Goal: Task Accomplishment & Management: Use online tool/utility

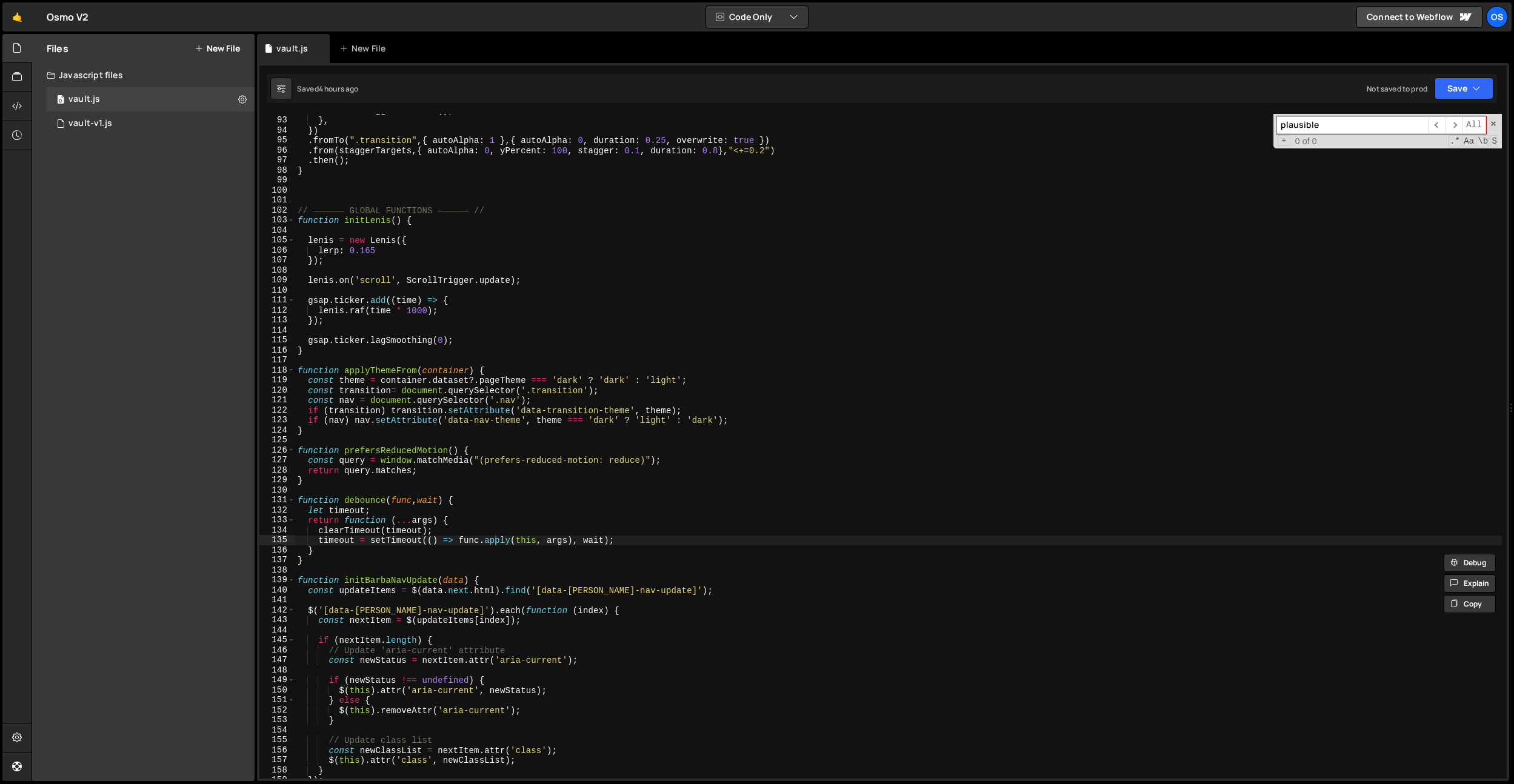
scroll to position [918, 0]
drag, startPoint x: 667, startPoint y: 257, endPoint x: 660, endPoint y: 268, distance: 13.0
click at [667, 258] on div "ScrollTrigger . refresh ( ) ; } , }) . fromTo ( ".transition" , { autoAlpha : 1…" at bounding box center [898, 448] width 1207 height 685
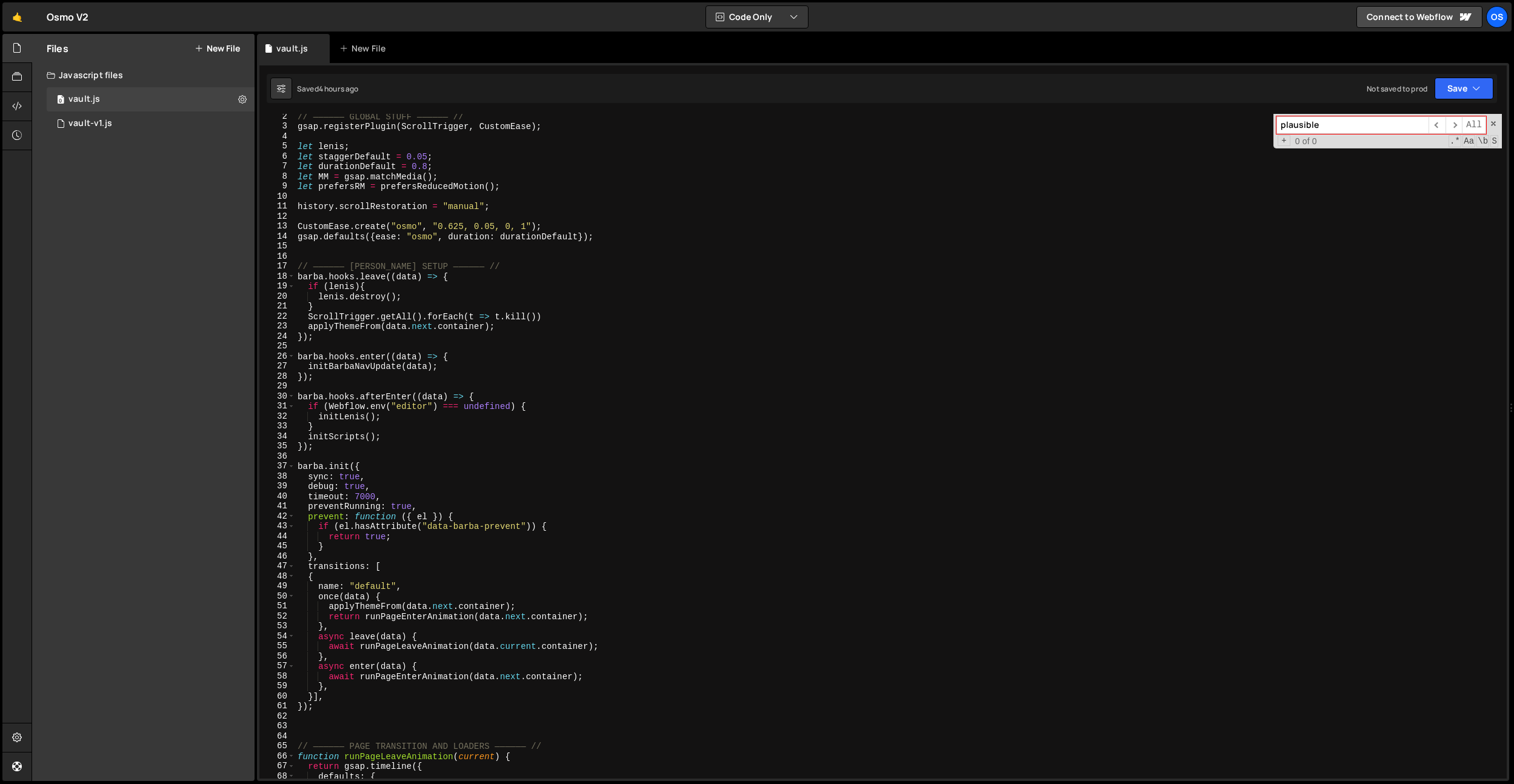
scroll to position [0, 0]
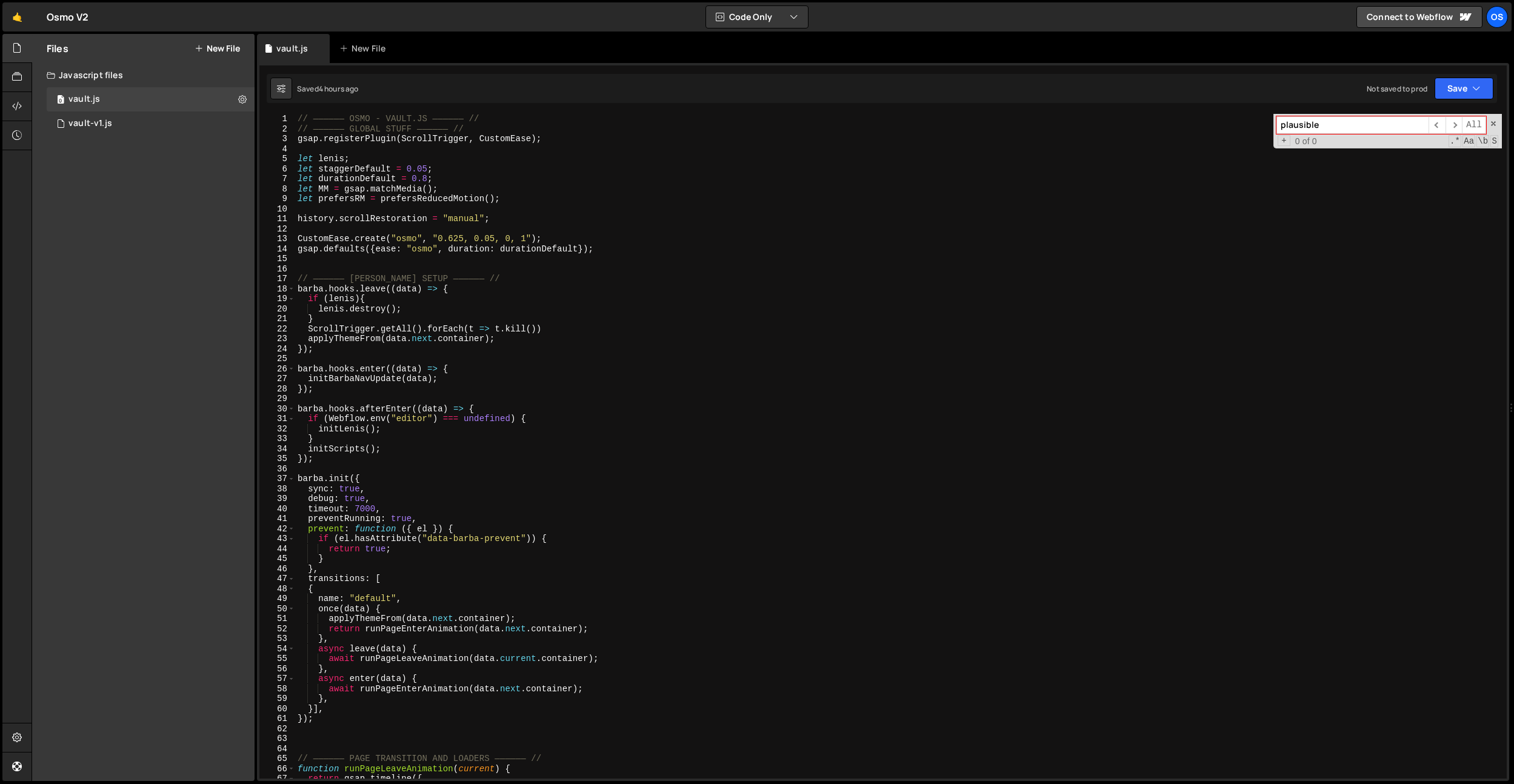
click at [439, 167] on div "// —————— OSMO - VAULT.JS —————— // // —————— GLOBAL STUFF —————— // gsap . reg…" at bounding box center [898, 456] width 1207 height 685
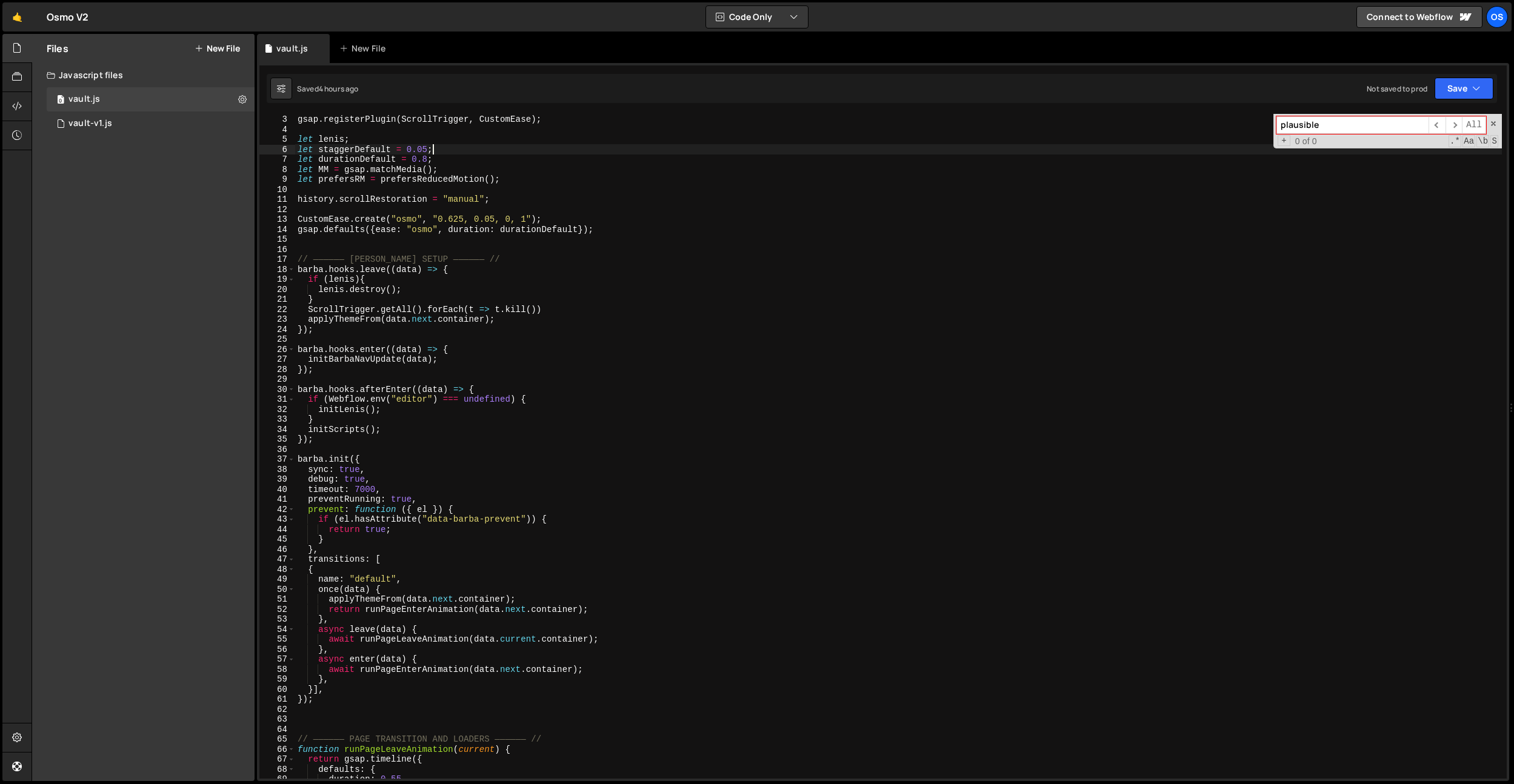
scroll to position [20, 0]
click at [607, 232] on div "// —————— GLOBAL STUFF —————— // gsap . registerPlugin ( ScrollTrigger , Custom…" at bounding box center [898, 446] width 1207 height 685
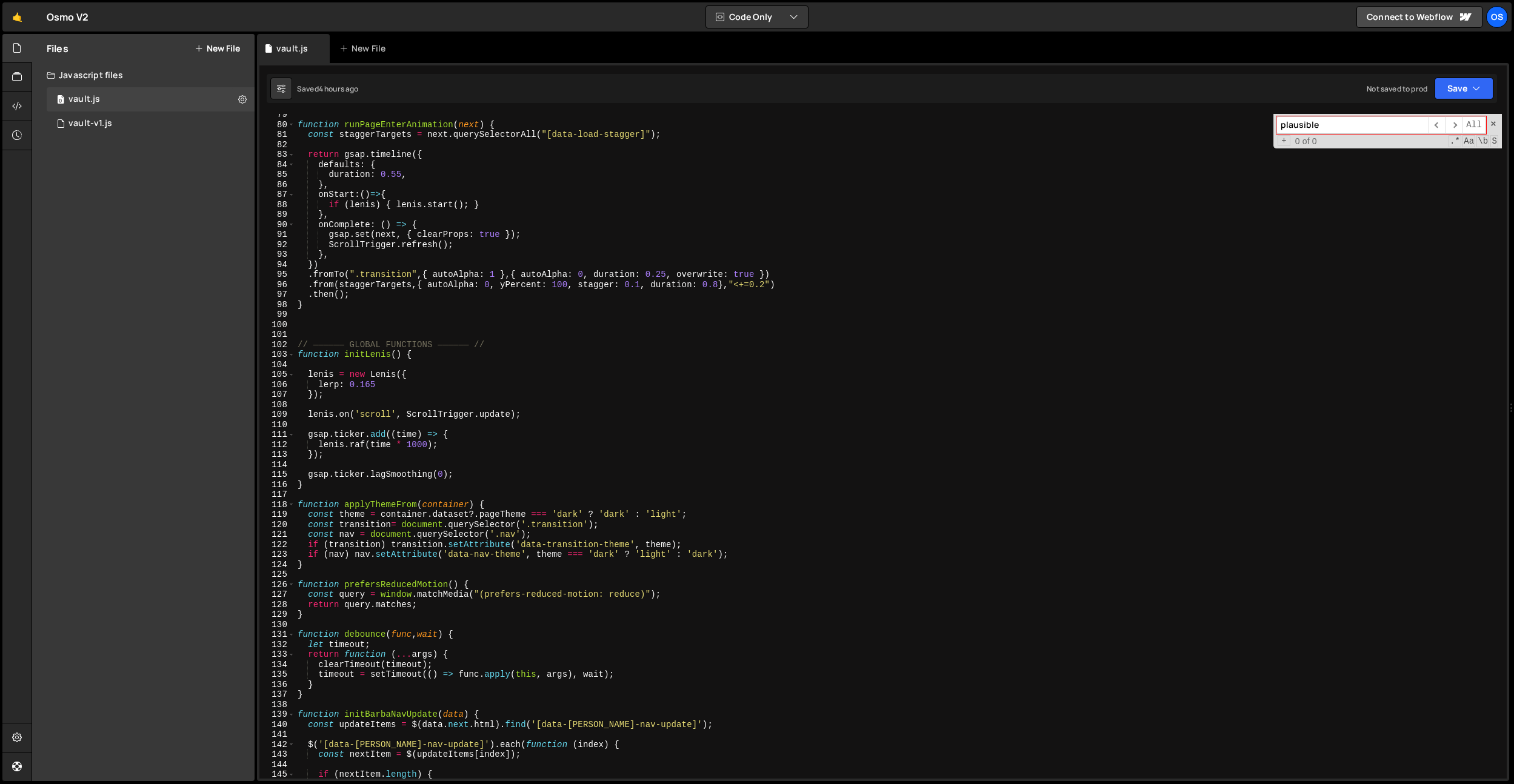
scroll to position [783, 0]
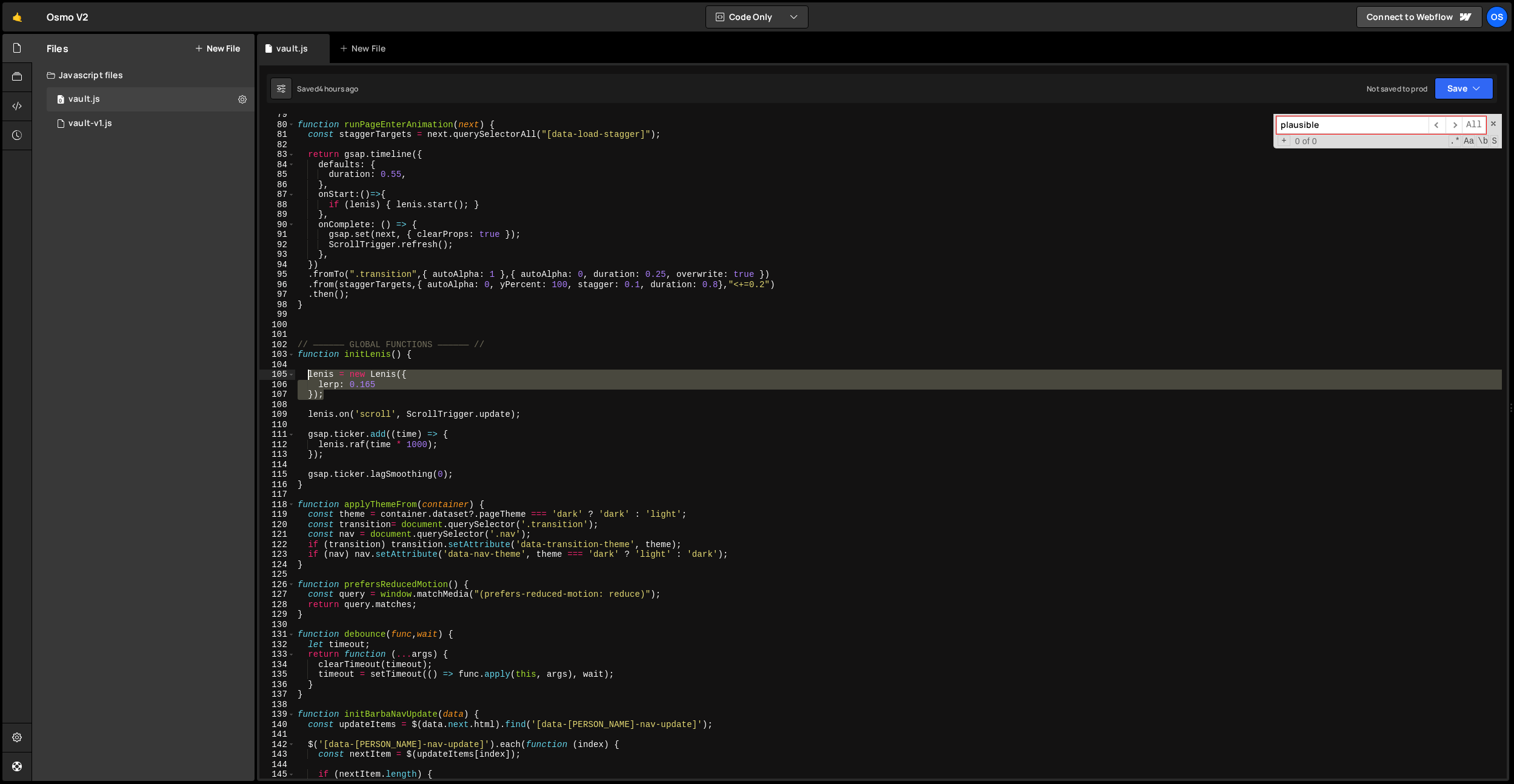
drag, startPoint x: 327, startPoint y: 399, endPoint x: 308, endPoint y: 375, distance: 30.6
click at [308, 375] on div "function runPageEnterAnimation ( next ) { const staggerTargets = next . querySe…" at bounding box center [898, 452] width 1207 height 685
paste textarea "});"
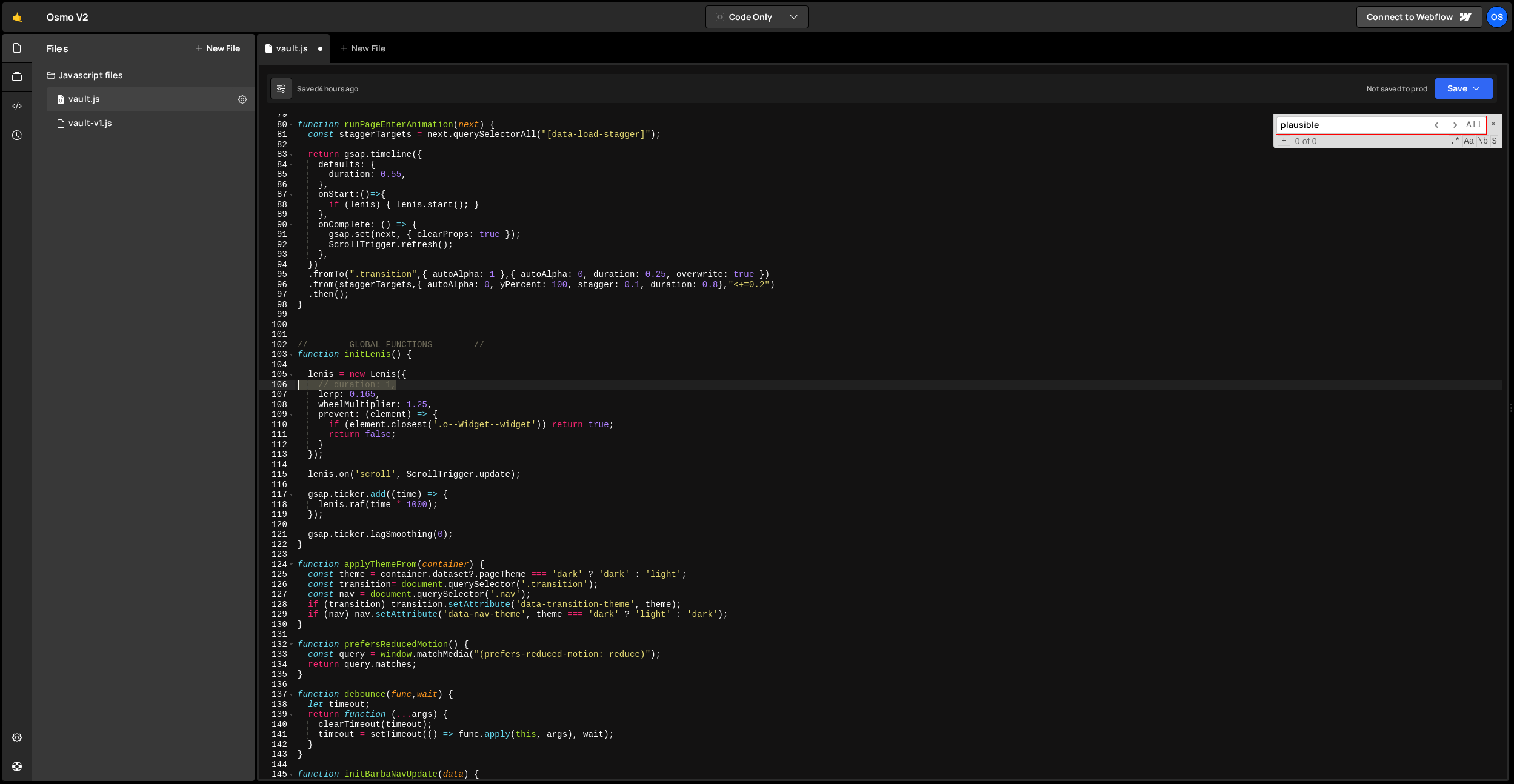
drag, startPoint x: 408, startPoint y: 387, endPoint x: 273, endPoint y: 386, distance: 135.0
click at [273, 386] on div "}); 79 80 81 82 83 84 85 86 87 88 89 90 91 92 93 94 95 96 97 98 99 100 101 102 …" at bounding box center [883, 446] width 1248 height 665
type textarea "// duration: 1,"
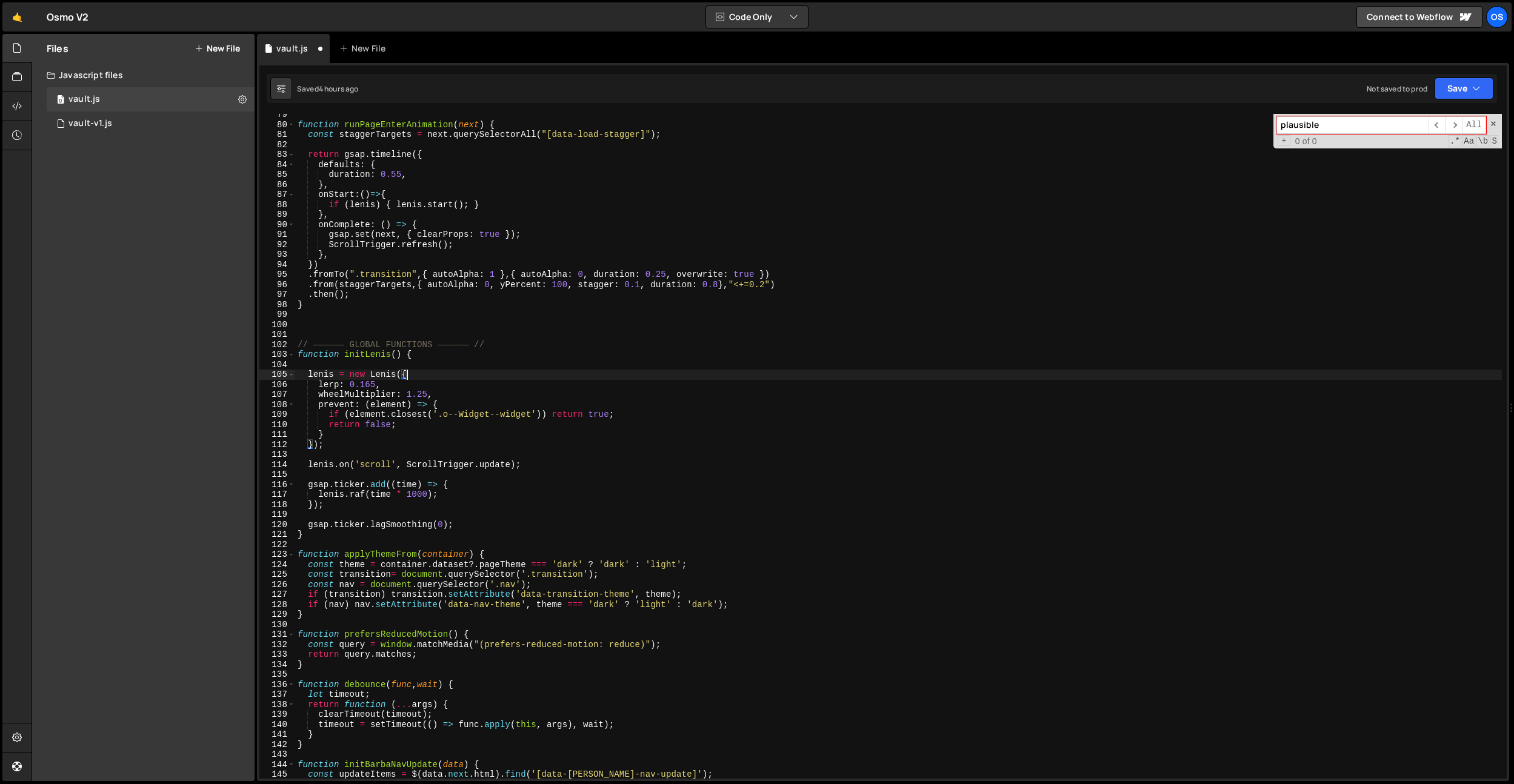
click at [648, 422] on div "function runPageEnterAnimation ( next ) { const staggerTargets = next . querySe…" at bounding box center [898, 452] width 1207 height 685
click at [650, 395] on div "function runPageEnterAnimation ( next ) { const staggerTargets = next . querySe…" at bounding box center [898, 452] width 1207 height 685
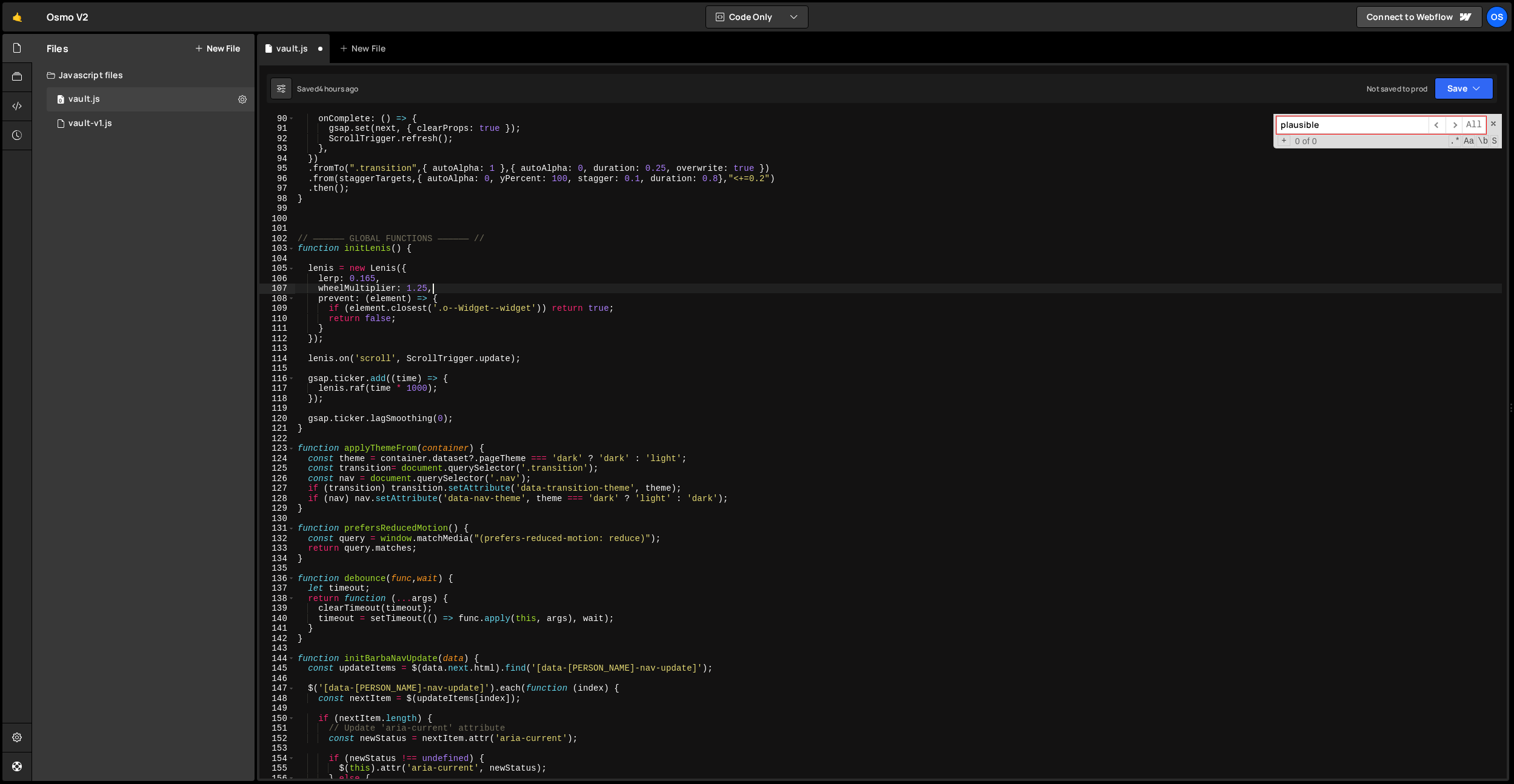
scroll to position [890, 0]
click at [377, 267] on div "onComplete : ( ) => { gsap . set ( next , { clearProps : true }) ; ScrollTrigge…" at bounding box center [898, 456] width 1207 height 685
drag, startPoint x: 377, startPoint y: 267, endPoint x: 360, endPoint y: 269, distance: 17.1
click at [377, 267] on div "onComplete : ( ) => { gsap . set ( next , { clearProps : true }) ; ScrollTrigge…" at bounding box center [898, 456] width 1207 height 685
click at [319, 271] on div "onComplete : ( ) => { gsap . set ( next , { clearProps : true }) ; ScrollTrigge…" at bounding box center [898, 456] width 1207 height 685
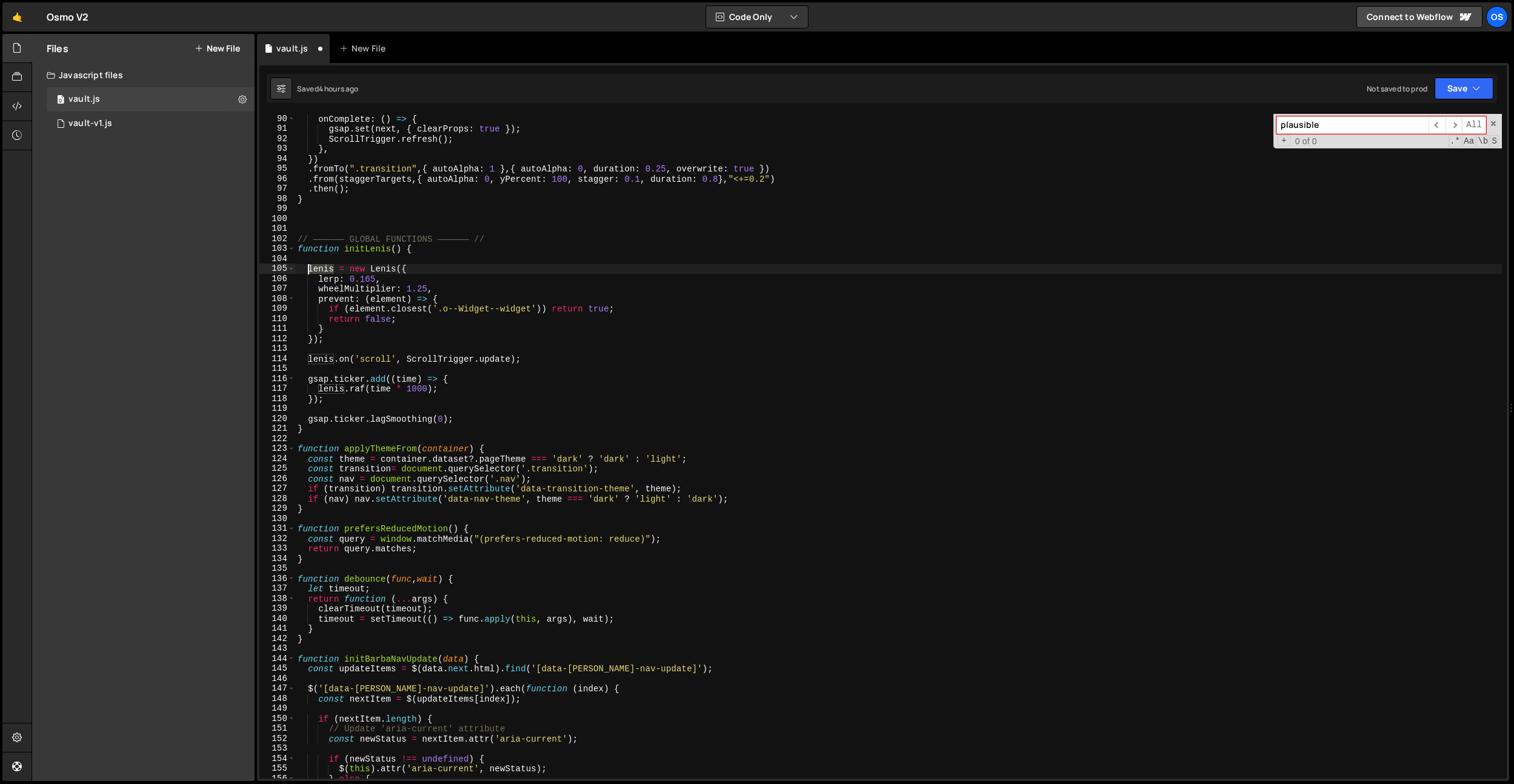
drag, startPoint x: 319, startPoint y: 271, endPoint x: 459, endPoint y: 243, distance: 142.8
click at [324, 271] on div "onComplete : ( ) => { gsap . set ( next , { clearProps : true }) ; ScrollTrigge…" at bounding box center [898, 456] width 1207 height 685
click at [459, 243] on div "onComplete : ( ) => { gsap . set ( next , { clearProps : true }) ; ScrollTrigge…" at bounding box center [898, 456] width 1207 height 685
type textarea "// —————— GLOBAL FUNCTIONS —————— //"
paste input "lenis"
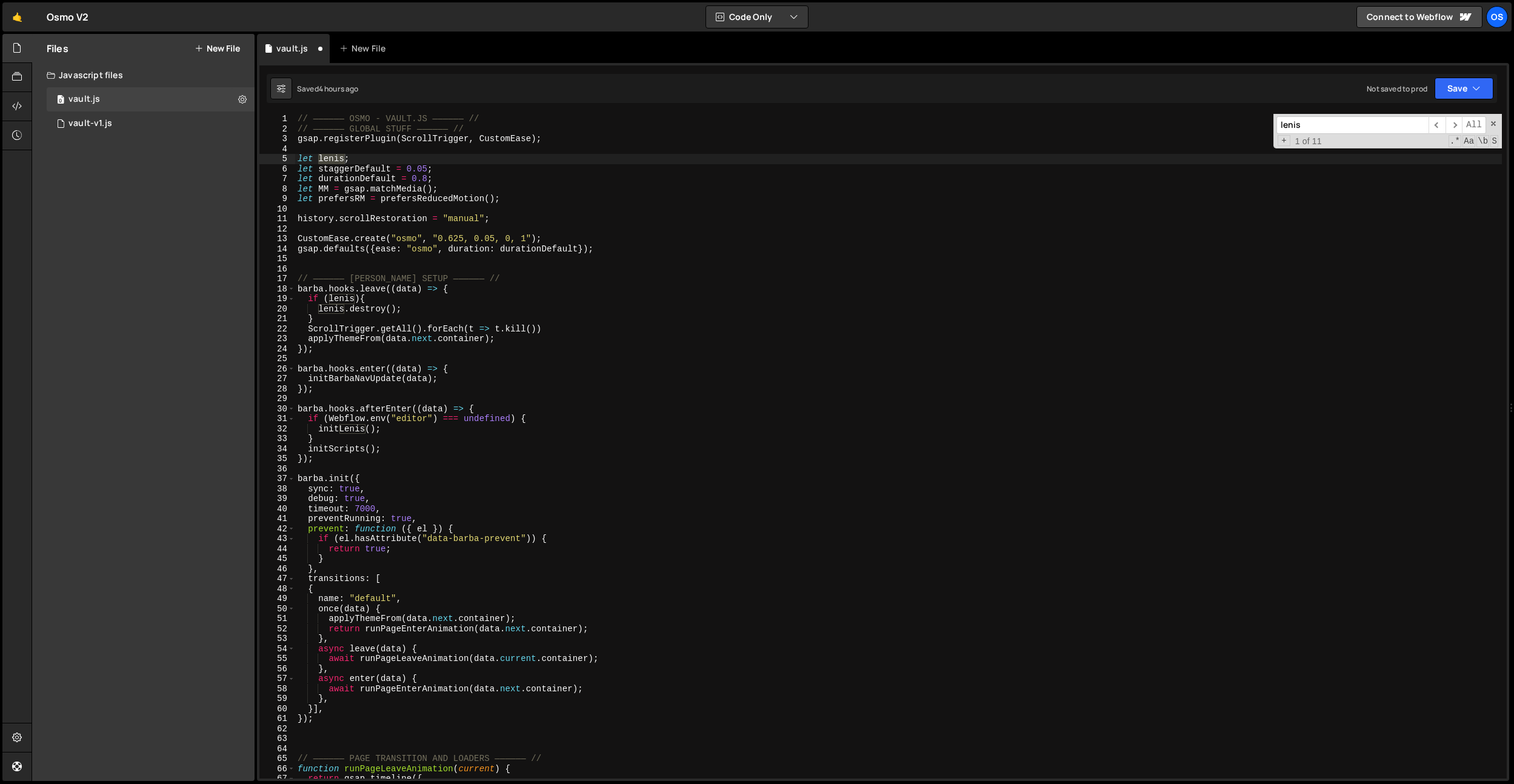
scroll to position [0, 0]
type input "lenis"
click at [527, 225] on div "// —————— OSMO - VAULT.JS —————— // // —————— GLOBAL STUFF —————— // gsap . reg…" at bounding box center [898, 456] width 1207 height 685
click at [525, 248] on div "// —————— OSMO - VAULT.JS —————— // // —————— GLOBAL STUFF —————— // gsap . reg…" at bounding box center [898, 456] width 1207 height 685
type textarea "gsap.defaults({ease: "osmo", duration: durationDefault});"
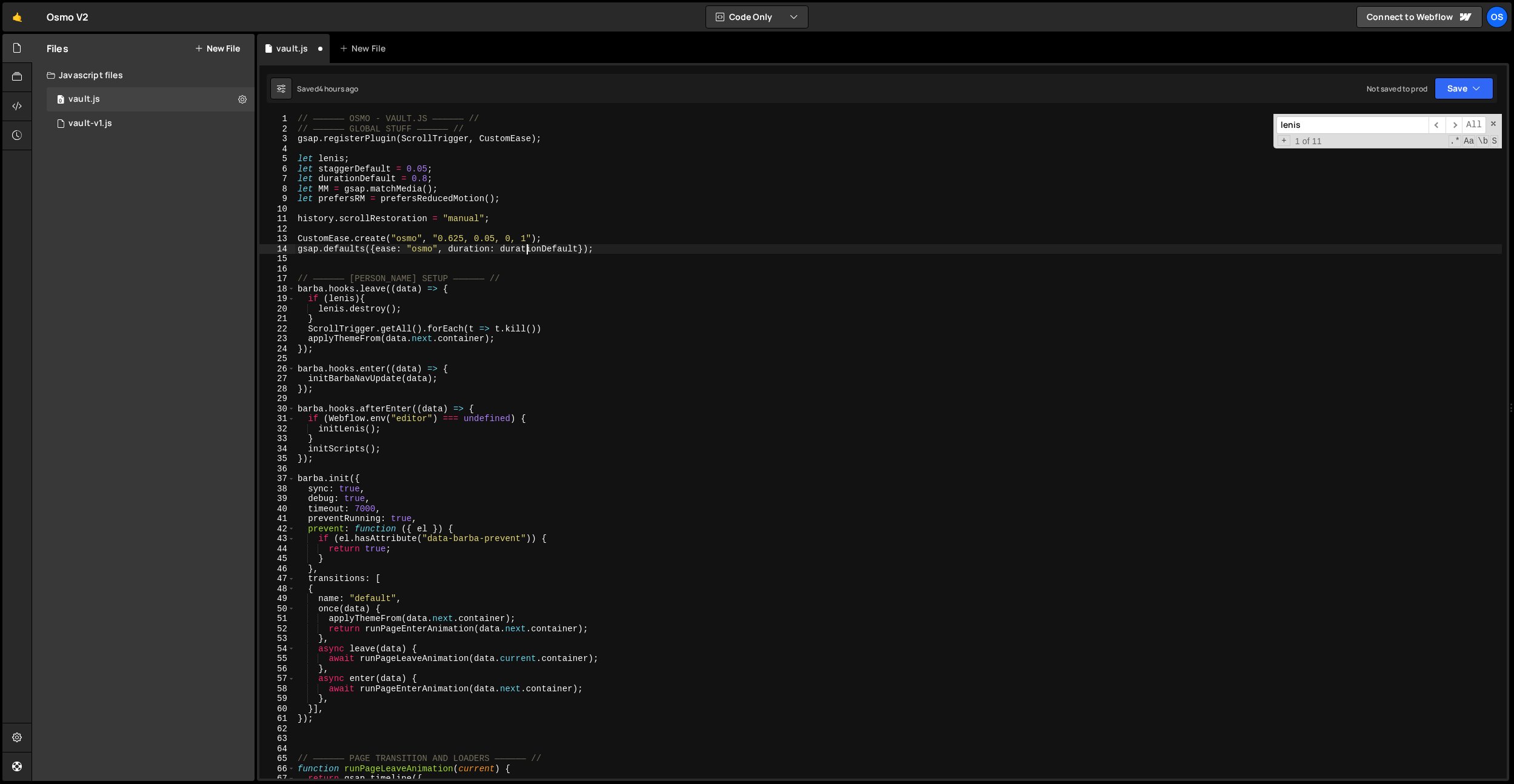
click at [626, 249] on div "// —————— OSMO - VAULT.JS —————— // // —————— GLOBAL STUFF —————— // gsap . reg…" at bounding box center [898, 456] width 1207 height 685
click at [640, 255] on div "// —————— OSMO - VAULT.JS —————— // // —————— GLOBAL STUFF —————— // gsap . reg…" at bounding box center [898, 456] width 1207 height 685
click at [642, 254] on div "// —————— OSMO - VAULT.JS —————— // // —————— GLOBAL STUFF —————— // gsap . reg…" at bounding box center [898, 456] width 1207 height 685
click at [644, 252] on div "// —————— OSMO - VAULT.JS —————— // // —————— GLOBAL STUFF —————— // gsap . reg…" at bounding box center [898, 456] width 1207 height 685
type textarea "gsap.defaults({ease: "osmo", duration: durationDefault});"
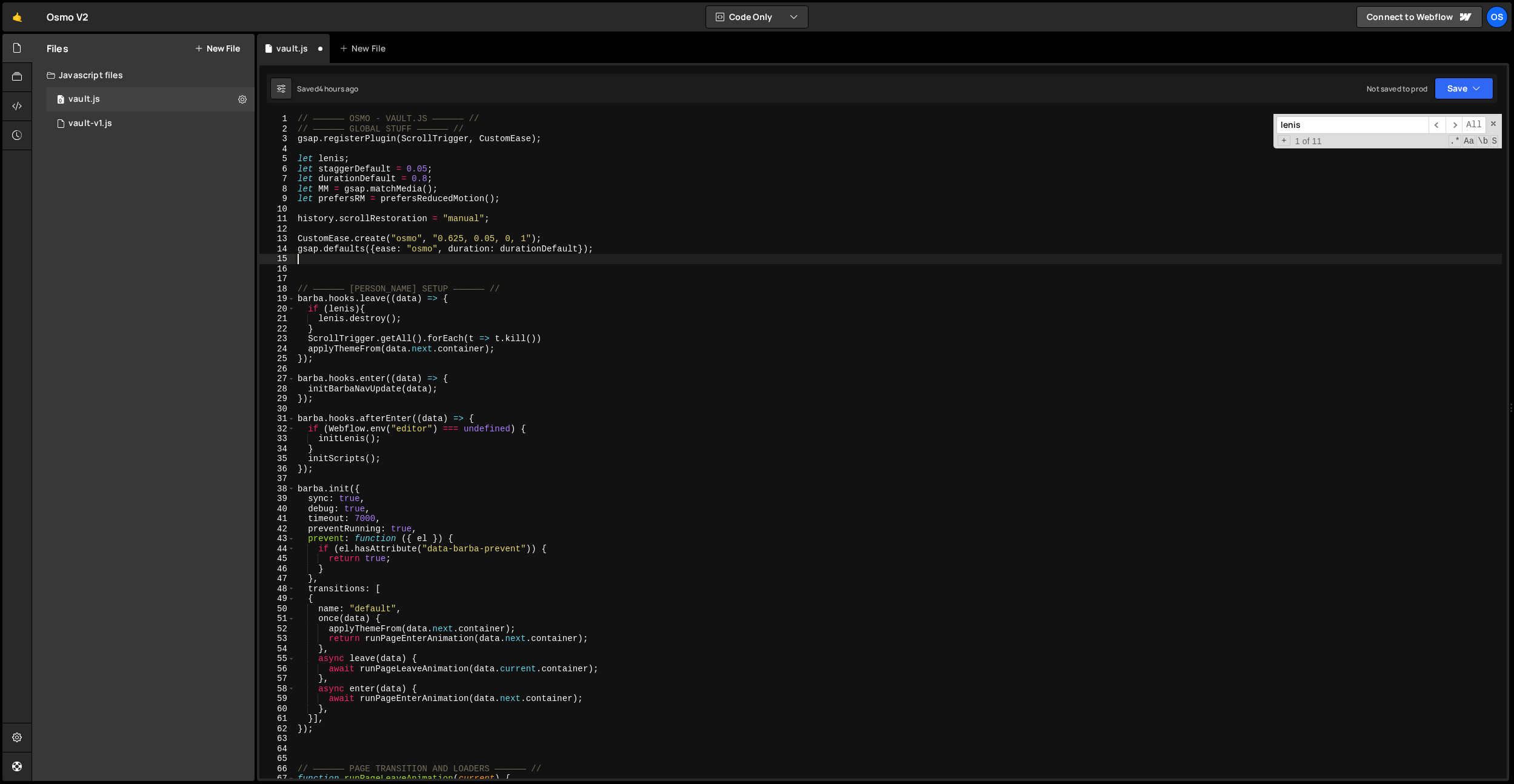
paste textarea "var notifTimeout = null;"
type textarea "var notifTimeout = null;"
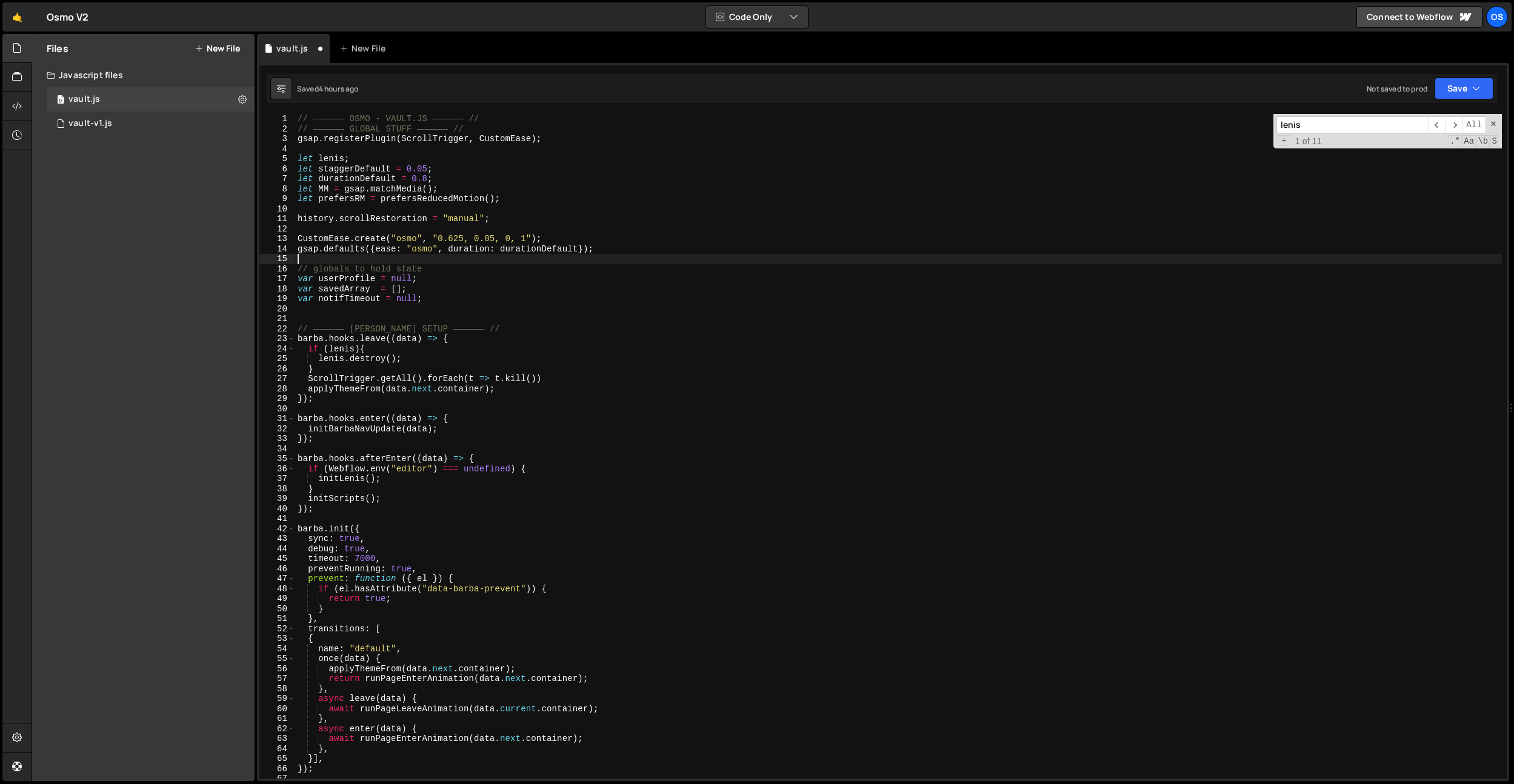
click at [437, 254] on div "// —————— OSMO - VAULT.JS —————— // // —————— GLOBAL STUFF —————— // gsap . reg…" at bounding box center [898, 456] width 1207 height 685
click at [316, 266] on div "// —————— OSMO - VAULT.JS —————— // // —————— GLOBAL STUFF —————— // gsap . reg…" at bounding box center [898, 456] width 1207 height 685
click at [532, 186] on div "// —————— OSMO - VAULT.JS —————— // // —————— GLOBAL STUFF —————— // gsap . reg…" at bounding box center [898, 456] width 1207 height 685
click at [505, 274] on div "// —————— OSMO - VAULT.JS —————— // // —————— GLOBAL STUFF —————— // gsap . reg…" at bounding box center [898, 456] width 1207 height 685
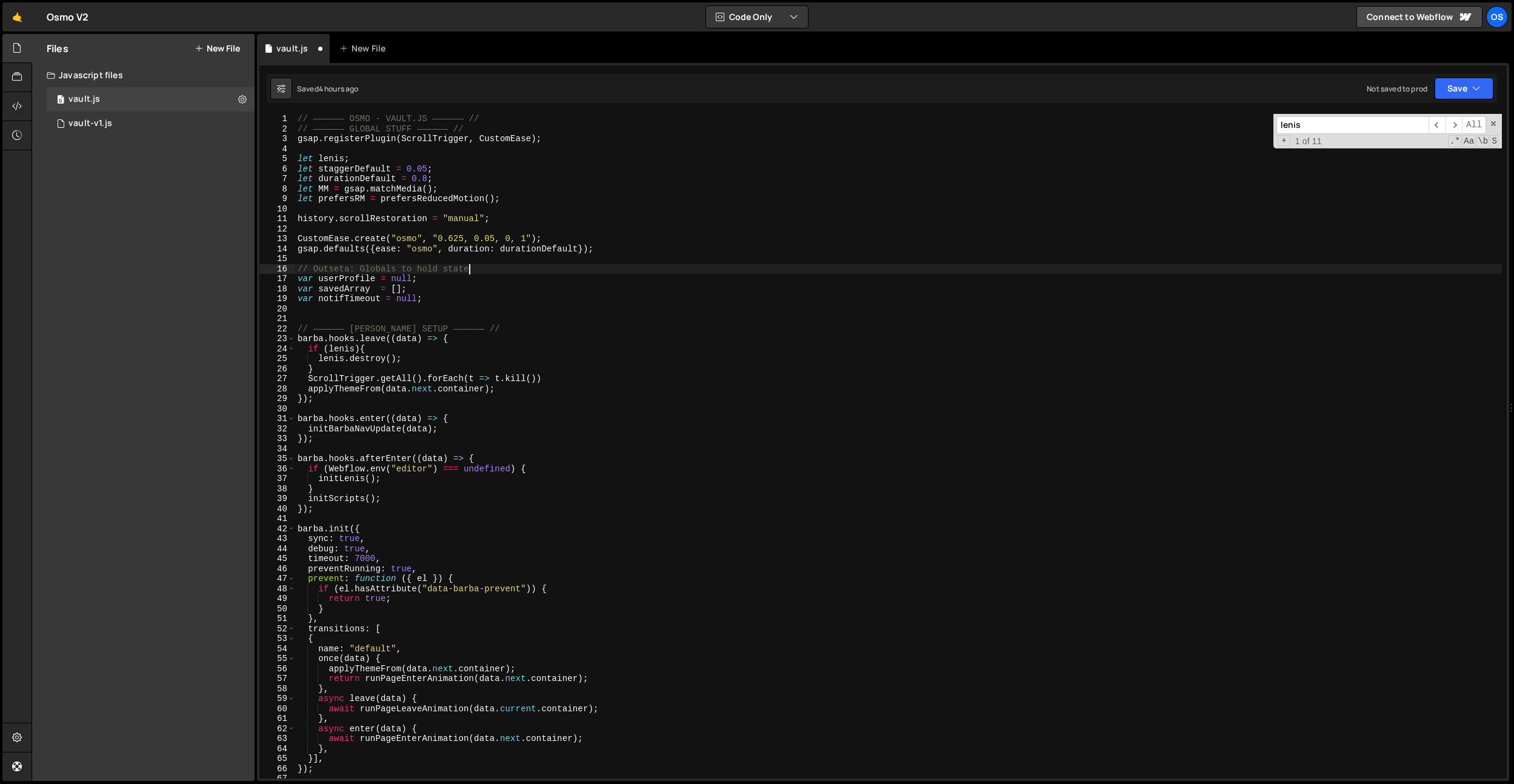
click at [513, 269] on div "// —————— OSMO - VAULT.JS —————— // // —————— GLOBAL STUFF —————— // gsap . reg…" at bounding box center [898, 456] width 1207 height 685
click at [360, 271] on div "// —————— OSMO - VAULT.JS —————— // // —————— GLOBAL STUFF —————— // gsap . reg…" at bounding box center [898, 456] width 1207 height 685
click at [480, 269] on div "// —————— OSMO - VAULT.JS —————— // // —————— GLOBAL STUFF —————— // gsap . reg…" at bounding box center [898, 456] width 1207 height 685
click at [493, 272] on div "// —————— OSMO - VAULT.JS —————— // // —————— GLOBAL STUFF —————— // gsap . reg…" at bounding box center [898, 456] width 1207 height 685
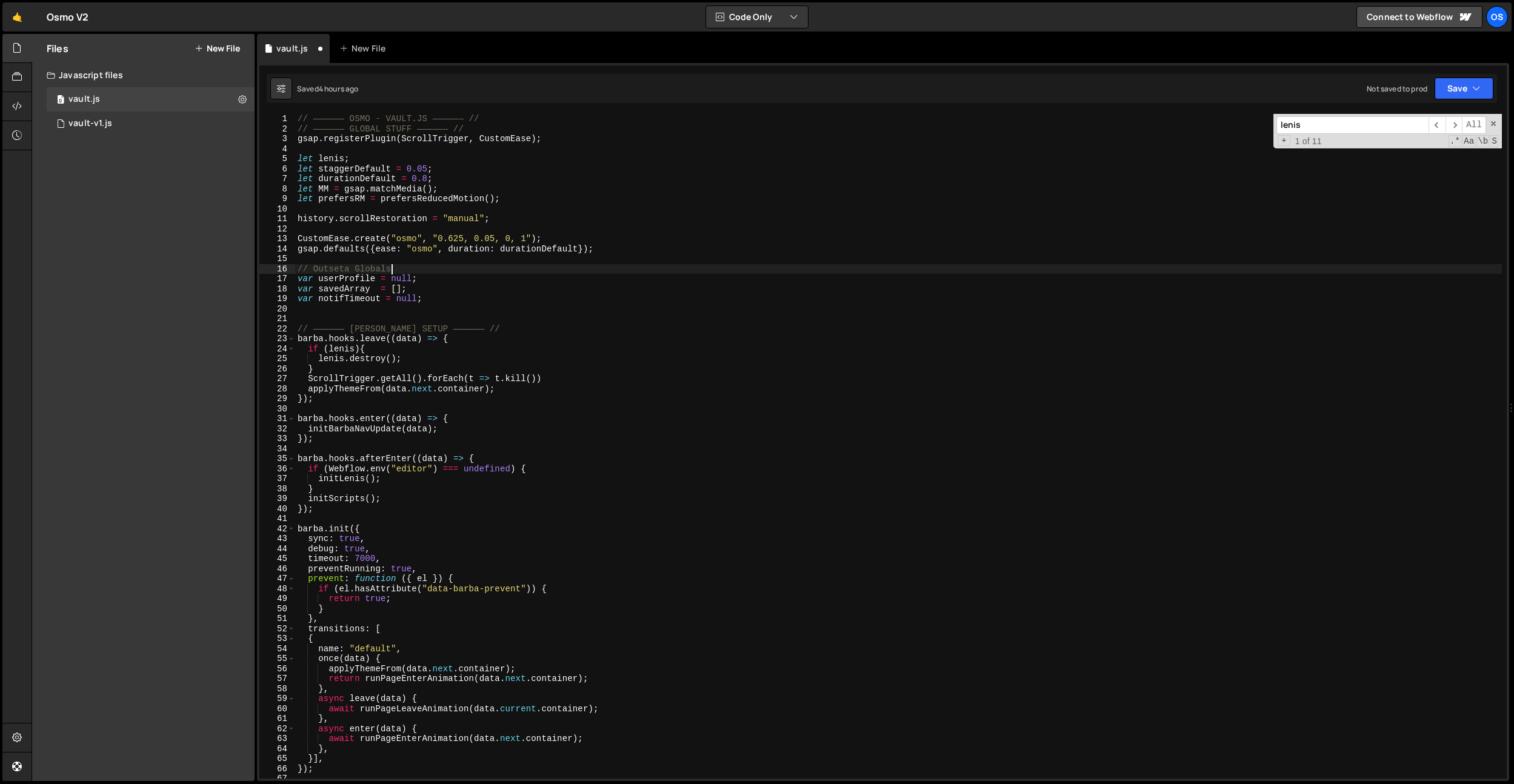
click at [484, 280] on div "// —————— OSMO - VAULT.JS —————— // // —————— GLOBAL STUFF —————— // gsap . reg…" at bounding box center [898, 456] width 1207 height 685
click at [469, 293] on div "// —————— OSMO - VAULT.JS —————— // // —————— GLOBAL STUFF —————— // gsap . reg…" at bounding box center [898, 456] width 1207 height 685
type textarea "var savedArray = [];"
click at [424, 314] on div "// —————— OSMO - VAULT.JS —————— // // —————— GLOBAL STUFF —————— // gsap . reg…" at bounding box center [898, 456] width 1207 height 685
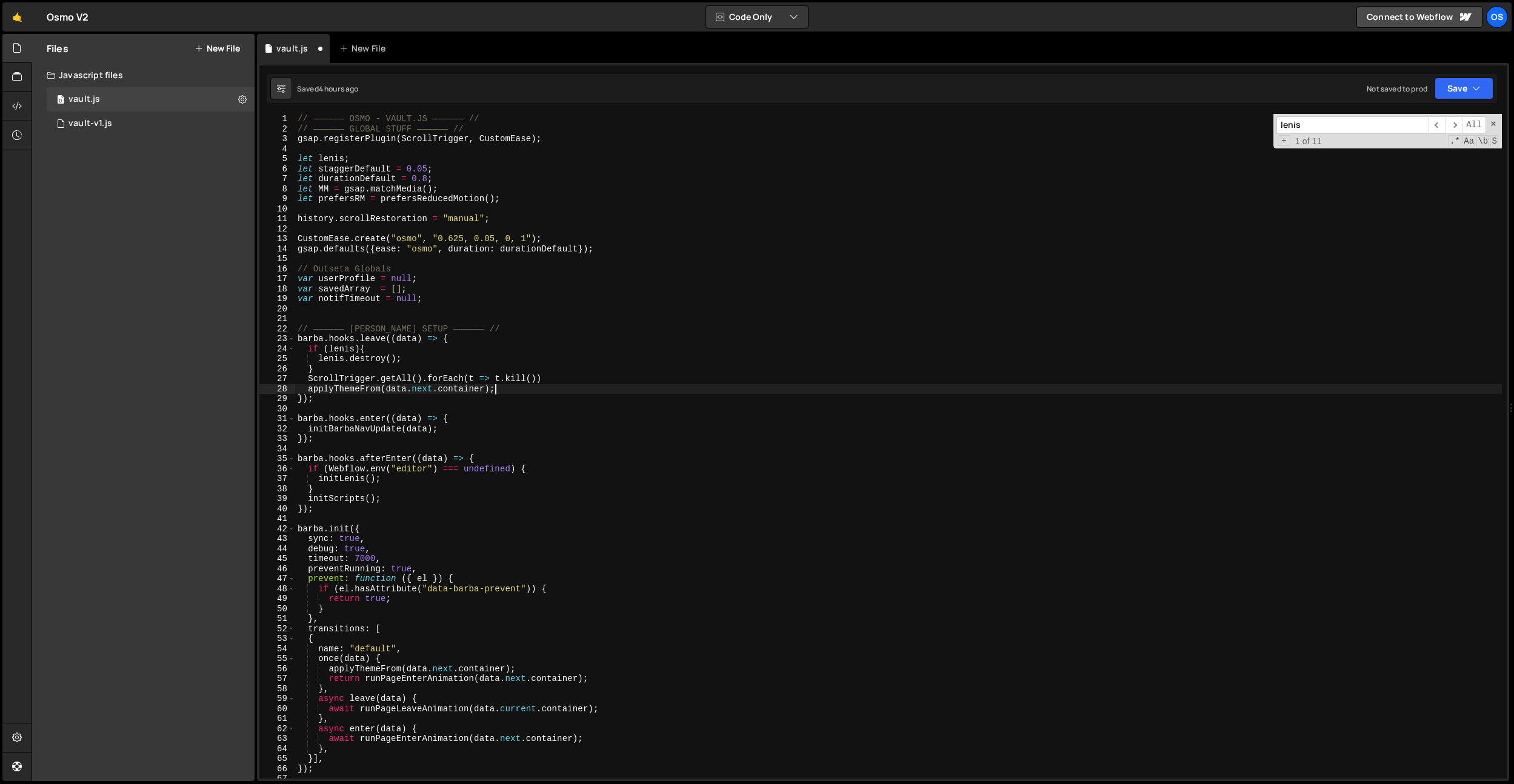
click at [567, 389] on div "// —————— OSMO - VAULT.JS —————— // // —————— GLOBAL STUFF —————— // gsap . reg…" at bounding box center [898, 456] width 1207 height 685
type textarea "applyThemeFrom(data.next.container);"
click at [359, 320] on div "// —————— OSMO - VAULT.JS —————— // // —————— GLOBAL STUFF —————— // gsap . reg…" at bounding box center [898, 456] width 1207 height 685
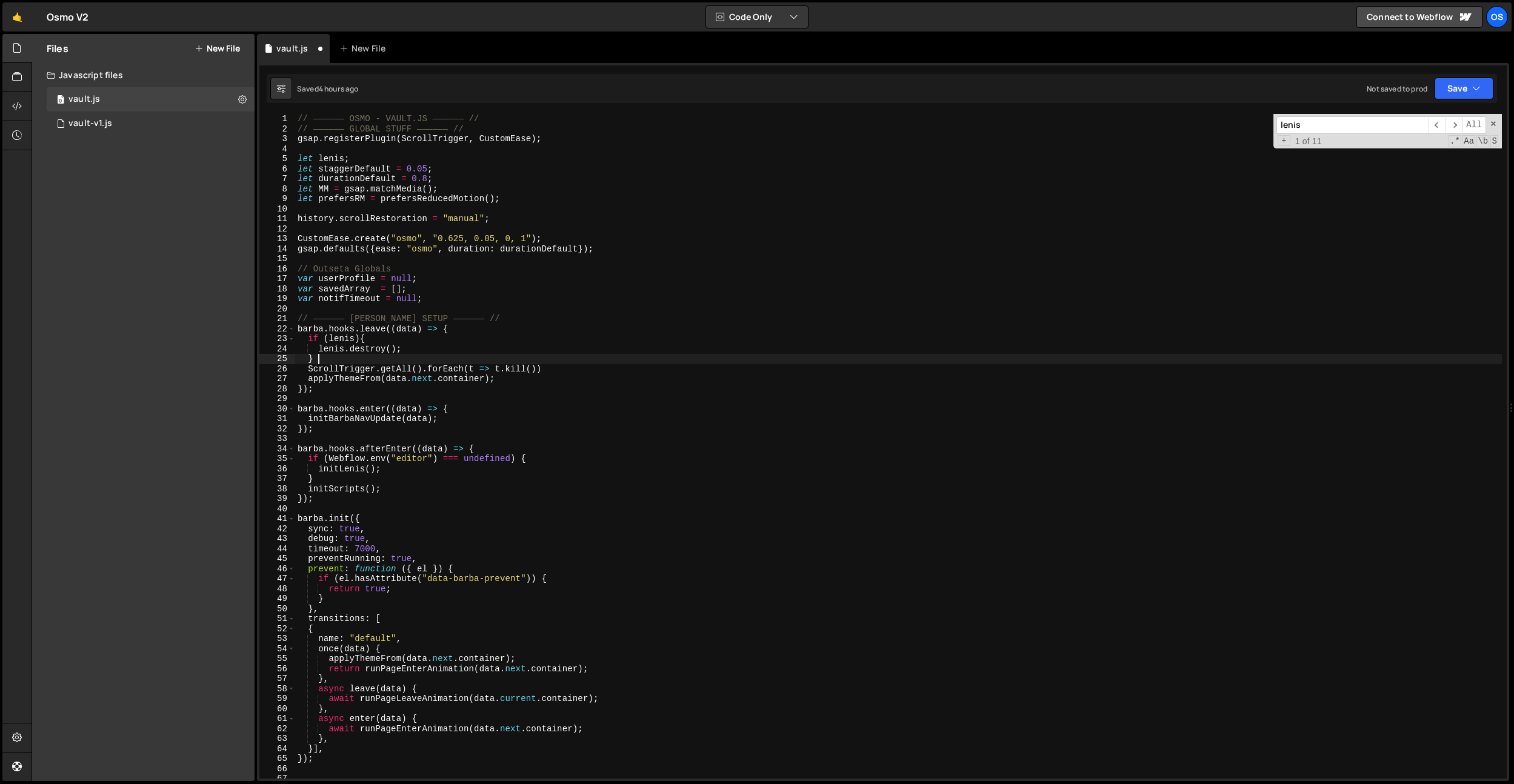
click at [549, 356] on div "// —————— OSMO - VAULT.JS —————— // // —————— GLOBAL STUFF —————— // gsap . reg…" at bounding box center [898, 456] width 1207 height 685
click at [584, 323] on div "// —————— OSMO - VAULT.JS —————— // // —————— GLOBAL STUFF —————— // gsap . reg…" at bounding box center [898, 456] width 1207 height 685
type textarea "// —————— BARBA SETUP —————— //"
paste input "killAllScrollTrigger"
type input "killAllScrollTriggers"
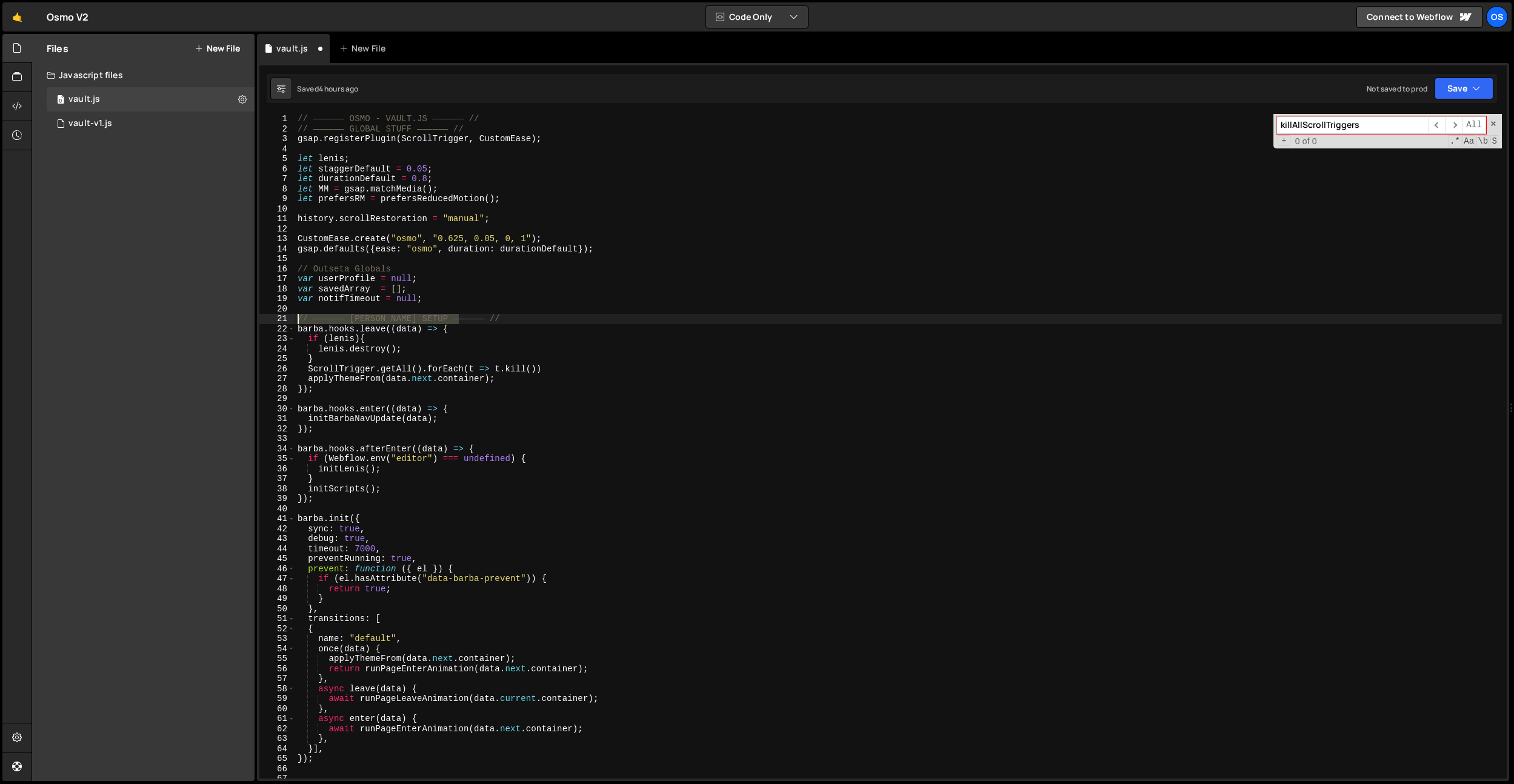
drag, startPoint x: 477, startPoint y: 321, endPoint x: 245, endPoint y: 316, distance: 232.1
click at [245, 316] on div "Files New File Javascript files 0 vault.js 0 0 vault-v1.js 0 CSS files Copy sha…" at bounding box center [773, 408] width 1483 height 748
drag, startPoint x: 480, startPoint y: 267, endPoint x: 248, endPoint y: 269, distance: 232.0
click at [248, 269] on div "Files New File Javascript files 0 vault.js 0 0 vault-v1.js 0 CSS files Copy sha…" at bounding box center [773, 408] width 1483 height 748
paste textarea
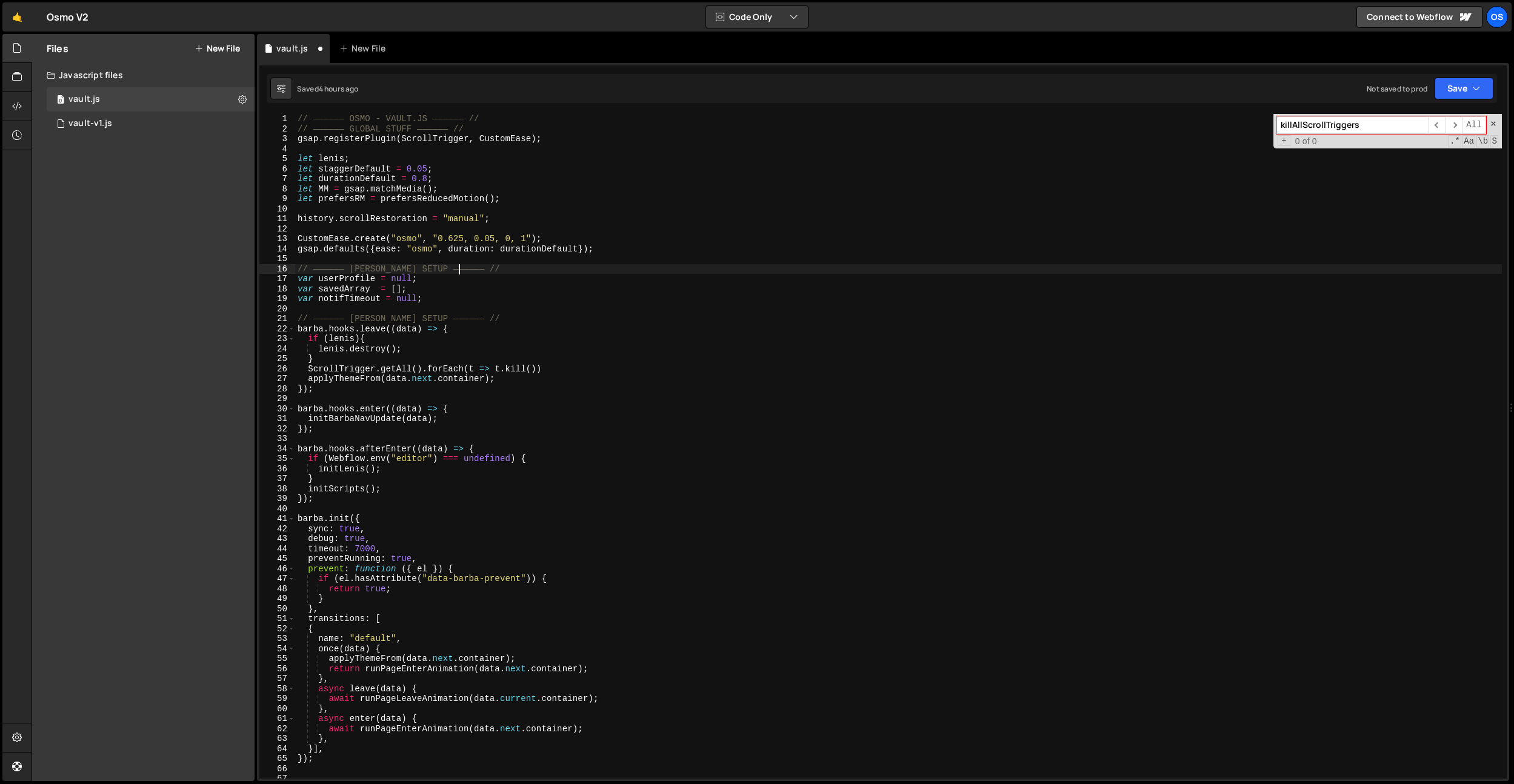
click at [513, 236] on div "// —————— OSMO - VAULT.JS —————— // // —————— GLOBAL STUFF —————— // gsap . reg…" at bounding box center [898, 456] width 1207 height 685
type textarea "CustomEase.create("osmo", "0.625, 0.05, 0, 1");"
click at [364, 263] on div "// —————— OSMO - VAULT.JS —————— // // —————— GLOBAL STUFF —————— // gsap . reg…" at bounding box center [898, 456] width 1207 height 685
click at [363, 269] on div "// —————— OSMO - VAULT.JS —————— // // —————— GLOBAL STUFF —————— // gsap . reg…" at bounding box center [898, 456] width 1207 height 685
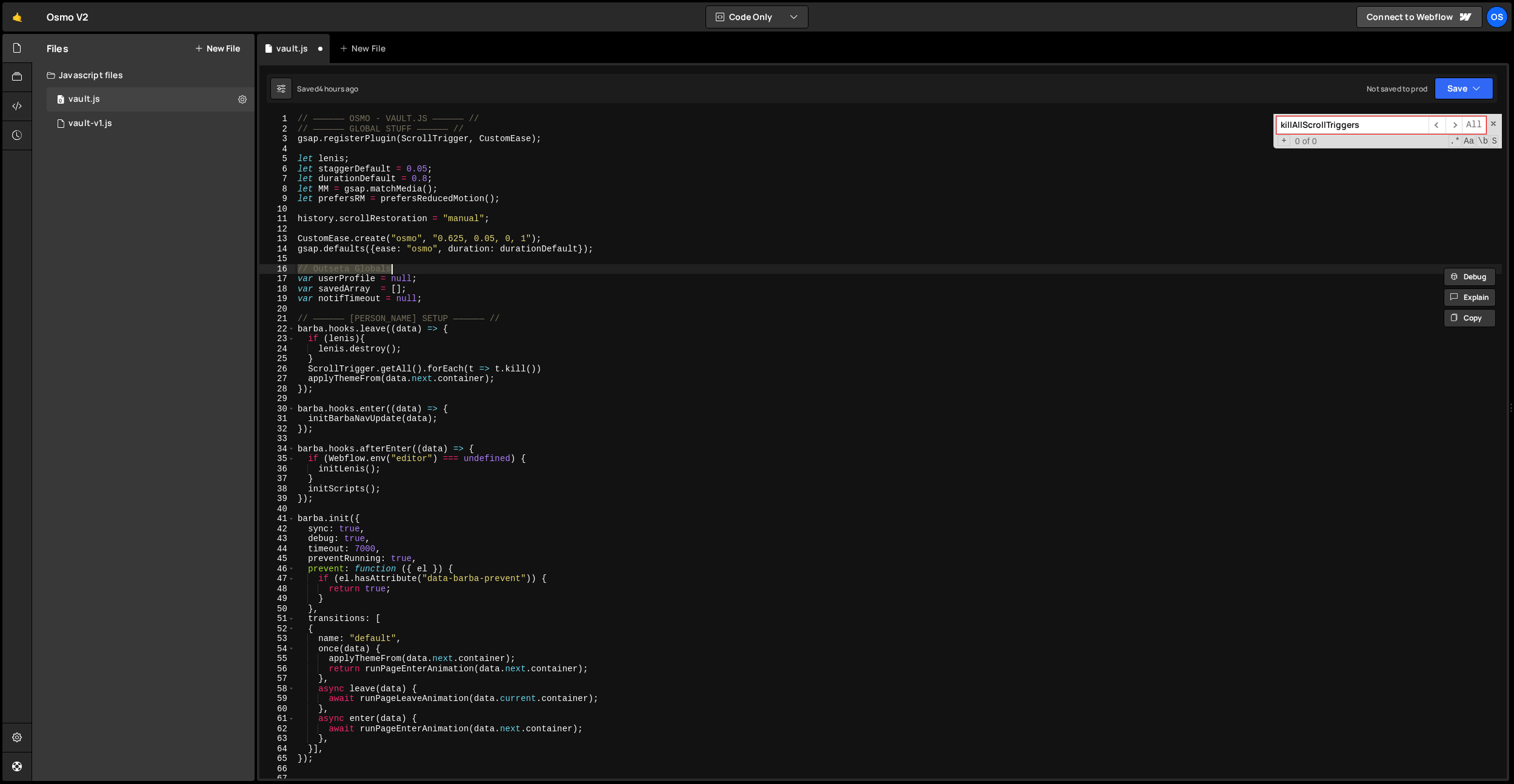
click at [459, 266] on div "// —————— OSMO - VAULT.JS —————— // // —————— GLOBAL STUFF —————— // gsap . reg…" at bounding box center [898, 446] width 1207 height 665
click at [365, 269] on div "// —————— OSMO - VAULT.JS —————— // // —————— GLOBAL STUFF —————— // gsap . reg…" at bounding box center [898, 456] width 1207 height 685
click at [453, 237] on div "// —————— OSMO - VAULT.JS —————— // // —————— GLOBAL STUFF —————— // gsap . reg…" at bounding box center [898, 456] width 1207 height 685
click at [383, 269] on div "// —————— OSMO - VAULT.JS —————— // // —————— GLOBAL STUFF —————— // gsap . reg…" at bounding box center [898, 456] width 1207 height 685
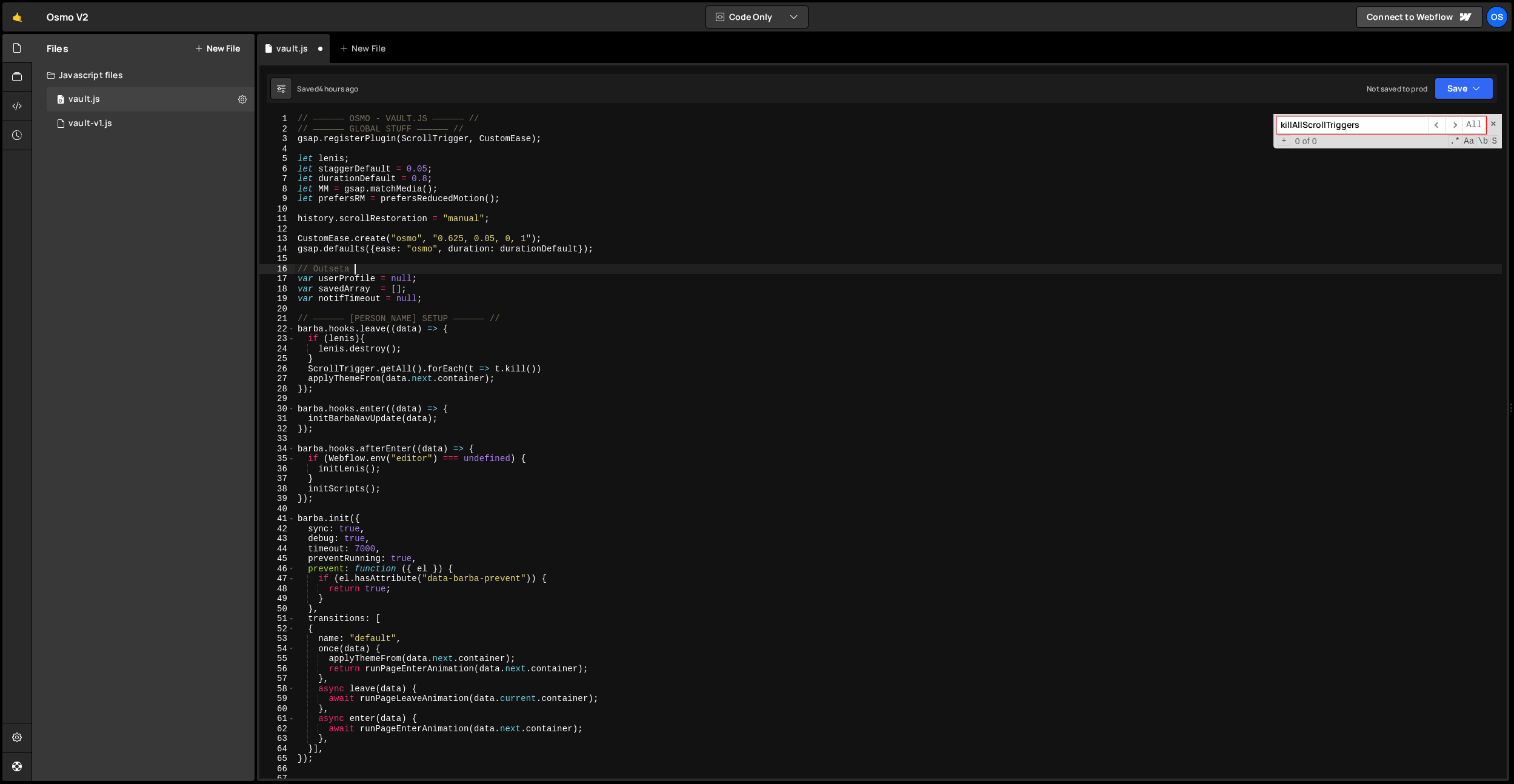
type textarea "// Outseta"
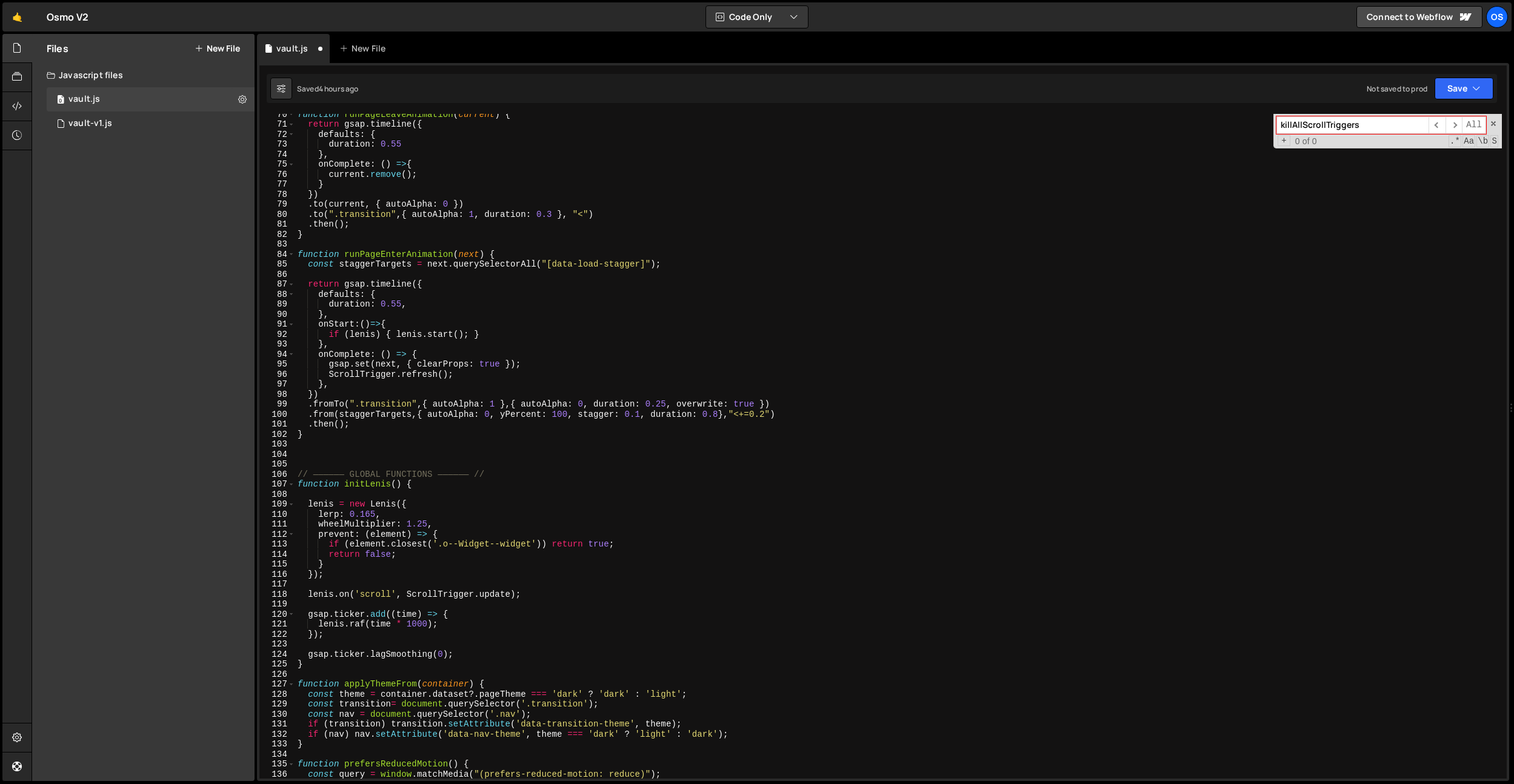
scroll to position [699, 0]
click at [329, 456] on div "function runPageLeaveAnimation ( current ) { return gsap . timeline ({ defaults…" at bounding box center [898, 447] width 1207 height 685
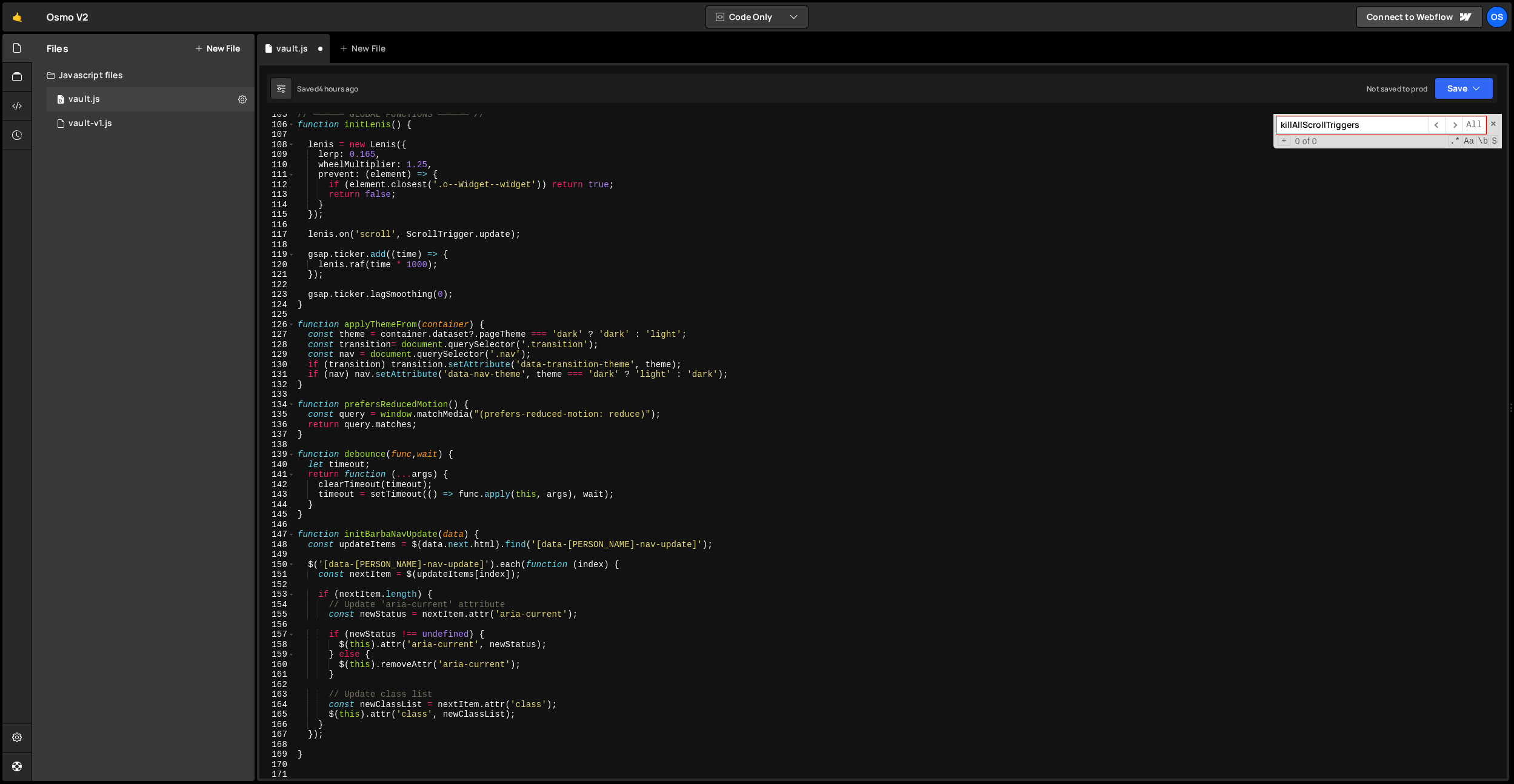
scroll to position [1185, 0]
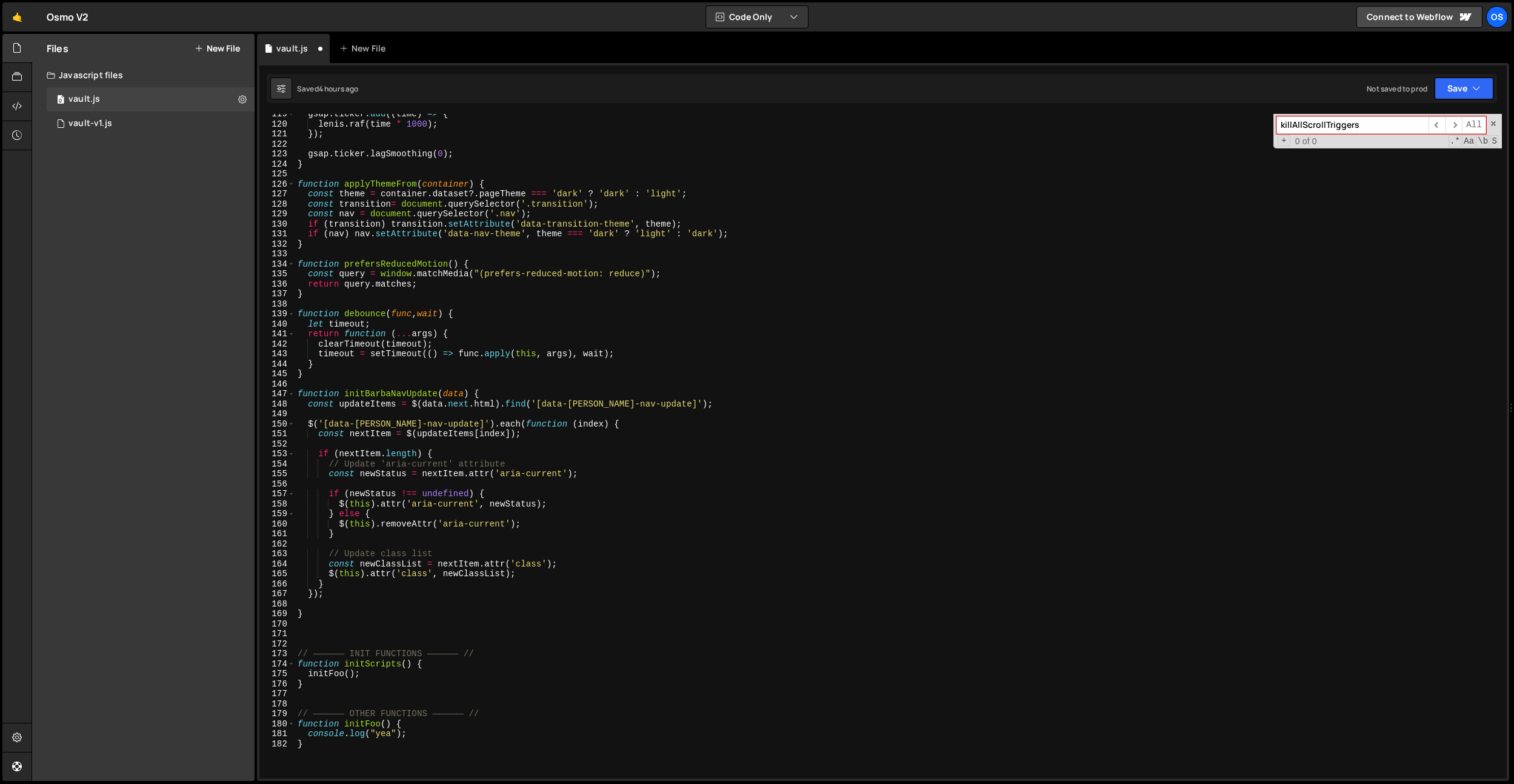
click at [343, 642] on div "gsap . ticker . add (( time ) => { lenis . raf ( time * 1000 ) ; }) ; gsap . ti…" at bounding box center [898, 452] width 1207 height 685
click at [342, 614] on div "gsap . ticker . add (( time ) => { lenis . raf ( time * 1000 ) ; }) ; gsap . ti…" at bounding box center [898, 452] width 1207 height 685
type textarea "}"
paste textarea "// —————— BARBA SETUP —————— //"
type textarea "]"
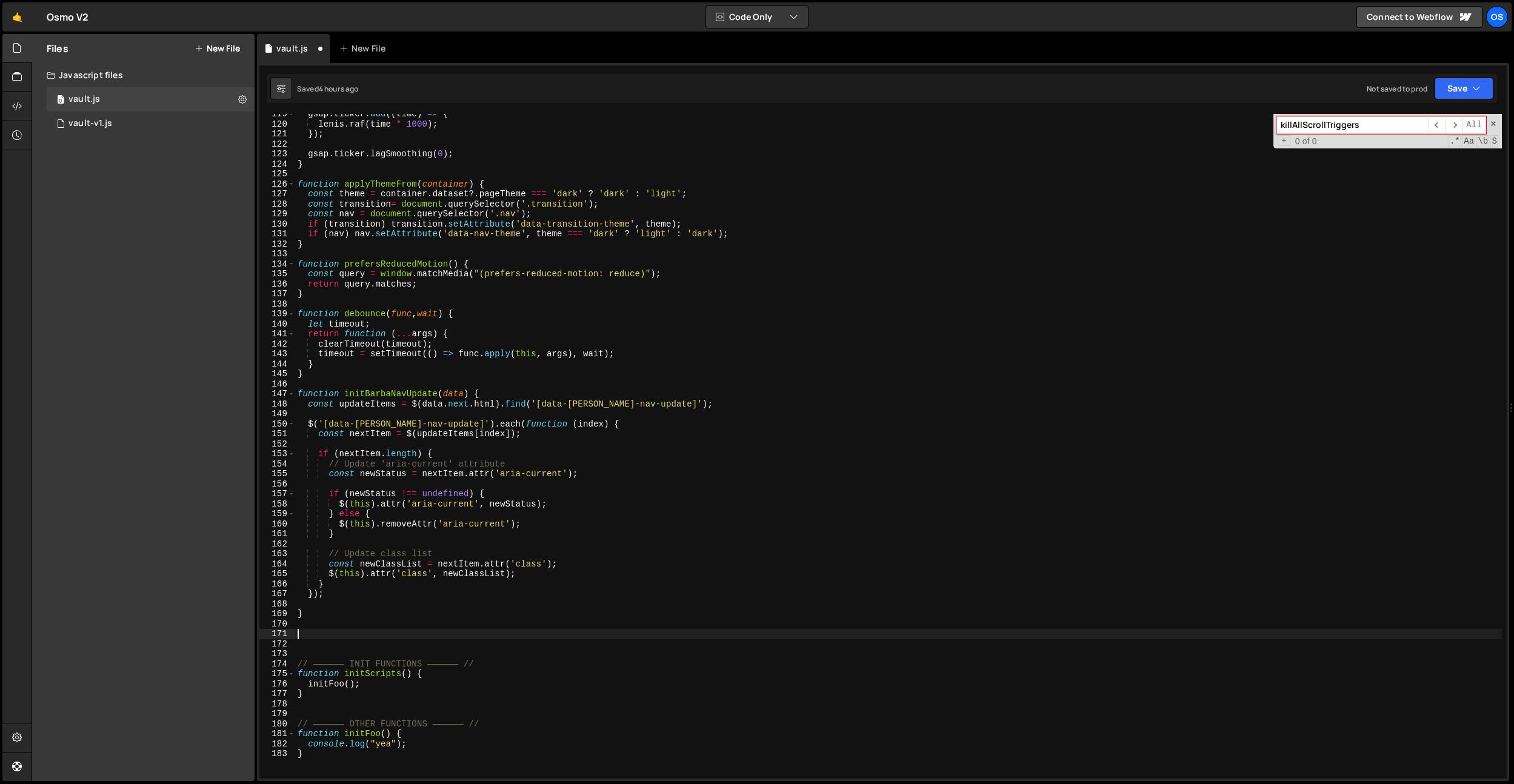
paste textarea "// —————— BARBA SETUP —————— //"
click at [360, 633] on div "gsap . ticker . add (( time ) => { lenis . raf ( time * 1000 ) ; }) ; gsap . ti…" at bounding box center [898, 452] width 1207 height 685
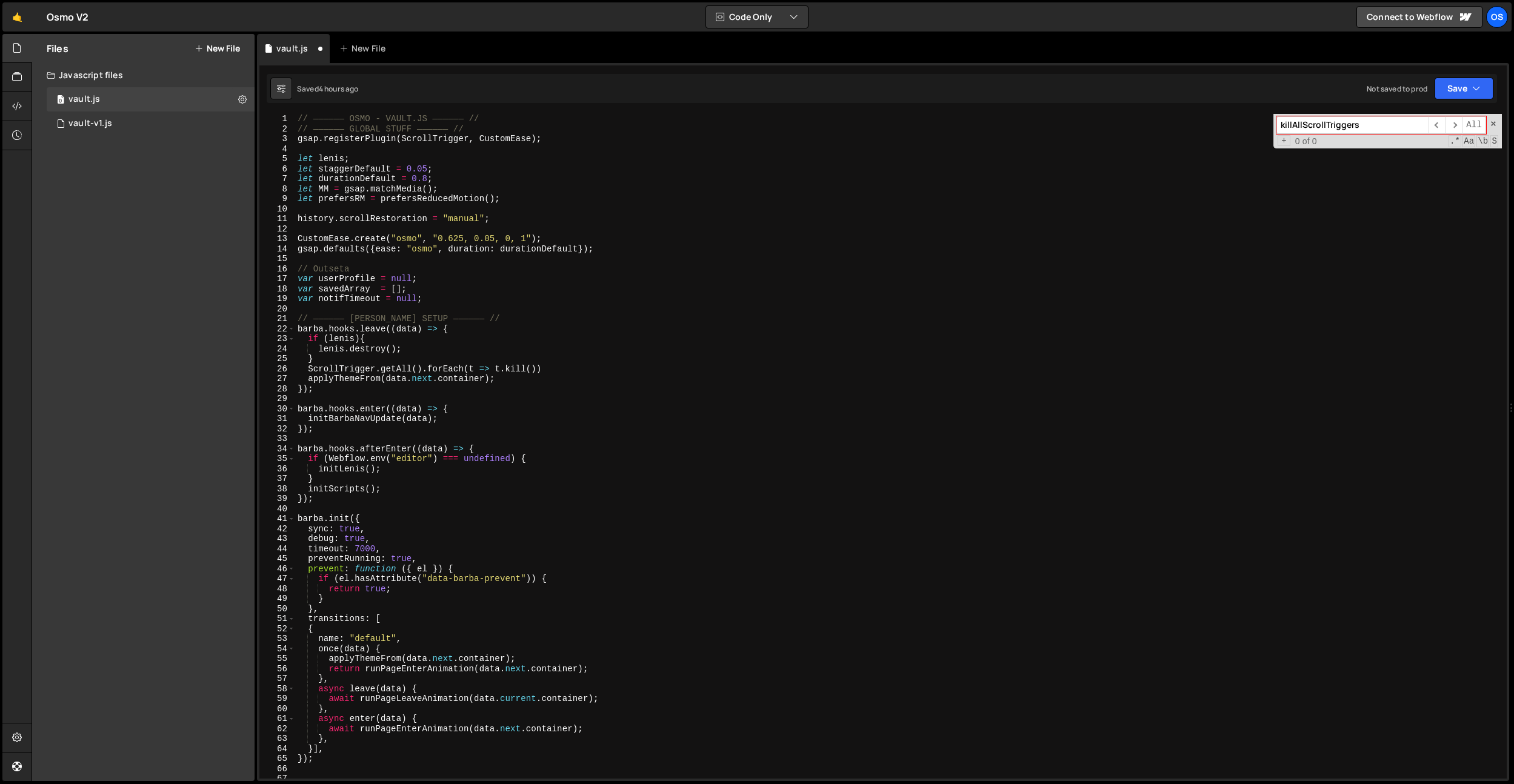
scroll to position [0, 0]
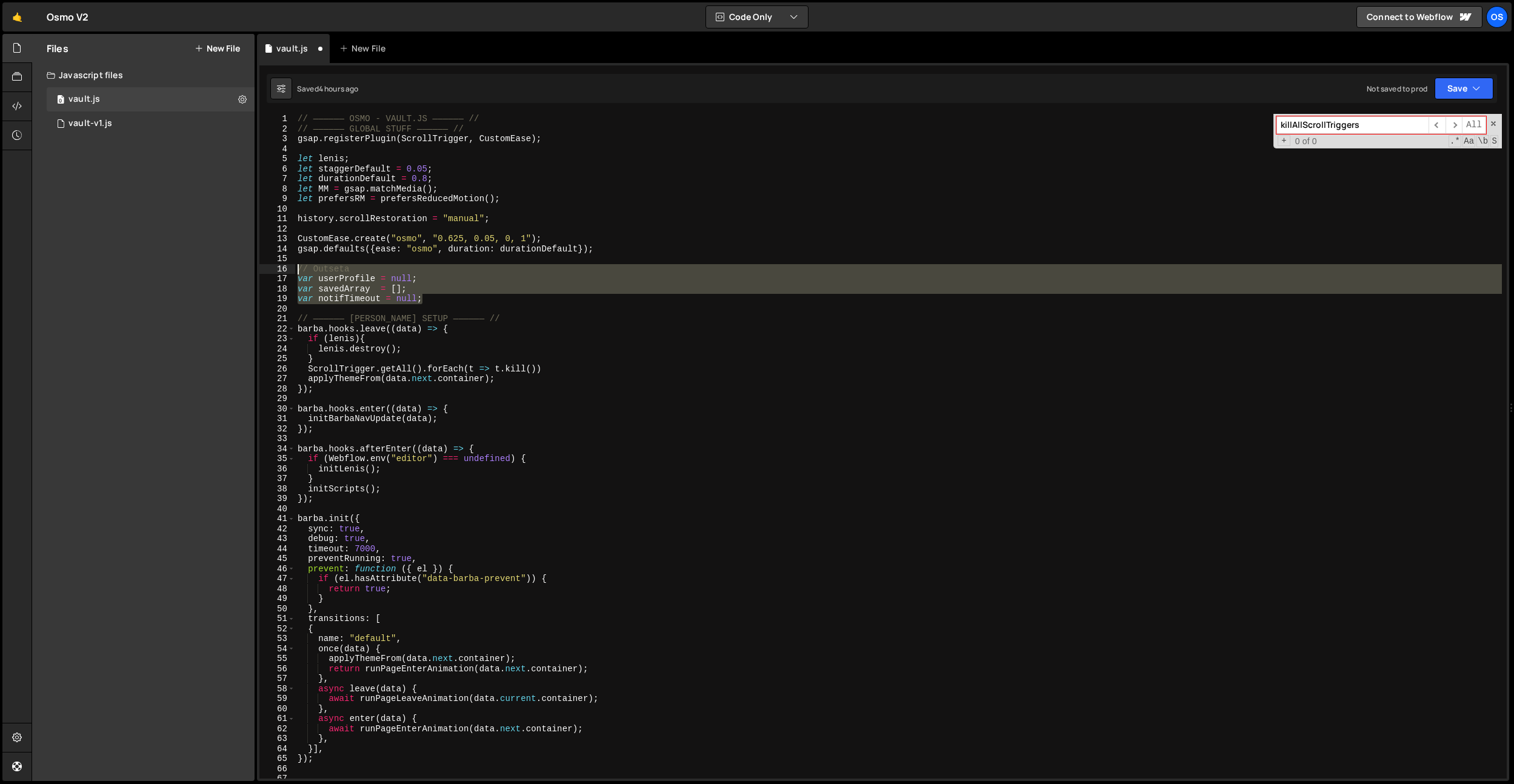
drag, startPoint x: 460, startPoint y: 298, endPoint x: 284, endPoint y: 266, distance: 178.9
click at [284, 266] on div "// —————— OUTSETA SETUP —————— // 1 2 3 4 5 6 7 8 9 10 11 12 13 14 15 16 17 18 …" at bounding box center [883, 446] width 1248 height 665
type textarea "// Outseta var userProfile = null;"
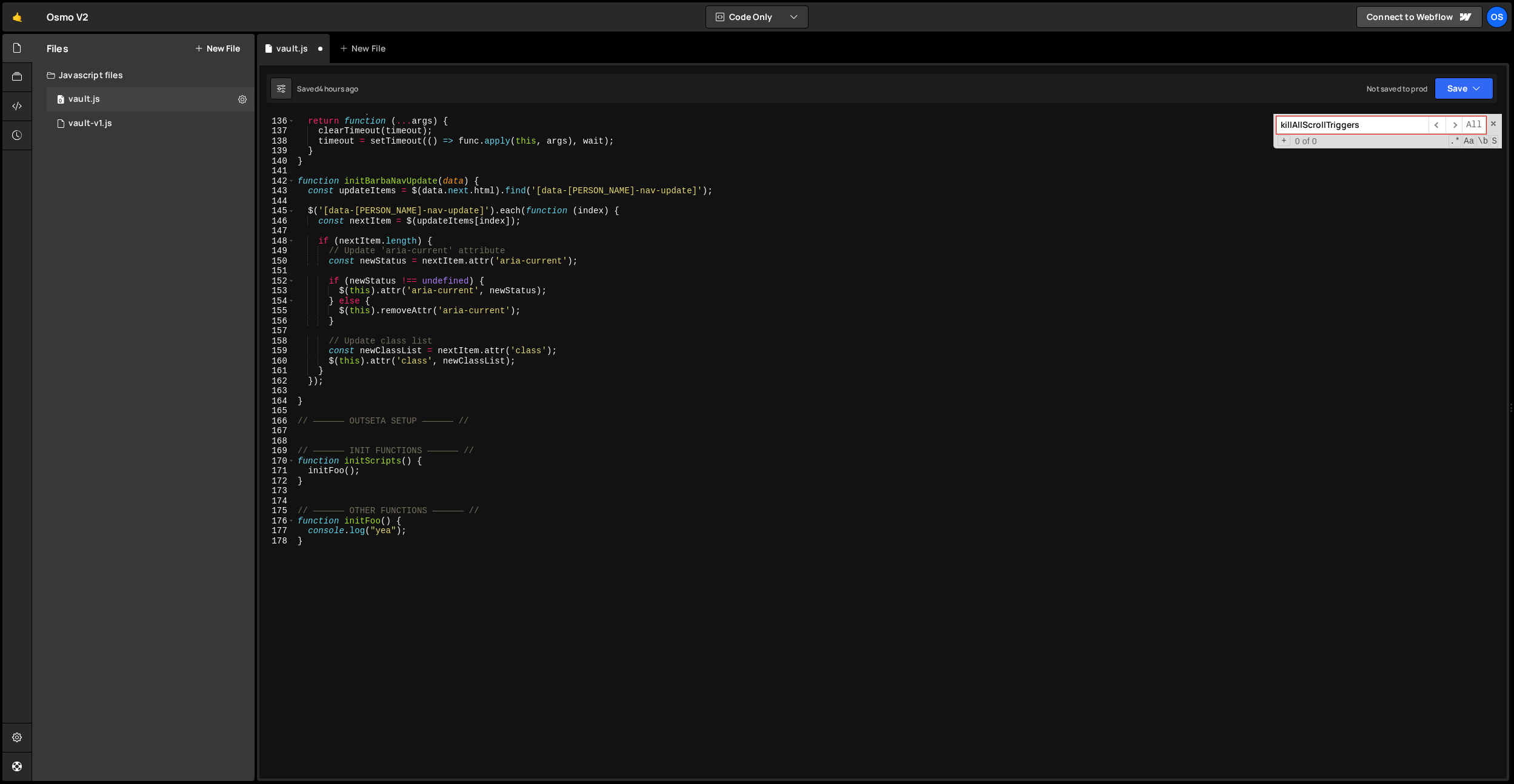
scroll to position [1443, 0]
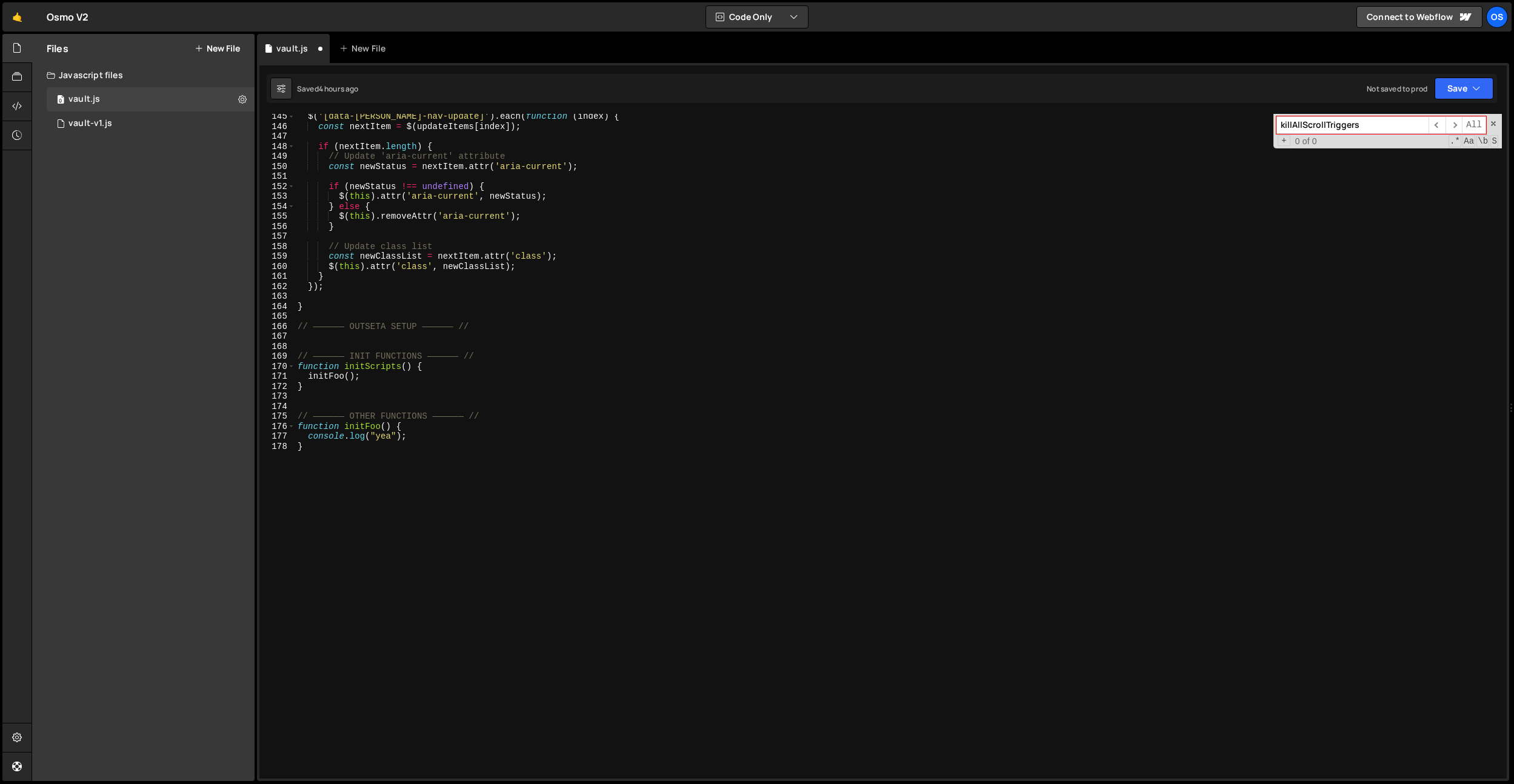
click at [375, 340] on div "$ ( '[data-barba-nav-update]' ) . each ( function ( index ) { const nextItem = …" at bounding box center [898, 453] width 1207 height 685
paste textarea "var notifTimeout = null;"
type textarea "var notifTimeout = null;"
click at [413, 335] on div "$ ( '[data-barba-nav-update]' ) . each ( function ( index ) { const nextItem = …" at bounding box center [898, 453] width 1207 height 685
drag, startPoint x: 359, startPoint y: 346, endPoint x: 290, endPoint y: 345, distance: 69.0
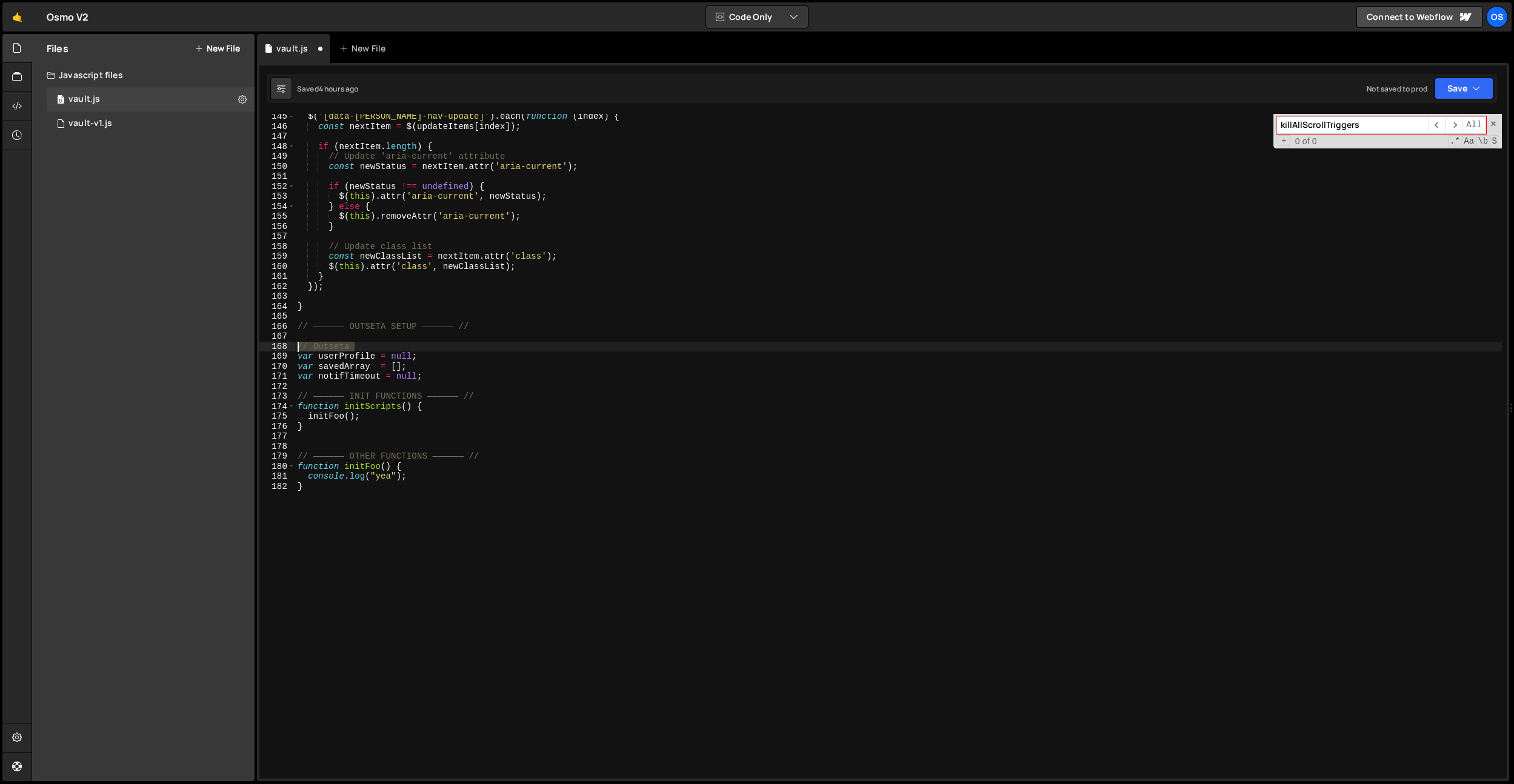
click at [290, 345] on div "145 146 147 148 149 150 151 152 153 154 155 156 157 158 159 160 161 162 163 164…" at bounding box center [883, 446] width 1248 height 665
type textarea "// Outseta"
click at [470, 372] on div "$ ( '[data-barba-nav-update]' ) . each ( function ( index ) { const nextItem = …" at bounding box center [898, 453] width 1207 height 685
click at [398, 319] on div "$ ( '[data-barba-nav-update]' ) . each ( function ( index ) { const nextItem = …" at bounding box center [898, 453] width 1207 height 685
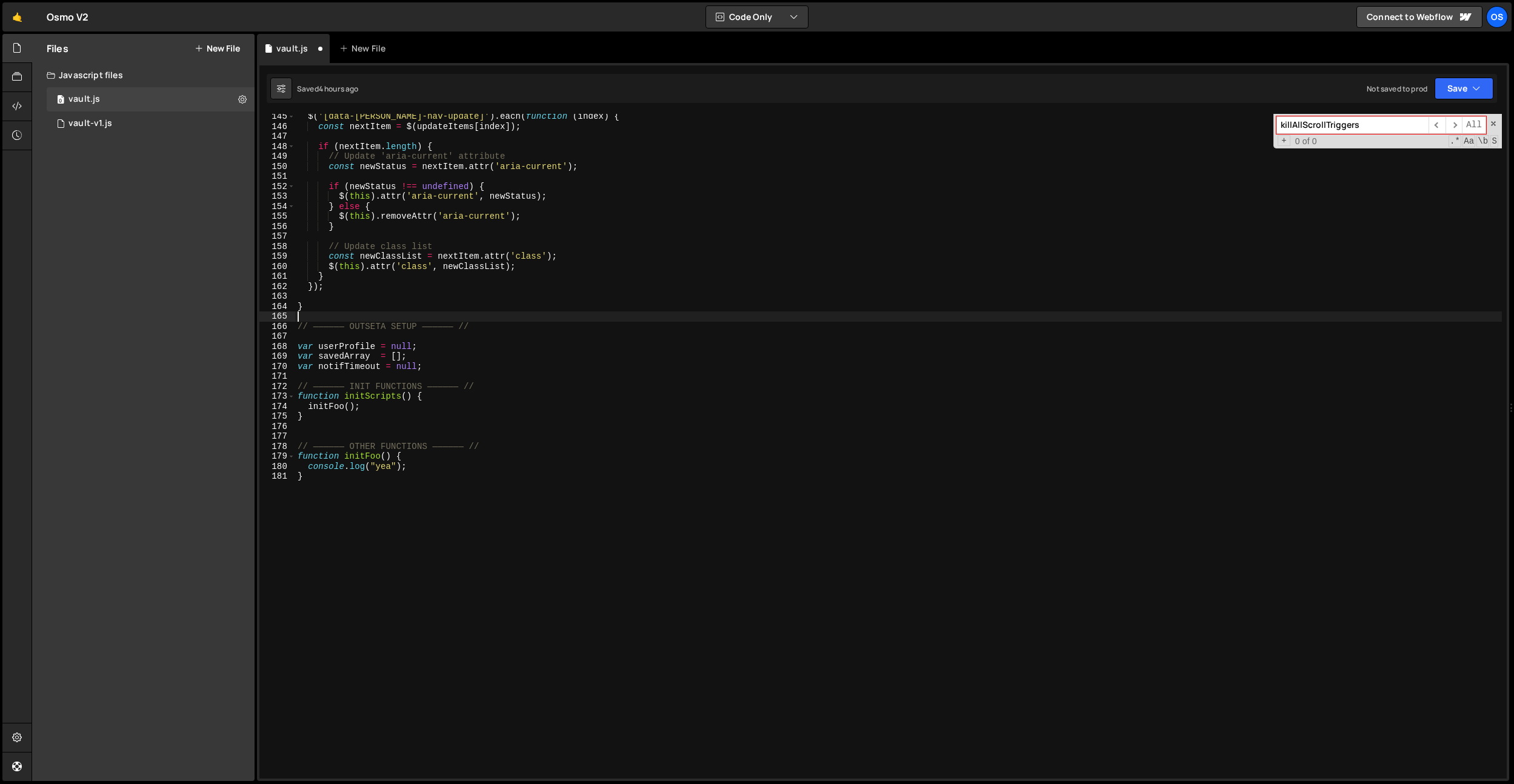
click at [402, 323] on div "$ ( '[data-barba-nav-update]' ) . each ( function ( index ) { const nextItem = …" at bounding box center [898, 453] width 1207 height 685
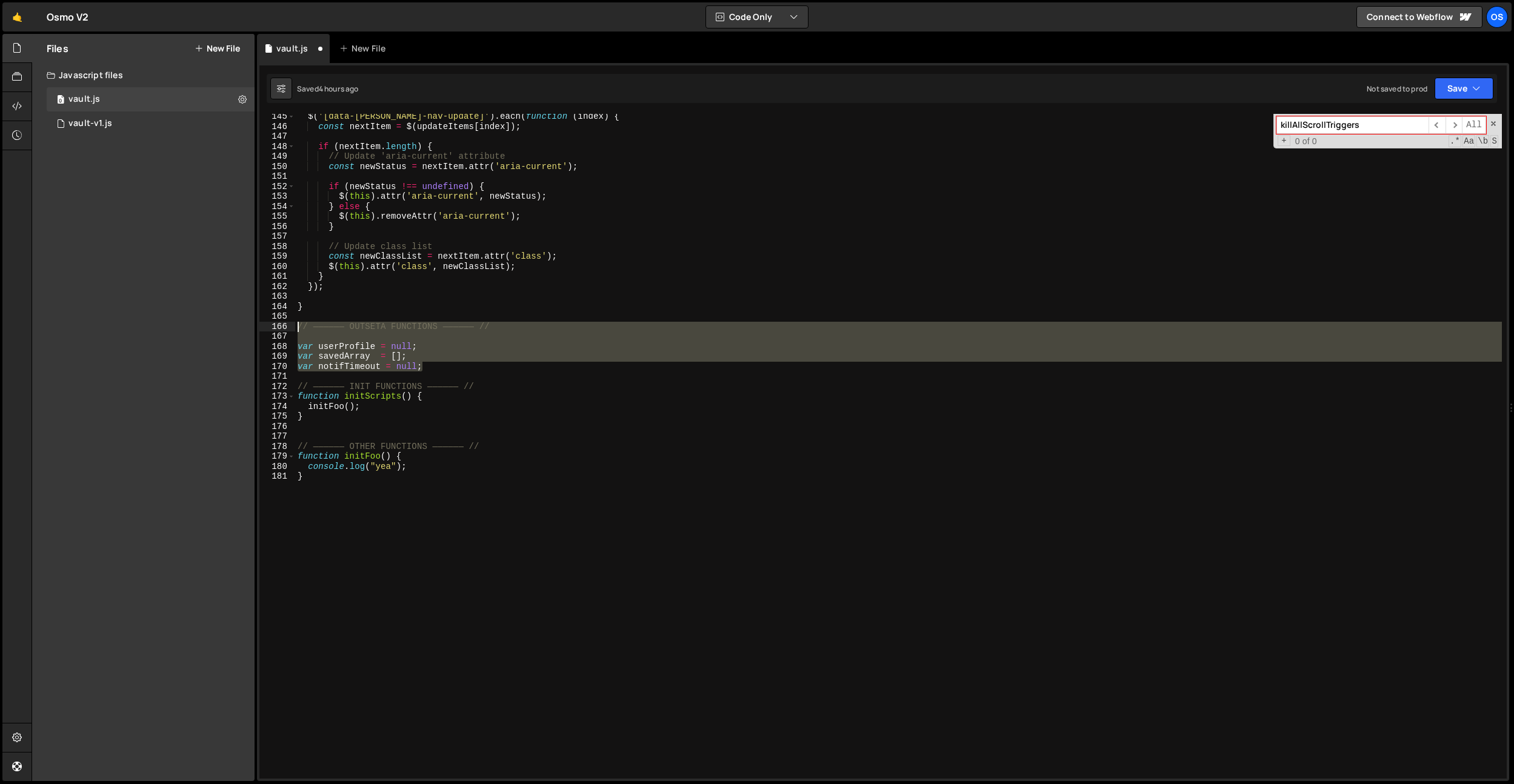
drag, startPoint x: 431, startPoint y: 363, endPoint x: 265, endPoint y: 322, distance: 171.0
click at [265, 322] on div "// —————— OUTSETA FUNCTIONS —————— // 145 146 147 148 149 150 151 152 153 154 1…" at bounding box center [883, 446] width 1248 height 665
type textarea "// —————— OUTSETA FUNCTIONS —————— //"
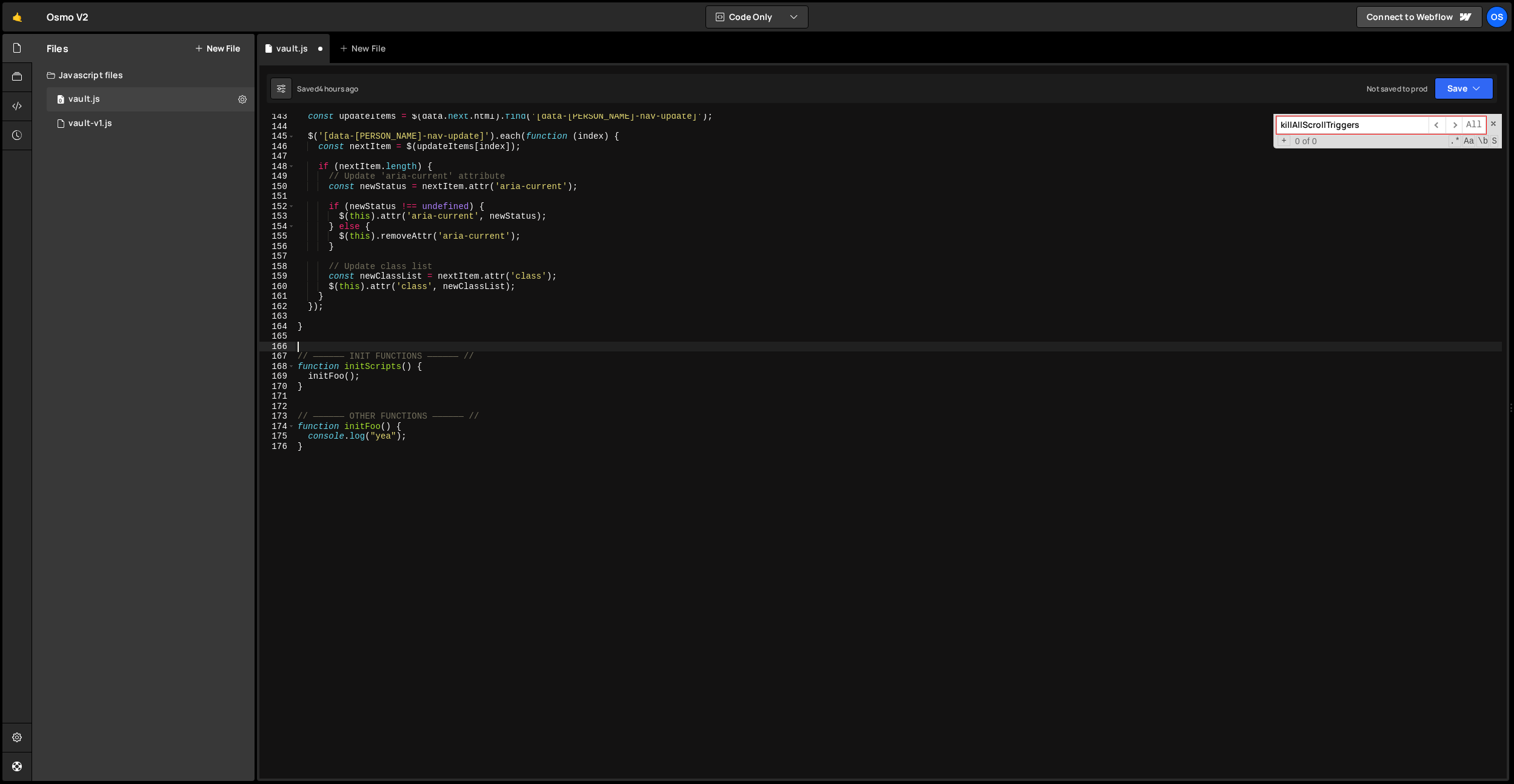
scroll to position [1412, 0]
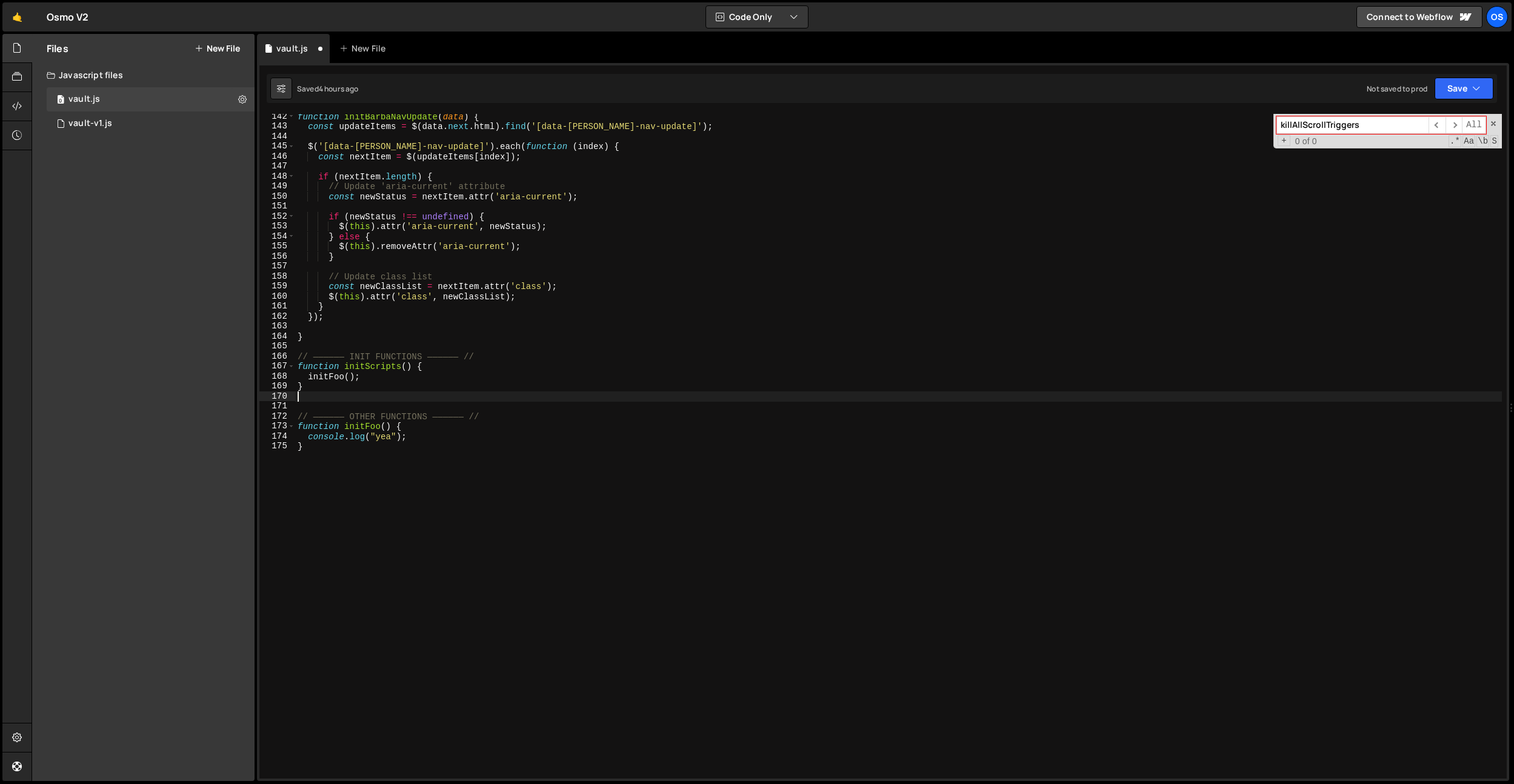
click at [331, 398] on div "function initBarbaNavUpdate ( data ) { const updateItems = $ ( data . next . ht…" at bounding box center [898, 453] width 1207 height 685
click at [331, 392] on div "function initBarbaNavUpdate ( data ) { const updateItems = $ ( data . next . ht…" at bounding box center [898, 453] width 1207 height 685
click at [331, 389] on div "function initBarbaNavUpdate ( data ) { const updateItems = $ ( data . next . ht…" at bounding box center [898, 453] width 1207 height 685
type textarea "}"
click at [318, 334] on div "function initBarbaNavUpdate ( data ) { const updateItems = $ ( data . next . ht…" at bounding box center [898, 453] width 1207 height 685
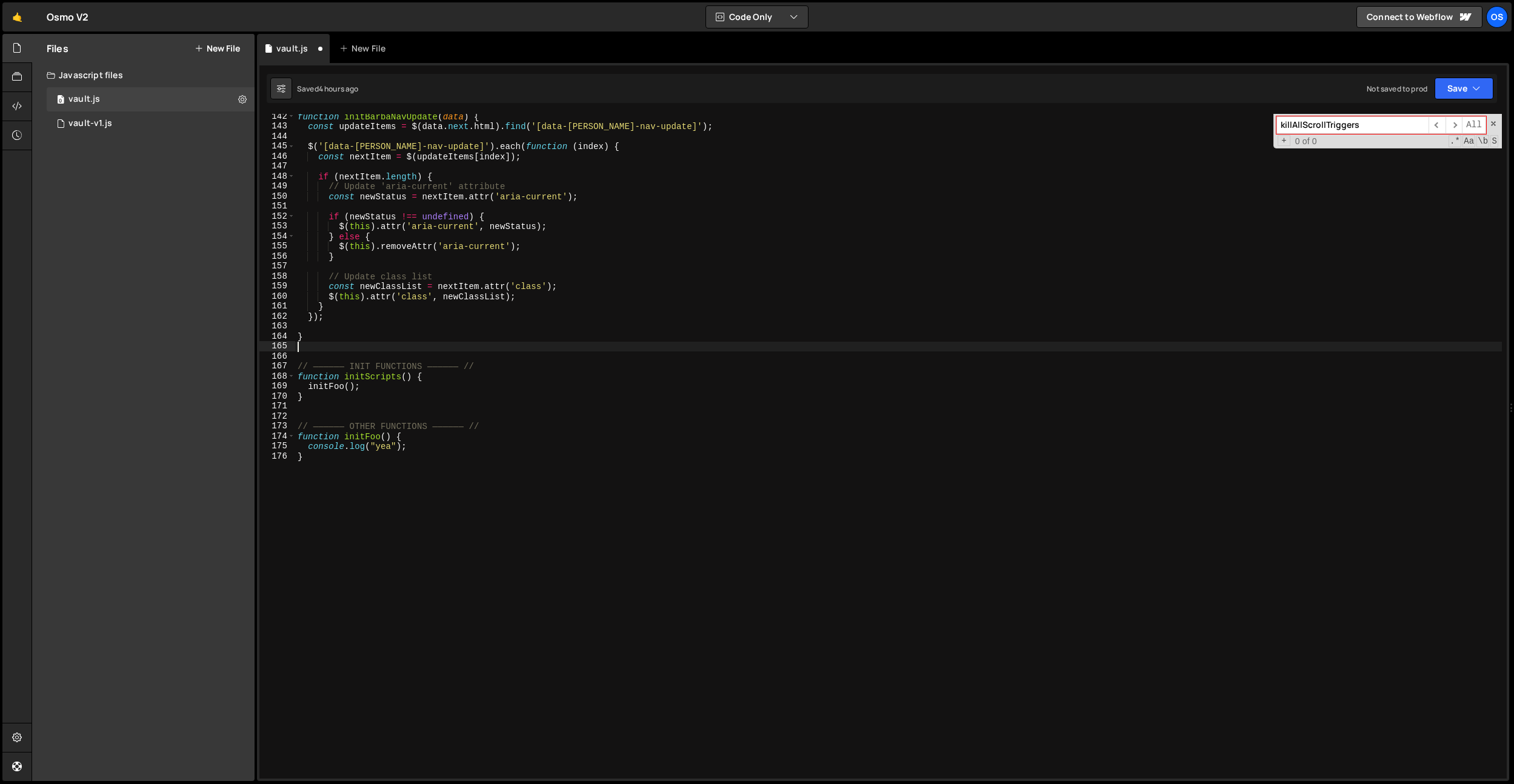
paste textarea "var notifTimeout = null;"
type textarea "var notifTimeout = null;"
click at [321, 329] on div "function initBarbaNavUpdate ( data ) { const updateItems = $ ( data . next . ht…" at bounding box center [898, 453] width 1207 height 685
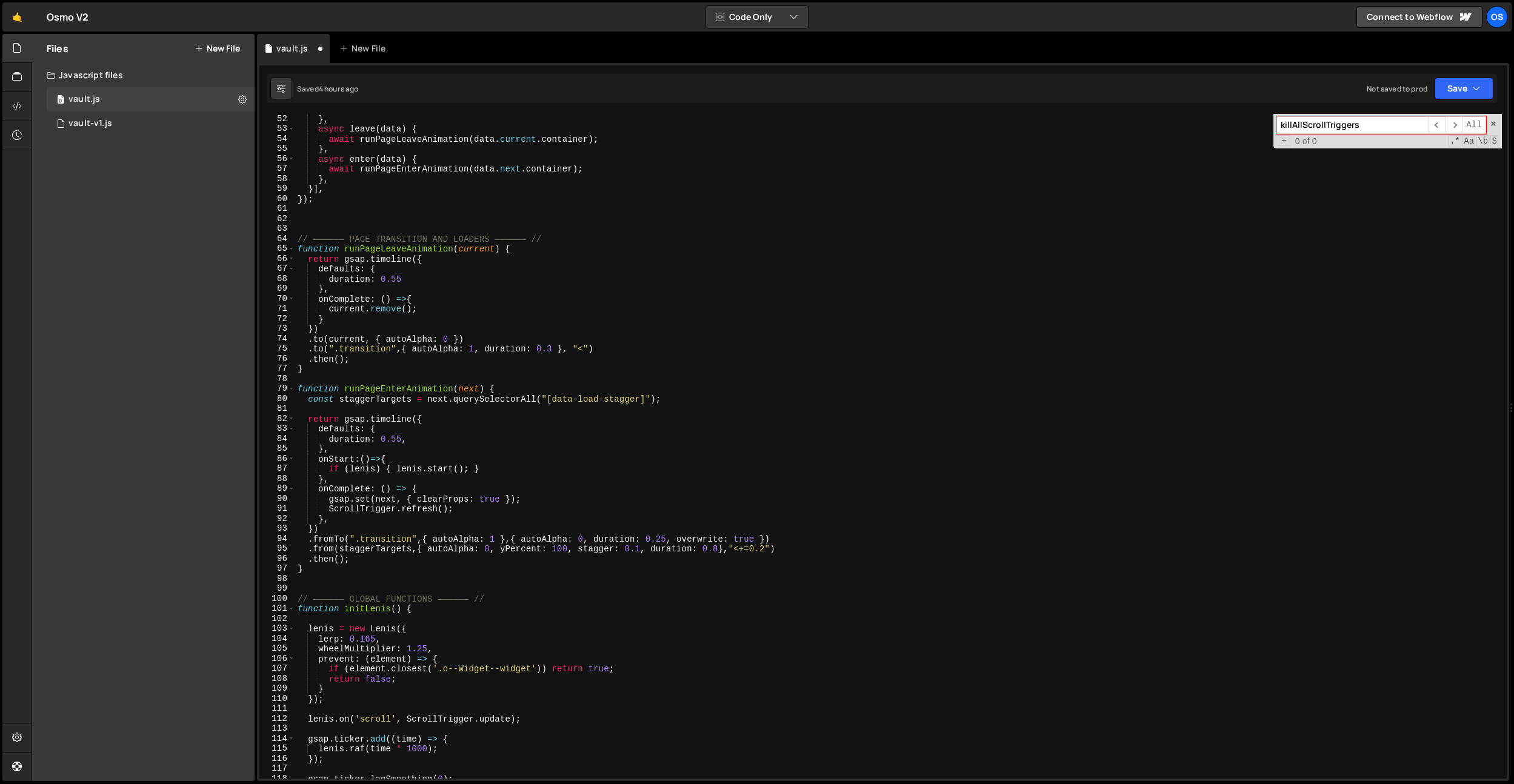
scroll to position [510, 0]
click at [402, 248] on div "} , async leave ( data ) { await runPageLeaveAnimation ( data . current . conta…" at bounding box center [898, 456] width 1207 height 685
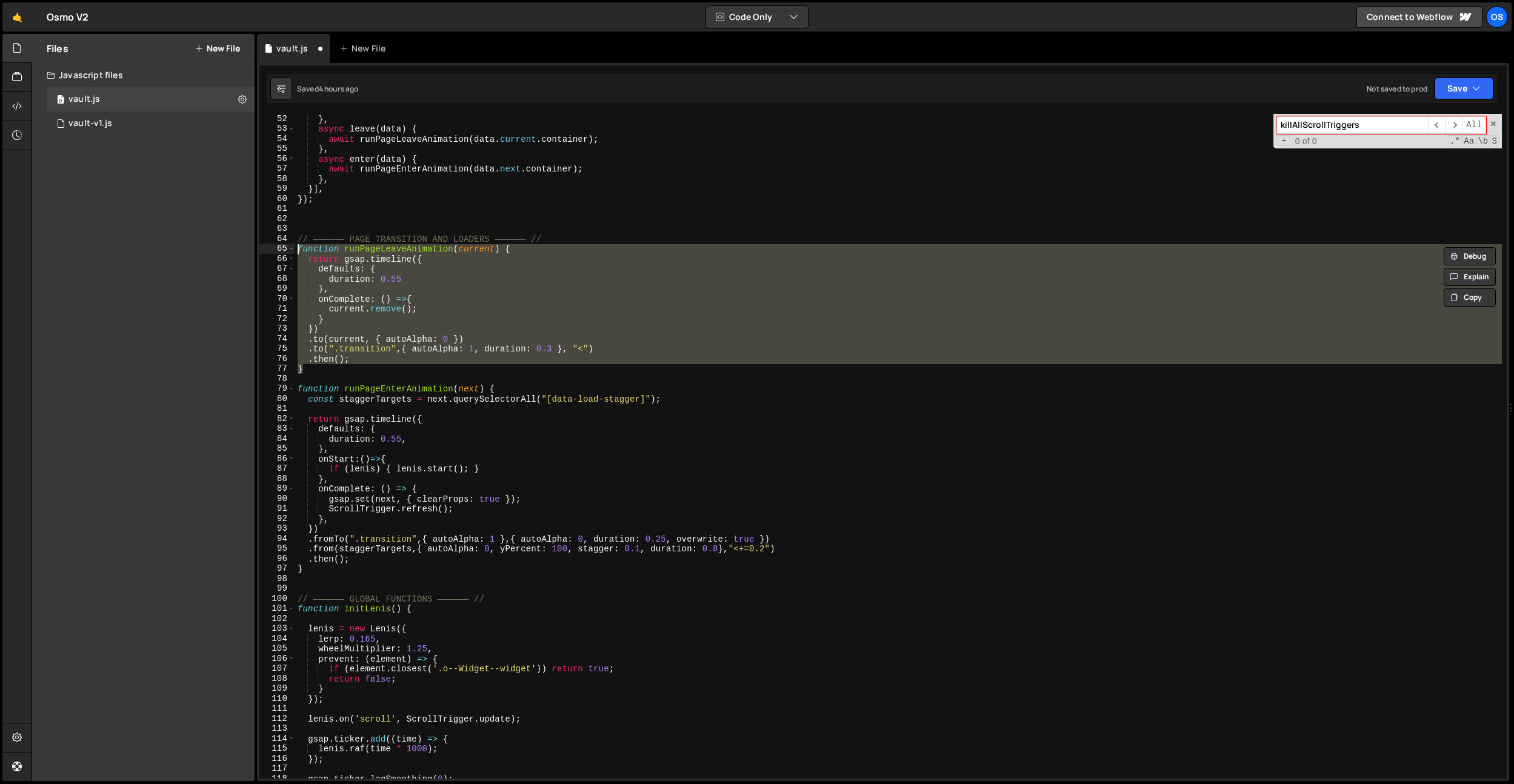
drag, startPoint x: 327, startPoint y: 371, endPoint x: 232, endPoint y: 252, distance: 152.3
click at [232, 252] on div "Files New File Javascript files 0 vault.js 0 0 vault-v1.js 0 CSS files Copy sha…" at bounding box center [773, 408] width 1483 height 748
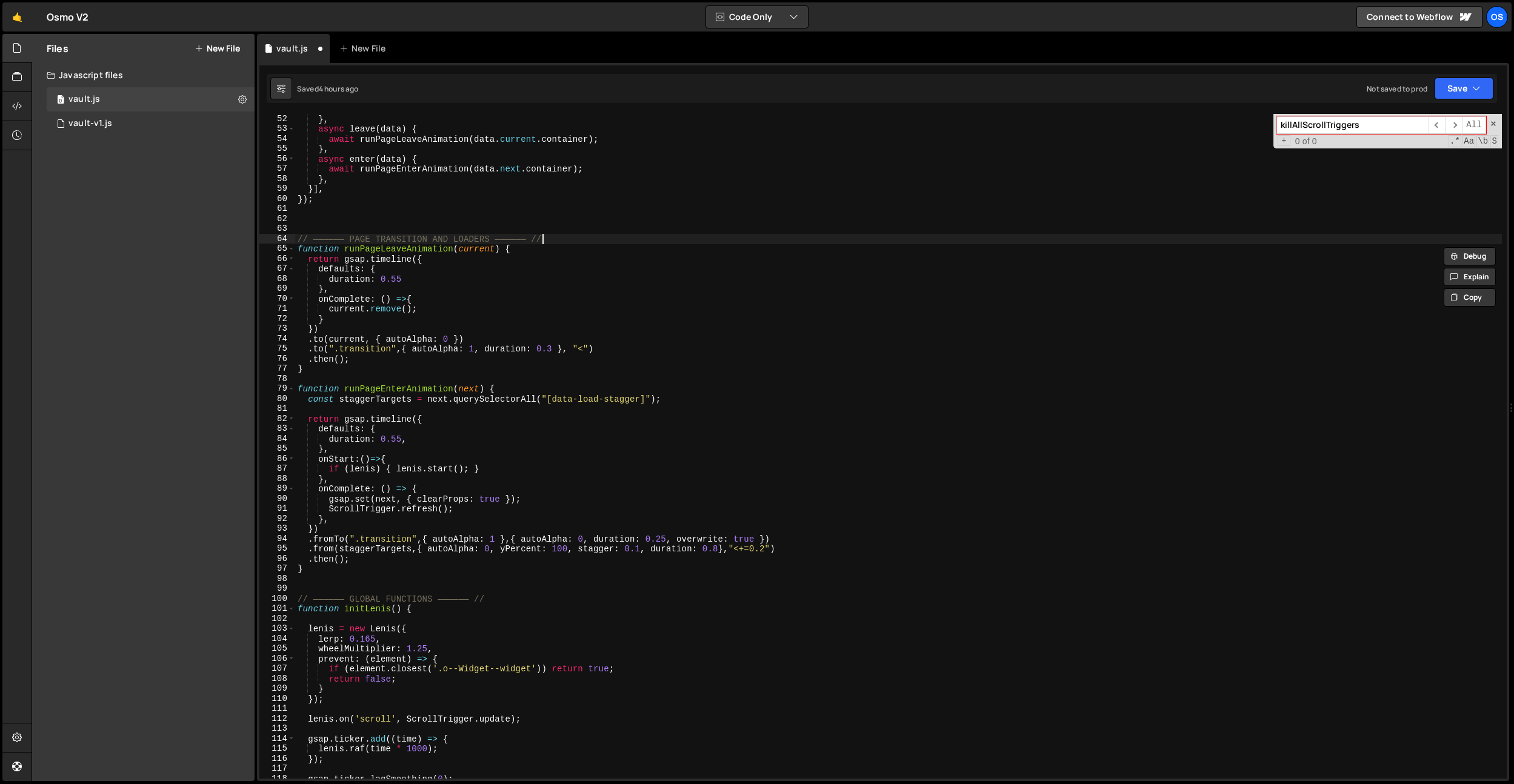
click at [561, 240] on div "} , async leave ( data ) { await runPageLeaveAnimation ( data . current . conta…" at bounding box center [898, 456] width 1207 height 685
type textarea "// —————— PAGE TRANSITION AND LOADERS —————— //"
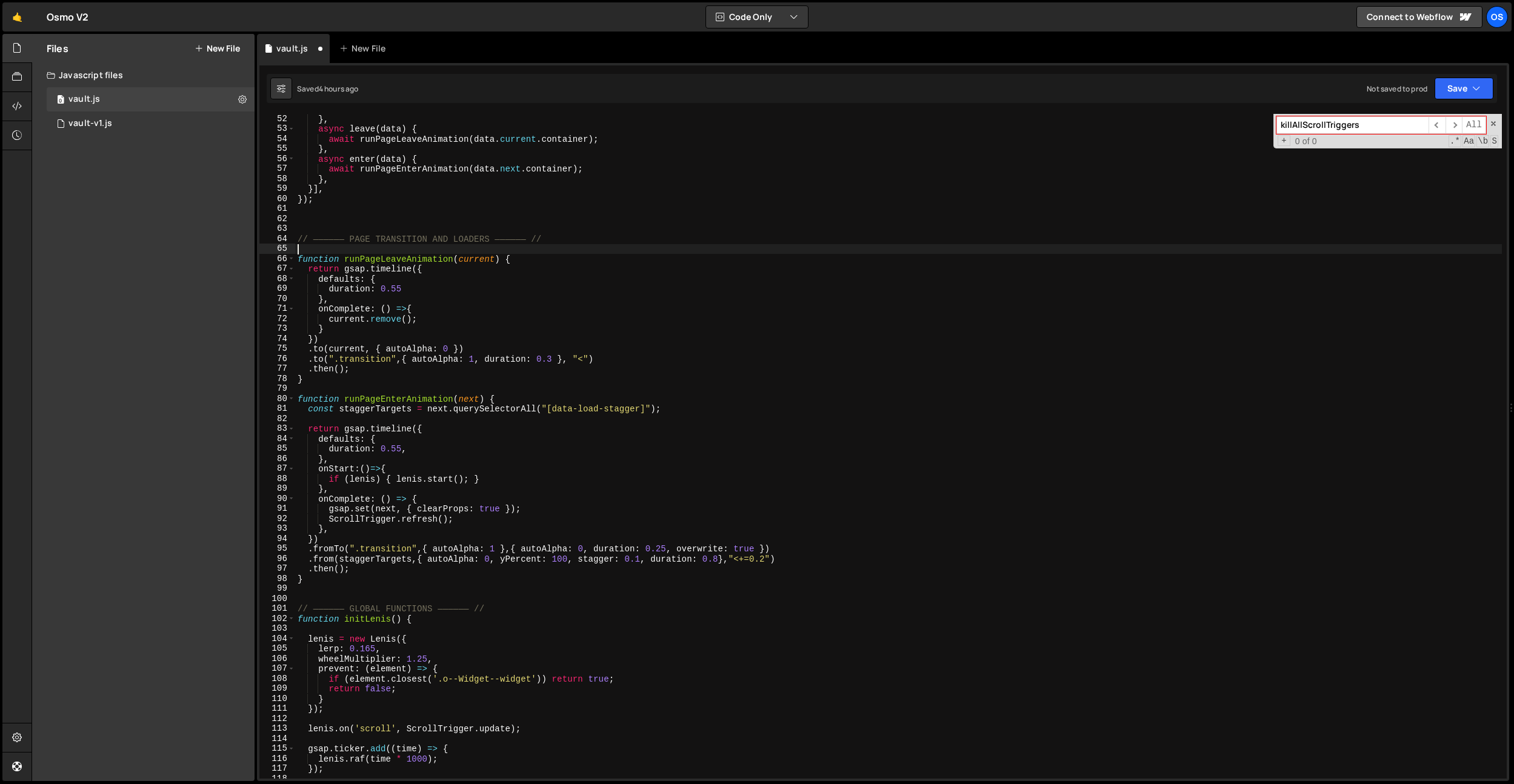
paste textarea "}"
type textarea "}"
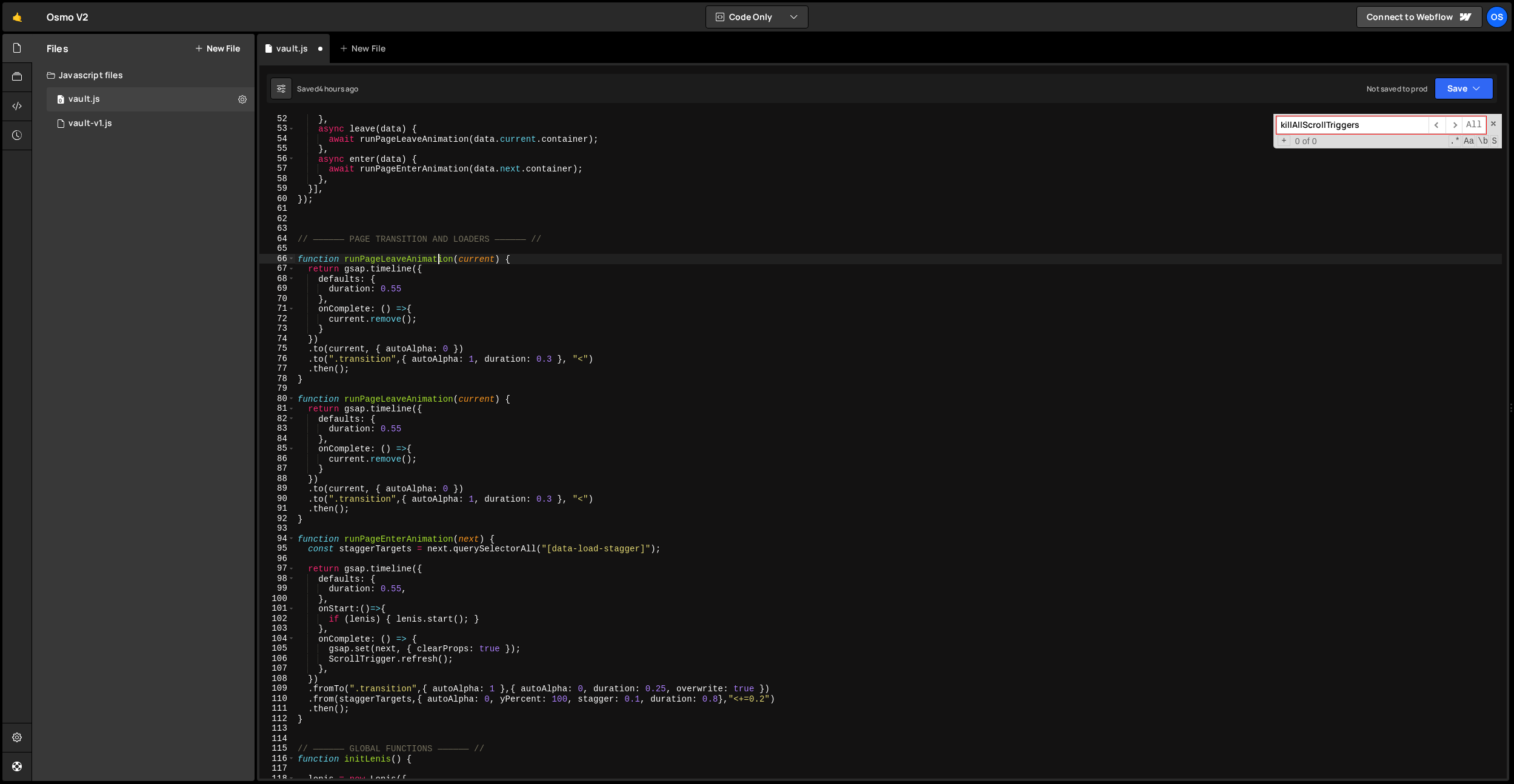
click at [439, 254] on div "} , async leave ( data ) { await runPageLeaveAnimation ( data . current . conta…" at bounding box center [898, 456] width 1207 height 685
click at [417, 255] on div "} , async leave ( data ) { await runPageLeaveAnimation ( data . current . conta…" at bounding box center [898, 456] width 1207 height 685
click at [437, 256] on div "} , async leave ( data ) { await runPageLeaveAnimation ( data . current . conta…" at bounding box center [898, 456] width 1207 height 685
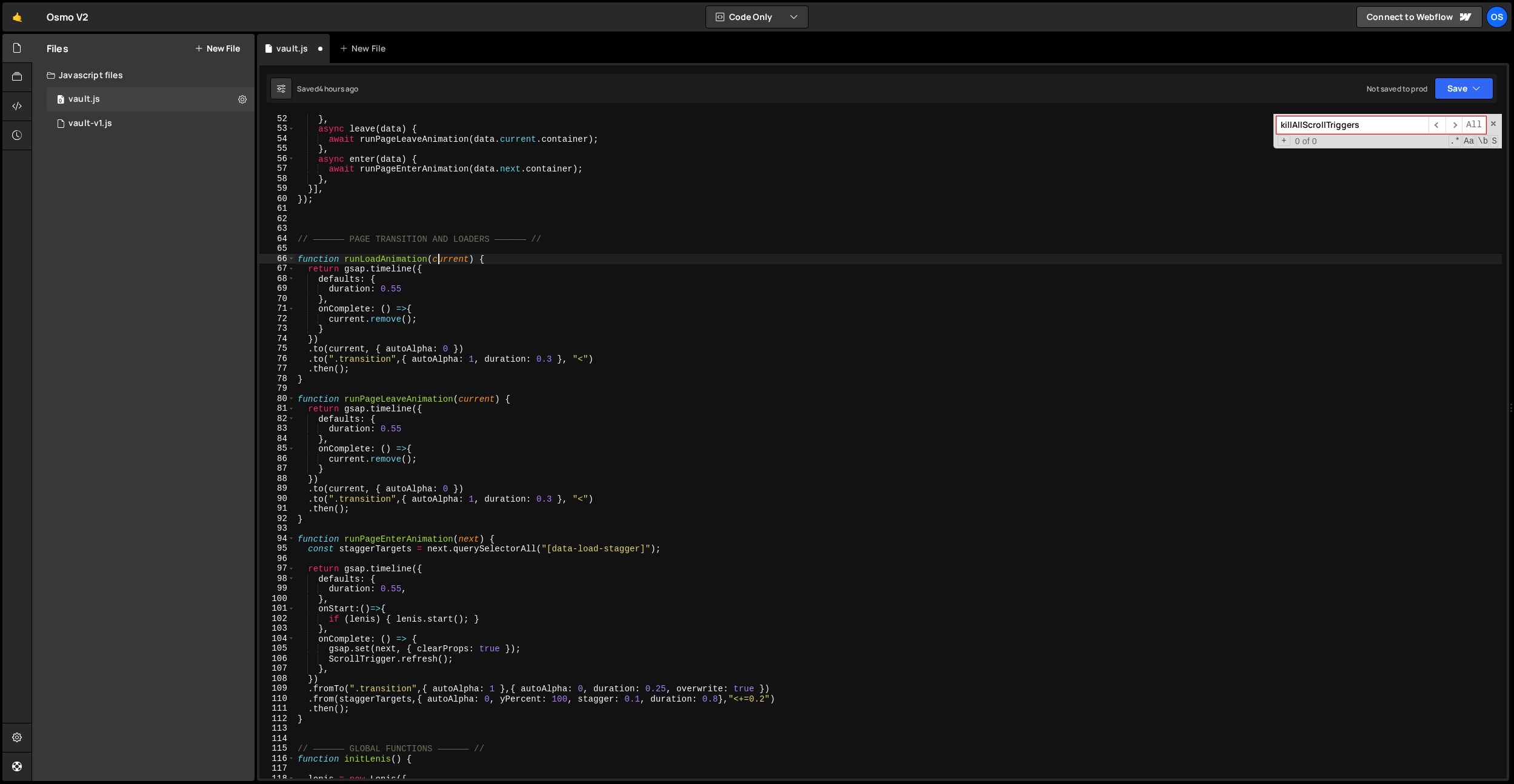
click at [437, 256] on div "} , async leave ( data ) { await runPageLeaveAnimation ( data . current . conta…" at bounding box center [898, 456] width 1207 height 685
click at [402, 258] on div "} , async leave ( data ) { await runPageLeaveAnimation ( data . current . conta…" at bounding box center [898, 456] width 1207 height 685
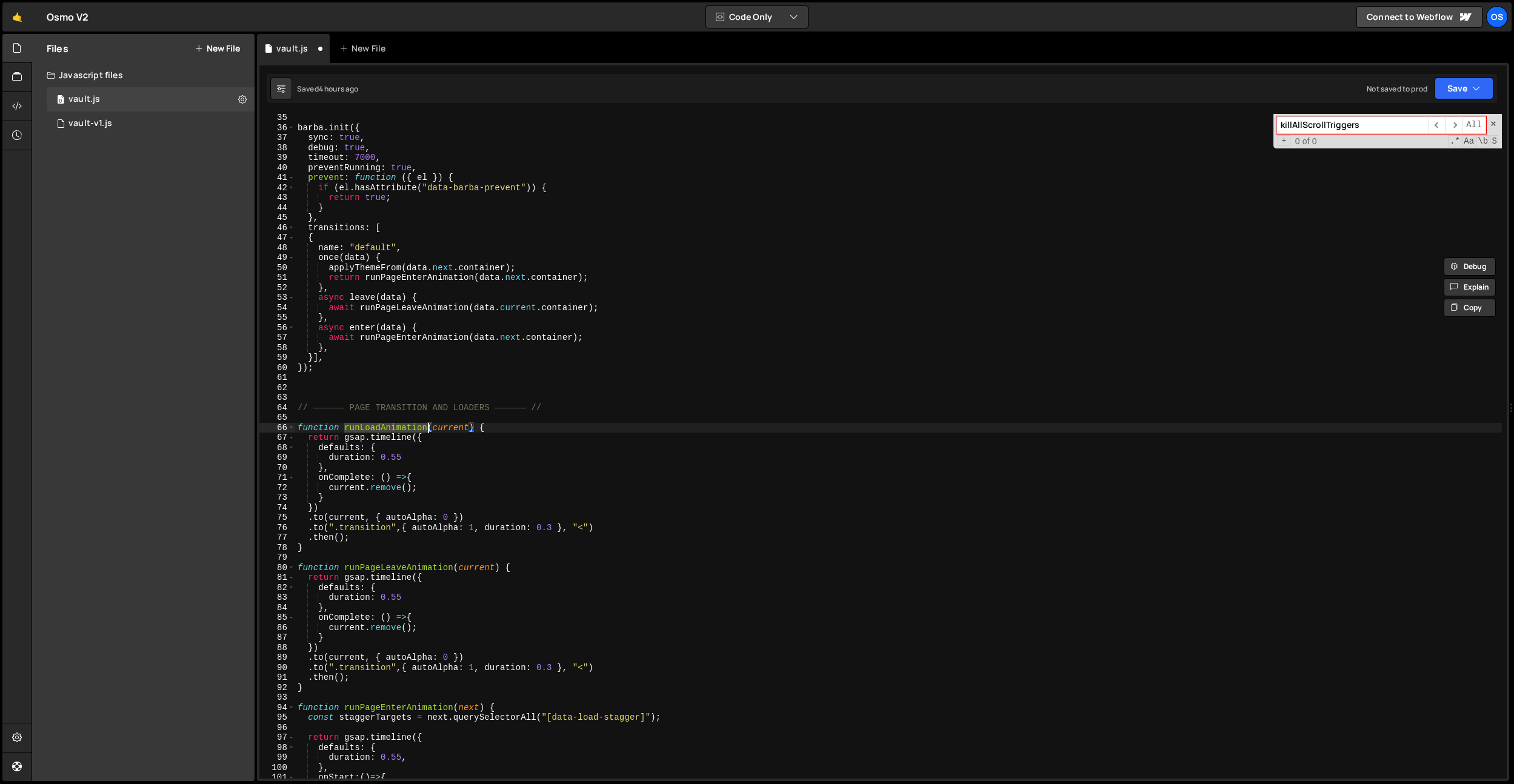
scroll to position [341, 0]
click at [390, 220] on div "barba . init ({ sync : true , debug : true , timeout : 7000 , preventRunning : …" at bounding box center [898, 455] width 1207 height 685
click at [434, 228] on div "barba . init ({ sync : true , debug : true , timeout : 7000 , preventRunning : …" at bounding box center [898, 455] width 1207 height 685
click at [531, 264] on div "barba . init ({ sync : true , debug : true , timeout : 7000 , preventRunning : …" at bounding box center [898, 455] width 1207 height 685
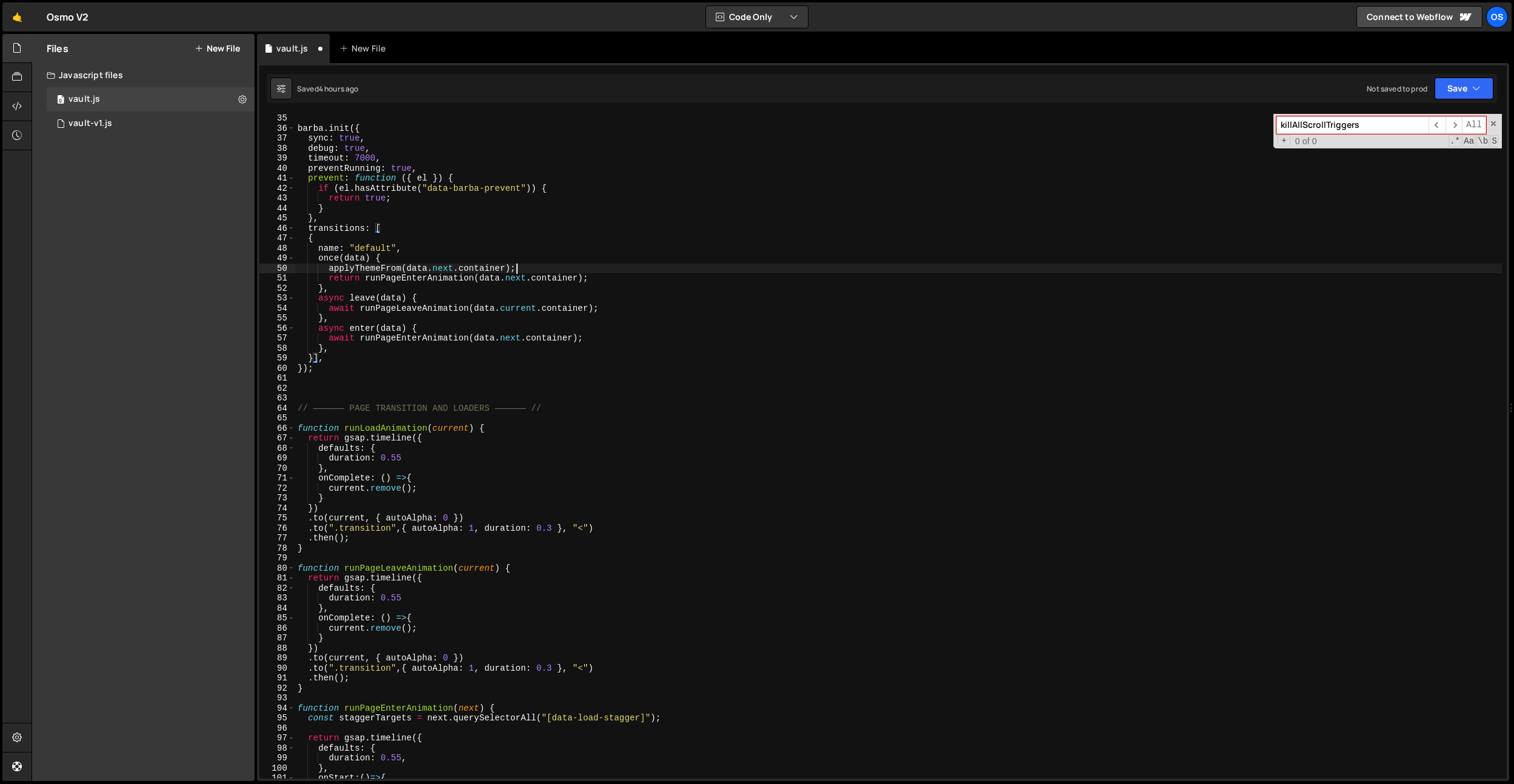
type textarea "applyThemeFrom(data.next.container);"
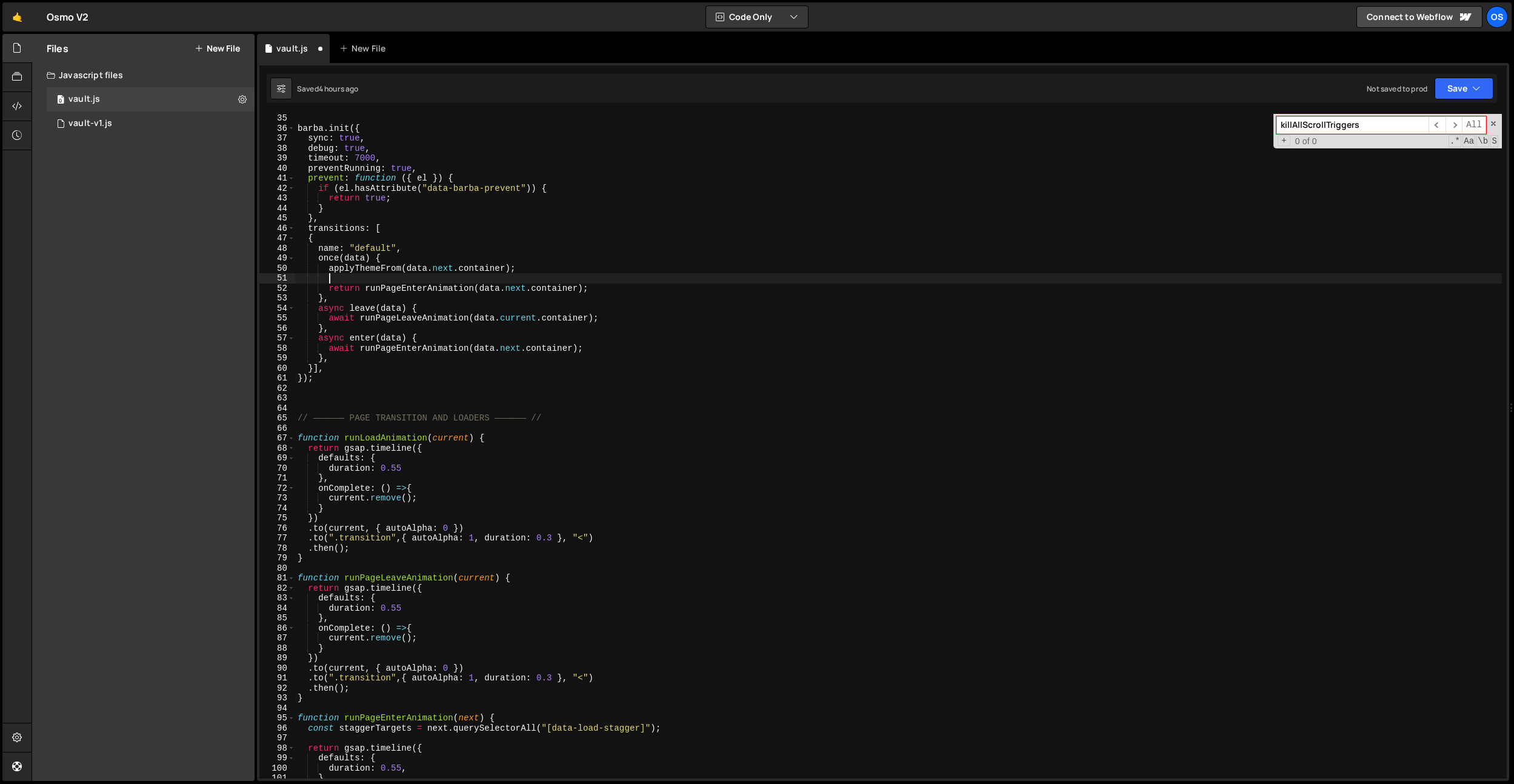
paste textarea "runLoadAnimation"
click at [388, 312] on div "barba . init ({ sync : true , debug : true , timeout : 7000 , preventRunning : …" at bounding box center [898, 455] width 1207 height 685
click at [437, 281] on div "barba . init ({ sync : true , debug : true , timeout : 7000 , preventRunning : …" at bounding box center [898, 455] width 1207 height 685
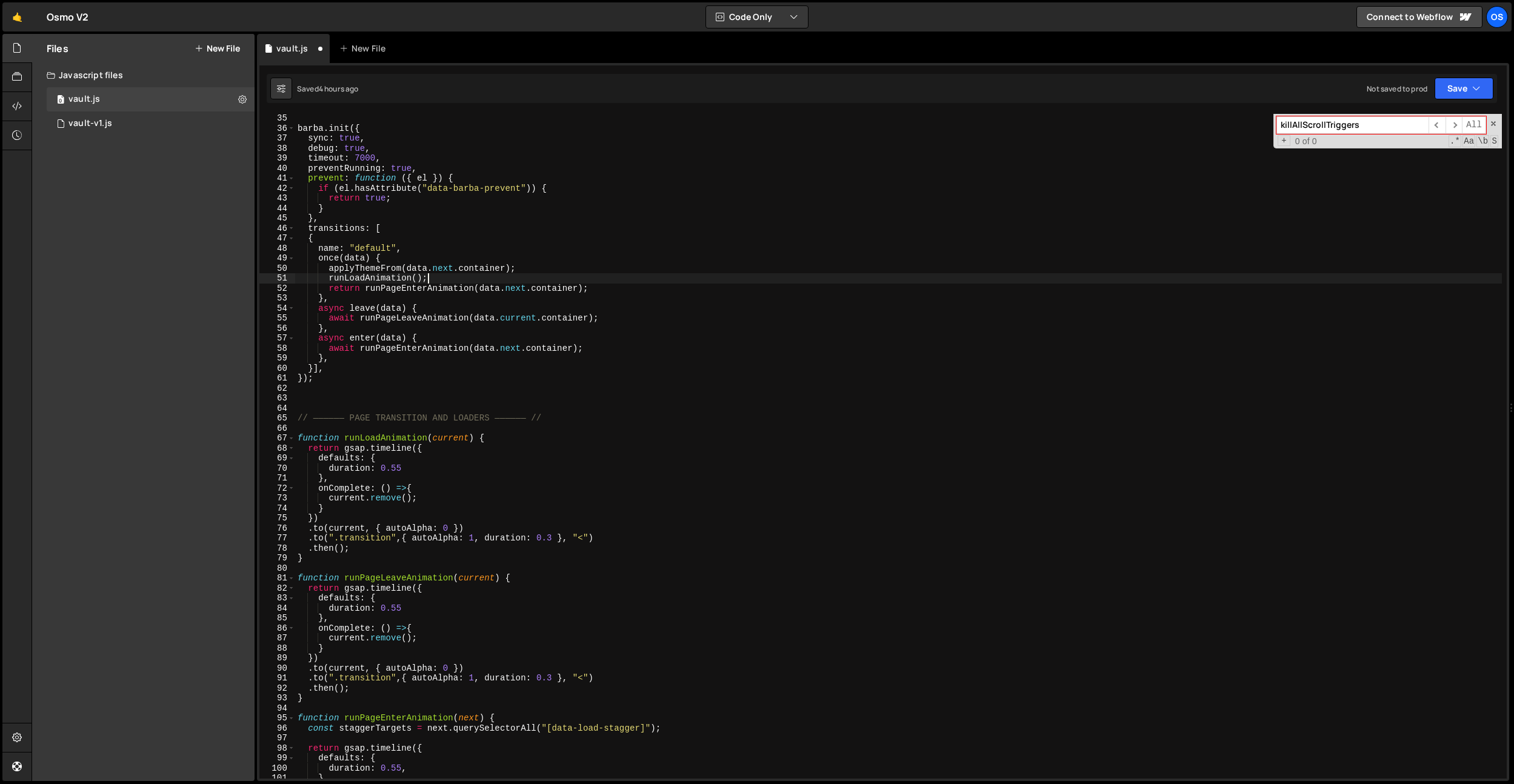
click at [437, 281] on div "barba . init ({ sync : true , debug : true , timeout : 7000 , preventRunning : …" at bounding box center [898, 455] width 1207 height 685
click at [343, 272] on div "barba . init ({ sync : true , debug : true , timeout : 7000 , preventRunning : …" at bounding box center [898, 455] width 1207 height 685
click at [516, 290] on div "barba . init ({ sync : true , debug : true , timeout : 7000 , preventRunning : …" at bounding box center [898, 455] width 1207 height 685
type textarea "return runPageEnterAnimation(data.next.container);"
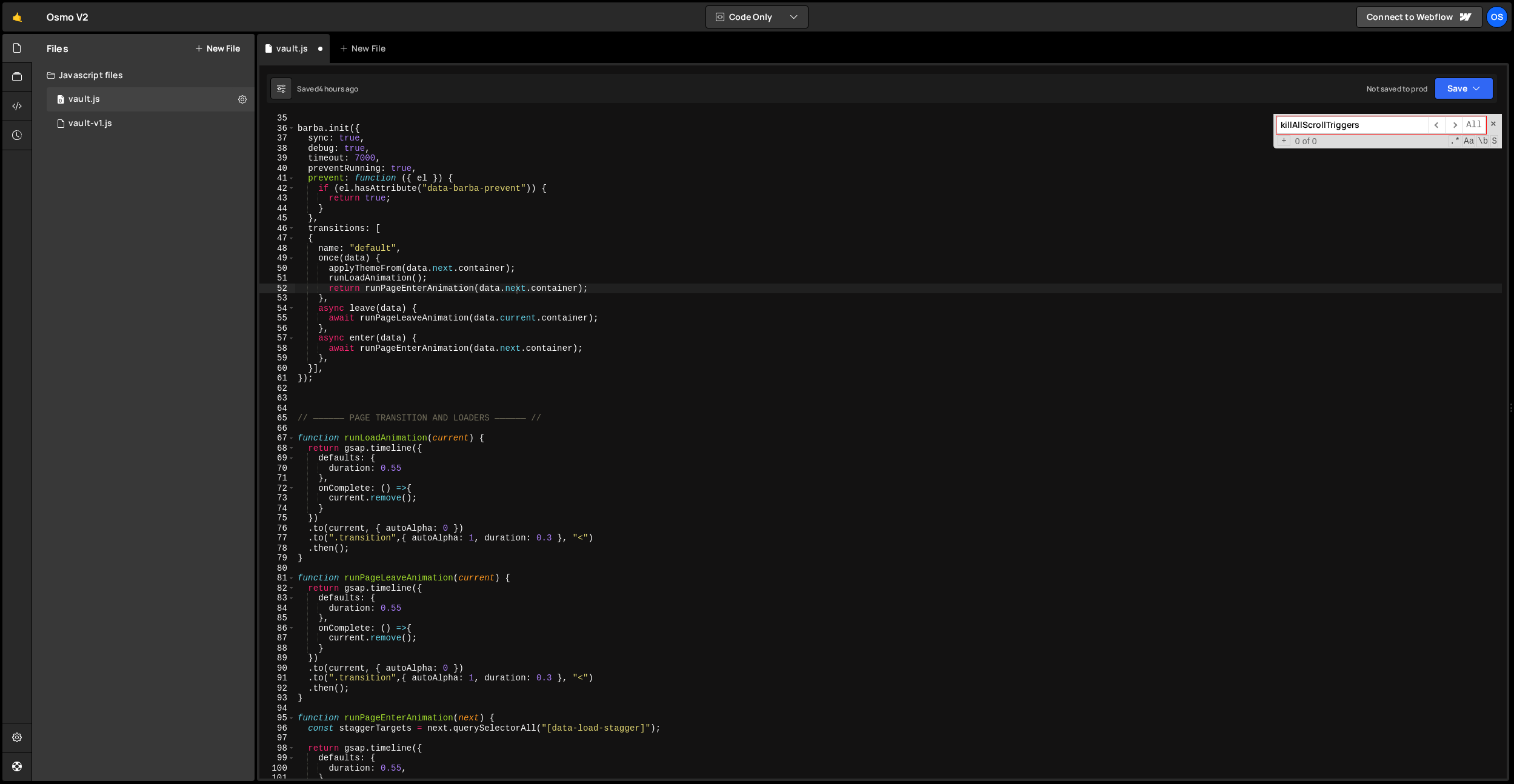
paste input "applyThemeFrom"
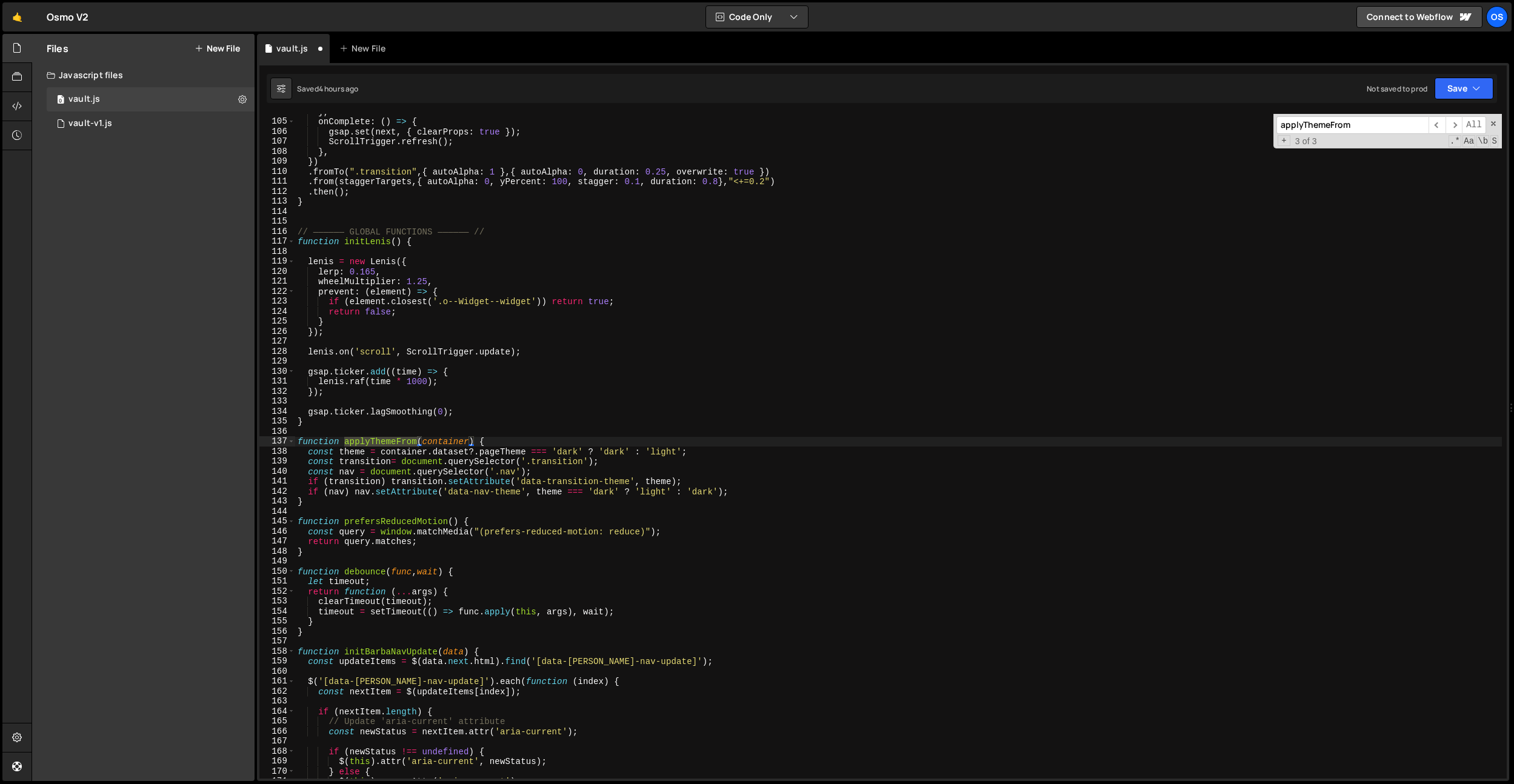
scroll to position [1038, 0]
type input "applyThemeFrom"
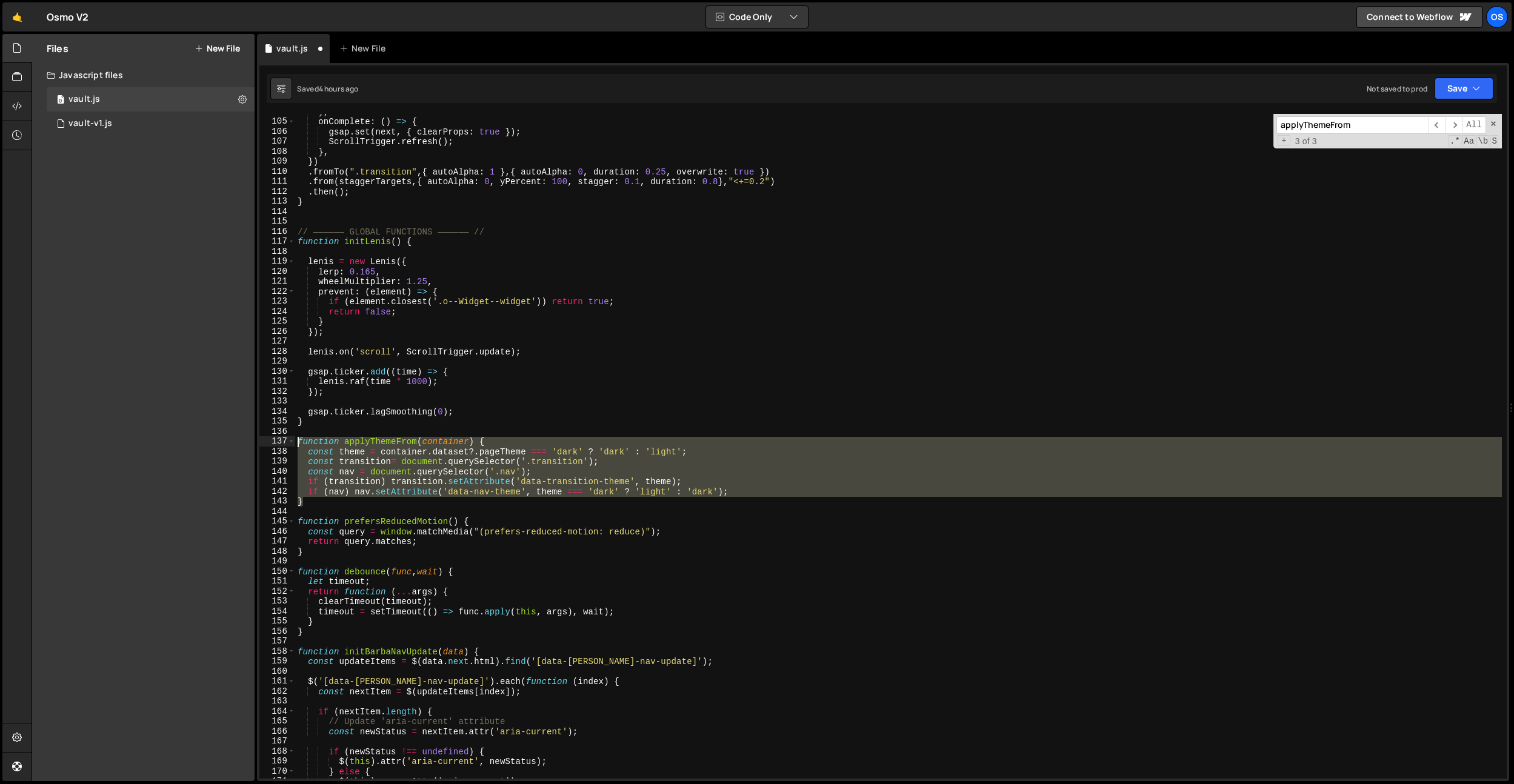
drag, startPoint x: 335, startPoint y: 499, endPoint x: 281, endPoint y: 437, distance: 82.2
click at [281, 437] on div "} 104 105 106 107 108 109 110 111 112 113 114 115 116 117 118 119 120 121 122 1…" at bounding box center [883, 446] width 1248 height 665
type textarea "function applyThemeFrom(container) { const theme = container.dataset?.pageTheme…"
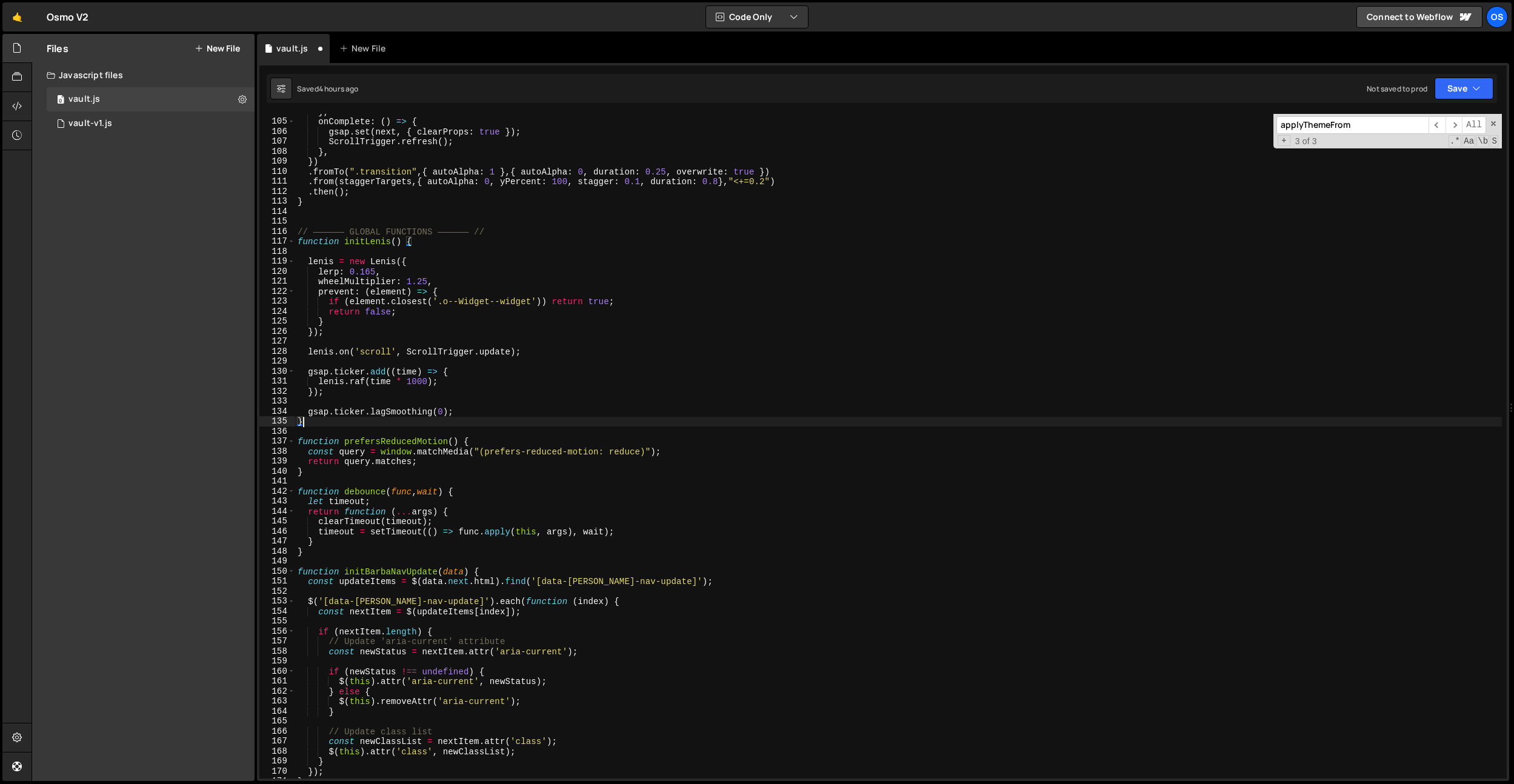
click at [1380, 131] on input "applyThemeFrom" at bounding box center [1353, 125] width 152 height 18
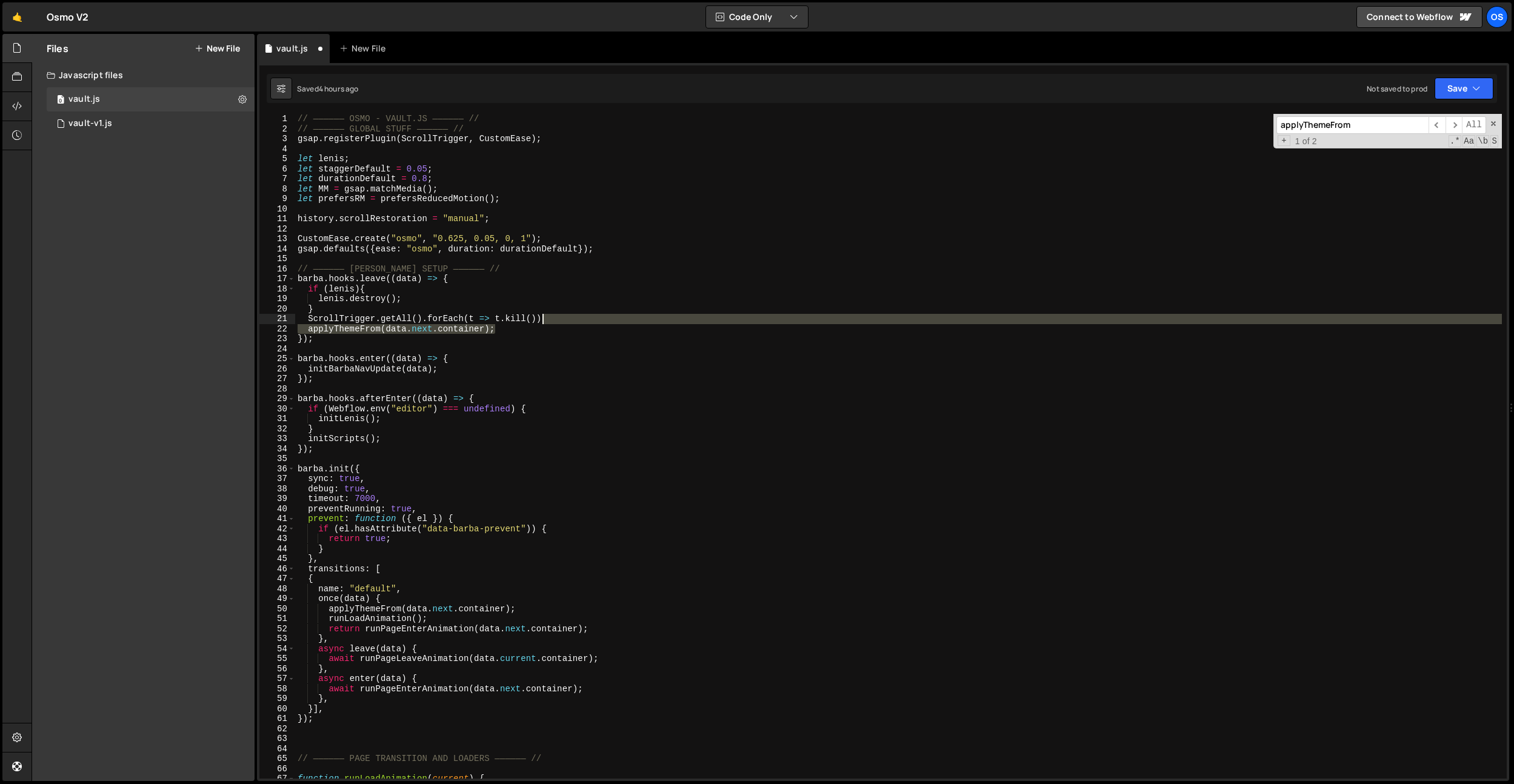
drag, startPoint x: 508, startPoint y: 329, endPoint x: 591, endPoint y: 321, distance: 83.4
click at [591, 321] on div "// —————— OSMO - VAULT.JS —————— // // —————— GLOBAL STUFF —————— // gsap . reg…" at bounding box center [898, 456] width 1207 height 685
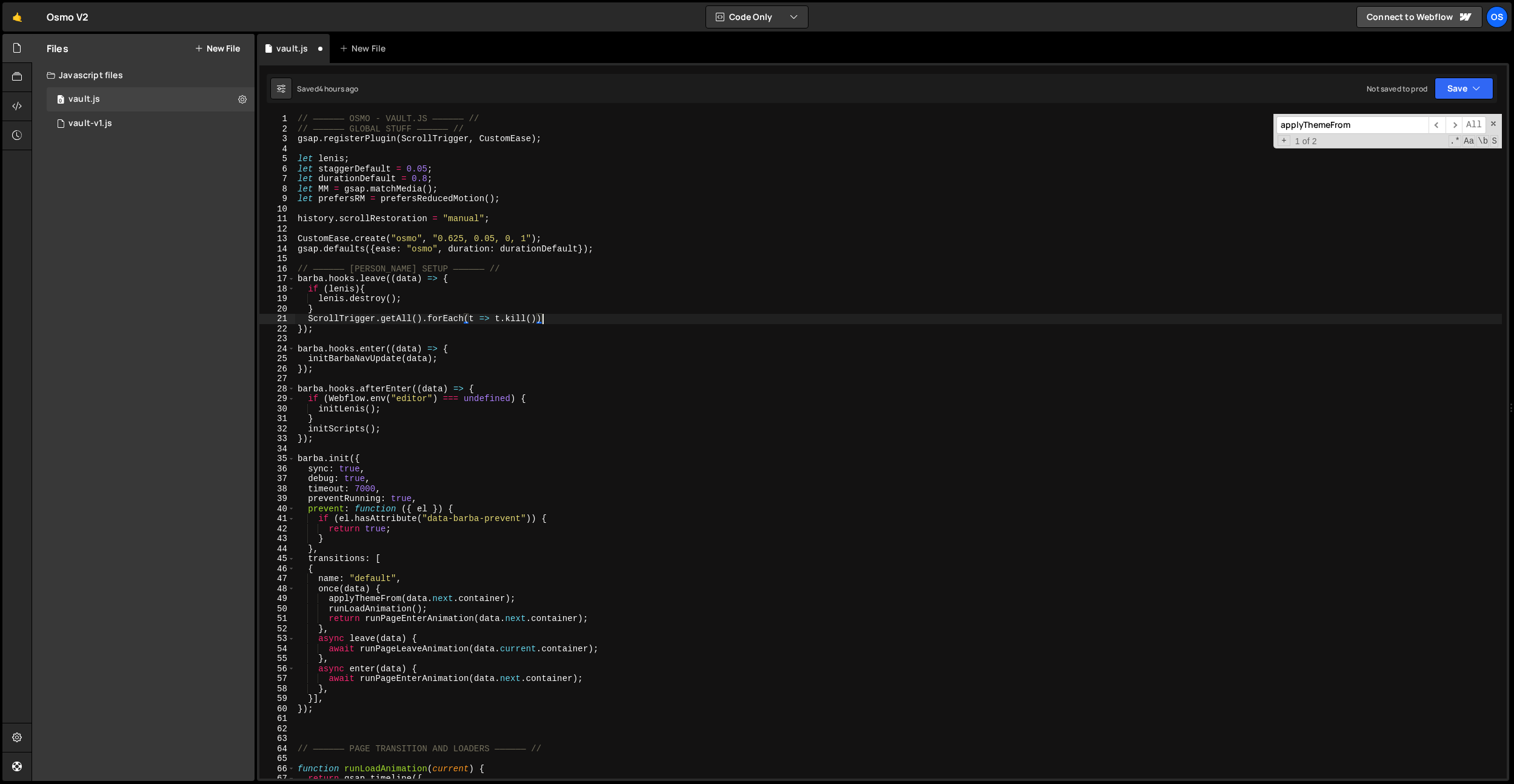
click at [1400, 128] on input "applyThemeFrom" at bounding box center [1353, 125] width 152 height 18
click at [560, 590] on div "// —————— OSMO - VAULT.JS —————— // // —————— GLOBAL STUFF —————— // gsap . reg…" at bounding box center [898, 456] width 1207 height 685
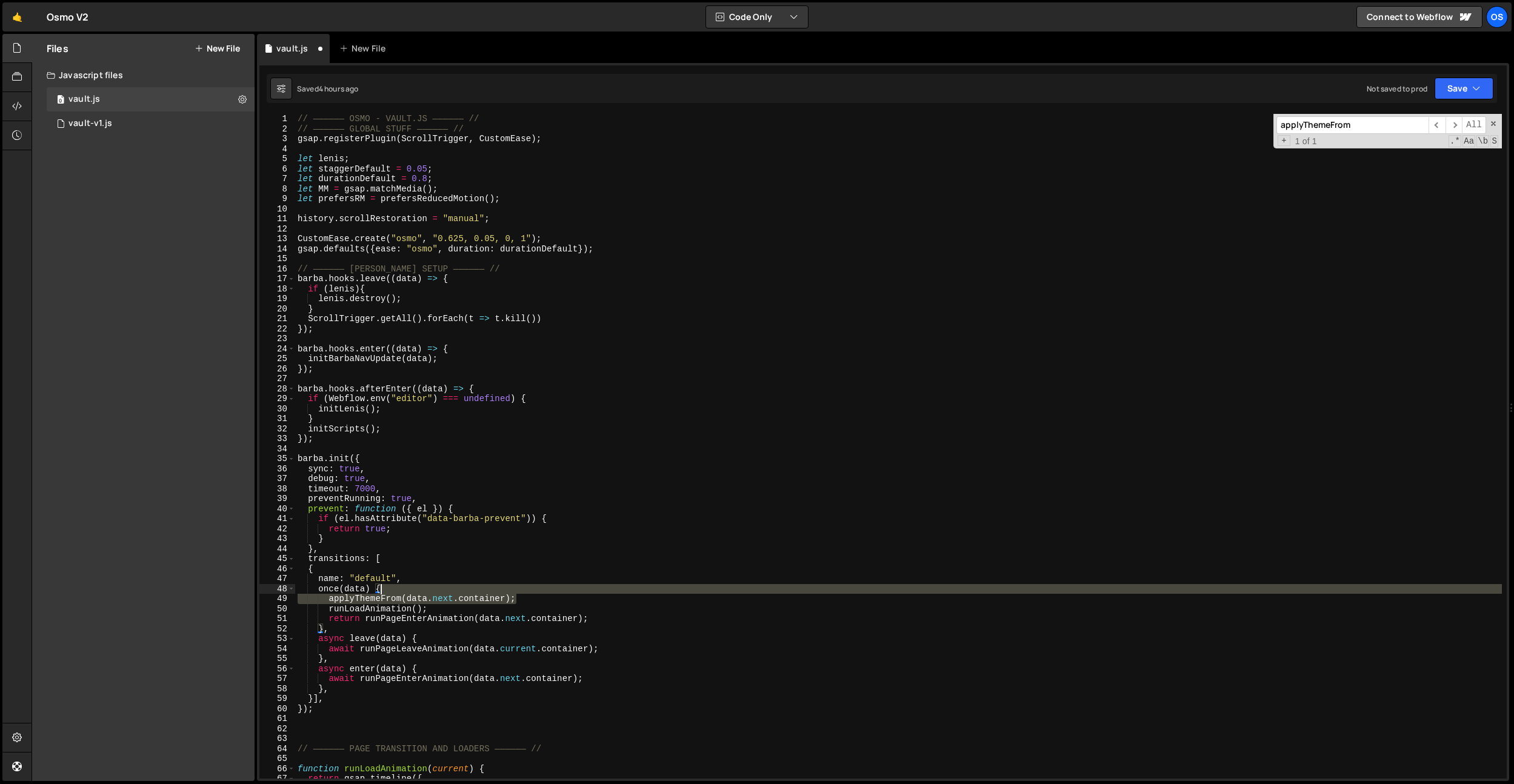
drag, startPoint x: 558, startPoint y: 596, endPoint x: 561, endPoint y: 590, distance: 6.7
click at [561, 590] on div "// —————— OSMO - VAULT.JS —————— // // —————— GLOBAL STUFF —————— // gsap . reg…" at bounding box center [898, 456] width 1207 height 685
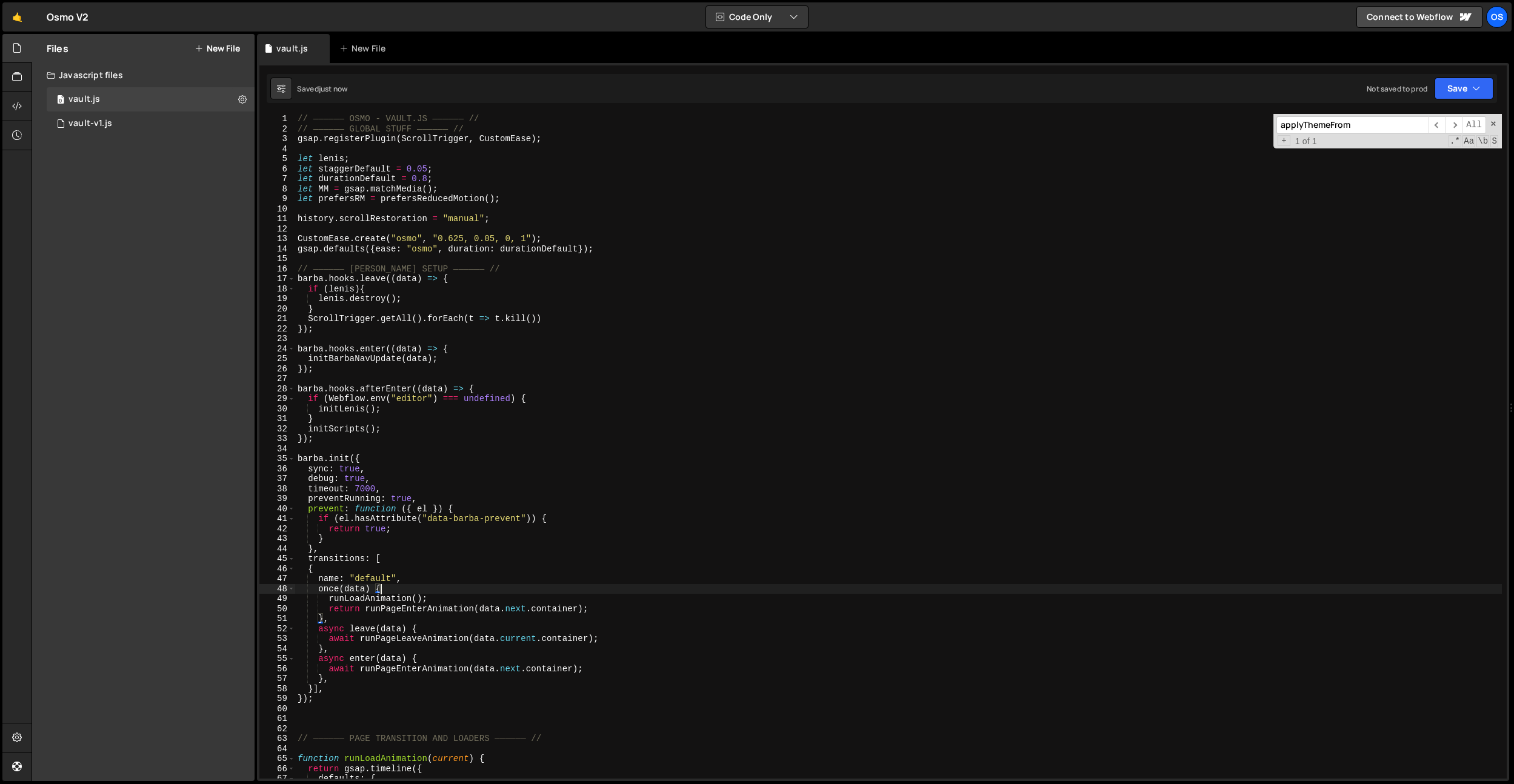
click at [402, 591] on div "// —————— OSMO - VAULT.JS —————— // // —————— GLOBAL STUFF —————— // gsap . reg…" at bounding box center [898, 456] width 1207 height 685
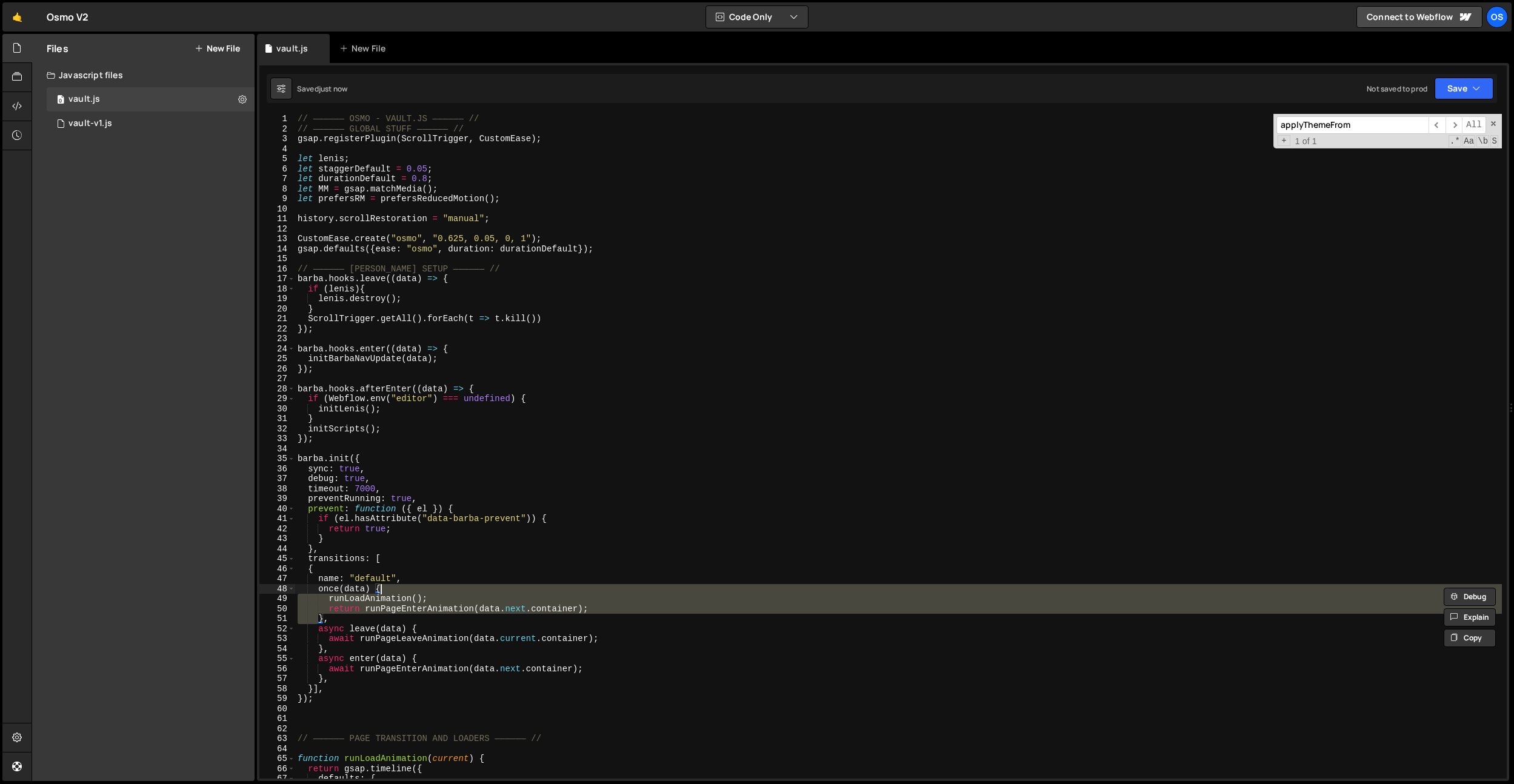
click at [402, 594] on div "// —————— OSMO - VAULT.JS —————— // // —————— GLOBAL STUFF —————— // gsap . reg…" at bounding box center [898, 446] width 1207 height 665
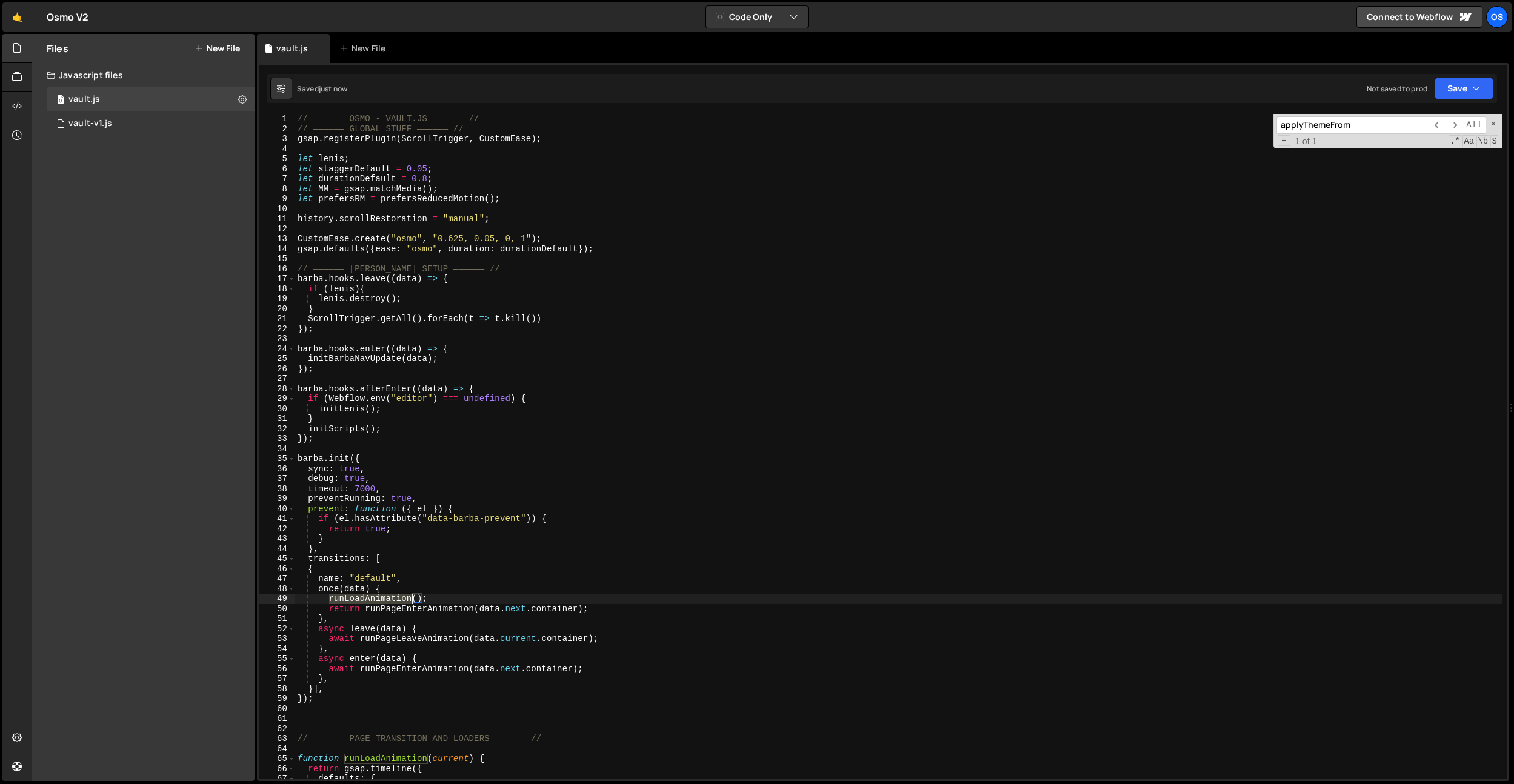
click at [402, 594] on div "// —————— OSMO - VAULT.JS —————— // // —————— GLOBAL STUFF —————— // gsap . reg…" at bounding box center [898, 456] width 1207 height 685
click at [523, 542] on div "// —————— OSMO - VAULT.JS —————— // // —————— GLOBAL STUFF —————— // gsap . reg…" at bounding box center [898, 456] width 1207 height 685
type textarea "}"
paste input "runLoadAnimation"
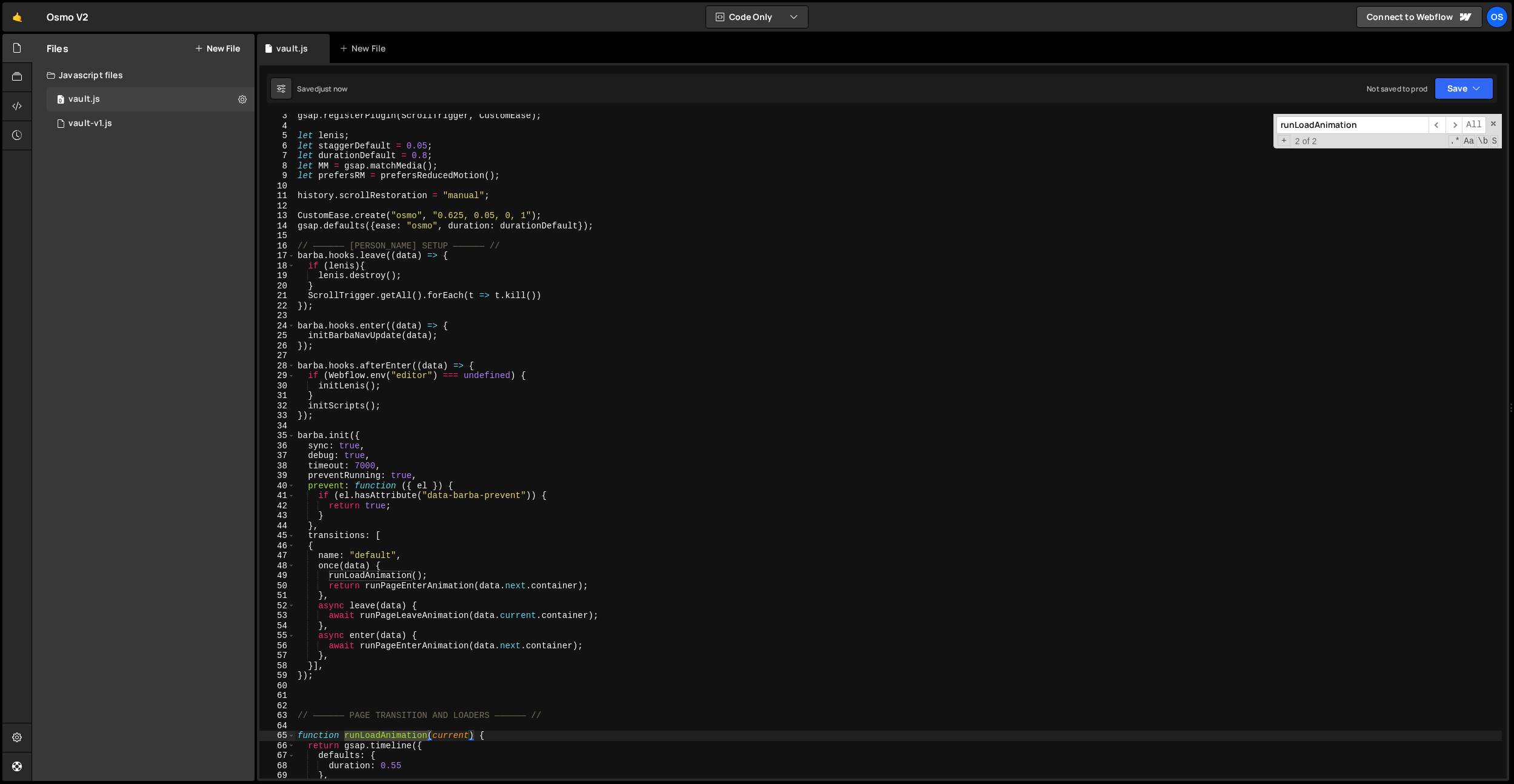
scroll to position [86, 0]
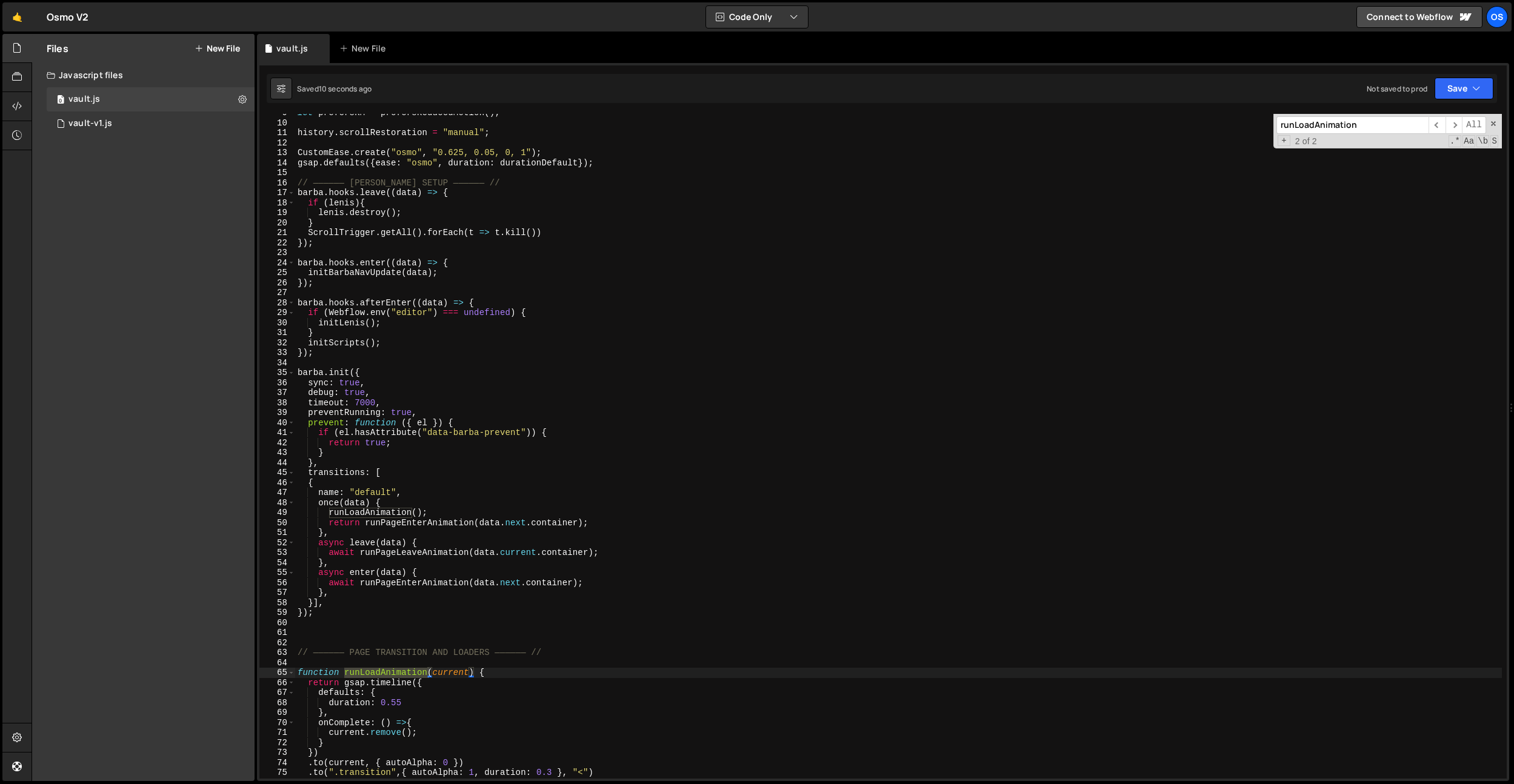
type input "runLoadAnimation"
click at [370, 508] on div "let prefersRM = prefersReducedMotion ( ) ; history . scrollRestoration = "manua…" at bounding box center [898, 450] width 1207 height 685
click at [415, 521] on div "let prefersRM = prefersReducedMotion ( ) ; history . scrollRestoration = "manua…" at bounding box center [898, 450] width 1207 height 685
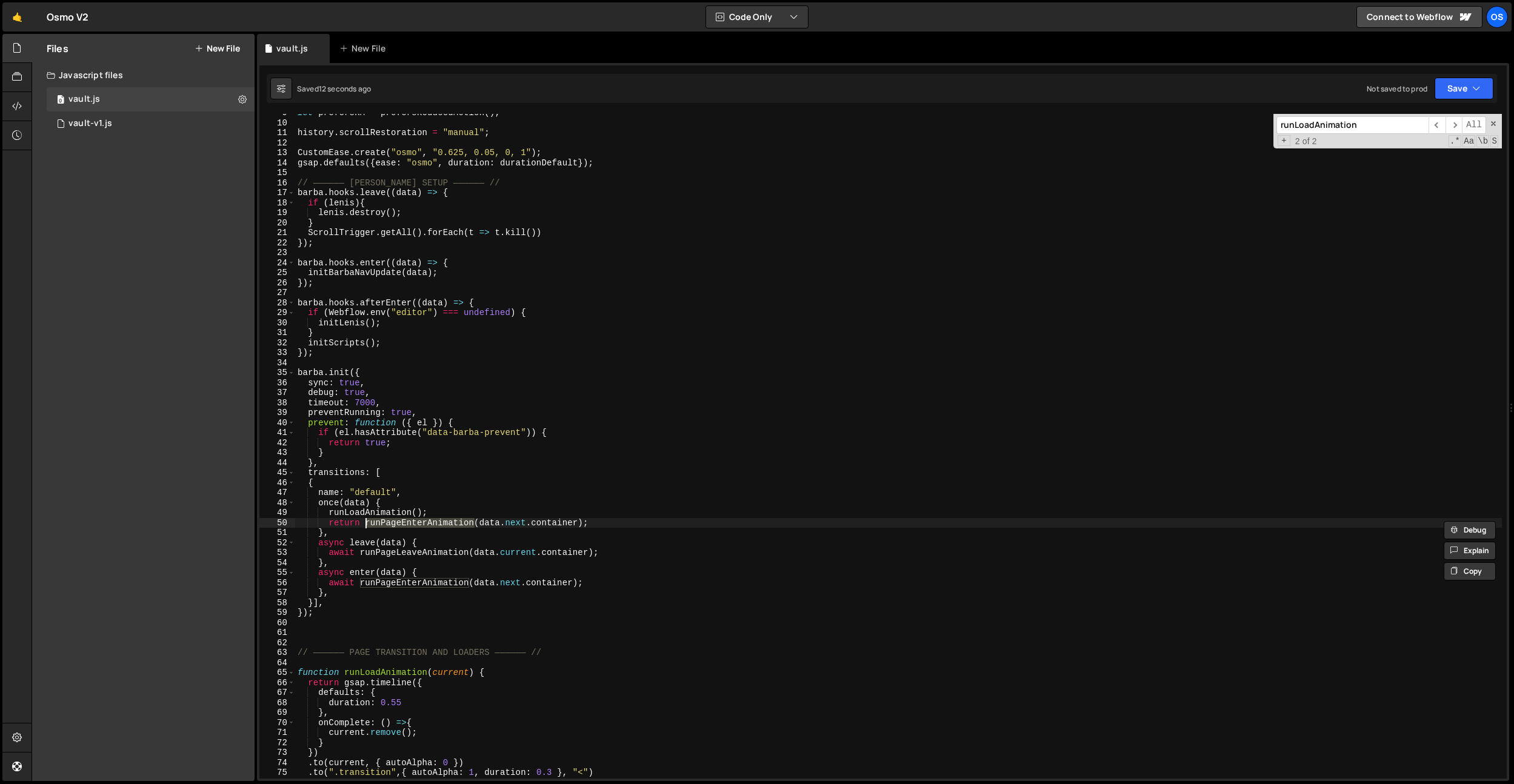
paste textarea "Load"
click at [460, 506] on div "let prefersRM = prefersReducedMotion ( ) ; history . scrollRestoration = "manua…" at bounding box center [898, 450] width 1207 height 685
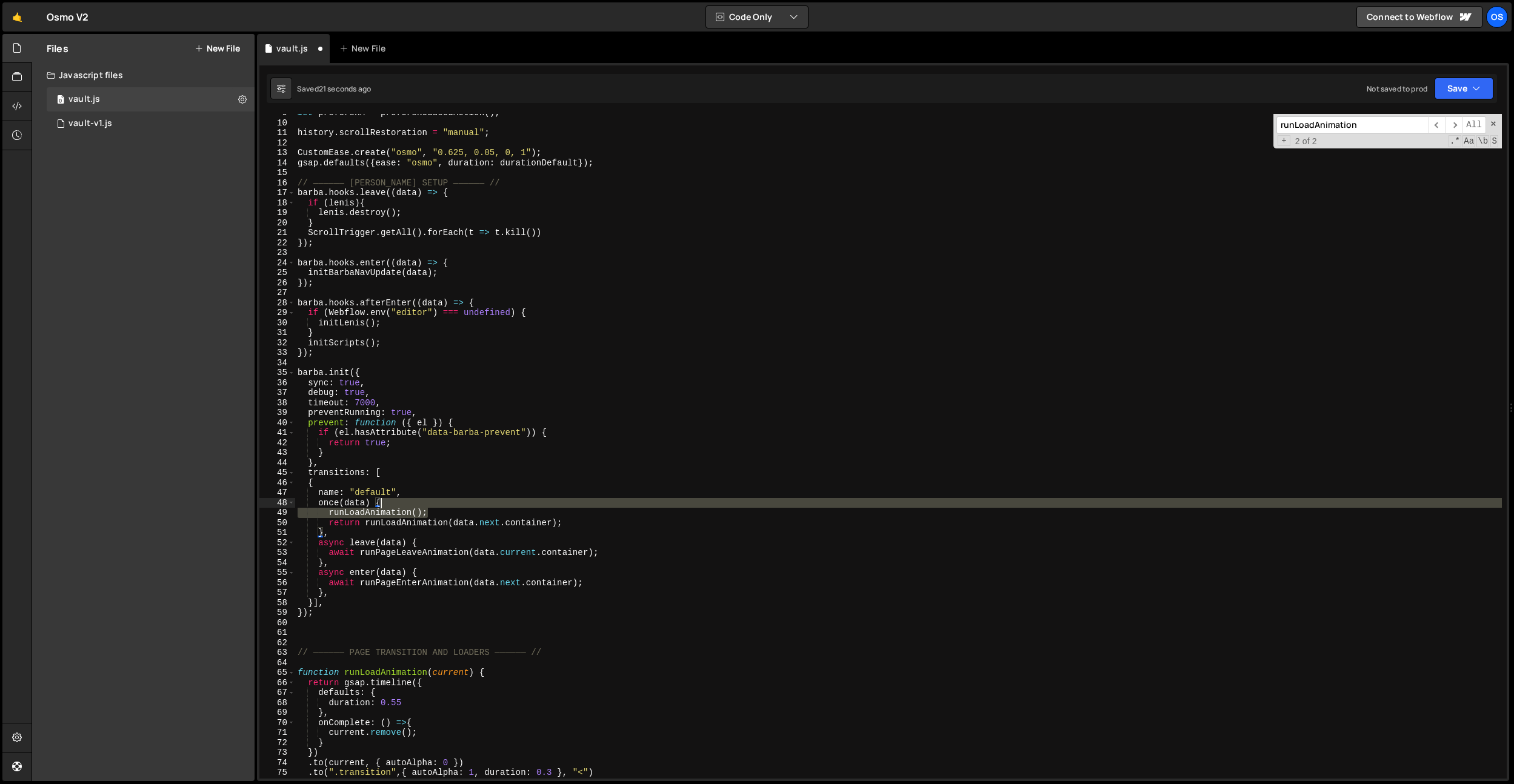
drag, startPoint x: 454, startPoint y: 512, endPoint x: 460, endPoint y: 506, distance: 8.5
click at [460, 506] on div "let prefersRM = prefersReducedMotion ( ) ; history . scrollRestoration = "manua…" at bounding box center [898, 450] width 1207 height 685
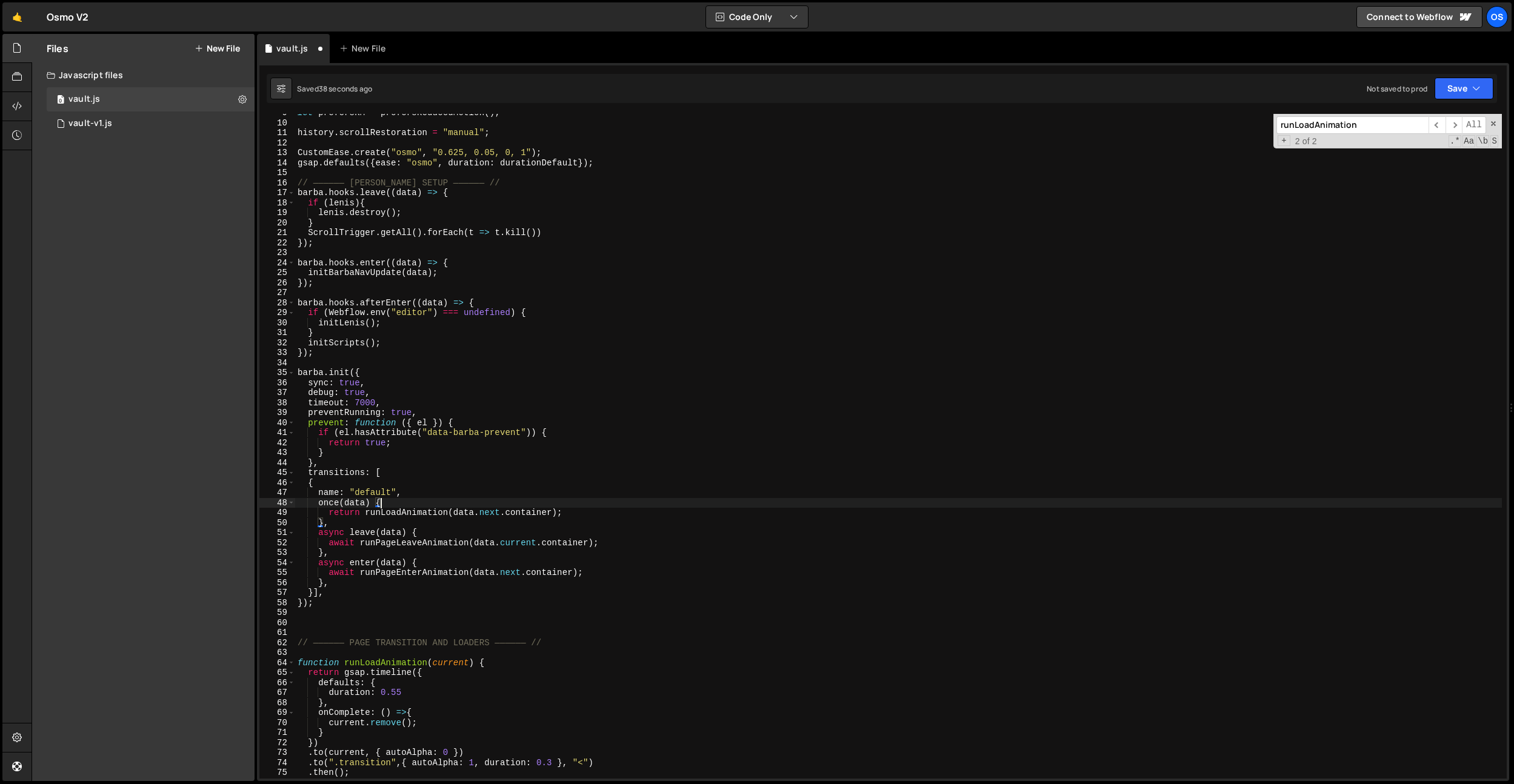
click at [433, 513] on div "let prefersRM = prefersReducedMotion ( ) ; history . scrollRestoration = "manua…" at bounding box center [898, 450] width 1207 height 685
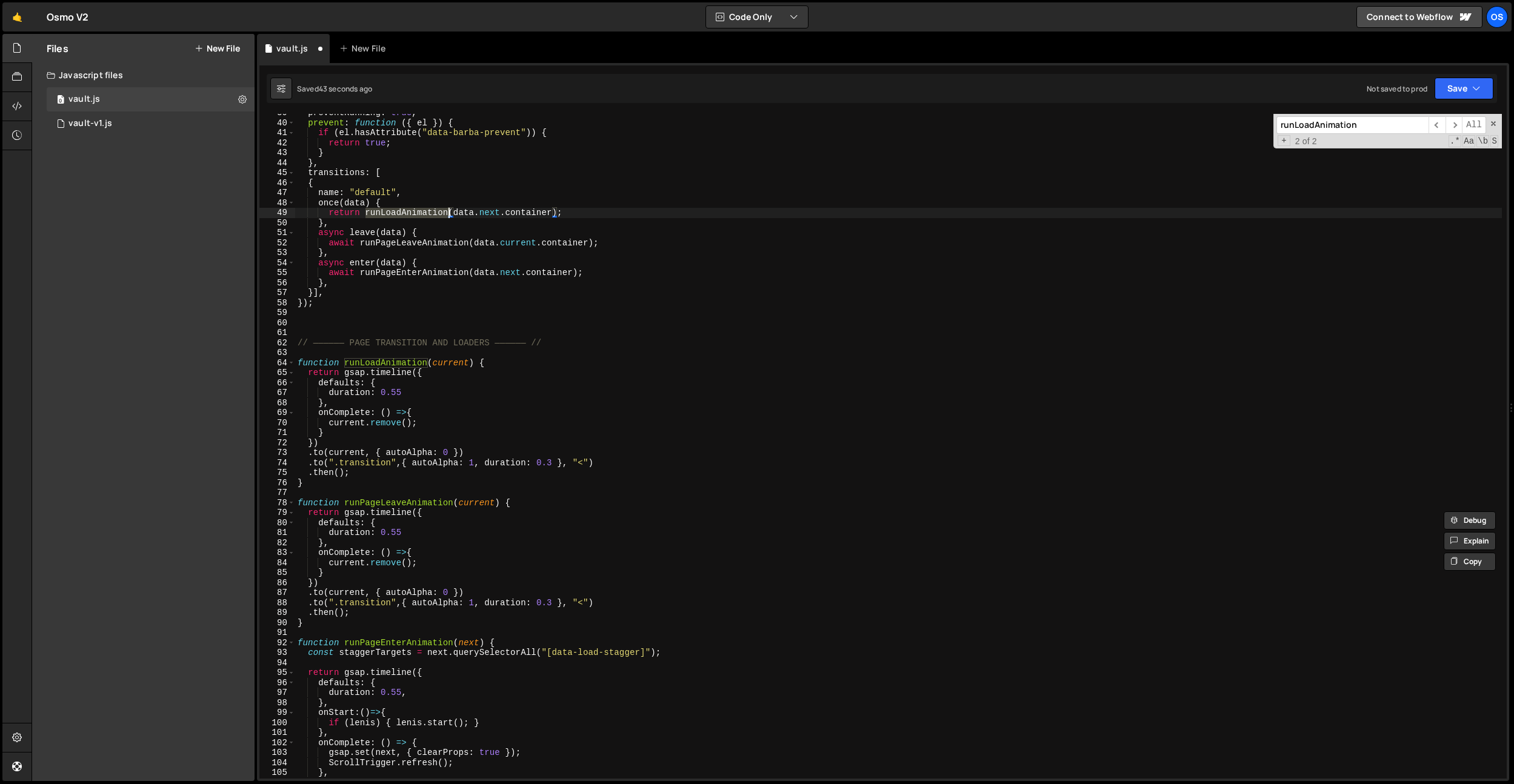
scroll to position [386, 0]
click at [432, 405] on div "preventRunning : true , prevent : function ( { el }) { if ( el . hasAttribute (…" at bounding box center [898, 450] width 1207 height 685
click at [454, 362] on div "preventRunning : true , prevent : function ( { el }) { if ( el . hasAttribute (…" at bounding box center [898, 450] width 1207 height 685
type textarea "function runLoadAnimation(next) {"
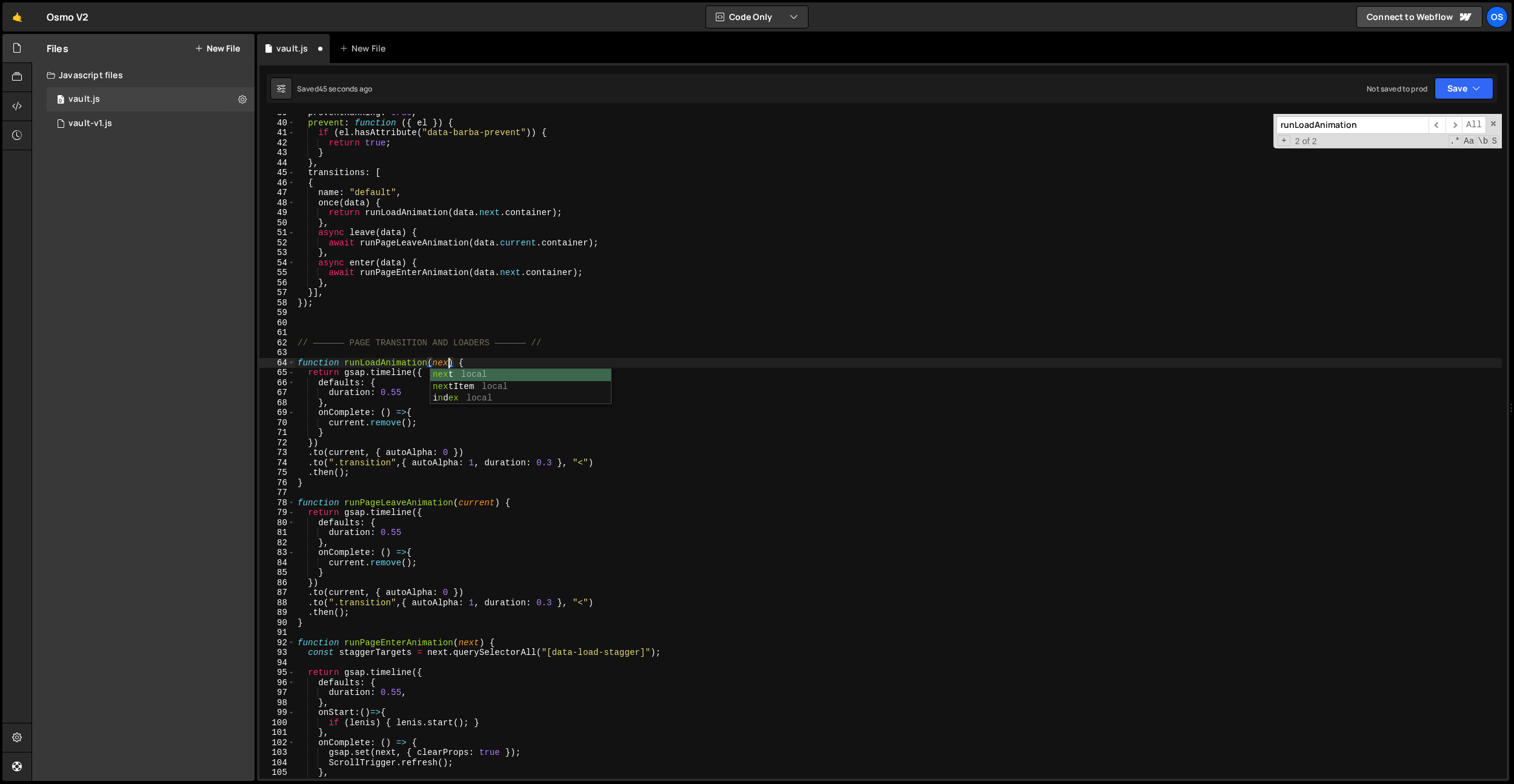
scroll to position [0, 10]
click at [520, 315] on div "preventRunning : true , prevent : function ( { el }) { if ( el . hasAttribute (…" at bounding box center [898, 450] width 1207 height 685
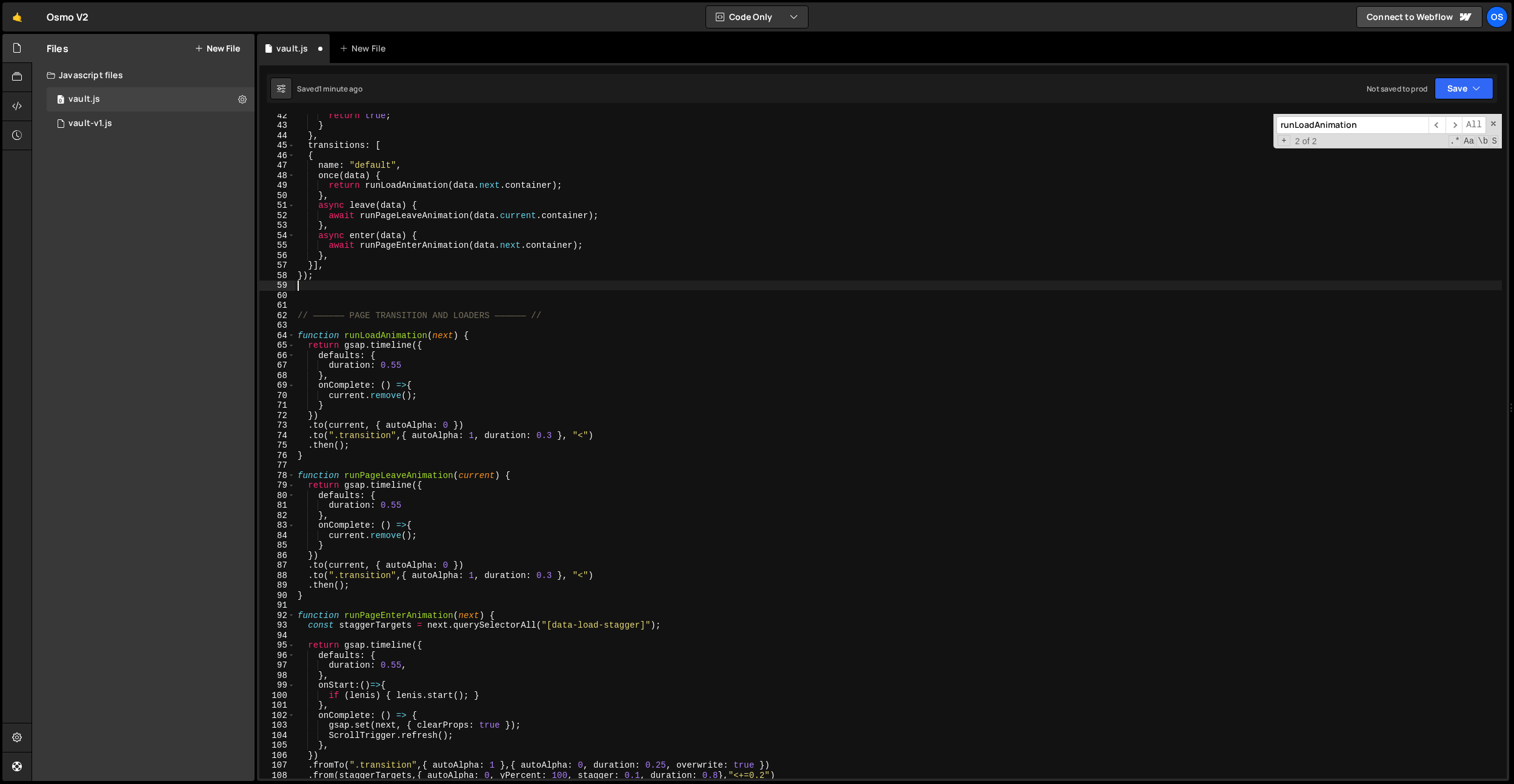
scroll to position [480, 0]
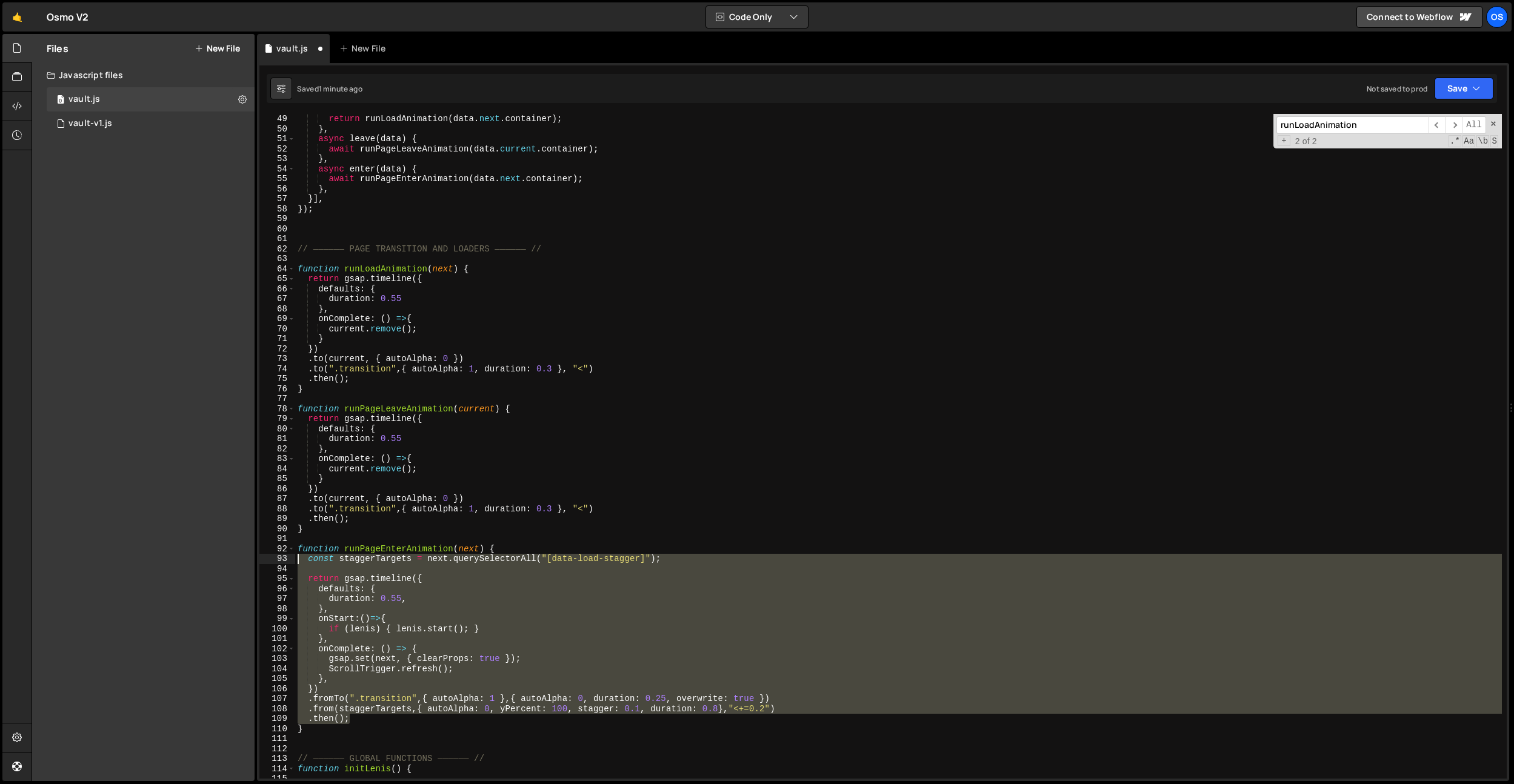
drag, startPoint x: 368, startPoint y: 721, endPoint x: 267, endPoint y: 562, distance: 188.4
click at [267, 562] on div "49 50 51 52 53 54 55 56 57 58 59 60 61 62 63 64 65 66 67 68 69 70 71 72 73 74 7…" at bounding box center [883, 446] width 1248 height 665
click at [307, 579] on div "return runLoadAnimation ( data . next . container ) ; } , async leave ( data ) …" at bounding box center [898, 446] width 1207 height 665
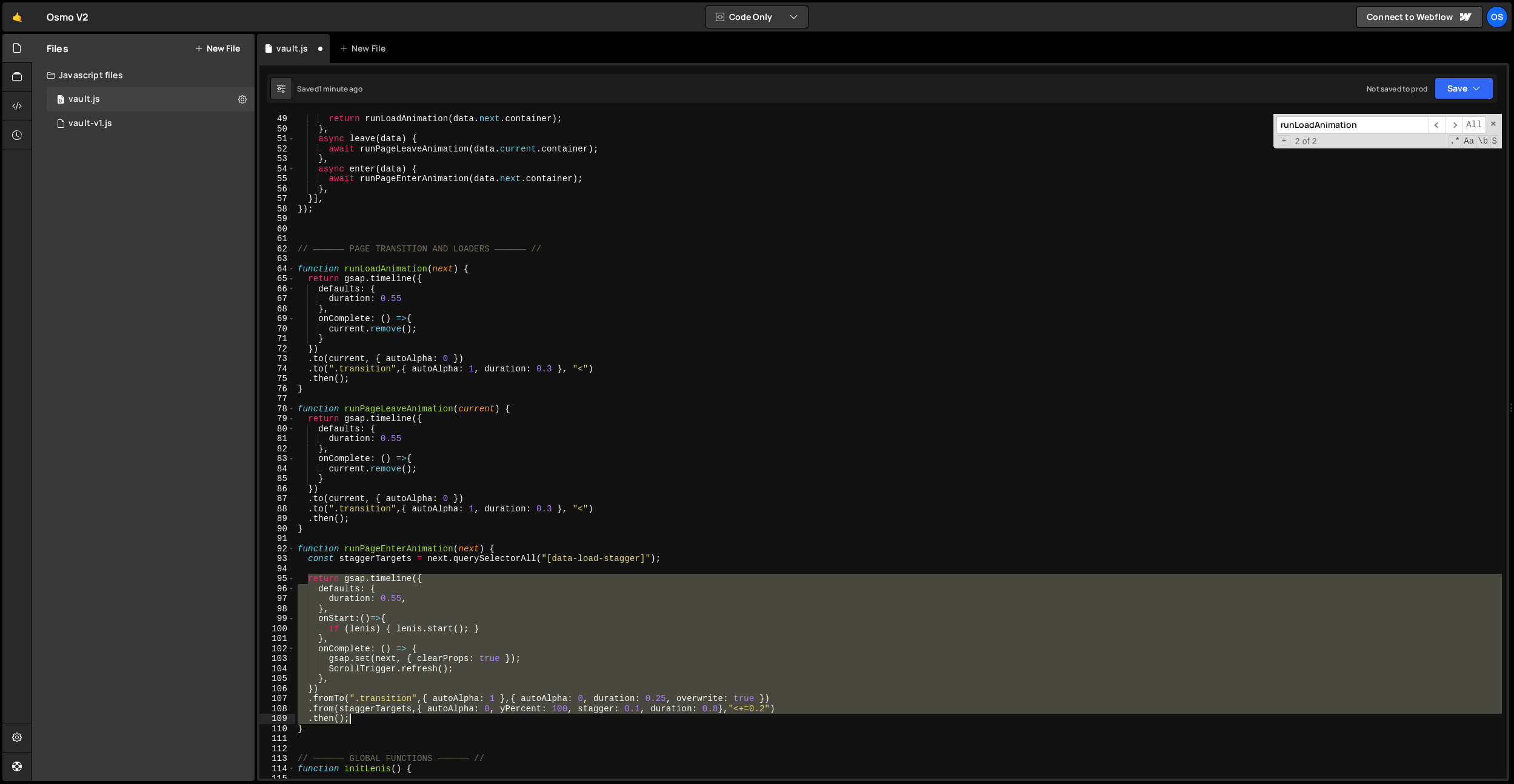
drag, startPoint x: 307, startPoint y: 578, endPoint x: 366, endPoint y: 719, distance: 152.8
click at [366, 719] on div "return runLoadAnimation ( data . next . container ) ; } , async leave ( data ) …" at bounding box center [898, 456] width 1207 height 685
click at [601, 575] on div "return runLoadAnimation ( data . next . container ) ; } , async leave ( data ) …" at bounding box center [898, 446] width 1207 height 665
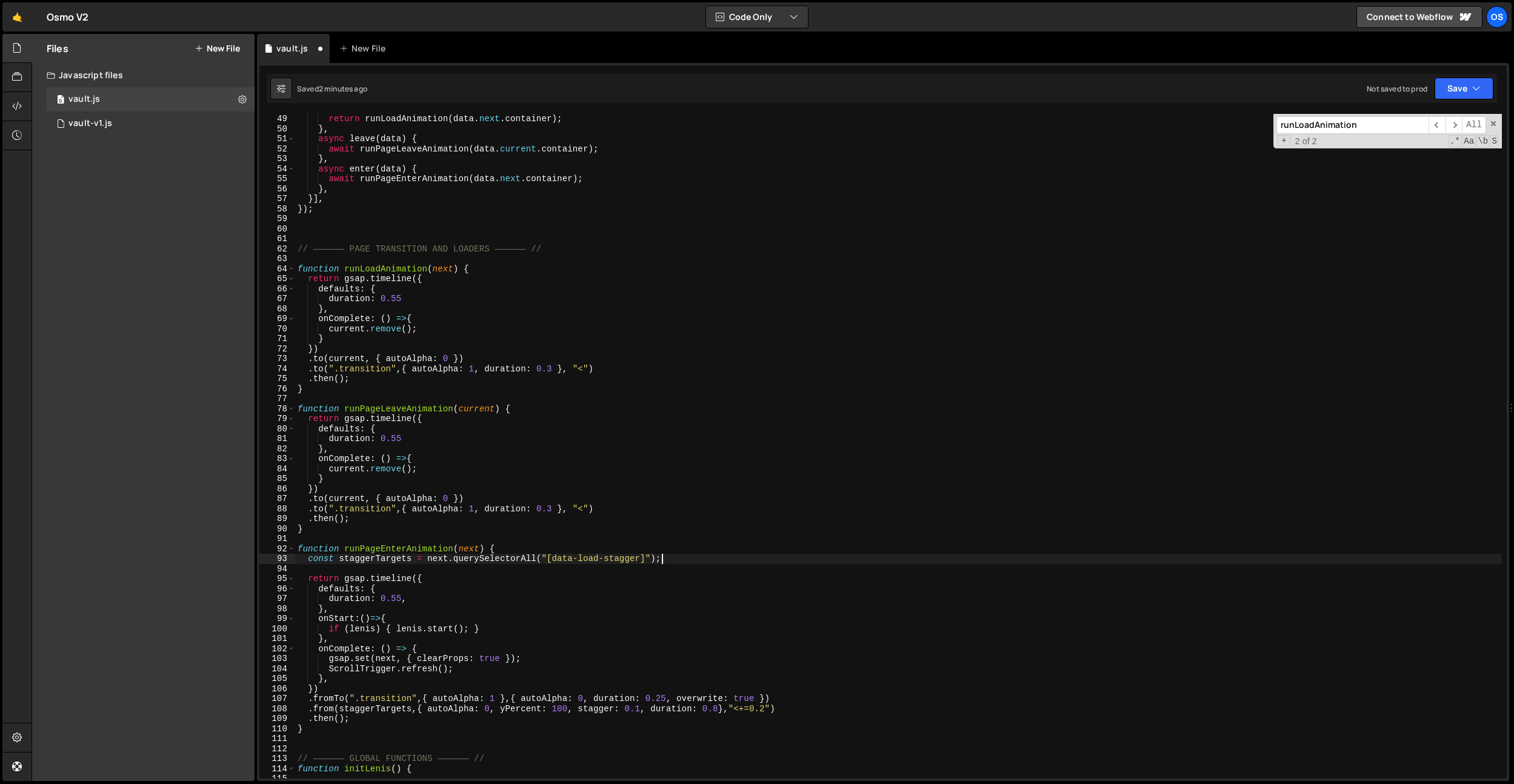
click at [683, 552] on div "return runLoadAnimation ( data . next . container ) ; } , async leave ( data ) …" at bounding box center [898, 456] width 1207 height 685
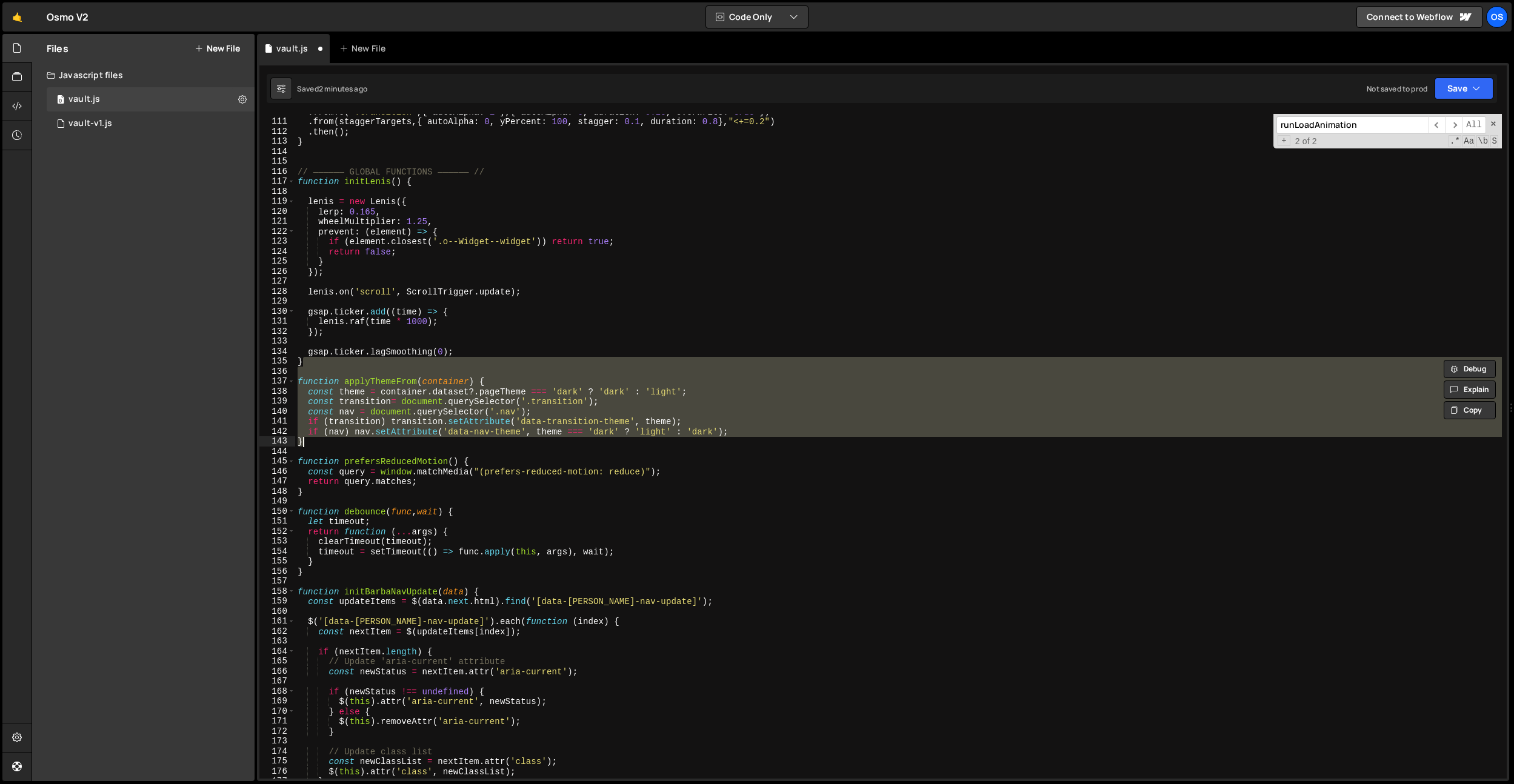
scroll to position [168, 0]
type textarea "runLoadAnimation"
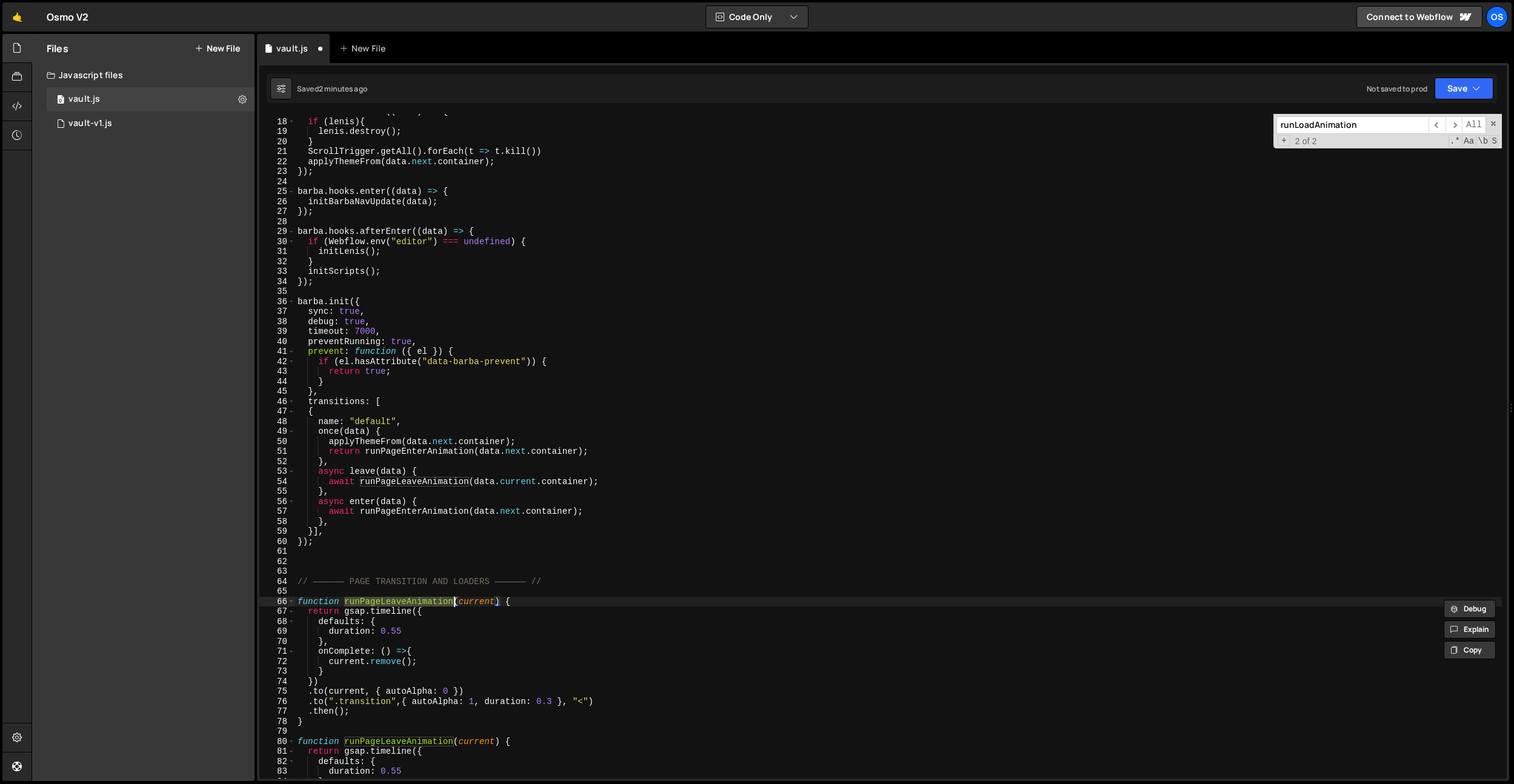
type textarea "}"
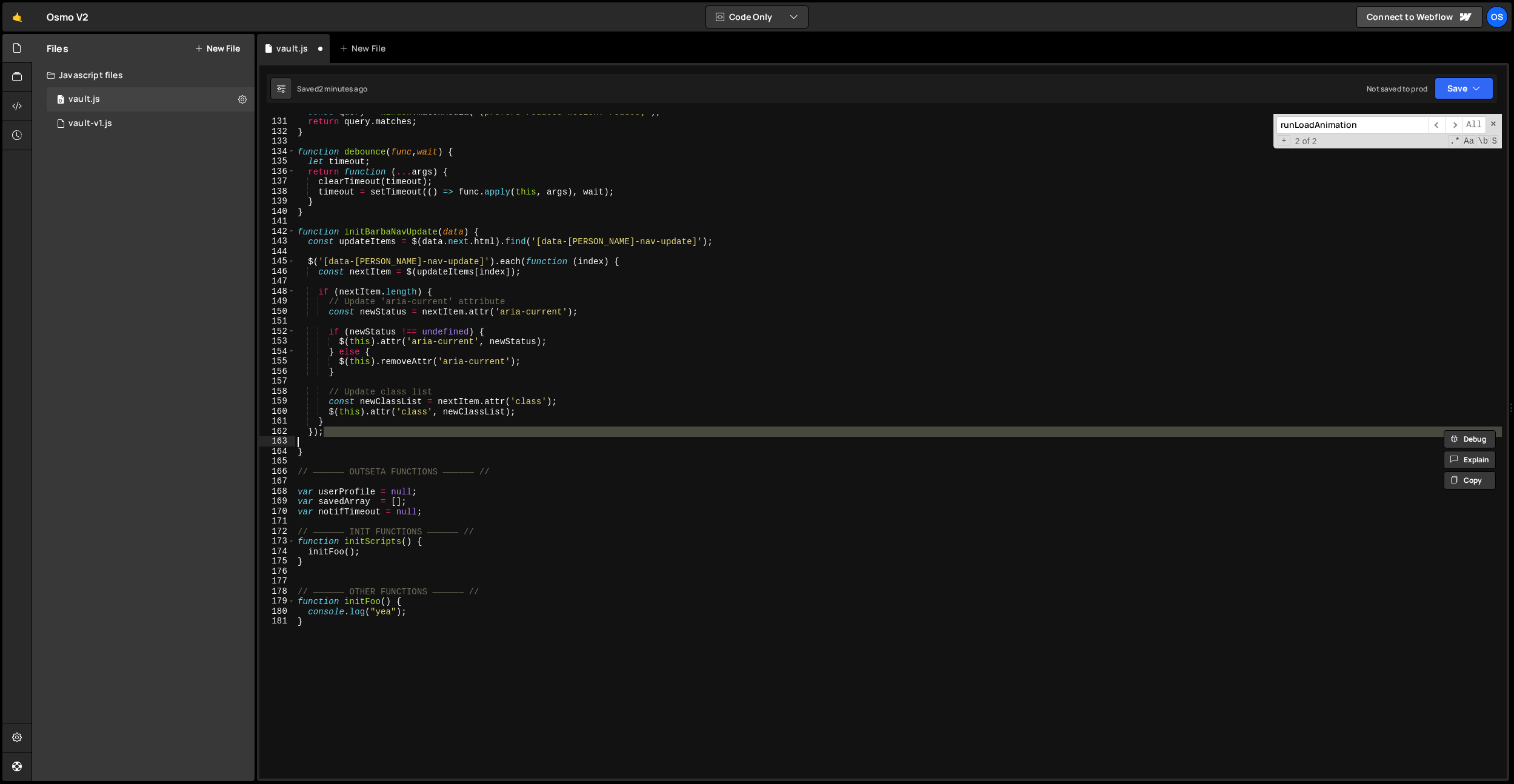
scroll to position [1297, 0]
type textarea "});"
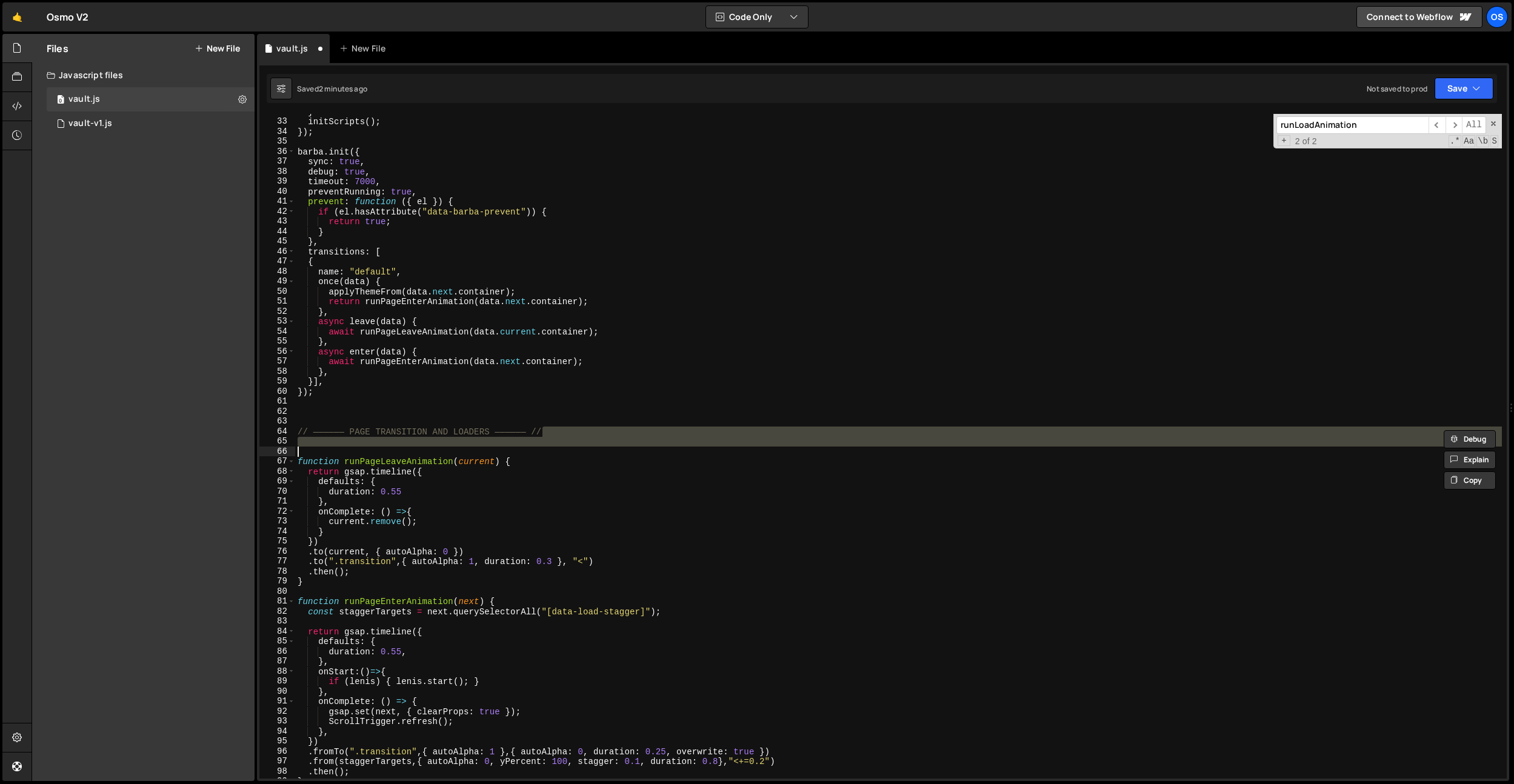
scroll to position [317, 0]
type textarea "// —————— PAGE TRANSITION AND LOADERS —————— //"
type textarea ".then(); }"
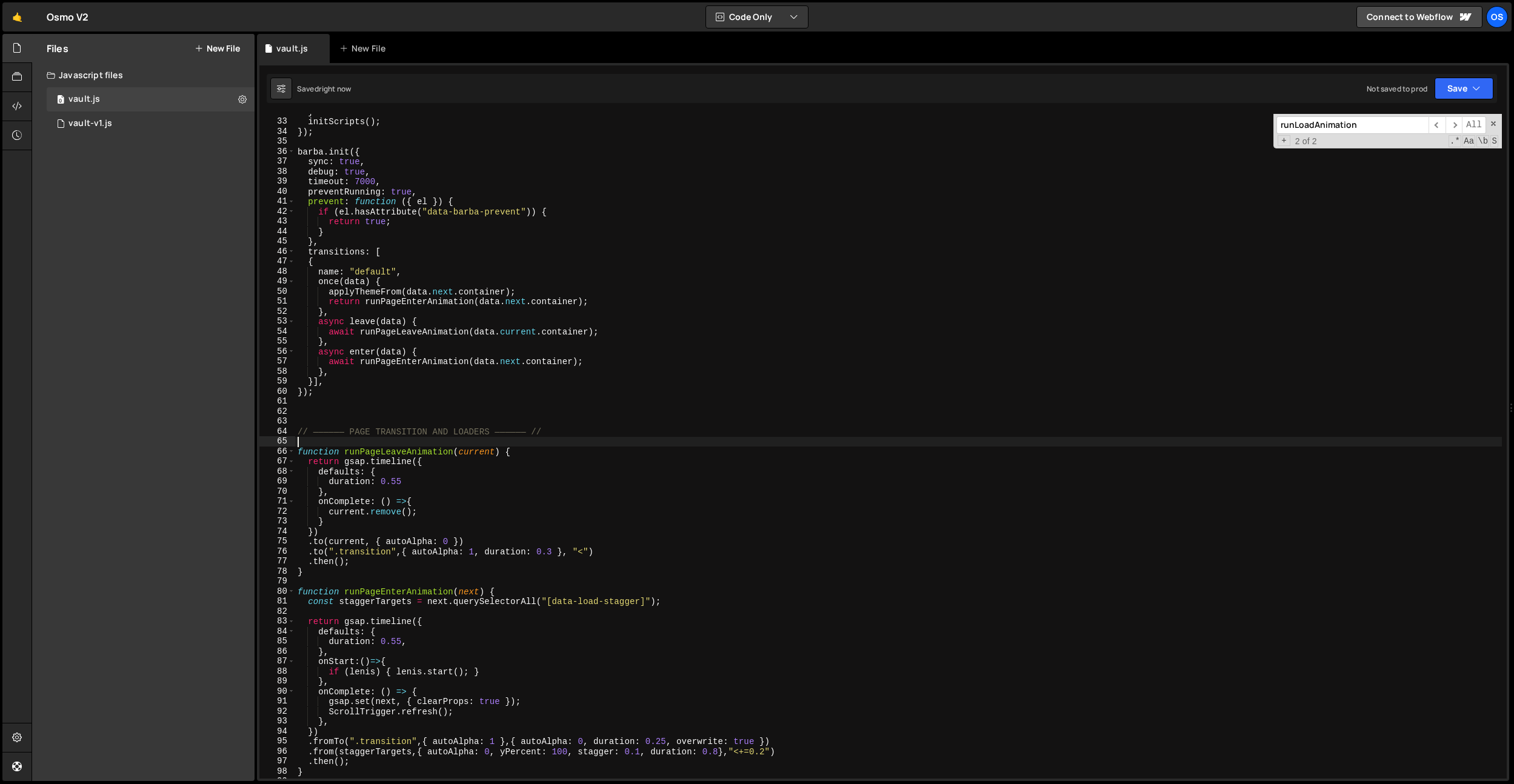
click at [675, 458] on div "} initScripts ( ) ; }) ; barba . init ({ sync : true , debug : true , timeout :…" at bounding box center [898, 449] width 1207 height 685
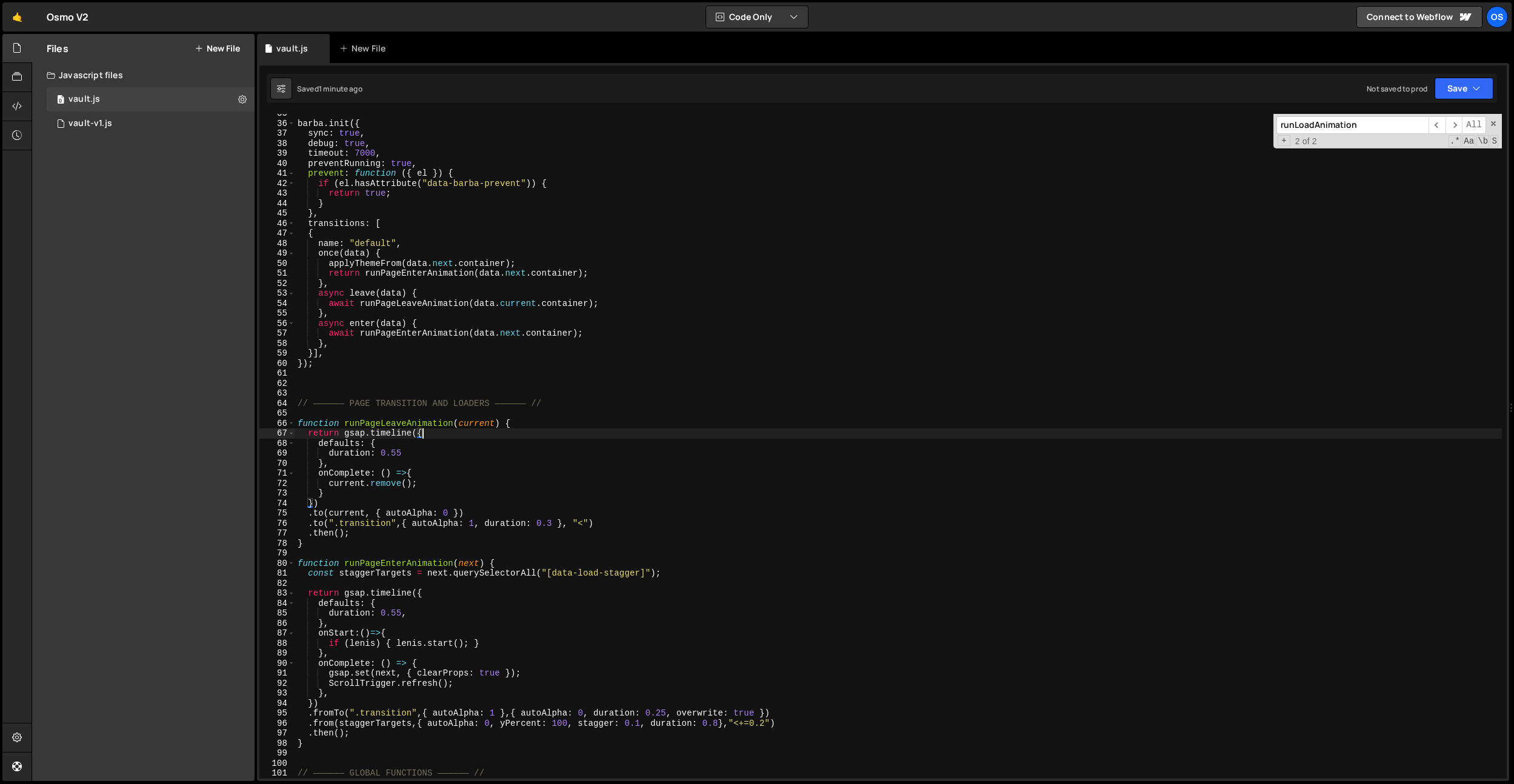
scroll to position [370, 0]
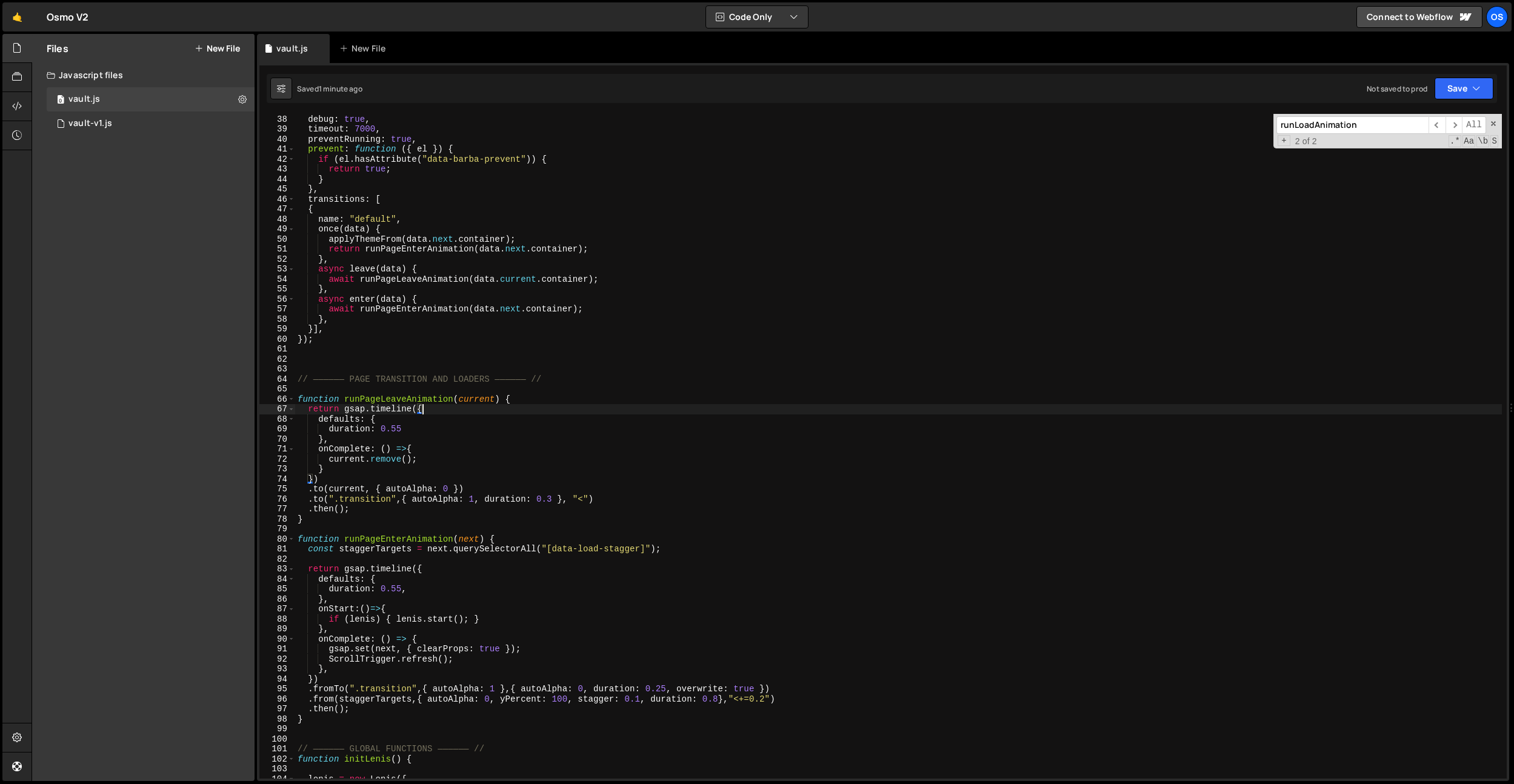
click at [462, 579] on div "sync : true , debug : true , timeout : 7000 , preventRunning : true , prevent :…" at bounding box center [898, 446] width 1207 height 685
click at [424, 440] on div "sync : true , debug : true , timeout : 7000 , preventRunning : true , prevent :…" at bounding box center [898, 447] width 1207 height 685
click at [345, 476] on div "sync : true , debug : true , timeout : 7000 , preventRunning : true , prevent :…" at bounding box center [898, 447] width 1207 height 685
type textarea "})"
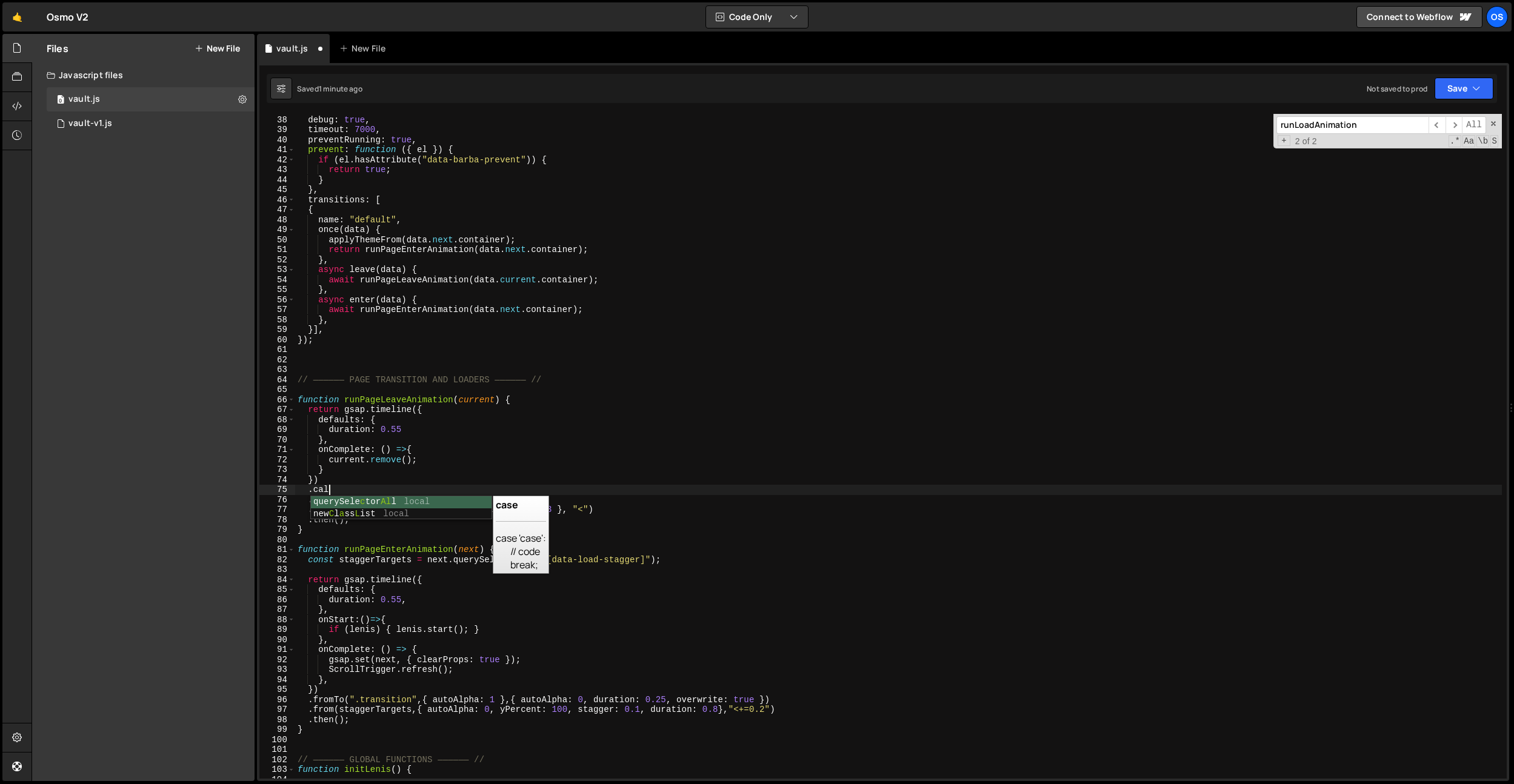
scroll to position [0, 2]
drag, startPoint x: 336, startPoint y: 490, endPoint x: 309, endPoint y: 490, distance: 27.0
click at [309, 490] on div "sync : true , debug : true , timeout : 7000 , preventRunning : true , prevent :…" at bounding box center [898, 447] width 1207 height 685
paste textarea "}, null, 0);"
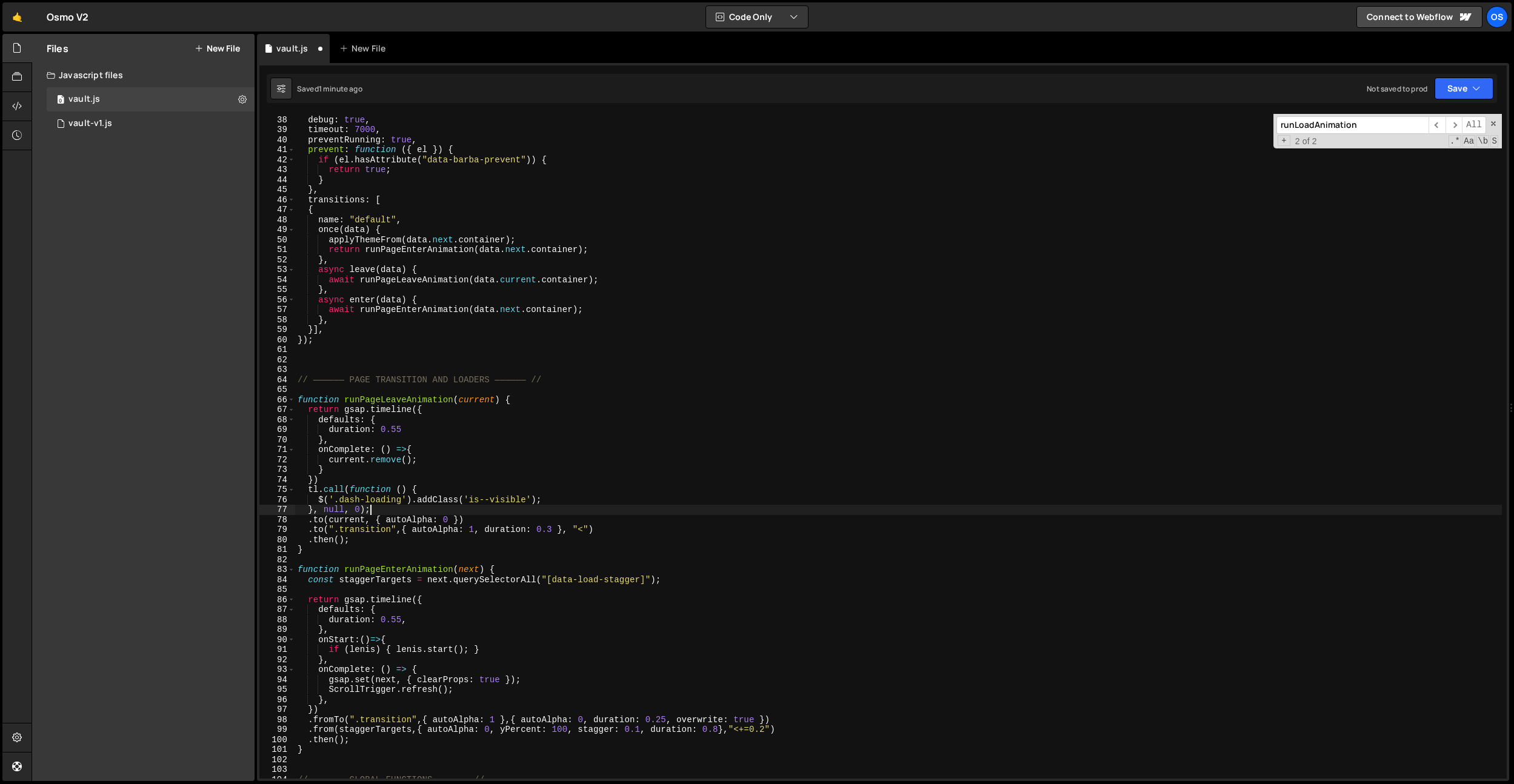
click at [319, 489] on div "sync : true , debug : true , timeout : 7000 , preventRunning : true , prevent :…" at bounding box center [898, 447] width 1207 height 685
click at [312, 511] on div "sync : true , debug : true , timeout : 7000 , preventRunning : true , prevent :…" at bounding box center [898, 447] width 1207 height 685
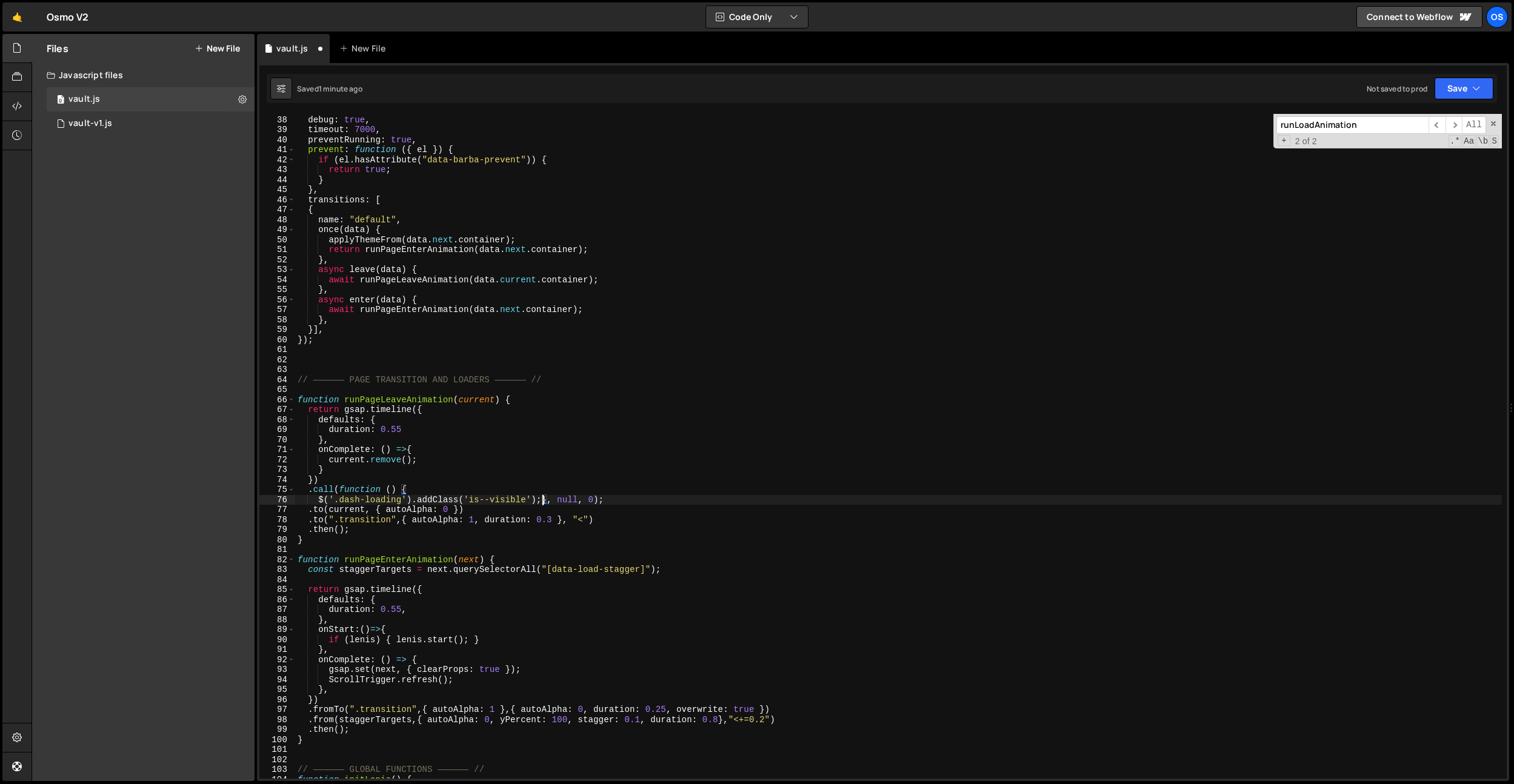
click at [658, 495] on div "sync : true , debug : true , timeout : 7000 , preventRunning : true , prevent :…" at bounding box center [898, 447] width 1207 height 685
click at [653, 501] on div "sync : true , debug : true , timeout : 7000 , preventRunning : true , prevent :…" at bounding box center [898, 447] width 1207 height 685
click at [621, 425] on div "sync : true , debug : true , timeout : 7000 , preventRunning : true , prevent :…" at bounding box center [898, 447] width 1207 height 685
click at [318, 496] on div "sync : true , debug : true , timeout : 7000 , preventRunning : true , prevent :…" at bounding box center [898, 447] width 1207 height 685
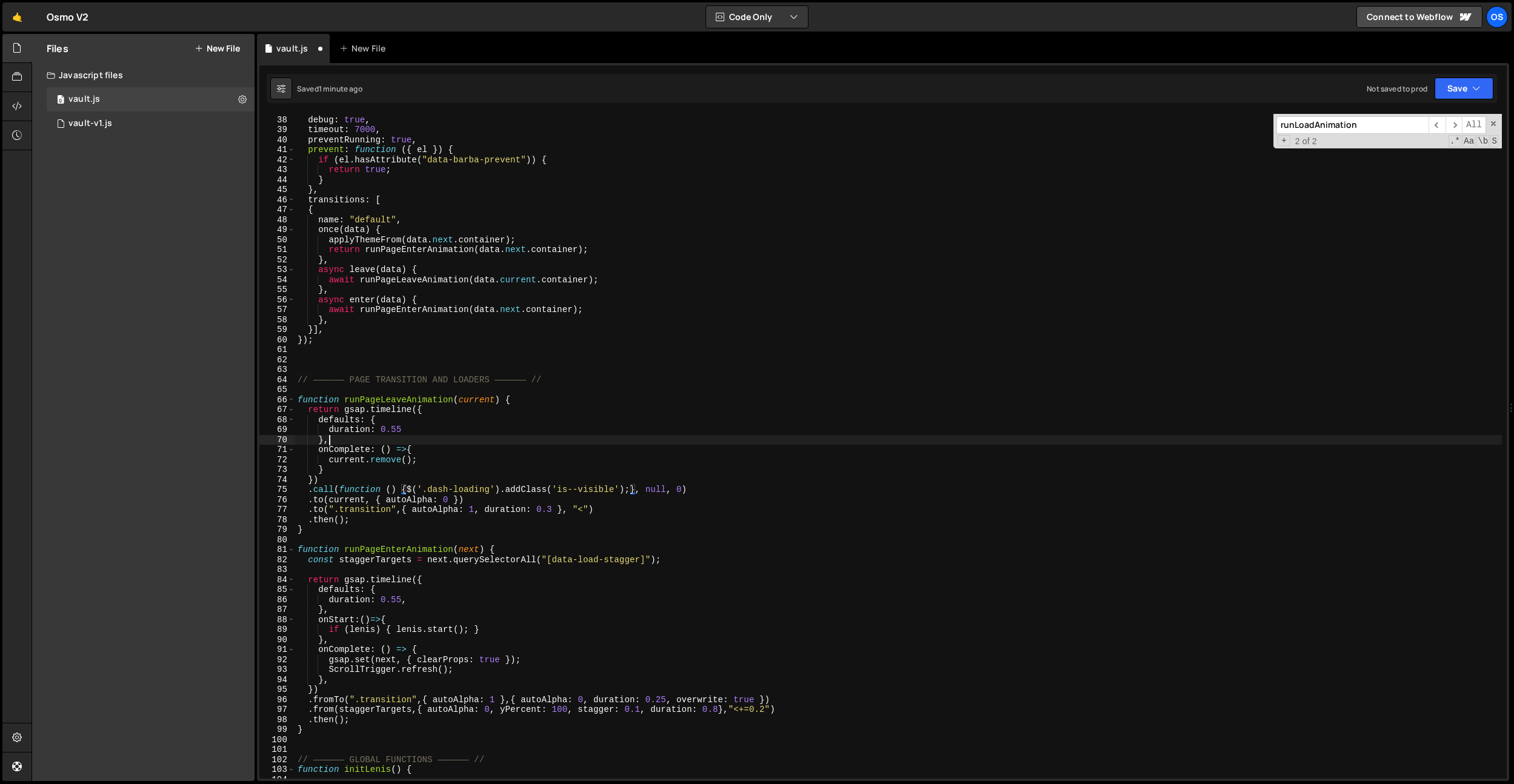
click at [480, 439] on div "sync : true , debug : true , timeout : 7000 , preventRunning : true , prevent :…" at bounding box center [898, 447] width 1207 height 685
drag, startPoint x: 671, startPoint y: 561, endPoint x: 309, endPoint y: 562, distance: 362.0
click at [309, 562] on div "sync : true , debug : true , timeout : 7000 , preventRunning : true , prevent :…" at bounding box center [898, 447] width 1207 height 685
click at [556, 380] on div "sync : true , debug : true , timeout : 7000 , preventRunning : true , prevent :…" at bounding box center [898, 447] width 1207 height 685
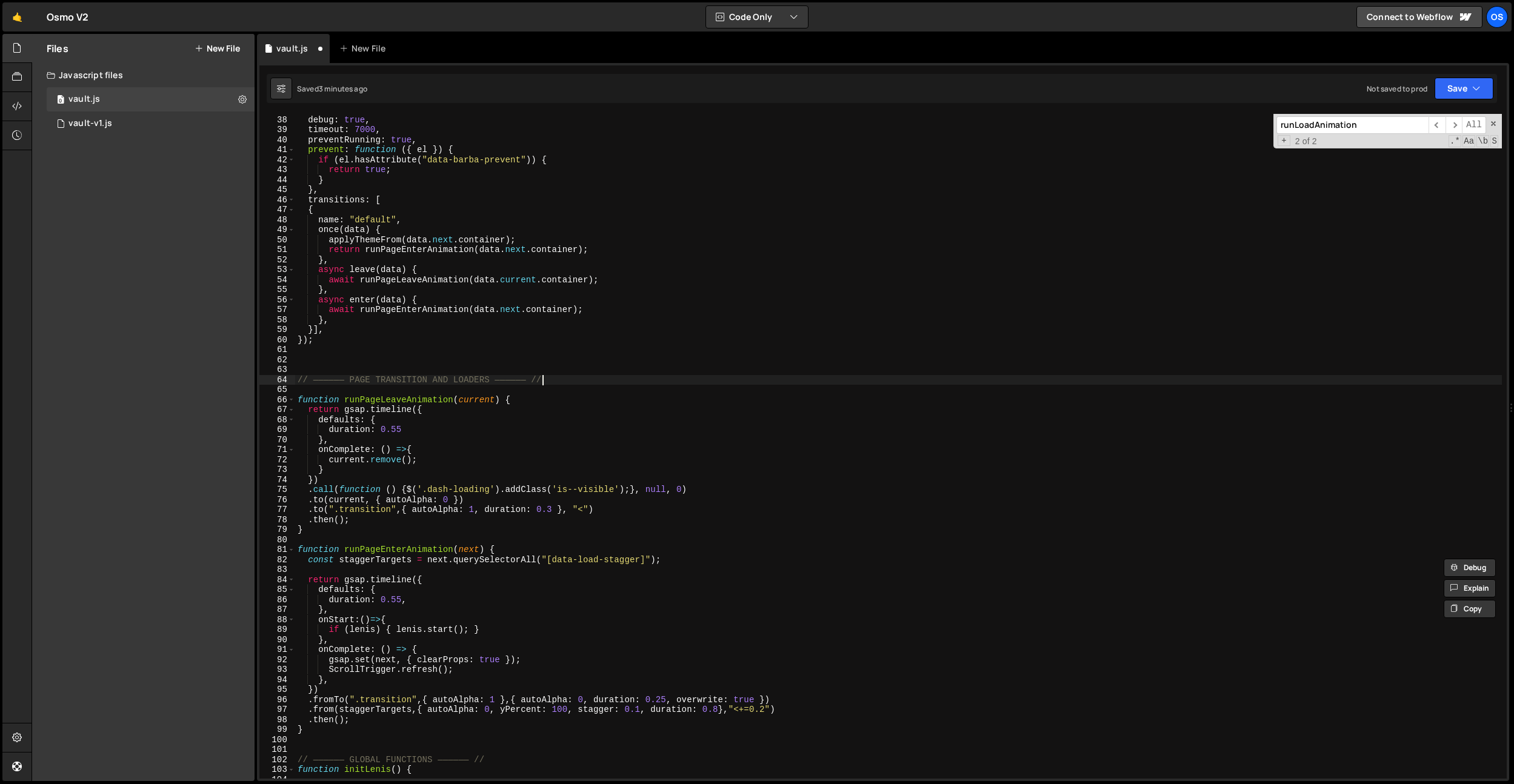
type textarea "// —————— PAGE TRANSITION AND LOADERS —————— //"
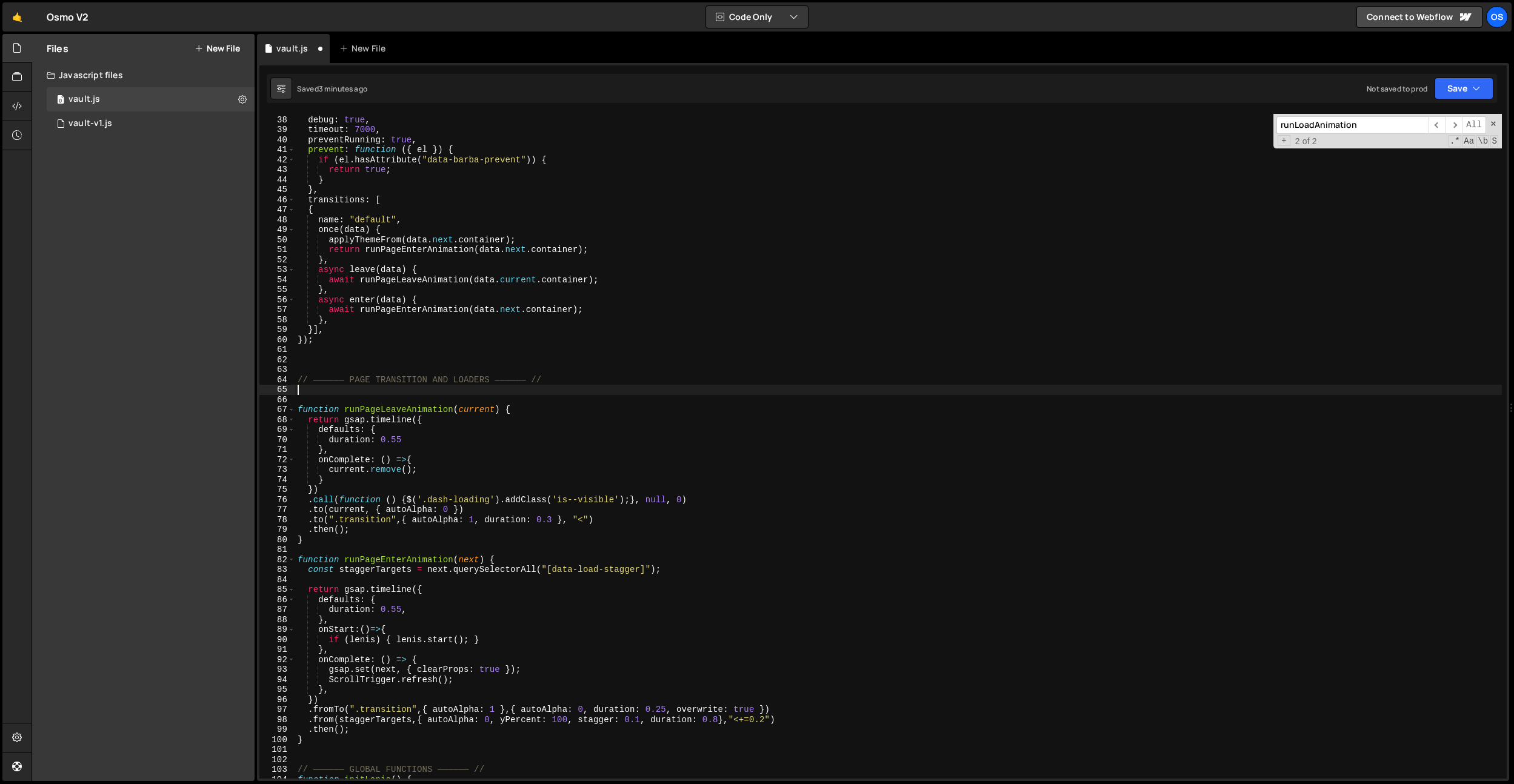
scroll to position [0, 0]
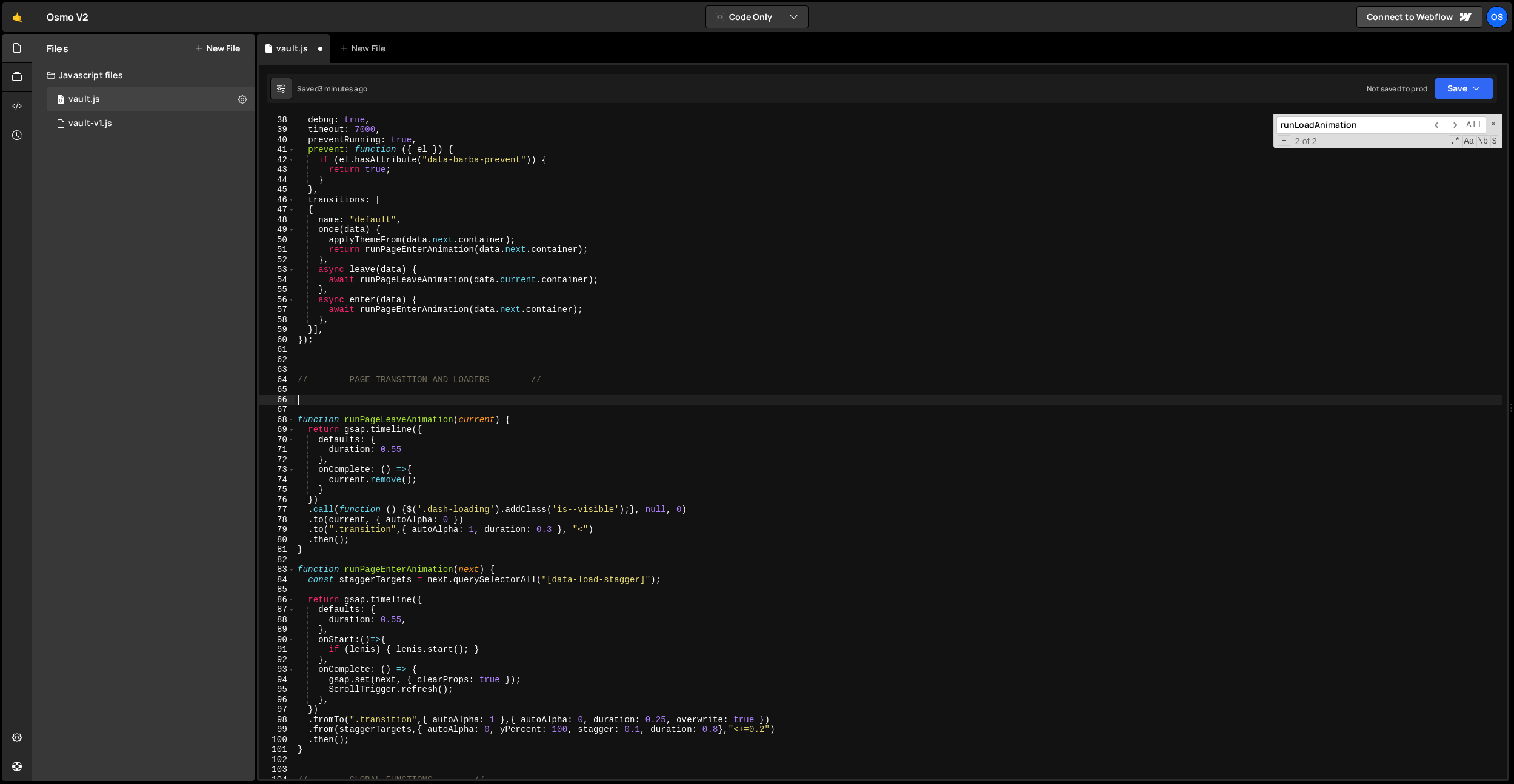
paste textarea "const staggerTargets = next.querySelectorAll("[data-load-stagger]");"
click at [373, 402] on div "sync : true , debug : true , timeout : 7000 , preventRunning : true , prevent :…" at bounding box center [898, 447] width 1207 height 685
type textarea "const dashLoading = next.querySelectorAll("[data-load-stagger]");"
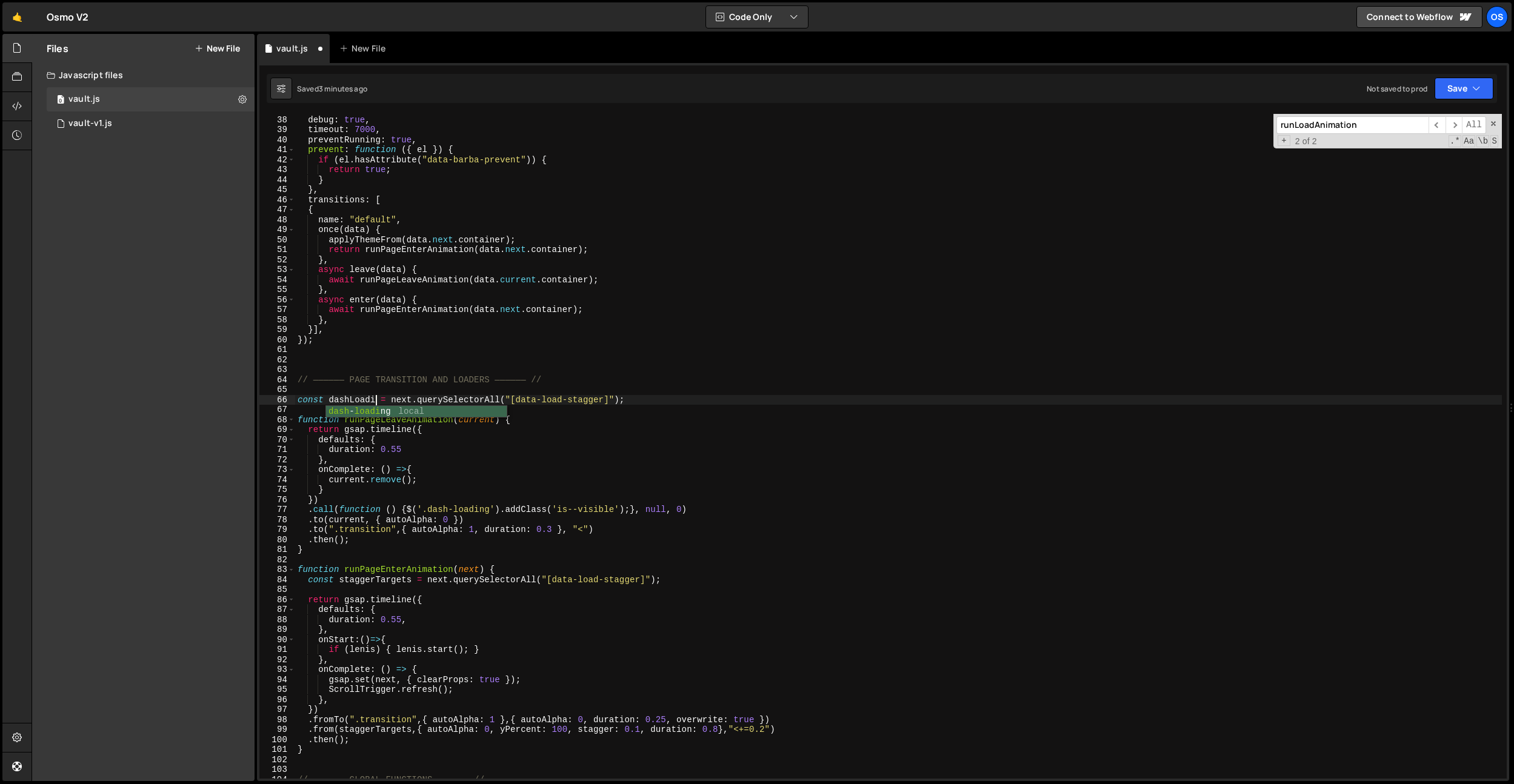
scroll to position [0, 5]
click at [428, 352] on div "sync : true , debug : true , timeout : 7000 , preventRunning : true , prevent :…" at bounding box center [898, 447] width 1207 height 685
click at [383, 403] on div "sync : true , debug : true , timeout : 7000 , preventRunning : true , prevent :…" at bounding box center [898, 447] width 1207 height 685
click at [385, 403] on div "sync : true , debug : true , timeout : 7000 , preventRunning : true , prevent :…" at bounding box center [898, 447] width 1207 height 685
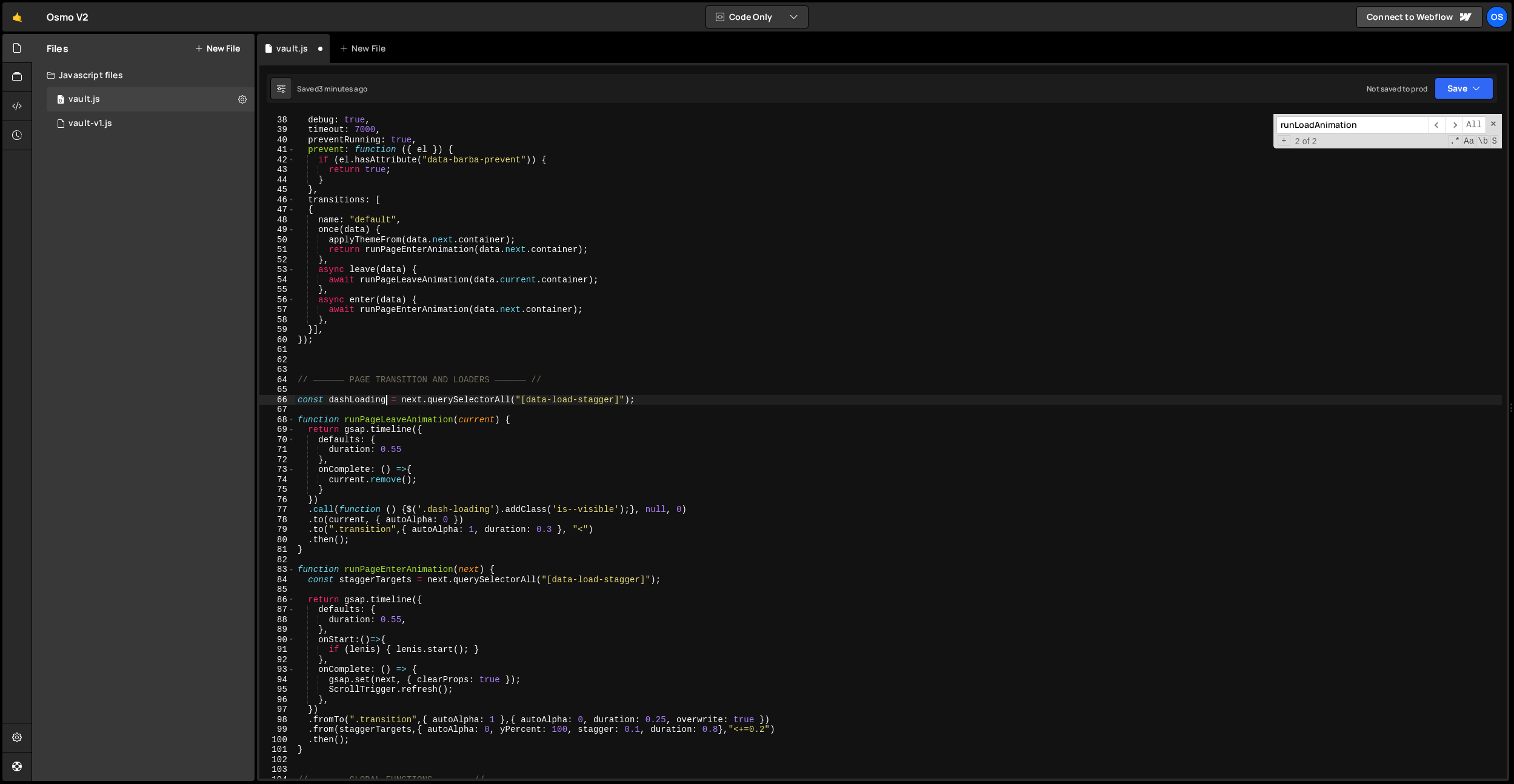
click at [327, 399] on div "sync : true , debug : true , timeout : 7000 , preventRunning : true , prevent :…" at bounding box center [898, 447] width 1207 height 685
click at [587, 270] on div "sync : true , debug : true , timeout : 7000 , preventRunning : true , prevent :…" at bounding box center [898, 447] width 1207 height 685
click at [371, 402] on div "sync : true , debug : true , timeout : 7000 , preventRunning : true , prevent :…" at bounding box center [898, 447] width 1207 height 685
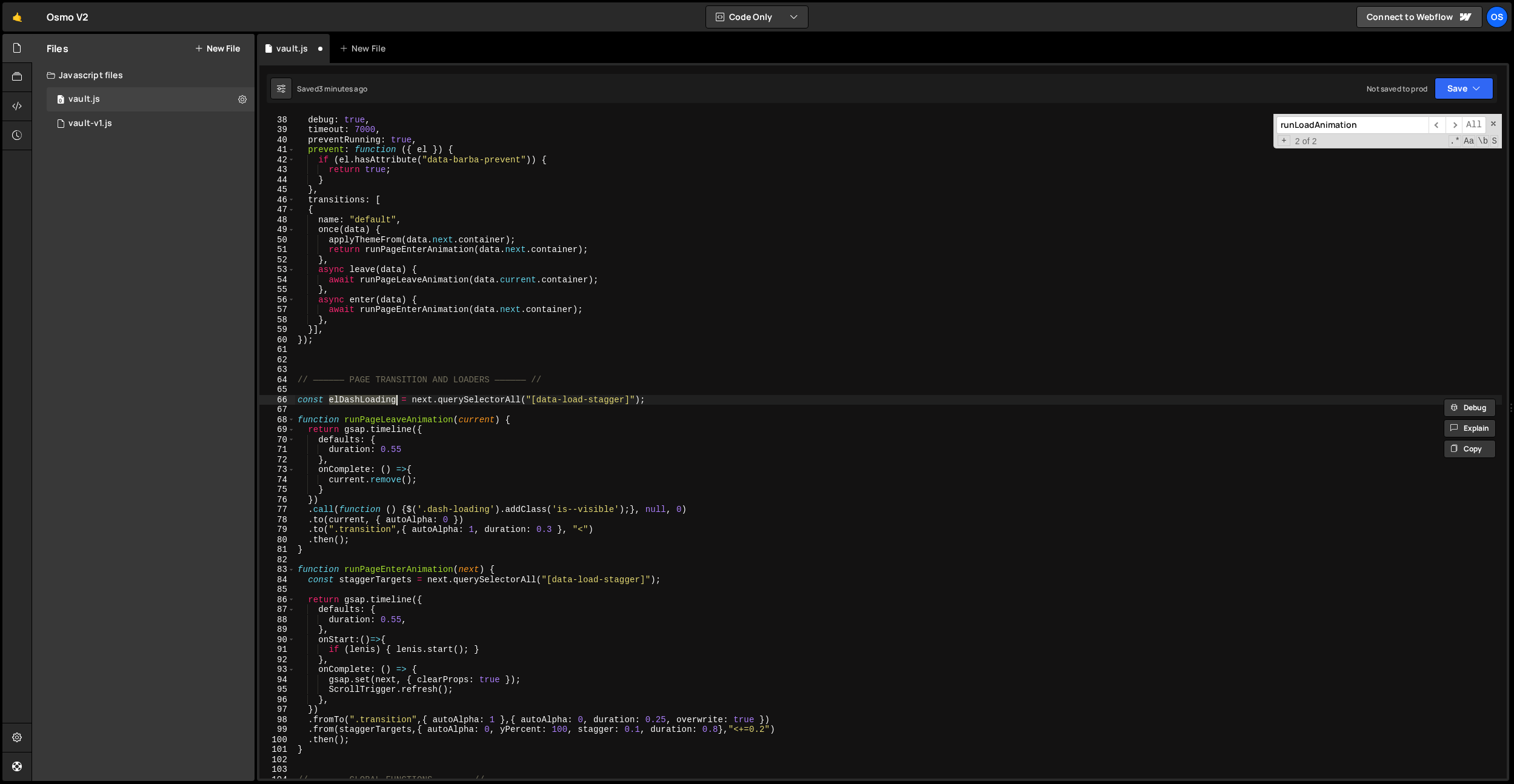
click at [428, 400] on div "sync : true , debug : true , timeout : 7000 , preventRunning : true , prevent :…" at bounding box center [898, 447] width 1207 height 685
type textarea "const elDashLoading = document.querySelectorAll("[data-load-stagger]");"
drag, startPoint x: 649, startPoint y: 372, endPoint x: 647, endPoint y: 416, distance: 44.0
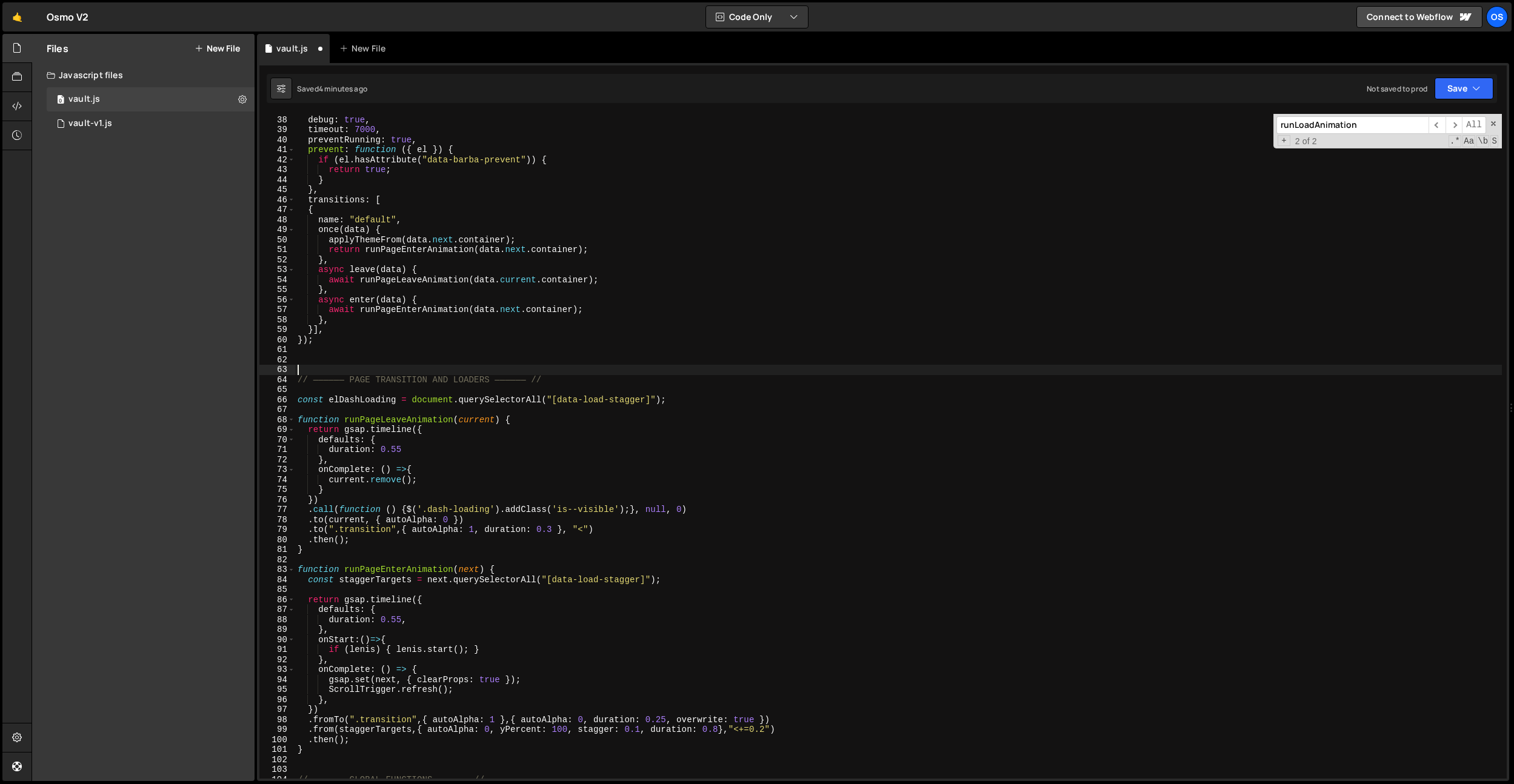
click at [649, 372] on div "sync : true , debug : true , timeout : 7000 , preventRunning : true , prevent :…" at bounding box center [898, 447] width 1207 height 685
drag, startPoint x: 653, startPoint y: 404, endPoint x: 627, endPoint y: 336, distance: 72.8
click at [554, 400] on div "sync : true , debug : true , timeout : 7000 , preventRunning : true , prevent :…" at bounding box center [898, 447] width 1207 height 685
paste textarea ".dash-loading"
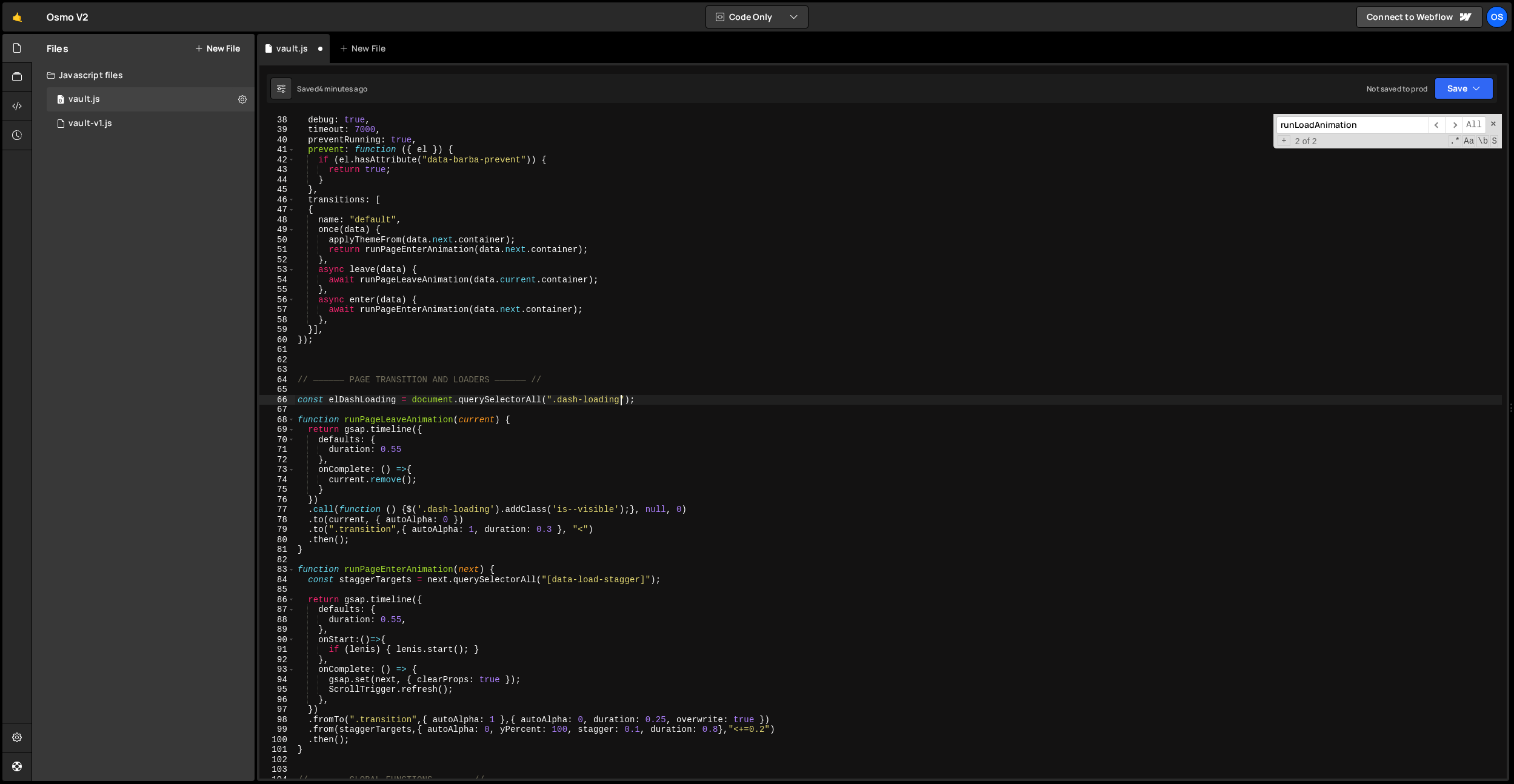
click at [641, 318] on div "sync : true , debug : true , timeout : 7000 , preventRunning : true , prevent :…" at bounding box center [898, 447] width 1207 height 685
click at [357, 375] on div "sync : true , debug : true , timeout : 7000 , preventRunning : true , prevent :…" at bounding box center [898, 447] width 1207 height 685
click at [351, 397] on div "sync : true , debug : true , timeout : 7000 , preventRunning : true , prevent :…" at bounding box center [898, 447] width 1207 height 685
type textarea "const elDashLoading = document.querySelectorAll(".dash-loading");"
click at [351, 397] on div "sync : true , debug : true , timeout : 7000 , preventRunning : true , prevent :…" at bounding box center [898, 447] width 1207 height 685
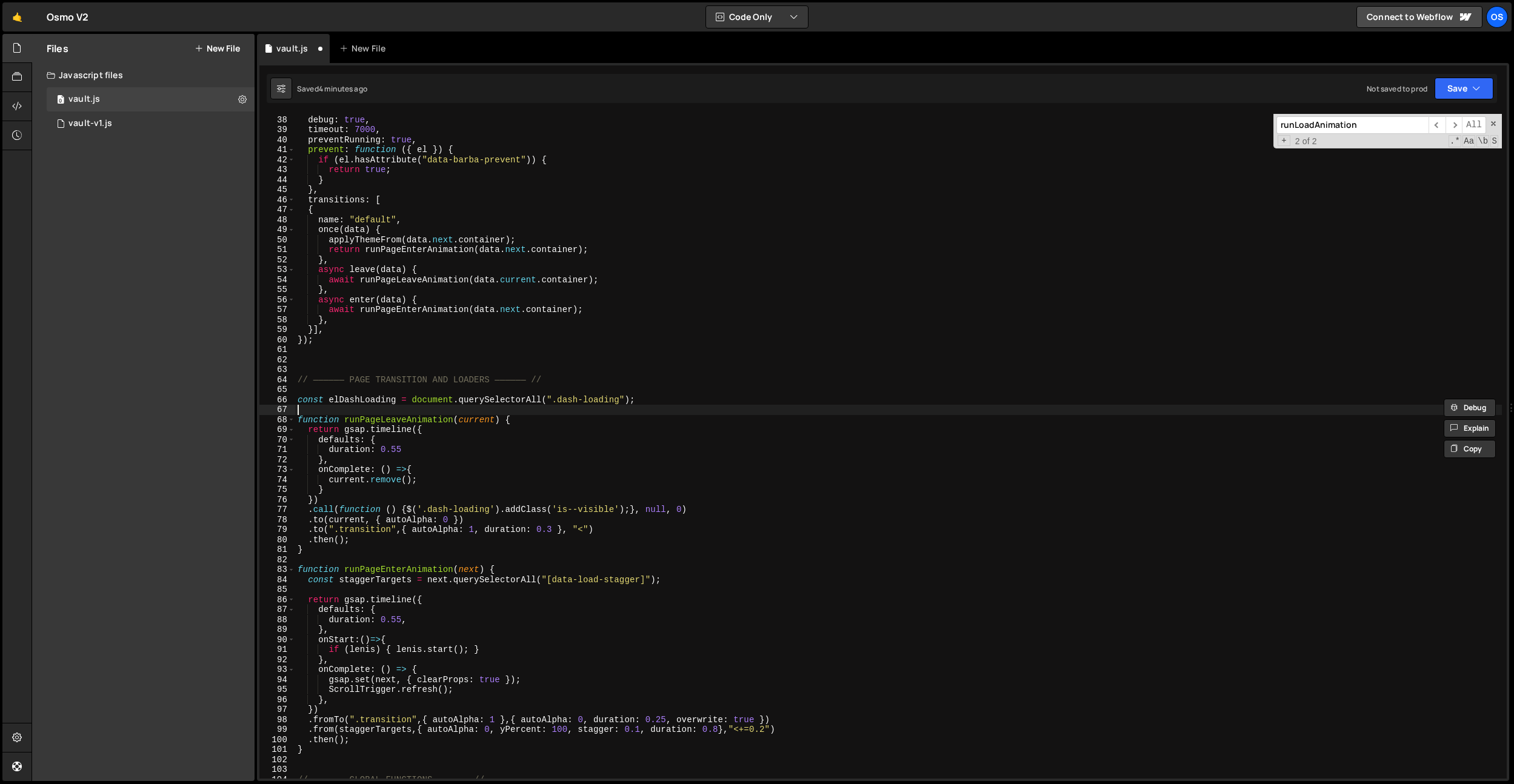
click at [347, 408] on div "sync : true , debug : true , timeout : 7000 , preventRunning : true , prevent :…" at bounding box center [898, 447] width 1207 height 685
click at [343, 398] on div "sync : true , debug : true , timeout : 7000 , preventRunning : true , prevent :…" at bounding box center [898, 447] width 1207 height 685
click at [346, 398] on div "sync : true , debug : true , timeout : 7000 , preventRunning : true , prevent :…" at bounding box center [898, 447] width 1207 height 685
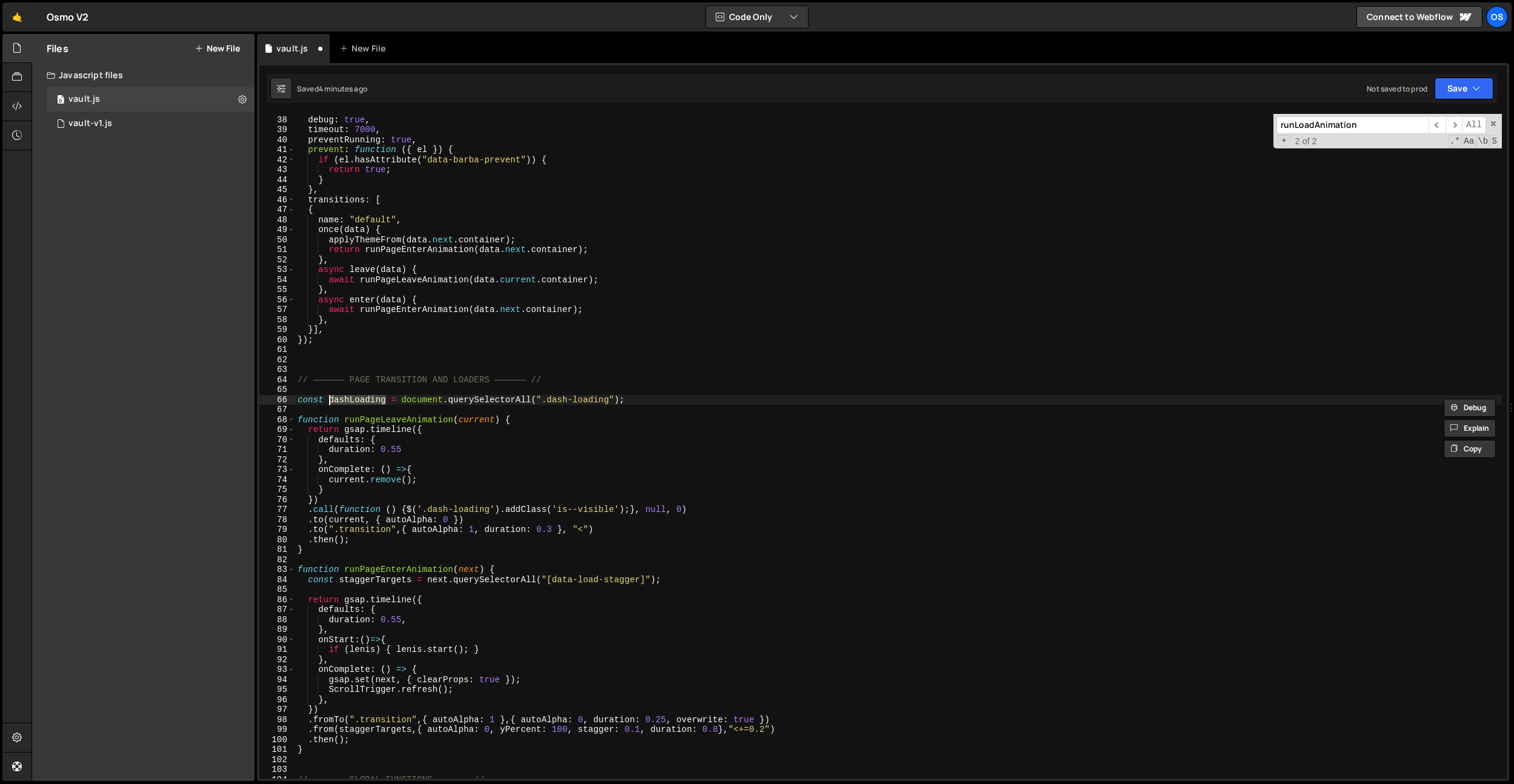
click at [443, 341] on div "sync : true , debug : true , timeout : 7000 , preventRunning : true , prevent :…" at bounding box center [898, 447] width 1207 height 685
click at [467, 398] on div "sync : true , debug : true , timeout : 7000 , preventRunning : true , prevent :…" at bounding box center [898, 447] width 1207 height 685
click at [453, 446] on div "sync : true , debug : true , timeout : 7000 , preventRunning : true , prevent :…" at bounding box center [898, 447] width 1207 height 685
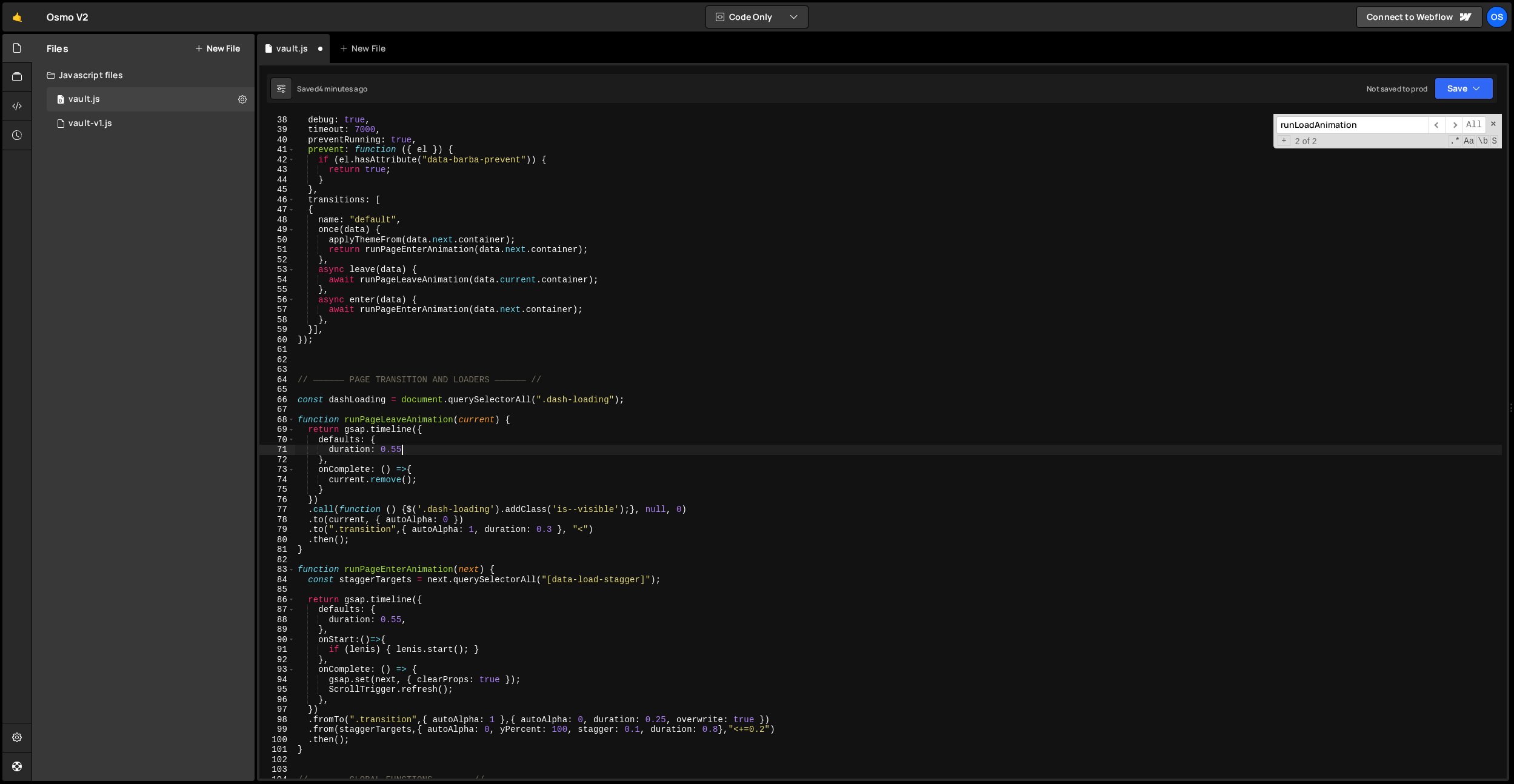
click at [614, 521] on div "sync : true , debug : true , timeout : 7000 , preventRunning : true , prevent :…" at bounding box center [898, 447] width 1207 height 685
drag, startPoint x: 630, startPoint y: 510, endPoint x: 406, endPoint y: 513, distance: 224.0
click at [406, 513] on div "sync : true , debug : true , timeout : 7000 , preventRunning : true , prevent :…" at bounding box center [898, 447] width 1207 height 685
paste textarea "el.classList.add('is--visible')"
click at [515, 444] on div "sync : true , debug : true , timeout : 7000 , preventRunning : true , prevent :…" at bounding box center [898, 447] width 1207 height 685
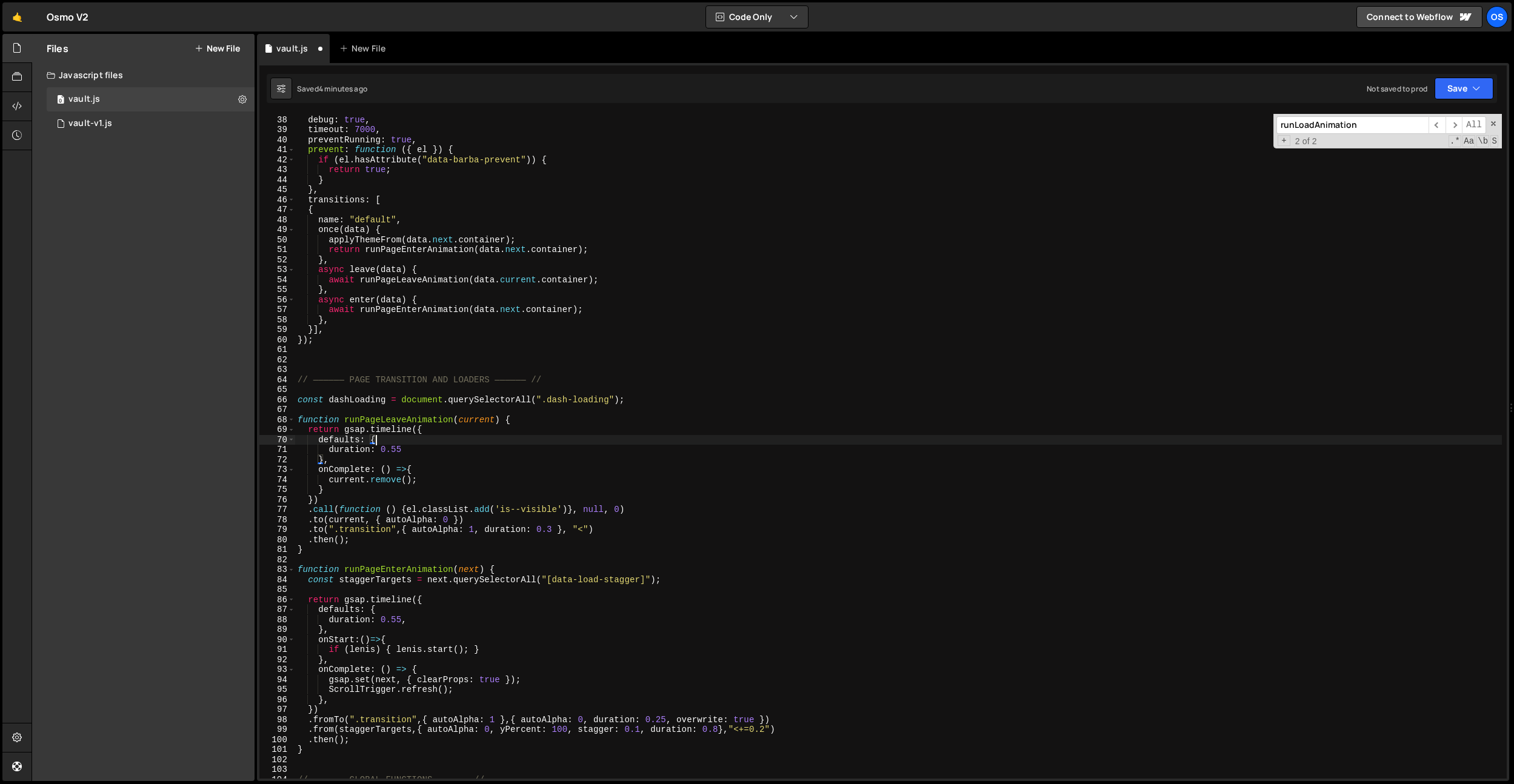
click at [366, 401] on div "sync : true , debug : true , timeout : 7000 , preventRunning : true , prevent :…" at bounding box center [898, 447] width 1207 height 685
click at [419, 509] on div "sync : true , debug : true , timeout : 7000 , preventRunning : true , prevent :…" at bounding box center [898, 447] width 1207 height 685
paste textarea "dashLoading"
click at [543, 466] on div "sync : true , debug : true , timeout : 7000 , preventRunning : true , prevent :…" at bounding box center [898, 447] width 1207 height 685
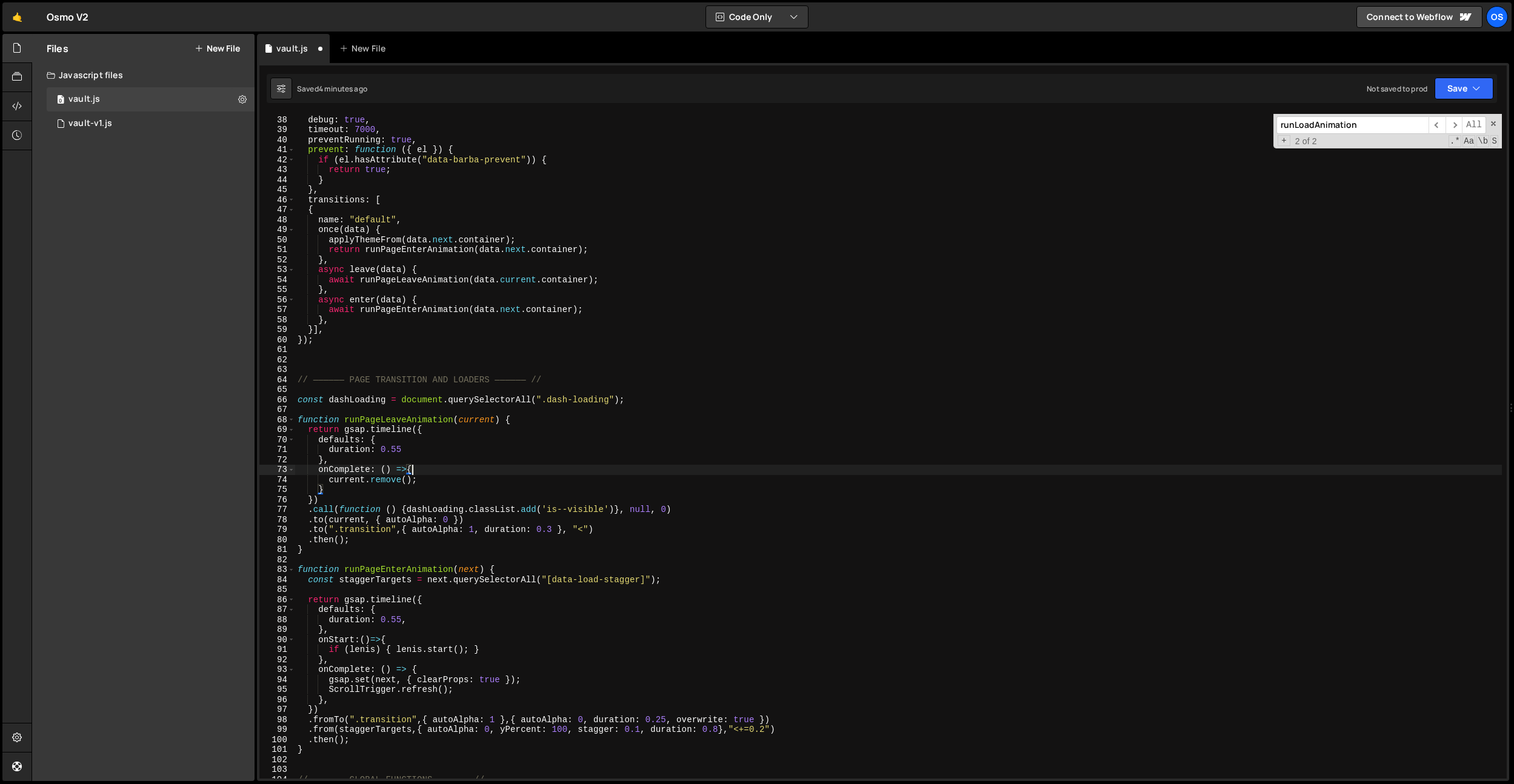
click at [543, 466] on div "sync : true , debug : true , timeout : 7000 , preventRunning : true , prevent :…" at bounding box center [898, 447] width 1207 height 685
click at [677, 502] on div "sync : true , debug : true , timeout : 7000 , preventRunning : true , prevent :…" at bounding box center [898, 447] width 1207 height 685
click at [681, 506] on div "sync : true , debug : true , timeout : 7000 , preventRunning : true , prevent :…" at bounding box center [898, 447] width 1207 height 685
click at [679, 473] on div "sync : true , debug : true , timeout : 7000 , preventRunning : true , prevent :…" at bounding box center [898, 447] width 1207 height 685
click at [411, 512] on div "sync : true , debug : true , timeout : 7000 , preventRunning : true , prevent :…" at bounding box center [898, 447] width 1207 height 685
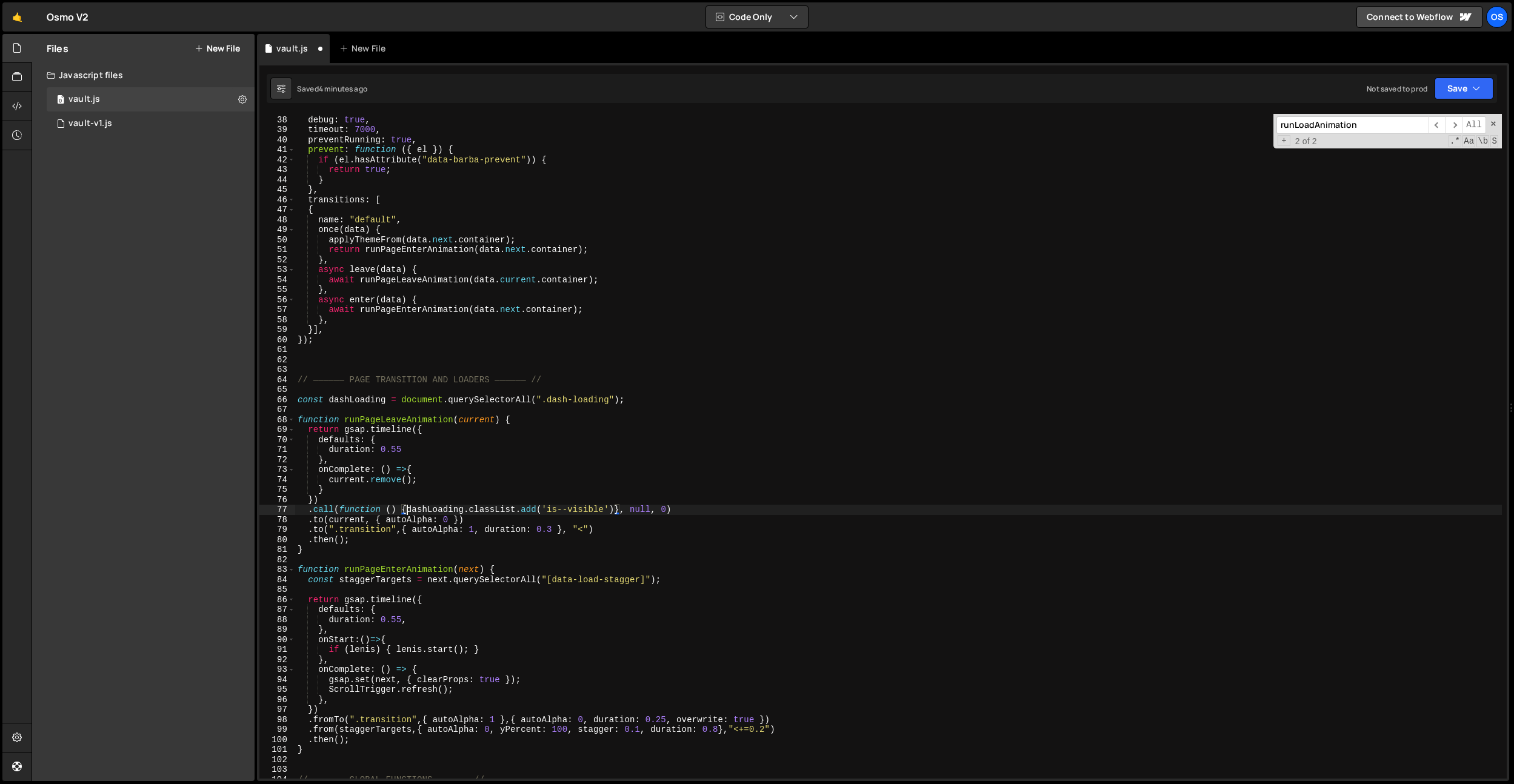
scroll to position [0, 1]
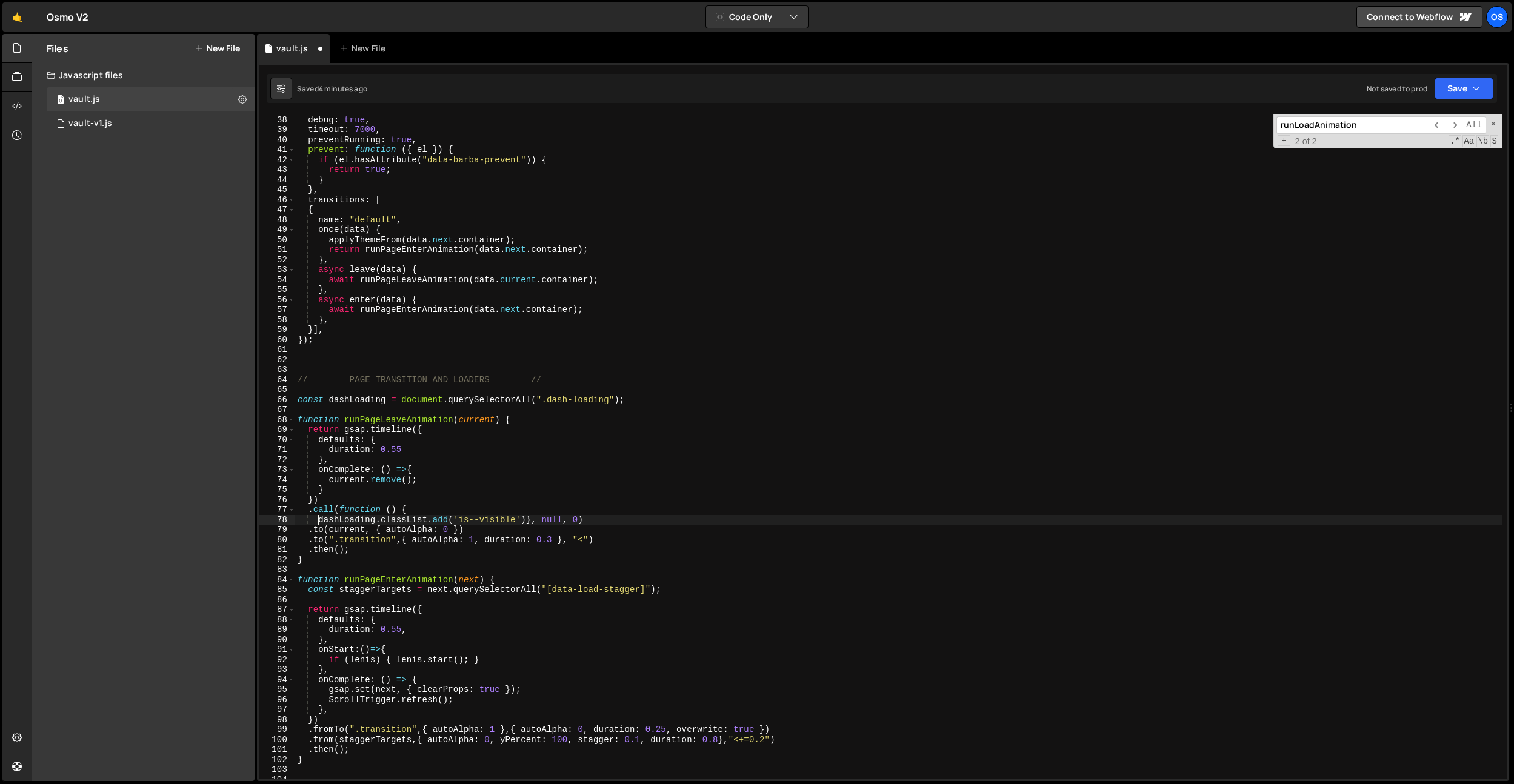
click at [579, 521] on div "sync : true , debug : true , timeout : 7000 , preventRunning : true , prevent :…" at bounding box center [898, 447] width 1207 height 685
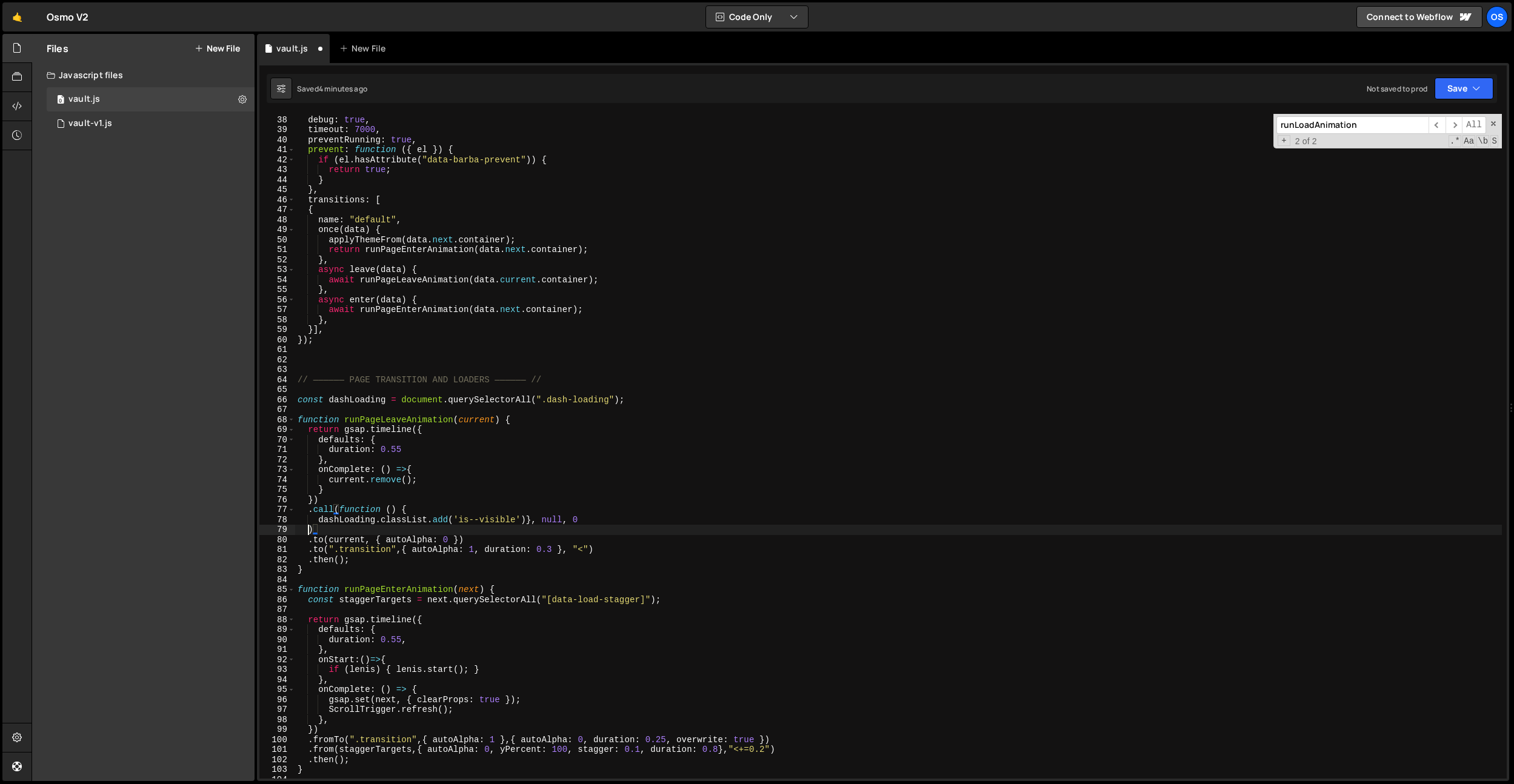
scroll to position [0, 1]
click at [574, 479] on div "sync : true , debug : true , timeout : 7000 , preventRunning : true , prevent :…" at bounding box center [898, 447] width 1207 height 685
click at [476, 527] on div "sync : true , debug : true , timeout : 7000 , preventRunning : true , prevent :…" at bounding box center [898, 447] width 1207 height 685
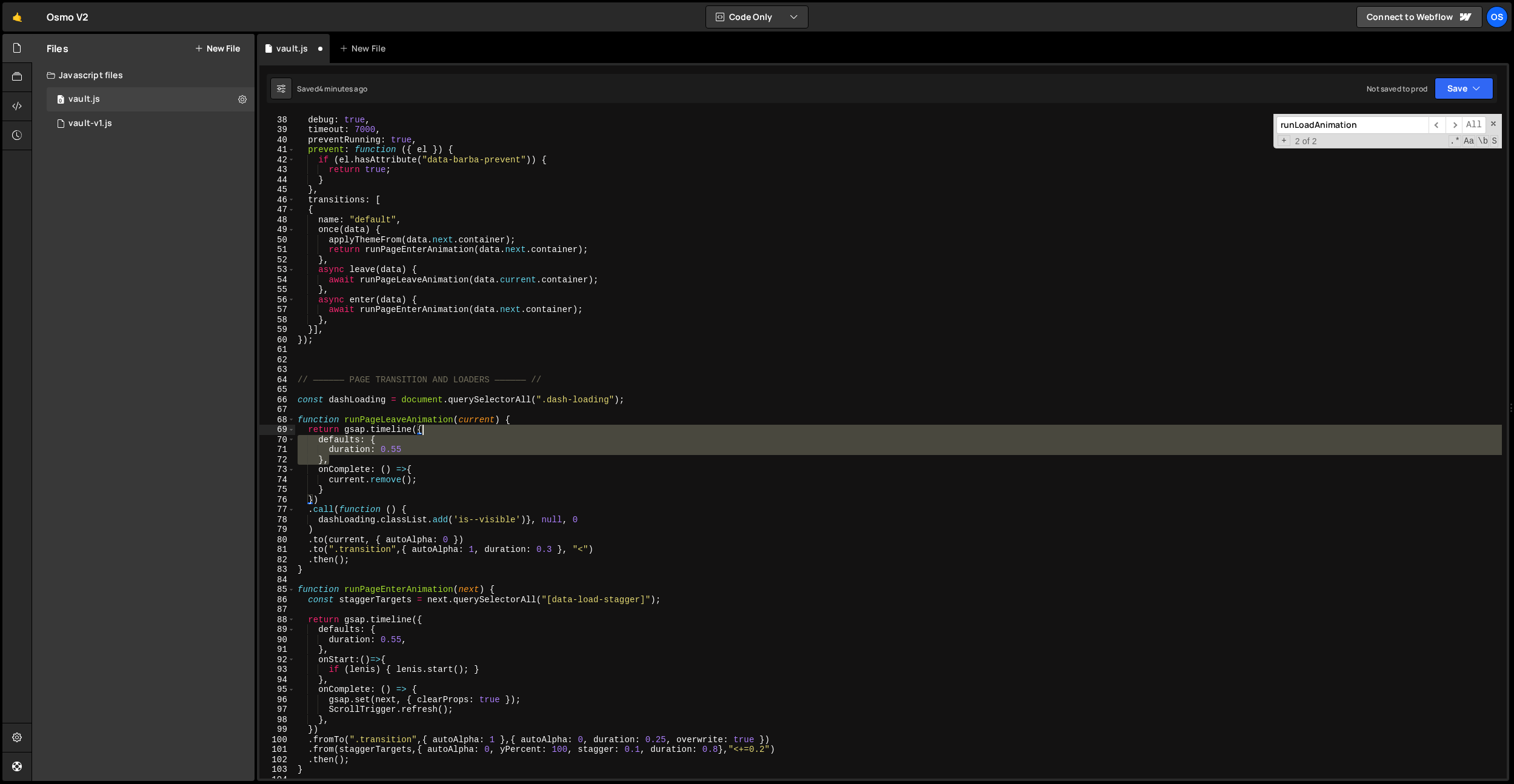
drag, startPoint x: 346, startPoint y: 461, endPoint x: 426, endPoint y: 427, distance: 86.9
click at [426, 427] on div "sync : true , debug : true , timeout : 7000 , preventRunning : true , prevent :…" at bounding box center [898, 447] width 1207 height 685
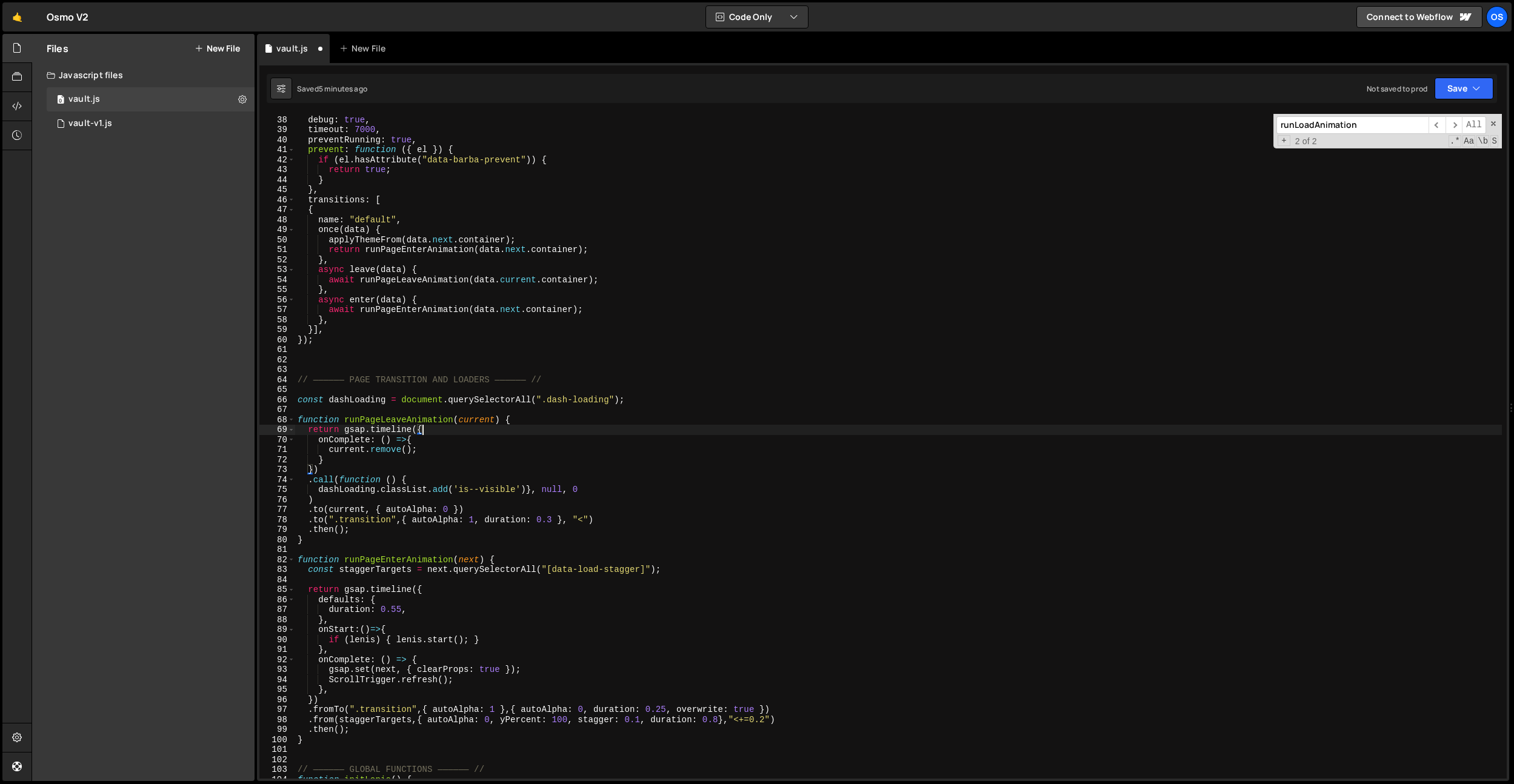
click at [420, 400] on div "sync : true , debug : true , timeout : 7000 , preventRunning : true , prevent :…" at bounding box center [898, 447] width 1207 height 685
type textarea "const dashLoading = document.querySelectorAll(".dash-loading");"
drag, startPoint x: 679, startPoint y: 396, endPoint x: 287, endPoint y: 395, distance: 392.0
click at [287, 395] on div "const dashLoading = document.querySelectorAll(".dash-loading"); 37 38 39 40 41 …" at bounding box center [883, 446] width 1248 height 665
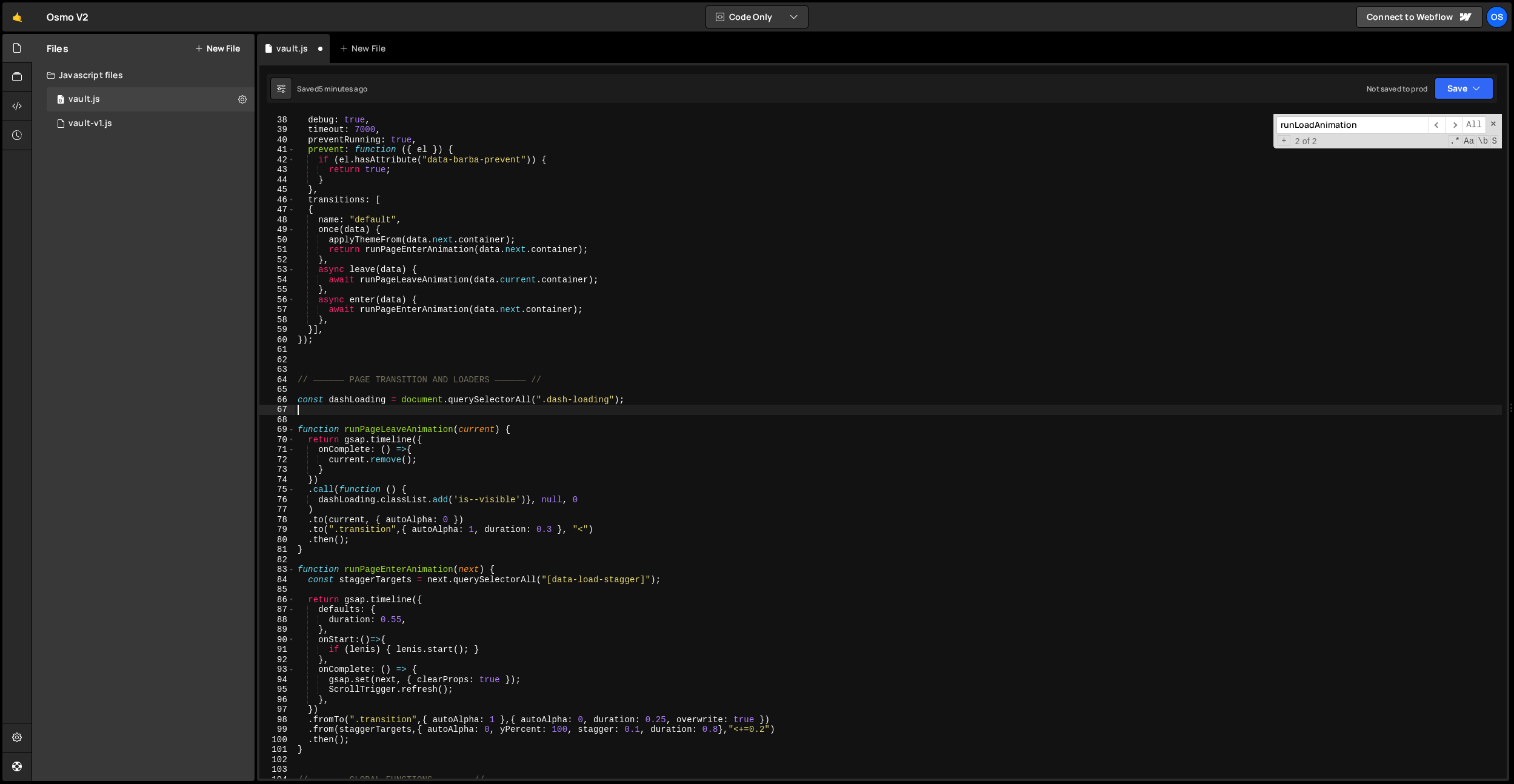
scroll to position [0, 0]
paste textarea "const dashLoading = document.querySelectorAll(".dash-loading");"
click at [353, 404] on div "sync : true , debug : true , timeout : 7000 , preventRunning : true , prevent :…" at bounding box center [898, 447] width 1207 height 685
click at [353, 409] on div "sync : true , debug : true , timeout : 7000 , preventRunning : true , prevent :…" at bounding box center [898, 447] width 1207 height 685
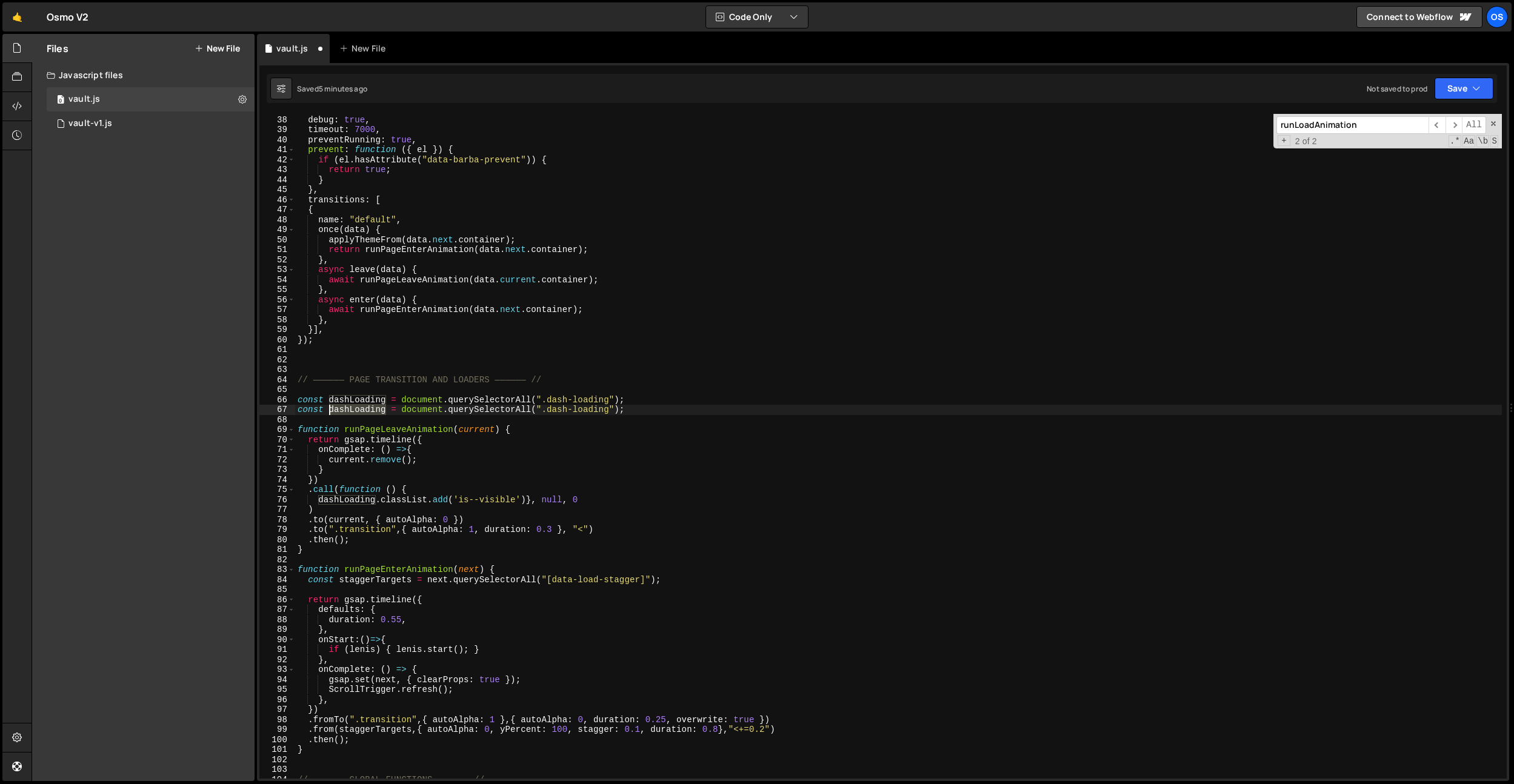
click at [353, 409] on div "sync : true , debug : true , timeout : 7000 , preventRunning : true , prevent :…" at bounding box center [898, 447] width 1207 height 685
click at [359, 409] on div "sync : true , debug : true , timeout : 7000 , preventRunning : true , prevent :…" at bounding box center [898, 447] width 1207 height 685
click at [359, 409] on div "sync : true , debug : true , timeout : 7000 , preventRunning : true , prevent :…" at bounding box center [898, 447] width 1207 height 685
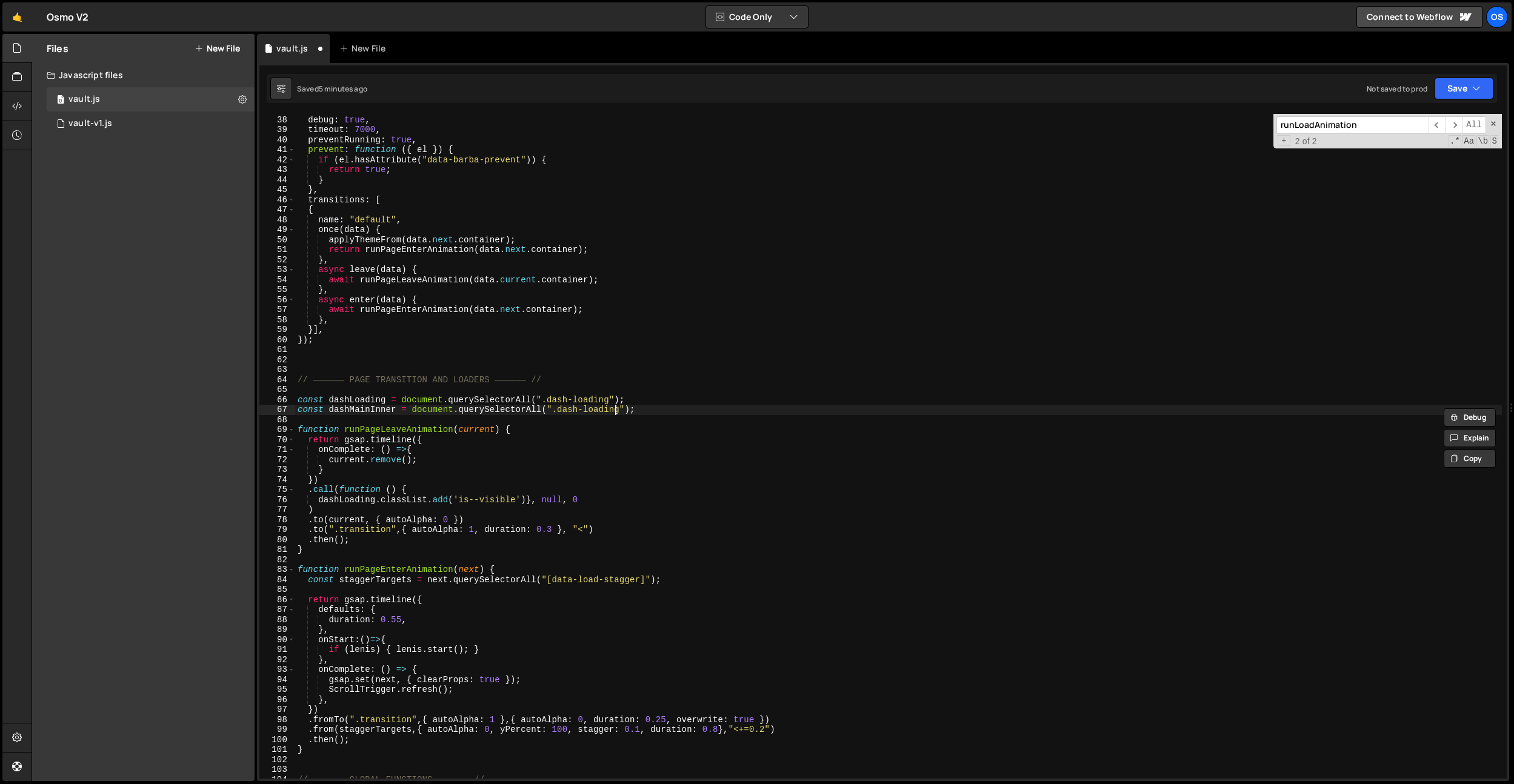
click at [613, 409] on div "sync : true , debug : true , timeout : 7000 , preventRunning : true , prevent :…" at bounding box center [898, 447] width 1207 height 685
click at [368, 407] on div "sync : true , debug : true , timeout : 7000 , preventRunning : true , prevent :…" at bounding box center [898, 447] width 1207 height 685
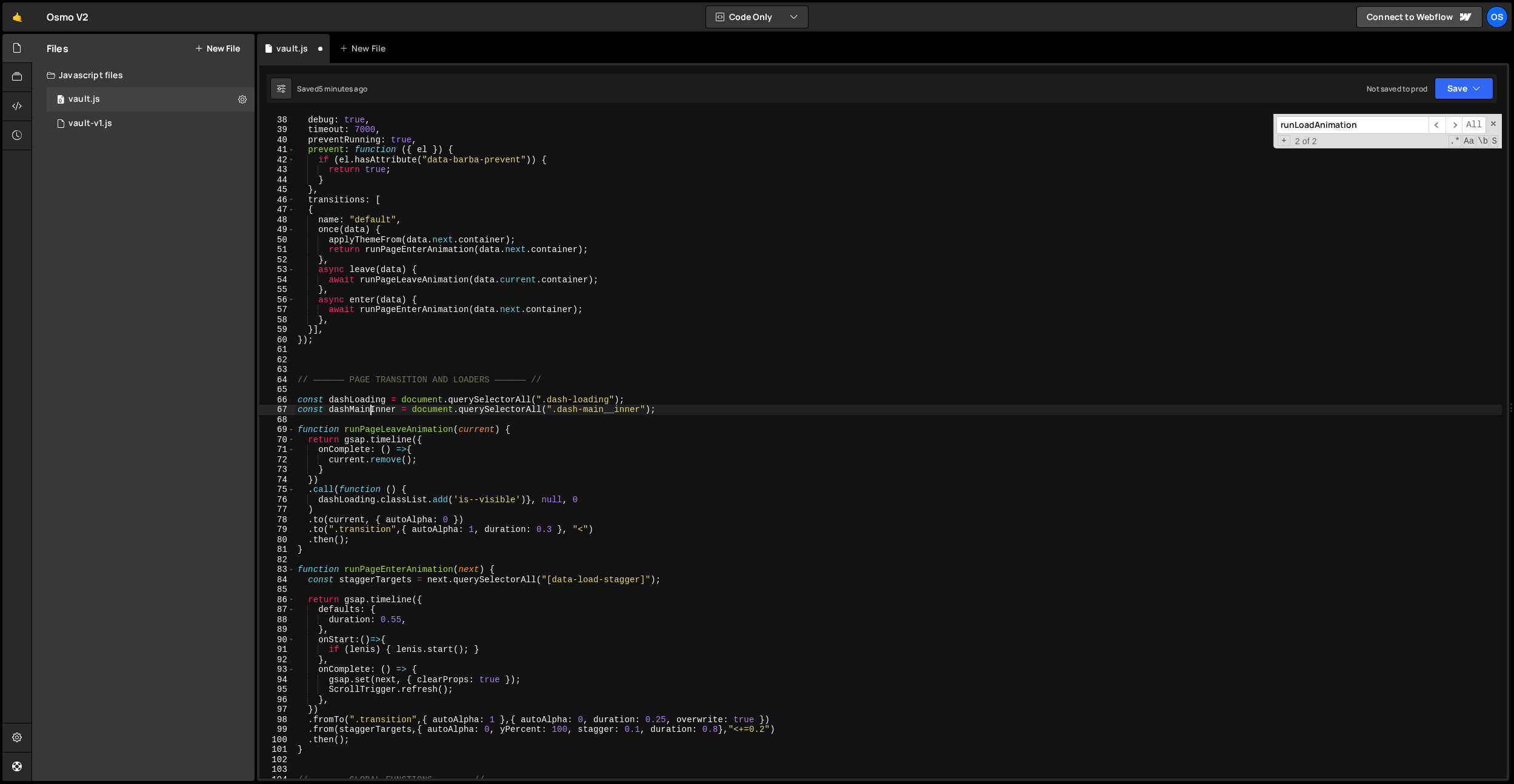
click at [368, 407] on div "sync : true , debug : true , timeout : 7000 , preventRunning : true , prevent :…" at bounding box center [898, 447] width 1207 height 685
click at [385, 488] on div "sync : true , debug : true , timeout : 7000 , preventRunning : true , prevent :…" at bounding box center [898, 447] width 1207 height 685
click at [351, 516] on div "sync : true , debug : true , timeout : 7000 , preventRunning : true , prevent :…" at bounding box center [898, 447] width 1207 height 685
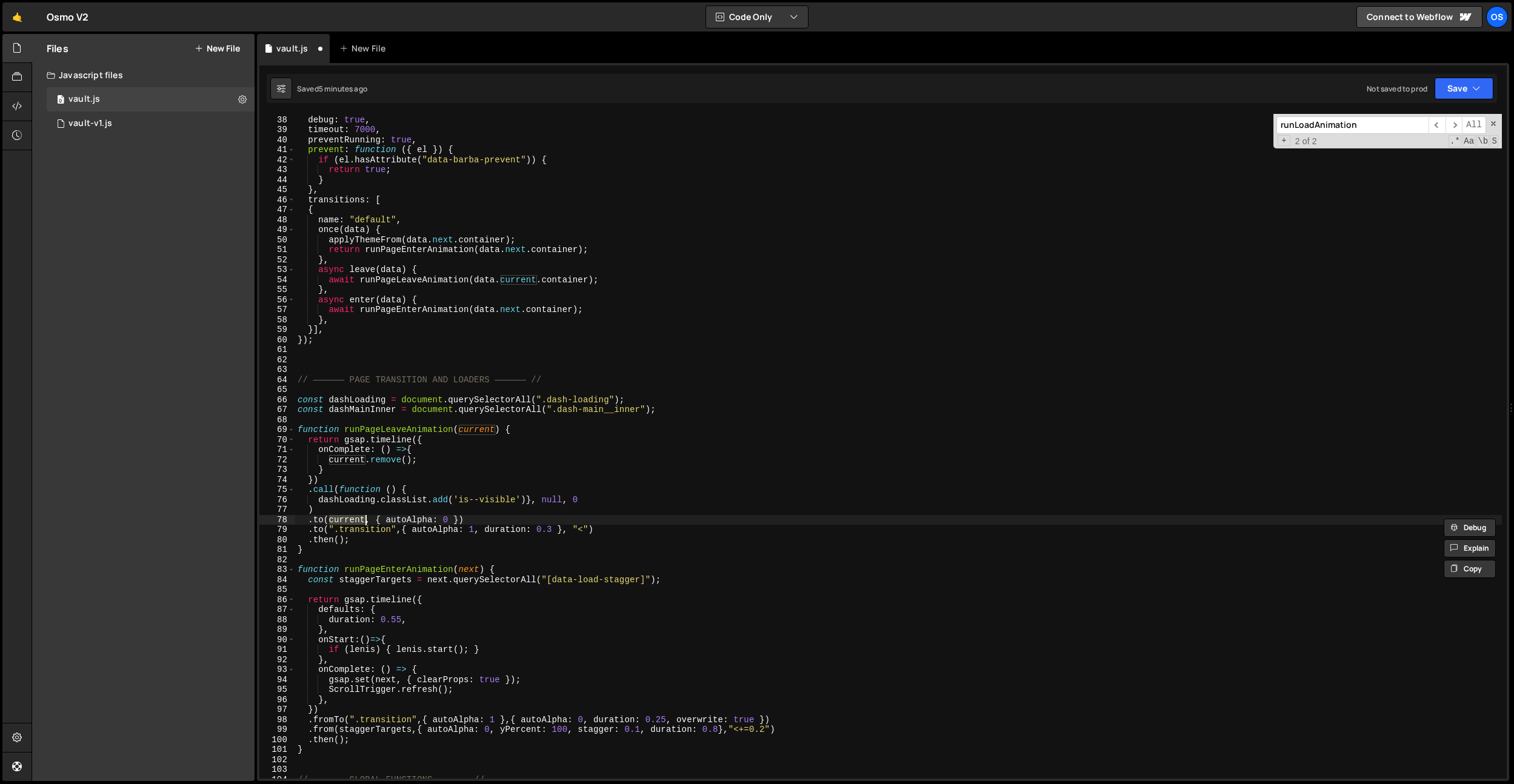
paste textarea "dashMainInner"
click at [410, 522] on div "sync : true , debug : true , timeout : 7000 , preventRunning : true , prevent :…" at bounding box center [898, 447] width 1207 height 685
drag, startPoint x: 426, startPoint y: 518, endPoint x: 443, endPoint y: 521, distance: 17.3
click at [433, 520] on div "sync : true , debug : true , timeout : 7000 , preventRunning : true , prevent :…" at bounding box center [898, 447] width 1207 height 685
click at [486, 516] on div "sync : true , debug : true , timeout : 7000 , preventRunning : true , prevent :…" at bounding box center [898, 447] width 1207 height 685
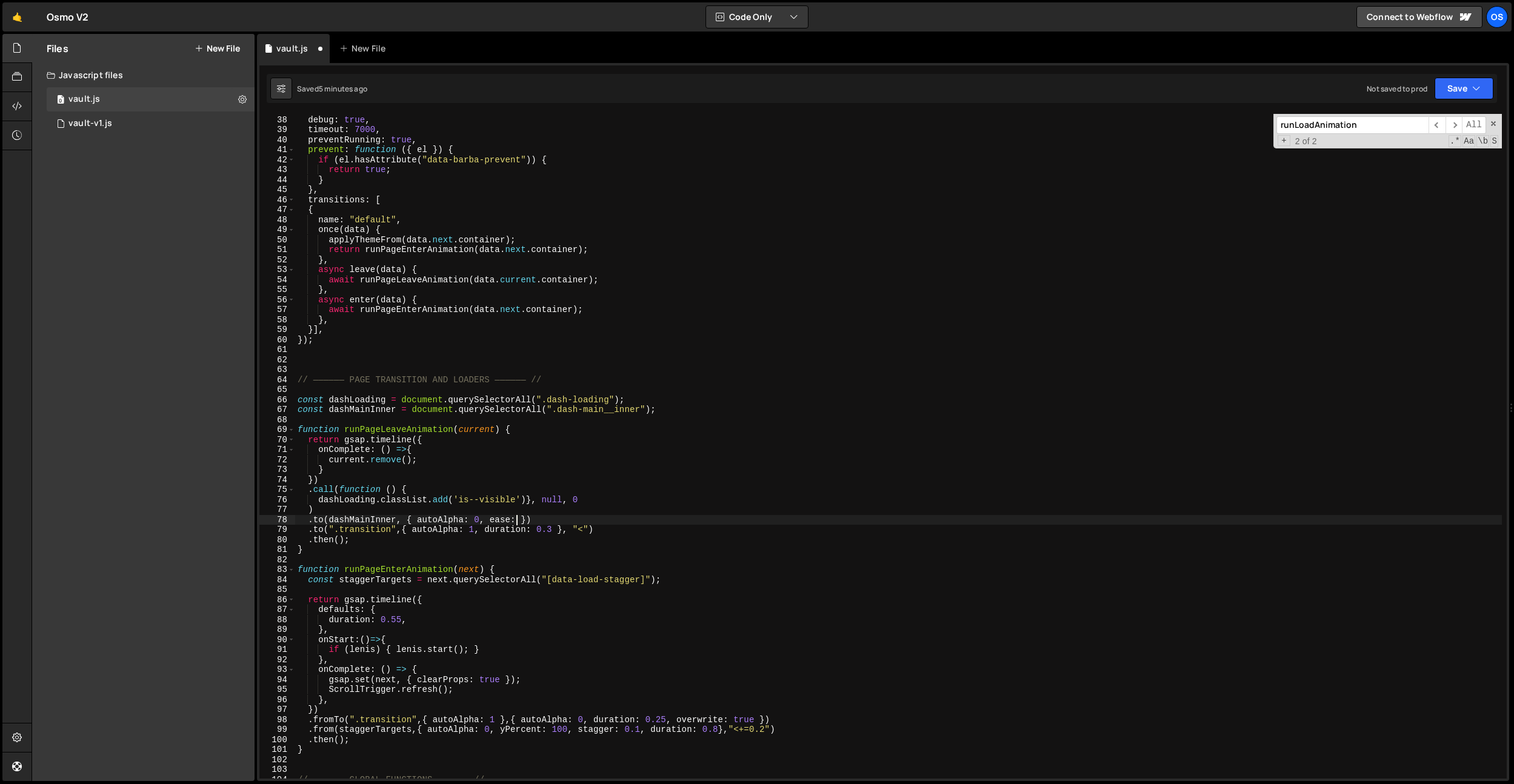
scroll to position [0, 15]
paste textarea ""Power1.easeInOut""
click at [597, 523] on div "sync : true , debug : true , timeout : 7000 , preventRunning : true , prevent :…" at bounding box center [898, 447] width 1207 height 685
click at [580, 438] on div "sync : true , debug : true , timeout : 7000 , preventRunning : true , prevent :…" at bounding box center [898, 447] width 1207 height 685
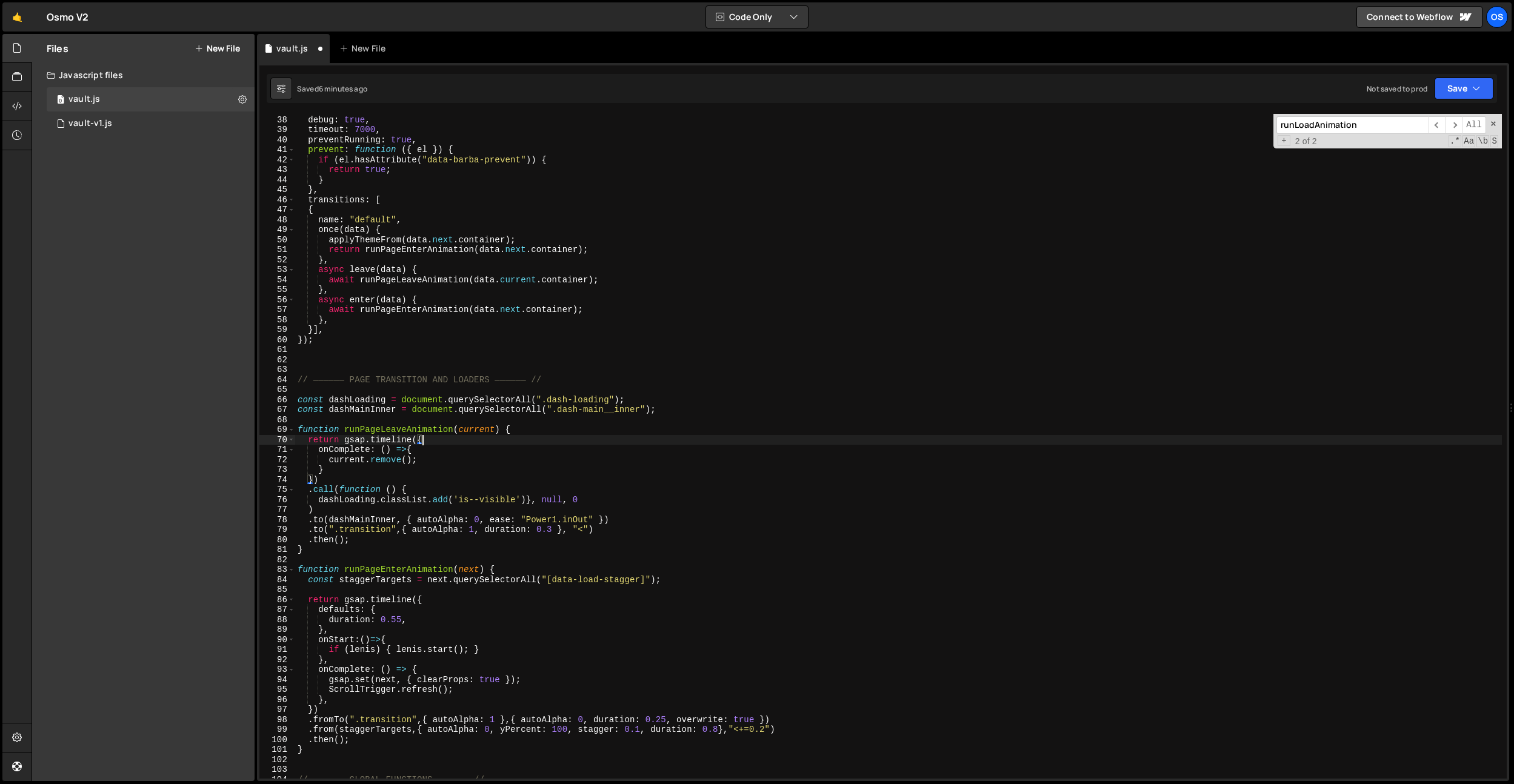
drag, startPoint x: 547, startPoint y: 523, endPoint x: 523, endPoint y: 525, distance: 24.1
click at [547, 523] on div "sync : true , debug : true , timeout : 7000 , preventRunning : true , prevent :…" at bounding box center [898, 447] width 1207 height 685
click at [494, 522] on div "sync : true , debug : true , timeout : 7000 , preventRunning : true , prevent :…" at bounding box center [898, 447] width 1207 height 685
click at [586, 521] on div "sync : true , debug : true , timeout : 7000 , preventRunning : true , prevent :…" at bounding box center [898, 447] width 1207 height 685
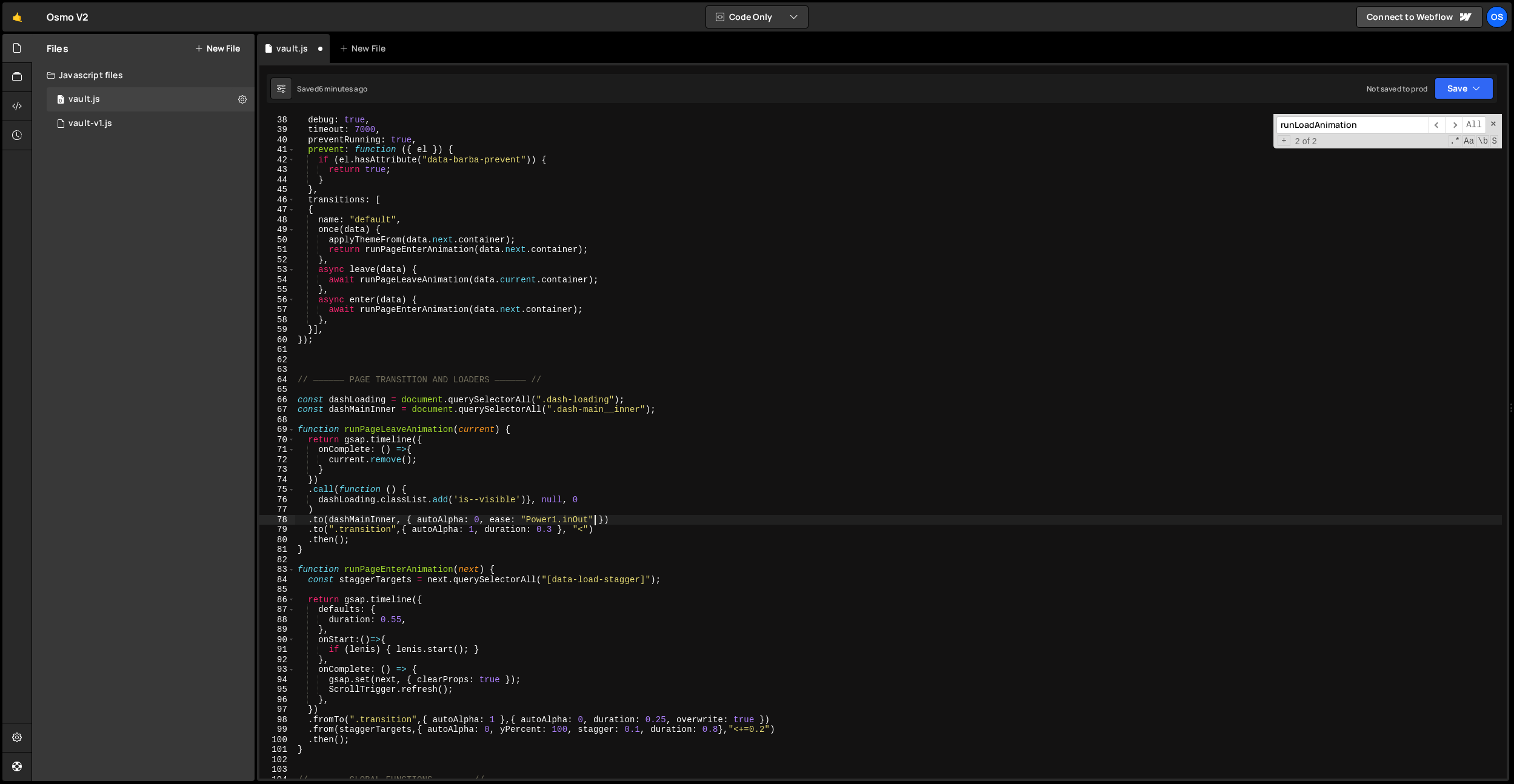
scroll to position [0, 22]
paste textarea "duration: (transitionOffset - 25) / 1000"
click at [773, 375] on div "sync : true , debug : true , timeout : 7000 , preventRunning : true , prevent :…" at bounding box center [898, 447] width 1207 height 685
type textarea "// —————— PAGE TRANSITION AND LOADERS —————— //"
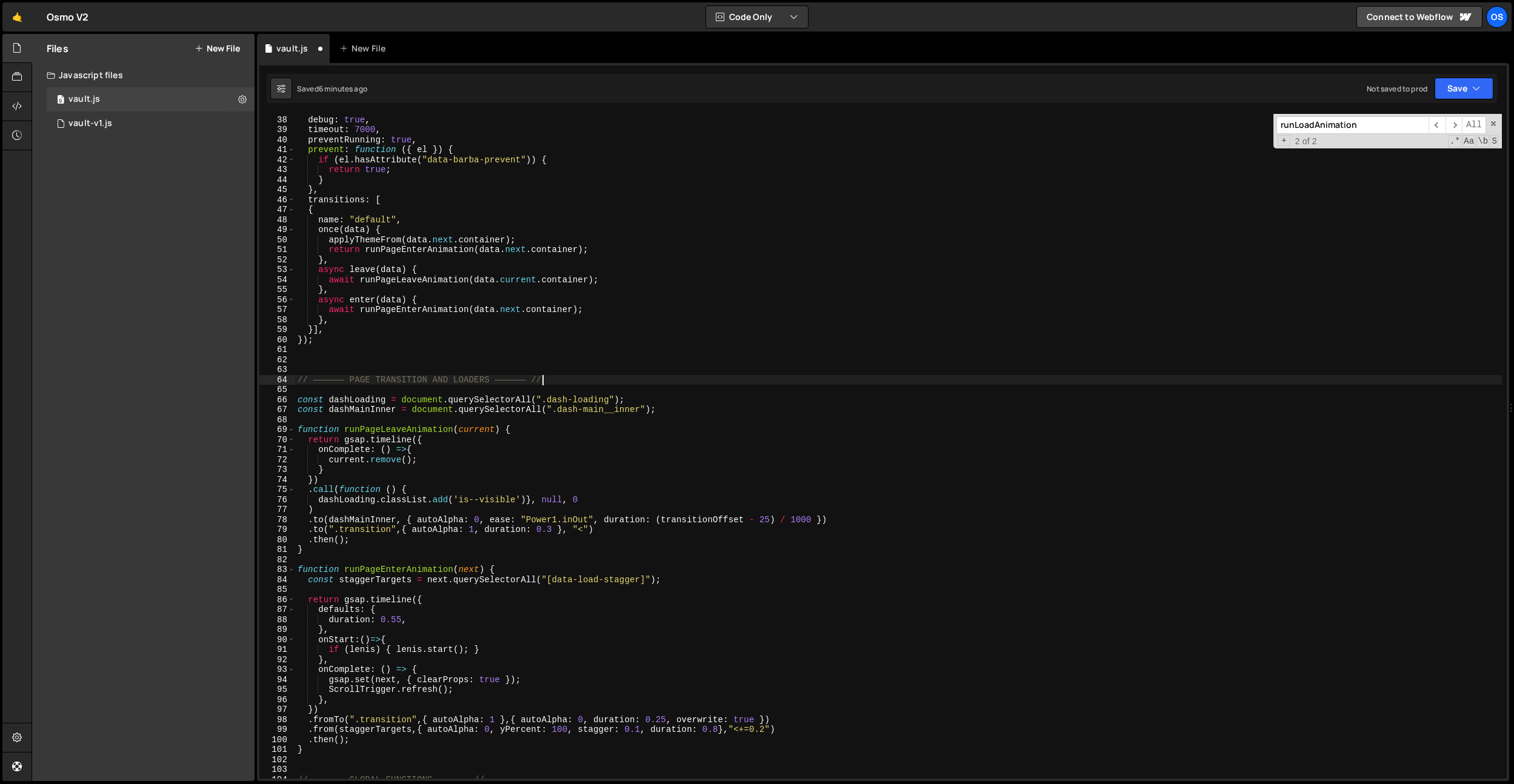
click at [841, 563] on div "sync : true , debug : true , timeout : 7000 , preventRunning : true , prevent :…" at bounding box center [898, 447] width 1207 height 685
click at [818, 510] on div "sync : true , debug : true , timeout : 7000 , preventRunning : true , prevent :…" at bounding box center [898, 447] width 1207 height 685
click at [815, 513] on div "sync : true , debug : true , timeout : 7000 , preventRunning : true , prevent :…" at bounding box center [898, 447] width 1207 height 685
click at [805, 514] on div "sync : true , debug : true , timeout : 7000 , preventRunning : true , prevent :…" at bounding box center [898, 447] width 1207 height 685
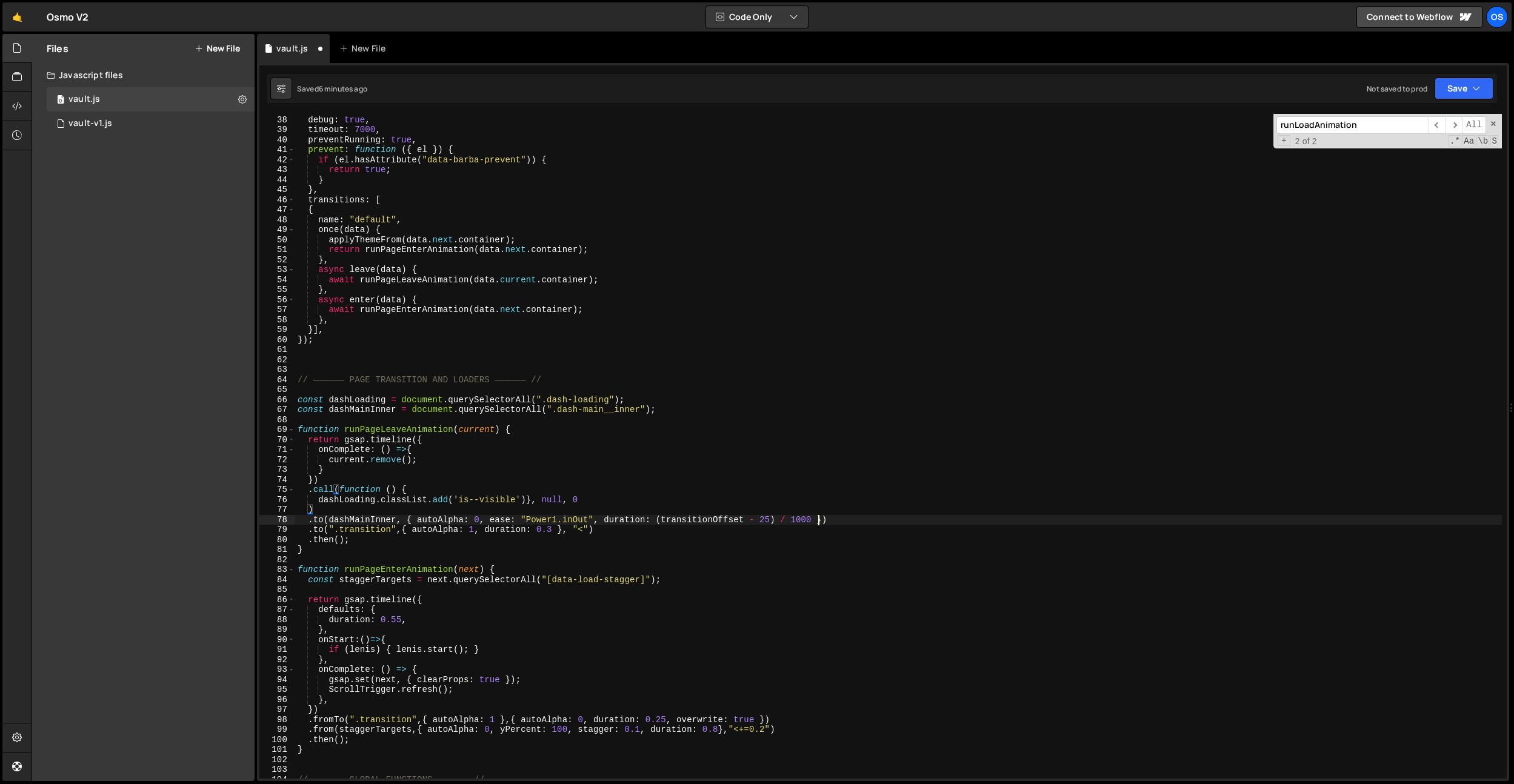
click at [818, 519] on div "sync : true , debug : true , timeout : 7000 , preventRunning : true , prevent :…" at bounding box center [898, 447] width 1207 height 685
drag, startPoint x: 477, startPoint y: 464, endPoint x: 480, endPoint y: 470, distance: 6.7
click at [477, 463] on div "sync : true , debug : true , timeout : 7000 , preventRunning : true , prevent :…" at bounding box center [898, 447] width 1207 height 685
click at [336, 513] on div "sync : true , debug : true , timeout : 7000 , preventRunning : true , prevent :…" at bounding box center [898, 447] width 1207 height 685
click at [312, 521] on div "sync : true , debug : true , timeout : 7000 , preventRunning : true , prevent :…" at bounding box center [898, 447] width 1207 height 685
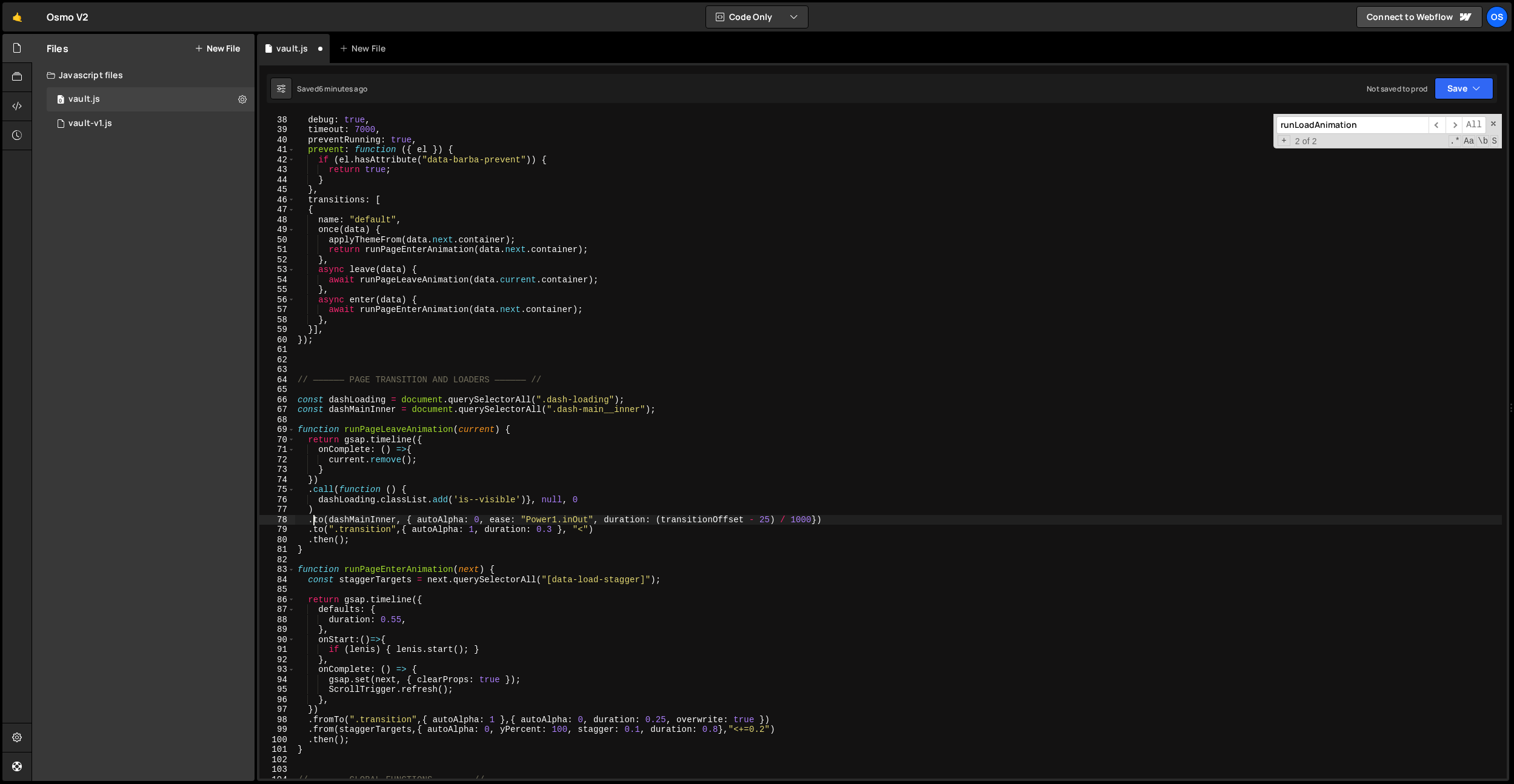
click at [323, 508] on div "sync : true , debug : true , timeout : 7000 , preventRunning : true , prevent :…" at bounding box center [898, 447] width 1207 height 685
click at [319, 501] on div "sync : true , debug : true , timeout : 7000 , preventRunning : true , prevent :…" at bounding box center [898, 447] width 1207 height 685
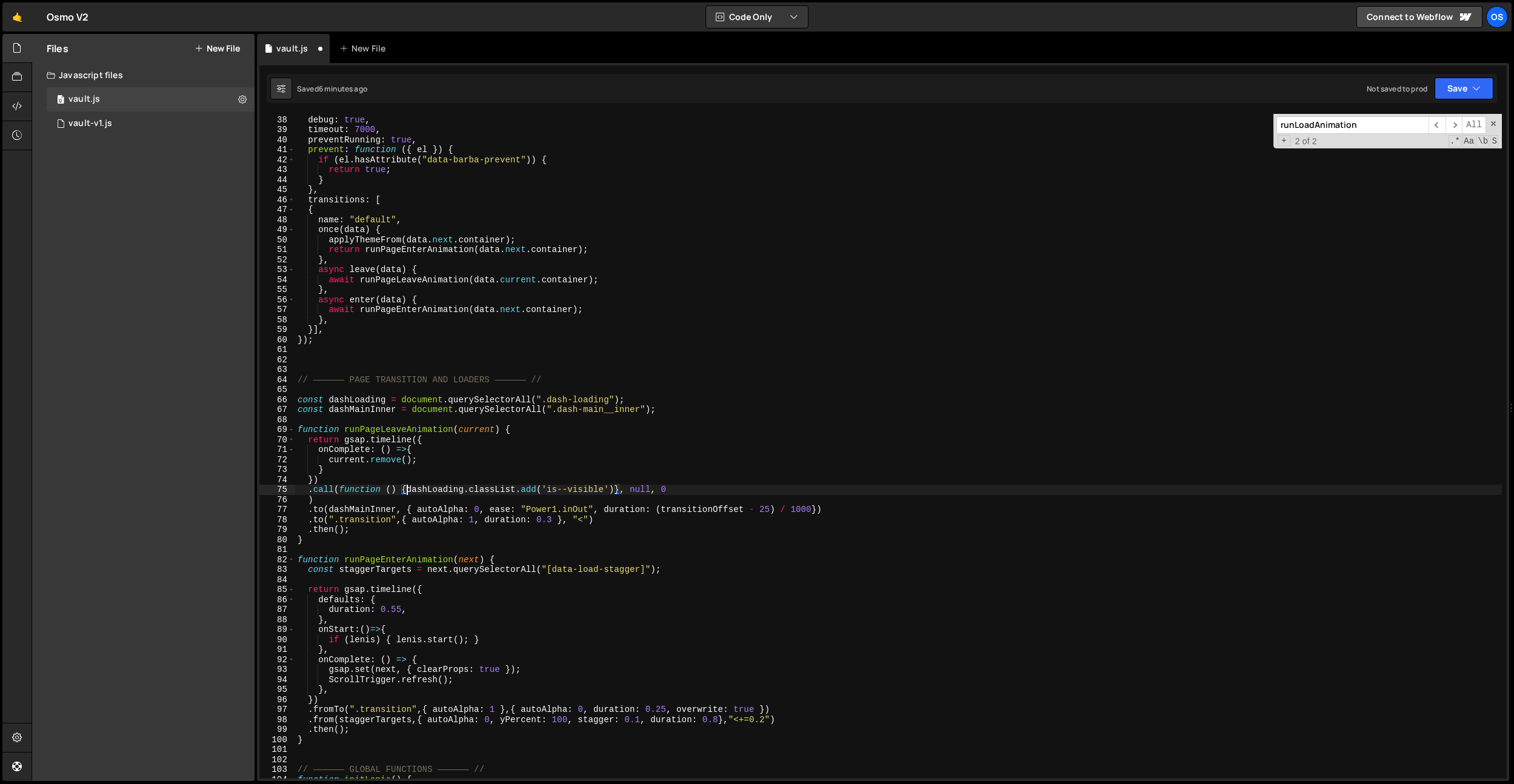
click at [308, 503] on div "sync : true , debug : true , timeout : 7000 , preventRunning : true , prevent :…" at bounding box center [898, 447] width 1207 height 685
type textarea ".call(function () {dashLoading.classList.add('is--visible')}, null, 0)"
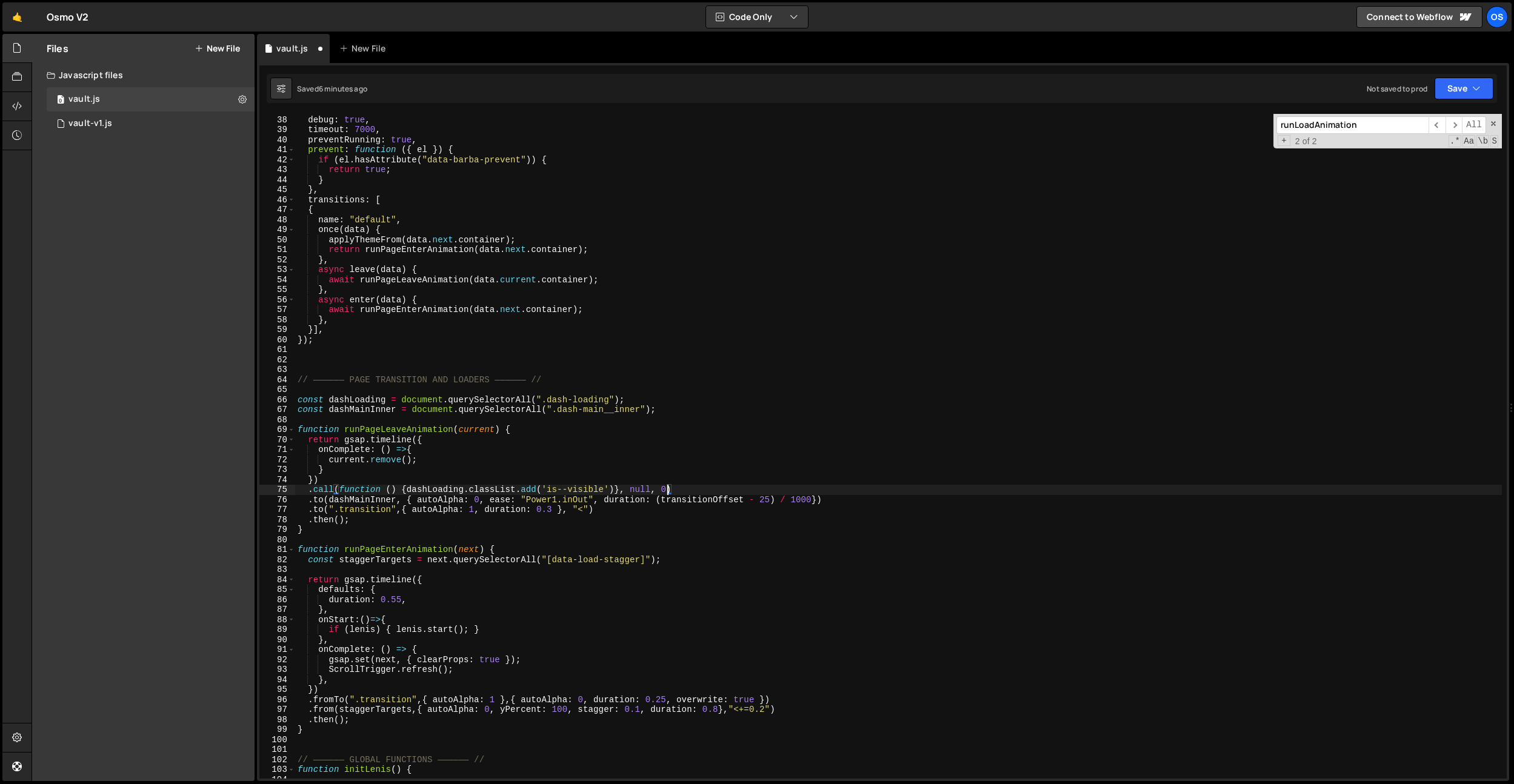
click at [572, 418] on div "sync : true , debug : true , timeout : 7000 , preventRunning : true , prevent :…" at bounding box center [898, 447] width 1207 height 685
drag, startPoint x: 408, startPoint y: 489, endPoint x: 523, endPoint y: 430, distance: 129.3
click at [408, 489] on div "sync : true , debug : true , timeout : 7000 , preventRunning : true , prevent :…" at bounding box center [898, 447] width 1207 height 685
type textarea ".call(function () { dashLoading.classList.add('is--visible')}, null, 0)"
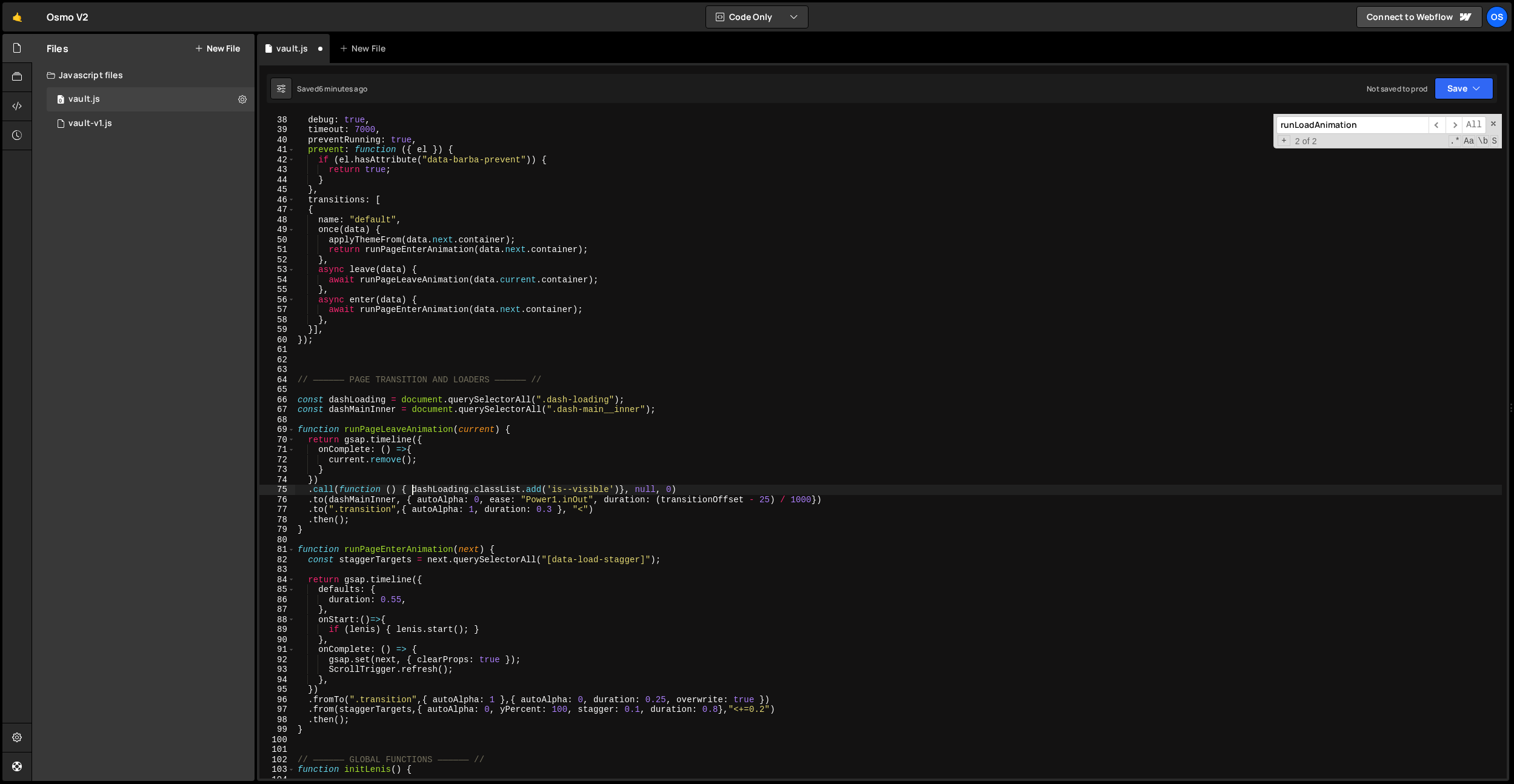
click at [540, 417] on div "sync : true , debug : true , timeout : 7000 , preventRunning : true , prevent :…" at bounding box center [898, 447] width 1207 height 685
drag, startPoint x: 428, startPoint y: 499, endPoint x: 515, endPoint y: 510, distance: 87.7
click at [428, 499] on div "sync : true , debug : true , timeout : 7000 , preventRunning : true , prevent :…" at bounding box center [898, 447] width 1207 height 685
drag, startPoint x: 632, startPoint y: 508, endPoint x: 223, endPoint y: 510, distance: 409.0
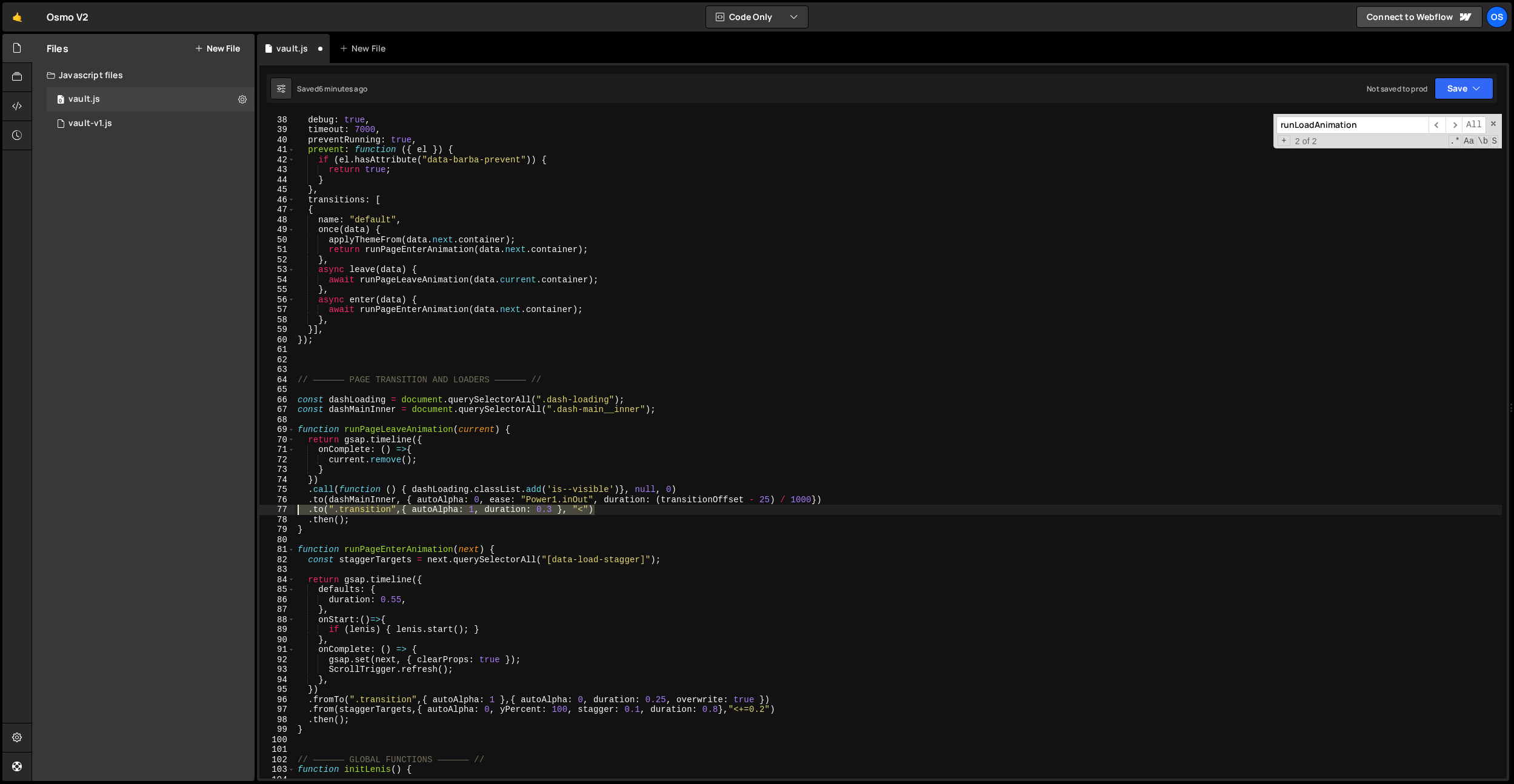
click at [223, 510] on div "Files New File Javascript files 0 vault.js 0 0 vault-v1.js 0 CSS files Copy sha…" at bounding box center [773, 408] width 1483 height 748
type textarea ".to(".transition",{ autoAlpha: 1, duration: 0.3 }, "<")"
type textarea ".to(dashMainInner, { autoAlpha: 0, ease: "Power1.inOut", duration: (transitionO…"
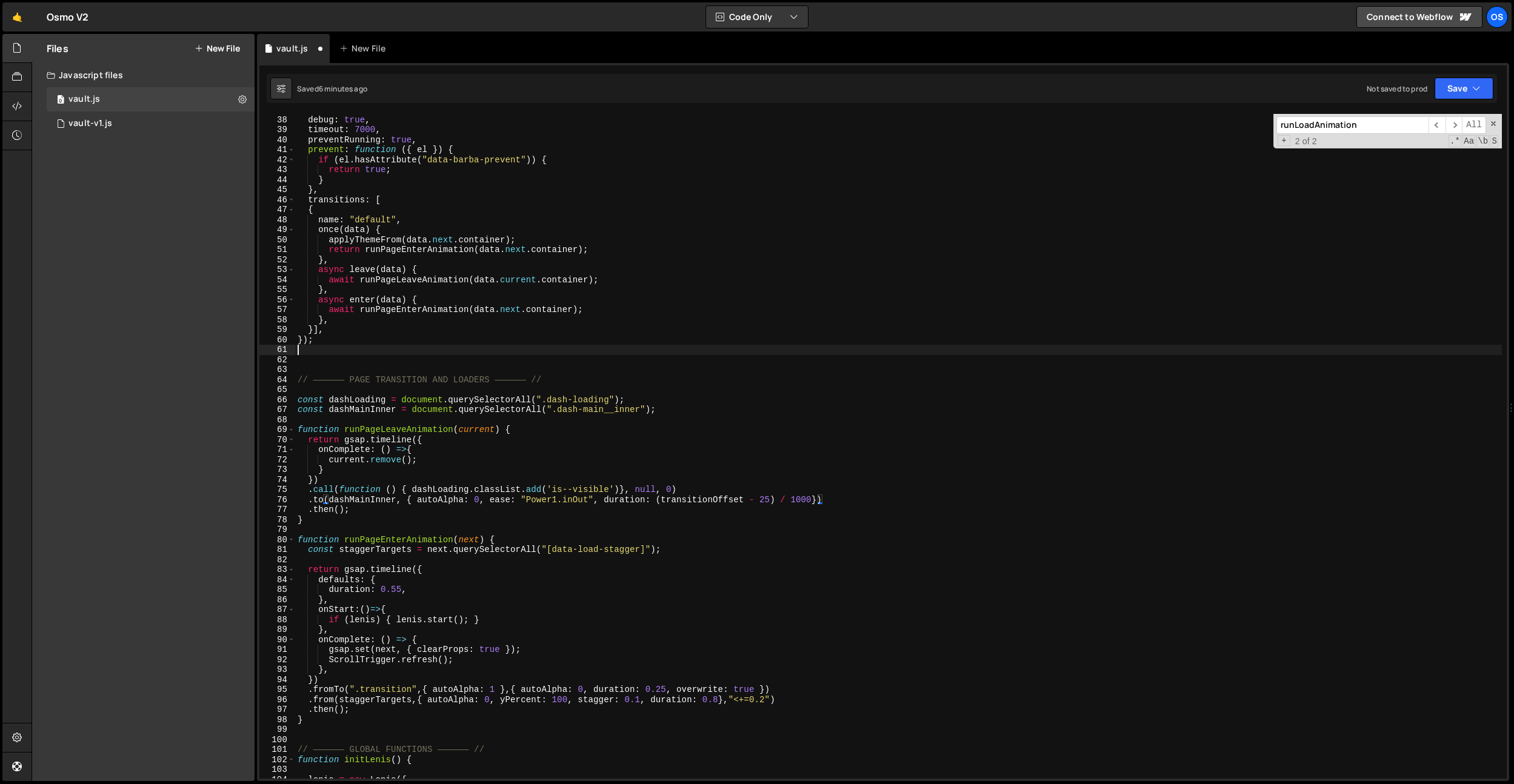
click at [812, 354] on div "sync : true , debug : true , timeout : 7000 , preventRunning : true , prevent :…" at bounding box center [898, 447] width 1207 height 685
click at [525, 508] on div "sync : true , debug : true , timeout : 7000 , preventRunning : true , prevent :…" at bounding box center [898, 447] width 1207 height 685
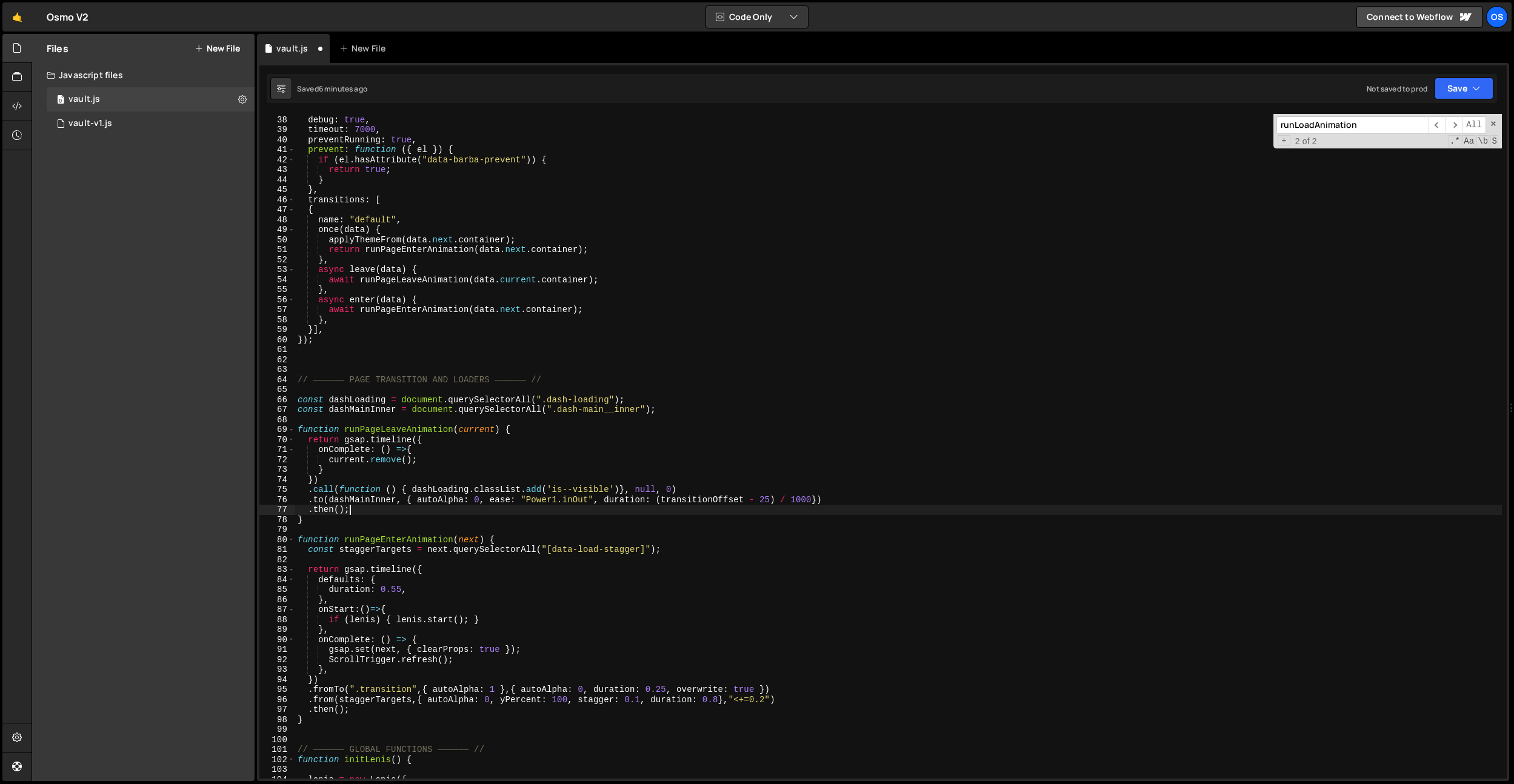
click at [503, 516] on div "sync : true , debug : true , timeout : 7000 , preventRunning : true , prevent :…" at bounding box center [898, 447] width 1207 height 685
click at [386, 504] on div "sync : true , debug : true , timeout : 7000 , preventRunning : true , prevent :…" at bounding box center [898, 447] width 1207 height 685
click at [470, 580] on div "sync : true , debug : true , timeout : 7000 , preventRunning : true , prevent :…" at bounding box center [898, 447] width 1207 height 685
click at [399, 542] on div "sync : true , debug : true , timeout : 7000 , preventRunning : true , prevent :…" at bounding box center [898, 447] width 1207 height 685
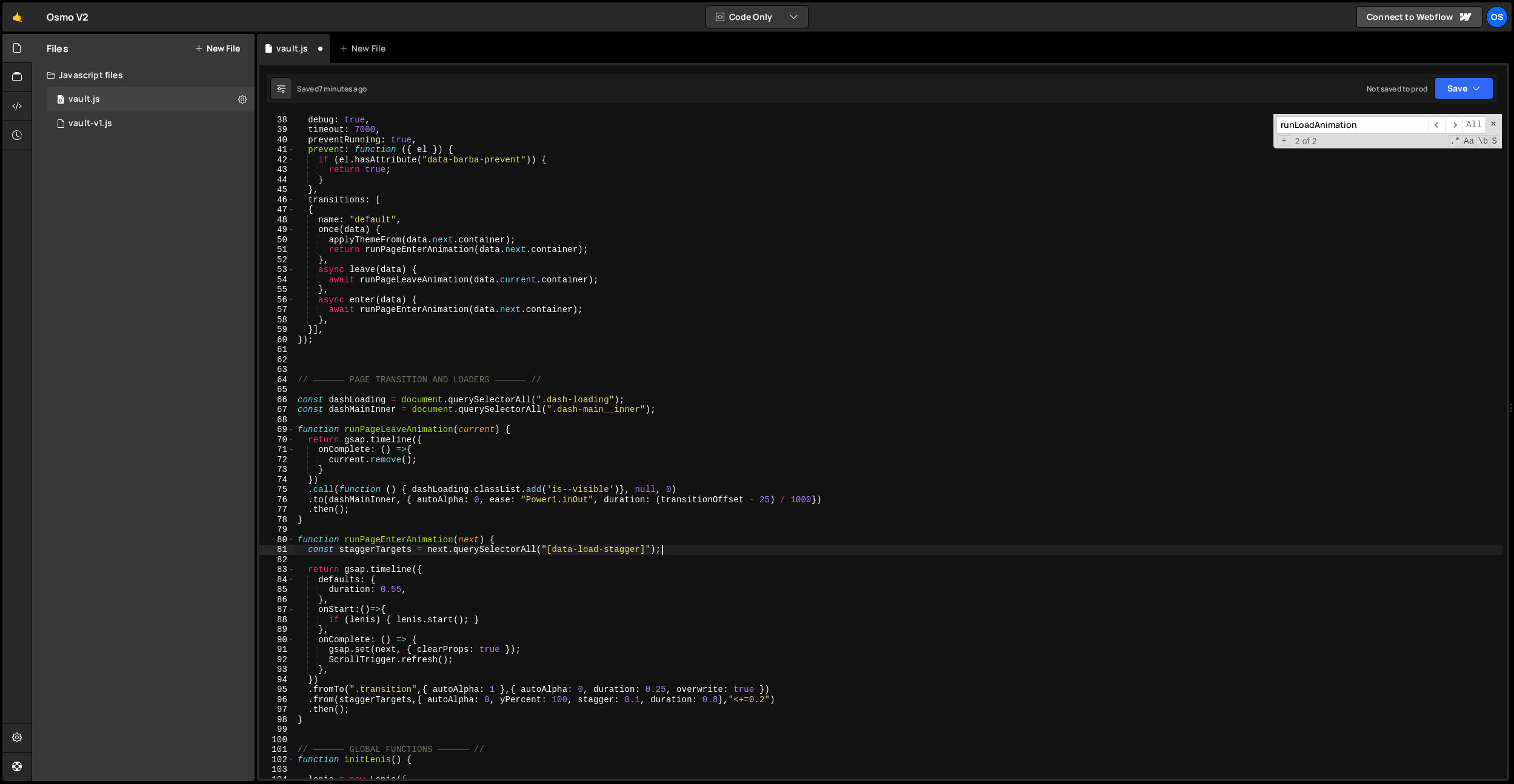
click at [677, 547] on div "sync : true , debug : true , timeout : 7000 , preventRunning : true , prevent :…" at bounding box center [898, 447] width 1207 height 685
type textarea "const staggerTargets = next.querySelectorAll("[data-load-stagger]");"
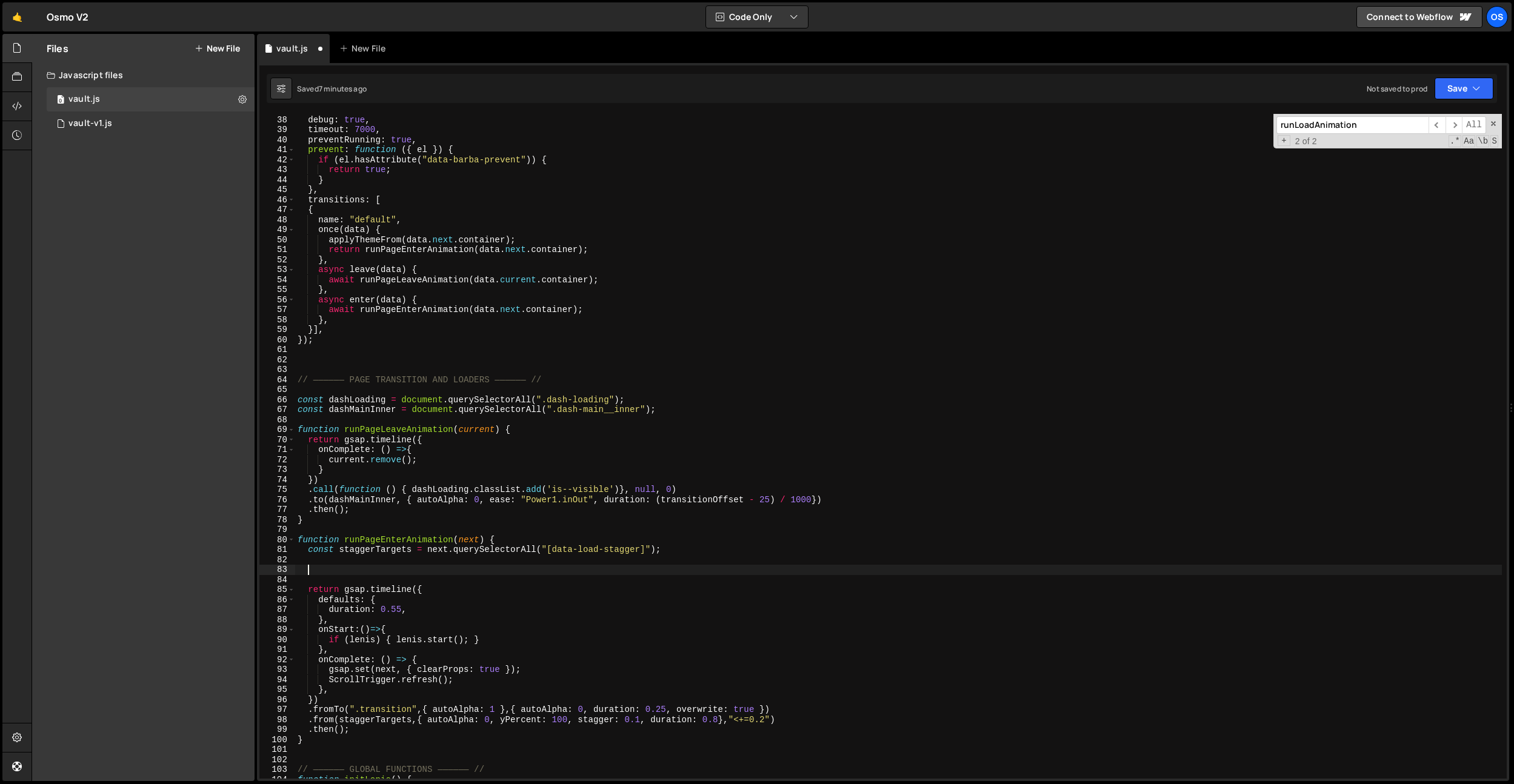
paste textarea "let limit = 25;"
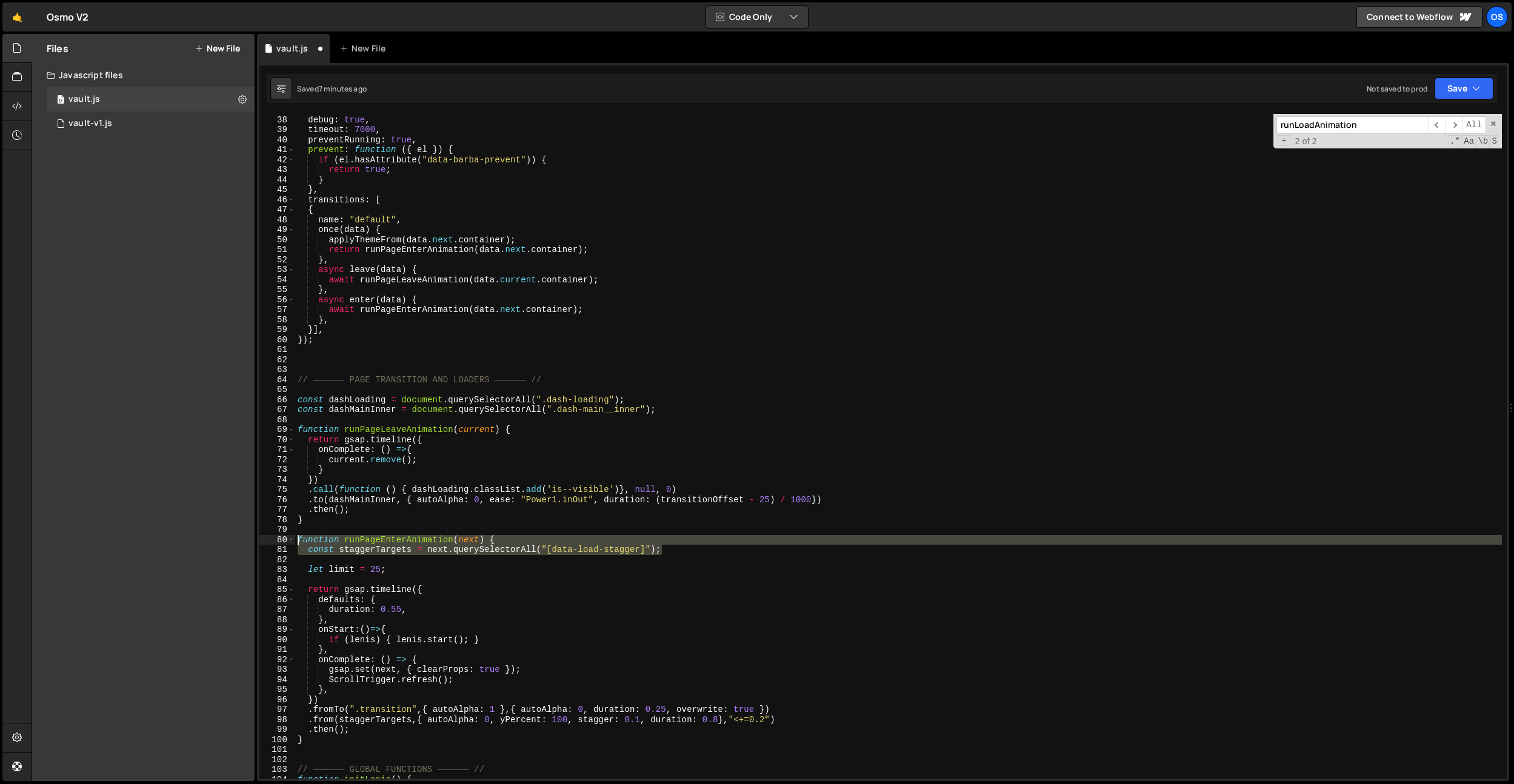
drag, startPoint x: 683, startPoint y: 547, endPoint x: 306, endPoint y: 562, distance: 377.3
click at [264, 545] on div "let limit = 25; 37 38 39 40 41 42 43 44 45 46 47 48 49 50 51 52 53 54 55 56 57 …" at bounding box center [883, 446] width 1248 height 665
click at [324, 567] on div "sync : true , debug : true , timeout : 7000 , preventRunning : true , prevent :…" at bounding box center [898, 447] width 1207 height 685
type textarea "let limit = 25;"
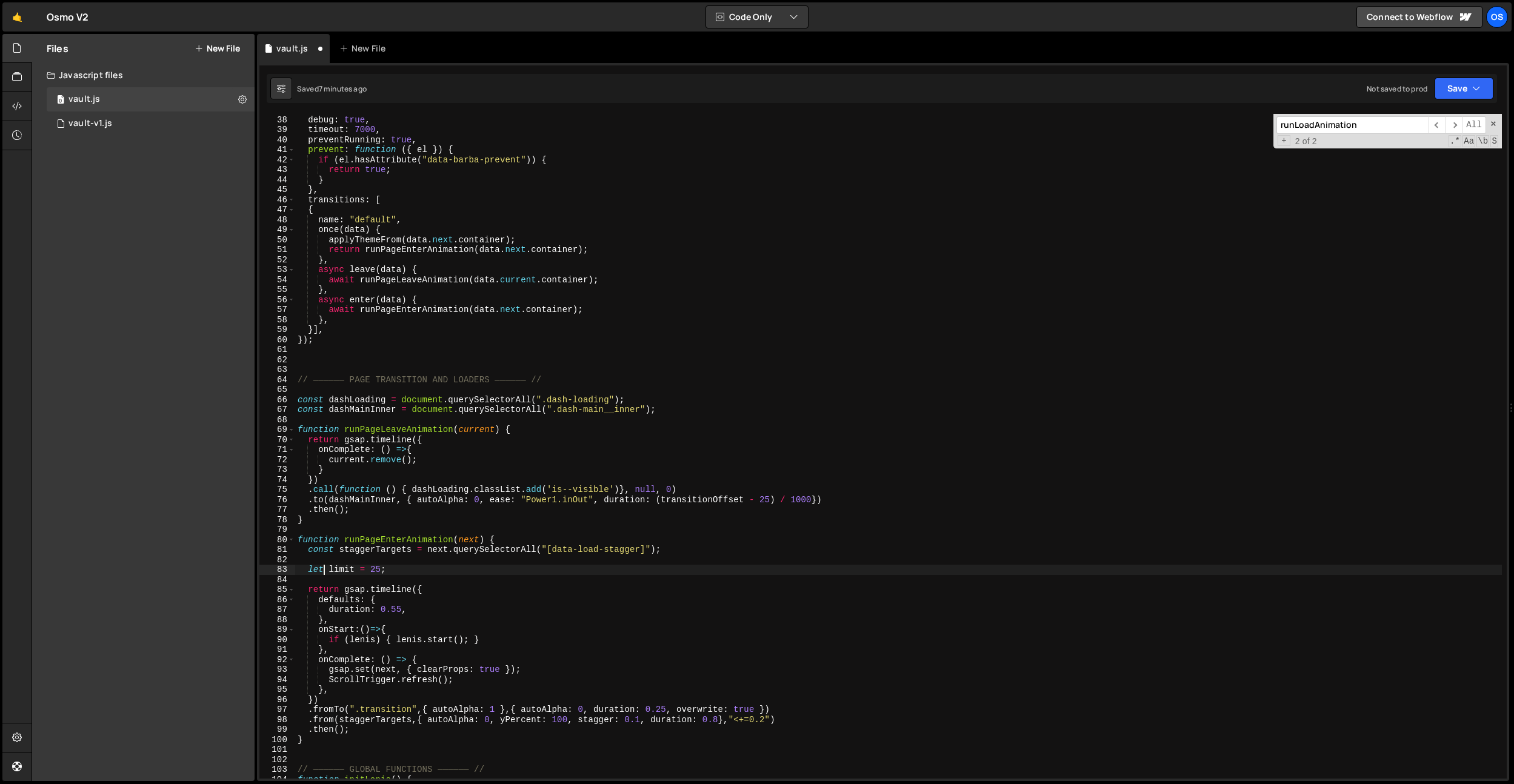
click at [314, 567] on div "sync : true , debug : true , timeout : 7000 , preventRunning : true , prevent :…" at bounding box center [898, 447] width 1207 height 685
click at [340, 560] on div "sync : true , debug : true , timeout : 7000 , preventRunning : true , prevent :…" at bounding box center [898, 447] width 1207 height 685
drag, startPoint x: 704, startPoint y: 553, endPoint x: 299, endPoint y: 551, distance: 405.0
click at [299, 551] on div "sync : true , debug : true , timeout : 7000 , preventRunning : true , prevent :…" at bounding box center [898, 447] width 1207 height 685
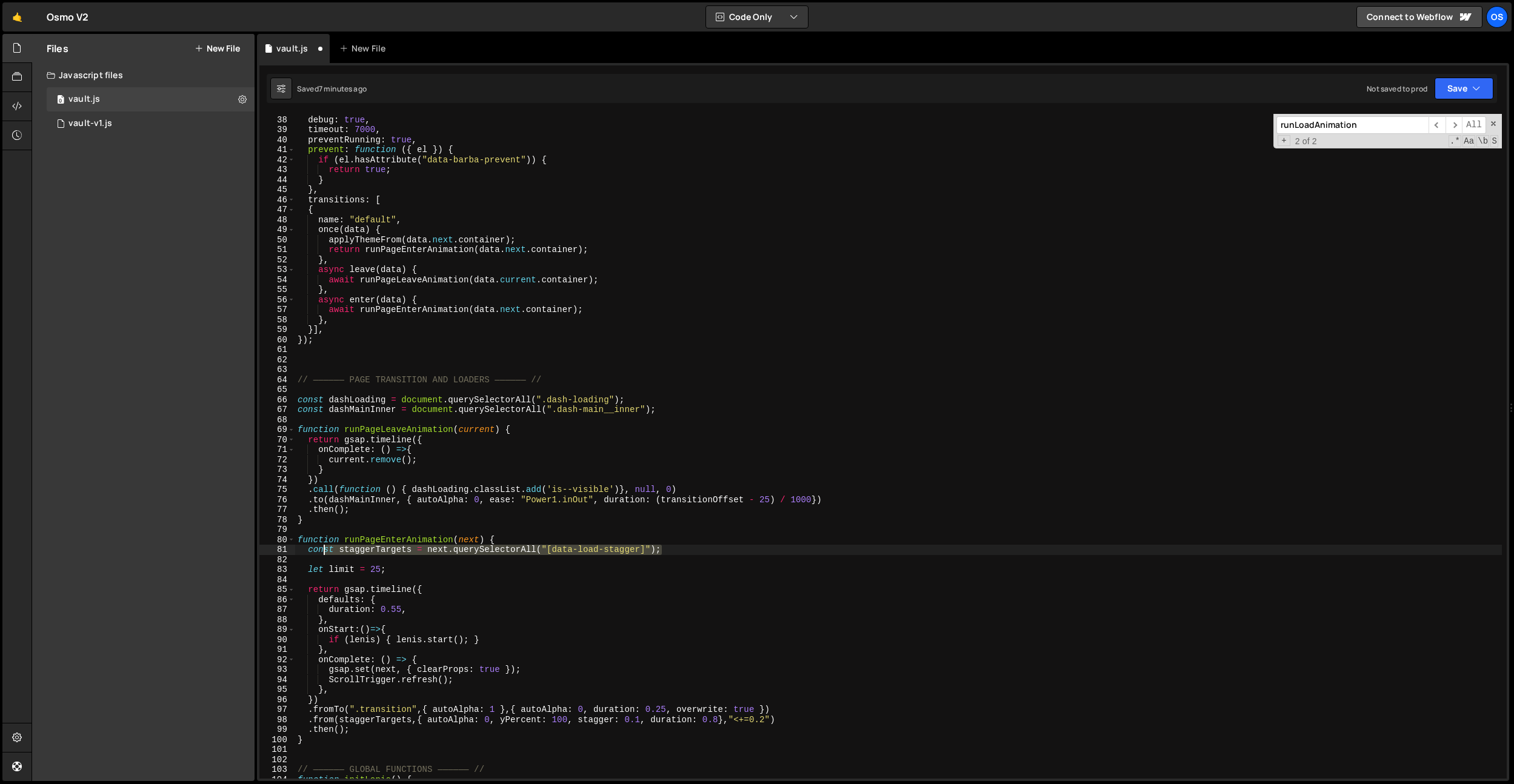
type textarea "const staggerTargets = next.querySelectorAll("[data-load-stagger]");"
type textarea "function runPageEnterAnimation(next) {"
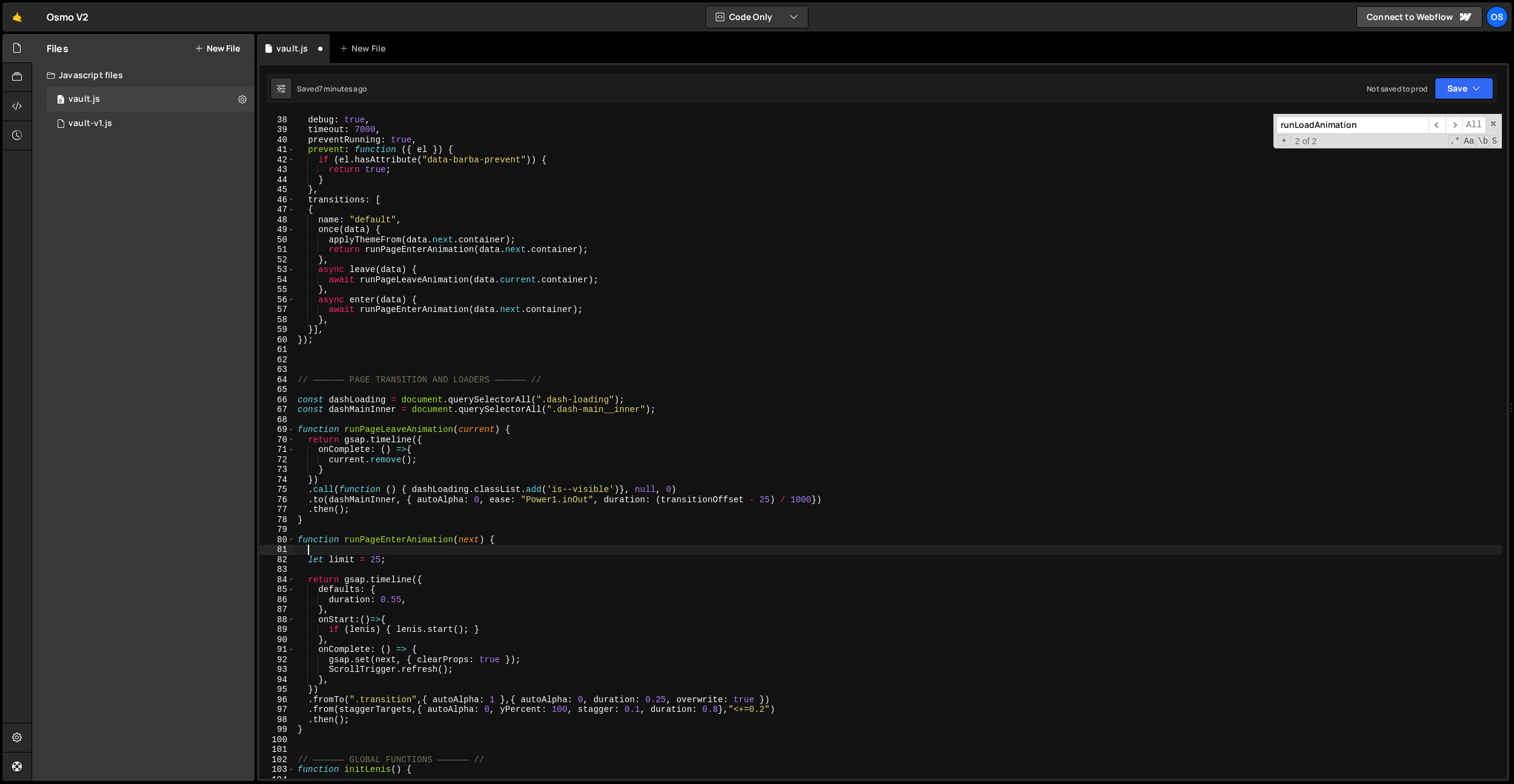
click at [394, 703] on div "sync : true , debug : true , timeout : 7000 , preventRunning : true , prevent :…" at bounding box center [898, 447] width 1207 height 685
click at [393, 708] on div "sync : true , debug : true , timeout : 7000 , preventRunning : true , prevent :…" at bounding box center [898, 447] width 1207 height 685
click at [799, 708] on div "sync : true , debug : true , timeout : 7000 , preventRunning : true , prevent :…" at bounding box center [898, 447] width 1207 height 685
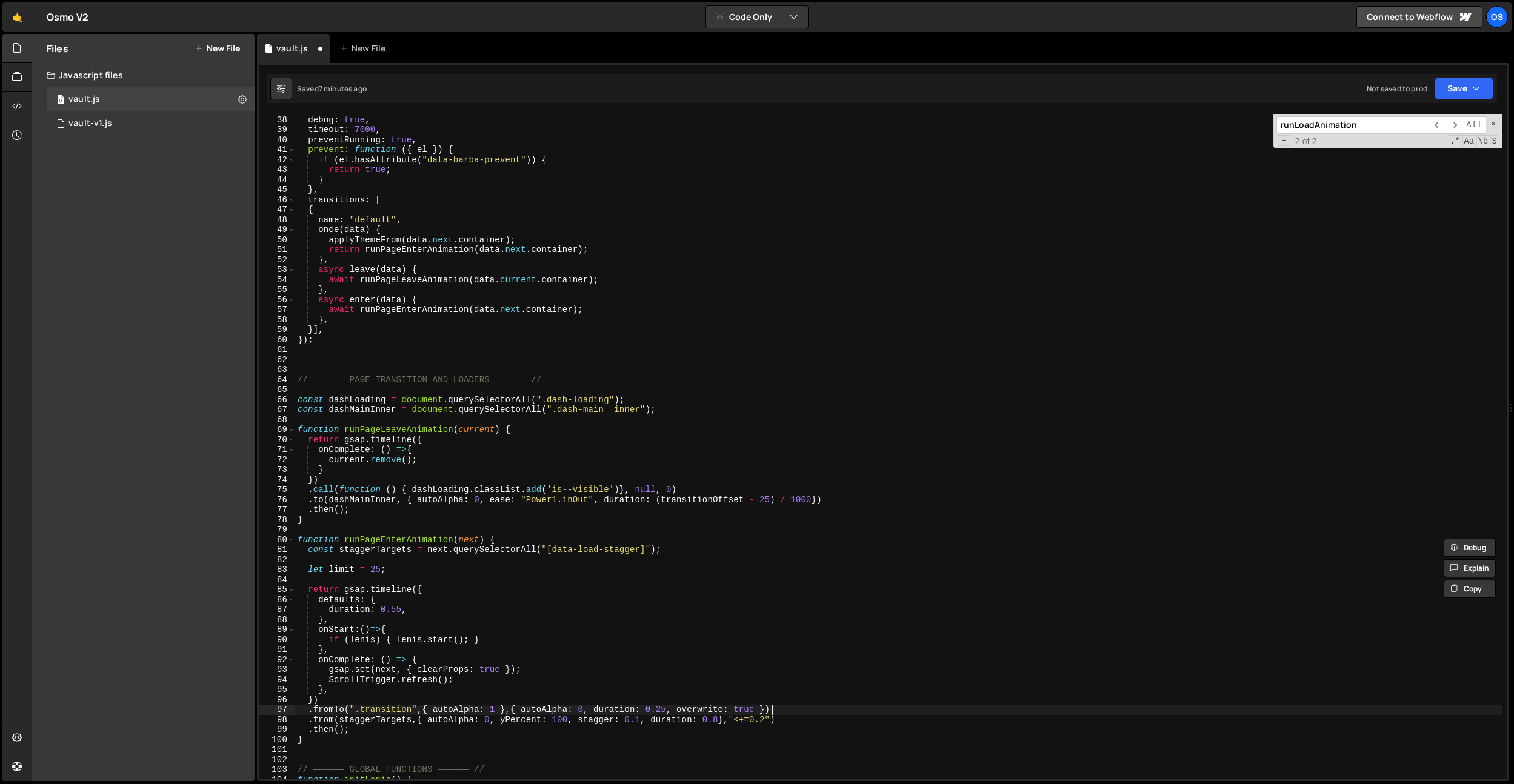
click at [799, 708] on div "sync : true , debug : true , timeout : 7000 , preventRunning : true , prevent :…" at bounding box center [898, 447] width 1207 height 685
drag, startPoint x: 710, startPoint y: 547, endPoint x: 310, endPoint y: 549, distance: 400.0
click at [310, 549] on div "sync : true , debug : true , timeout : 7000 , preventRunning : true , prevent :…" at bounding box center [898, 447] width 1207 height 685
type textarea "const staggerTargets = next.querySelectorAll("[data-load-stagger]");"
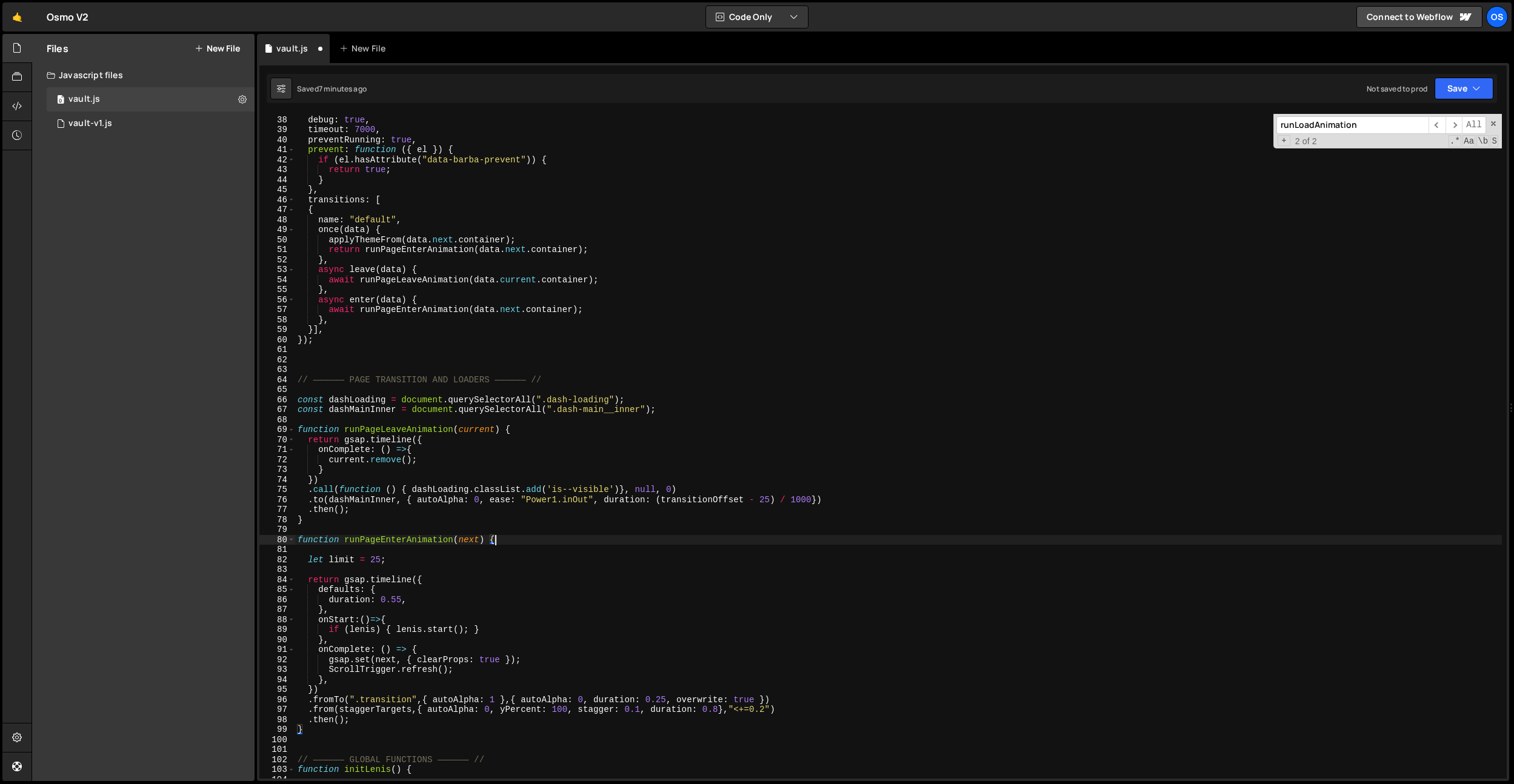
click at [399, 557] on div "sync : true , debug : true , timeout : 7000 , preventRunning : true , prevent :…" at bounding box center [898, 447] width 1207 height 685
type textarea "let limit = 25;"
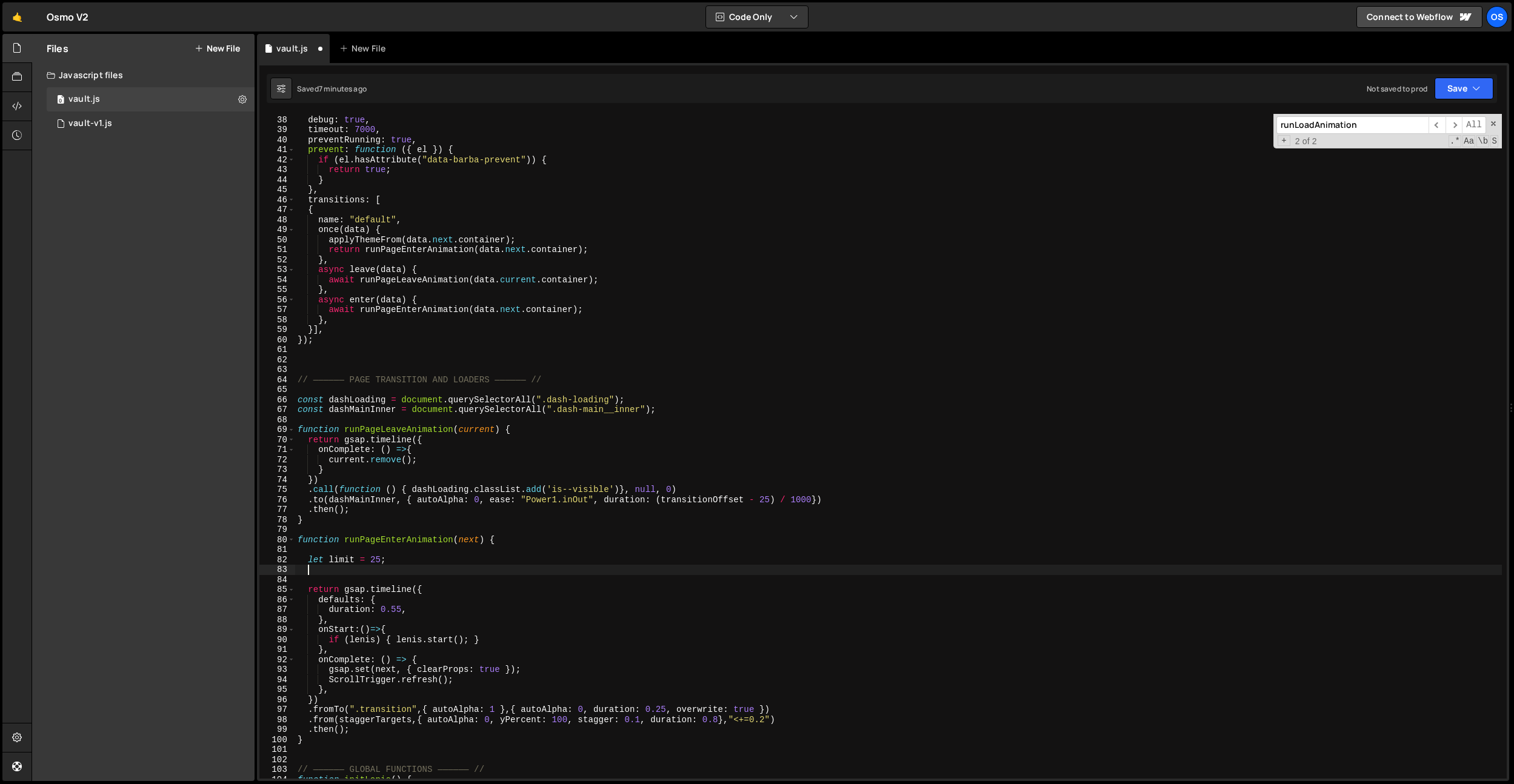
paste textarea "const staggerTargets = next.querySelectorAll("[data-load-stagger]");"
type textarea "const staggerTargets = next.querySelectorAll("[data-load-stagger]");"
click at [503, 532] on div "sync : true , debug : true , timeout : 7000 , preventRunning : true , prevent :…" at bounding box center [898, 447] width 1207 height 685
click at [483, 435] on div "sync : true , debug : true , timeout : 7000 , preventRunning : true , prevent :…" at bounding box center [898, 447] width 1207 height 685
click at [420, 542] on div "sync : true , debug : true , timeout : 7000 , preventRunning : true , prevent :…" at bounding box center [898, 447] width 1207 height 685
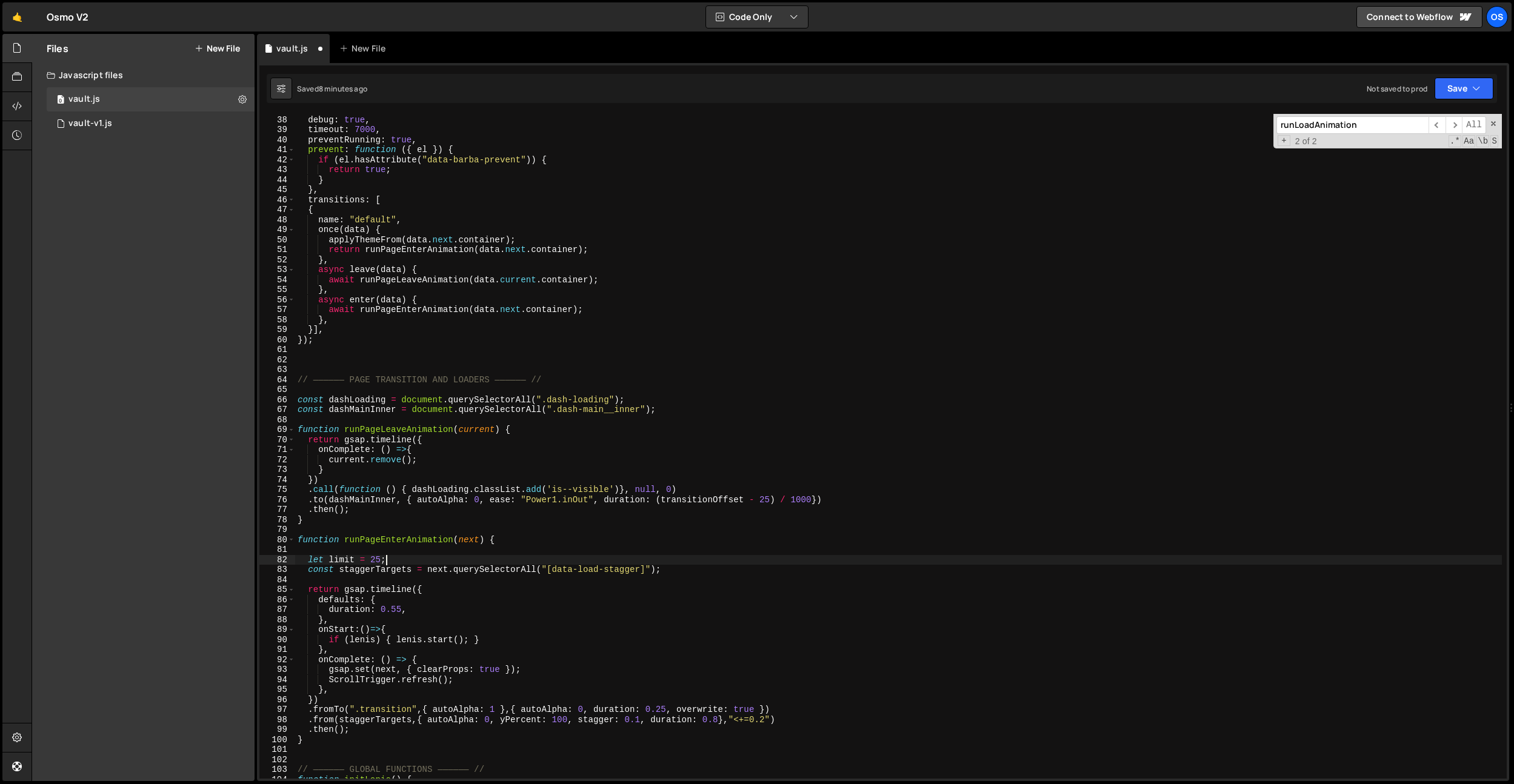
click at [414, 555] on div "sync : true , debug : true , timeout : 7000 , preventRunning : true , prevent :…" at bounding box center [898, 447] width 1207 height 685
drag, startPoint x: 403, startPoint y: 562, endPoint x: 307, endPoint y: 557, distance: 96.1
click at [307, 557] on div "sync : true , debug : true , timeout : 7000 , preventRunning : true , prevent :…" at bounding box center [898, 447] width 1207 height 685
paste textarea ": 25; // desktop"
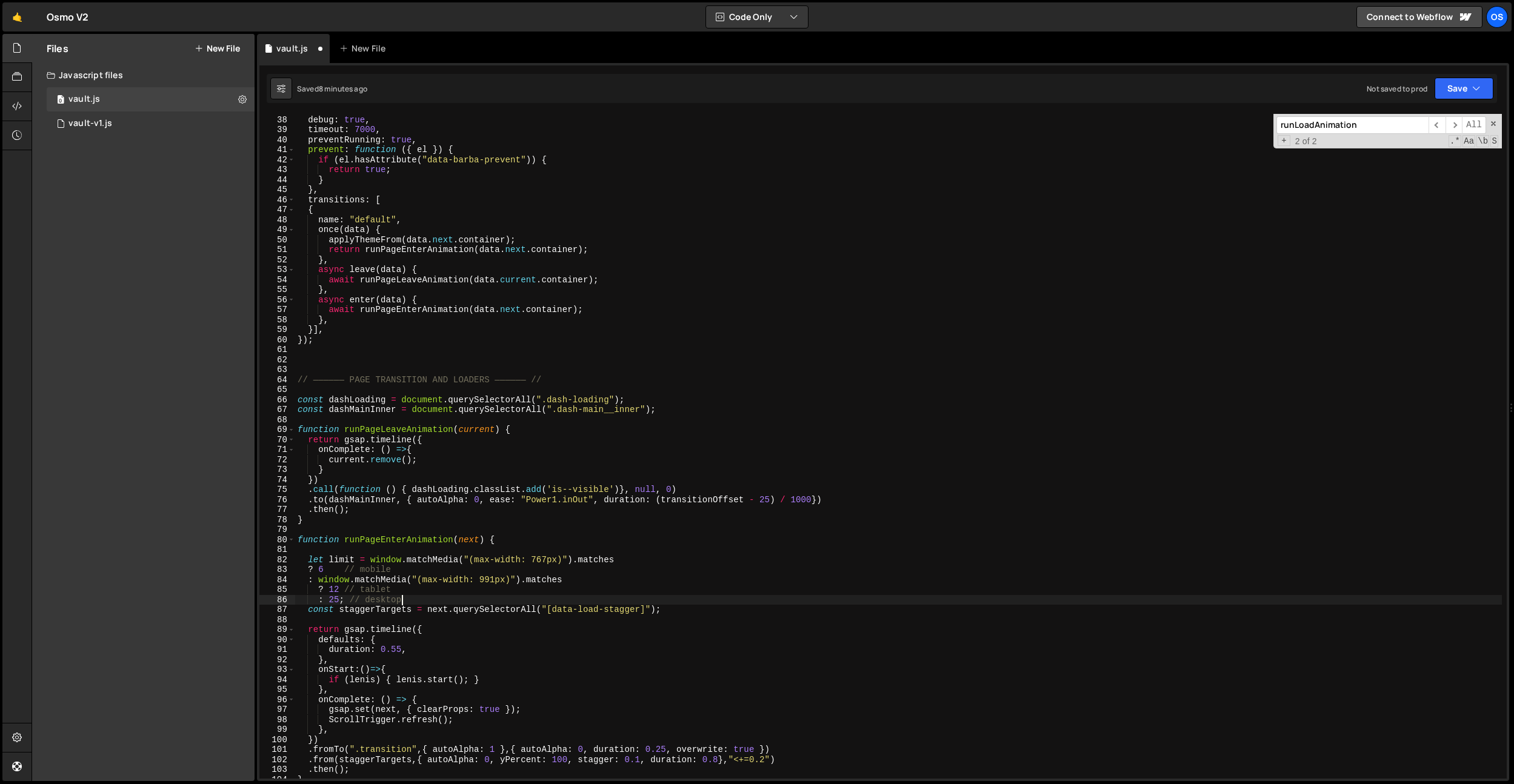
click at [308, 572] on div "sync : true , debug : true , timeout : 7000 , preventRunning : true , prevent :…" at bounding box center [898, 447] width 1207 height 685
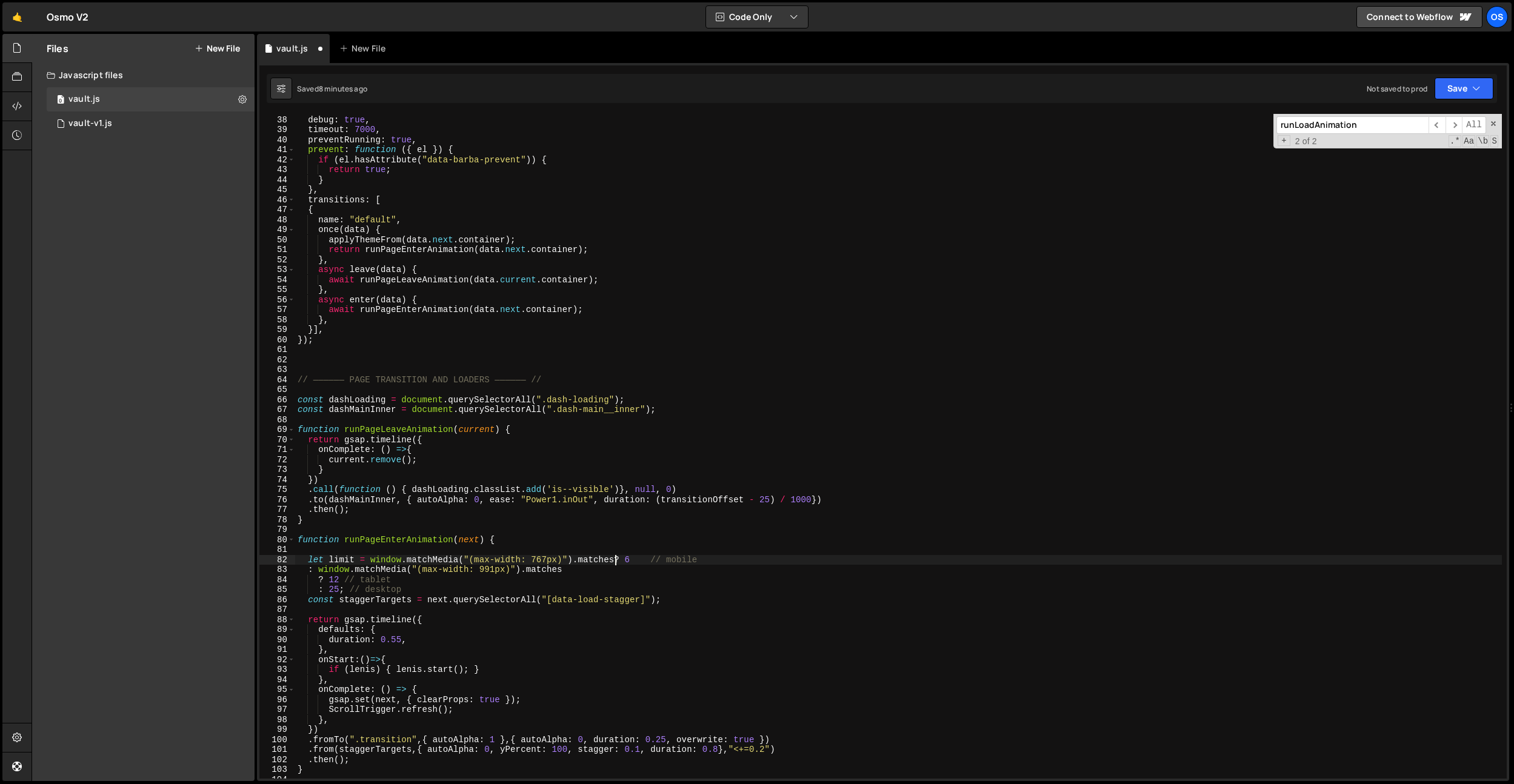
scroll to position [0, 22]
click at [306, 566] on div "sync : true , debug : true , timeout : 7000 , preventRunning : true , prevent :…" at bounding box center [898, 447] width 1207 height 685
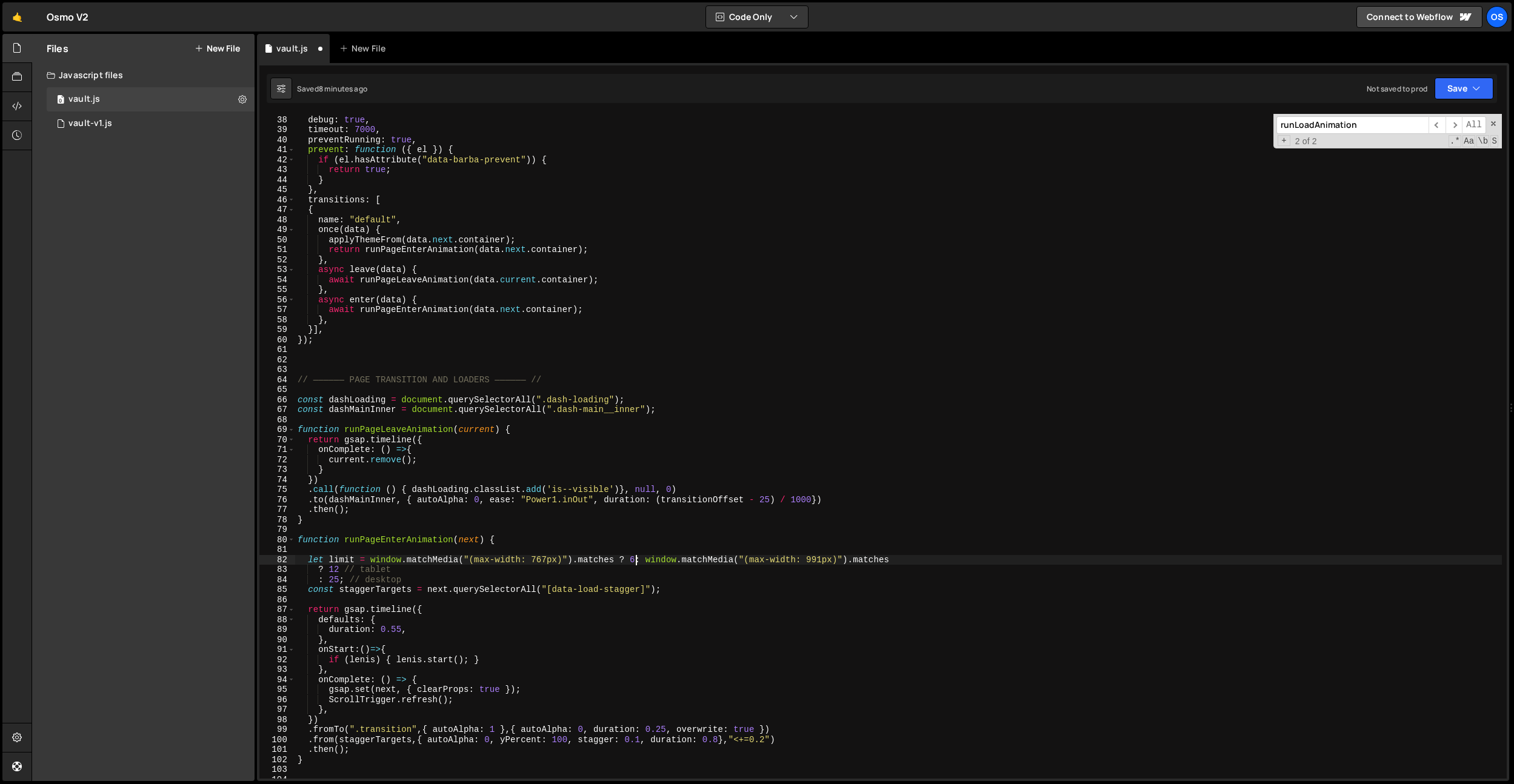
scroll to position [0, 23]
click at [323, 572] on div "sync : true , debug : true , timeout : 7000 , preventRunning : true , prevent :…" at bounding box center [898, 447] width 1207 height 685
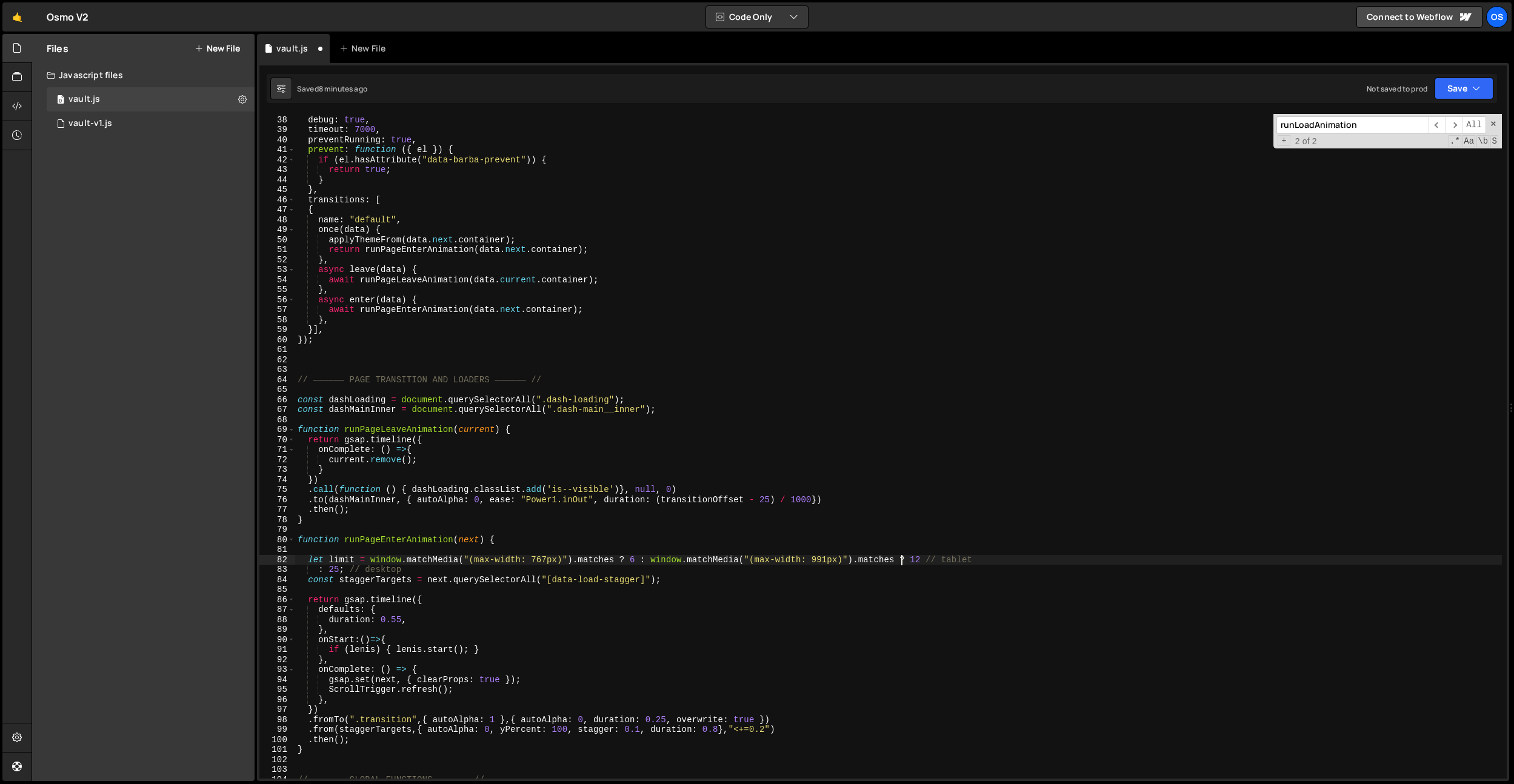
scroll to position [0, 42]
click at [316, 571] on div "sync : true , debug : true , timeout : 7000 , preventRunning : true , prevent :…" at bounding box center [898, 447] width 1207 height 685
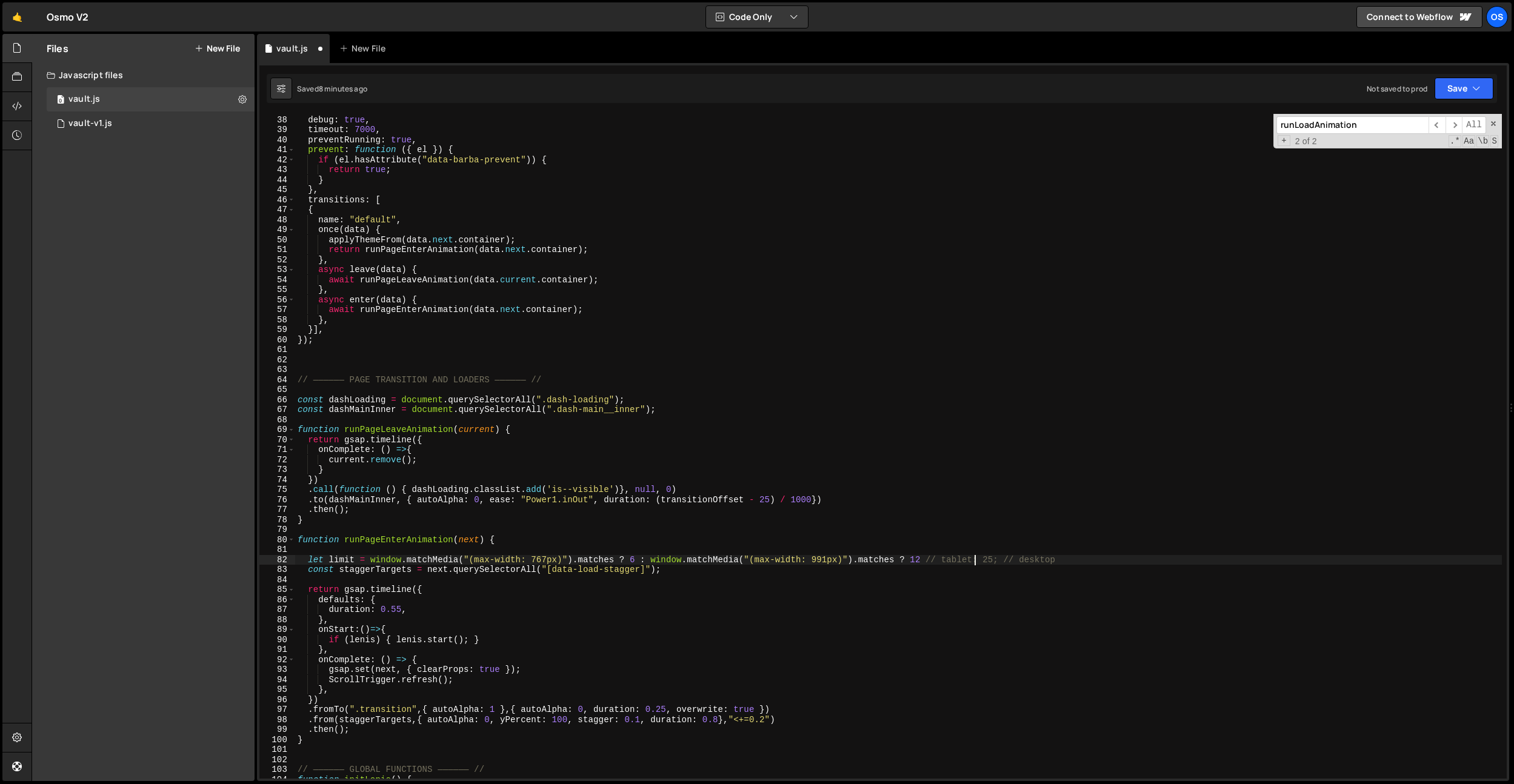
scroll to position [0, 48]
drag, startPoint x: 1022, startPoint y: 561, endPoint x: 965, endPoint y: 560, distance: 57.0
click at [965, 560] on div "sync : true , debug : true , timeout : 7000 , preventRunning : true , prevent :…" at bounding box center [898, 447] width 1207 height 685
type textarea "let limit = window.matchMedia("(max-width: 767px)").matches ? 6 : window.matchM…"
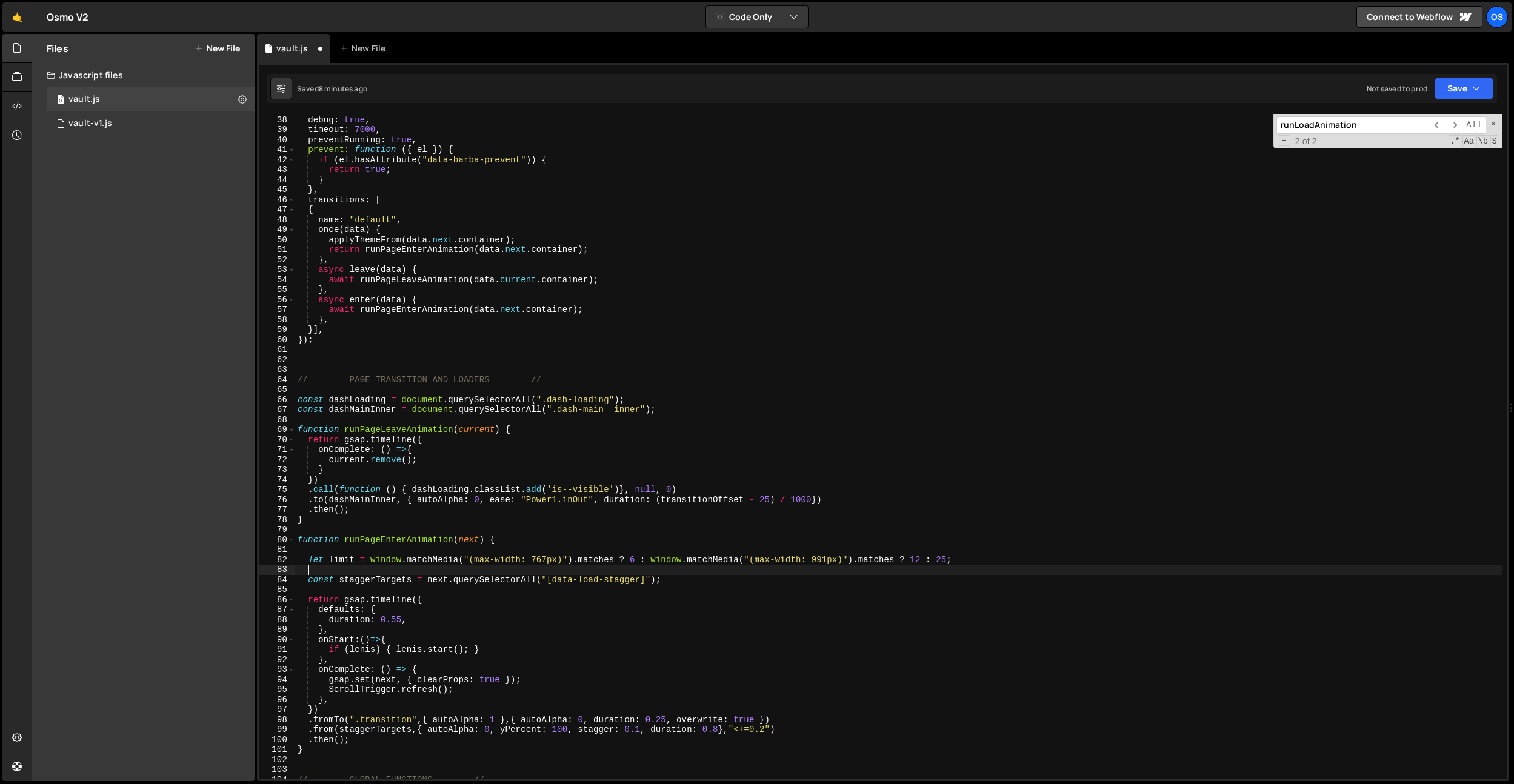
scroll to position [0, 0]
click at [354, 554] on div "sync : true , debug : true , timeout : 7000 , preventRunning : true , prevent :…" at bounding box center [898, 447] width 1207 height 685
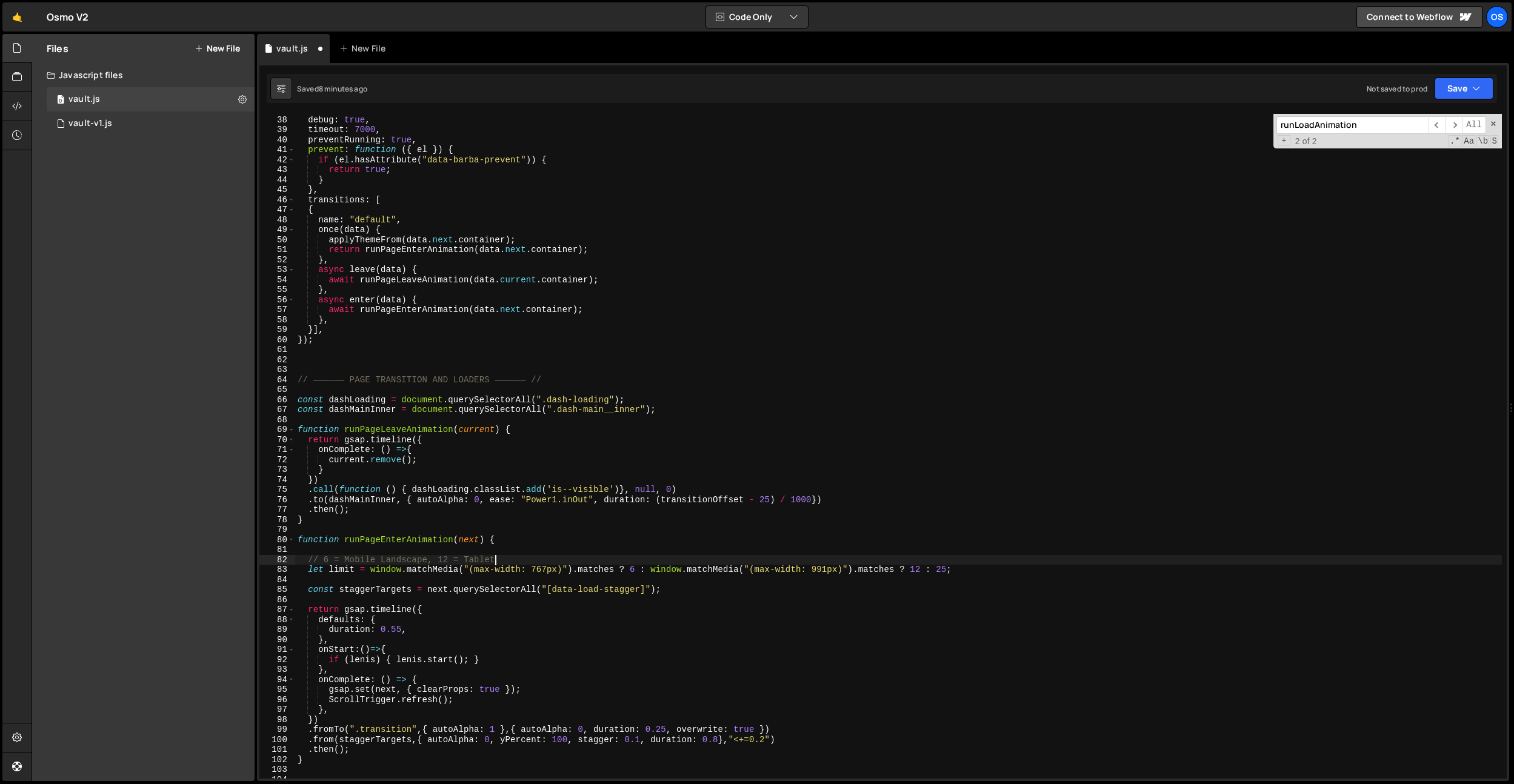
scroll to position [0, 14]
click at [422, 461] on div "sync : true , debug : true , timeout : 7000 , preventRunning : true , prevent :…" at bounding box center [898, 447] width 1207 height 685
click at [612, 562] on div "sync : true , debug : true , timeout : 7000 , preventRunning : true , prevent :…" at bounding box center [898, 447] width 1207 height 685
click at [324, 562] on div "sync : true , debug : true , timeout : 7000 , preventRunning : true , prevent :…" at bounding box center [898, 447] width 1207 height 685
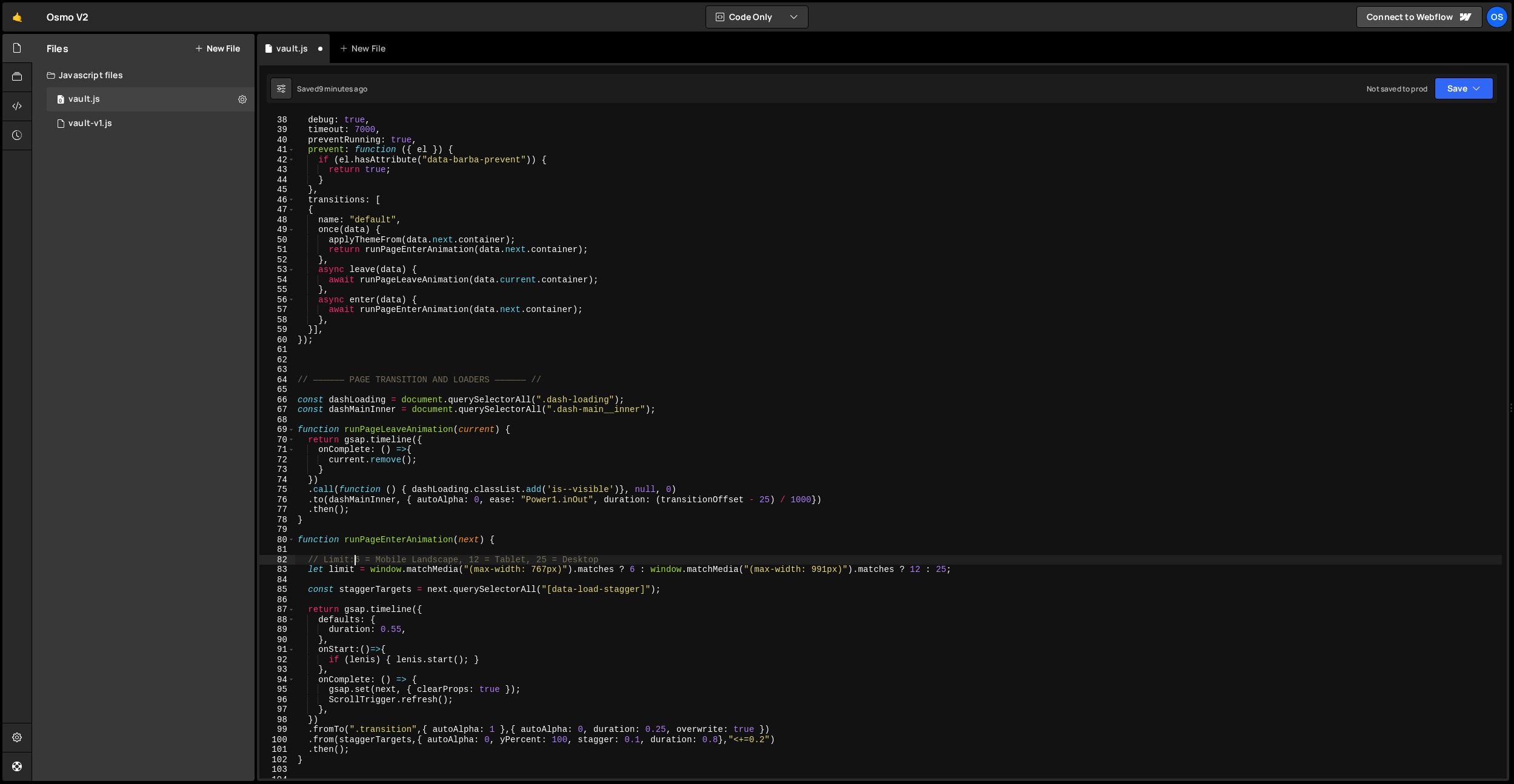
type textarea "// Limit: 6 = Mobile Landscape, 12 = Tablet, 25 = Desktop"
click at [654, 391] on div "sync : true , debug : true , timeout : 7000 , preventRunning : true , prevent :…" at bounding box center [898, 447] width 1207 height 685
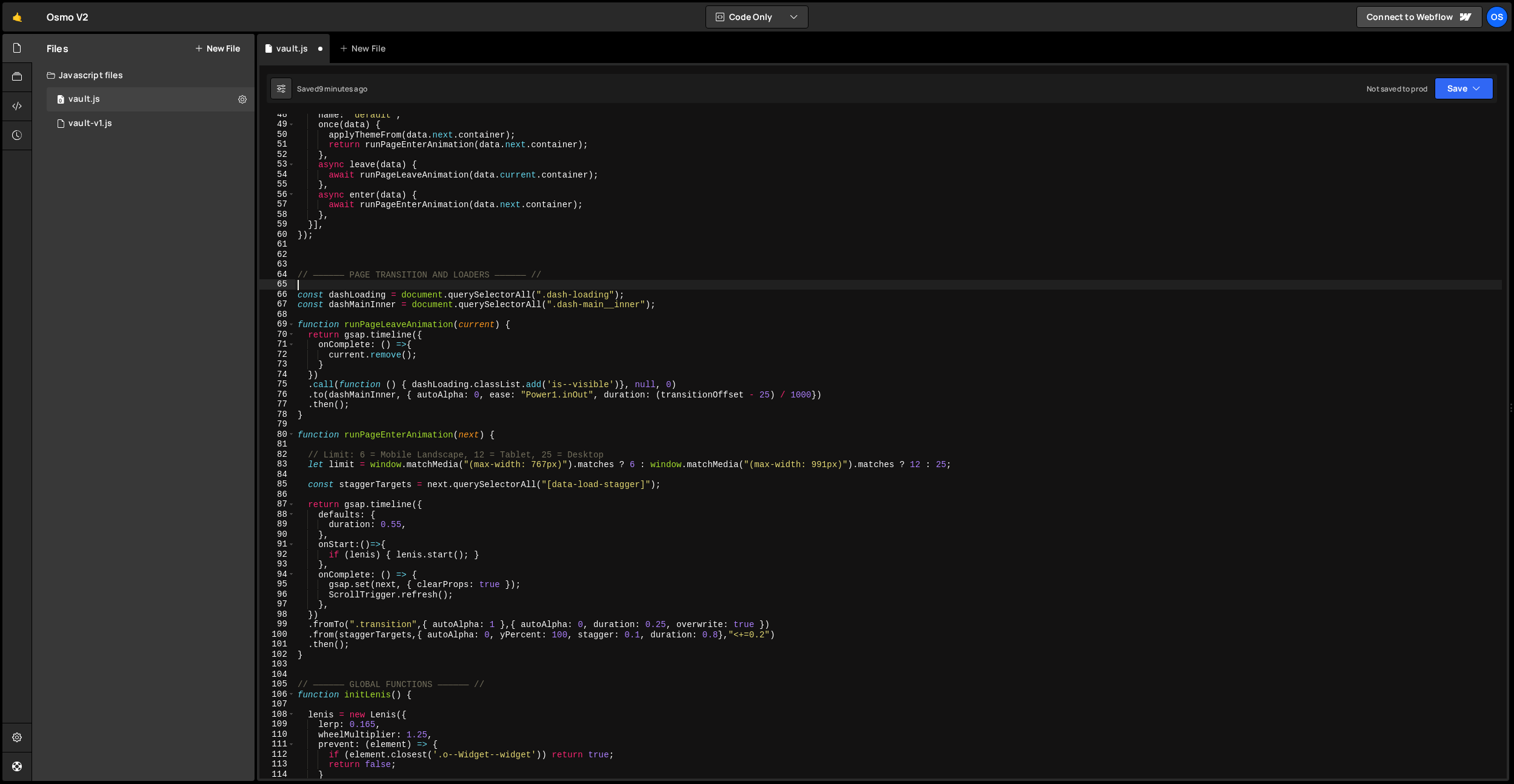
scroll to position [474, 0]
click at [523, 579] on div "name : "default" , once ( data ) { applyThemeFrom ( data . next . container ) ;…" at bounding box center [898, 452] width 1207 height 685
click at [510, 579] on div "name : "default" , once ( data ) { applyThemeFrom ( data . next . container ) ;…" at bounding box center [898, 452] width 1207 height 685
click at [502, 582] on div "name : "default" , once ( data ) { applyThemeFrom ( data . next . container ) ;…" at bounding box center [898, 452] width 1207 height 685
type textarea "gsap.set(next, { clearProps: true });"
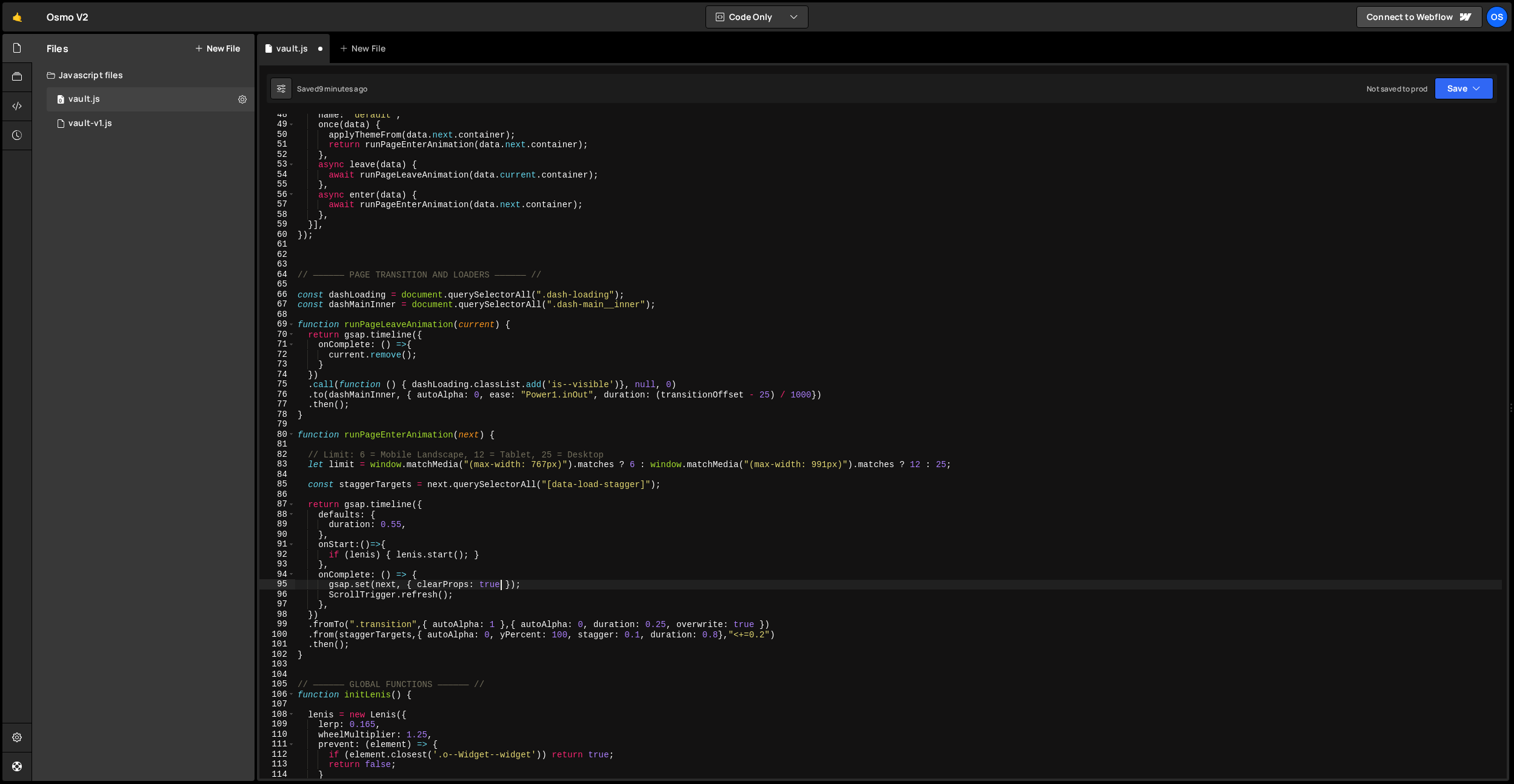
click at [488, 495] on div "name : "default" , once ( data ) { applyThemeFrom ( data . next . container ) ;…" at bounding box center [898, 452] width 1207 height 685
click at [426, 372] on div "name : "default" , once ( data ) { applyThemeFrom ( data . next . container ) ;…" at bounding box center [898, 452] width 1207 height 685
click at [632, 379] on div "name : "default" , once ( data ) { applyThemeFrom ( data . next . container ) ;…" at bounding box center [898, 452] width 1207 height 685
click at [512, 383] on div "name : "default" , once ( data ) { applyThemeFrom ( data . next . container ) ;…" at bounding box center [898, 452] width 1207 height 685
click at [982, 466] on div "name : "default" , once ( data ) { applyThemeFrom ( data . next . container ) ;…" at bounding box center [898, 452] width 1207 height 685
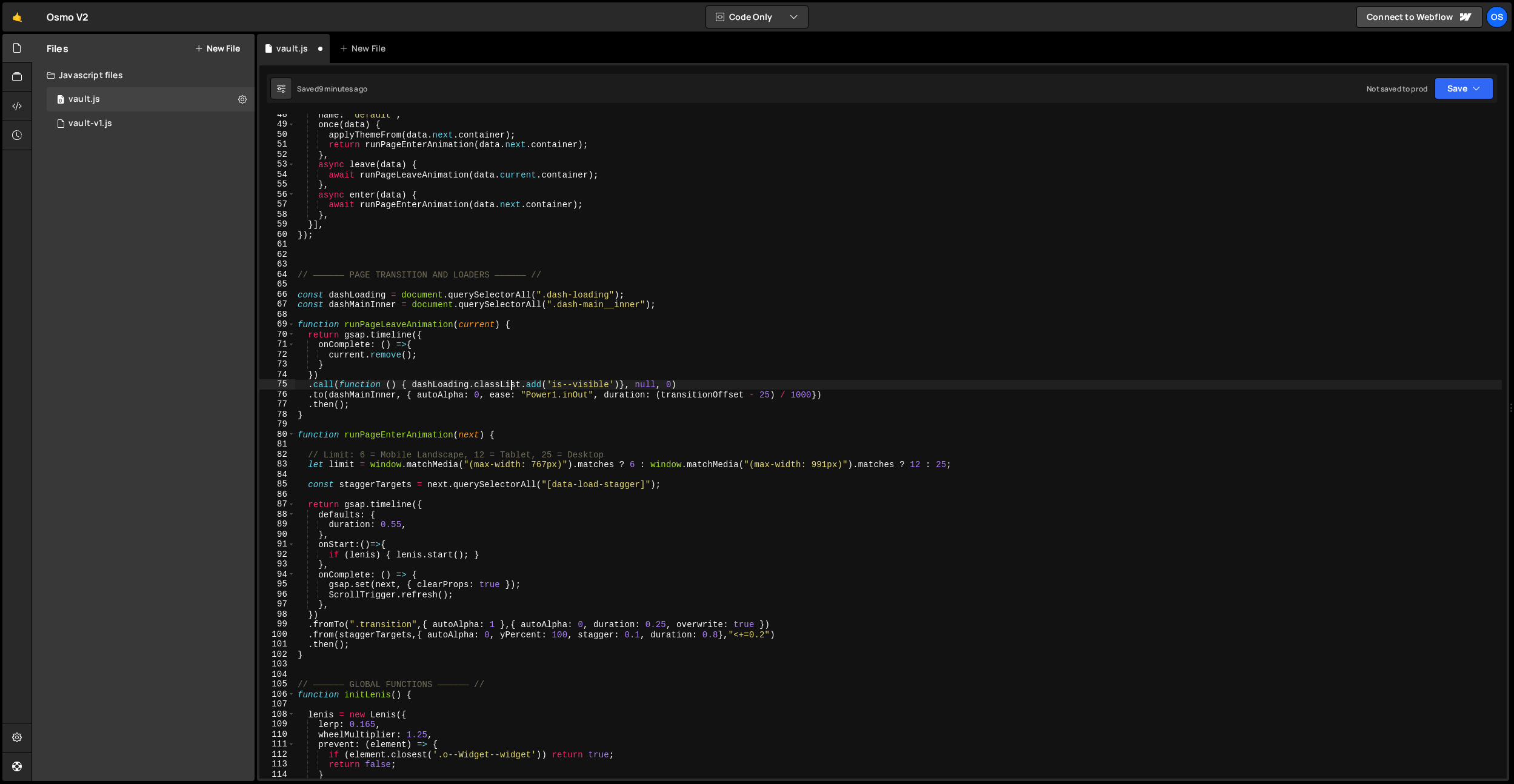
type textarea "let limit = window.matchMedia("(max-width: 767px)").matches ? 6 : window.matchM…"
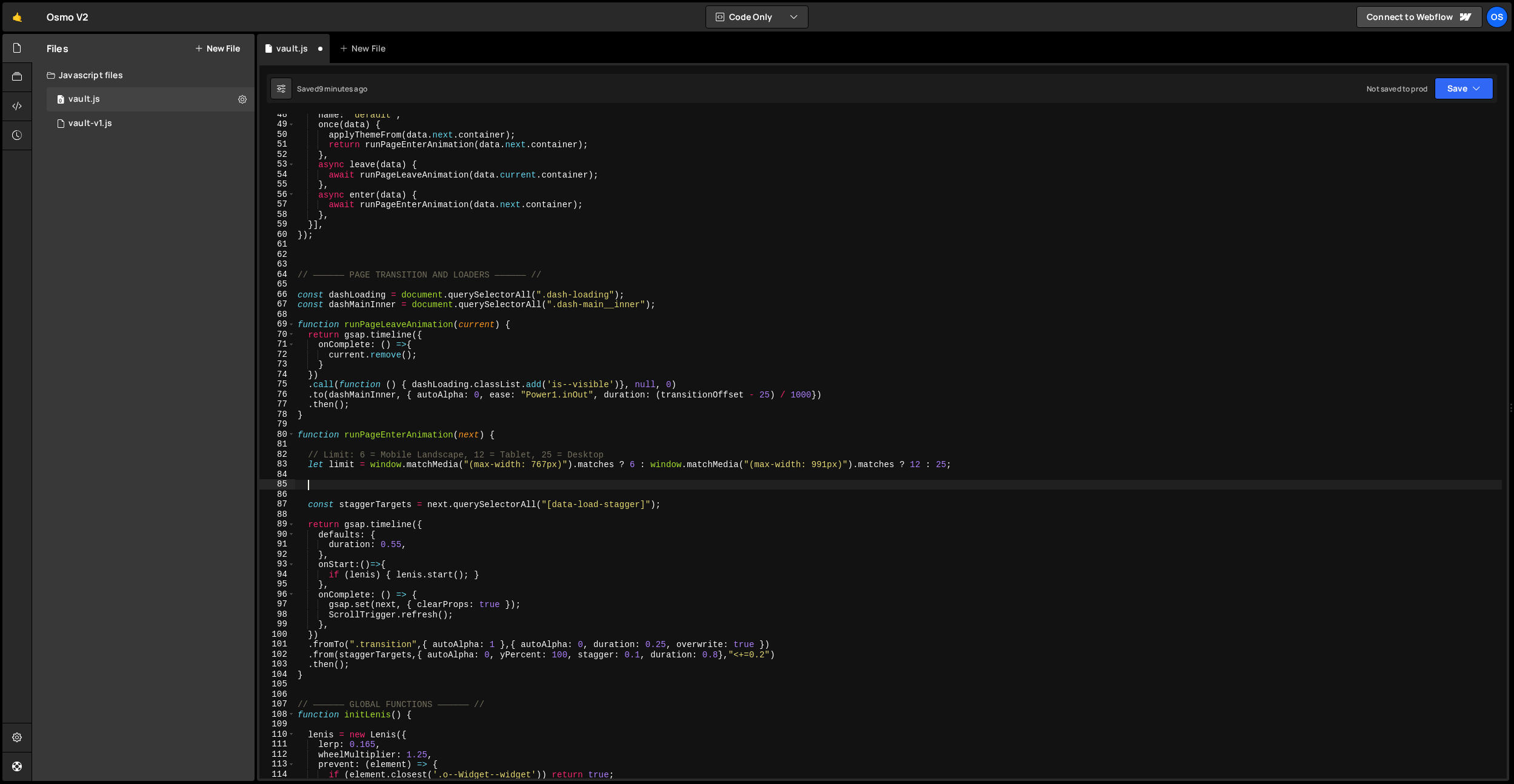
paste textarea "}"
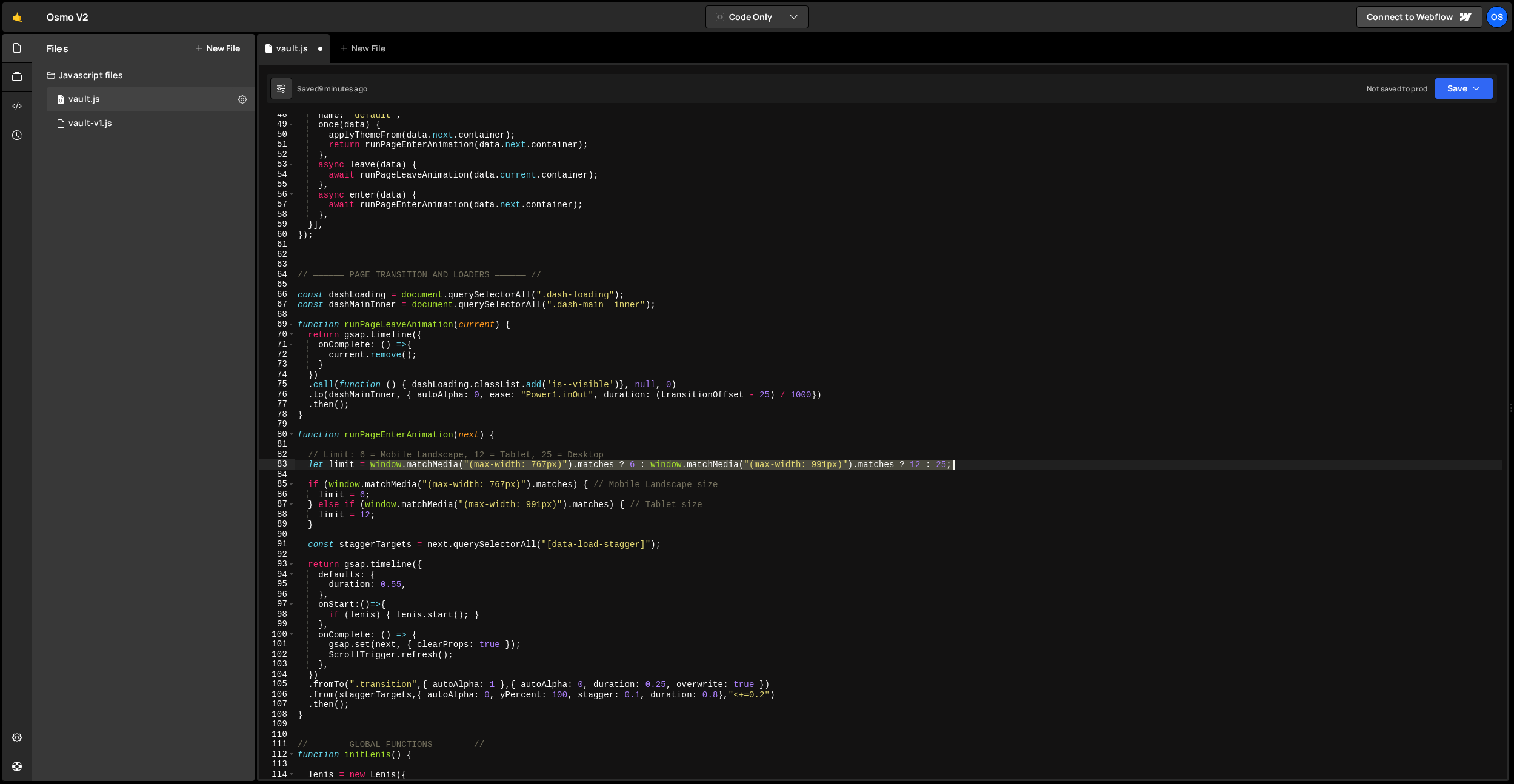
drag, startPoint x: 369, startPoint y: 465, endPoint x: 967, endPoint y: 461, distance: 598.0
click at [967, 461] on div "name : "default" , once ( data ) { applyThemeFrom ( data . next . container ) ;…" at bounding box center [898, 452] width 1207 height 685
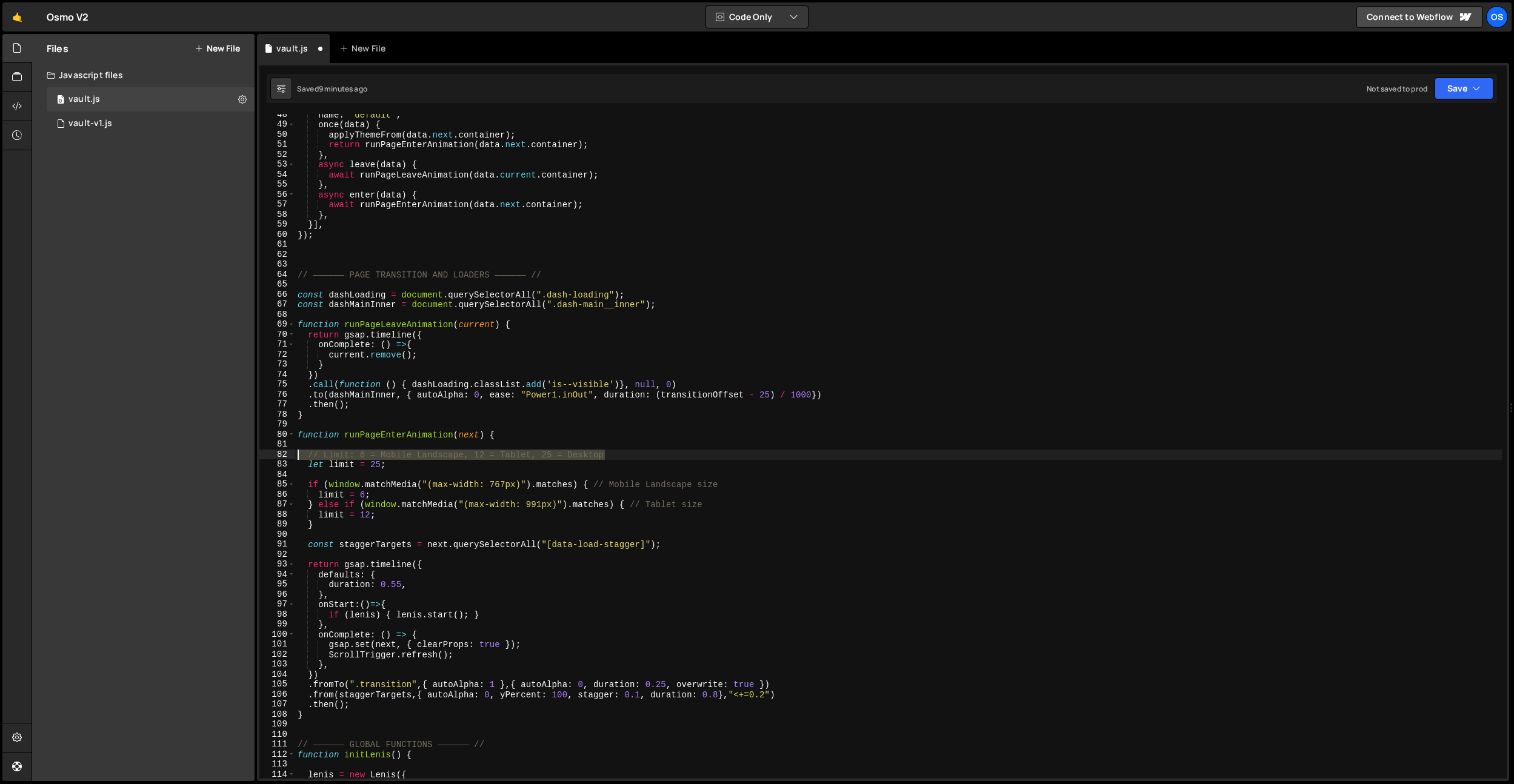
drag, startPoint x: 645, startPoint y: 456, endPoint x: 221, endPoint y: 452, distance: 424.0
click at [221, 452] on div "Files New File Javascript files 0 vault.js 0 0 vault-v1.js 0 CSS files Copy sha…" at bounding box center [773, 408] width 1483 height 748
type textarea "// Limit: 6 = Mobile Landscape, 12 = Tablet, 25 = Desktop"
click at [735, 486] on div "name : "default" , once ( data ) { applyThemeFrom ( data . next . container ) ;…" at bounding box center [898, 452] width 1207 height 685
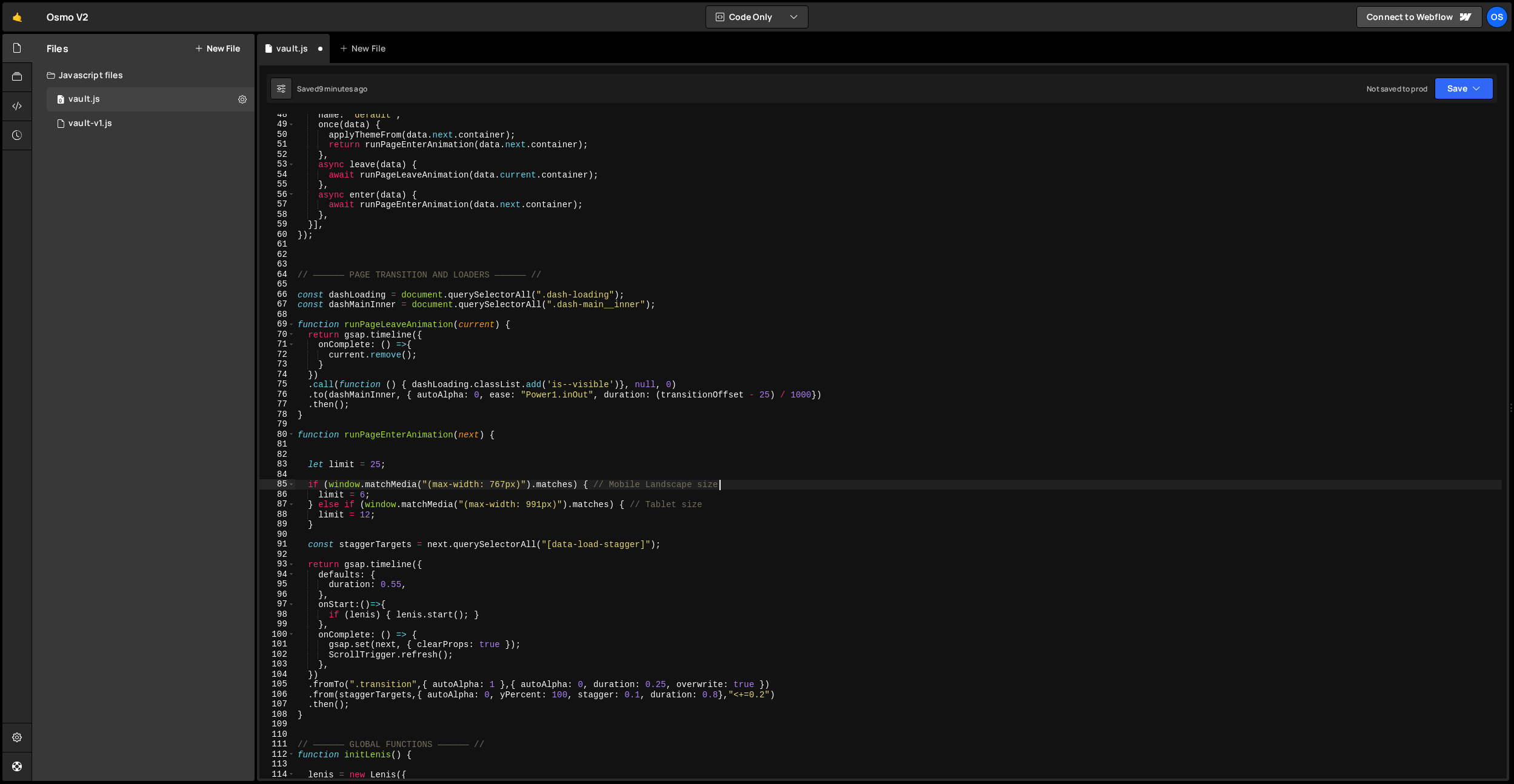
click at [735, 486] on div "name : "default" , once ( data ) { applyThemeFrom ( data . next . container ) ;…" at bounding box center [898, 452] width 1207 height 685
click at [698, 505] on div "name : "default" , once ( data ) { applyThemeFrom ( data . next . container ) ;…" at bounding box center [898, 452] width 1207 height 685
type textarea "} else if (window.matchMedia("(max-width: 991px)").matches) { // Tablet"
click at [430, 473] on div "name : "default" , once ( data ) { applyThemeFrom ( data . next . container ) ;…" at bounding box center [898, 452] width 1207 height 685
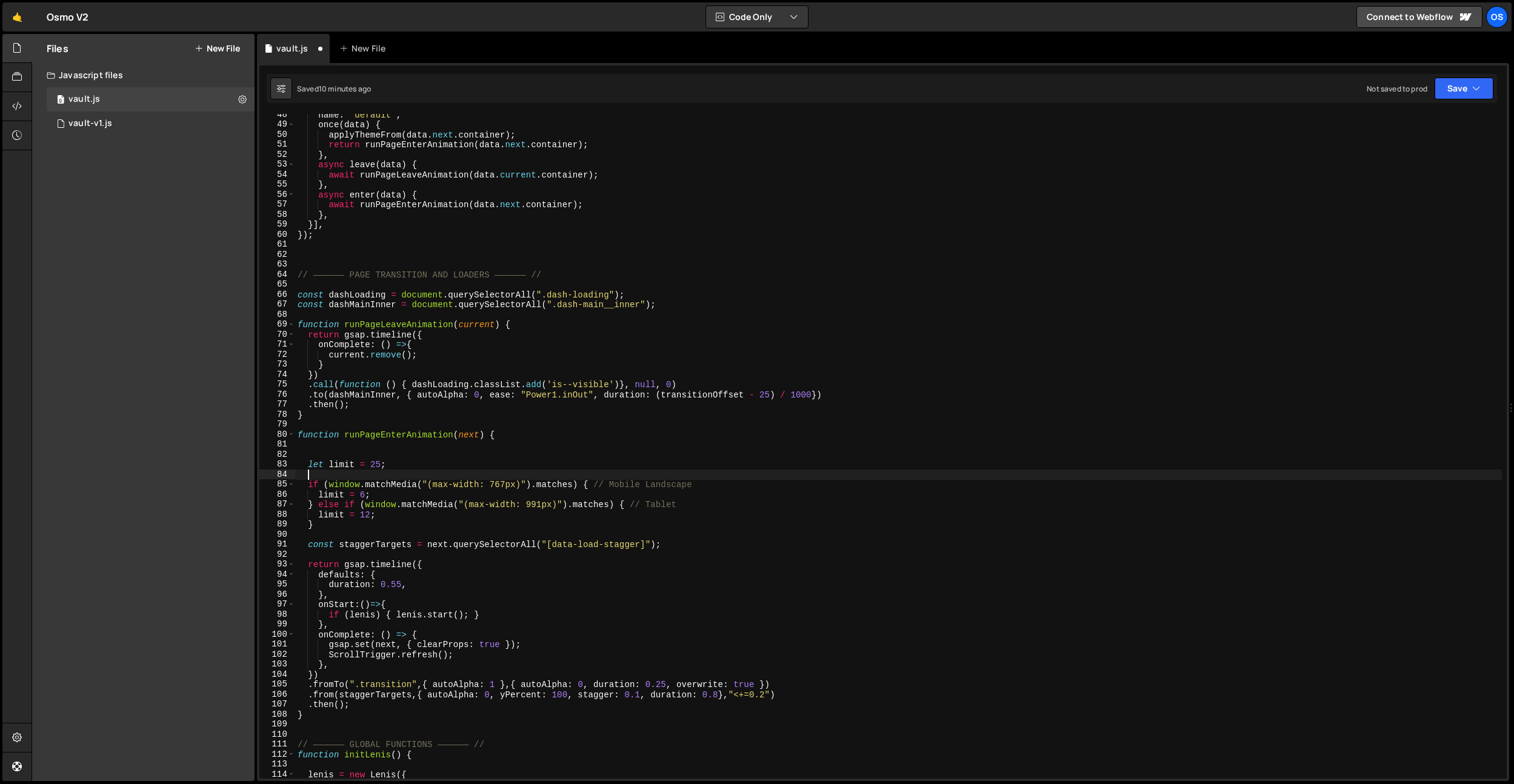
click at [431, 469] on div "name : "default" , once ( data ) { applyThemeFrom ( data . next . container ) ;…" at bounding box center [898, 452] width 1207 height 685
type textarea "let limit = 25; // Desktop"
click at [431, 473] on div "name : "default" , once ( data ) { applyThemeFrom ( data . next . container ) ;…" at bounding box center [898, 452] width 1207 height 685
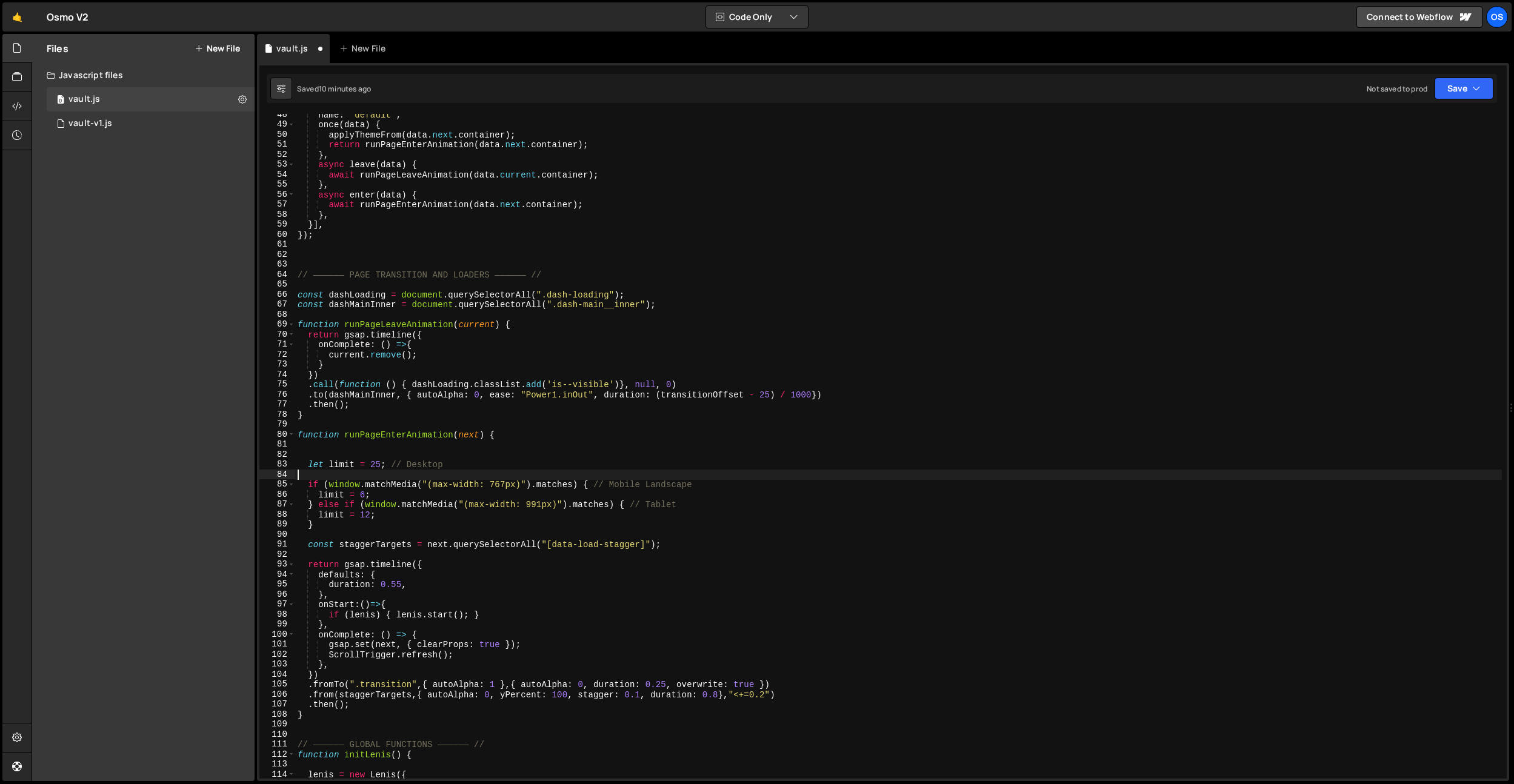
type textarea "let limit = 25; // Desktop"
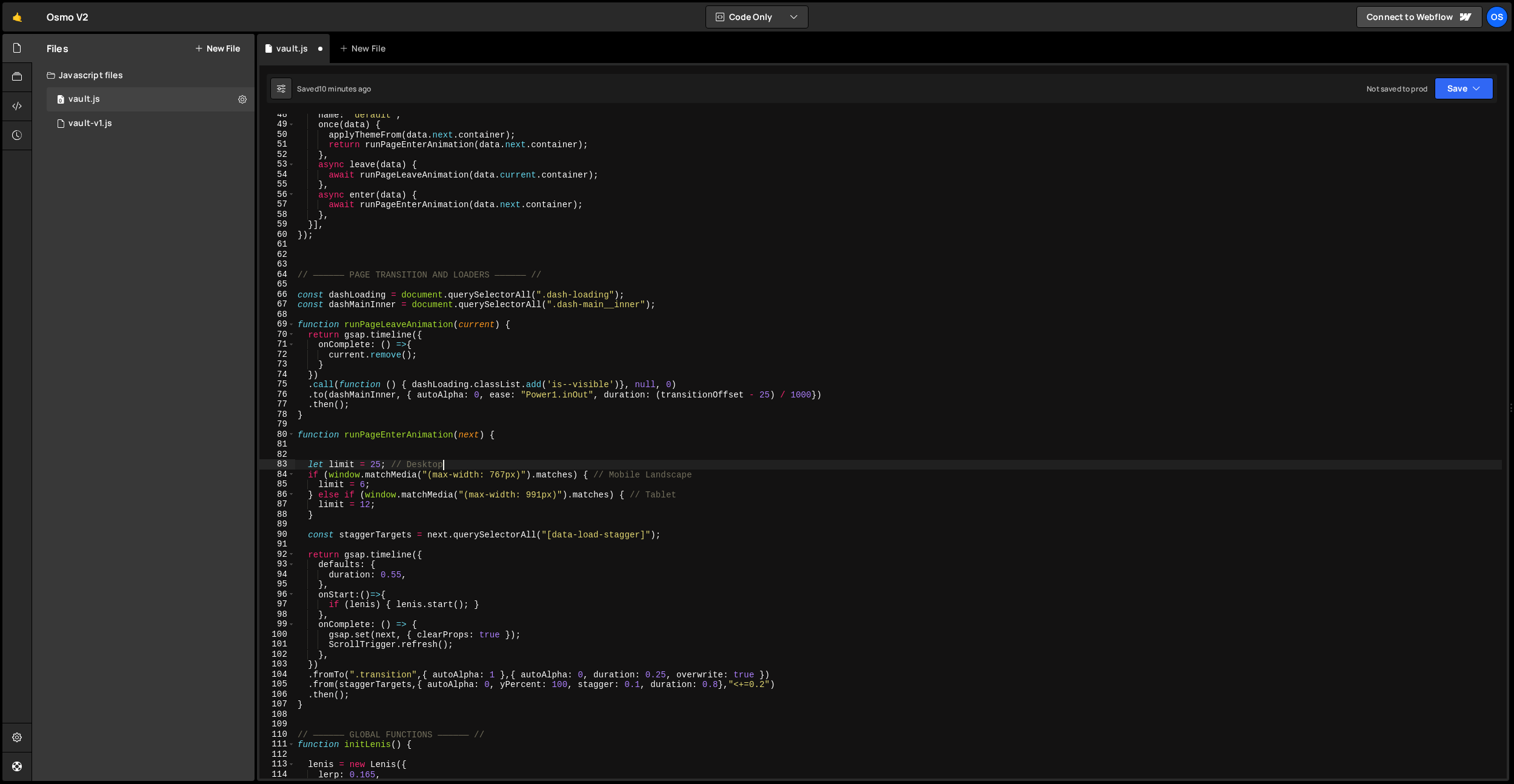
click at [520, 450] on div "name : "default" , once ( data ) { applyThemeFrom ( data . next . container ) ;…" at bounding box center [898, 452] width 1207 height 685
click at [573, 437] on div "name : "default" , once ( data ) { applyThemeFrom ( data . next . container ) ;…" at bounding box center [898, 452] width 1207 height 685
click at [338, 460] on div "name : "default" , once ( data ) { applyThemeFrom ( data . next . container ) ;…" at bounding box center [898, 452] width 1207 height 685
click at [437, 588] on div "name : "default" , once ( data ) { applyThemeFrom ( data . next . container ) ;…" at bounding box center [898, 452] width 1207 height 685
click at [407, 630] on div "name : "default" , once ( data ) { applyThemeFrom ( data . next . container ) ;…" at bounding box center [898, 452] width 1207 height 685
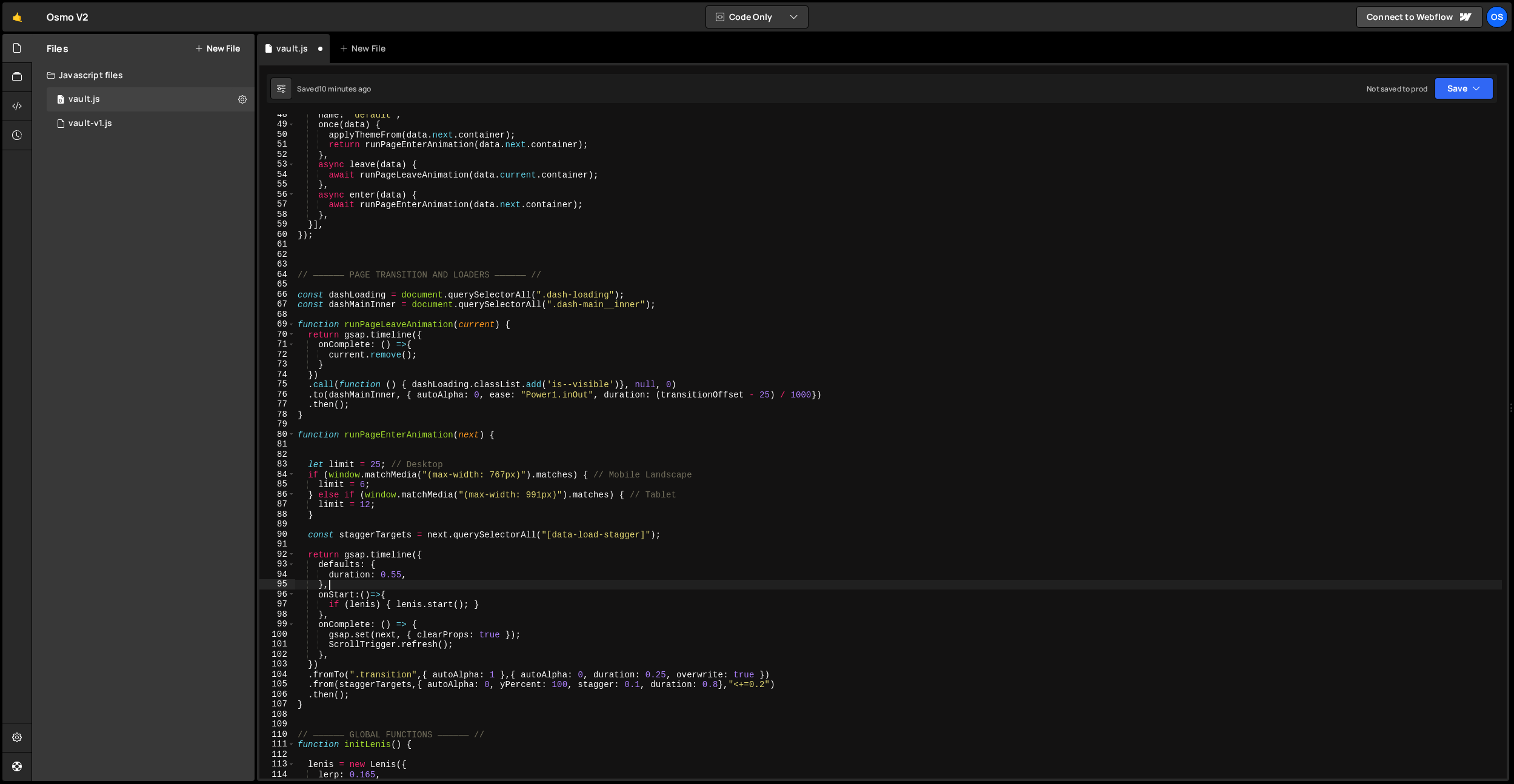
click at [370, 588] on div "name : "default" , once ( data ) { applyThemeFrom ( data . next . container ) ;…" at bounding box center [898, 452] width 1207 height 685
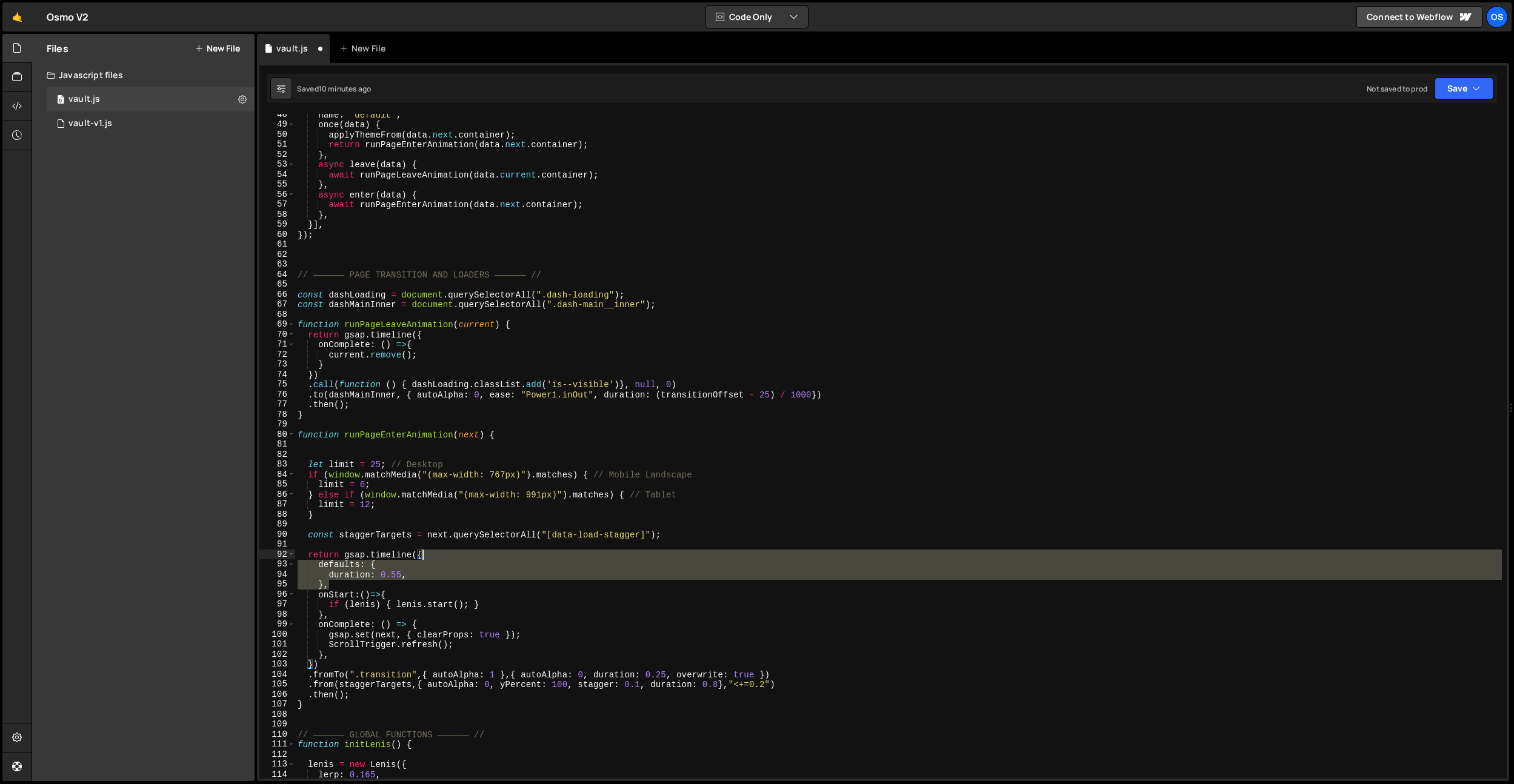
drag, startPoint x: 342, startPoint y: 585, endPoint x: 432, endPoint y: 558, distance: 94.0
click at [432, 558] on div "name : "default" , once ( data ) { applyThemeFrom ( data . next . container ) ;…" at bounding box center [898, 452] width 1207 height 685
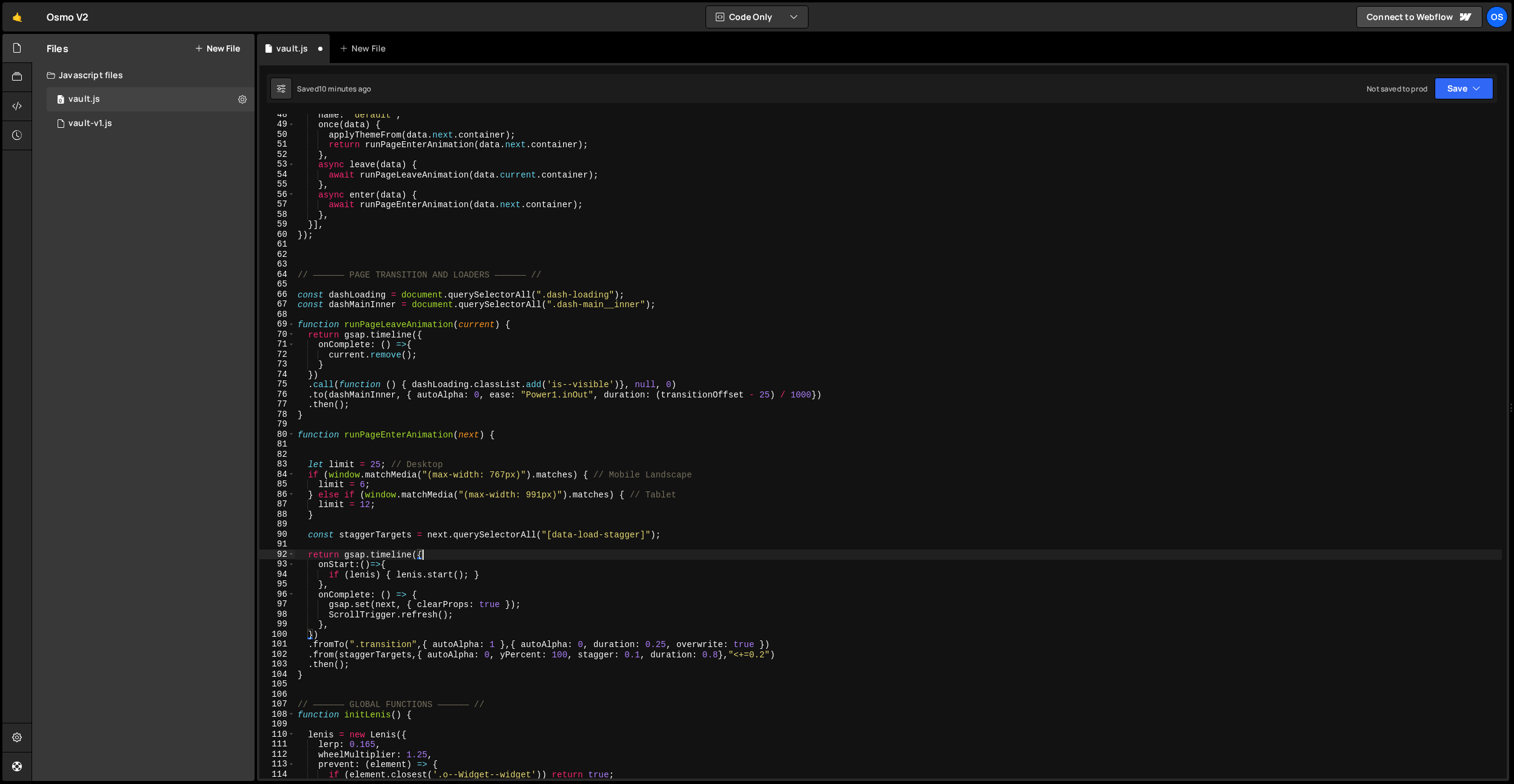
click at [428, 564] on div "name : "default" , once ( data ) { applyThemeFrom ( data . next . container ) ;…" at bounding box center [898, 452] width 1207 height 685
type textarea "onStart:()=>{"
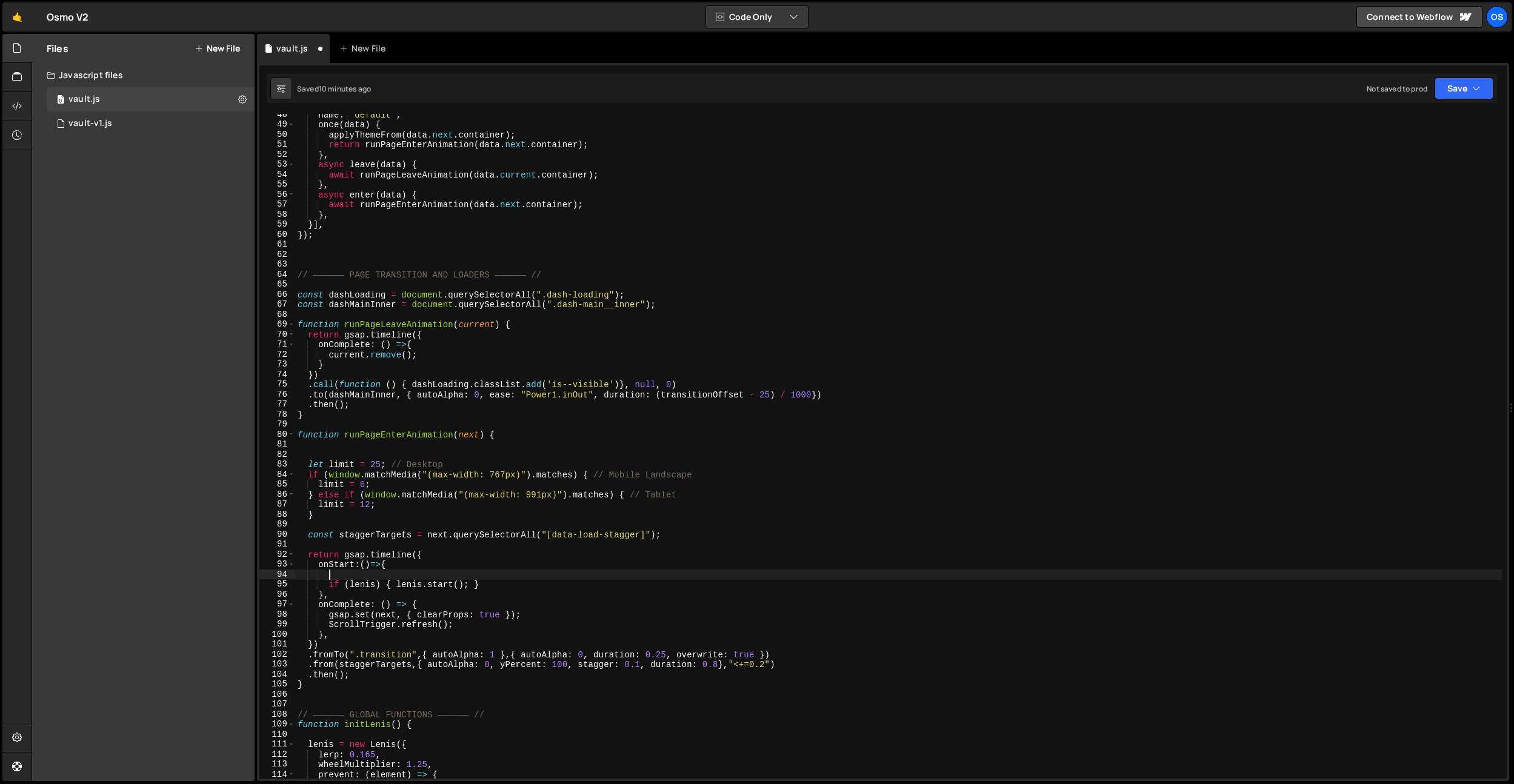
paste textarea "document.querySelectorAll('.dash-loading').forEach(el => el.classList.remove('i…"
click at [654, 575] on div "name : "default" , once ( data ) { applyThemeFrom ( data . next . container ) ;…" at bounding box center [898, 452] width 1207 height 685
click at [696, 575] on div "name : "default" , once ( data ) { applyThemeFrom ( data . next . container ) ;…" at bounding box center [898, 452] width 1207 height 685
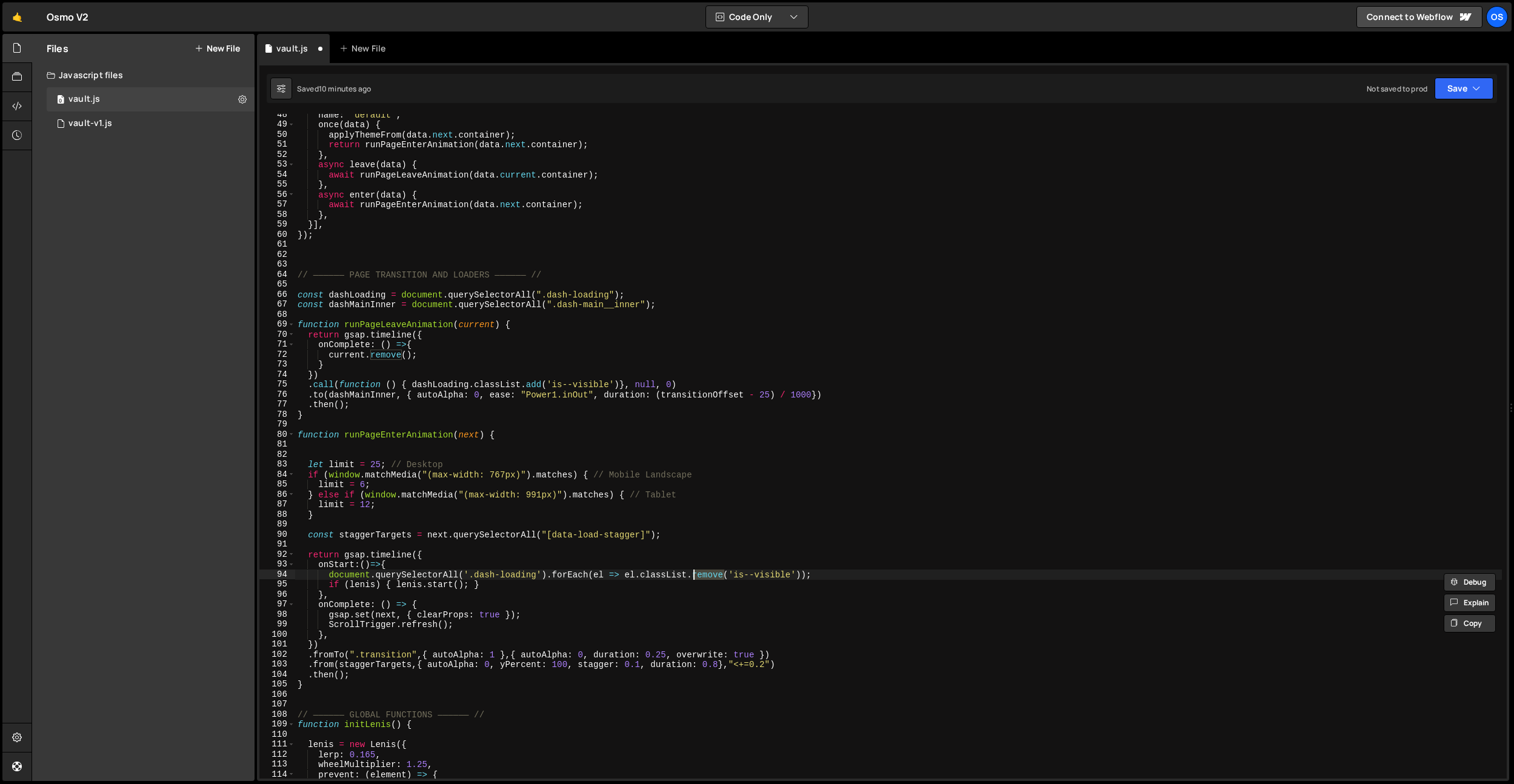
click at [529, 382] on div "name : "default" , once ( data ) { applyThemeFrom ( data . next . container ) ;…" at bounding box center [898, 452] width 1207 height 685
paste textarea "remove"
click at [505, 386] on div "name : "default" , once ( data ) { applyThemeFrom ( data . next . container ) ;…" at bounding box center [898, 452] width 1207 height 685
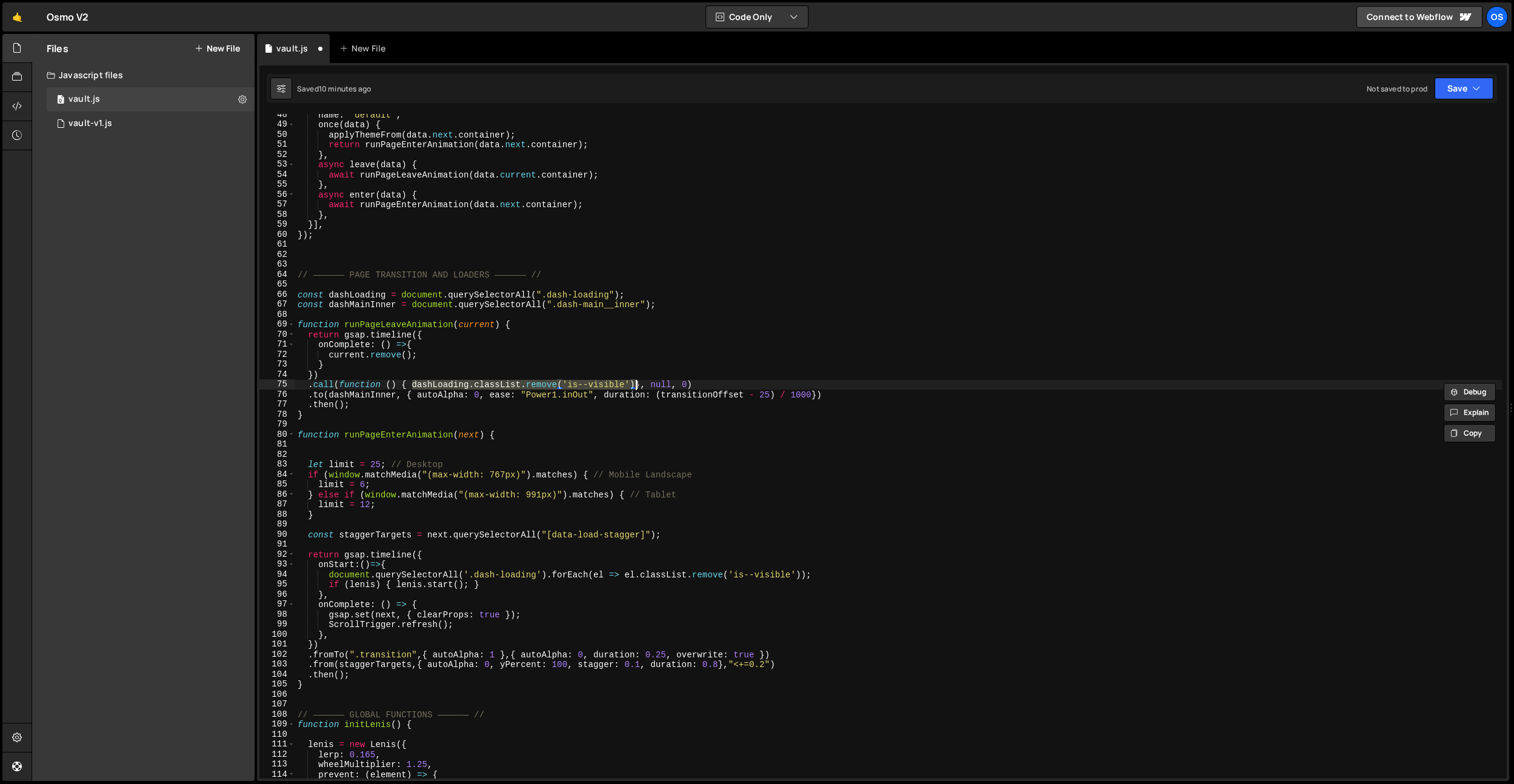
drag, startPoint x: 412, startPoint y: 383, endPoint x: 634, endPoint y: 384, distance: 222.0
click at [634, 384] on div "name : "default" , once ( data ) { applyThemeFrom ( data . next . container ) ;…" at bounding box center [898, 452] width 1207 height 685
drag, startPoint x: 750, startPoint y: 383, endPoint x: 435, endPoint y: 469, distance: 326.5
click at [310, 384] on div "name : "default" , once ( data ) { applyThemeFrom ( data . next . container ) ;…" at bounding box center [898, 452] width 1207 height 685
type textarea ".call(function () { dashLoading.classList.add('is--visible')}, null, 0)"
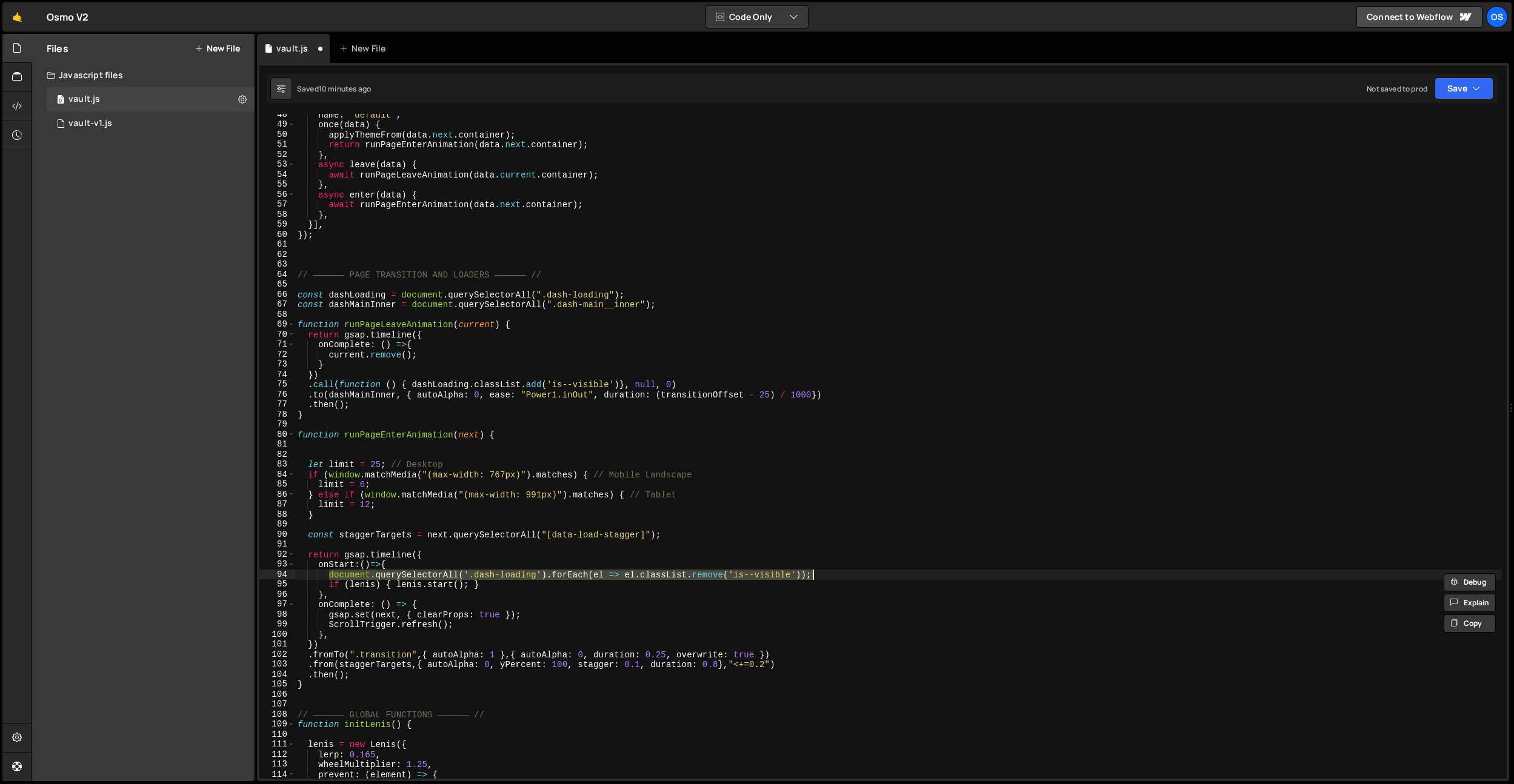
paste textarea ".call(function () { dashLoading.classList.remove('is--visible')}, null, 0)"
drag, startPoint x: 433, startPoint y: 575, endPoint x: 331, endPoint y: 573, distance: 102.0
click at [331, 573] on div "name : "default" , once ( data ) { applyThemeFrom ( data . next . container ) ;…" at bounding box center [898, 452] width 1207 height 685
click at [613, 573] on div "name : "default" , once ( data ) { applyThemeFrom ( data . next . container ) ;…" at bounding box center [898, 452] width 1207 height 685
drag, startPoint x: 624, startPoint y: 577, endPoint x: 558, endPoint y: 576, distance: 66.0
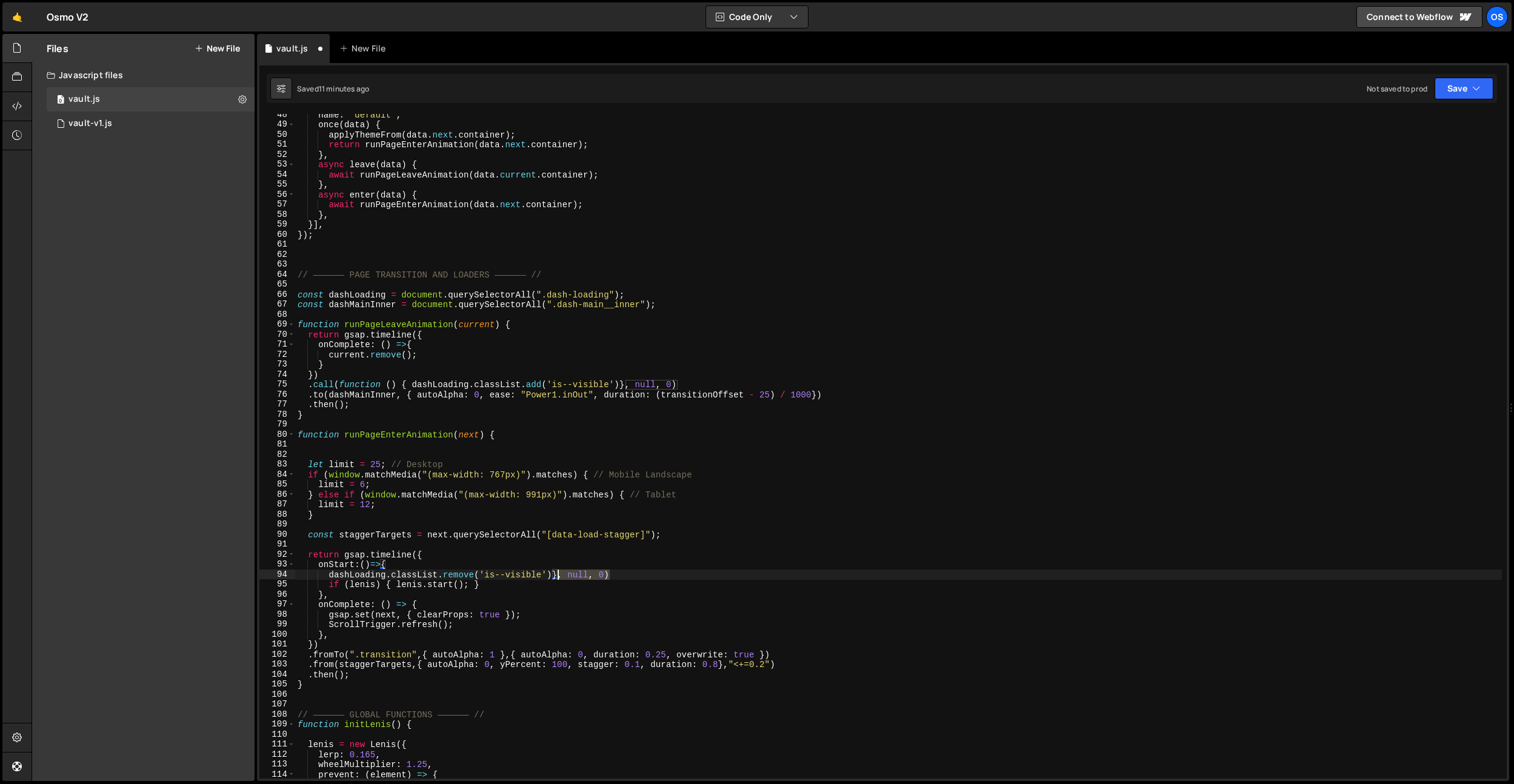
click at [558, 576] on div "name : "default" , once ( data ) { applyThemeFrom ( data . next . container ) ;…" at bounding box center [898, 452] width 1207 height 685
type textarea "dashLoading.classList.remove('is--visible');"
click at [658, 547] on div "name : "default" , once ( data ) { applyThemeFrom ( data . next . container ) ;…" at bounding box center [898, 452] width 1207 height 685
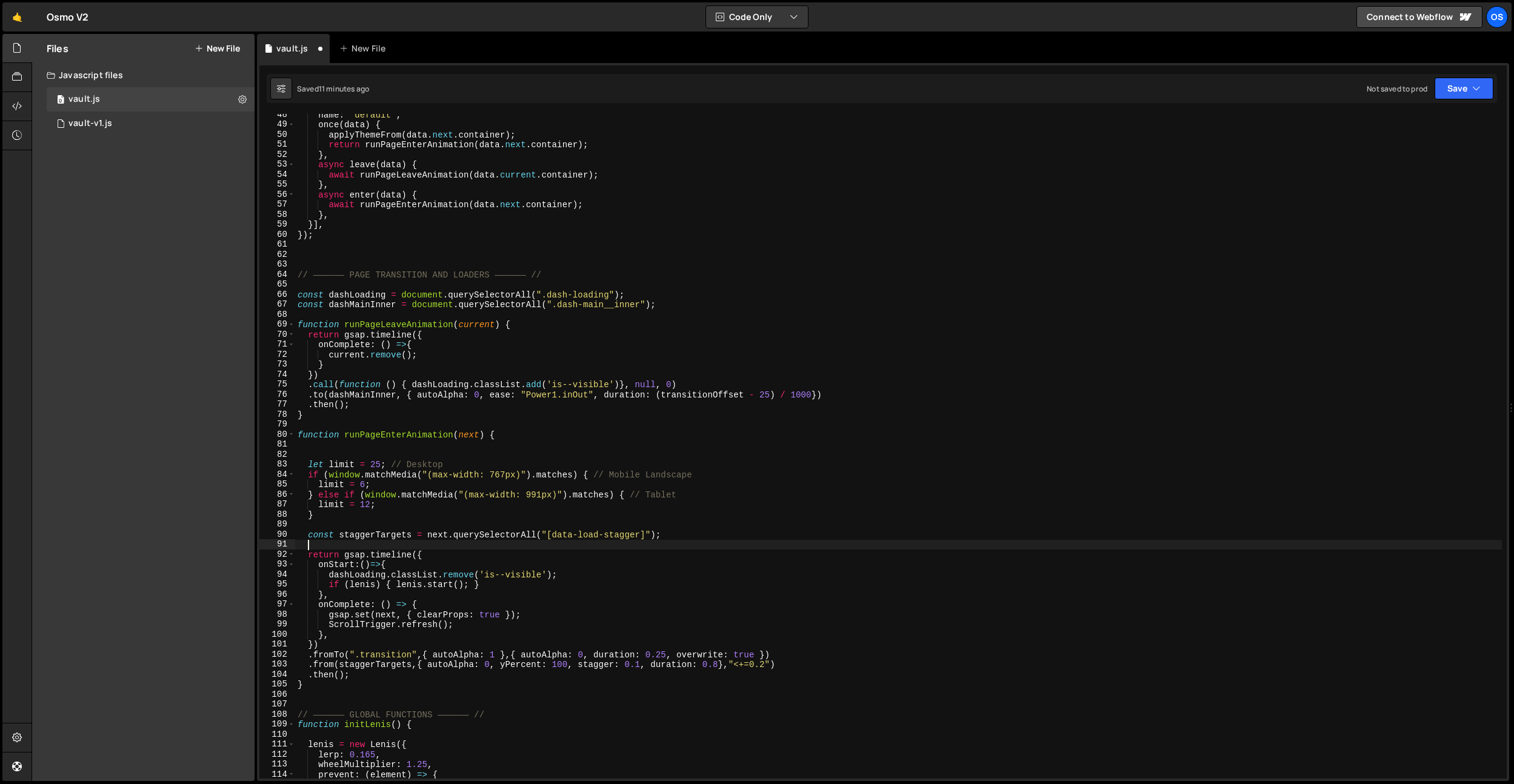
click at [619, 387] on div "name : "default" , once ( data ) { applyThemeFrom ( data . next . container ) ;…" at bounding box center [898, 452] width 1207 height 685
click at [662, 323] on div "name : "default" , once ( data ) { applyThemeFrom ( data . next . container ) ;…" at bounding box center [898, 452] width 1207 height 685
click at [656, 345] on div "name : "default" , once ( data ) { applyThemeFrom ( data . next . container ) ;…" at bounding box center [898, 452] width 1207 height 685
type textarea "onComplete: () =>{"
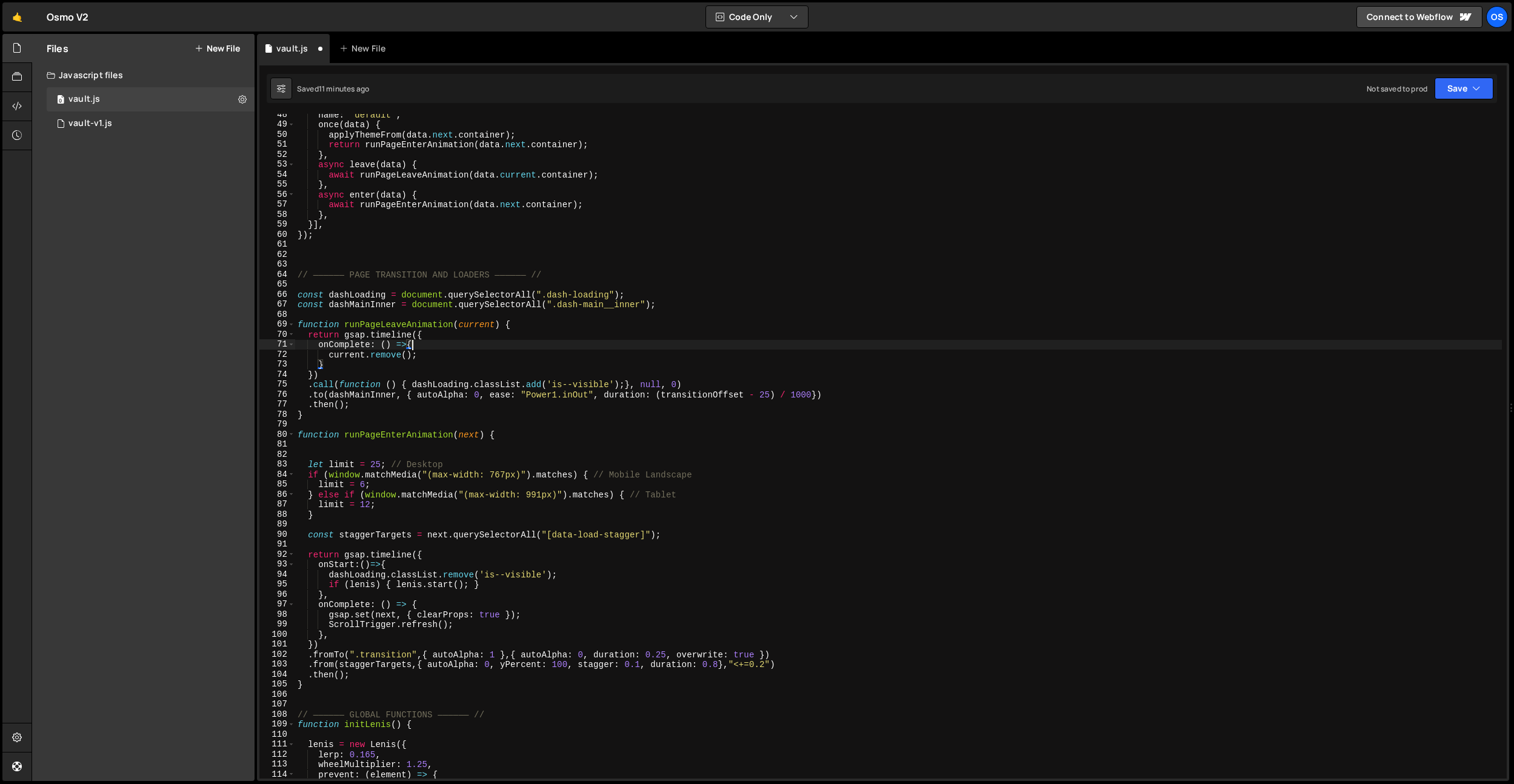
click at [656, 345] on div "name : "default" , once ( data ) { applyThemeFrom ( data . next . container ) ;…" at bounding box center [898, 452] width 1207 height 685
click at [593, 461] on div "name : "default" , once ( data ) { applyThemeFrom ( data . next . container ) ;…" at bounding box center [898, 453] width 1207 height 685
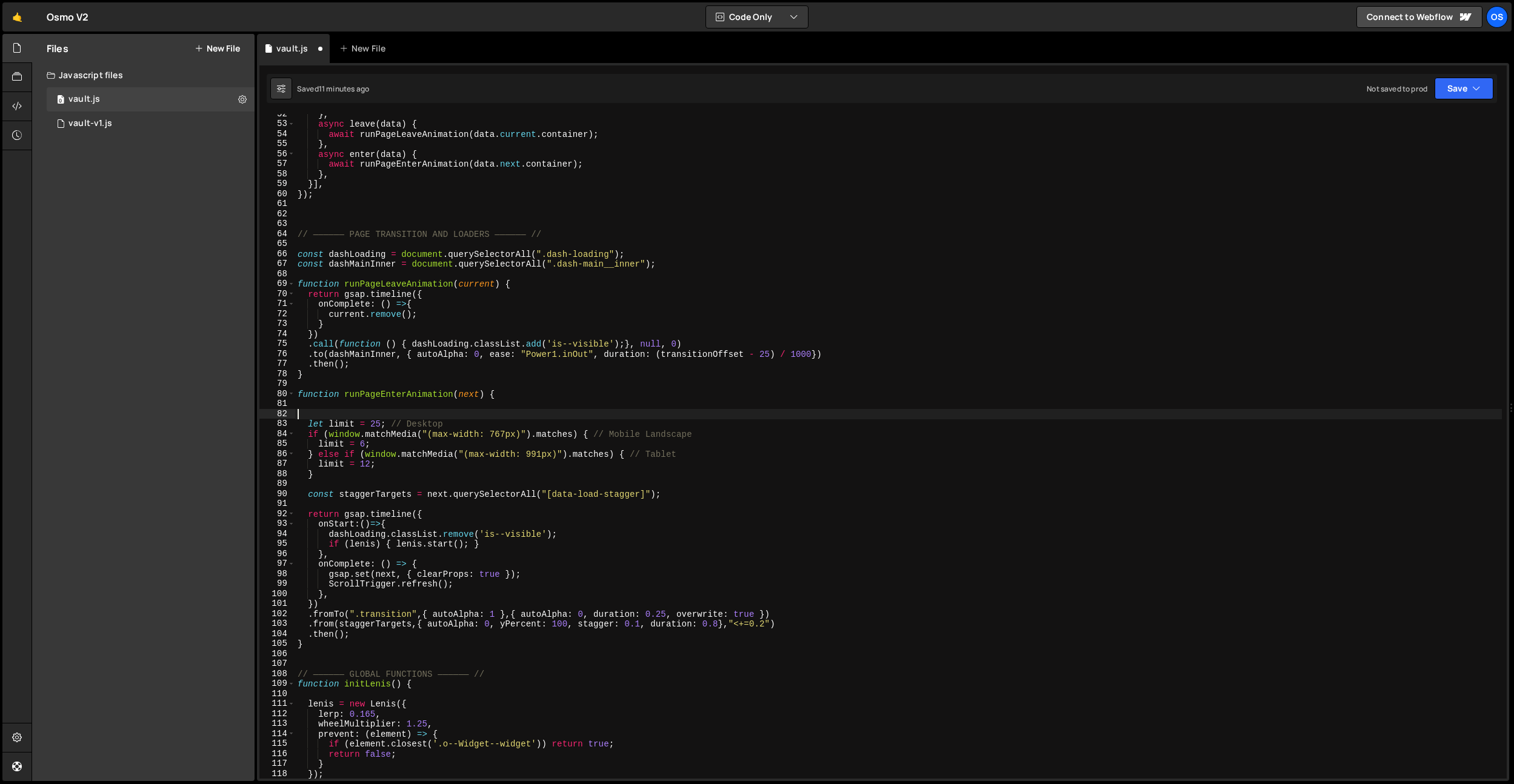
scroll to position [549, 0]
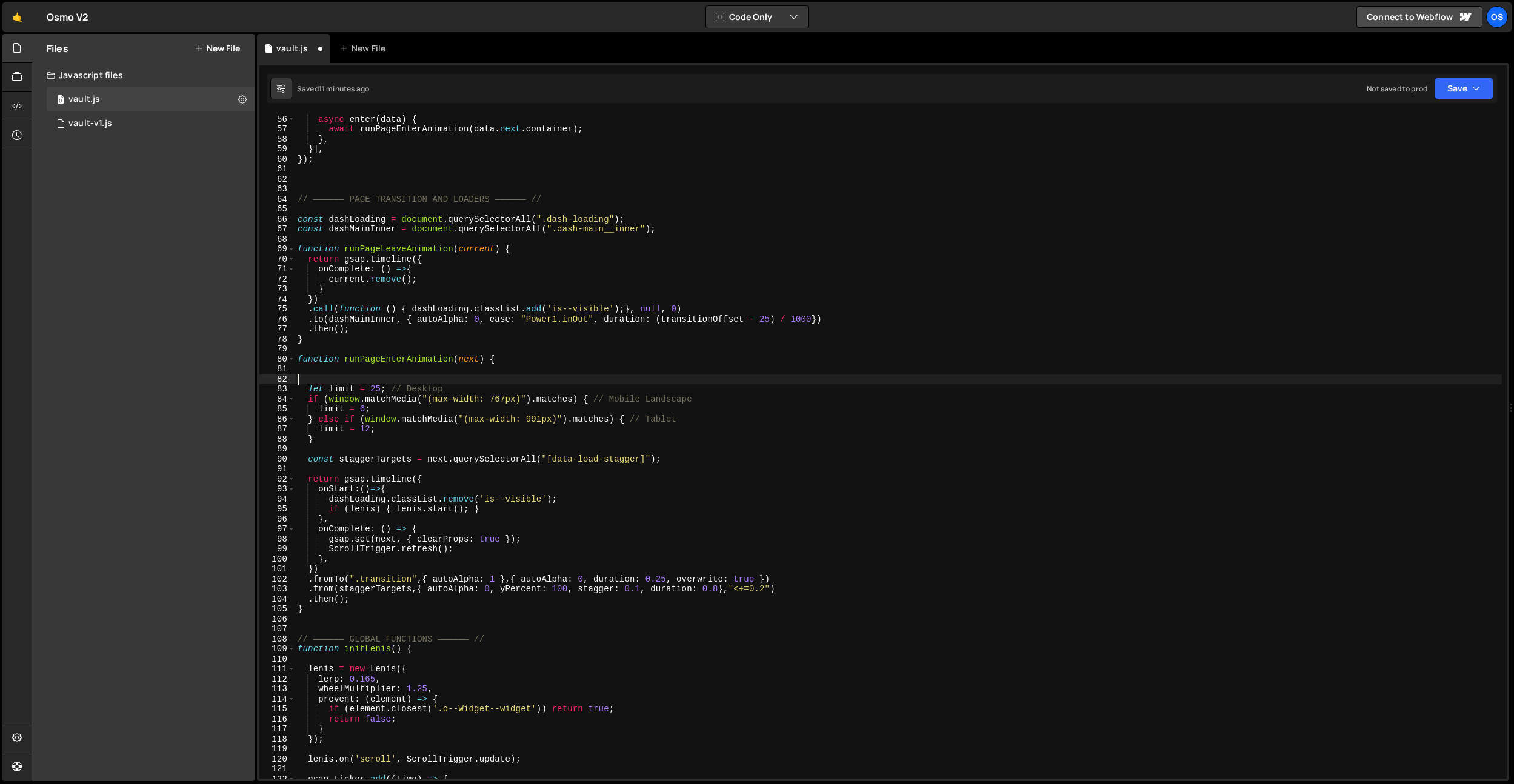
click at [603, 461] on div "} , async enter ( data ) { await runPageEnterAnimation ( data . next . containe…" at bounding box center [898, 446] width 1207 height 685
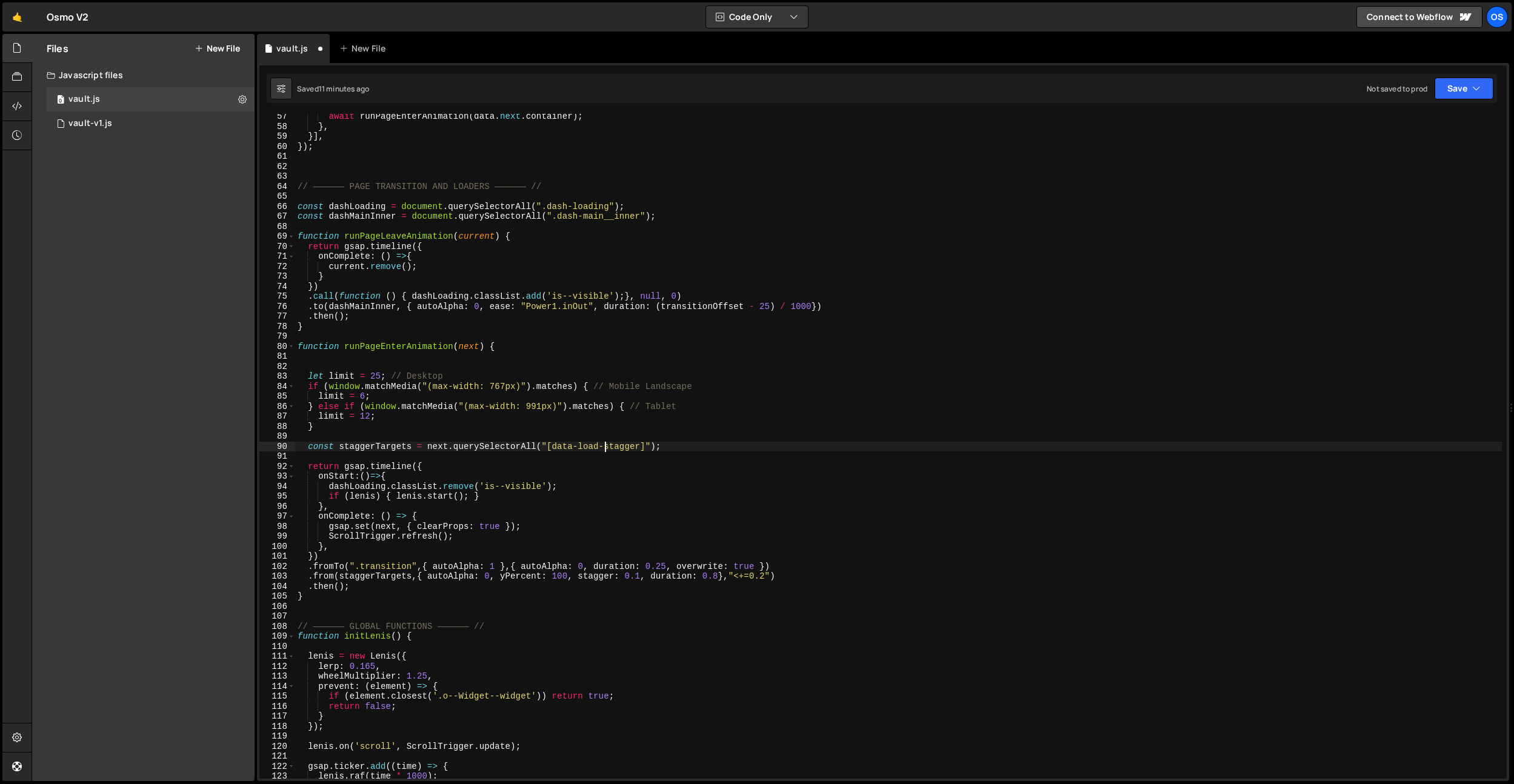
scroll to position [608, 0]
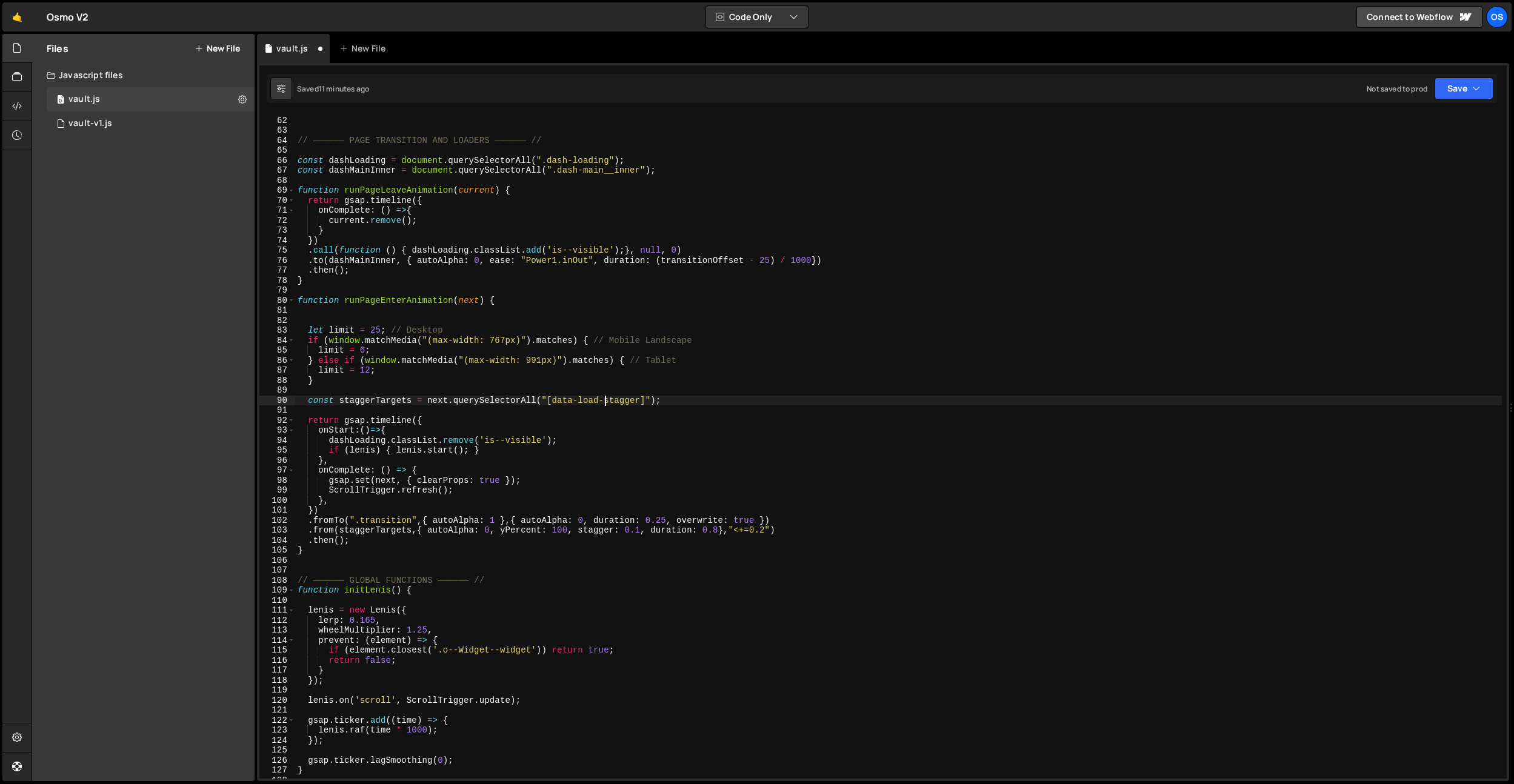
click at [603, 461] on div "// —————— PAGE TRANSITION AND LOADERS —————— // const dashLoading = document . …" at bounding box center [898, 448] width 1207 height 685
type textarea "},"
click at [420, 324] on div "// —————— PAGE TRANSITION AND LOADERS —————— // const dashLoading = document . …" at bounding box center [898, 448] width 1207 height 685
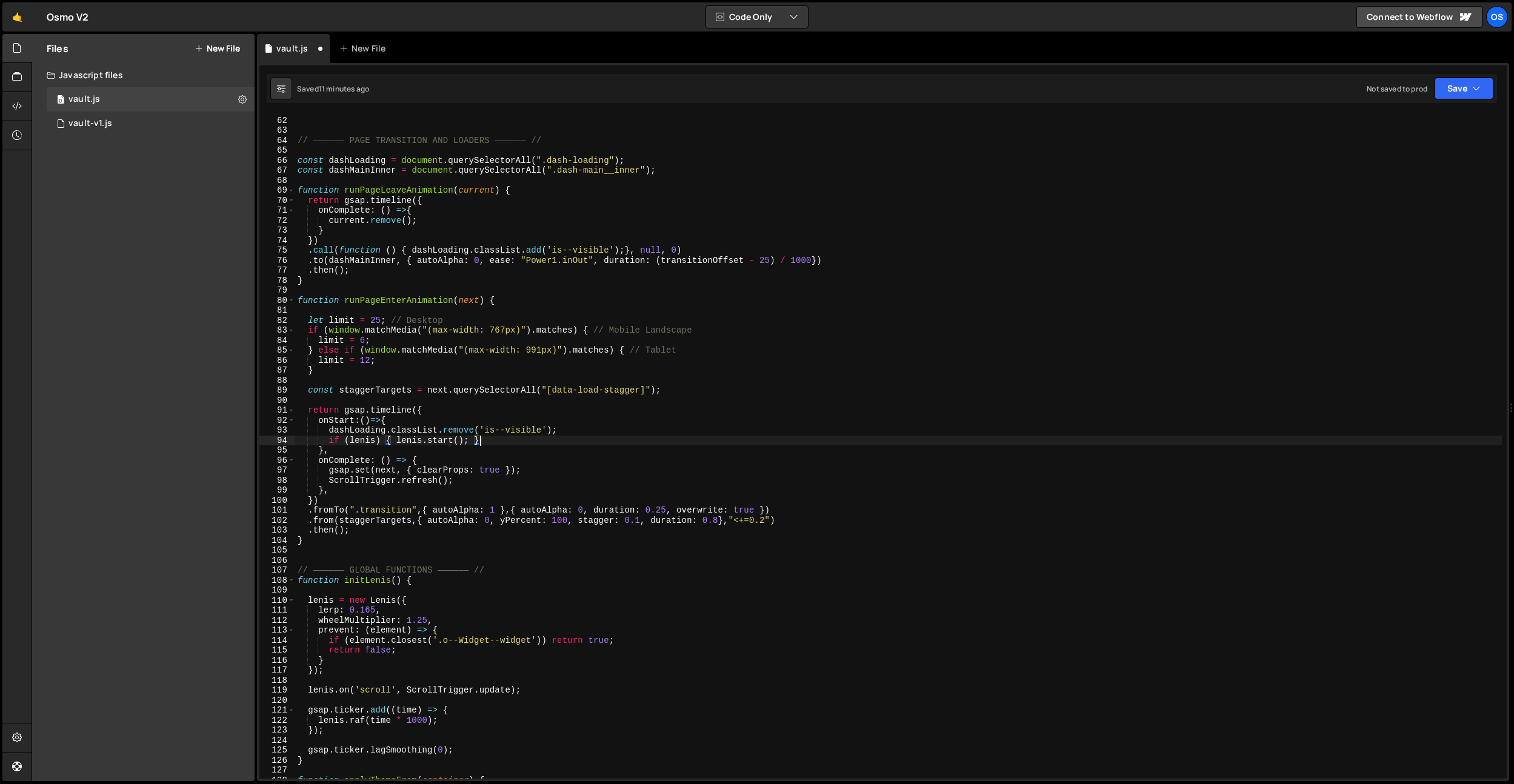
click at [555, 435] on div "// —————— PAGE TRANSITION AND LOADERS —————— // const dashLoading = document . …" at bounding box center [898, 448] width 1207 height 685
type textarea "if (lenis) { lenis.start(); }"
click at [340, 309] on div "// —————— PAGE TRANSITION AND LOADERS —————— // const dashLoading = document . …" at bounding box center [898, 448] width 1207 height 685
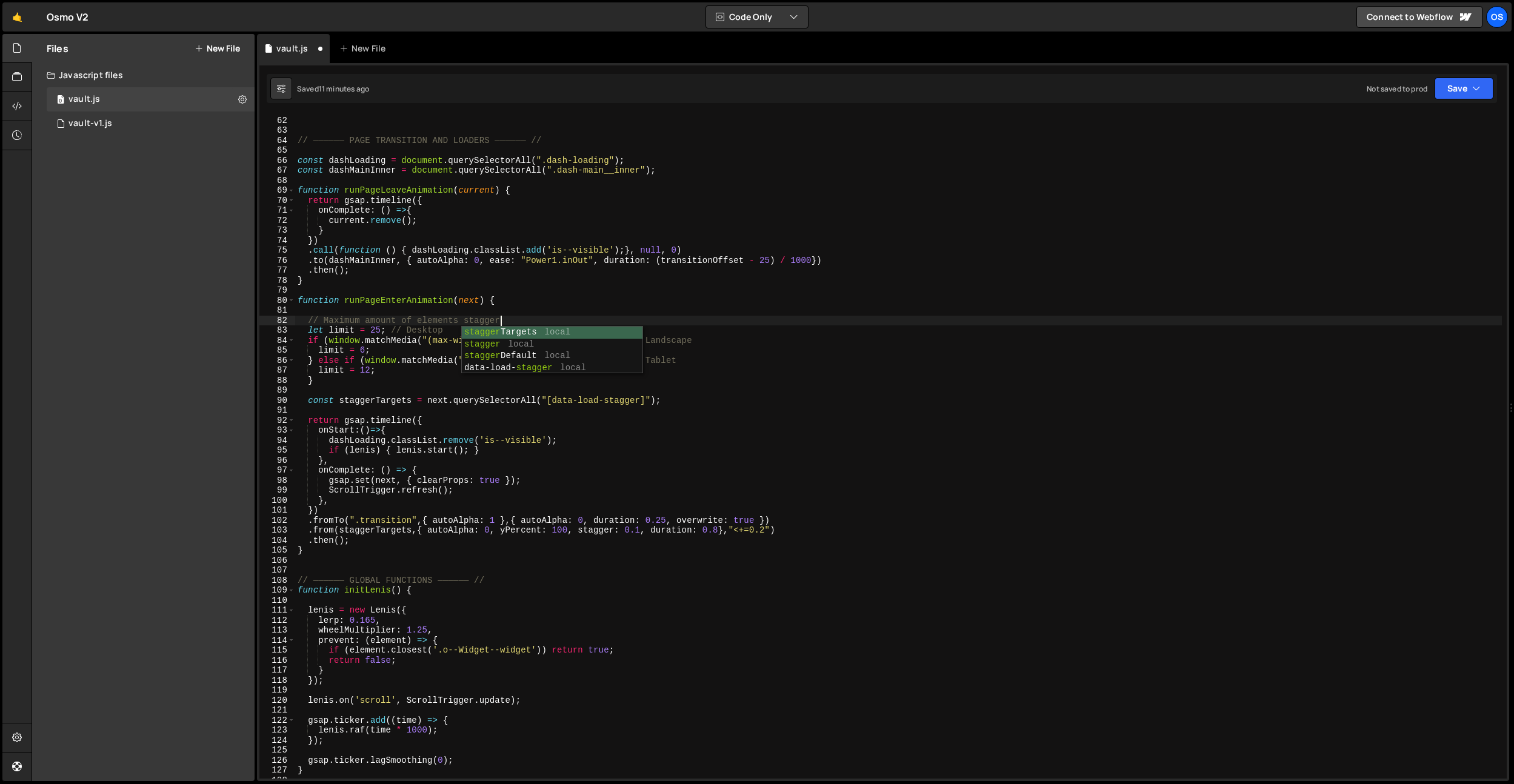
scroll to position [0, 14]
type textarea "// Maximum amount of elements staggering"
click at [584, 317] on div "// —————— PAGE TRANSITION AND LOADERS —————— // const dashLoading = document . …" at bounding box center [898, 448] width 1207 height 685
click at [457, 411] on div "// —————— PAGE TRANSITION AND LOADERS —————— // const dashLoading = document . …" at bounding box center [898, 448] width 1207 height 685
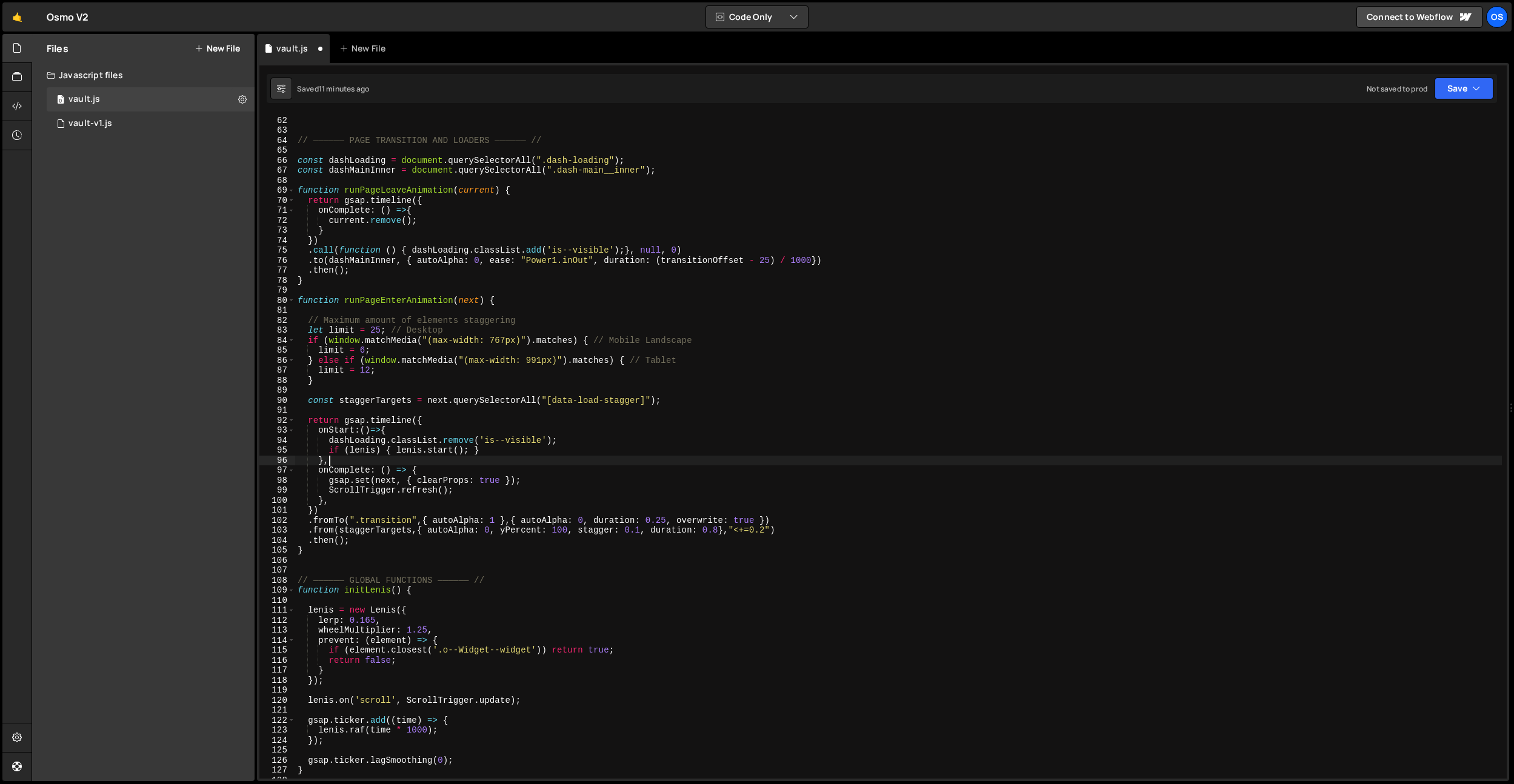
click at [463, 458] on div "// —————— PAGE TRANSITION AND LOADERS —————— // const dashLoading = document . …" at bounding box center [898, 448] width 1207 height 685
click at [385, 547] on div "// —————— PAGE TRANSITION AND LOADERS —————— // const dashLoading = document . …" at bounding box center [898, 448] width 1207 height 685
type textarea "}"
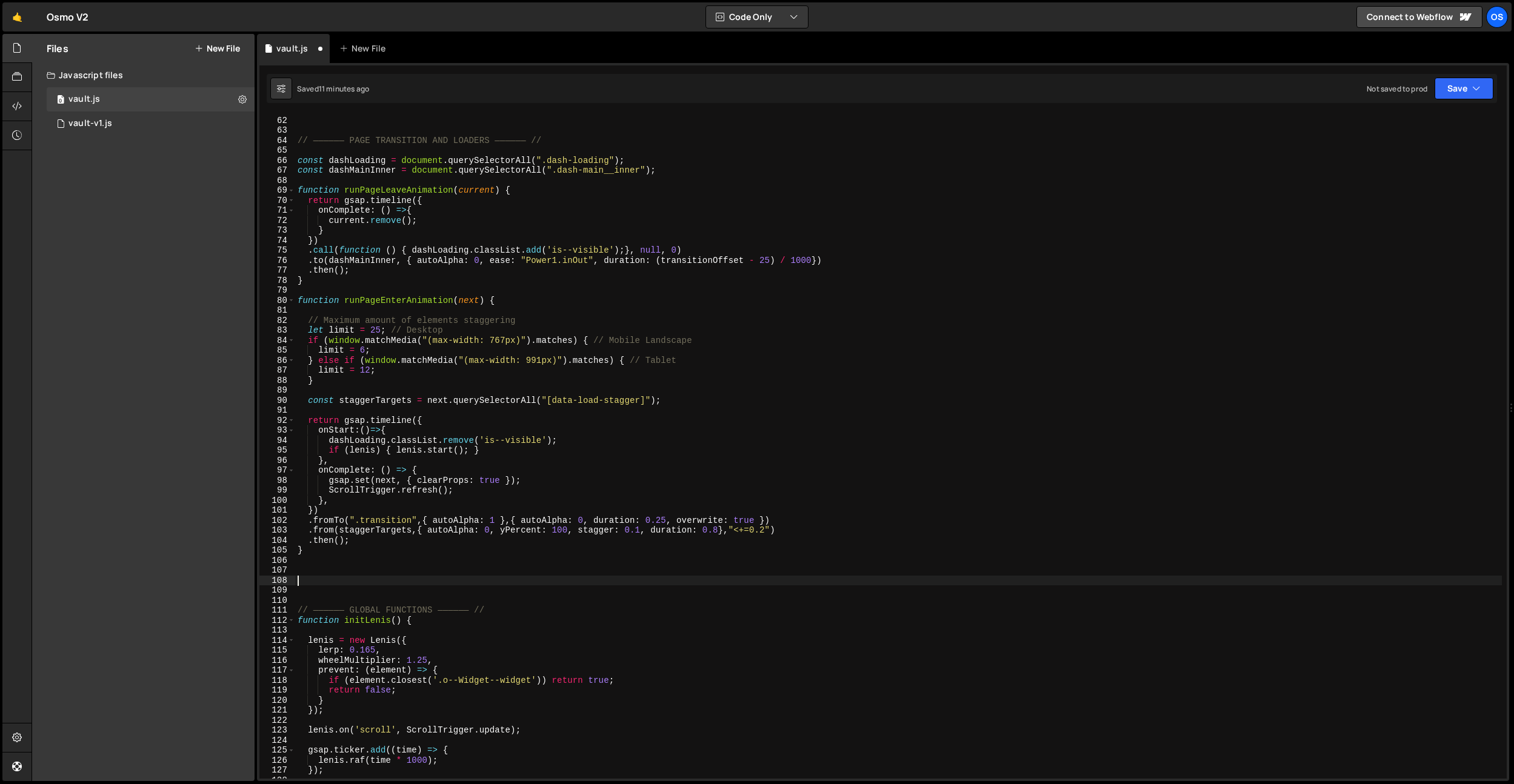
paste textarea "}, 0);"
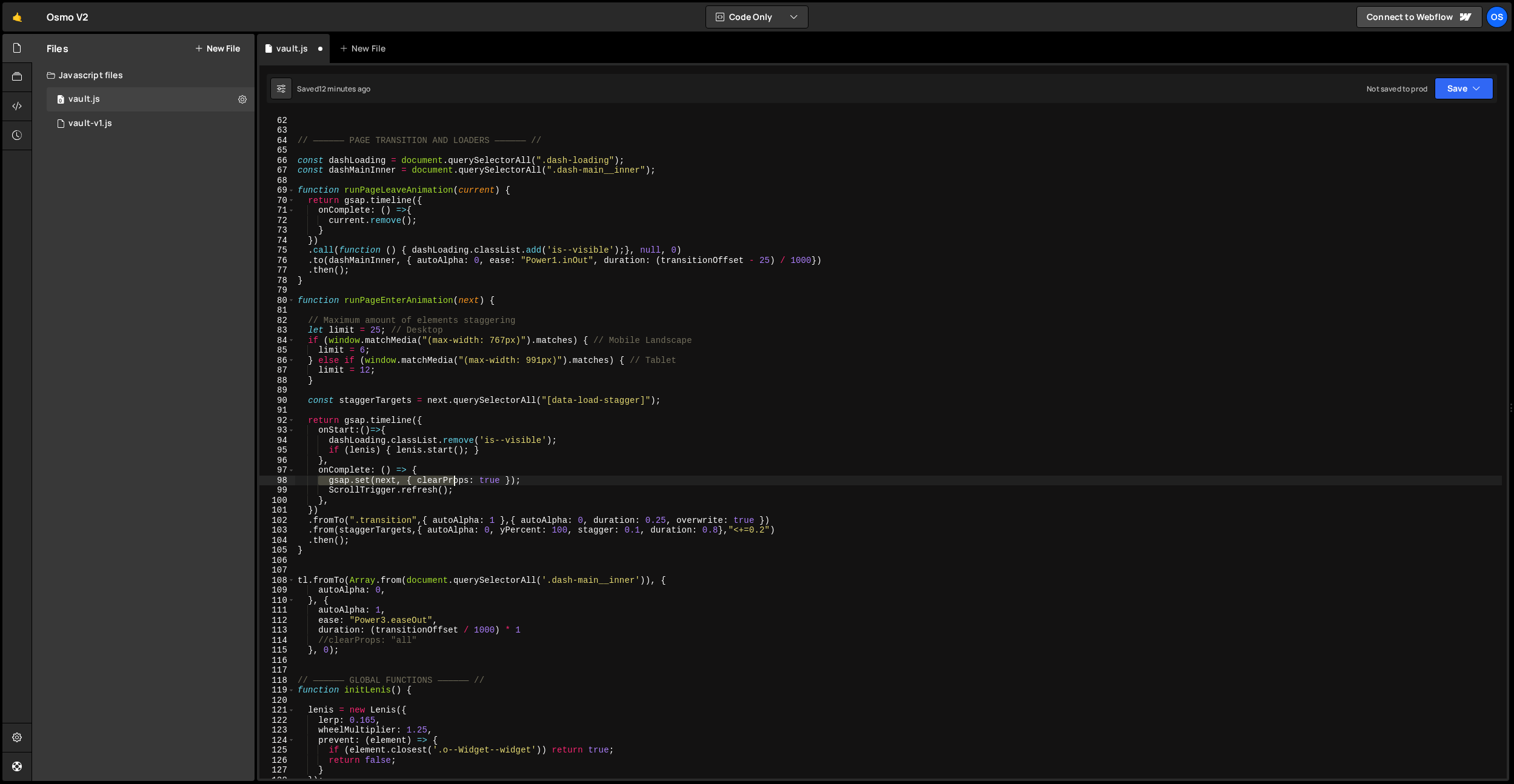
drag, startPoint x: 316, startPoint y: 478, endPoint x: 454, endPoint y: 483, distance: 138.1
click at [454, 483] on div "// —————— PAGE TRANSITION AND LOADERS —————— // const dashLoading = document . …" at bounding box center [898, 448] width 1207 height 685
click at [480, 494] on div "// —————— PAGE TRANSITION AND LOADERS —————— // const dashLoading = document . …" at bounding box center [898, 448] width 1207 height 685
click at [389, 480] on div "// —————— PAGE TRANSITION AND LOADERS —————— // const dashLoading = document . …" at bounding box center [898, 448] width 1207 height 685
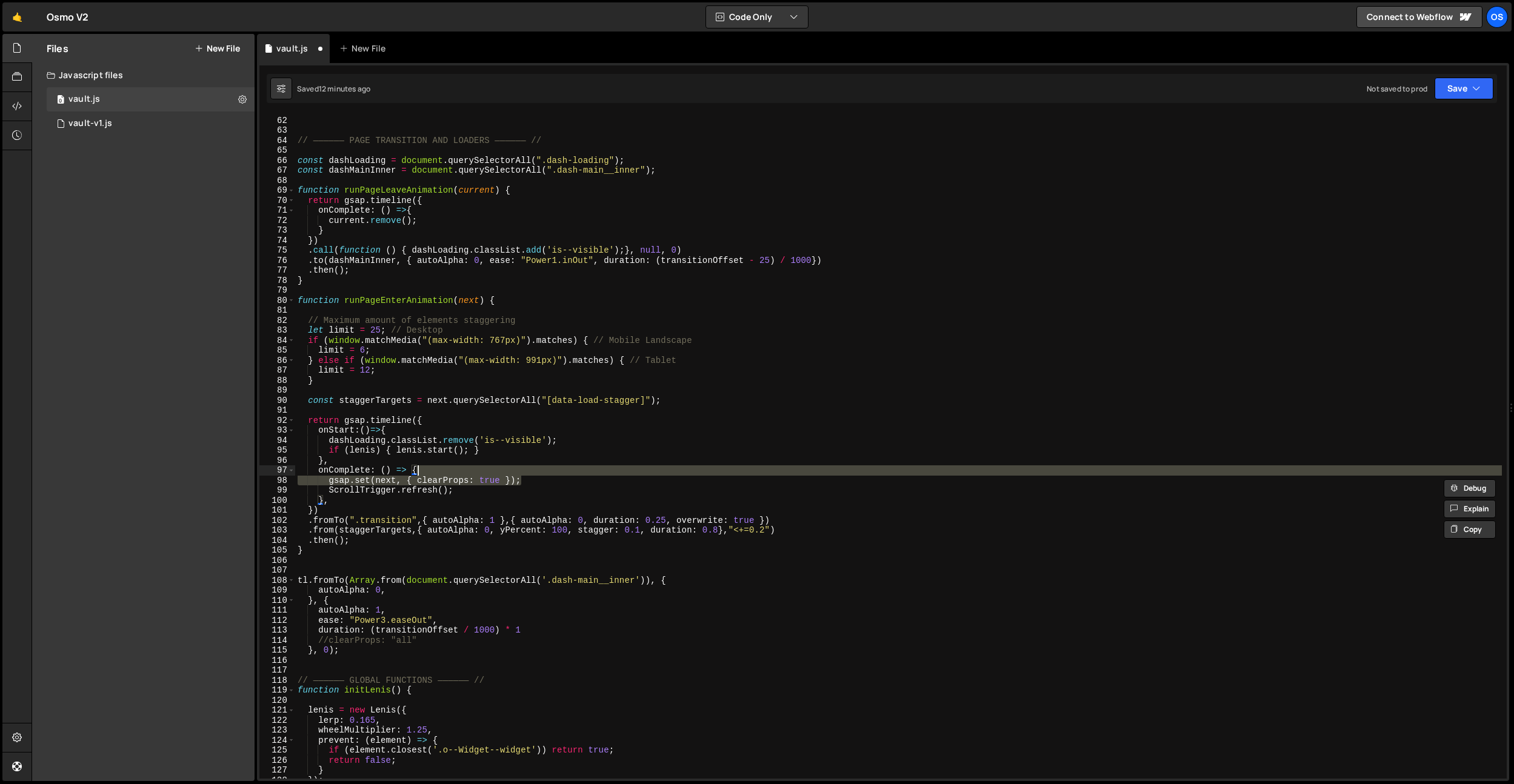
drag, startPoint x: 532, startPoint y: 481, endPoint x: 534, endPoint y: 474, distance: 7.3
click at [534, 474] on div "// —————— PAGE TRANSITION AND LOADERS —————— // const dashLoading = document . …" at bounding box center [898, 448] width 1207 height 685
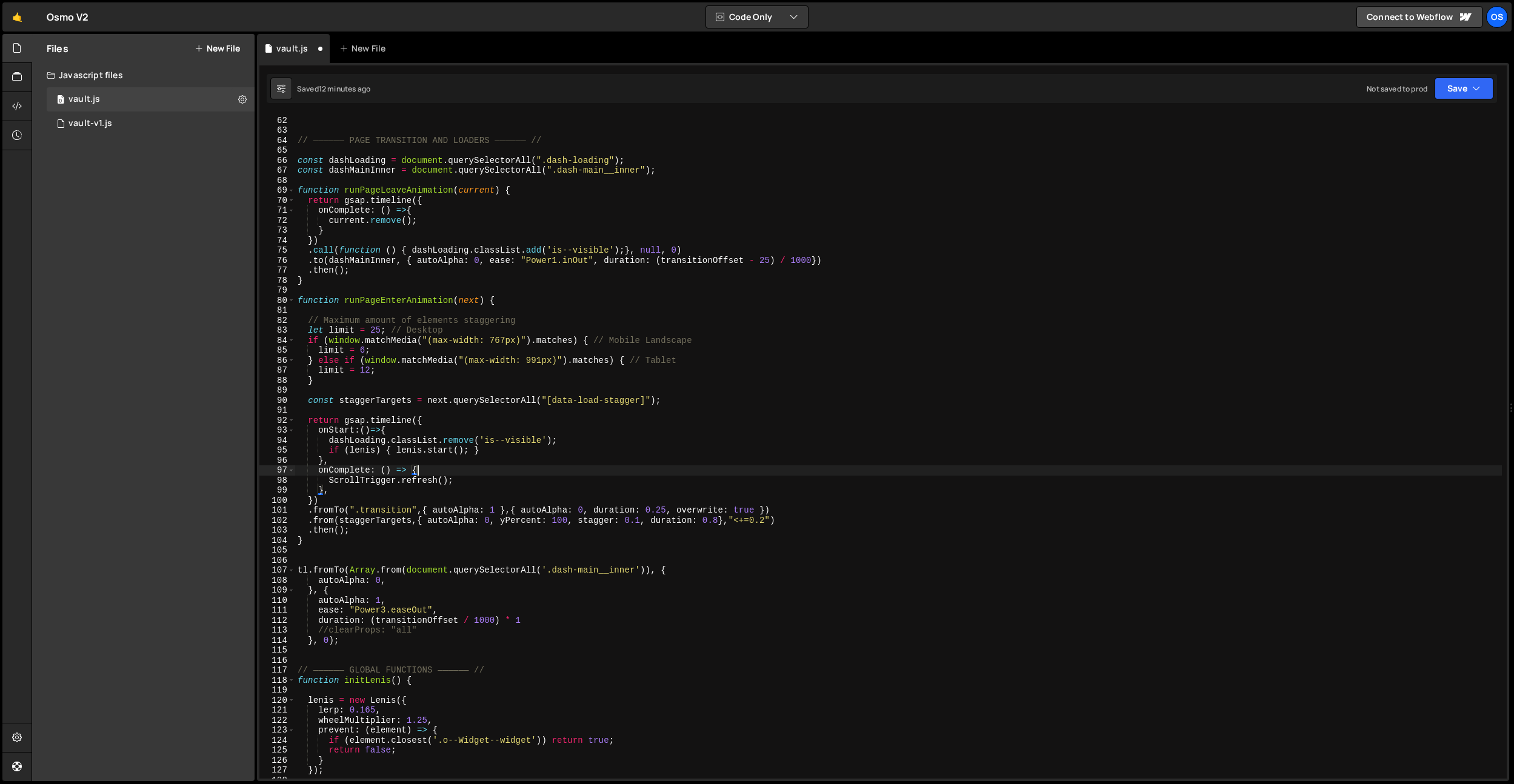
click at [396, 515] on div "// —————— PAGE TRANSITION AND LOADERS —————— // const dashLoading = document . …" at bounding box center [898, 448] width 1207 height 685
click at [383, 495] on div "// —————— PAGE TRANSITION AND LOADERS —————— // const dashLoading = document . …" at bounding box center [898, 448] width 1207 height 685
click at [345, 531] on div "// —————— PAGE TRANSITION AND LOADERS —————— // const dashLoading = document . …" at bounding box center [898, 448] width 1207 height 685
click at [374, 525] on div "// —————— PAGE TRANSITION AND LOADERS —————— // const dashLoading = document . …" at bounding box center [898, 448] width 1207 height 685
click at [376, 510] on div "// —————— PAGE TRANSITION AND LOADERS —————— // const dashLoading = document . …" at bounding box center [898, 448] width 1207 height 685
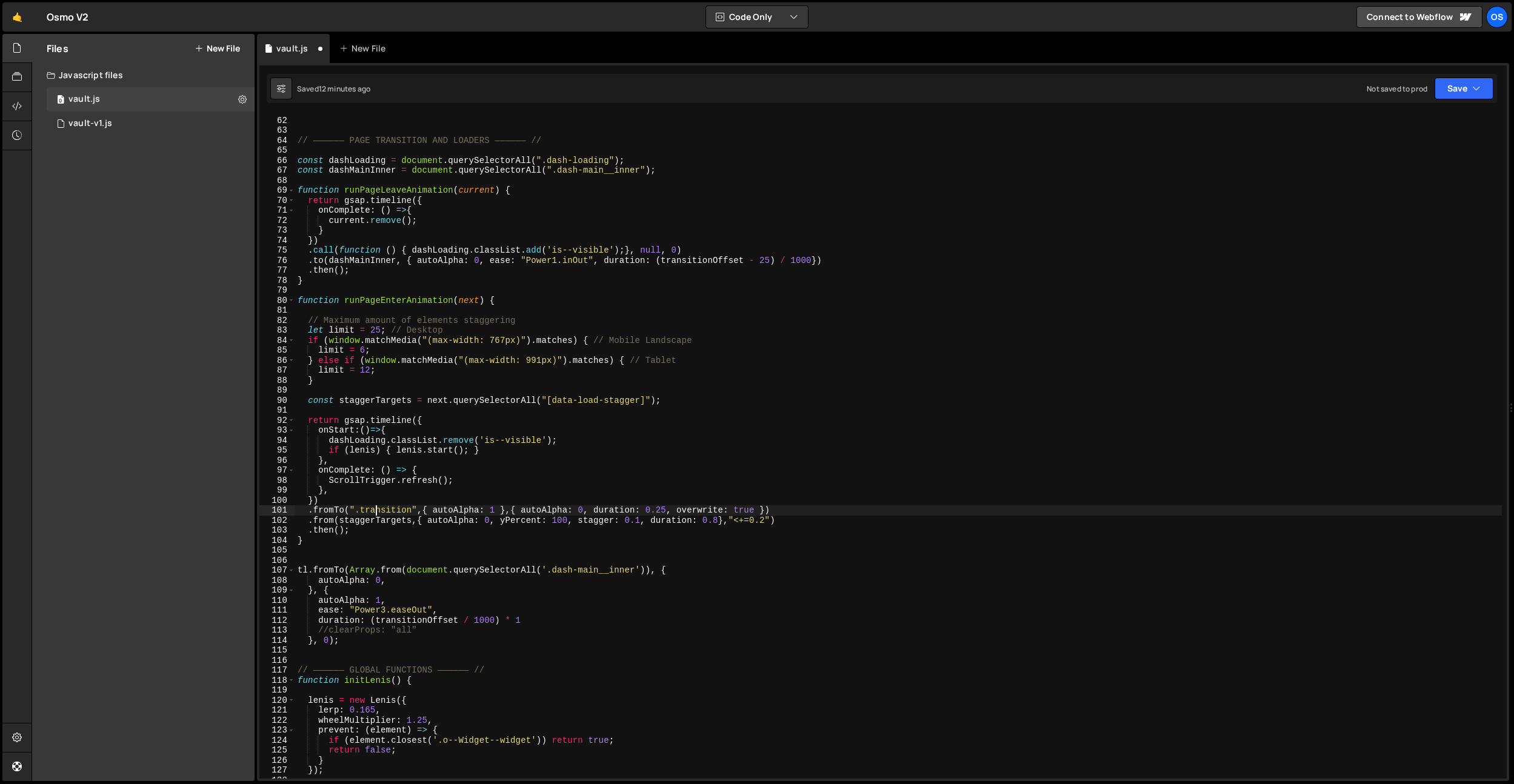
click at [376, 510] on div "// —————— PAGE TRANSITION AND LOADERS —————— // const dashLoading = document . …" at bounding box center [898, 448] width 1207 height 685
click at [383, 570] on div "// —————— PAGE TRANSITION AND LOADERS —————— // const dashLoading = document . …" at bounding box center [898, 448] width 1207 height 685
click at [549, 487] on div "// —————— PAGE TRANSITION AND LOADERS —————— // const dashLoading = document . …" at bounding box center [898, 448] width 1207 height 685
click at [420, 519] on div "// —————— PAGE TRANSITION AND LOADERS —————— // const dashLoading = document . …" at bounding box center [898, 448] width 1207 height 685
click at [417, 541] on div "// —————— PAGE TRANSITION AND LOADERS —————— // const dashLoading = document . …" at bounding box center [898, 448] width 1207 height 685
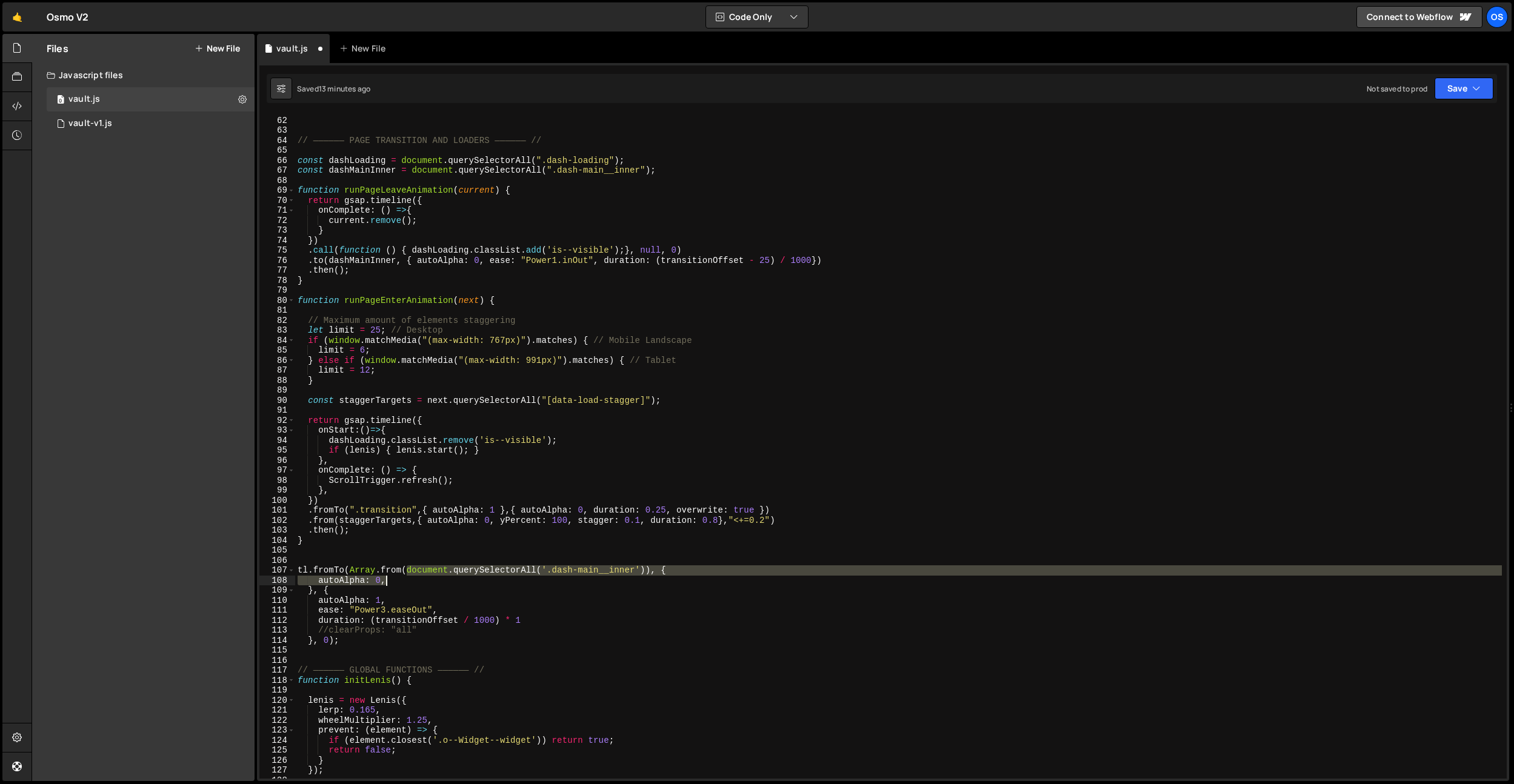
drag, startPoint x: 406, startPoint y: 570, endPoint x: 623, endPoint y: 559, distance: 217.3
click at [633, 571] on div "// —————— PAGE TRANSITION AND LOADERS —————— // const dashLoading = document . …" at bounding box center [898, 448] width 1207 height 685
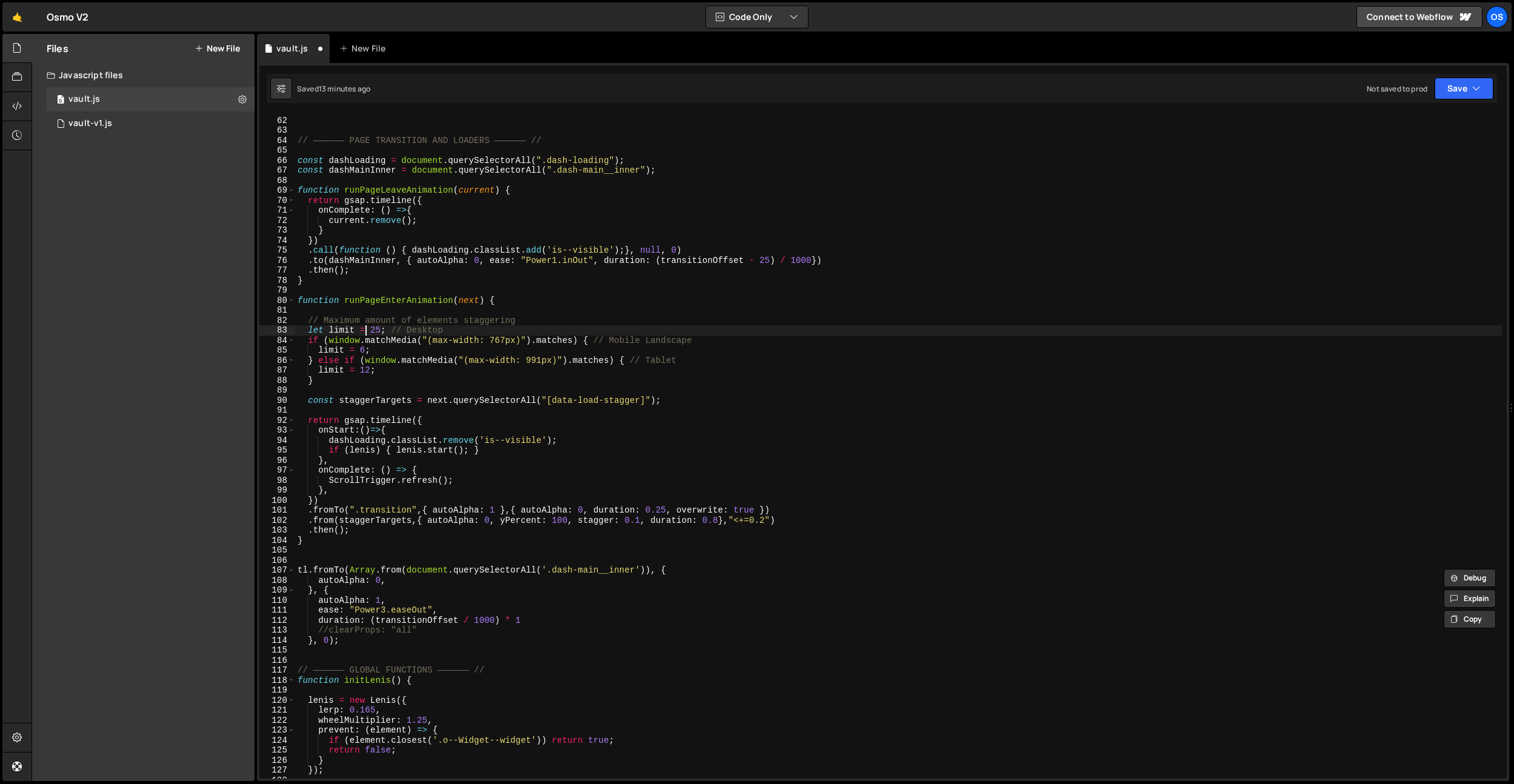
click at [365, 335] on div "// —————— PAGE TRANSITION AND LOADERS —————— // const dashLoading = document . …" at bounding box center [898, 448] width 1207 height 685
type textarea "let limit = 25; // Desktop"
click at [386, 292] on div "// —————— PAGE TRANSITION AND LOADERS —————— // const dashLoading = document . …" at bounding box center [898, 448] width 1207 height 685
click at [348, 257] on div "// —————— PAGE TRANSITION AND LOADERS —————— // const dashLoading = document . …" at bounding box center [898, 448] width 1207 height 685
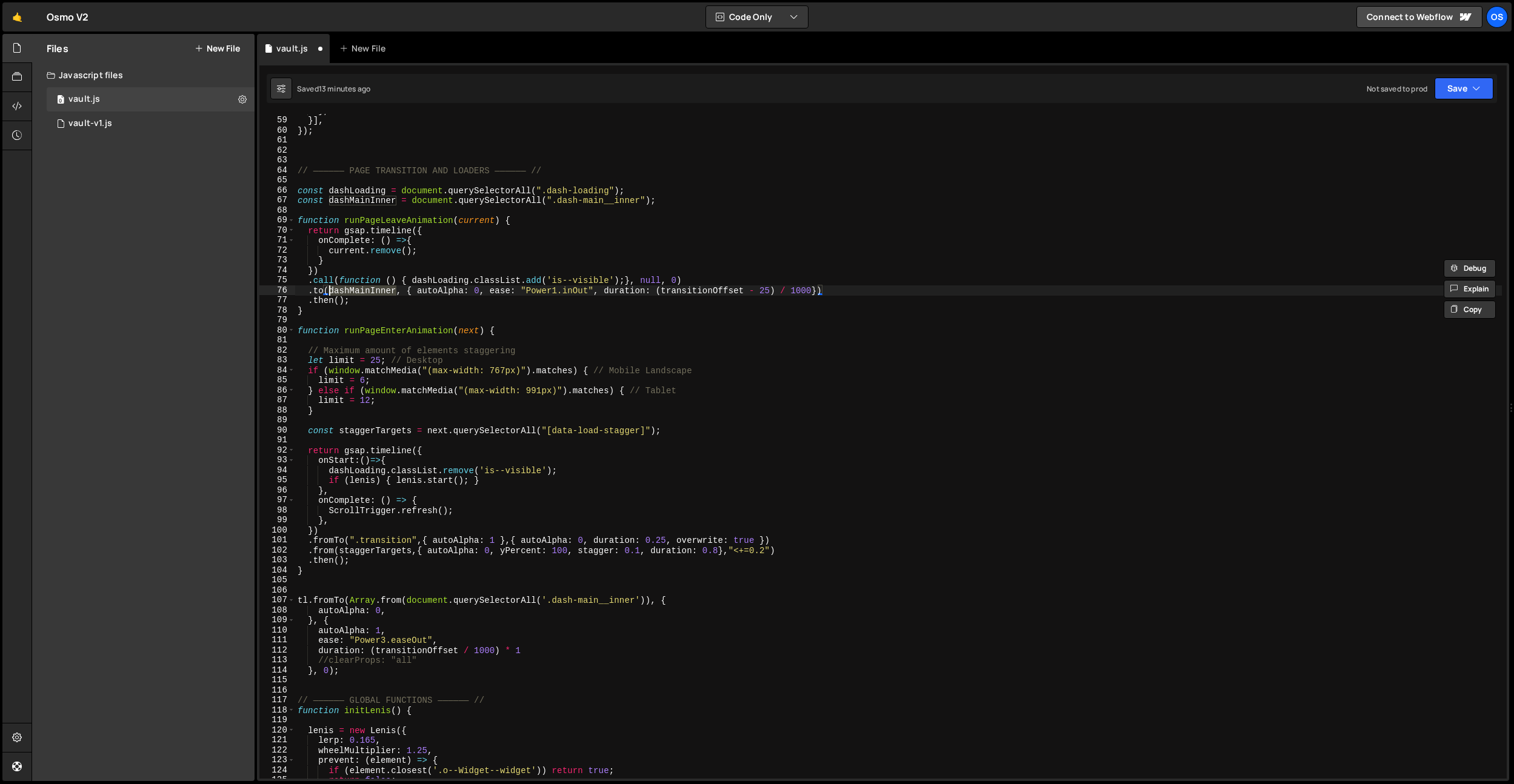
scroll to position [563, 0]
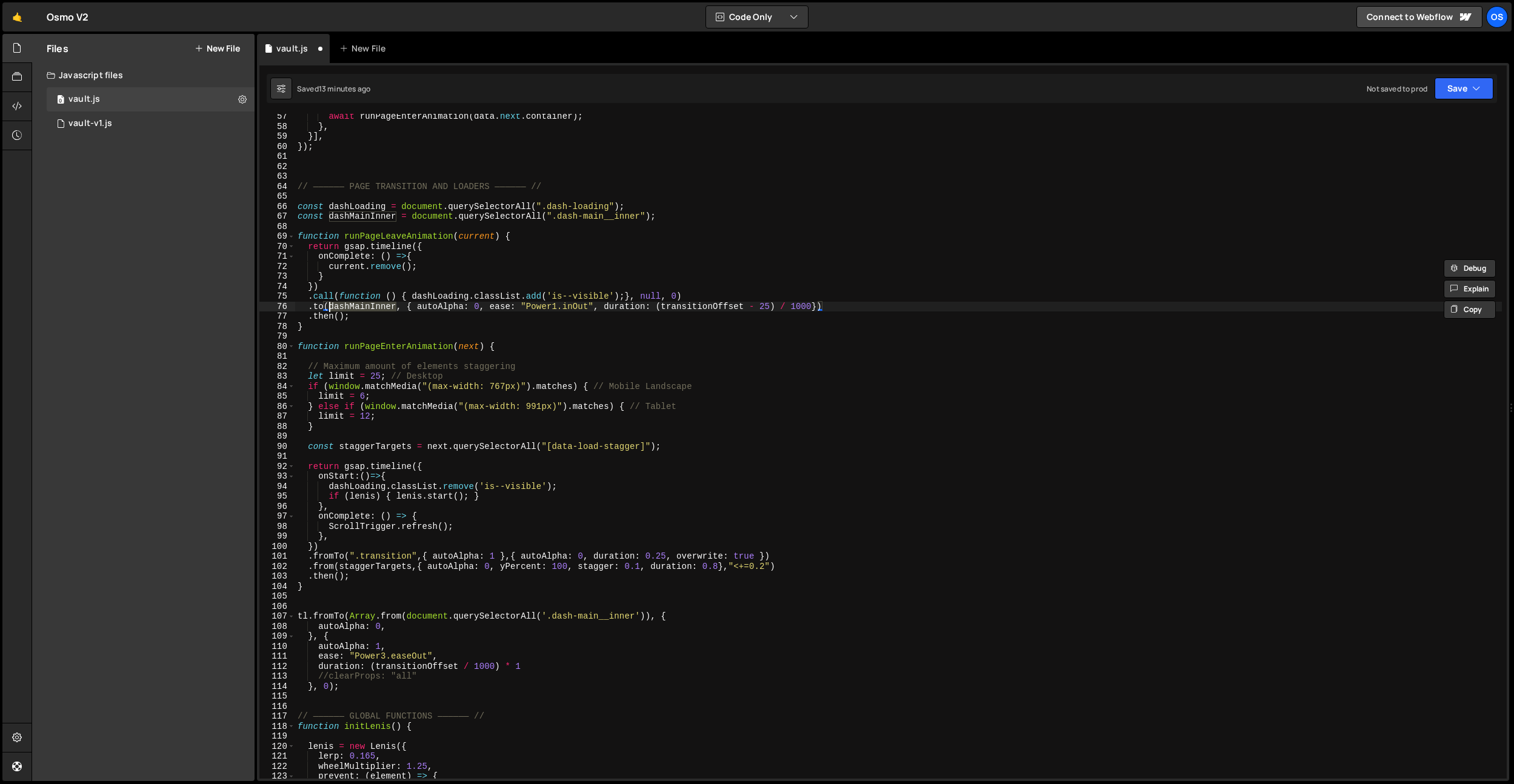
click at [359, 213] on div "await runPageEnterAnimation ( data . next . container ) ; } , }] , }) ; // ————…" at bounding box center [898, 453] width 1207 height 685
click at [575, 364] on div "await runPageEnterAnimation ( data . next . container ) ; } , }] , }) ; // ————…" at bounding box center [898, 453] width 1207 height 685
click at [437, 551] on div "await runPageEnterAnimation ( data . next . container ) ; } , }] , }) ; // ————…" at bounding box center [898, 453] width 1207 height 685
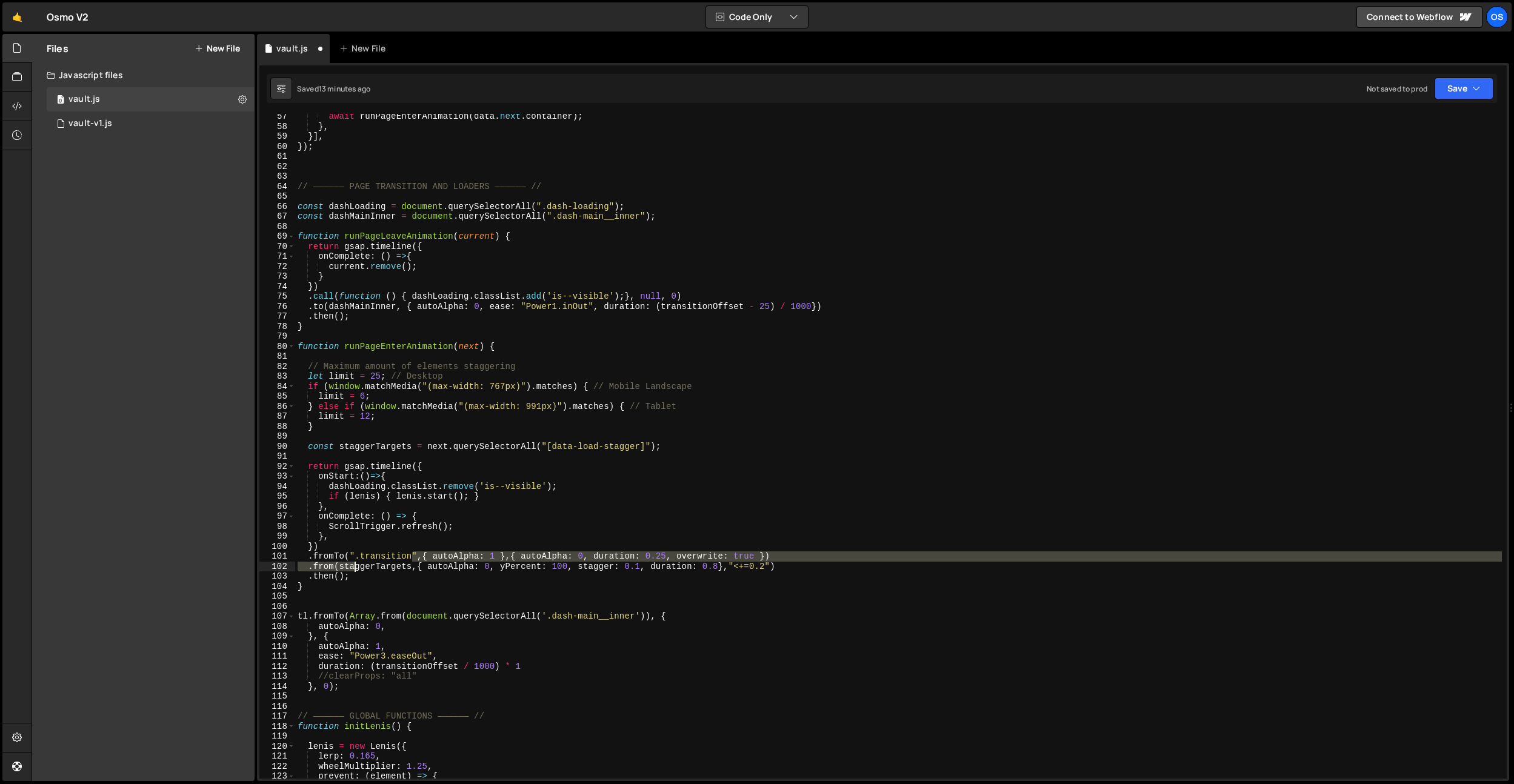
drag, startPoint x: 411, startPoint y: 559, endPoint x: 354, endPoint y: 562, distance: 57.1
click at [355, 562] on div "await runPageEnterAnimation ( data . next . container ) ; } , }] , }) ; // ————…" at bounding box center [898, 453] width 1207 height 685
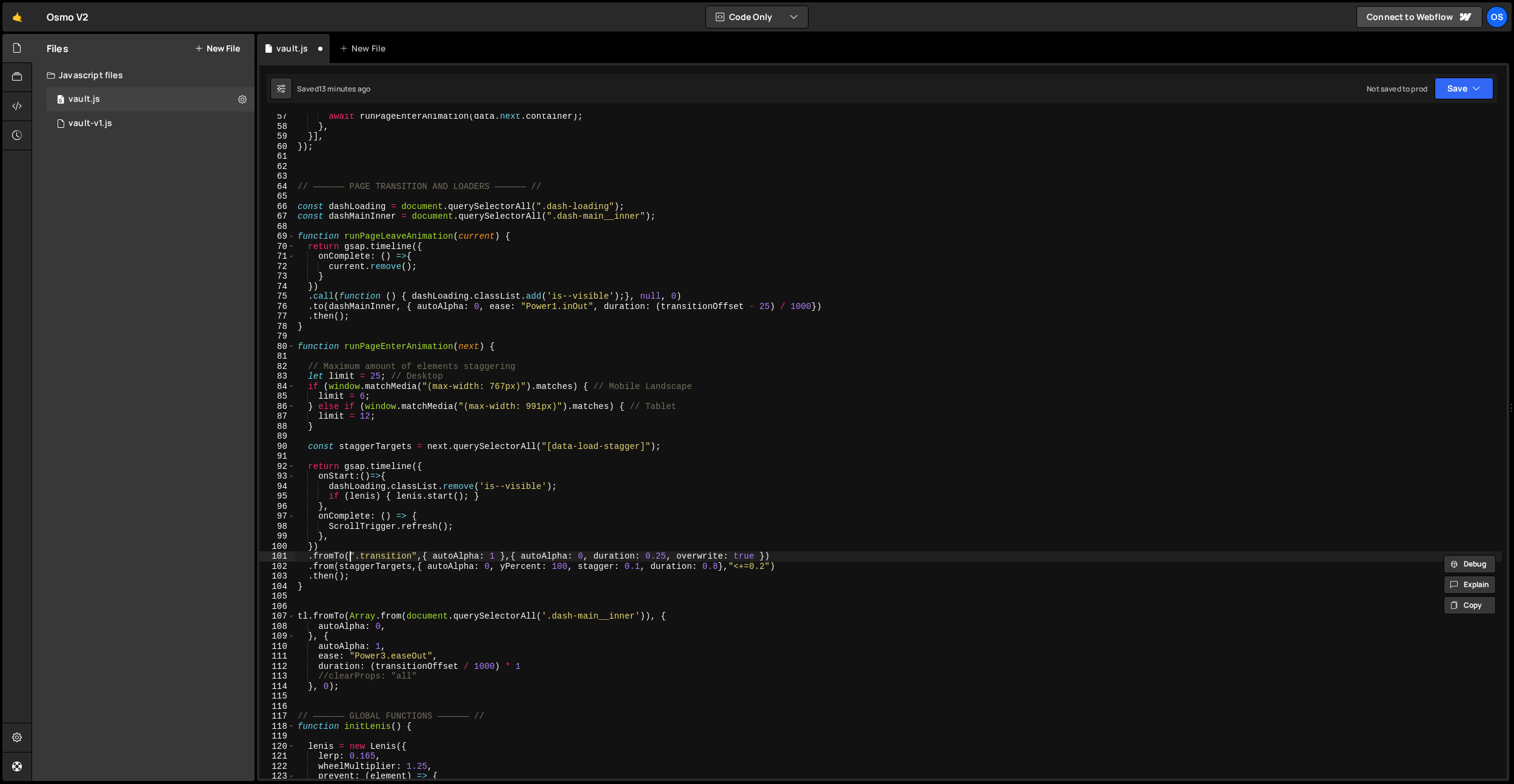
click at [350, 554] on div "await runPageEnterAnimation ( data . next . container ) ; } , }] , }) ; // ————…" at bounding box center [898, 453] width 1207 height 685
drag, startPoint x: 350, startPoint y: 555, endPoint x: 419, endPoint y: 557, distance: 69.0
click at [419, 557] on div "await runPageEnterAnimation ( data . next . container ) ; } , }] , }) ; // ————…" at bounding box center [898, 453] width 1207 height 685
paste textarea "dashMainInner"
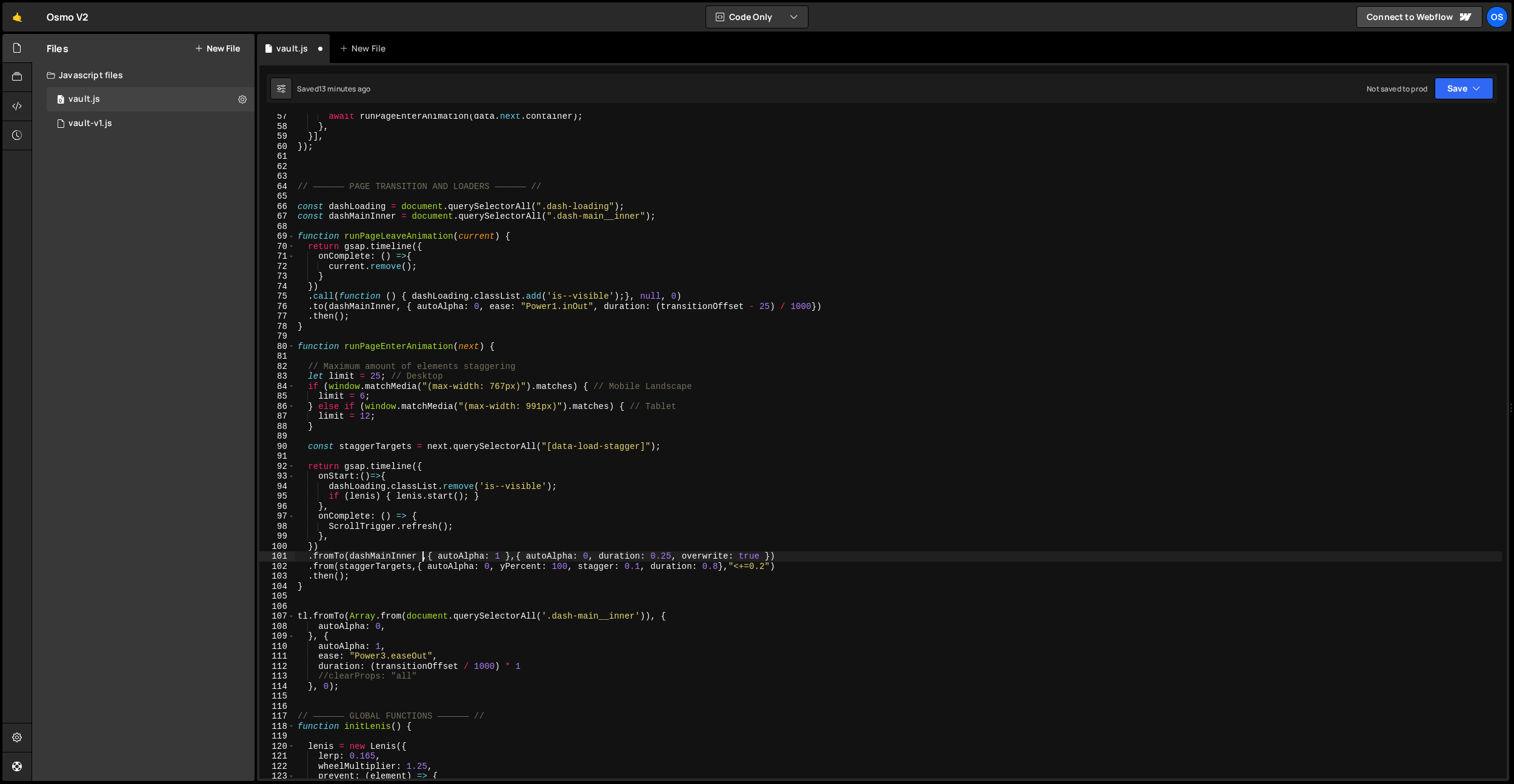
click at [463, 531] on div "await runPageEnterAnimation ( data . next . container ) ; } , }] , }) ; // ————…" at bounding box center [898, 453] width 1207 height 685
click at [420, 557] on div "await runPageEnterAnimation ( data . next . container ) ; } , }] , }) ; // ————…" at bounding box center [898, 453] width 1207 height 685
type textarea ".fromTo(dashMainInner, { autoAlpha: 1 },{ autoAlpha: 0, duration: 0.25, overwri…"
drag, startPoint x: 508, startPoint y: 595, endPoint x: 486, endPoint y: 602, distance: 23.1
click at [508, 595] on div "await runPageEnterAnimation ( data . next . container ) ; } , }] , }) ; // ————…" at bounding box center [898, 453] width 1207 height 685
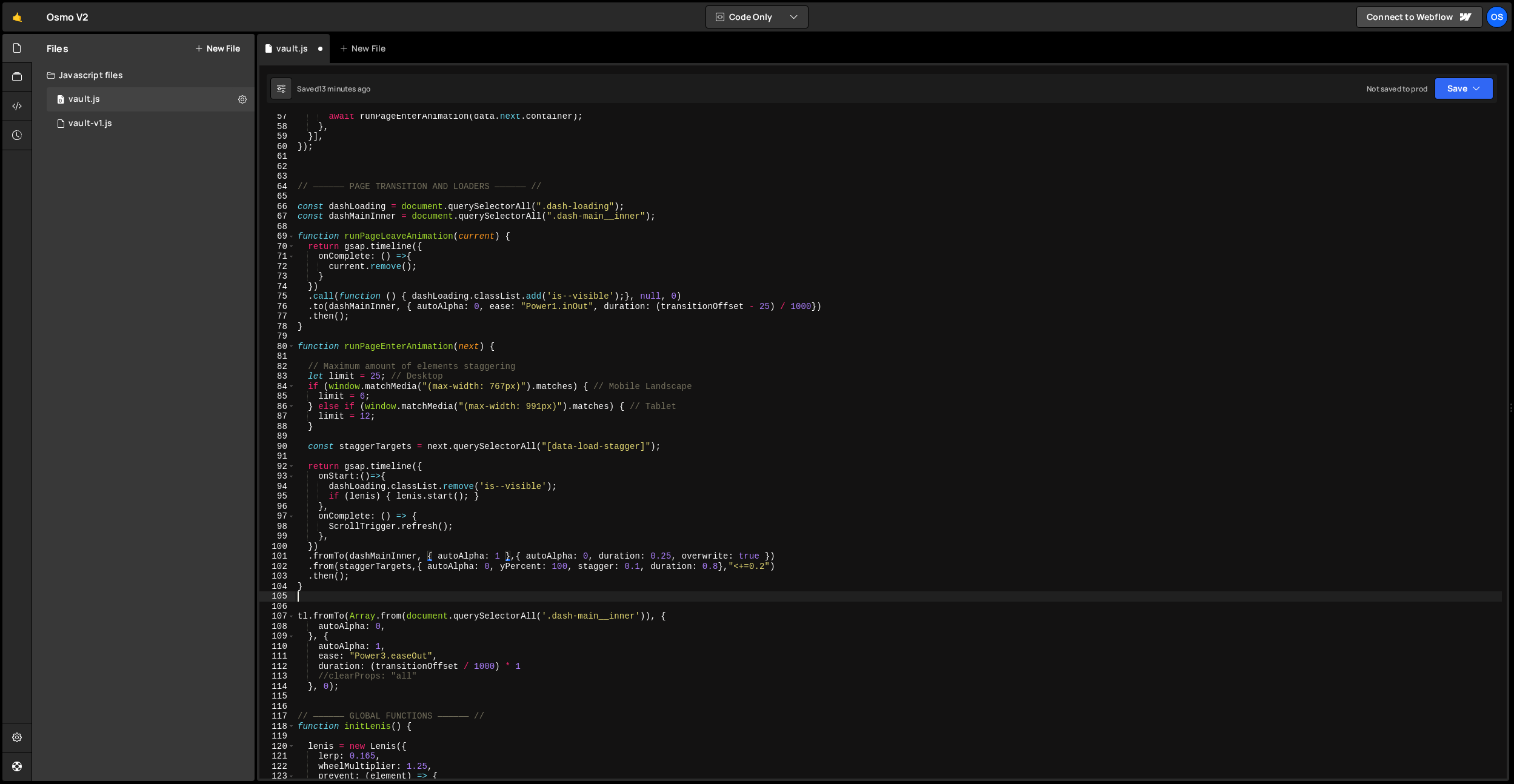
scroll to position [0, 0]
click at [507, 554] on div "await runPageEnterAnimation ( data . next . container ) ; } , }] , }) ; // ————…" at bounding box center [898, 453] width 1207 height 685
click at [591, 504] on div "await runPageEnterAnimation ( data . next . container ) ; } , }] , }) ; // ————…" at bounding box center [898, 453] width 1207 height 685
click at [593, 559] on div "await runPageEnterAnimation ( data . next . container ) ; } , }] , }) ; // ————…" at bounding box center [898, 453] width 1207 height 685
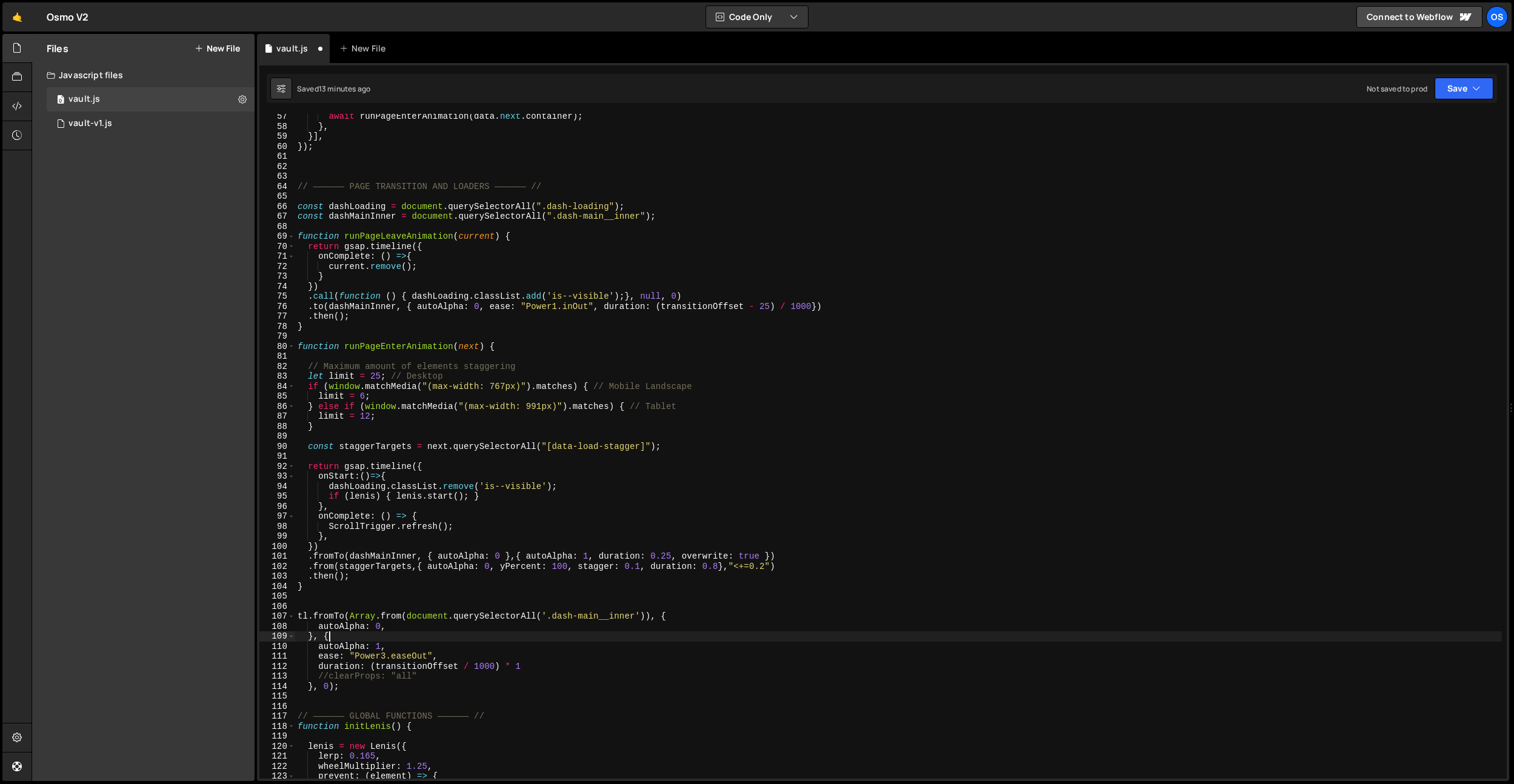
click at [393, 633] on div "await runPageEnterAnimation ( data . next . container ) ; } , }] , }) ; // ————…" at bounding box center [898, 453] width 1207 height 685
click at [386, 666] on div "await runPageEnterAnimation ( data . next . container ) ; } , }] , }) ; // ————…" at bounding box center [898, 453] width 1207 height 685
drag, startPoint x: 317, startPoint y: 667, endPoint x: 528, endPoint y: 665, distance: 211.0
click at [528, 665] on div "await runPageEnterAnimation ( data . next . container ) ; } , }] , }) ; // ————…" at bounding box center [898, 453] width 1207 height 685
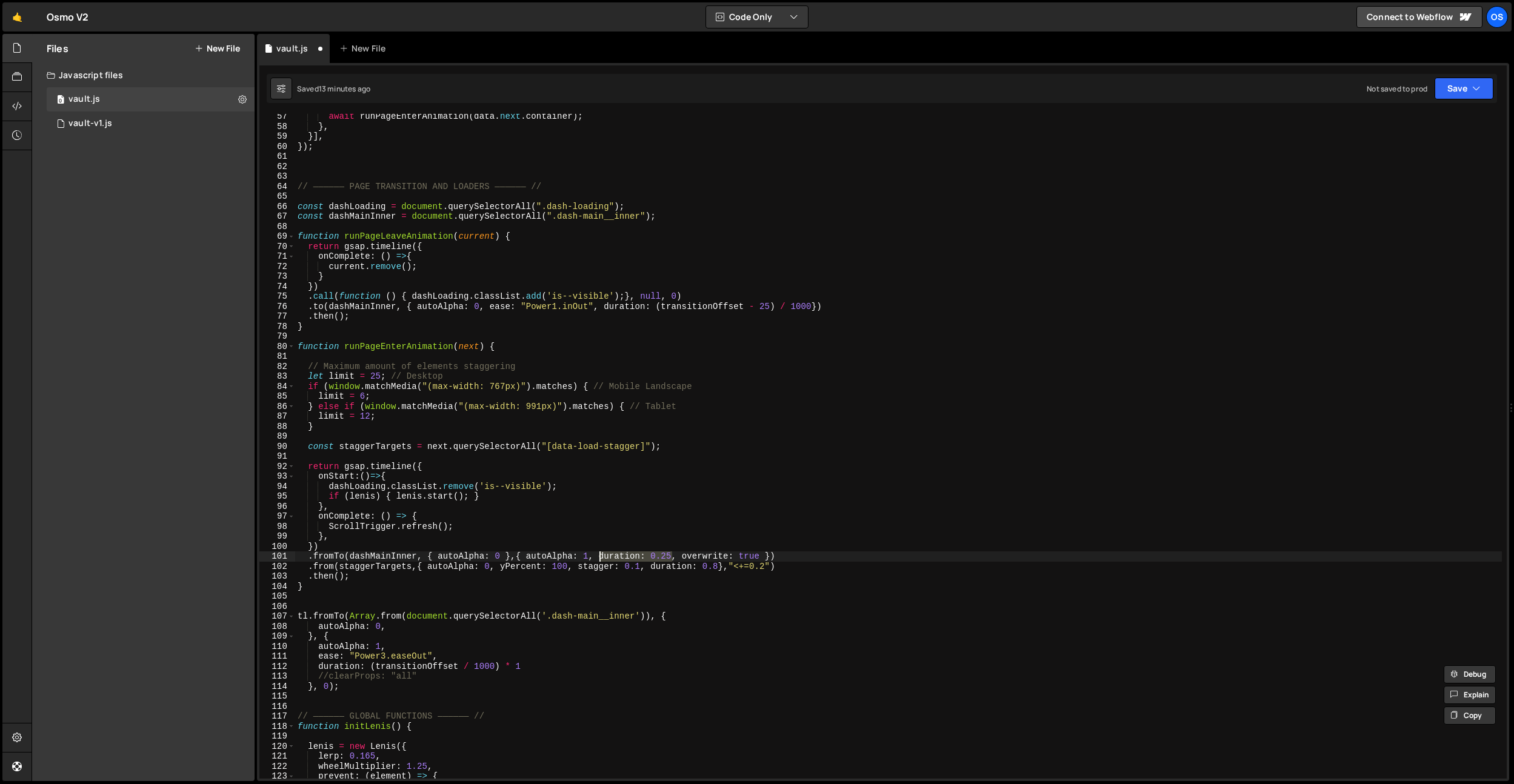
paste textarea ".fromTo(dashMainInner, { autoAlpha: 0 },{ autoAlpha: 1, duration: (transitionOf…"
drag, startPoint x: 673, startPoint y: 556, endPoint x: 597, endPoint y: 559, distance: 76.1
click at [597, 559] on div "await runPageEnterAnimation ( data . next . container ) ; } , }] , }) ; // ————…" at bounding box center [898, 453] width 1207 height 685
drag, startPoint x: 895, startPoint y: 557, endPoint x: 812, endPoint y: 558, distance: 83.0
click at [812, 558] on div "await runPageEnterAnimation ( data . next . container ) ; } , }] , }) ; // ————…" at bounding box center [898, 453] width 1207 height 685
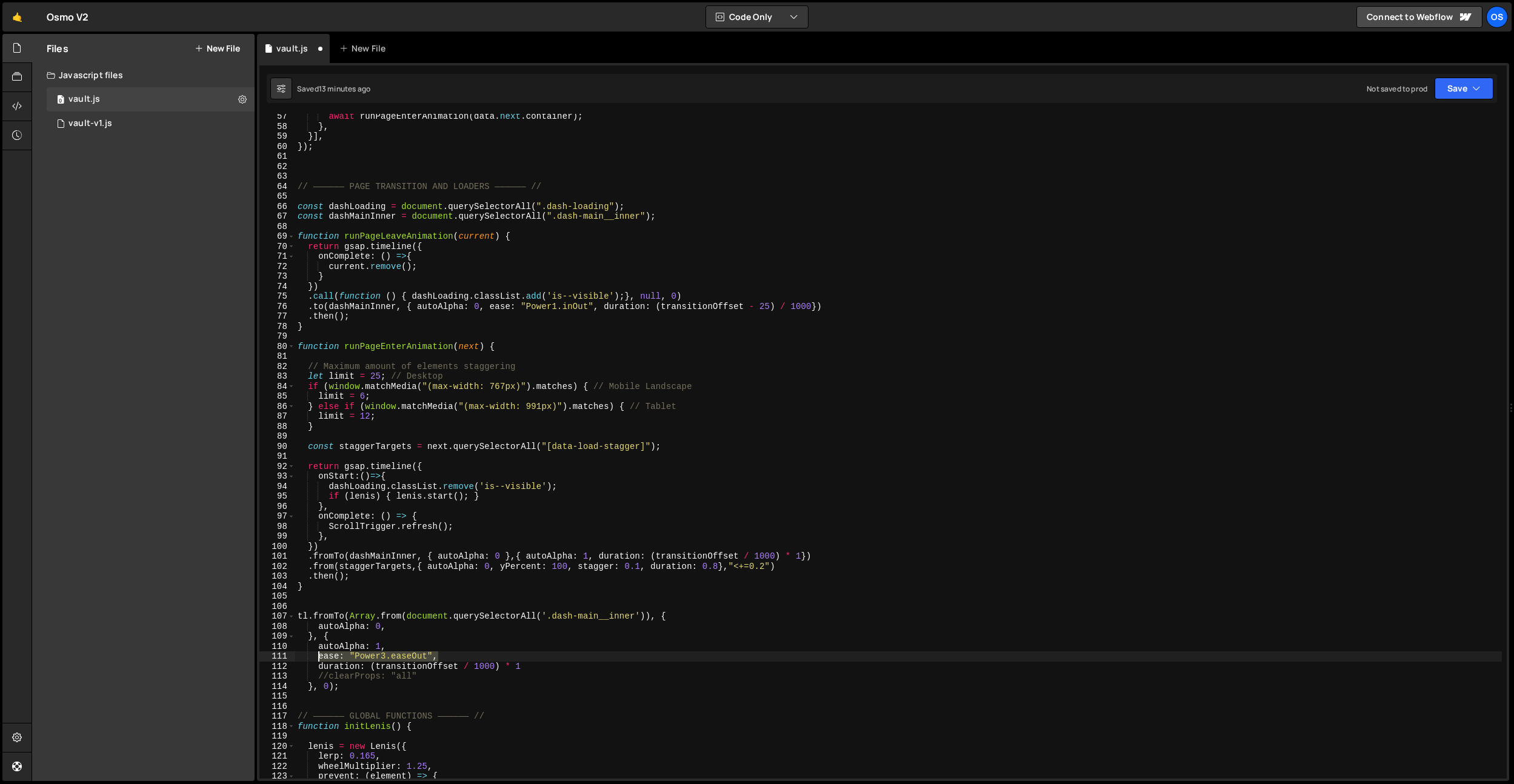
drag, startPoint x: 441, startPoint y: 655, endPoint x: 541, endPoint y: 595, distance: 116.6
click at [317, 659] on div "await runPageEnterAnimation ( data . next . container ) ; } , }] , }) ; // ————…" at bounding box center [898, 453] width 1207 height 685
click at [596, 559] on div "await runPageEnterAnimation ( data . next . container ) ; } , }] , }) ; // ————…" at bounding box center [898, 453] width 1207 height 685
paste textarea "ease: "Power3.easeOut","
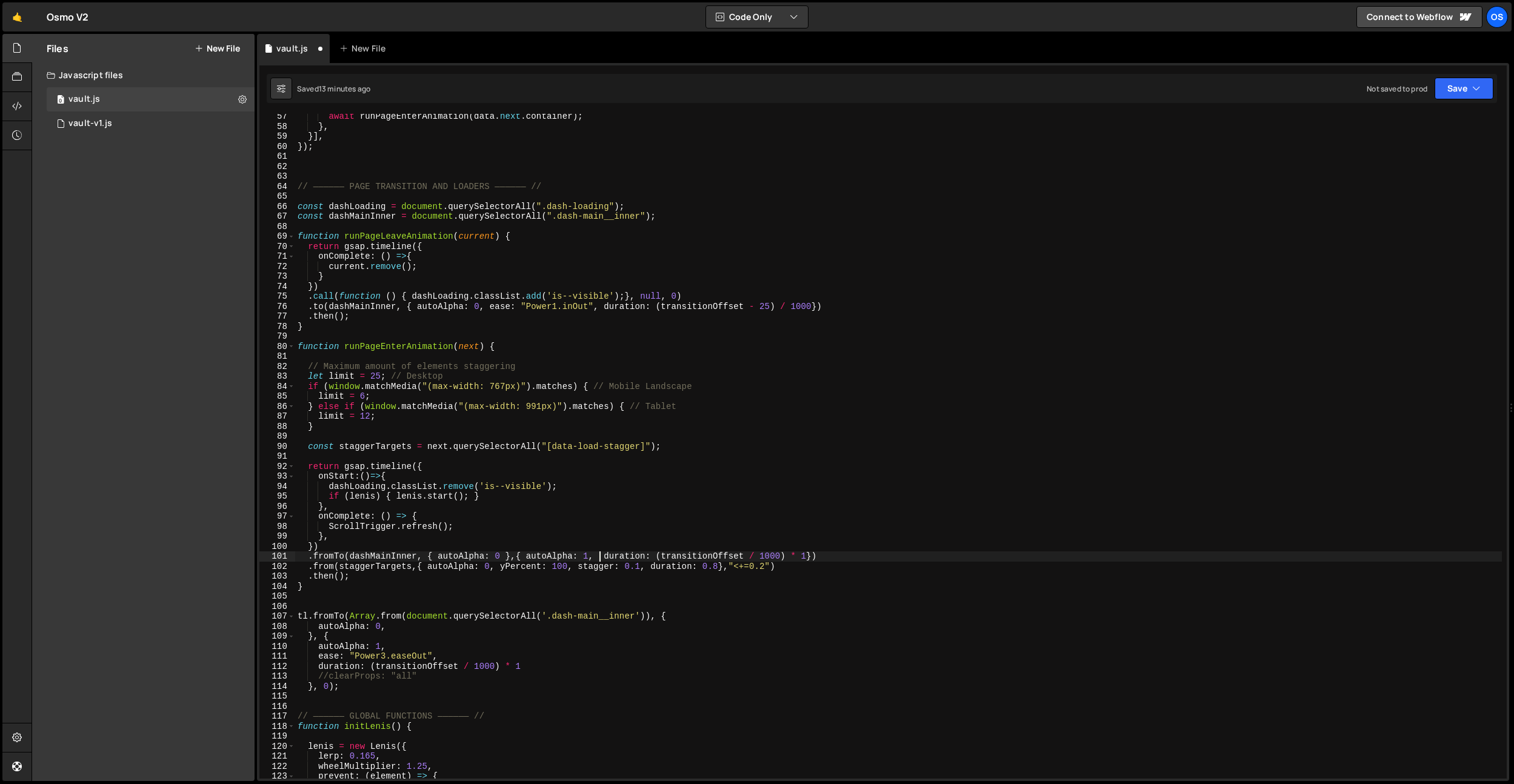
paste textarea "ease: "Power3.easeOut","
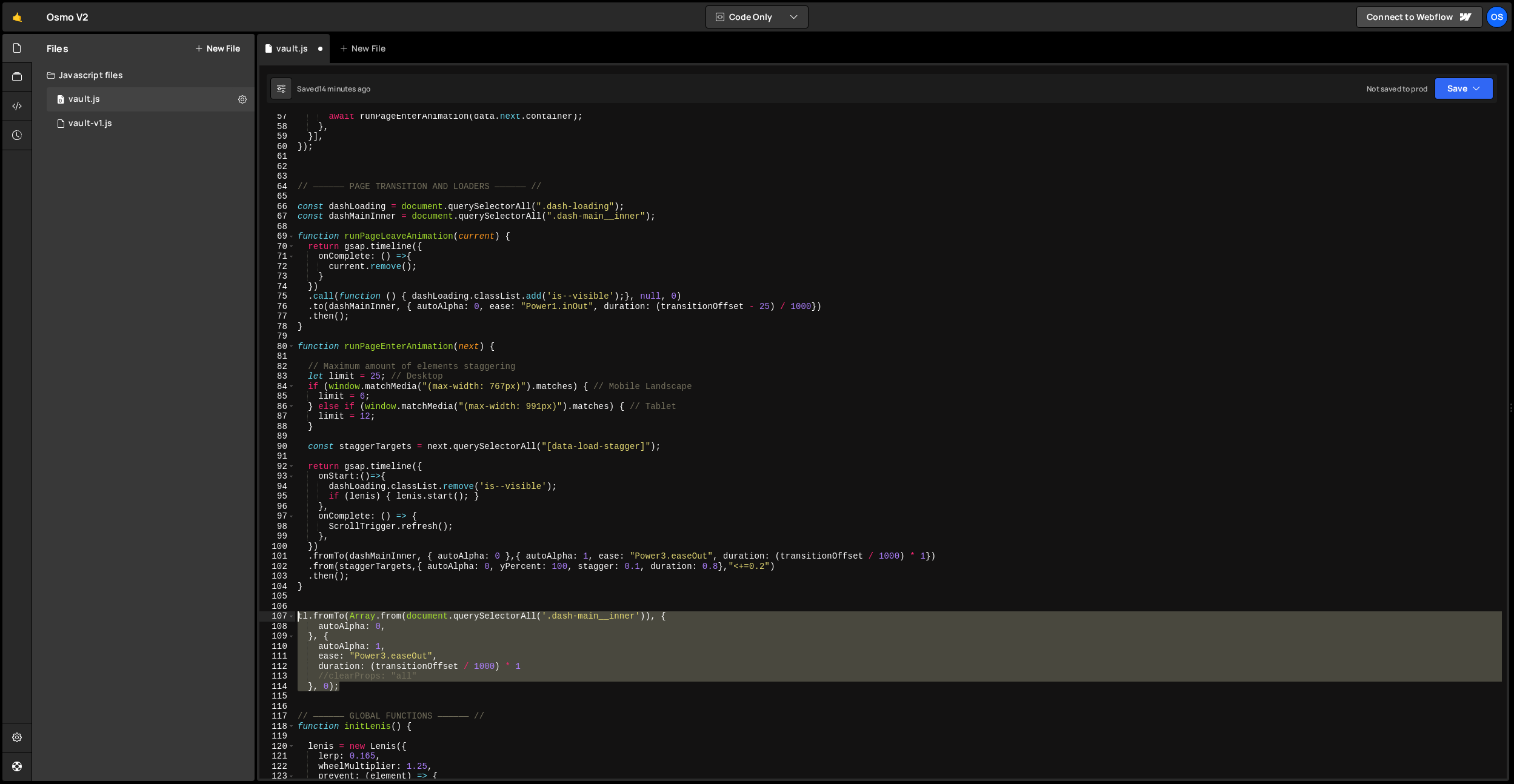
drag, startPoint x: 377, startPoint y: 685, endPoint x: 284, endPoint y: 619, distance: 114.0
click at [284, 619] on div ".fromTo(dashMainInner, { autoAlpha: 0 },{ autoAlpha: 1, ease: "Power3.easeOut",…" at bounding box center [883, 446] width 1248 height 665
type textarea "tl.fromTo(Array.from(document.querySelectorAll('.dash-main__inner')), { autoAlp…"
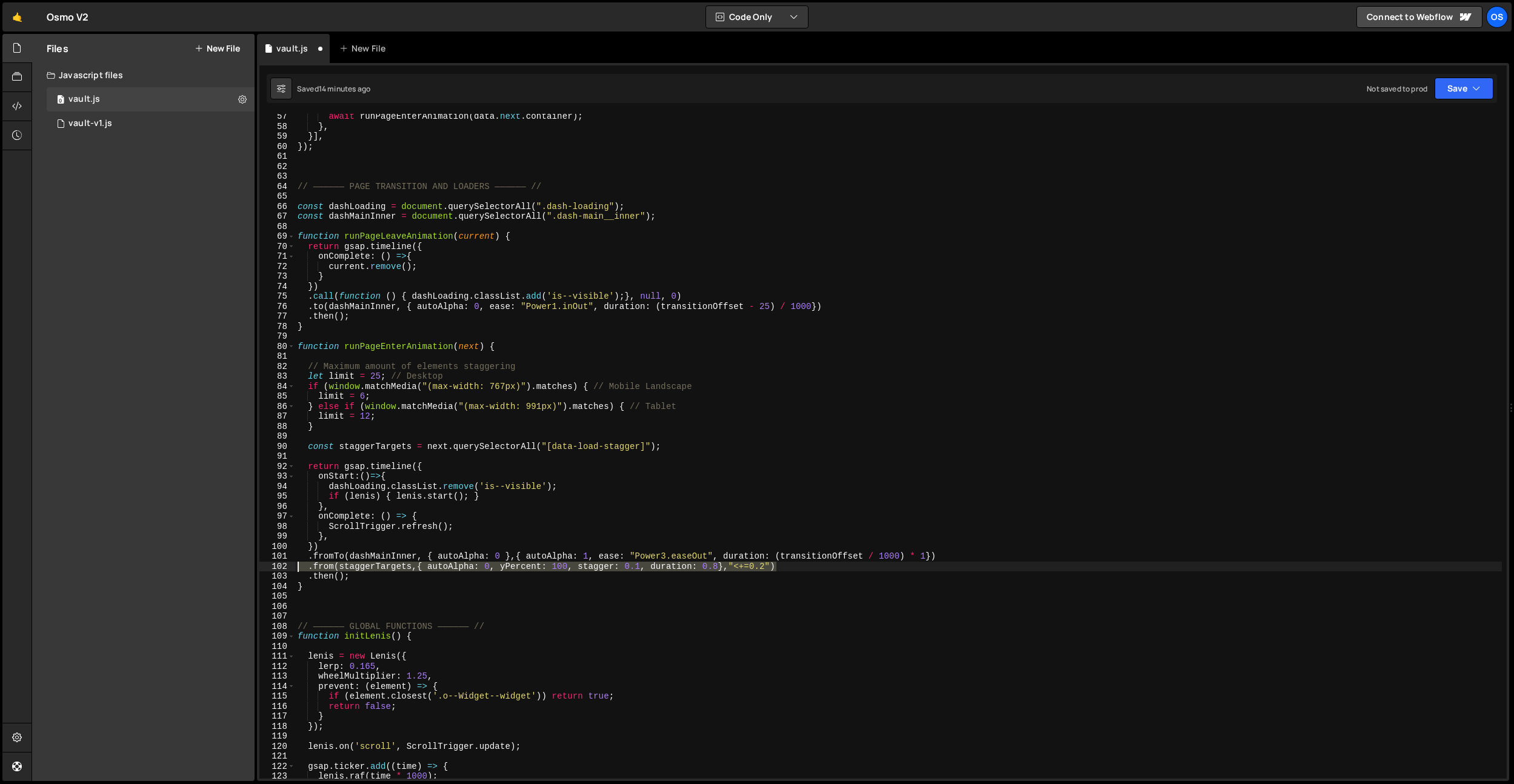
drag, startPoint x: 786, startPoint y: 568, endPoint x: 226, endPoint y: 564, distance: 560.0
click at [226, 564] on div "Files New File Javascript files 0 vault.js 0 0 vault-v1.js 0 CSS files Copy sha…" at bounding box center [773, 408] width 1483 height 748
type textarea "// .from(staggerTargets,{ autoAlpha: 0, yPercent: 100, stagger: 0.1, duration: …"
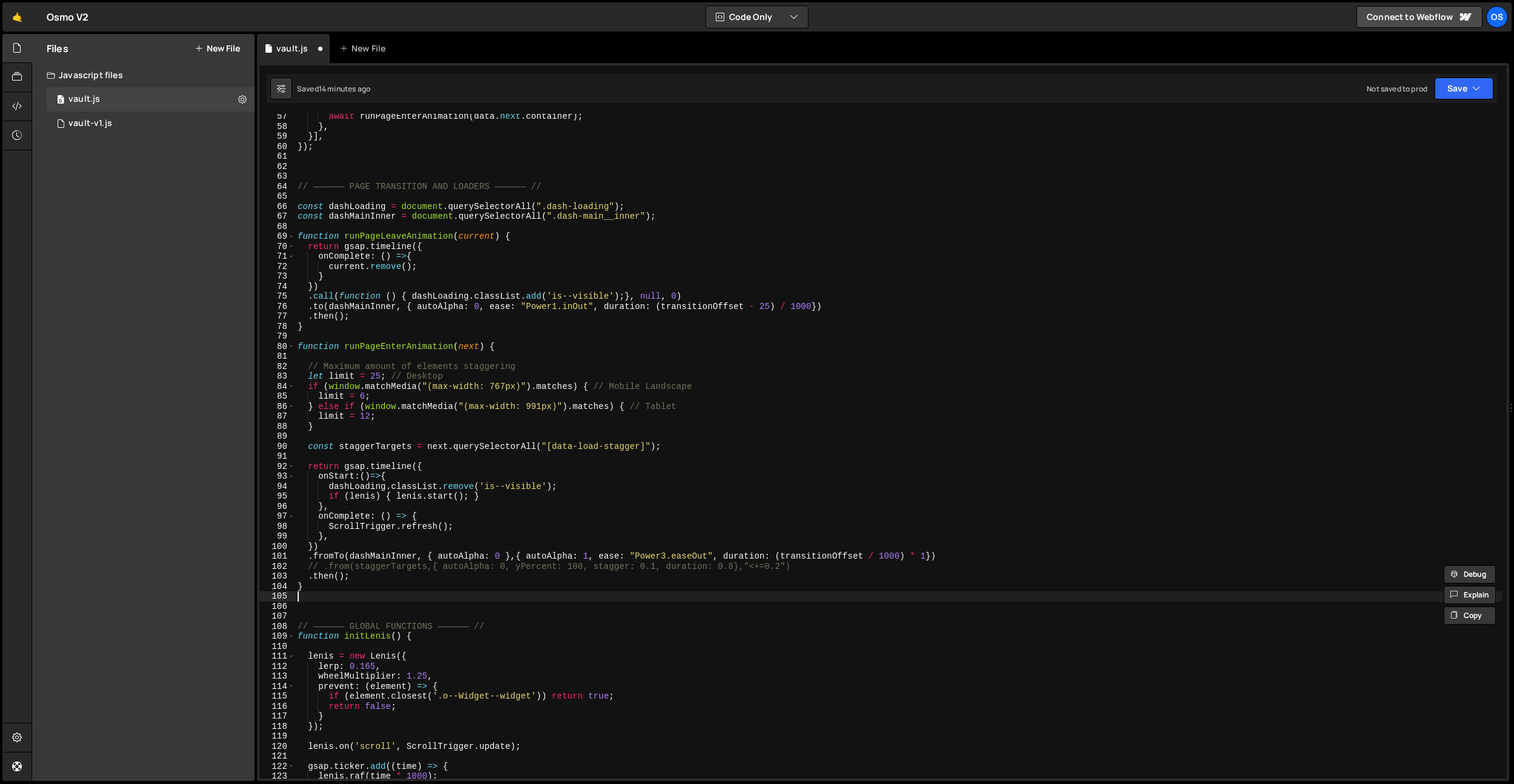
click at [376, 597] on div "await runPageEnterAnimation ( data . next . container ) ; } , }] , }) ; // ————…" at bounding box center [898, 453] width 1207 height 685
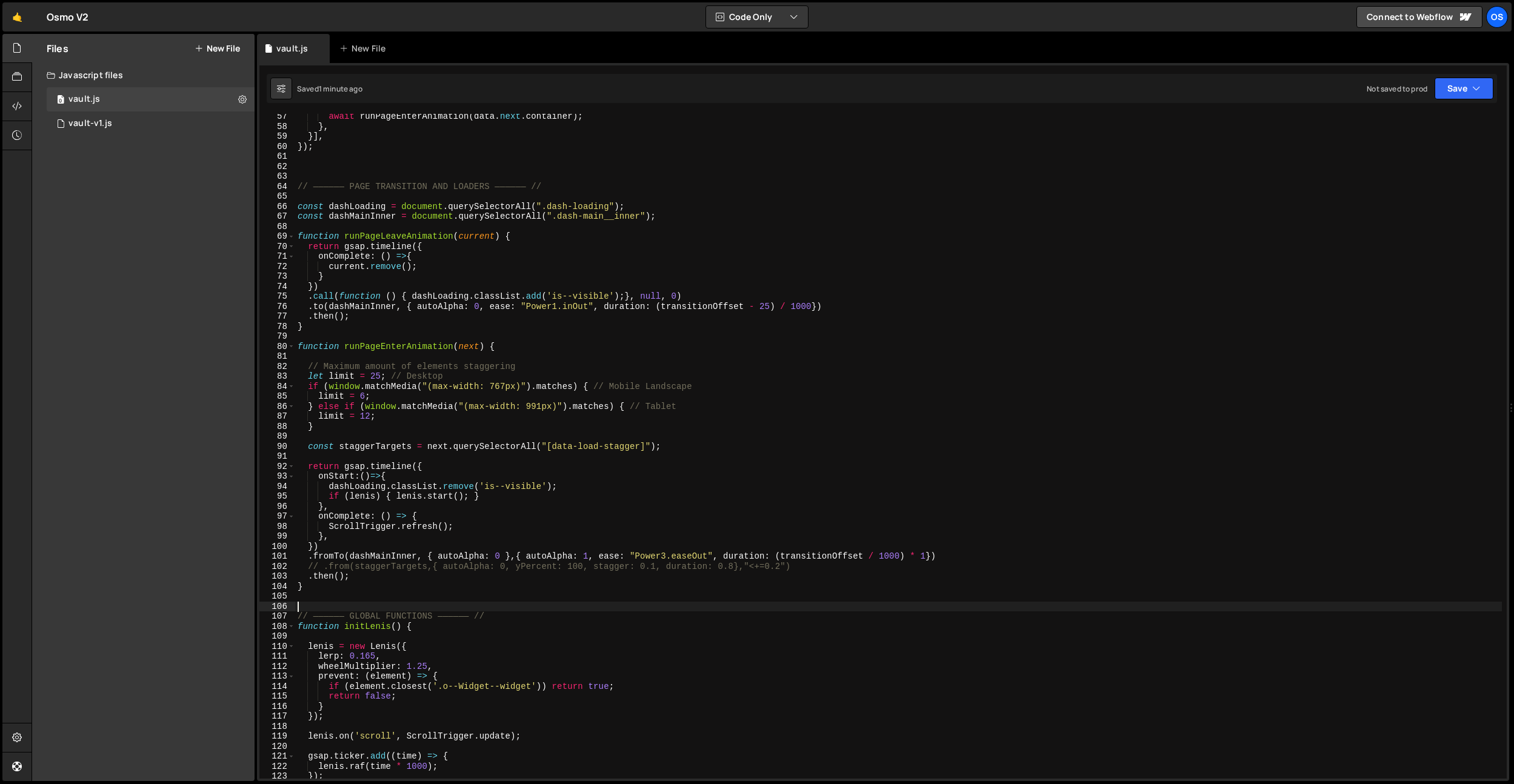
click at [400, 573] on div "await runPageEnterAnimation ( data . next . container ) ; } , }] , }) ; // ————…" at bounding box center [898, 453] width 1207 height 685
click at [361, 428] on div "await runPageEnterAnimation ( data . next . container ) ; } , }] , }) ; // ————…" at bounding box center [898, 453] width 1207 height 685
type textarea "}"
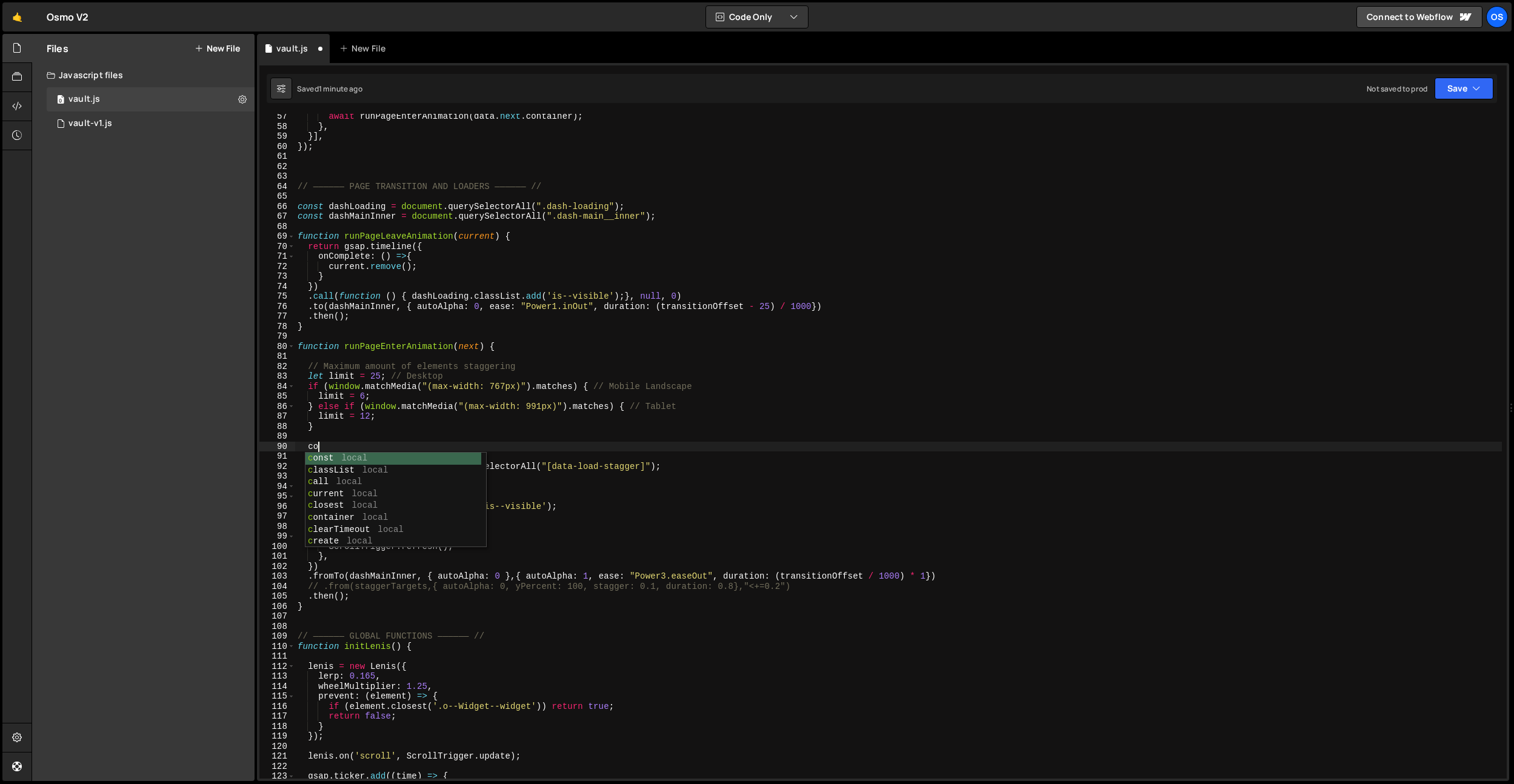
scroll to position [0, 2]
paste textarea ");"
drag, startPoint x: 342, startPoint y: 444, endPoint x: 364, endPoint y: 471, distance: 34.8
click at [309, 447] on div "await runPageEnterAnimation ( data . next . container ) ; } , }] , }) ; // ————…" at bounding box center [898, 453] width 1207 height 685
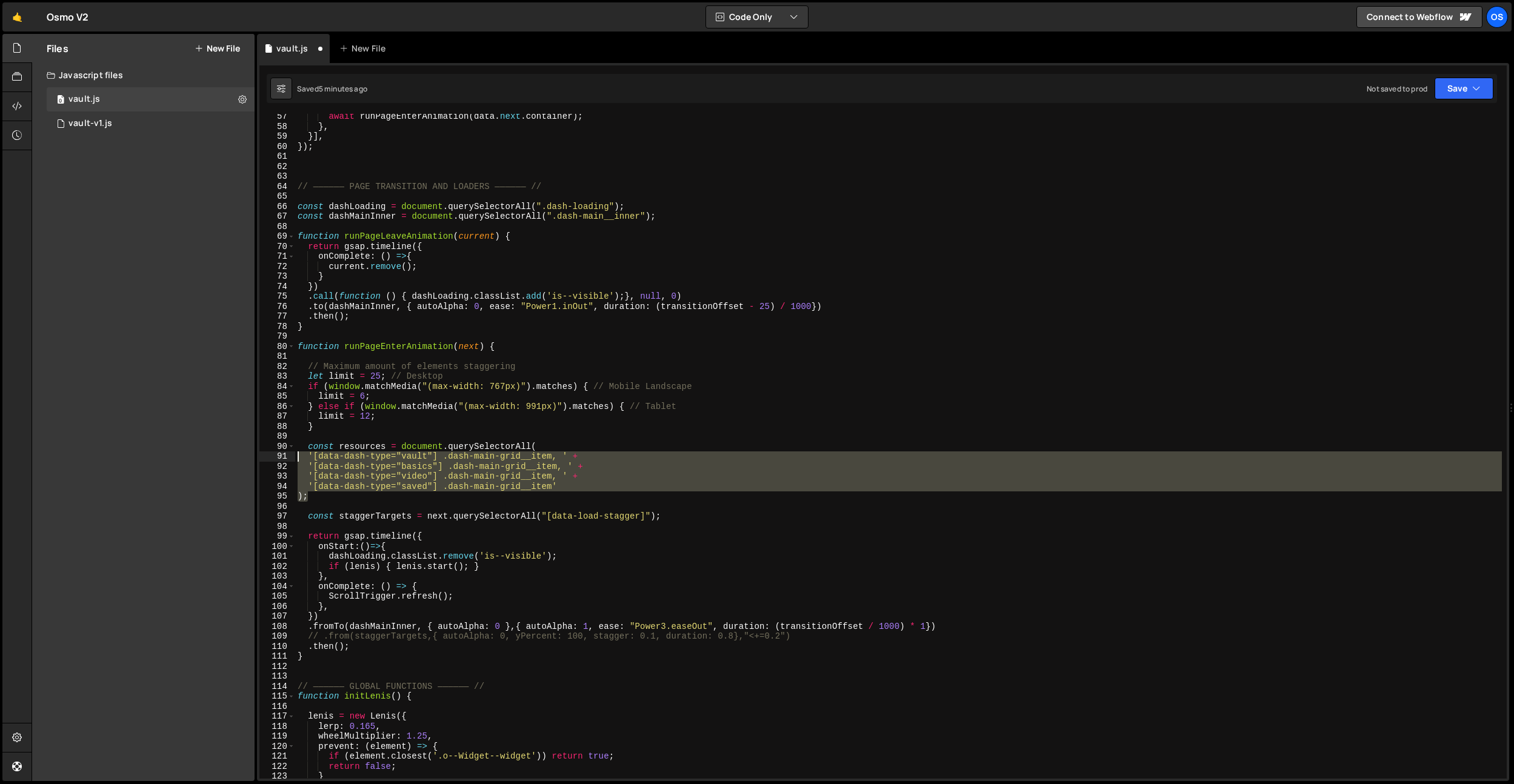
drag, startPoint x: 314, startPoint y: 492, endPoint x: 440, endPoint y: 389, distance: 162.7
click at [273, 458] on div "); 57 58 59 60 61 62 63 64 65 66 67 68 69 70 71 72 73 74 75 76 77 78 79 80 81 8…" at bounding box center [883, 446] width 1248 height 665
click at [467, 384] on div "await runPageEnterAnimation ( data . next . container ) ; } , }] , }) ; // ————…" at bounding box center [898, 453] width 1207 height 685
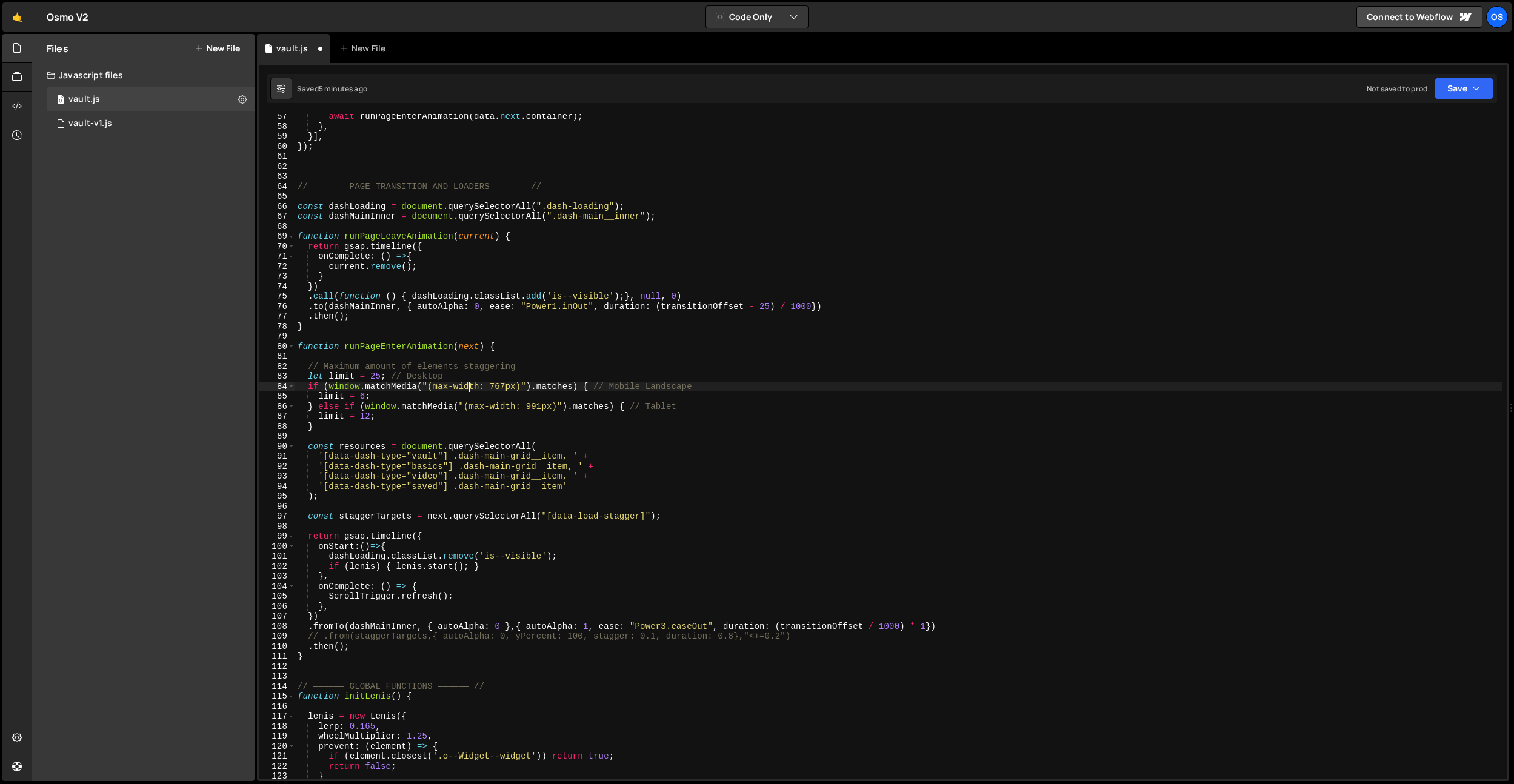
click at [463, 429] on div "await runPageEnterAnimation ( data . next . container ) ; } , }] , }) ; // ————…" at bounding box center [898, 453] width 1207 height 685
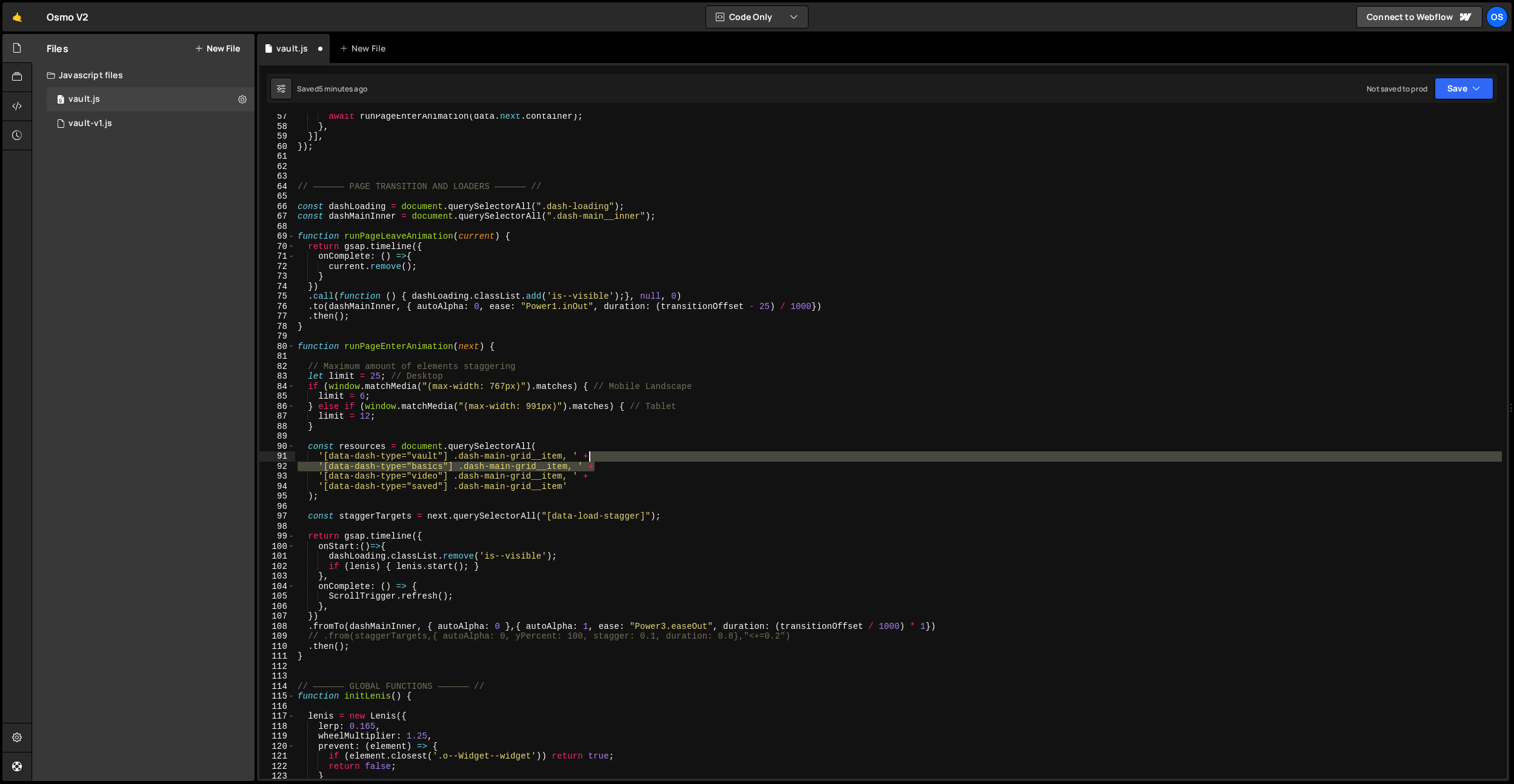
click at [604, 460] on div "await runPageEnterAnimation ( data . next . container ) ; } , }] , }) ; // ————…" at bounding box center [898, 453] width 1207 height 685
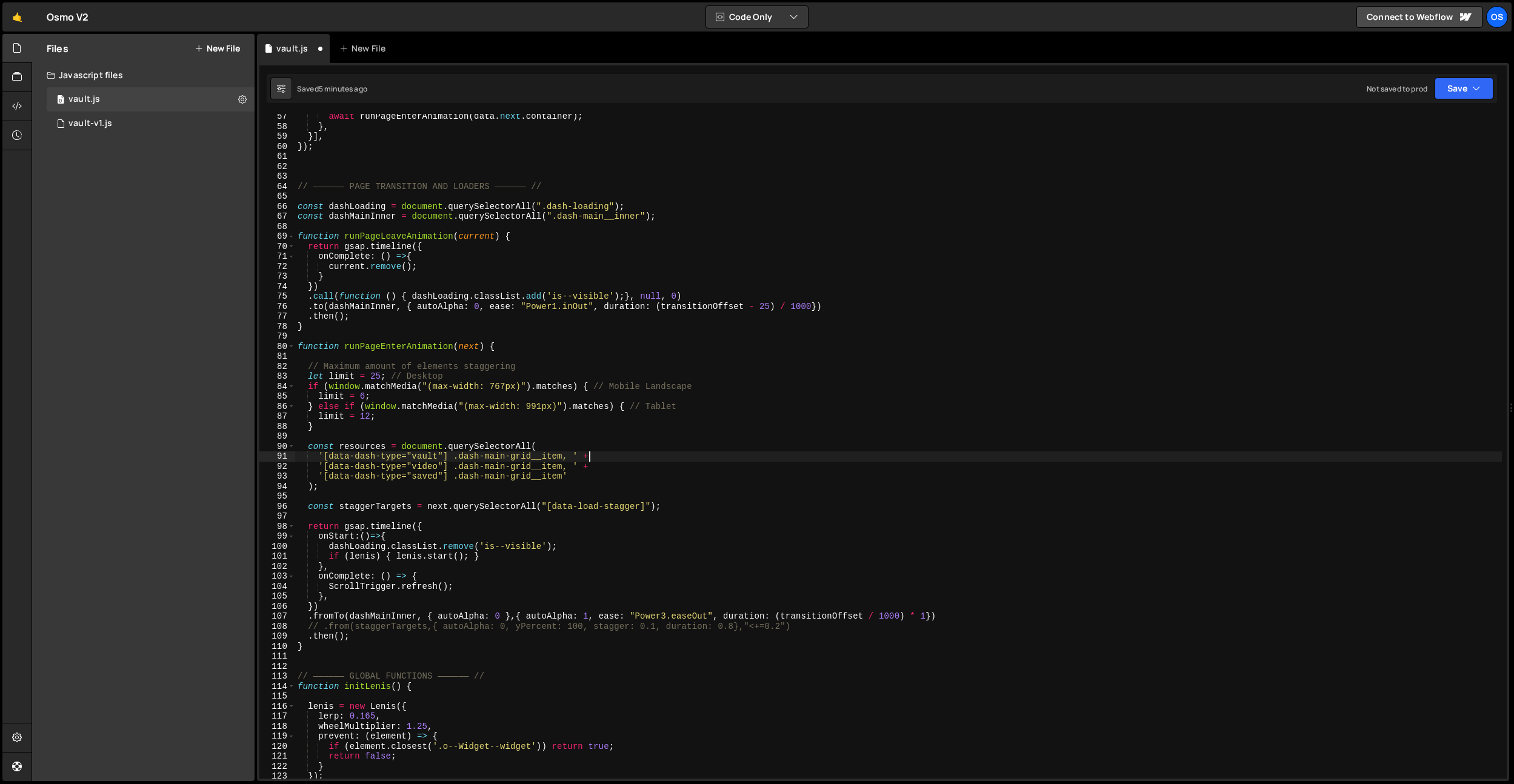
click at [370, 484] on div "await runPageEnterAnimation ( data . next . container ) ; } , }] , }) ; // ————…" at bounding box center [898, 453] width 1207 height 685
drag, startPoint x: 351, startPoint y: 470, endPoint x: 359, endPoint y: 455, distance: 17.0
click at [351, 470] on div "await runPageEnterAnimation ( data . next . container ) ; } , }] , }) ; // ————…" at bounding box center [898, 453] width 1207 height 685
click at [362, 446] on div "await runPageEnterAnimation ( data . next . container ) ; } , }] , }) ; // ————…" at bounding box center [898, 453] width 1207 height 685
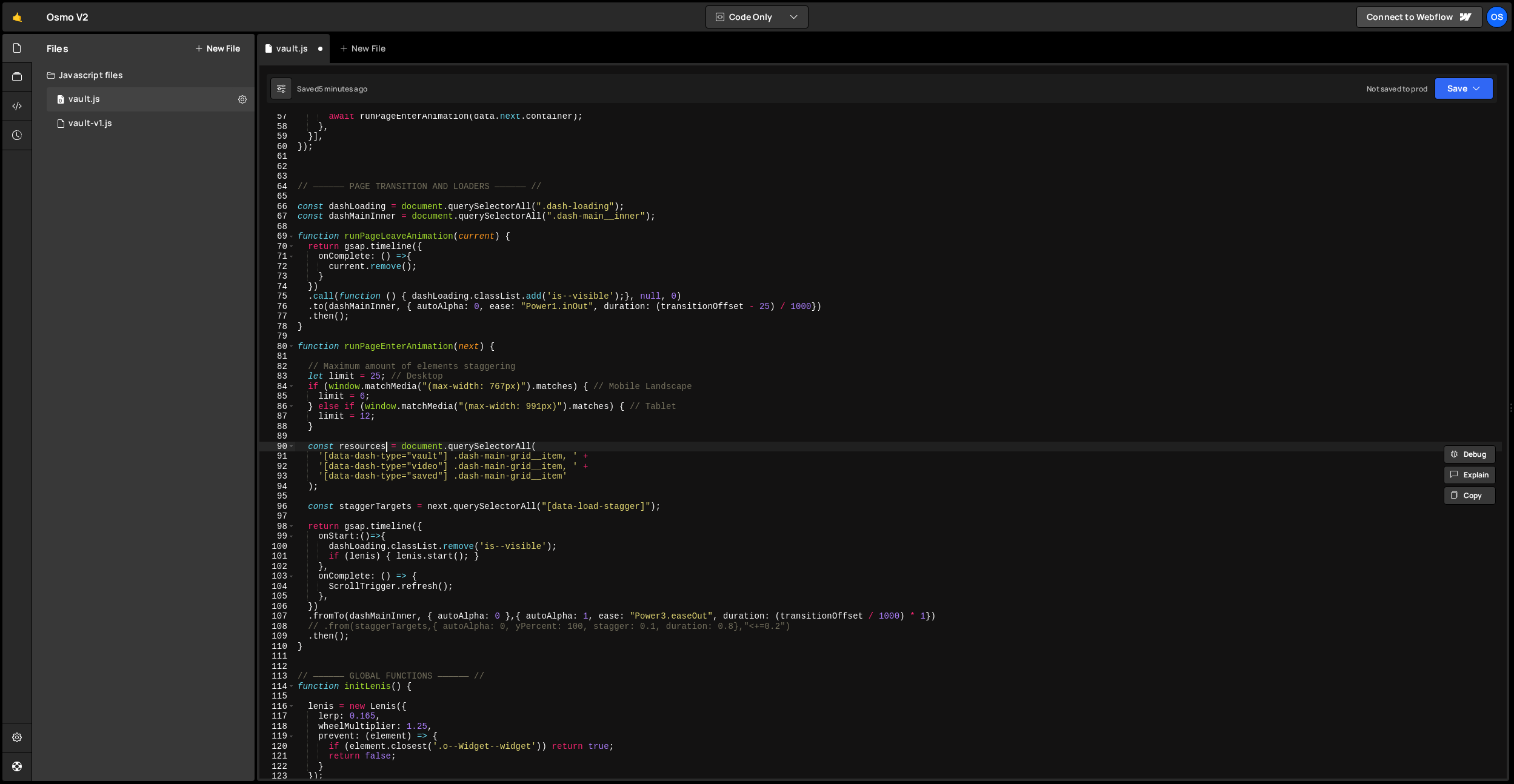
click at [362, 446] on div "await runPageEnterAnimation ( data . next . container ) ; } , }] , }) ; // ————…" at bounding box center [898, 453] width 1207 height 685
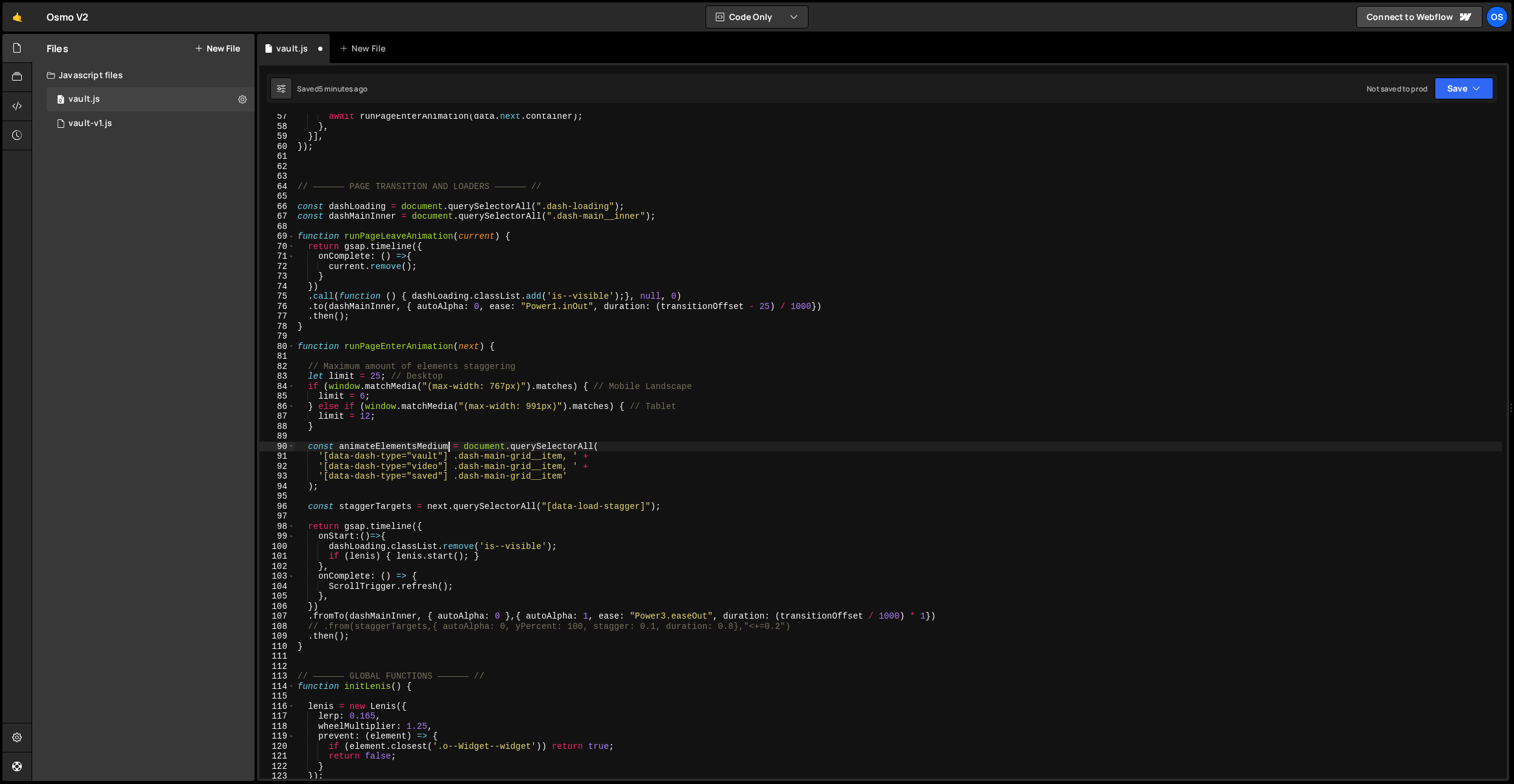
click at [406, 383] on div "await runPageEnterAnimation ( data . next . container ) ; } , }] , }) ; // ————…" at bounding box center [898, 453] width 1207 height 685
click at [429, 445] on div "await runPageEnterAnimation ( data . next . container ) ; } , }] , }) ; // ————…" at bounding box center [898, 453] width 1207 height 685
type textarea "const animateElementsMedium = document.querySelectorAll("
click at [489, 500] on div "await runPageEnterAnimation ( data . next . container ) ; } , }] , }) ; // ————…" at bounding box center [898, 453] width 1207 height 685
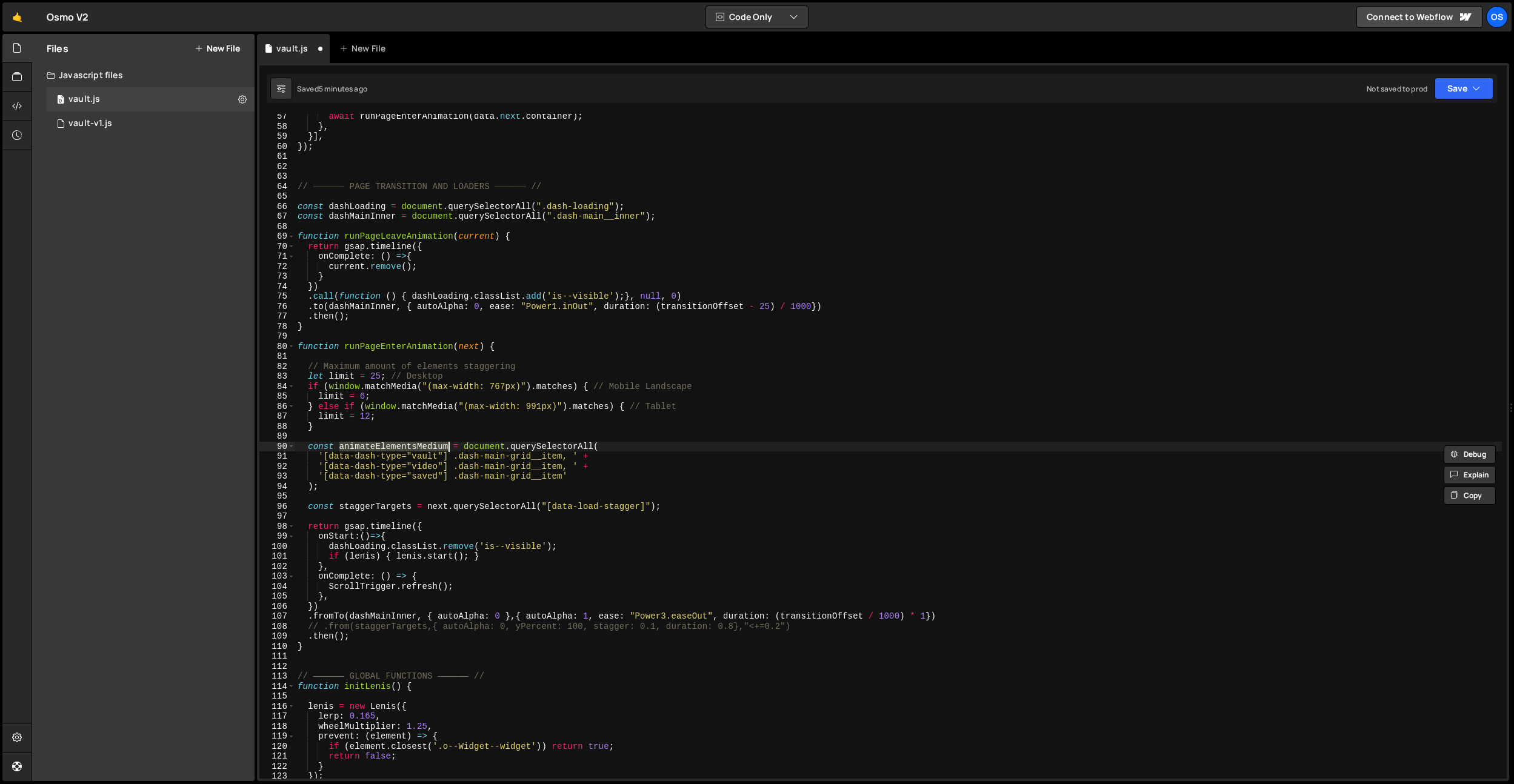
scroll to position [0, 0]
click at [489, 500] on div "await runPageEnterAnimation ( data . next . container ) ; } , }] , }) ; // ————…" at bounding box center [898, 453] width 1207 height 685
click at [950, 616] on div "await runPageEnterAnimation ( data . next . container ) ; } , }] , }) ; // ————…" at bounding box center [898, 453] width 1207 height 685
type textarea ".fromTo(dashMainInner, { autoAlpha: 0 },{ autoAlpha: 1, ease: "Power3.easeOut",…"
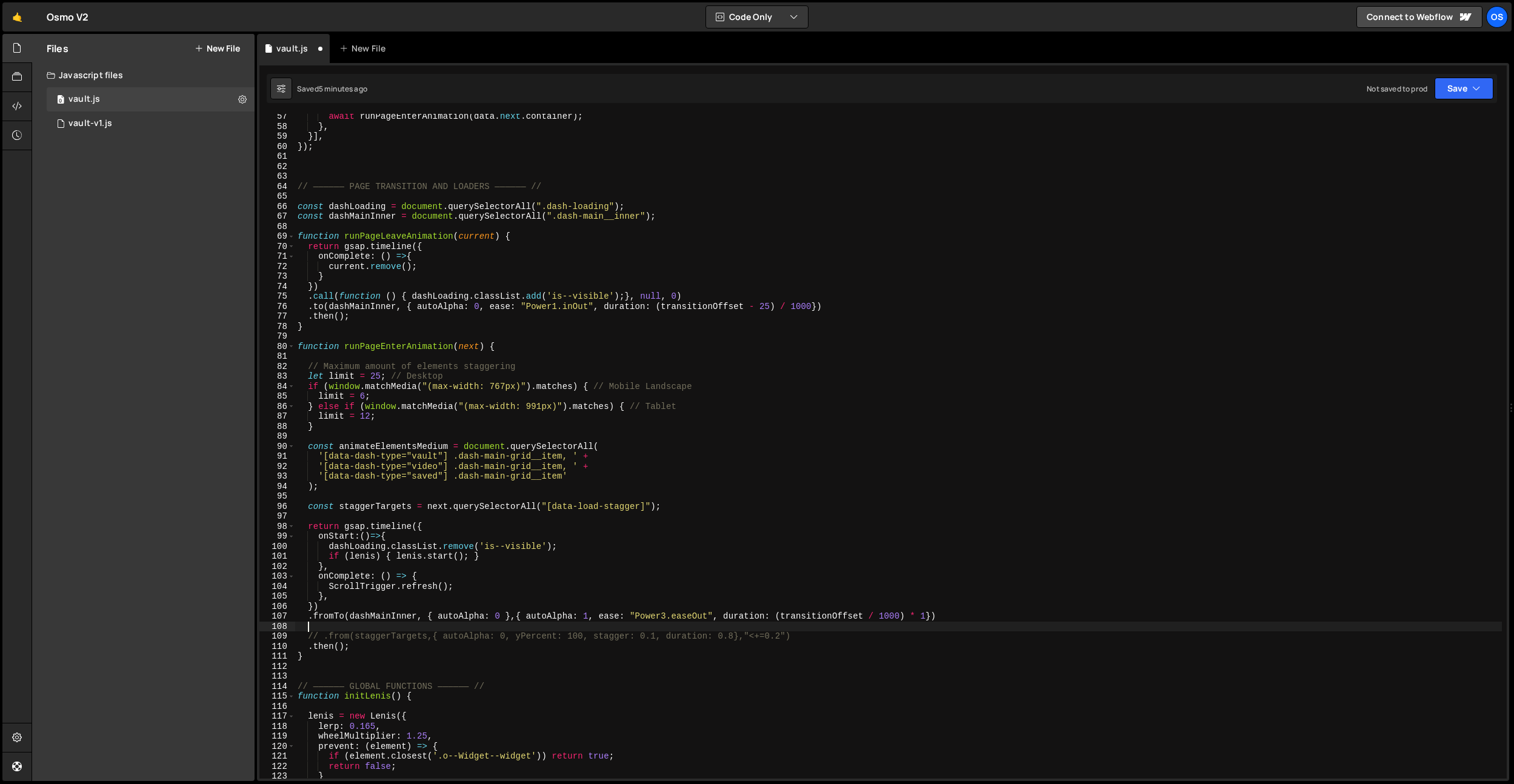
paste textarea "}"
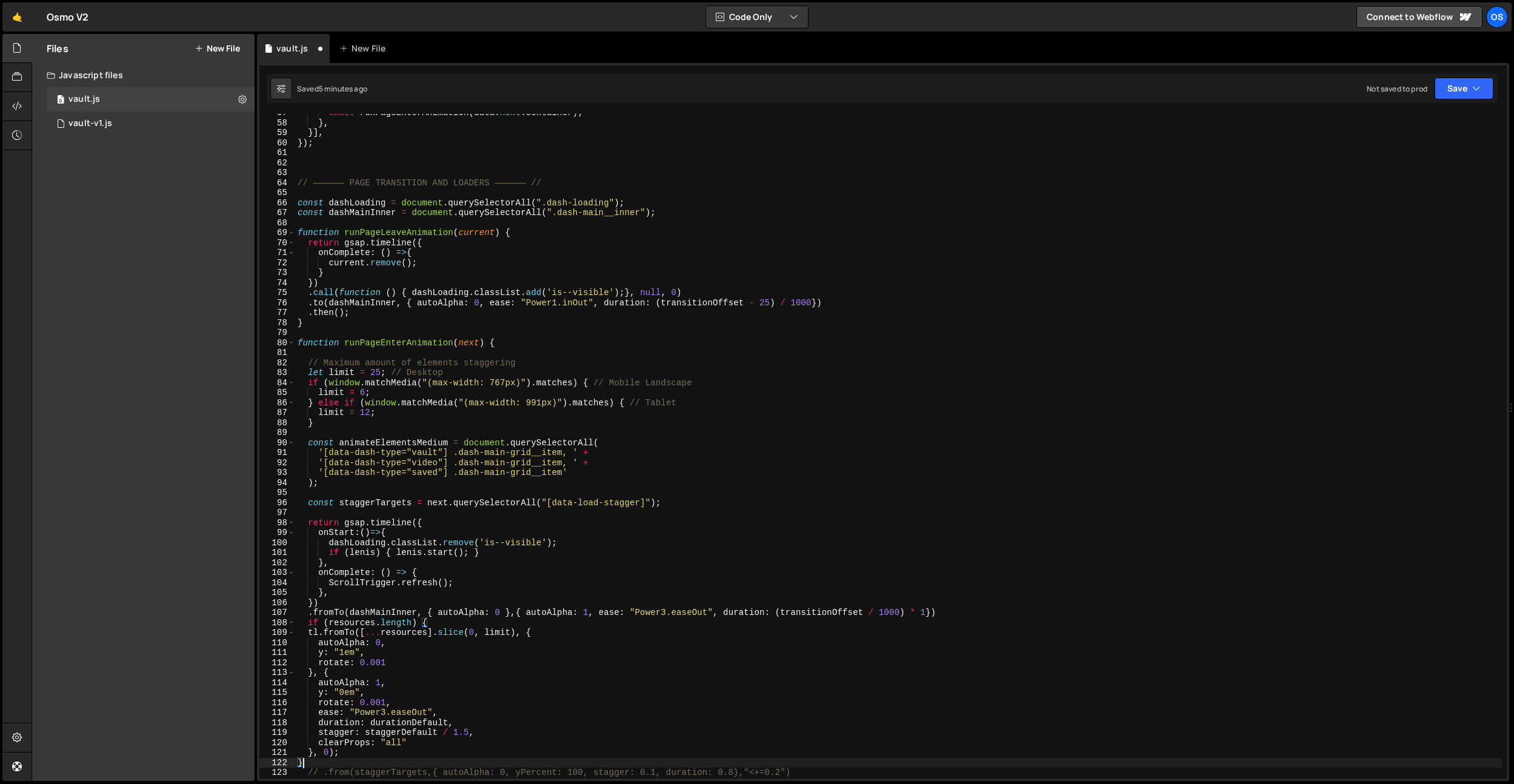
scroll to position [584, 0]
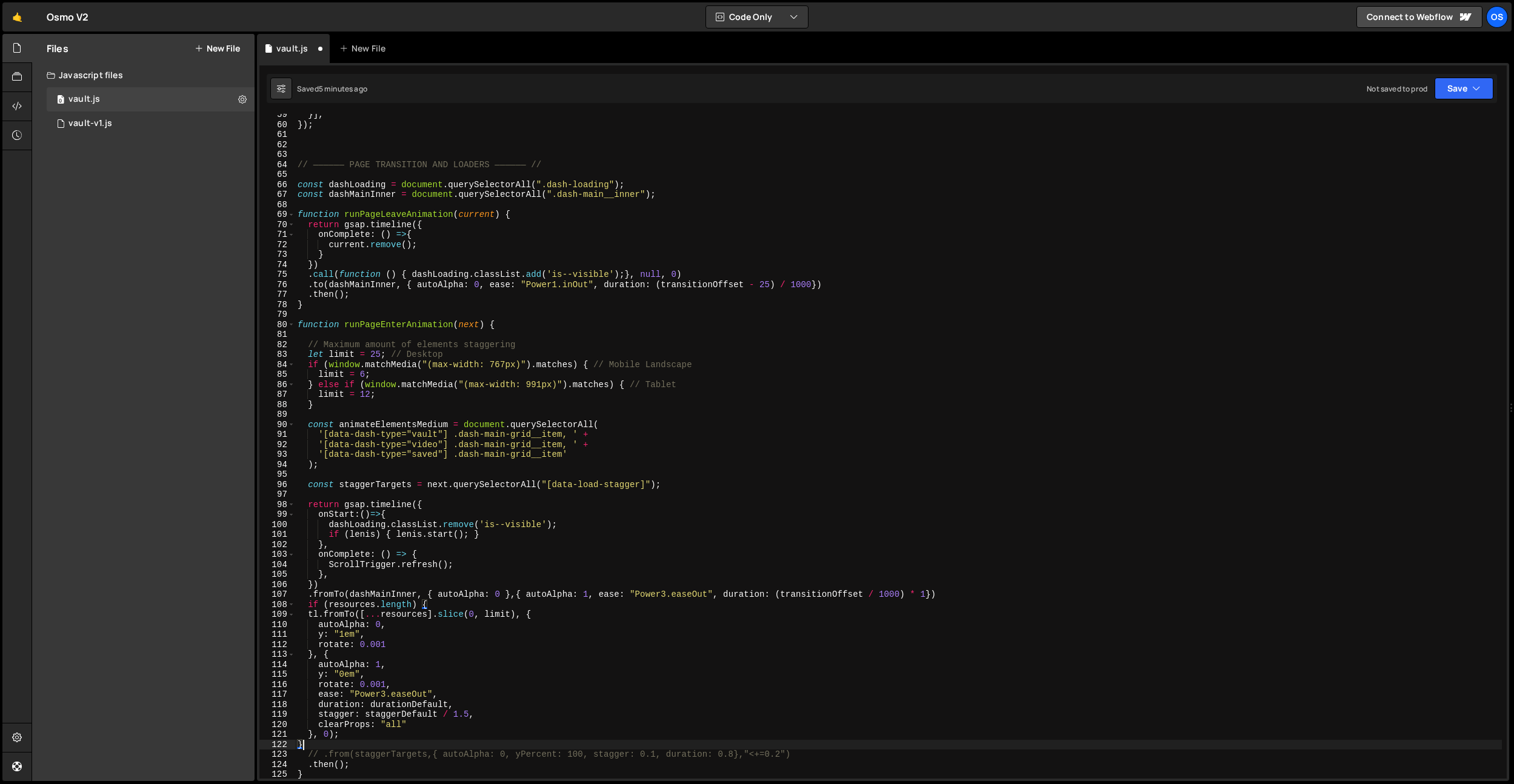
click at [442, 545] on div "}] , }) ; // —————— PAGE TRANSITION AND LOADERS —————— // const dashLoading = d…" at bounding box center [898, 452] width 1207 height 685
click at [323, 615] on div "}] , }) ; // —————— PAGE TRANSITION AND LOADERS —————— // const dashLoading = d…" at bounding box center [898, 452] width 1207 height 685
click at [347, 567] on div "}] , }) ; // —————— PAGE TRANSITION AND LOADERS —————— // const dashLoading = d…" at bounding box center [898, 452] width 1207 height 685
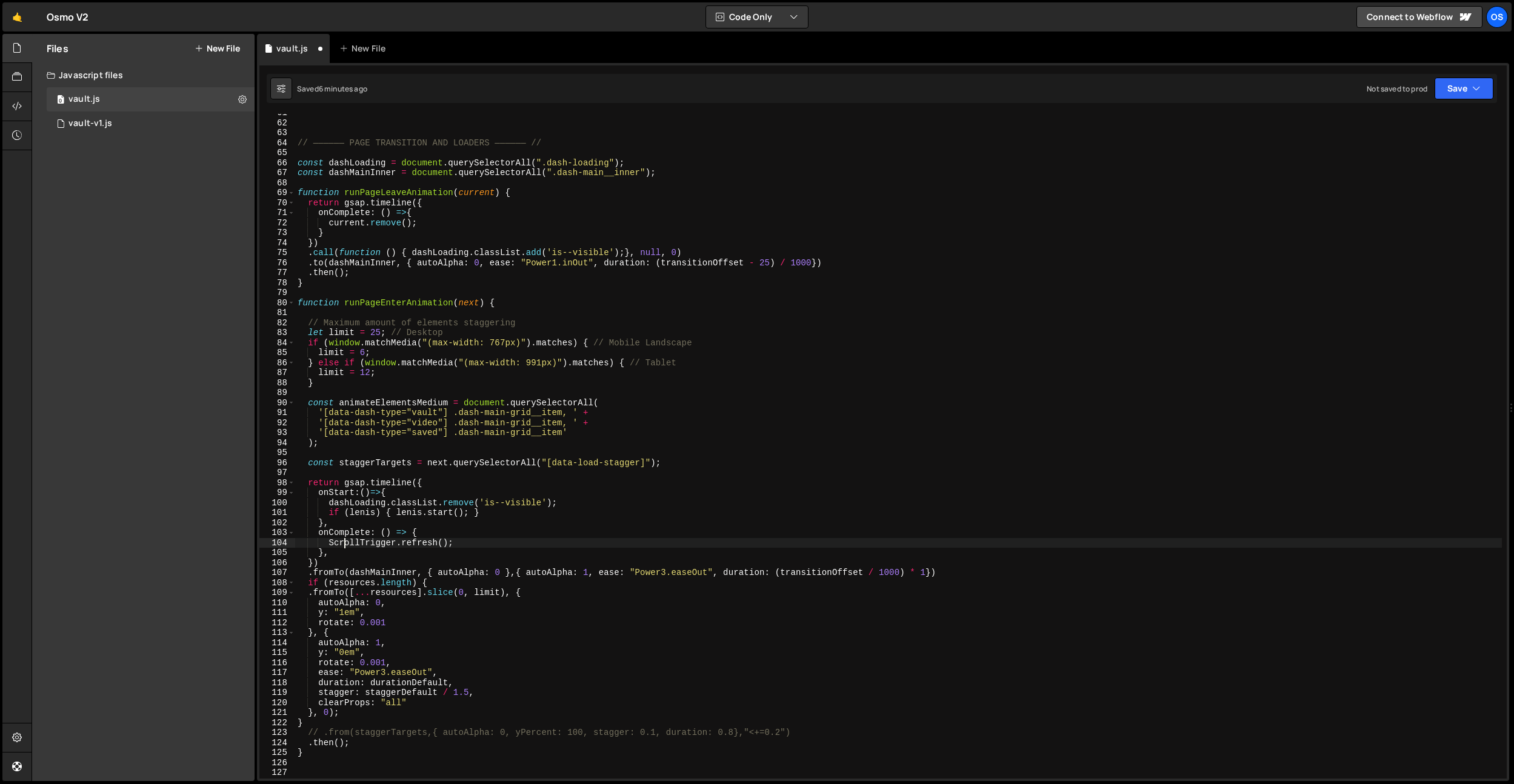
scroll to position [606, 0]
click at [344, 716] on div "// —————— PAGE TRANSITION AND LOADERS —————— // const dashLoading = document . …" at bounding box center [898, 450] width 1207 height 685
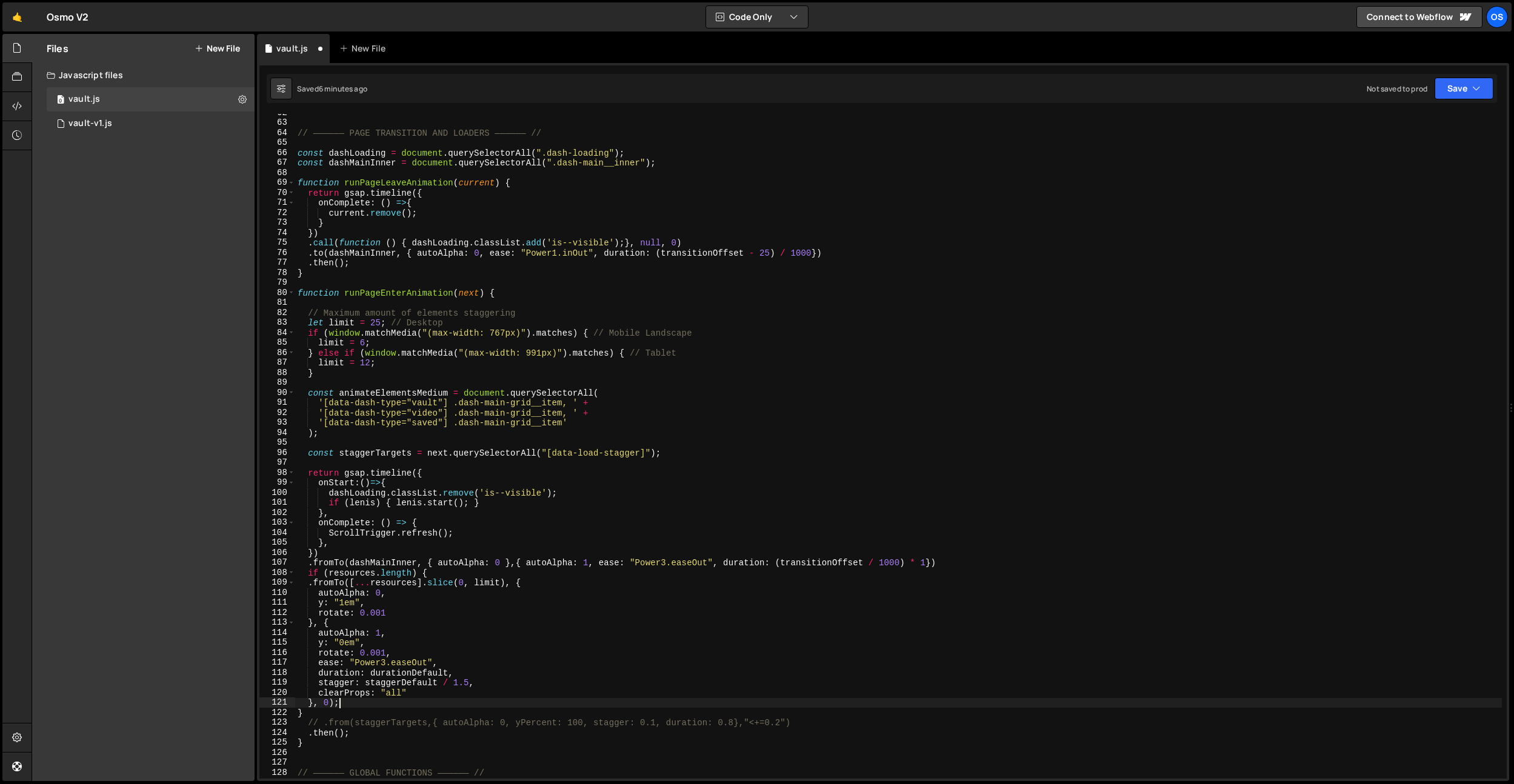
click at [505, 609] on div "// —————— PAGE TRANSITION AND LOADERS —————— // const dashLoading = document . …" at bounding box center [898, 450] width 1207 height 685
click at [476, 591] on div "// —————— PAGE TRANSITION AND LOADERS —————— // const dashLoading = document . …" at bounding box center [898, 450] width 1207 height 685
click at [322, 585] on div "// —————— PAGE TRANSITION AND LOADERS —————— // const dashLoading = document . …" at bounding box center [898, 450] width 1207 height 685
click at [319, 590] on div "// —————— PAGE TRANSITION AND LOADERS —————— // const dashLoading = document . …" at bounding box center [898, 450] width 1207 height 685
click at [312, 594] on div "// —————— PAGE TRANSITION AND LOADERS —————— // const dashLoading = document . …" at bounding box center [898, 450] width 1207 height 685
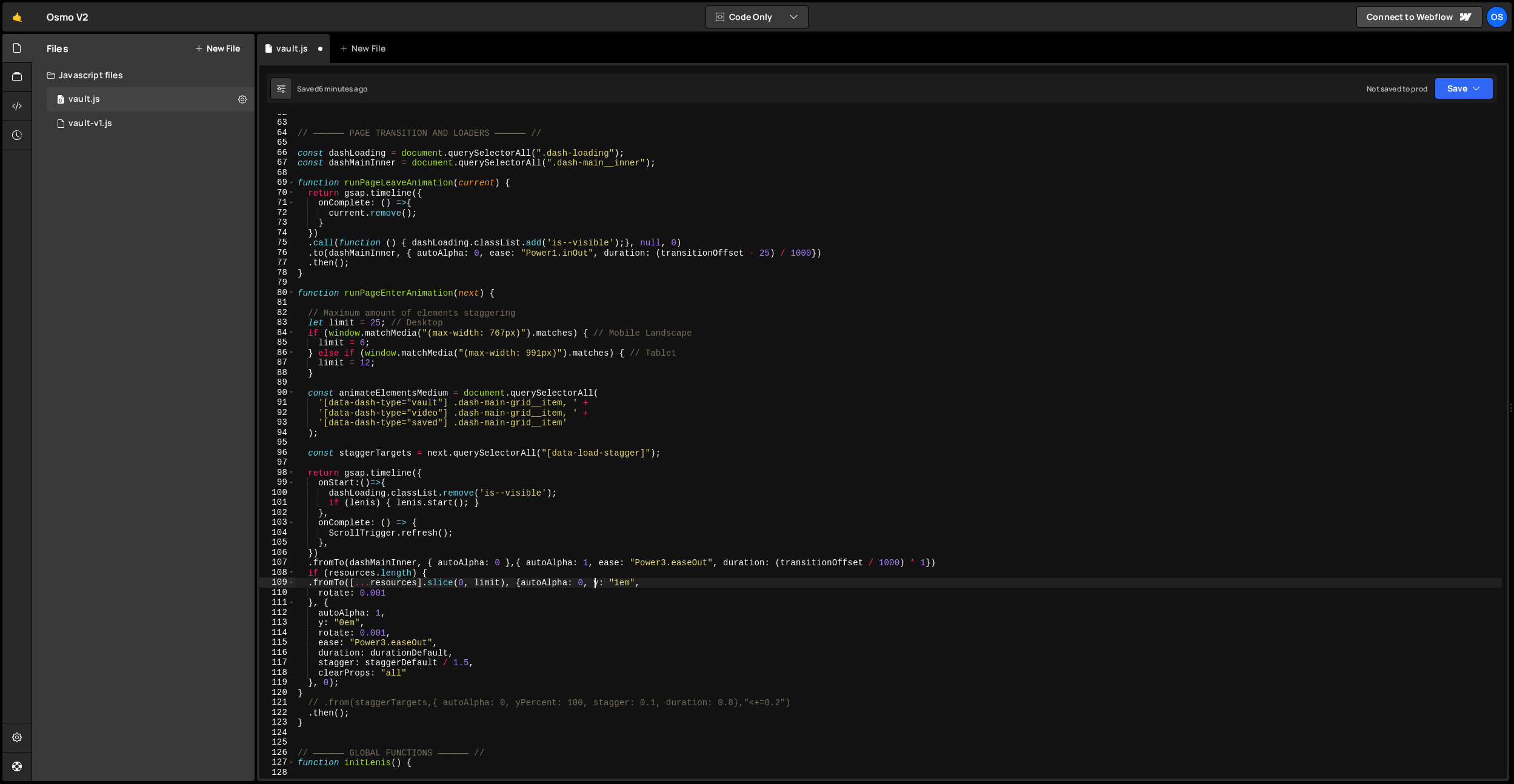
click at [321, 594] on div "// —————— PAGE TRANSITION AND LOADERS —————— // const dashLoading = document . …" at bounding box center [898, 450] width 1207 height 685
click at [308, 596] on div "// —————— PAGE TRANSITION AND LOADERS —————— // const dashLoading = document . …" at bounding box center [898, 450] width 1207 height 685
click at [320, 595] on div "// —————— PAGE TRANSITION AND LOADERS —————— // const dashLoading = document . …" at bounding box center [898, 450] width 1207 height 685
click at [319, 591] on div "// —————— PAGE TRANSITION AND LOADERS —————— // const dashLoading = document . …" at bounding box center [898, 450] width 1207 height 685
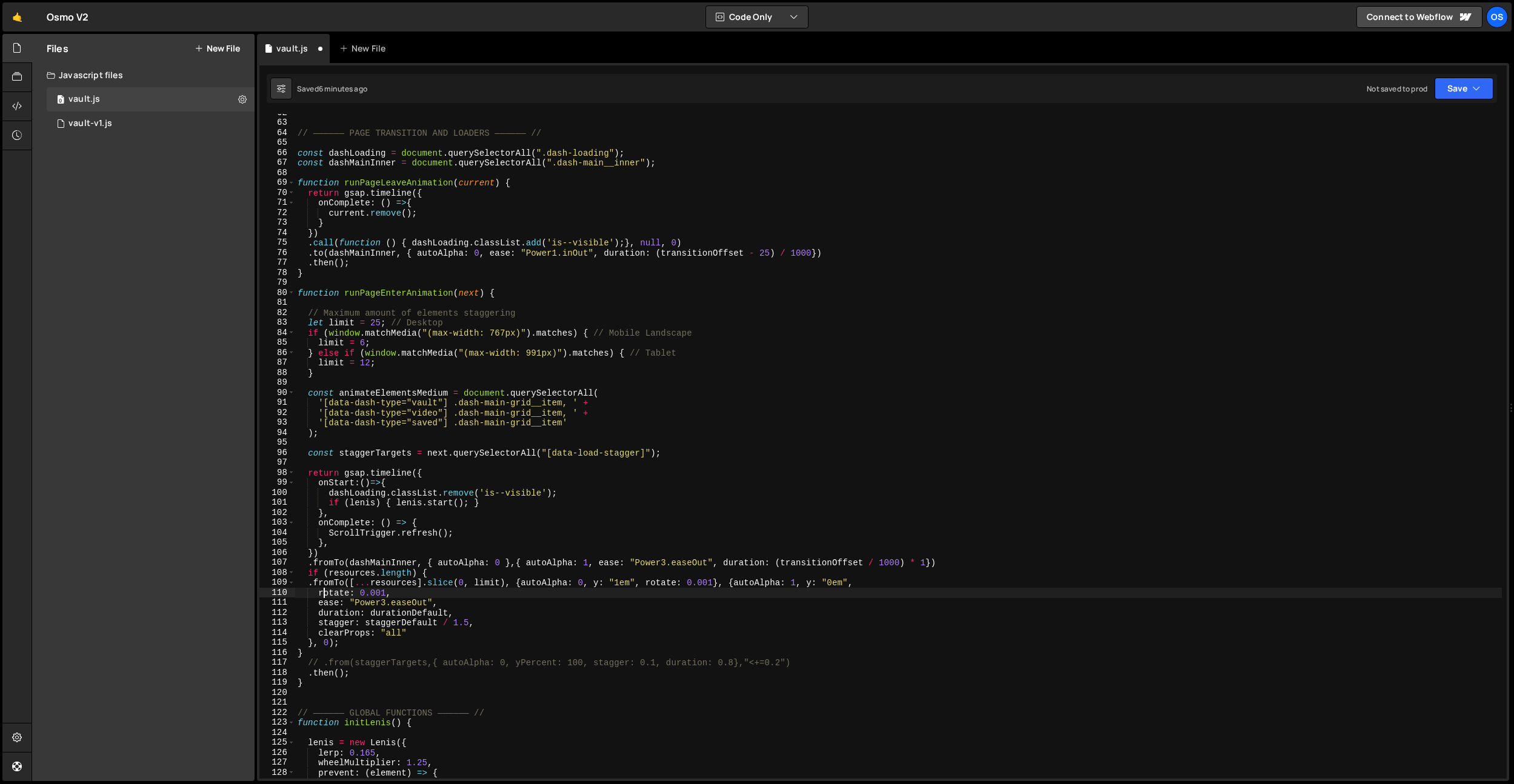
click at [321, 593] on div "// —————— PAGE TRANSITION AND LOADERS —————— // const dashLoading = document . …" at bounding box center [898, 450] width 1207 height 685
click at [320, 594] on div "// —————— PAGE TRANSITION AND LOADERS —————— // const dashLoading = document . …" at bounding box center [898, 450] width 1207 height 685
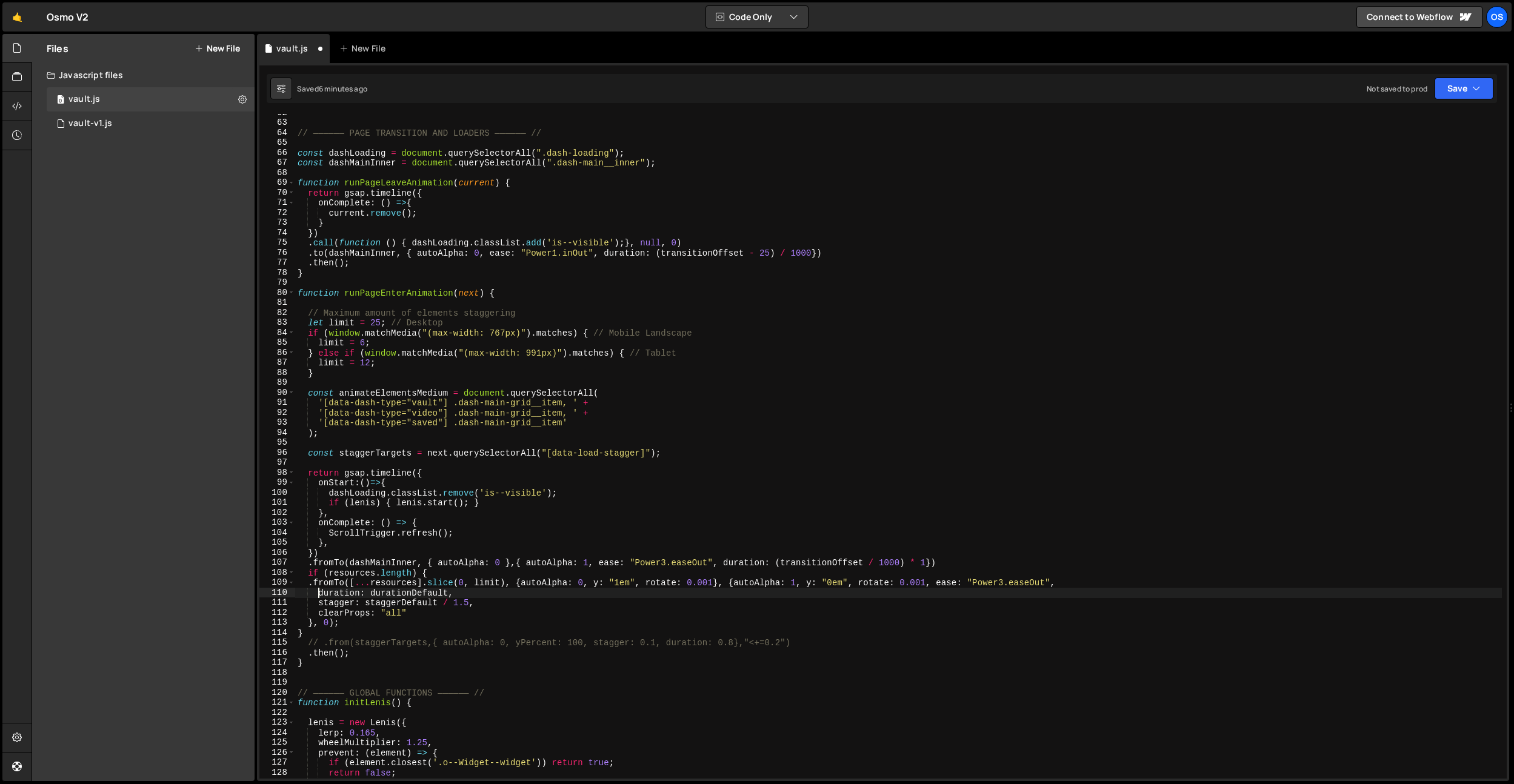
click at [320, 594] on div "// —————— PAGE TRANSITION AND LOADERS —————— // const dashLoading = document . …" at bounding box center [898, 450] width 1207 height 685
click at [316, 591] on div "// —————— PAGE TRANSITION AND LOADERS —————— // const dashLoading = document . …" at bounding box center [898, 450] width 1207 height 685
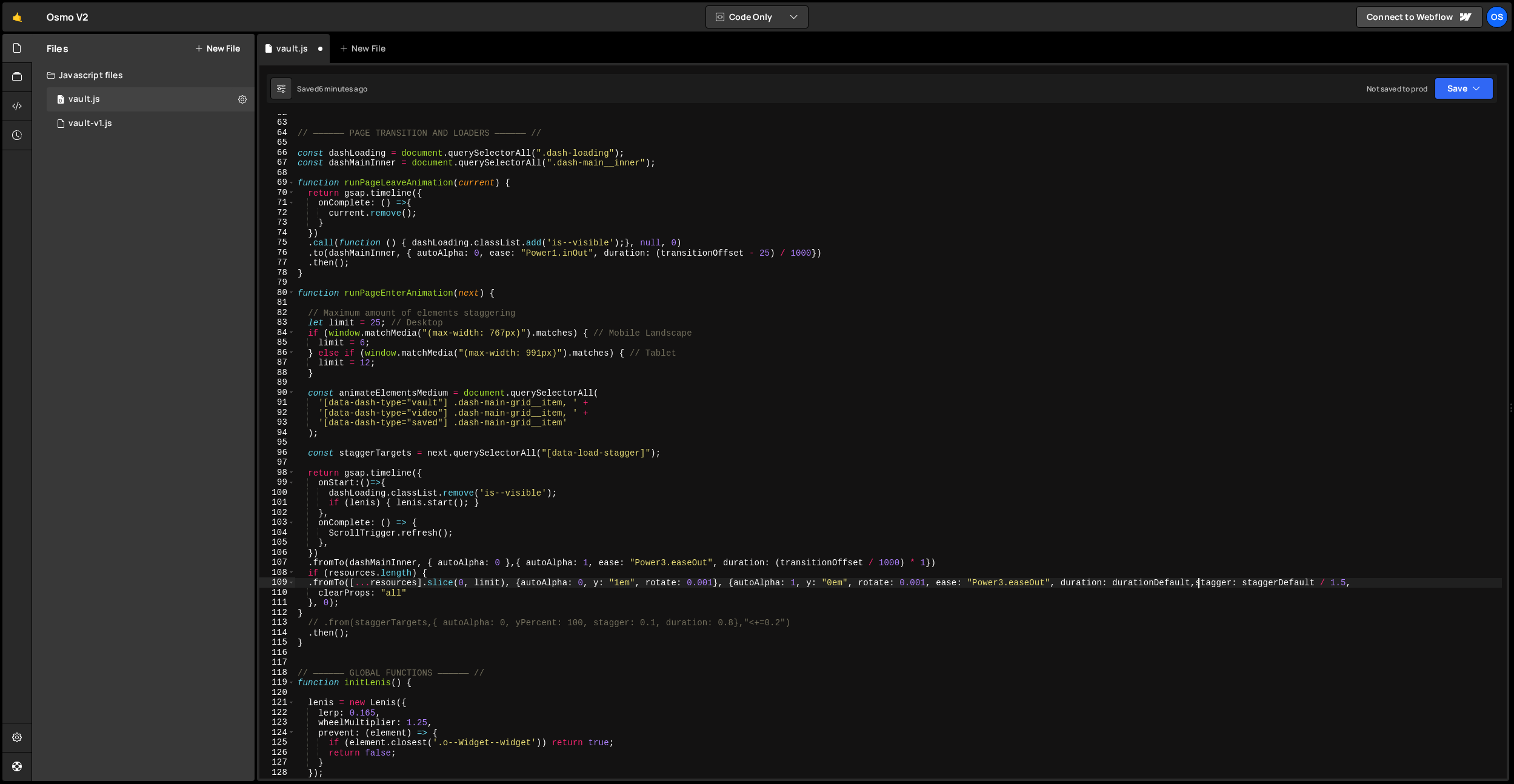
scroll to position [0, 63]
click at [319, 596] on div "// —————— PAGE TRANSITION AND LOADERS —————— // const dashLoading = document . …" at bounding box center [898, 450] width 1207 height 685
click at [308, 594] on div "// —————— PAGE TRANSITION AND LOADERS —————— // const dashLoading = document . …" at bounding box center [898, 450] width 1207 height 685
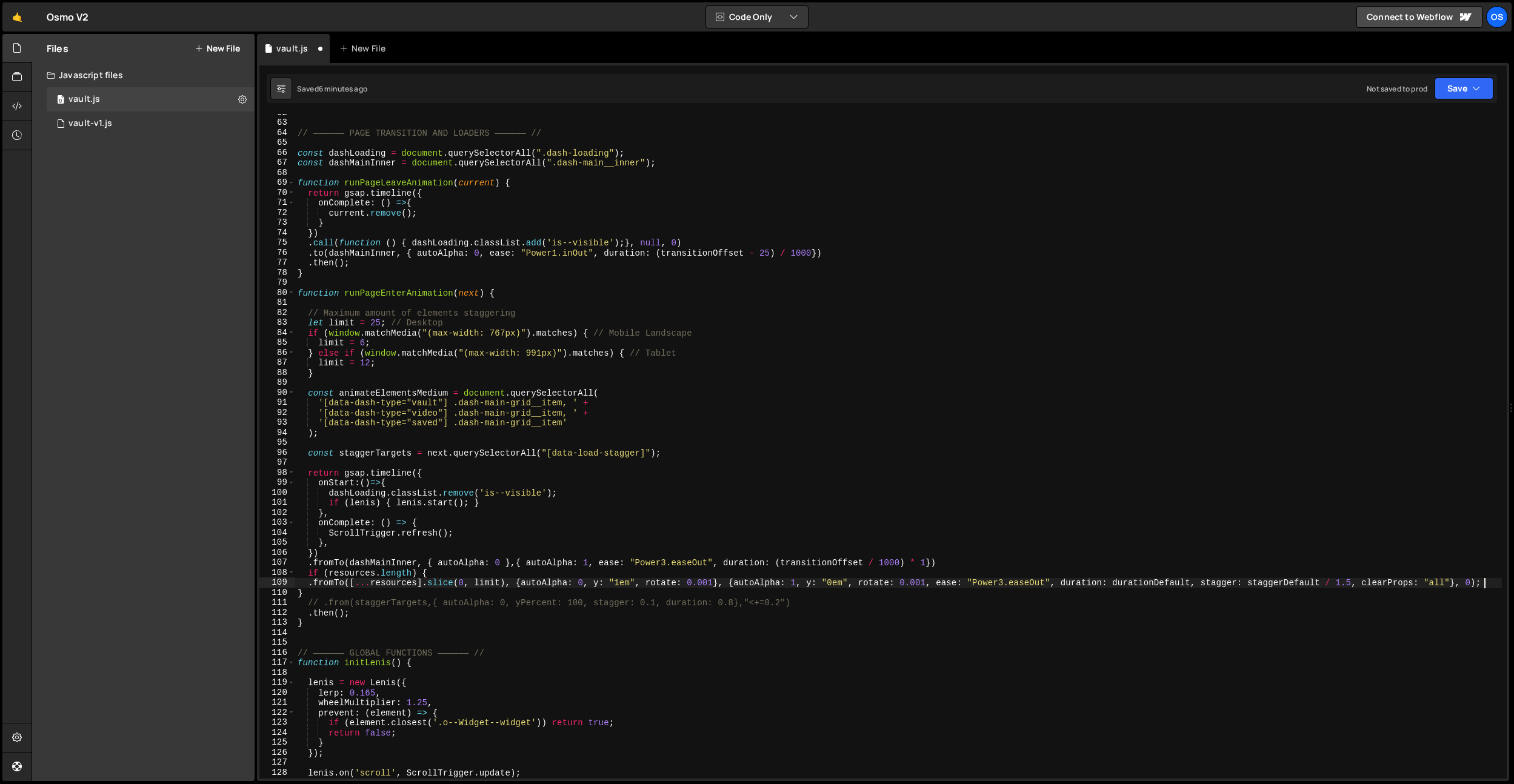
click at [1488, 582] on div "// —————— PAGE TRANSITION AND LOADERS —————— // const dashLoading = document . …" at bounding box center [898, 450] width 1207 height 685
type textarea ".fromTo([...resources].slice(0, limit), {autoAlpha: 0, y: "1em", rotate: 0.001}…"
click at [1156, 641] on div "// —————— PAGE TRANSITION AND LOADERS —————— // const dashLoading = document . …" at bounding box center [898, 450] width 1207 height 685
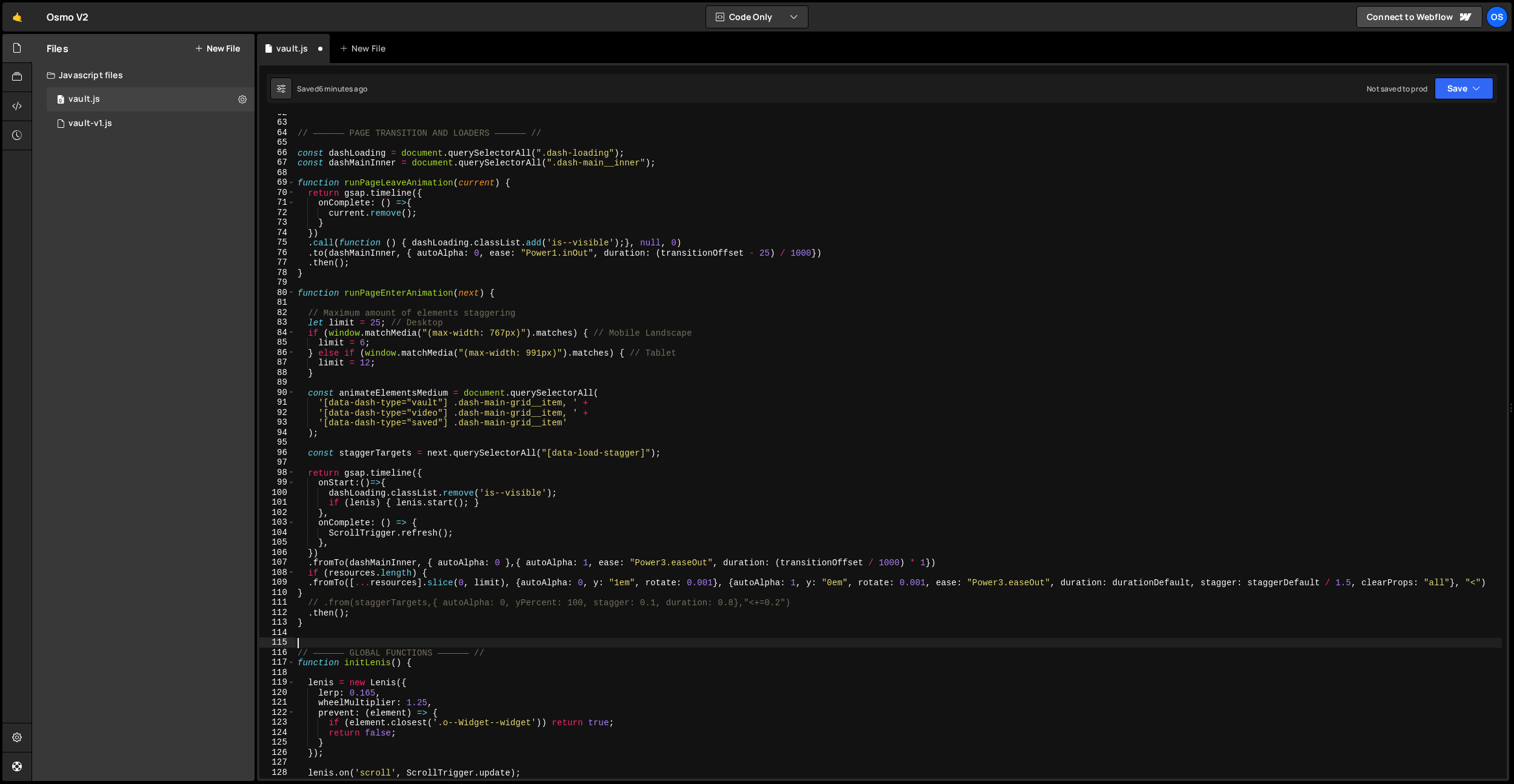
click at [1468, 583] on div "// —————— PAGE TRANSITION AND LOADERS —————— // const dashLoading = document . …" at bounding box center [898, 450] width 1207 height 685
click at [623, 570] on div "// —————— PAGE TRANSITION AND LOADERS —————— // const dashLoading = document . …" at bounding box center [898, 450] width 1207 height 685
drag, startPoint x: 895, startPoint y: 565, endPoint x: 915, endPoint y: 566, distance: 20.0
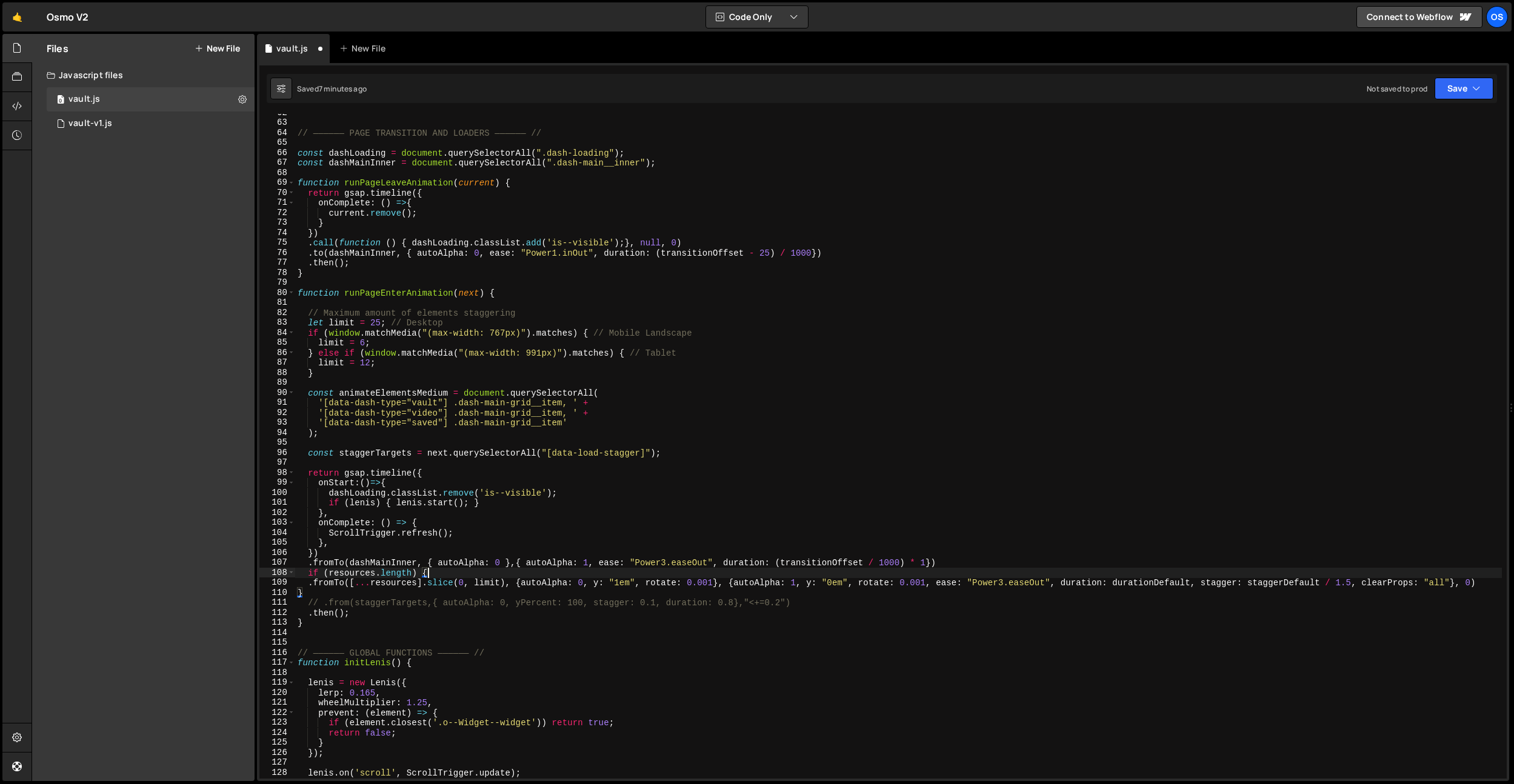
click at [895, 565] on div "// —————— PAGE TRANSITION AND LOADERS —————— // const dashLoading = document . …" at bounding box center [898, 450] width 1207 height 685
click at [921, 565] on div "// —————— PAGE TRANSITION AND LOADERS —————— // const dashLoading = document . …" at bounding box center [898, 450] width 1207 height 685
drag, startPoint x: 932, startPoint y: 561, endPoint x: 958, endPoint y: 599, distance: 46.0
click at [932, 561] on div "// —————— PAGE TRANSITION AND LOADERS —————— // const dashLoading = document . …" at bounding box center [898, 450] width 1207 height 685
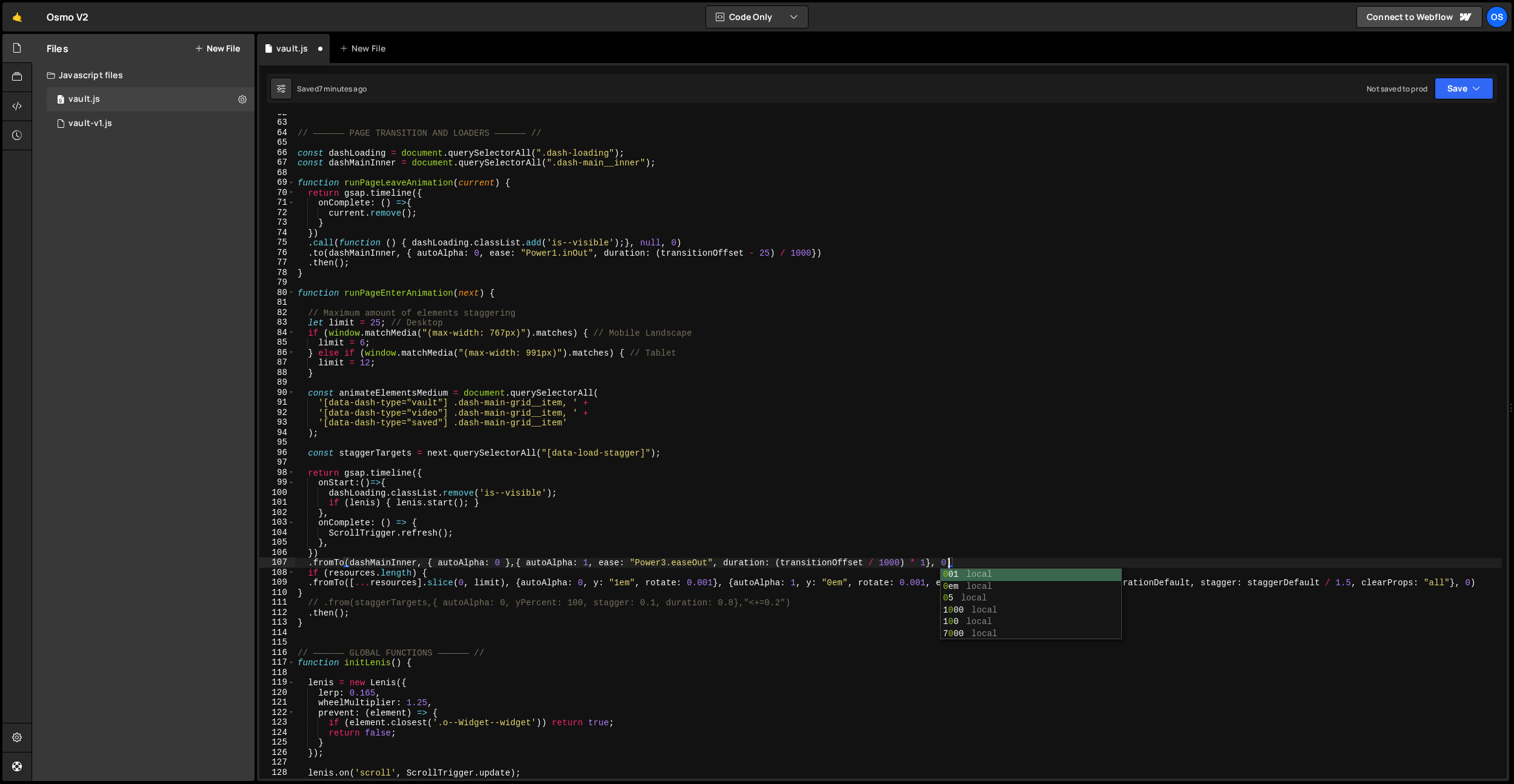
click at [980, 501] on div "// —————— PAGE TRANSITION AND LOADERS —————— // const dashLoading = document . …" at bounding box center [898, 450] width 1207 height 685
click at [632, 521] on div "// —————— PAGE TRANSITION AND LOADERS —————— // const dashLoading = document . …" at bounding box center [898, 450] width 1207 height 685
click at [346, 578] on div "// —————— PAGE TRANSITION AND LOADERS —————— // const dashLoading = document . …" at bounding box center [898, 450] width 1207 height 685
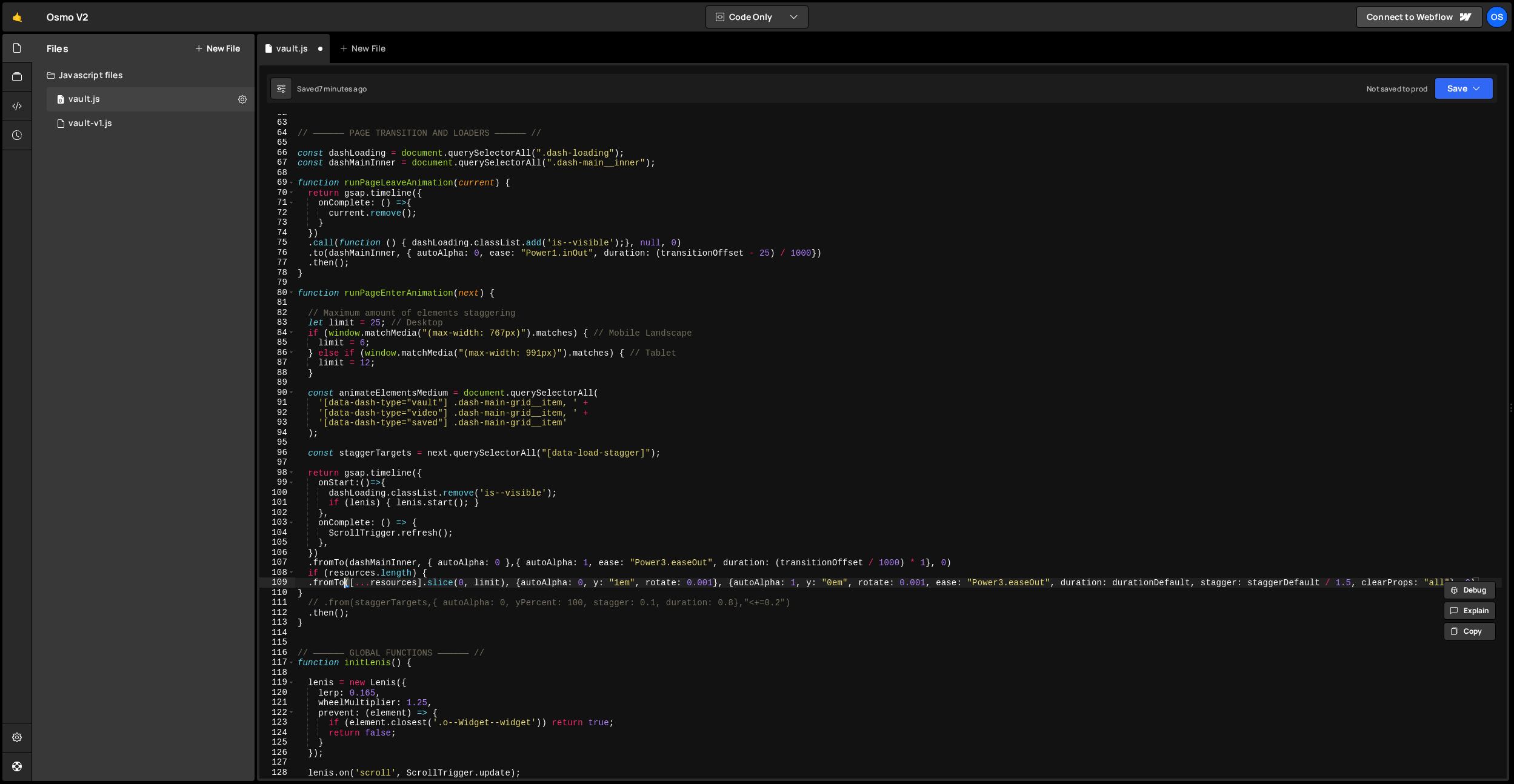
drag, startPoint x: 316, startPoint y: 578, endPoint x: 381, endPoint y: 594, distance: 66.9
click at [316, 578] on div "// —————— PAGE TRANSITION AND LOADERS —————— // const dashLoading = document . …" at bounding box center [898, 450] width 1207 height 685
click at [381, 594] on div "// —————— PAGE TRANSITION AND LOADERS —————— // const dashLoading = document . …" at bounding box center [898, 450] width 1207 height 685
click at [379, 584] on div "// —————— PAGE TRANSITION AND LOADERS —————— // const dashLoading = document . …" at bounding box center [898, 450] width 1207 height 685
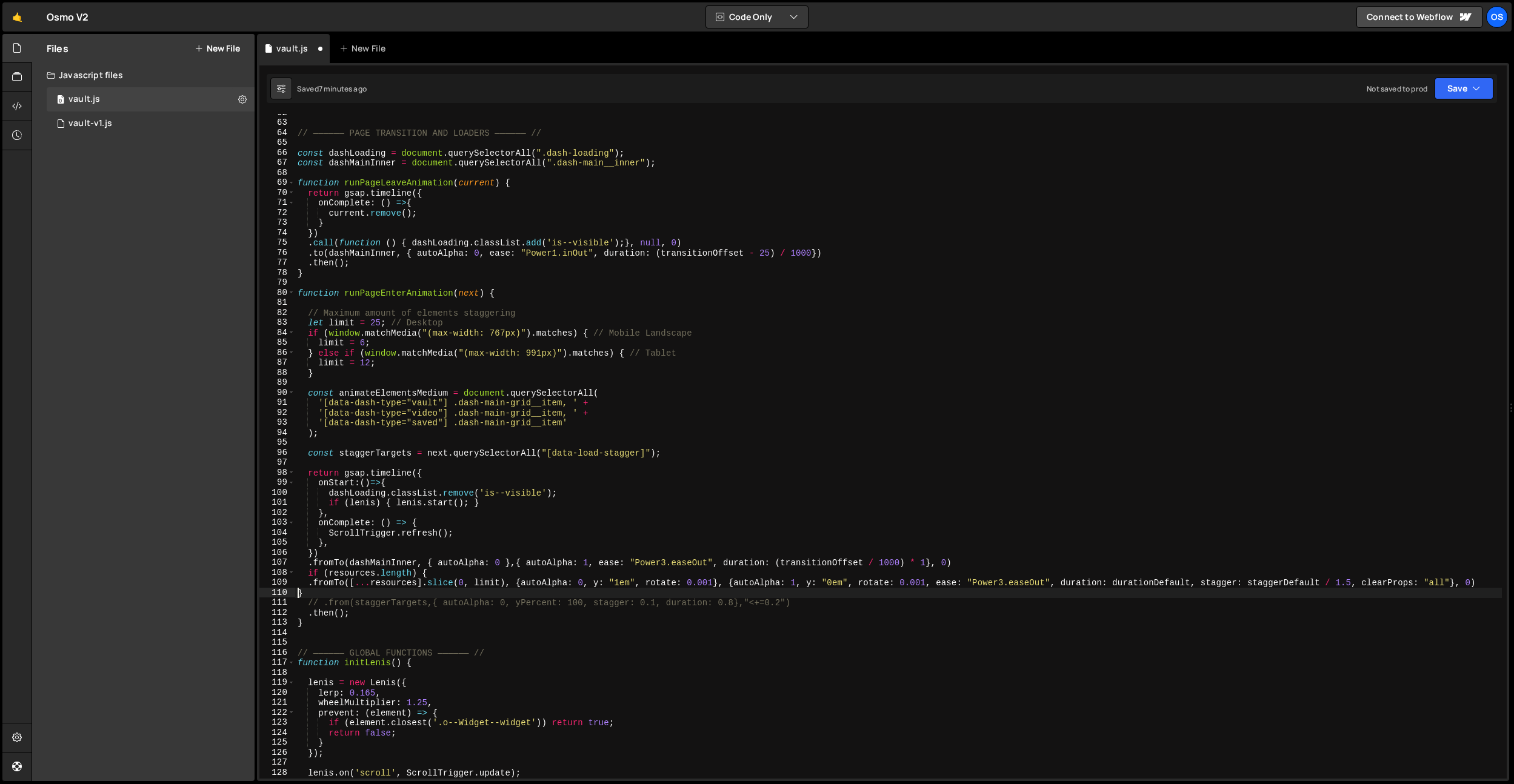
click at [298, 592] on div "// —————— PAGE TRANSITION AND LOADERS —————— // const dashLoading = document . …" at bounding box center [898, 450] width 1207 height 685
type textarea "}"
click at [385, 634] on div "// —————— PAGE TRANSITION AND LOADERS —————— // const dashLoading = document . …" at bounding box center [898, 450] width 1207 height 685
drag, startPoint x: 307, startPoint y: 583, endPoint x: 448, endPoint y: 690, distance: 177.0
click at [307, 583] on div "// —————— PAGE TRANSITION AND LOADERS —————— // const dashLoading = document . …" at bounding box center [898, 450] width 1207 height 685
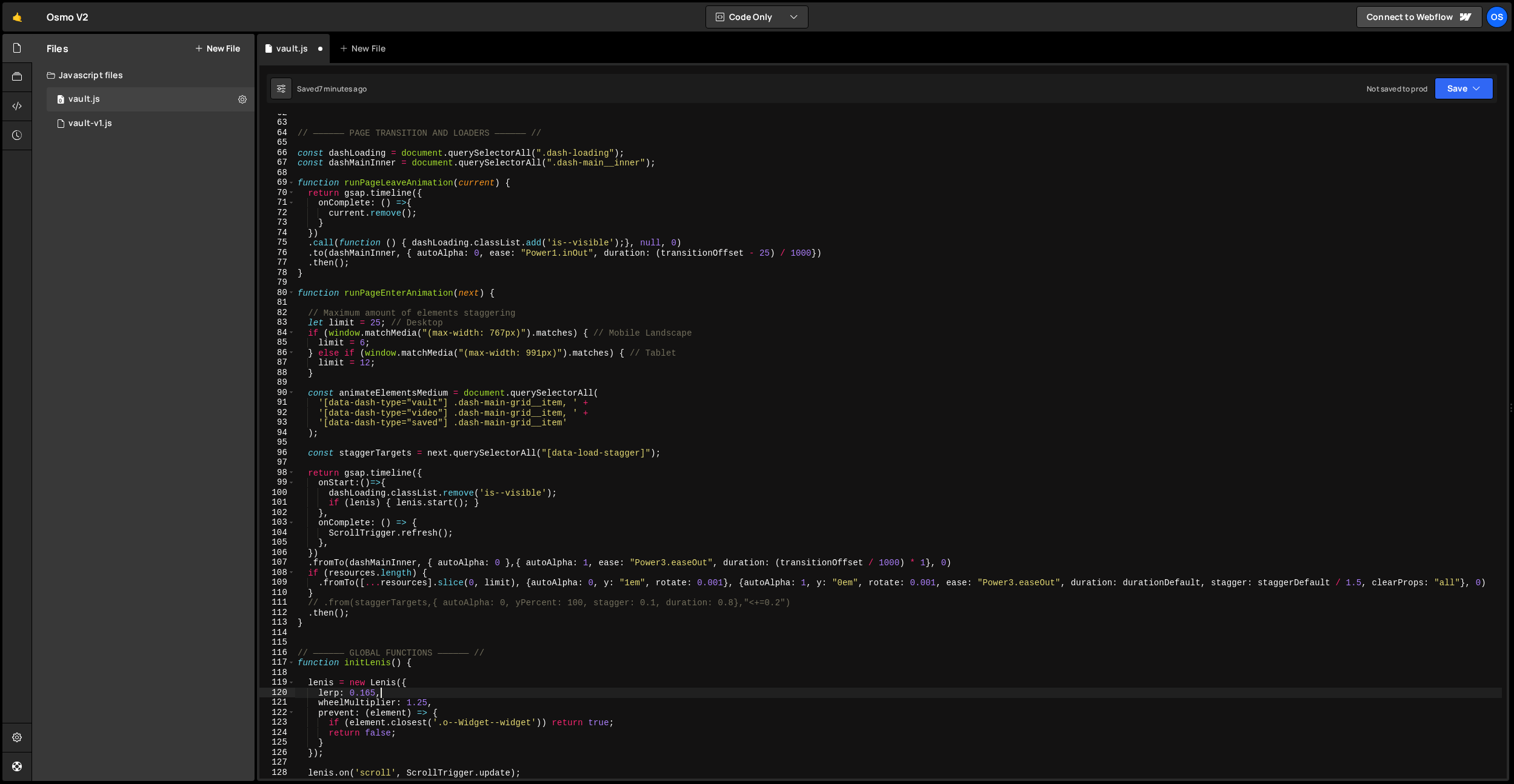
click at [452, 694] on div "// —————— PAGE TRANSITION AND LOADERS —————— // const dashLoading = document . …" at bounding box center [898, 450] width 1207 height 685
click at [411, 599] on div "// —————— PAGE TRANSITION AND LOADERS —————— // const dashLoading = document . …" at bounding box center [898, 450] width 1207 height 685
click at [412, 596] on div "// —————— PAGE TRANSITION AND LOADERS —————— // const dashLoading = document . …" at bounding box center [898, 450] width 1207 height 685
drag, startPoint x: 707, startPoint y: 449, endPoint x: 675, endPoint y: 449, distance: 32.0
click at [707, 449] on div "// —————— PAGE TRANSITION AND LOADERS —————— // const dashLoading = document . …" at bounding box center [898, 450] width 1207 height 685
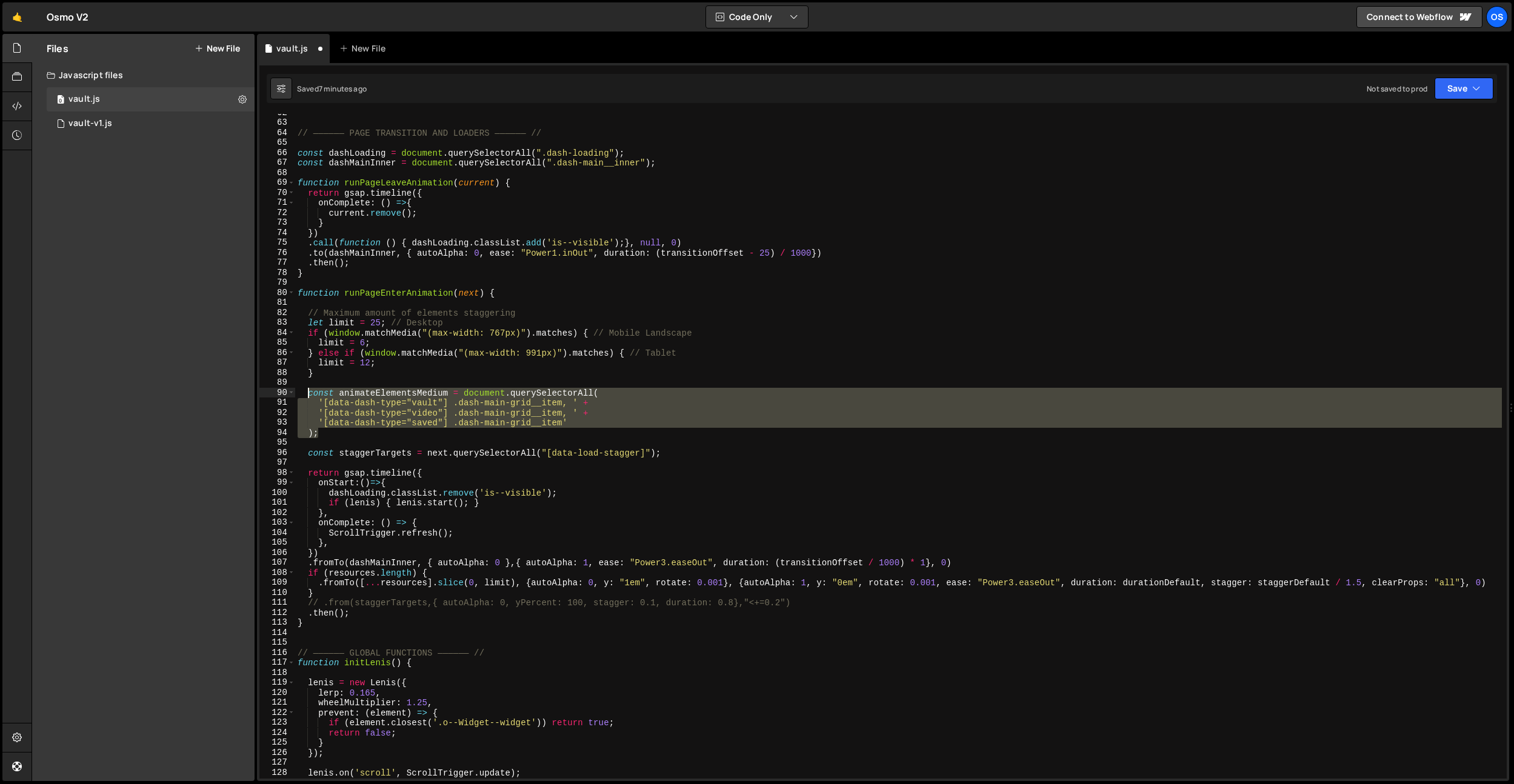
drag, startPoint x: 343, startPoint y: 437, endPoint x: 307, endPoint y: 395, distance: 55.3
click at [307, 395] on div "// —————— PAGE TRANSITION AND LOADERS —————— // const dashLoading = document . …" at bounding box center [898, 450] width 1207 height 685
type textarea ");"
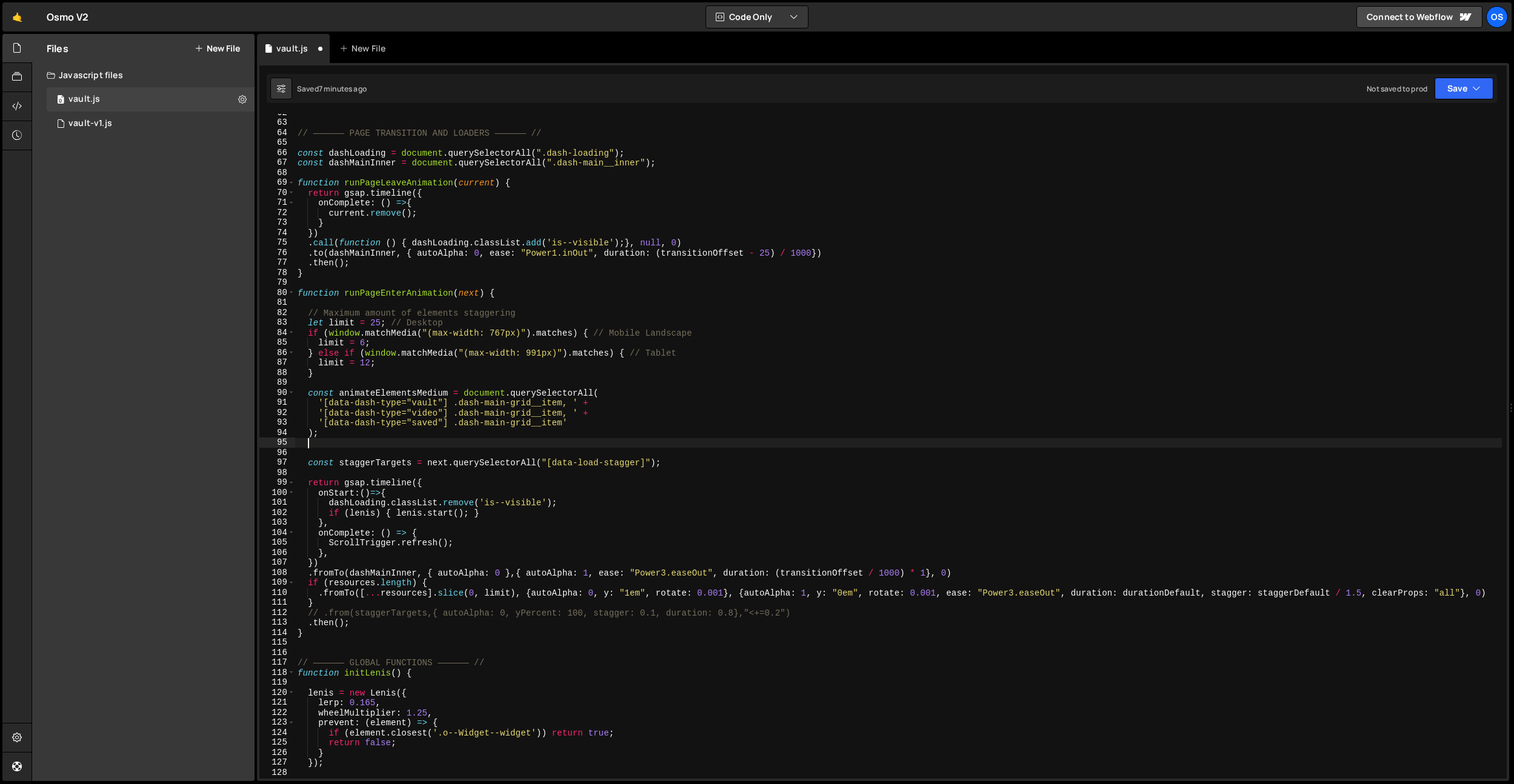
paste textarea ");"
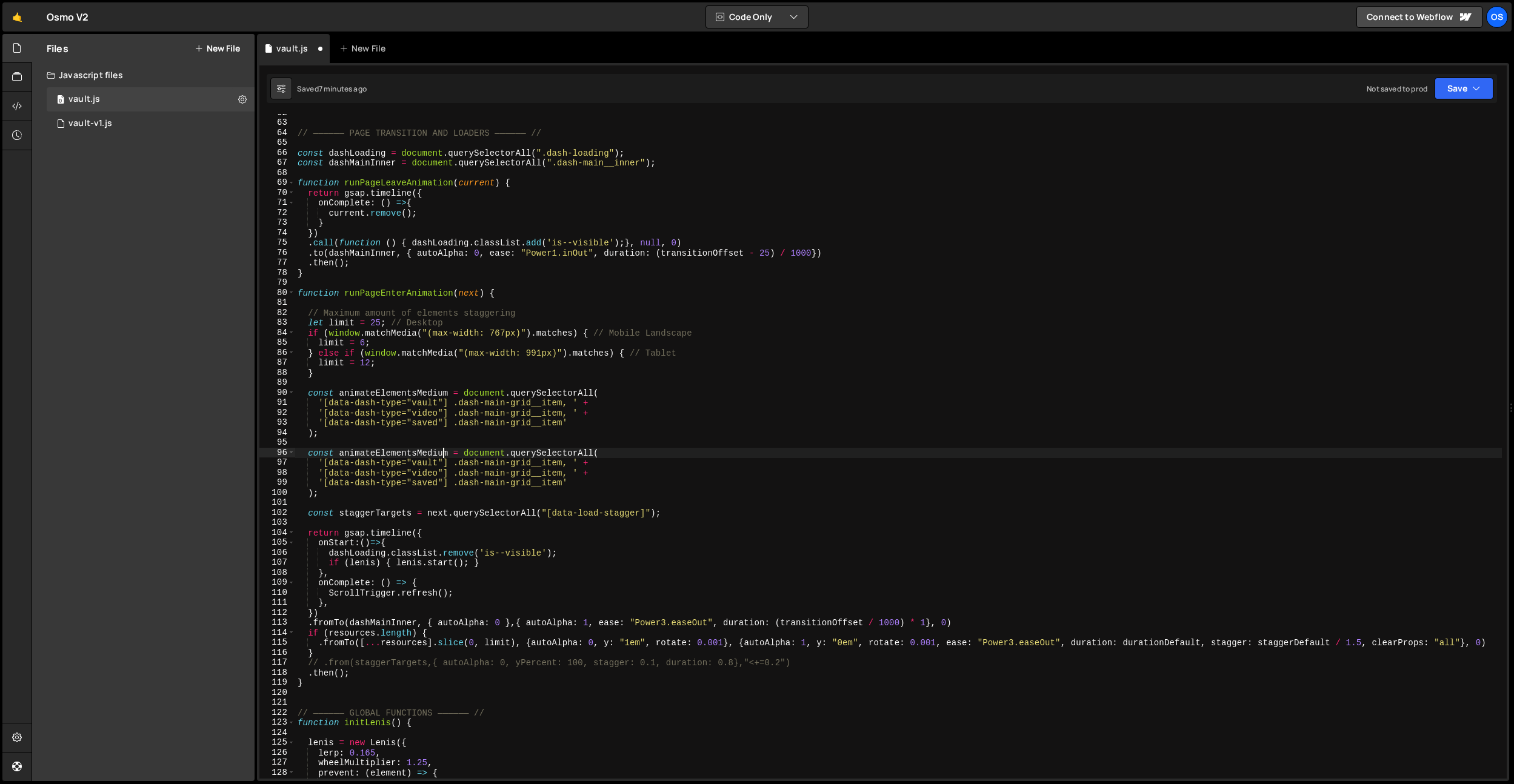
click at [444, 455] on div "// —————— PAGE TRANSITION AND LOADERS —————— // const dashLoading = document . …" at bounding box center [898, 450] width 1207 height 685
click at [434, 467] on div "// —————— PAGE TRANSITION AND LOADERS —————— // const dashLoading = document . …" at bounding box center [898, 450] width 1207 height 685
click at [591, 404] on div "// —————— PAGE TRANSITION AND LOADERS —————— // const dashLoading = document . …" at bounding box center [898, 450] width 1207 height 685
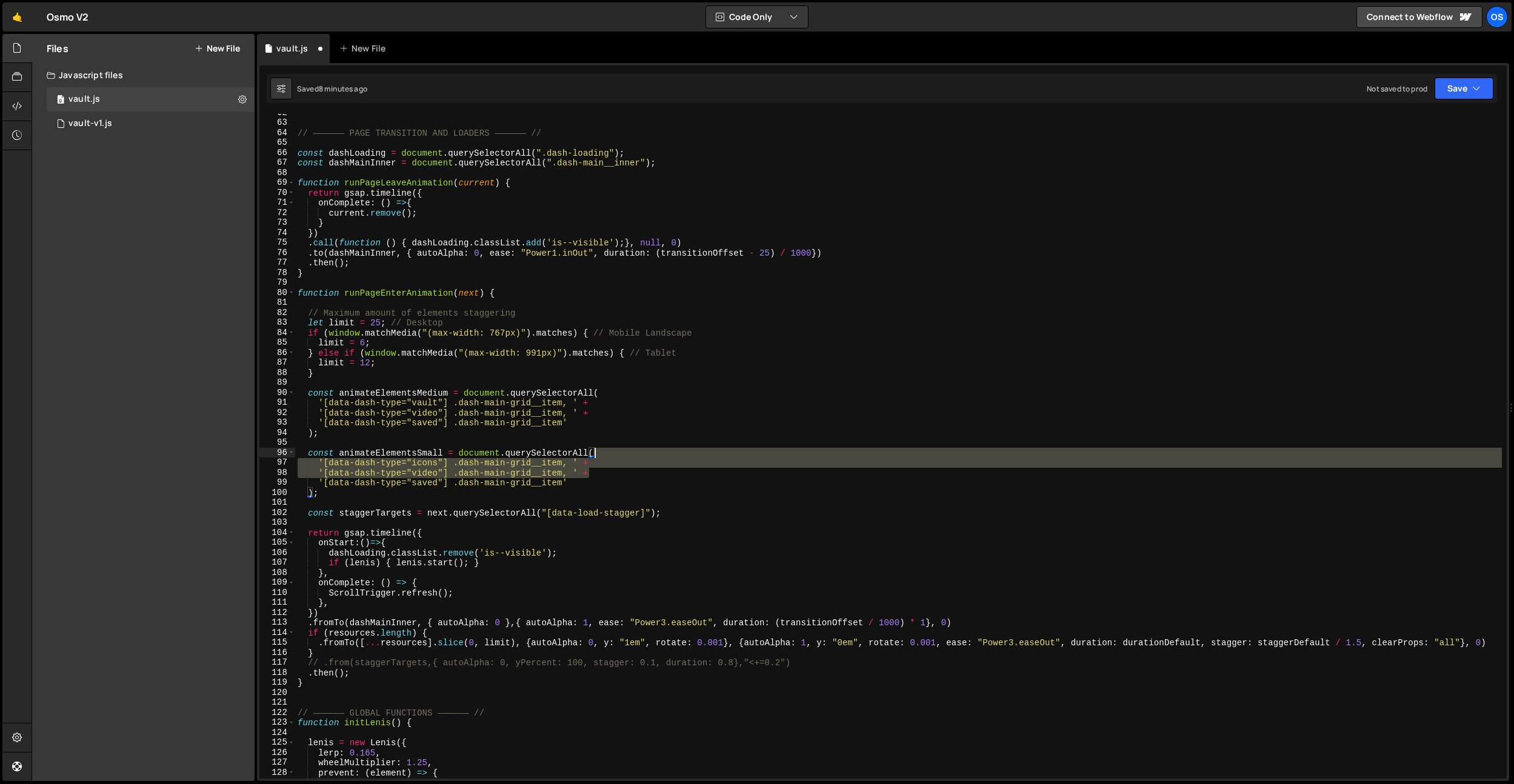
drag, startPoint x: 601, startPoint y: 471, endPoint x: 614, endPoint y: 454, distance: 21.4
click at [614, 454] on div "// —————— PAGE TRANSITION AND LOADERS —————— // const dashLoading = document . …" at bounding box center [898, 450] width 1207 height 685
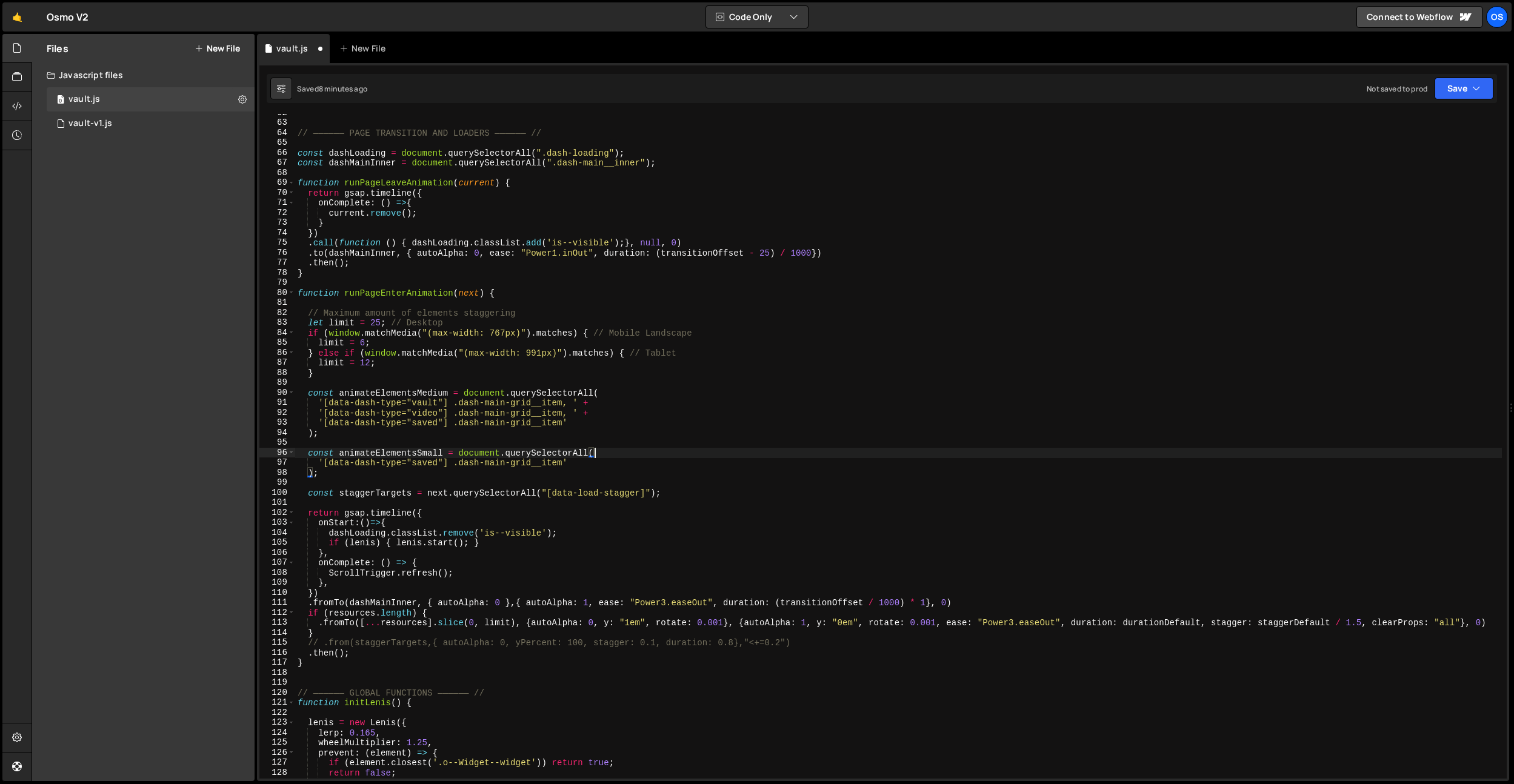
click at [432, 463] on div "// —————— PAGE TRANSITION AND LOADERS —————— // const dashLoading = document . …" at bounding box center [898, 450] width 1207 height 685
type textarea "'[data-dash-type="icons"] .dash-main-grid__item'"
click at [532, 381] on div "// —————— PAGE TRANSITION AND LOADERS —————— // const dashLoading = document . …" at bounding box center [898, 450] width 1207 height 685
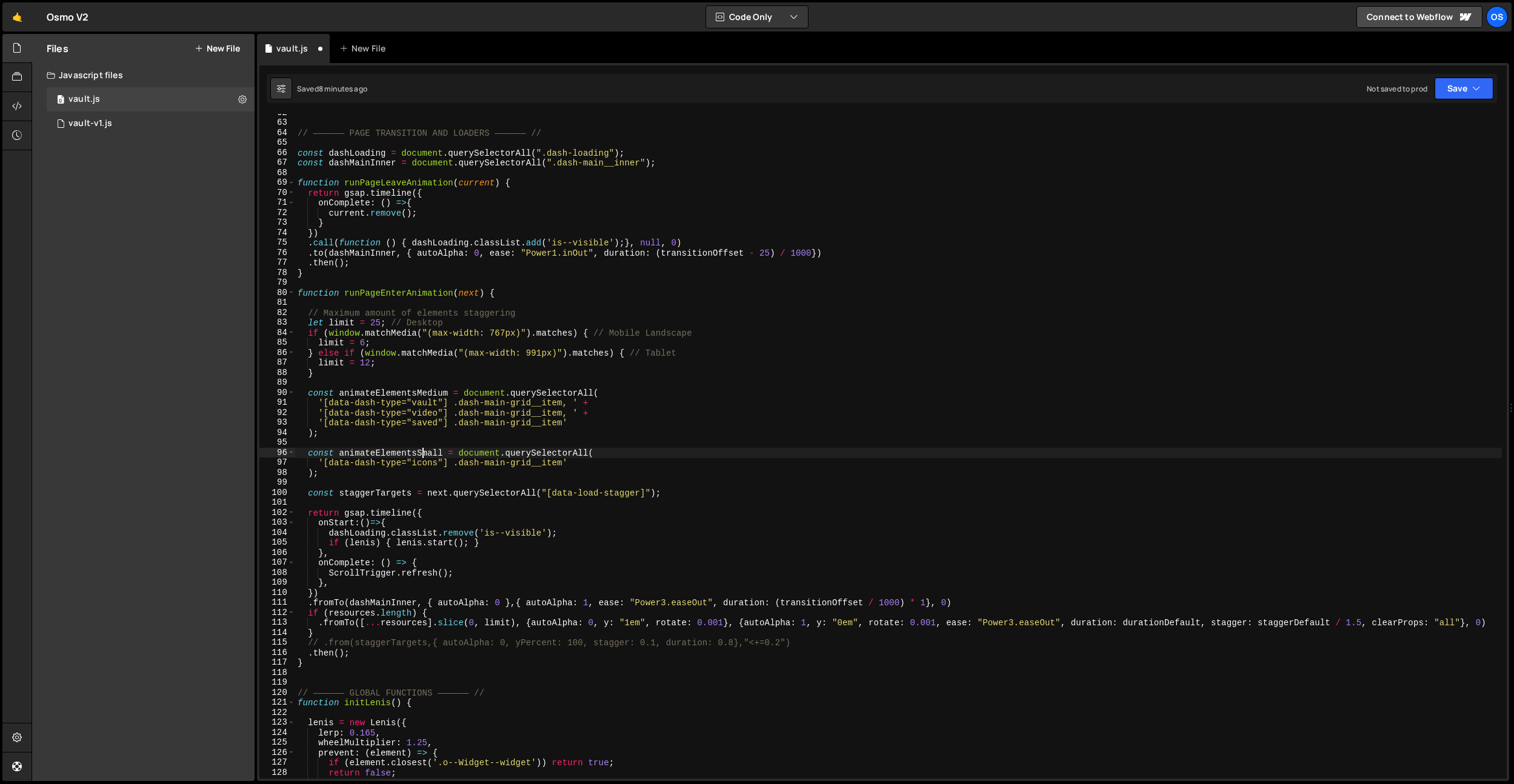
click at [420, 453] on div "// —————— PAGE TRANSITION AND LOADERS —————— // const dashLoading = document . …" at bounding box center [898, 450] width 1207 height 685
type textarea "const animateElementsSmall = document.querySelectorAll("
click at [420, 453] on div "// —————— PAGE TRANSITION AND LOADERS —————— // const dashLoading = document . …" at bounding box center [898, 450] width 1207 height 685
click at [466, 501] on div "// —————— PAGE TRANSITION AND LOADERS —————— // const dashLoading = document . …" at bounding box center [898, 450] width 1207 height 685
click at [379, 399] on div "// —————— PAGE TRANSITION AND LOADERS —————— // const dashLoading = document . …" at bounding box center [898, 450] width 1207 height 685
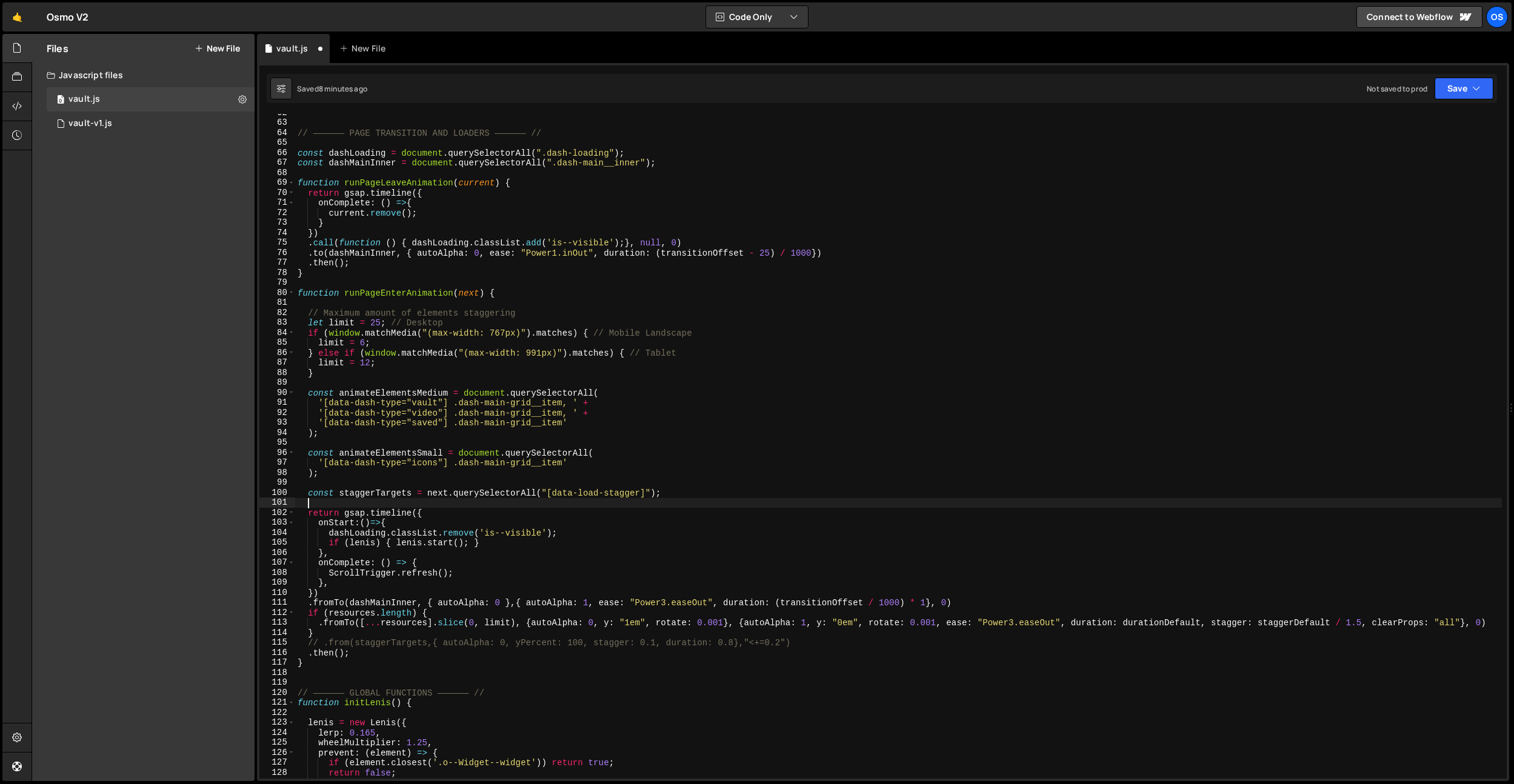
click at [379, 399] on div "// —————— PAGE TRANSITION AND LOADERS —————— // const dashLoading = document . …" at bounding box center [898, 450] width 1207 height 685
click at [385, 393] on div "// —————— PAGE TRANSITION AND LOADERS —————— // const dashLoading = document . …" at bounding box center [898, 450] width 1207 height 685
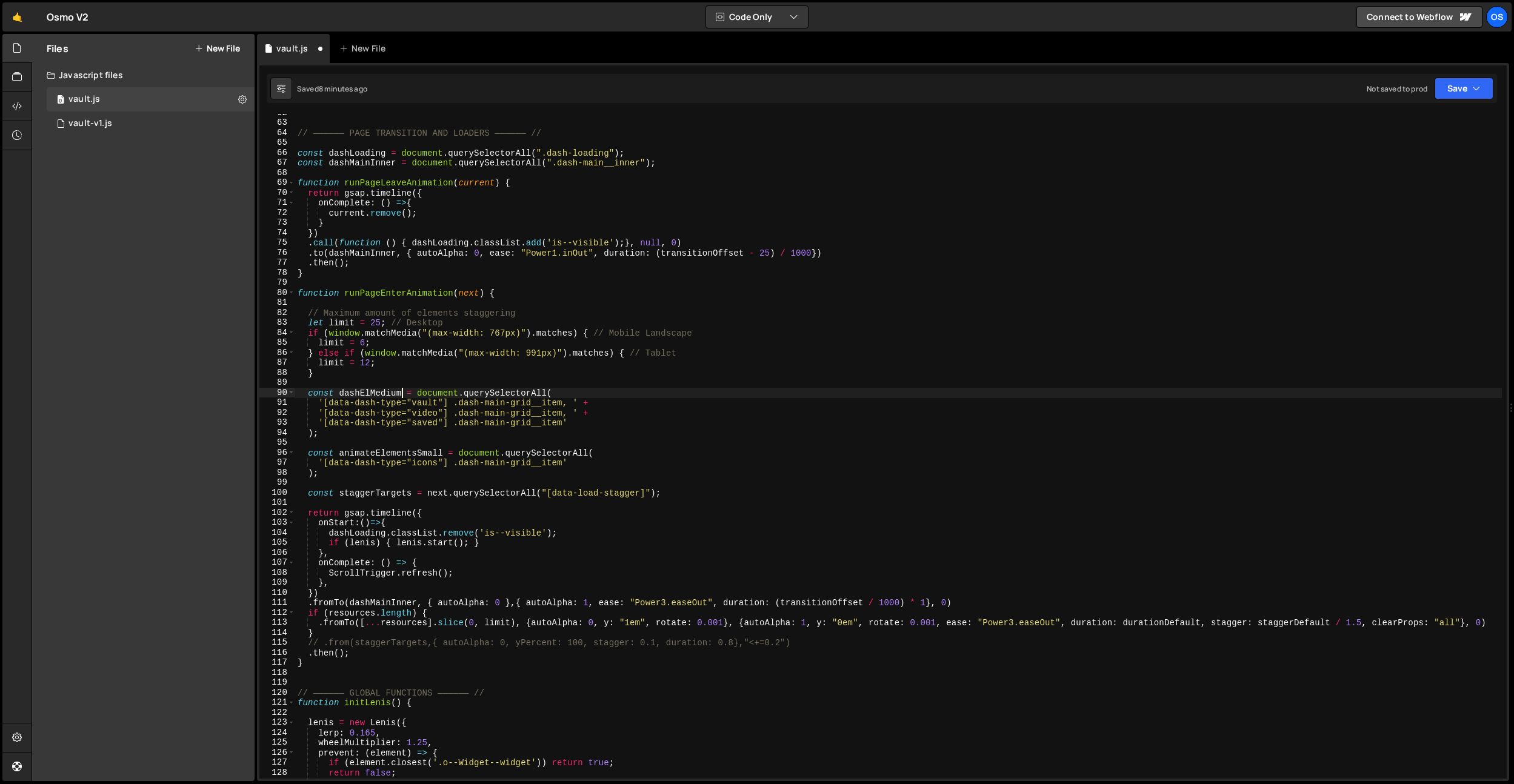
click at [385, 393] on div "// —————— PAGE TRANSITION AND LOADERS —————— // const dashLoading = document . …" at bounding box center [898, 450] width 1207 height 685
click at [406, 452] on div "// —————— PAGE TRANSITION AND LOADERS —————— // const dashLoading = document . …" at bounding box center [898, 450] width 1207 height 685
click at [385, 398] on div "// —————— PAGE TRANSITION AND LOADERS —————— // const dashLoading = document . …" at bounding box center [898, 450] width 1207 height 685
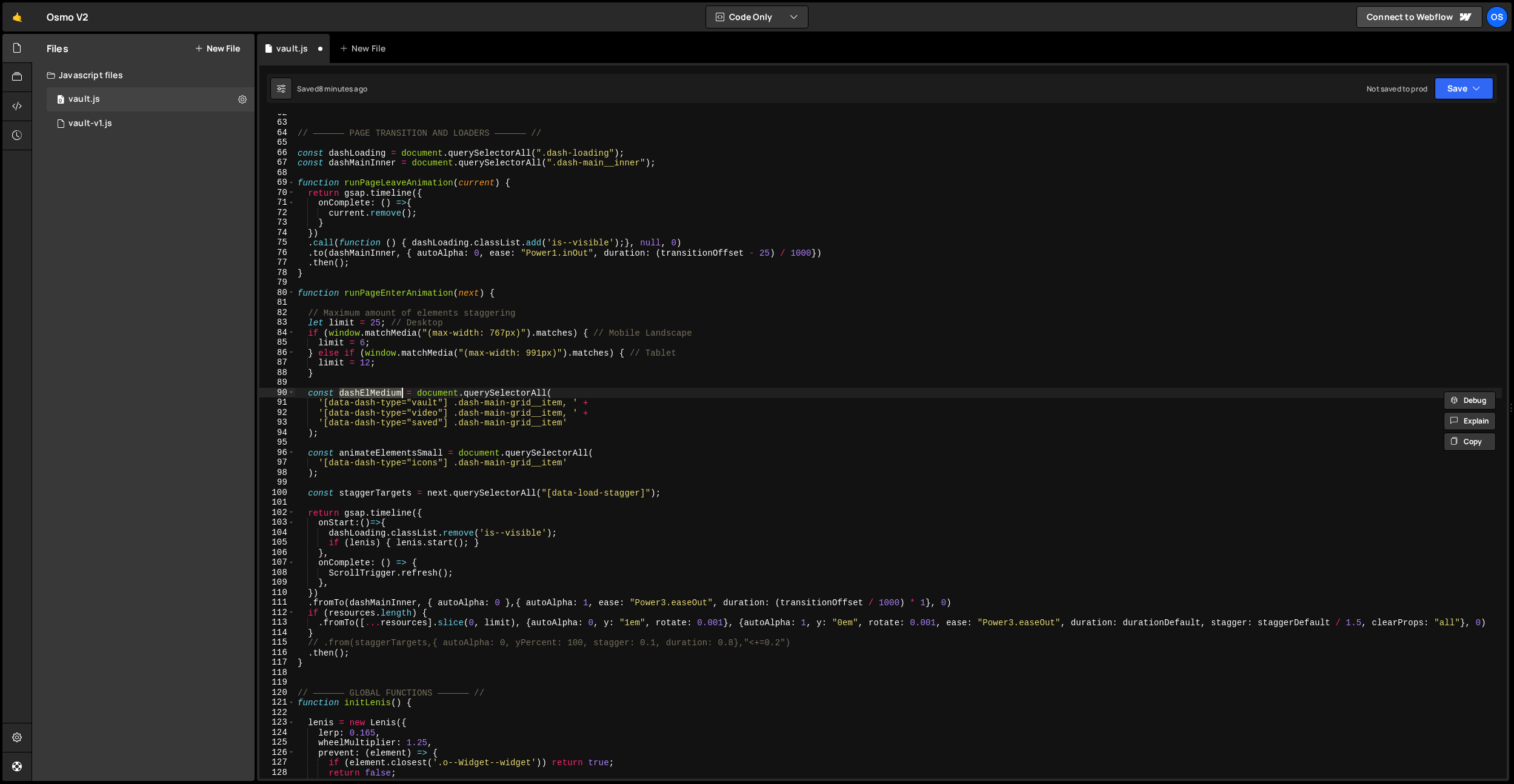
click at [392, 450] on div "// —————— PAGE TRANSITION AND LOADERS —————— // const dashLoading = document . …" at bounding box center [898, 450] width 1207 height 685
paste textarea "dashElMedium"
click at [362, 394] on div "// —————— PAGE TRANSITION AND LOADERS —————— // const dashLoading = document . …" at bounding box center [898, 450] width 1207 height 685
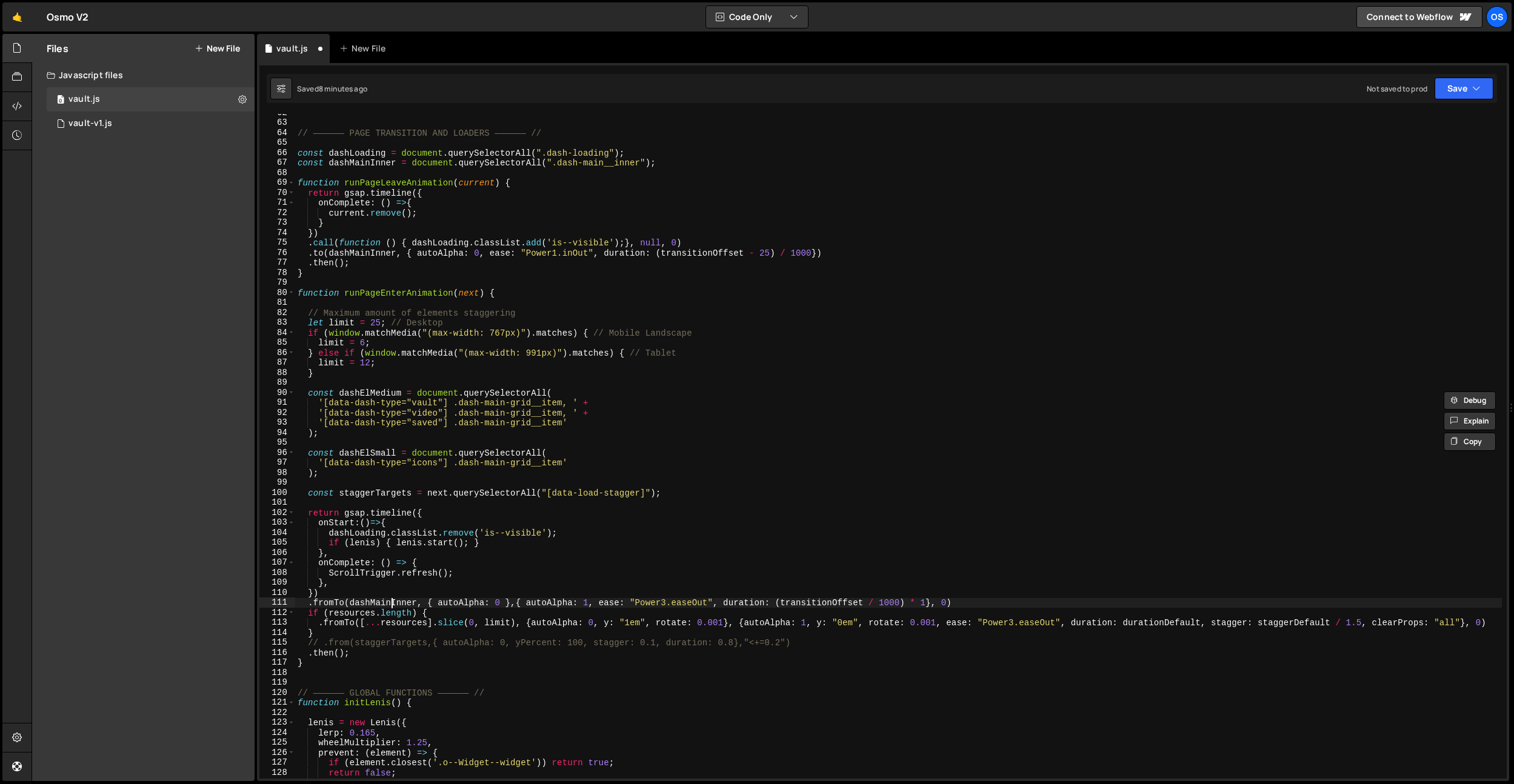
click at [392, 604] on div "// —————— PAGE TRANSITION AND LOADERS —————— // const dashLoading = document . …" at bounding box center [898, 450] width 1207 height 685
drag, startPoint x: 392, startPoint y: 604, endPoint x: 445, endPoint y: 588, distance: 55.4
click at [392, 604] on div "// —————— PAGE TRANSITION AND LOADERS —————— // const dashLoading = document . …" at bounding box center [898, 450] width 1207 height 685
paste textarea "ElMedium"
click at [476, 567] on div "// —————— PAGE TRANSITION AND LOADERS —————— // const dashLoading = document . …" at bounding box center [898, 450] width 1207 height 685
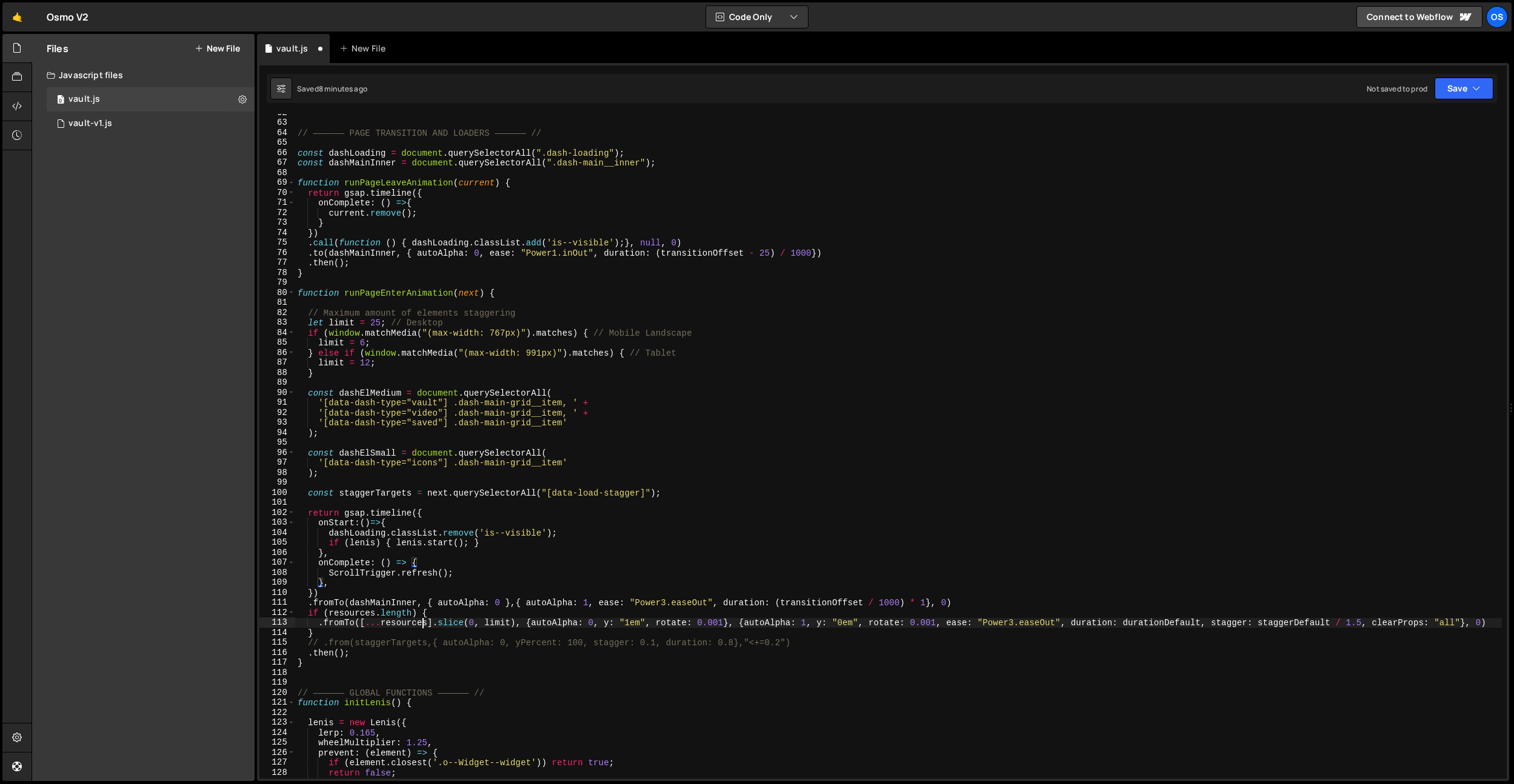
click at [422, 625] on div "// —————— PAGE TRANSITION AND LOADERS —————— // const dashLoading = document . …" at bounding box center [898, 450] width 1207 height 685
paste textarea "dashElMedium"
click at [497, 549] on div "// —————— PAGE TRANSITION AND LOADERS —————— // const dashLoading = document . …" at bounding box center [898, 450] width 1207 height 685
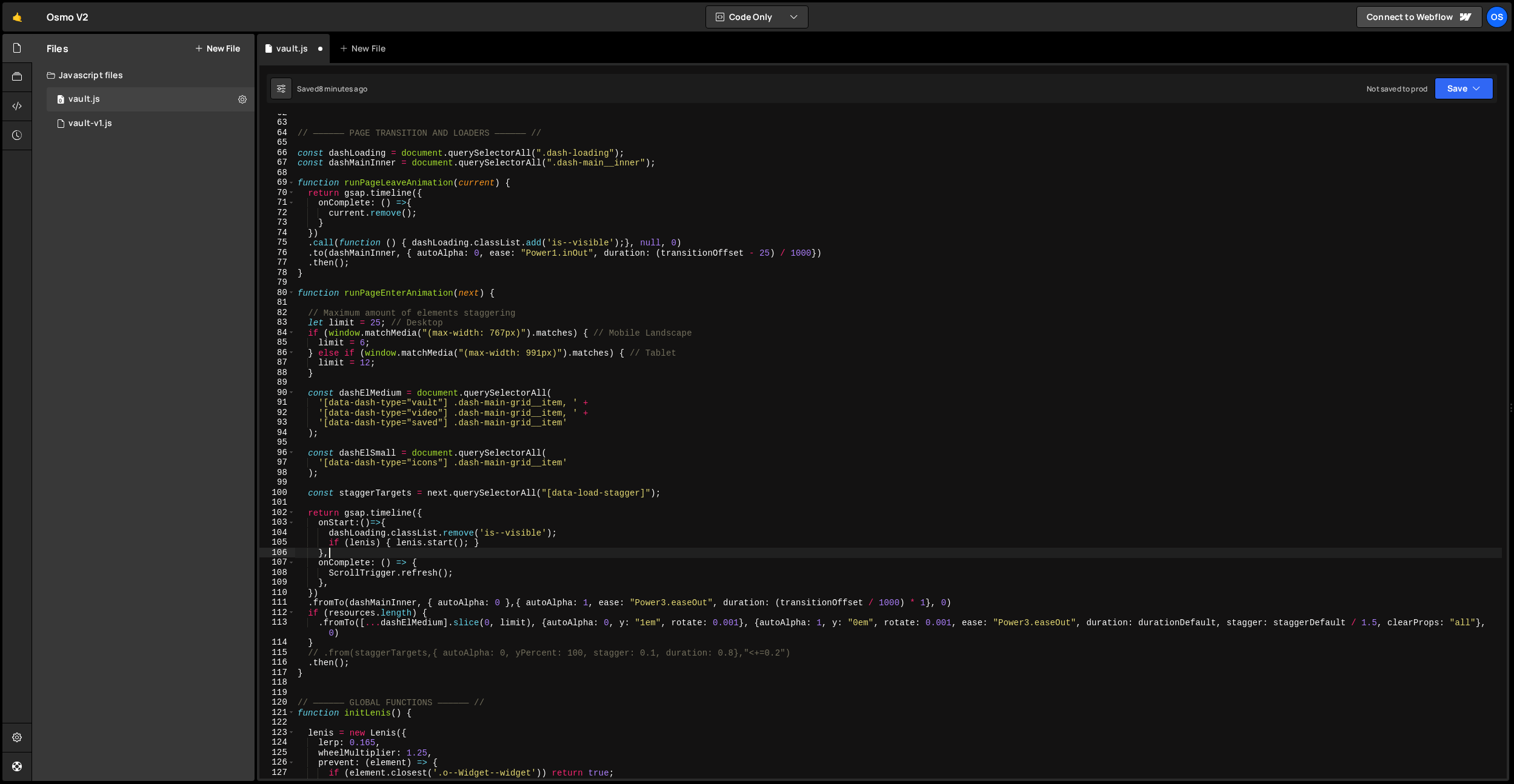
scroll to position [0, 1]
drag, startPoint x: 482, startPoint y: 548, endPoint x: 467, endPoint y: 561, distance: 19.8
click at [482, 548] on div "// —————— PAGE TRANSITION AND LOADERS —————— // const dashLoading = document . …" at bounding box center [898, 450] width 1207 height 685
click at [328, 635] on div "// —————— PAGE TRANSITION AND LOADERS —————— // const dashLoading = document . …" at bounding box center [898, 450] width 1207 height 685
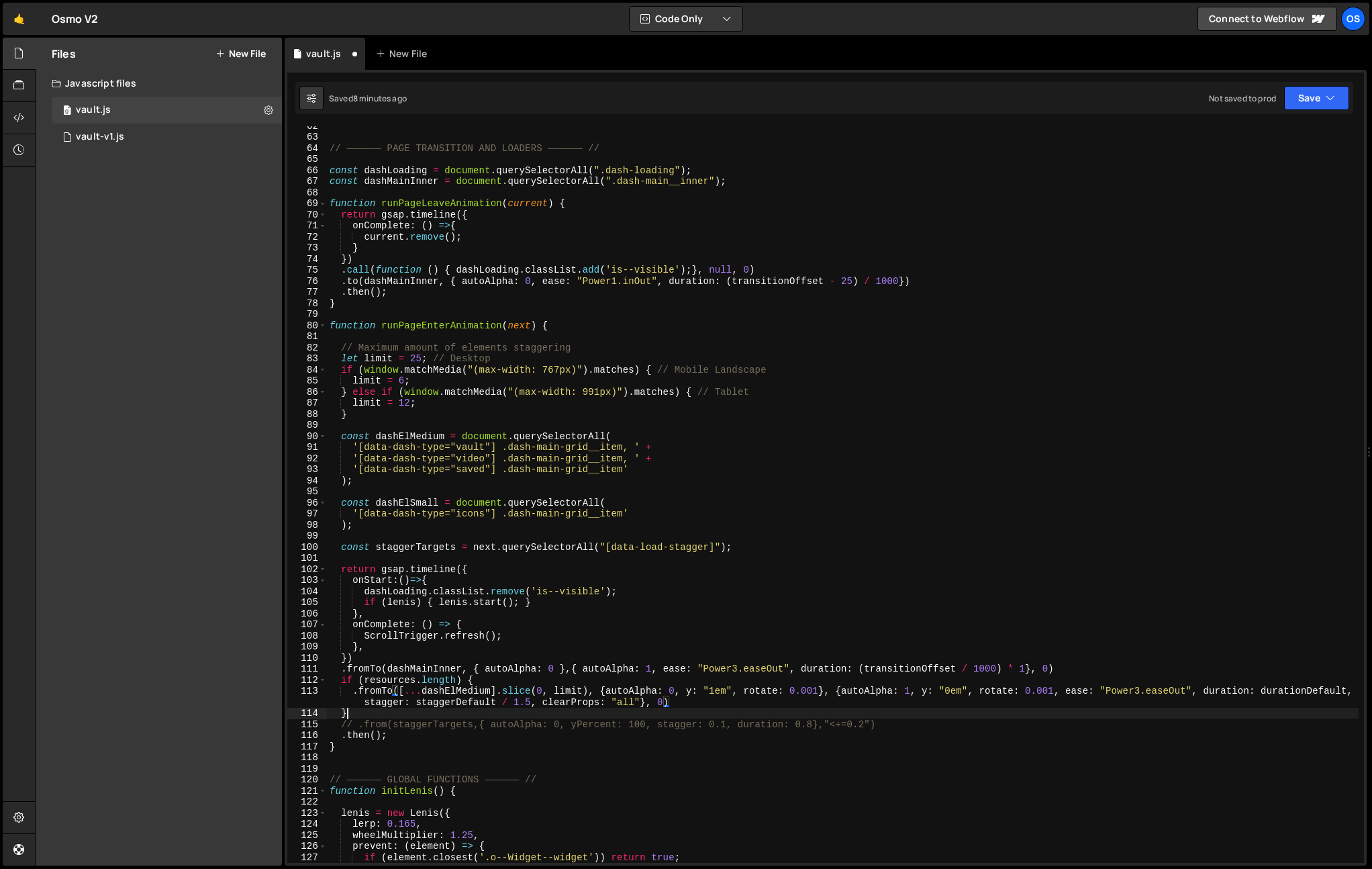
scroll to position [0, 1]
click at [435, 701] on div "// —————— PAGE TRANSITION AND LOADERS —————— // const dashLoading = document . …" at bounding box center [842, 500] width 1031 height 759
click at [459, 694] on div "// —————— PAGE TRANSITION AND LOADERS —————— // const dashLoading = document . …" at bounding box center [842, 500] width 1031 height 759
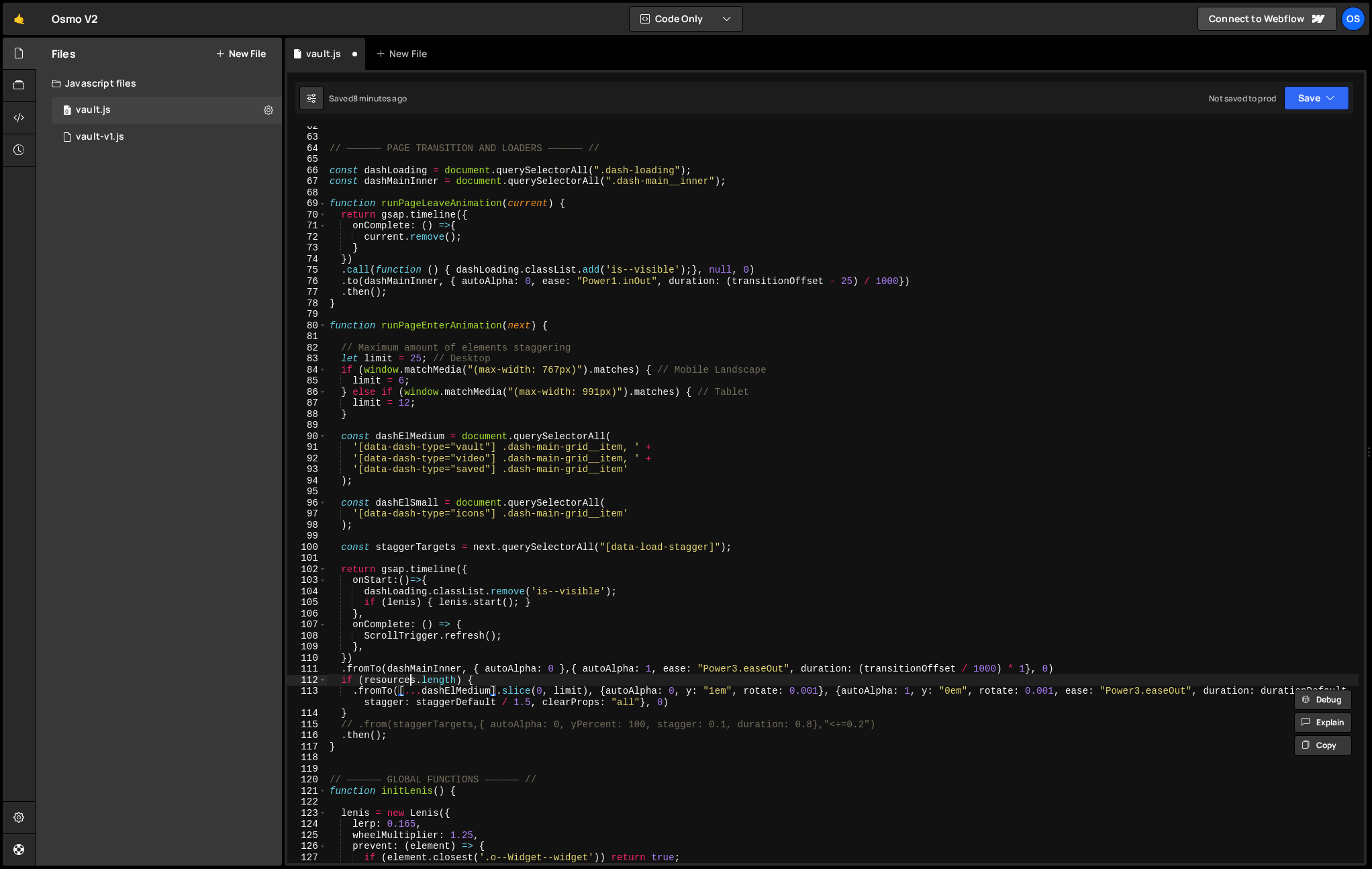
click at [410, 681] on div "// —————— PAGE TRANSITION AND LOADERS —————— // const dashLoading = document . …" at bounding box center [842, 500] width 1031 height 759
drag, startPoint x: 410, startPoint y: 681, endPoint x: 403, endPoint y: 696, distance: 16.6
click at [410, 681] on div "// —————— PAGE TRANSITION AND LOADERS —————— // const dashLoading = document . …" at bounding box center [842, 500] width 1031 height 759
paste textarea "dashElMedium"
click at [374, 708] on div "// —————— PAGE TRANSITION AND LOADERS —————— // const dashLoading = document . …" at bounding box center [842, 500] width 1031 height 759
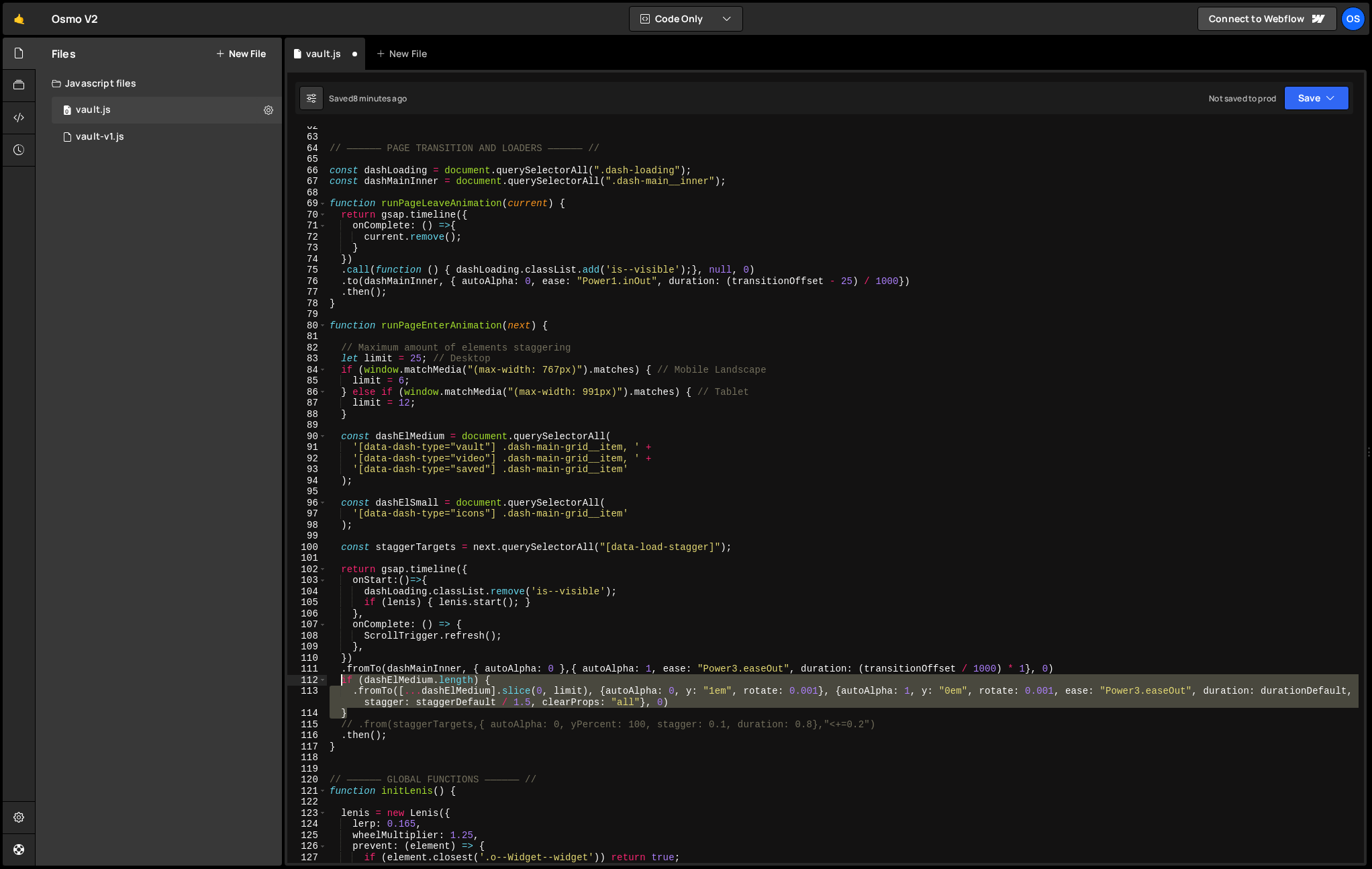
drag, startPoint x: 365, startPoint y: 713, endPoint x: 343, endPoint y: 681, distance: 38.8
click at [343, 681] on div "// —————— PAGE TRANSITION AND LOADERS —————— // const dashLoading = document . …" at bounding box center [842, 500] width 1031 height 759
type textarea "}"
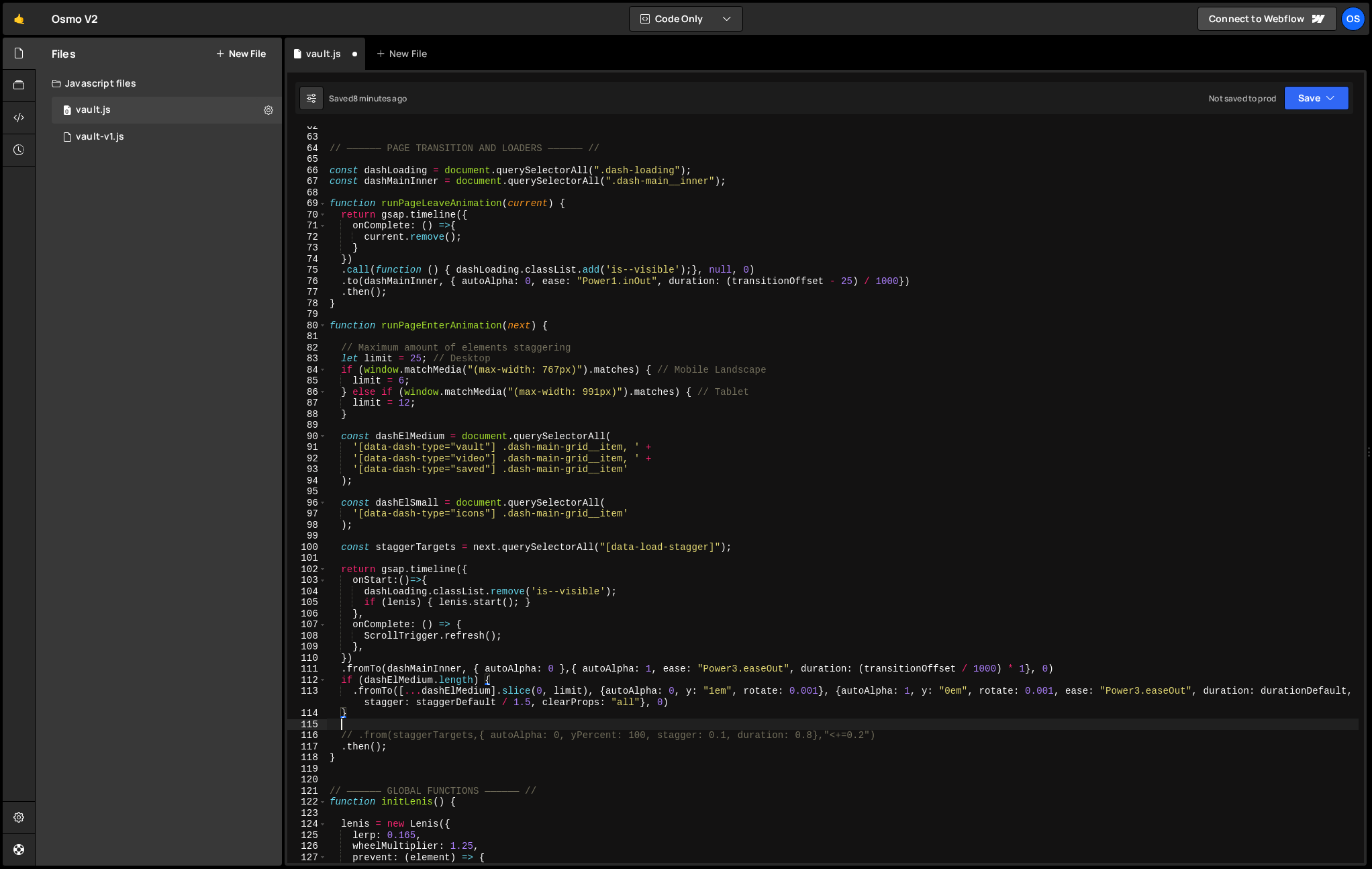
scroll to position [0, 0]
paste textarea "}"
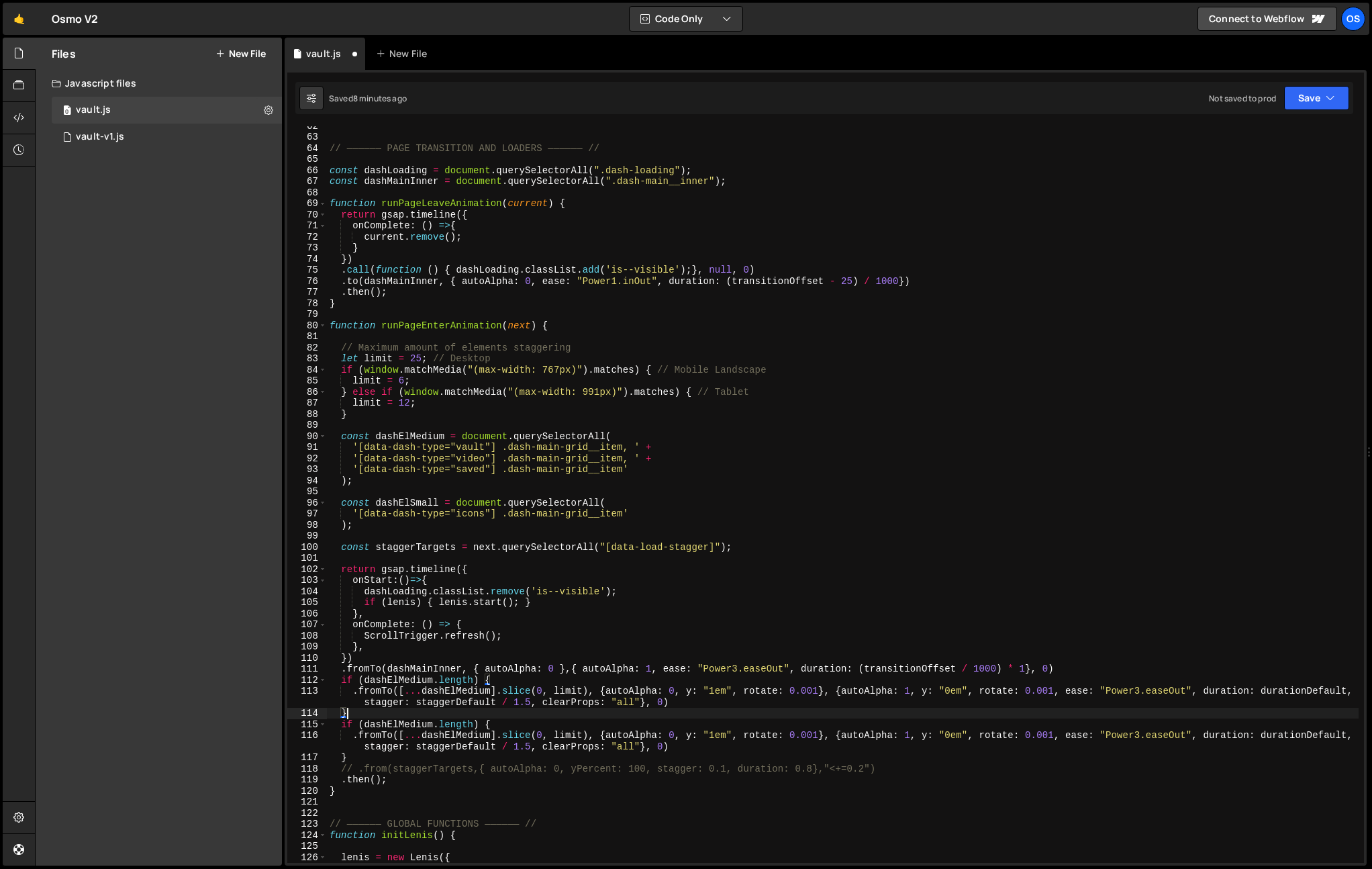
click at [355, 713] on div "// —————— PAGE TRANSITION AND LOADERS —————— // const dashLoading = document . …" at bounding box center [842, 500] width 1031 height 759
click at [445, 484] on div "// —————— PAGE TRANSITION AND LOADERS —————— // const dashLoading = document . …" at bounding box center [842, 500] width 1031 height 759
click at [357, 726] on div "// —————— PAGE TRANSITION AND LOADERS —————— // const dashLoading = document . …" at bounding box center [842, 500] width 1031 height 759
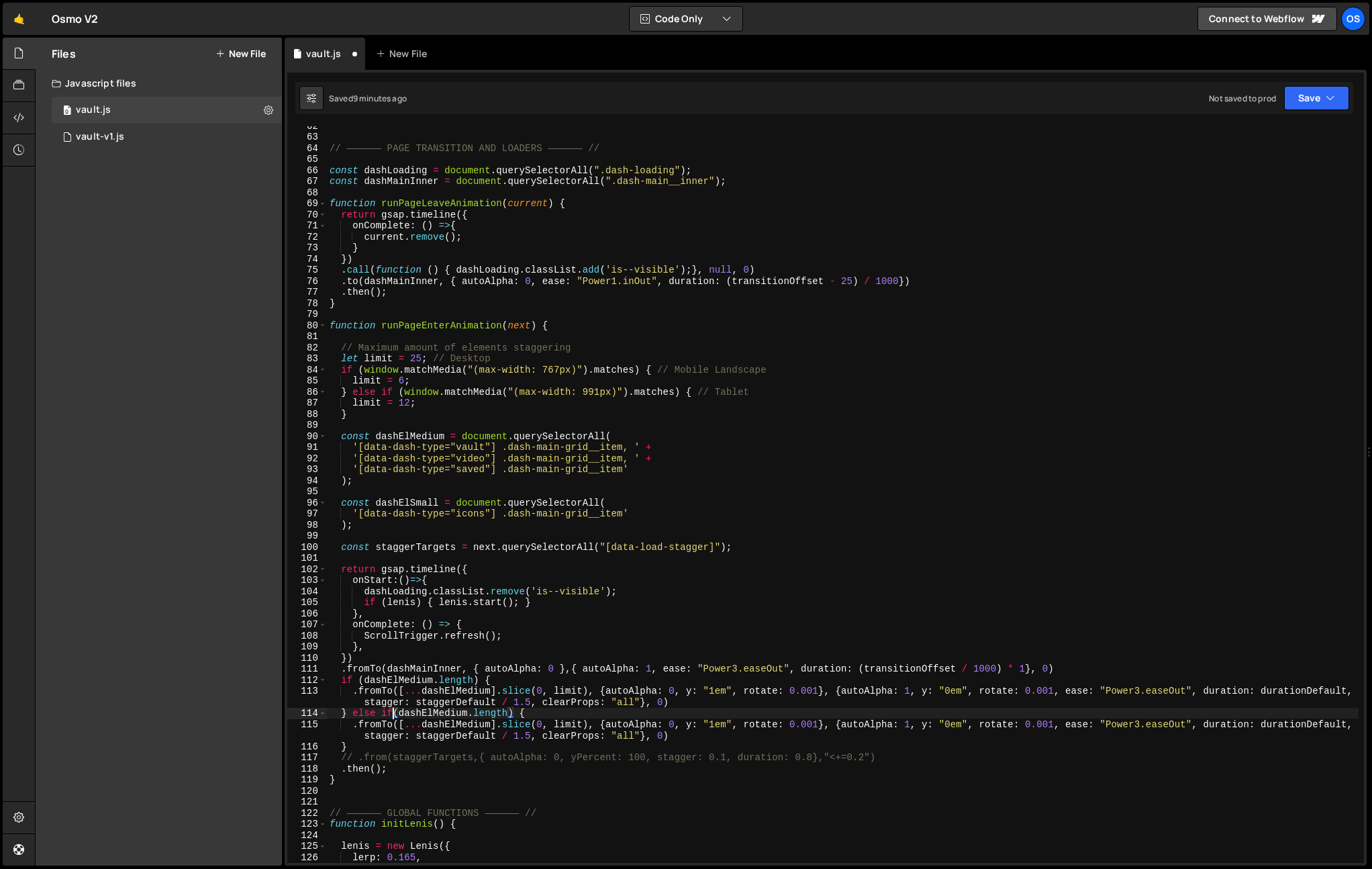
scroll to position [0, 4]
click at [460, 631] on div "// —————— PAGE TRANSITION AND LOADERS —————— // const dashLoading = document . …" at bounding box center [842, 500] width 1031 height 759
click at [433, 714] on div "// —————— PAGE TRANSITION AND LOADERS —————— // const dashLoading = document . …" at bounding box center [842, 500] width 1031 height 759
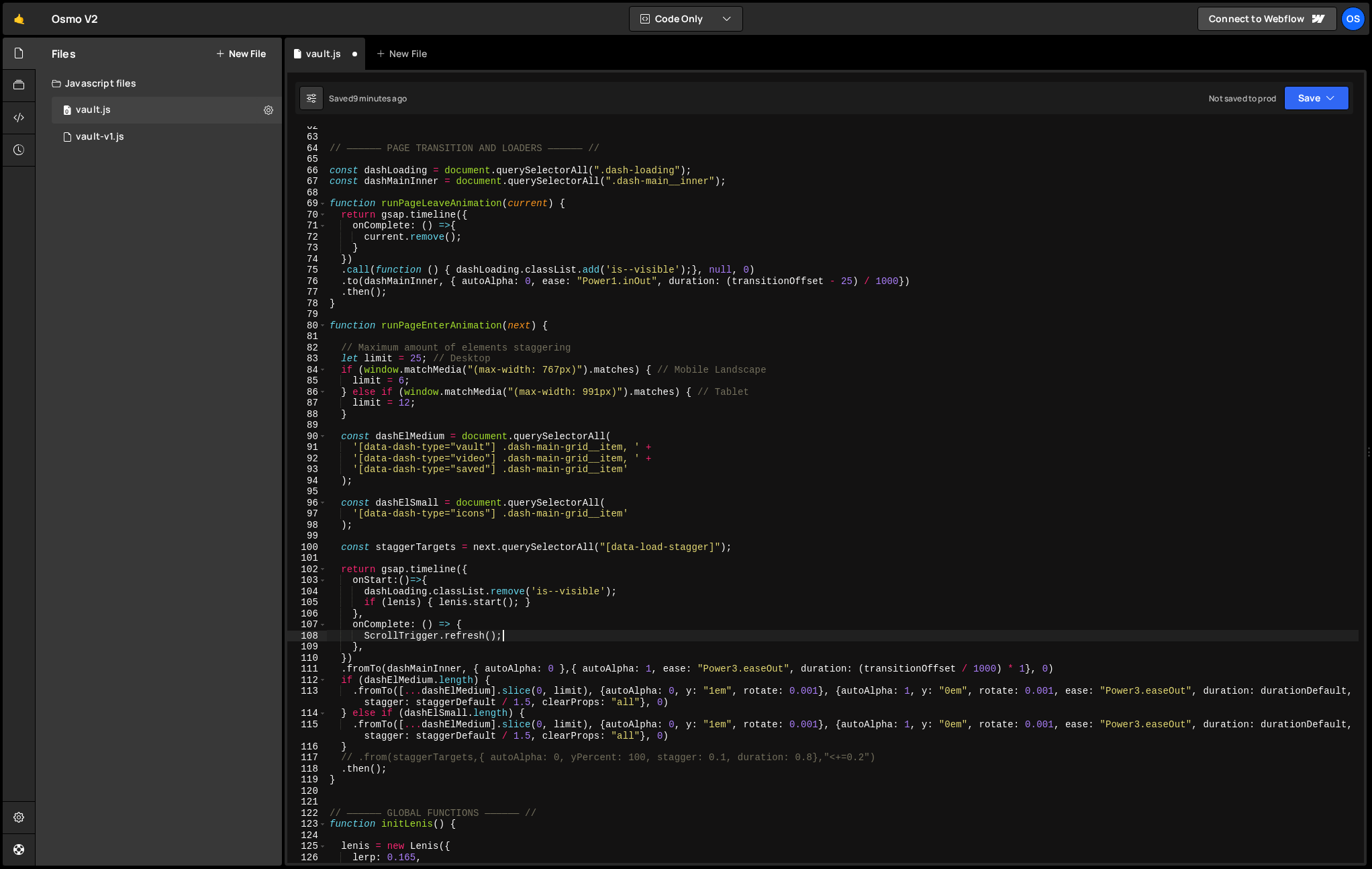
click at [899, 634] on div "// —————— PAGE TRANSITION AND LOADERS —————— // const dashLoading = document . …" at bounding box center [842, 500] width 1031 height 759
click at [545, 704] on div "// —————— PAGE TRANSITION AND LOADERS —————— // const dashLoading = document . …" at bounding box center [842, 500] width 1031 height 759
click at [538, 710] on div "// —————— PAGE TRANSITION AND LOADERS —————— // const dashLoading = document . …" at bounding box center [842, 500] width 1031 height 759
click at [582, 408] on div "// —————— PAGE TRANSITION AND LOADERS —————— // const dashLoading = document . …" at bounding box center [842, 500] width 1031 height 759
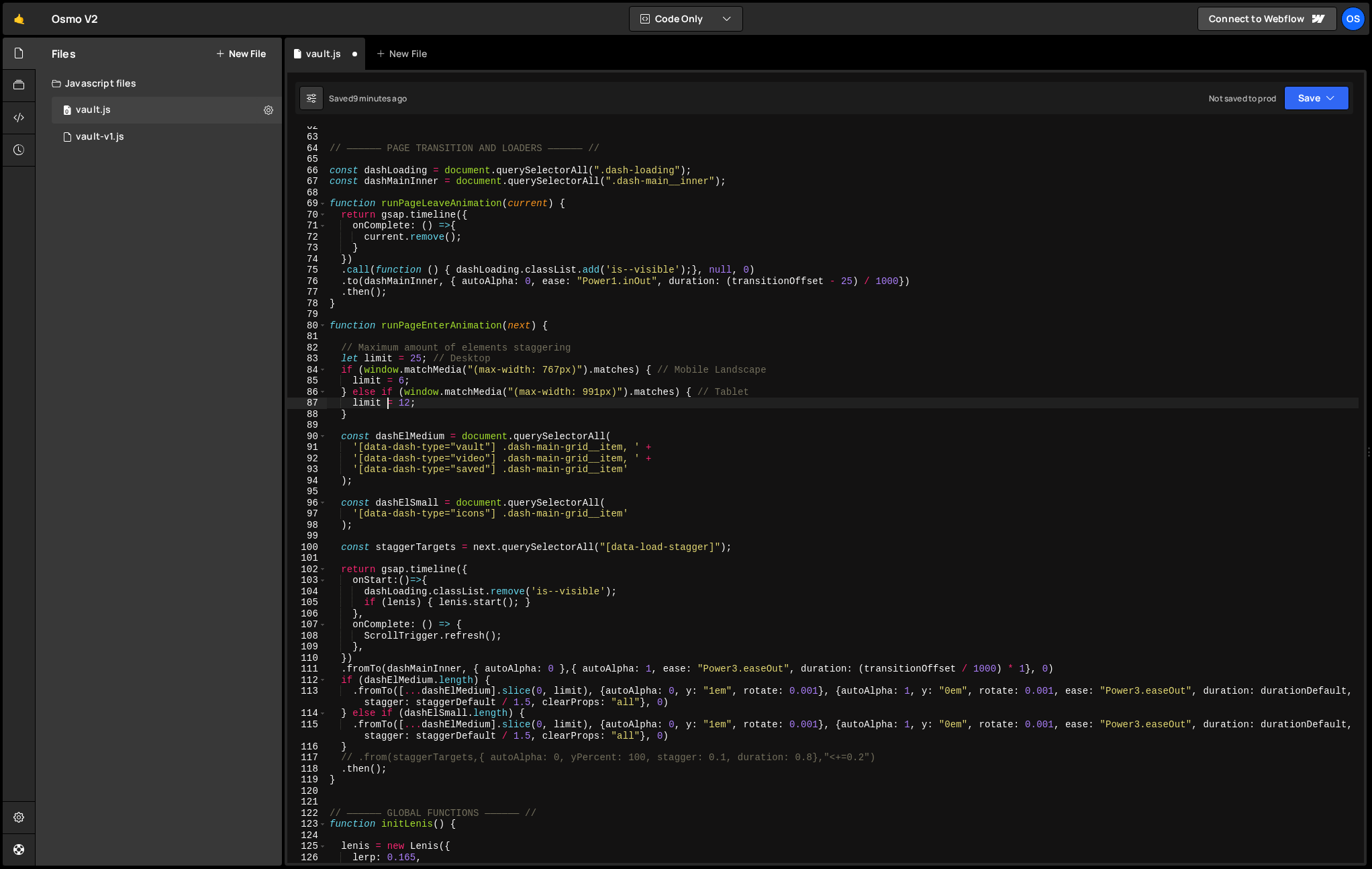
click at [389, 407] on div "// —————— PAGE TRANSITION AND LOADERS —————— // const dashLoading = document . …" at bounding box center [842, 500] width 1031 height 759
click at [382, 412] on div "// —————— PAGE TRANSITION AND LOADERS —————— // const dashLoading = document . …" at bounding box center [842, 500] width 1031 height 759
type textarea "}"
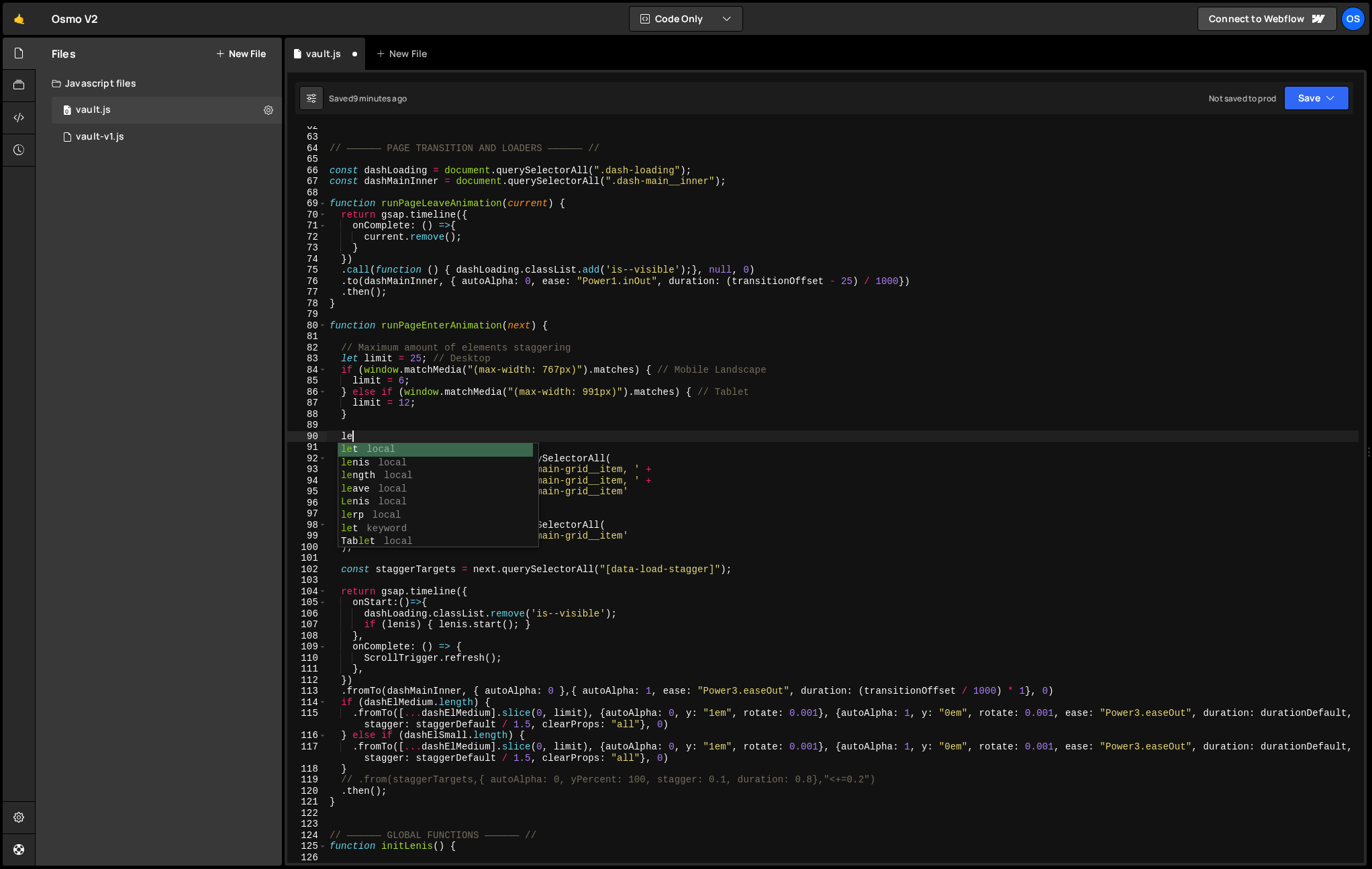
scroll to position [0, 1]
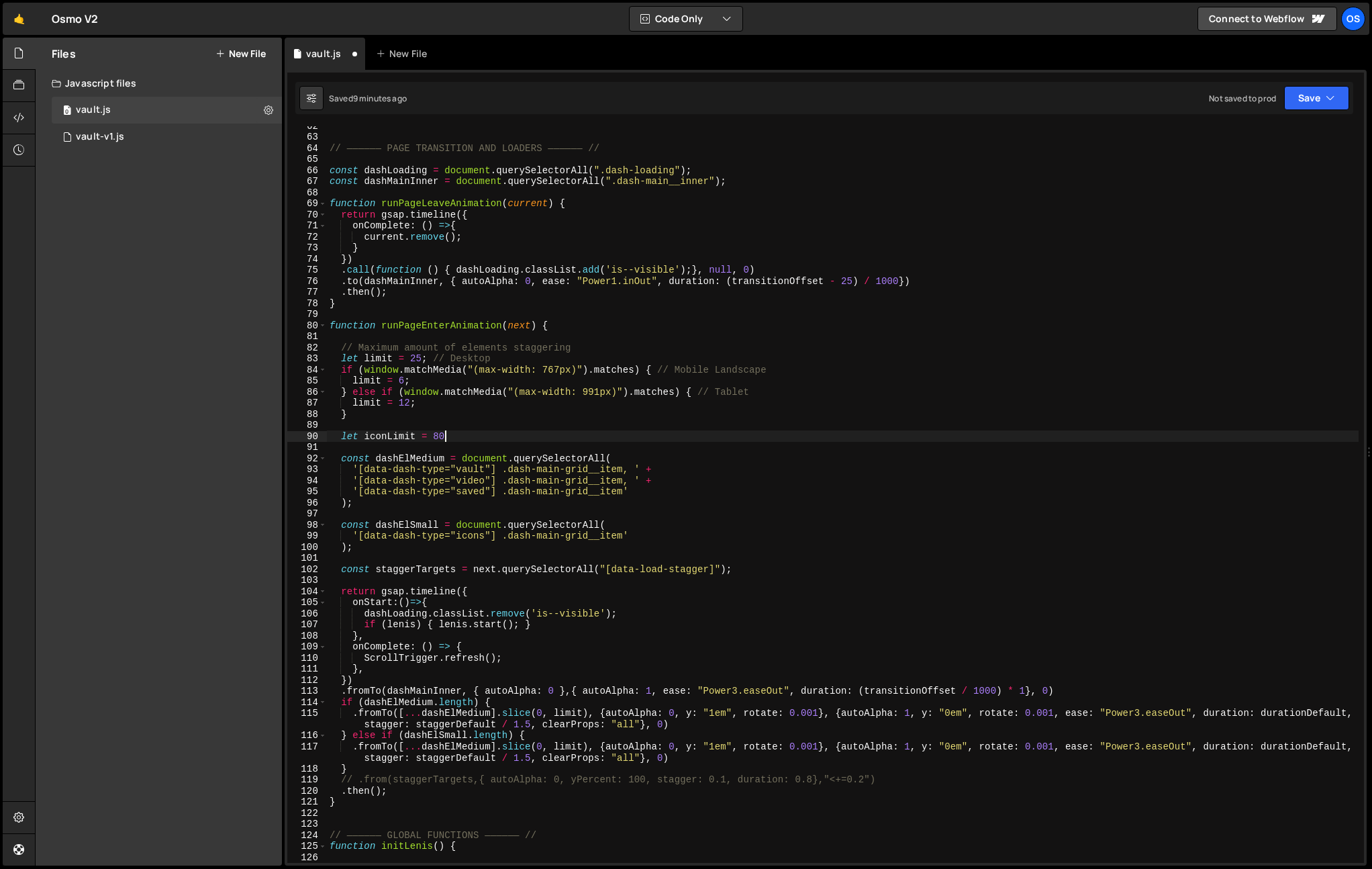
type textarea "let iconLimit = 80;"
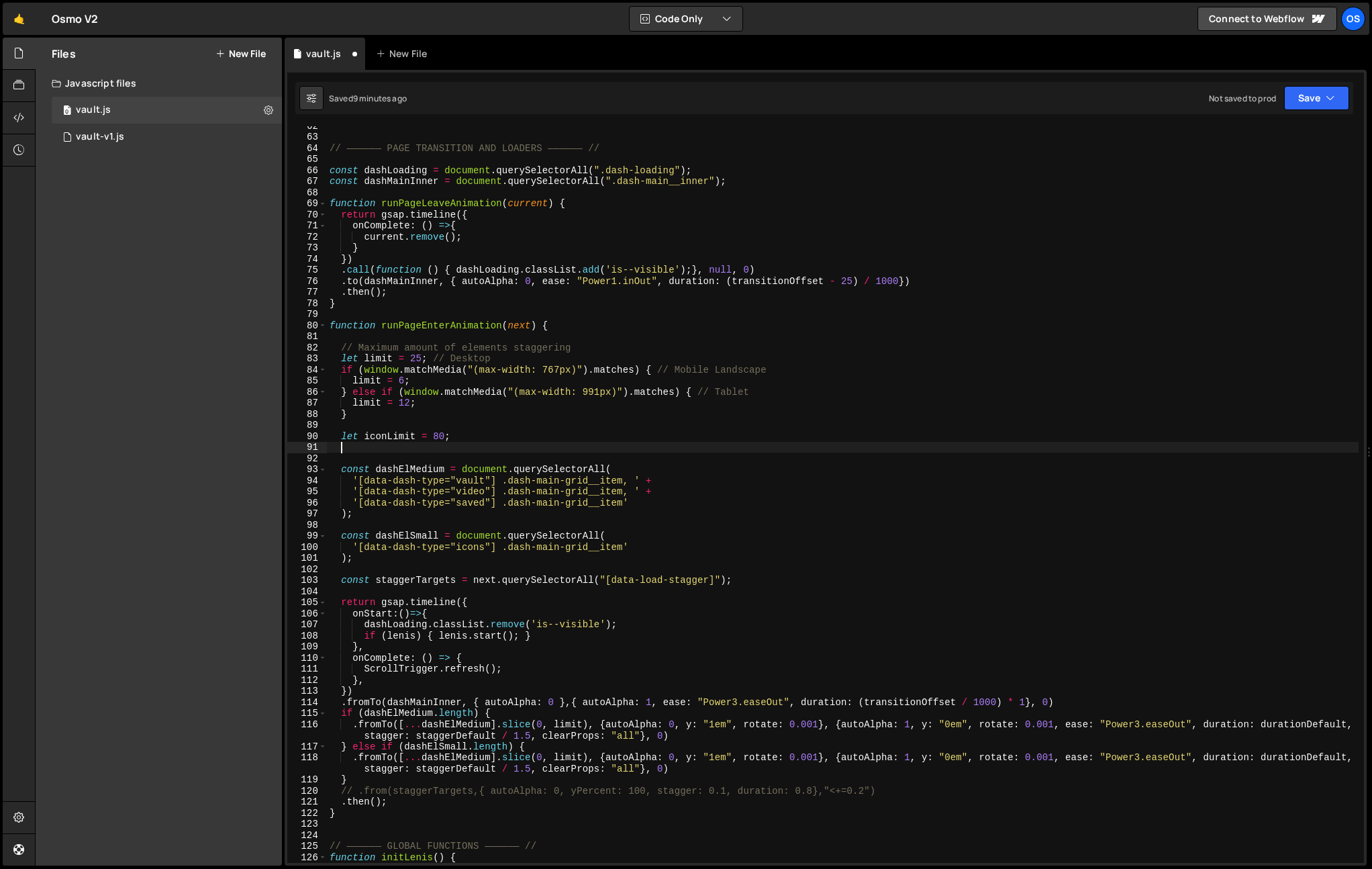
scroll to position [0, 0]
click at [387, 469] on div "// —————— PAGE TRANSITION AND LOADERS —————— // const dashLoading = document . …" at bounding box center [842, 500] width 1031 height 759
type textarea "const dashElMedium = document.querySelectorAll("
click at [423, 459] on div "// —————— PAGE TRANSITION AND LOADERS —————— // const dashLoading = document . …" at bounding box center [842, 500] width 1031 height 759
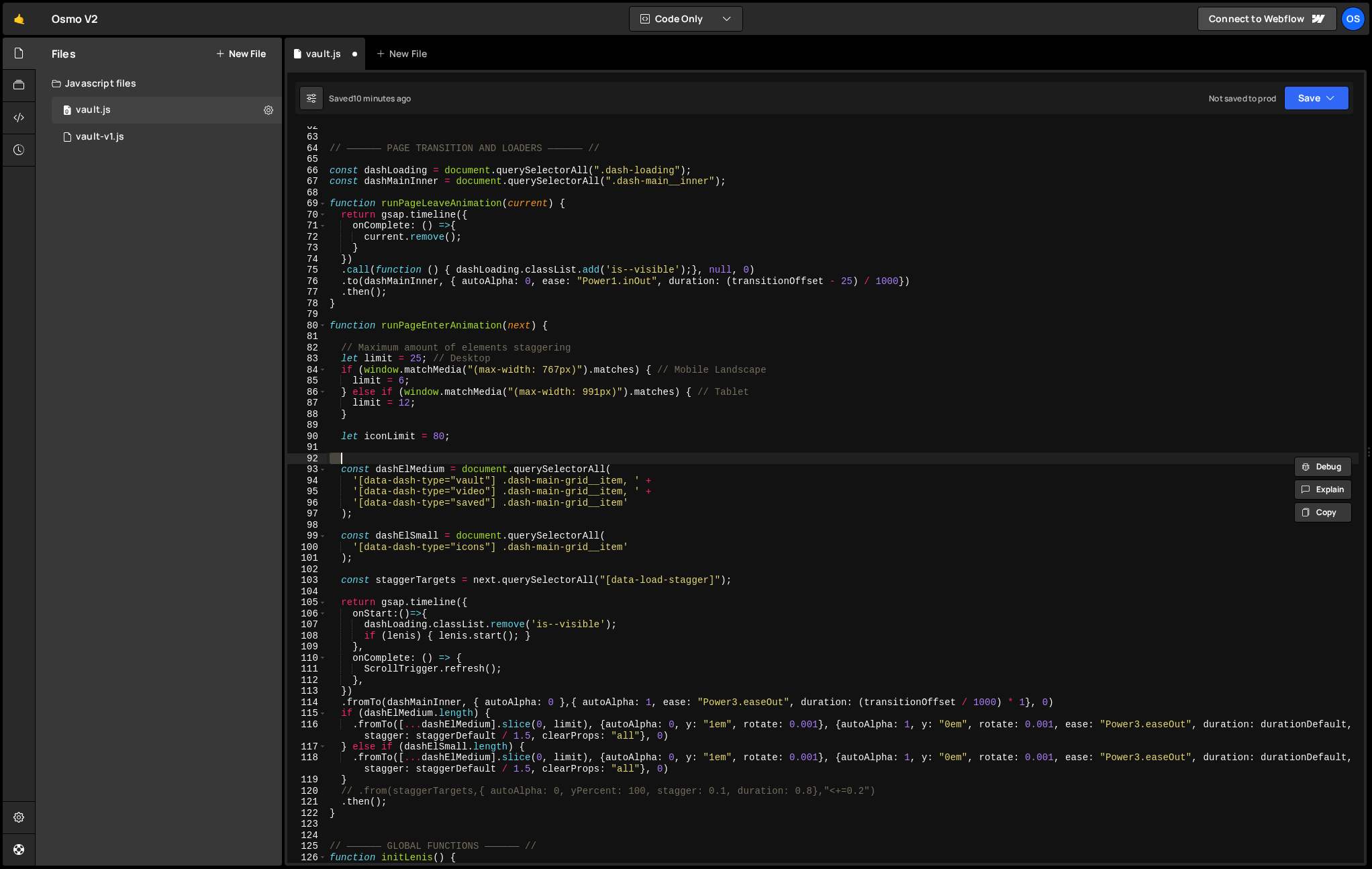
click at [418, 468] on div "// —————— PAGE TRANSITION AND LOADERS —————— // const dashLoading = document . …" at bounding box center [842, 500] width 1031 height 759
paste textarea "itemsResources"
click at [508, 395] on div "// —————— PAGE TRANSITION AND LOADERS —————— // const dashLoading = document . …" at bounding box center [842, 500] width 1031 height 759
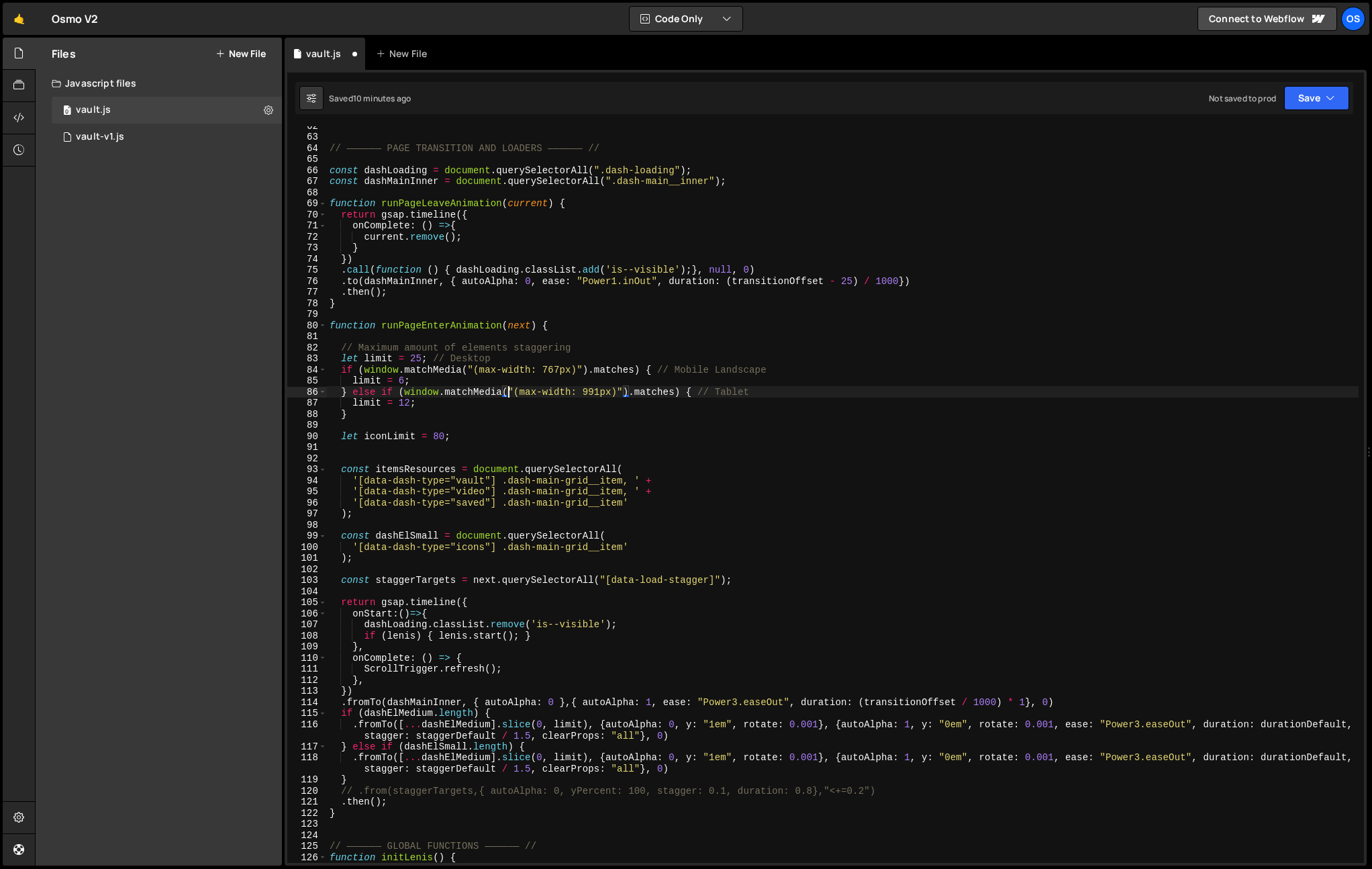
click at [371, 515] on div "// —————— PAGE TRANSITION AND LOADERS —————— // const dashLoading = document . …" at bounding box center [842, 500] width 1031 height 759
type textarea ");"
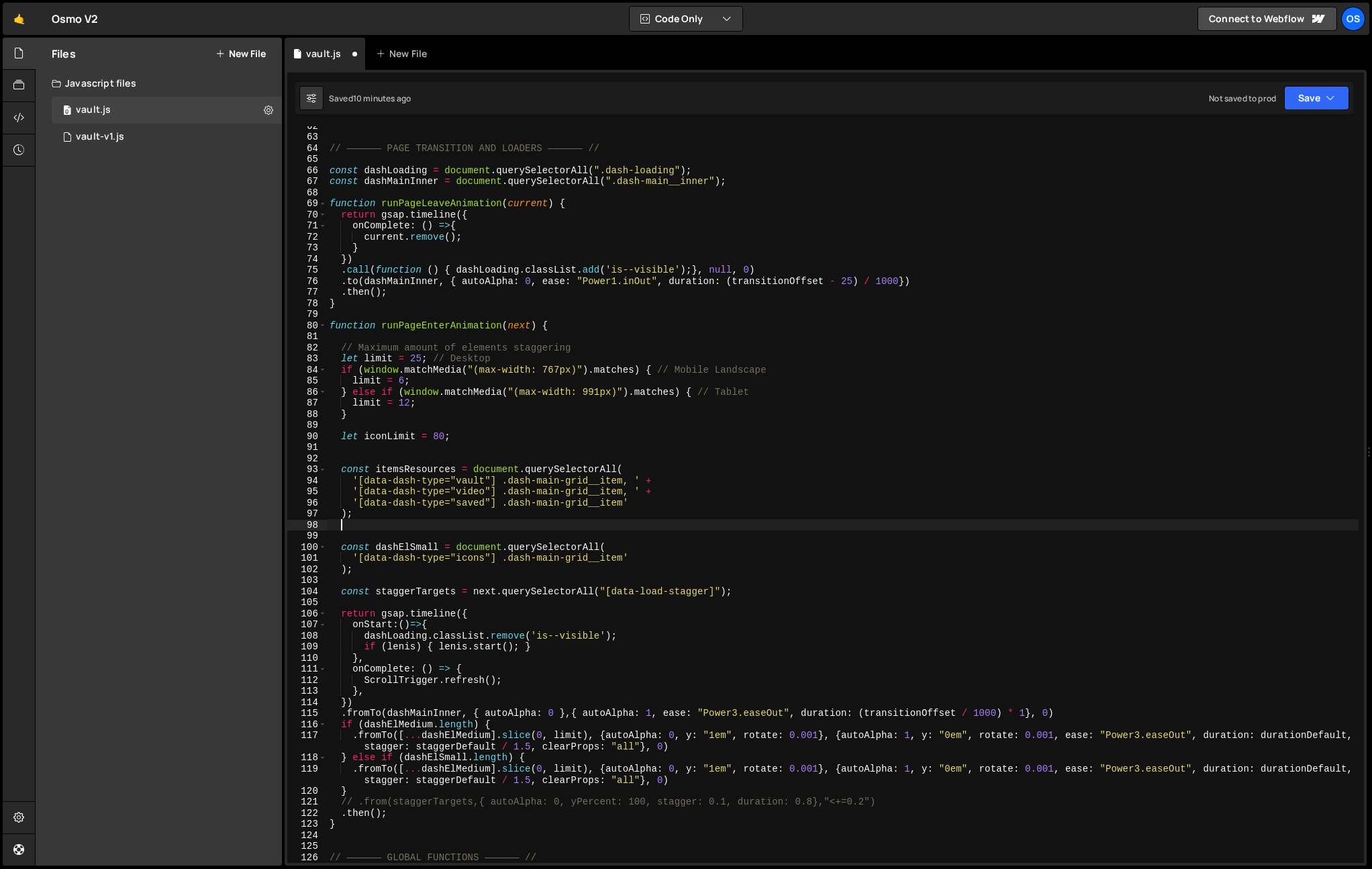
paste textarea "const limitedItemsResources = Array.from(itemsResources).slice(0, limit);"
type textarea "const limitedItemsResources = Array.from(itemsResources).slice(0, limit);"
click at [424, 462] on div "// —————— PAGE TRANSITION AND LOADERS —————— // const dashLoading = document . …" at bounding box center [842, 500] width 1031 height 759
click at [424, 469] on div "// —————— PAGE TRANSITION AND LOADERS —————— // const dashLoading = document . …" at bounding box center [842, 500] width 1031 height 759
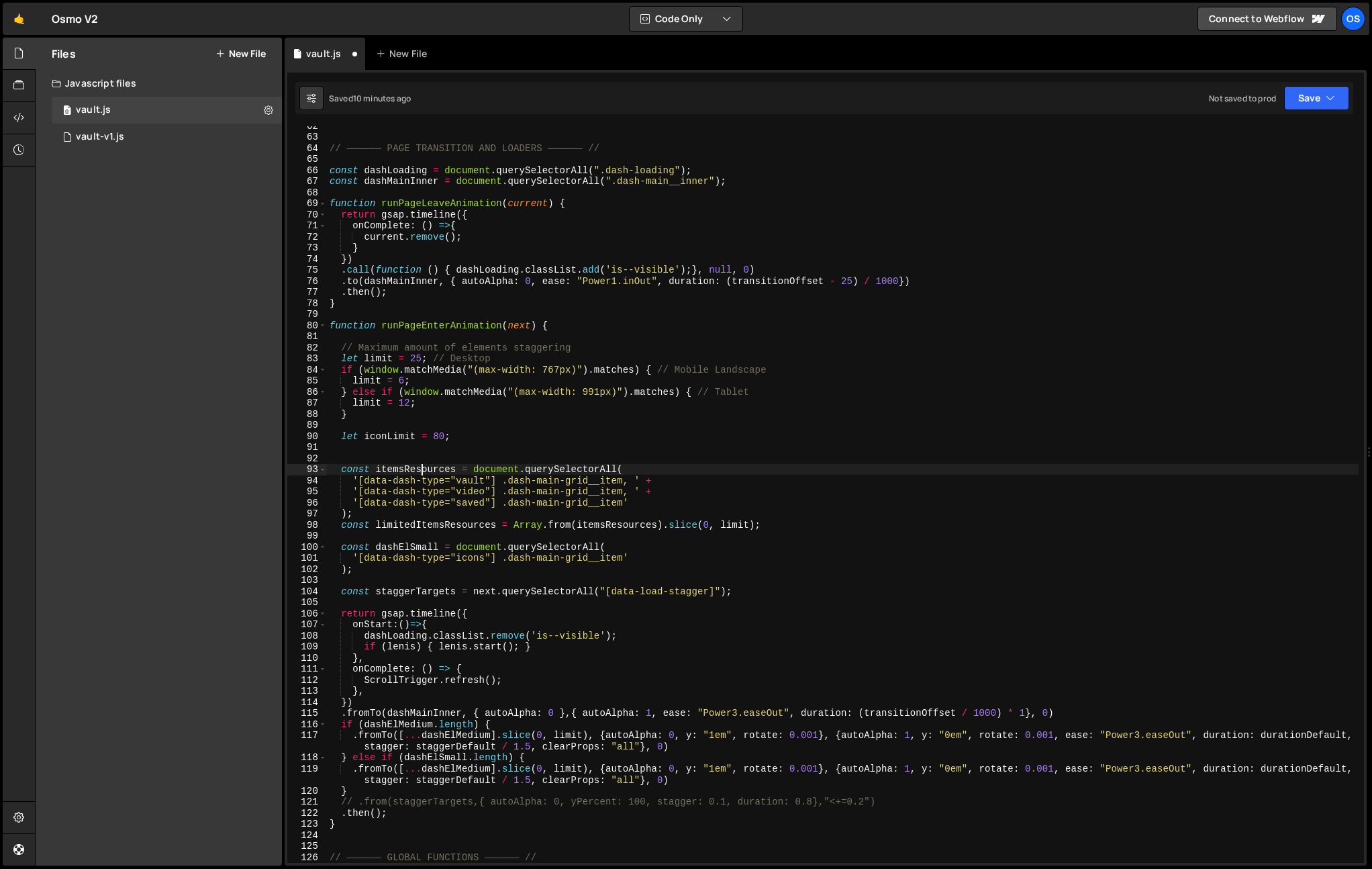
click at [424, 469] on div "// —————— PAGE TRANSITION AND LOADERS —————— // const dashLoading = document . …" at bounding box center [842, 500] width 1031 height 759
click at [377, 567] on div "// —————— PAGE TRANSITION AND LOADERS —————— // const dashLoading = document . …" at bounding box center [842, 500] width 1031 height 759
type textarea ");"
paste textarea "const limitedItemsIcons = Array.from(itemsIcons).slice(0, iconLimit);"
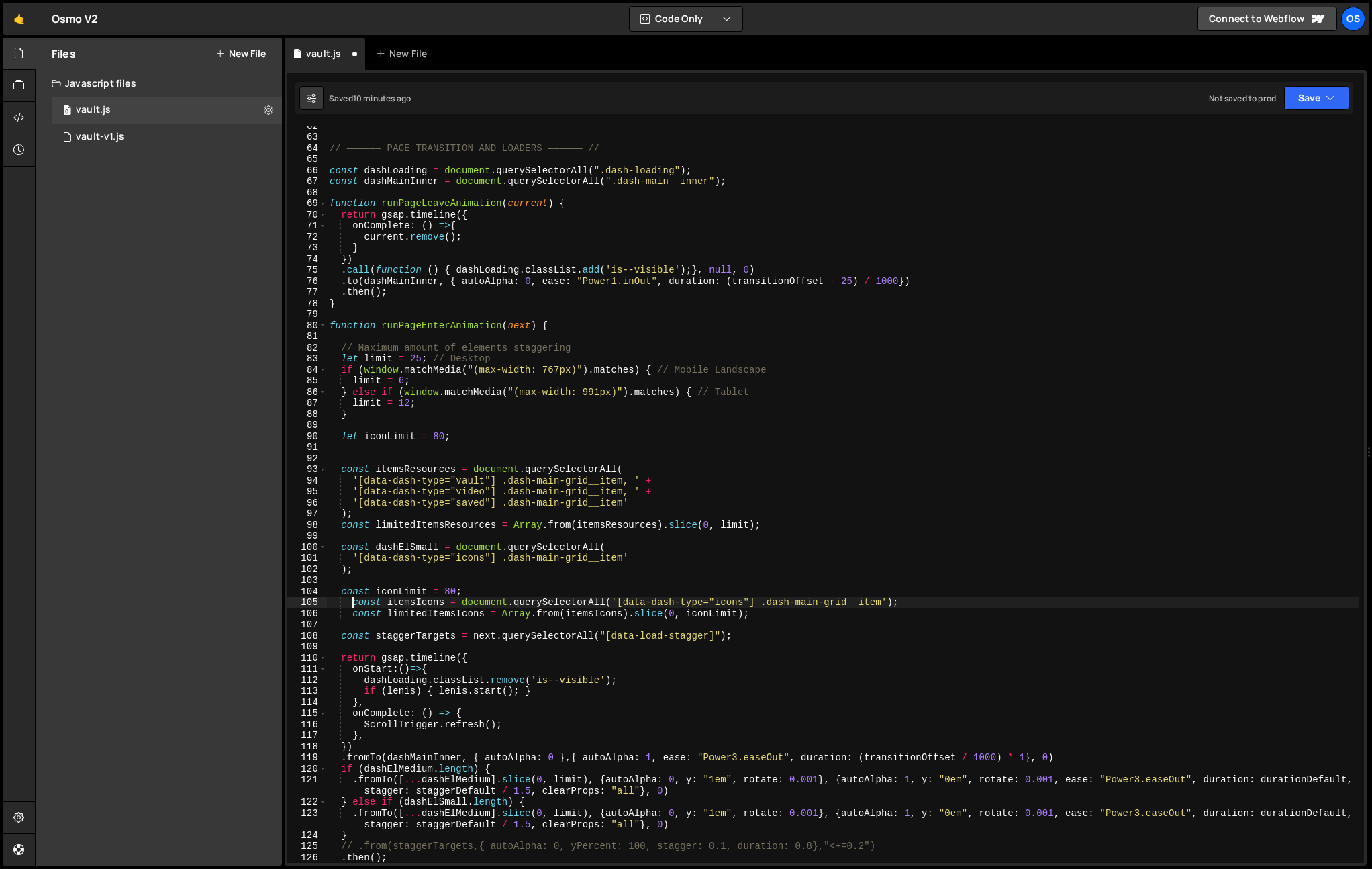
click at [354, 602] on div "// —————— PAGE TRANSITION AND LOADERS —————— // const dashLoading = document . …" at bounding box center [842, 500] width 1031 height 759
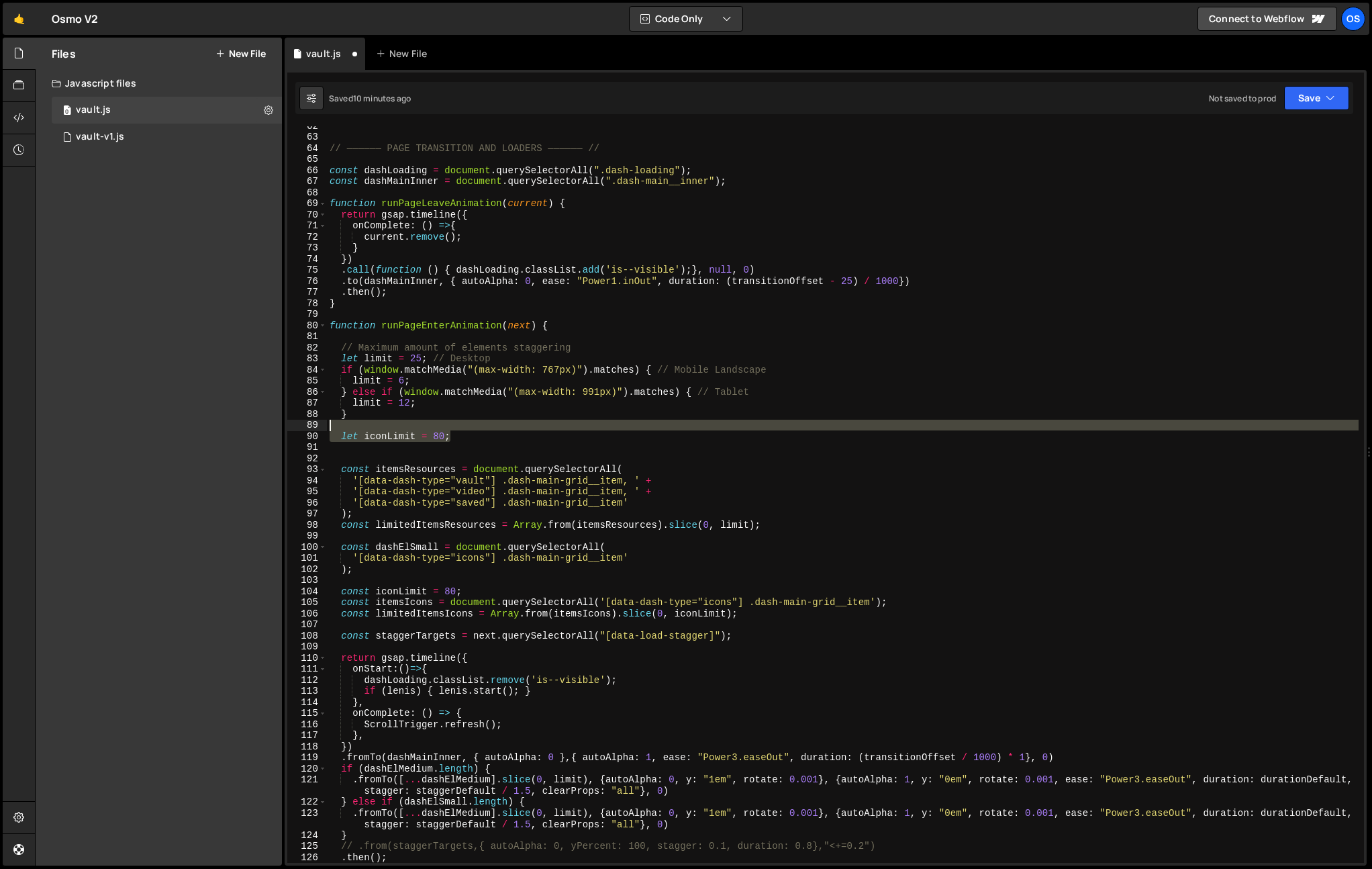
drag, startPoint x: 462, startPoint y: 436, endPoint x: 270, endPoint y: 428, distance: 192.2
click at [270, 428] on div "Files New File Javascript files 0 vault.js 0 0 vault-v1.js 0 CSS files Copy sha…" at bounding box center [703, 452] width 1337 height 829
type textarea "let iconLimit = 80;"
click at [427, 449] on div "// —————— PAGE TRANSITION AND LOADERS —————— // const dashLoading = document . …" at bounding box center [842, 500] width 1031 height 759
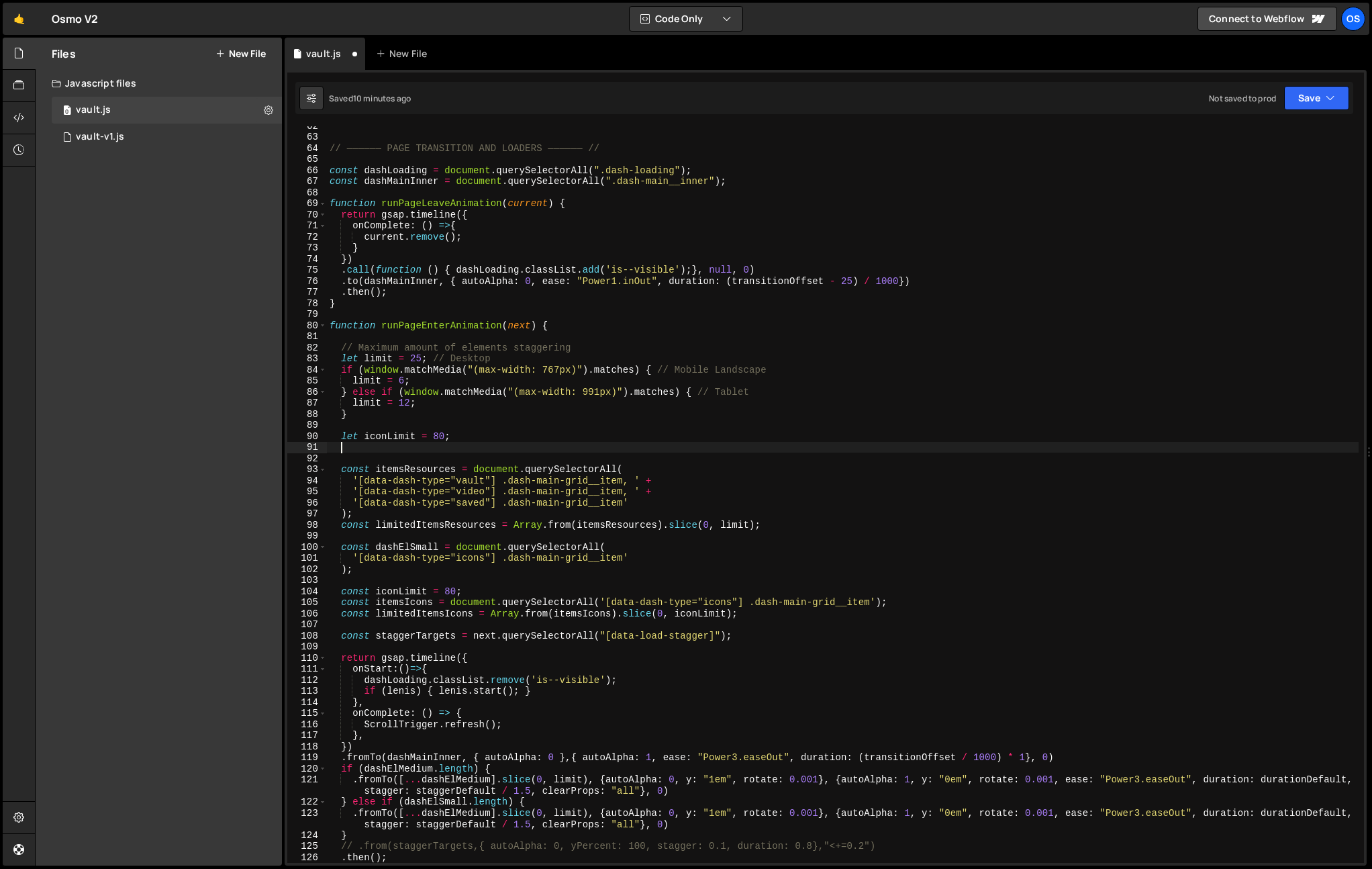
click at [435, 577] on div "// —————— PAGE TRANSITION AND LOADERS —————— // const dashLoading = document . …" at bounding box center [842, 500] width 1031 height 759
drag, startPoint x: 502, startPoint y: 591, endPoint x: 302, endPoint y: 591, distance: 200.0
click at [302, 591] on div "62 63 64 65 66 67 68 69 70 71 72 73 74 75 76 77 78 79 80 81 82 83 84 85 86 87 8…" at bounding box center [825, 495] width 1077 height 737
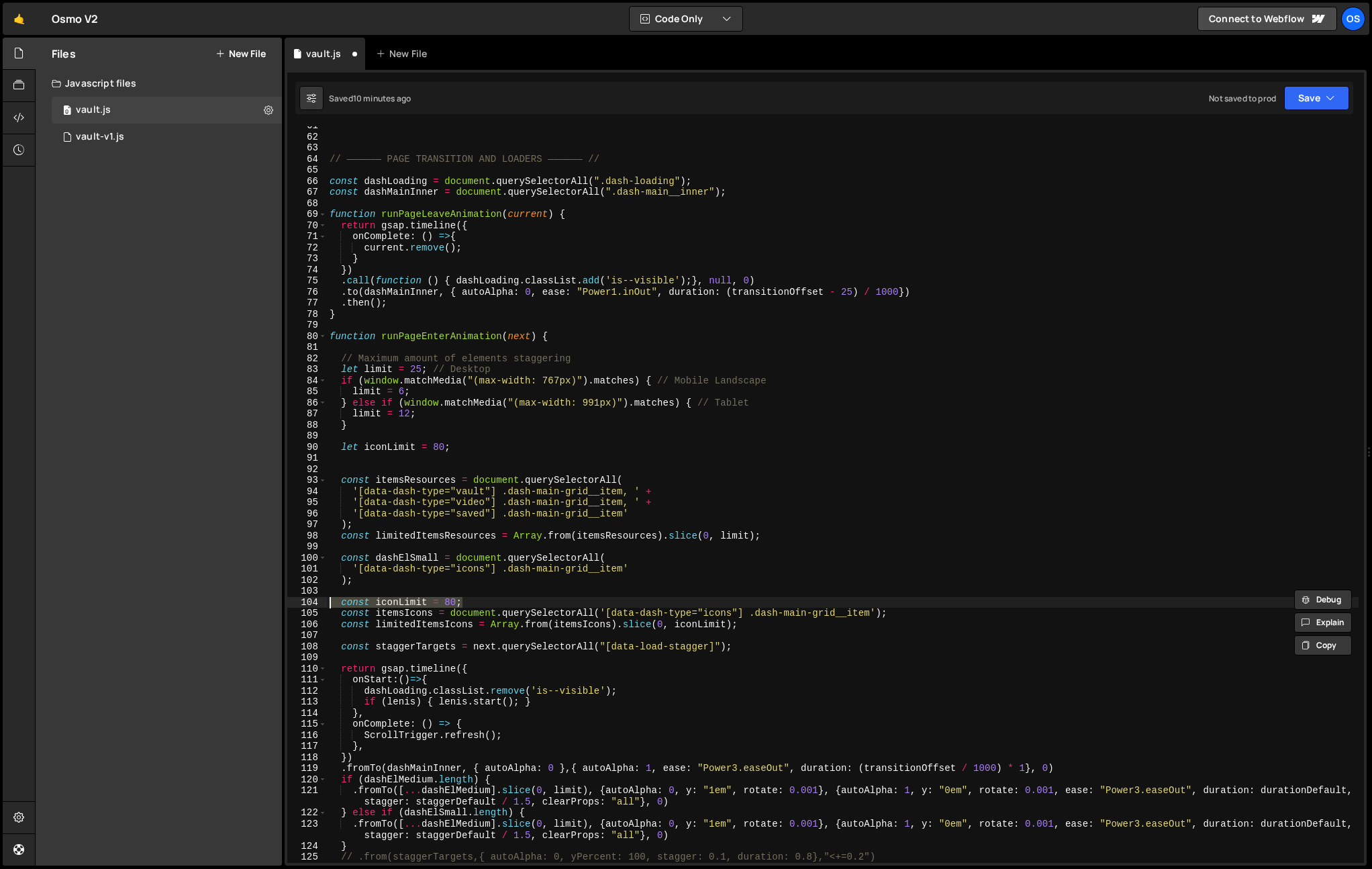
scroll to position [670, 0]
click at [428, 482] on div "// —————— PAGE TRANSITION AND LOADERS —————— // const dashLoading = document . …" at bounding box center [842, 501] width 1031 height 759
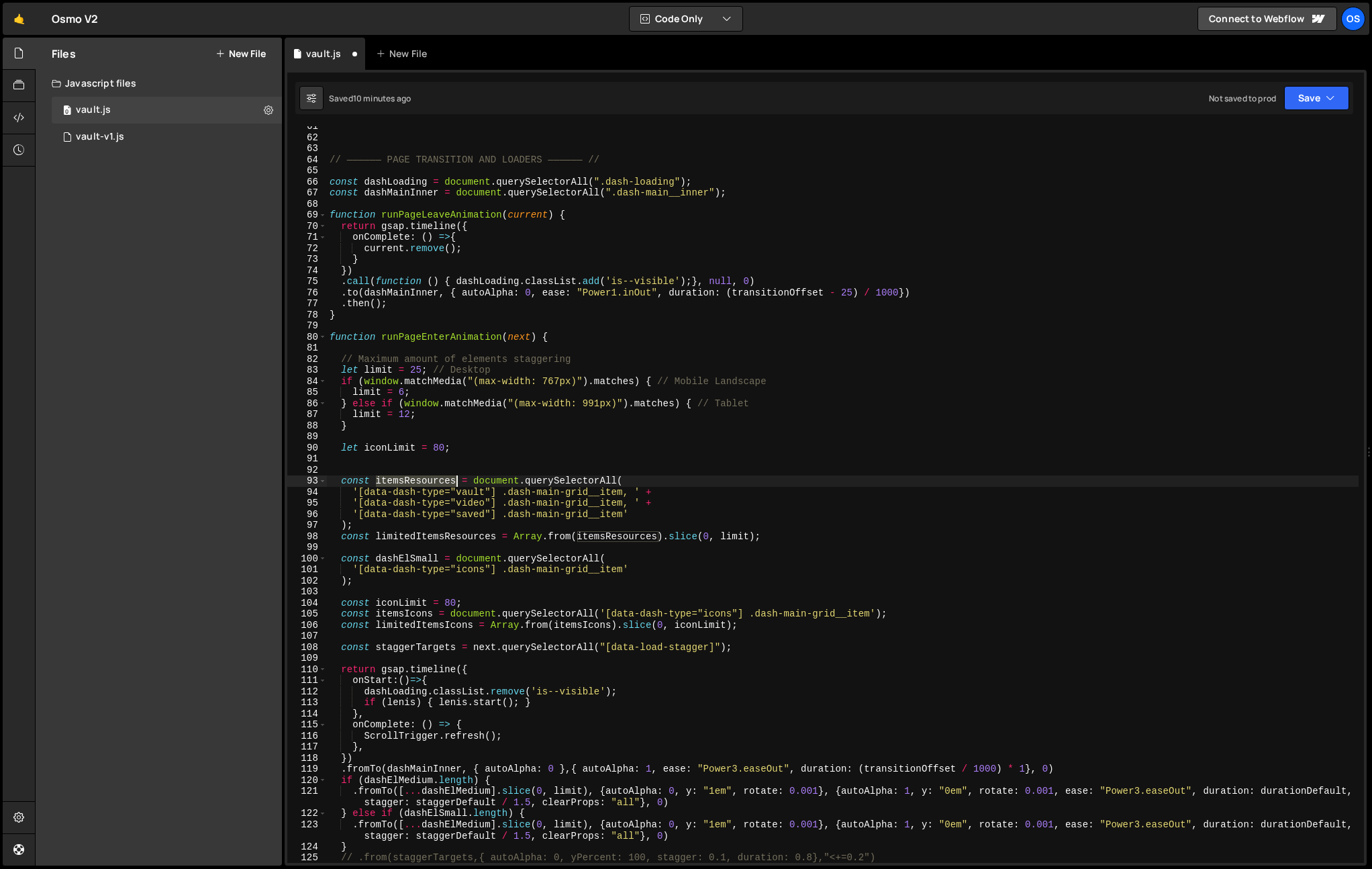
click at [428, 482] on div "// —————— PAGE TRANSITION AND LOADERS —————— // const dashLoading = document . …" at bounding box center [842, 501] width 1031 height 759
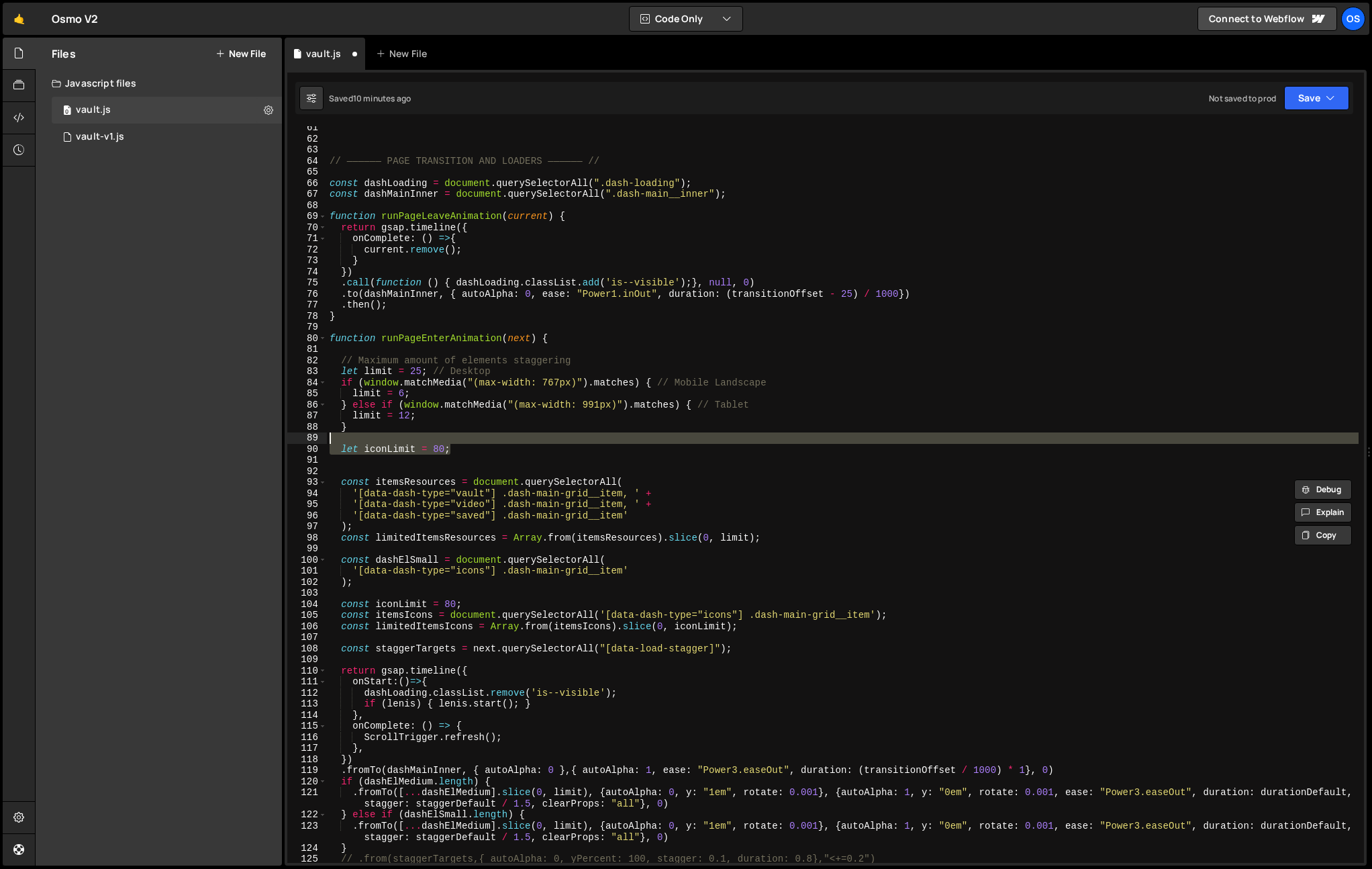
scroll to position [669, 0]
drag, startPoint x: 474, startPoint y: 444, endPoint x: 306, endPoint y: 443, distance: 168.0
click at [306, 443] on div "const itemsResources = document.querySelectorAll( 61 62 63 64 65 66 67 68 69 70…" at bounding box center [825, 495] width 1077 height 737
type textarea "let iconLimit = 80;"
type textarea "}"
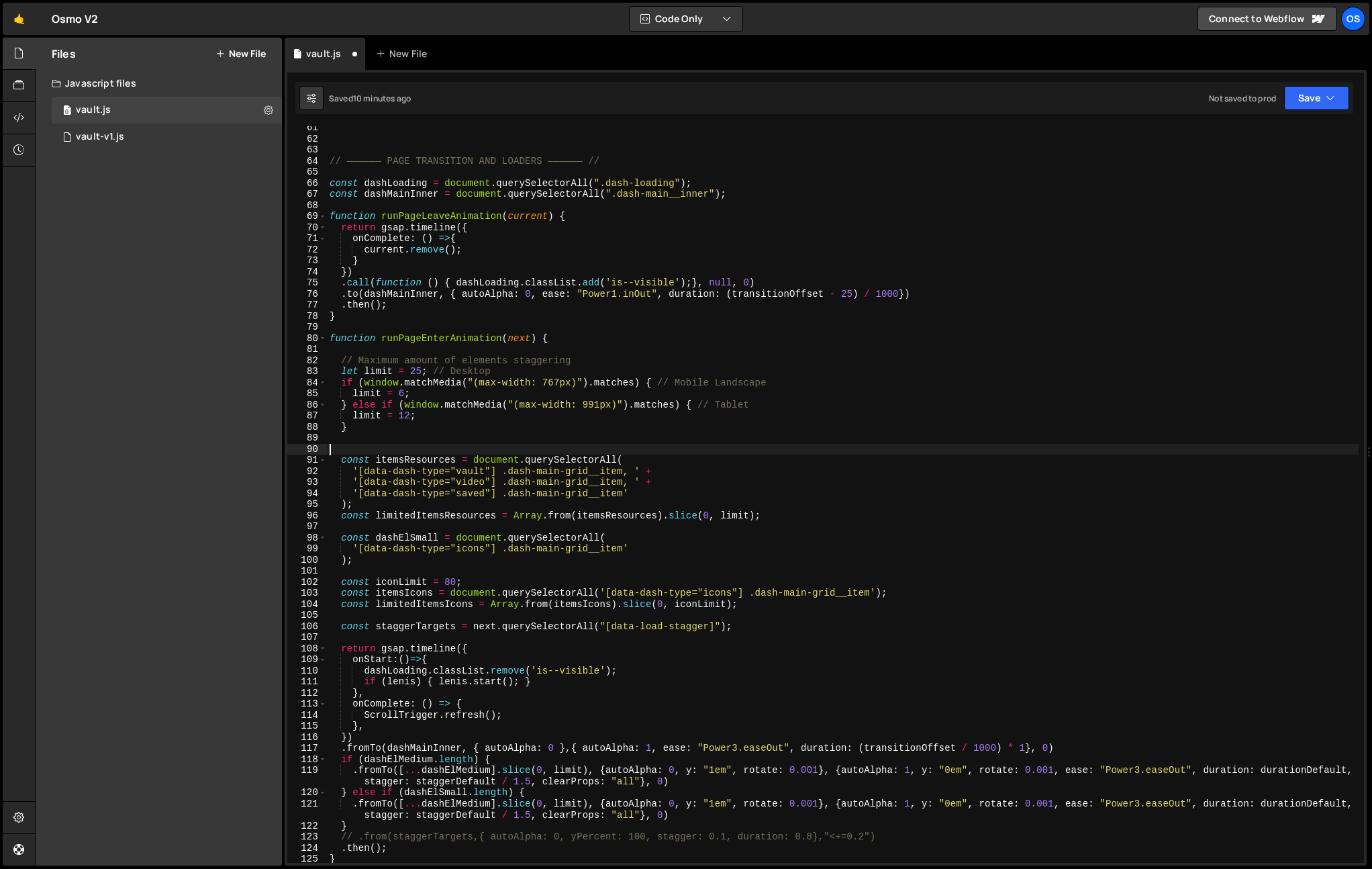
type textarea "}"
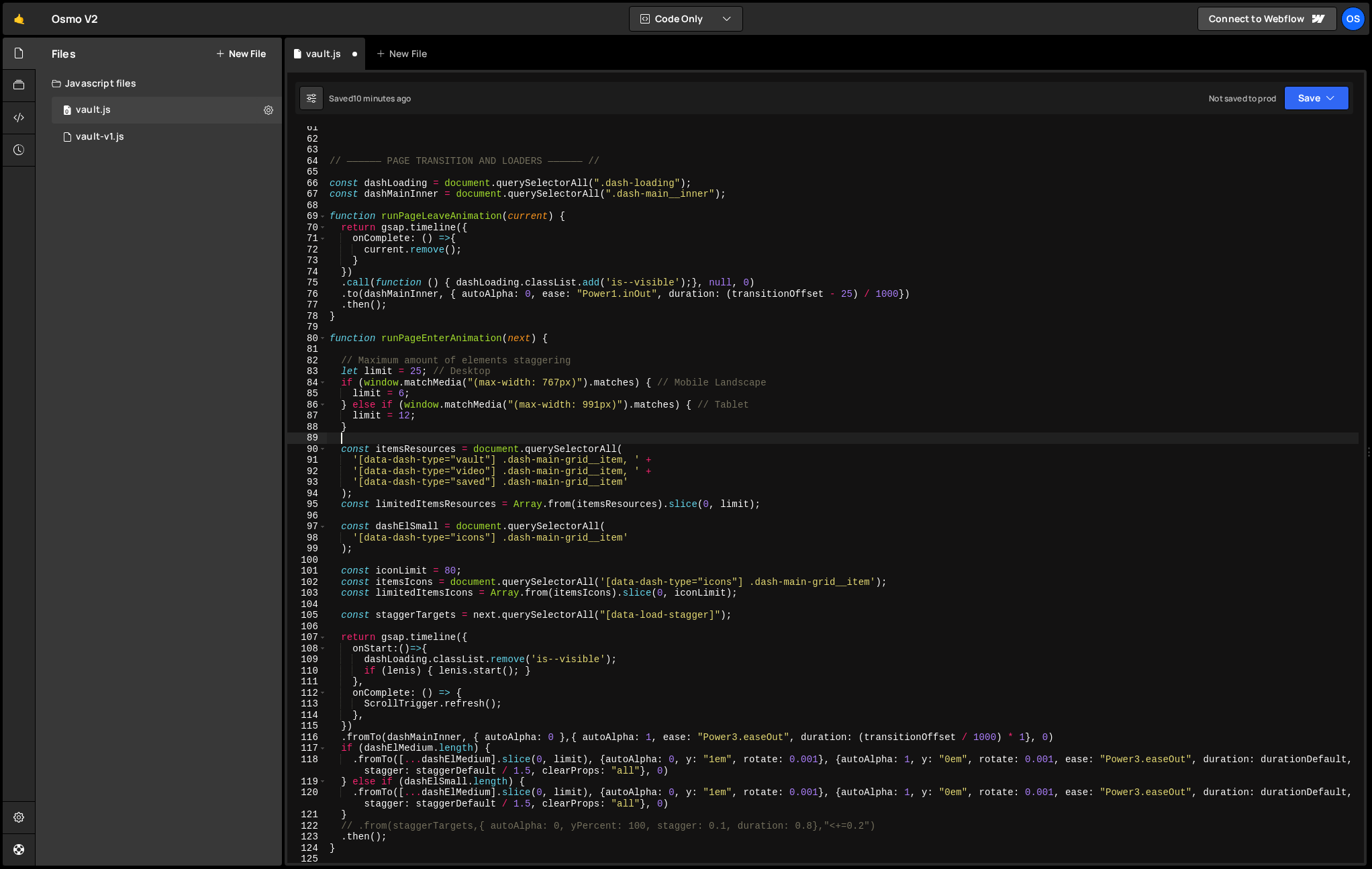
click at [436, 403] on div "// —————— PAGE TRANSITION AND LOADERS —————— // const dashLoading = document . …" at bounding box center [842, 502] width 1031 height 759
click at [453, 540] on div "// —————— PAGE TRANSITION AND LOADERS —————— // const dashLoading = document . …" at bounding box center [842, 502] width 1031 height 759
click at [441, 547] on div "// —————— PAGE TRANSITION AND LOADERS —————— // const dashLoading = document . …" at bounding box center [842, 502] width 1031 height 759
type textarea ");"
click at [421, 513] on div "// —————— PAGE TRANSITION AND LOADERS —————— // const dashLoading = document . …" at bounding box center [842, 502] width 1031 height 759
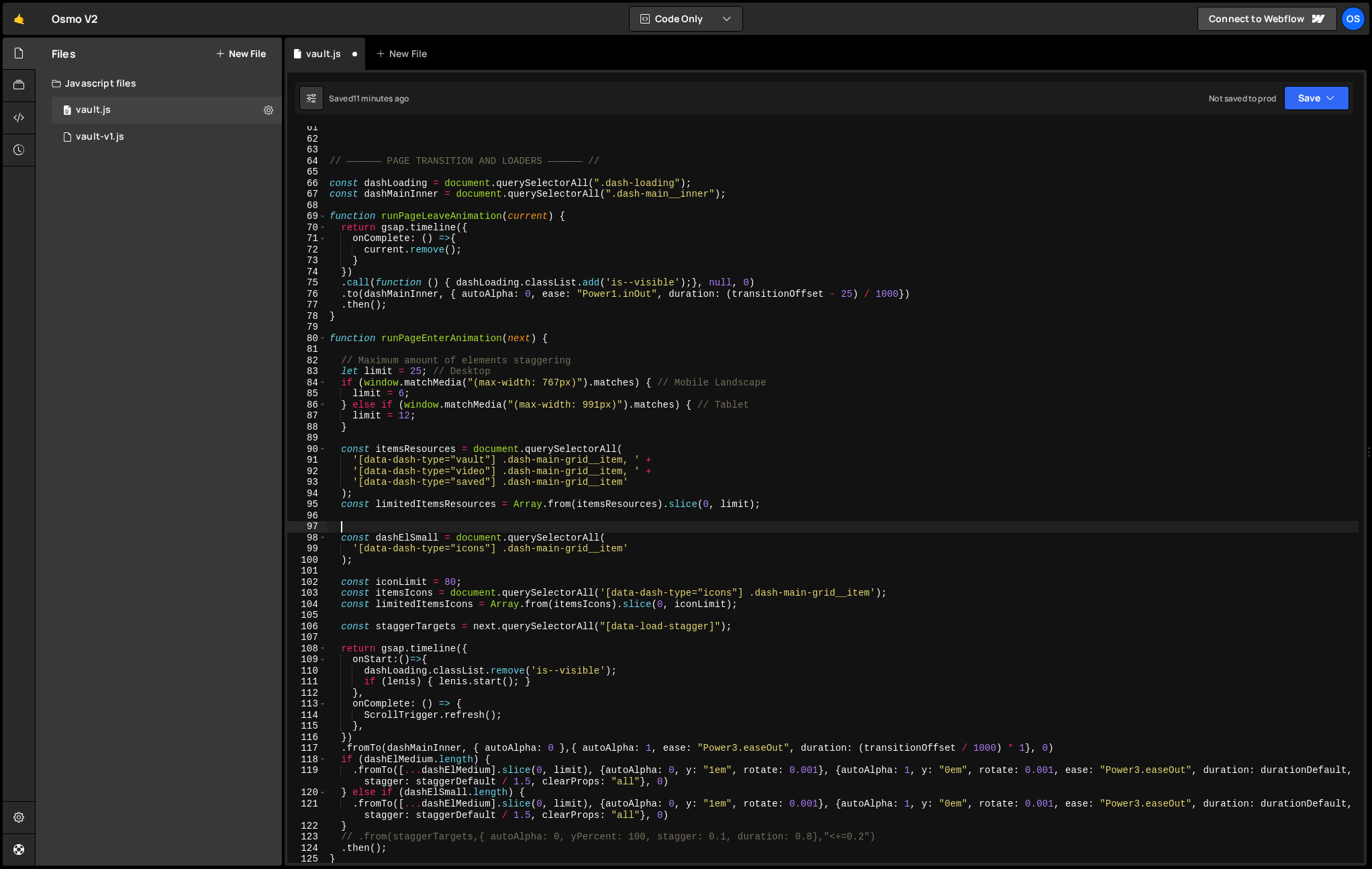
paste textarea "let iconLimit = 80;"
type textarea "let iconLimit = 80;"
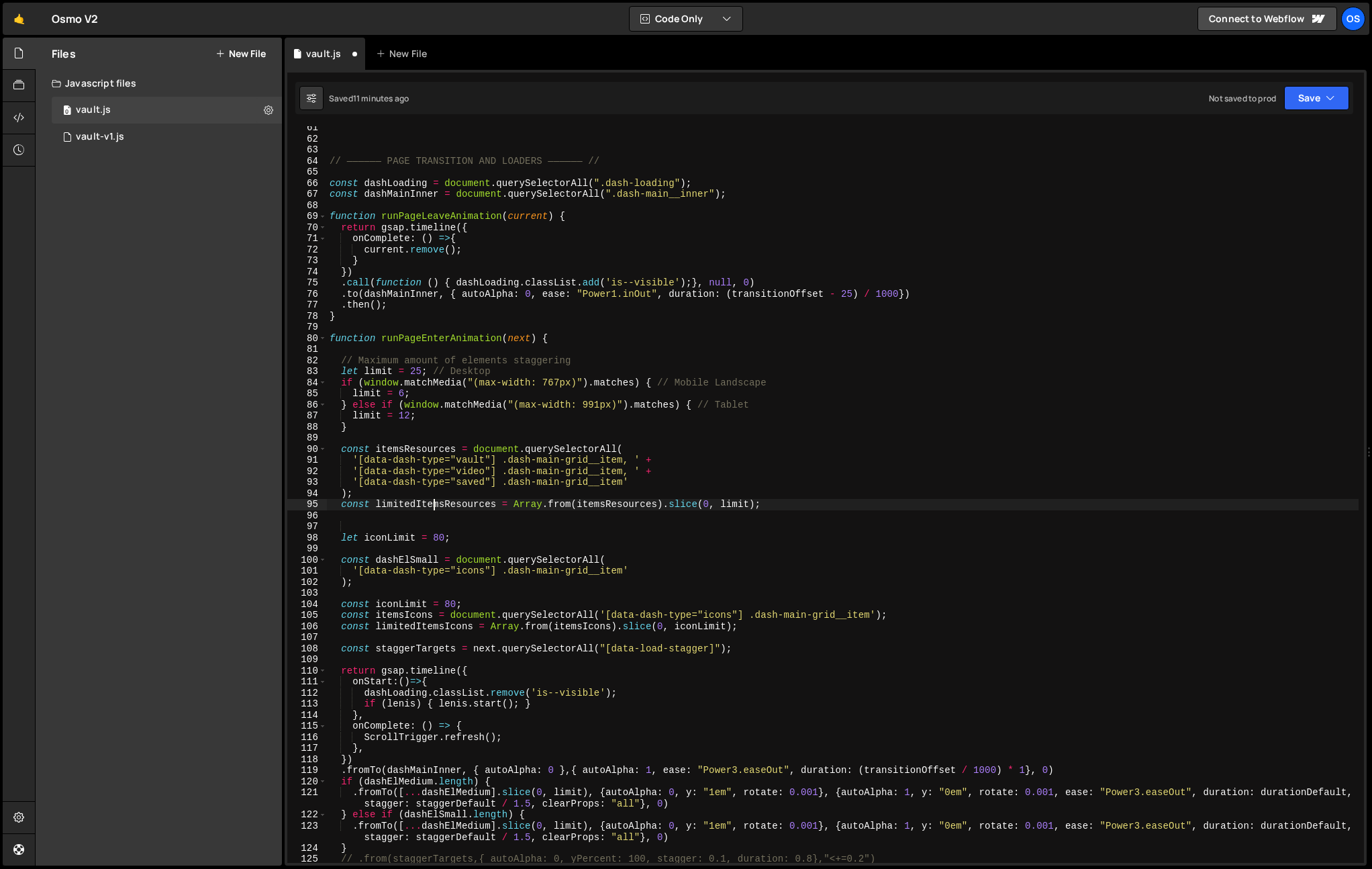
click at [433, 507] on div "// —————— PAGE TRANSITION AND LOADERS —————— // const dashLoading = document . …" at bounding box center [842, 502] width 1031 height 759
drag, startPoint x: 360, startPoint y: 362, endPoint x: 386, endPoint y: 402, distance: 47.7
click at [360, 362] on div "// —————— PAGE TRANSITION AND LOADERS —————— // const dashLoading = document . …" at bounding box center [842, 502] width 1031 height 759
click at [454, 231] on div "// —————— PAGE TRANSITION AND LOADERS —————— // const dashLoading = document . …" at bounding box center [842, 502] width 1031 height 759
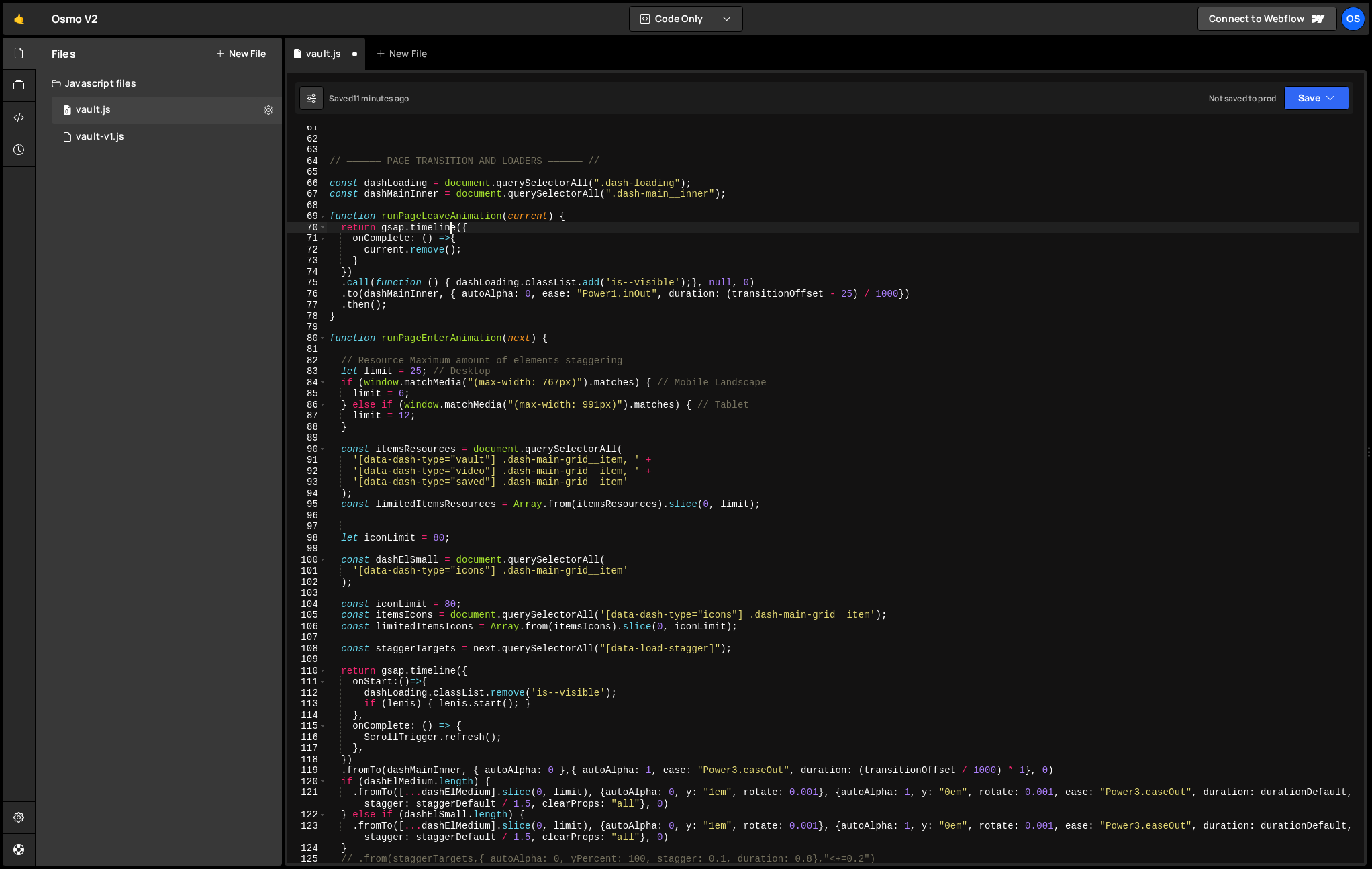
click at [405, 360] on div "// —————— PAGE TRANSITION AND LOADERS —————— // const dashLoading = document . …" at bounding box center [842, 502] width 1031 height 759
click at [523, 254] on div "// —————— PAGE TRANSITION AND LOADERS —————— // const dashLoading = document . …" at bounding box center [842, 502] width 1031 height 759
click at [441, 362] on div "// —————— PAGE TRANSITION AND LOADERS —————— // const dashLoading = document . …" at bounding box center [842, 502] width 1031 height 759
click at [383, 374] on div "// —————— PAGE TRANSITION AND LOADERS —————— // const dashLoading = document . …" at bounding box center [842, 502] width 1031 height 759
type textarea "let resourcesLimit = 25; // Desktop"
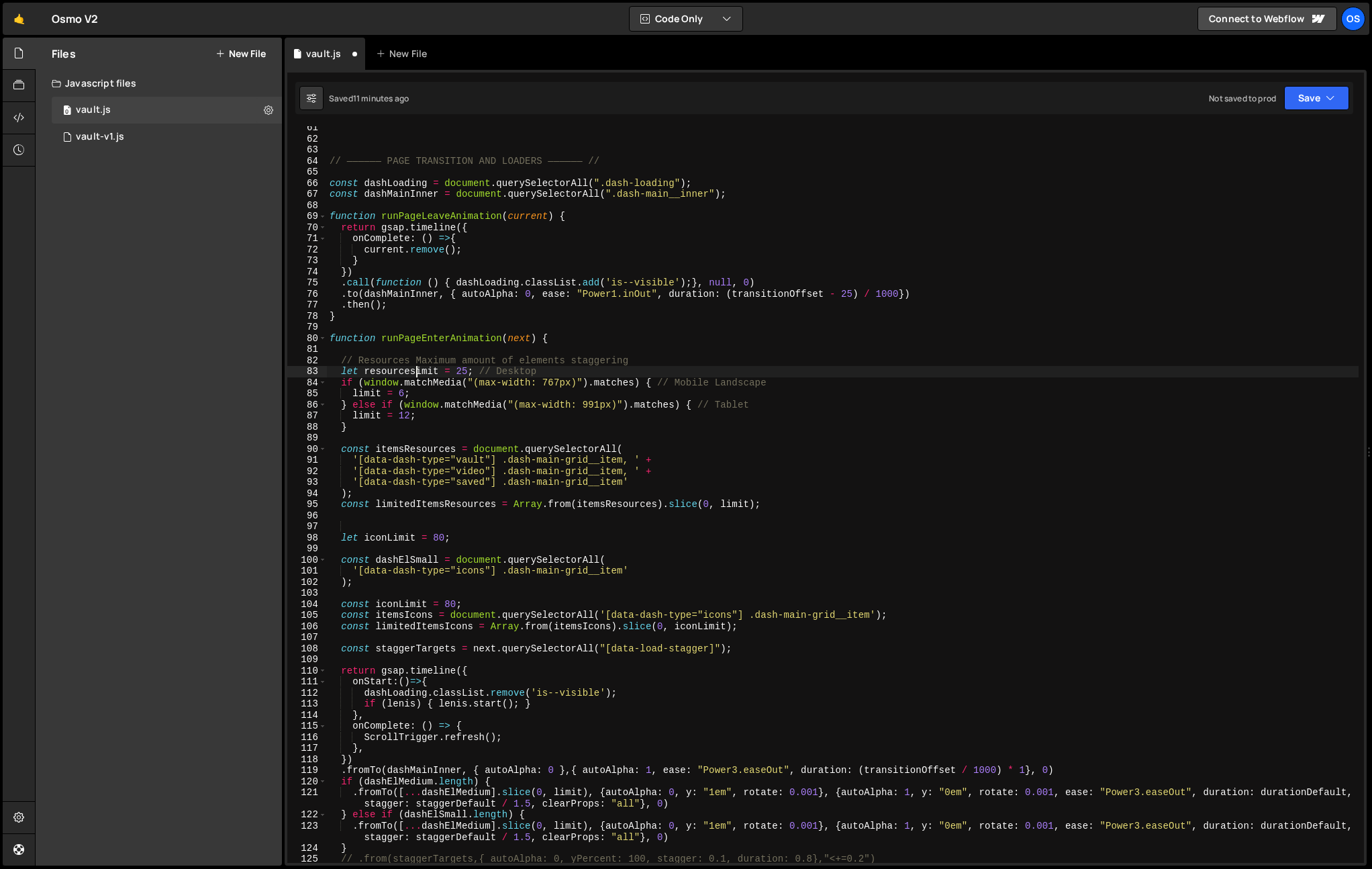
scroll to position [0, 6]
click at [428, 322] on div "// —————— PAGE TRANSITION AND LOADERS —————— // const dashLoading = document . …" at bounding box center [842, 502] width 1031 height 759
click at [432, 372] on div "// —————— PAGE TRANSITION AND LOADERS —————— // const dashLoading = document . …" at bounding box center [842, 502] width 1031 height 759
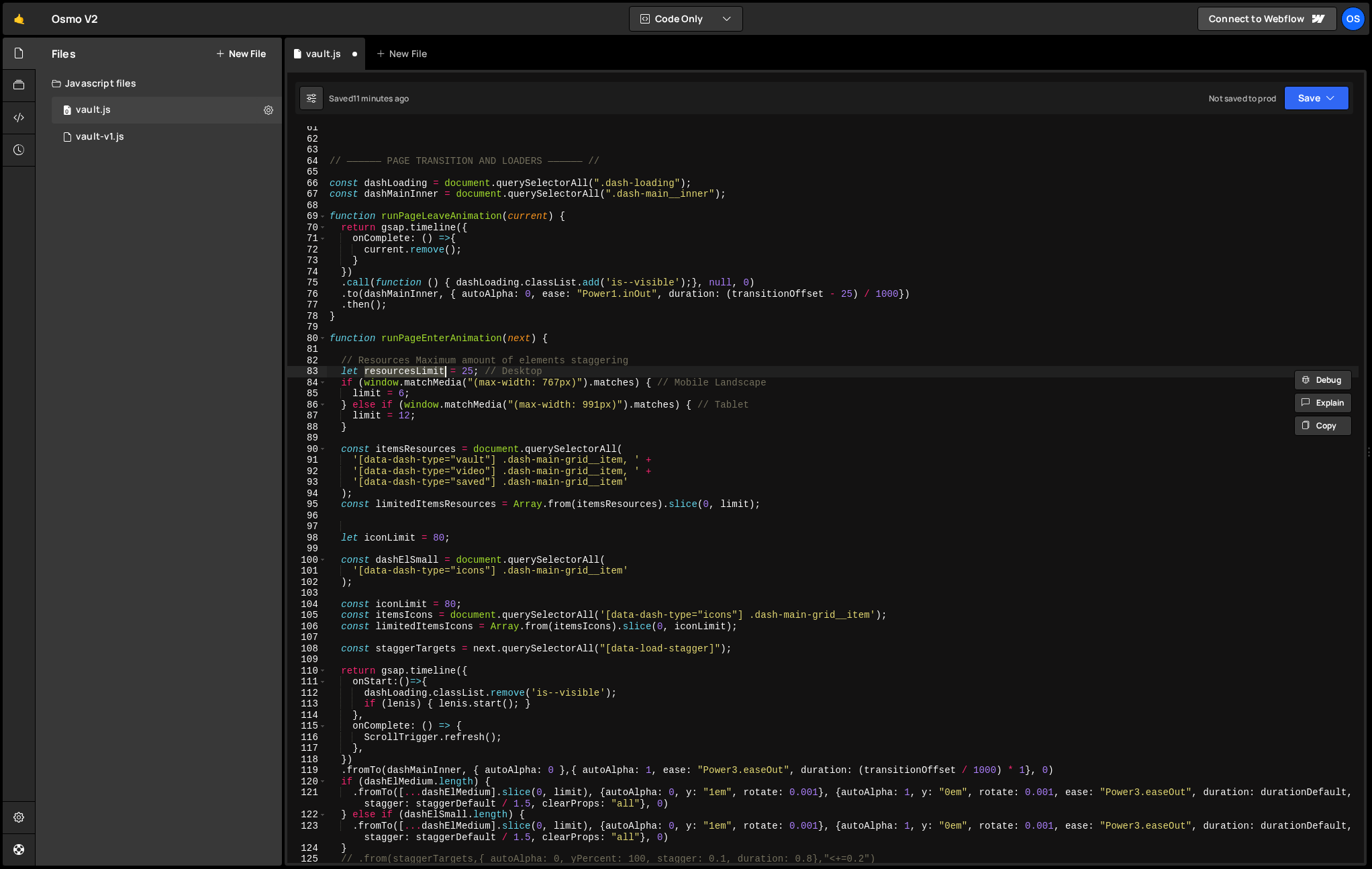
click at [363, 394] on div "// —————— PAGE TRANSITION AND LOADERS —————— // const dashLoading = document . …" at bounding box center [842, 502] width 1031 height 759
drag, startPoint x: 363, startPoint y: 394, endPoint x: 391, endPoint y: 439, distance: 53.0
click at [363, 394] on div "// —————— PAGE TRANSITION AND LOADERS —————— // const dashLoading = document . …" at bounding box center [842, 502] width 1031 height 759
paste textarea "resourcesL"
click at [371, 420] on div "// —————— PAGE TRANSITION AND LOADERS —————— // const dashLoading = document . …" at bounding box center [842, 502] width 1031 height 759
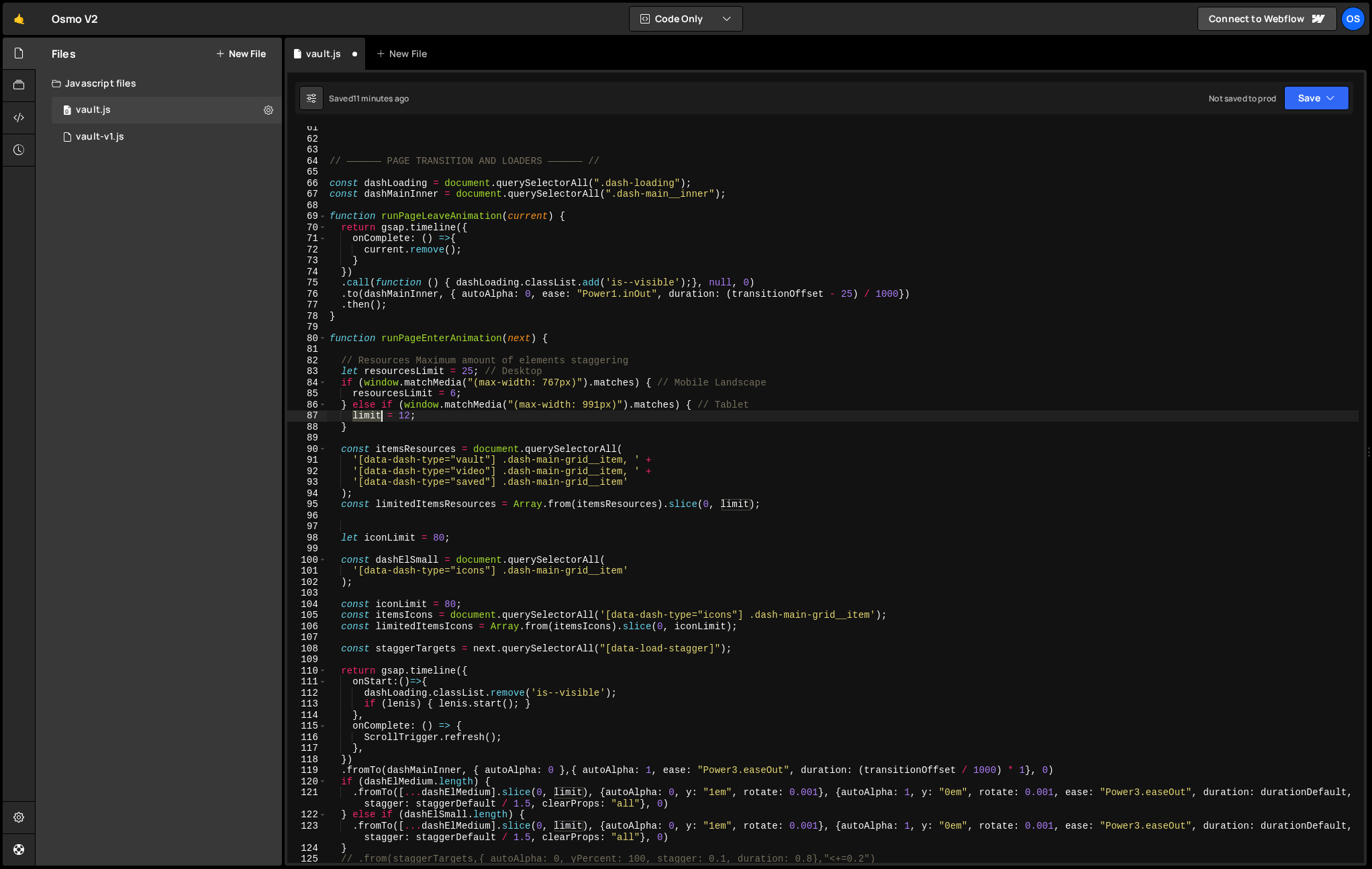
click at [371, 420] on div "// —————— PAGE TRANSITION AND LOADERS —————— // const dashLoading = document . …" at bounding box center [842, 502] width 1031 height 759
paste textarea "resourcesL"
click at [505, 421] on div "// —————— PAGE TRANSITION AND LOADERS —————— // const dashLoading = document . …" at bounding box center [842, 502] width 1031 height 759
click at [731, 502] on div "// —————— PAGE TRANSITION AND LOADERS —————— // const dashLoading = document . …" at bounding box center [842, 502] width 1031 height 759
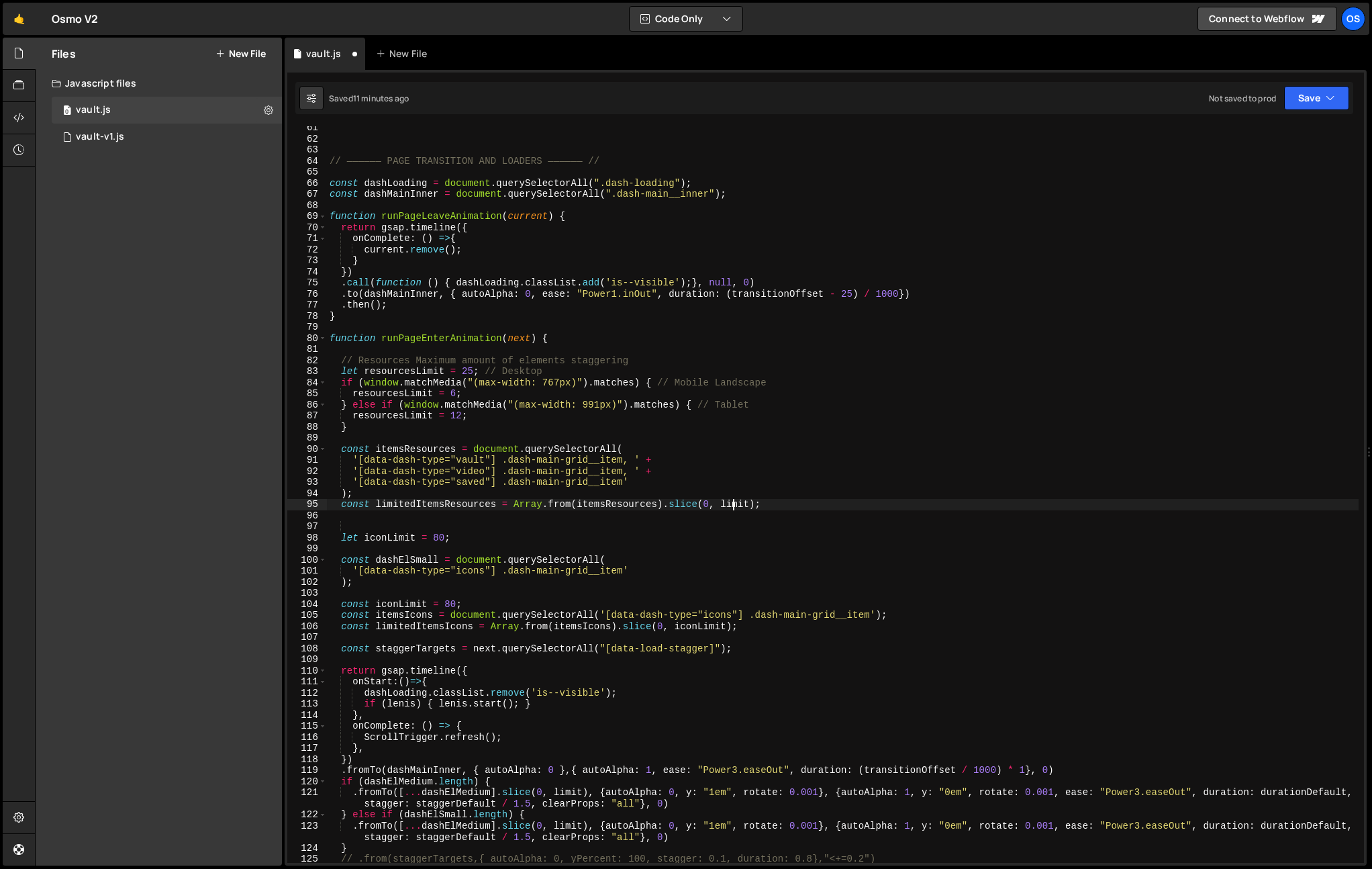
paste textarea "resourcesL"
click at [777, 456] on div "// —————— PAGE TRANSITION AND LOADERS —————— // const dashLoading = document . …" at bounding box center [842, 502] width 1031 height 759
click at [446, 507] on div "// —————— PAGE TRANSITION AND LOADERS —————— // const dashLoading = document . …" at bounding box center [842, 502] width 1031 height 759
click at [502, 429] on div "// —————— PAGE TRANSITION AND LOADERS —————— // const dashLoading = document . …" at bounding box center [842, 502] width 1031 height 759
drag, startPoint x: 544, startPoint y: 374, endPoint x: 481, endPoint y: 372, distance: 63.0
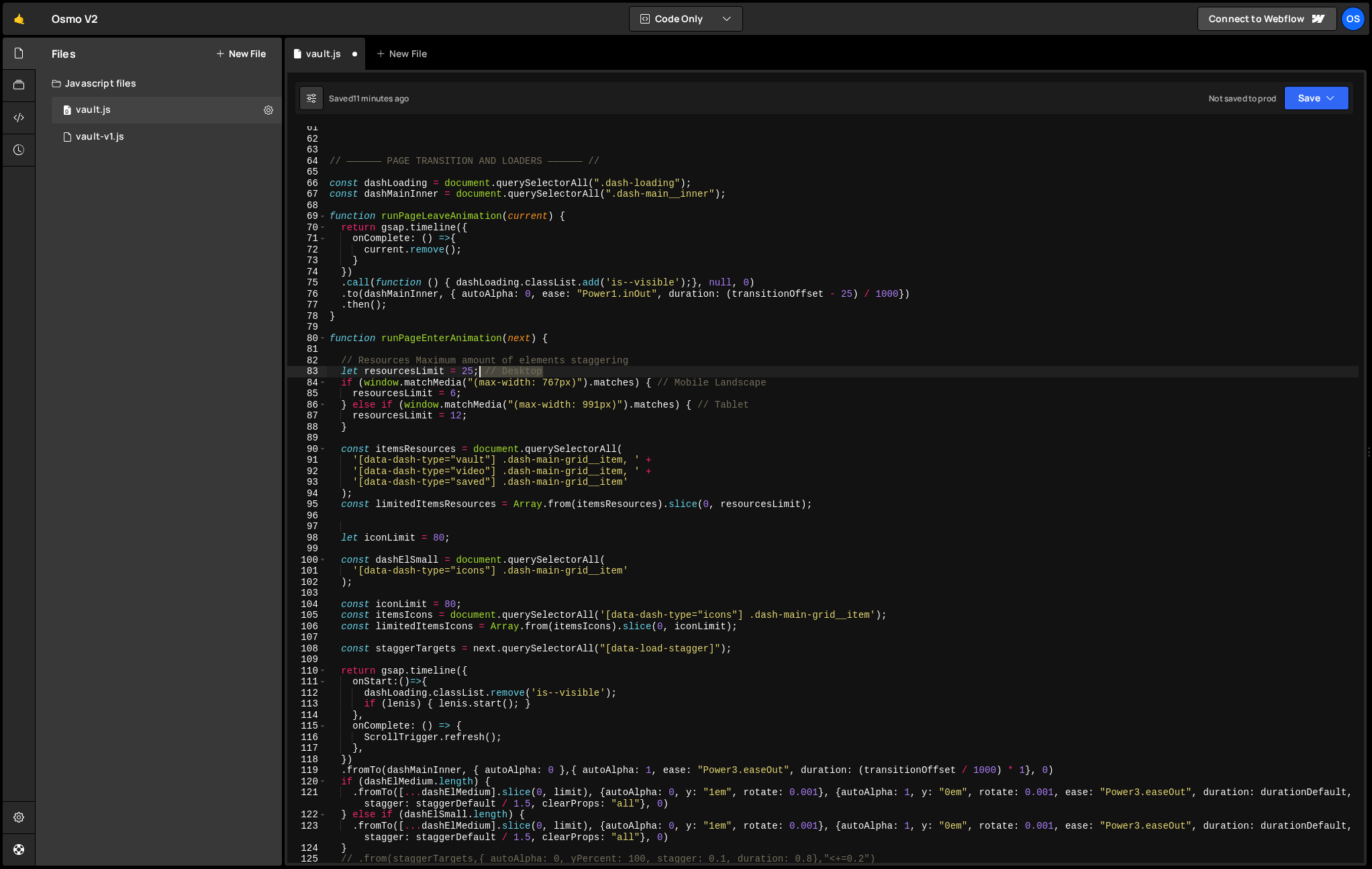
click at [481, 372] on div "// —————— PAGE TRANSITION AND LOADERS —————— // const dashLoading = document . …" at bounding box center [842, 502] width 1031 height 759
drag, startPoint x: 655, startPoint y: 384, endPoint x: 781, endPoint y: 380, distance: 126.1
click at [781, 380] on div "// —————— PAGE TRANSITION AND LOADERS —————— // const dashLoading = document . …" at bounding box center [842, 502] width 1031 height 759
drag, startPoint x: 694, startPoint y: 407, endPoint x: 795, endPoint y: 406, distance: 101.0
click at [795, 406] on div "// —————— PAGE TRANSITION AND LOADERS —————— // const dashLoading = document . …" at bounding box center [842, 502] width 1031 height 759
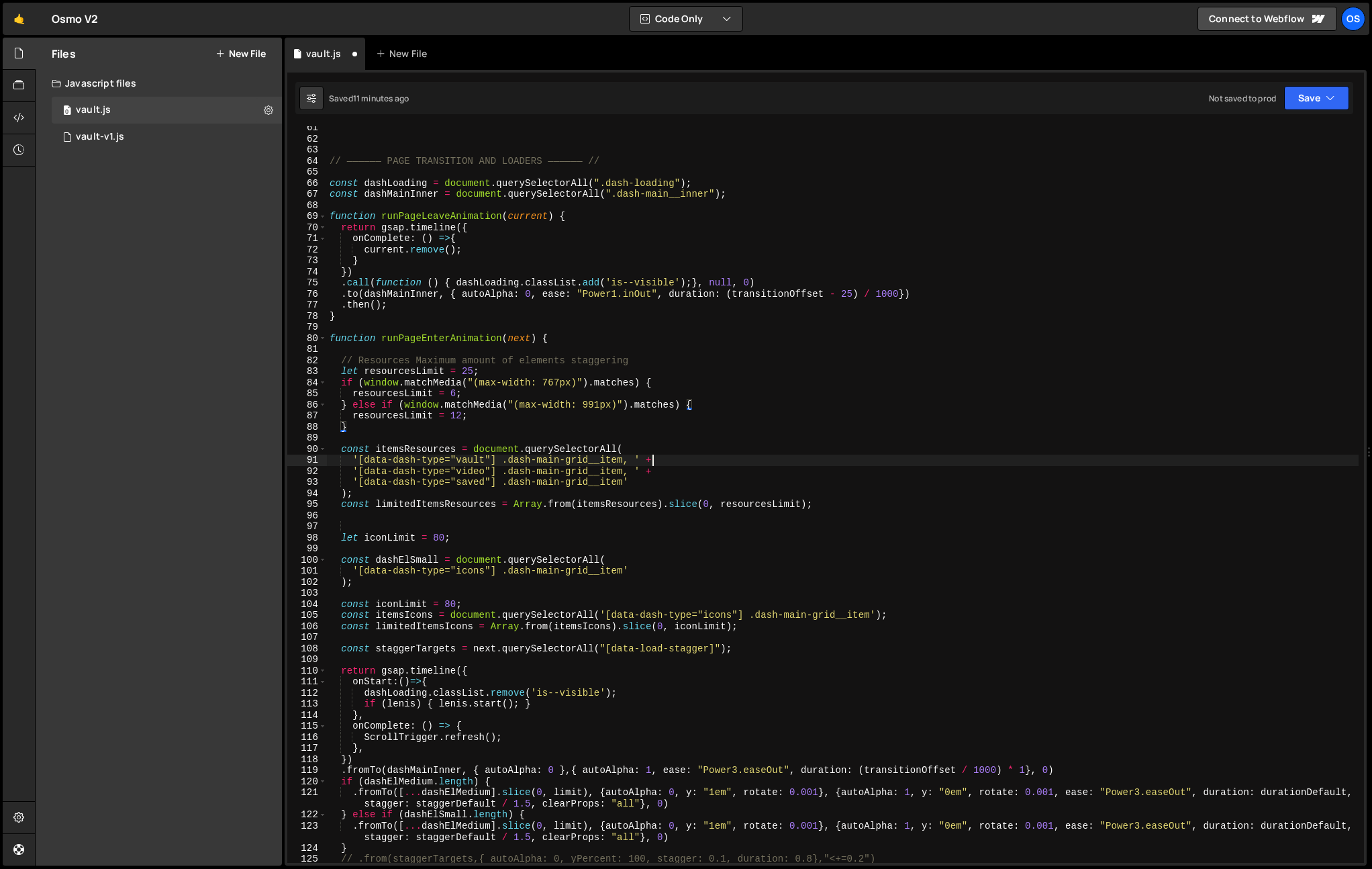
click at [805, 455] on div "// —————— PAGE TRANSITION AND LOADERS —————— // const dashLoading = document . …" at bounding box center [842, 502] width 1031 height 759
drag, startPoint x: 355, startPoint y: 391, endPoint x: 343, endPoint y: 414, distance: 25.9
click at [355, 391] on div "// —————— PAGE TRANSITION AND LOADERS —————— // const dashLoading = document . …" at bounding box center [842, 502] width 1031 height 759
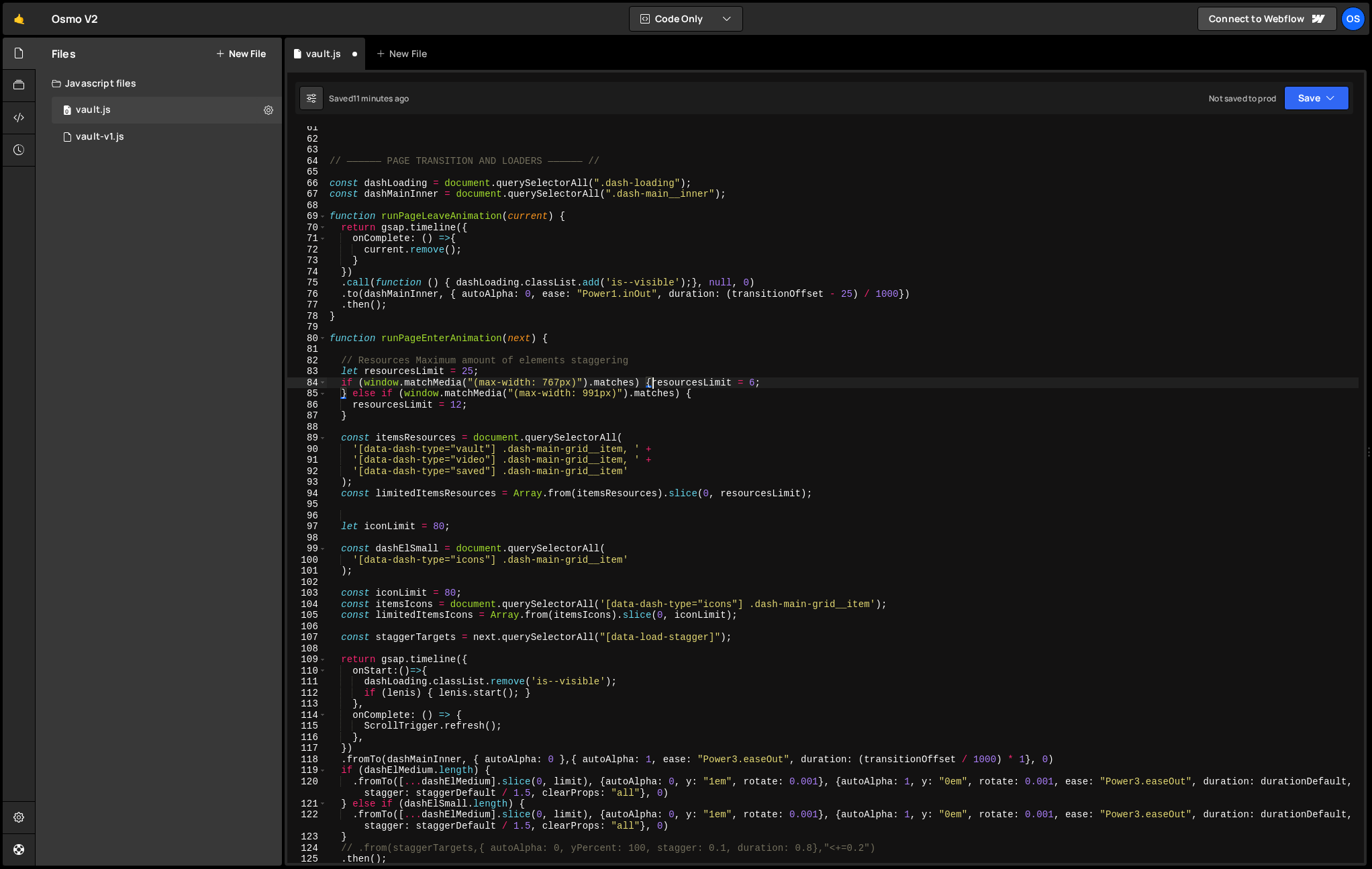
click at [342, 396] on div "// —————— PAGE TRANSITION AND LOADERS —————— // const dashLoading = document . …" at bounding box center [842, 502] width 1031 height 759
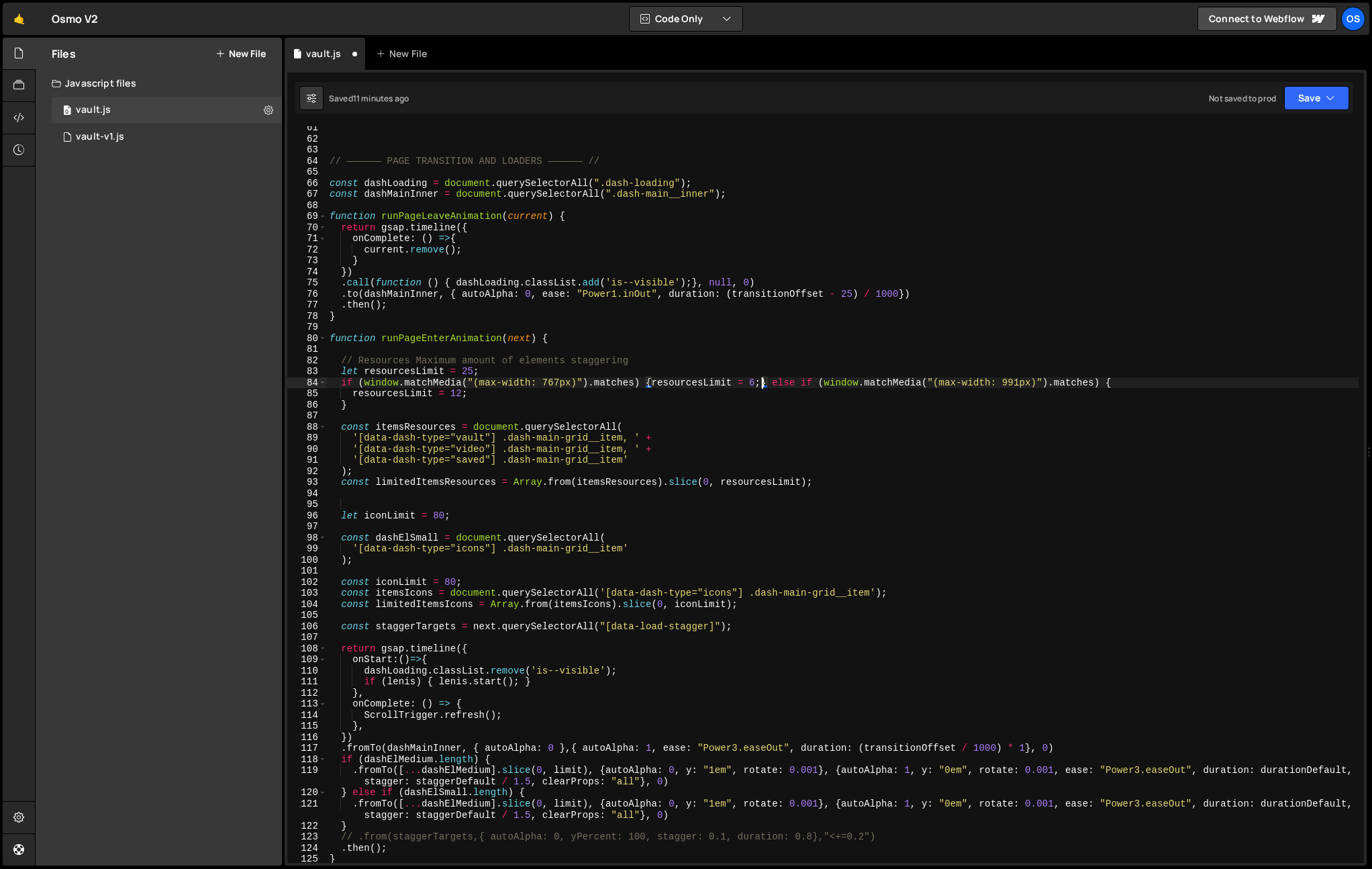
click at [349, 393] on div "// —————— PAGE TRANSITION AND LOADERS —————— // const dashLoading = document . …" at bounding box center [842, 502] width 1031 height 759
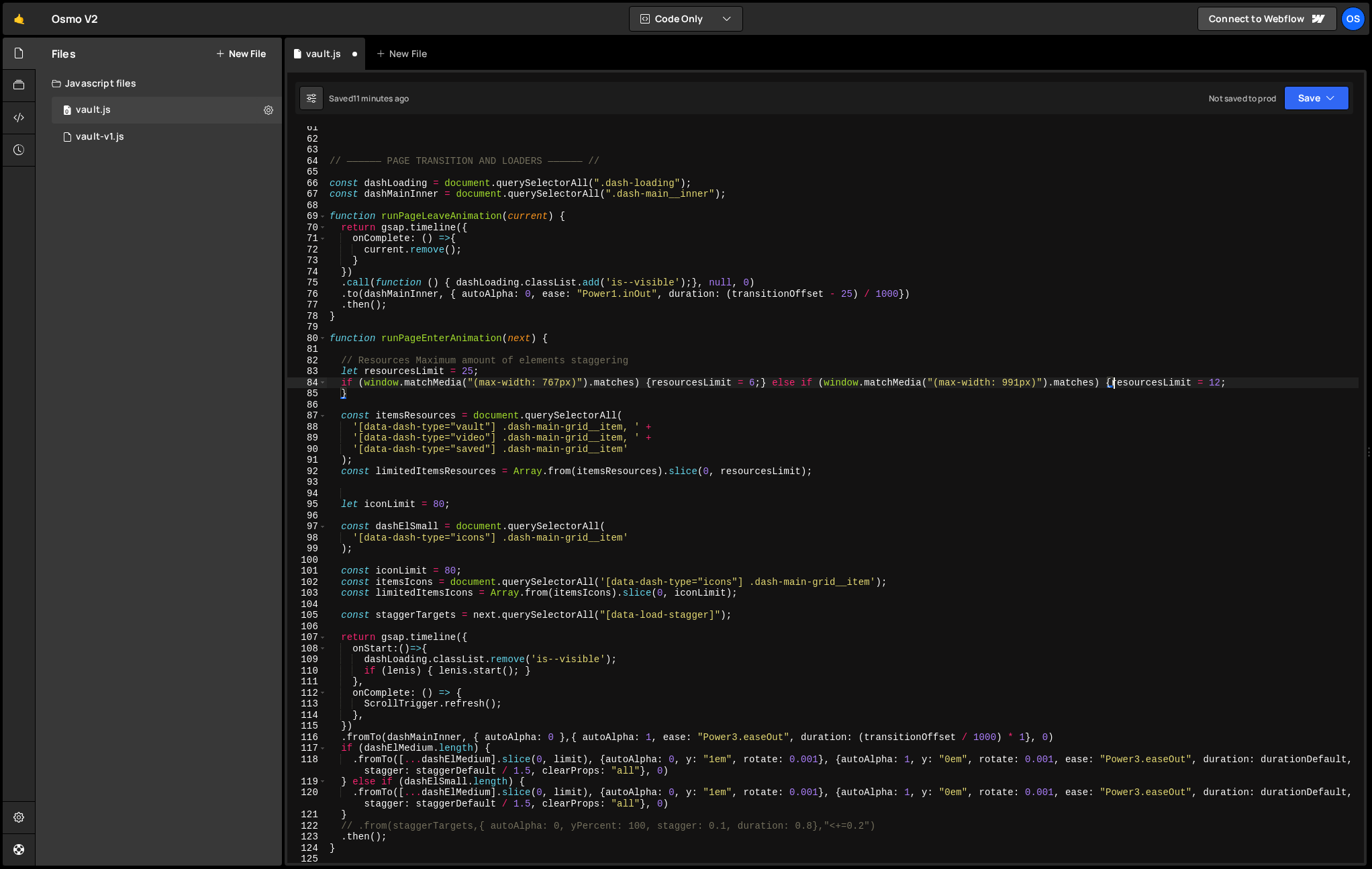
click at [343, 393] on div "// —————— PAGE TRANSITION AND LOADERS —————— // const dashLoading = document . …" at bounding box center [842, 502] width 1031 height 759
click at [574, 456] on div "// —————— PAGE TRANSITION AND LOADERS —————— // const dashLoading = document . …" at bounding box center [842, 502] width 1031 height 759
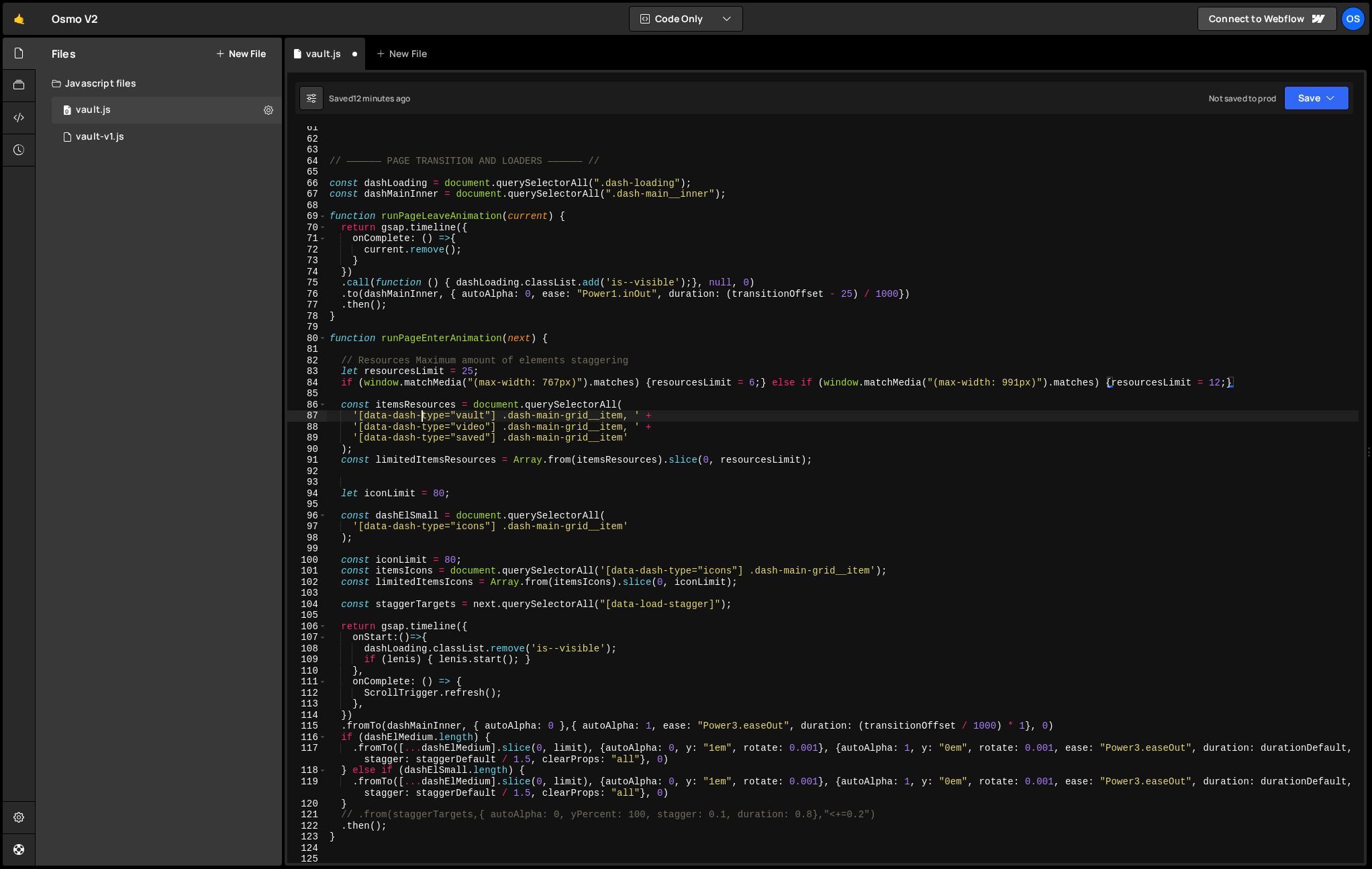
click at [420, 419] on div "// —————— PAGE TRANSITION AND LOADERS —————— // const dashLoading = document . …" at bounding box center [842, 502] width 1031 height 759
click at [776, 385] on div "// —————— PAGE TRANSITION AND LOADERS —————— // const dashLoading = document . …" at bounding box center [842, 502] width 1031 height 759
type textarea "else if (window.matchMedia("(max-width: 991px)").matches) {resourcesLimit = 12;}"
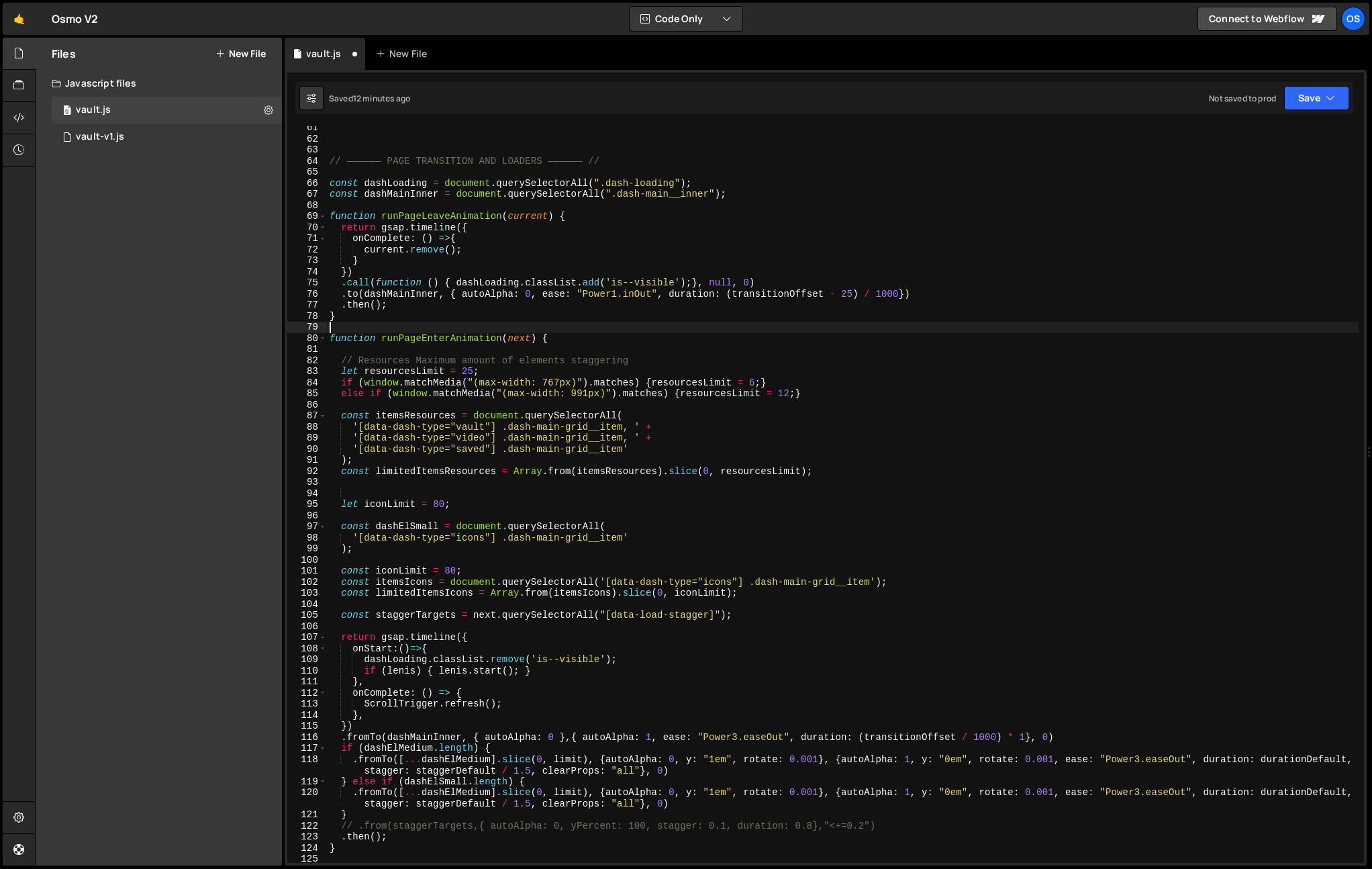
click at [785, 329] on div "// —————— PAGE TRANSITION AND LOADERS —————— // const dashLoading = document . …" at bounding box center [842, 502] width 1031 height 759
click at [762, 327] on div "// —————— PAGE TRANSITION AND LOADERS —————— // const dashLoading = document . …" at bounding box center [842, 502] width 1031 height 759
click at [491, 481] on div "// —————— PAGE TRANSITION AND LOADERS —————— // const dashLoading = document . …" at bounding box center [842, 502] width 1031 height 759
click at [456, 493] on div "// —————— PAGE TRANSITION AND LOADERS —————— // const dashLoading = document . …" at bounding box center [842, 502] width 1031 height 759
click at [458, 491] on div "// —————— PAGE TRANSITION AND LOADERS —————— // const dashLoading = document . …" at bounding box center [842, 502] width 1031 height 759
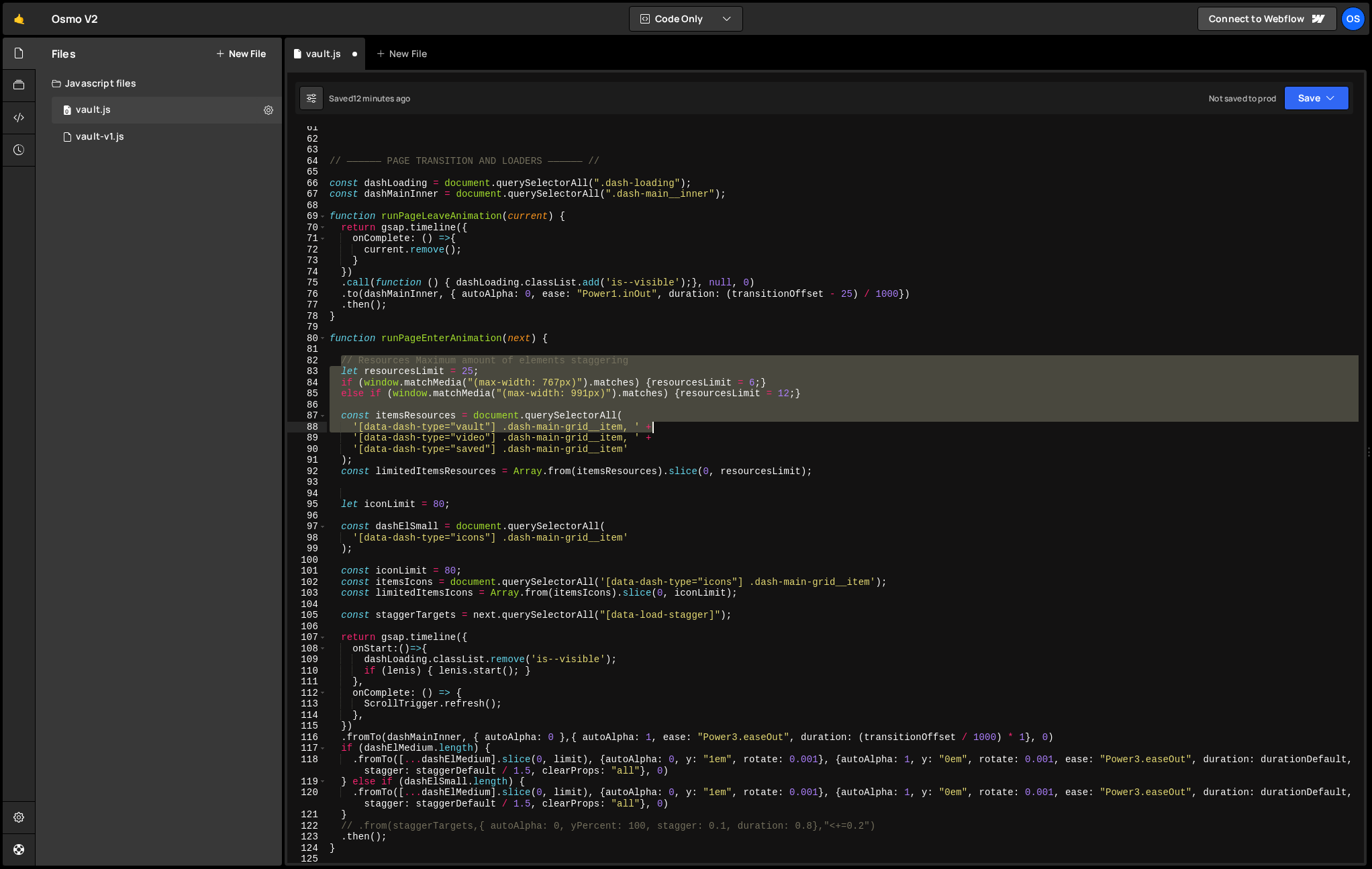
drag, startPoint x: 342, startPoint y: 359, endPoint x: 827, endPoint y: 416, distance: 488.3
click at [859, 423] on div "// —————— PAGE TRANSITION AND LOADERS —————— // const dashLoading = document . …" at bounding box center [842, 502] width 1031 height 759
click at [640, 368] on div "// —————— PAGE TRANSITION AND LOADERS —————— // const dashLoading = document . …" at bounding box center [842, 495] width 1031 height 737
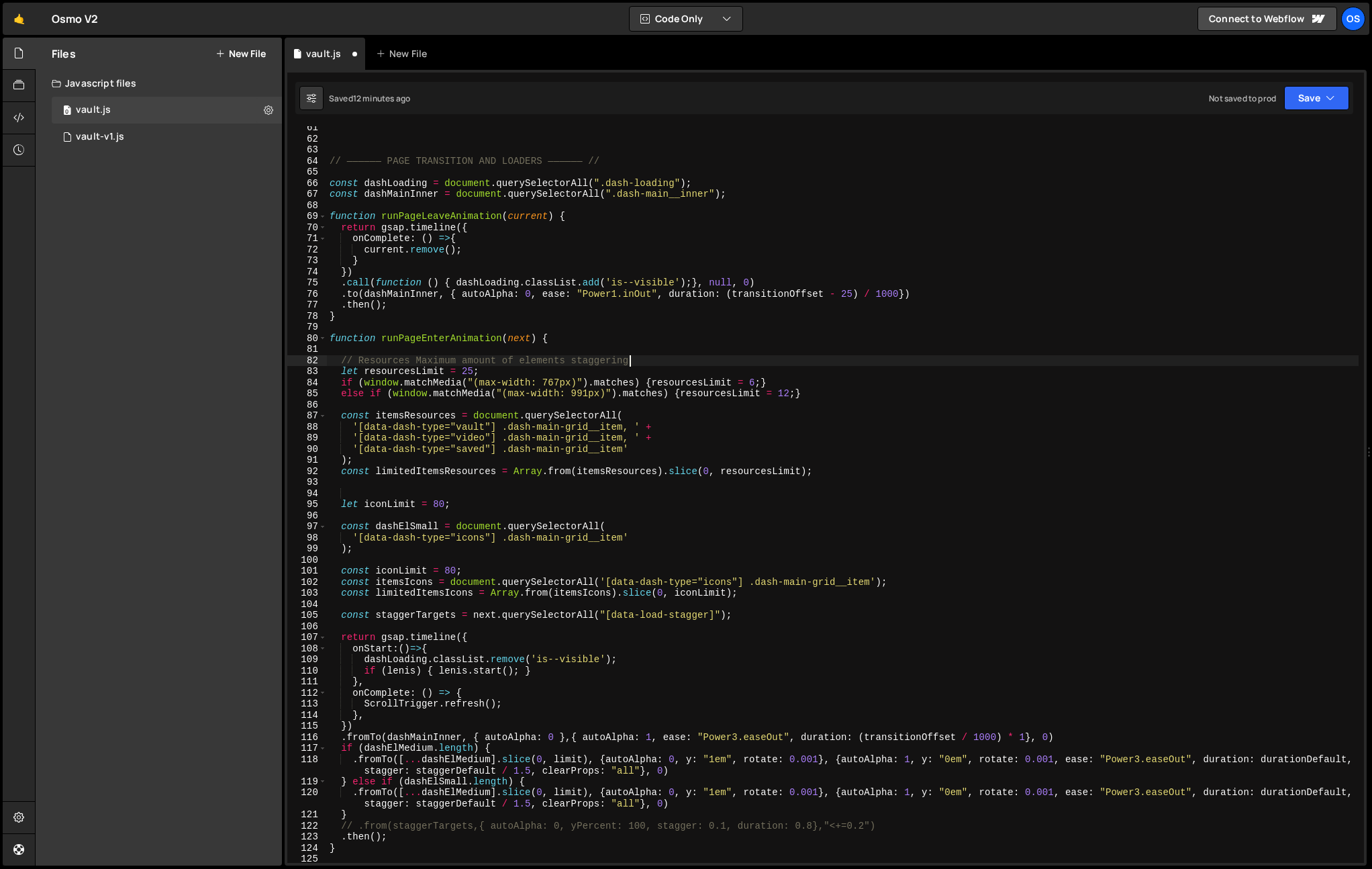
drag, startPoint x: 648, startPoint y: 356, endPoint x: 469, endPoint y: 360, distance: 179.0
click at [648, 356] on div "// —————— PAGE TRANSITION AND LOADERS —————— // const dashLoading = document . …" at bounding box center [842, 502] width 1031 height 759
click at [418, 360] on div "// —————— PAGE TRANSITION AND LOADERS —————— // const dashLoading = document . …" at bounding box center [842, 502] width 1031 height 759
drag, startPoint x: 416, startPoint y: 361, endPoint x: 692, endPoint y: 356, distance: 276.0
click at [692, 356] on div "// —————— PAGE TRANSITION AND LOADERS —————— // const dashLoading = document . …" at bounding box center [842, 502] width 1031 height 759
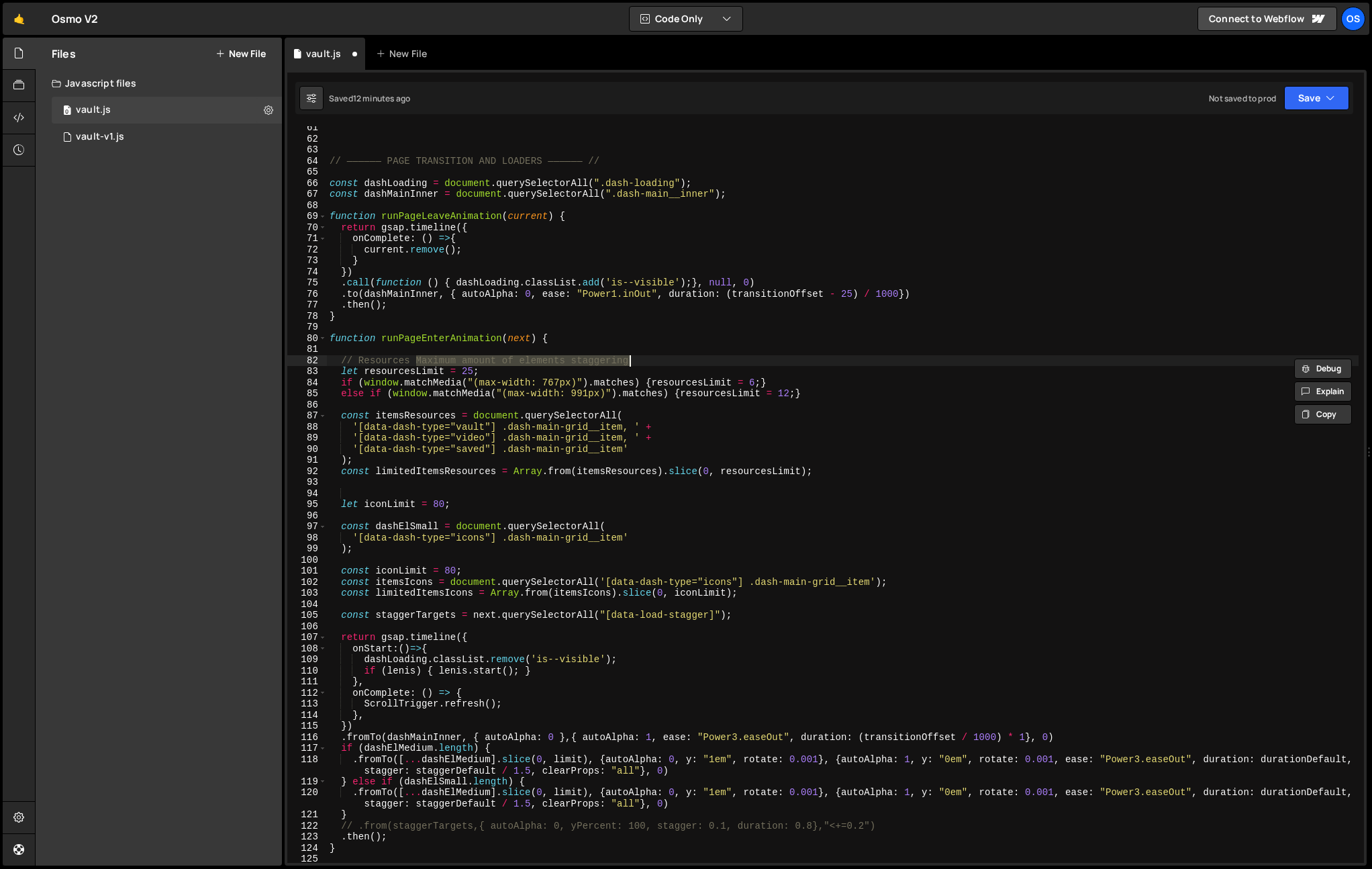
type textarea "// Resources"
click at [347, 333] on div "// —————— PAGE TRANSITION AND LOADERS —————— // const dashLoading = document . …" at bounding box center [842, 502] width 1031 height 759
click at [469, 377] on div "// —————— PAGE TRANSITION AND LOADERS —————— // const dashLoading = document . …" at bounding box center [842, 502] width 1031 height 759
click at [466, 366] on div "// —————— PAGE TRANSITION AND LOADERS —————— // const dashLoading = document . …" at bounding box center [842, 502] width 1031 height 759
click at [468, 360] on div "// —————— PAGE TRANSITION AND LOADERS —————— // const dashLoading = document . …" at bounding box center [842, 502] width 1031 height 759
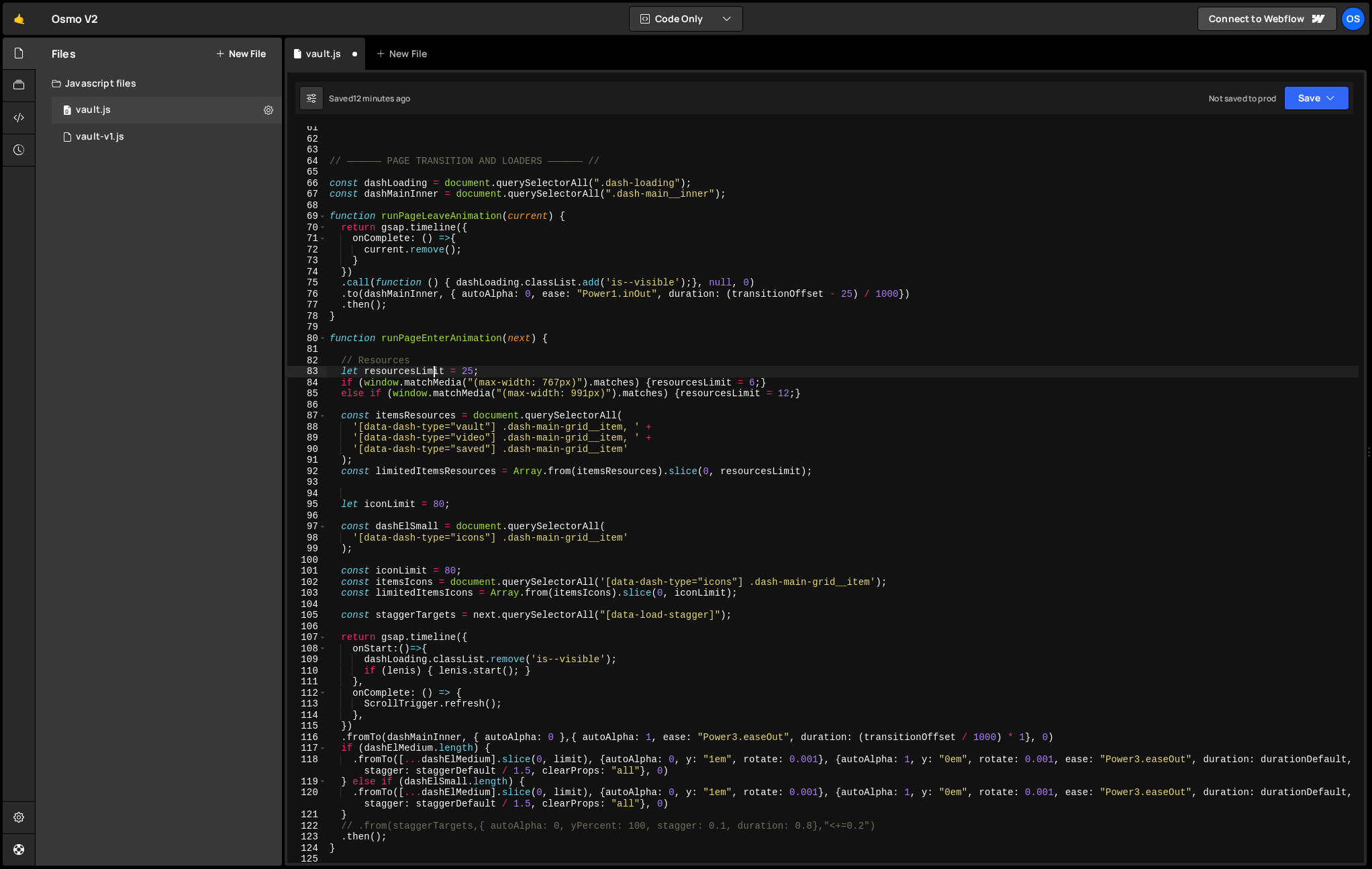
click at [433, 366] on div "// —————— PAGE TRANSITION AND LOADERS —————— // const dashLoading = document . …" at bounding box center [842, 502] width 1031 height 759
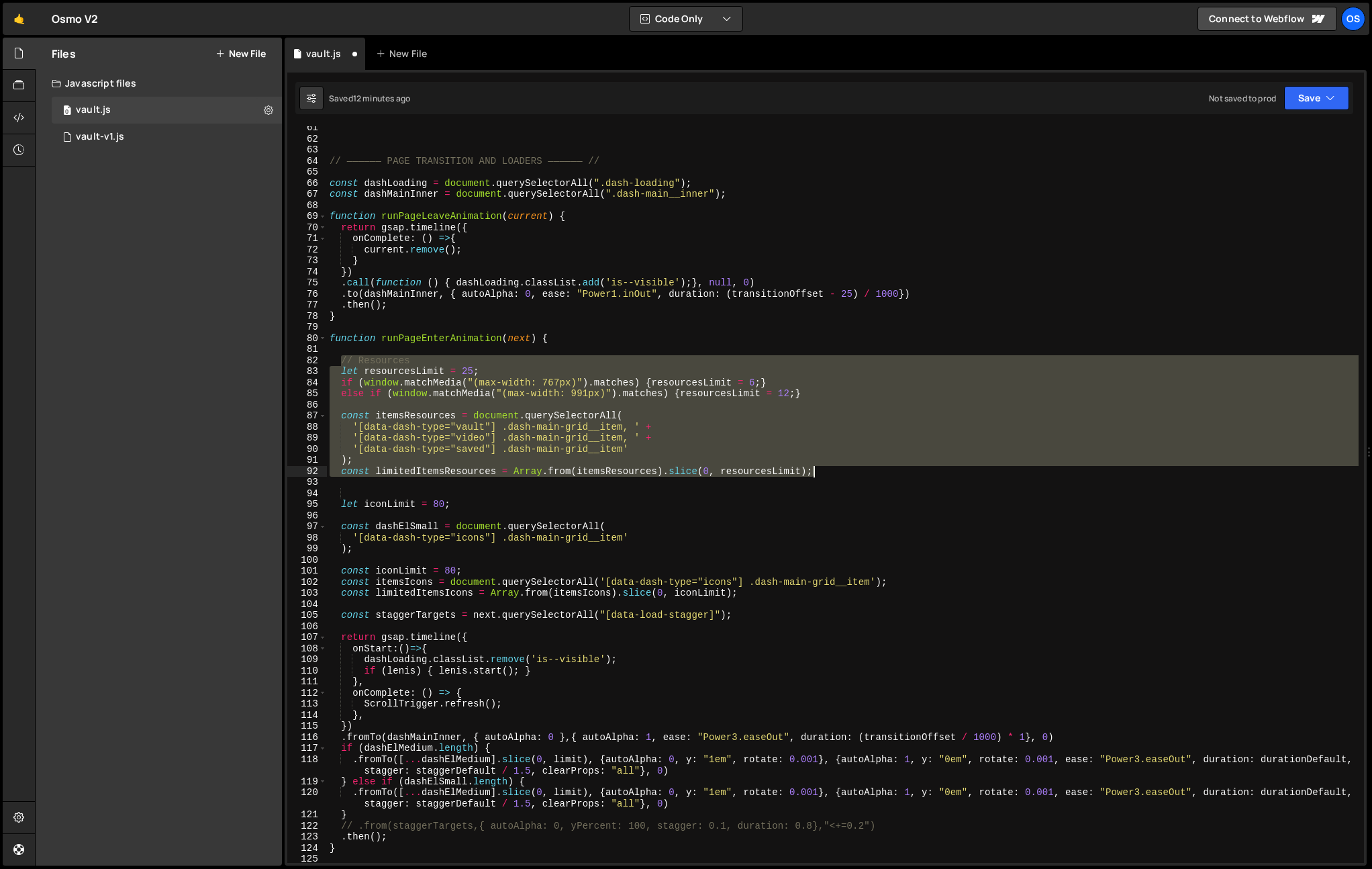
drag, startPoint x: 343, startPoint y: 362, endPoint x: 816, endPoint y: 474, distance: 486.1
click at [816, 474] on div "// —————— PAGE TRANSITION AND LOADERS —————— // const dashLoading = document . …" at bounding box center [842, 502] width 1031 height 759
type textarea "const limitedItemsResources = Array.from(itemsResources).slice(0, resourcesLimi…"
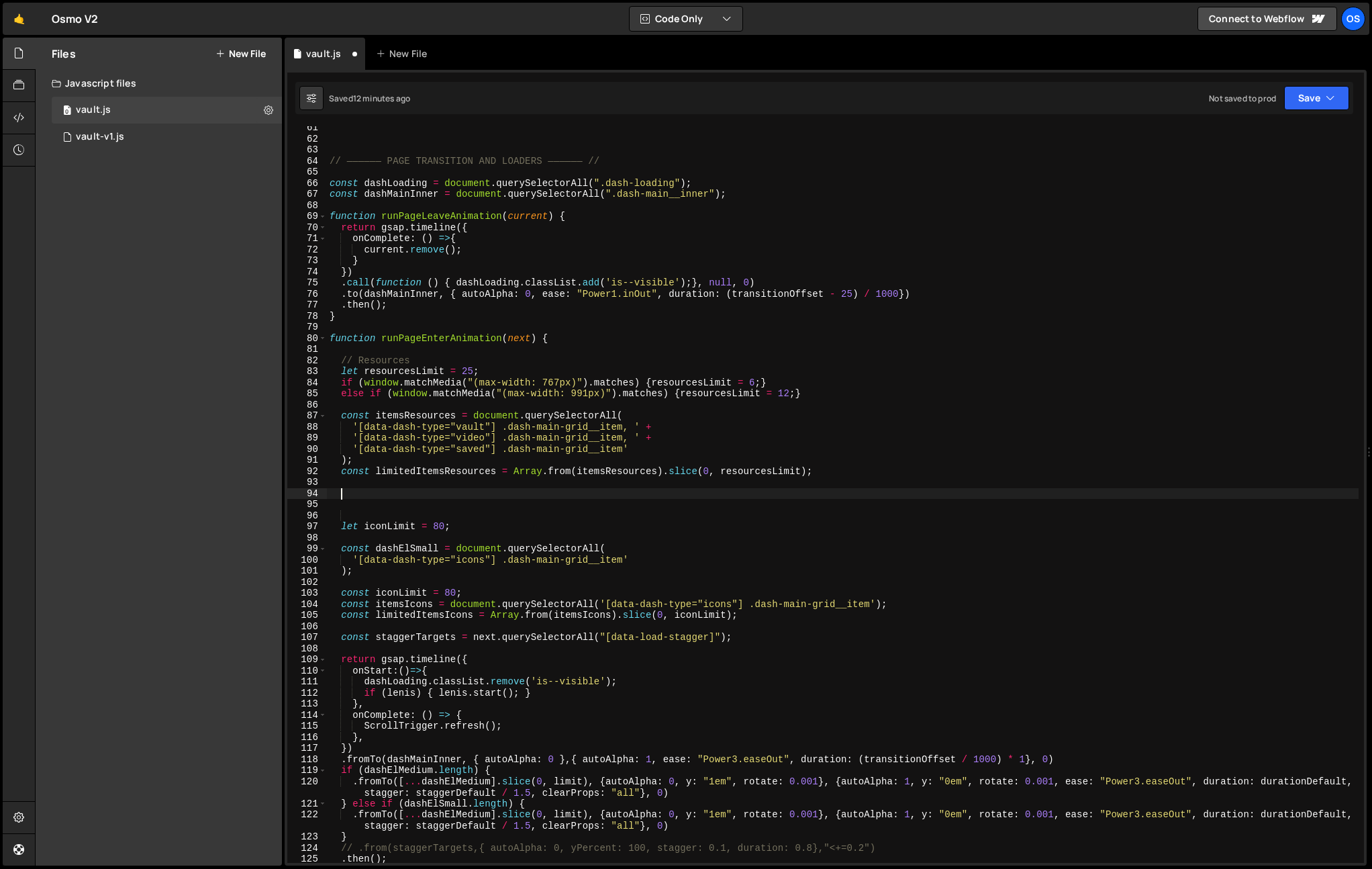
paste textarea "const limitedItemsResources = Array.from(itemsResources).slice(0, resourcesLimi…"
type textarea "const limitedItemsResources = Array.from(itemsResources).slice(0, resourcesLimi…"
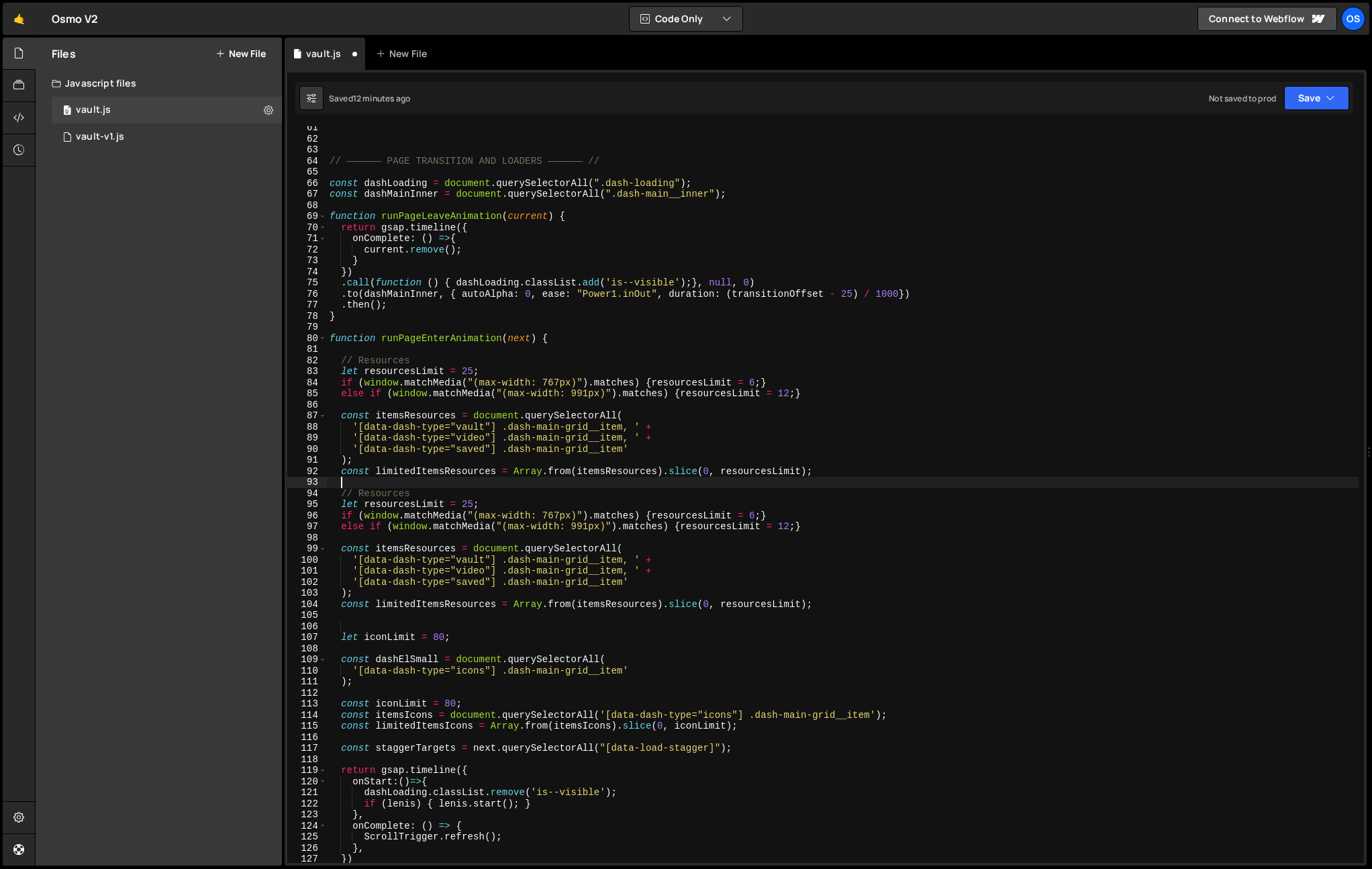
click at [407, 488] on div "// —————— PAGE TRANSITION AND LOADERS —————— // const dashLoading = document . …" at bounding box center [842, 502] width 1031 height 759
click at [403, 493] on div "// —————— PAGE TRANSITION AND LOADERS —————— // const dashLoading = document . …" at bounding box center [842, 502] width 1031 height 759
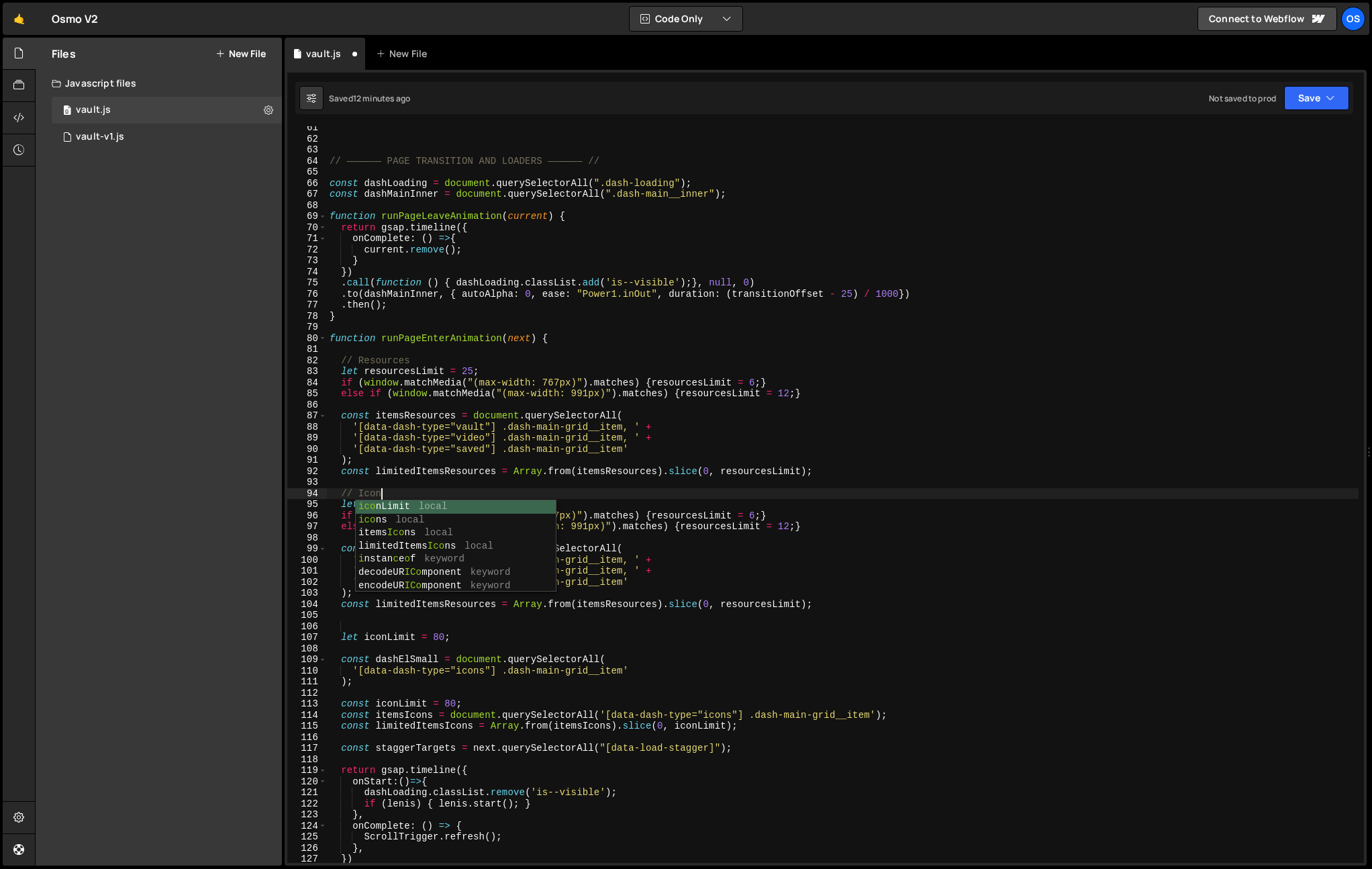
scroll to position [0, 3]
click at [469, 317] on div "// —————— PAGE TRANSITION AND LOADERS —————— // const dashLoading = document . …" at bounding box center [842, 502] width 1031 height 759
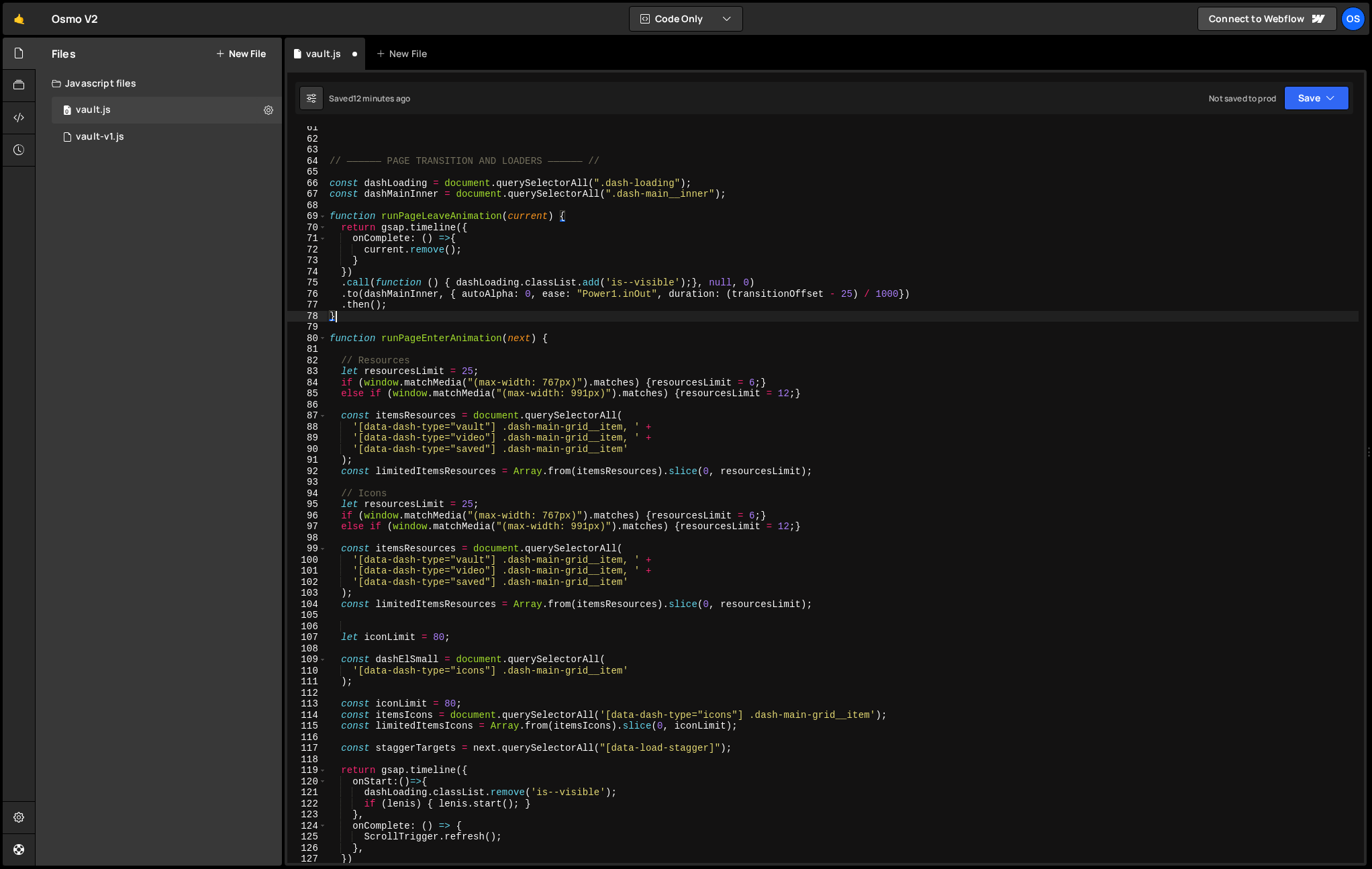
click at [530, 518] on div "// —————— PAGE TRANSITION AND LOADERS —————— // const dashLoading = document . …" at bounding box center [842, 502] width 1031 height 759
click at [534, 502] on div "// —————— PAGE TRANSITION AND LOADERS —————— // const dashLoading = document . …" at bounding box center [842, 502] width 1031 height 759
click at [706, 513] on div "// —————— PAGE TRANSITION AND LOADERS —————— // const dashLoading = document . …" at bounding box center [842, 502] width 1031 height 759
click at [739, 512] on div "// —————— PAGE TRANSITION AND LOADERS —————— // const dashLoading = document . …" at bounding box center [842, 502] width 1031 height 759
click at [466, 502] on div "// —————— PAGE TRANSITION AND LOADERS —————— // const dashLoading = document . …" at bounding box center [842, 502] width 1031 height 759
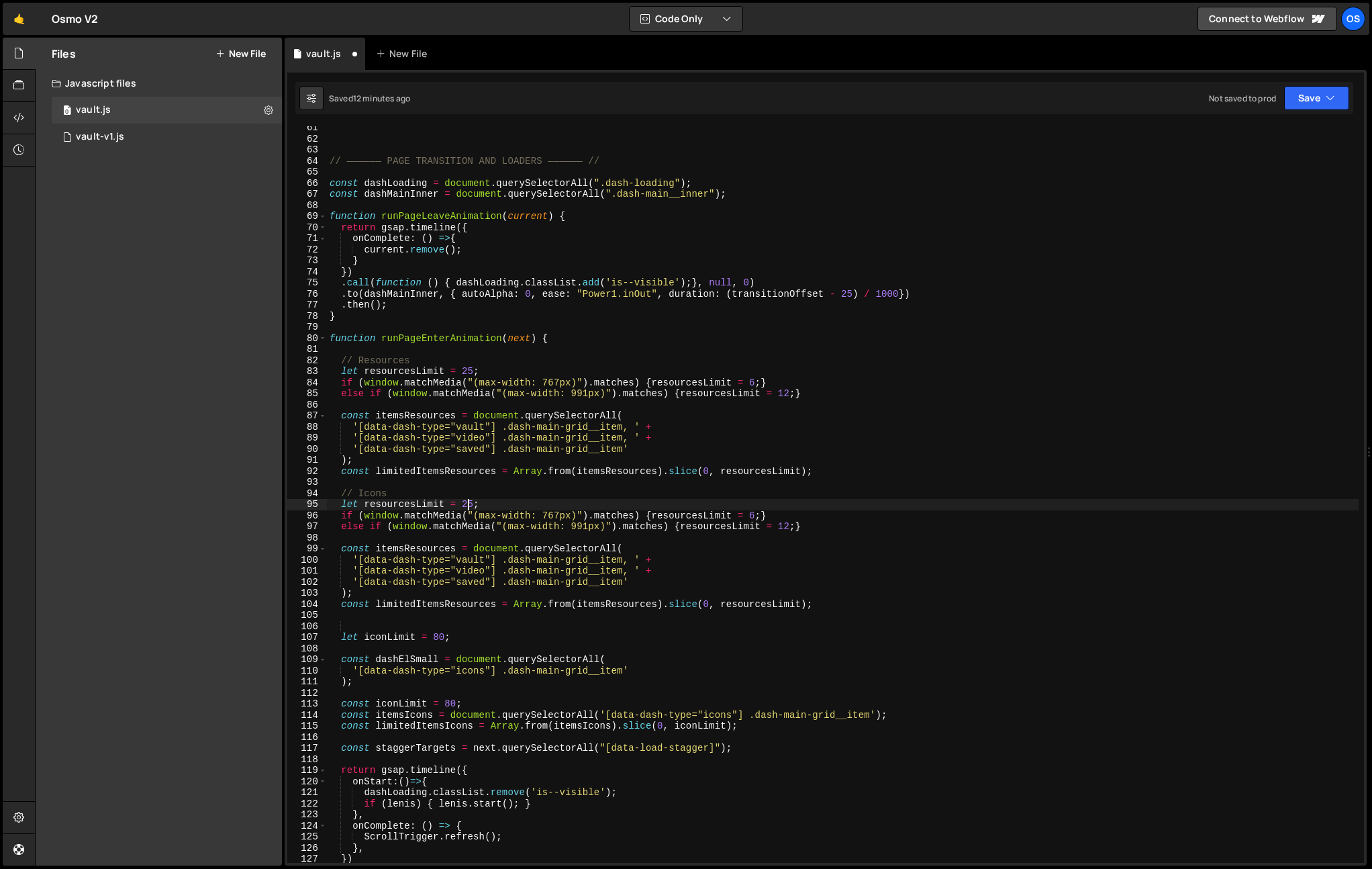
click at [466, 502] on div "// —————— PAGE TRANSITION AND LOADERS —————— // const dashLoading = document . …" at bounding box center [842, 502] width 1031 height 759
click at [492, 435] on div "// —————— PAGE TRANSITION AND LOADERS —————— // const dashLoading = document . …" at bounding box center [842, 502] width 1031 height 759
click at [729, 578] on div "// —————— PAGE TRANSITION AND LOADERS —————— // const dashLoading = document . …" at bounding box center [842, 502] width 1031 height 759
click at [754, 515] on div "// —————— PAGE TRANSITION AND LOADERS —————— // const dashLoading = document . …" at bounding box center [842, 502] width 1031 height 759
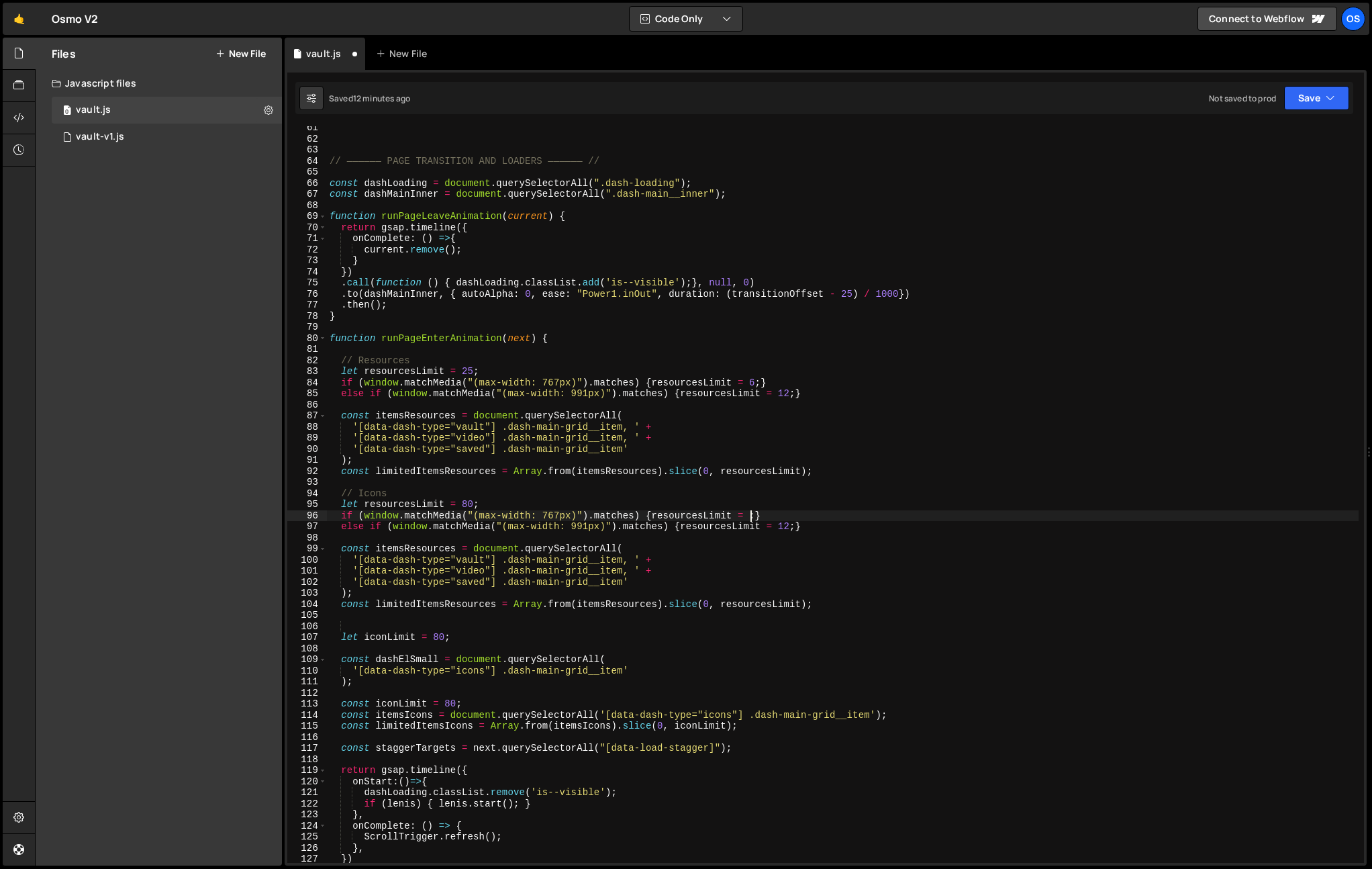
scroll to position [0, 30]
type textarea "if (window.matchMedia("(max-width: 767px)").matches) {resourcesLimit = 20;}"
click at [833, 409] on div "// —————— PAGE TRANSITION AND LOADERS —————— // const dashLoading = document . …" at bounding box center [842, 502] width 1031 height 759
click at [788, 533] on div "// —————— PAGE TRANSITION AND LOADERS —————— // const dashLoading = document . …" at bounding box center [842, 502] width 1031 height 759
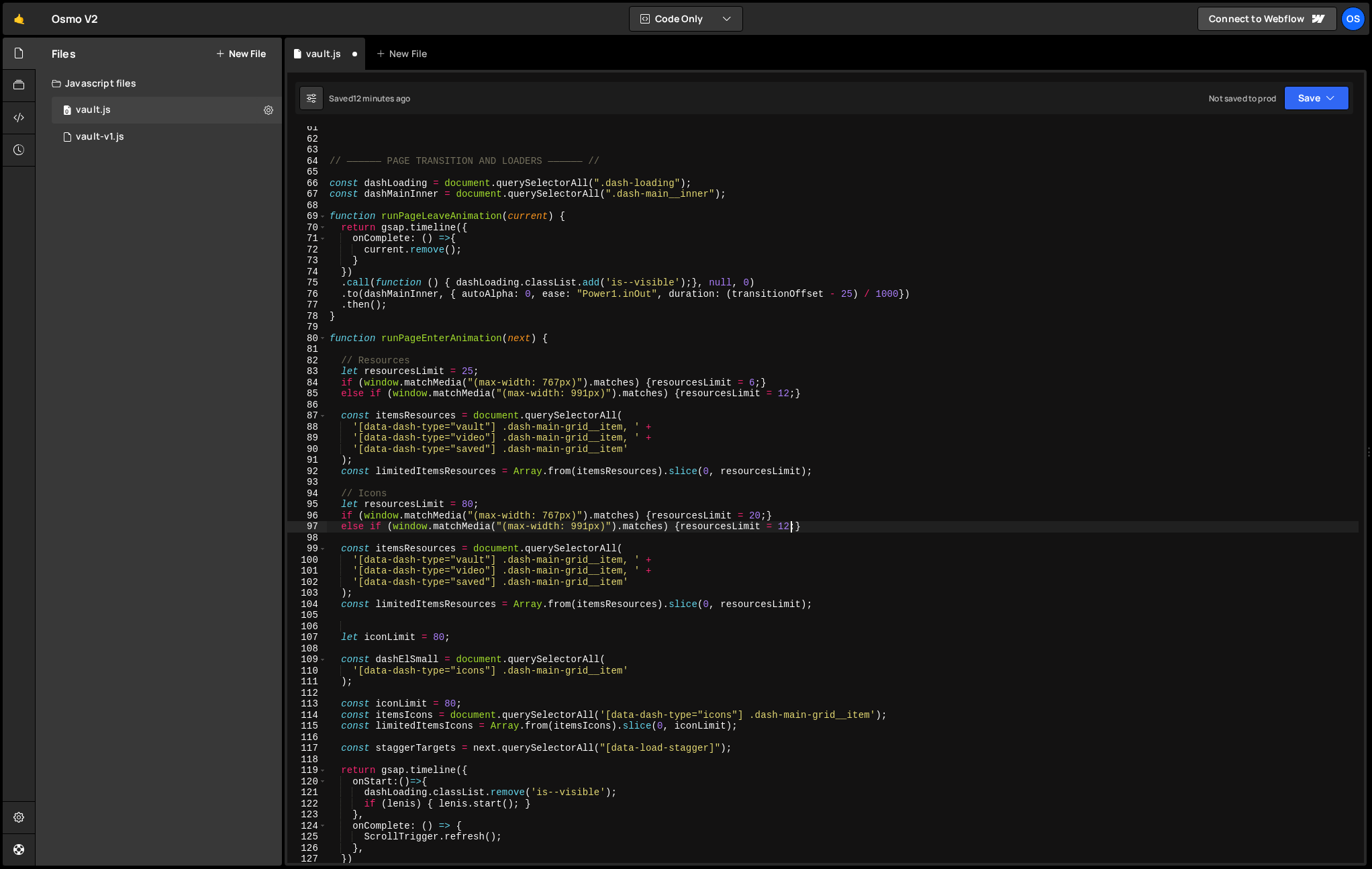
click at [789, 528] on div "// —————— PAGE TRANSITION AND LOADERS —————— // const dashLoading = document . …" at bounding box center [842, 502] width 1031 height 759
click at [758, 515] on div "// —————— PAGE TRANSITION AND LOADERS —————— // const dashLoading = document . …" at bounding box center [842, 502] width 1031 height 759
click at [475, 506] on div "// —————— PAGE TRANSITION AND LOADERS —————— // const dashLoading = document . …" at bounding box center [842, 502] width 1031 height 759
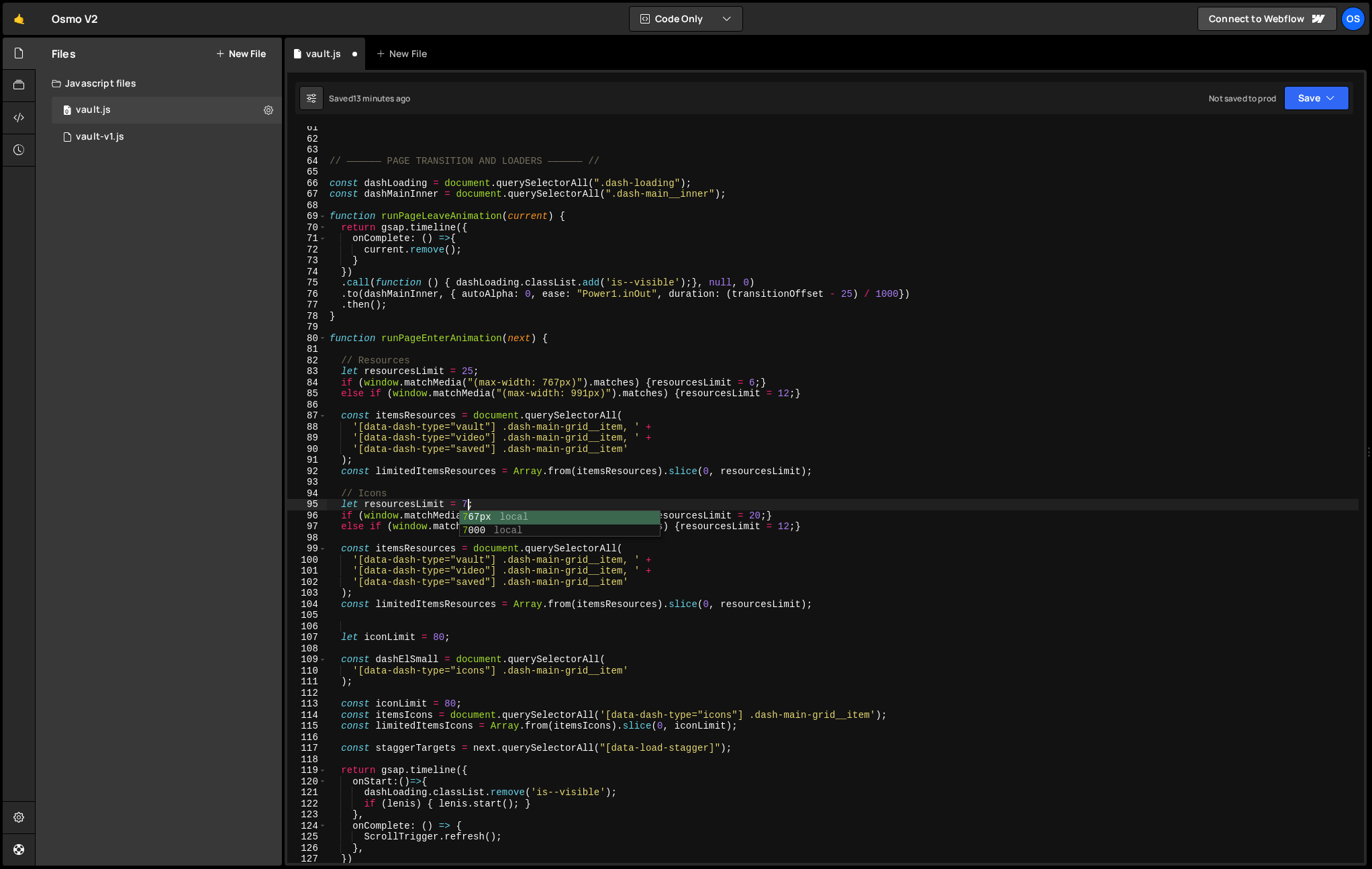
scroll to position [0, 9]
click at [673, 383] on div "// —————— PAGE TRANSITION AND LOADERS —————— // const dashLoading = document . …" at bounding box center [842, 502] width 1031 height 759
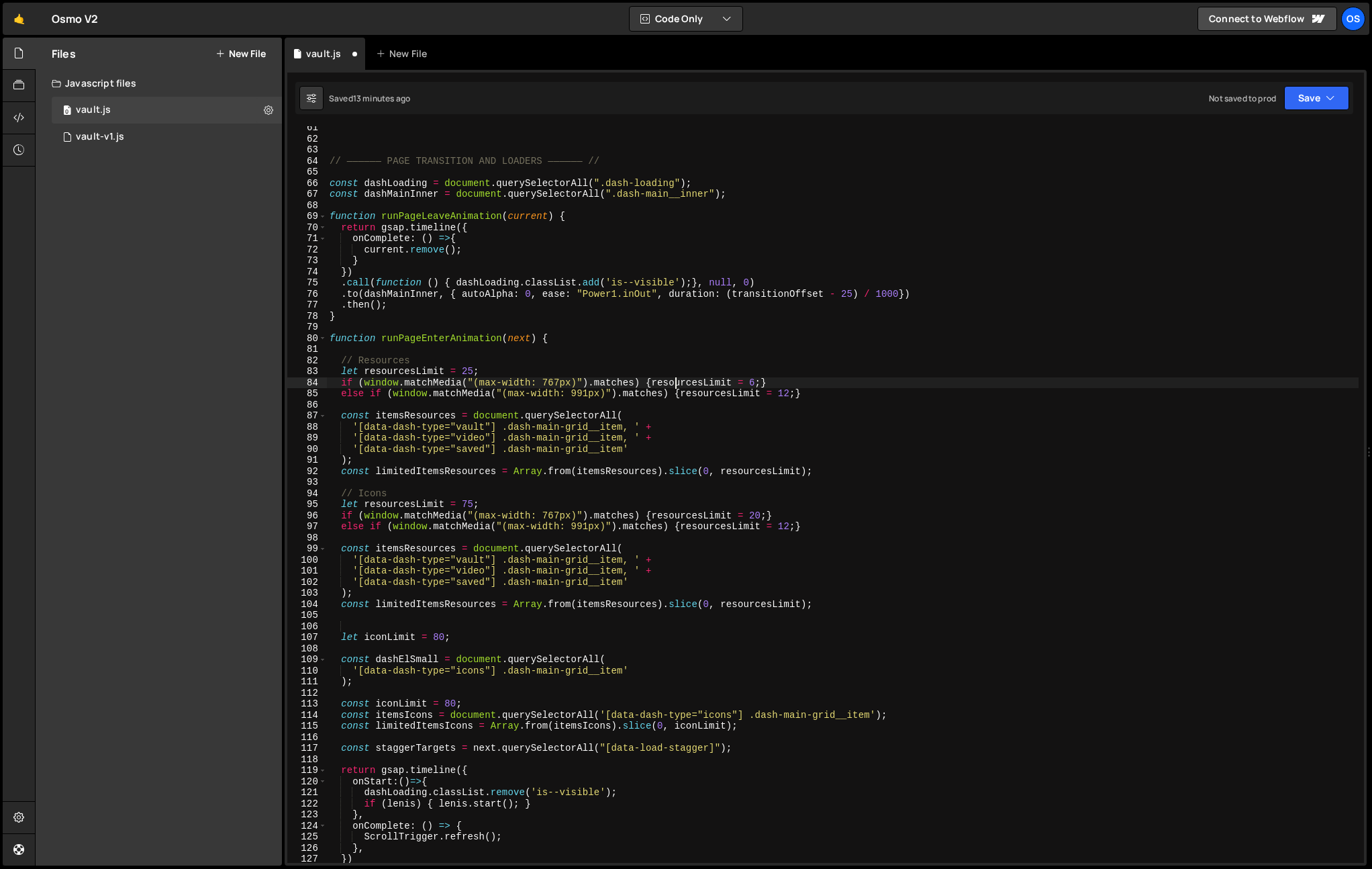
click at [758, 515] on div "// —————— PAGE TRANSITION AND LOADERS —————— // const dashLoading = document . …" at bounding box center [842, 502] width 1031 height 759
drag, startPoint x: 767, startPoint y: 503, endPoint x: 774, endPoint y: 513, distance: 12.2
click at [767, 504] on div "// —————— PAGE TRANSITION AND LOADERS —————— // const dashLoading = document . …" at bounding box center [842, 502] width 1031 height 759
drag, startPoint x: 783, startPoint y: 524, endPoint x: 790, endPoint y: 543, distance: 20.2
click at [784, 528] on div "// —————— PAGE TRANSITION AND LOADERS —————— // const dashLoading = document . …" at bounding box center [842, 502] width 1031 height 759
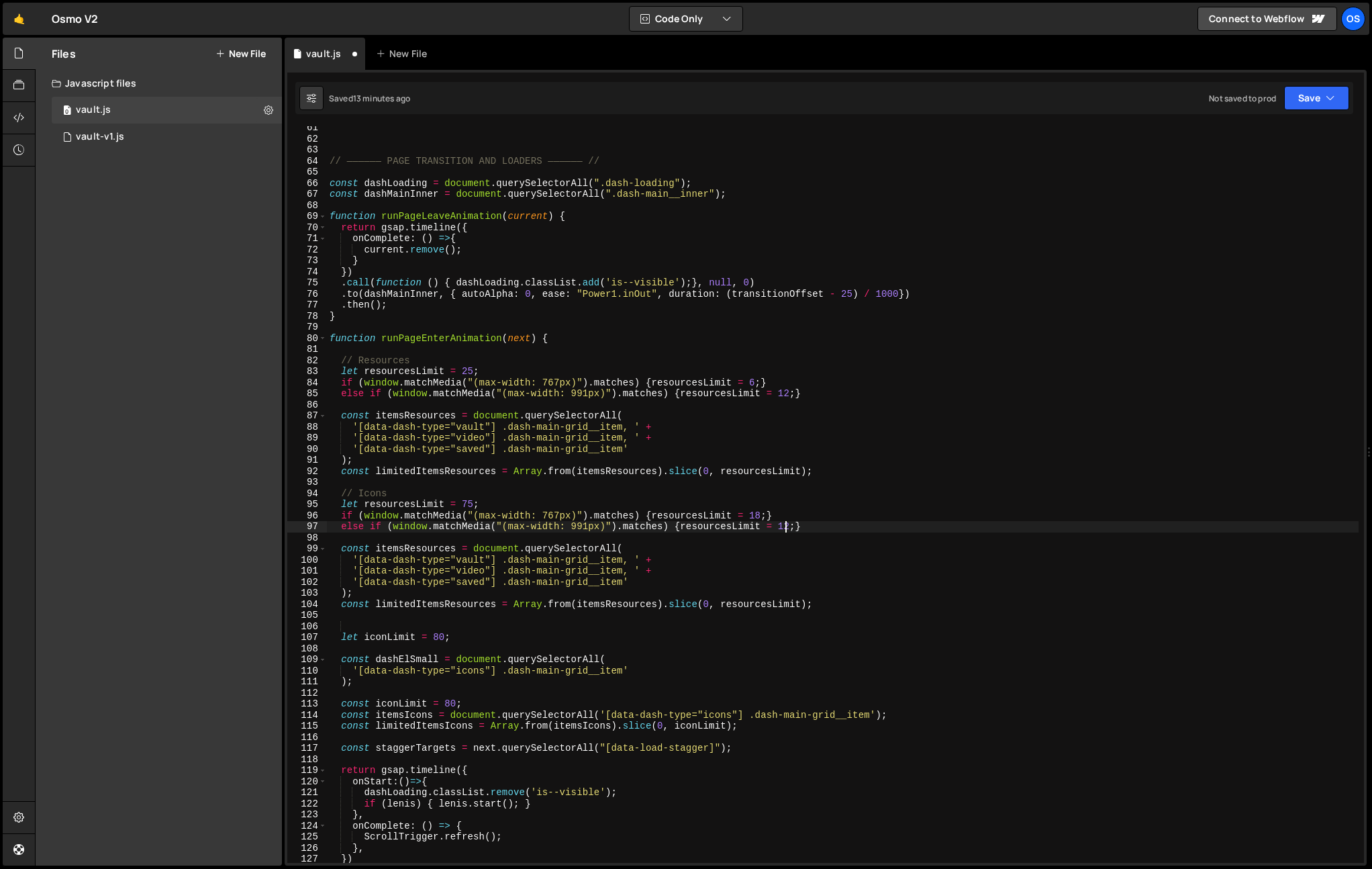
click at [793, 530] on div "// —————— PAGE TRANSITION AND LOADERS —————— // const dashLoading = document . …" at bounding box center [842, 502] width 1031 height 759
click at [761, 519] on div "// —————— PAGE TRANSITION AND LOADERS —————— // const dashLoading = document . …" at bounding box center [842, 502] width 1031 height 759
click at [787, 530] on div "// —————— PAGE TRANSITION AND LOADERS —————— // const dashLoading = document . …" at bounding box center [842, 502] width 1031 height 759
type textarea "else if (window.matchMedia("(max-width: 991px)").matches) {resourcesLimit = 36;}"
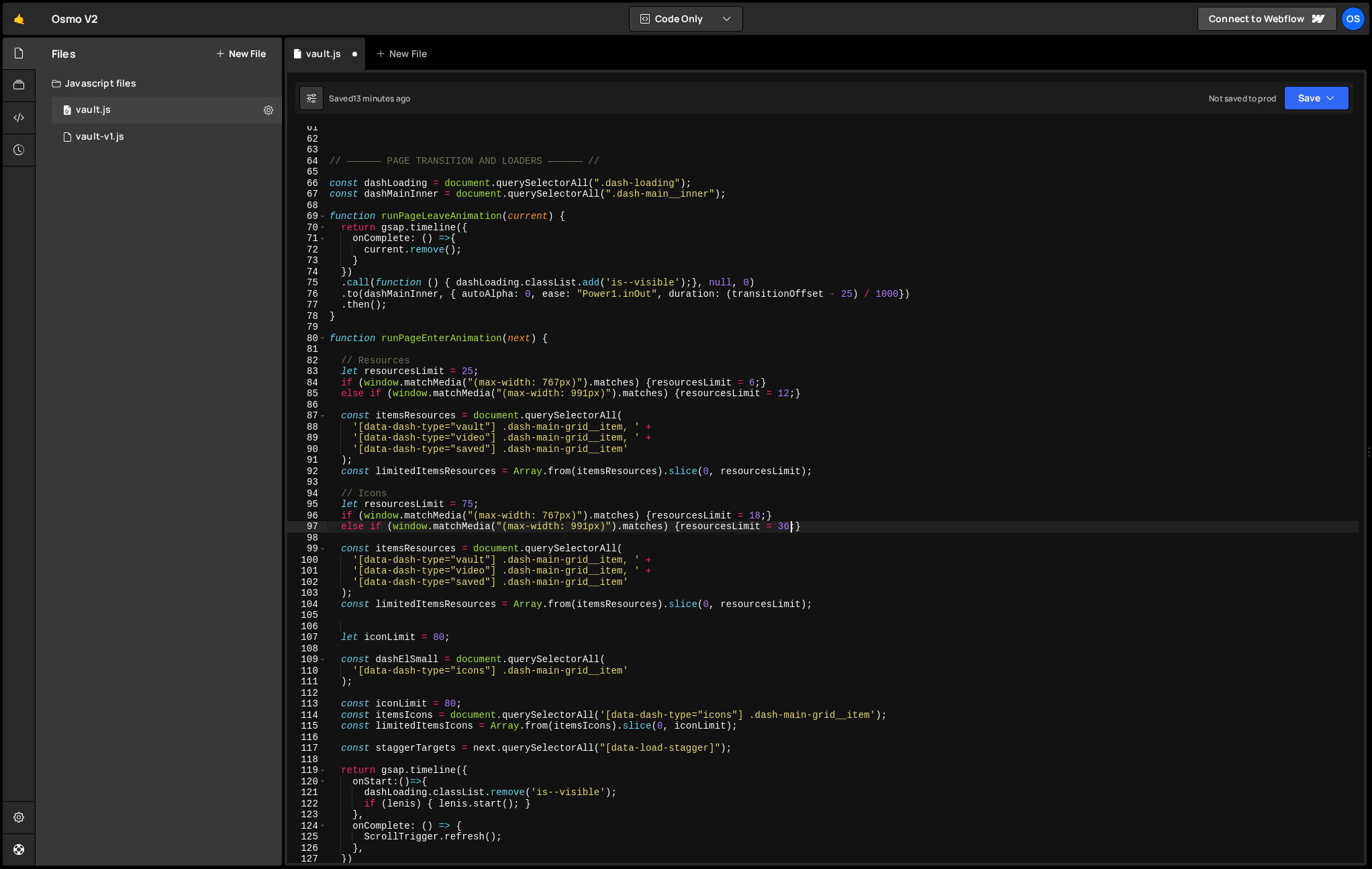
click at [795, 531] on div "// —————— PAGE TRANSITION AND LOADERS —————— // const dashLoading = document . …" at bounding box center [842, 502] width 1031 height 759
click at [793, 536] on div "// —————— PAGE TRANSITION AND LOADERS —————— // const dashLoading = document . …" at bounding box center [842, 502] width 1031 height 759
drag, startPoint x: 475, startPoint y: 507, endPoint x: 503, endPoint y: 528, distance: 35.0
click at [475, 507] on div "// —————— PAGE TRANSITION AND LOADERS —————— // const dashLoading = document . …" at bounding box center [842, 502] width 1031 height 759
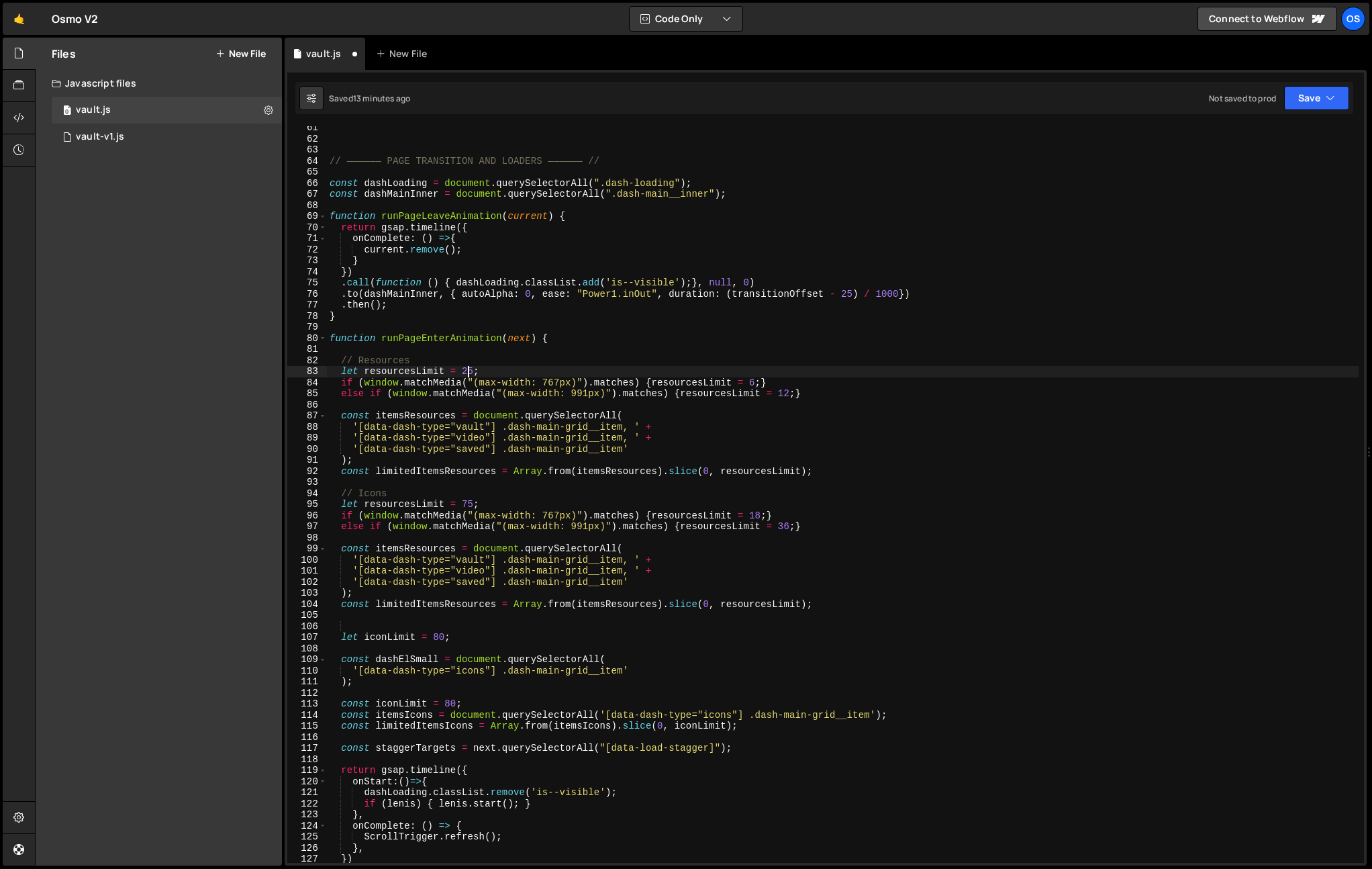
click at [470, 375] on div "// —————— PAGE TRANSITION AND LOADERS —————— // const dashLoading = document . …" at bounding box center [842, 502] width 1031 height 759
click at [472, 507] on div "// —————— PAGE TRANSITION AND LOADERS —————— // const dashLoading = document . …" at bounding box center [842, 502] width 1031 height 759
click at [579, 358] on div "// —————— PAGE TRANSITION AND LOADERS —————— // const dashLoading = document . …" at bounding box center [842, 502] width 1031 height 759
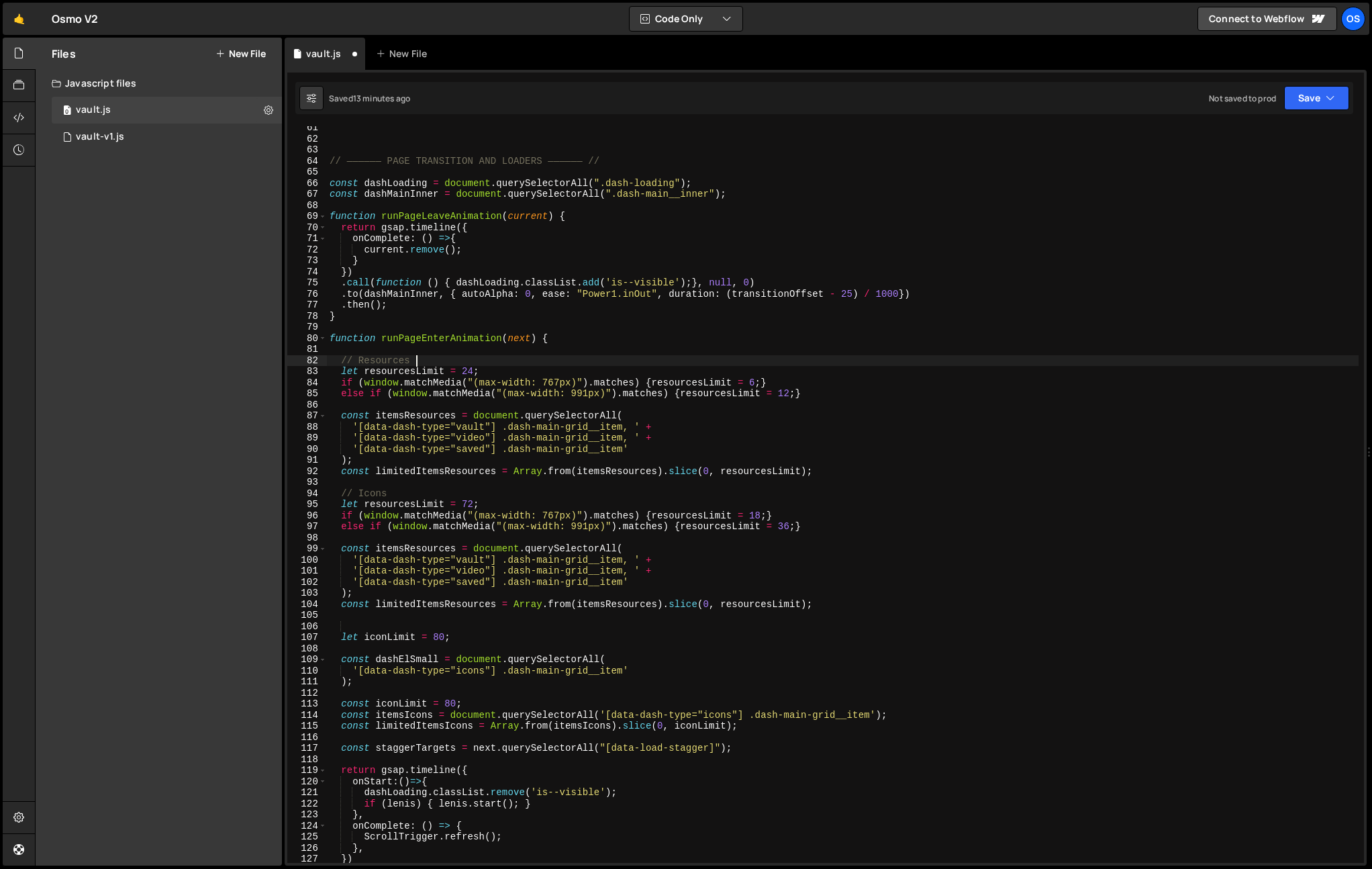
click at [509, 553] on div "// —————— PAGE TRANSITION AND LOADERS —————— // const dashLoading = document . …" at bounding box center [842, 502] width 1031 height 759
click at [513, 514] on div "// —————— PAGE TRANSITION AND LOADERS —————— // const dashLoading = document . …" at bounding box center [842, 502] width 1031 height 759
click at [507, 493] on div "// —————— PAGE TRANSITION AND LOADERS —————— // const dashLoading = document . …" at bounding box center [842, 502] width 1031 height 759
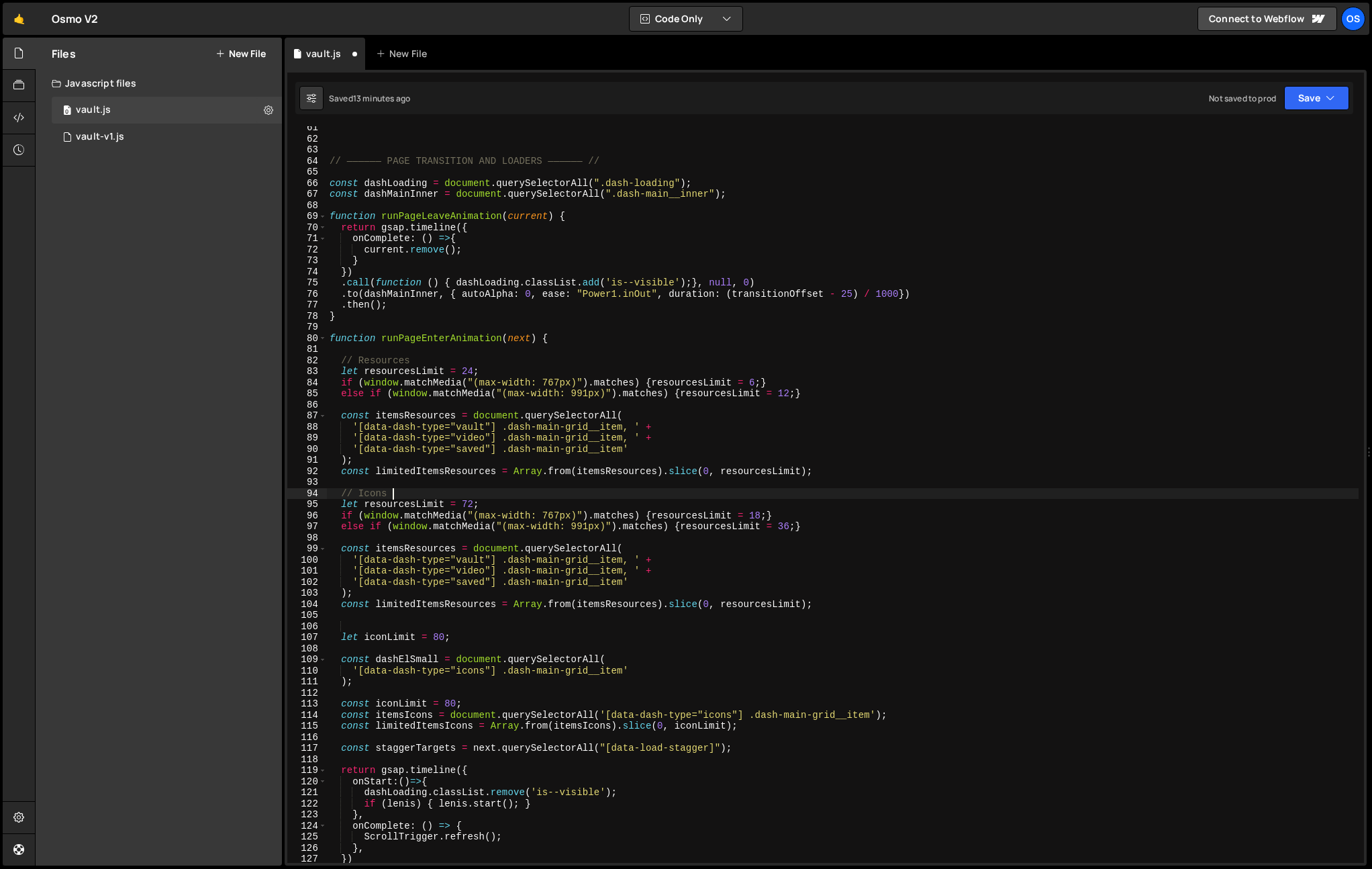
click at [509, 493] on div "// —————— PAGE TRANSITION AND LOADERS —————— // const dashLoading = document . …" at bounding box center [842, 502] width 1031 height 759
click at [538, 571] on div "// —————— PAGE TRANSITION AND LOADERS —————— // const dashLoading = document . …" at bounding box center [842, 502] width 1031 height 759
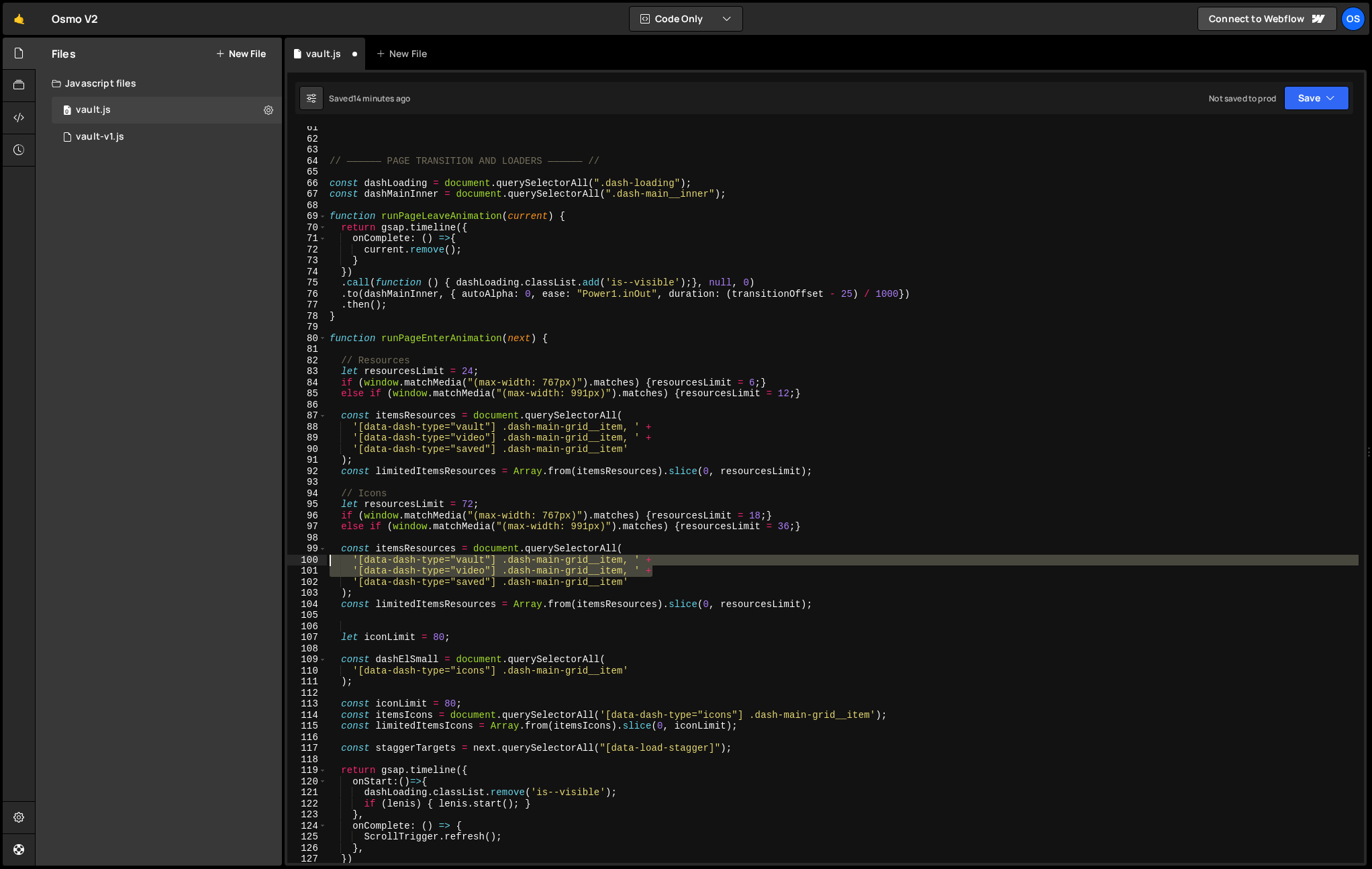
drag, startPoint x: 663, startPoint y: 573, endPoint x: 265, endPoint y: 560, distance: 398.2
click at [265, 560] on div "Files New File Javascript files 0 vault.js 0 0 vault-v1.js 0 CSS files Copy sha…" at bounding box center [703, 452] width 1337 height 829
type textarea "'[data-dash-type="vault"] .dash-main-grid__item, ' + '[data-dash-type="video"] …"
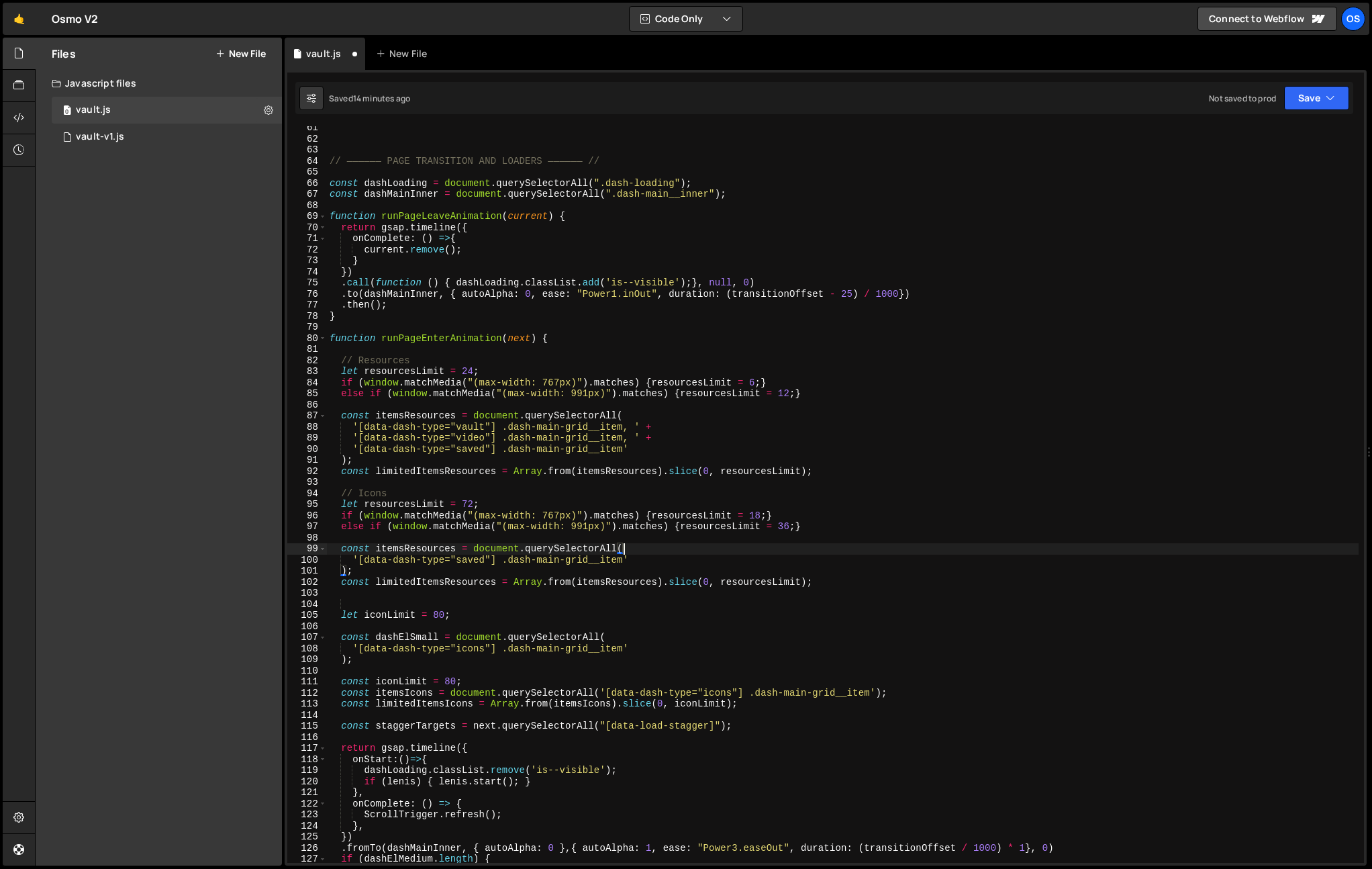
click at [477, 555] on div "// —————— PAGE TRANSITION AND LOADERS —————— // const dashLoading = document . …" at bounding box center [842, 507] width 1031 height 771
click at [487, 557] on div "// —————— PAGE TRANSITION AND LOADERS —————— // const dashLoading = document . …" at bounding box center [842, 507] width 1031 height 771
click at [480, 526] on div "// —————— PAGE TRANSITION AND LOADERS —————— // const dashLoading = document . …" at bounding box center [842, 507] width 1031 height 771
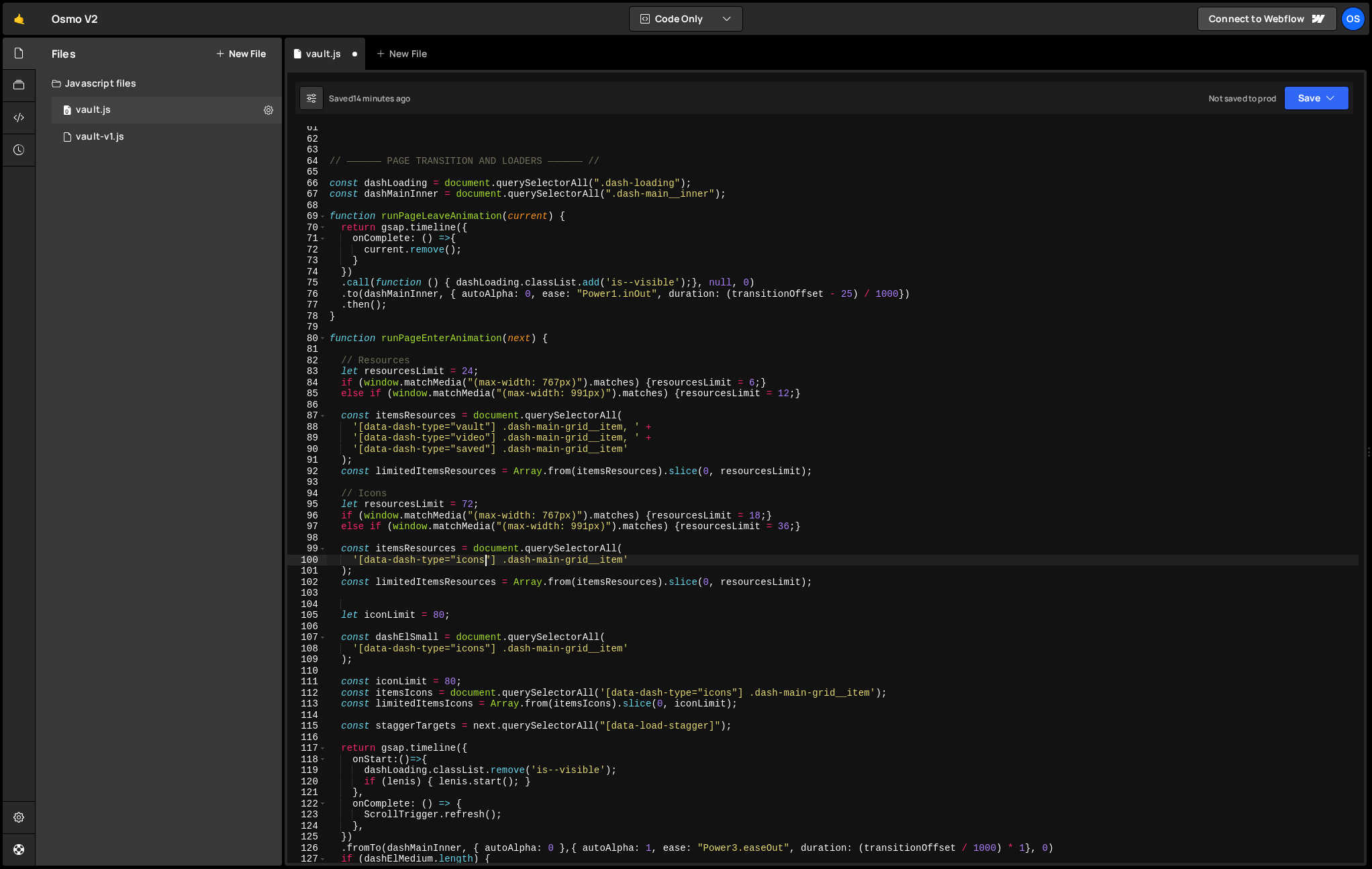
type textarea "else if (window.matchMedia("(max-width: 991px)").matches) {resourcesLimit = 36;}"
click at [473, 538] on div "// —————— PAGE TRANSITION AND LOADERS —————— // const dashLoading = document . …" at bounding box center [842, 507] width 1031 height 771
click at [414, 505] on div "// —————— PAGE TRANSITION AND LOADERS —————— // const dashLoading = document . …" at bounding box center [842, 507] width 1031 height 771
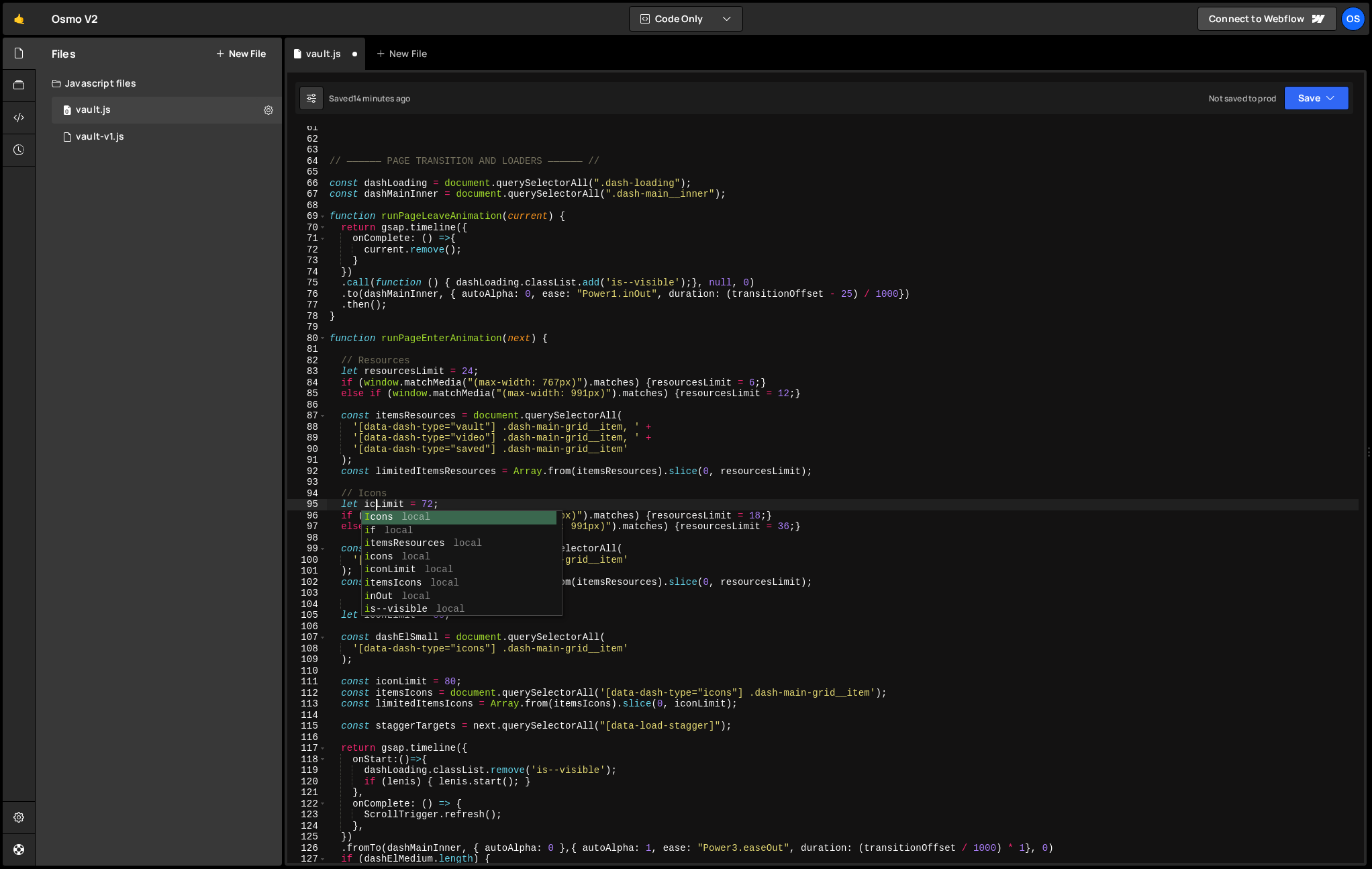
type textarea "let iconsLimit = 72;"
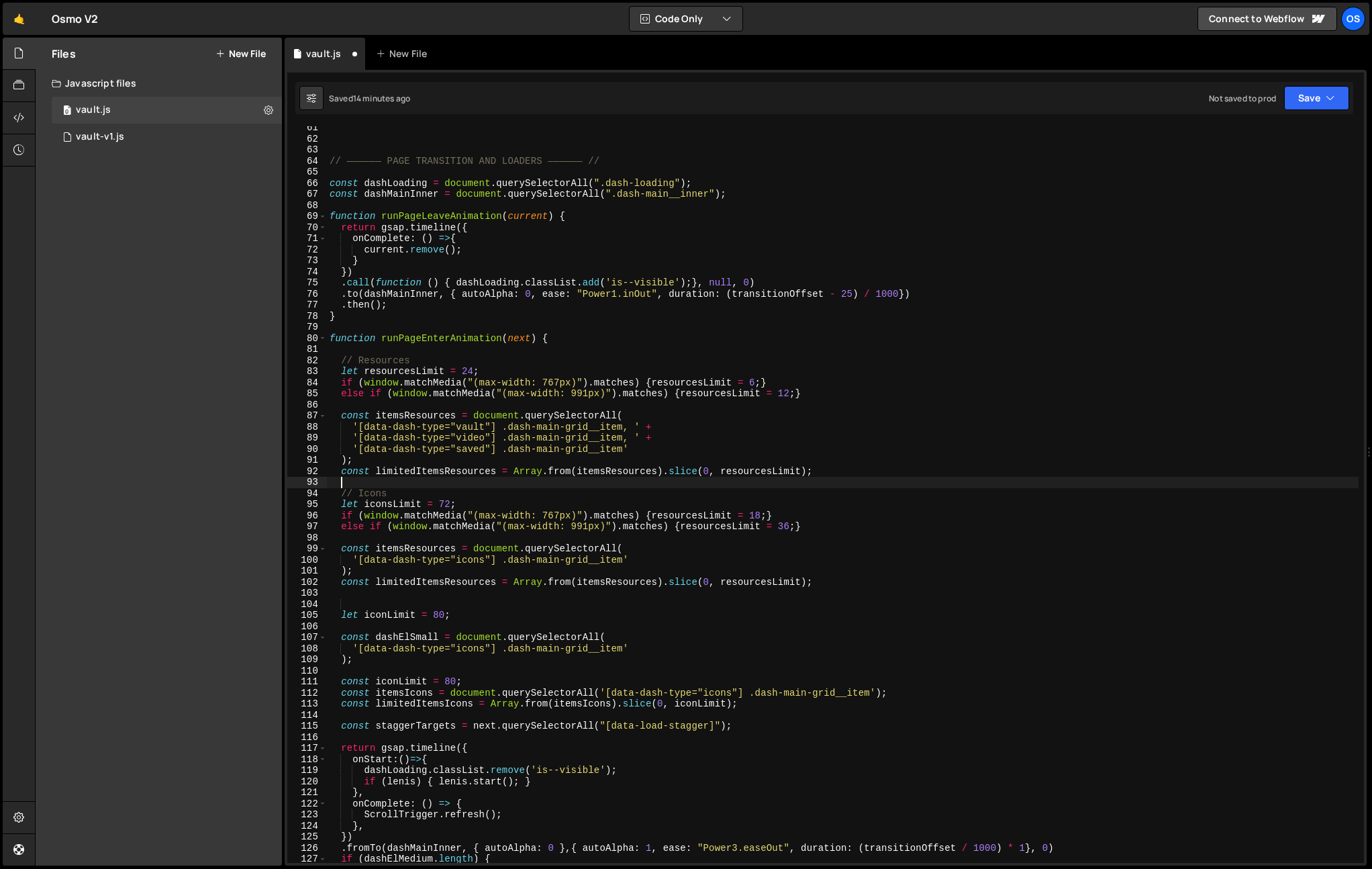
click at [418, 483] on div "// —————— PAGE TRANSITION AND LOADERS —————— // const dashLoading = document . …" at bounding box center [842, 507] width 1031 height 771
click at [706, 517] on div "// —————— PAGE TRANSITION AND LOADERS —————— // const dashLoading = document . …" at bounding box center [842, 507] width 1031 height 771
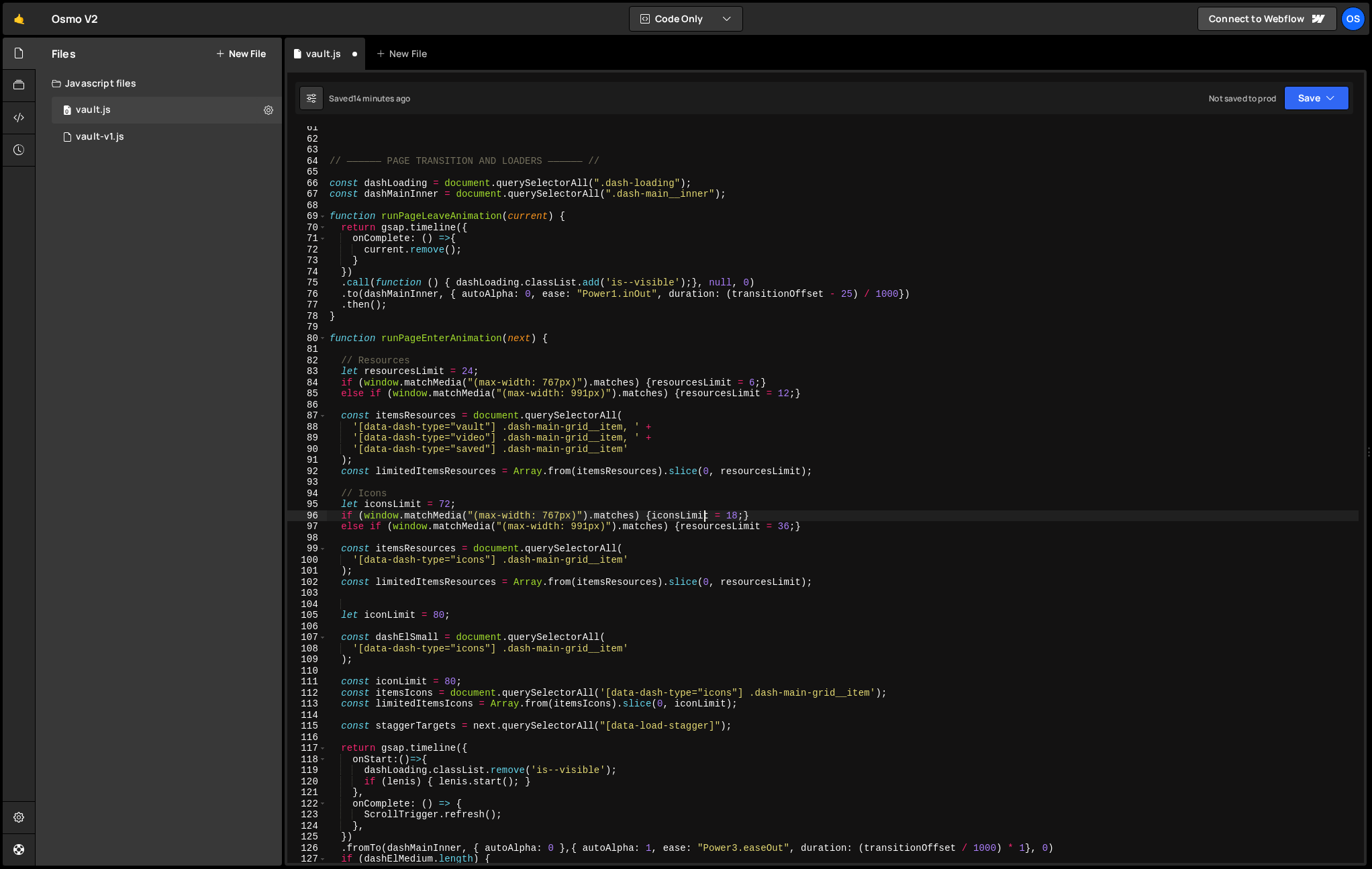
click at [706, 517] on div "// —————— PAGE TRANSITION AND LOADERS —————— // const dashLoading = document . …" at bounding box center [842, 507] width 1031 height 771
click at [717, 530] on div "// —————— PAGE TRANSITION AND LOADERS —————— // const dashLoading = document . …" at bounding box center [842, 507] width 1031 height 771
paste textarea "icon"
click at [697, 572] on div "// —————— PAGE TRANSITION AND LOADERS —————— // const dashLoading = document . …" at bounding box center [842, 507] width 1031 height 771
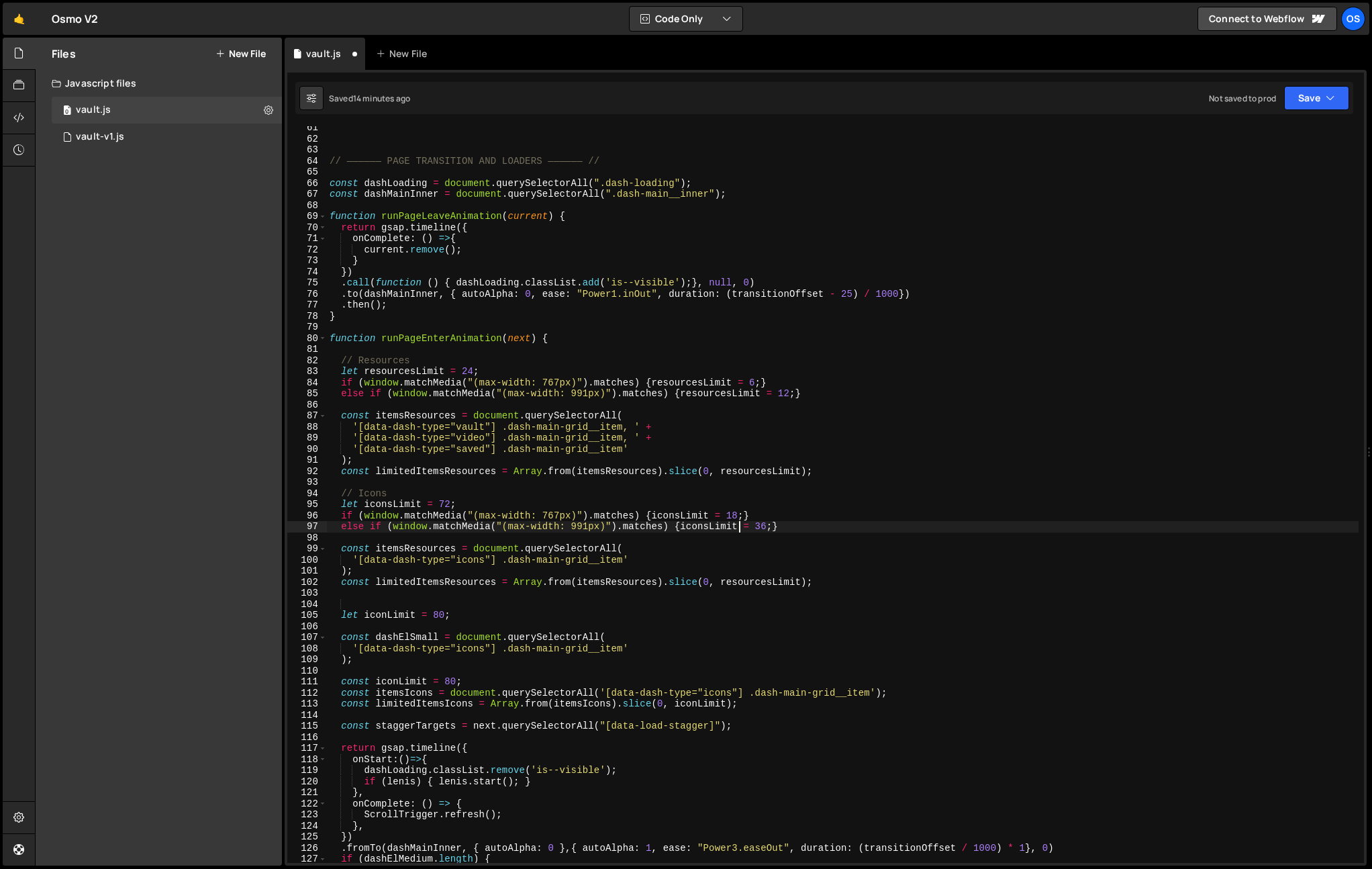
scroll to position [0, 1]
click at [566, 544] on div "// —————— PAGE TRANSITION AND LOADERS —————— // const dashLoading = document . …" at bounding box center [842, 507] width 1031 height 771
click at [486, 580] on div "// —————— PAGE TRANSITION AND LOADERS —————— // const dashLoading = document . …" at bounding box center [842, 507] width 1031 height 771
click at [403, 547] on div "// —————— PAGE TRANSITION AND LOADERS —————— // const dashLoading = document . …" at bounding box center [842, 507] width 1031 height 771
drag, startPoint x: 458, startPoint y: 543, endPoint x: 405, endPoint y: 546, distance: 53.1
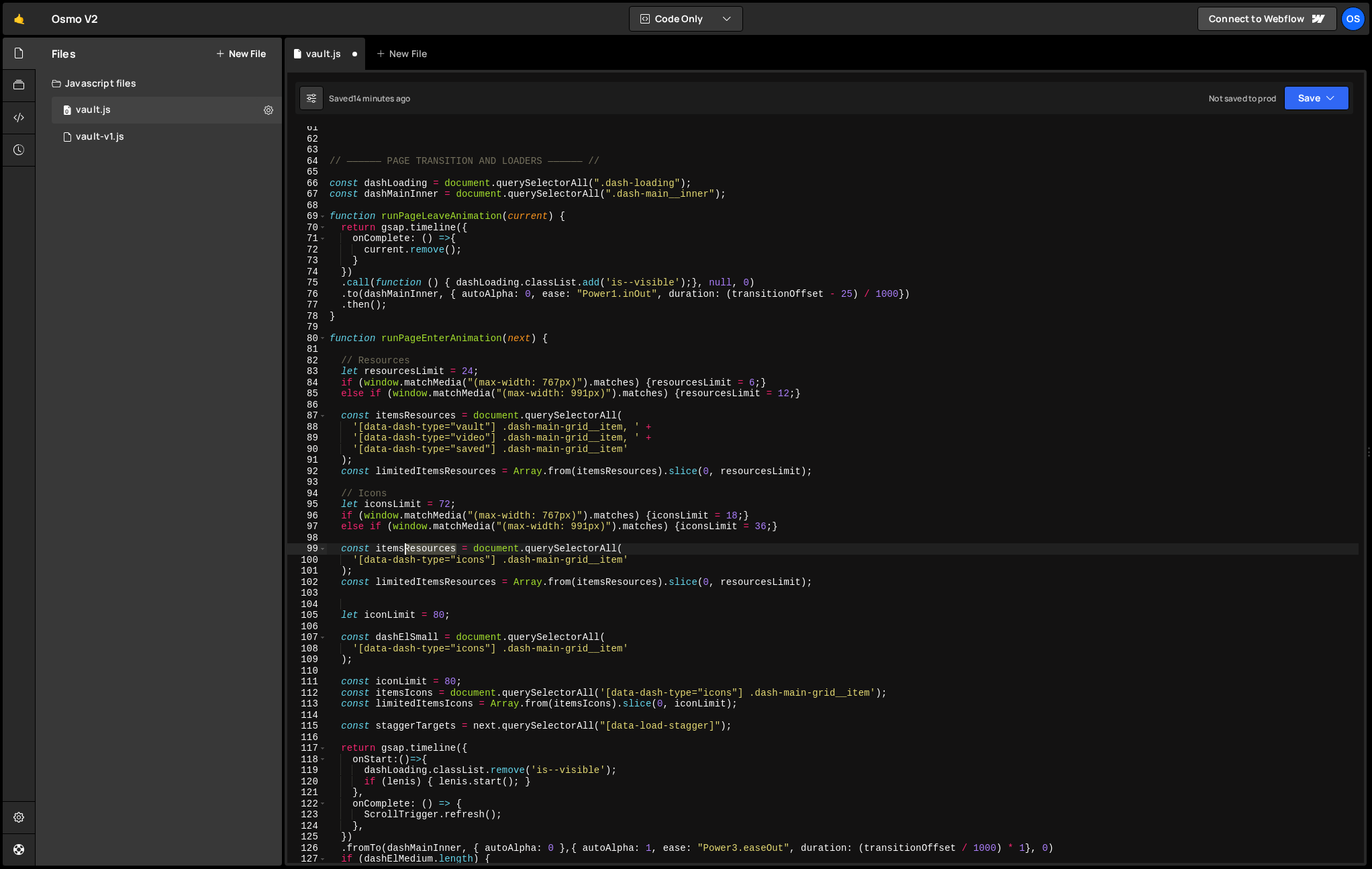
click at [405, 546] on div "// —————— PAGE TRANSITION AND LOADERS —————— // const dashLoading = document . …" at bounding box center [842, 507] width 1031 height 771
click at [422, 501] on div "// —————— PAGE TRANSITION AND LOADERS —————— // const dashLoading = document . …" at bounding box center [842, 507] width 1031 height 771
drag, startPoint x: 446, startPoint y: 584, endPoint x: 495, endPoint y: 585, distance: 49.0
click at [495, 585] on div "// —————— PAGE TRANSITION AND LOADERS —————— // const dashLoading = document . …" at bounding box center [842, 507] width 1031 height 771
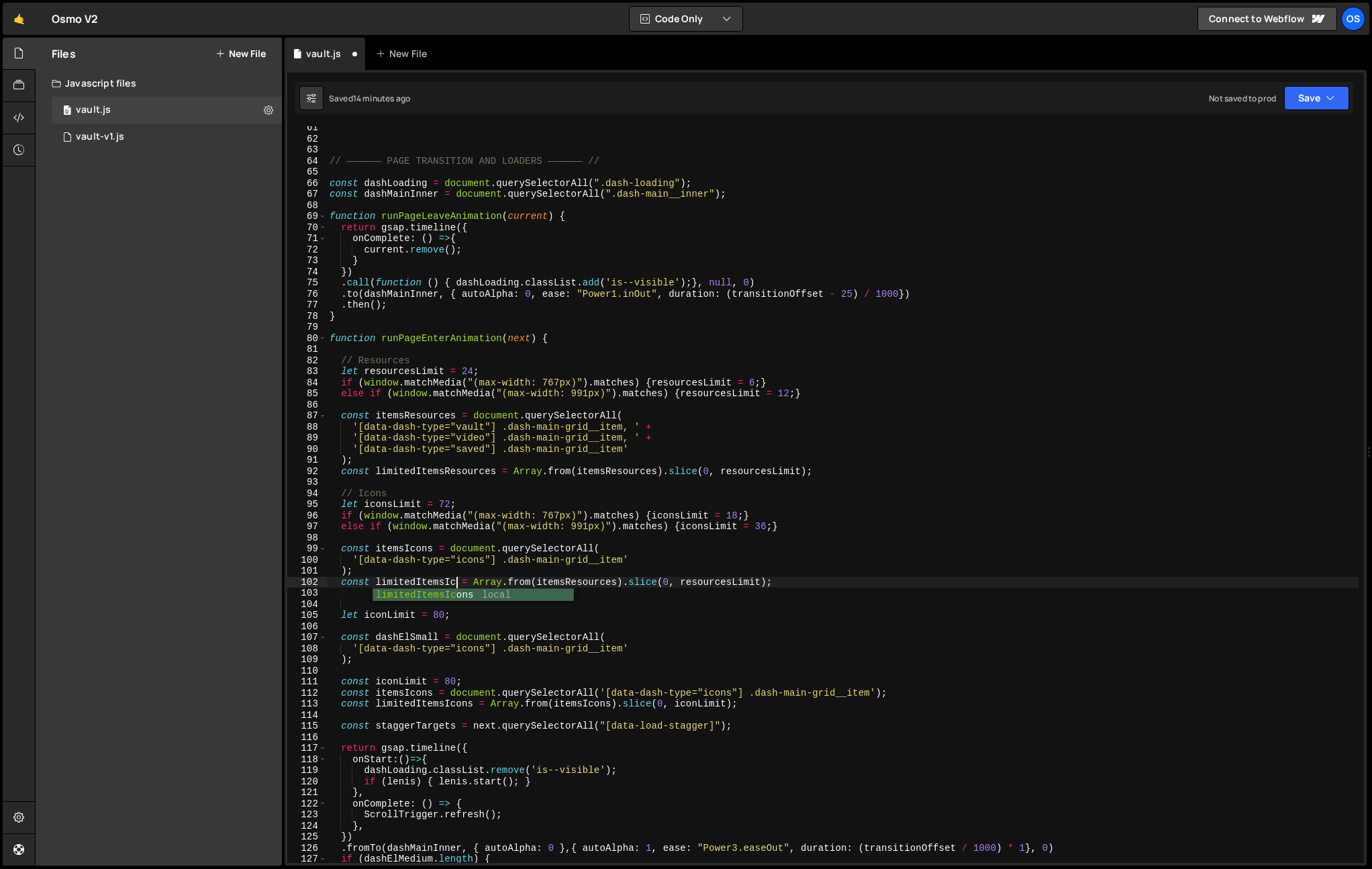
scroll to position [0, 9]
click at [525, 448] on div "// —————— PAGE TRANSITION AND LOADERS —————— // const dashLoading = document . …" at bounding box center [842, 507] width 1031 height 771
click at [717, 528] on div "// —————— PAGE TRANSITION AND LOADERS —————— // const dashLoading = document . …" at bounding box center [842, 507] width 1031 height 771
click at [738, 577] on div "// —————— PAGE TRANSITION AND LOADERS —————— // const dashLoading = document . …" at bounding box center [842, 507] width 1031 height 771
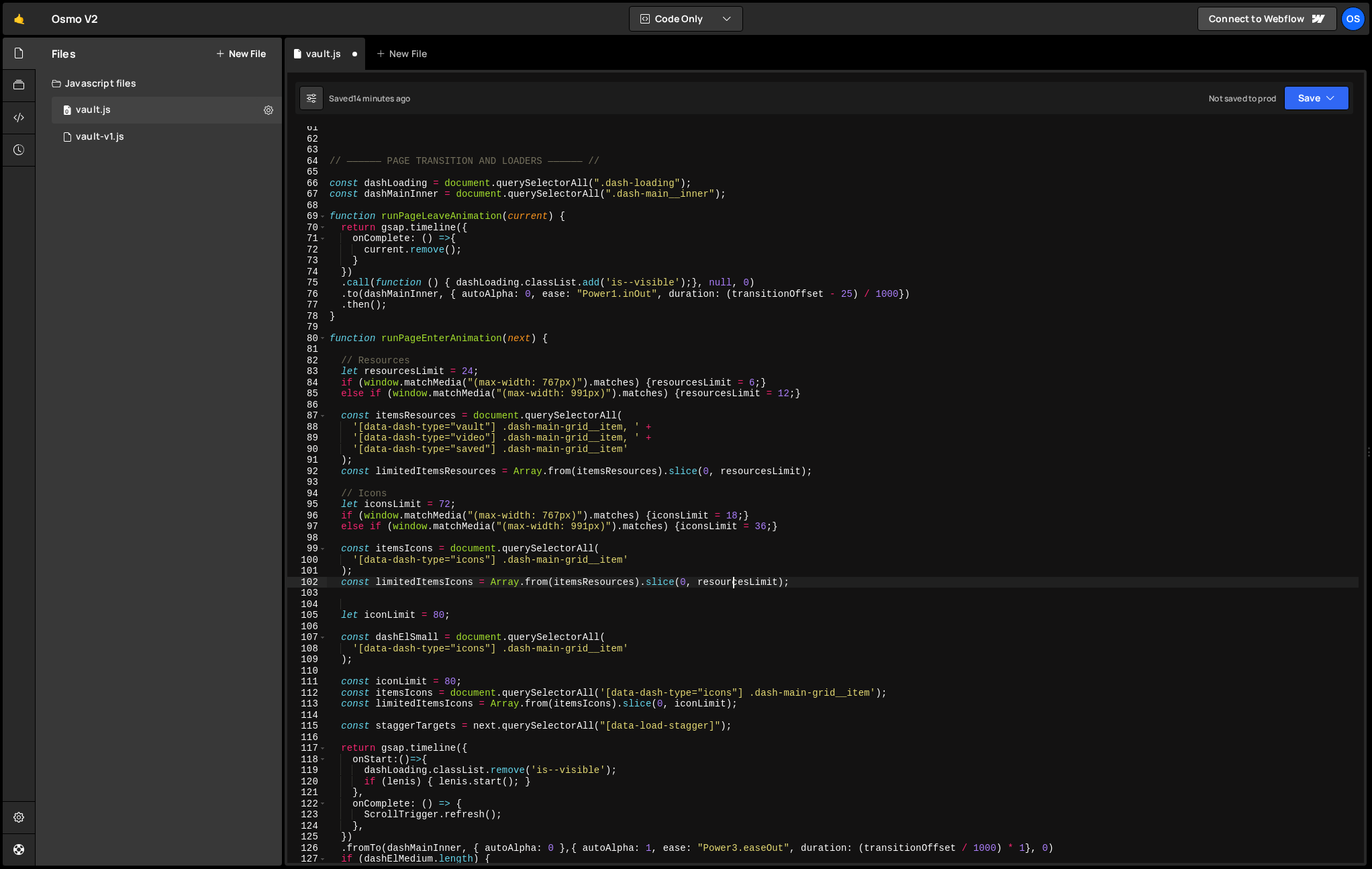
click at [736, 583] on div "// —————— PAGE TRANSITION AND LOADERS —————— // const dashLoading = document . …" at bounding box center [842, 507] width 1031 height 771
paste textarea "icon"
click at [764, 544] on div "// —————— PAGE TRANSITION AND LOADERS —————— // const dashLoading = document . …" at bounding box center [842, 507] width 1031 height 771
click at [481, 619] on div "// —————— PAGE TRANSITION AND LOADERS —————— // const dashLoading = document . …" at bounding box center [842, 507] width 1031 height 771
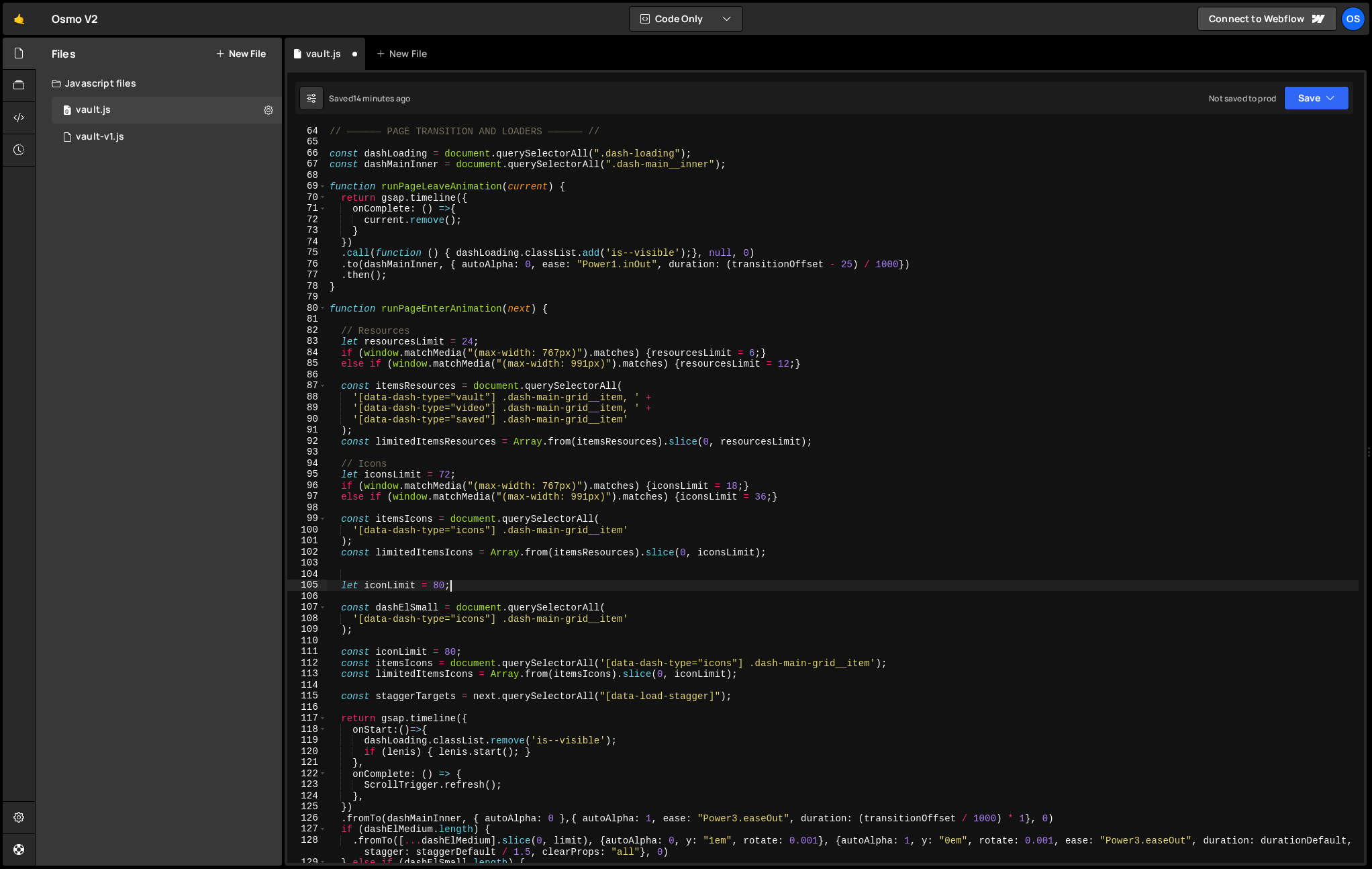
scroll to position [725, 0]
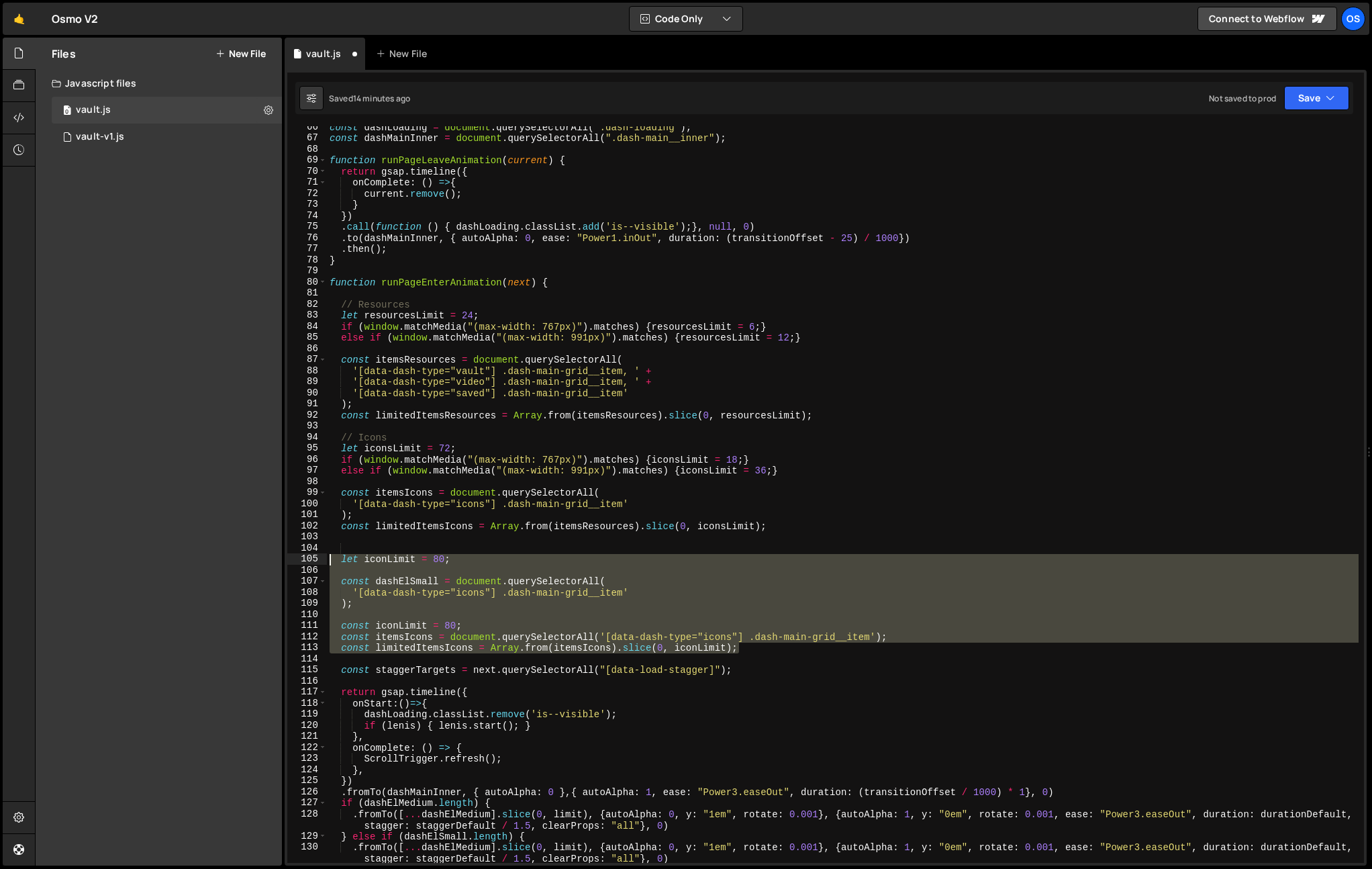
drag, startPoint x: 768, startPoint y: 651, endPoint x: 327, endPoint y: 561, distance: 450.1
click at [327, 561] on div "let iconLimit = 80; 66 67 68 69 70 71 72 73 74 75 76 77 78 79 80 81 82 83 84 85…" at bounding box center [825, 495] width 1077 height 737
type textarea "let iconLimit = 80;"
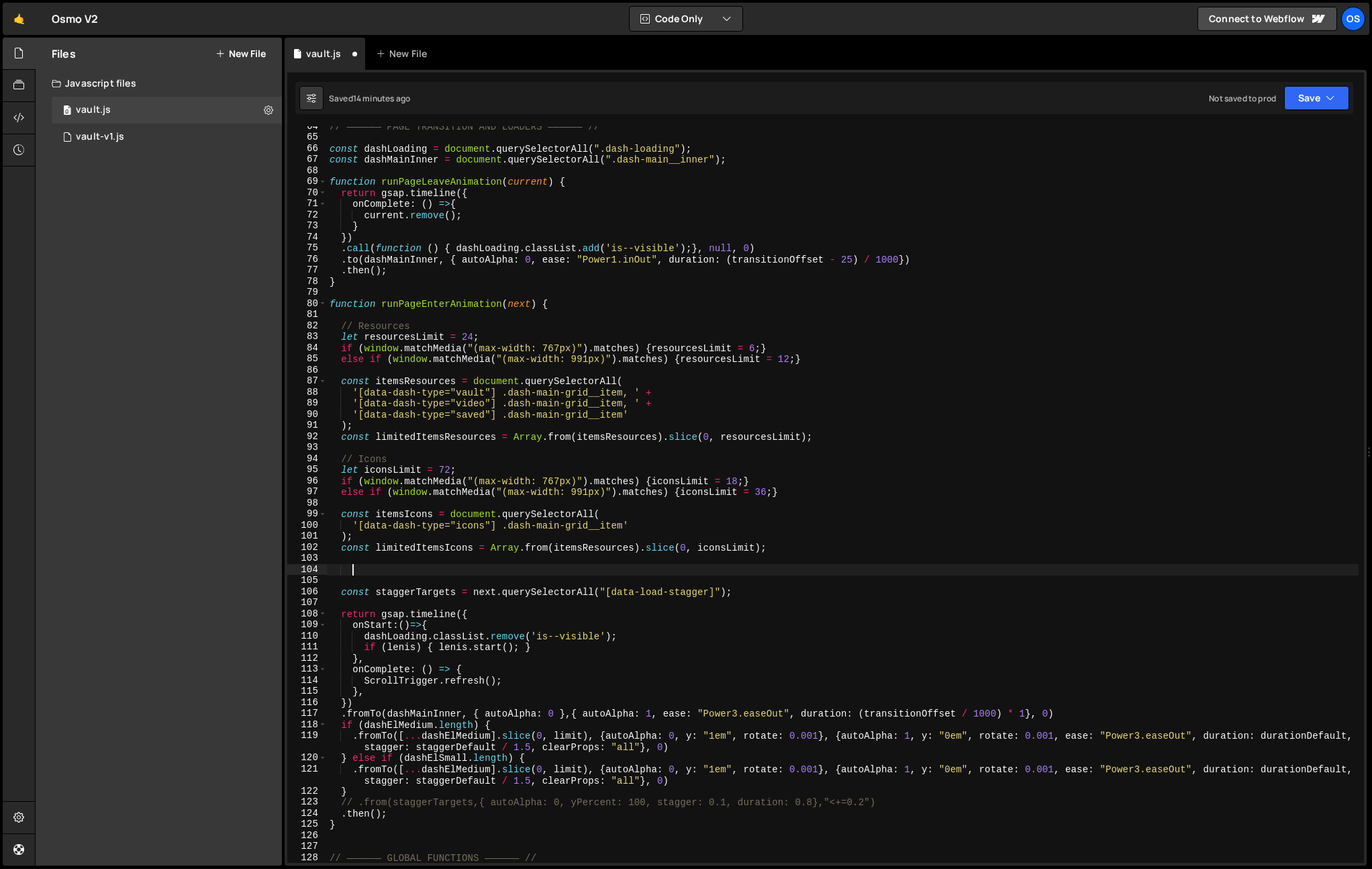
scroll to position [703, 0]
click at [411, 460] on div "// —————— PAGE TRANSITION AND LOADERS —————— // const dashLoading = document . …" at bounding box center [842, 501] width 1031 height 759
type textarea "// Icons"
click at [412, 449] on div "// —————— PAGE TRANSITION AND LOADERS —————— // const dashLoading = document . …" at bounding box center [842, 501] width 1031 height 759
click at [366, 578] on div "// —————— PAGE TRANSITION AND LOADERS —————— // const dashLoading = document . …" at bounding box center [842, 501] width 1031 height 759
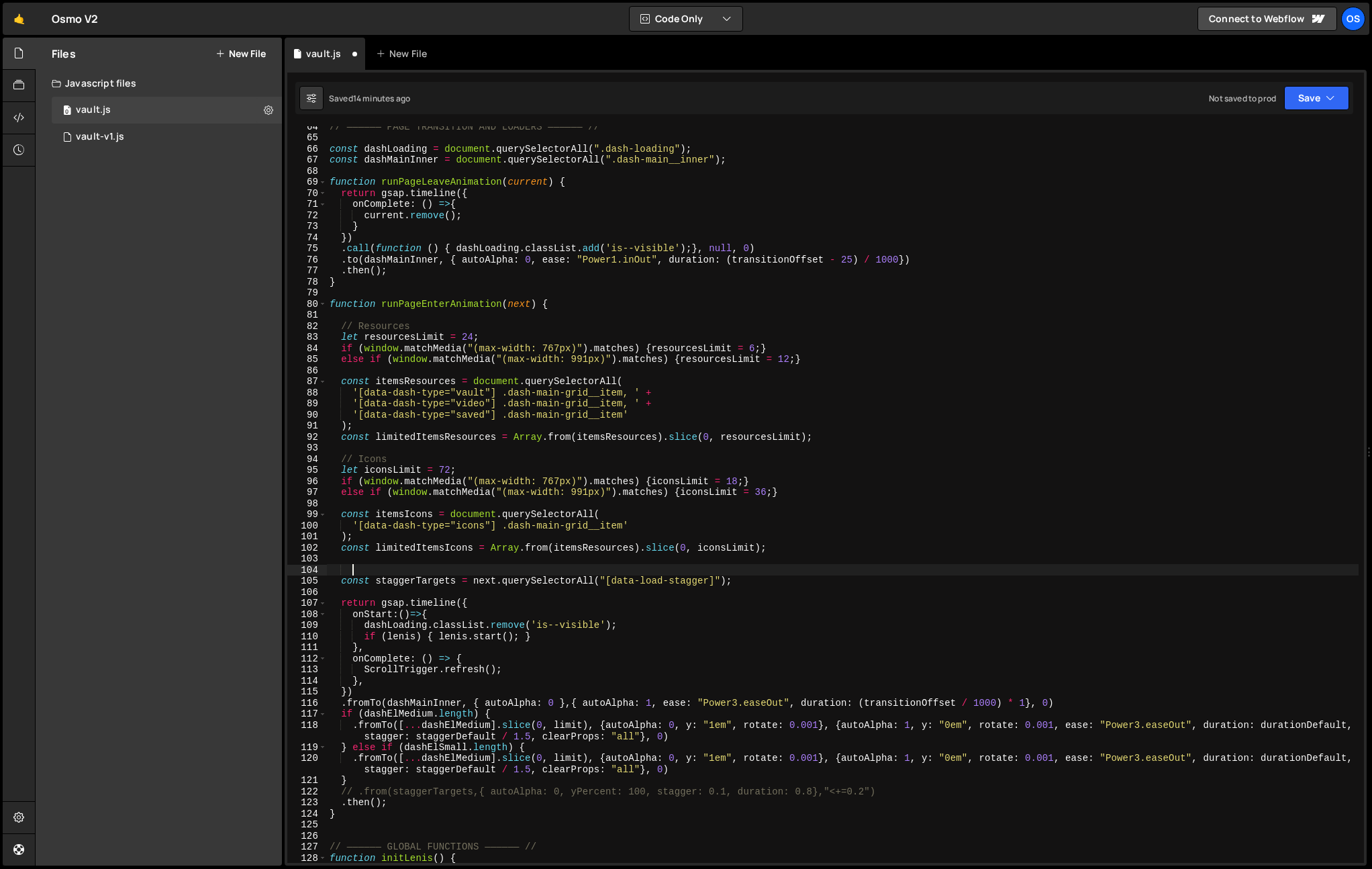
click at [407, 462] on div "// —————— PAGE TRANSITION AND LOADERS —————— // const dashLoading = document . …" at bounding box center [842, 501] width 1031 height 759
drag, startPoint x: 552, startPoint y: 458, endPoint x: 342, endPoint y: 458, distance: 210.0
click at [342, 458] on div "// —————— PAGE TRANSITION AND LOADERS —————— // const dashLoading = document . …" at bounding box center [842, 501] width 1031 height 759
drag, startPoint x: 343, startPoint y: 329, endPoint x: 416, endPoint y: 324, distance: 73.2
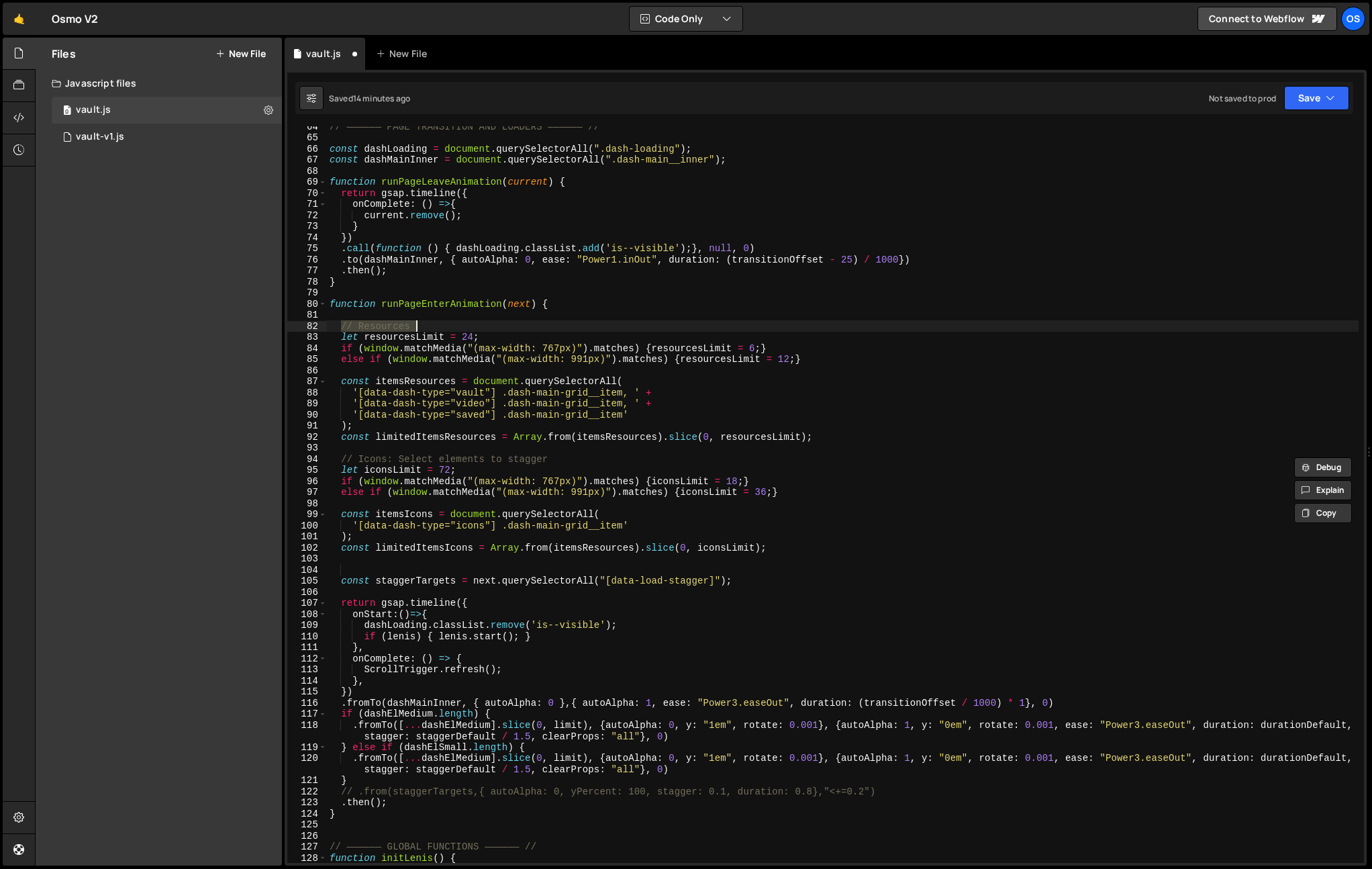
click at [416, 324] on div "// —————— PAGE TRANSITION AND LOADERS —————— // const dashLoading = document . …" at bounding box center [842, 501] width 1031 height 759
paste textarea "Icons: Select elements to stagger"
click at [384, 329] on div "// —————— PAGE TRANSITION AND LOADERS —————— // const dashLoading = document . …" at bounding box center [842, 501] width 1031 height 759
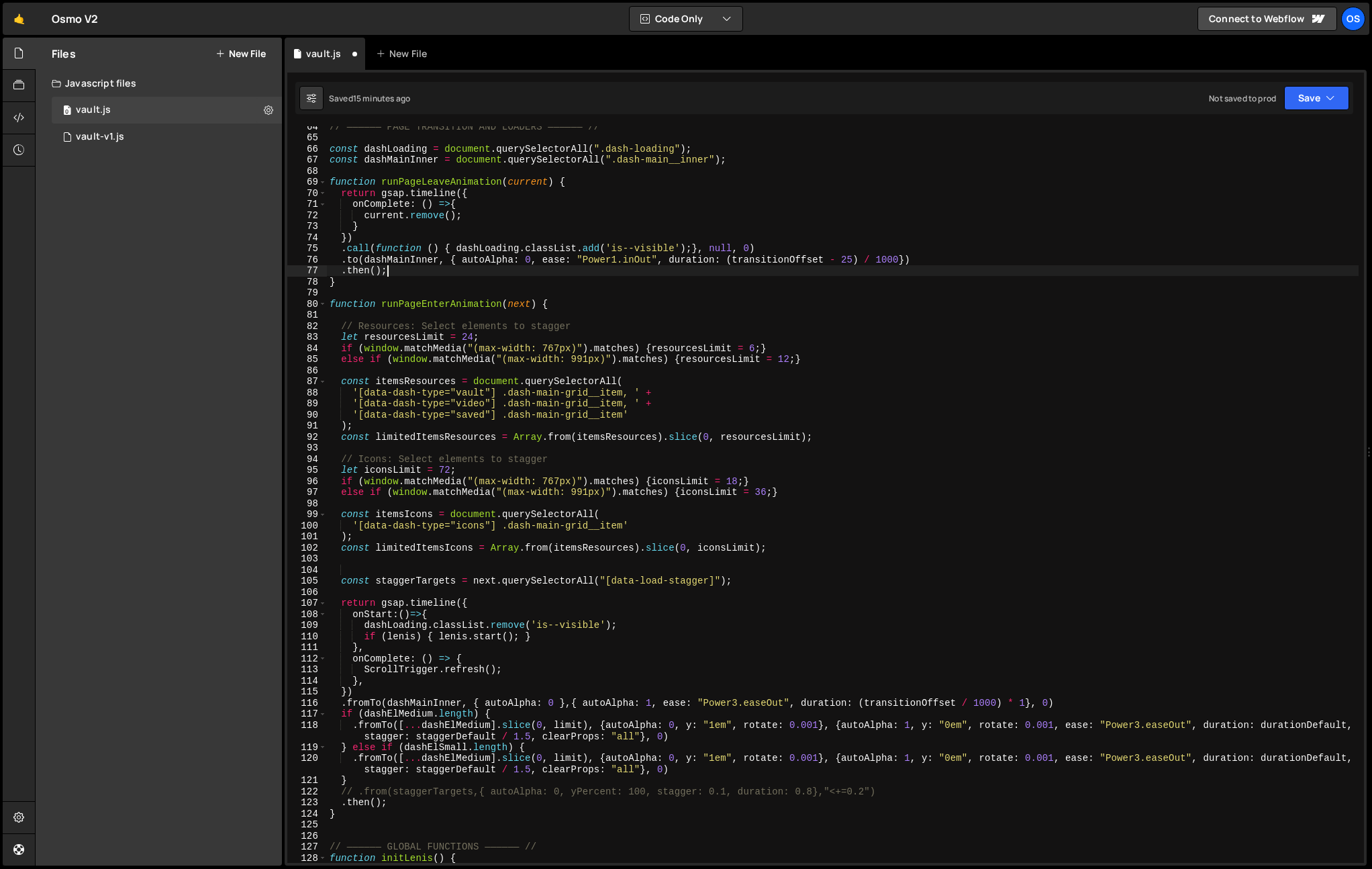
click at [455, 276] on div "// —————— PAGE TRANSITION AND LOADERS —————— // const dashLoading = document . …" at bounding box center [842, 501] width 1031 height 759
click at [397, 336] on div "// —————— PAGE TRANSITION AND LOADERS —————— // const dashLoading = document . …" at bounding box center [842, 501] width 1031 height 759
click at [570, 728] on div "// —————— PAGE TRANSITION AND LOADERS —————— // const dashLoading = document . …" at bounding box center [842, 501] width 1031 height 759
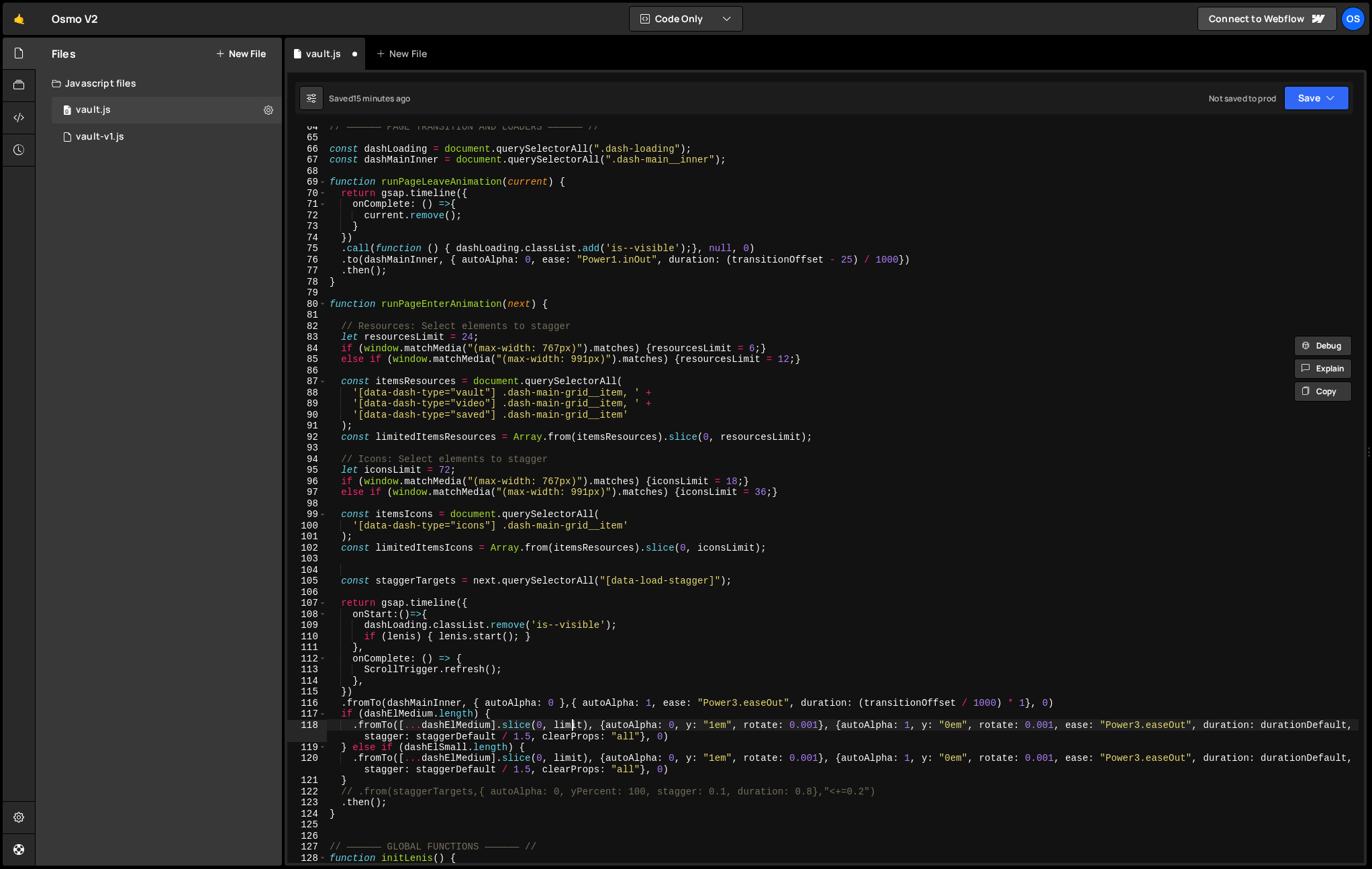
click at [570, 728] on div "// —————— PAGE TRANSITION AND LOADERS —————— // const dashLoading = document . …" at bounding box center [842, 501] width 1031 height 759
paste textarea "resourcesL"
click at [479, 725] on div "// —————— PAGE TRANSITION AND LOADERS —————— // const dashLoading = document . …" at bounding box center [842, 501] width 1031 height 759
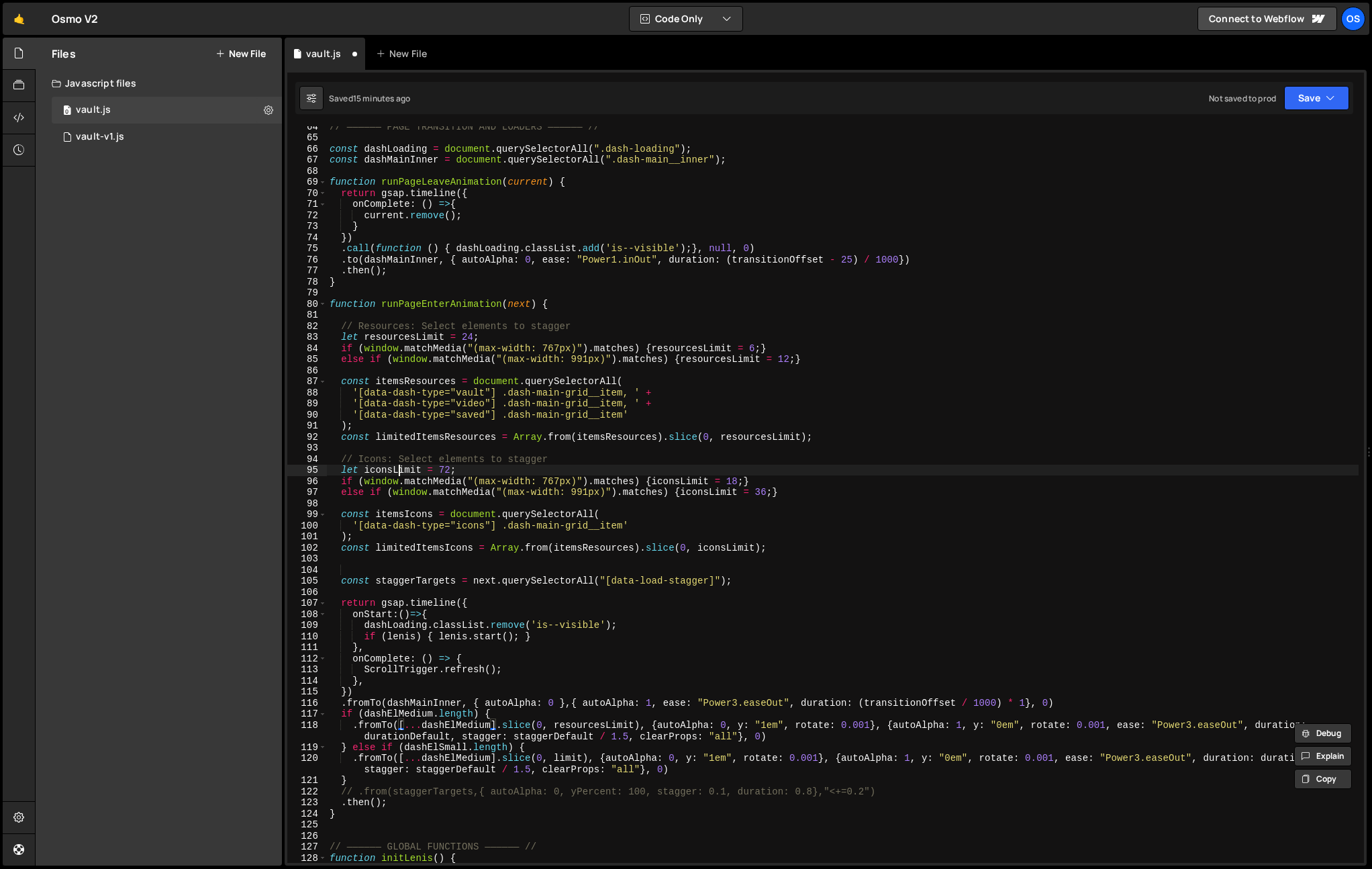
click at [397, 474] on div "// —————— PAGE TRANSITION AND LOADERS —————— // const dashLoading = document . …" at bounding box center [842, 501] width 1031 height 759
click at [401, 515] on div "// —————— PAGE TRANSITION AND LOADERS —————— // const dashLoading = document . …" at bounding box center [842, 501] width 1031 height 759
type textarea "const itemsIcons = document.querySelectorAll("
click at [401, 515] on div "// —————— PAGE TRANSITION AND LOADERS —————— // const dashLoading = document . …" at bounding box center [842, 501] width 1031 height 759
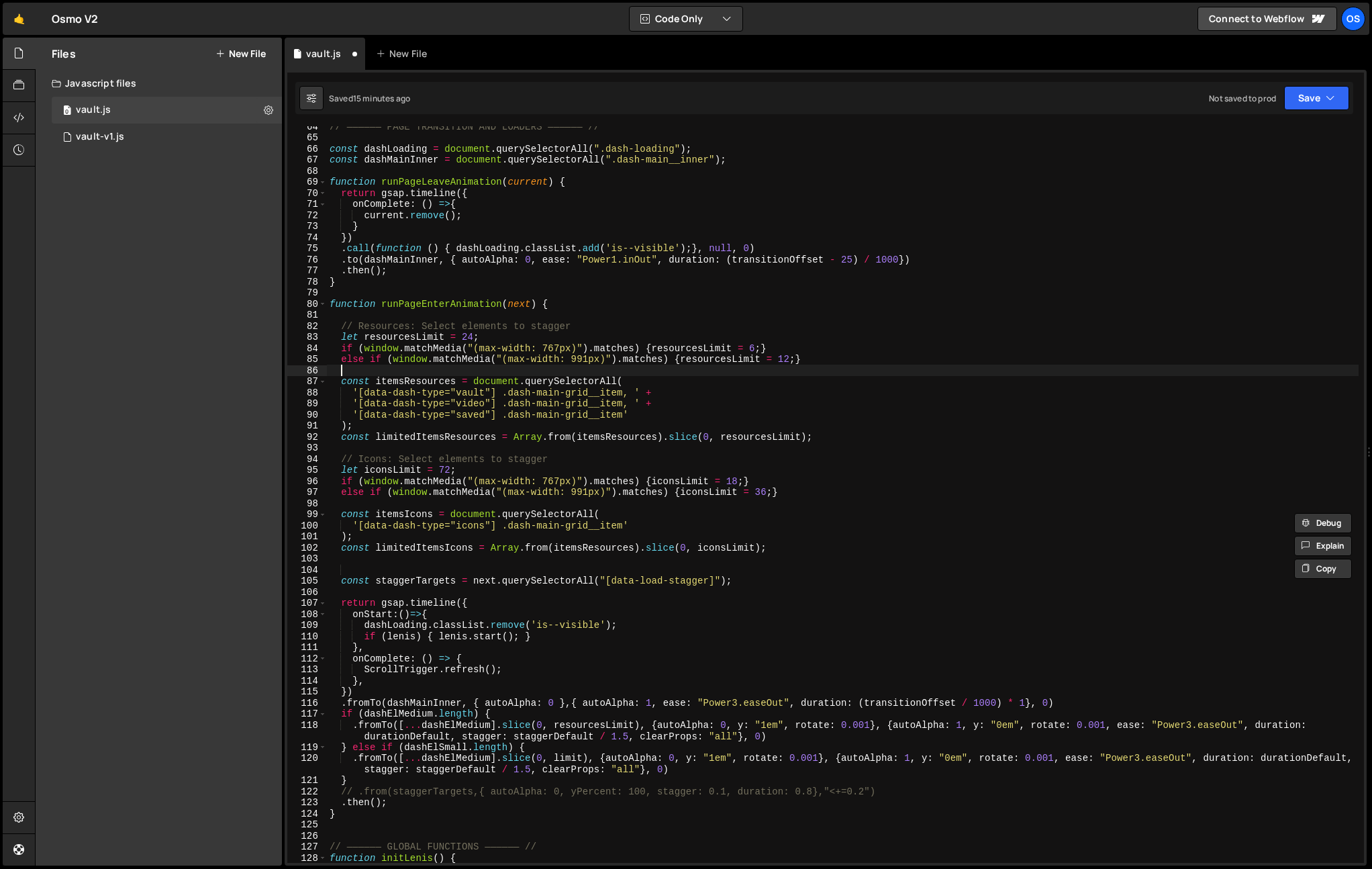
click at [403, 371] on div "// —————— PAGE TRANSITION AND LOADERS —————— // const dashLoading = document . …" at bounding box center [842, 501] width 1031 height 759
click at [401, 376] on div "// —————— PAGE TRANSITION AND LOADERS —————— // const dashLoading = document . …" at bounding box center [842, 501] width 1031 height 759
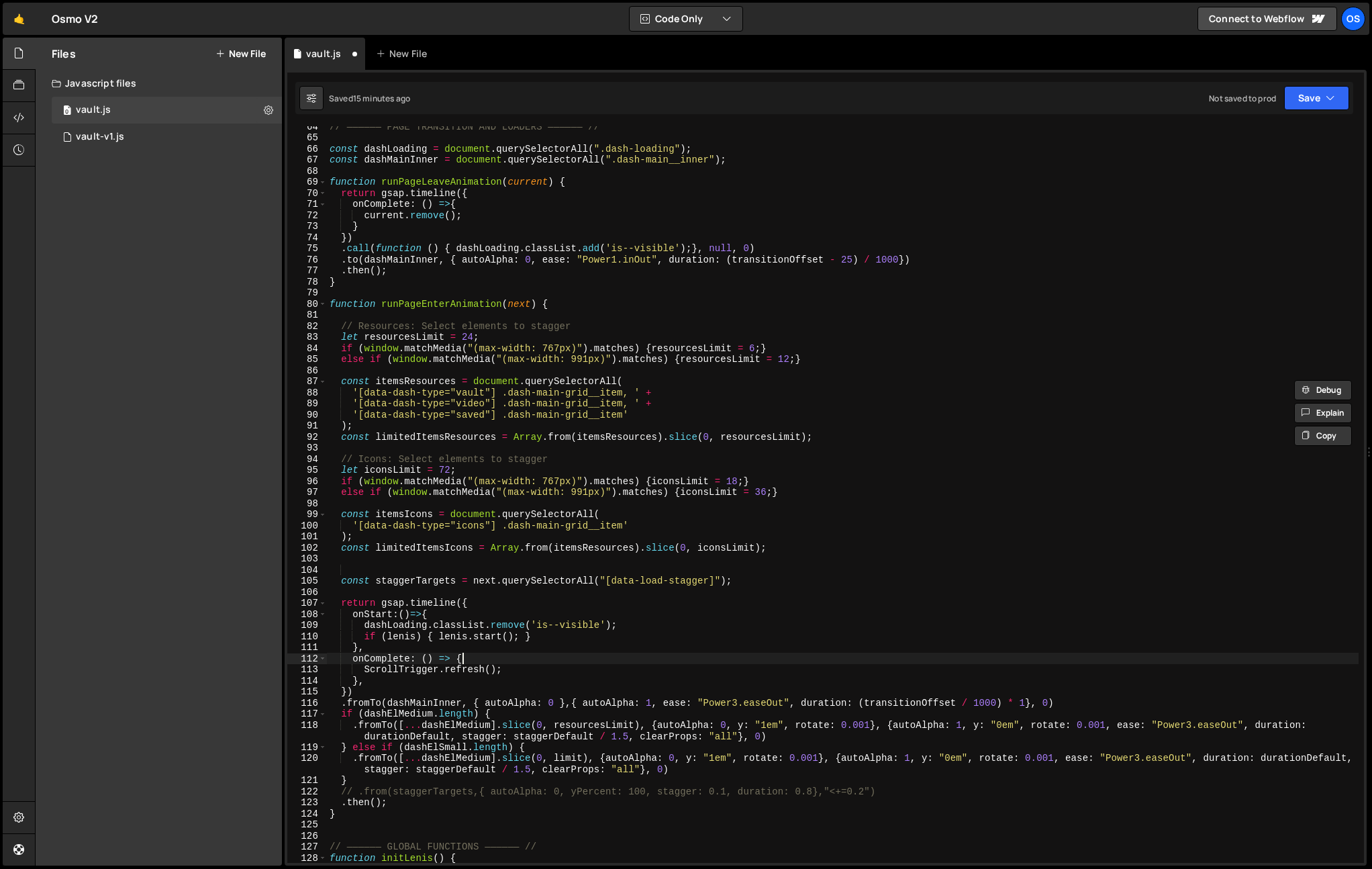
click at [505, 654] on div "// —————— PAGE TRANSITION AND LOADERS —————— // const dashLoading = document . …" at bounding box center [842, 501] width 1031 height 759
click at [453, 698] on div "// —————— PAGE TRANSITION AND LOADERS —————— // const dashLoading = document . …" at bounding box center [842, 501] width 1031 height 759
click at [446, 725] on div "// —————— PAGE TRANSITION AND LOADERS —————— // const dashLoading = document . …" at bounding box center [842, 501] width 1031 height 759
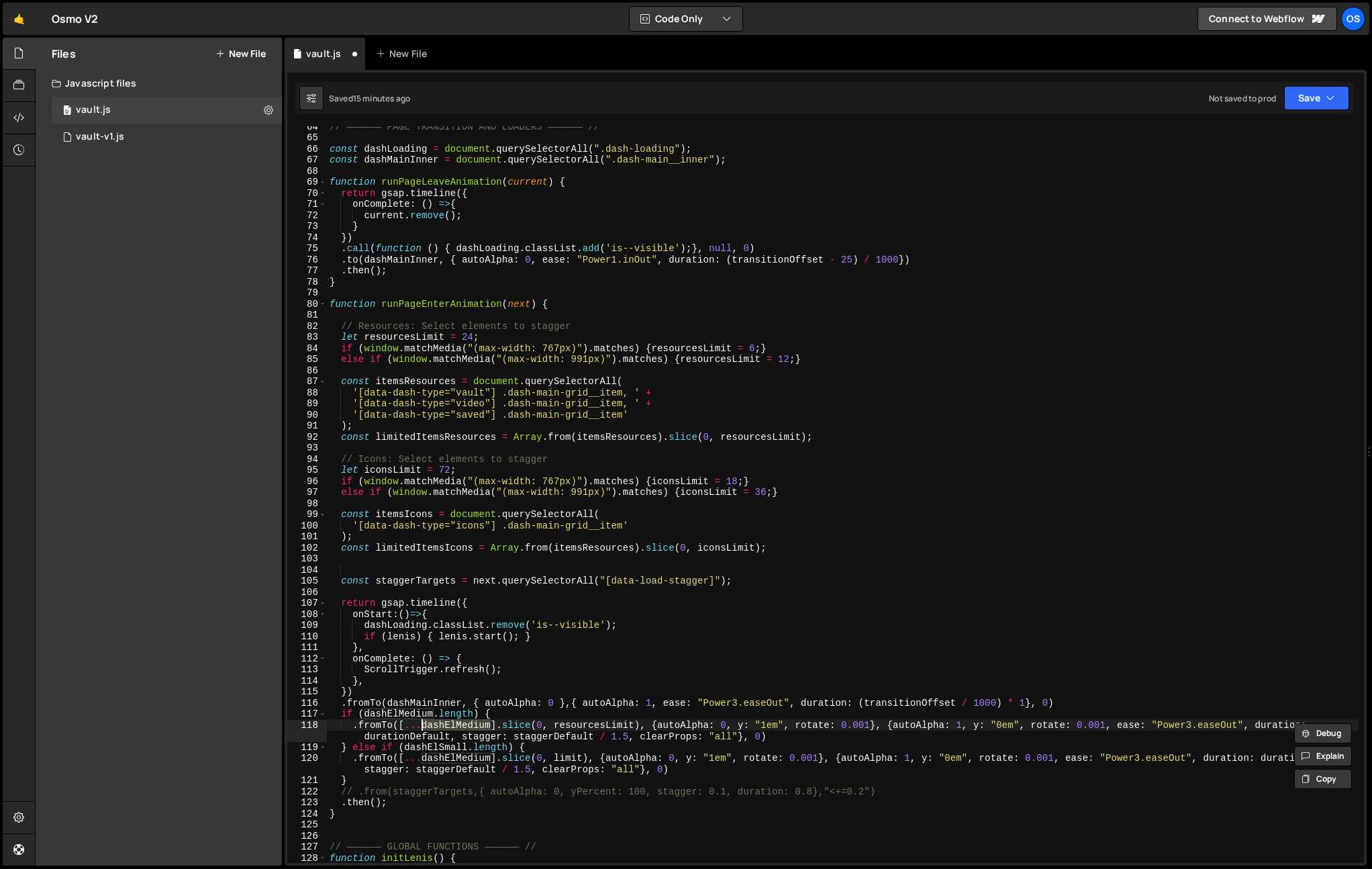
paste textarea "itemsResources"
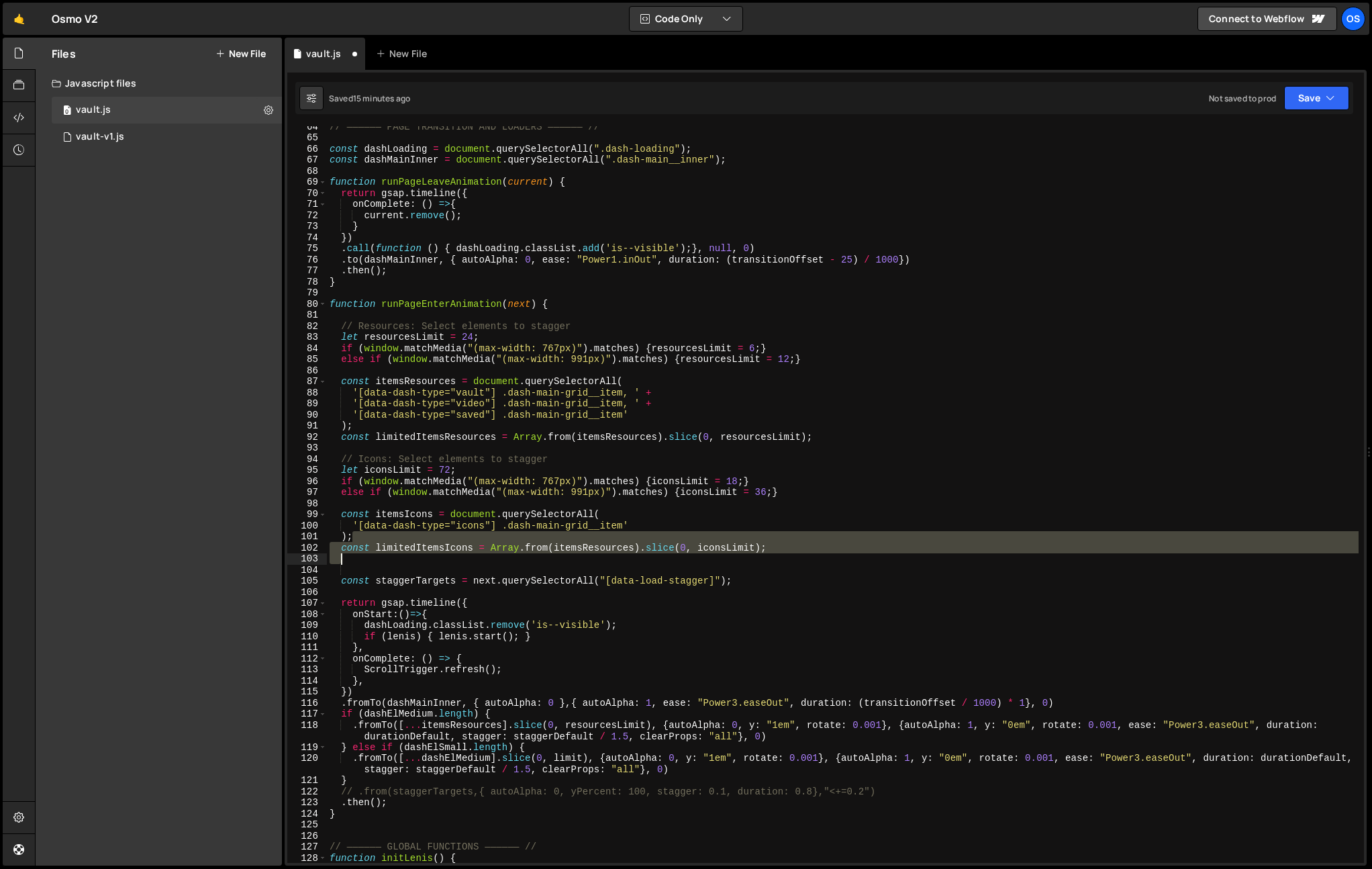
drag, startPoint x: 781, startPoint y: 540, endPoint x: 382, endPoint y: 557, distance: 399.4
click at [382, 557] on div "// —————— PAGE TRANSITION AND LOADERS —————— // const dashLoading = document . …" at bounding box center [842, 501] width 1031 height 759
click at [722, 542] on div "// —————— PAGE TRANSITION AND LOADERS —————— // const dashLoading = document . …" at bounding box center [842, 495] width 1031 height 737
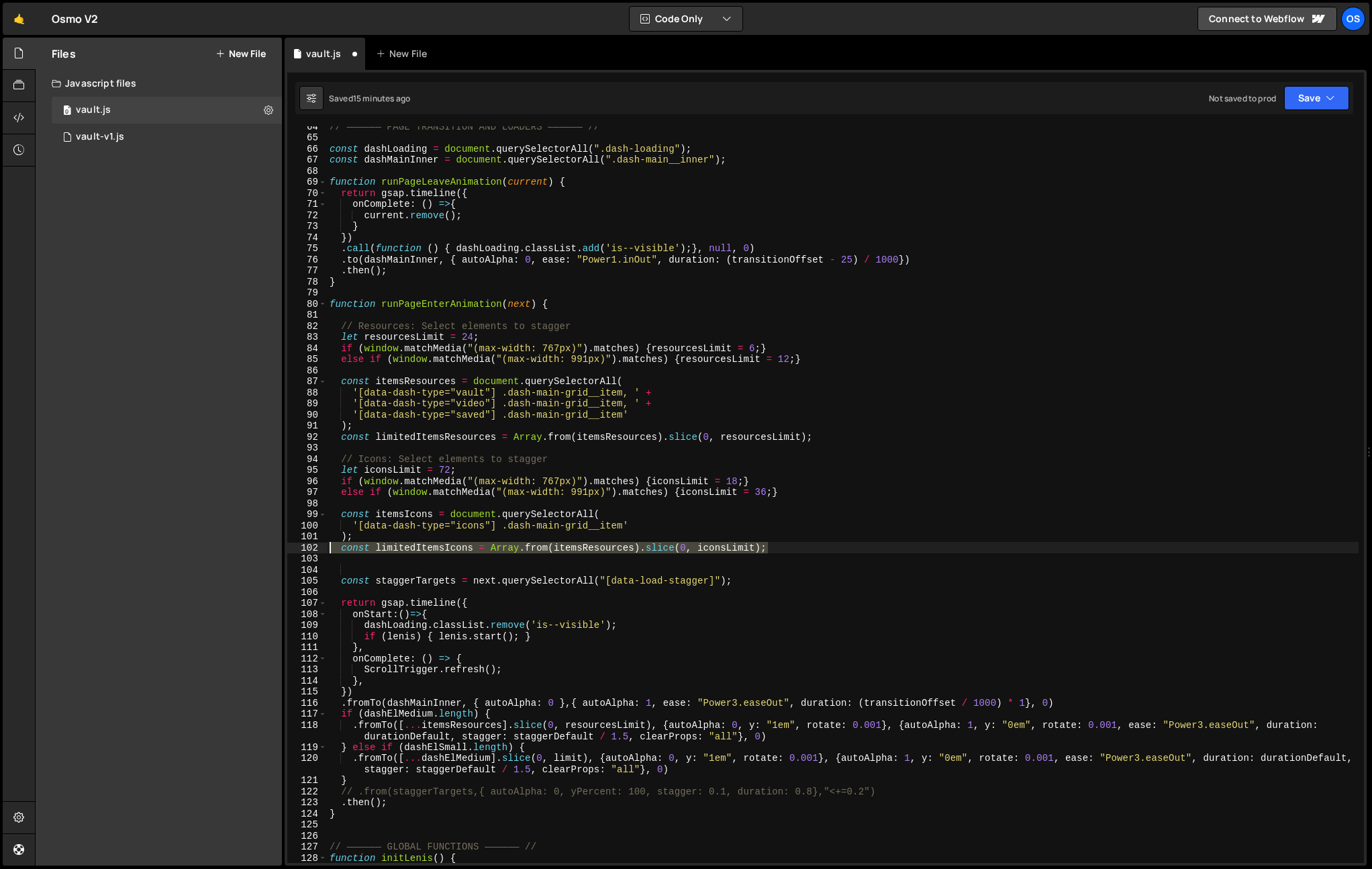
drag, startPoint x: 805, startPoint y: 548, endPoint x: 278, endPoint y: 549, distance: 527.0
click at [278, 549] on div "Files New File Javascript files 0 vault.js 0 0 vault-v1.js 0 CSS files Copy sha…" at bounding box center [703, 452] width 1337 height 829
type textarea "const limitedItemsIcons = Array.from(itemsResources).slice(0, iconsLimit);"
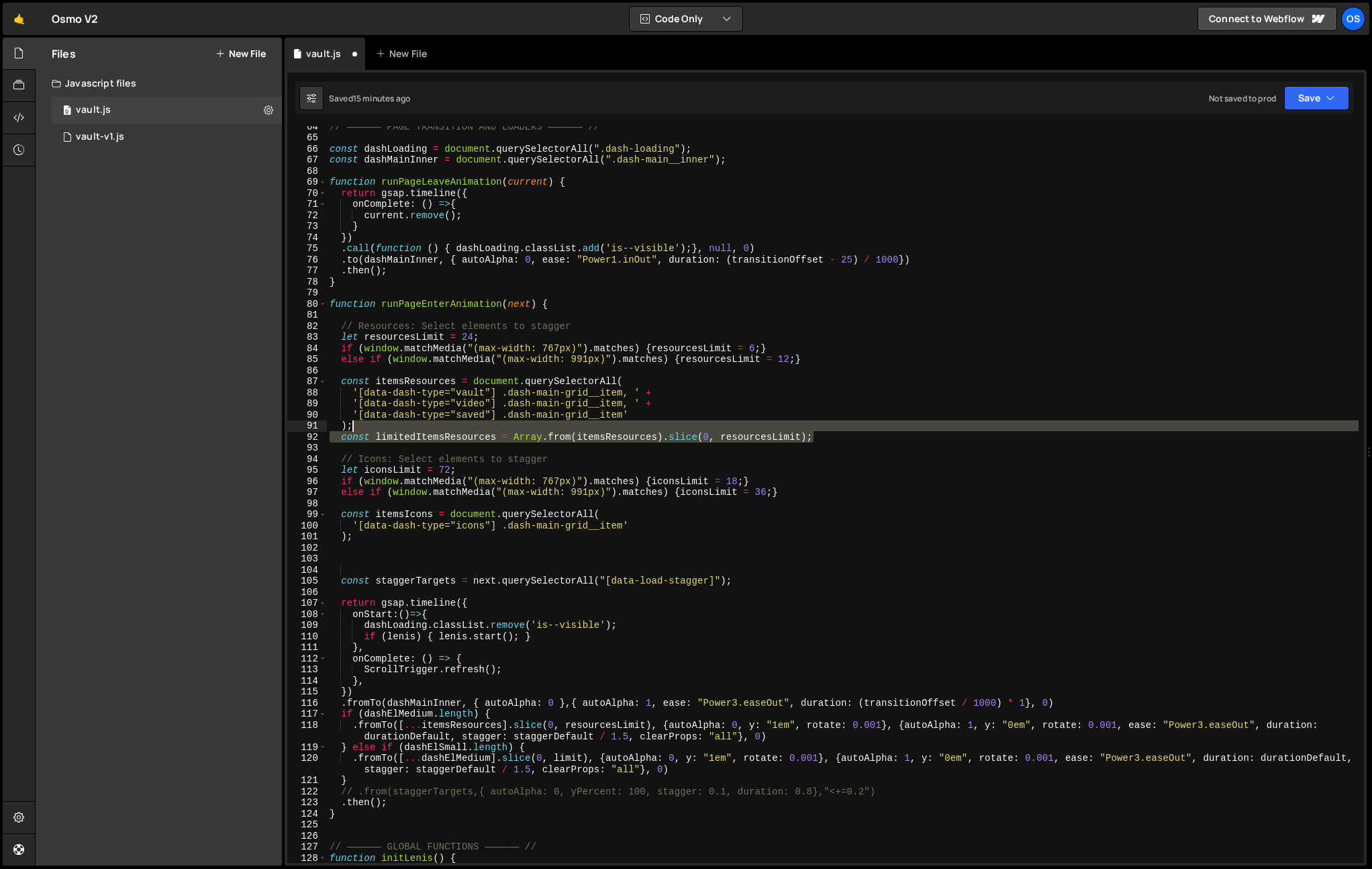
click at [826, 429] on div "// —————— PAGE TRANSITION AND LOADERS —————— // const dashLoading = document . …" at bounding box center [842, 501] width 1031 height 759
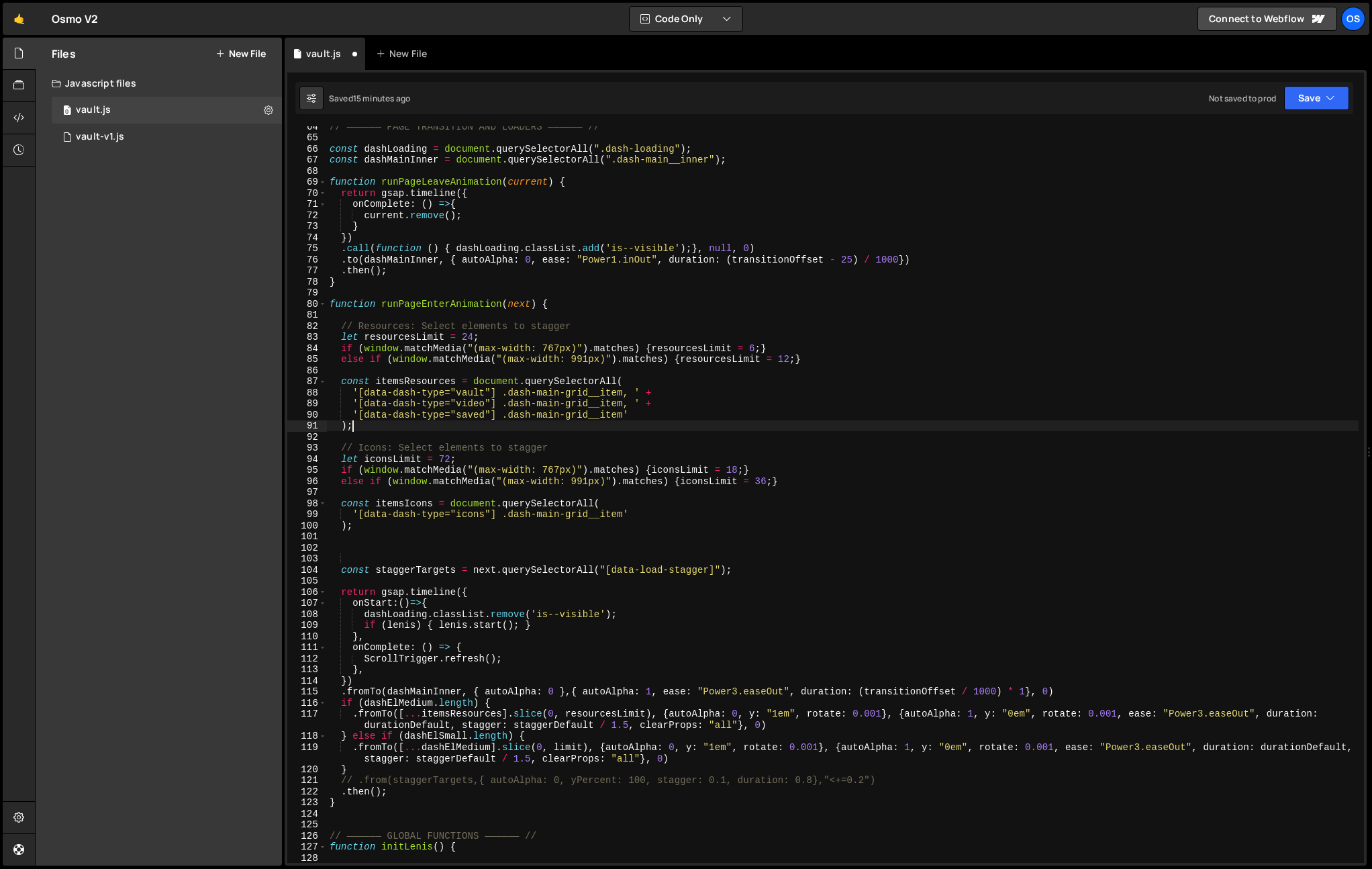
click at [797, 422] on div "// —————— PAGE TRANSITION AND LOADERS —————— // const dashLoading = document . …" at bounding box center [842, 501] width 1031 height 759
click at [397, 381] on div "// —————— PAGE TRANSITION AND LOADERS —————— // const dashLoading = document . …" at bounding box center [842, 501] width 1031 height 759
type textarea "const itemsResources = document.querySelectorAll("
click at [397, 381] on div "// —————— PAGE TRANSITION AND LOADERS —————— // const dashLoading = document . …" at bounding box center [842, 501] width 1031 height 759
click at [501, 492] on div "// —————— PAGE TRANSITION AND LOADERS —————— // const dashLoading = document . …" at bounding box center [842, 501] width 1031 height 759
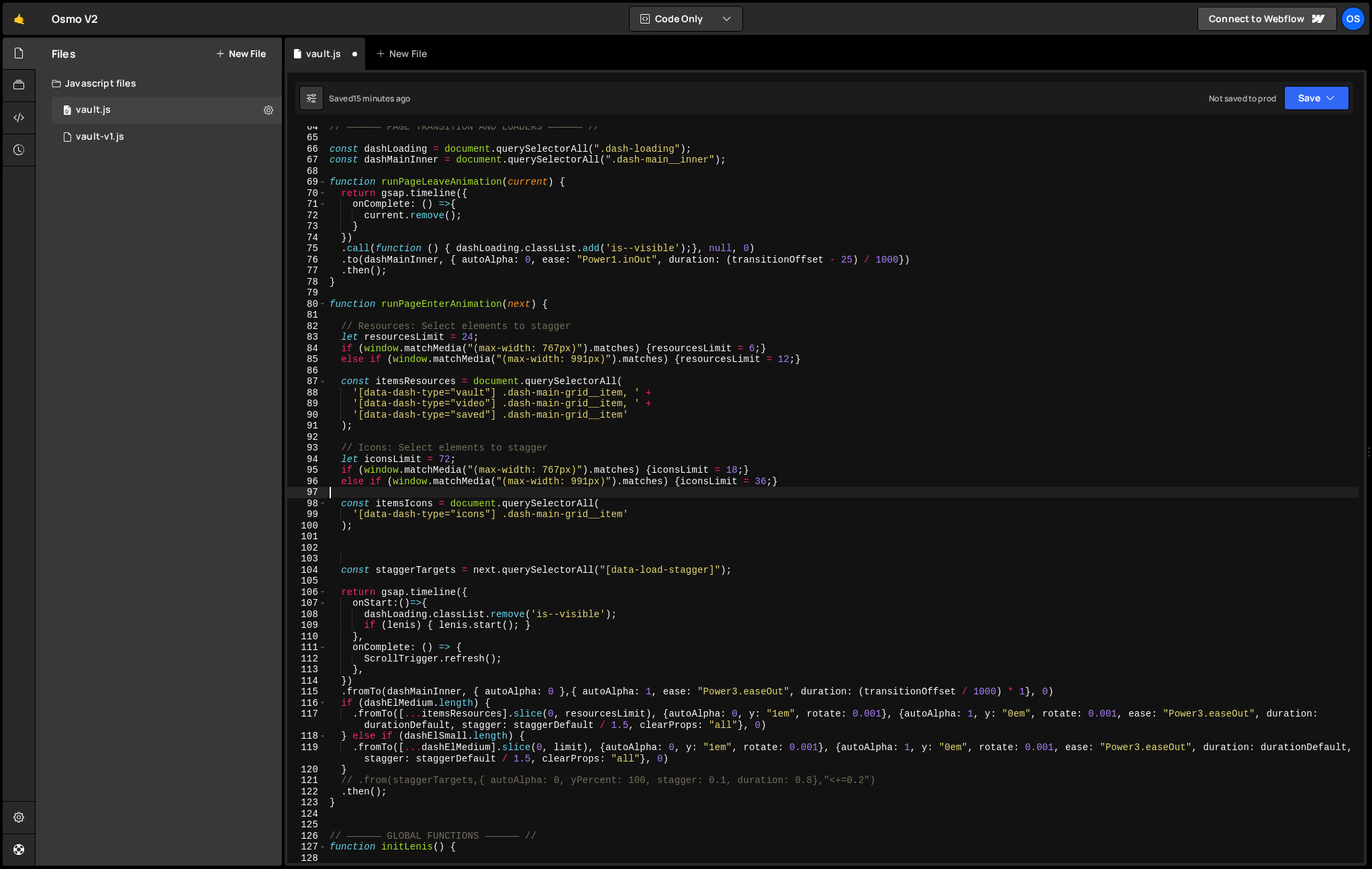
type textarea "else if (window.matchMedia("(max-width: 991px)").matches) {iconsLimit = 36;}"
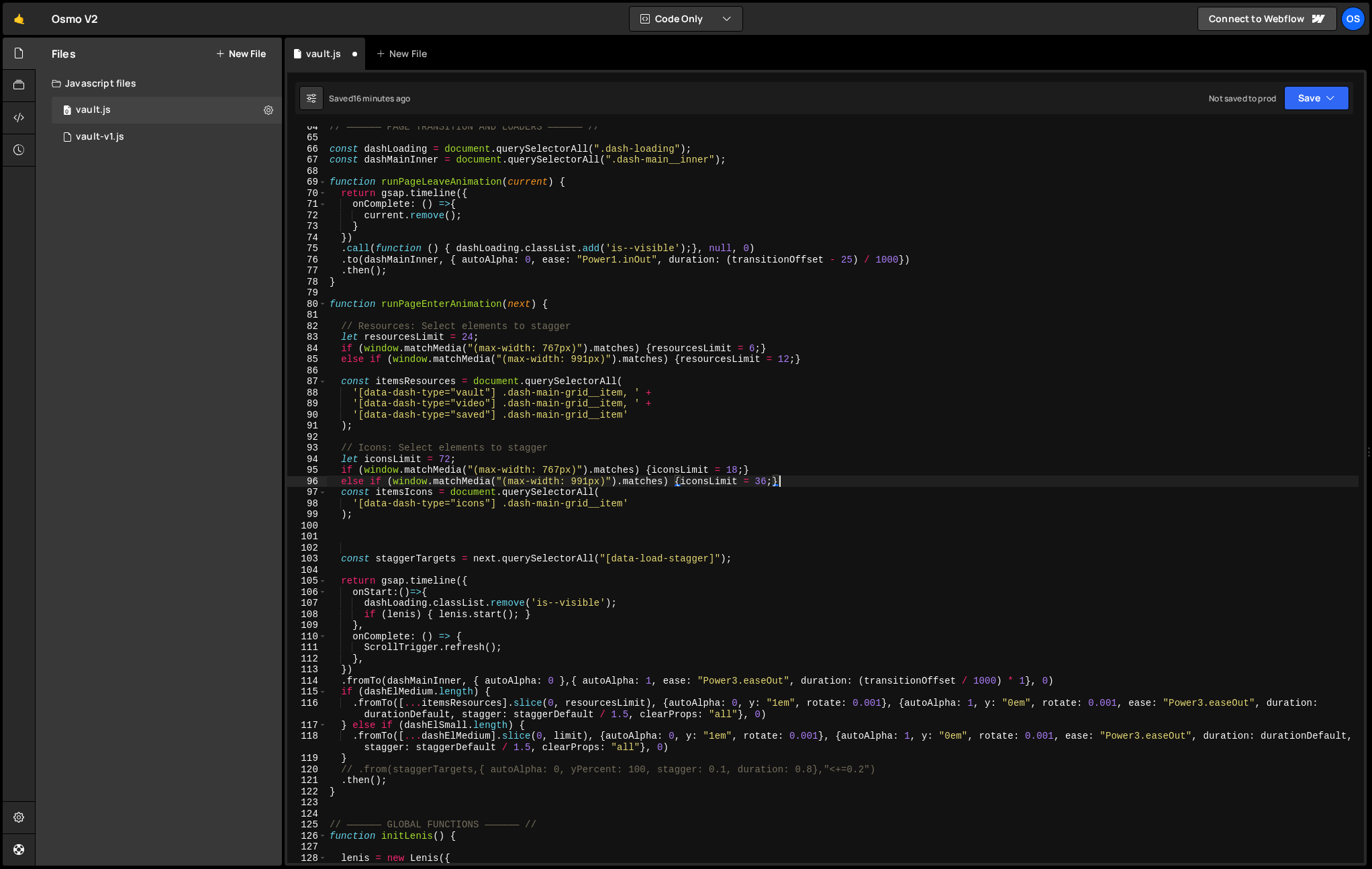
click at [392, 374] on div "// —————— PAGE TRANSITION AND LOADERS —————— // const dashLoading = document . …" at bounding box center [842, 501] width 1031 height 759
type textarea "else if (window.matchMedia("(max-width: 991px)").matches) {resourcesLimit = 12;}"
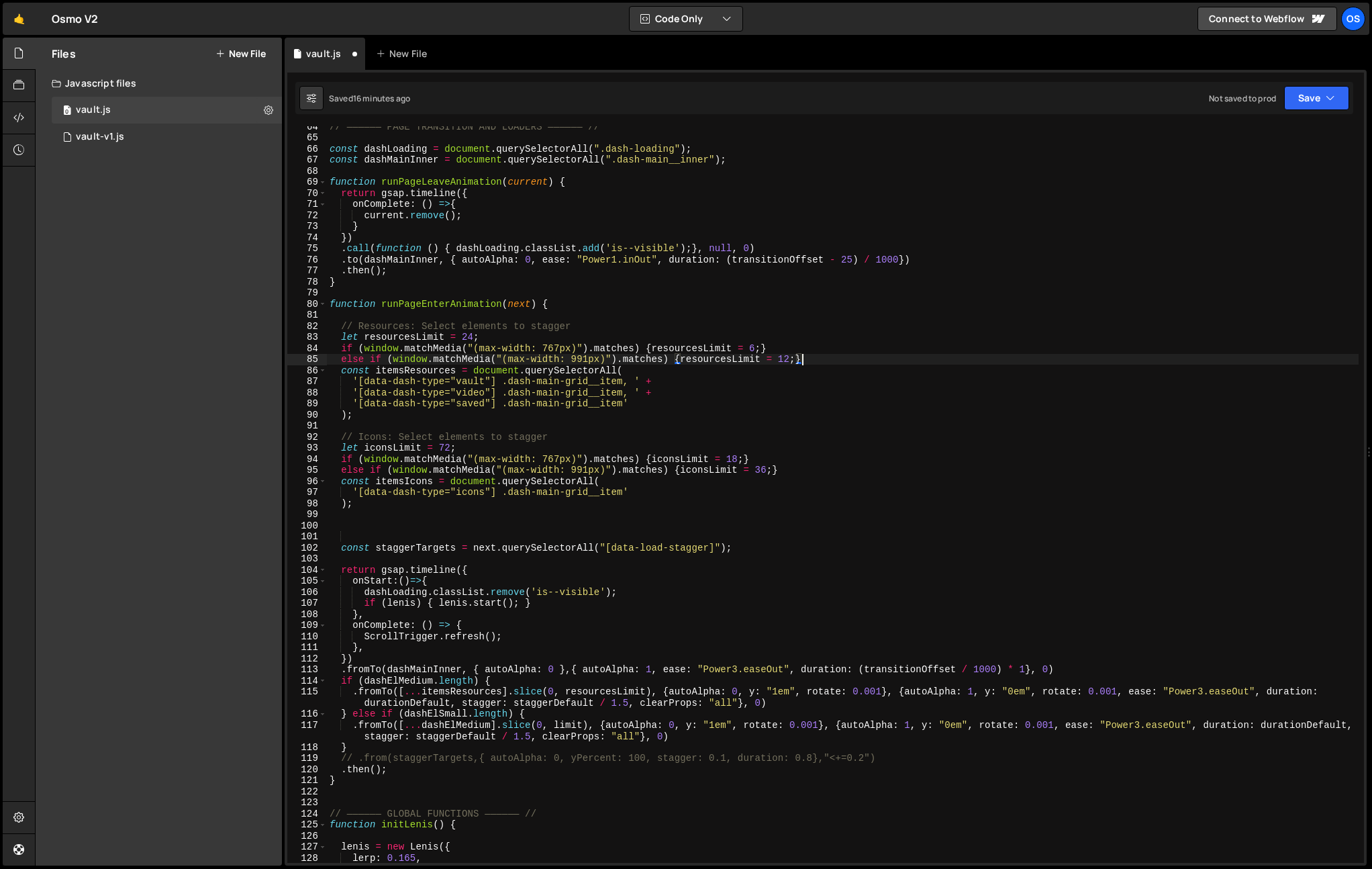
click at [719, 317] on div "// —————— PAGE TRANSITION AND LOADERS —————— // const dashLoading = document . …" at bounding box center [842, 501] width 1031 height 759
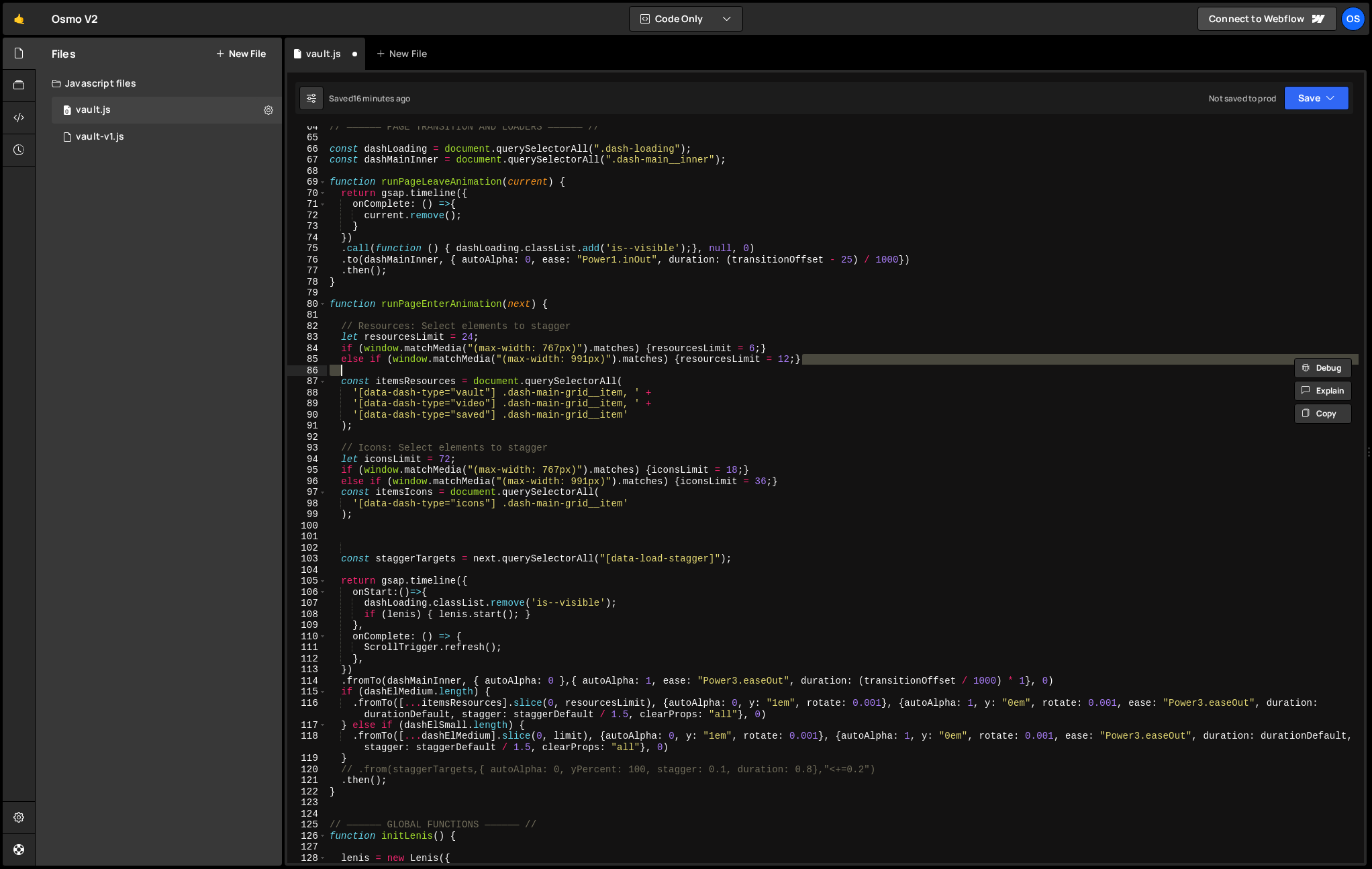
type textarea "else if (window.matchMedia("(max-width: 991px)").matches) {iconsLimit = 36;}"
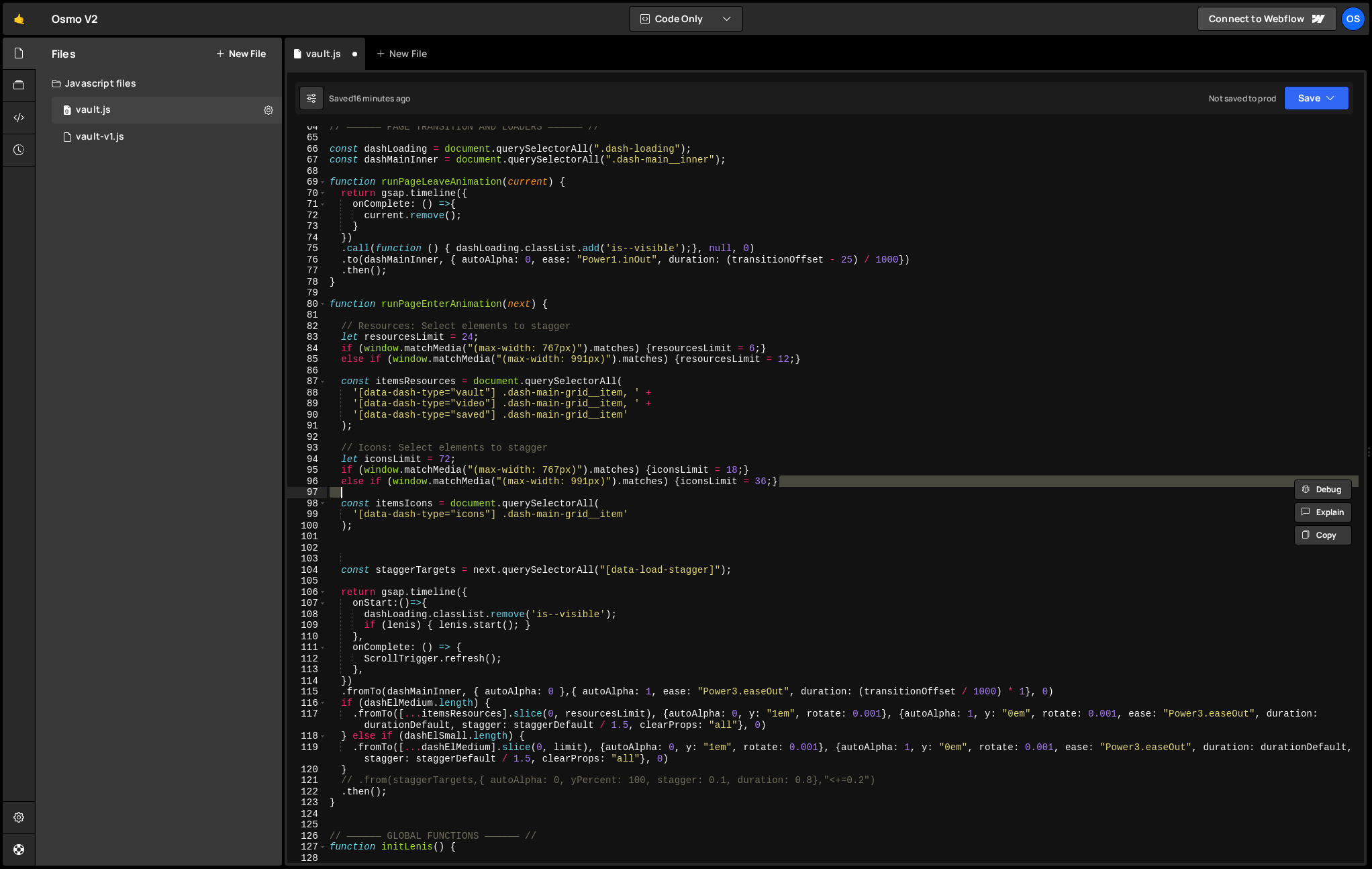
click at [822, 437] on div "// —————— PAGE TRANSITION AND LOADERS —————— // const dashLoading = document . …" at bounding box center [842, 501] width 1031 height 759
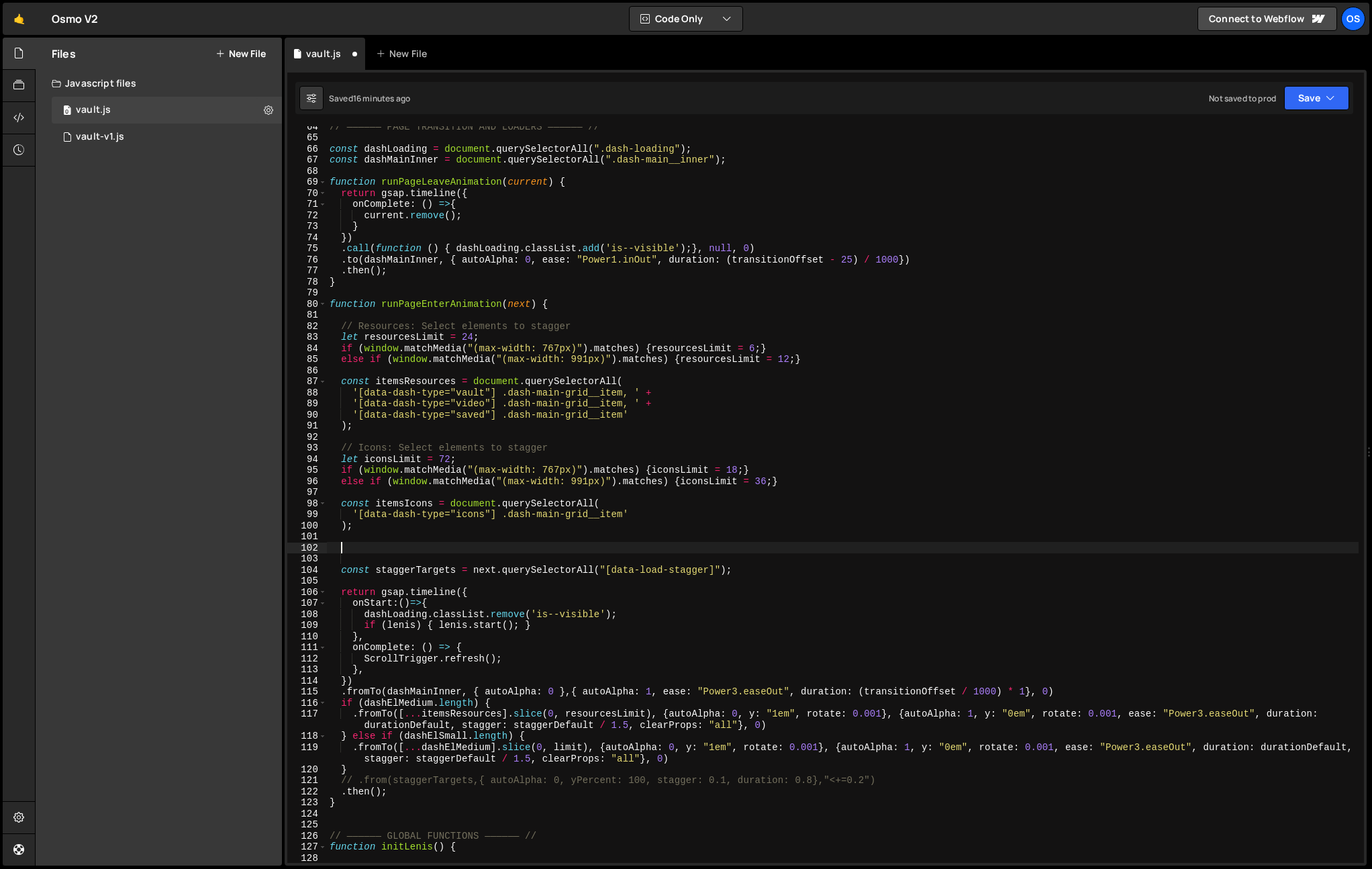
click at [567, 551] on div "// —————— PAGE TRANSITION AND LOADERS —————— // const dashLoading = document . …" at bounding box center [842, 501] width 1031 height 759
click at [425, 384] on div "// —————— PAGE TRANSITION AND LOADERS —————— // const dashLoading = document . …" at bounding box center [842, 501] width 1031 height 759
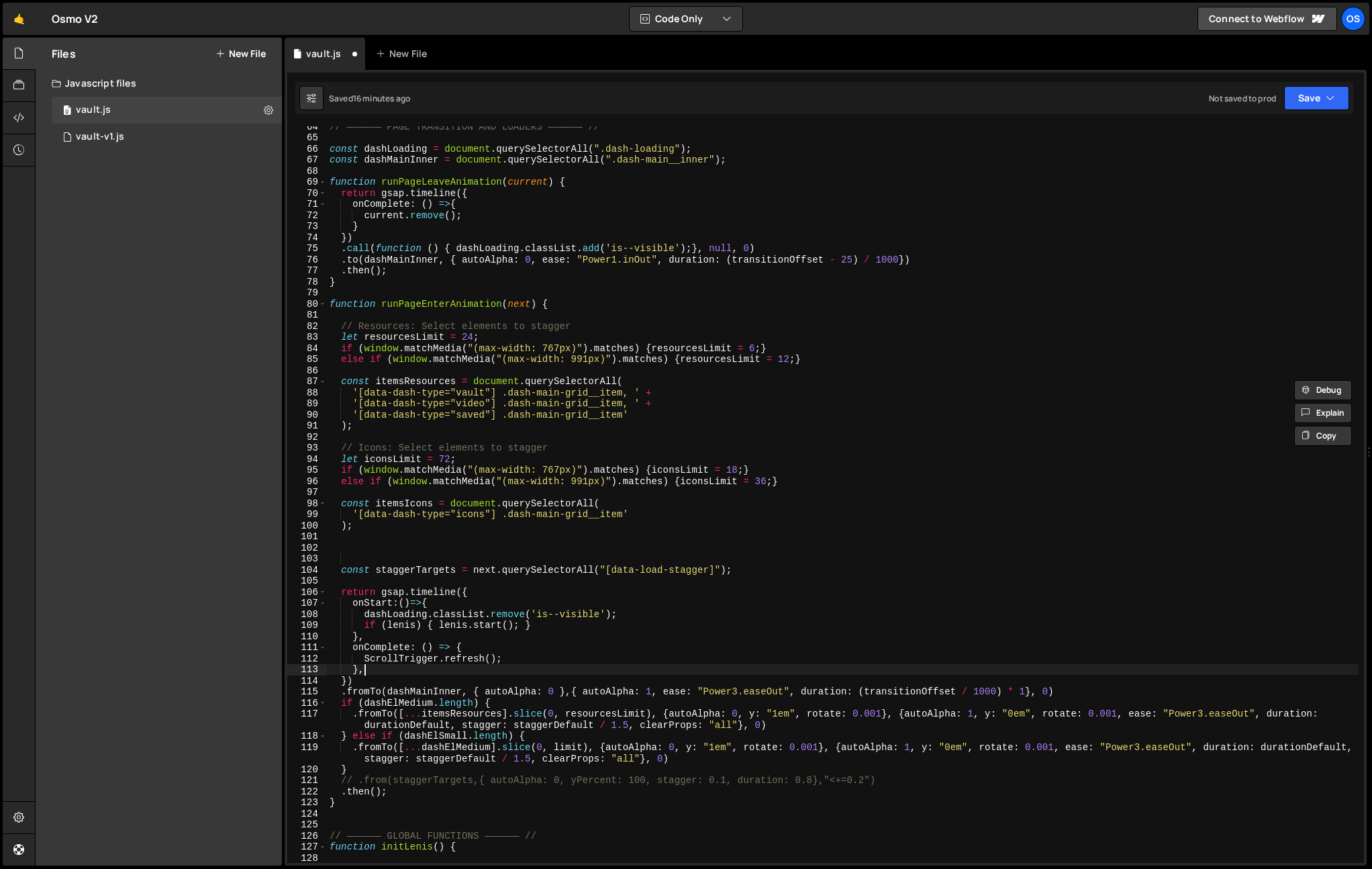
click at [412, 674] on div "// —————— PAGE TRANSITION AND LOADERS —————— // const dashLoading = document . …" at bounding box center [842, 501] width 1031 height 759
click at [408, 696] on div "// —————— PAGE TRANSITION AND LOADERS —————— // const dashLoading = document . …" at bounding box center [842, 501] width 1031 height 759
click at [404, 704] on div "// —————— PAGE TRANSITION AND LOADERS —————— // const dashLoading = document . …" at bounding box center [842, 501] width 1031 height 759
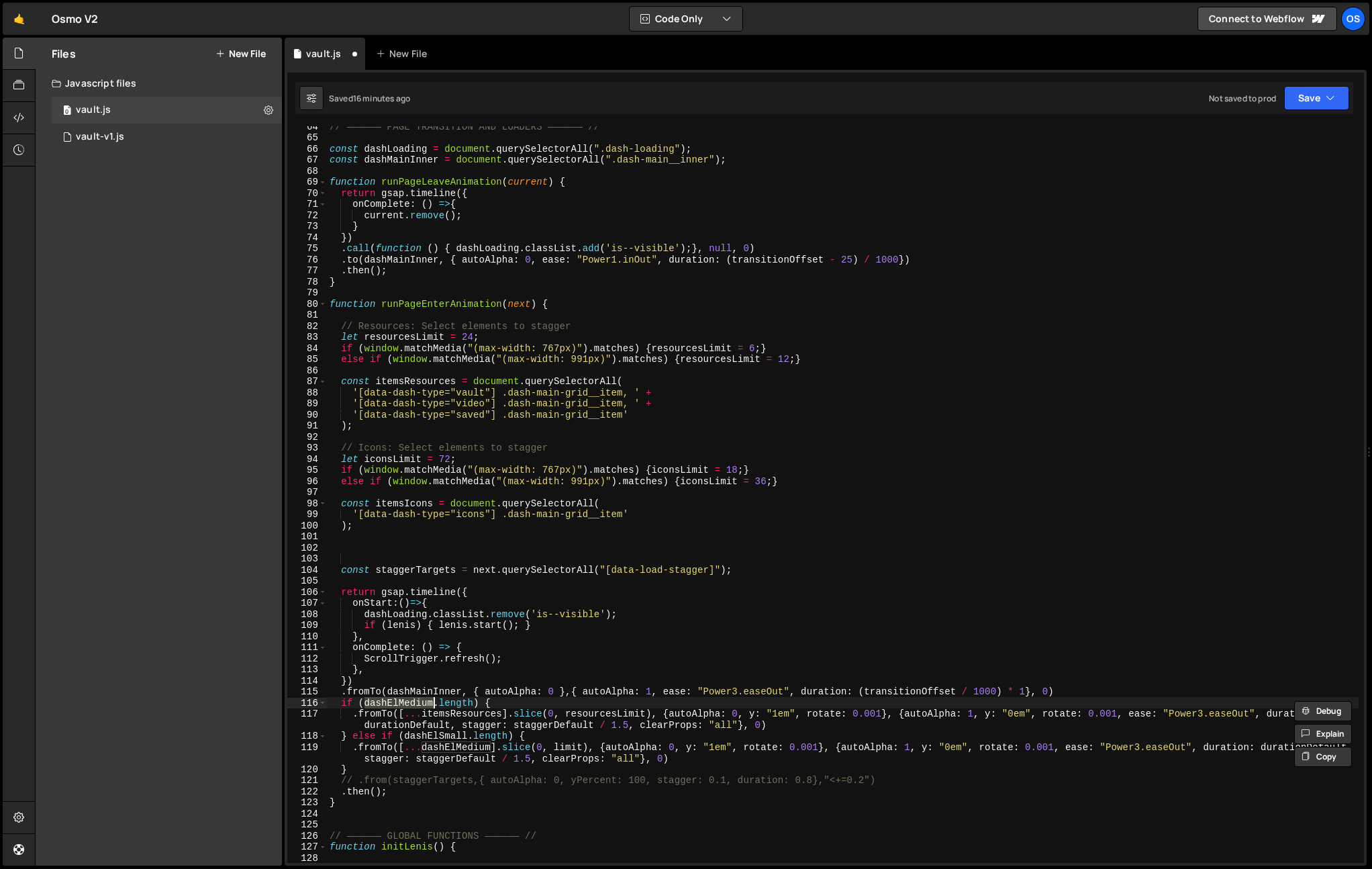
paste textarea "itemsResources"
click at [459, 708] on div "// —————— PAGE TRANSITION AND LOADERS —————— // const dashLoading = document . …" at bounding box center [842, 501] width 1031 height 759
click at [468, 715] on div "// —————— PAGE TRANSITION AND LOADERS —————— // const dashLoading = document . …" at bounding box center [842, 501] width 1031 height 759
click at [583, 712] on div "// —————— PAGE TRANSITION AND LOADERS —————— // const dashLoading = document . …" at bounding box center [842, 501] width 1031 height 759
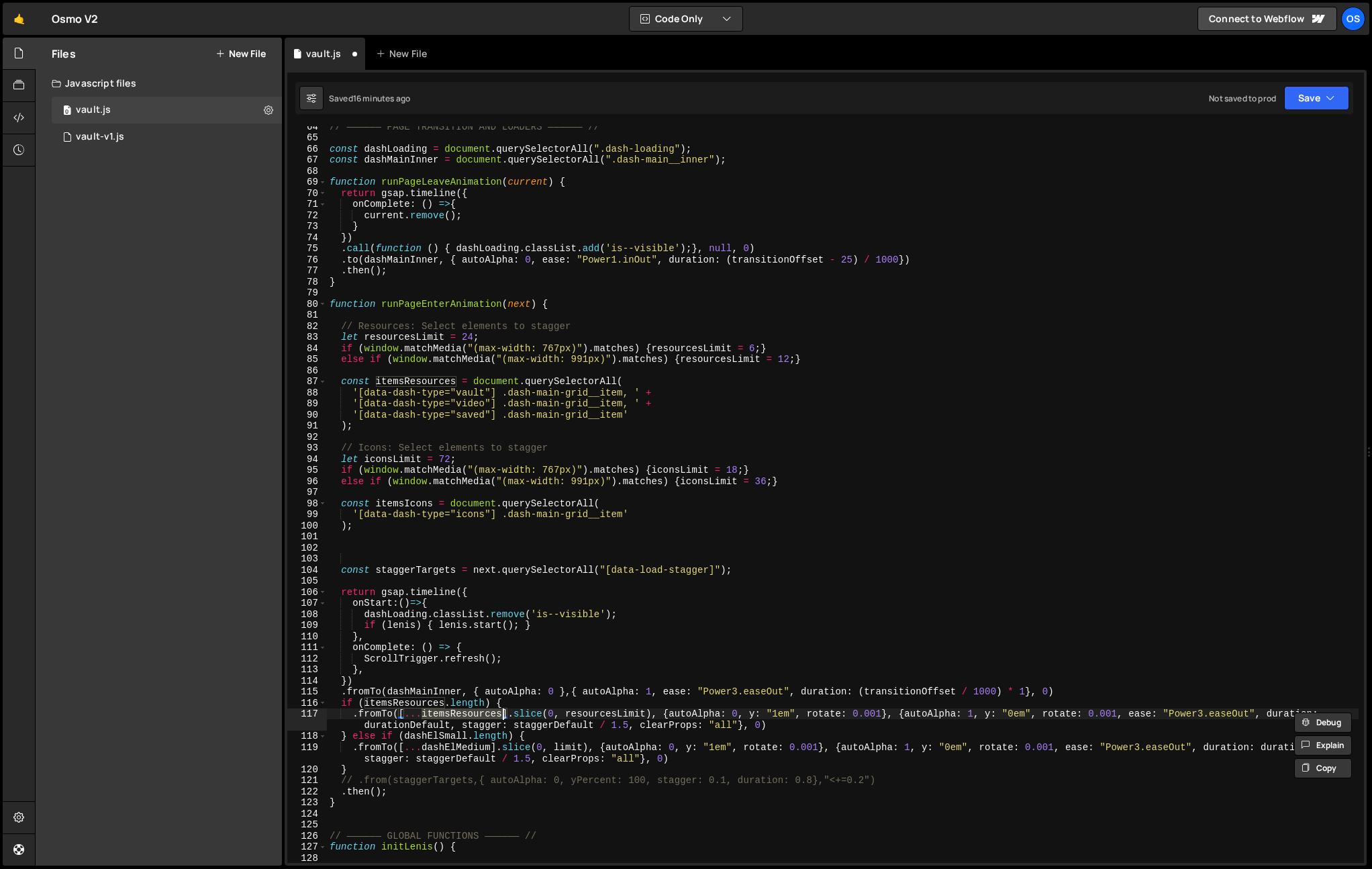
click at [583, 712] on div "// —————— PAGE TRANSITION AND LOADERS —————— // const dashLoading = document . …" at bounding box center [842, 501] width 1031 height 759
click at [433, 713] on div "// —————— PAGE TRANSITION AND LOADERS —————— // const dashLoading = document . …" at bounding box center [842, 501] width 1031 height 759
click at [385, 457] on div "// —————— PAGE TRANSITION AND LOADERS —————— // const dashLoading = document . …" at bounding box center [842, 501] width 1031 height 759
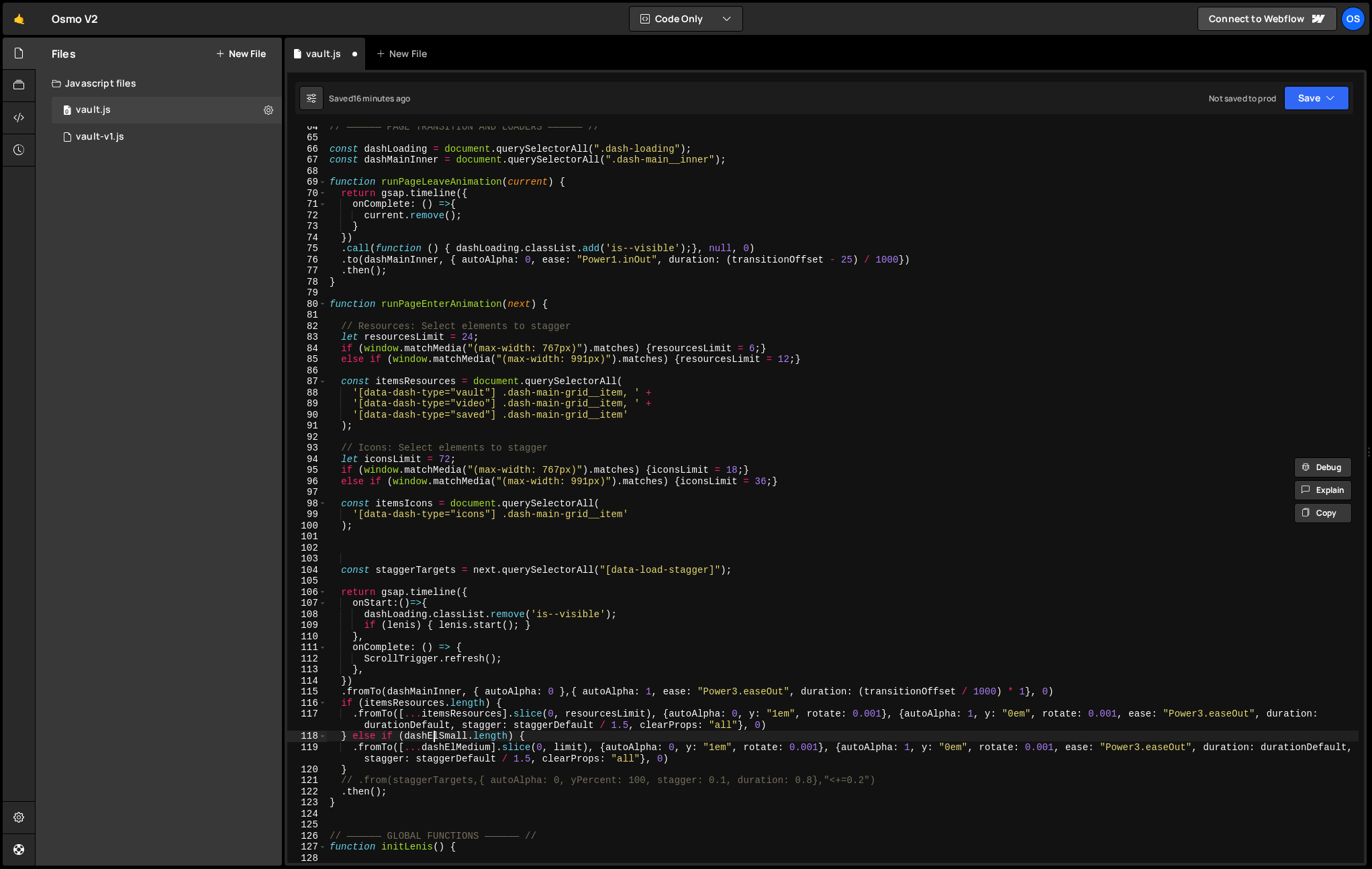
click at [433, 735] on div "// —————— PAGE TRANSITION AND LOADERS —————— // const dashLoading = document . …" at bounding box center [842, 501] width 1031 height 759
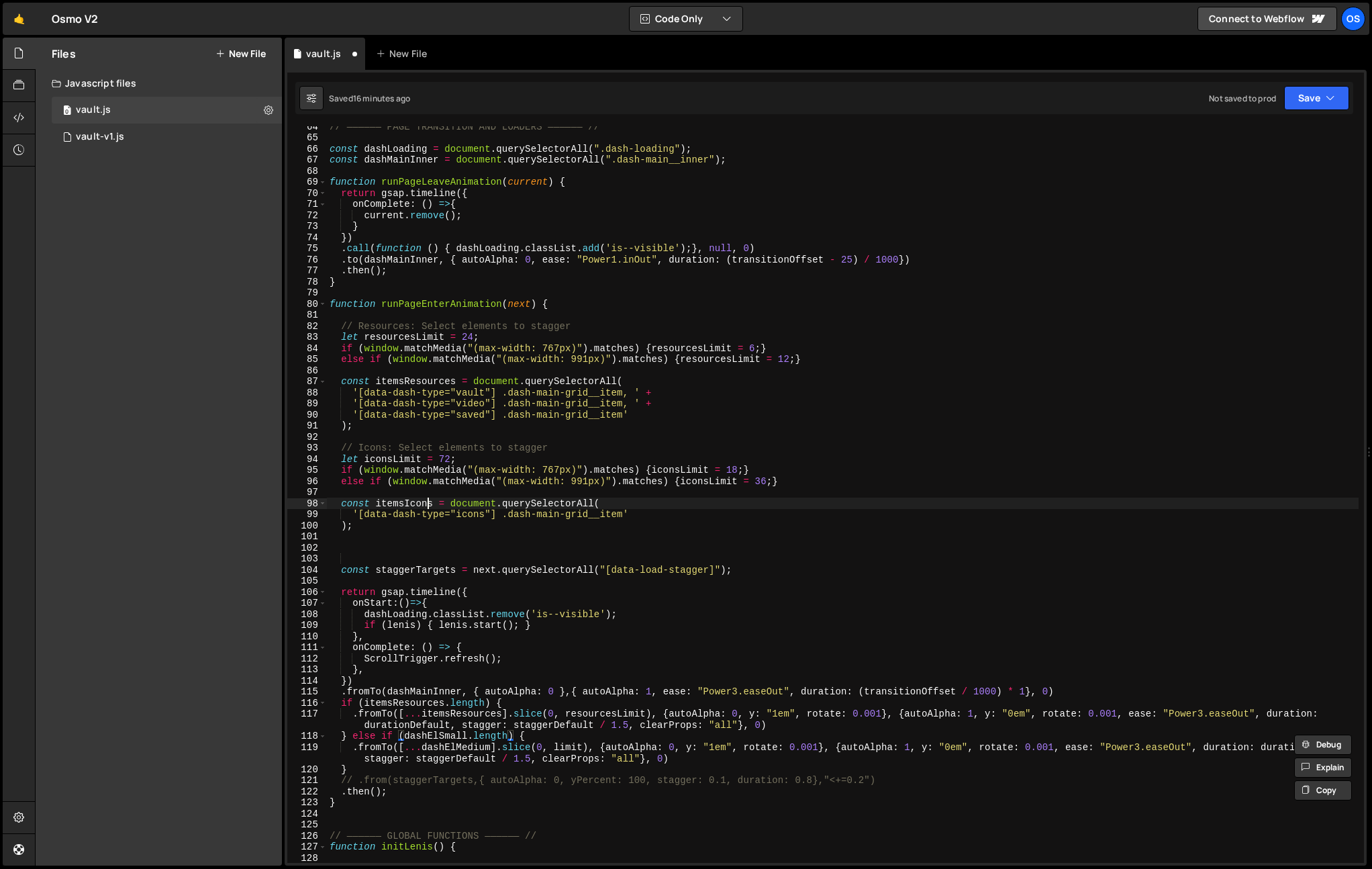
click at [426, 502] on div "// —————— PAGE TRANSITION AND LOADERS —————— // const dashLoading = document . …" at bounding box center [842, 501] width 1031 height 759
click at [423, 735] on div "// —————— PAGE TRANSITION AND LOADERS —————— // const dashLoading = document . …" at bounding box center [842, 501] width 1031 height 759
paste textarea "itemsIcons"
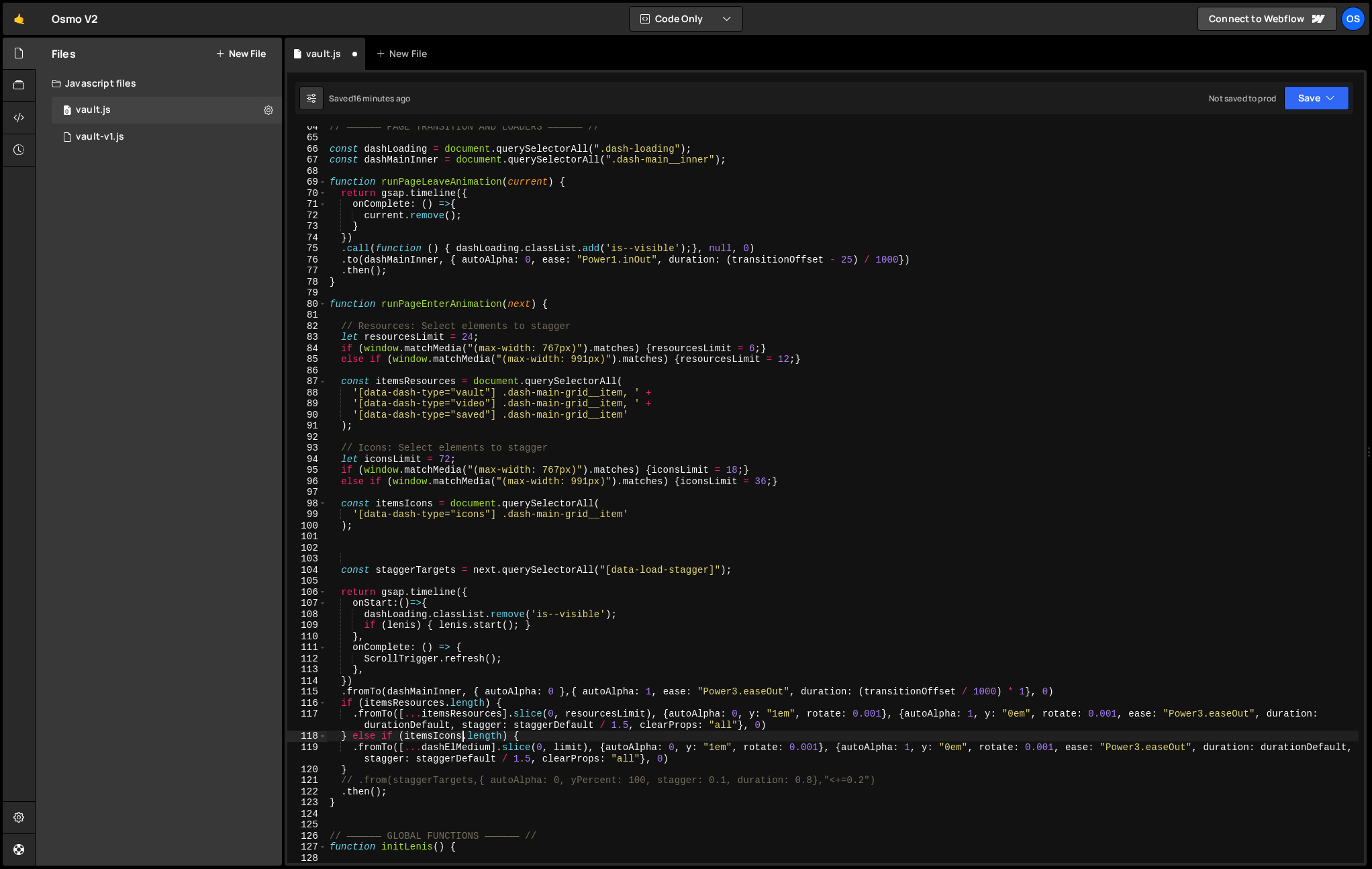
click at [462, 749] on div "// —————— PAGE TRANSITION AND LOADERS —————— // const dashLoading = document . …" at bounding box center [842, 501] width 1031 height 759
paste textarea "itemsIcons"
click at [462, 749] on div "// —————— PAGE TRANSITION AND LOADERS —————— // const dashLoading = document . …" at bounding box center [842, 501] width 1031 height 759
click at [426, 597] on div "// —————— PAGE TRANSITION AND LOADERS —————— // const dashLoading = document . …" at bounding box center [842, 501] width 1031 height 759
type textarea "return gsap.timeline({"
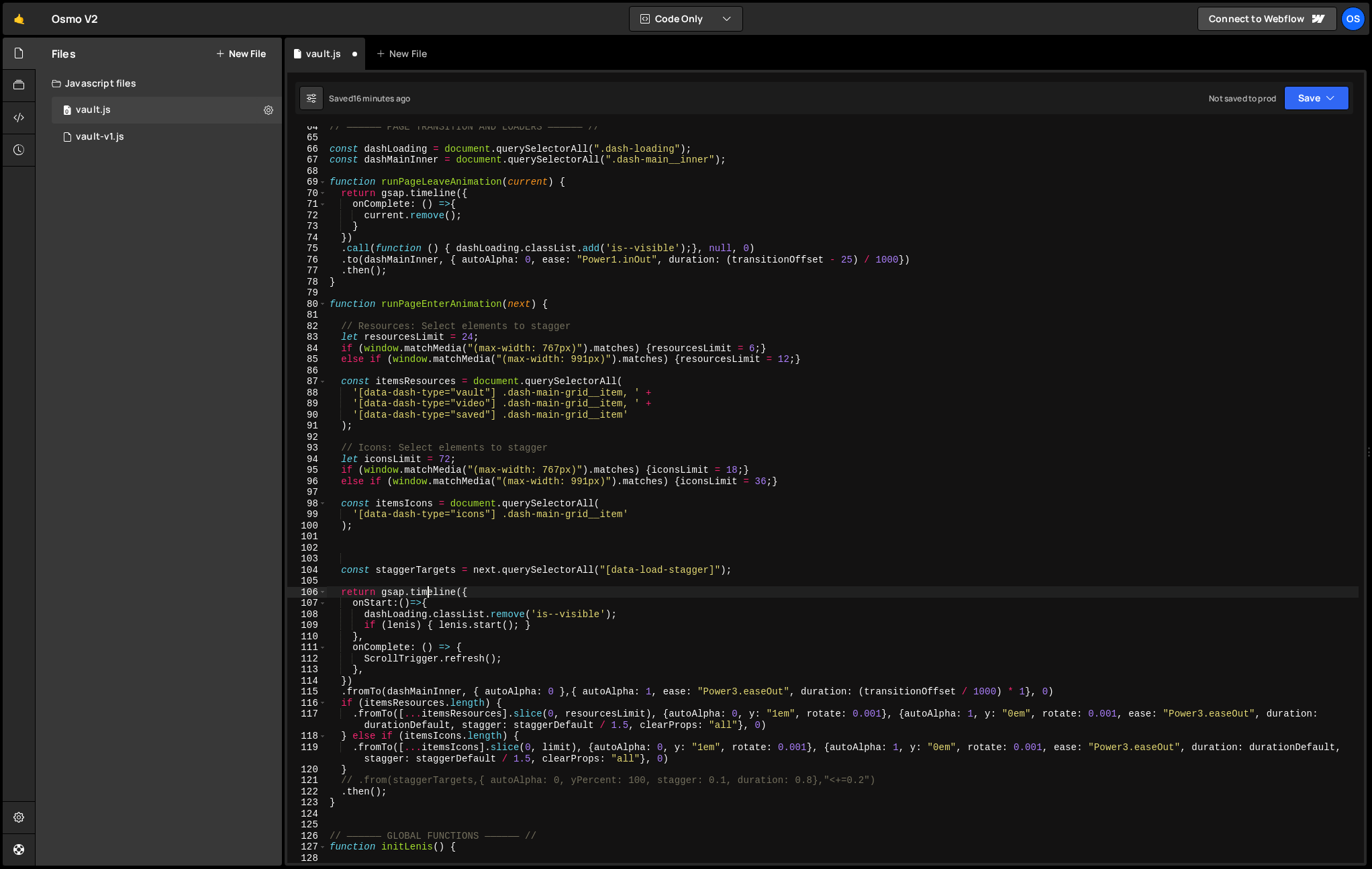
click at [420, 576] on div "// —————— PAGE TRANSITION AND LOADERS —————— // const dashLoading = document . …" at bounding box center [842, 501] width 1031 height 759
click at [393, 453] on div "// —————— PAGE TRANSITION AND LOADERS —————— // const dashLoading = document . …" at bounding box center [842, 501] width 1031 height 759
click at [392, 460] on div "// —————— PAGE TRANSITION AND LOADERS —————— // const dashLoading = document . …" at bounding box center [842, 501] width 1031 height 759
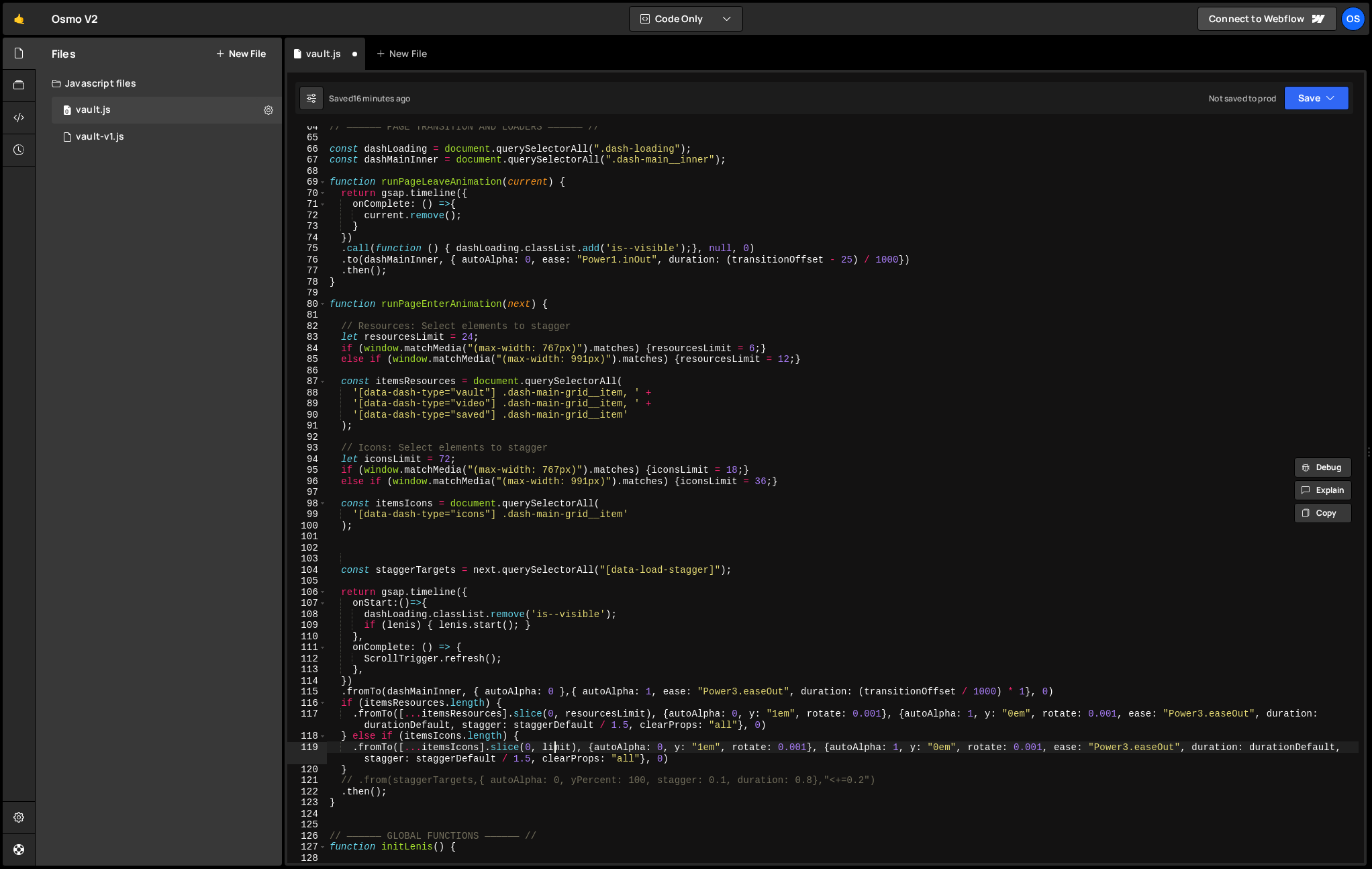
click at [553, 748] on div "// —————— PAGE TRANSITION AND LOADERS —————— // const dashLoading = document . …" at bounding box center [842, 501] width 1031 height 759
paste textarea "iconsL"
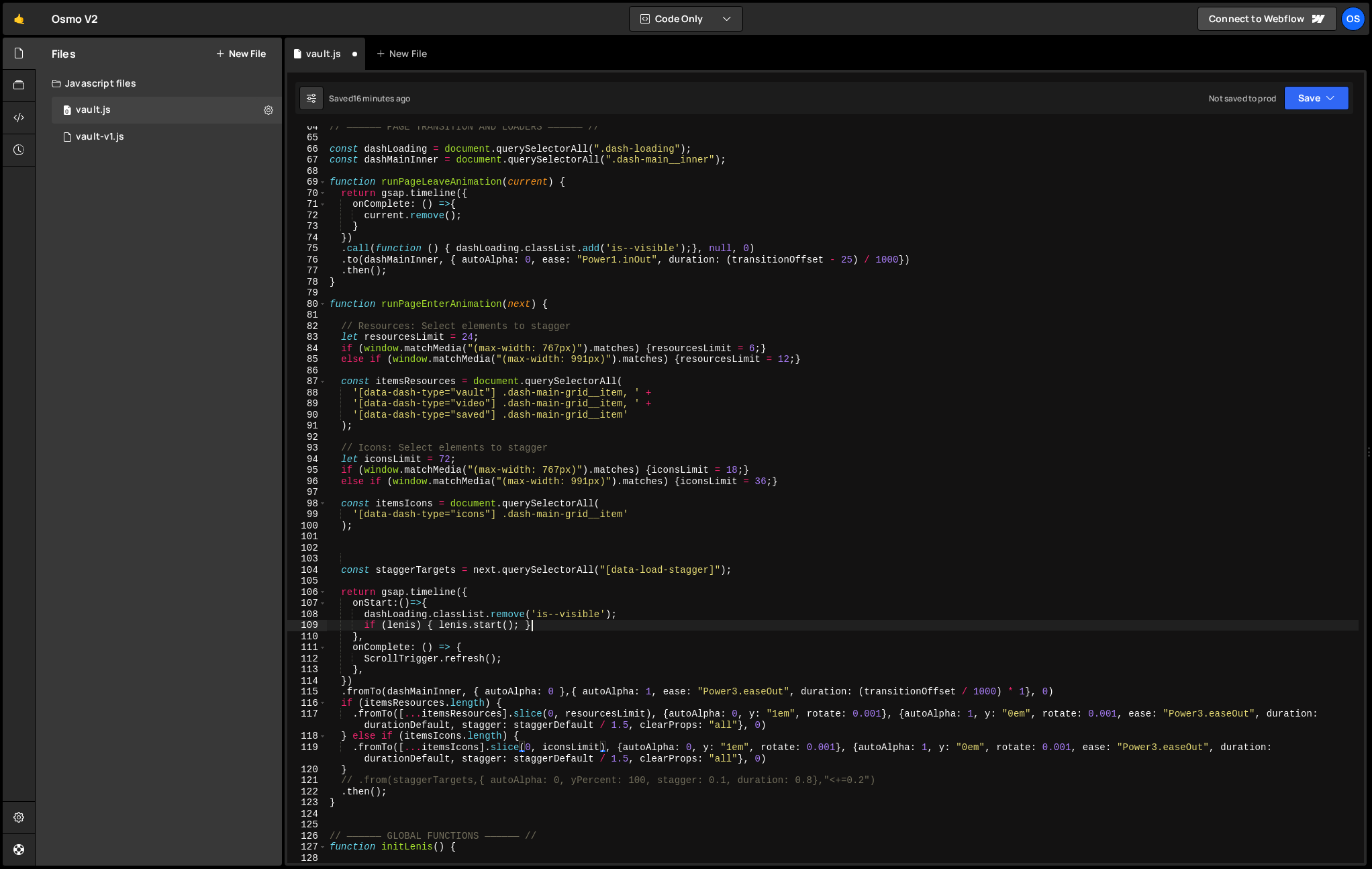
click at [659, 624] on div "// —————— PAGE TRANSITION AND LOADERS —————— // const dashLoading = document . …" at bounding box center [842, 501] width 1031 height 759
click at [974, 759] on div "// —————— PAGE TRANSITION AND LOADERS —————— // const dashLoading = document . …" at bounding box center [842, 501] width 1031 height 759
click at [922, 744] on div "// —————— PAGE TRANSITION AND LOADERS —————— // const dashLoading = document . …" at bounding box center [842, 501] width 1031 height 759
click at [690, 744] on div "// —————— PAGE TRANSITION AND LOADERS —————— // const dashLoading = document . …" at bounding box center [842, 501] width 1031 height 759
click at [629, 752] on div "// —————— PAGE TRANSITION AND LOADERS —————— // const dashLoading = document . …" at bounding box center [842, 501] width 1031 height 759
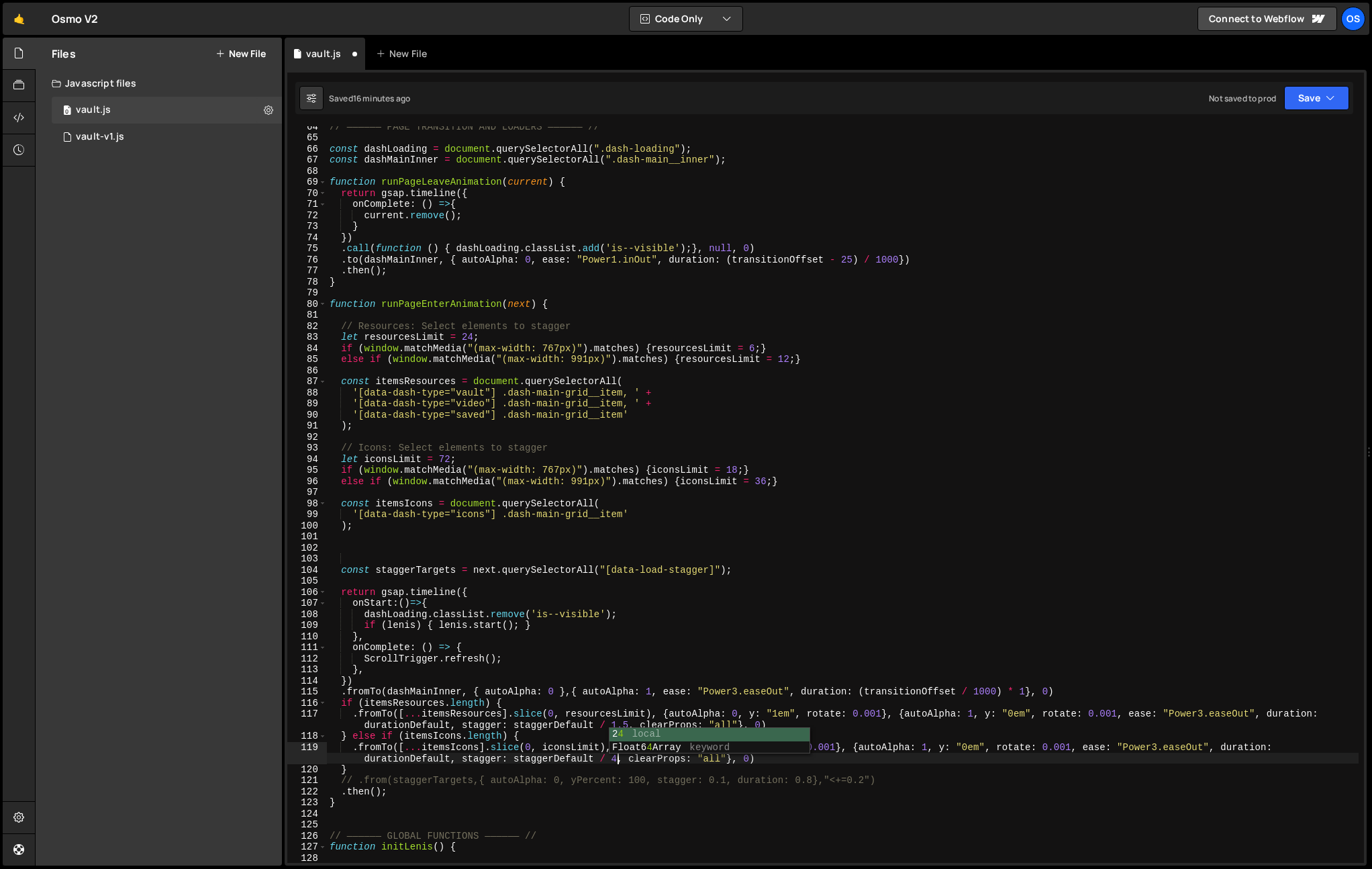
scroll to position [0, 84]
click at [848, 736] on div "// —————— PAGE TRANSITION AND LOADERS —————— // const dashLoading = document . …" at bounding box center [842, 501] width 1031 height 759
click at [847, 742] on div "// —————— PAGE TRANSITION AND LOADERS —————— // const dashLoading = document . …" at bounding box center [842, 501] width 1031 height 759
click at [846, 757] on div "// —————— PAGE TRANSITION AND LOADERS —————— // const dashLoading = document . …" at bounding box center [842, 501] width 1031 height 759
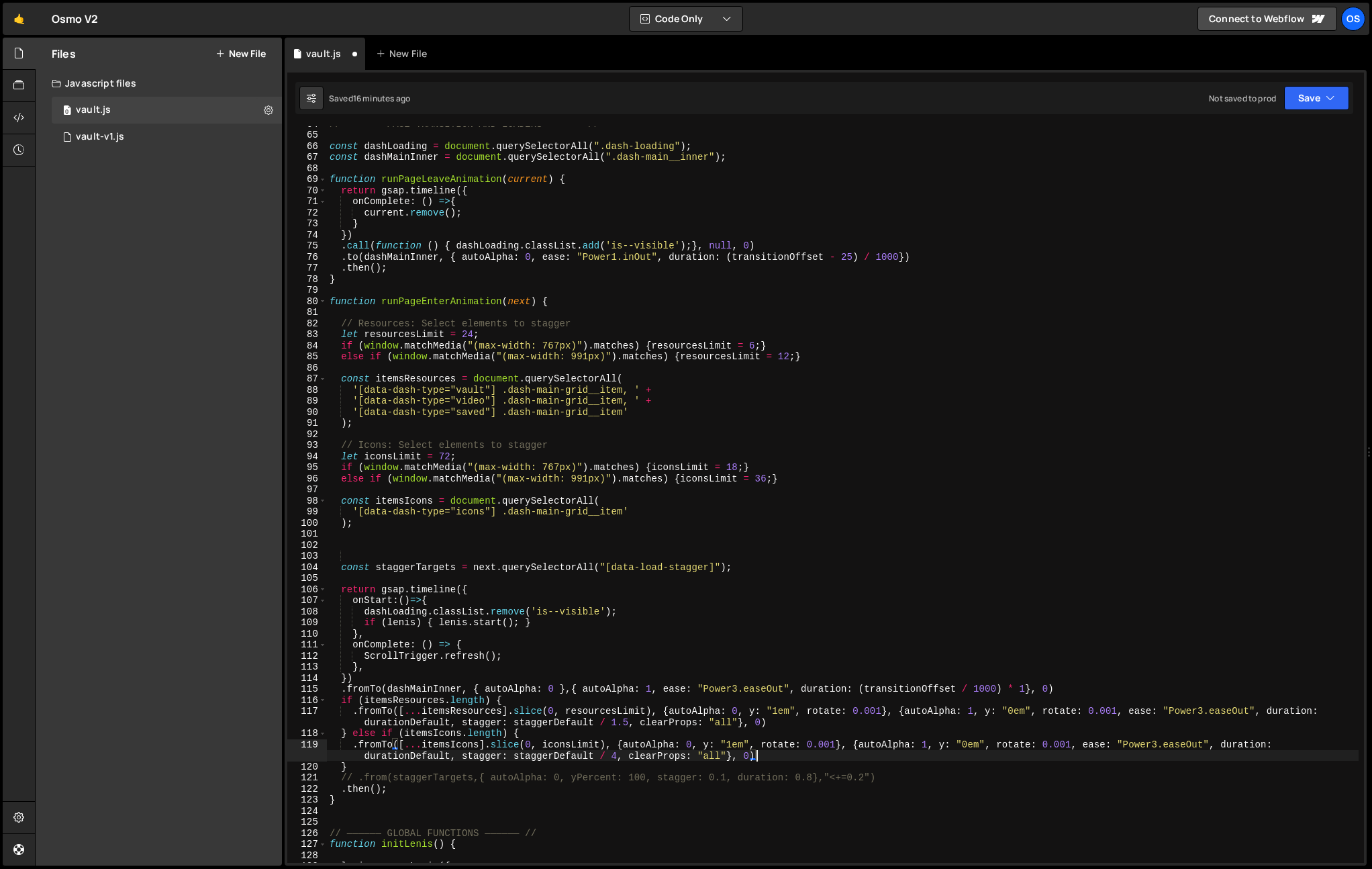
scroll to position [708, 0]
click at [398, 425] on div "// —————— PAGE TRANSITION AND LOADERS —————— // const dashLoading = document . …" at bounding box center [842, 497] width 1031 height 759
click at [859, 562] on div "// —————— PAGE TRANSITION AND LOADERS —————— // const dashLoading = document . …" at bounding box center [842, 497] width 1031 height 759
type textarea "const staggerTargets = next.querySelectorAll("[data-load-stagger]");"
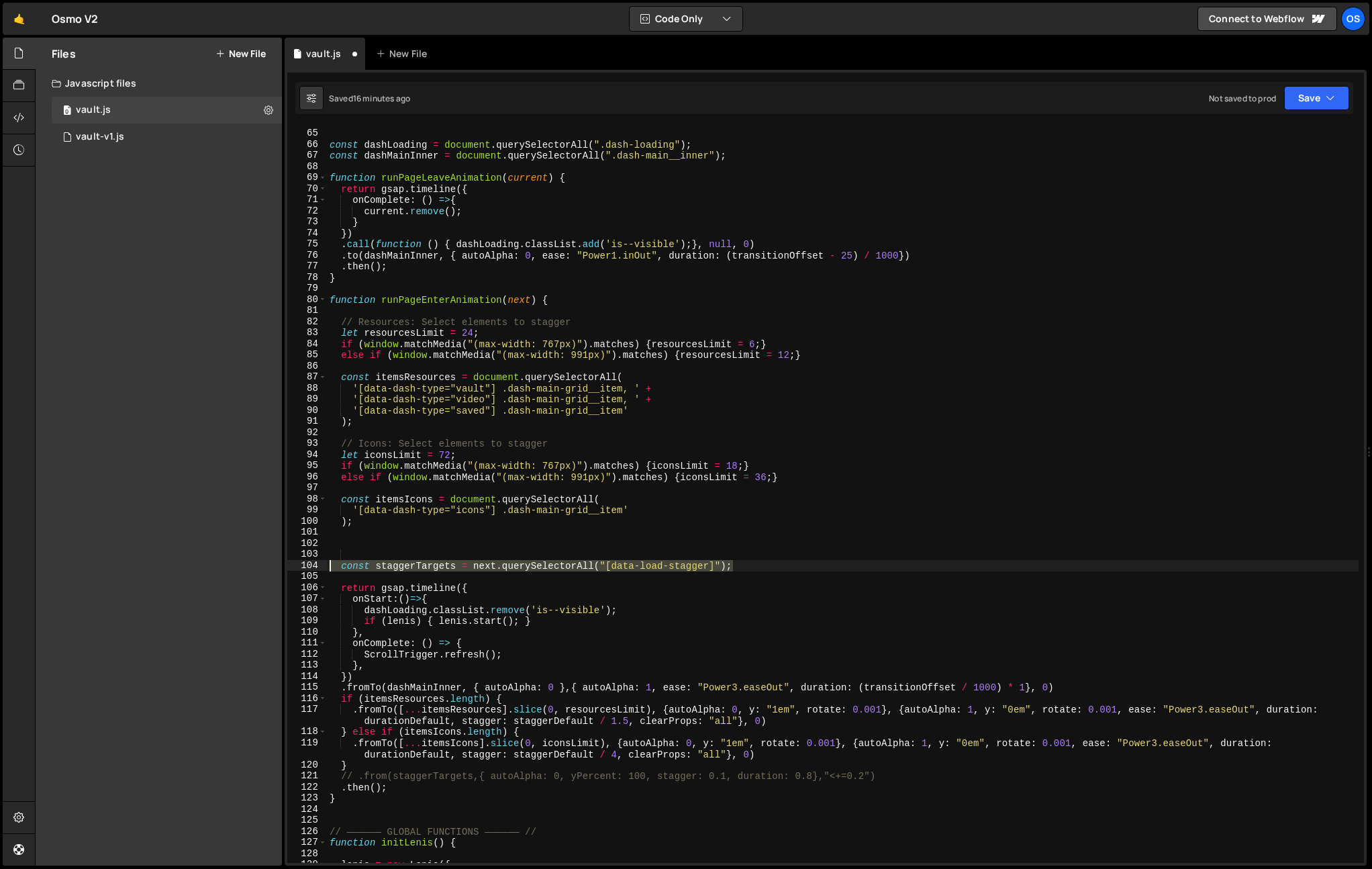
drag, startPoint x: 859, startPoint y: 562, endPoint x: 221, endPoint y: 562, distance: 638.0
click at [221, 562] on div "Files New File Javascript files 0 vault.js 0 0 vault-v1.js 0 CSS files Copy sha…" at bounding box center [703, 452] width 1337 height 829
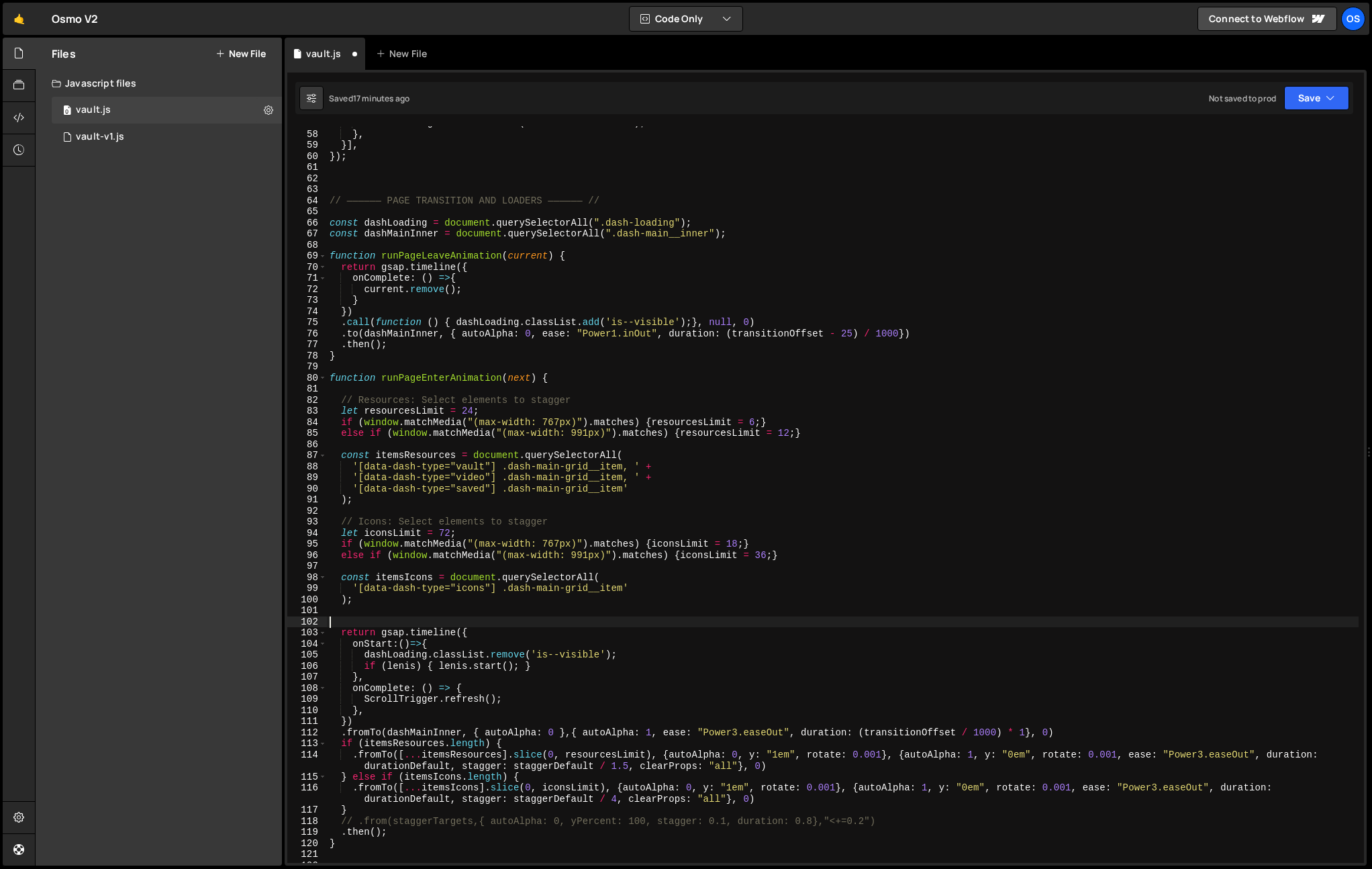
scroll to position [628, 0]
click at [355, 481] on div "await runPageEnterAnimation ( data . next . container ) ; } , }] , }) ; // ————…" at bounding box center [842, 499] width 1031 height 759
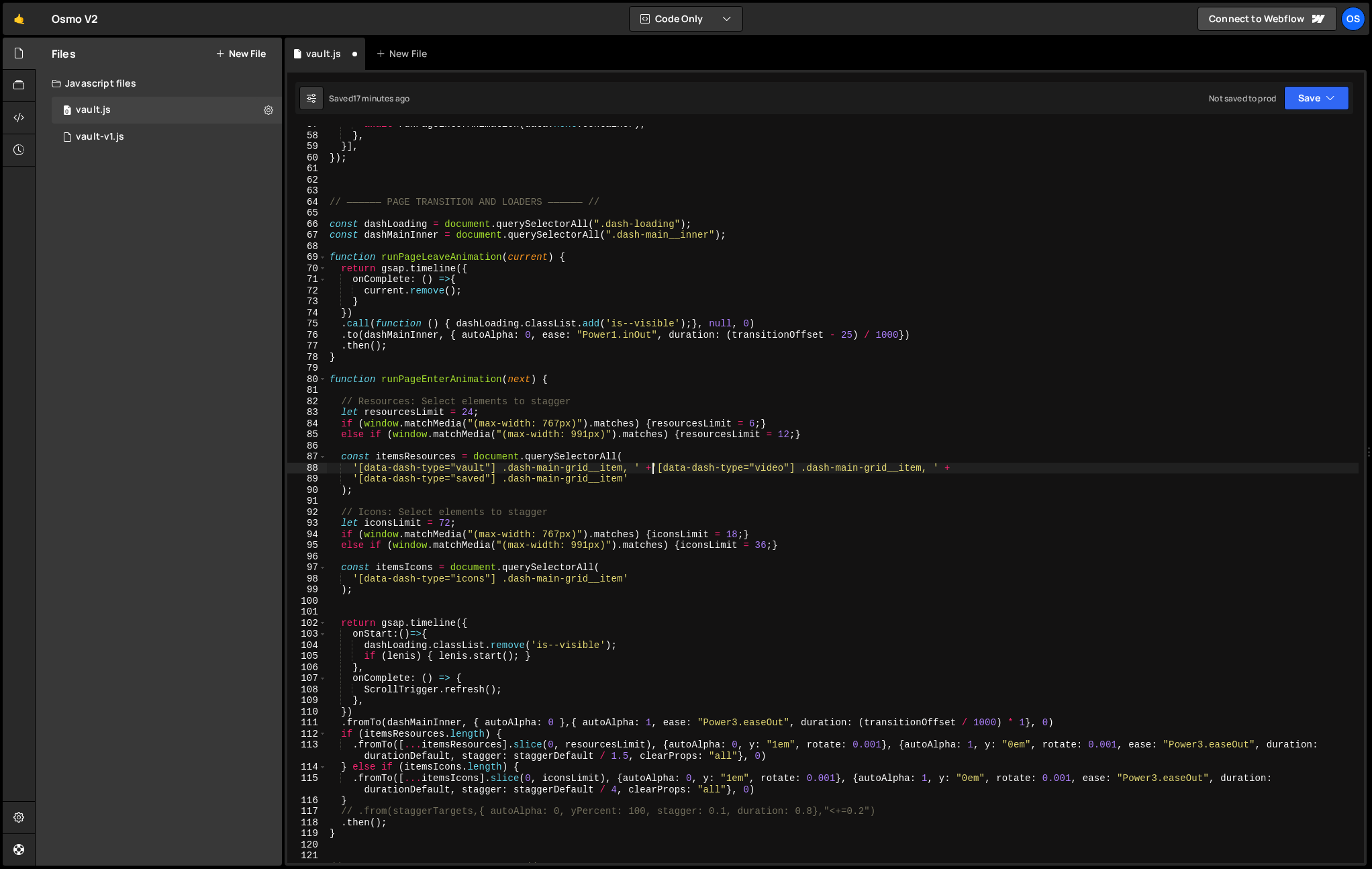
scroll to position [0, 23]
click at [354, 480] on div "await runPageEnterAnimation ( data . next . container ) ; } , }] , }) ; // ————…" at bounding box center [842, 499] width 1031 height 759
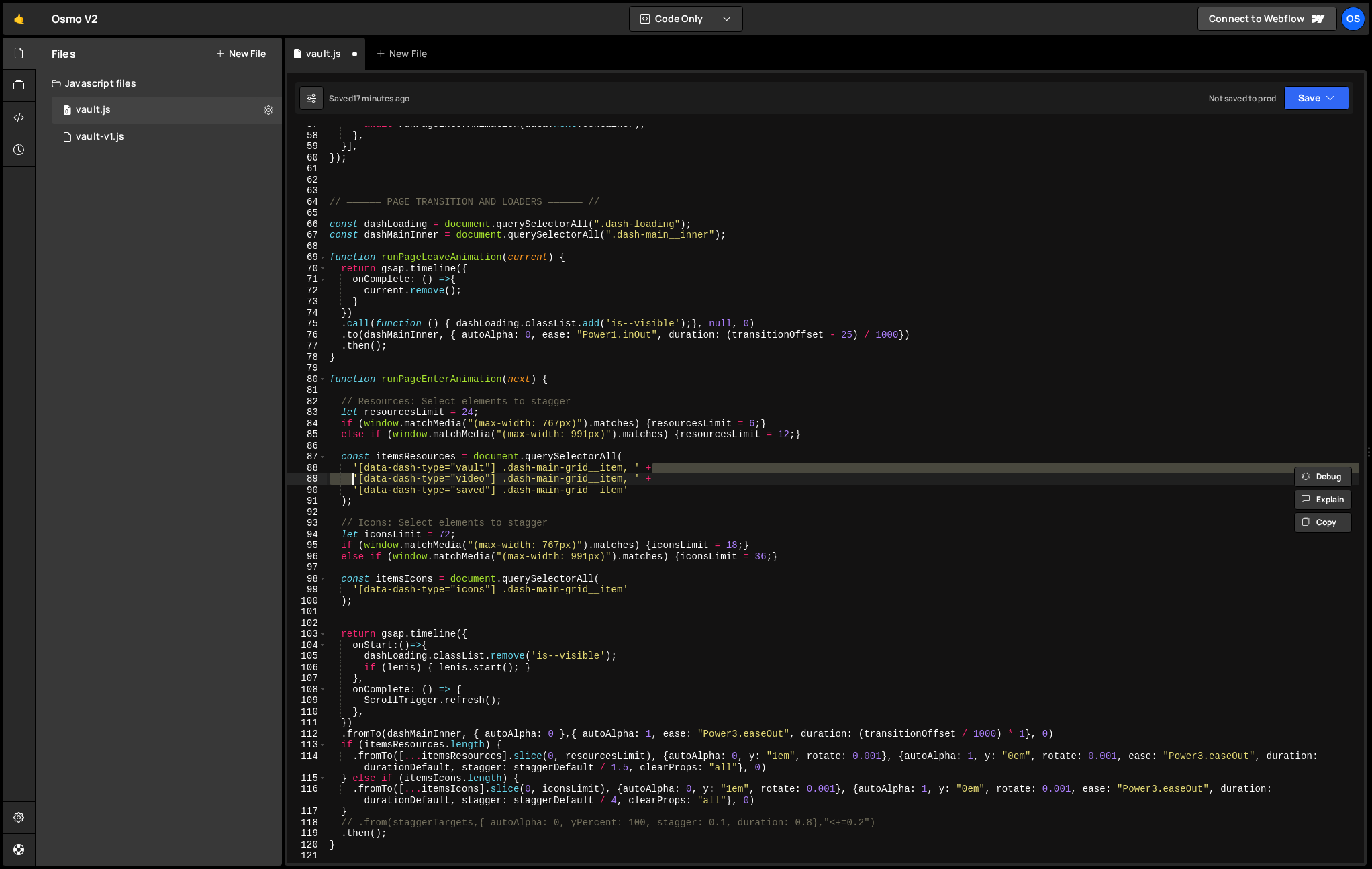
click at [830, 540] on div "await runPageEnterAnimation ( data . next . container ) ; } , }] , }) ; // ————…" at bounding box center [842, 499] width 1031 height 759
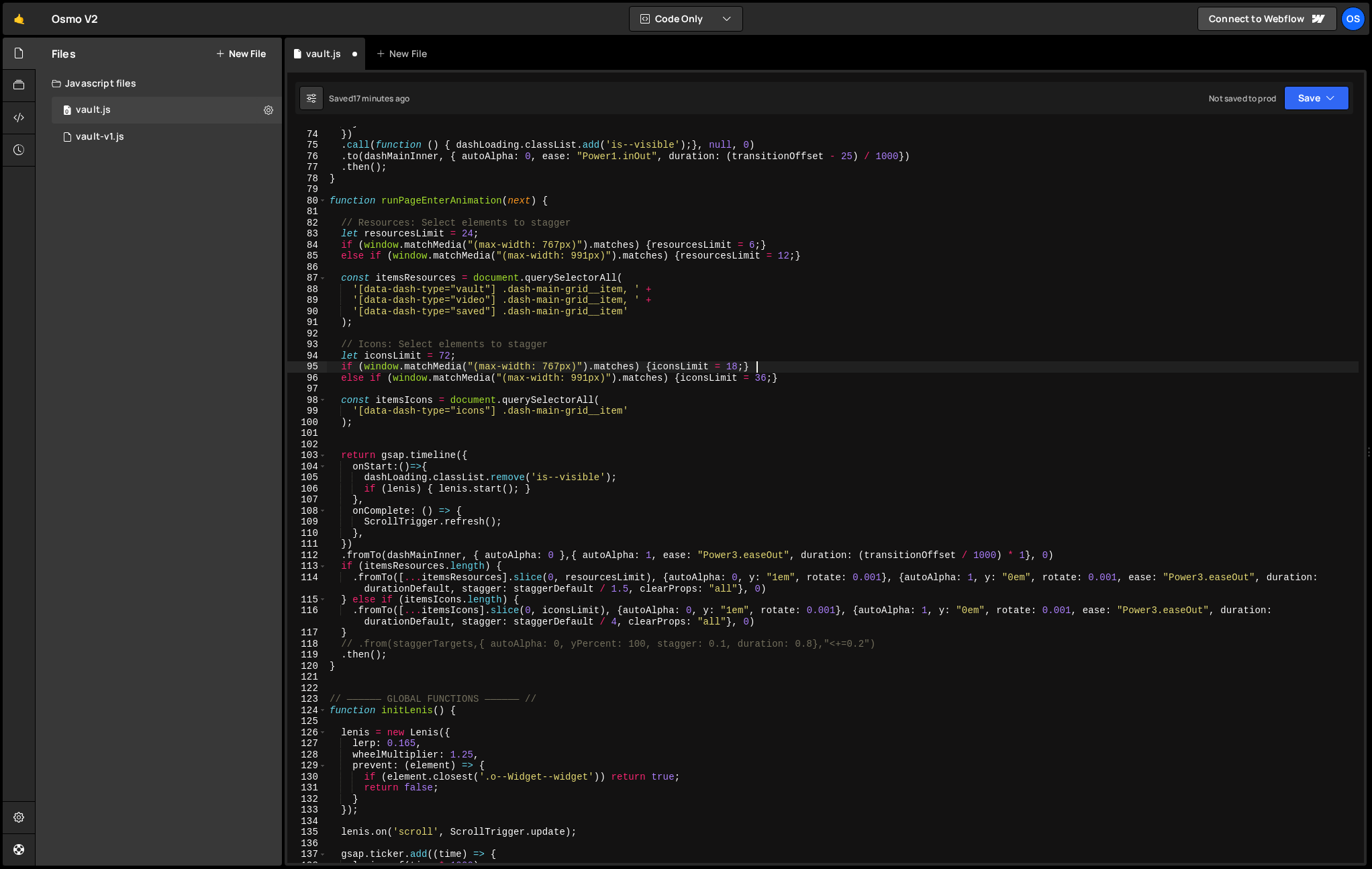
scroll to position [810, 0]
click at [572, 528] on div "} }) . call ( function ( ) { dashLoading . classList . add ( 'is--visible' ) ; …" at bounding box center [842, 497] width 1031 height 759
type textarea "},"
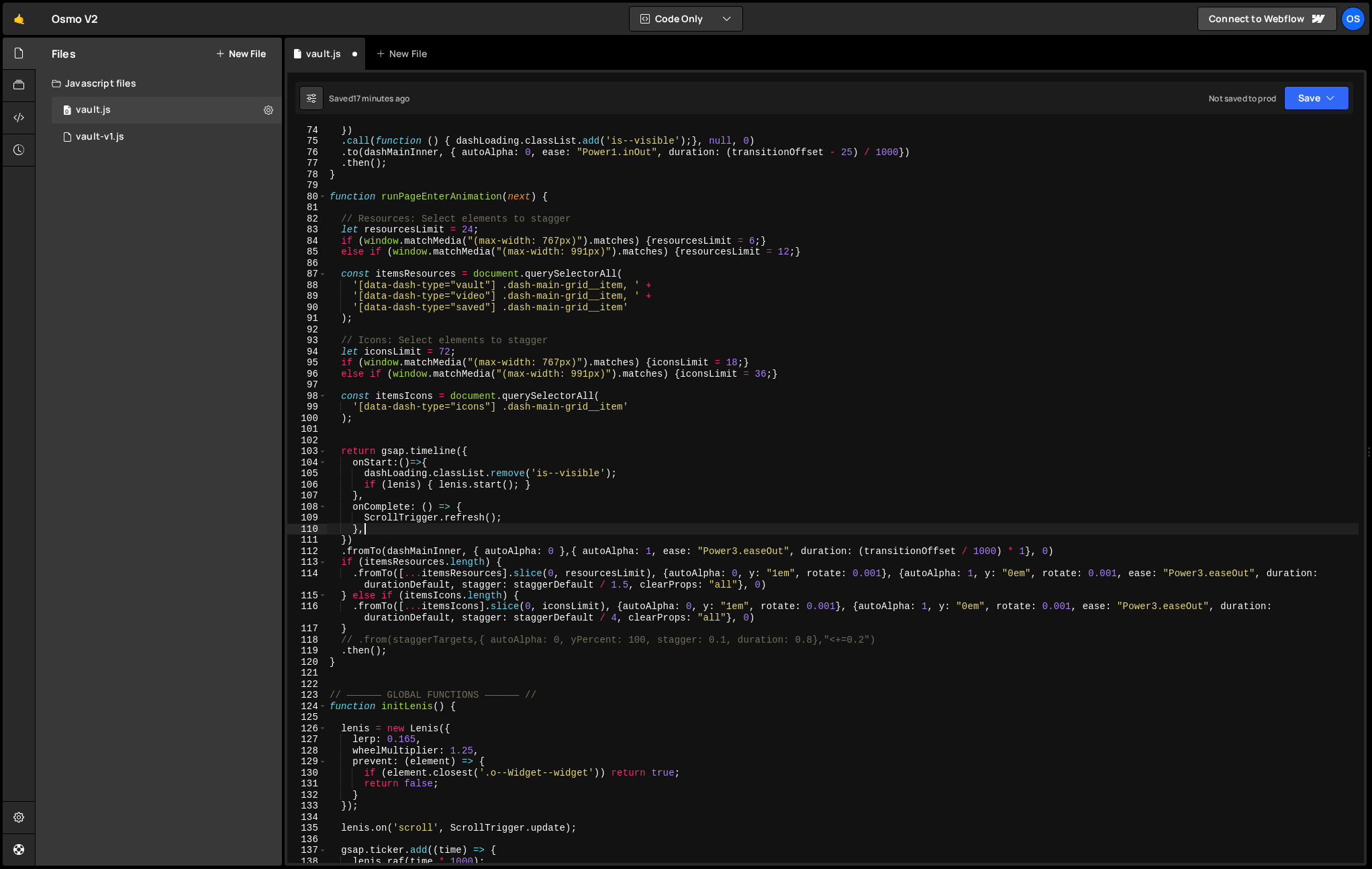
scroll to position [0, 1]
click at [435, 439] on div "}) . call ( function ( ) { dashLoading . classList . add ( 'is--visible' ) ; } …" at bounding box center [842, 504] width 1031 height 759
click at [665, 323] on div "}) . call ( function ( ) { dashLoading . classList . add ( 'is--visible' ) ; } …" at bounding box center [842, 504] width 1031 height 759
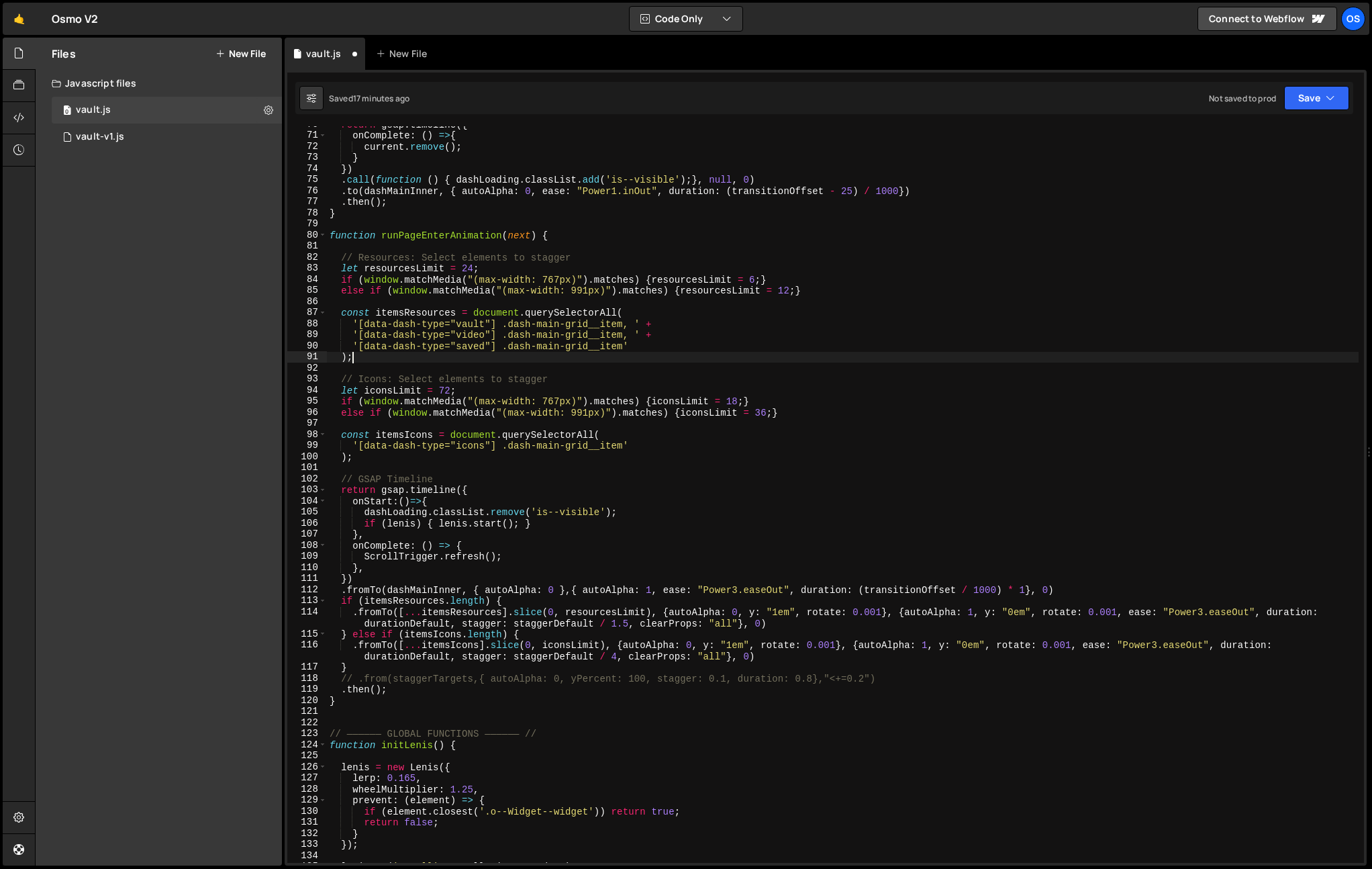
scroll to position [773, 0]
click at [658, 325] on div "return gsap . timeline ({ onComplete : ( ) => { current . remove ( ) ; } }) . c…" at bounding box center [842, 499] width 1031 height 759
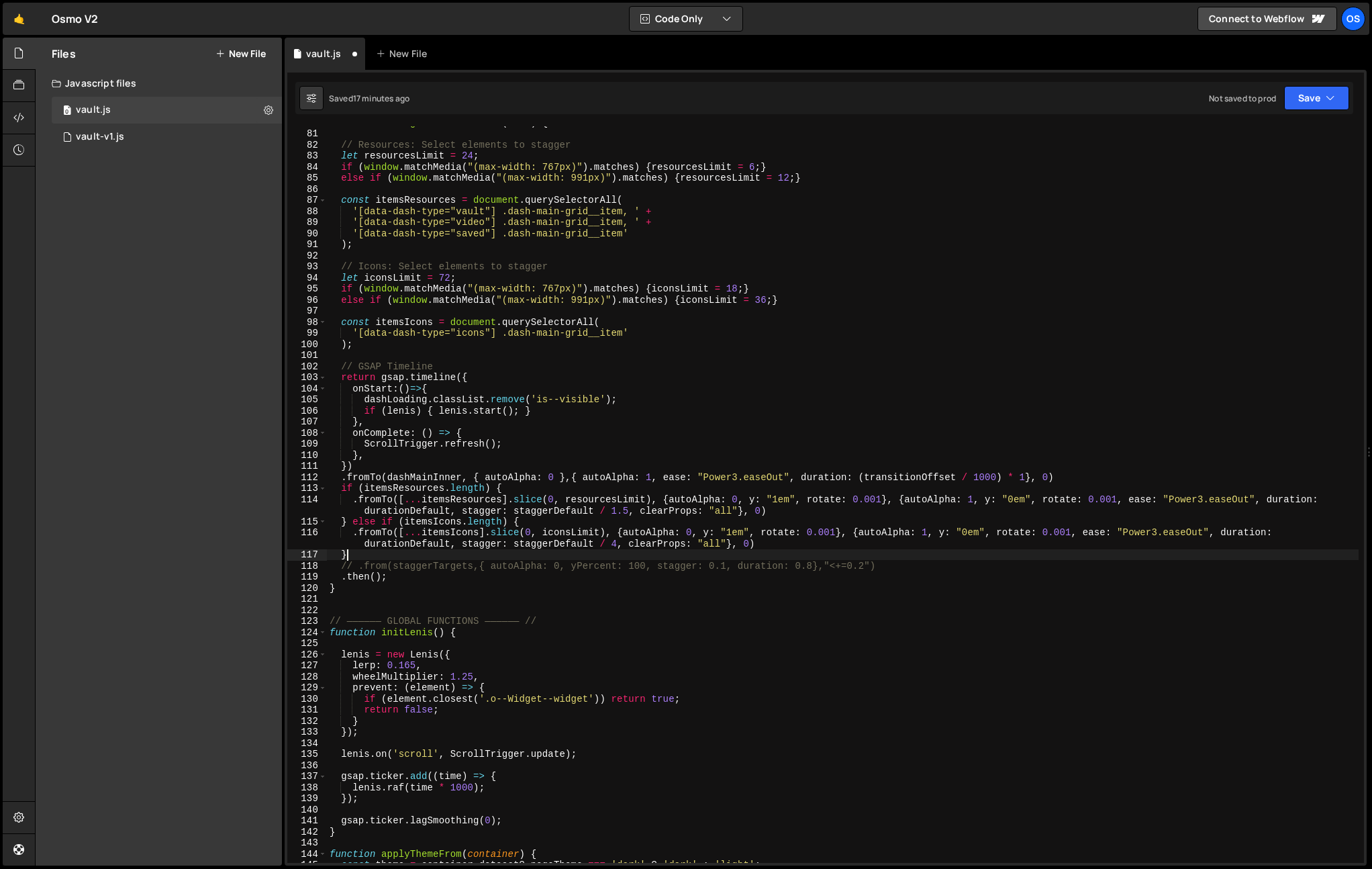
click at [475, 554] on div "function runPageEnterAnimation ( next ) { // Resources: Select elements to stag…" at bounding box center [842, 497] width 1031 height 759
click at [397, 561] on div "function runPageEnterAnimation ( next ) { // Resources: Select elements to stag…" at bounding box center [842, 497] width 1031 height 759
click at [452, 576] on div "function runPageEnterAnimation ( next ) { // Resources: Select elements to stag…" at bounding box center [842, 497] width 1031 height 759
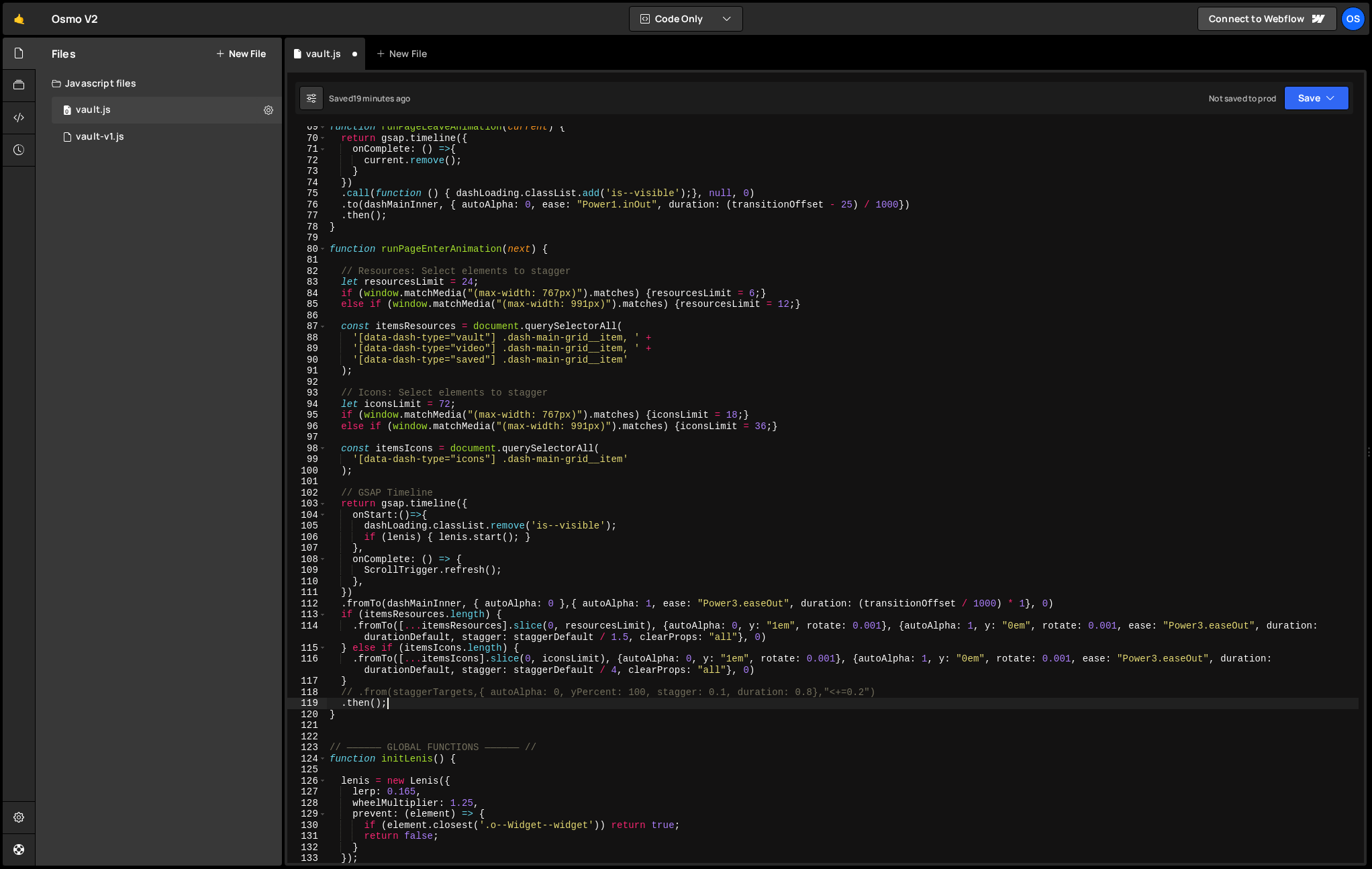
scroll to position [759, 0]
click at [376, 649] on div "function runPageLeaveAnimation ( current ) { return gsap . timeline ({ onComple…" at bounding box center [842, 501] width 1031 height 759
click at [380, 651] on div "function runPageLeaveAnimation ( current ) { return gsap . timeline ({ onComple…" at bounding box center [842, 501] width 1031 height 759
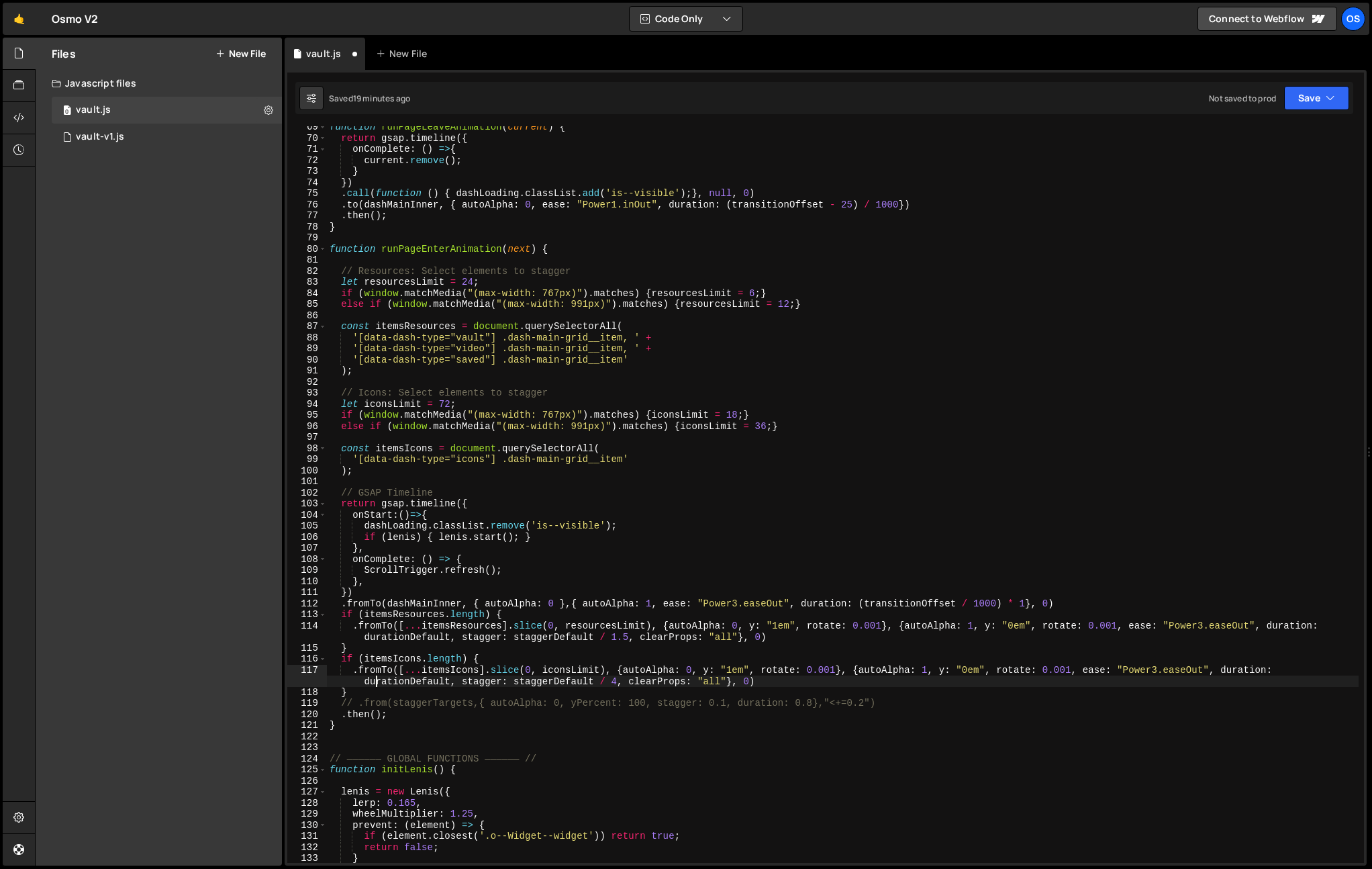
click at [374, 682] on div "function runPageLeaveAnimation ( current ) { return gsap . timeline ({ onComple…" at bounding box center [842, 501] width 1031 height 759
click at [375, 688] on div "function runPageLeaveAnimation ( current ) { return gsap . timeline ({ onComple…" at bounding box center [842, 501] width 1031 height 759
click at [397, 665] on div "function runPageLeaveAnimation ( current ) { return gsap . timeline ({ onComple…" at bounding box center [842, 501] width 1031 height 759
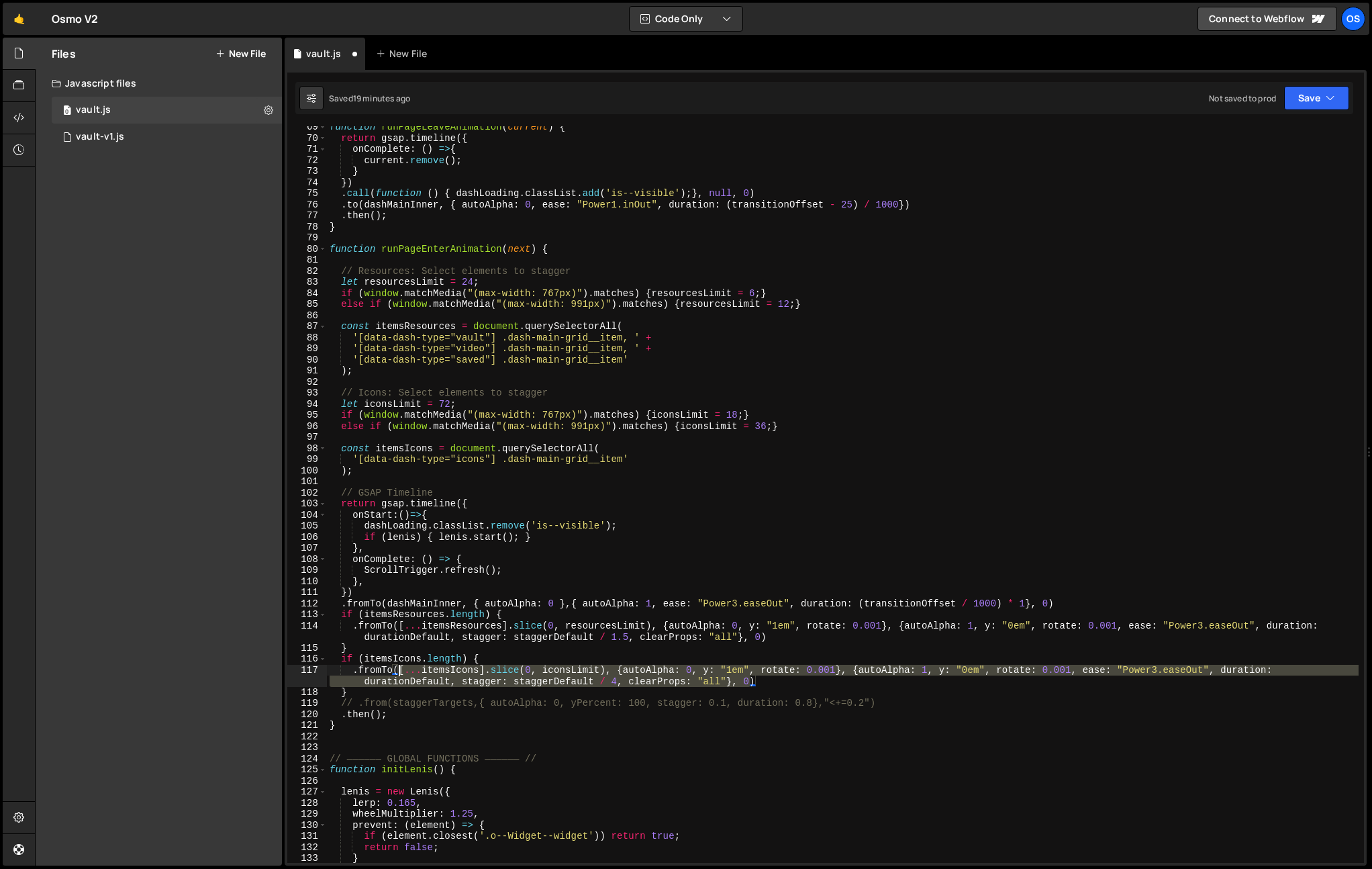
click at [397, 665] on div "function runPageLeaveAnimation ( current ) { return gsap . timeline ({ onComple…" at bounding box center [842, 501] width 1031 height 759
click at [399, 658] on div "function runPageLeaveAnimation ( current ) { return gsap . timeline ({ onComple…" at bounding box center [842, 501] width 1031 height 759
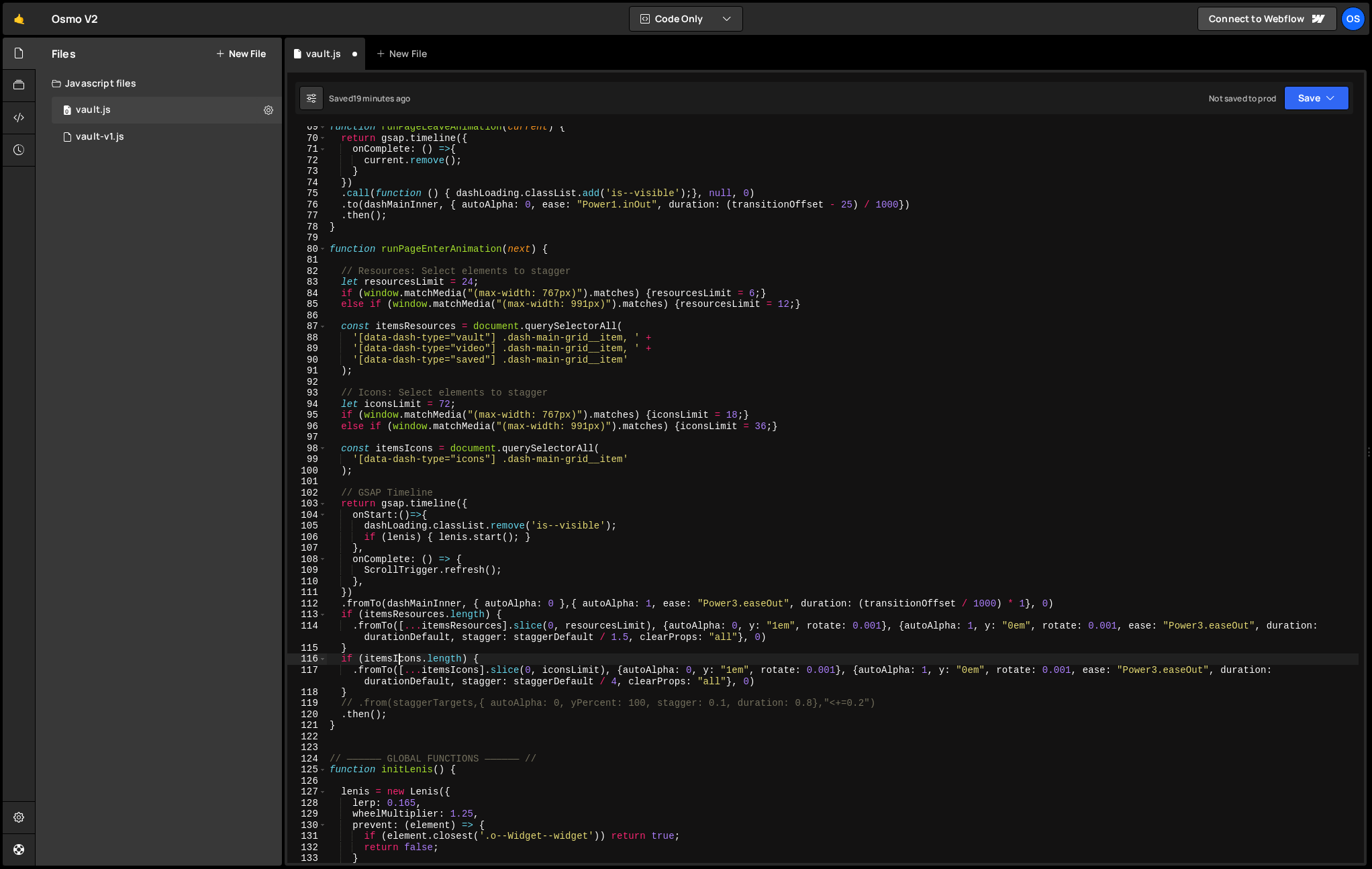
click at [399, 658] on div "function runPageLeaveAnimation ( current ) { return gsap . timeline ({ onComple…" at bounding box center [842, 501] width 1031 height 759
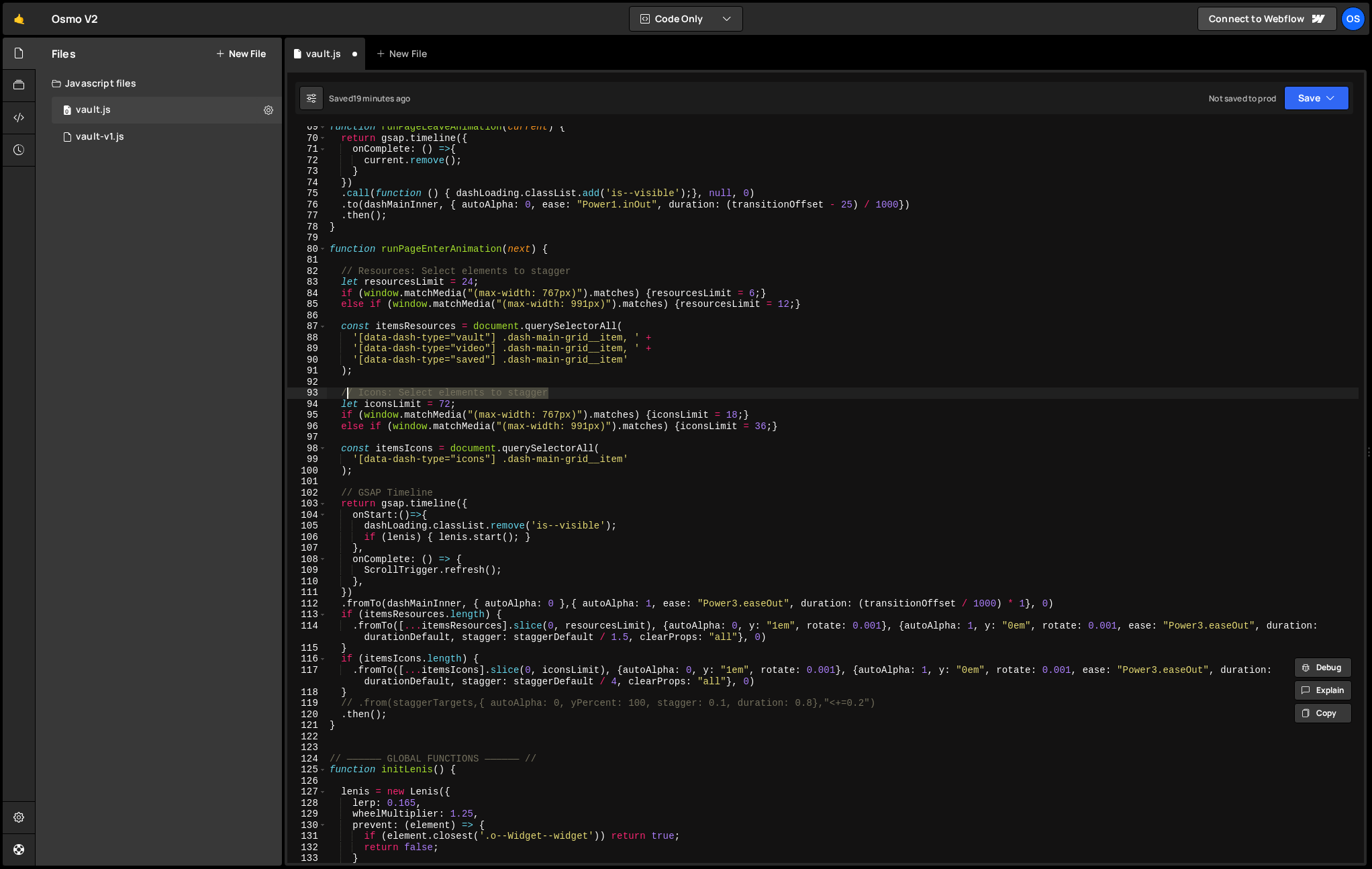
drag, startPoint x: 559, startPoint y: 392, endPoint x: 346, endPoint y: 412, distance: 213.9
click at [344, 394] on div "function runPageLeaveAnimation ( current ) { return gsap . timeline ({ onComple…" at bounding box center [842, 501] width 1031 height 759
drag, startPoint x: 343, startPoint y: 394, endPoint x: 557, endPoint y: 393, distance: 214.0
click at [557, 393] on div "function runPageLeaveAnimation ( current ) { return gsap . timeline ({ onComple…" at bounding box center [842, 501] width 1031 height 759
click at [380, 472] on div "function runPageLeaveAnimation ( current ) { return gsap . timeline ({ onComple…" at bounding box center [842, 501] width 1031 height 759
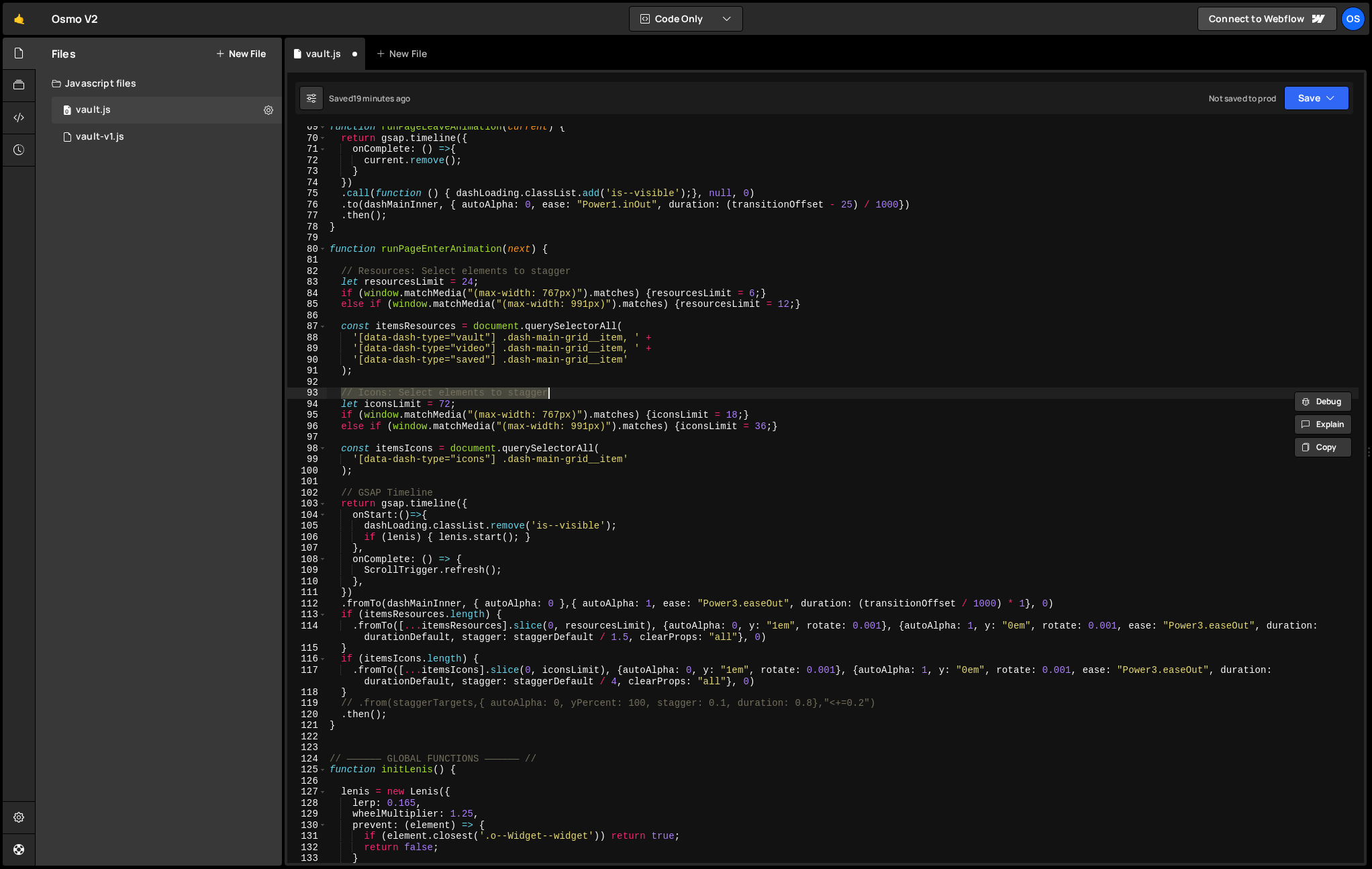
type textarea ");"
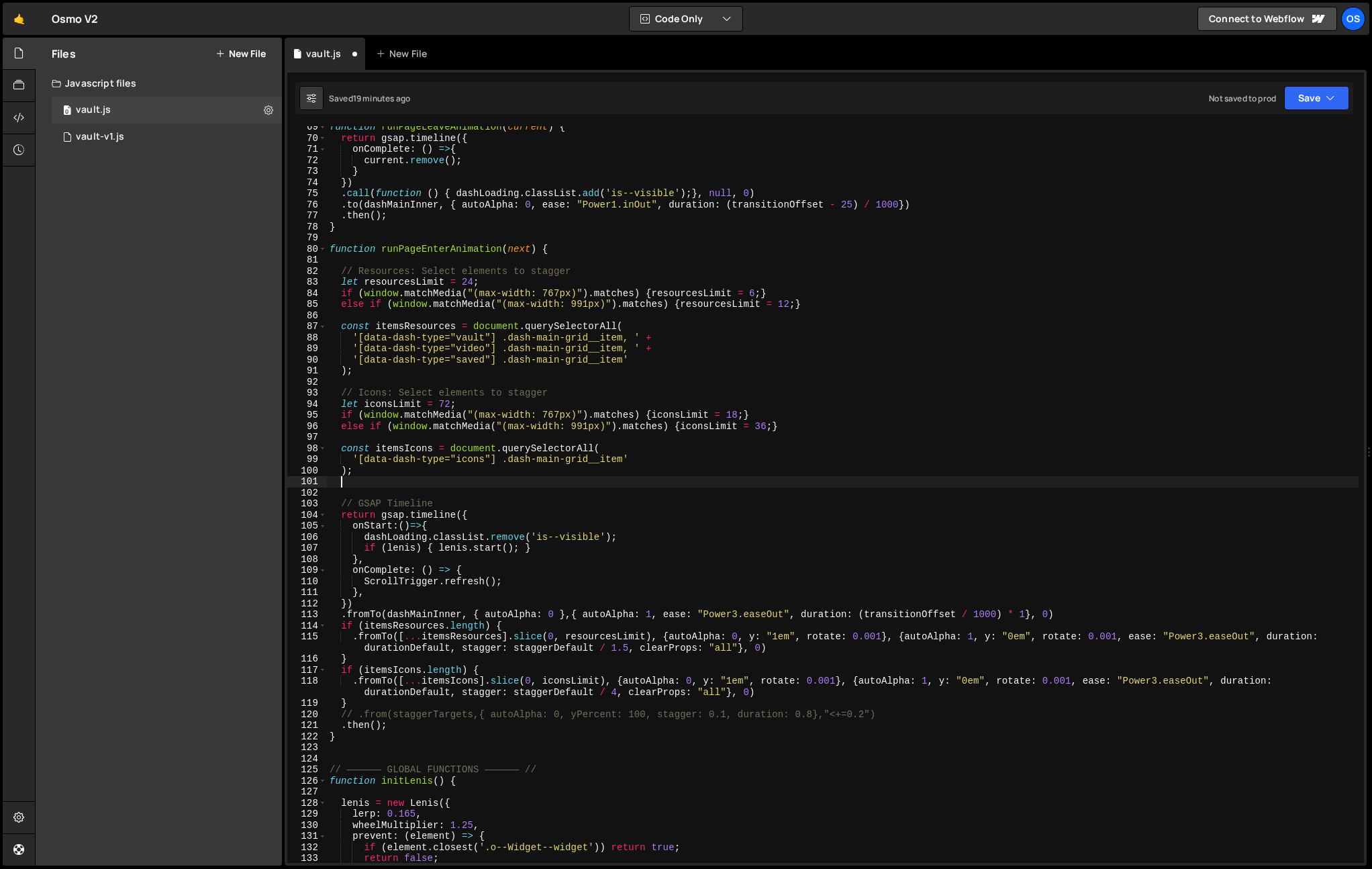
scroll to position [0, 0]
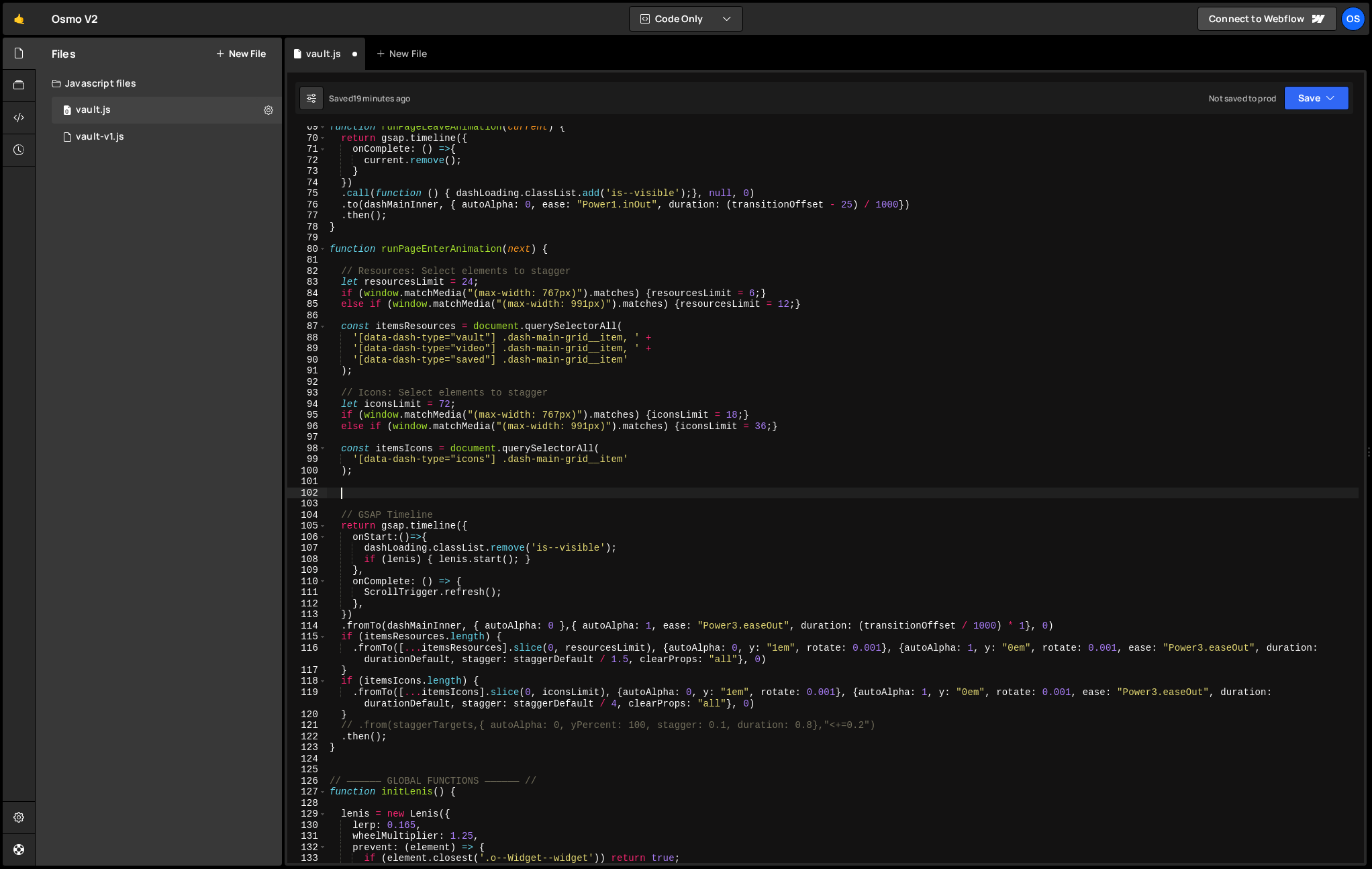
paste textarea "// Icons: Select elements to stagger"
click at [380, 492] on div "function runPageLeaveAnimation ( current ) { return gsap . timeline ({ onComple…" at bounding box center [842, 501] width 1031 height 759
drag, startPoint x: 645, startPoint y: 495, endPoint x: 491, endPoint y: 491, distance: 154.1
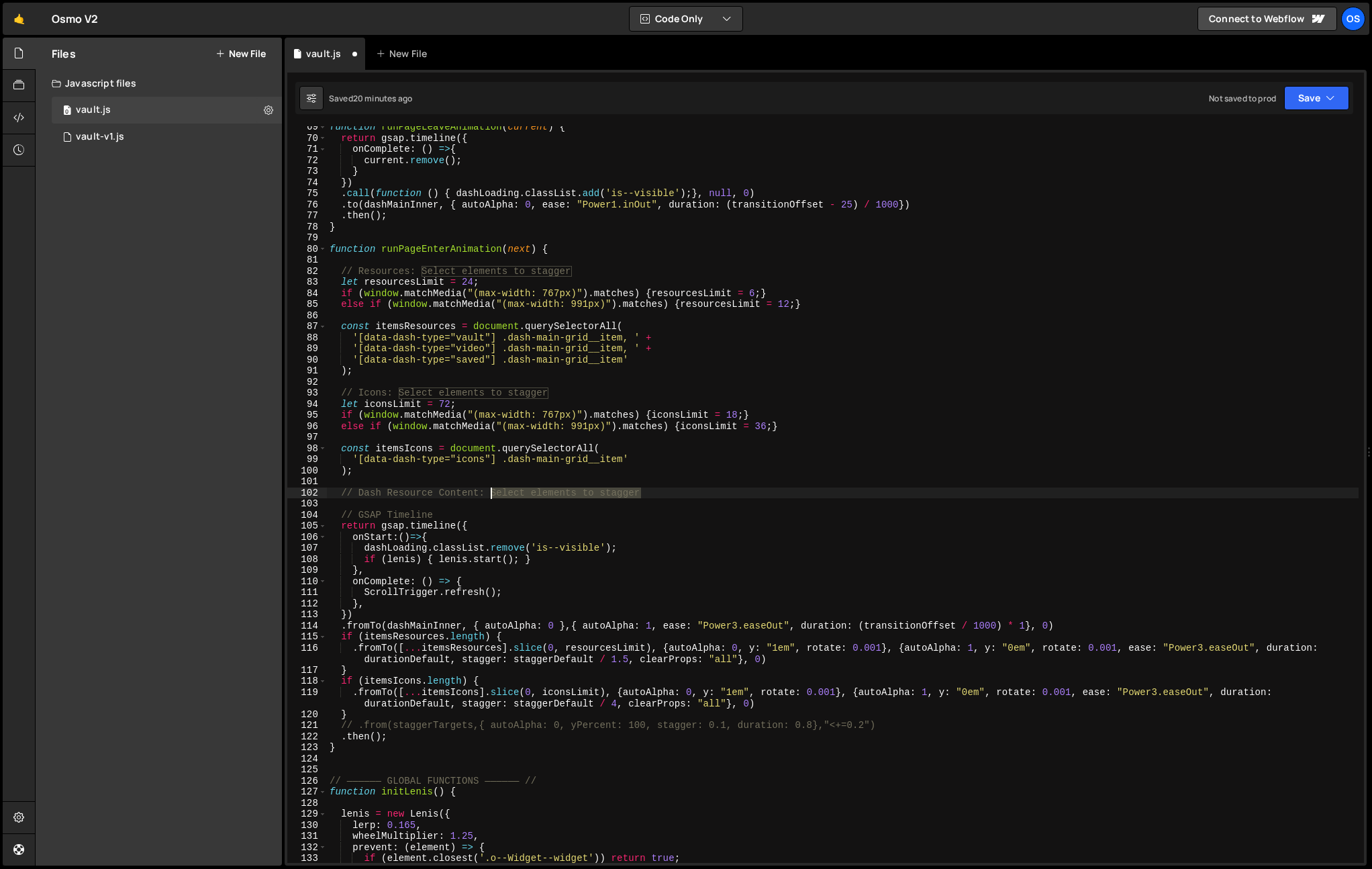
click at [491, 491] on div "function runPageLeaveAnimation ( current ) { return gsap . timeline ({ onComple…" at bounding box center [842, 501] width 1031 height 759
type textarea "// Dash Resource Content"
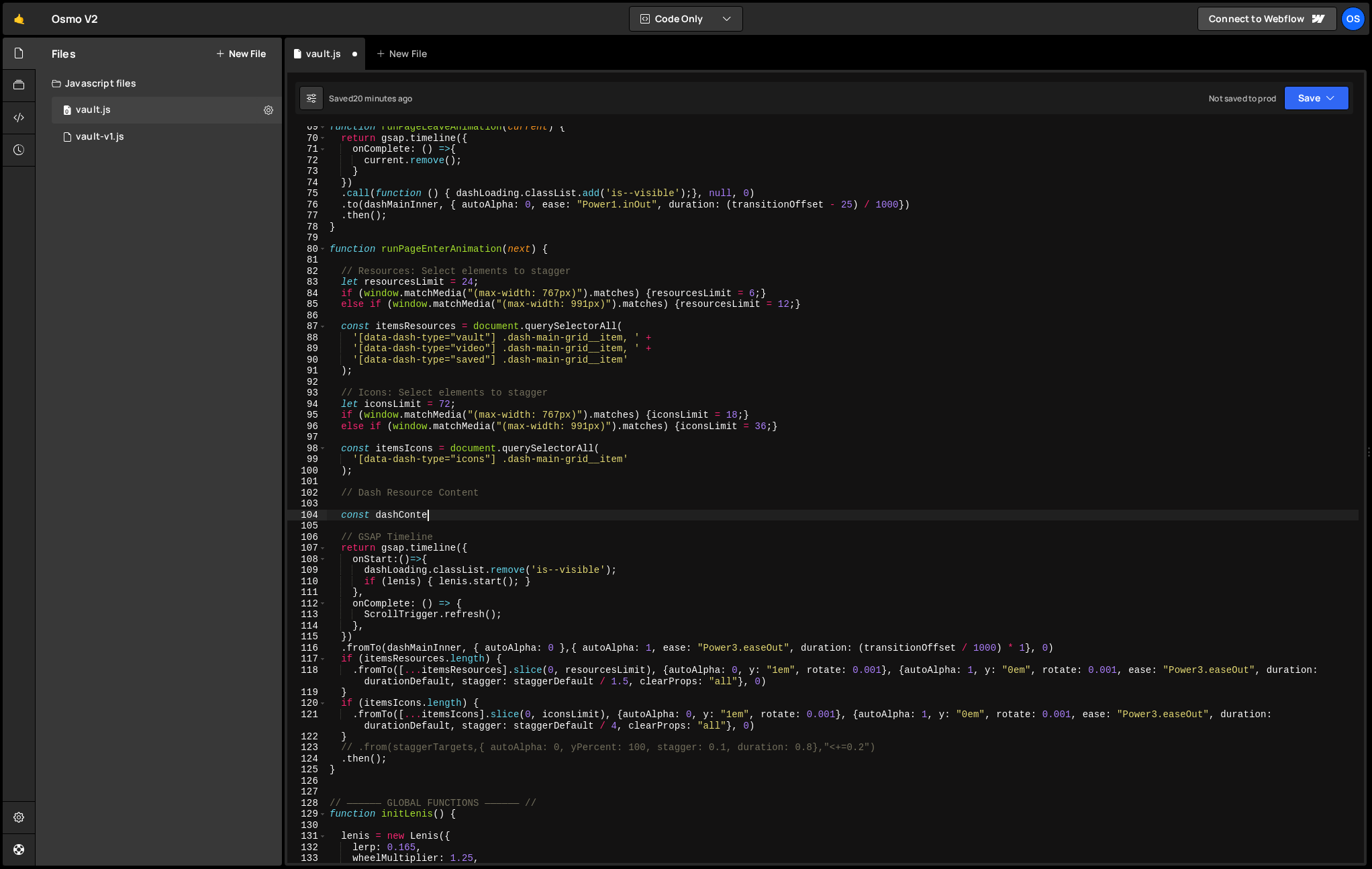
scroll to position [0, 7]
click at [378, 515] on div "function runPageLeaveAnimation ( current ) { return gsap . timeline ({ onComple…" at bounding box center [842, 501] width 1031 height 759
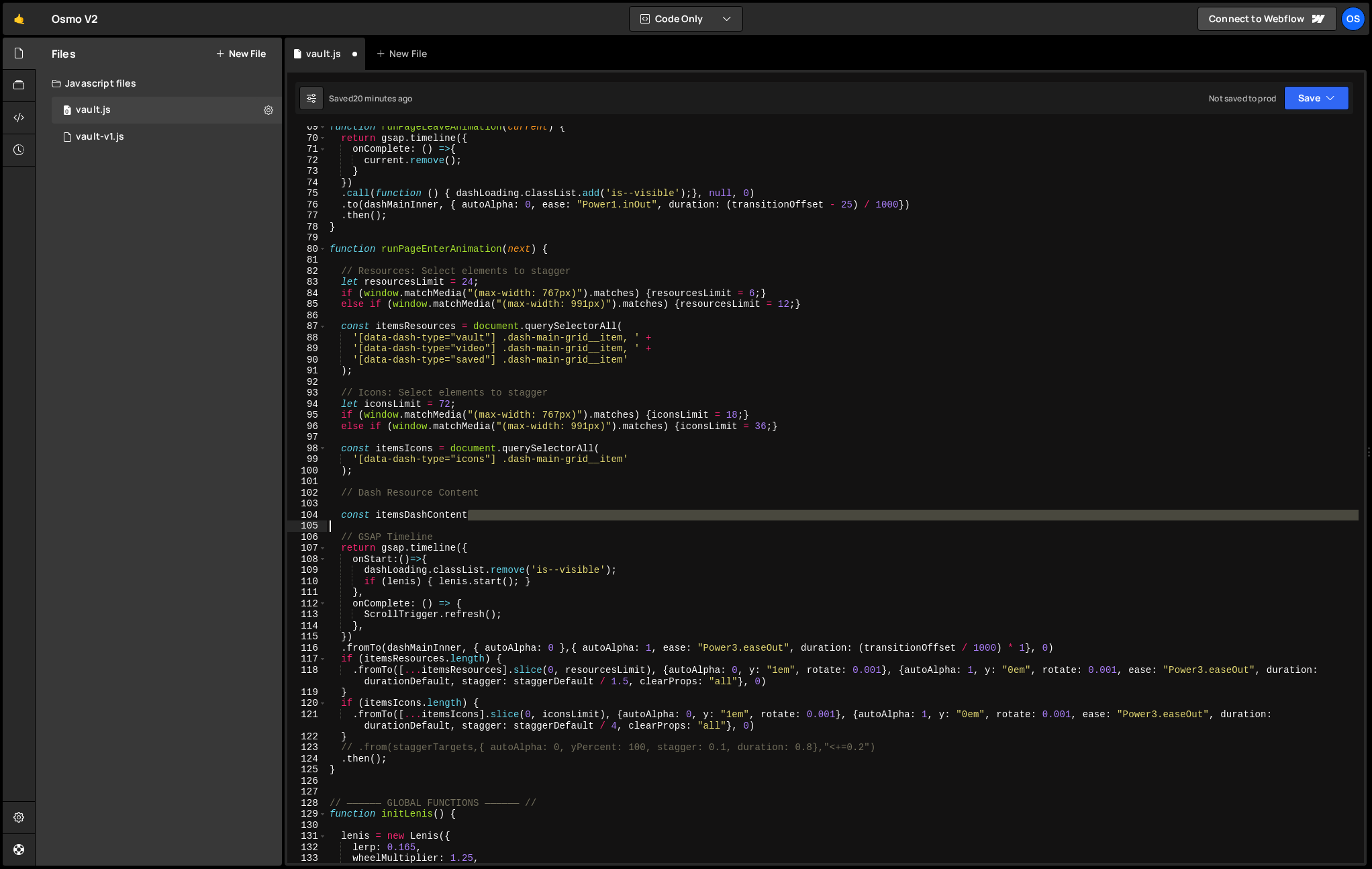
drag, startPoint x: 474, startPoint y: 515, endPoint x: 479, endPoint y: 523, distance: 9.4
click at [479, 523] on div "function runPageLeaveAnimation ( current ) { return gsap . timeline ({ onComple…" at bounding box center [842, 501] width 1031 height 759
click at [482, 516] on div "function runPageLeaveAnimation ( current ) { return gsap . timeline ({ onComple…" at bounding box center [842, 495] width 1031 height 737
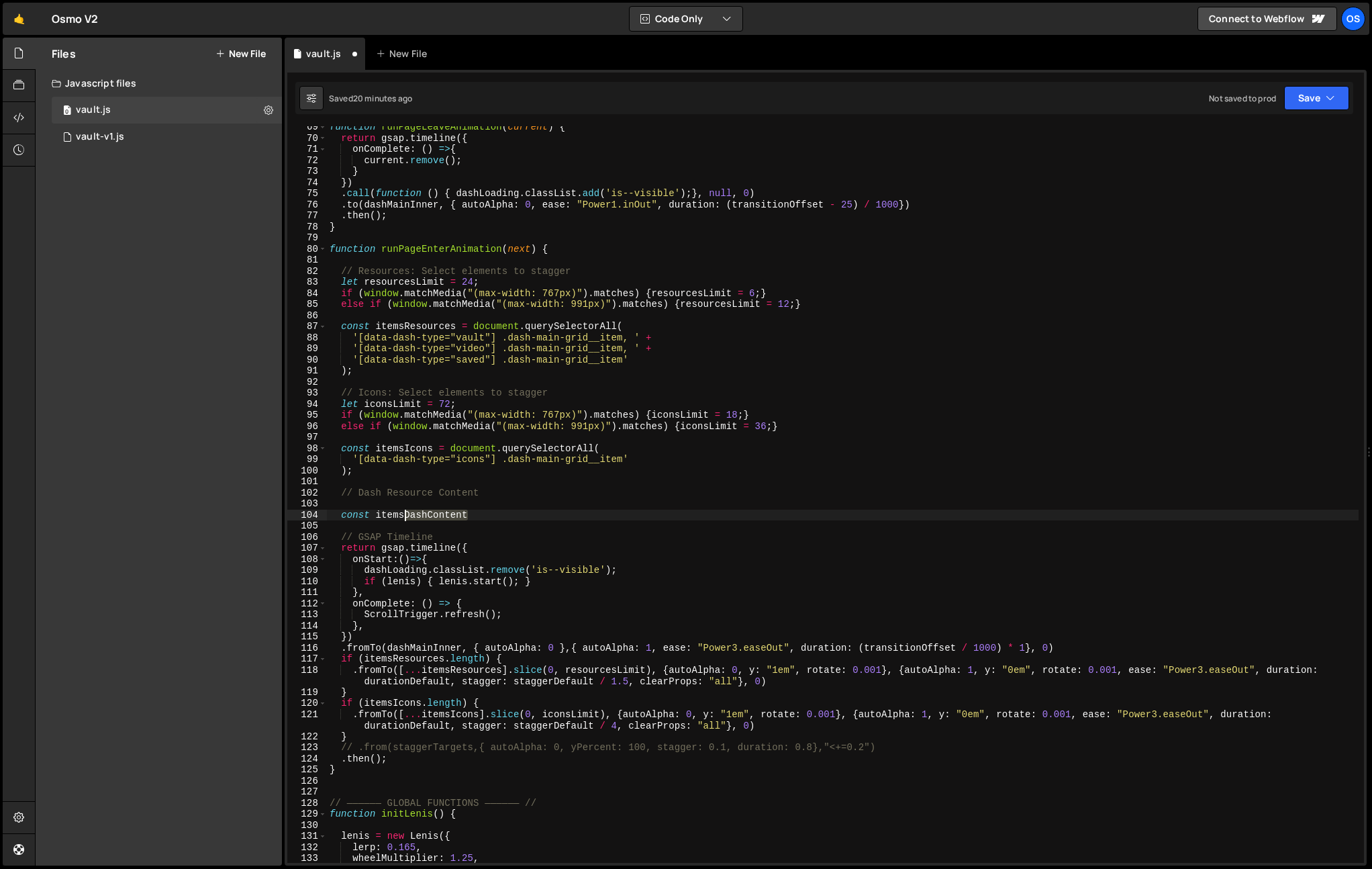
drag, startPoint x: 488, startPoint y: 514, endPoint x: 404, endPoint y: 518, distance: 84.1
click at [404, 518] on div "function runPageLeaveAnimation ( current ) { return gsap . timeline ({ onComple…" at bounding box center [842, 501] width 1031 height 759
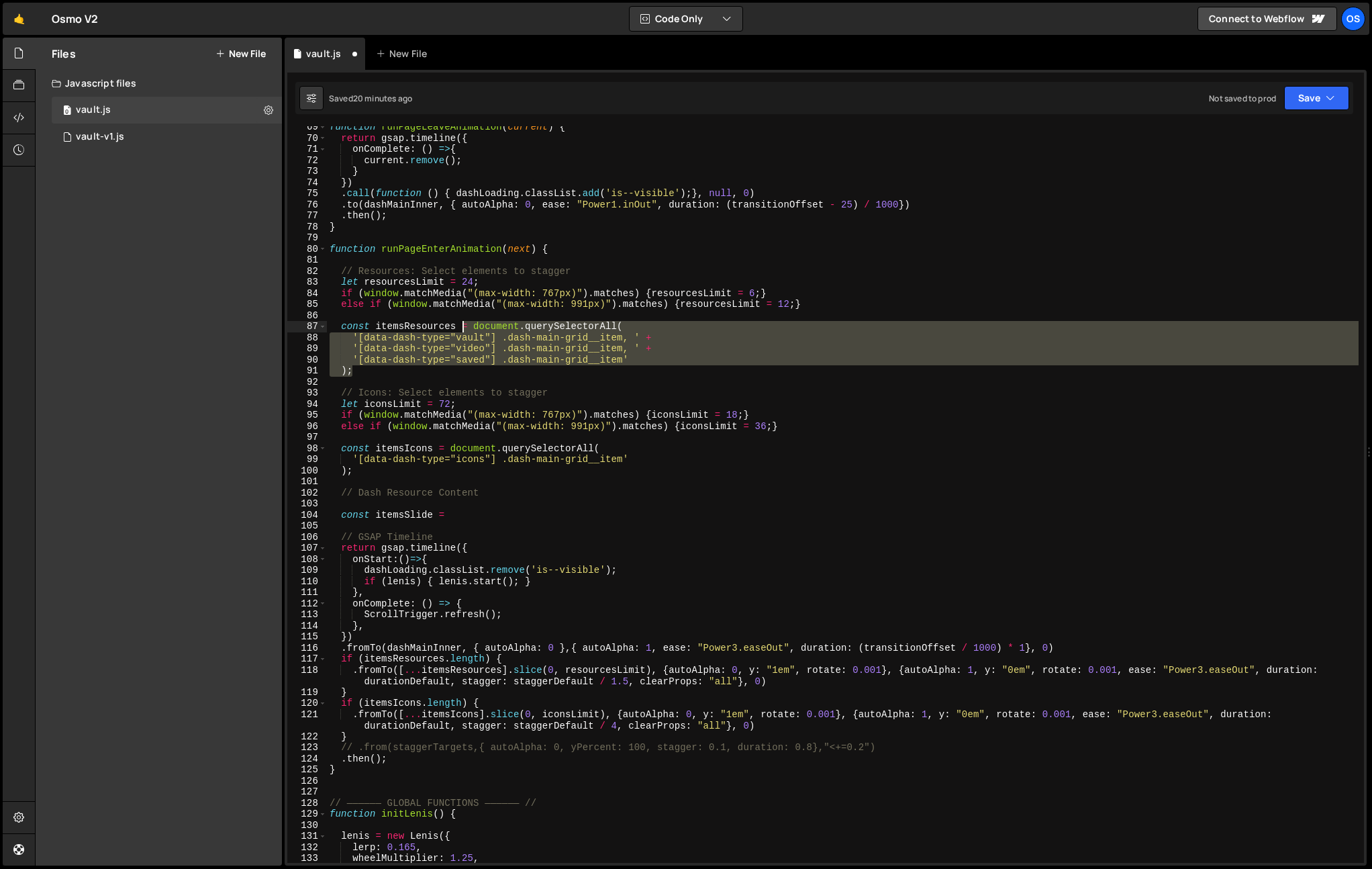
drag, startPoint x: 352, startPoint y: 372, endPoint x: 461, endPoint y: 325, distance: 118.7
click at [461, 325] on div "function runPageLeaveAnimation ( current ) { return gsap . timeline ({ onComple…" at bounding box center [842, 501] width 1031 height 759
click at [468, 510] on div "function runPageLeaveAnimation ( current ) { return gsap . timeline ({ onComple…" at bounding box center [842, 501] width 1031 height 759
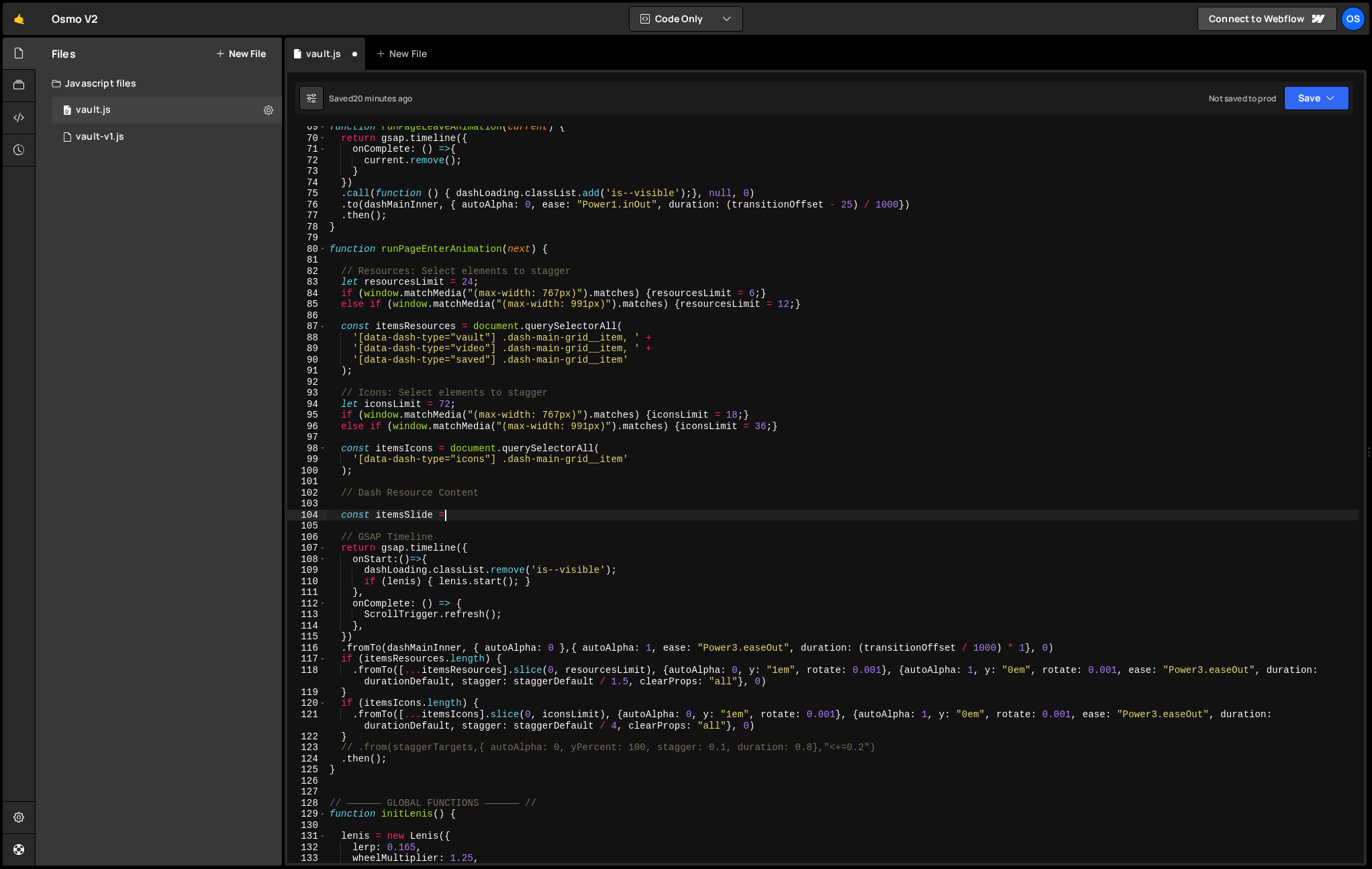
paste textarea ");"
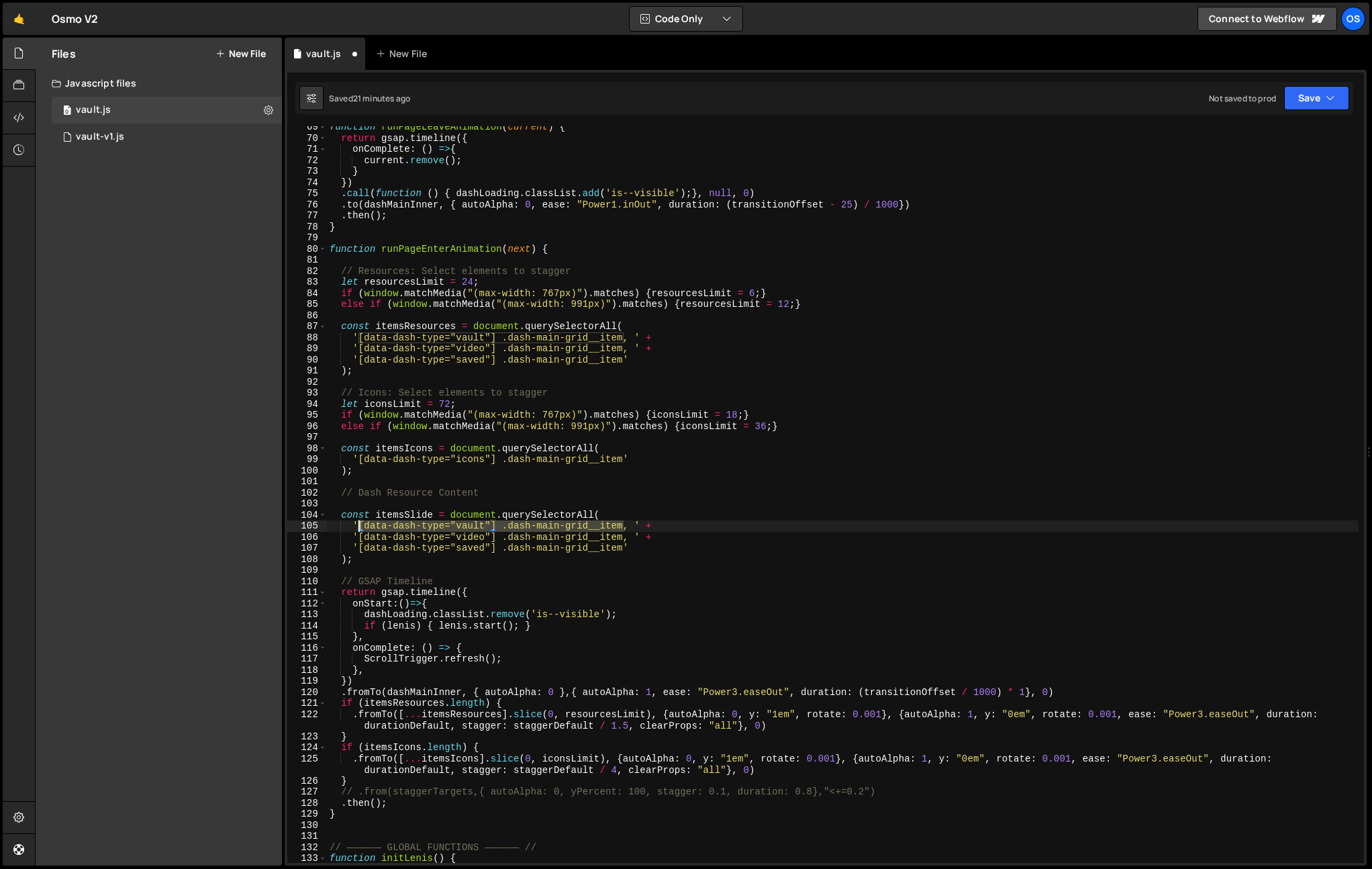
drag, startPoint x: 625, startPoint y: 526, endPoint x: 359, endPoint y: 526, distance: 266.0
click at [359, 526] on div "function runPageLeaveAnimation ( current ) { return gsap . timeline ({ onComple…" at bounding box center [842, 501] width 1031 height 759
paste textarea ".dash-res-visual"
drag, startPoint x: 358, startPoint y: 536, endPoint x: 624, endPoint y: 532, distance: 266.0
click at [624, 532] on div "function runPageLeaveAnimation ( current ) { return gsap . timeline ({ onComple…" at bounding box center [842, 501] width 1031 height 759
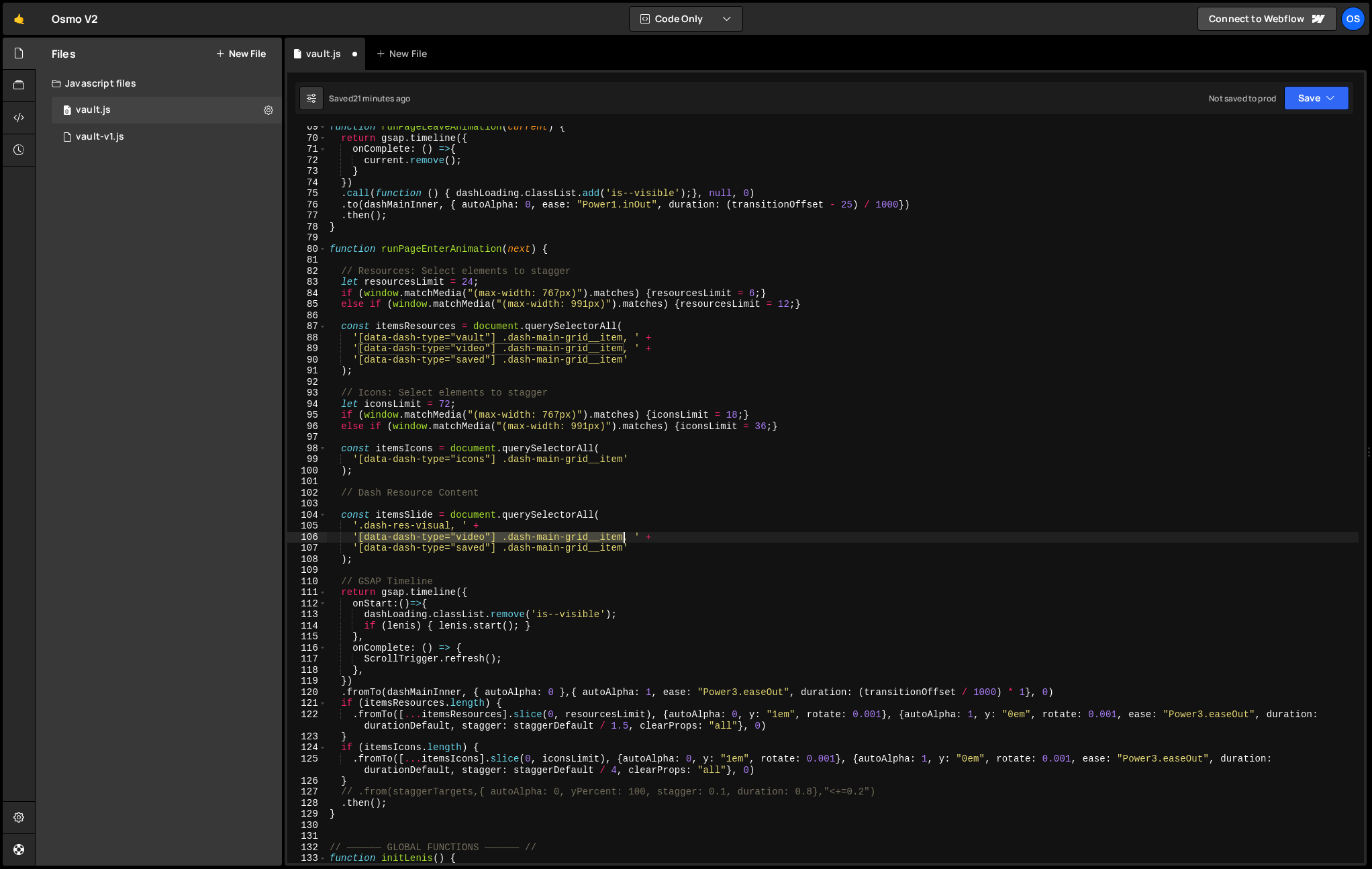
paste textarea ".dash-res-doc"
drag, startPoint x: 626, startPoint y: 548, endPoint x: 358, endPoint y: 547, distance: 268.0
click at [358, 547] on div "function runPageLeaveAnimation ( current ) { return gsap . timeline ({ onComple…" at bounding box center [842, 501] width 1031 height 759
paste textarea ".dash-res-code"
drag, startPoint x: 438, startPoint y: 549, endPoint x: 360, endPoint y: 549, distance: 78.0
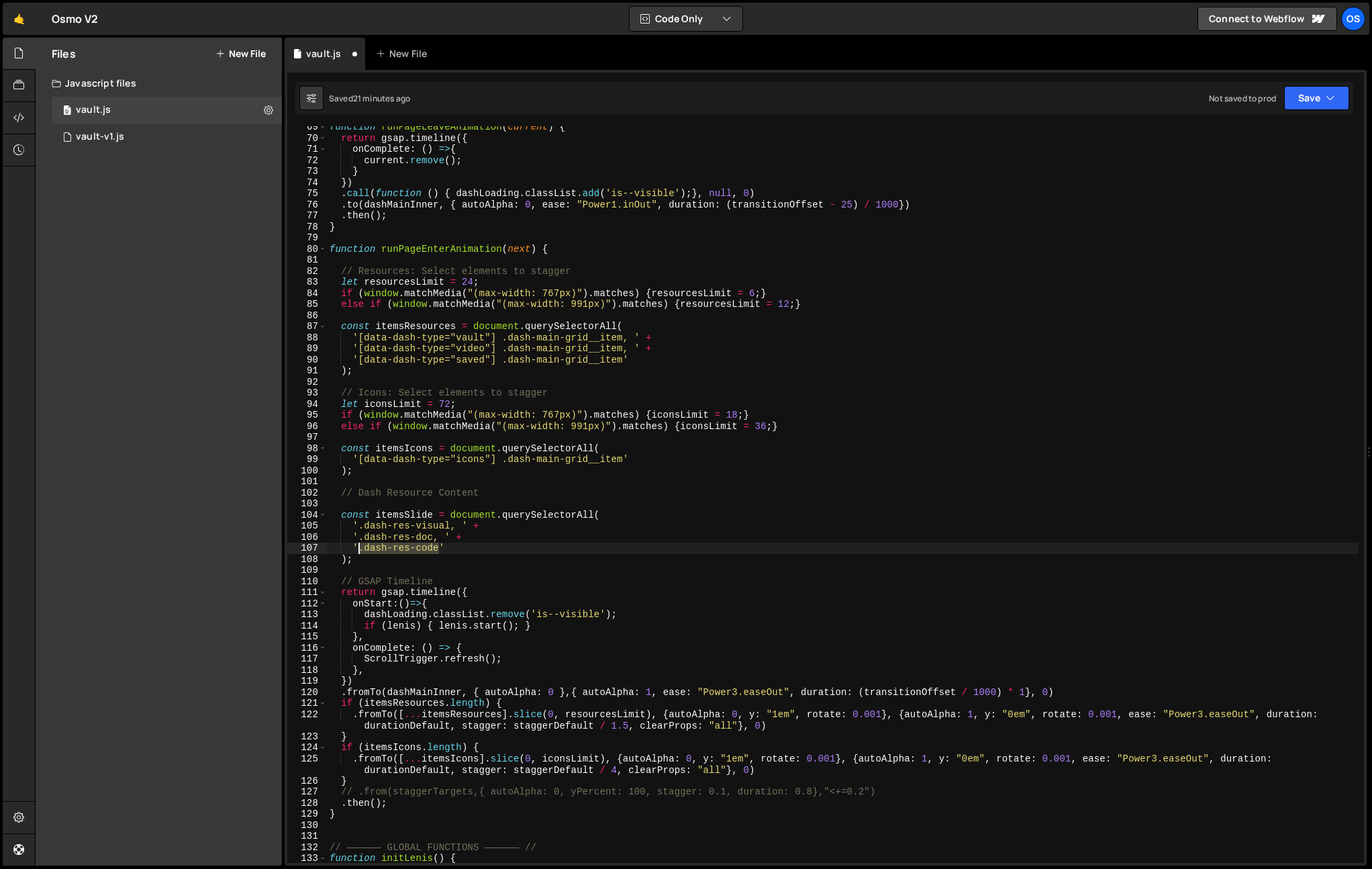
click at [360, 549] on div "function runPageLeaveAnimation ( current ) { return gsap . timeline ({ onComple…" at bounding box center [842, 501] width 1031 height 759
paste textarea "mor"
drag, startPoint x: 479, startPoint y: 537, endPoint x: 353, endPoint y: 537, distance: 126.0
click at [353, 537] on div "function runPageLeaveAnimation ( current ) { return gsap . timeline ({ onComple…" at bounding box center [842, 501] width 1031 height 759
type textarea "'.dash-res-doc, ' +"
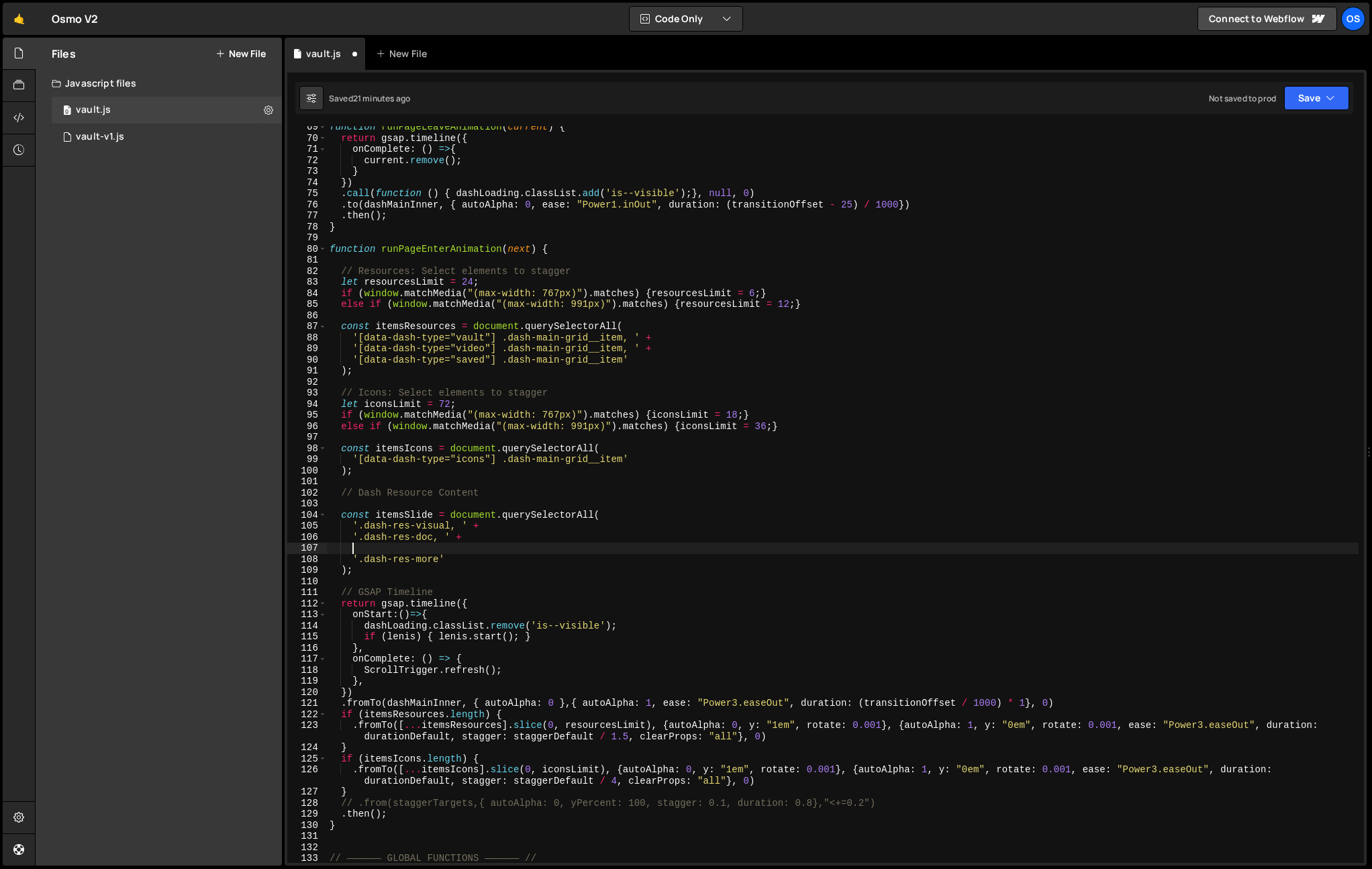
paste textarea "'.dash-res-doc, ' +"
type textarea "'.dash-res-doc, ' +"
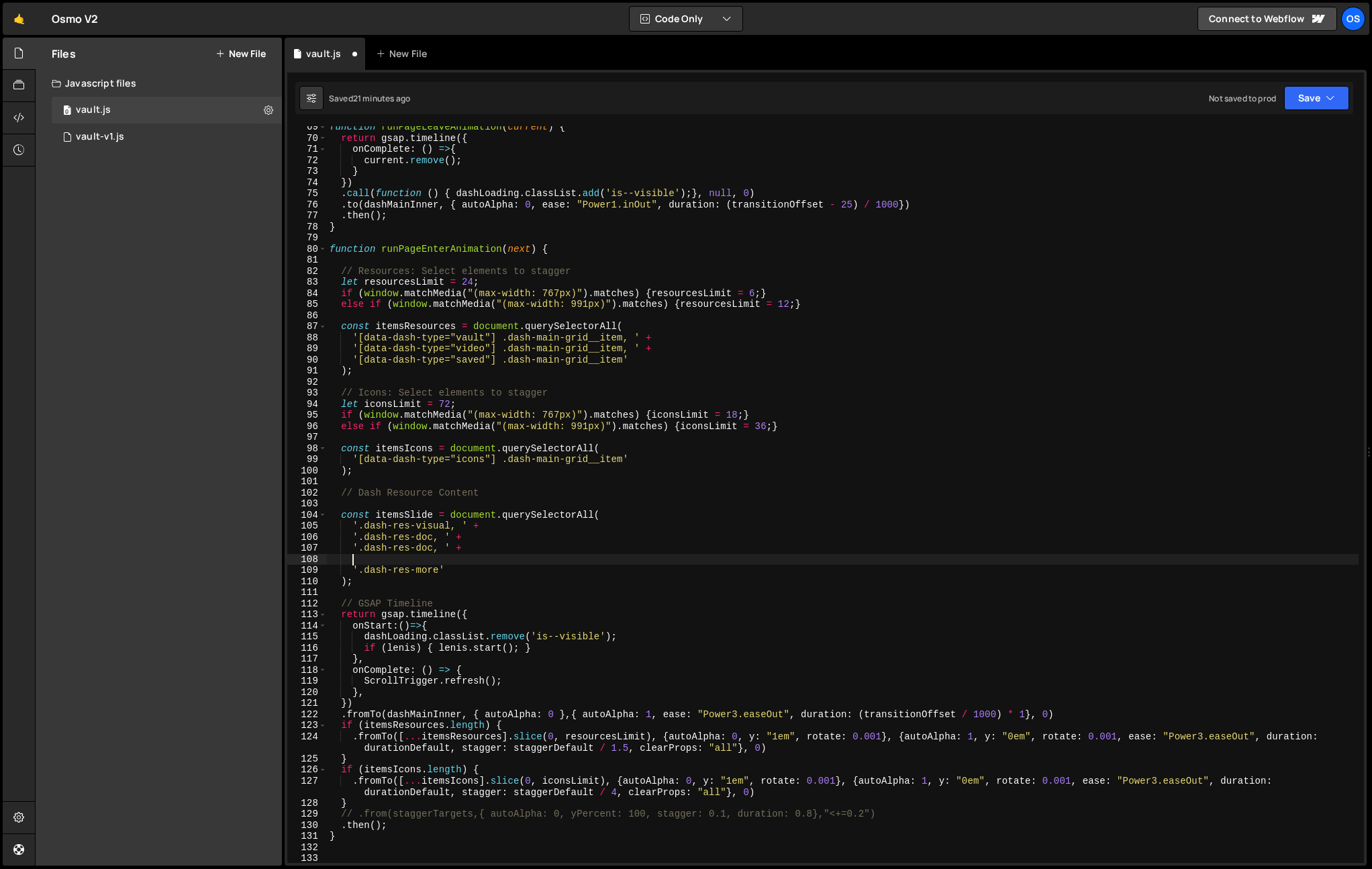
paste textarea "'.dash-res-doc, ' +"
drag, startPoint x: 537, startPoint y: 520, endPoint x: 446, endPoint y: 539, distance: 93.0
click at [537, 520] on div "function runPageLeaveAnimation ( current ) { return gsap . timeline ({ onComple…" at bounding box center [842, 501] width 1031 height 759
drag, startPoint x: 433, startPoint y: 555, endPoint x: 385, endPoint y: 577, distance: 52.8
click at [359, 561] on div "function runPageLeaveAnimation ( current ) { return gsap . timeline ({ onComple…" at bounding box center [842, 501] width 1031 height 759
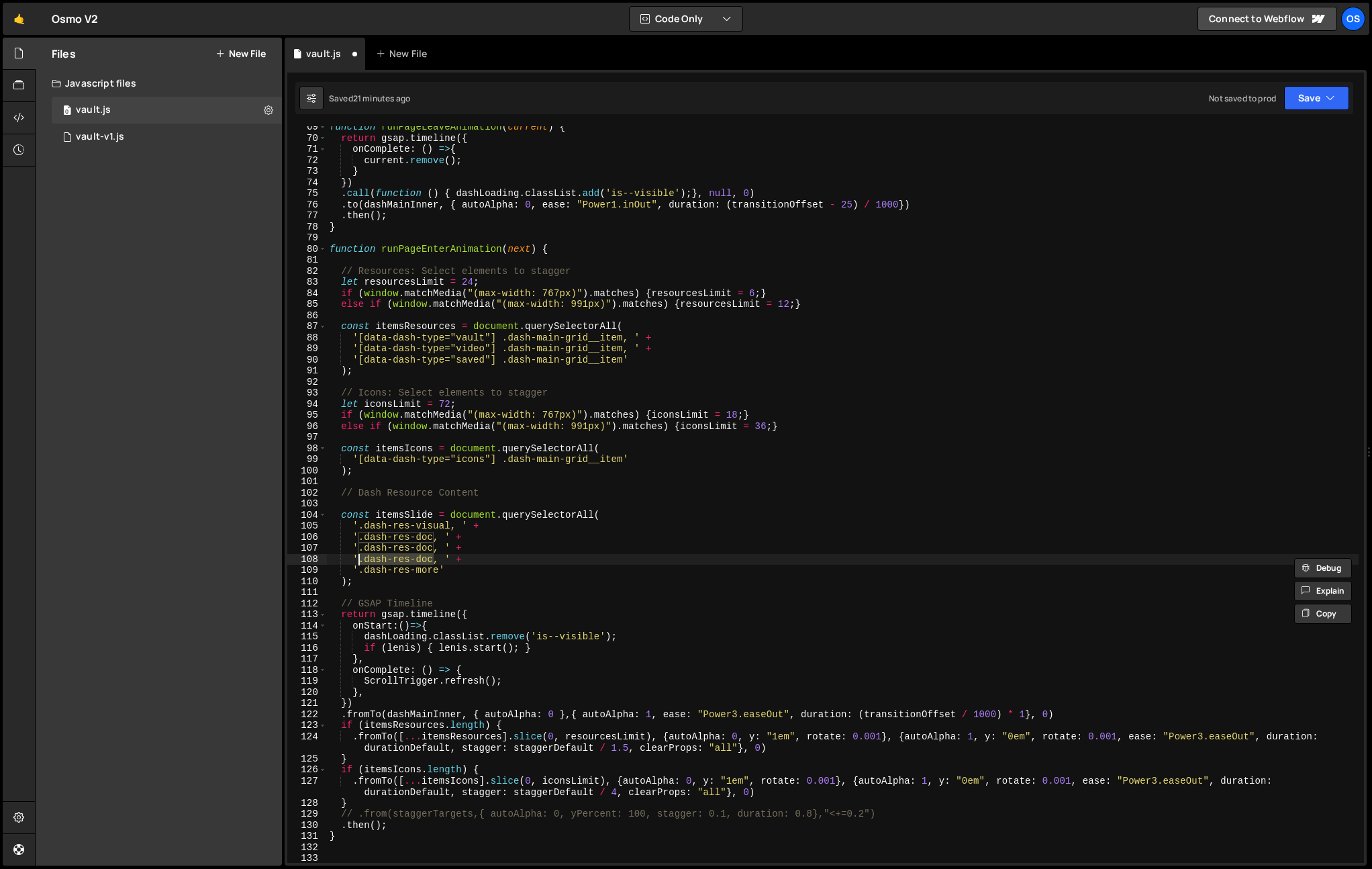
paste textarea "main__icon-btns"
click at [373, 570] on div "function runPageLeaveAnimation ( current ) { return gsap . timeline ({ onComple…" at bounding box center [842, 501] width 1031 height 759
drag, startPoint x: 432, startPoint y: 544, endPoint x: 357, endPoint y: 549, distance: 75.2
click at [357, 549] on div "function runPageLeaveAnimation ( current ) { return gsap . timeline ({ onComple…" at bounding box center [842, 501] width 1031 height 759
paste textarea "code"
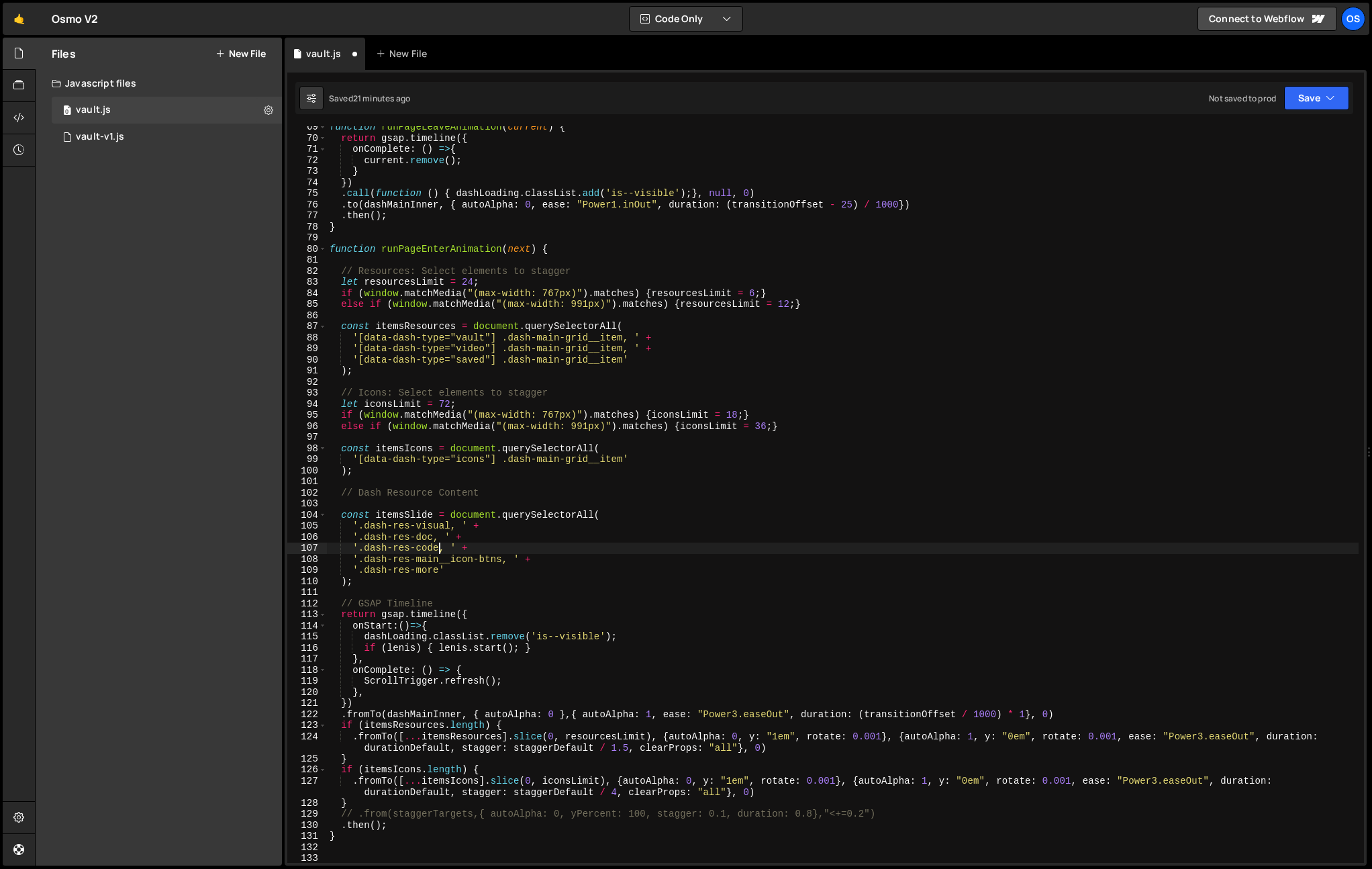
click at [523, 582] on div "function runPageLeaveAnimation ( current ) { return gsap . timeline ({ onComple…" at bounding box center [842, 501] width 1031 height 759
click at [399, 515] on div "function runPageLeaveAnimation ( current ) { return gsap . timeline ({ onComple…" at bounding box center [842, 501] width 1031 height 759
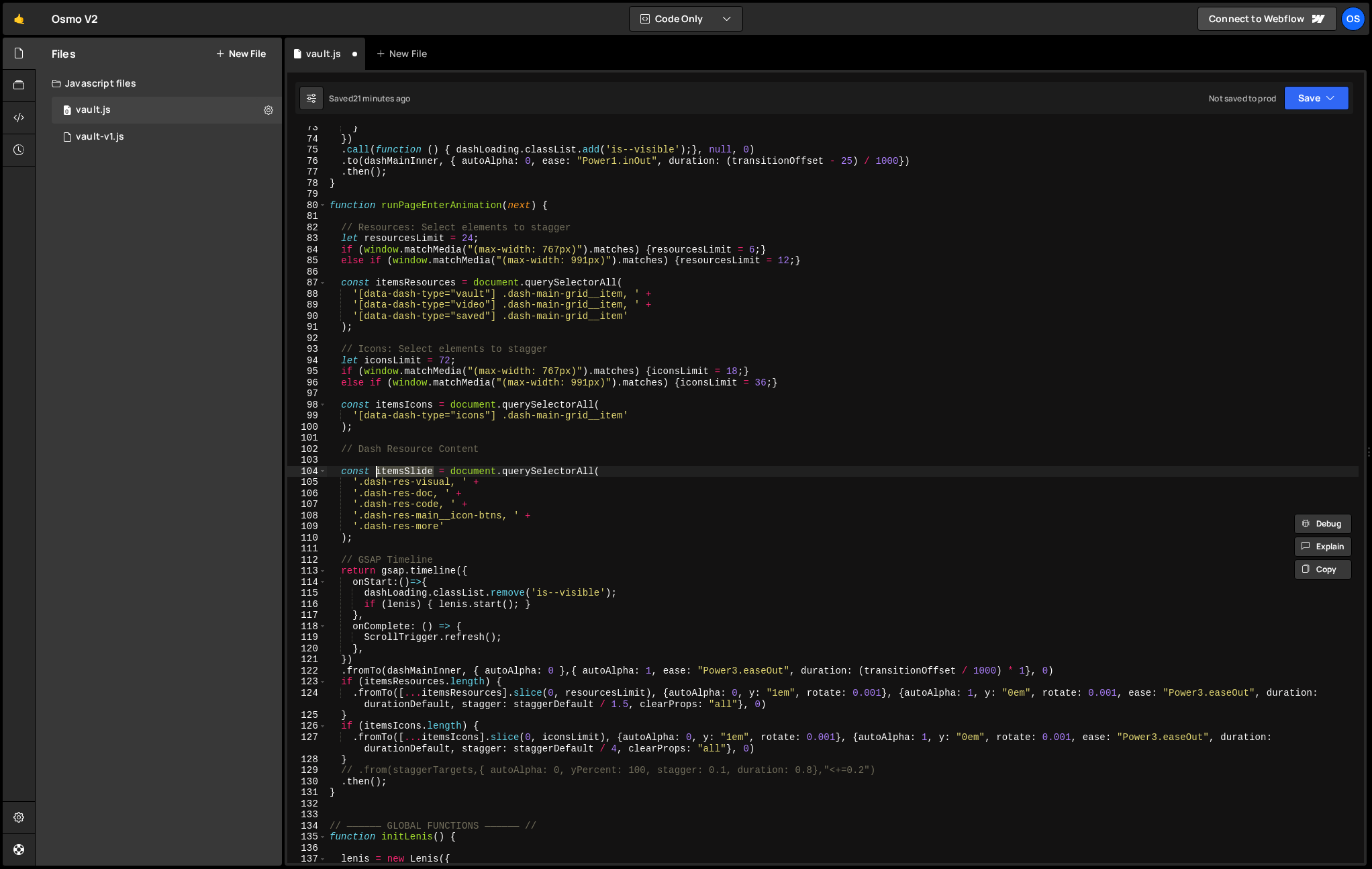
scroll to position [832, 0]
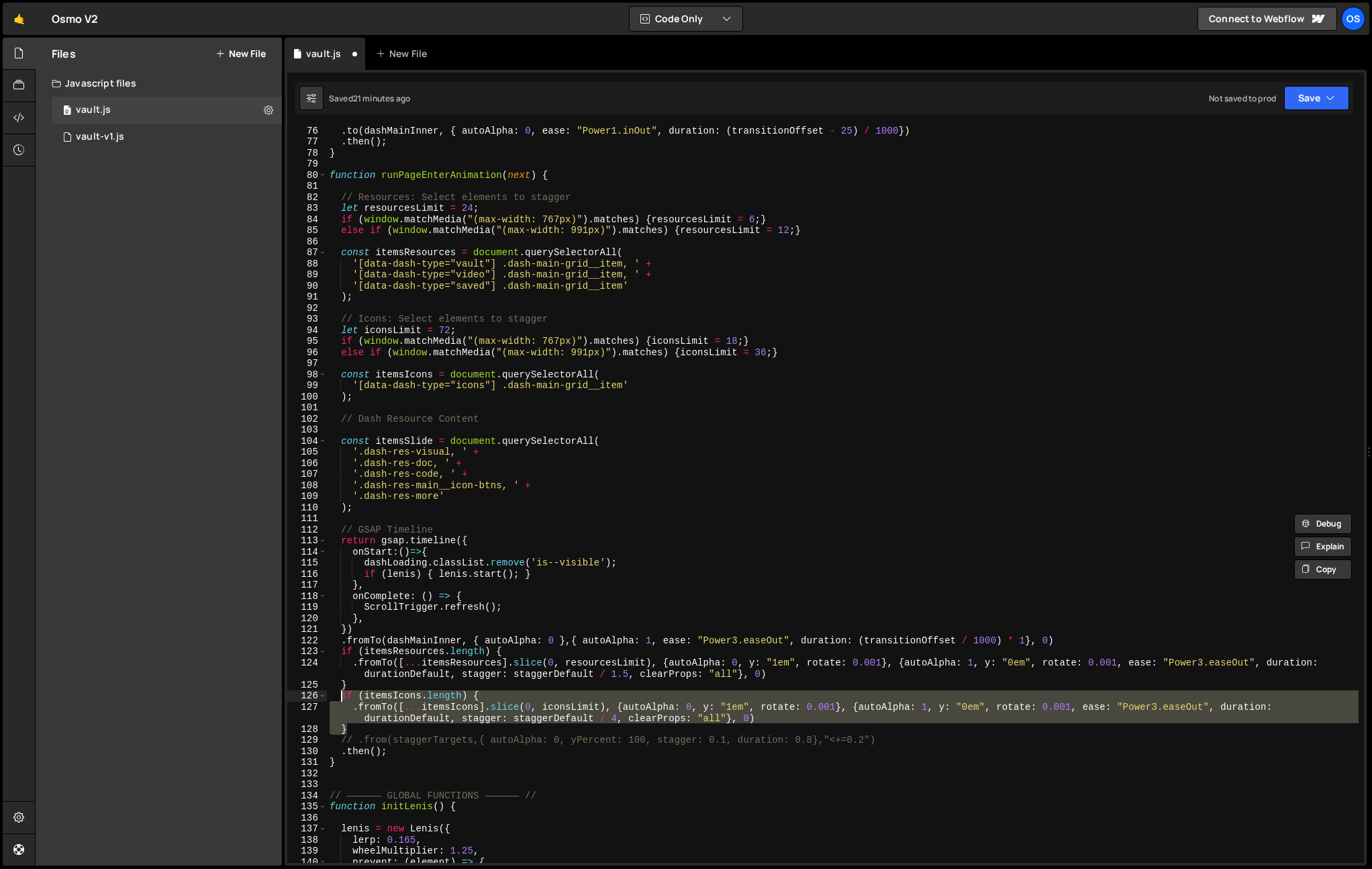
drag, startPoint x: 361, startPoint y: 732, endPoint x: 344, endPoint y: 720, distance: 20.8
click at [343, 696] on div ". to ( dashMainInner , { autoAlpha : 0 , ease : "Power1.inOut" , duration : ( t…" at bounding box center [842, 505] width 1031 height 759
type textarea "}"
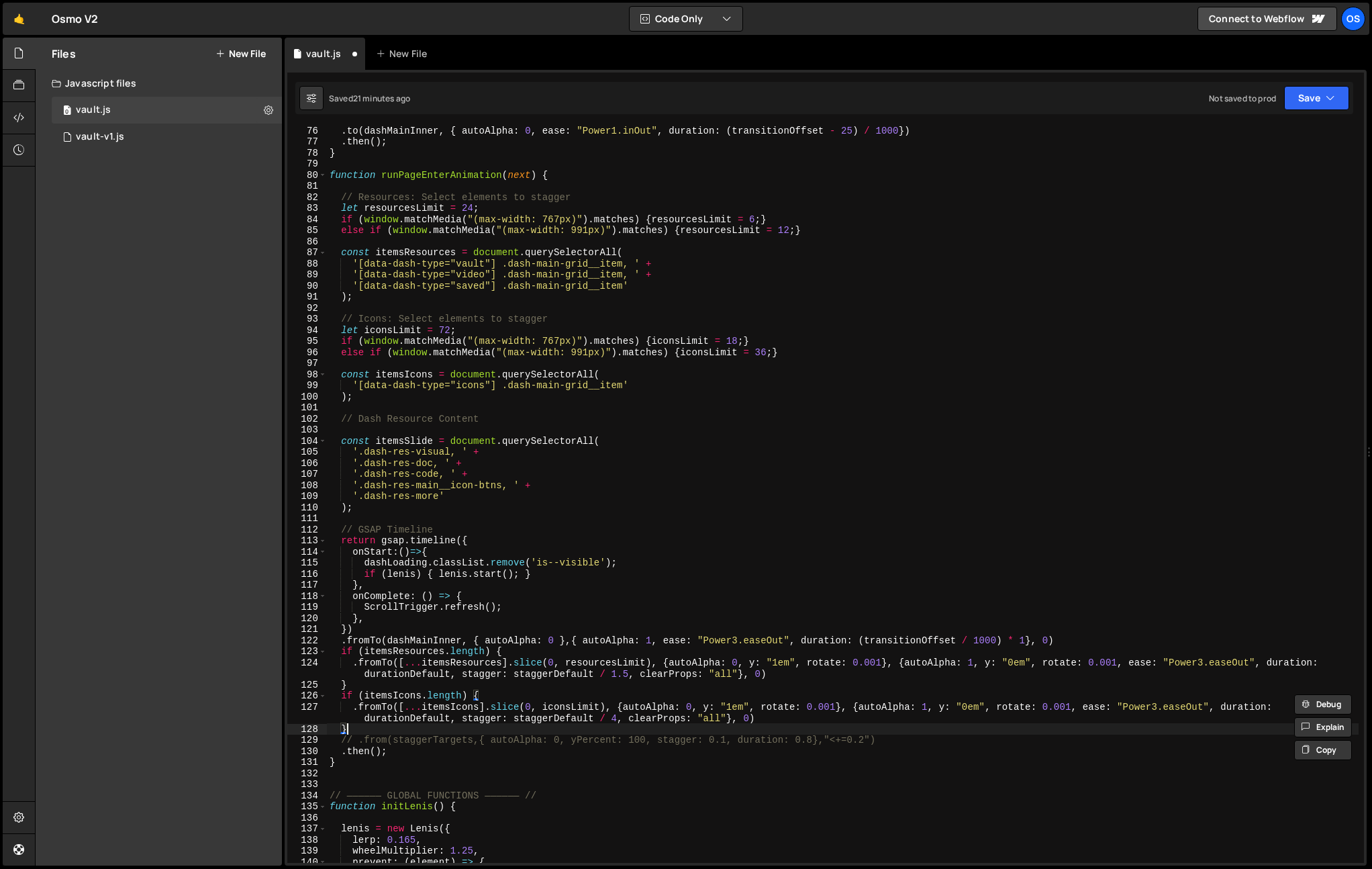
paste textarea "}"
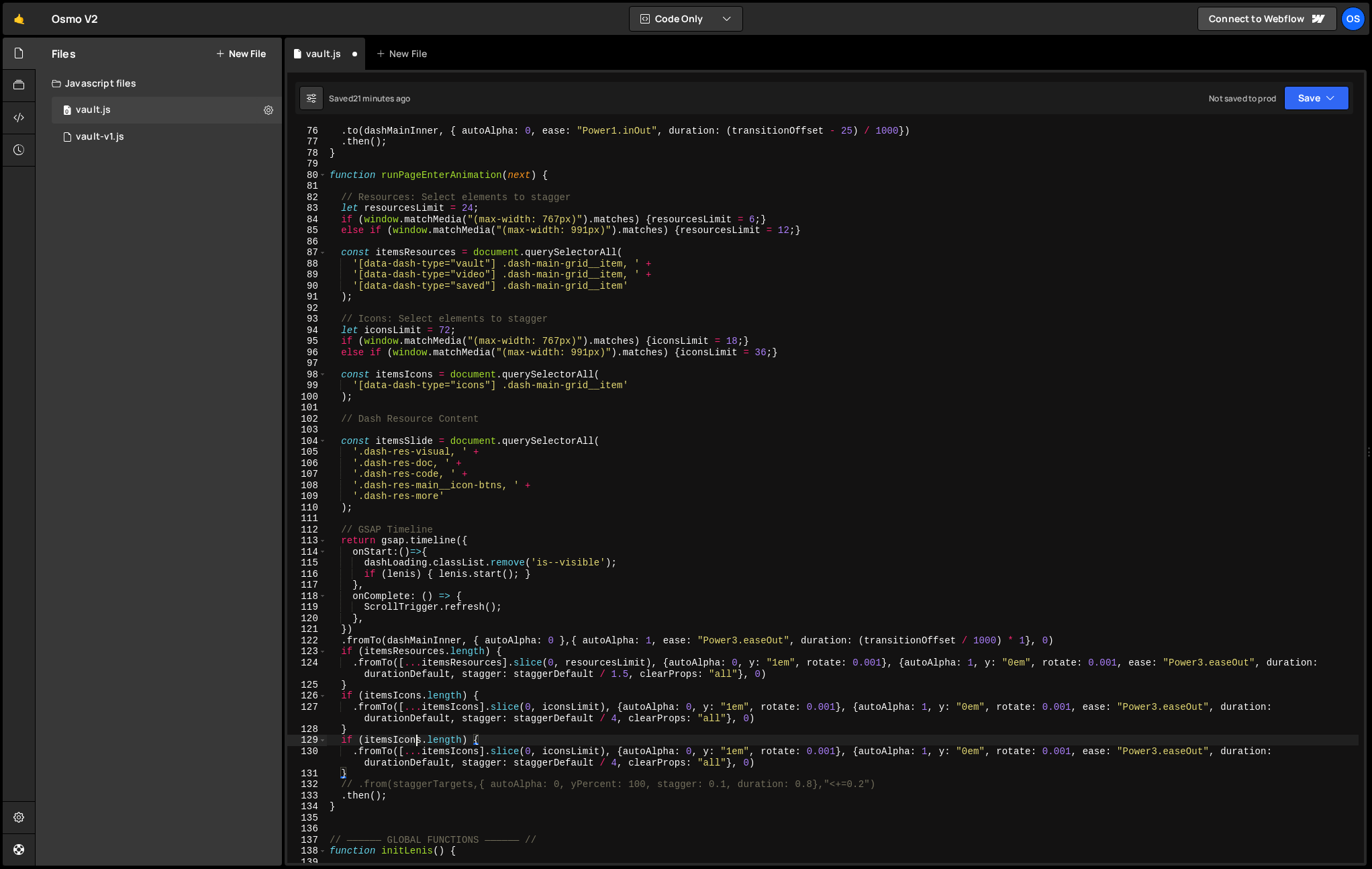
drag, startPoint x: 419, startPoint y: 740, endPoint x: 466, endPoint y: 538, distance: 207.4
click at [419, 740] on div ". to ( dashMainInner , { autoAlpha : 0 , ease : "Power1.inOut" , duration : ( t…" at bounding box center [842, 505] width 1031 height 759
click at [419, 439] on div ". to ( dashMainInner , { autoAlpha : 0 , ease : "Power1.inOut" , duration : ( t…" at bounding box center [842, 505] width 1031 height 759
click at [412, 742] on div ". to ( dashMainInner , { autoAlpha : 0 , ease : "Power1.inOut" , duration : ( t…" at bounding box center [842, 505] width 1031 height 759
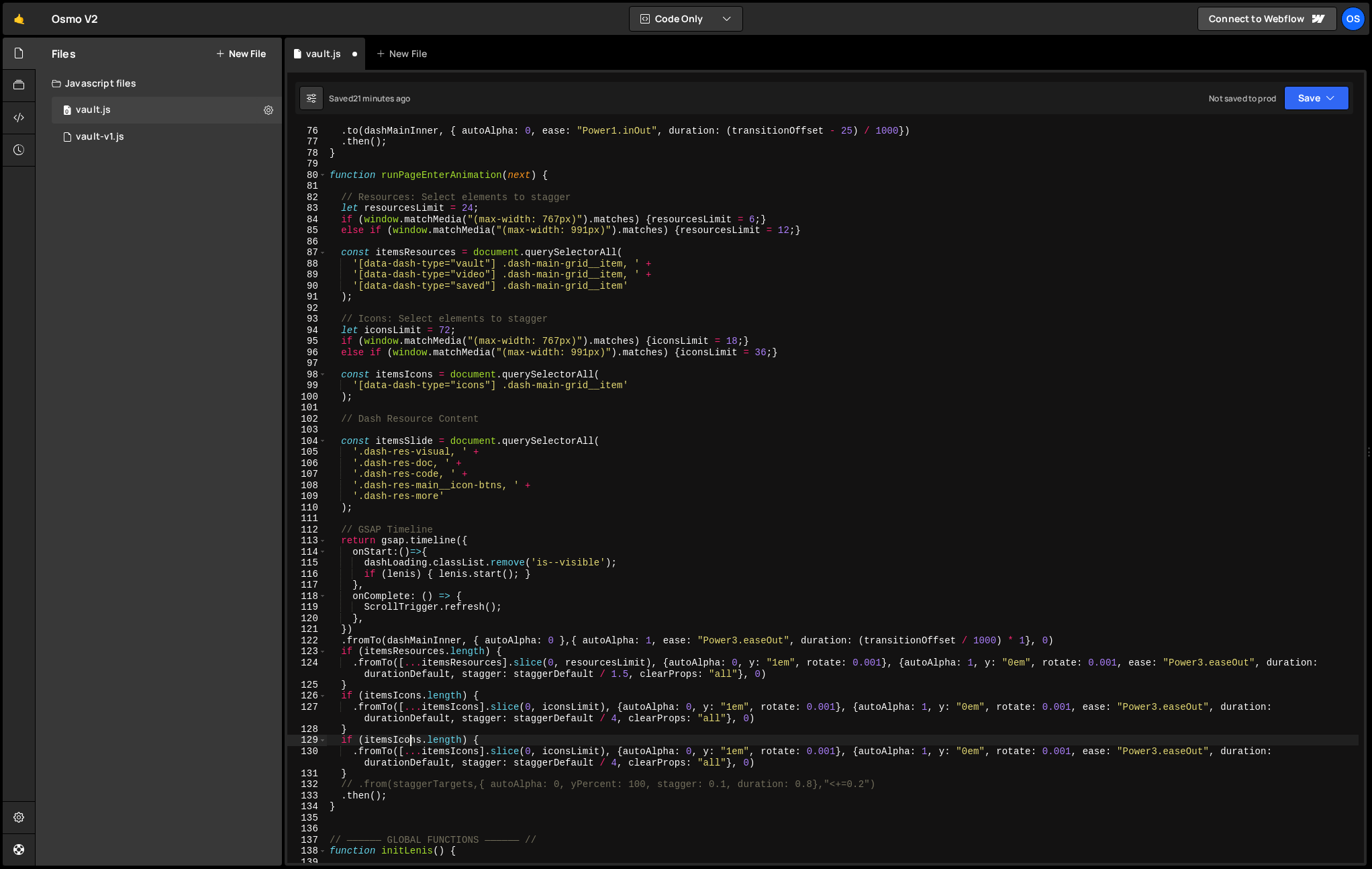
click at [412, 742] on div ". to ( dashMainInner , { autoAlpha : 0 , ease : "Power1.inOut" , duration : ( t…" at bounding box center [842, 505] width 1031 height 759
paste textarea "Slide"
drag, startPoint x: 721, startPoint y: 752, endPoint x: 669, endPoint y: 756, distance: 52.2
click at [714, 751] on div ". to ( dashMainInner , { autoAlpha : 0 , ease : "Power1.inOut" , duration : ( t…" at bounding box center [842, 505] width 1031 height 759
click at [617, 765] on div ". to ( dashMainInner , { autoAlpha : 0 , ease : "Power1.inOut" , duration : ( t…" at bounding box center [842, 505] width 1031 height 759
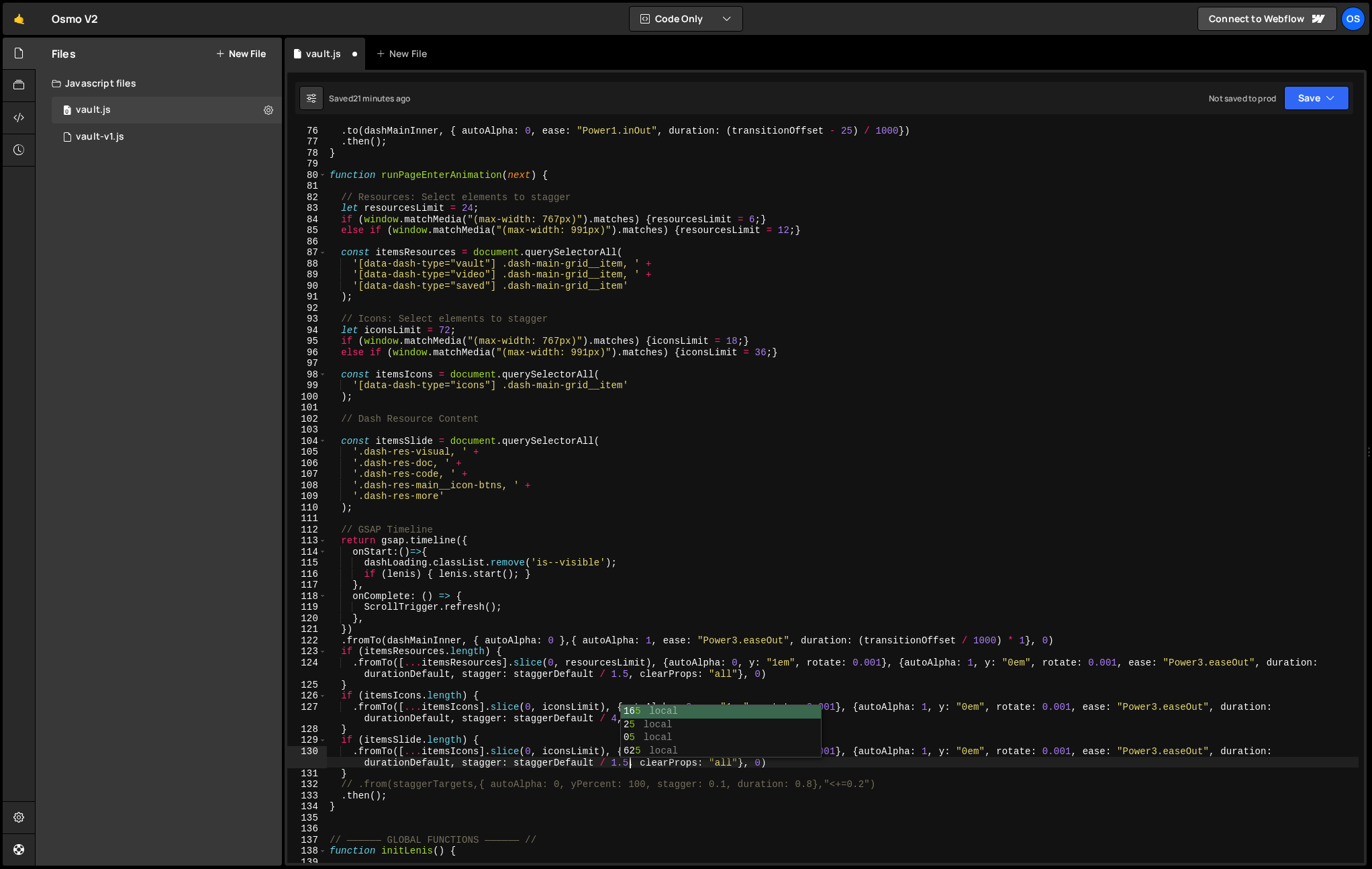
click at [819, 563] on div ". to ( dashMainInner , { autoAlpha : 0 , ease : "Power1.inOut" , duration : ( t…" at bounding box center [842, 505] width 1031 height 759
click at [561, 746] on div ". to ( dashMainInner , { autoAlpha : 0 , ease : "Power1.inOut" , duration : ( t…" at bounding box center [842, 505] width 1031 height 759
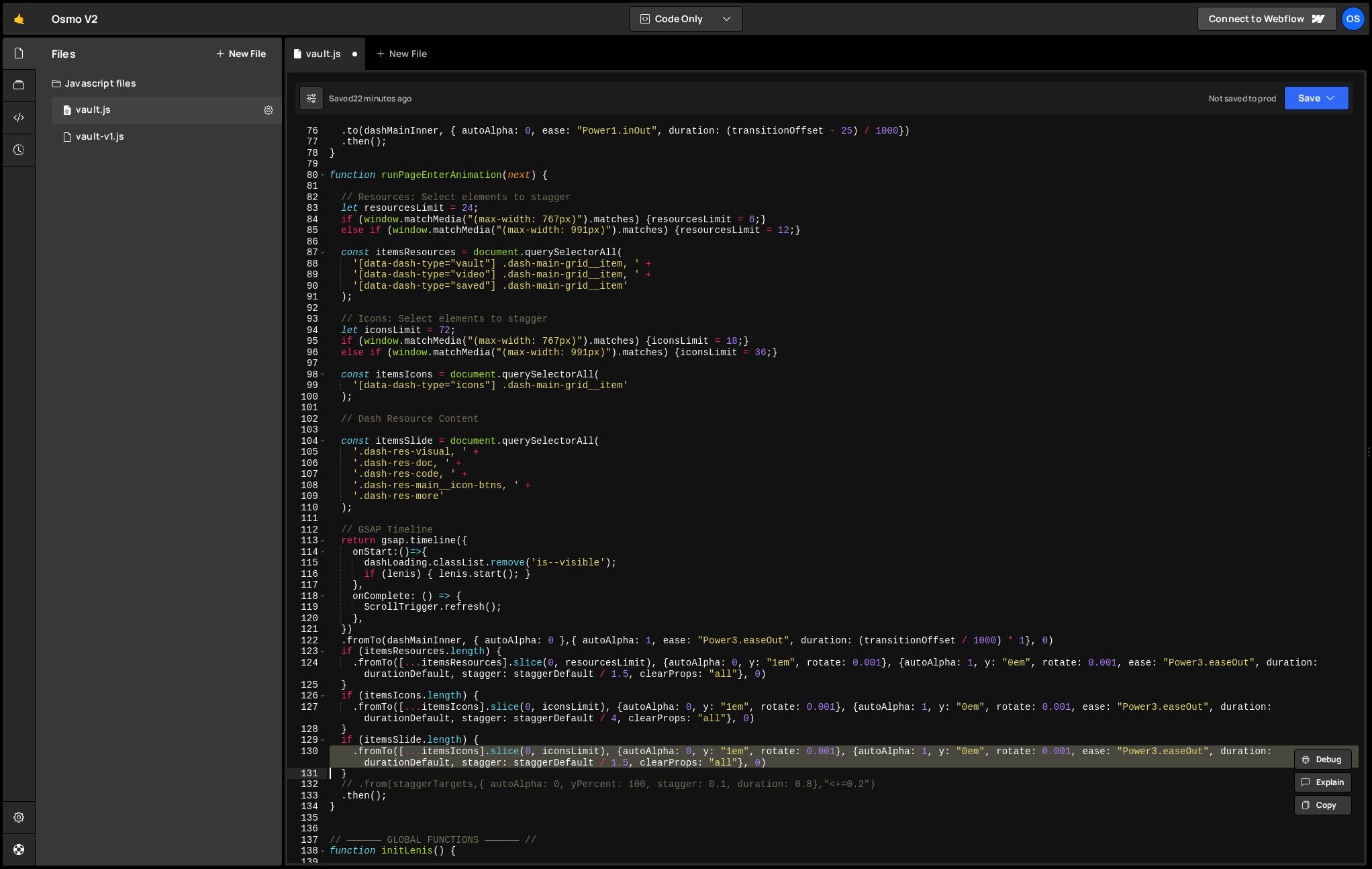
click at [532, 732] on div ". to ( dashMainInner , { autoAlpha : 0 , ease : "Power1.inOut" , duration : ( t…" at bounding box center [842, 505] width 1031 height 759
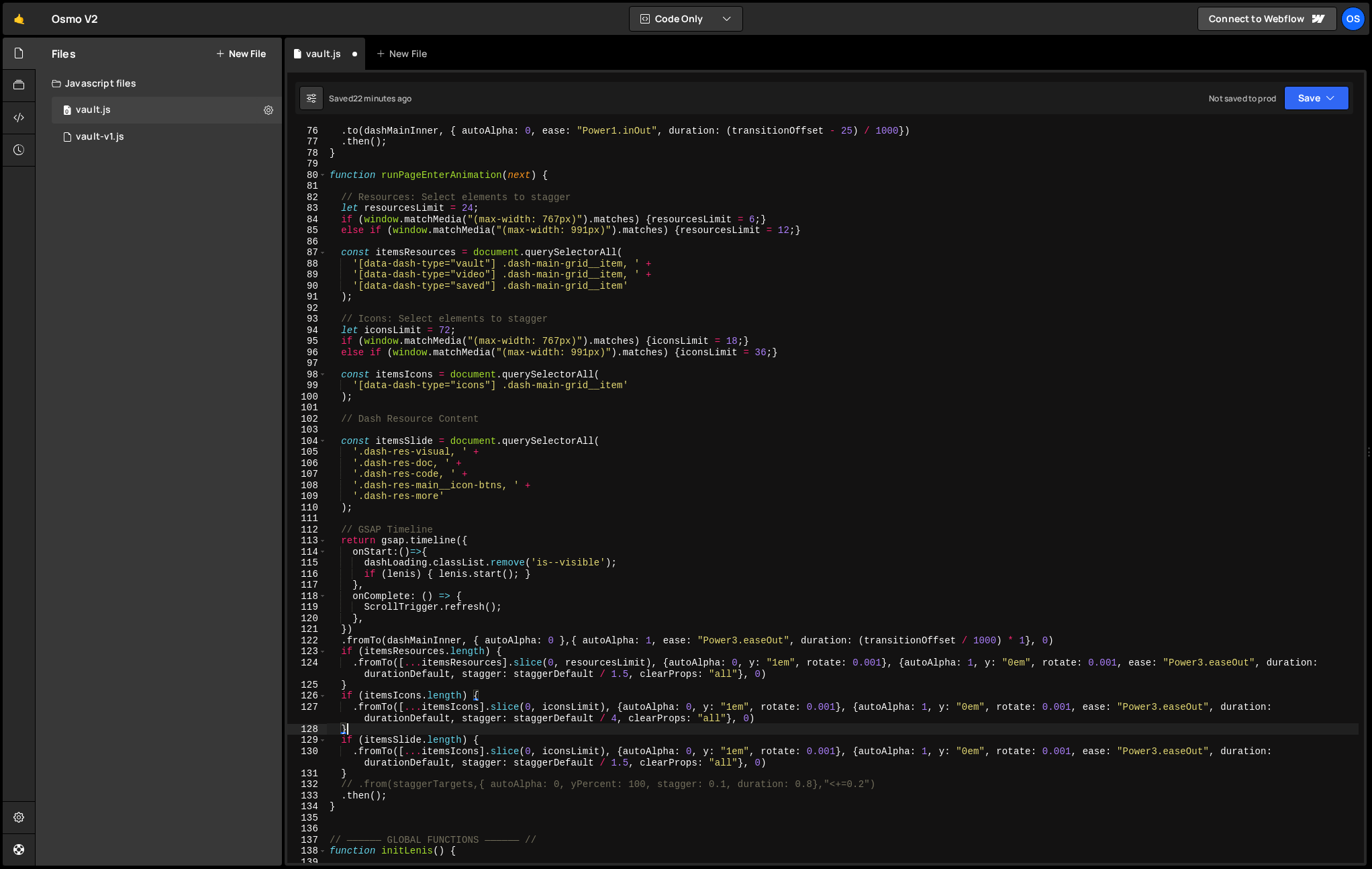
scroll to position [0, 1]
click at [530, 734] on div ". to ( dashMainInner , { autoAlpha : 0 , ease : "Power1.inOut" , duration : ( t…" at bounding box center [842, 505] width 1031 height 759
drag, startPoint x: 543, startPoint y: 750, endPoint x: 486, endPoint y: 750, distance: 57.0
click at [486, 750] on div ". to ( dashMainInner , { autoAlpha : 0 , ease : "Power1.inOut" , duration : ( t…" at bounding box center [842, 505] width 1031 height 759
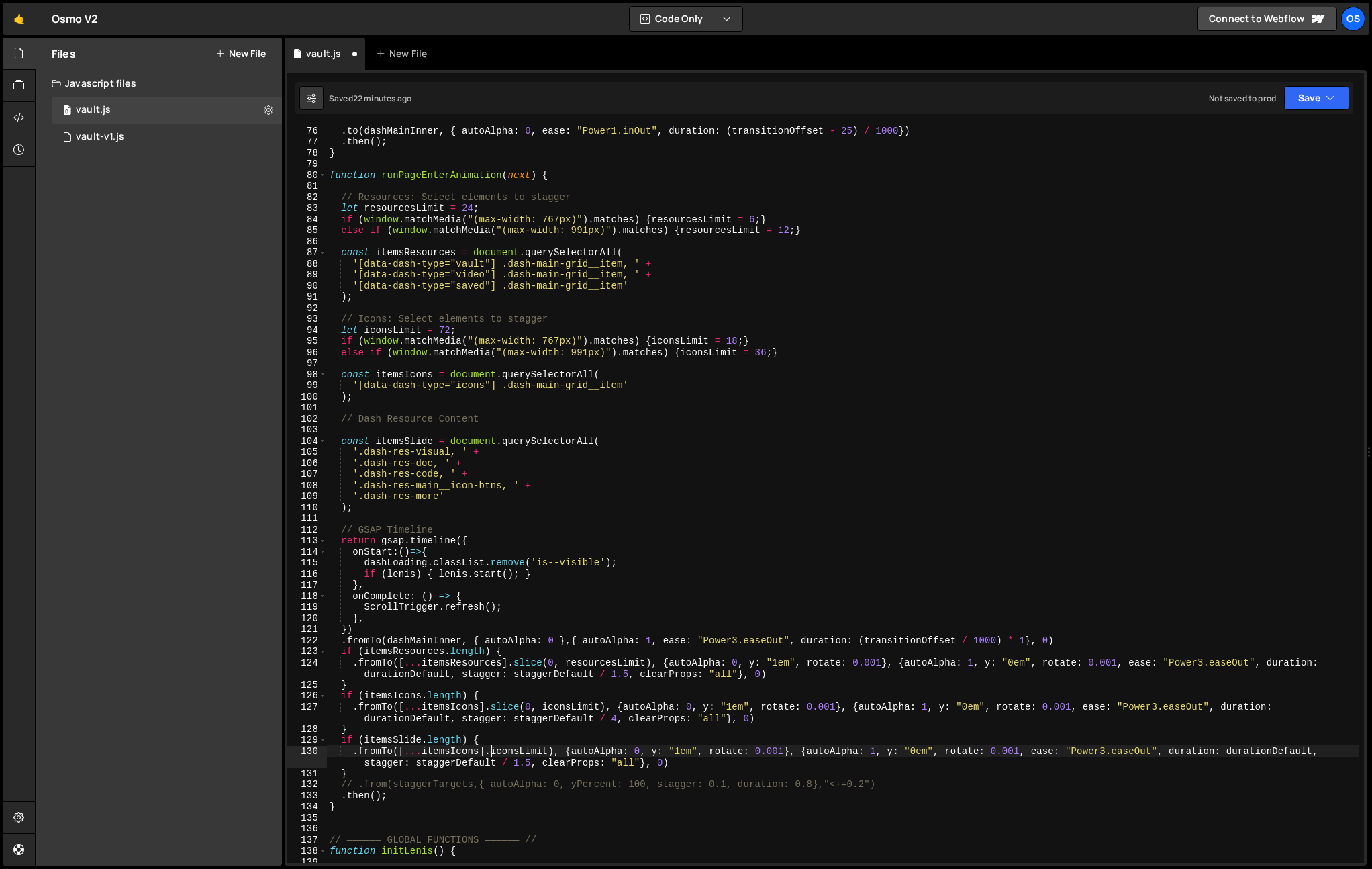
click at [555, 752] on div ". to ( dashMainInner , { autoAlpha : 0 , ease : "Power1.inOut" , duration : ( t…" at bounding box center [842, 505] width 1031 height 759
click at [654, 740] on div ". to ( dashMainInner , { autoAlpha : 0 , ease : "Power1.inOut" , duration : ( t…" at bounding box center [842, 505] width 1031 height 759
click at [508, 750] on div ". to ( dashMainInner , { autoAlpha : 0 , ease : "Power1.inOut" , duration : ( t…" at bounding box center [842, 505] width 1031 height 759
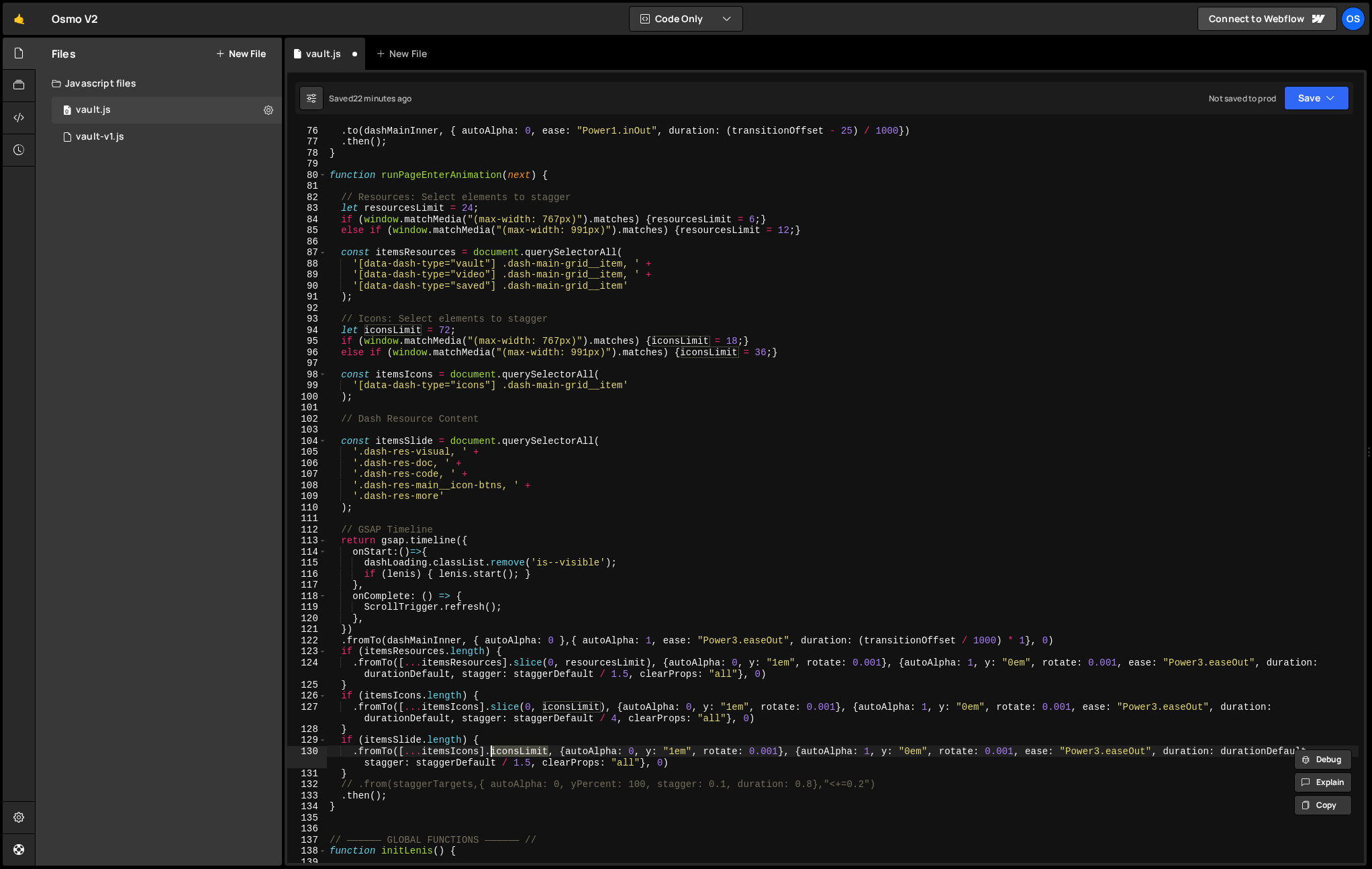
click at [469, 754] on div ". to ( dashMainInner , { autoAlpha : 0 , ease : "Power1.inOut" , duration : ( t…" at bounding box center [842, 505] width 1031 height 759
drag, startPoint x: 554, startPoint y: 719, endPoint x: 553, endPoint y: 742, distance: 23.0
click at [554, 721] on div ". to ( dashMainInner , { autoAlpha : 0 , ease : "Power1.inOut" , duration : ( t…" at bounding box center [842, 505] width 1031 height 759
click at [408, 740] on div ". to ( dashMainInner , { autoAlpha : 0 , ease : "Power1.inOut" , duration : ( t…" at bounding box center [842, 505] width 1031 height 759
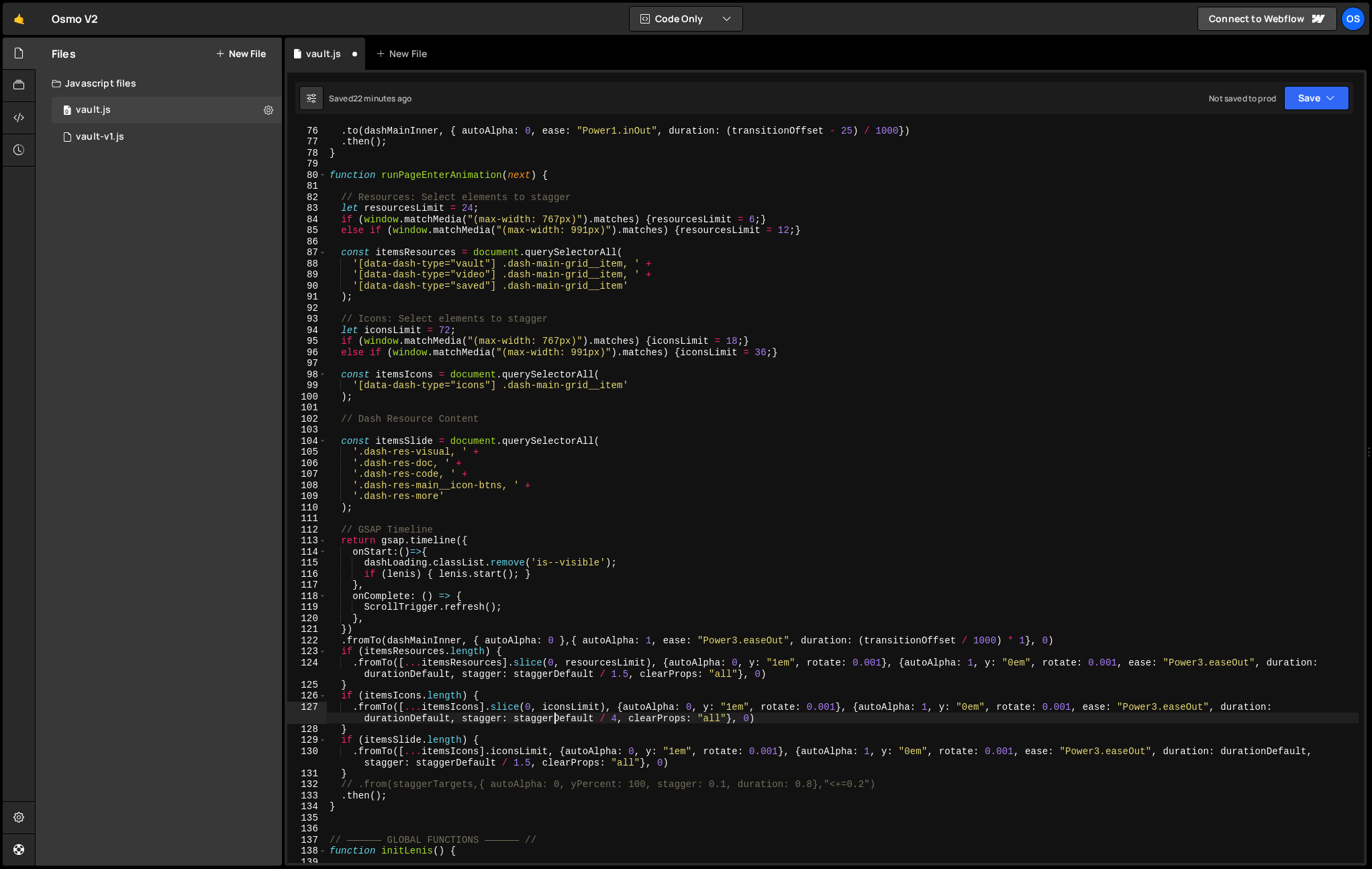
click at [408, 740] on div ". to ( dashMainInner , { autoAlpha : 0 , ease : "Power1.inOut" , duration : ( t…" at bounding box center [842, 505] width 1031 height 759
drag, startPoint x: 547, startPoint y: 749, endPoint x: 490, endPoint y: 788, distance: 69.1
click at [400, 750] on div ". to ( dashMainInner , { autoAlpha : 0 , ease : "Power1.inOut" , duration : ( t…" at bounding box center [842, 505] width 1031 height 759
paste textarea "itemsSlide"
click at [659, 660] on div ". to ( dashMainInner , { autoAlpha : 0 , ease : "Power1.inOut" , duration : ( t…" at bounding box center [842, 505] width 1031 height 759
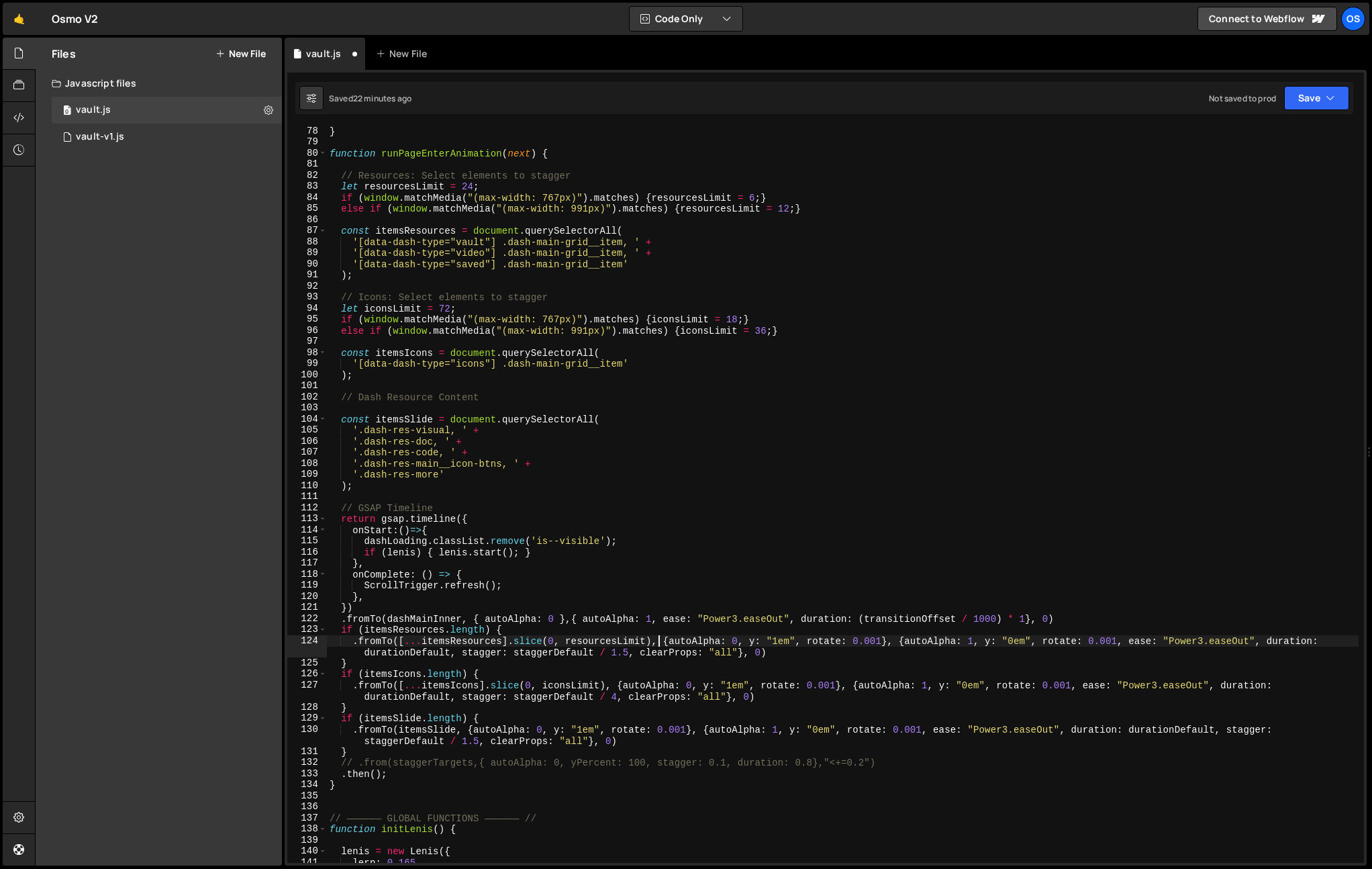
scroll to position [862, 0]
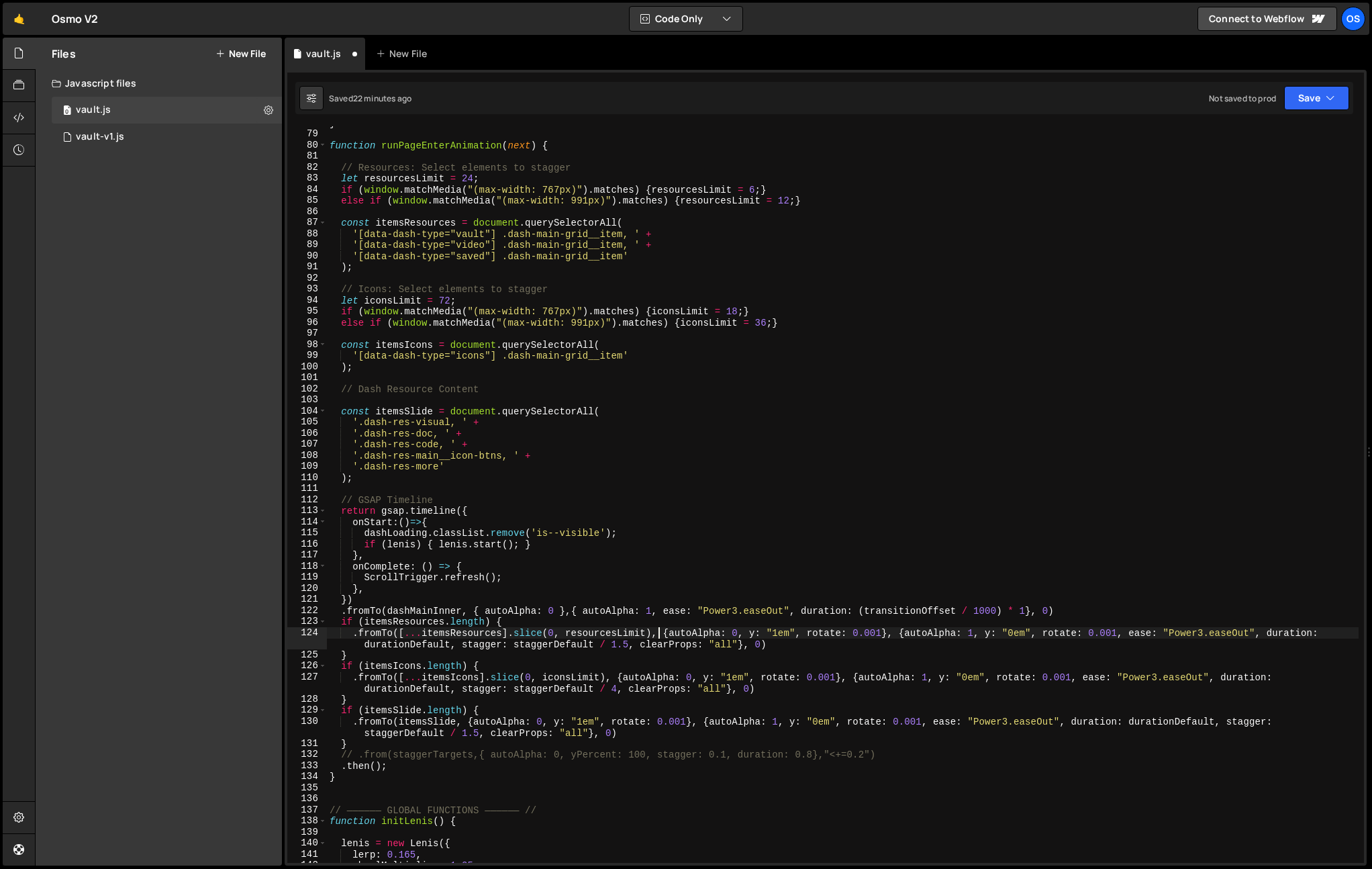
click at [646, 702] on div "} function runPageEnterAnimation ( next ) { // Resources: Select elements to st…" at bounding box center [842, 497] width 1031 height 759
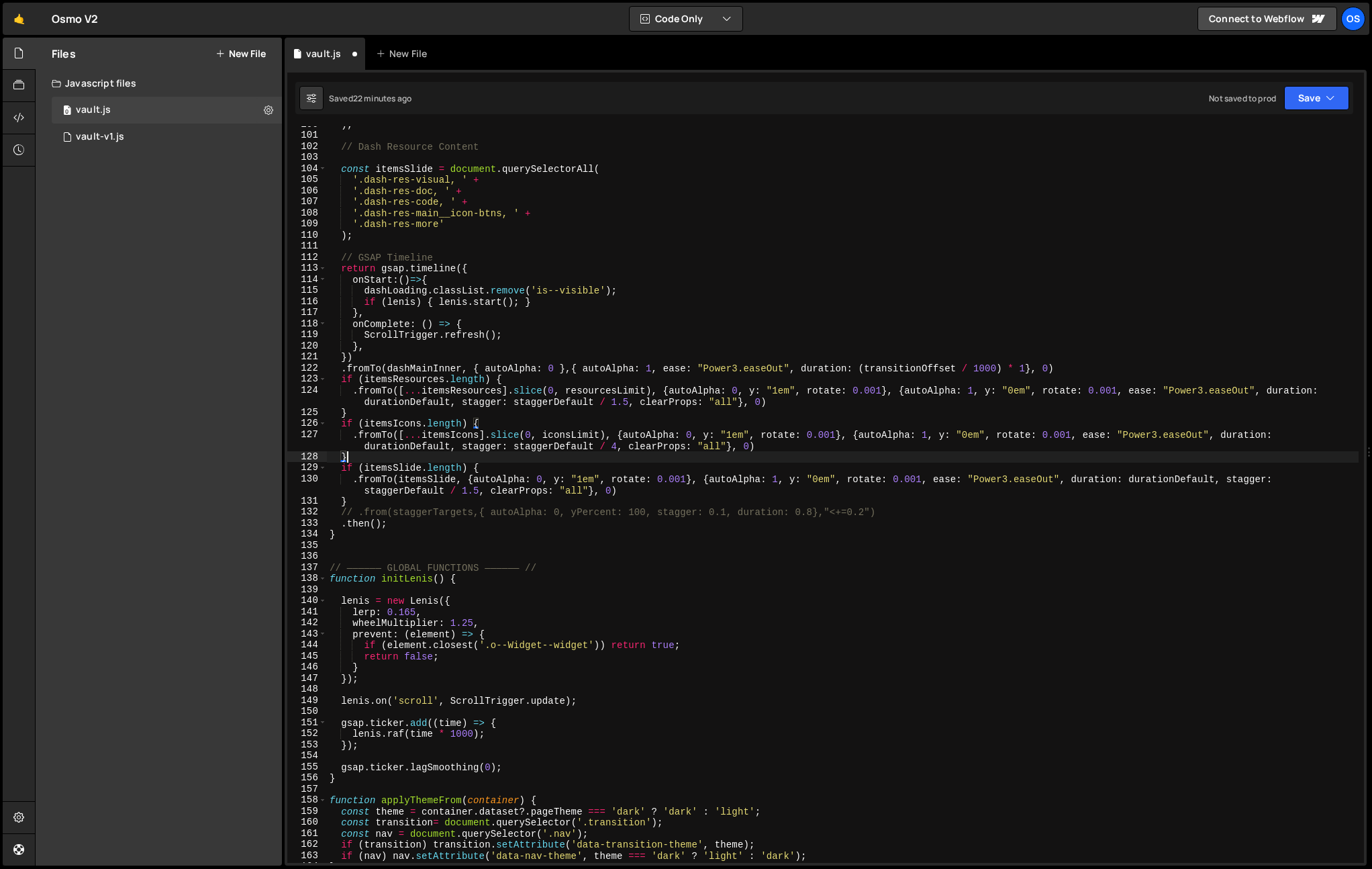
scroll to position [966, 0]
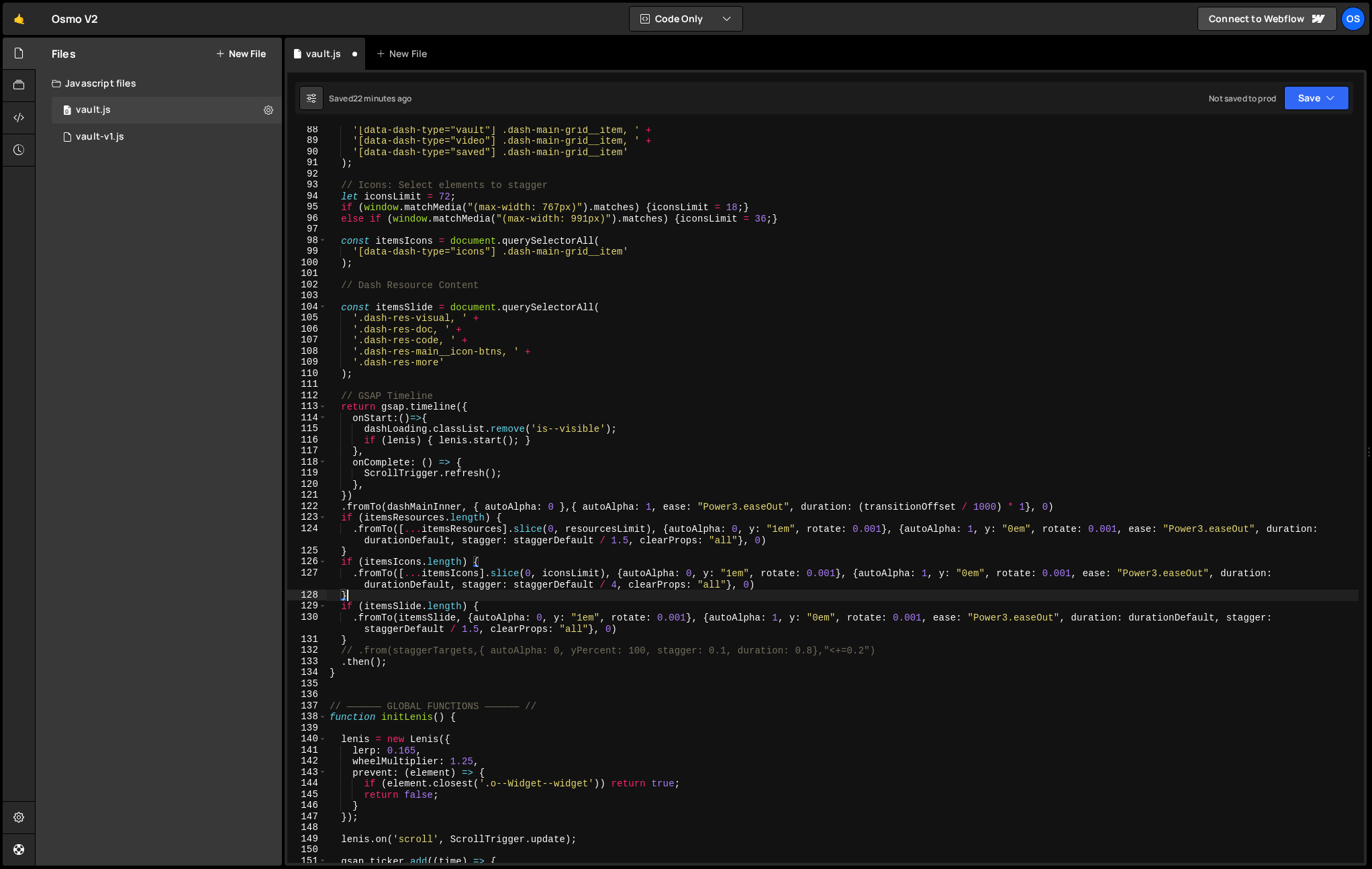
click at [522, 409] on div "'[data-dash-type="vault"] .dash-main-grid__item, ' + '[data-dash-type="video"] …" at bounding box center [842, 504] width 1031 height 759
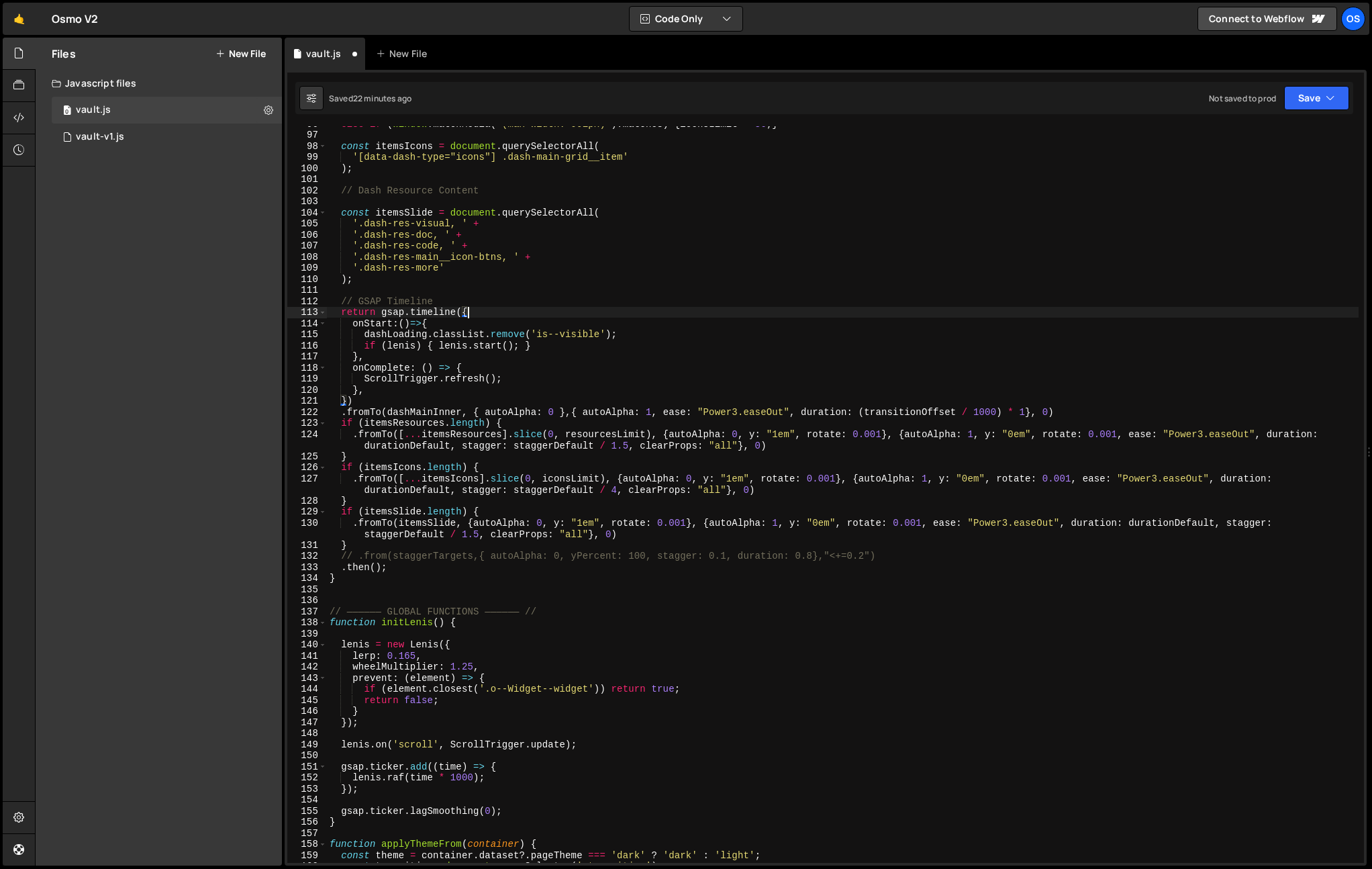
click at [522, 620] on div "else if ( window . matchMedia ( "(max-width: 991px)" ) . matches ) { iconsLimit…" at bounding box center [842, 498] width 1031 height 759
type textarea "function initLenis() {"
click at [515, 618] on div "else if ( window . matchMedia ( "(max-width: 991px)" ) . matches ) { iconsLimit…" at bounding box center [842, 498] width 1031 height 759
click at [511, 600] on div "else if ( window . matchMedia ( "(max-width: 991px)" ) . matches ) { iconsLimit…" at bounding box center [842, 499] width 1031 height 759
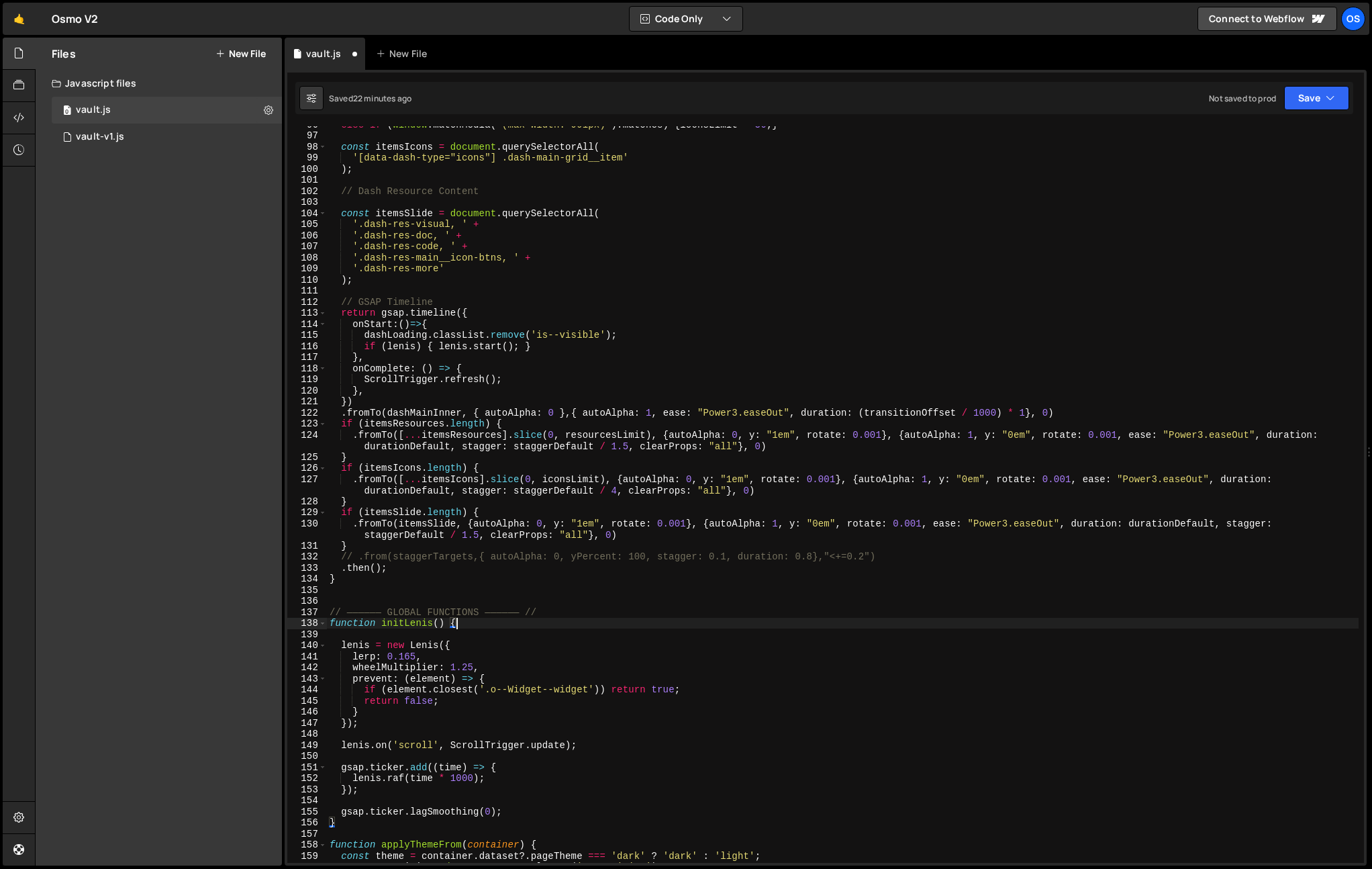
scroll to position [0, 0]
click at [511, 600] on div "else if ( window . matchMedia ( "(max-width: 991px)" ) . matches ) { iconsLimit…" at bounding box center [842, 499] width 1031 height 759
click at [466, 570] on div "else if ( window . matchMedia ( "(max-width: 991px)" ) . matches ) { iconsLimit…" at bounding box center [842, 499] width 1031 height 759
click at [473, 550] on div "else if ( window . matchMedia ( "(max-width: 991px)" ) . matches ) { iconsLimit…" at bounding box center [842, 499] width 1031 height 759
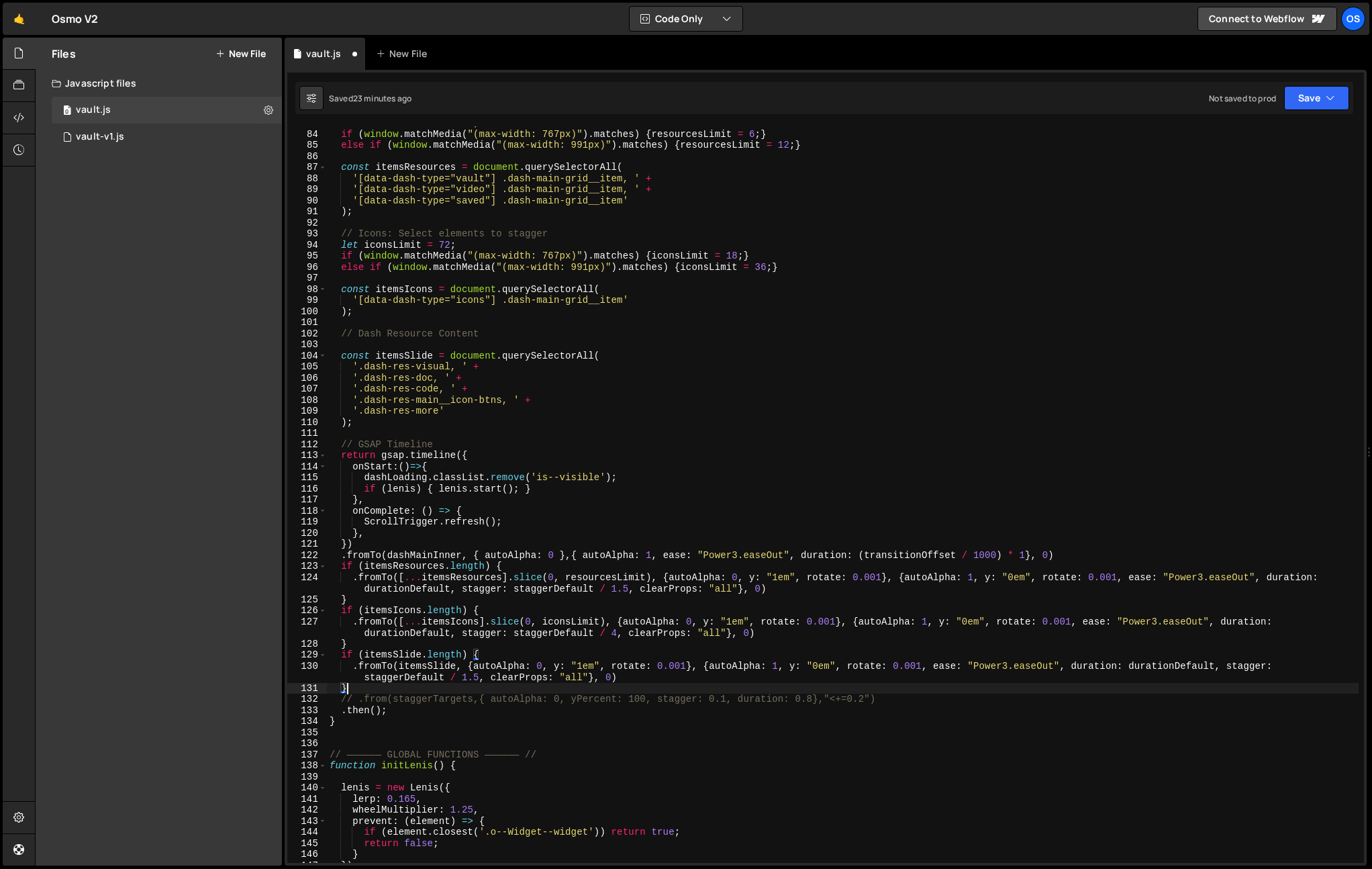
scroll to position [918, 0]
click at [378, 418] on div "let resourcesLimit = 24 ; if ( window . matchMedia ( "(max-width: 767px)" ) . m…" at bounding box center [842, 497] width 1031 height 759
click at [413, 333] on div "let resourcesLimit = 24 ; if ( window . matchMedia ( "(max-width: 767px)" ) . m…" at bounding box center [842, 497] width 1031 height 759
type textarea "// Dash Resource Content"
click at [404, 345] on div "let resourcesLimit = 24 ; if ( window . matchMedia ( "(max-width: 767px)" ) . m…" at bounding box center [842, 497] width 1031 height 759
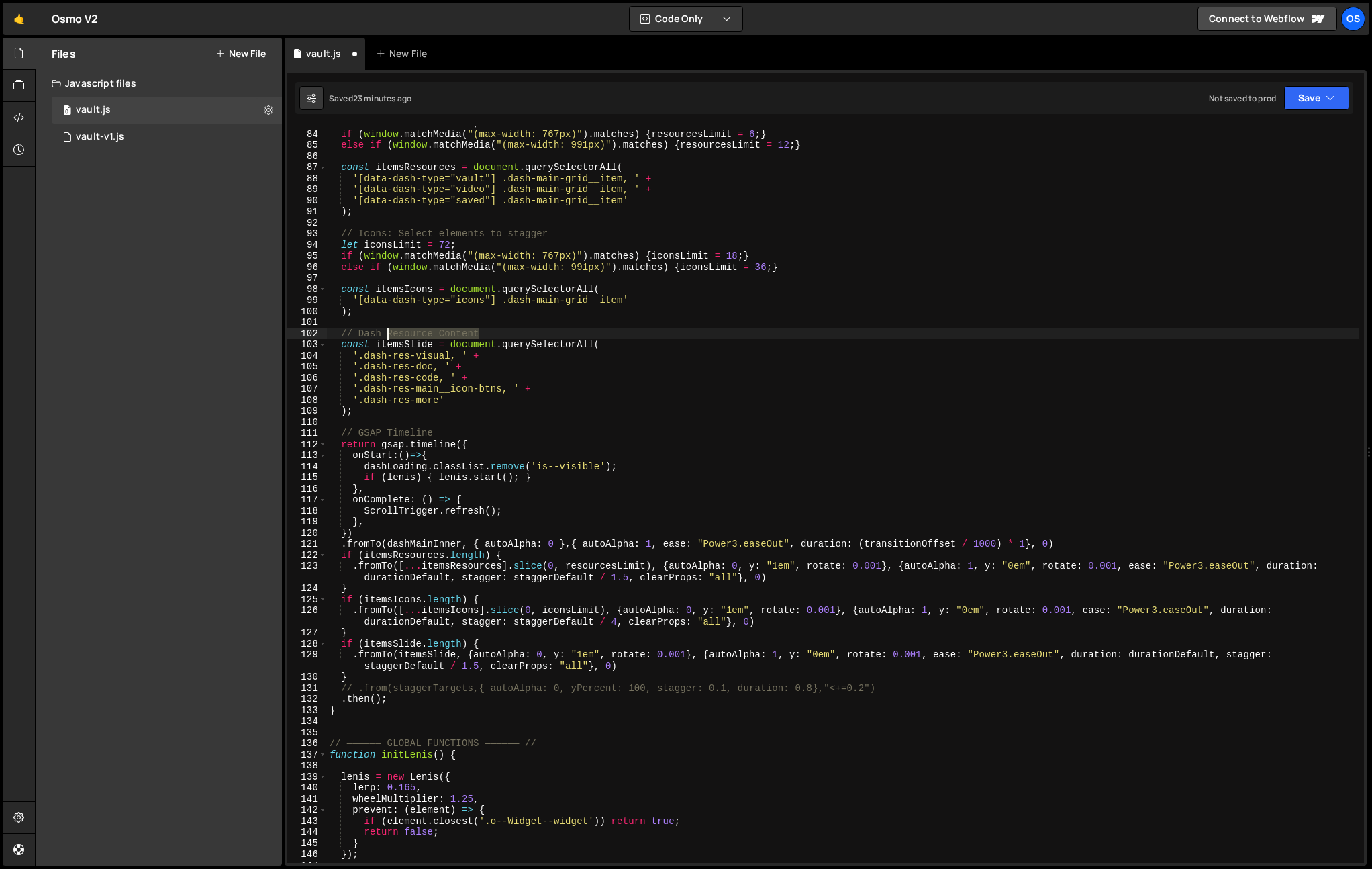
drag, startPoint x: 500, startPoint y: 331, endPoint x: 387, endPoint y: 337, distance: 113.2
click at [387, 337] on div "let resourcesLimit = 24 ; if ( window . matchMedia ( "(max-width: 767px)" ) . m…" at bounding box center [842, 497] width 1031 height 759
type textarea "// Slide"
click at [458, 225] on div "let resourcesLimit = 24 ; if ( window . matchMedia ( "(max-width: 767px)" ) . m…" at bounding box center [842, 497] width 1031 height 759
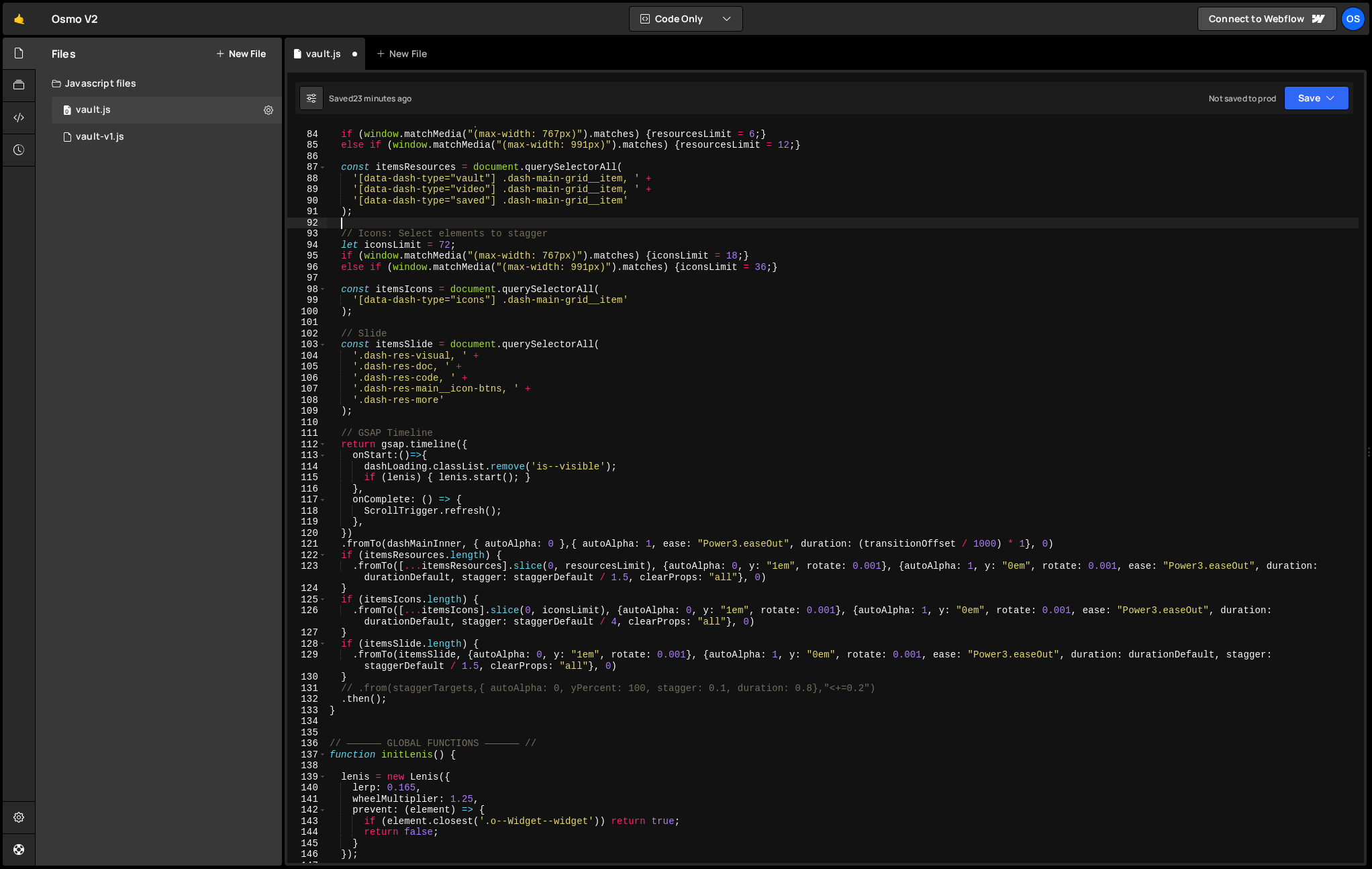
scroll to position [0, 0]
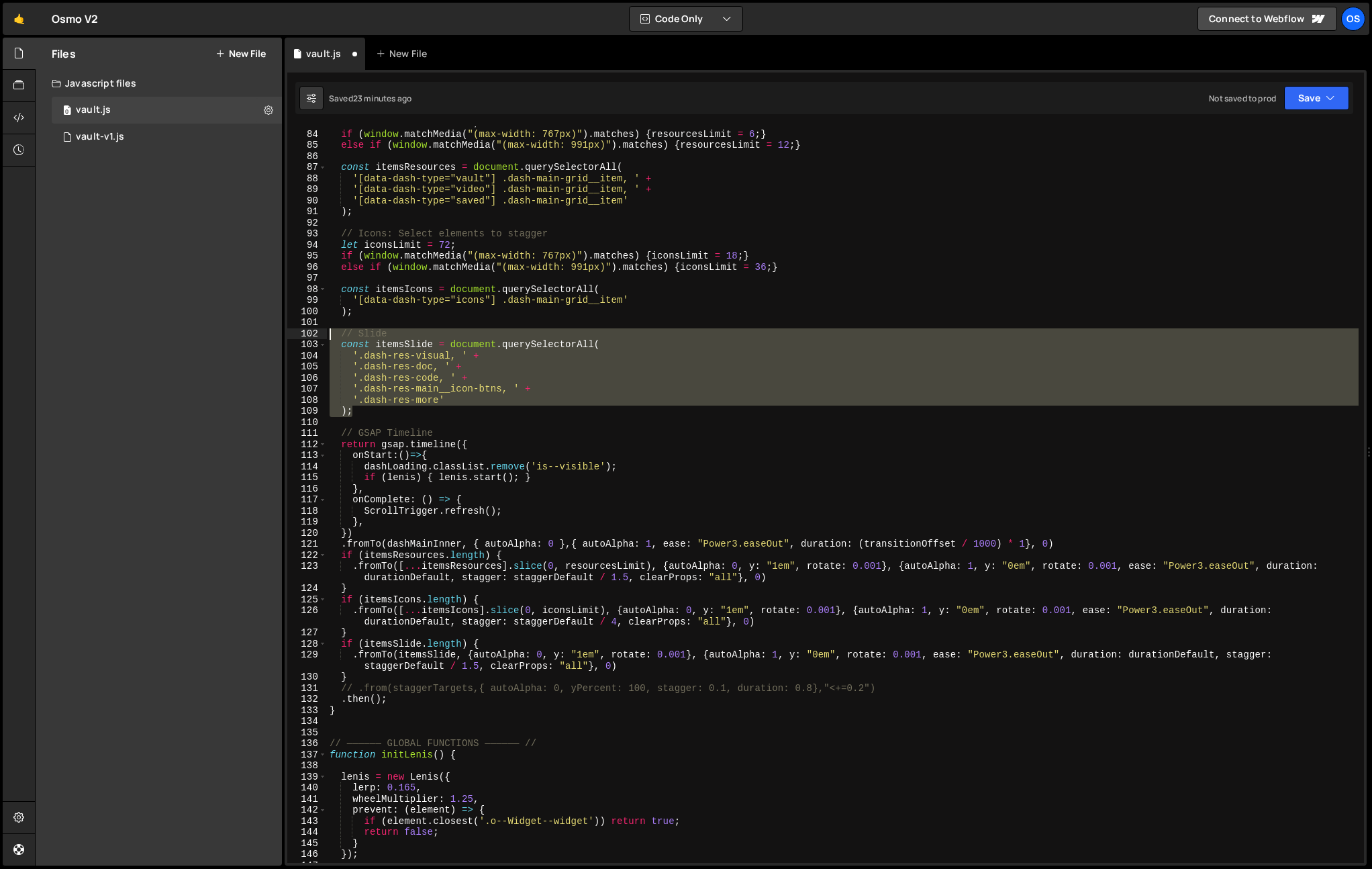
drag, startPoint x: 362, startPoint y: 412, endPoint x: 286, endPoint y: 339, distance: 105.4
click at [286, 339] on div "1 Type cmd + s to save your Javascript file. הההההההההההההההההההההההההההההההההה…" at bounding box center [826, 467] width 1082 height 796
type textarea ");"
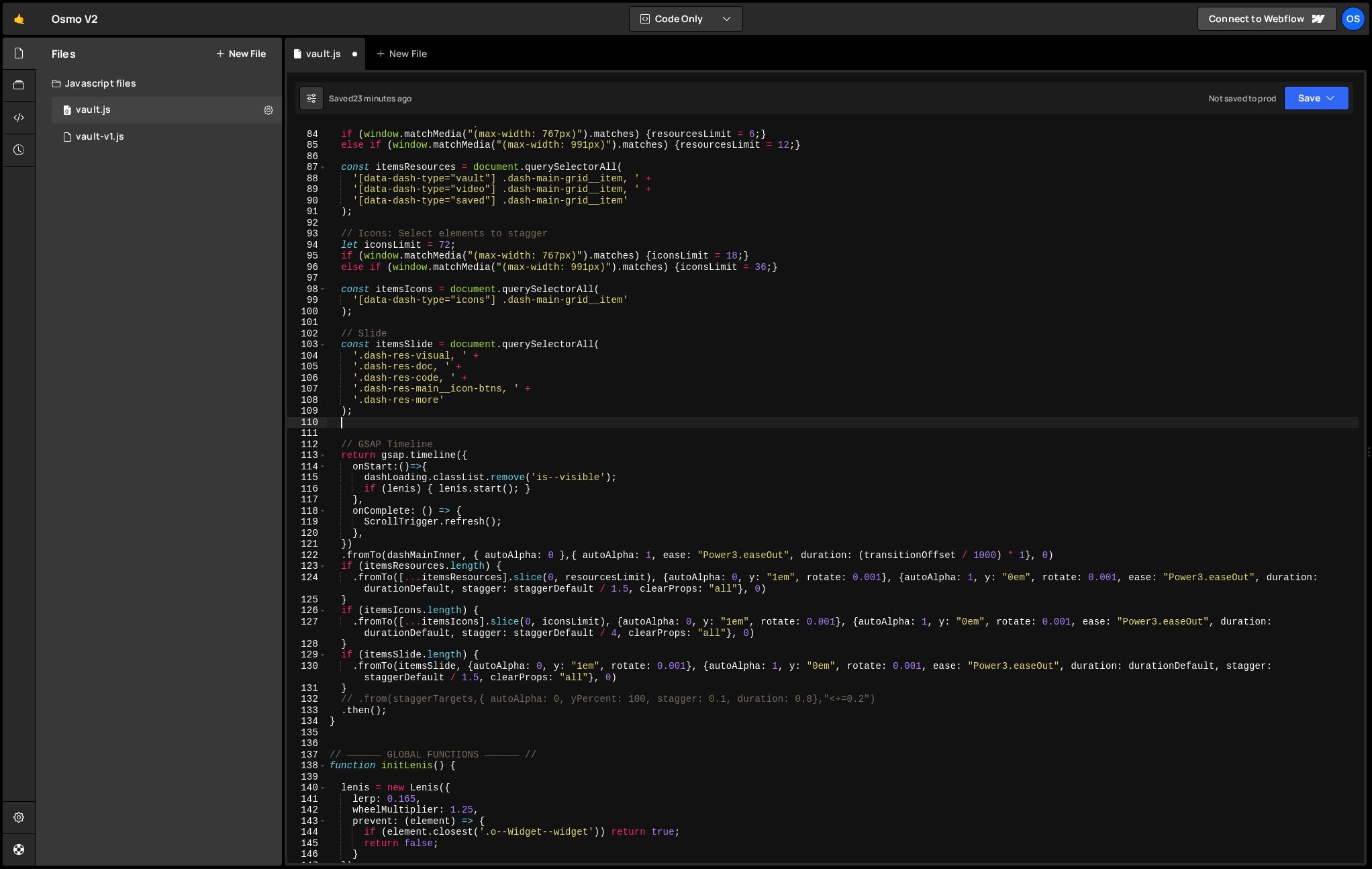
paste textarea ");"
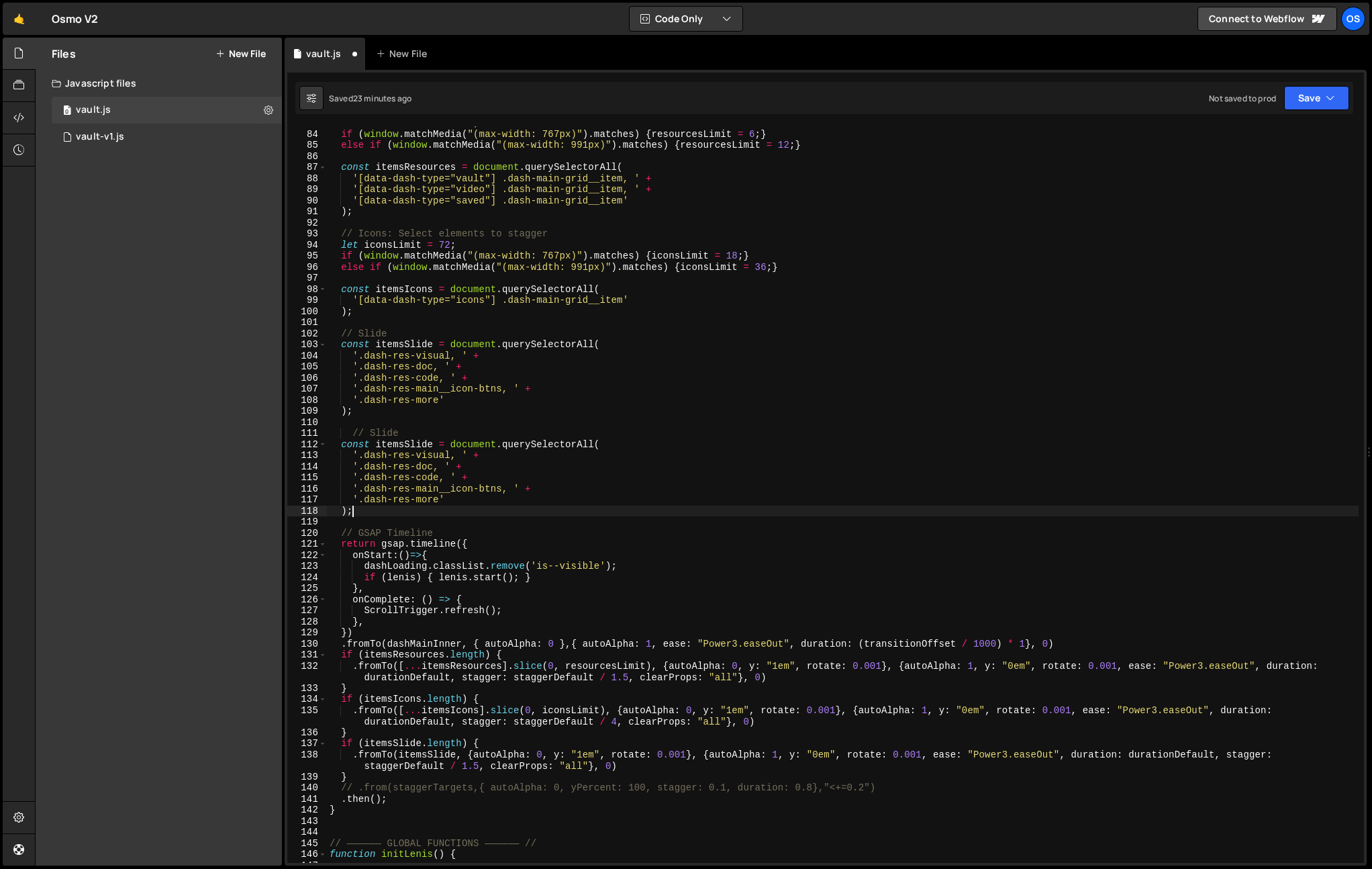
click at [434, 443] on div "let resourcesLimit = 24 ; if ( window . matchMedia ( "(max-width: 767px)" ) . m…" at bounding box center [842, 497] width 1031 height 759
click at [354, 437] on div "let resourcesLimit = 24 ; if ( window . matchMedia ( "(max-width: 767px)" ) . m…" at bounding box center [842, 497] width 1031 height 759
click at [366, 433] on div "let resourcesLimit = 24 ; if ( window . matchMedia ( "(max-width: 767px)" ) . m…" at bounding box center [842, 497] width 1031 height 759
drag, startPoint x: 366, startPoint y: 433, endPoint x: 419, endPoint y: 411, distance: 57.4
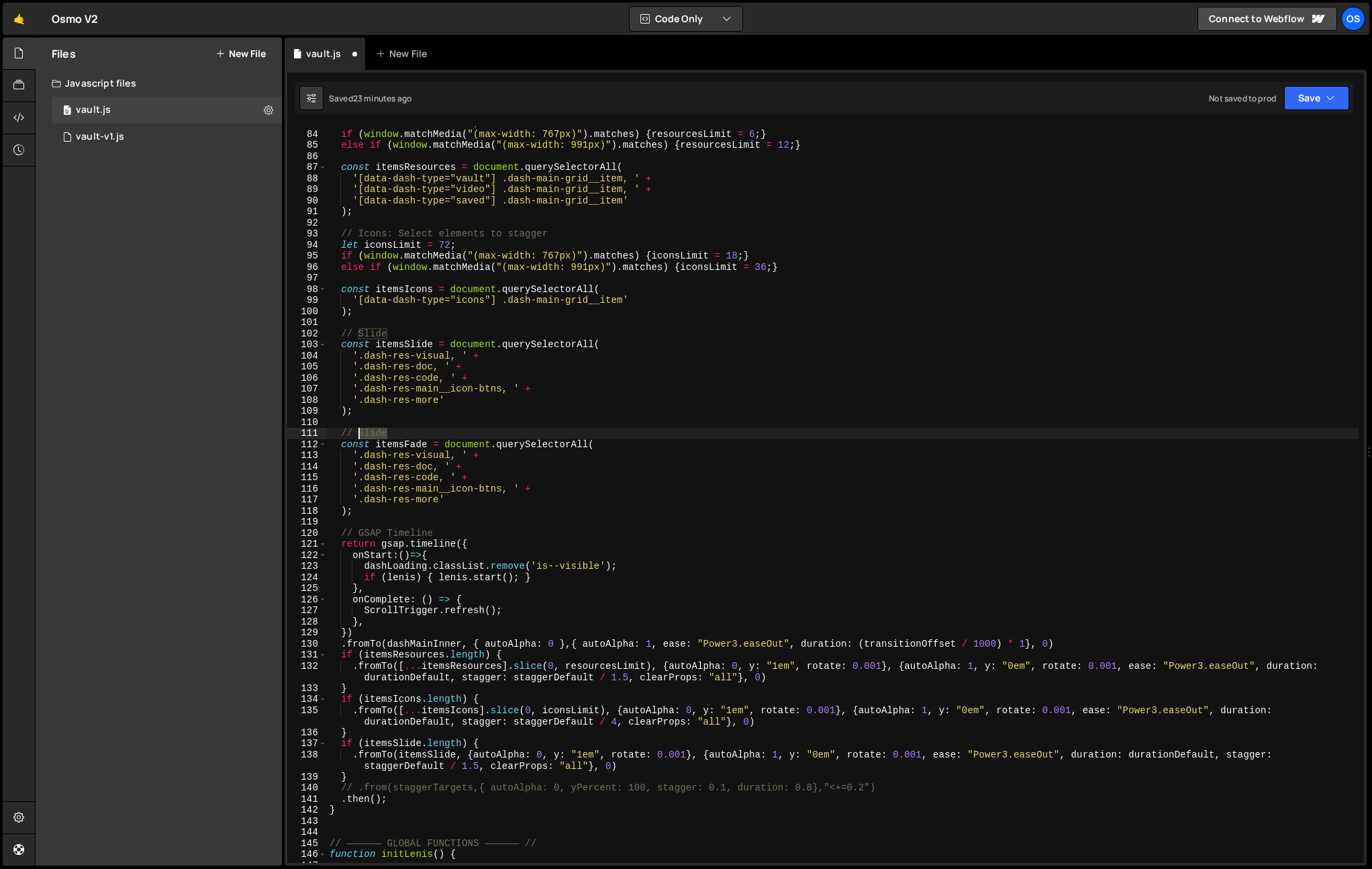
click at [366, 433] on div "let resourcesLimit = 24 ; if ( window . matchMedia ( "(max-width: 767px)" ) . m…" at bounding box center [842, 497] width 1031 height 759
click at [469, 410] on div "let resourcesLimit = 24 ; if ( window . matchMedia ( "(max-width: 767px)" ) . m…" at bounding box center [842, 497] width 1031 height 759
click at [465, 437] on div "let resourcesLimit = 24 ; if ( window . matchMedia ( "(max-width: 767px)" ) . m…" at bounding box center [842, 497] width 1031 height 759
click at [573, 451] on div "let resourcesLimit = 24 ; if ( window . matchMedia ( "(max-width: 767px)" ) . m…" at bounding box center [842, 497] width 1031 height 759
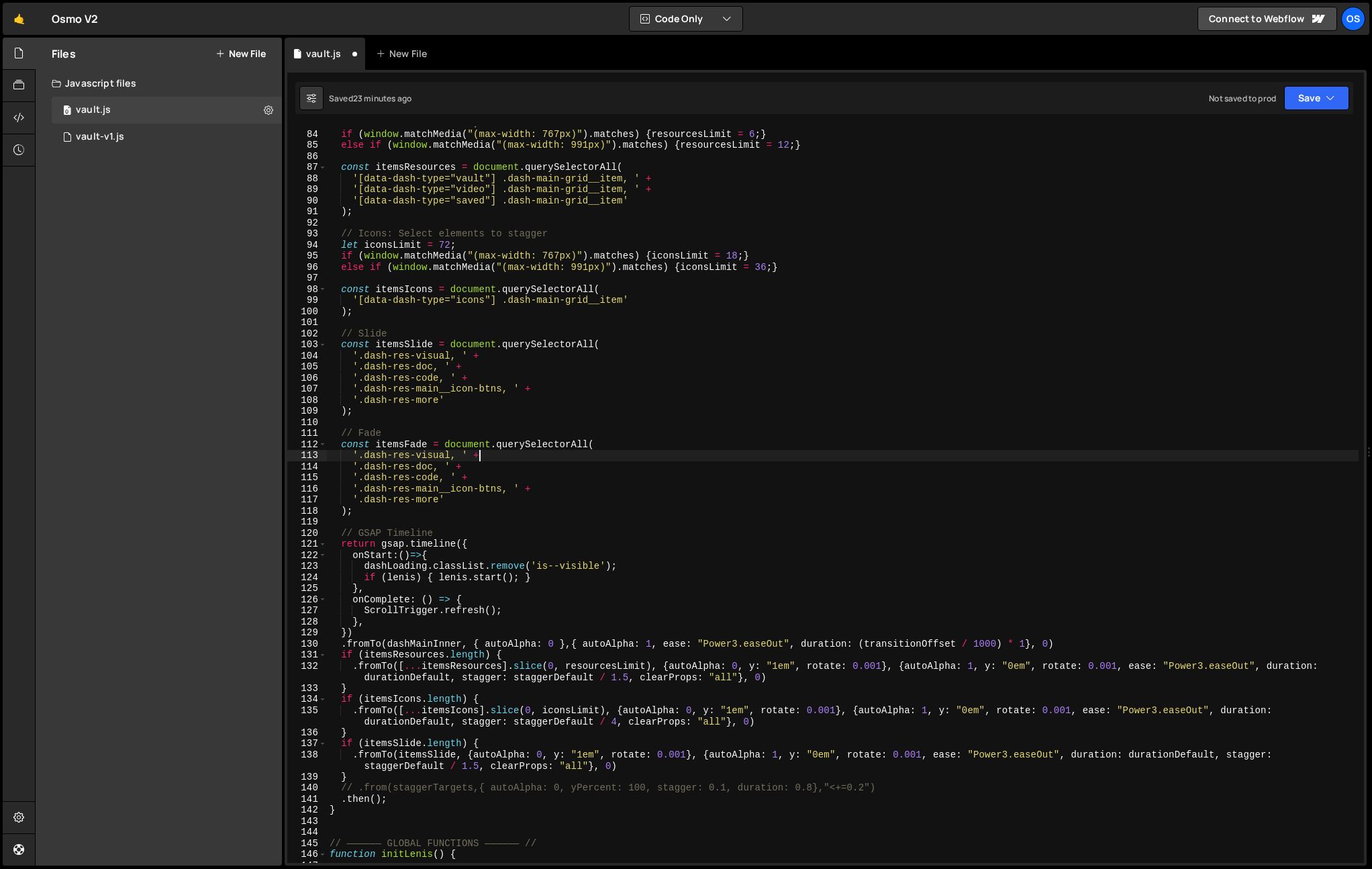
click at [573, 451] on div "let resourcesLimit = 24 ; if ( window . matchMedia ( "(max-width: 767px)" ) . m…" at bounding box center [842, 497] width 1031 height 759
click at [447, 461] on div "let resourcesLimit = 24 ; if ( window . matchMedia ( "(max-width: 767px)" ) . m…" at bounding box center [842, 497] width 1031 height 759
drag, startPoint x: 449, startPoint y: 456, endPoint x: 424, endPoint y: 479, distance: 34.0
click at [358, 456] on div "let resourcesLimit = 24 ; if ( window . matchMedia ( "(max-width: 767px)" ) . m…" at bounding box center [842, 497] width 1031 height 759
paste textarea "main__no-saved"
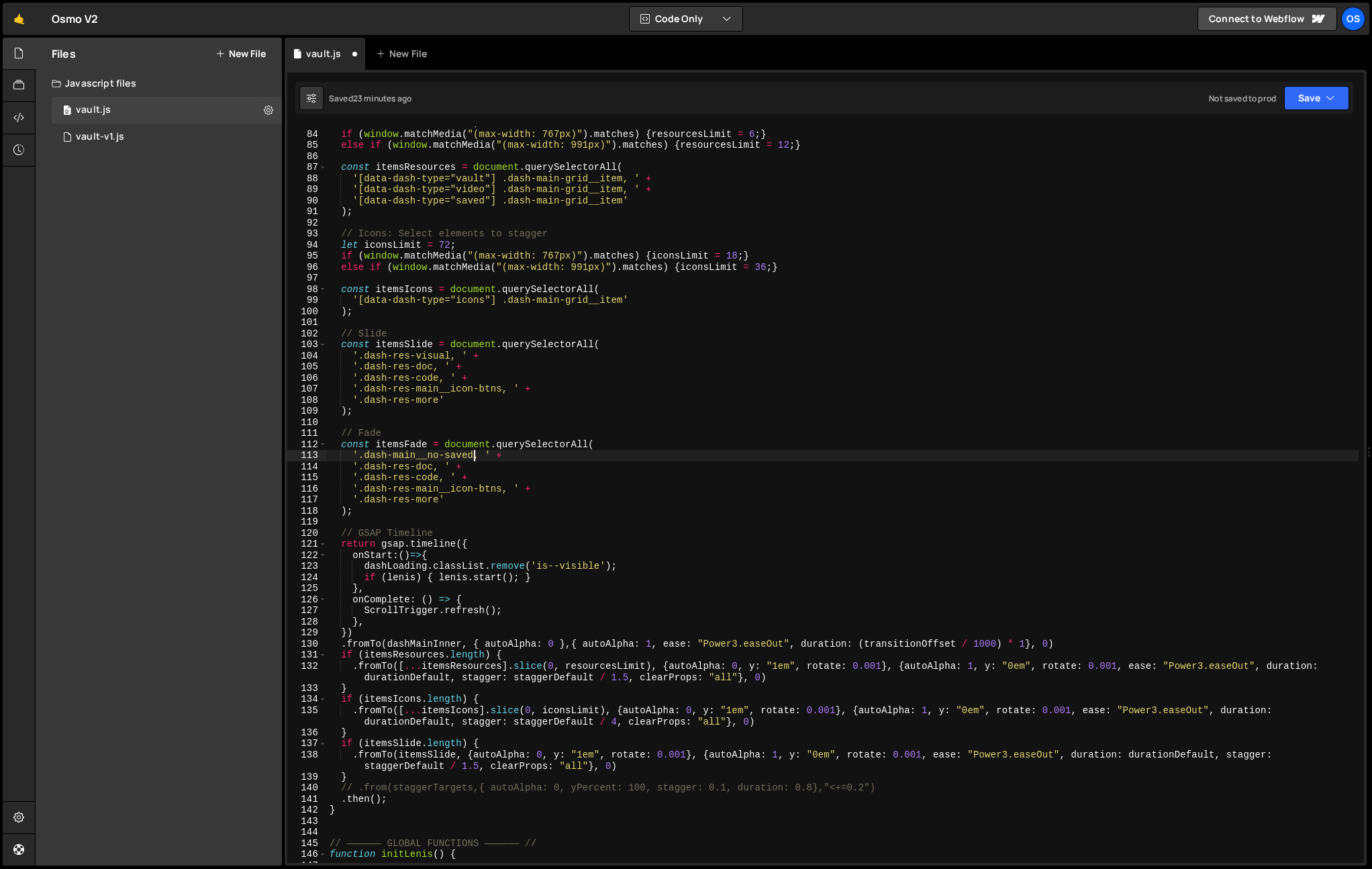
click at [442, 503] on div "let resourcesLimit = 24 ; if ( window . matchMedia ( "(max-width: 767px)" ) . m…" at bounding box center [842, 497] width 1031 height 759
drag, startPoint x: 439, startPoint y: 502, endPoint x: 356, endPoint y: 504, distance: 83.0
click at [356, 504] on div "let resourcesLimit = 24 ; if ( window . matchMedia ( "(max-width: 767px)" ) . m…" at bounding box center [842, 497] width 1031 height 759
paste textarea "main__no-saved"
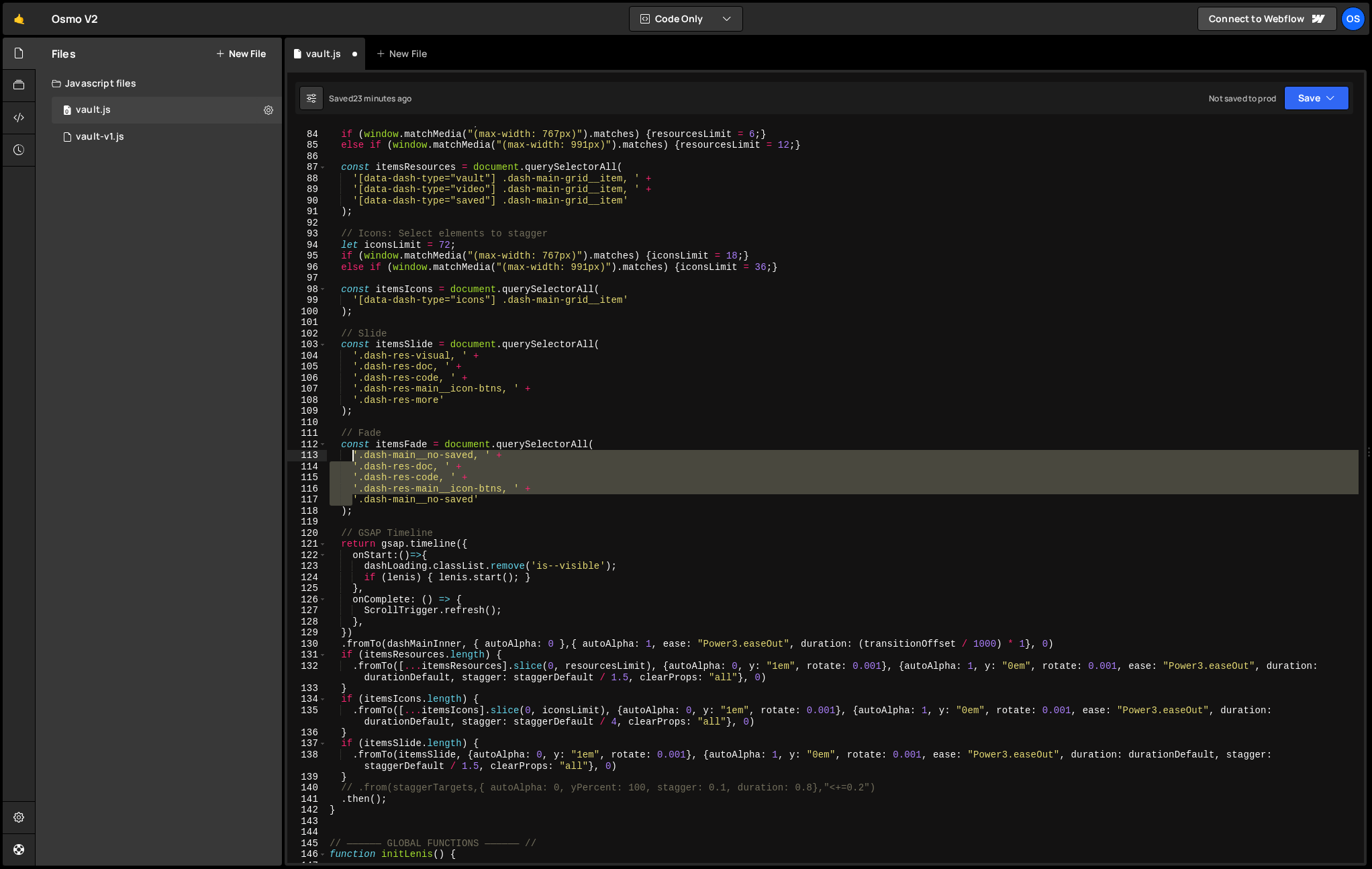
drag, startPoint x: 351, startPoint y: 499, endPoint x: 353, endPoint y: 459, distance: 40.0
click at [353, 459] on div "let resourcesLimit = 24 ; if ( window . matchMedia ( "(max-width: 767px)" ) . m…" at bounding box center [842, 497] width 1031 height 759
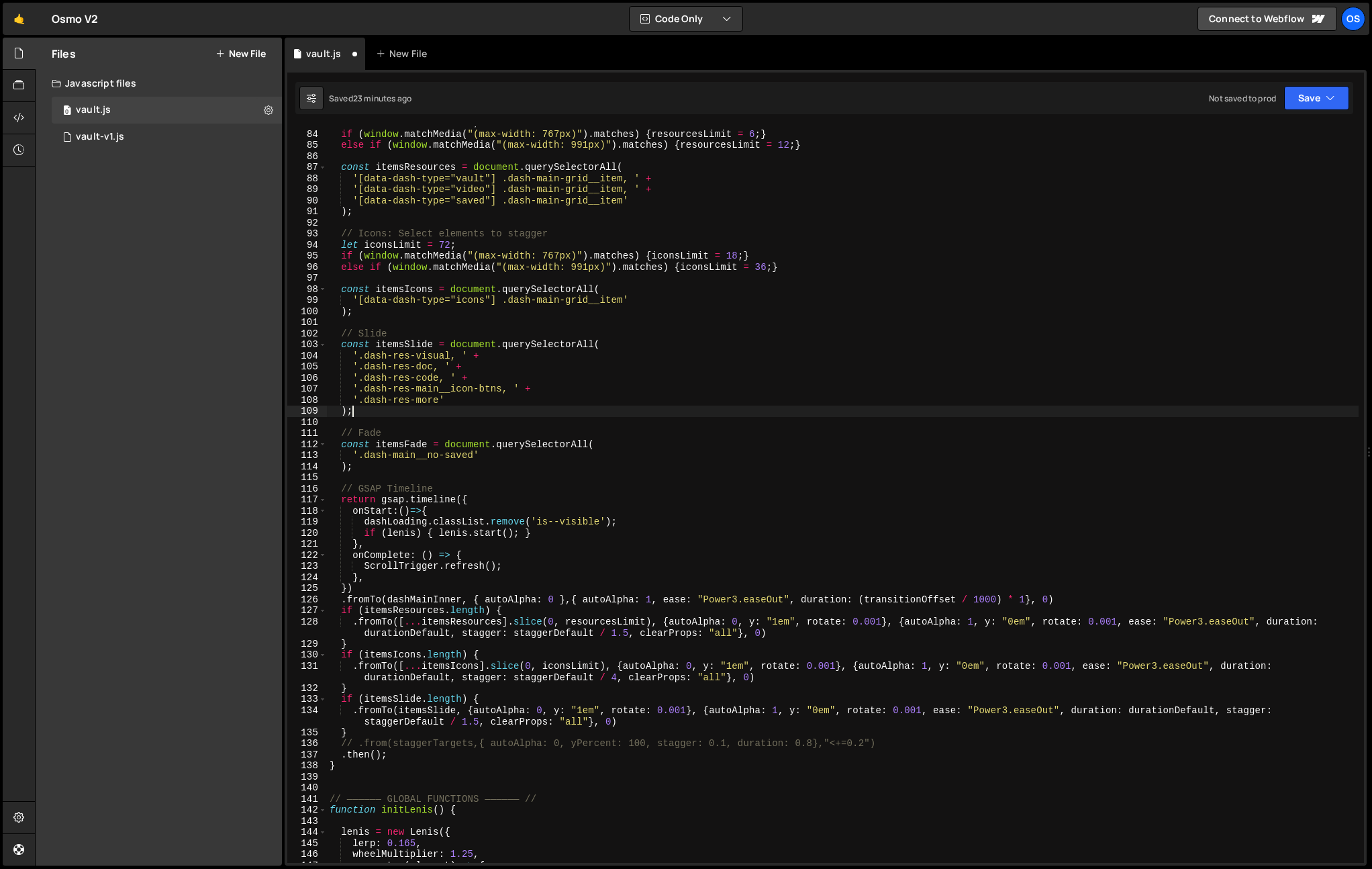
drag, startPoint x: 421, startPoint y: 412, endPoint x: 409, endPoint y: 435, distance: 25.9
click at [421, 412] on div "let resourcesLimit = 24 ; if ( window . matchMedia ( "(max-width: 767px)" ) . m…" at bounding box center [842, 497] width 1031 height 759
click at [408, 441] on div "let resourcesLimit = 24 ; if ( window . matchMedia ( "(max-width: 767px)" ) . m…" at bounding box center [842, 497] width 1031 height 759
type textarea "const itemsFade = document.querySelectorAll("
drag, startPoint x: 408, startPoint y: 441, endPoint x: 542, endPoint y: 455, distance: 134.7
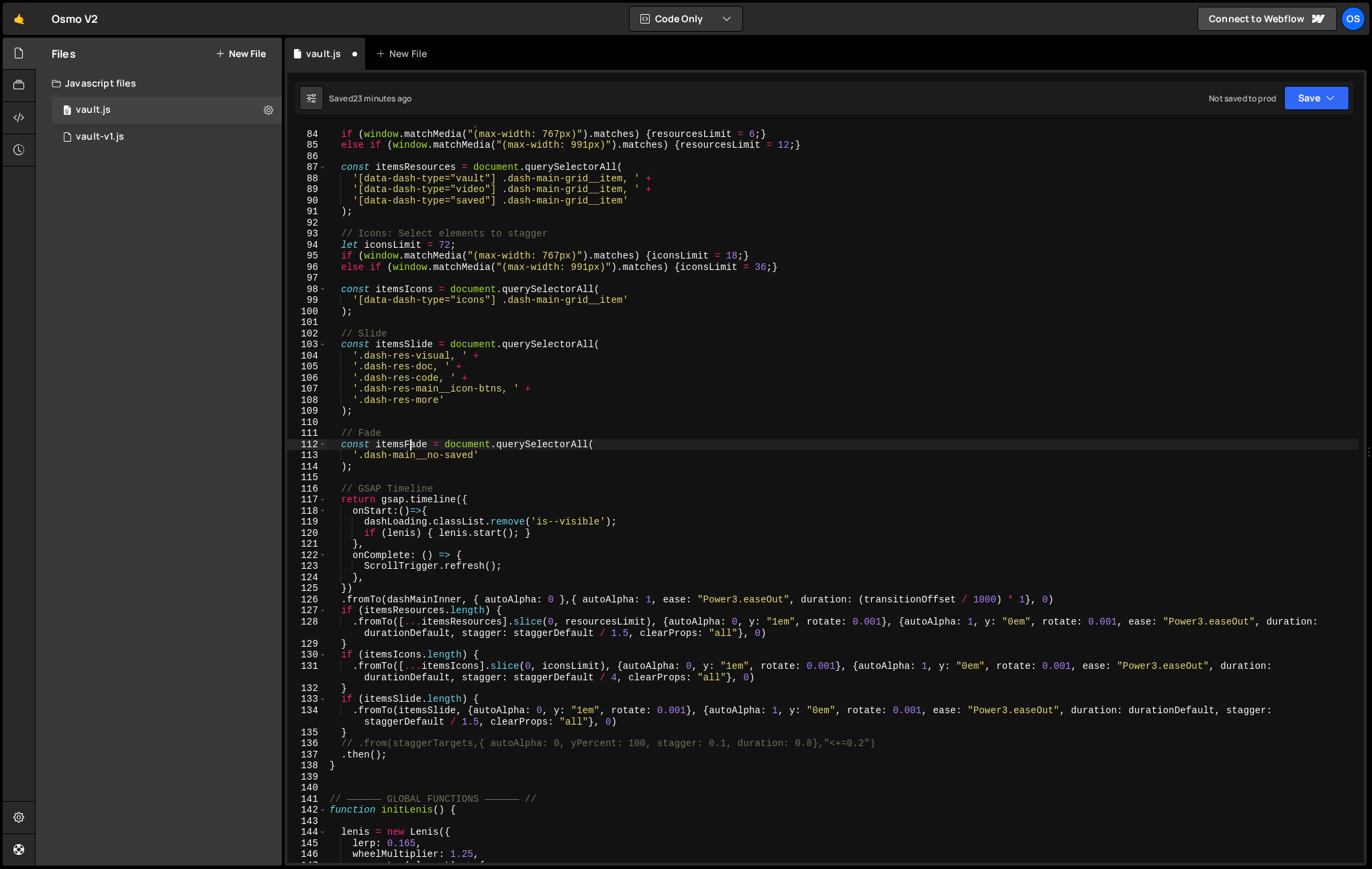
click at [408, 441] on div "let resourcesLimit = 24 ; if ( window . matchMedia ( "(max-width: 767px)" ) . m…" at bounding box center [842, 497] width 1031 height 759
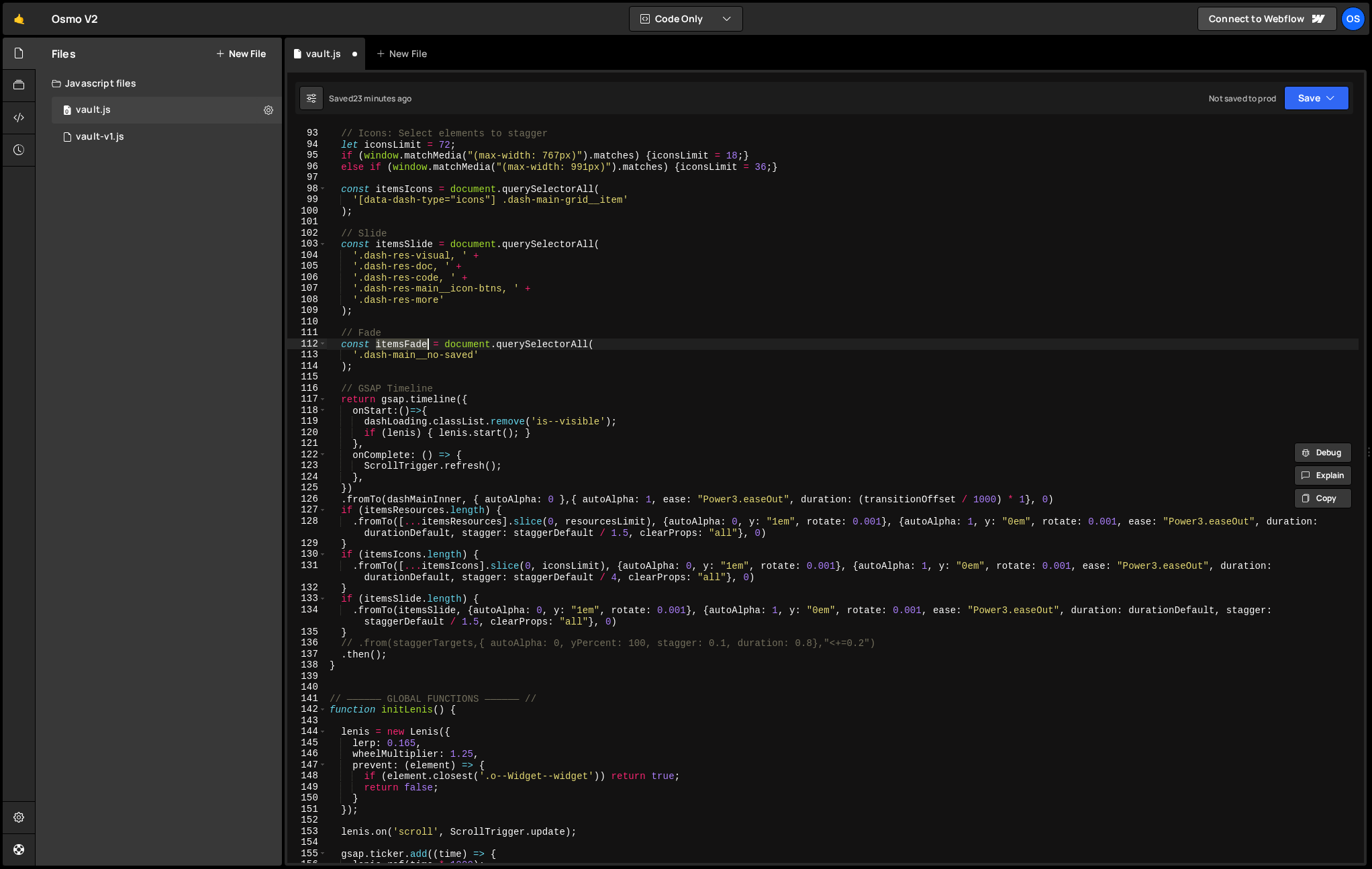
scroll to position [1018, 0]
click at [478, 673] on div "// Icons: Select elements to stagger let iconsLimit = 72 ; if ( window . matchM…" at bounding box center [842, 497] width 1031 height 759
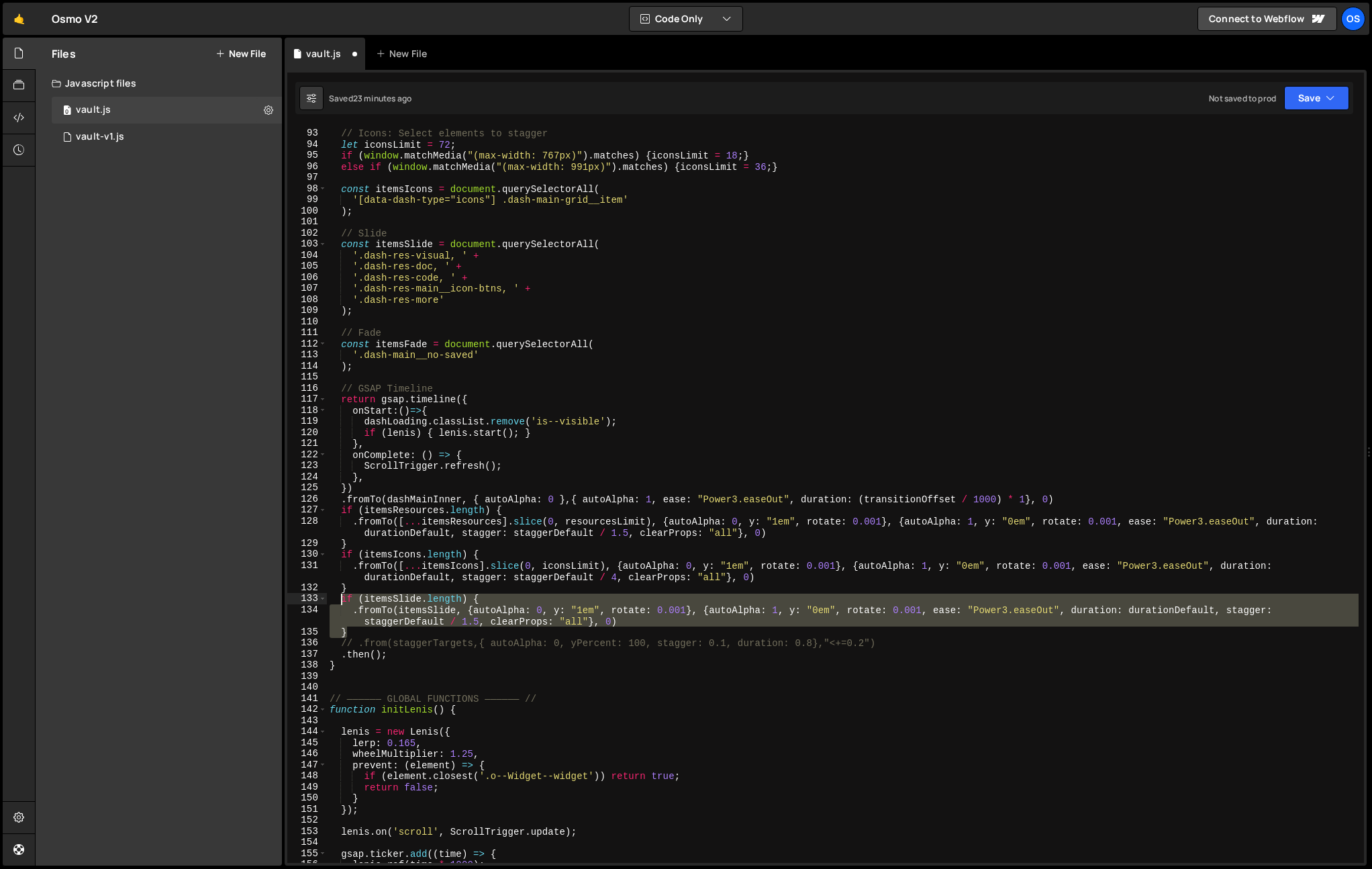
drag, startPoint x: 378, startPoint y: 632, endPoint x: 342, endPoint y: 601, distance: 47.5
click at [342, 601] on div "// Icons: Select elements to stagger let iconsLimit = 72 ; if ( window . matchM…" at bounding box center [842, 497] width 1031 height 759
type textarea "}"
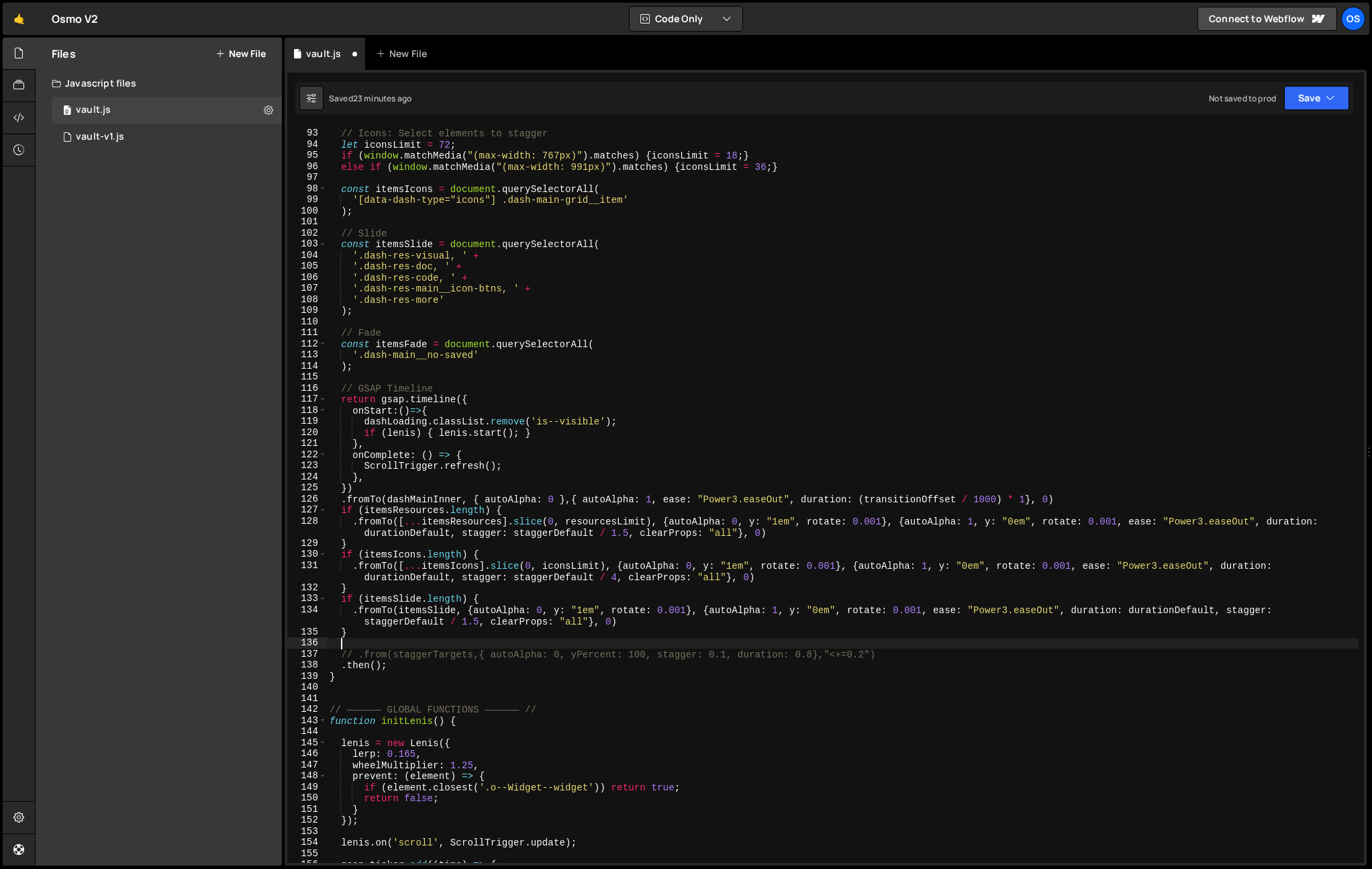
paste textarea "}"
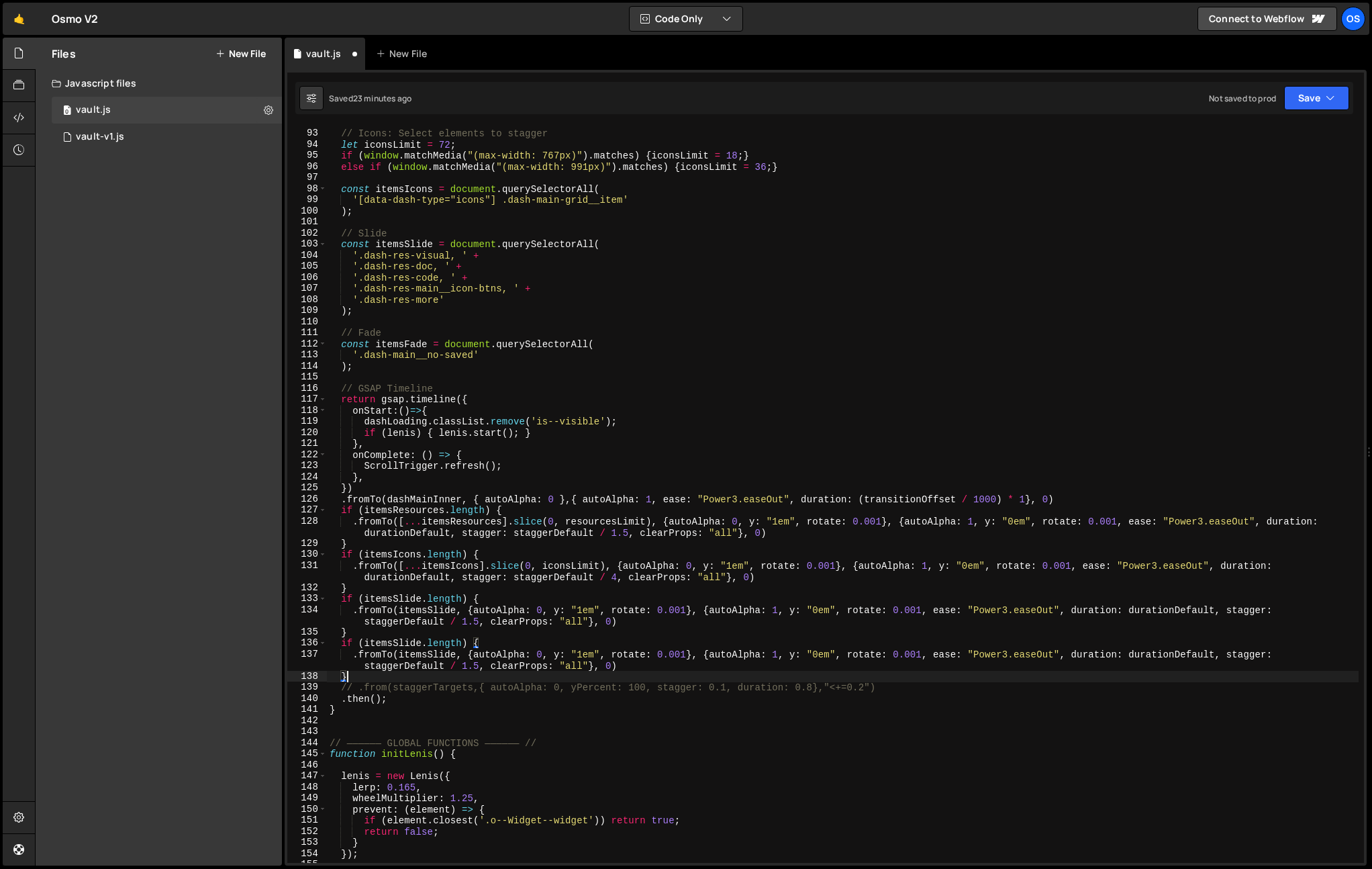
click at [432, 475] on div "// Icons: Select elements to stagger let iconsLimit = 72 ; if ( window . matchM…" at bounding box center [842, 497] width 1031 height 759
click at [448, 340] on div "// Icons: Select elements to stagger let iconsLimit = 72 ; if ( window . matchM…" at bounding box center [842, 497] width 1031 height 759
click at [399, 355] on div "// Icons: Select elements to stagger let iconsLimit = 72 ; if ( window . matchM…" at bounding box center [842, 497] width 1031 height 759
click at [408, 346] on div "// Icons: Select elements to stagger let iconsLimit = 72 ; if ( window . matchM…" at bounding box center [842, 497] width 1031 height 759
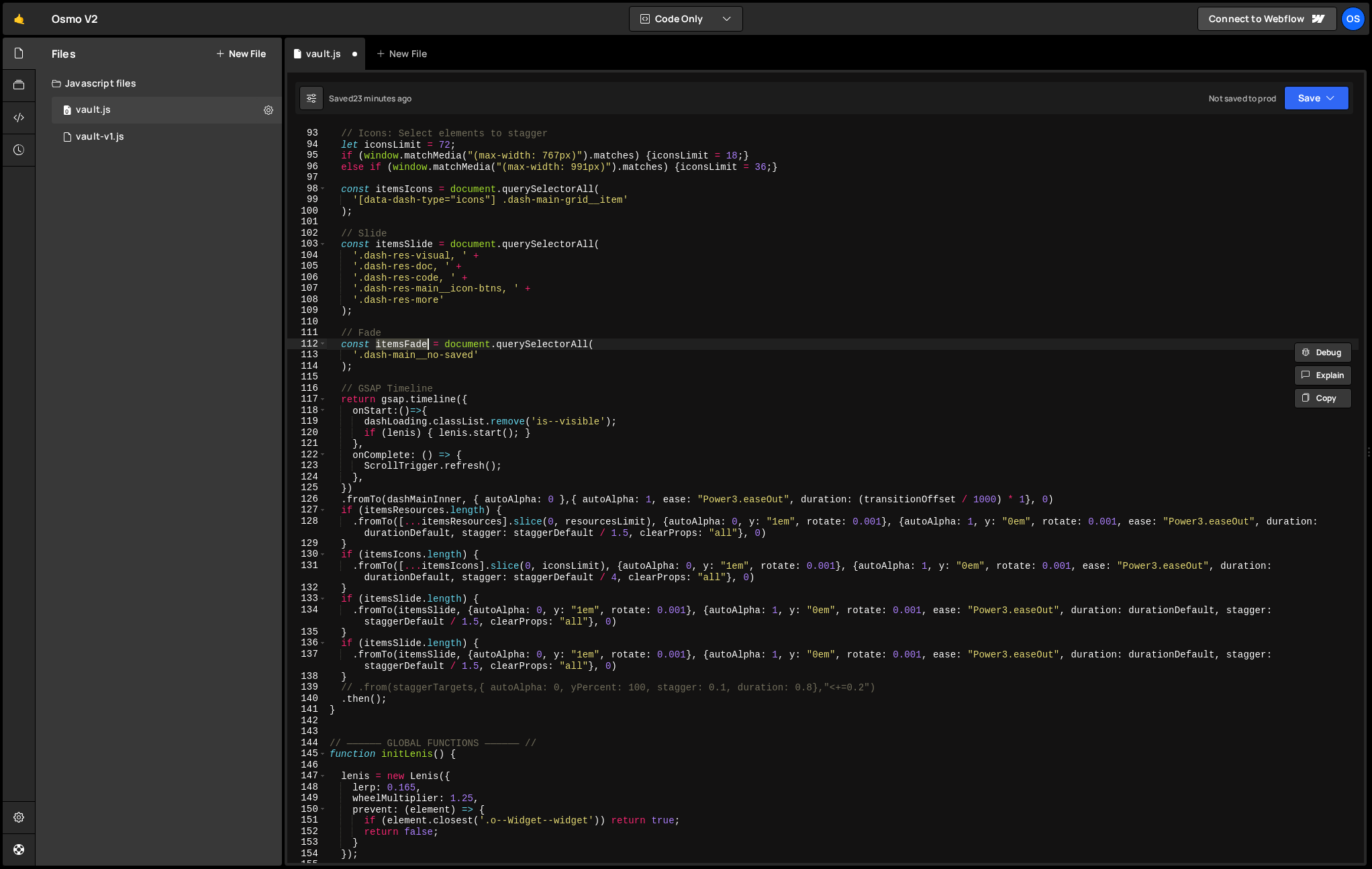
click at [403, 667] on div "// Icons: Select elements to stagger let iconsLimit = 72 ; if ( window . matchM…" at bounding box center [842, 497] width 1031 height 759
click at [380, 645] on div "// Icons: Select elements to stagger let iconsLimit = 72 ; if ( window . matchM…" at bounding box center [842, 497] width 1031 height 759
paste textarea "Fa"
click at [426, 651] on div "// Icons: Select elements to stagger let iconsLimit = 72 ; if ( window . matchM…" at bounding box center [842, 497] width 1031 height 759
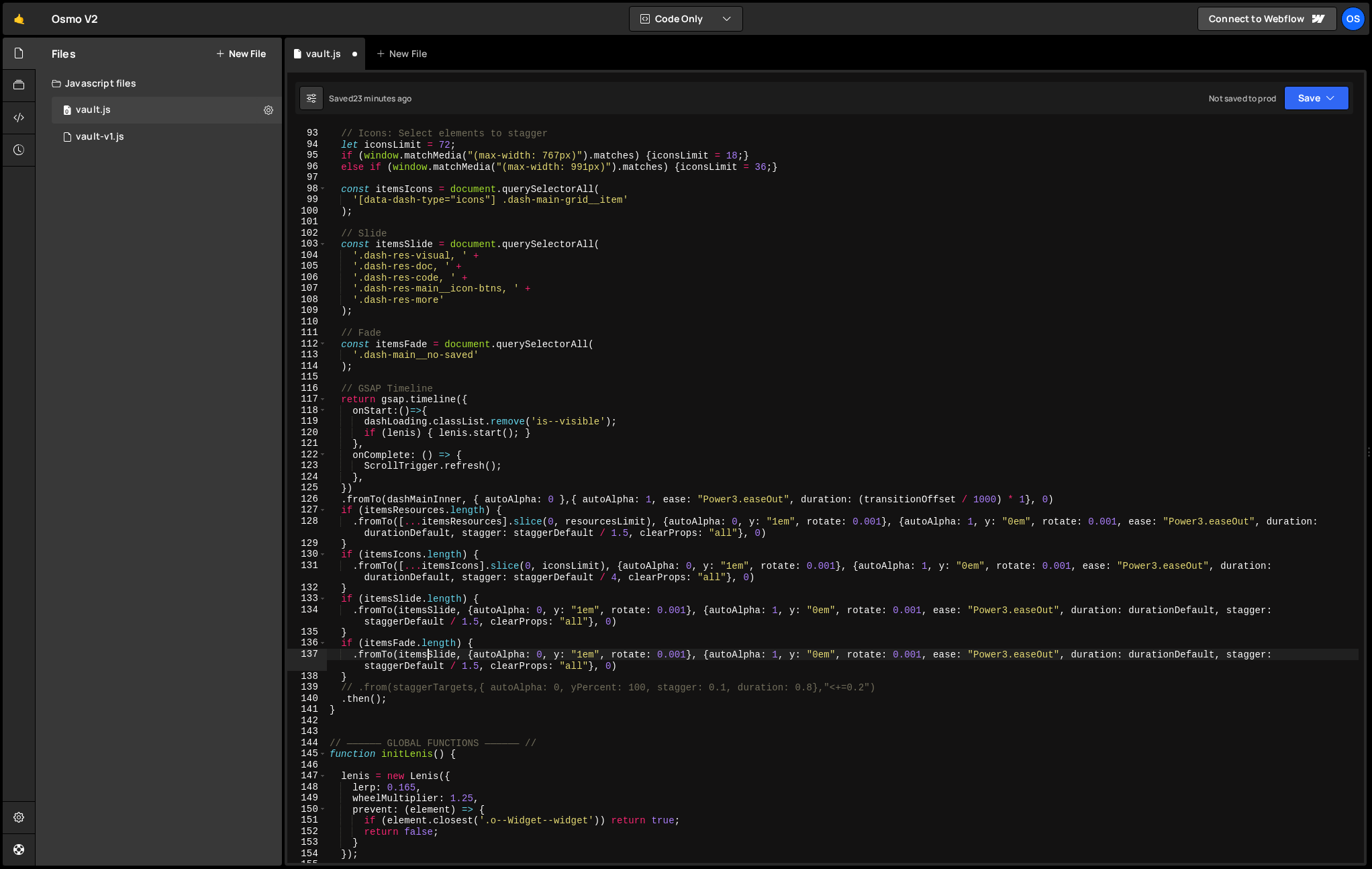
drag, startPoint x: 426, startPoint y: 651, endPoint x: 509, endPoint y: 620, distance: 88.6
click at [426, 651] on div "// Icons: Select elements to stagger let iconsLimit = 72 ; if ( window . matchM…" at bounding box center [842, 497] width 1031 height 759
paste textarea "Fa"
click at [533, 667] on div "// Icons: Select elements to stagger let iconsLimit = 72 ; if ( window . matchM…" at bounding box center [842, 497] width 1031 height 759
drag, startPoint x: 551, startPoint y: 657, endPoint x: 595, endPoint y: 654, distance: 44.1
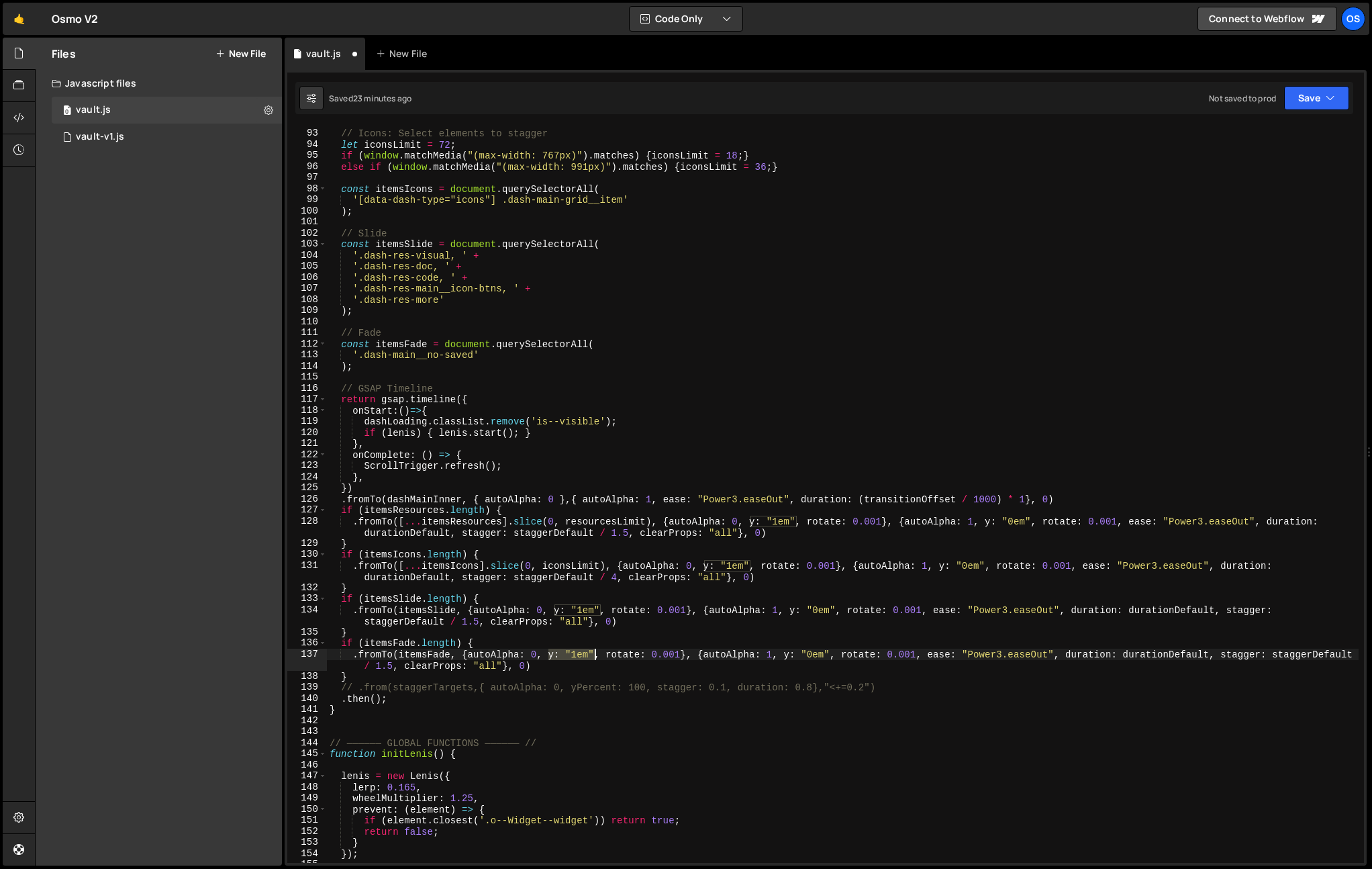
click at [595, 654] on div "// Icons: Select elements to stagger let iconsLimit = 72 ; if ( window . matchM…" at bounding box center [842, 497] width 1031 height 759
drag, startPoint x: 623, startPoint y: 656, endPoint x: 539, endPoint y: 653, distance: 84.1
click at [539, 653] on div "// Icons: Select elements to stagger let iconsLimit = 72 ; if ( window . matchM…" at bounding box center [842, 497] width 1031 height 759
click at [557, 649] on div "// Icons: Select elements to stagger let iconsLimit = 72 ; if ( window . matchM…" at bounding box center [842, 497] width 1031 height 759
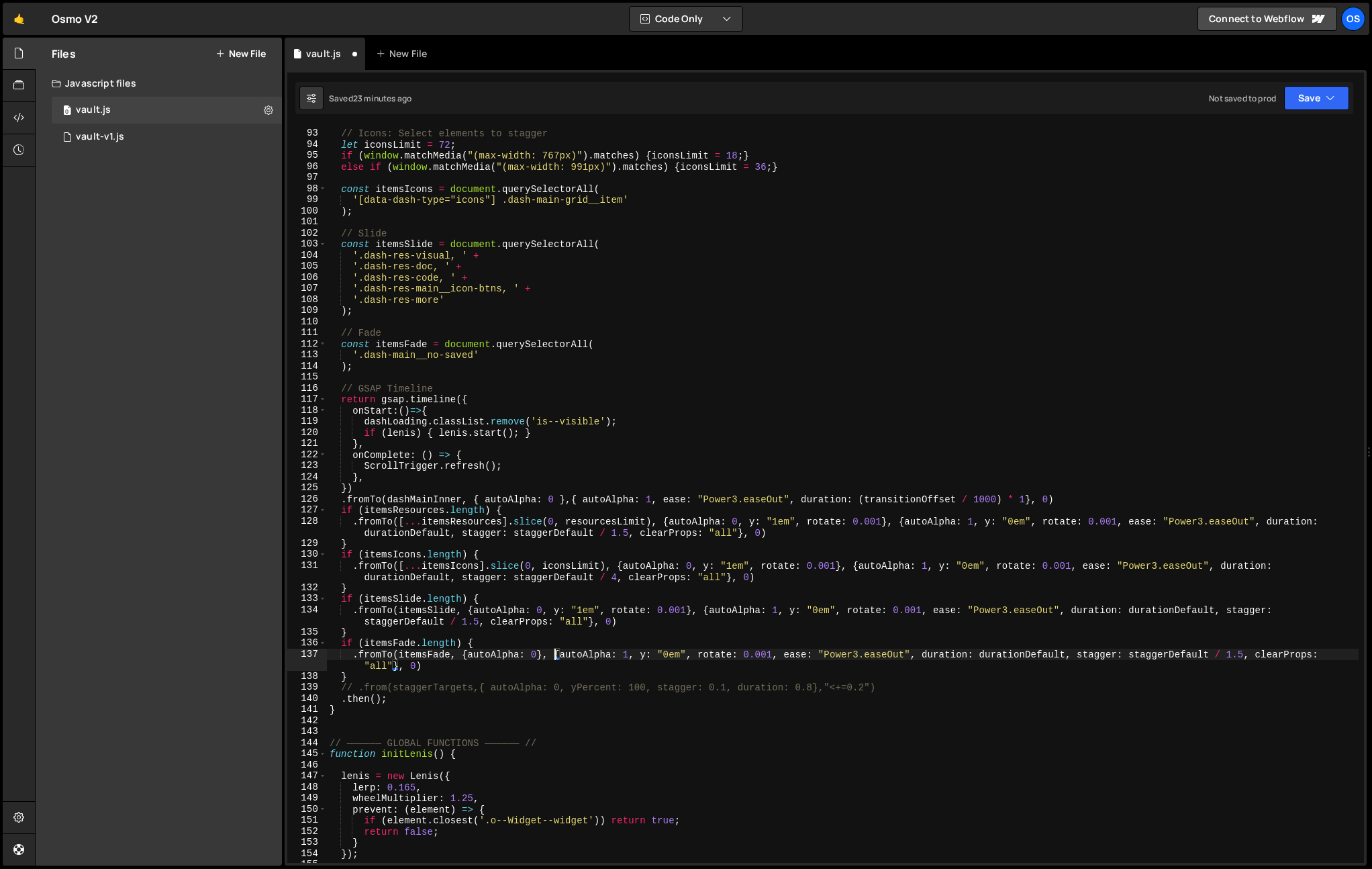
drag, startPoint x: 848, startPoint y: 663, endPoint x: 831, endPoint y: 660, distance: 17.3
click at [848, 663] on div "// Icons: Select elements to stagger let iconsLimit = 72 ; if ( window . matchM…" at bounding box center [842, 497] width 1031 height 759
drag, startPoint x: 642, startPoint y: 657, endPoint x: 785, endPoint y: 657, distance: 143.0
click at [785, 657] on div "// Icons: Select elements to stagger let iconsLimit = 72 ; if ( window . matchM…" at bounding box center [842, 497] width 1031 height 759
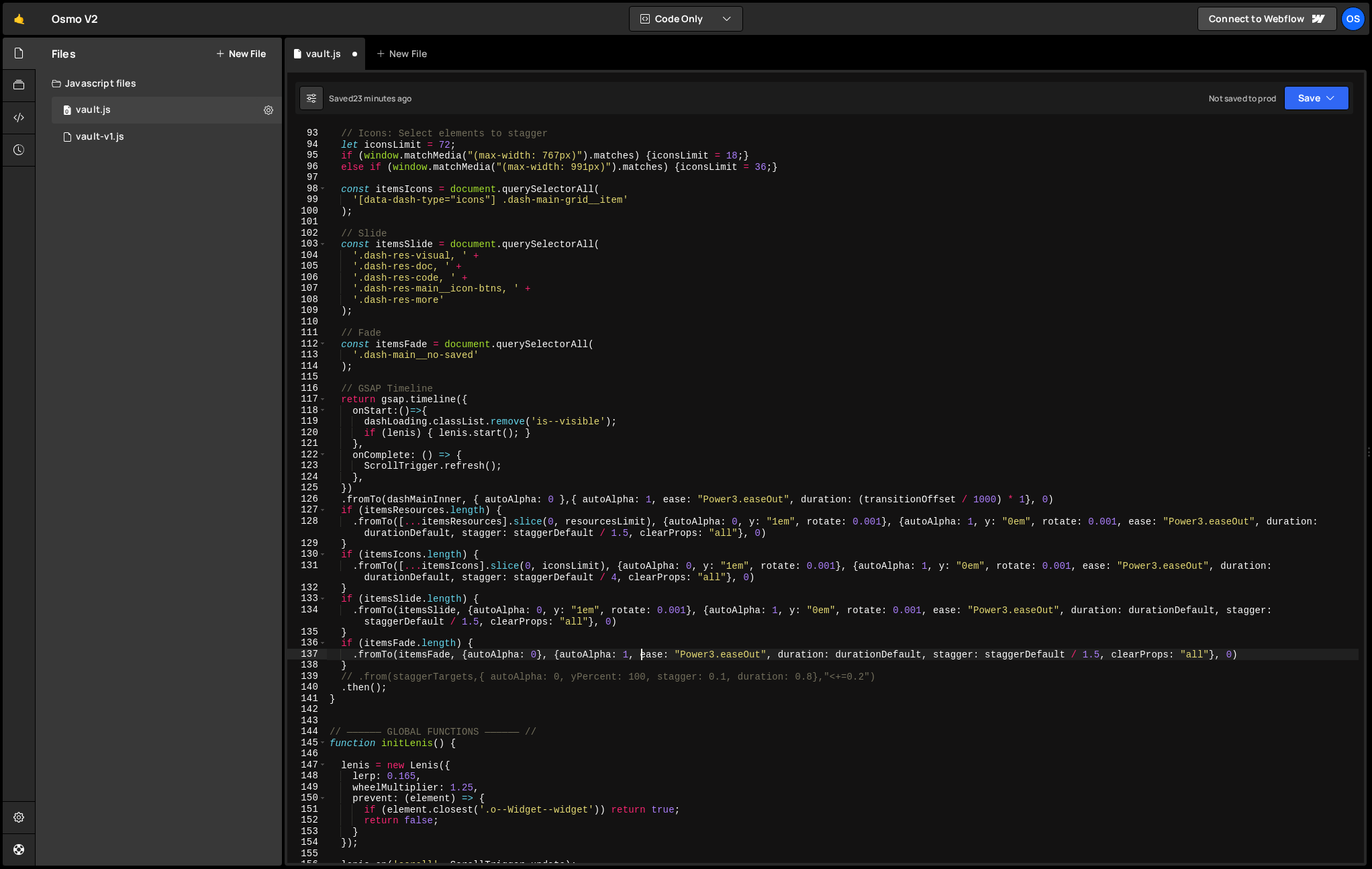
click at [827, 653] on div "// Icons: Select elements to stagger let iconsLimit = 72 ; if ( window . matchM…" at bounding box center [842, 497] width 1031 height 759
click at [895, 656] on div "// Icons: Select elements to stagger let iconsLimit = 72 ; if ( window . matchM…" at bounding box center [842, 497] width 1031 height 759
click at [1005, 657] on div "// Icons: Select elements to stagger let iconsLimit = 72 ; if ( window . matchM…" at bounding box center [842, 497] width 1031 height 759
drag, startPoint x: 935, startPoint y: 655, endPoint x: 1210, endPoint y: 652, distance: 275.0
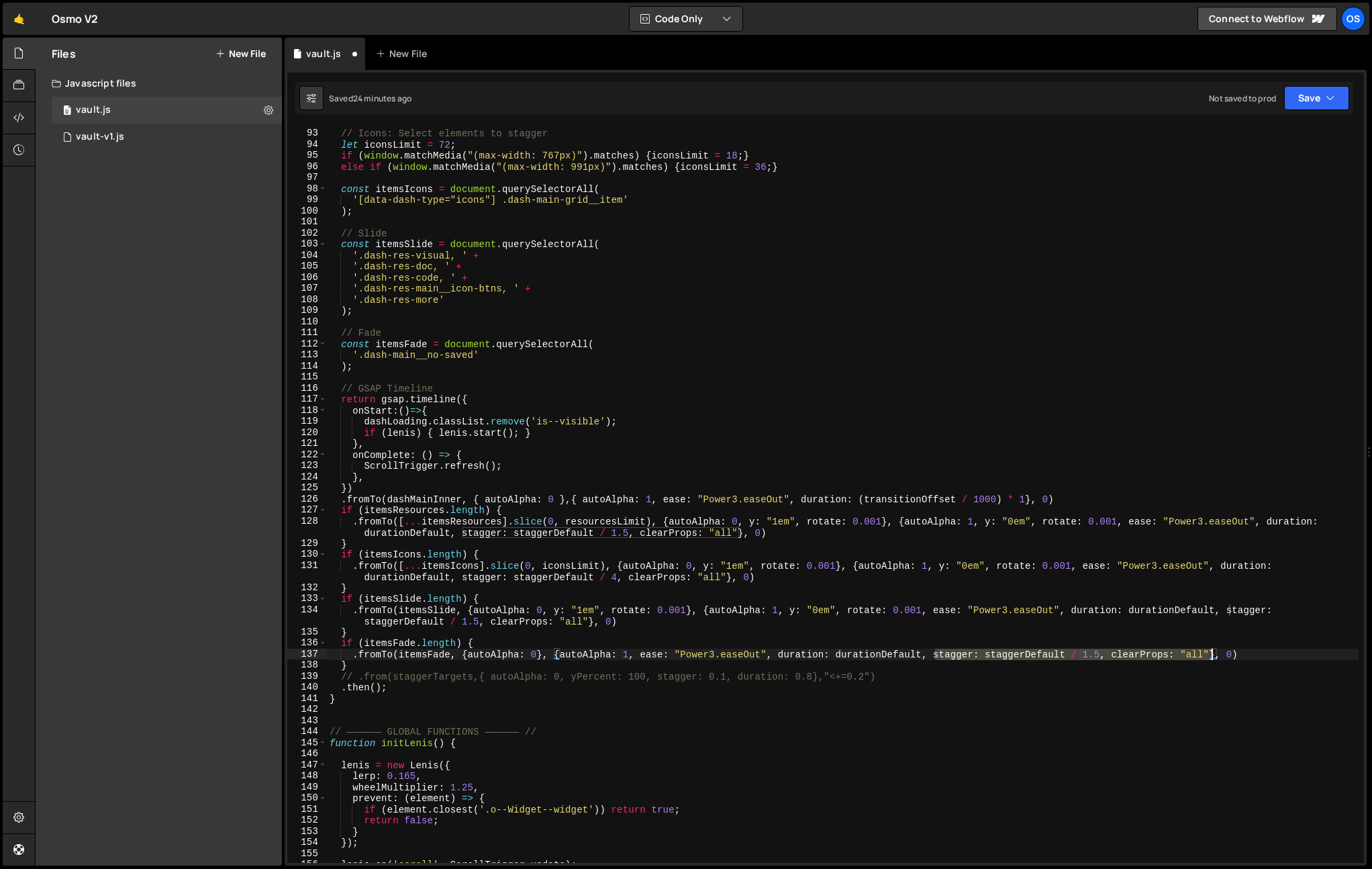
click at [1210, 652] on div "// Icons: Select elements to stagger let iconsLimit = 72 ; if ( window . matchM…" at bounding box center [842, 497] width 1031 height 759
click at [948, 656] on div "// Icons: Select elements to stagger let iconsLimit = 72 ; if ( window . matchM…" at bounding box center [842, 497] width 1031 height 759
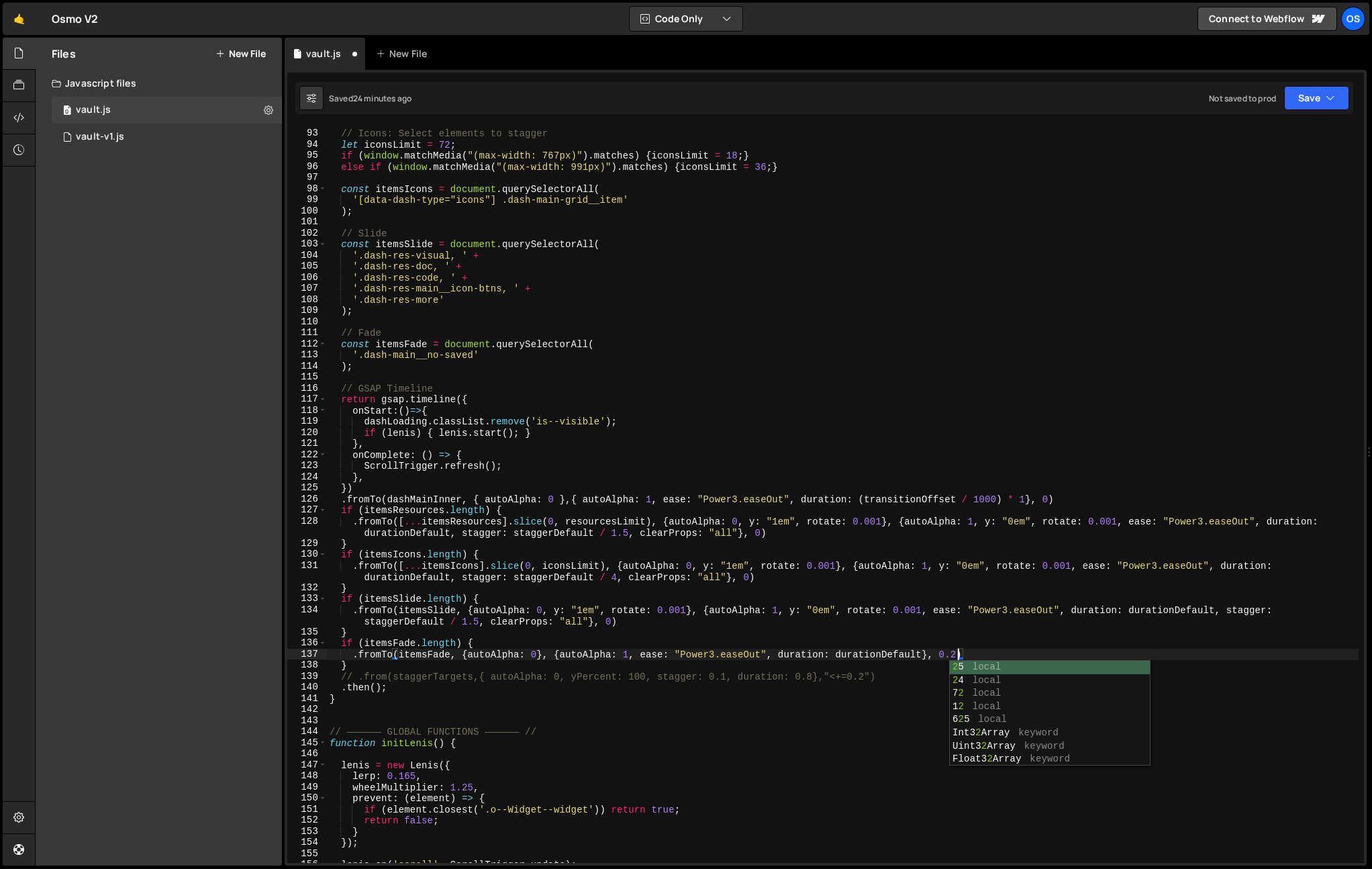
click at [1009, 615] on div "// Icons: Select elements to stagger let iconsLimit = 72 ; if ( window . matchM…" at bounding box center [842, 497] width 1031 height 759
click at [1031, 657] on div "// Icons: Select elements to stagger let iconsLimit = 72 ; if ( window . matchM…" at bounding box center [842, 497] width 1031 height 759
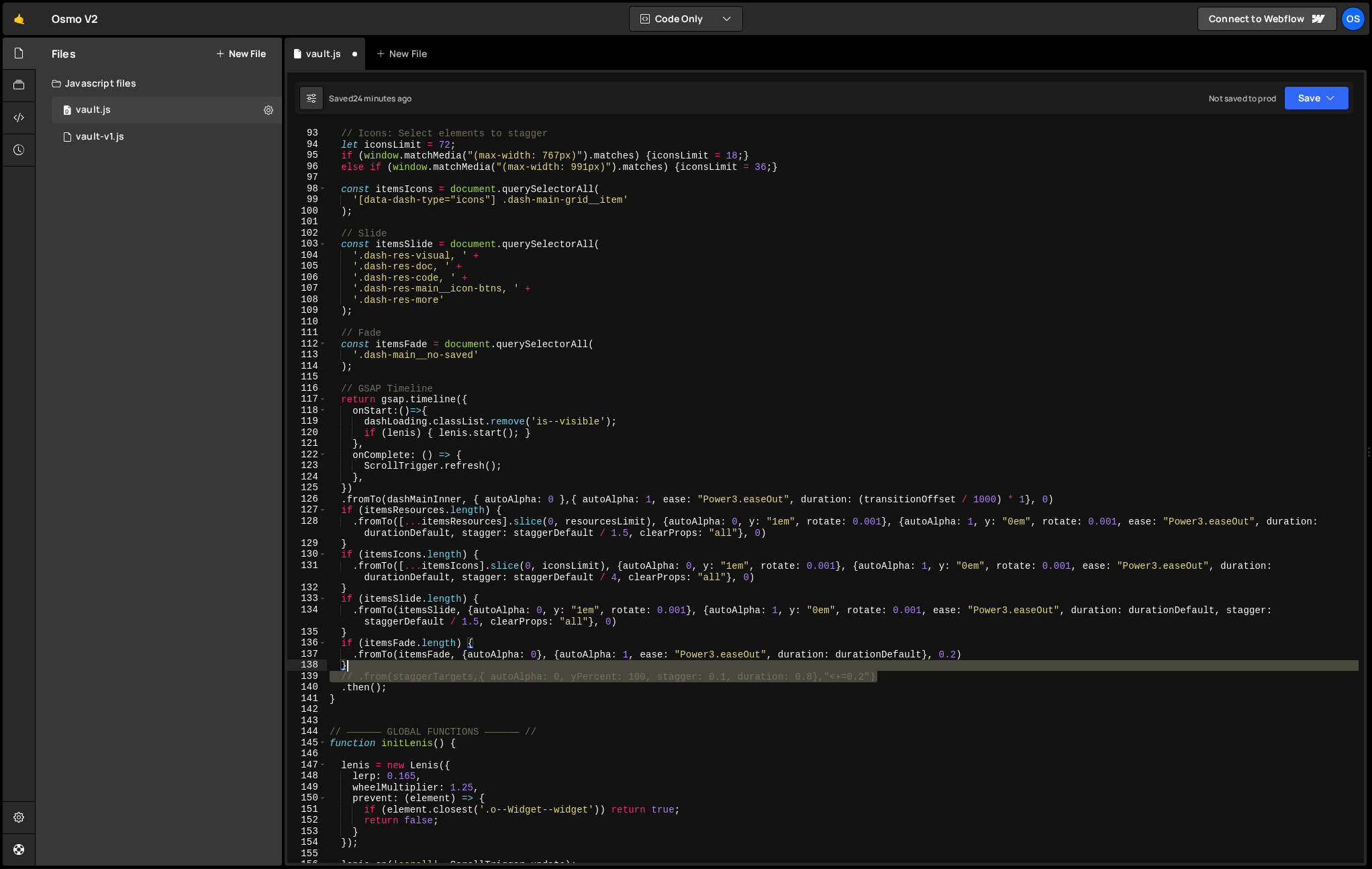
drag, startPoint x: 974, startPoint y: 679, endPoint x: 936, endPoint y: 670, distance: 39.1
click at [936, 670] on div "// Icons: Select elements to stagger let iconsLimit = 72 ; if ( window . matchM…" at bounding box center [842, 497] width 1031 height 759
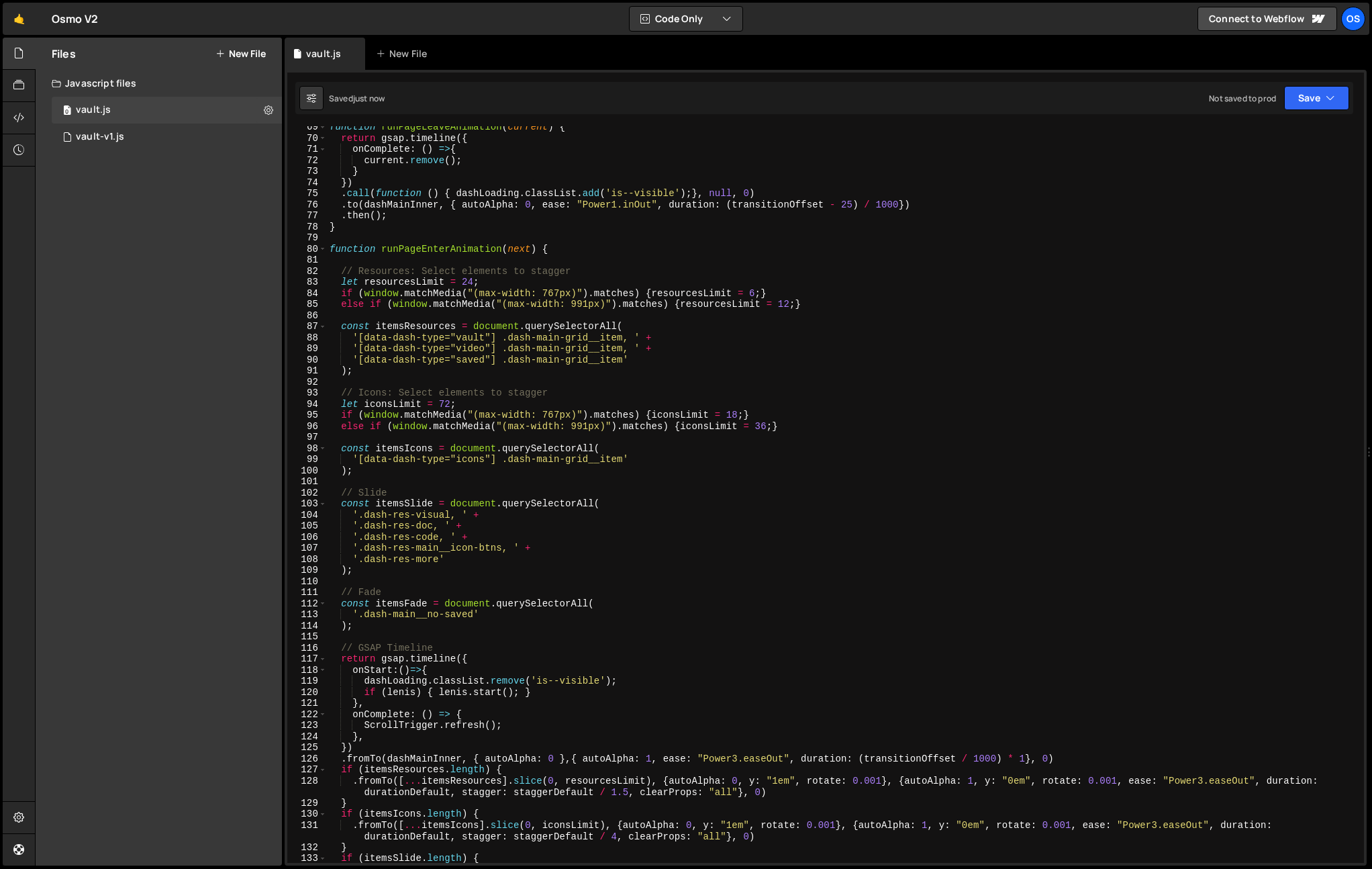
scroll to position [754, 0]
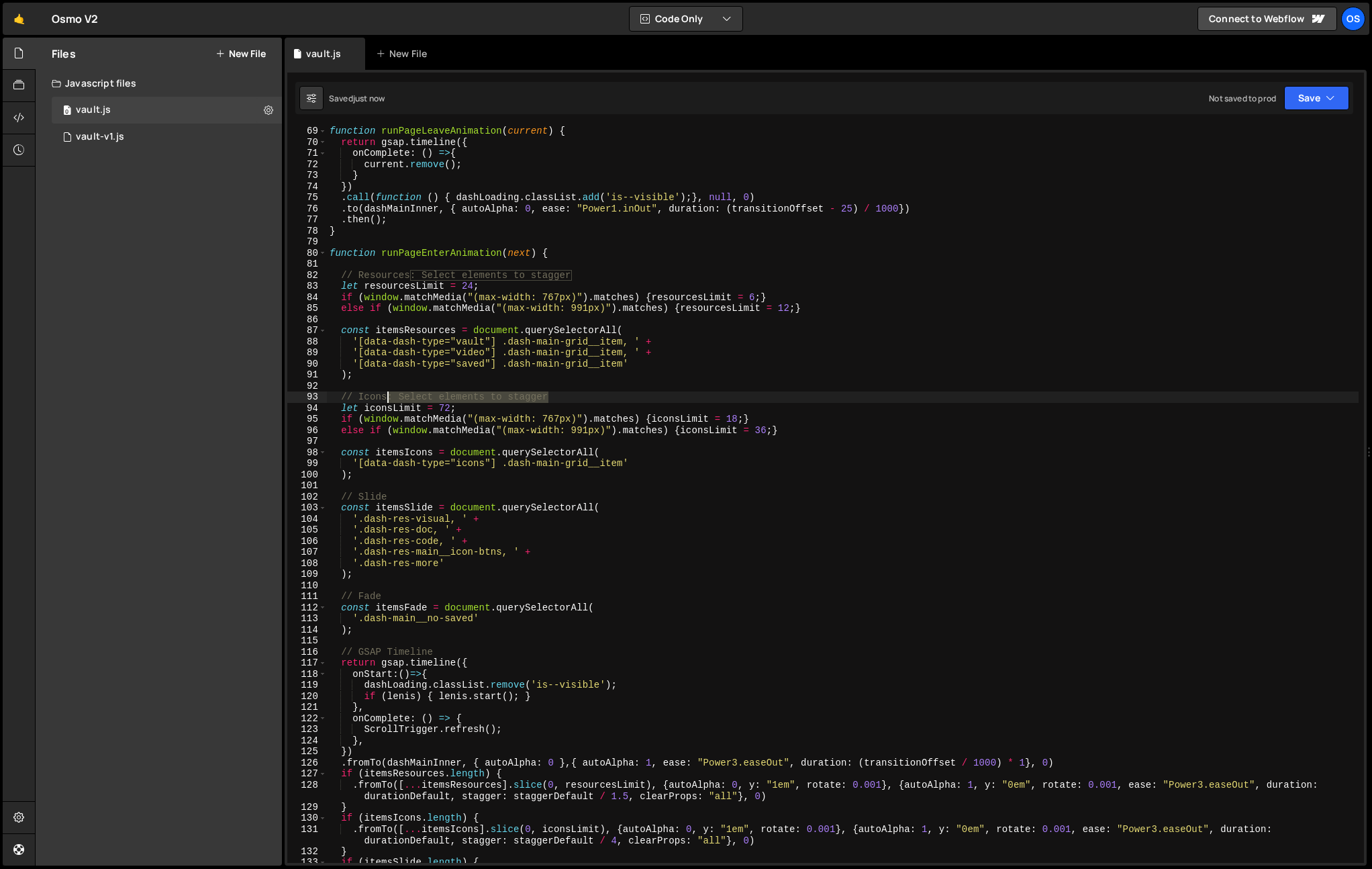
drag, startPoint x: 556, startPoint y: 398, endPoint x: 395, endPoint y: 473, distance: 177.6
click at [390, 397] on div "function runPageLeaveAnimation ( current ) { return gsap . timeline ({ onComple…" at bounding box center [842, 510] width 1031 height 771
drag, startPoint x: 411, startPoint y: 274, endPoint x: 671, endPoint y: 279, distance: 260.0
click at [671, 279] on div "function runPageLeaveAnimation ( current ) { return gsap . timeline ({ onComple…" at bounding box center [842, 510] width 1031 height 771
click at [384, 401] on div "function runPageLeaveAnimation ( current ) { return gsap . timeline ({ onComple…" at bounding box center [842, 510] width 1031 height 771
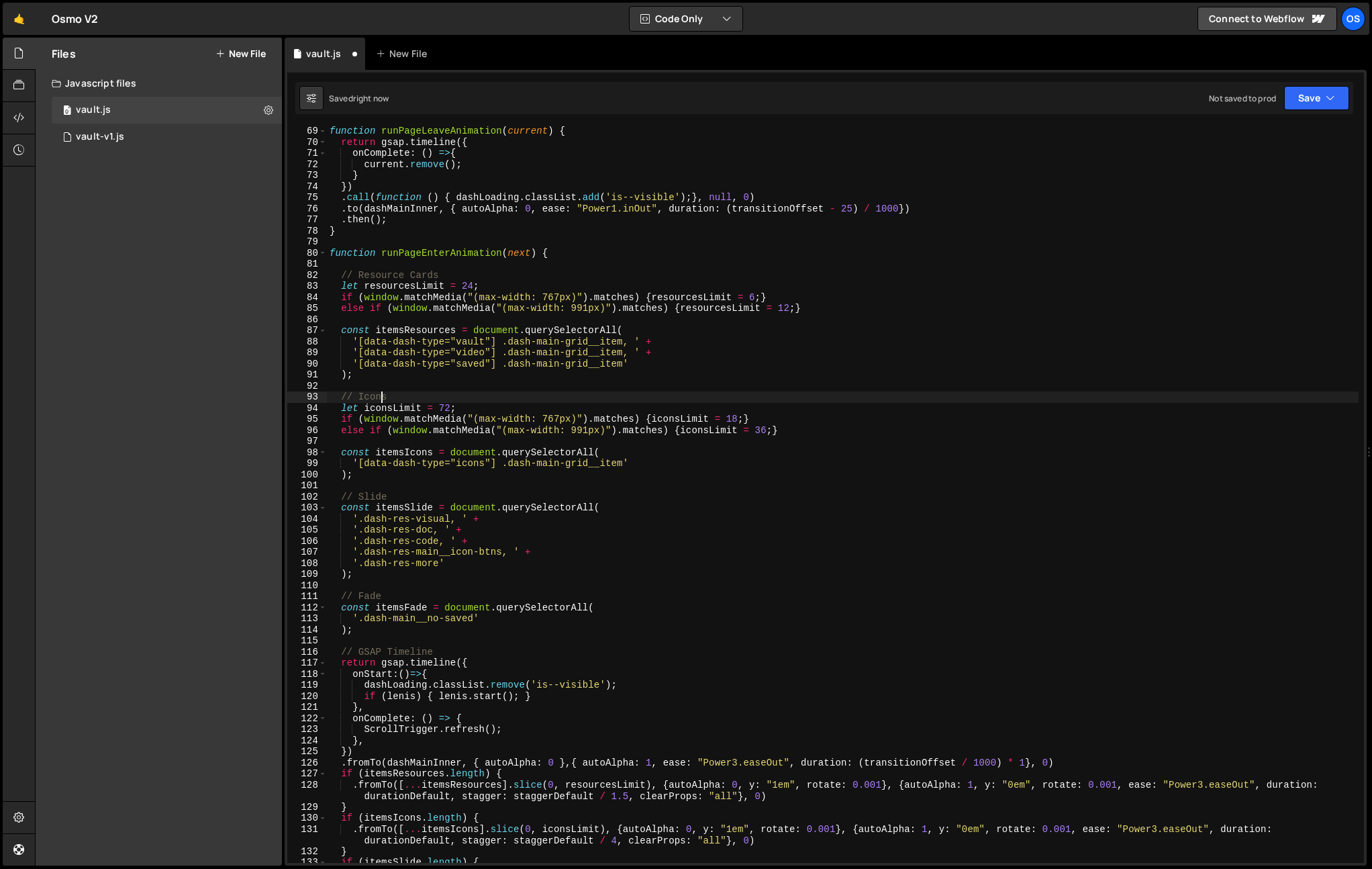
click at [388, 398] on div "function runPageLeaveAnimation ( current ) { return gsap . timeline ({ onComple…" at bounding box center [842, 510] width 1031 height 771
click at [470, 333] on div "function runPageLeaveAnimation ( current ) { return gsap . timeline ({ onComple…" at bounding box center [842, 510] width 1031 height 771
click at [418, 492] on div "function runPageLeaveAnimation ( current ) { return gsap . timeline ({ onComple…" at bounding box center [842, 510] width 1031 height 771
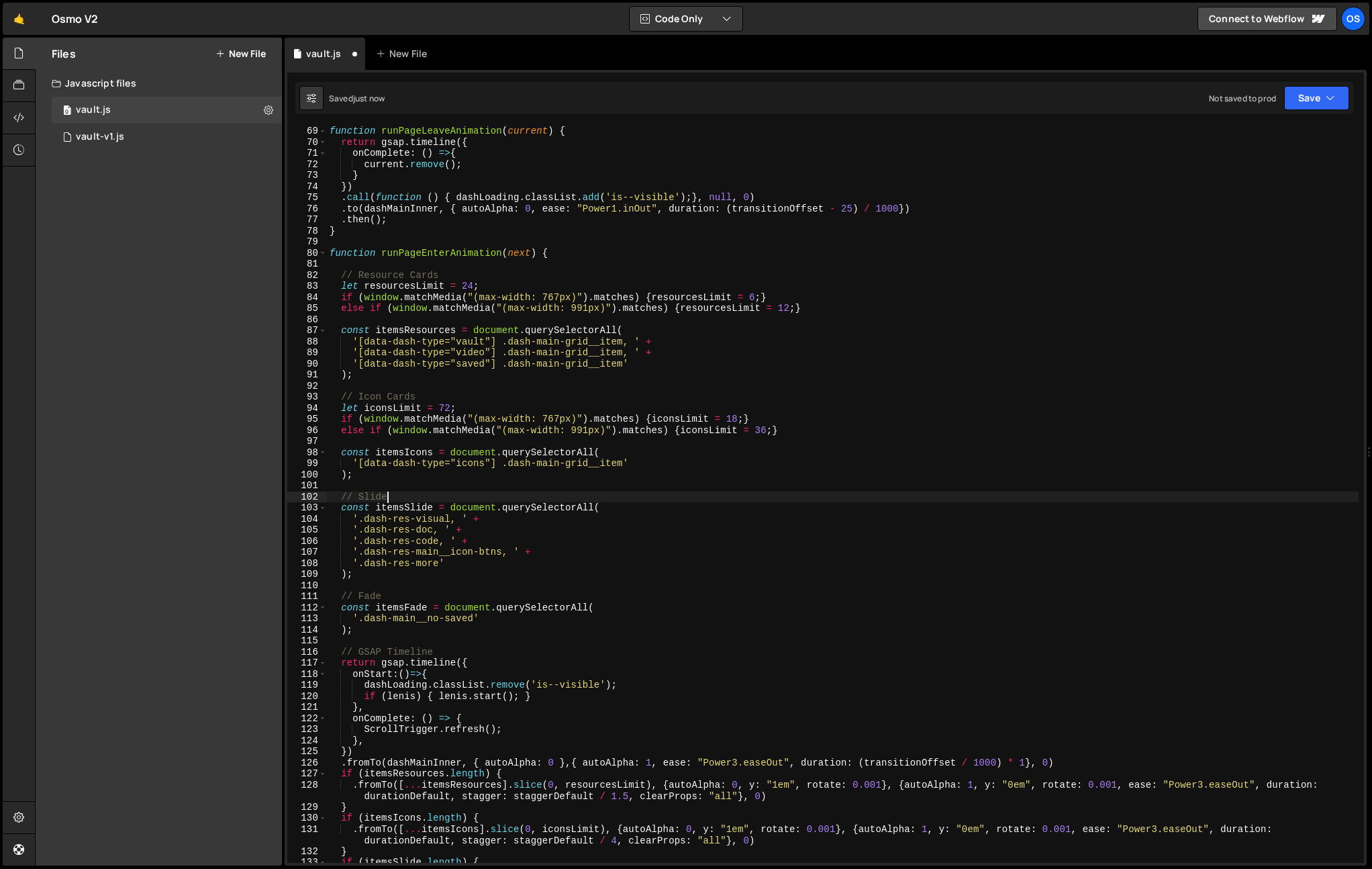
click at [360, 275] on div "function runPageLeaveAnimation ( current ) { return gsap . timeline ({ onComple…" at bounding box center [842, 510] width 1031 height 771
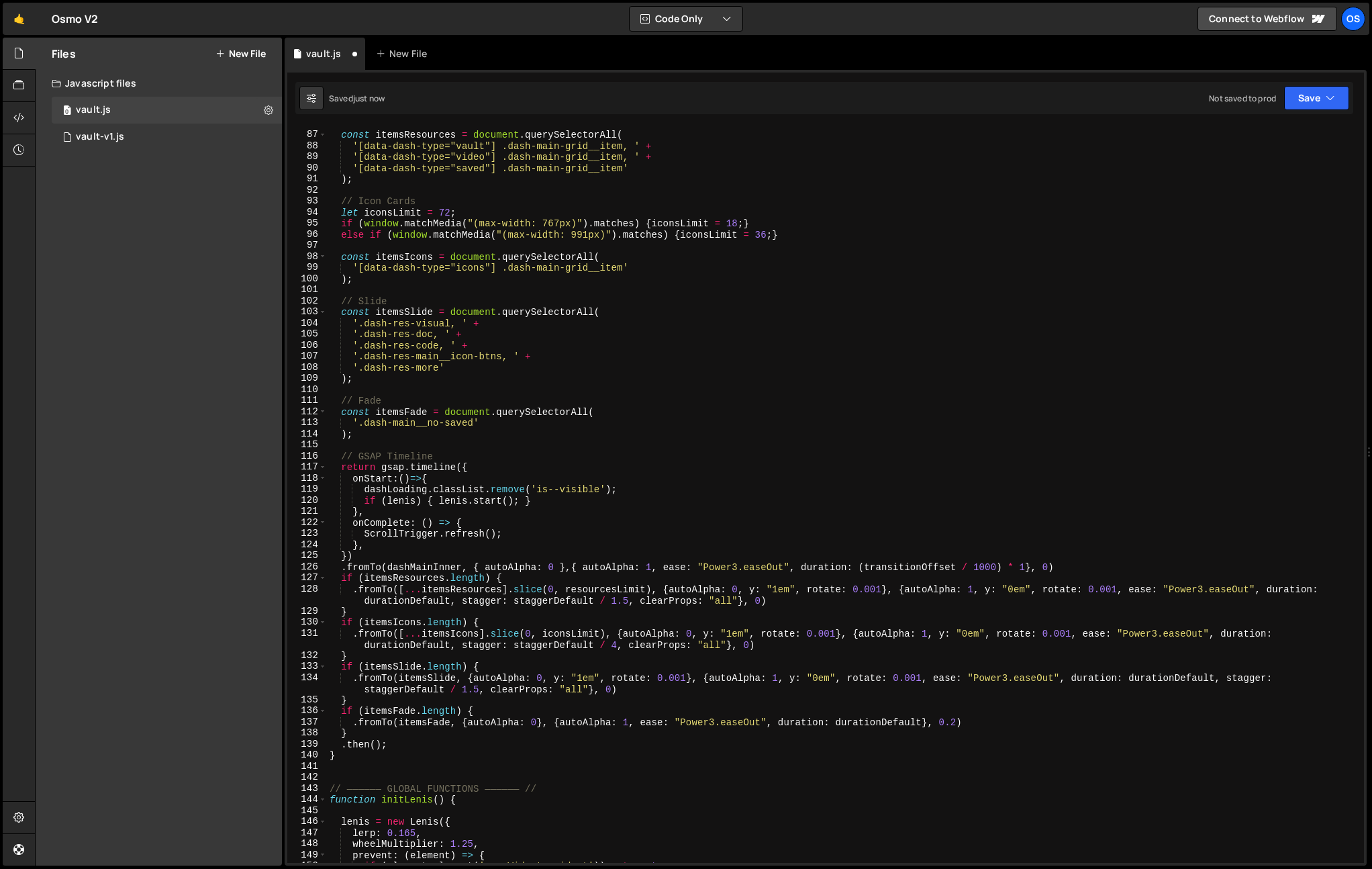
scroll to position [950, 0]
click at [712, 586] on div "const itemsResources = document . querySelectorAll ( '[data-dash-type="vault"] …" at bounding box center [842, 498] width 1031 height 759
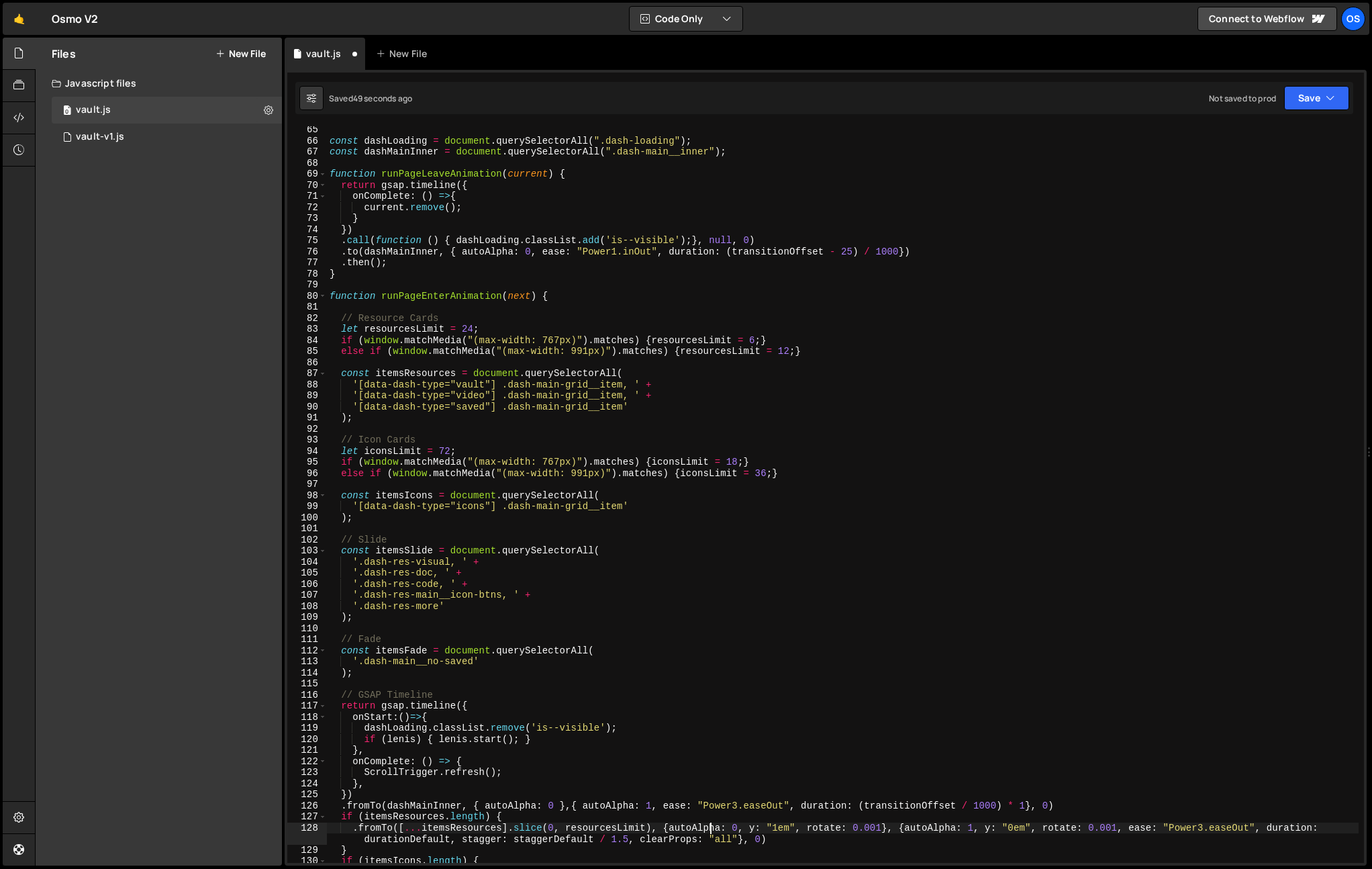
scroll to position [711, 0]
drag, startPoint x: 352, startPoint y: 507, endPoint x: 353, endPoint y: 532, distance: 25.0
click at [352, 511] on div "const dashLoading = document . querySelectorAll ( ".dash-loading" ) ; const das…" at bounding box center [842, 509] width 1031 height 771
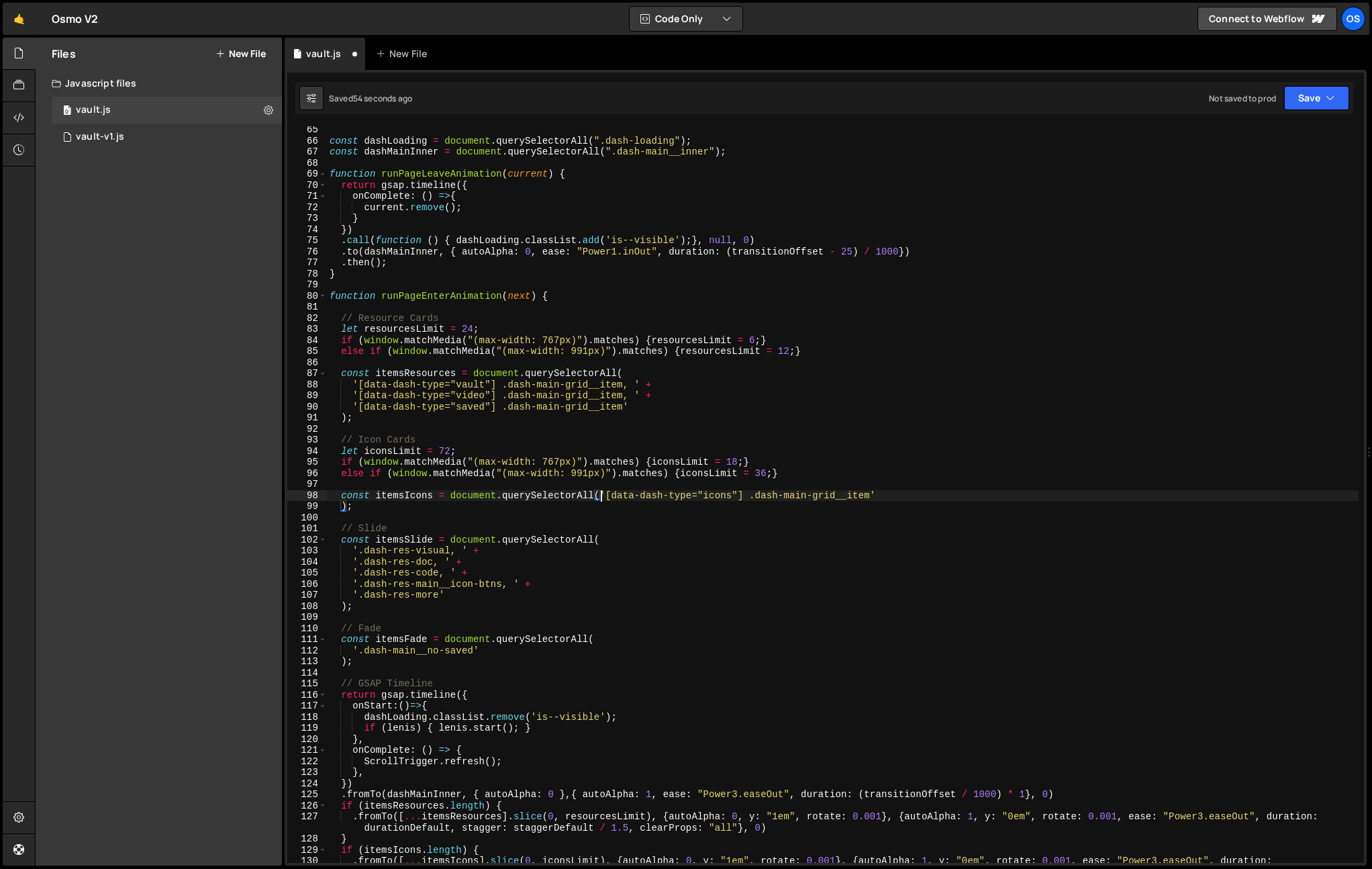
type textarea "const itemsIcons = document.querySelectorAll( '[data-dash-type="icons"] .dash-m…"
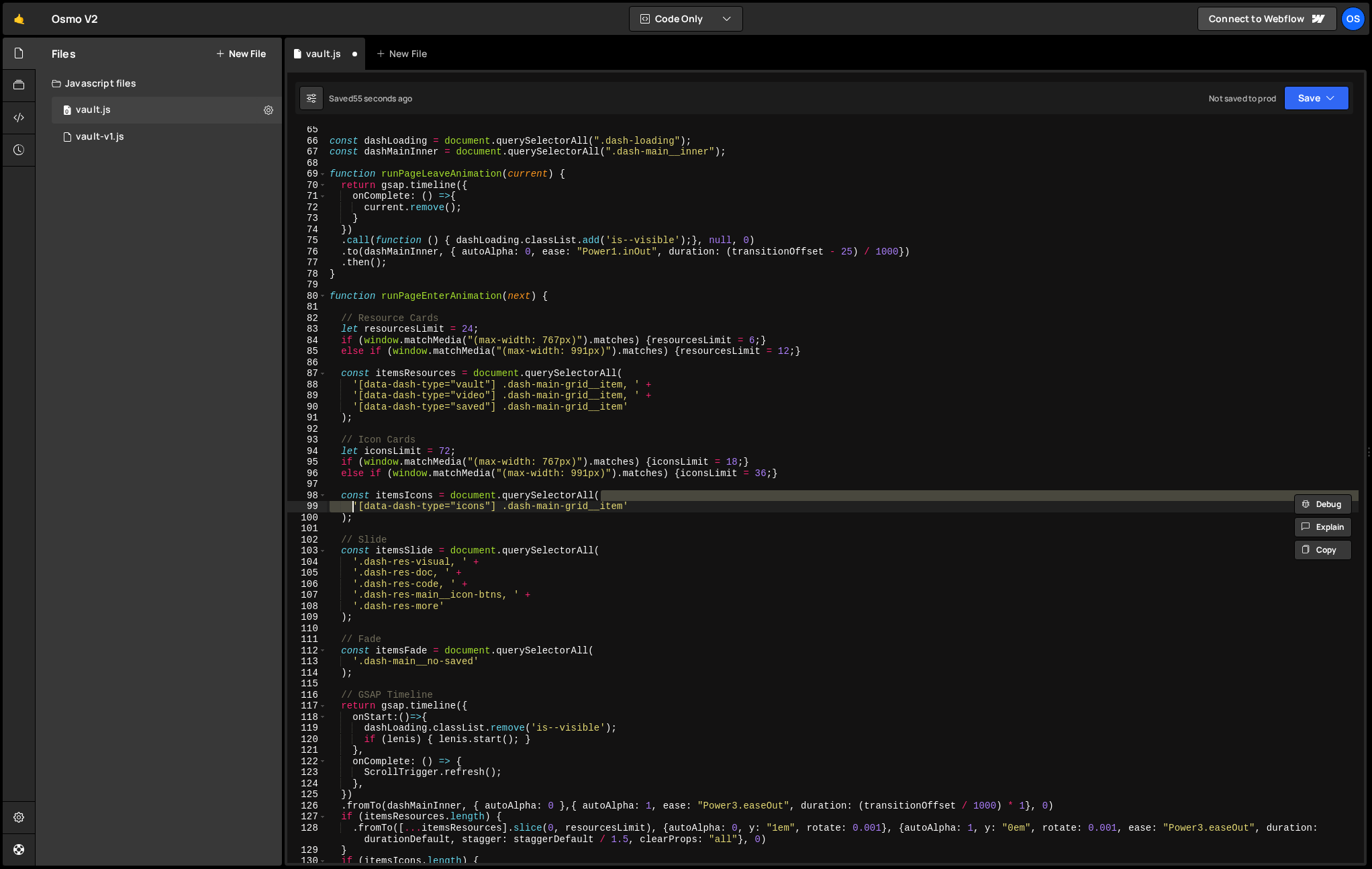
click at [624, 306] on div "const dashLoading = document . querySelectorAll ( ".dash-loading" ) ; const das…" at bounding box center [842, 509] width 1031 height 771
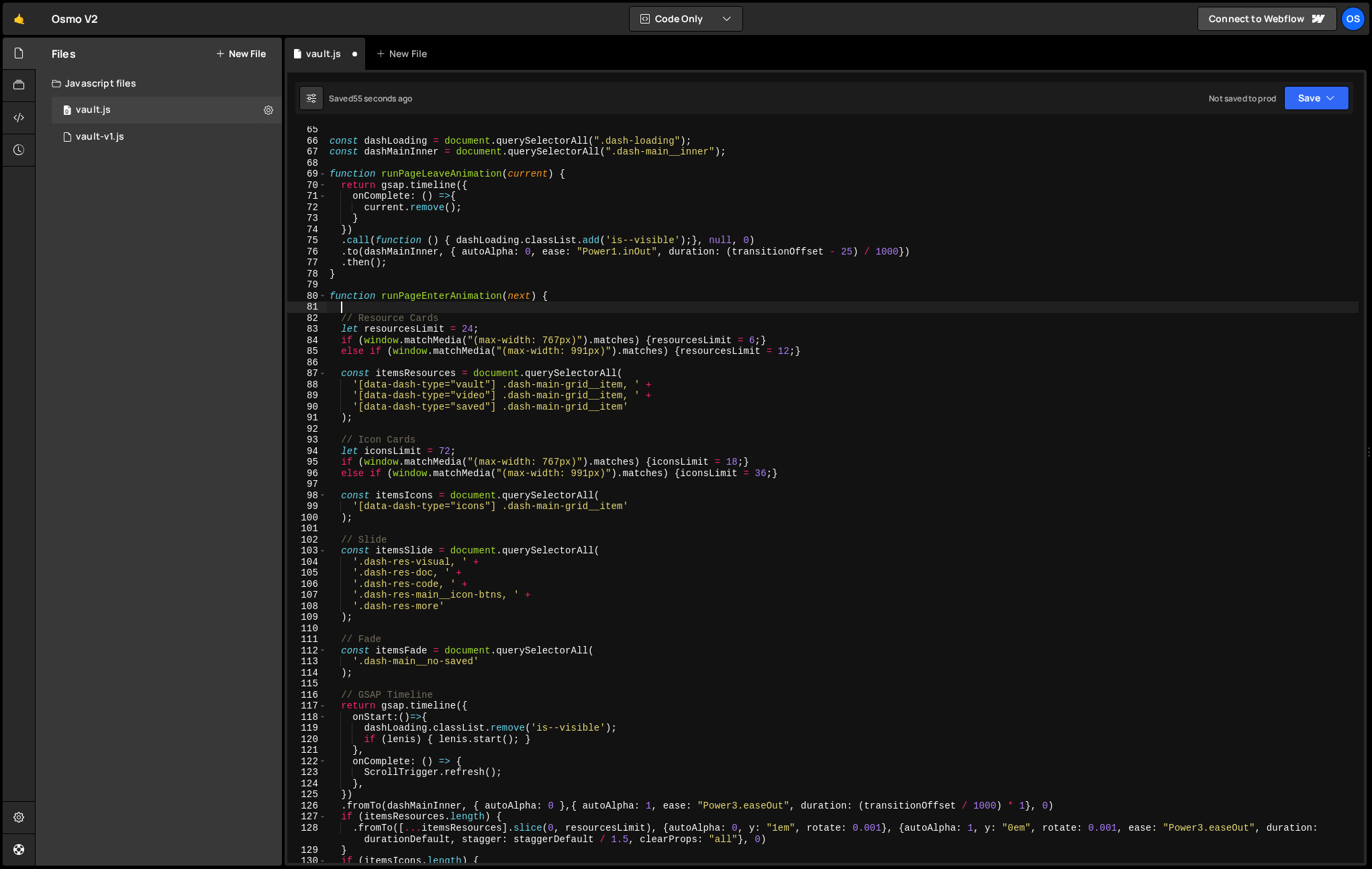
scroll to position [0, 0]
click at [363, 321] on div "const dashLoading = document . querySelectorAll ( ".dash-loading" ) ; const das…" at bounding box center [842, 509] width 1031 height 771
type textarea "// Select: Resource Cards"
drag, startPoint x: 403, startPoint y: 316, endPoint x: 360, endPoint y: 319, distance: 43.1
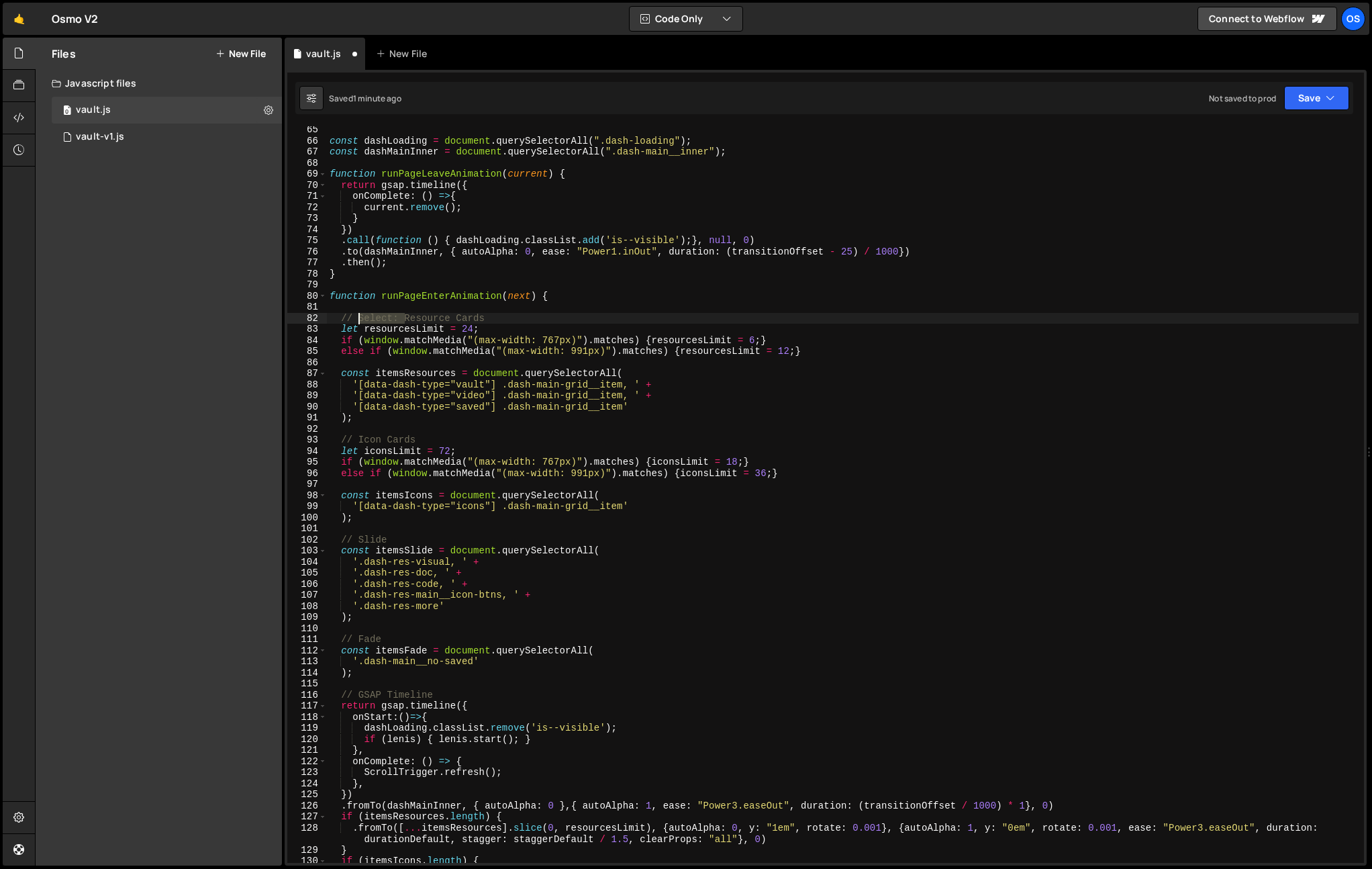
click at [360, 319] on div "const dashLoading = document . querySelectorAll ( ".dash-loading" ) ; const das…" at bounding box center [842, 509] width 1031 height 771
click at [358, 432] on div "const dashLoading = document . querySelectorAll ( ".dash-loading" ) ; const das…" at bounding box center [842, 509] width 1031 height 771
click at [358, 439] on div "const dashLoading = document . querySelectorAll ( ".dash-loading" ) ; const das…" at bounding box center [842, 509] width 1031 height 771
paste textarea "Select:"
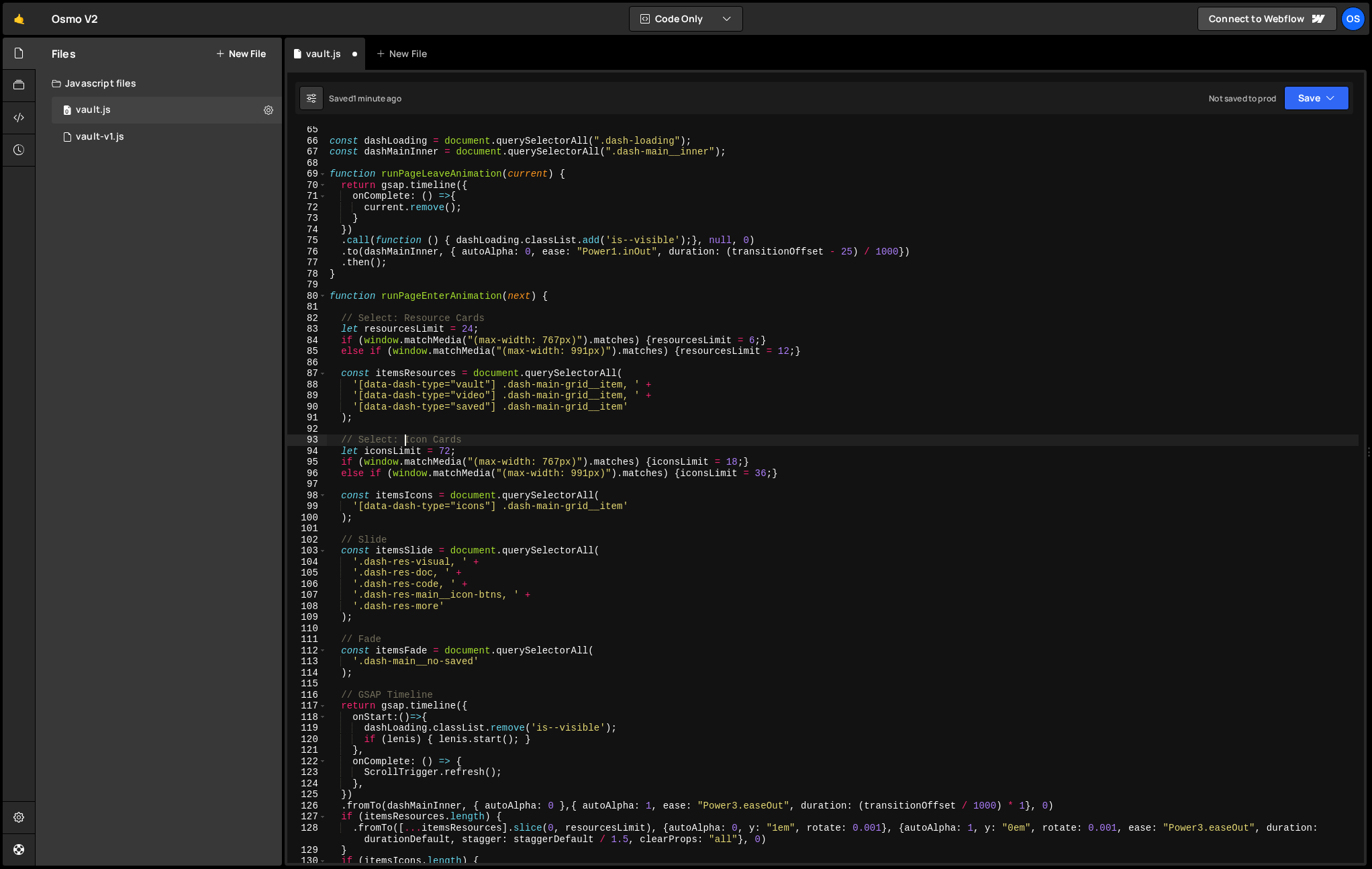
click at [357, 540] on div "const dashLoading = document . querySelectorAll ( ".dash-loading" ) ; const das…" at bounding box center [842, 509] width 1031 height 771
paste textarea "elect: S"
drag, startPoint x: 360, startPoint y: 645, endPoint x: 367, endPoint y: 643, distance: 7.3
click at [360, 645] on div "const dashLoading = document . querySelectorAll ( ".dash-loading" ) ; const das…" at bounding box center [842, 509] width 1031 height 771
paste textarea "Select:"
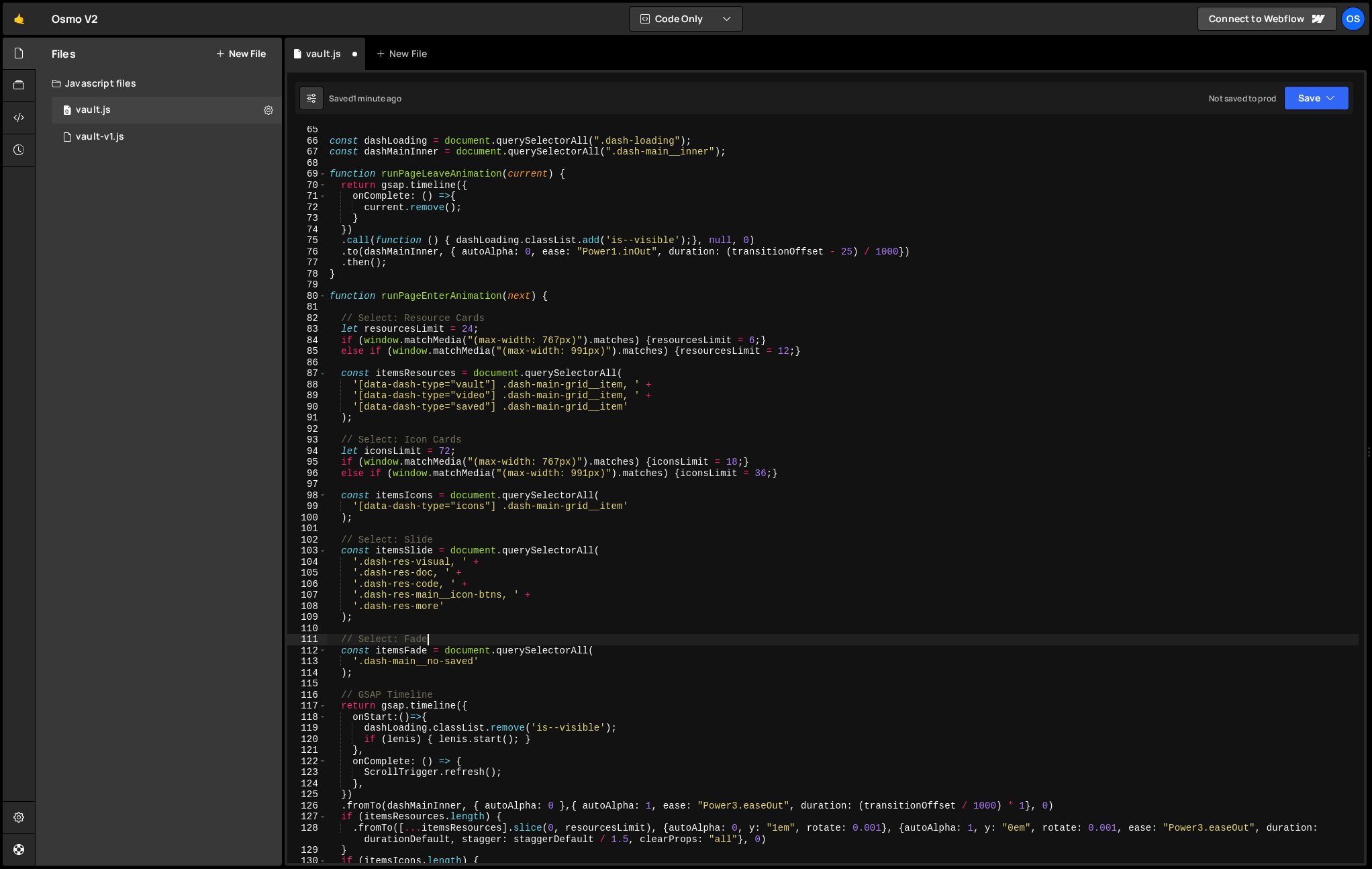
click at [464, 636] on div "const dashLoading = document . querySelectorAll ( ".dash-loading" ) ; const das…" at bounding box center [842, 509] width 1031 height 771
click at [456, 540] on div "const dashLoading = document . querySelectorAll ( ".dash-loading" ) ; const das…" at bounding box center [842, 509] width 1031 height 771
click at [692, 460] on div "const dashLoading = document . querySelectorAll ( ".dash-loading" ) ; const das…" at bounding box center [842, 509] width 1031 height 771
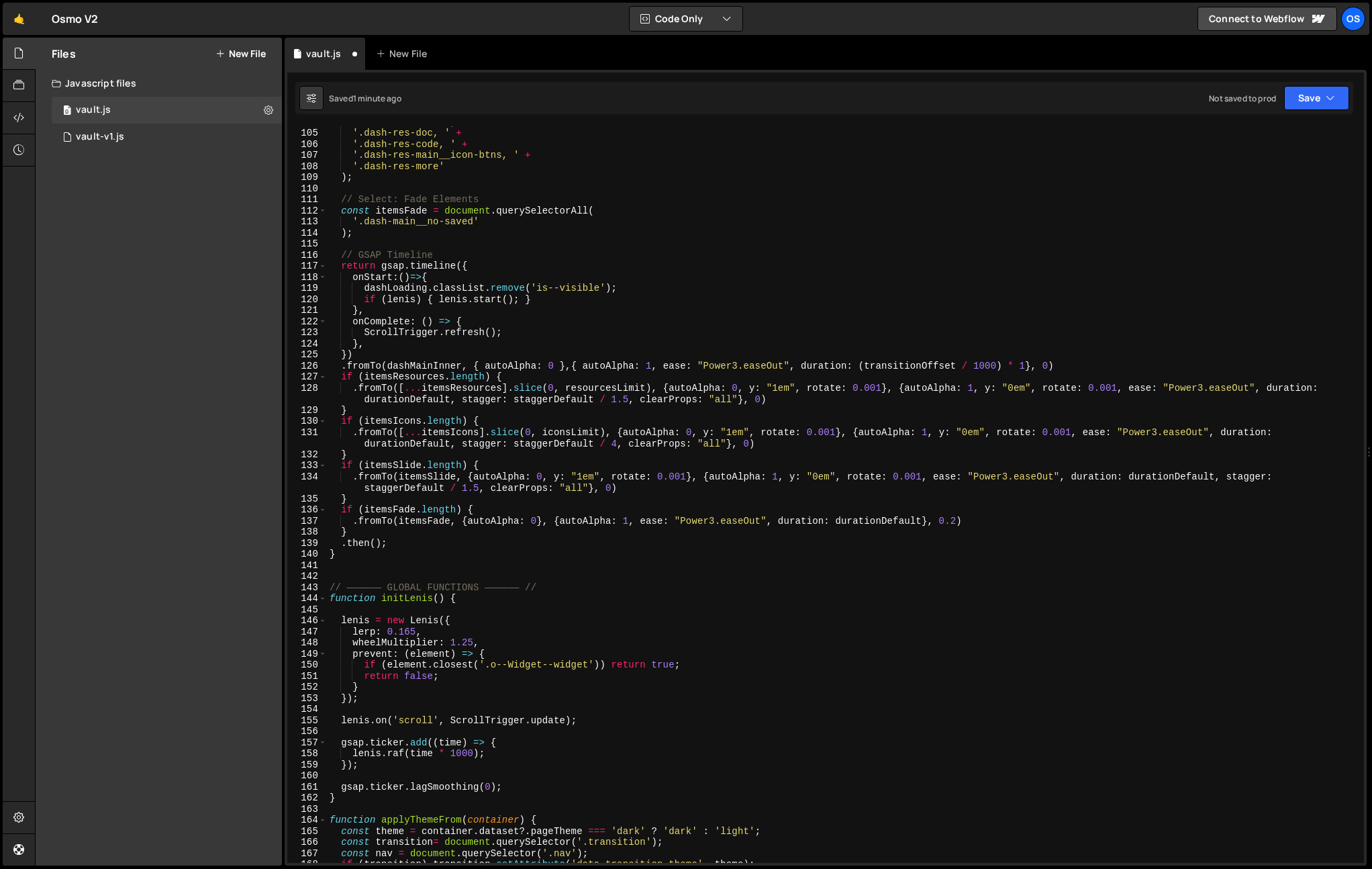
scroll to position [1151, 0]
click at [1039, 479] on div "'.dash-res-visual, ' + '.dash-res-doc, ' + '.dash-res-code, ' + '.dash-res-main…" at bounding box center [842, 496] width 1031 height 759
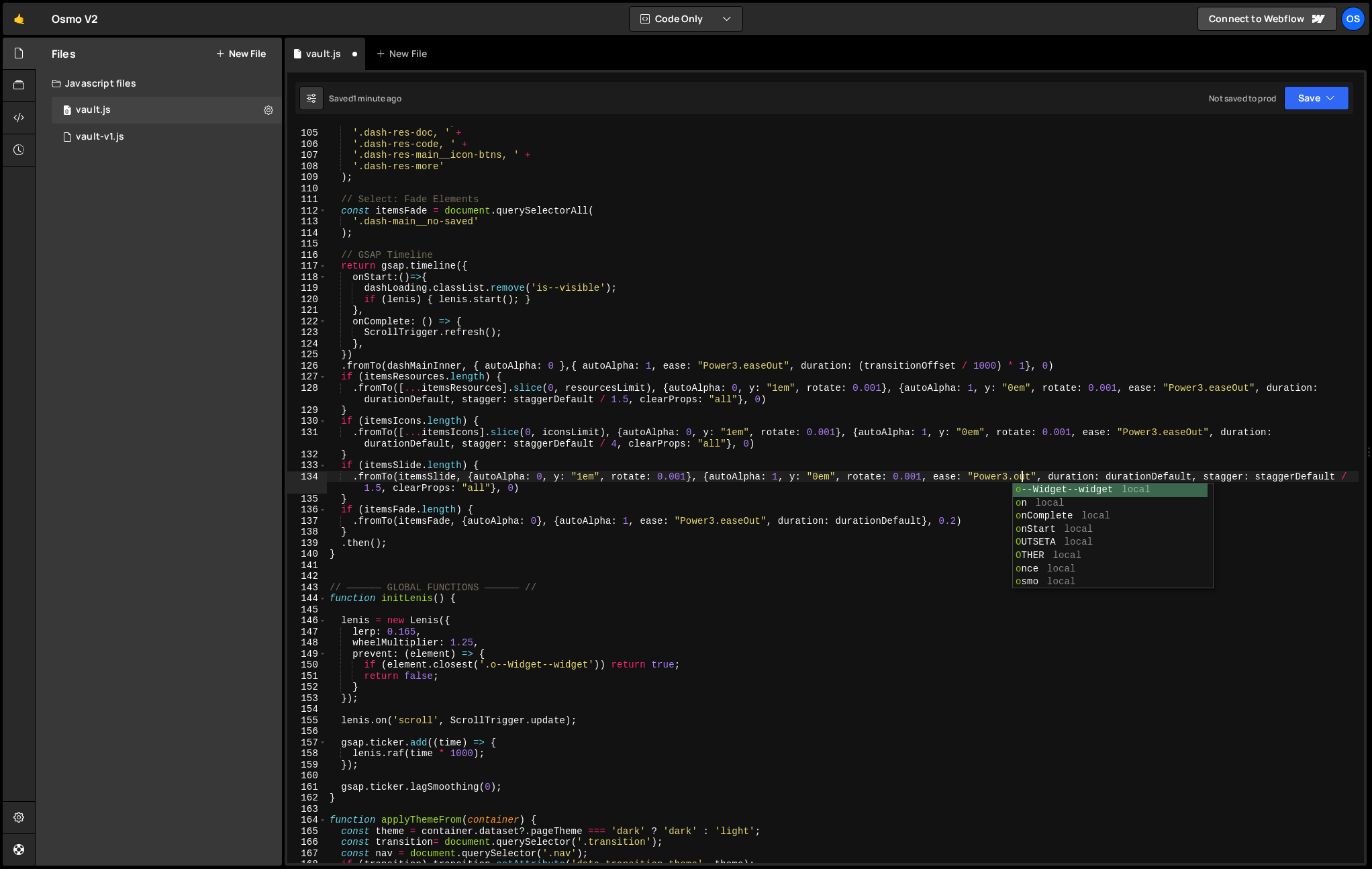
click at [1020, 476] on div "'.dash-res-visual, ' + '.dash-res-doc, ' + '.dash-res-code, ' + '.dash-res-main…" at bounding box center [842, 496] width 1031 height 759
drag, startPoint x: 1020, startPoint y: 476, endPoint x: 1071, endPoint y: 465, distance: 52.2
click at [1020, 476] on div "'.dash-res-visual, ' + '.dash-res-doc, ' + '.dash-res-code, ' + '.dash-res-main…" at bounding box center [842, 496] width 1031 height 759
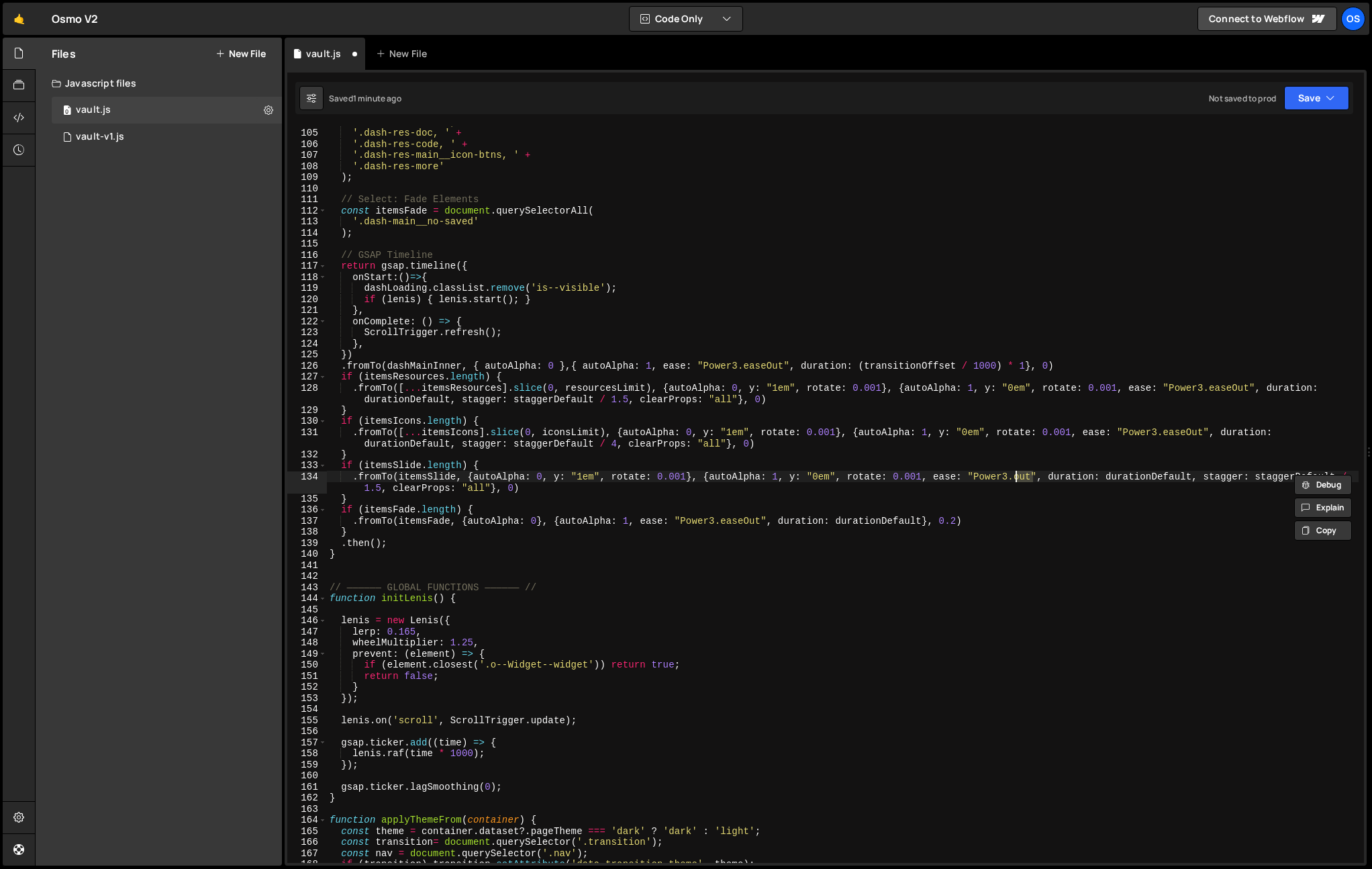
click at [1175, 434] on div "'.dash-res-visual, ' + '.dash-res-doc, ' + '.dash-res-code, ' + '.dash-res-main…" at bounding box center [842, 496] width 1031 height 759
paste textarea "o"
click at [1227, 386] on div "'.dash-res-visual, ' + '.dash-res-doc, ' + '.dash-res-code, ' + '.dash-res-main…" at bounding box center [842, 496] width 1031 height 759
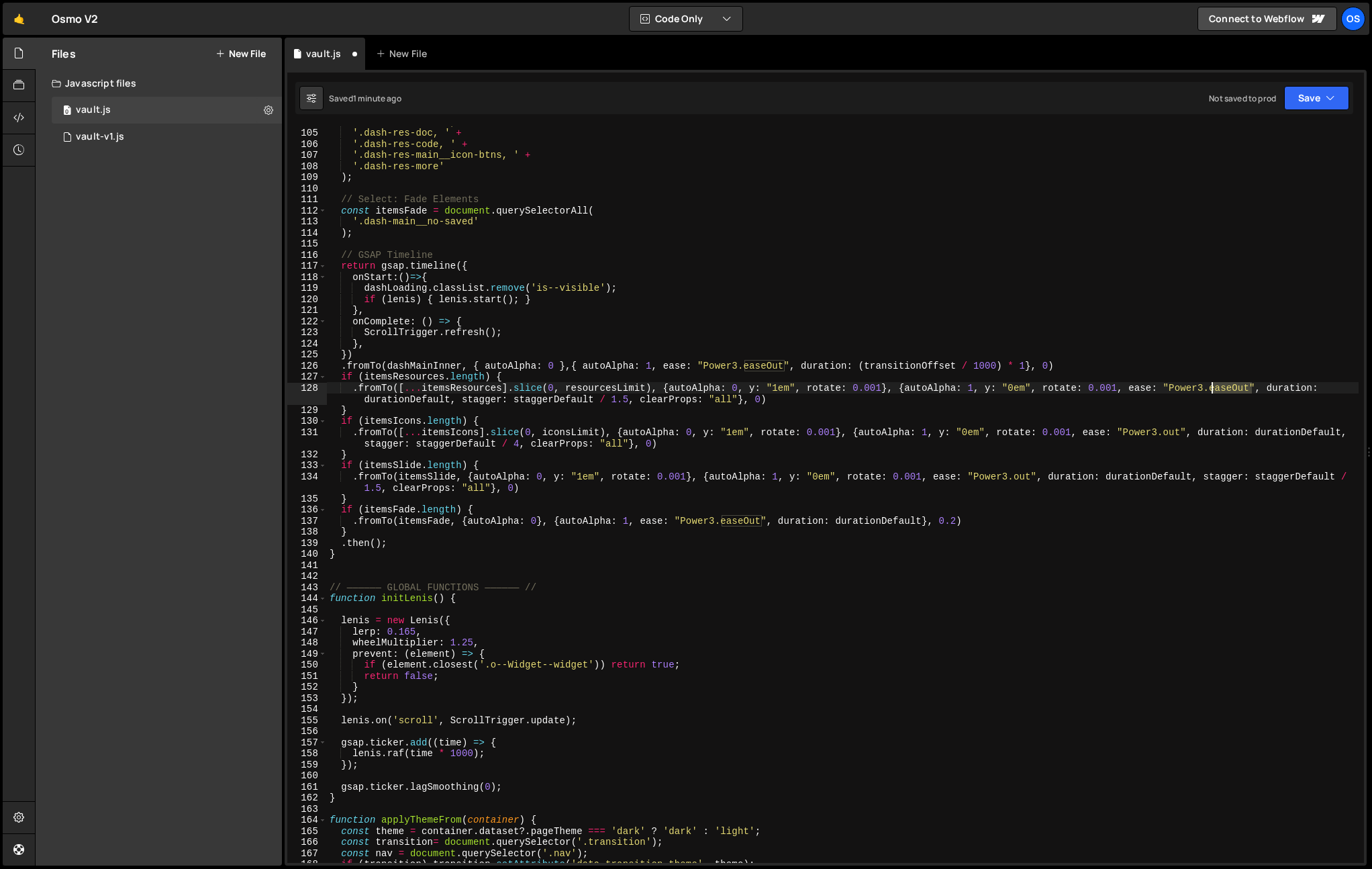
paste textarea "o"
click at [747, 519] on div "'.dash-res-visual, ' + '.dash-res-doc, ' + '.dash-res-code, ' + '.dash-res-main…" at bounding box center [842, 496] width 1031 height 759
paste textarea "o"
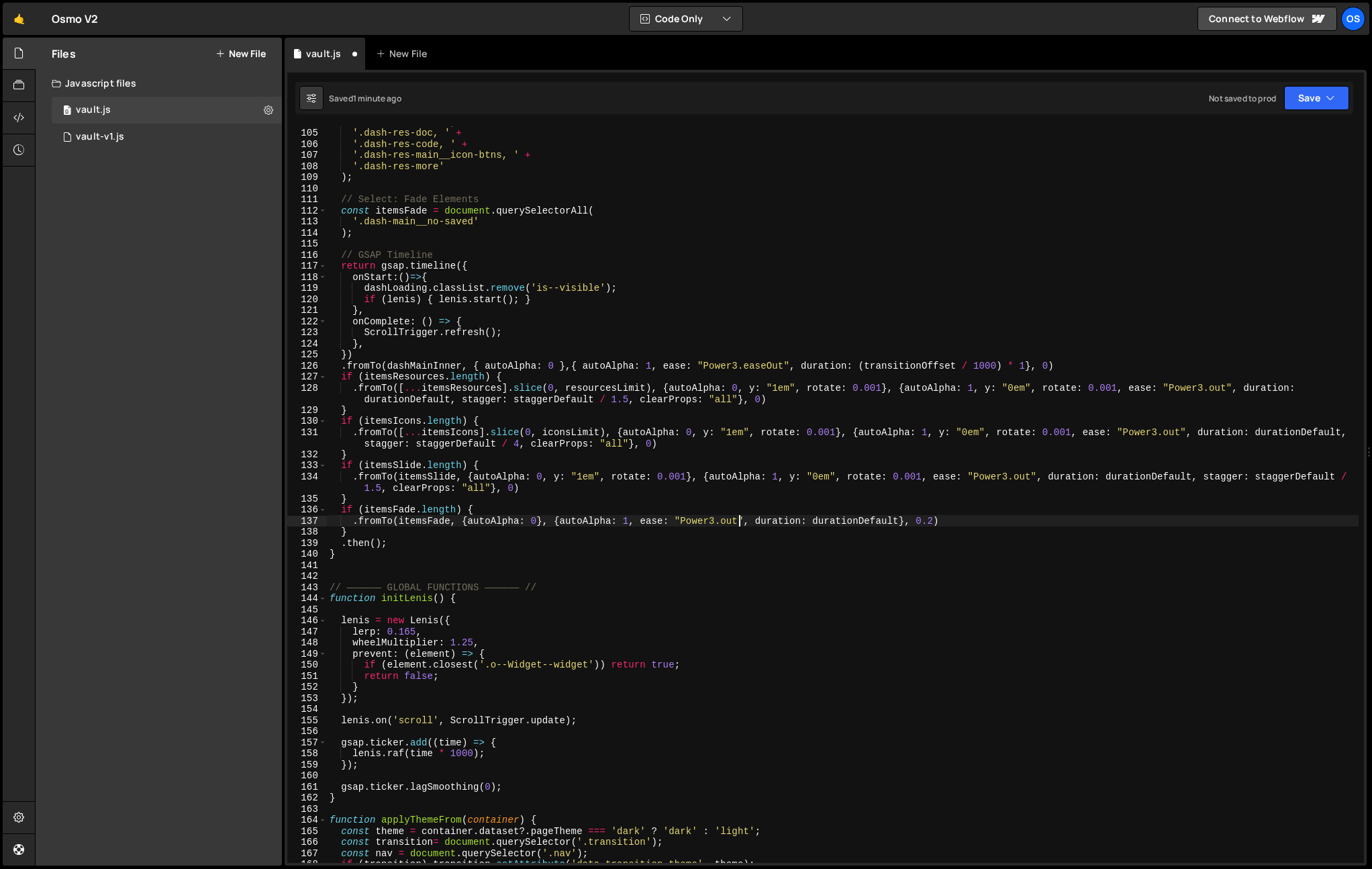
click at [769, 366] on div "'.dash-res-visual, ' + '.dash-res-doc, ' + '.dash-res-code, ' + '.dash-res-main…" at bounding box center [842, 496] width 1031 height 759
paste textarea "o"
click at [794, 399] on div "'.dash-res-visual, ' + '.dash-res-doc, ' + '.dash-res-code, ' + '.dash-res-main…" at bounding box center [842, 496] width 1031 height 759
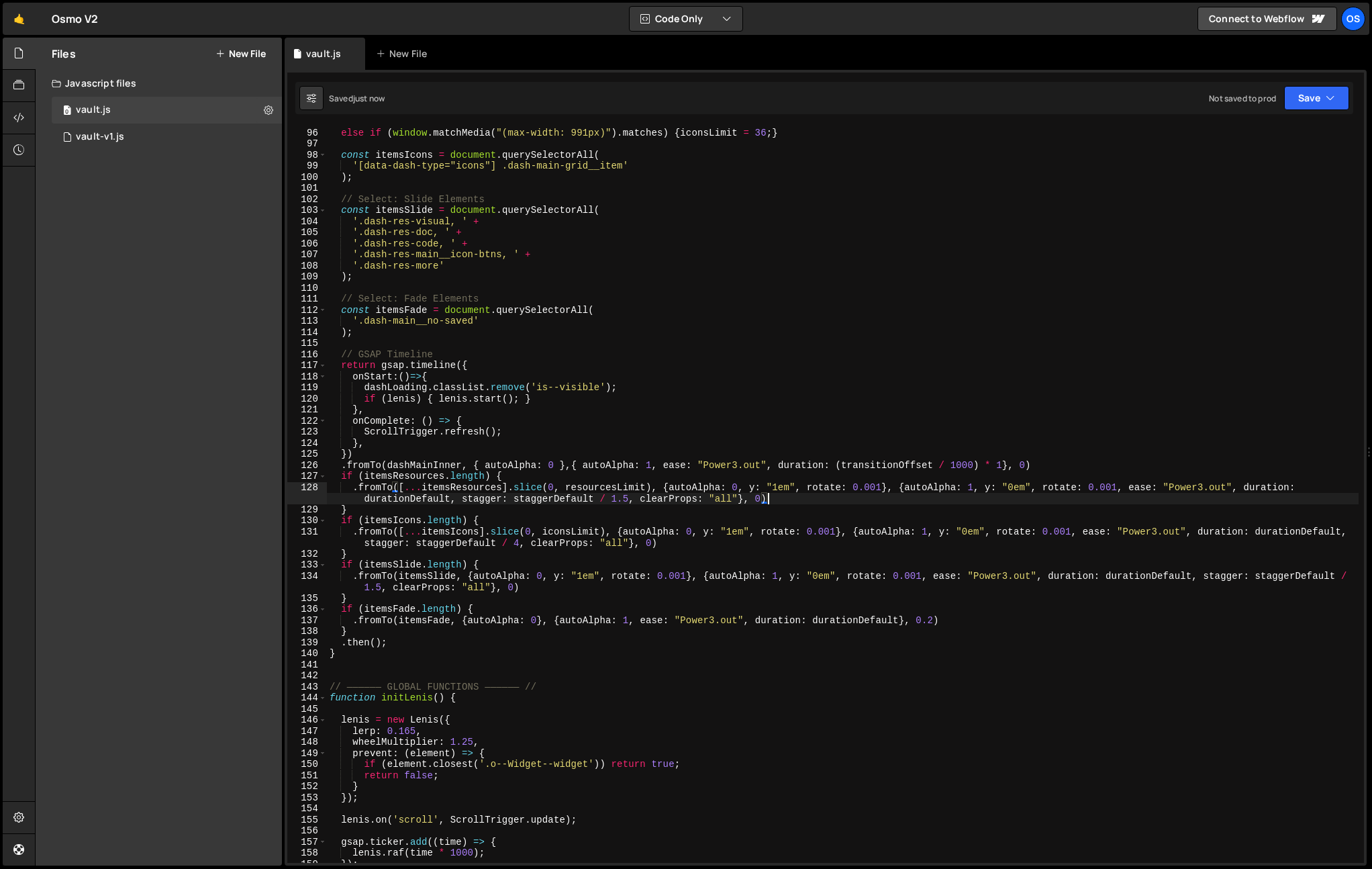
scroll to position [1050, 0]
click at [472, 659] on div "if ( window . matchMedia ( "(max-width: 767px)" ) . matches ) { iconsLimit = 18…" at bounding box center [842, 498] width 1031 height 759
type textarea "}"
click at [456, 671] on div "if ( window . matchMedia ( "(max-width: 767px)" ) . matches ) { iconsLimit = 18…" at bounding box center [842, 498] width 1031 height 759
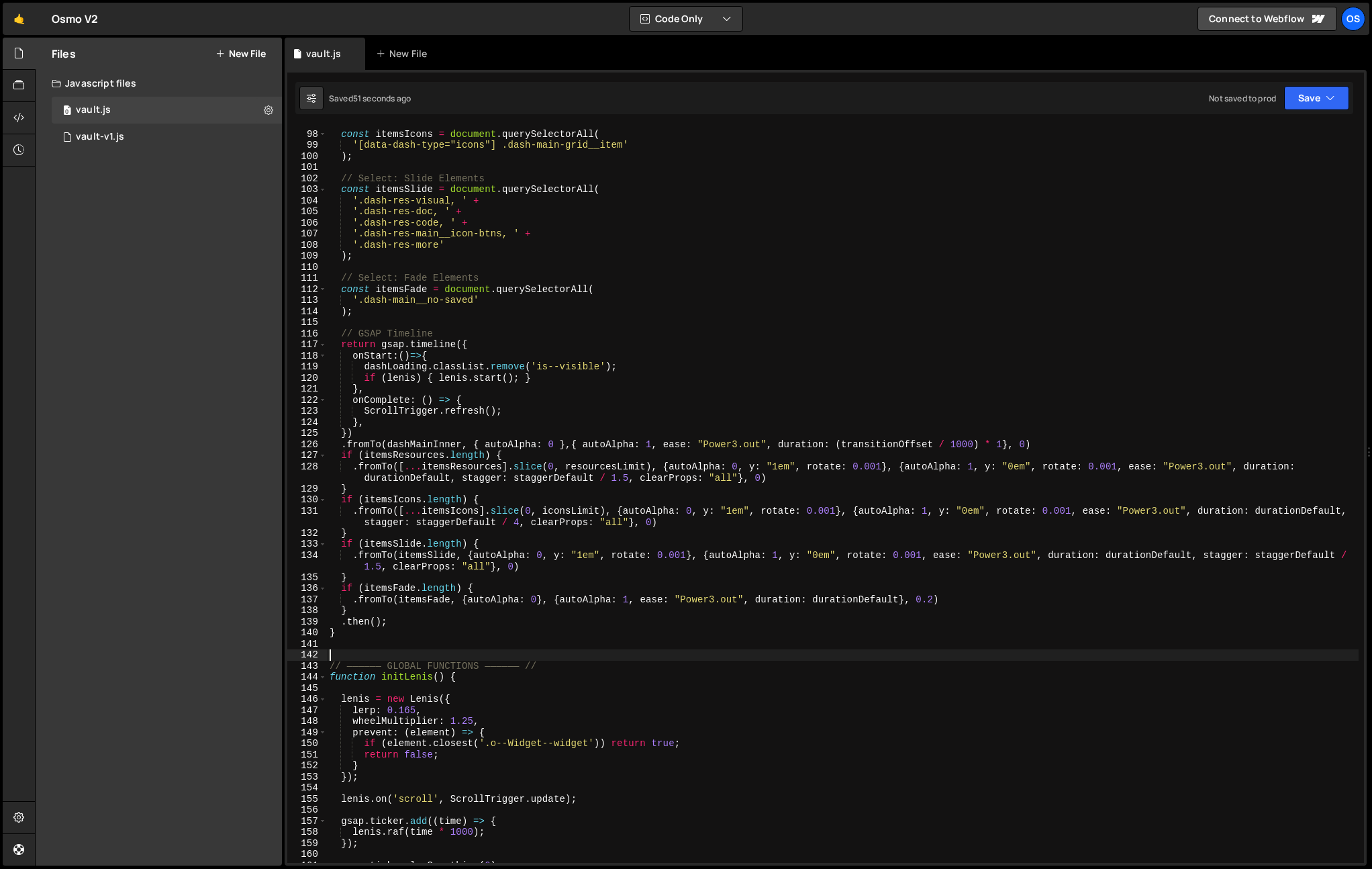
scroll to position [1246, 0]
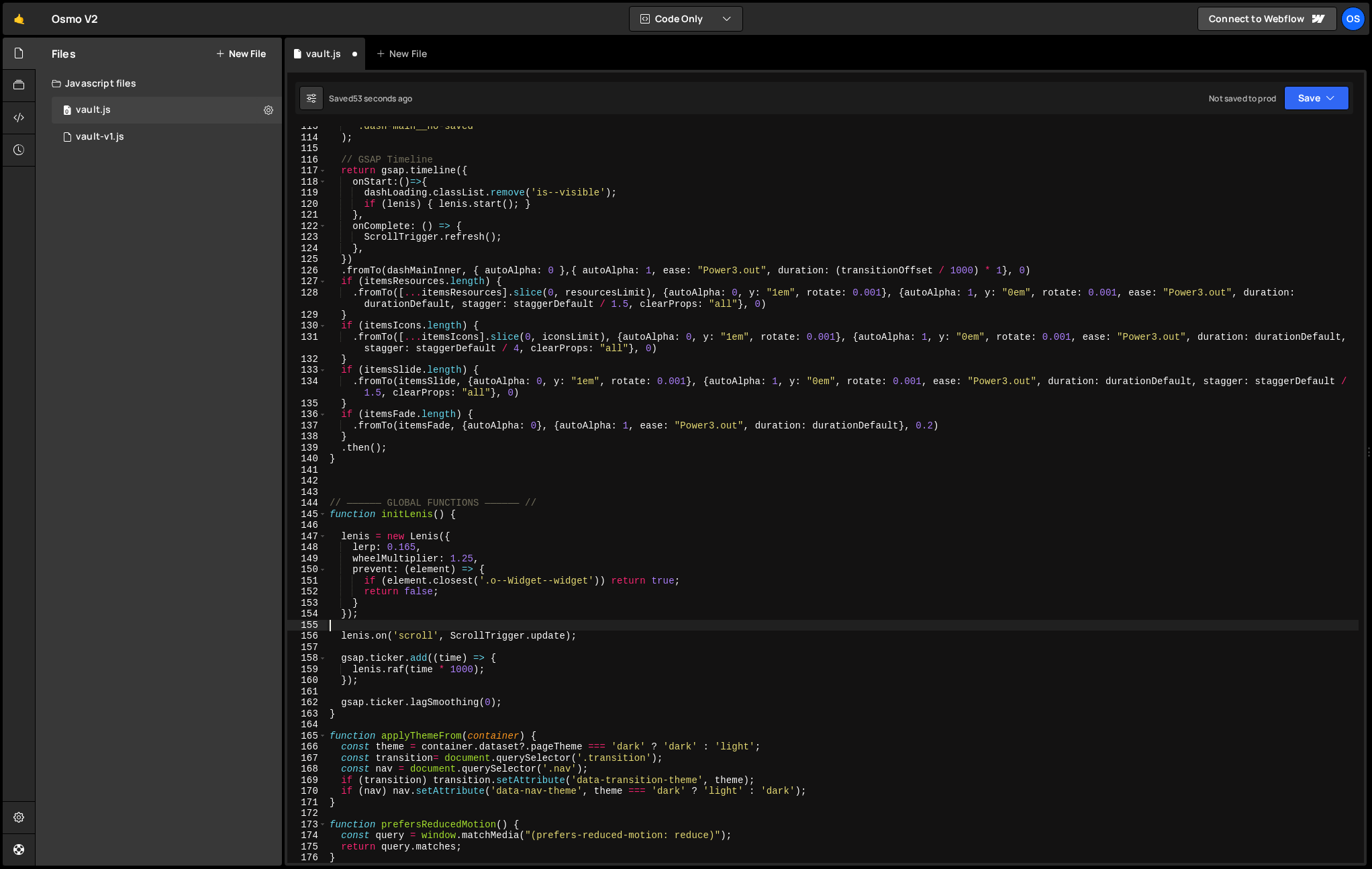
click at [458, 630] on div "'.dash-main__no-saved' ) ; // GSAP Timeline return gsap . timeline ({ onStart :…" at bounding box center [842, 501] width 1031 height 759
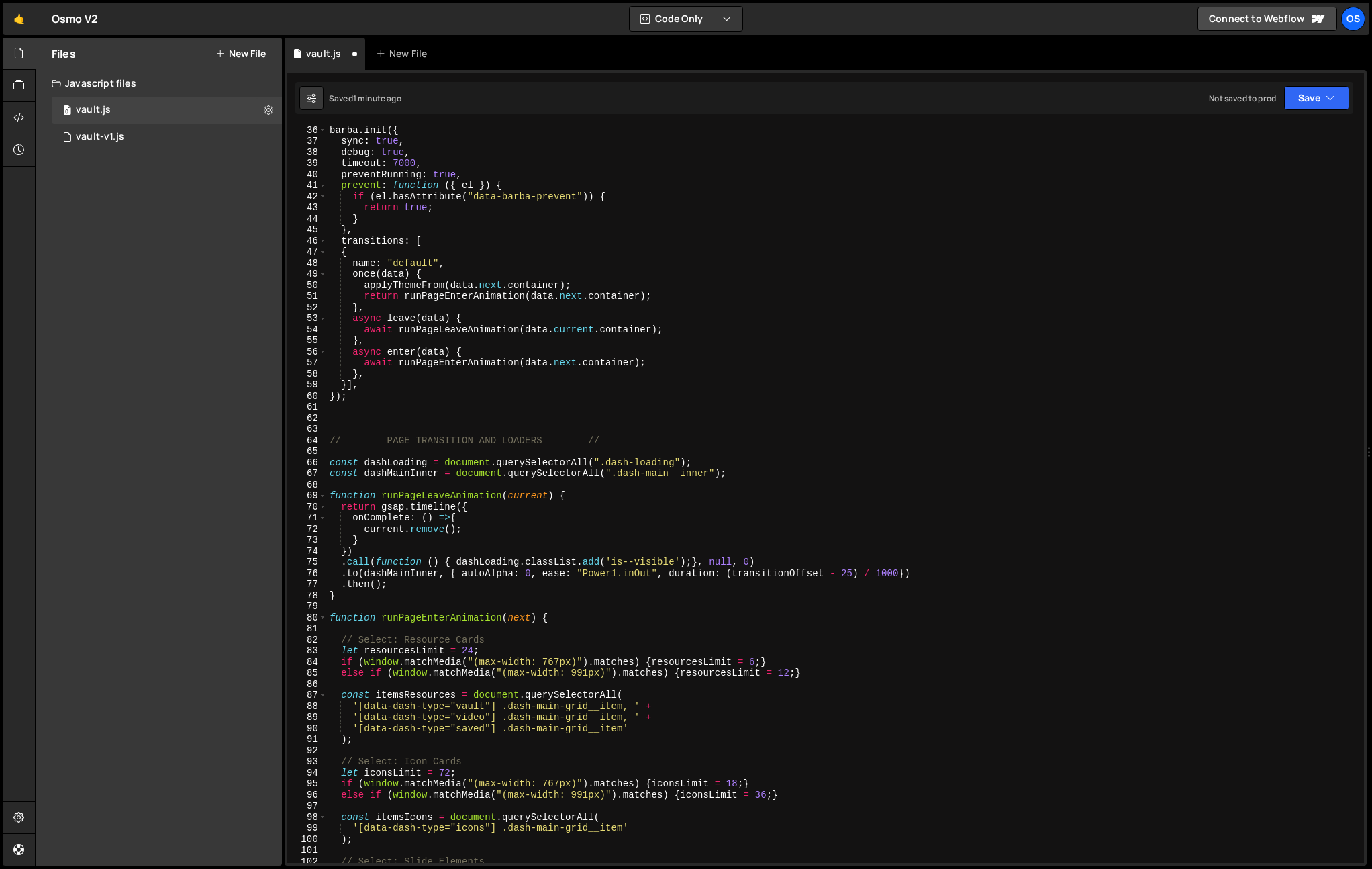
scroll to position [294, 0]
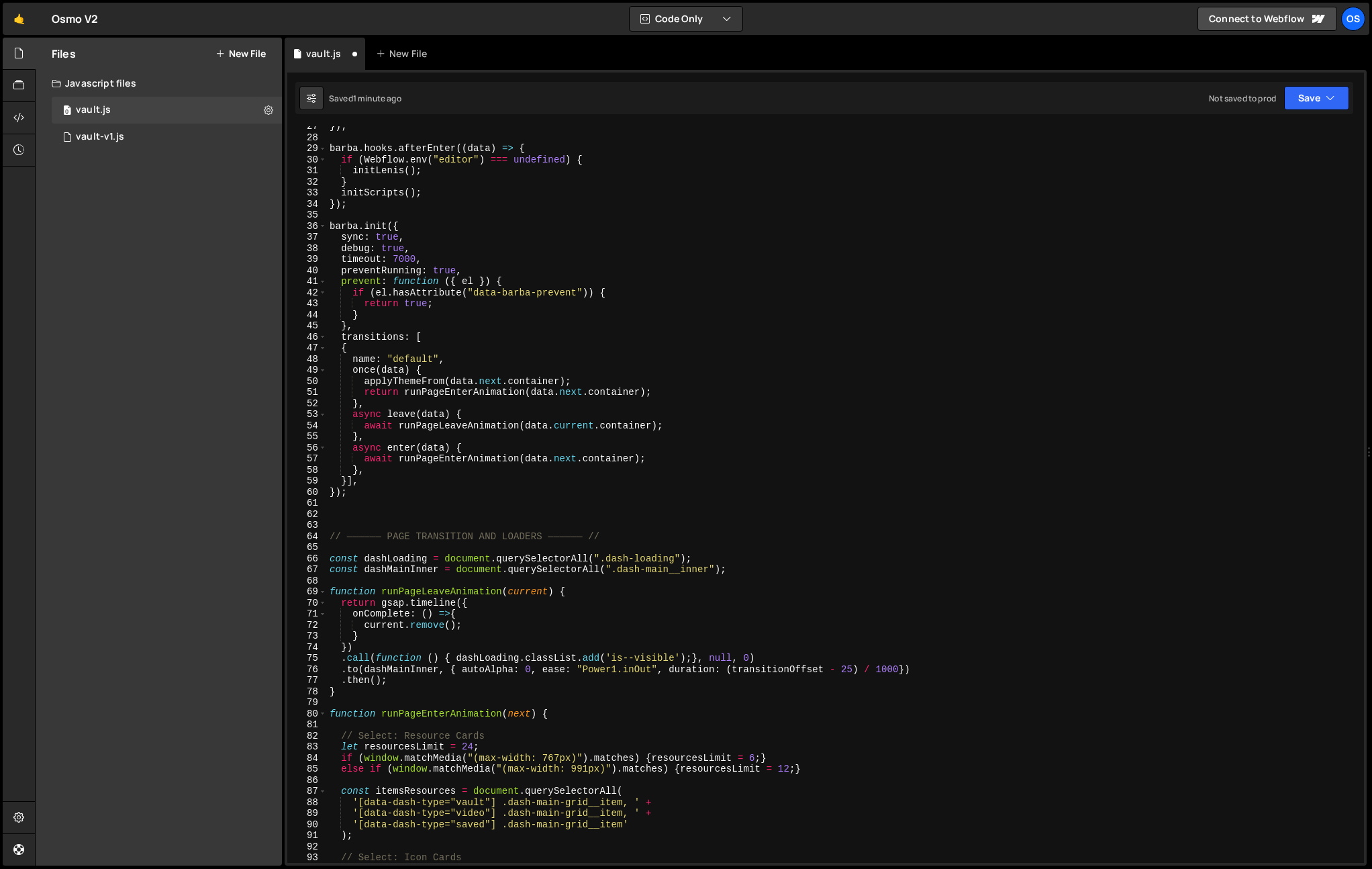
click at [340, 343] on div "}) ; barba . hooks . afterEnter (( data ) => { if ( Webflow . env ( "editor" ) …" at bounding box center [842, 501] width 1031 height 759
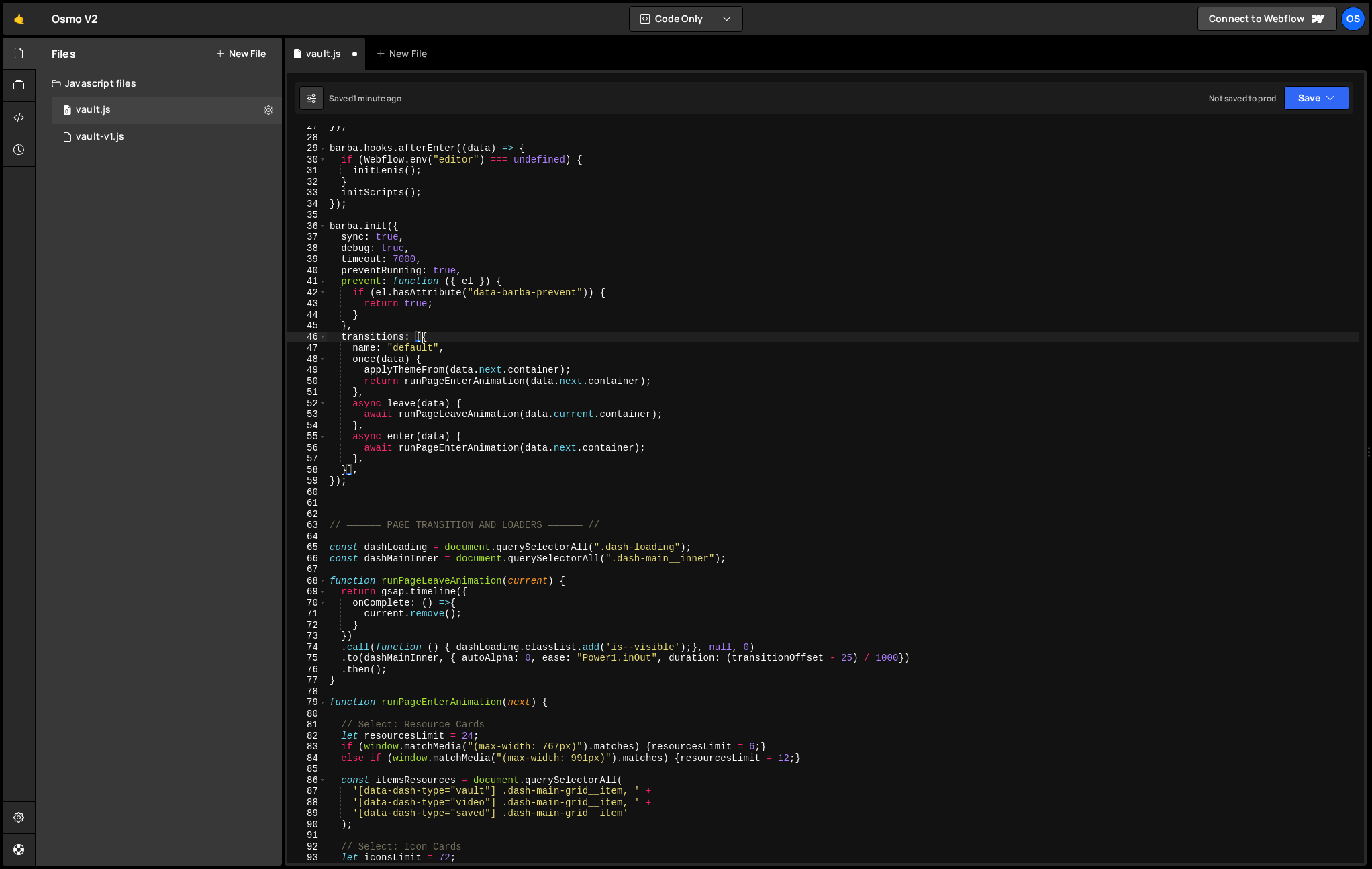
scroll to position [292, 0]
click at [557, 451] on div "}) ; barba . hooks . afterEnter (( data ) => { if ( Webflow . env ( "editor" ) …" at bounding box center [842, 503] width 1031 height 759
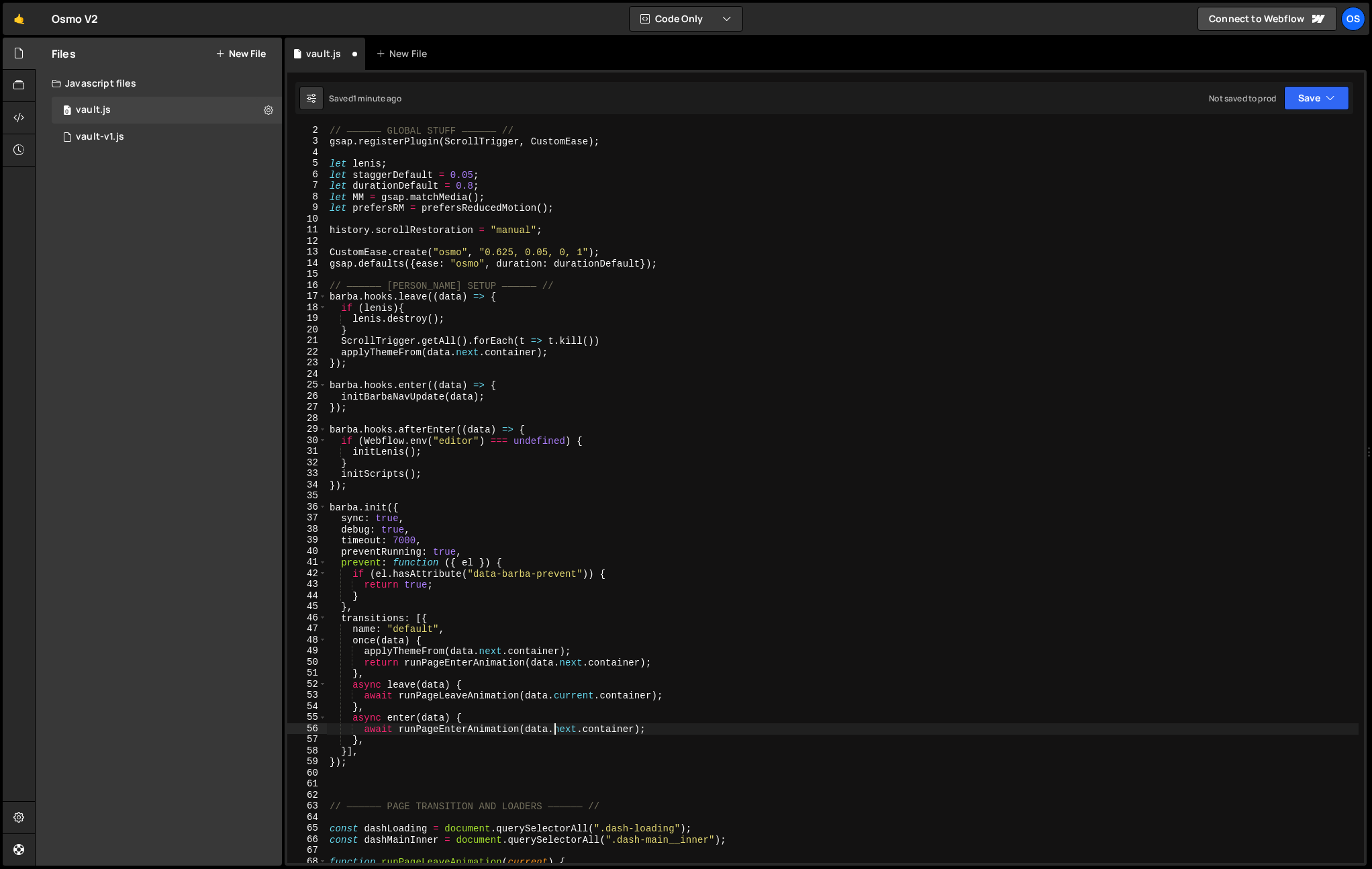
scroll to position [12, 0]
click at [542, 489] on div "// —————— GLOBAL STUFF —————— // gsap . registerPlugin ( ScrollTrigger , Custom…" at bounding box center [842, 505] width 1031 height 759
click at [369, 471] on div "// —————— GLOBAL STUFF —————— // gsap . registerPlugin ( ScrollTrigger , Custom…" at bounding box center [842, 505] width 1031 height 759
click at [383, 484] on div "// —————— GLOBAL STUFF —————— // gsap . registerPlugin ( ScrollTrigger , Custom…" at bounding box center [842, 505] width 1031 height 759
click at [385, 474] on div "// —————— GLOBAL STUFF —————— // gsap . registerPlugin ( ScrollTrigger , Custom…" at bounding box center [842, 505] width 1031 height 759
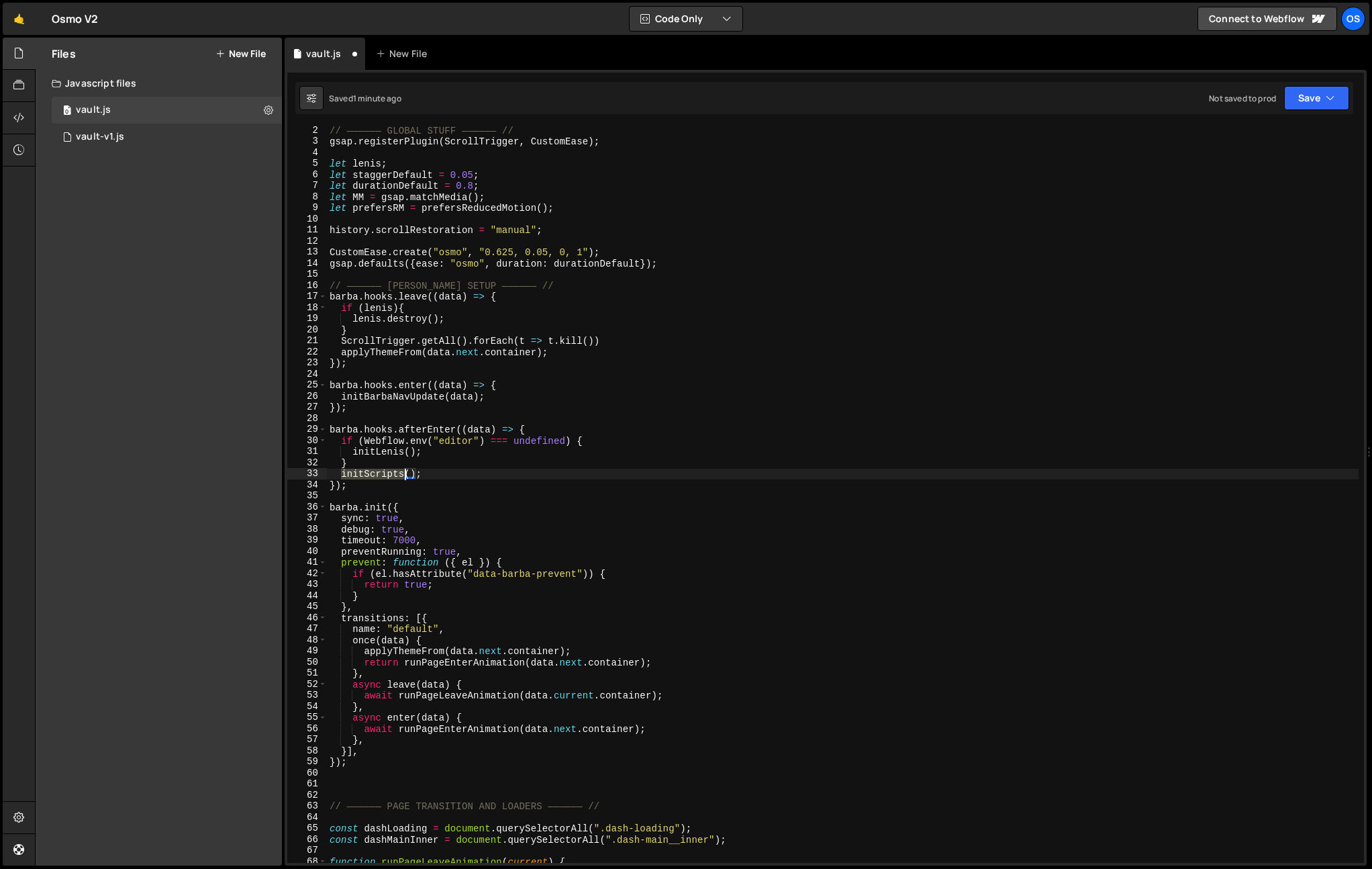
click at [385, 474] on div "// —————— GLOBAL STUFF —————— // gsap . registerPlugin ( ScrollTrigger , Custom…" at bounding box center [842, 505] width 1031 height 759
click at [597, 448] on div "// —————— GLOBAL STUFF —————— // gsap . registerPlugin ( ScrollTrigger , Custom…" at bounding box center [842, 505] width 1031 height 759
click at [397, 455] on div "// —————— GLOBAL STUFF —————— // gsap . registerPlugin ( ScrollTrigger , Custom…" at bounding box center [842, 505] width 1031 height 759
click at [381, 472] on div "// —————— GLOBAL STUFF —————— // gsap . registerPlugin ( ScrollTrigger , Custom…" at bounding box center [842, 505] width 1031 height 759
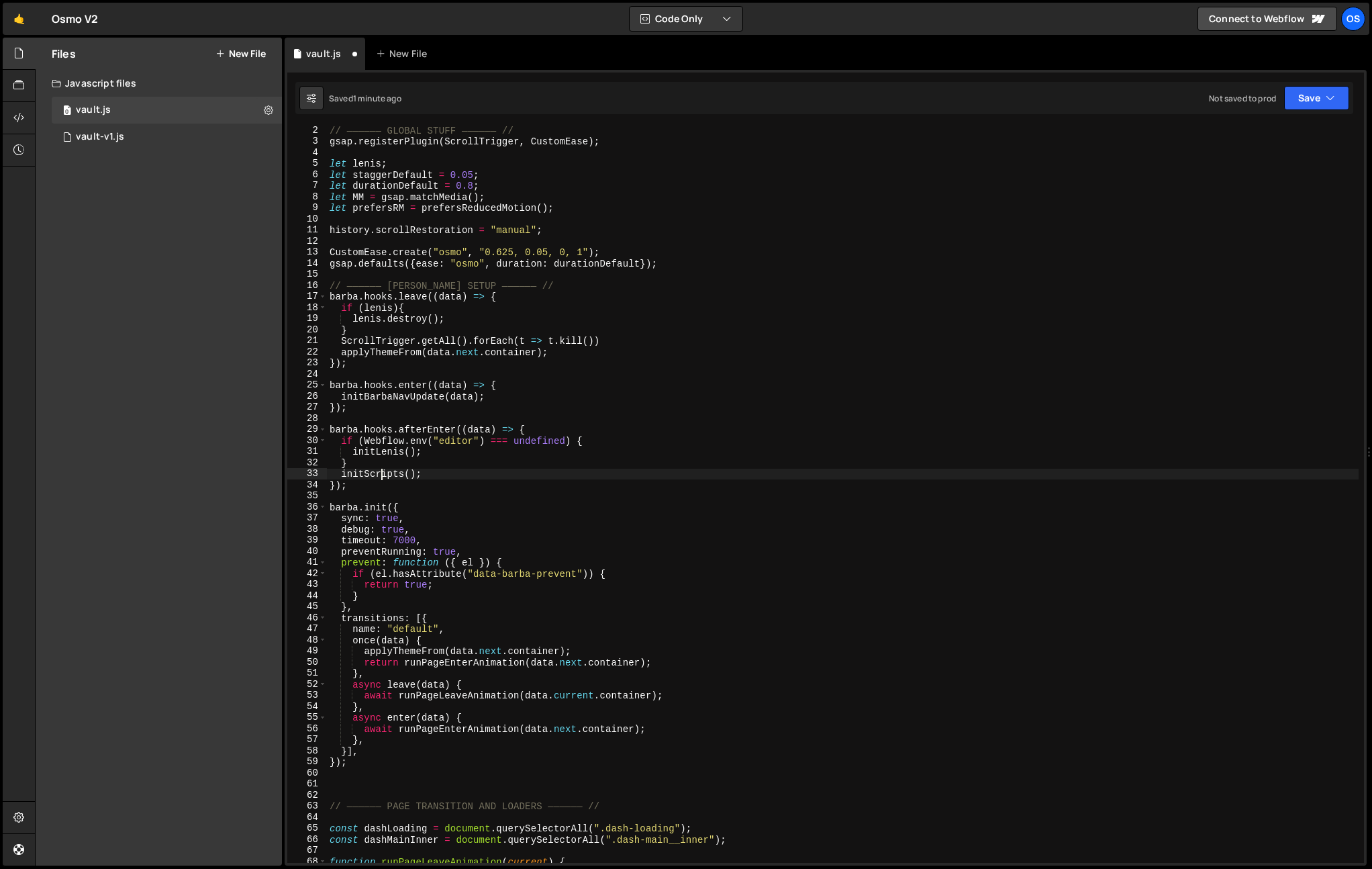
click at [381, 472] on div "// —————— GLOBAL STUFF —————— // gsap . registerPlugin ( ScrollTrigger , Custom…" at bounding box center [842, 505] width 1031 height 759
click at [475, 476] on div "// —————— GLOBAL STUFF —————— // gsap . registerPlugin ( ScrollTrigger , Custom…" at bounding box center [842, 505] width 1031 height 759
type textarea "initScripts();"
paste input "initScripts"
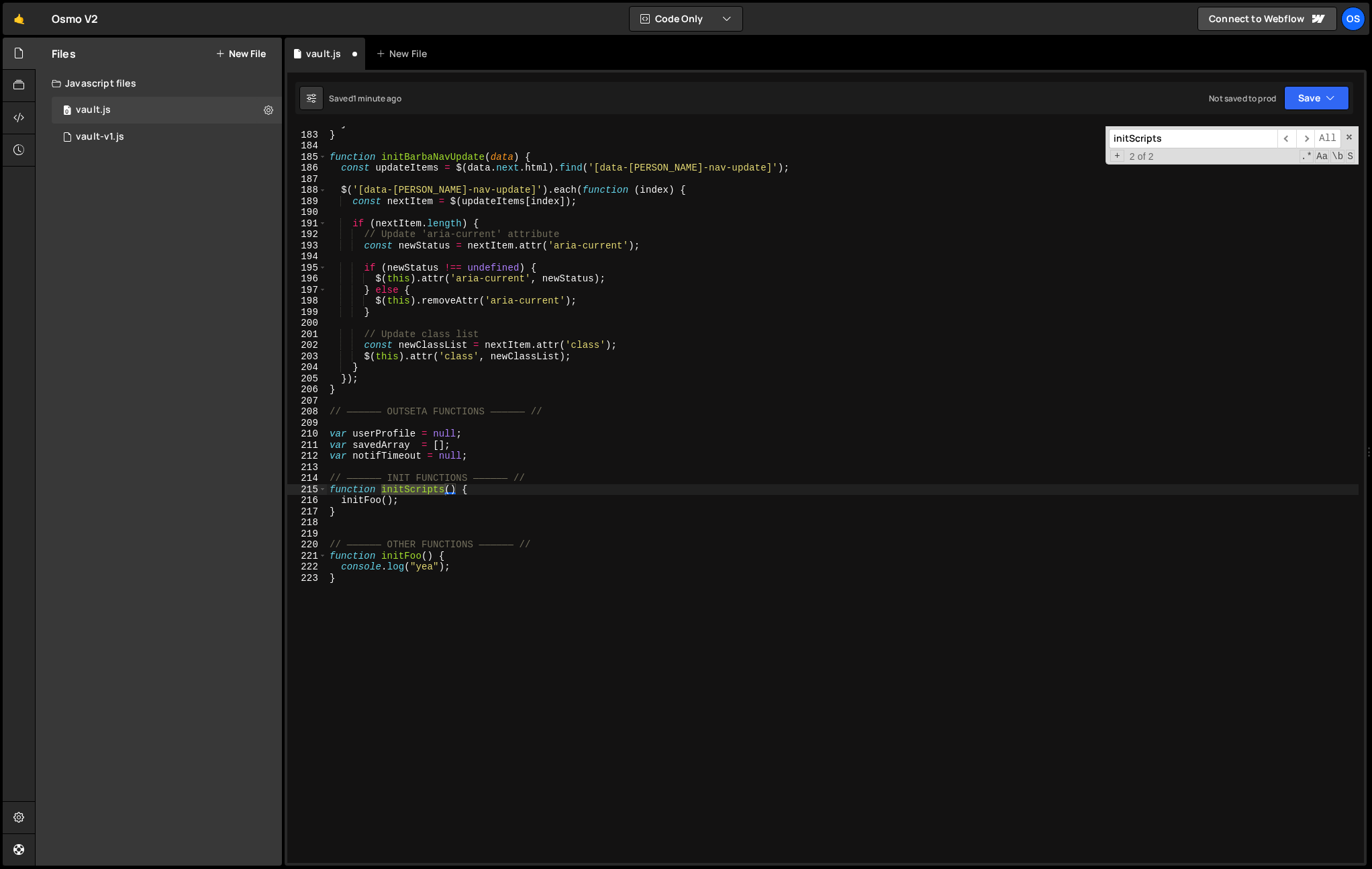
type input "initScripts"
click at [601, 484] on div "} } function initBarbaNavUpdate ( data ) { const updateItems = $ ( data . next …" at bounding box center [842, 498] width 1031 height 759
click at [842, 656] on div "} } function initBarbaNavUpdate ( data ) { const updateItems = $ ( data . next …" at bounding box center [842, 498] width 1031 height 759
type textarea "}"
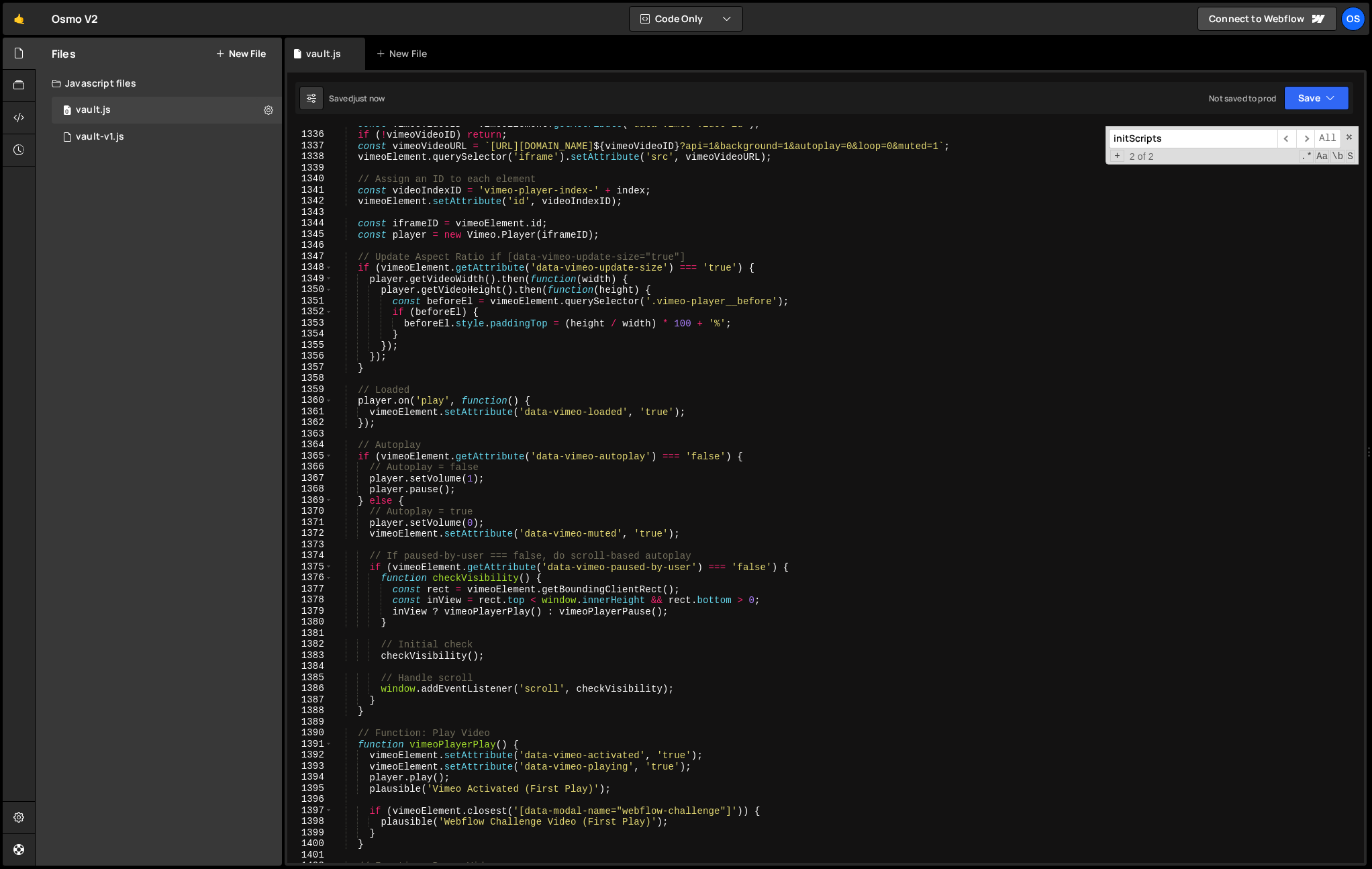
scroll to position [14903, 0]
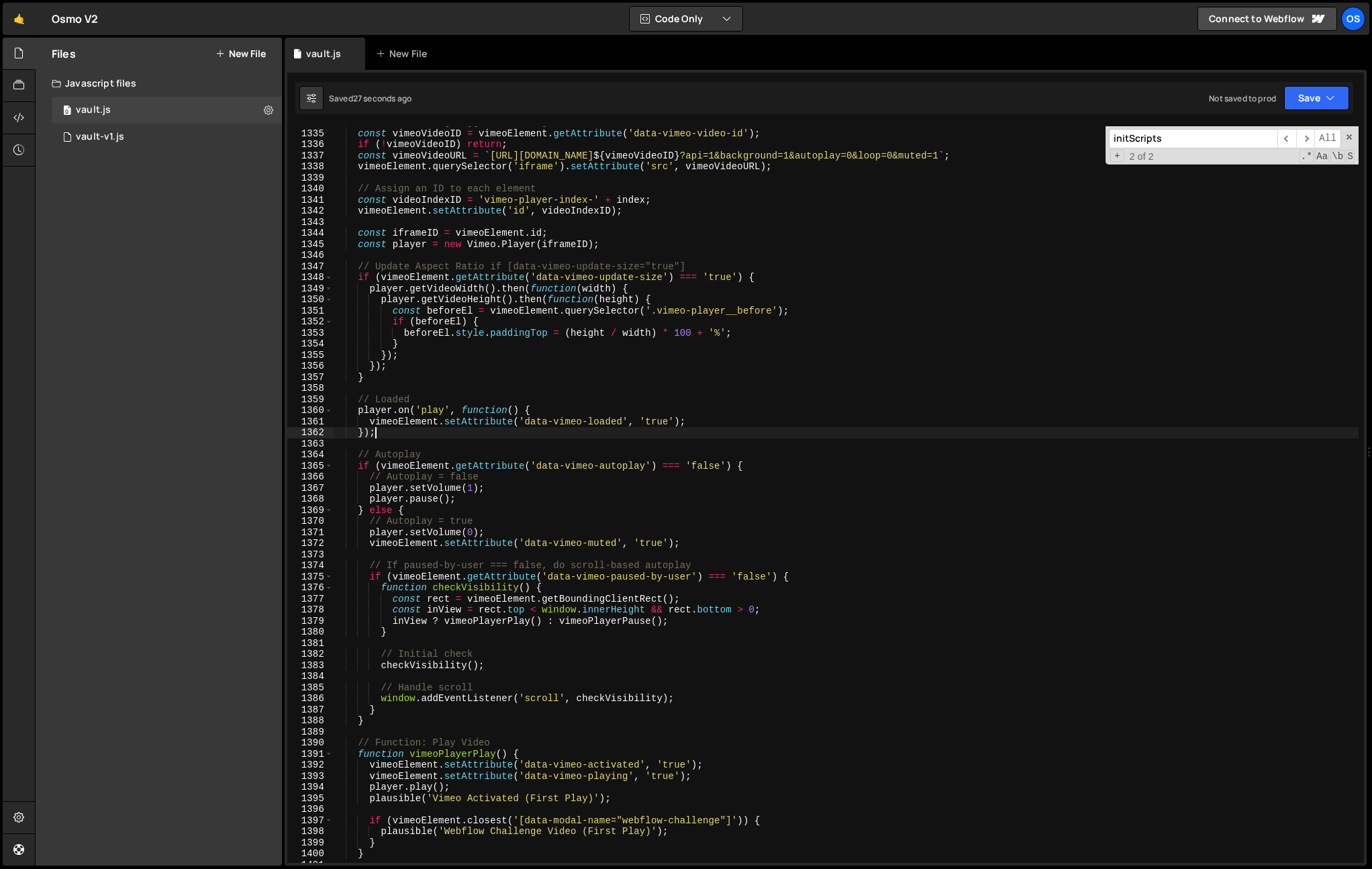
click at [480, 438] on div "// Looks like: https://player.vimeo.com/video/1019191082 const vimeoVideoID = v…" at bounding box center [846, 497] width 1027 height 759
type textarea "});"
click at [544, 433] on div "// Looks like: https://player.vimeo.com/video/1019191082 const vimeoVideoID = v…" at bounding box center [846, 497] width 1027 height 759
paste input "BarbaNavUpdate"
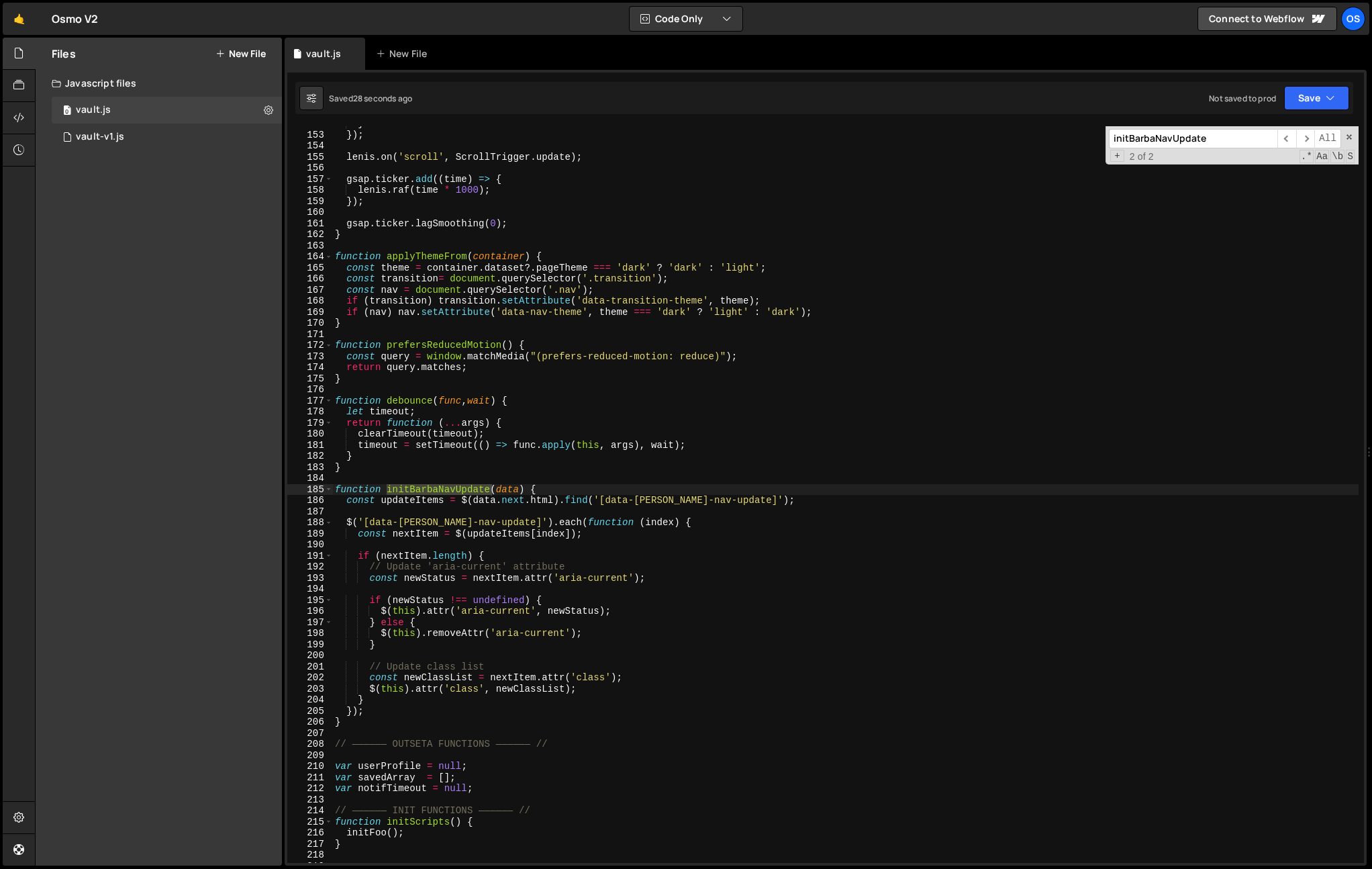
scroll to position [1715, 0]
type input "initBarbaNavUpdate"
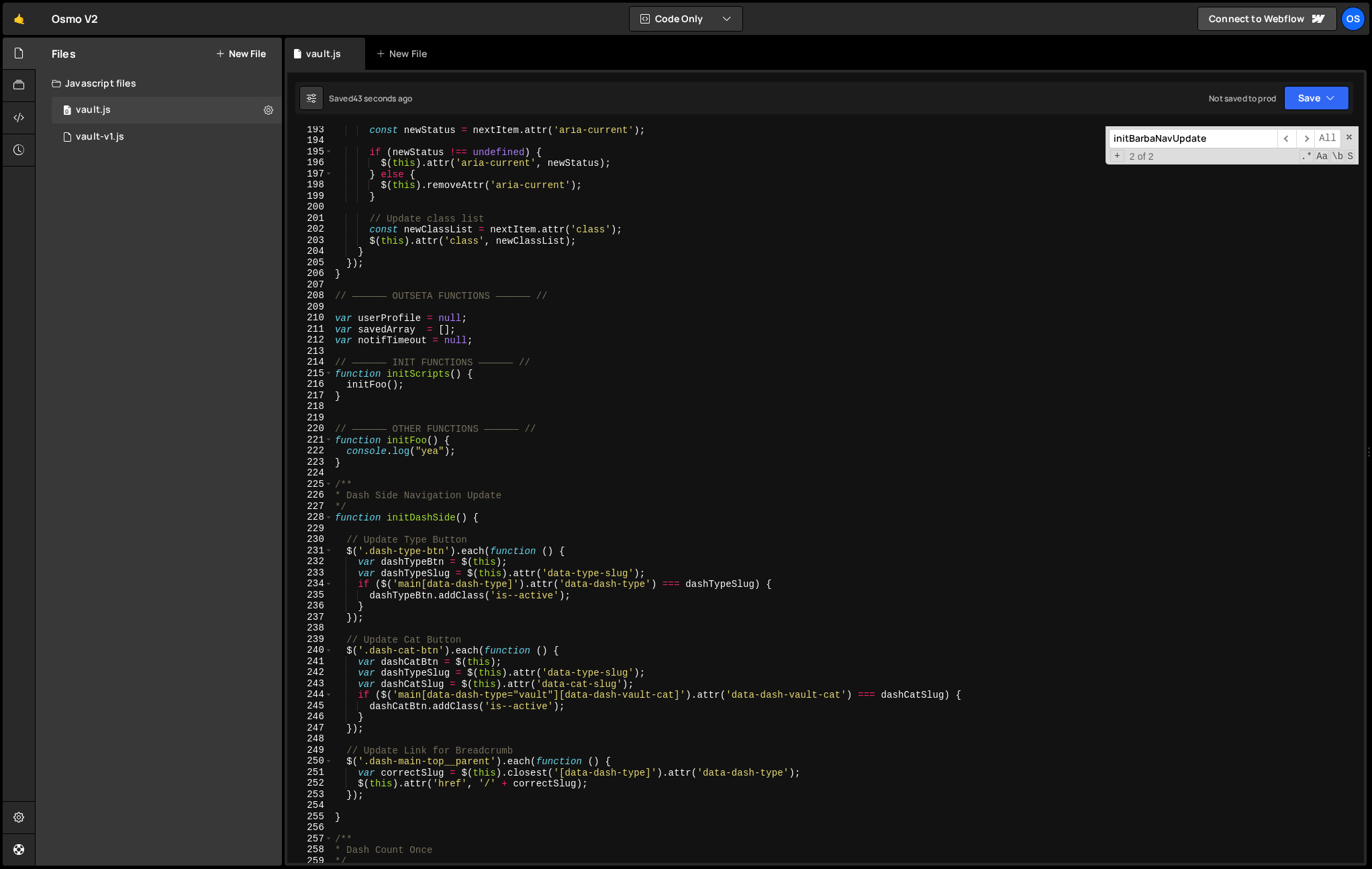
scroll to position [2163, 0]
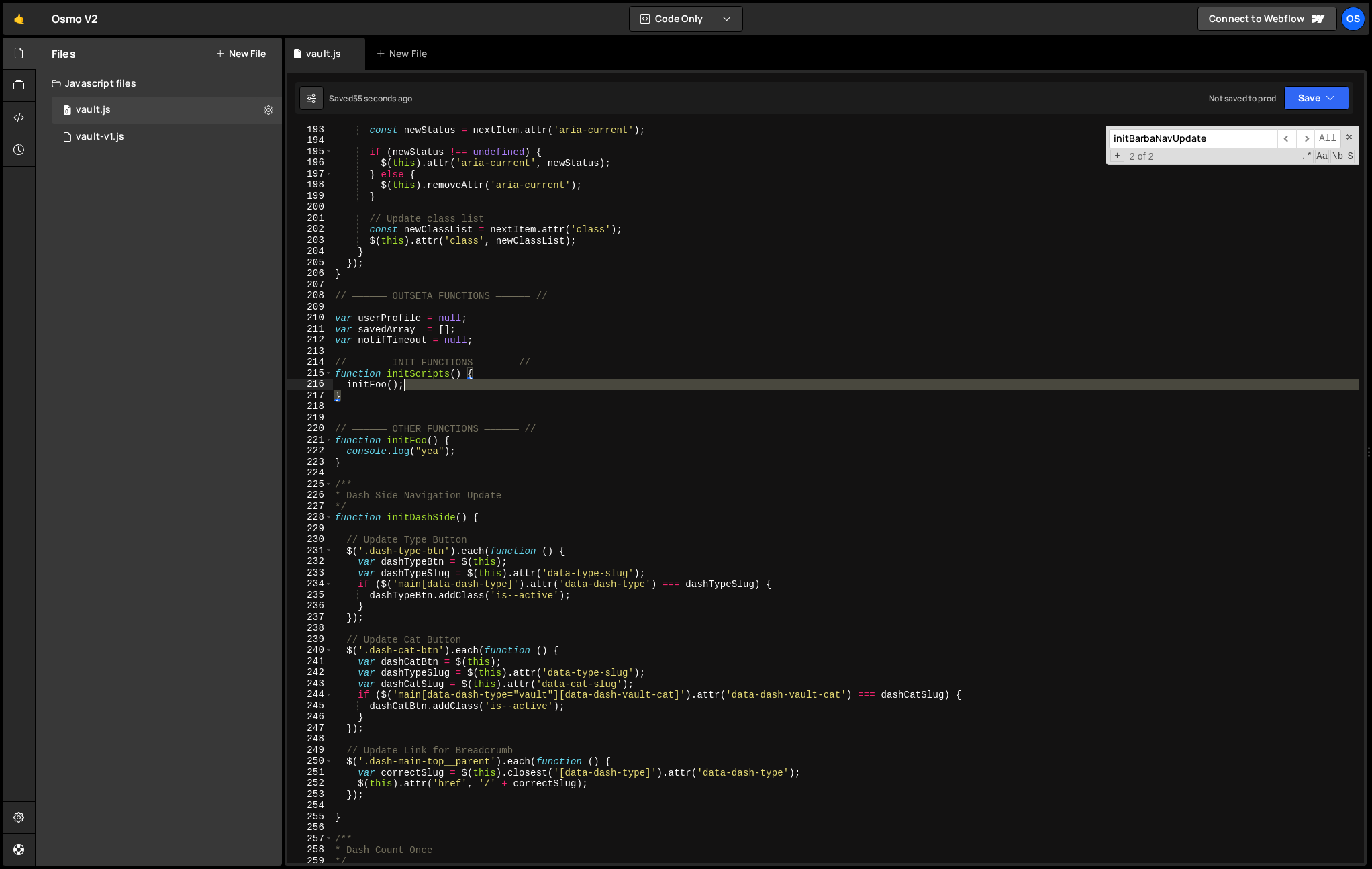
drag, startPoint x: 479, startPoint y: 390, endPoint x: 456, endPoint y: 383, distance: 24.0
click at [447, 387] on div "const newStatus = nextItem . attr ( 'aria-current' ) ; if ( newStatus !== undef…" at bounding box center [846, 504] width 1027 height 759
click at [456, 383] on div "const newStatus = nextItem . attr ( 'aria-current' ) ; if ( newStatus !== undef…" at bounding box center [846, 495] width 1027 height 737
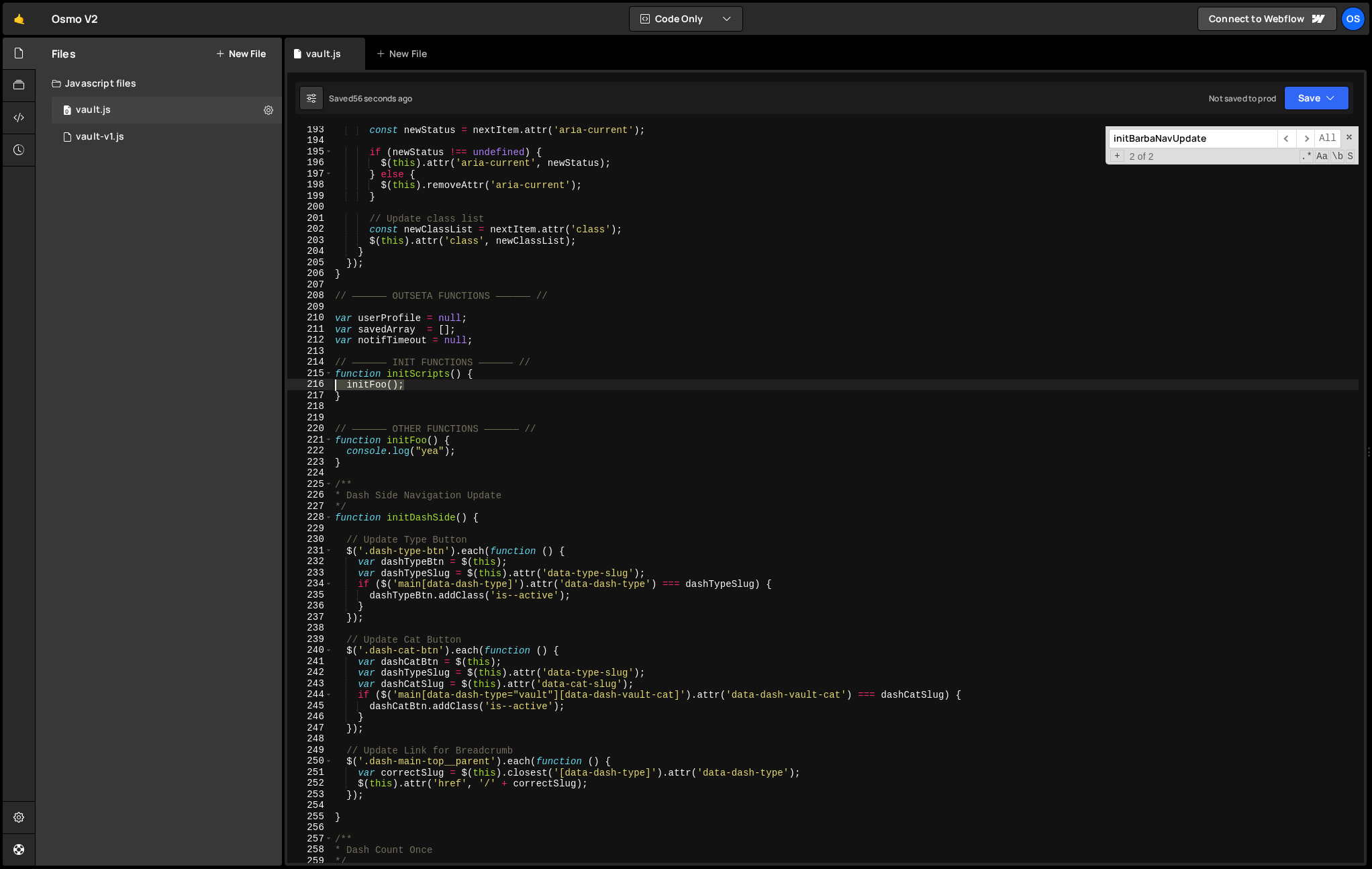
paste textarea "ModalBasic"
drag, startPoint x: 468, startPoint y: 382, endPoint x: 497, endPoint y: 437, distance: 62.2
click at [306, 388] on div "initFoo(); 193 194 195 196 197 198 199 200 201 202 203 204 205 206 207 208 209 …" at bounding box center [825, 495] width 1077 height 737
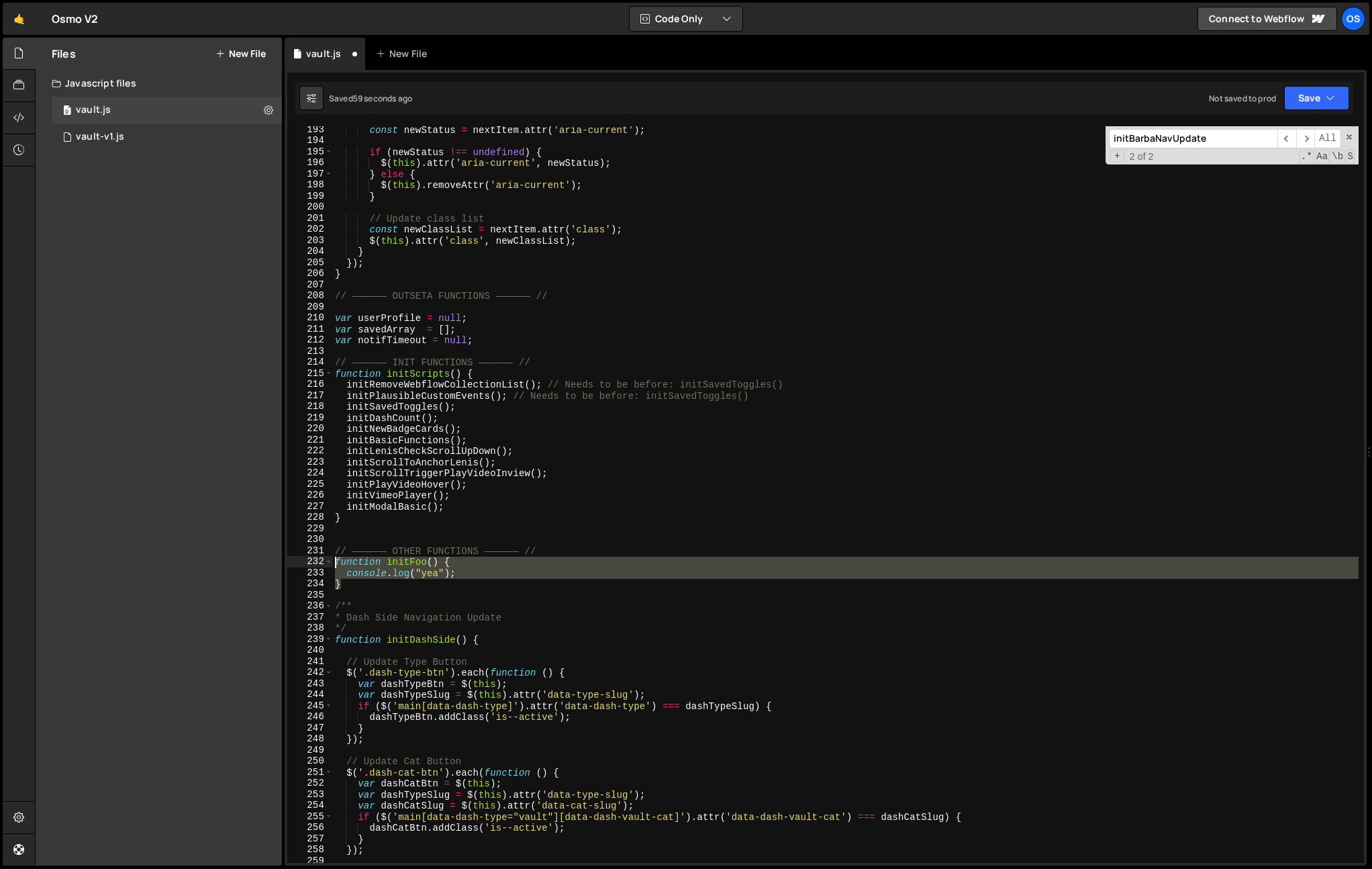
drag, startPoint x: 437, startPoint y: 587, endPoint x: 294, endPoint y: 561, distance: 145.3
click at [294, 561] on div "initModalBasic(); 193 194 195 196 197 198 199 200 201 202 203 204 205 206 207 2…" at bounding box center [825, 495] width 1077 height 737
type textarea "function initFoo() { console.log("yea");"
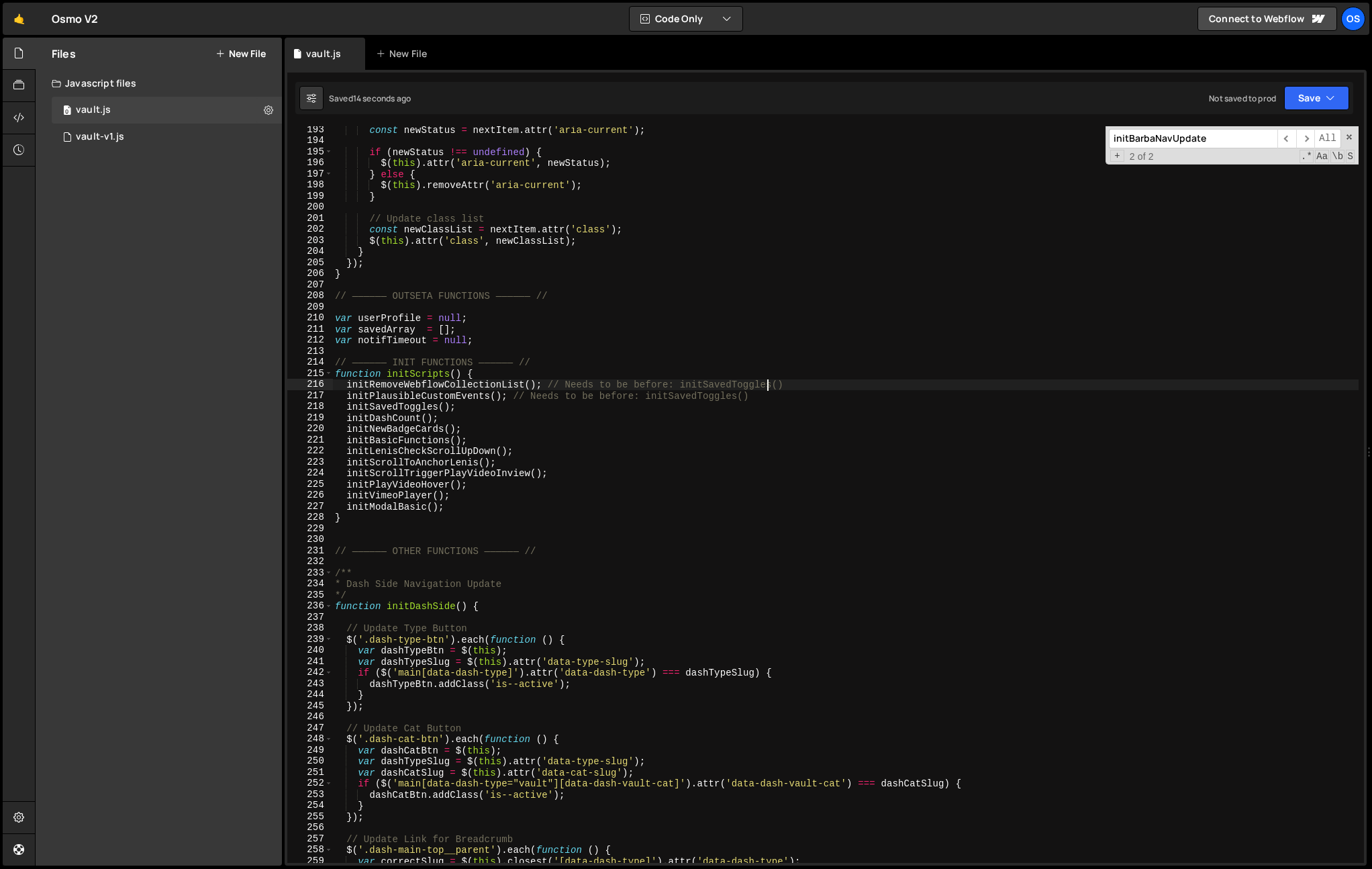
click at [766, 385] on div "const newStatus = nextItem . attr ( 'aria-current' ) ; if ( newStatus !== undef…" at bounding box center [846, 504] width 1027 height 759
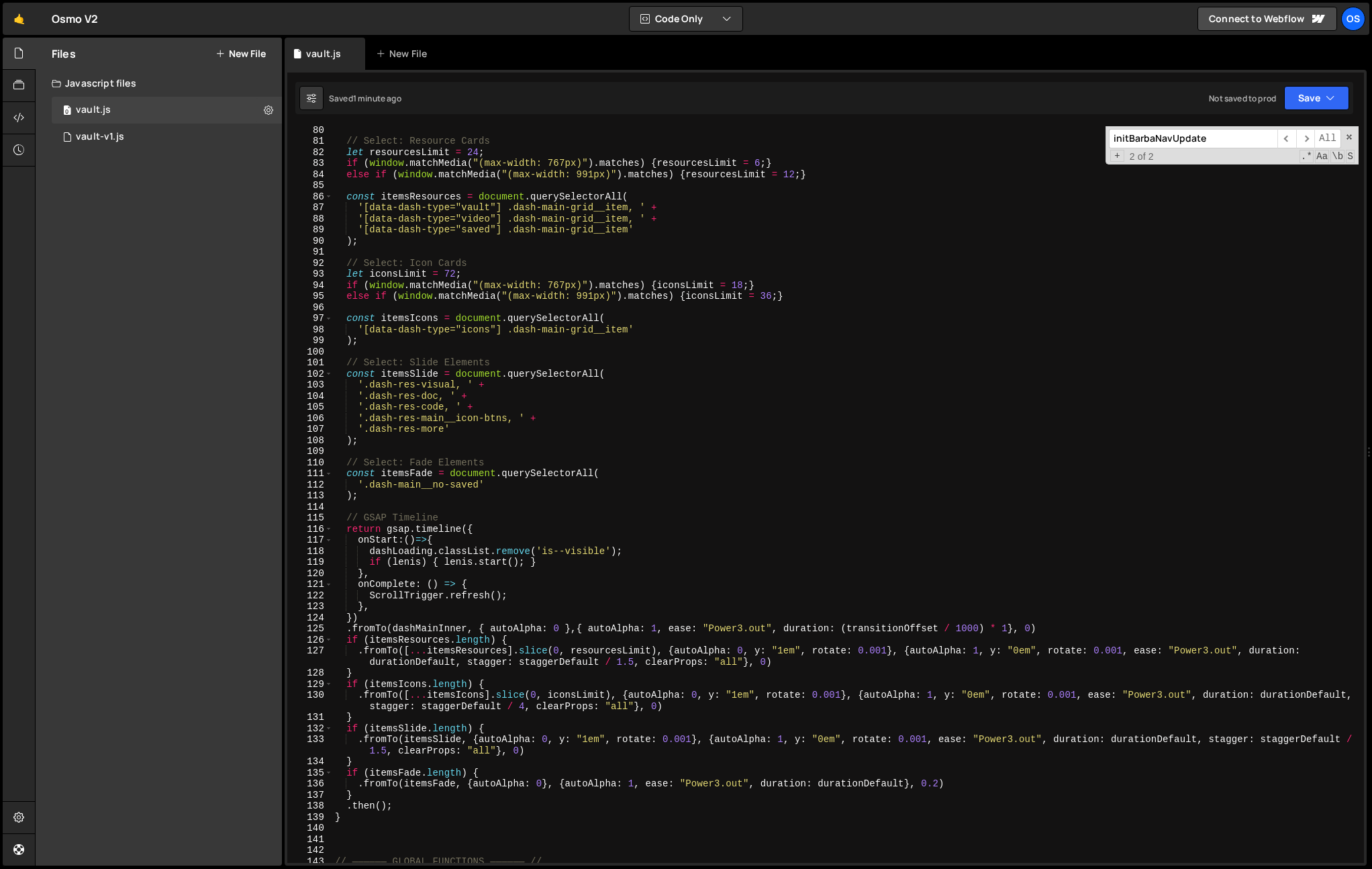
scroll to position [877, 0]
click at [425, 619] on div "// Select: Resource Cards let resourcesLimit = 24 ; if ( window . matchMedia ( …" at bounding box center [846, 504] width 1027 height 759
type textarea "});"
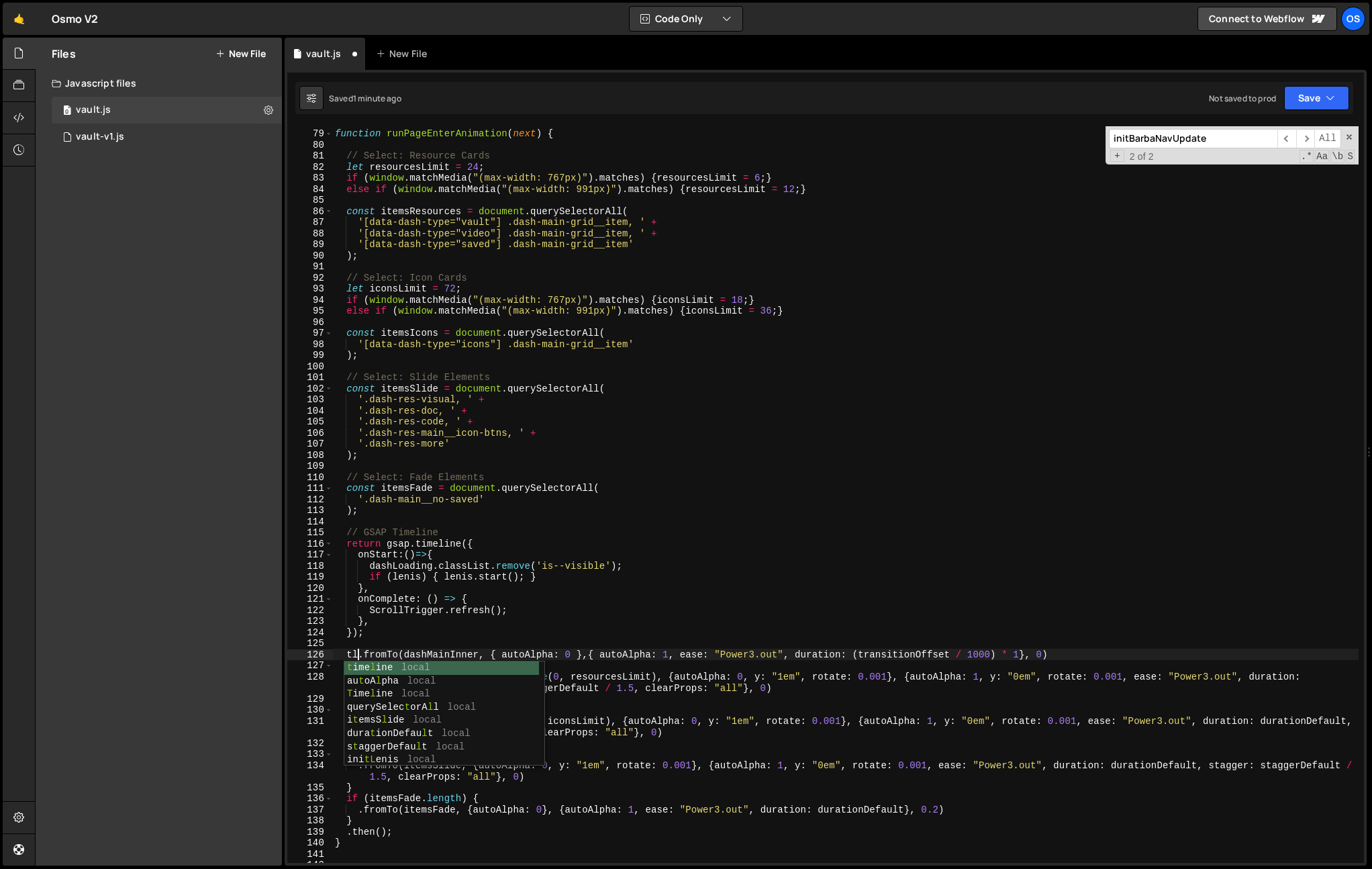
click at [511, 566] on div "function runPageEnterAnimation ( next ) { // Select: Resource Cards let resourc…" at bounding box center [846, 497] width 1027 height 759
click at [1091, 654] on div "function runPageEnterAnimation ( next ) { // Select: Resource Cards let resourc…" at bounding box center [846, 497] width 1027 height 759
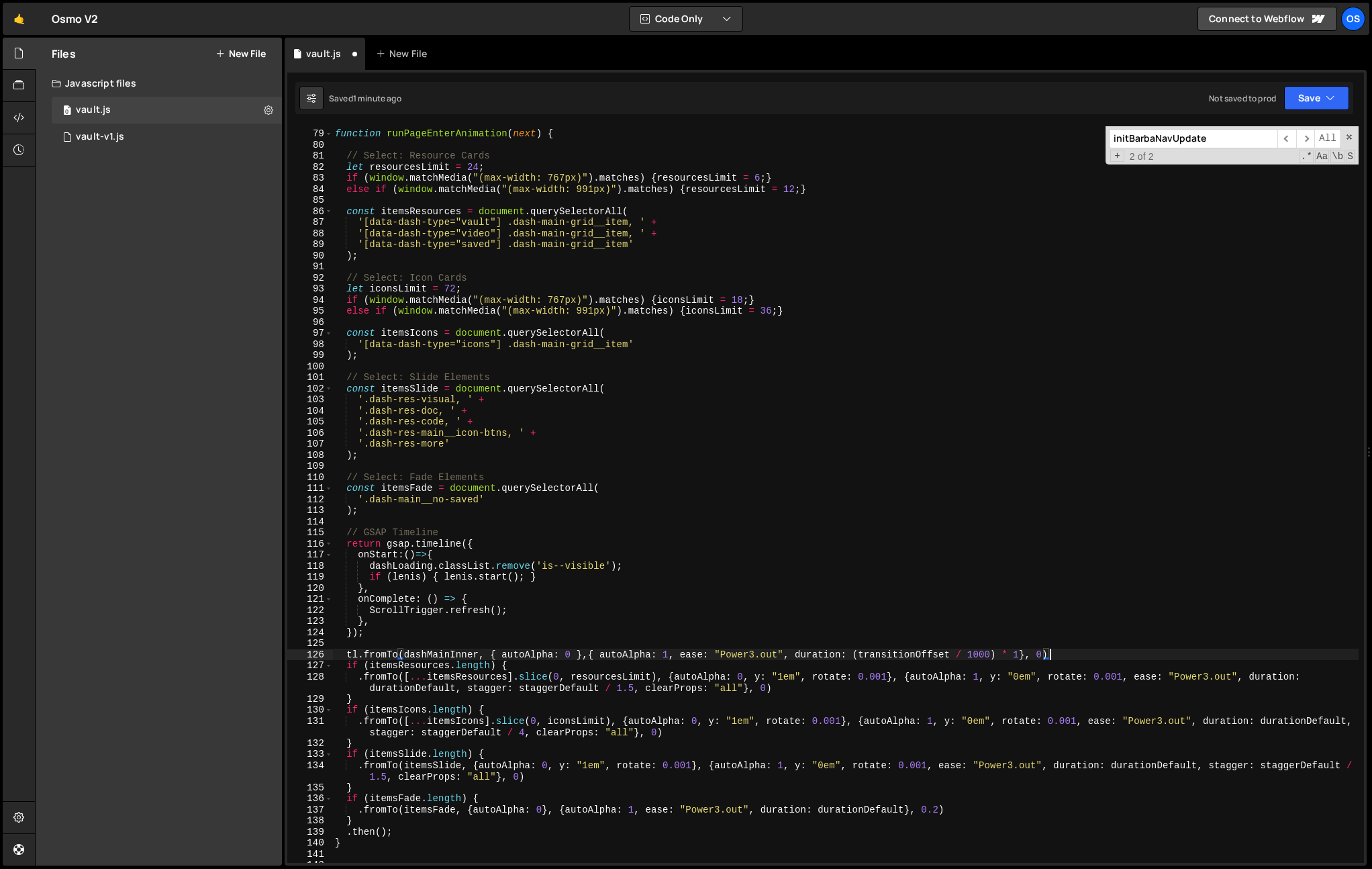
type textarea "tl.fromTo(dashMainInner, { autoAlpha: 0 },{ autoAlpha: 1, ease: "Power3.out", d…"
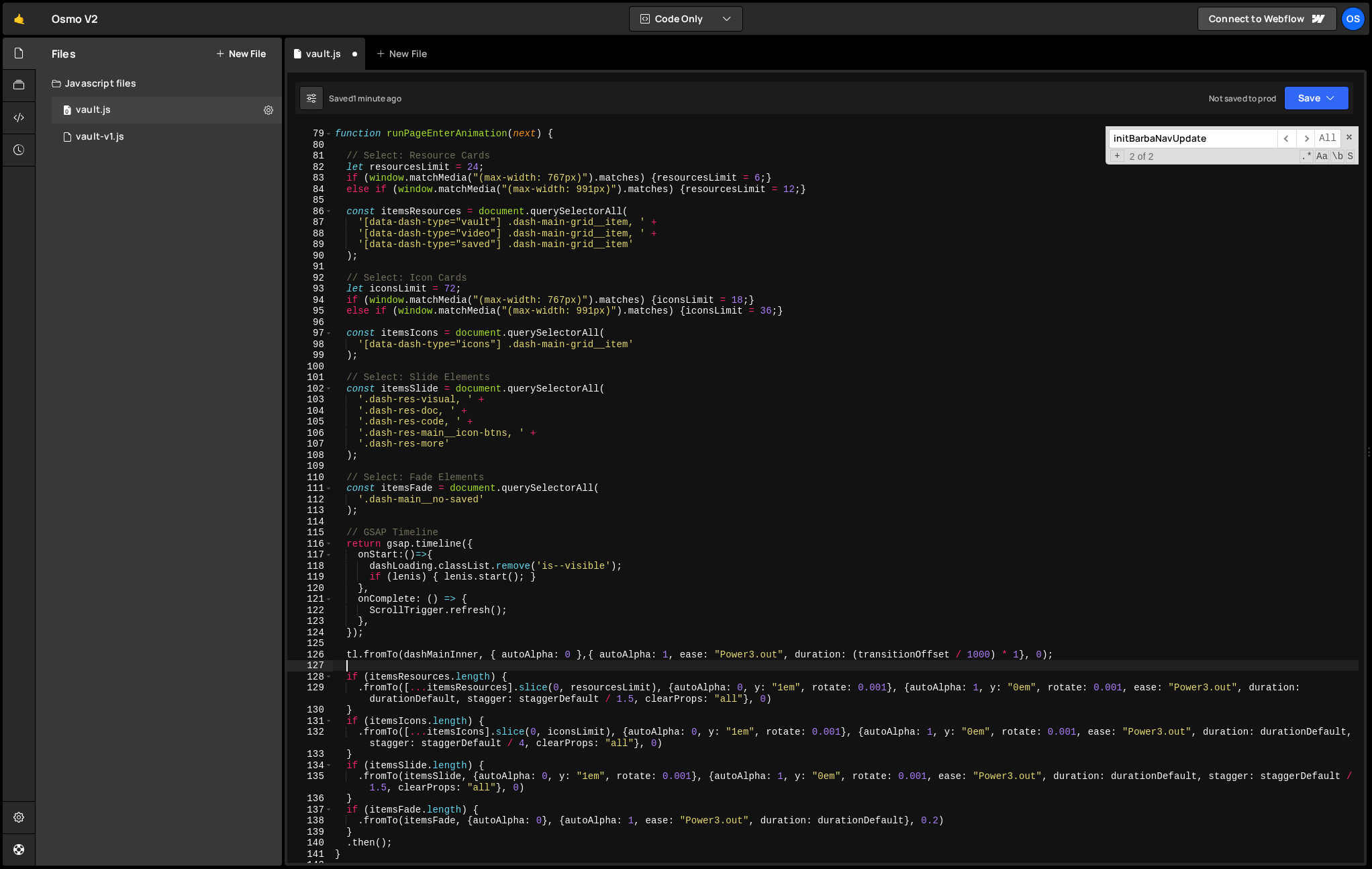
scroll to position [0, 0]
click at [727, 532] on div "function runPageEnterAnimation ( next ) { // Select: Resource Cards let resourc…" at bounding box center [846, 497] width 1027 height 759
click at [408, 657] on div "function runPageEnterAnimation ( next ) { // Select: Resource Cards let resourc…" at bounding box center [846, 497] width 1027 height 759
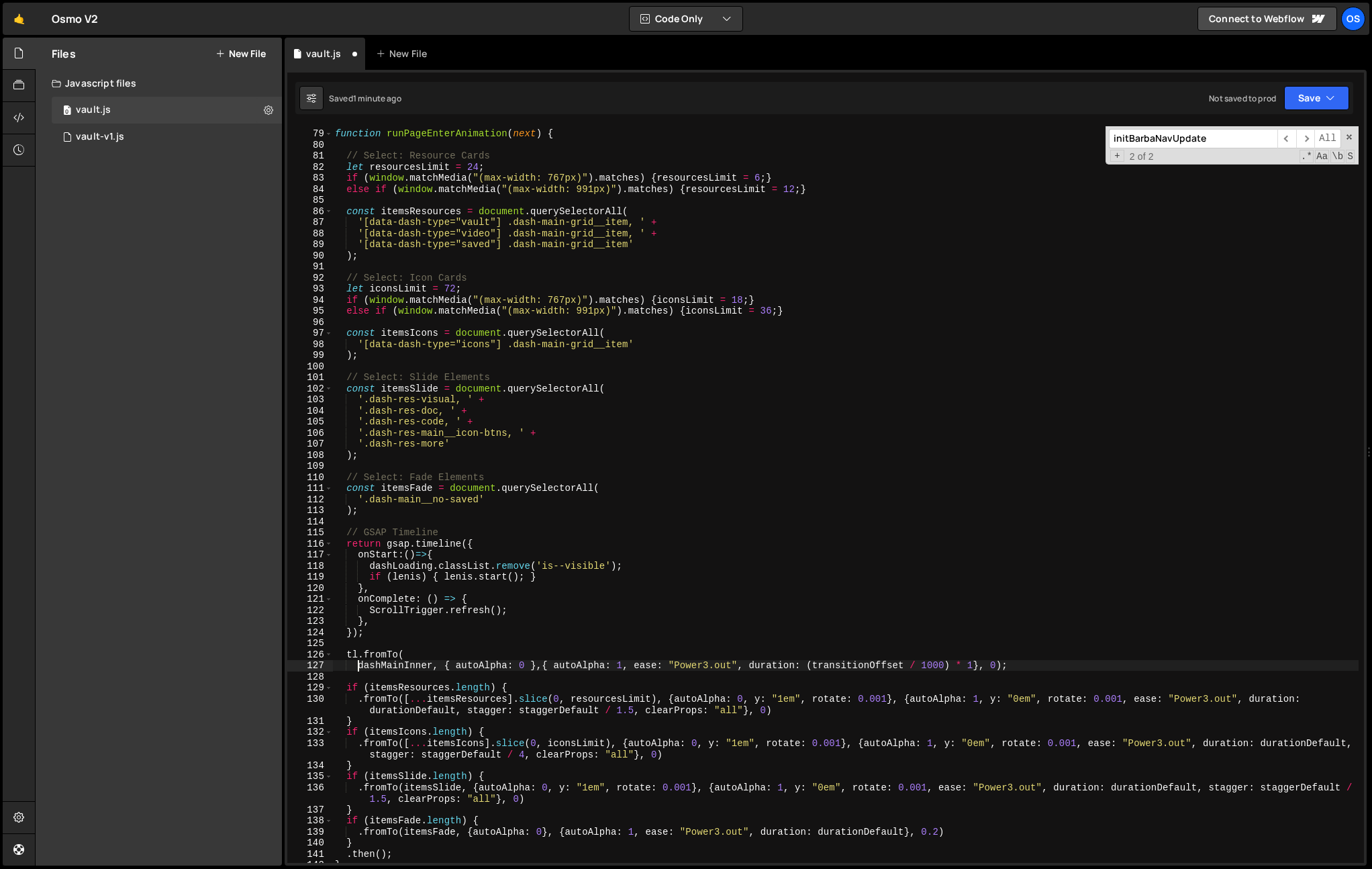
click at [456, 665] on div "function runPageEnterAnimation ( next ) { // Select: Resource Cards let resourc…" at bounding box center [846, 497] width 1027 height 759
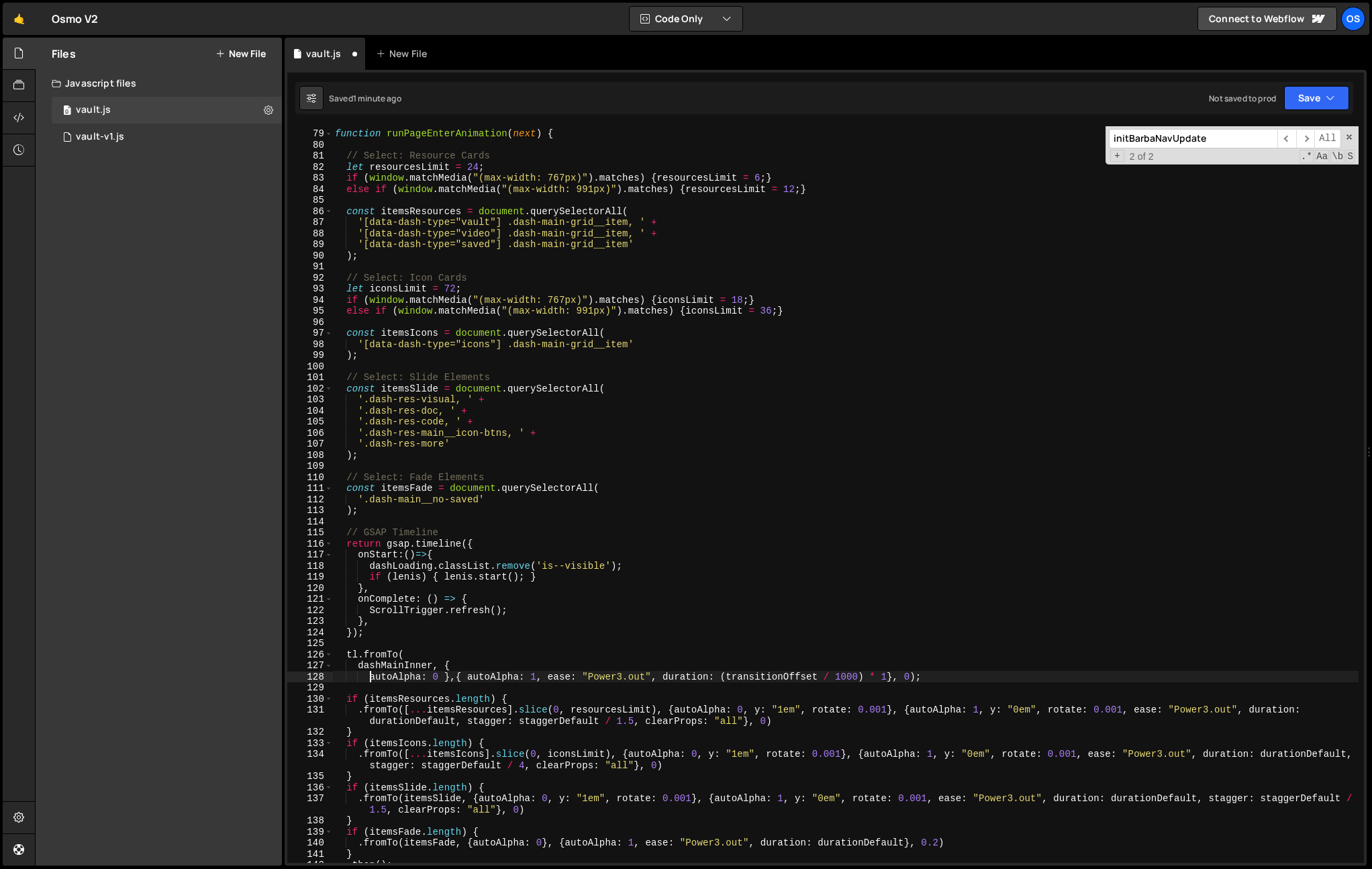
scroll to position [0, 2]
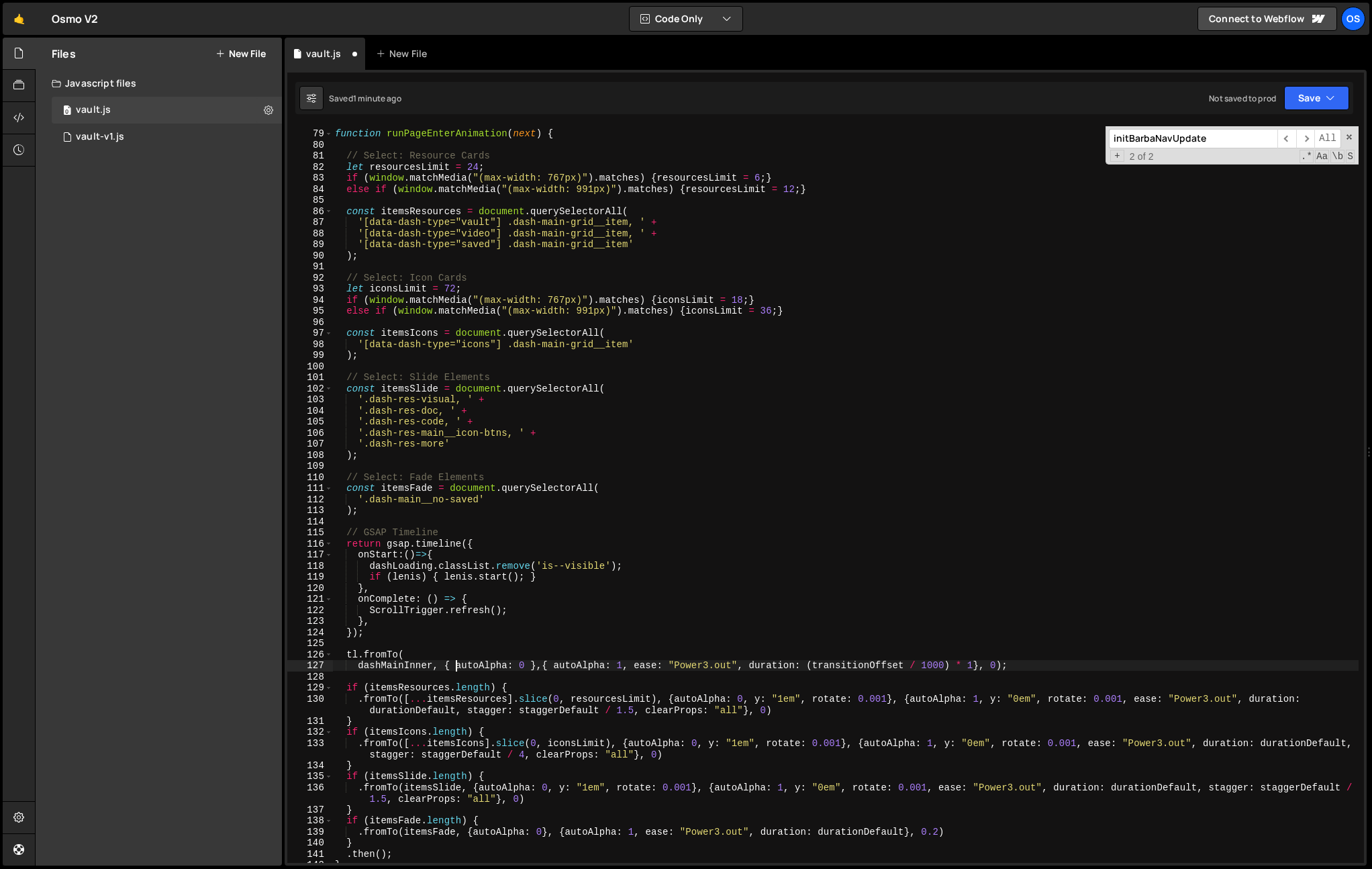
click at [355, 667] on div "function runPageEnterAnimation ( next ) { // Select: Resource Cards let resourc…" at bounding box center [846, 497] width 1027 height 759
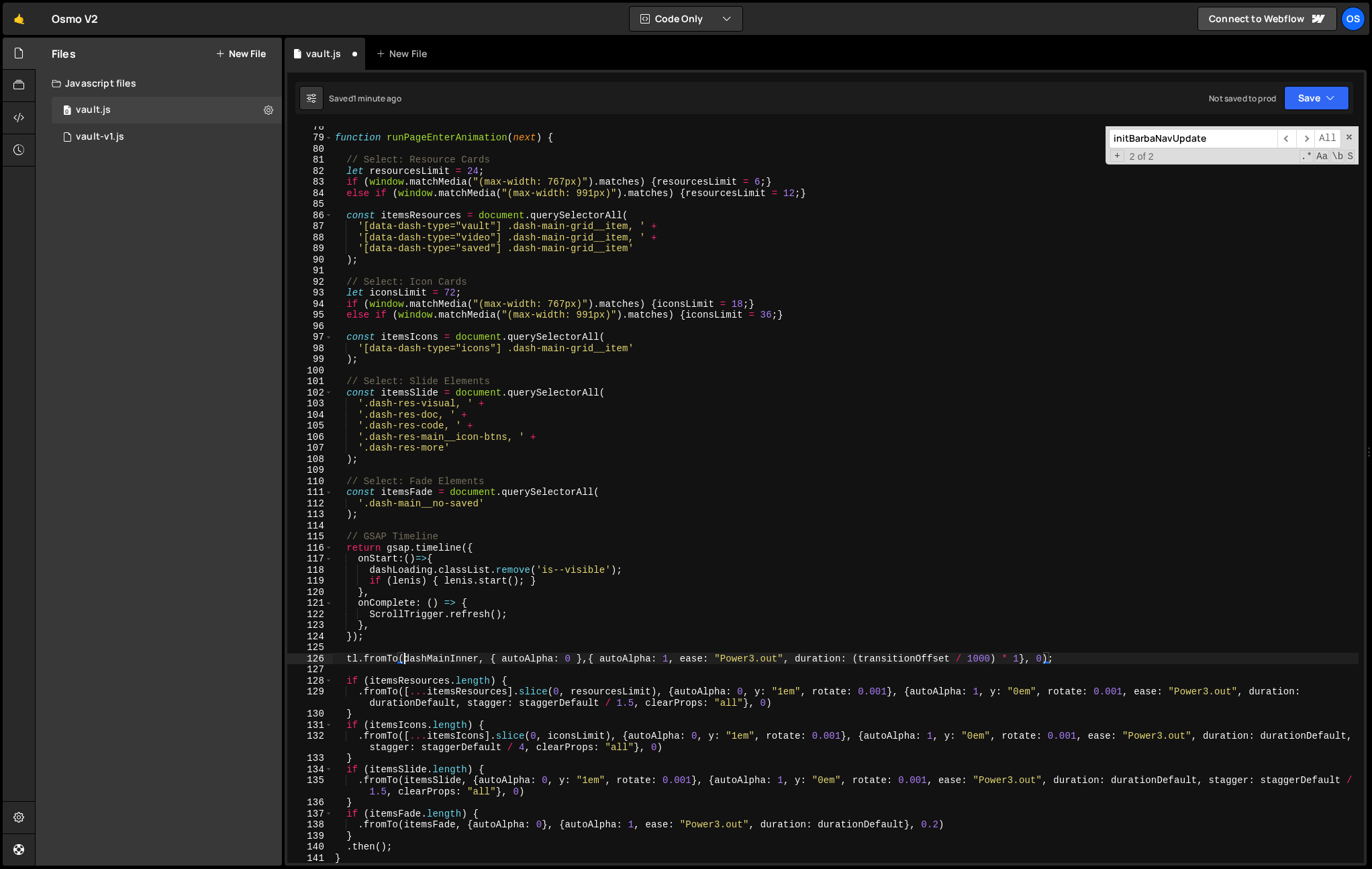
scroll to position [851, 0]
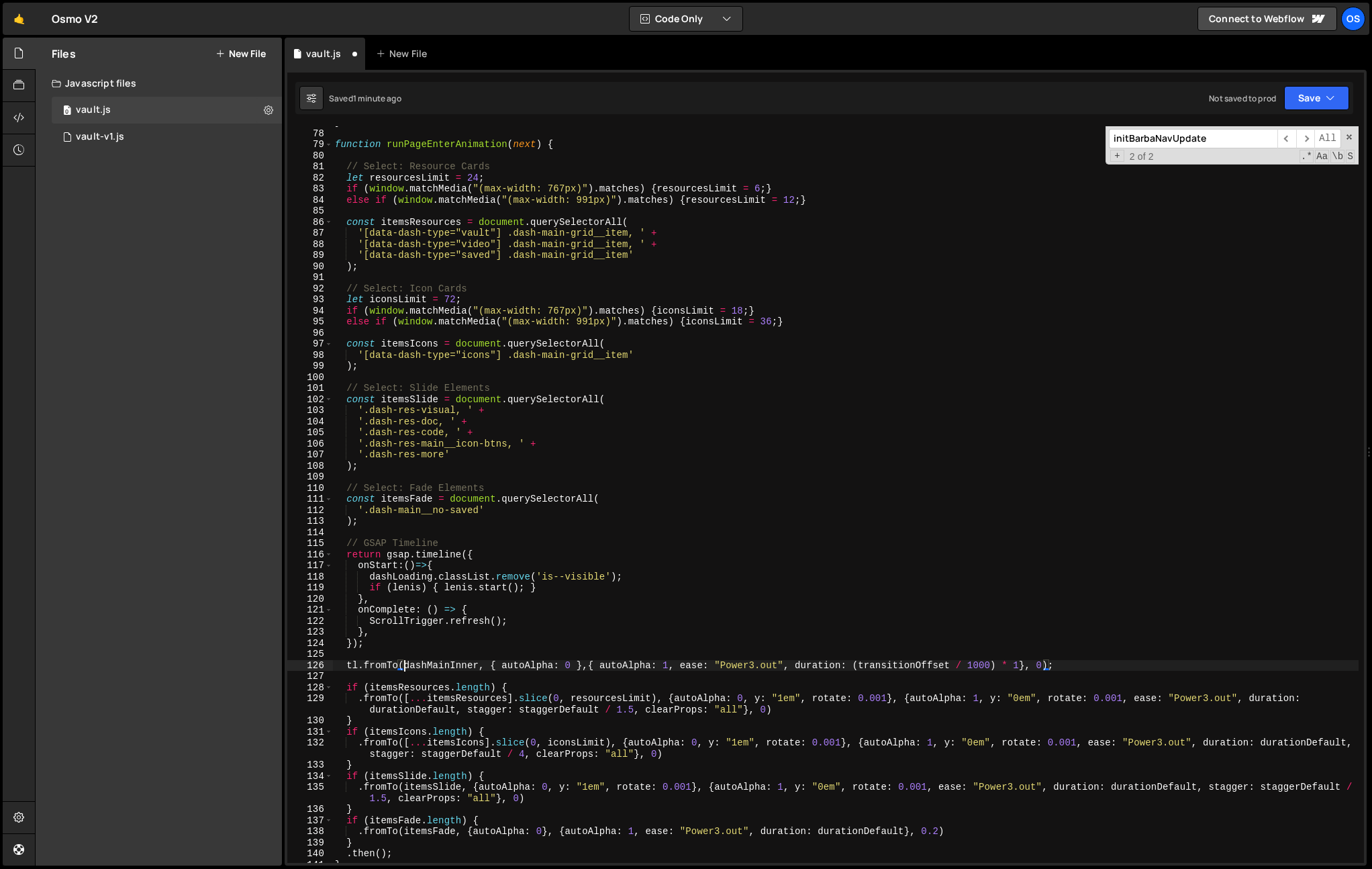
click at [503, 663] on div "} function runPageEnterAnimation ( next ) { // Select: Resource Cards let resou…" at bounding box center [846, 497] width 1027 height 759
type textarea "autoAlpha: 0 },{ autoAlpha: 1, ease: "Power3.out", duration: (transitionOffset …"
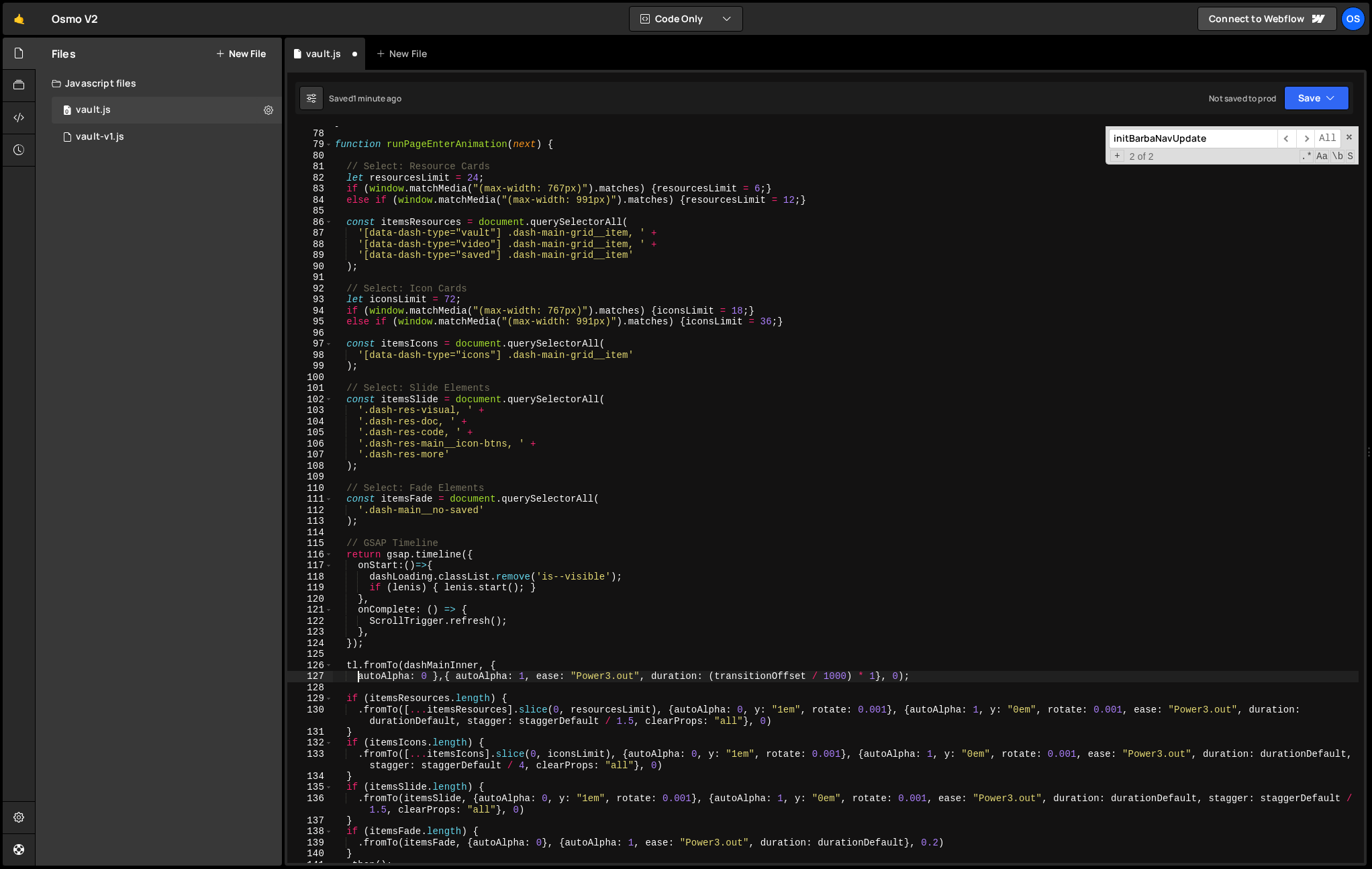
click at [436, 678] on div "} function runPageEnterAnimation ( next ) { // Select: Resource Cards let resou…" at bounding box center [846, 497] width 1027 height 759
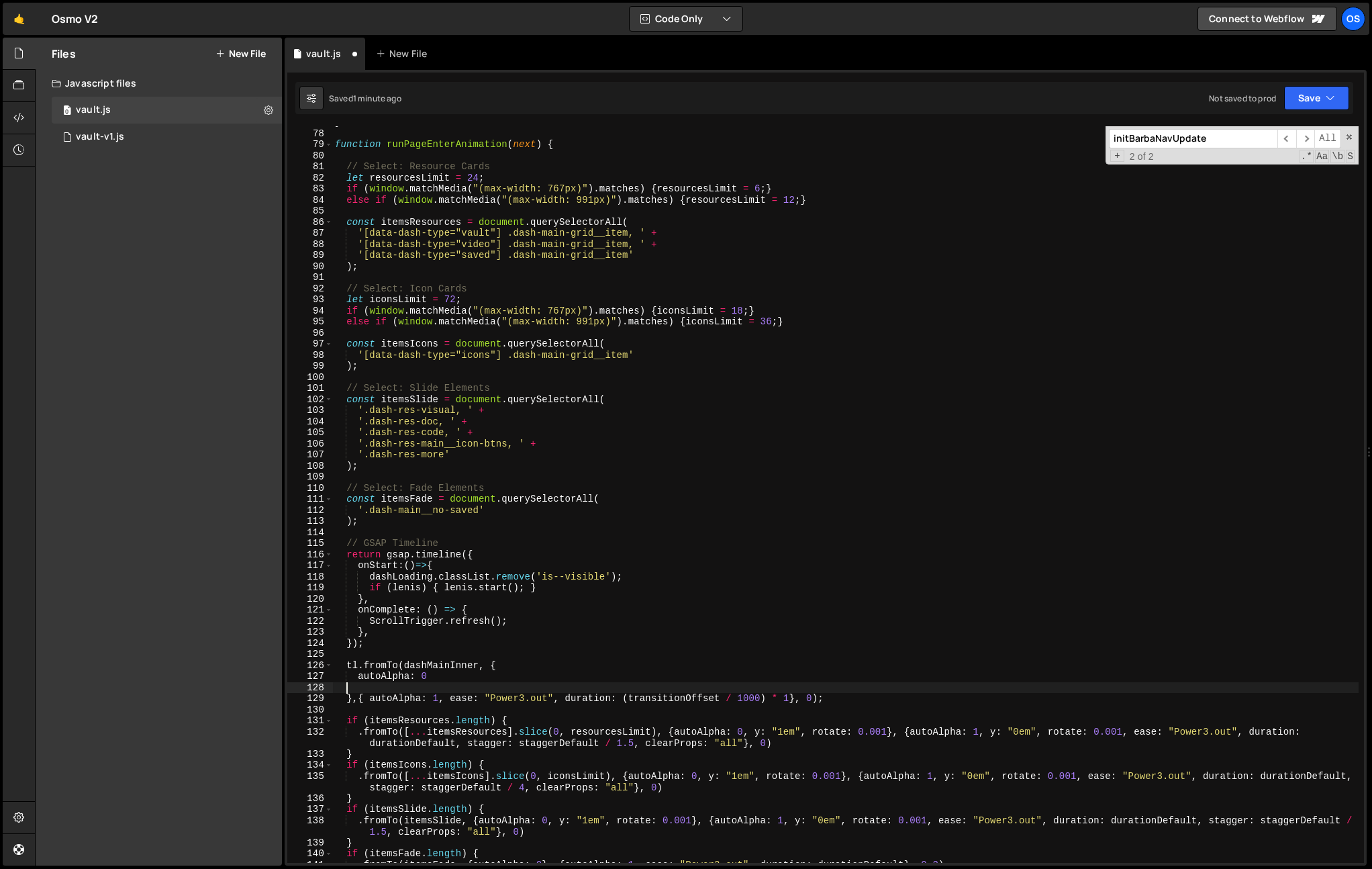
scroll to position [0, 0]
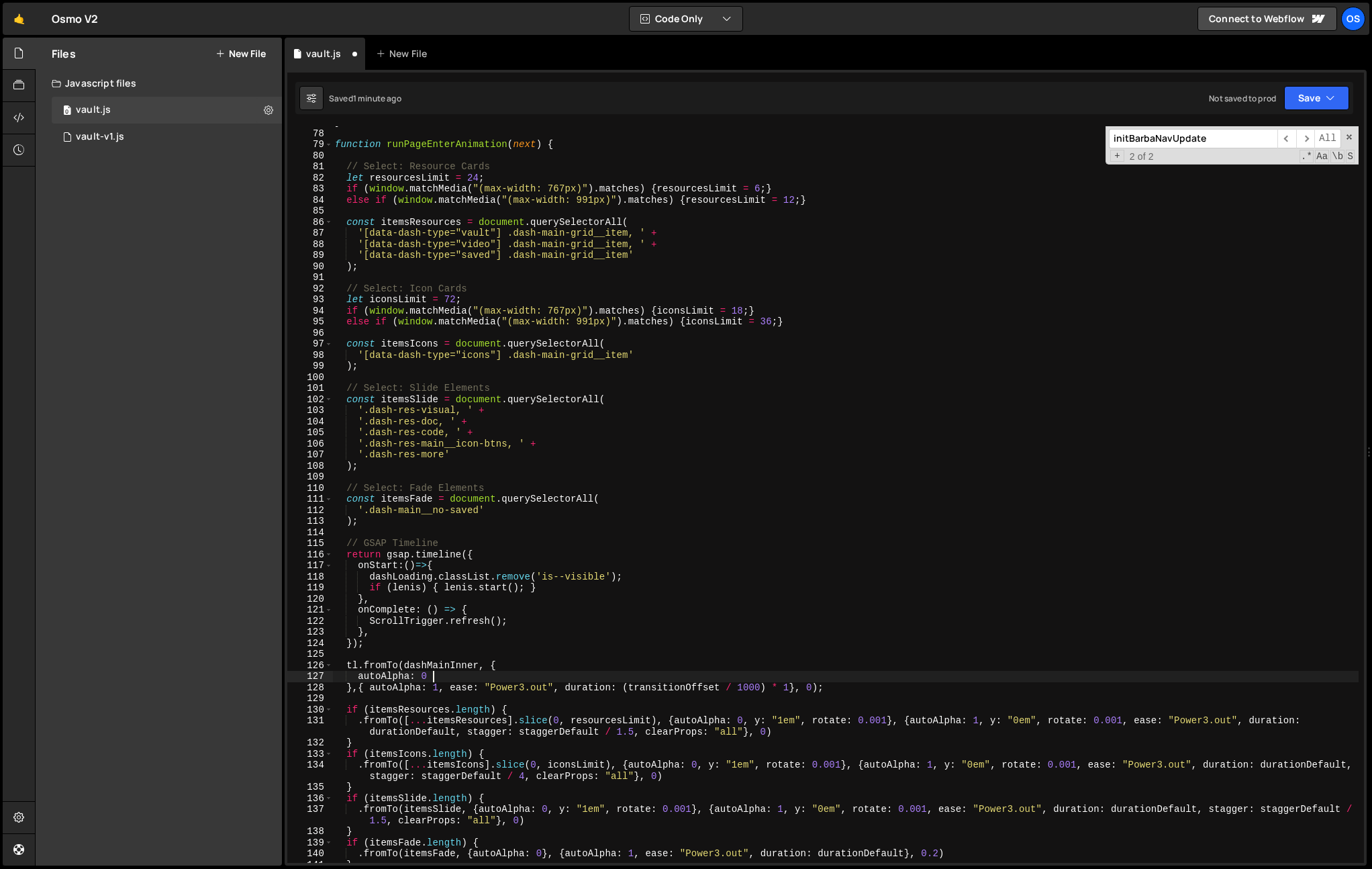
click at [370, 690] on div "} function runPageEnterAnimation ( next ) { // Select: Resource Cards let resou…" at bounding box center [846, 497] width 1027 height 759
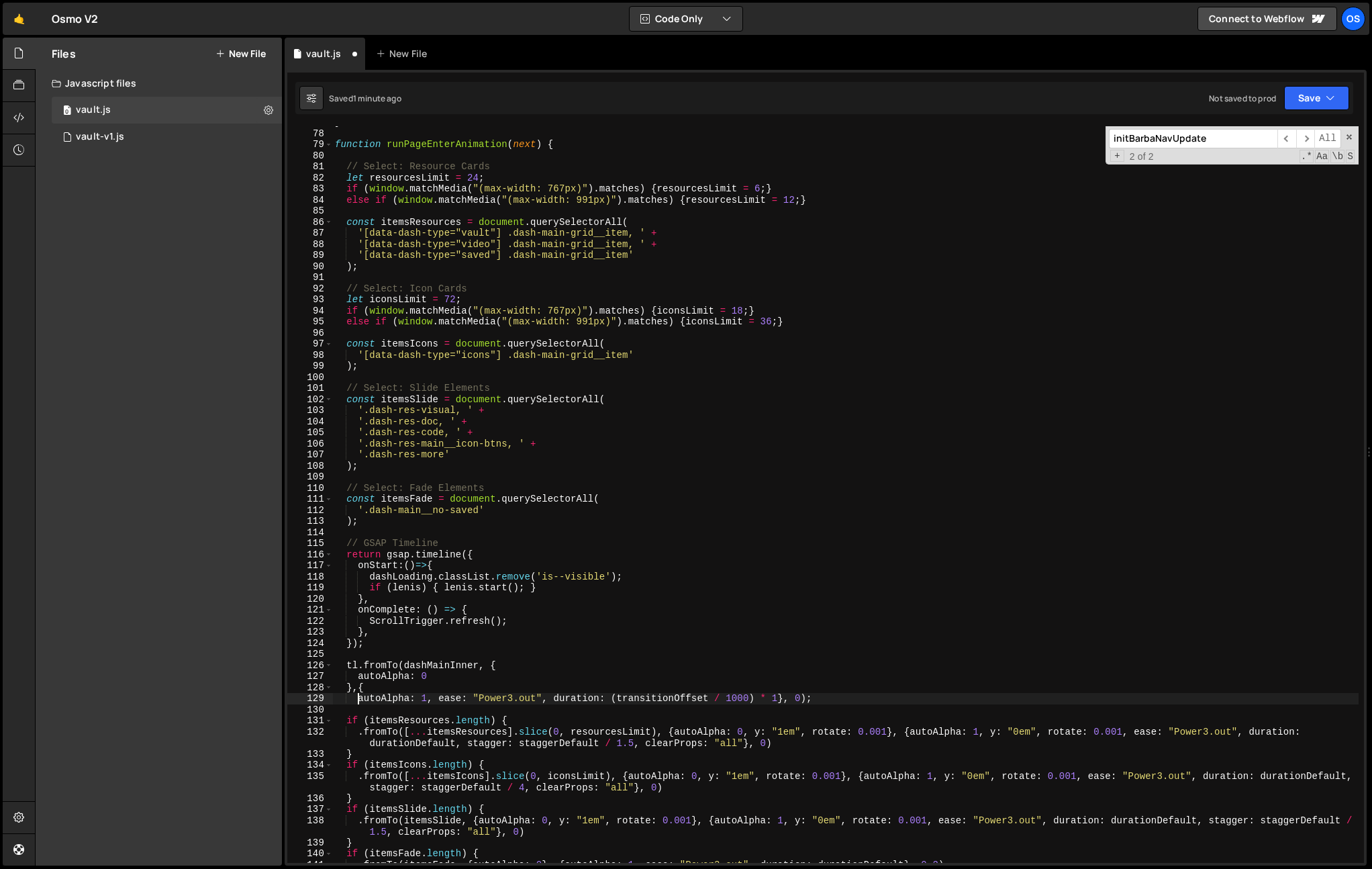
scroll to position [0, 1]
click at [439, 698] on div "} function runPageEnterAnimation ( next ) { // Select: Resource Cards let resou…" at bounding box center [846, 497] width 1027 height 759
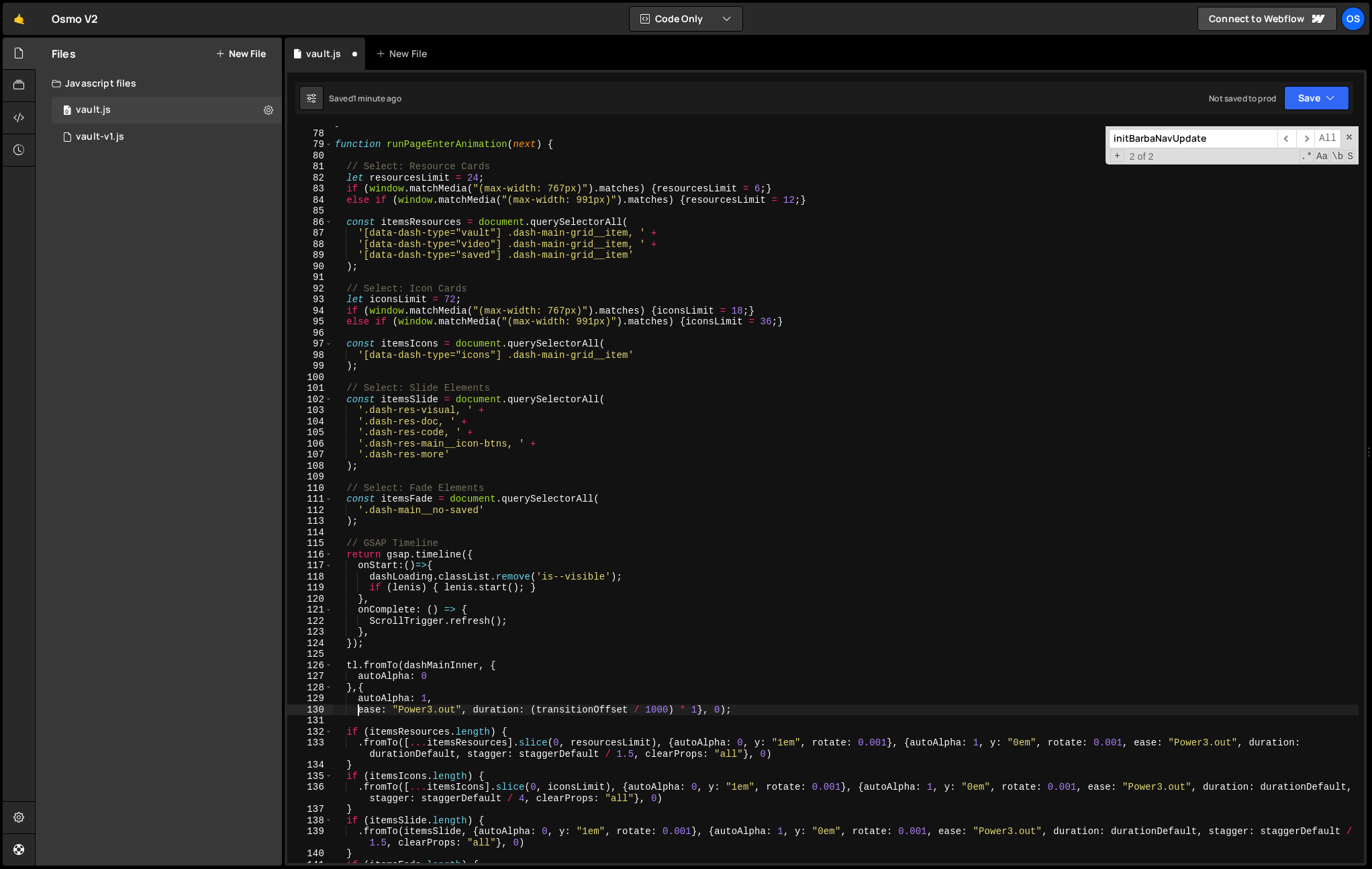
click at [473, 711] on div "} function runPageEnterAnimation ( next ) { // Select: Resource Cards let resou…" at bounding box center [846, 497] width 1027 height 759
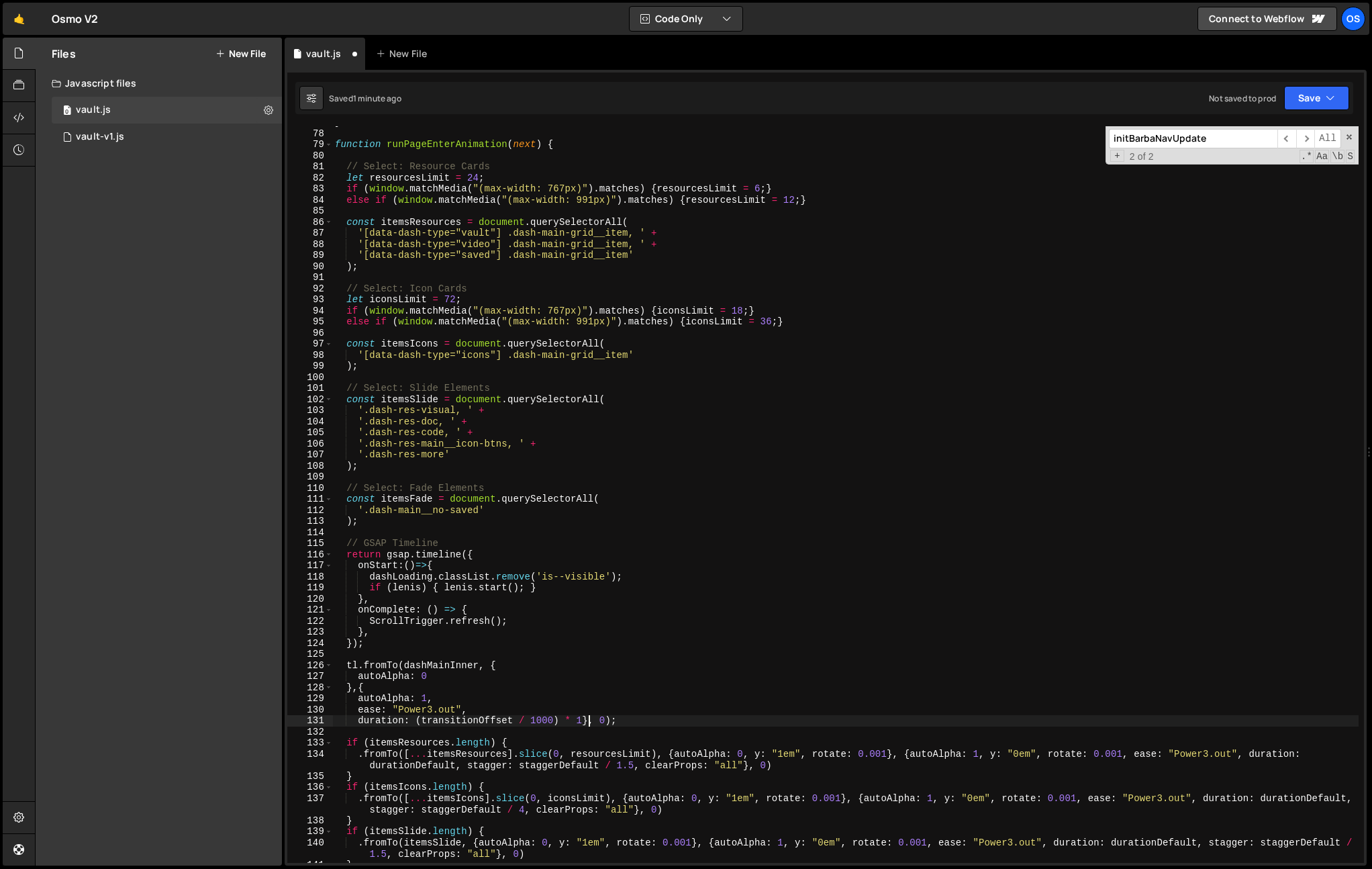
click at [591, 719] on div "} function runPageEnterAnimation ( next ) { // Select: Resource Cards let resou…" at bounding box center [846, 497] width 1027 height 759
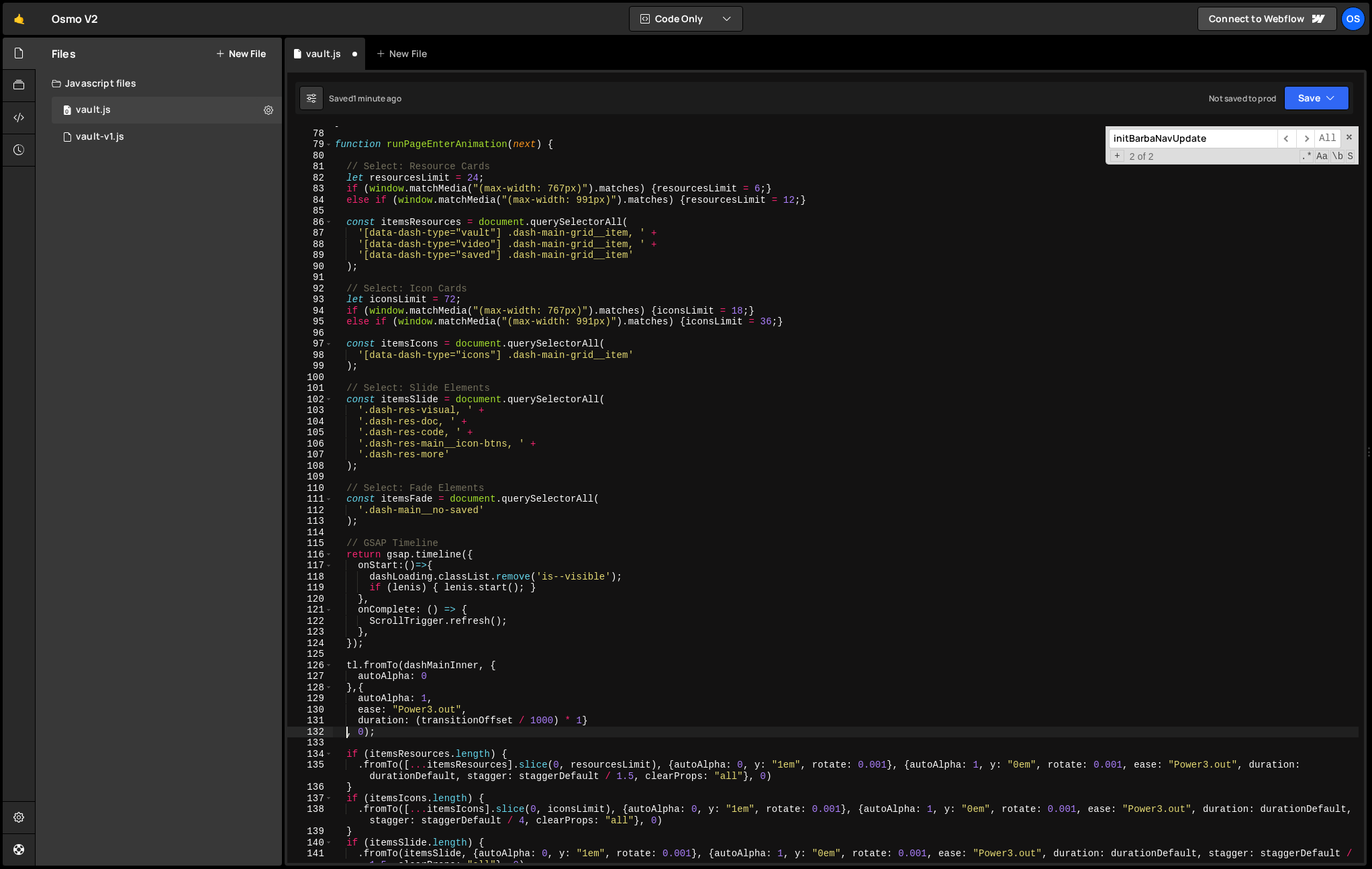
click at [575, 634] on div "} function runPageEnterAnimation ( next ) { // Select: Resource Cards let resou…" at bounding box center [846, 503] width 1027 height 771
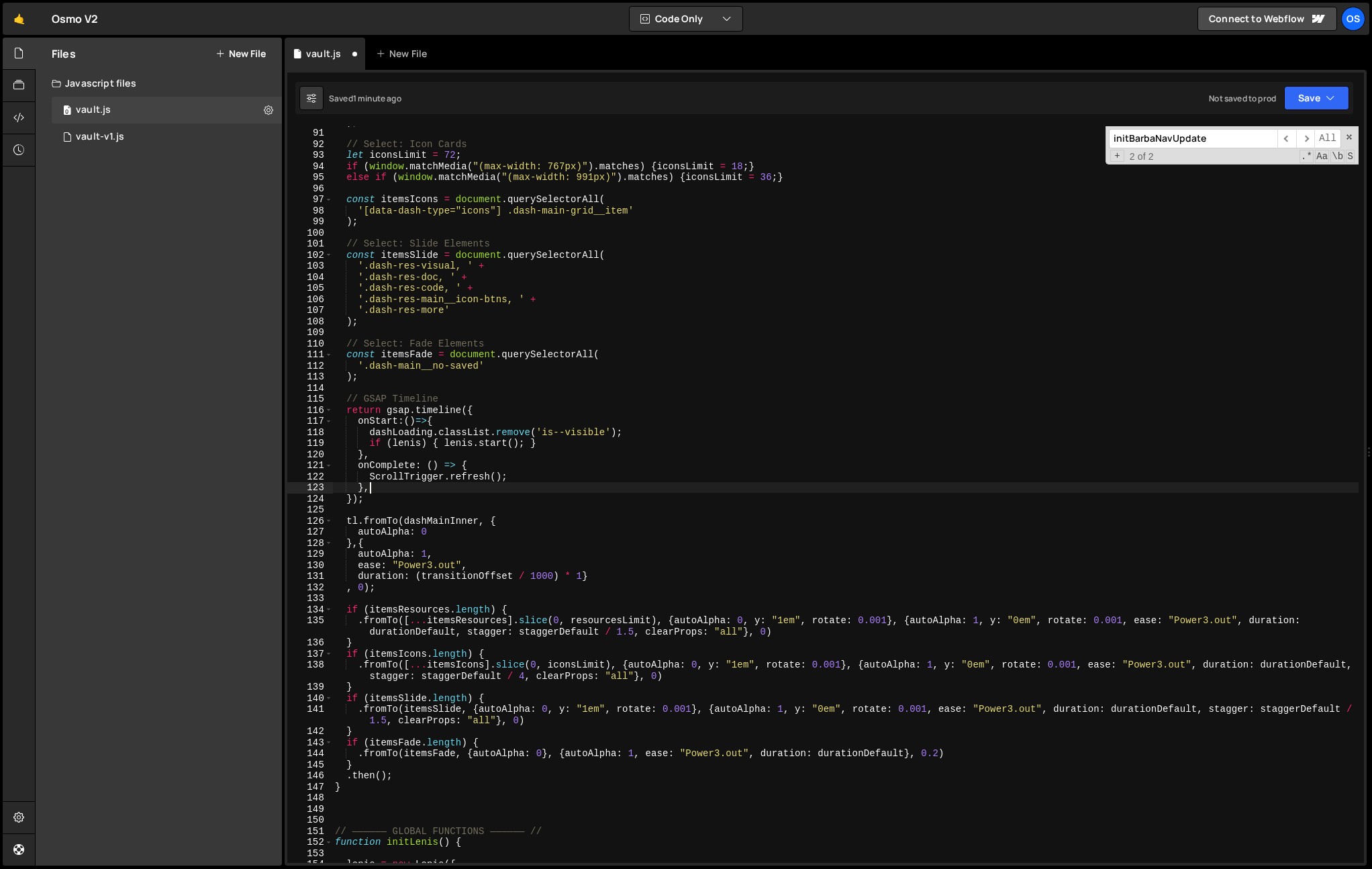
scroll to position [1000, 0]
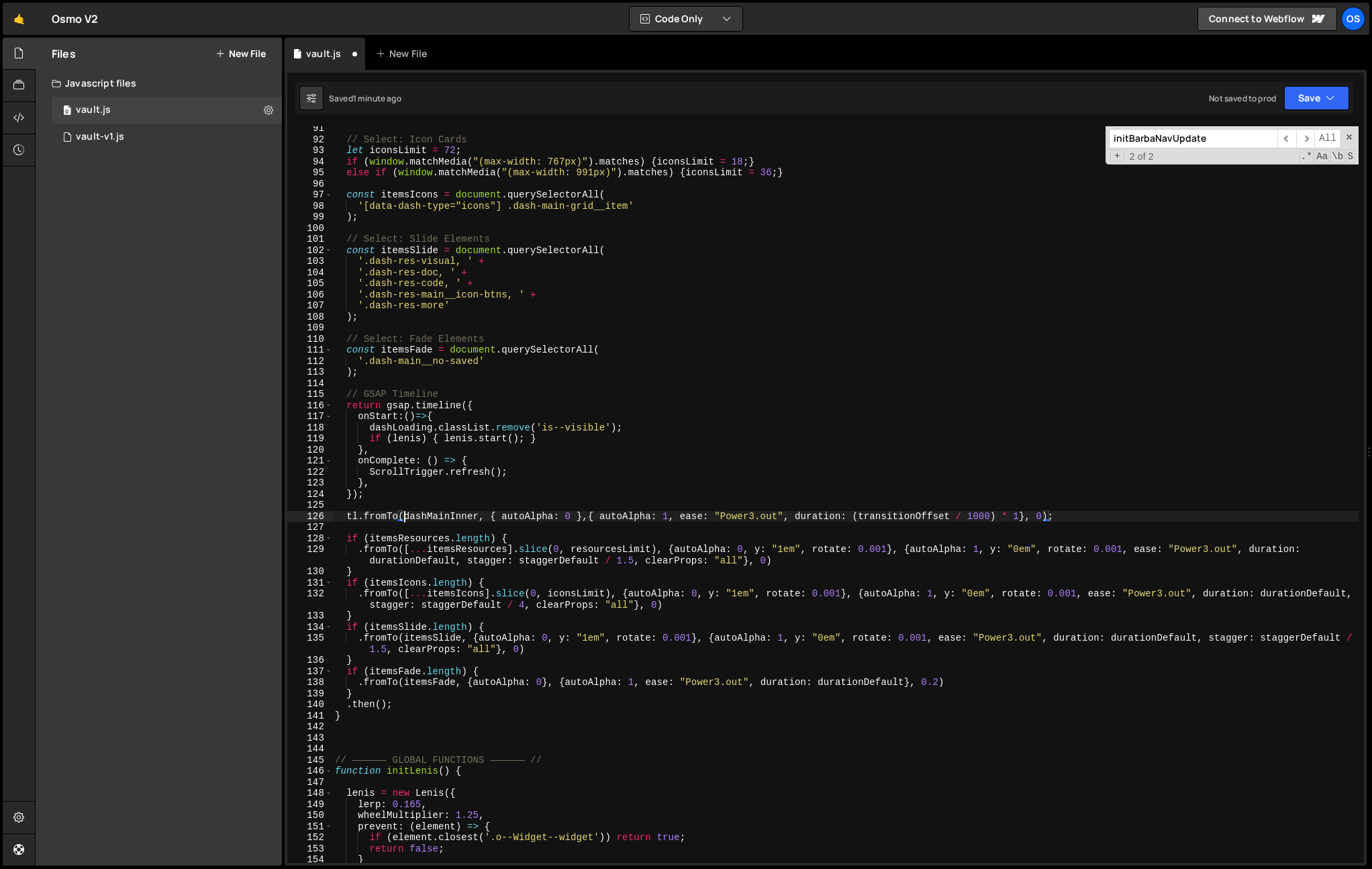
click at [523, 512] on div "// Select: Icon Cards let iconsLimit = 72 ; if ( window . matchMedia ( "(max-wi…" at bounding box center [846, 503] width 1027 height 759
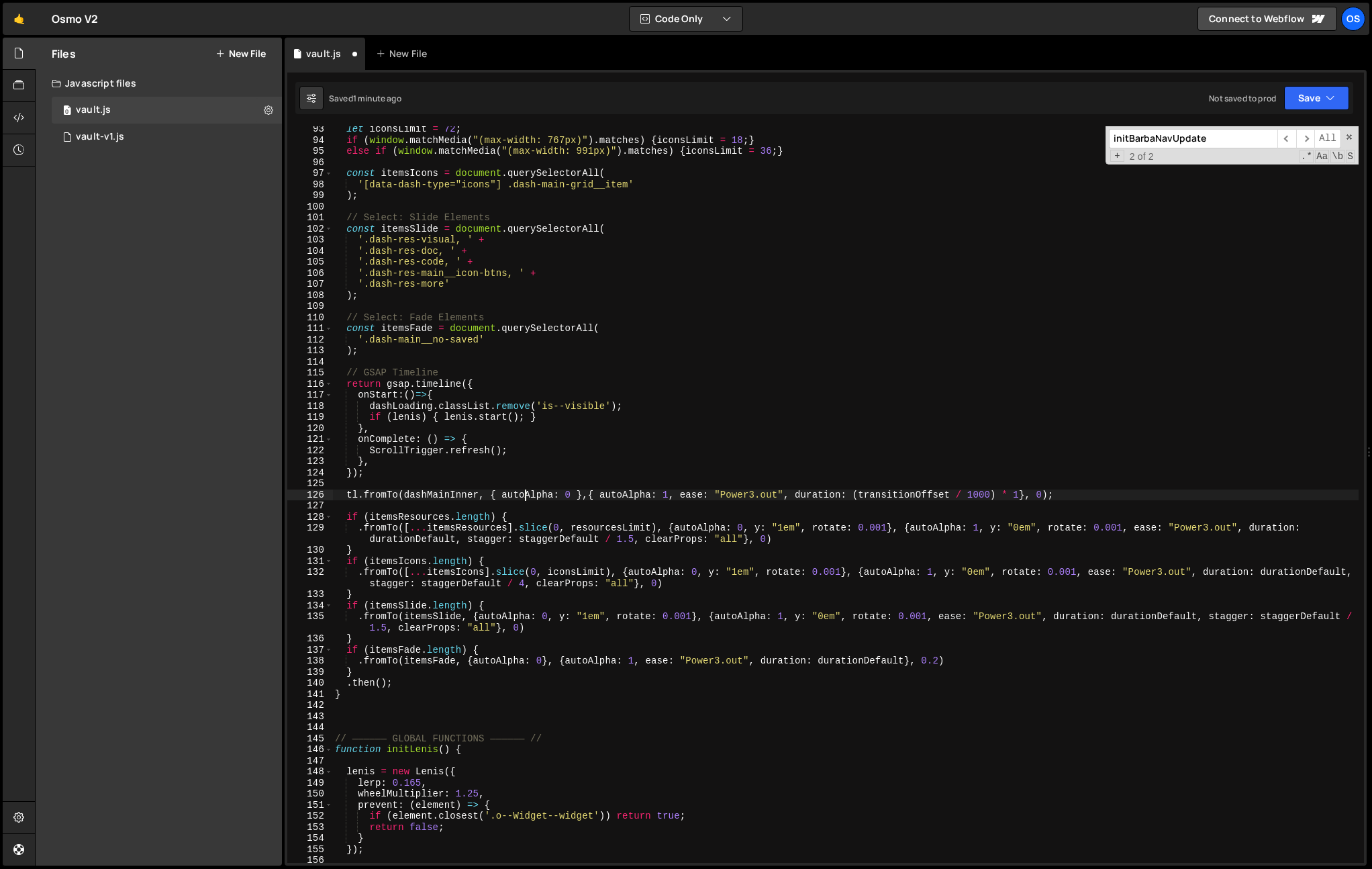
scroll to position [1022, 0]
click at [462, 588] on div "let iconsLimit = 72 ; if ( window . matchMedia ( "(max-width: 767px)" ) . match…" at bounding box center [846, 503] width 1027 height 759
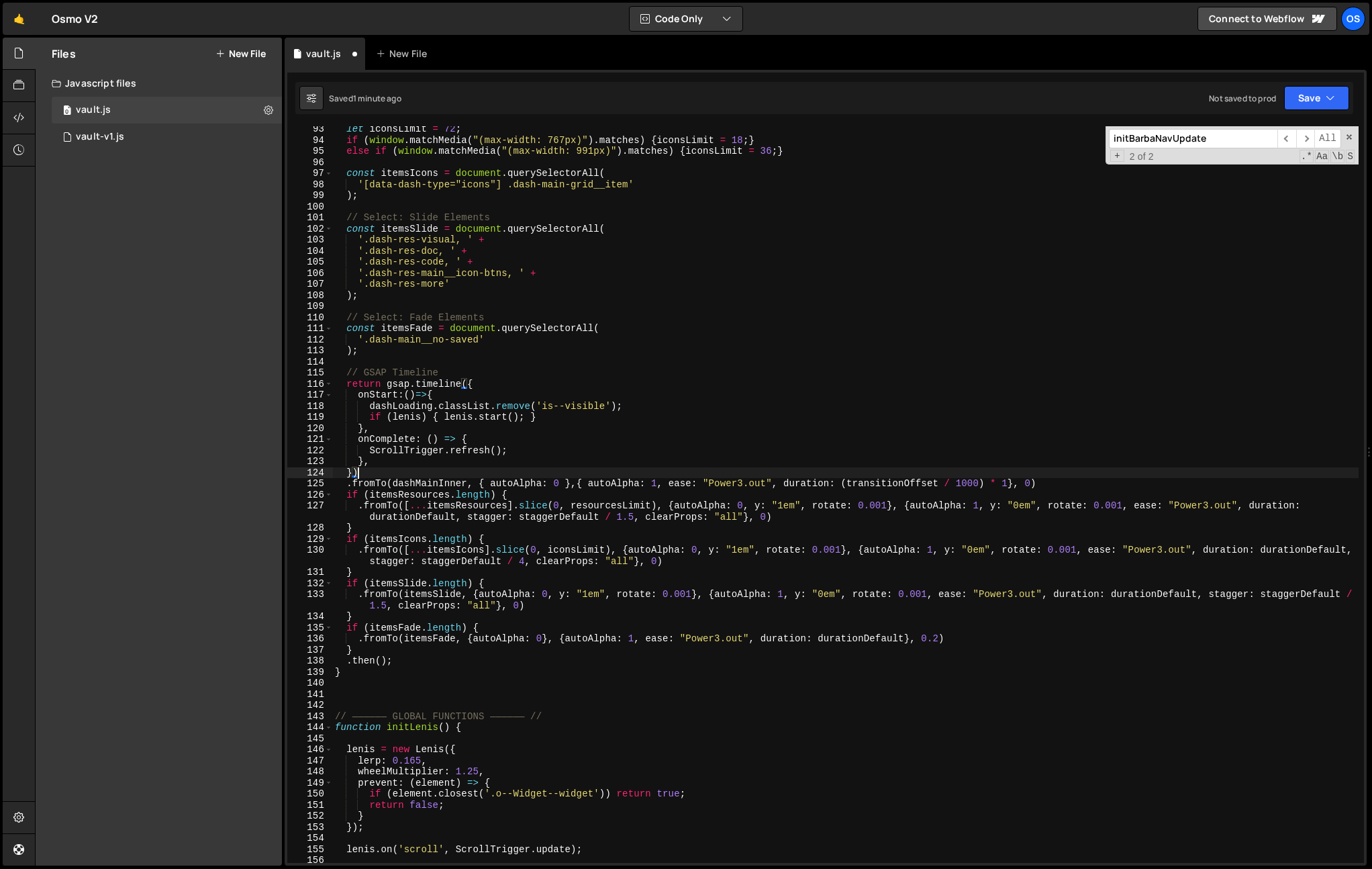
scroll to position [0, 1]
click at [462, 588] on div "let iconsLimit = 72 ; if ( window . matchMedia ( "(max-width: 767px)" ) . match…" at bounding box center [846, 503] width 1027 height 759
type textarea "if (itemsSlide.length) {"
click at [439, 366] on div "let iconsLimit = 72 ; if ( window . matchMedia ( "(max-width: 767px)" ) . match…" at bounding box center [846, 503] width 1027 height 759
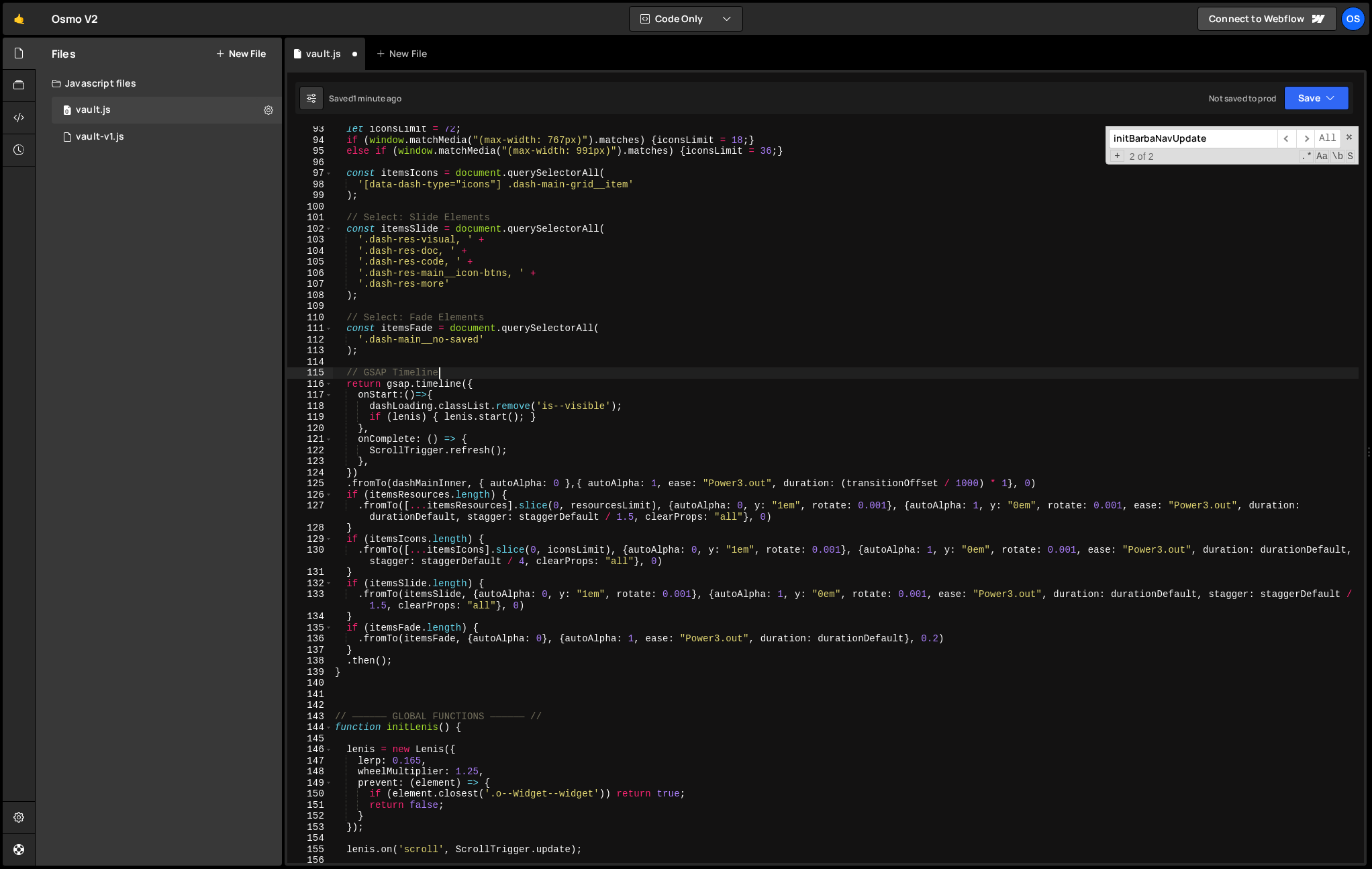
click at [441, 372] on div "let iconsLimit = 72 ; if ( window . matchMedia ( "(max-width: 767px)" ) . match…" at bounding box center [846, 503] width 1027 height 759
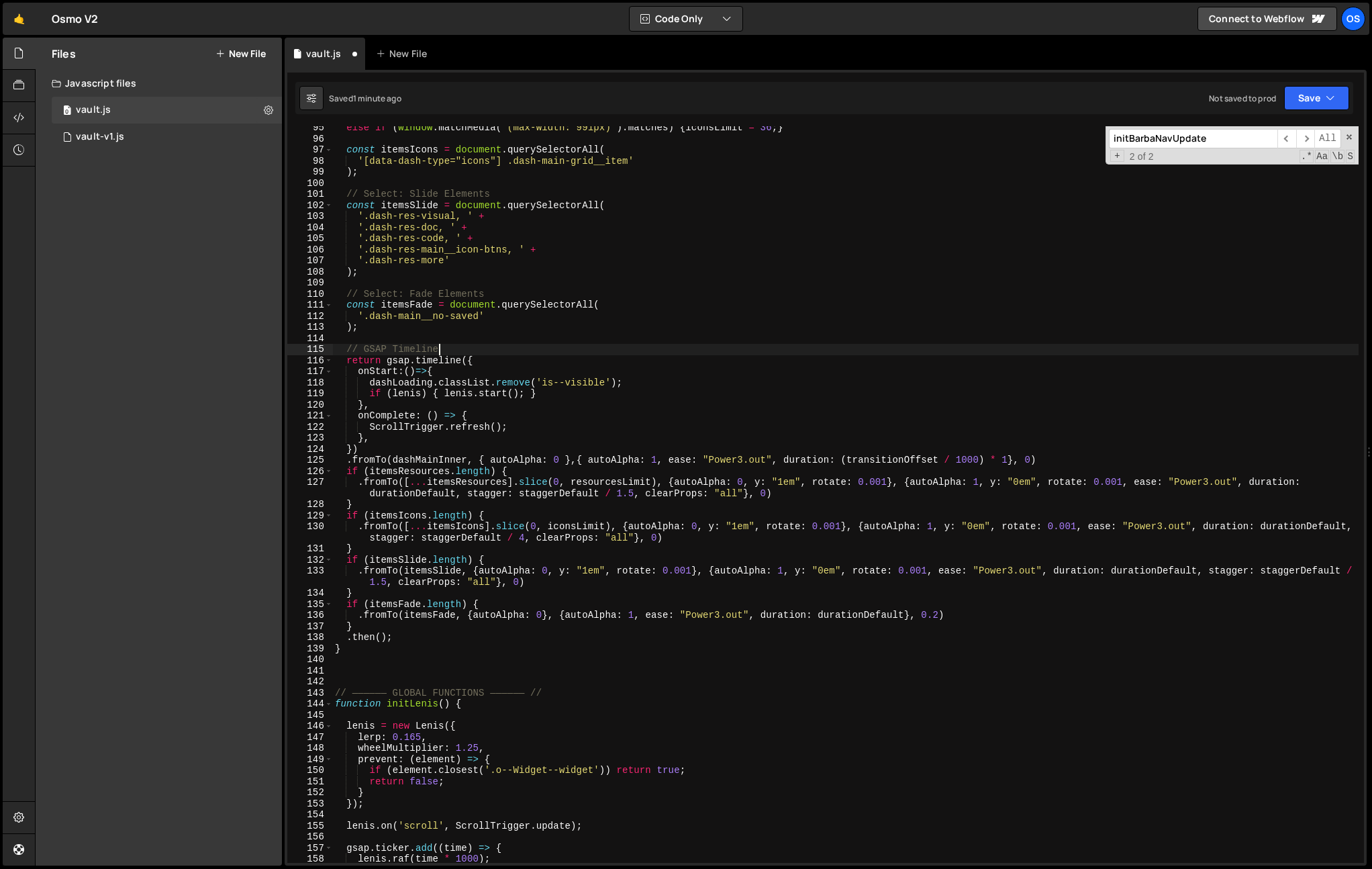
scroll to position [1134, 0]
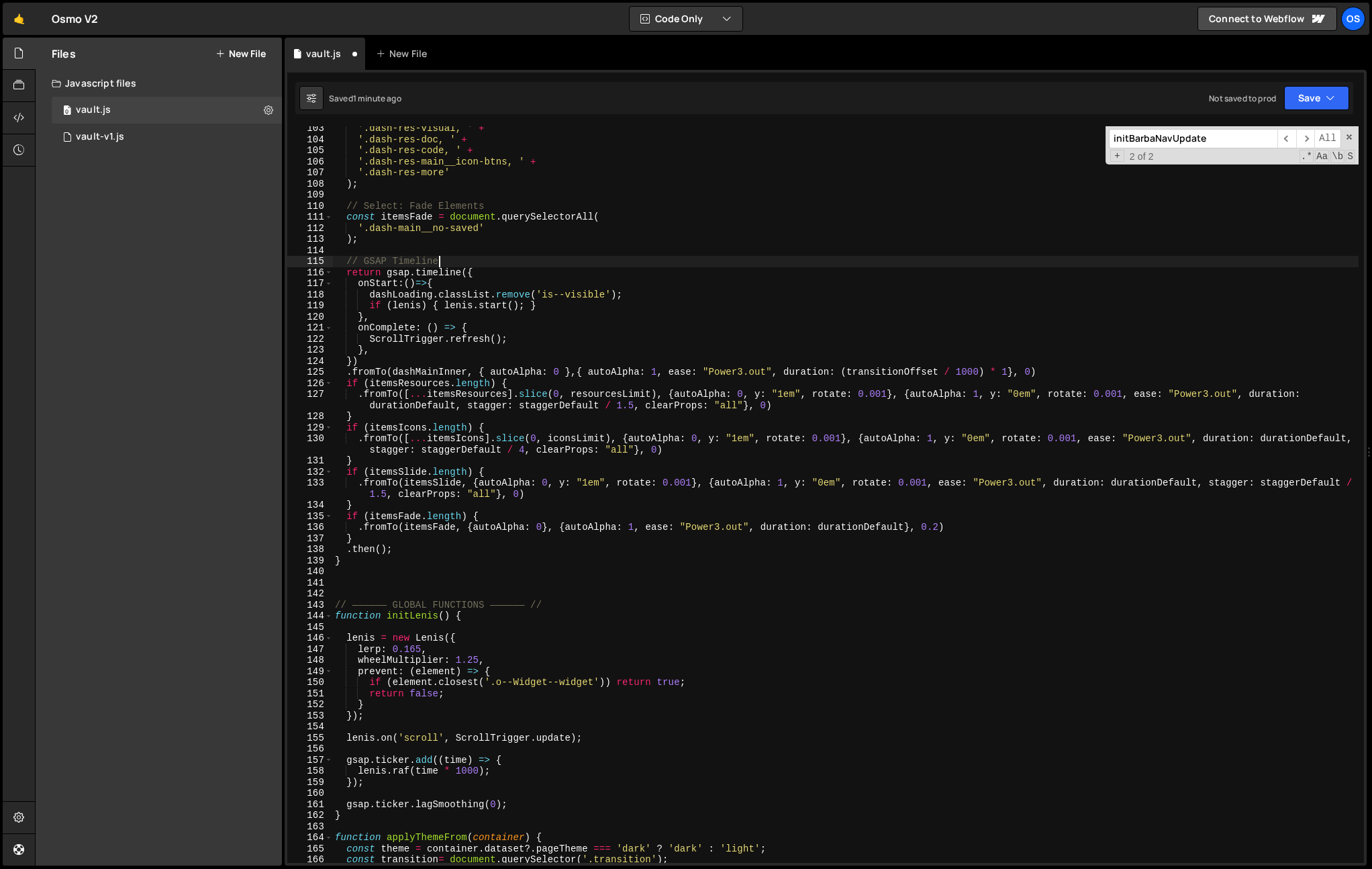
click at [865, 391] on div "'.dash-res-visual, ' + '.dash-res-doc, ' + '.dash-res-code, ' + '.dash-res-main…" at bounding box center [846, 503] width 1027 height 759
type textarea ".fromTo([...itemsResources].slice(0, resourcesLimit), {autoAlpha: 0, y: "1em", …"
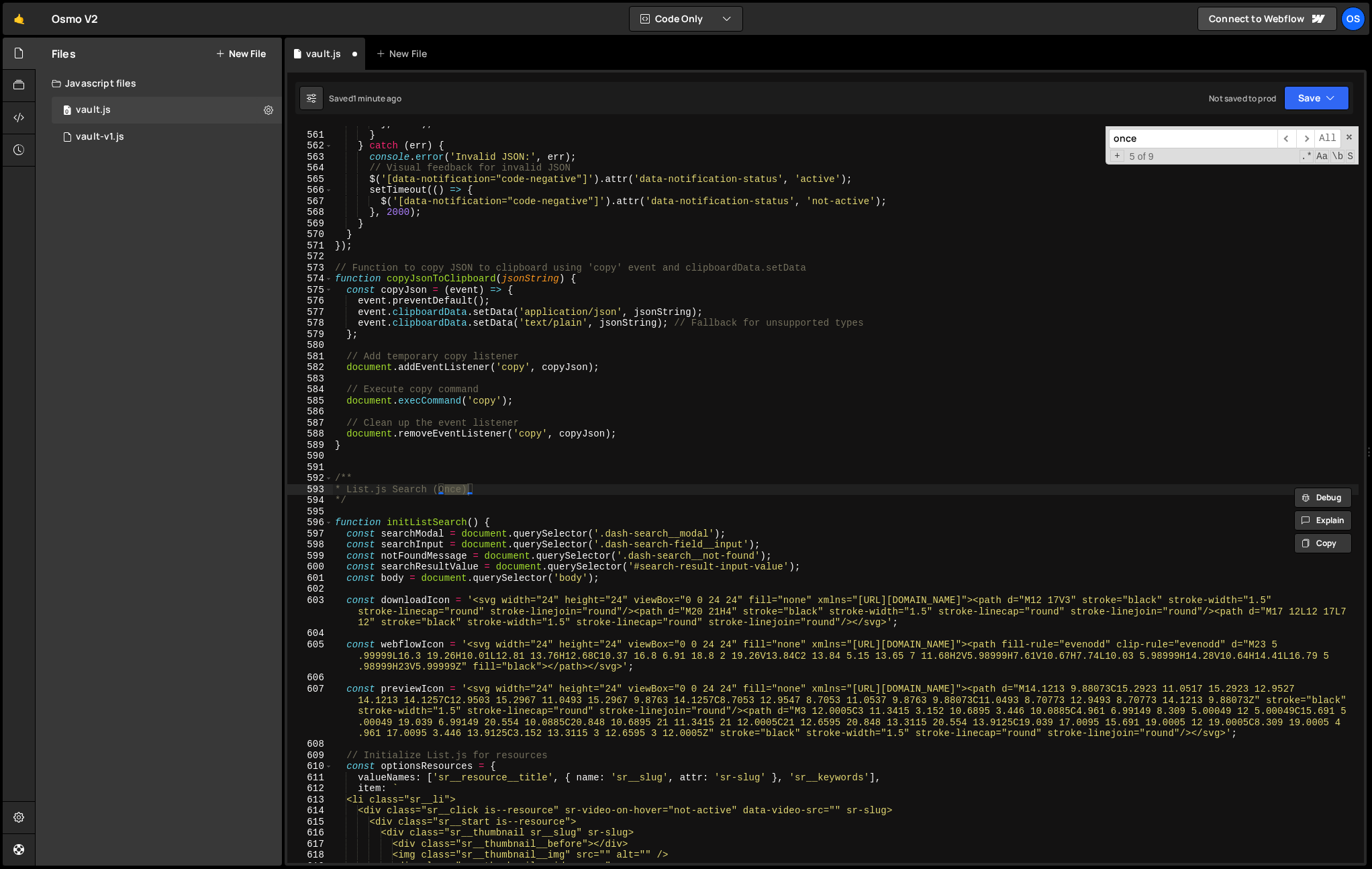
scroll to position [12697, 0]
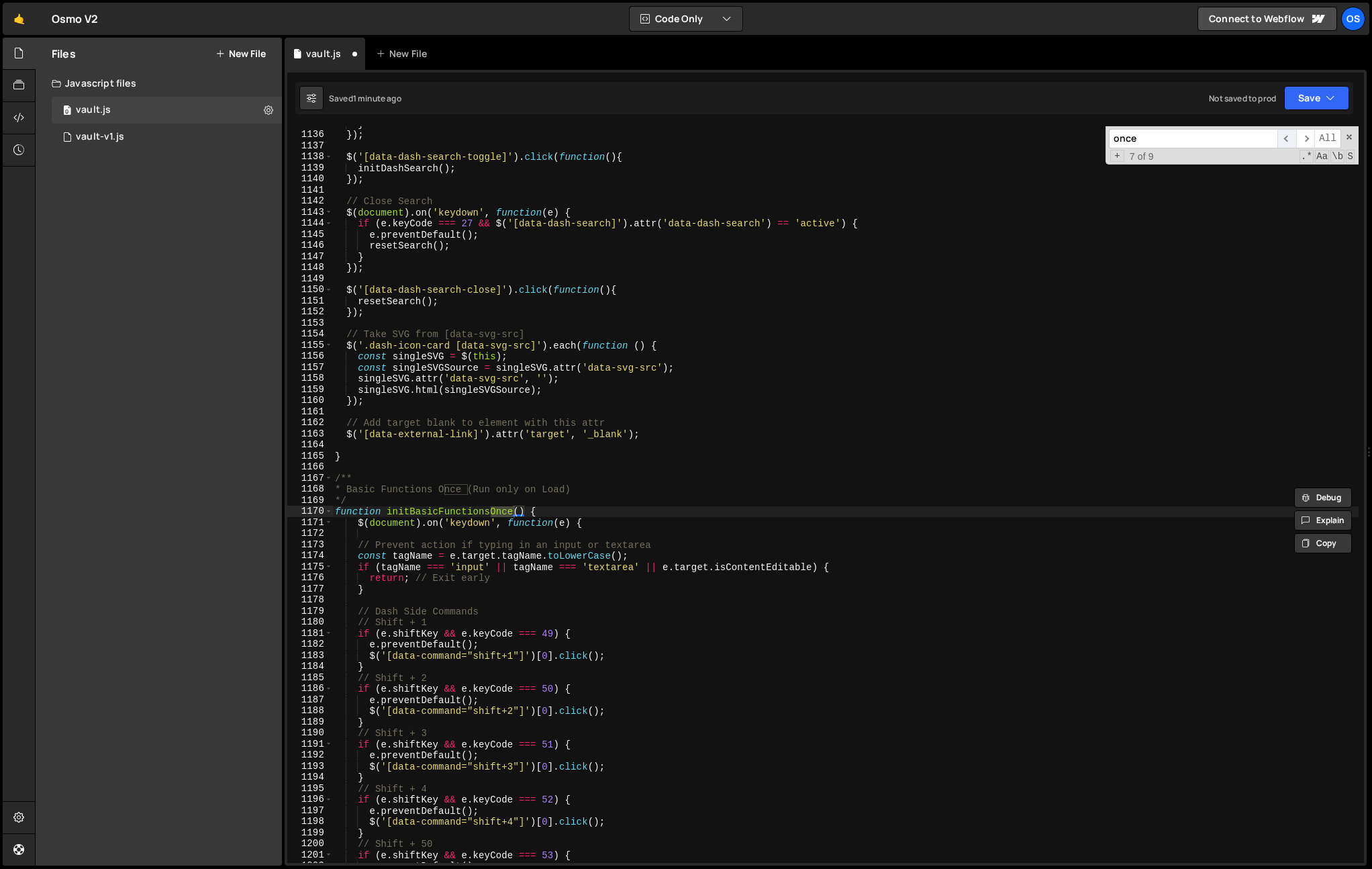
type input "once"
click at [1286, 136] on span "​" at bounding box center [1287, 139] width 19 height 20
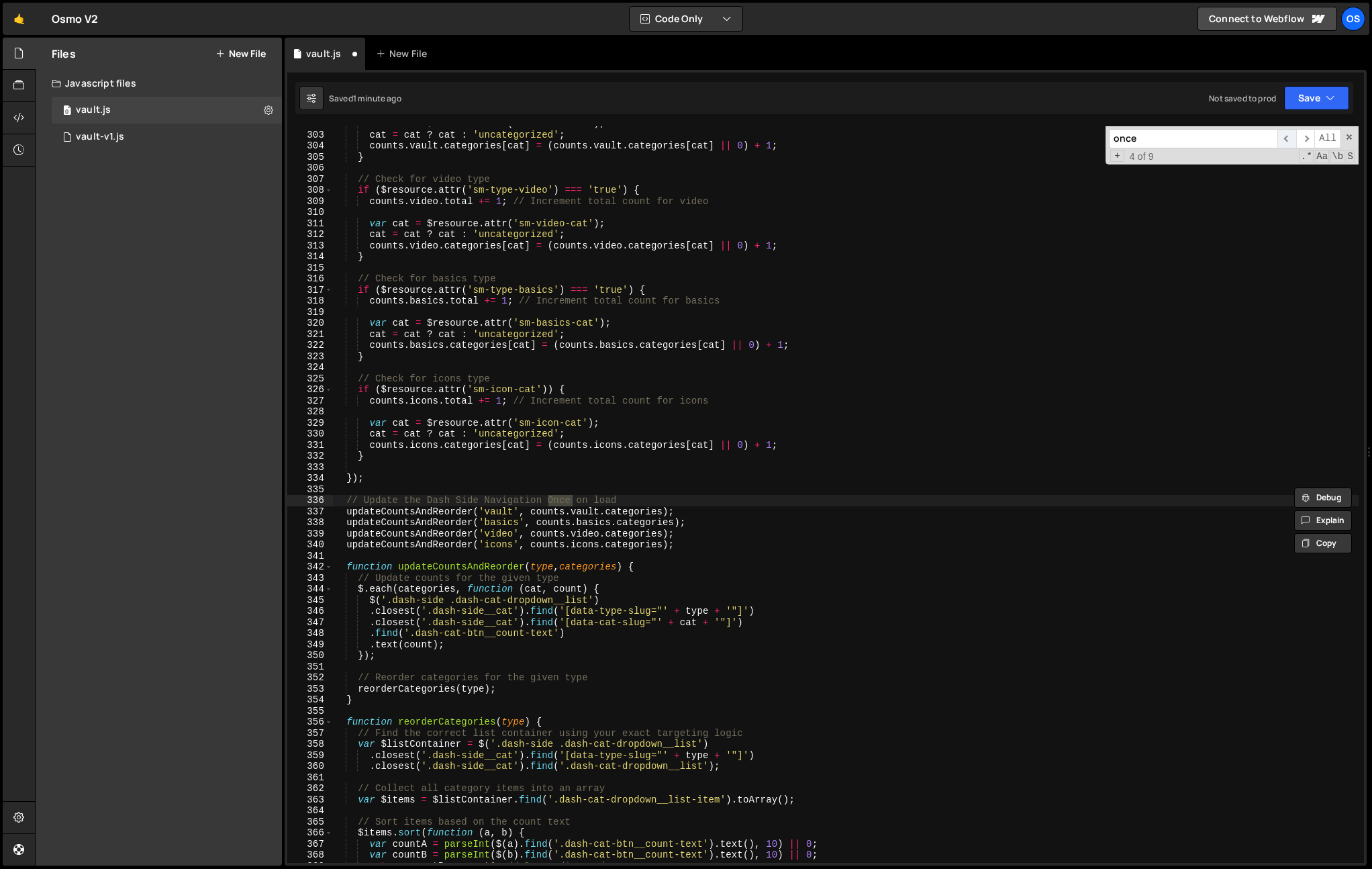
scroll to position [2867, 0]
click at [1286, 136] on span "​" at bounding box center [1287, 139] width 19 height 20
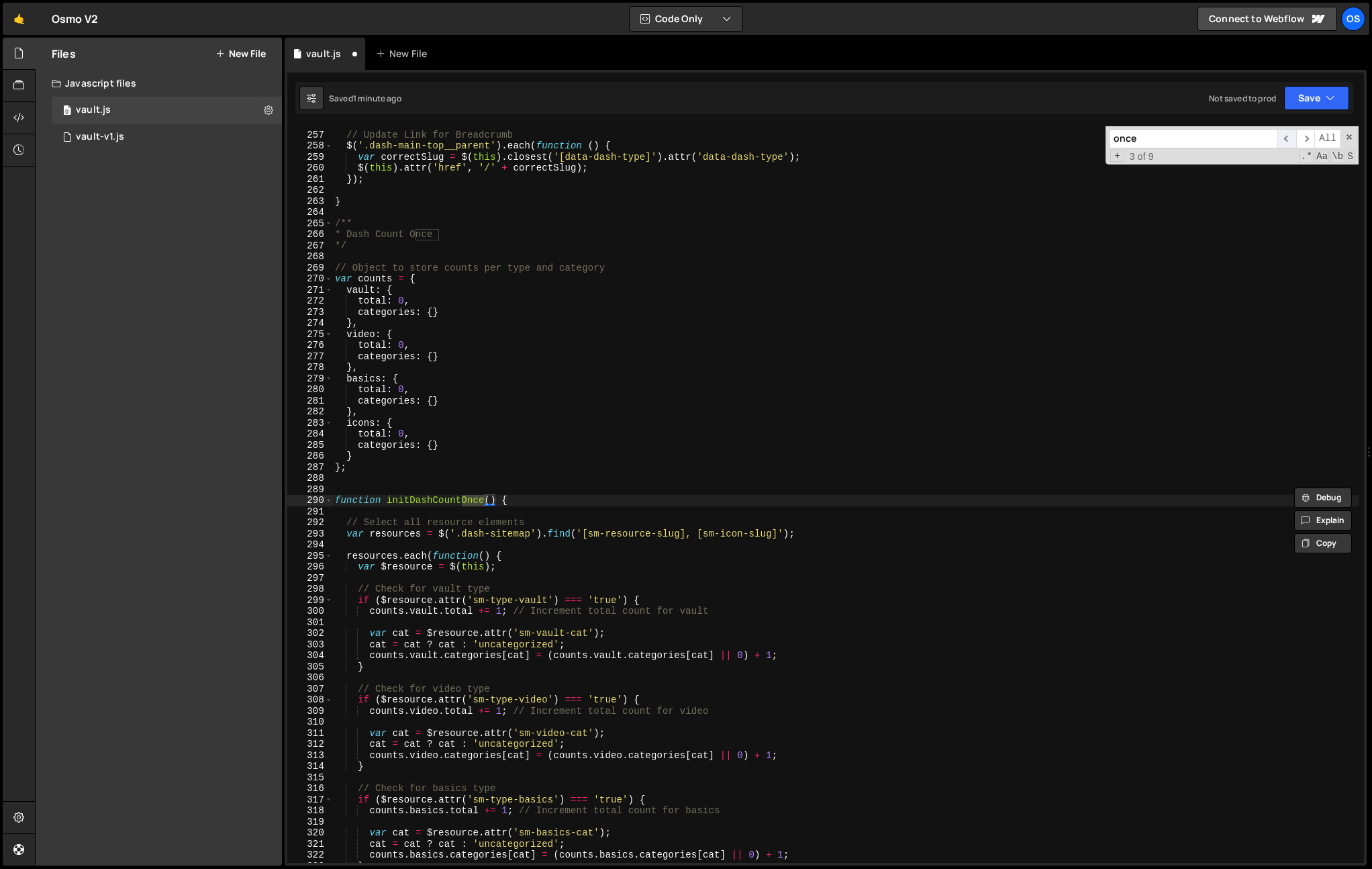
click at [1286, 136] on span "​" at bounding box center [1287, 139] width 19 height 20
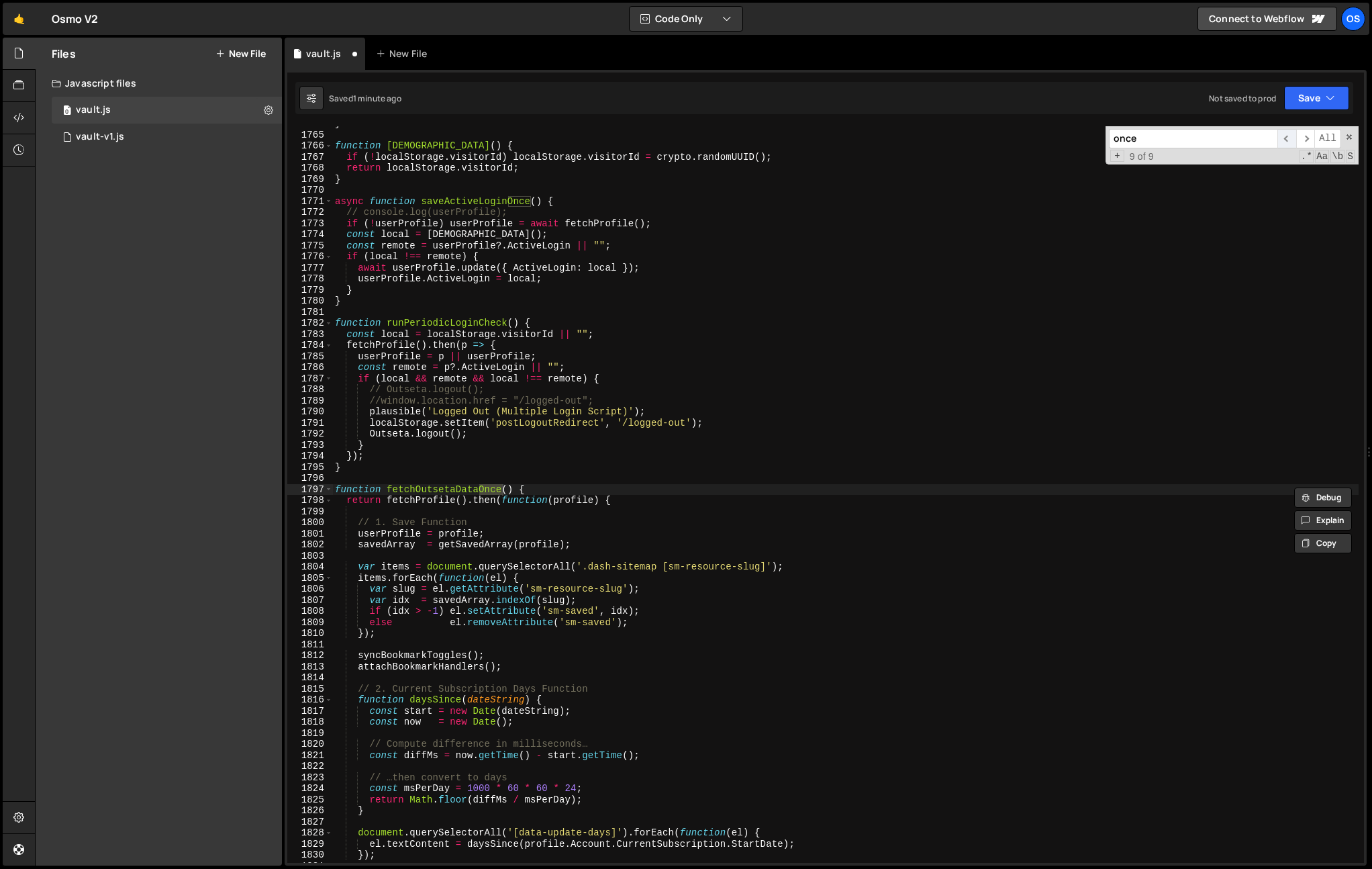
scroll to position [19668, 0]
click at [1302, 138] on span "​" at bounding box center [1305, 139] width 19 height 20
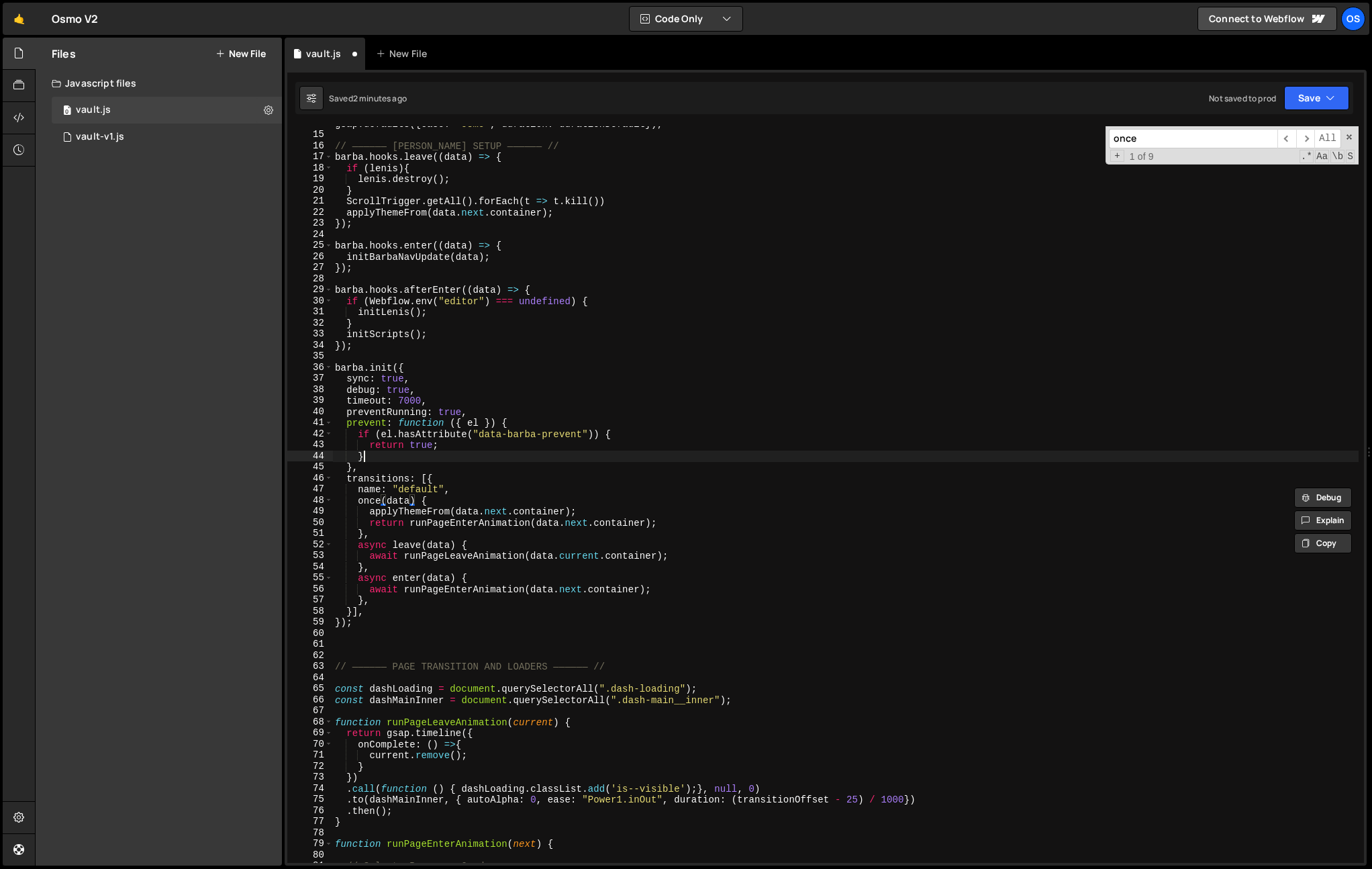
click at [570, 457] on div "gsap . defaults ({ ease : "osmo" , duration : durationDefault }) ; // —————— BA…" at bounding box center [846, 498] width 1027 height 759
click at [359, 504] on div "gsap . defaults ({ ease : "osmo" , duration : durationDefault }) ; // —————— BA…" at bounding box center [846, 498] width 1027 height 759
click at [378, 511] on div "gsap . defaults ({ ease : "osmo" , duration : durationDefault }) ; // —————— BA…" at bounding box center [846, 498] width 1027 height 759
click at [771, 362] on div "gsap . defaults ({ ease : "osmo" , duration : durationDefault }) ; // —————— BA…" at bounding box center [846, 498] width 1027 height 759
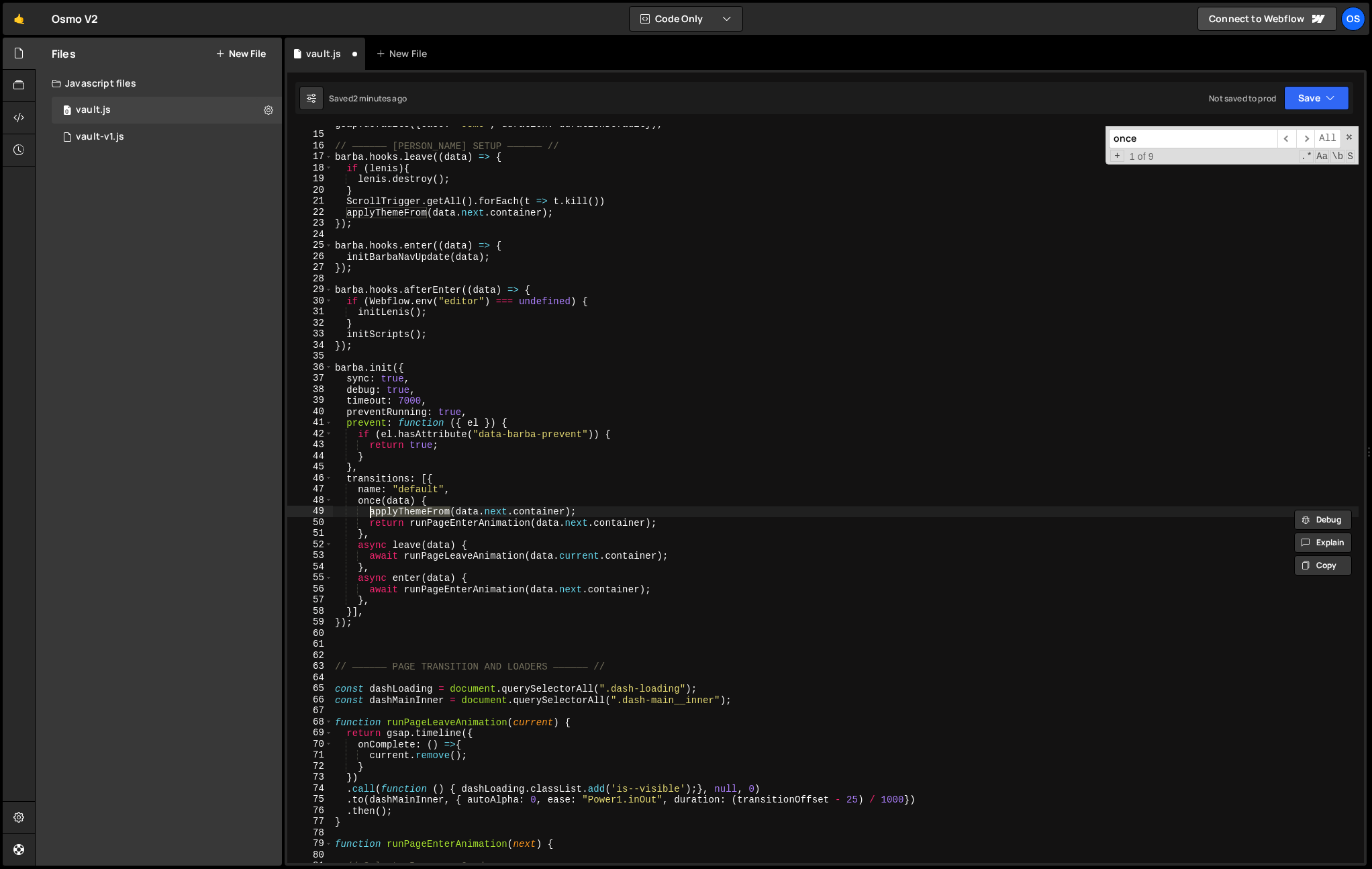
type textarea "barba.init({"
paste input "applyThemeFrom"
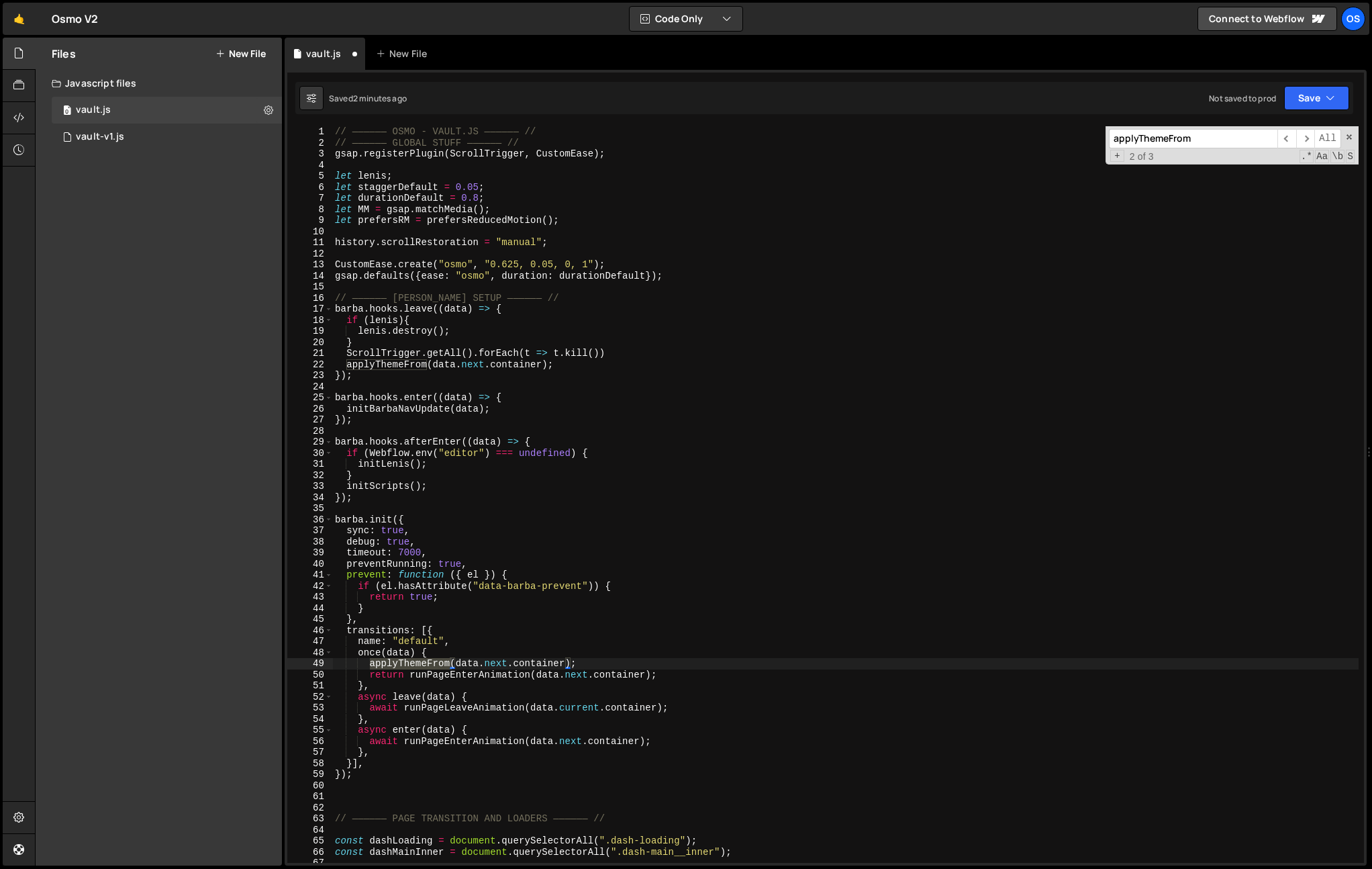
scroll to position [1483, 0]
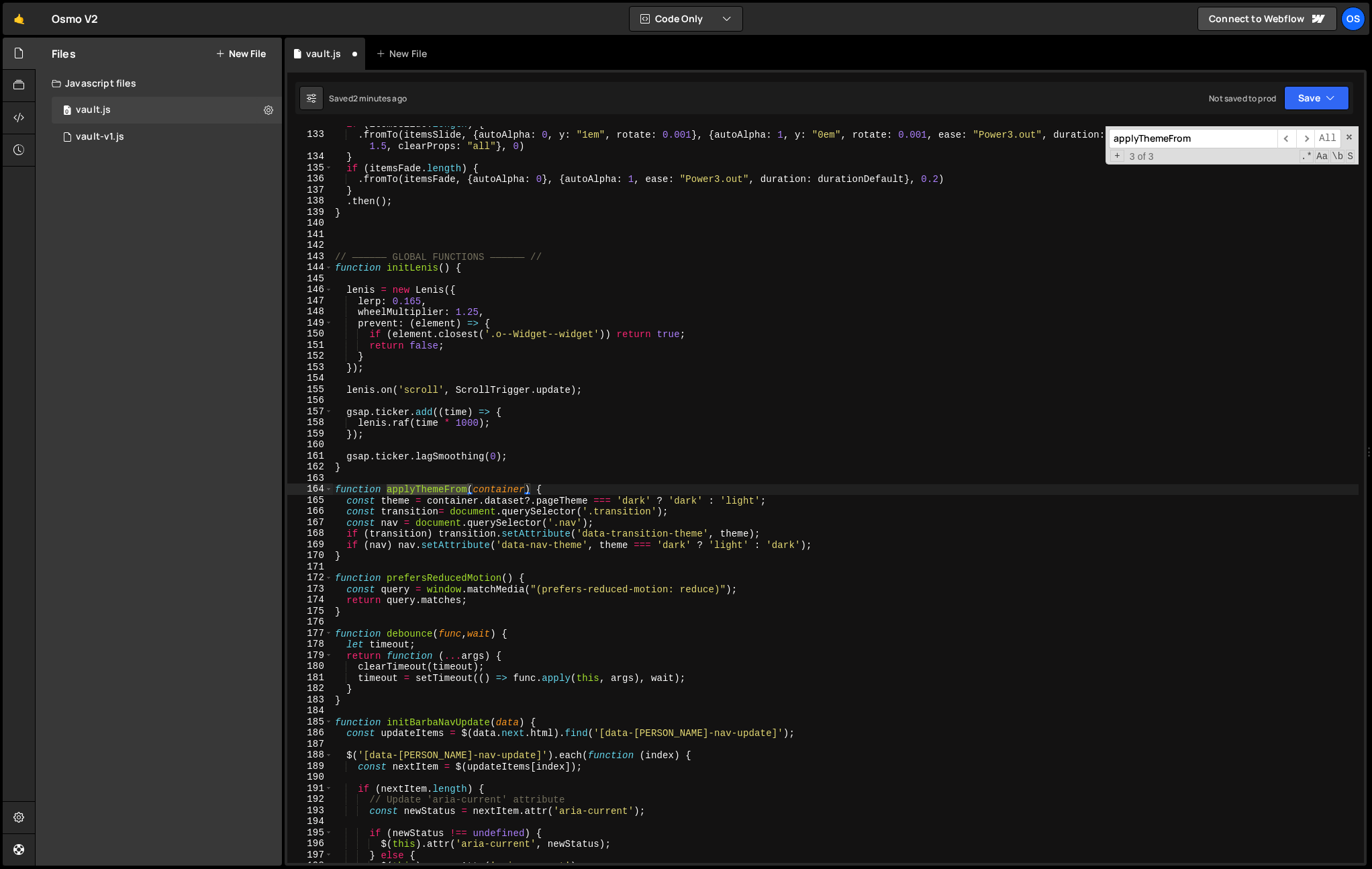
type input "applyThemeFrom"
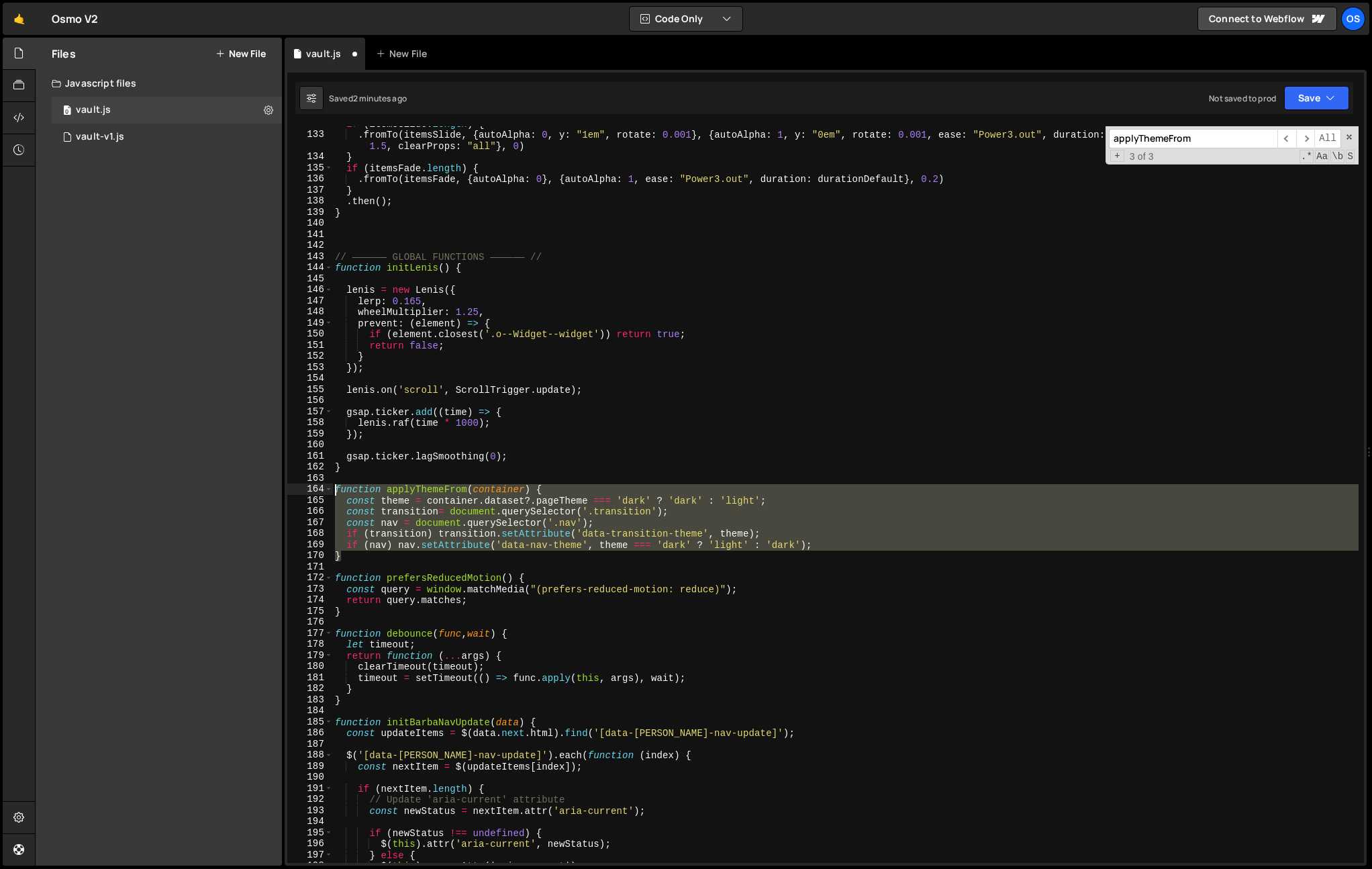
drag, startPoint x: 355, startPoint y: 557, endPoint x: 309, endPoint y: 491, distance: 80.4
click at [309, 491] on div "} 132 133 134 135 136 137 138 139 140 141 142 143 144 145 146 147 148 149 150 1…" at bounding box center [825, 495] width 1077 height 737
type textarea "function applyThemeFrom(container) { const theme = container.dataset?.pageTheme…"
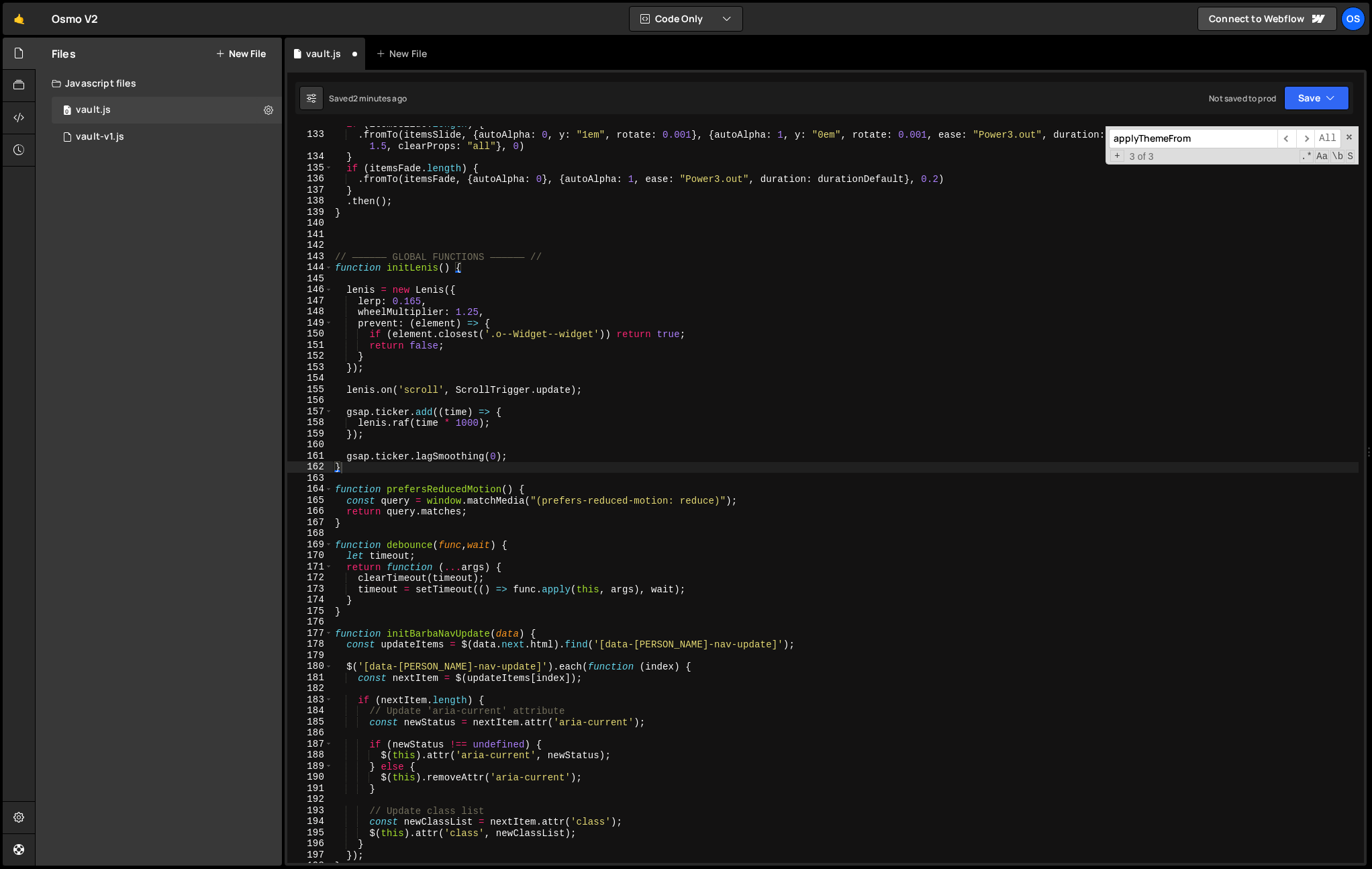
click at [1204, 134] on input "applyThemeFrom" at bounding box center [1193, 139] width 169 height 20
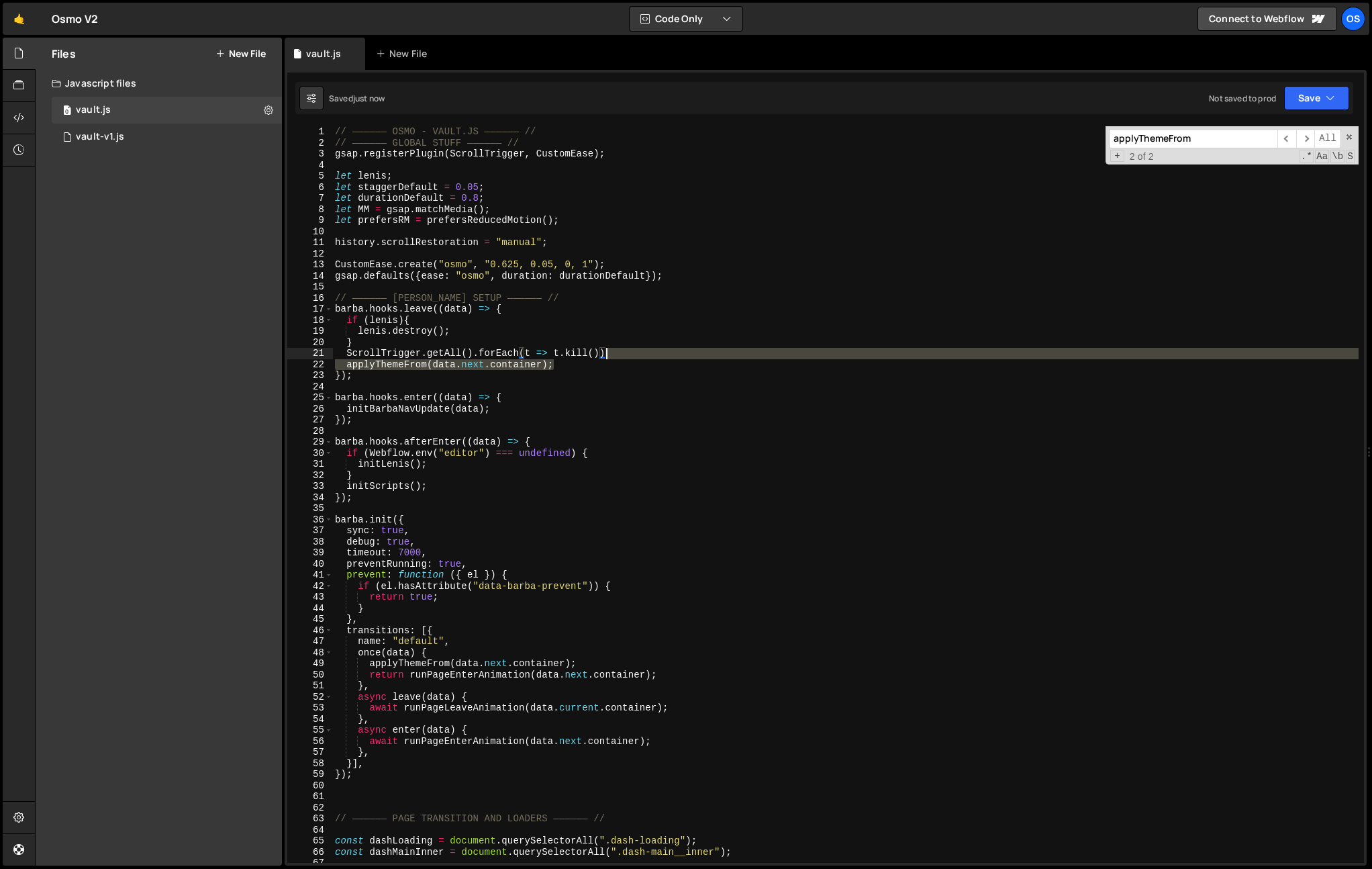
drag, startPoint x: 577, startPoint y: 363, endPoint x: 634, endPoint y: 358, distance: 57.2
click at [634, 358] on div "// —————— OSMO - VAULT.JS —————— // // —————— GLOBAL STUFF —————— // gsap . reg…" at bounding box center [846, 506] width 1027 height 759
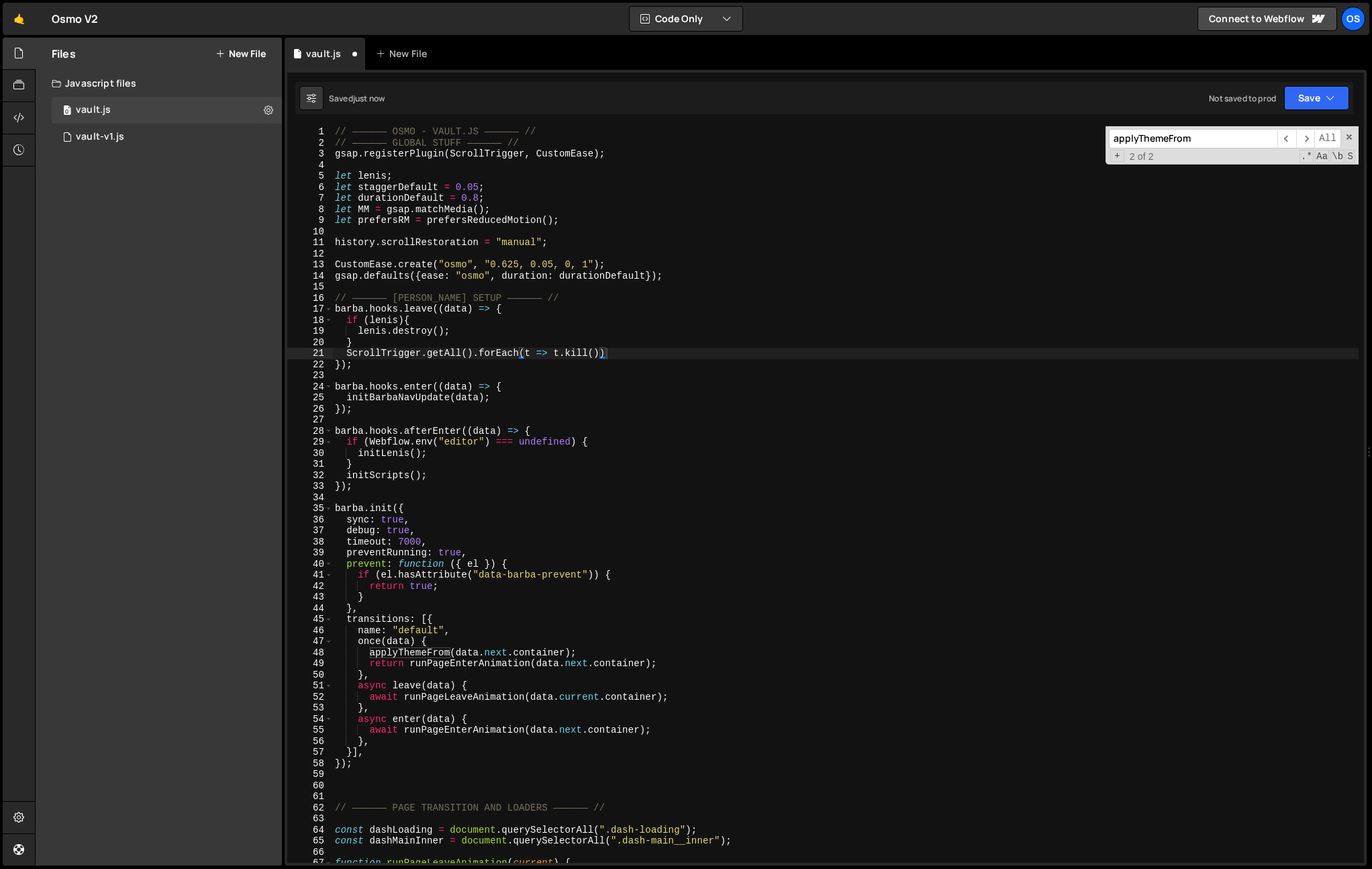
click at [1197, 130] on input "applyThemeFrom" at bounding box center [1193, 139] width 169 height 20
type textarea "applyThemeFrom(data.next.container);"
drag, startPoint x: 586, startPoint y: 651, endPoint x: 264, endPoint y: 652, distance: 322.0
click at [264, 652] on div "Files New File Javascript files 0 vault.js 0 0 vault-v1.js 0 CSS files Copy sha…" at bounding box center [703, 452] width 1337 height 829
paste textarea "saveActiveLoginOnce();"
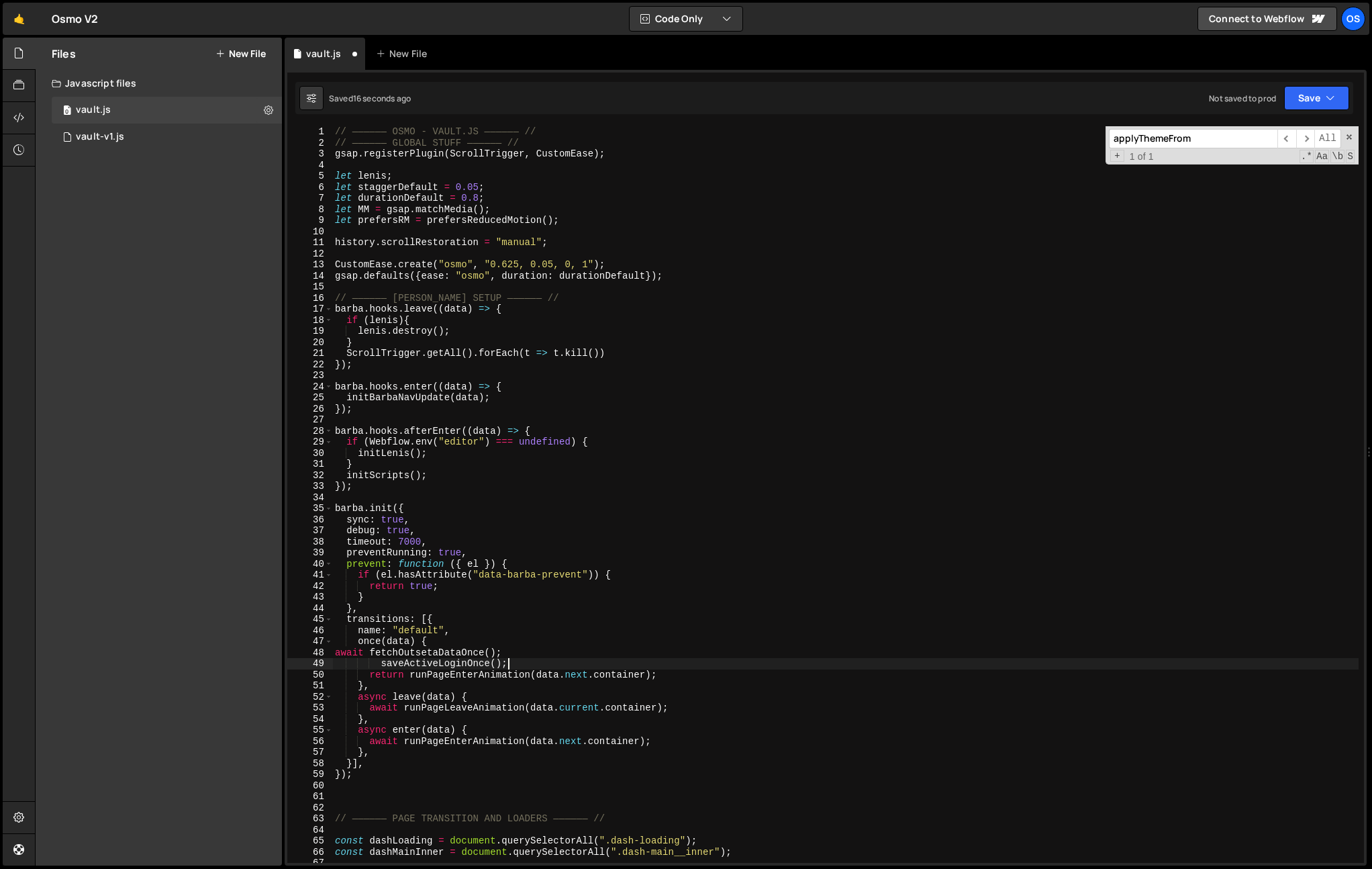
click at [335, 652] on div "// —————— OSMO - VAULT.JS —————— // // —————— GLOBAL STUFF —————— // gsap . reg…" at bounding box center [846, 506] width 1027 height 759
click at [382, 665] on div "// —————— OSMO - VAULT.JS —————— // // —————— GLOBAL STUFF —————— // gsap . reg…" at bounding box center [846, 506] width 1027 height 759
type textarea "saveActiveLoginOnce();"
click at [518, 665] on div "// —————— OSMO - VAULT.JS —————— // // —————— GLOBAL STUFF —————— // gsap . reg…" at bounding box center [846, 506] width 1027 height 759
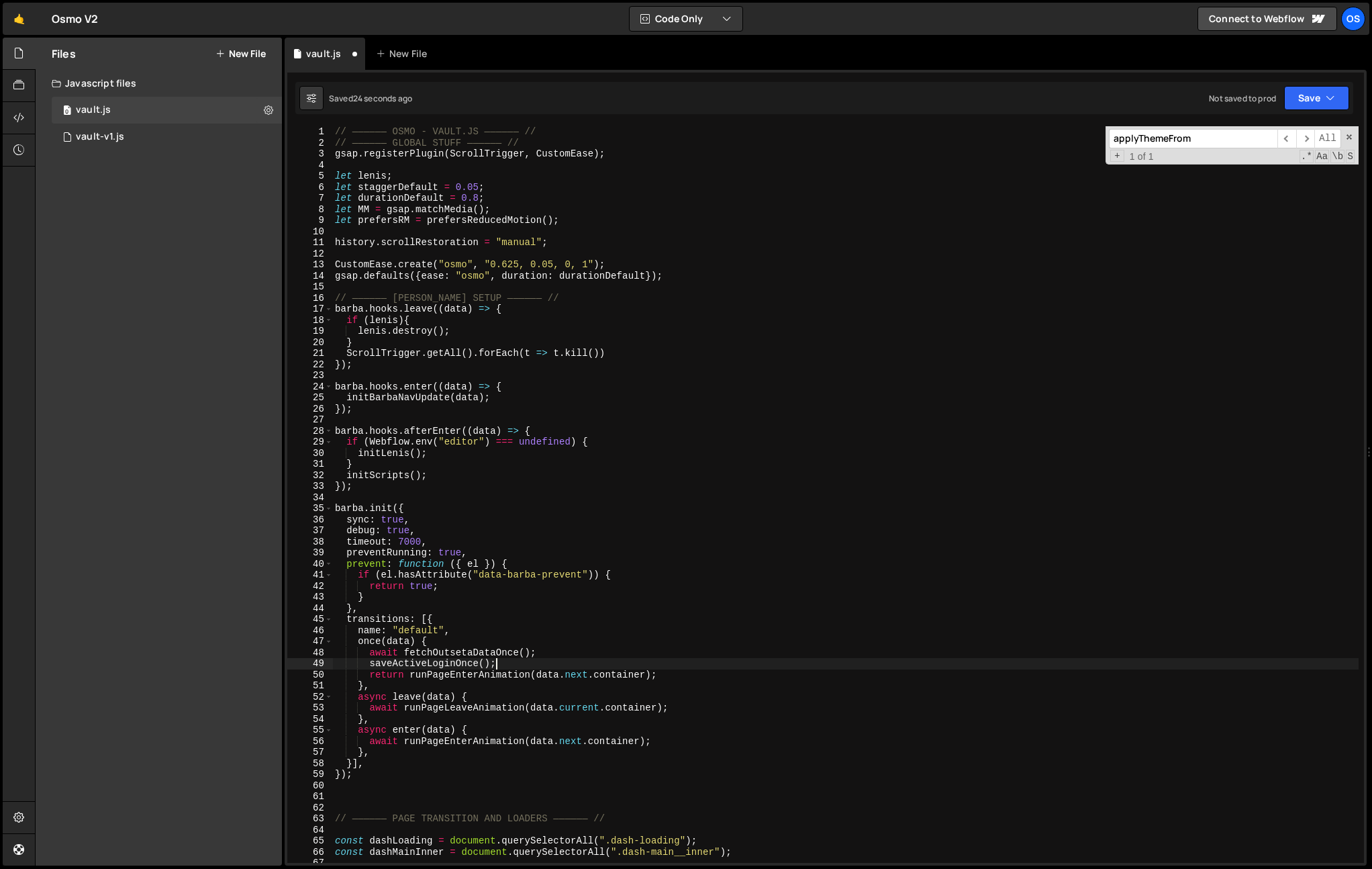
paste textarea "initBasicFunctionsOnce();"
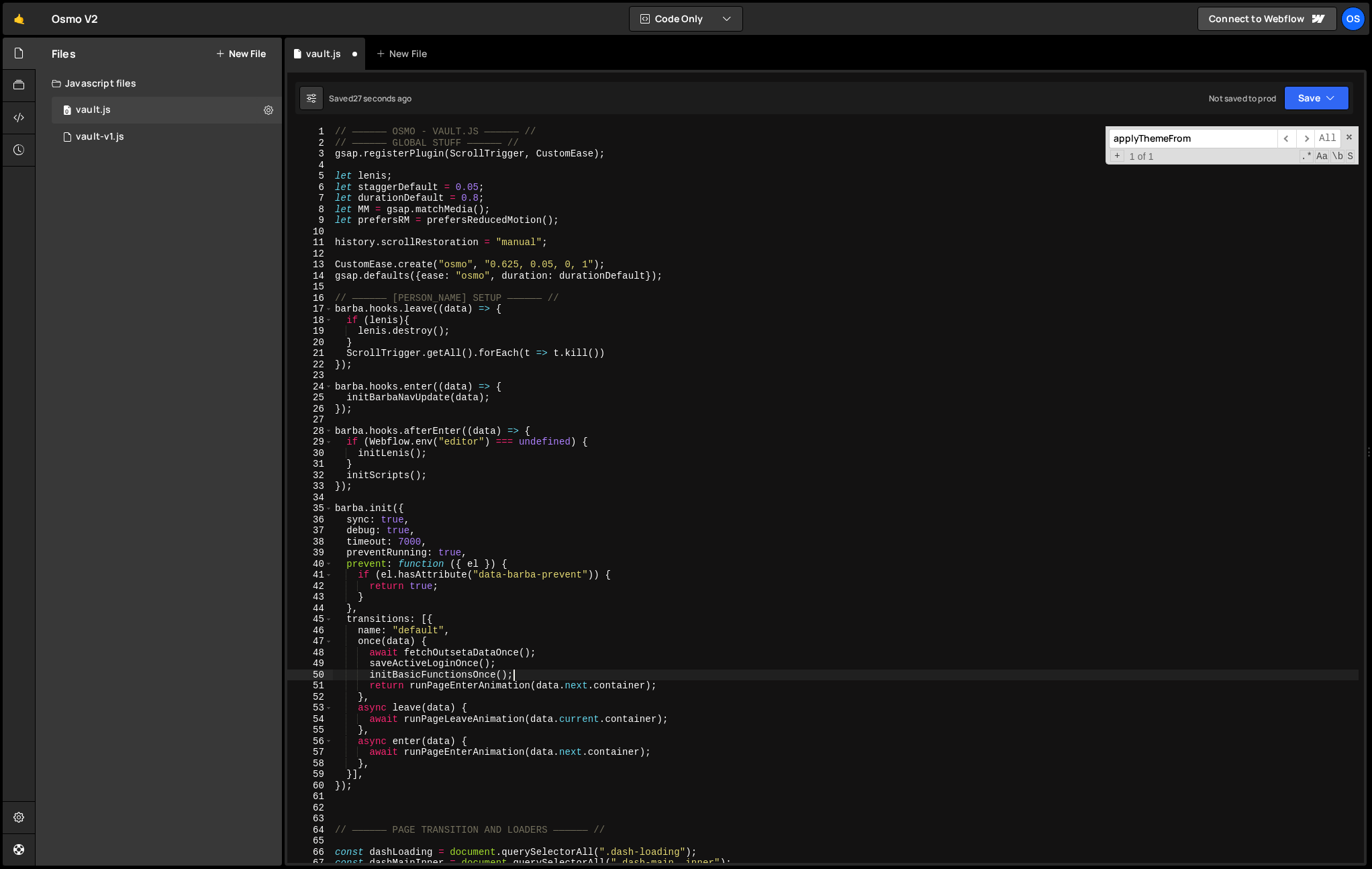
type textarea "initBasicFunctionsOnce();"
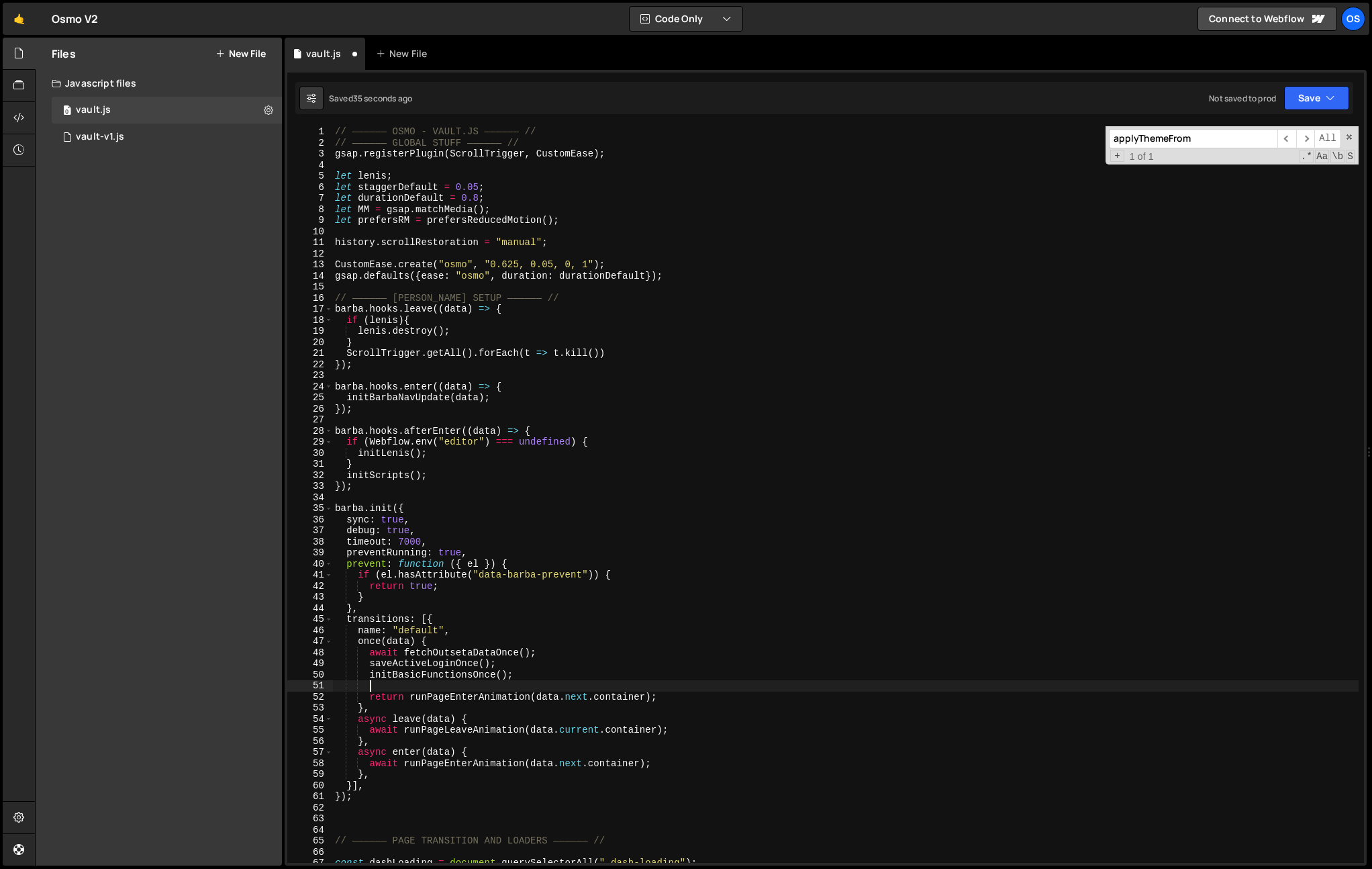
paste textarea "initListSearch();"
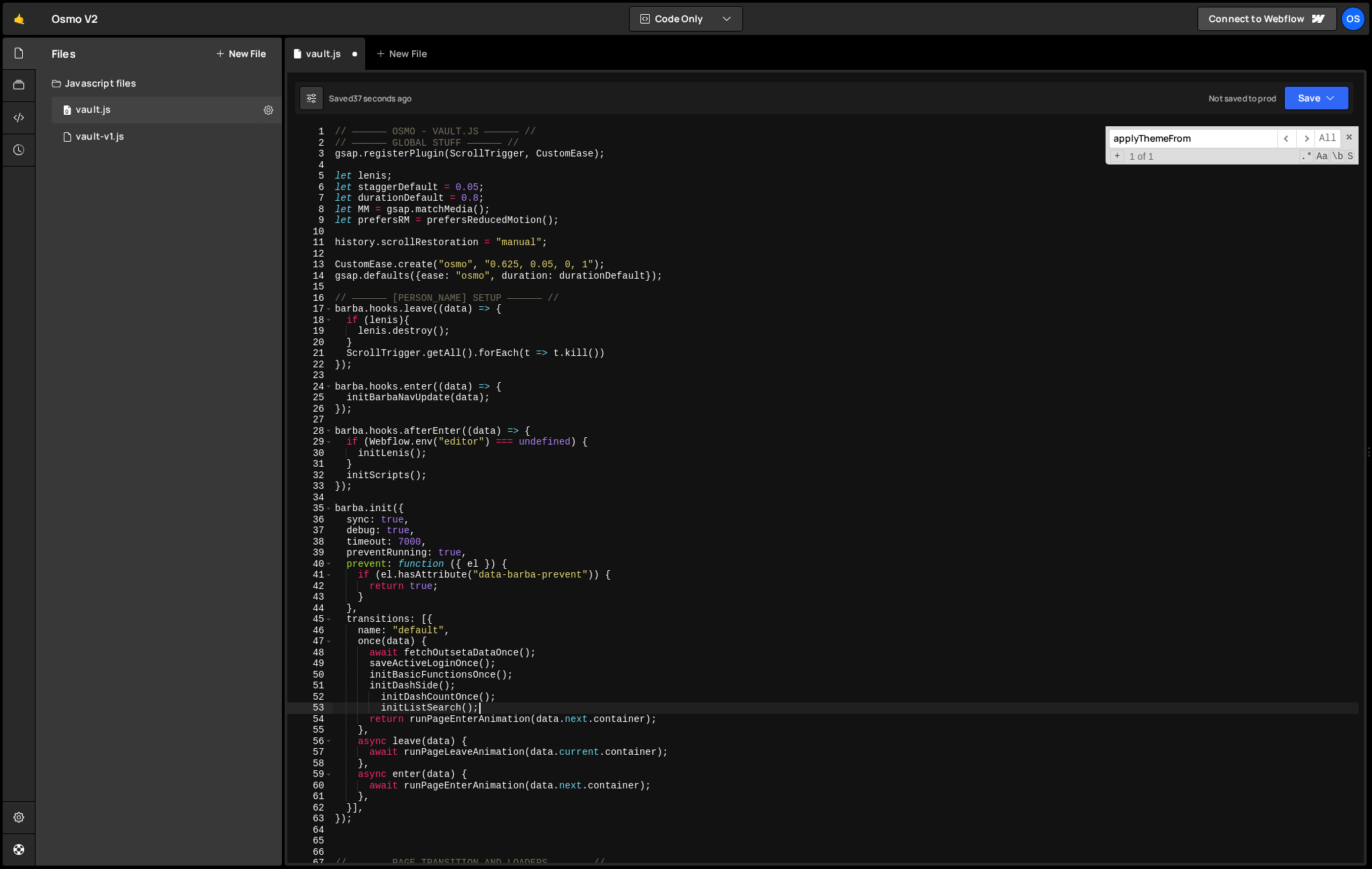
click at [376, 701] on div "// —————— OSMO - VAULT.JS —————— // // —————— GLOBAL STUFF —————— // gsap . reg…" at bounding box center [846, 506] width 1027 height 759
click at [664, 715] on div "// —————— OSMO - VAULT.JS —————— // // —————— GLOBAL STUFF —————— // gsap . reg…" at bounding box center [846, 506] width 1027 height 759
type textarea "initListSearch();"
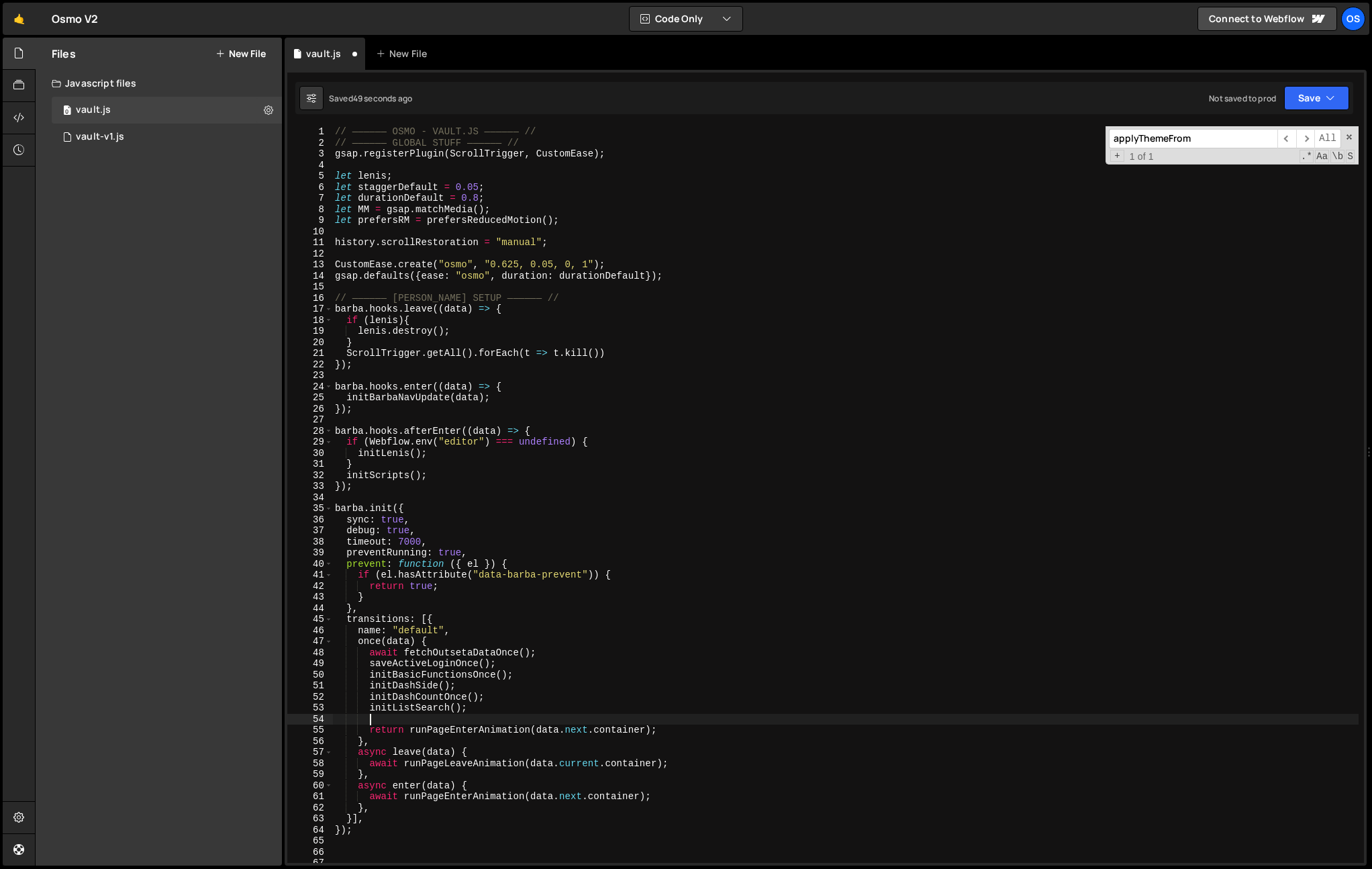
paste textarea "}"
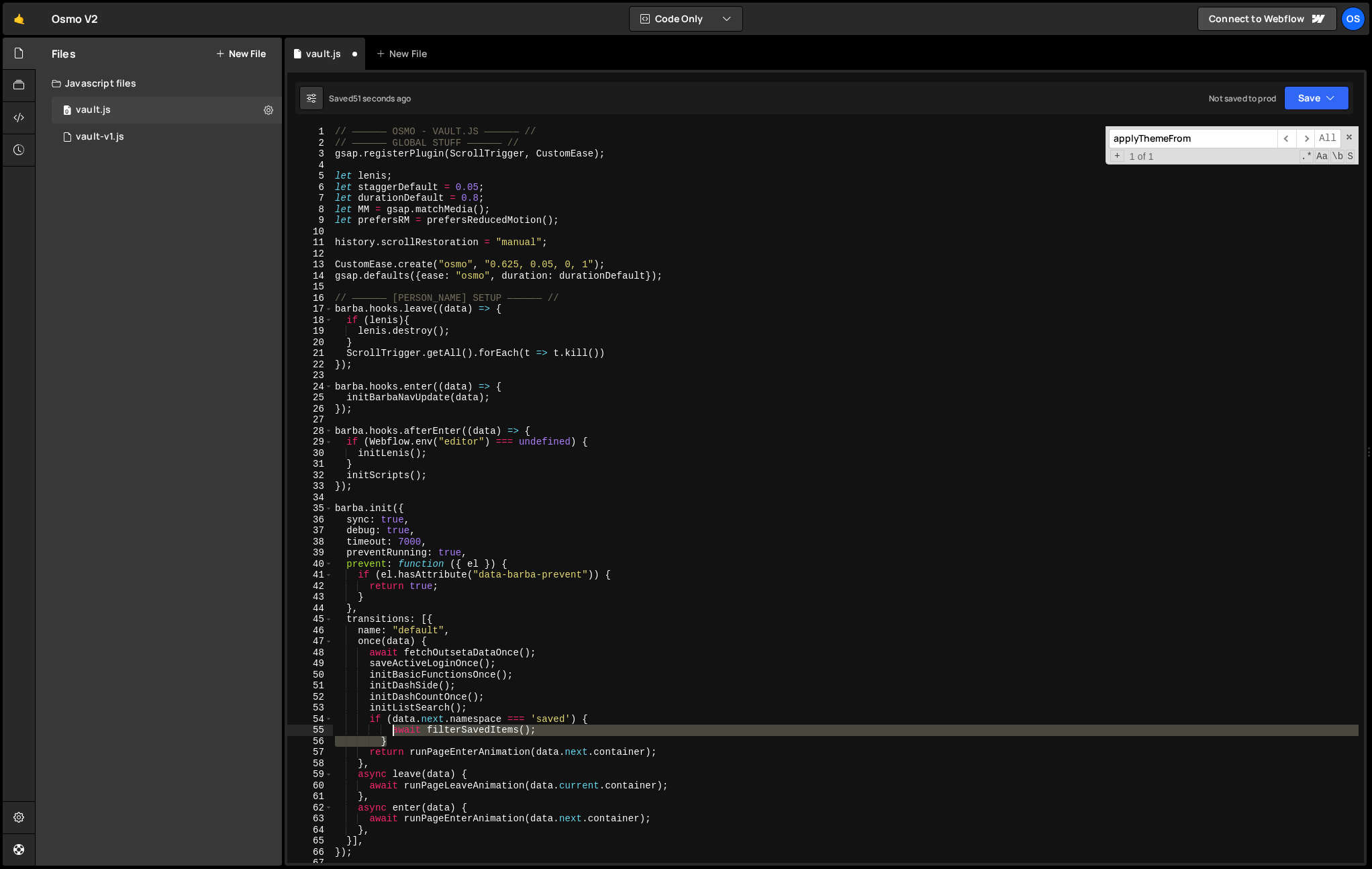
drag, startPoint x: 397, startPoint y: 740, endPoint x: 391, endPoint y: 730, distance: 11.7
click at [390, 730] on div "// —————— OSMO - VAULT.JS —————— // // —————— GLOBAL STUFF —————— // gsap . reg…" at bounding box center [846, 506] width 1027 height 759
click at [512, 696] on div "// —————— OSMO - VAULT.JS —————— // // —————— GLOBAL STUFF —————— // gsap . reg…" at bounding box center [846, 506] width 1027 height 759
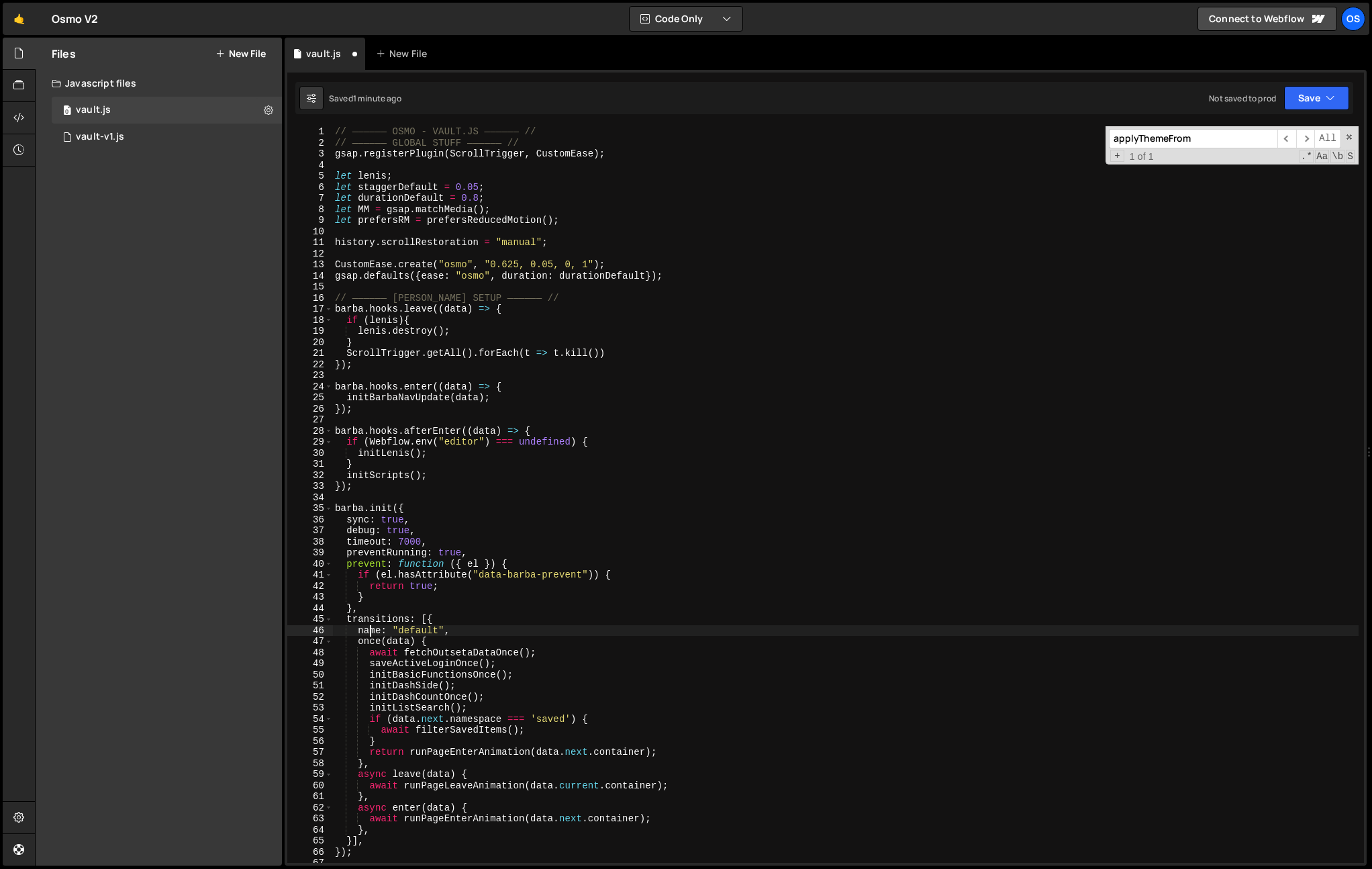
drag, startPoint x: 367, startPoint y: 630, endPoint x: 355, endPoint y: 628, distance: 12.2
click at [366, 630] on div "// —————— OSMO - VAULT.JS —————— // // —————— GLOBAL STUFF —————— // gsap . reg…" at bounding box center [846, 506] width 1027 height 759
drag, startPoint x: 346, startPoint y: 622, endPoint x: 348, endPoint y: 636, distance: 14.1
click at [346, 622] on div "// —————— OSMO - VAULT.JS —————— // // —————— GLOBAL STUFF —————— // gsap . reg…" at bounding box center [846, 506] width 1027 height 759
click at [351, 645] on div "// —————— OSMO - VAULT.JS —————— // // —————— GLOBAL STUFF —————— // gsap . reg…" at bounding box center [846, 506] width 1027 height 759
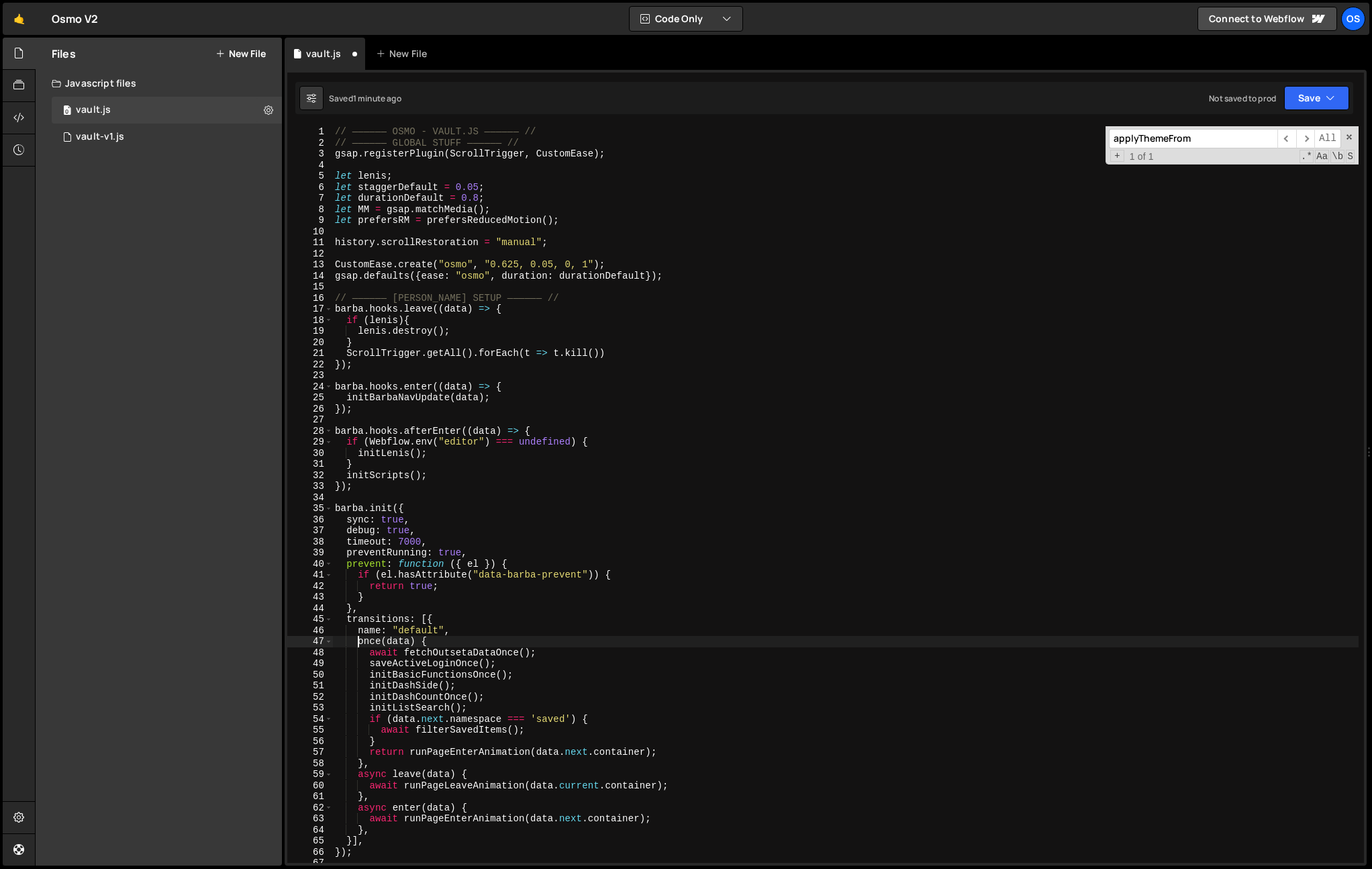
click at [356, 643] on div "// —————— OSMO - VAULT.JS —————— // // —————— GLOBAL STUFF —————— // gsap . reg…" at bounding box center [846, 506] width 1027 height 759
paste textarea "async"
click at [492, 599] on div "// —————— OSMO - VAULT.JS —————— // // —————— GLOBAL STUFF —————— // gsap . reg…" at bounding box center [846, 506] width 1027 height 759
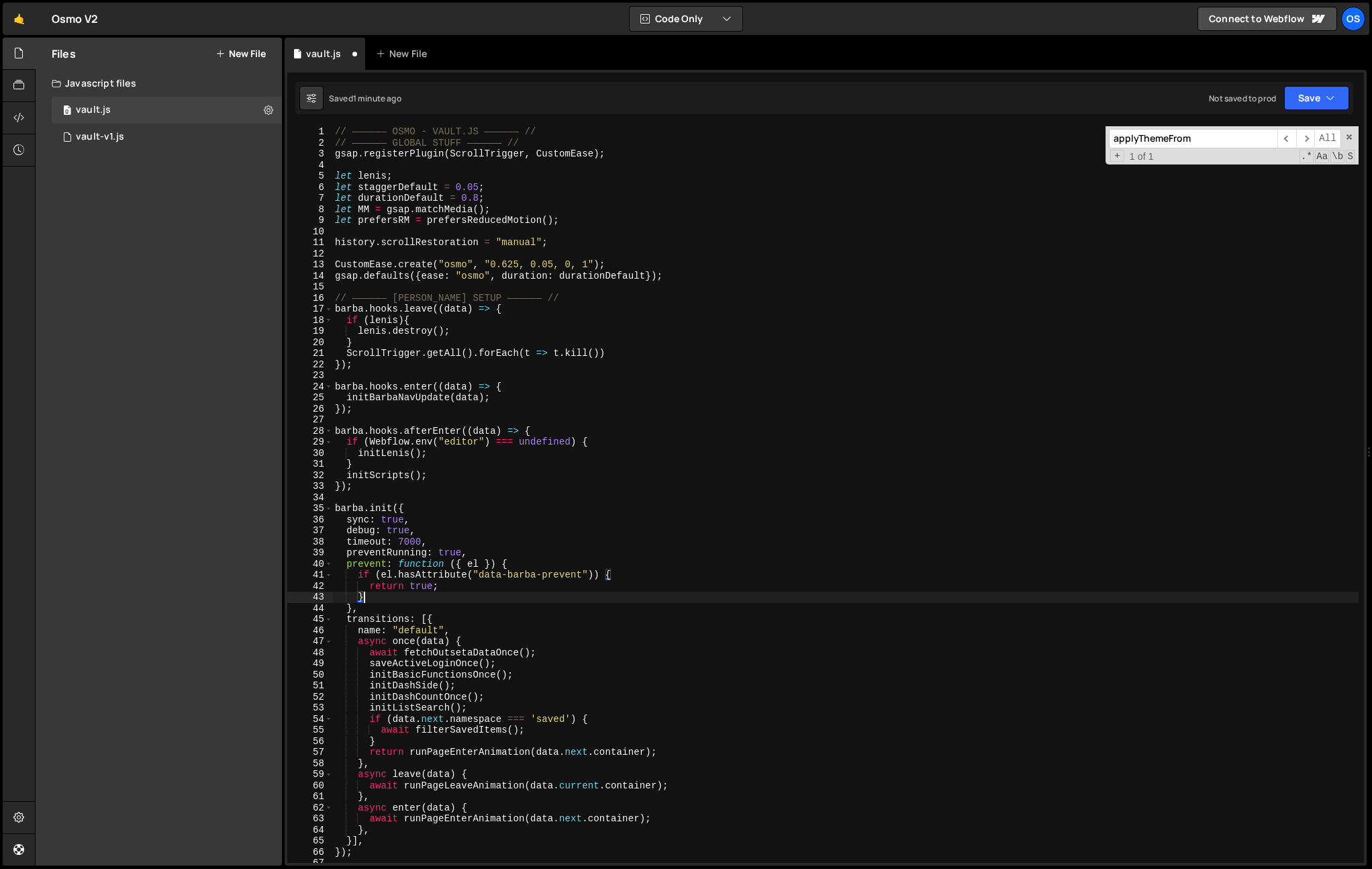
click at [451, 683] on div "// —————— OSMO - VAULT.JS —————— // // —————— GLOBAL STUFF —————— // gsap . reg…" at bounding box center [846, 506] width 1027 height 759
type textarea "initDashSide();"
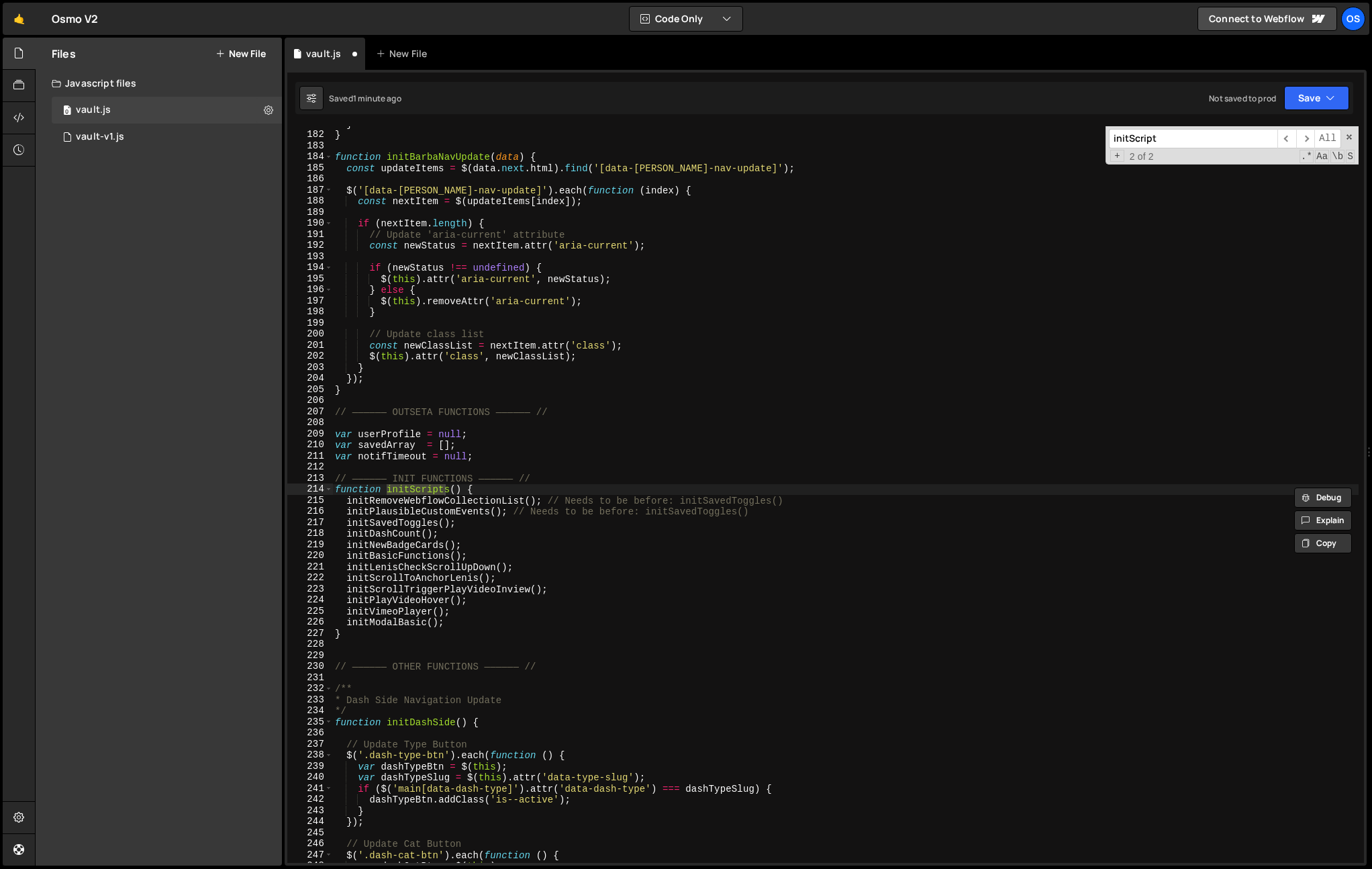
scroll to position [0, 0]
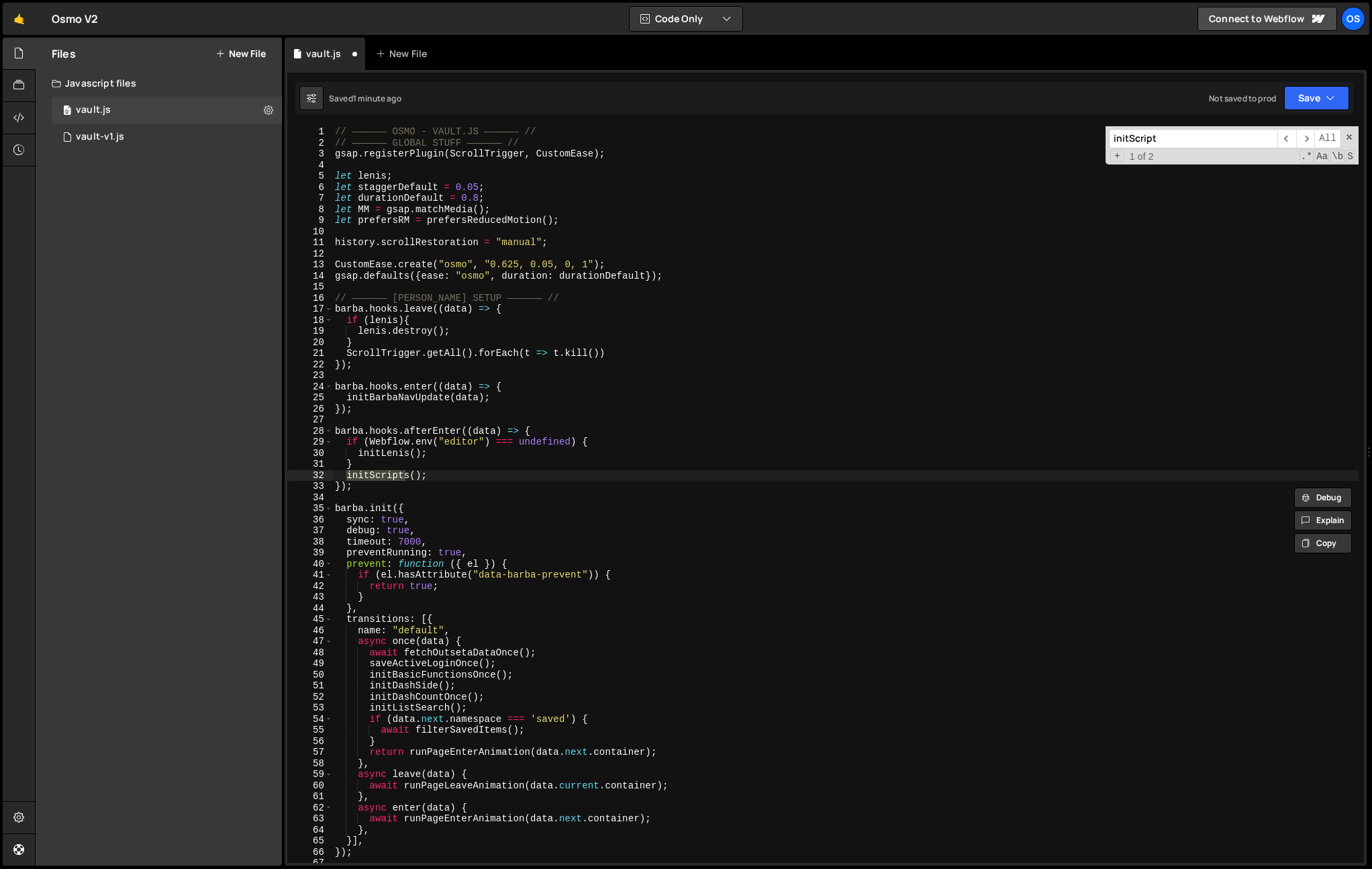
type input "initScript"
click at [391, 477] on div "// —————— OSMO - VAULT.JS —————— // // —————— GLOBAL STUFF —————— // gsap . reg…" at bounding box center [846, 495] width 1027 height 737
click at [391, 477] on div "// —————— OSMO - VAULT.JS —————— // // —————— GLOBAL STUFF —————— // gsap . reg…" at bounding box center [846, 506] width 1027 height 759
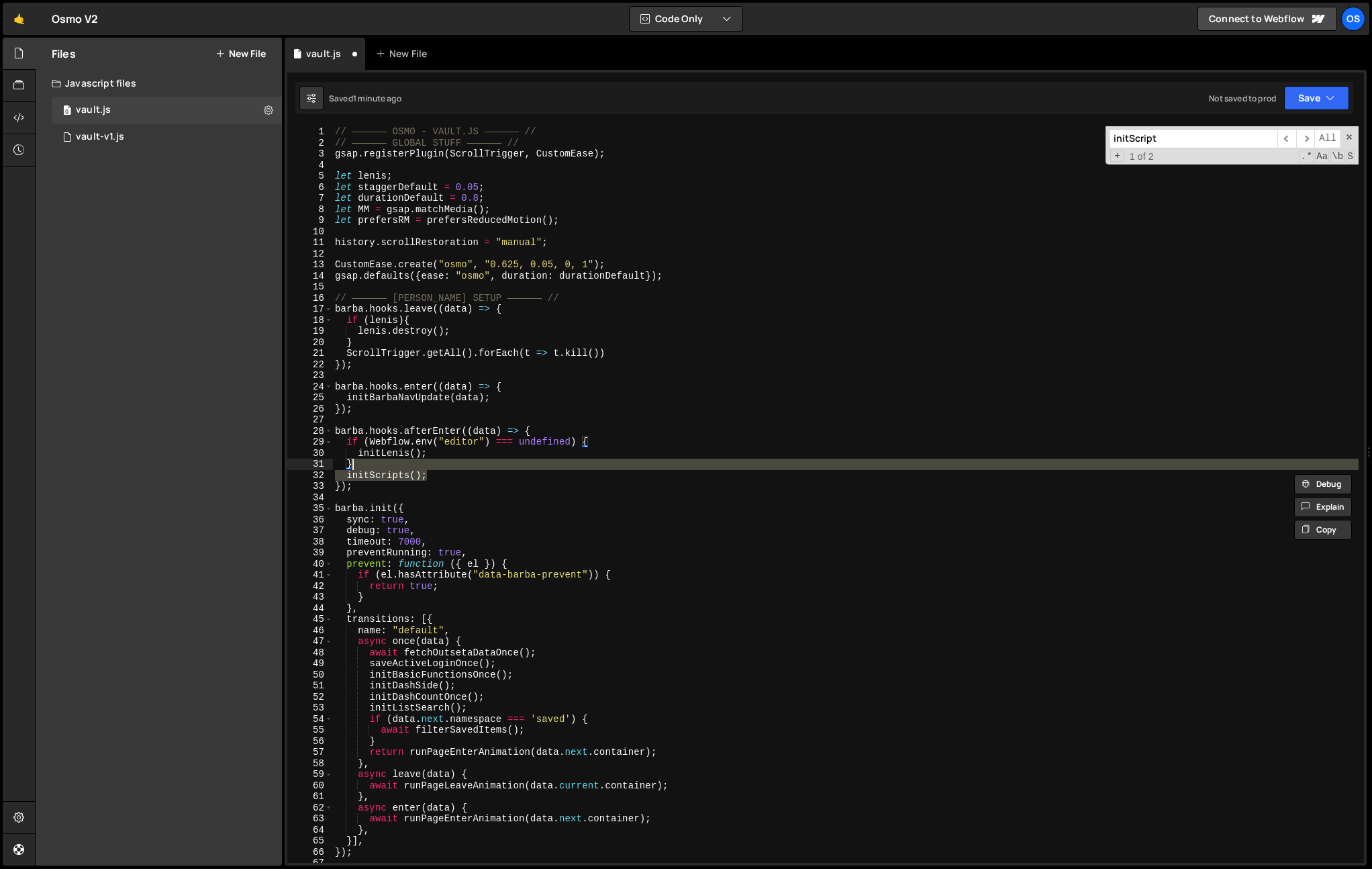
drag, startPoint x: 468, startPoint y: 474, endPoint x: 470, endPoint y: 465, distance: 9.2
click at [470, 465] on div "// —————— OSMO - VAULT.JS —————— // // —————— GLOBAL STUFF —————— // gsap . reg…" at bounding box center [846, 506] width 1027 height 759
click at [390, 479] on div "// —————— OSMO - VAULT.JS —————— // // —————— GLOBAL STUFF —————— // gsap . reg…" at bounding box center [846, 495] width 1027 height 737
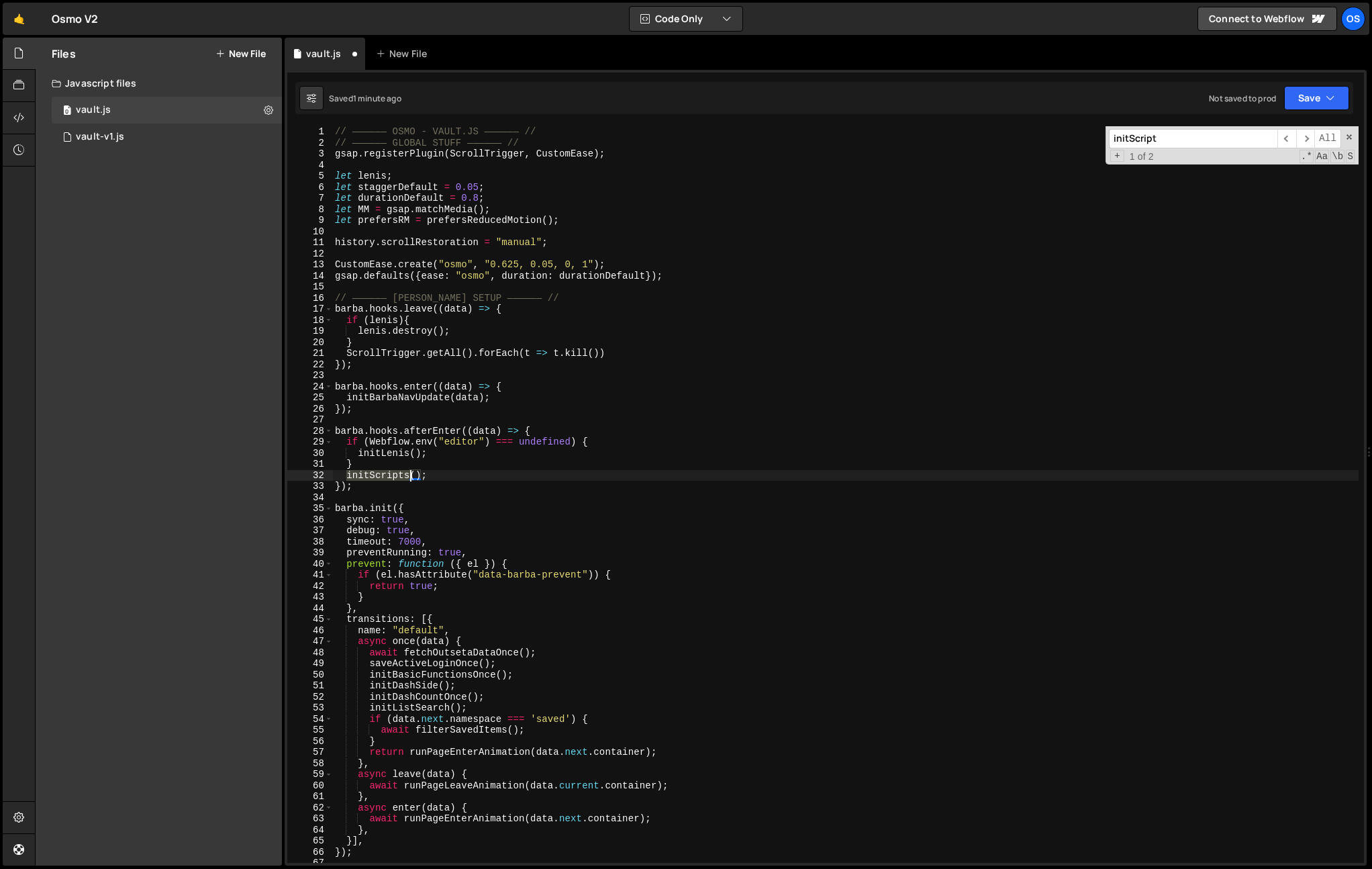
click at [390, 479] on div "// —————— OSMO - VAULT.JS —————— // // —————— GLOBAL STUFF —————— // gsap . reg…" at bounding box center [846, 506] width 1027 height 759
click at [410, 474] on div "// —————— OSMO - VAULT.JS —————— // // —————— GLOBAL STUFF —————— // gsap . reg…" at bounding box center [846, 495] width 1027 height 737
click at [410, 474] on div "// —————— OSMO - VAULT.JS —————— // // —————— GLOBAL STUFF —————— // gsap . reg…" at bounding box center [846, 506] width 1027 height 759
click at [391, 474] on div "// —————— OSMO - VAULT.JS —————— // // —————— GLOBAL STUFF —————— // gsap . reg…" at bounding box center [846, 506] width 1027 height 759
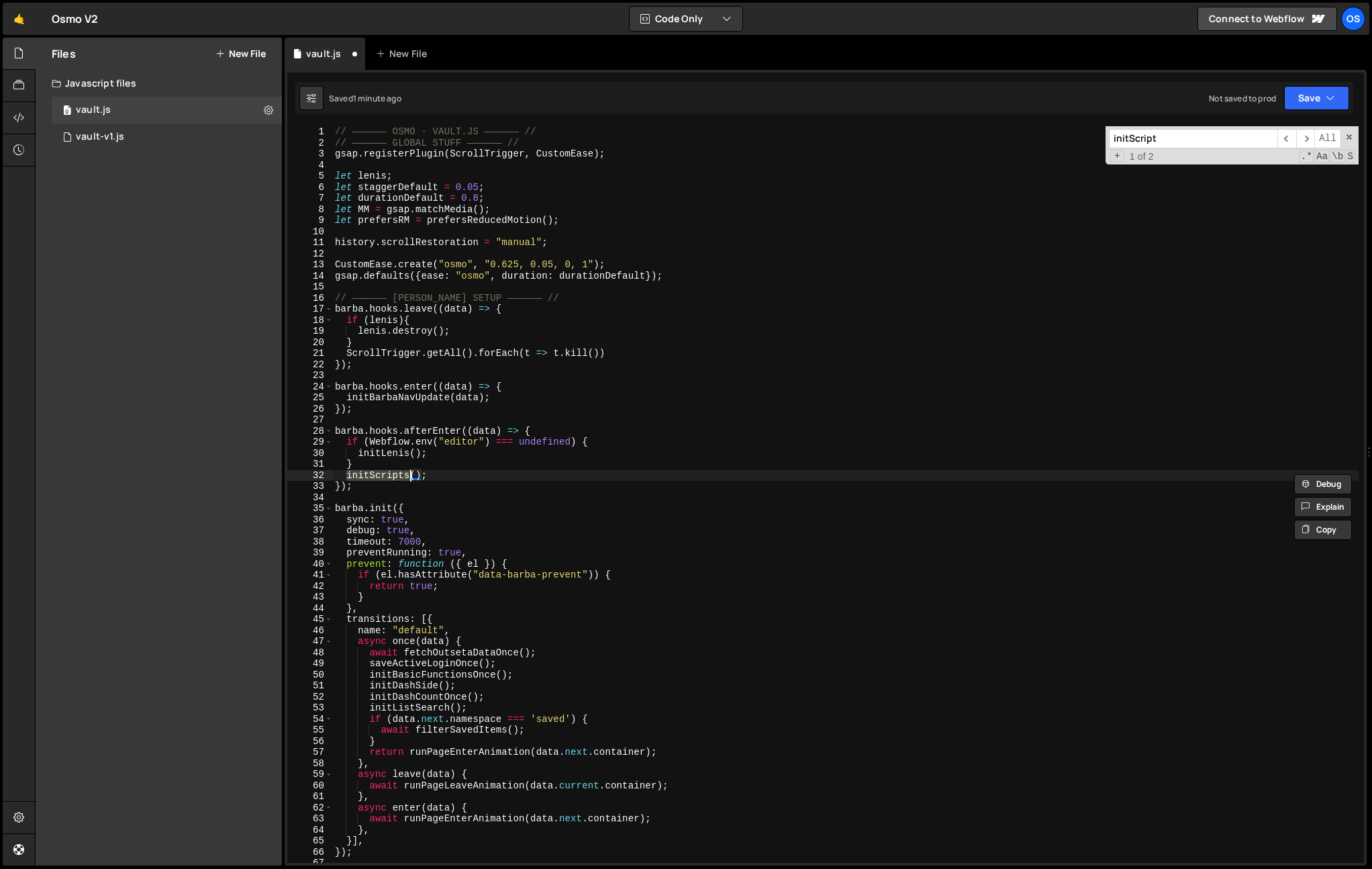
click at [479, 483] on div "// —————— OSMO - VAULT.JS —————— // // —————— GLOBAL STUFF —————— // gsap . reg…" at bounding box center [846, 506] width 1027 height 759
click at [403, 478] on div "// —————— OSMO - VAULT.JS —————— // // —————— GLOBAL STUFF —————— // gsap . reg…" at bounding box center [846, 506] width 1027 height 759
click at [512, 694] on div "// —————— OSMO - VAULT.JS —————— // // —————— GLOBAL STUFF —————— // gsap . reg…" at bounding box center [846, 506] width 1027 height 759
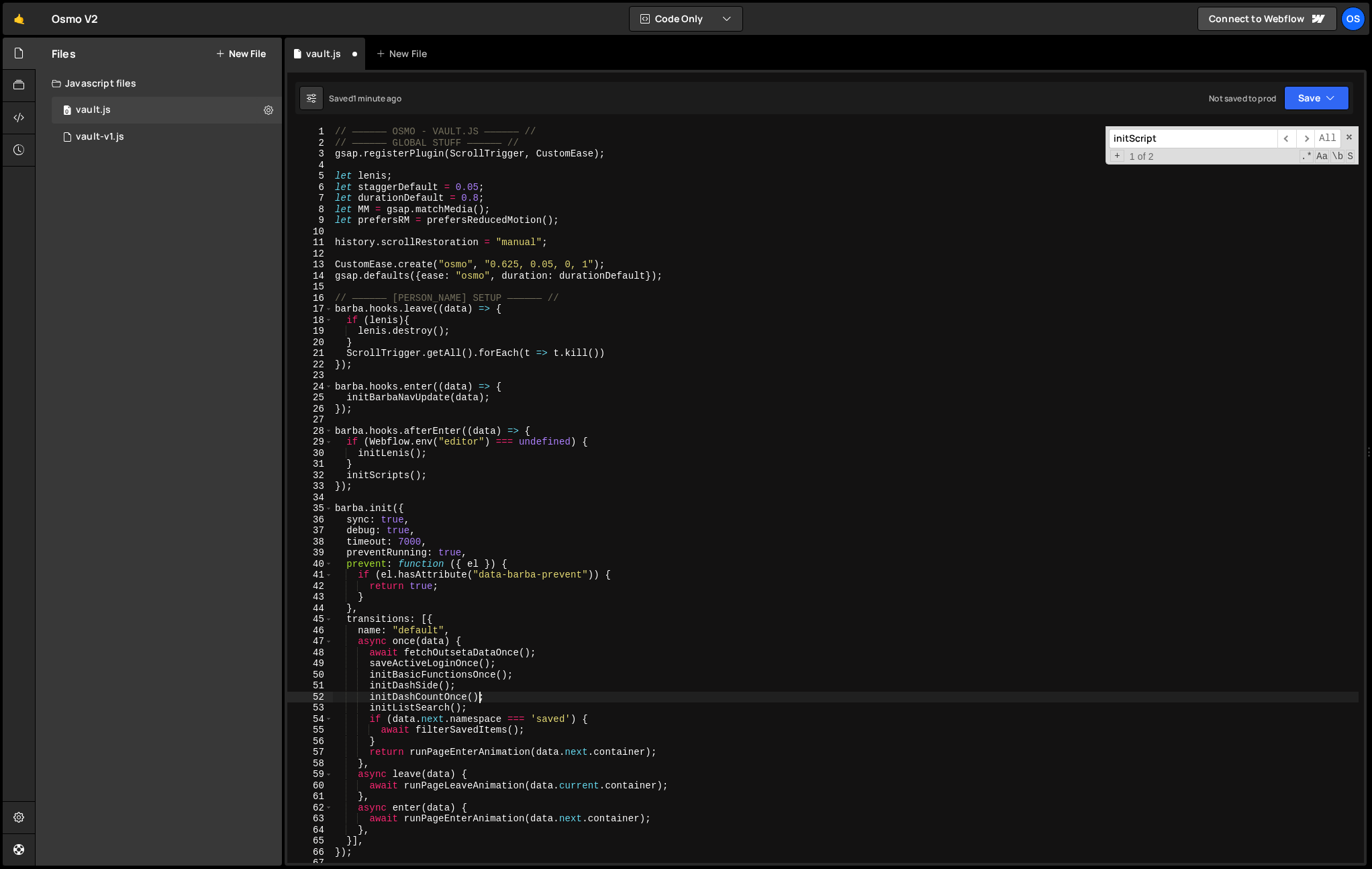
click at [480, 700] on div "// —————— OSMO - VAULT.JS —————— // // —————— GLOBAL STUFF —————— // gsap . reg…" at bounding box center [846, 506] width 1027 height 759
click at [491, 706] on div "// —————— OSMO - VAULT.JS —————— // // —————— GLOBAL STUFF —————— // gsap . reg…" at bounding box center [846, 506] width 1027 height 759
type textarea "initListSearch();"
paste textarea "initScript(data);"
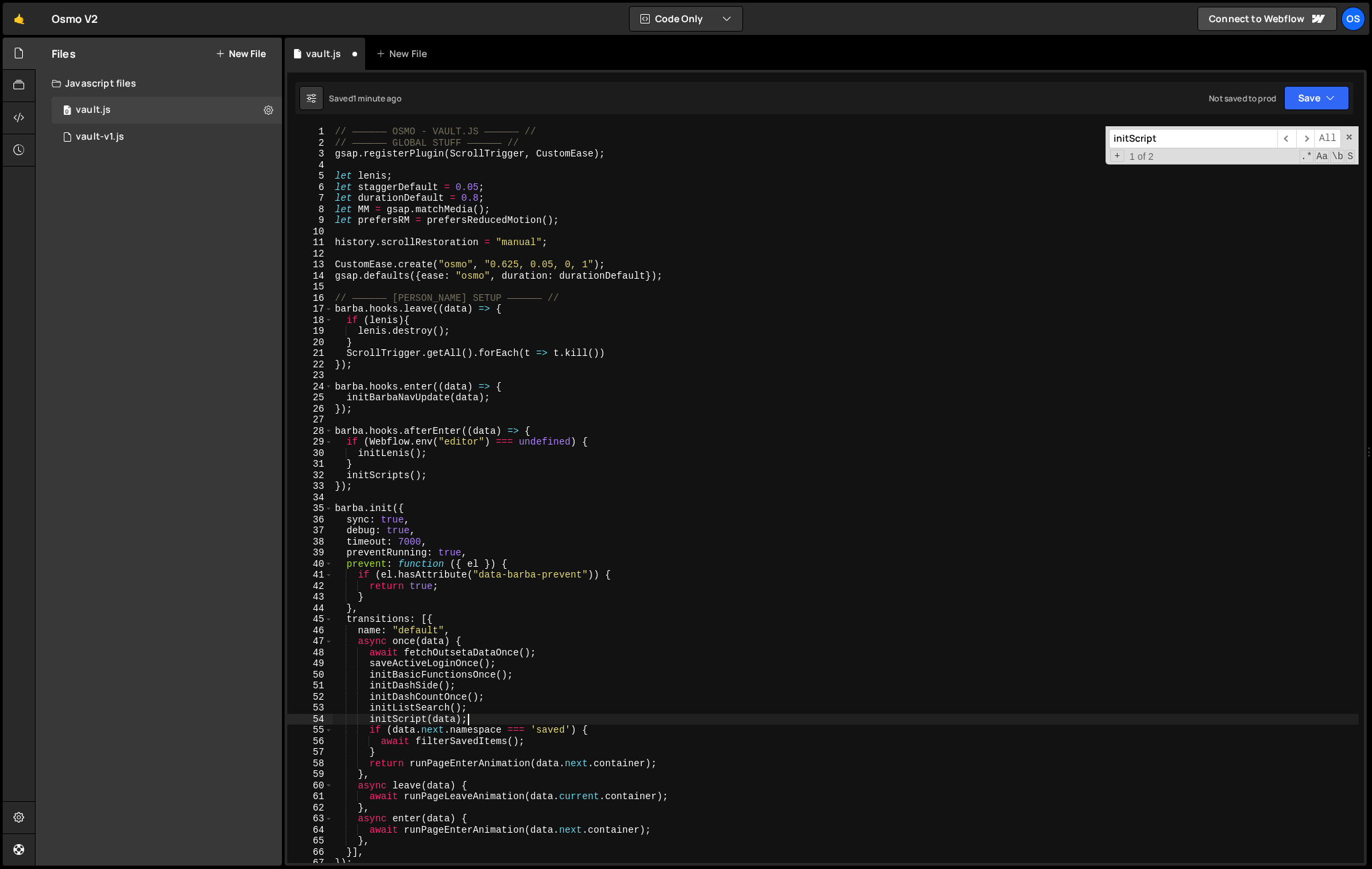
click at [394, 479] on div "// —————— OSMO - VAULT.JS —————— // // —————— GLOBAL STUFF —————— // gsap . reg…" at bounding box center [846, 506] width 1027 height 759
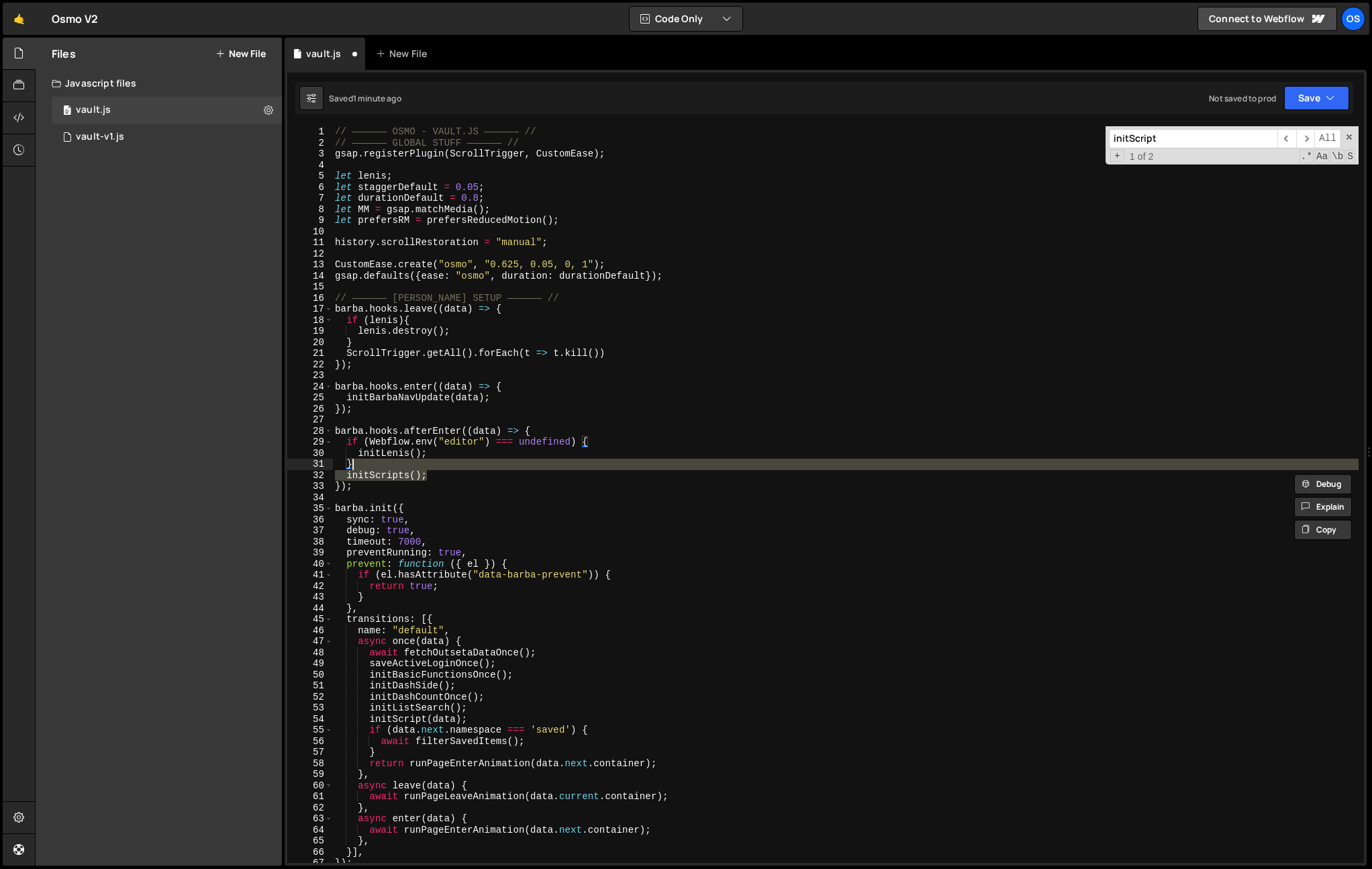
drag, startPoint x: 472, startPoint y: 472, endPoint x: 477, endPoint y: 466, distance: 7.8
click at [477, 466] on div "// —————— OSMO - VAULT.JS —————— // // —————— GLOBAL STUFF —————— // gsap . reg…" at bounding box center [846, 506] width 1027 height 759
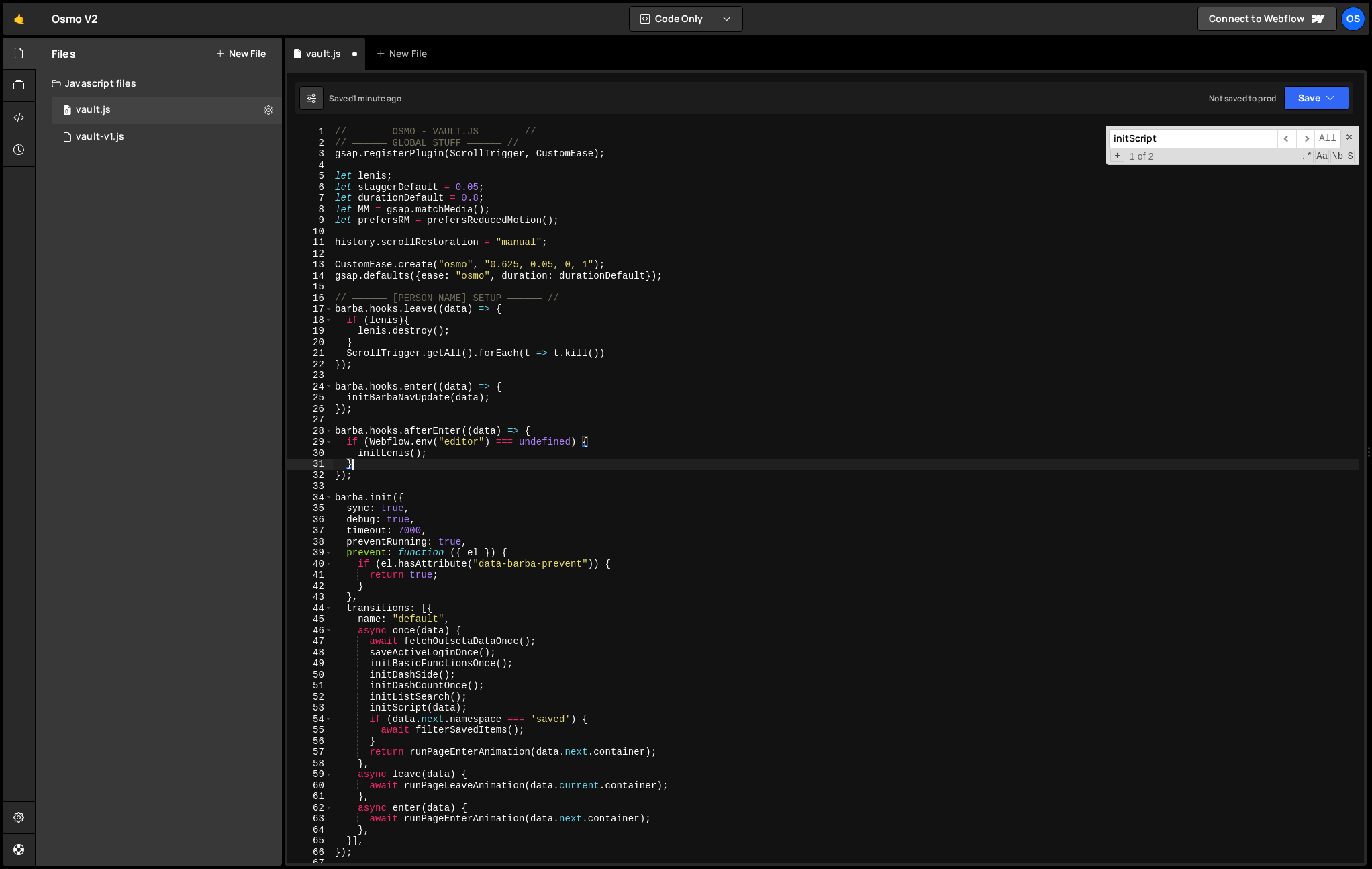
scroll to position [0, 1]
type textarea "}"
paste input "s"
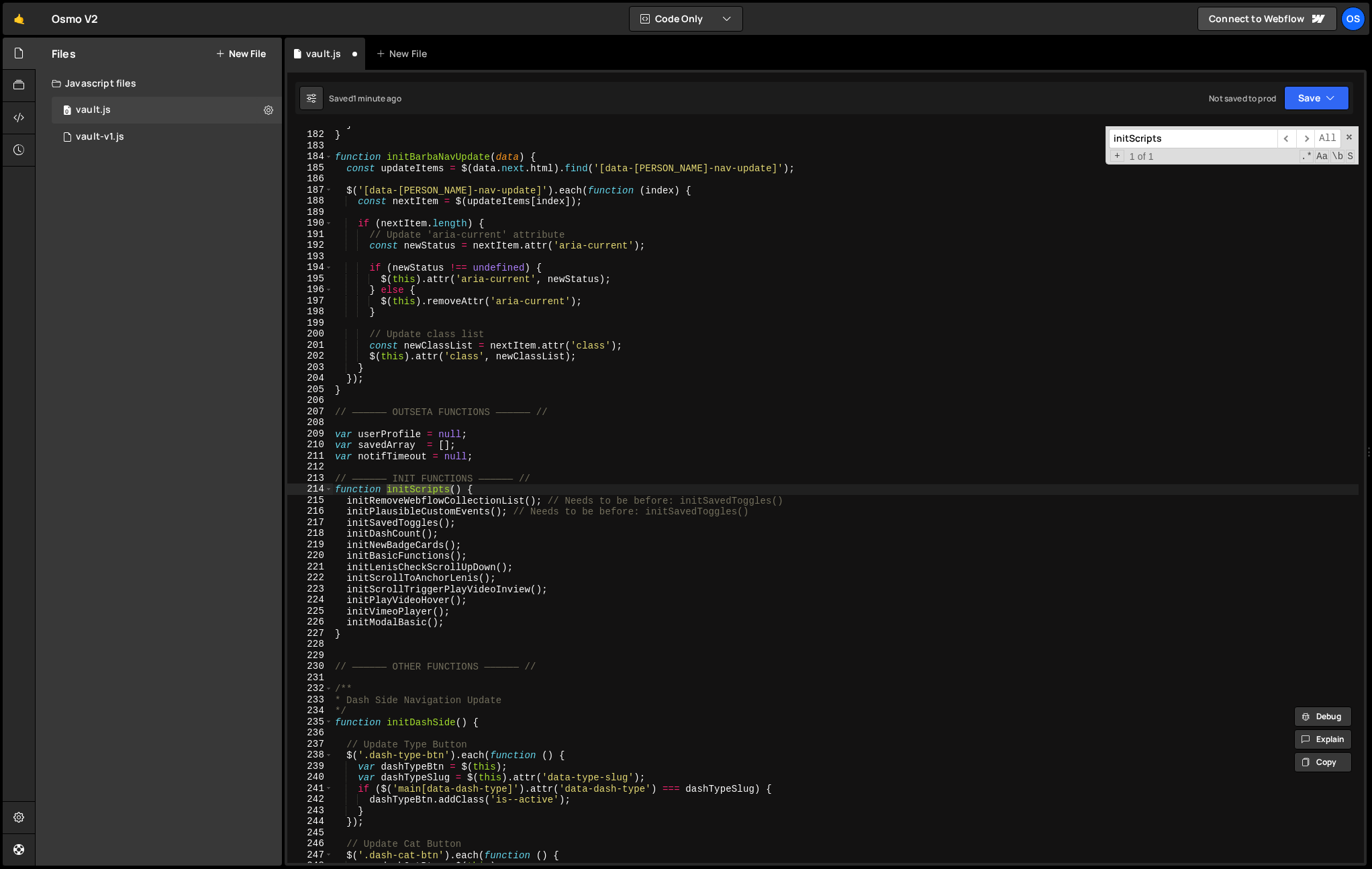
scroll to position [2037, 0]
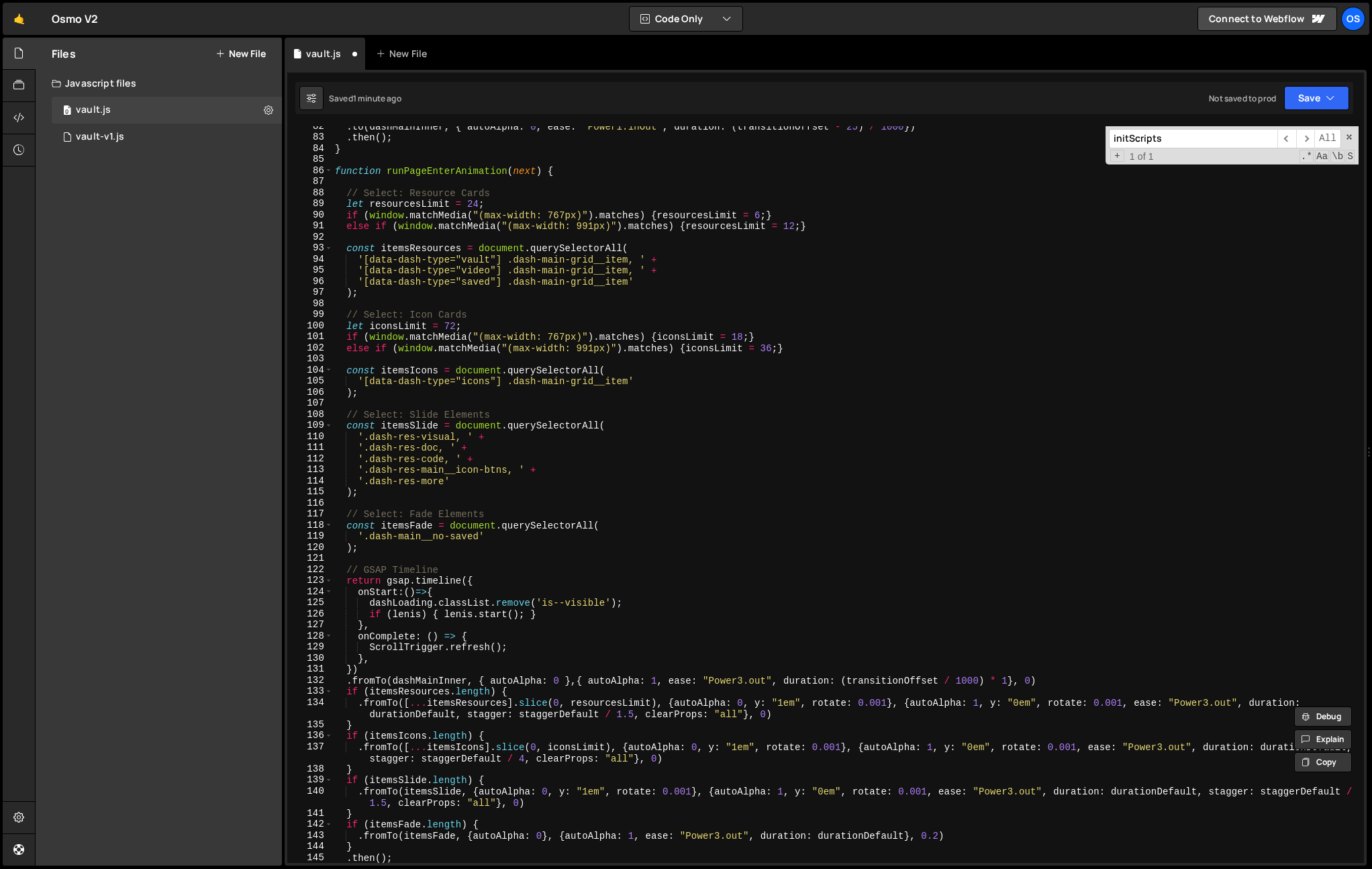
type input "initScript"
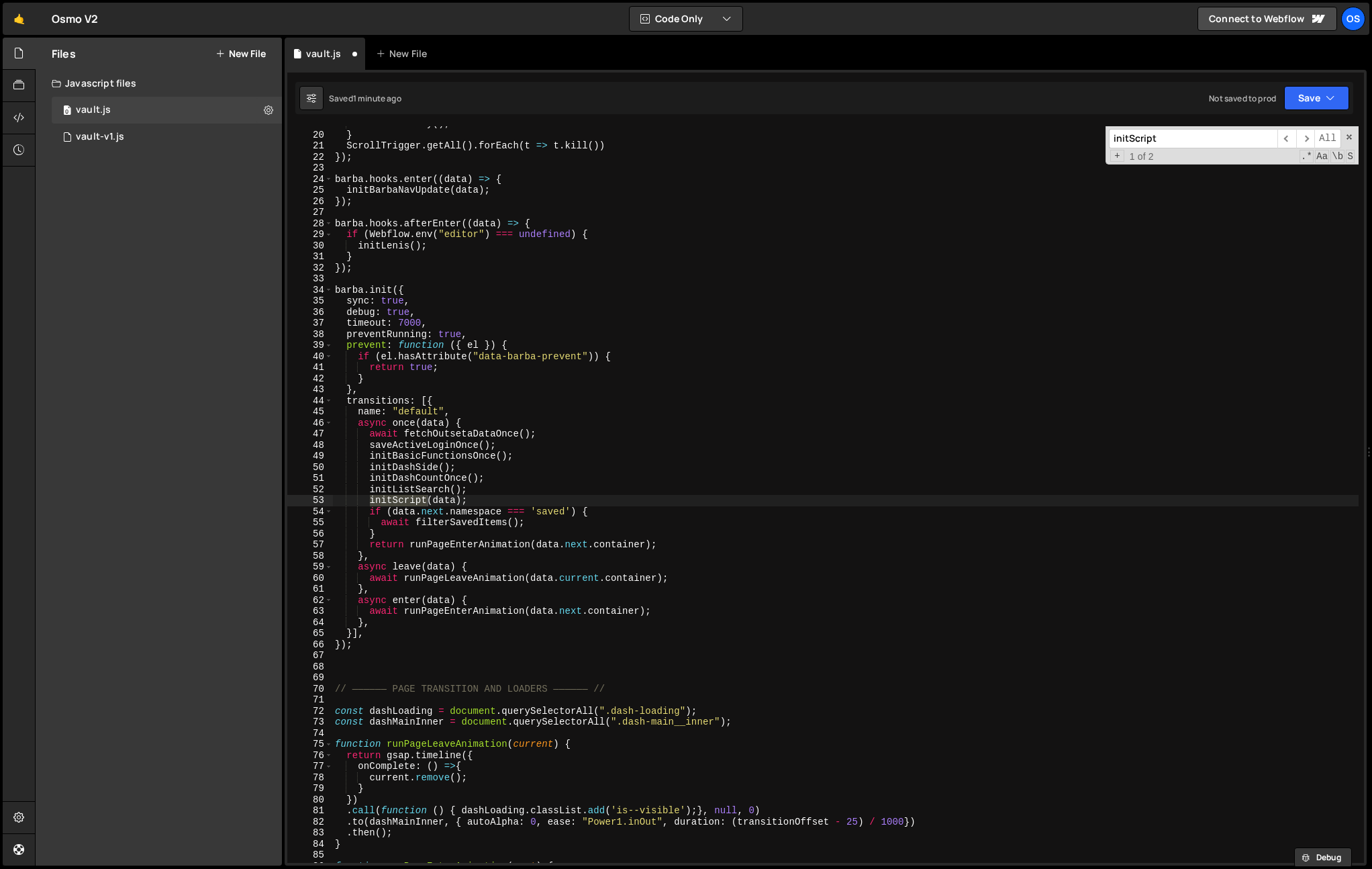
scroll to position [208, 0]
click at [121, 522] on div "Files New File Javascript files 0 vault.js 0 0 vault-v1.js 0 CSS files Copy sha…" at bounding box center [159, 452] width 246 height 828
click at [416, 487] on div "lenis . destroy ( ) ; } ScrollTrigger . getAll ( ) . forEach ( t => t . kill ( …" at bounding box center [846, 498] width 1027 height 759
click at [432, 515] on div "lenis . destroy ( ) ; } ScrollTrigger . getAll ( ) . forEach ( t => t . kill ( …" at bounding box center [846, 498] width 1027 height 759
click at [428, 502] on div "lenis . destroy ( ) ; } ScrollTrigger . getAll ( ) . forEach ( t => t . kill ( …" at bounding box center [846, 498] width 1027 height 759
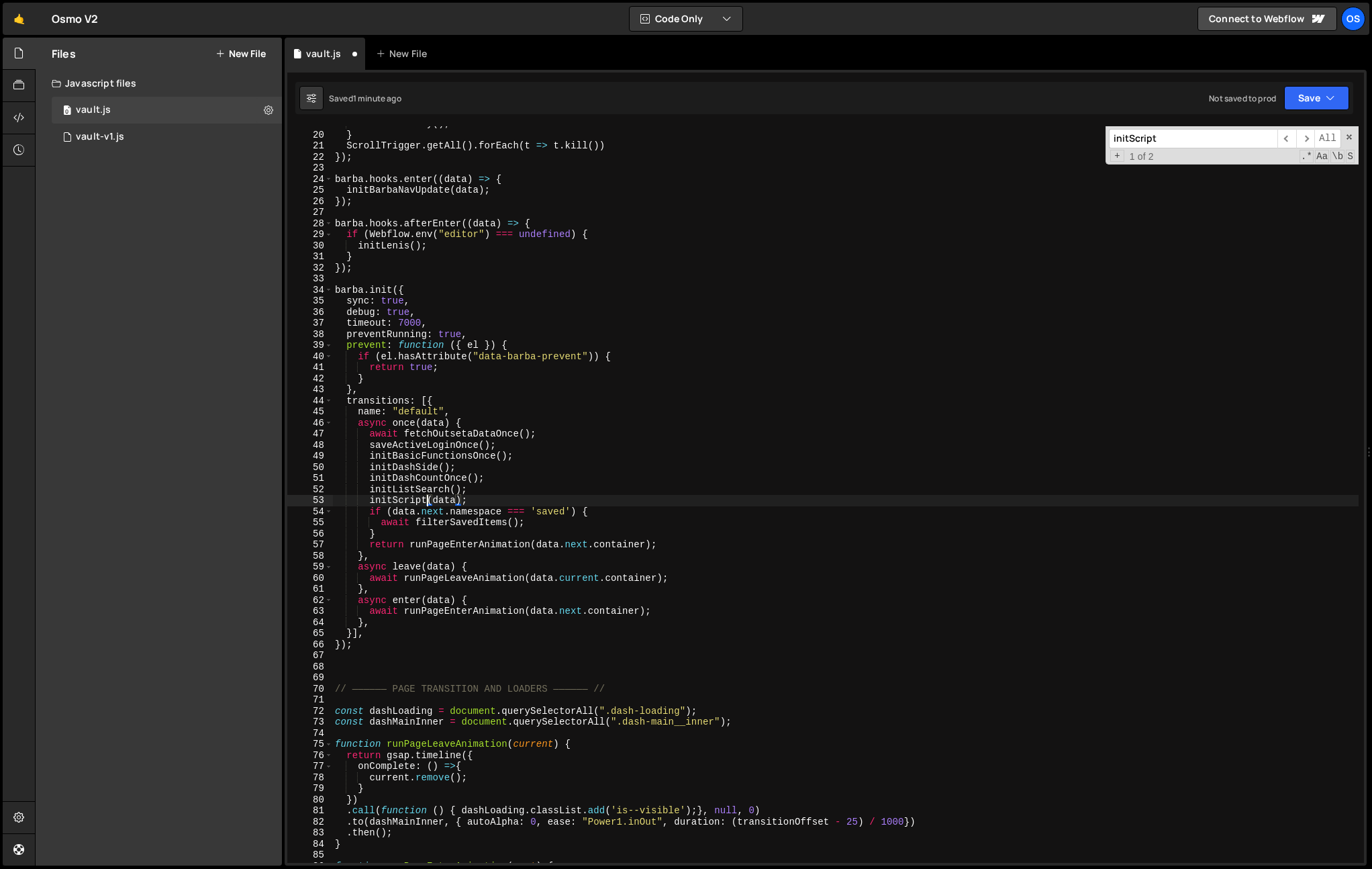
scroll to position [0, 6]
click at [426, 456] on div "lenis . destroy ( ) ; } ScrollTrigger . getAll ( ) . forEach ( t => t . kill ( …" at bounding box center [846, 498] width 1027 height 759
click at [399, 500] on div "lenis . destroy ( ) ; } ScrollTrigger . getAll ( ) . forEach ( t => t . kill ( …" at bounding box center [846, 498] width 1027 height 759
drag, startPoint x: 514, startPoint y: 497, endPoint x: 371, endPoint y: 501, distance: 143.1
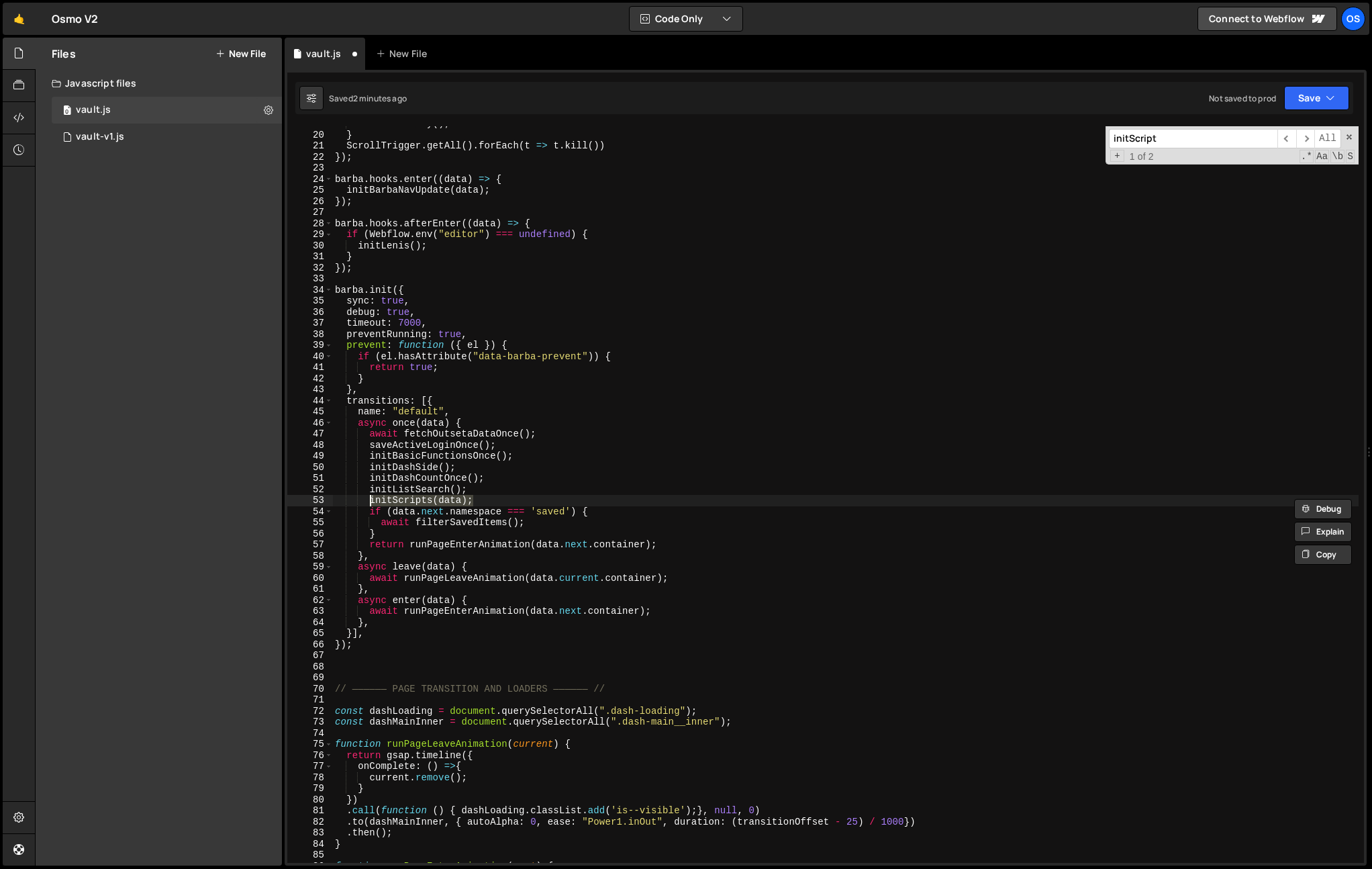
click at [371, 501] on div "lenis . destroy ( ) ; } ScrollTrigger . getAll ( ) . forEach ( t => t . kill ( …" at bounding box center [846, 498] width 1027 height 759
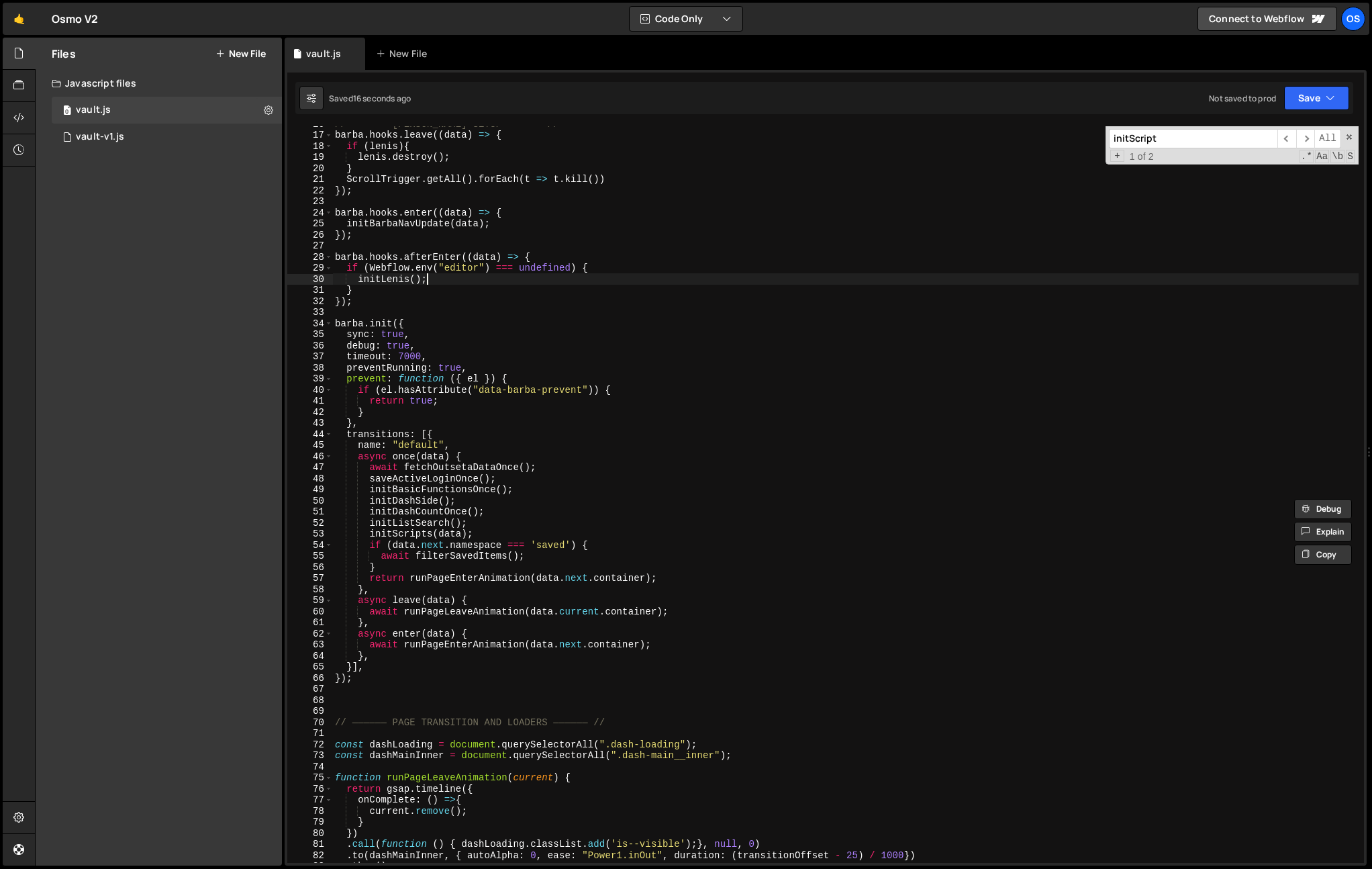
click at [431, 284] on div "// —————— BARBA SETUP —————— // barba . hooks . leave (( data ) => { if ( lenis…" at bounding box center [846, 498] width 1027 height 759
click at [431, 291] on div "// —————— BARBA SETUP —————— // barba . hooks . leave (( data ) => { if ( lenis…" at bounding box center [846, 498] width 1027 height 759
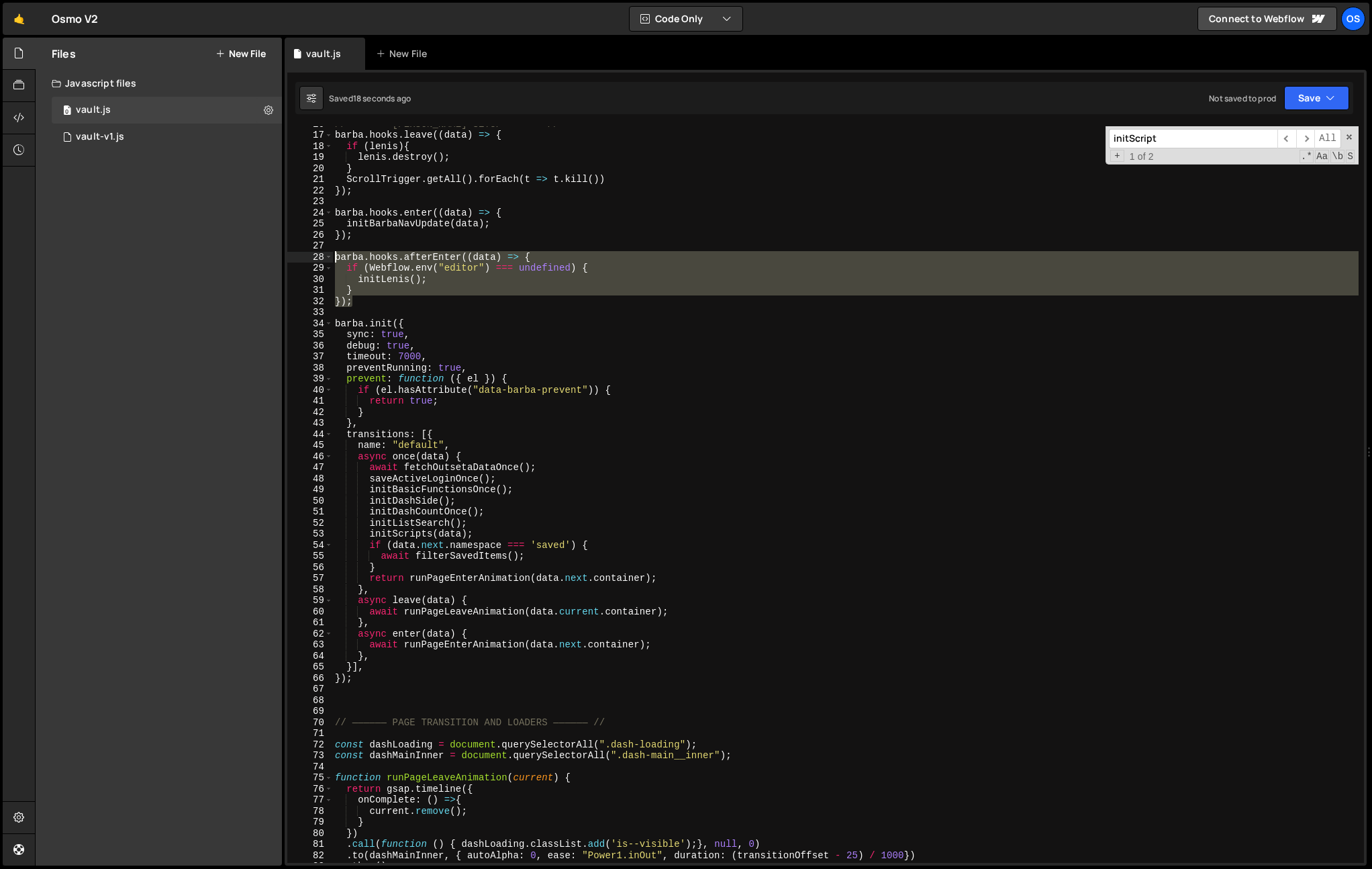
drag, startPoint x: 387, startPoint y: 299, endPoint x: 337, endPoint y: 260, distance: 63.4
click at [337, 260] on div "// —————— BARBA SETUP —————— // barba . hooks . leave (( data ) => { if ( lenis…" at bounding box center [846, 498] width 1027 height 759
click at [384, 227] on div "// —————— BARBA SETUP —————— // barba . hooks . leave (( data ) => { if ( lenis…" at bounding box center [846, 498] width 1027 height 759
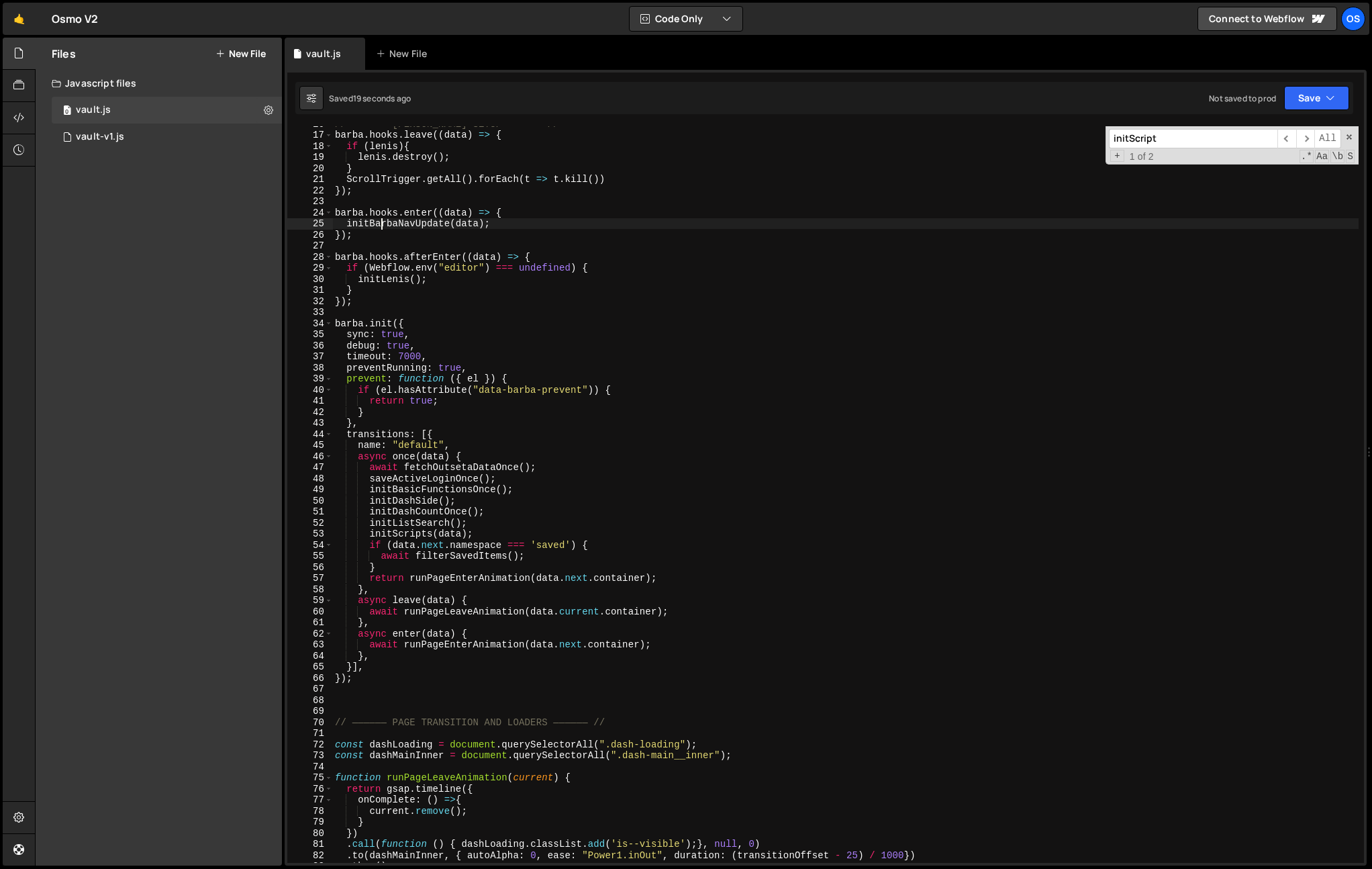
click at [378, 235] on div "// —————— BARBA SETUP —————— // barba . hooks . leave (( data ) => { if ( lenis…" at bounding box center [846, 498] width 1027 height 759
type textarea "});"
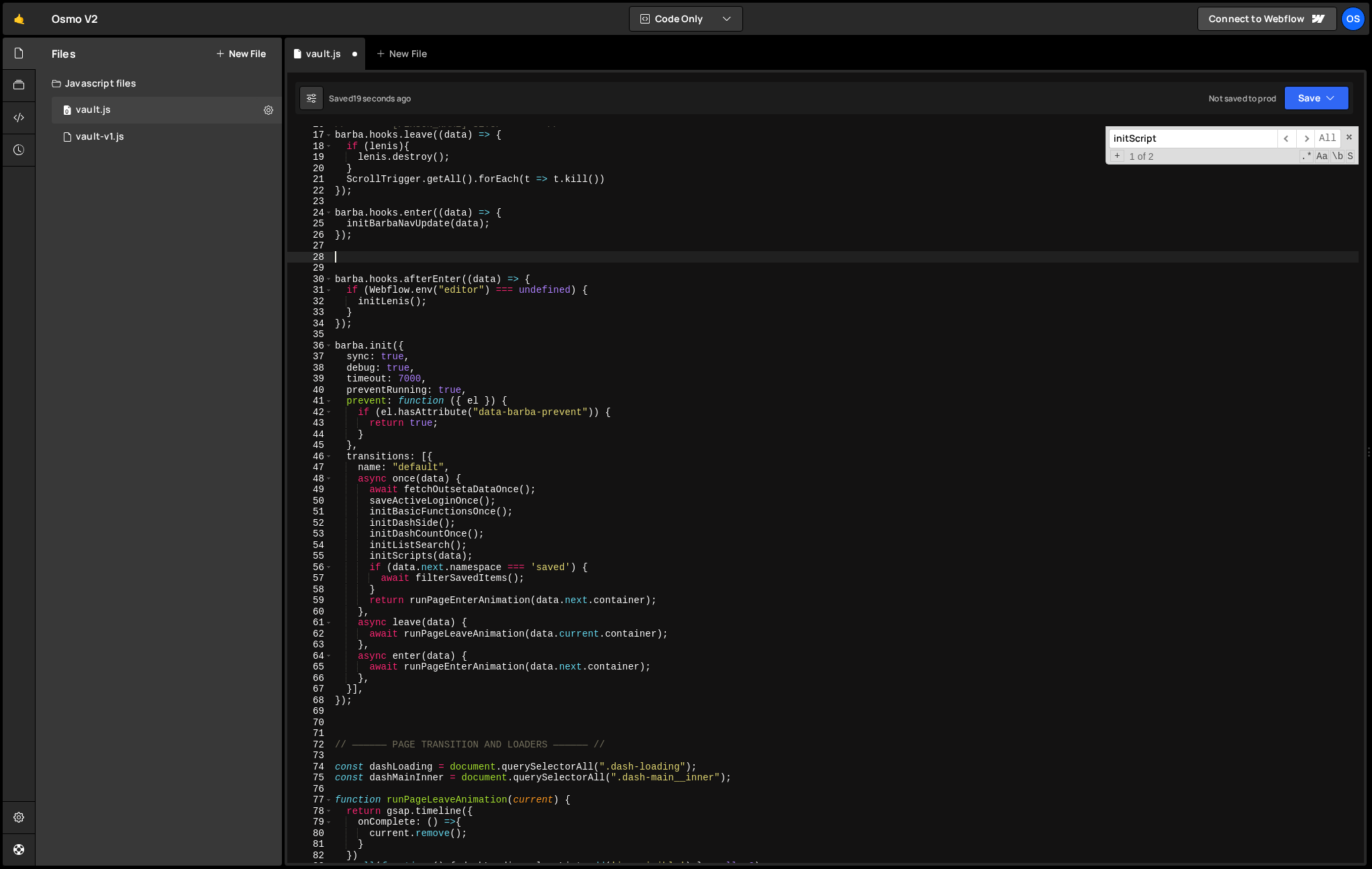
paste textarea "});"
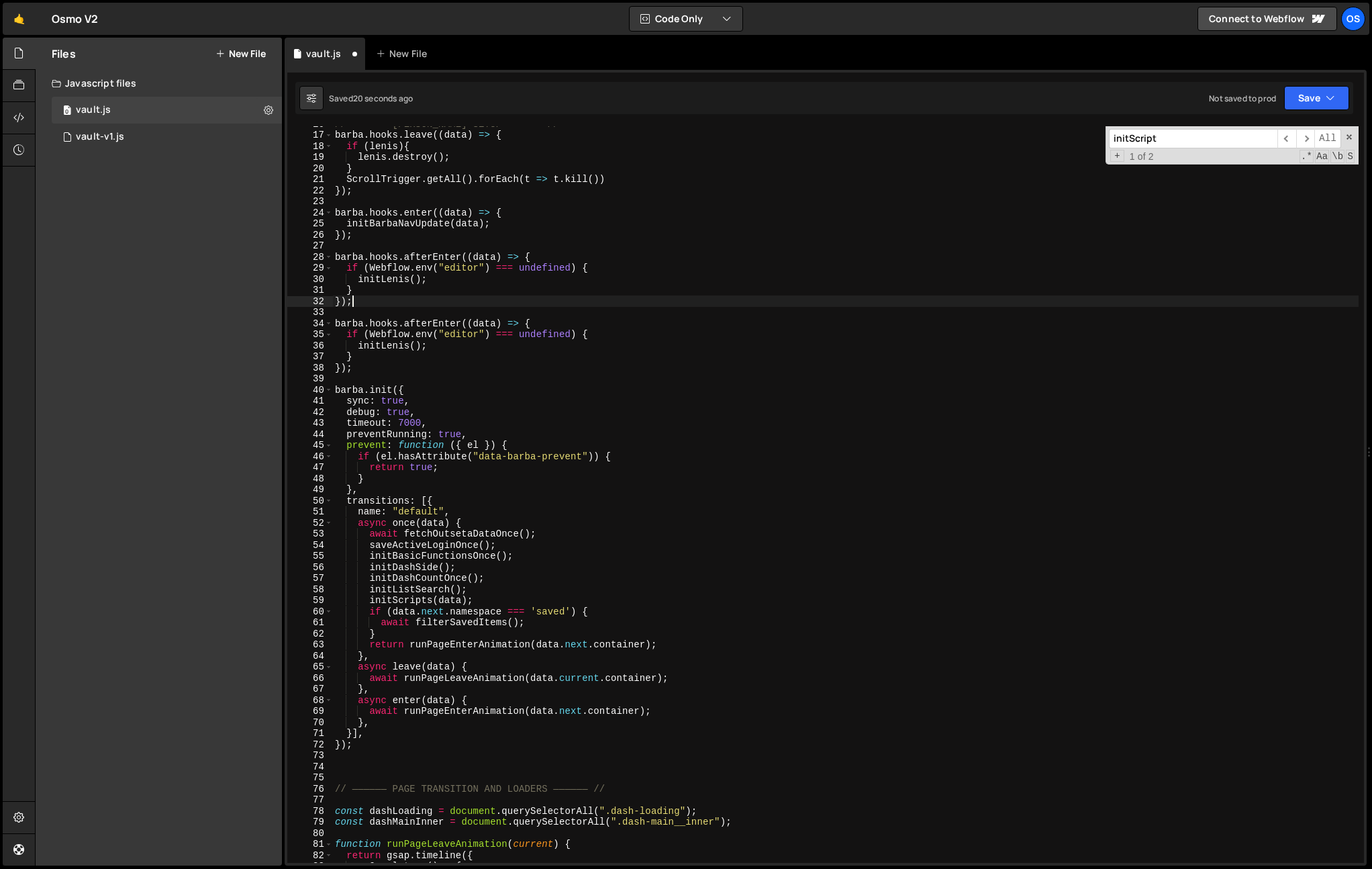
click at [405, 256] on div "// —————— BARBA SETUP —————— // barba . hooks . leave (( data ) => { if ( lenis…" at bounding box center [846, 498] width 1027 height 759
click at [431, 253] on div "// —————— BARBA SETUP —————— // barba . hooks . leave (( data ) => { if ( lenis…" at bounding box center [846, 498] width 1027 height 759
click at [456, 216] on div "// —————— BARBA SETUP —————— // barba . hooks . leave (( data ) => { if ( lenis…" at bounding box center [846, 498] width 1027 height 759
click at [549, 256] on div "// —————— BARBA SETUP —————— // barba . hooks . leave (( data ) => { if ( lenis…" at bounding box center [846, 498] width 1027 height 759
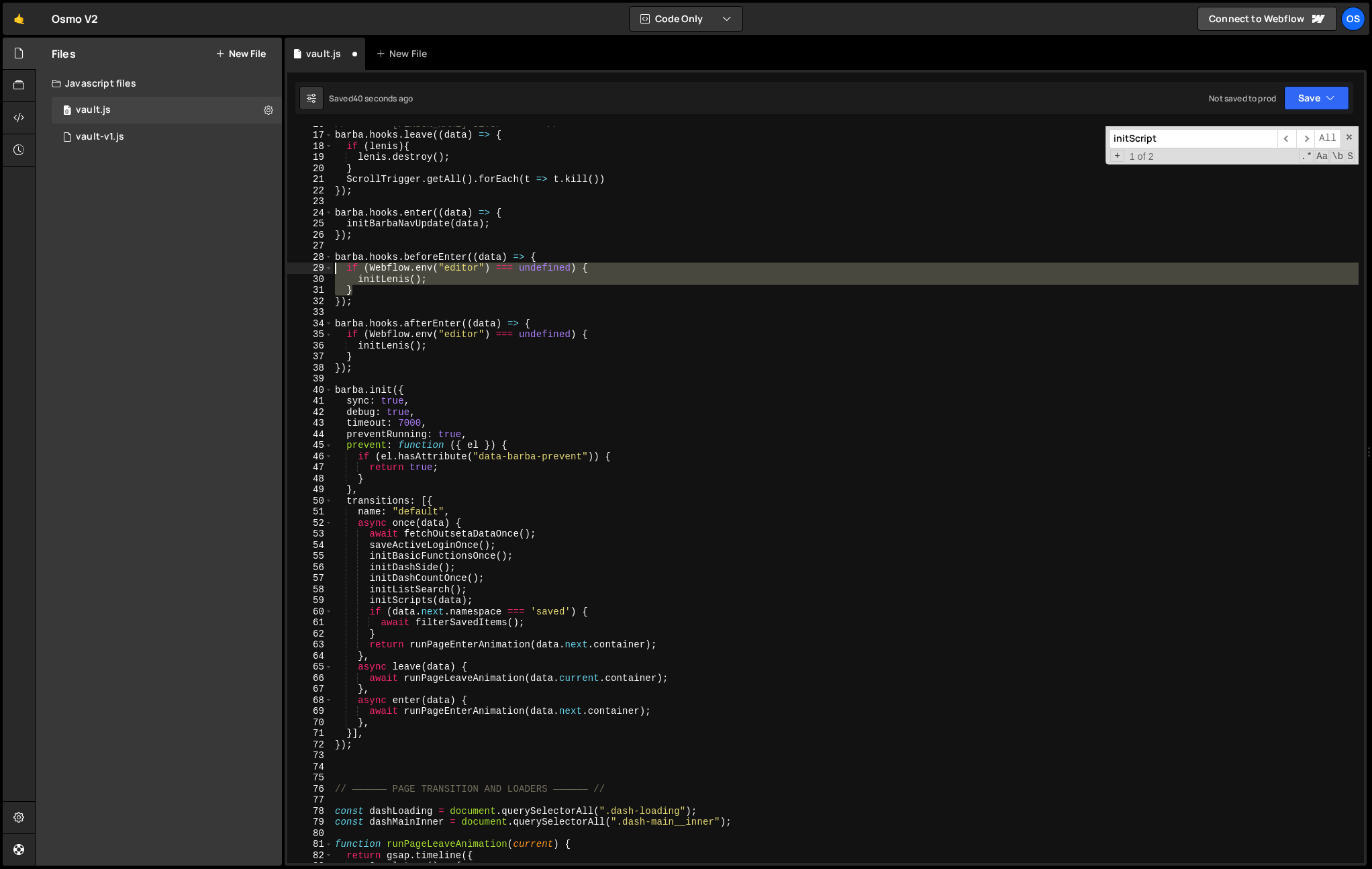
drag, startPoint x: 376, startPoint y: 289, endPoint x: 319, endPoint y: 268, distance: 60.7
click at [319, 268] on div "barba.hooks.beforeEnter((data) => { 16 17 18 19 20 21 22 23 24 25 26 27 28 29 3…" at bounding box center [825, 495] width 1077 height 737
paste textarea "initScript(data"
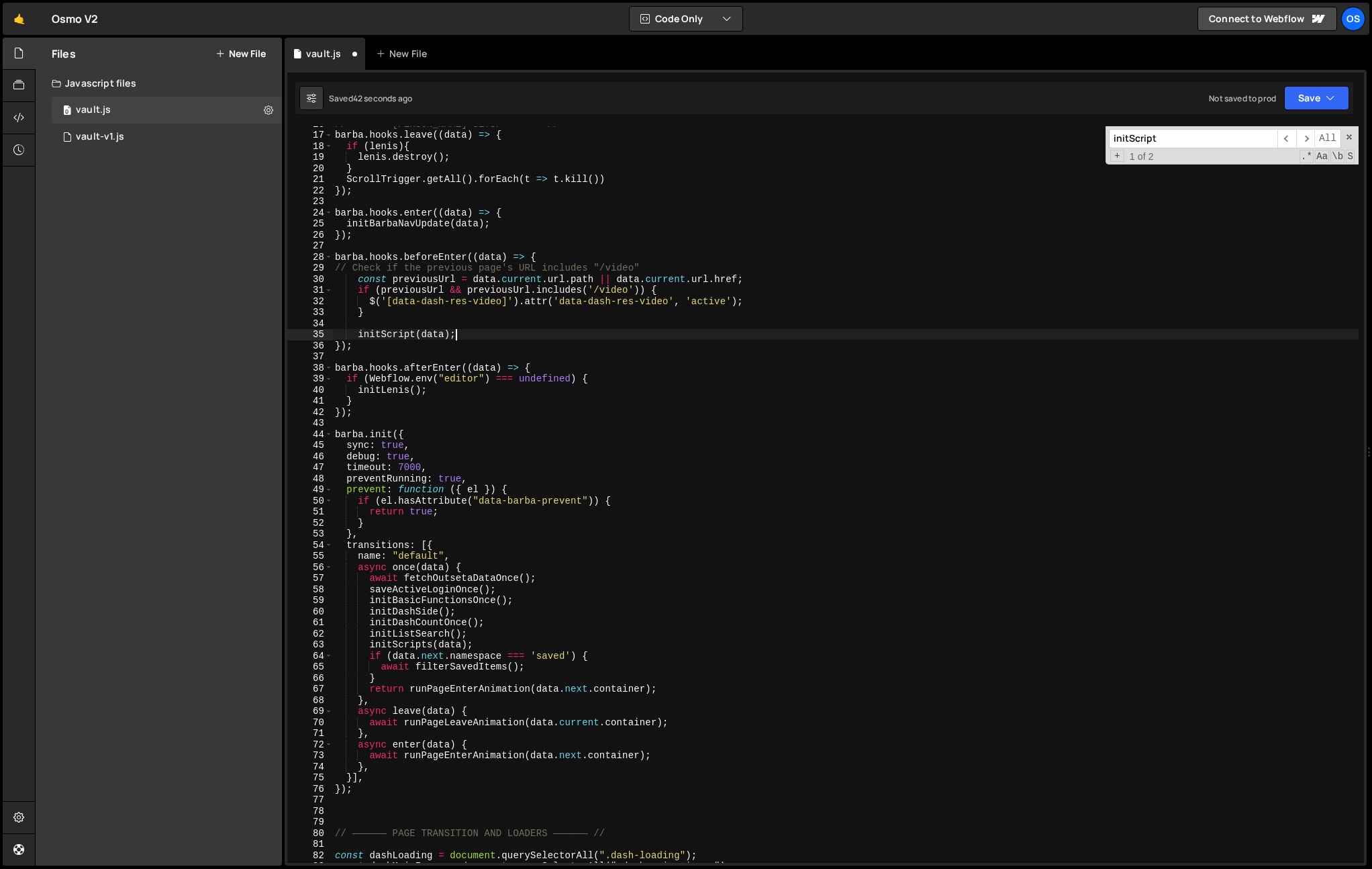
click at [336, 266] on div "// —————— BARBA SETUP —————— // barba . hooks . leave (( data ) => { if ( lenis…" at bounding box center [846, 498] width 1027 height 759
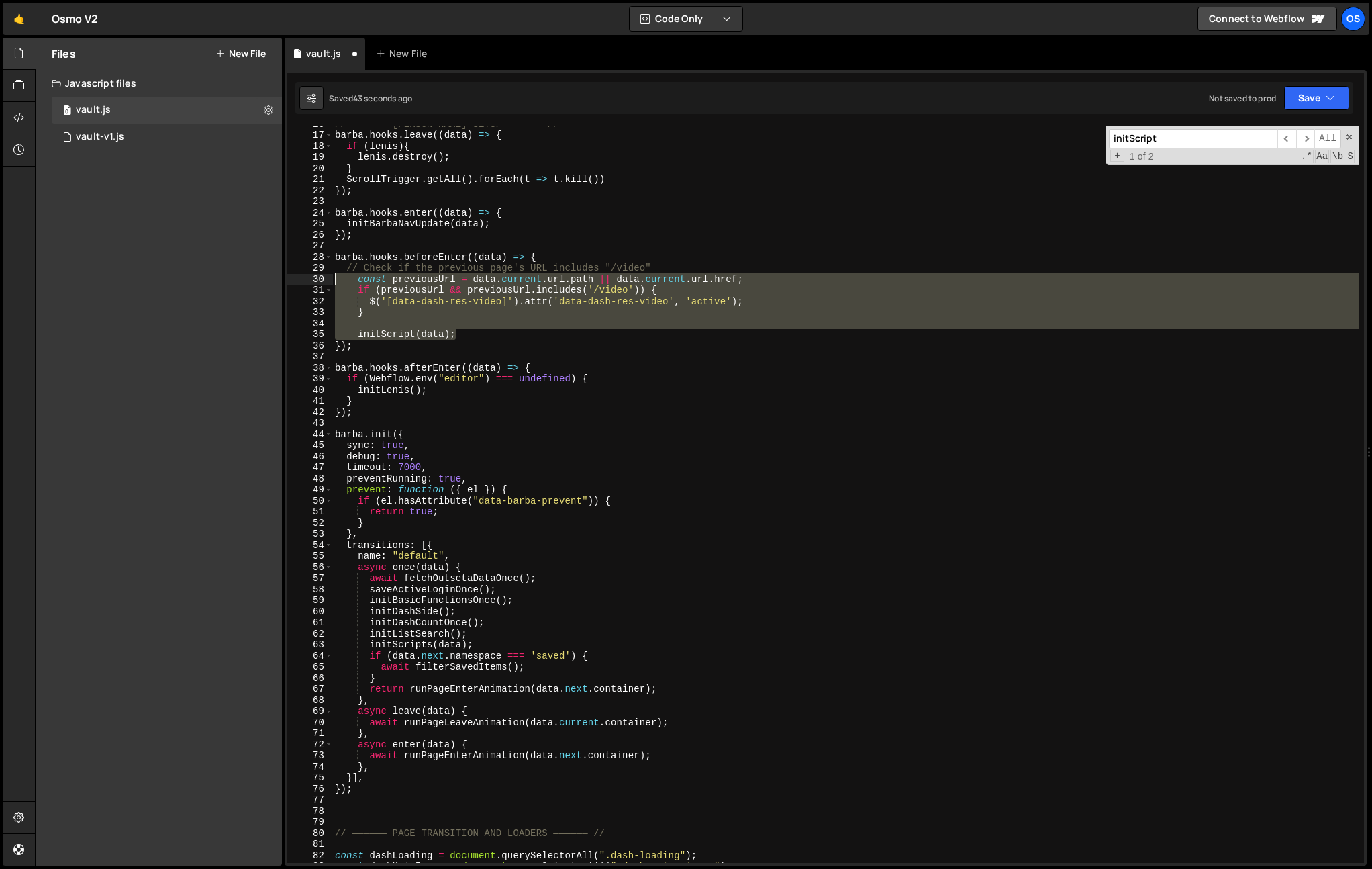
drag, startPoint x: 480, startPoint y: 335, endPoint x: 324, endPoint y: 281, distance: 165.1
click at [324, 281] on div "// Check if the previous page's URL includes "/video" 16 17 18 19 20 21 22 23 2…" at bounding box center [825, 495] width 1077 height 737
type textarea "const previousUrl = data.current.url.path || data.current.url.href; if (previou…"
click at [532, 320] on div "// —————— BARBA SETUP —————— // barba . hooks . leave (( data ) => { if ( lenis…" at bounding box center [846, 495] width 1027 height 737
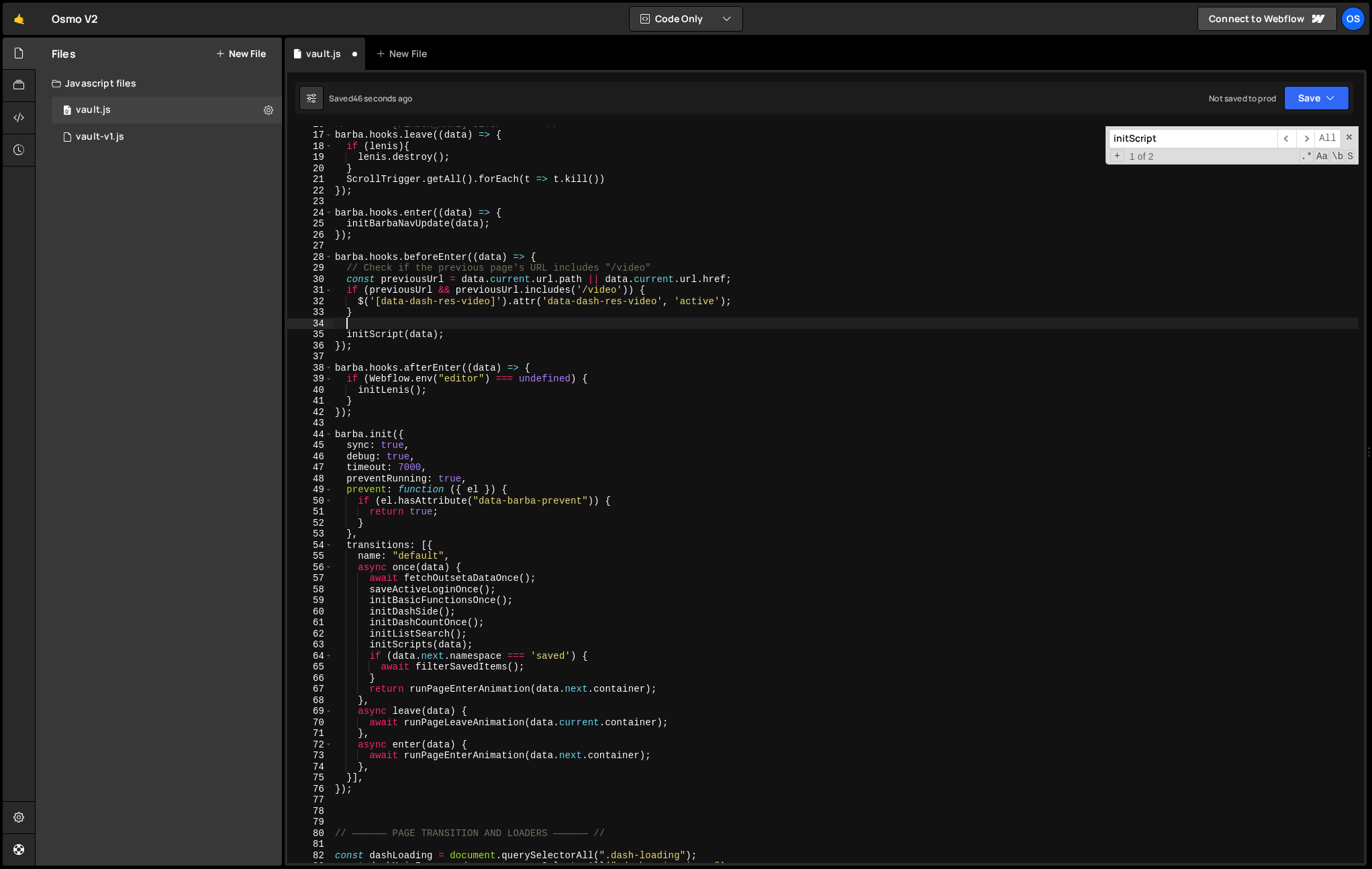
click at [540, 348] on div "// —————— BARBA SETUP —————— // barba . hooks . leave (( data ) => { if ( lenis…" at bounding box center [846, 498] width 1027 height 759
type textarea "});"
click at [470, 328] on div "// —————— BARBA SETUP —————— // barba . hooks . leave (( data ) => { if ( lenis…" at bounding box center [846, 498] width 1027 height 759
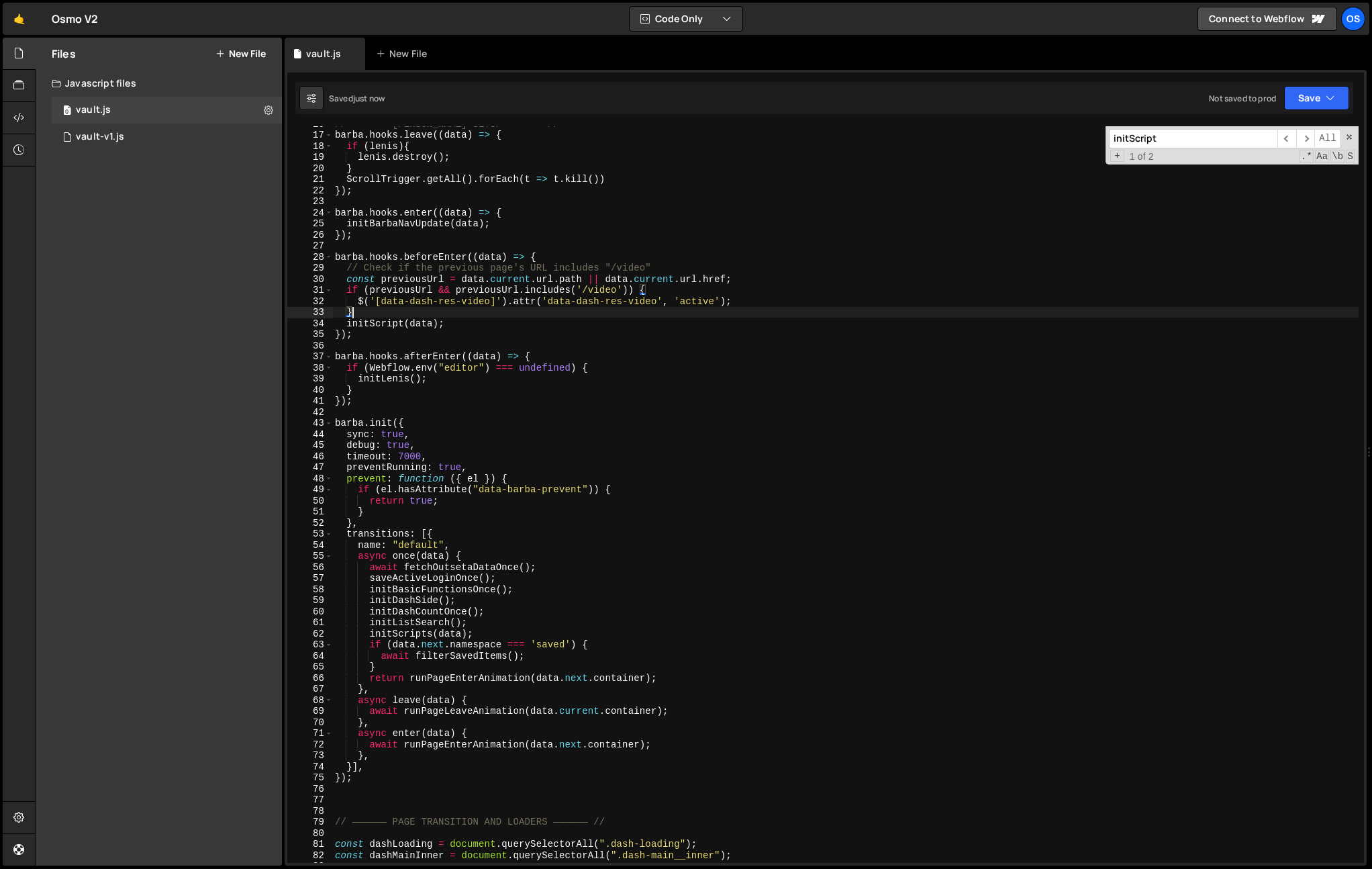
click at [391, 328] on div "// —————— BARBA SETUP —————— // barba . hooks . leave (( data ) => { if ( lenis…" at bounding box center [846, 498] width 1027 height 759
type textarea "initScripts(data);"
click at [392, 326] on div "// —————— BARBA SETUP —————— // barba . hooks . leave (( data ) => { if ( lenis…" at bounding box center [846, 498] width 1027 height 759
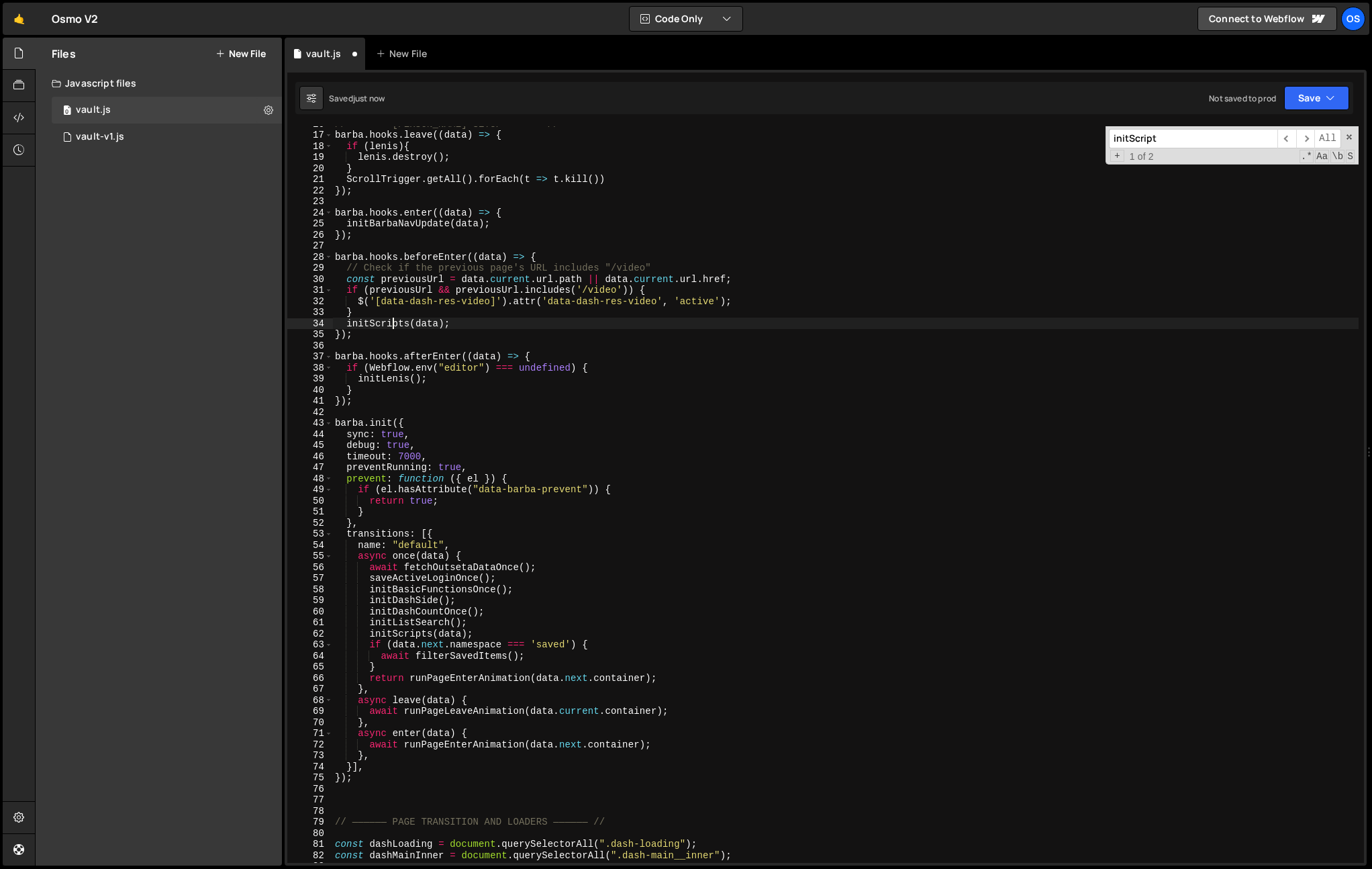
click at [392, 326] on div "// —————— BARBA SETUP —————— // barba . hooks . leave (( data ) => { if ( lenis…" at bounding box center [846, 498] width 1027 height 759
click at [498, 345] on div "// —————— BARBA SETUP —————— // barba . hooks . leave (( data ) => { if ( lenis…" at bounding box center [846, 498] width 1027 height 759
paste
type input "initScripts"
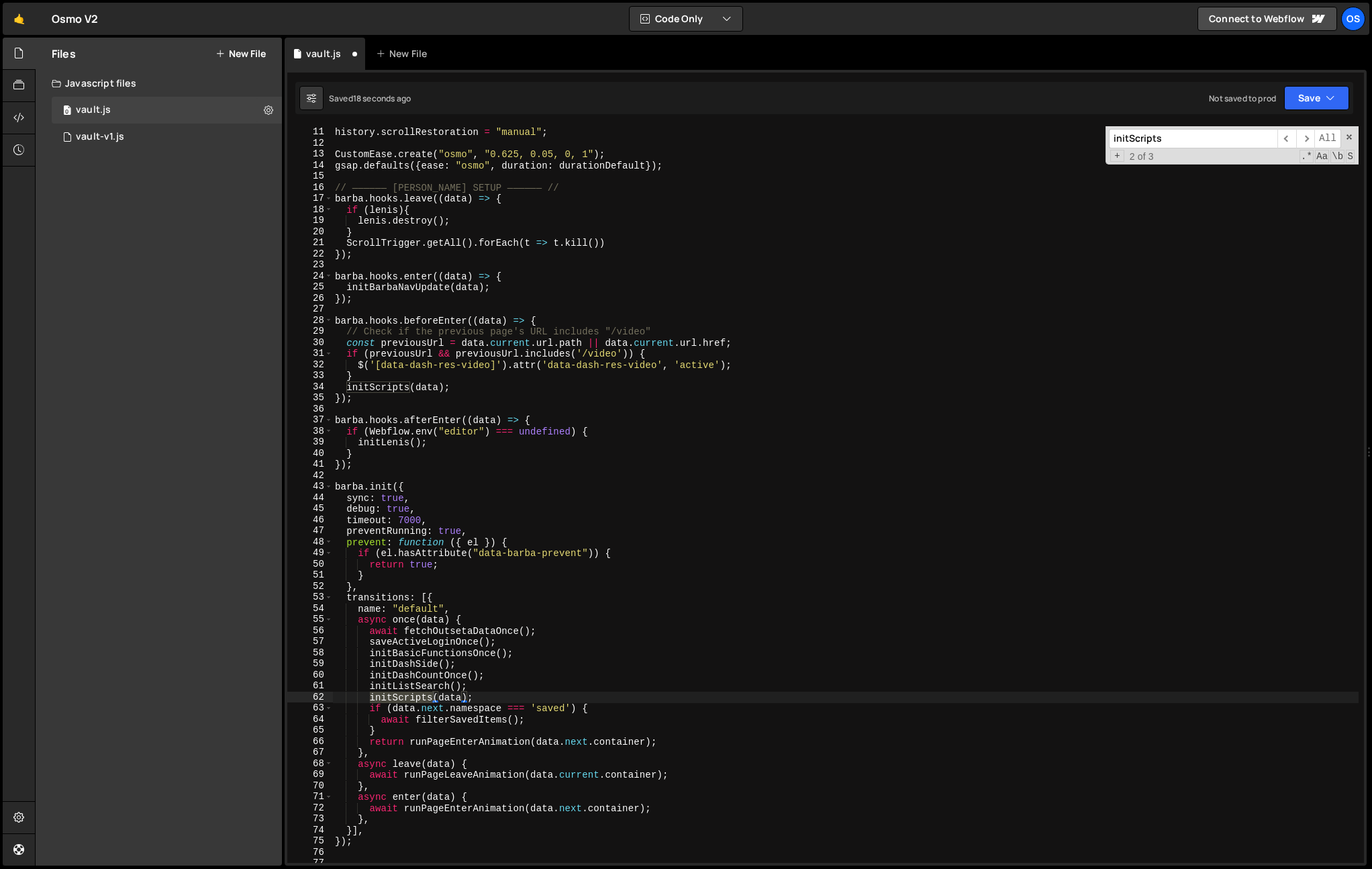
scroll to position [37, 0]
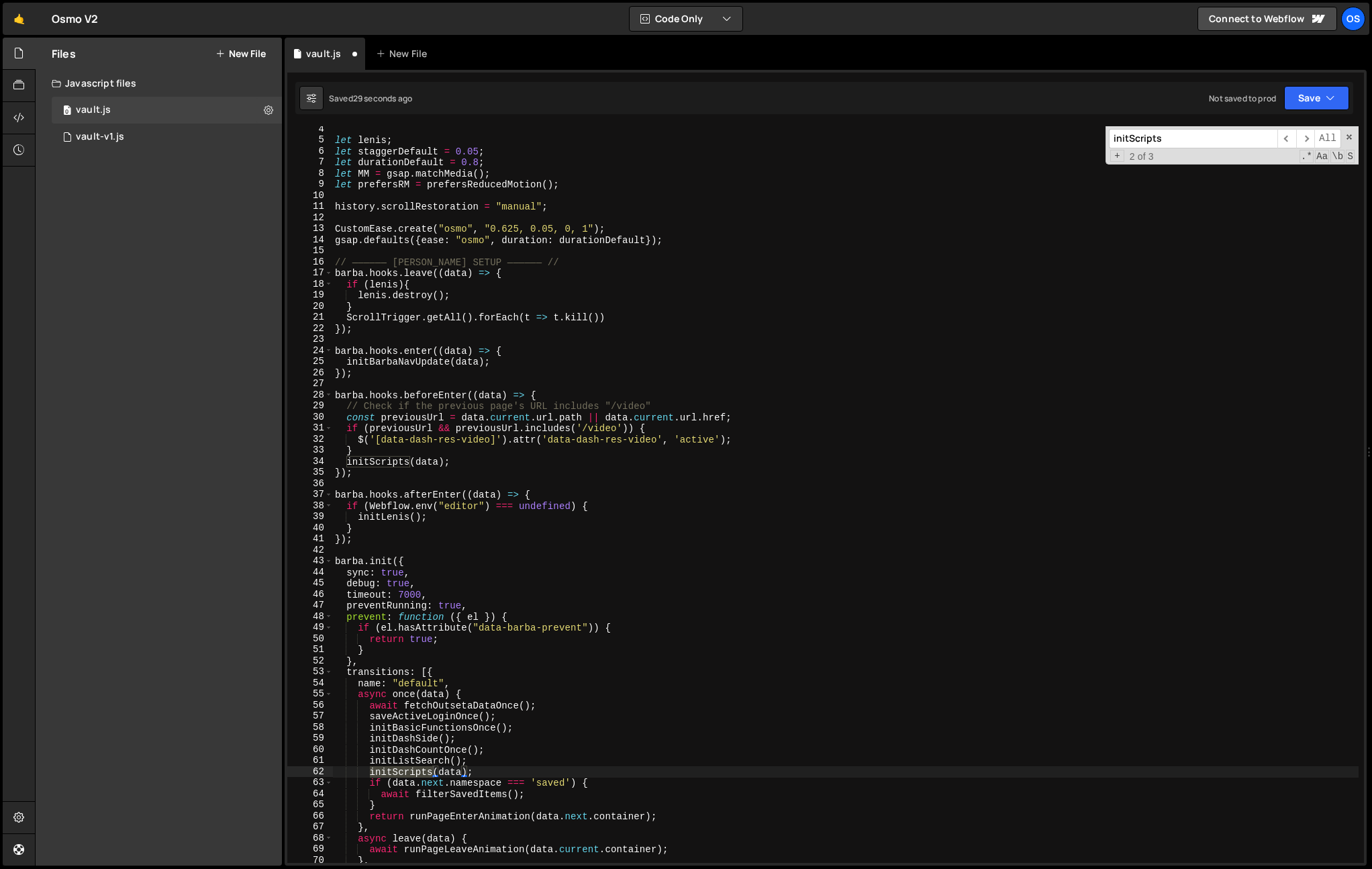
click at [501, 516] on div "let lenis ; let staggerDefault = 0.05 ; let durationDefault = 0.8 ; let MM = gs…" at bounding box center [846, 503] width 1027 height 759
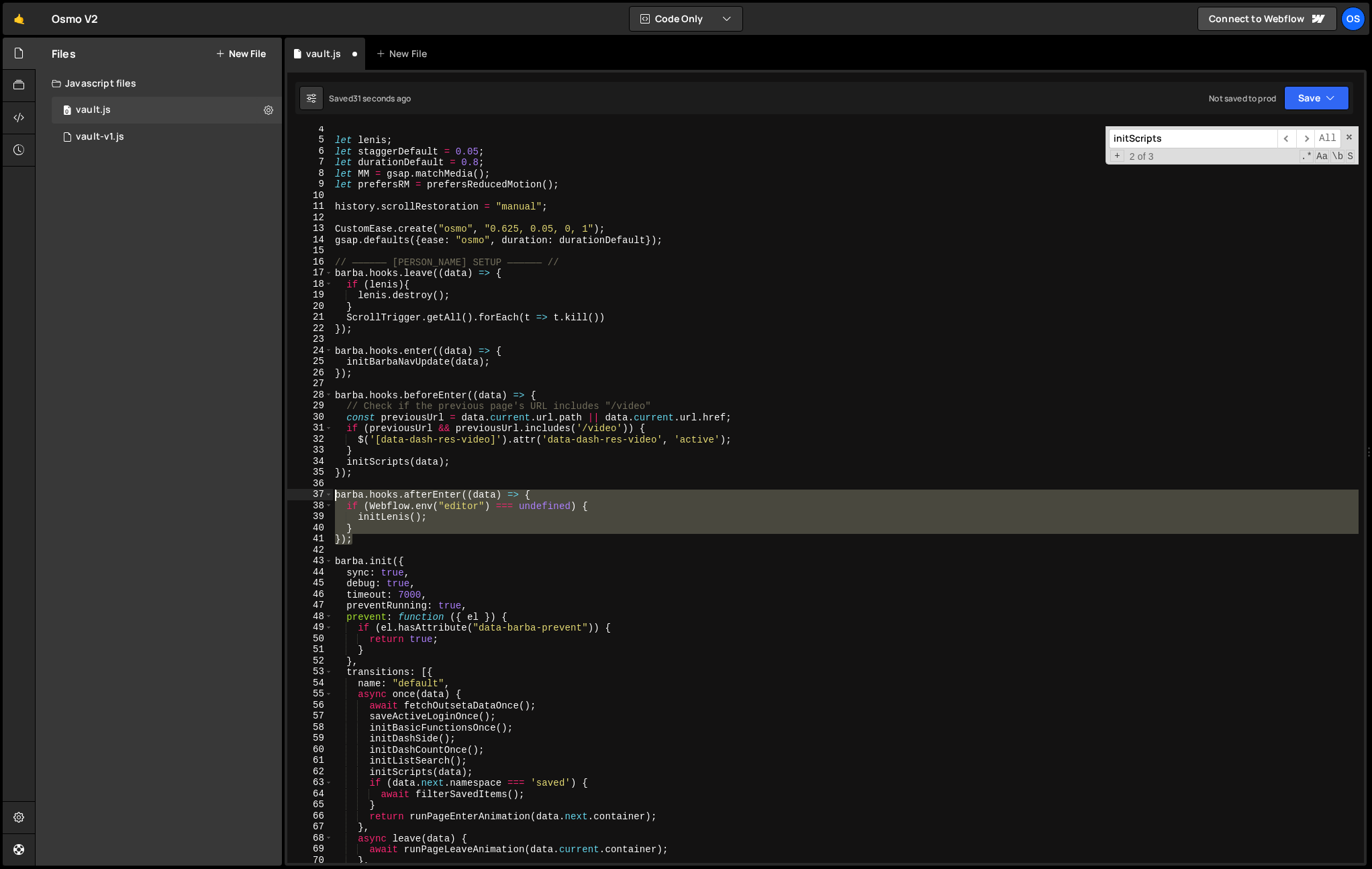
drag, startPoint x: 383, startPoint y: 544, endPoint x: 317, endPoint y: 496, distance: 81.6
click at [317, 496] on div "initLenis(); 4 5 6 7 8 9 10 11 12 13 14 15 16 17 18 19 20 21 22 23 24 25 26 27 …" at bounding box center [825, 495] width 1077 height 737
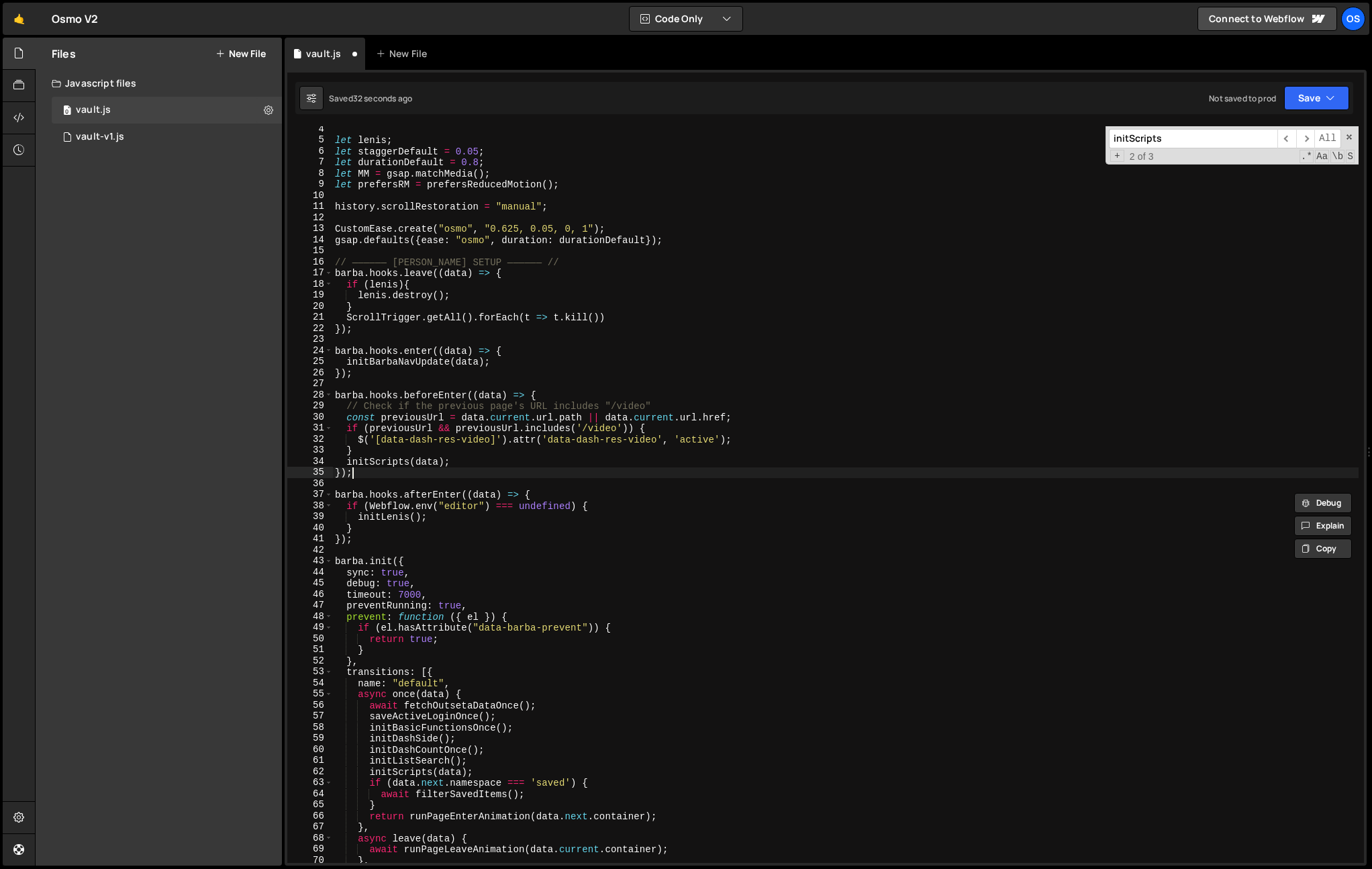
click at [360, 470] on div "let lenis ; let staggerDefault = 0.05 ; let durationDefault = 0.8 ; let MM = gs…" at bounding box center [846, 503] width 1027 height 759
type textarea "});"
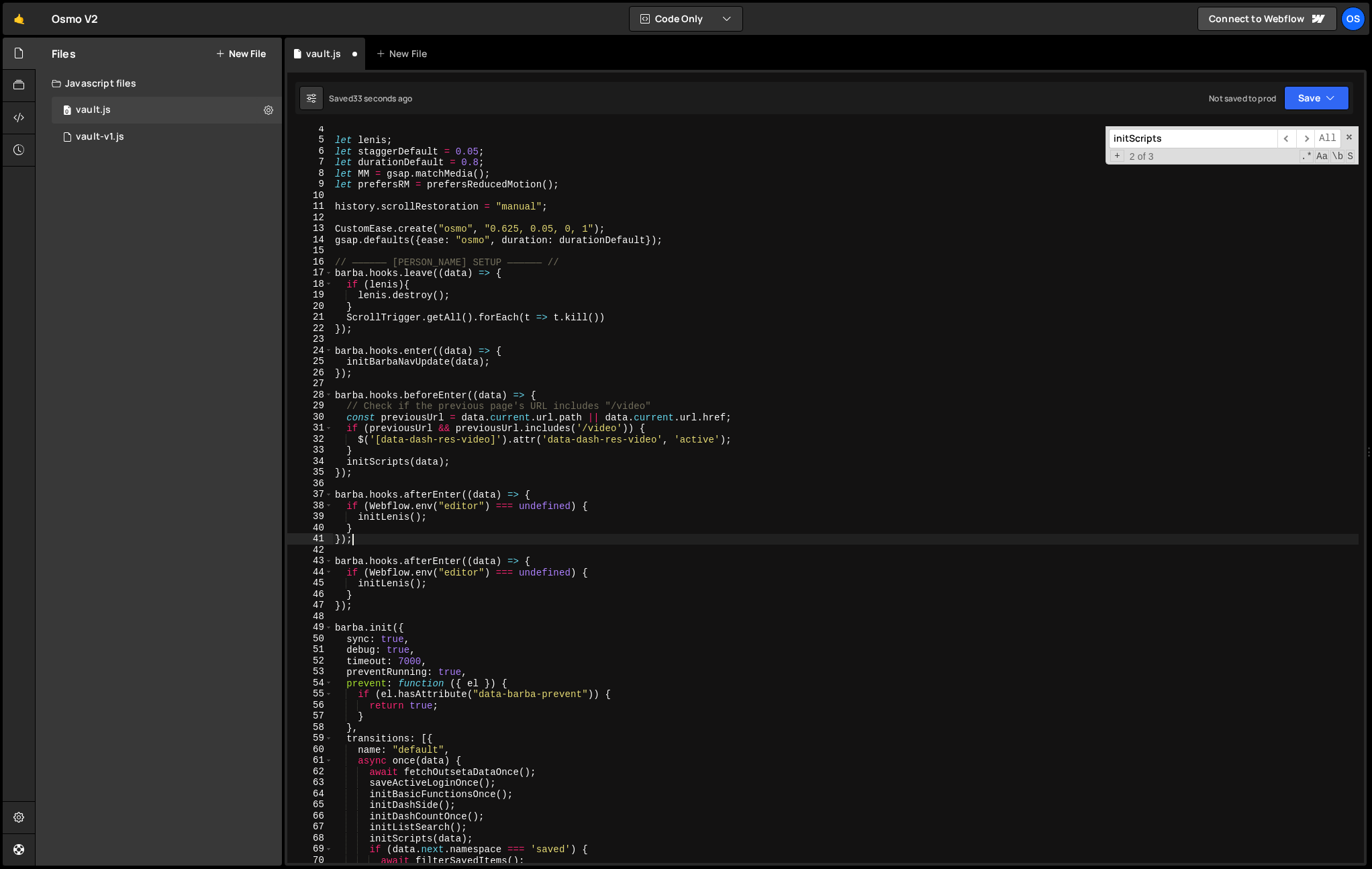
click at [445, 495] on div "let lenis ; let staggerDefault = 0.05 ; let durationDefault = 0.8 ; let MM = gs…" at bounding box center [846, 503] width 1027 height 759
click at [513, 436] on div "let lenis ; let staggerDefault = 0.05 ; let durationDefault = 0.8 ; let MM = gs…" at bounding box center [846, 503] width 1027 height 759
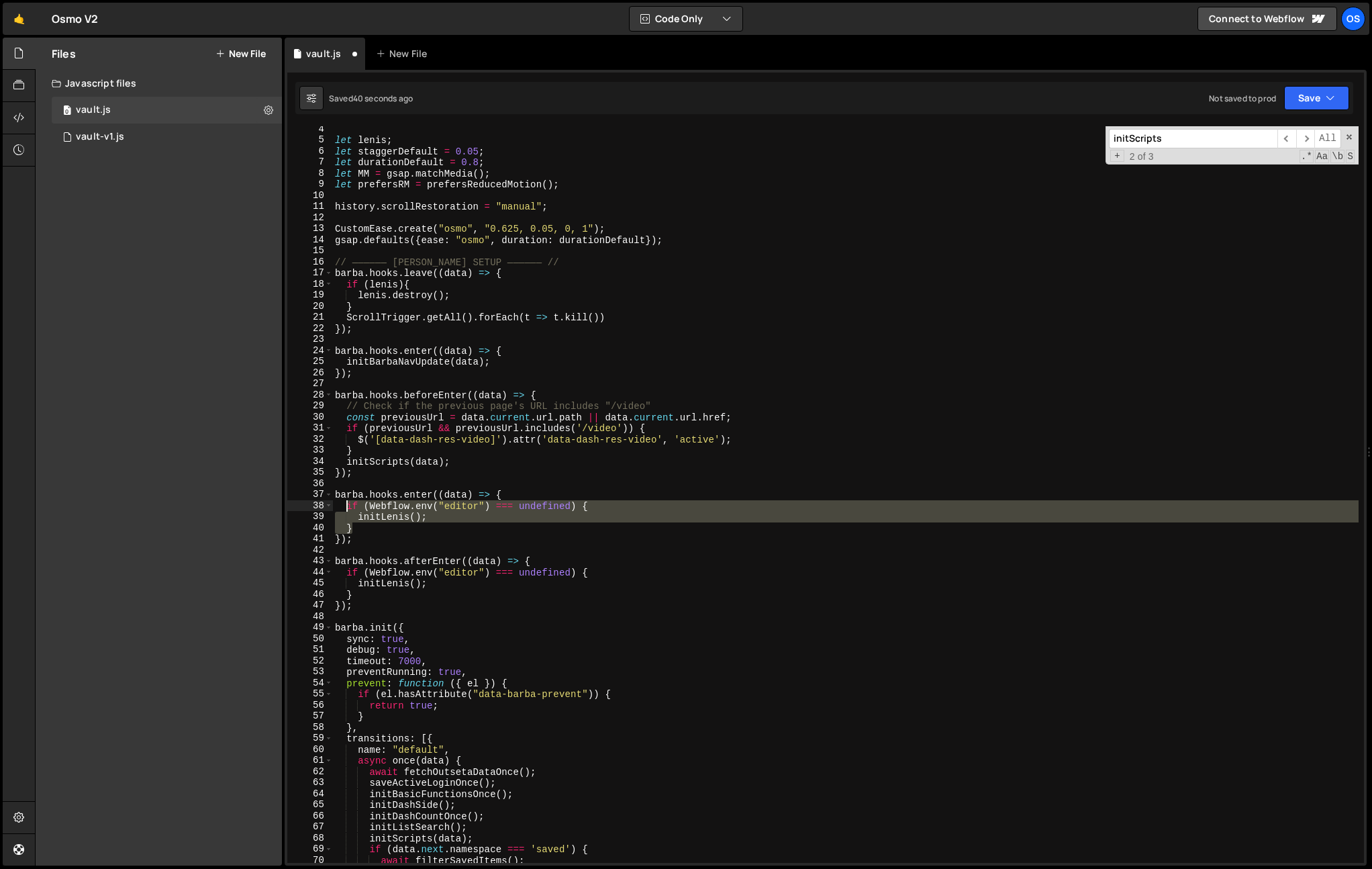
drag, startPoint x: 366, startPoint y: 526, endPoint x: 345, endPoint y: 506, distance: 29.0
click at [345, 506] on div "let lenis ; let staggerDefault = 0.05 ; let durationDefault = 0.8 ; let MM = gs…" at bounding box center [846, 503] width 1027 height 759
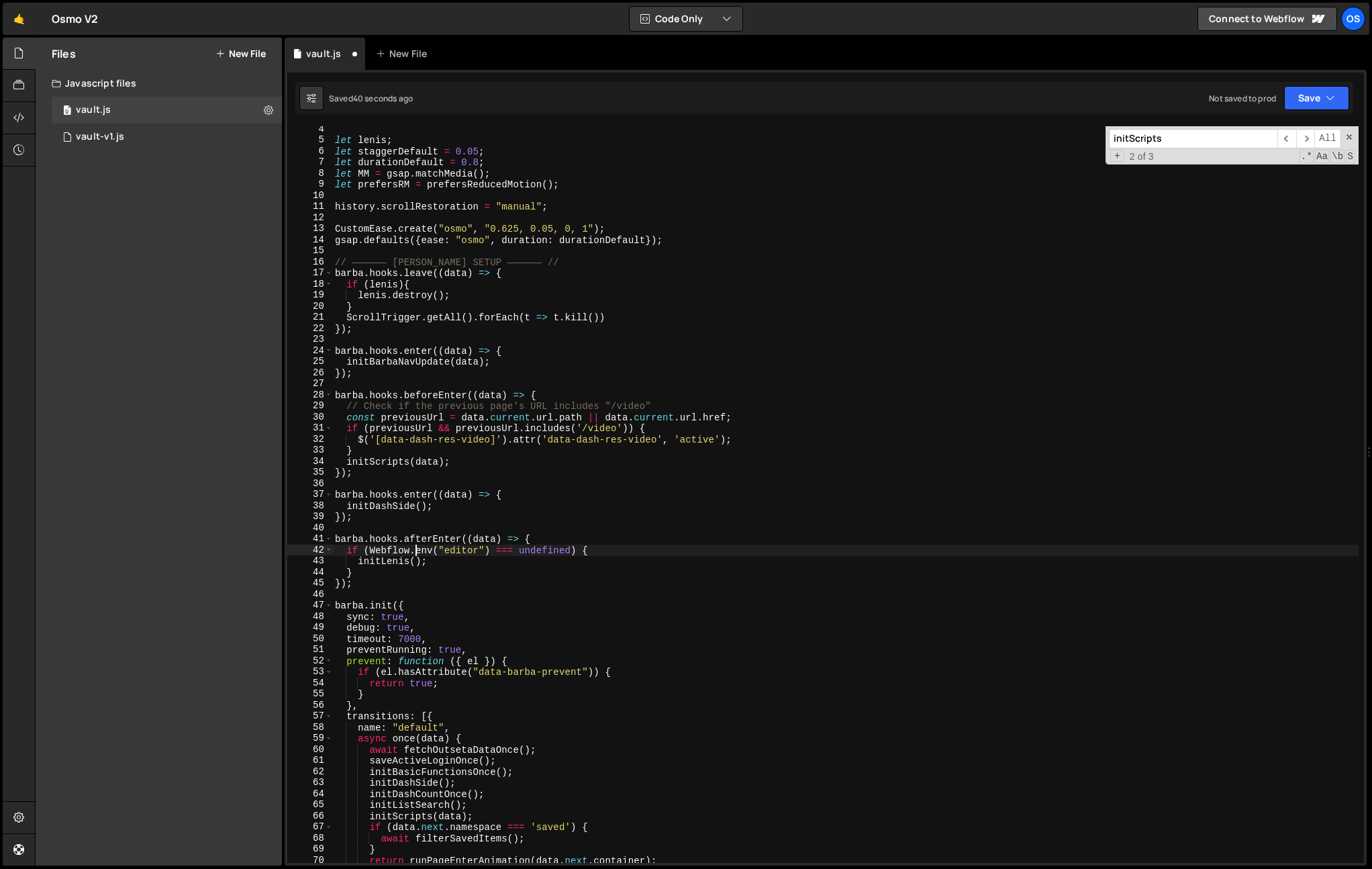
click at [416, 553] on div "let lenis ; let staggerDefault = 0.05 ; let durationDefault = 0.8 ; let MM = gs…" at bounding box center [846, 503] width 1027 height 759
click at [454, 513] on div "let lenis ; let staggerDefault = 0.05 ; let durationDefault = 0.8 ; let MM = gs…" at bounding box center [846, 503] width 1027 height 759
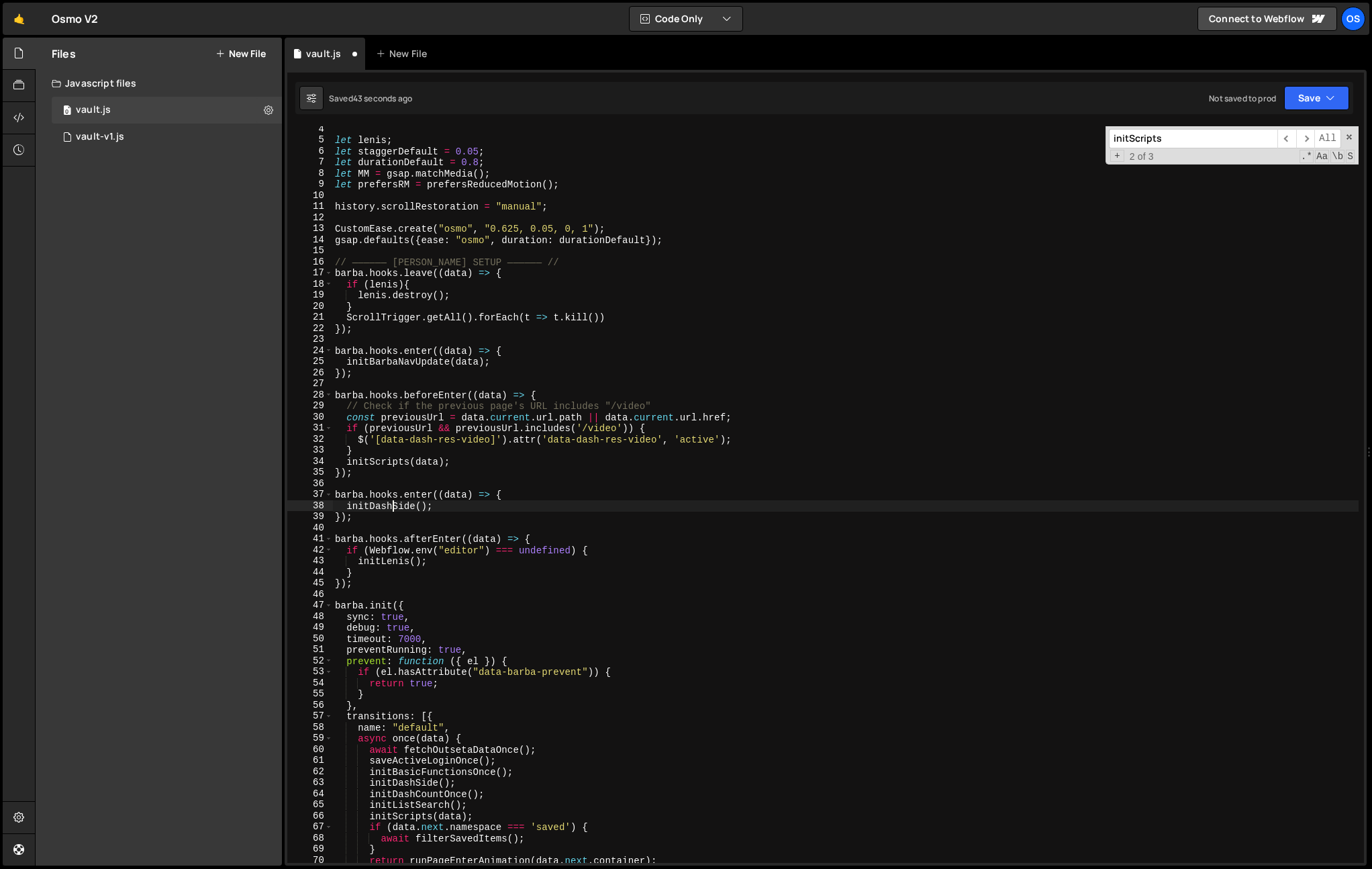
click at [395, 507] on div "let lenis ; let staggerDefault = 0.05 ; let durationDefault = 0.8 ; let MM = gs…" at bounding box center [846, 503] width 1027 height 759
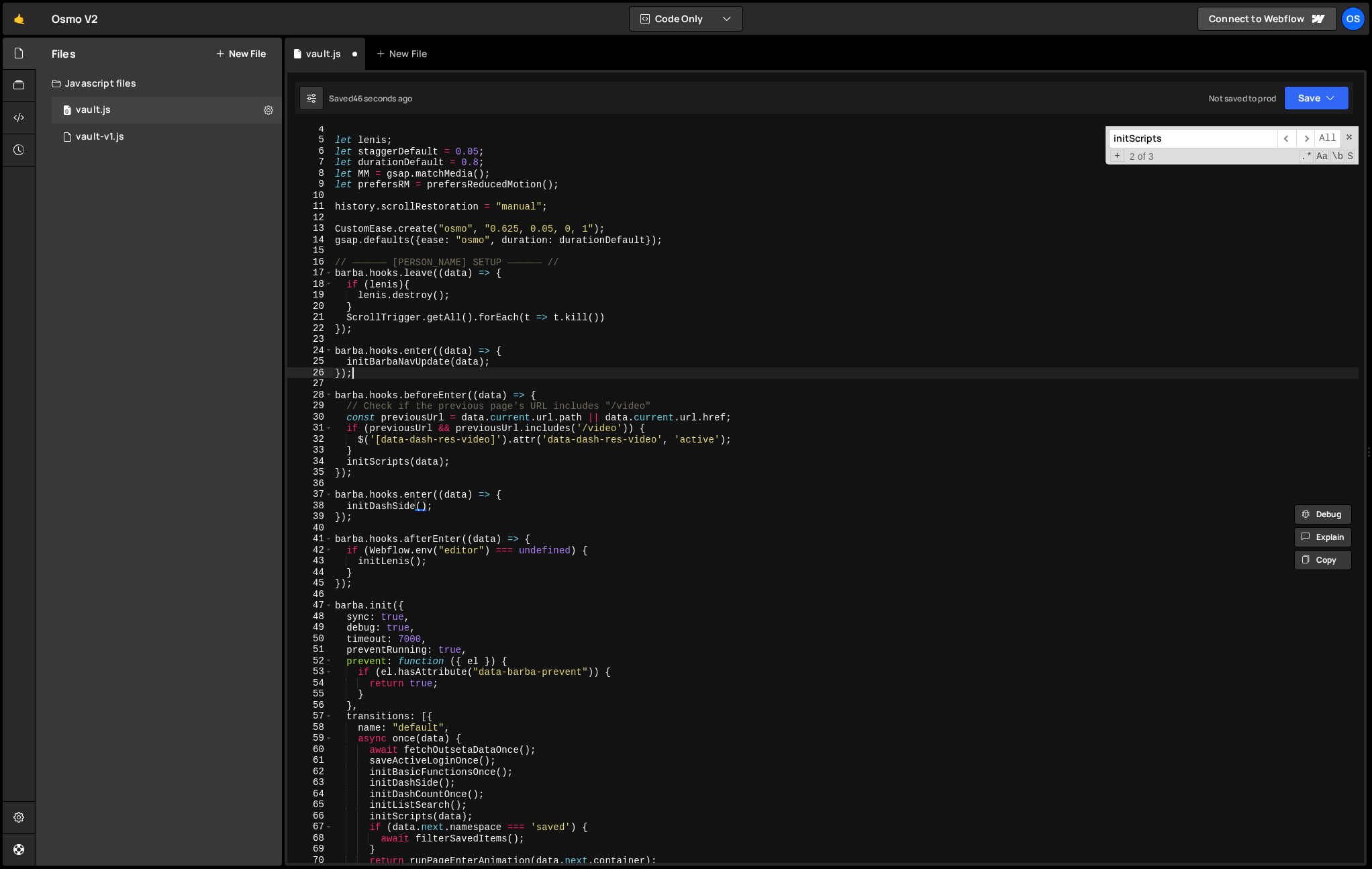
click at [364, 373] on div "let lenis ; let staggerDefault = 0.05 ; let durationDefault = 0.8 ; let MM = gs…" at bounding box center [846, 503] width 1027 height 759
click at [382, 360] on div "let lenis ; let staggerDefault = 0.05 ; let durationDefault = 0.8 ; let MM = gs…" at bounding box center [846, 503] width 1027 height 759
drag, startPoint x: 532, startPoint y: 358, endPoint x: 347, endPoint y: 362, distance: 185.0
click at [347, 362] on div "let lenis ; let staggerDefault = 0.05 ; let durationDefault = 0.8 ; let MM = gs…" at bounding box center [846, 503] width 1027 height 759
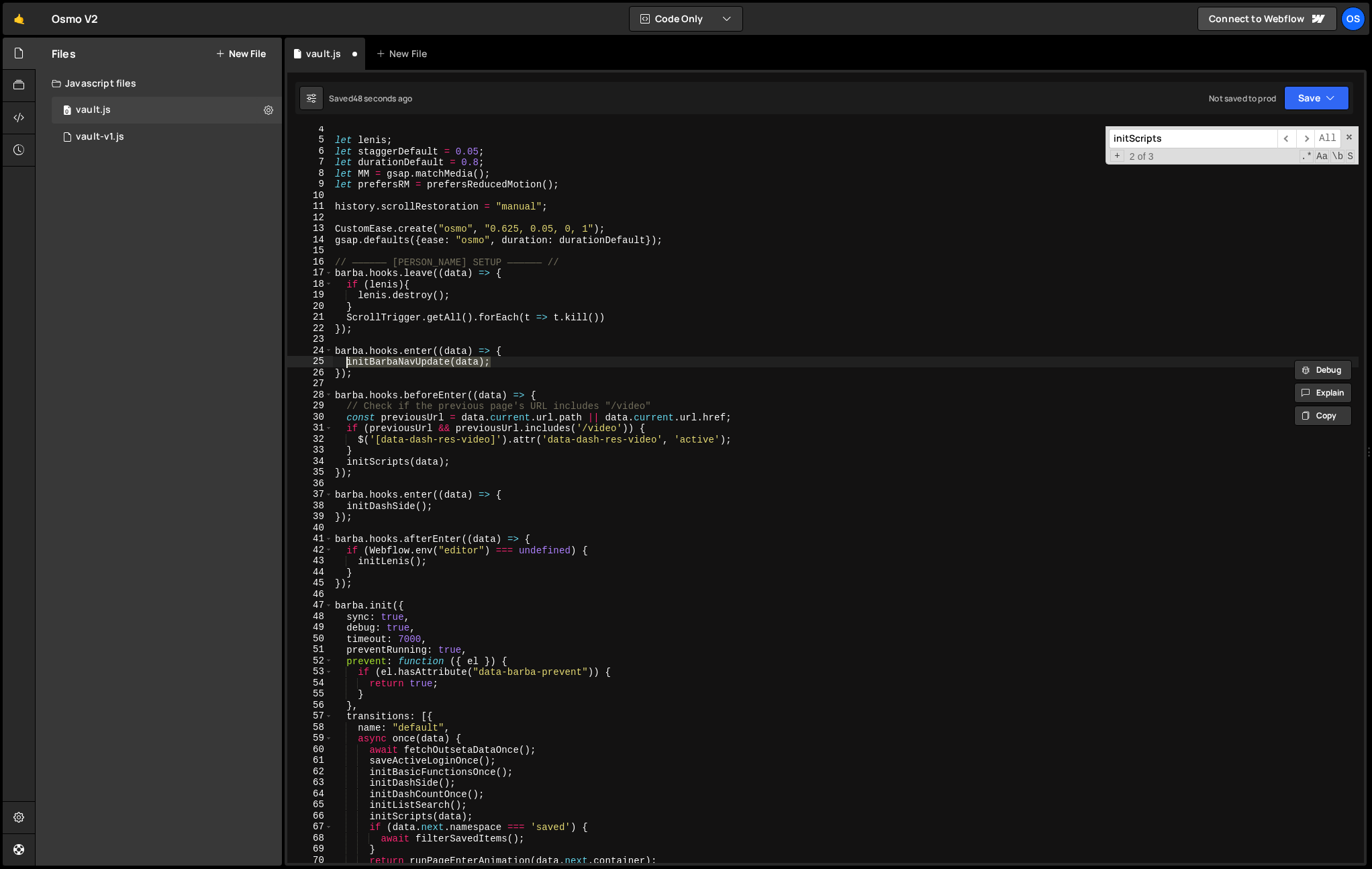
click at [517, 493] on div "let lenis ; let staggerDefault = 0.05 ; let durationDefault = 0.8 ; let MM = gs…" at bounding box center [846, 503] width 1027 height 759
type textarea "barba.hooks.enter((data) => {"
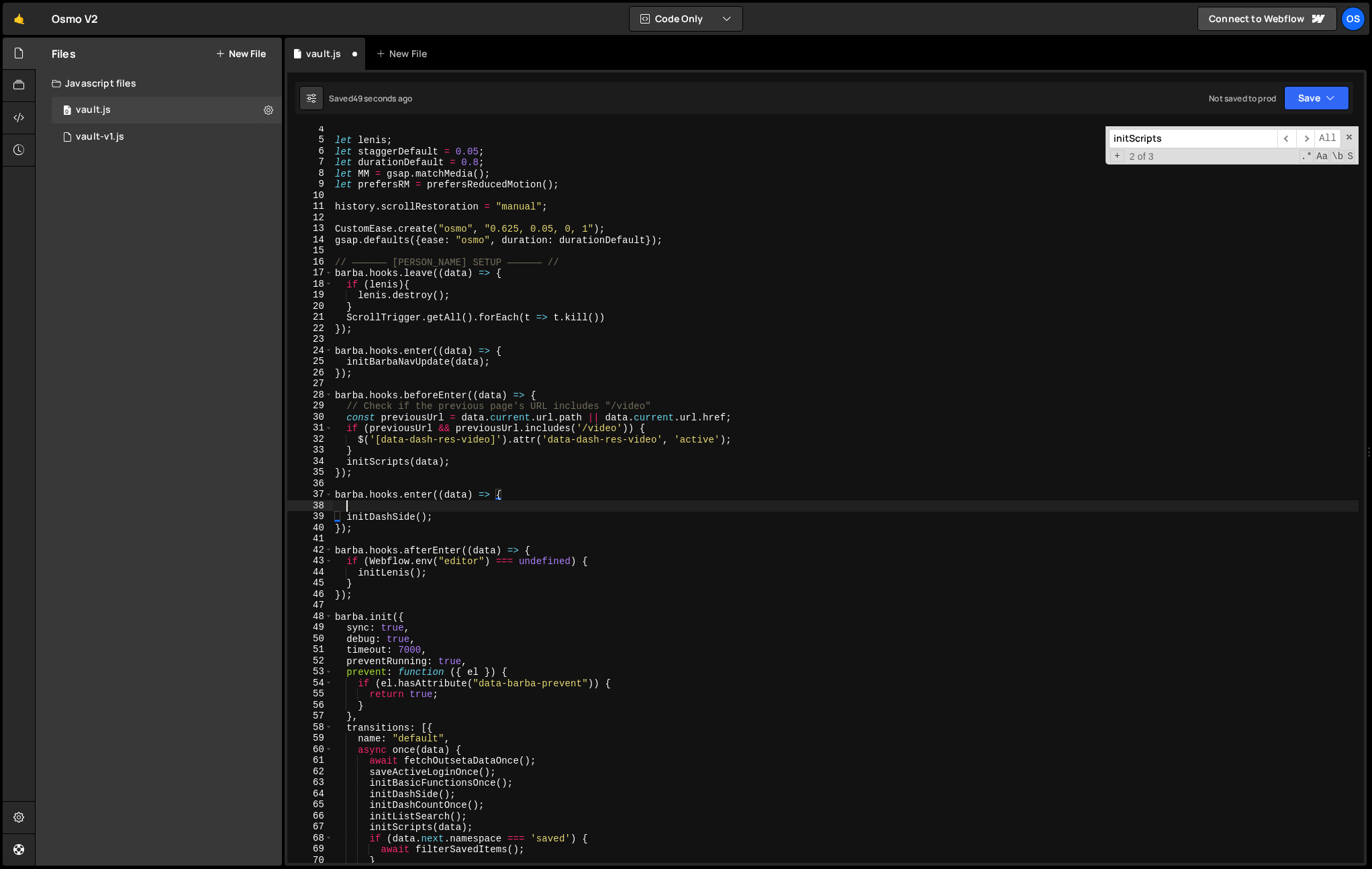
scroll to position [0, 0]
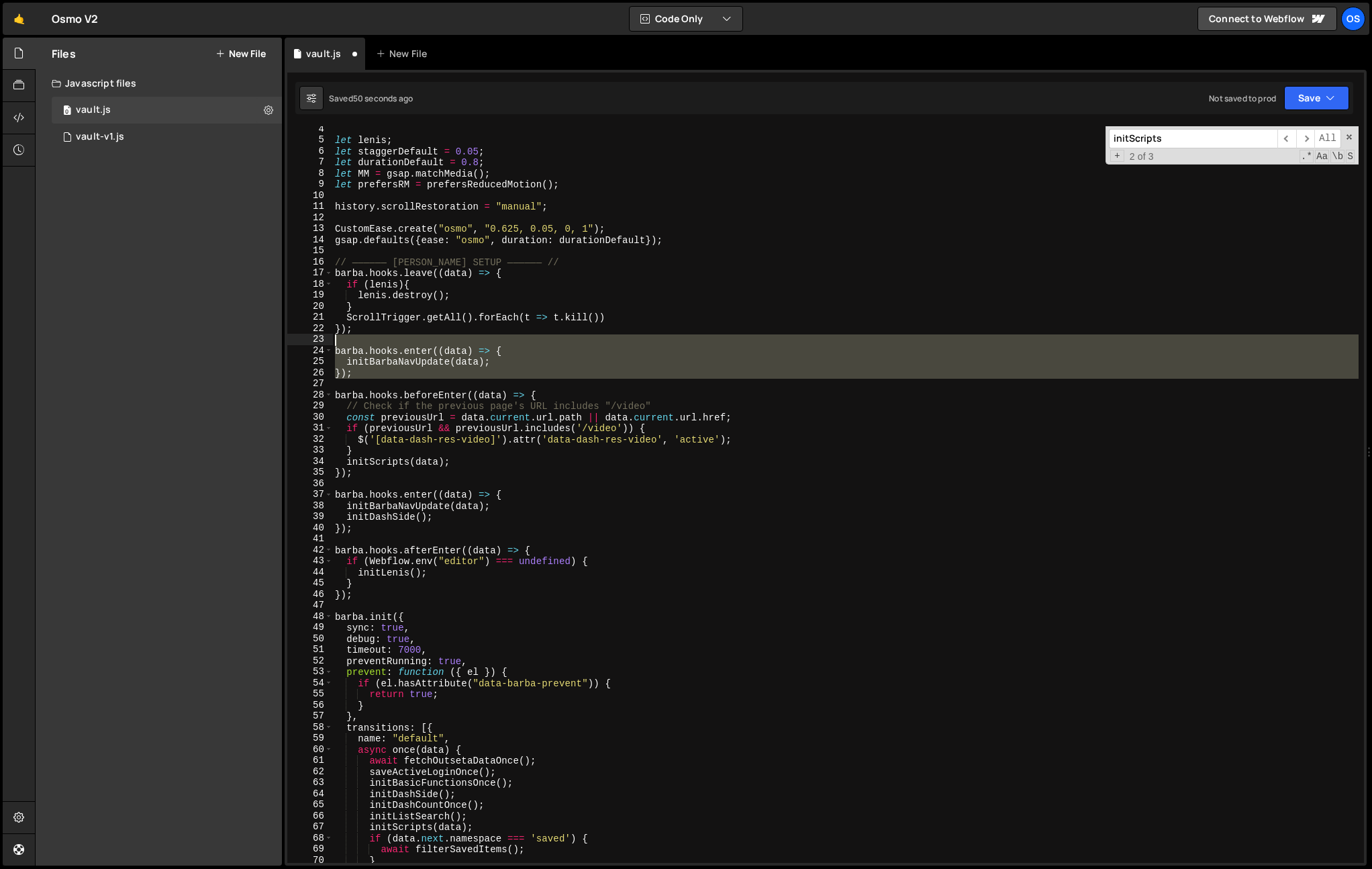
drag, startPoint x: 359, startPoint y: 378, endPoint x: 294, endPoint y: 344, distance: 73.4
click at [294, 344] on div "initBarbaNavUpdate(data); 4 5 6 7 8 9 10 11 12 13 14 15 16 17 18 19 20 21 22 23…" at bounding box center [825, 495] width 1077 height 737
type textarea "barba.hooks.enter((data) => {"
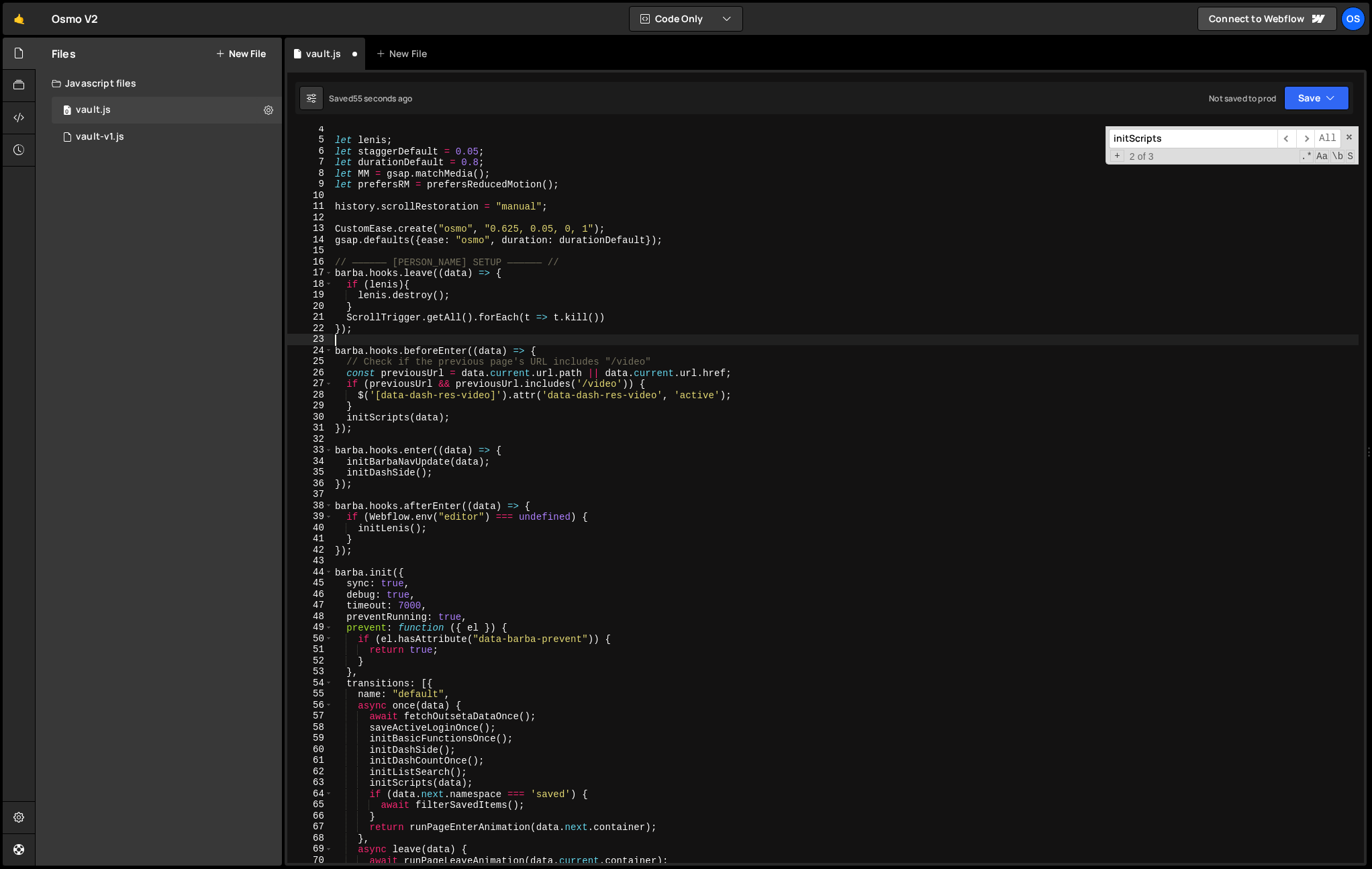
click at [515, 422] on div "let lenis ; let staggerDefault = 0.05 ; let durationDefault = 0.8 ; let MM = gs…" at bounding box center [846, 503] width 1027 height 759
drag, startPoint x: 451, startPoint y: 406, endPoint x: 458, endPoint y: 428, distance: 23.1
click at [450, 406] on div "let lenis ; let staggerDefault = 0.05 ; let durationDefault = 0.8 ; let MM = gs…" at bounding box center [846, 503] width 1027 height 759
click at [521, 451] on div "let lenis ; let staggerDefault = 0.05 ; let durationDefault = 0.8 ; let MM = gs…" at bounding box center [846, 503] width 1027 height 759
type textarea "barba.hooks.enter((data) => {"
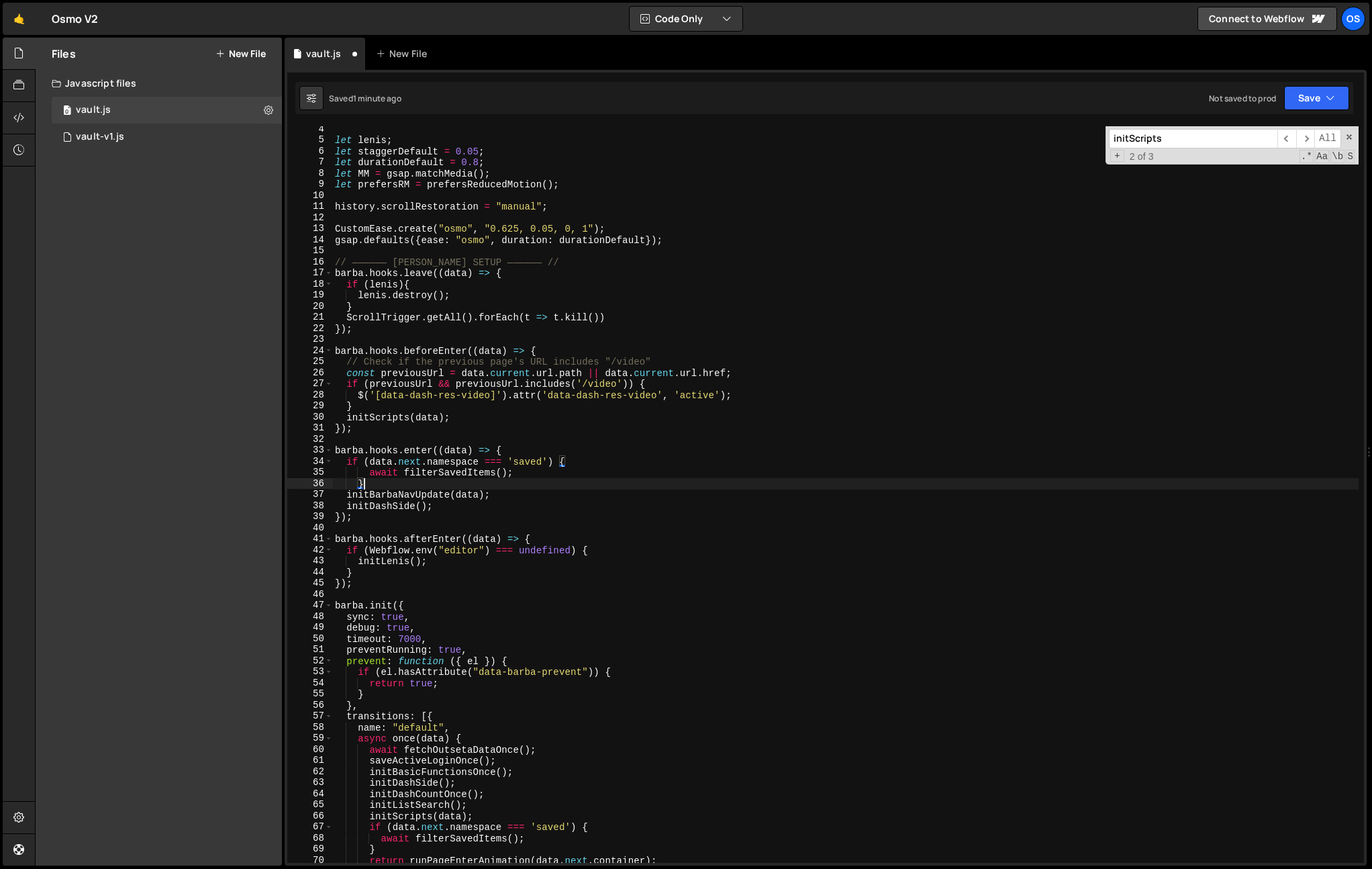
click at [359, 483] on div "let lenis ; let staggerDefault = 0.05 ; let durationDefault = 0.8 ; let MM = gs…" at bounding box center [846, 503] width 1027 height 759
click at [366, 474] on div "let lenis ; let staggerDefault = 0.05 ; let durationDefault = 0.8 ; let MM = gs…" at bounding box center [846, 503] width 1027 height 759
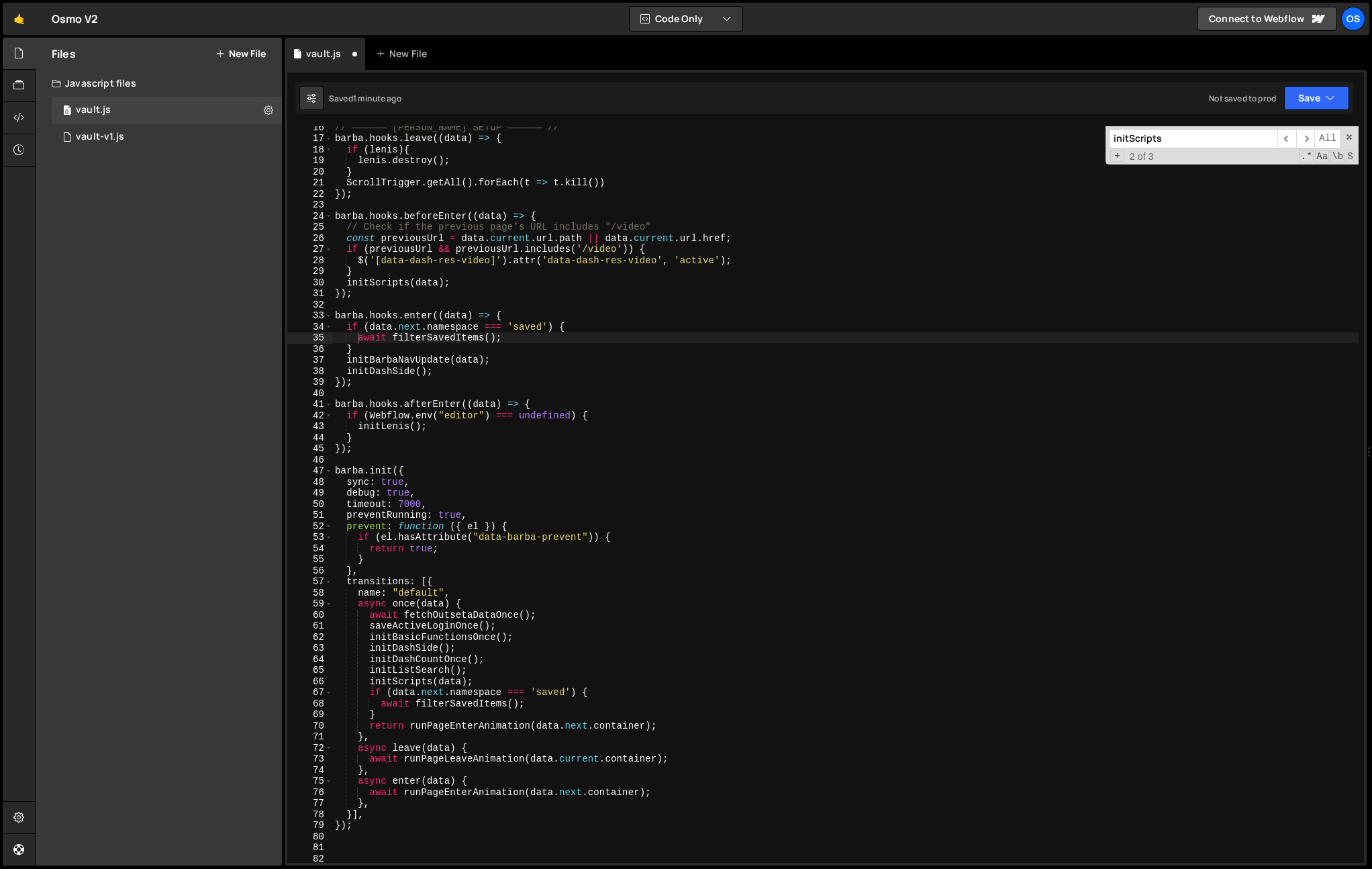
scroll to position [171, 0]
click at [673, 788] on div "// —————— BARBA SETUP —————— // barba . hooks . leave (( data ) => { if ( lenis…" at bounding box center [846, 501] width 1027 height 759
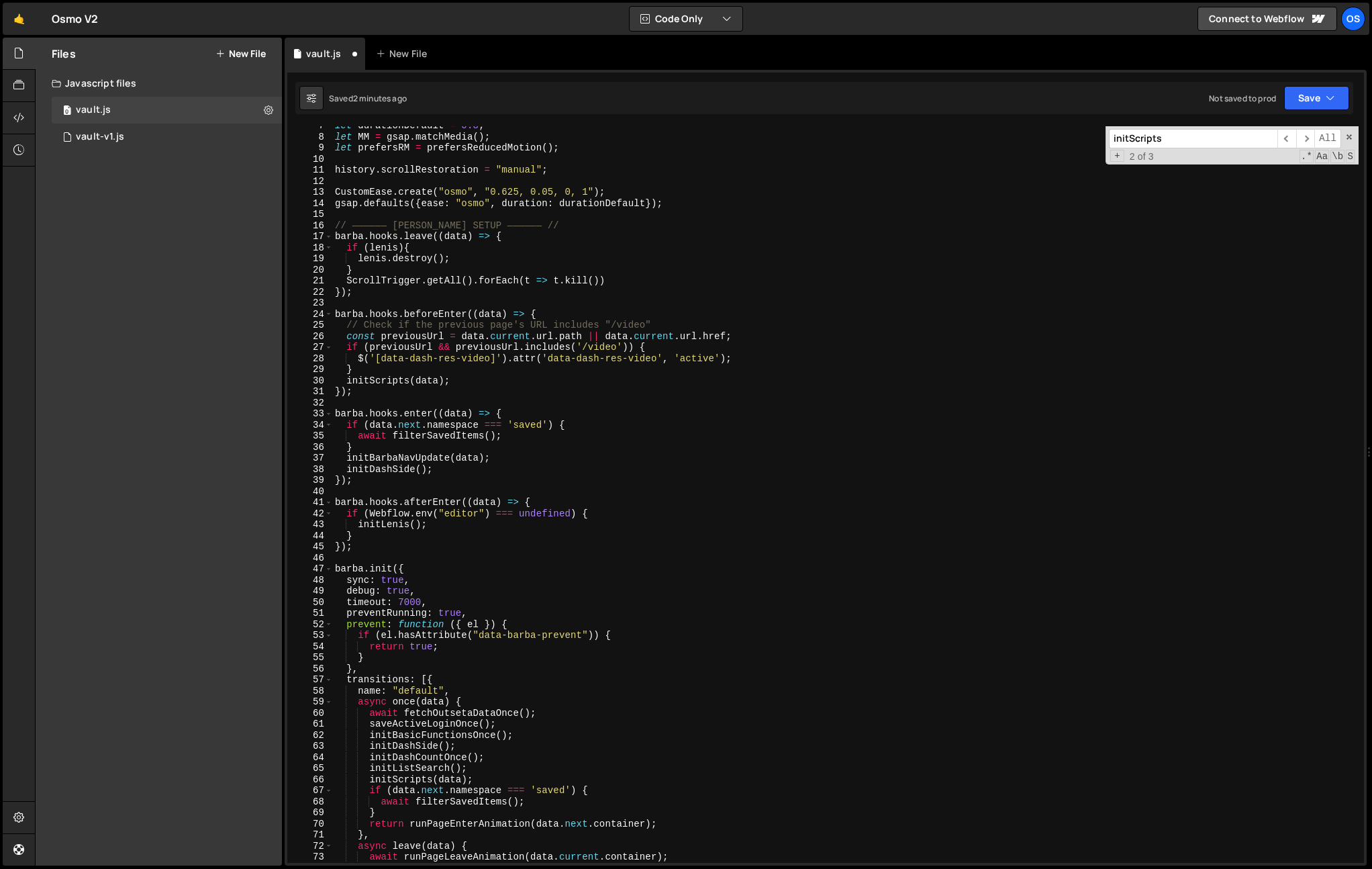
scroll to position [0, 0]
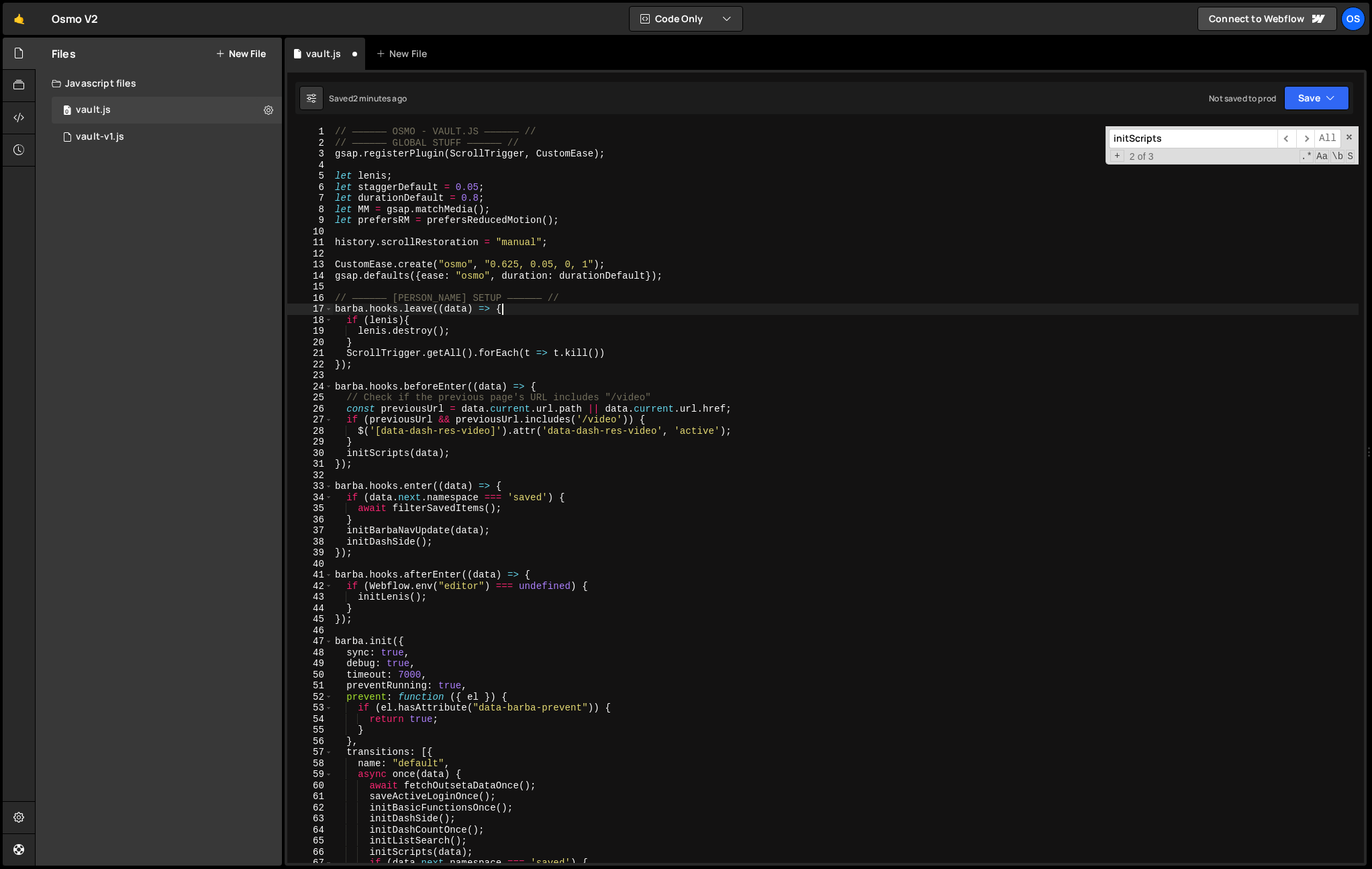
click at [535, 304] on div "// —————— OSMO - VAULT.JS —————— // // —————— GLOBAL STUFF —————— // gsap . reg…" at bounding box center [846, 506] width 1027 height 759
drag, startPoint x: 490, startPoint y: 329, endPoint x: 484, endPoint y: 335, distance: 8.5
click at [490, 329] on div "// —————— OSMO - VAULT.JS —————— // // —————— GLOBAL STUFF —————— // gsap . reg…" at bounding box center [846, 506] width 1027 height 759
click at [477, 340] on div "// —————— OSMO - VAULT.JS —————— // // —————— GLOBAL STUFF —————— // gsap . reg…" at bounding box center [846, 506] width 1027 height 759
click at [640, 354] on div "// —————— OSMO - VAULT.JS —————— // // —————— GLOBAL STUFF —————— // gsap . reg…" at bounding box center [846, 506] width 1027 height 759
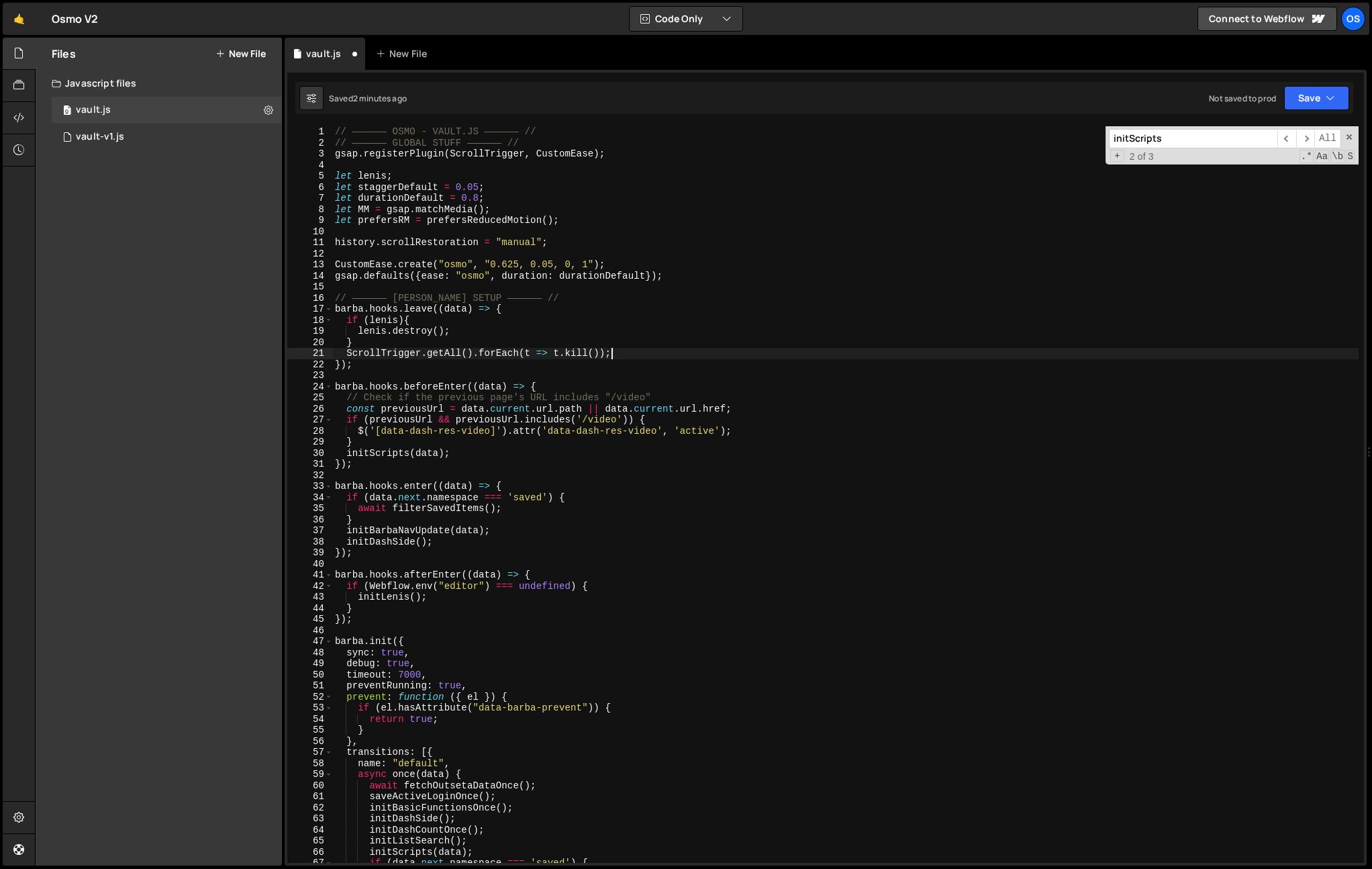
scroll to position [0, 1]
click at [553, 306] on div "// —————— OSMO - VAULT.JS —————— // // —————— GLOBAL STUFF —————— // gsap . reg…" at bounding box center [846, 506] width 1027 height 759
type textarea "barba.hooks.leave((data) => {"
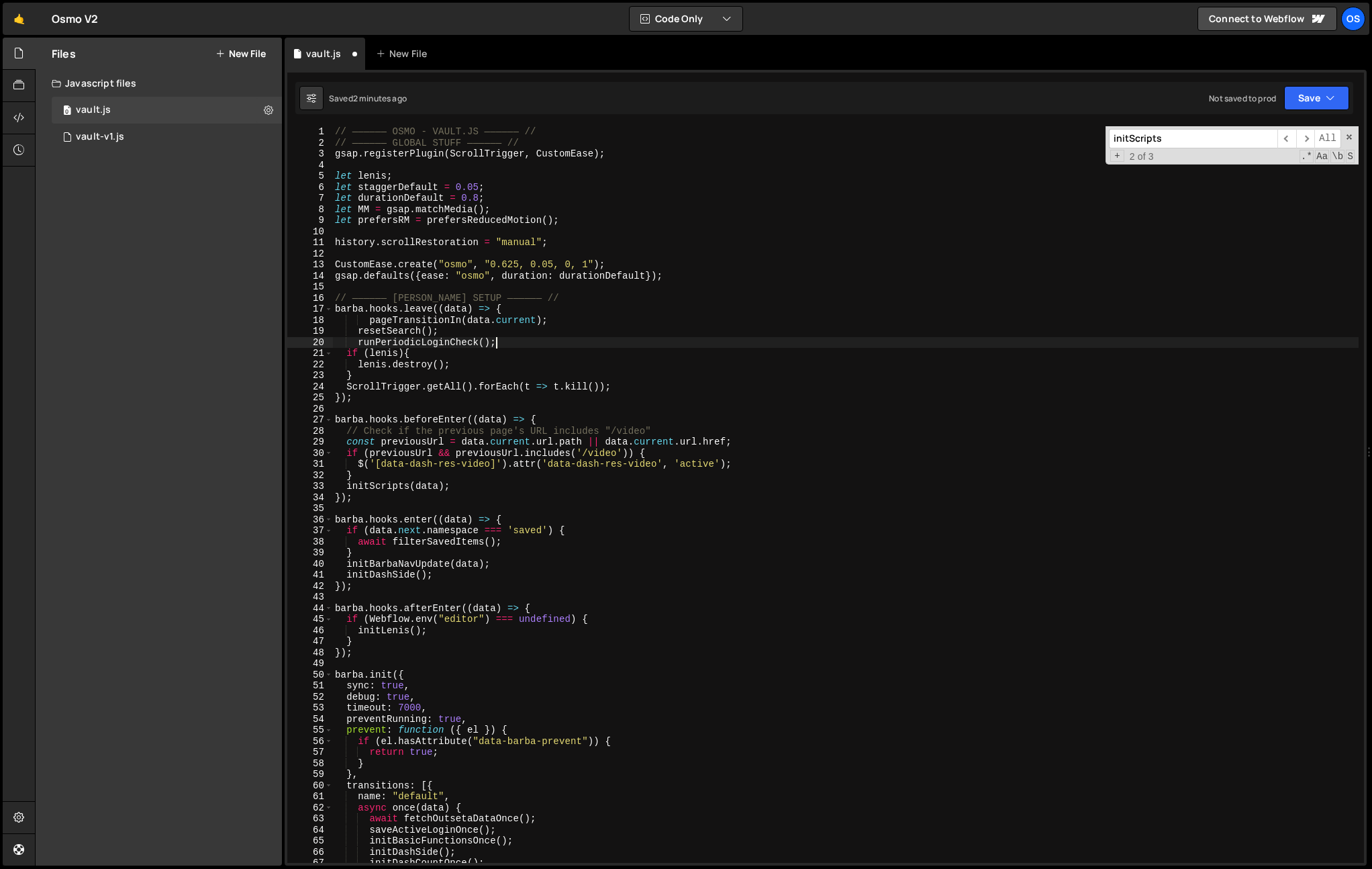
click at [410, 326] on div "// —————— OSMO - VAULT.JS —————— // // —————— GLOBAL STUFF —————— // gsap . reg…" at bounding box center [846, 506] width 1027 height 759
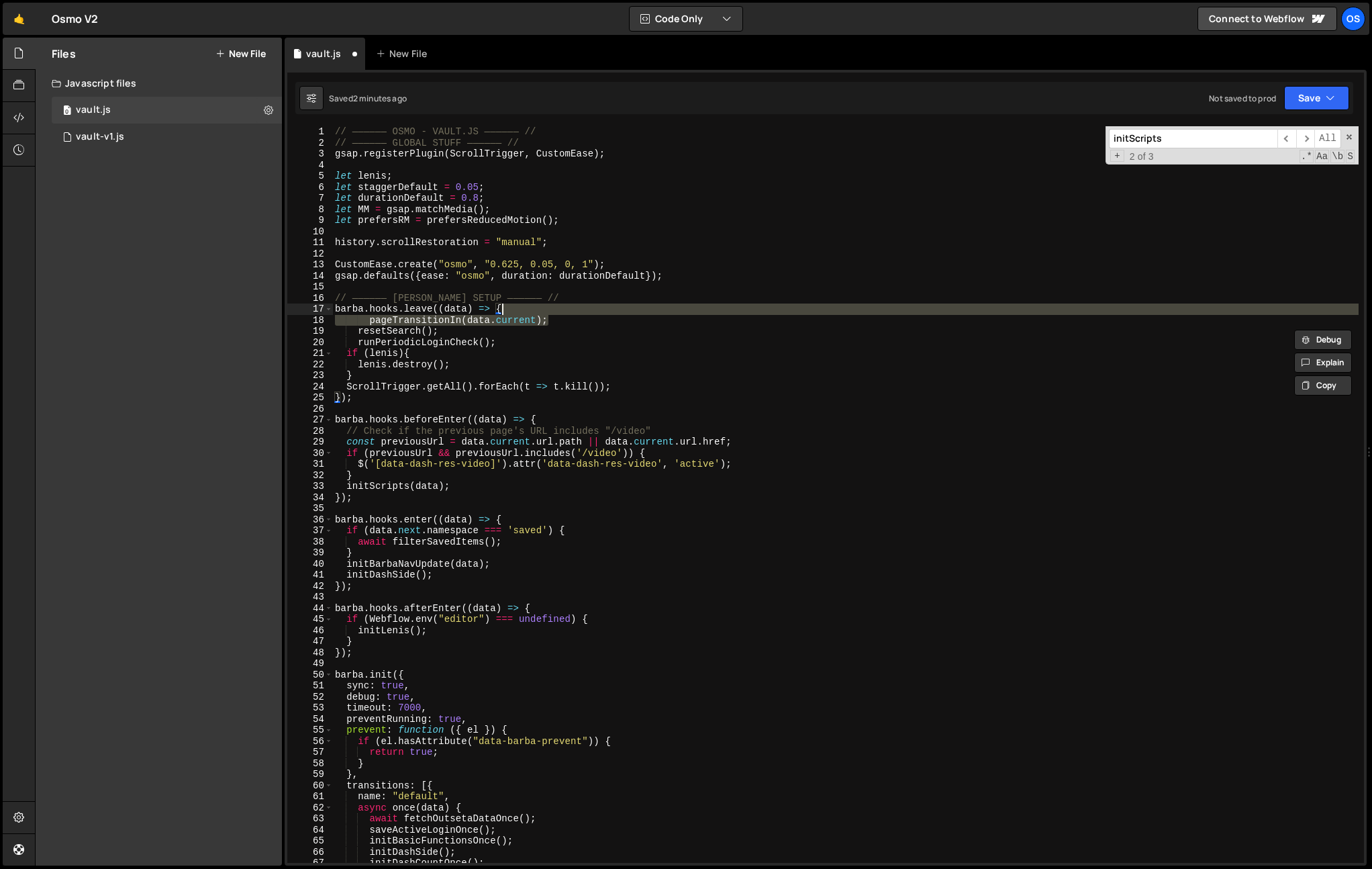
drag, startPoint x: 597, startPoint y: 325, endPoint x: 602, endPoint y: 313, distance: 13.0
click at [602, 313] on div "// —————— OSMO - VAULT.JS —————— // // —————— GLOBAL STUFF —————— // gsap . reg…" at bounding box center [846, 506] width 1027 height 759
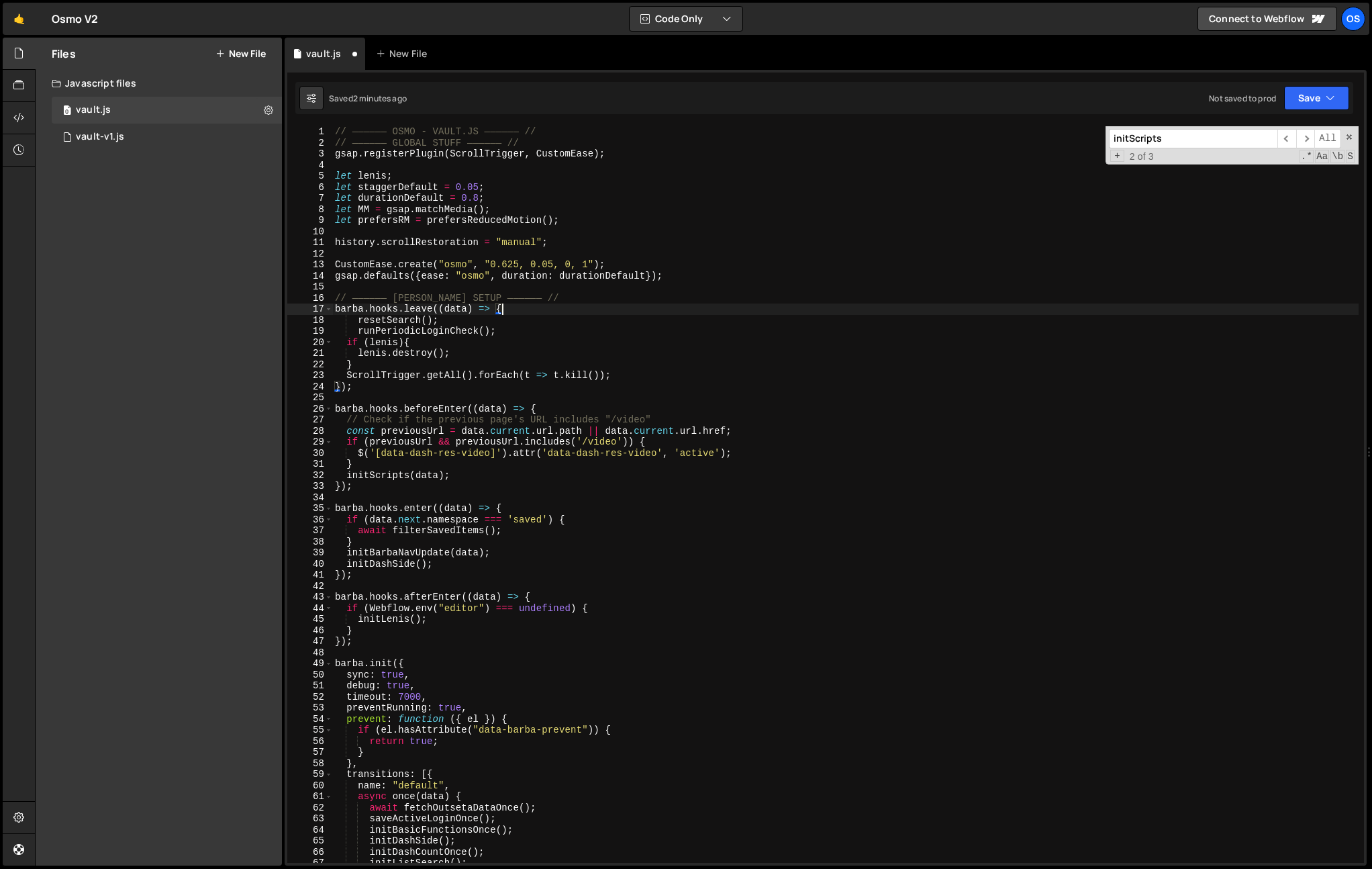
click at [358, 329] on div "// —————— OSMO - VAULT.JS —————— // // —————— GLOBAL STUFF —————— // gsap . reg…" at bounding box center [846, 506] width 1027 height 759
click at [480, 221] on div "// —————— OSMO - VAULT.JS —————— // // —————— GLOBAL STUFF —————— // gsap . reg…" at bounding box center [846, 506] width 1027 height 759
click at [395, 302] on div "// —————— OSMO - VAULT.JS —————— // // —————— GLOBAL STUFF —————— // gsap . reg…" at bounding box center [846, 506] width 1027 height 759
click at [378, 308] on div "// —————— OSMO - VAULT.JS —————— // // —————— GLOBAL STUFF —————— // gsap . reg…" at bounding box center [846, 506] width 1027 height 759
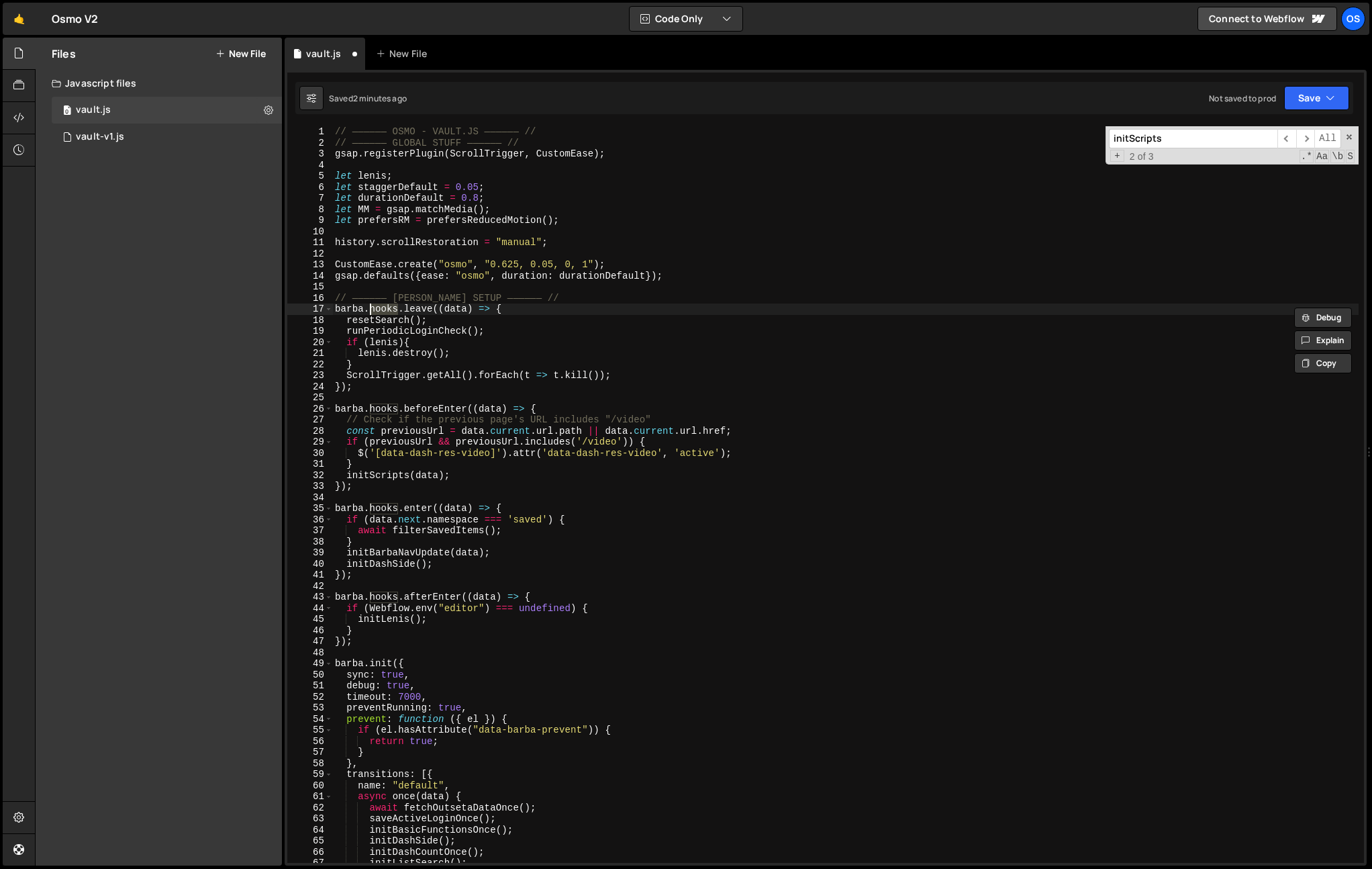
click at [448, 563] on div "// —————— OSMO - VAULT.JS —————— // // —————— GLOBAL STUFF —————— // gsap . reg…" at bounding box center [846, 506] width 1027 height 759
type textarea "initDashSide();"
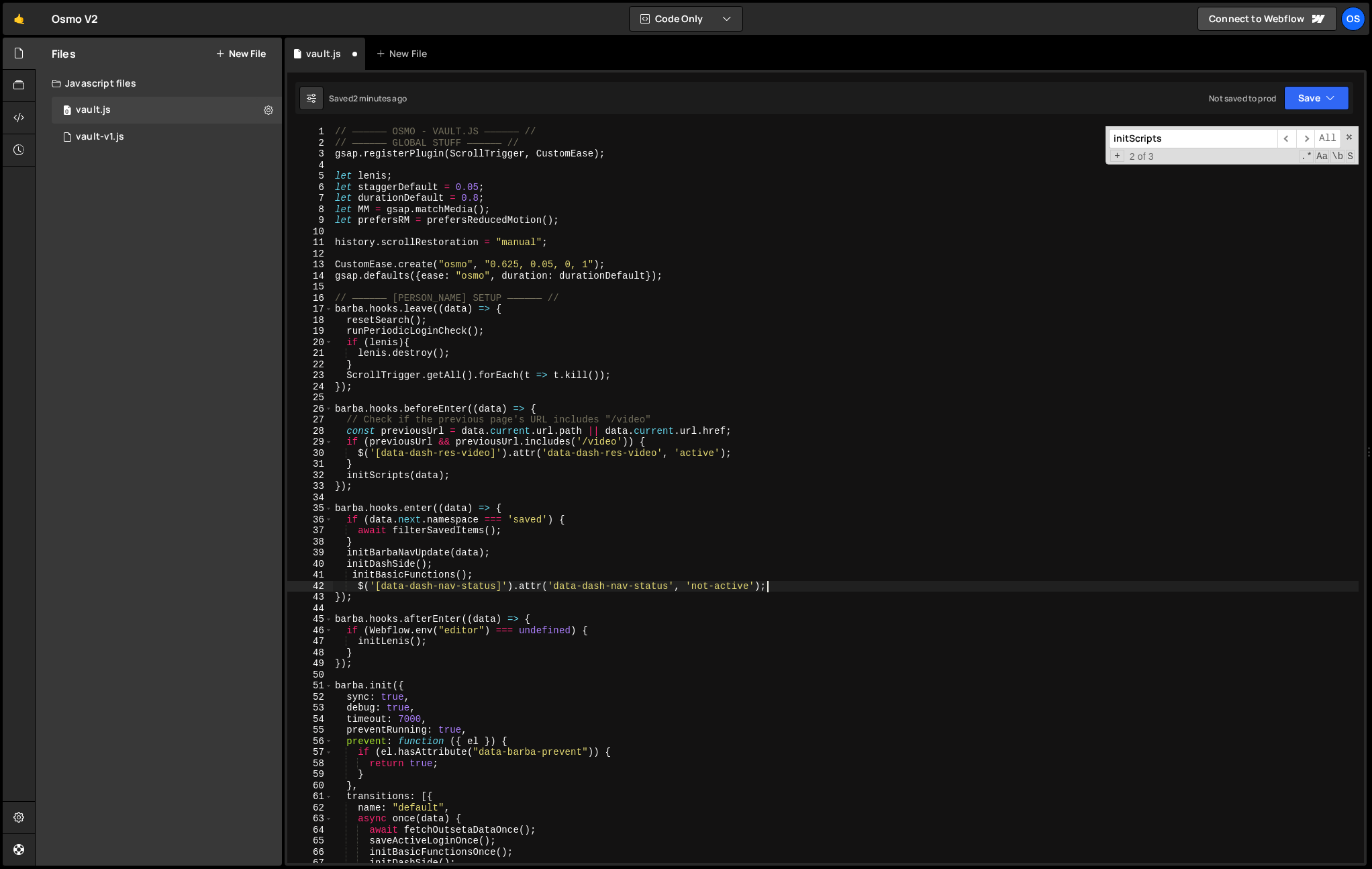
click at [354, 578] on div "// —————— OSMO - VAULT.JS —————— // // —————— GLOBAL STUFF —————— // gsap . reg…" at bounding box center [846, 506] width 1027 height 759
click at [362, 586] on div "// —————— OSMO - VAULT.JS —————— // // —————— GLOBAL STUFF —————— // gsap . reg…" at bounding box center [846, 506] width 1027 height 759
click at [599, 568] on div "// —————— OSMO - VAULT.JS —————— // // —————— GLOBAL STUFF —————— // gsap . reg…" at bounding box center [846, 506] width 1027 height 759
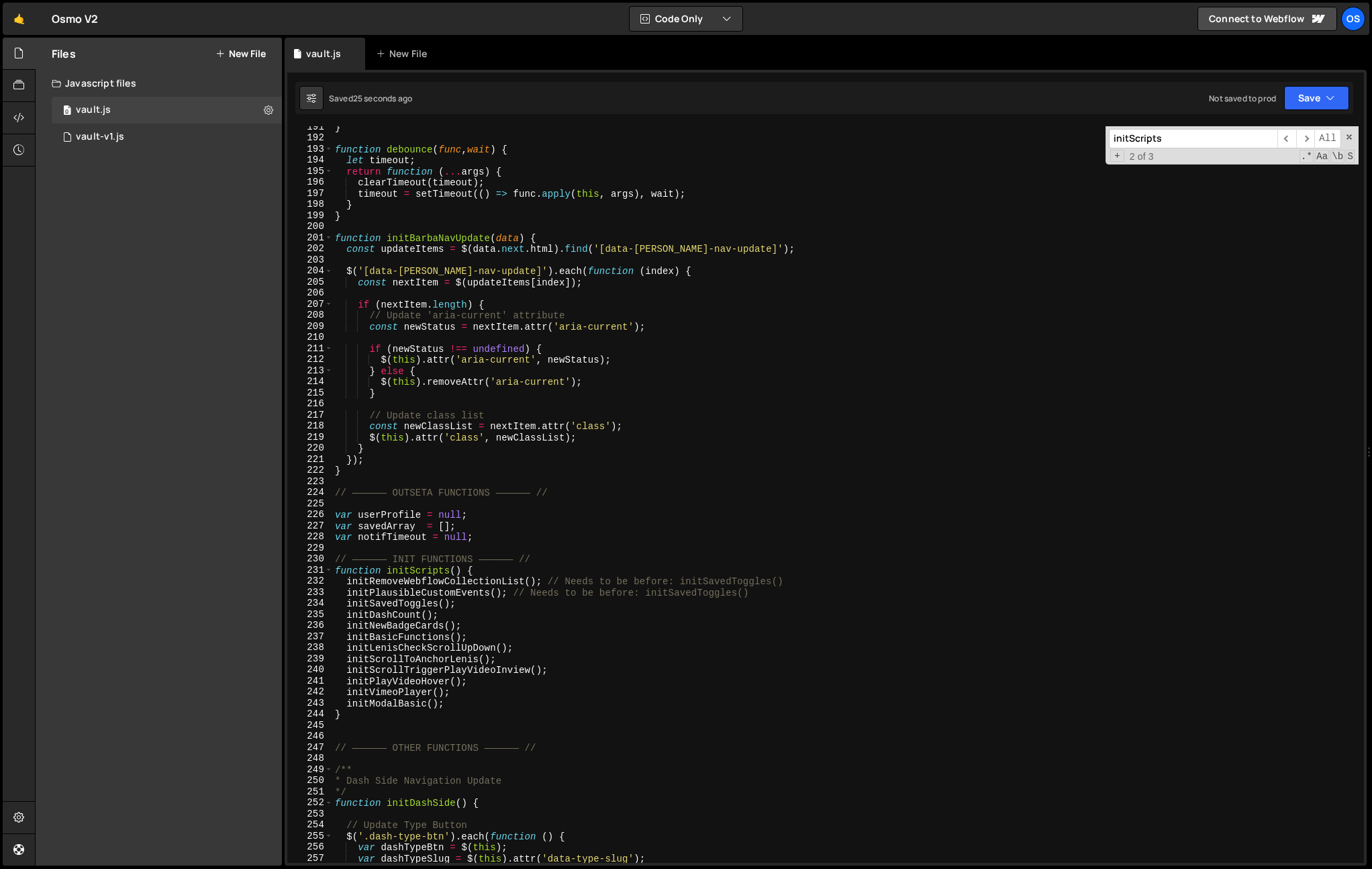
scroll to position [2135, 0]
click at [460, 497] on div "} function debounce ( func , wait ) { let timeout ; return function ( ... args …" at bounding box center [846, 501] width 1027 height 759
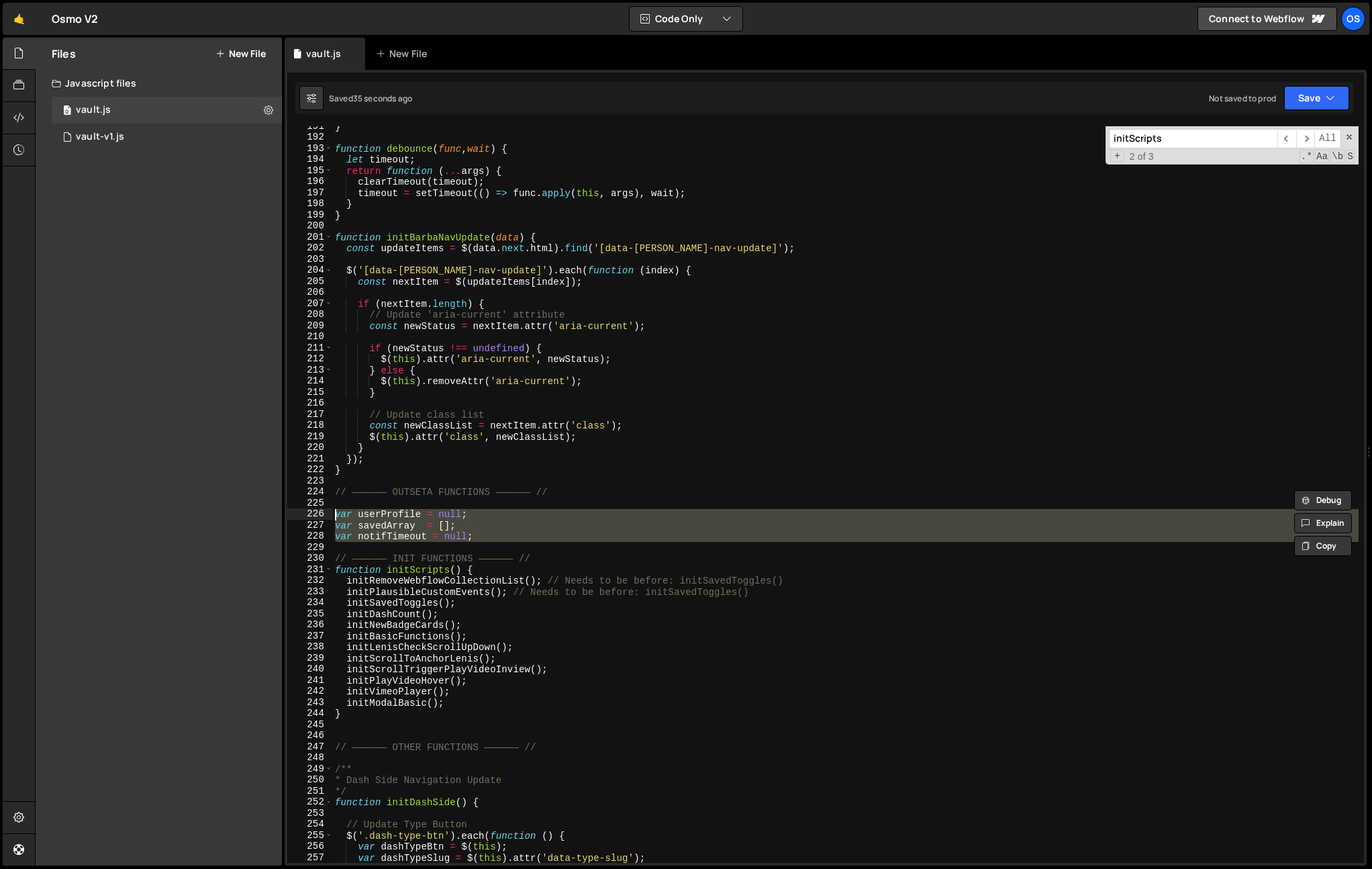
drag, startPoint x: 528, startPoint y: 542, endPoint x: 288, endPoint y: 509, distance: 242.3
click at [288, 509] on div "// —————— OUTSETA FUNCTIONS —————— // 191 192 193 194 195 196 197 198 199 200 2…" at bounding box center [825, 495] width 1077 height 737
type textarea "var userProfile = null; var savedArray = [];"
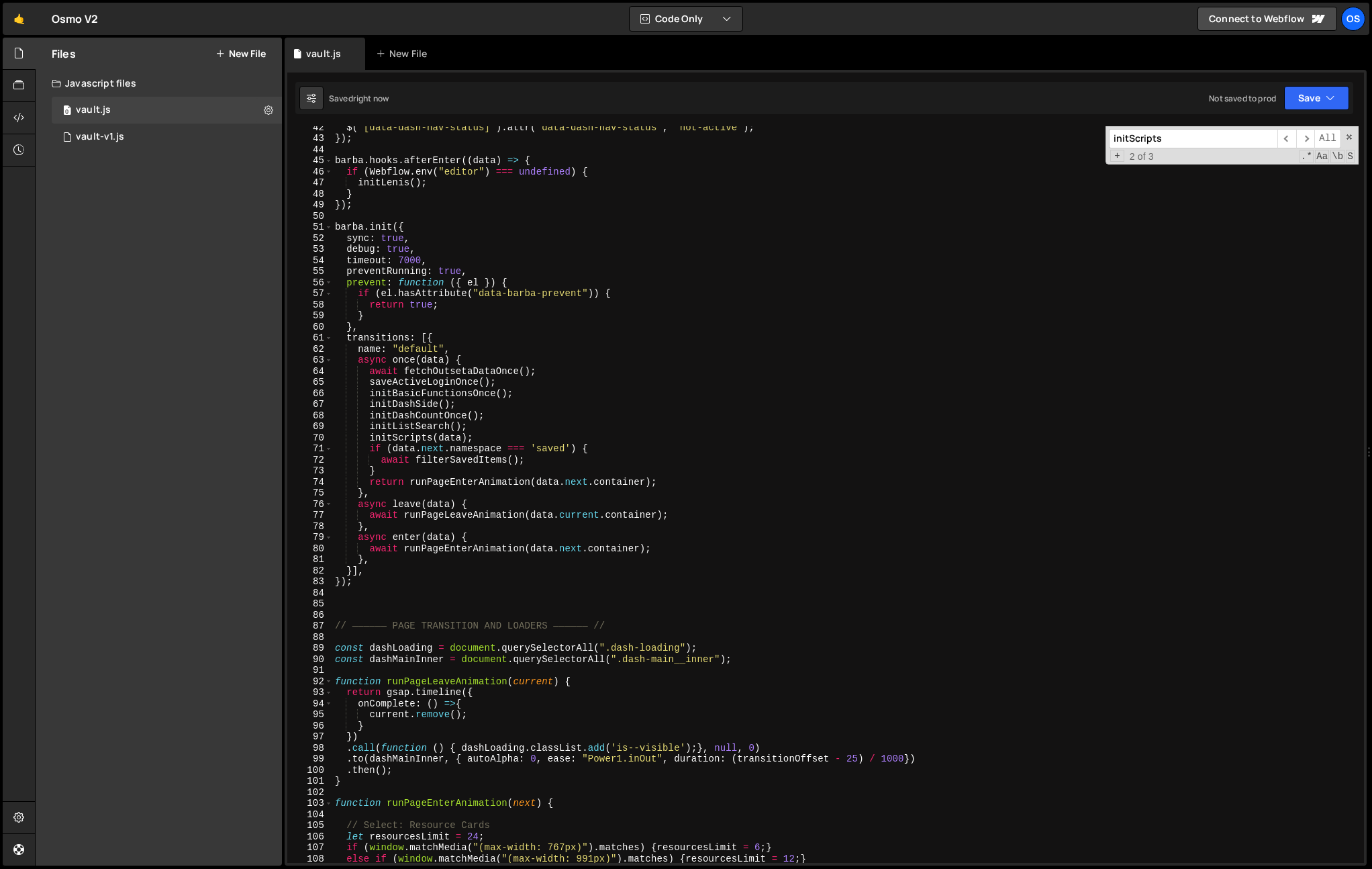
scroll to position [0, 0]
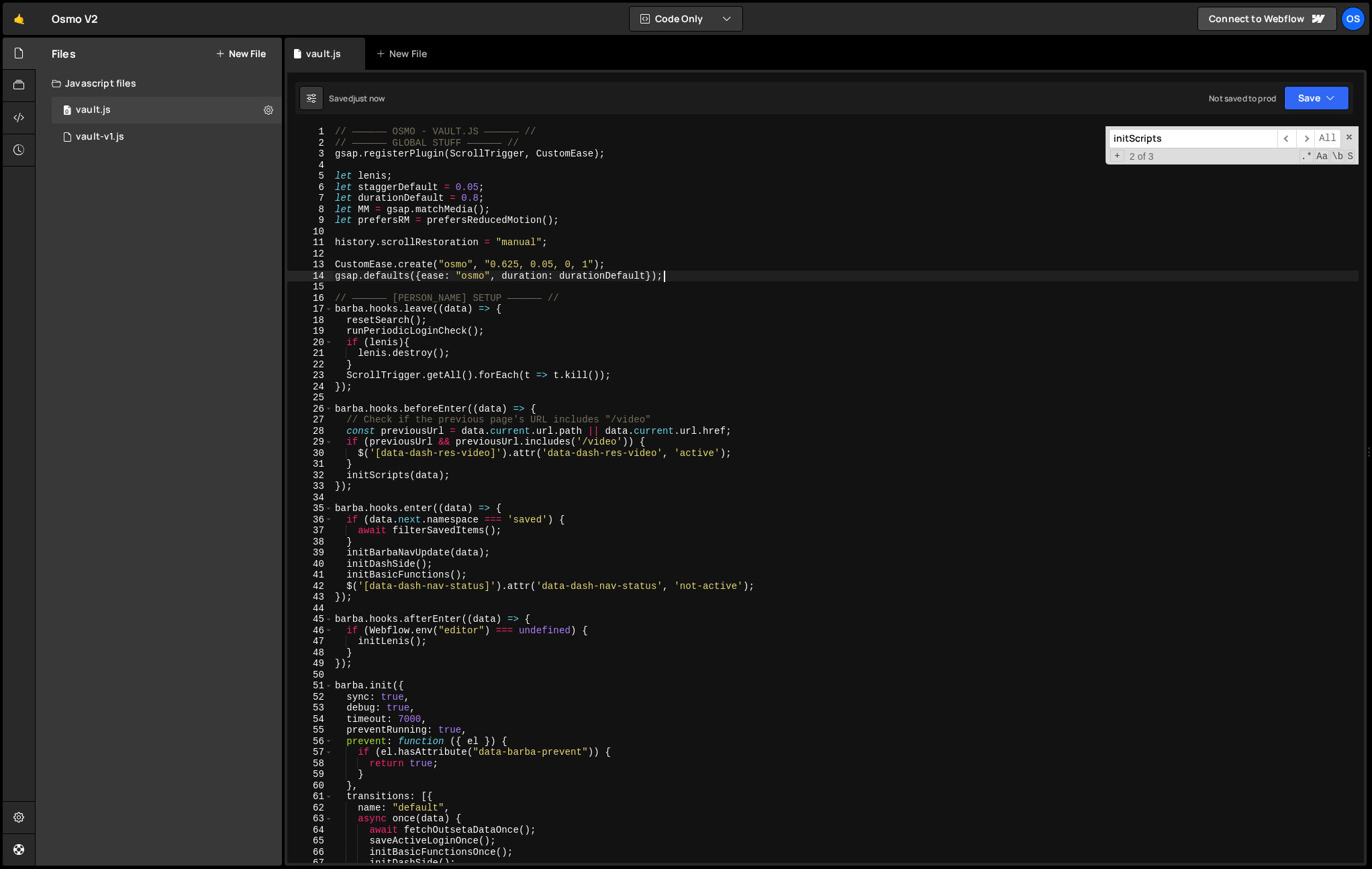
click at [730, 277] on div "// —————— OSMO - VAULT.JS —————— // // —————— GLOBAL STUFF —————— // gsap . reg…" at bounding box center [846, 506] width 1027 height 759
type textarea "gsap.defaults({ease: "osmo", duration: durationDefault});"
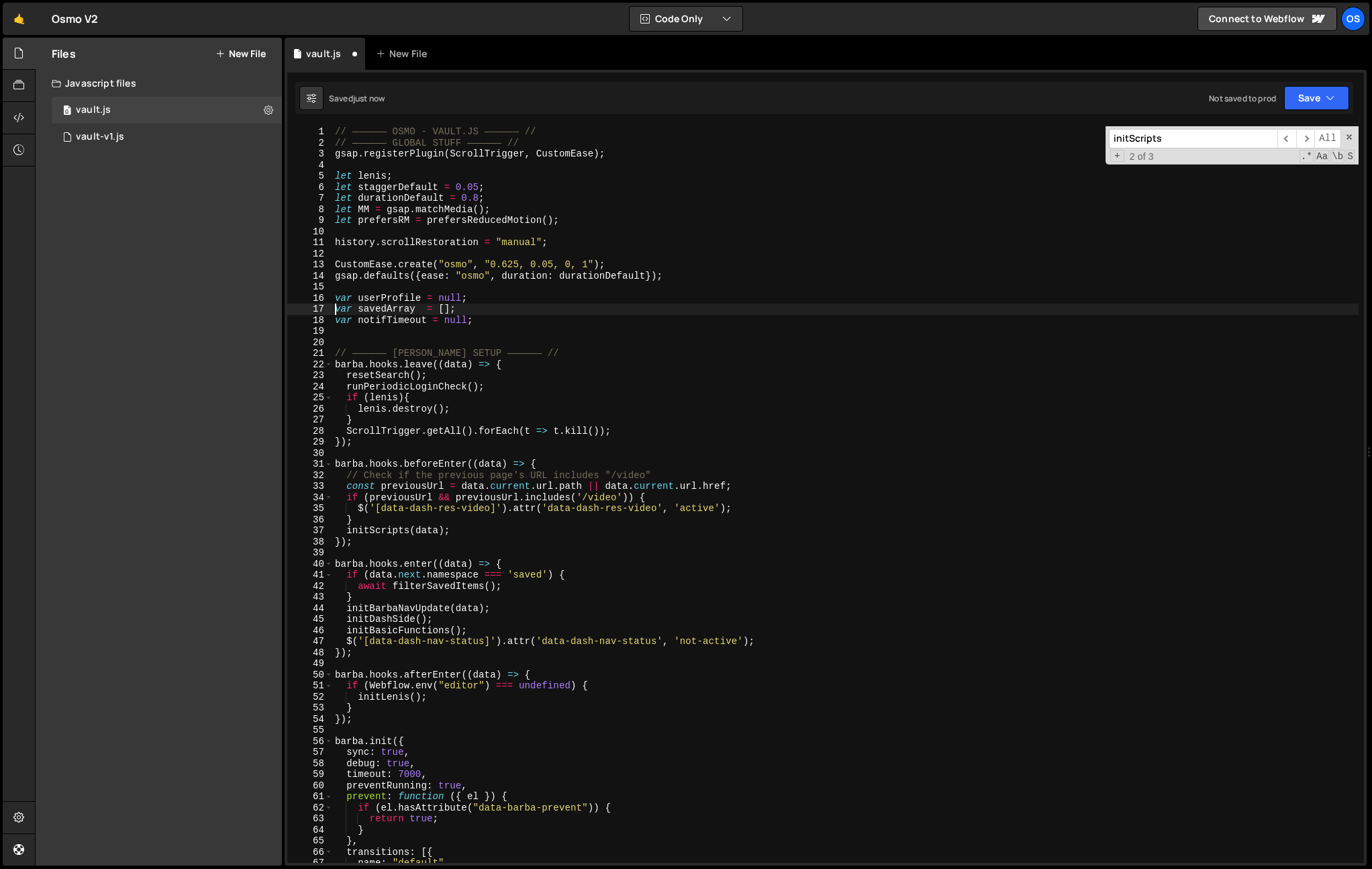
type textarea "var userProfile = null;"
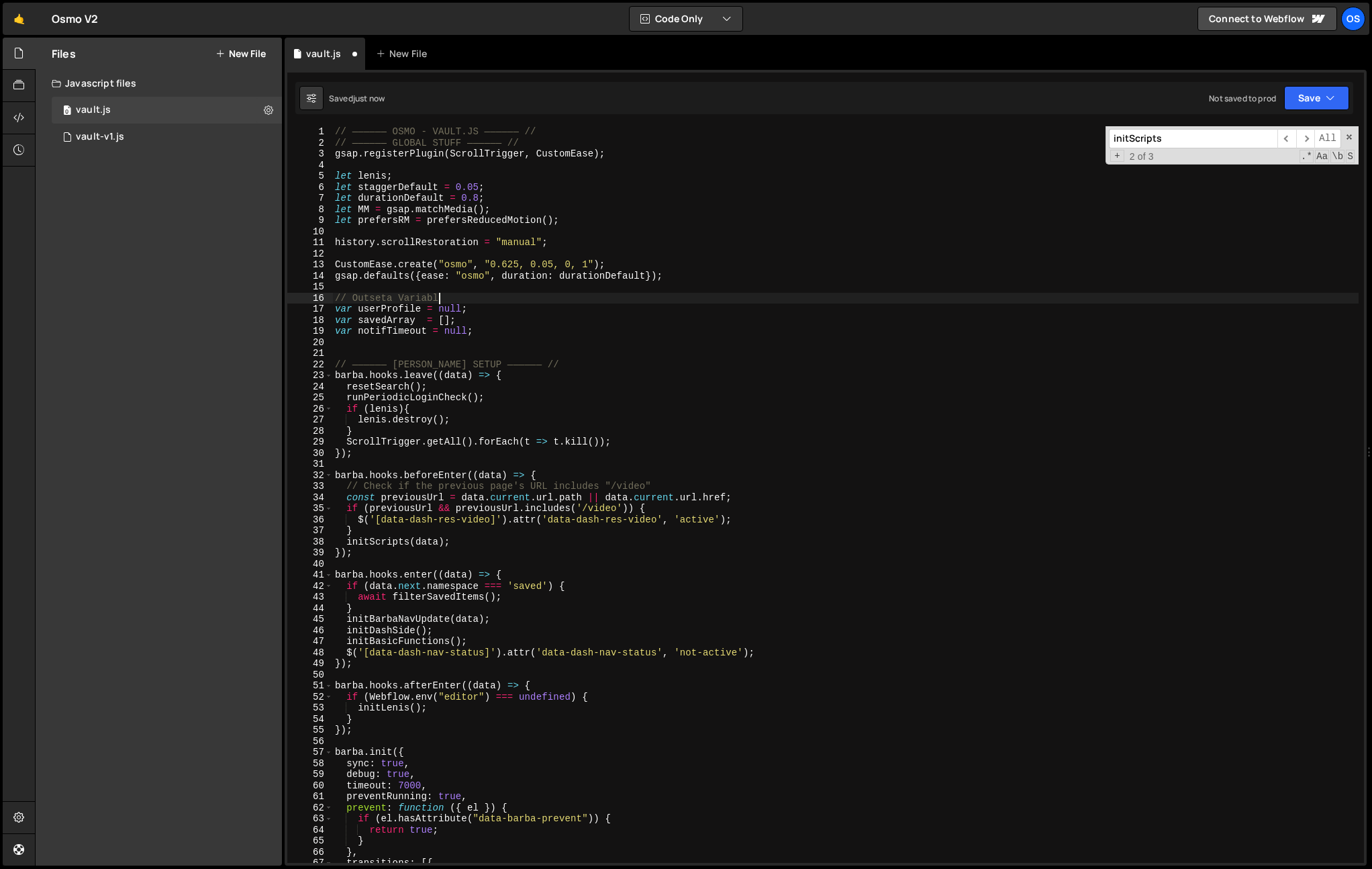
type textarea "// Outseta Variables"
click at [436, 356] on div "// —————— OSMO - VAULT.JS —————— // // —————— GLOBAL STUFF —————— // gsap . reg…" at bounding box center [846, 506] width 1027 height 759
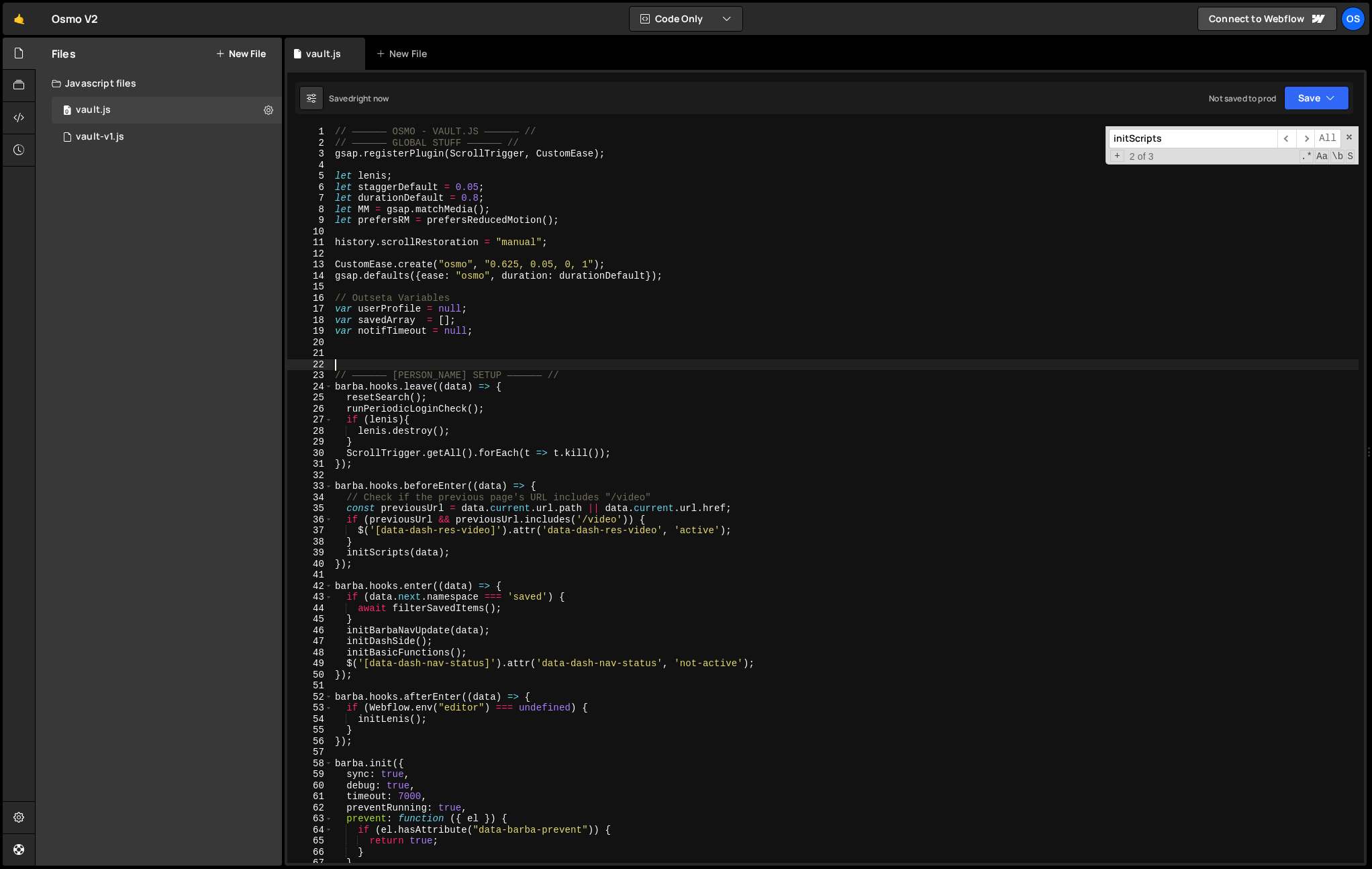
click at [646, 355] on div "// —————— OSMO - VAULT.JS —————— // // —————— GLOBAL STUFF —————— // gsap . reg…" at bounding box center [846, 506] width 1027 height 759
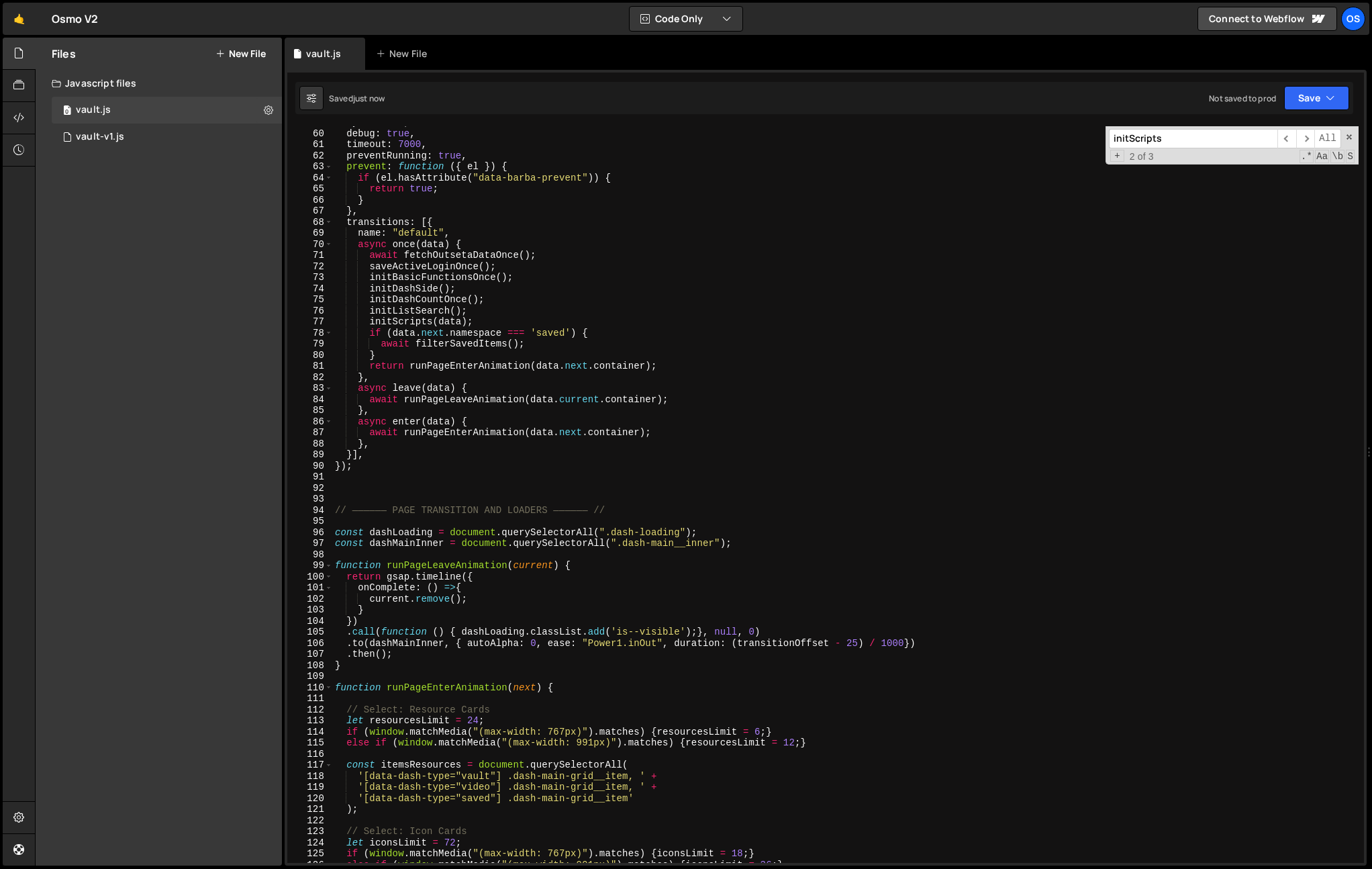
click at [443, 492] on div "sync : true , debug : true , timeout : 7000 , preventRunning : true , prevent :…" at bounding box center [846, 497] width 1027 height 759
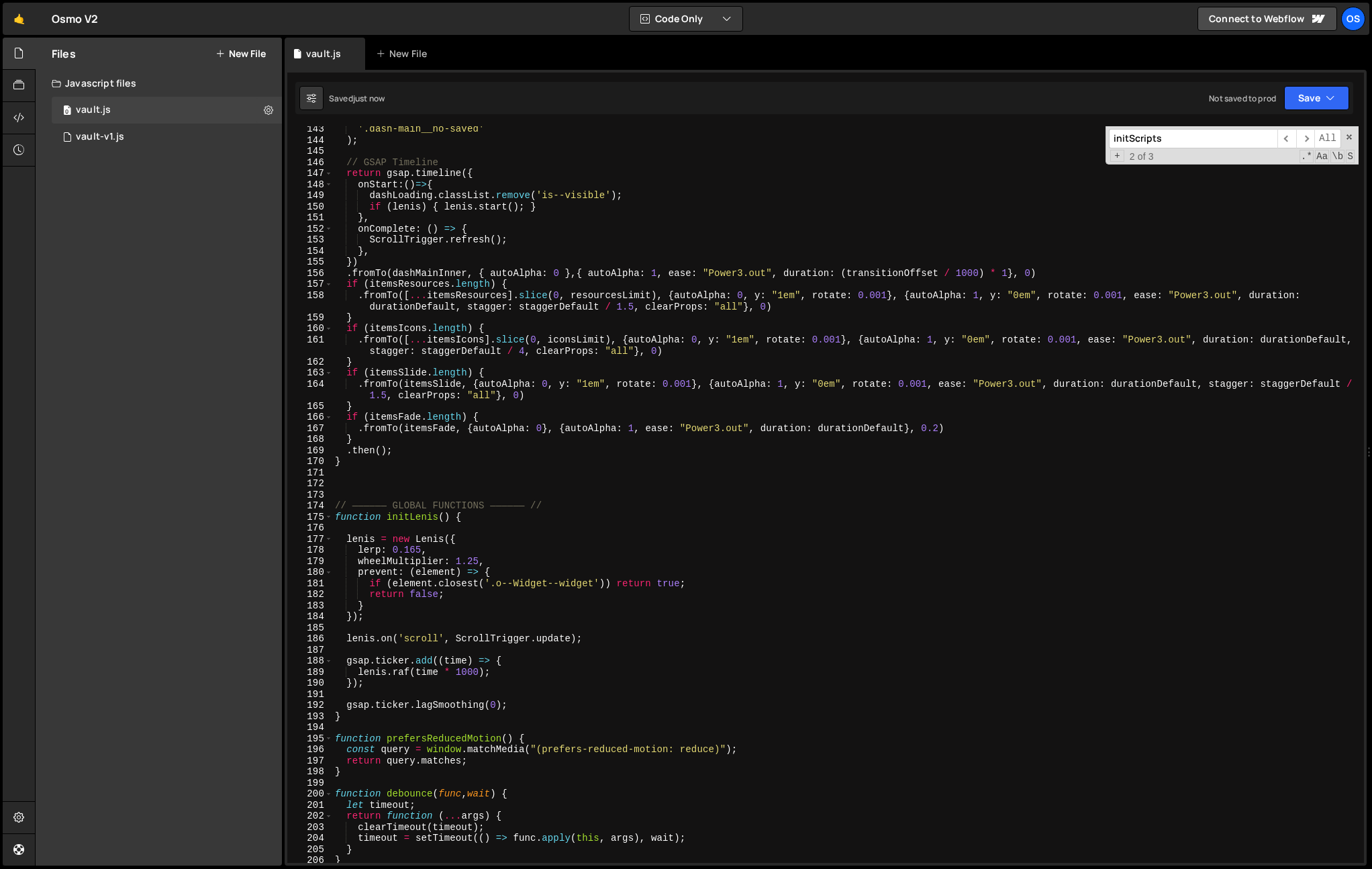
scroll to position [1765, 0]
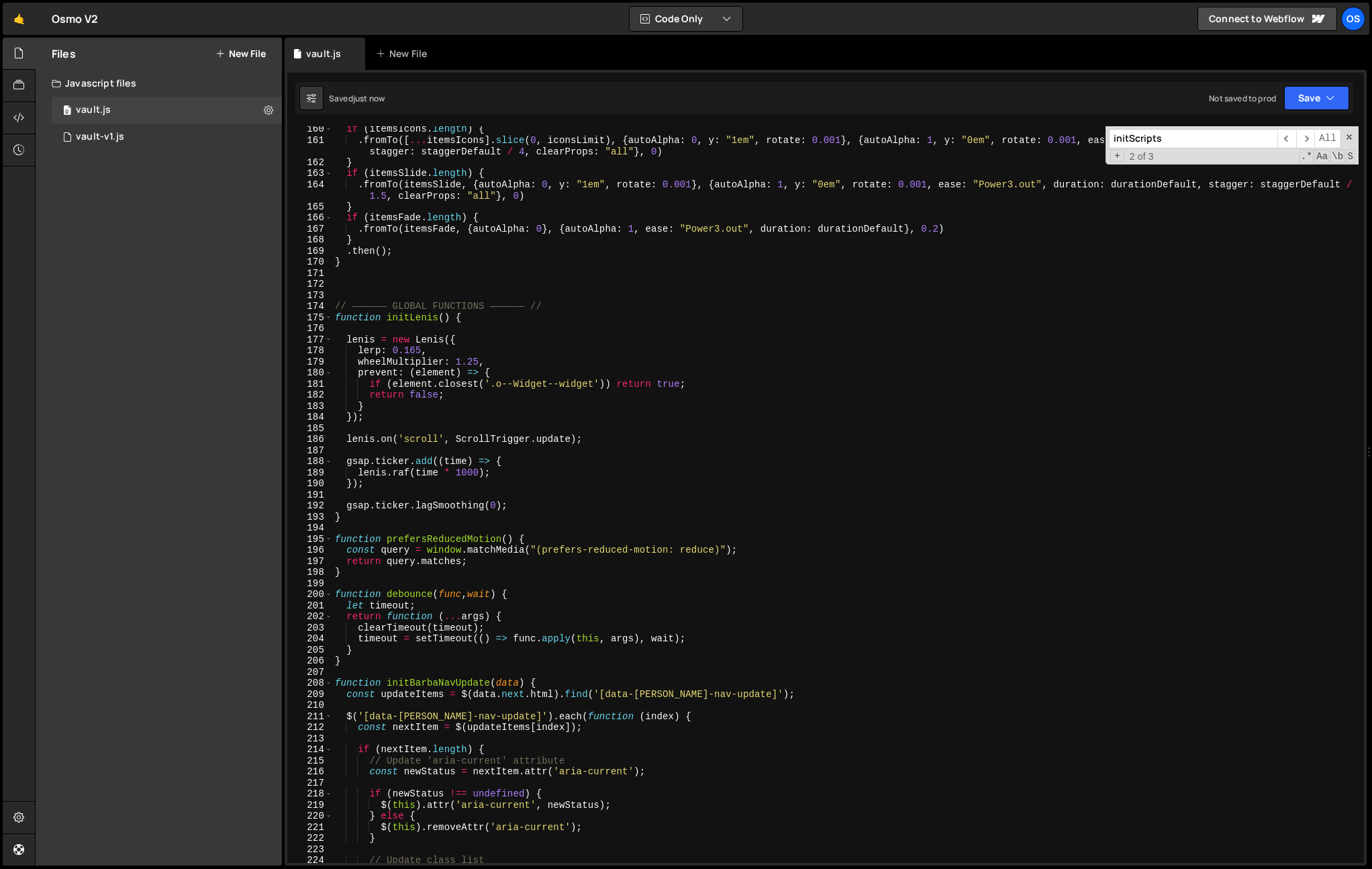
click at [399, 292] on div "if ( itemsIcons . length ) { . fromTo ([ ... itemsIcons ] . slice ( 0 , iconsLi…" at bounding box center [846, 503] width 1027 height 759
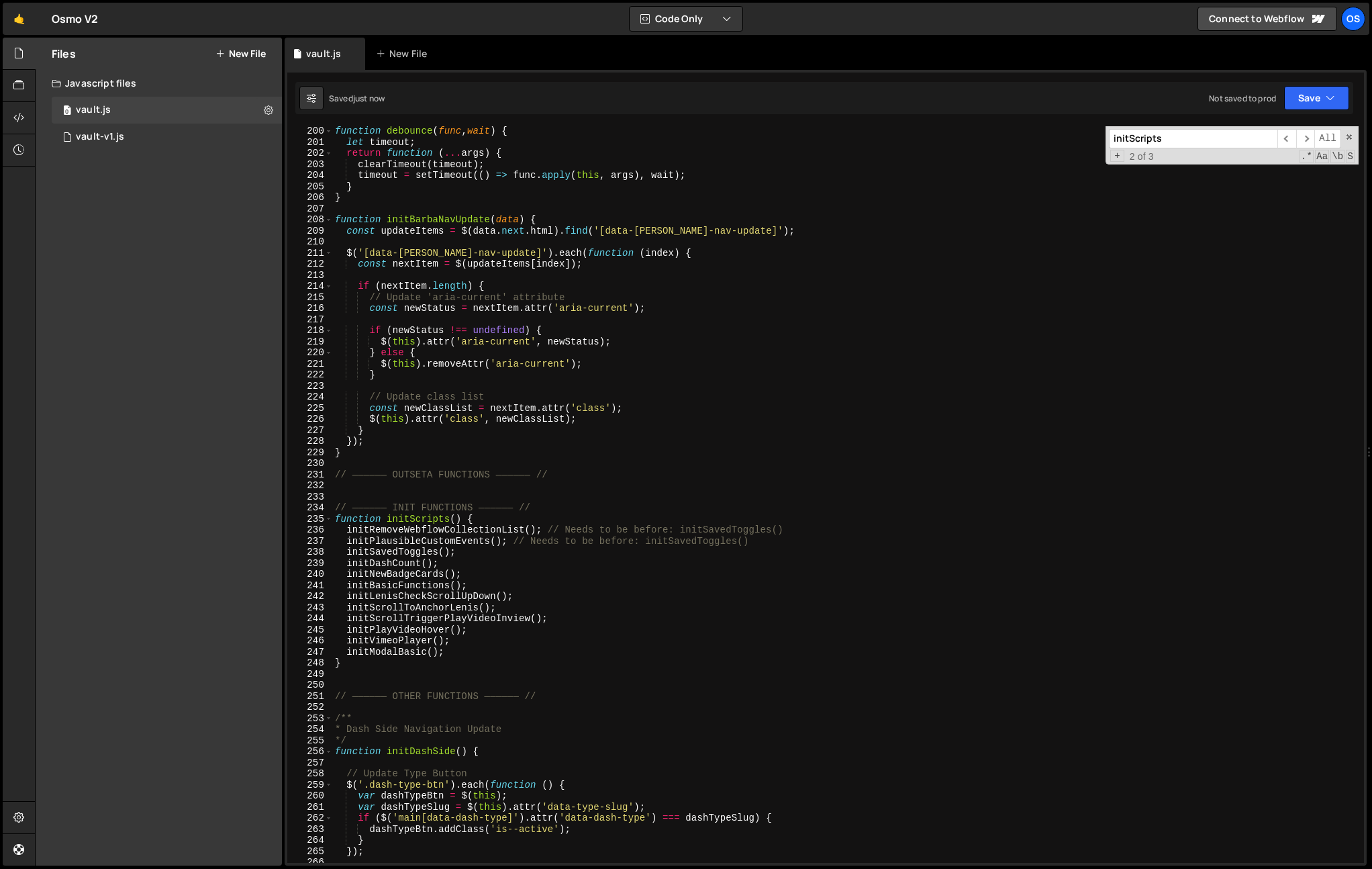
scroll to position [2264, 0]
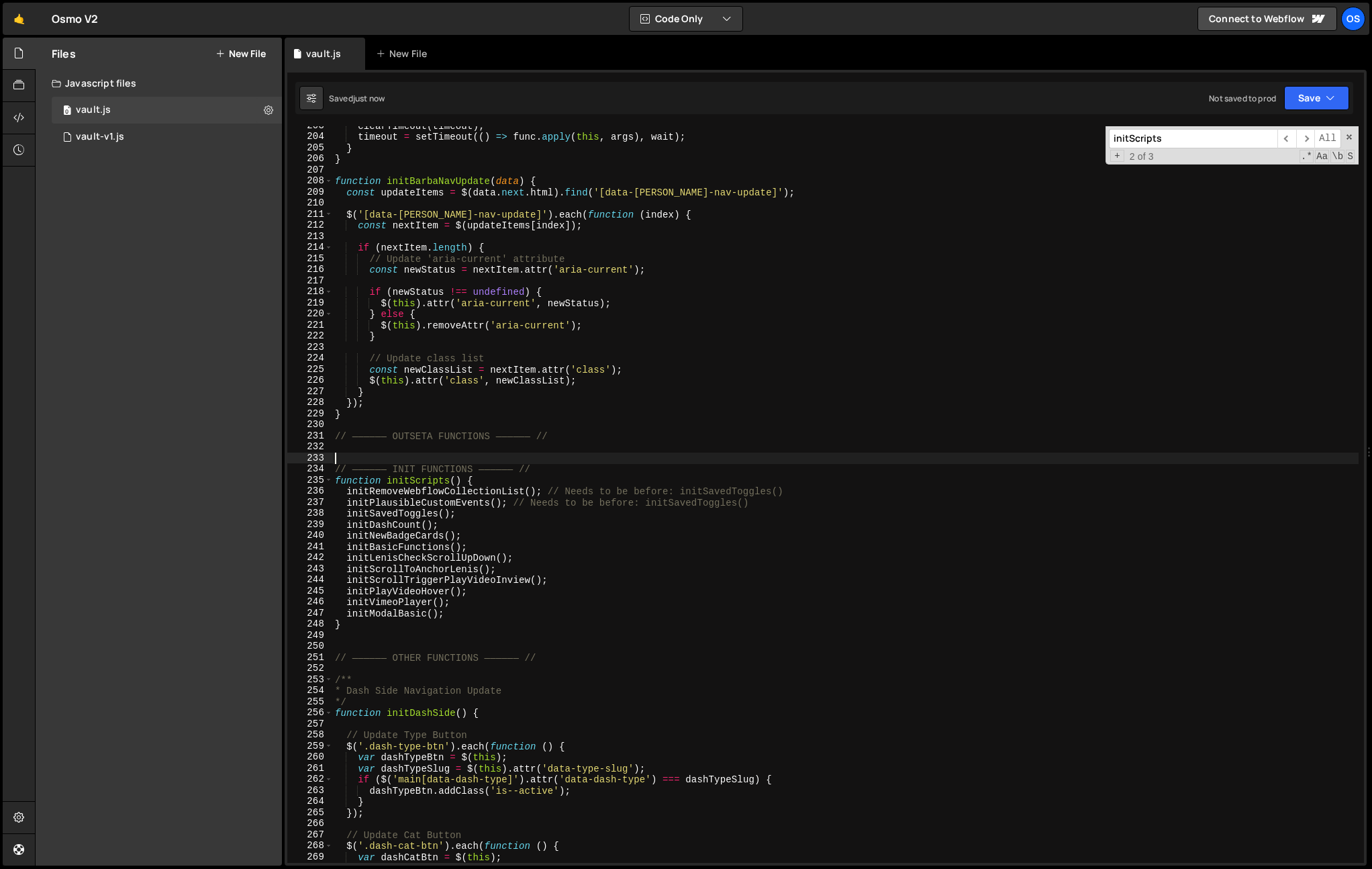
click at [368, 455] on div "clearTimeout ( timeout ) ; timeout = setTimeout (( ) => func . apply ( this , a…" at bounding box center [846, 500] width 1027 height 759
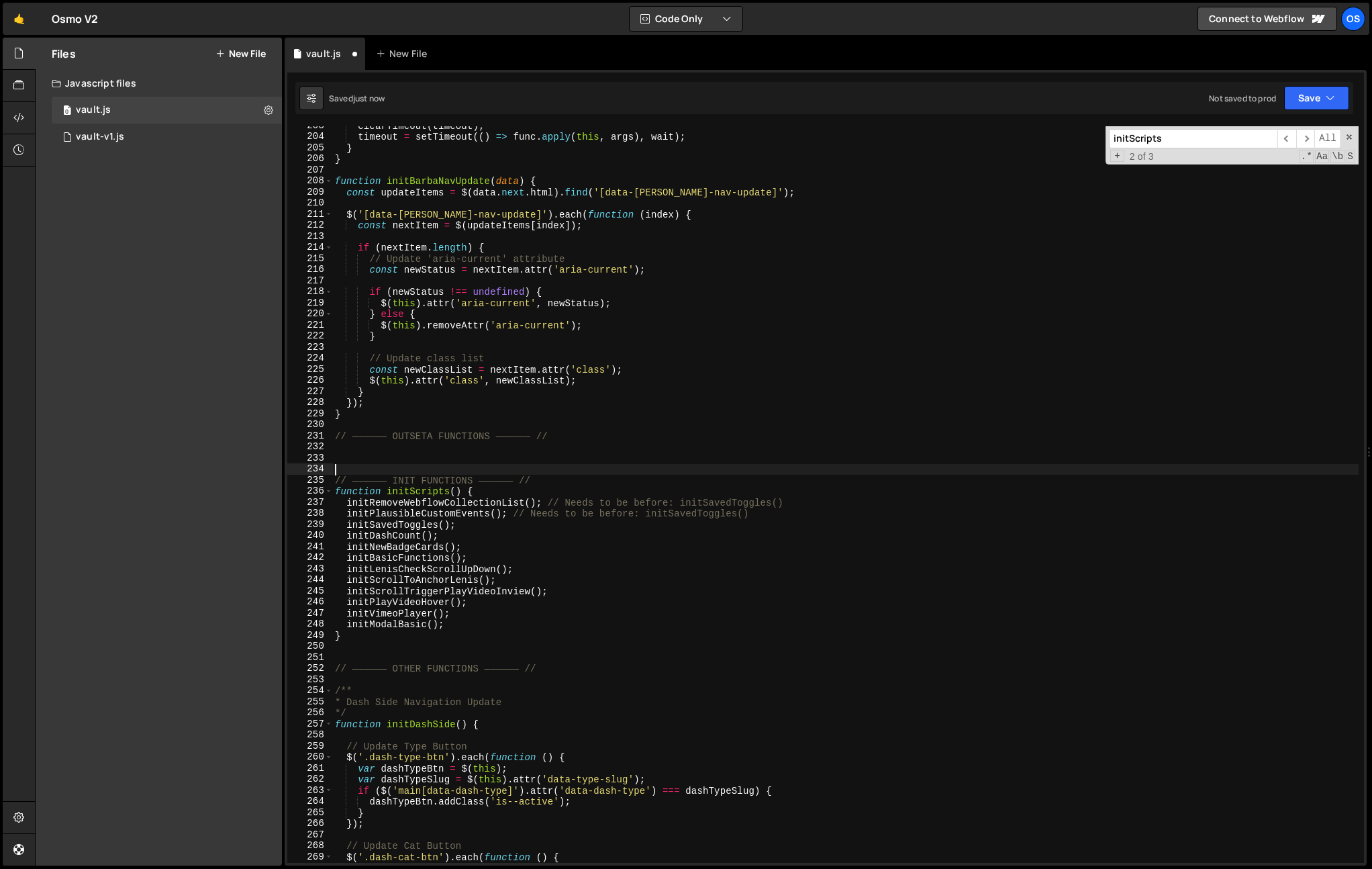
click at [365, 431] on div "clearTimeout ( timeout ) ; timeout = setTimeout (( ) => func . apply ( this , a…" at bounding box center [846, 500] width 1027 height 759
type textarea "// —————— OUTSETA FUNCTIONS —————— //"
click at [364, 424] on div "clearTimeout ( timeout ) ; timeout = setTimeout (( ) => func . apply ( this , a…" at bounding box center [846, 500] width 1027 height 759
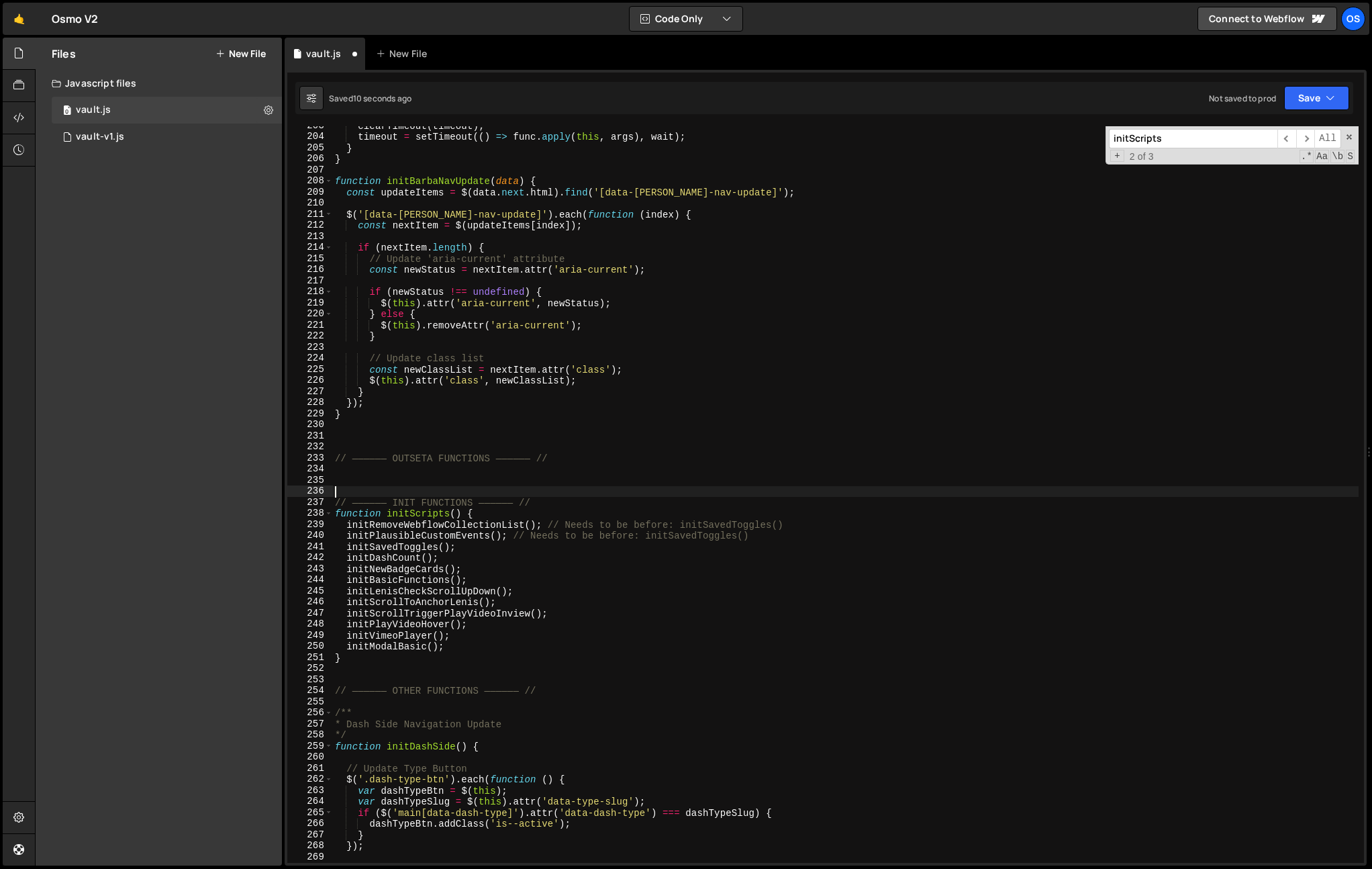
click at [468, 495] on div "clearTimeout ( timeout ) ; timeout = setTimeout (( ) => func . apply ( this , a…" at bounding box center [846, 500] width 1027 height 759
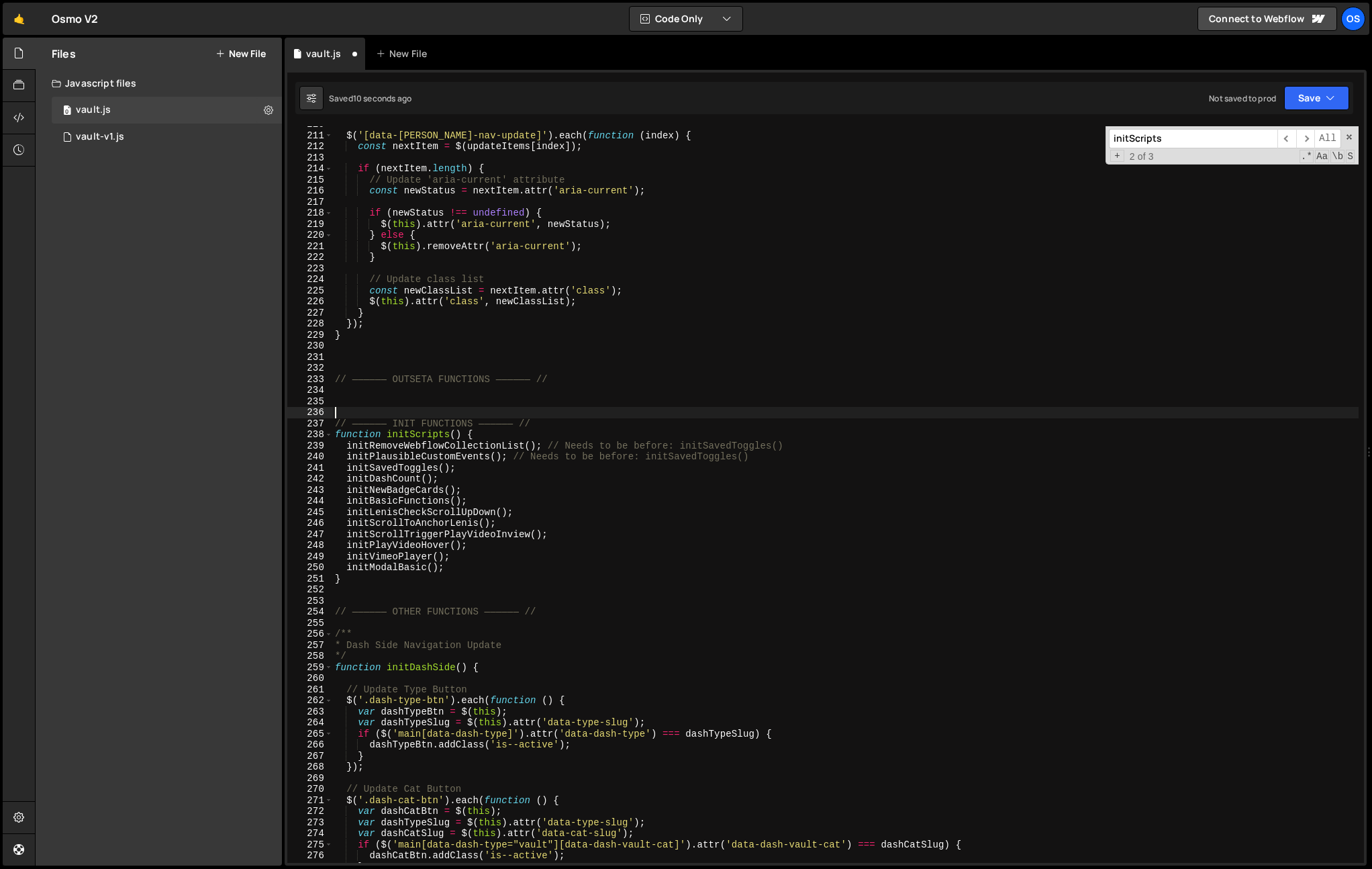
scroll to position [2409, 0]
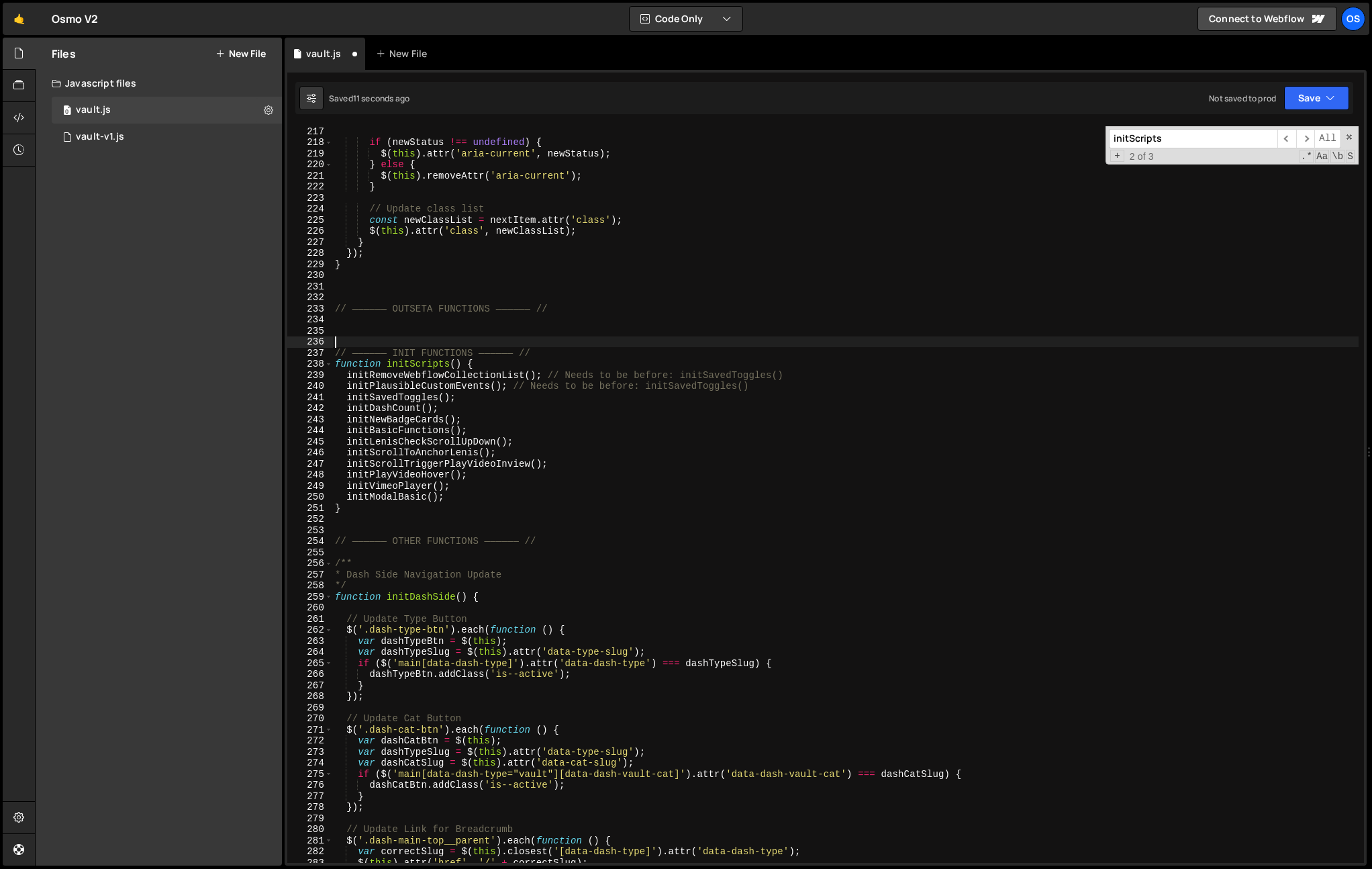
click at [395, 525] on div "if ( newStatus !== undefined ) { $ ( this ) . attr ( 'aria-current' , newStatus…" at bounding box center [846, 505] width 1027 height 759
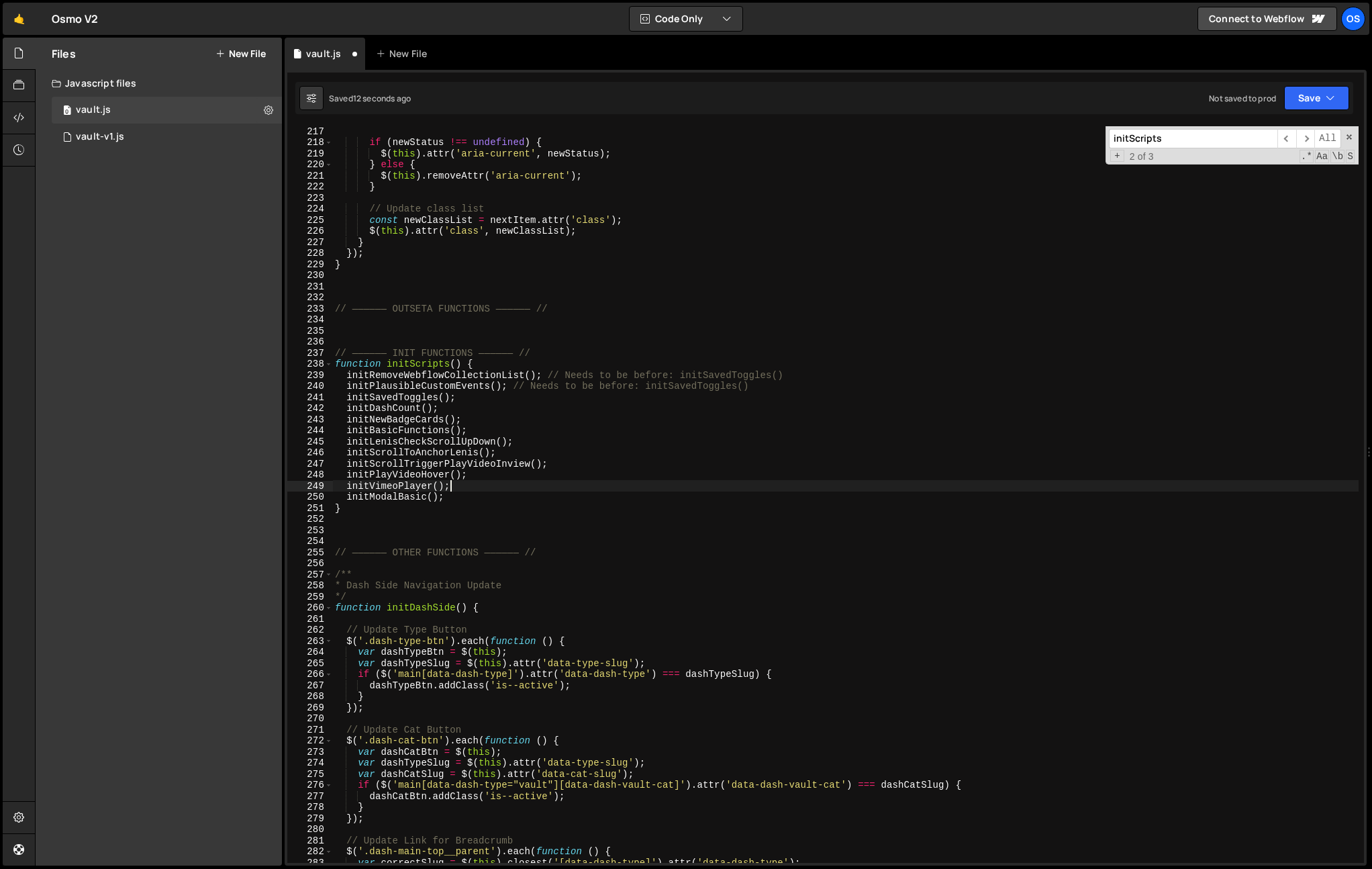
click at [549, 481] on div "if ( newStatus !== undefined ) { $ ( this ) . attr ( 'aria-current' , newStatus…" at bounding box center [846, 505] width 1027 height 759
click at [551, 414] on div "if ( newStatus !== undefined ) { $ ( this ) . attr ( 'aria-current' , newStatus…" at bounding box center [846, 505] width 1027 height 759
click at [479, 389] on div "if ( newStatus !== undefined ) { $ ( this ) . attr ( 'aria-current' , newStatus…" at bounding box center [846, 505] width 1027 height 759
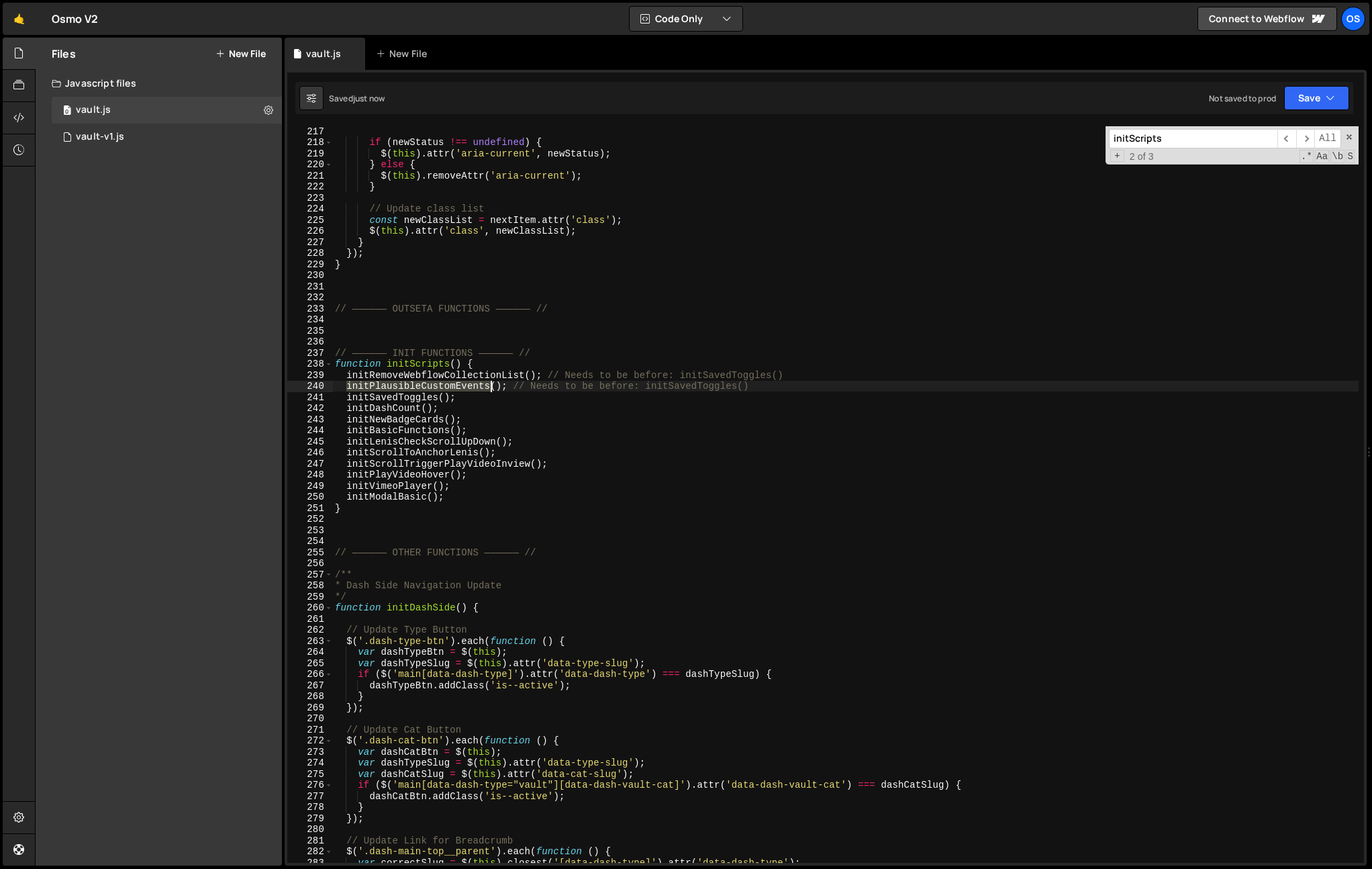
drag, startPoint x: 479, startPoint y: 389, endPoint x: 544, endPoint y: 423, distance: 73.4
click at [479, 389] on div "if ( newStatus !== undefined ) { $ ( this ) . attr ( 'aria-current' , newStatus…" at bounding box center [846, 505] width 1027 height 759
click at [567, 437] on div "if ( newStatus !== undefined ) { $ ( this ) . attr ( 'aria-current' , newStatus…" at bounding box center [846, 505] width 1027 height 759
type textarea "initLenisCheckScrollUpDown();"
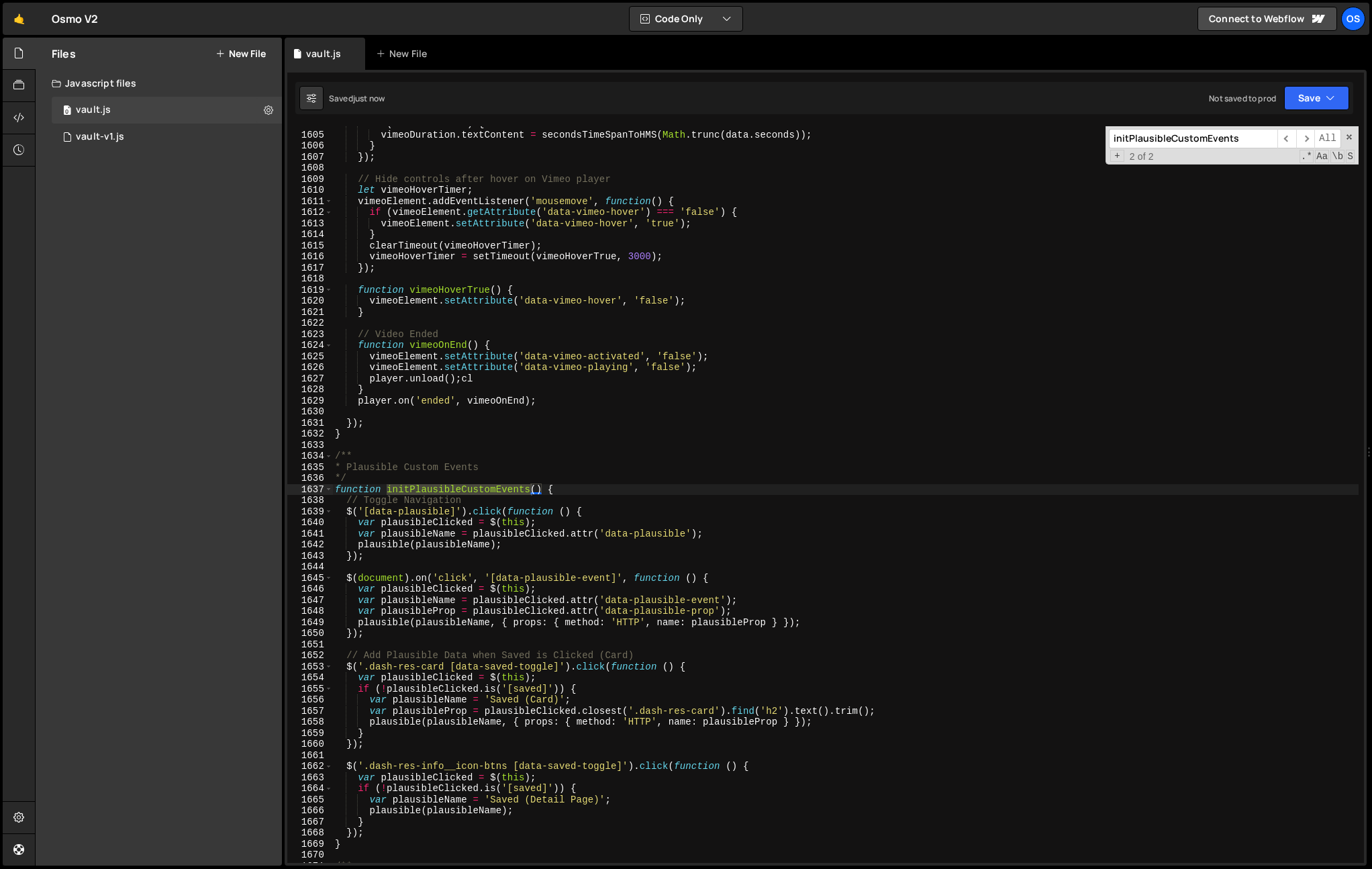
scroll to position [17752, 0]
type input "initPlausibleCustomEvents"
click at [582, 444] on div "if ( vimeoDuration ) { vimeoDuration . textContent = secondsTimeSpanToHMS ( Mat…" at bounding box center [846, 498] width 1027 height 759
click at [577, 489] on div "if ( vimeoDuration ) { vimeoDuration . textContent = secondsTimeSpanToHMS ( Mat…" at bounding box center [846, 498] width 1027 height 759
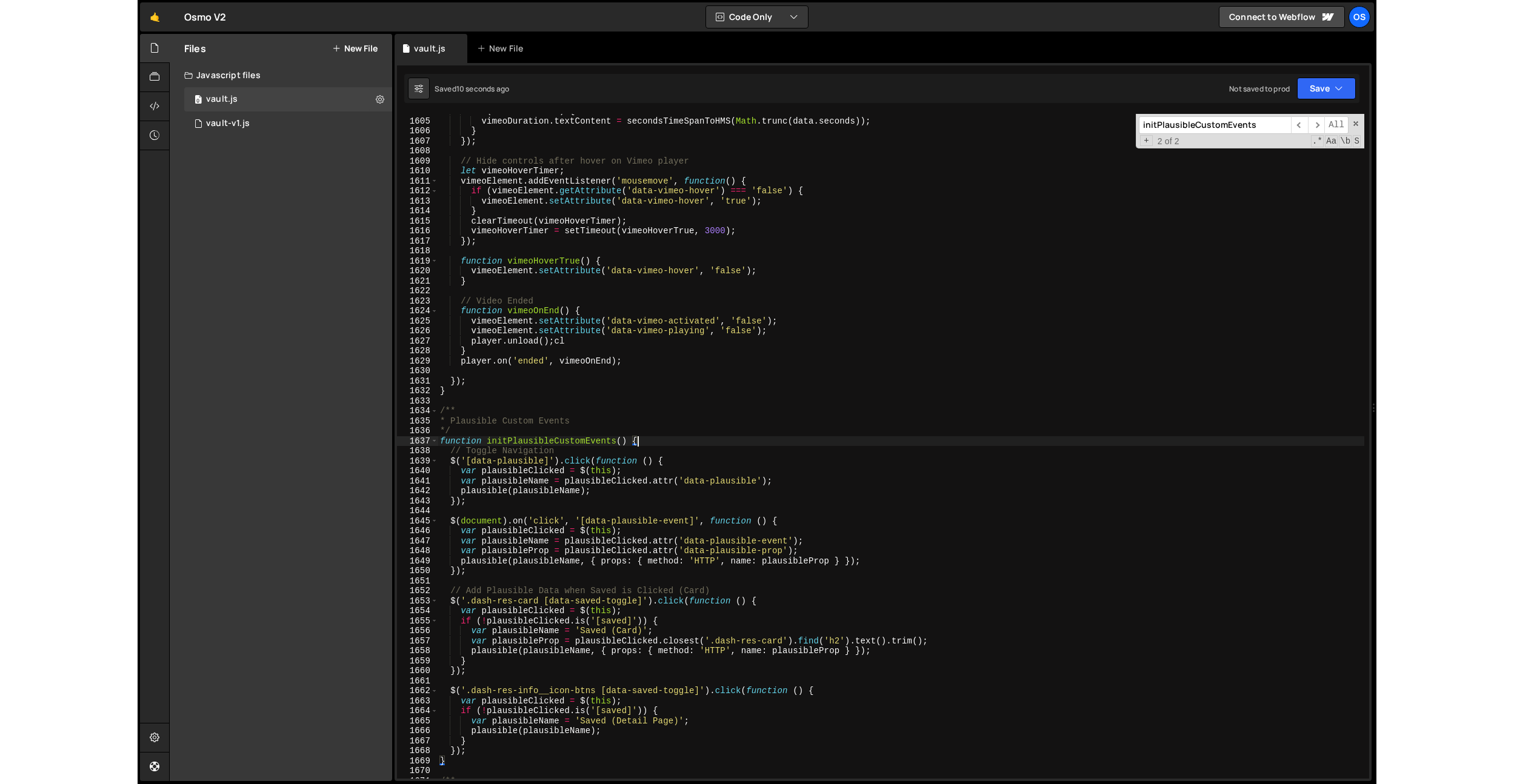
scroll to position [16089, 0]
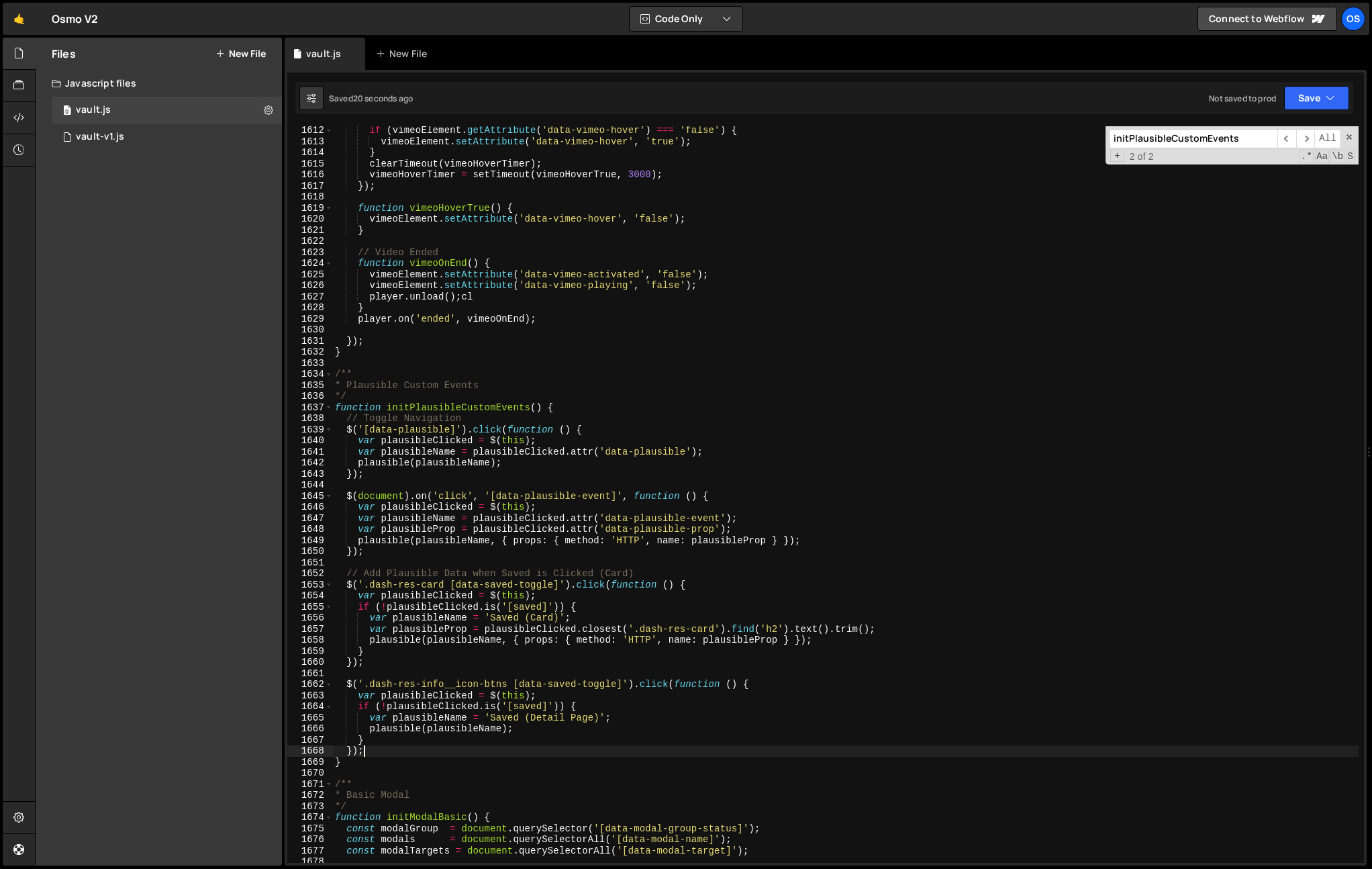
click at [367, 754] on div "if ( vimeoElement . getAttribute ( 'data-vimeo-hover' ) === 'false' ) { vimeoEl…" at bounding box center [846, 505] width 1027 height 759
click at [363, 759] on div "if ( vimeoElement . getAttribute ( 'data-vimeo-hover' ) === 'false' ) { vimeoEl…" at bounding box center [846, 505] width 1027 height 759
click at [592, 531] on div "if ( vimeoElement . getAttribute ( 'data-vimeo-hover' ) === 'false' ) { vimeoEl…" at bounding box center [846, 505] width 1027 height 759
type textarea "var plausibleProp = plausibleClicked.attr('data-plausible-prop');"
click at [275, 110] on button at bounding box center [268, 110] width 24 height 24
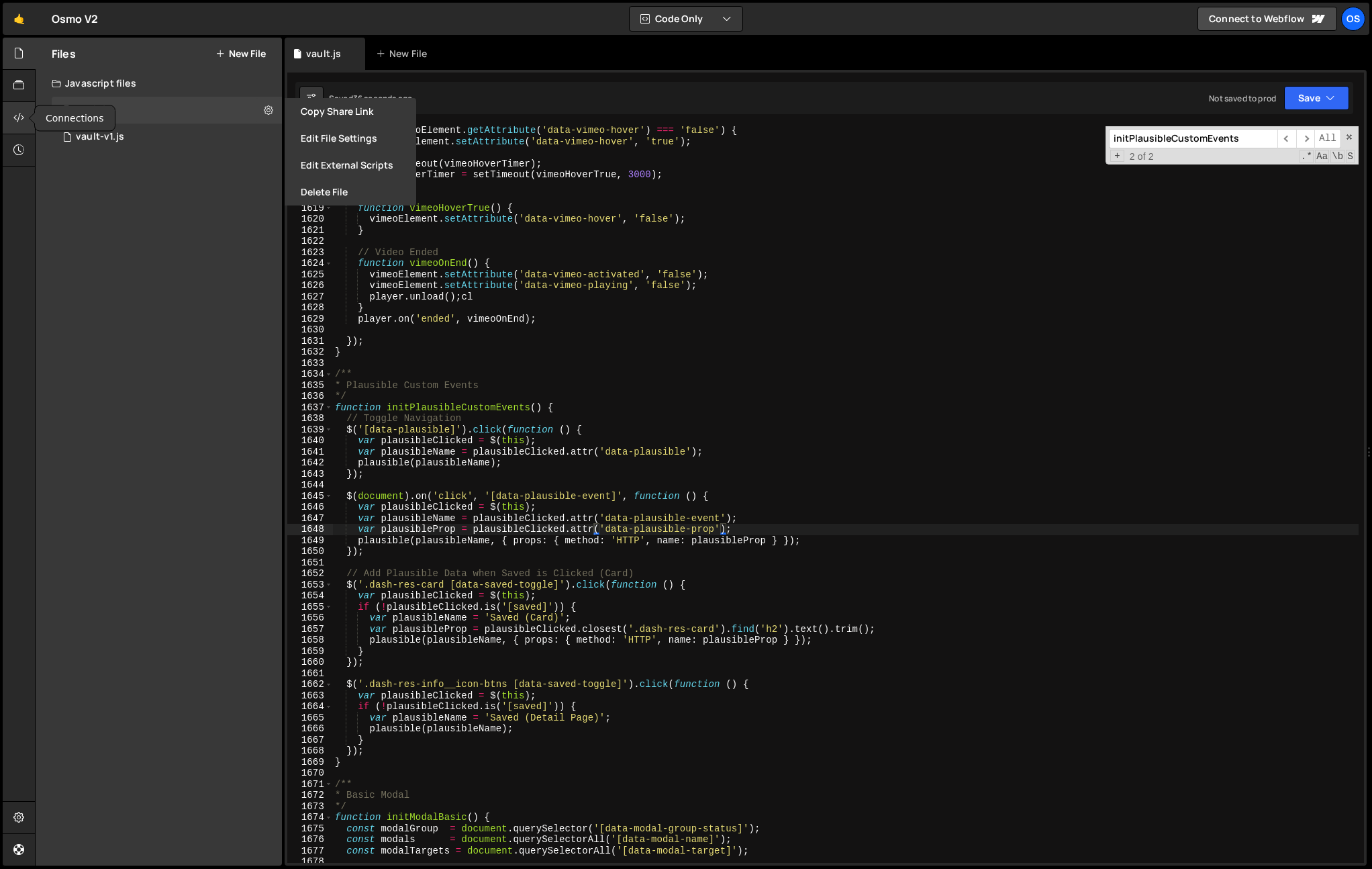
click at [21, 117] on icon at bounding box center [19, 117] width 11 height 15
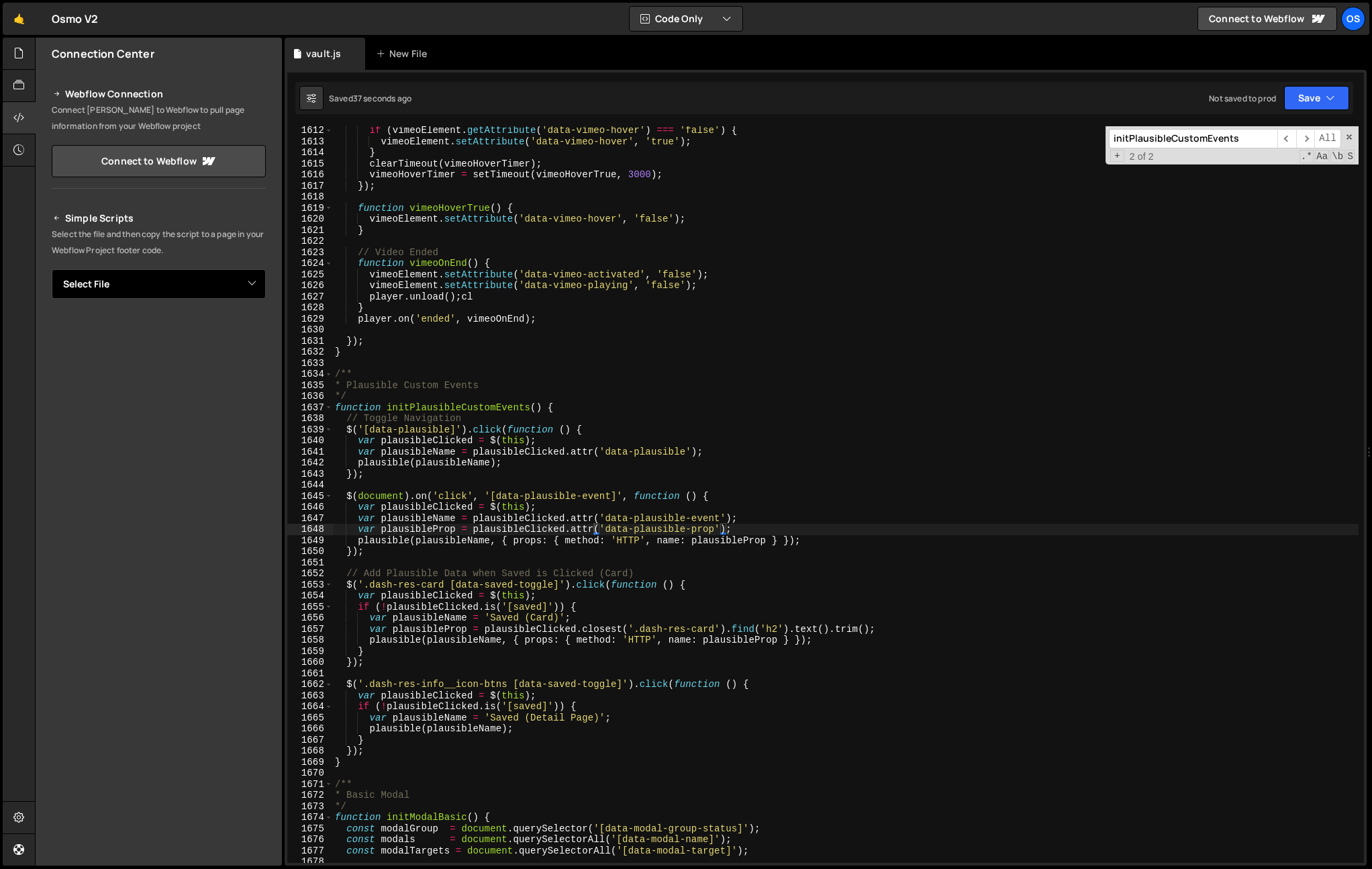
click at [235, 283] on select "Select File vault.js vault-v1.js" at bounding box center [159, 284] width 214 height 30
select select "45133"
click at [52, 269] on select "Select File vault.js vault-v1.js" at bounding box center [159, 284] width 214 height 30
click at [228, 324] on button "Copy" at bounding box center [225, 330] width 46 height 28
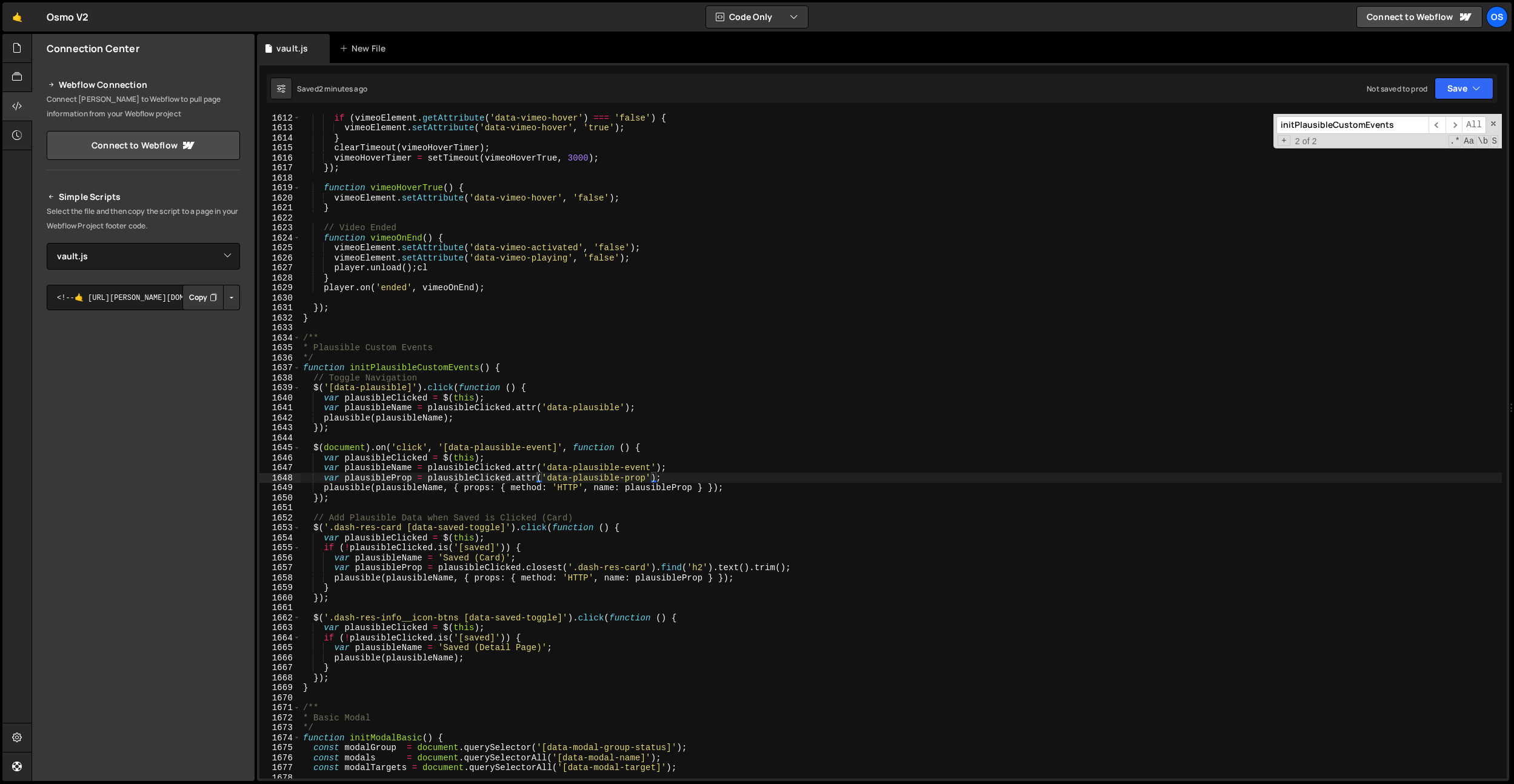
scroll to position [16079, 0]
type textarea "}"
click at [559, 282] on div "if ( vimeoElement . getAttribute ( 'data-vimeo-hover' ) === 'false' ) { vimeoEl…" at bounding box center [901, 455] width 1201 height 685
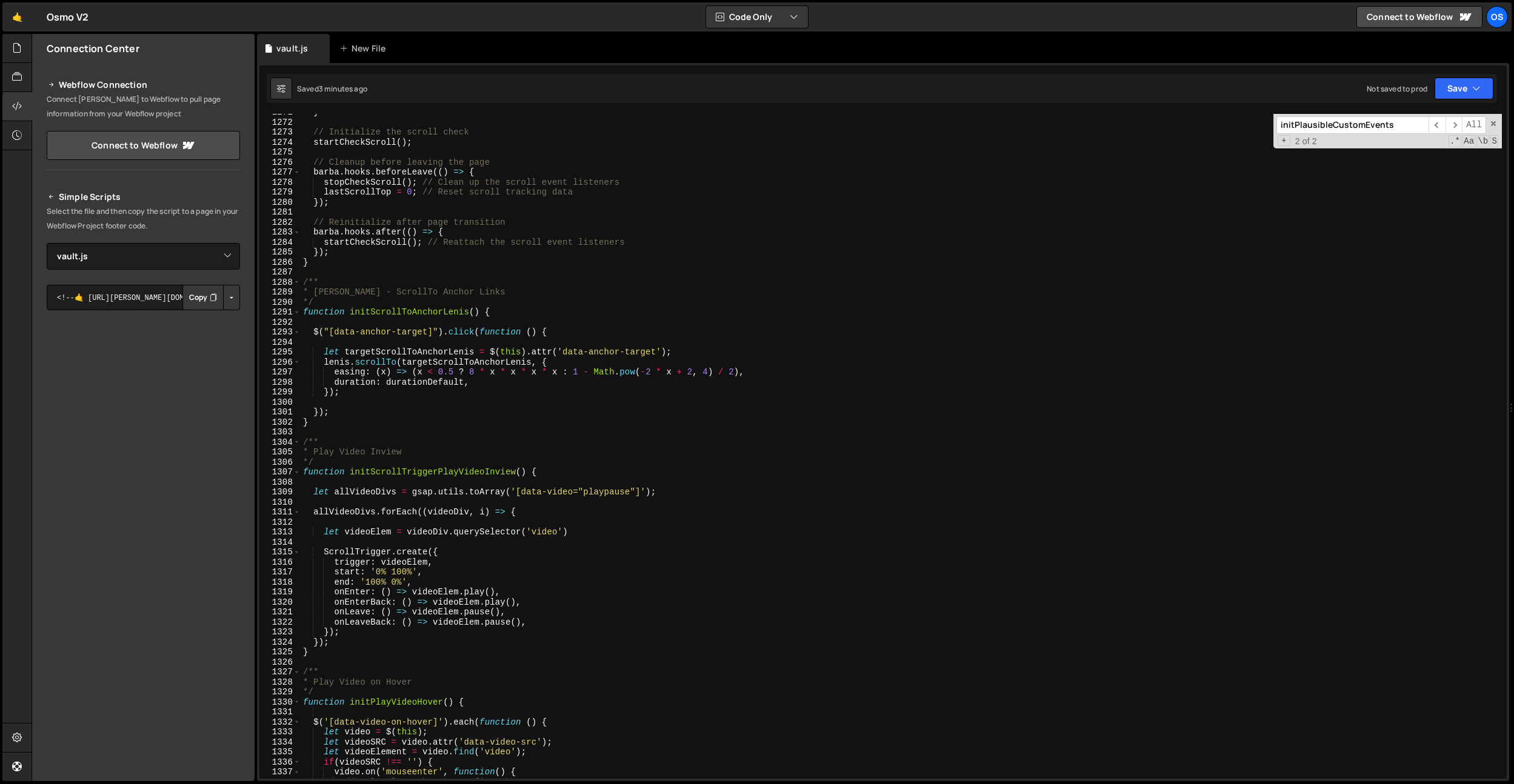
scroll to position [12448, 0]
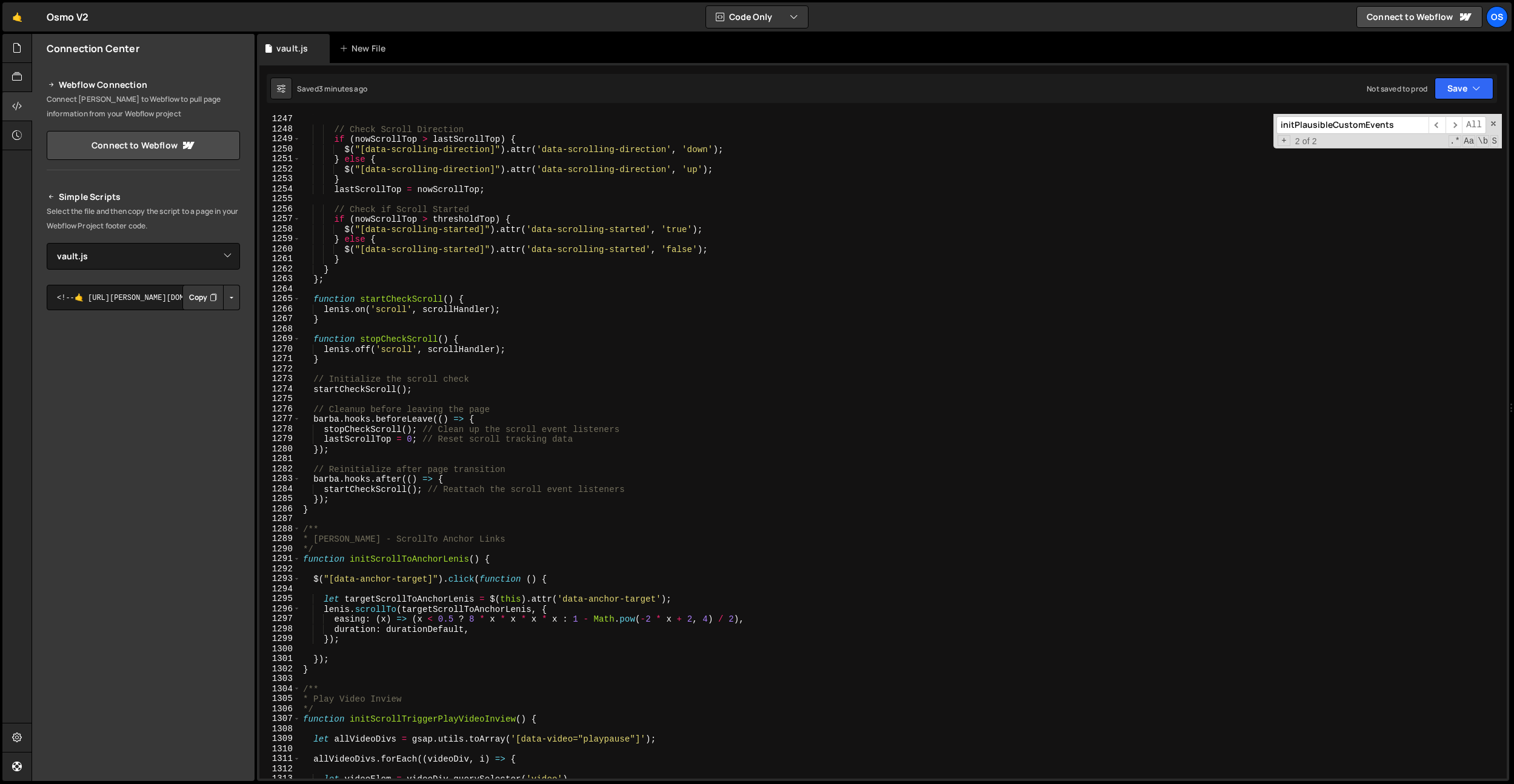
click at [1319, 125] on input "initPlausibleCustomEvents" at bounding box center [1353, 125] width 152 height 18
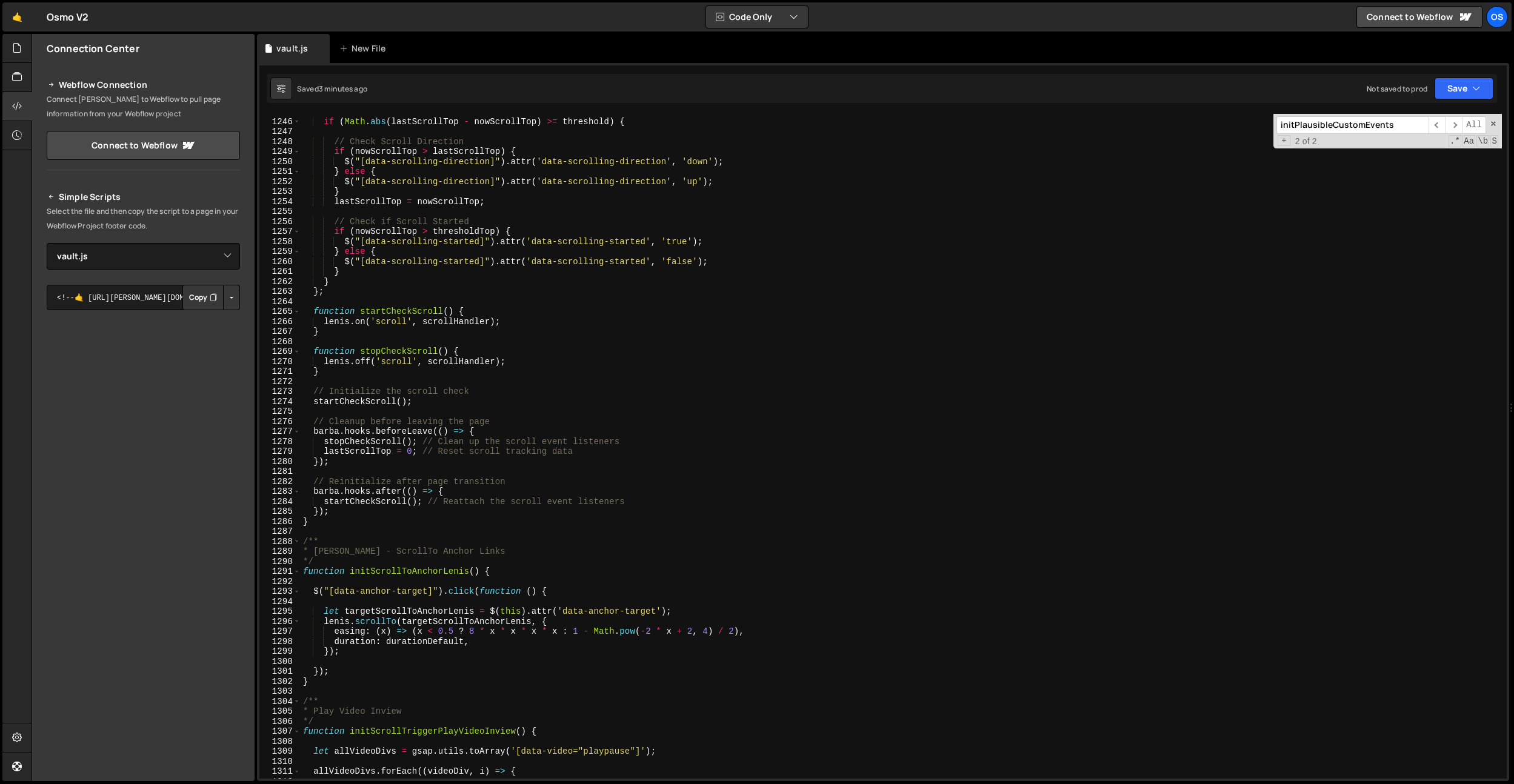
scroll to position [12383, 0]
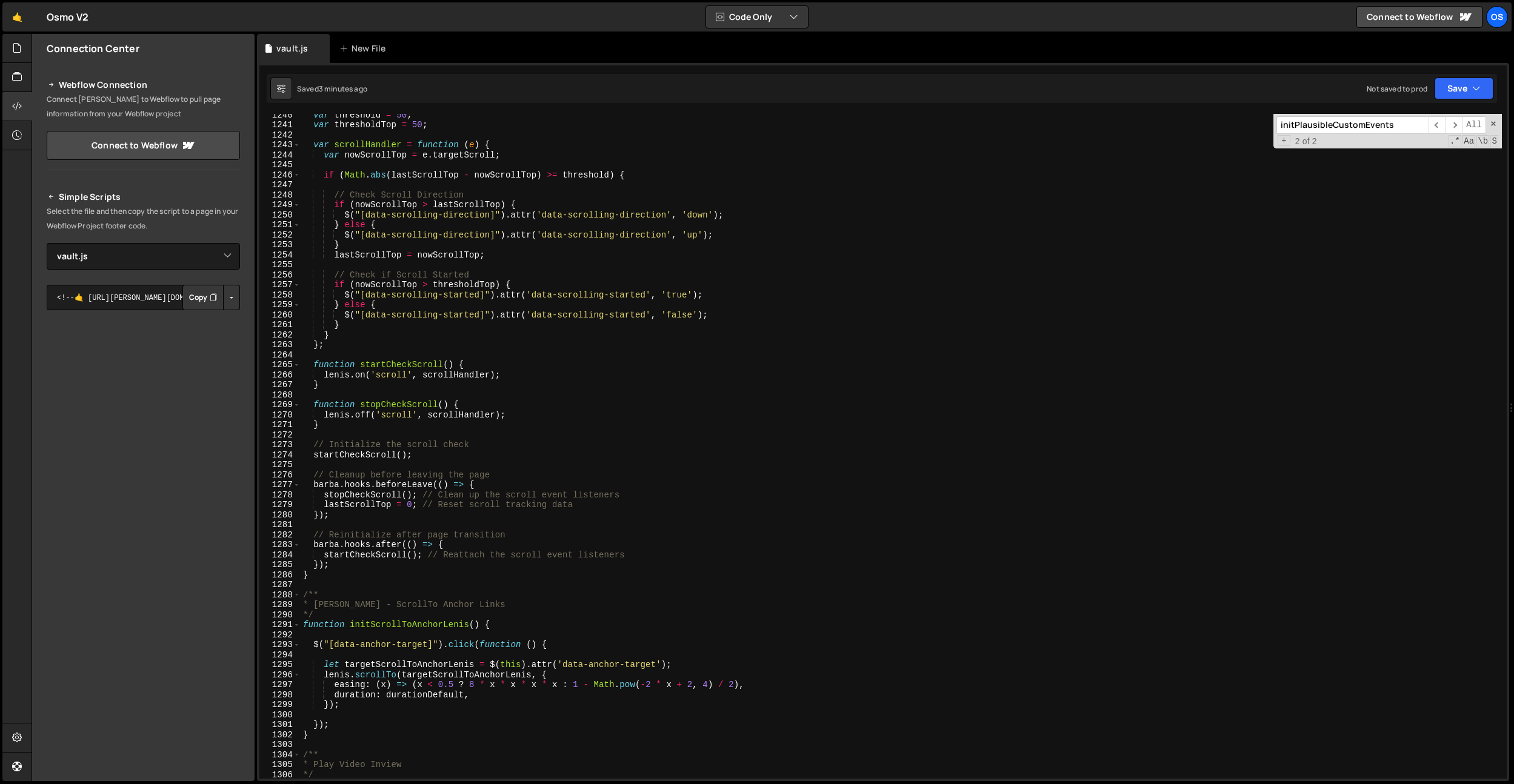
select select "45133"
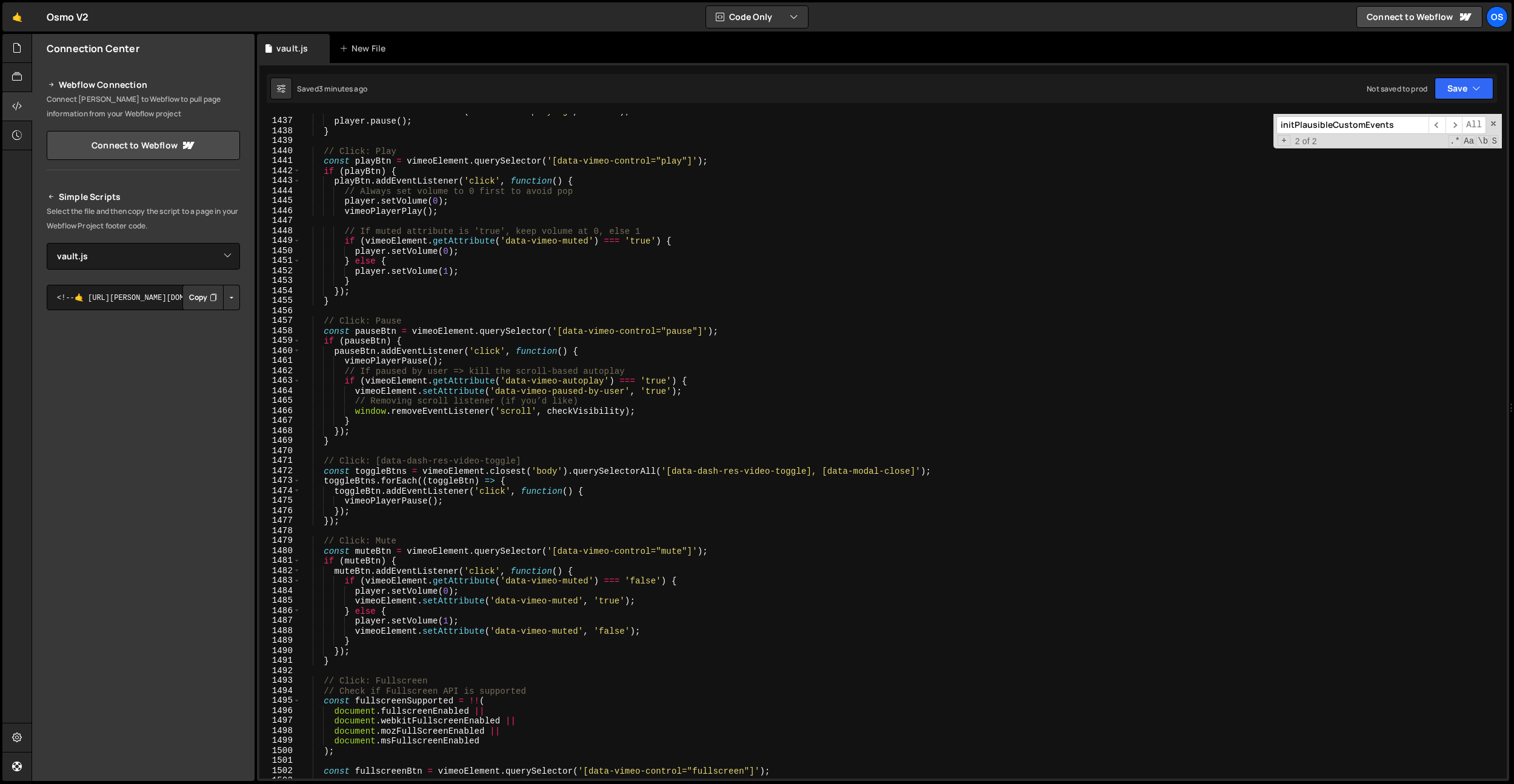
scroll to position [14698, 0]
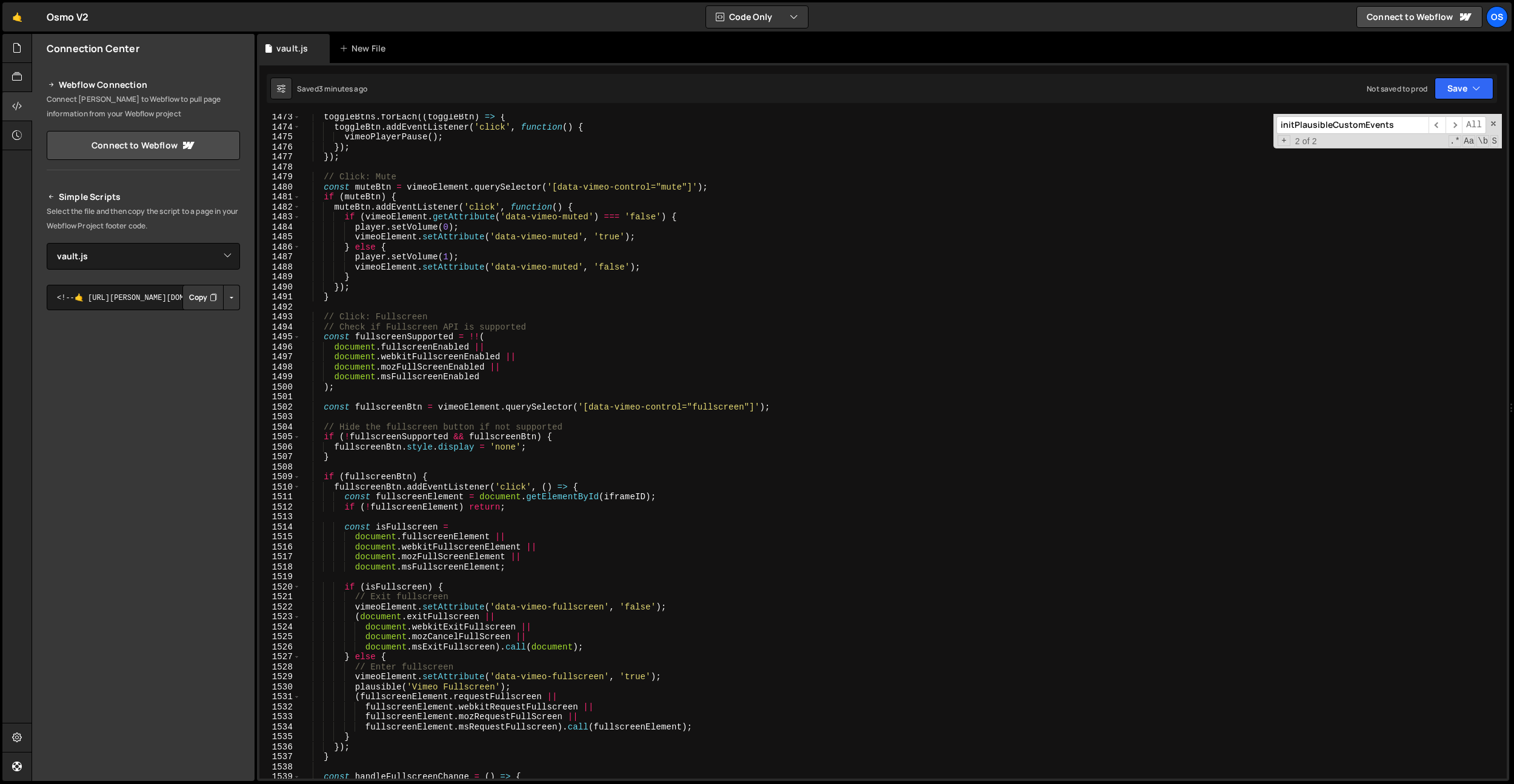
click at [414, 516] on div "toggleBtns . forEach (( toggleBtn ) => { toggleBtn . addEventListener ( 'click'…" at bounding box center [901, 454] width 1201 height 685
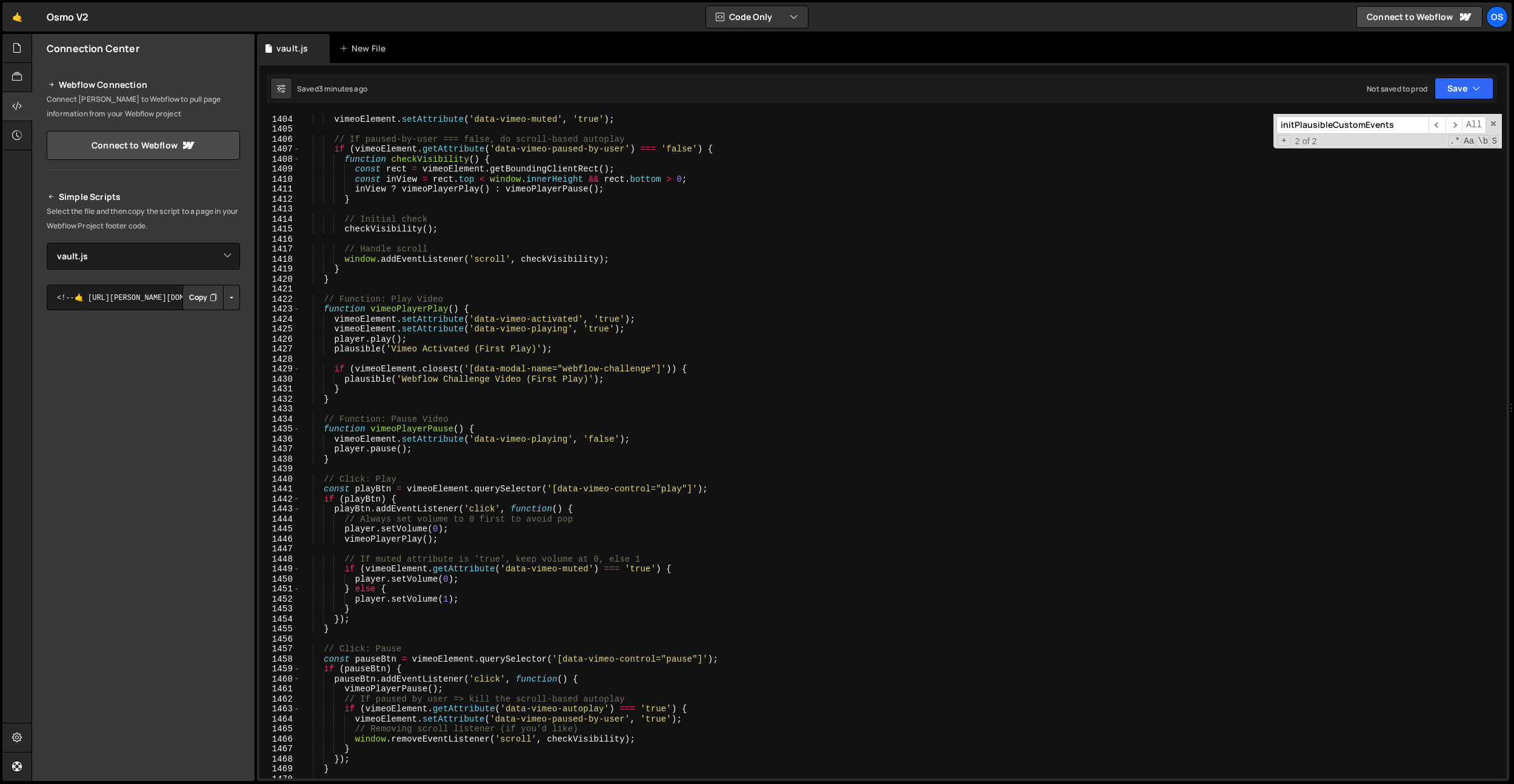
scroll to position [13875, 0]
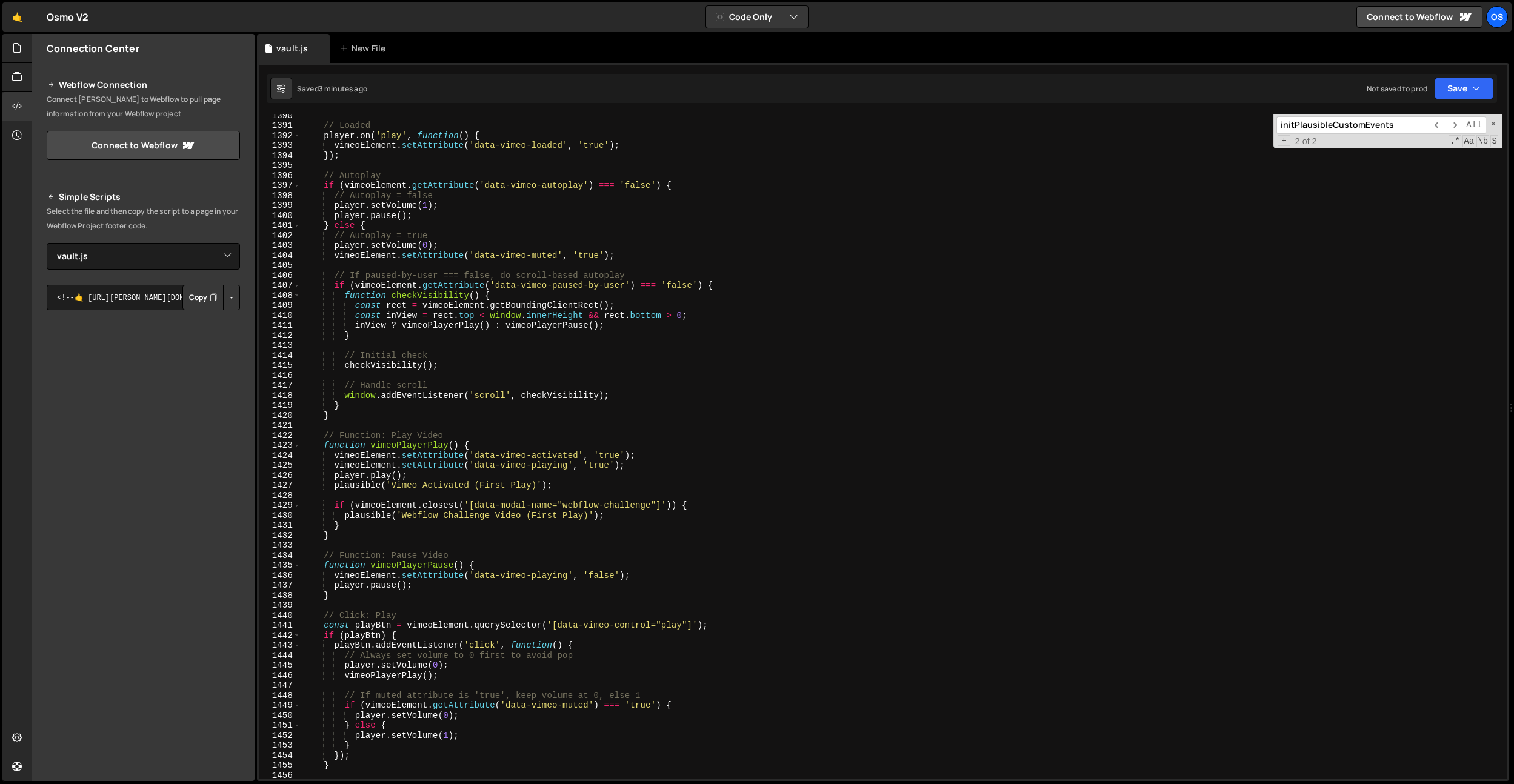
click at [1301, 122] on input "initPlausibleCustomEvents" at bounding box center [1353, 125] width 152 height 18
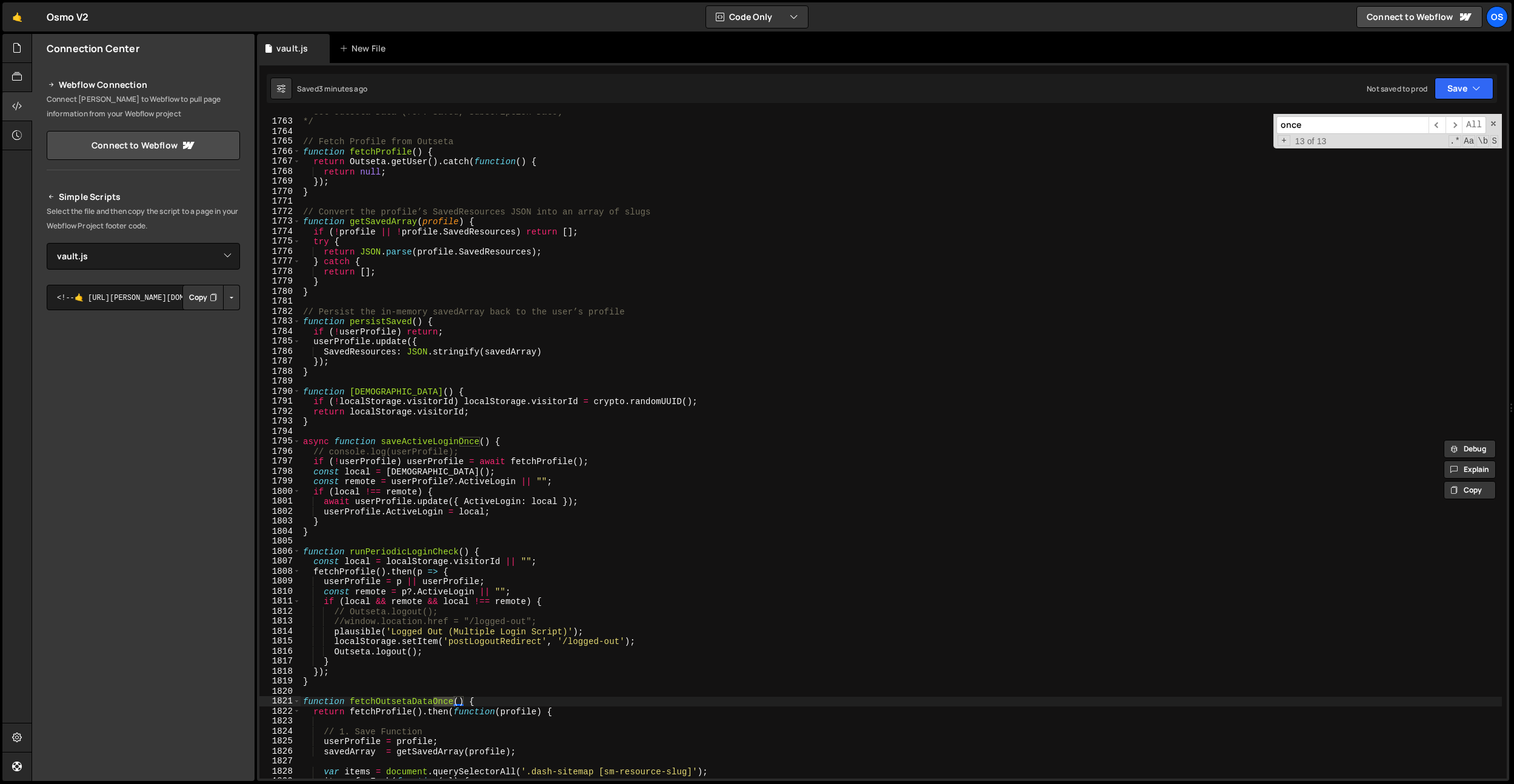
scroll to position [355, 0]
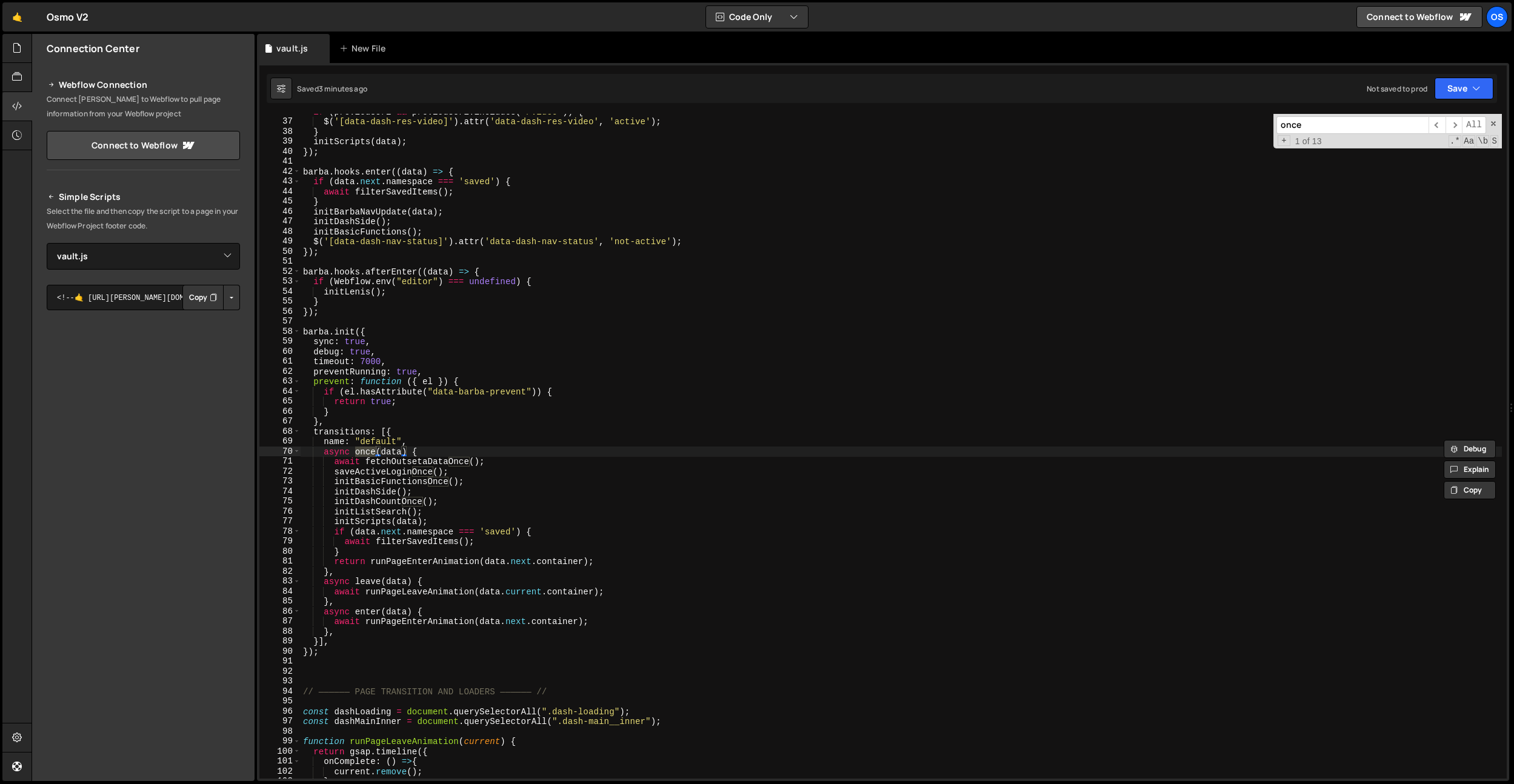
type input "once"
click at [374, 456] on div "if ( previousUrl && previousUrl . includes ( '/video' )) { $ ( '[data-dash-res-…" at bounding box center [901, 449] width 1201 height 685
click at [358, 454] on div "if ( previousUrl && previousUrl . includes ( '/video' )) { $ ( '[data-dash-res-…" at bounding box center [901, 449] width 1201 height 685
click at [484, 239] on div "if ( previousUrl && previousUrl . includes ( '/video' )) { $ ( '[data-dash-res-…" at bounding box center [901, 449] width 1201 height 685
click at [453, 91] on div "Saved 14 seconds ago Not saved to prod Upgrade to Edit Save Save to Staging S S…" at bounding box center [882, 89] width 1231 height 29
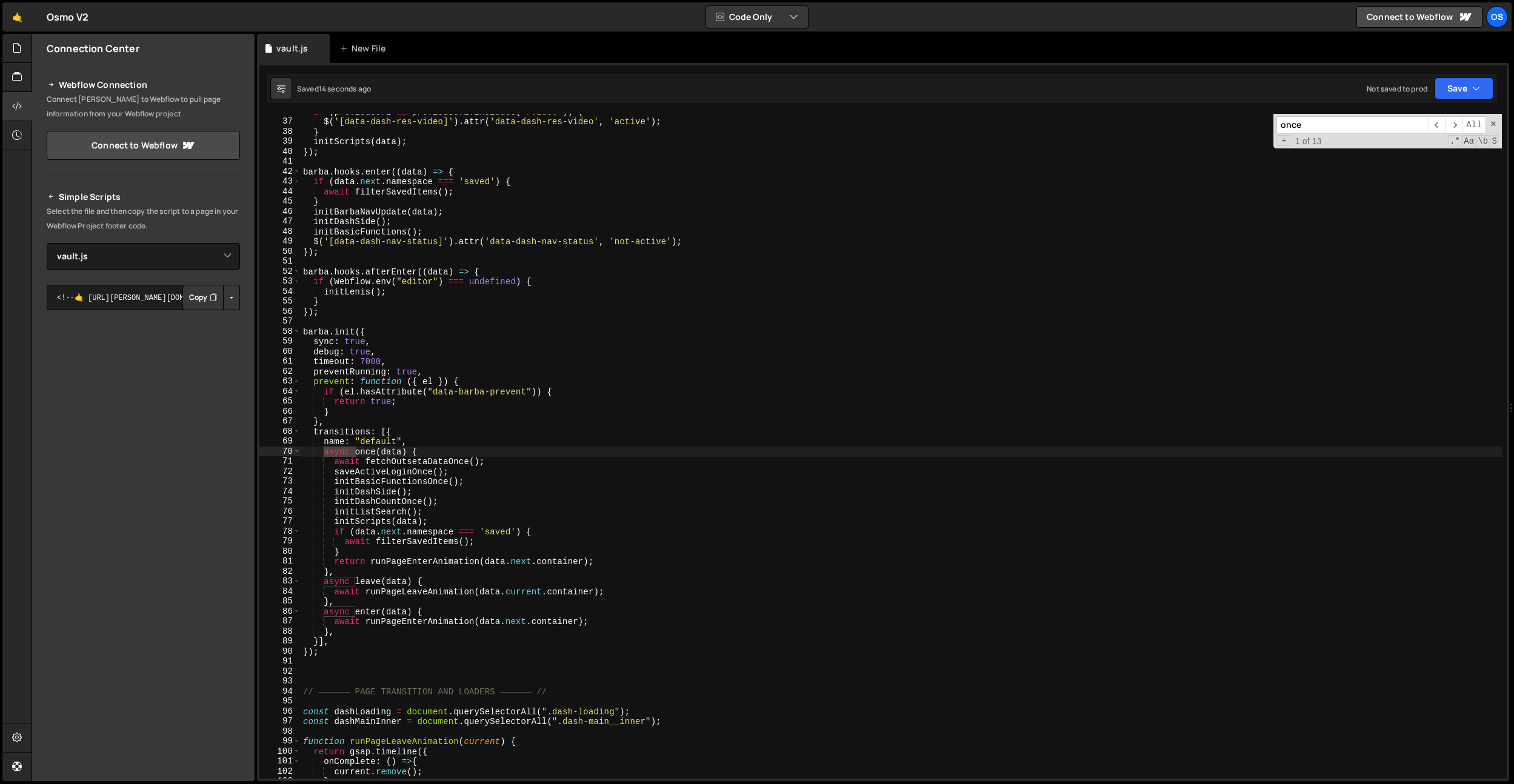
click at [501, 132] on div "if ( previousUrl && previousUrl . includes ( '/video' )) { $ ( '[data-dash-res-…" at bounding box center [901, 449] width 1201 height 685
click at [498, 134] on div "if ( previousUrl && previousUrl . includes ( '/video' )) { $ ( '[data-dash-res-…" at bounding box center [901, 449] width 1201 height 685
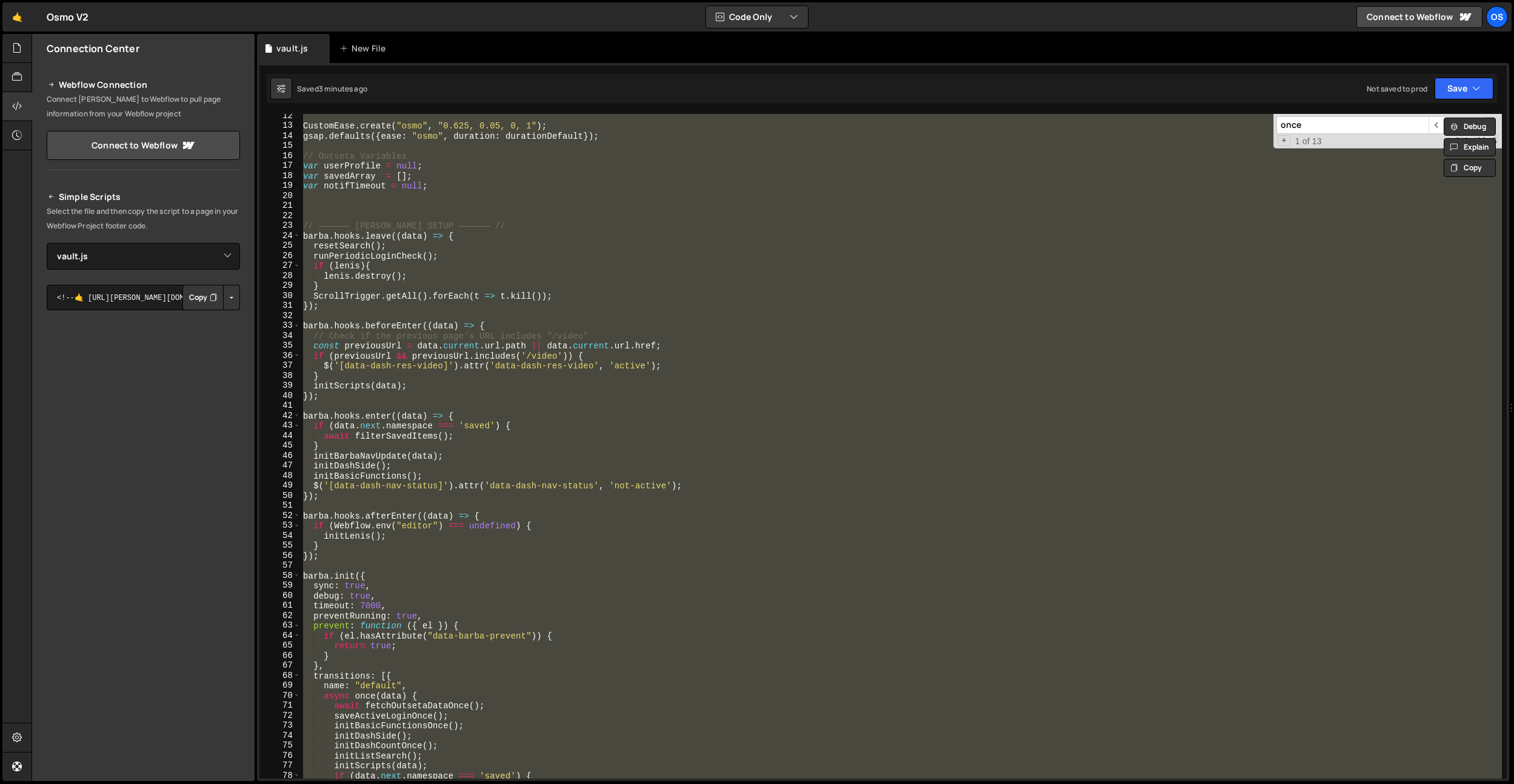
scroll to position [113, 0]
click at [422, 428] on div "CustomEase . create ( "osmo" , "0.625, 0.05, 0, 1" ) ; gsap . defaults ({ ease …" at bounding box center [901, 446] width 1201 height 665
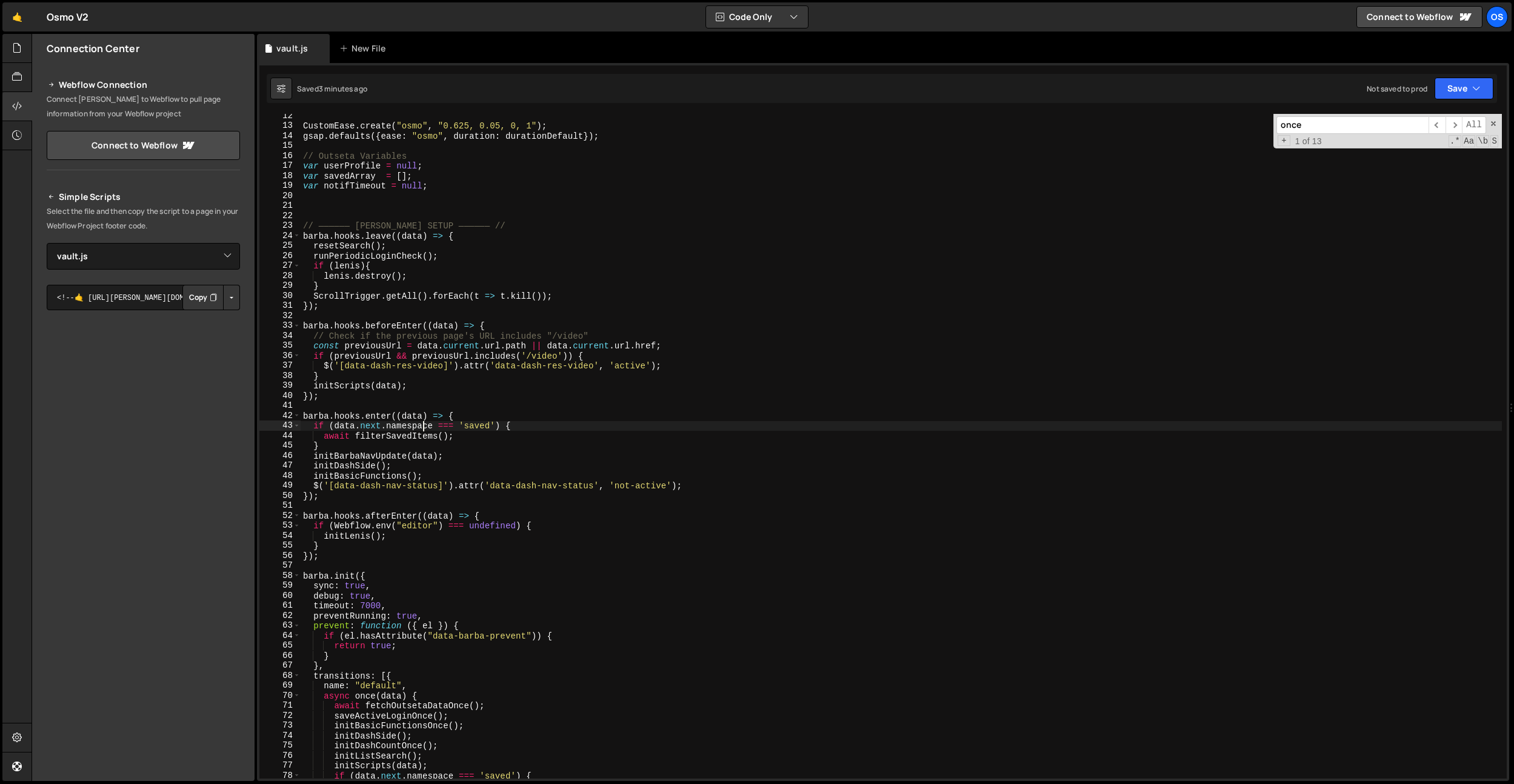
drag, startPoint x: 396, startPoint y: 417, endPoint x: 462, endPoint y: 466, distance: 82.2
click at [396, 417] on div "CustomEase . create ( "osmo" , "0.625, 0.05, 0, 1" ) ; gsap . defaults ({ ease …" at bounding box center [901, 453] width 1201 height 685
paste textarea "async"
click at [551, 444] on div "CustomEase . create ( "osmo" , "0.625, 0.05, 0, 1" ) ; gsap . defaults ({ ease …" at bounding box center [901, 453] width 1201 height 685
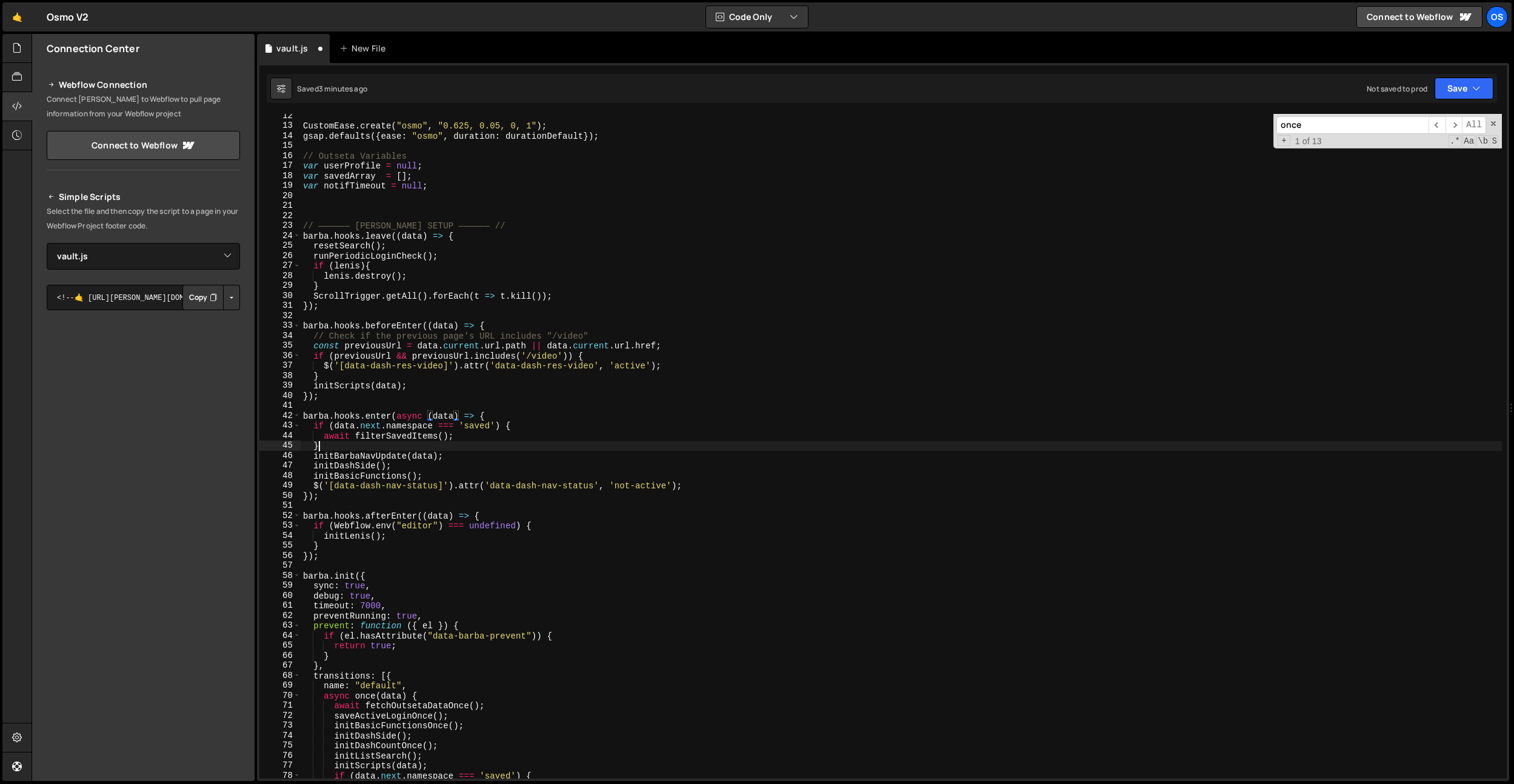
scroll to position [0, 1]
click at [551, 444] on div "CustomEase . create ( "osmo" , "0.625, 0.05, 0, 1" ) ; gsap . defaults ({ ease …" at bounding box center [901, 453] width 1201 height 685
click at [481, 327] on div "CustomEase . create ( "osmo" , "0.625, 0.05, 0, 1" ) ; gsap . defaults ({ ease …" at bounding box center [901, 453] width 1201 height 685
click at [443, 381] on div "CustomEase . create ( "osmo" , "0.625, 0.05, 0, 1" ) ; gsap . defaults ({ ease …" at bounding box center [901, 453] width 1201 height 685
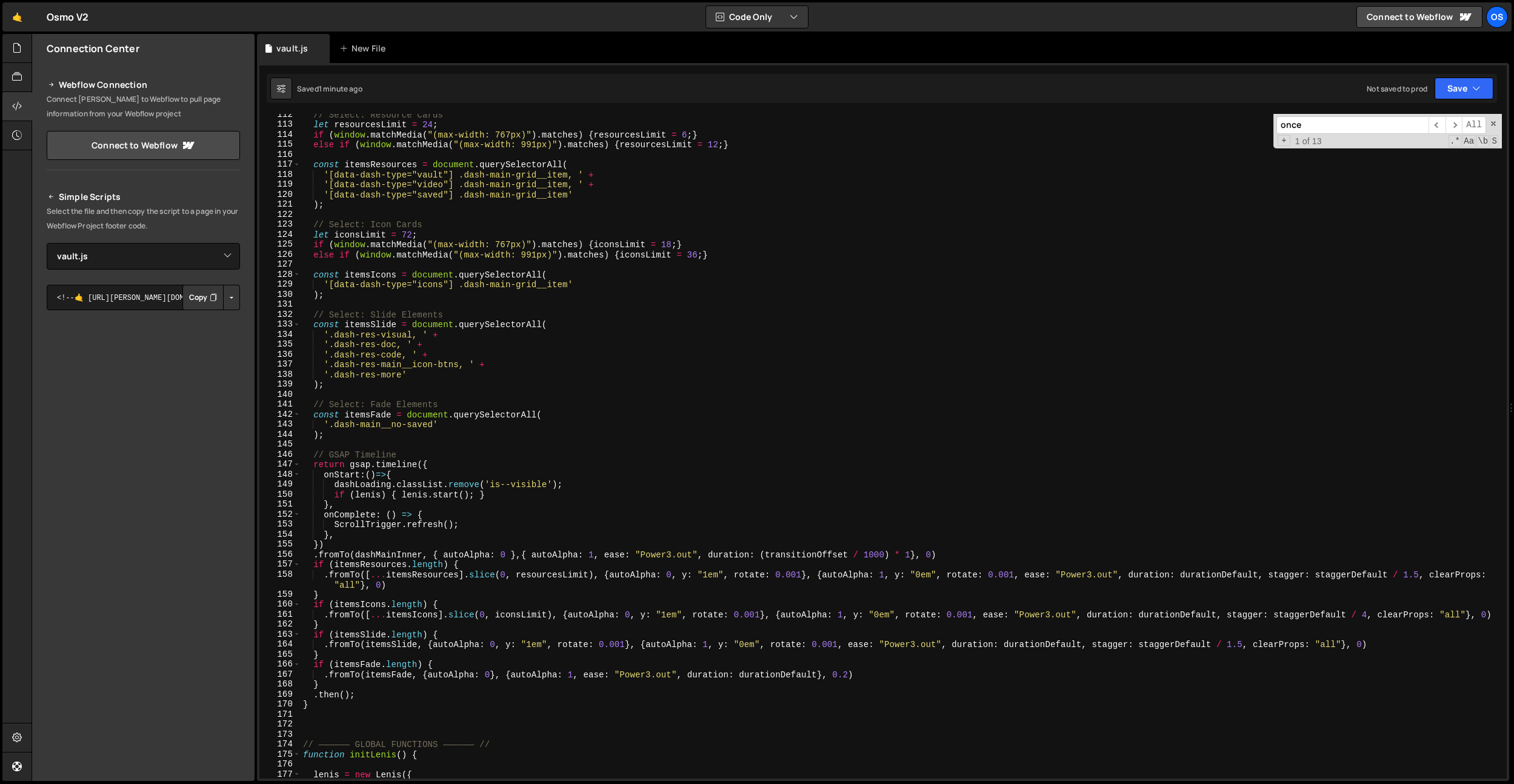
scroll to position [1107, 0]
click at [342, 543] on div "// Select: Resource Cards let resourcesLimit = 24 ; if ( window . matchMedia ( …" at bounding box center [901, 452] width 1201 height 685
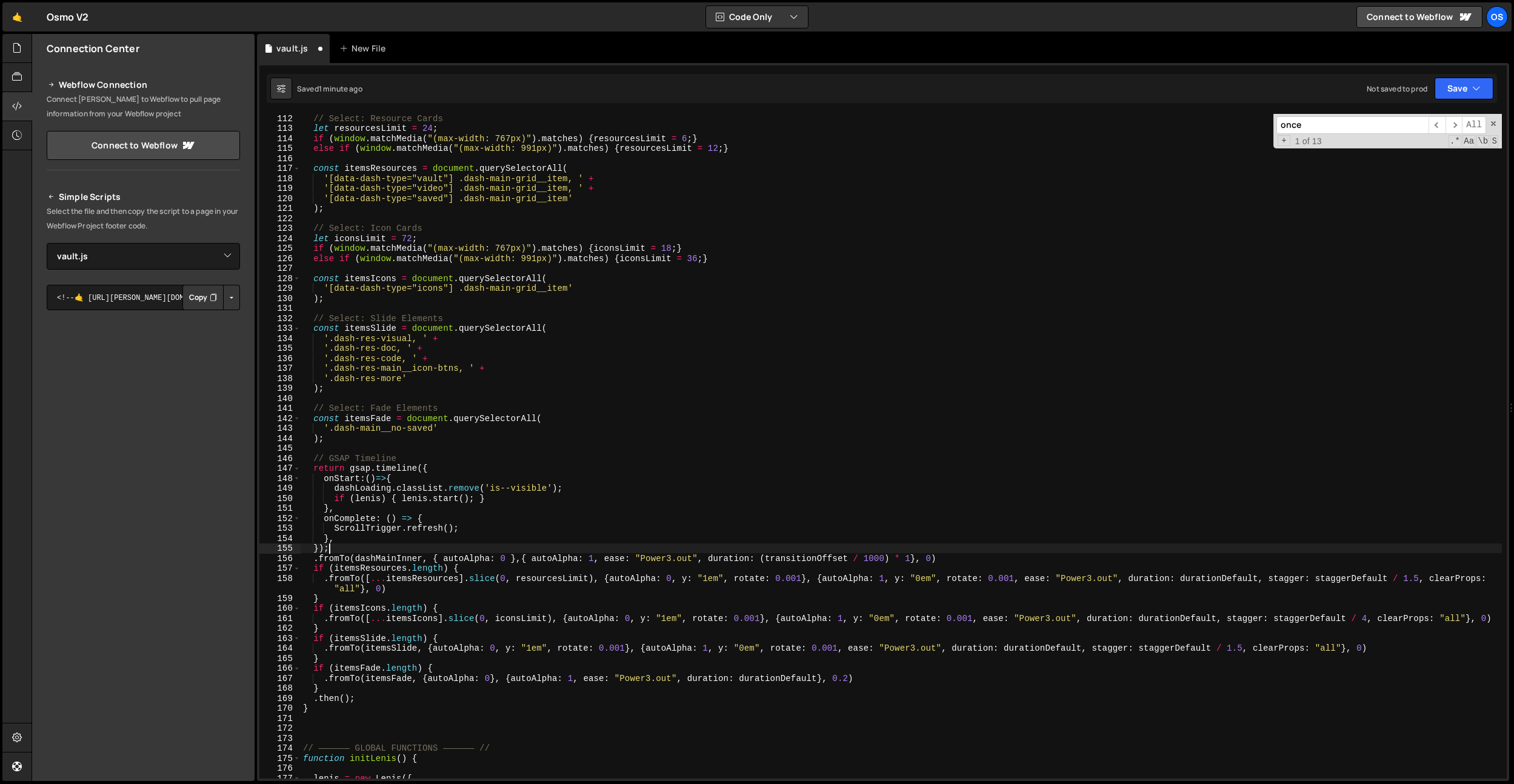
click at [312, 558] on div "// Select: Resource Cards let resourcesLimit = 24 ; if ( window . matchMedia ( …" at bounding box center [901, 455] width 1201 height 685
click at [1066, 554] on div "// Select: Resource Cards let resourcesLimit = 24 ; if ( window . matchMedia ( …" at bounding box center [901, 455] width 1201 height 685
drag, startPoint x: 785, startPoint y: 505, endPoint x: 422, endPoint y: 558, distance: 366.8
click at [772, 504] on div "// Select: Resource Cards let resourcesLimit = 24 ; if ( window . matchMedia ( …" at bounding box center [901, 455] width 1201 height 685
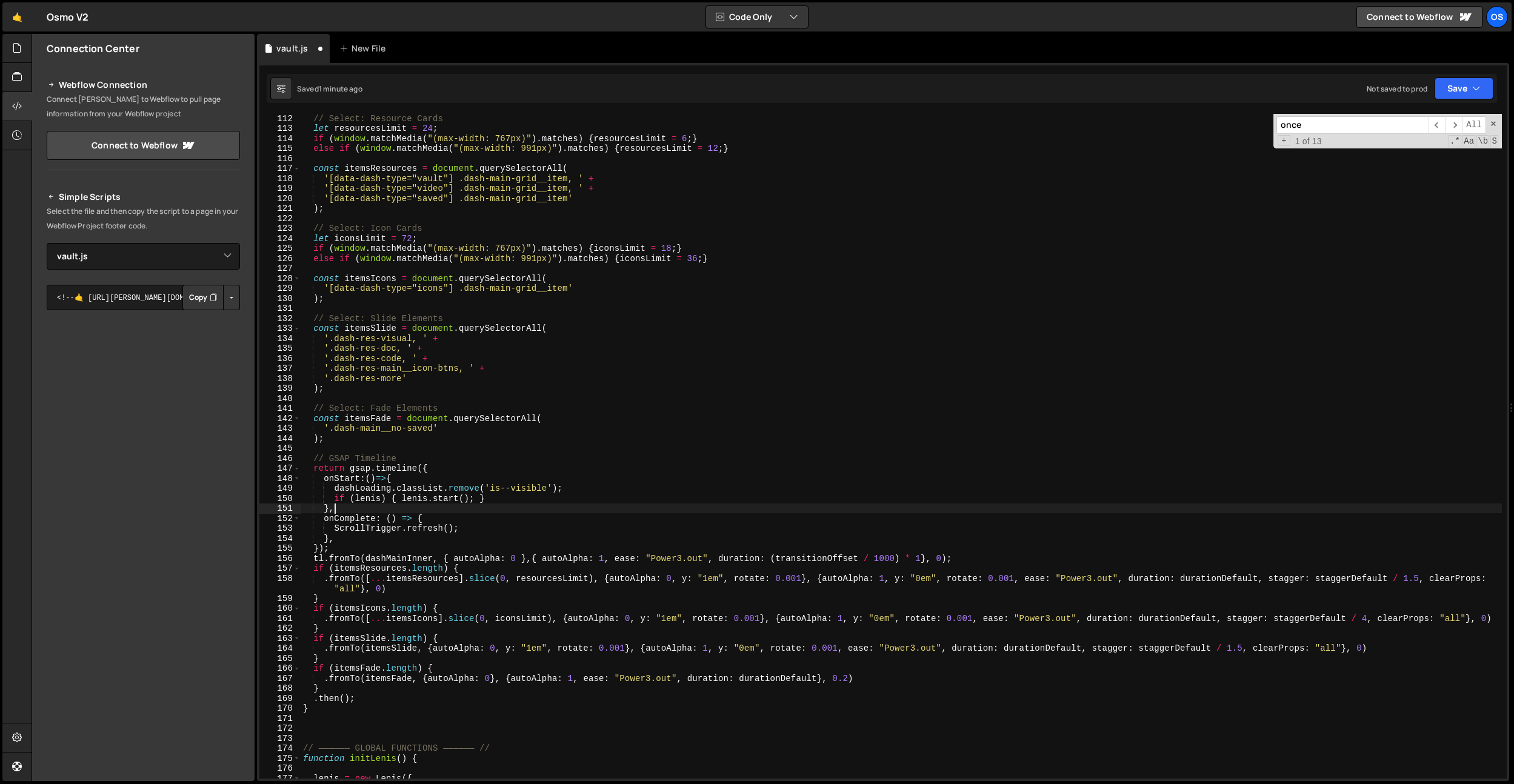
click at [320, 573] on div "// Select: Resource Cards let resourcesLimit = 24 ; if ( window . matchMedia ( …" at bounding box center [901, 455] width 1201 height 685
click at [323, 579] on div "// Select: Resource Cards let resourcesLimit = 24 ; if ( window . matchMedia ( …" at bounding box center [901, 455] width 1201 height 685
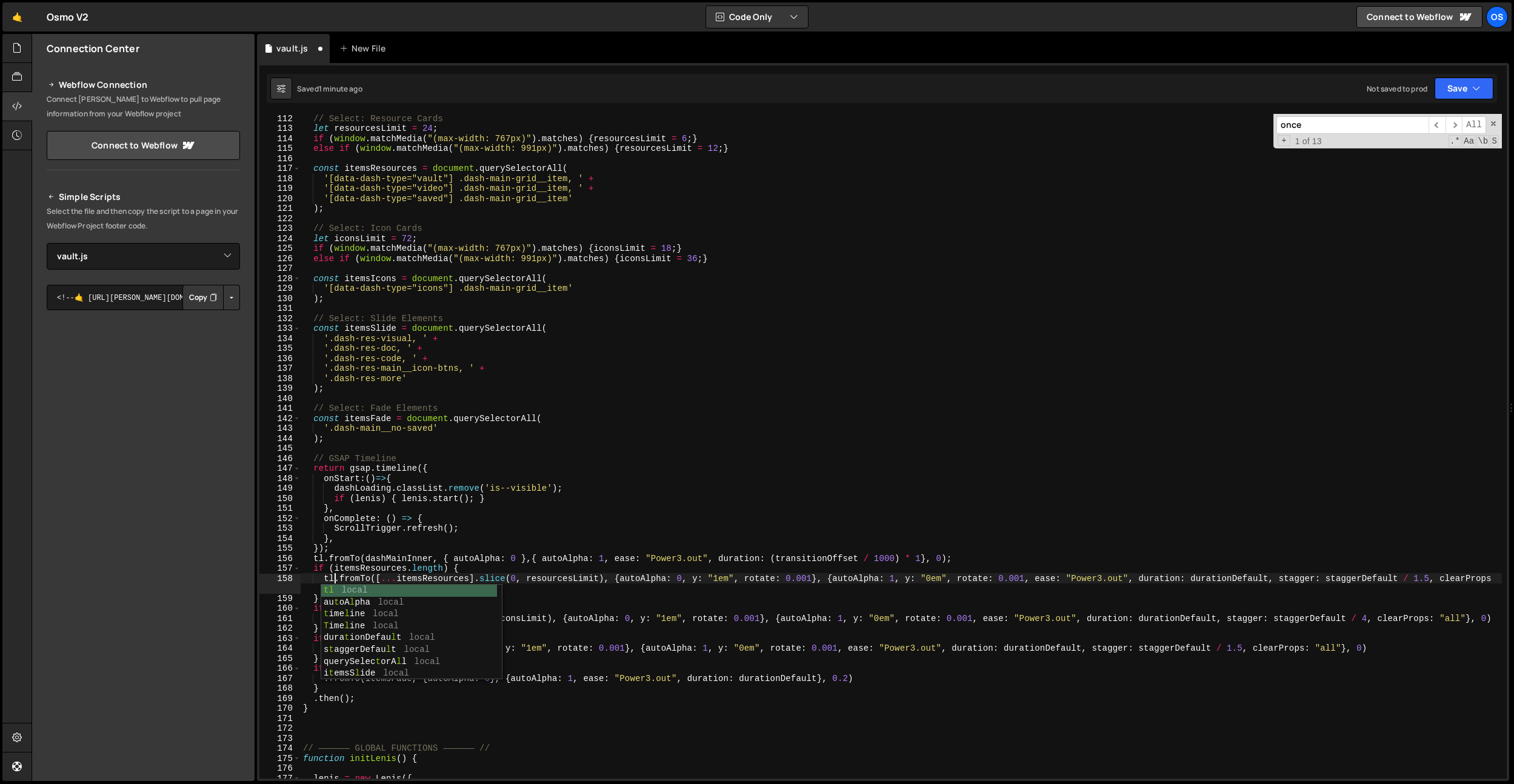
scroll to position [0, 2]
click at [381, 499] on div "// Select: Resource Cards let resourcesLimit = 24 ; if ( window . matchMedia ( …" at bounding box center [901, 455] width 1201 height 685
click at [320, 619] on div "// Select: Resource Cards let resourcesLimit = 24 ; if ( window . matchMedia ( …" at bounding box center [901, 455] width 1201 height 685
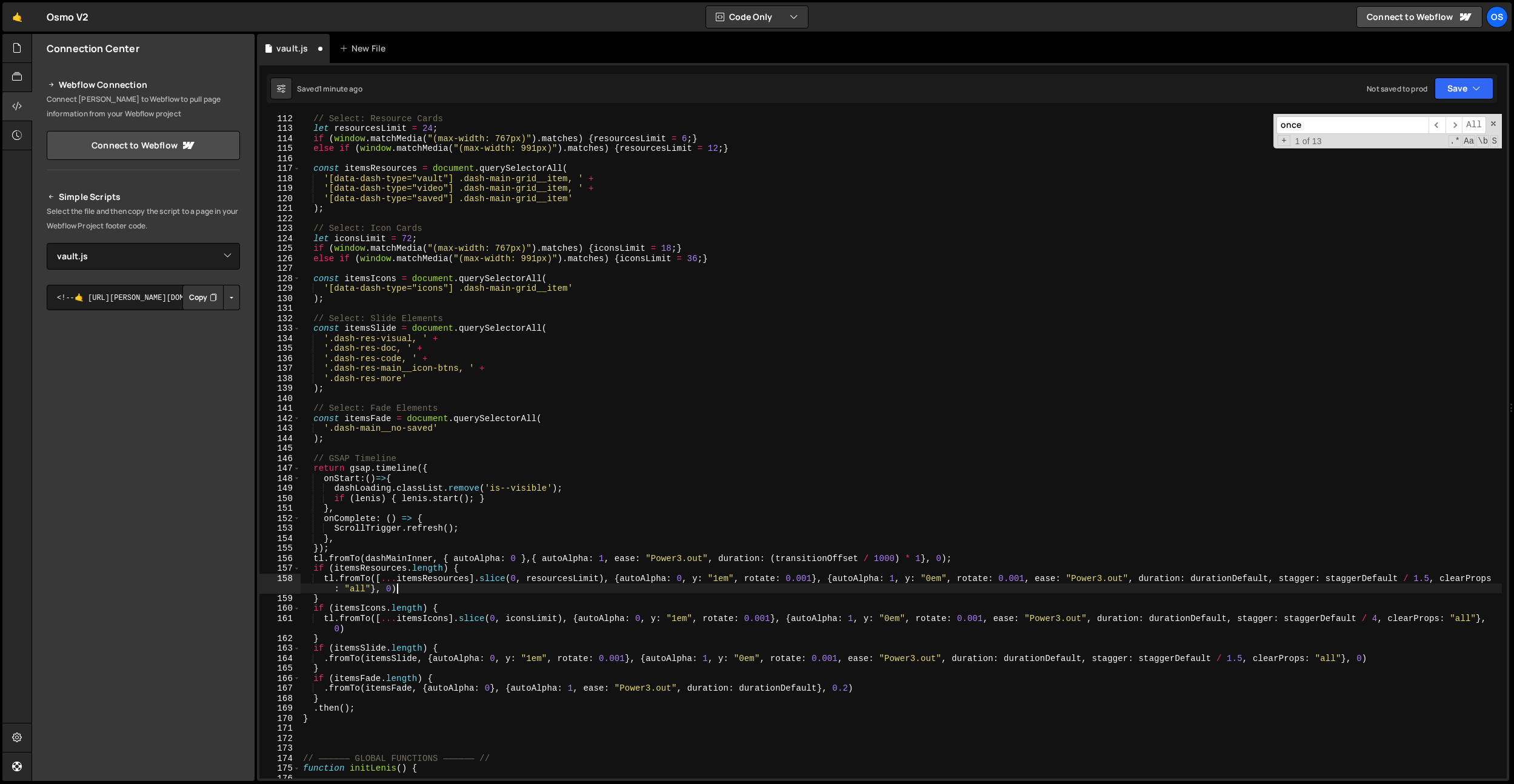
click at [409, 590] on div "// Select: Resource Cards let resourcesLimit = 24 ; if ( window . matchMedia ( …" at bounding box center [901, 455] width 1201 height 685
click at [360, 633] on div "// Select: Resource Cards let resourcesLimit = 24 ; if ( window . matchMedia ( …" at bounding box center [901, 455] width 1201 height 685
click at [322, 658] on div "// Select: Resource Cards let resourcesLimit = 24 ; if ( window . matchMedia ( …" at bounding box center [901, 455] width 1201 height 685
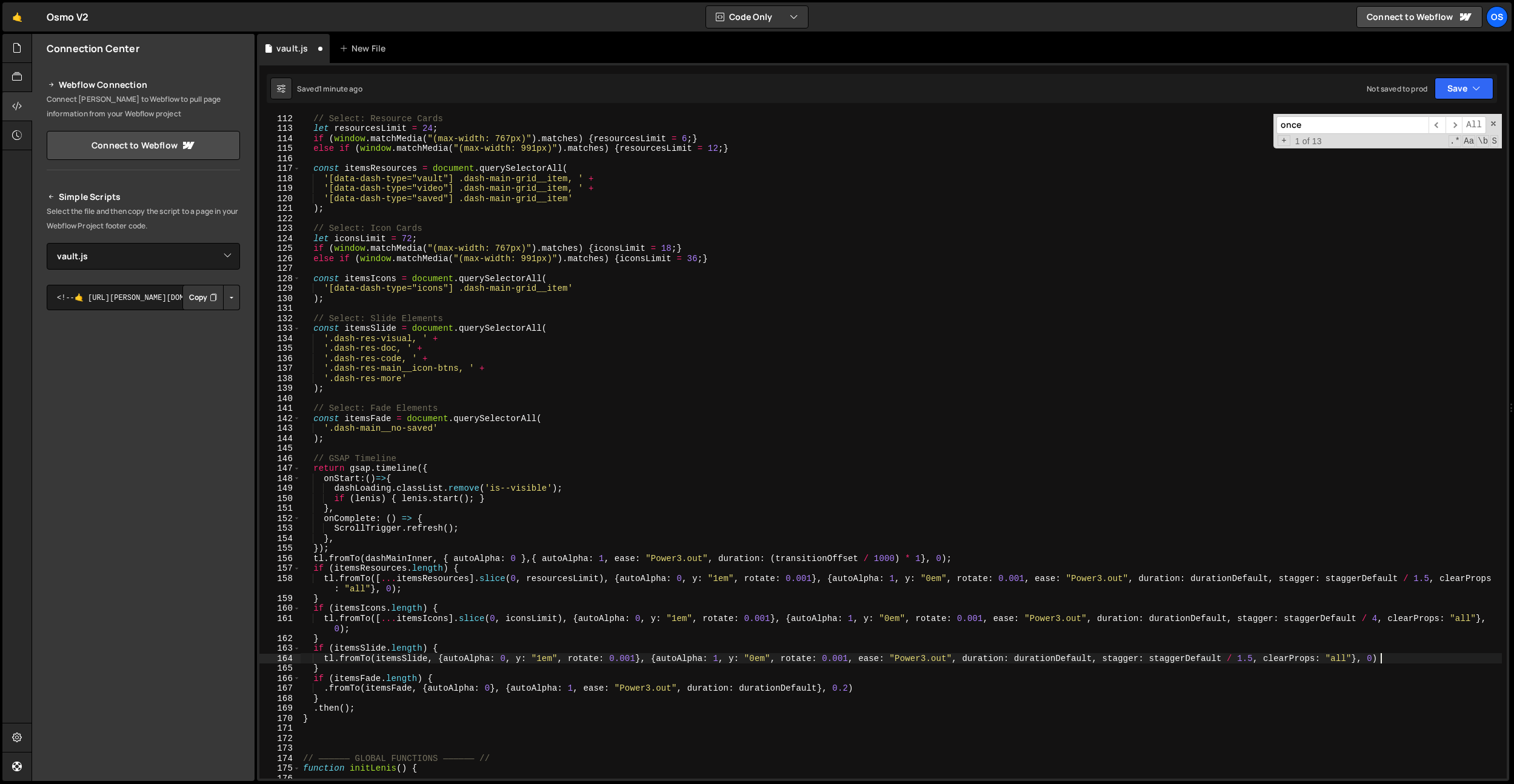
click at [1387, 659] on div "// Select: Resource Cards let resourcesLimit = 24 ; if ( window . matchMedia ( …" at bounding box center [901, 455] width 1201 height 685
drag, startPoint x: 324, startPoint y: 690, endPoint x: 328, endPoint y: 705, distance: 15.5
click at [324, 690] on div "// Select: Resource Cards let resourcesLimit = 24 ; if ( window . matchMedia ( …" at bounding box center [901, 455] width 1201 height 685
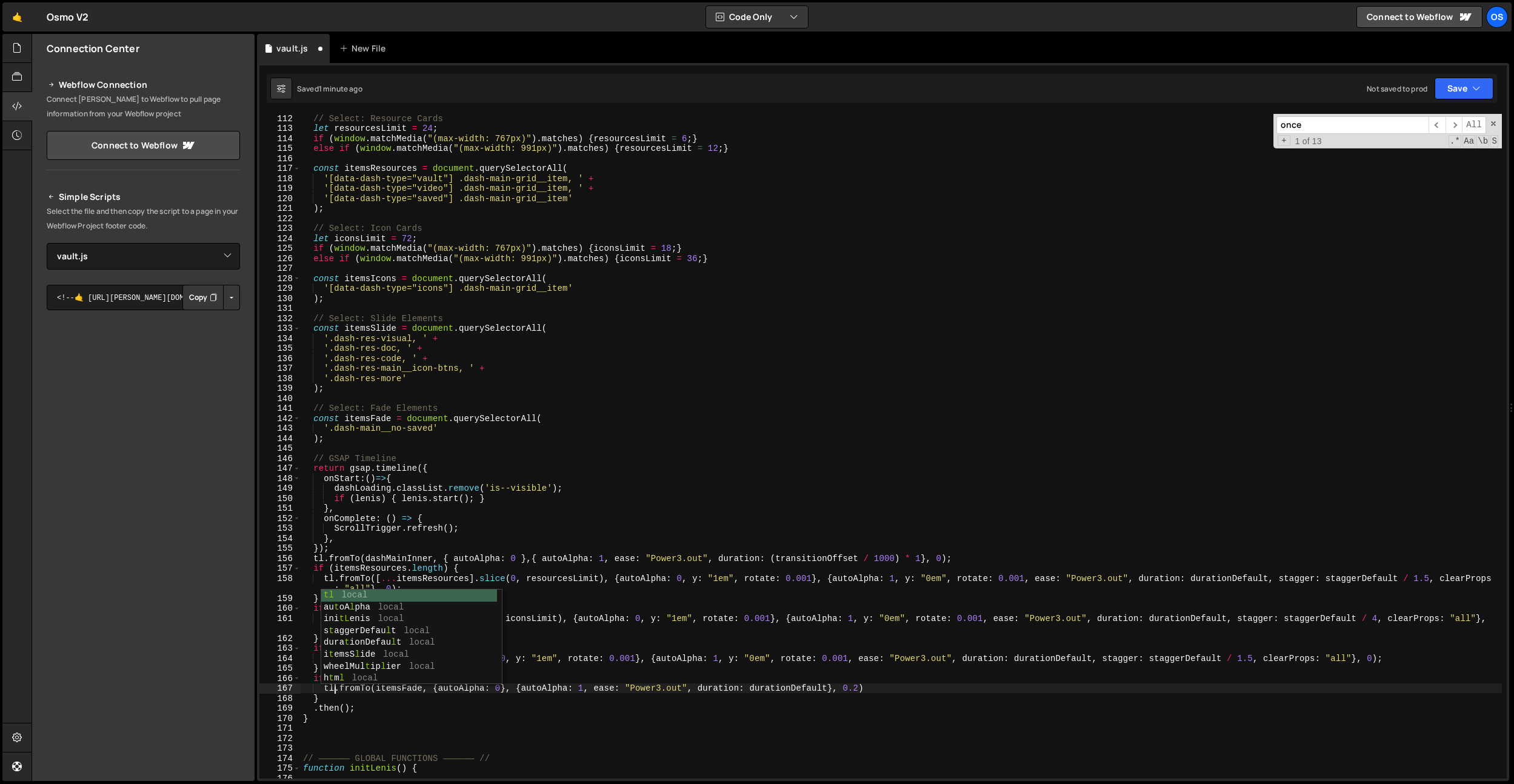
click at [887, 693] on div "// Select: Resource Cards let resourcesLimit = 24 ; if ( window . matchMedia ( …" at bounding box center [901, 455] width 1201 height 685
click at [580, 639] on div "// Select: Resource Cards let resourcesLimit = 24 ; if ( window . matchMedia ( …" at bounding box center [901, 455] width 1201 height 685
click at [311, 707] on div "// Select: Resource Cards let resourcesLimit = 24 ; if ( window . matchMedia ( …" at bounding box center [901, 455] width 1201 height 685
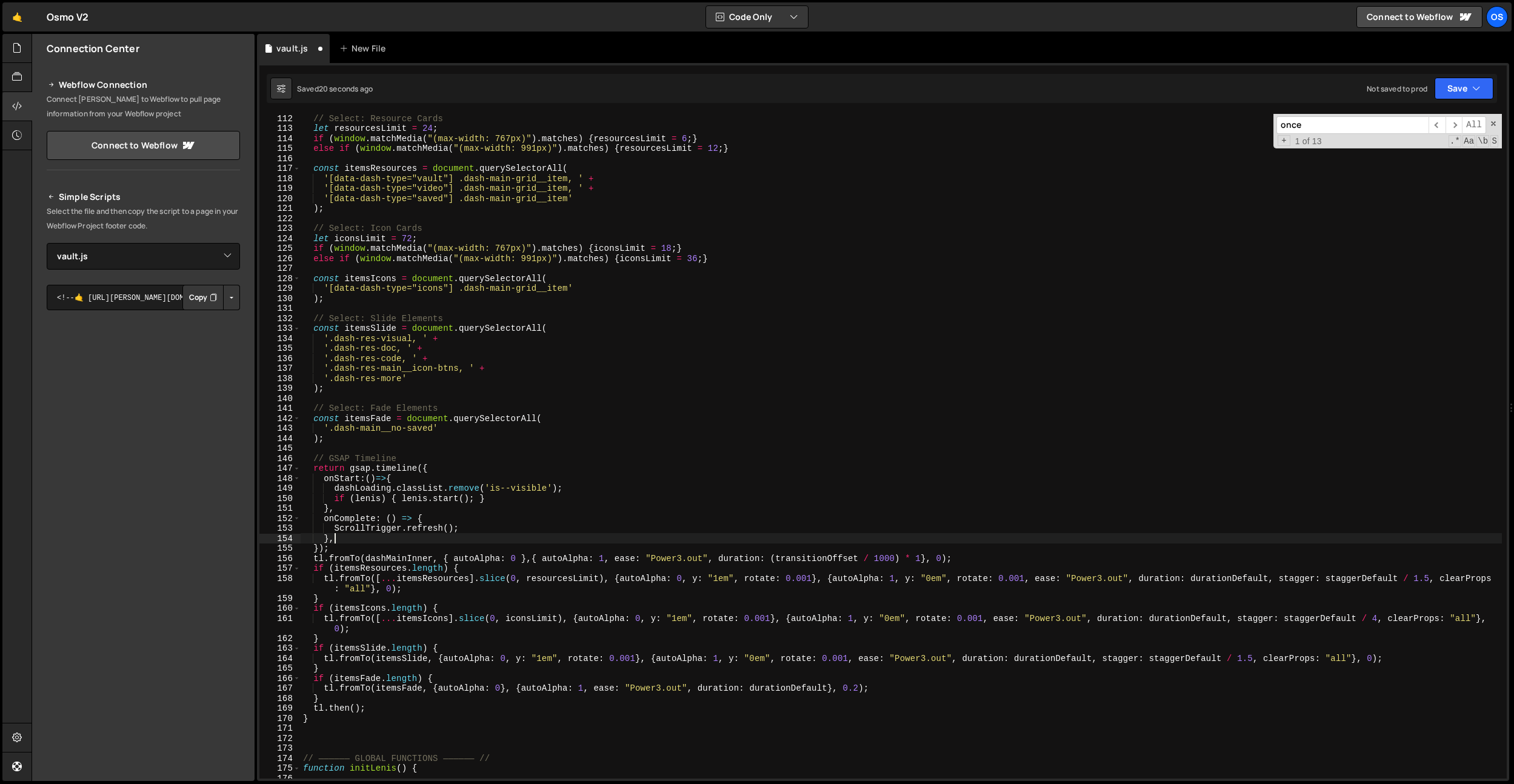
click at [511, 534] on div "// Select: Resource Cards let resourcesLimit = 24 ; if ( window . matchMedia ( …" at bounding box center [901, 455] width 1201 height 685
click at [437, 662] on div "// Select: Resource Cards let resourcesLimit = 24 ; if ( window . matchMedia ( …" at bounding box center [901, 455] width 1201 height 685
click at [366, 699] on div "// Select: Resource Cards let resourcesLimit = 24 ; if ( window . matchMedia ( …" at bounding box center [901, 455] width 1201 height 685
type textarea "}"
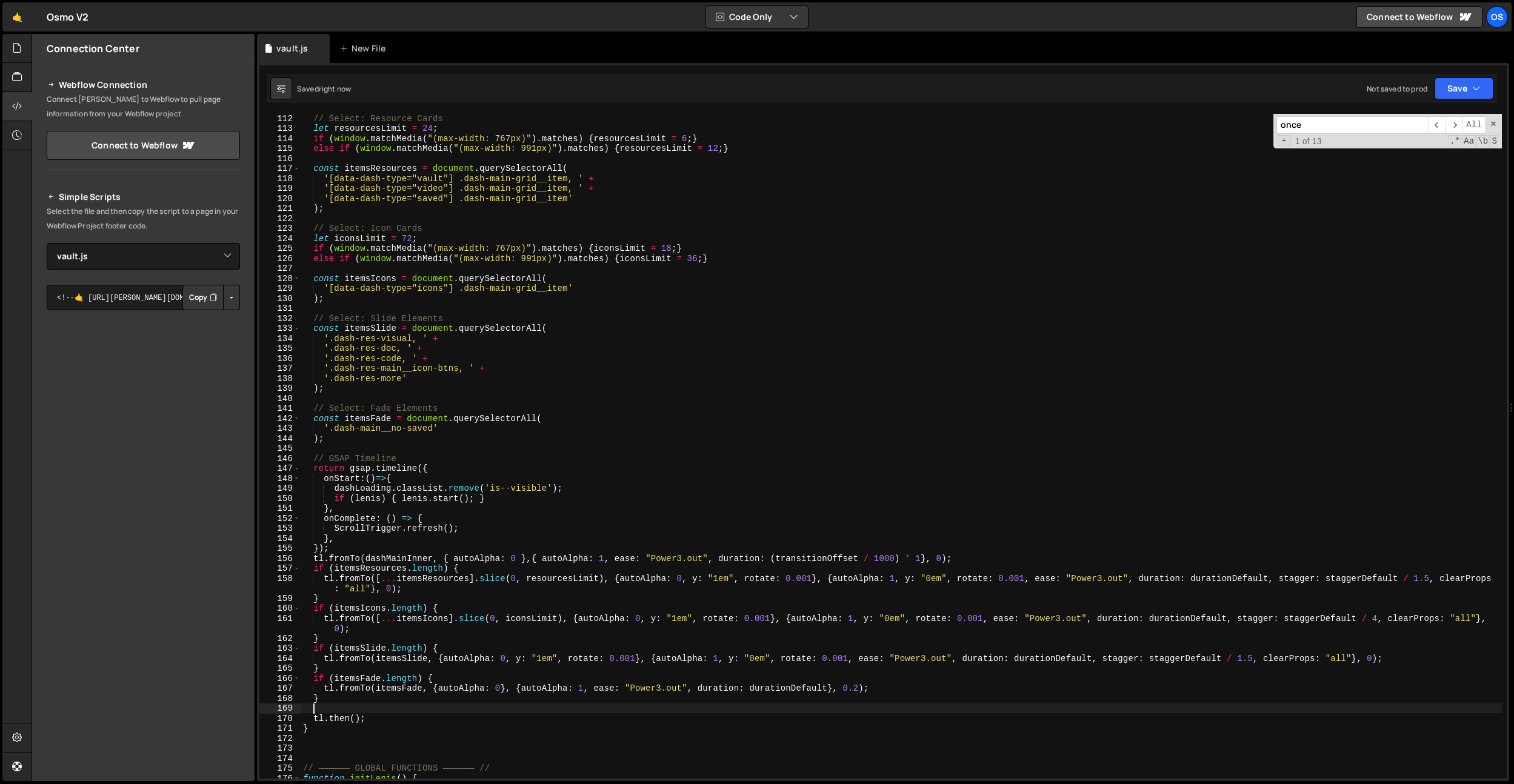
click at [357, 668] on div "// Select: Resource Cards let resourcesLimit = 24 ; if ( window . matchMedia ( …" at bounding box center [901, 455] width 1201 height 685
type textarea "}"
click at [379, 634] on div "// Select: Resource Cards let resourcesLimit = 24 ; if ( window . matchMedia ( …" at bounding box center [901, 455] width 1201 height 685
type textarea "}"
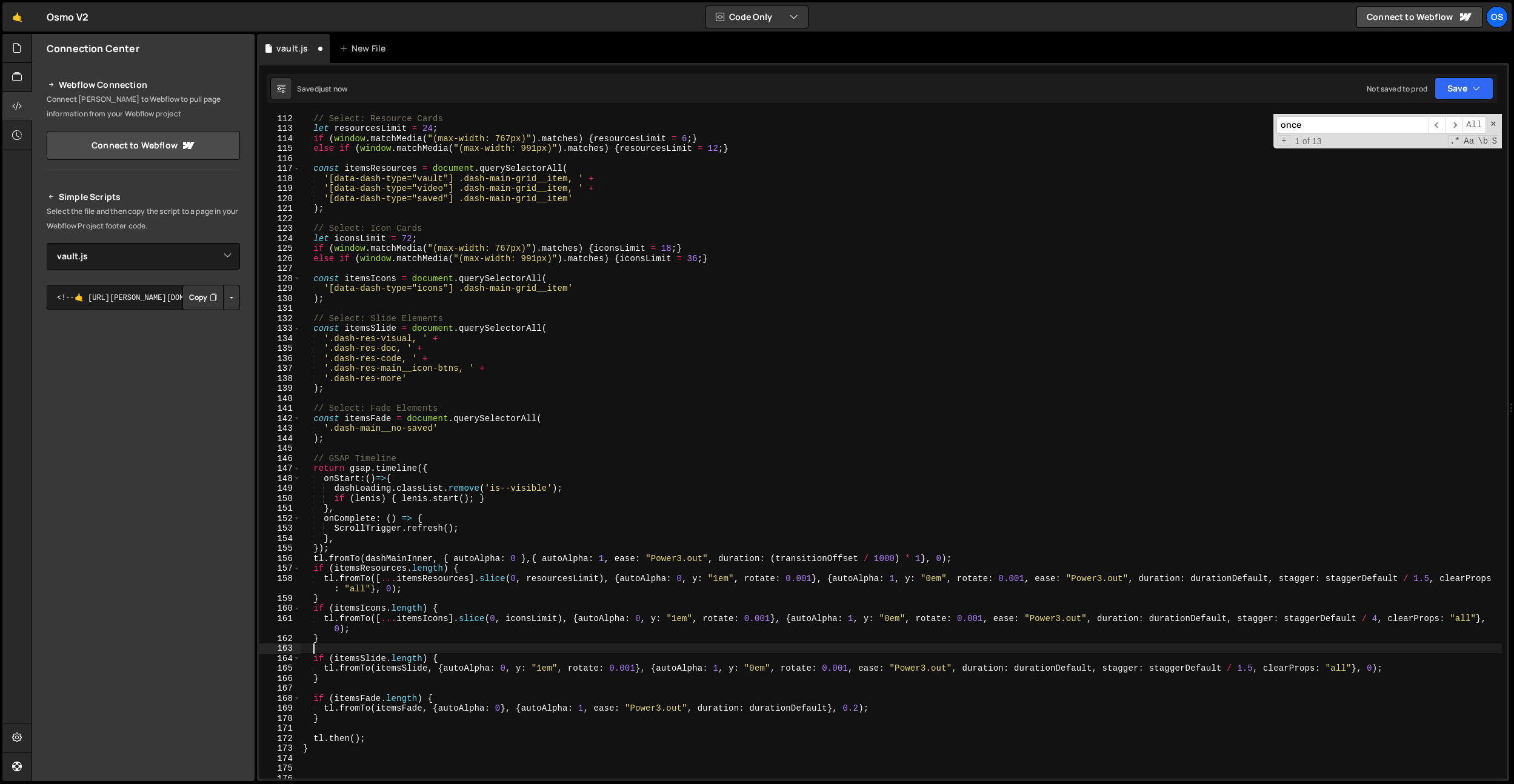
click at [344, 599] on div "// Select: Resource Cards let resourcesLimit = 24 ; if ( window . matchMedia ( …" at bounding box center [901, 455] width 1201 height 685
type textarea "}"
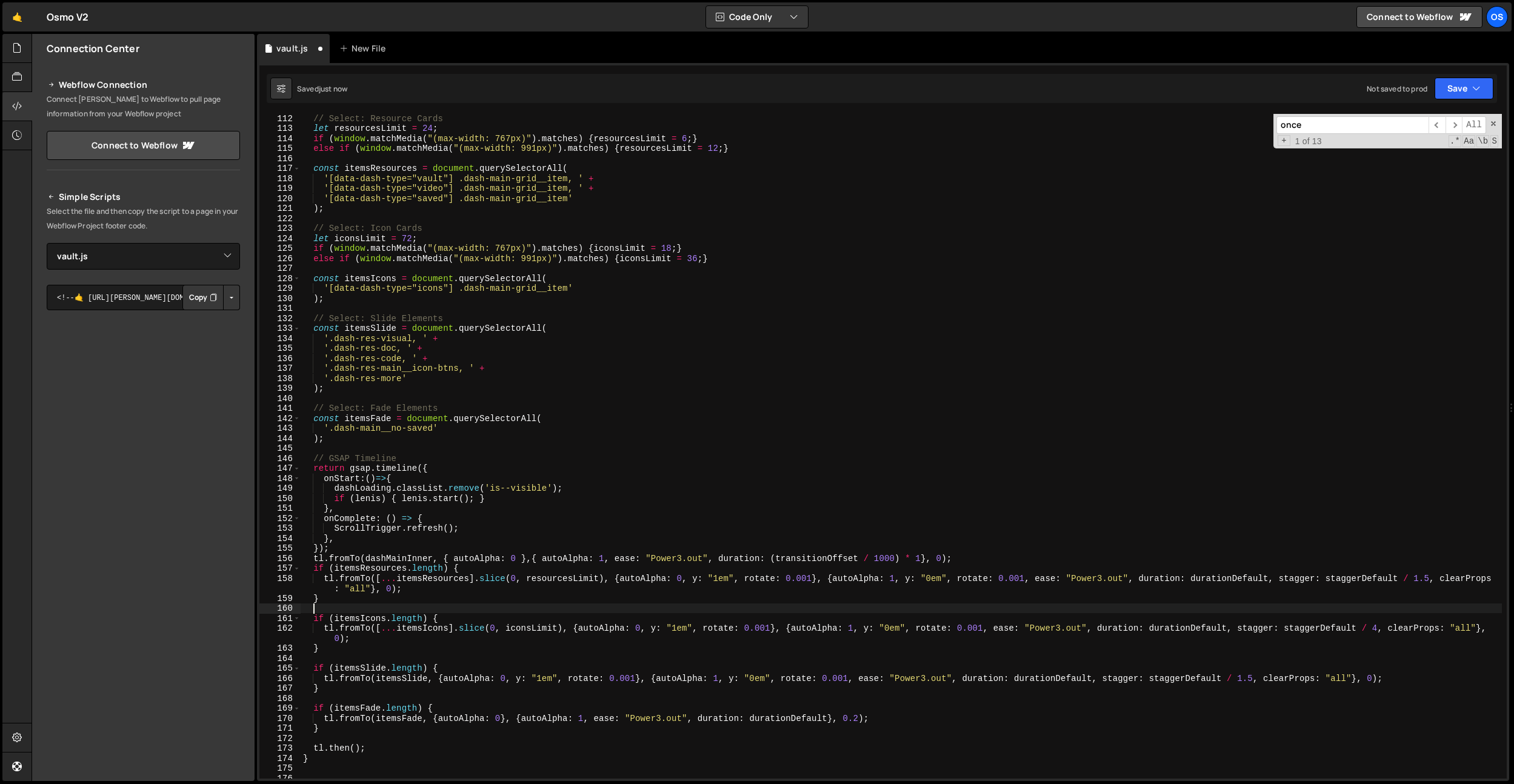
click at [355, 548] on div "// Select: Resource Cards let resourcesLimit = 24 ; if ( window . matchMedia ( …" at bounding box center [901, 455] width 1201 height 685
click at [987, 552] on div "// Select: Resource Cards let resourcesLimit = 24 ; if ( window . matchMedia ( …" at bounding box center [901, 455] width 1201 height 685
click at [984, 556] on div "// Select: Resource Cards let resourcesLimit = 24 ; if ( window . matchMedia ( …" at bounding box center [901, 455] width 1201 height 685
type textarea "tl.fromTo(dashMainInner, { autoAlpha: 0 },{ autoAlpha: 1, ease: "Power3.out", d…"
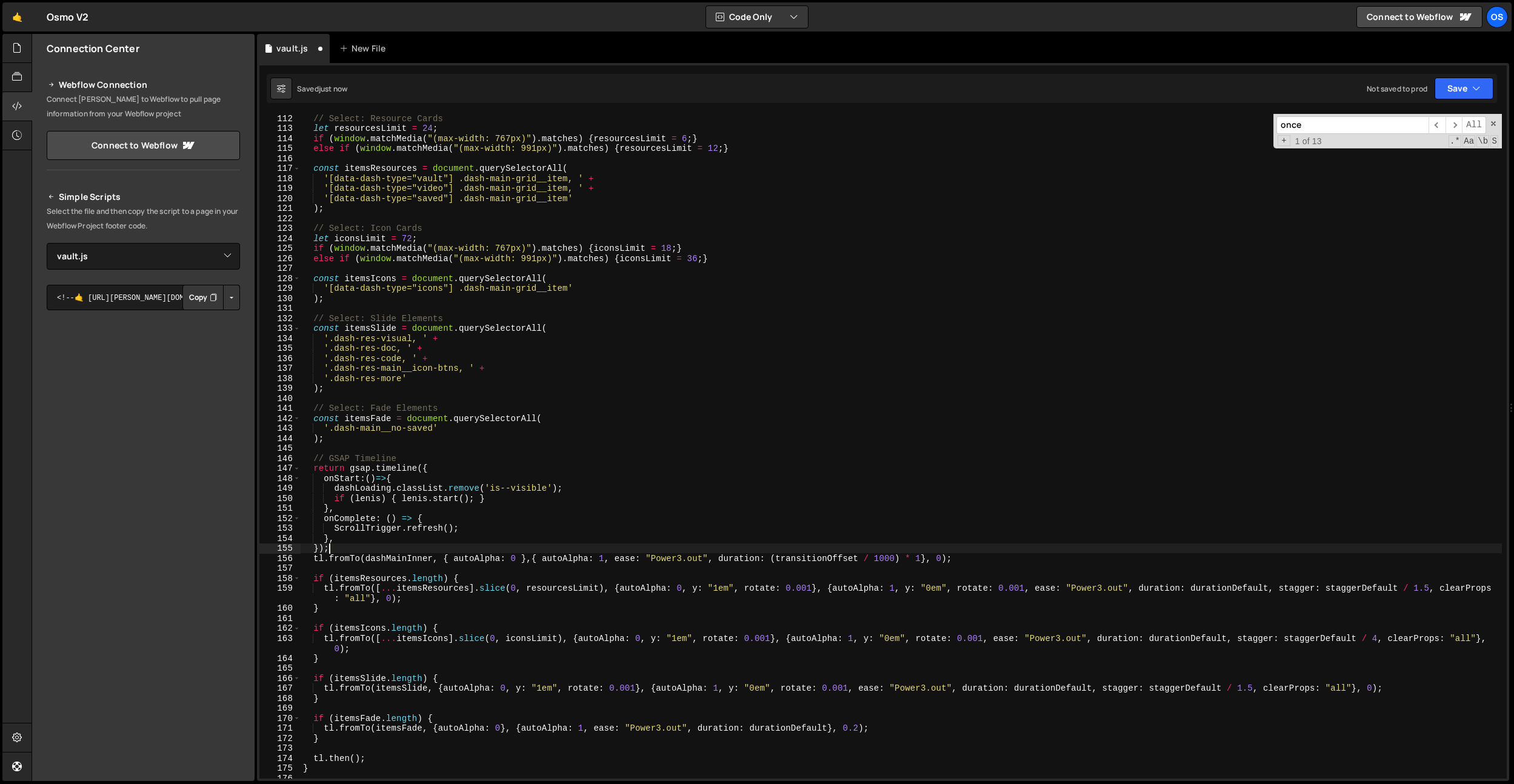
click at [494, 546] on div "// Select: Resource Cards let resourcesLimit = 24 ; if ( window . matchMedia ( …" at bounding box center [901, 455] width 1201 height 685
type textarea "});"
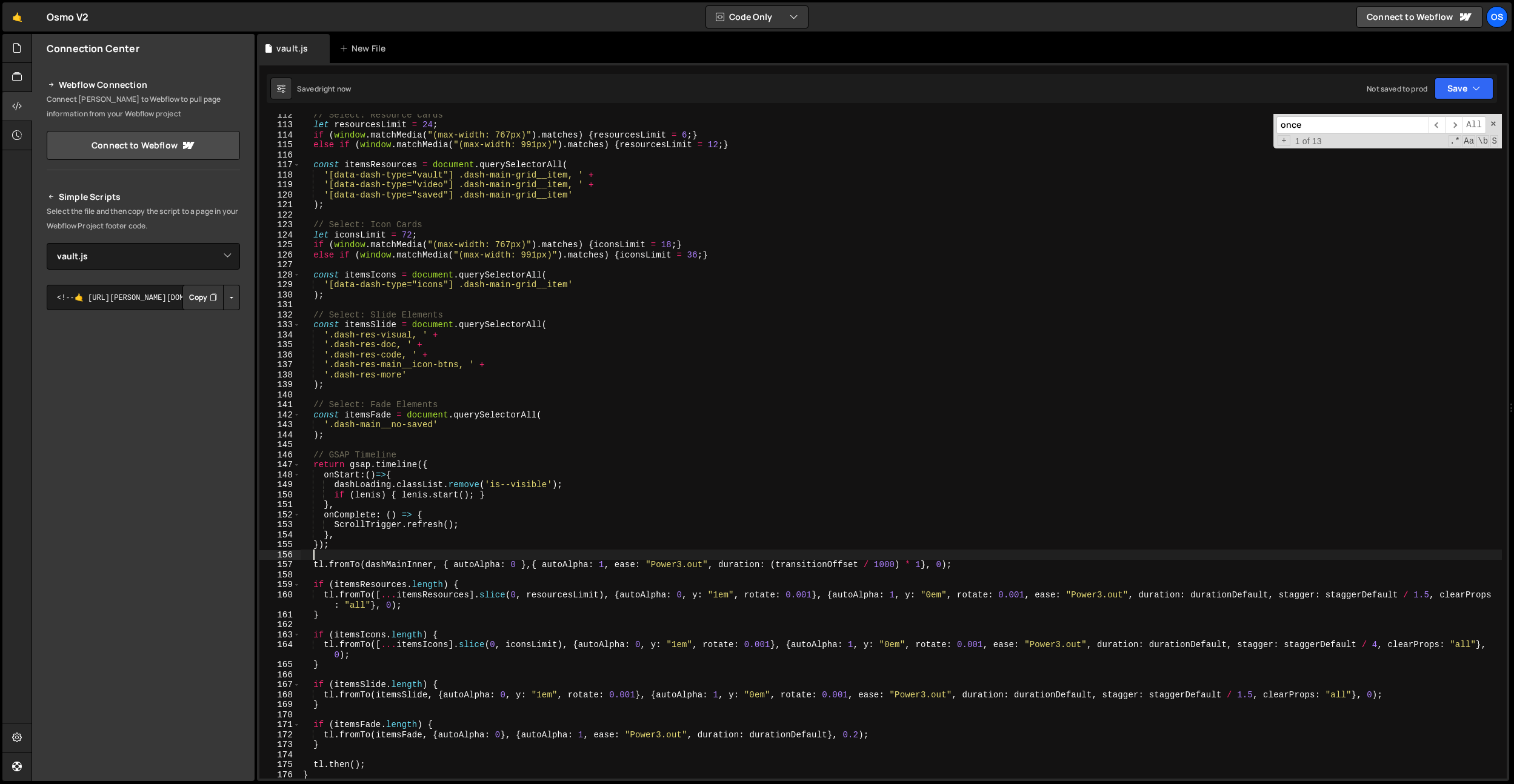
scroll to position [1241, 0]
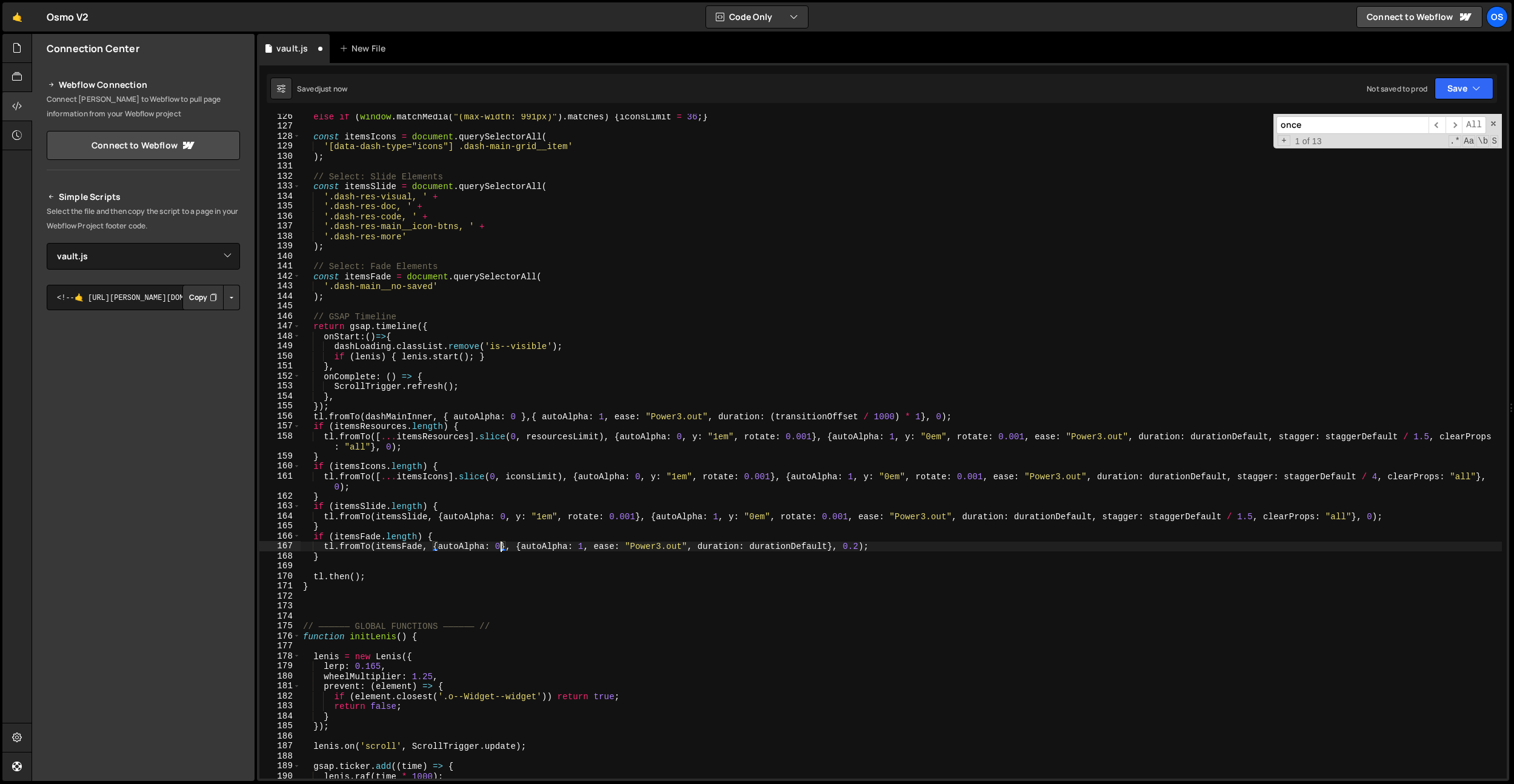
click at [503, 544] on div "else if ( window . matchMedia ( "(max-width: 991px)" ) . matches ) { iconsLimit…" at bounding box center [901, 453] width 1201 height 685
type textarea "tl.fromTo(itemsFade, {autoAlpha: 0}, {autoAlpha: 1, ease: "Power3.out", duratio…"
click at [430, 566] on div "else if ( window . matchMedia ( "(max-width: 991px)" ) . matches ) { iconsLimit…" at bounding box center [901, 453] width 1201 height 685
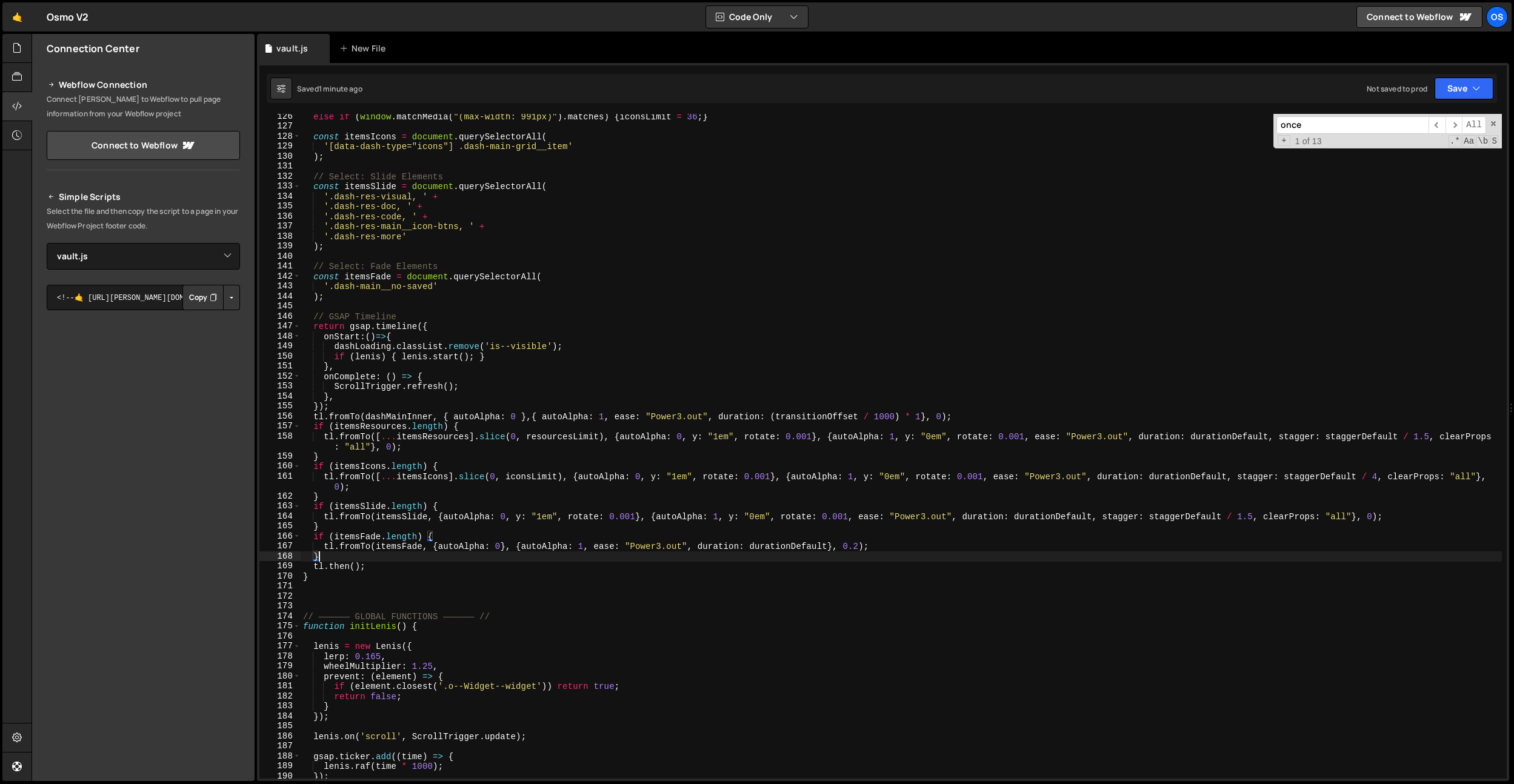
click at [565, 320] on div "else if ( window . matchMedia ( "(max-width: 991px)" ) . matches ) { iconsLimit…" at bounding box center [901, 453] width 1201 height 685
click at [421, 424] on div "else if ( window . matchMedia ( "(max-width: 991px)" ) . matches ) { iconsLimit…" at bounding box center [901, 453] width 1201 height 685
drag, startPoint x: 391, startPoint y: 441, endPoint x: 422, endPoint y: 476, distance: 46.8
click at [391, 441] on div "else if ( window . matchMedia ( "(max-width: 991px)" ) . matches ) { iconsLimit…" at bounding box center [901, 453] width 1201 height 685
click at [407, 458] on div "else if ( window . matchMedia ( "(max-width: 991px)" ) . matches ) { iconsLimit…" at bounding box center [901, 453] width 1201 height 685
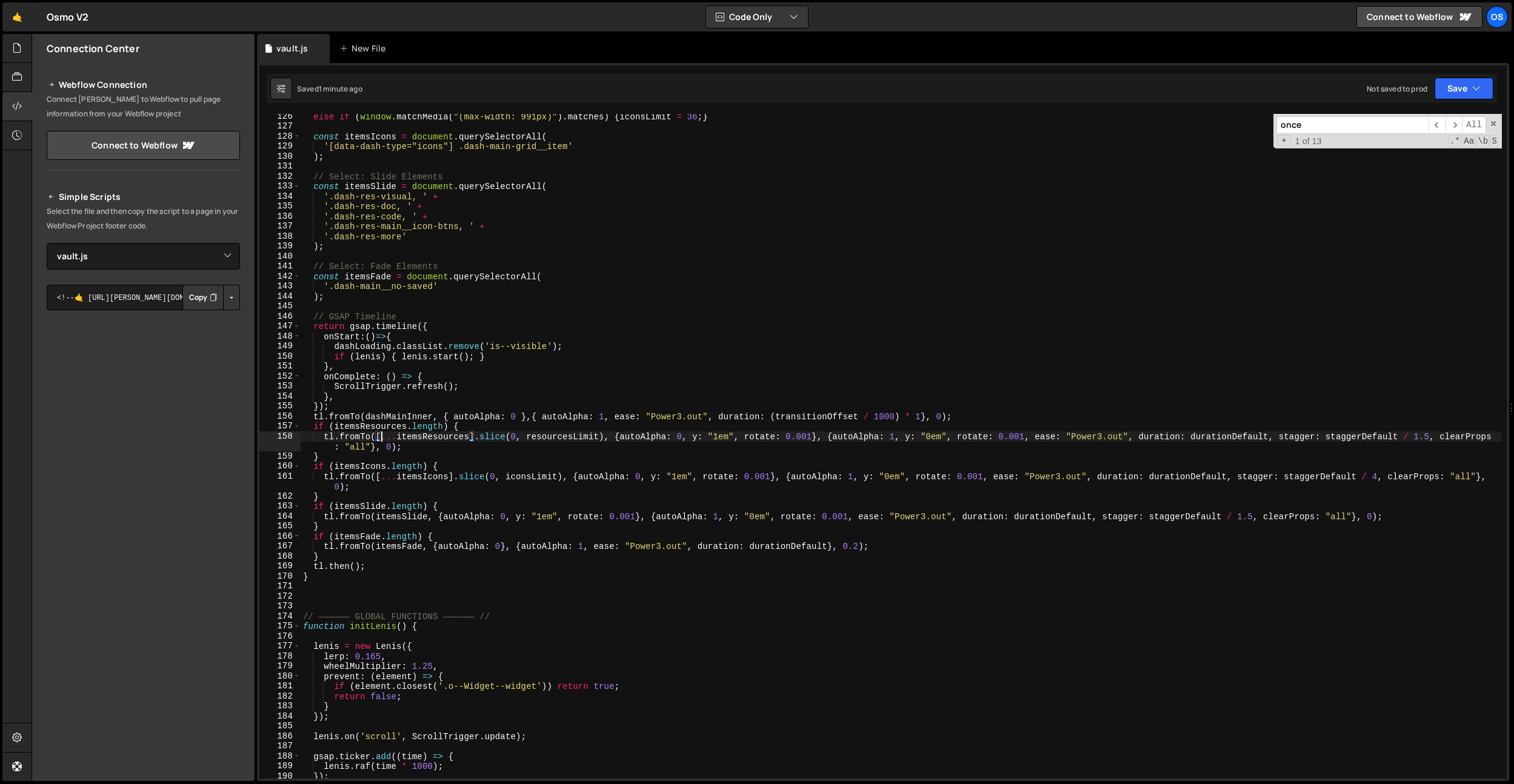
click at [380, 438] on div "else if ( window . matchMedia ( "(max-width: 991px)" ) . matches ) { iconsLimit…" at bounding box center [901, 453] width 1201 height 685
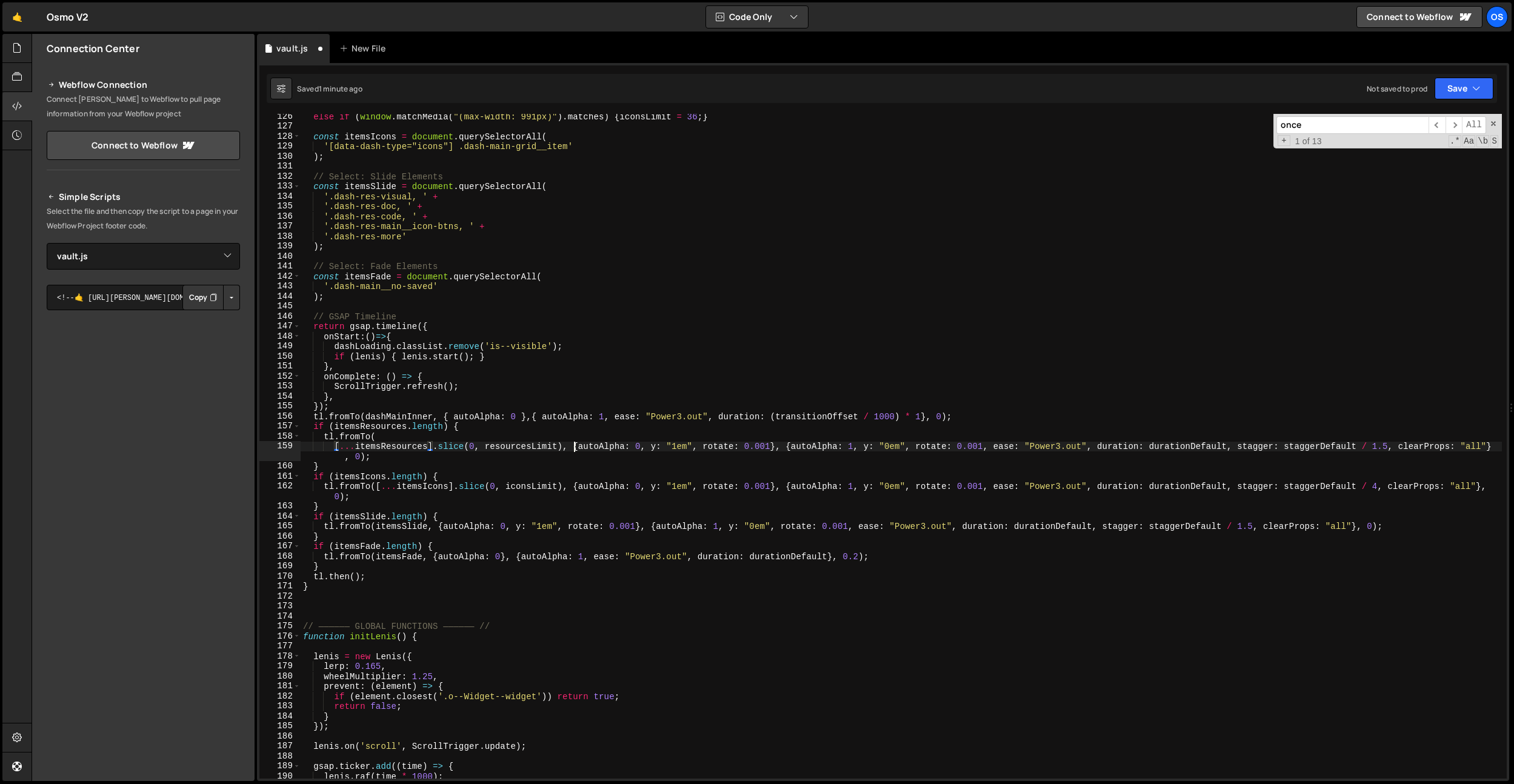
click at [573, 448] on div "else if ( window . matchMedia ( "(max-width: 991px)" ) . matches ) { iconsLimit…" at bounding box center [901, 453] width 1201 height 685
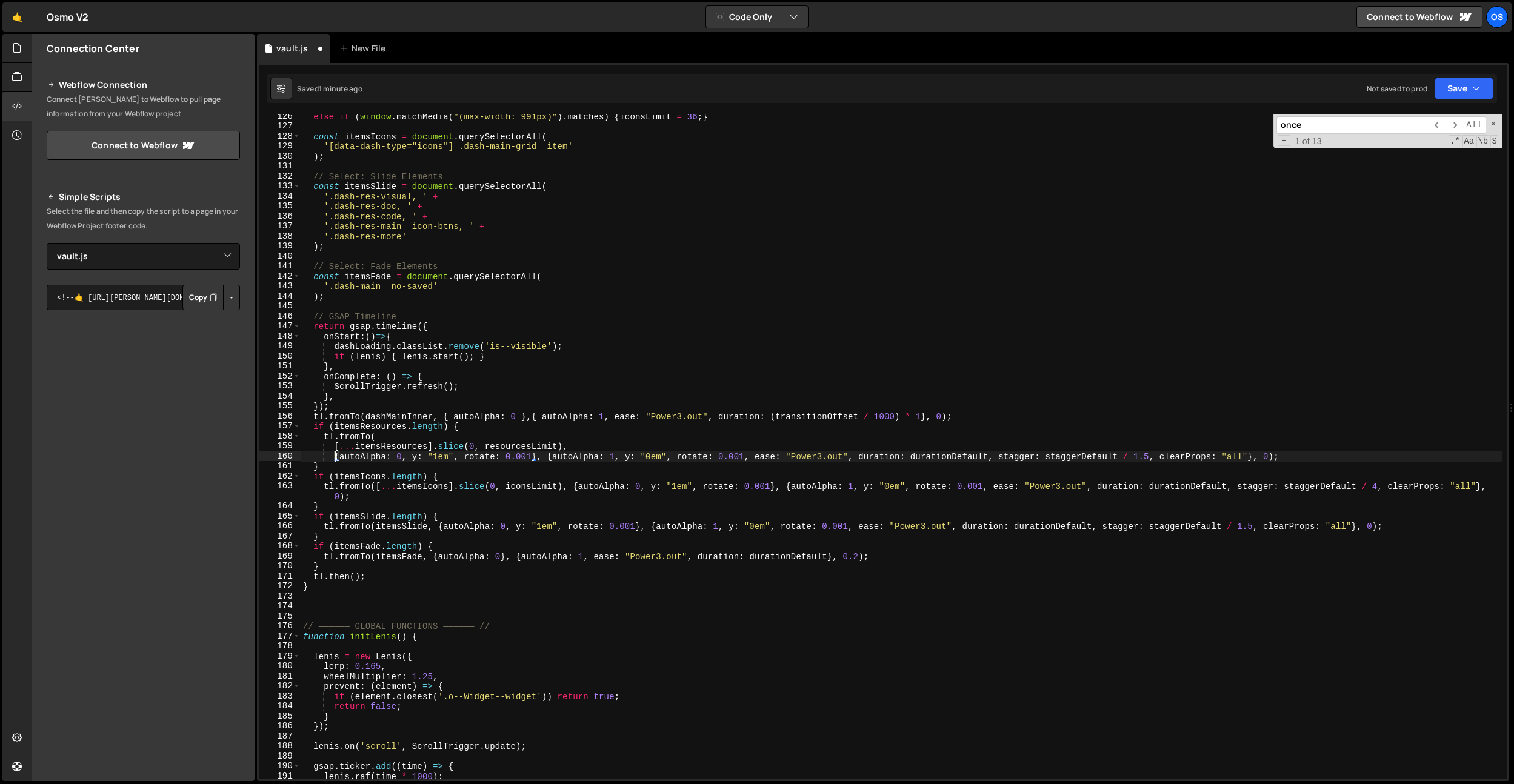
click at [546, 458] on div "else if ( window . matchMedia ( "(max-width: 991px)" ) . matches ) { iconsLimit…" at bounding box center [901, 453] width 1201 height 685
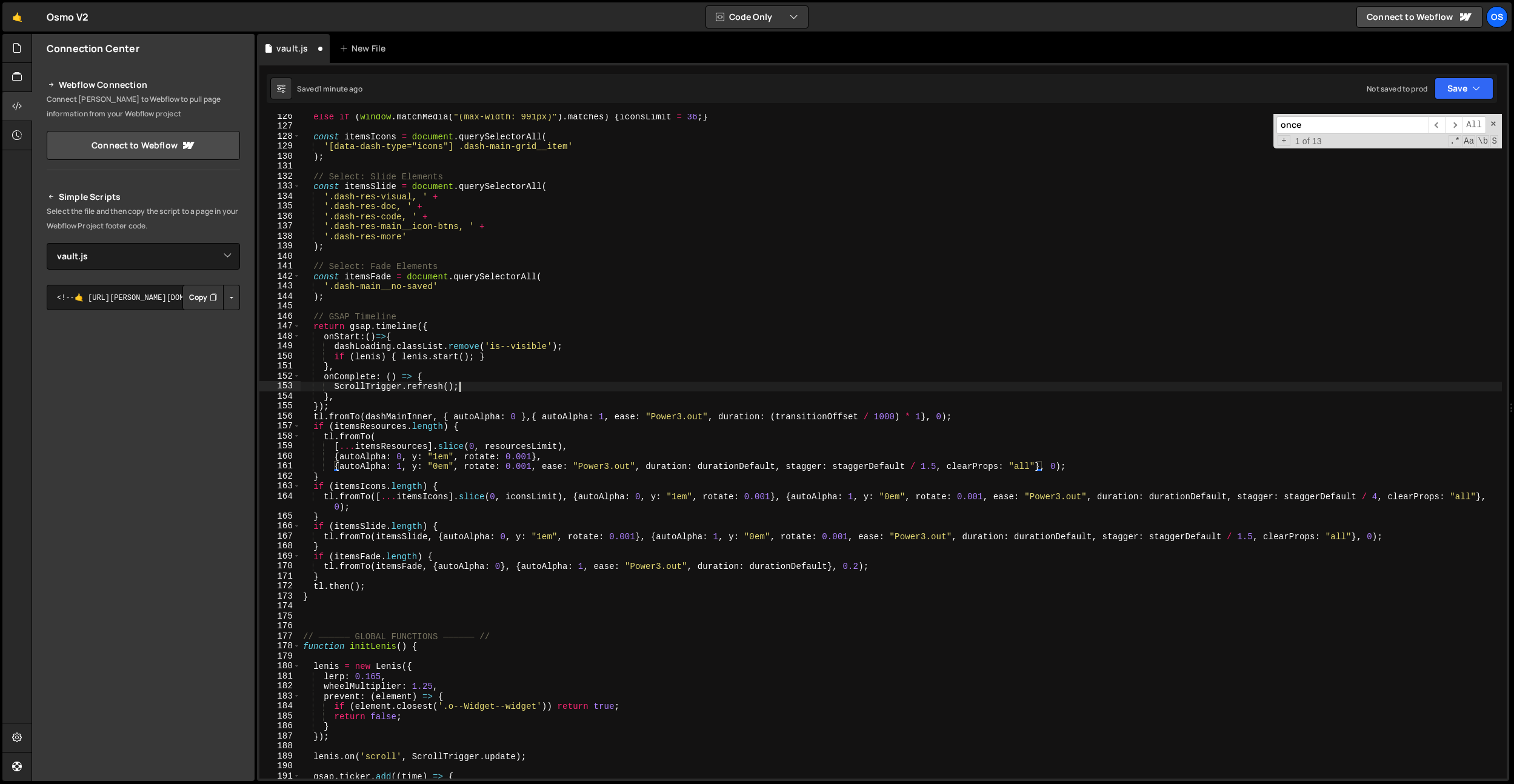
click at [589, 389] on div "else if ( window . matchMedia ( "(max-width: 991px)" ) . matches ) { iconsLimit…" at bounding box center [901, 453] width 1201 height 685
click at [1049, 469] on div "else if ( window . matchMedia ( "(max-width: 991px)" ) . matches ) { iconsLimit…" at bounding box center [901, 453] width 1201 height 685
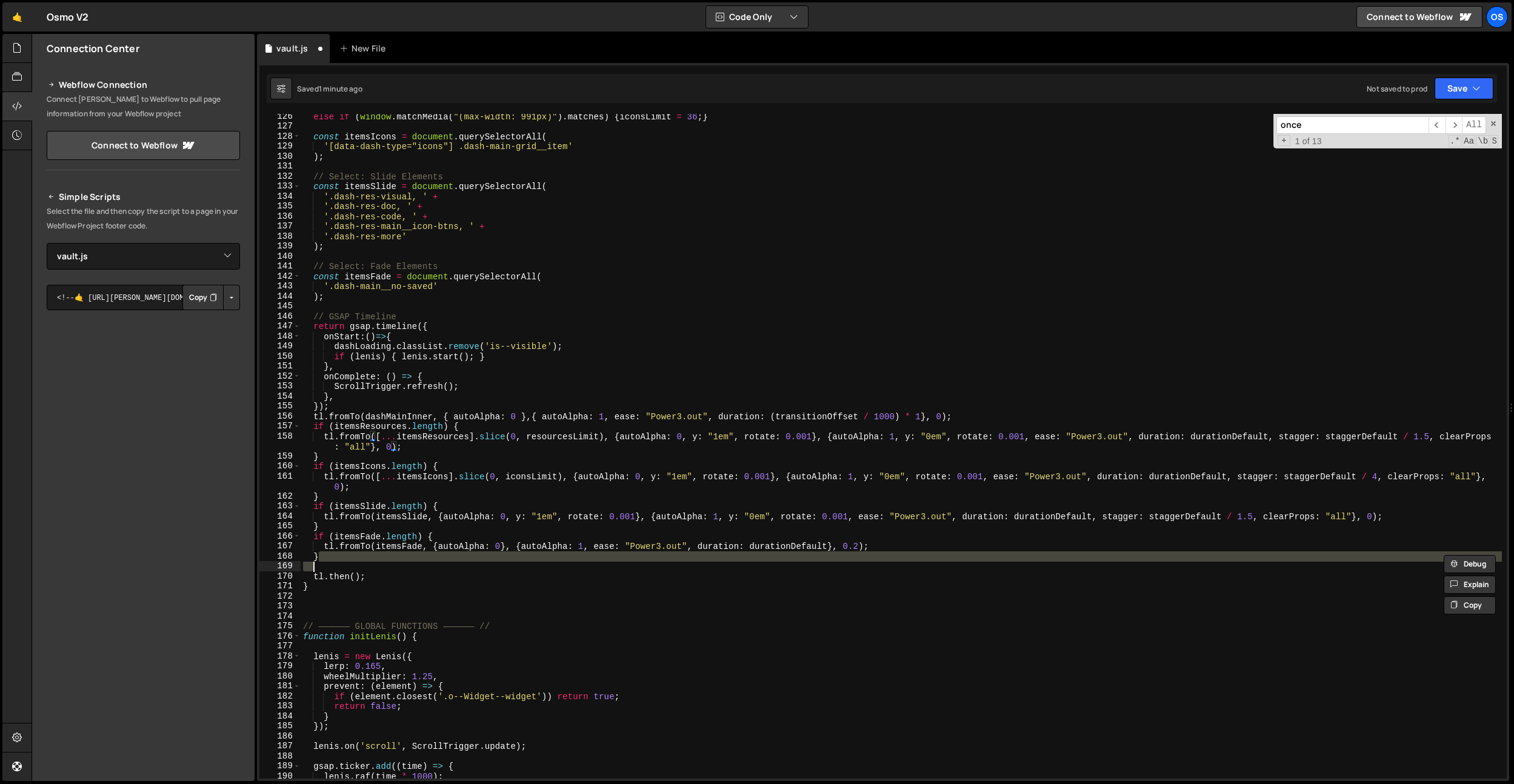
scroll to position [0, 1]
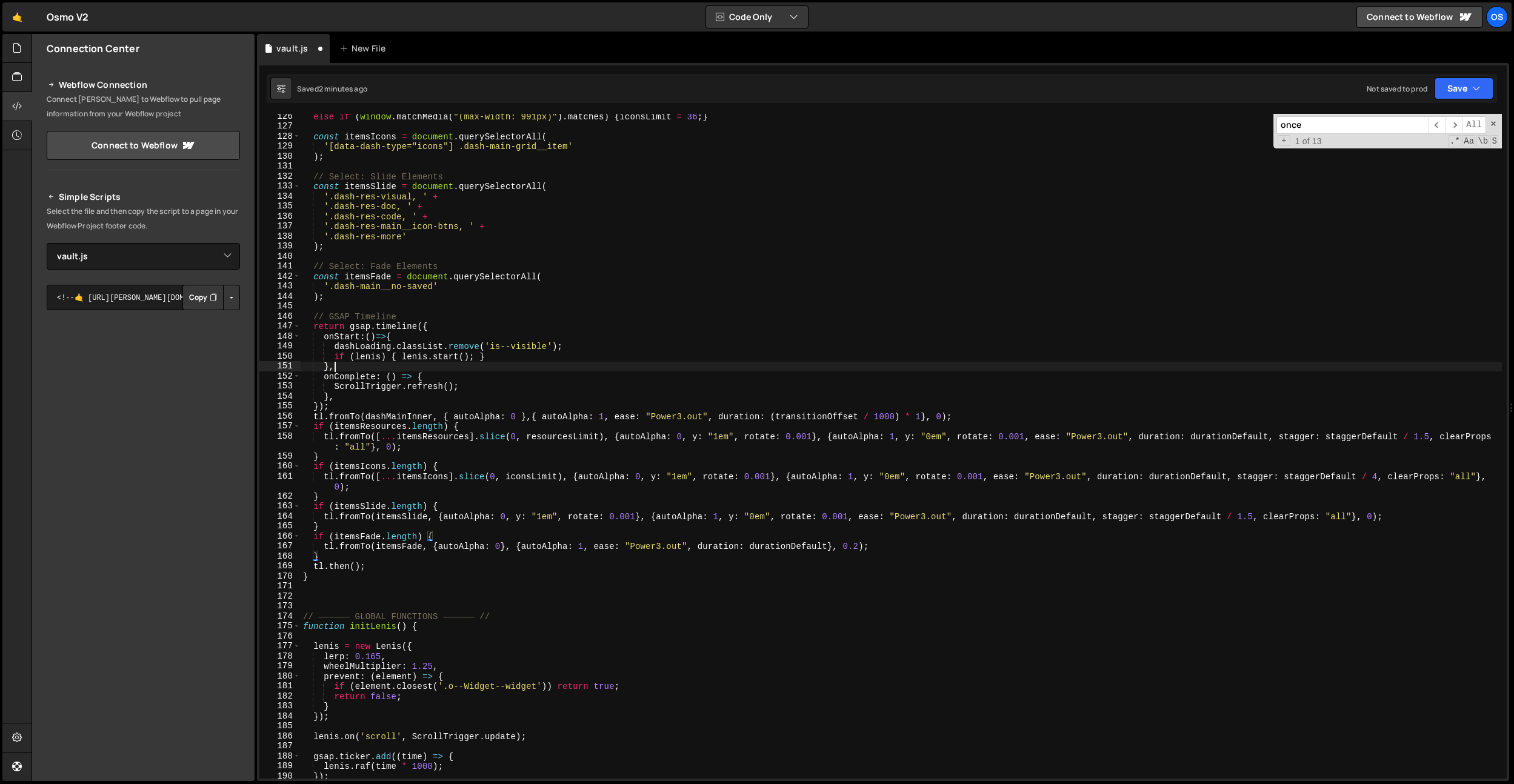
click at [792, 370] on div "else if ( window . matchMedia ( "(max-width: 991px)" ) . matches ) { iconsLimit…" at bounding box center [901, 453] width 1201 height 685
type textarea "},"
click at [792, 370] on div "else if ( window . matchMedia ( "(max-width: 991px)" ) . matches ) { iconsLimit…" at bounding box center [901, 453] width 1201 height 685
click at [1304, 136] on span "1 of 13" at bounding box center [1309, 141] width 37 height 10
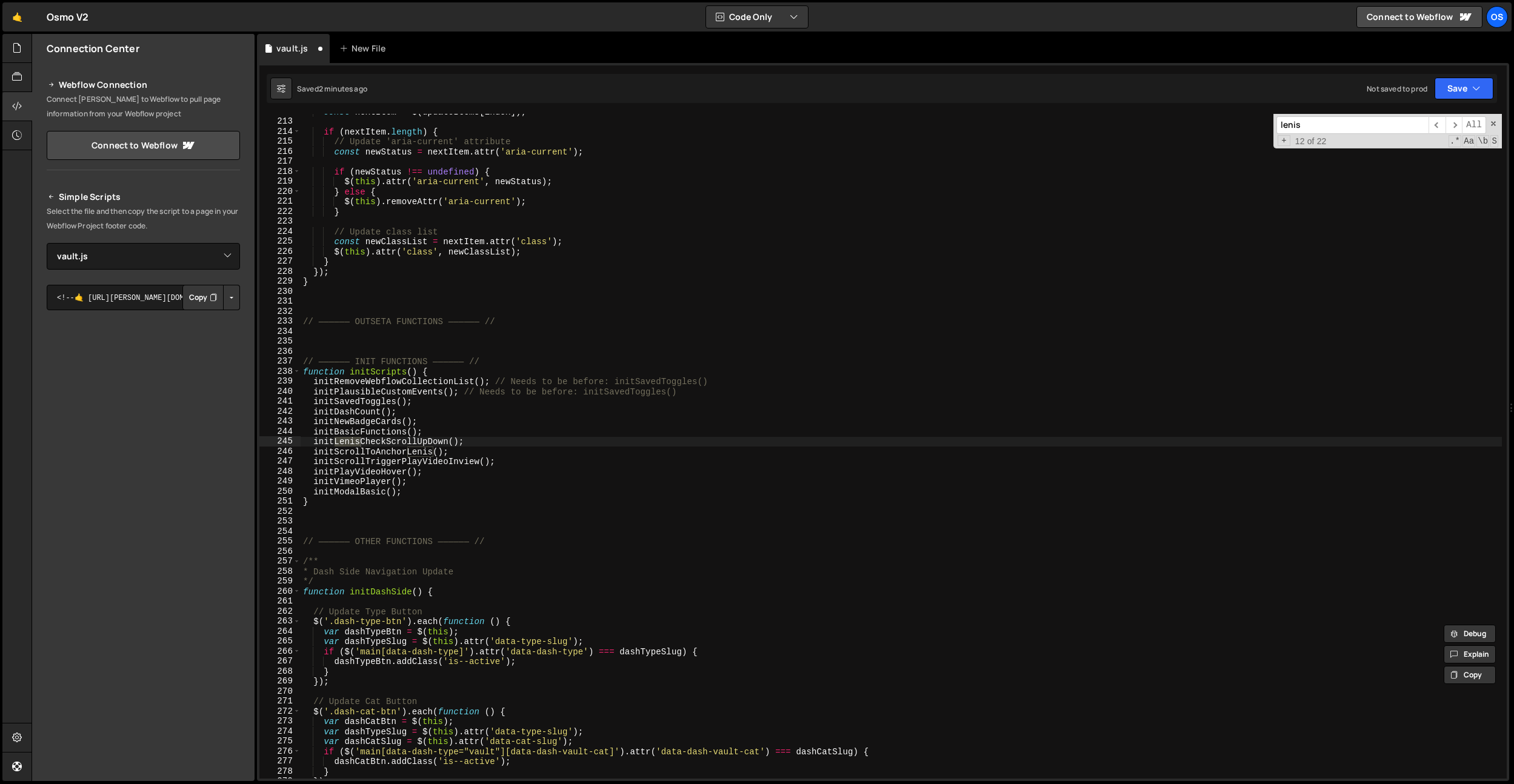
scroll to position [2124, 0]
type input "lenis"
click at [400, 445] on div "const nextItem = $ ( updateItems [ index ]) ; if ( nextItem . length ) { // Upd…" at bounding box center [901, 449] width 1201 height 685
click at [525, 421] on div "const nextItem = $ ( updateItems [ index ]) ; if ( nextItem . length ) { // Upd…" at bounding box center [901, 449] width 1201 height 685
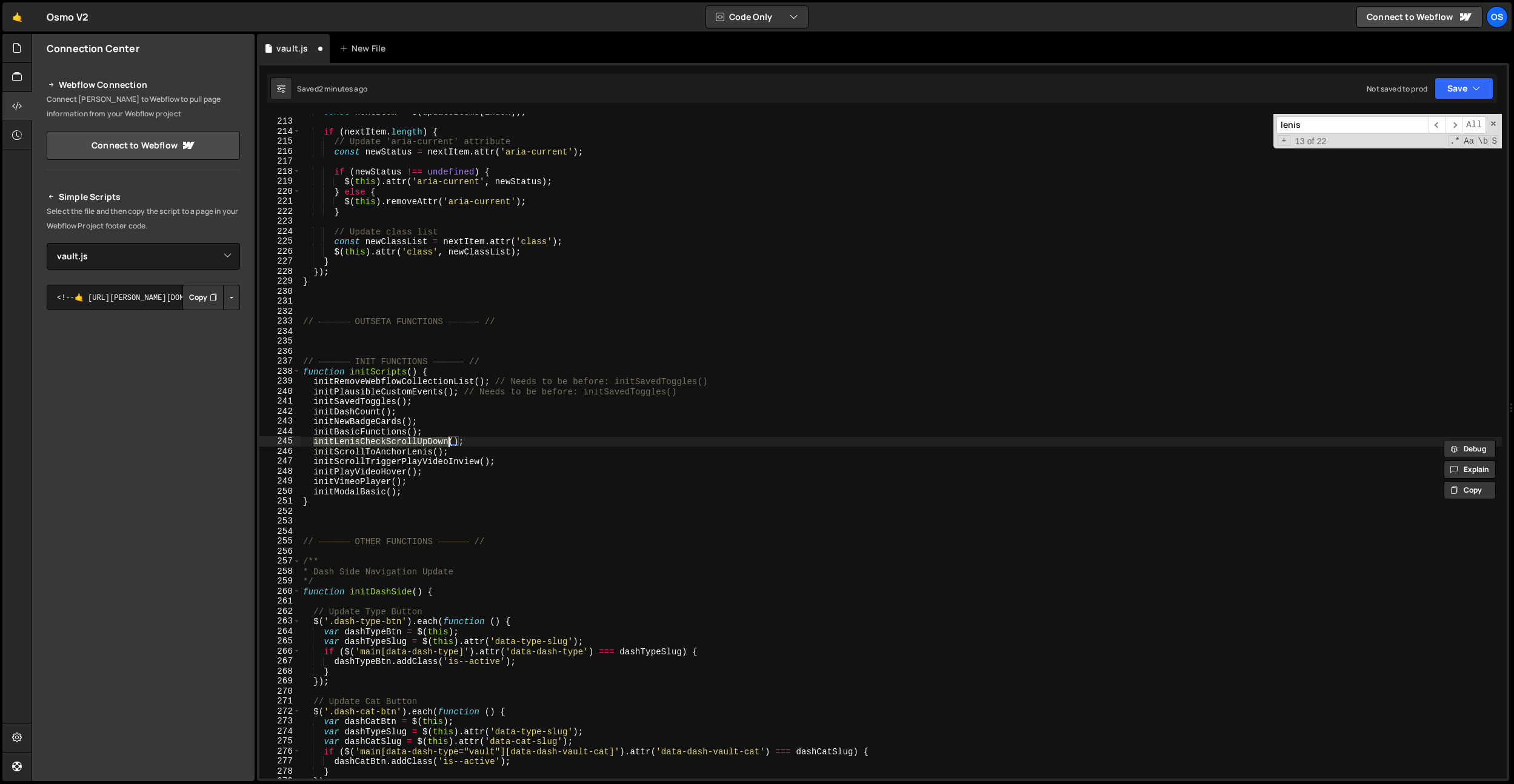
type textarea "initNewBadgeCards();"
paste input "initLenisCheckScrollUpDown"
type input "initLenisCheckScrollUpDown"
click at [467, 446] on div "const nextItem = $ ( updateItems [ index ]) ; if ( nextItem . length ) { // Upd…" at bounding box center [901, 449] width 1201 height 685
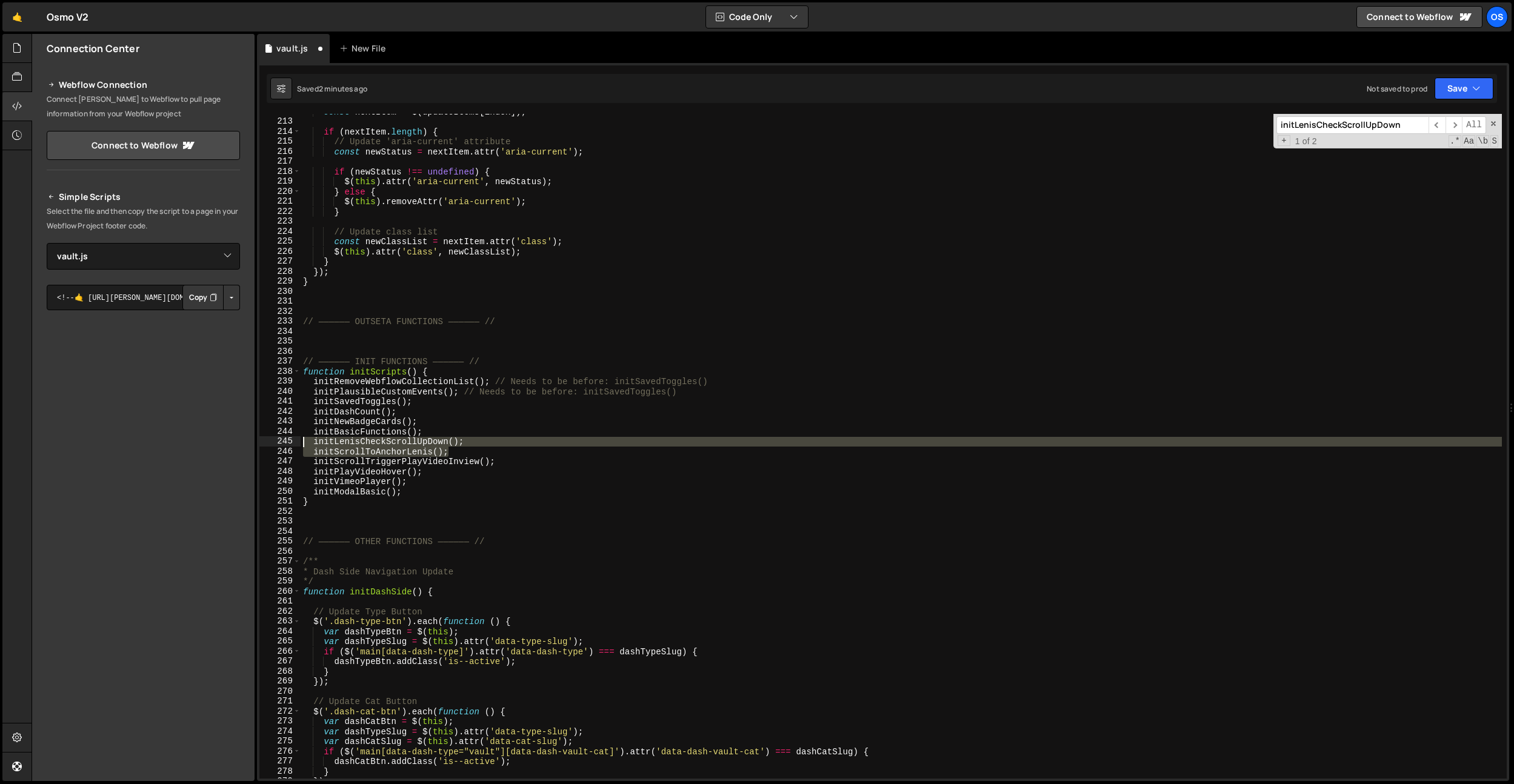
drag, startPoint x: 467, startPoint y: 452, endPoint x: 266, endPoint y: 445, distance: 201.1
click at [266, 445] on div "initLenisCheckScrollUpDown(); 212 213 214 215 216 217 218 219 220 221 222 223 2…" at bounding box center [883, 446] width 1248 height 665
type textarea "initLenisCheckScrollUpDown(); initScrollToAnchorLenis();"
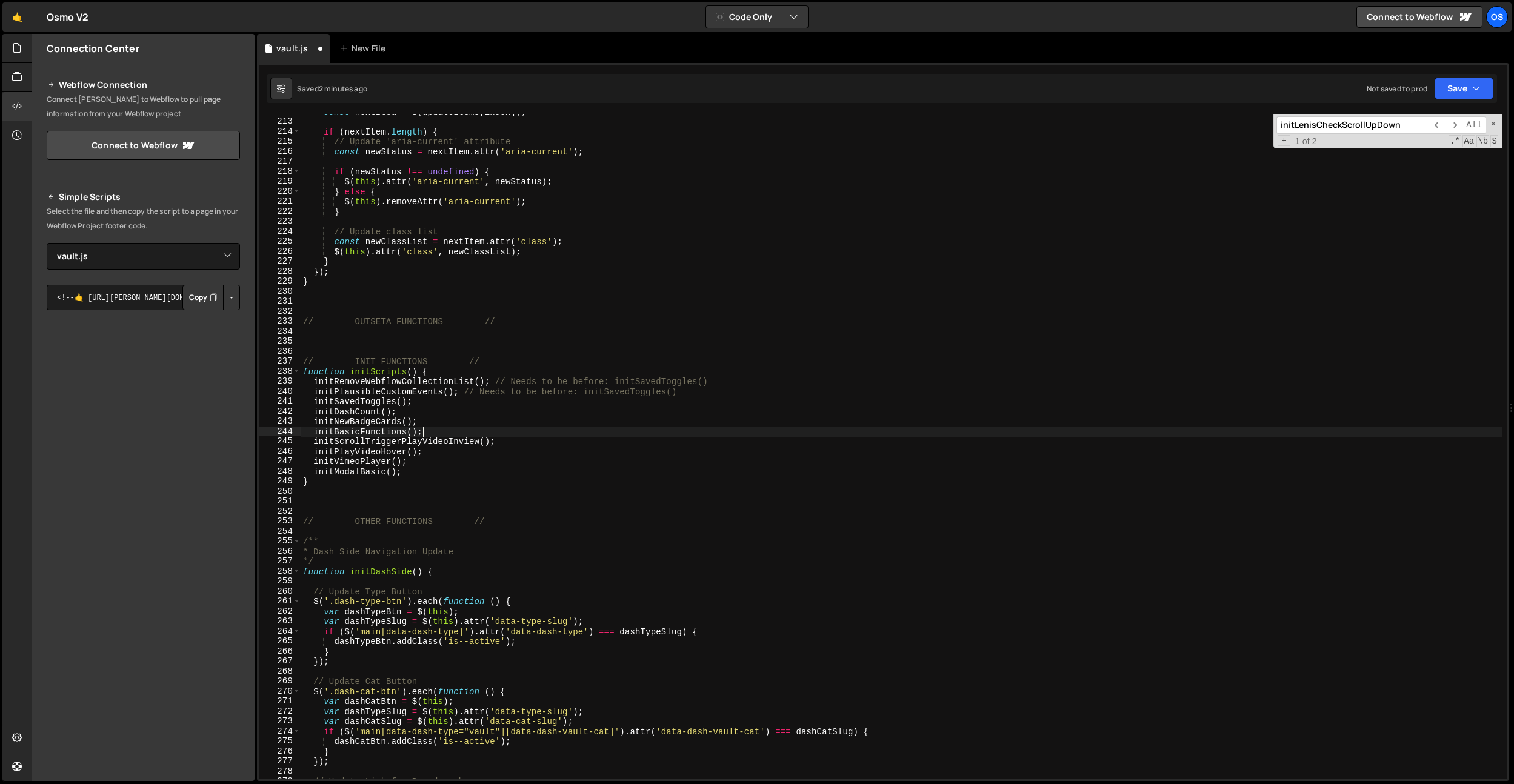
click at [1398, 124] on input "initLenisCheckScrollUpDown" at bounding box center [1353, 125] width 152 height 18
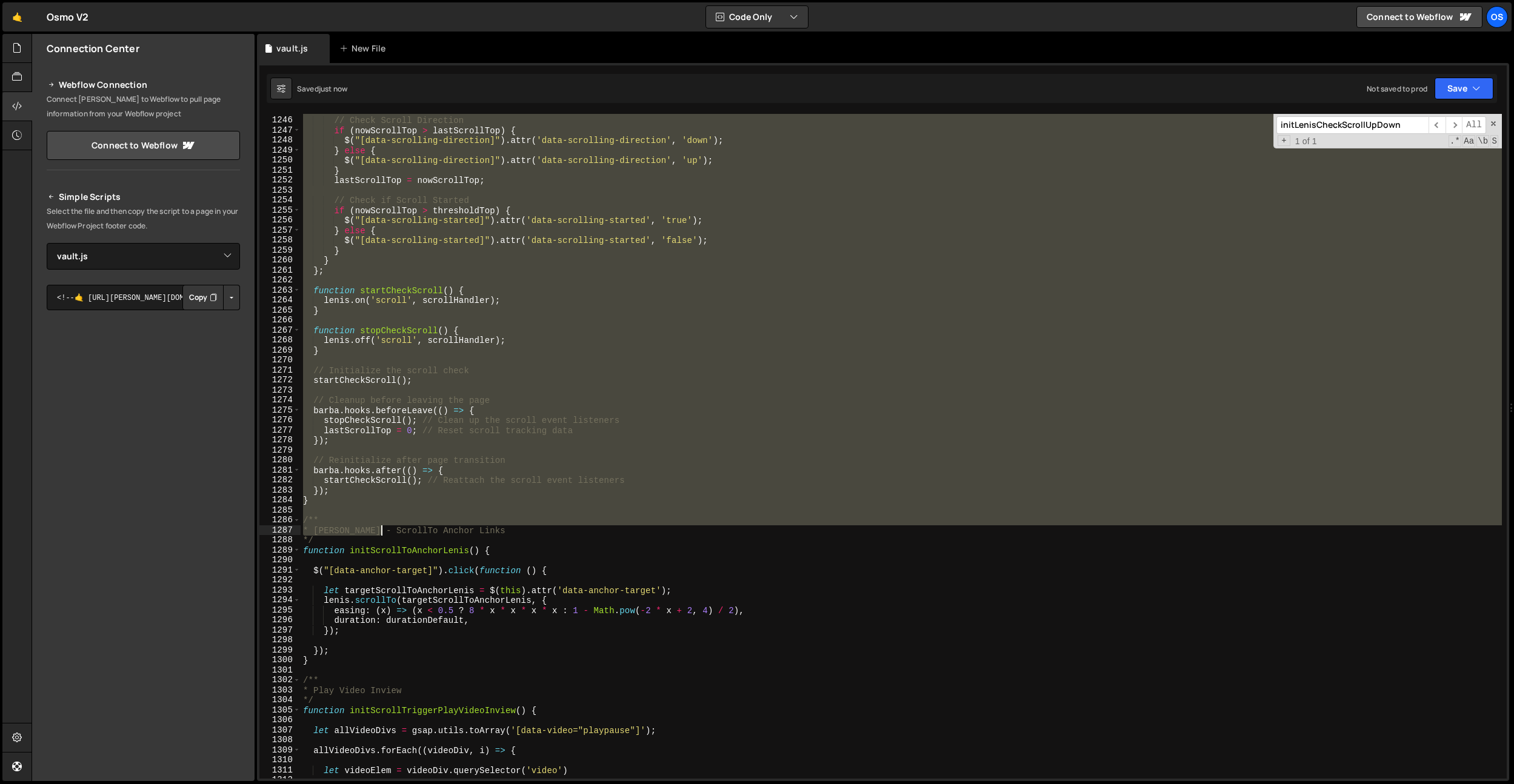
scroll to position [12453, 0]
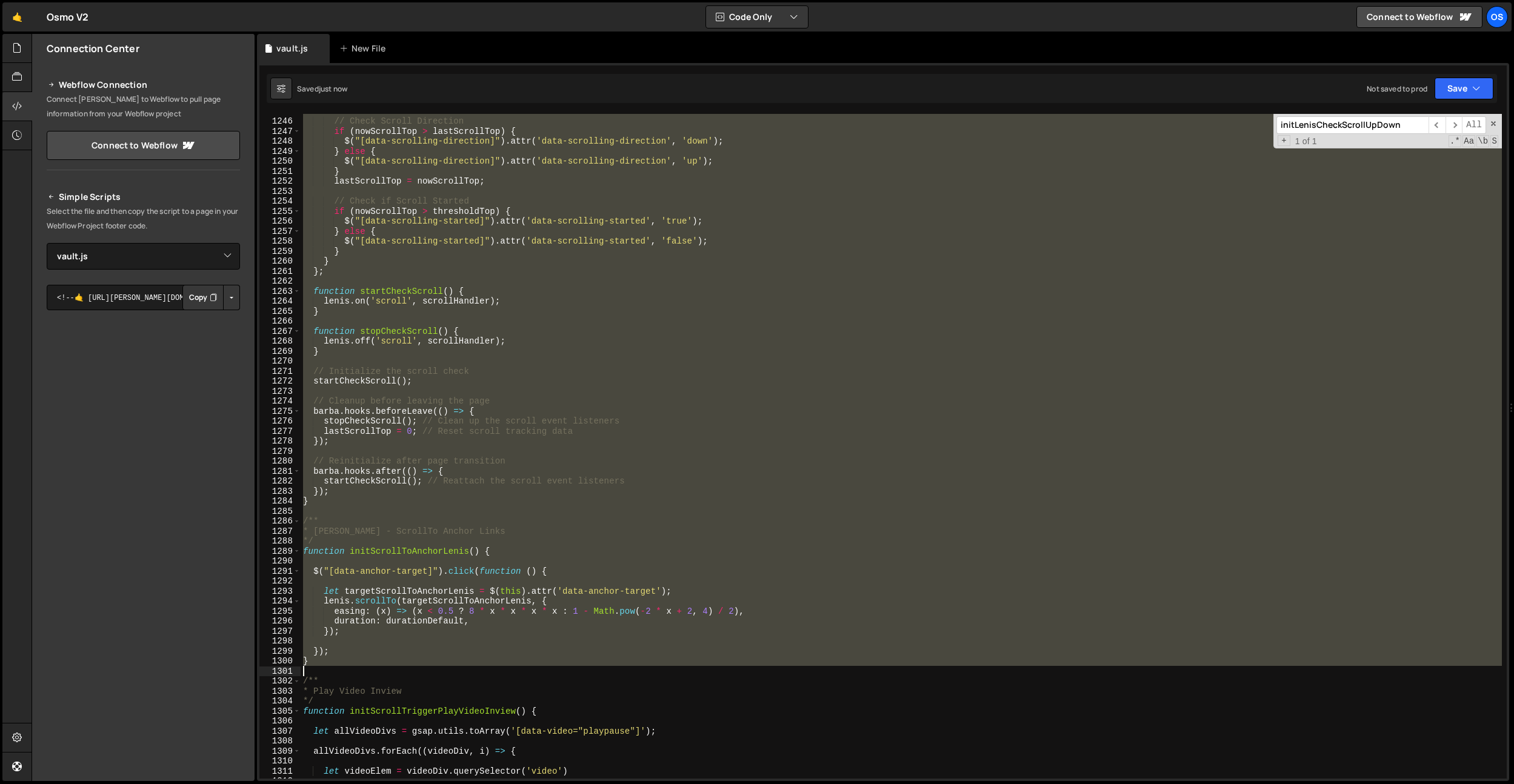
drag, startPoint x: 305, startPoint y: 271, endPoint x: 356, endPoint y: 667, distance: 399.3
click at [356, 667] on div "// Check Scroll Direction if ( nowScrollTop > lastScrollTop ) { $ ( "[data-scro…" at bounding box center [901, 448] width 1201 height 685
type textarea "}"
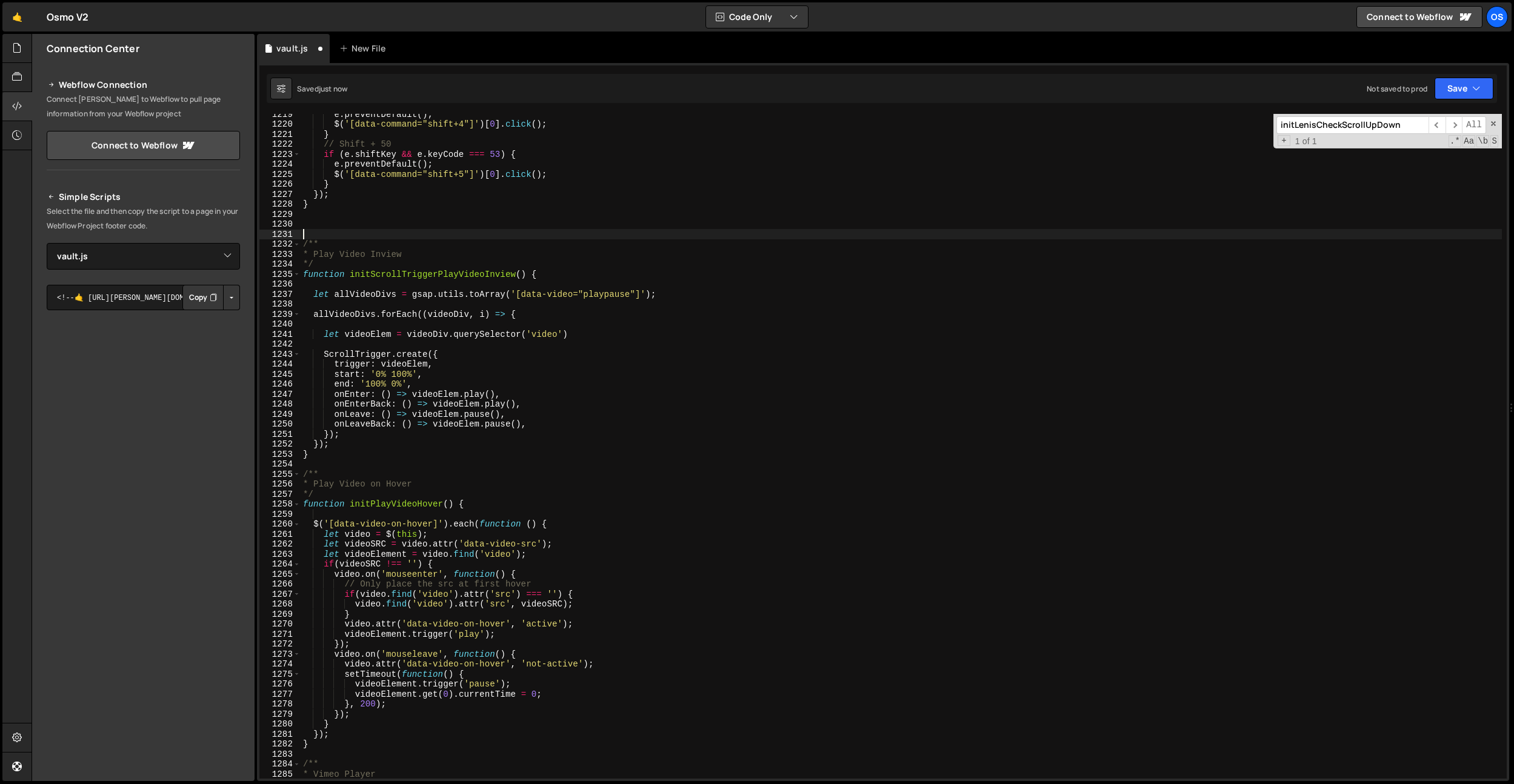
scroll to position [12221, 0]
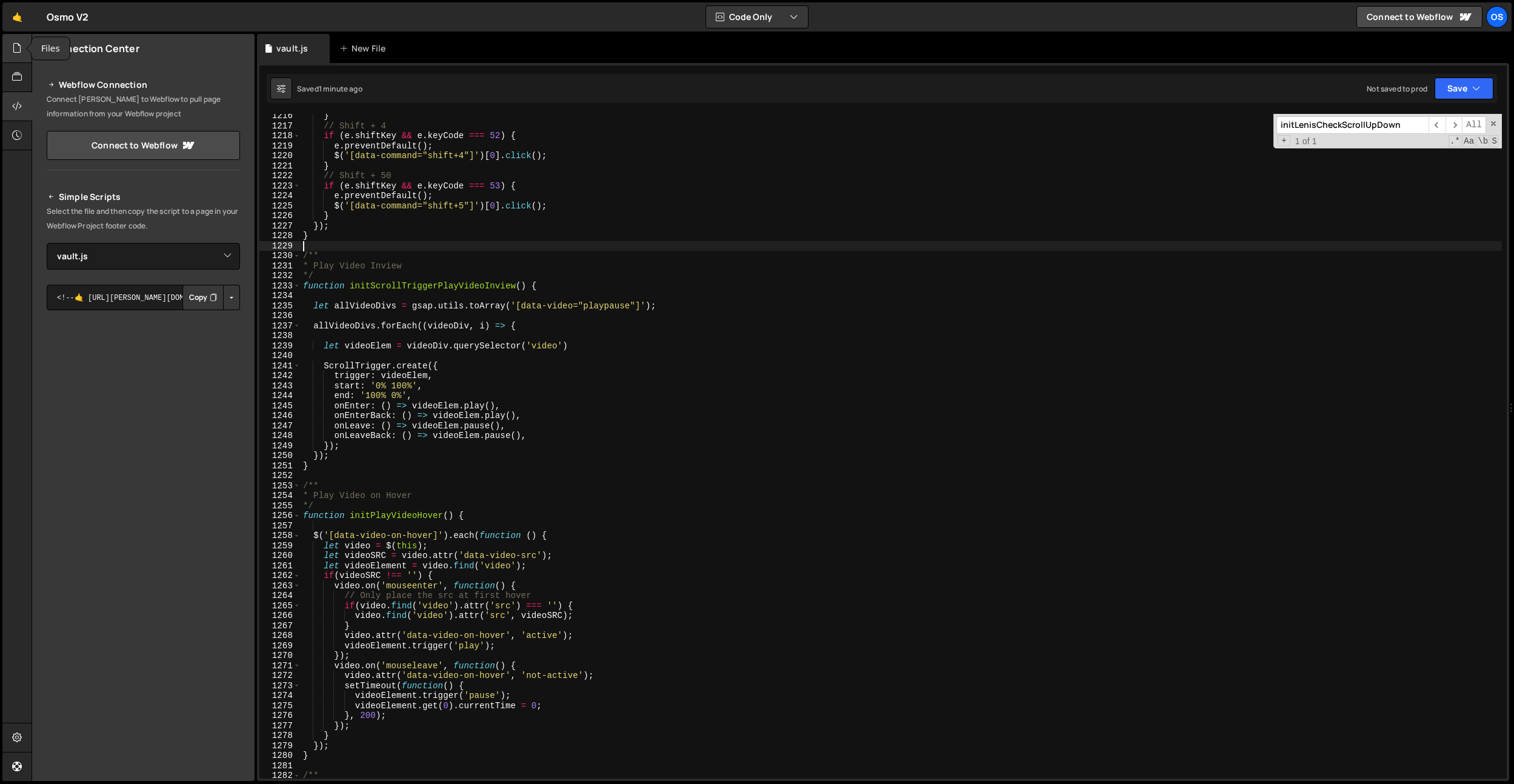
click at [22, 55] on icon at bounding box center [17, 47] width 10 height 13
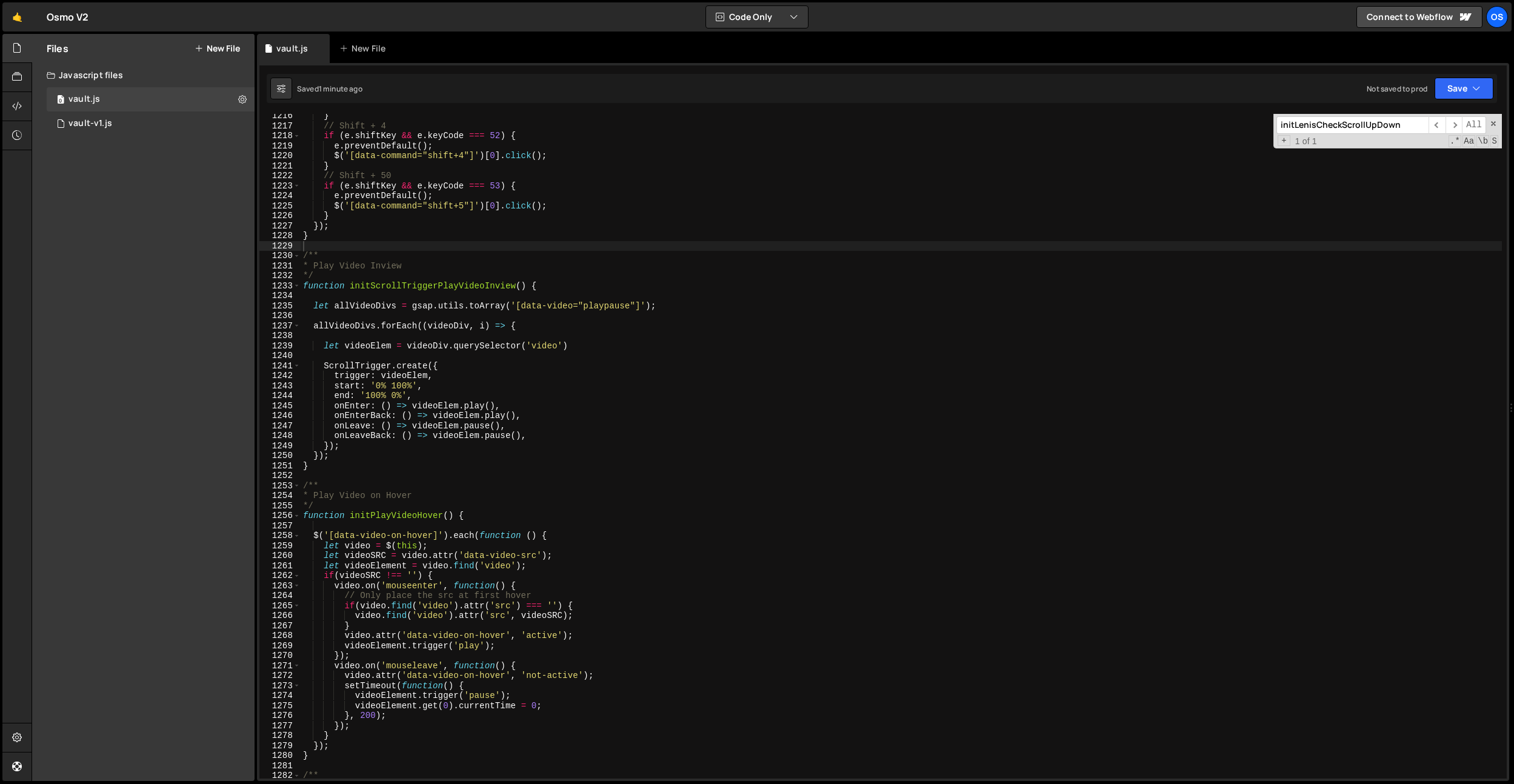
click at [225, 52] on button "New File" at bounding box center [217, 48] width 46 height 10
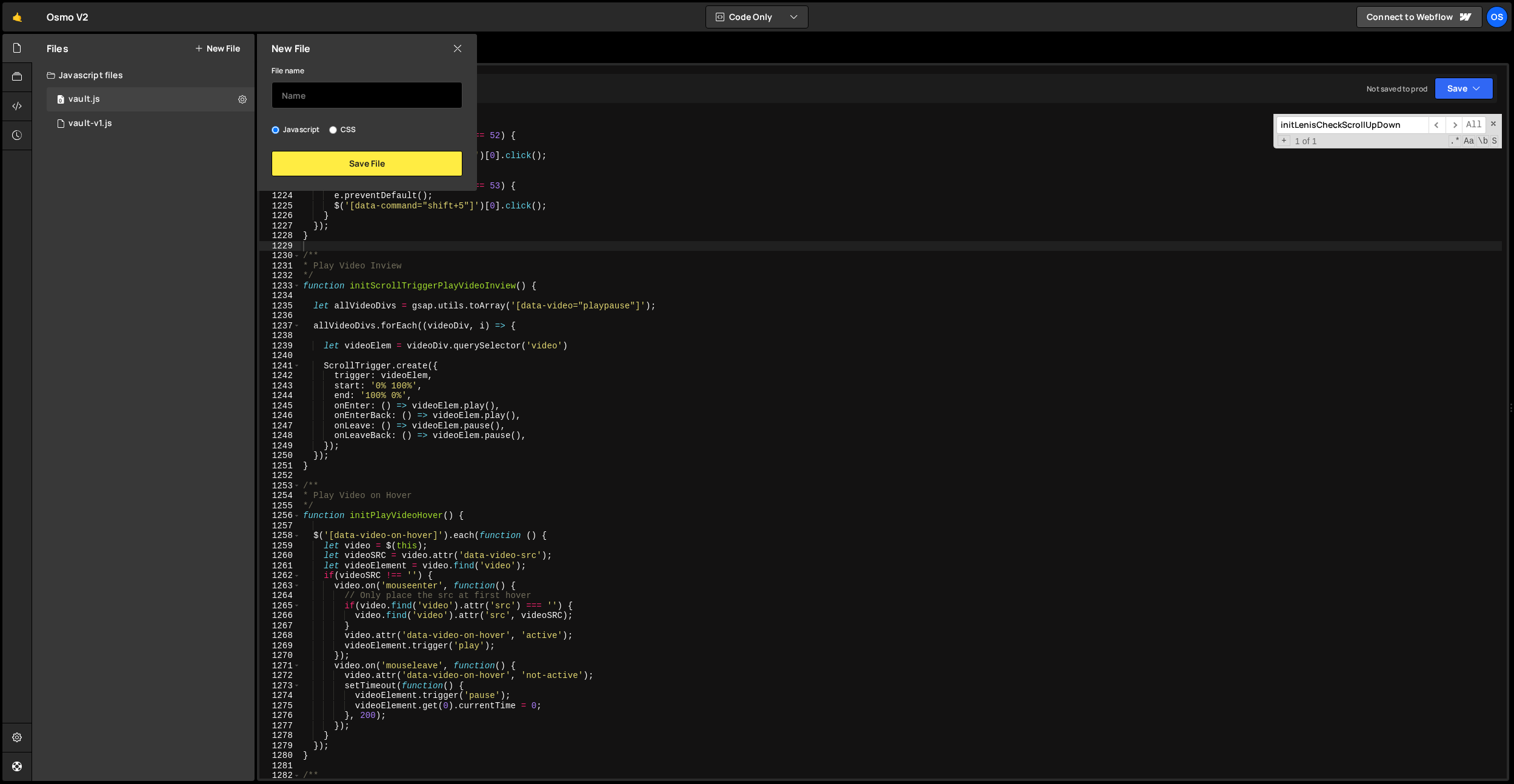
click at [308, 101] on input "text" at bounding box center [367, 95] width 191 height 27
type input "list"
click at [345, 156] on button "Save File" at bounding box center [367, 163] width 191 height 25
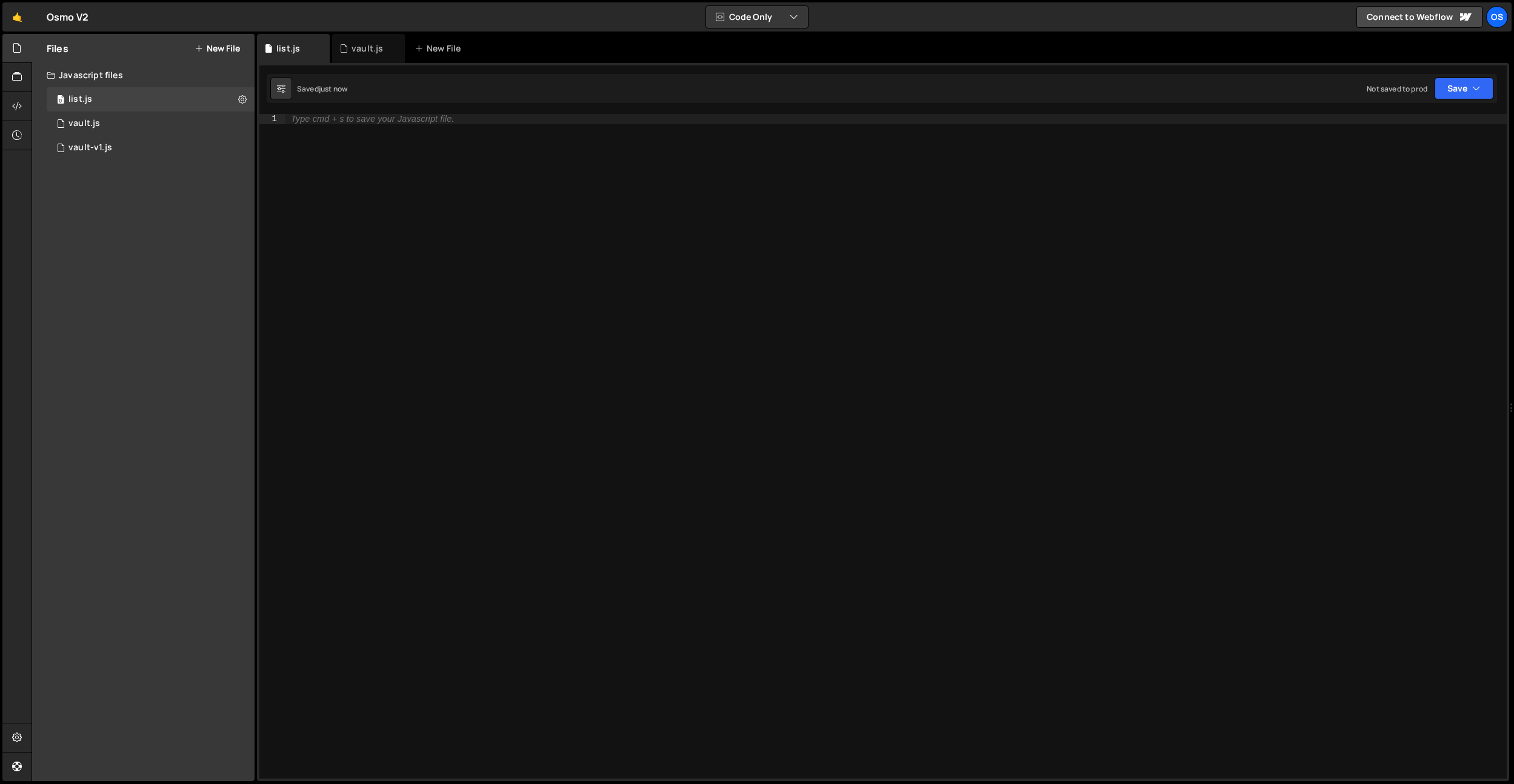
click at [371, 125] on div "Type cmd + s to save your Javascript file." at bounding box center [895, 456] width 1222 height 685
paste textarea "//# sourceMappingURL=list.min.js.map"
type textarea "//# sourceMappingURL=list.min.js.map"
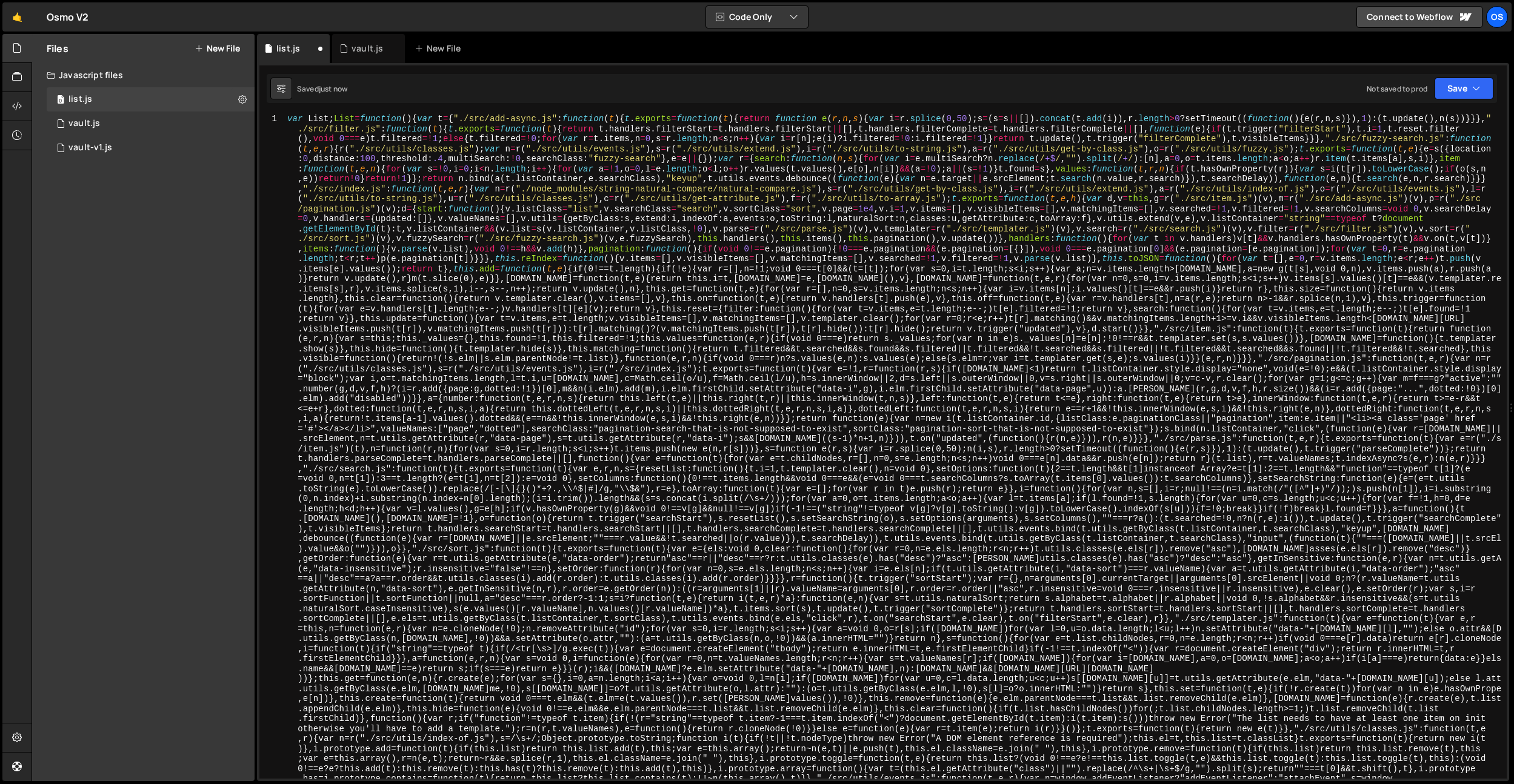
scroll to position [0, 0]
click at [14, 100] on icon at bounding box center [17, 106] width 10 height 13
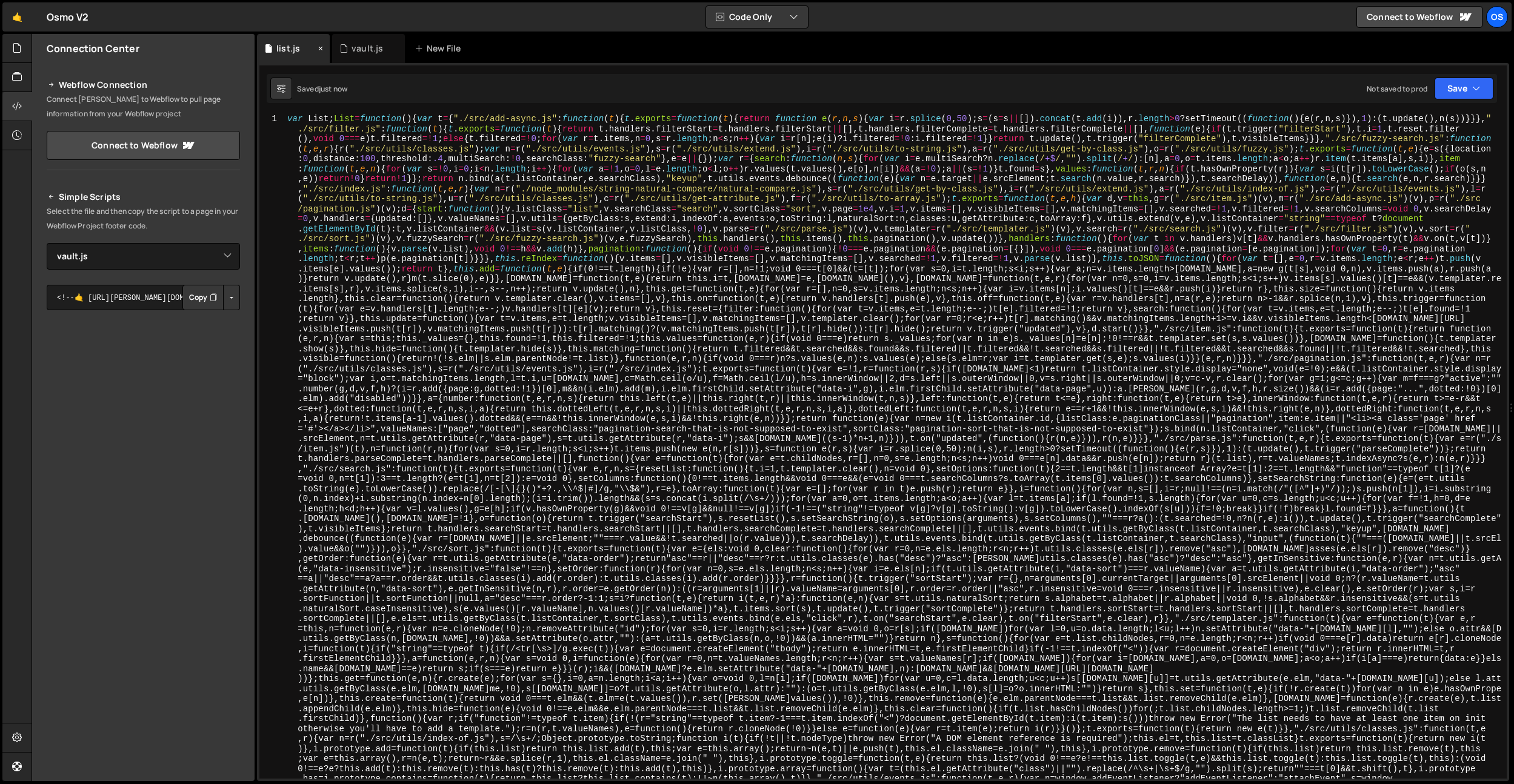
click at [317, 48] on icon at bounding box center [320, 48] width 8 height 13
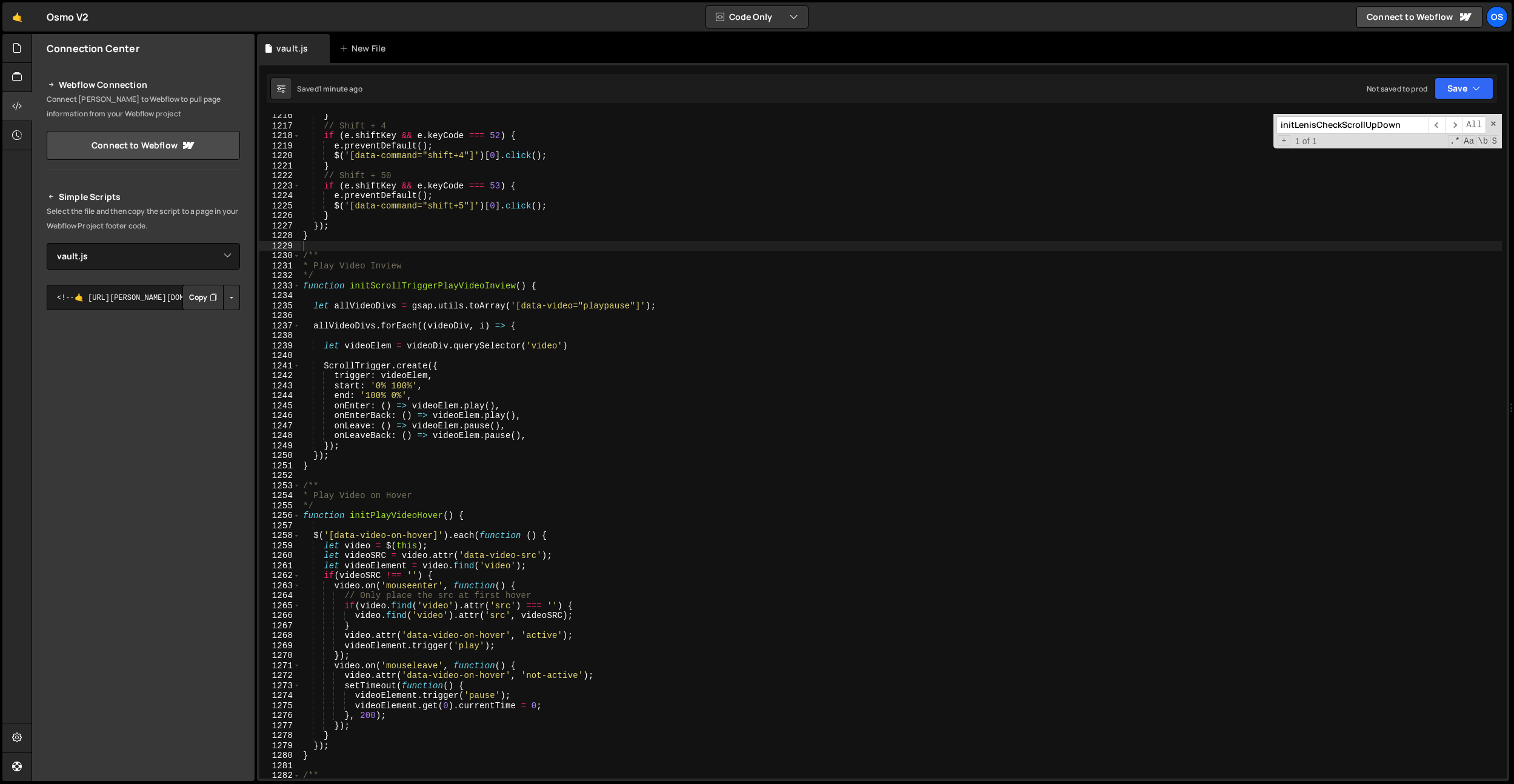
click at [229, 292] on button "Button group with nested dropdown" at bounding box center [231, 297] width 17 height 25
click at [222, 252] on select "Select File vault.js vault-v1.js list.js" at bounding box center [143, 256] width 194 height 27
select select "45151"
click at [47, 243] on select "Select File vault.js vault-v1.js list.js" at bounding box center [143, 256] width 194 height 27
click at [203, 297] on button "Copy" at bounding box center [203, 297] width 41 height 25
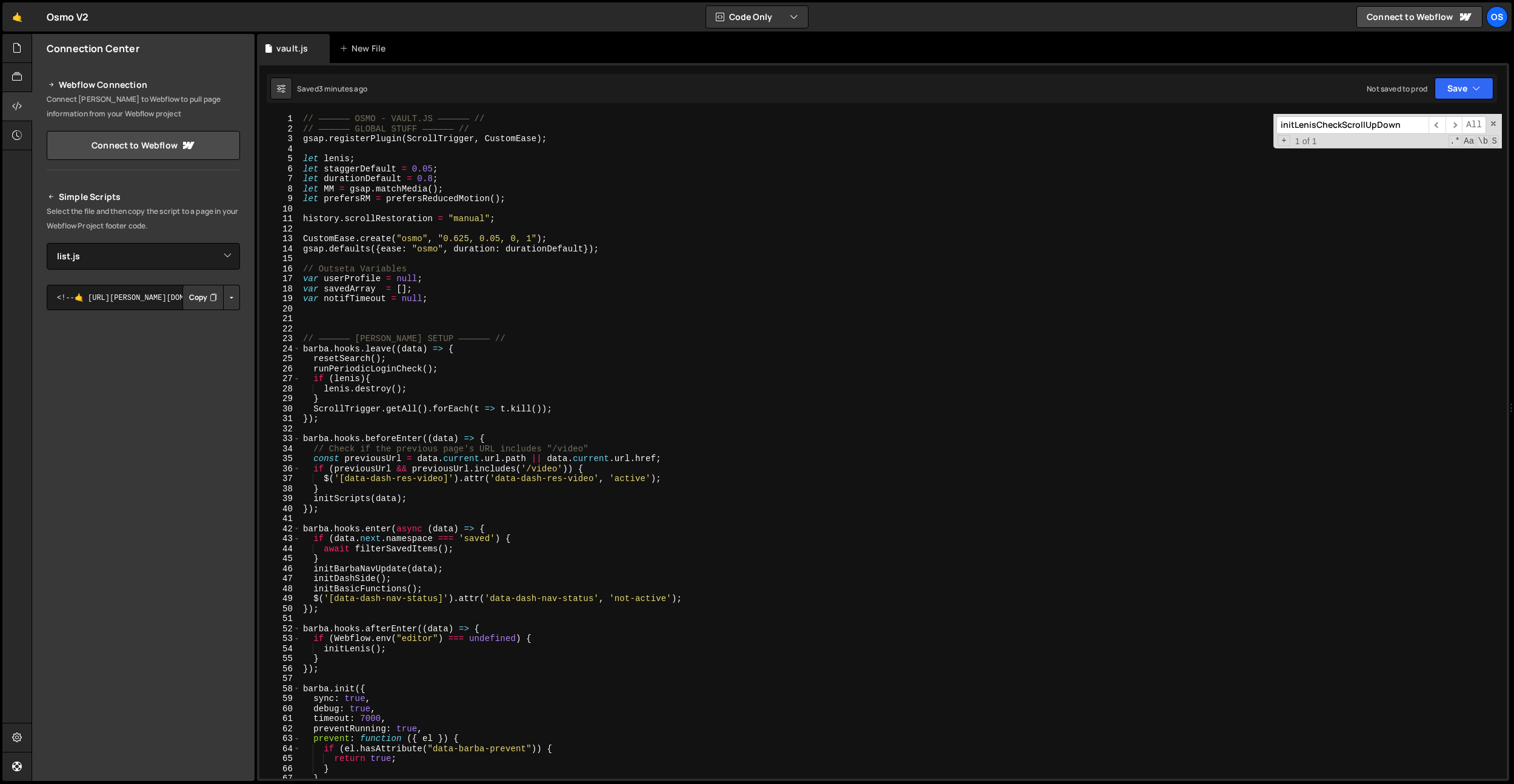
click at [447, 392] on div "// —————— OSMO - VAULT.JS —————— // // —————— GLOBAL STUFF —————— // gsap . reg…" at bounding box center [901, 456] width 1201 height 685
click at [400, 436] on div "// —————— OSMO - VAULT.JS —————— // // —————— GLOBAL STUFF —————— // gsap . reg…" at bounding box center [901, 456] width 1201 height 685
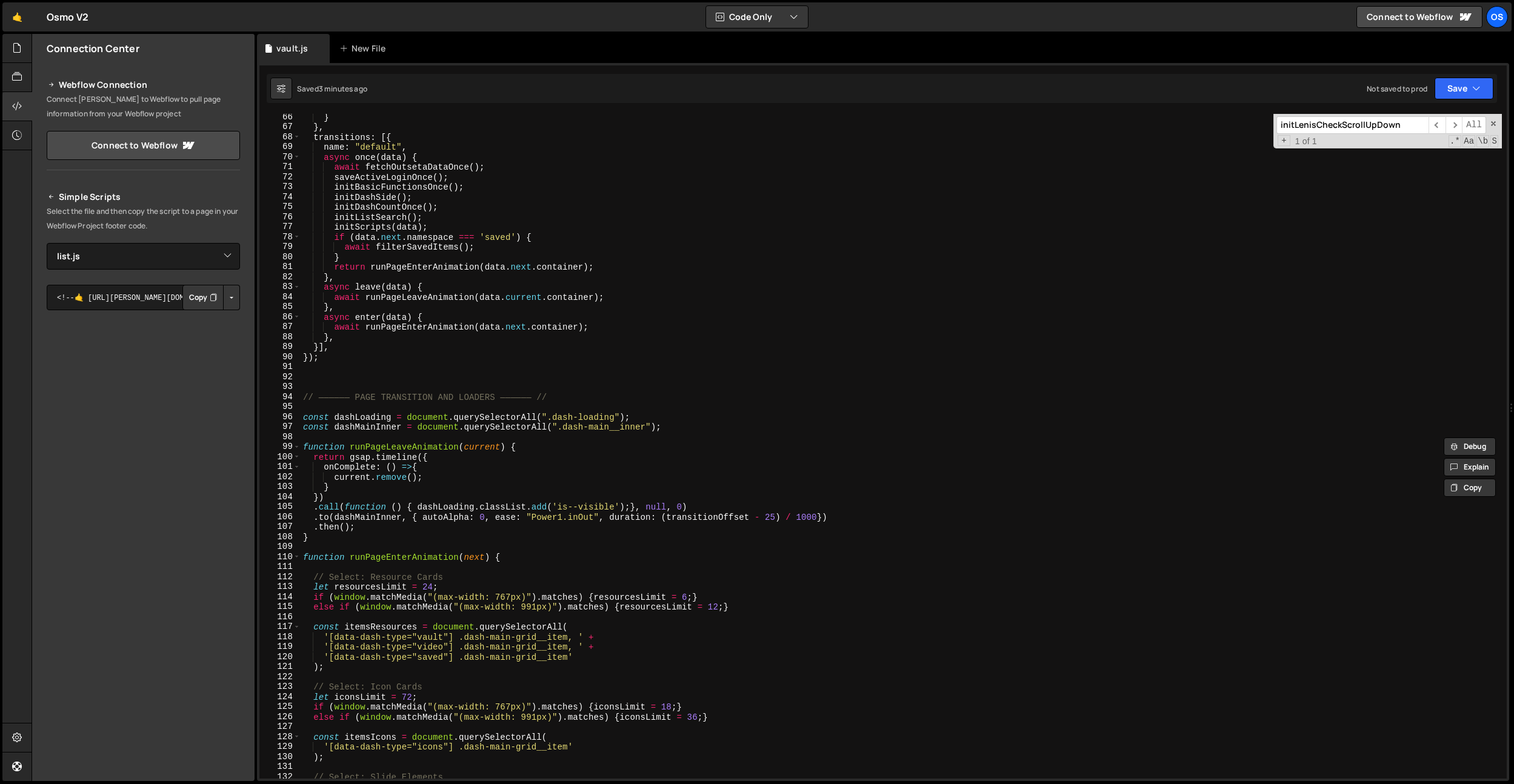
scroll to position [692, 0]
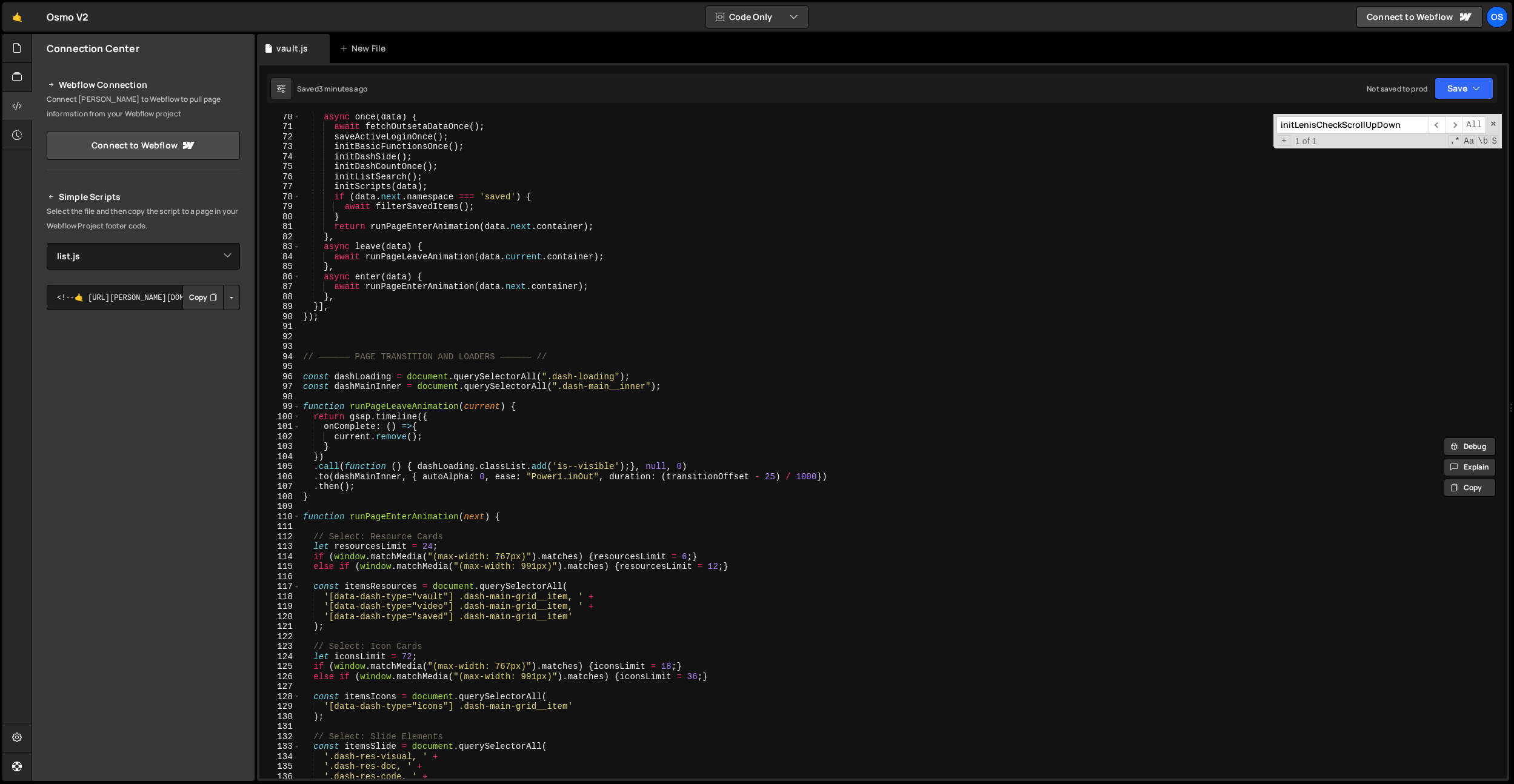
click at [439, 409] on div "async once ( data ) { await fetchOutsetaDataOnce ( ) ; saveActiveLoginOnce ( ) …" at bounding box center [901, 453] width 1201 height 685
click at [436, 510] on div "async once ( data ) { await fetchOutsetaDataOnce ( ) ; saveActiveLoginOnce ( ) …" at bounding box center [901, 452] width 1201 height 685
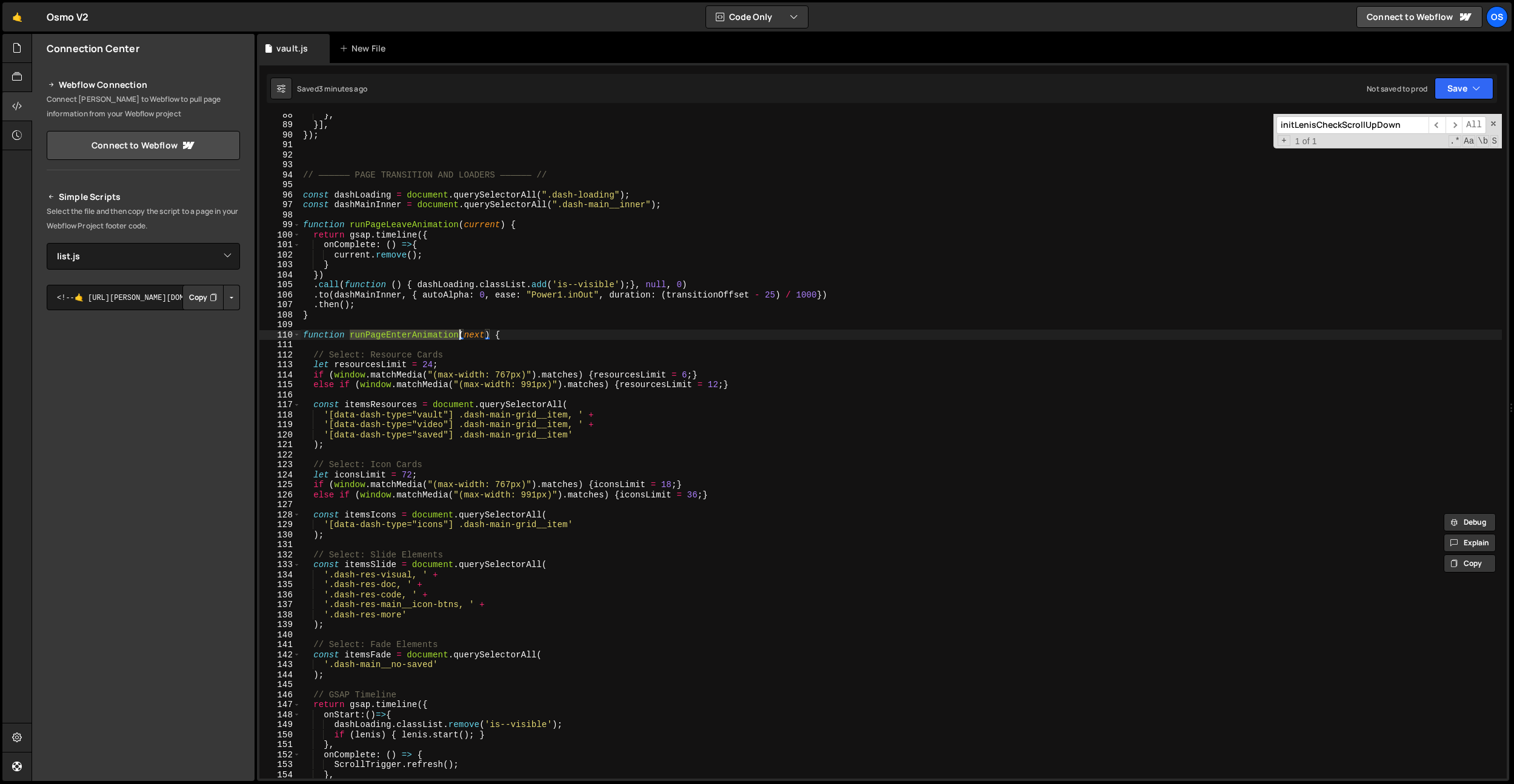
scroll to position [974, 0]
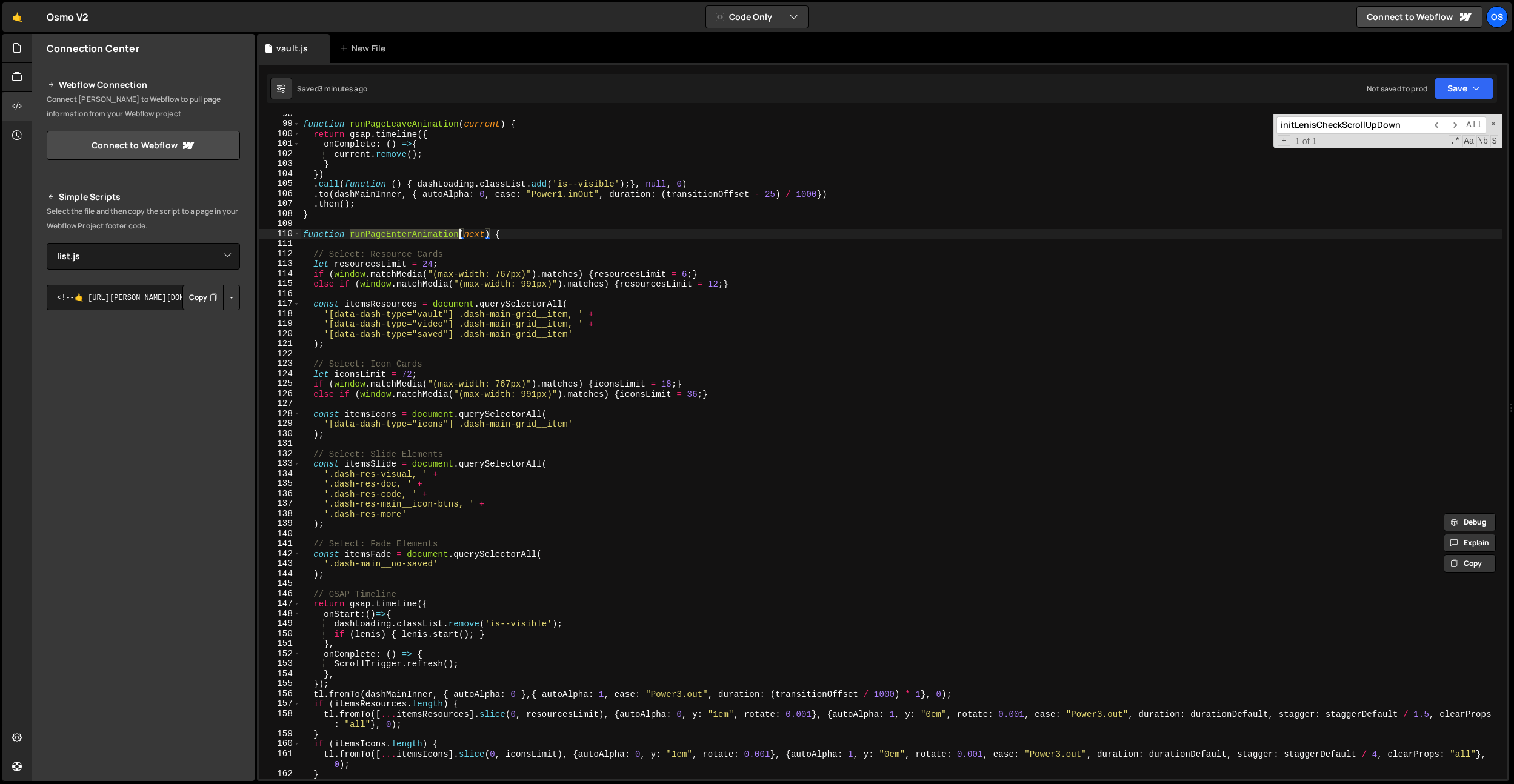
click at [410, 692] on div "function runPageLeaveAnimation ( current ) { return gsap . timeline ({ onComple…" at bounding box center [901, 452] width 1201 height 685
click at [400, 671] on div "function runPageLeaveAnimation ( current ) { return gsap . timeline ({ onComple…" at bounding box center [901, 452] width 1201 height 685
click at [411, 618] on div "function runPageLeaveAnimation ( current ) { return gsap . timeline ({ onComple…" at bounding box center [901, 452] width 1201 height 685
type textarea "onStart:()=>{"
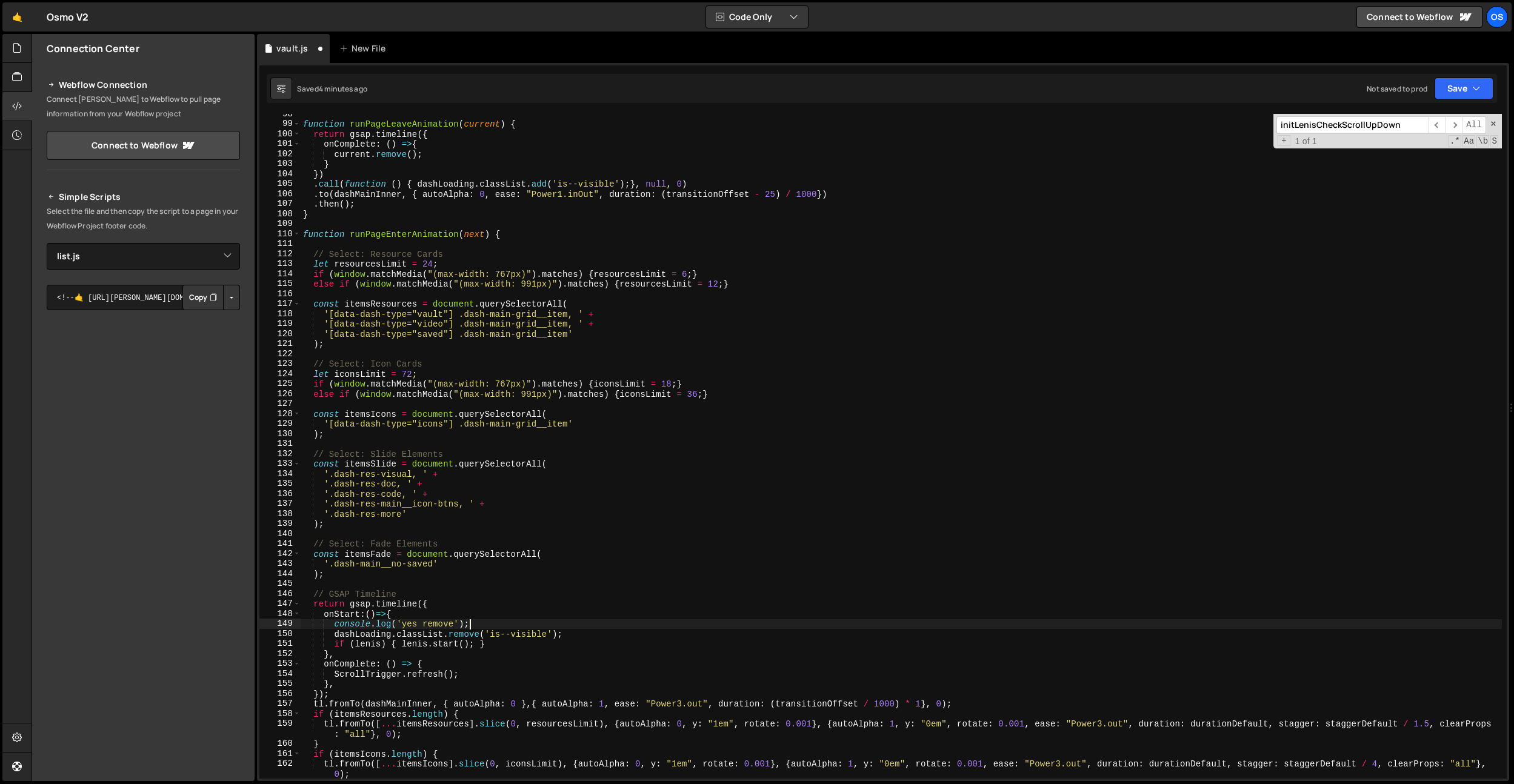
scroll to position [0, 11]
click at [441, 236] on div "function runPageLeaveAnimation ( current ) { return gsap . timeline ({ onComple…" at bounding box center [901, 452] width 1201 height 685
click at [506, 300] on div "function runPageLeaveAnimation ( current ) { return gsap . timeline ({ onComple…" at bounding box center [901, 452] width 1201 height 685
type textarea "const itemsResources = document.querySelectorAll("
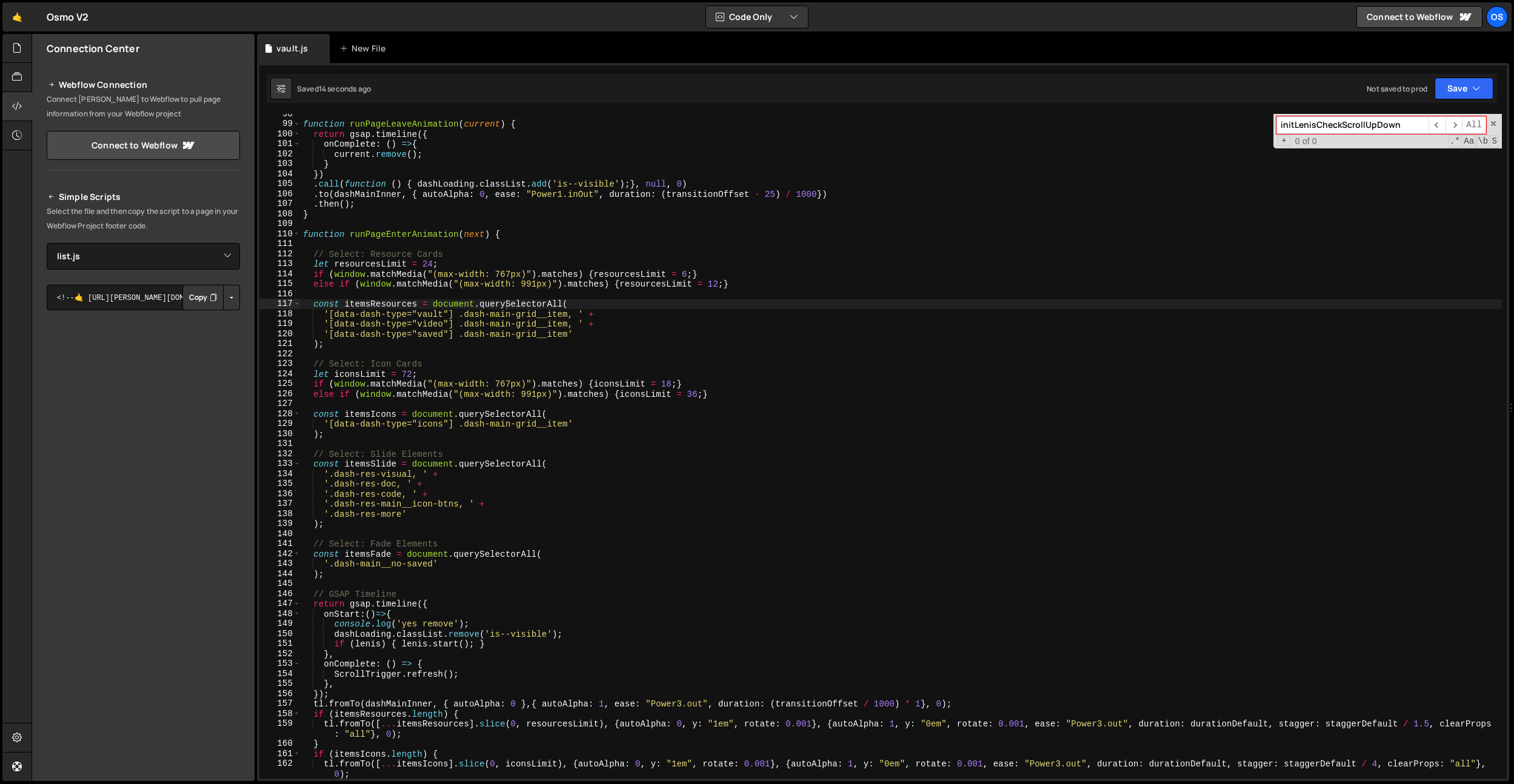
paste input "runPageEnterAnimatio"
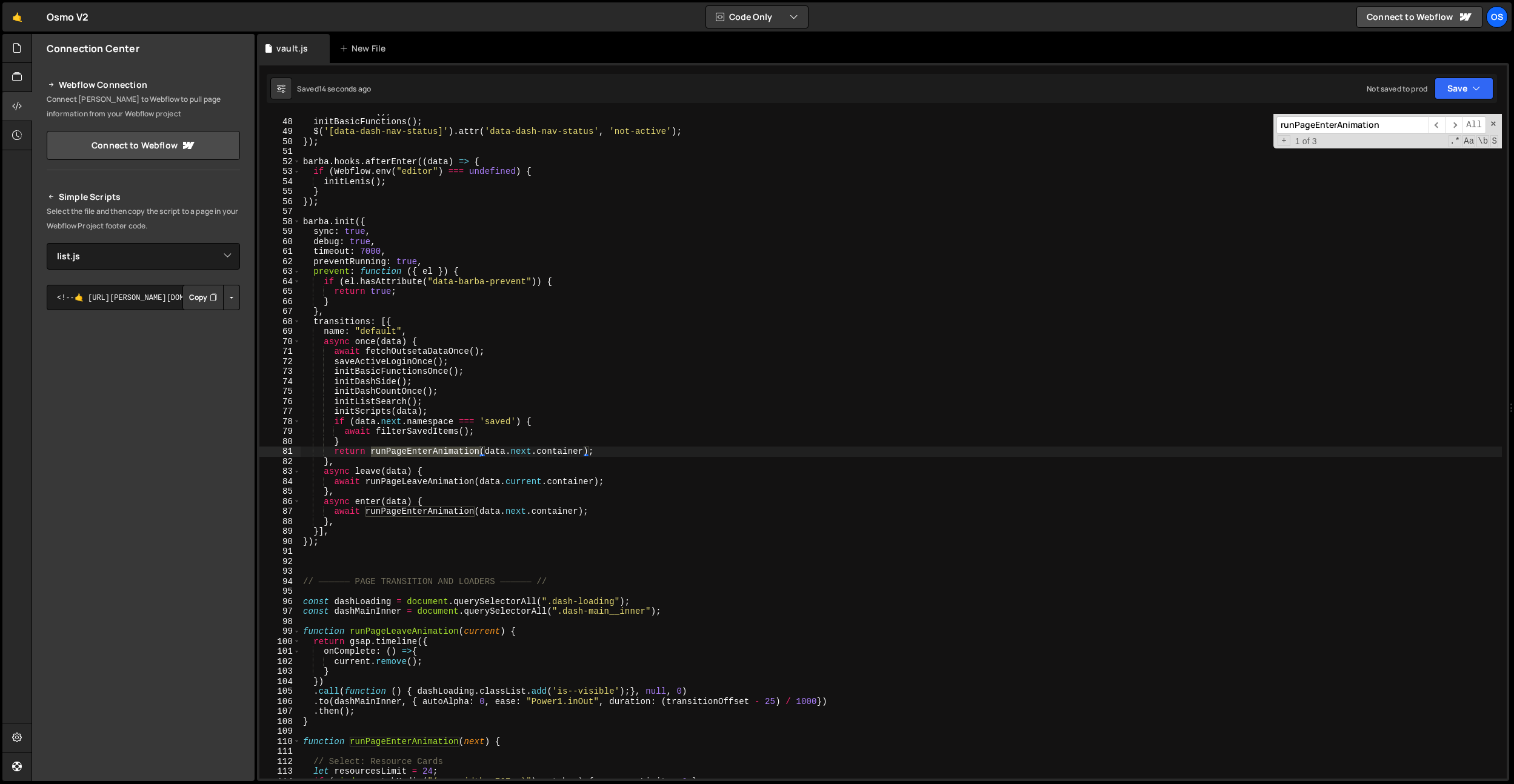
scroll to position [467, 0]
type input "runPageEnterAnimation"
type textarea "}"
click at [362, 442] on div "initDashSide ( ) ; initBasicFunctions ( ) ; $ ( '[data-dash-nav-status]' ) . at…" at bounding box center [901, 449] width 1201 height 685
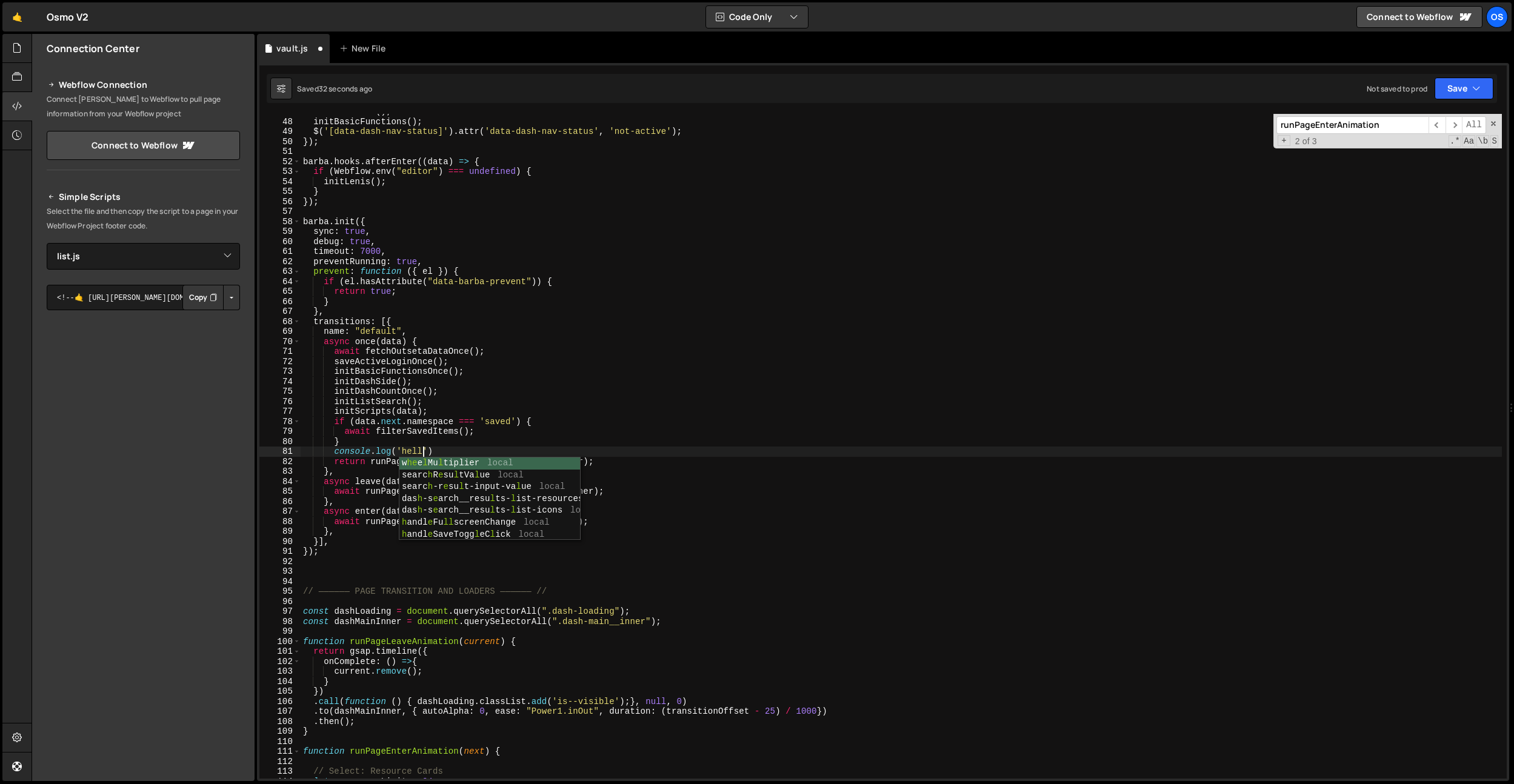
scroll to position [0, 8]
click at [404, 379] on div "initDashSide ( ) ; initBasicFunctions ( ) ; $ ( '[data-dash-nav-status]' ) . at…" at bounding box center [901, 449] width 1201 height 685
click at [428, 454] on div "initDashSide ( ) ; initBasicFunctions ( ) ; $ ( '[data-dash-nav-status]' ) . at…" at bounding box center [901, 449] width 1201 height 685
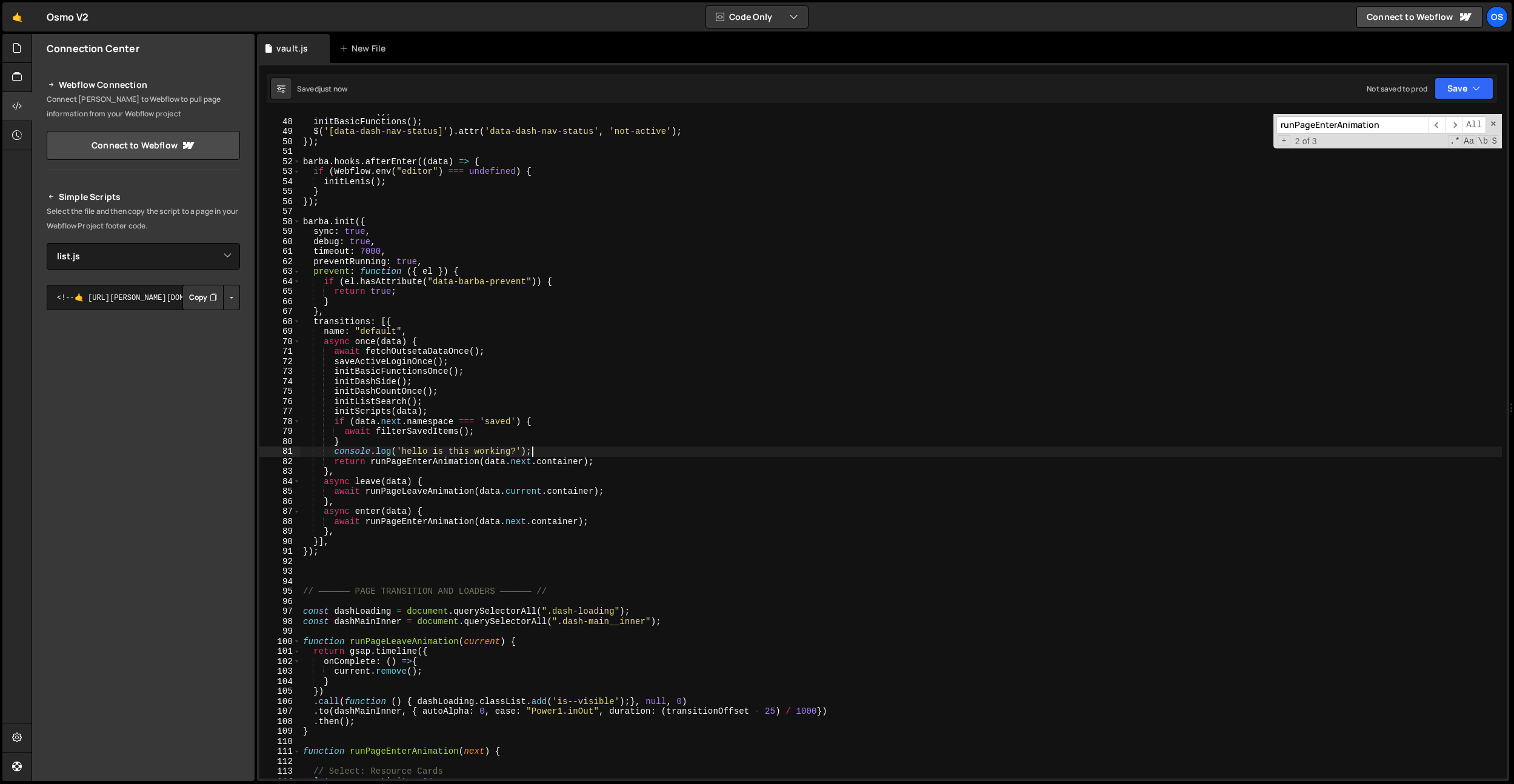
type textarea "console.log('hello is this working?');"
drag, startPoint x: 556, startPoint y: 452, endPoint x: 279, endPoint y: 452, distance: 277.0
click at [279, 452] on div "console.log('hello is this working?'); 47 48 49 50 51 52 53 54 55 56 57 58 59 6…" at bounding box center [883, 446] width 1248 height 665
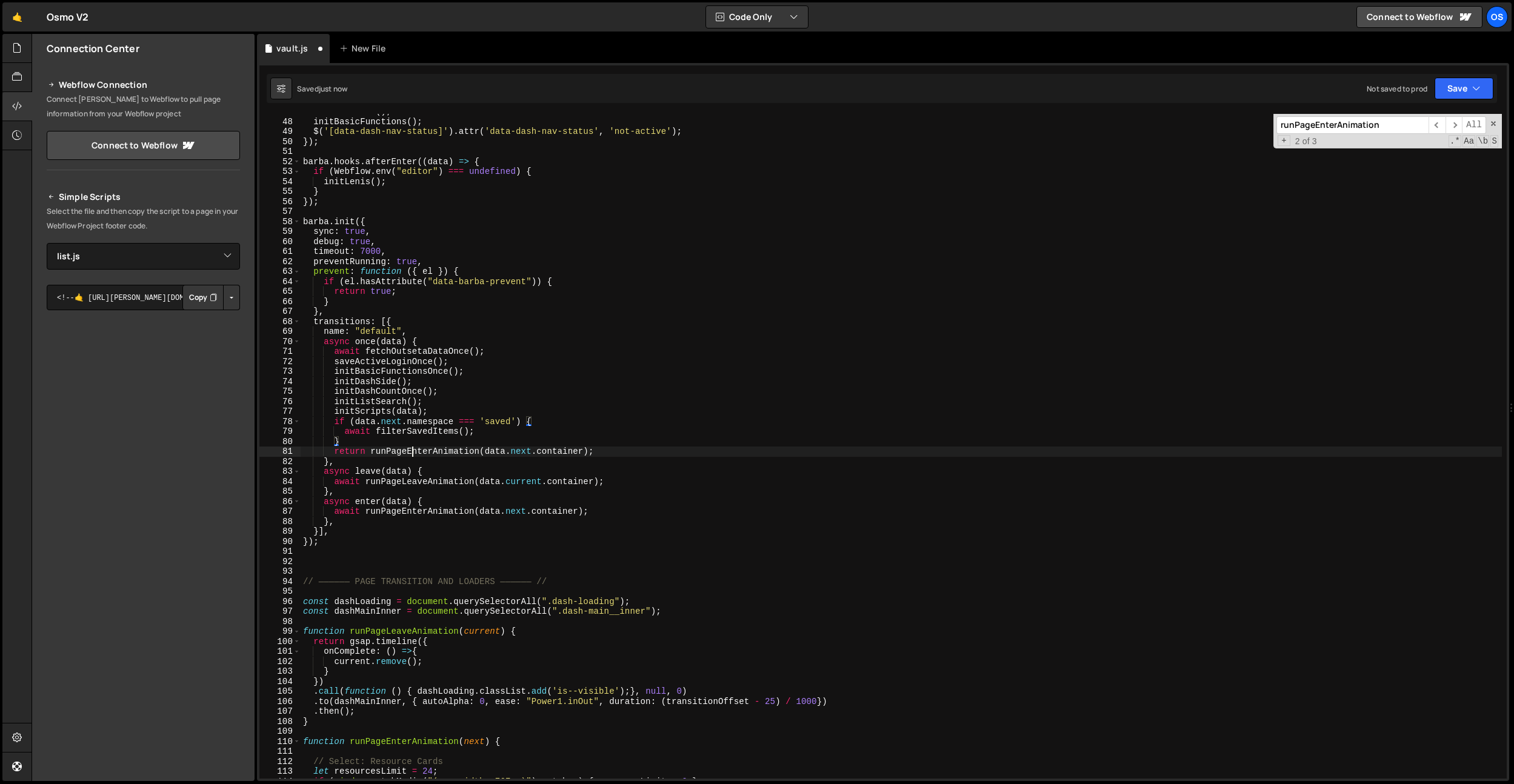
click at [414, 452] on div "initDashSide ( ) ; initBasicFunctions ( ) ; $ ( '[data-dash-nav-status]' ) . at…" at bounding box center [901, 449] width 1201 height 685
click at [542, 415] on div "initDashSide ( ) ; initBasicFunctions ( ) ; $ ( '[data-dash-nav-status]' ) . at…" at bounding box center [901, 449] width 1201 height 685
click at [524, 486] on div "initDashSide ( ) ; initBasicFunctions ( ) ; $ ( '[data-dash-nav-status]' ) . at…" at bounding box center [901, 449] width 1201 height 685
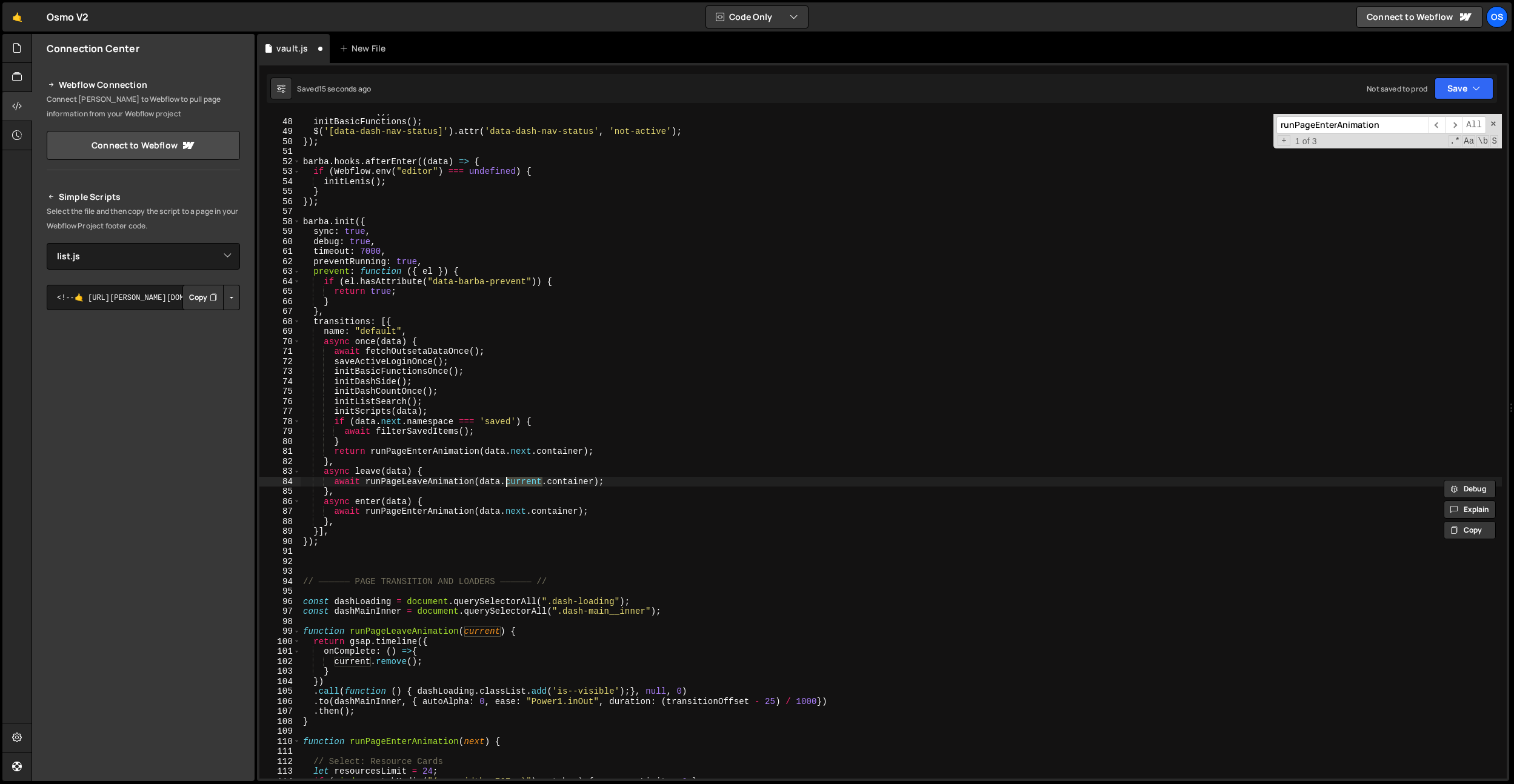
click at [521, 452] on div "initDashSide ( ) ; initBasicFunctions ( ) ; $ ( '[data-dash-nav-status]' ) . at…" at bounding box center [901, 449] width 1201 height 685
drag, startPoint x: 521, startPoint y: 452, endPoint x: 547, endPoint y: 408, distance: 51.1
click at [521, 452] on div "initDashSide ( ) ; initBasicFunctions ( ) ; $ ( '[data-dash-nav-status]' ) . at…" at bounding box center [901, 449] width 1201 height 685
paste textarea "curren"
click at [455, 453] on div "initDashSide ( ) ; initBasicFunctions ( ) ; $ ( '[data-dash-nav-status]' ) . at…" at bounding box center [901, 449] width 1201 height 685
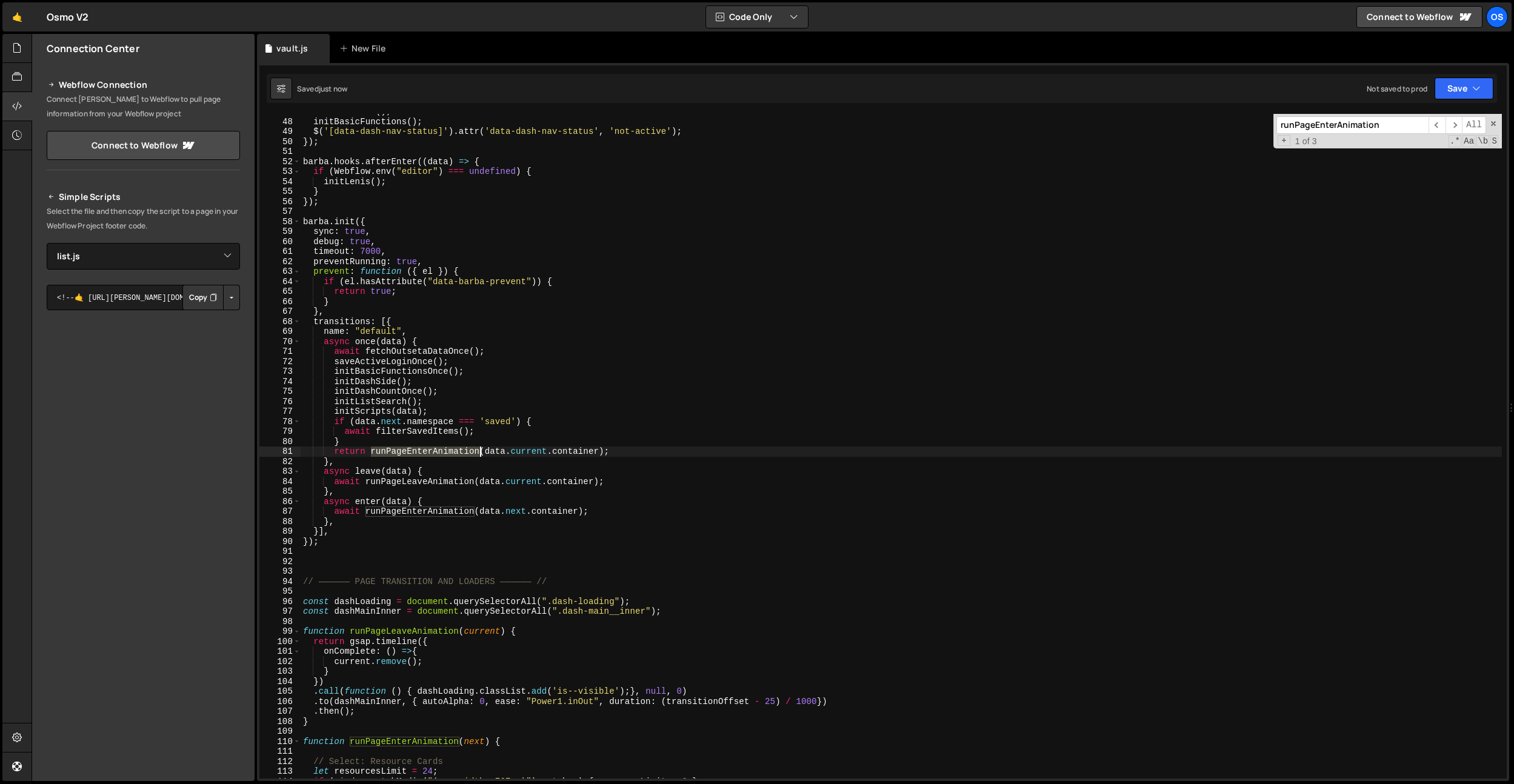
click at [455, 453] on div "initDashSide ( ) ; initBasicFunctions ( ) ; $ ( '[data-dash-nav-status]' ) . at…" at bounding box center [901, 449] width 1201 height 685
click at [520, 441] on div "initDashSide ( ) ; initBasicFunctions ( ) ; $ ( '[data-dash-nav-status]' ) . at…" at bounding box center [901, 449] width 1201 height 685
click at [535, 460] on div "initDashSide ( ) ; initBasicFunctions ( ) ; $ ( '[data-dash-nav-status]' ) . at…" at bounding box center [901, 449] width 1201 height 685
click at [535, 454] on div "initDashSide ( ) ; initBasicFunctions ( ) ; $ ( '[data-dash-nav-status]' ) . at…" at bounding box center [901, 449] width 1201 height 685
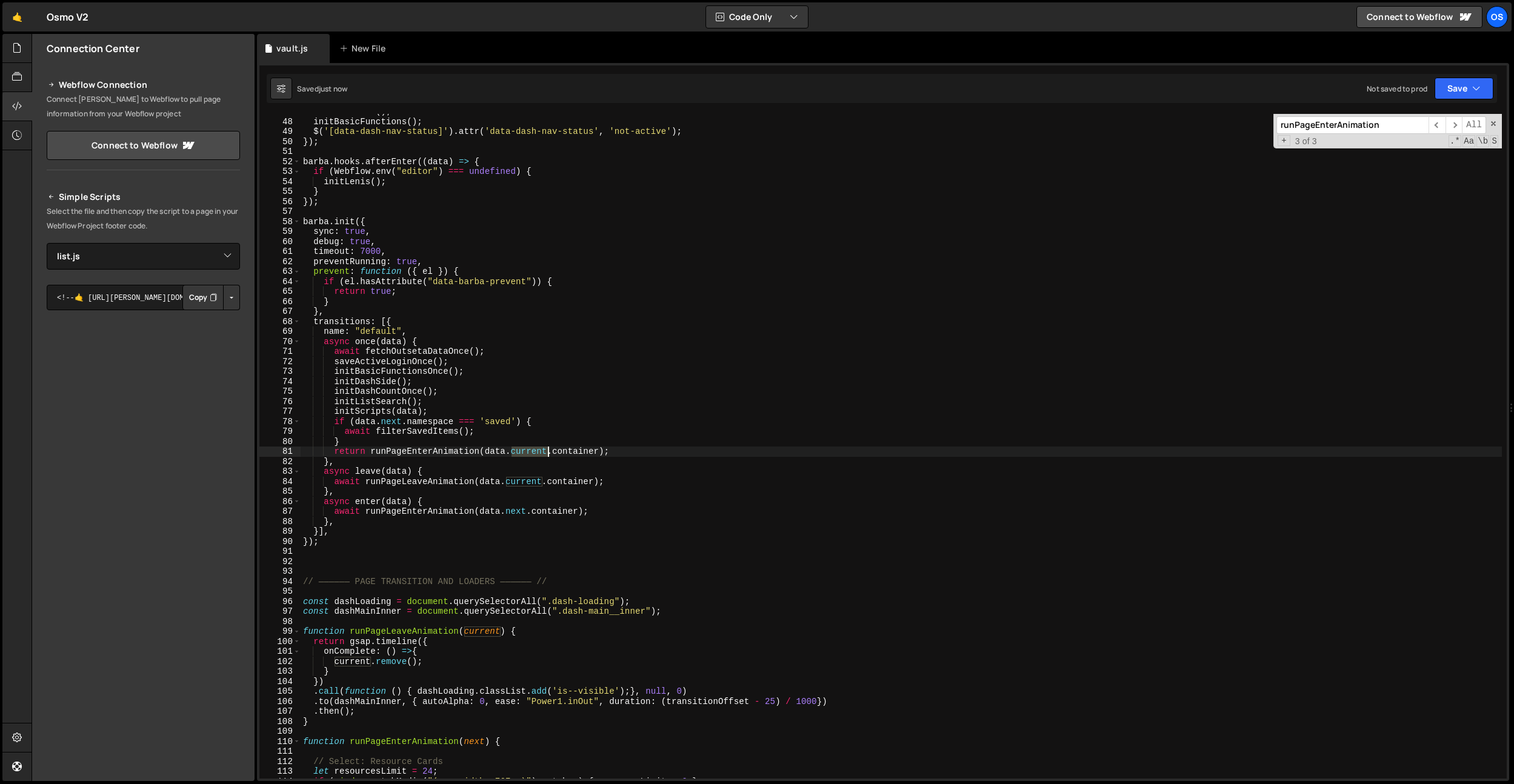
click at [535, 454] on div "initDashSide ( ) ; initBasicFunctions ( ) ; $ ( '[data-dash-nav-status]' ) . at…" at bounding box center [901, 449] width 1201 height 685
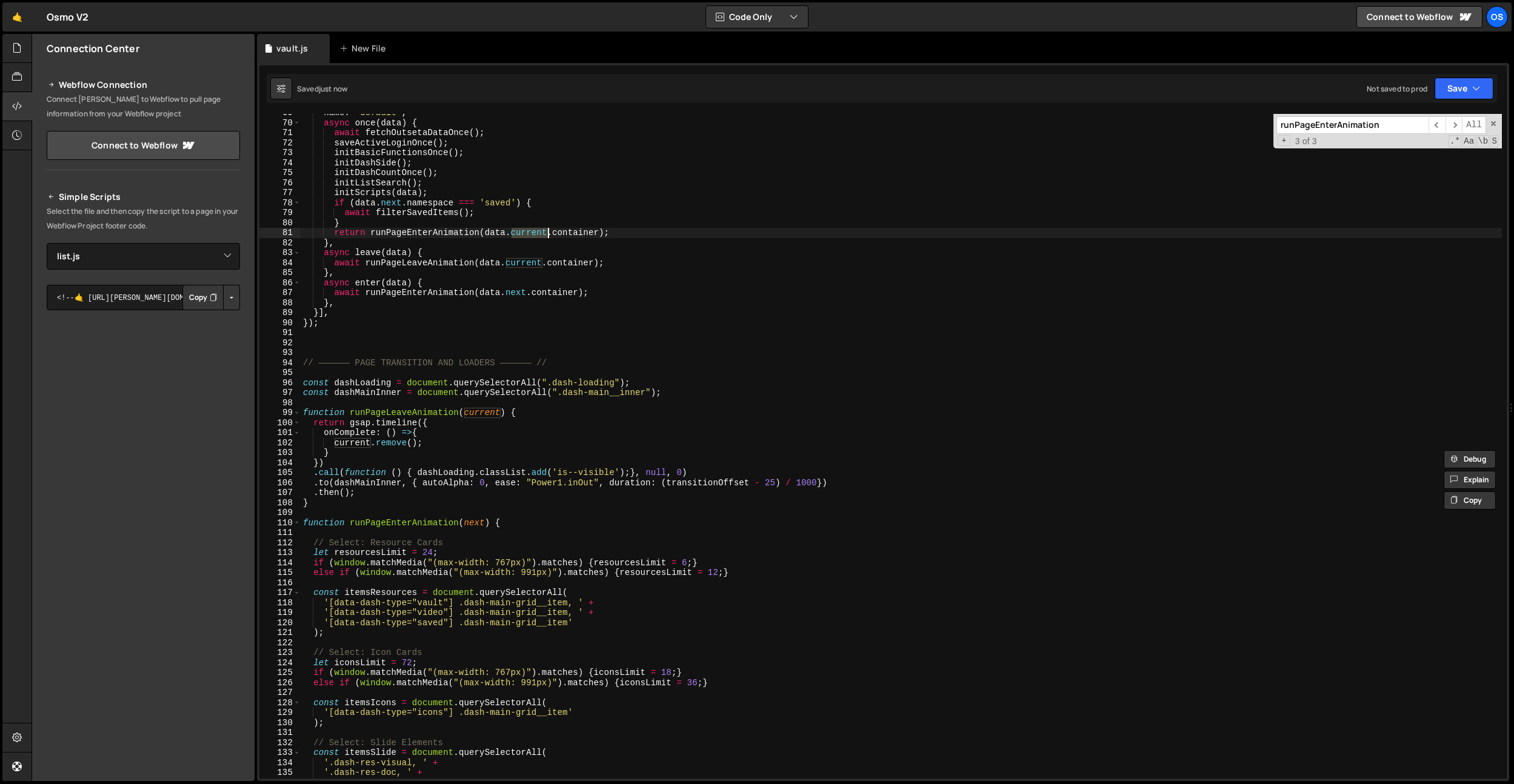
scroll to position [688, 0]
click at [506, 504] on div "name : "default" , async once ( data ) { await fetchOutsetaDataOnce ( ) ; saveA…" at bounding box center [901, 448] width 1201 height 685
click at [584, 230] on div "async once ( data ) { await fetchOutsetaDataOnce ( ) ; saveActiveLoginOnce ( ) …" at bounding box center [901, 456] width 1201 height 685
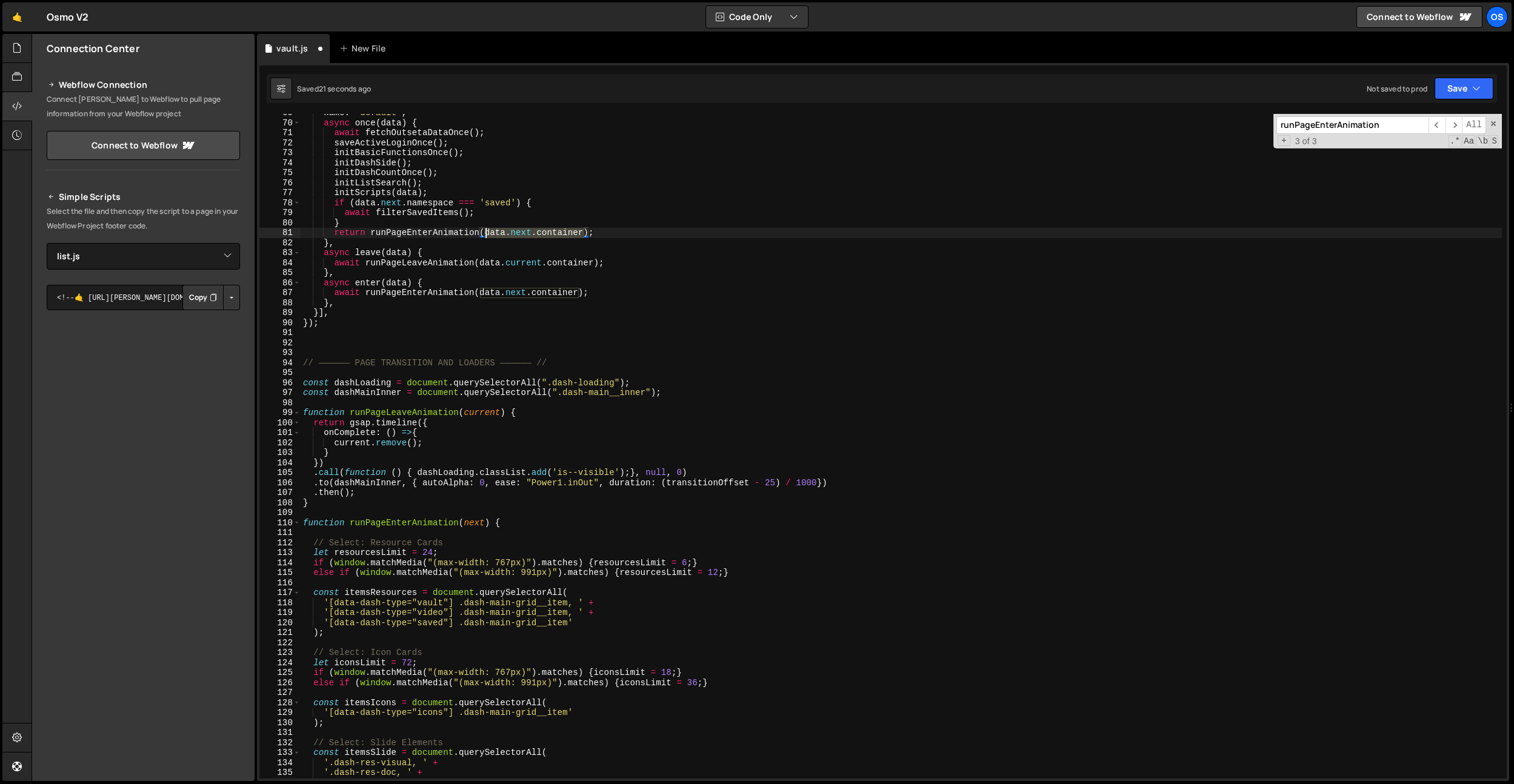
drag, startPoint x: 585, startPoint y: 233, endPoint x: 488, endPoint y: 235, distance: 97.0
click at [488, 235] on div "name : "default" , async once ( data ) { await fetchOutsetaDataOnce ( ) ; saveA…" at bounding box center [901, 450] width 1201 height 685
click at [642, 222] on div "name : "default" , async once ( data ) { await fetchOutsetaDataOnce ( ) ; saveA…" at bounding box center [901, 450] width 1201 height 685
click at [416, 231] on div "name : "default" , async once ( data ) { await fetchOutsetaDataOnce ( ) ; saveA…" at bounding box center [901, 450] width 1201 height 685
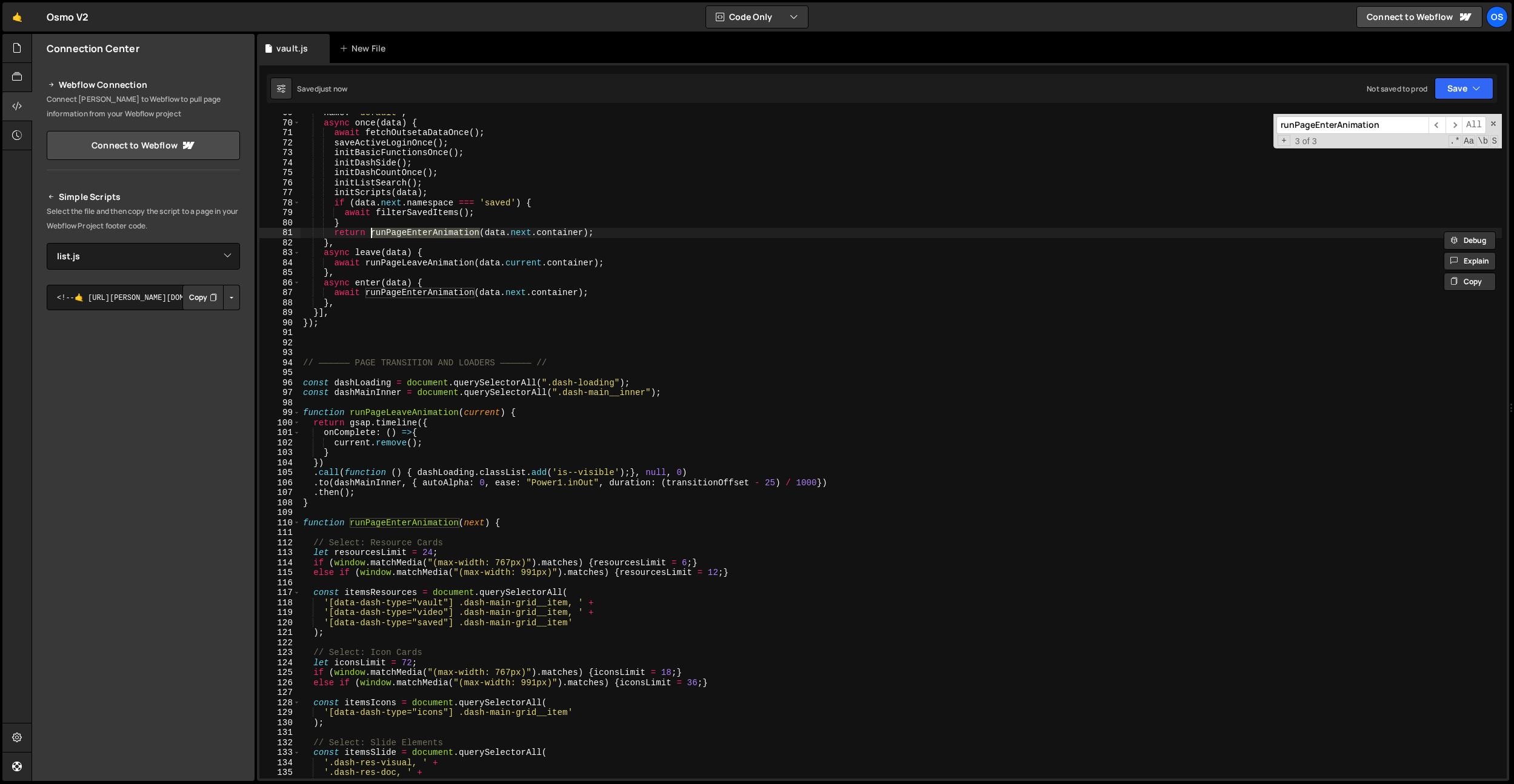
click at [534, 358] on div "name : "default" , async once ( data ) { await fetchOutsetaDataOnce ( ) ; saveA…" at bounding box center [901, 450] width 1201 height 685
type textarea "function runPageEnterAnimation(next) {"
click at [515, 520] on div "name : "default" , async once ( data ) { await fetchOutsetaDataOnce ( ) ; saveA…" at bounding box center [901, 450] width 1201 height 685
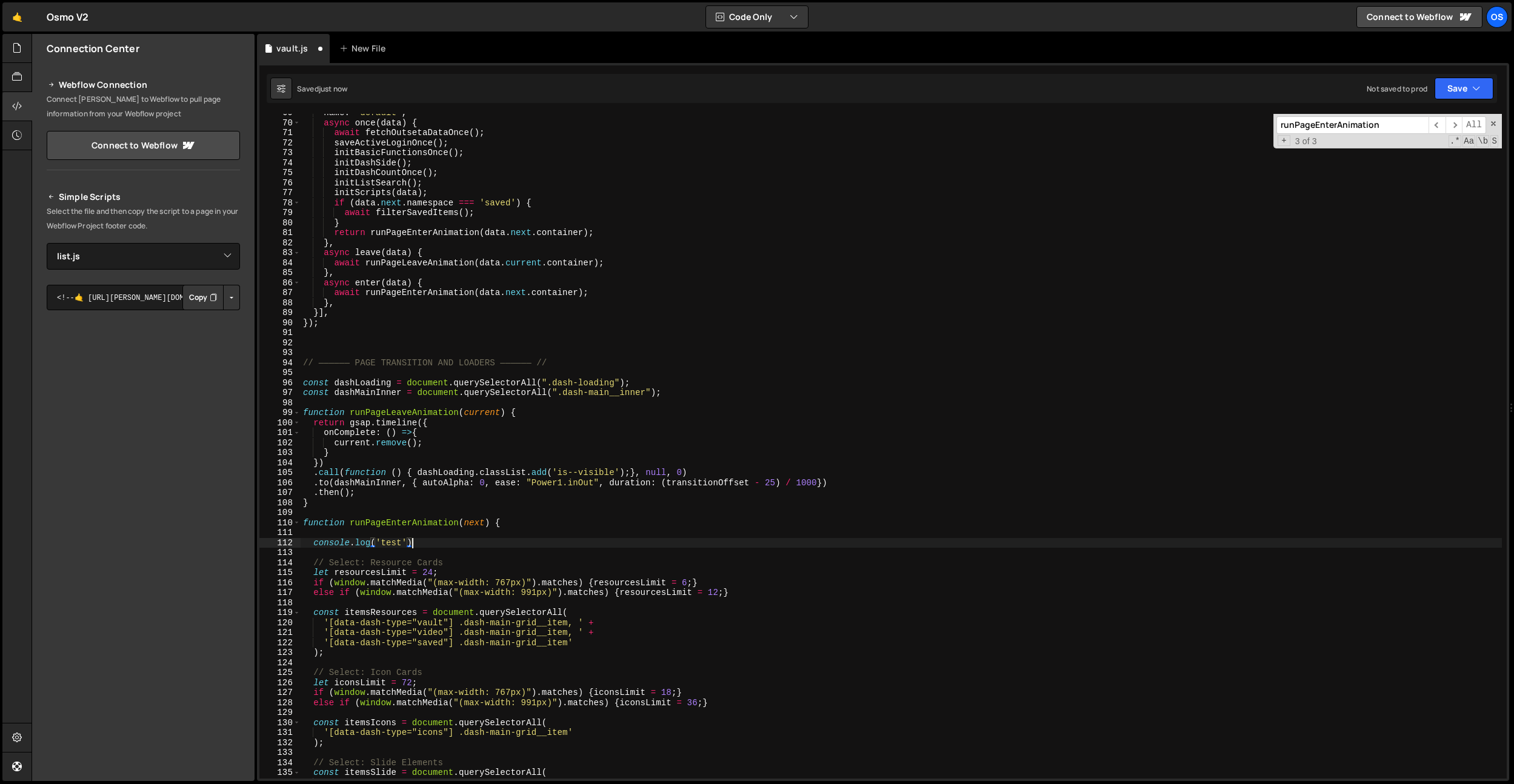
scroll to position [0, 7]
type textarea "console.log('test');"
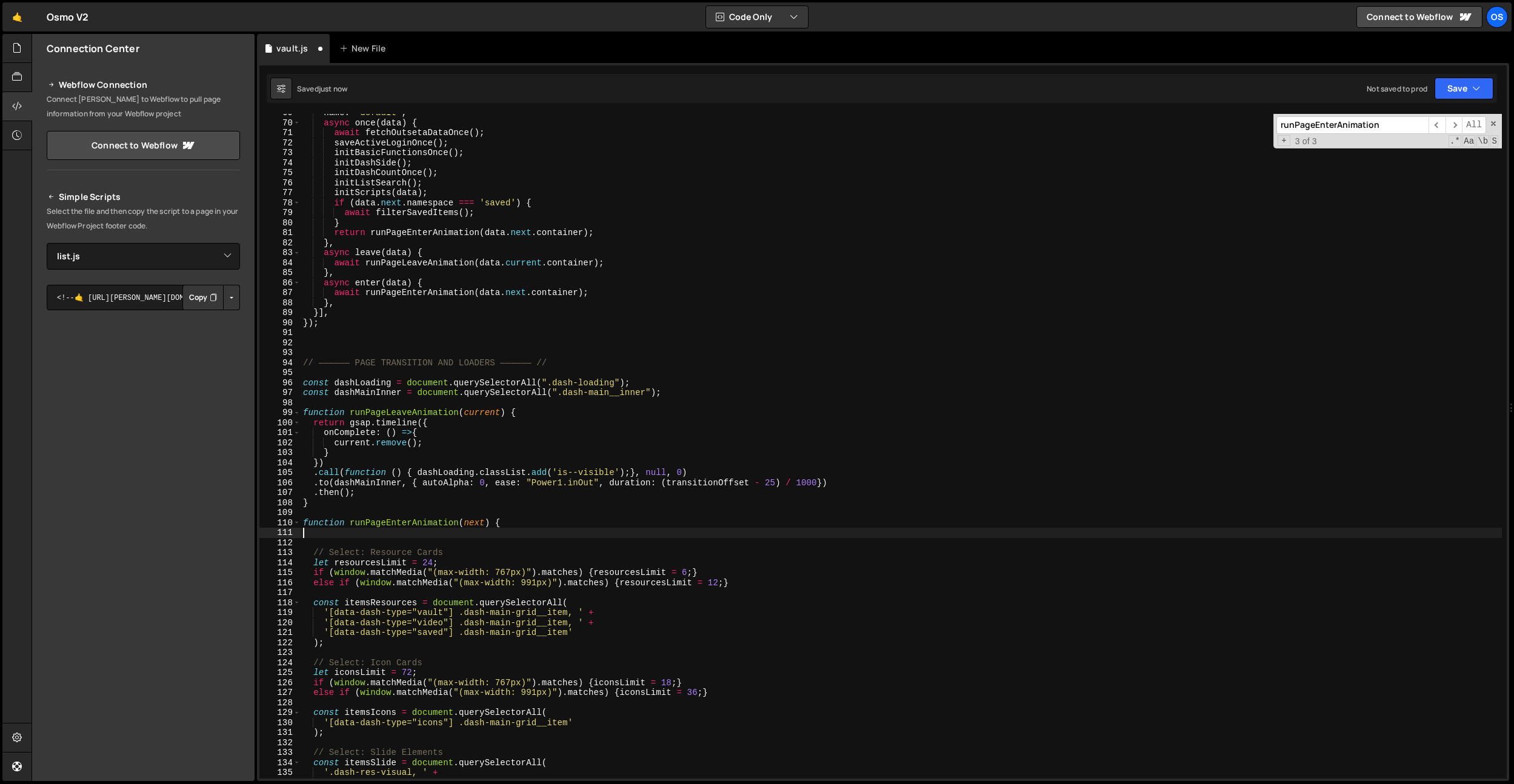
type textarea "function runPageEnterAnimation(next) {"
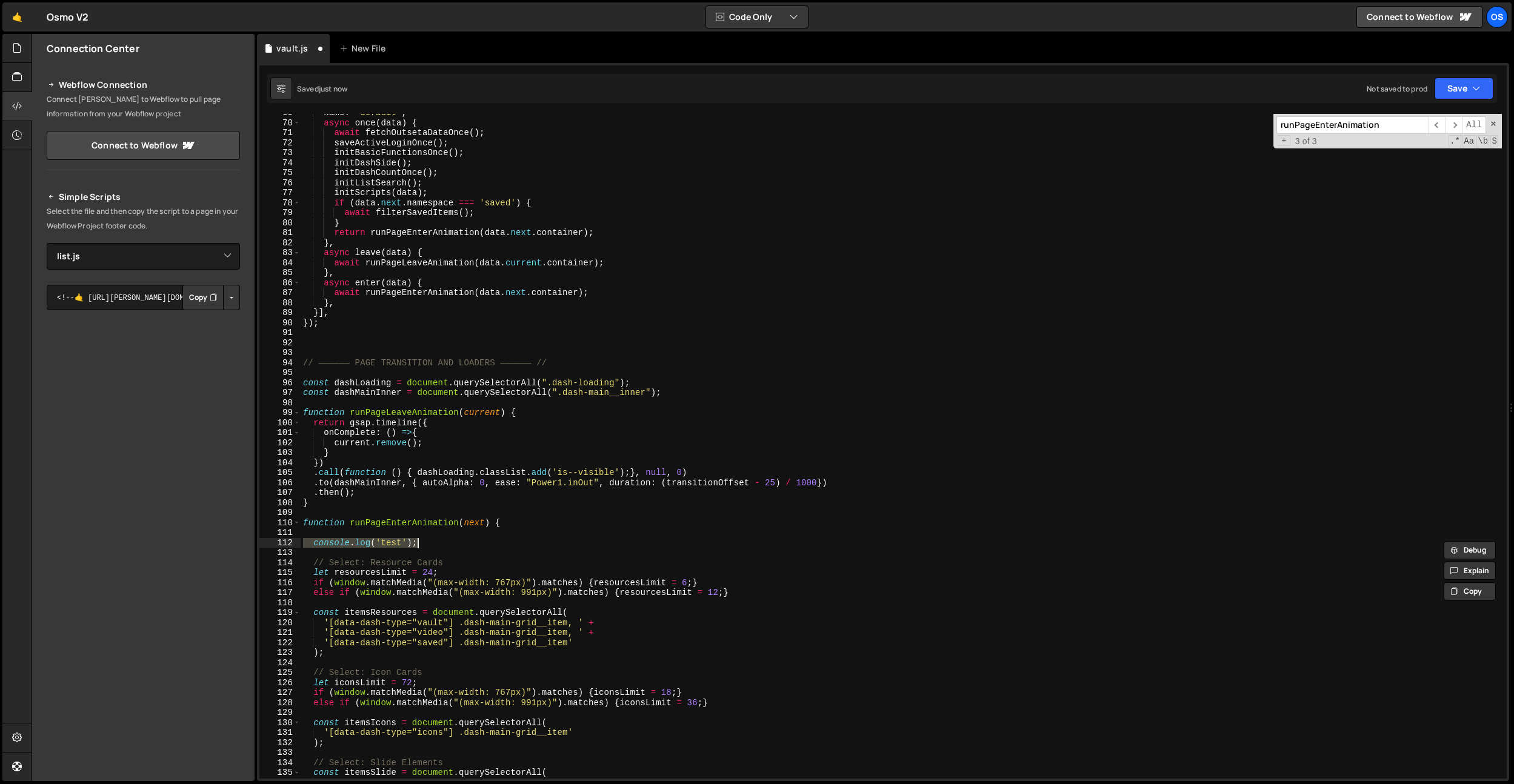
click at [422, 546] on div "name : "default" , async once ( data ) { await fetchOutsetaDataOnce ( ) ; saveA…" at bounding box center [901, 446] width 1201 height 665
click at [402, 544] on div "name : "default" , async once ( data ) { await fetchOutsetaDataOnce ( ) ; saveA…" at bounding box center [901, 450] width 1201 height 685
type textarea "console.log('test, am i running');"
drag, startPoint x: 505, startPoint y: 544, endPoint x: 293, endPoint y: 539, distance: 212.1
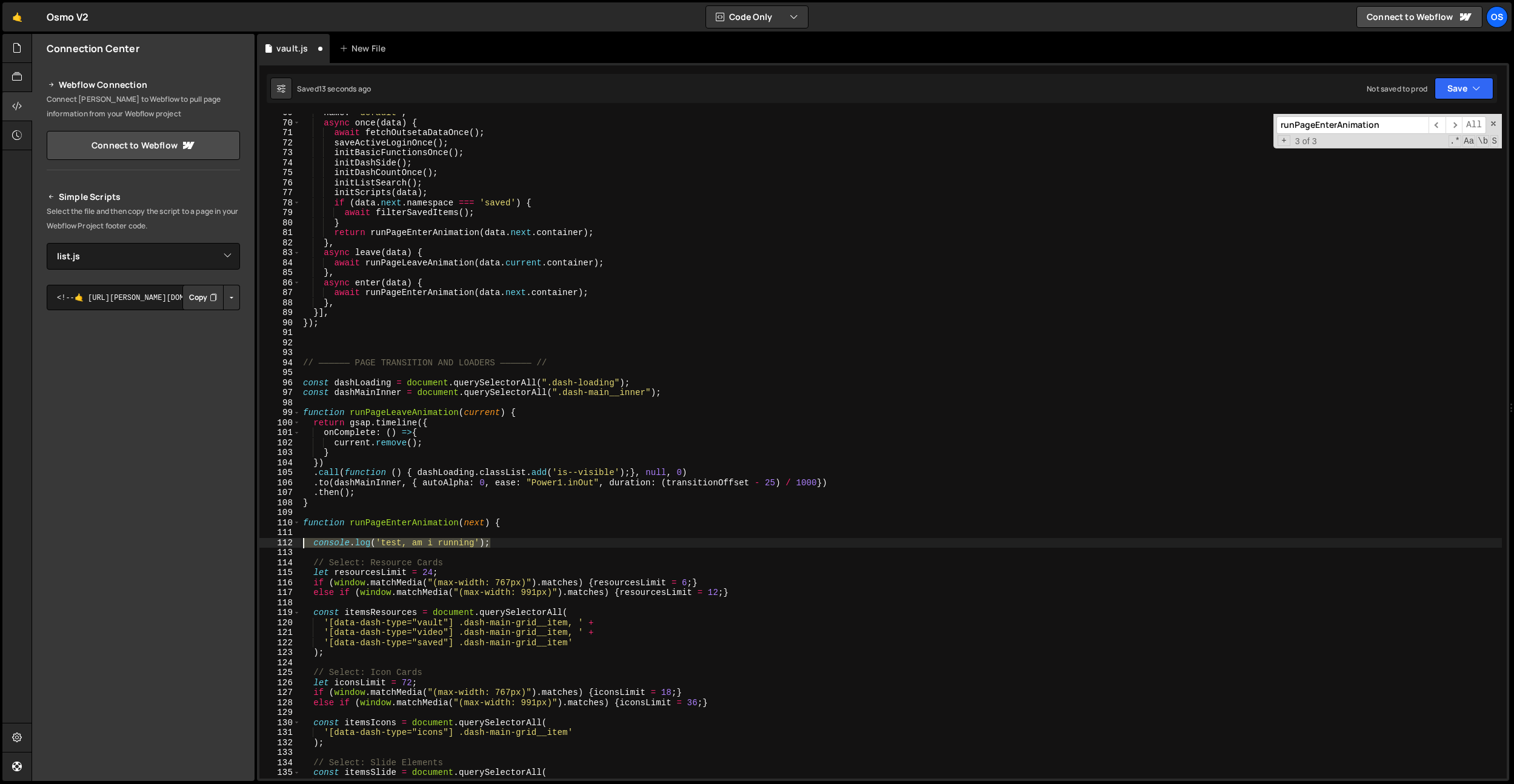
click at [293, 539] on div "console.log('test, am i running'); 69 70 71 72 73 74 75 76 77 78 79 80 81 82 83…" at bounding box center [883, 446] width 1248 height 665
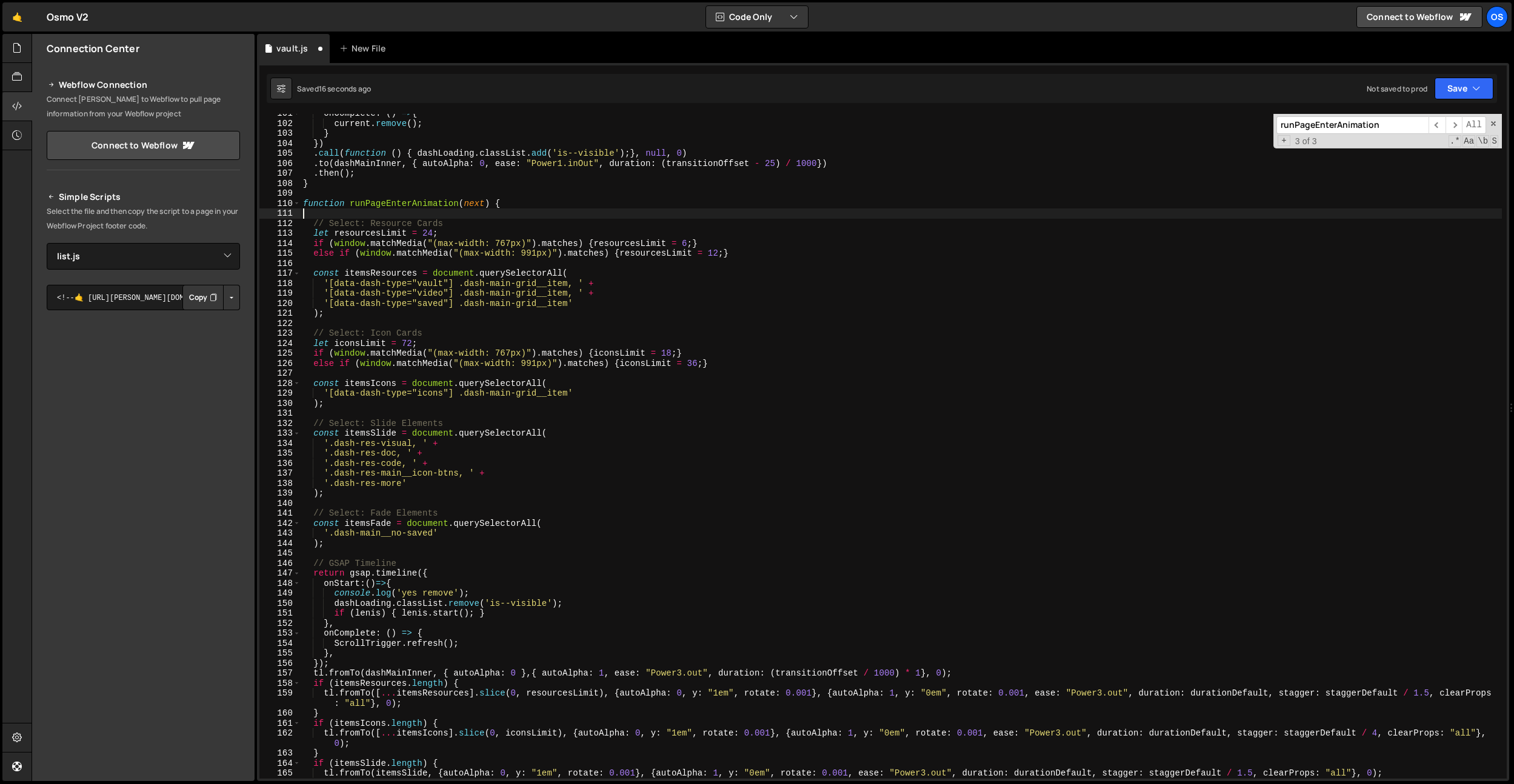
scroll to position [1005, 0]
click at [370, 542] on div "onComplete : ( ) => { current . remove ( ) ; } }) . call ( function ( ) { dashL…" at bounding box center [901, 451] width 1201 height 685
type textarea ");"
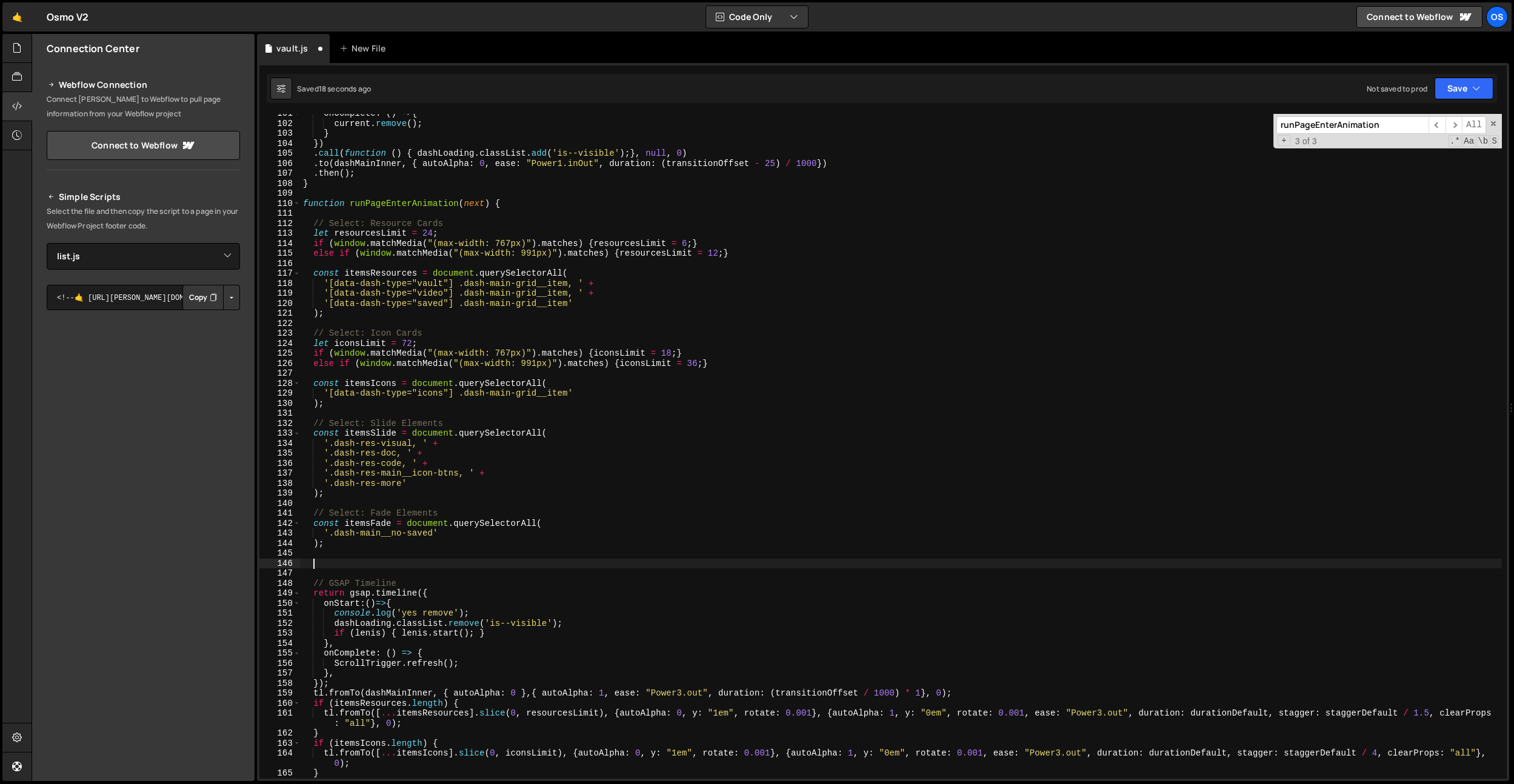
paste textarea "console.log('test, am i running');"
click at [328, 565] on div "onComplete : ( ) => { current . remove ( ) ; } }) . call ( function ( ) { dashL…" at bounding box center [901, 451] width 1201 height 685
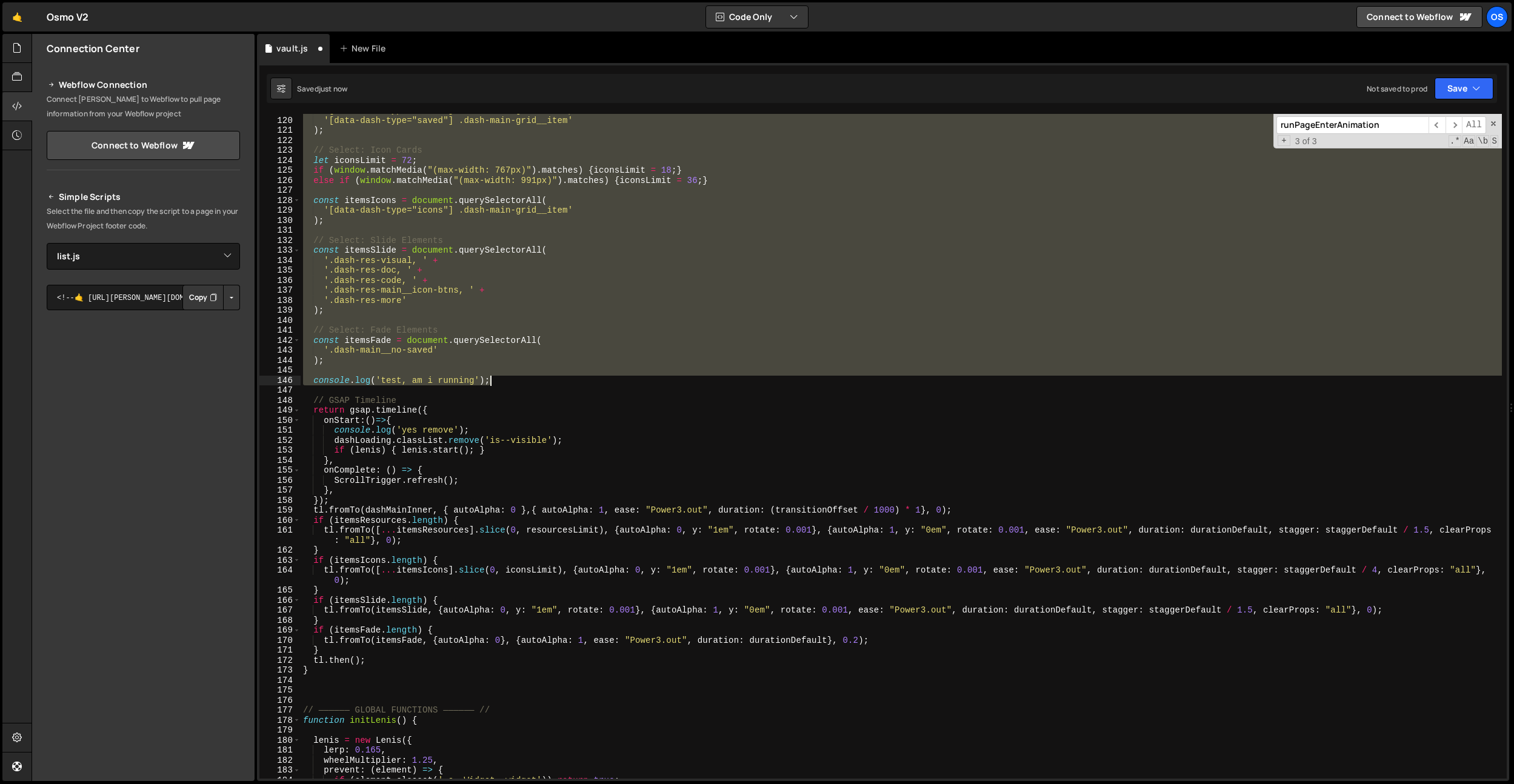
scroll to position [1188, 0]
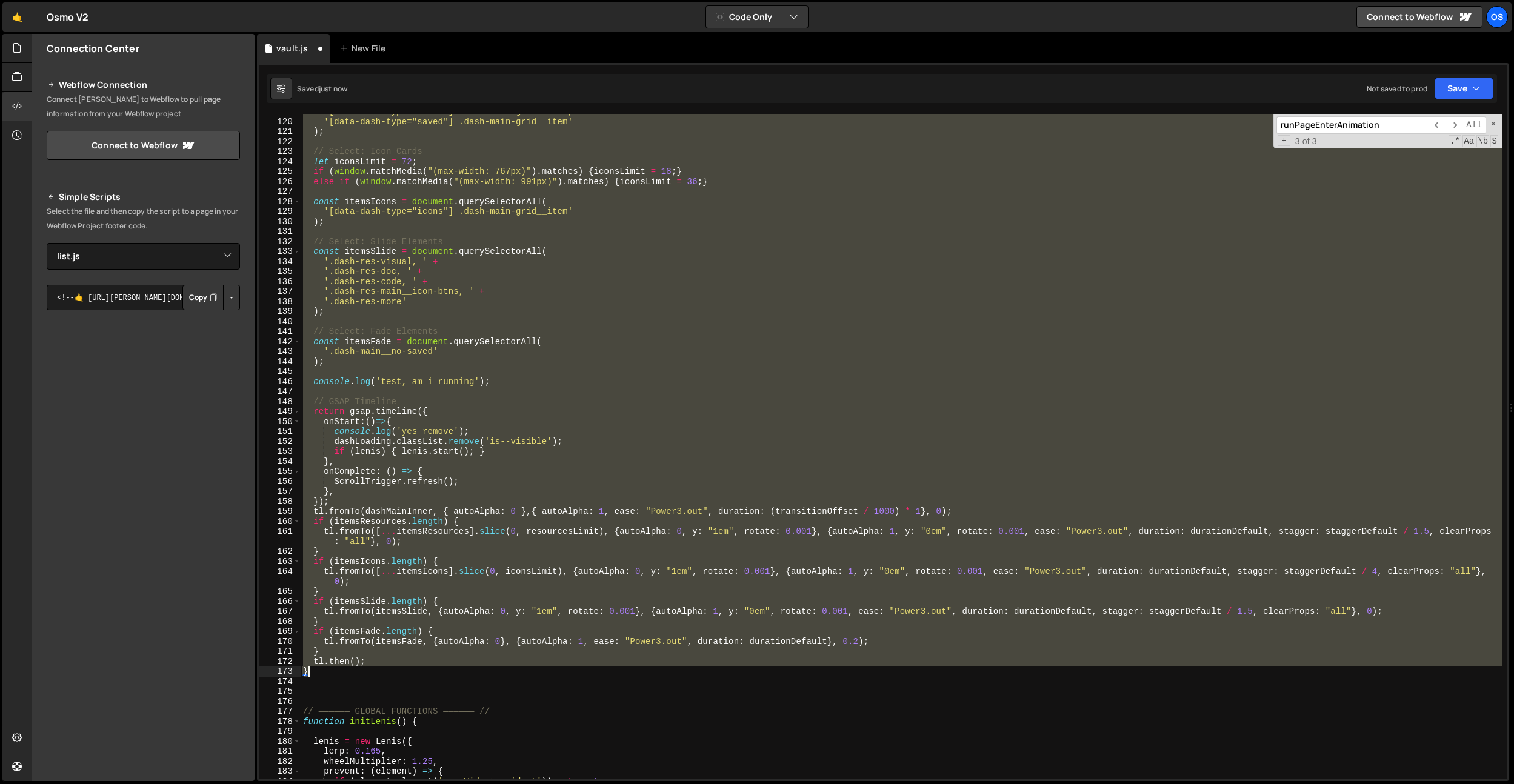
drag, startPoint x: 305, startPoint y: 202, endPoint x: 348, endPoint y: 670, distance: 470.0
click at [348, 670] on div "'[data-dash-type="video"] .dash-main-grid__item, ' + '[data-dash-type="saved"] …" at bounding box center [901, 449] width 1201 height 685
type textarea "tl.then(); }"
click at [448, 229] on div "'[data-dash-type="video"] .dash-main-grid__item, ' + '[data-dash-type="saved"] …" at bounding box center [901, 446] width 1201 height 665
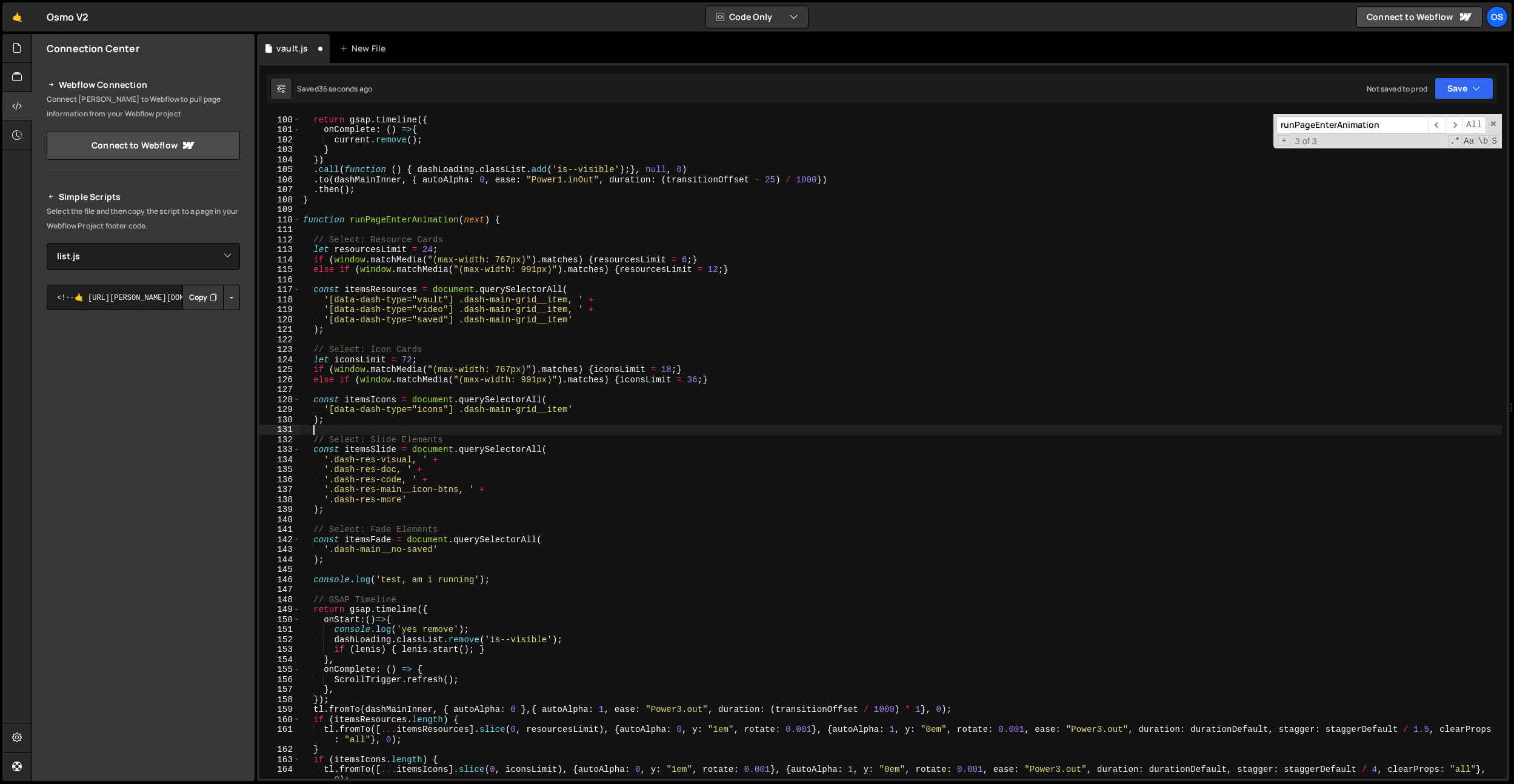
scroll to position [984, 0]
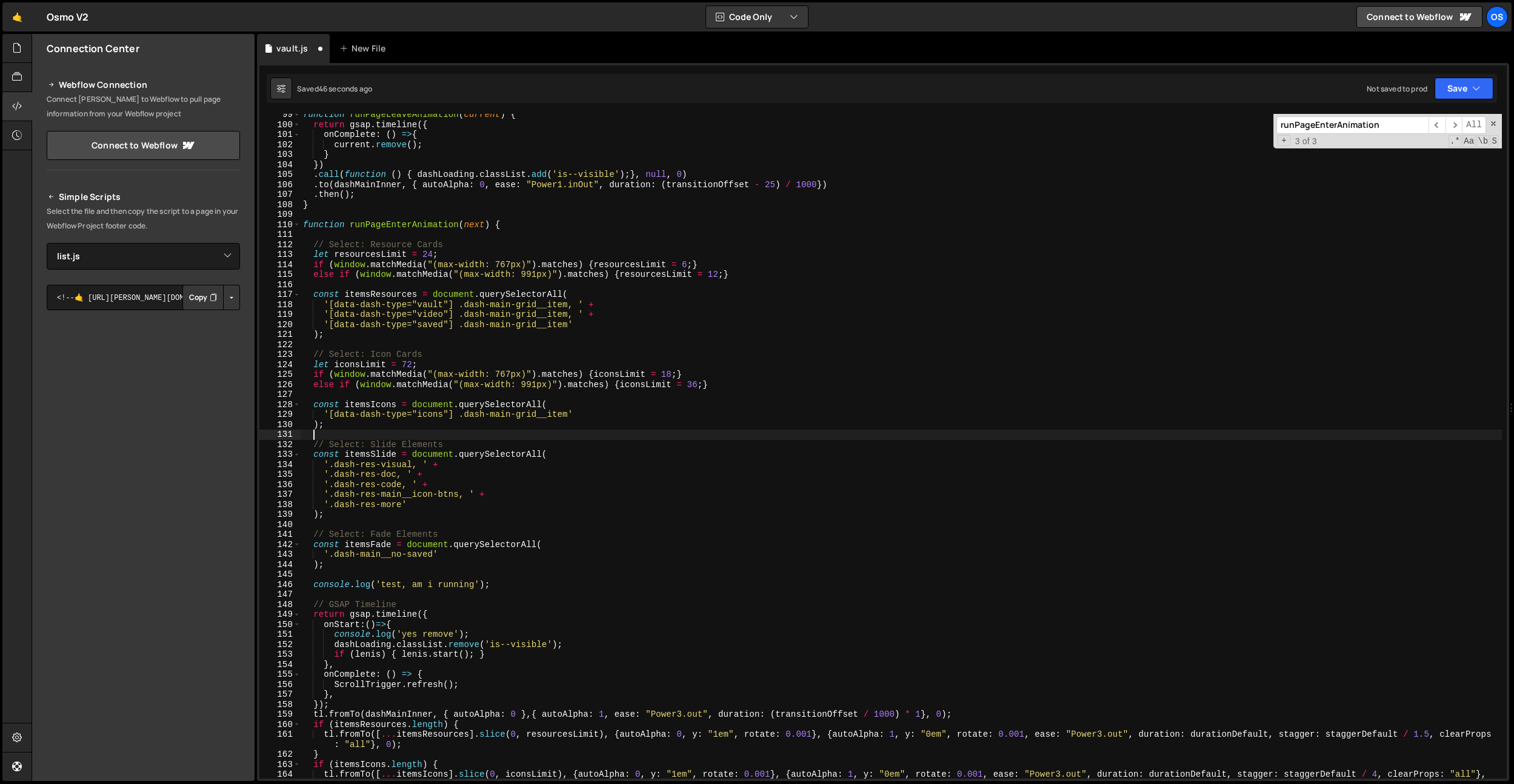
click at [717, 269] on div "function runPageLeaveAnimation ( current ) { return gsap . timeline ({ onComple…" at bounding box center [901, 457] width 1201 height 695
type textarea "if (window.matchMedia("(max-width: 767px)").matches) {resourcesLimit = 6;}"
paste input "transitionOffset"
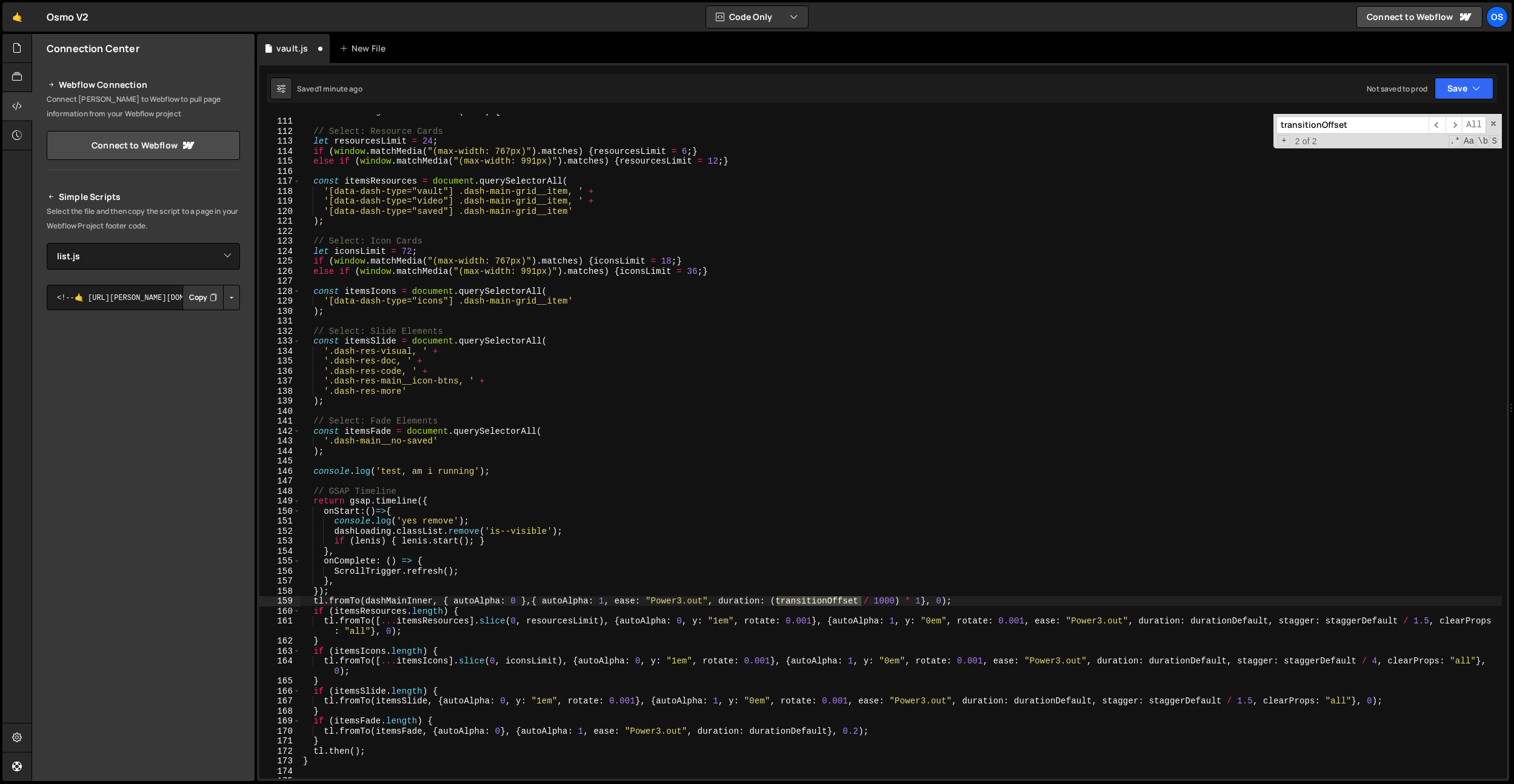
scroll to position [1103, 0]
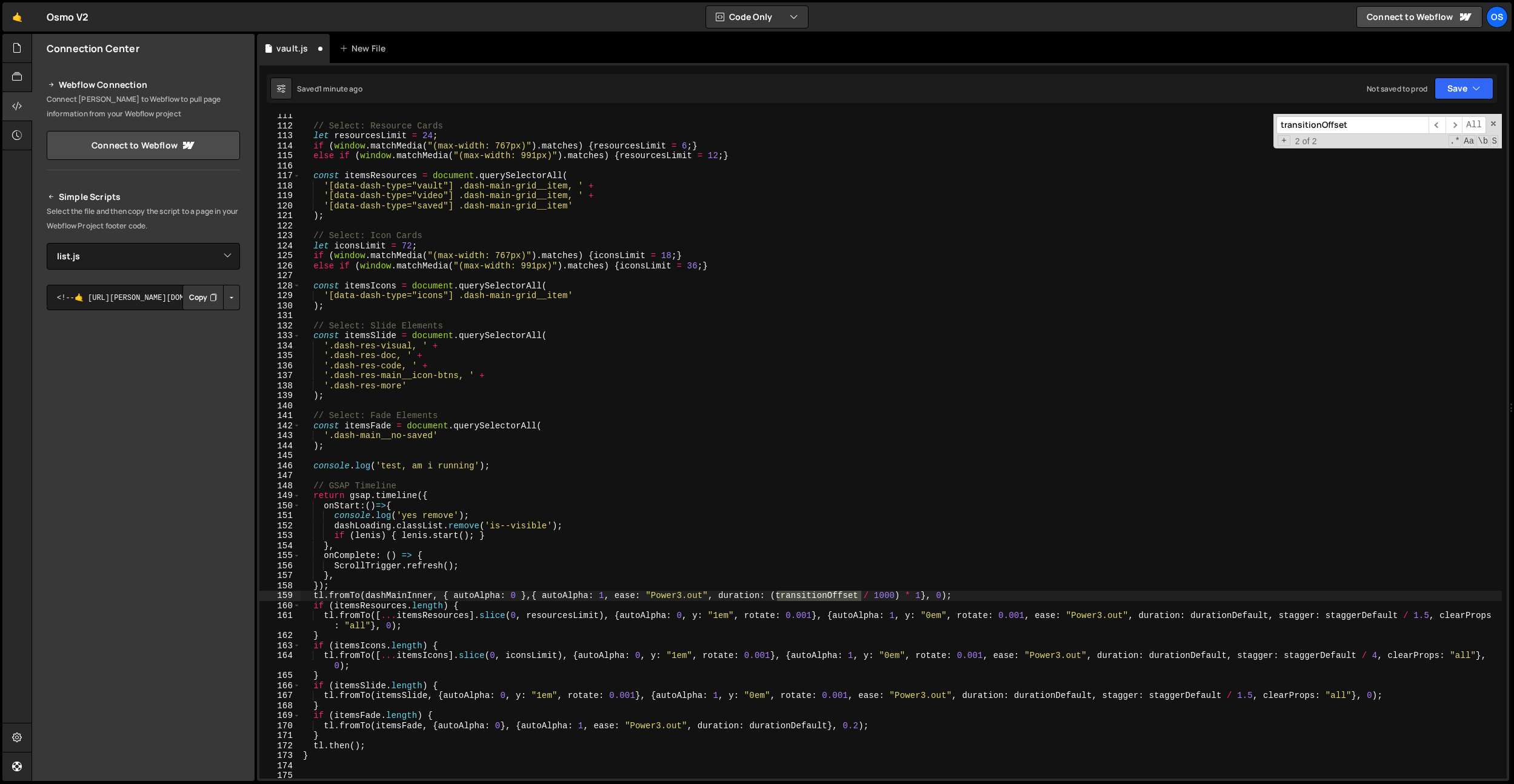
type input "transitionOffset"
click at [664, 643] on div "// Select: Resource Cards let resourcesLimit = 24 ; if ( window . matchMedia ( …" at bounding box center [901, 453] width 1201 height 685
click at [413, 592] on div "// Select: Resource Cards let resourcesLimit = 24 ; if ( window . matchMedia ( …" at bounding box center [901, 453] width 1201 height 685
click at [413, 592] on div "// Select: Resource Cards let resourcesLimit = 24 ; if ( window . matchMedia ( …" at bounding box center [901, 452] width 1201 height 685
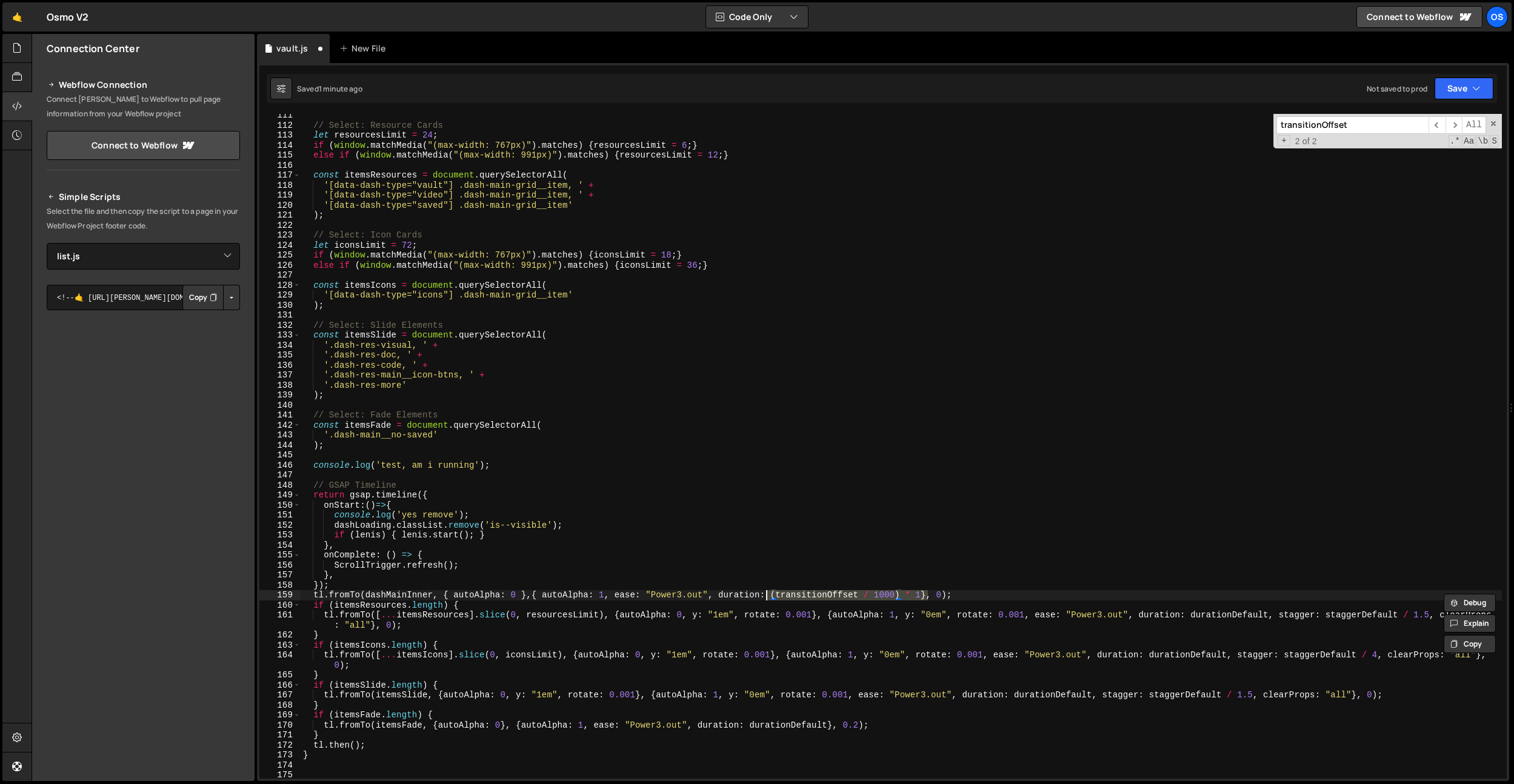
drag, startPoint x: 928, startPoint y: 594, endPoint x: 769, endPoint y: 596, distance: 159.0
click at [769, 596] on div "// Select: Resource Cards let resourcesLimit = 24 ; if ( window . matchMedia ( …" at bounding box center [901, 452] width 1201 height 685
drag, startPoint x: 800, startPoint y: 522, endPoint x: 801, endPoint y: 547, distance: 25.0
click at [800, 523] on div "// Select: Resource Cards let resourcesLimit = 24 ; if ( window . matchMedia ( …" at bounding box center [901, 452] width 1201 height 685
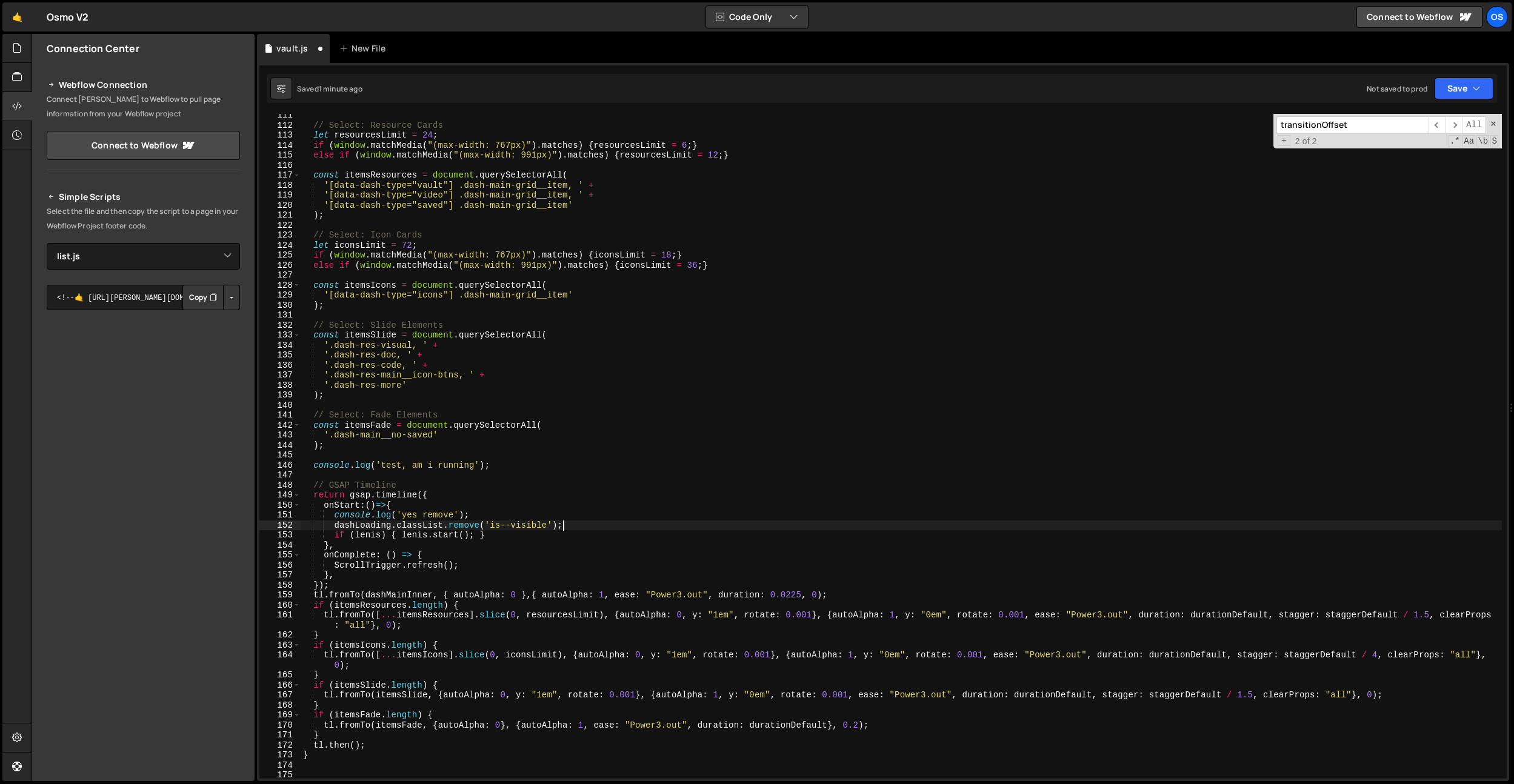
scroll to position [0, 18]
click at [802, 597] on div "// Select: Resource Cards let resourcesLimit = 24 ; if ( window . matchMedia ( …" at bounding box center [901, 452] width 1201 height 685
click at [787, 597] on div "// Select: Resource Cards let resourcesLimit = 24 ; if ( window . matchMedia ( …" at bounding box center [901, 452] width 1201 height 685
drag, startPoint x: 797, startPoint y: 592, endPoint x: 773, endPoint y: 596, distance: 24.3
click at [773, 596] on div "// Select: Resource Cards let resourcesLimit = 24 ; if ( window . matchMedia ( …" at bounding box center [901, 452] width 1201 height 685
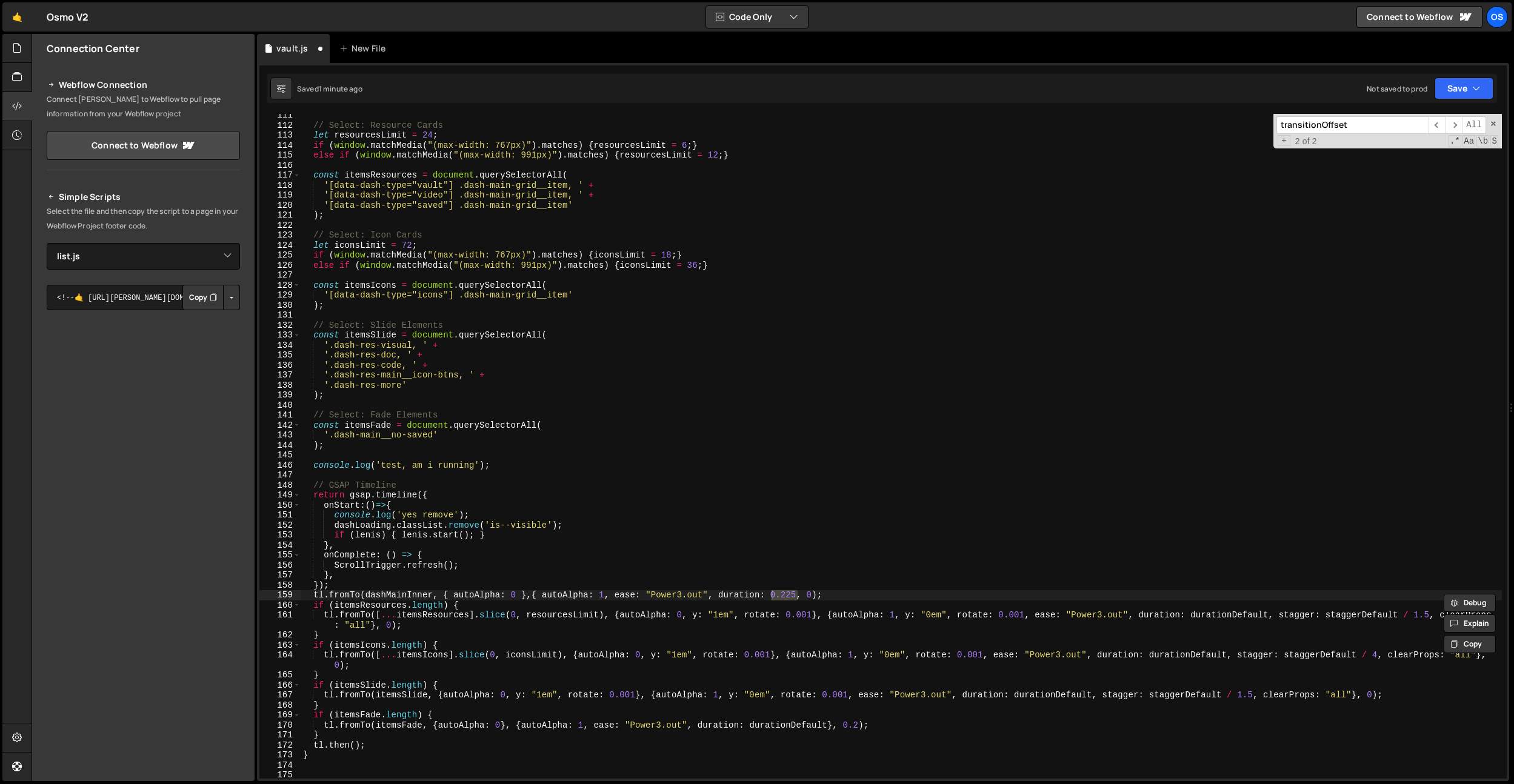
click at [1349, 132] on input "transitionOffset" at bounding box center [1353, 125] width 152 height 18
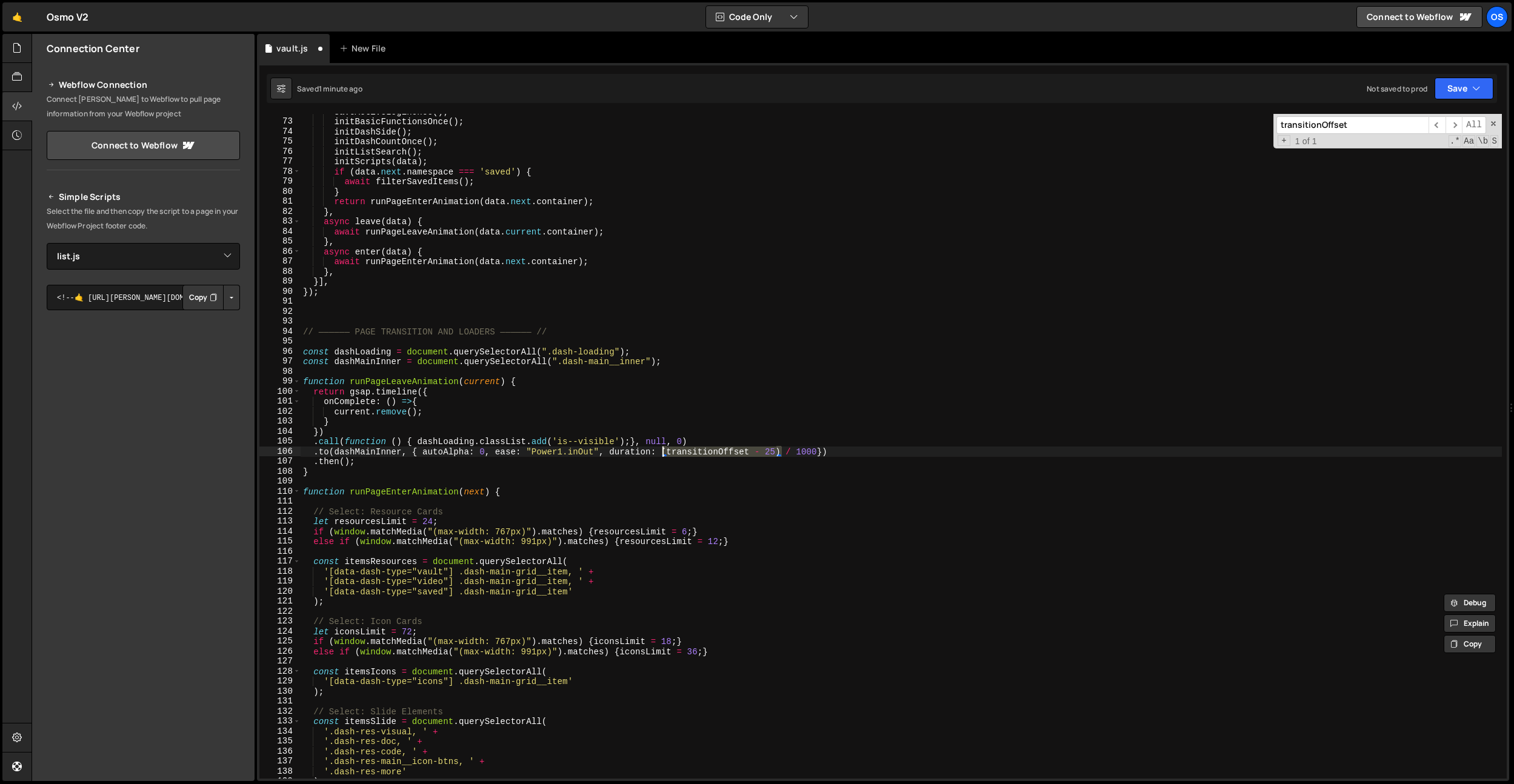
drag, startPoint x: 782, startPoint y: 451, endPoint x: 664, endPoint y: 452, distance: 118.0
click at [664, 452] on div "saveActiveLoginOnce ( ) ; initBasicFunctionsOnce ( ) ; initDashSide ( ) ; initD…" at bounding box center [901, 449] width 1201 height 685
drag, startPoint x: 714, startPoint y: 450, endPoint x: 685, endPoint y: 452, distance: 29.1
click at [685, 452] on div "saveActiveLoginOnce ( ) ; initBasicFunctionsOnce ( ) ; initDashSide ( ) ; initD…" at bounding box center [901, 449] width 1201 height 685
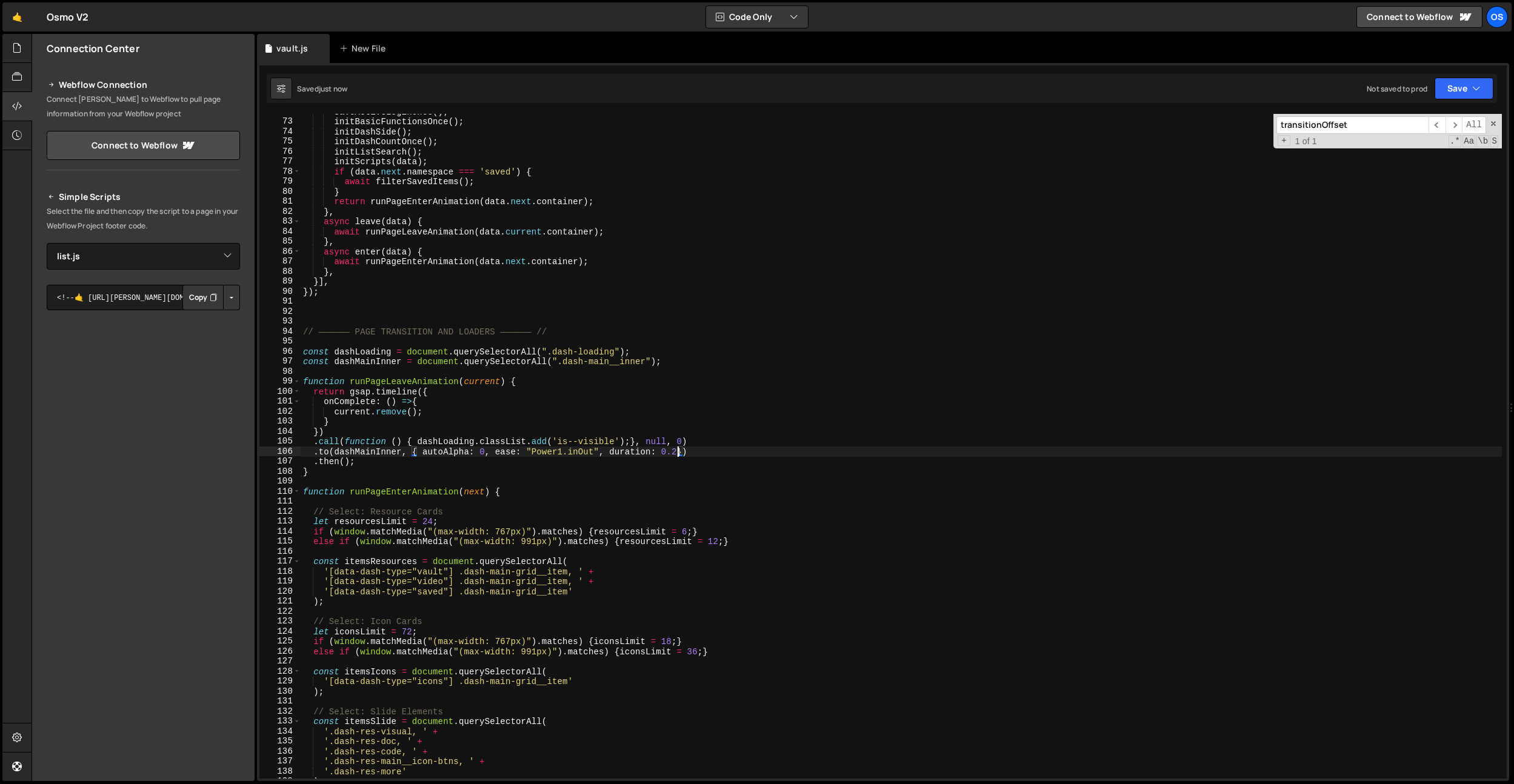
click at [1333, 130] on input "transitionOffset" at bounding box center [1353, 125] width 152 height 18
click at [914, 252] on div "saveActiveLoginOnce ( ) ; initBasicFunctionsOnce ( ) ; initDashSide ( ) ; initD…" at bounding box center [901, 449] width 1201 height 685
click at [656, 417] on div "saveActiveLoginOnce ( ) ; initBasicFunctionsOnce ( ) ; initDashSide ( ) ; initD…" at bounding box center [901, 449] width 1201 height 685
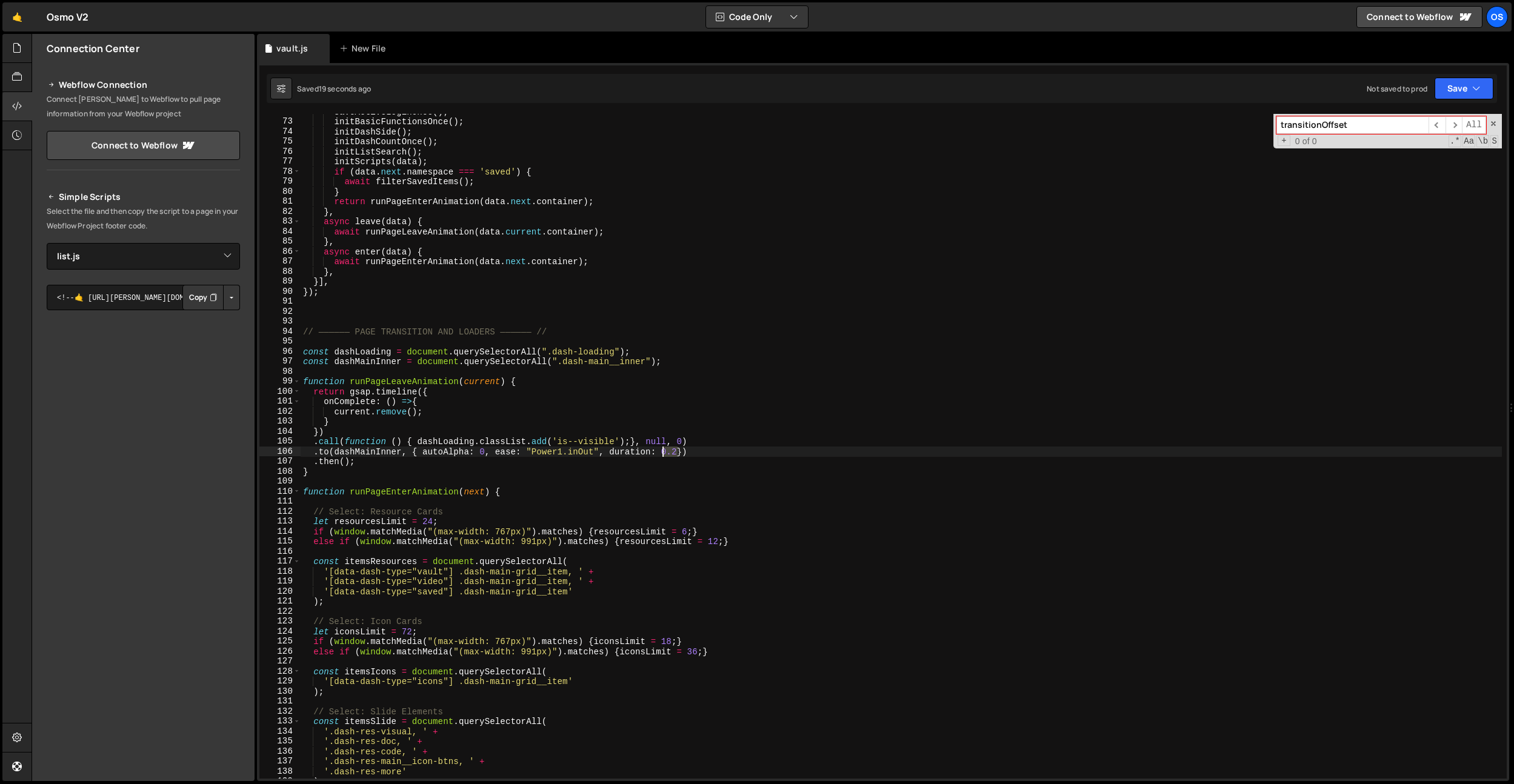
drag, startPoint x: 676, startPoint y: 450, endPoint x: 663, endPoint y: 453, distance: 13.3
click at [663, 453] on div "saveActiveLoginOnce ( ) ; initBasicFunctionsOnce ( ) ; initDashSide ( ) ; initD…" at bounding box center [901, 449] width 1201 height 685
type textarea ".to(dashMainInner, { autoAlpha: 0, ease: "Power1.inOut", duration: 0.2})"
click at [1320, 130] on input "transitionOffset" at bounding box center [1353, 125] width 152 height 18
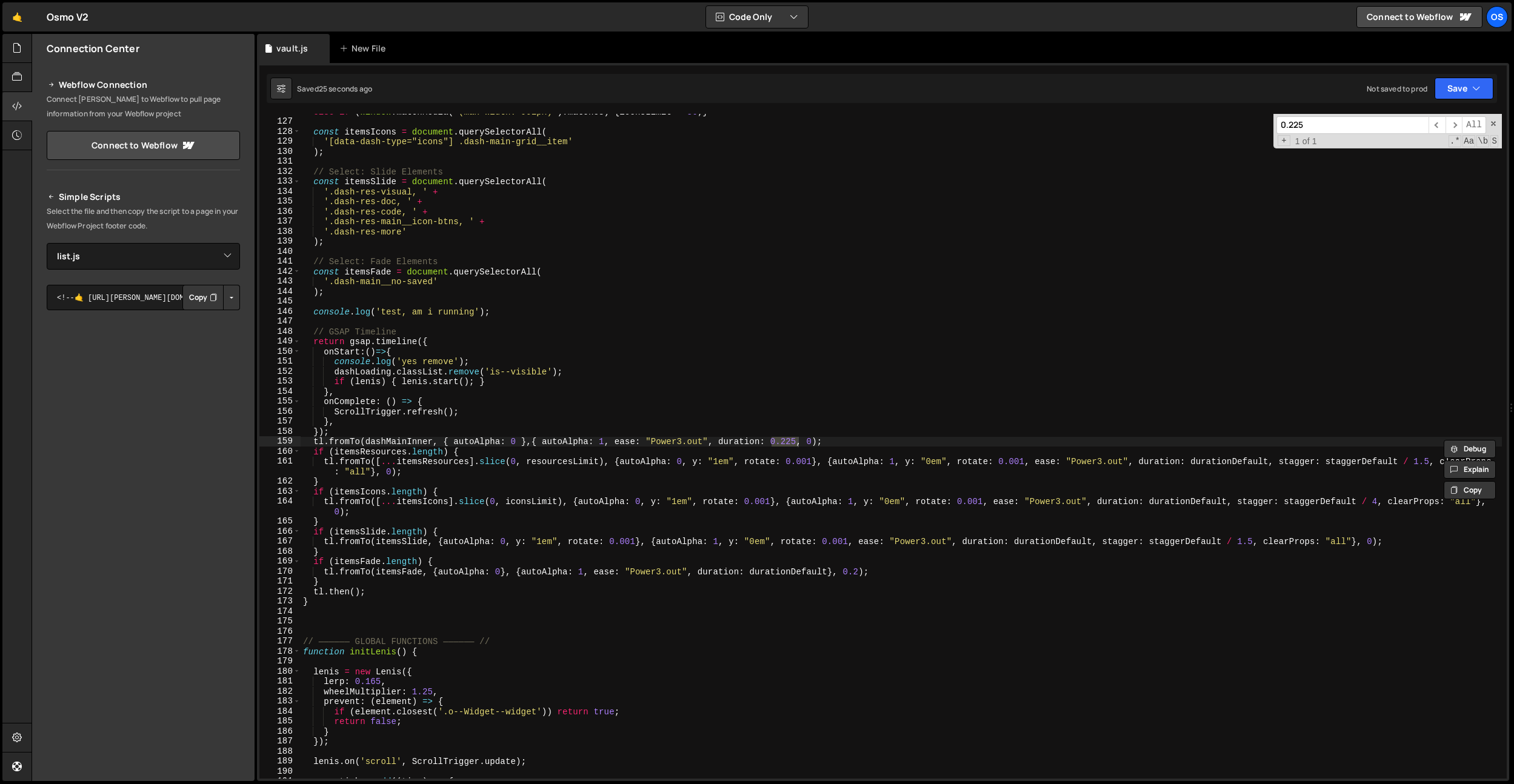
type input "0.225"
click at [832, 339] on div "else if ( window . matchMedia ( "(max-width: 991px)" ) . matches ) { iconsLimit…" at bounding box center [901, 449] width 1201 height 685
click at [809, 463] on div "else if ( window . matchMedia ( "(max-width: 991px)" ) . matches ) { iconsLimit…" at bounding box center [901, 449] width 1201 height 685
drag, startPoint x: 809, startPoint y: 441, endPoint x: 821, endPoint y: 508, distance: 68.1
click at [809, 441] on div "else if ( window . matchMedia ( "(max-width: 991px)" ) . matches ) { iconsLimit…" at bounding box center [901, 449] width 1201 height 685
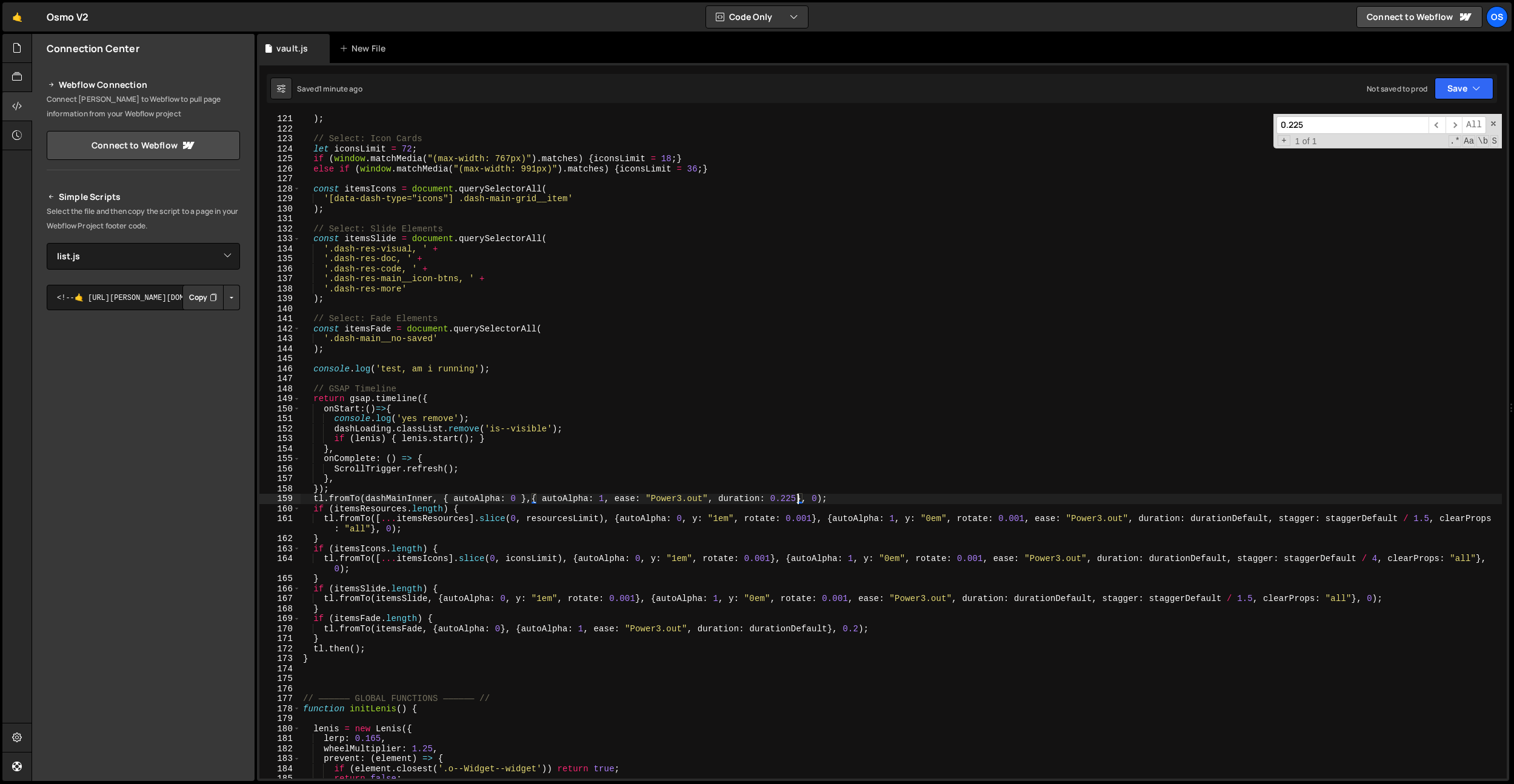
scroll to position [1200, 0]
click at [508, 364] on div ") ; // Select: Icon Cards let iconsLimit = 72 ; if ( window . matchMedia ( "(ma…" at bounding box center [901, 456] width 1201 height 685
click at [329, 339] on div ") ; // Select: Icon Cards let iconsLimit = 72 ; if ( window . matchMedia ( "(ma…" at bounding box center [901, 456] width 1201 height 685
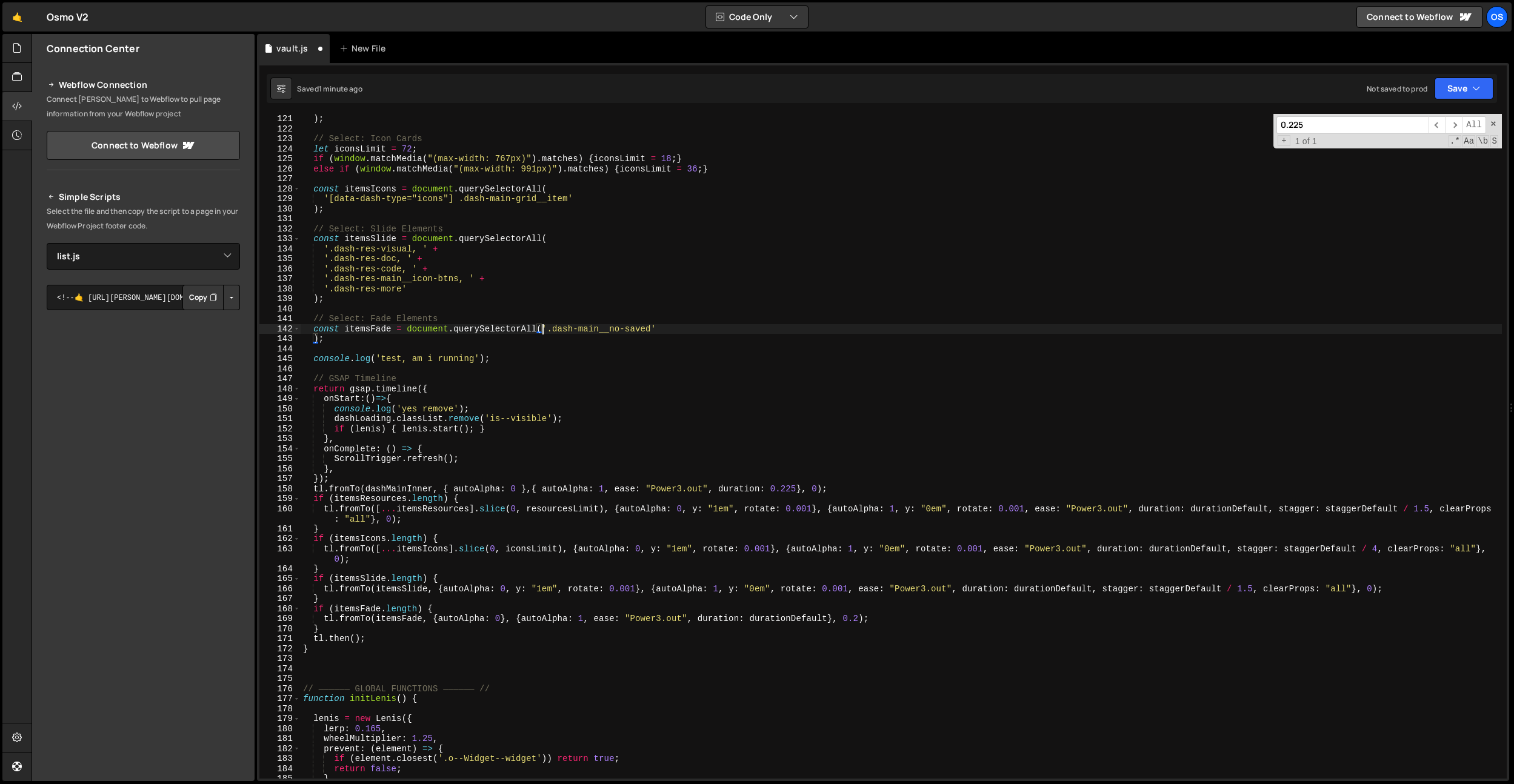
click at [312, 340] on div ") ; // Select: Icon Cards let iconsLimit = 72 ; if ( window . matchMedia ( "(ma…" at bounding box center [901, 456] width 1201 height 685
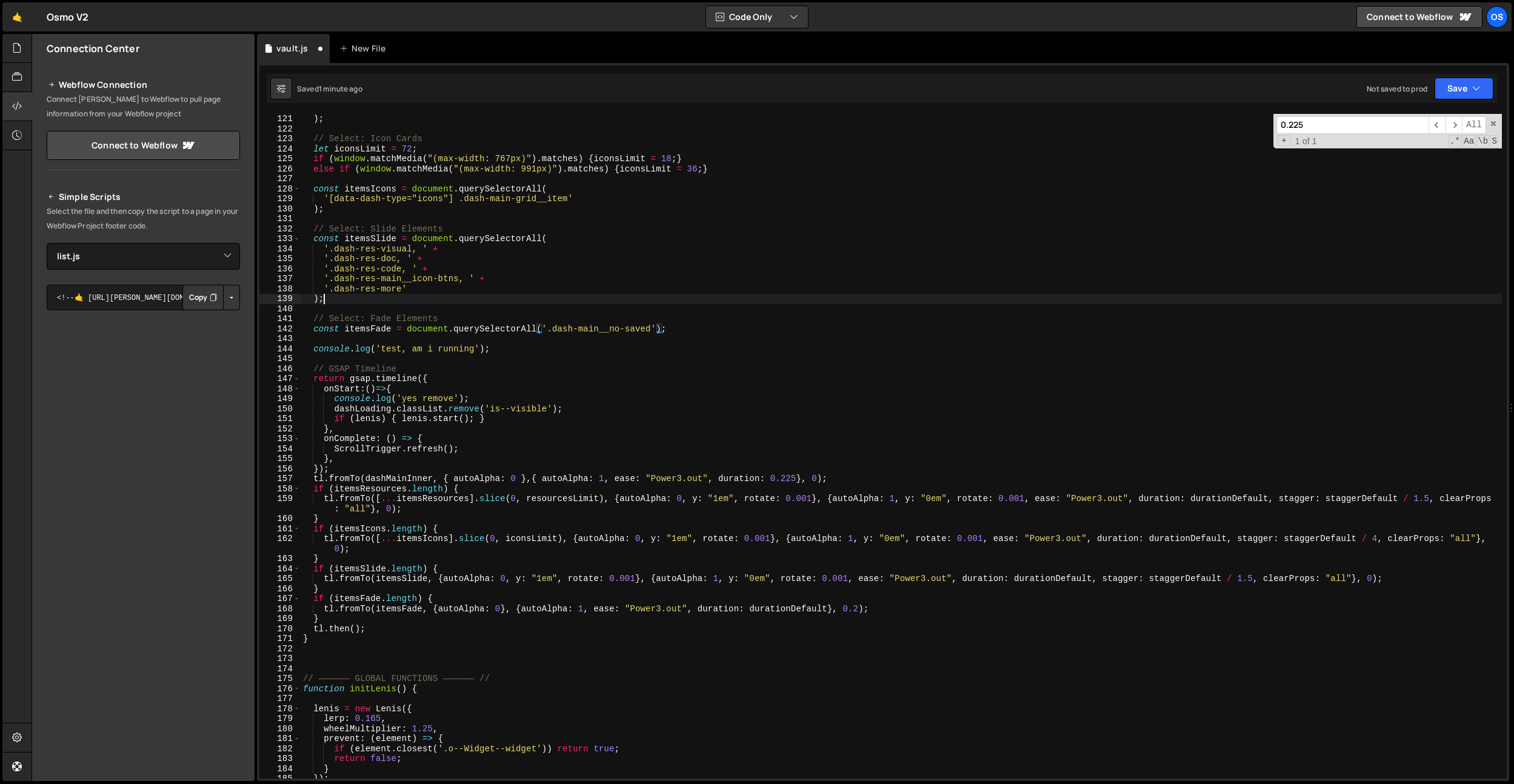
click at [613, 298] on div ") ; // Select: Icon Cards let iconsLimit = 72 ; if ( window . matchMedia ( "(ma…" at bounding box center [901, 456] width 1201 height 685
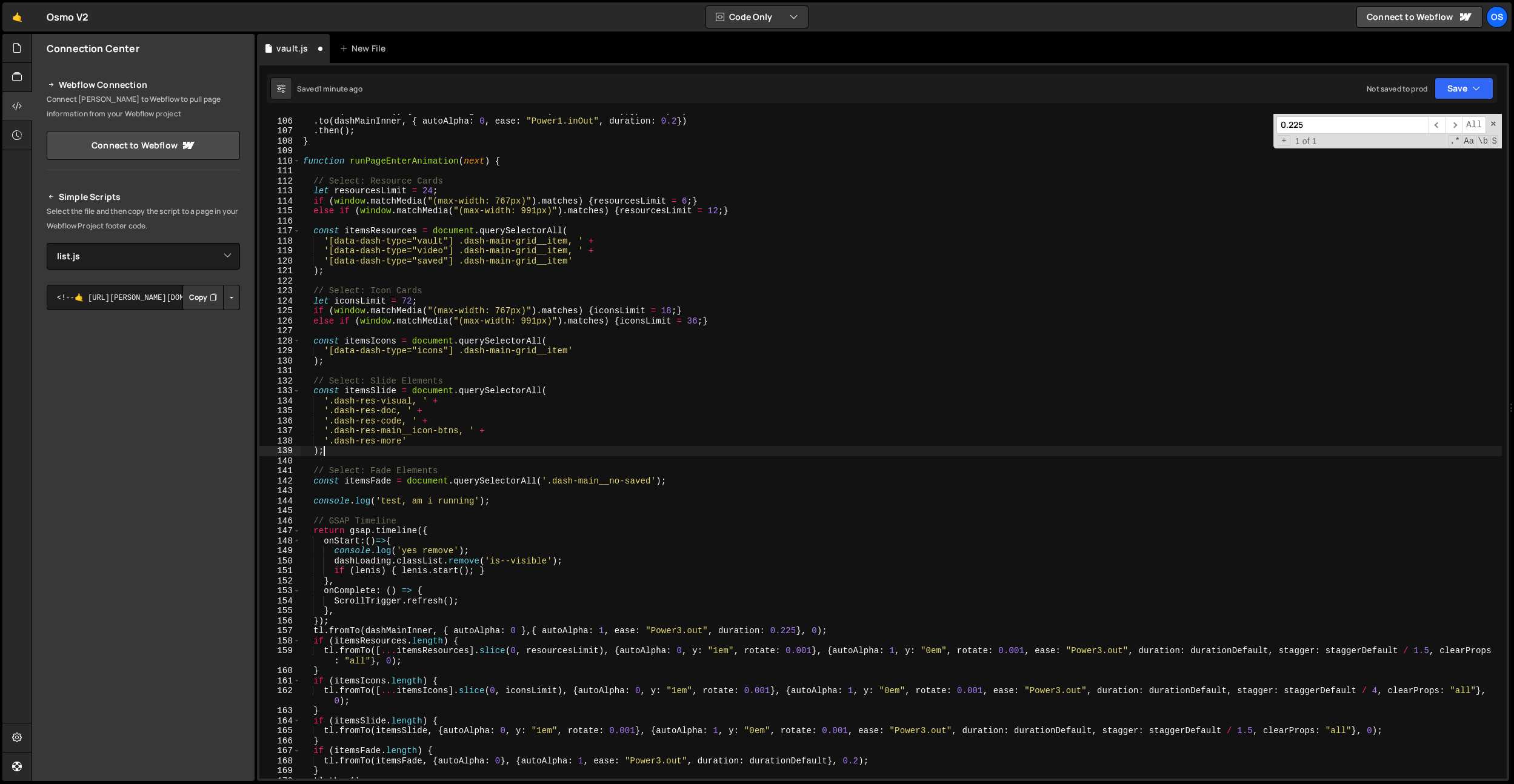
scroll to position [1038, 0]
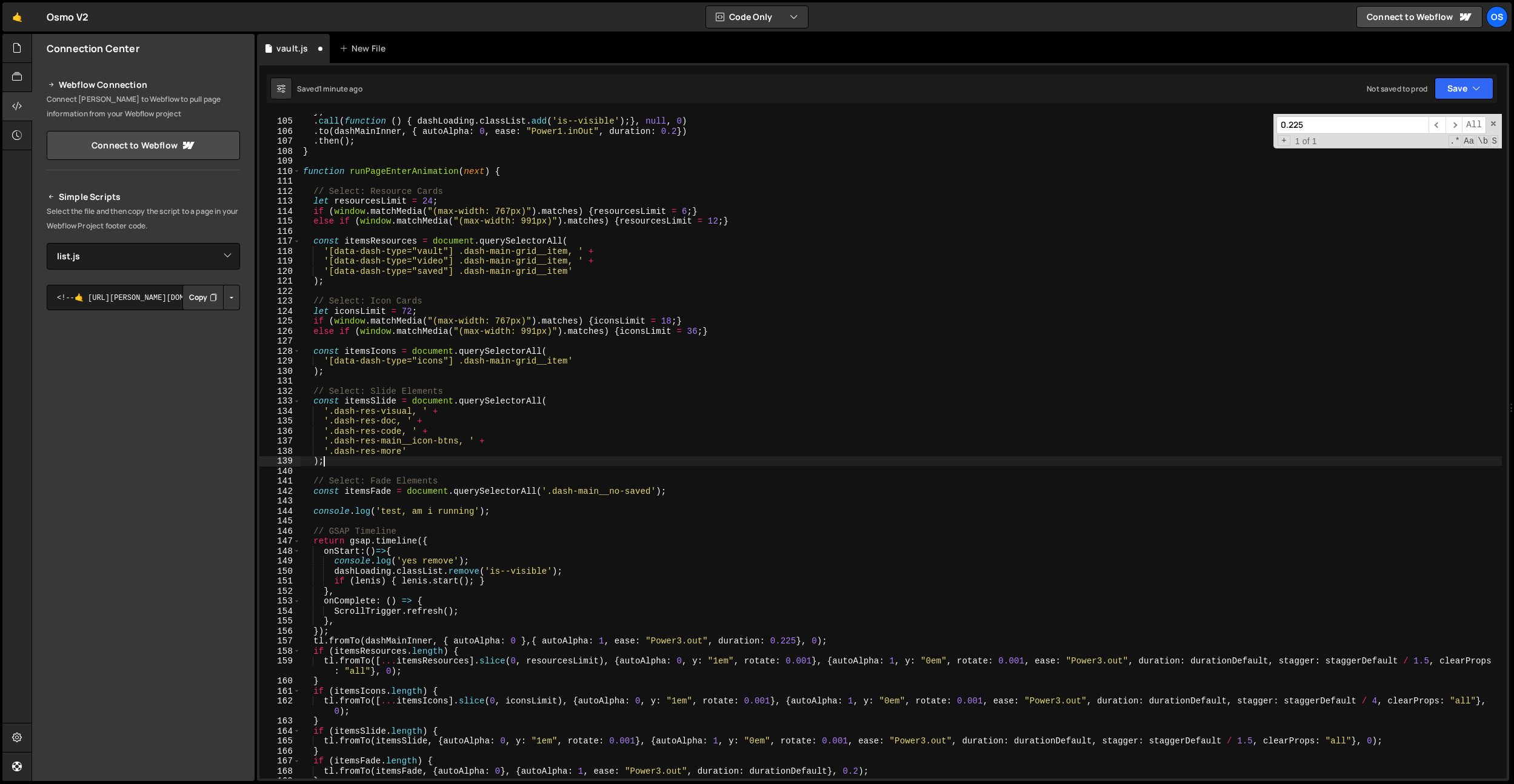
click at [325, 365] on div "}) . call ( function ( ) { dashLoading . classList . add ( 'is--visible' ) ; } …" at bounding box center [901, 448] width 1201 height 685
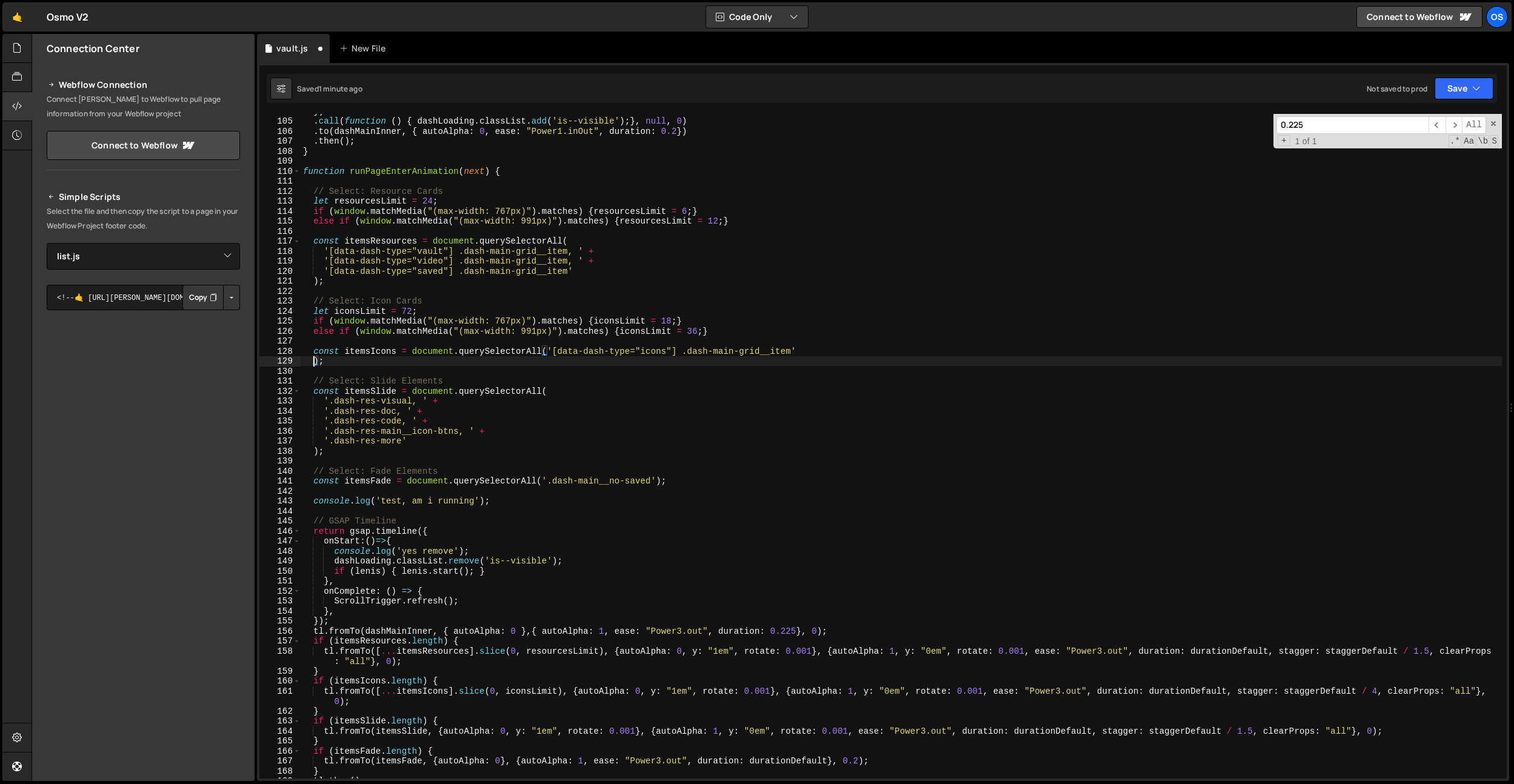
click at [314, 361] on div "}) . call ( function ( ) { dashLoading . classList . add ( 'is--visible' ) ; } …" at bounding box center [901, 448] width 1201 height 685
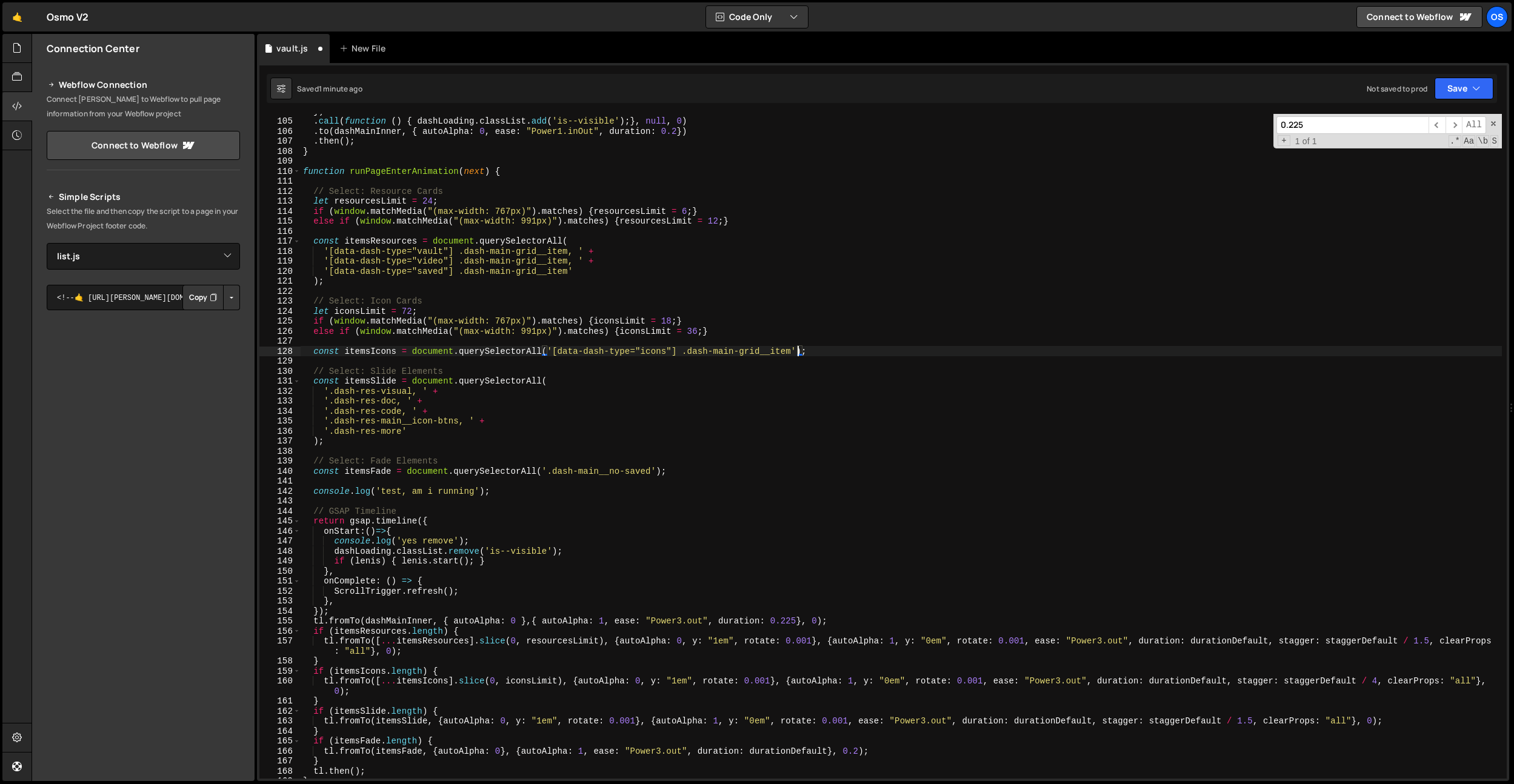
click at [687, 276] on div "}) . call ( function ( ) { dashLoading . classList . add ( 'is--visible' ) ; } …" at bounding box center [901, 448] width 1201 height 685
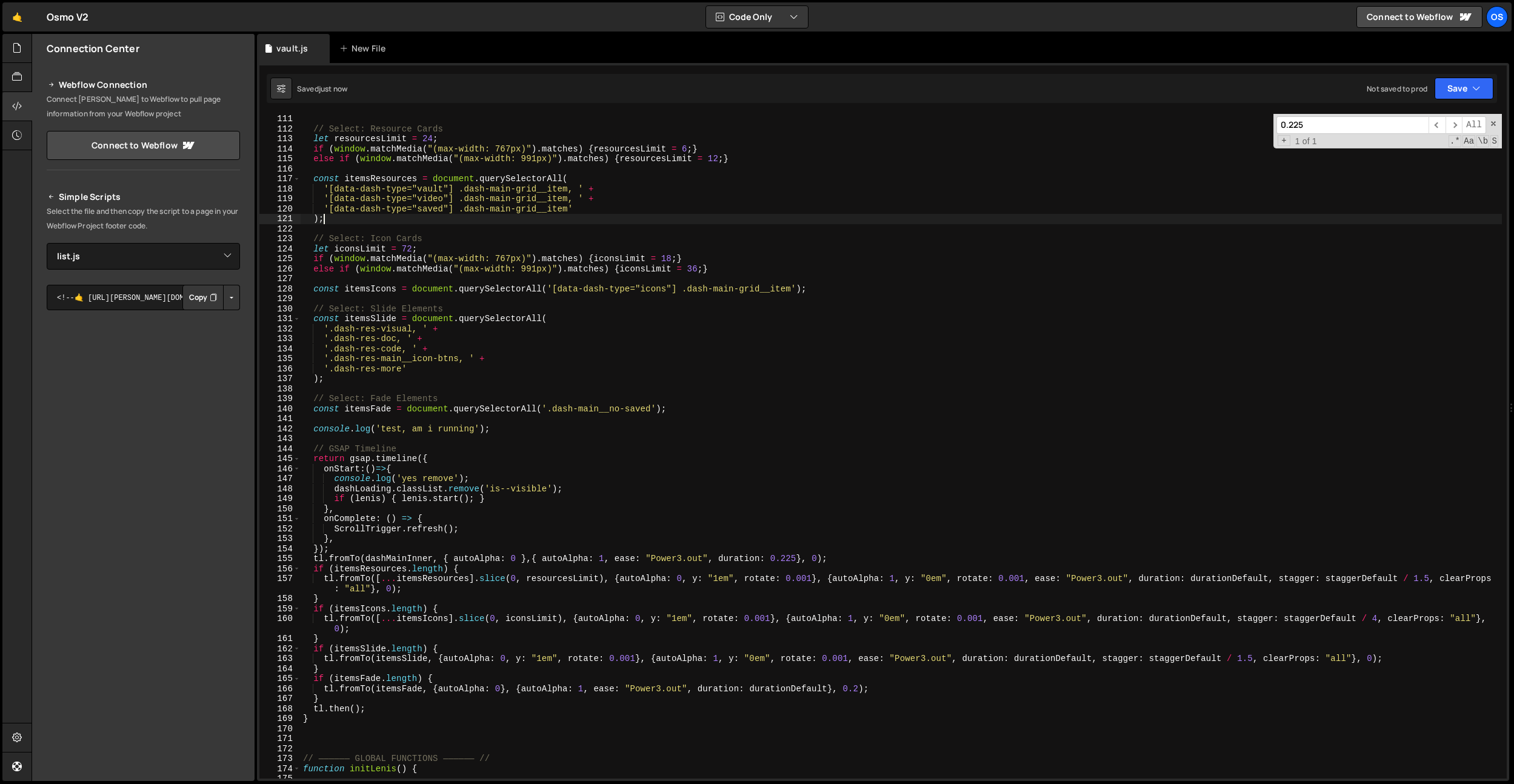
scroll to position [1107, 0]
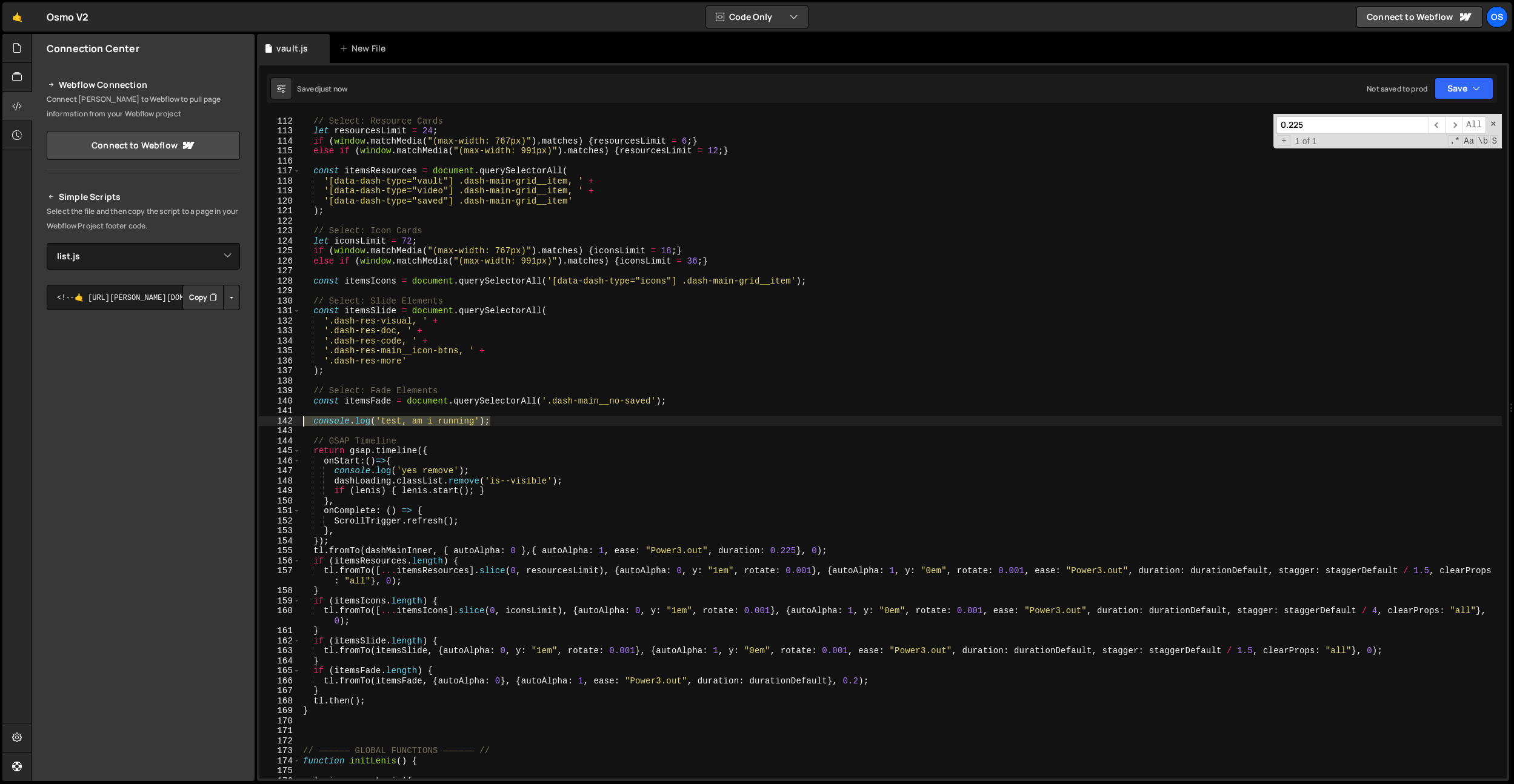
drag, startPoint x: 508, startPoint y: 423, endPoint x: 269, endPoint y: 421, distance: 239.0
click at [269, 421] on div "); 111 112 113 114 115 116 117 118 119 120 121 122 123 124 125 126 127 128 129 …" at bounding box center [883, 446] width 1248 height 665
type textarea "console.log('test, am i running');"
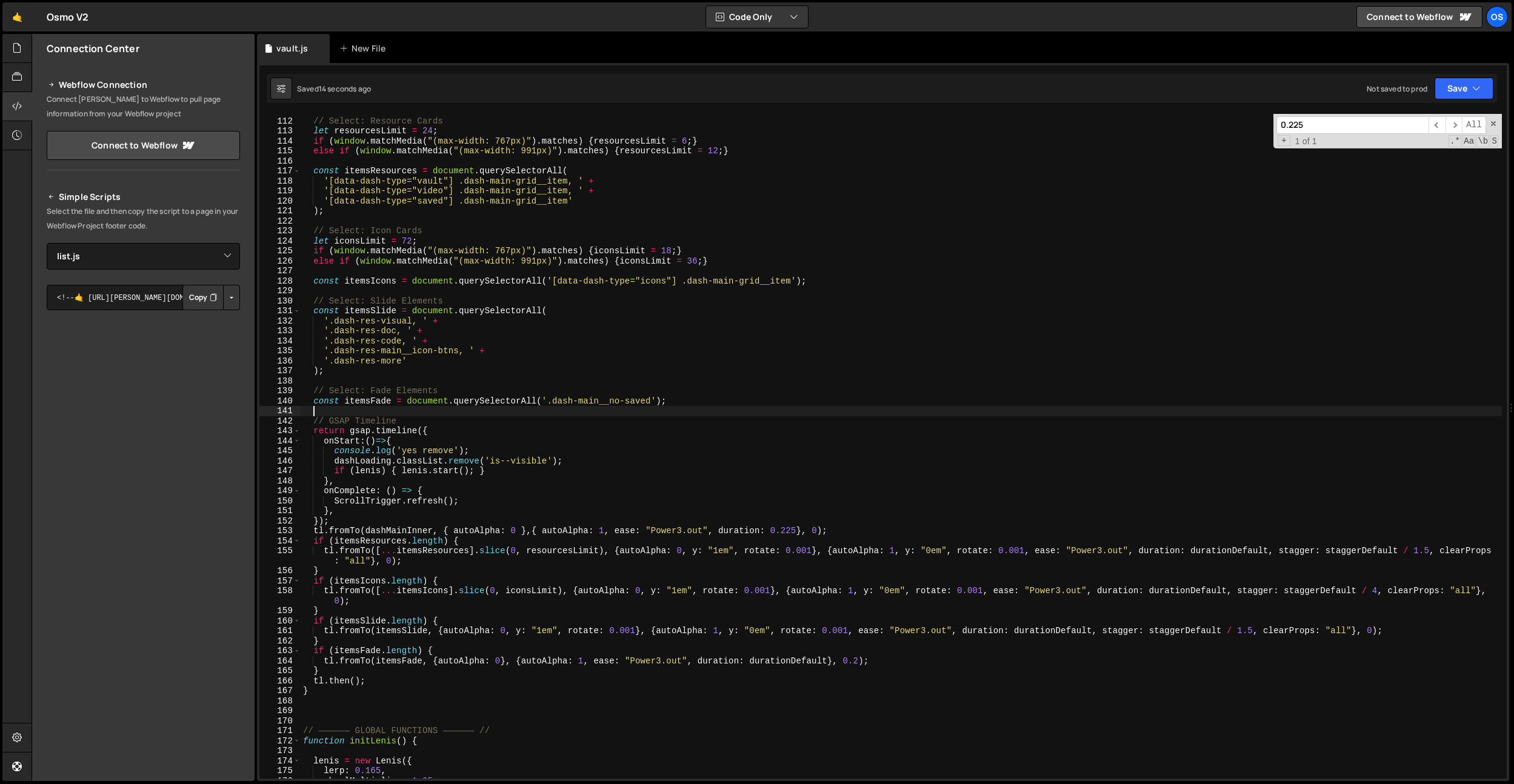
click at [337, 436] on div "// Select: Resource Cards let resourcesLimit = 24 ; if ( window . matchMedia ( …" at bounding box center [901, 448] width 1201 height 685
click at [331, 430] on div "// Select: Resource Cards let resourcesLimit = 24 ; if ( window . matchMedia ( …" at bounding box center [901, 448] width 1201 height 685
click at [666, 263] on div "// Select: Resource Cards let resourcesLimit = 24 ; if ( window . matchMedia ( …" at bounding box center [901, 448] width 1201 height 685
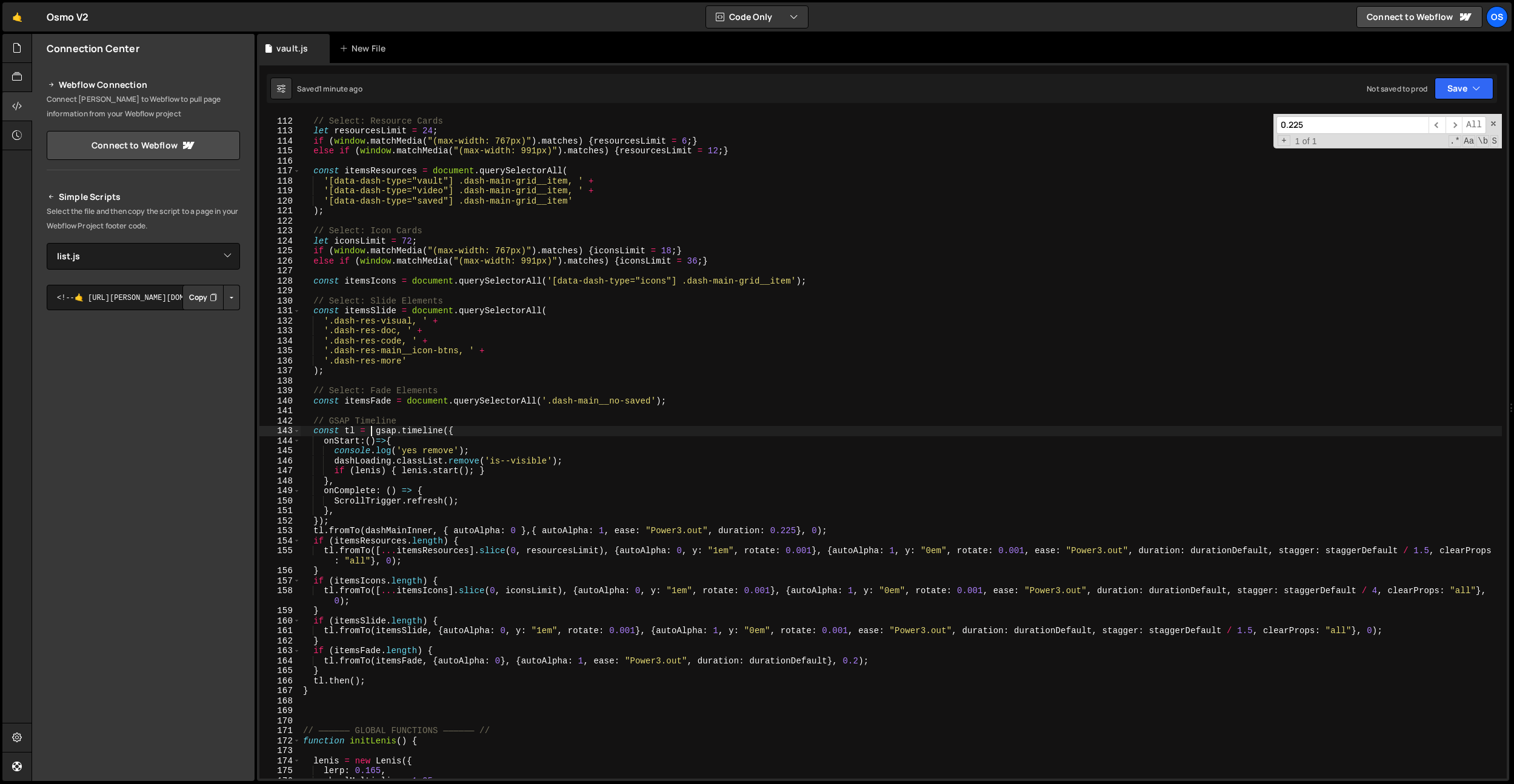
type textarea "else if (window.matchMedia("(max-width: 991px)").matches) {iconsLimit = 36;}"
paste input "loading"
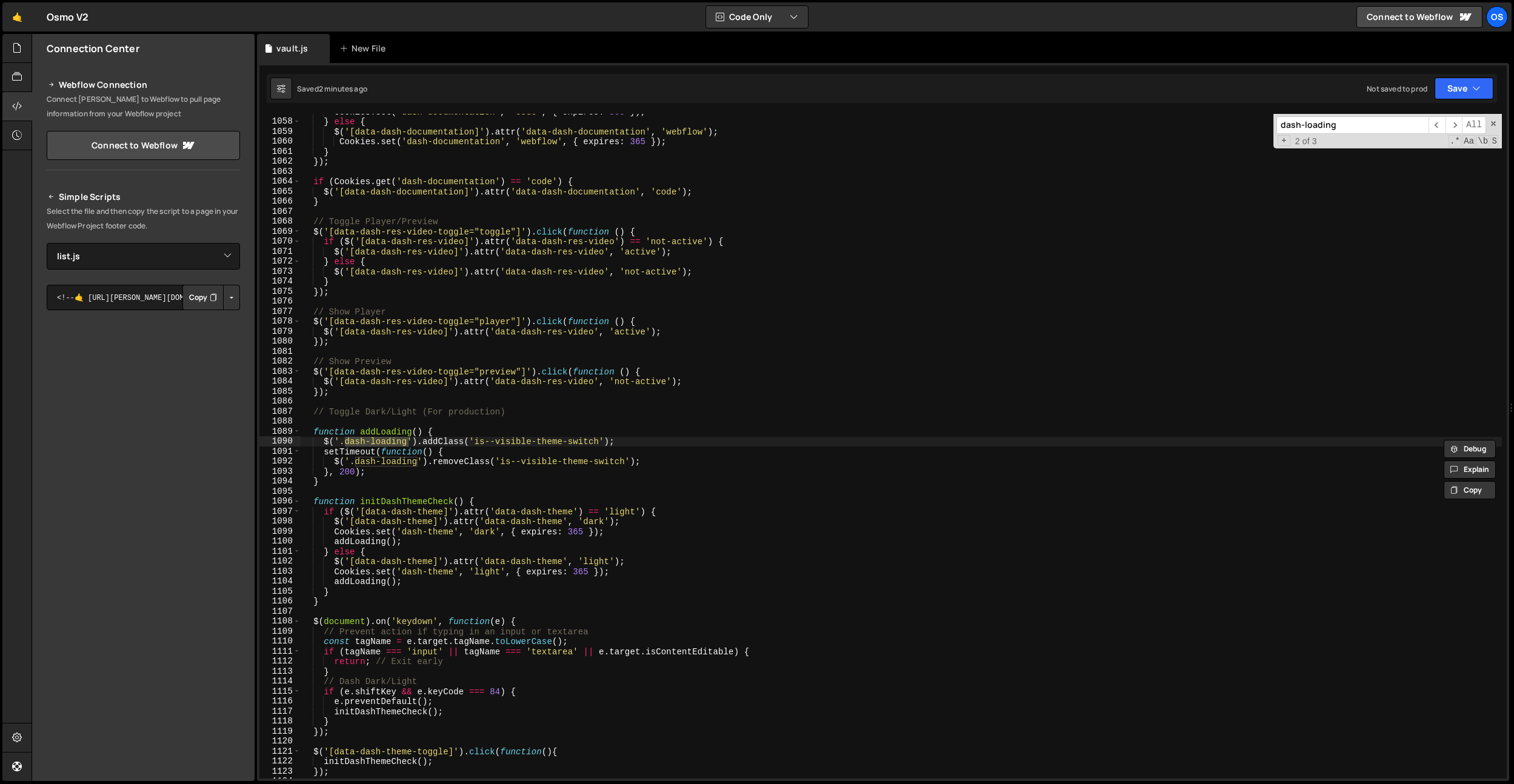
scroll to position [10636, 0]
type input "dash-loading"
click at [1432, 125] on span "​" at bounding box center [1437, 125] width 17 height 18
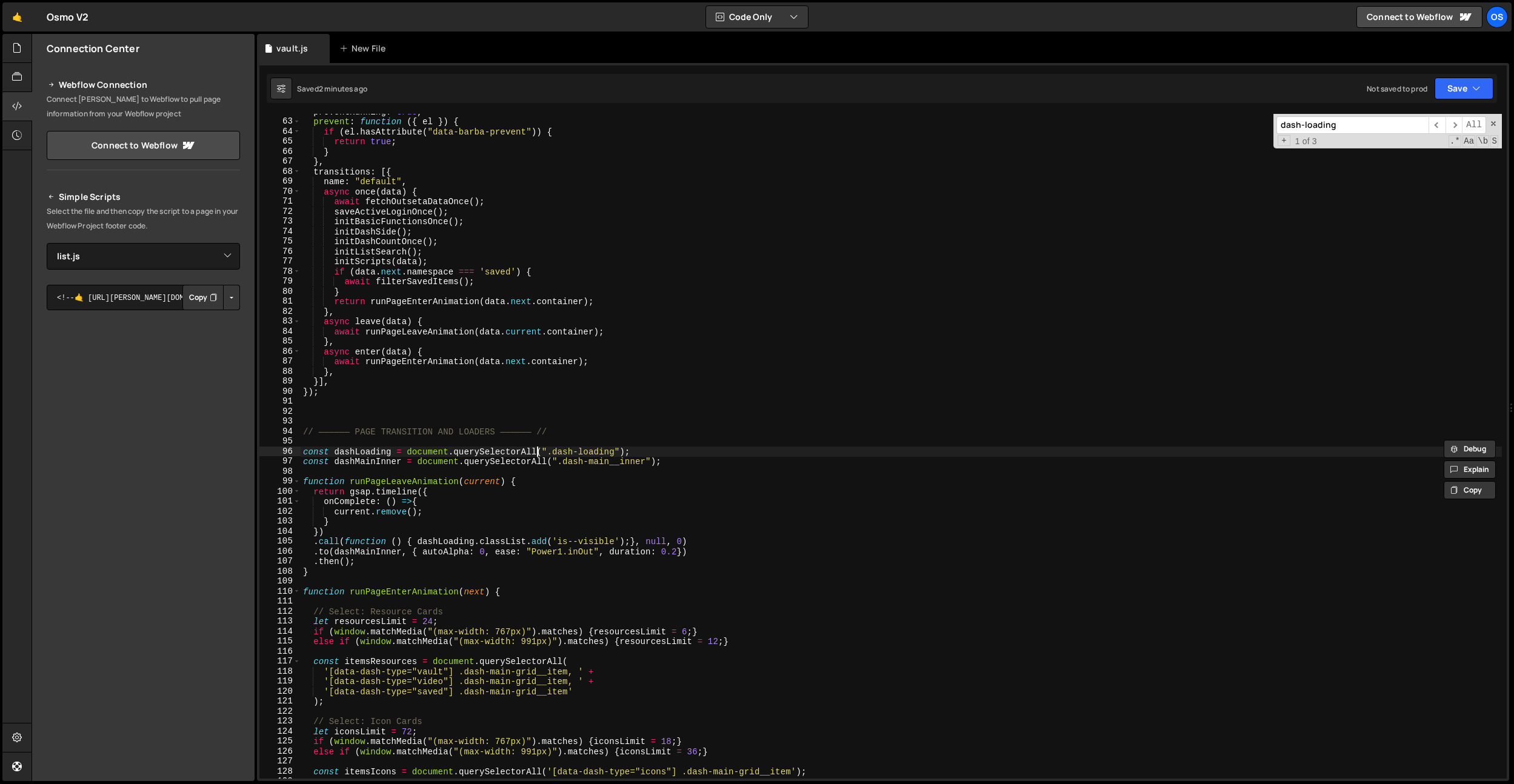
click at [537, 452] on div "preventRunning : true , prevent : function ( { el }) { if ( el . hasAttribute (…" at bounding box center [901, 449] width 1201 height 685
click at [548, 461] on div "preventRunning : true , prevent : function ( { el }) { if ( el . hasAttribute (…" at bounding box center [901, 449] width 1201 height 685
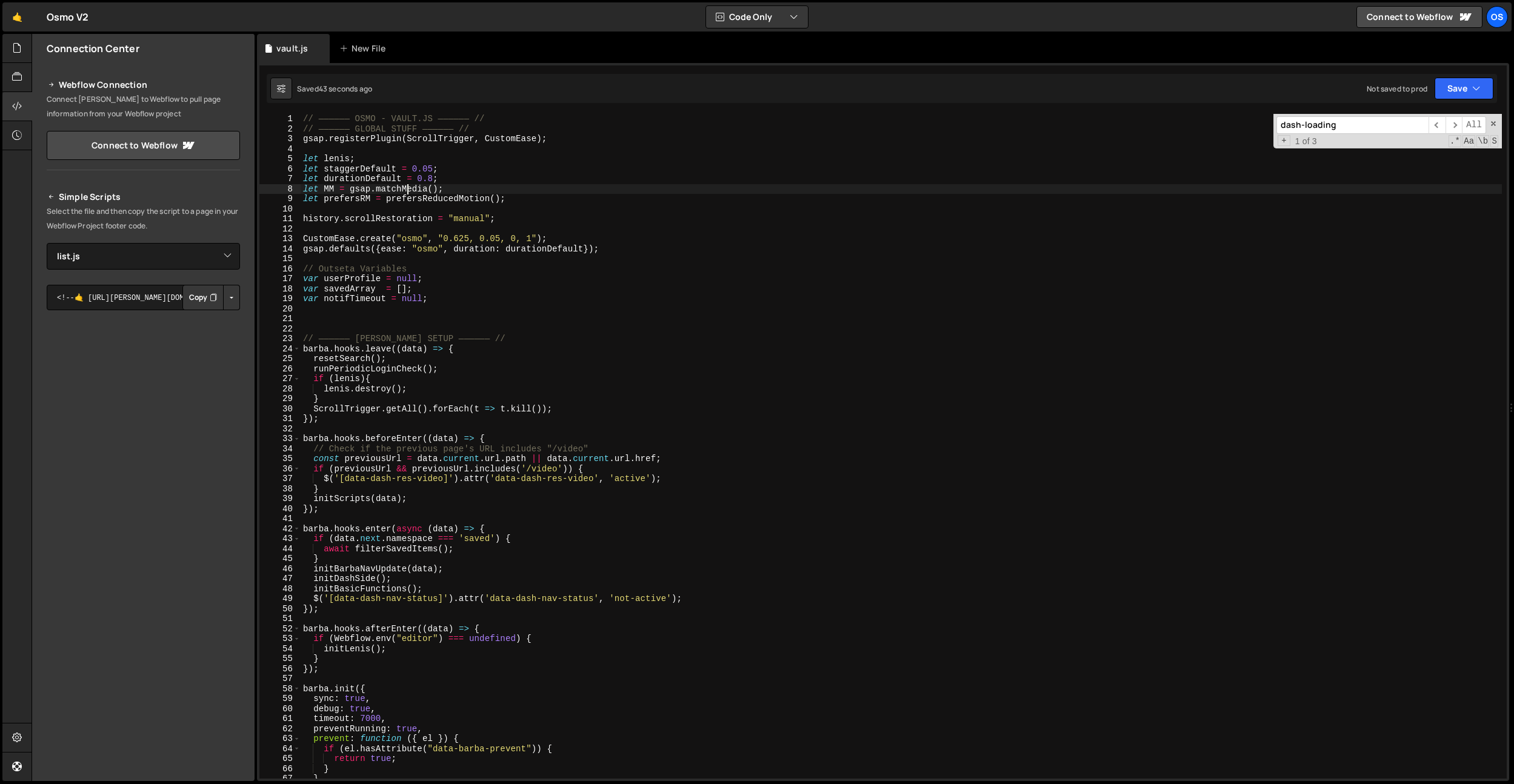
click at [410, 191] on div "// —————— OSMO - VAULT.JS —————— // // —————— GLOBAL STUFF —————— // gsap . reg…" at bounding box center [901, 456] width 1201 height 685
click at [513, 188] on div "// —————— OSMO - VAULT.JS —————— // // —————— GLOBAL STUFF —————— // gsap . reg…" at bounding box center [901, 456] width 1201 height 685
click at [520, 198] on div "// —————— OSMO - VAULT.JS —————— // // —————— GLOBAL STUFF —————— // gsap . reg…" at bounding box center [901, 456] width 1201 height 685
click at [464, 178] on div "// —————— OSMO - VAULT.JS —————— // // —————— GLOBAL STUFF —————— // gsap . reg…" at bounding box center [901, 456] width 1201 height 685
type textarea "let durationDefault = 0.8;"
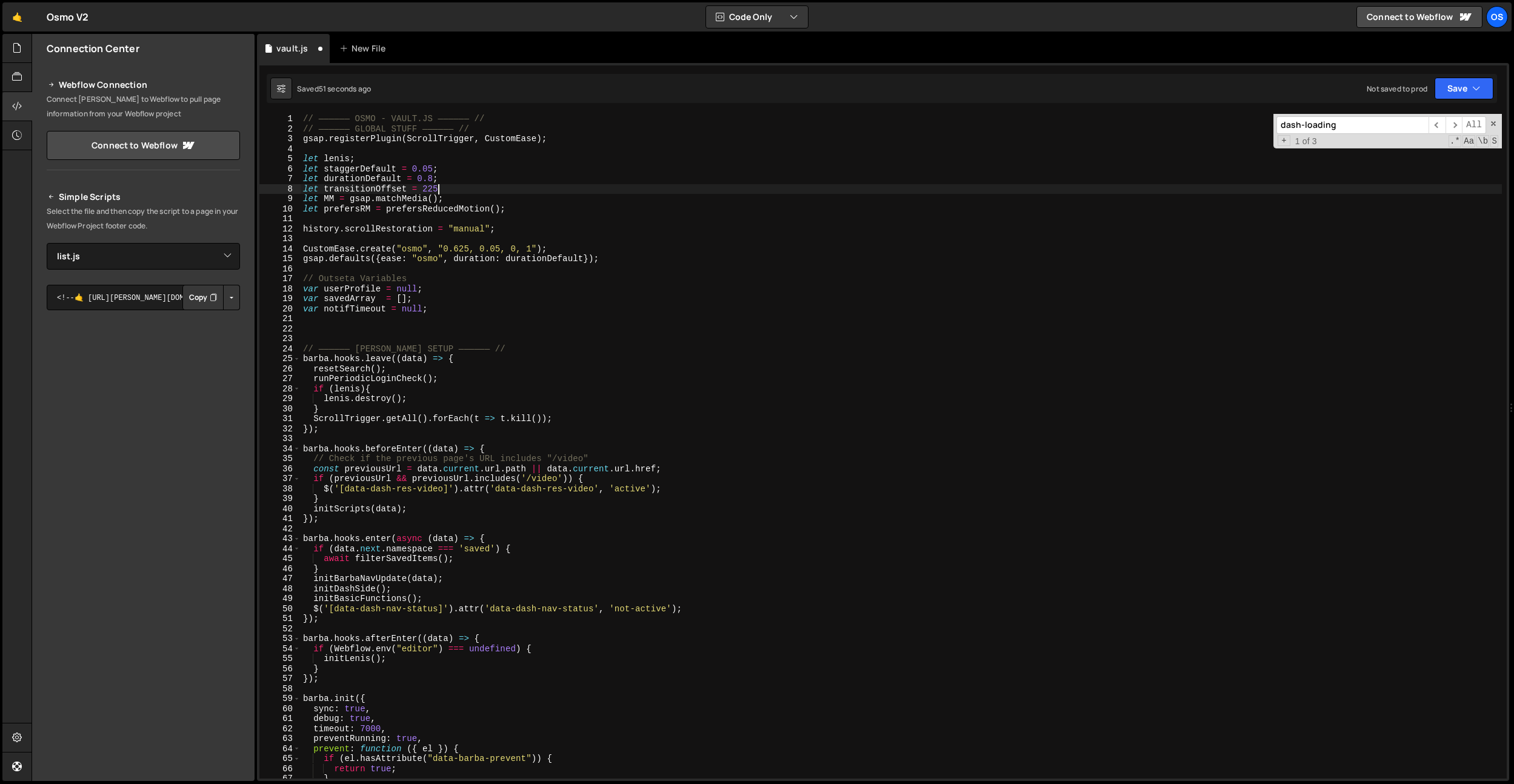
scroll to position [0, 9]
click at [368, 344] on div "// —————— OSMO - VAULT.JS —————— // // —————— GLOBAL STUFF —————— // gsap . reg…" at bounding box center [901, 456] width 1201 height 685
type textarea "// —————— BARBA SETUP —————— //"
click at [371, 336] on div "// —————— OSMO - VAULT.JS —————— // // —————— GLOBAL STUFF —————— // gsap . reg…" at bounding box center [901, 456] width 1201 height 685
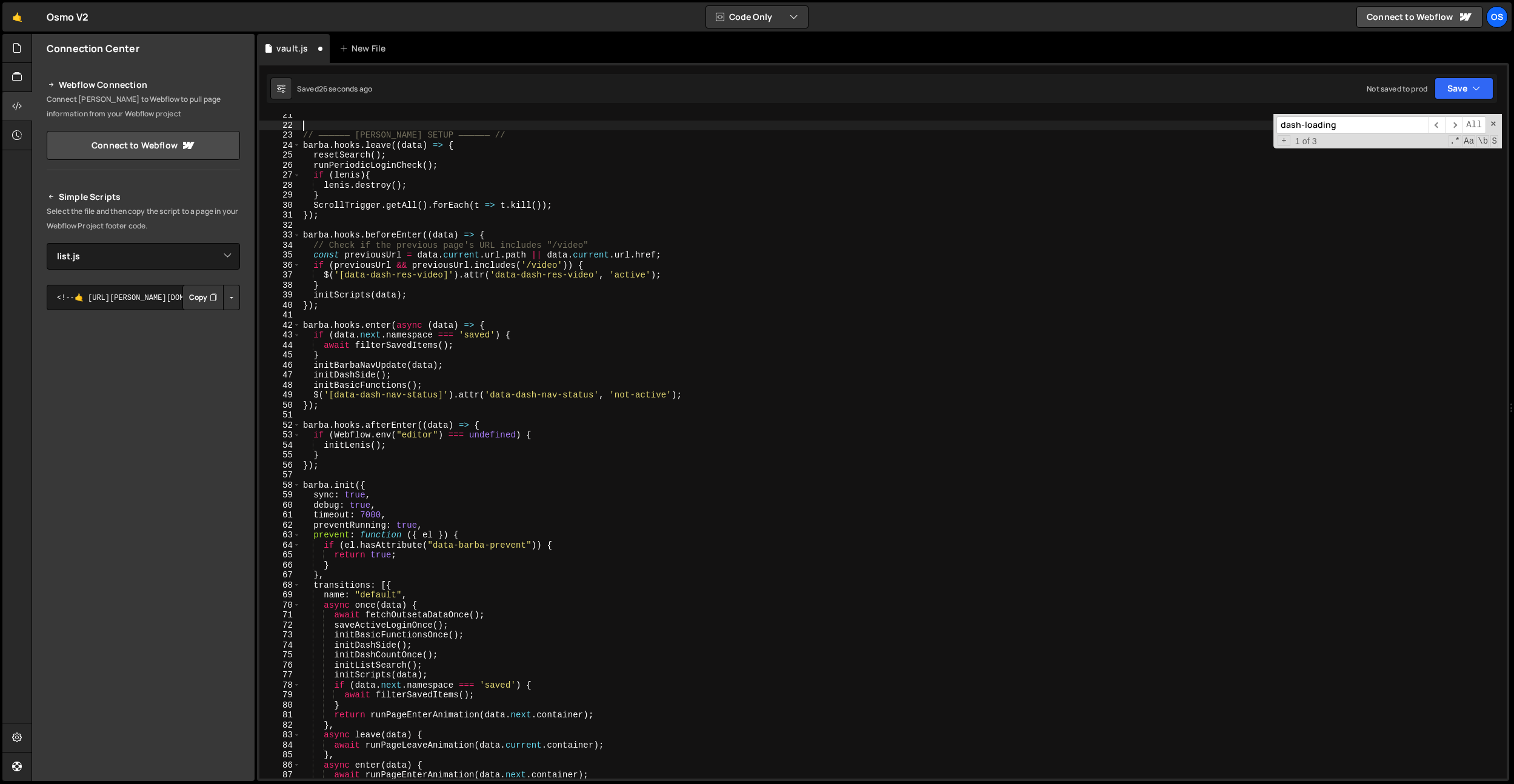
scroll to position [0, 0]
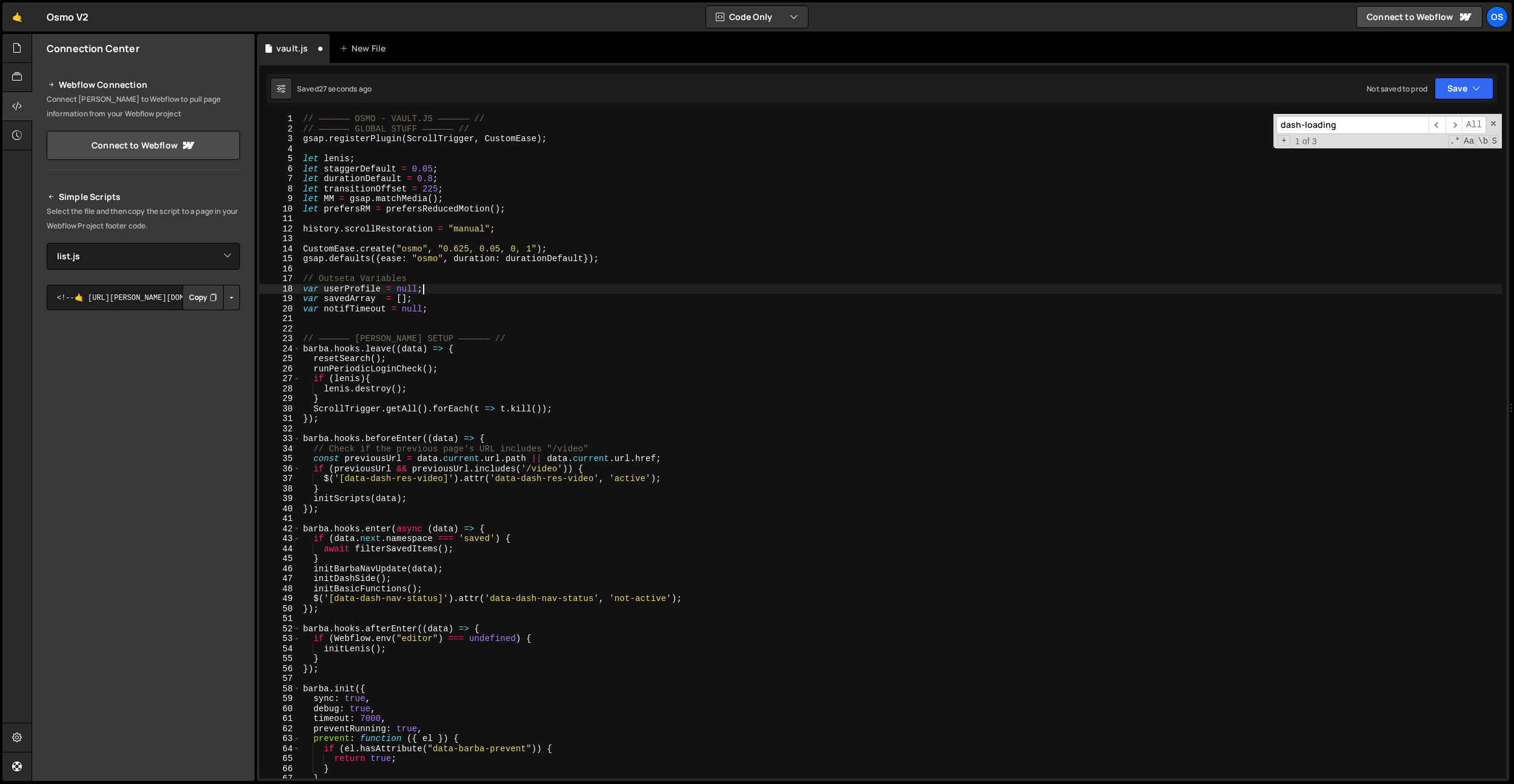
click at [479, 286] on div "// —————— OSMO - VAULT.JS —————— // // —————— GLOBAL STUFF —————— // gsap . reg…" at bounding box center [901, 456] width 1201 height 685
type textarea "var userProfile = null;"
click at [373, 190] on div "// —————— OSMO - VAULT.JS —————— // // —————— GLOBAL STUFF —————— // gsap . reg…" at bounding box center [901, 456] width 1201 height 685
type textarea "let transitionOffset = 225;"
click at [373, 190] on div "// —————— OSMO - VAULT.JS —————— // // —————— GLOBAL STUFF —————— // gsap . reg…" at bounding box center [901, 456] width 1201 height 685
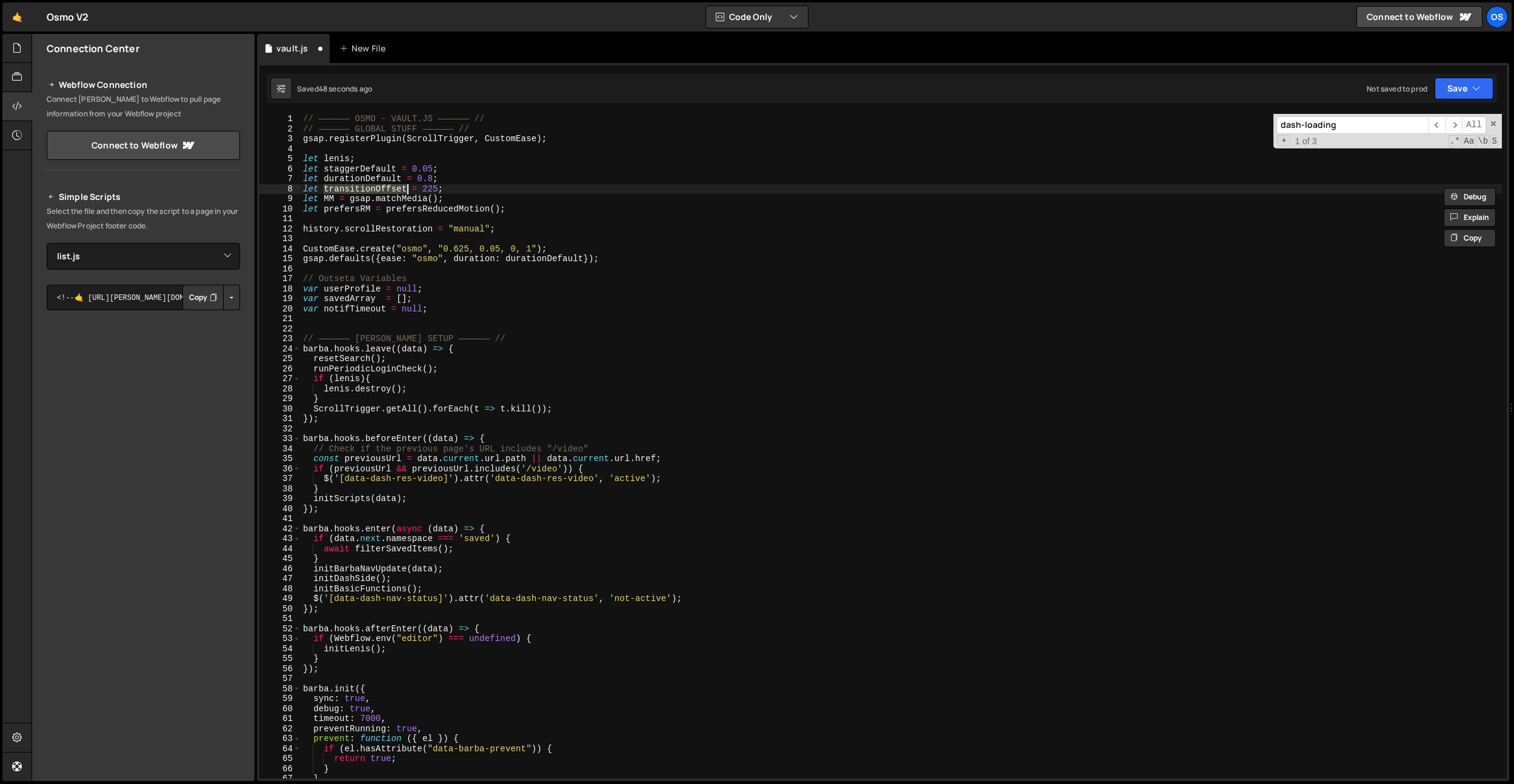
click at [358, 331] on div "// —————— OSMO - VAULT.JS —————— // // —————— GLOBAL STUFF —————— // gsap . reg…" at bounding box center [901, 456] width 1201 height 685
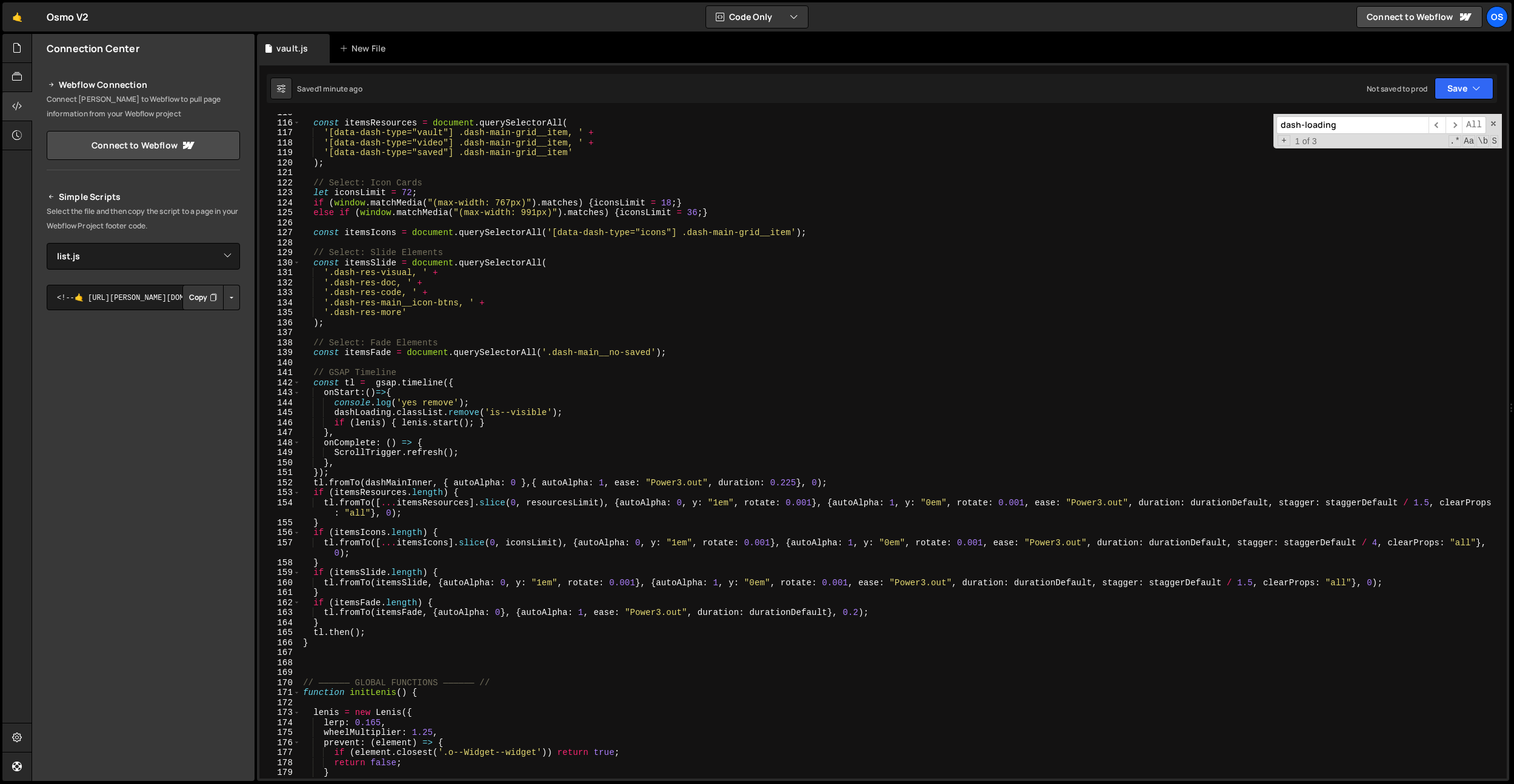
scroll to position [1145, 0]
click at [386, 625] on div "const itemsResources = document . querySelectorAll ( '[data-dash-type="vault"] …" at bounding box center [901, 450] width 1201 height 685
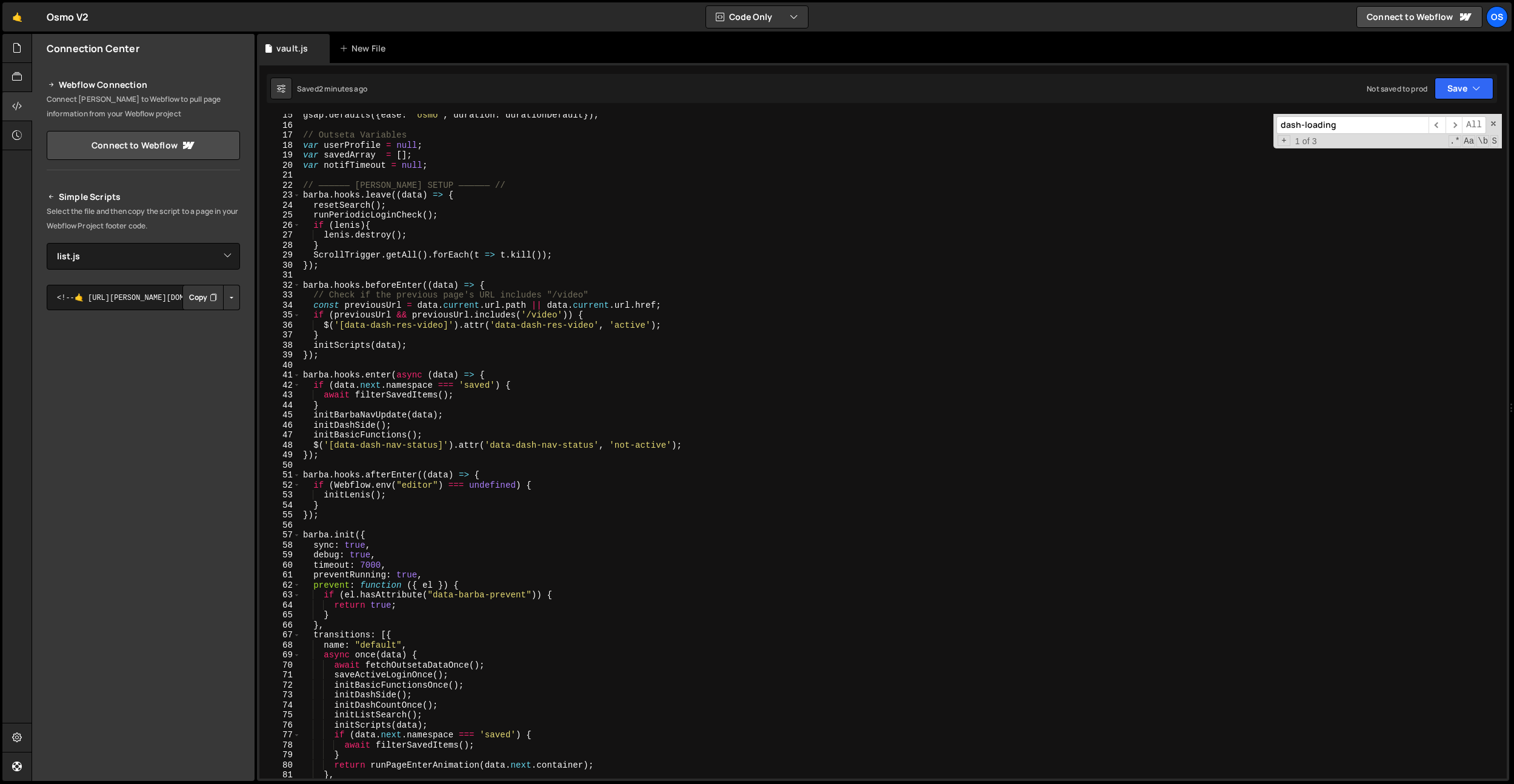
scroll to position [0, 0]
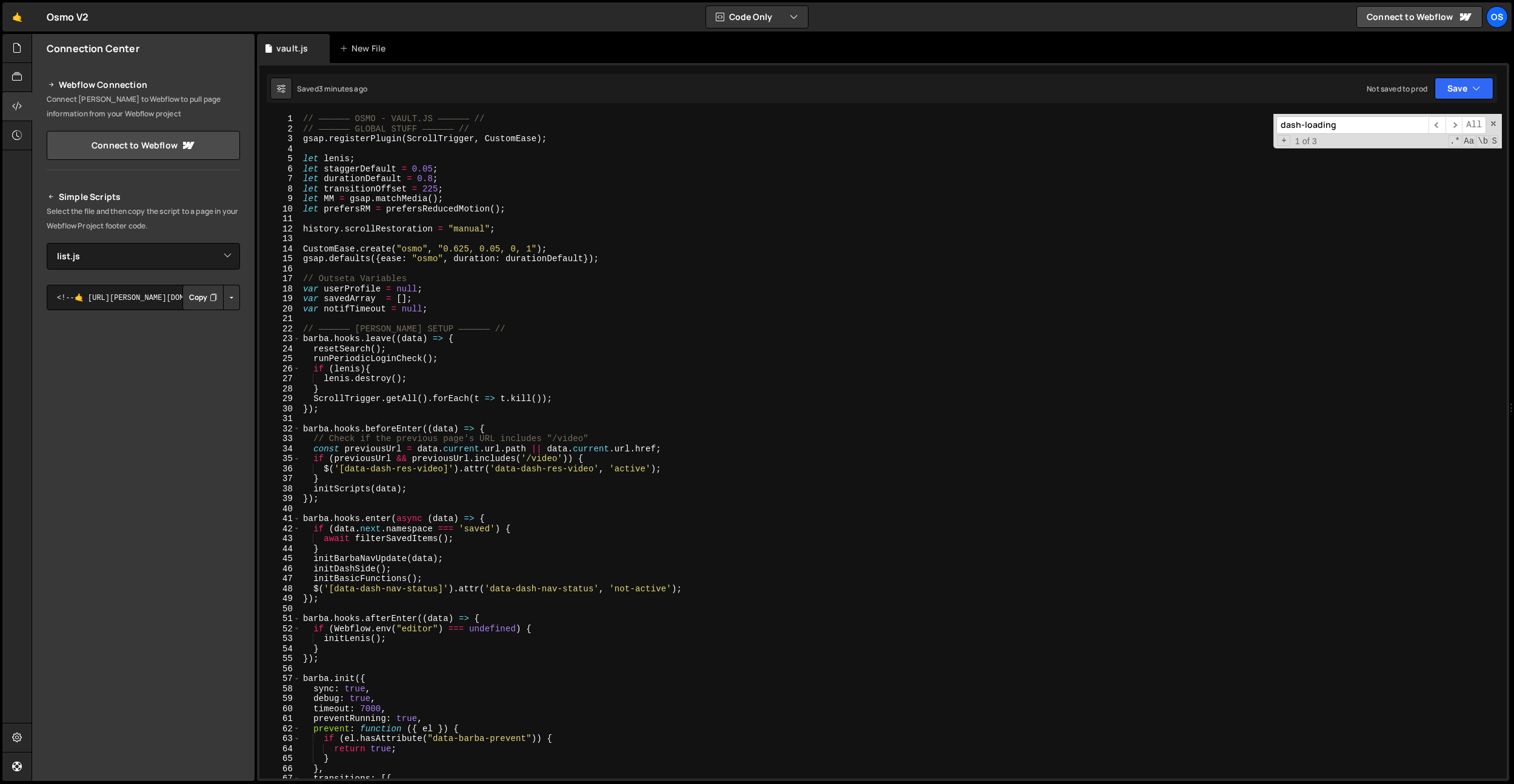
click at [463, 314] on div "// —————— OSMO - VAULT.JS —————— // // —————— GLOBAL STUFF —————— // gsap . reg…" at bounding box center [901, 456] width 1201 height 685
type textarea "var notifTimeout = null;"
click at [388, 149] on div "// —————— OSMO - VAULT.JS —————— // // —————— GLOBAL STUFF —————— // gsap . reg…" at bounding box center [901, 456] width 1201 height 685
click at [453, 138] on div "// —————— OSMO - VAULT.JS —————— // // —————— GLOBAL STUFF —————— // gsap . reg…" at bounding box center [901, 456] width 1201 height 685
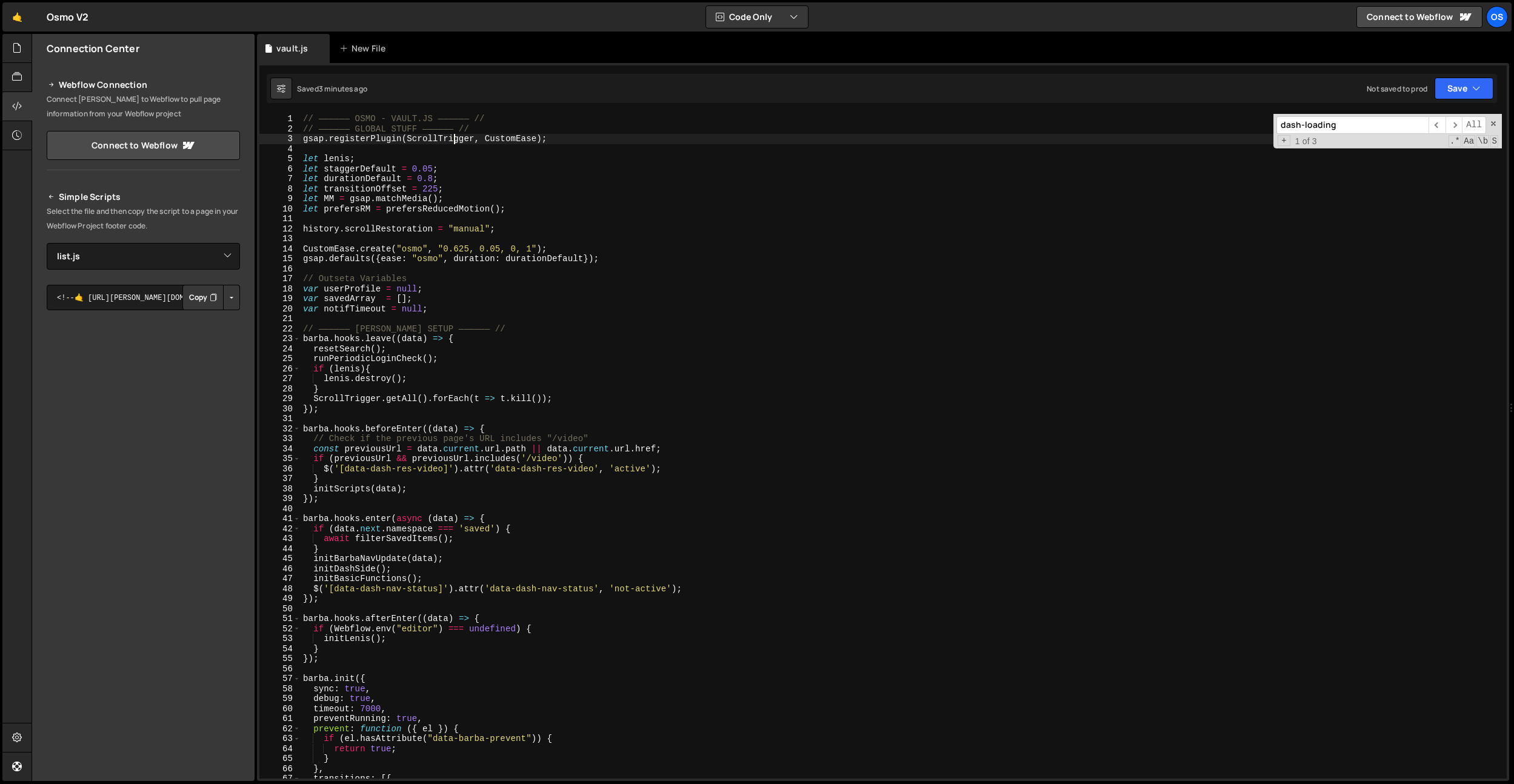
click at [453, 138] on div "// —————— OSMO - VAULT.JS —————— // // —————— GLOBAL STUFF —————— // gsap . reg…" at bounding box center [901, 456] width 1201 height 685
click at [440, 182] on div "// —————— OSMO - VAULT.JS —————— // // —————— GLOBAL STUFF —————— // gsap . reg…" at bounding box center [901, 456] width 1201 height 685
type textarea "let durationDefault = 0.8;"
click at [321, 147] on div "// —————— OSMO - VAULT.JS —————— // // —————— GLOBAL STUFF —————— // gsap . reg…" at bounding box center [901, 456] width 1201 height 685
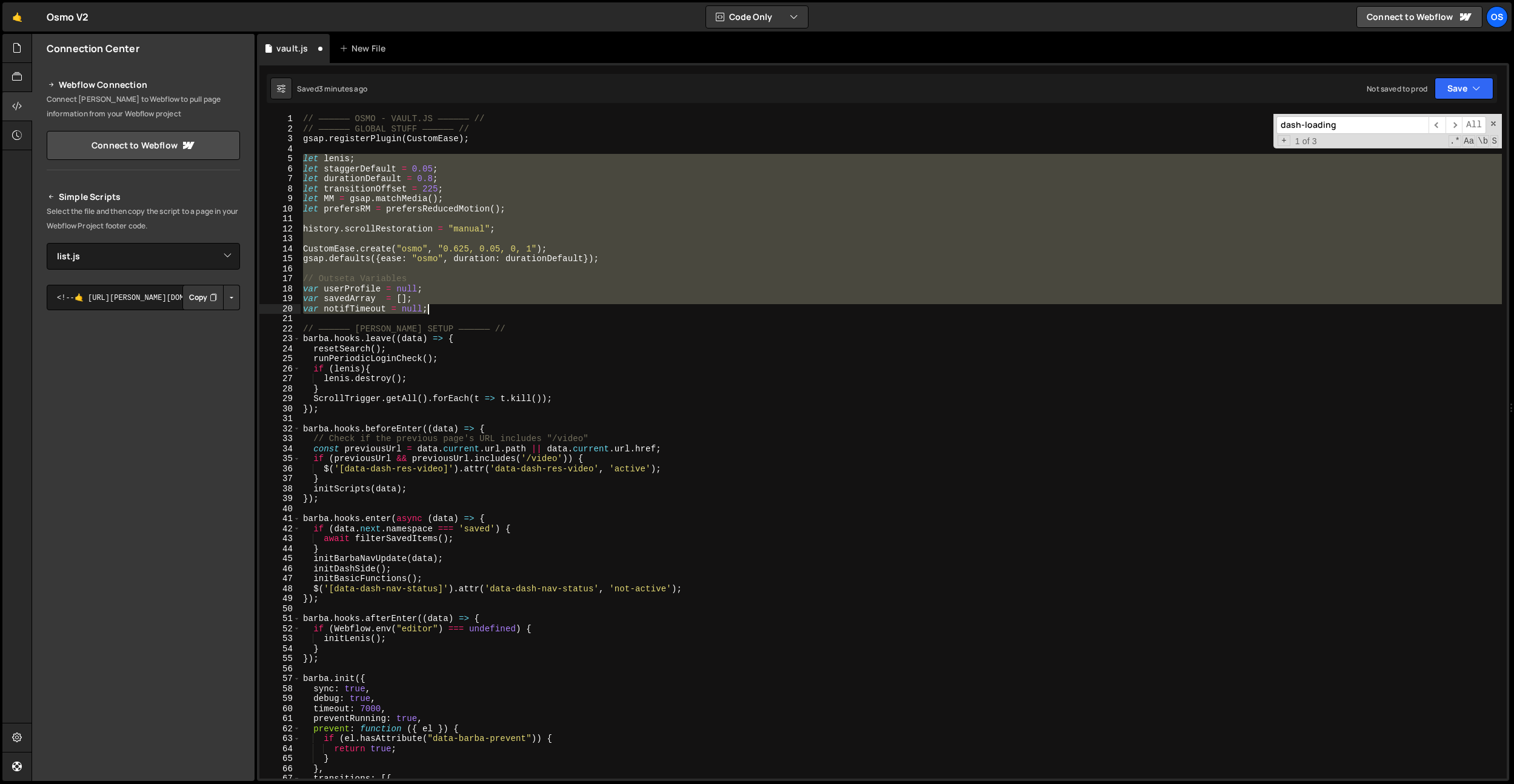
drag, startPoint x: 301, startPoint y: 159, endPoint x: 552, endPoint y: 305, distance: 290.4
click at [552, 305] on div "// —————— OSMO - VAULT.JS —————— // // —————— GLOBAL STUFF —————— // gsap . reg…" at bounding box center [901, 456] width 1201 height 685
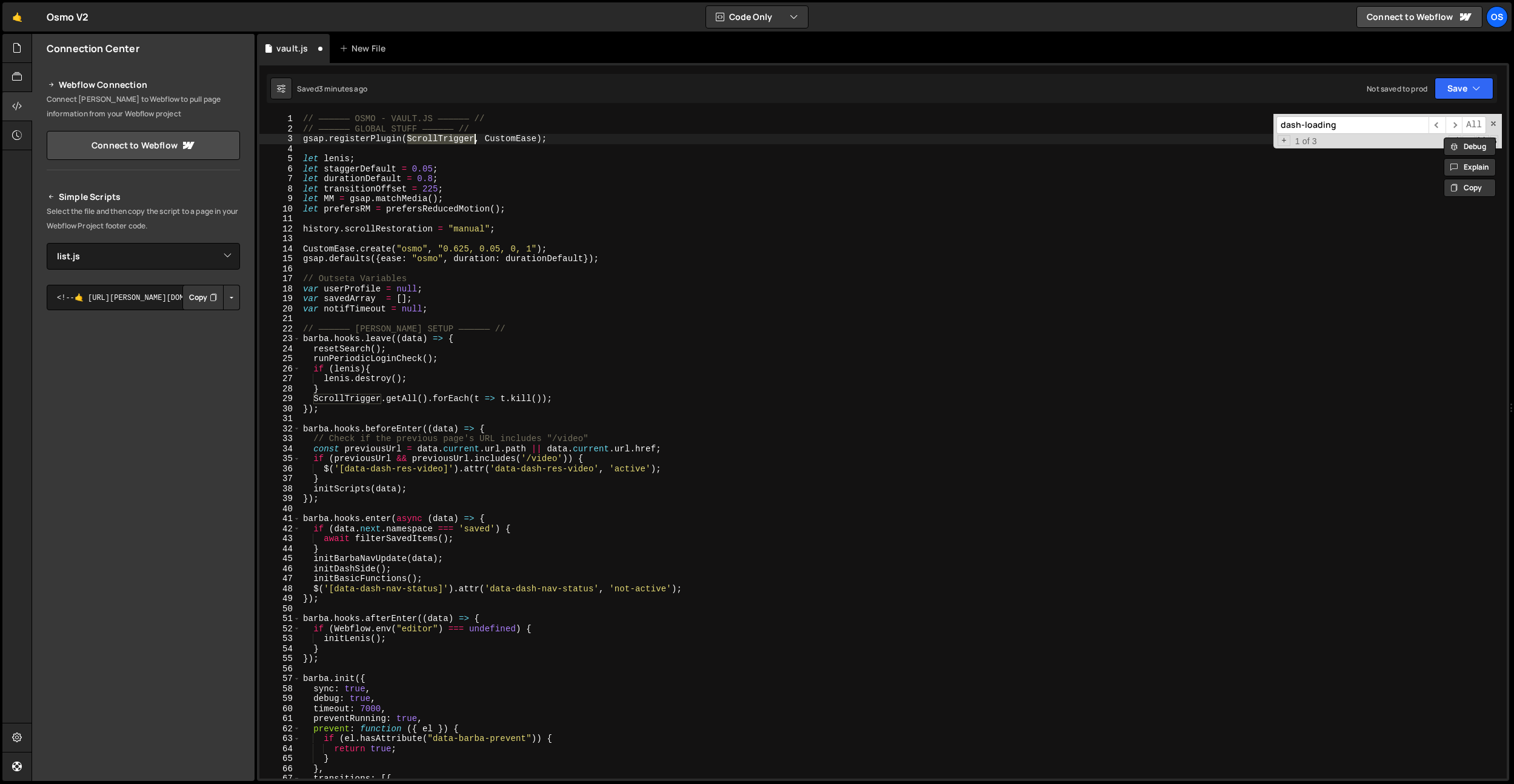
click at [552, 305] on div "// —————— OSMO - VAULT.JS —————— // // —————— GLOBAL STUFF —————— // gsap . reg…" at bounding box center [901, 456] width 1201 height 685
type textarea "var notifTimeout = null;"
click at [14, 80] on icon at bounding box center [17, 76] width 10 height 13
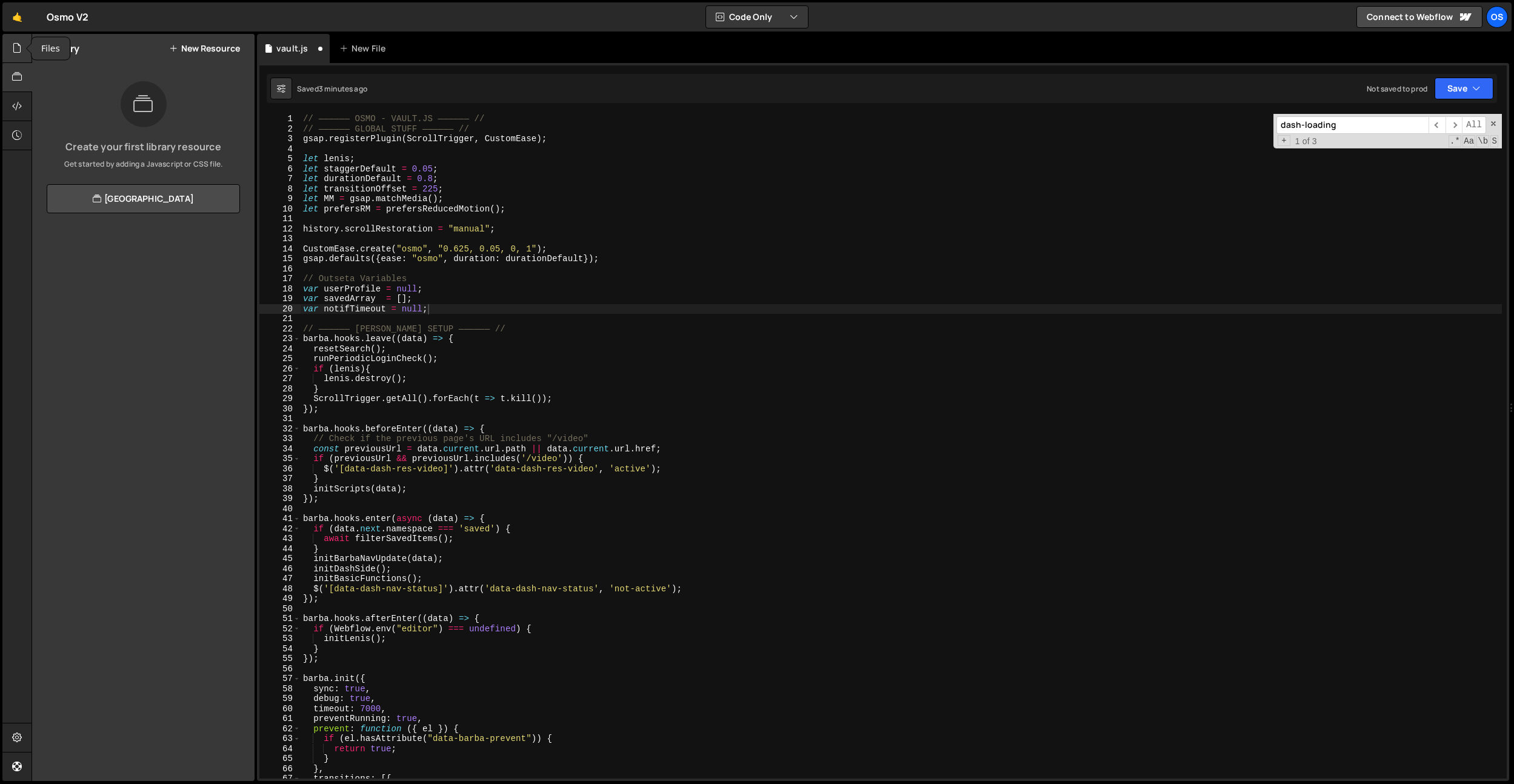
click at [18, 50] on icon at bounding box center [17, 47] width 10 height 13
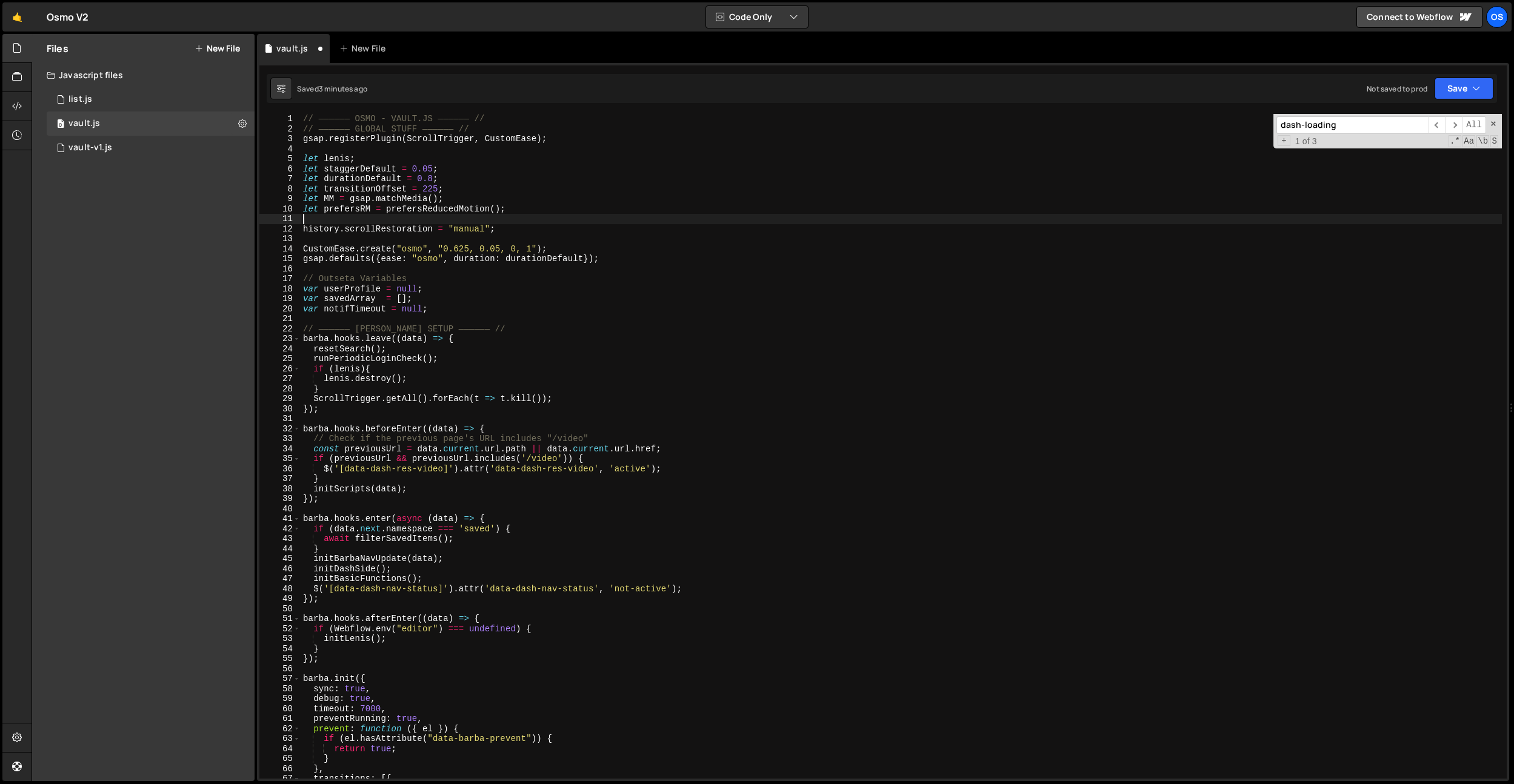
click at [711, 218] on div "// —————— OSMO - VAULT.JS —————— // // —————— GLOBAL STUFF —————— // gsap . reg…" at bounding box center [901, 456] width 1201 height 685
click at [232, 51] on button "New File" at bounding box center [217, 48] width 46 height 10
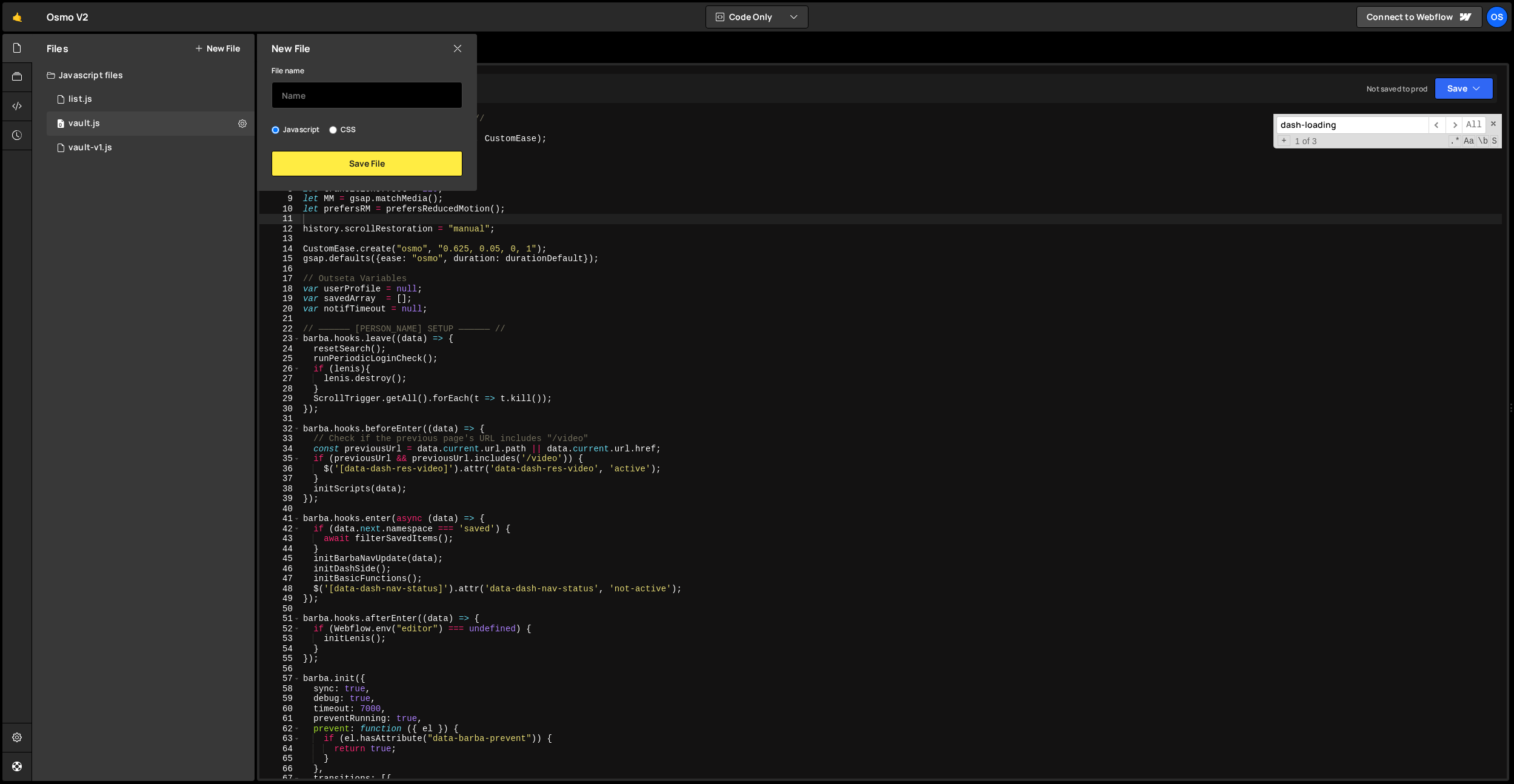
click at [321, 102] on input "text" at bounding box center [367, 95] width 191 height 27
type input "vault-new-setup-trial"
click at [312, 161] on button "Save File" at bounding box center [367, 163] width 191 height 25
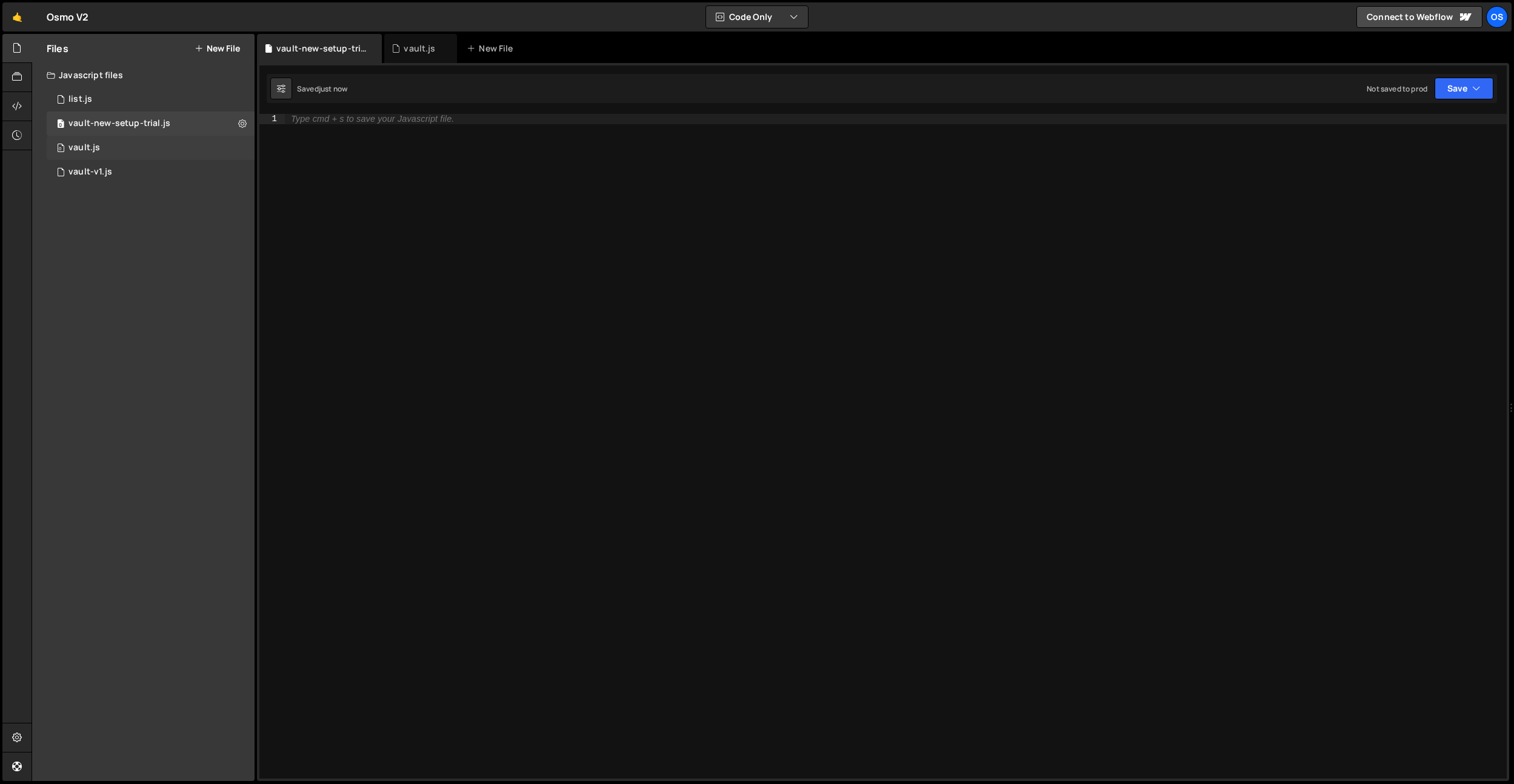
click at [135, 145] on div "0 vault.js 0" at bounding box center [151, 147] width 208 height 24
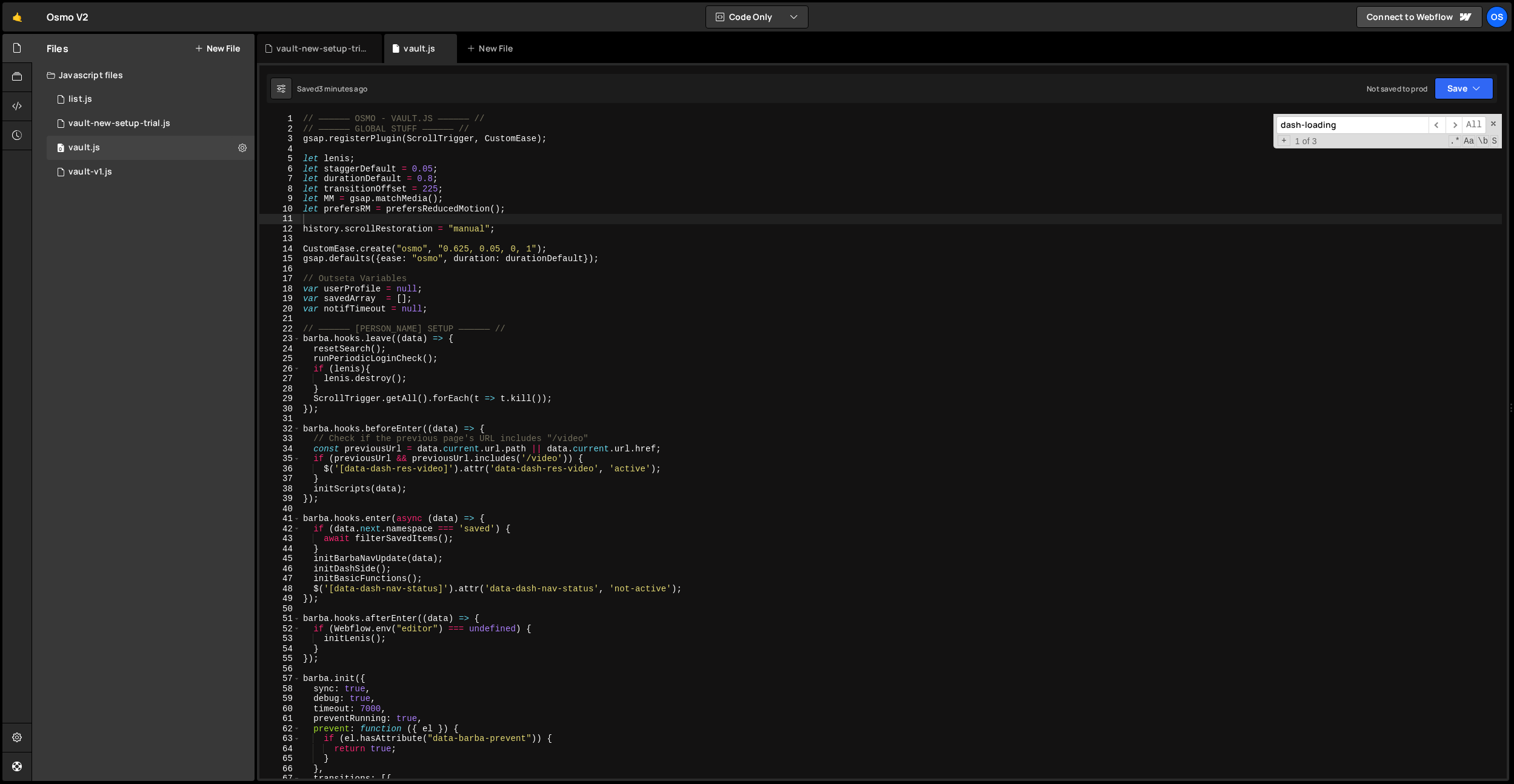
click at [392, 166] on div "// —————— OSMO - VAULT.JS —————— // // —————— GLOBAL STUFF —————— // gsap . reg…" at bounding box center [901, 456] width 1201 height 685
type textarea "}"
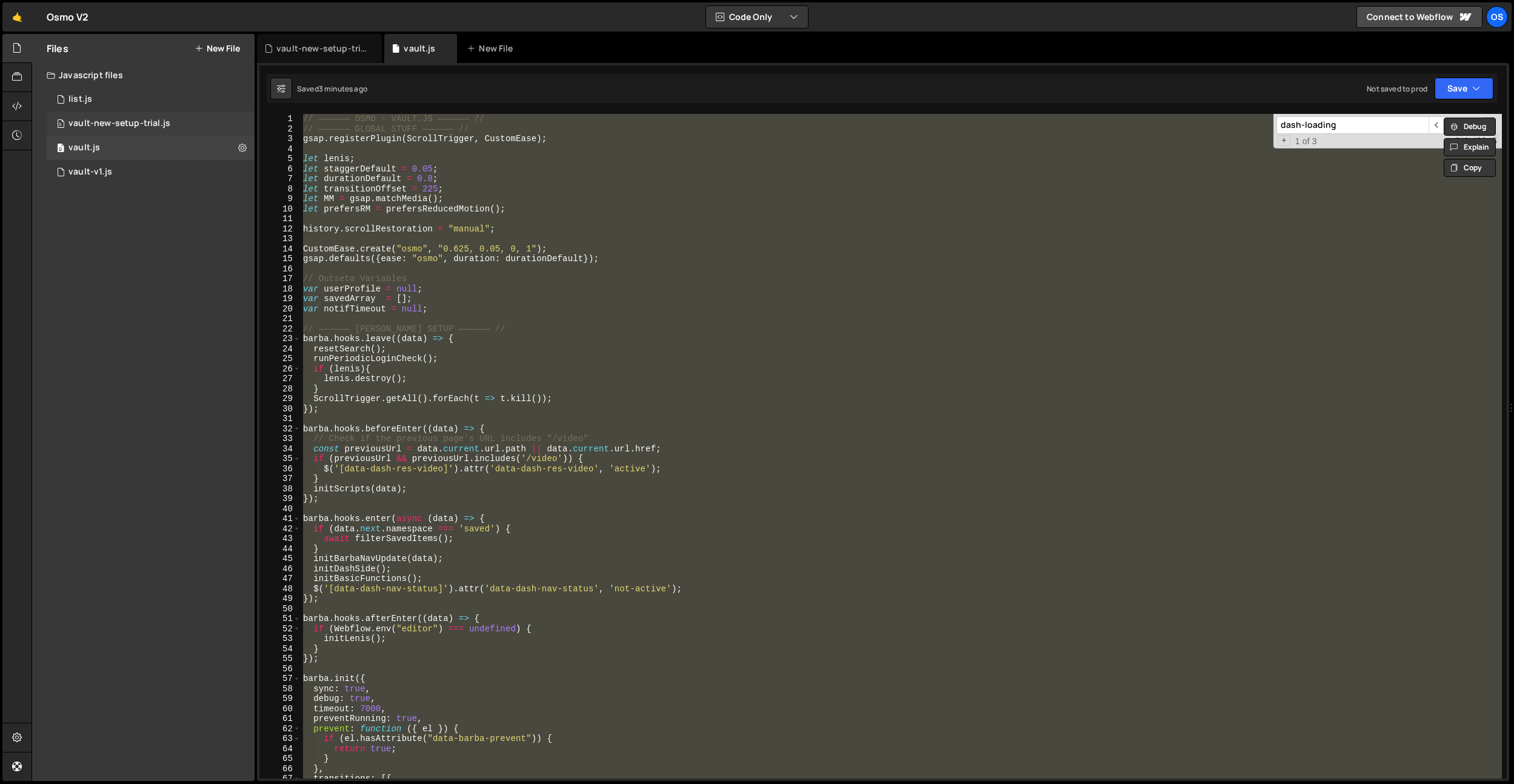
click at [127, 119] on div "vault-new-setup-trial.js" at bounding box center [119, 124] width 102 height 11
click at [0, 0] on div "Type cmd + s to save your Javascript file." at bounding box center [0, 0] width 0 height 0
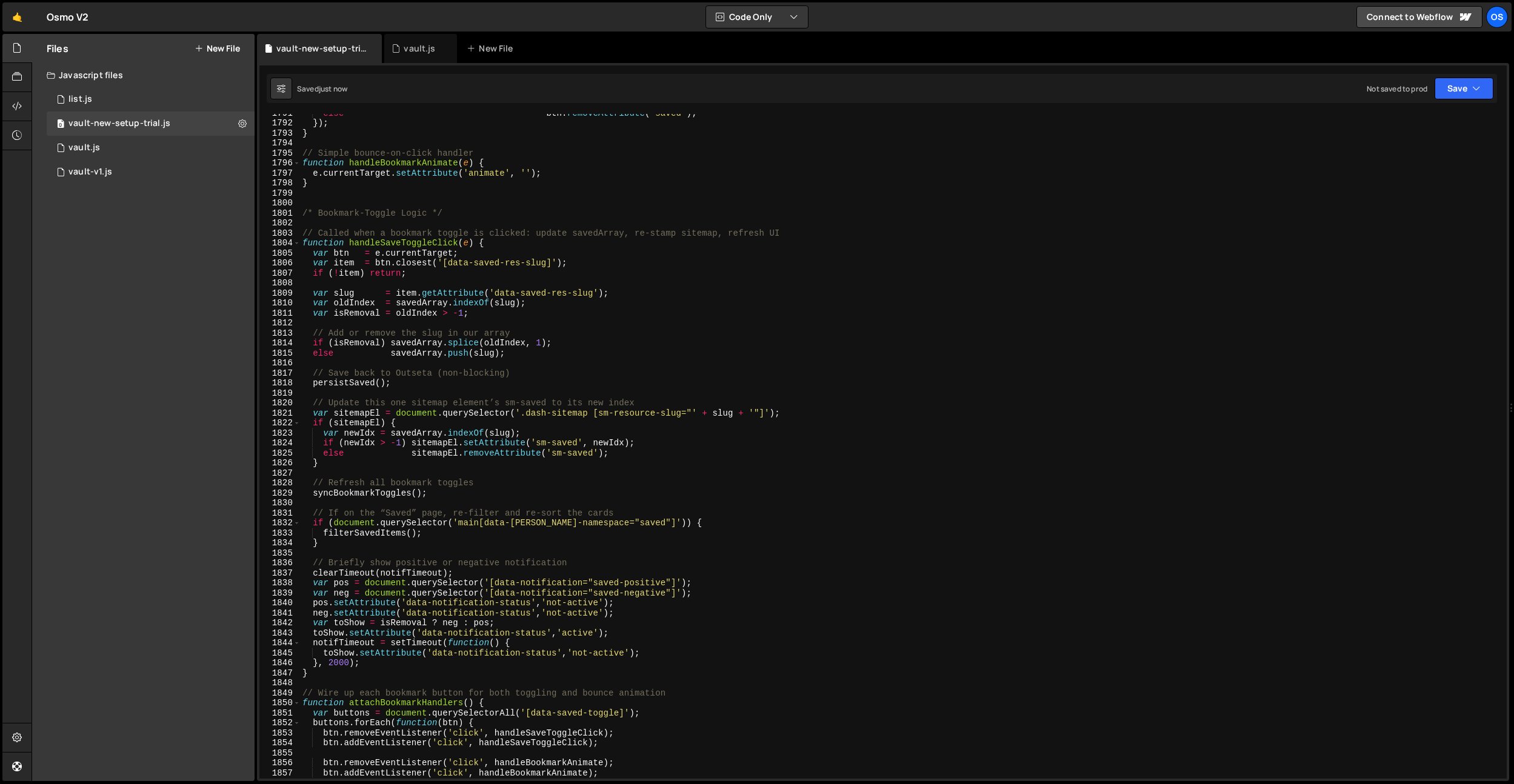
scroll to position [17665, 0]
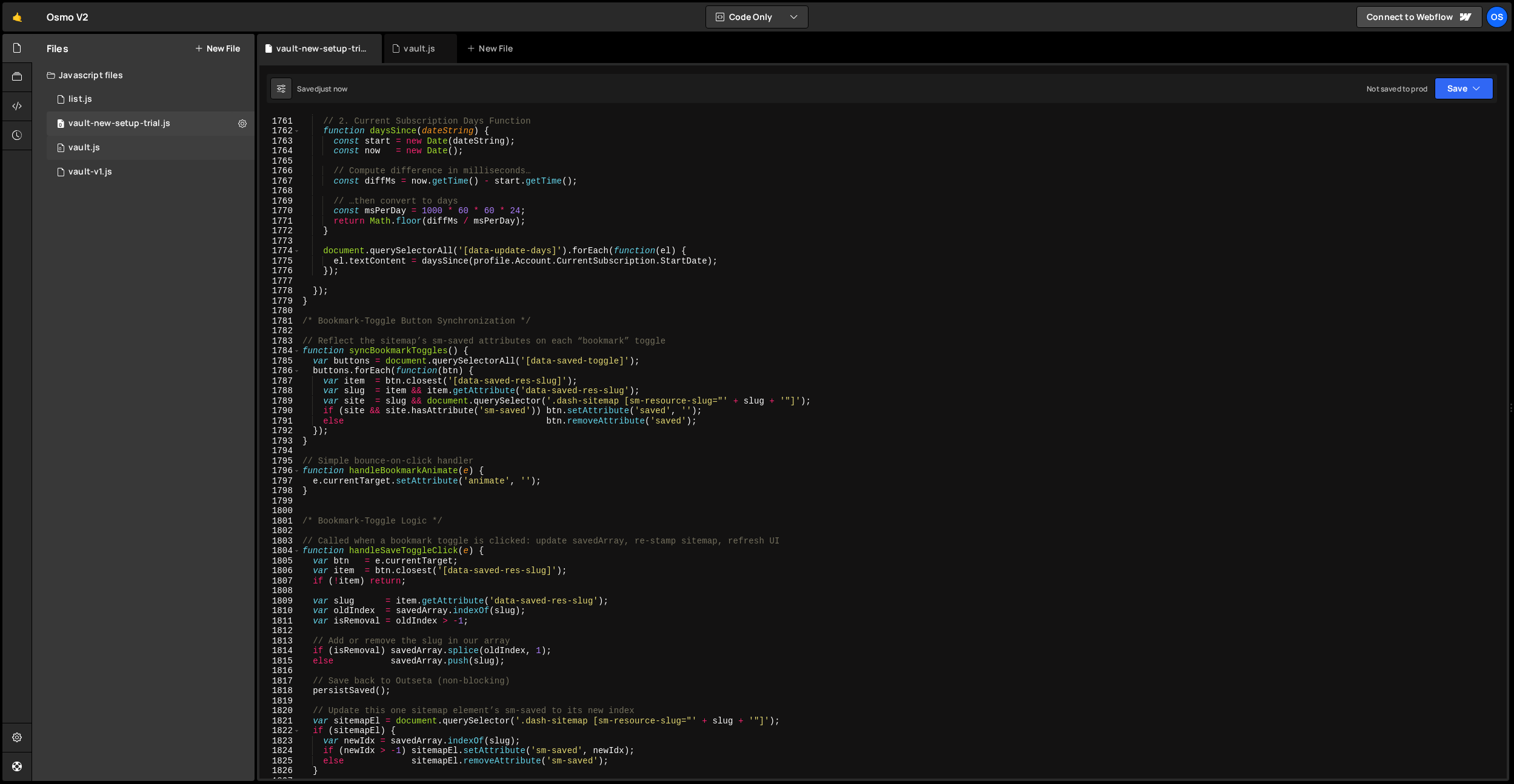
click at [106, 147] on div "0 vault.js 0" at bounding box center [151, 147] width 208 height 24
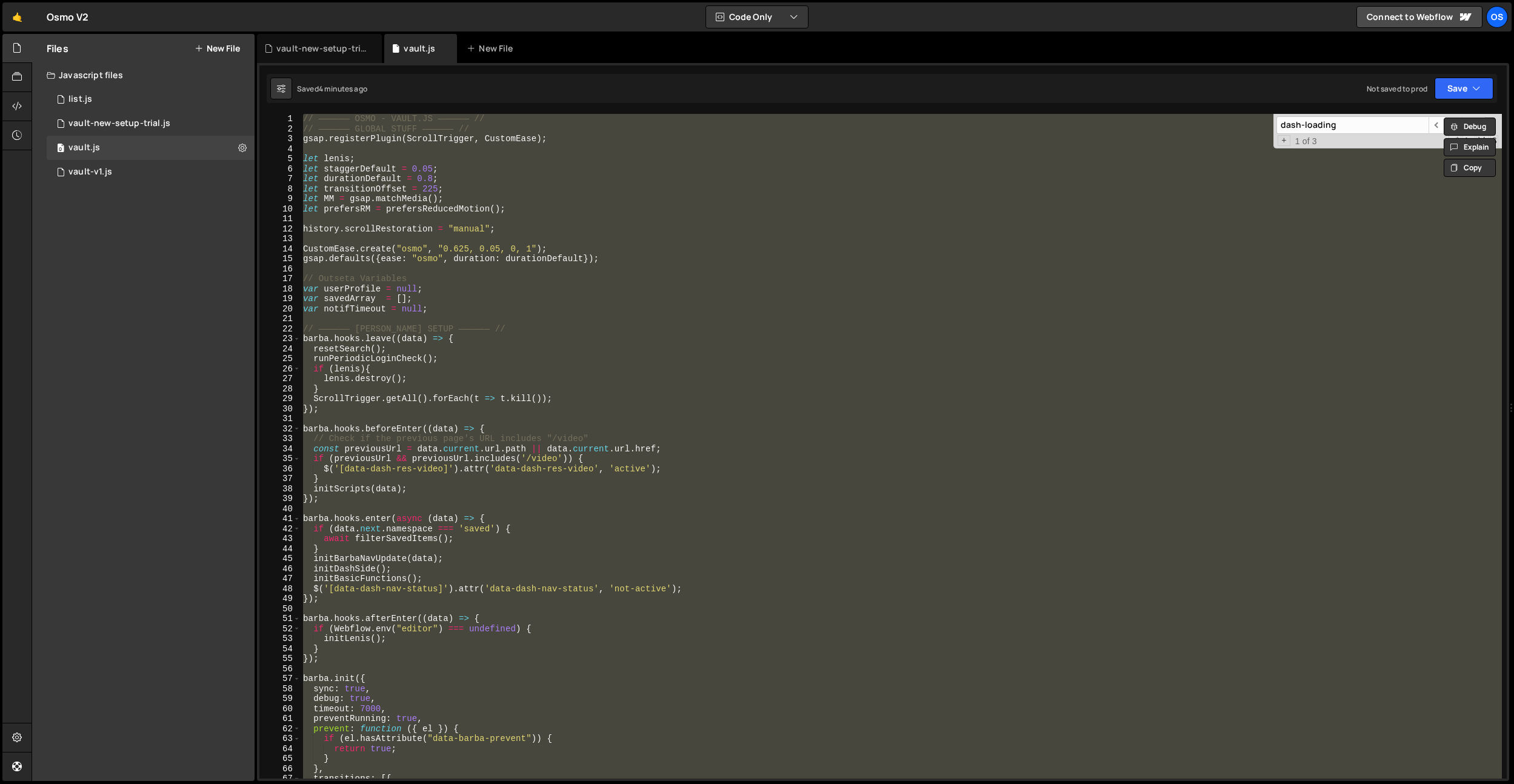
click at [588, 254] on div "// —————— OSMO - VAULT.JS —————— // // —————— GLOBAL STUFF —————— // gsap . reg…" at bounding box center [901, 446] width 1201 height 665
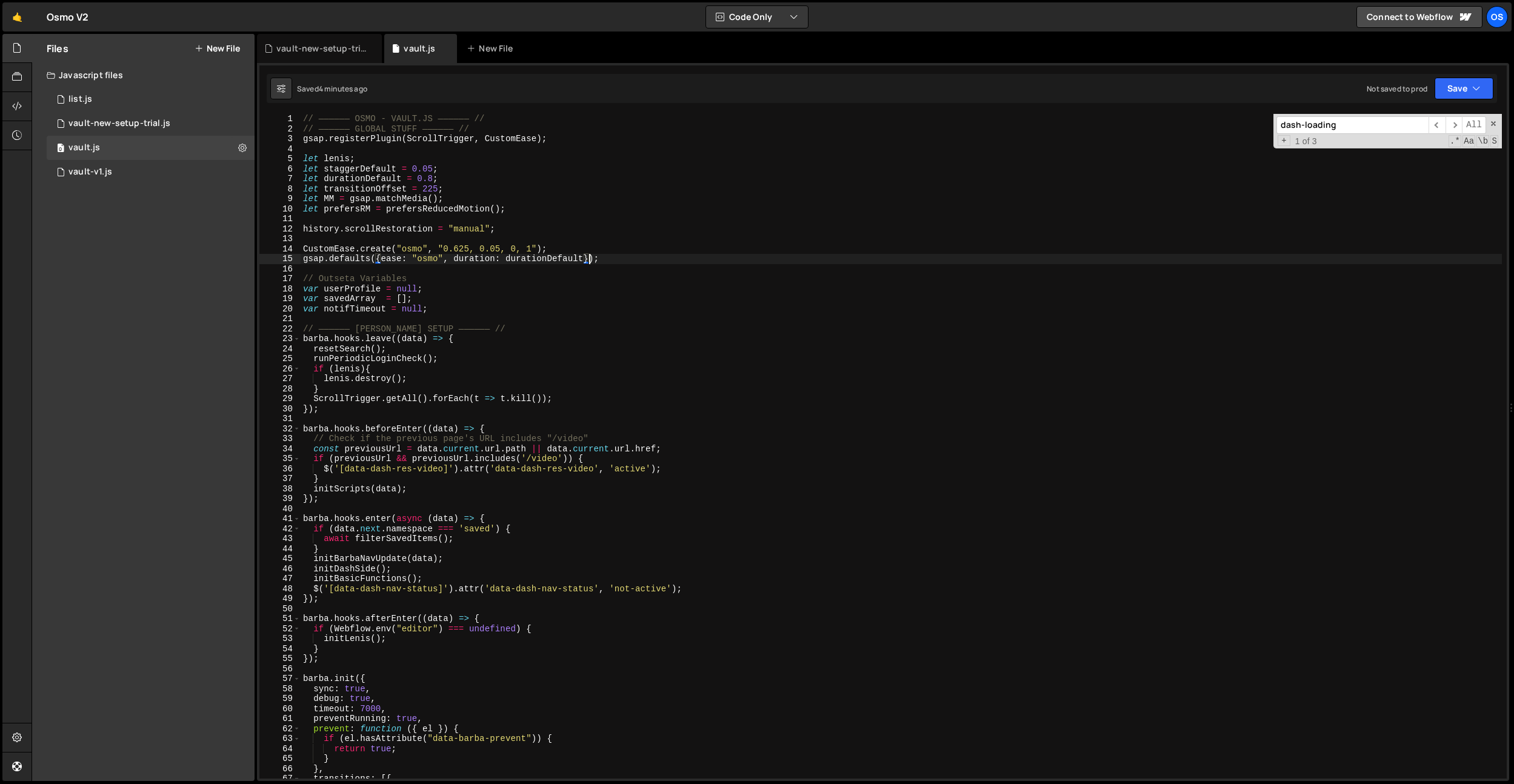
type textarea "}"
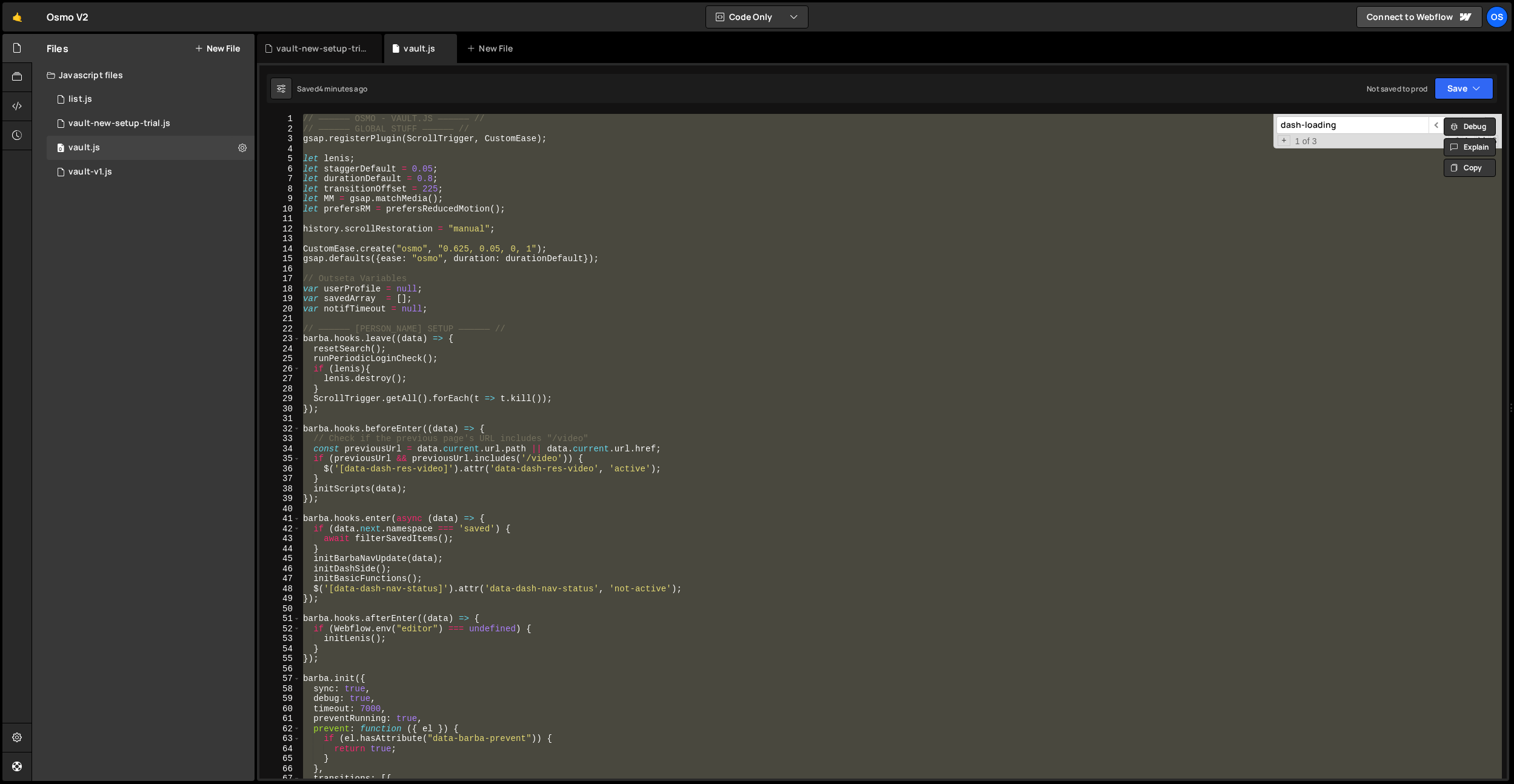
paste textarea
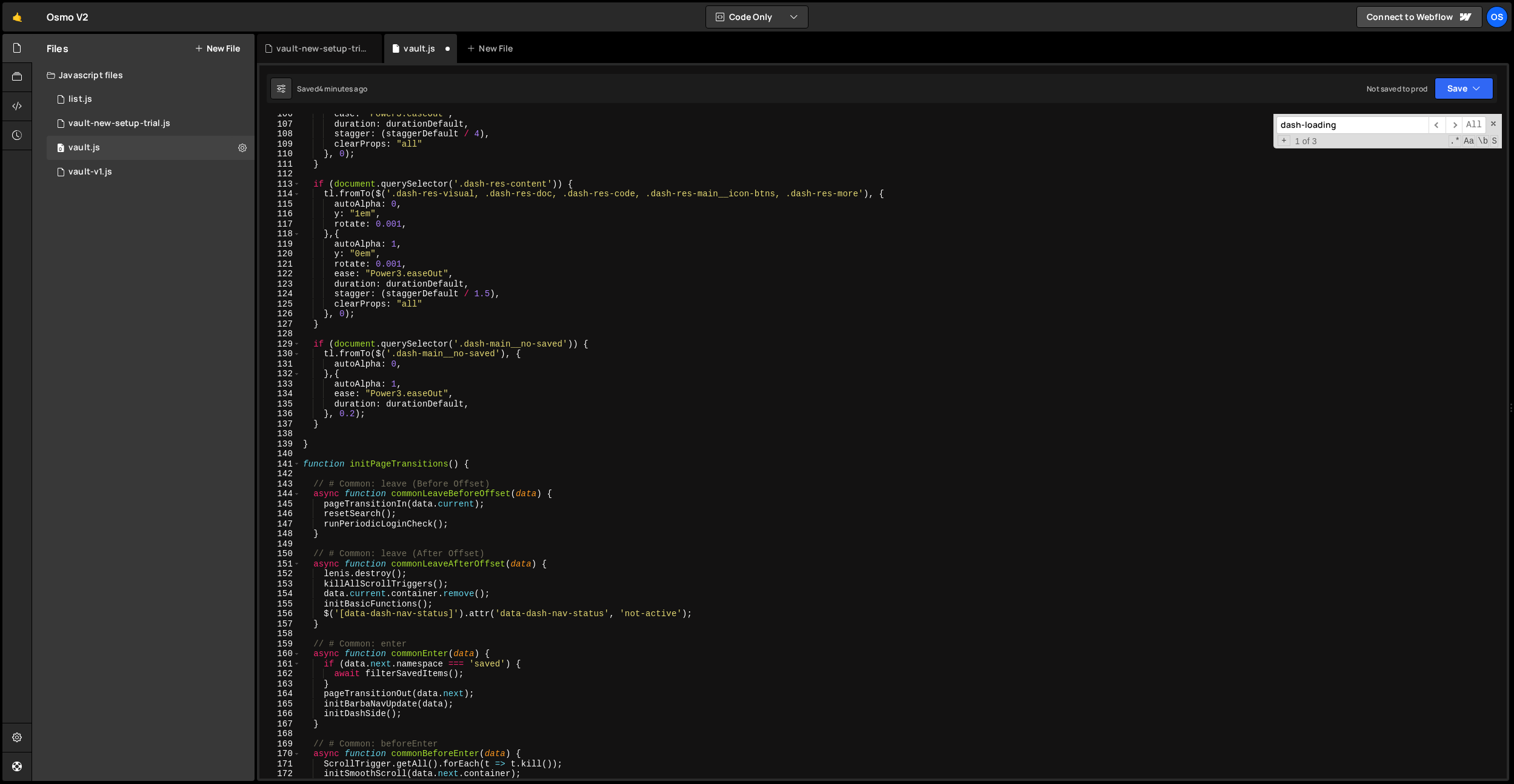
scroll to position [0, 0]
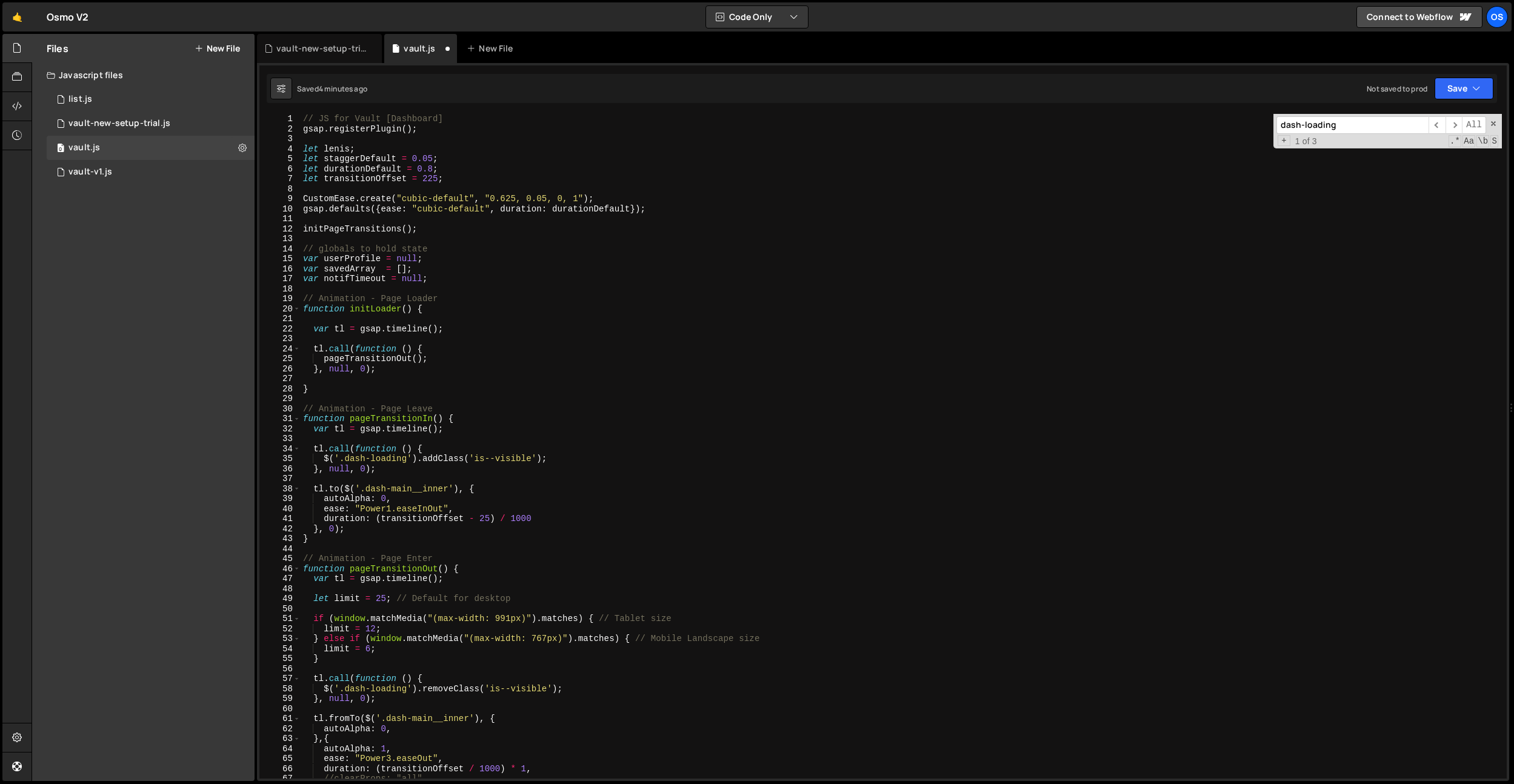
click at [751, 183] on div "// JS for Vault [Dashboard] gsap . registerPlugin ( ) ; let lenis ; let stagger…" at bounding box center [901, 456] width 1201 height 685
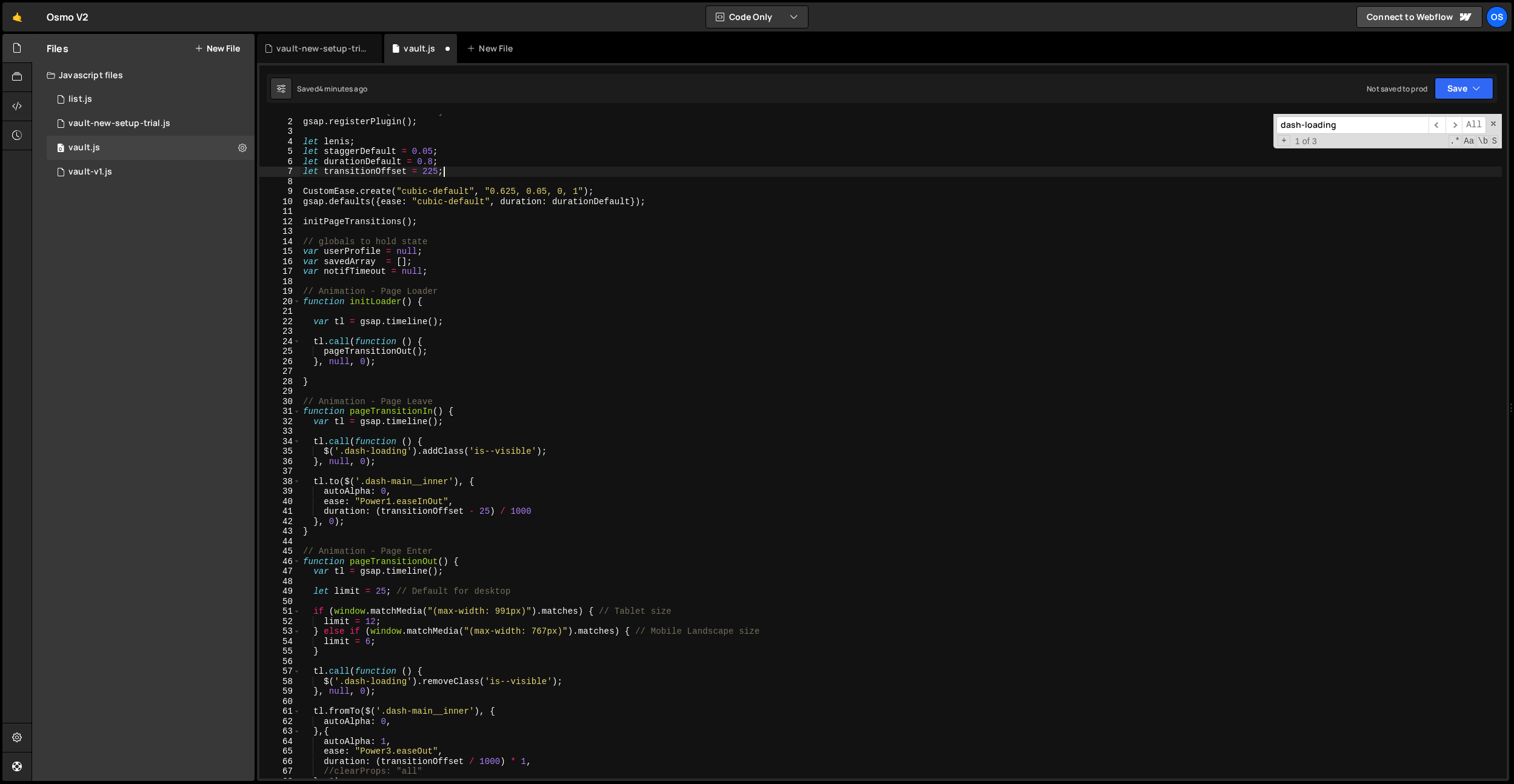
scroll to position [14, 0]
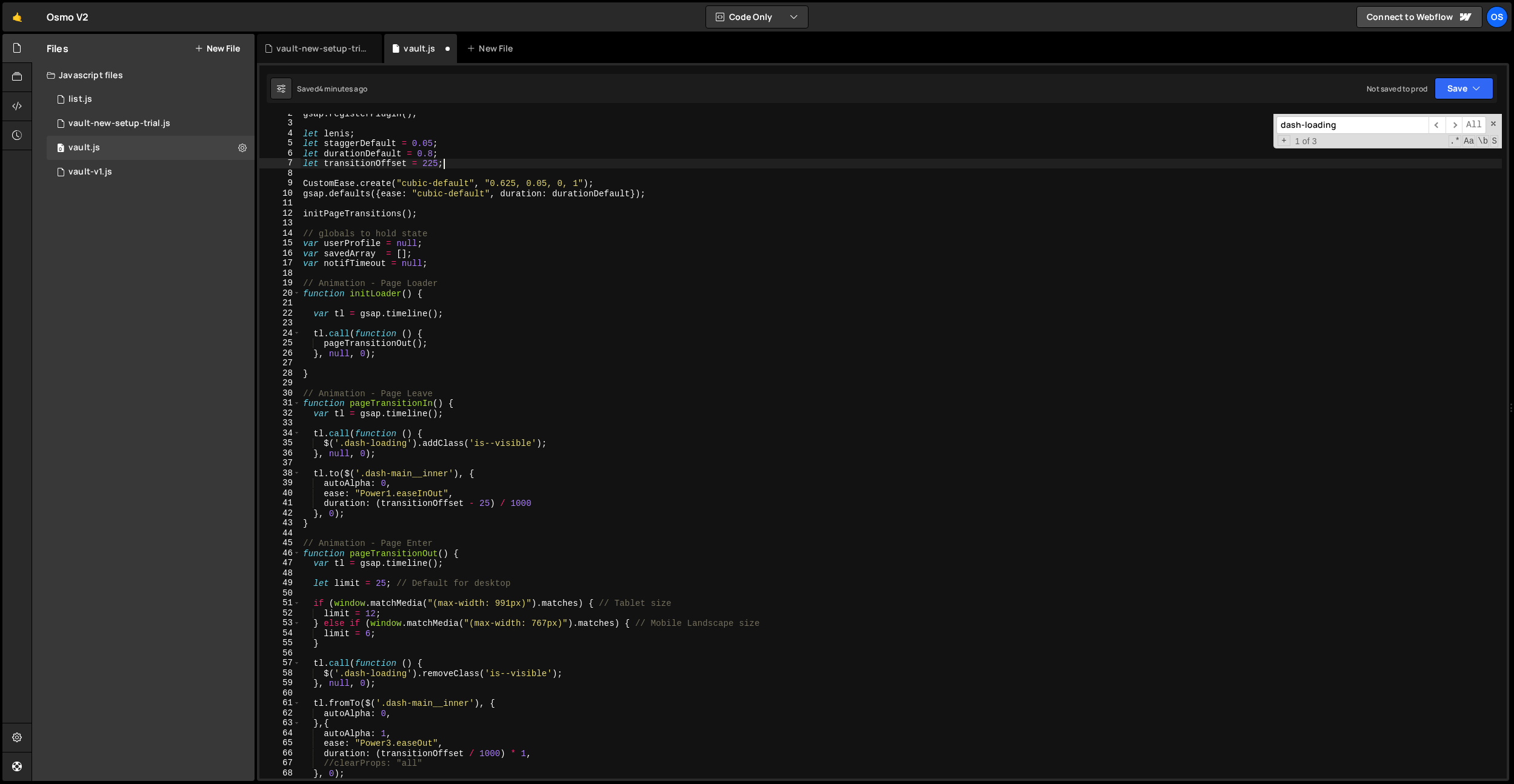
click at [319, 235] on div "gsap . registerPlugin ( ) ; let lenis ; let staggerDefault = 0.05 ; let duratio…" at bounding box center [901, 451] width 1201 height 685
click at [443, 209] on div "gsap . registerPlugin ( ) ; let lenis ; let staggerDefault = 0.05 ; let duratio…" at bounding box center [901, 451] width 1201 height 685
drag, startPoint x: 489, startPoint y: 232, endPoint x: 402, endPoint y: 235, distance: 87.1
click at [402, 235] on div "gsap . registerPlugin ( ) ; let lenis ; let staggerDefault = 0.05 ; let duratio…" at bounding box center [901, 451] width 1201 height 685
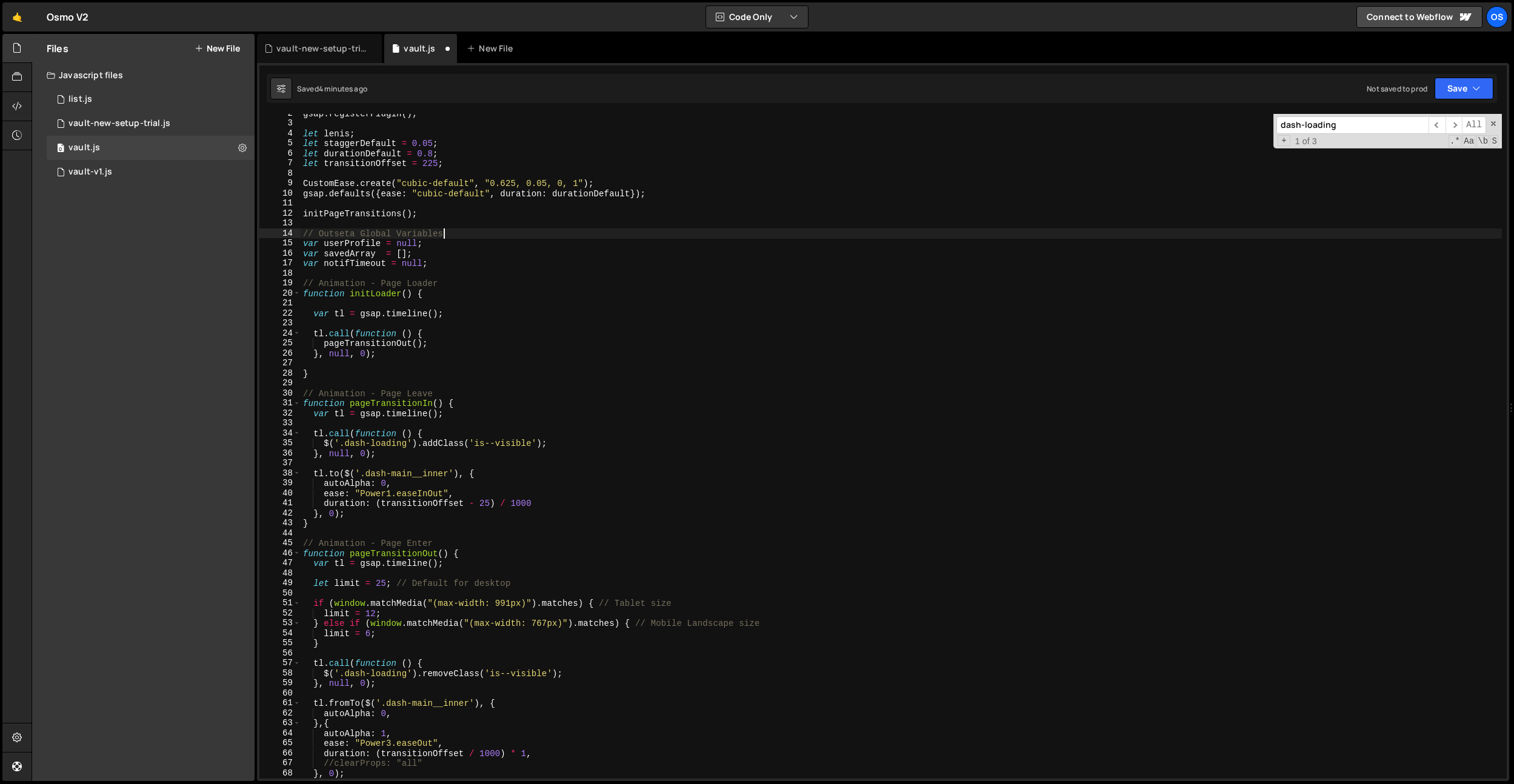
click at [434, 216] on div "gsap . registerPlugin ( ) ; let lenis ; let staggerDefault = 0.05 ; let duratio…" at bounding box center [901, 451] width 1201 height 685
click at [567, 297] on div "gsap . registerPlugin ( ) ; let lenis ; let staggerDefault = 0.05 ; let duratio…" at bounding box center [901, 451] width 1201 height 685
click at [525, 368] on div "gsap . registerPlugin ( ) ; let lenis ; let staggerDefault = 0.05 ; let duratio…" at bounding box center [901, 451] width 1201 height 685
type textarea "}"
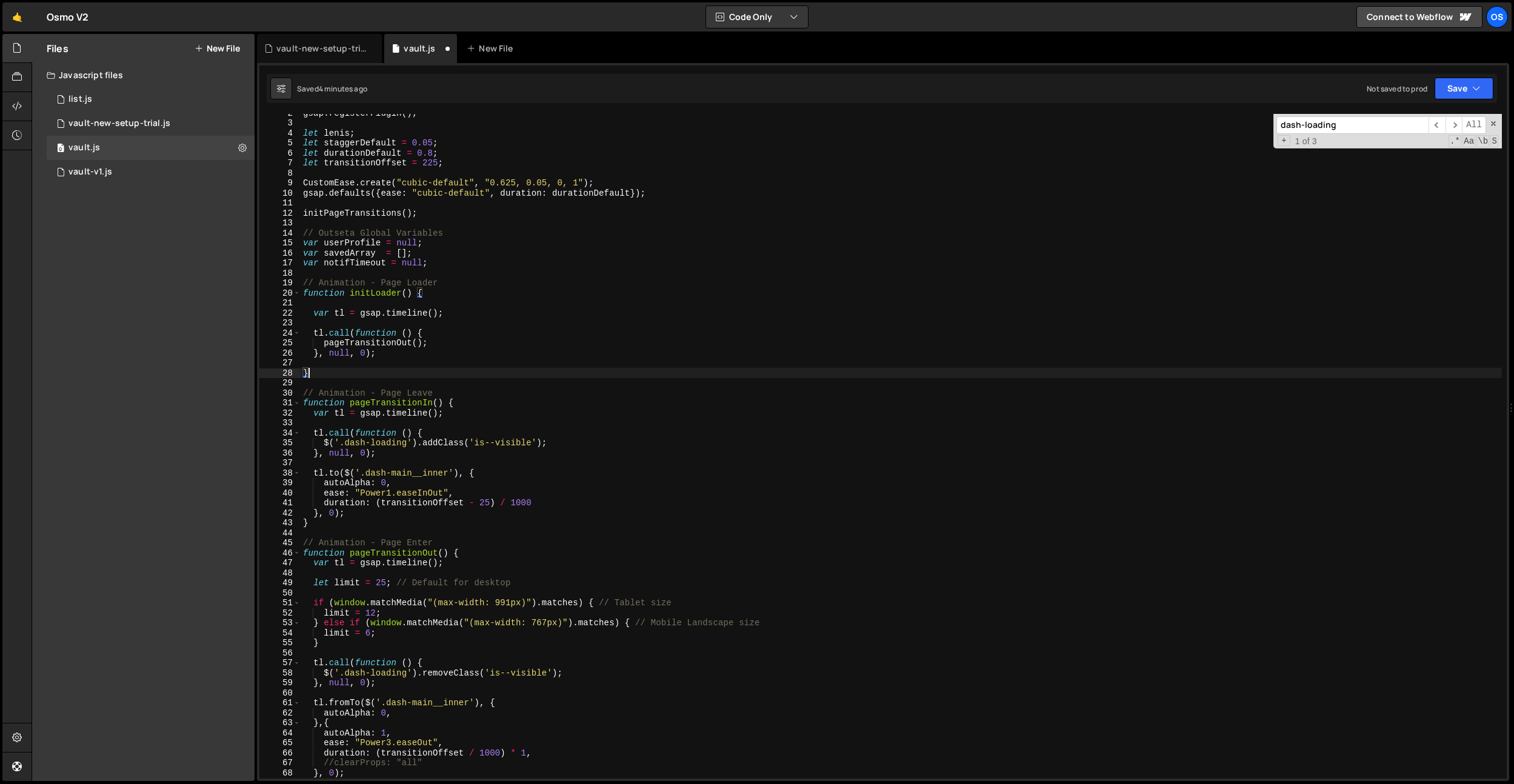
scroll to position [96, 0]
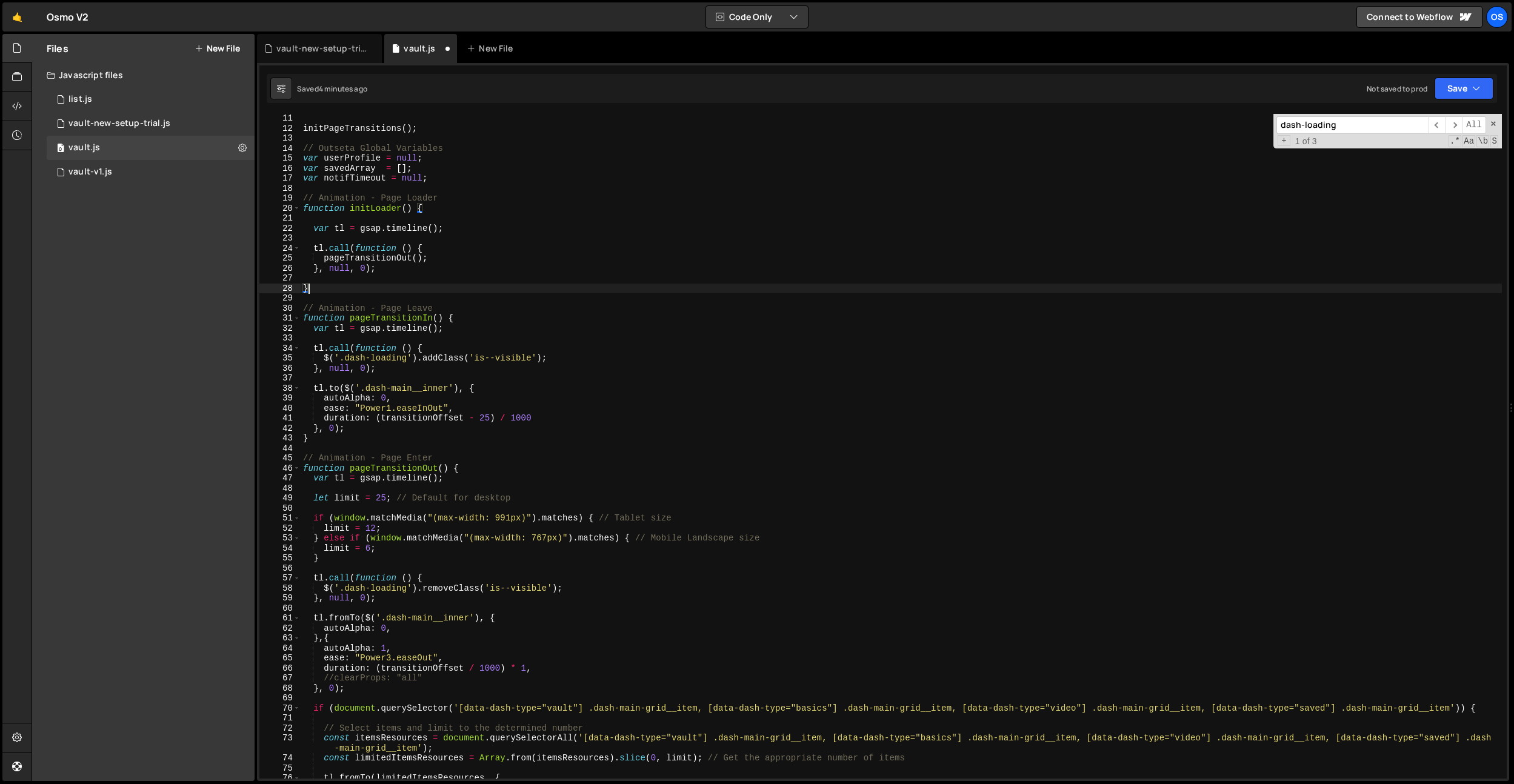
click at [394, 236] on div "initPageTransitions ( ) ; // Outseta Global Variables var userProfile = null ; …" at bounding box center [901, 455] width 1201 height 685
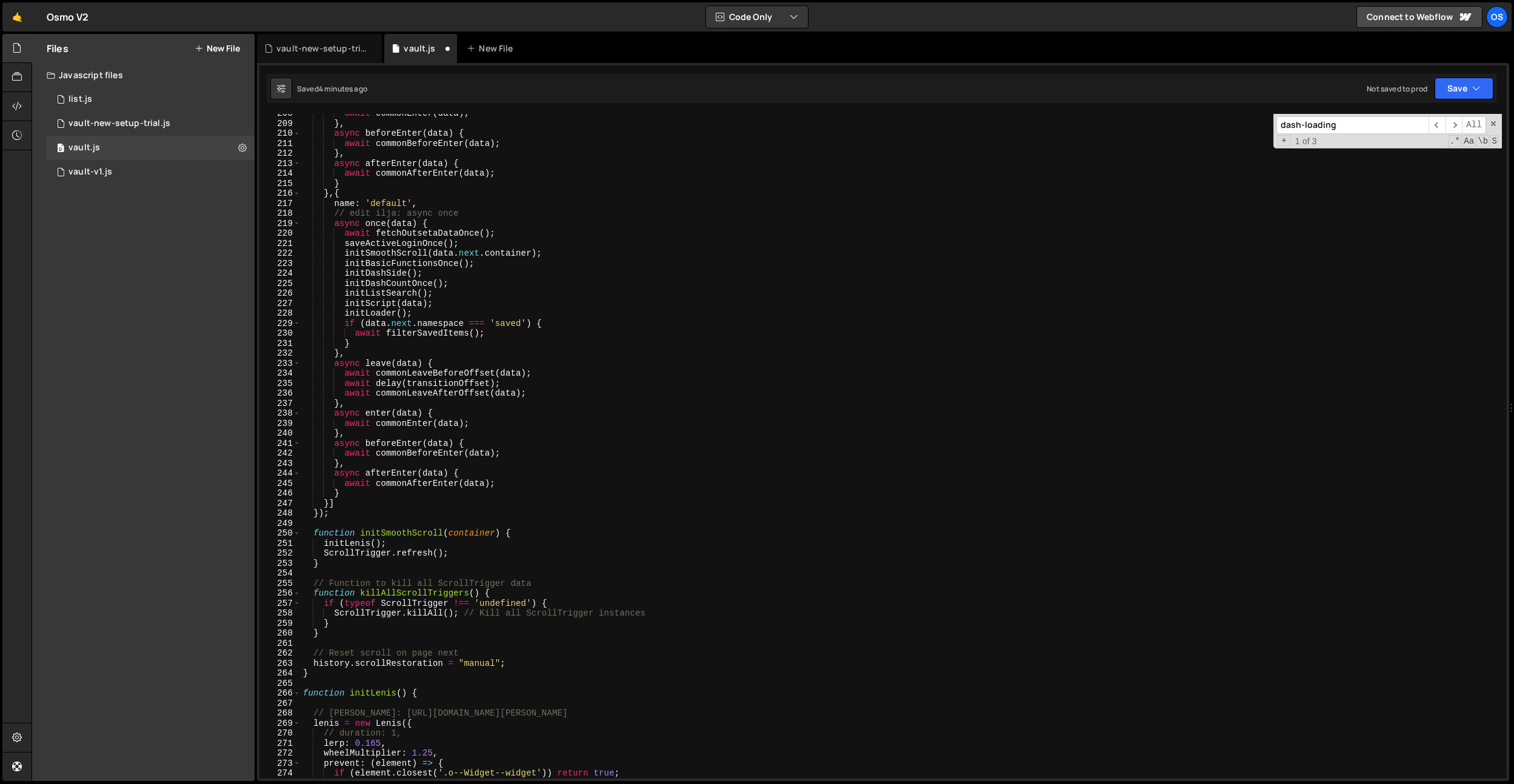
scroll to position [1614, 0]
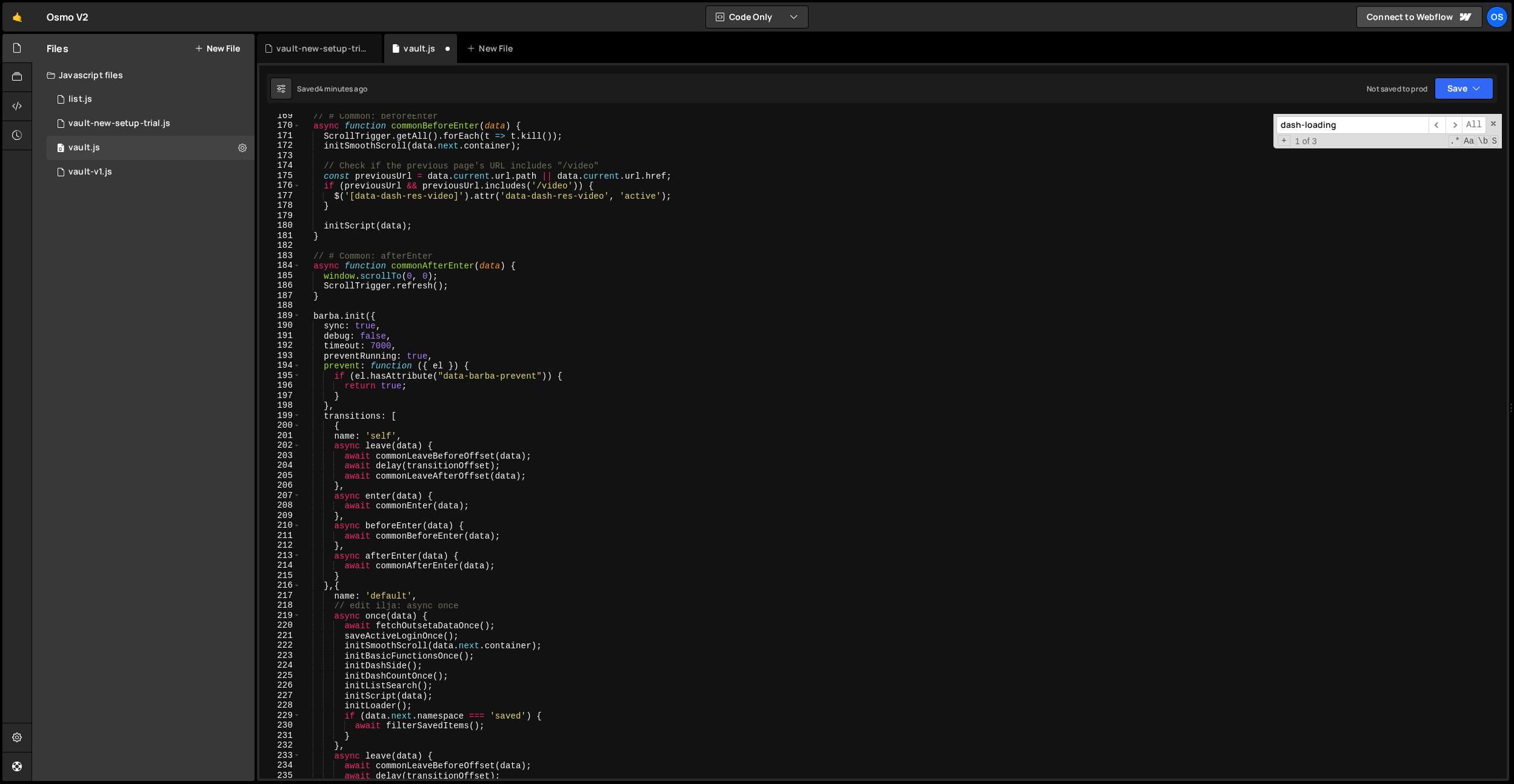
click at [625, 368] on div "// # Common: beforeEnter async function commonBeforeEnter ( data ) { ScrollTrig…" at bounding box center [901, 453] width 1201 height 685
click at [460, 170] on div "// # Common: beforeEnter async function commonBeforeEnter ( data ) { ScrollTrig…" at bounding box center [901, 453] width 1201 height 685
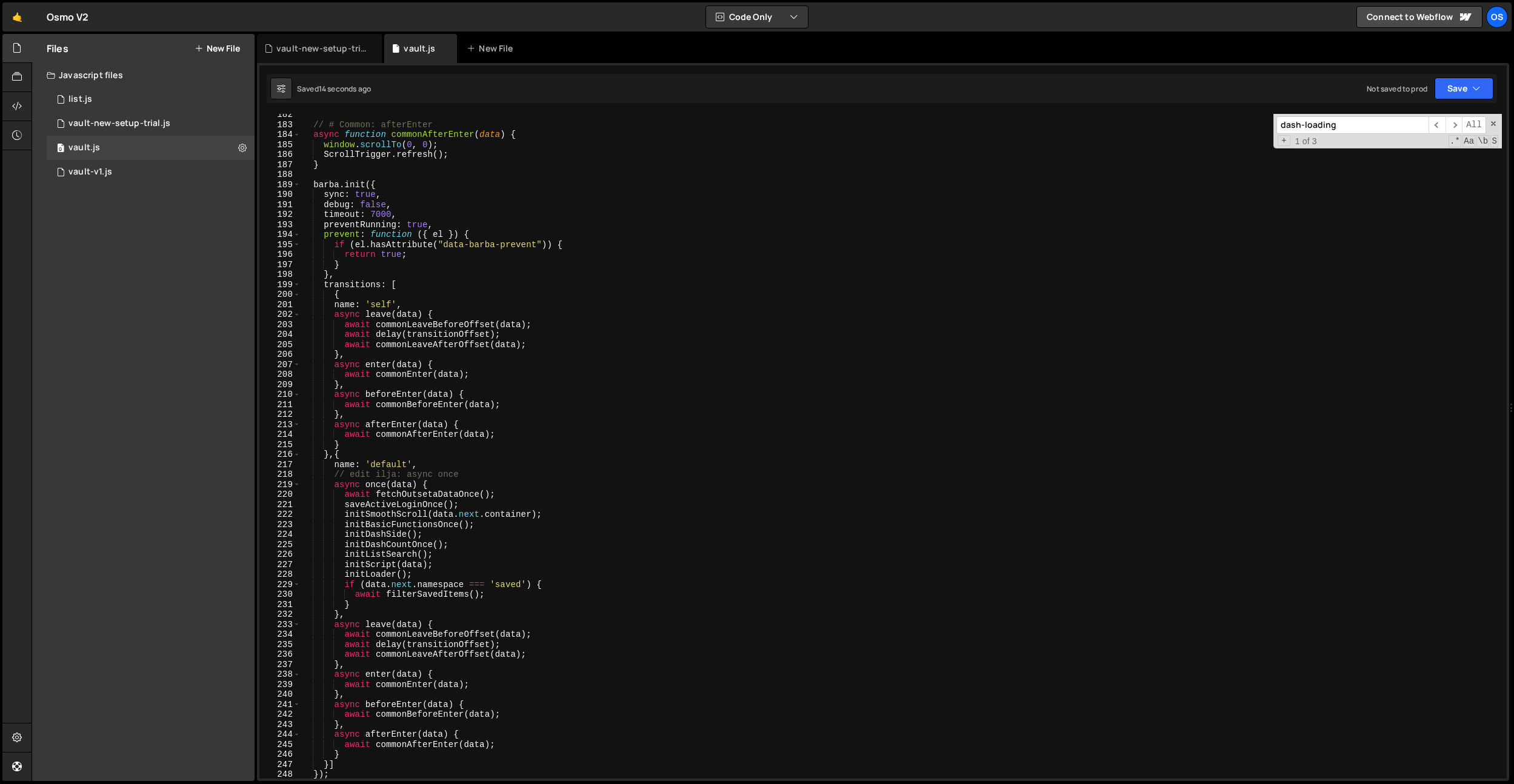
scroll to position [1889, 0]
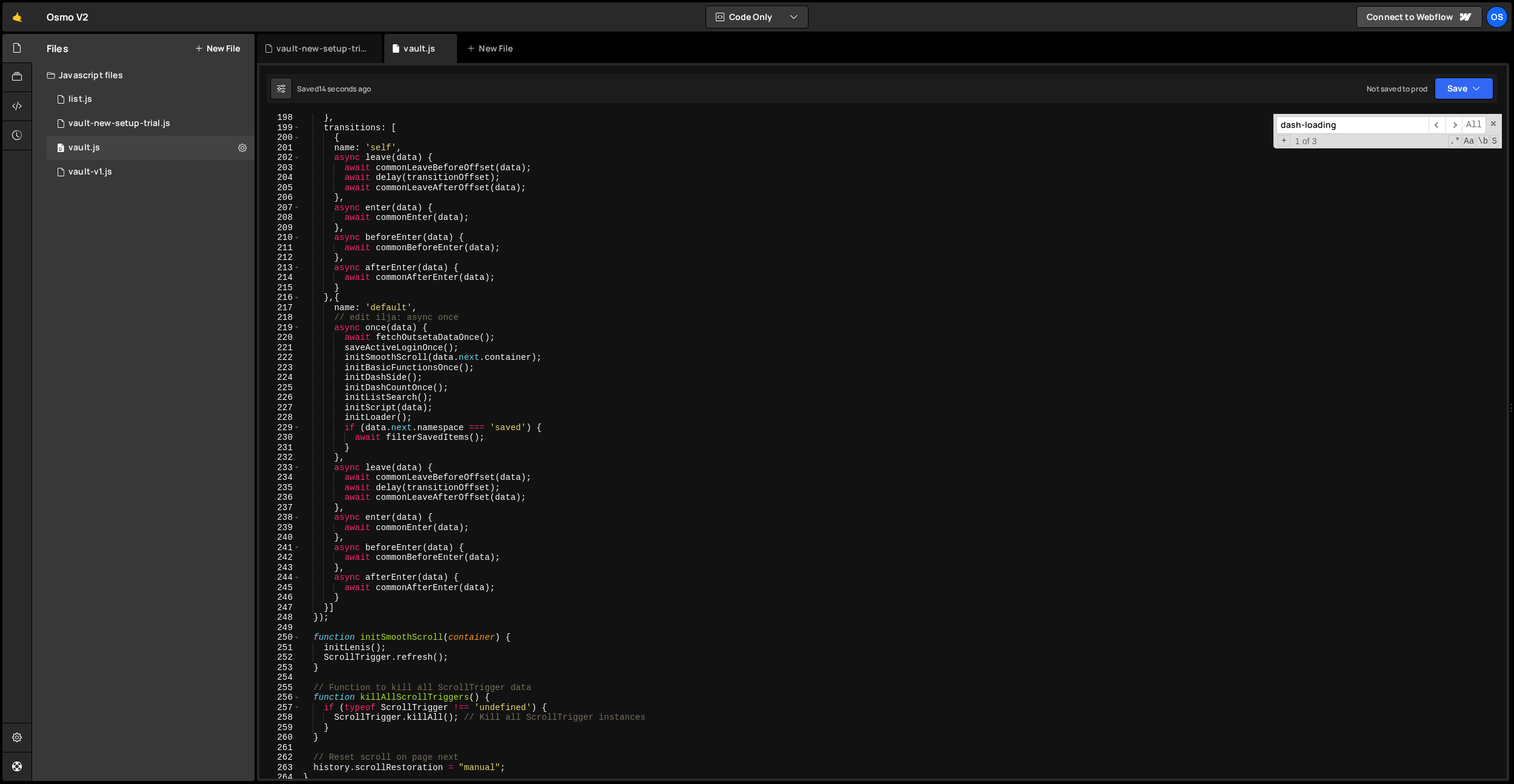
click at [580, 499] on div "} , transitions : [ { name : 'self' , async leave ( data ) { await commonLeaveB…" at bounding box center [901, 455] width 1201 height 685
type textarea "await commonLeaveAfterOffset(data);"
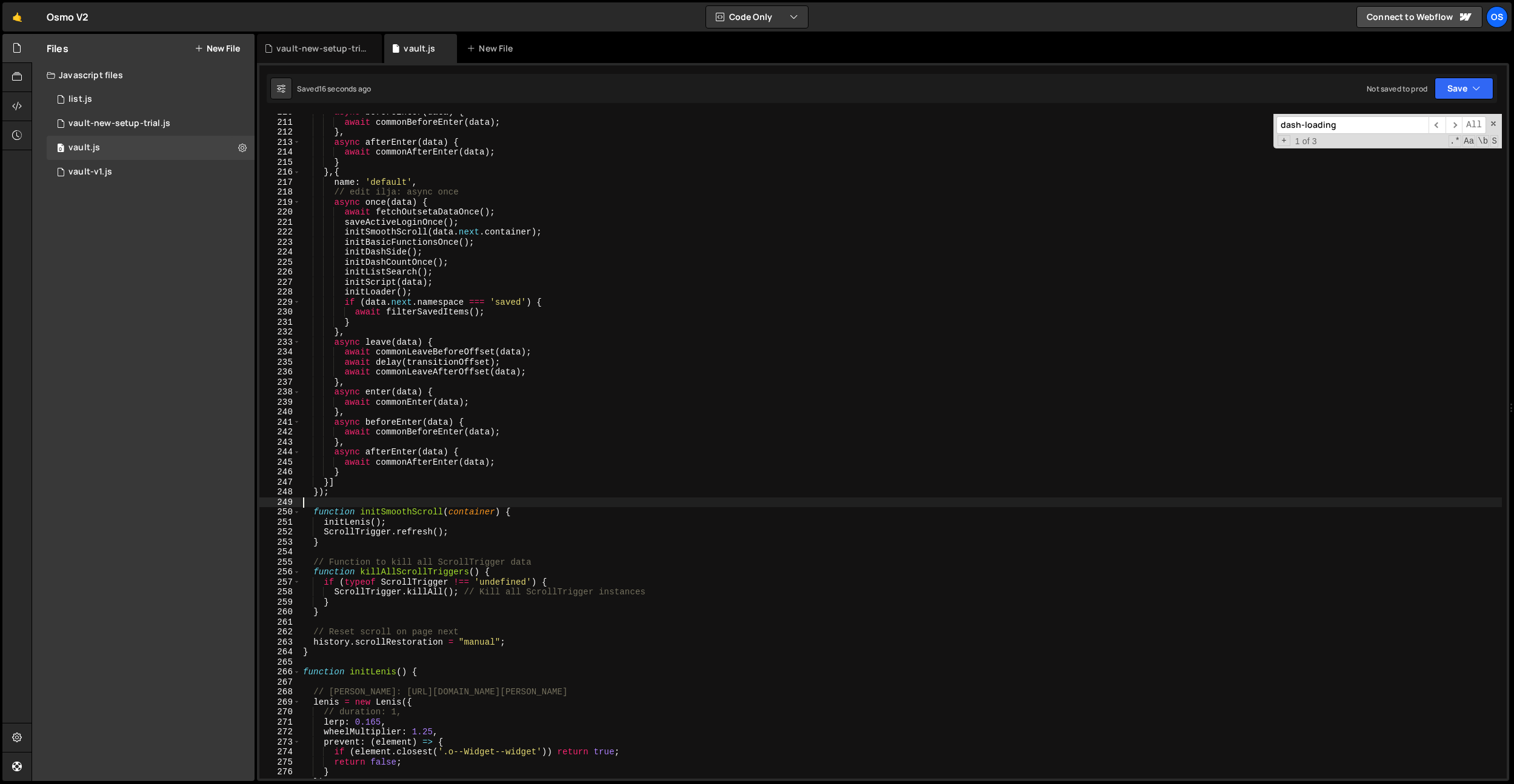
click at [580, 499] on div "async beforeEnter ( data ) { await commonBeforeEnter ( data ) ; } , async after…" at bounding box center [901, 450] width 1201 height 685
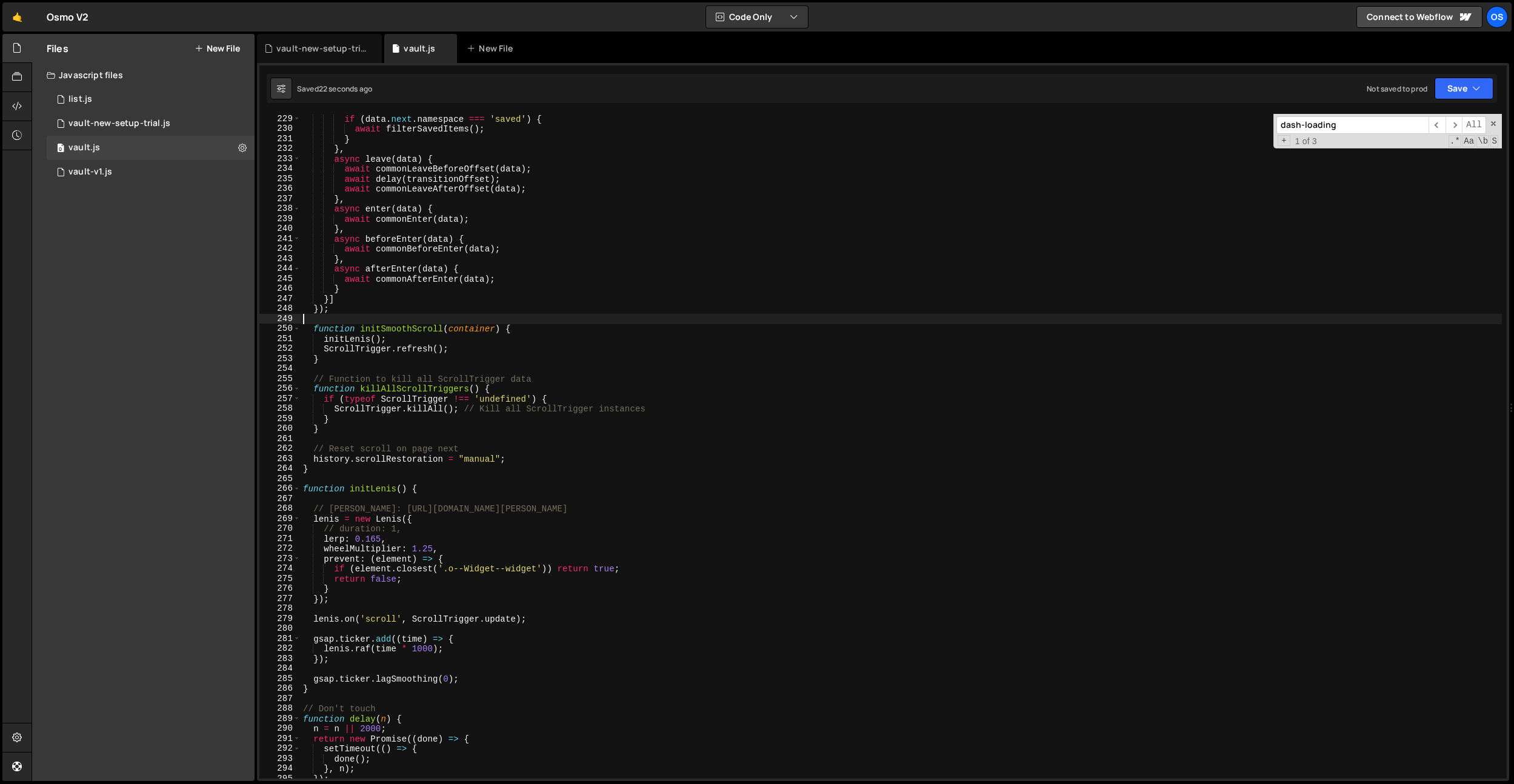
scroll to position [2183, 0]
click at [396, 322] on div "if ( data . next . namespace === 'saved' ) { await filterSavedItems ( ) ; } } ,…" at bounding box center [901, 456] width 1201 height 685
click at [394, 328] on div "if ( data . next . namespace === 'saved' ) { await filterSavedItems ( ) ; } } ,…" at bounding box center [901, 456] width 1201 height 685
type textarea "function initSmoothScroll(container) {"
click at [394, 328] on div "if ( data . next . namespace === 'saved' ) { await filterSavedItems ( ) ; } } ,…" at bounding box center [901, 456] width 1201 height 685
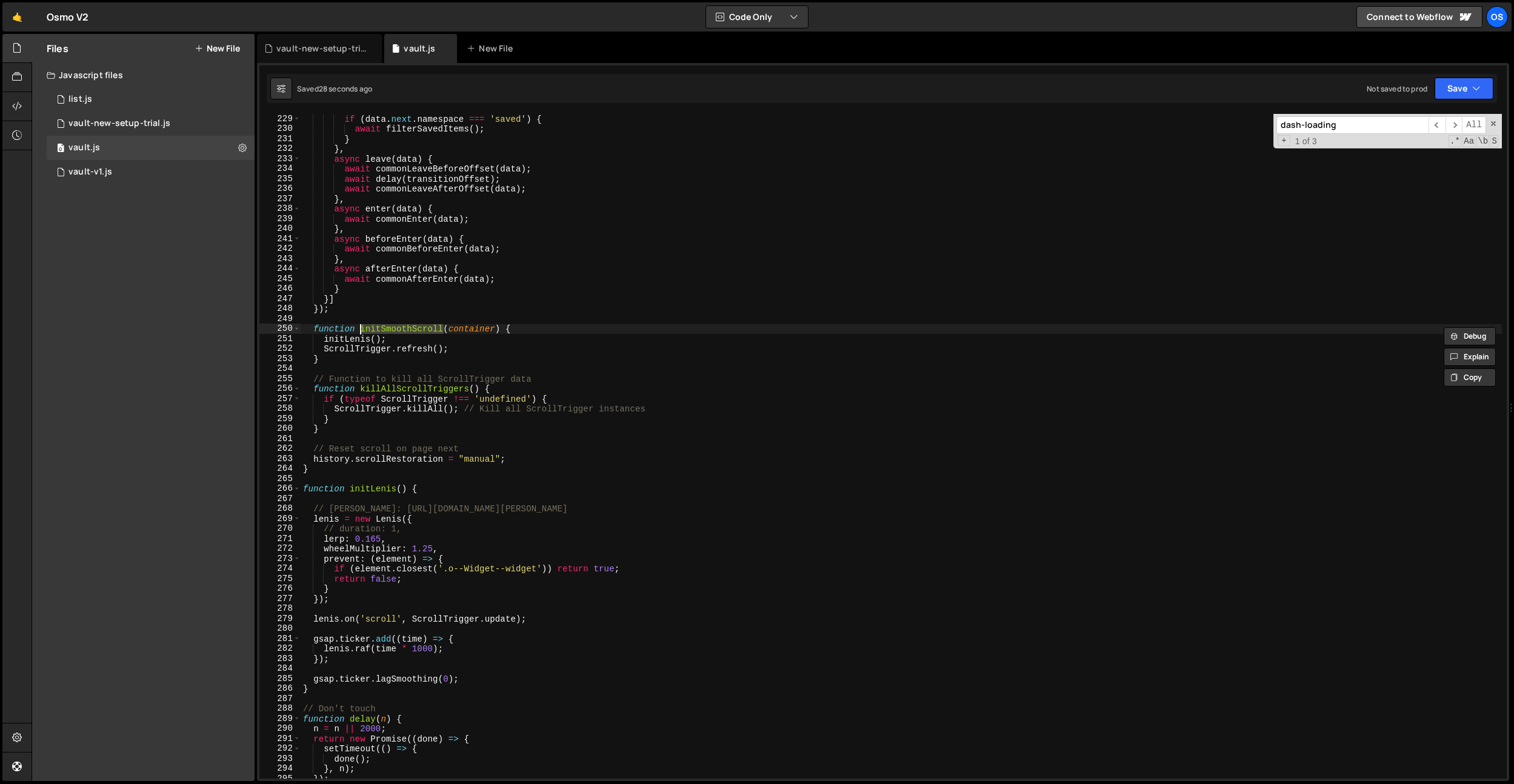
click at [504, 368] on div "if ( data . next . namespace === 'saved' ) { await filterSavedItems ( ) ; } } ,…" at bounding box center [901, 456] width 1201 height 685
paste input "initSmoothScroll"
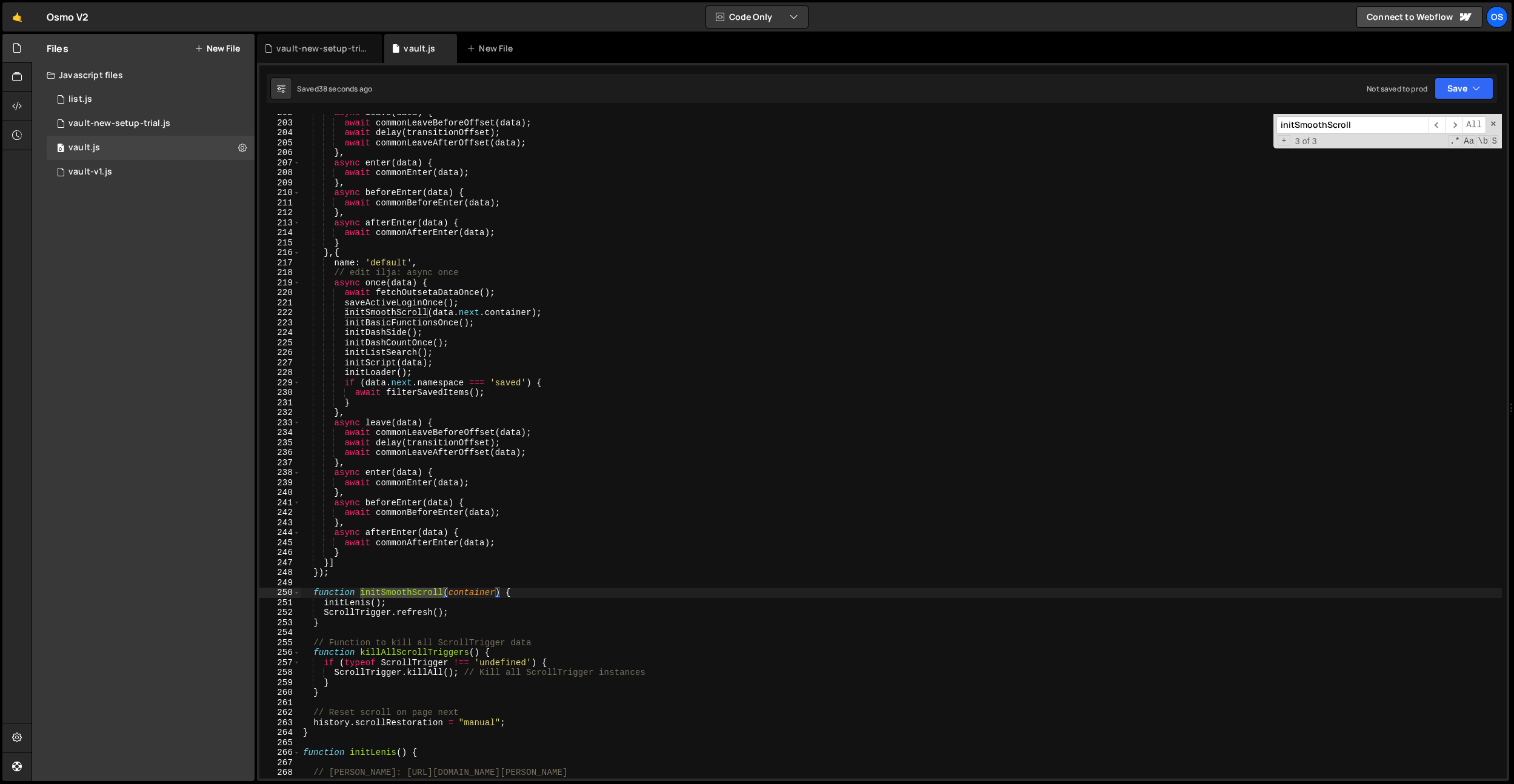
scroll to position [1931, 0]
type input "initSmoothScroll"
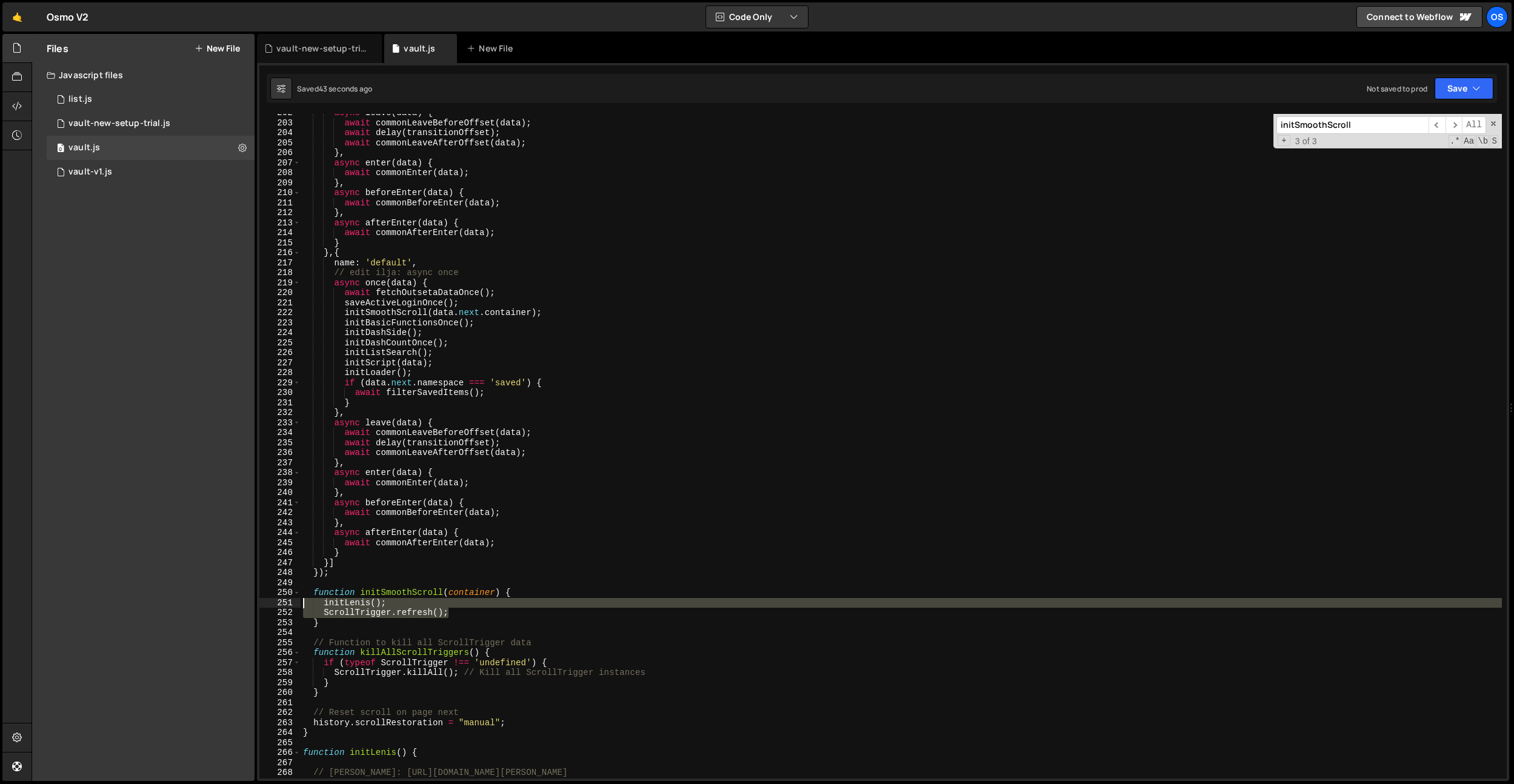
drag, startPoint x: 478, startPoint y: 611, endPoint x: 269, endPoint y: 605, distance: 209.1
click at [267, 606] on div "ScrollTrigger.refresh(); 202 203 204 205 206 207 208 209 210 211 212 213 214 21…" at bounding box center [883, 446] width 1248 height 665
click at [459, 295] on div "async leave ( data ) { await commonLeaveBeforeOffset ( data ) ; await delay ( t…" at bounding box center [901, 450] width 1201 height 685
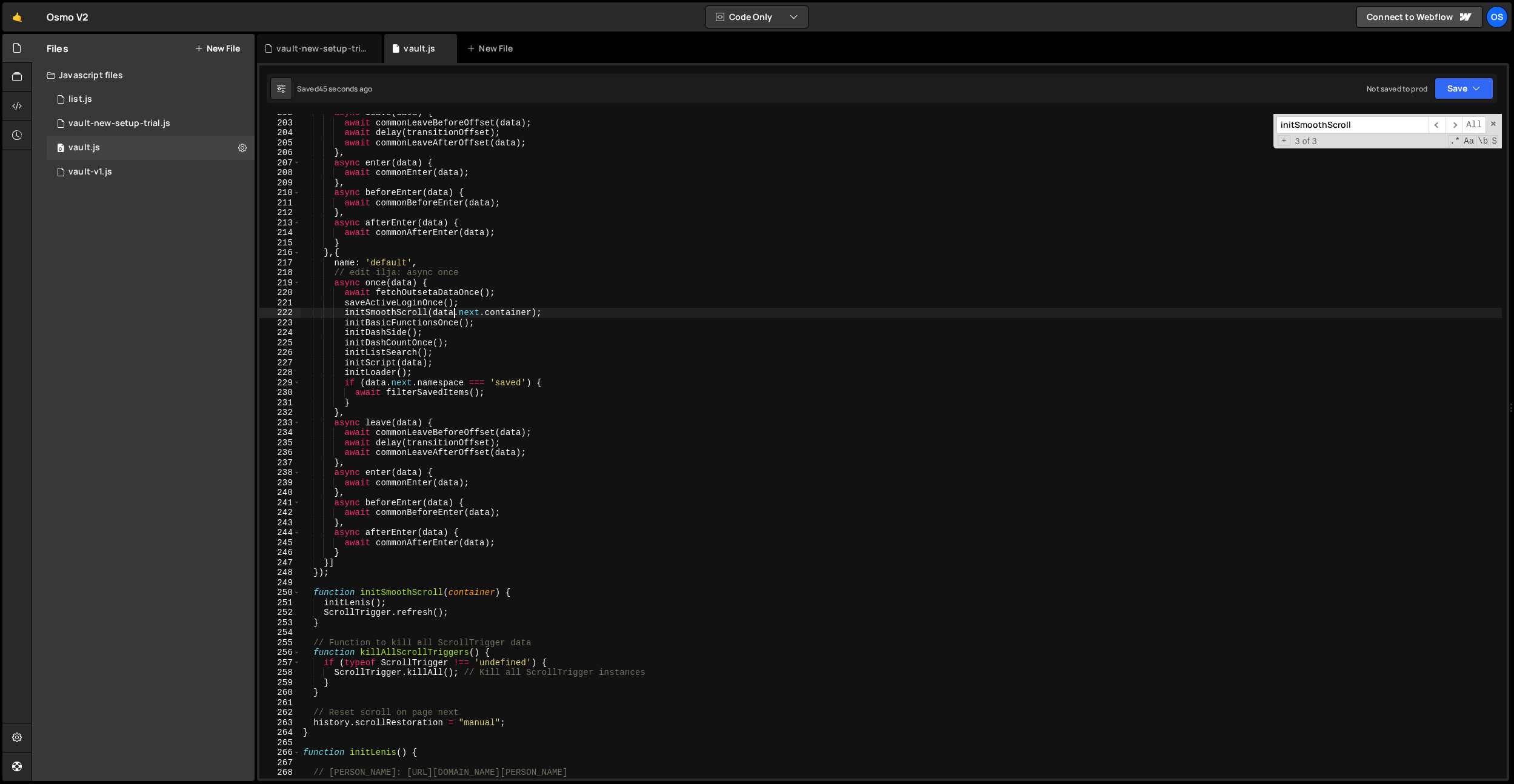
click at [452, 317] on div "async leave ( data ) { await commonLeaveBeforeOffset ( data ) ; await delay ( t…" at bounding box center [901, 450] width 1201 height 685
click at [423, 317] on div "async leave ( data ) { await commonLeaveBeforeOffset ( data ) ; await delay ( t…" at bounding box center [901, 450] width 1201 height 685
click at [412, 315] on div "async leave ( data ) { await commonLeaveBeforeOffset ( data ) ; await delay ( t…" at bounding box center [901, 450] width 1201 height 685
drag, startPoint x: 412, startPoint y: 315, endPoint x: 515, endPoint y: 310, distance: 103.1
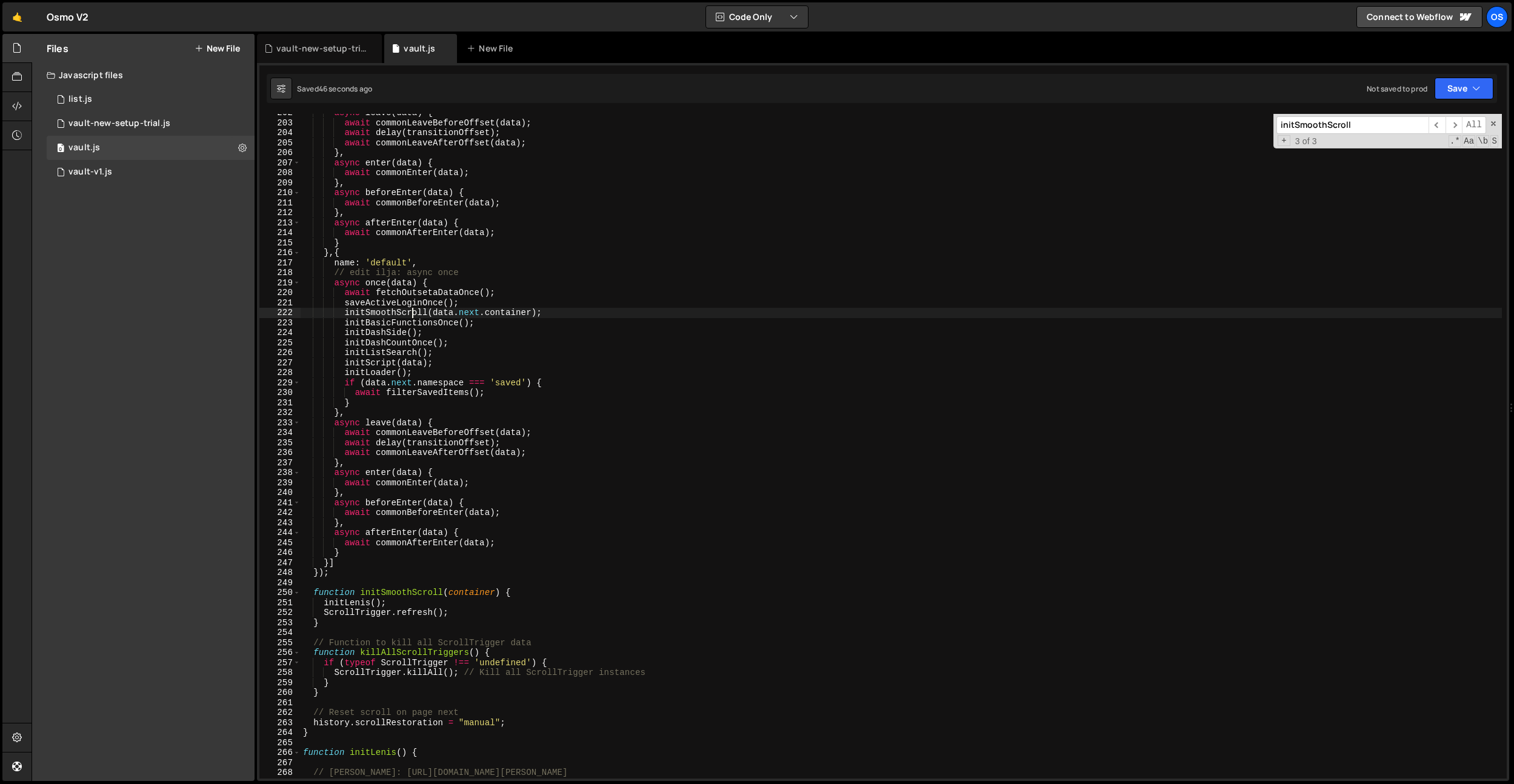
click at [412, 315] on div "async leave ( data ) { await commonLeaveBeforeOffset ( data ) ; await delay ( t…" at bounding box center [901, 450] width 1201 height 685
drag, startPoint x: 567, startPoint y: 310, endPoint x: 343, endPoint y: 314, distance: 224.0
click at [343, 314] on div "async leave ( data ) { await commonLeaveBeforeOffset ( data ) ; await delay ( t…" at bounding box center [901, 450] width 1201 height 685
paste textarea "ScrollTrigger.refresh("
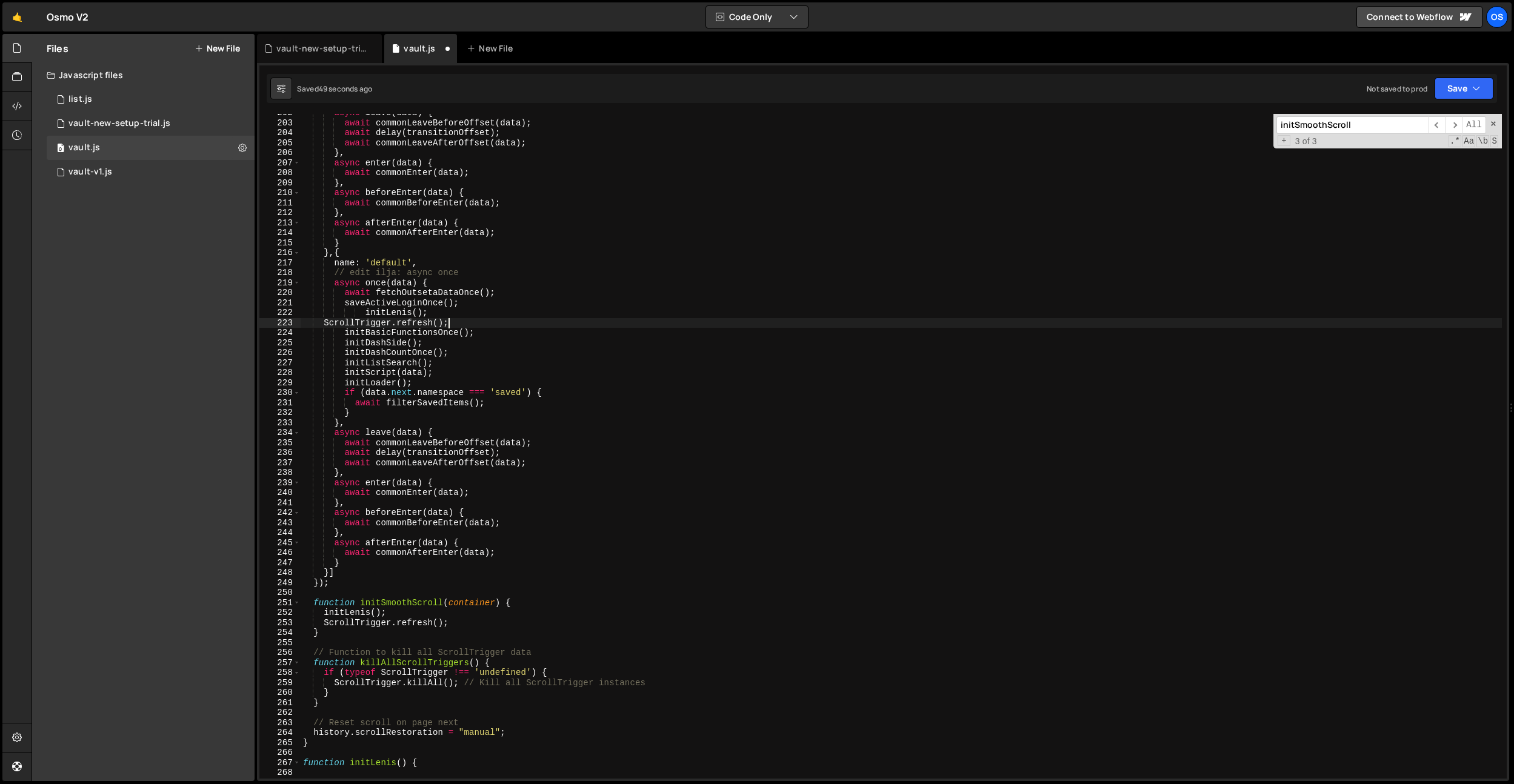
click at [324, 321] on div "async leave ( data ) { await commonLeaveBeforeOffset ( data ) ; await delay ( t…" at bounding box center [901, 450] width 1201 height 685
drag, startPoint x: 465, startPoint y: 321, endPoint x: 394, endPoint y: 324, distance: 71.1
click at [418, 323] on div "async leave ( data ) { await commonLeaveBeforeOffset ( data ) ; await delay ( t…" at bounding box center [901, 450] width 1201 height 685
click at [381, 323] on div "async leave ( data ) { await commonLeaveBeforeOffset ( data ) ; await delay ( t…" at bounding box center [901, 450] width 1201 height 685
drag, startPoint x: 453, startPoint y: 322, endPoint x: 437, endPoint y: 324, distance: 16.1
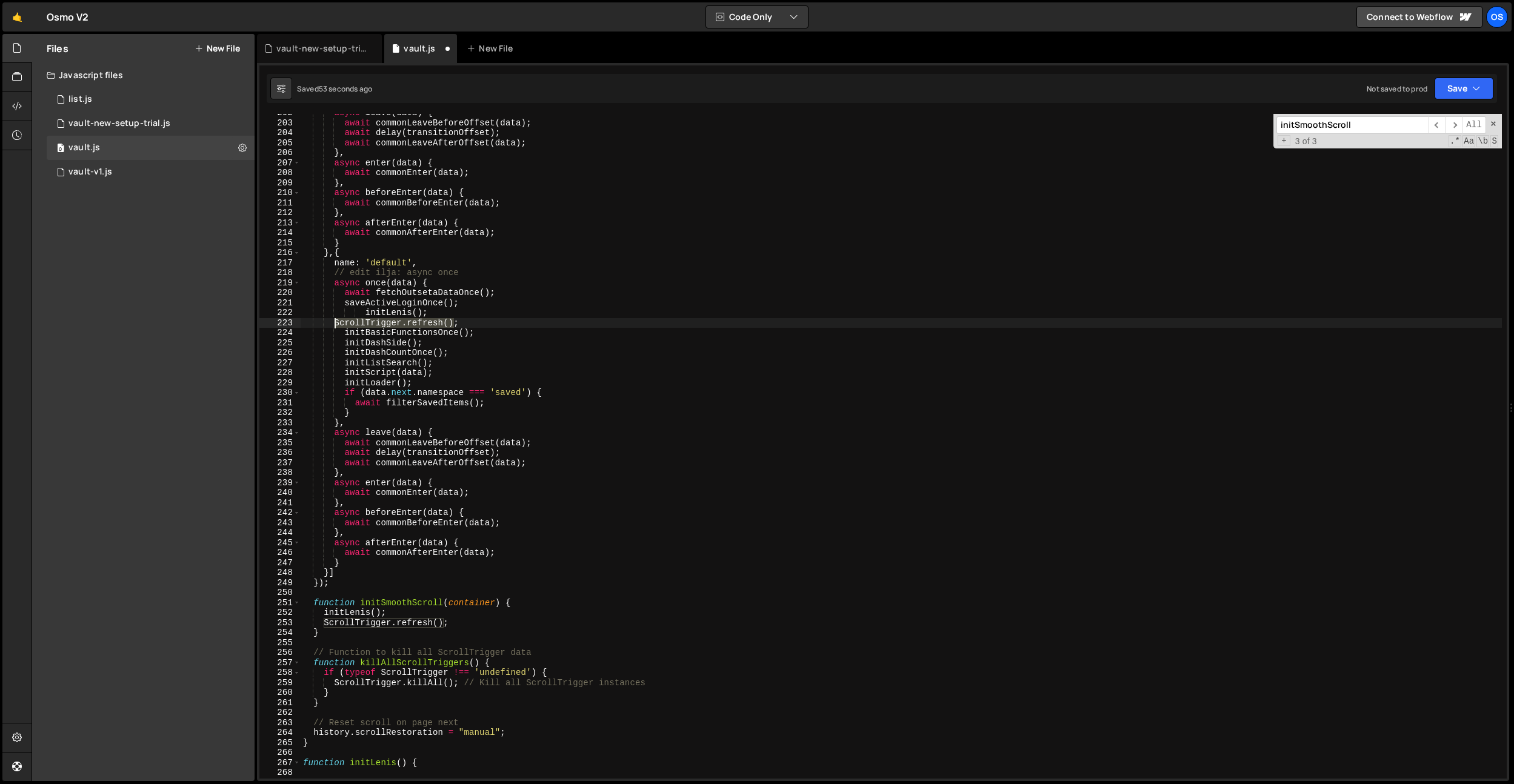
click at [336, 323] on div "async leave ( data ) { await commonLeaveBeforeOffset ( data ) ; await delay ( t…" at bounding box center [901, 450] width 1201 height 685
click at [472, 330] on div "async leave ( data ) { await commonLeaveBeforeOffset ( data ) ; await delay ( t…" at bounding box center [901, 450] width 1201 height 685
type textarea "initBasicFunctionsOnce();"
paste input "ScrollTrigger.refresh()"
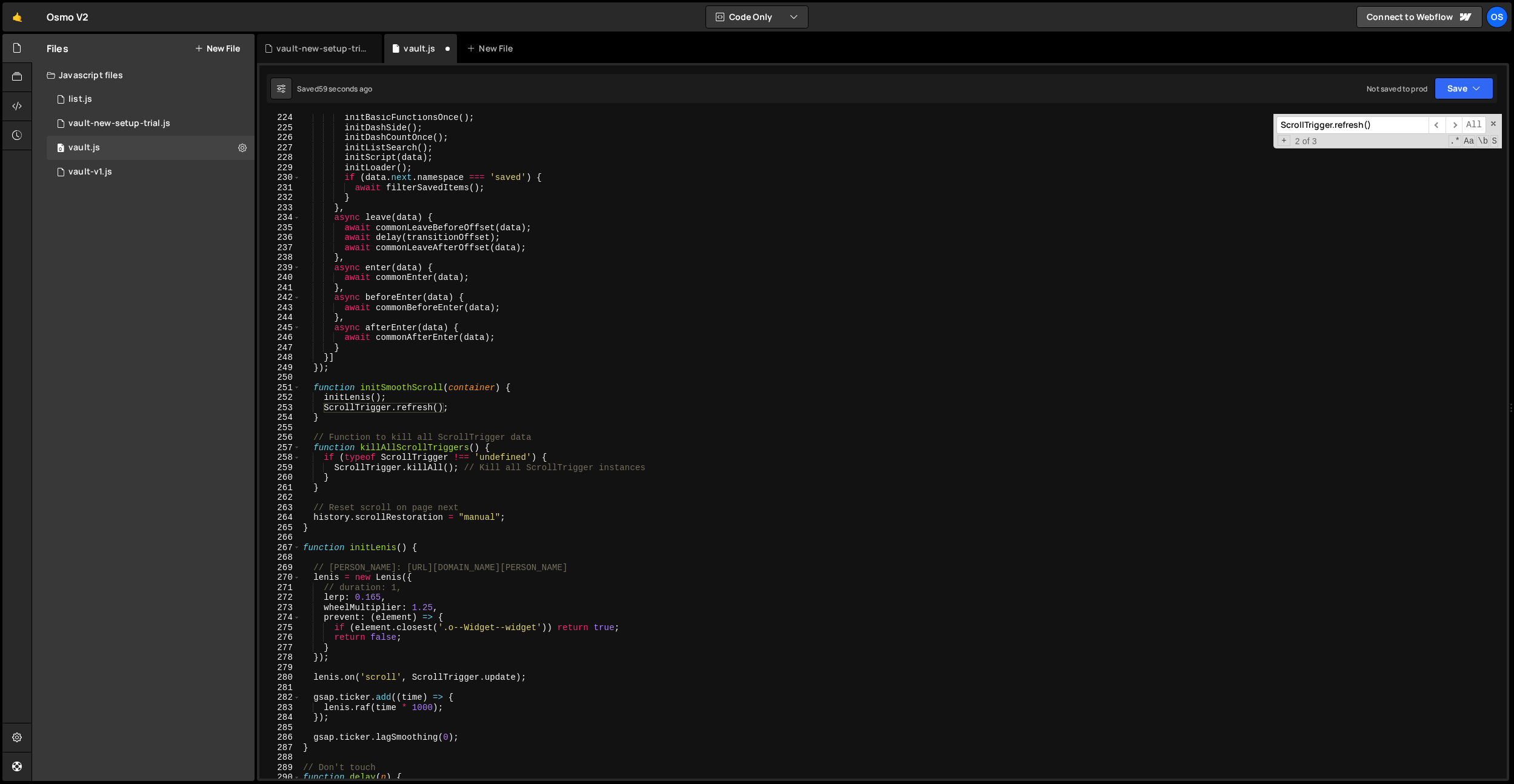
scroll to position [2137, 0]
type input "ScrollTrigger.refresh()"
click at [356, 559] on div "initBasicFunctionsOnce ( ) ; initDashSide ( ) ; initDashCountOnce ( ) ; initLis…" at bounding box center [901, 453] width 1201 height 685
click at [385, 662] on div "initBasicFunctionsOnce ( ) ; initDashSide ( ) ; initDashCountOnce ( ) ; initLis…" at bounding box center [901, 453] width 1201 height 685
click at [479, 692] on div "initBasicFunctionsOnce ( ) ; initDashSide ( ) ; initDashCountOnce ( ) ; initLis…" at bounding box center [901, 453] width 1201 height 685
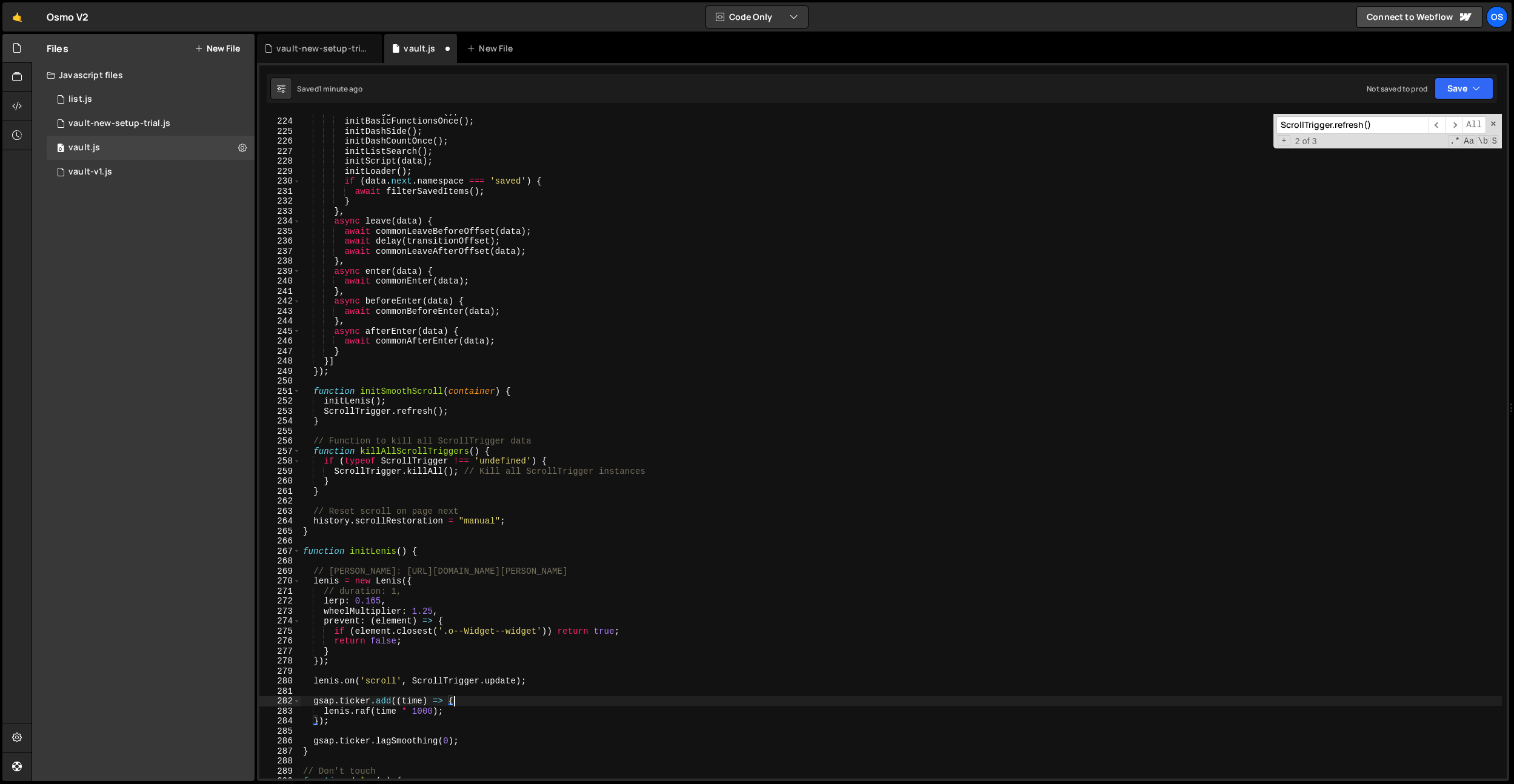
scroll to position [2141, 0]
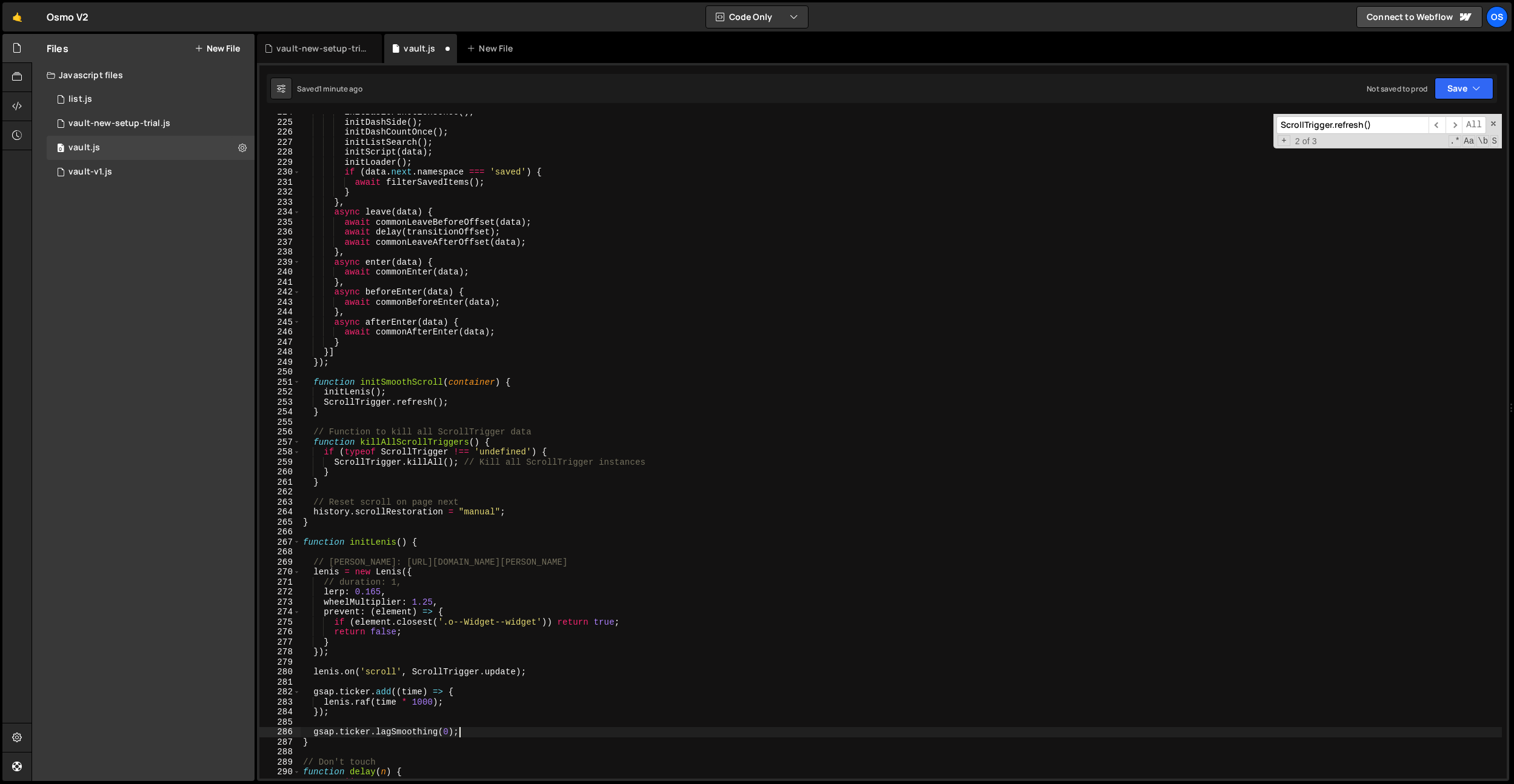
click at [476, 732] on div "initBasicFunctionsOnce ( ) ; initDashSide ( ) ; initDashCountOnce ( ) ; initLis…" at bounding box center [901, 450] width 1201 height 685
type textarea "gsap.ticker.lagSmoothing(0);"
paste textarea "ScrollTrigger.refresh()"
click at [497, 642] on div "initBasicFunctionsOnce ( ) ; initDashSide ( ) ; initDashCountOnce ( ) ; initLis…" at bounding box center [901, 450] width 1201 height 685
click at [478, 733] on div "initBasicFunctionsOnce ( ) ; initDashSide ( ) ; initDashCountOnce ( ) ; initLis…" at bounding box center [901, 450] width 1201 height 685
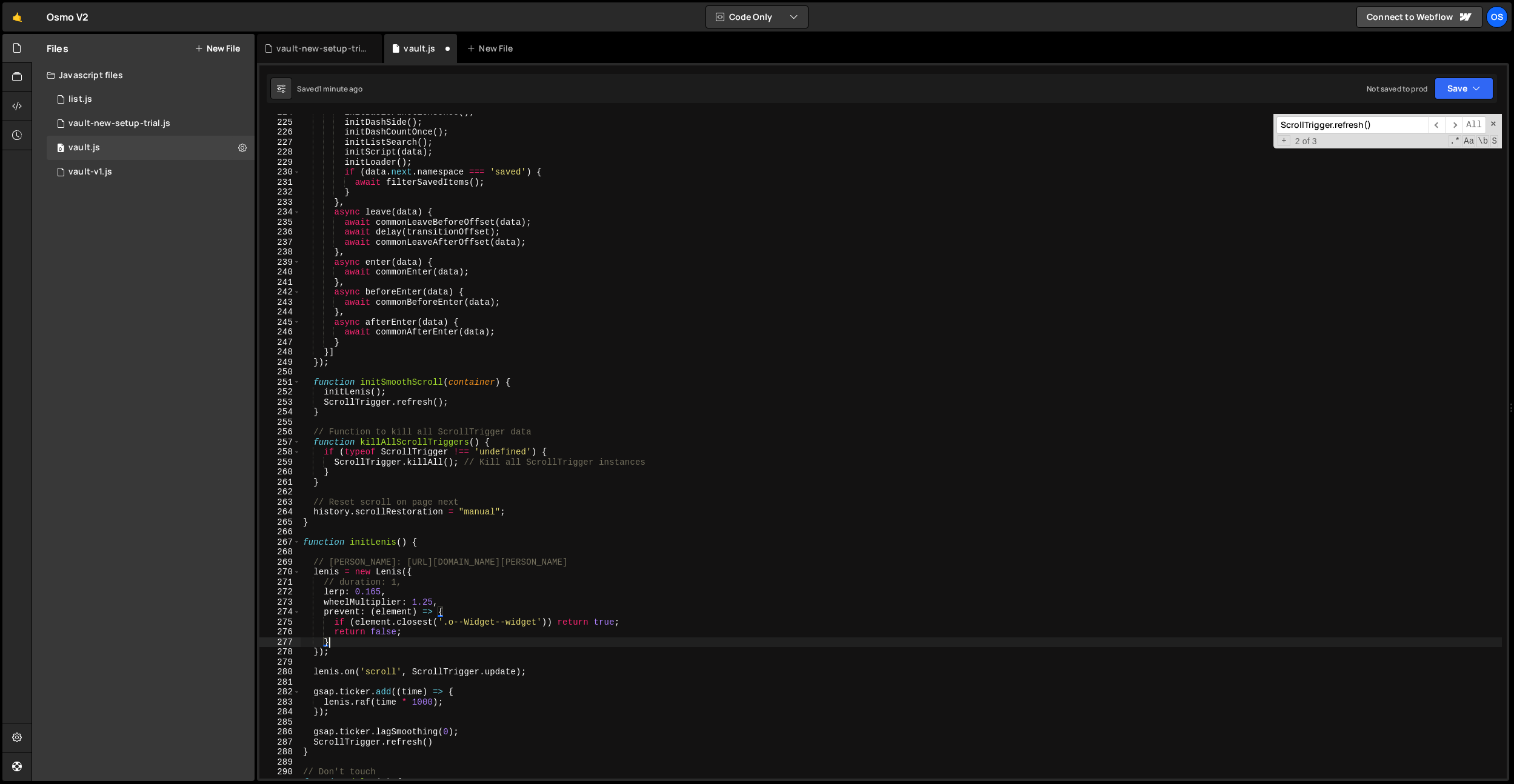
type textarea "gsap.ticker.lagSmoothing(0);"
click at [488, 755] on div "initBasicFunctionsOnce ( ) ; initDashSide ( ) ; initDashCountOnce ( ) ; initLis…" at bounding box center [901, 450] width 1201 height 685
type textarea "ScrollTrigger.refresh();"
click at [152, 130] on div "0 vault-new-setup-trial.js 0" at bounding box center [151, 123] width 208 height 24
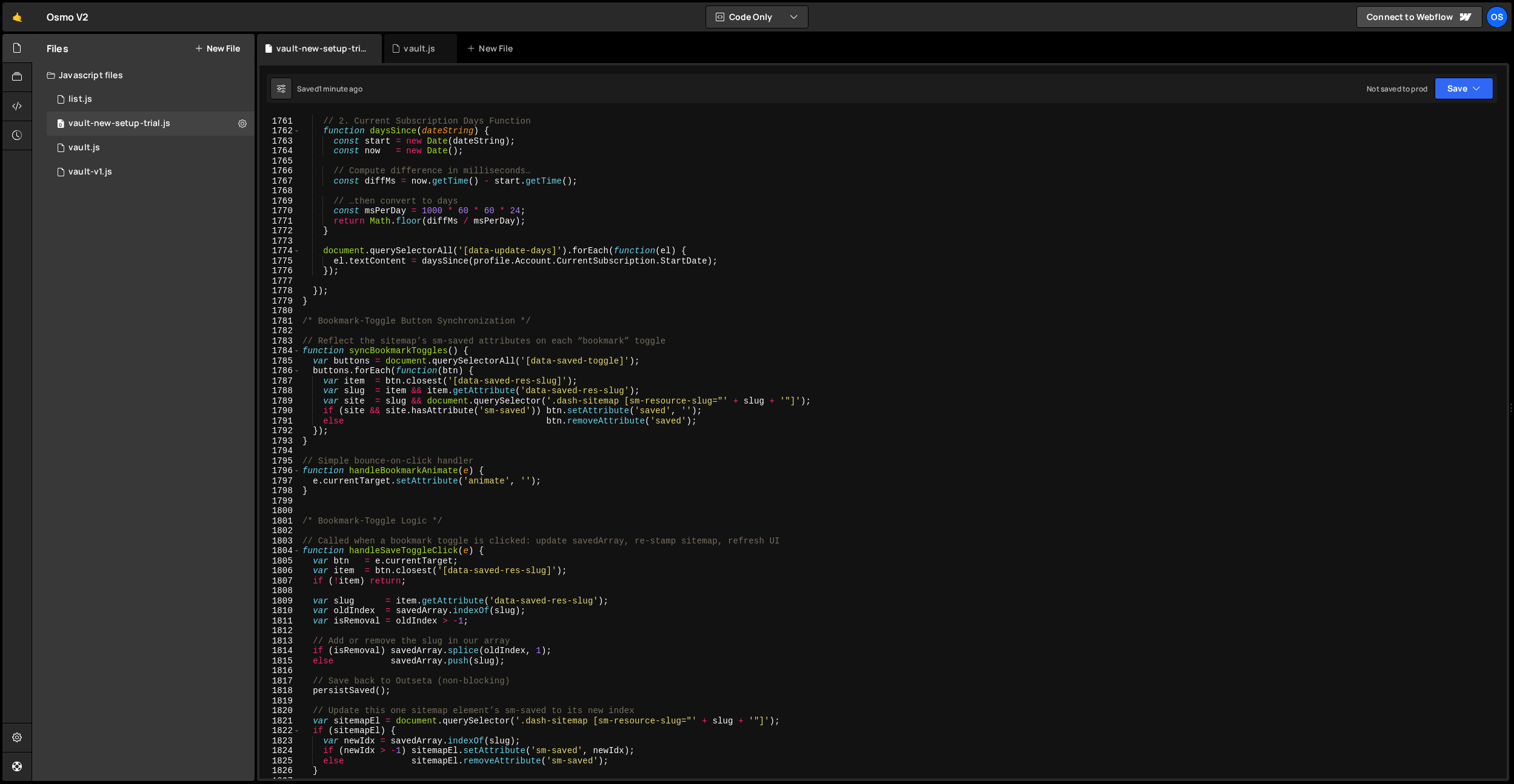
type textarea "// …then convert to days"
click at [535, 197] on div "// 2. Current Subscription Days Function function daysSince ( dateString ) { co…" at bounding box center [901, 448] width 1202 height 685
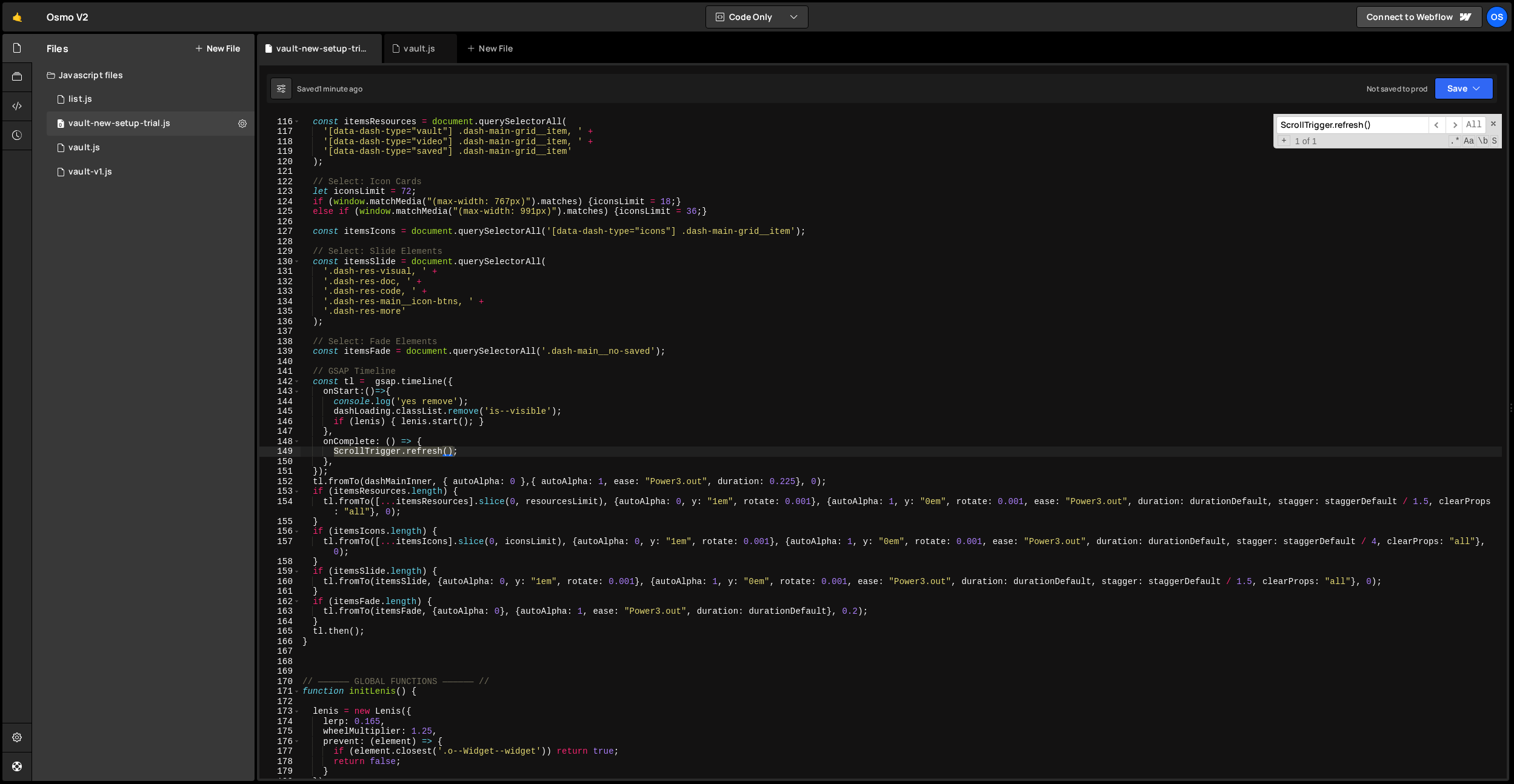
scroll to position [1147, 0]
type input "ScrollTrigger.refresh()"
click at [413, 43] on div "vault.js" at bounding box center [419, 48] width 31 height 13
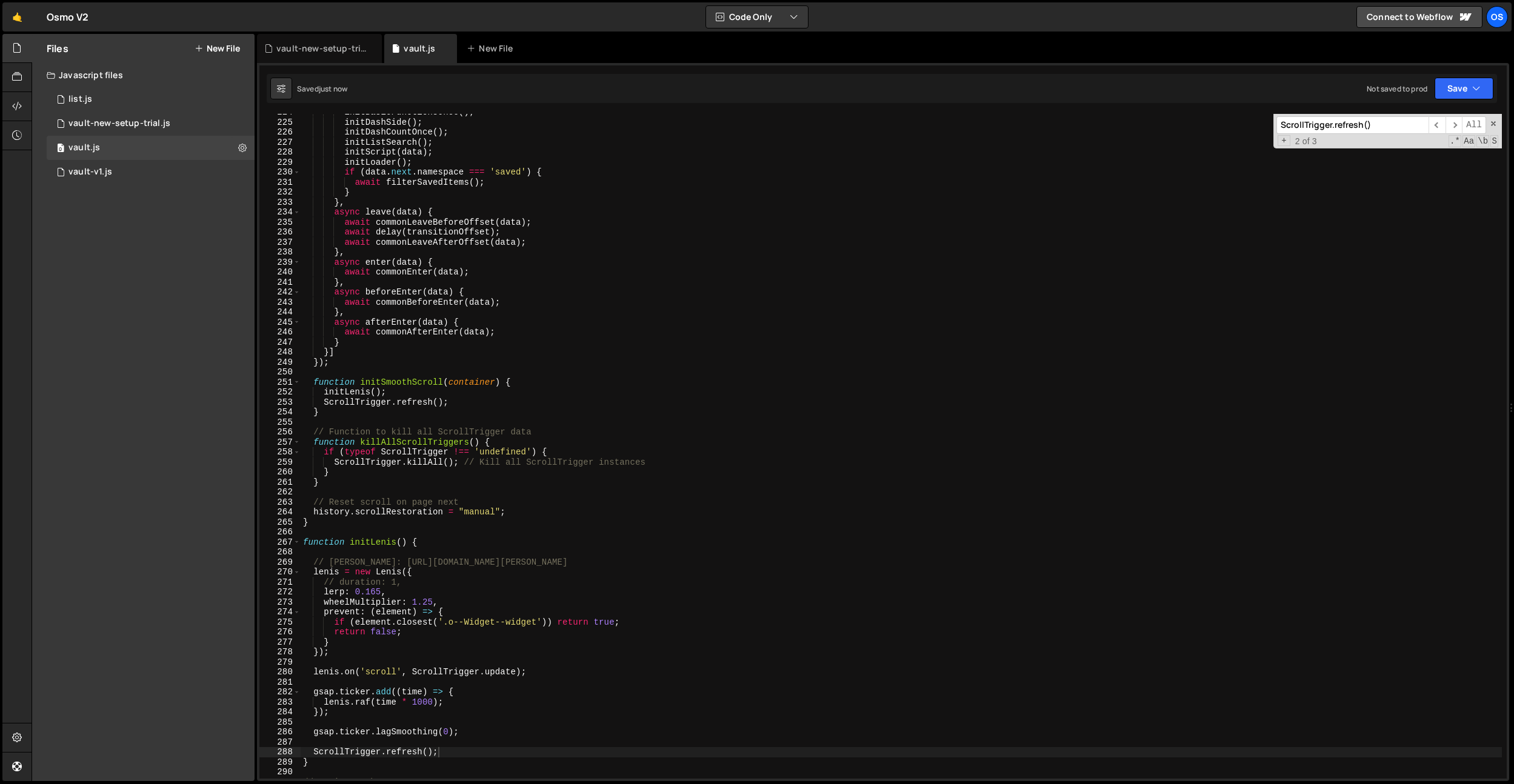
click at [537, 544] on div "initBasicFunctionsOnce ( ) ; initDashSide ( ) ; initDashCountOnce ( ) ; initLis…" at bounding box center [901, 450] width 1201 height 685
click at [482, 711] on div "initBasicFunctionsOnce ( ) ; initDashSide ( ) ; initDashCountOnce ( ) ; initLis…" at bounding box center [901, 450] width 1201 height 685
click at [1361, 132] on input "ScrollTrigger.refresh()" at bounding box center [1353, 125] width 152 height 18
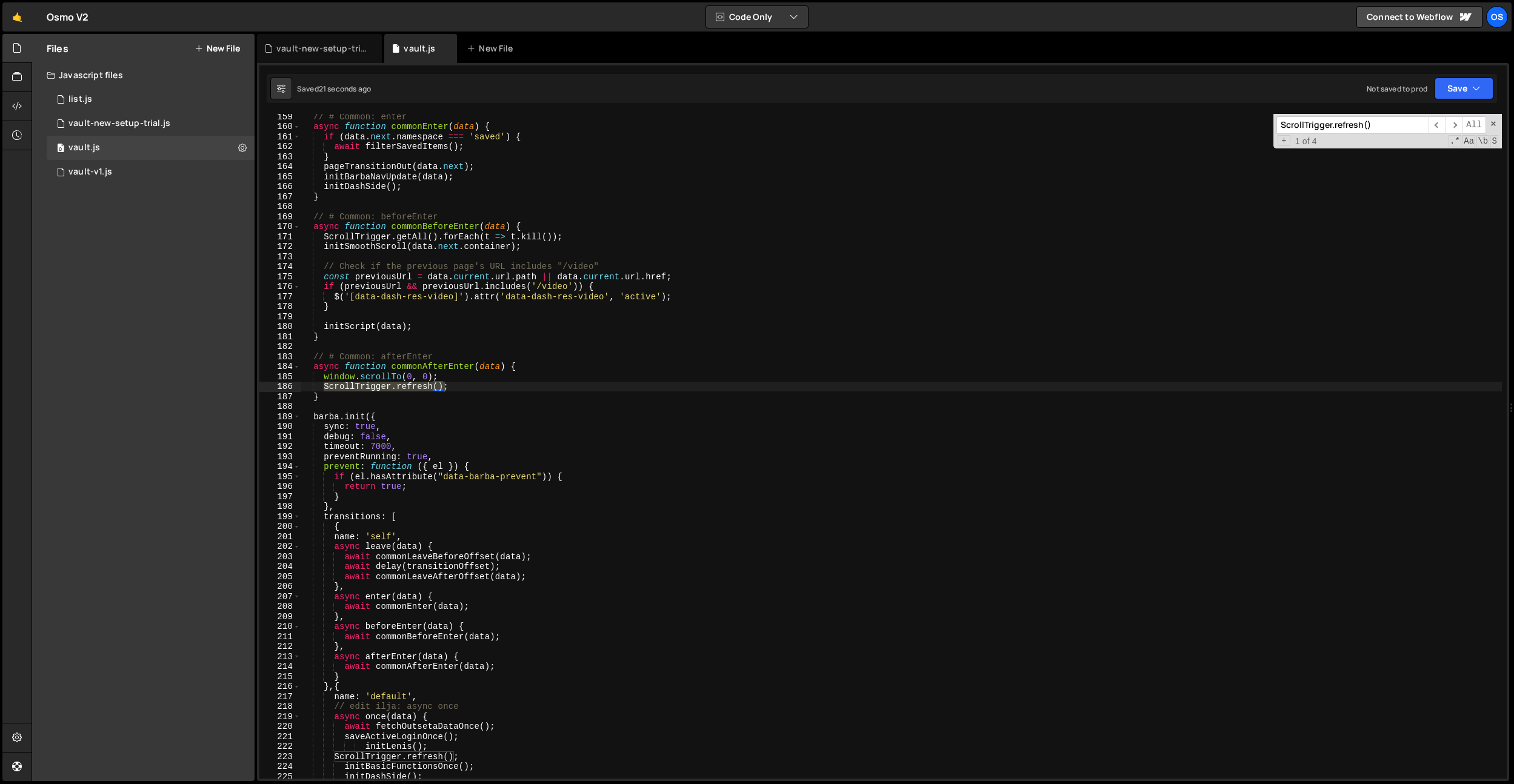
scroll to position [1633, 0]
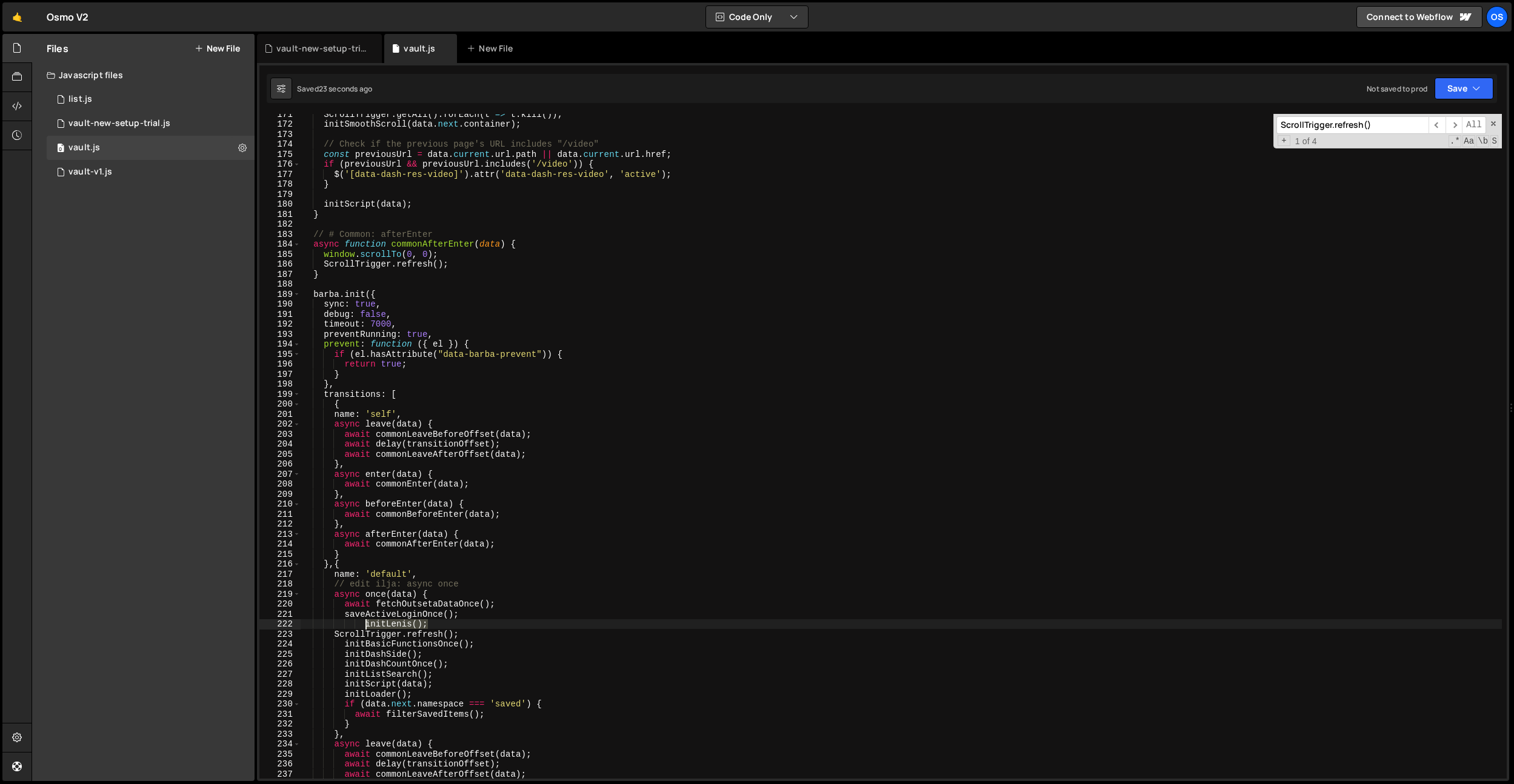
drag, startPoint x: 437, startPoint y: 623, endPoint x: 460, endPoint y: 645, distance: 31.8
click at [364, 625] on div "ScrollTrigger . getAll ( ) . forEach ( t => t . kill ( )) ; initSmoothScroll ( …" at bounding box center [901, 452] width 1201 height 685
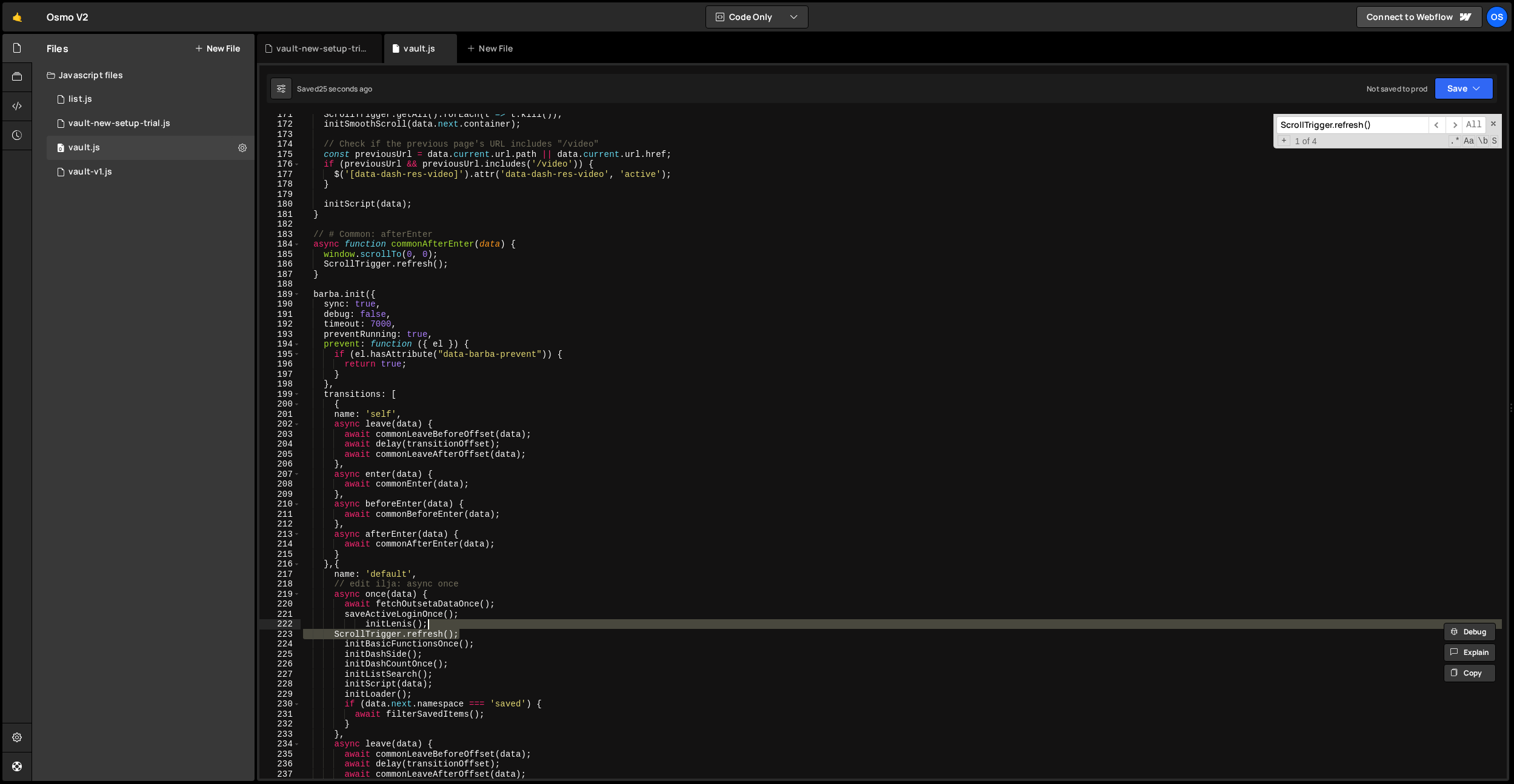
drag, startPoint x: 473, startPoint y: 633, endPoint x: 486, endPoint y: 620, distance: 18.4
click at [486, 620] on div "ScrollTrigger . getAll ( ) . forEach ( t => t . kill ( )) ; initSmoothScroll ( …" at bounding box center [901, 452] width 1201 height 685
click at [486, 620] on div "ScrollTrigger . getAll ( ) . forEach ( t => t . kill ( )) ; initSmoothScroll ( …" at bounding box center [901, 446] width 1201 height 665
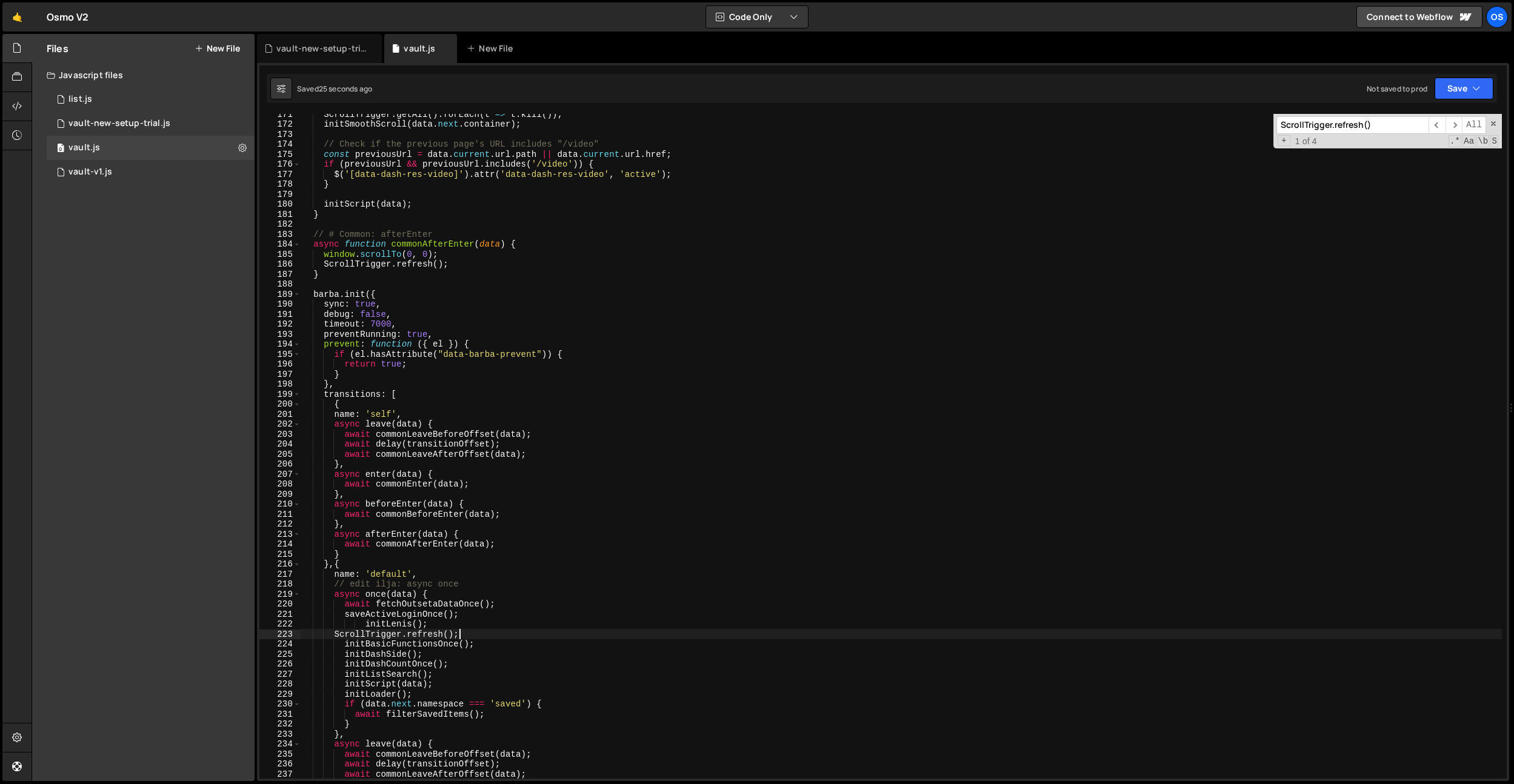
click at [473, 633] on div "ScrollTrigger . getAll ( ) . forEach ( t => t . kill ( )) ; initSmoothScroll ( …" at bounding box center [901, 452] width 1201 height 685
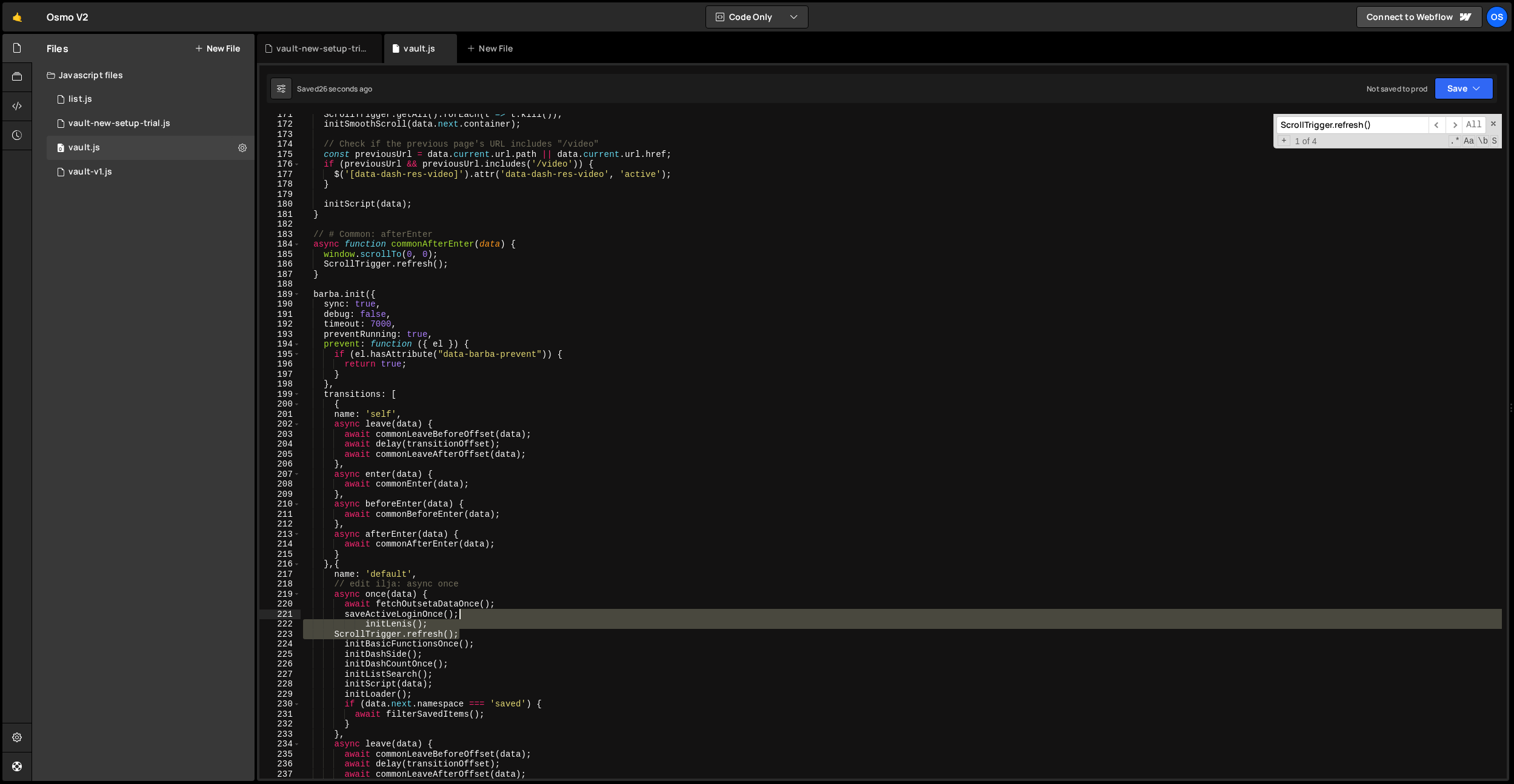
drag, startPoint x: 467, startPoint y: 635, endPoint x: 480, endPoint y: 616, distance: 23.0
click at [480, 616] on div "ScrollTrigger . getAll ( ) . forEach ( t => t . kill ( )) ; initSmoothScroll ( …" at bounding box center [901, 452] width 1201 height 685
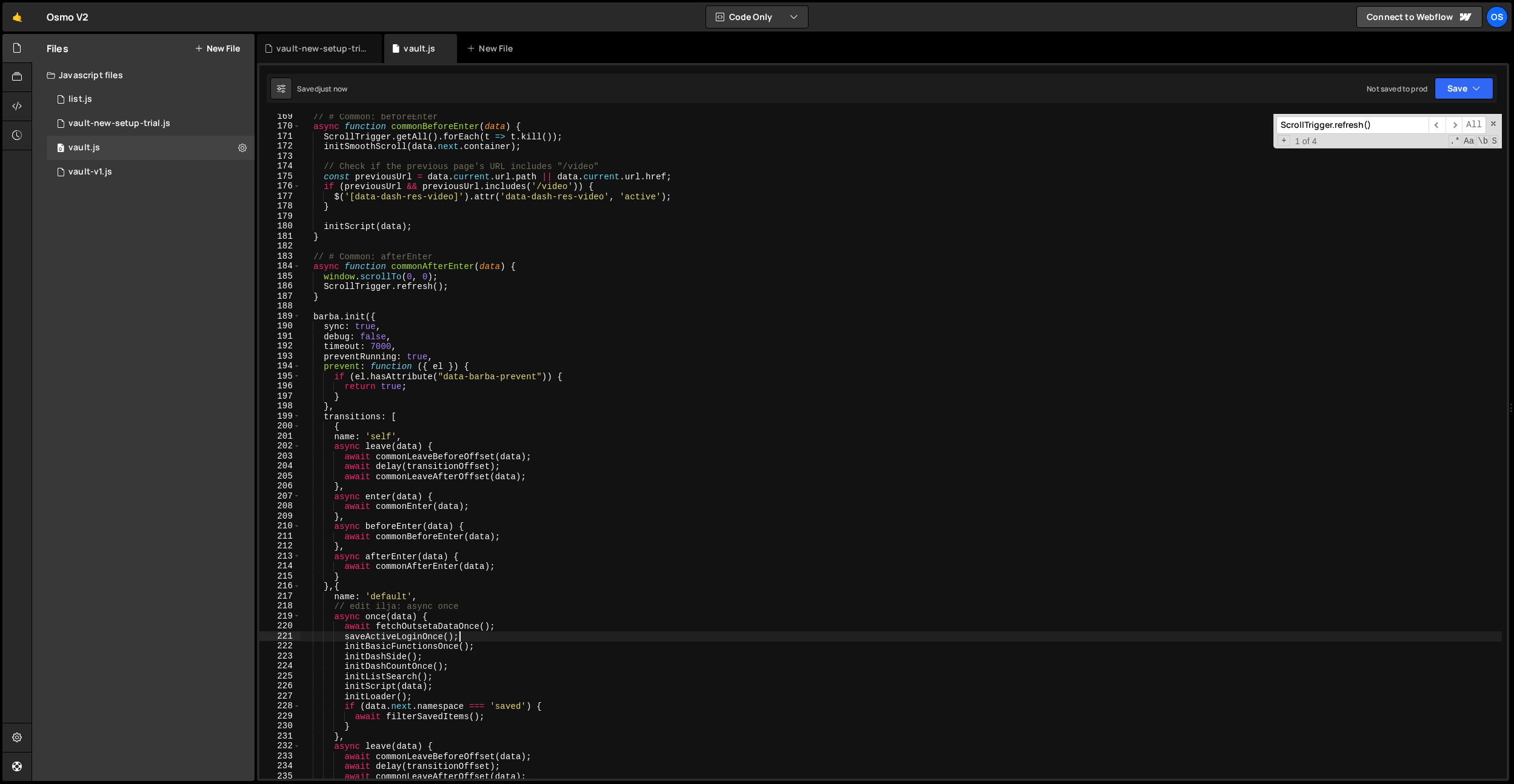
scroll to position [1602, 0]
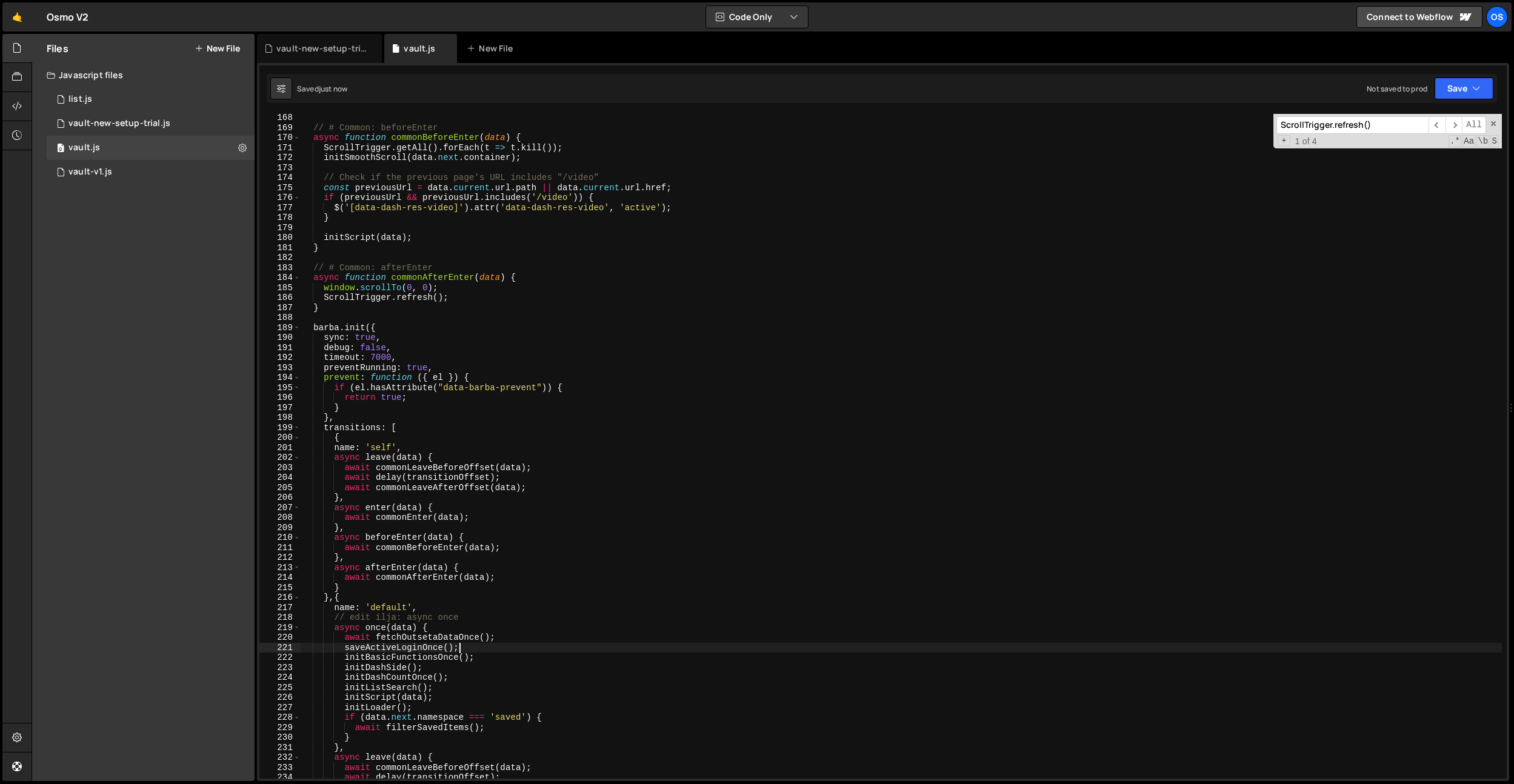
click at [366, 276] on div "// # Common: beforeEnter async function commonBeforeEnter ( data ) { ScrollTrig…" at bounding box center [901, 455] width 1201 height 685
click at [446, 289] on div "// # Common: beforeEnter async function commonBeforeEnter ( data ) { ScrollTrig…" at bounding box center [901, 455] width 1201 height 685
type textarea "window.scrollTo(0, 0);"
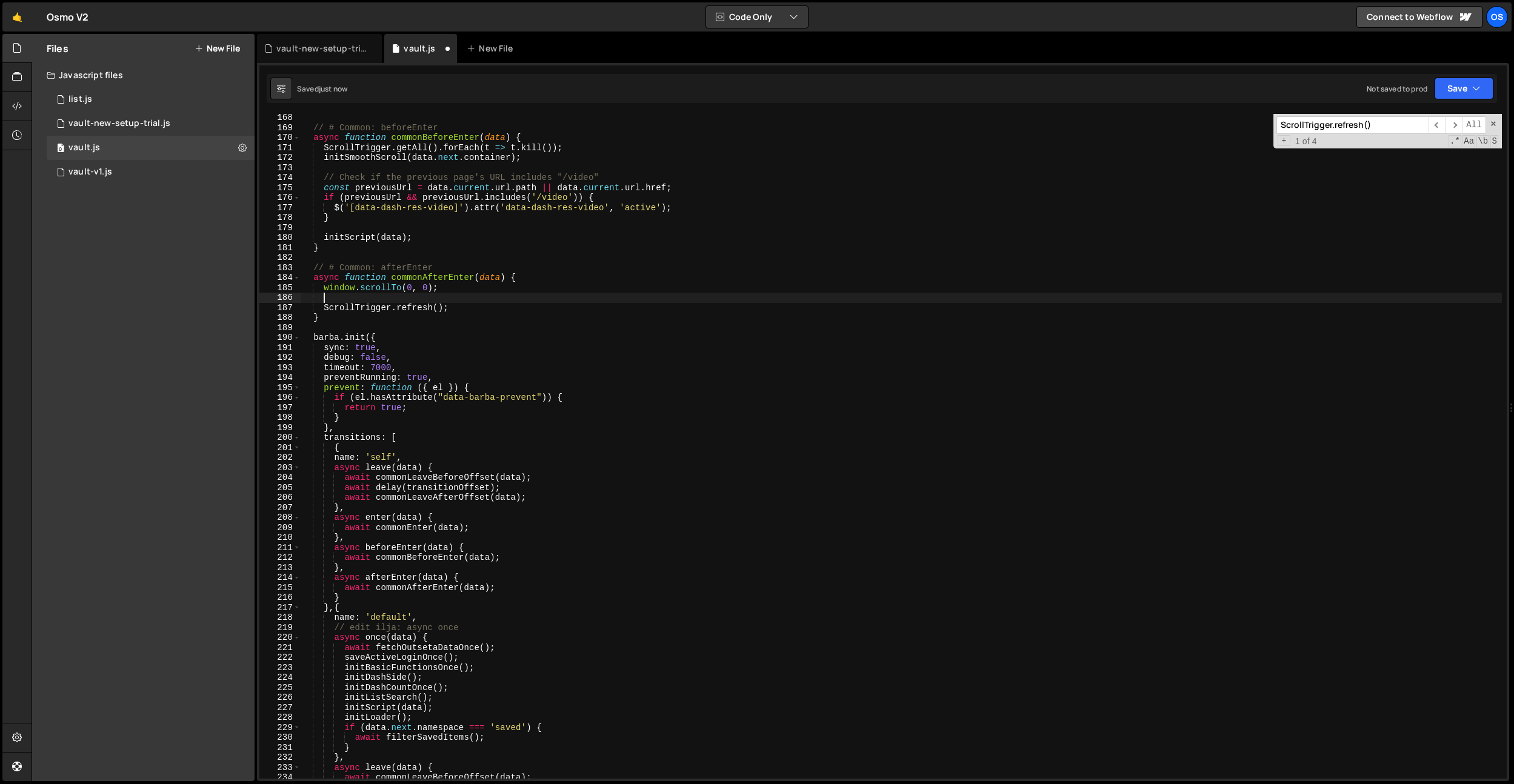
scroll to position [0, 1]
paste textarea "initLenis();"
type textarea "initLenis();"
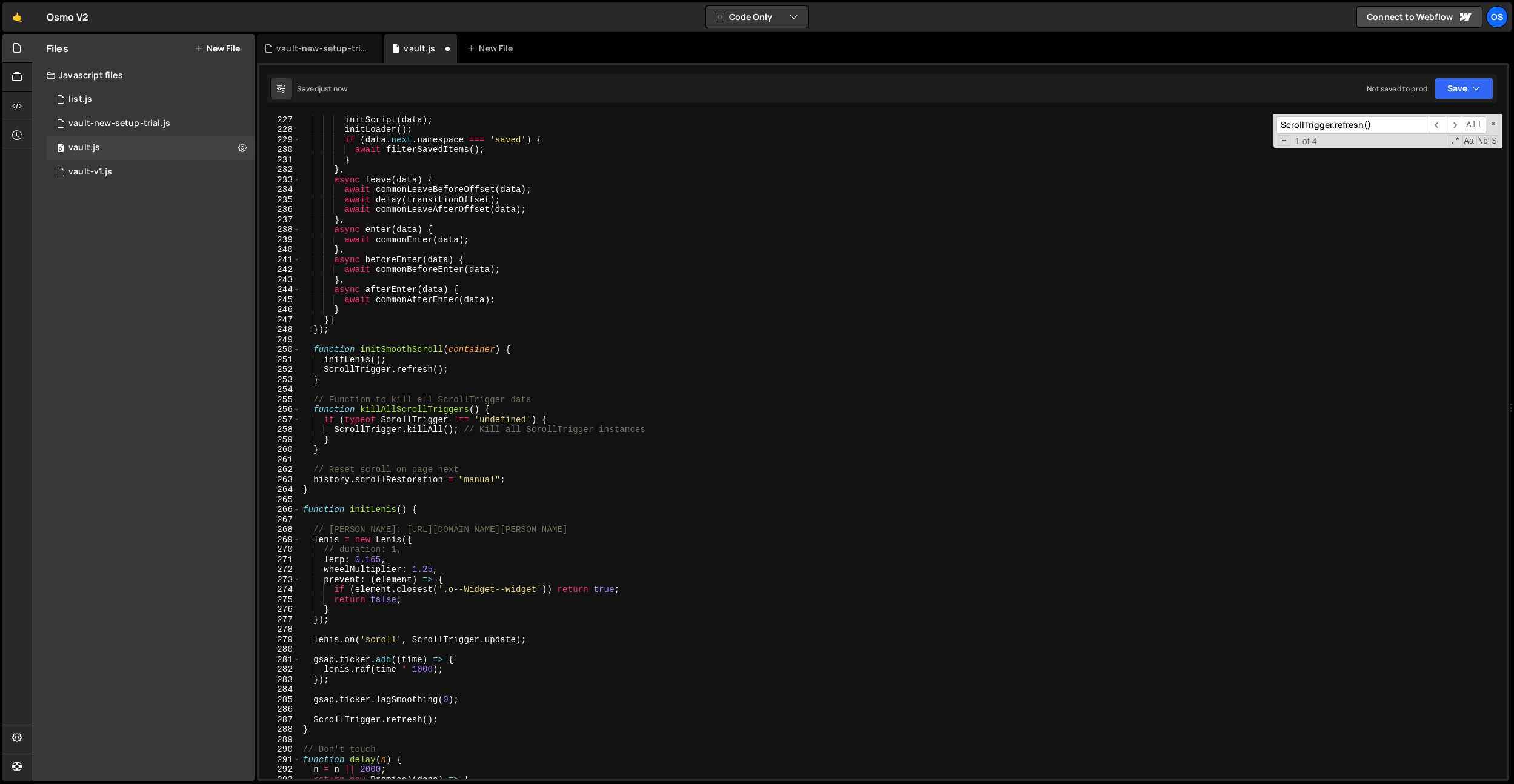
scroll to position [2167, 0]
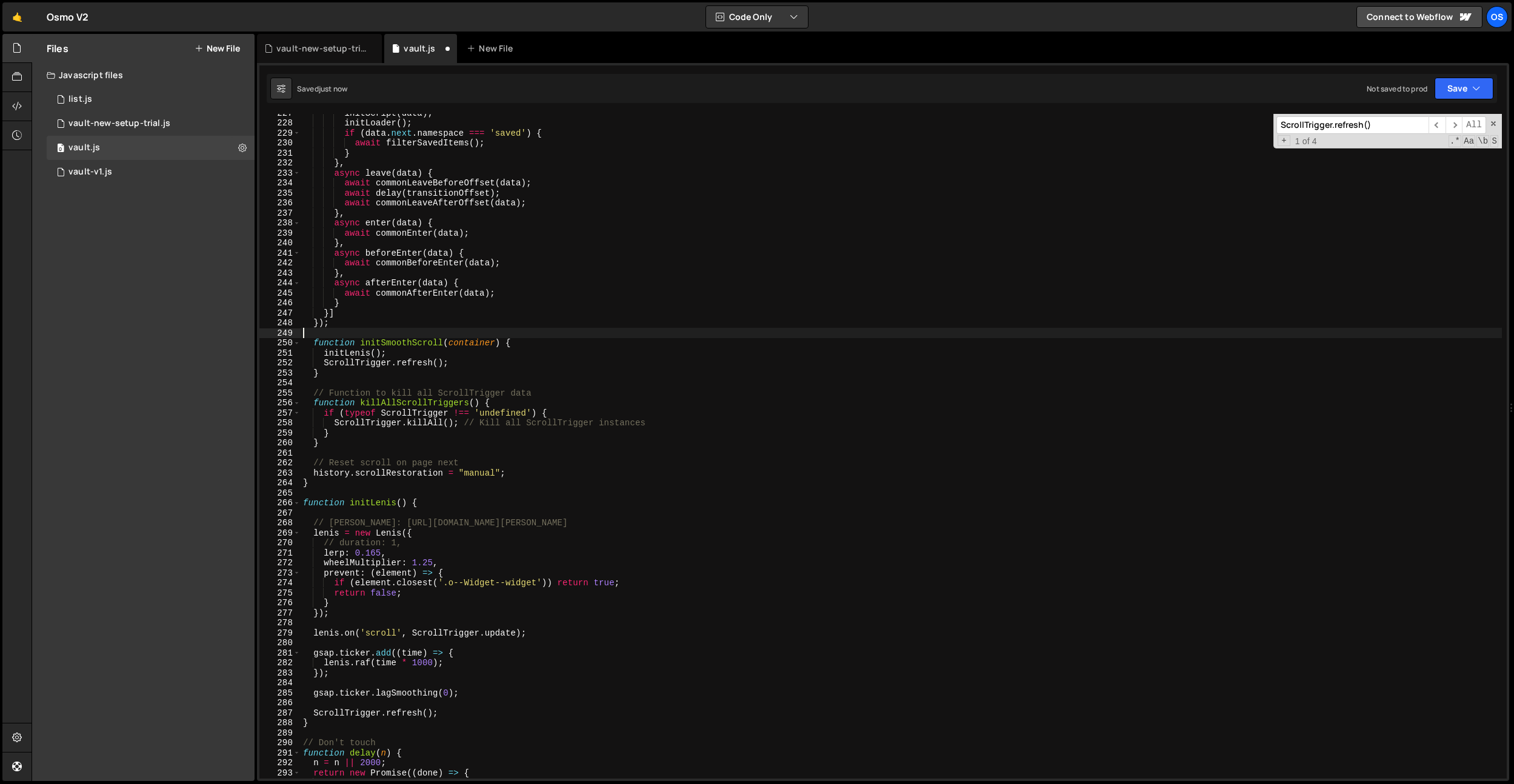
click at [417, 338] on div "initScript ( data ) ; initLoader ( ) ; if ( data . next . namespace === 'saved'…" at bounding box center [901, 450] width 1201 height 685
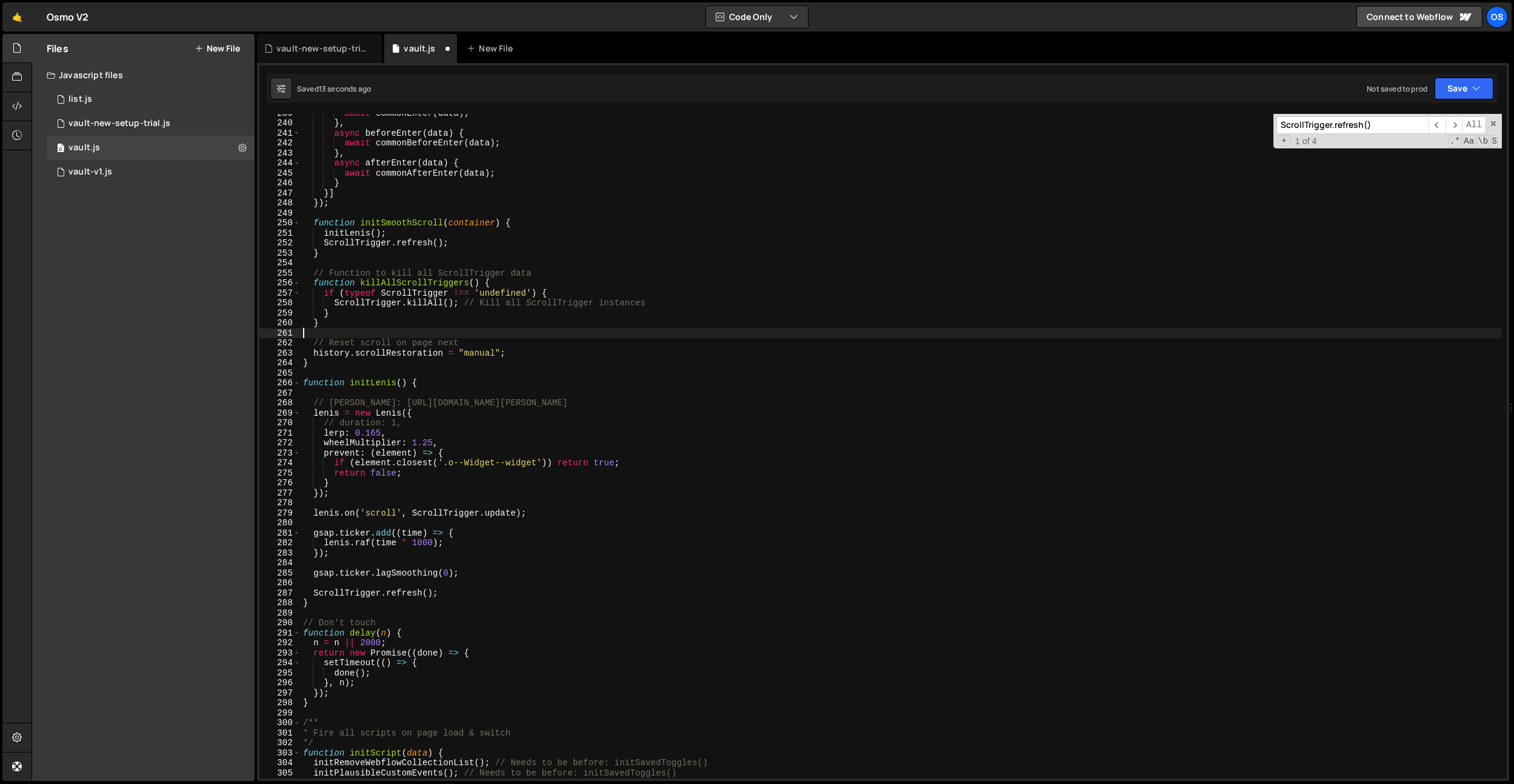
click at [417, 338] on div "await commonEnter ( data ) ; } , async beforeEnter ( data ) { await commonBefor…" at bounding box center [901, 450] width 1201 height 685
click at [437, 516] on div "await commonEnter ( data ) ; } , async beforeEnter ( data ) { await commonBefor…" at bounding box center [901, 450] width 1201 height 685
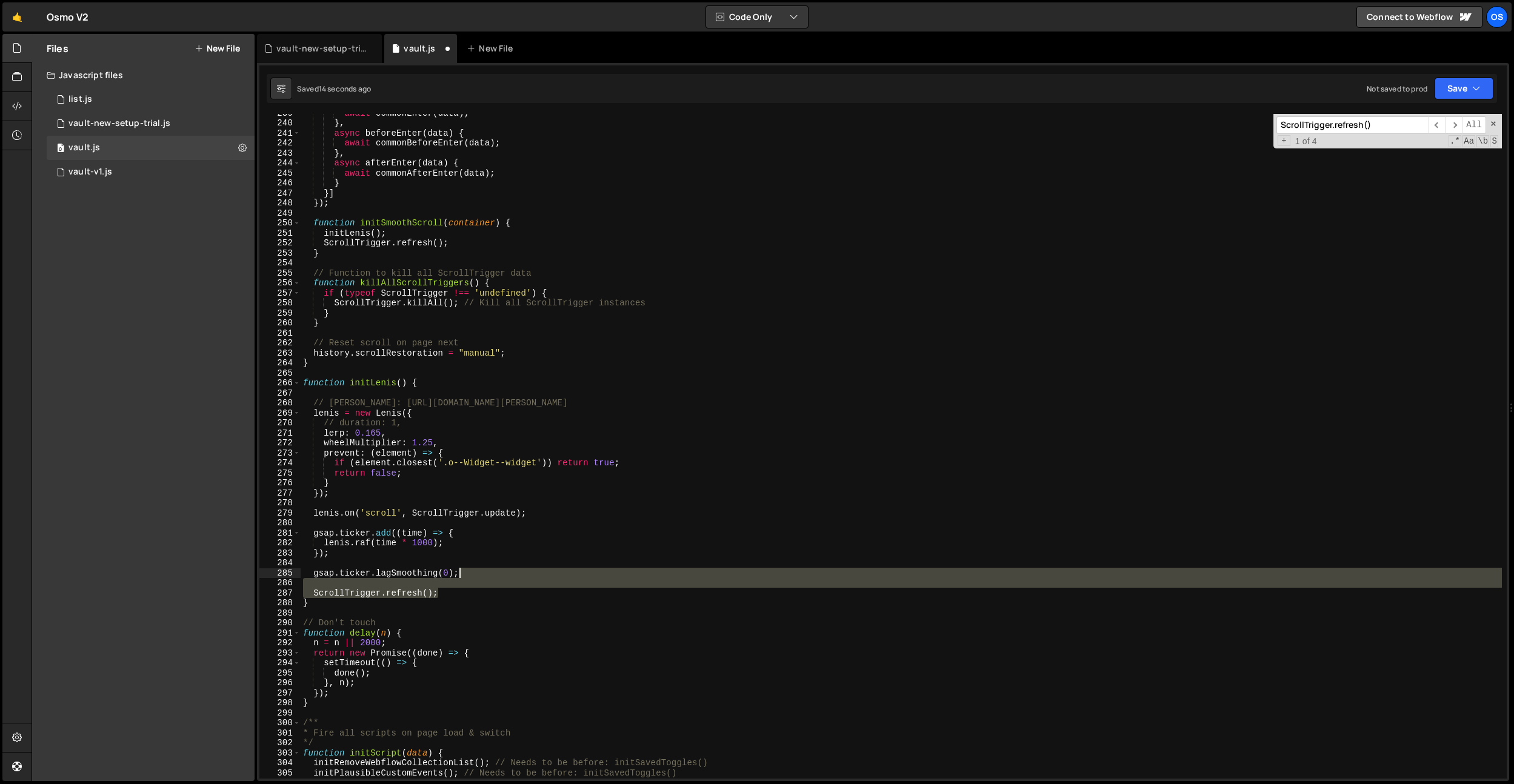
drag, startPoint x: 454, startPoint y: 589, endPoint x: 477, endPoint y: 573, distance: 28.0
click at [477, 573] on div "await commonEnter ( data ) ; } , async beforeEnter ( data ) { await commonBefor…" at bounding box center [901, 450] width 1201 height 685
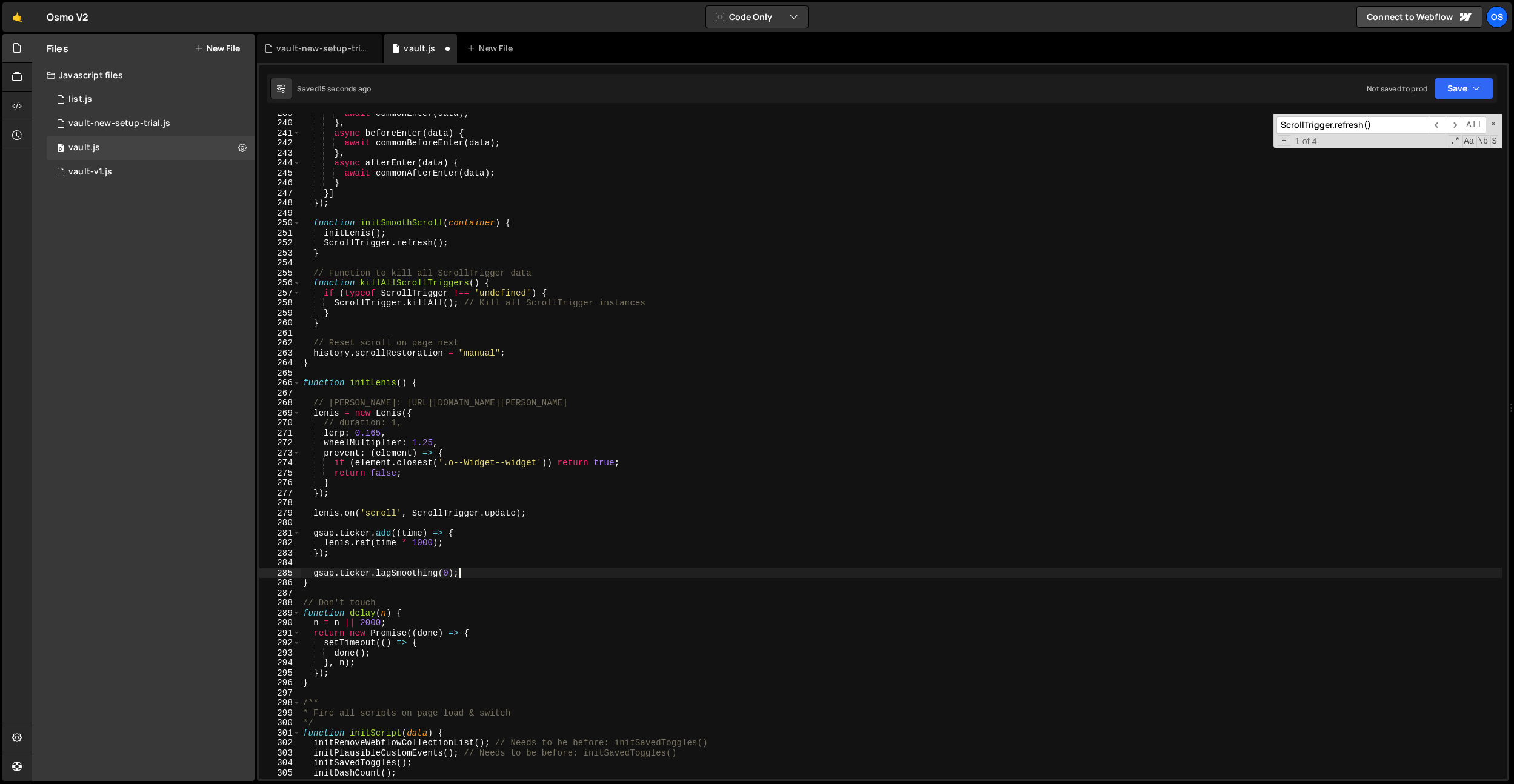
click at [424, 379] on div "await commonEnter ( data ) ; } , async beforeEnter ( data ) { await commonBefor…" at bounding box center [901, 450] width 1201 height 685
type textarea "function initLenis() {"
click at [419, 389] on div "await commonEnter ( data ) ; } , async beforeEnter ( data ) { await commonBefor…" at bounding box center [901, 450] width 1201 height 685
click at [636, 401] on div "await commonEnter ( data ) ; } , async beforeEnter ( data ) { await commonBefor…" at bounding box center [901, 450] width 1201 height 685
type textarea "// Lenis: https://github.com/studio-freight/lenis"
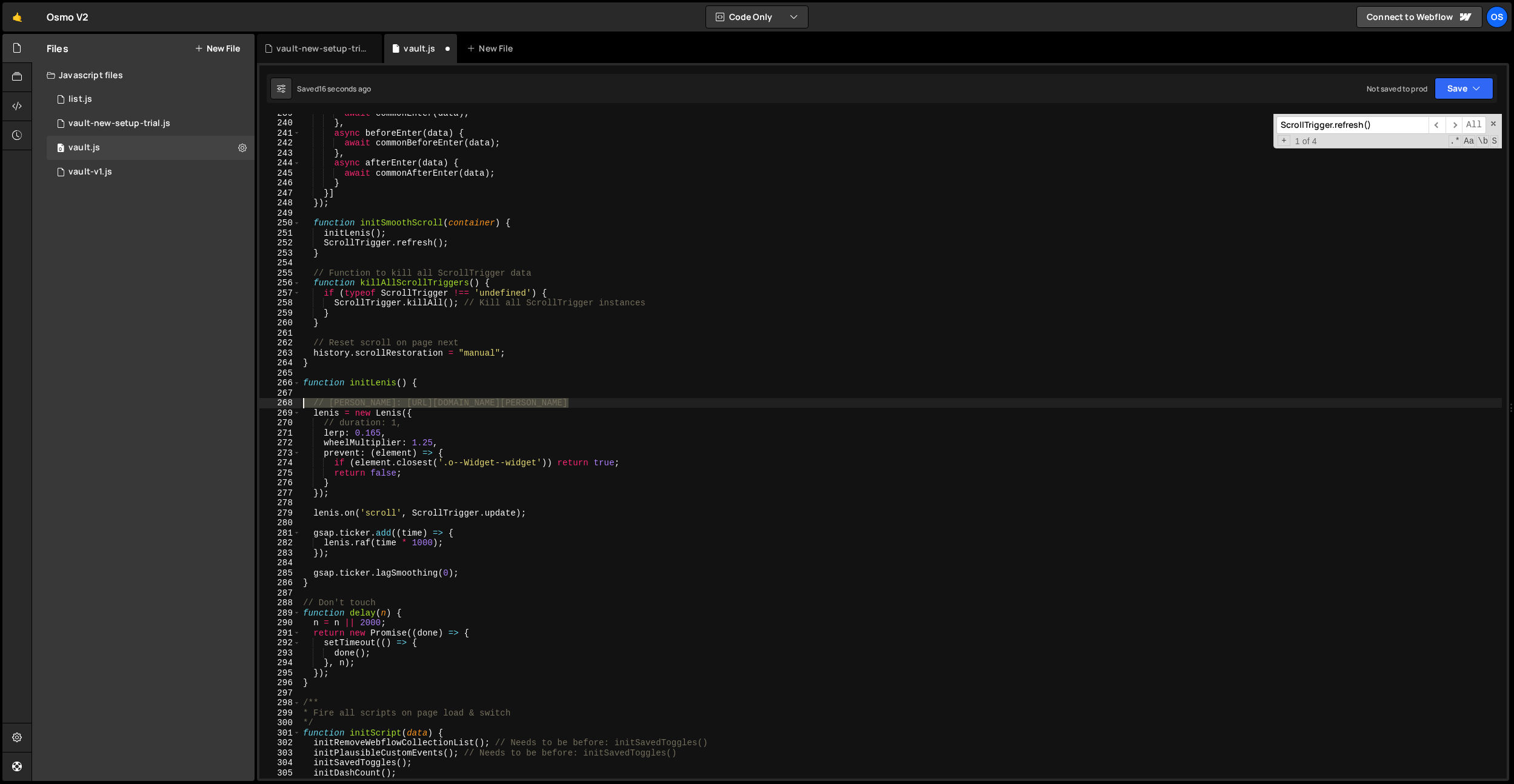
drag, startPoint x: 636, startPoint y: 401, endPoint x: 268, endPoint y: 404, distance: 368.0
click at [268, 404] on div "// Lenis: https://github.com/studio-freight/lenis 239 240 241 242 243 244 245 2…" at bounding box center [883, 446] width 1248 height 665
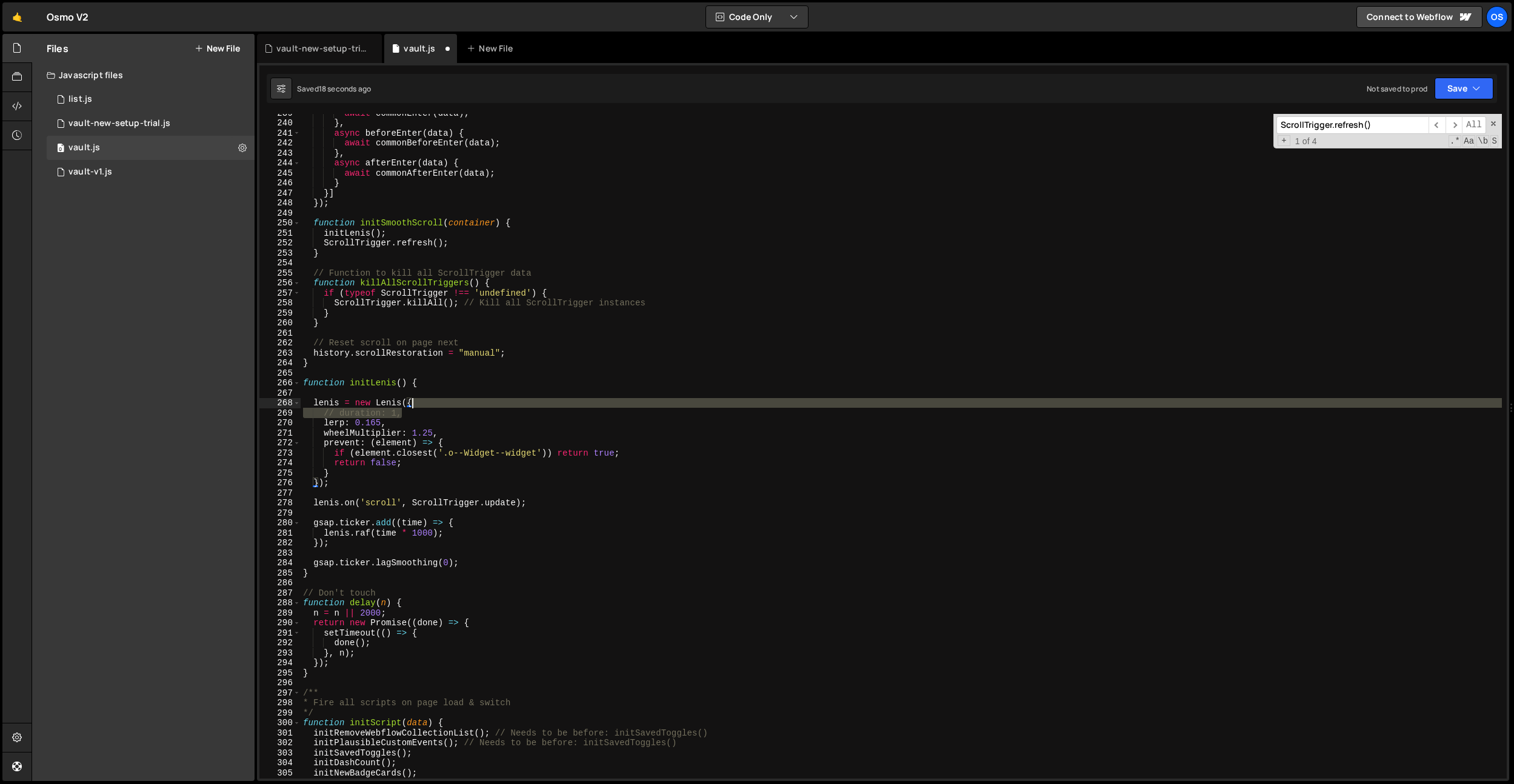
click at [431, 405] on div "await commonEnter ( data ) ; } , async beforeEnter ( data ) { await commonBefor…" at bounding box center [901, 450] width 1201 height 685
type textarea "lenis = new Lenis({"
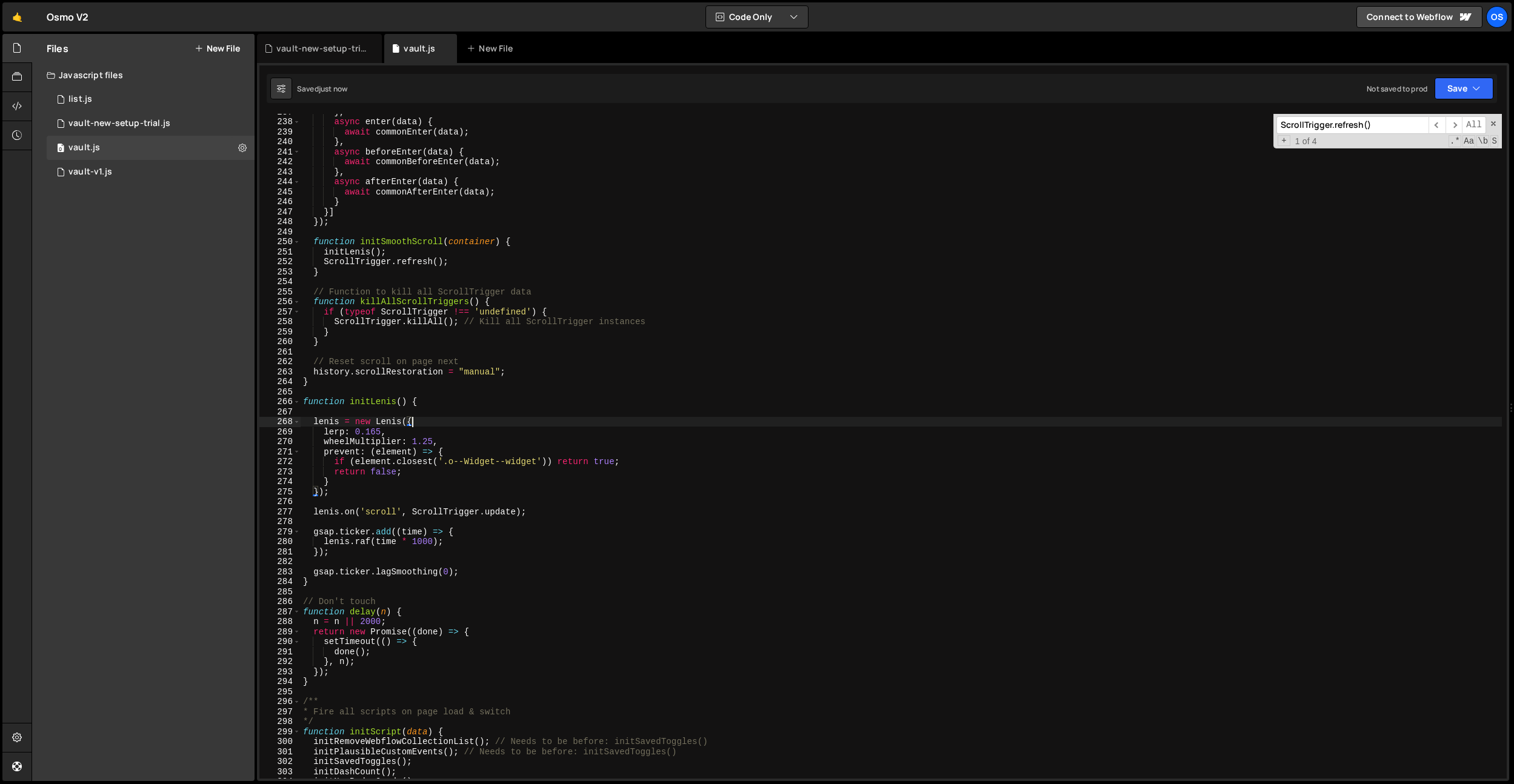
scroll to position [2253, 0]
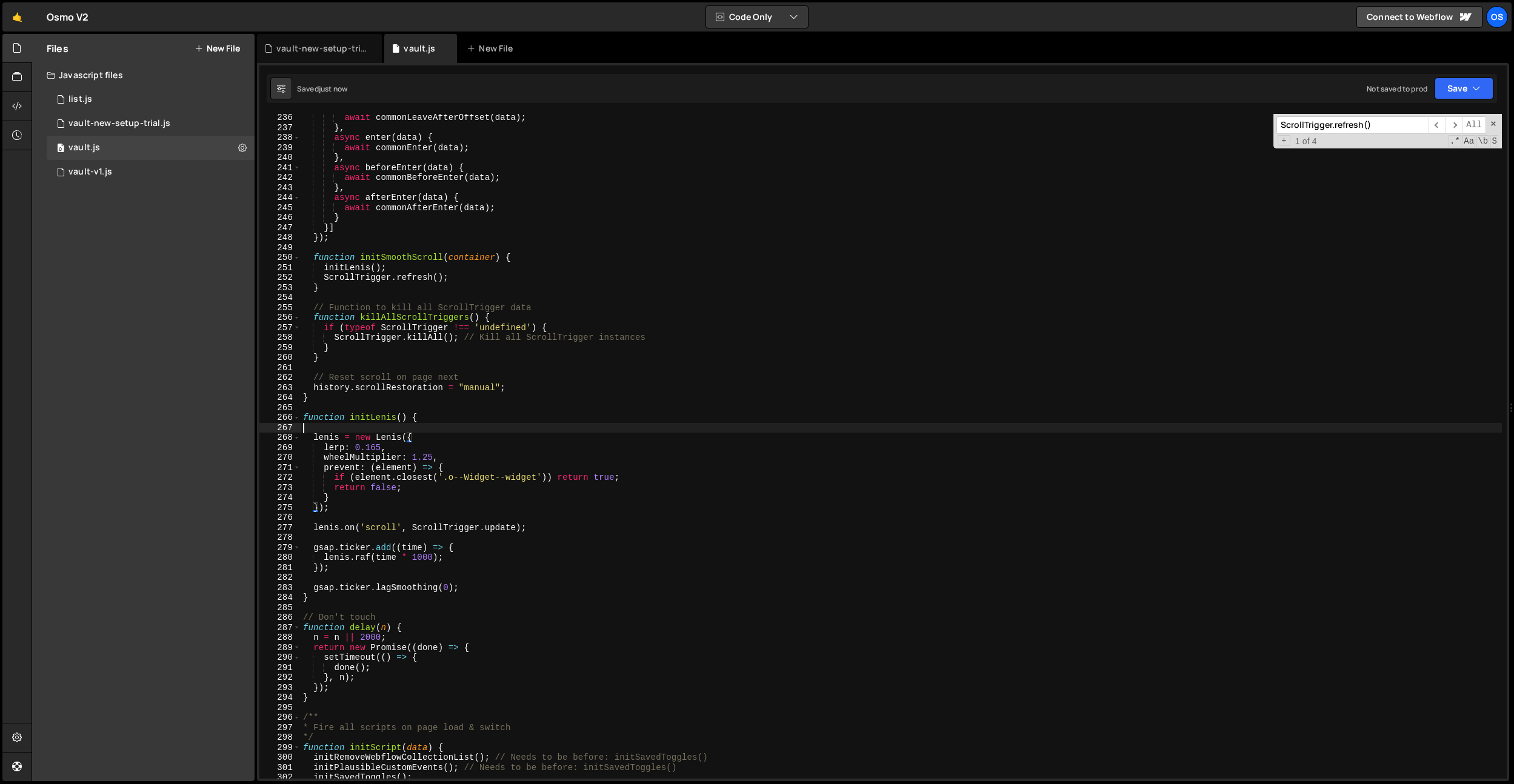
click at [471, 427] on div "await commonLeaveAfterOffset ( data ) ; } , async enter ( data ) { await common…" at bounding box center [901, 455] width 1201 height 685
click at [406, 410] on div "await commonLeaveAfterOffset ( data ) ; } , async enter ( data ) { await common…" at bounding box center [901, 455] width 1201 height 685
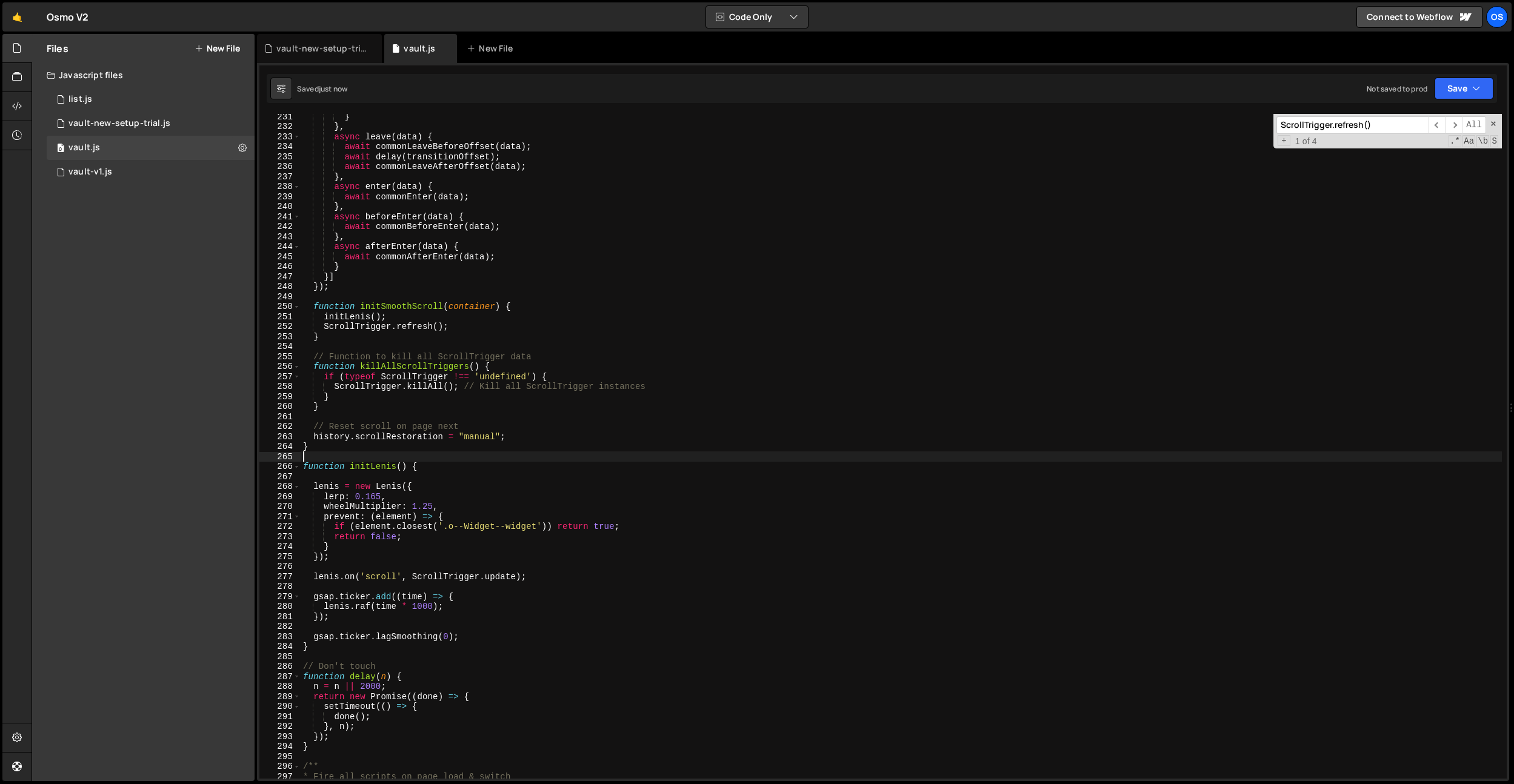
scroll to position [2201, 0]
click at [336, 415] on div "await filterSavedItems ( ) ; } } , async leave ( data ) { await commonLeaveBefo…" at bounding box center [901, 449] width 1201 height 685
click at [391, 415] on div "await filterSavedItems ( ) ; } } , async leave ( data ) { await commonLeaveBefo…" at bounding box center [901, 449] width 1201 height 685
click at [394, 373] on div "await filterSavedItems ( ) ; } } , async leave ( data ) { await commonLeaveBefo…" at bounding box center [901, 449] width 1201 height 685
type textarea "function killAllScrollTriggers() {"
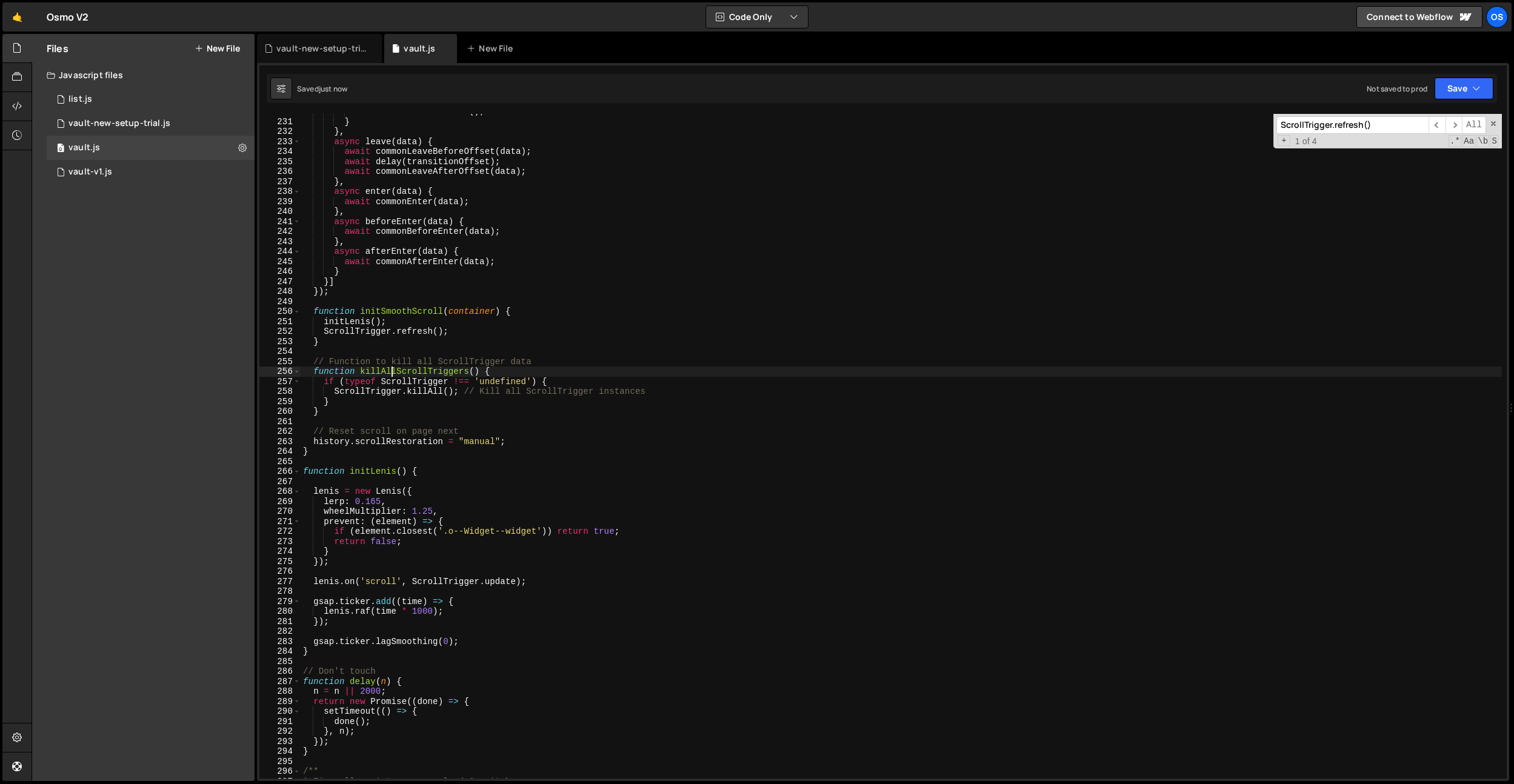
click at [394, 373] on div "await filterSavedItems ( ) ; } } , async leave ( data ) { await commonLeaveBefo…" at bounding box center [901, 449] width 1201 height 685
click at [501, 349] on div "await filterSavedItems ( ) ; } } , async leave ( data ) { await commonLeaveBefo…" at bounding box center [901, 449] width 1201 height 685
paste input "killAllScrollTriggers"
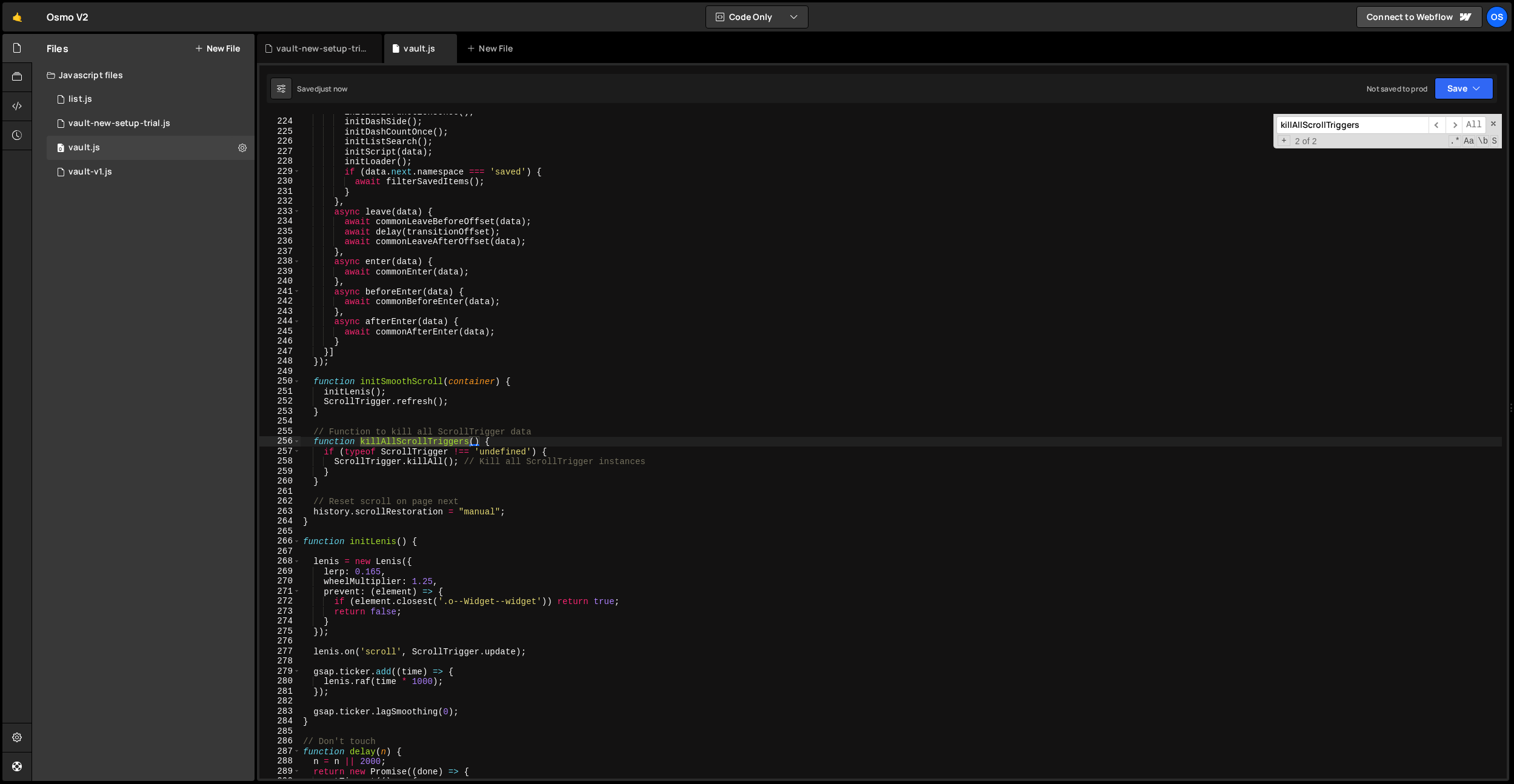
scroll to position [1142, 0]
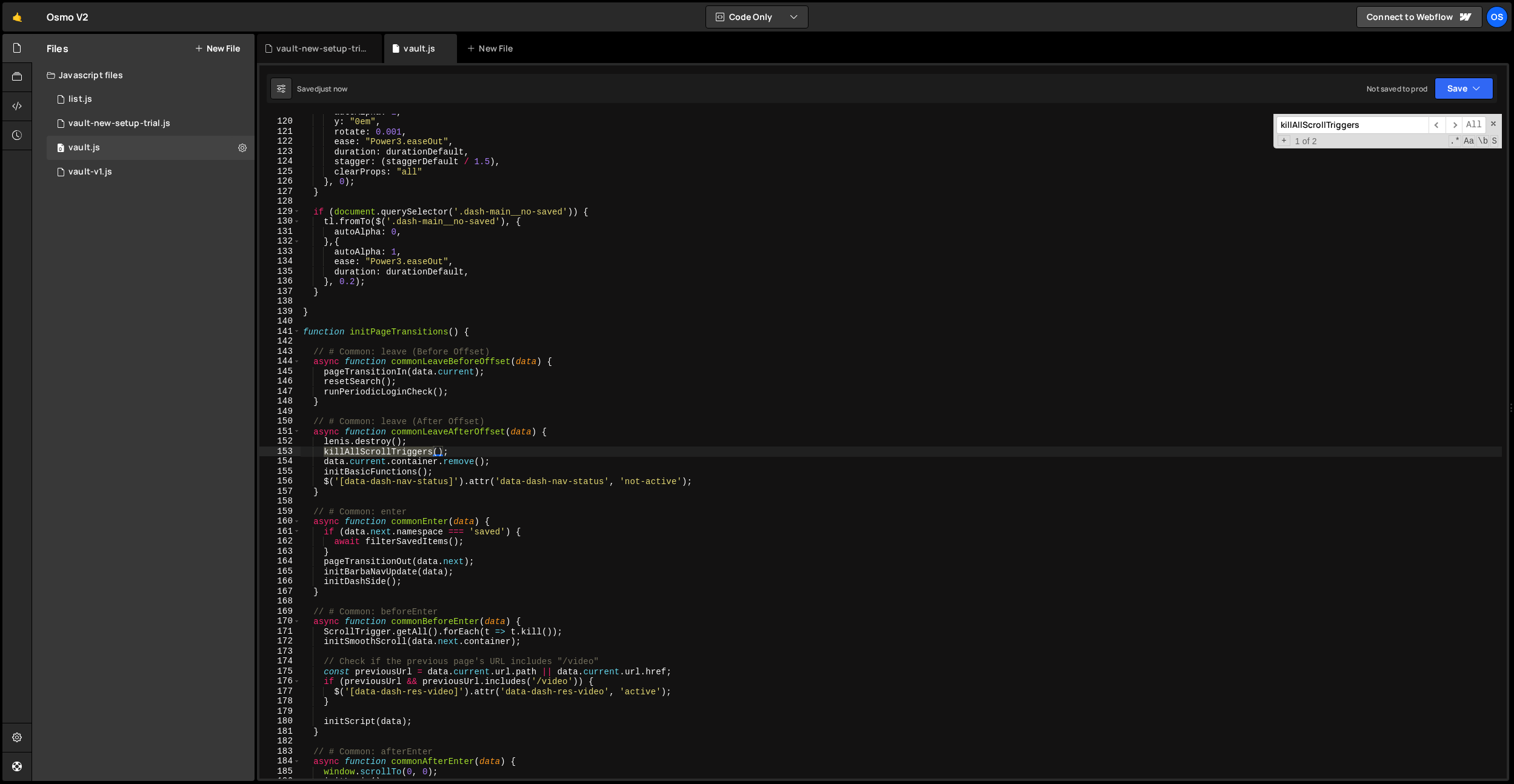
type input "killAllScrollTriggers"
click at [463, 446] on div "autoAlpha : 1 , y : "0em" , rotate : 0.001 , ease : "Power3.easeOut" , duration…" at bounding box center [901, 449] width 1201 height 685
click at [428, 450] on div "autoAlpha : 1 , y : "0em" , rotate : 0.001 , ease : "Power3.easeOut" , duration…" at bounding box center [901, 449] width 1201 height 685
click at [454, 444] on div "autoAlpha : 1 , y : "0em" , rotate : 0.001 , ease : "Power3.easeOut" , duration…" at bounding box center [901, 449] width 1201 height 685
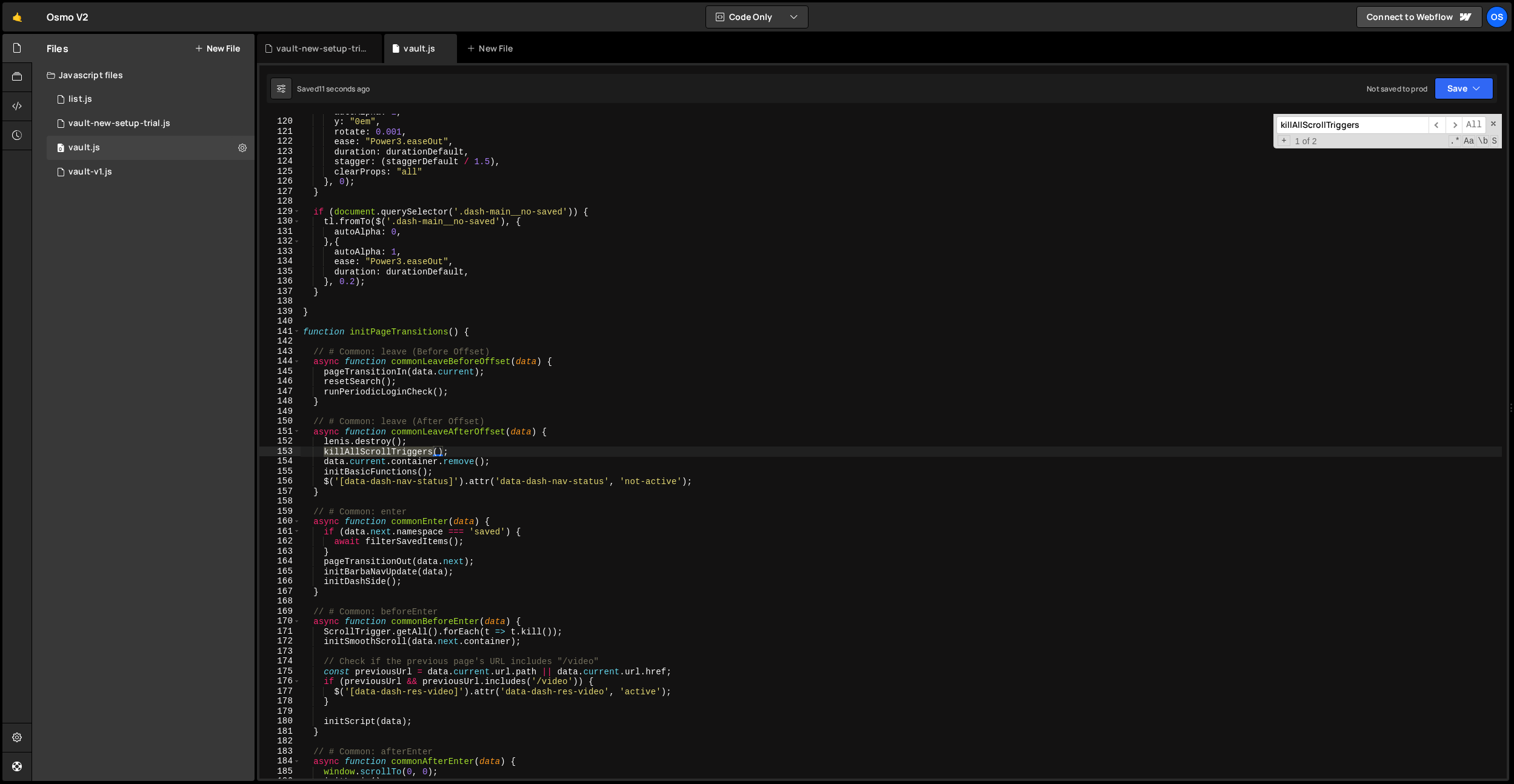
scroll to position [2135, 0]
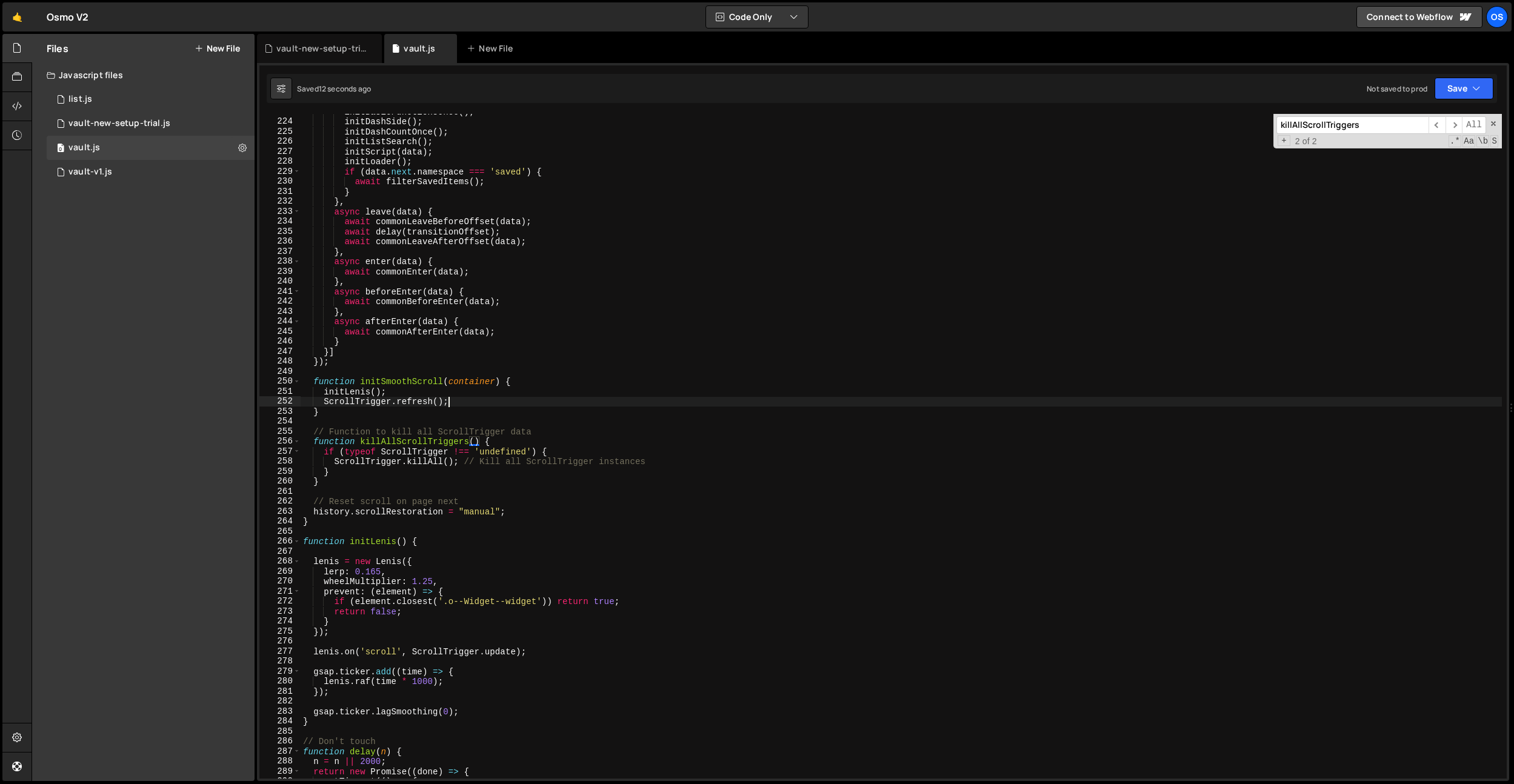
click at [514, 400] on div "initBasicFunctionsOnce ( ) ; initDashSide ( ) ; initDashCountOnce ( ) ; initLis…" at bounding box center [901, 449] width 1201 height 685
click at [342, 405] on div "initBasicFunctionsOnce ( ) ; initDashSide ( ) ; initDashCountOnce ( ) ; initLis…" at bounding box center [901, 449] width 1201 height 685
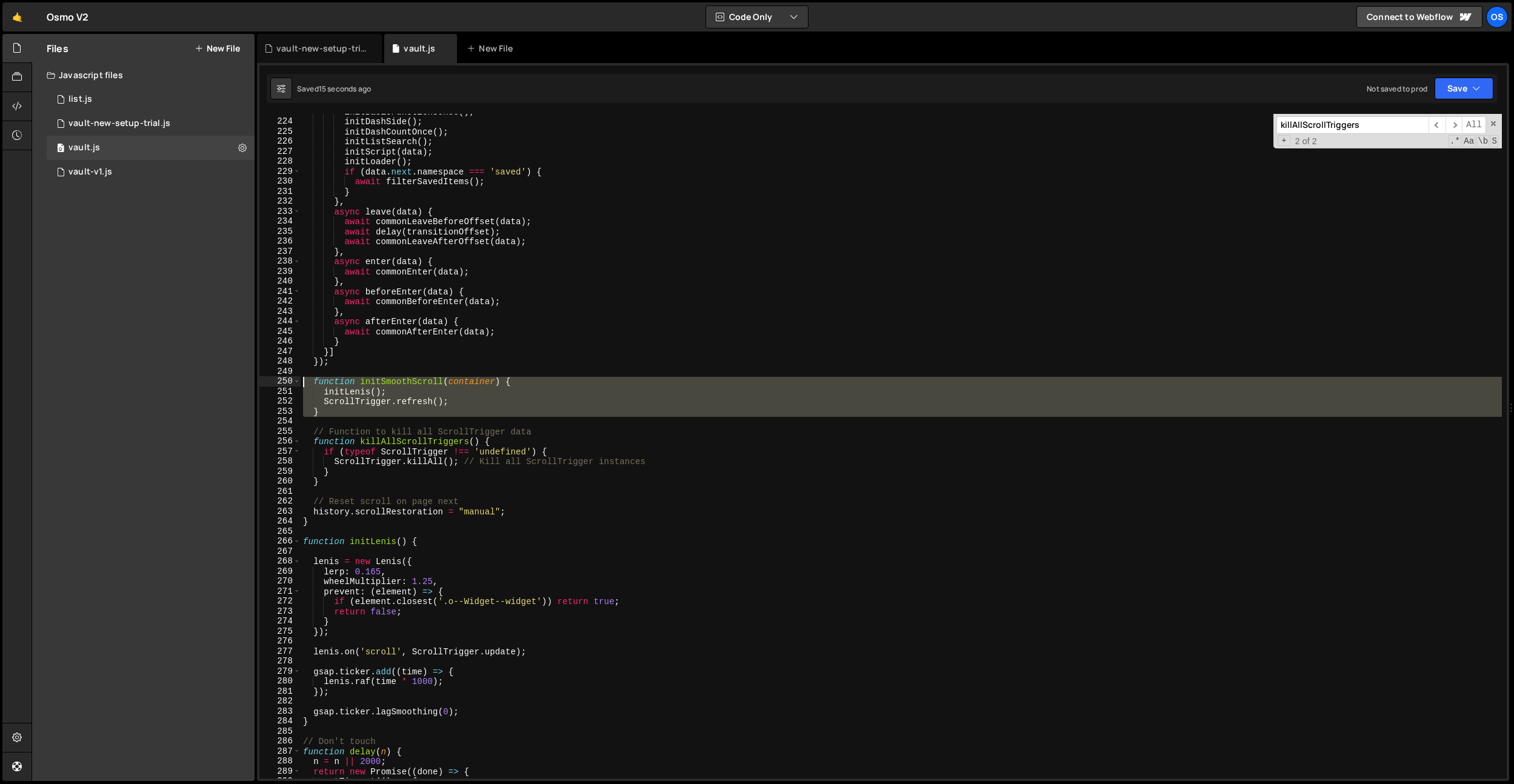
drag, startPoint x: 340, startPoint y: 420, endPoint x: 239, endPoint y: 381, distance: 108.3
click at [239, 381] on div "Files New File Javascript files 0 list.js 0 0 vault-new-setup-trial.js 0 0 vaul…" at bounding box center [773, 408] width 1483 height 748
type textarea "function initSmoothScroll(container) { initLenis();"
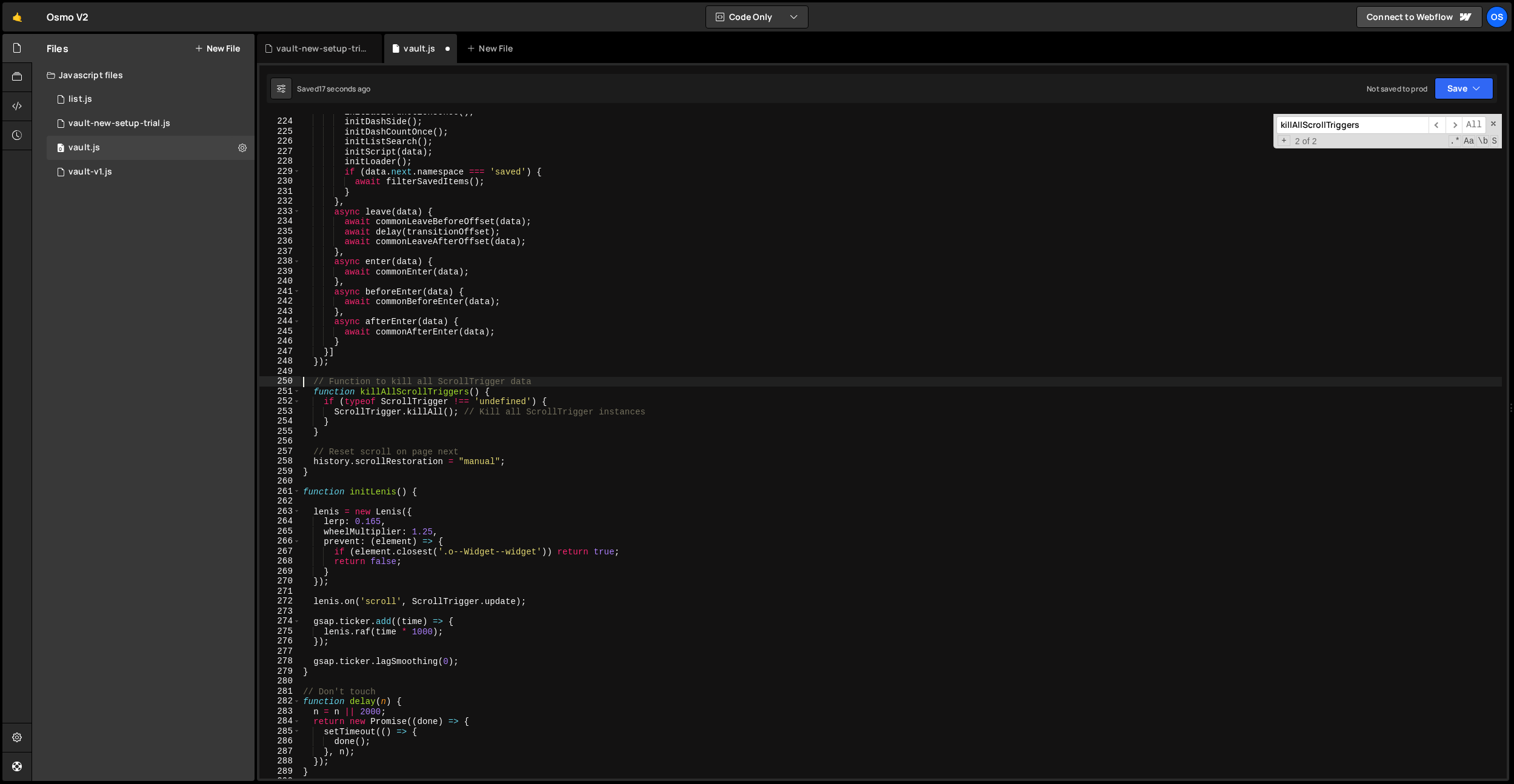
type textarea "// Function to kill all ScrollTrigger data"
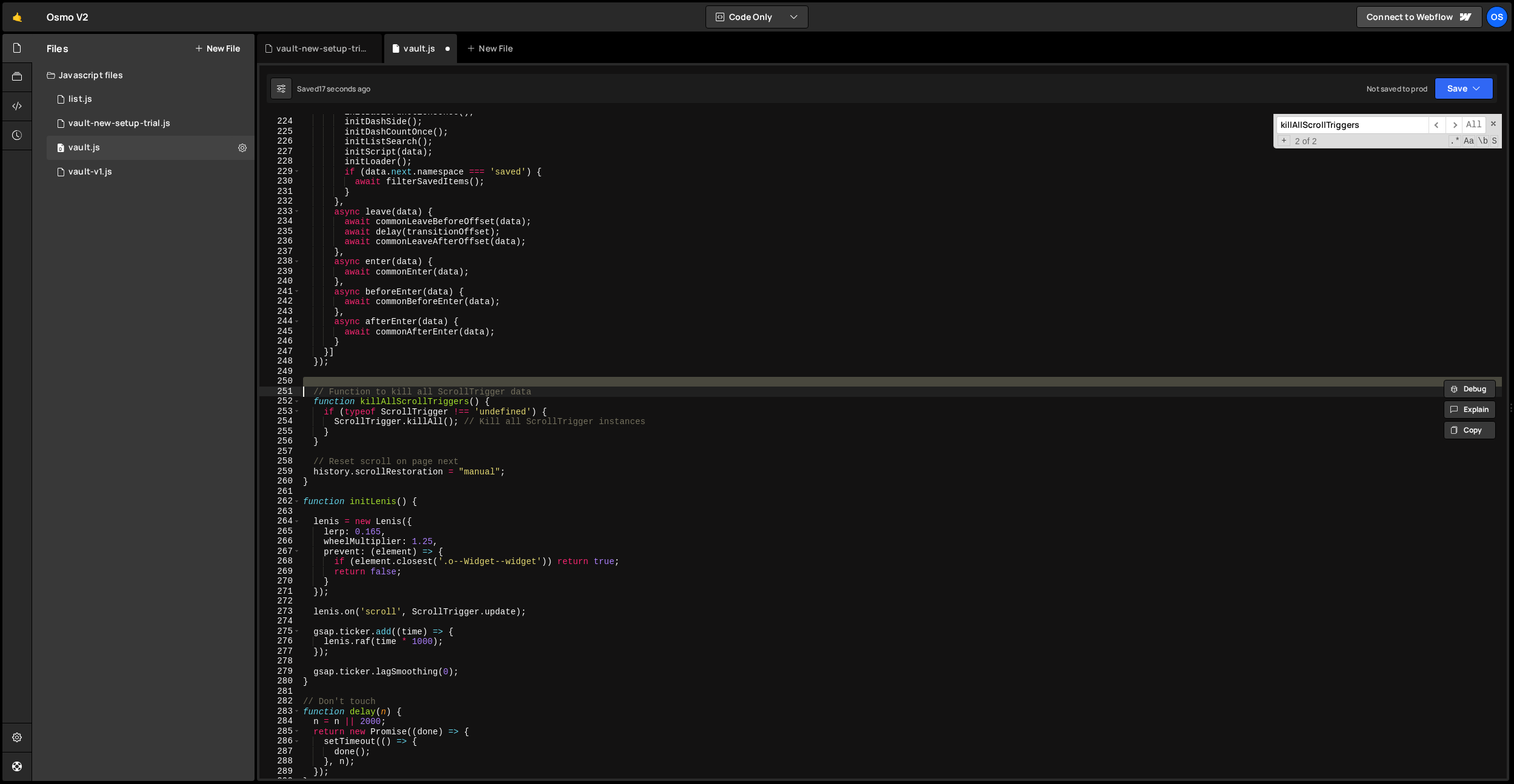
click at [388, 380] on div "initBasicFunctionsOnce ( ) ; initDashSide ( ) ; initDashCountOnce ( ) ; initLis…" at bounding box center [901, 446] width 1201 height 665
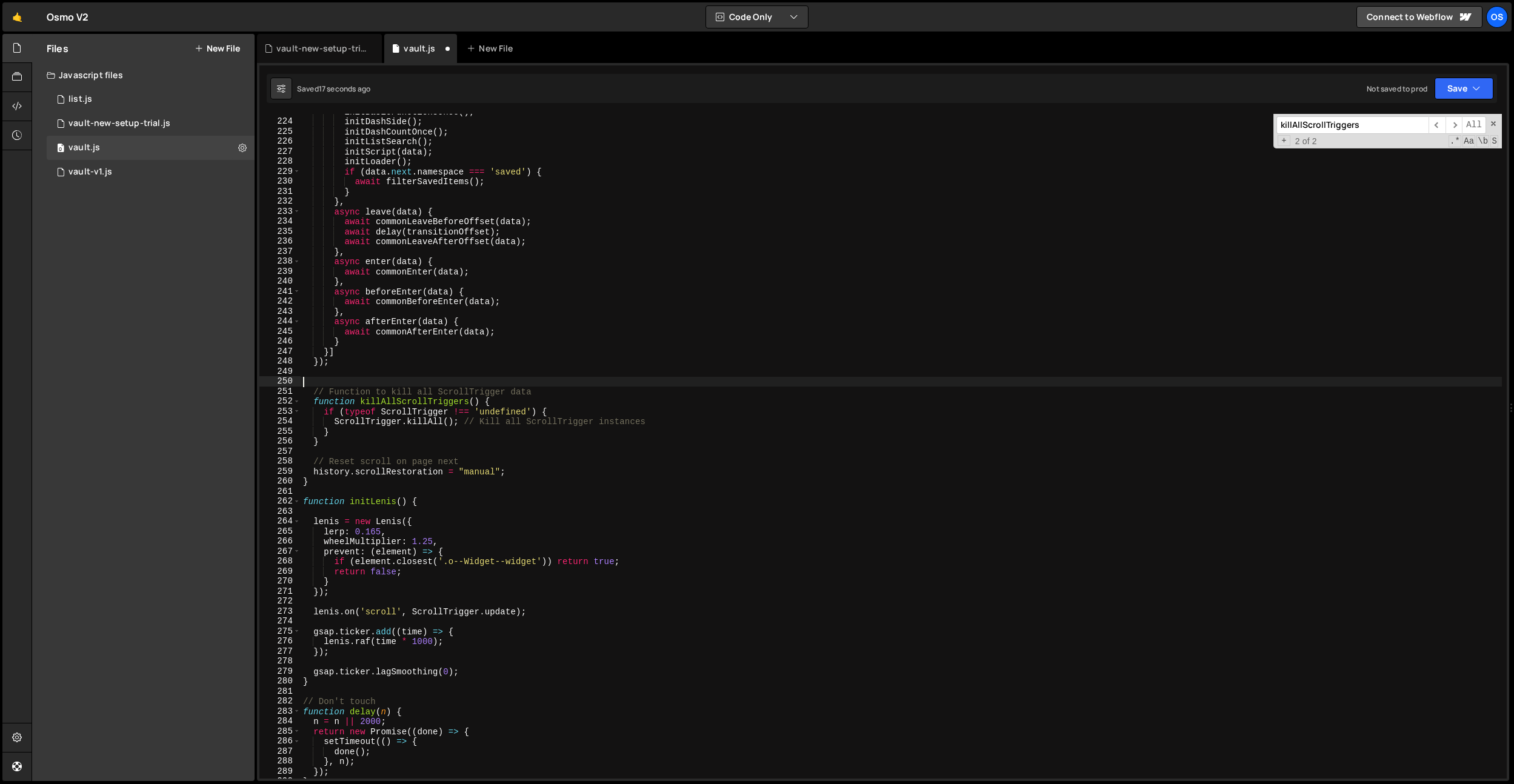
type textarea "}"
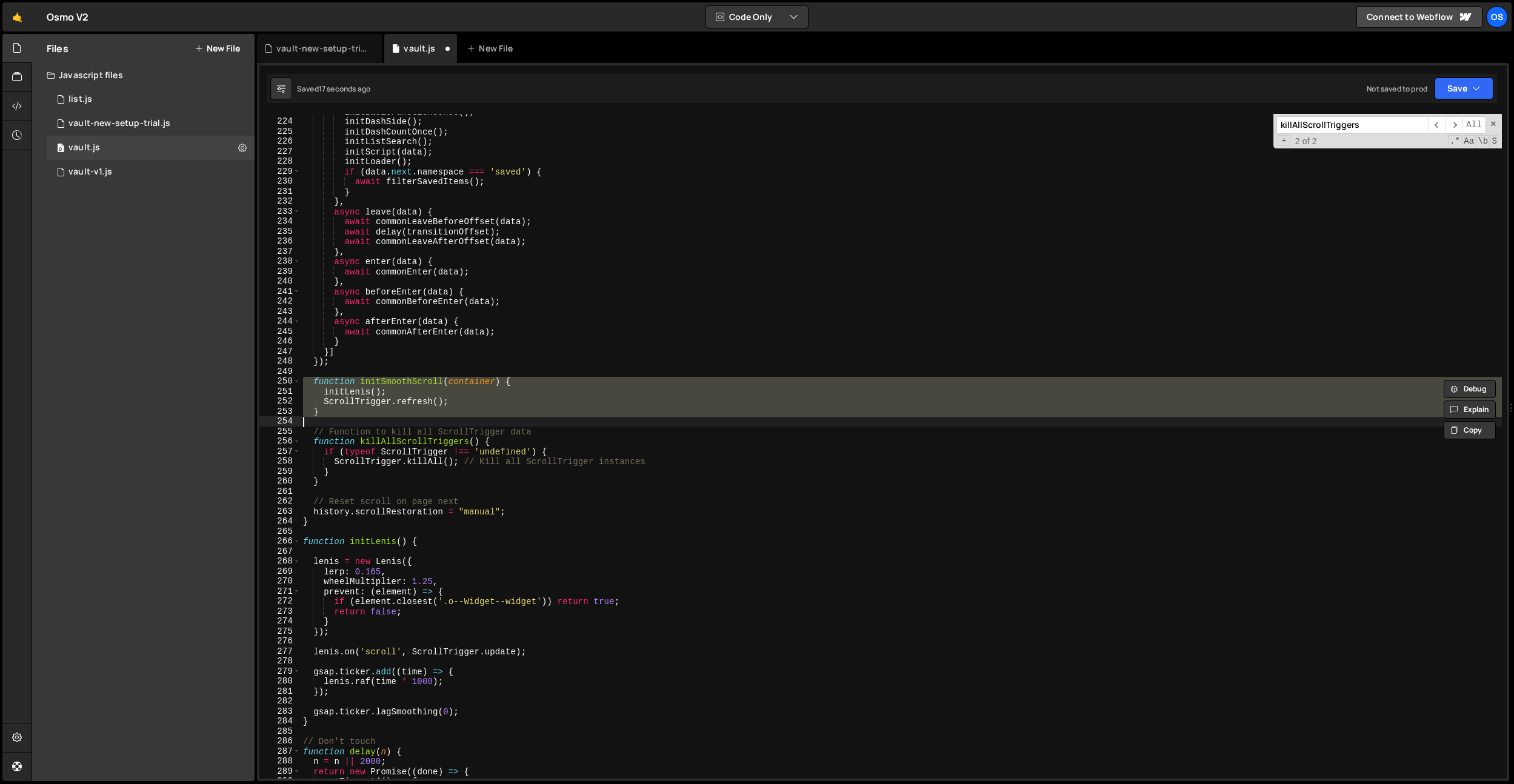
click at [394, 366] on div "initBasicFunctionsOnce ( ) ; initDashSide ( ) ; initDashCountOnce ( ) ; initLis…" at bounding box center [901, 449] width 1201 height 685
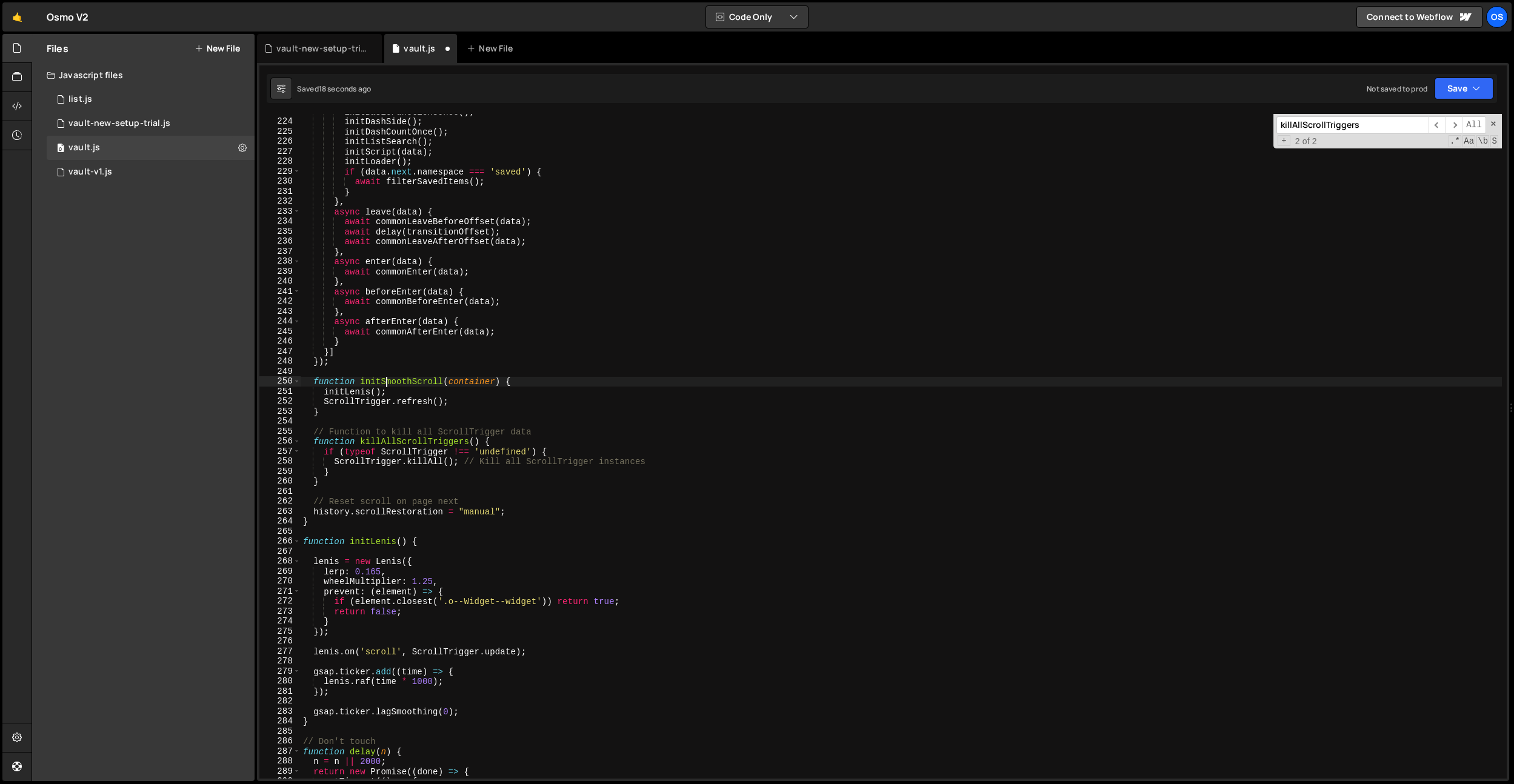
click at [389, 379] on div "initBasicFunctionsOnce ( ) ; initDashSide ( ) ; initDashCountOnce ( ) ; initLis…" at bounding box center [901, 449] width 1201 height 685
drag, startPoint x: 389, startPoint y: 379, endPoint x: 376, endPoint y: 388, distance: 15.8
click at [389, 379] on div "initBasicFunctionsOnce ( ) ; initDashSide ( ) ; initDashCountOnce ( ) ; initLis…" at bounding box center [901, 449] width 1201 height 685
drag, startPoint x: 372, startPoint y: 390, endPoint x: 355, endPoint y: 401, distance: 20.2
click at [371, 391] on div "initBasicFunctionsOnce ( ) ; initDashSide ( ) ; initDashCountOnce ( ) ; initLis…" at bounding box center [901, 449] width 1201 height 685
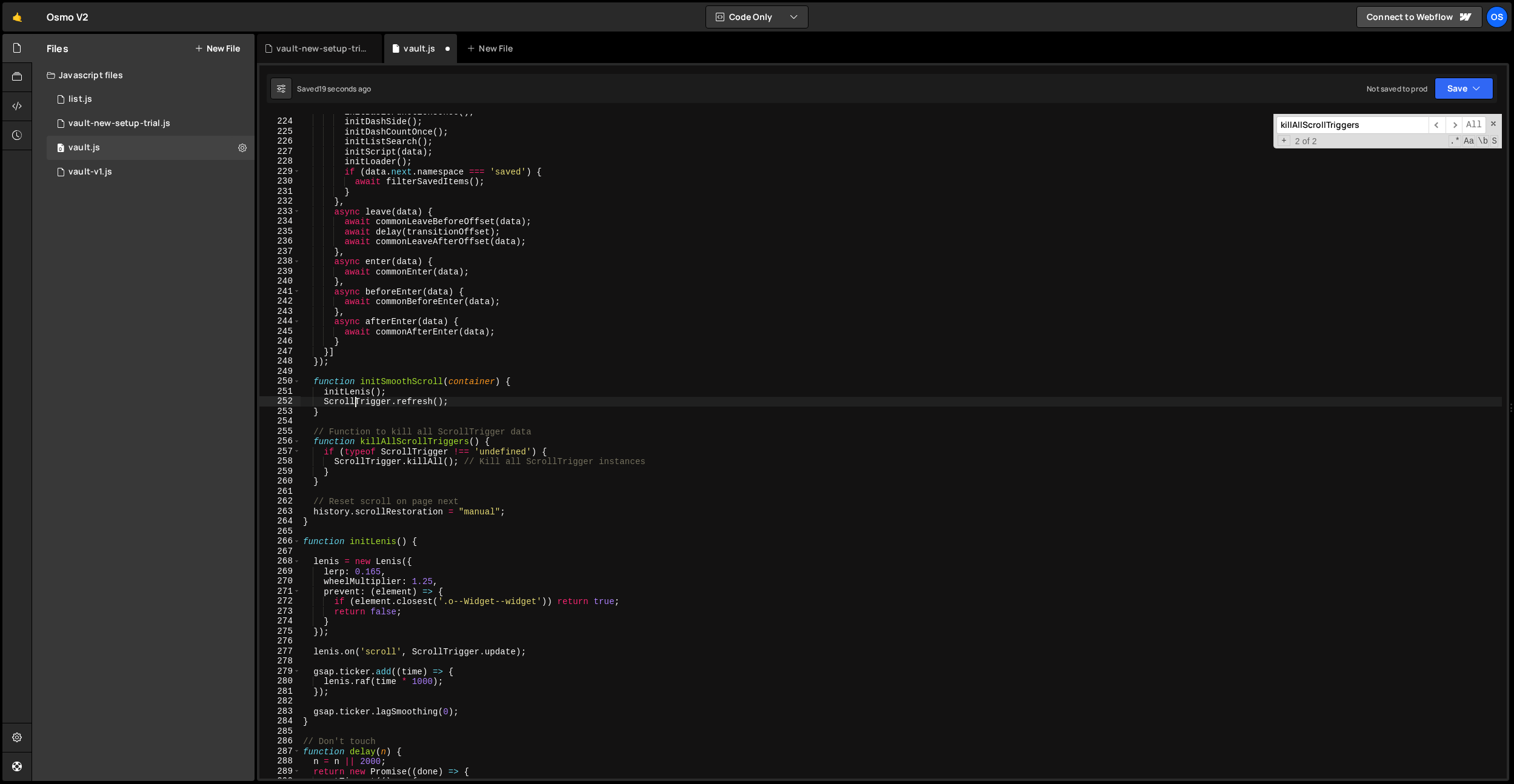
drag, startPoint x: 354, startPoint y: 402, endPoint x: 346, endPoint y: 409, distance: 10.6
click at [354, 402] on div "initBasicFunctionsOnce ( ) ; initDashSide ( ) ; initDashCountOnce ( ) ; initLis…" at bounding box center [901, 449] width 1201 height 685
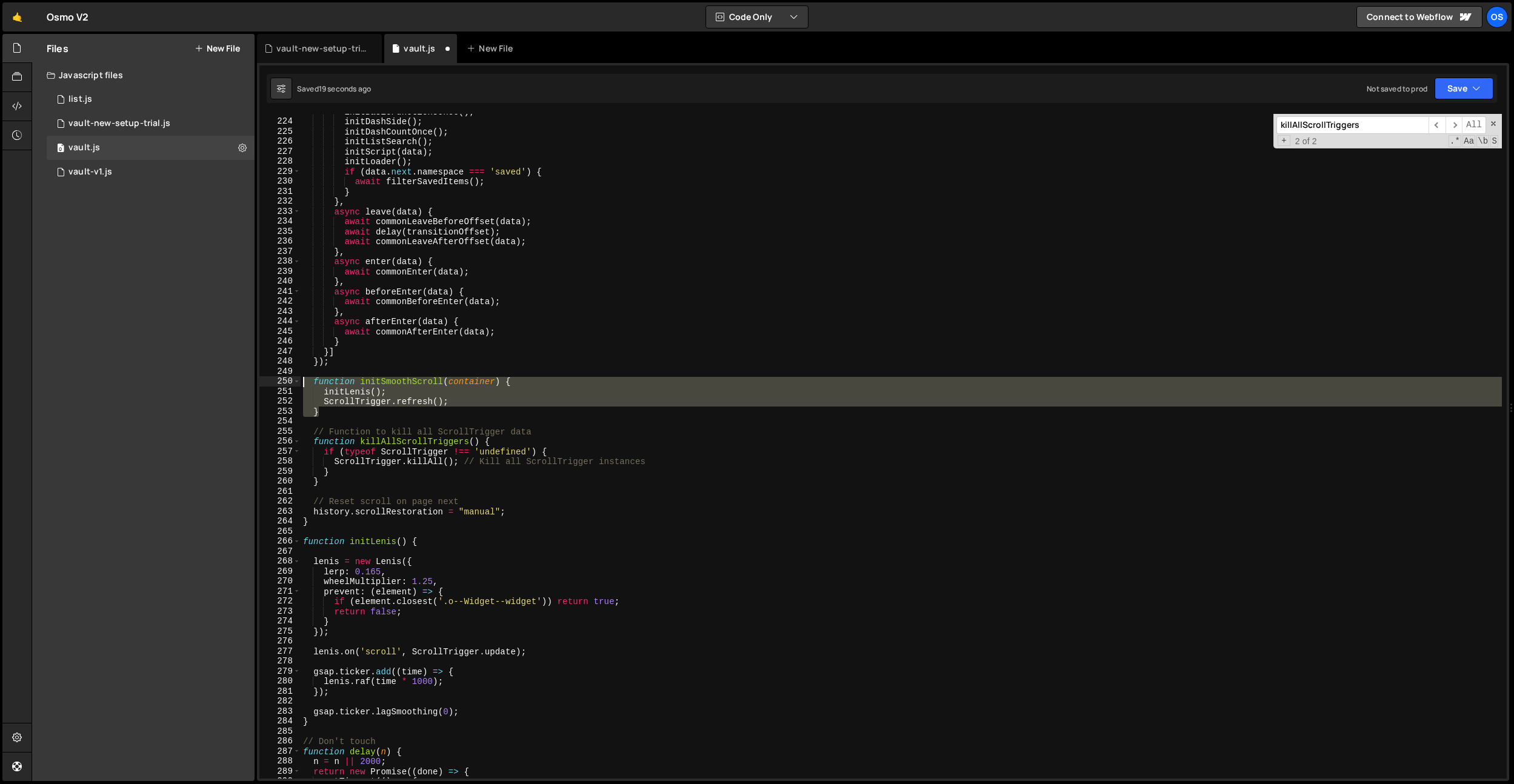
drag, startPoint x: 345, startPoint y: 409, endPoint x: 269, endPoint y: 382, distance: 80.7
click at [269, 382] on div "ScrollTrigger.refresh(); 223 224 225 226 227 228 229 230 231 232 233 234 235 23…" at bounding box center [883, 446] width 1248 height 665
type textarea "function initSmoothScroll(container) { initLenis();"
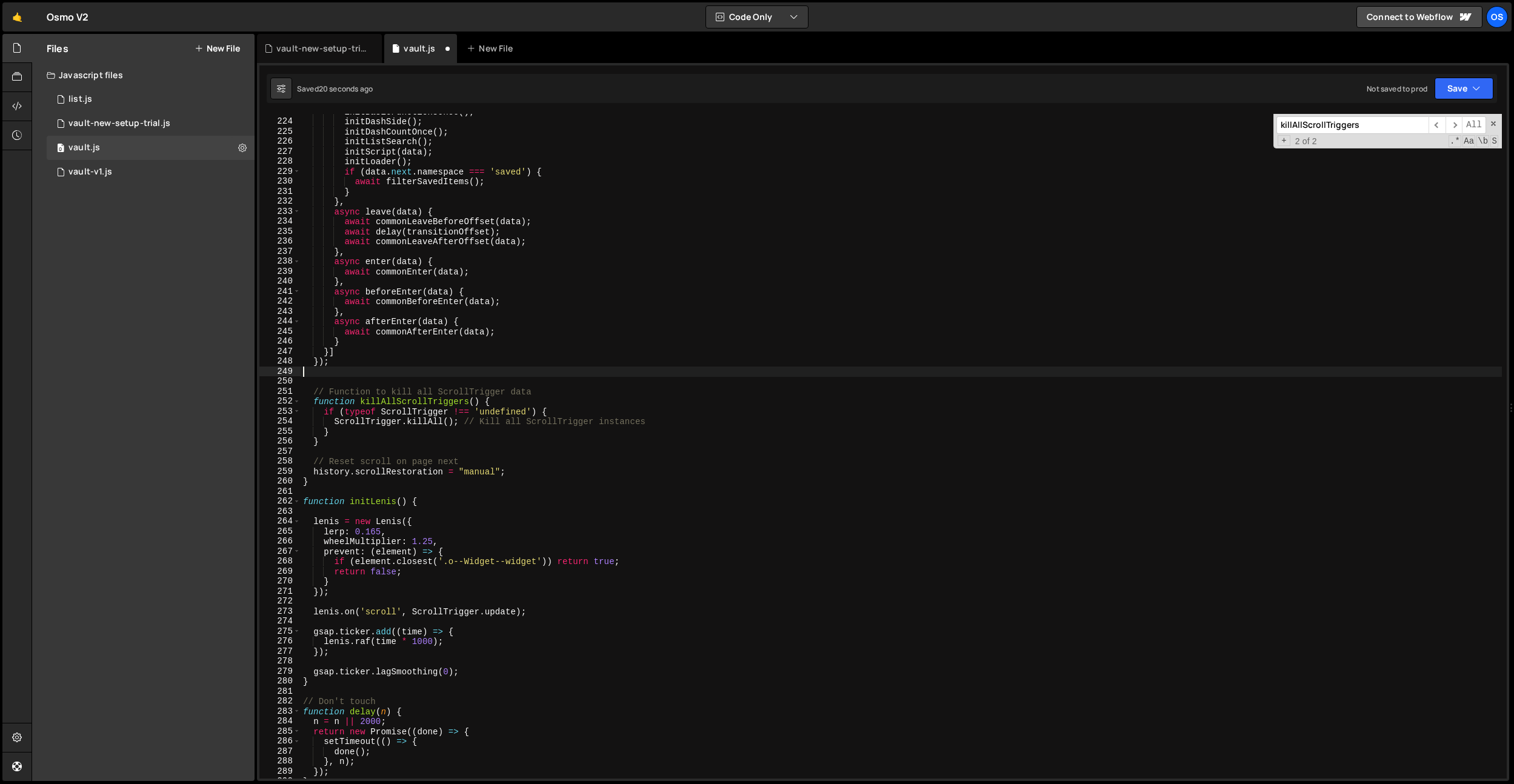
type textarea "});"
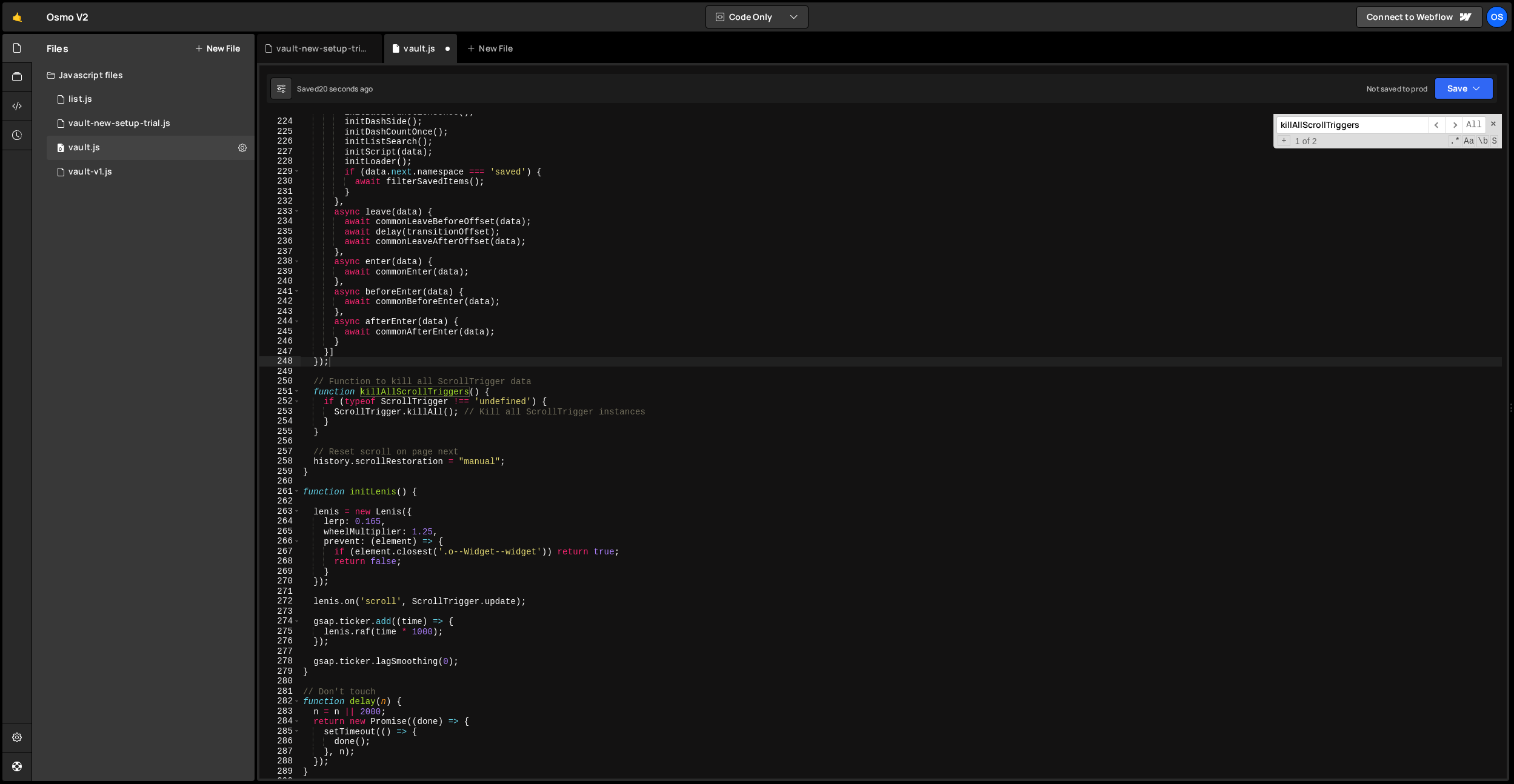
paste input "initSmoothScroll"
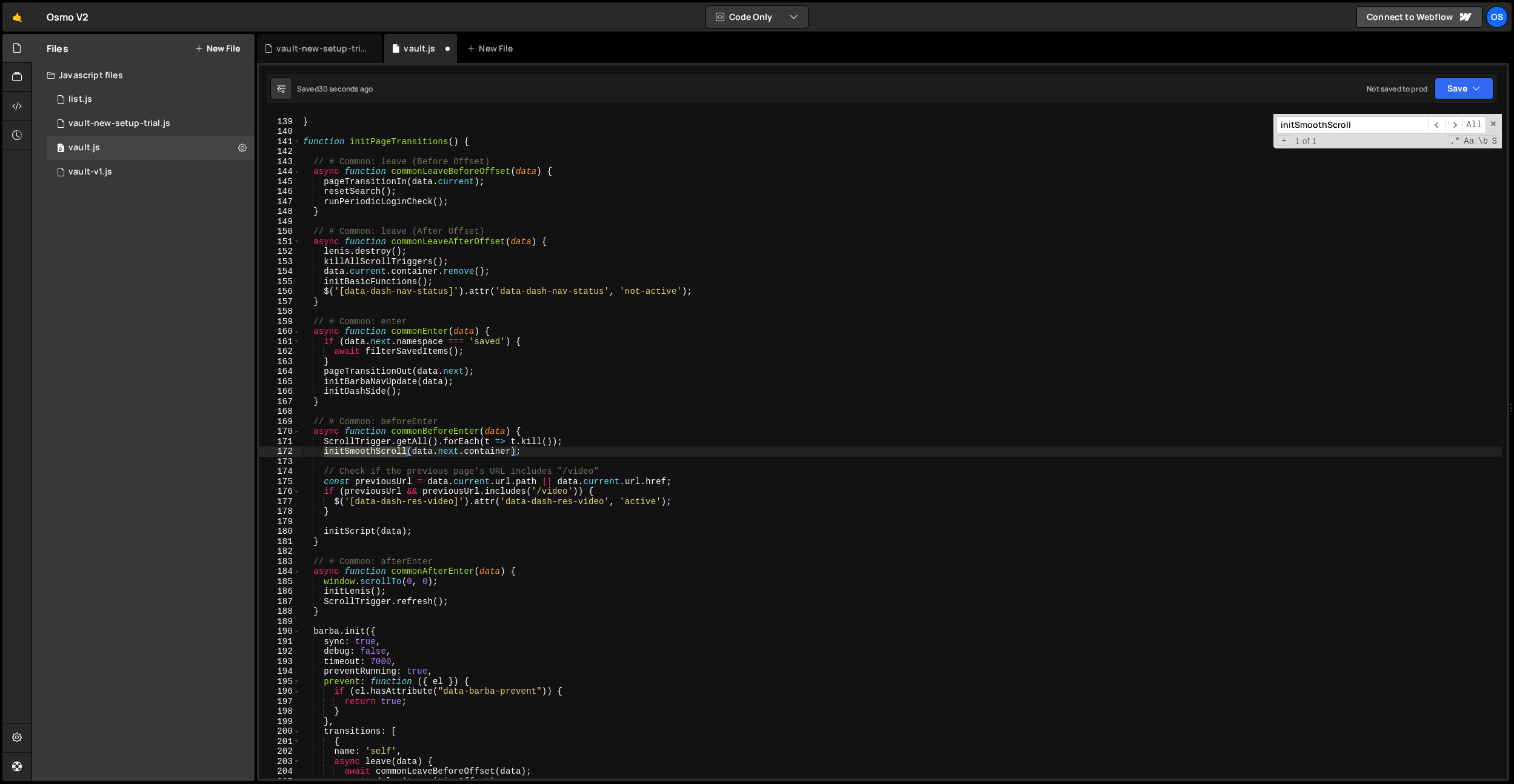
type input "initSmoothScroll"
type textarea "if (data.next.namespace === 'saved') {"
click at [459, 338] on div "} function initPageTransitions ( ) { // # Common: leave (Before Offset) async f…" at bounding box center [901, 449] width 1201 height 685
type input "lenis"
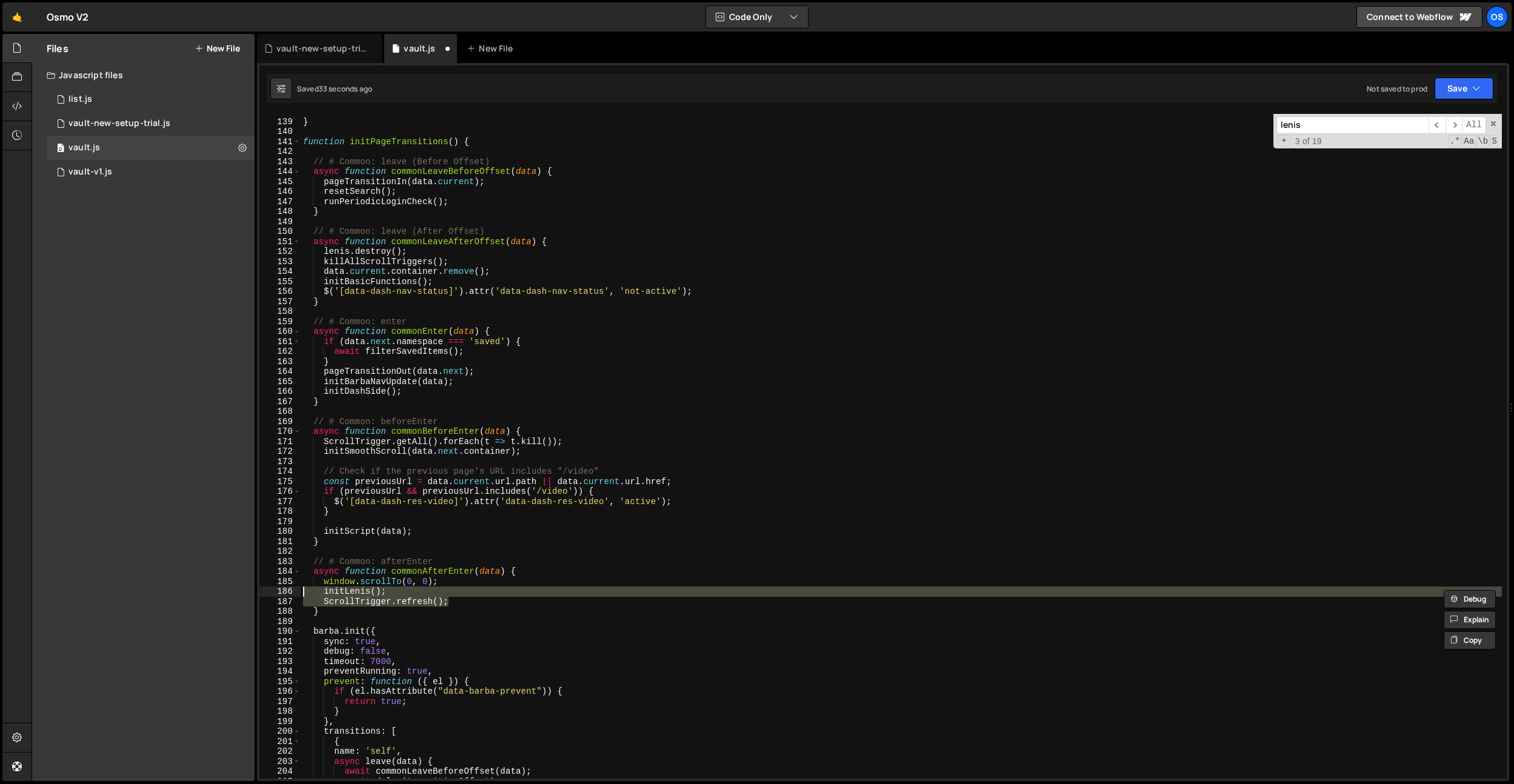
drag, startPoint x: 458, startPoint y: 598, endPoint x: 392, endPoint y: 426, distance: 184.2
click at [252, 592] on div "Files New File Javascript files 0 list.js 0 0 vault-new-setup-trial.js 0 0 vaul…" at bounding box center [773, 408] width 1483 height 748
type textarea "initLenis(); ScrollTrigger.refresh();"
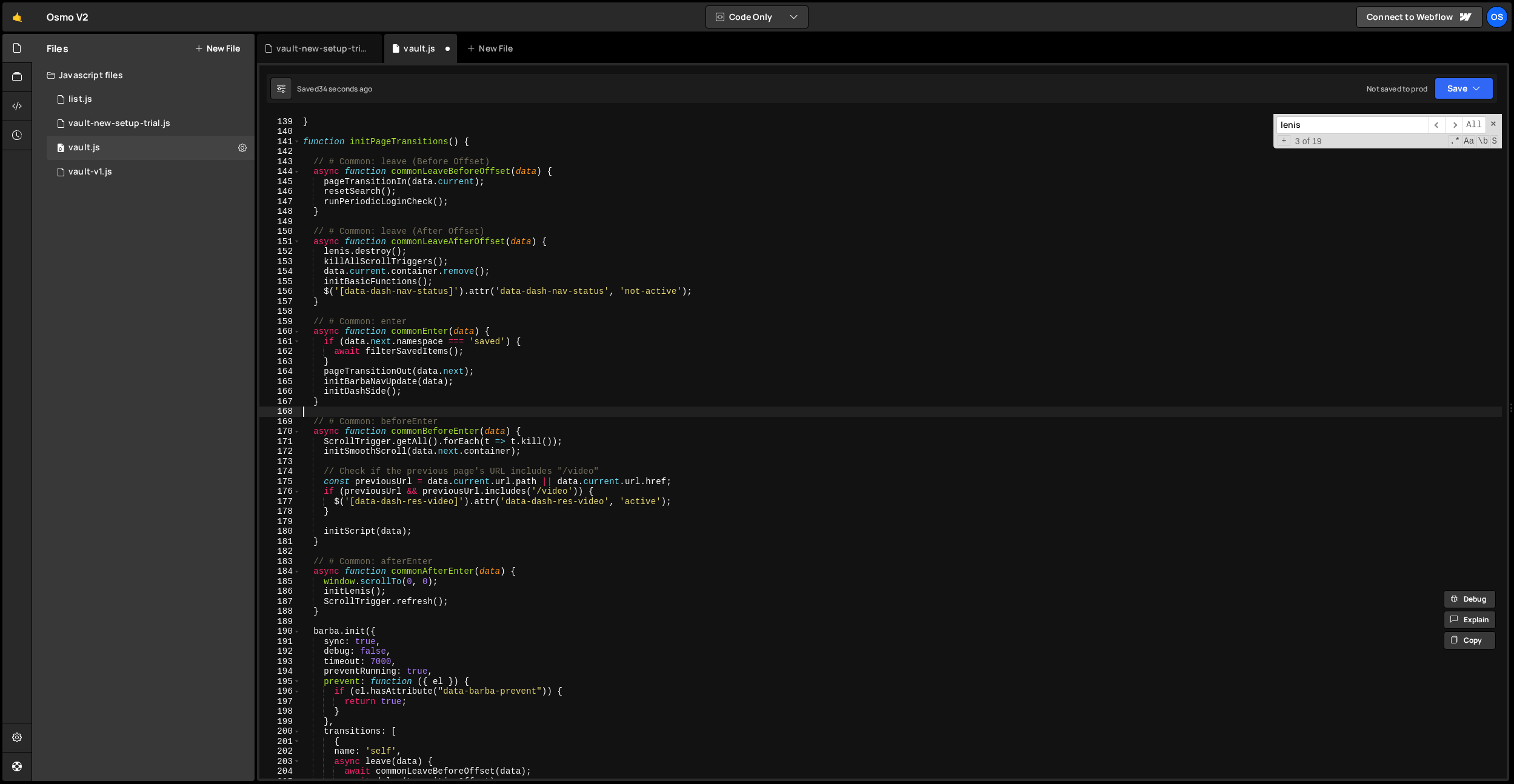
click at [403, 410] on div "} function initPageTransitions ( ) { // # Common: leave (Before Offset) async f…" at bounding box center [901, 449] width 1201 height 685
click at [364, 383] on div "} function initPageTransitions ( ) { // # Common: leave (Before Offset) async f…" at bounding box center [901, 449] width 1201 height 685
click at [342, 364] on div "} function initPageTransitions ( ) { // # Common: leave (Before Offset) async f…" at bounding box center [901, 449] width 1201 height 685
click at [362, 374] on div "} function initPageTransitions ( ) { // # Common: leave (Before Offset) async f…" at bounding box center [901, 449] width 1201 height 685
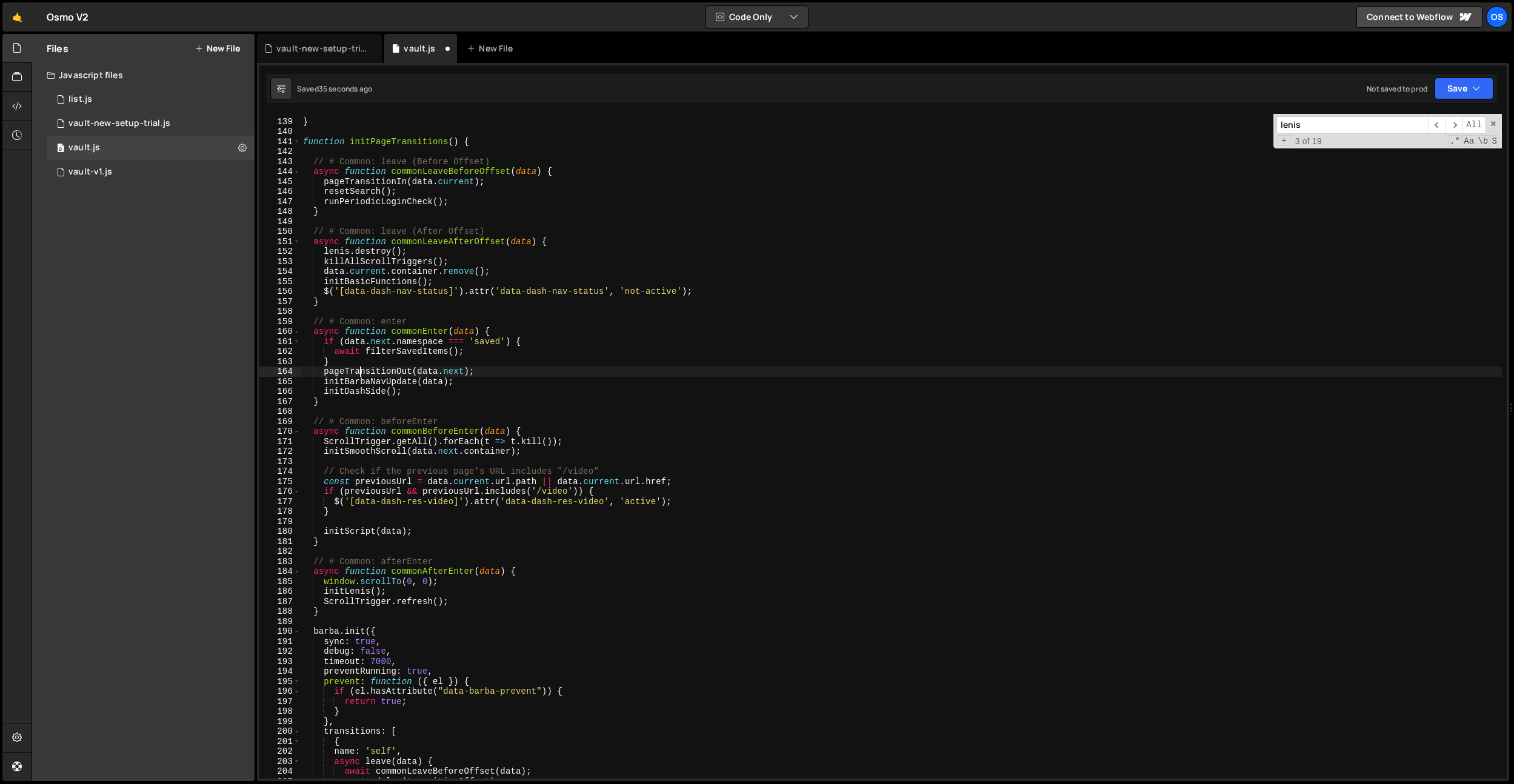
click at [362, 374] on div "} function initPageTransitions ( ) { // # Common: leave (Before Offset) async f…" at bounding box center [901, 449] width 1201 height 685
click at [521, 372] on div "} function initPageTransitions ( ) { // # Common: leave (Before Offset) async f…" at bounding box center [901, 449] width 1201 height 685
click at [469, 417] on div "} function initPageTransitions ( ) { // # Common: leave (Before Offset) async f…" at bounding box center [901, 449] width 1201 height 685
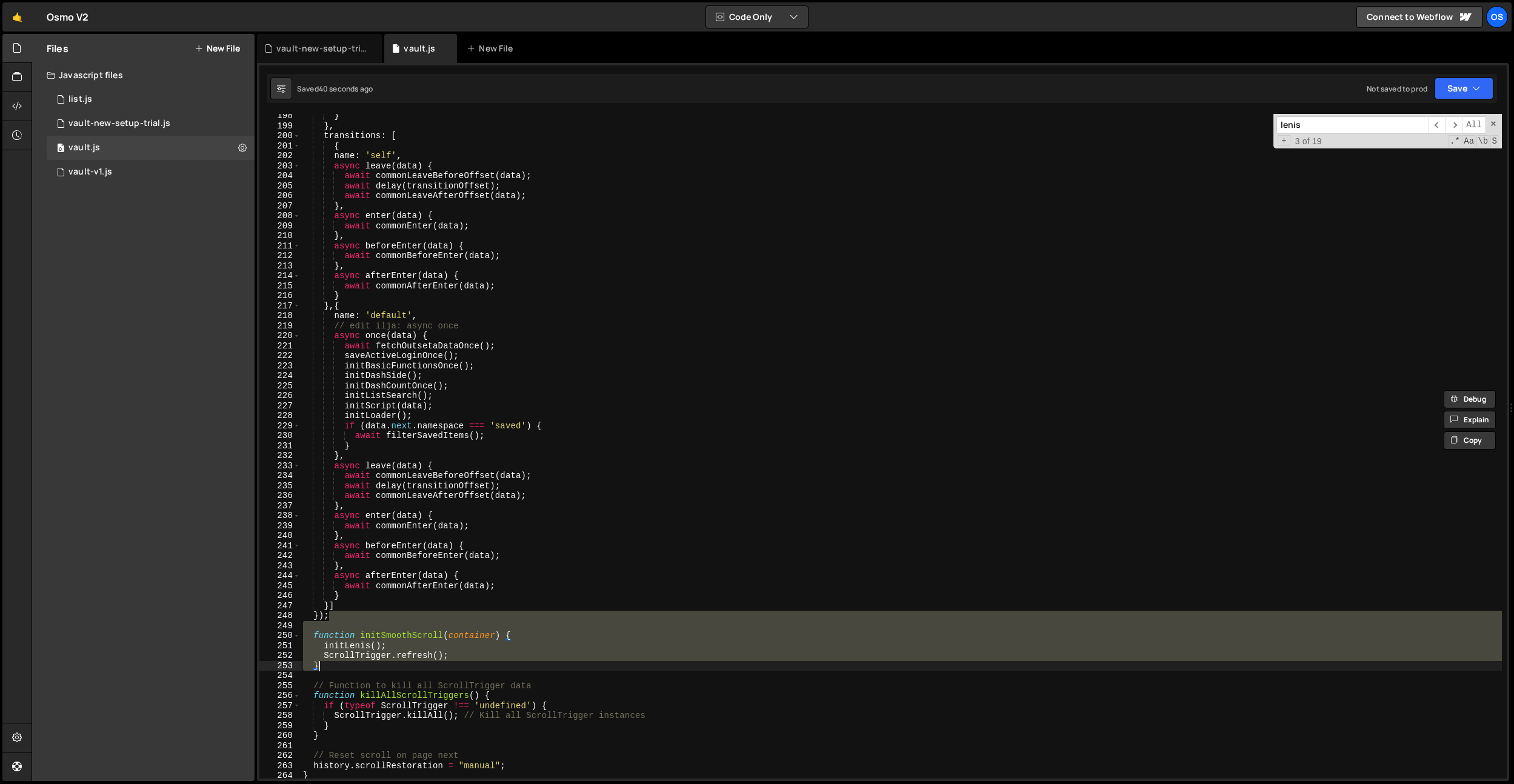
scroll to position [1890, 0]
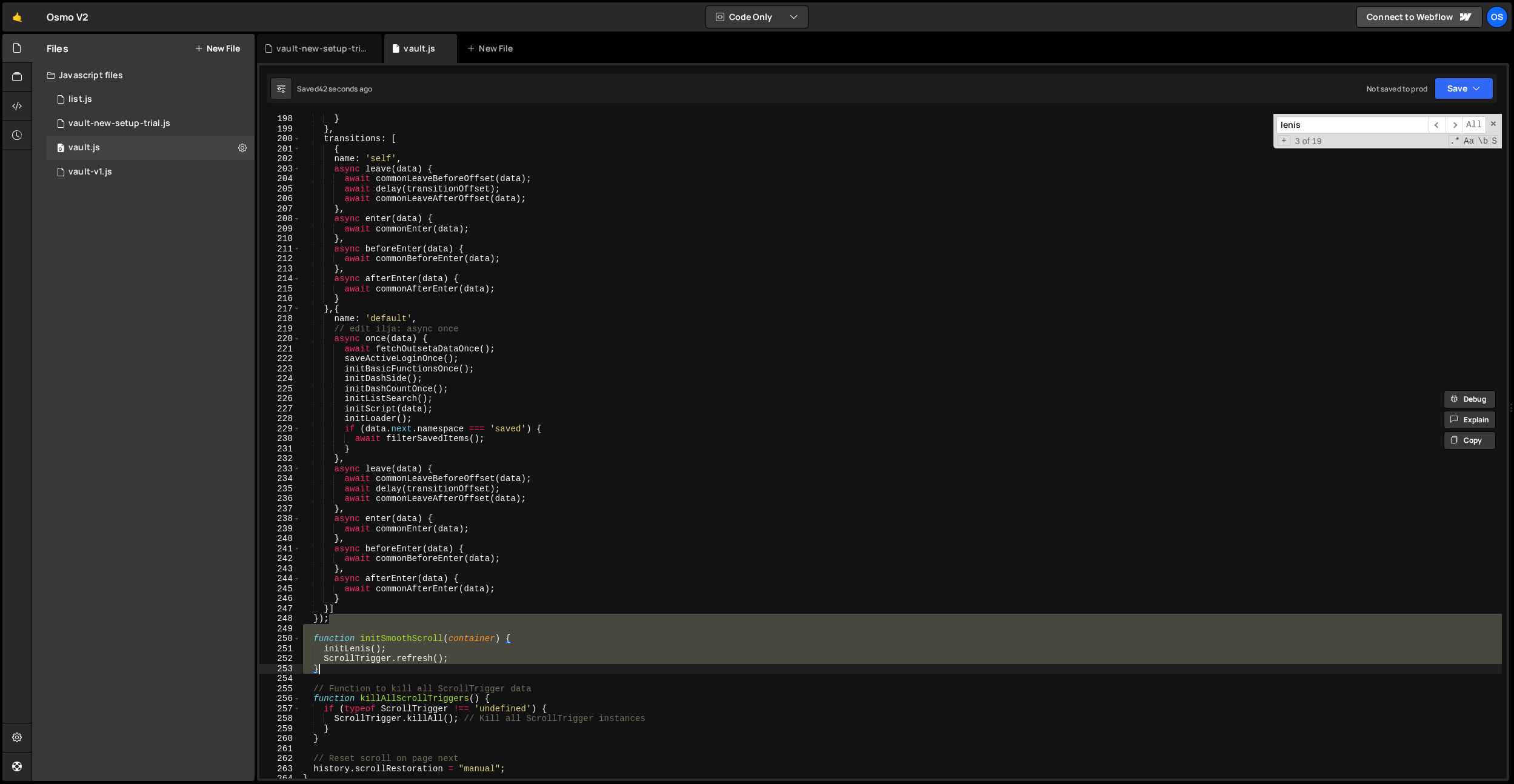
type textarea "});"
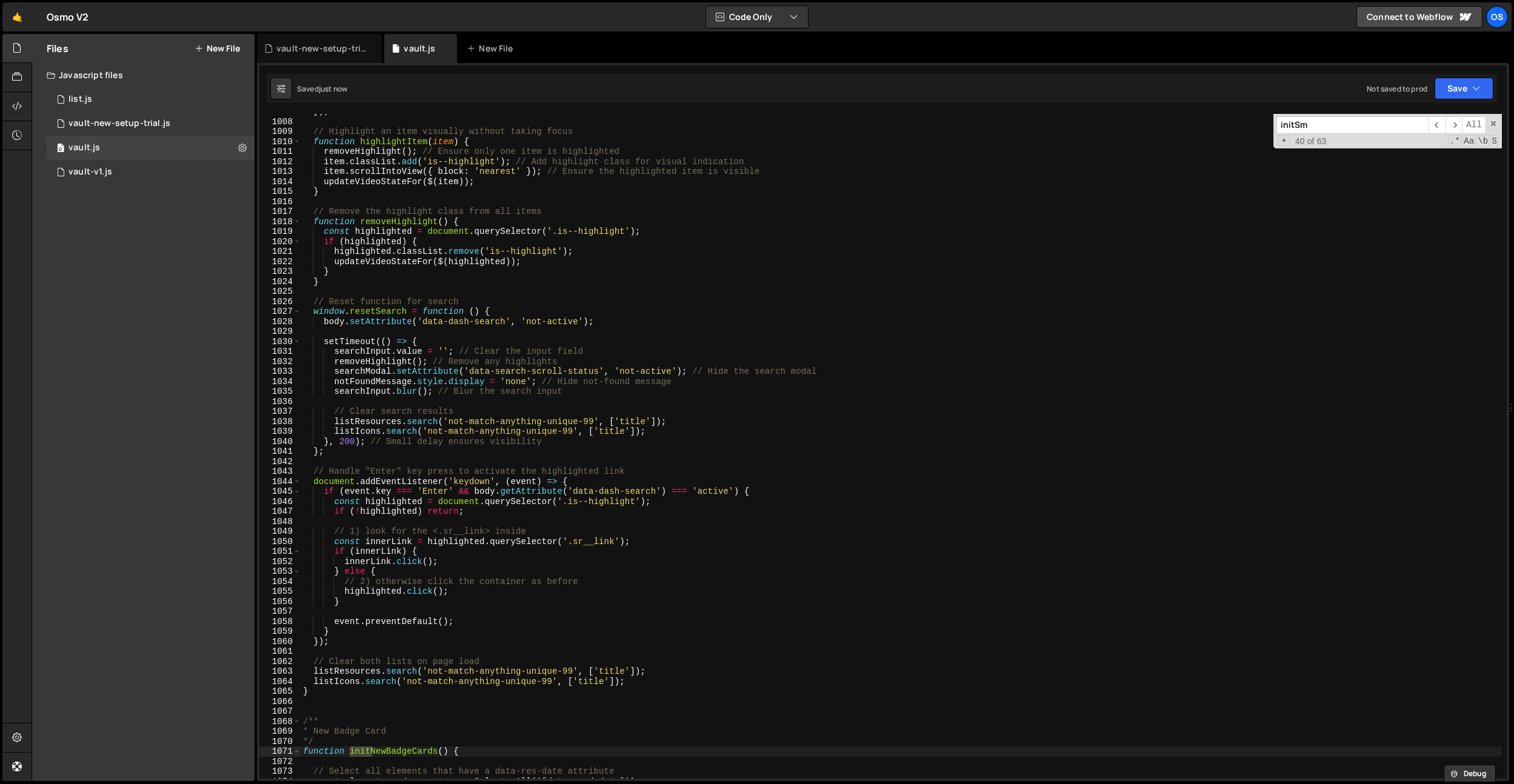
scroll to position [1327, 0]
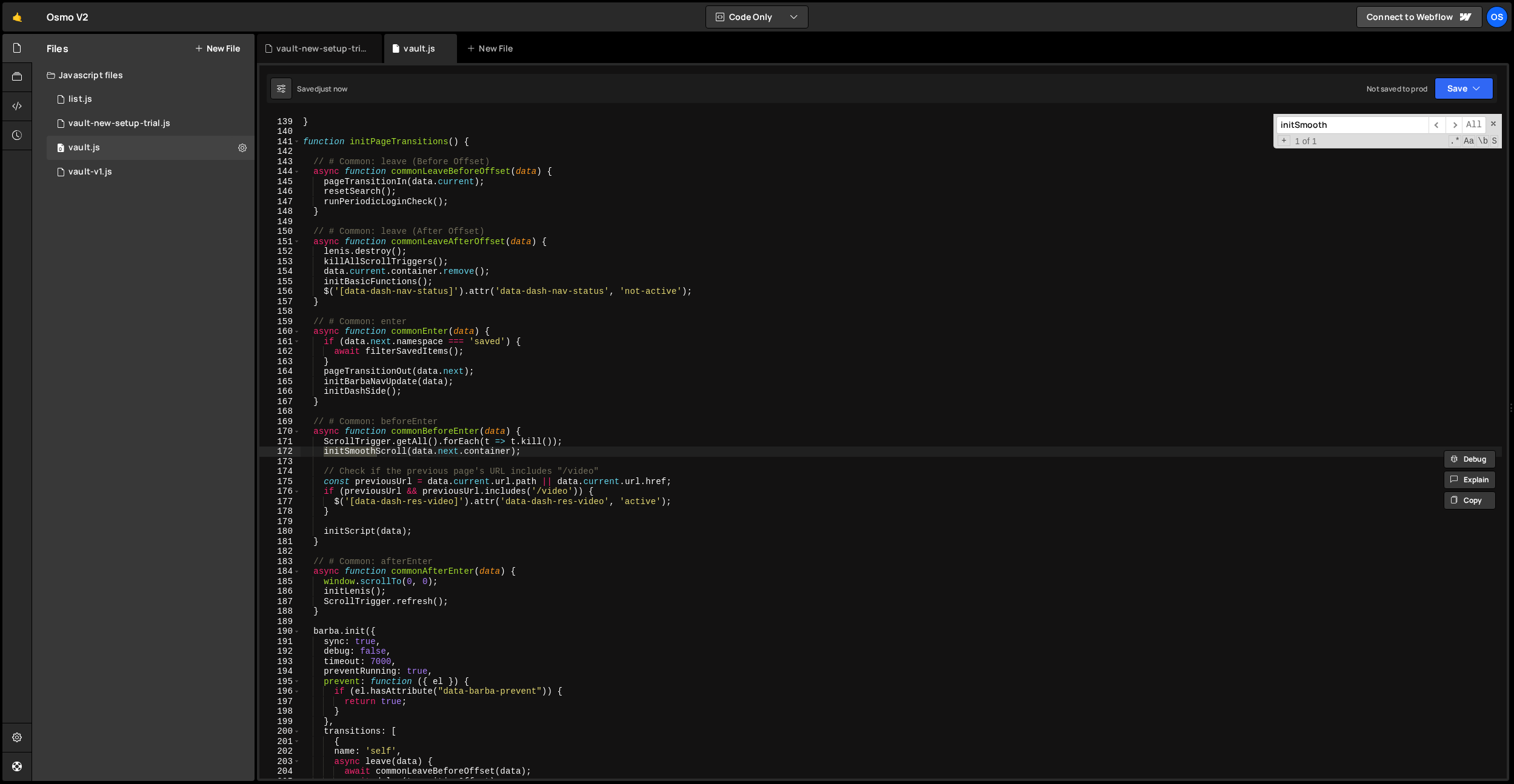
type input "initSmooth"
type textarea "initSmoothScroll(data.next.container);"
drag, startPoint x: 530, startPoint y: 452, endPoint x: 215, endPoint y: 449, distance: 315.0
click at [215, 449] on div "Files New File Javascript files 0 list.js 0 0 vault-new-setup-trial.js 0 0 vaul…" at bounding box center [773, 408] width 1483 height 748
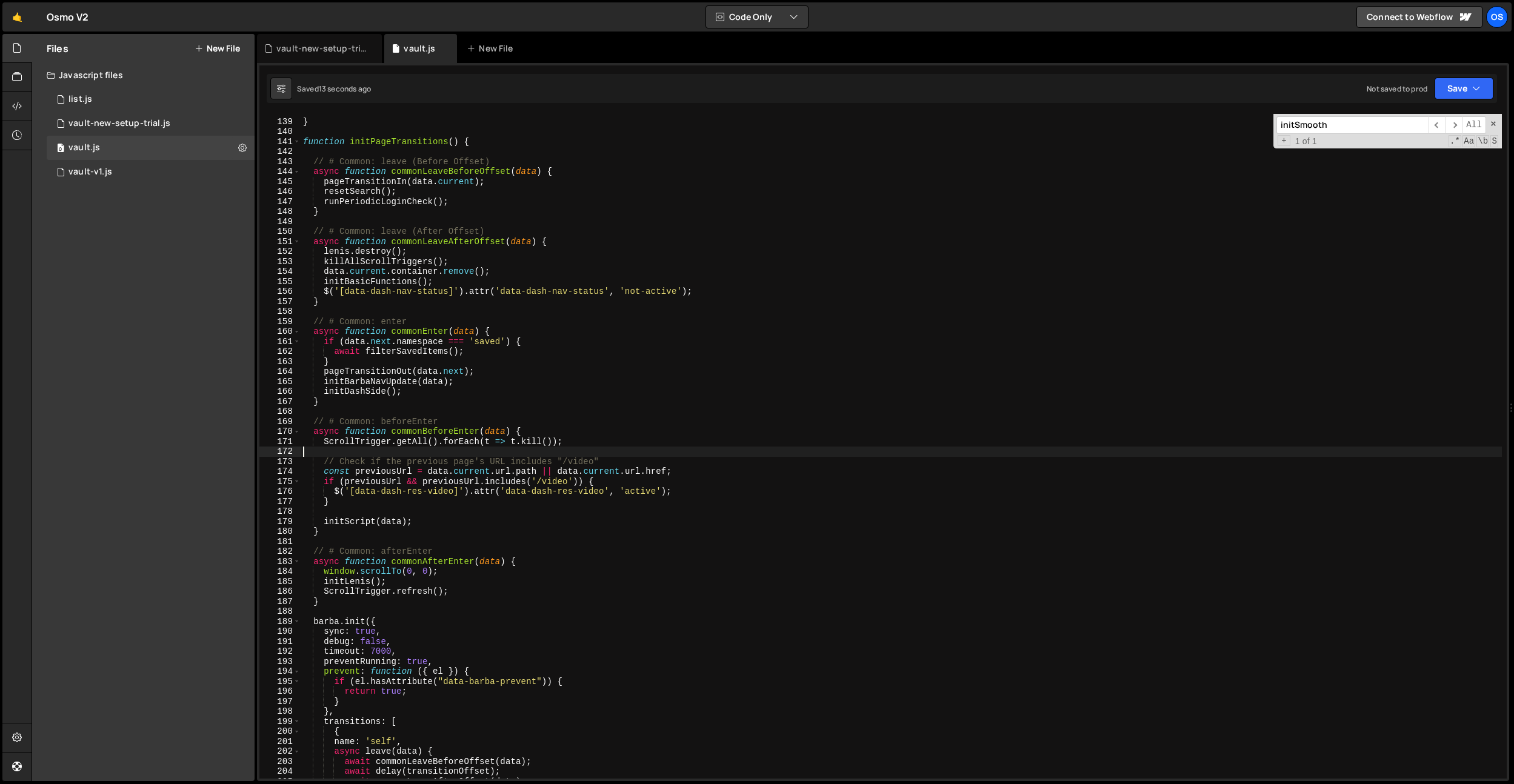
click at [591, 203] on div "} function initPageTransitions ( ) { // # Common: leave (Before Offset) async f…" at bounding box center [901, 449] width 1201 height 685
type textarea "runPeriodicLoginCheck();"
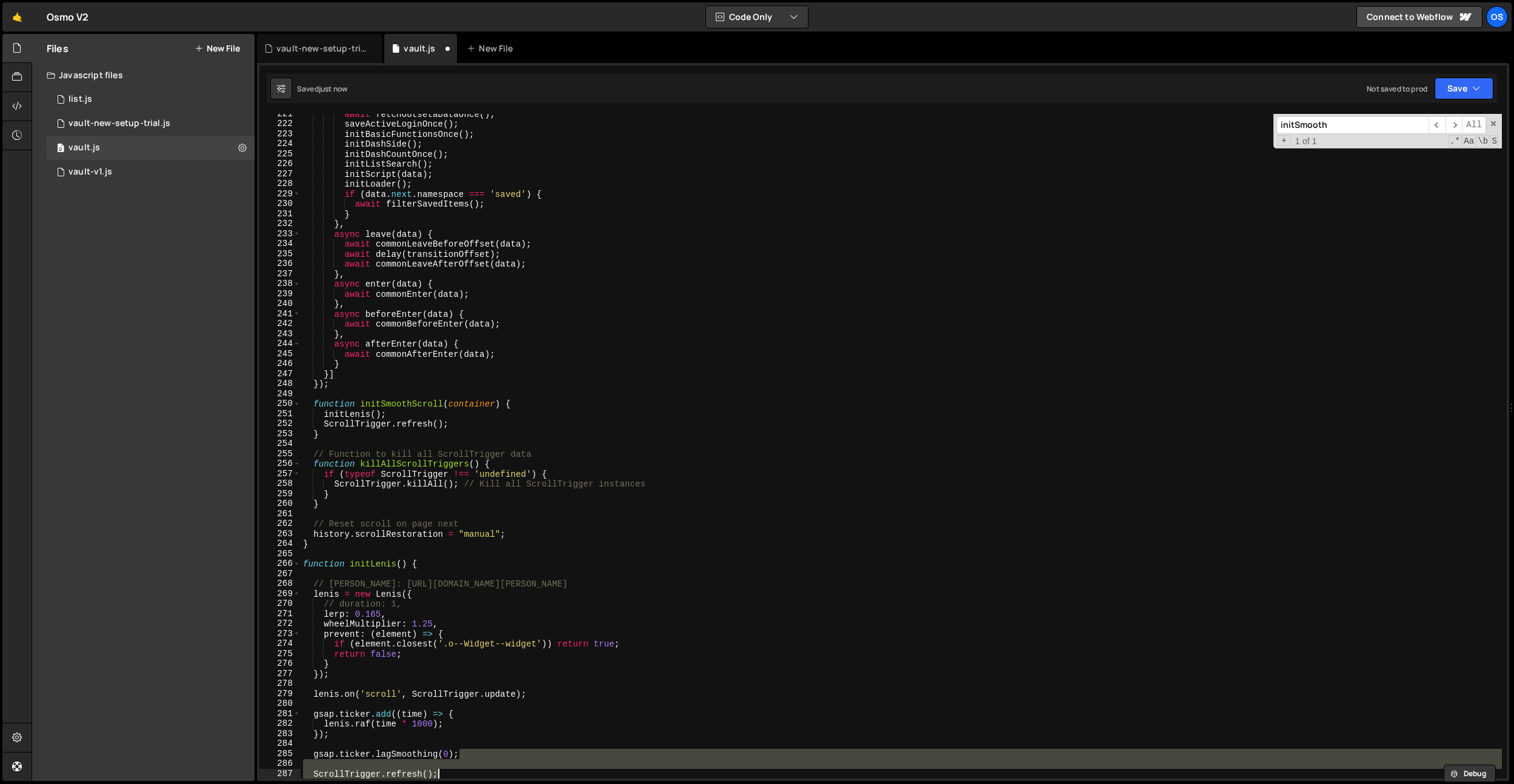
scroll to position [2109, 0]
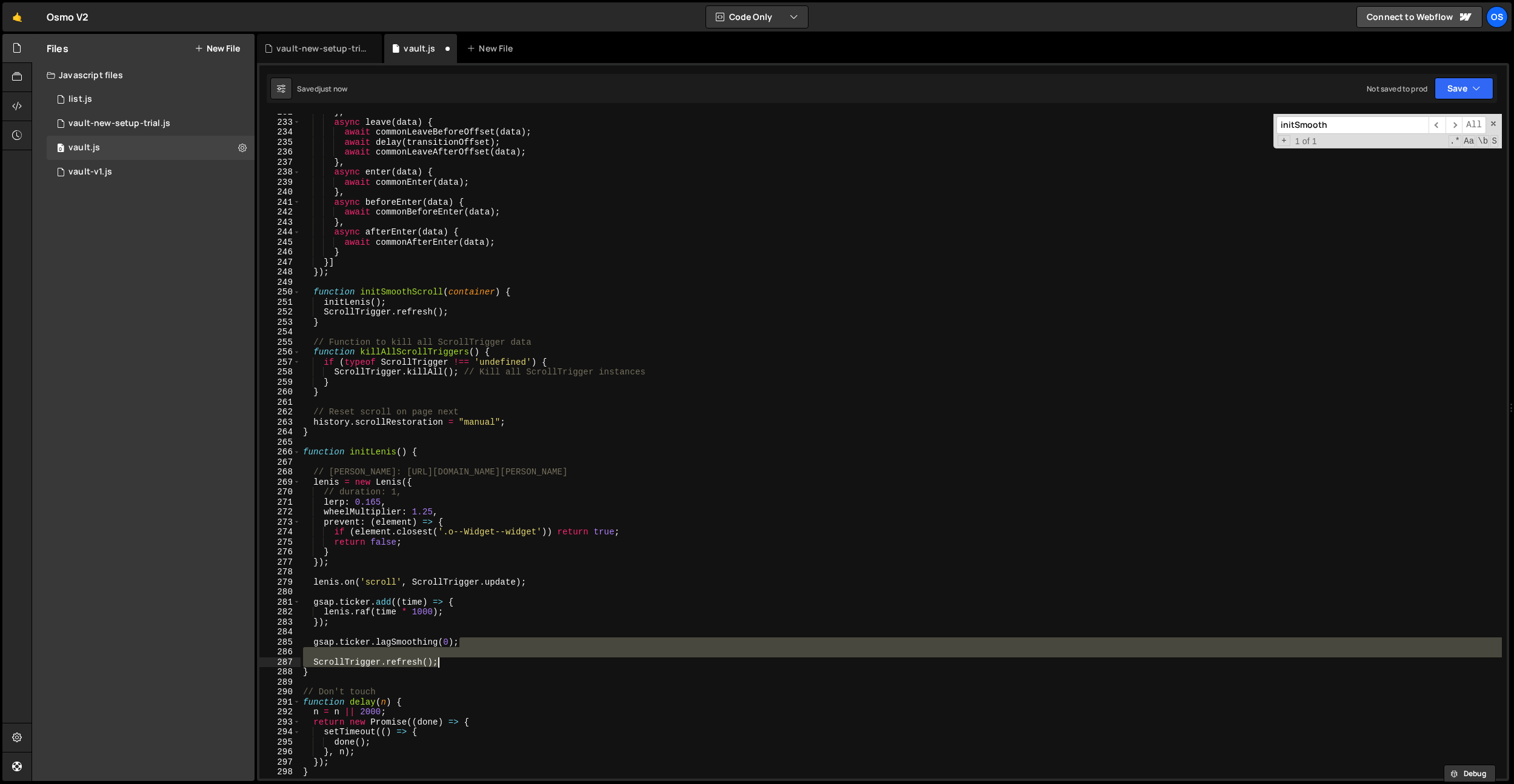
click at [645, 202] on div "} , async leave ( data ) { await commonLeaveBeforeOffset ( data ) ; await delay…" at bounding box center [901, 450] width 1201 height 685
type textarea "await commonAfterEnter(data);"
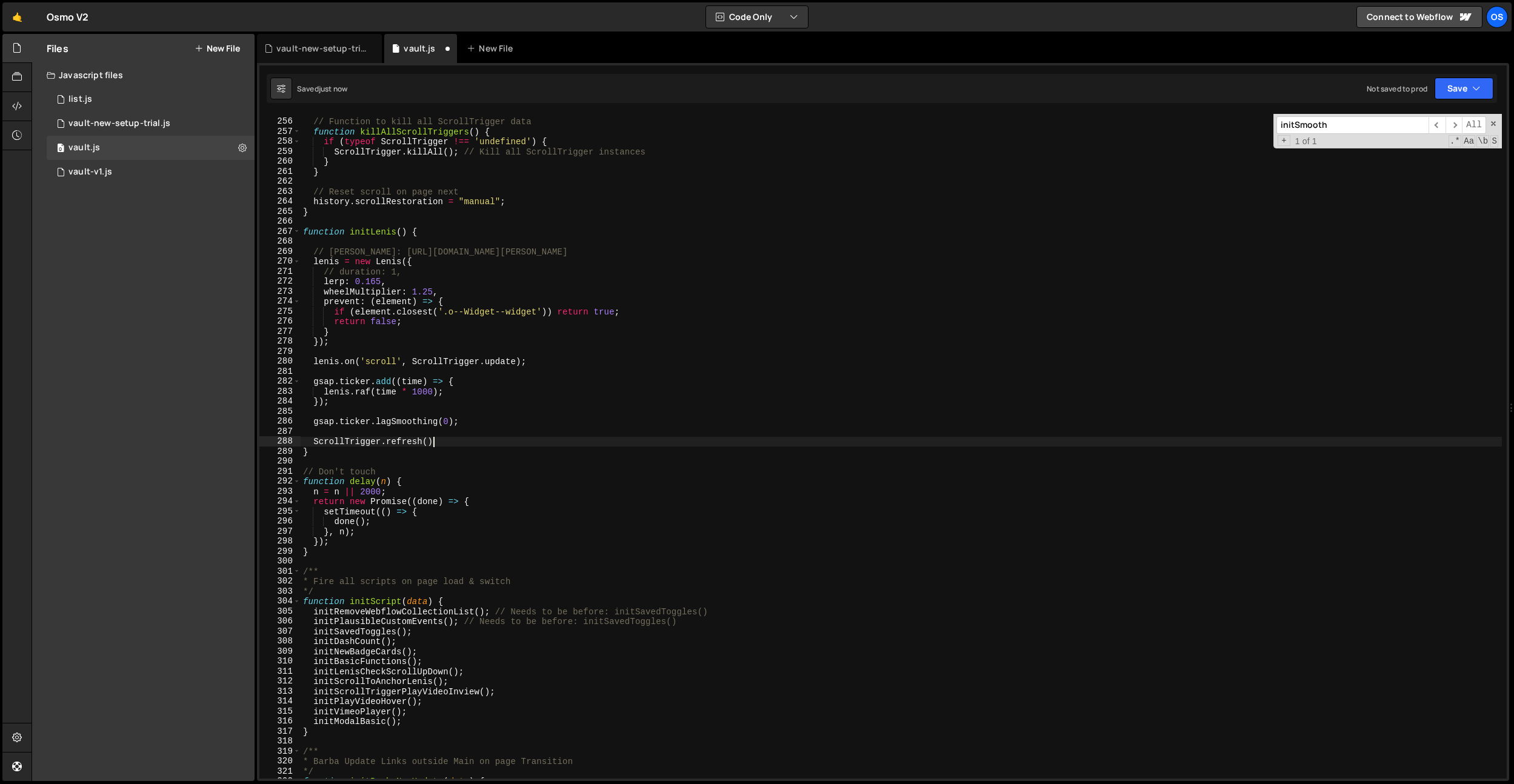
scroll to position [2434, 0]
type textarea "gsap.ticker.lagSmoothing(0);"
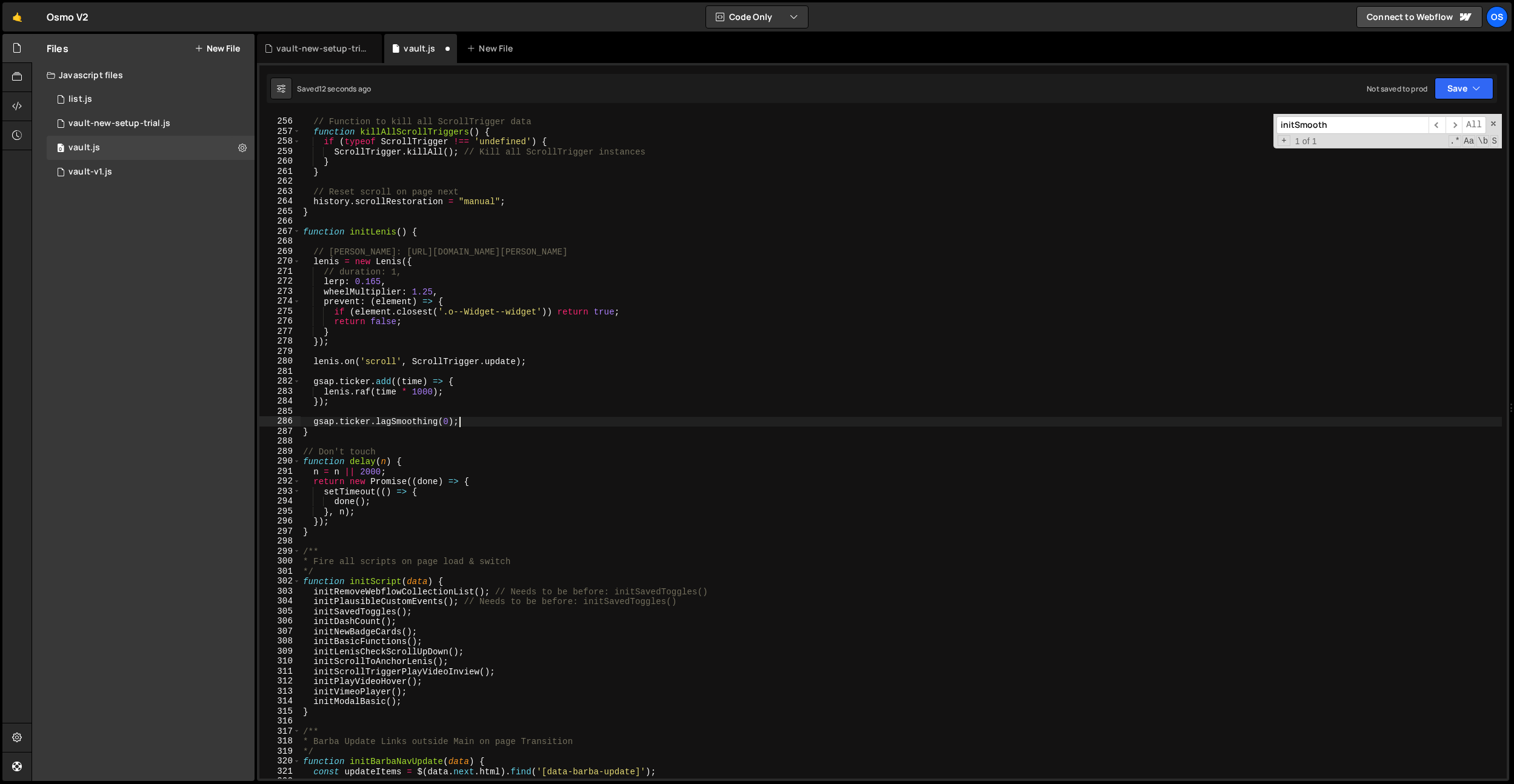
scroll to position [1807, 0]
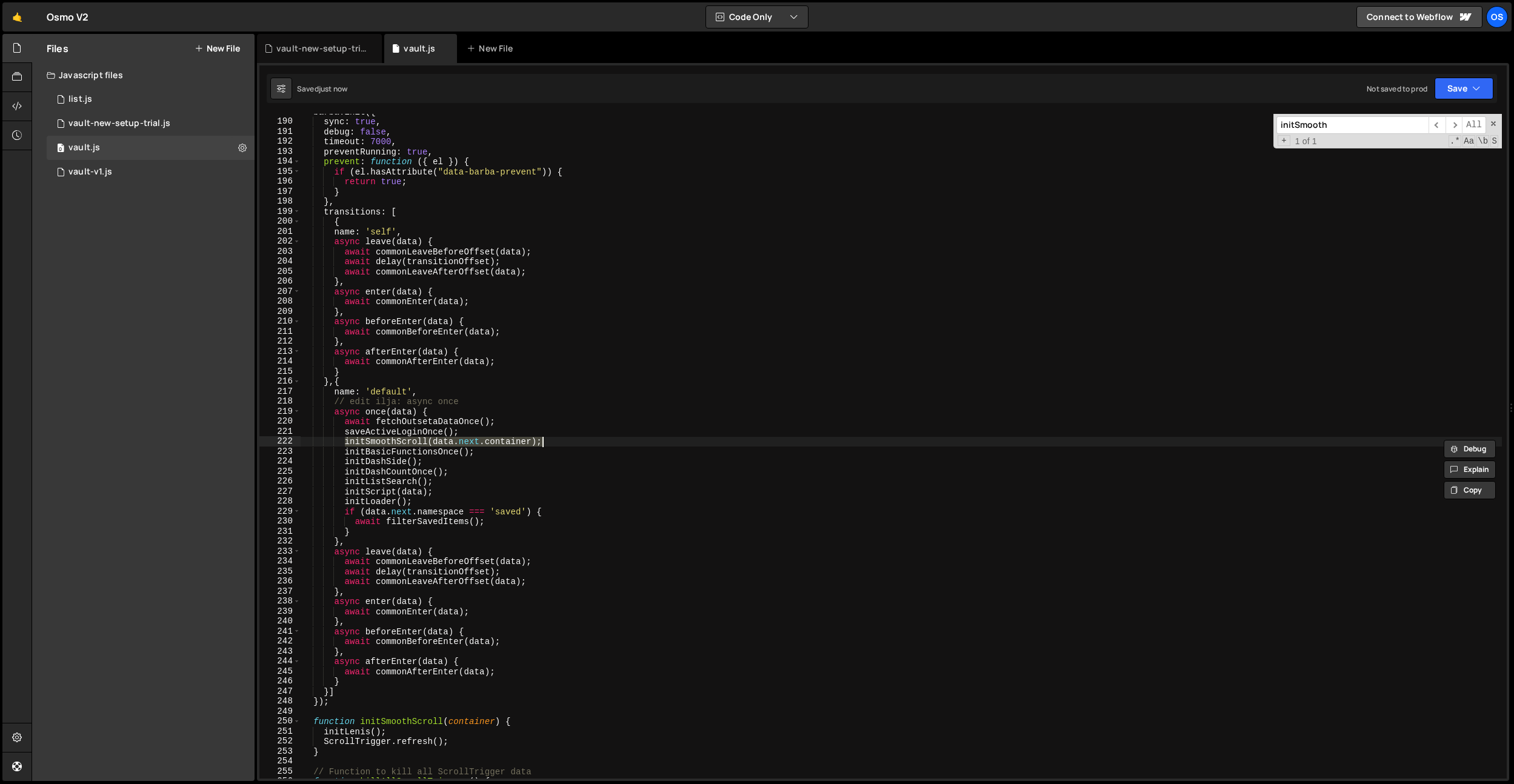
click at [600, 320] on div "barba . init ({ sync : true , debug : false , timeout : 7000 , preventRunning :…" at bounding box center [901, 449] width 1201 height 685
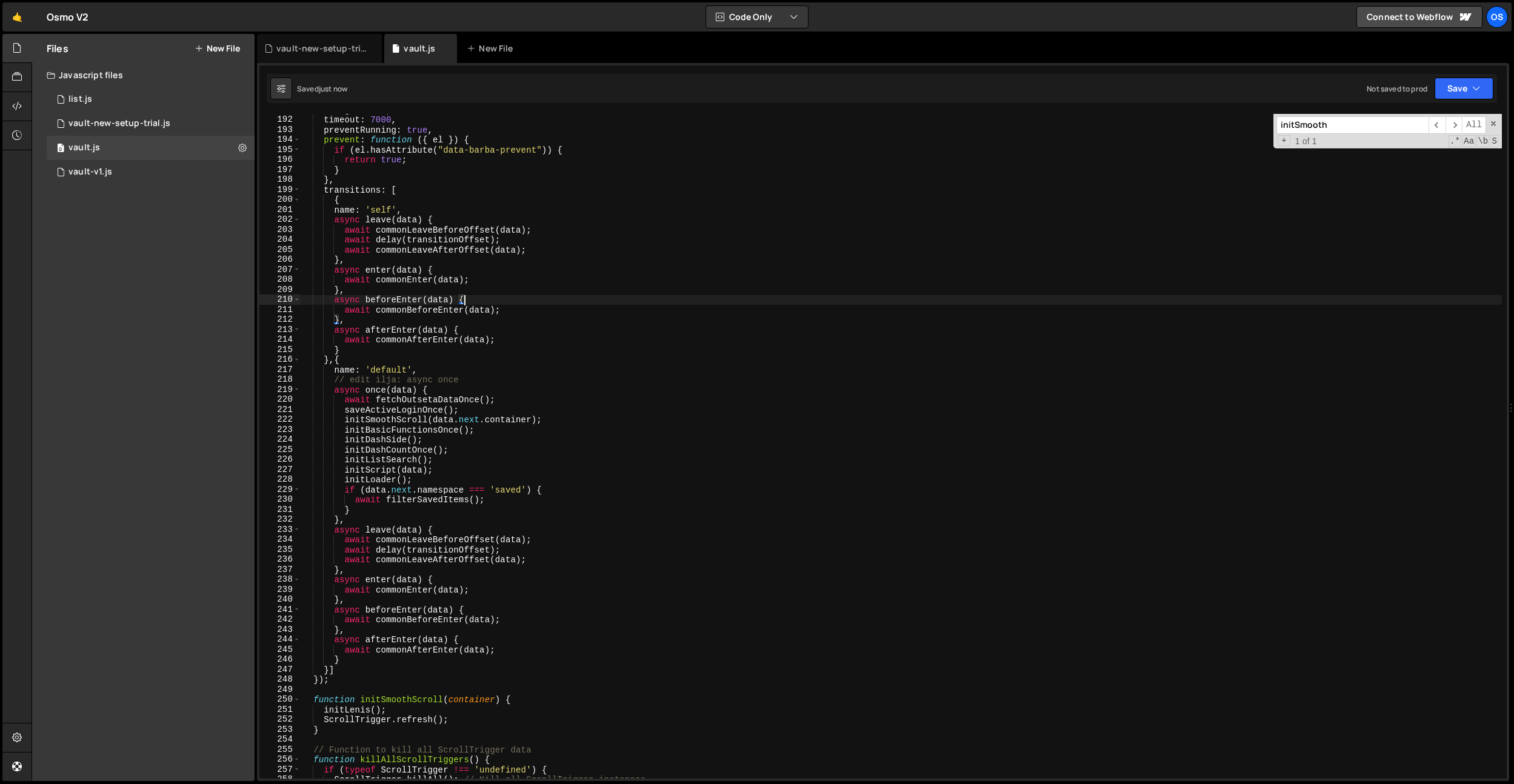
scroll to position [1860, 0]
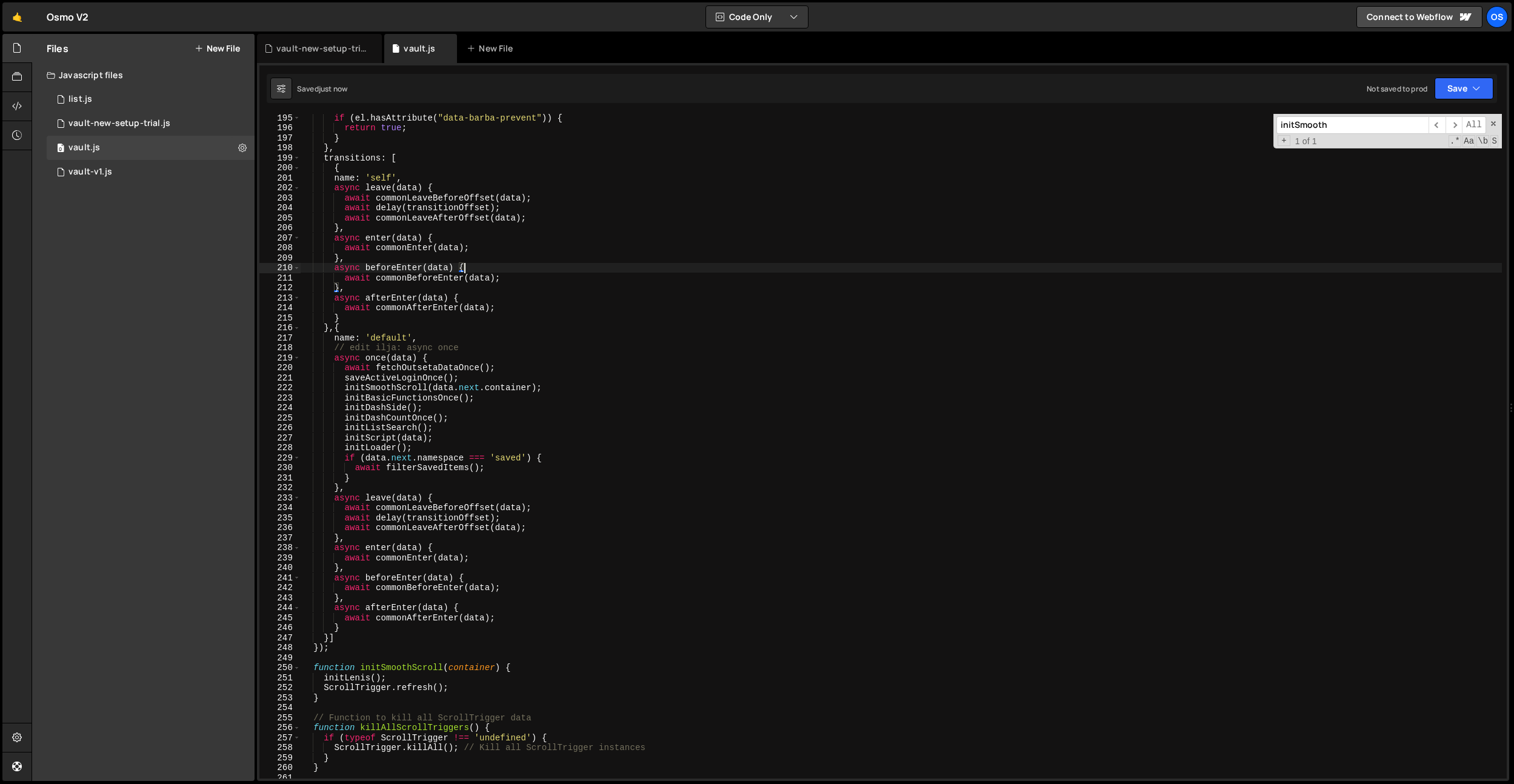
click at [593, 329] on div "if ( el . hasAttribute ( "data-barba-prevent" )) { return true ; } } , transiti…" at bounding box center [901, 455] width 1201 height 685
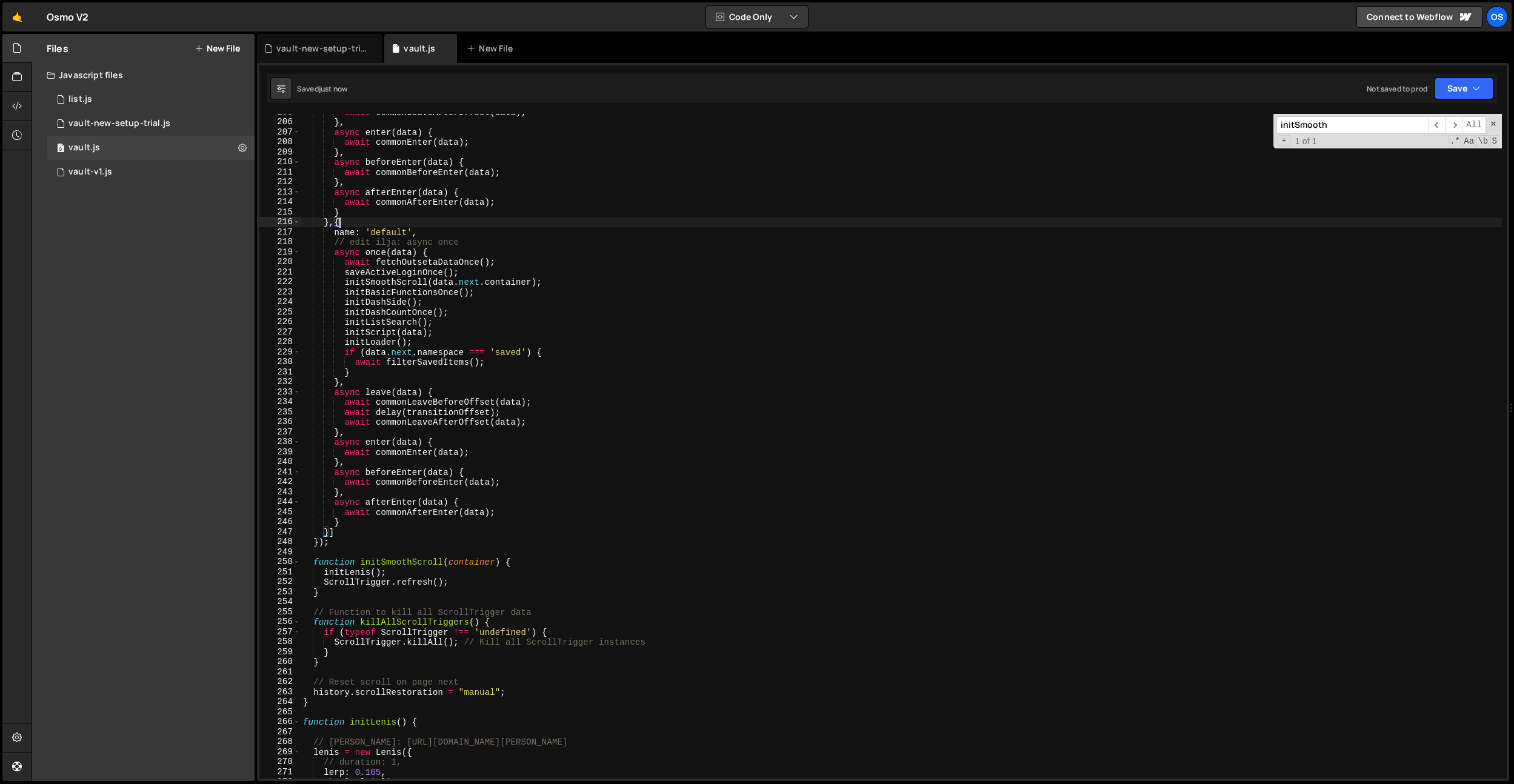
scroll to position [1960, 0]
drag, startPoint x: 481, startPoint y: 246, endPoint x: 252, endPoint y: 246, distance: 229.0
click at [252, 246] on div "Files New File Javascript files 0 list.js 0 0 vault-new-setup-trial.js 0 0 vaul…" at bounding box center [773, 408] width 1483 height 748
type textarea "// edit ilja: async once"
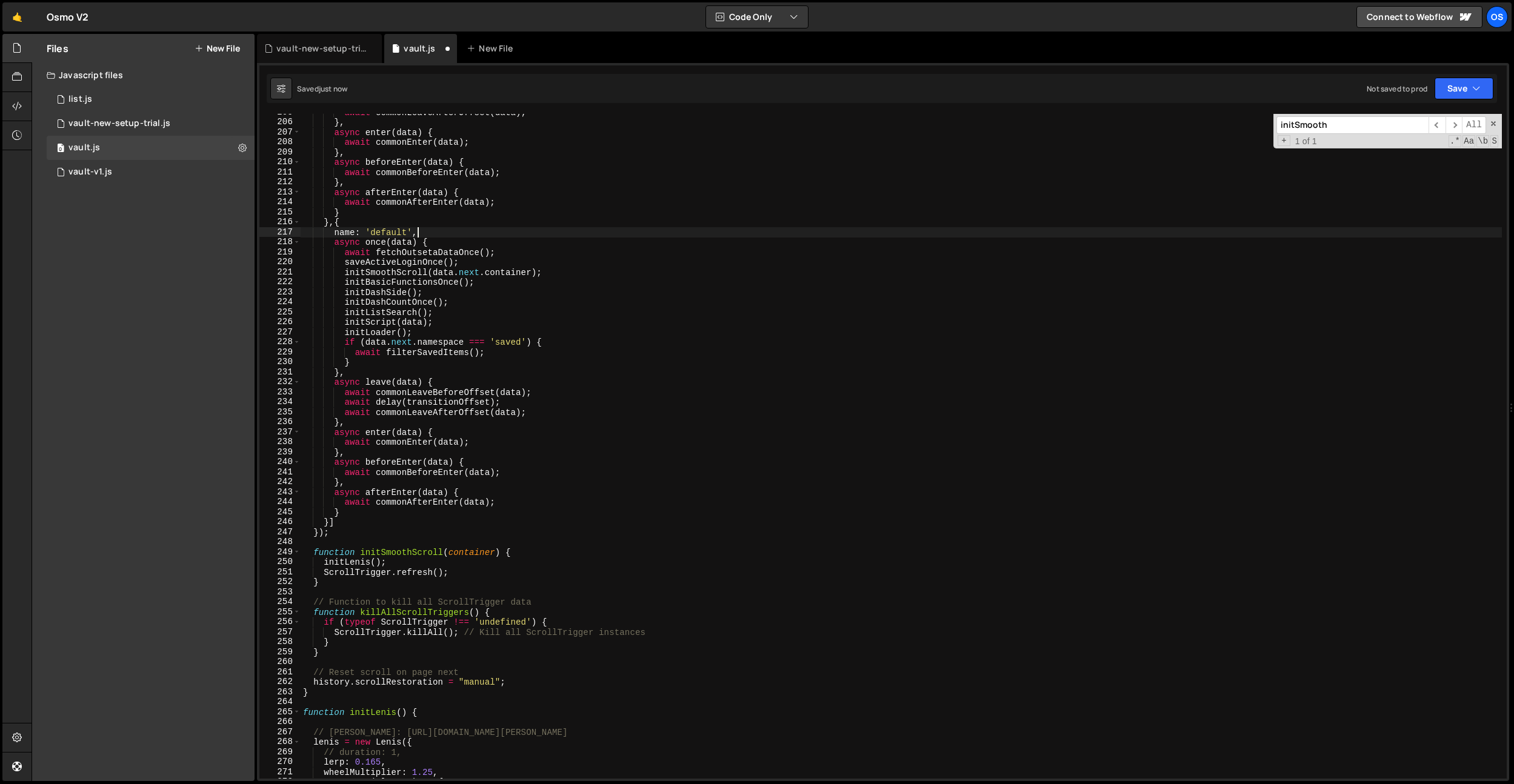
click at [542, 251] on div "await commonLeaveAfterOffset ( data ) ; } , async enter ( data ) { await common…" at bounding box center [901, 450] width 1201 height 685
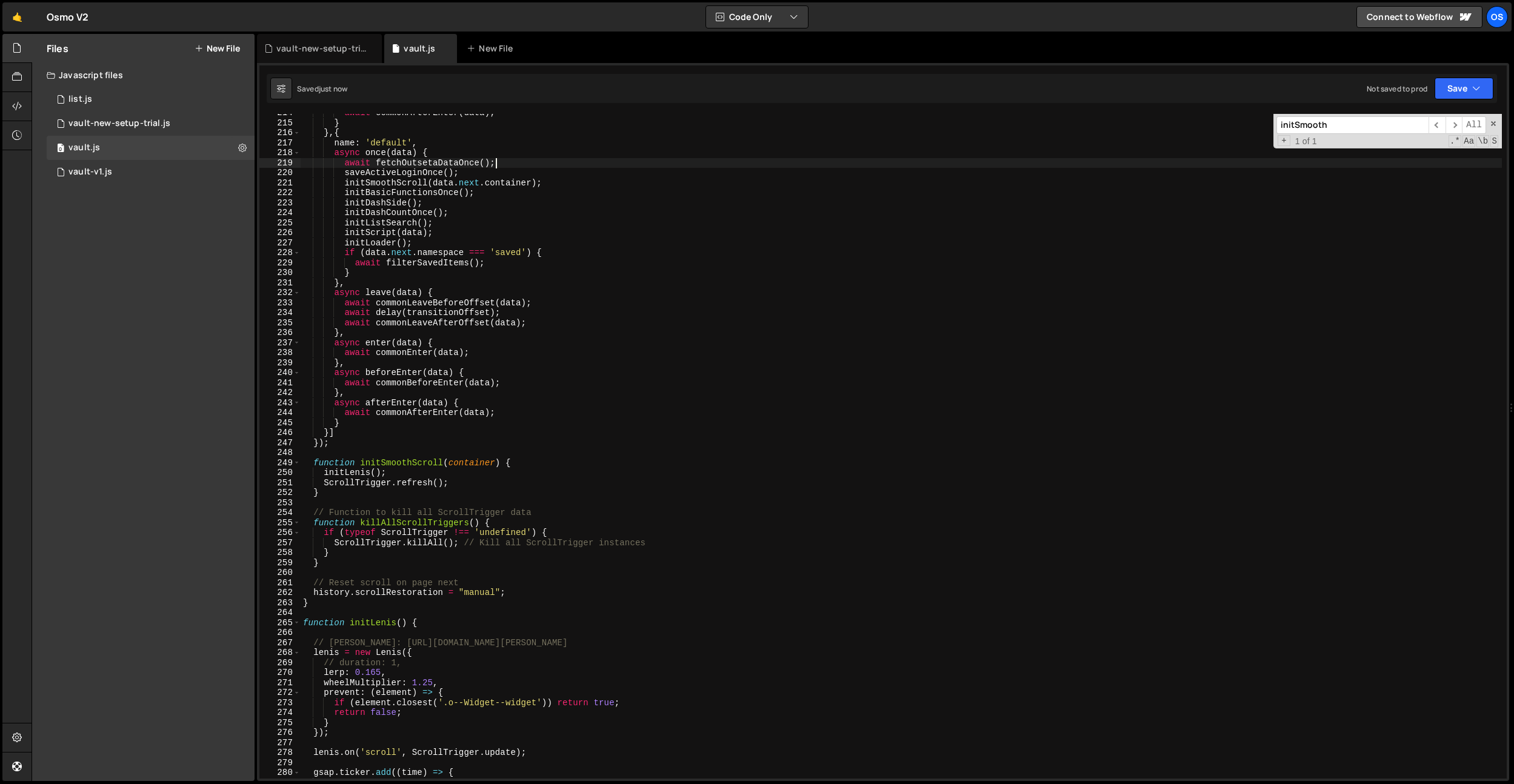
scroll to position [2136, 0]
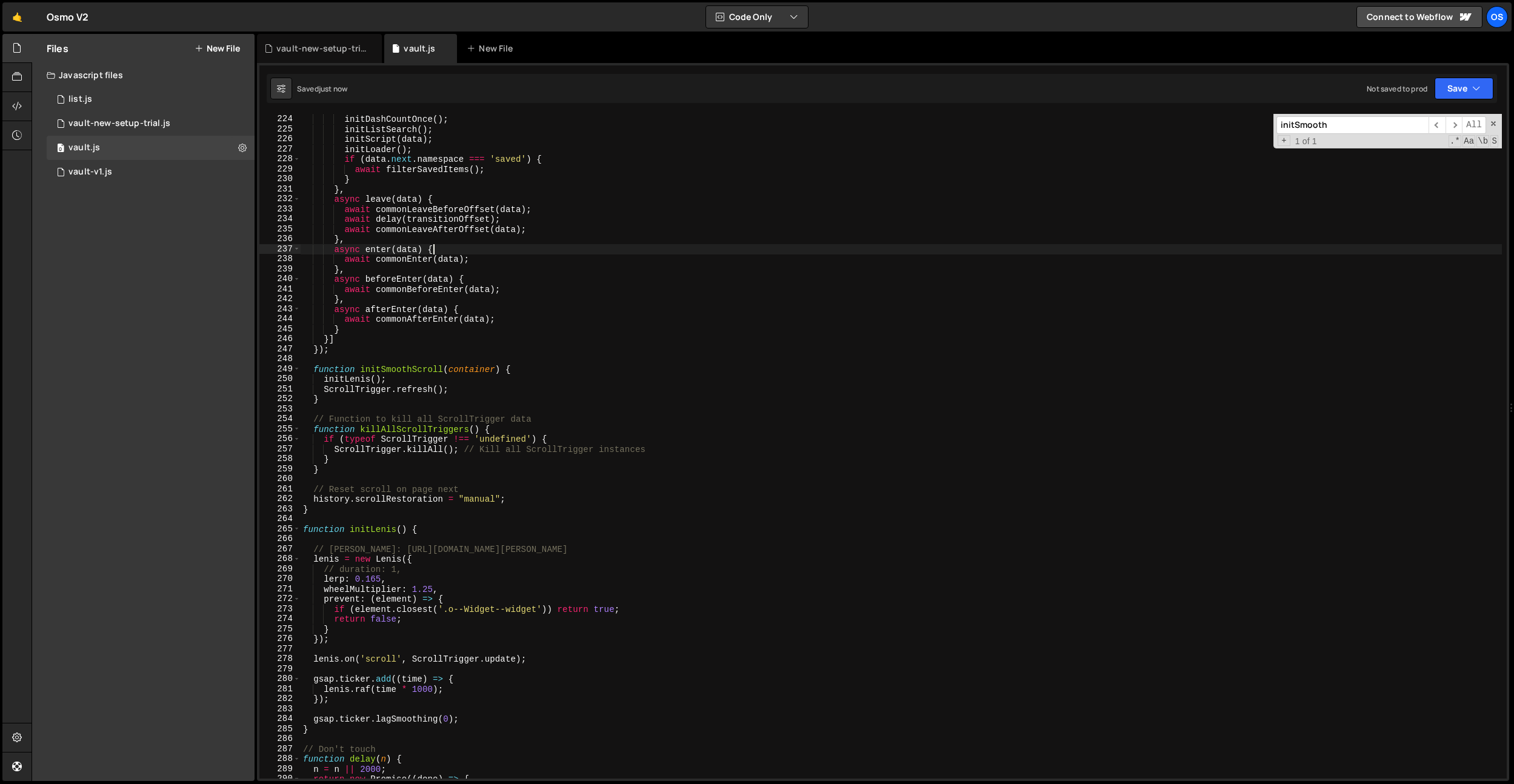
click at [542, 251] on div "initDashSide ( ) ; initDashCountOnce ( ) ; initListSearch ( ) ; initScript ( da…" at bounding box center [901, 446] width 1201 height 685
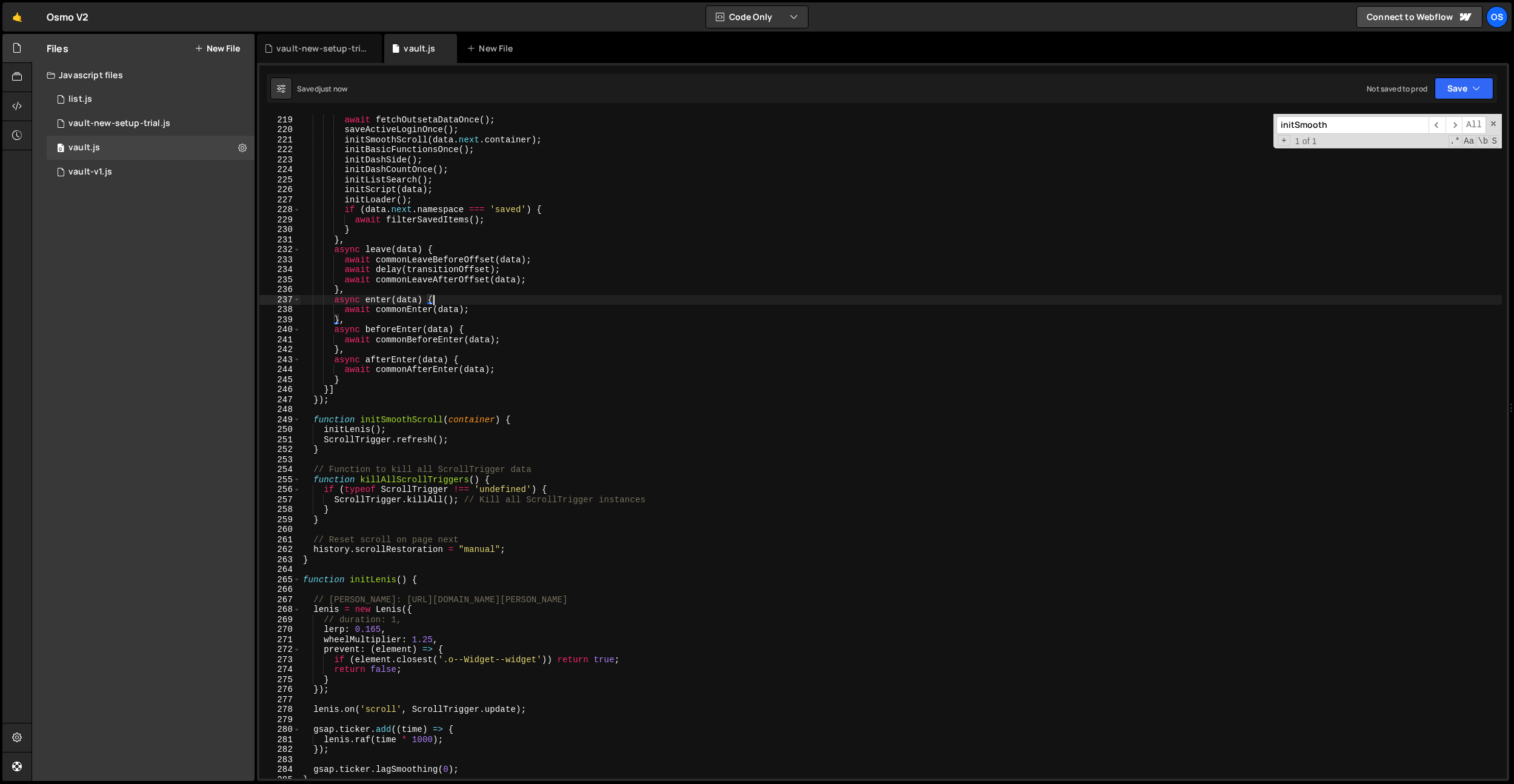
scroll to position [1914, 0]
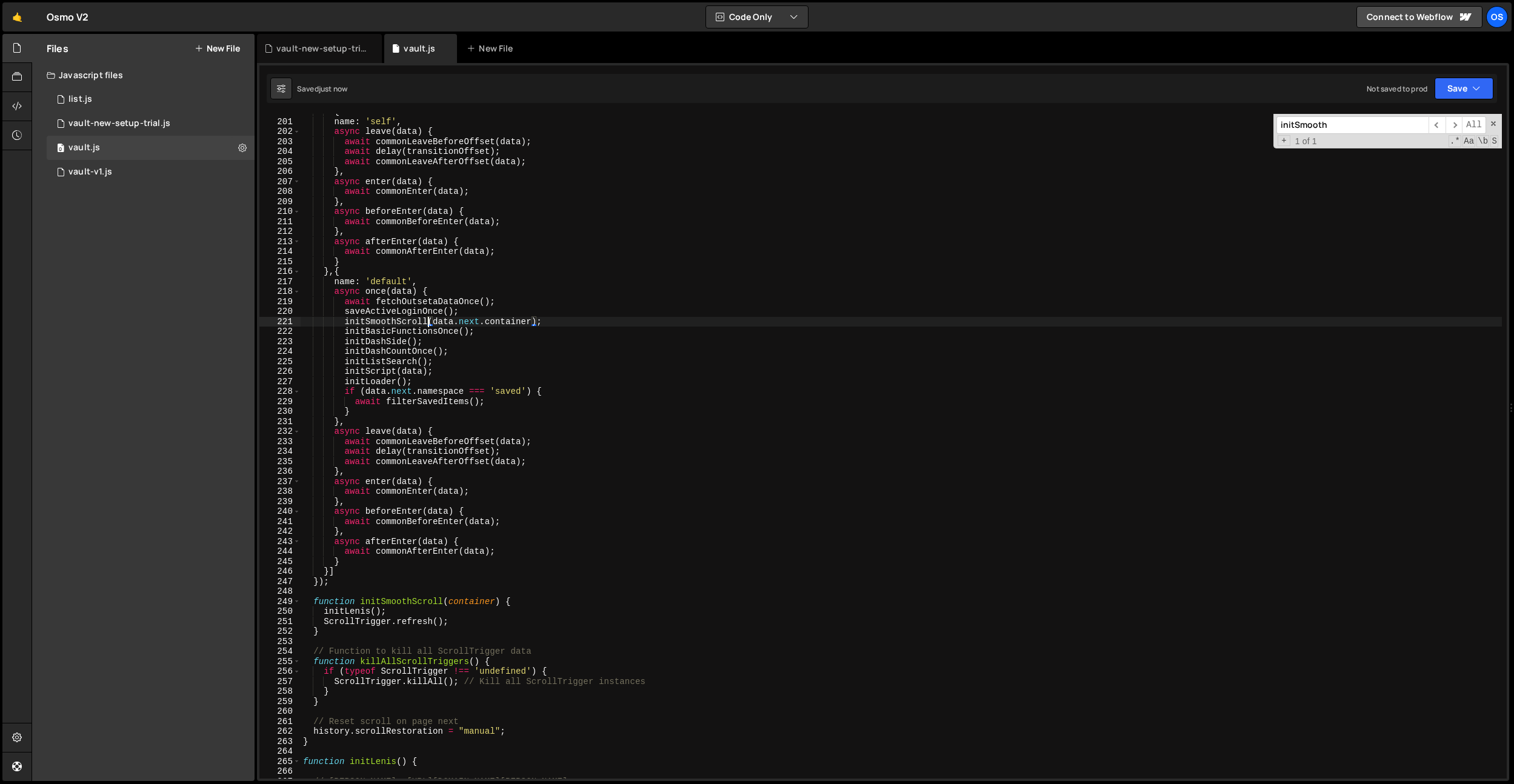
click at [429, 319] on div "{ name : 'self' , async leave ( data ) { await commonLeaveBeforeOffset ( data )…" at bounding box center [901, 449] width 1201 height 685
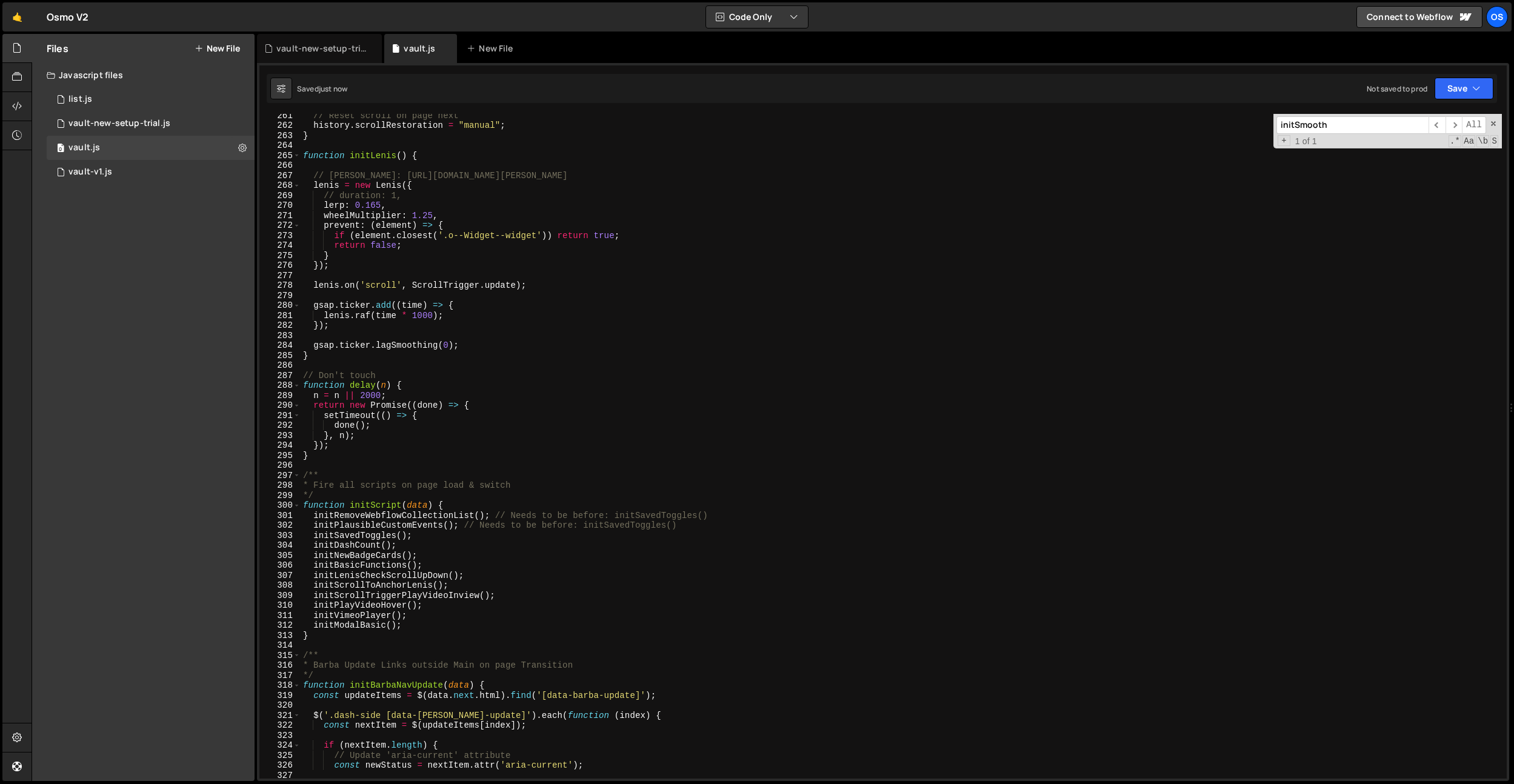
scroll to position [2493, 0]
click at [429, 564] on div "// Reset scroll on page next history . scrollRestoration = "manual" ; } functio…" at bounding box center [901, 452] width 1201 height 685
click at [372, 564] on div "// Reset scroll on page next history . scrollRestoration = "manual" ; } functio…" at bounding box center [901, 452] width 1201 height 685
click at [360, 578] on div "// Reset scroll on page next history . scrollRestoration = "manual" ; } functio…" at bounding box center [901, 452] width 1201 height 685
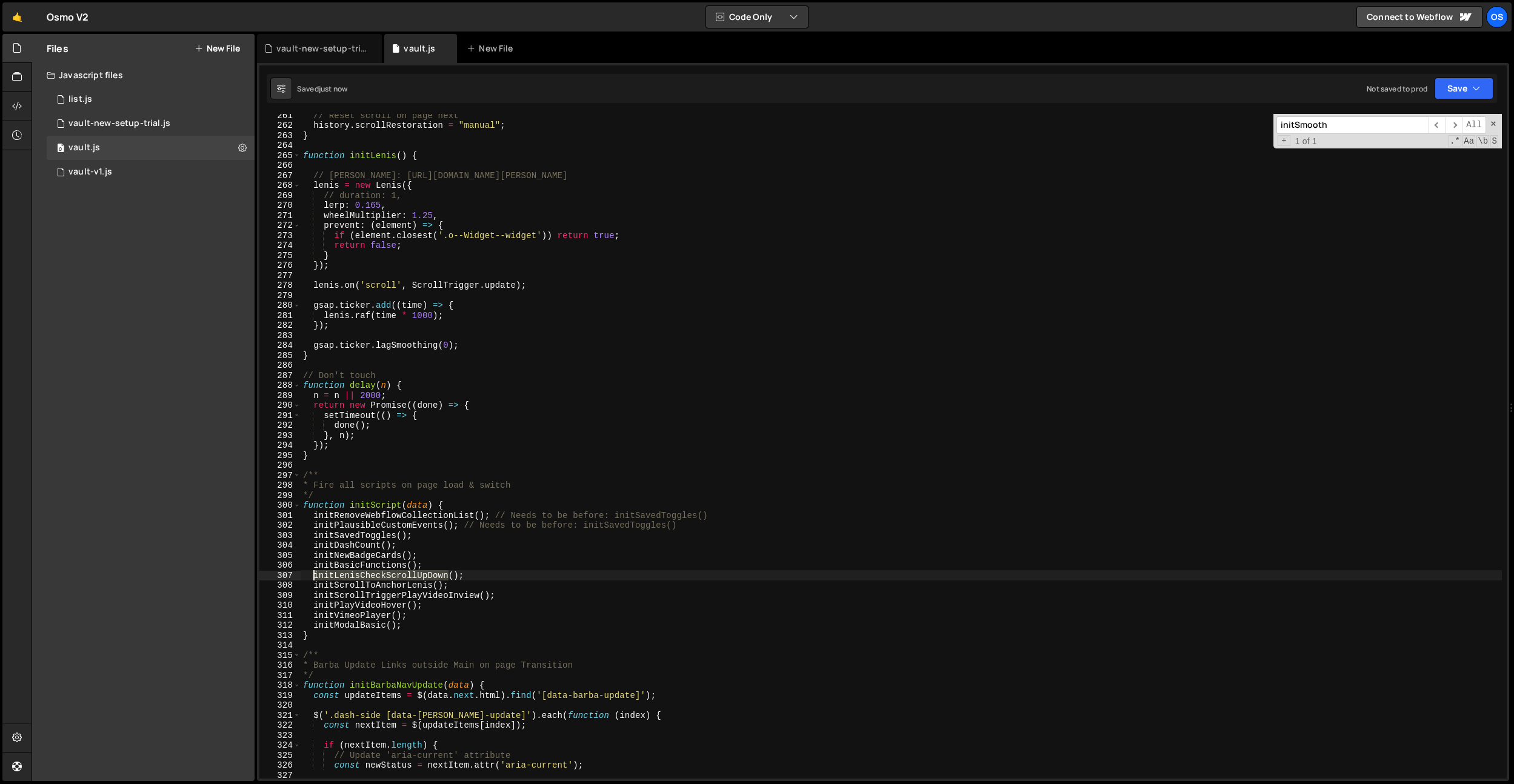
click at [360, 578] on div "// Reset scroll on page next history . scrollRestoration = "manual" ; } functio…" at bounding box center [901, 452] width 1201 height 685
click at [487, 573] on div "// Reset scroll on page next history . scrollRestoration = "manual" ; } functio…" at bounding box center [901, 452] width 1201 height 685
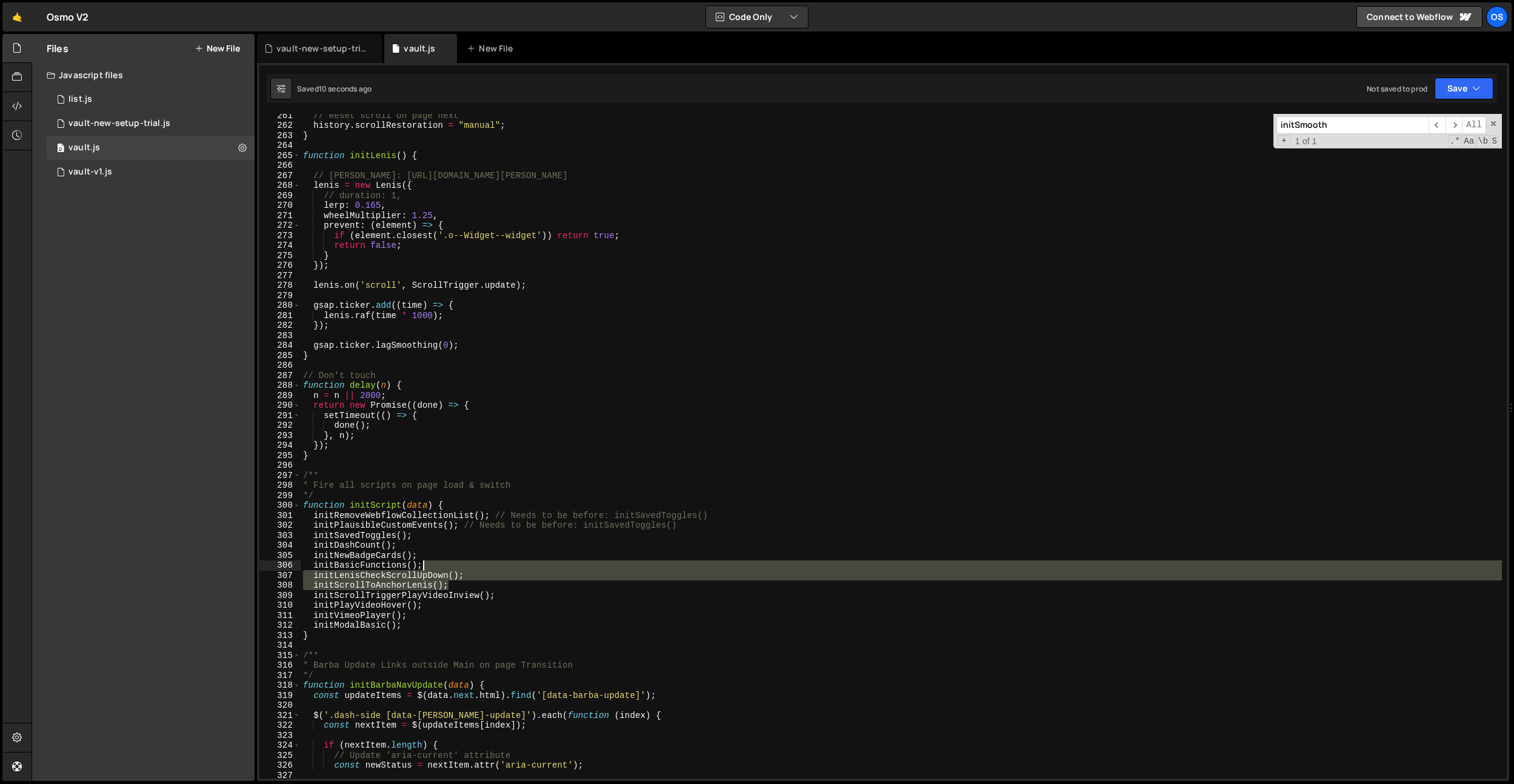
drag, startPoint x: 480, startPoint y: 583, endPoint x: 488, endPoint y: 568, distance: 17.0
click at [488, 568] on div "// Reset scroll on page next history . scrollRestoration = "manual" ; } functio…" at bounding box center [901, 452] width 1201 height 685
click at [436, 573] on div "// Reset scroll on page next history . scrollRestoration = "manual" ; } functio…" at bounding box center [901, 446] width 1201 height 665
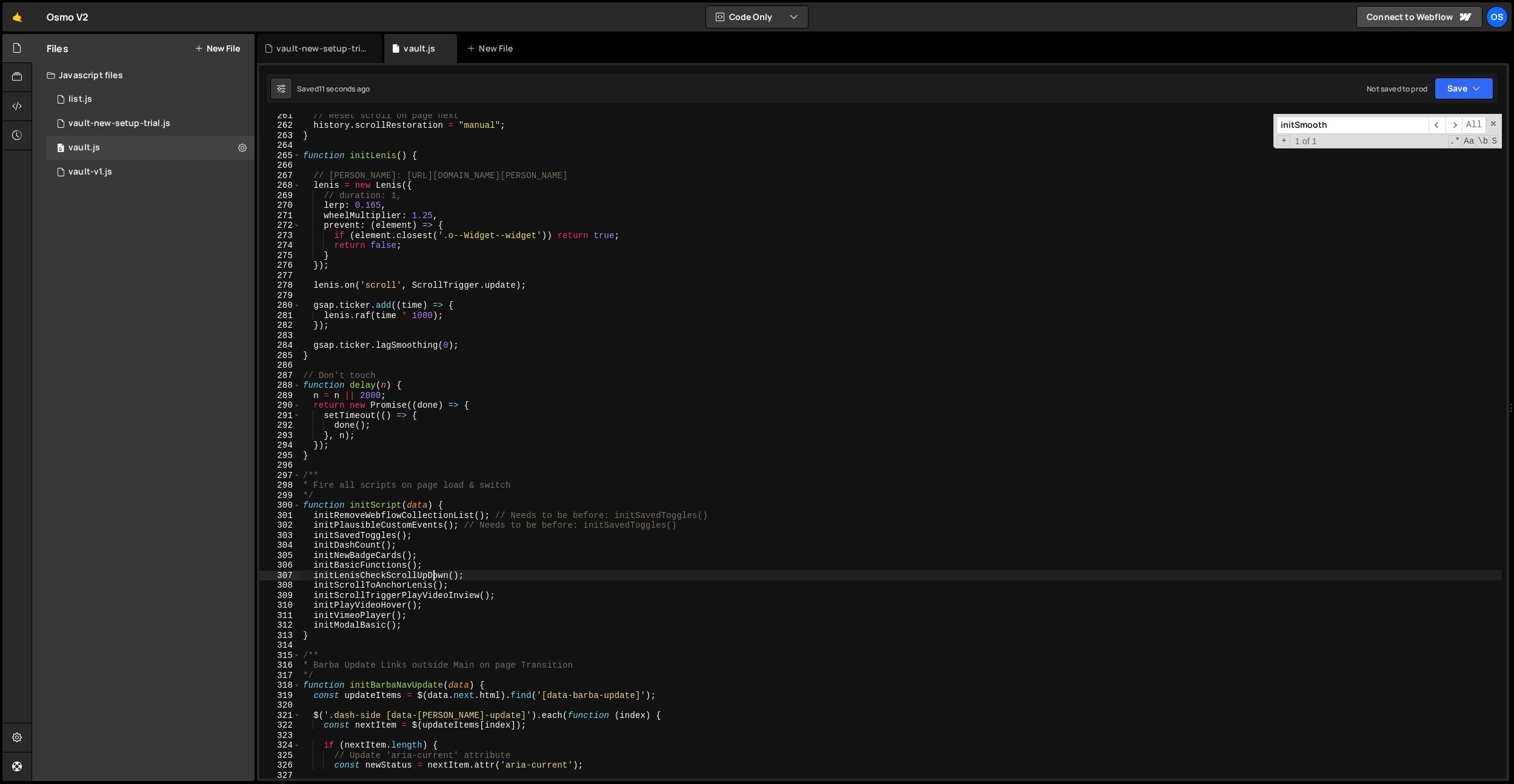
click at [436, 573] on div "// Reset scroll on page next history . scrollRestoration = "manual" ; } functio…" at bounding box center [901, 452] width 1201 height 685
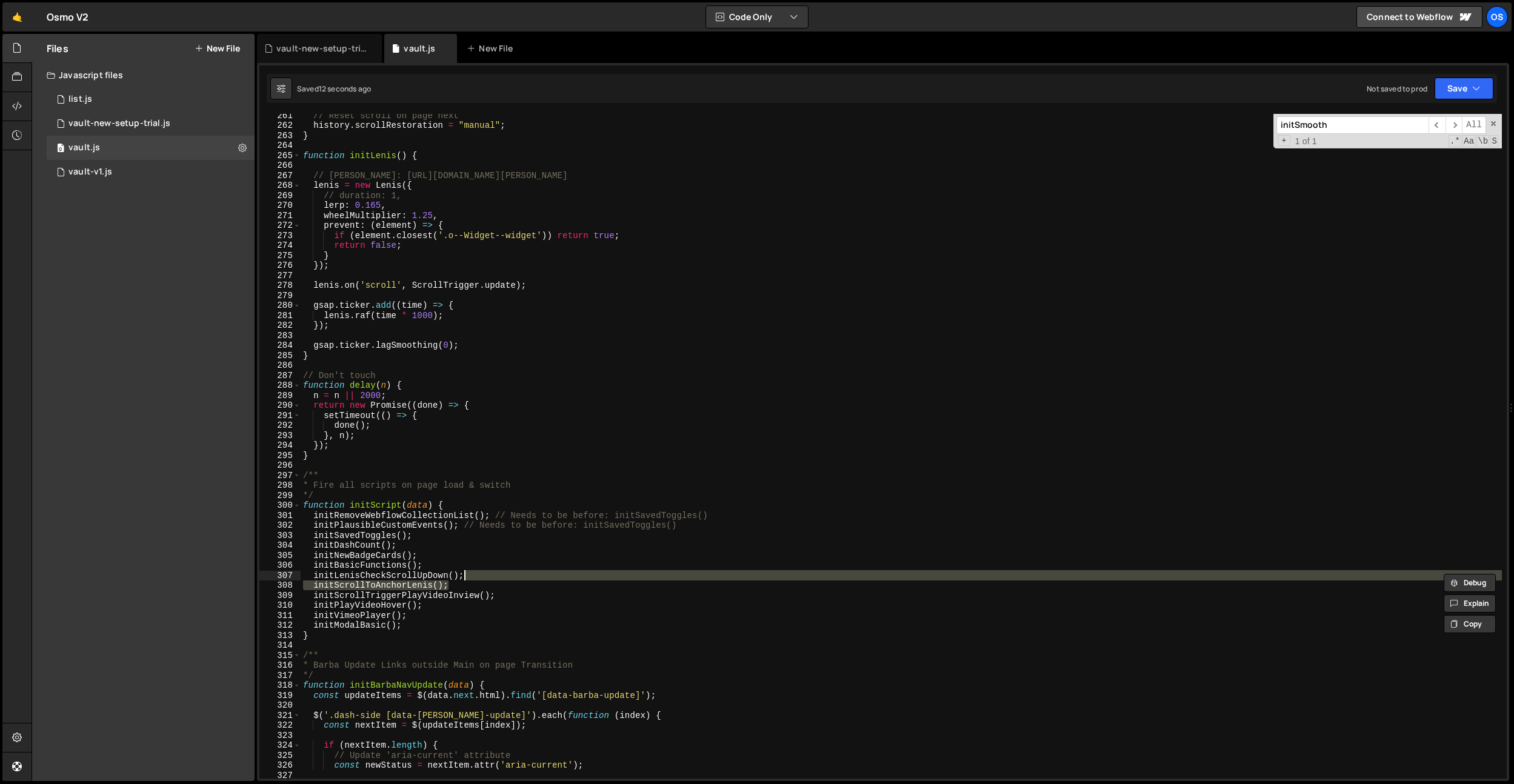
drag, startPoint x: 462, startPoint y: 583, endPoint x: 469, endPoint y: 568, distance: 16.6
click at [469, 568] on div "// Reset scroll on page next history . scrollRestoration = "manual" ; } functio…" at bounding box center [901, 452] width 1201 height 685
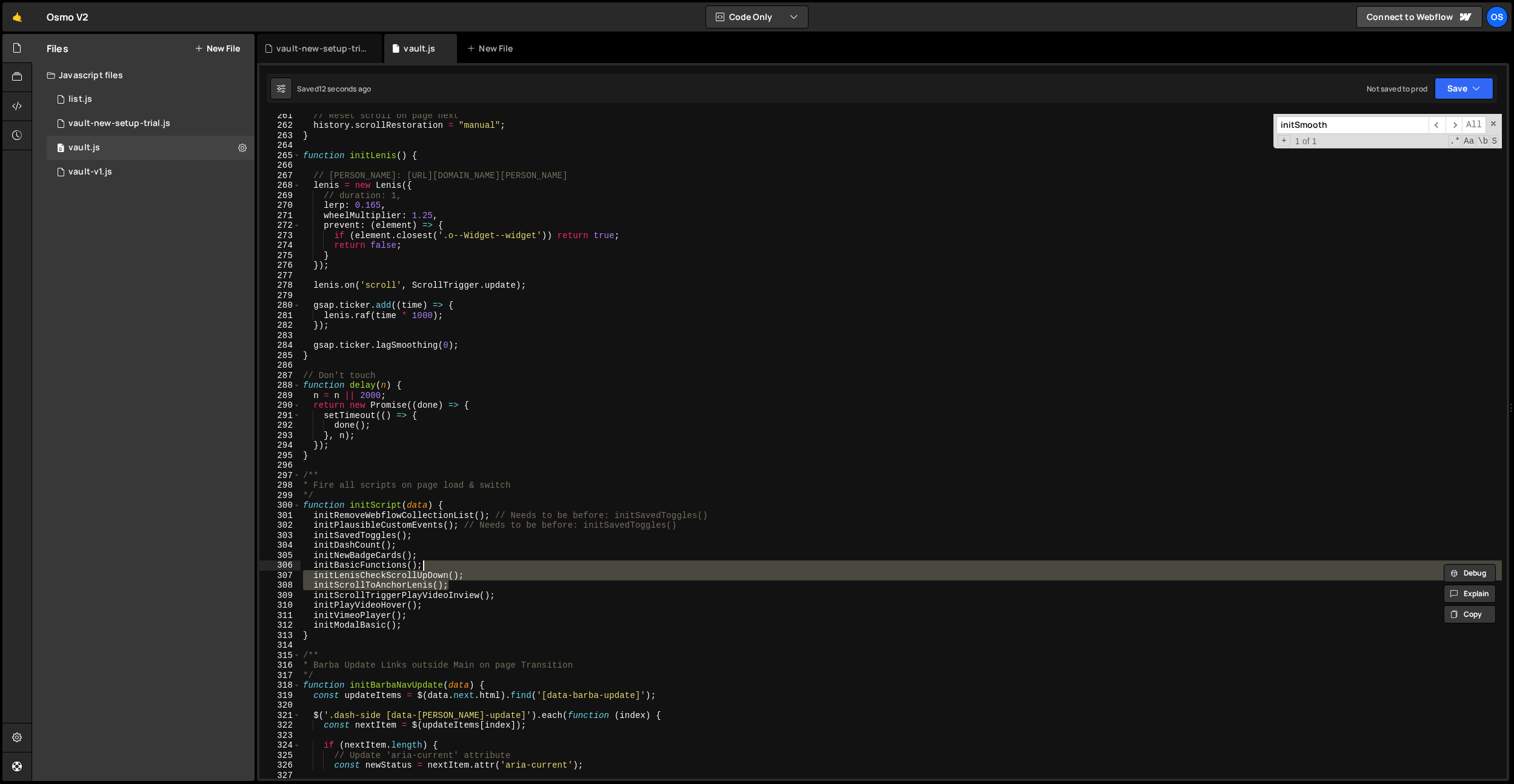
type textarea "initBasicFunctions();"
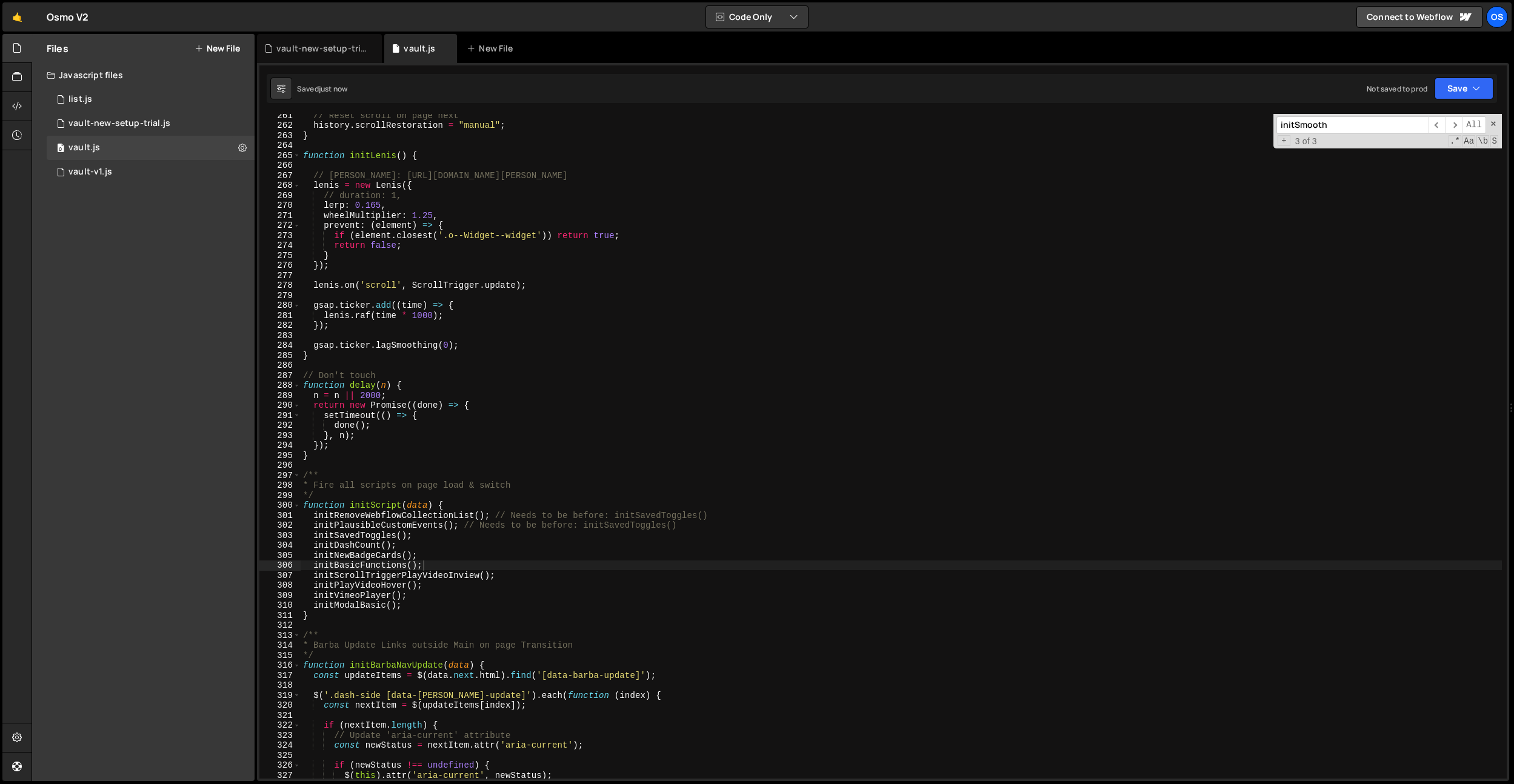
paste input "LenisCheckScrollUpDown"
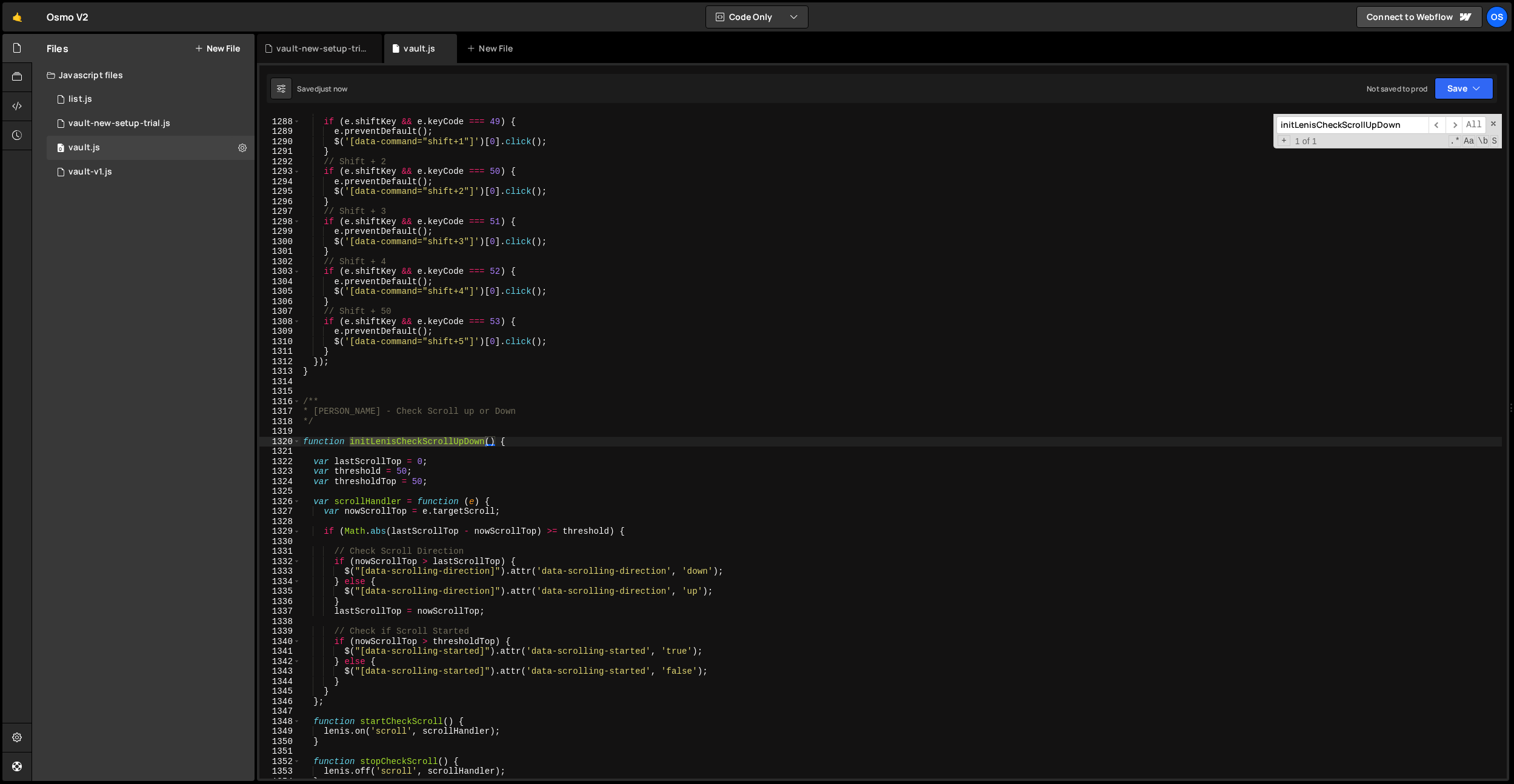
type input "initLenisCheckScrollUpDown"
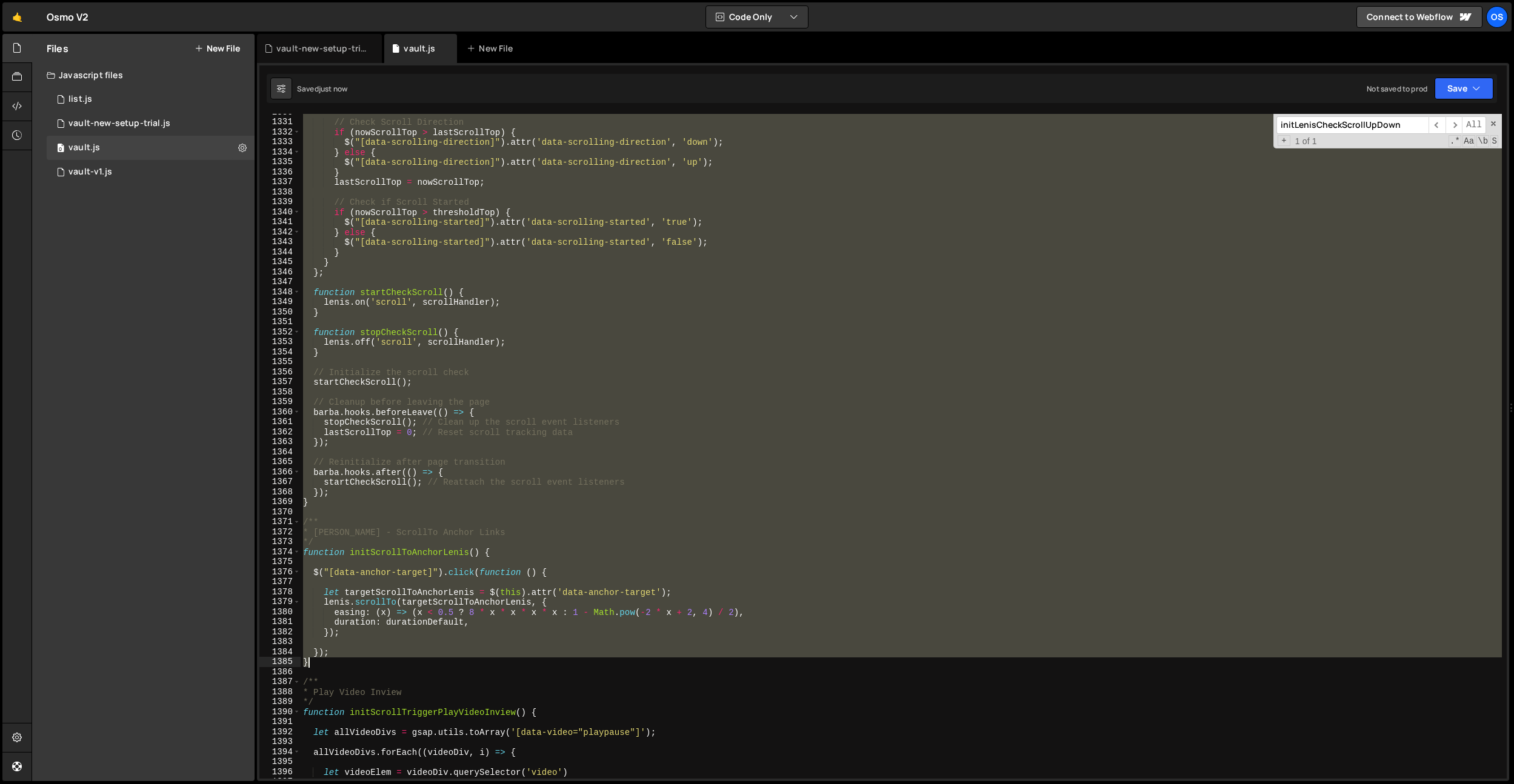
drag, startPoint x: 302, startPoint y: 403, endPoint x: 320, endPoint y: 663, distance: 260.6
click at [320, 663] on div "// Check Scroll Direction if ( nowScrollTop > lastScrollTop ) { $ ( "[data-scro…" at bounding box center [901, 450] width 1201 height 685
type textarea "}); }"
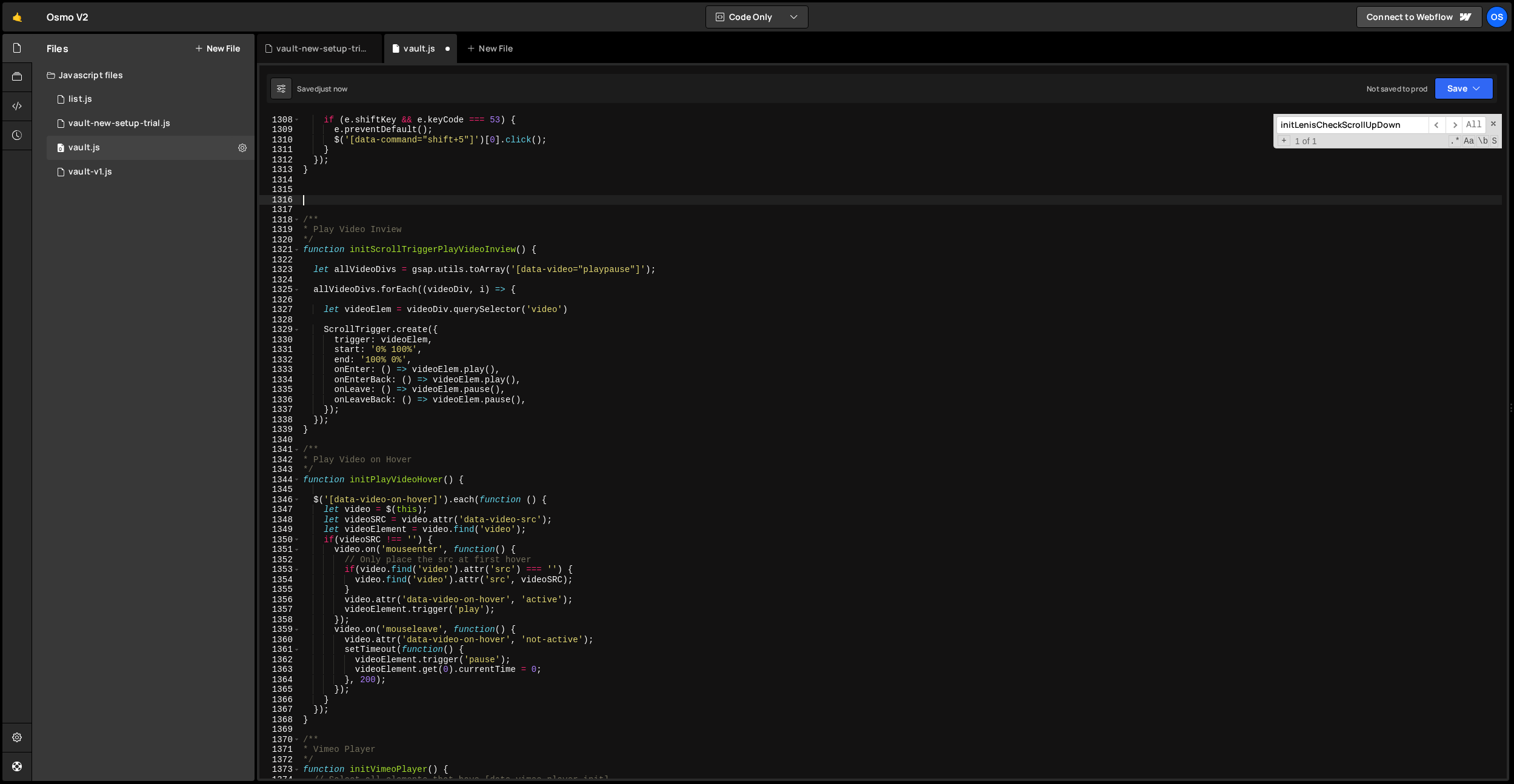
scroll to position [12962, 0]
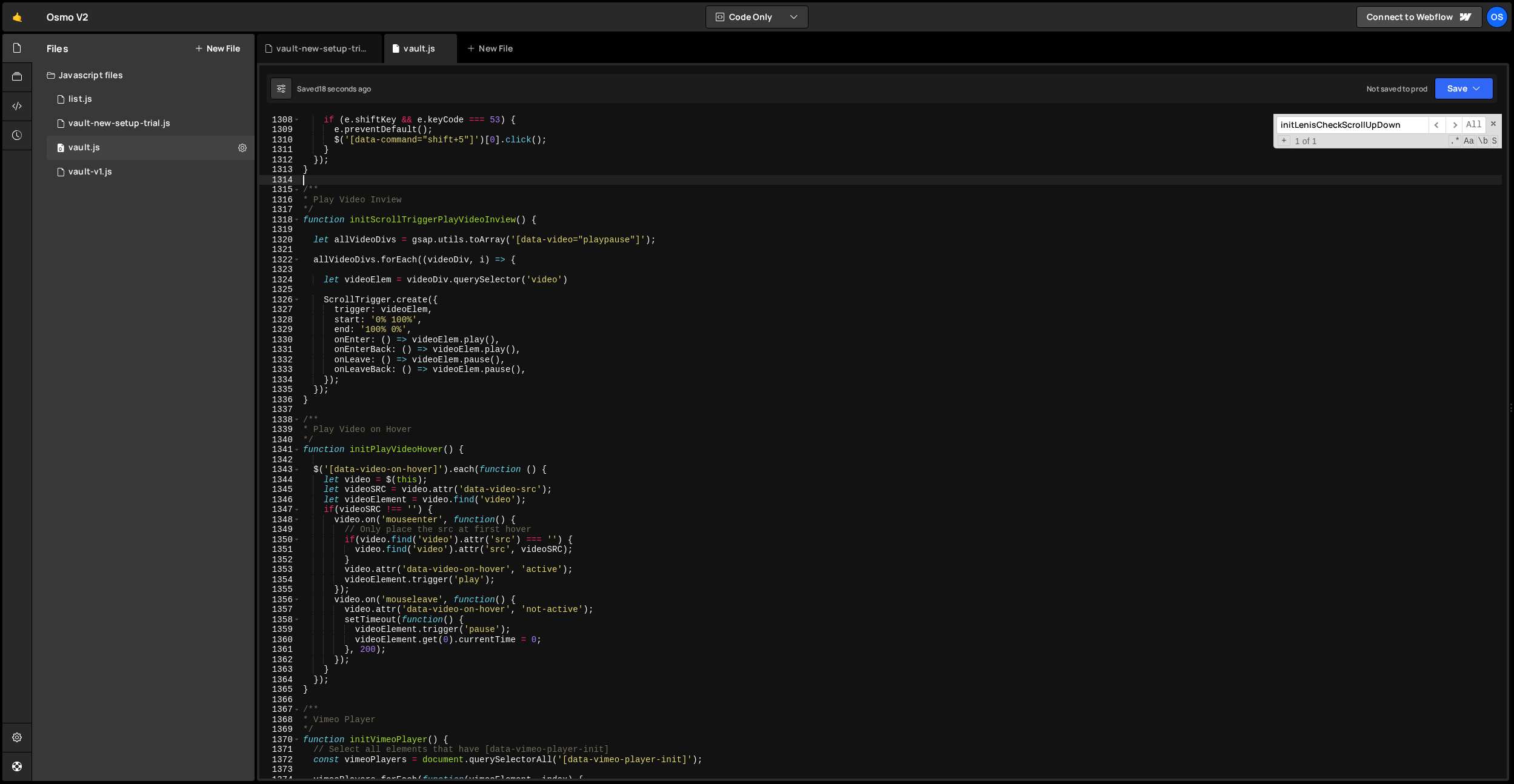
click at [476, 220] on div "// Shift + 50 if ( e . shiftKey && e . keyCode === 53 ) { e . preventDefault ( …" at bounding box center [901, 447] width 1201 height 685
click at [415, 334] on div "// Shift + 50 if ( e . shiftKey && e . keyCode === 53 ) { e . preventDefault ( …" at bounding box center [901, 447] width 1201 height 685
type textarea "end: '100% 0%',"
paste input "ScrollTriggerPlayVideoInview"
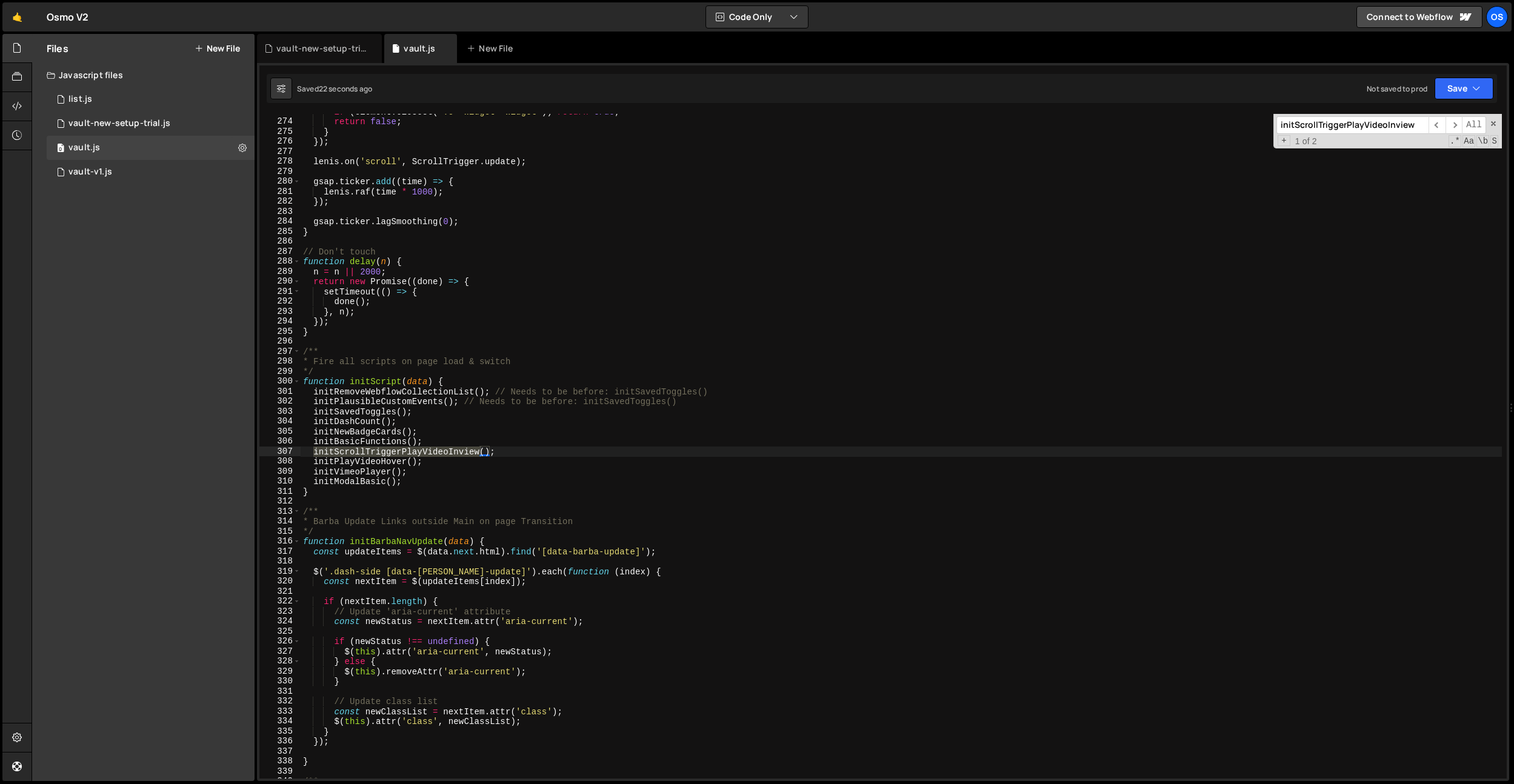
scroll to position [2707, 0]
type input "initScrollTriggerPlayVideoInview"
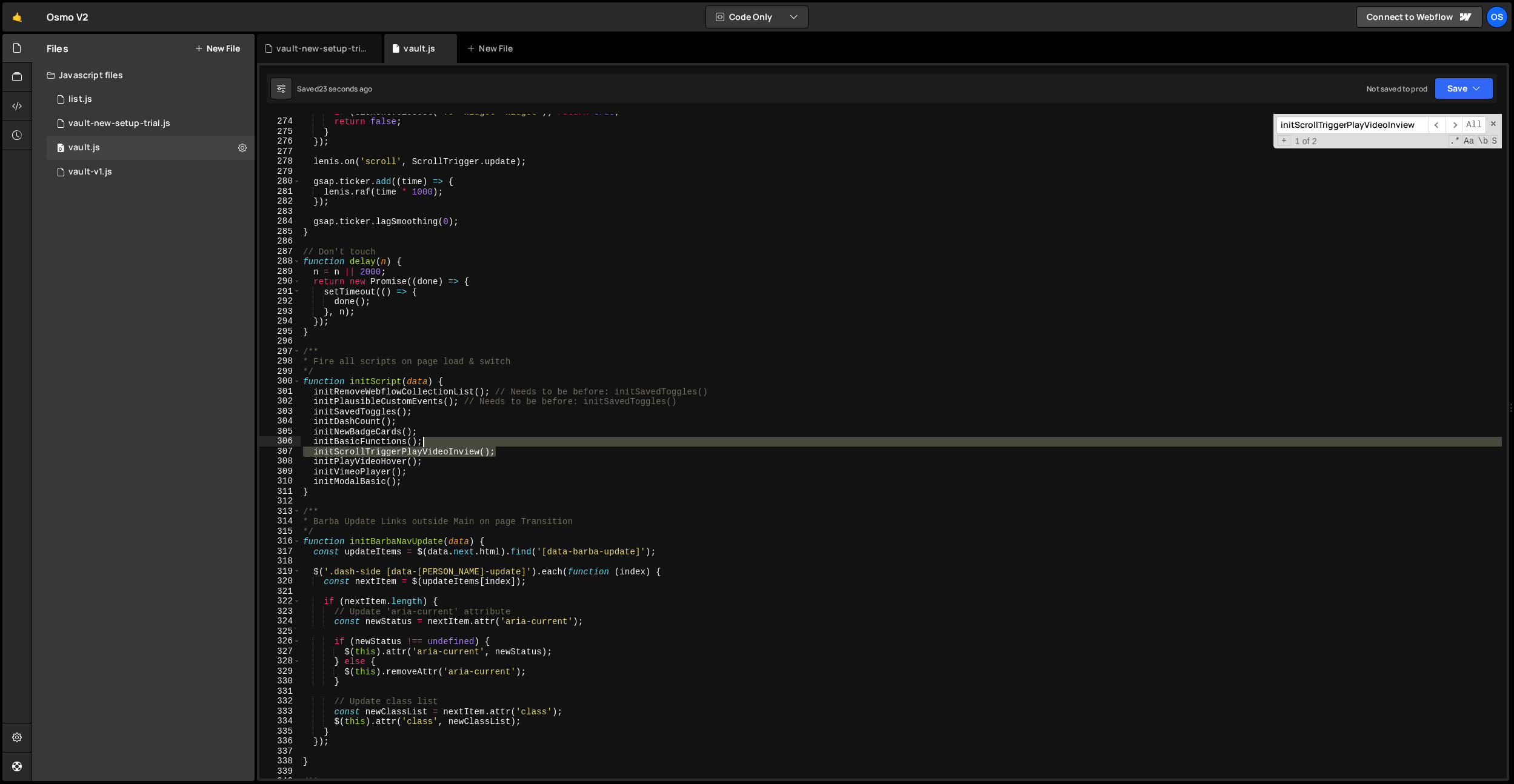
click at [506, 445] on div "if ( element . closest ( '.o--Widget--widget' )) return true ; return false ; }…" at bounding box center [901, 449] width 1201 height 685
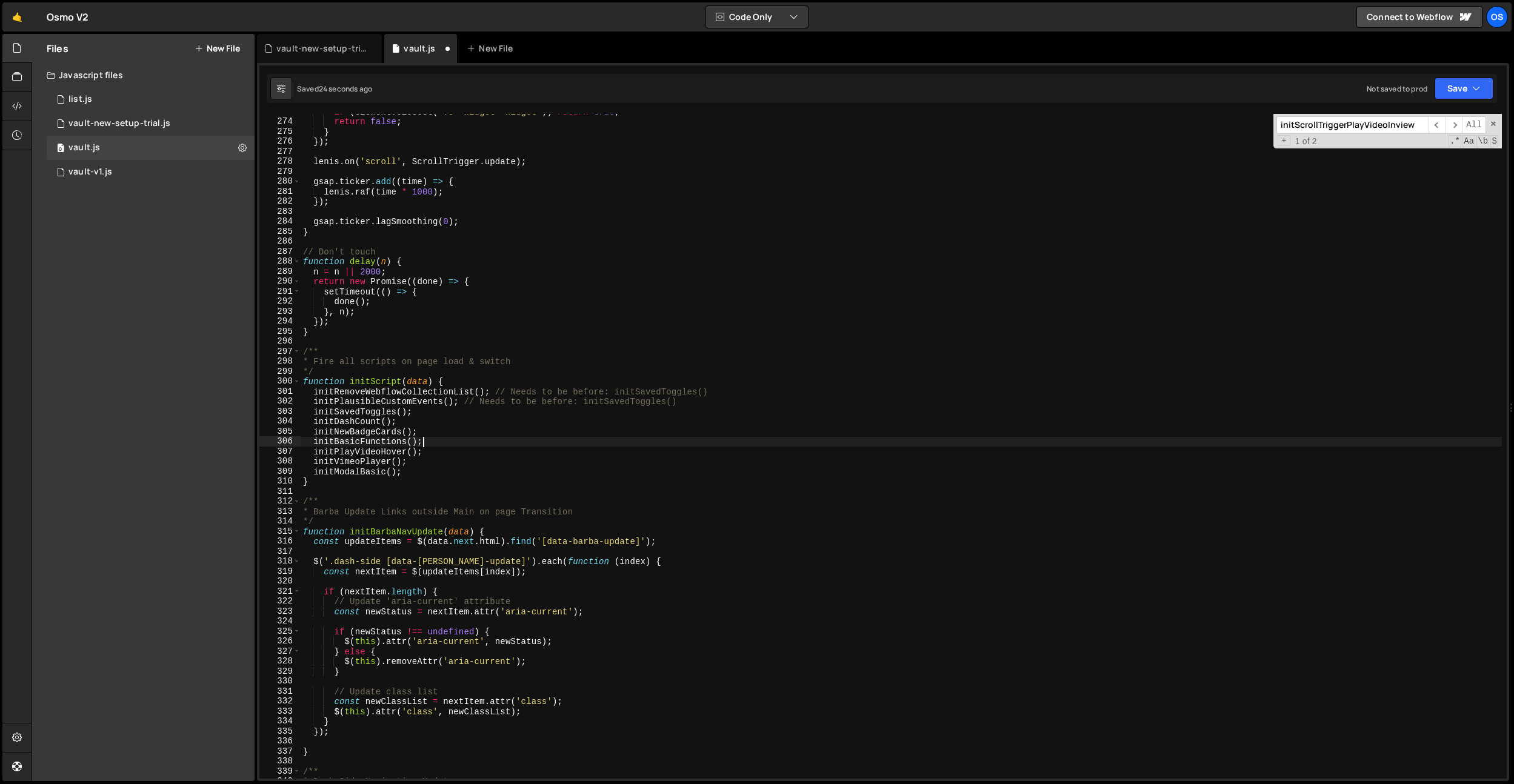
click at [561, 329] on div "if ( element . closest ( '.o--Widget--widget' )) return true ; return false ; }…" at bounding box center [901, 449] width 1201 height 685
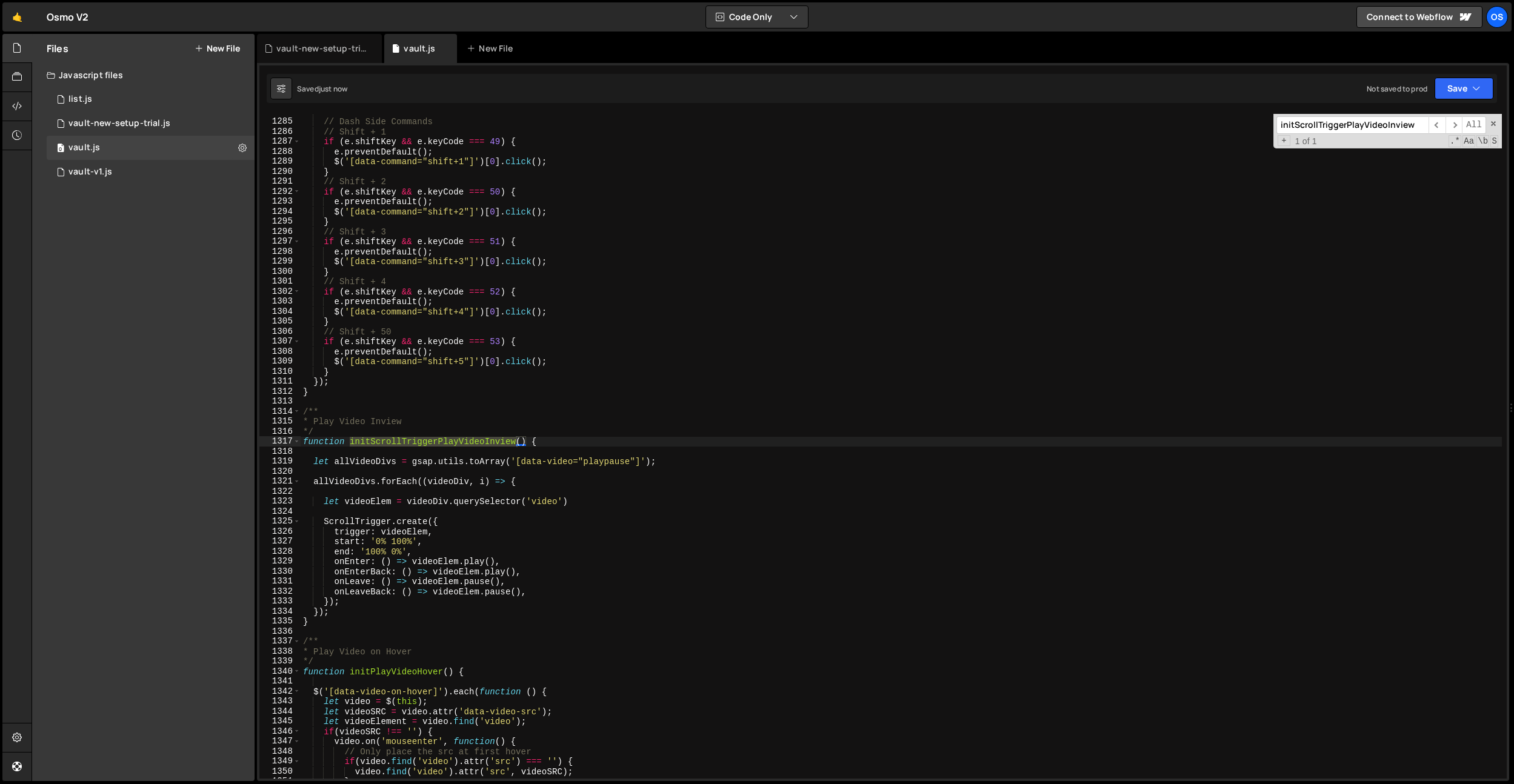
scroll to position [12760, 0]
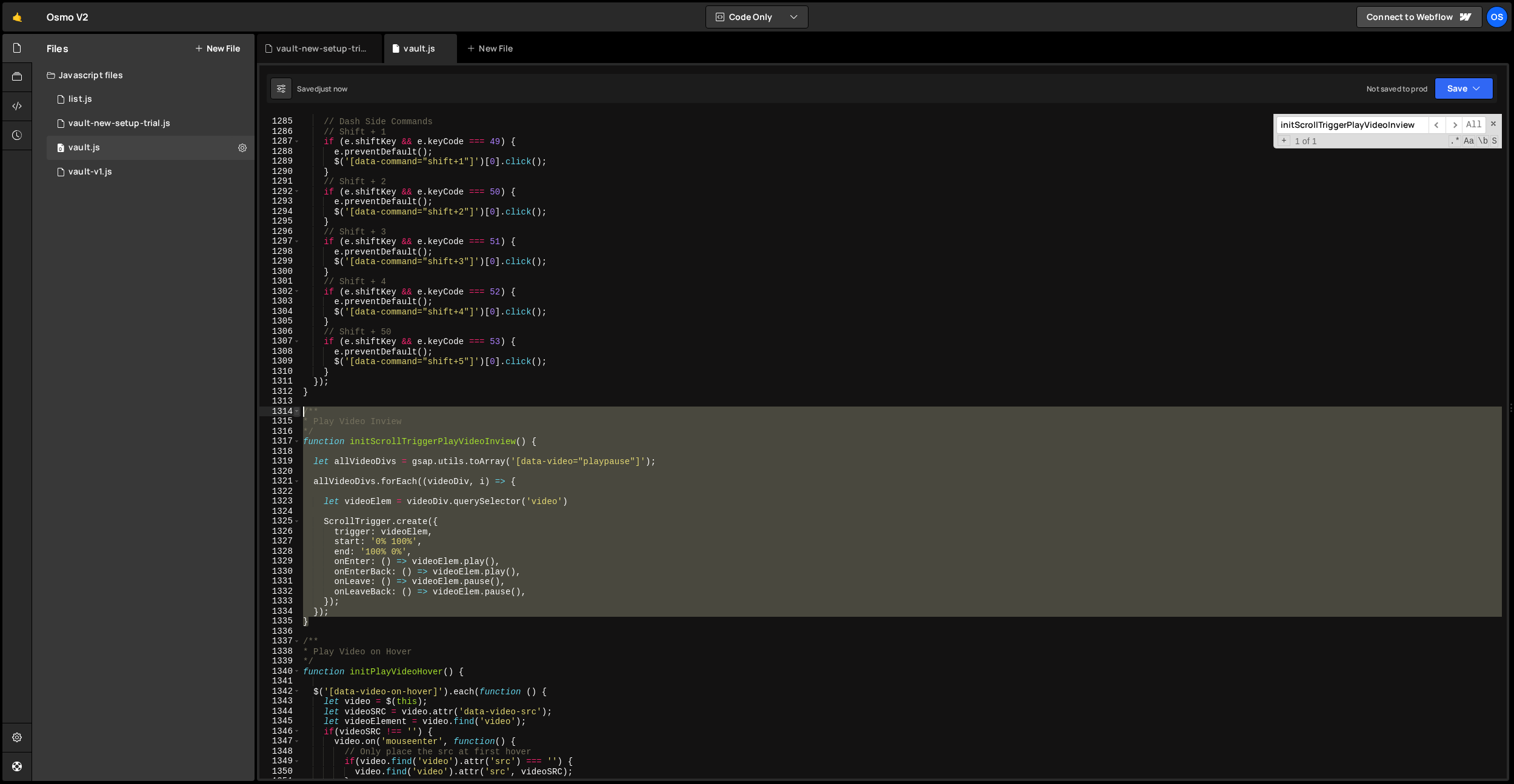
drag, startPoint x: 335, startPoint y: 625, endPoint x: 297, endPoint y: 413, distance: 215.4
click at [297, 413] on div "} 1284 1285 1286 1287 1288 1289 1290 1291 1292 1293 1294 1295 1296 1297 1298 12…" at bounding box center [883, 446] width 1248 height 665
type textarea "/** * Play Video Inview"
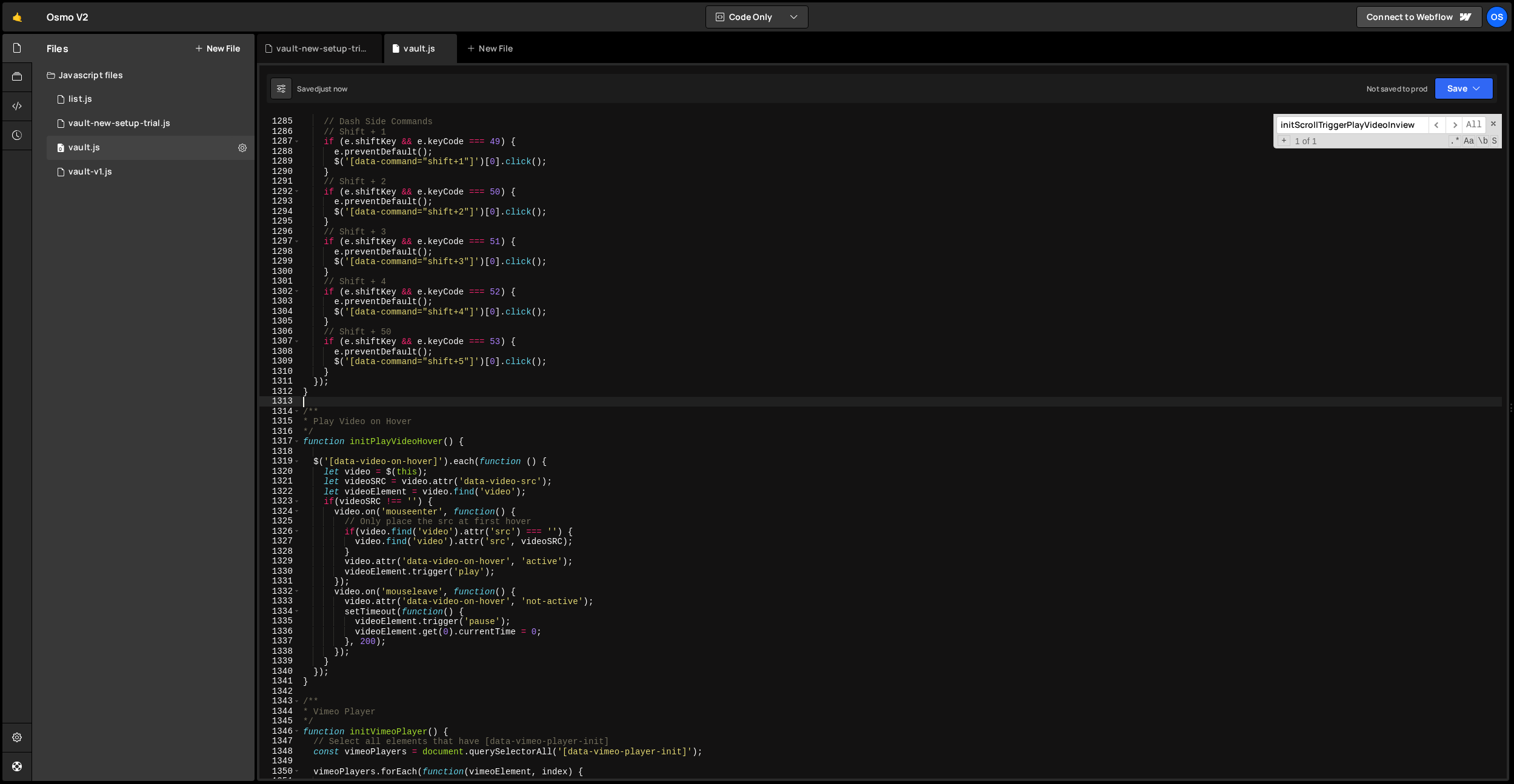
click at [568, 462] on div "// Dash Side Commands // Shift + 1 if ( e . shiftKey && e . keyCode === 49 ) { …" at bounding box center [901, 449] width 1201 height 685
click at [605, 363] on div "// Dash Side Commands // Shift + 1 if ( e . shiftKey && e . keyCode === 49 ) { …" at bounding box center [901, 449] width 1201 height 685
type textarea "$('[data-command="shift+5"]')[0].click();"
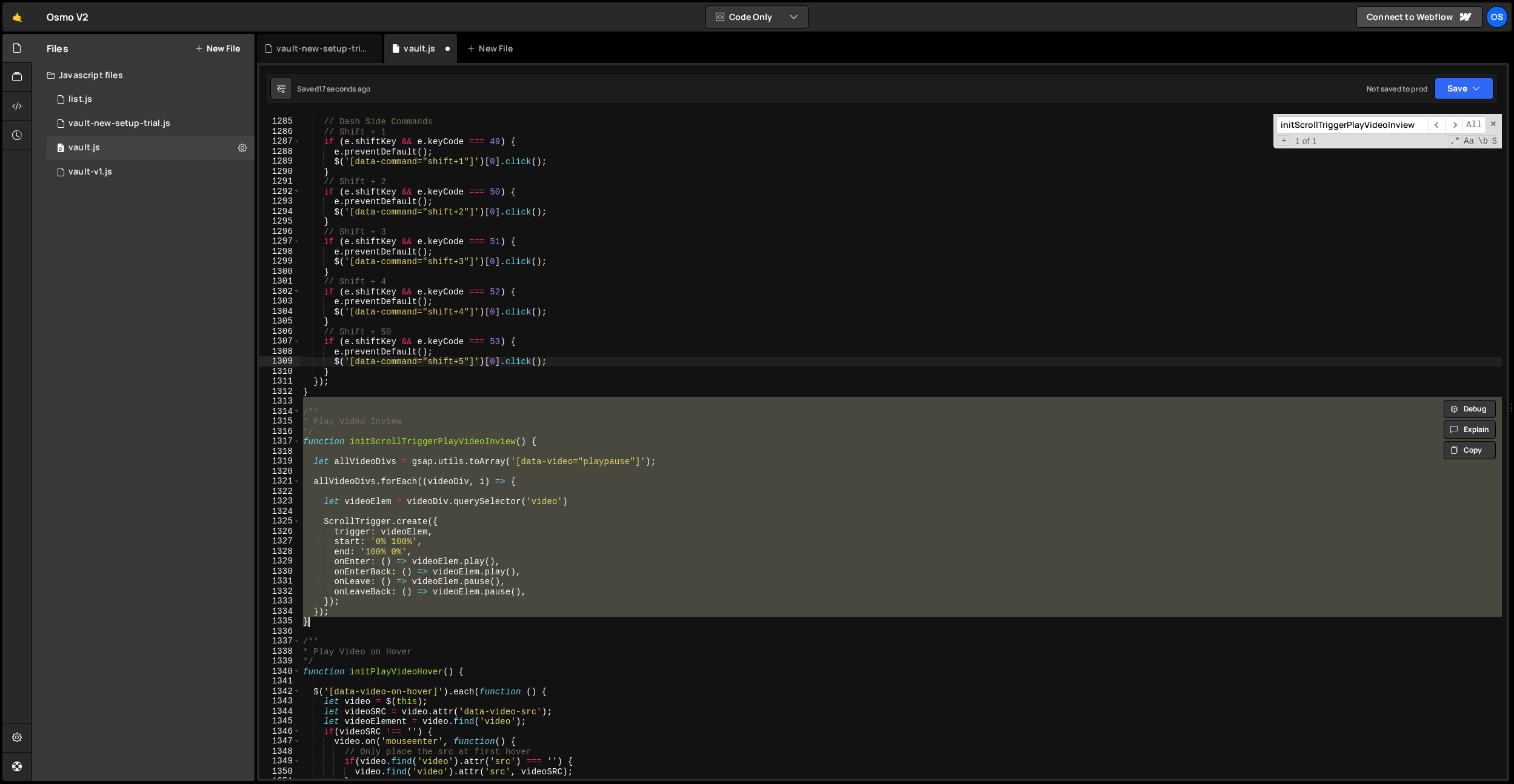
click at [605, 363] on div "// Dash Side Commands // Shift + 1 if ( e . shiftKey && e . keyCode === 49 ) { …" at bounding box center [901, 449] width 1201 height 685
type textarea "$('[data-command="shift+5"]')[0].click();"
click at [605, 363] on div "// Dash Side Commands // Shift + 1 if ( e . shiftKey && e . keyCode === 49 ) { …" at bounding box center [901, 449] width 1201 height 685
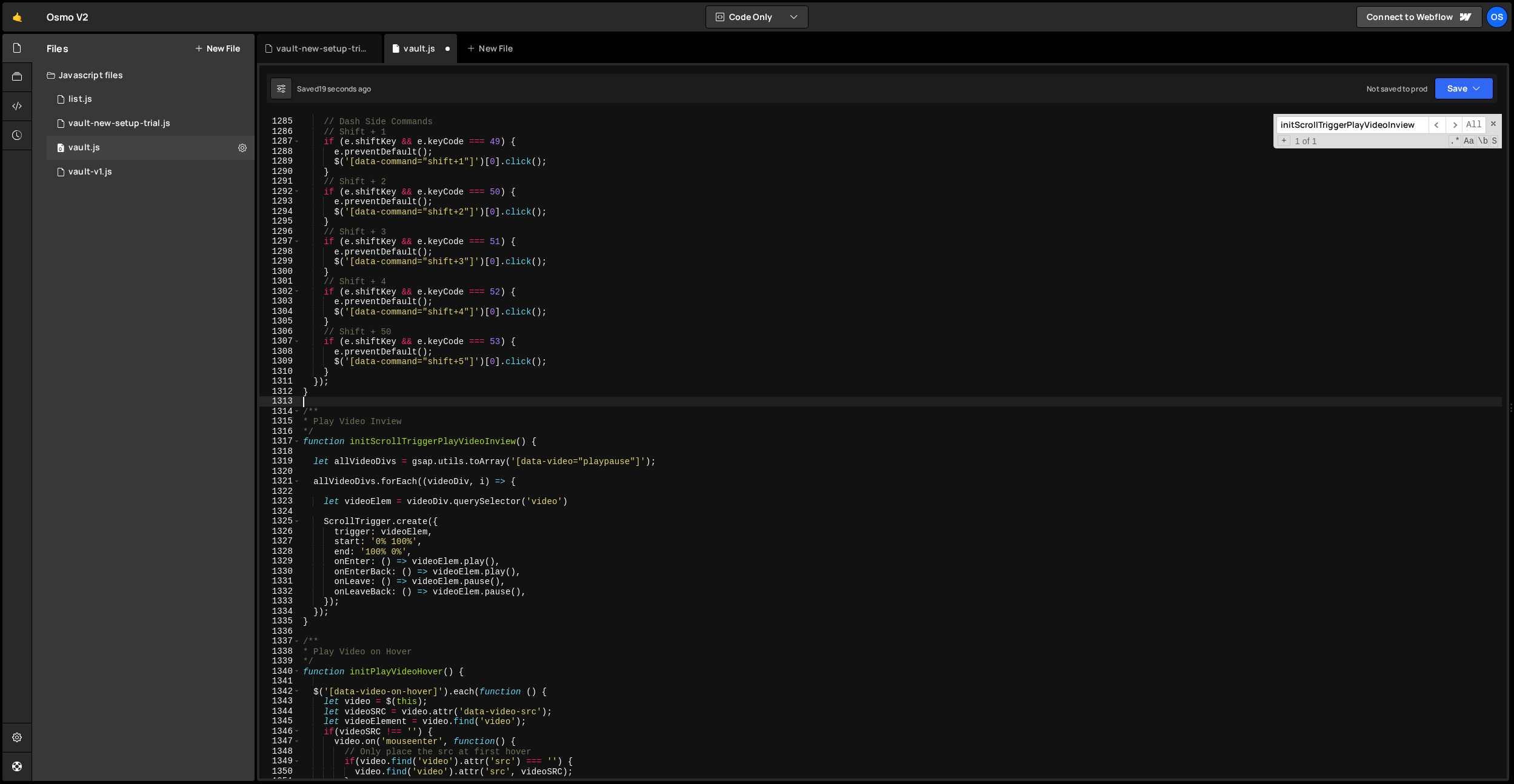
click at [614, 398] on div "// Dash Side Commands // Shift + 1 if ( e . shiftKey && e . keyCode === 49 ) { …" at bounding box center [901, 449] width 1201 height 685
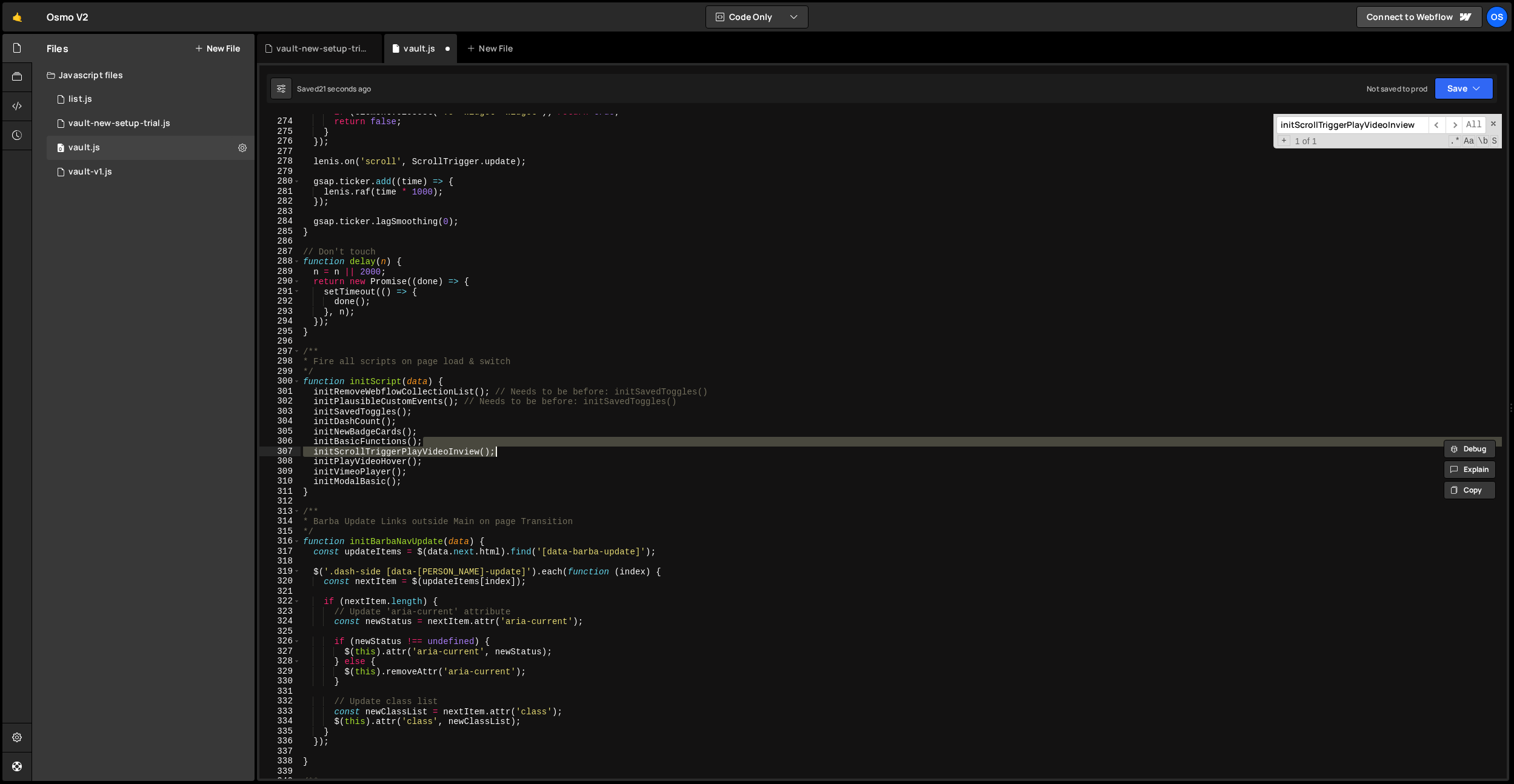
scroll to position [2707, 0]
click at [1333, 128] on input "initScrollTriggerPlayVideoInview" at bounding box center [1353, 125] width 152 height 18
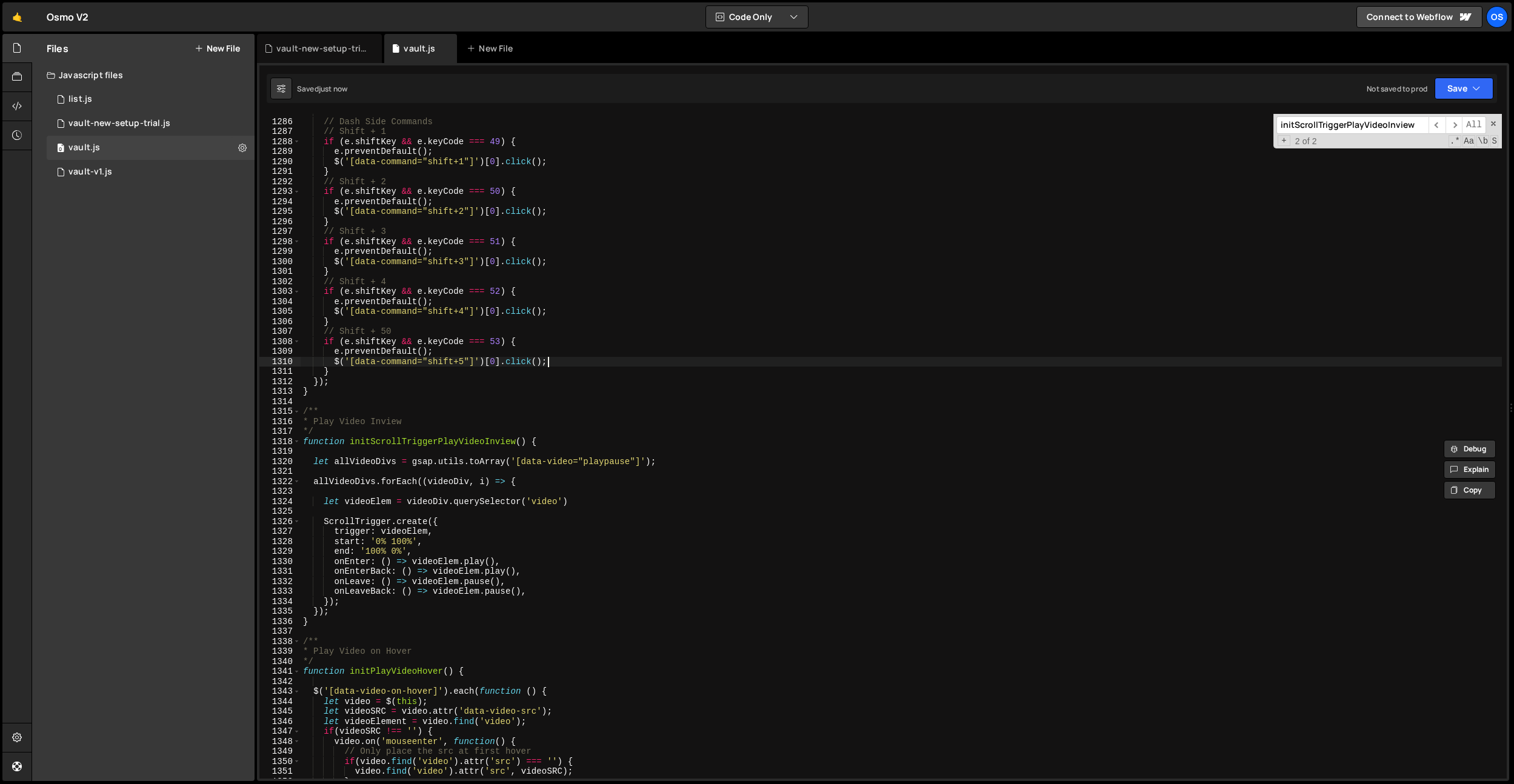
click at [812, 365] on div "// Dash Side Commands // Shift + 1 if ( e . shiftKey && e . keyCode === 49 ) { …" at bounding box center [901, 449] width 1201 height 685
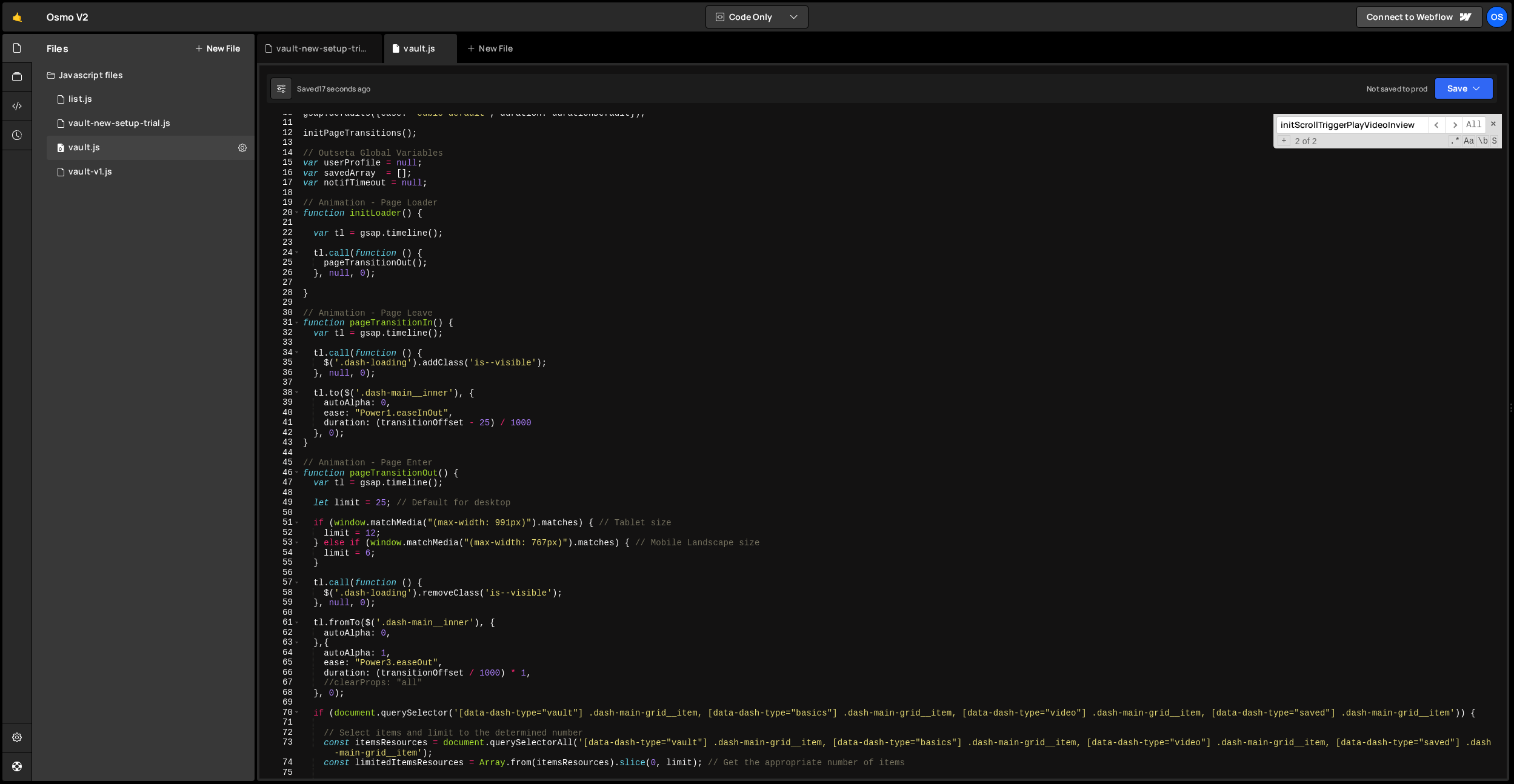
scroll to position [0, 0]
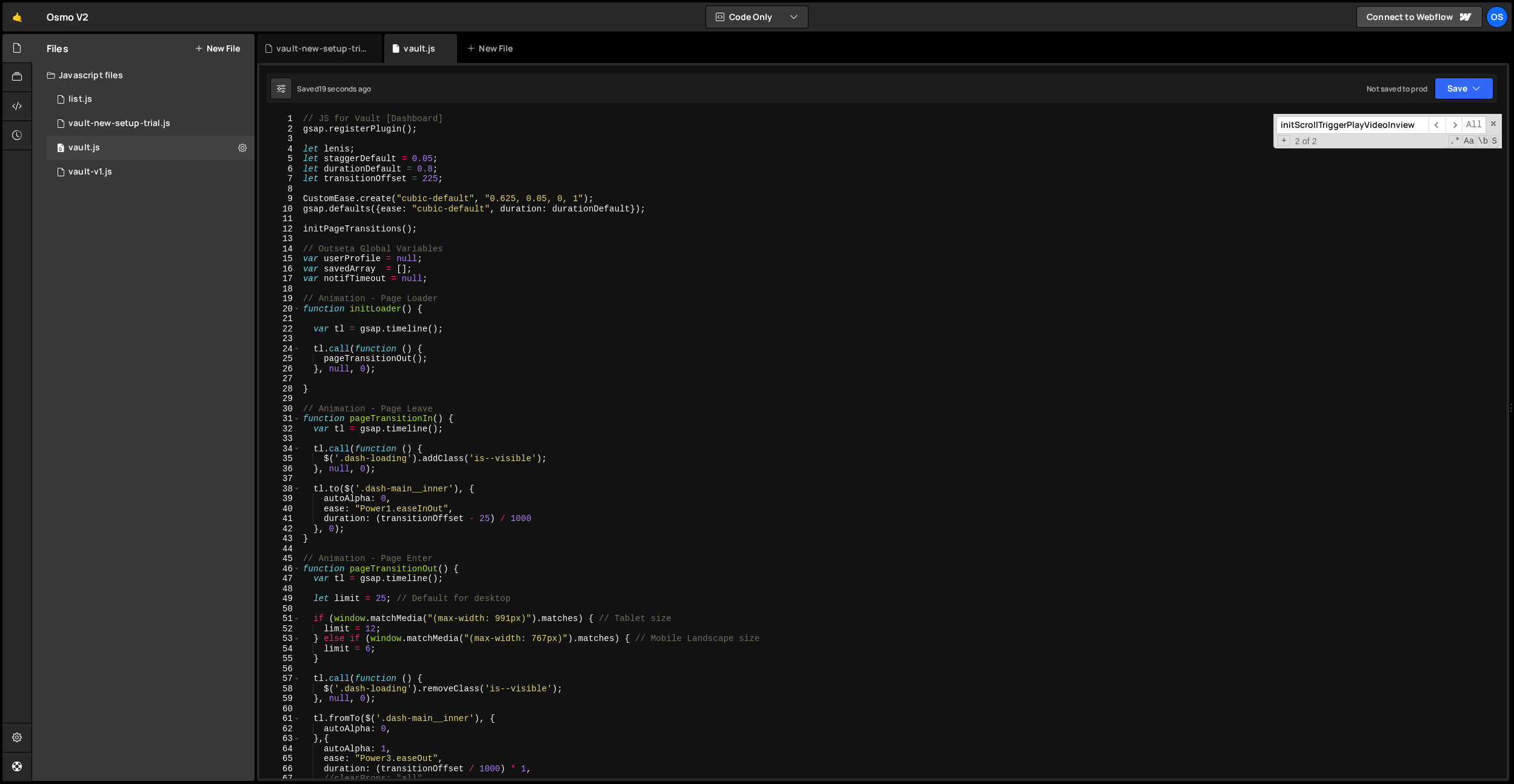
click at [496, 150] on div "// JS for Vault [Dashboard] gsap . registerPlugin ( ) ; let lenis ; let stagger…" at bounding box center [901, 456] width 1201 height 685
type textarea "let lenis;"
click at [309, 39] on div "vault-new-setup-trial.js" at bounding box center [319, 48] width 125 height 29
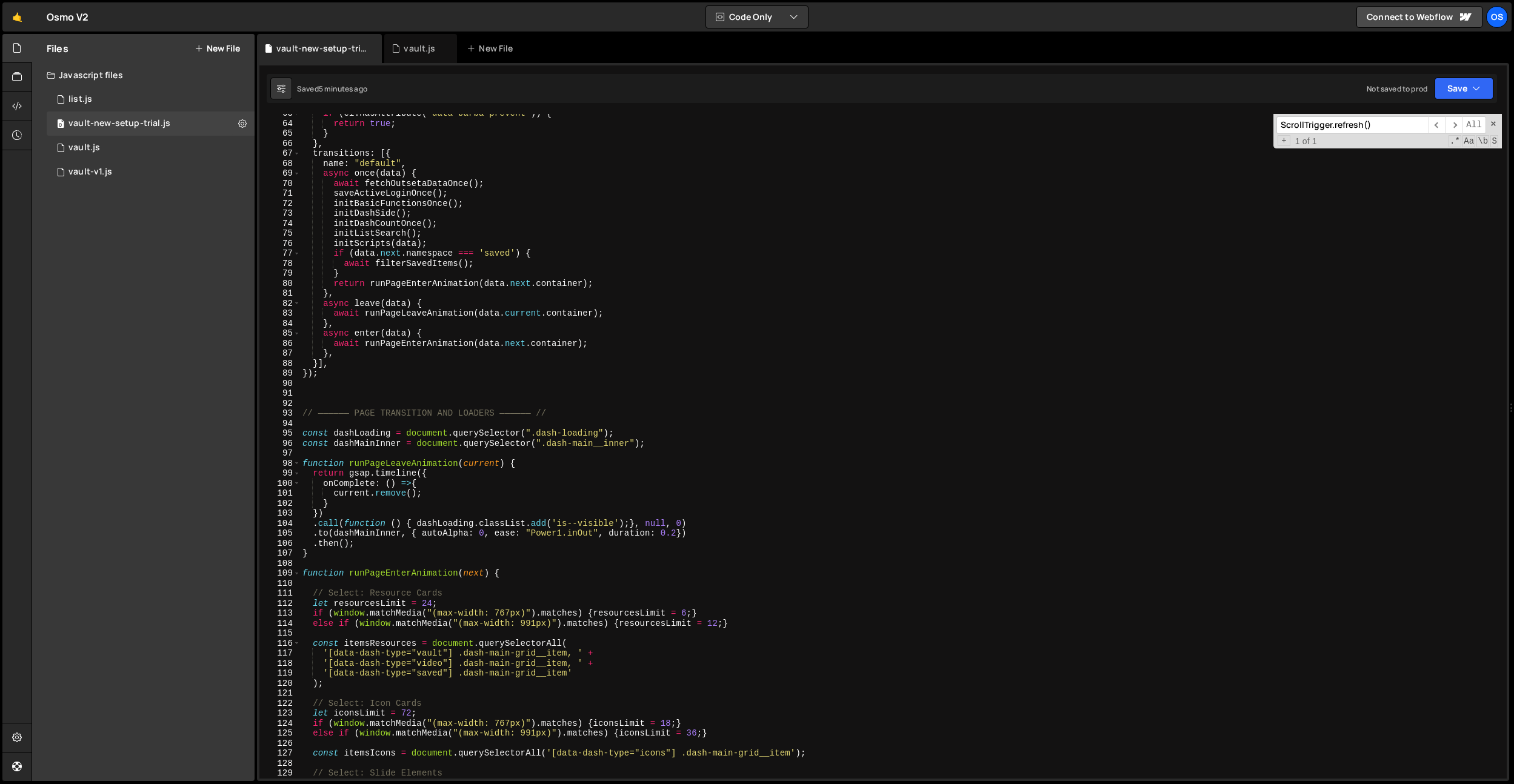
click at [553, 150] on div "if ( el . hasAttribute ( "data-barba-prevent" )) { return true ; } } , transiti…" at bounding box center [901, 451] width 1202 height 685
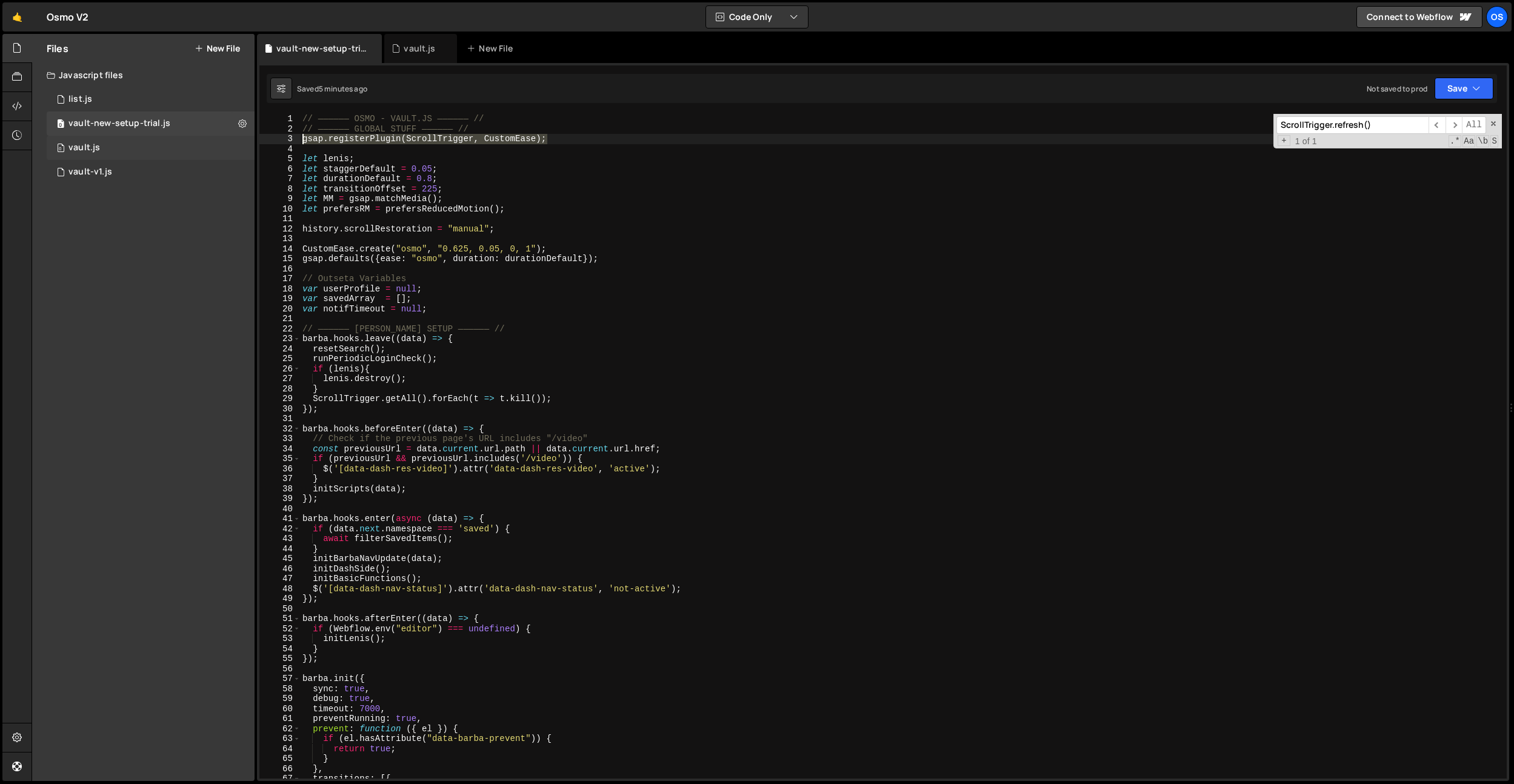
drag, startPoint x: 566, startPoint y: 140, endPoint x: 214, endPoint y: 137, distance: 352.0
click at [214, 137] on div "Files New File Javascript files 0 list.js 0 0 vault-new-setup-trial.js 0 0 vaul…" at bounding box center [773, 408] width 1483 height 748
type textarea "gsap.registerPlugin(ScrollTrigger, CustomEase);"
click at [434, 46] on div "vault.js" at bounding box center [419, 48] width 31 height 13
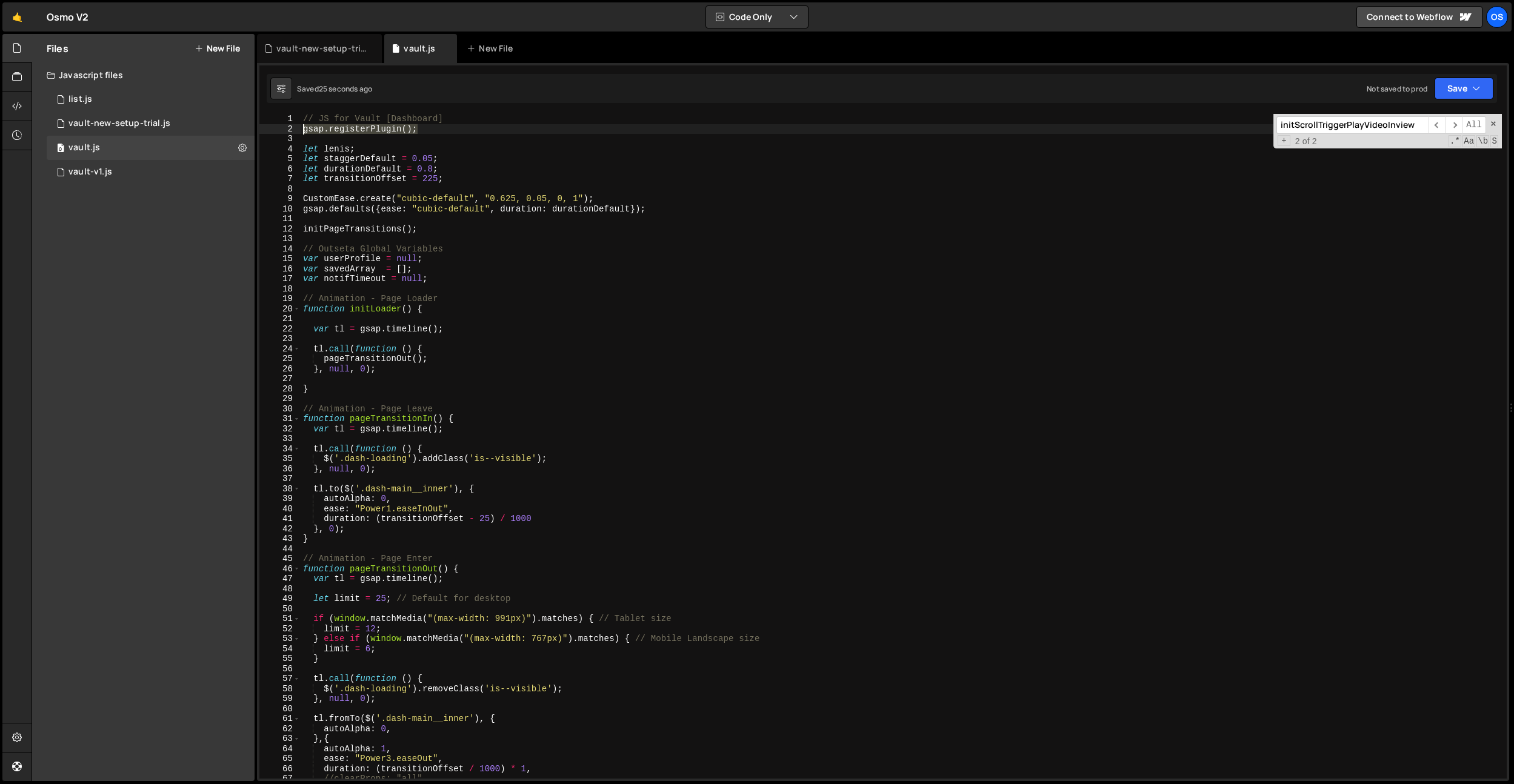
drag, startPoint x: 448, startPoint y: 126, endPoint x: 305, endPoint y: 126, distance: 143.0
click at [293, 129] on div "gsap.registerPlugin(); 1 2 3 4 5 6 7 8 9 10 11 12 13 14 15 16 17 18 19 20 21 22…" at bounding box center [883, 446] width 1248 height 665
paste textarea "ScrollTrigger, CustomEase"
drag, startPoint x: 506, startPoint y: 117, endPoint x: 269, endPoint y: 119, distance: 237.0
click at [269, 119] on div "gsap.registerPlugin(ScrollTrigger, CustomEase); 1 2 3 4 5 6 7 8 9 10 11 12 13 1…" at bounding box center [883, 446] width 1248 height 665
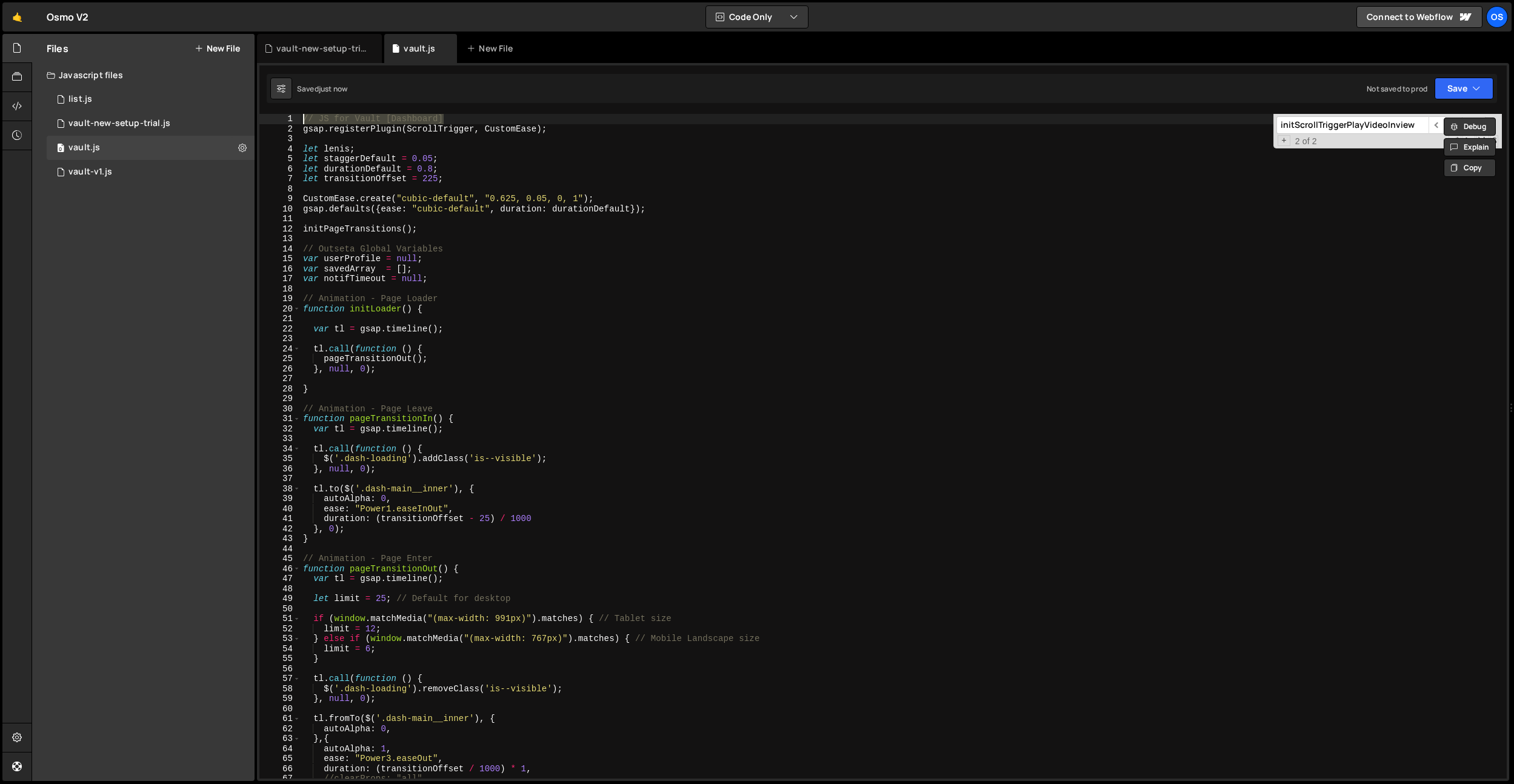
click at [426, 213] on div "// JS for Vault [Dashboard] gsap . registerPlugin ( ScrollTrigger , CustomEase …" at bounding box center [901, 456] width 1201 height 685
click at [358, 386] on div "// JS for Vault [Dashboard] gsap . registerPlugin ( ScrollTrigger , CustomEase …" at bounding box center [901, 456] width 1201 height 685
type textarea "}"
click at [358, 381] on div "// JS for Vault [Dashboard] gsap . registerPlugin ( ScrollTrigger , CustomEase …" at bounding box center [901, 456] width 1201 height 685
type textarea "}, null, 0);"
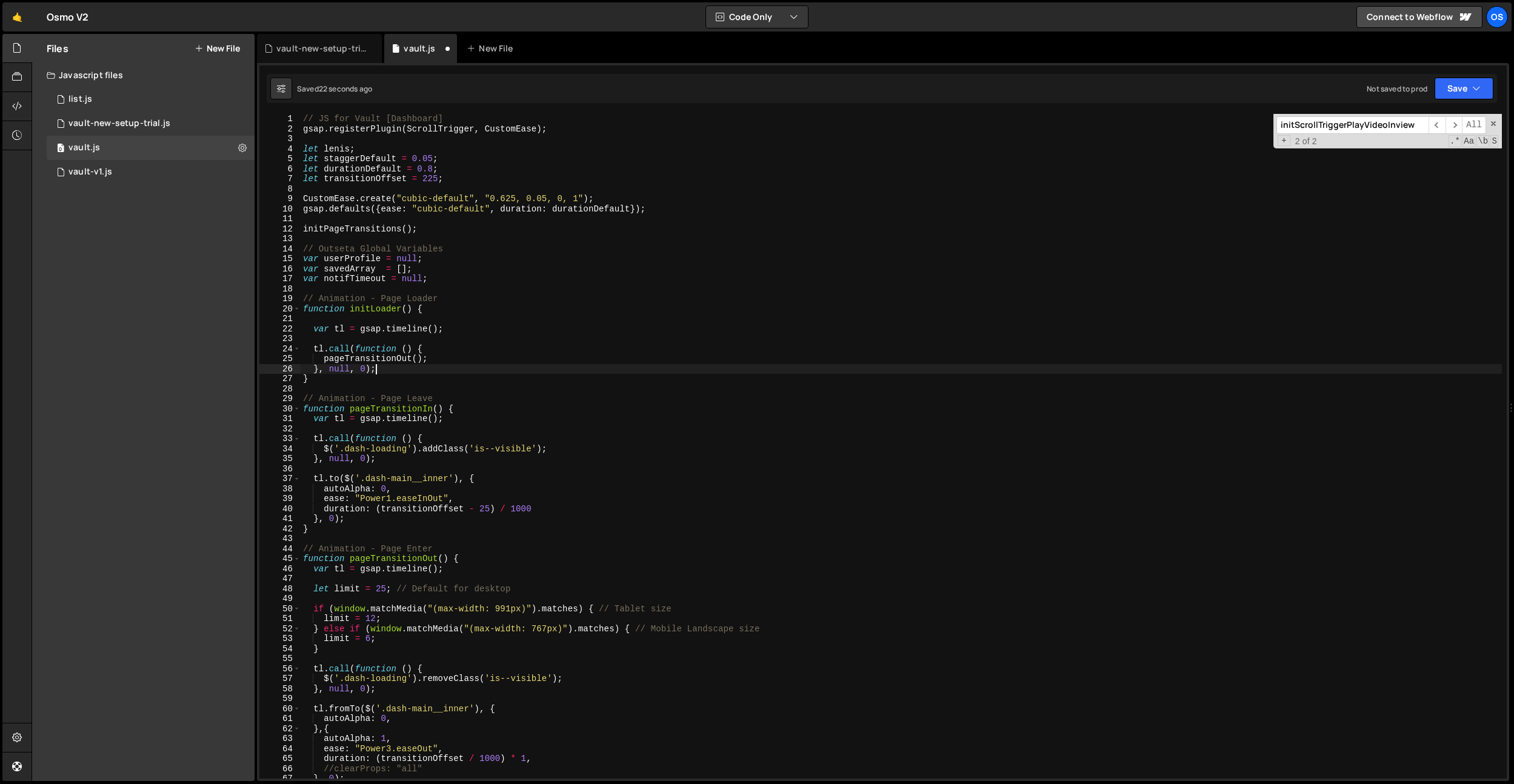
click at [334, 322] on div "// JS for Vault [Dashboard] gsap . registerPlugin ( ScrollTrigger , CustomEase …" at bounding box center [901, 456] width 1201 height 685
click at [490, 353] on div "// JS for Vault [Dashboard] gsap . registerPlugin ( ScrollTrigger , CustomEase …" at bounding box center [901, 456] width 1201 height 685
type textarea "tl.call(function () {"
click at [473, 338] on div "// JS for Vault [Dashboard] gsap . registerPlugin ( ScrollTrigger , CustomEase …" at bounding box center [901, 456] width 1201 height 685
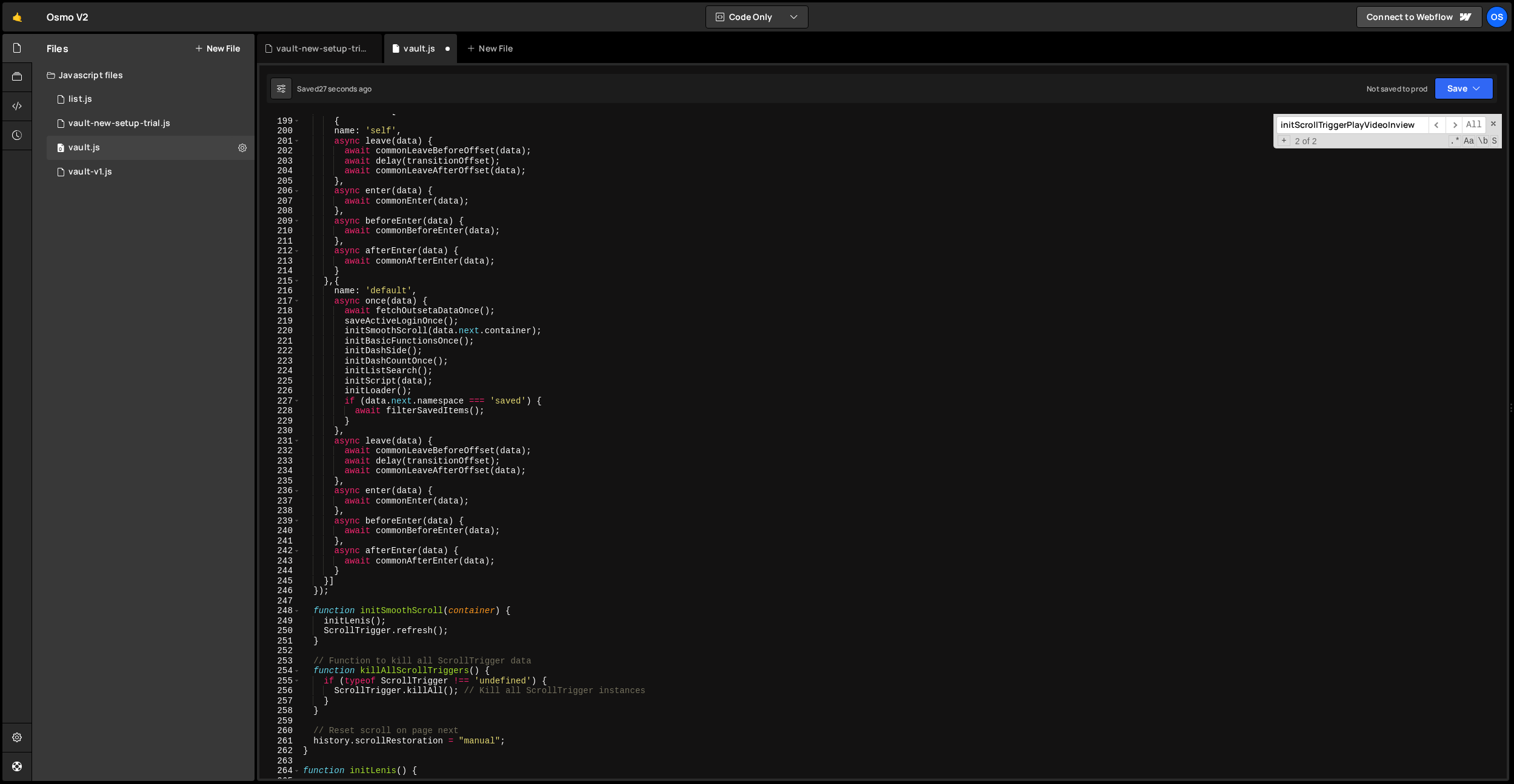
scroll to position [1967, 0]
click at [389, 360] on div "transitions : [ { name : 'self' , async leave ( data ) { await commonLeaveBefor…" at bounding box center [901, 448] width 1201 height 685
click at [362, 379] on div "transitions : [ { name : 'self' , async leave ( data ) { await commonLeaveBefor…" at bounding box center [901, 448] width 1201 height 685
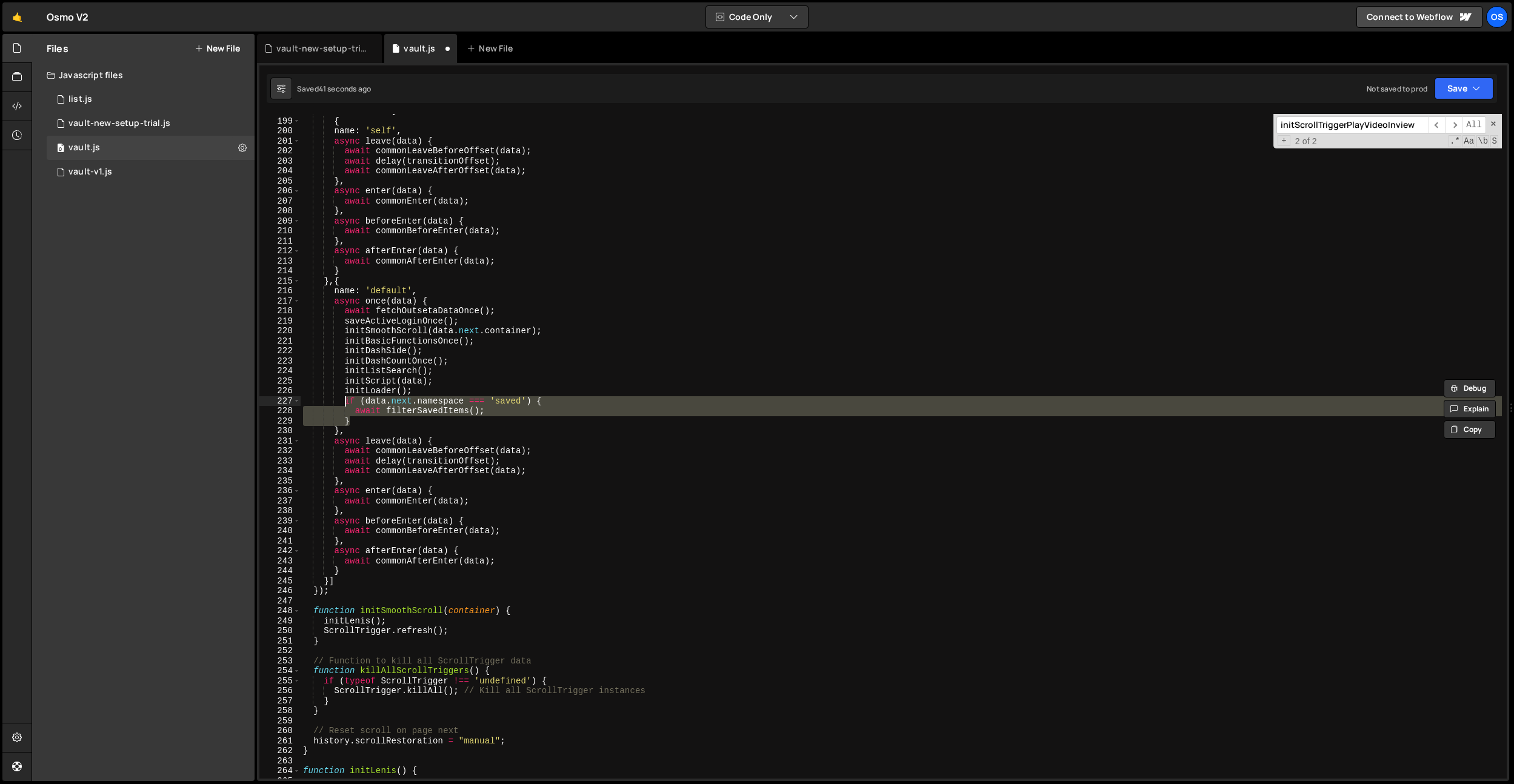
drag, startPoint x: 368, startPoint y: 417, endPoint x: 343, endPoint y: 403, distance: 28.7
click at [343, 403] on div "transitions : [ { name : 'self' , async leave ( data ) { await commonLeaveBefor…" at bounding box center [901, 448] width 1201 height 685
type textarea "if (data.next.namespace === 'saved') { await filterSavedItems();"
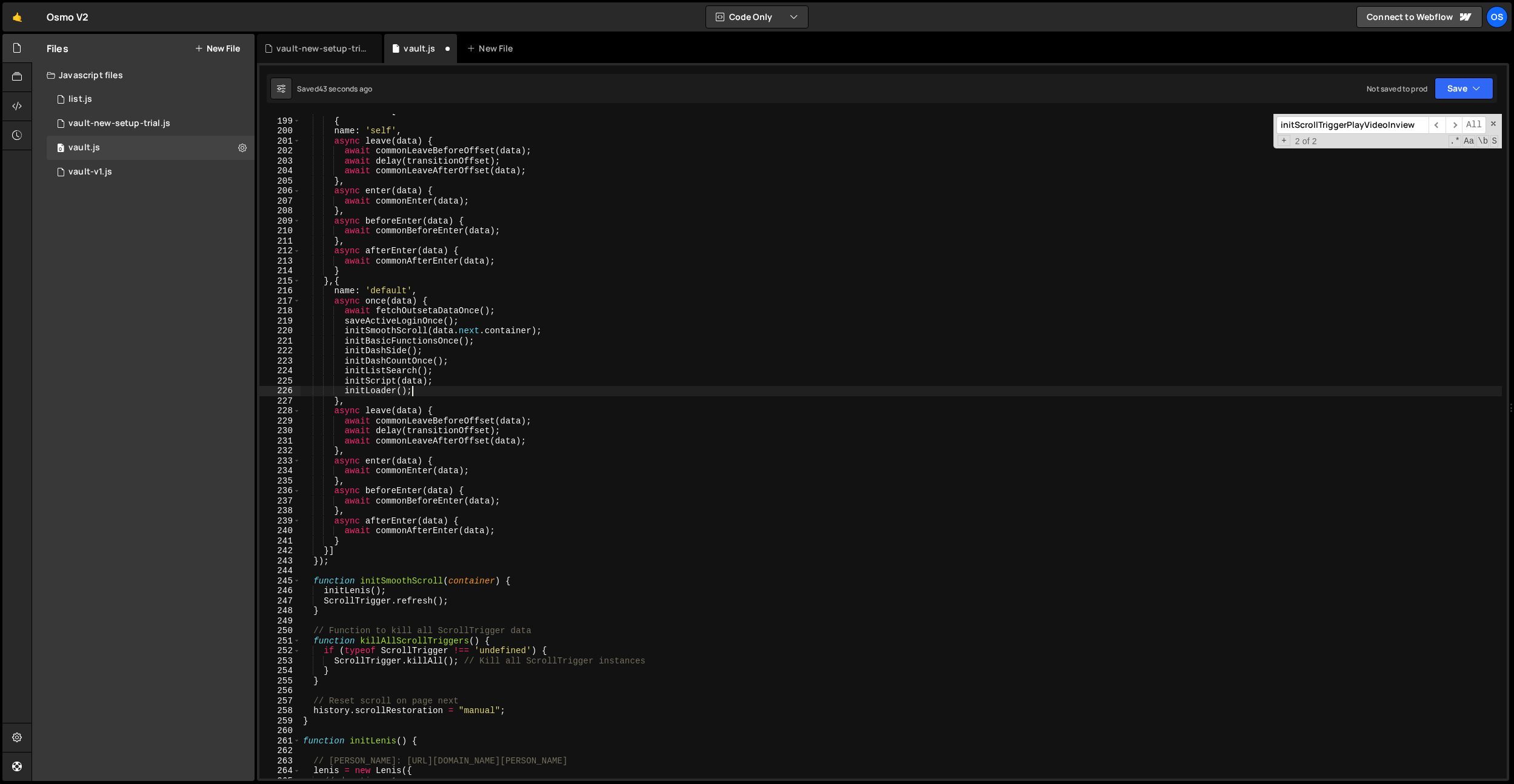
click at [437, 381] on div "transitions : [ { name : 'self' , async leave ( data ) { await commonLeaveBefor…" at bounding box center [901, 448] width 1201 height 685
type textarea "initScript(data);"
paste textarea "}"
type textarea "}"
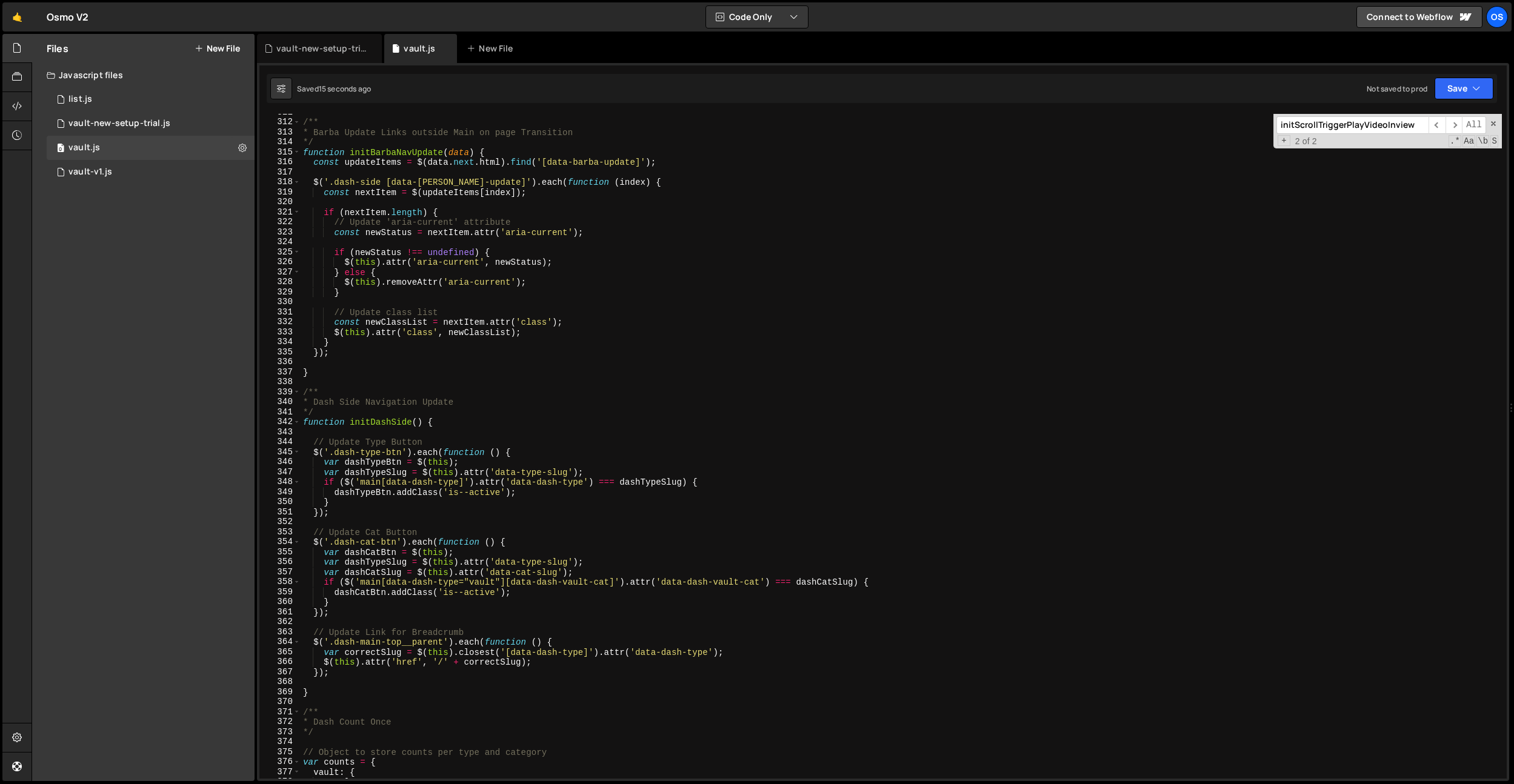
scroll to position [3264, 0]
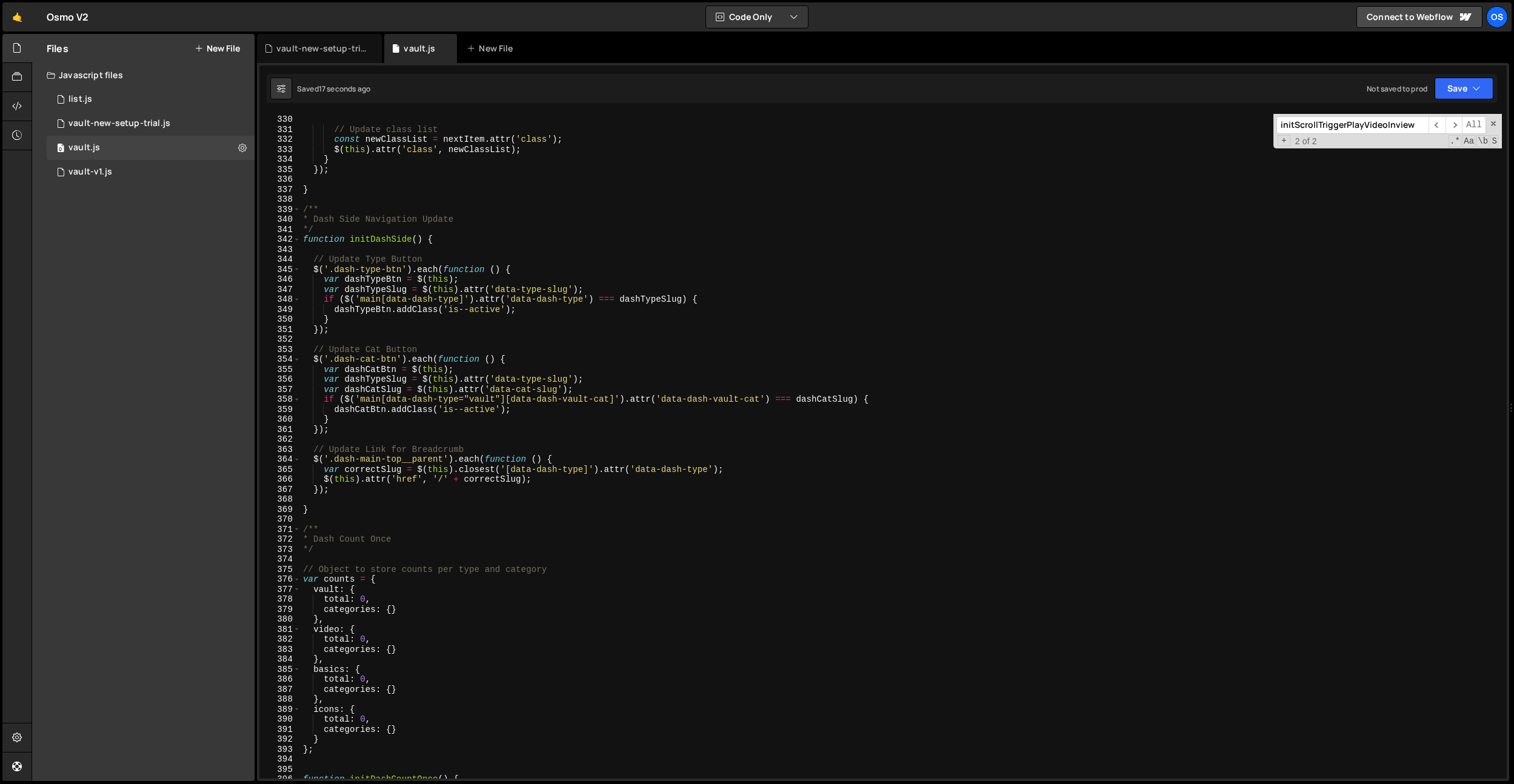
click at [370, 497] on div "} // Update class list const newClassList = nextItem . attr ( 'class' ) ; $ ( t…" at bounding box center [901, 446] width 1201 height 685
click at [403, 356] on div "} // Update class list const newClassList = nextItem . attr ( 'class' ) ; $ ( t…" at bounding box center [901, 446] width 1201 height 685
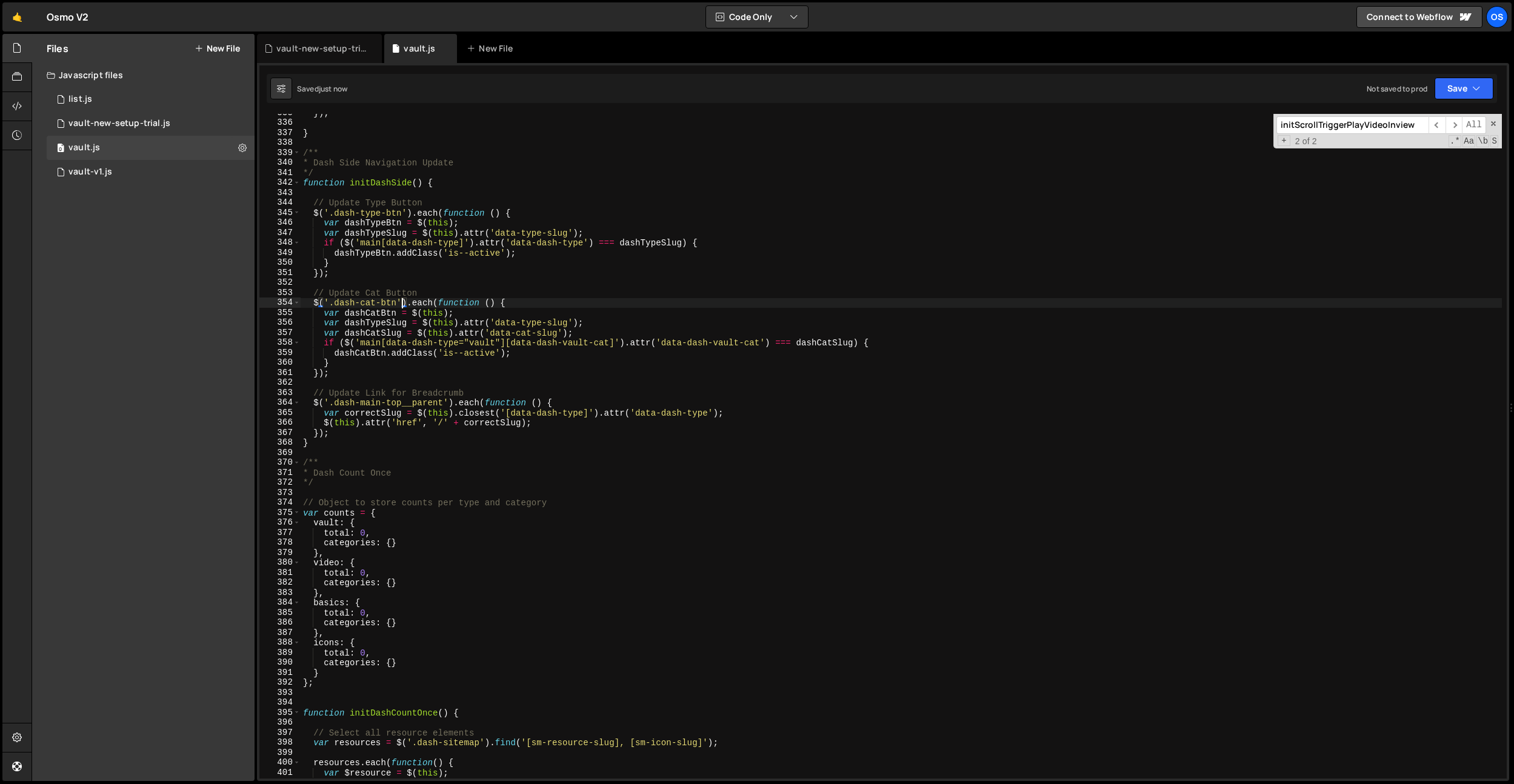
scroll to position [3365, 0]
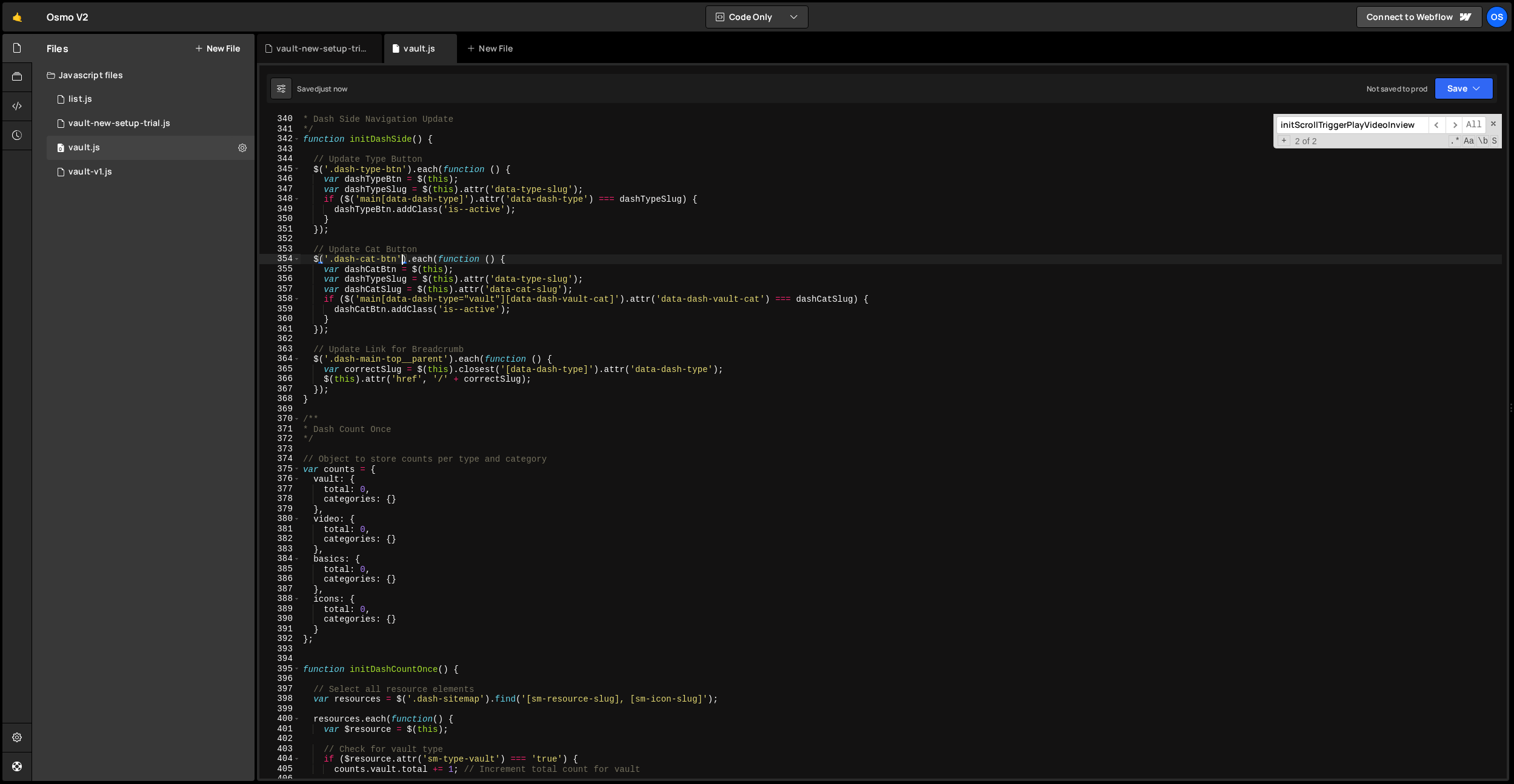
click at [420, 355] on div "/** * Dash Side Navigation Update */ function initDashSide ( ) { // Update Type…" at bounding box center [901, 446] width 1201 height 685
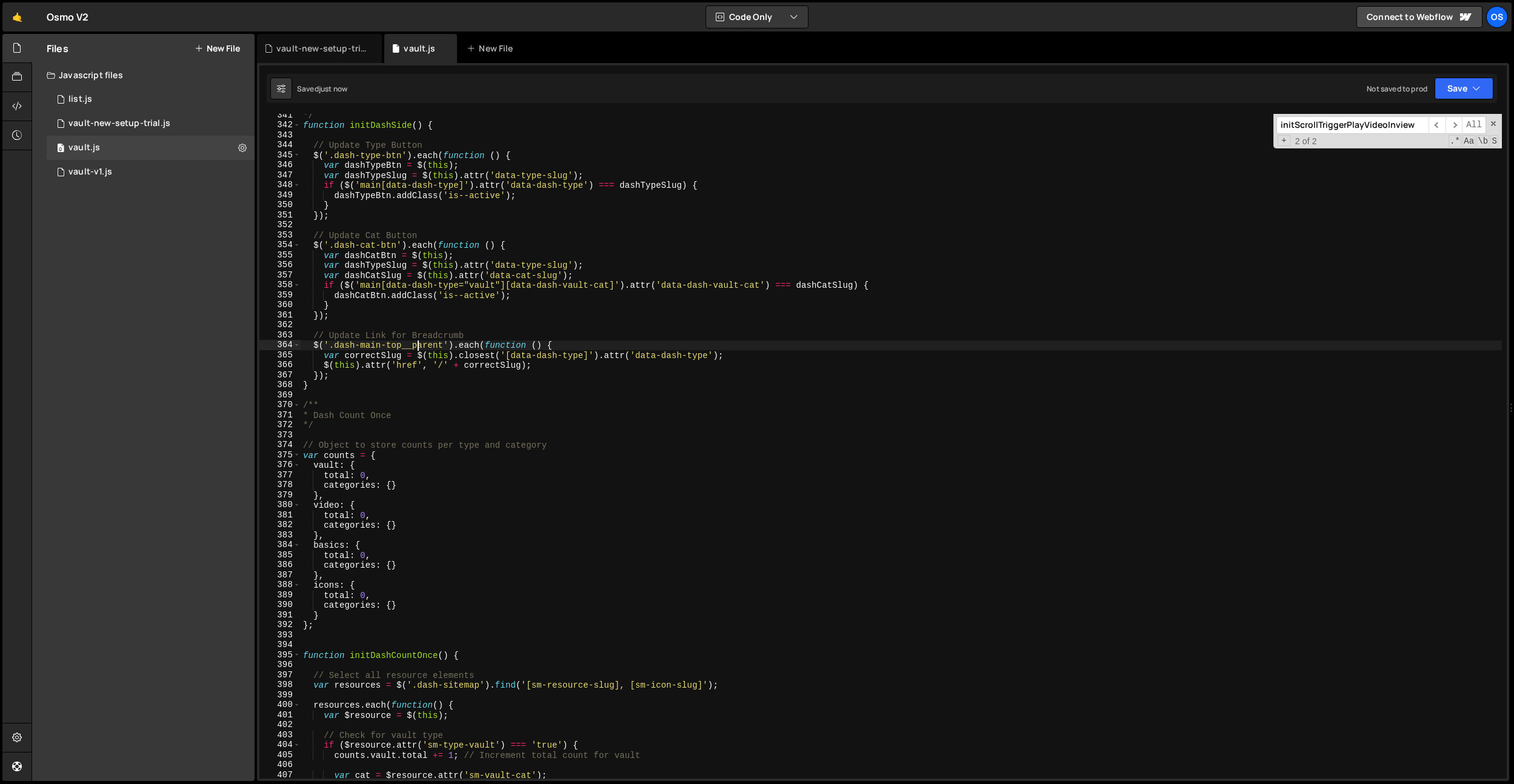
scroll to position [3482, 0]
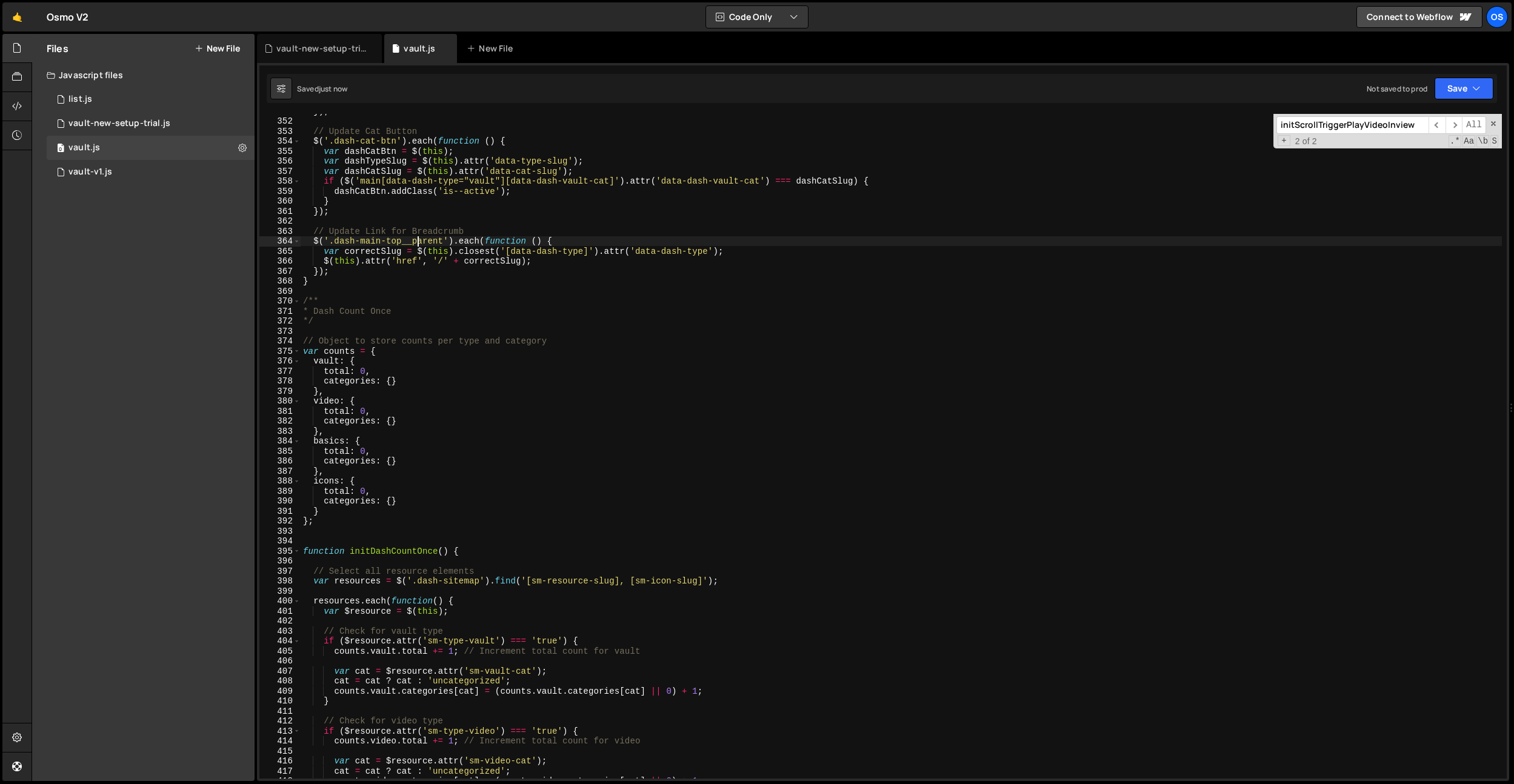
click at [420, 355] on div "}) ; // Update Cat Button $ ( '.dash-cat-btn' ) . each ( function ( ) { var das…" at bounding box center [901, 448] width 1201 height 685
click at [332, 442] on div "}) ; // Update Cat Button $ ( '.dash-cat-btn' ) . each ( function ( ) { var das…" at bounding box center [901, 448] width 1201 height 685
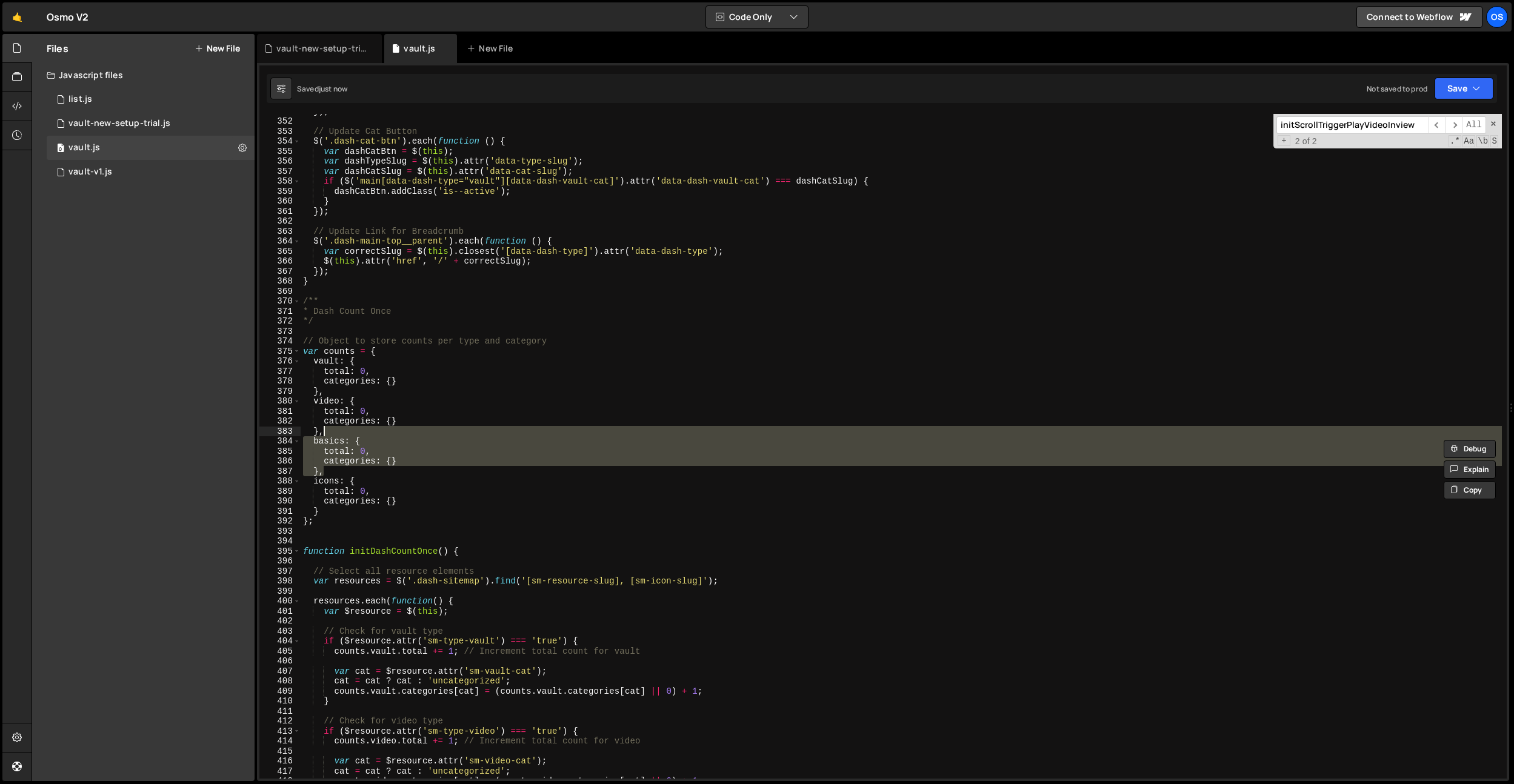
drag, startPoint x: 348, startPoint y: 473, endPoint x: 351, endPoint y: 433, distance: 40.1
click at [351, 433] on div "}) ; // Update Cat Button $ ( '.dash-cat-btn' ) . each ( function ( ) { var das…" at bounding box center [901, 448] width 1201 height 685
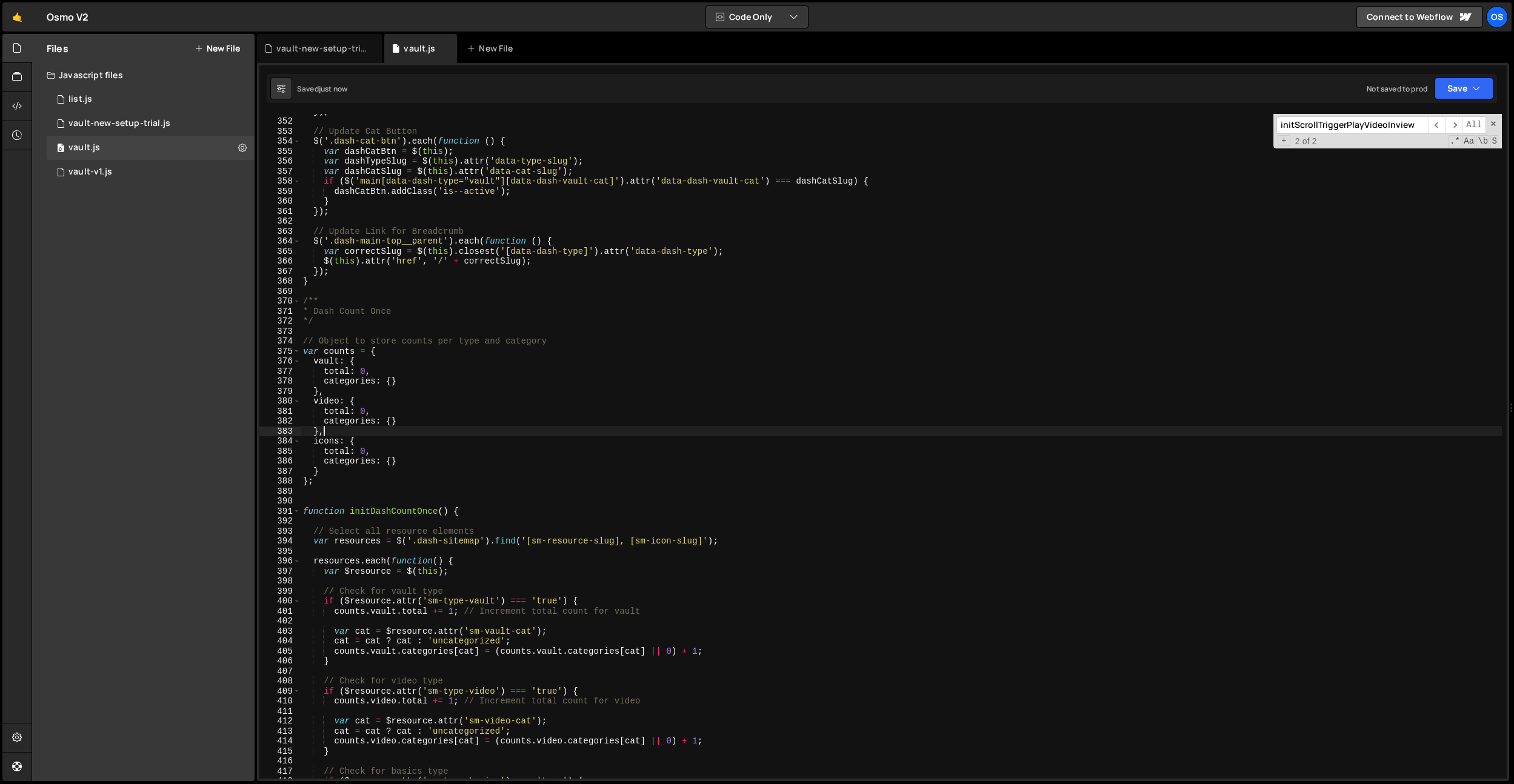
click at [360, 427] on div "}) ; // Update Cat Button $ ( '.dash-cat-btn' ) . each ( function ( ) { var das…" at bounding box center [901, 448] width 1201 height 685
type textarea "},"
paste input "basics"
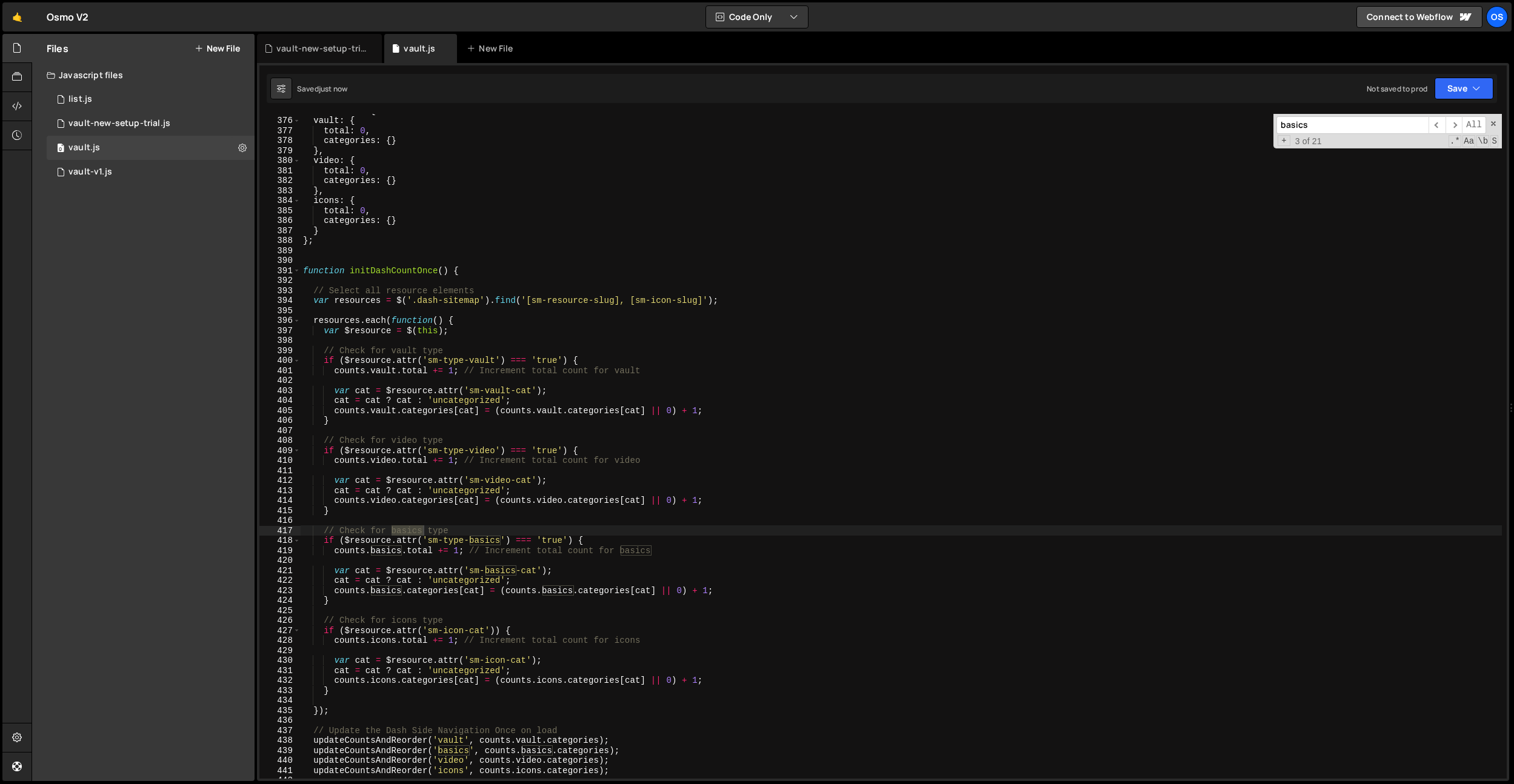
scroll to position [3727, 0]
type input "basics"
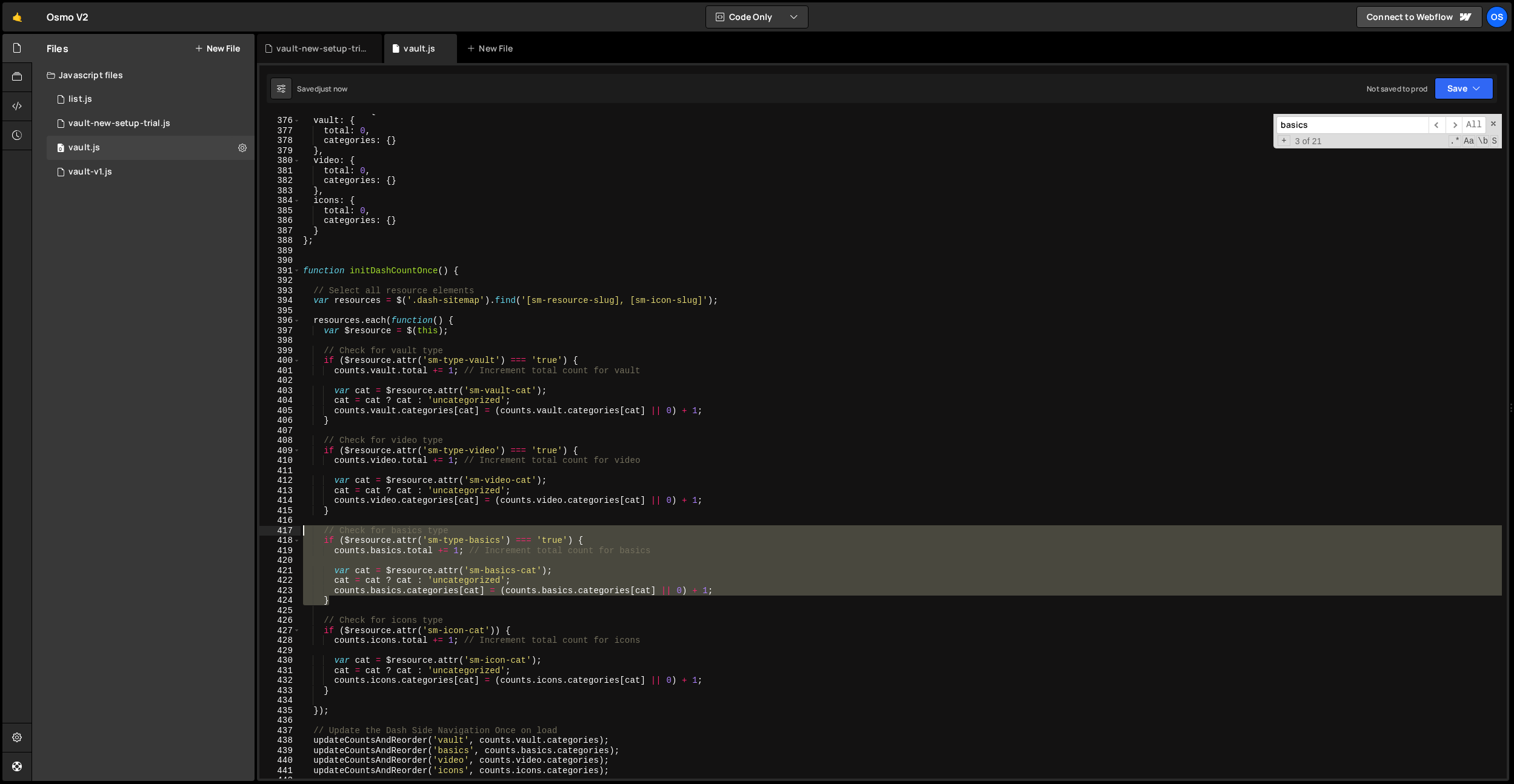
drag, startPoint x: 340, startPoint y: 604, endPoint x: 273, endPoint y: 531, distance: 99.1
click at [273, 531] on div "} 375 376 377 378 379 380 381 382 383 384 385 386 387 388 389 390 391 392 393 3…" at bounding box center [883, 446] width 1248 height 665
type textarea "// Check for basics type if ($resource.attr('sm-type-basics') === 'true') {"
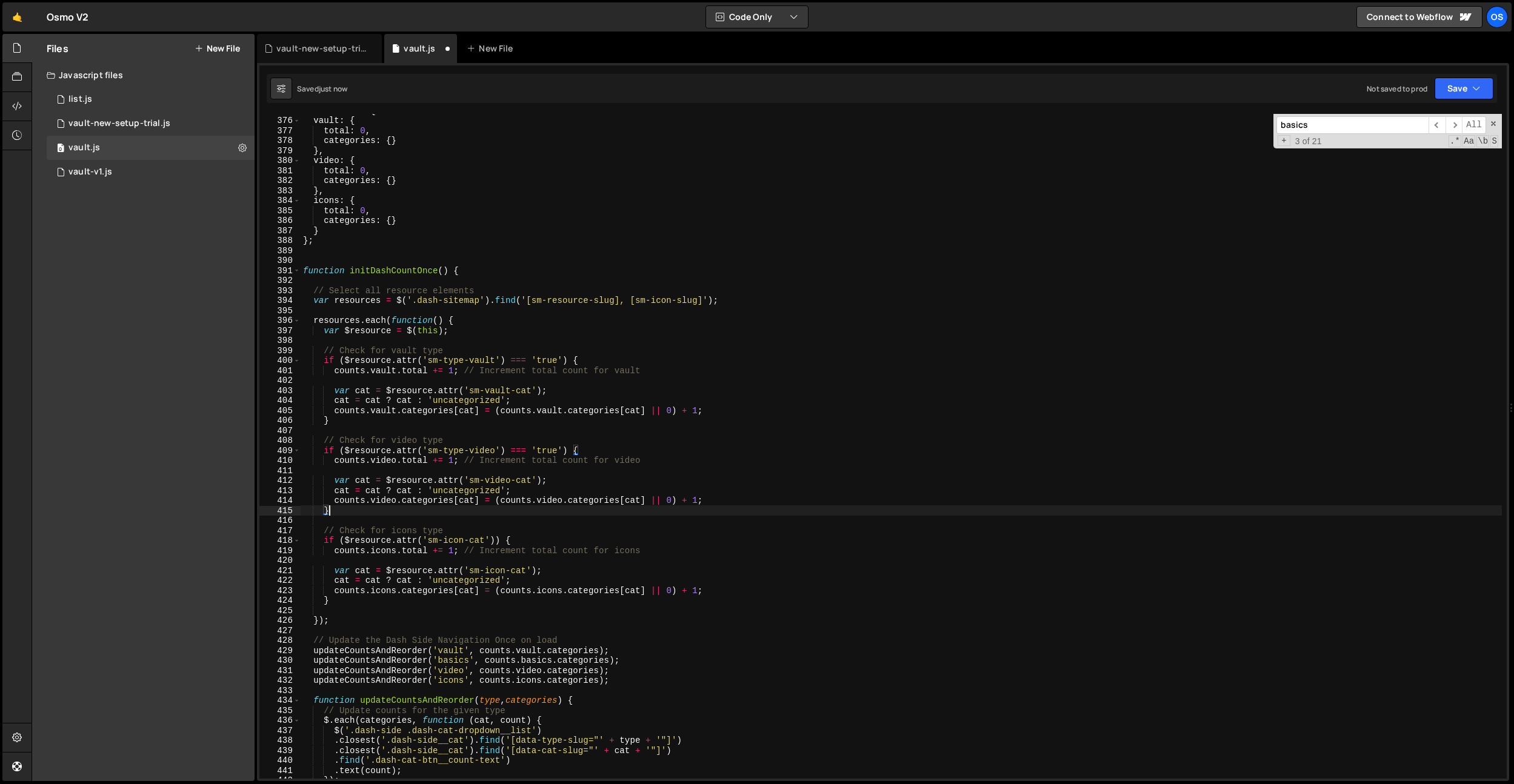
click at [544, 499] on div "var counts = { vault : { total : 0 , categories : { } } , video : { total : 0 ,…" at bounding box center [901, 448] width 1201 height 685
drag, startPoint x: 630, startPoint y: 662, endPoint x: 636, endPoint y: 654, distance: 10.0
click at [636, 654] on div "var counts = { vault : { total : 0 , categories : { } } , video : { total : 0 ,…" at bounding box center [901, 448] width 1201 height 685
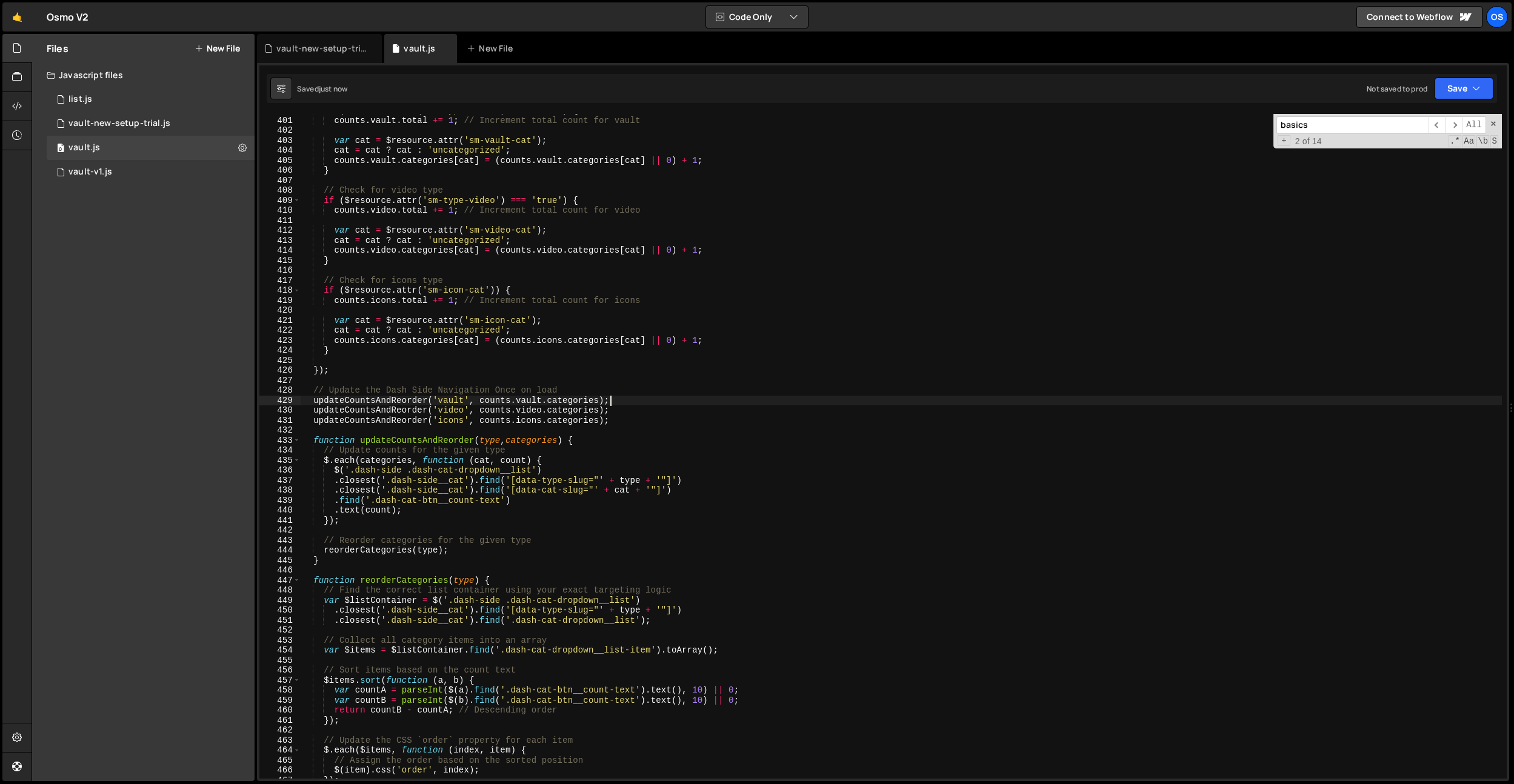
scroll to position [3995, 0]
click at [521, 514] on div "if ( $resource . attr ( 'sm-type-vault' ) === 'true' ) { counts . vault . total…" at bounding box center [901, 448] width 1201 height 685
click at [521, 503] on div "if ( $resource . attr ( 'sm-type-vault' ) === 'true' ) { counts . vault . total…" at bounding box center [901, 448] width 1201 height 685
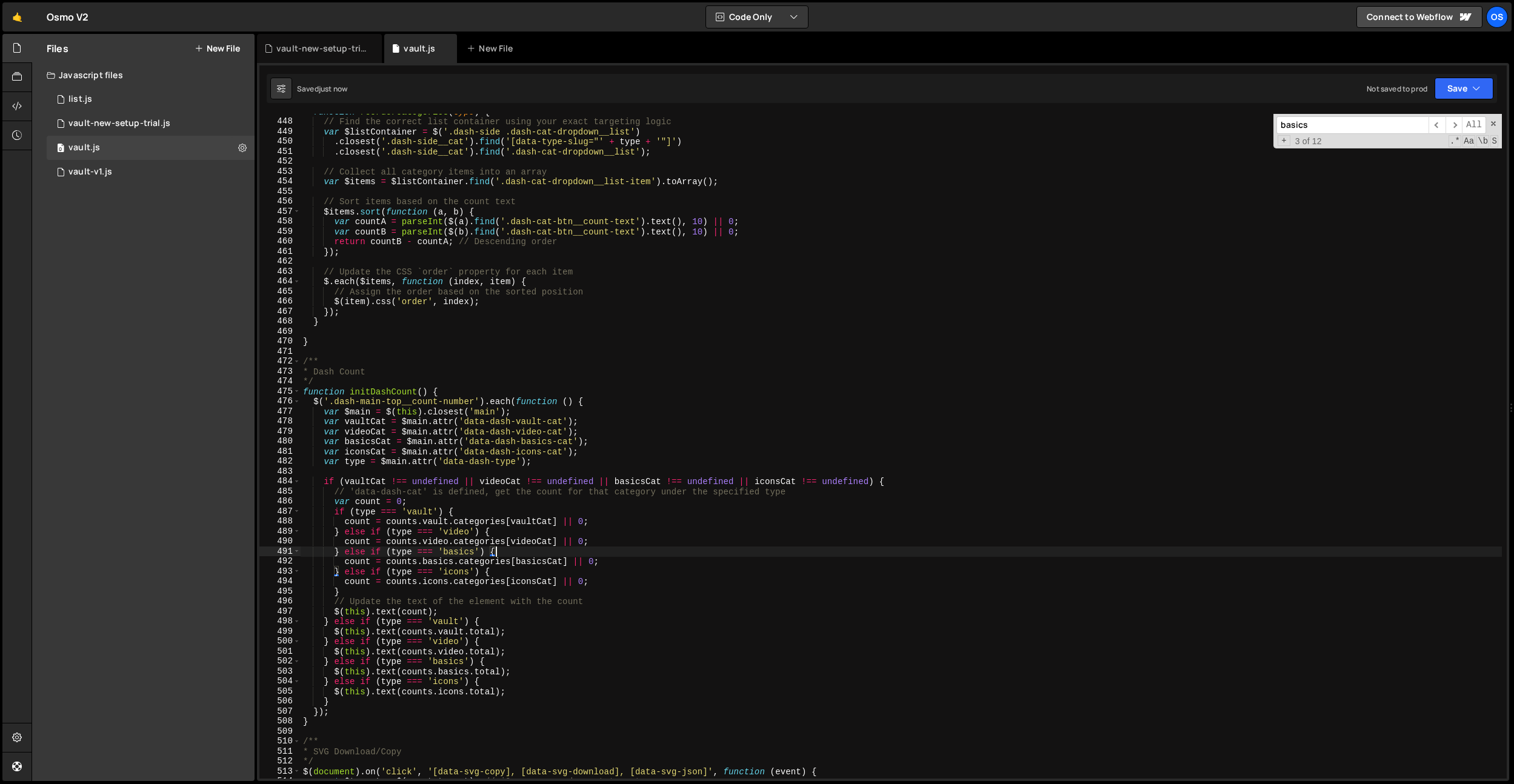
click at [496, 551] on div "function reorderCategories ( type ) { // Find the correct list container using …" at bounding box center [901, 449] width 1201 height 685
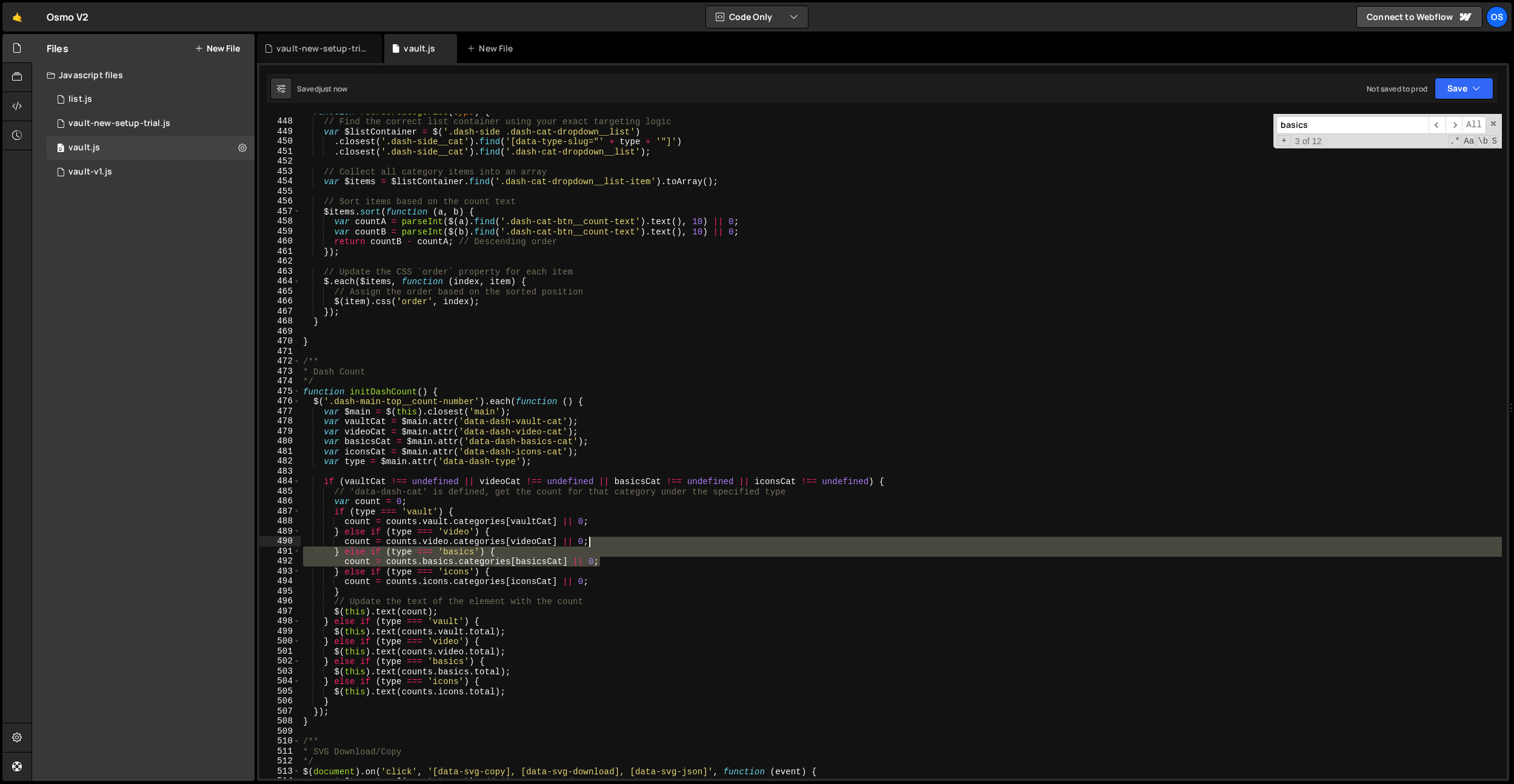
drag, startPoint x: 610, startPoint y: 561, endPoint x: 615, endPoint y: 546, distance: 15.8
click at [615, 546] on div "function reorderCategories ( type ) { // Find the correct list container using …" at bounding box center [901, 449] width 1201 height 685
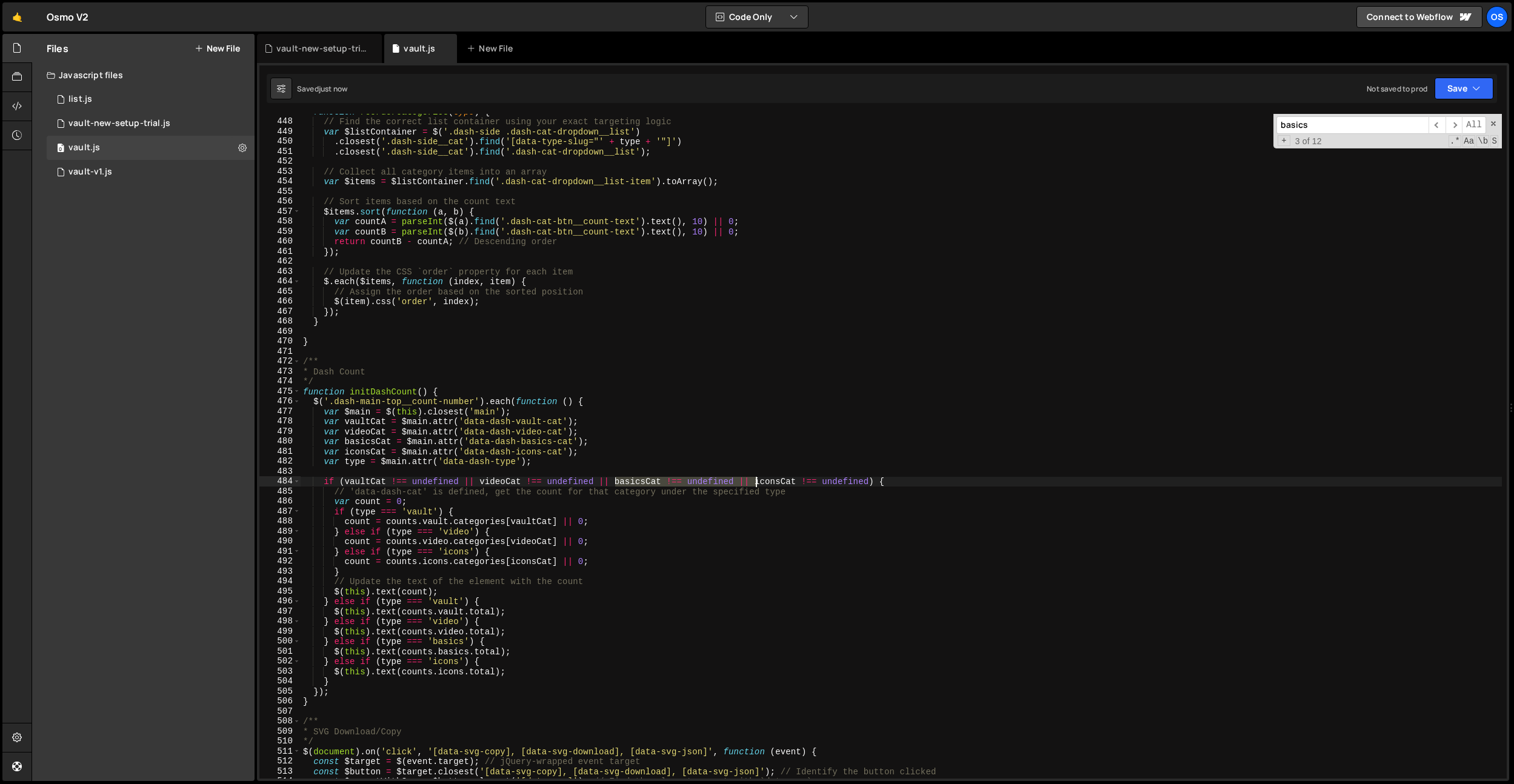
drag, startPoint x: 617, startPoint y: 482, endPoint x: 754, endPoint y: 482, distance: 137.0
click at [754, 482] on div "function reorderCategories ( type ) { // Find the correct list container using …" at bounding box center [901, 449] width 1201 height 685
click at [1346, 121] on input "basics" at bounding box center [1353, 125] width 152 height 18
click at [506, 642] on div "function reorderCategories ( type ) { // Find the correct list container using …" at bounding box center [901, 449] width 1201 height 685
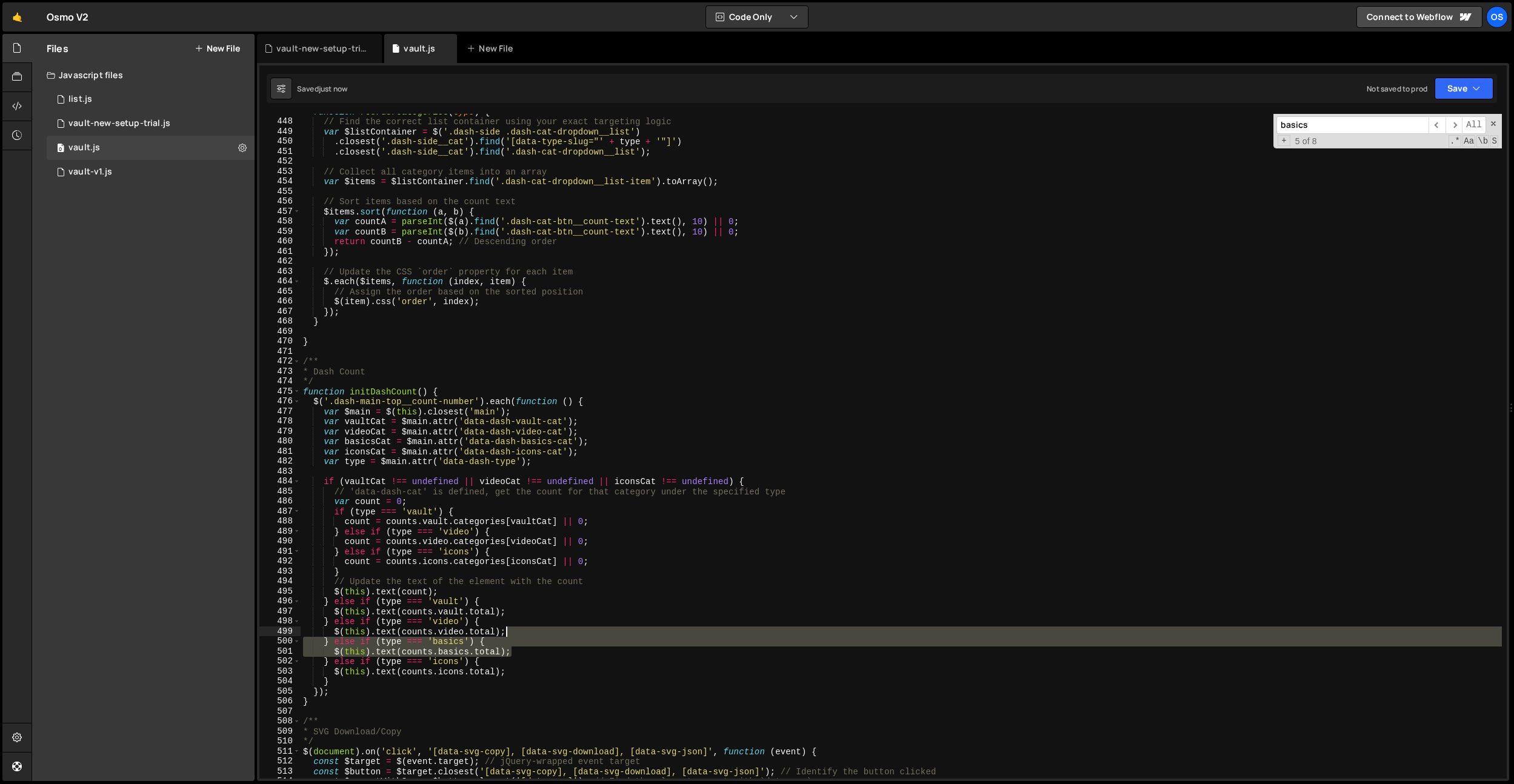
drag, startPoint x: 531, startPoint y: 654, endPoint x: 535, endPoint y: 633, distance: 21.4
click at [535, 634] on div "function reorderCategories ( type ) { // Find the correct list container using …" at bounding box center [901, 449] width 1201 height 685
type textarea "$(this).text(counts.video.total);"
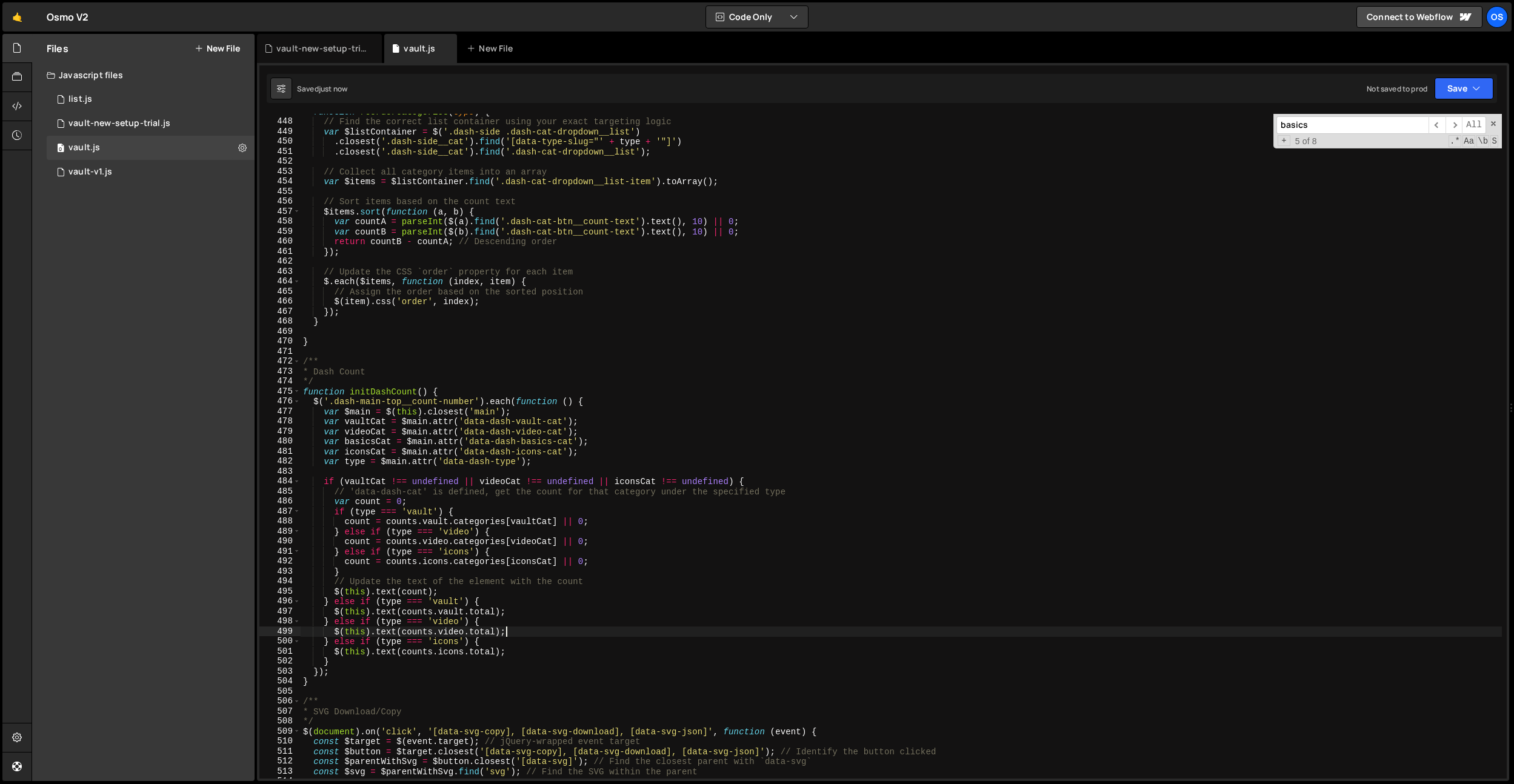
scroll to position [4463, 0]
click at [1353, 130] on input "basics" at bounding box center [1353, 125] width 152 height 18
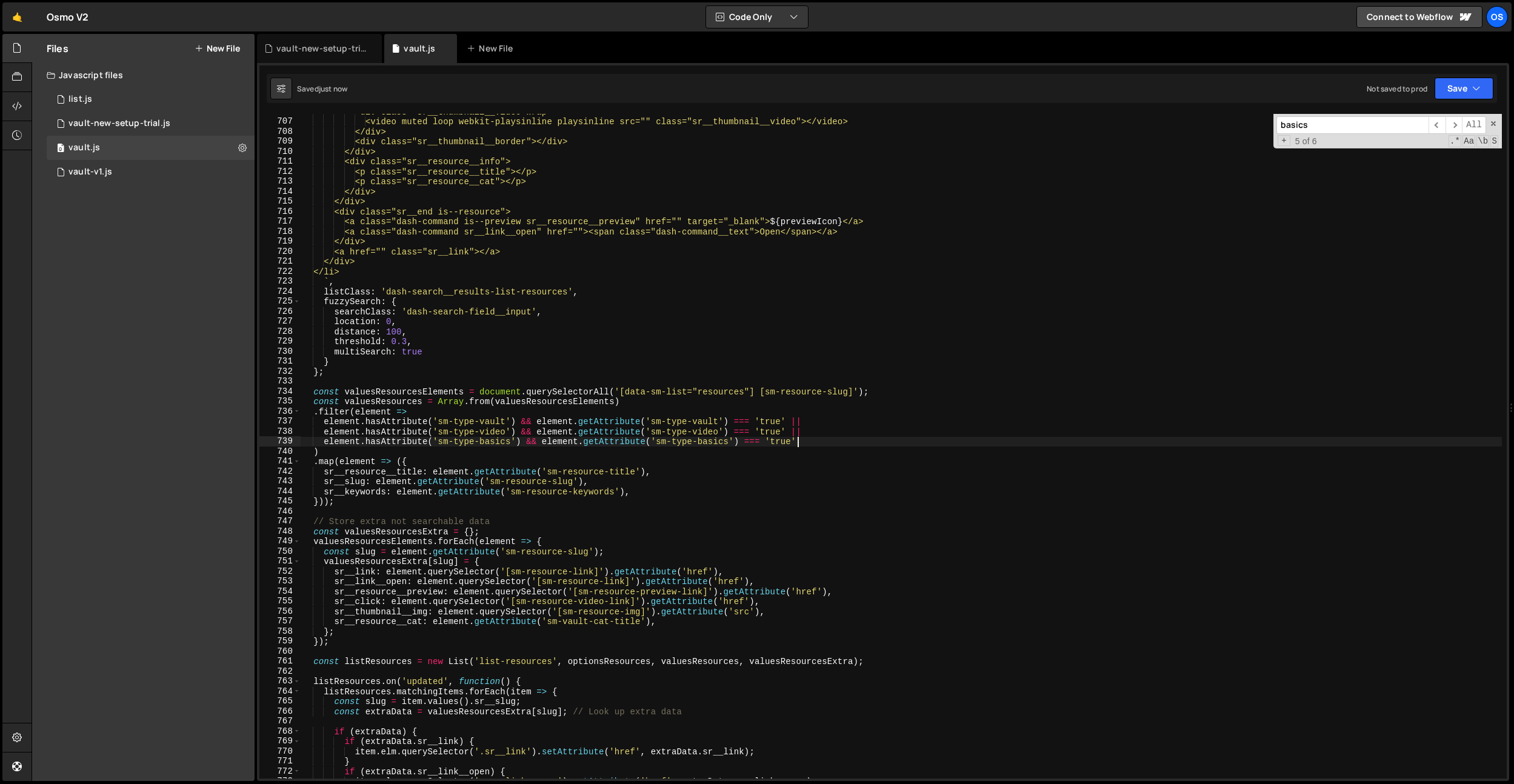
drag, startPoint x: 825, startPoint y: 439, endPoint x: 813, endPoint y: 441, distance: 12.2
click at [825, 439] on div "<div class="sr__thumbnail__video-wrap"> <video muted loop webkit-playsinline pl…" at bounding box center [901, 449] width 1201 height 685
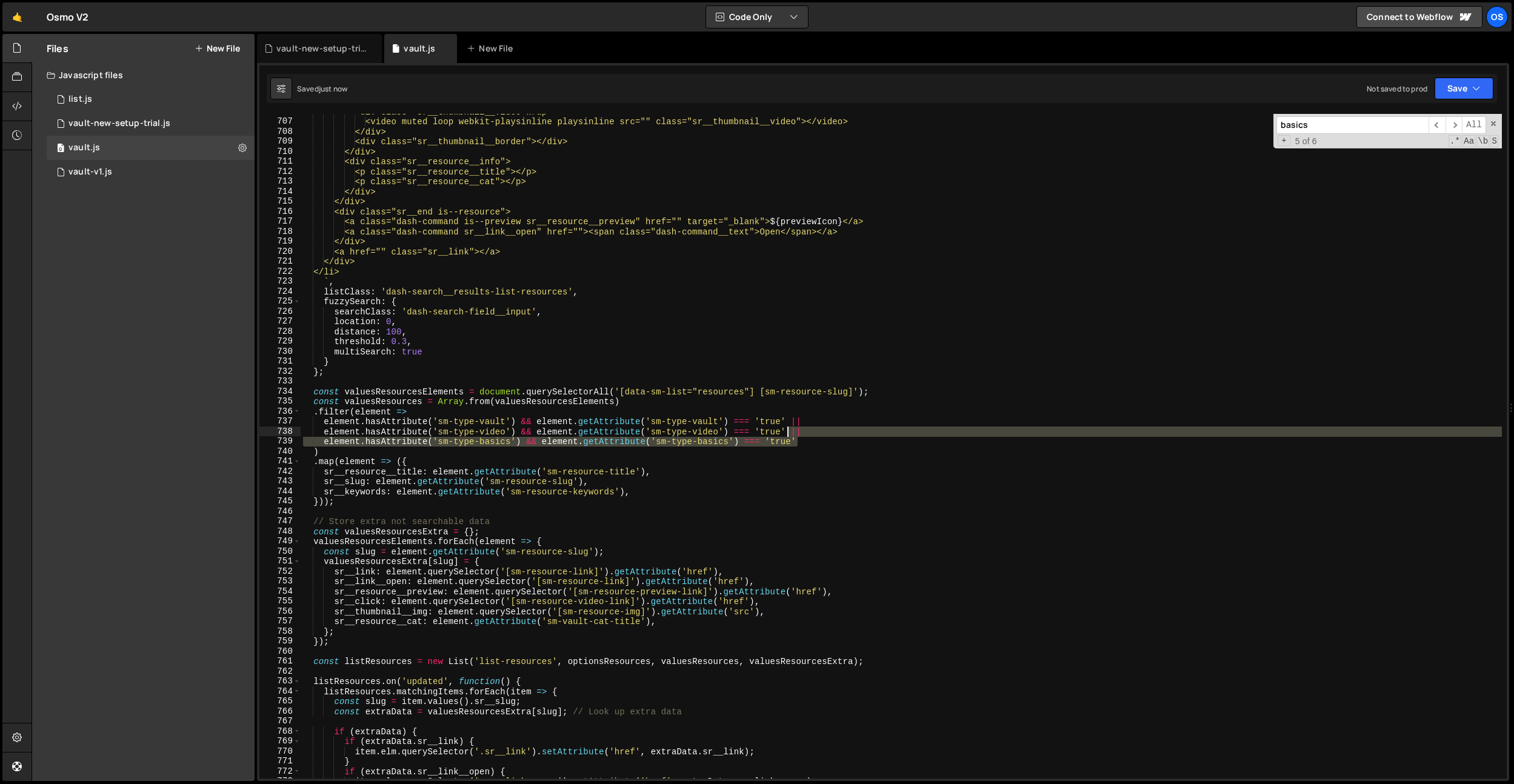
drag, startPoint x: 804, startPoint y: 441, endPoint x: 788, endPoint y: 432, distance: 18.4
click at [788, 432] on div "<div class="sr__thumbnail__video-wrap"> <video muted loop webkit-playsinline pl…" at bounding box center [901, 449] width 1201 height 685
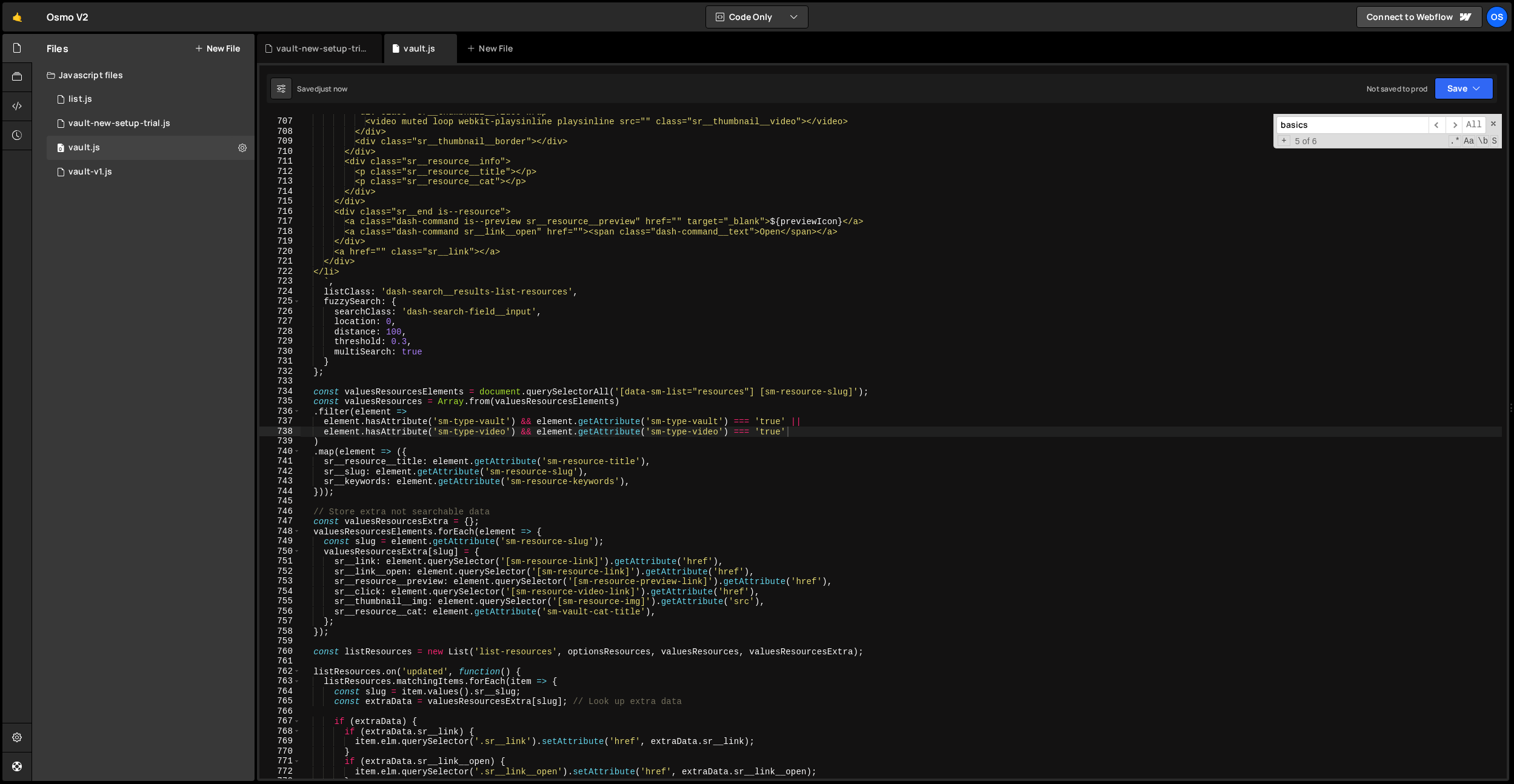
click at [1349, 123] on input "basics" at bounding box center [1353, 125] width 152 height 18
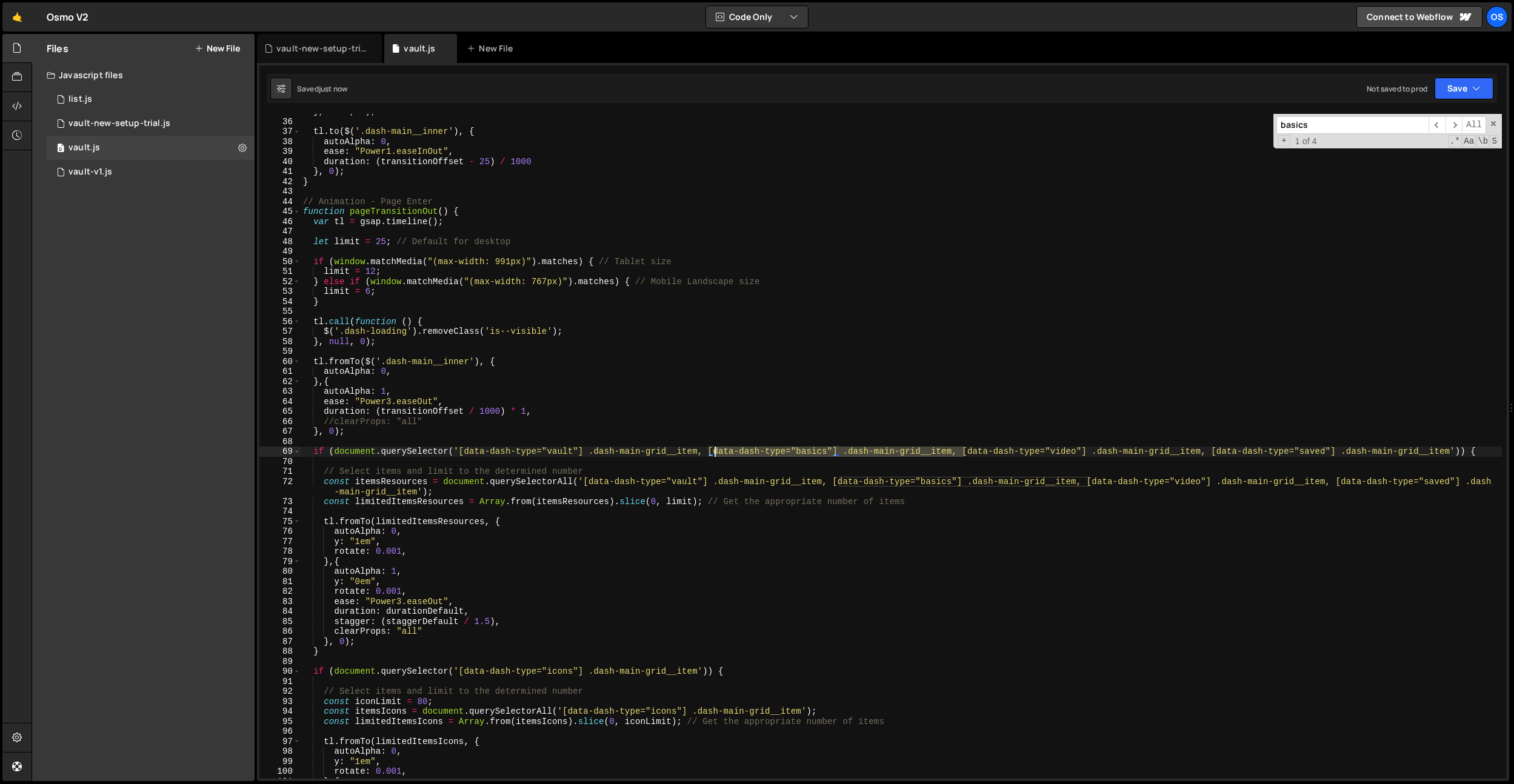
drag, startPoint x: 964, startPoint y: 452, endPoint x: 713, endPoint y: 452, distance: 251.0
click at [713, 452] on div "} , null , 0 ) ; tl . to ( $ ( '.dash-main__inner' ) , { autoAlpha : 0 , ease :…" at bounding box center [901, 449] width 1201 height 685
drag, startPoint x: 1089, startPoint y: 482, endPoint x: 836, endPoint y: 482, distance: 253.0
click at [836, 482] on div "} , null , 0 ) ; tl . to ( $ ( '.dash-main__inner' ) , { autoAlpha : 0 , ease :…" at bounding box center [901, 449] width 1201 height 685
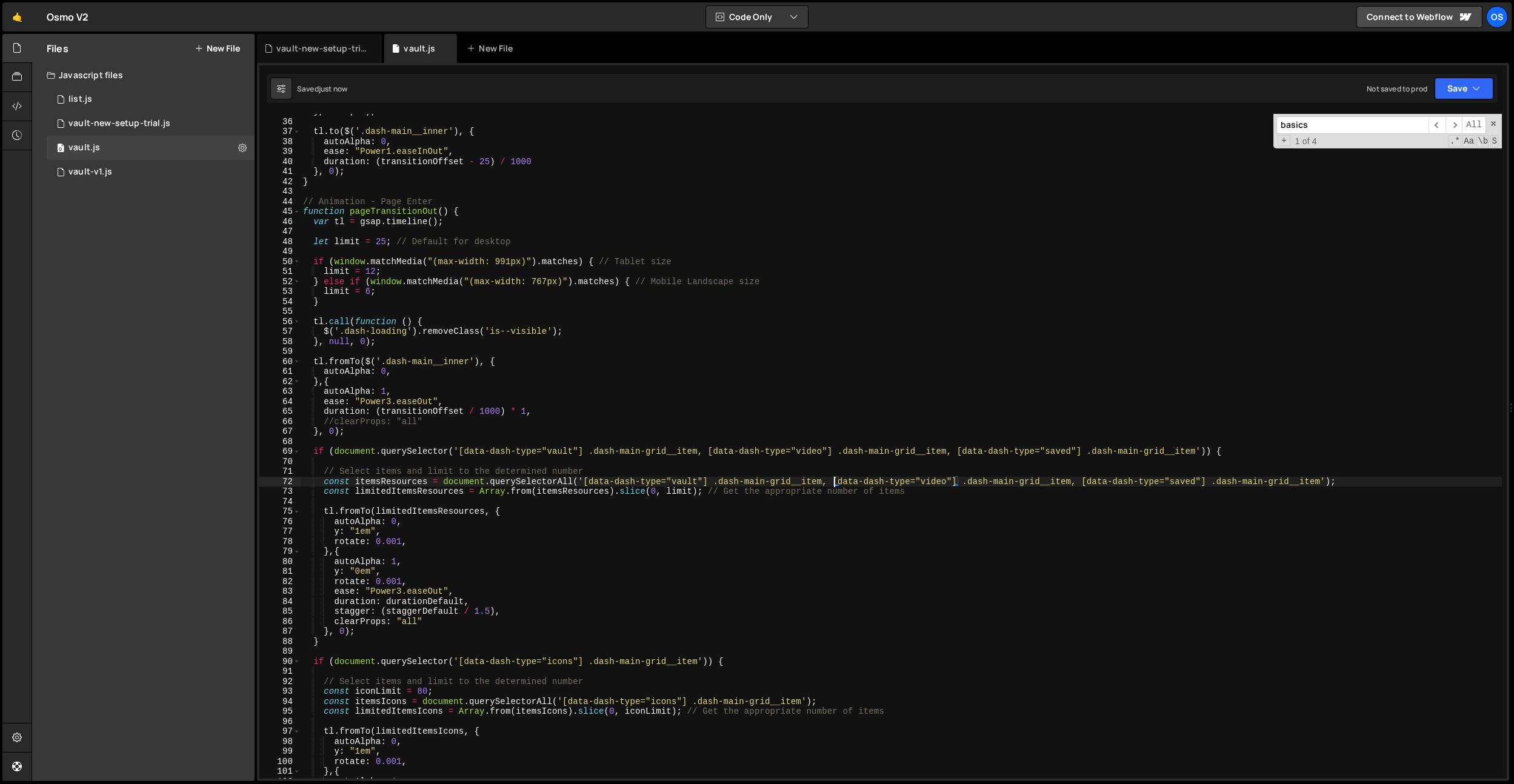
click at [666, 542] on div "} , null , 0 ) ; tl . to ( $ ( '.dash-main__inner' ) , { autoAlpha : 0 , ease :…" at bounding box center [901, 449] width 1201 height 685
click at [586, 482] on div "} , null , 0 ) ; tl . to ( $ ( '.dash-main__inner' ) , { autoAlpha : 0 , ease :…" at bounding box center [901, 449] width 1201 height 685
drag, startPoint x: 855, startPoint y: 482, endPoint x: 737, endPoint y: 482, distance: 118.0
click at [737, 482] on div "} , null , 0 ) ; tl . to ( $ ( '.dash-main__inner' ) , { autoAlpha : 0 , ease :…" at bounding box center [901, 449] width 1201 height 685
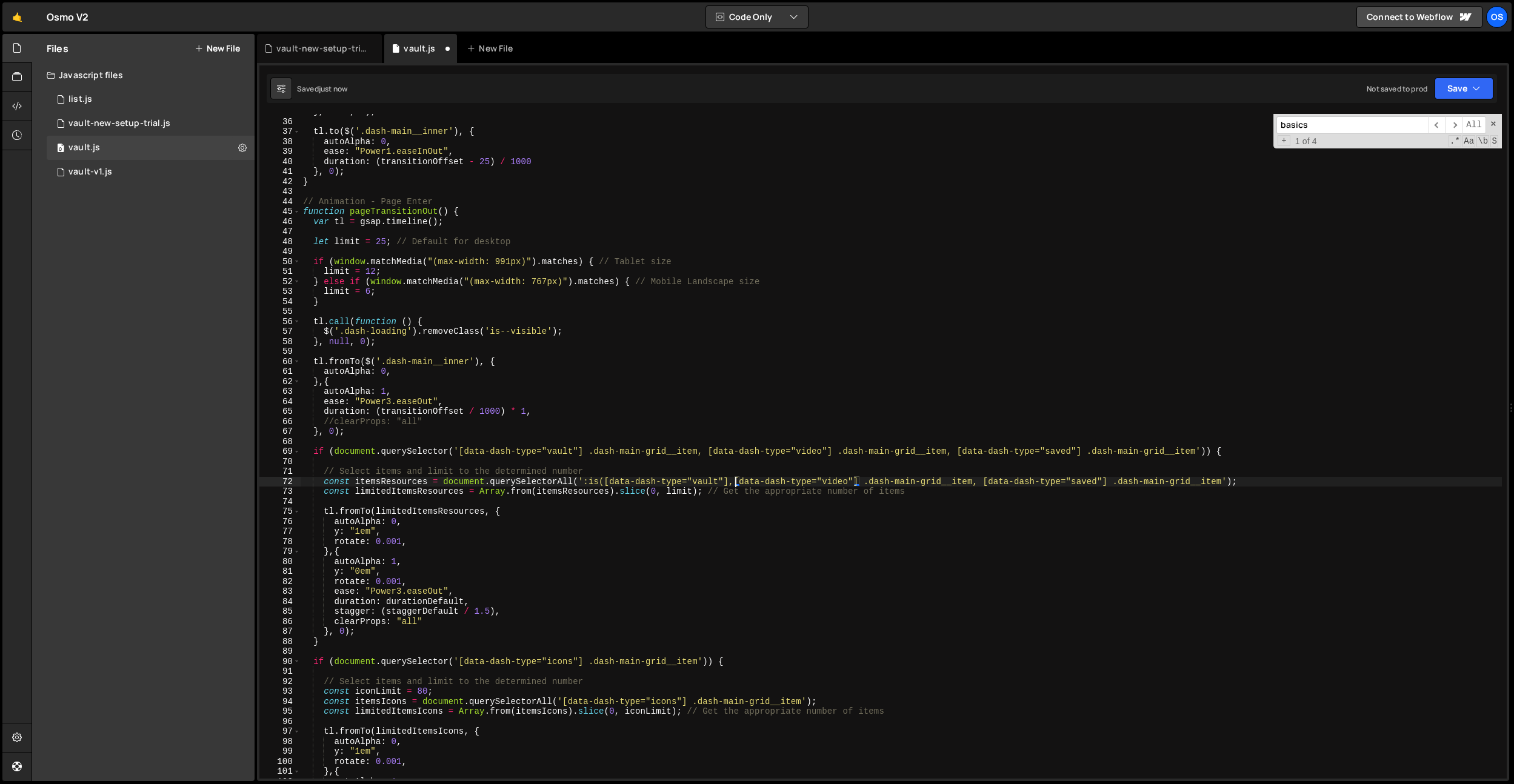
scroll to position [0, 30]
drag, startPoint x: 991, startPoint y: 484, endPoint x: 868, endPoint y: 481, distance: 123.0
click at [868, 481] on div "} , null , 0 ) ; tl . to ( $ ( '.dash-main__inner' ) , { autoAlpha : 0 , ease :…" at bounding box center [901, 449] width 1201 height 685
click at [1000, 478] on div "} , null , 0 ) ; tl . to ( $ ( '.dash-main__inner' ) , { autoAlpha : 0 , ease :…" at bounding box center [901, 449] width 1201 height 685
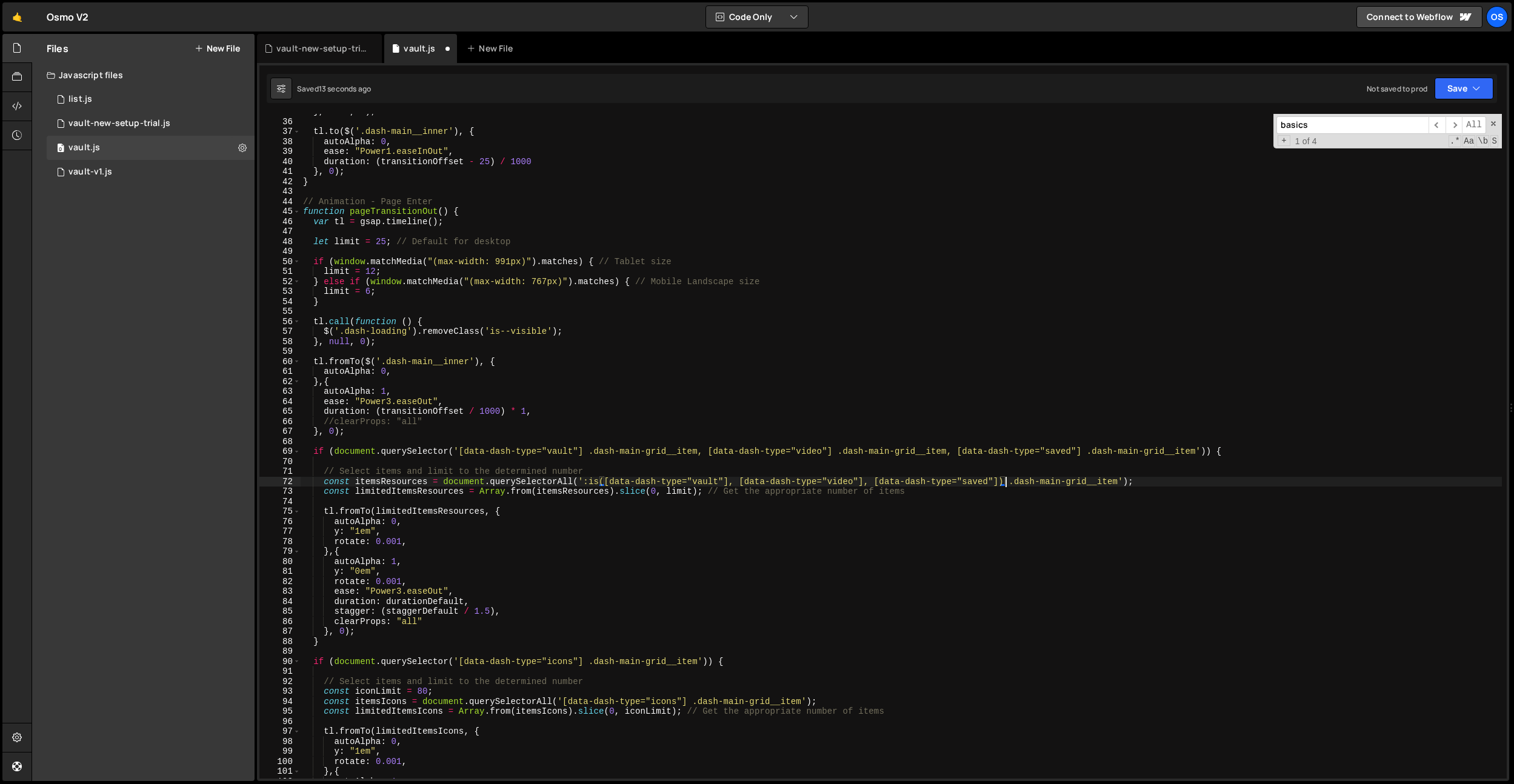
click at [1091, 421] on div "} , null , 0 ) ; tl . to ( $ ( '.dash-main__inner' ) , { autoAlpha : 0 , ease :…" at bounding box center [901, 449] width 1201 height 685
drag, startPoint x: 583, startPoint y: 483, endPoint x: 1002, endPoint y: 484, distance: 419.0
click at [1005, 480] on div "} , null , 0 ) ; tl . to ( $ ( '.dash-main__inner' ) , { autoAlpha : 0 , ease :…" at bounding box center [901, 449] width 1201 height 685
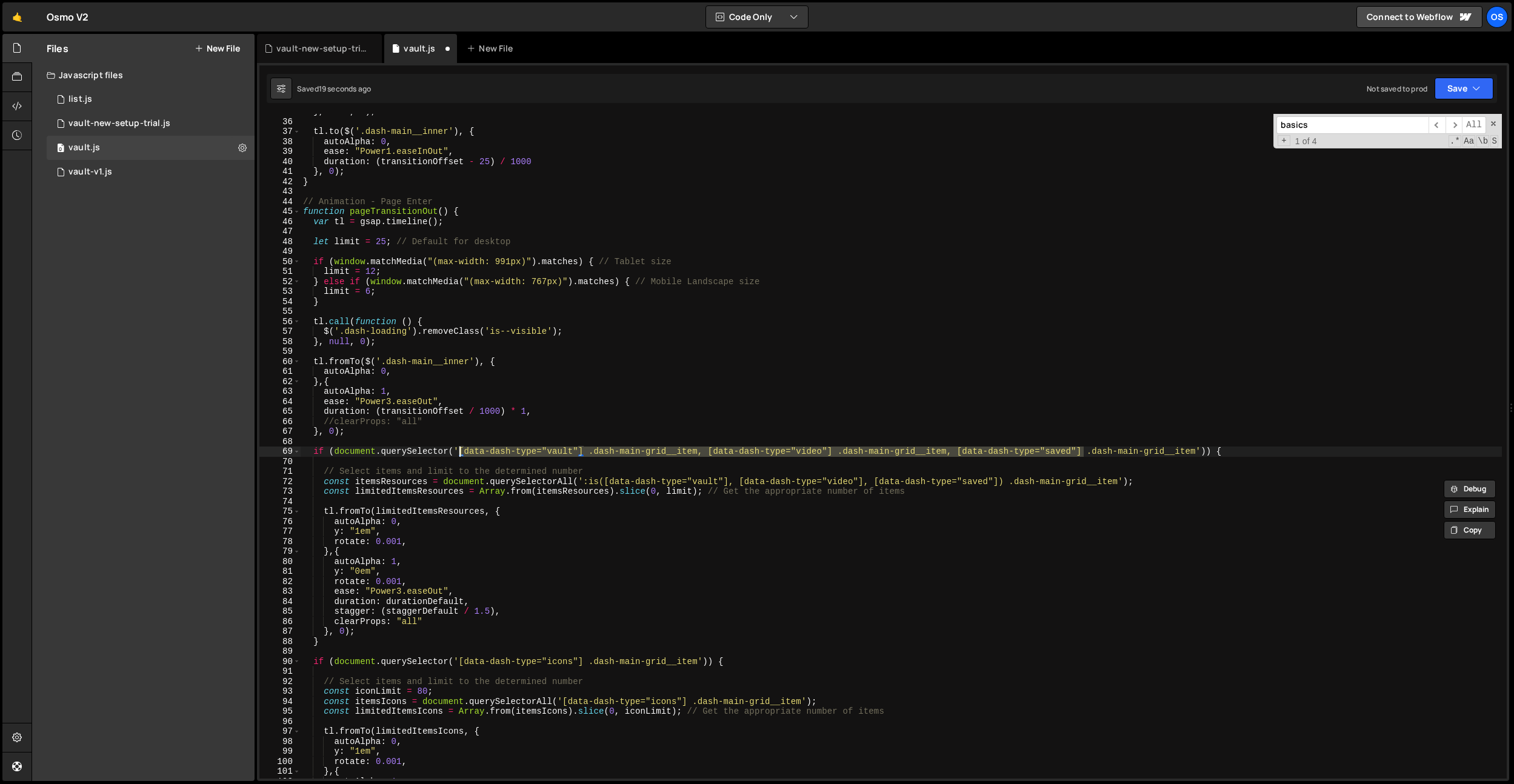
drag, startPoint x: 1084, startPoint y: 449, endPoint x: 461, endPoint y: 452, distance: 623.0
click at [461, 452] on div "} , null , 0 ) ; tl . to ( $ ( '.dash-main__inner' ) , { autoAlpha : 0 , ease :…" at bounding box center [901, 449] width 1201 height 685
paste textarea ":is([data-dash-type="vault"], [data-dash-type="video"], [data-dash-type="saved"…"
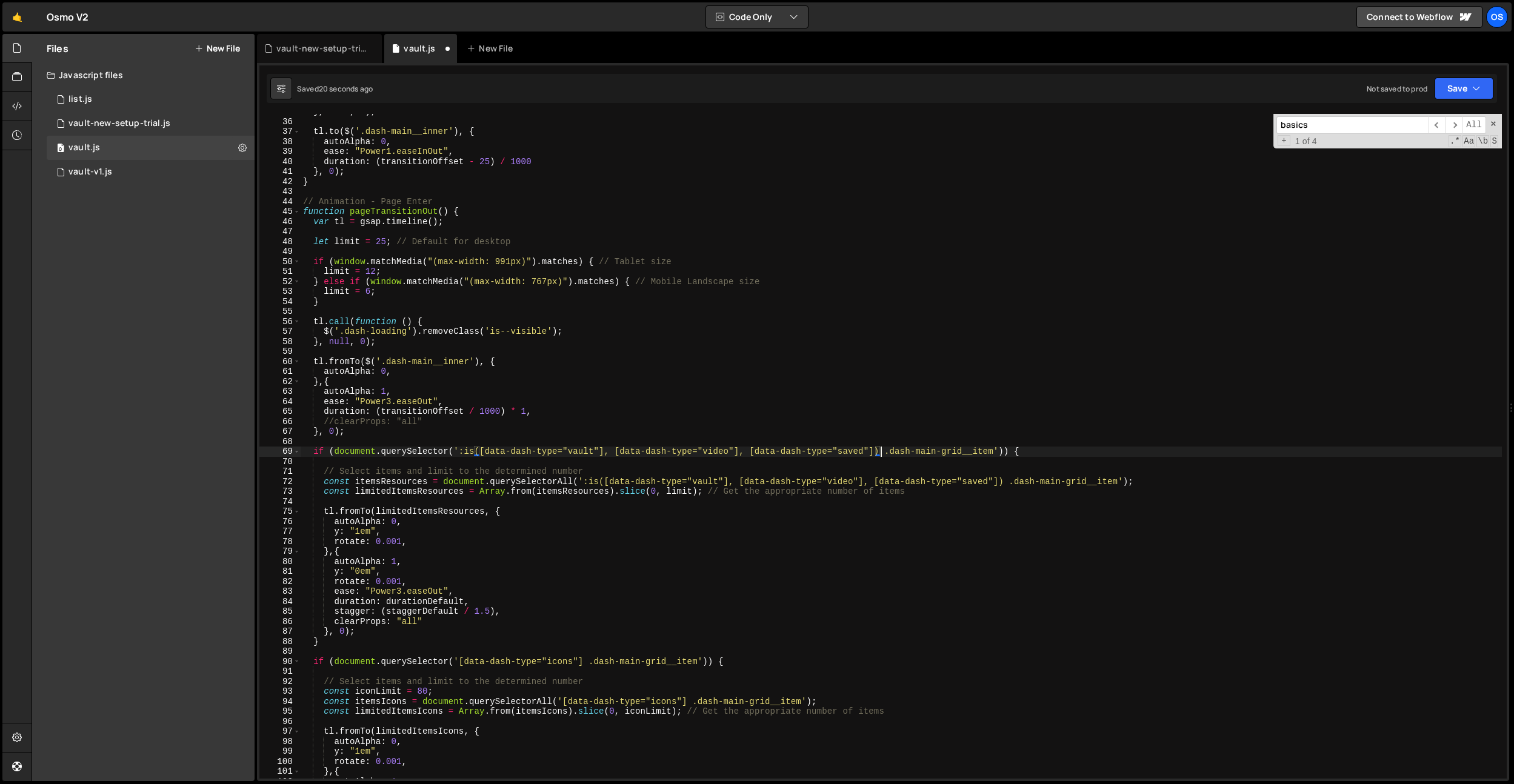
click at [953, 512] on div "} , null , 0 ) ; tl . to ( $ ( '.dash-main__inner' ) , { autoAlpha : 0 , ease :…" at bounding box center [901, 449] width 1201 height 685
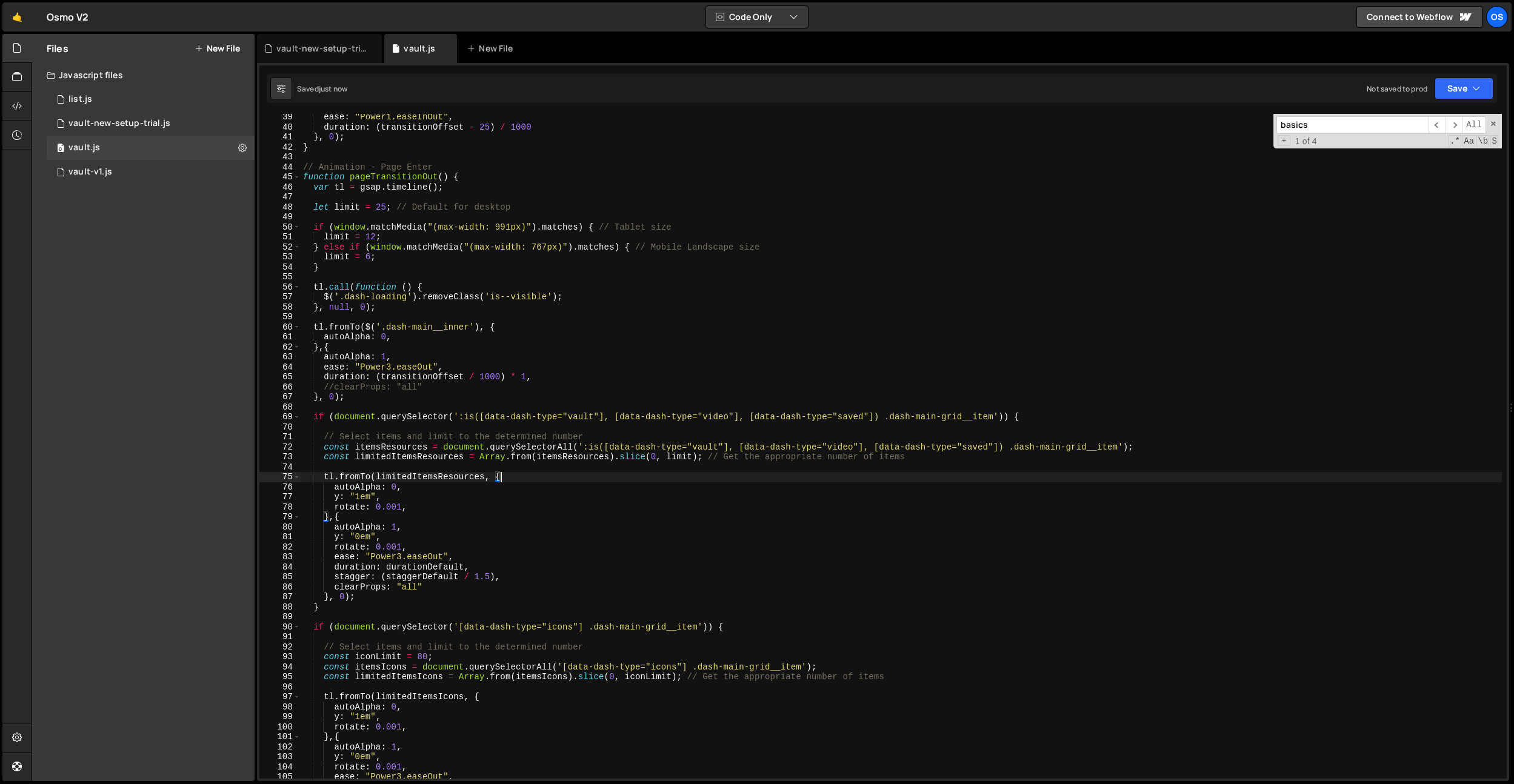
scroll to position [475, 0]
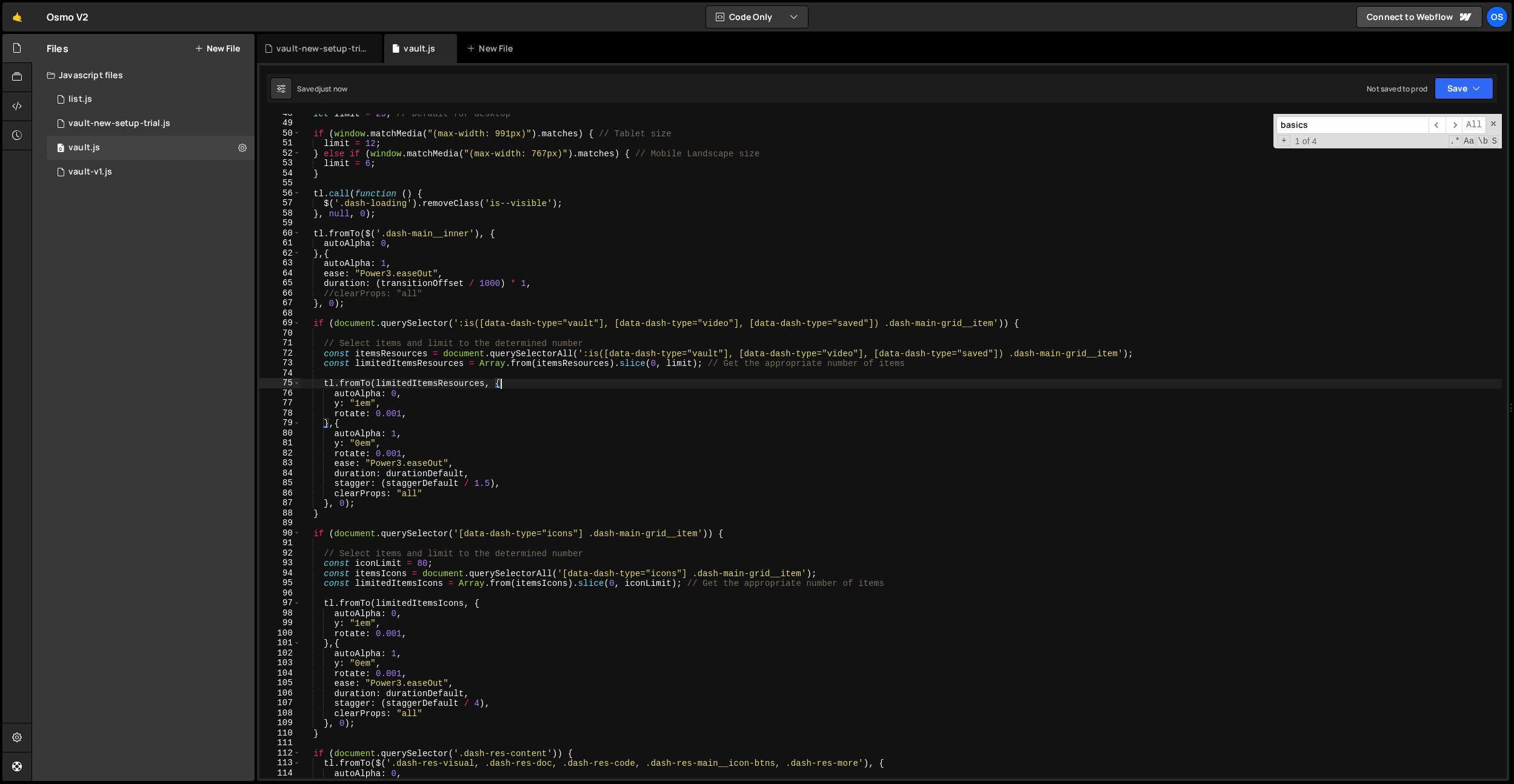
click at [948, 513] on div "let limit = 25 ; // Default for desktop if ( window . matchMedia ( "(max-width:…" at bounding box center [901, 451] width 1201 height 685
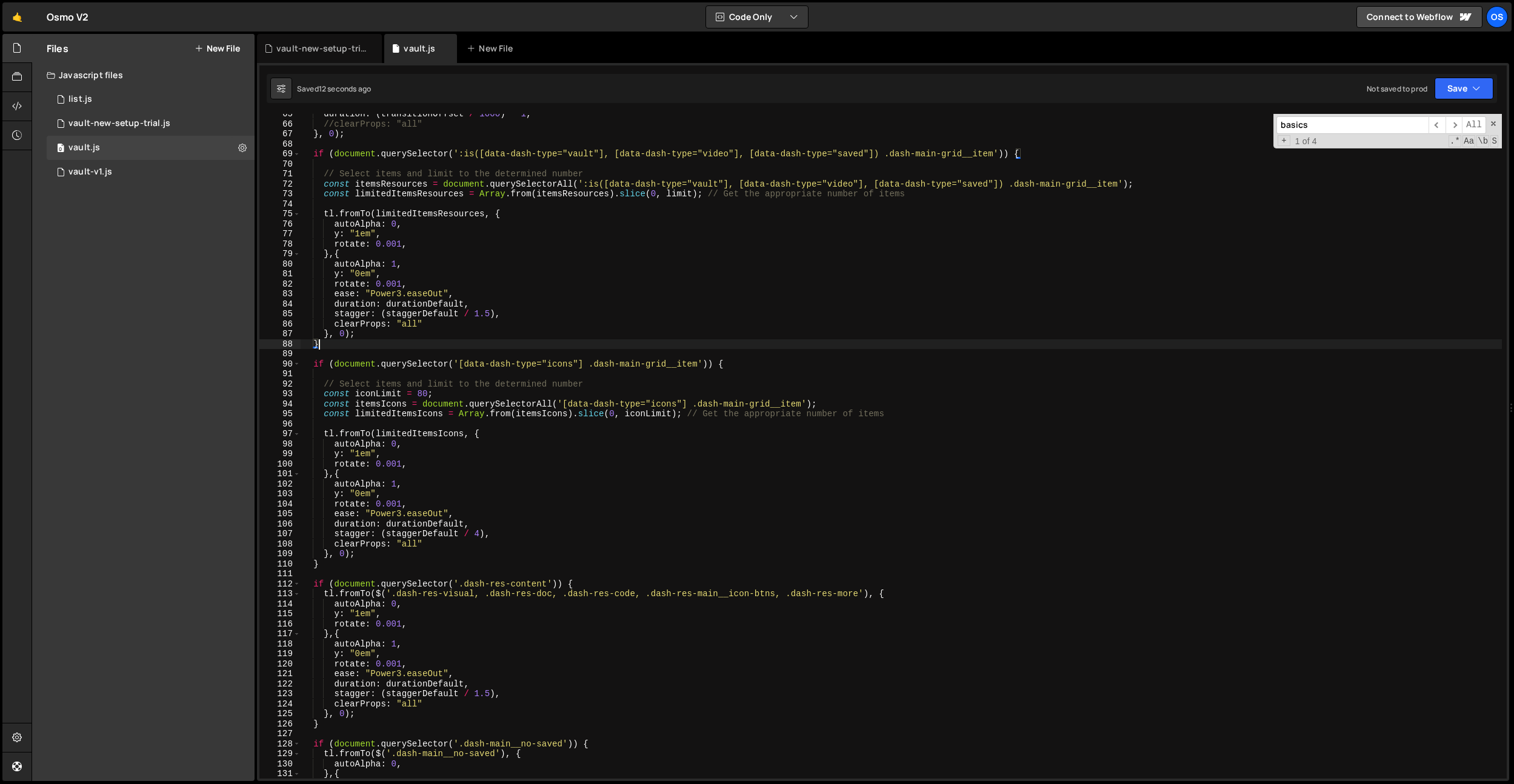
scroll to position [644, 0]
click at [536, 540] on div "duration : ( transitionOffset / 1000 ) * 1 , //clearProps: "all" } , 0 ) ; if (…" at bounding box center [901, 452] width 1201 height 685
click at [593, 548] on div "duration : ( transitionOffset / 1000 ) * 1 , //clearProps: "all" } , 0 ) ; if (…" at bounding box center [901, 452] width 1201 height 685
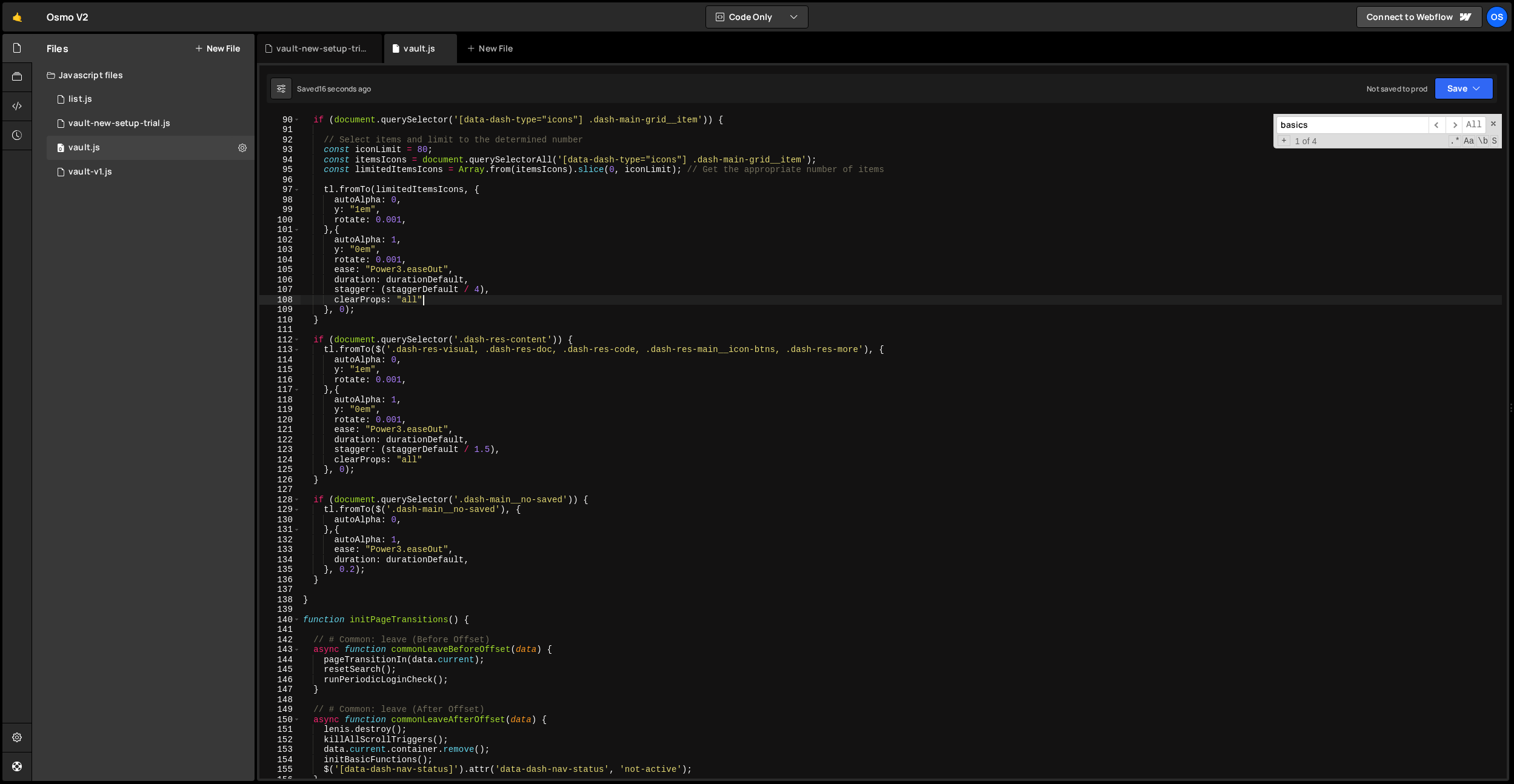
scroll to position [1068, 0]
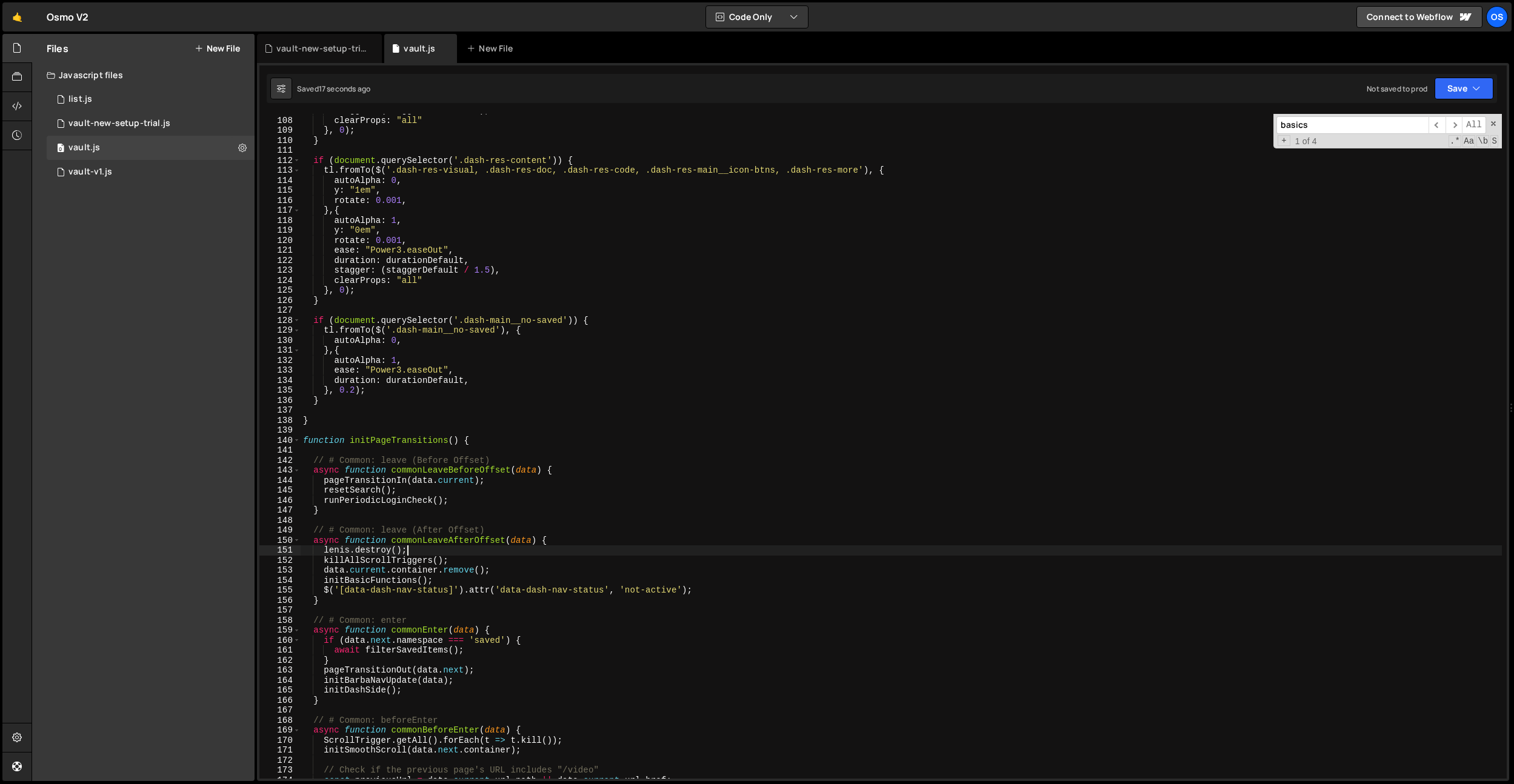
click at [593, 548] on div "stagger : ( staggerDefault / 4 ) , clearProps : "all" } , 0 ) ; } if ( document…" at bounding box center [901, 448] width 1201 height 685
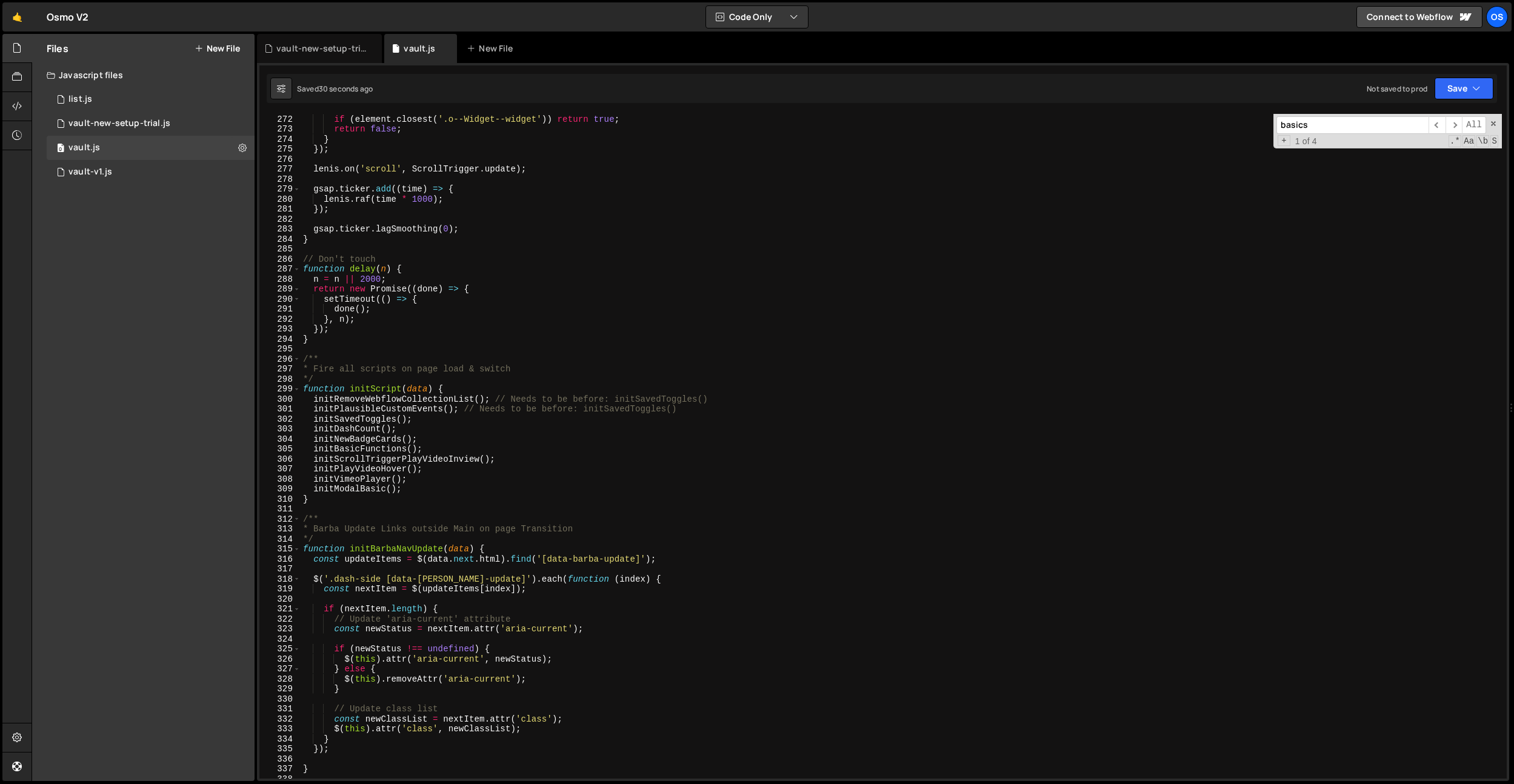
scroll to position [2945, 0]
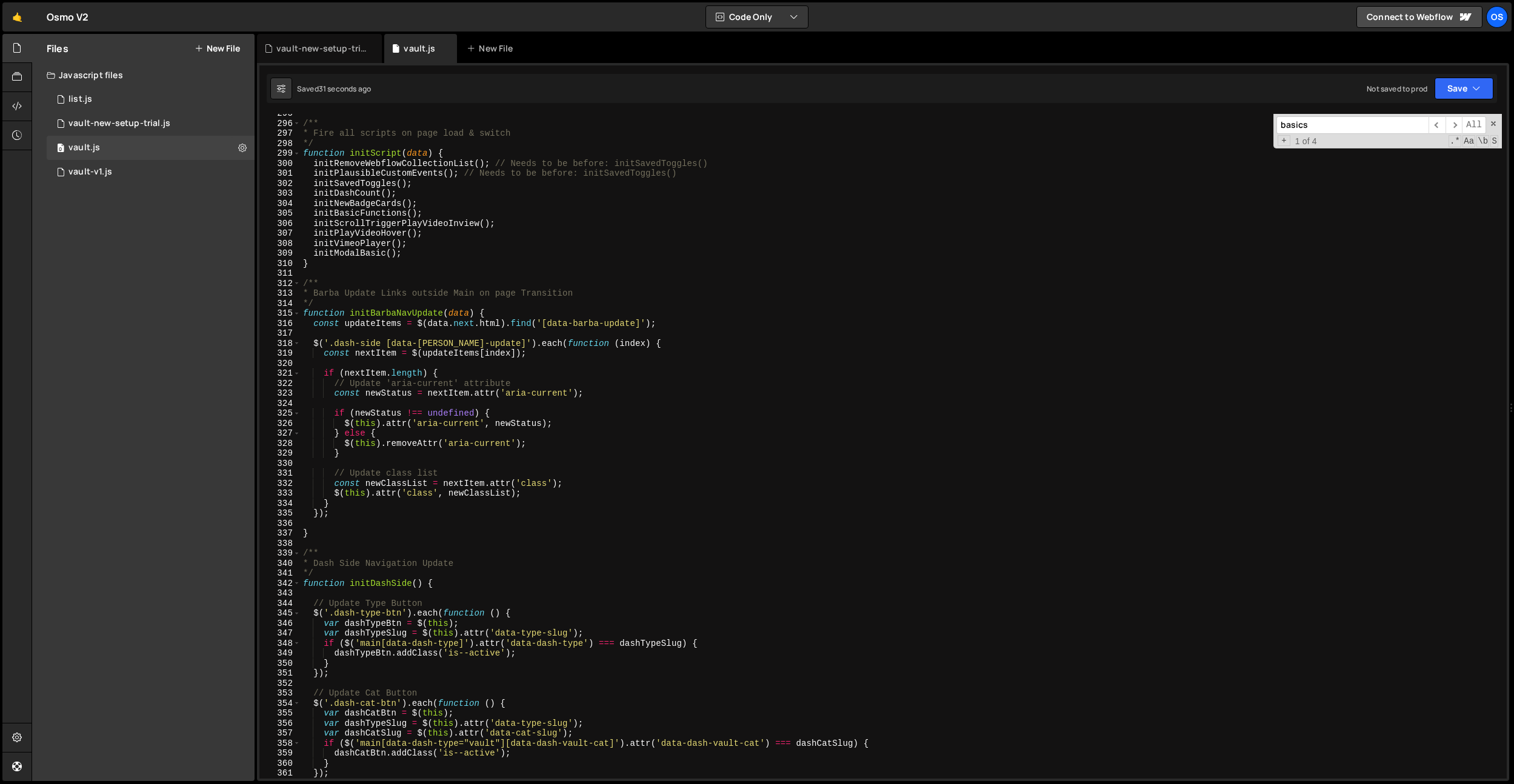
click at [376, 255] on div "/** * Fire all scripts on page load & switch */ function initScript ( data ) { …" at bounding box center [901, 451] width 1201 height 685
click at [389, 205] on div "/** * Fire all scripts on page load & switch */ function initScript ( data ) { …" at bounding box center [901, 451] width 1201 height 685
type textarea "initNewBadgeCards();"
click at [389, 205] on div "/** * Fire all scripts on page load & switch */ function initScript ( data ) { …" at bounding box center [901, 451] width 1201 height 685
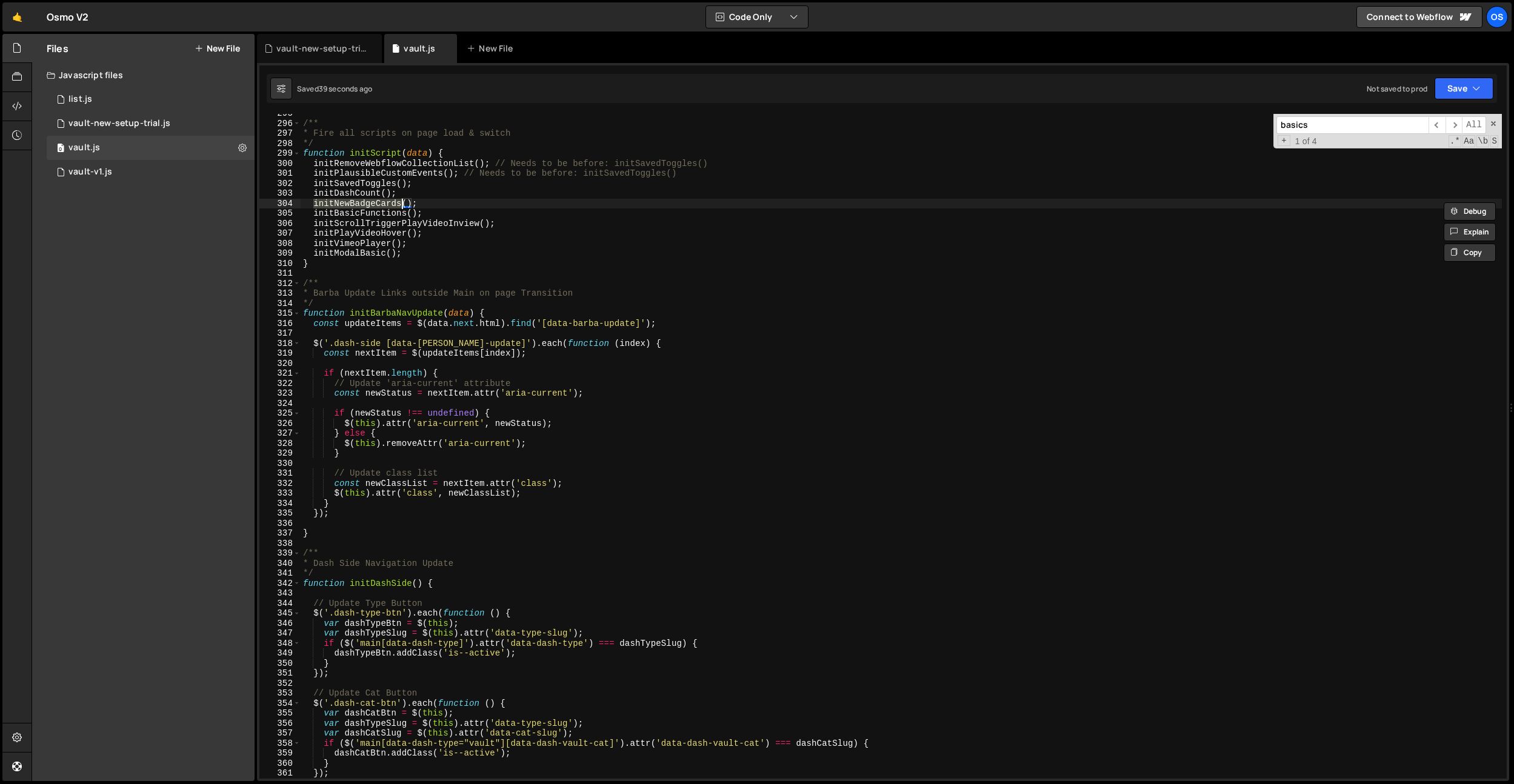
click at [458, 199] on div "/** * Fire all scripts on page load & switch */ function initScript ( data ) { …" at bounding box center [901, 451] width 1201 height 685
paste input "initNewBadgeCard"
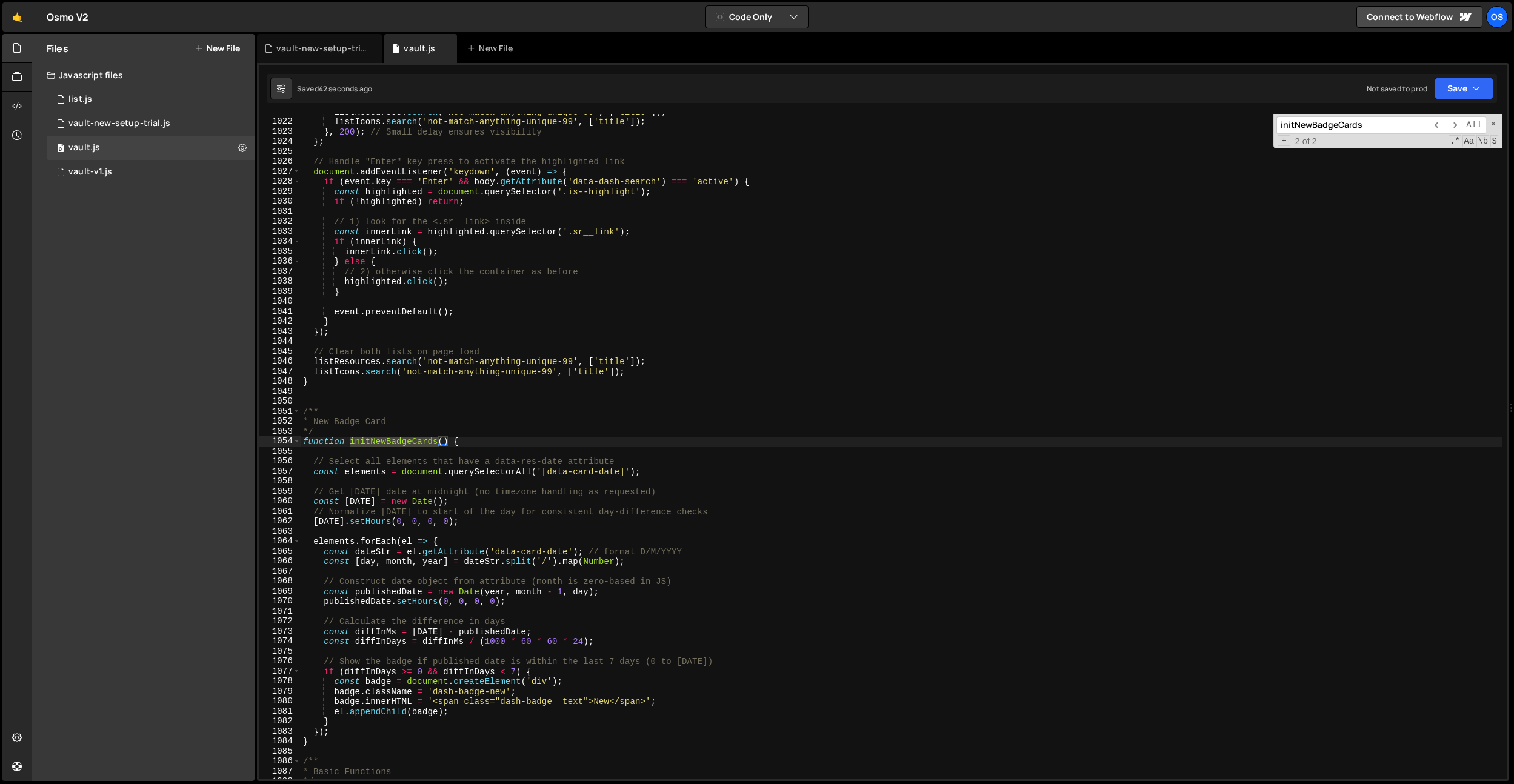
scroll to position [10256, 0]
click at [1351, 123] on input "initNewBadgeCards" at bounding box center [1353, 125] width 152 height 18
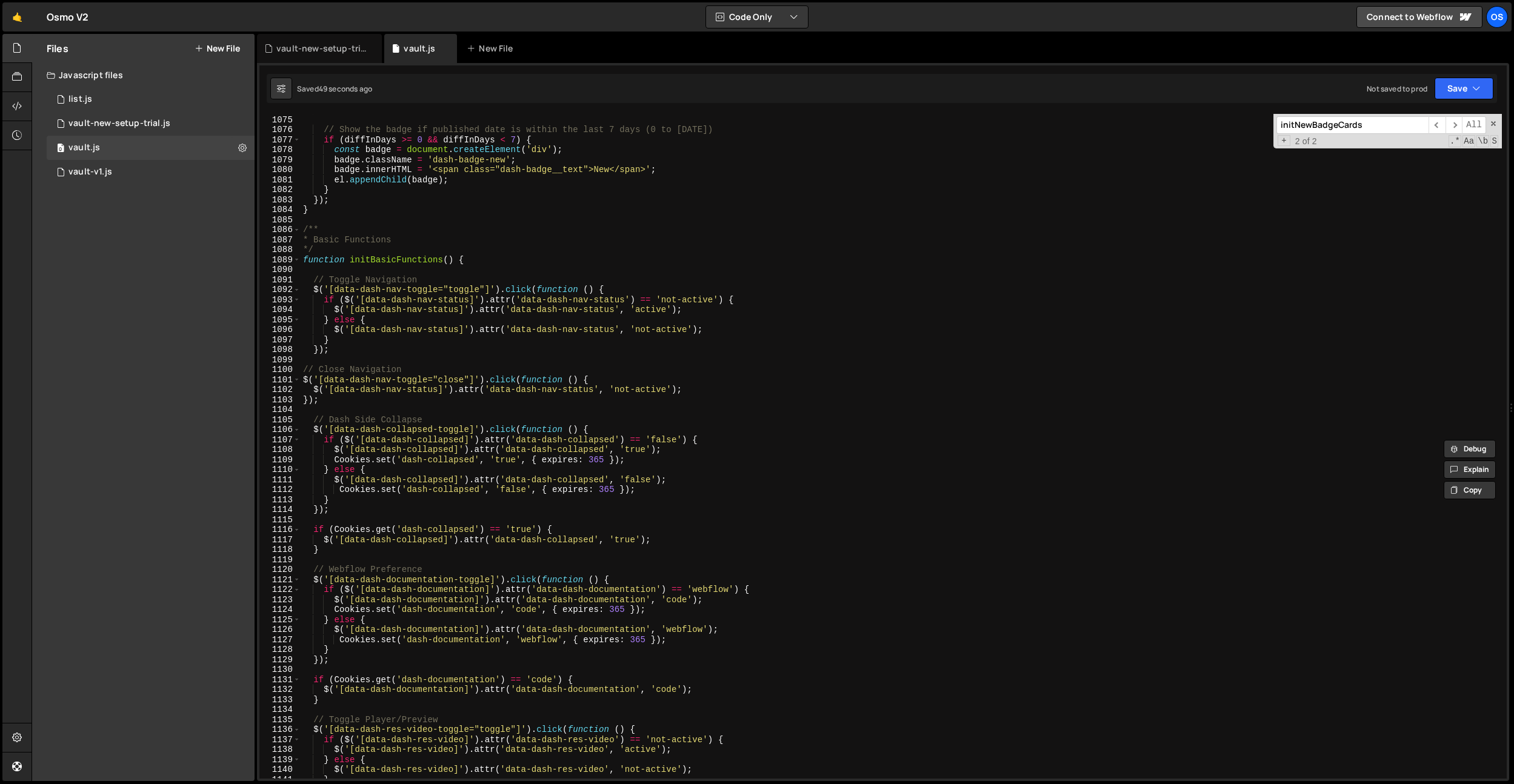
type input "initNewBadgeCards"
type textarea "}"
click at [572, 209] on div "const diffInDays = diffInMs / ( 1000 * 60 * 60 * 24 ) ; // Show the badge if pu…" at bounding box center [901, 447] width 1201 height 685
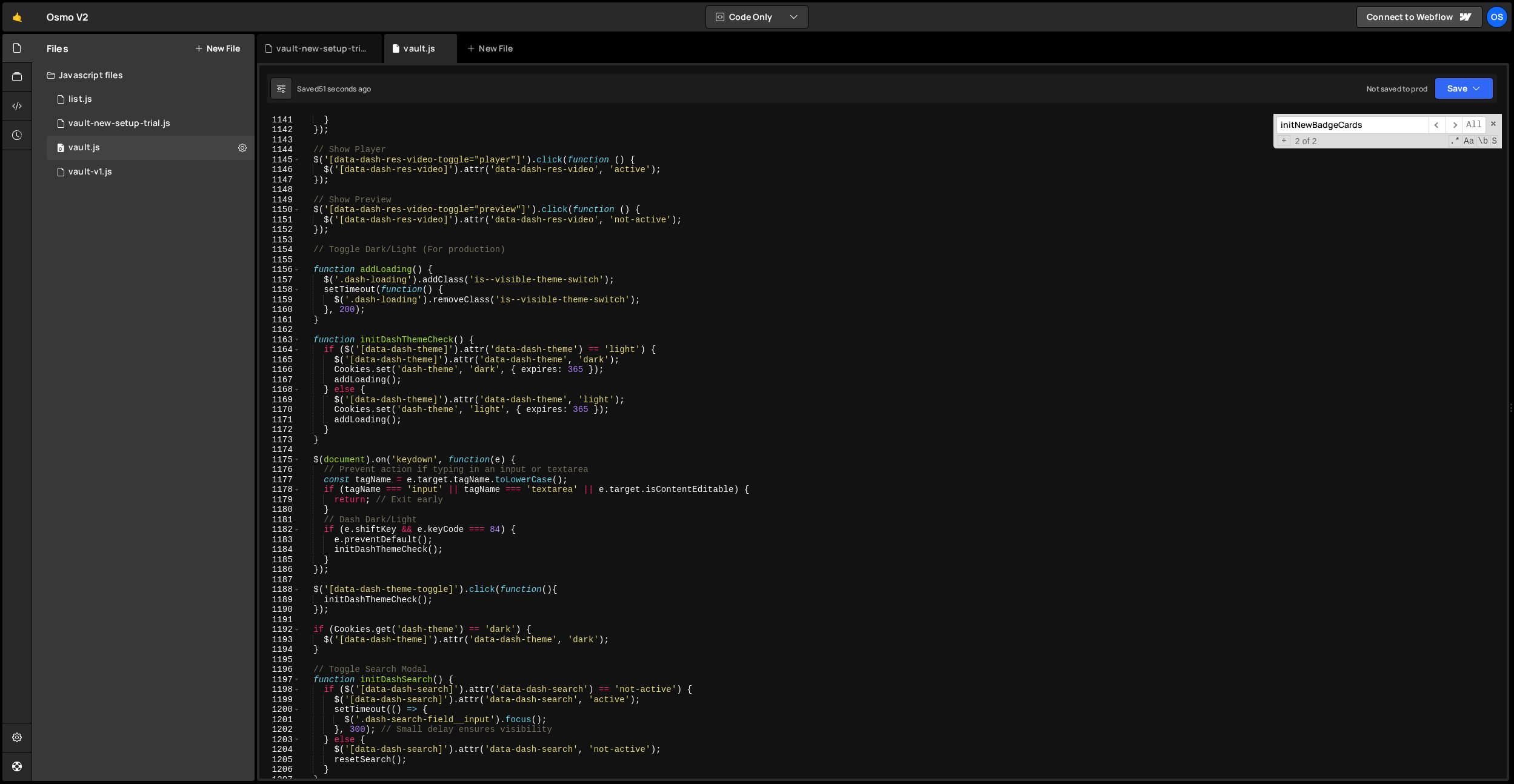
scroll to position [11446, 0]
click at [344, 261] on div "$ ( '[data-dash-res-video]' ) . attr ( 'data-dash-res-video' , 'not-active' ) ;…" at bounding box center [901, 447] width 1201 height 685
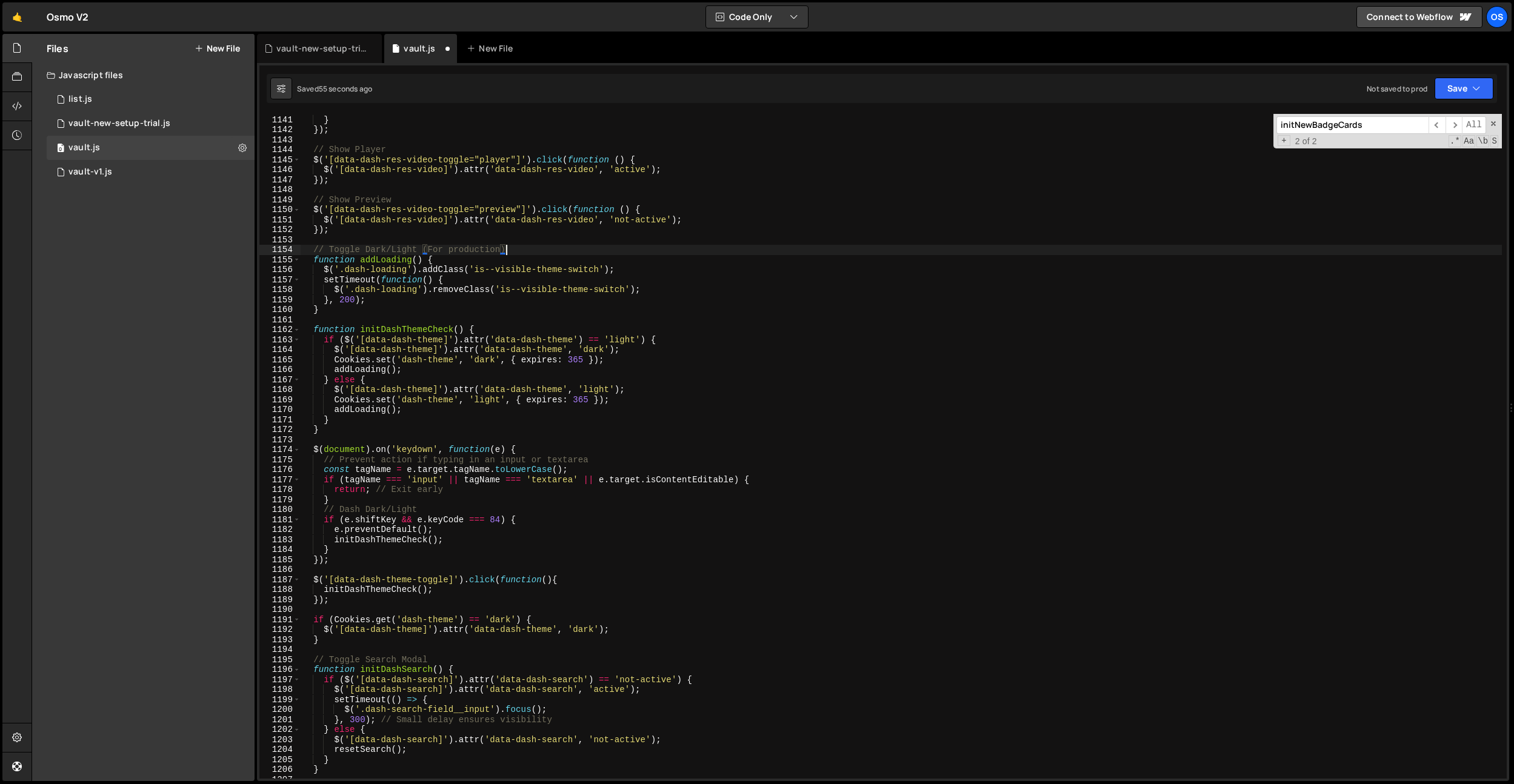
click at [382, 249] on div "$ ( '[data-dash-res-video]' ) . attr ( 'data-dash-res-video' , 'not-active' ) ;…" at bounding box center [901, 447] width 1201 height 685
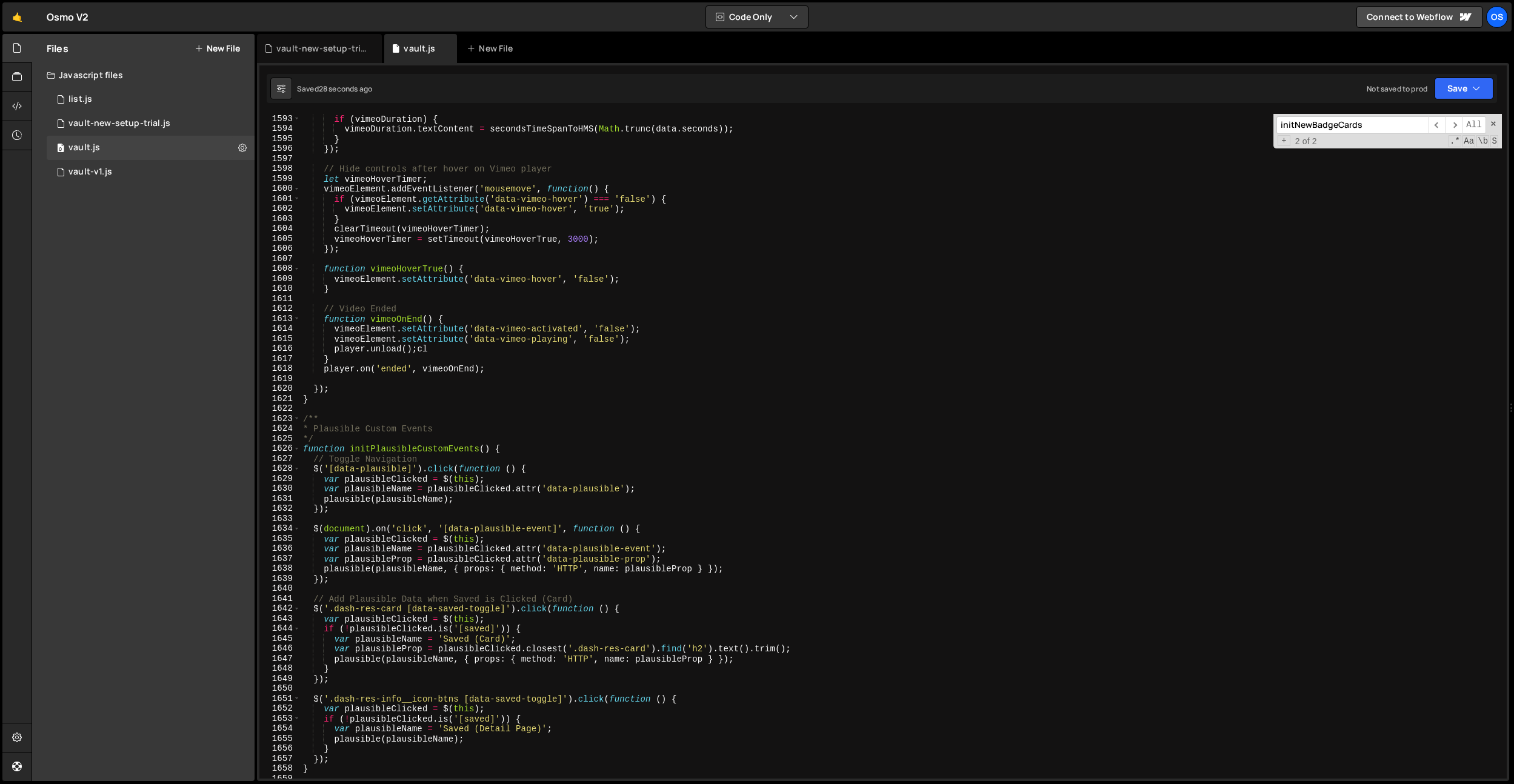
scroll to position [16011, 0]
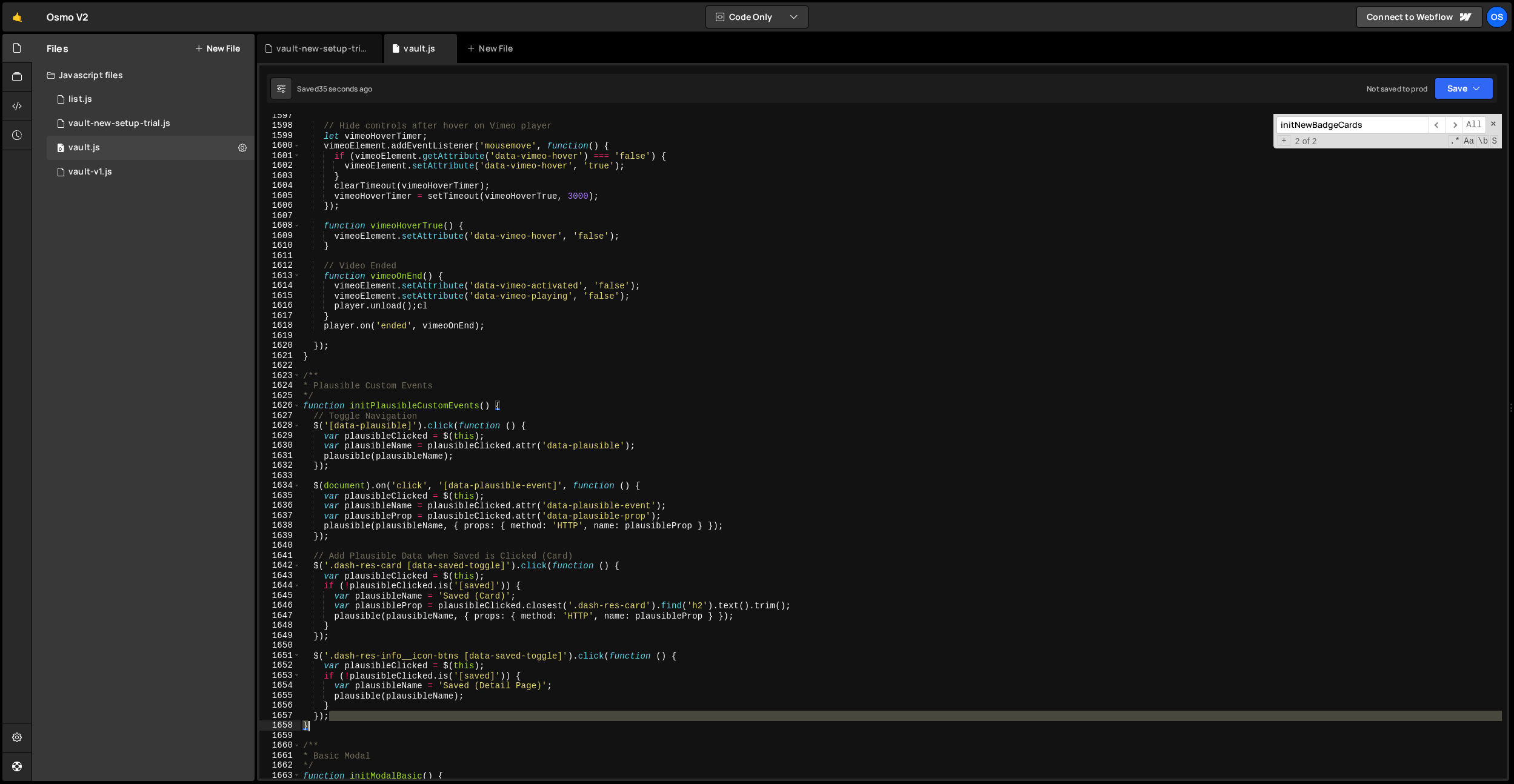
click at [332, 721] on div "// Hide controls after hover on Vimeo player let vimeoHoverTimer ; vimeoElement…" at bounding box center [901, 453] width 1201 height 685
click at [333, 726] on div "// Hide controls after hover on Vimeo player let vimeoHoverTimer ; vimeoElement…" at bounding box center [901, 446] width 1201 height 665
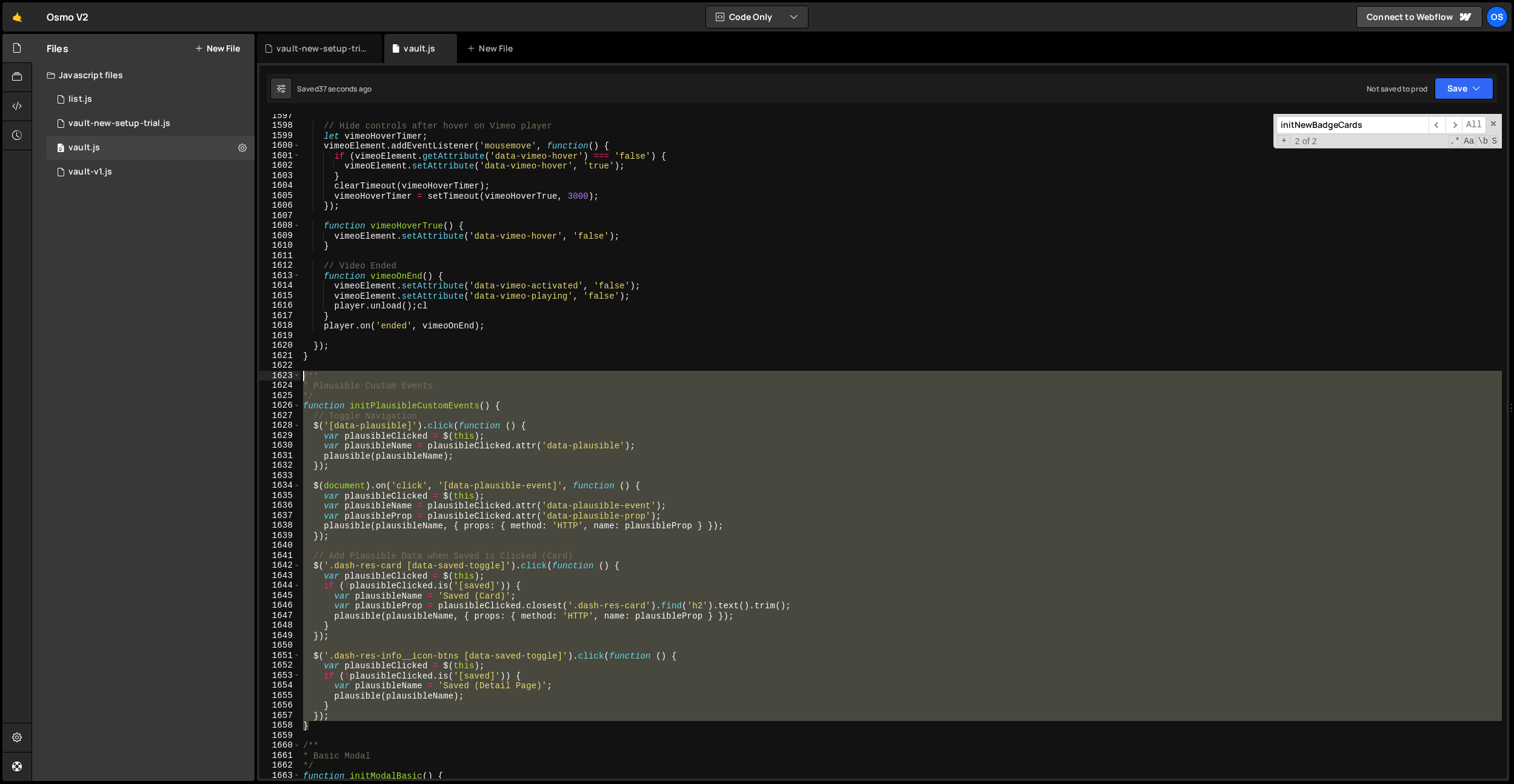
drag, startPoint x: 338, startPoint y: 726, endPoint x: 285, endPoint y: 371, distance: 358.9
click at [285, 371] on div "} 1597 1598 1599 1600 1601 1602 1603 1604 1605 1606 1607 1608 1609 1610 1611 16…" at bounding box center [883, 446] width 1248 height 665
click at [535, 588] on div "// Hide controls after hover on Vimeo player let vimeoHoverTimer ; vimeoElement…" at bounding box center [901, 446] width 1201 height 665
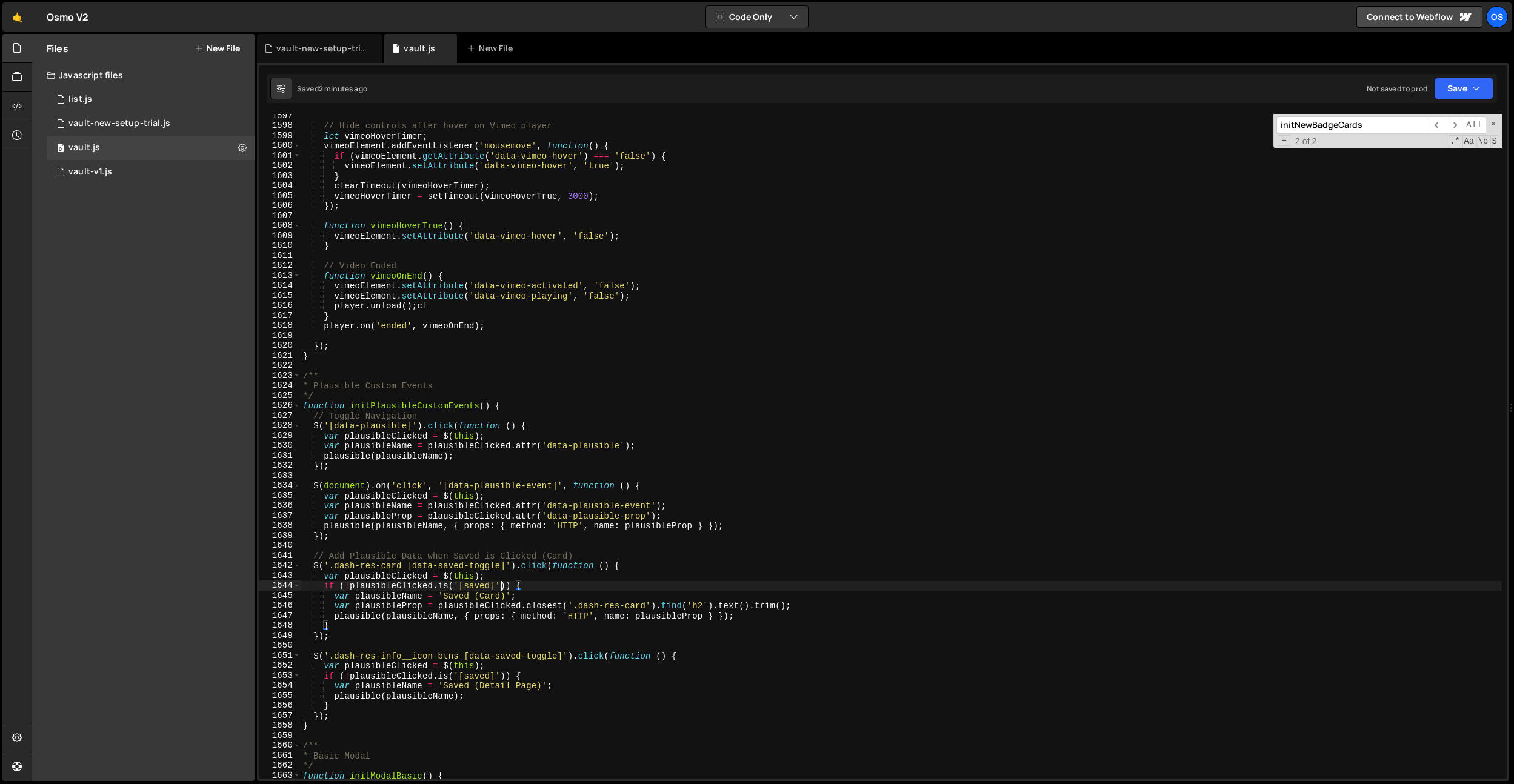
click at [499, 588] on div "// Hide controls after hover on Vimeo player let vimeoHoverTimer ; vimeoElement…" at bounding box center [901, 453] width 1201 height 685
drag, startPoint x: 333, startPoint y: 617, endPoint x: 767, endPoint y: 619, distance: 434.0
click at [767, 619] on div "// Hide controls after hover on Vimeo player let vimeoHoverTimer ; vimeoElement…" at bounding box center [901, 453] width 1201 height 685
type textarea "plausible(plausibleName, { props: { method: 'HTTP', name: plausibleProp } });"
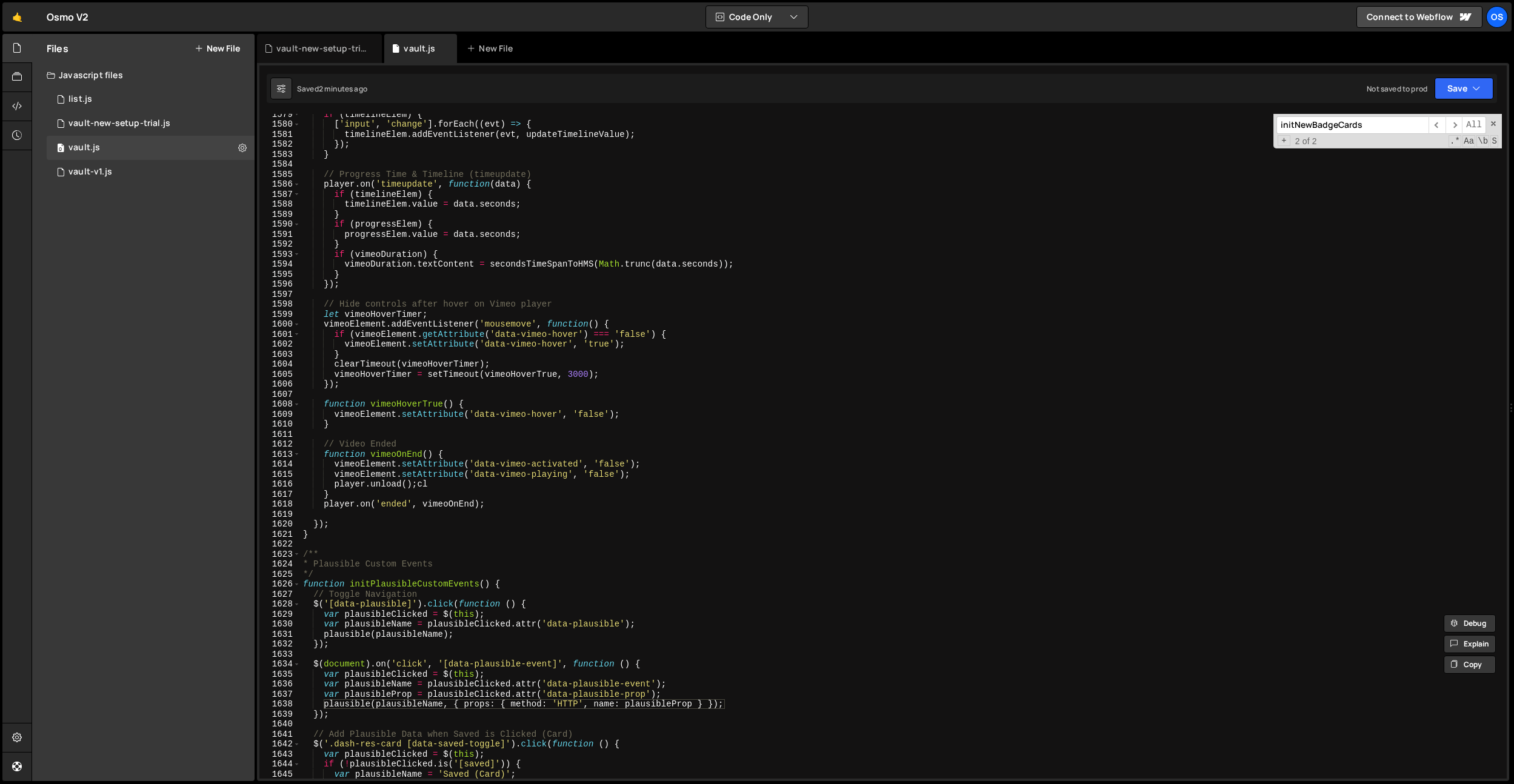
scroll to position [15827, 0]
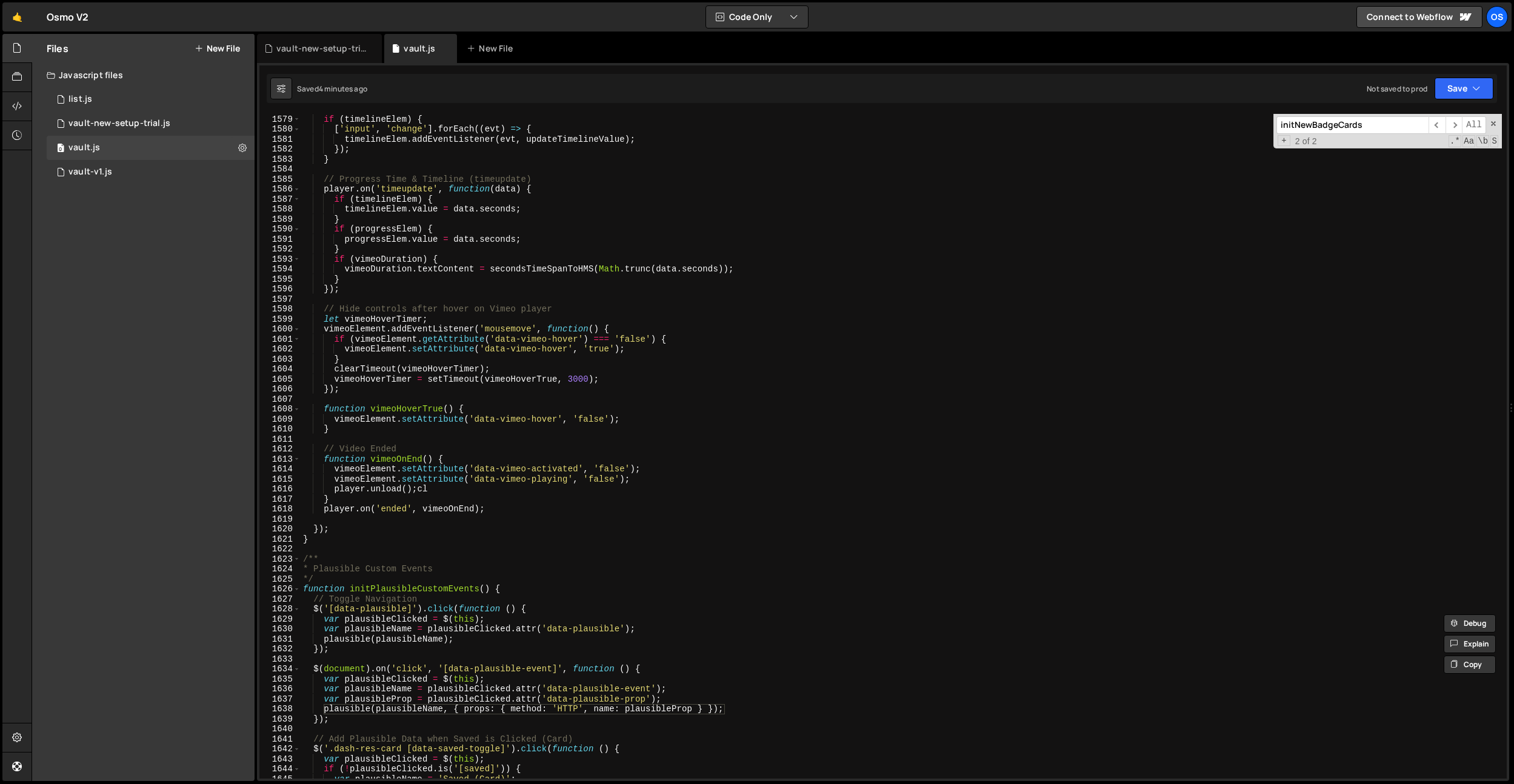
click at [1338, 120] on input "initNewBadgeCards" at bounding box center [1353, 125] width 152 height 18
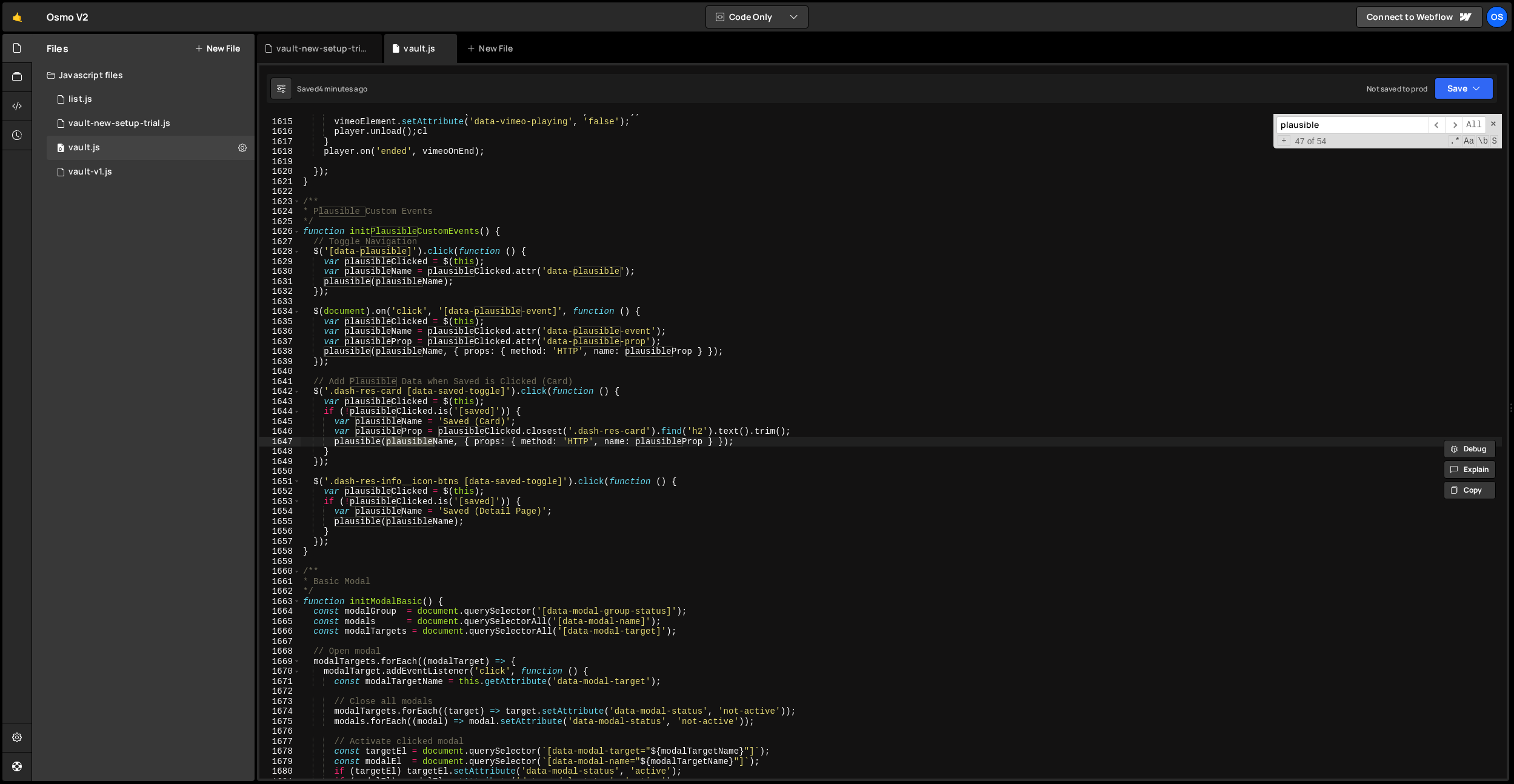
type input "plausible"
click at [357, 426] on div "vimeoElement . setAttribute ( 'data-vimeo-activated' , 'false' ) ; vimeoElement…" at bounding box center [901, 449] width 1201 height 685
click at [501, 229] on div "vimeoElement . setAttribute ( 'data-vimeo-activated' , 'false' ) ; vimeoElement…" at bounding box center [901, 449] width 1201 height 685
type textarea "function initPlausibleCustomEvents() {"
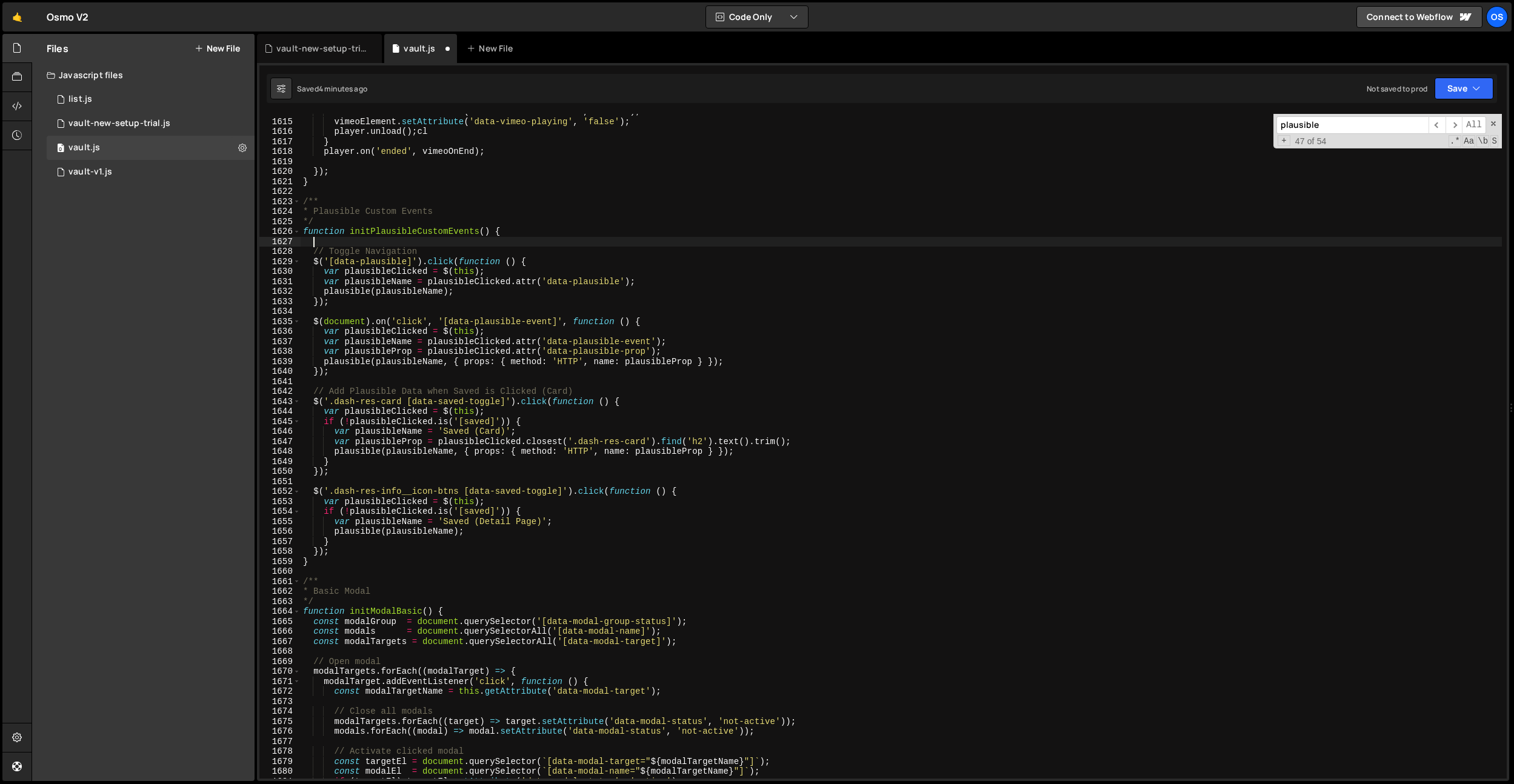
paste textarea "if (typeof plausible === 'function') {"
type textarea "if (typeof plausible === 'function') {"
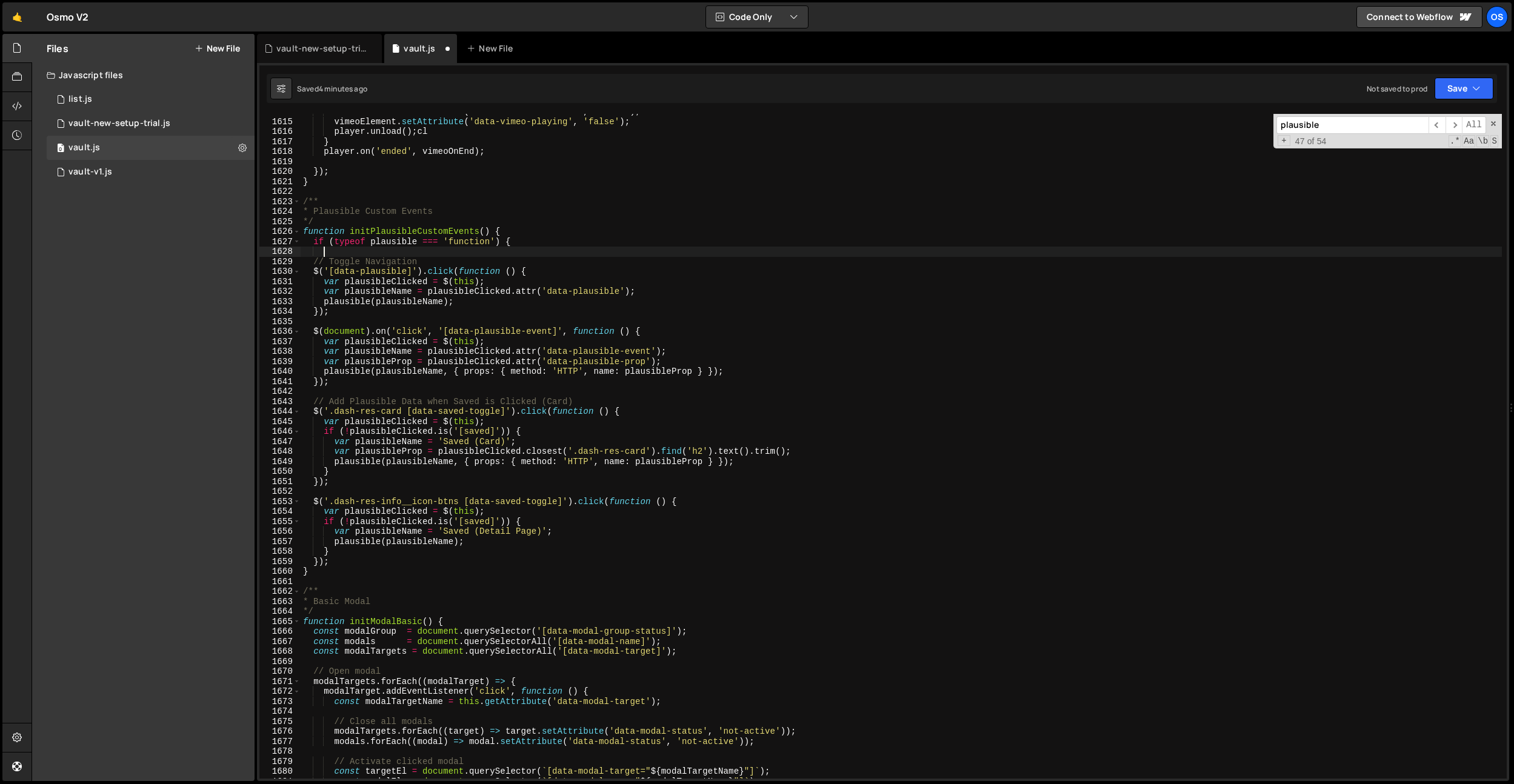
scroll to position [0, 1]
click at [334, 561] on div "vimeoElement . setAttribute ( 'data-vimeo-activated' , 'false' ) ; vimeoElement…" at bounding box center [901, 449] width 1201 height 685
type textarea "});"
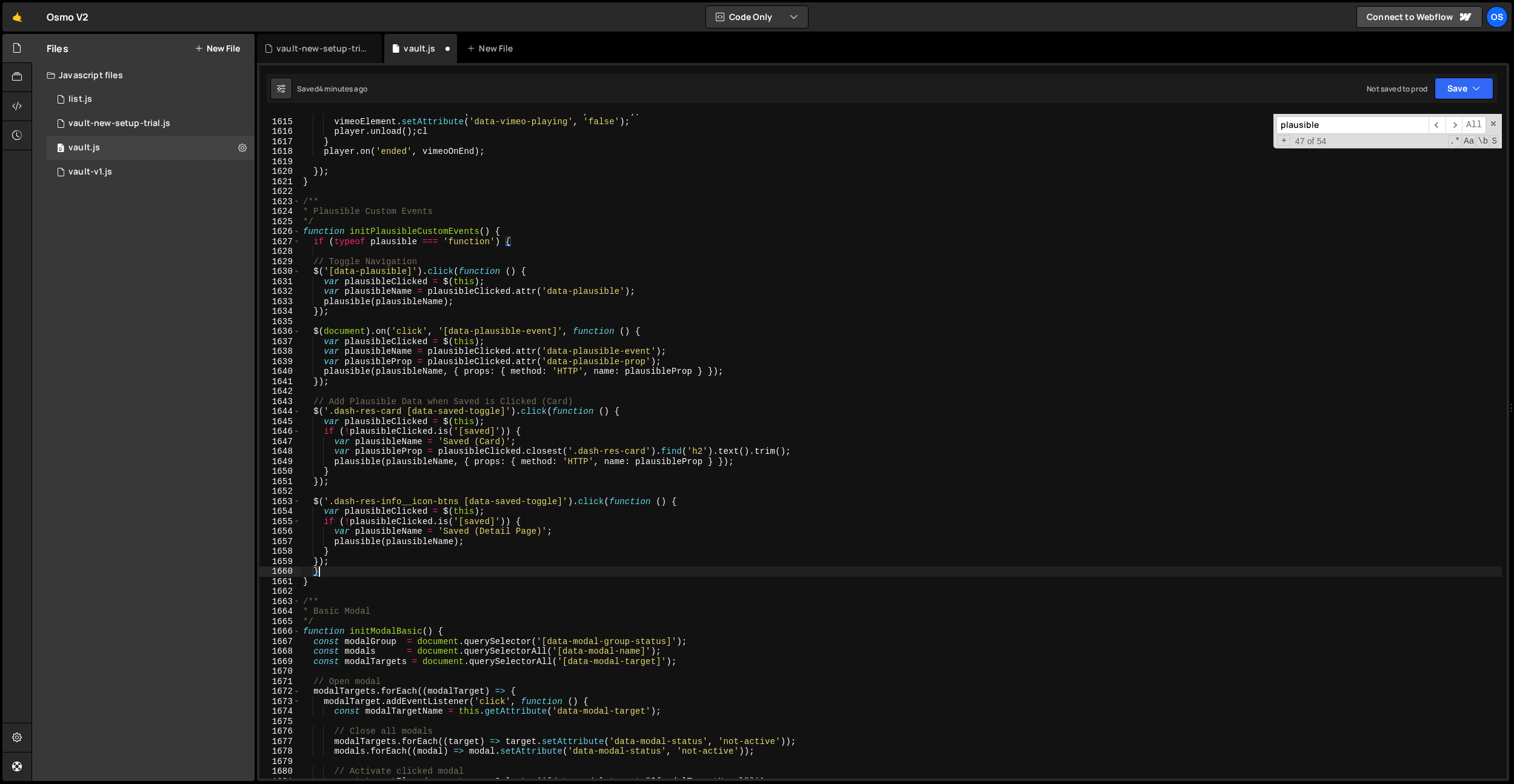
scroll to position [0, 0]
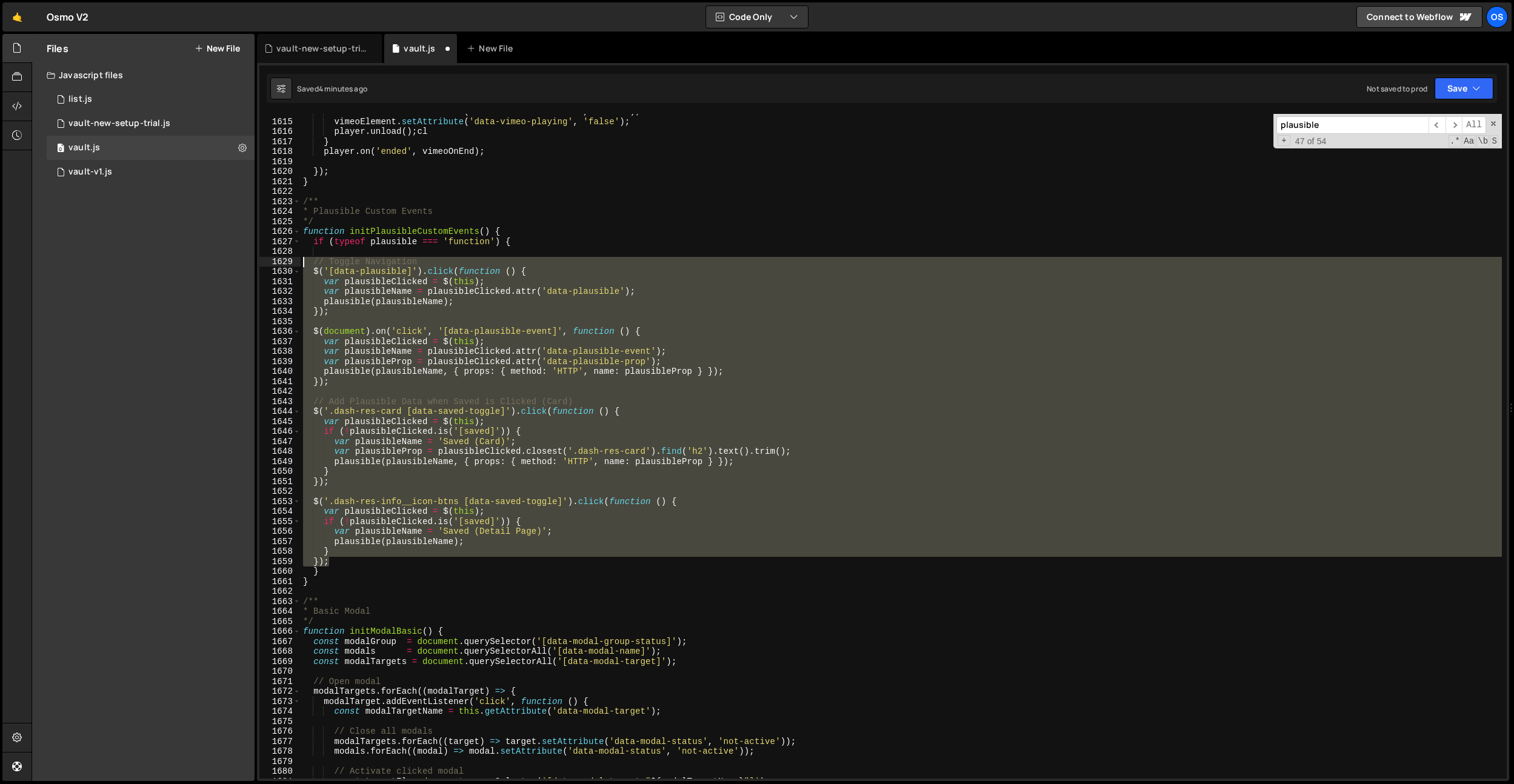
drag, startPoint x: 333, startPoint y: 563, endPoint x: 255, endPoint y: 257, distance: 315.8
click at [255, 257] on div "Files New File Javascript files 0 list.js 0 0 vault-new-setup-trial.js 0 0 vaul…" at bounding box center [773, 408] width 1483 height 748
click at [391, 566] on div "vimeoElement . setAttribute ( 'data-vimeo-activated' , 'false' ) ; vimeoElement…" at bounding box center [901, 449] width 1201 height 685
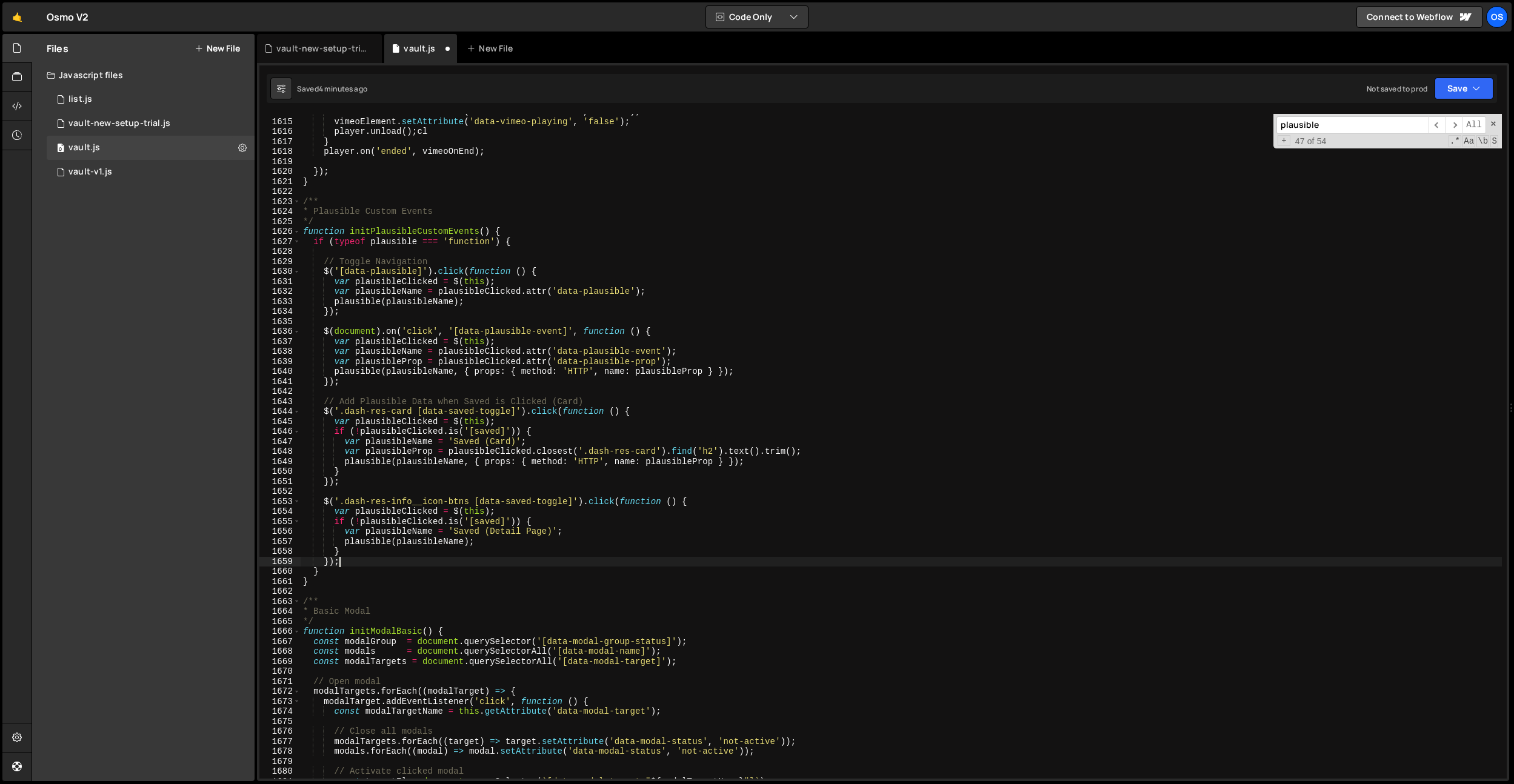
click at [393, 563] on div "vimeoElement . setAttribute ( 'data-vimeo-activated' , 'false' ) ; vimeoElement…" at bounding box center [901, 449] width 1201 height 685
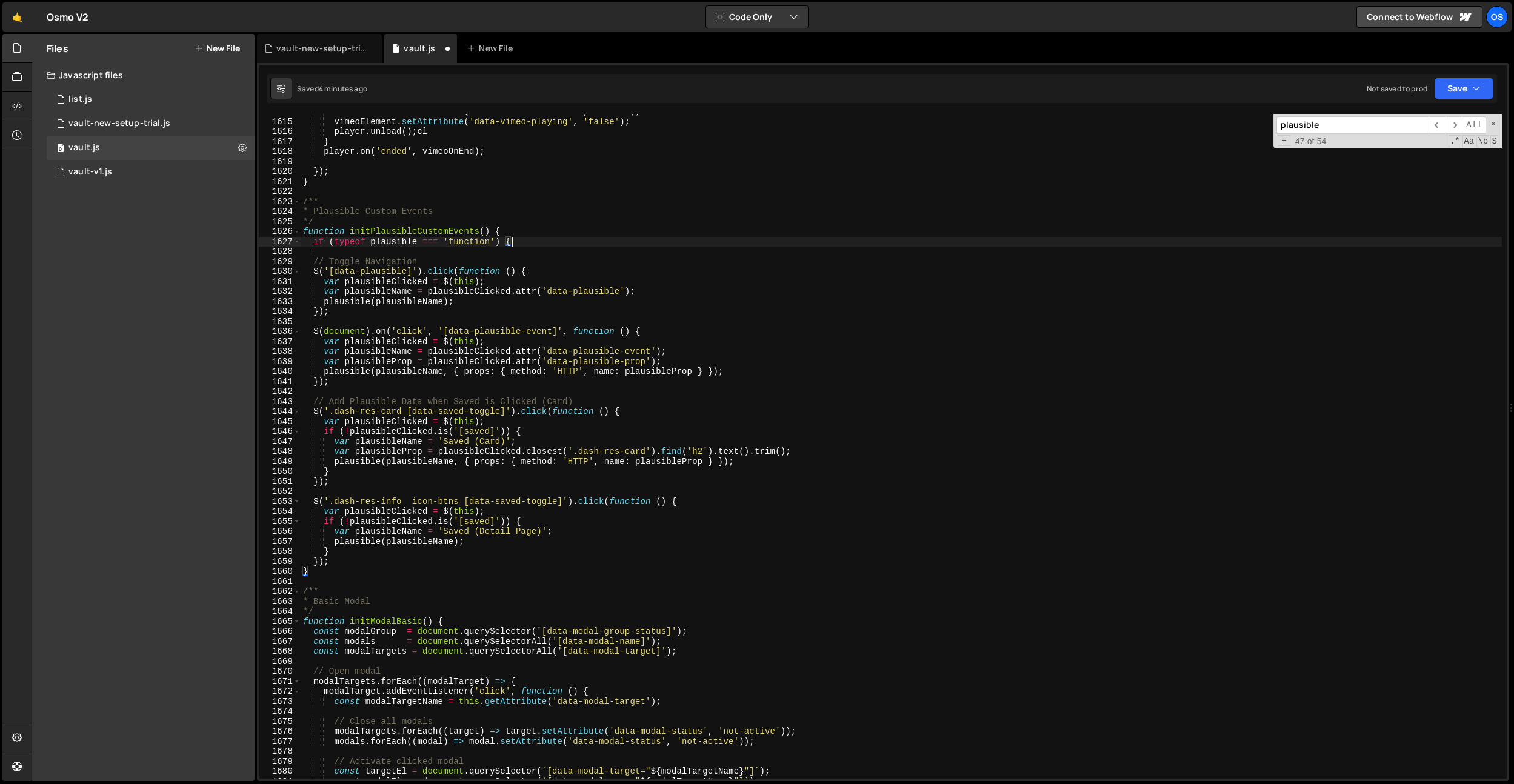
click at [514, 239] on div "vimeoElement . setAttribute ( 'data-vimeo-activated' , 'false' ) ; vimeoElement…" at bounding box center [901, 449] width 1201 height 685
type textarea "if (typeof plausible === 'function') {"
click at [382, 347] on div "vimeoElement . setAttribute ( 'data-vimeo-activated' , 'false' ) ; vimeoElement…" at bounding box center [901, 449] width 1201 height 685
click at [424, 242] on div "vimeoElement . setAttribute ( 'data-vimeo-activated' , 'false' ) ; vimeoElement…" at bounding box center [901, 449] width 1201 height 685
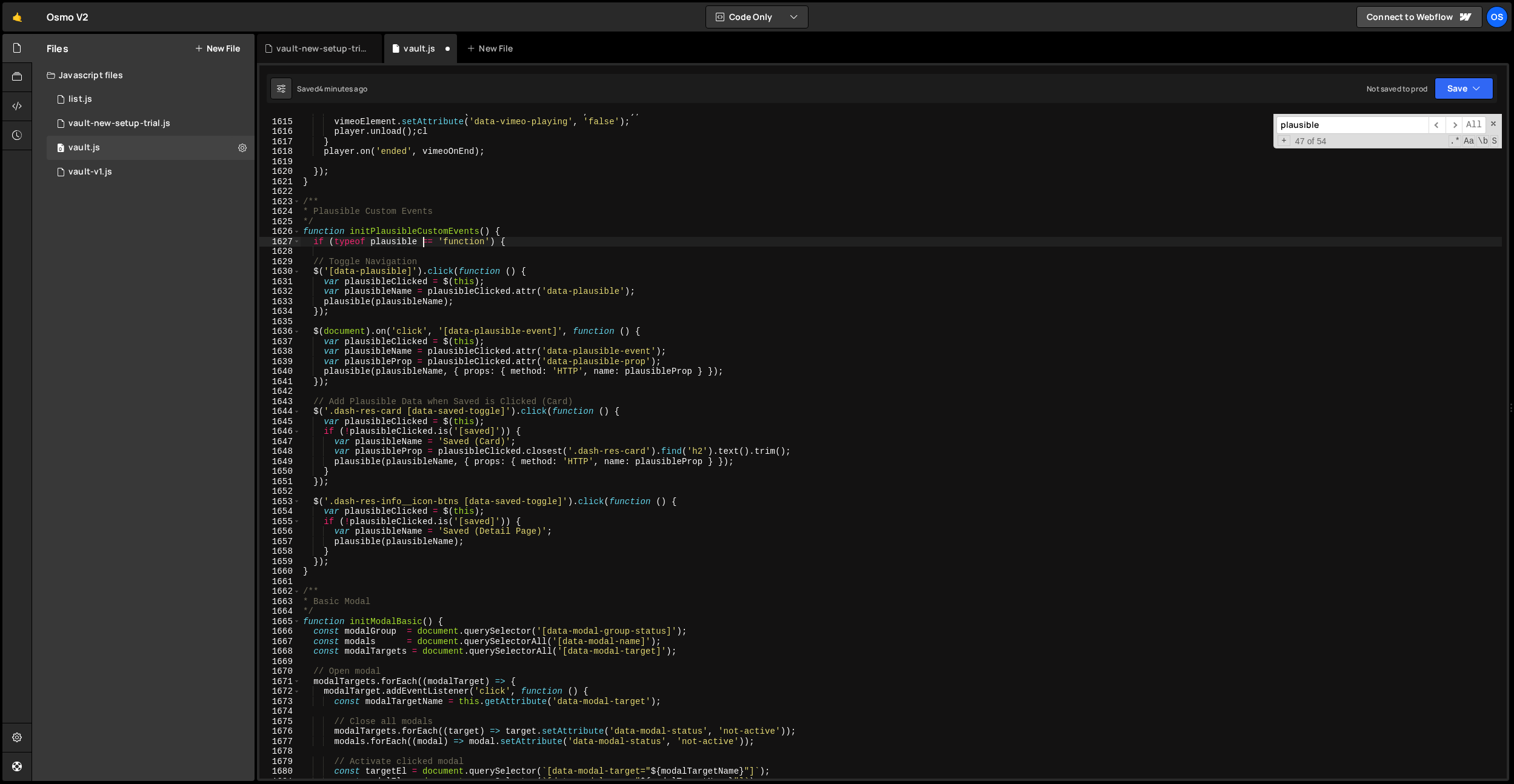
type textarea "if (typeof plausible !== 'function') {"
click at [514, 245] on div "vimeoElement . setAttribute ( 'data-vimeo-activated' , 'false' ) ; vimeoElement…" at bounding box center [901, 449] width 1201 height 685
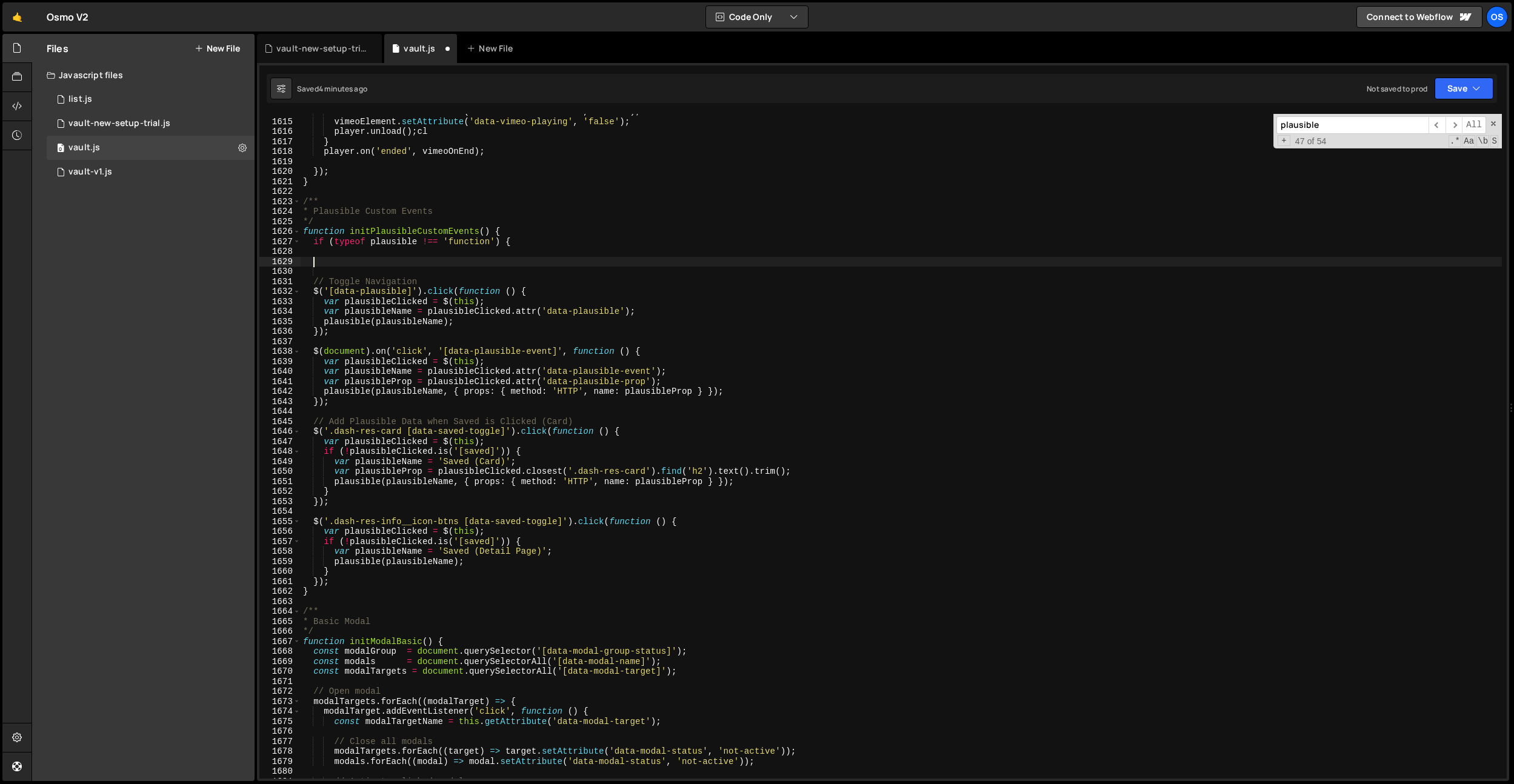
type textarea "}"
drag, startPoint x: 451, startPoint y: 590, endPoint x: 317, endPoint y: 607, distance: 135.1
click at [451, 590] on div "vimeoElement . setAttribute ( 'data-vimeo-activated' , 'false' ) ; vimeoElement…" at bounding box center [901, 449] width 1201 height 685
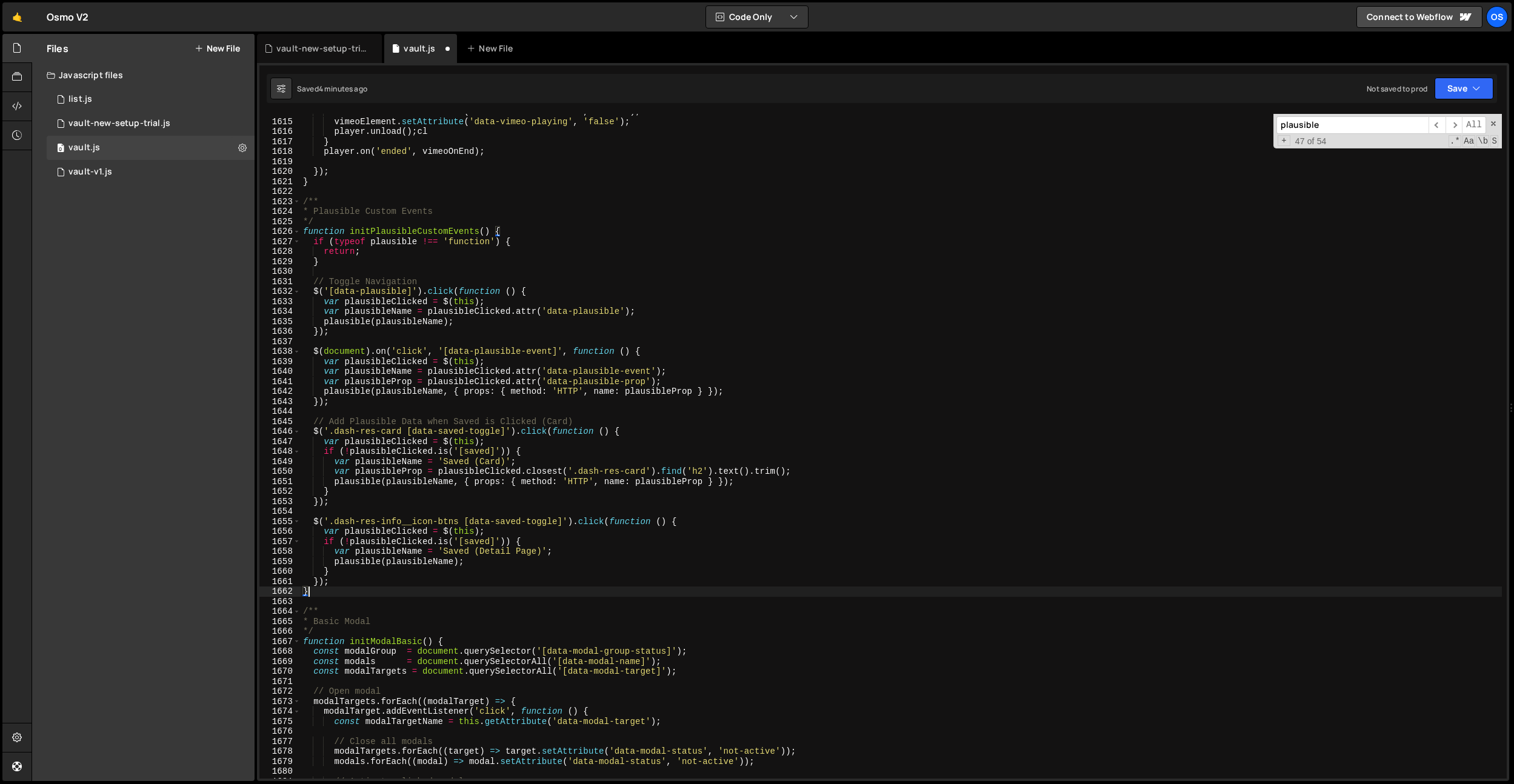
click at [331, 594] on div "vimeoElement . setAttribute ( 'data-vimeo-activated' , 'false' ) ; vimeoElement…" at bounding box center [901, 449] width 1201 height 685
click at [529, 525] on div "vimeoElement . setAttribute ( 'data-vimeo-activated' , 'false' ) ; vimeoElement…" at bounding box center [901, 449] width 1201 height 685
click at [1321, 119] on input "plausible" at bounding box center [1353, 125] width 152 height 18
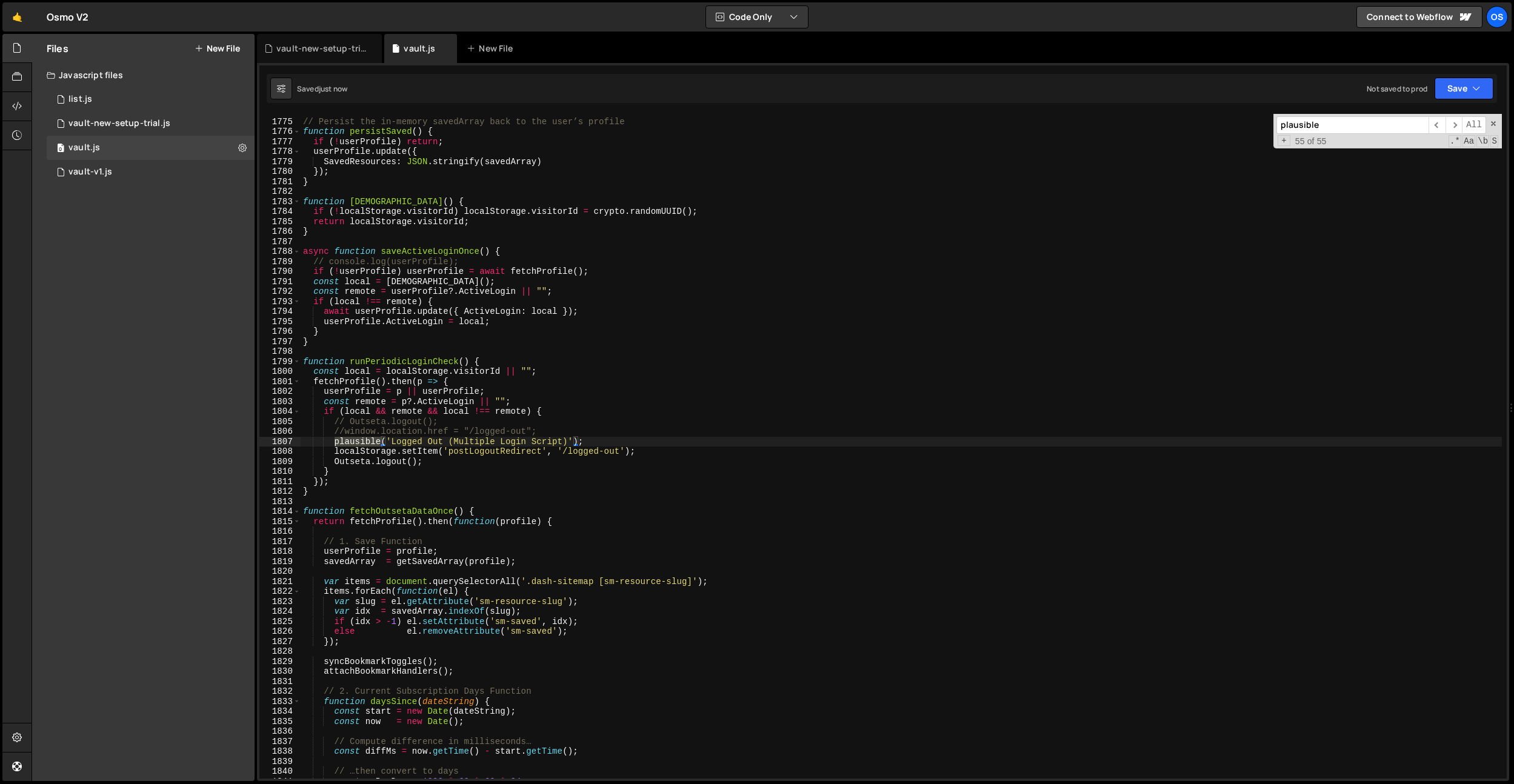
click at [375, 443] on div "// Persist the in-memory savedArray back to the user’s profile function persist…" at bounding box center [901, 446] width 1201 height 665
click at [420, 446] on div "// Persist the in-memory savedArray back to the user’s profile function persist…" at bounding box center [901, 449] width 1201 height 685
click at [565, 434] on div "// Persist the in-memory savedArray back to the user’s profile function persist…" at bounding box center [901, 449] width 1201 height 685
type textarea "//window.location.href = "/logged-out";"
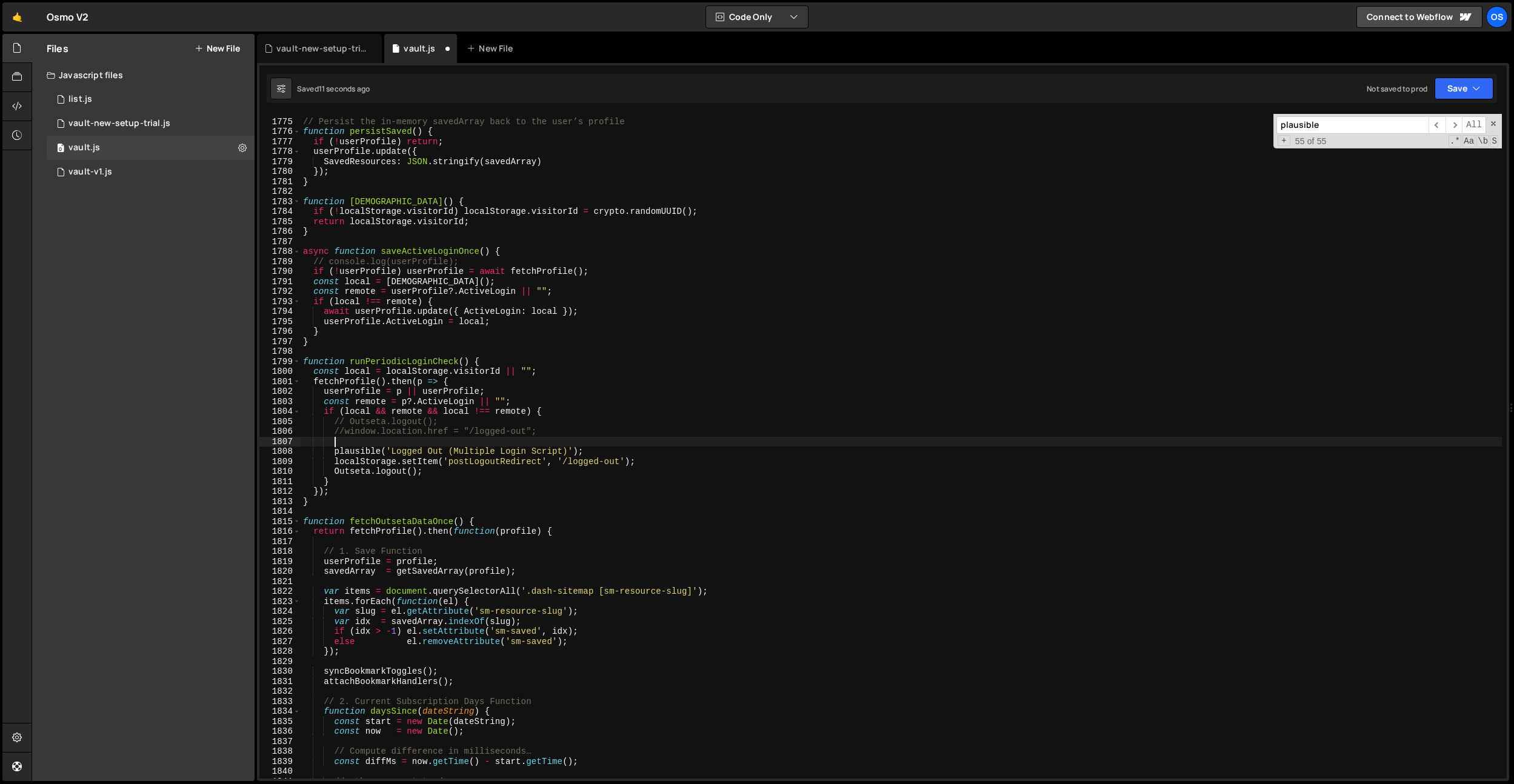
paste textarea "if (typeof plausible === 'function') {"
click at [589, 452] on div "// Persist the in-memory savedArray back to the user’s profile function persist…" at bounding box center [901, 449] width 1201 height 685
type textarea "plausible('Logged Out (Multiple Login Script)');"
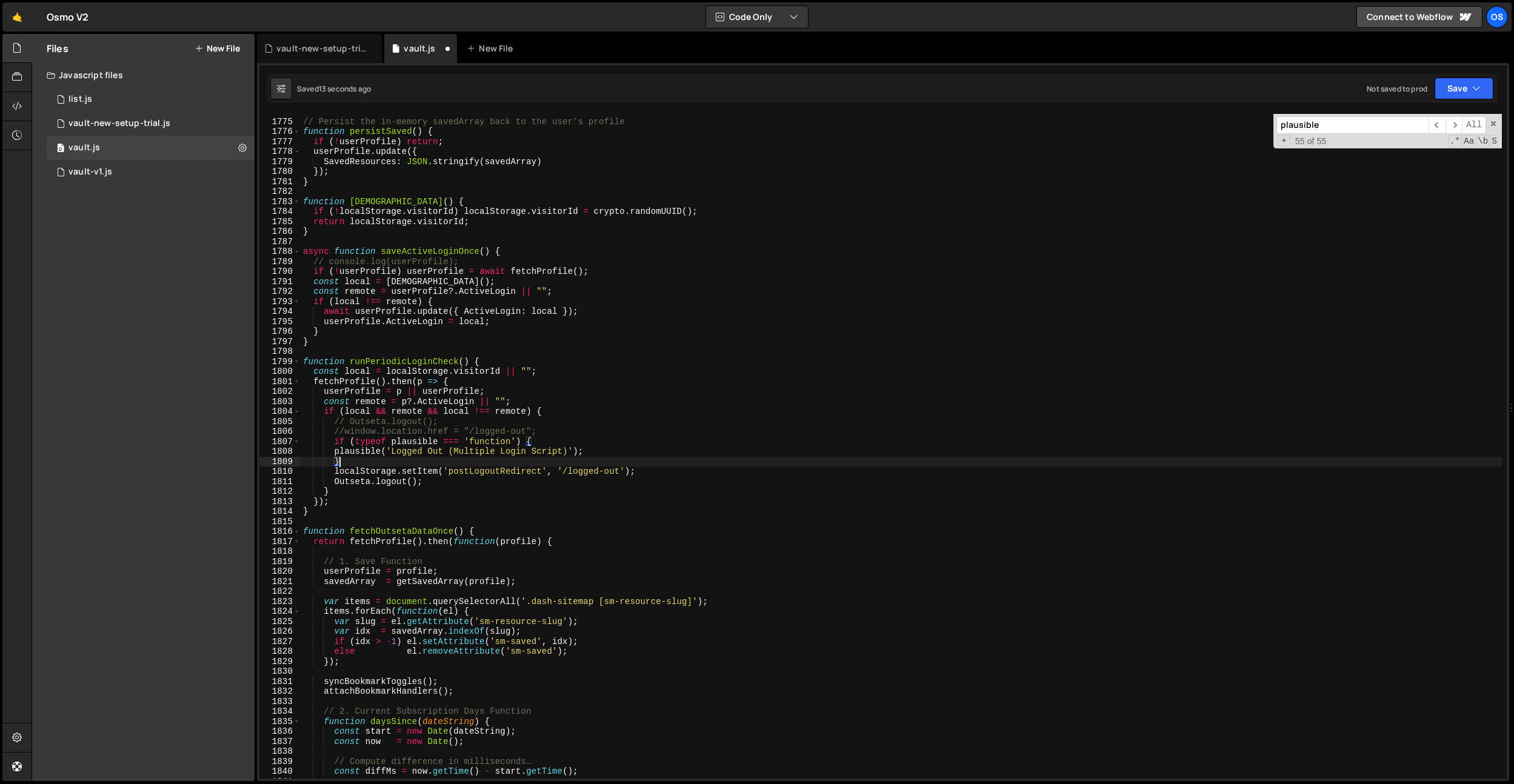
scroll to position [0, 2]
click at [334, 452] on div "// Persist the in-memory savedArray back to the user’s profile function persist…" at bounding box center [901, 449] width 1201 height 685
click at [446, 481] on div "// Persist the in-memory savedArray back to the user’s profile function persist…" at bounding box center [901, 449] width 1201 height 685
click at [473, 468] on div "// Persist the in-memory savedArray back to the user’s profile function persist…" at bounding box center [901, 449] width 1201 height 685
click at [1392, 128] on input "plausible" at bounding box center [1353, 125] width 152 height 18
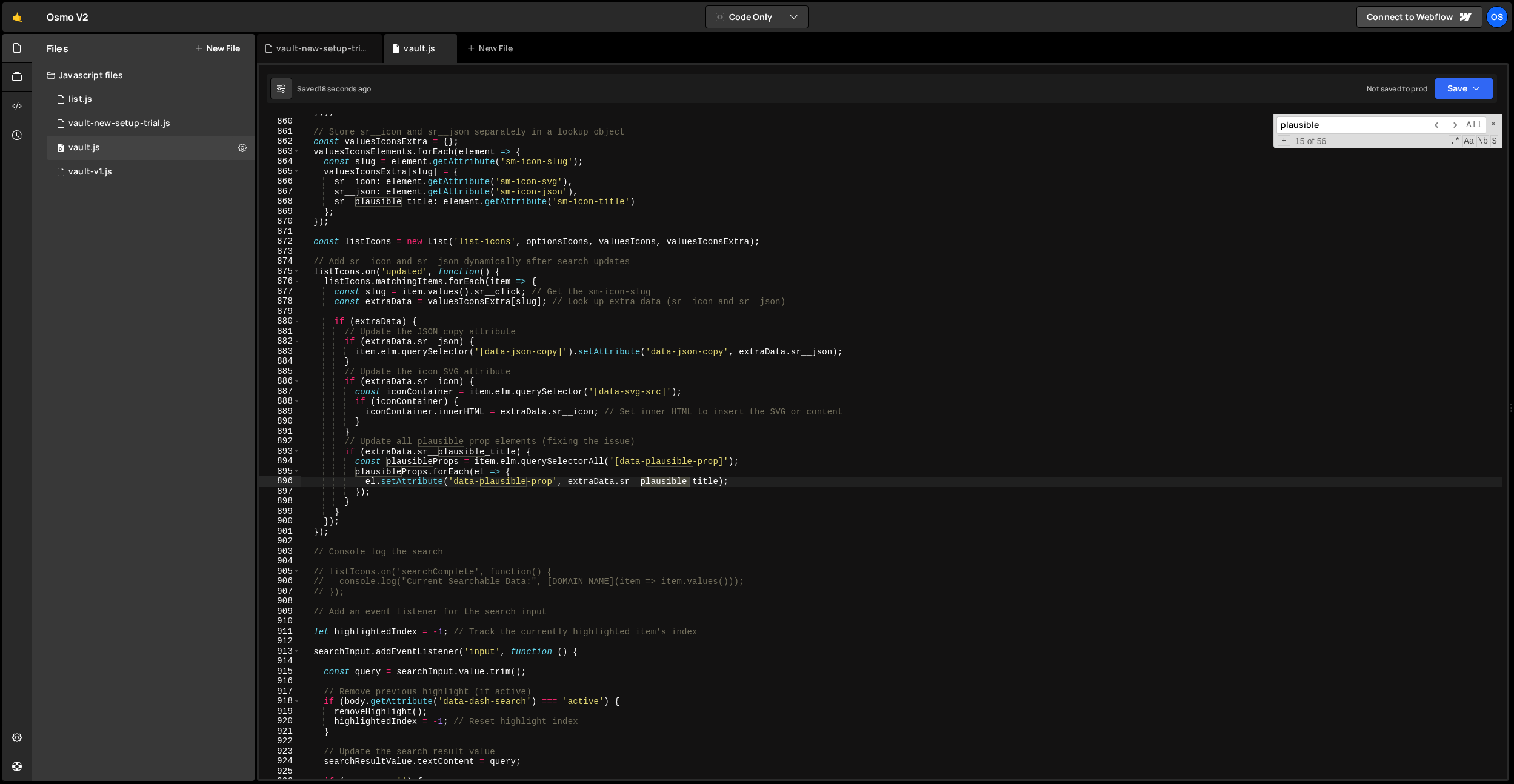
scroll to position [11875, 0]
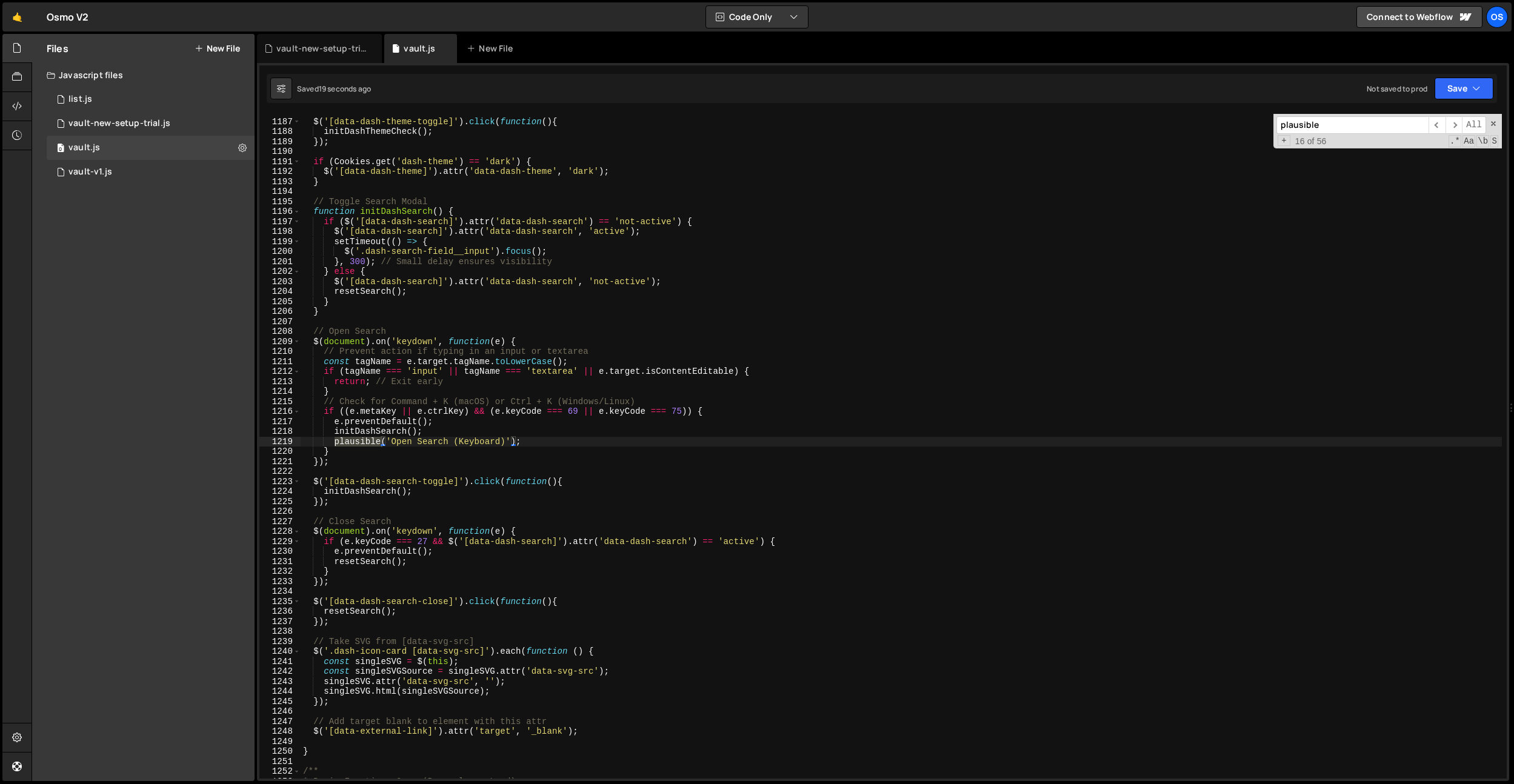
click at [333, 447] on div "$ ( '[data-dash-theme-toggle]' ) . click ( function ( ) { initDashThemeCheck ( …" at bounding box center [901, 449] width 1201 height 685
click at [333, 443] on div "$ ( '[data-dash-theme-toggle]' ) . click ( function ( ) { initDashThemeCheck ( …" at bounding box center [901, 449] width 1201 height 685
paste textarea "if (typeof plausible === 'function') {"
type textarea "plausible('Open Search (Keyboard)');"
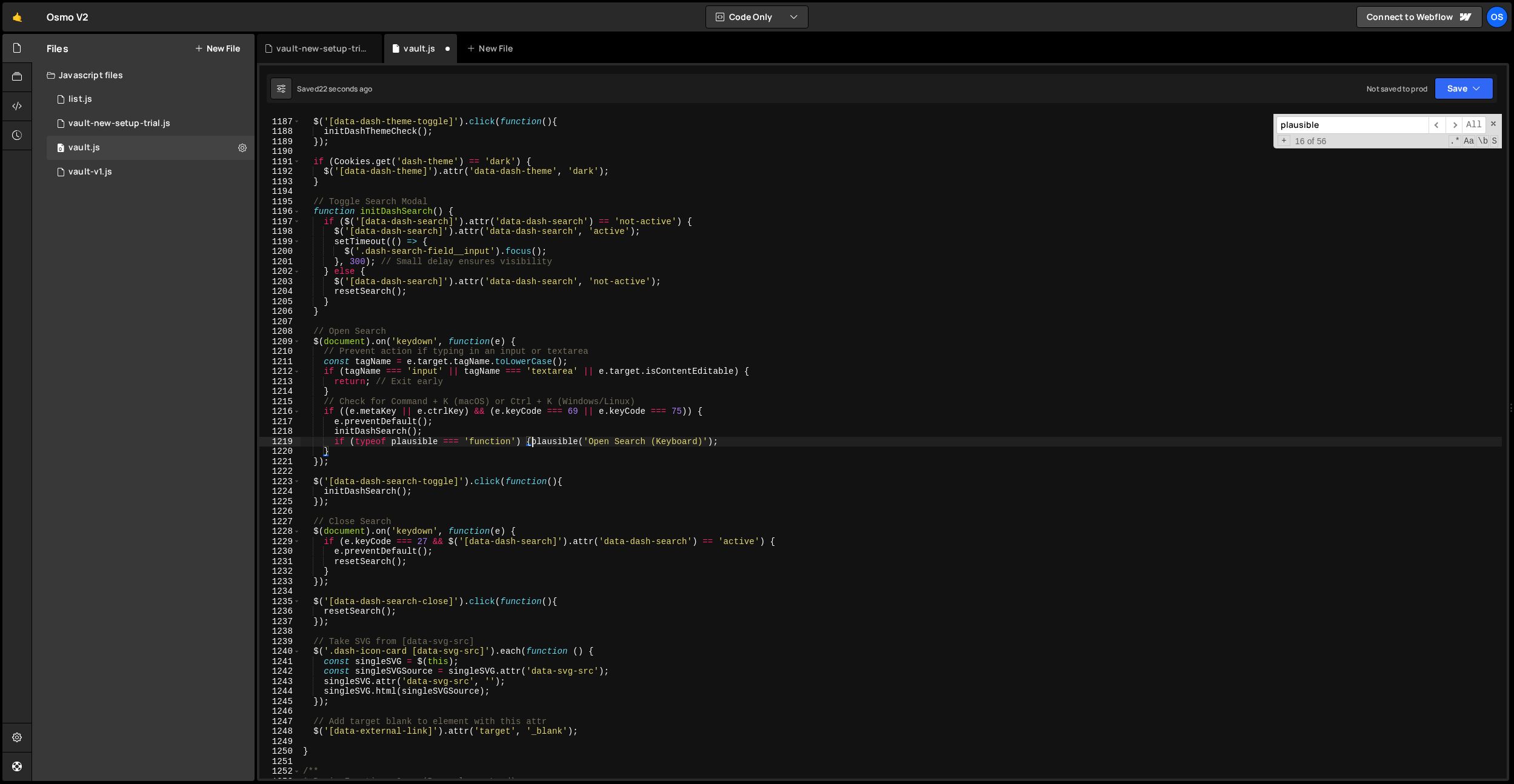
scroll to position [0, 3]
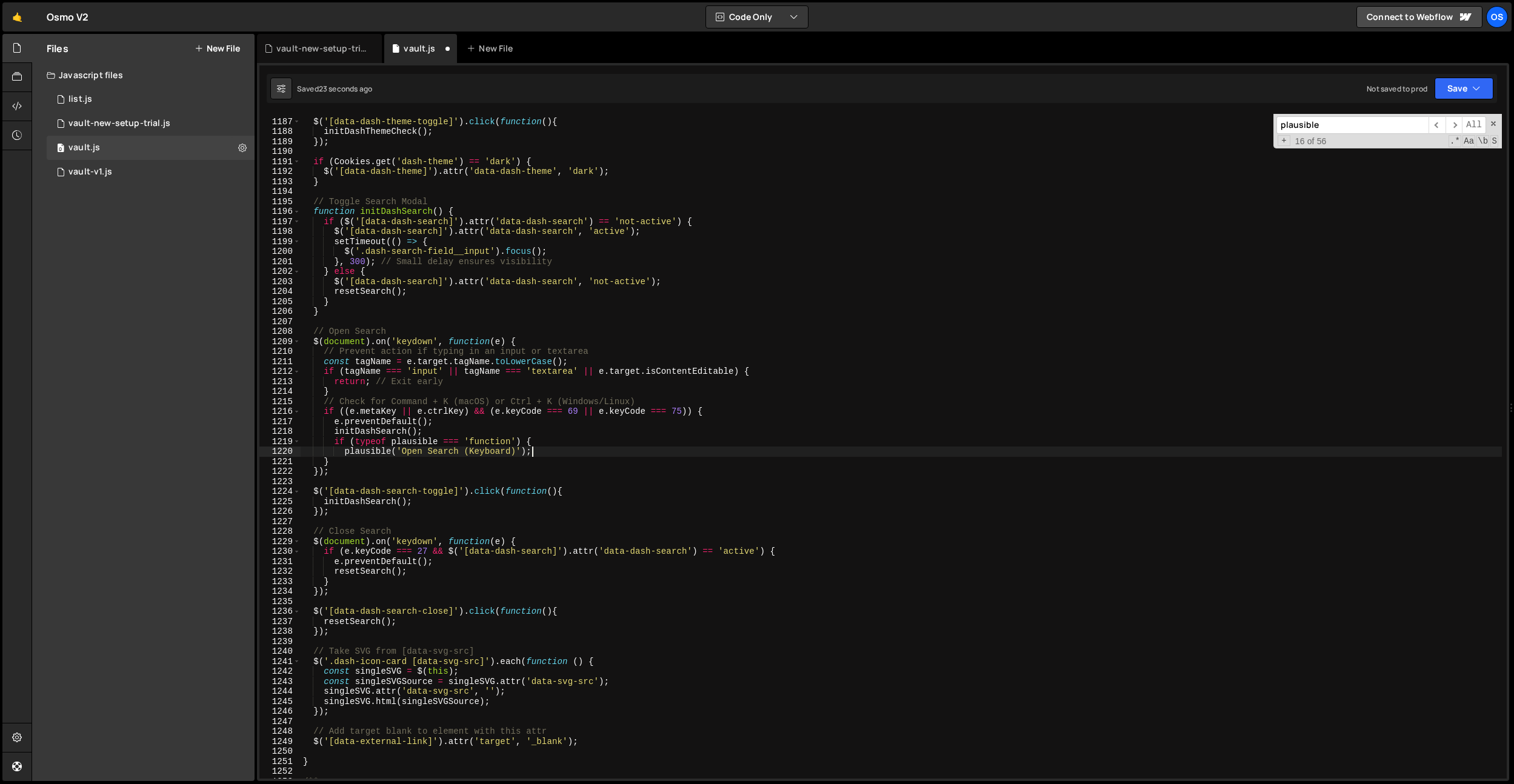
click at [543, 455] on div "$ ( '[data-dash-theme-toggle]' ) . click ( function ( ) { initDashThemeCheck ( …" at bounding box center [901, 449] width 1201 height 685
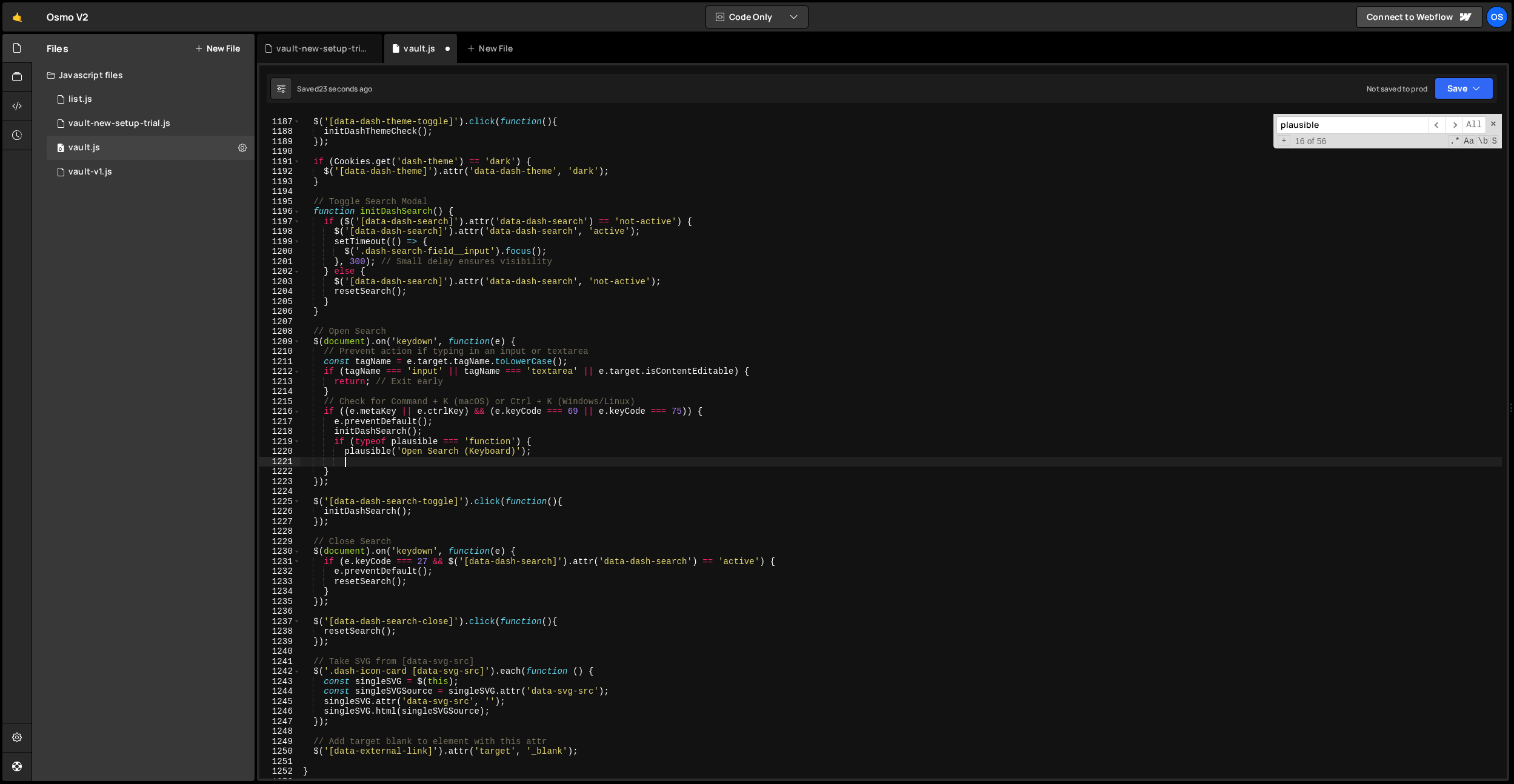
type textarea "}"
click at [1363, 125] on input "plausible" at bounding box center [1353, 125] width 152 height 18
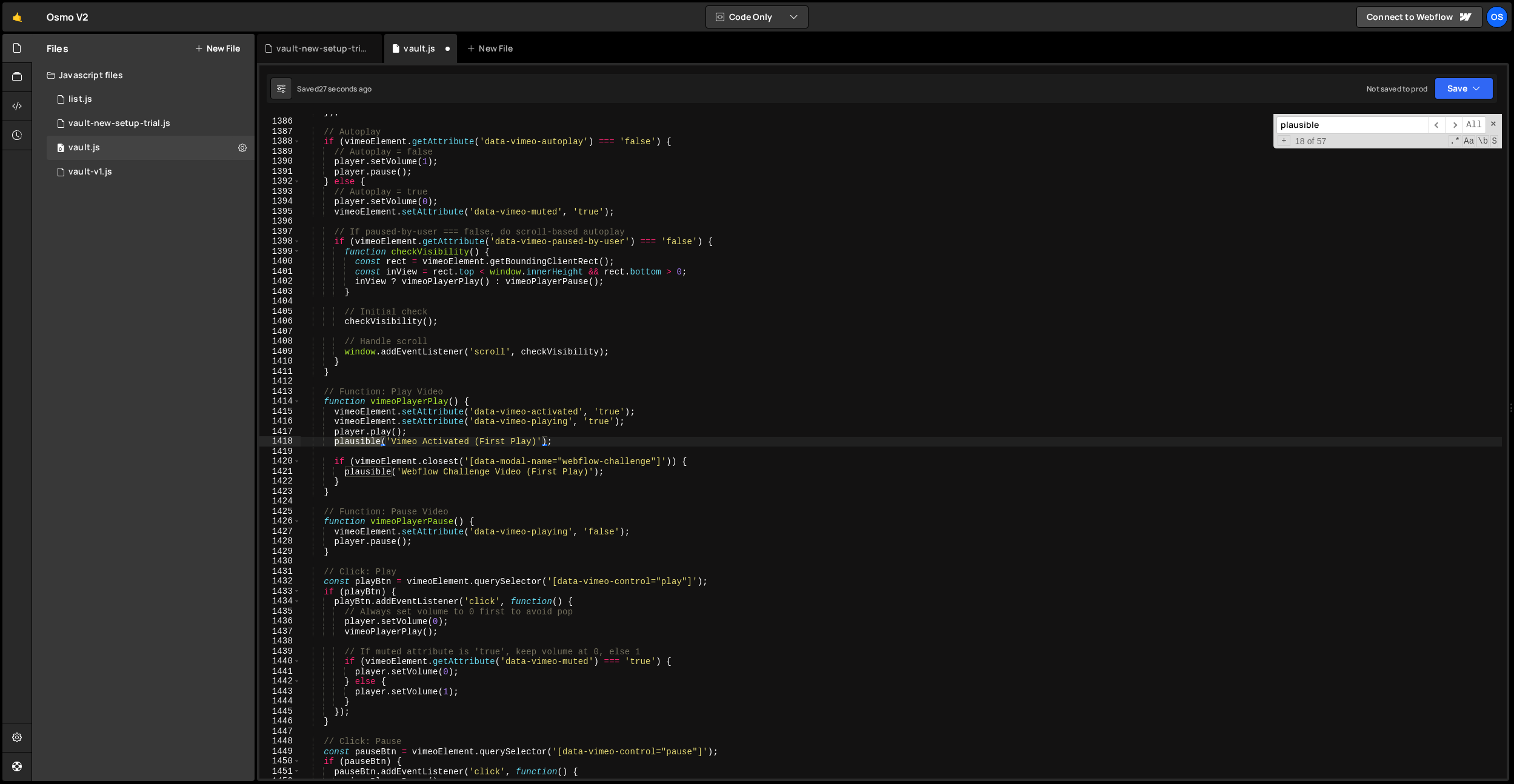
type textarea "player.play();"
click at [402, 432] on div "}) ; // Autoplay if ( vimeoElement . getAttribute ( 'data-vimeo-autoplay' ) ===…" at bounding box center [901, 449] width 1201 height 685
paste textarea "if (typeof plausible === 'function') {"
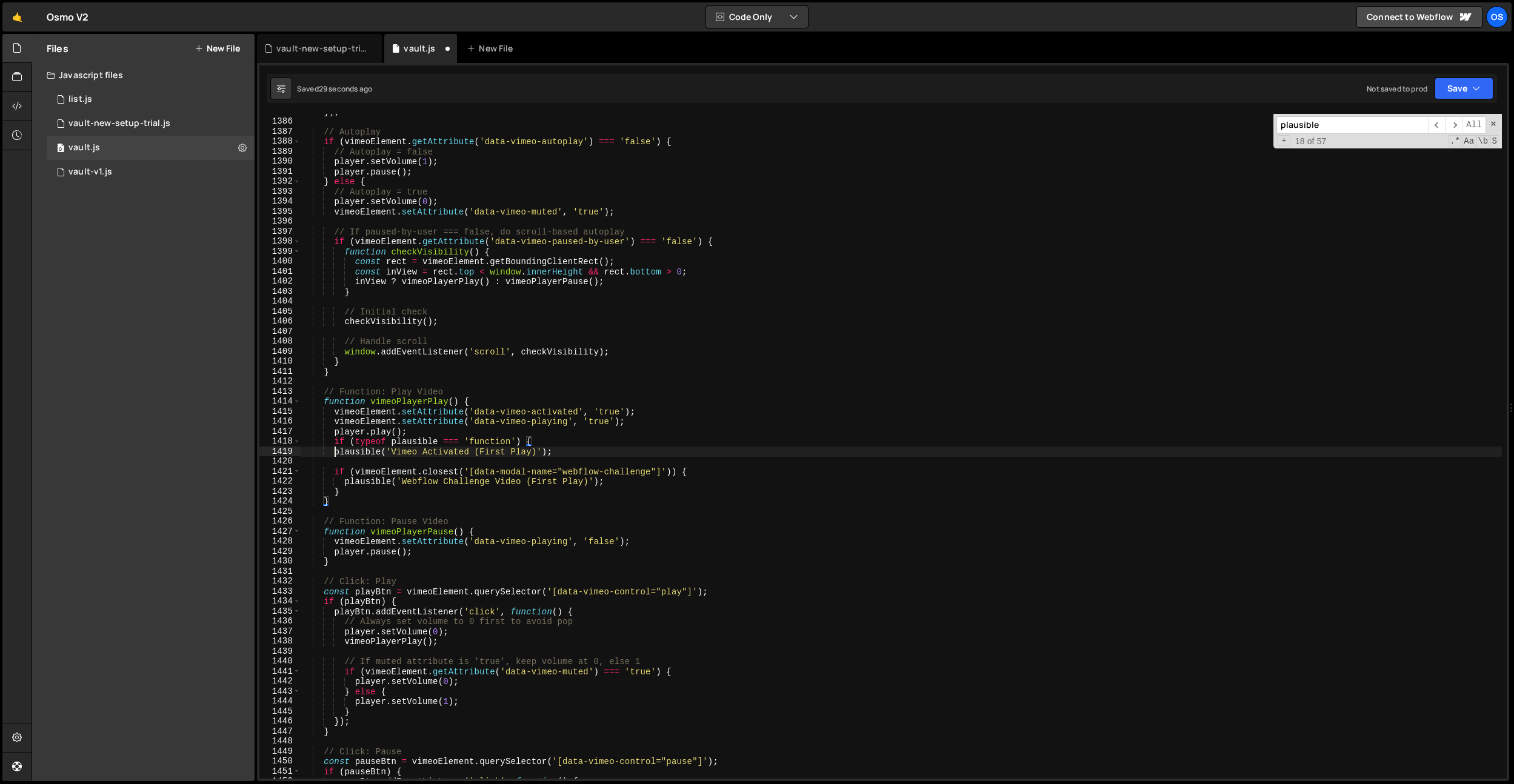
click at [333, 452] on div "}) ; // Autoplay if ( vimeoElement . getAttribute ( 'data-vimeo-autoplay' ) ===…" at bounding box center [901, 449] width 1201 height 685
type textarea "plausible('Vimeo Activated (First Play)');"
click at [550, 454] on div "}) ; // Autoplay if ( vimeoElement . getAttribute ( 'data-vimeo-autoplay' ) ===…" at bounding box center [901, 449] width 1201 height 685
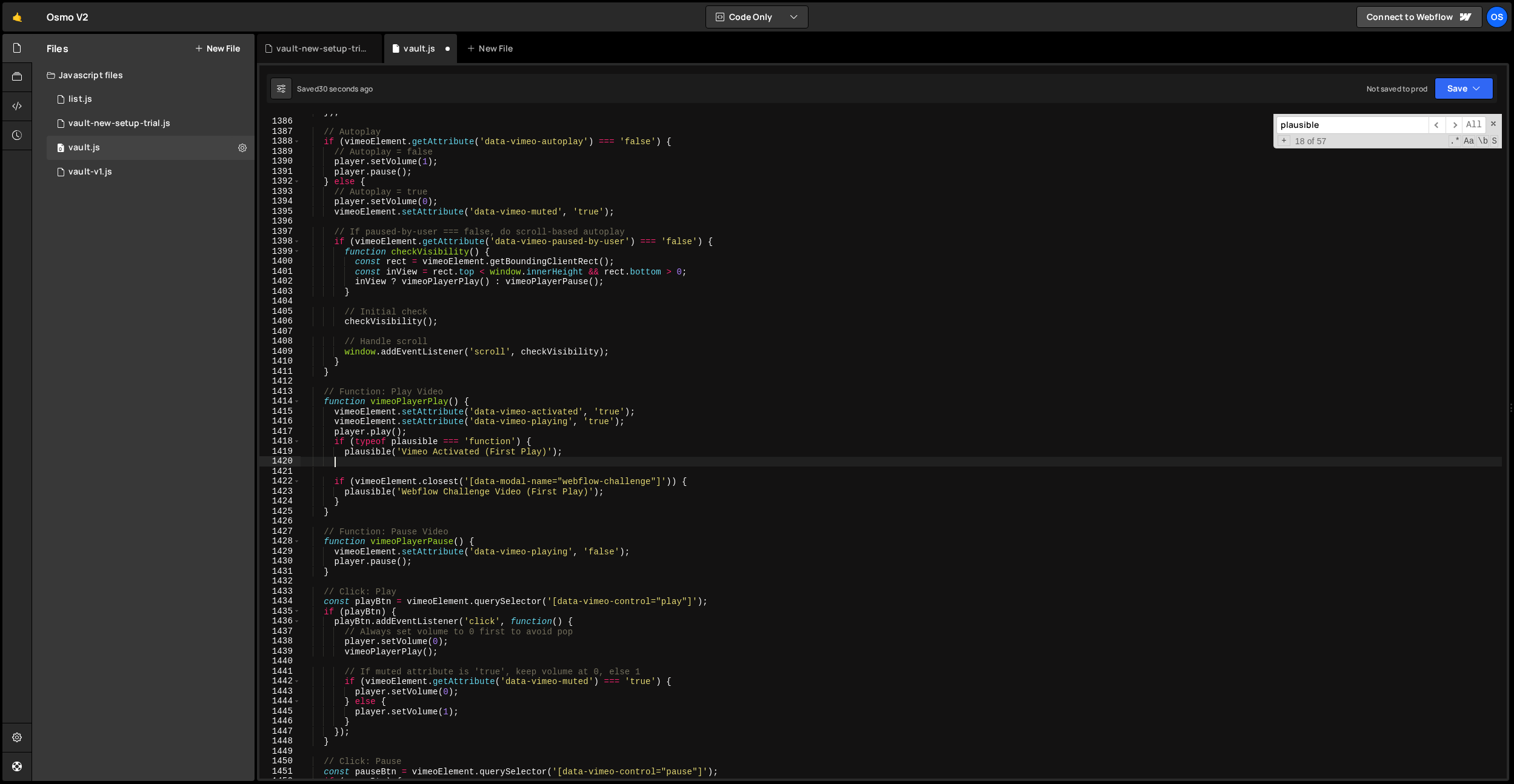
scroll to position [0, 2]
click at [1354, 130] on input "plausible" at bounding box center [1353, 125] width 152 height 18
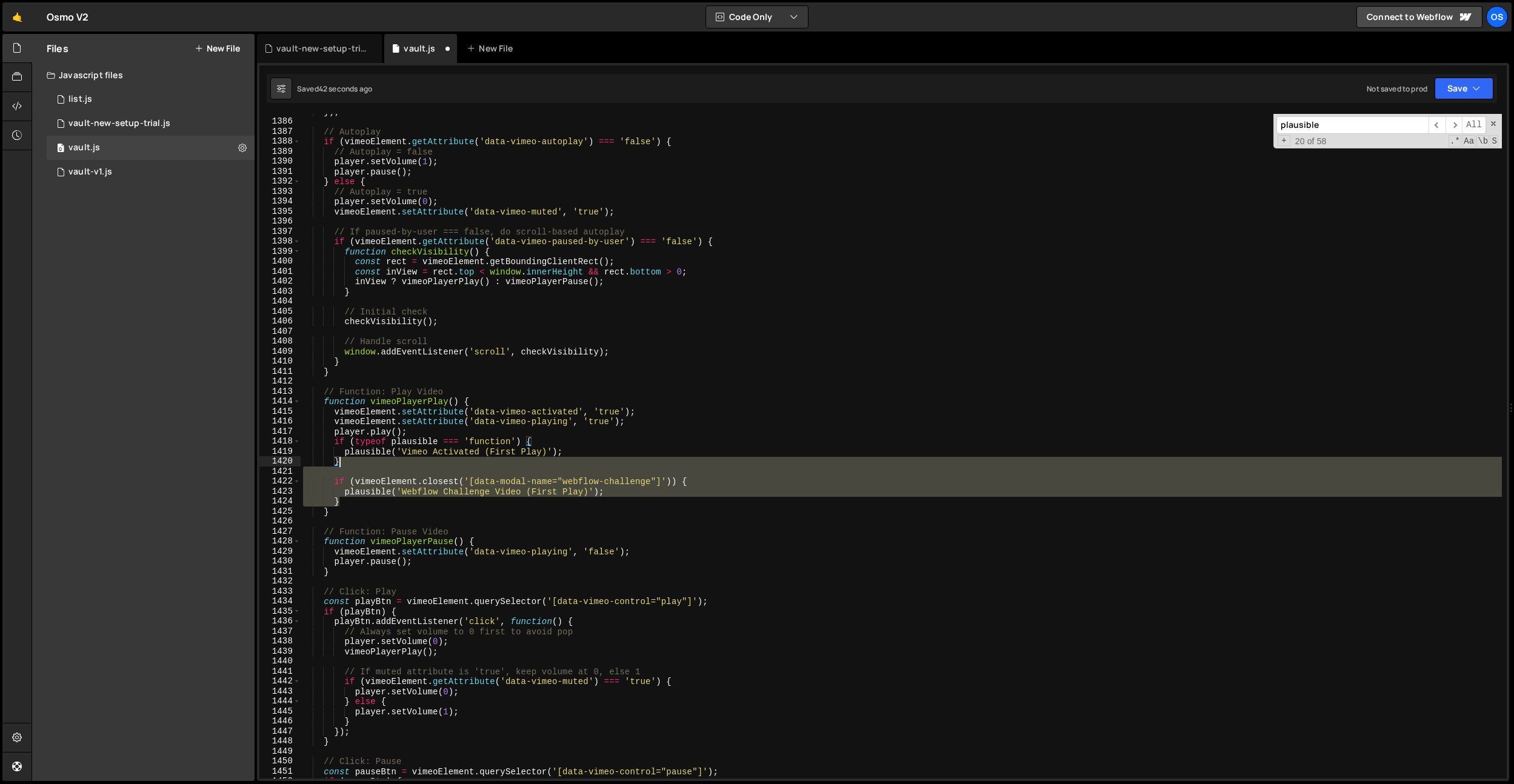
drag, startPoint x: 352, startPoint y: 501, endPoint x: 363, endPoint y: 461, distance: 41.5
click at [363, 461] on div "}) ; // Autoplay if ( vimeoElement . getAttribute ( 'data-vimeo-autoplay' ) ===…" at bounding box center [901, 449] width 1201 height 685
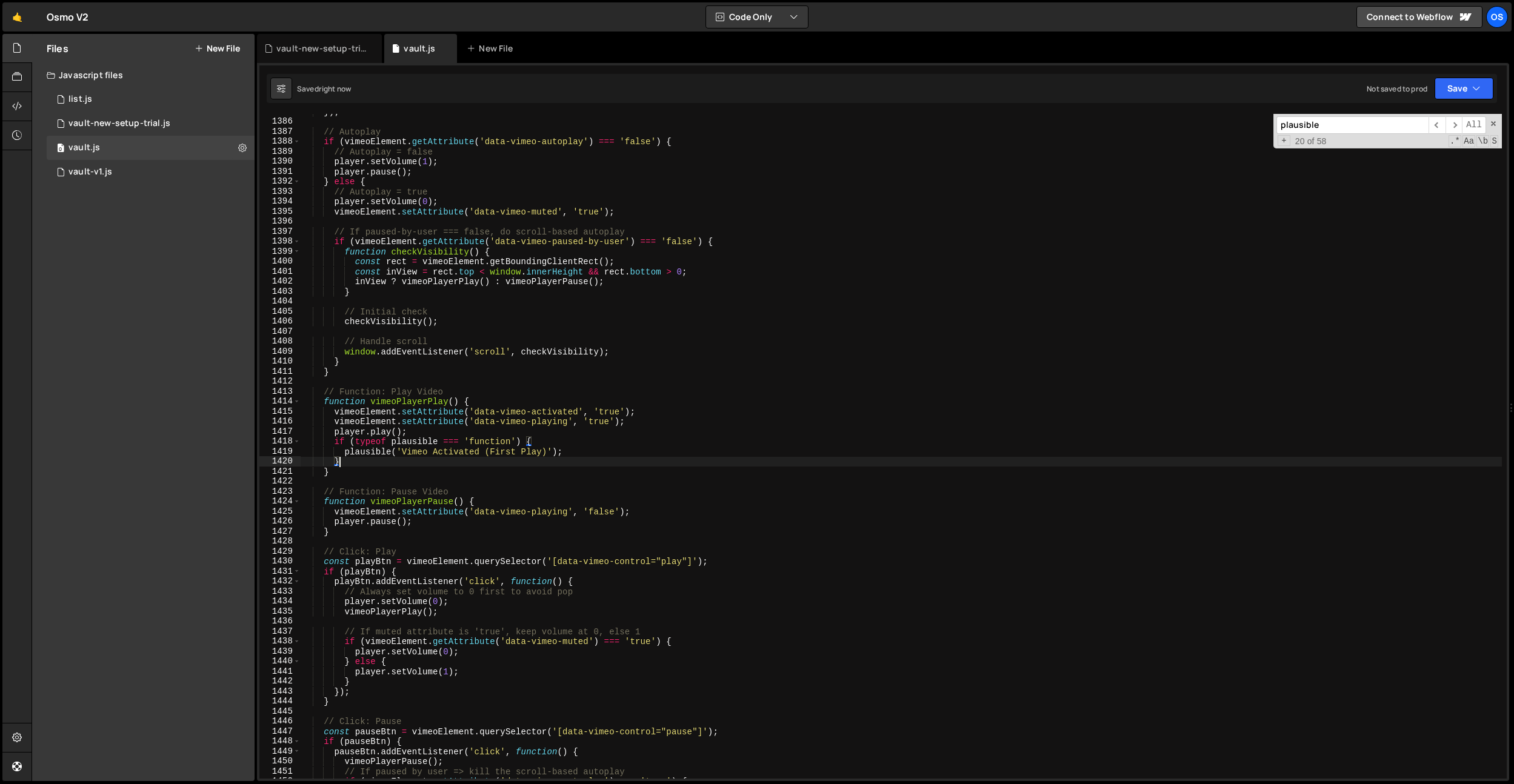
click at [1366, 126] on input "plausible" at bounding box center [1353, 125] width 152 height 18
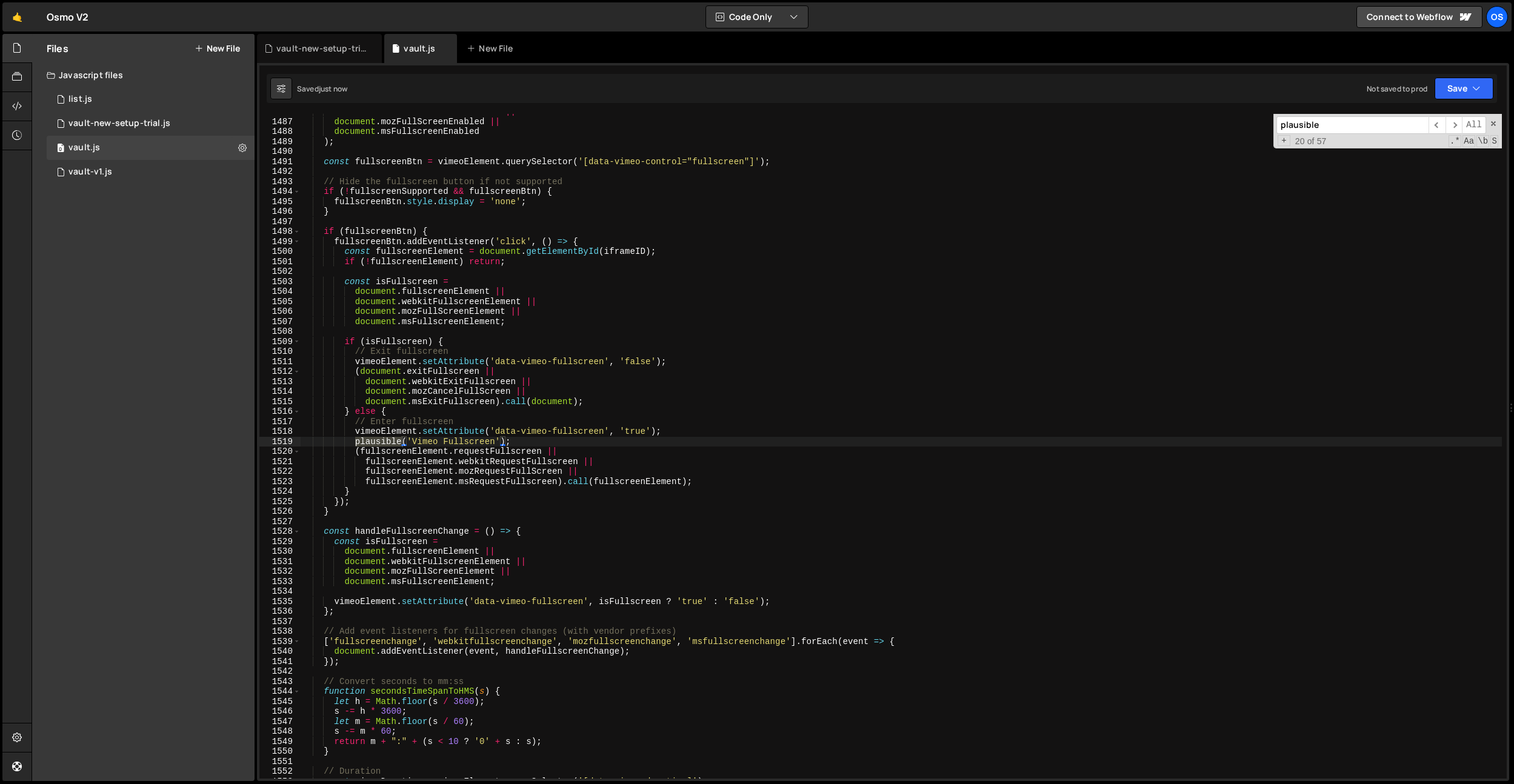
drag, startPoint x: 389, startPoint y: 444, endPoint x: 366, endPoint y: 443, distance: 23.0
click at [389, 444] on div "document . webkitFullscreenEnabled || document . mozFullScreenEnabled || docume…" at bounding box center [901, 446] width 1201 height 665
click at [357, 444] on div "document . webkitFullscreenEnabled || document . mozFullScreenEnabled || docume…" at bounding box center [901, 449] width 1201 height 685
paste textarea "if (typeof plausible === 'function') {"
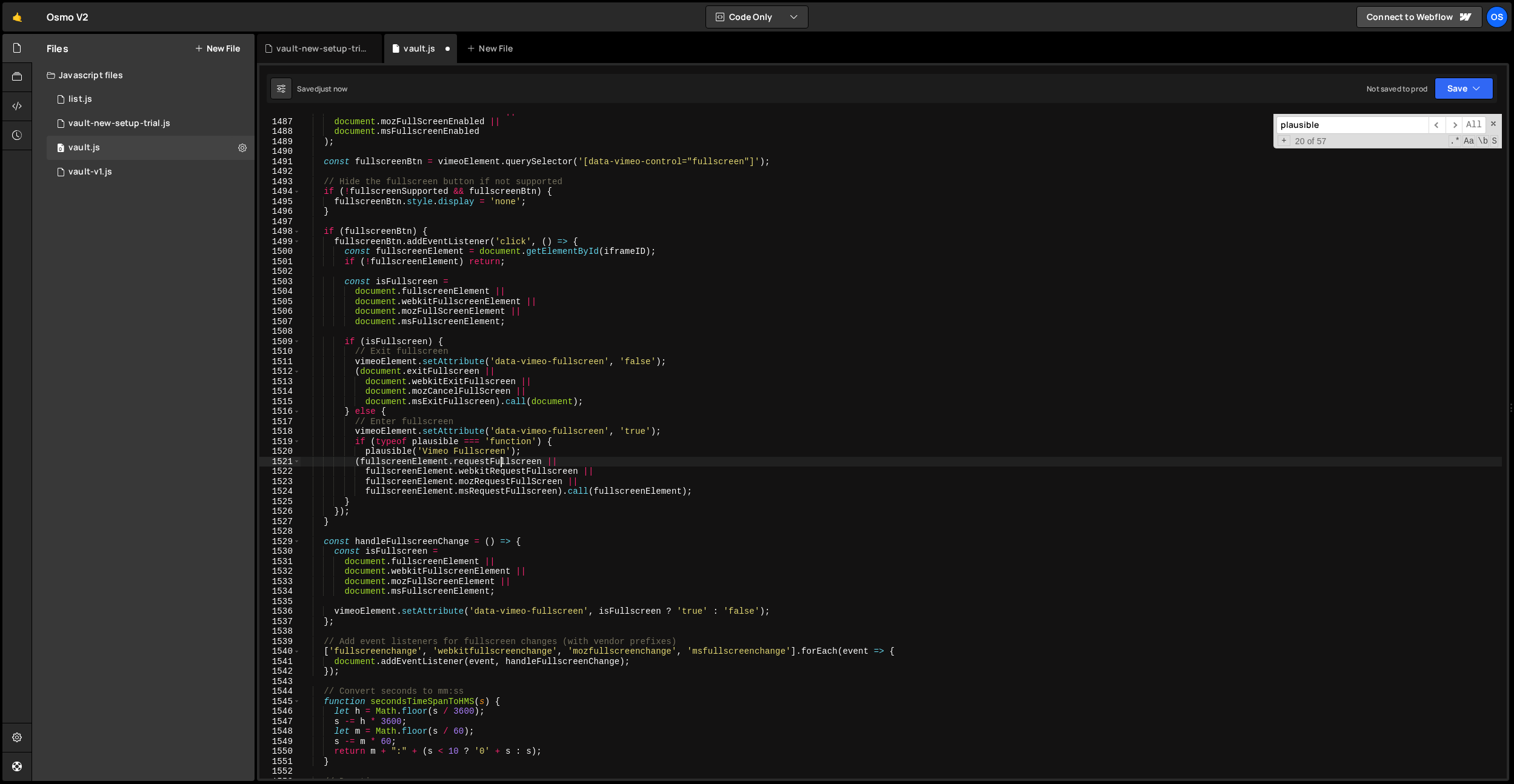
click at [503, 458] on div "document . webkitFullscreenEnabled || document . mozFullScreenEnabled || docume…" at bounding box center [901, 449] width 1201 height 685
click at [553, 450] on div "document . webkitFullscreenEnabled || document . mozFullScreenEnabled || docume…" at bounding box center [901, 449] width 1201 height 685
type textarea "plausible('Vimeo Fullscreen');"
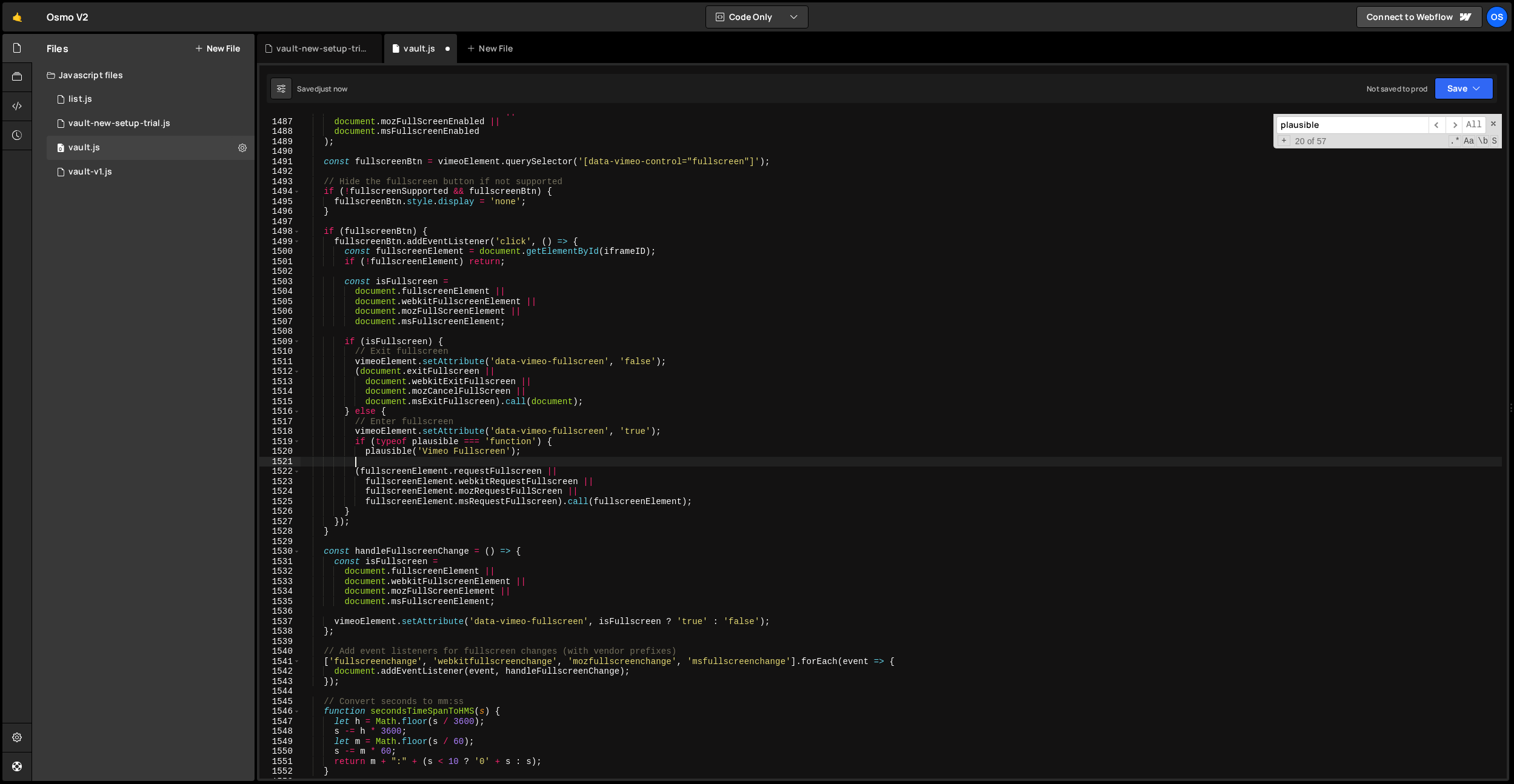
scroll to position [0, 3]
click at [1338, 130] on input "plausible" at bounding box center [1353, 125] width 152 height 18
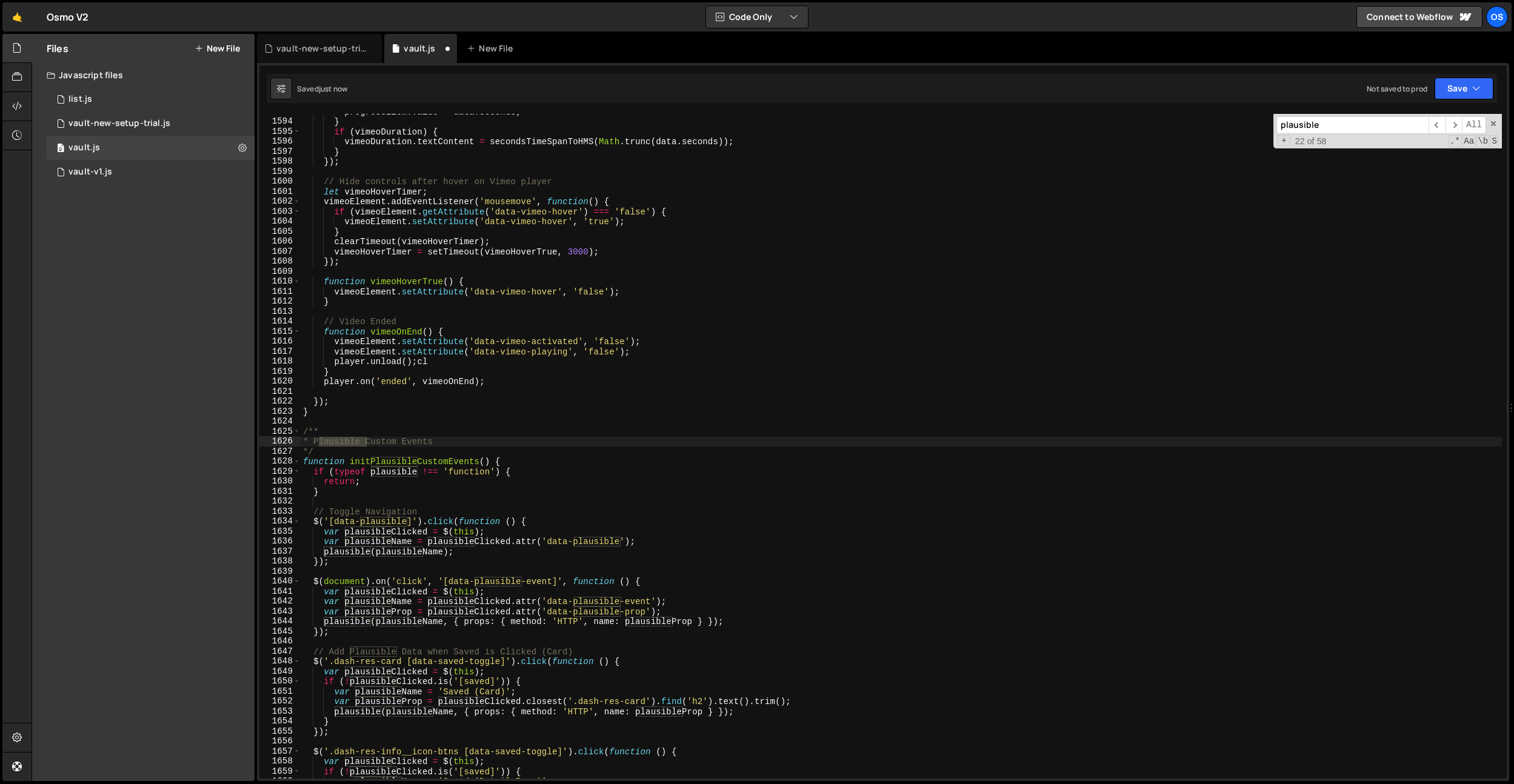
scroll to position [15918, 0]
click at [1441, 126] on span "​" at bounding box center [1437, 125] width 17 height 18
click at [1440, 126] on span "​" at bounding box center [1437, 125] width 17 height 18
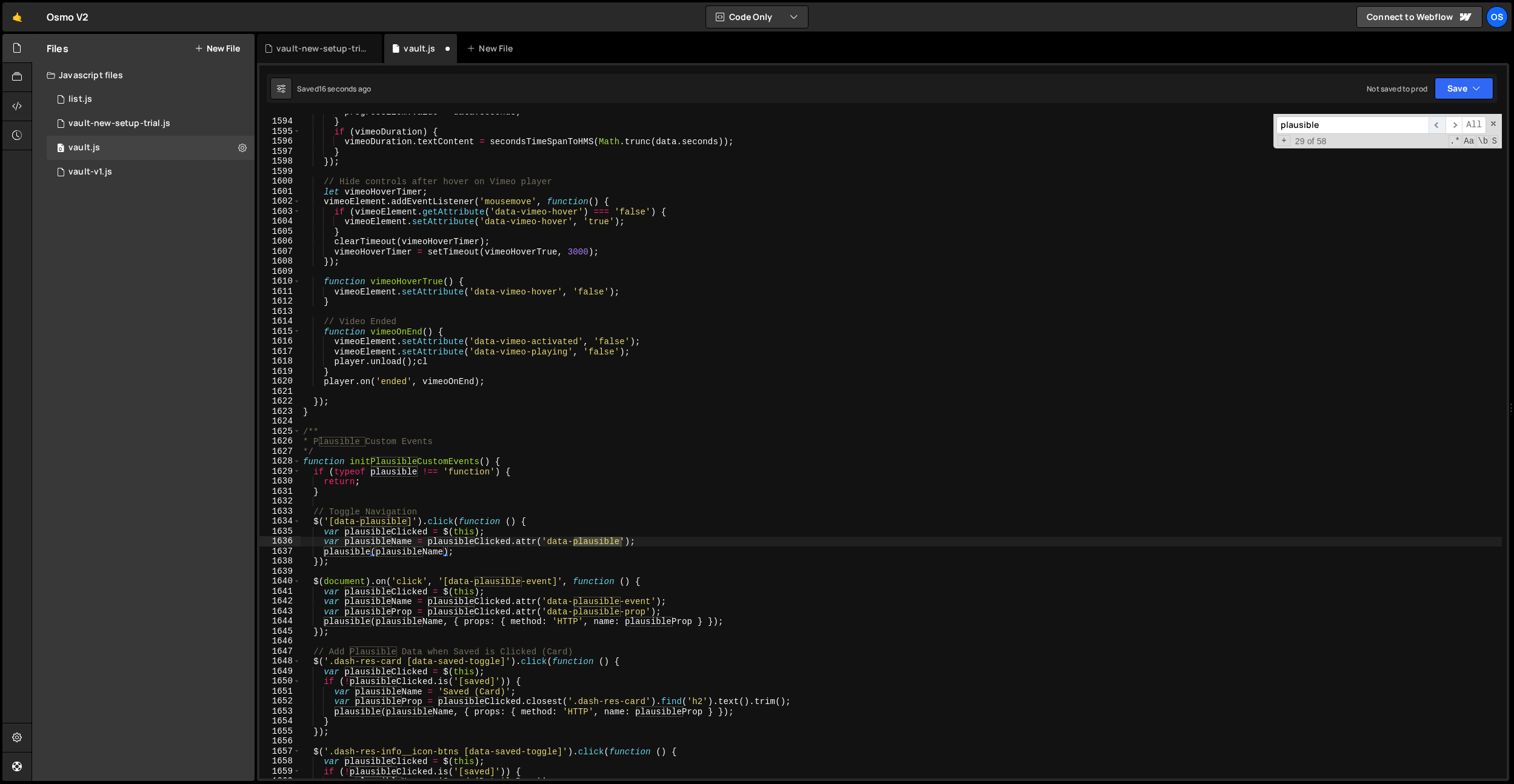
click at [1440, 126] on span "​" at bounding box center [1437, 125] width 17 height 18
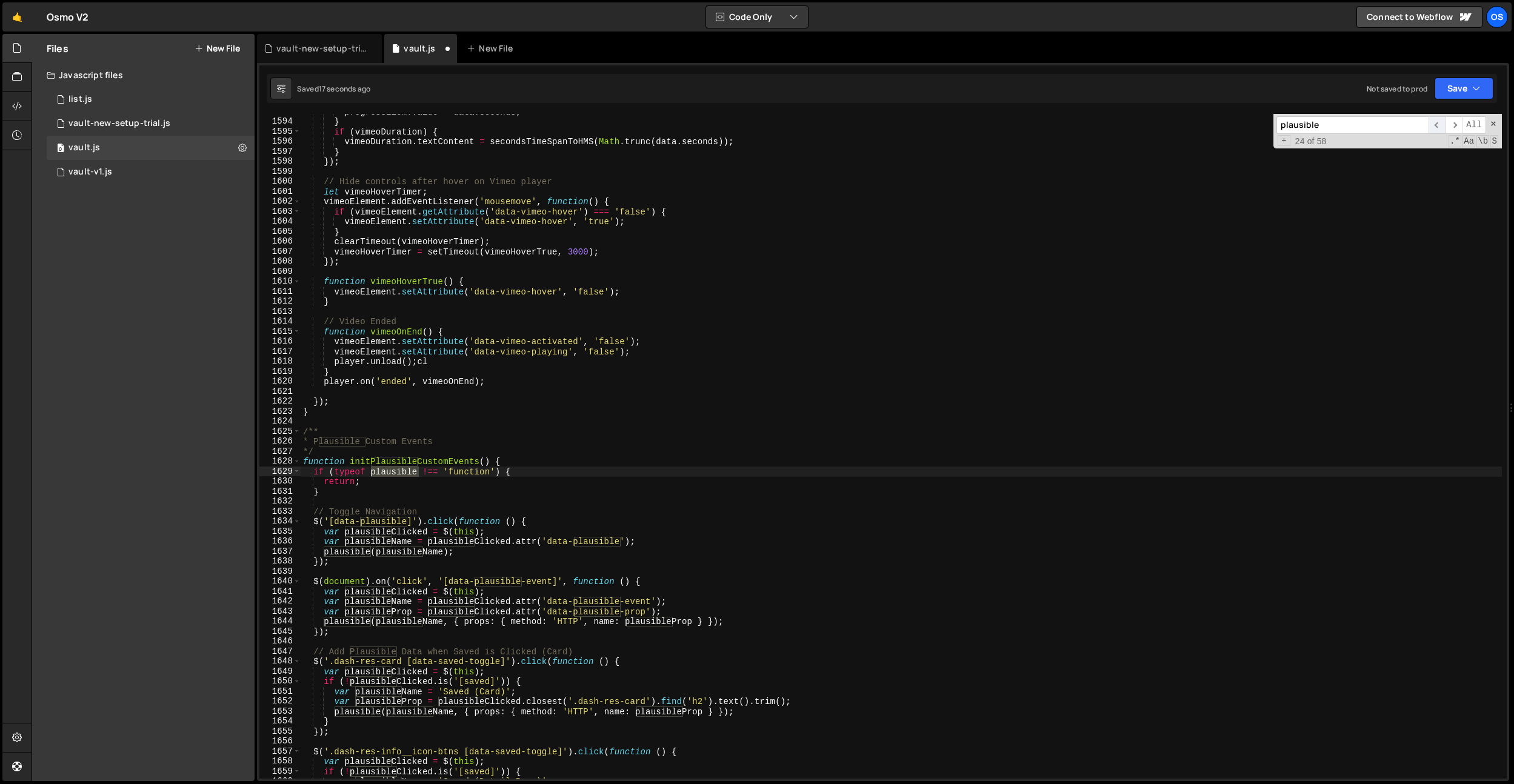
click at [1440, 126] on span "​" at bounding box center [1437, 125] width 17 height 18
click at [1440, 126] on span "​" at bounding box center [1437, 125] width 17 height 18
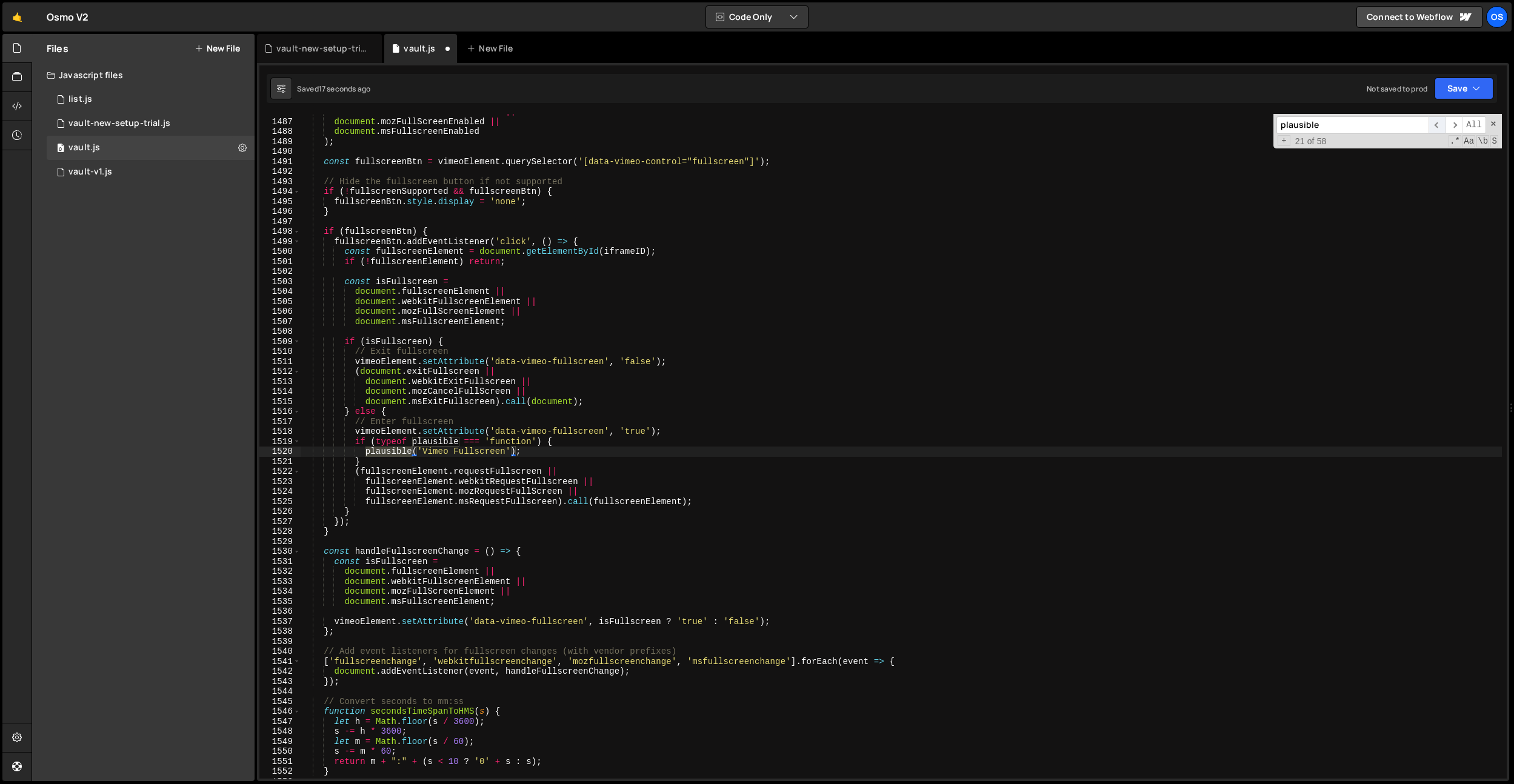
scroll to position [14852, 0]
click at [1440, 126] on span "​" at bounding box center [1437, 125] width 17 height 18
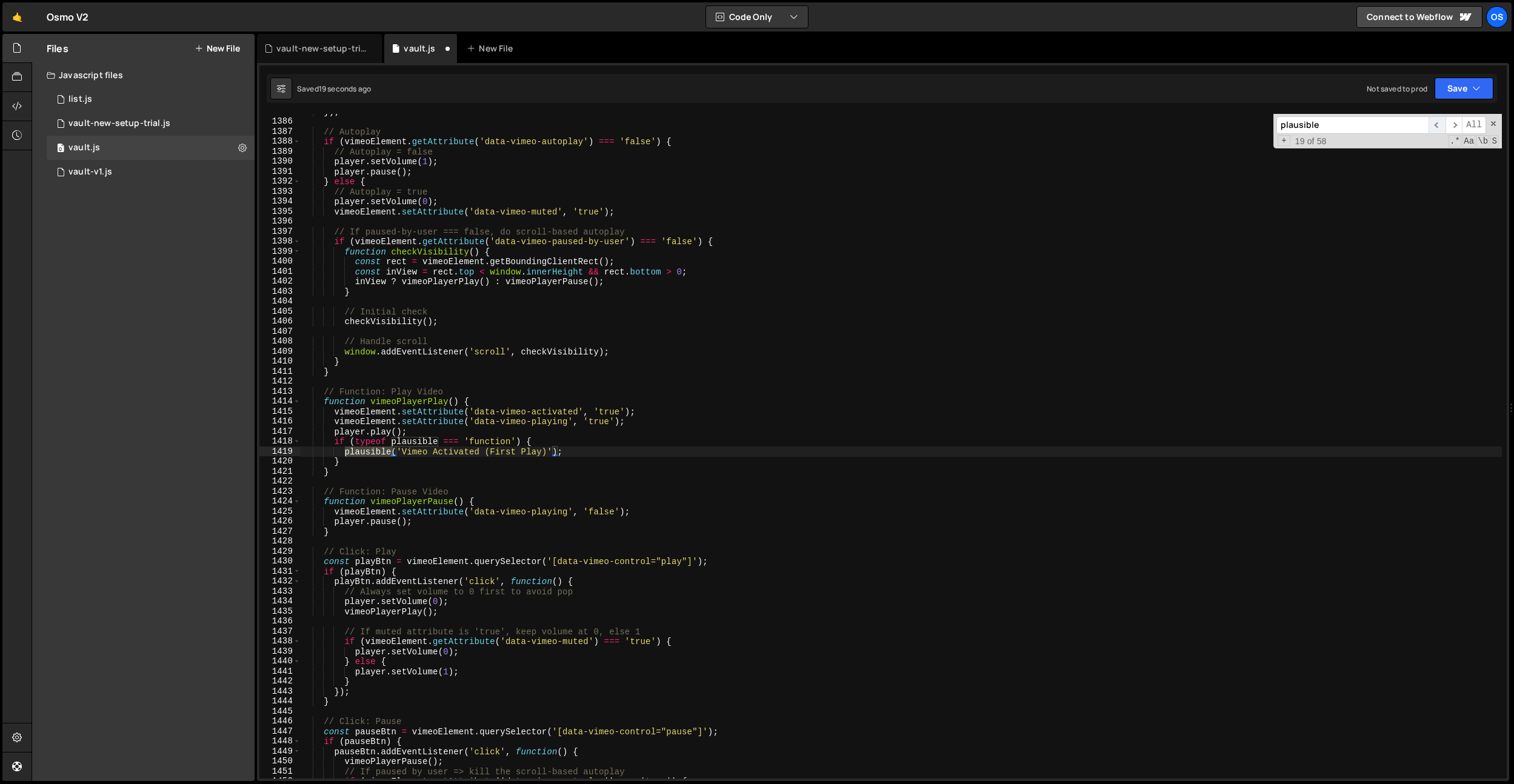
click at [1440, 126] on span "​" at bounding box center [1437, 125] width 17 height 18
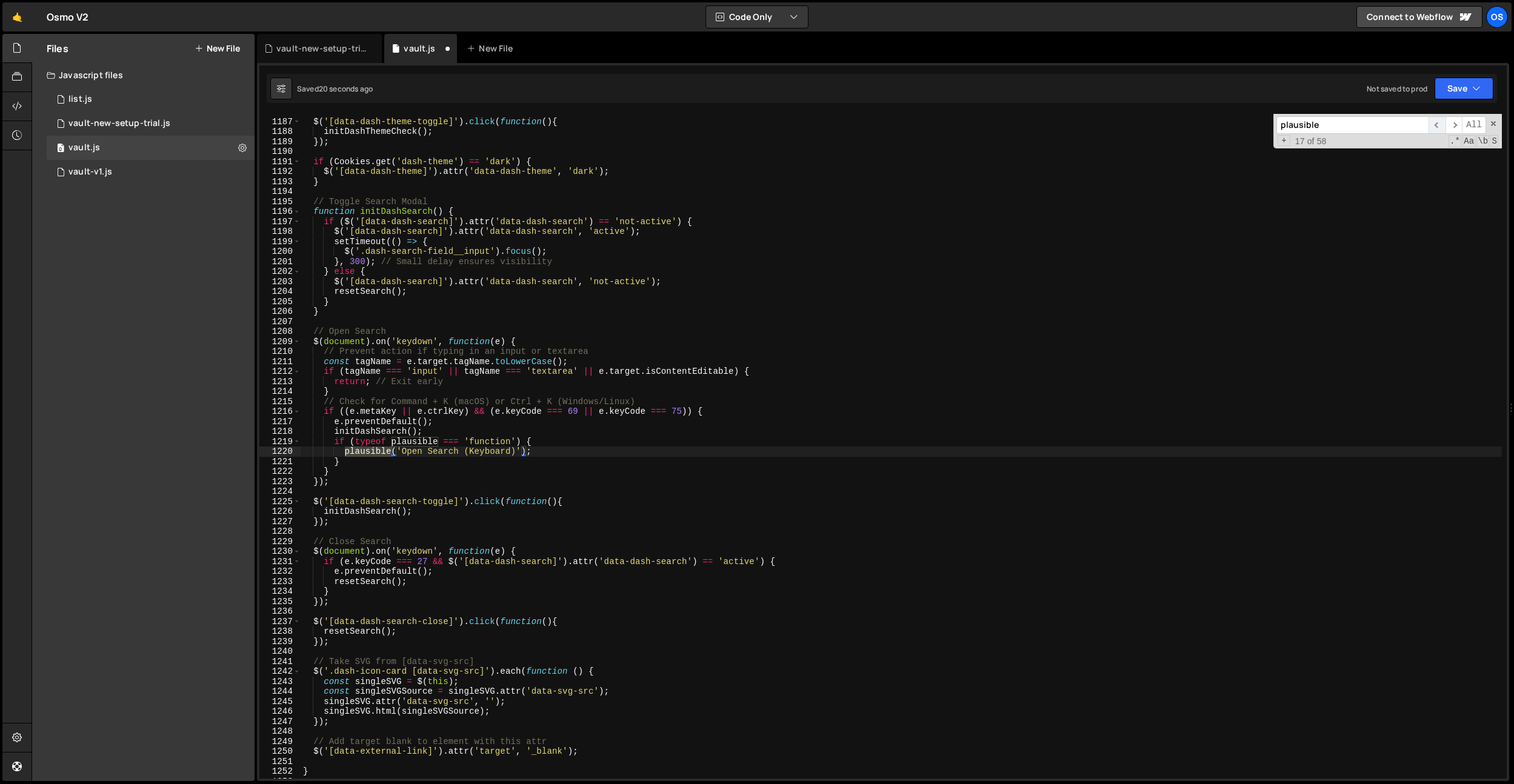
click at [1440, 126] on span "​" at bounding box center [1437, 125] width 17 height 18
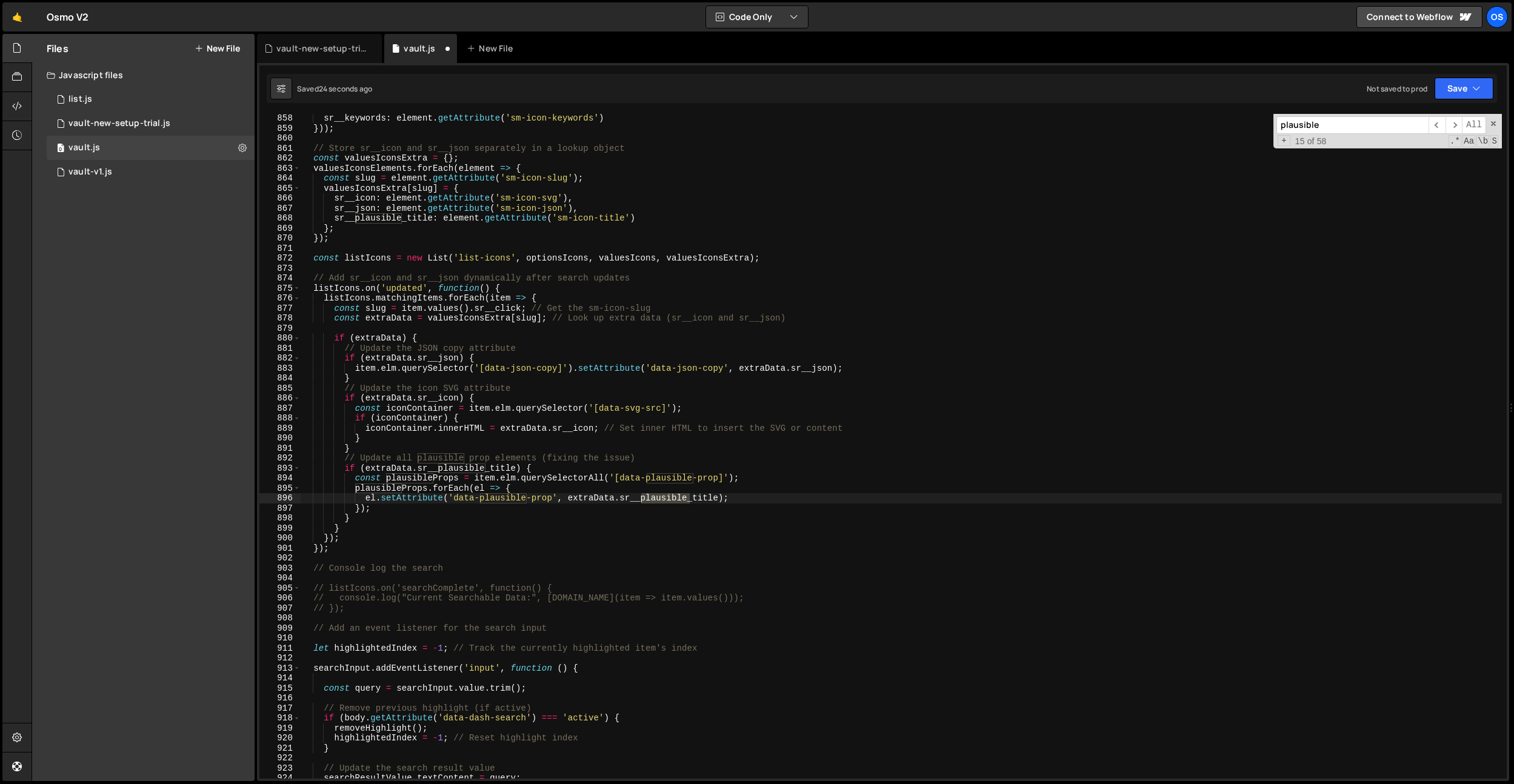
scroll to position [8536, 0]
type textarea "const valuesIconsExtra = {};"
click at [888, 214] on div "sr__keywords : element . getAttribute ( 'sm-icon-keywords' ) })) ; // Store sr_…" at bounding box center [901, 455] width 1201 height 685
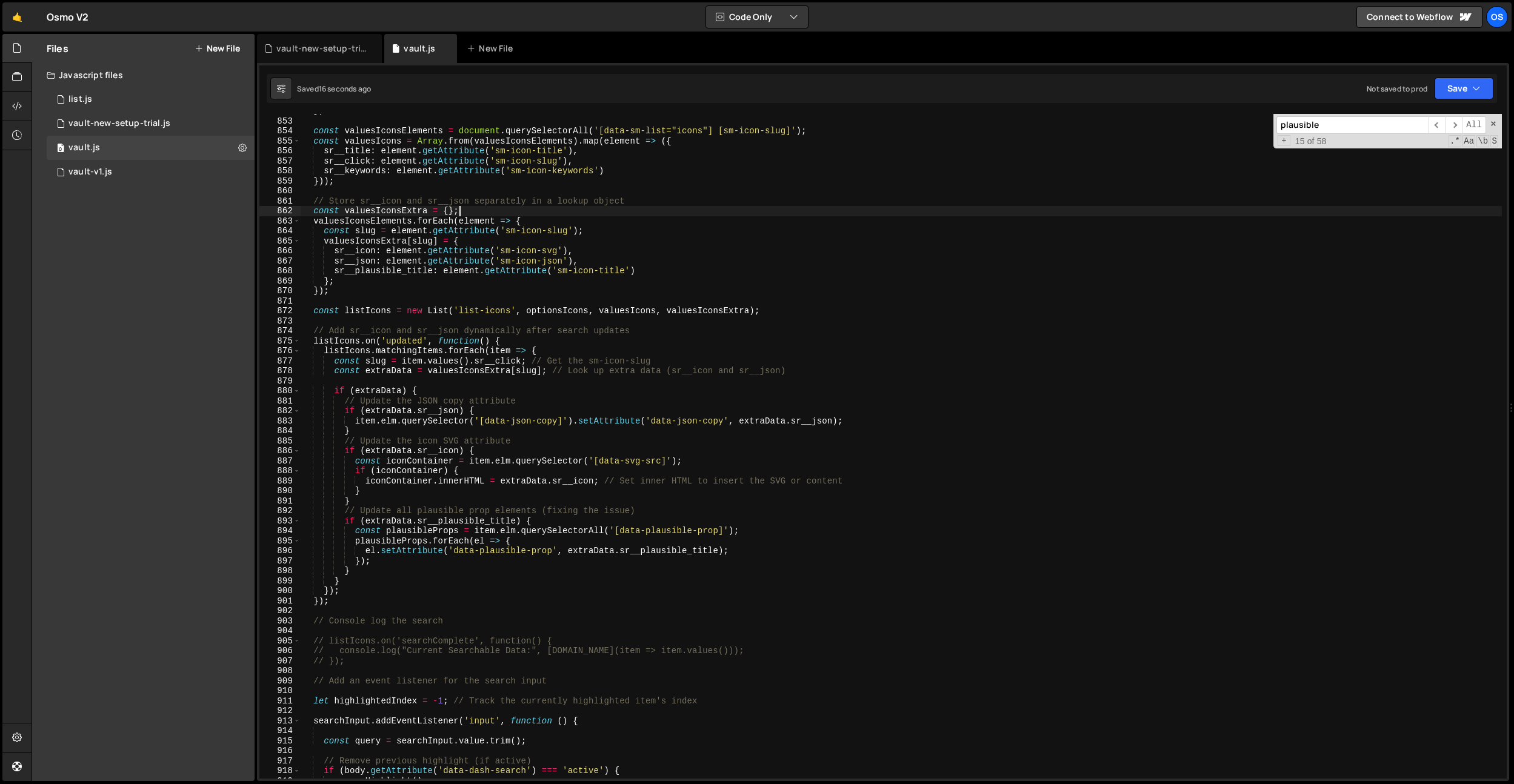
click at [215, 47] on button "New File" at bounding box center [217, 48] width 46 height 10
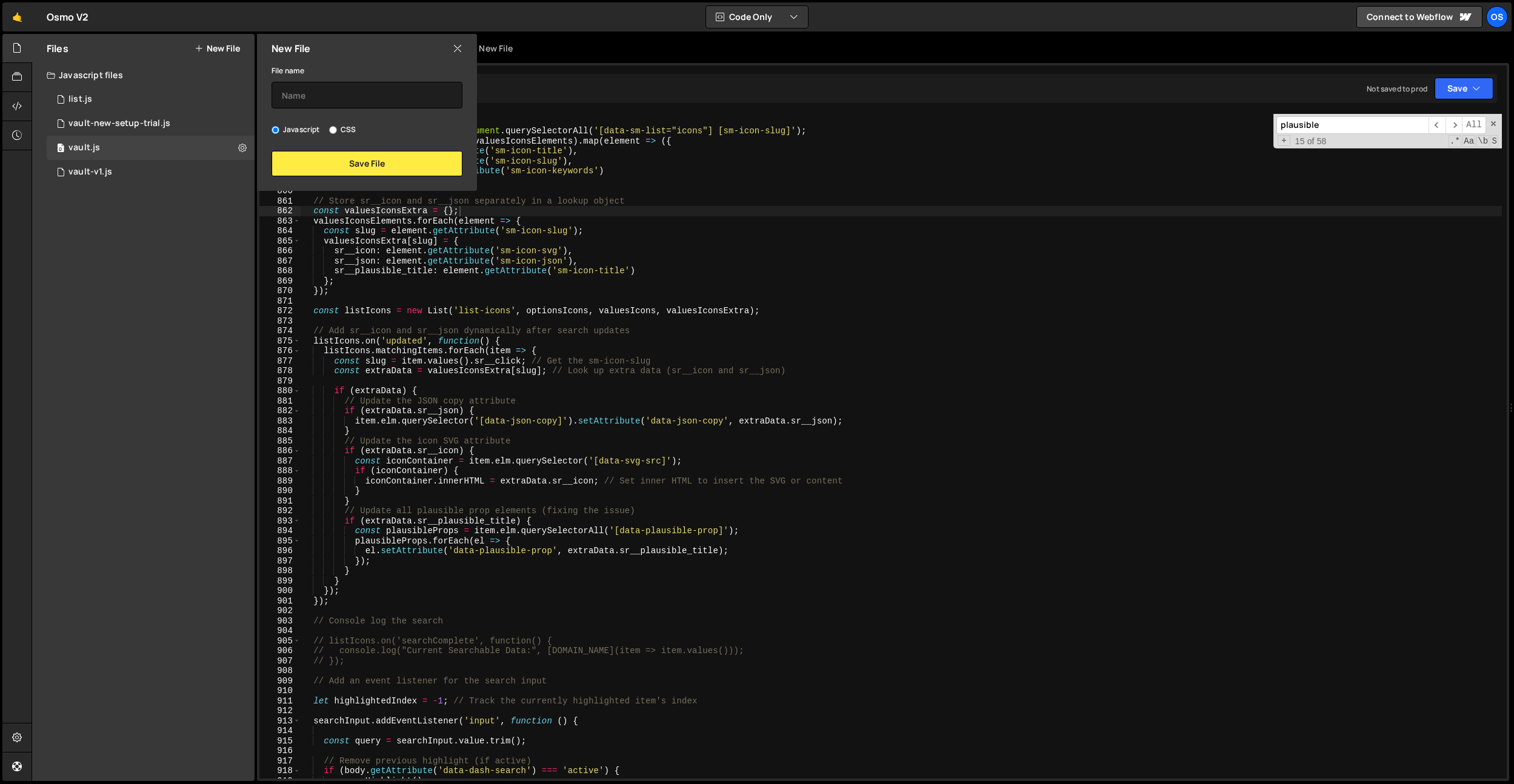
click at [335, 127] on input "CSS" at bounding box center [333, 130] width 8 height 8
radio input "true"
click at [331, 92] on input "text" at bounding box center [367, 95] width 191 height 27
type input "vault"
click at [340, 162] on button "Save File" at bounding box center [367, 163] width 191 height 25
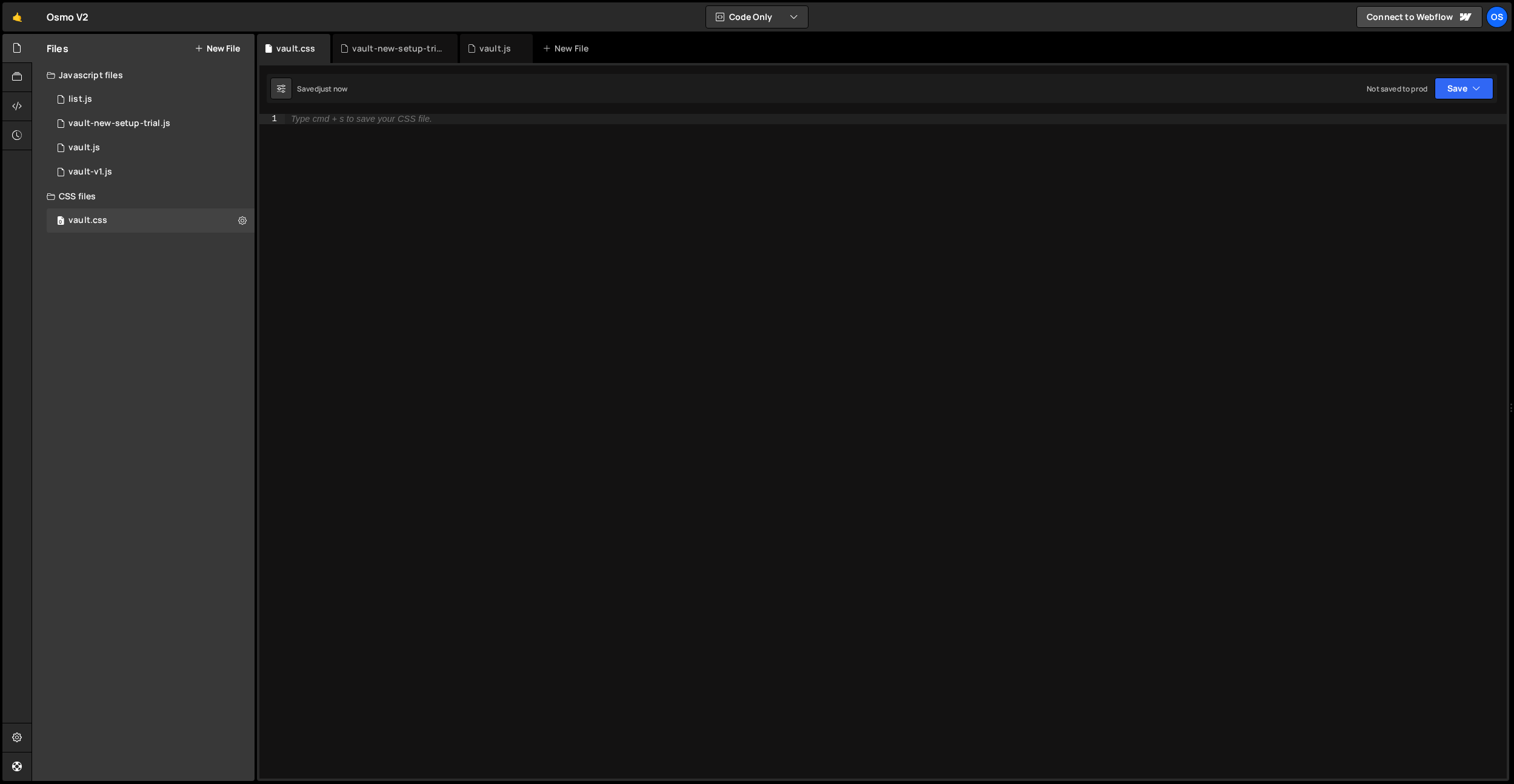
click at [502, 159] on div "Type cmd + s to save your CSS file." at bounding box center [895, 456] width 1222 height 685
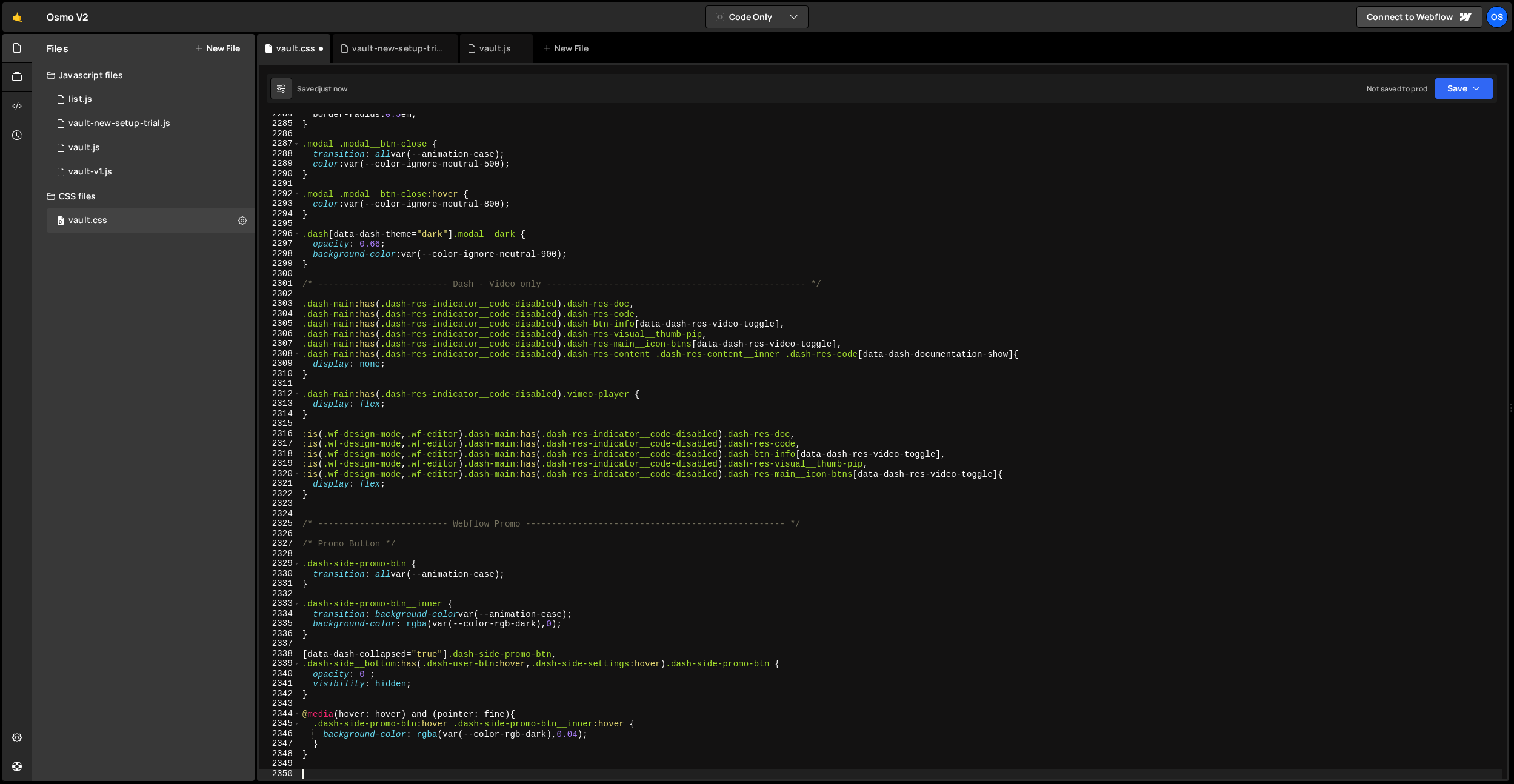
scroll to position [19191, 0]
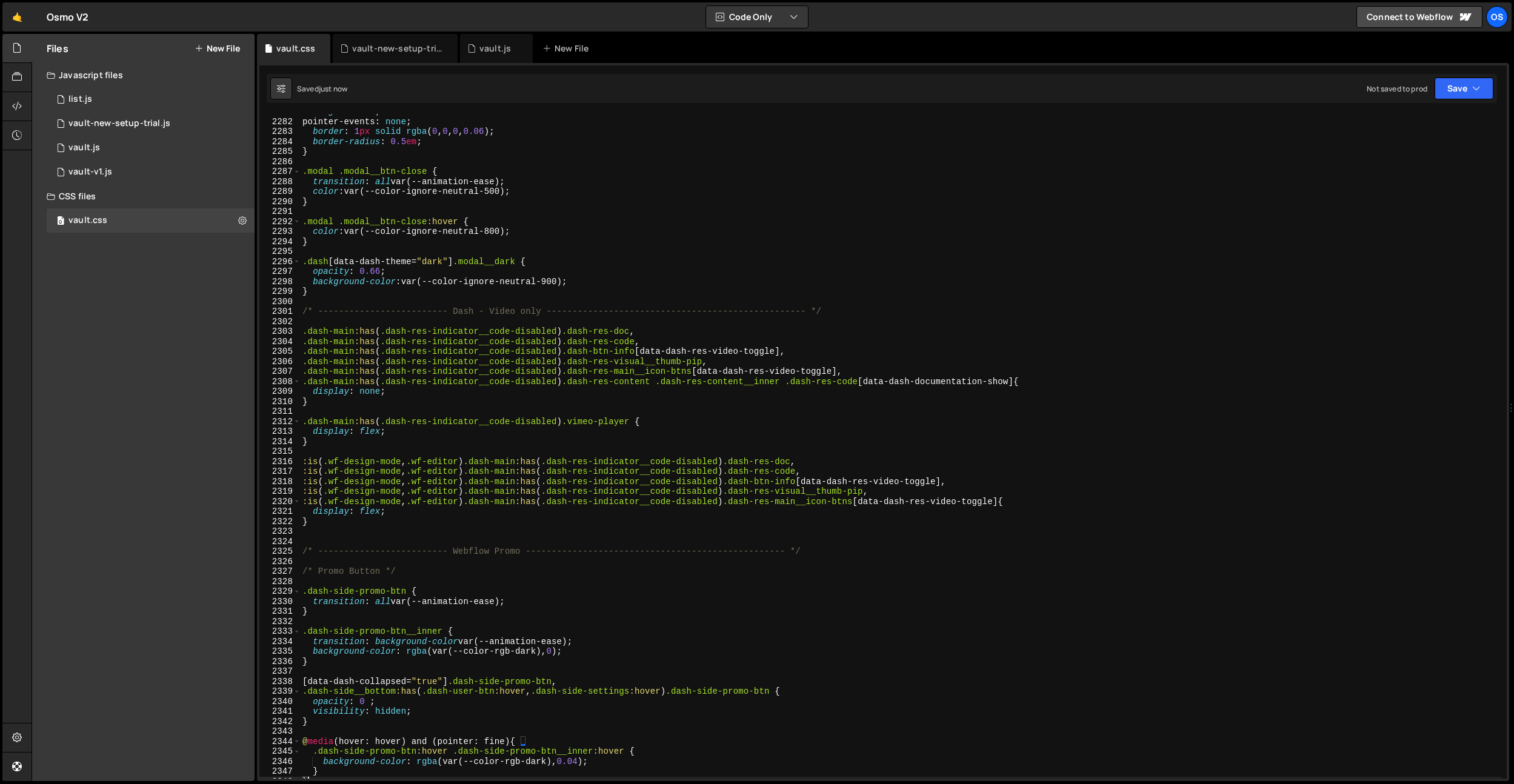
click at [489, 169] on div "height : 100 % ; pointer-events : none ; border : 1 px solid rgba ( 0 , 0 , 0 ,…" at bounding box center [901, 449] width 1202 height 685
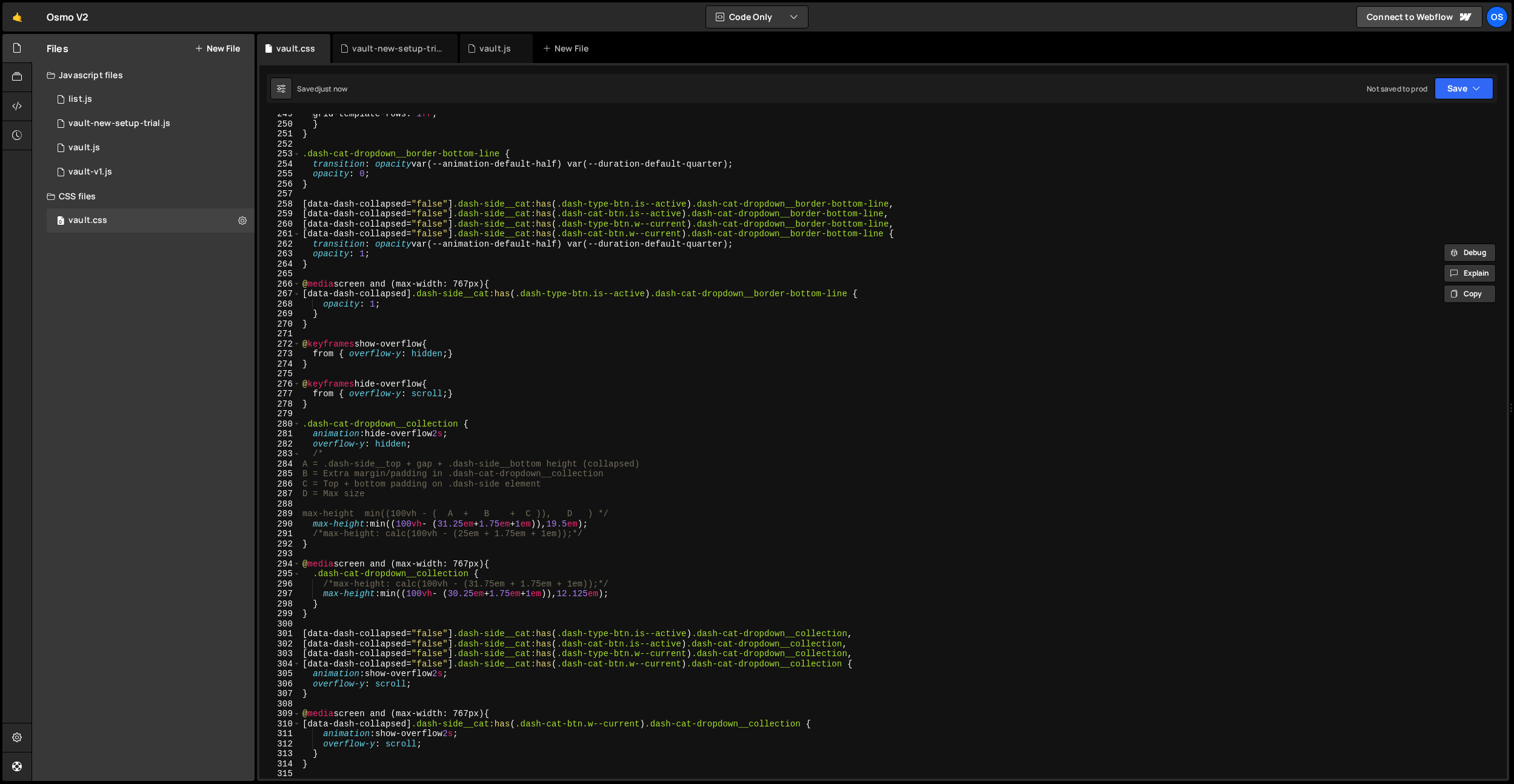
scroll to position [0, 0]
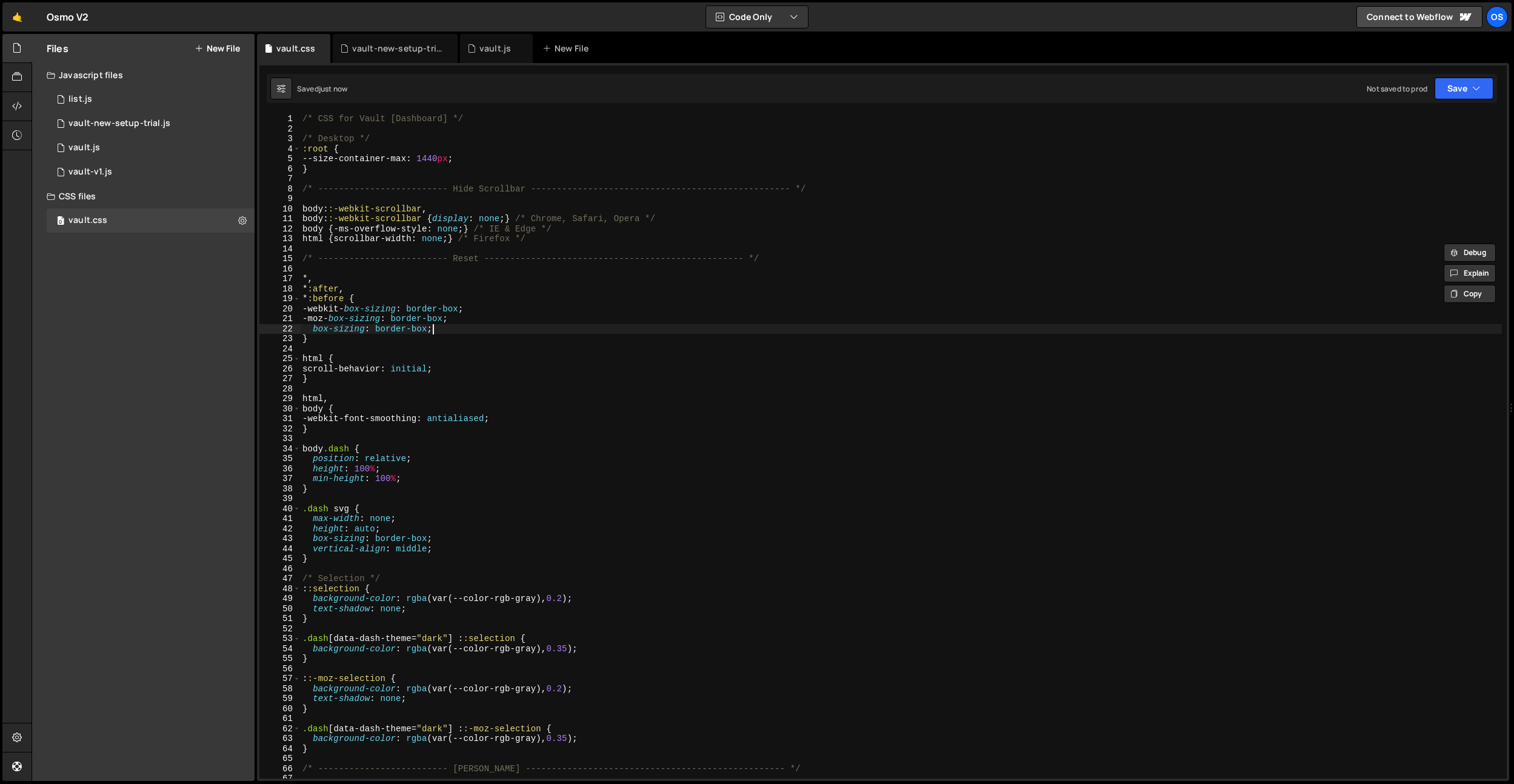
click at [761, 326] on div "/* CSS for Vault [Dashboard] */ /* Desktop */ :root { --size-container-max : 14…" at bounding box center [901, 456] width 1202 height 685
type textarea "box-sizing: border-box;"
click at [761, 326] on div "/* CSS for Vault [Dashboard] */ /* Desktop */ :root { --size-container-max : 14…" at bounding box center [901, 456] width 1202 height 685
drag, startPoint x: 181, startPoint y: 327, endPoint x: 270, endPoint y: 4, distance: 335.0
click at [181, 328] on div "Files New File Javascript files 0 list.js 0 0 vault-new-setup-trial.js 0 0 vaul…" at bounding box center [143, 408] width 222 height 747
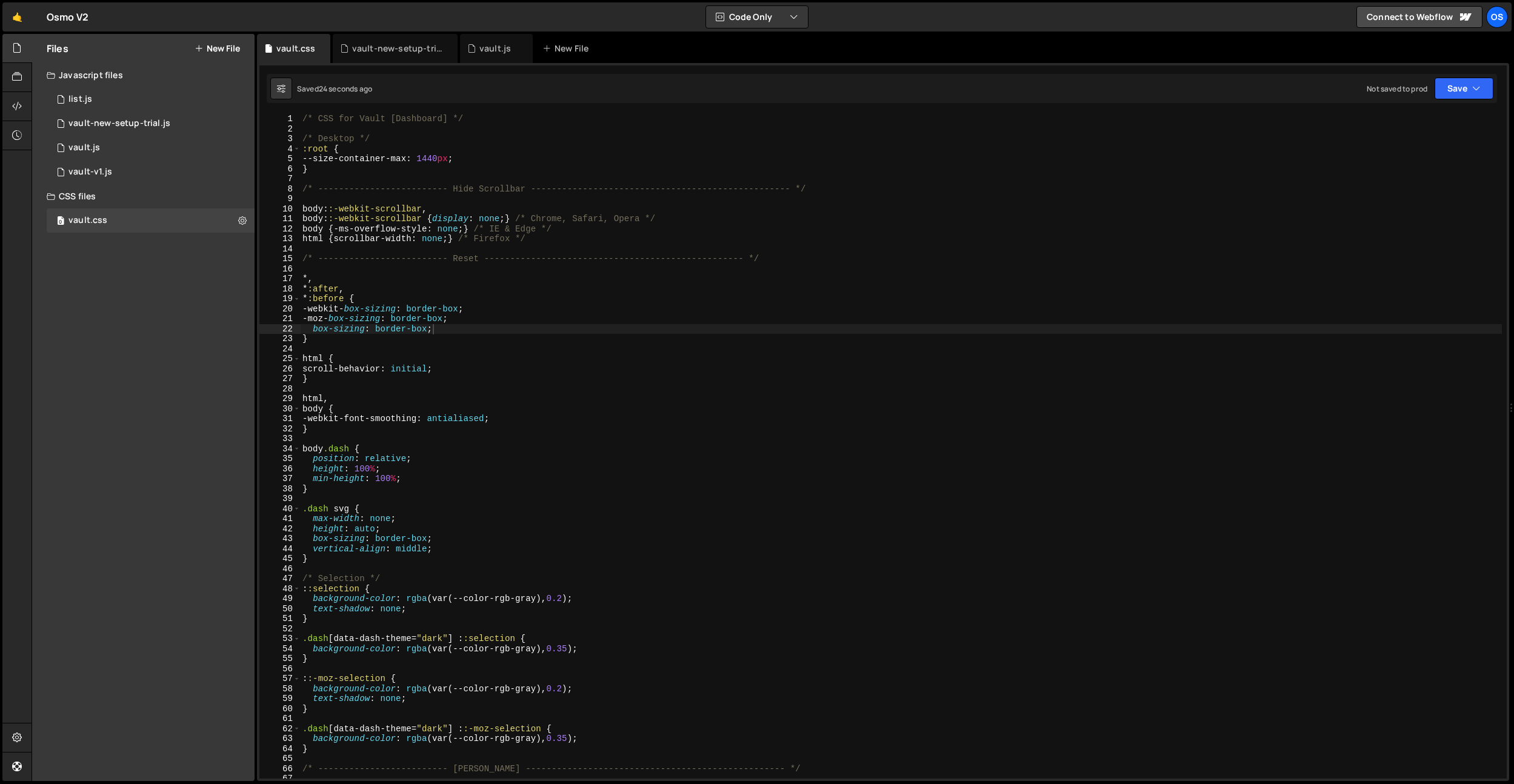
click at [229, 44] on button "New File" at bounding box center [217, 48] width 46 height 10
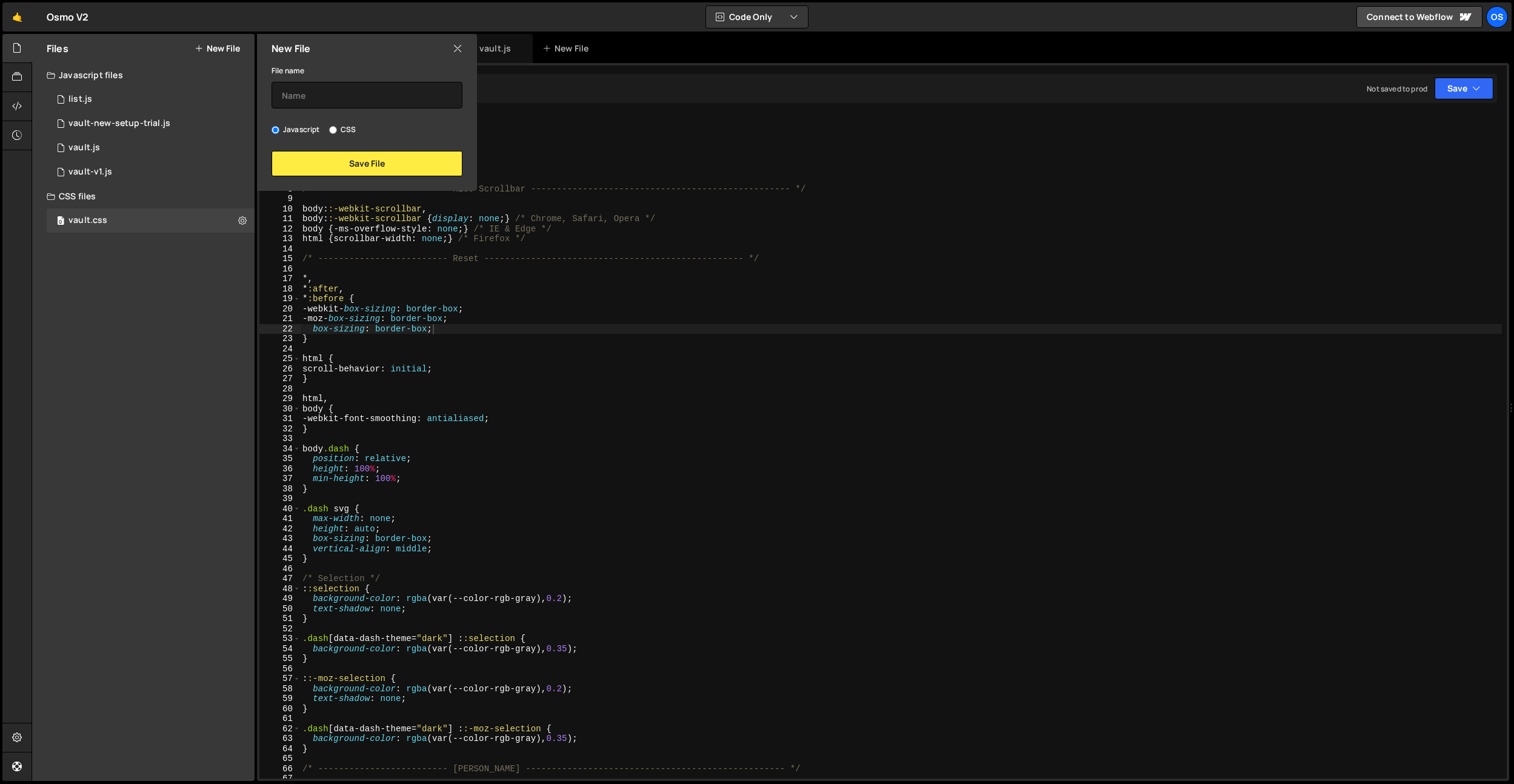
click at [289, 79] on div "File name" at bounding box center [367, 85] width 191 height 46
click at [290, 87] on input "text" at bounding box center [367, 95] width 191 height 27
type input "variables.css"
click at [342, 138] on div "File name variables.css Javascript CSS Save File" at bounding box center [367, 119] width 220 height 113
click at [345, 132] on label "CSS" at bounding box center [342, 130] width 27 height 13
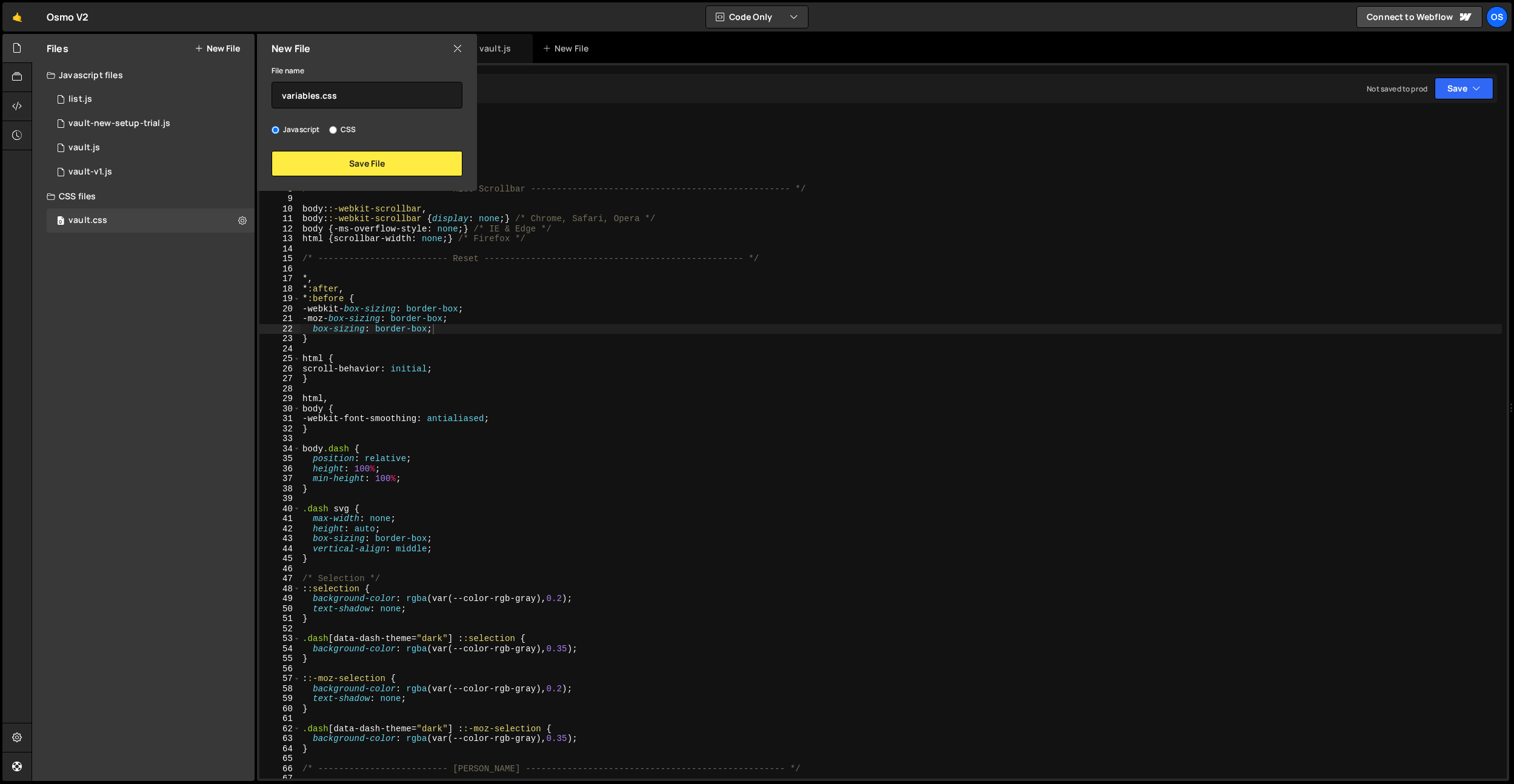
click at [337, 132] on input "CSS" at bounding box center [333, 130] width 8 height 8
radio input "true"
click at [359, 101] on input "variables.css" at bounding box center [367, 95] width 191 height 27
type input "variables"
click at [376, 162] on button "Save File" at bounding box center [367, 163] width 191 height 25
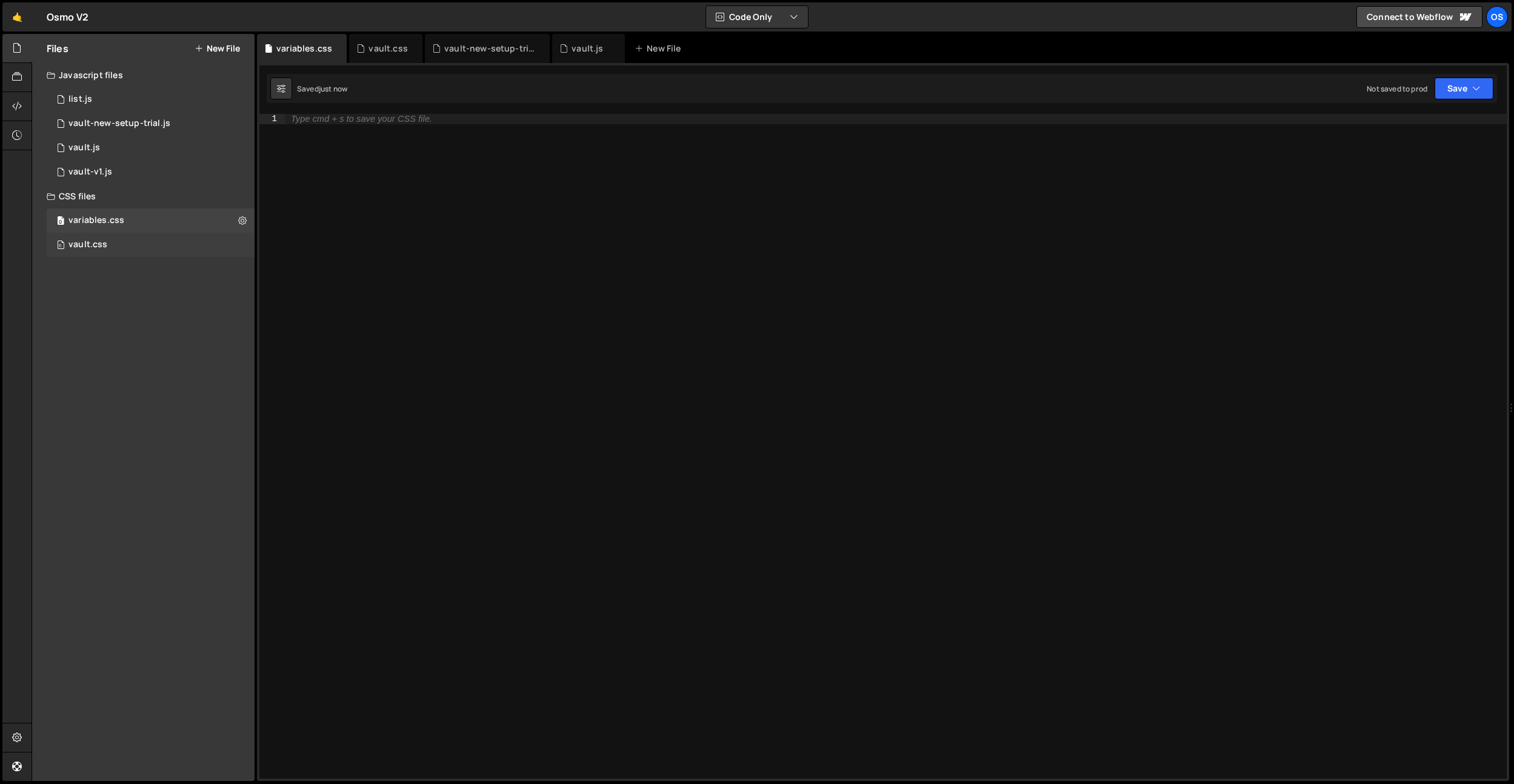
click at [131, 246] on div "0 vault.css 0" at bounding box center [151, 245] width 208 height 24
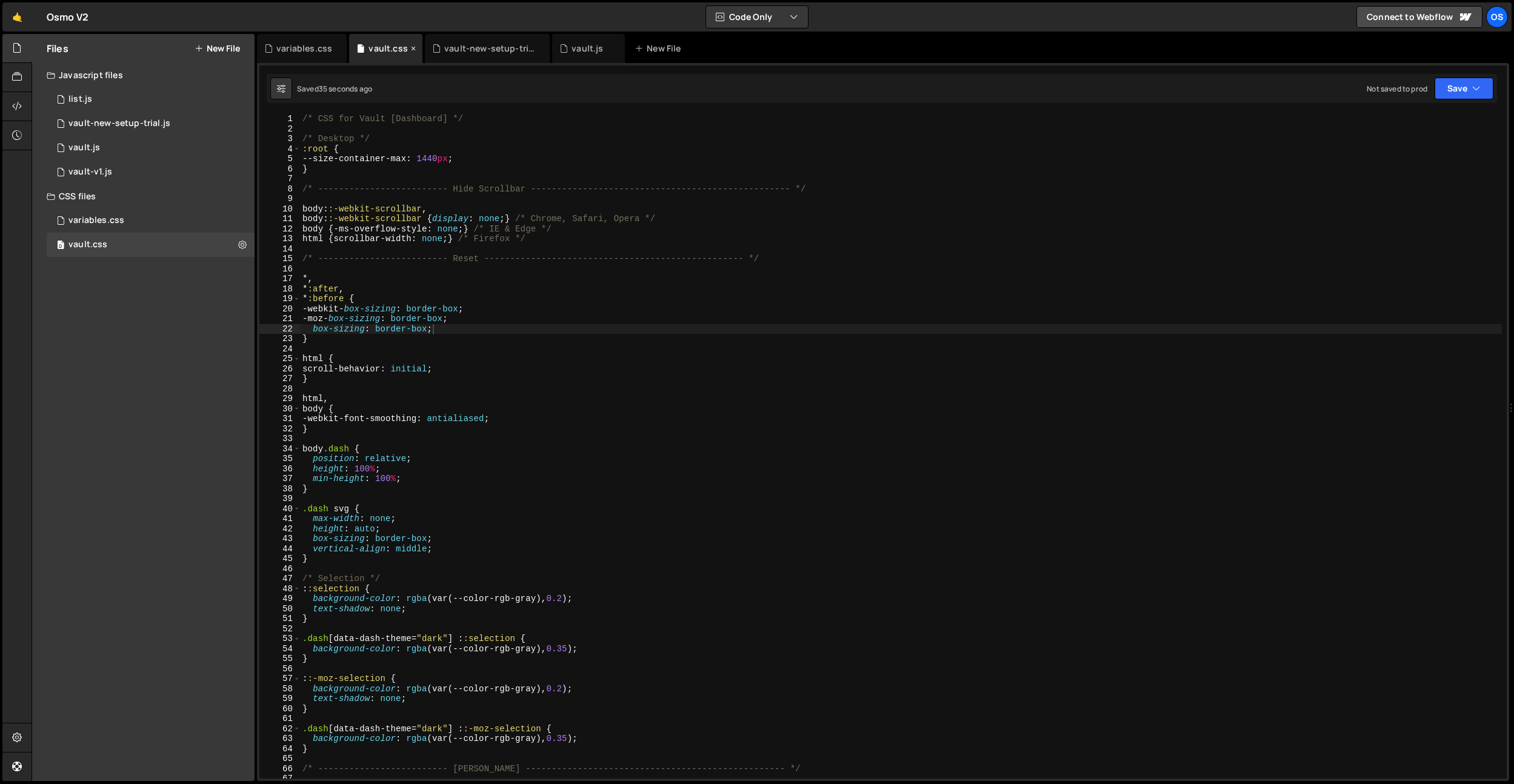
click at [410, 49] on icon at bounding box center [413, 48] width 8 height 13
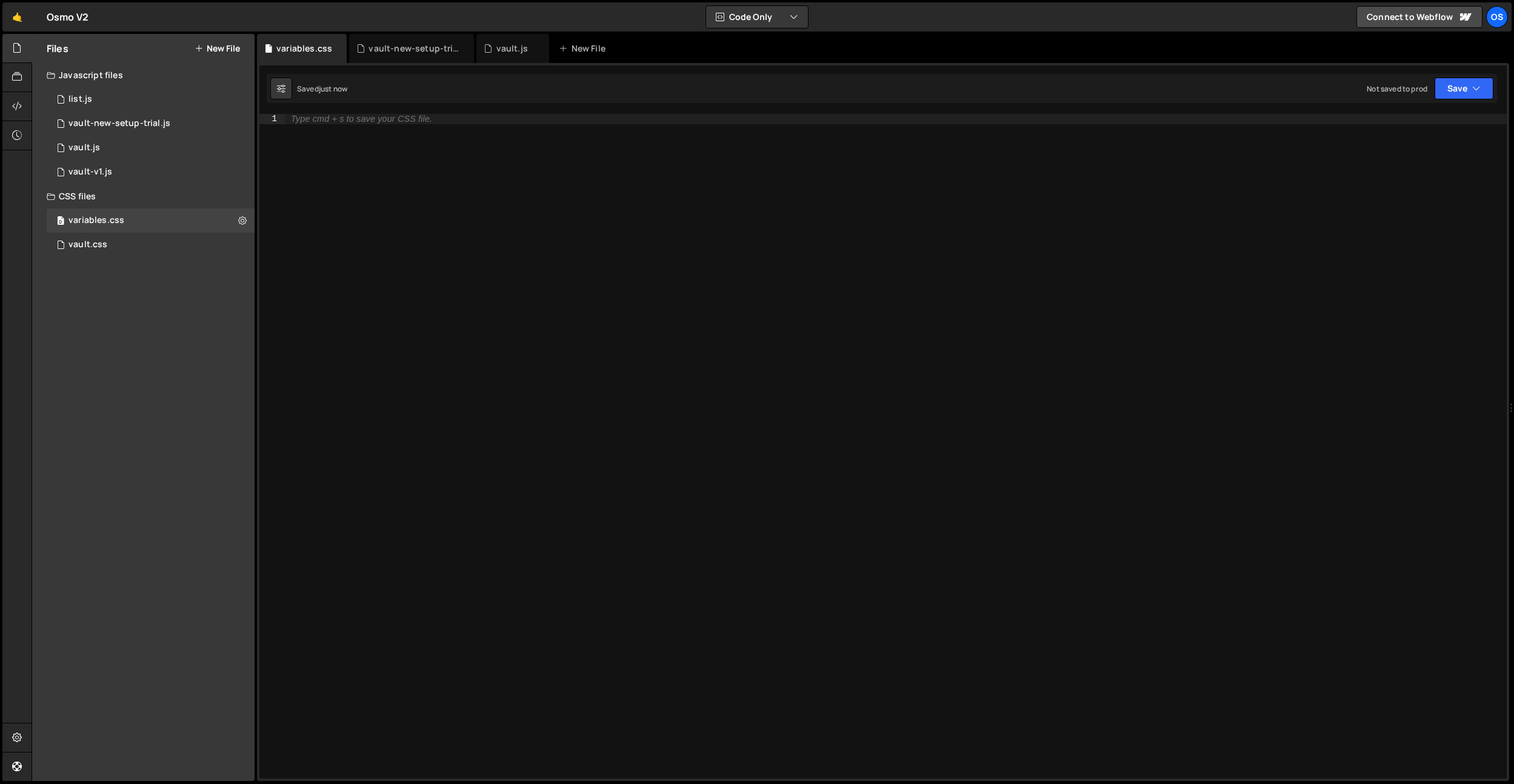
click at [460, 221] on div "Type cmd + s to save your CSS file." at bounding box center [895, 456] width 1222 height 685
paste textarea "}"
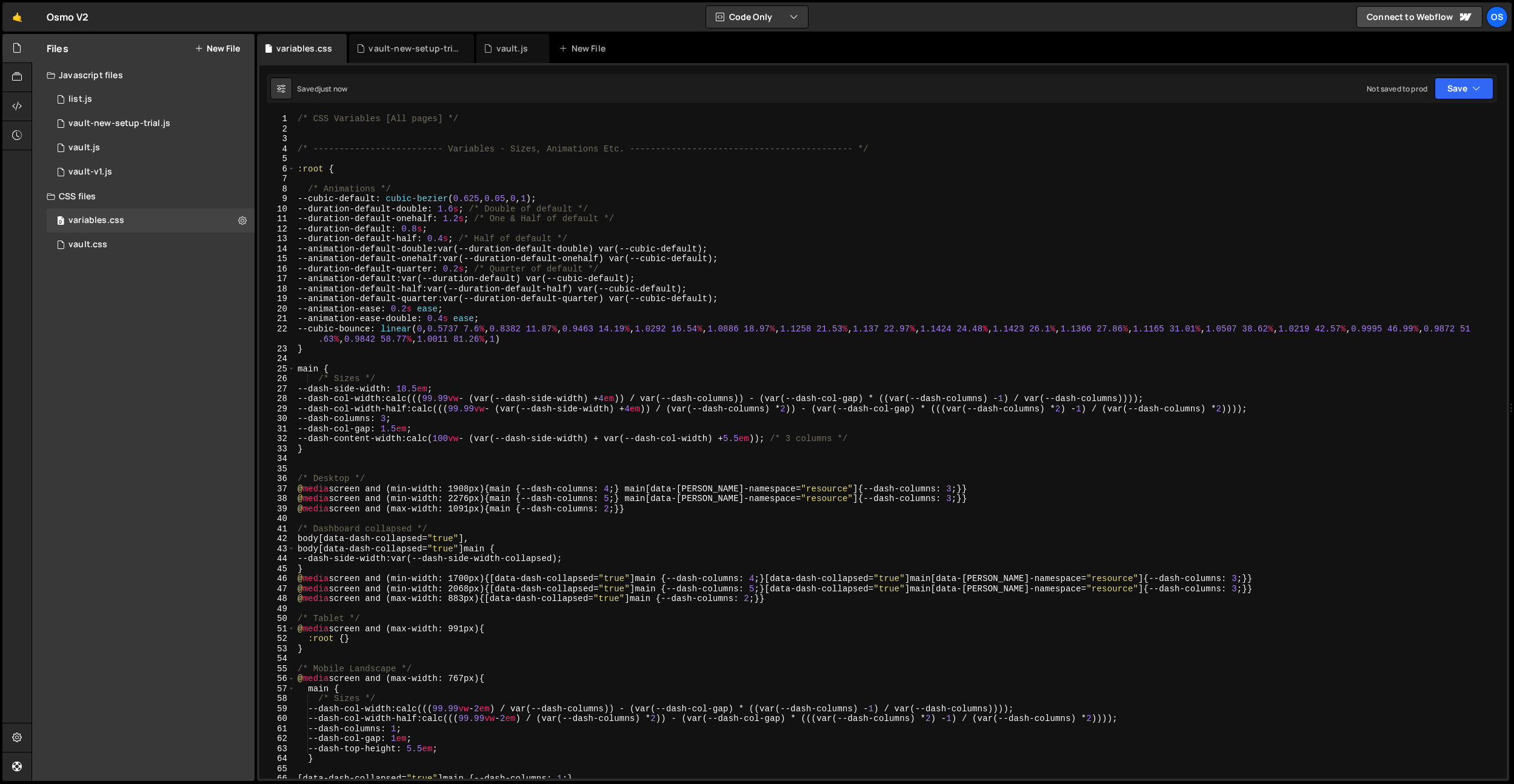
click at [460, 243] on div "/* CSS Variables [All pages] */ /* ------------------------- Variables - Sizes,…" at bounding box center [898, 456] width 1207 height 685
type textarea "--duration-default-half: 0.4s; /* Half of default */"
click at [224, 55] on div "Files New File" at bounding box center [143, 48] width 222 height 29
click at [225, 50] on button "New File" at bounding box center [217, 48] width 46 height 10
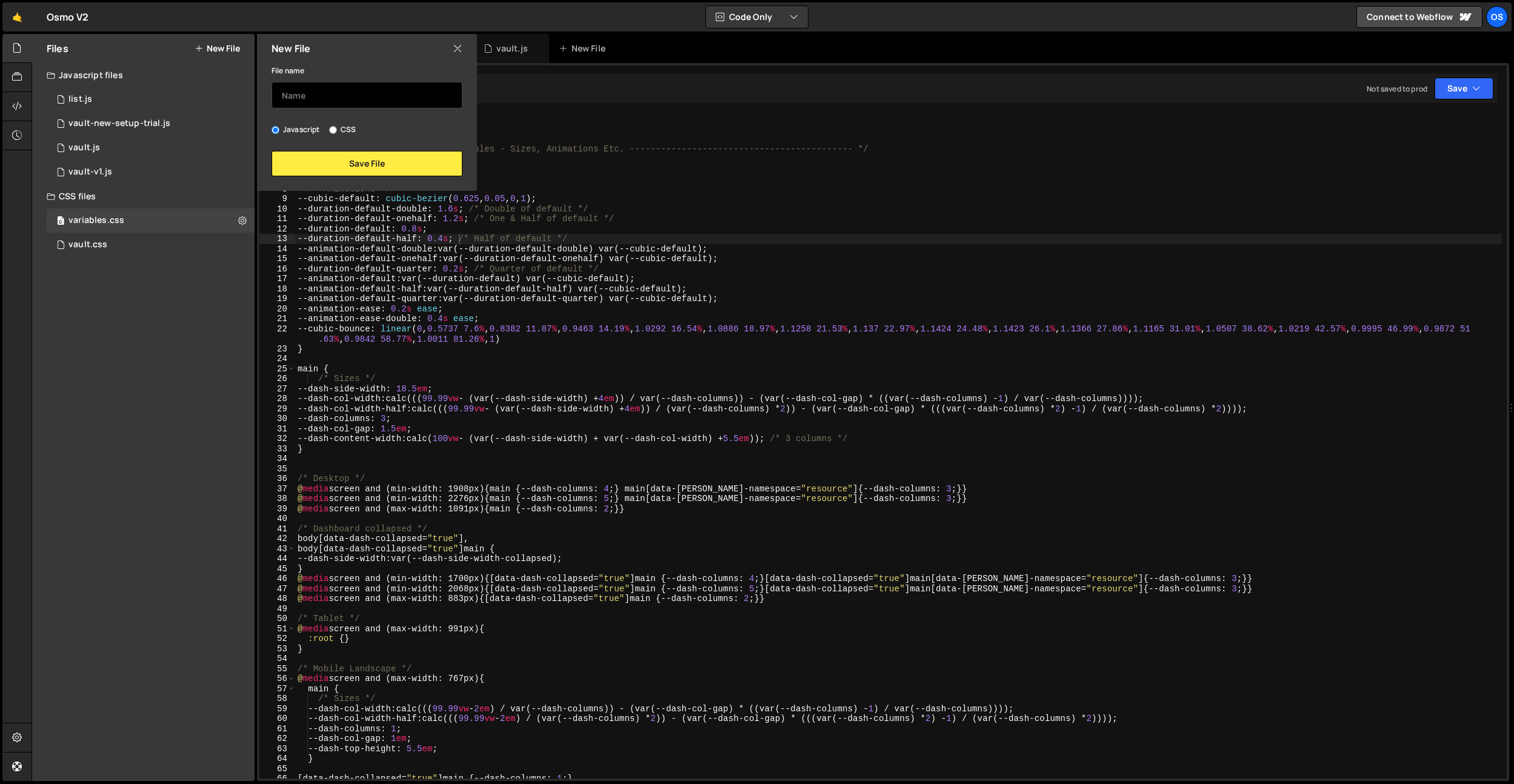
click at [295, 82] on input "text" at bounding box center [367, 95] width 191 height 27
type input "resources-dennis"
click at [350, 129] on label "CSS" at bounding box center [342, 130] width 27 height 13
click at [337, 129] on input "CSS" at bounding box center [333, 130] width 8 height 8
radio input "true"
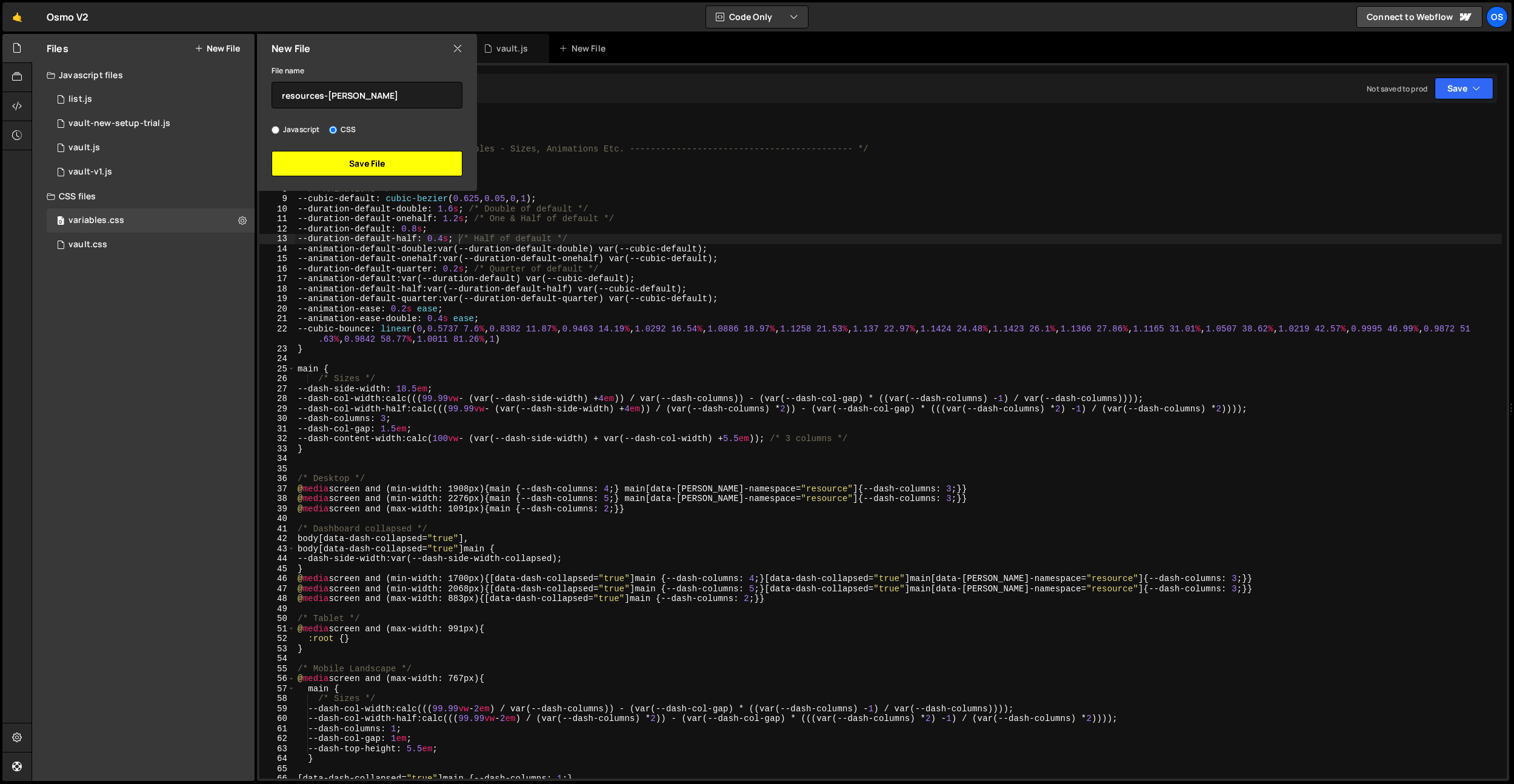
click at [351, 156] on button "Save File" at bounding box center [367, 163] width 191 height 25
radio input "true"
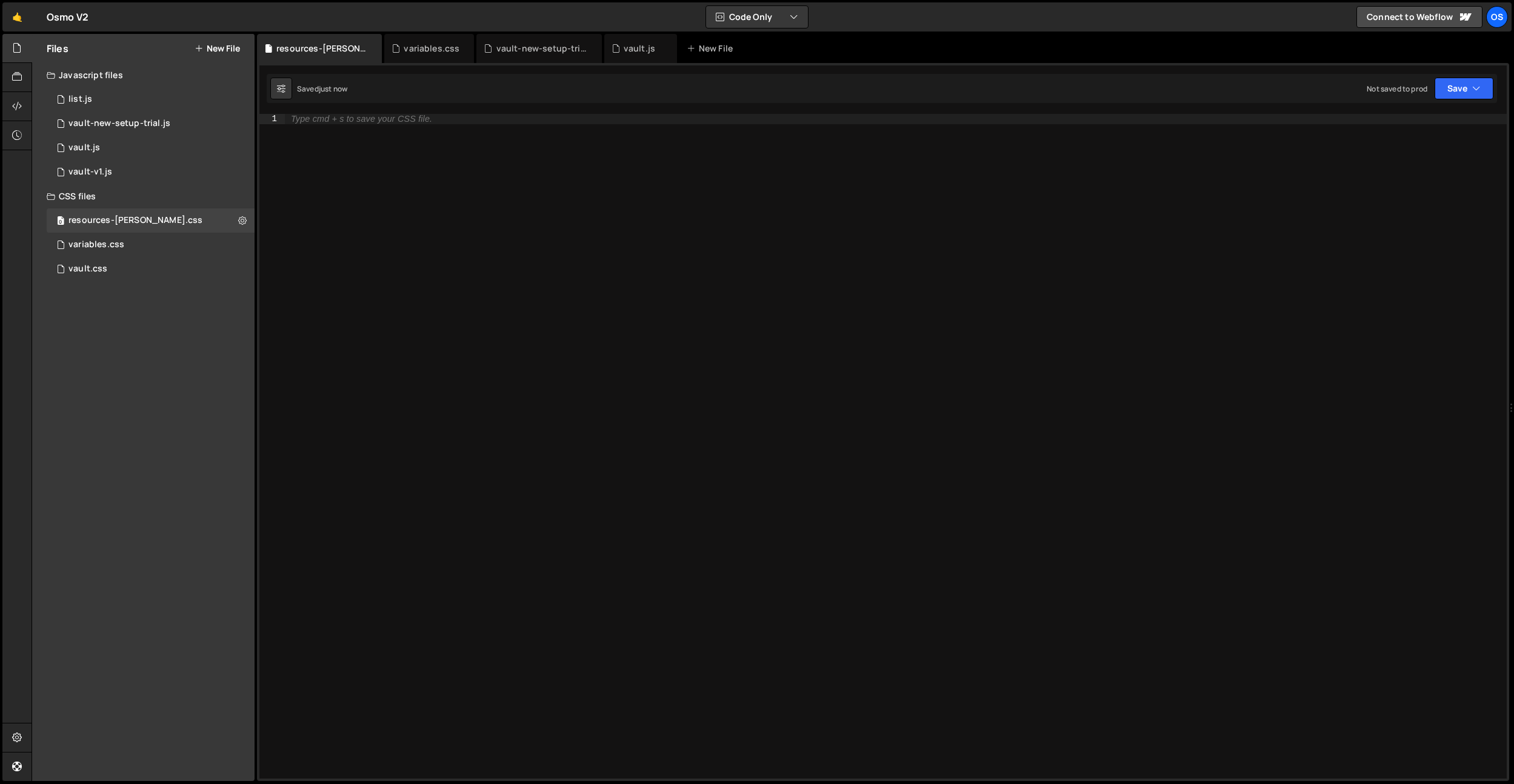
click at [224, 49] on button "New File" at bounding box center [217, 48] width 46 height 10
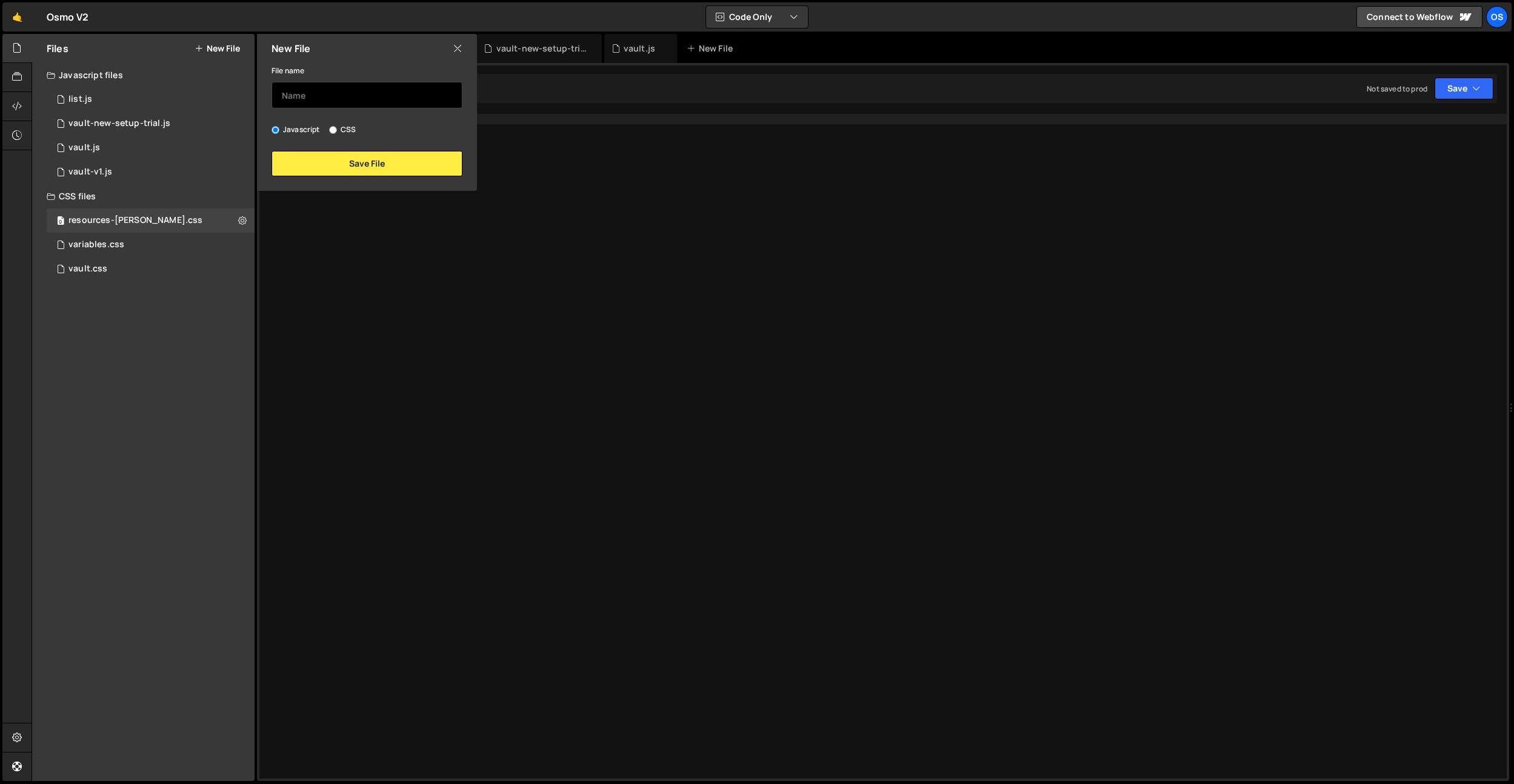
click at [346, 97] on input "text" at bounding box center [367, 95] width 191 height 27
click at [245, 222] on icon at bounding box center [242, 220] width 8 height 12
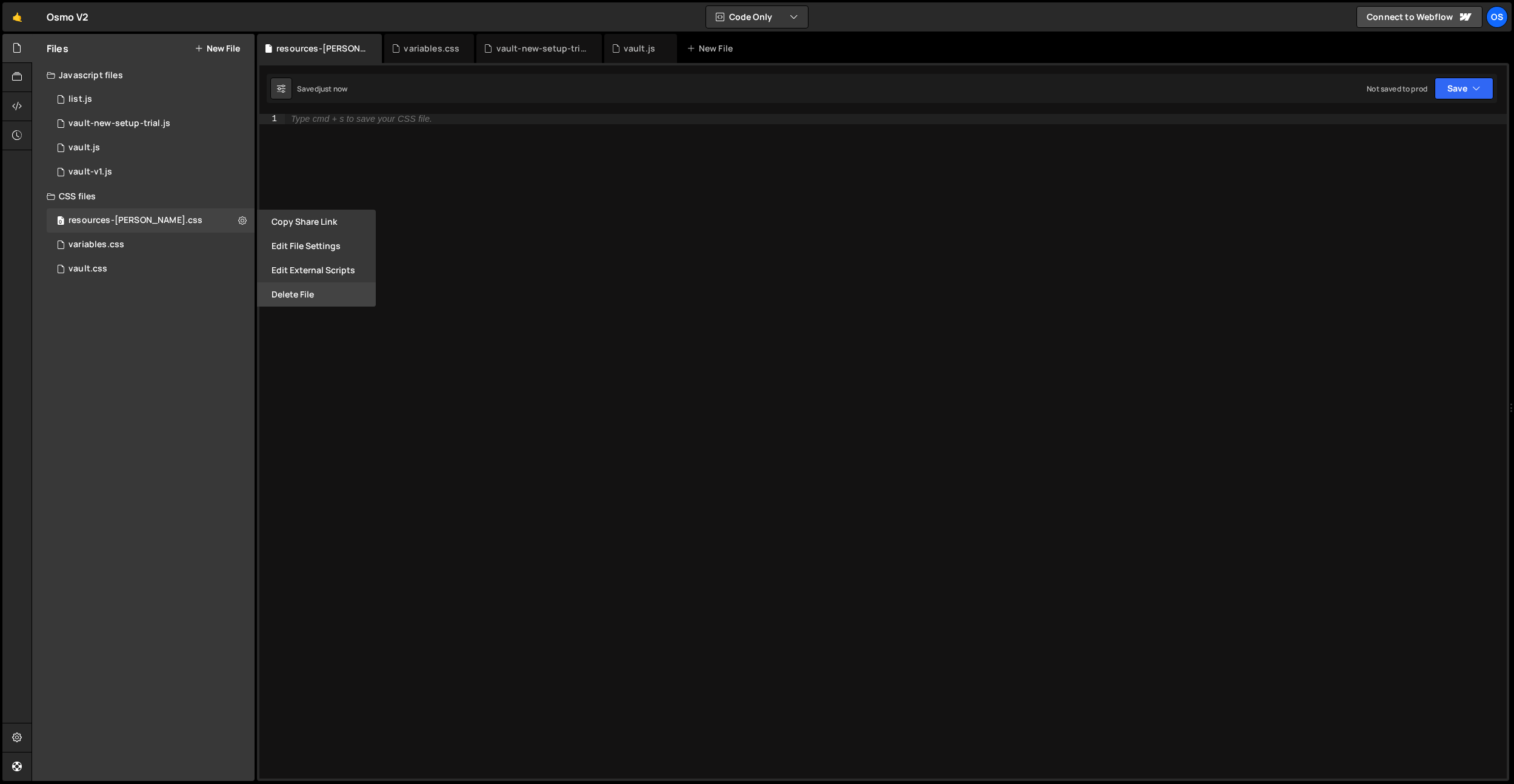
click at [315, 292] on button "Delete File" at bounding box center [316, 294] width 119 height 24
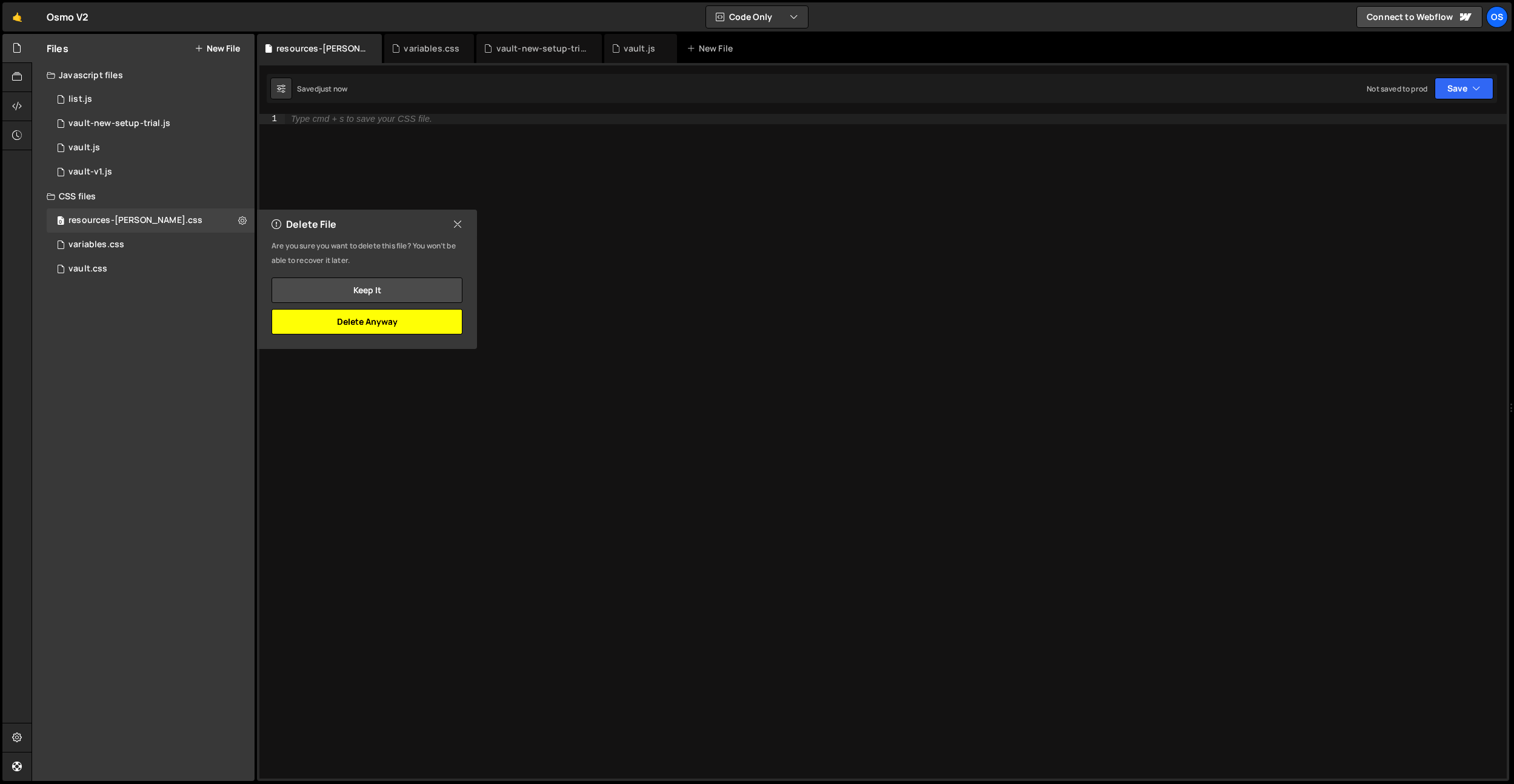
click at [397, 327] on button "Delete Anyway" at bounding box center [367, 322] width 191 height 25
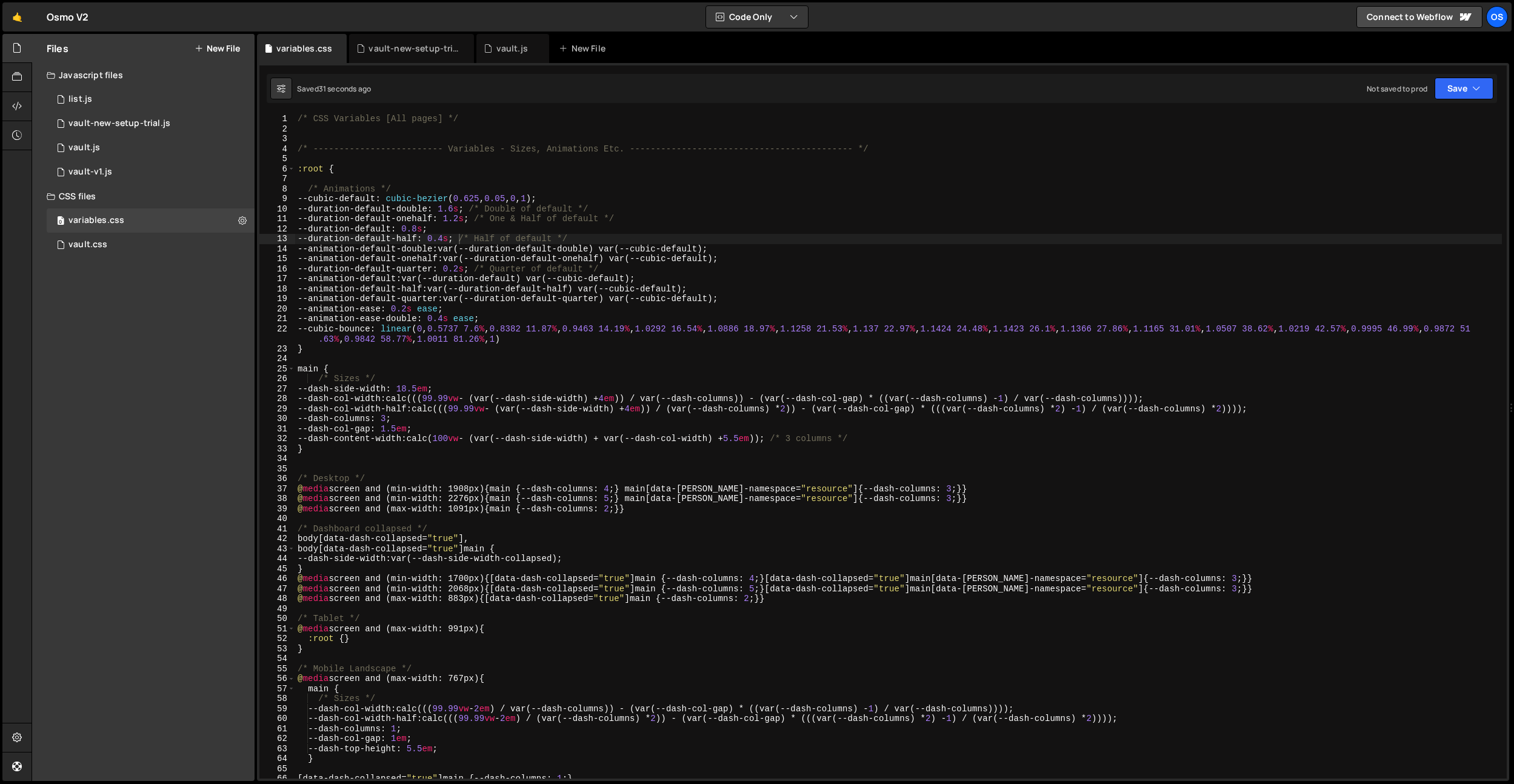
click at [228, 46] on button "New File" at bounding box center [217, 48] width 46 height 10
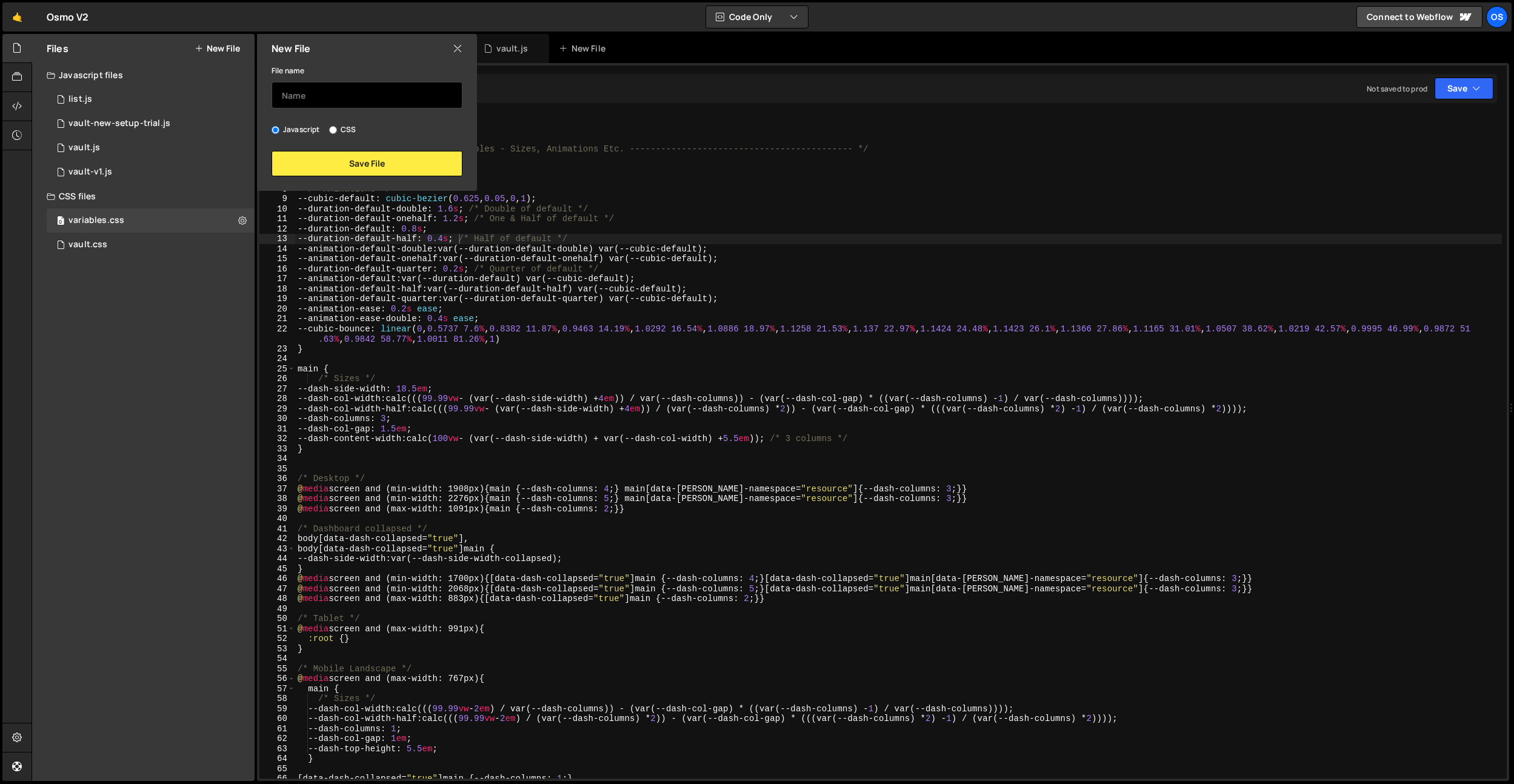
click at [293, 85] on input "text" at bounding box center [367, 95] width 191 height 27
click at [180, 289] on div "Files New File Javascript files 0 list.js 0 0 vault-new-setup-trial.js 0 0 vaul…" at bounding box center [143, 408] width 222 height 747
click at [350, 100] on input "text" at bounding box center [367, 95] width 191 height 27
type input "outseta-styling"
click at [354, 125] on label "CSS" at bounding box center [342, 130] width 27 height 13
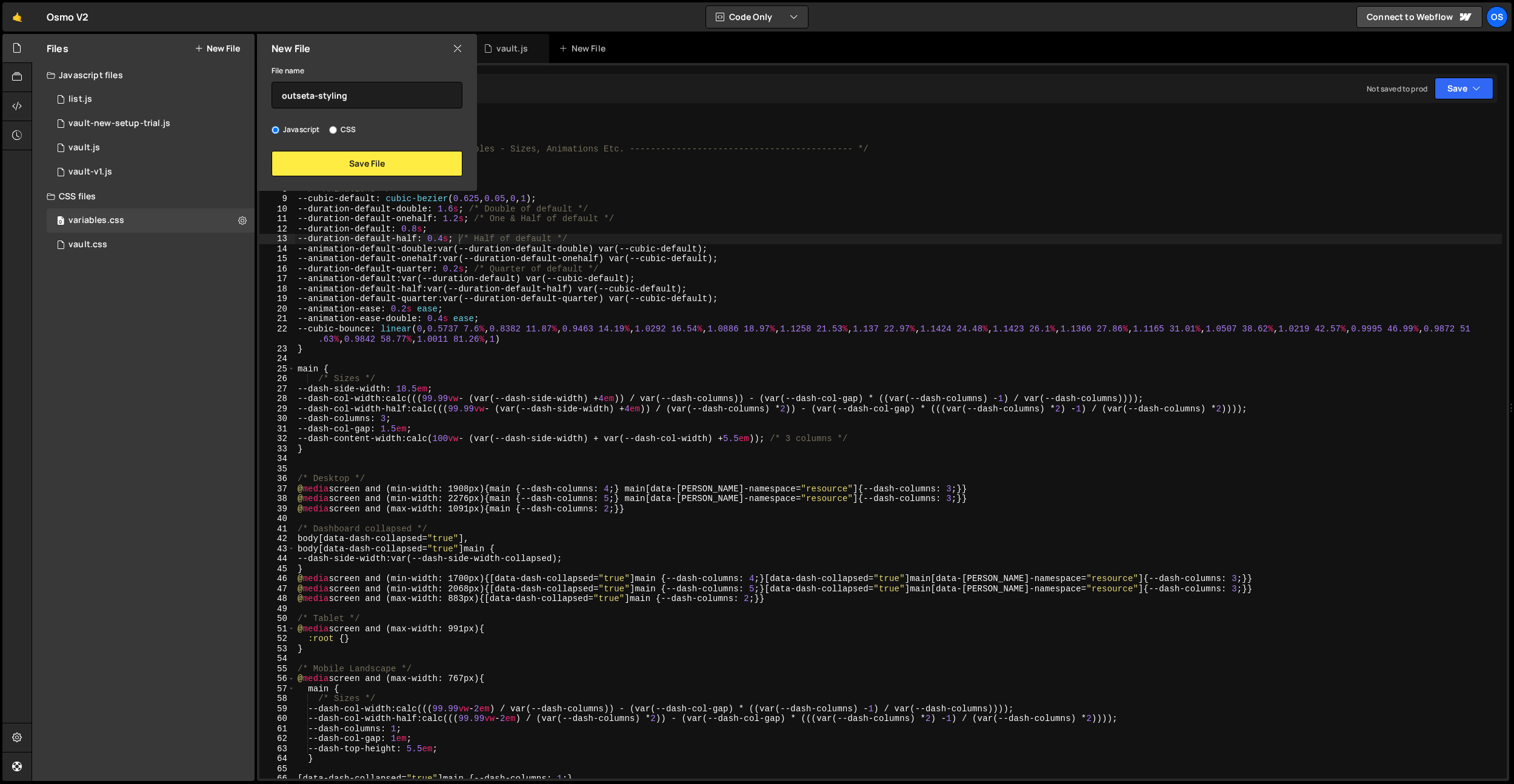
click at [337, 126] on input "CSS" at bounding box center [333, 130] width 8 height 8
radio input "true"
click at [357, 150] on div "File name outseta-styling Javascript CSS Save File" at bounding box center [367, 119] width 220 height 113
click at [355, 157] on button "Save File" at bounding box center [367, 163] width 191 height 25
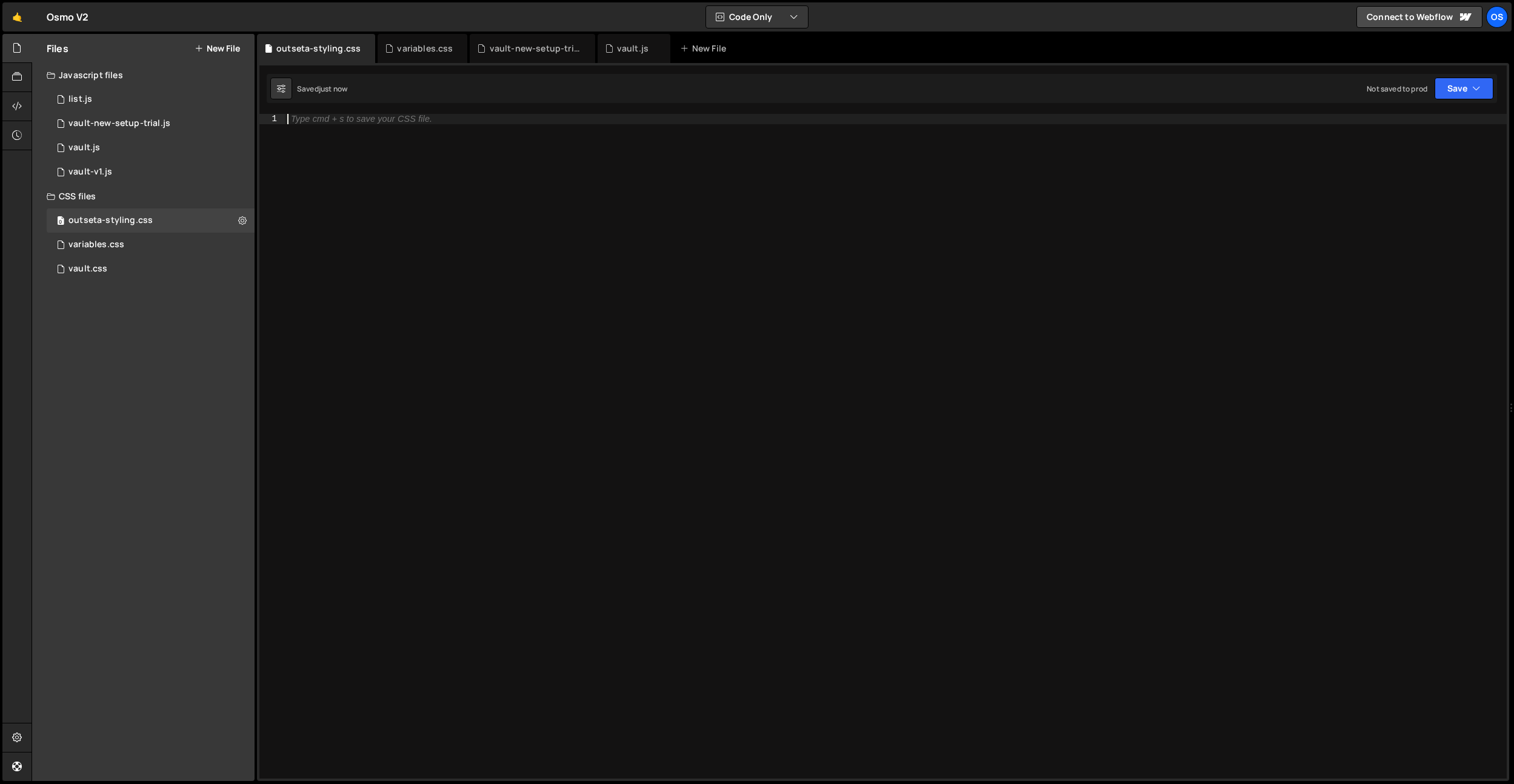
click at [460, 276] on div "Type cmd + s to save your CSS file." at bounding box center [895, 456] width 1222 height 685
paste textarea "}"
type textarea "}"
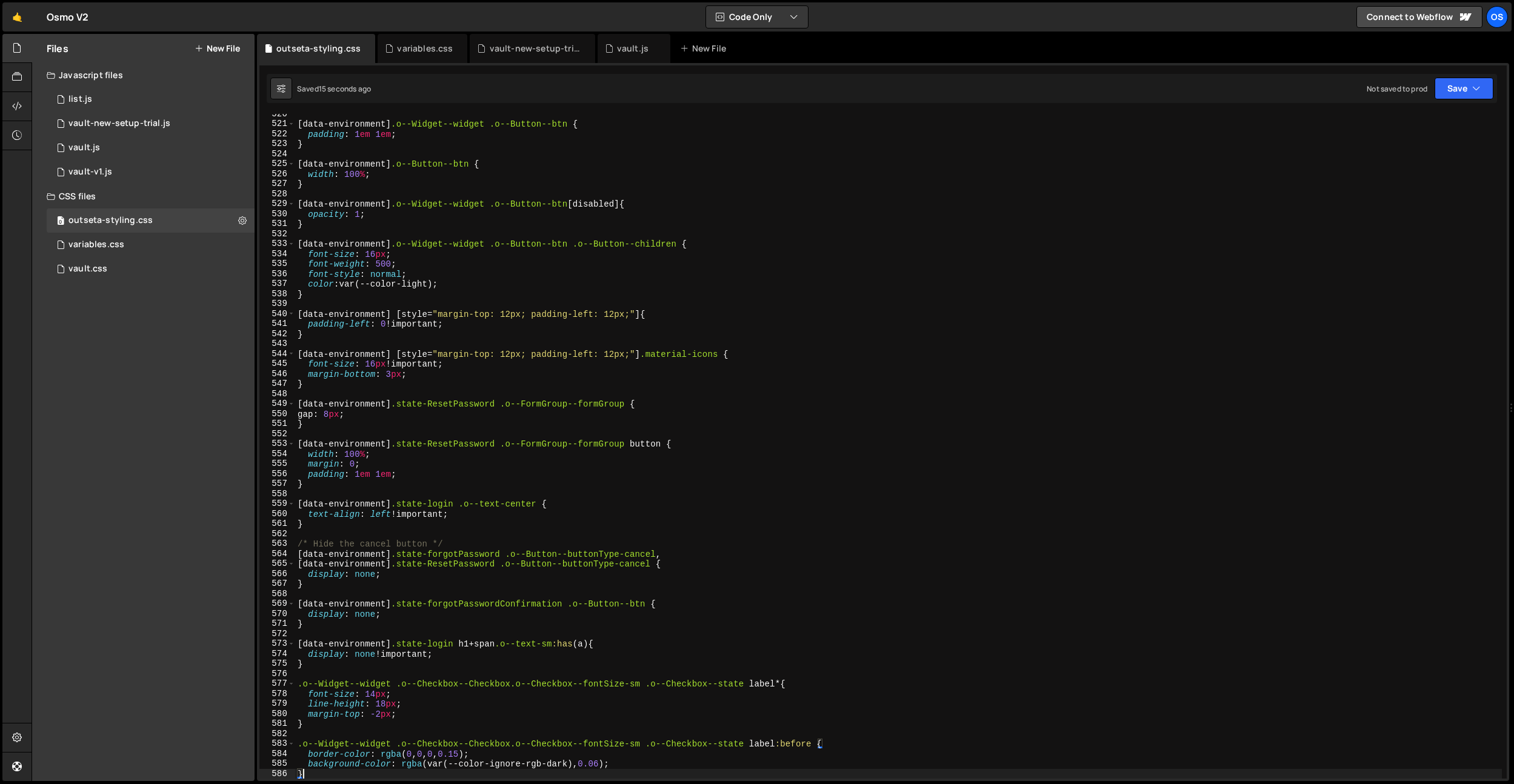
click at [223, 52] on button "New File" at bounding box center [217, 48] width 46 height 10
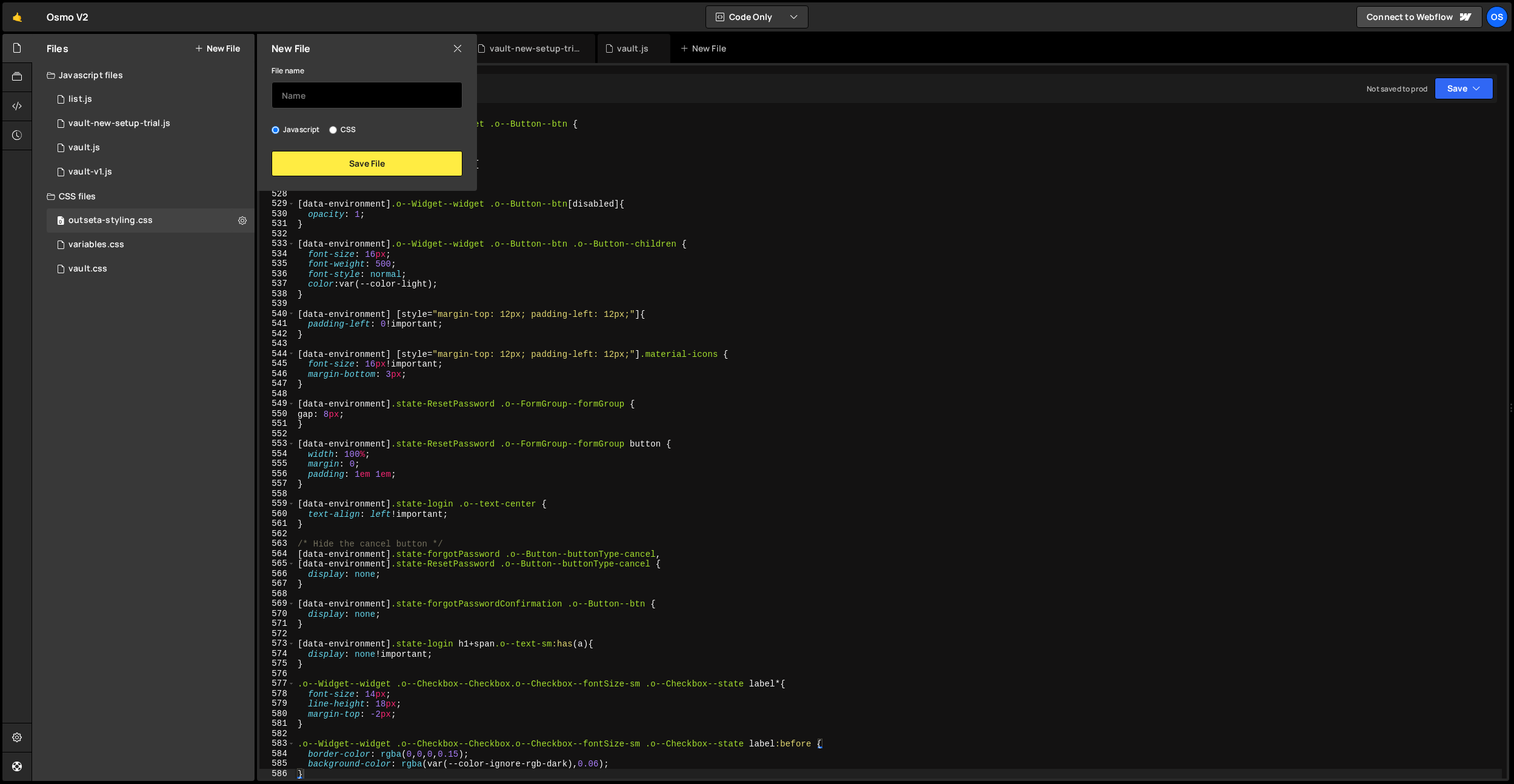
click at [338, 99] on input "text" at bounding box center [367, 95] width 191 height 27
type input "flow.css"
click at [344, 126] on label "CSS" at bounding box center [342, 130] width 27 height 13
click at [337, 126] on input "CSS" at bounding box center [333, 130] width 8 height 8
radio input "true"
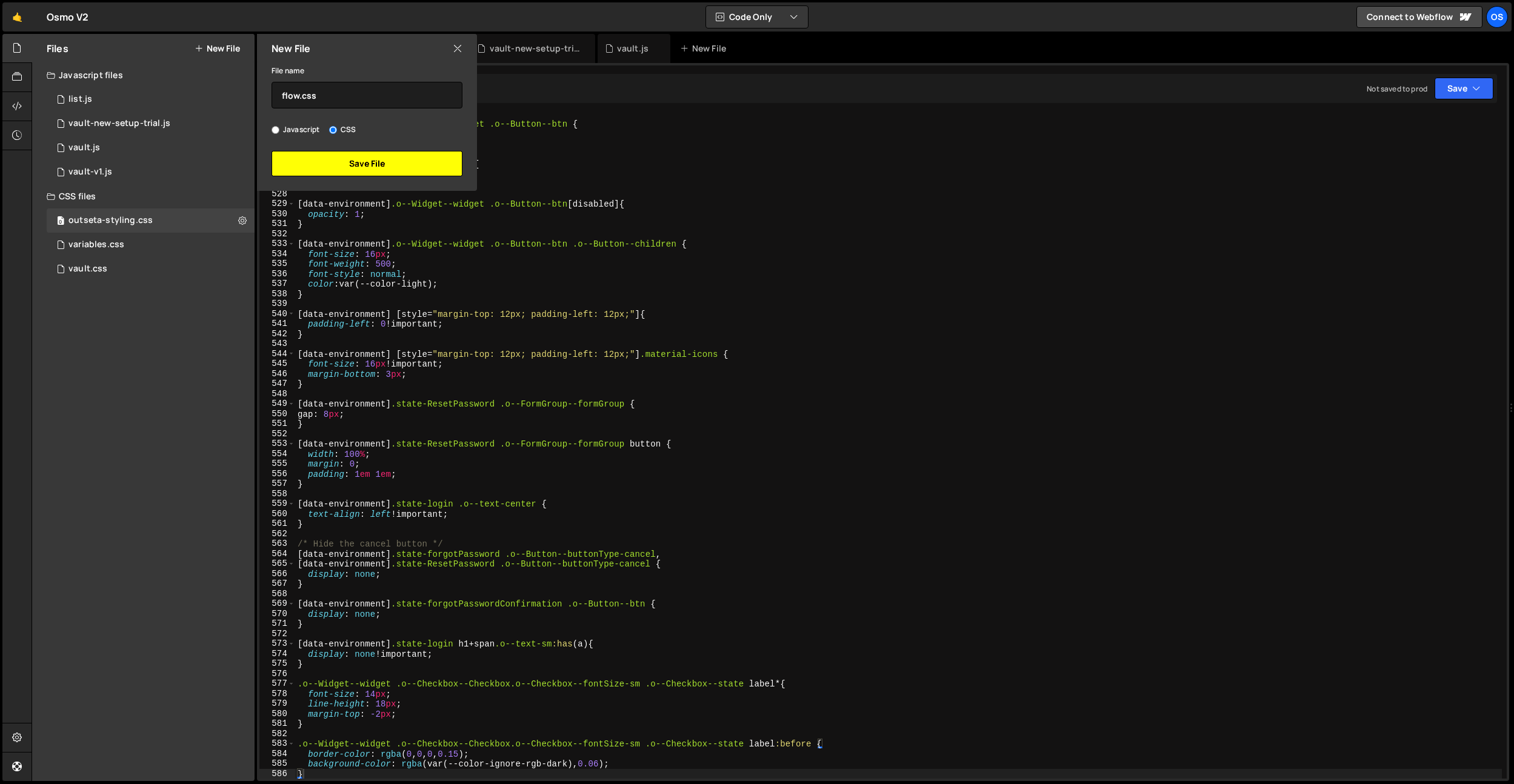
click at [359, 158] on button "Save File" at bounding box center [367, 163] width 191 height 25
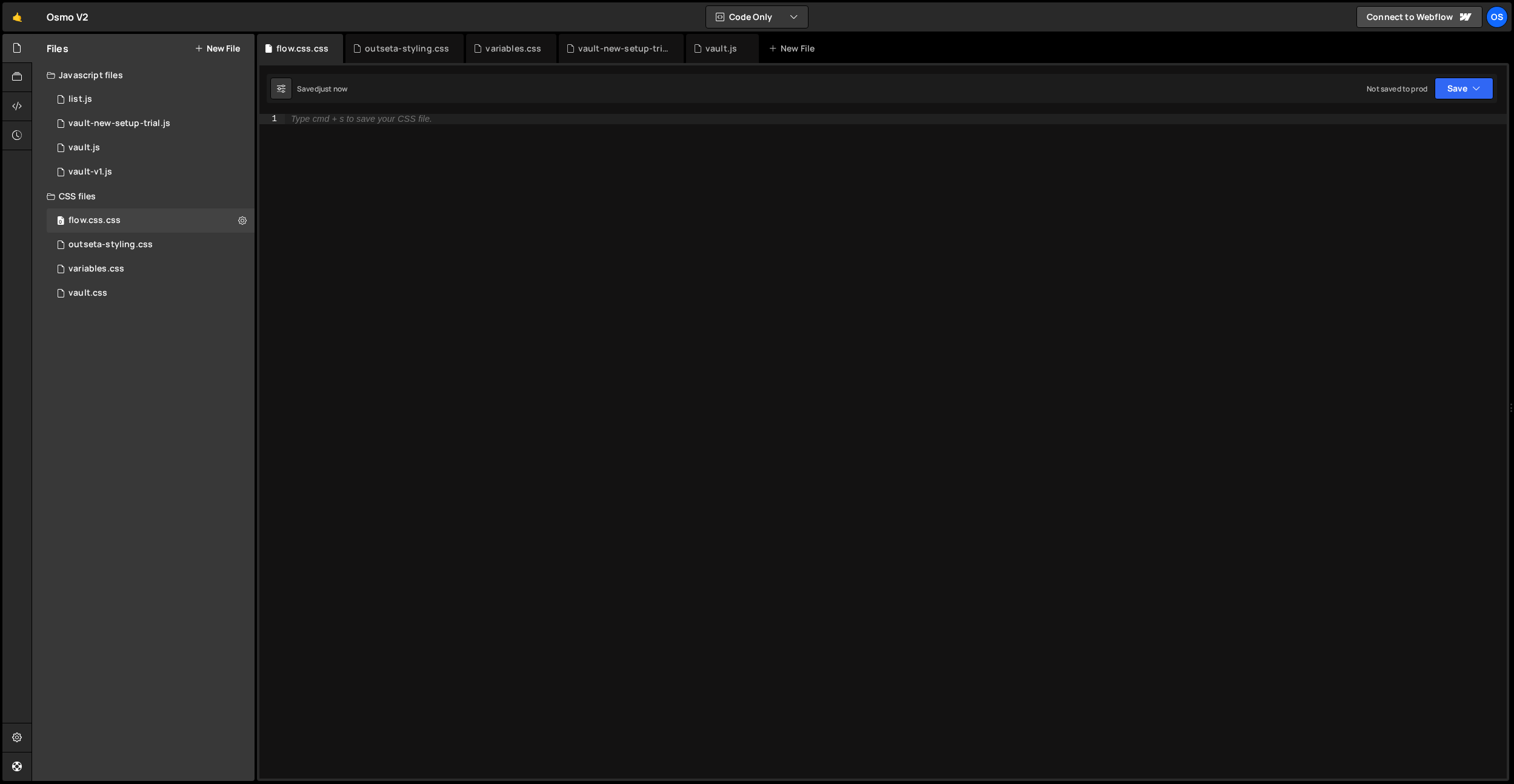
click at [402, 165] on div "Type cmd + s to save your CSS file." at bounding box center [895, 456] width 1222 height 685
paste textarea "}"
type textarea "}"
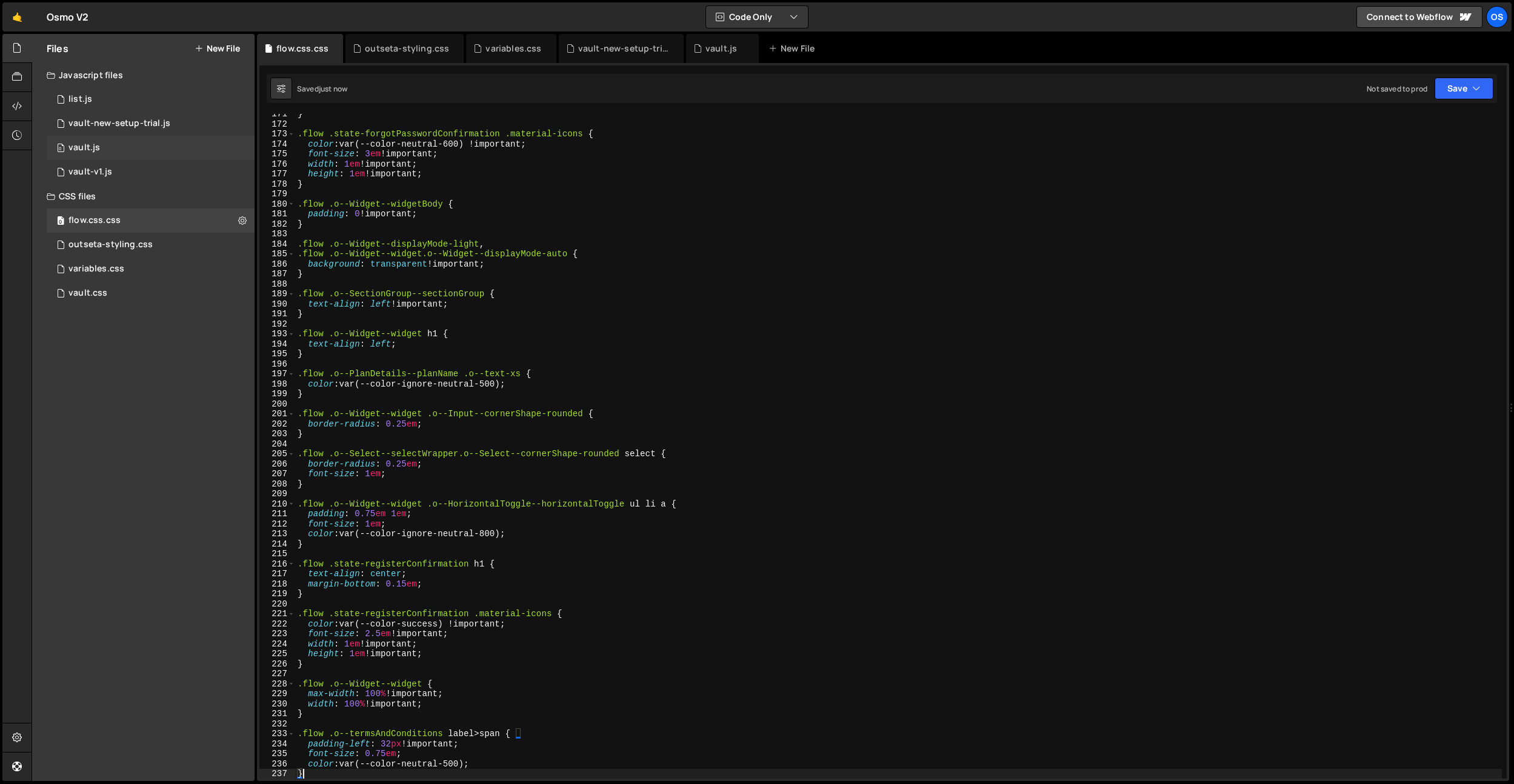
drag, startPoint x: 157, startPoint y: 325, endPoint x: 197, endPoint y: 141, distance: 188.3
click at [157, 325] on div "Files New File Javascript files 0 list.js 0 0 vault-new-setup-trial.js 0 0 vaul…" at bounding box center [143, 408] width 222 height 747
click at [231, 47] on button "New File" at bounding box center [217, 48] width 46 height 10
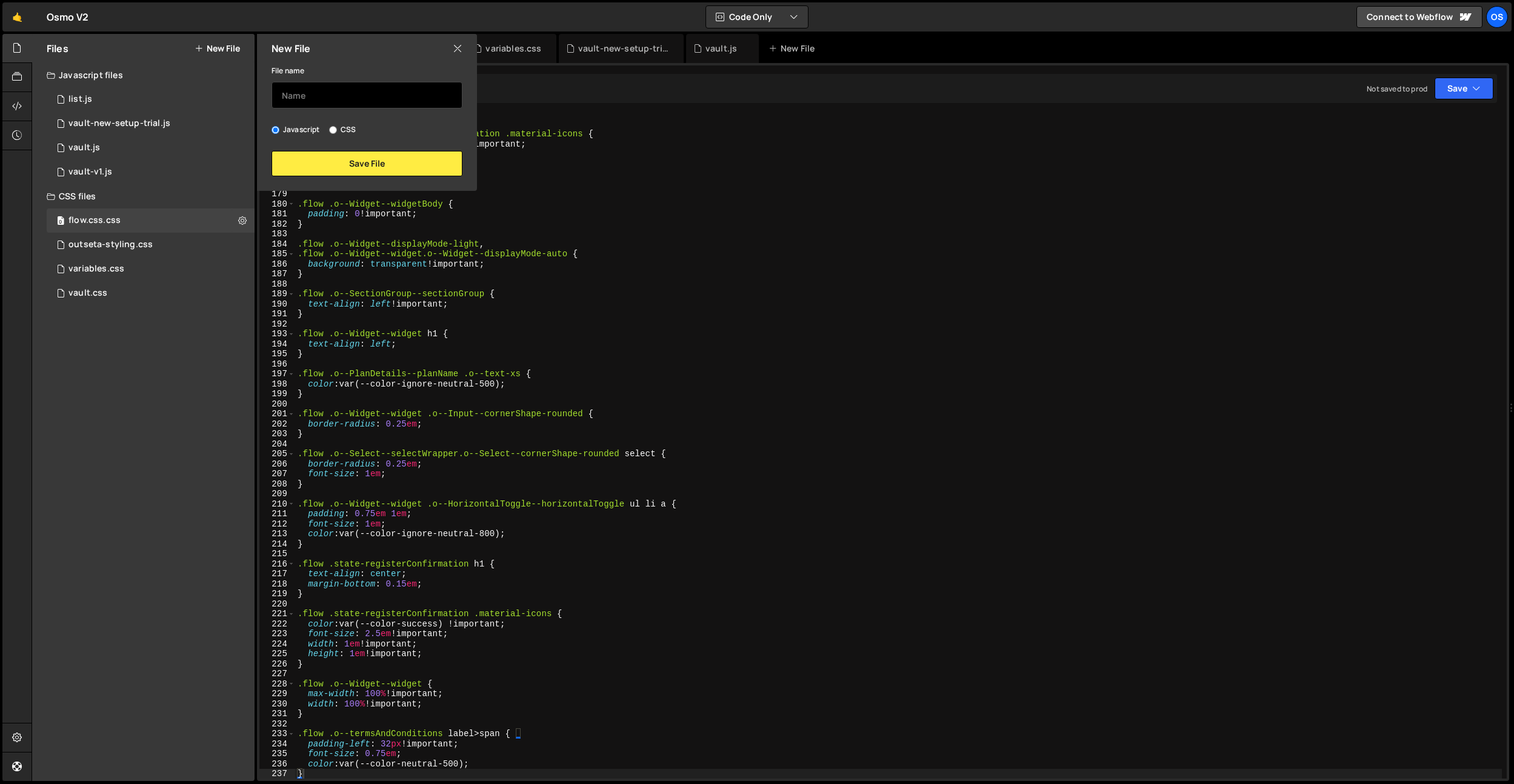
click at [334, 89] on input "text" at bounding box center [367, 95] width 191 height 27
type input "flow"
click at [377, 165] on button "Save File" at bounding box center [367, 163] width 191 height 25
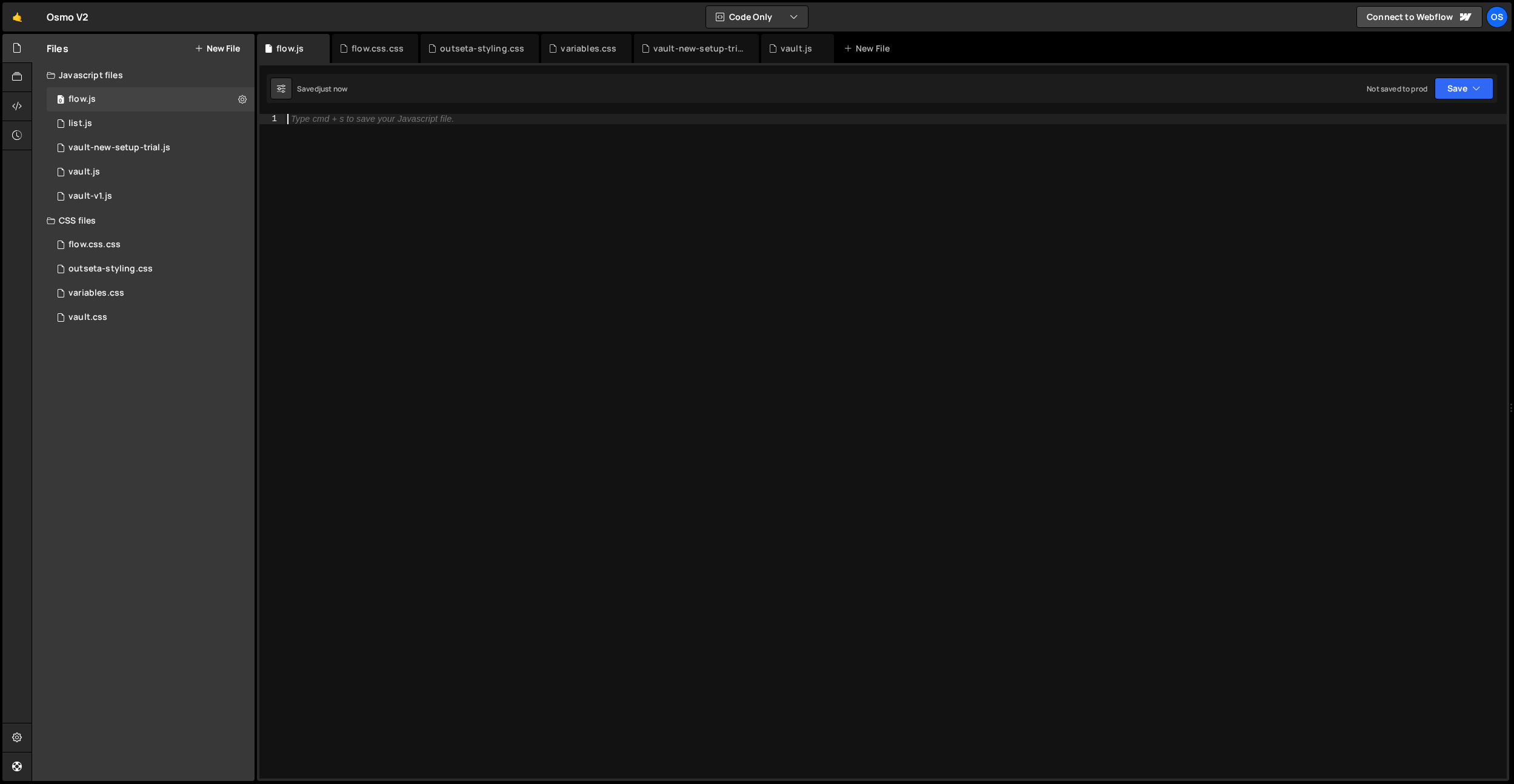
click at [688, 228] on div "Type cmd + s to save your Javascript file." at bounding box center [895, 456] width 1222 height 685
paste textarea "// Outseta.on("
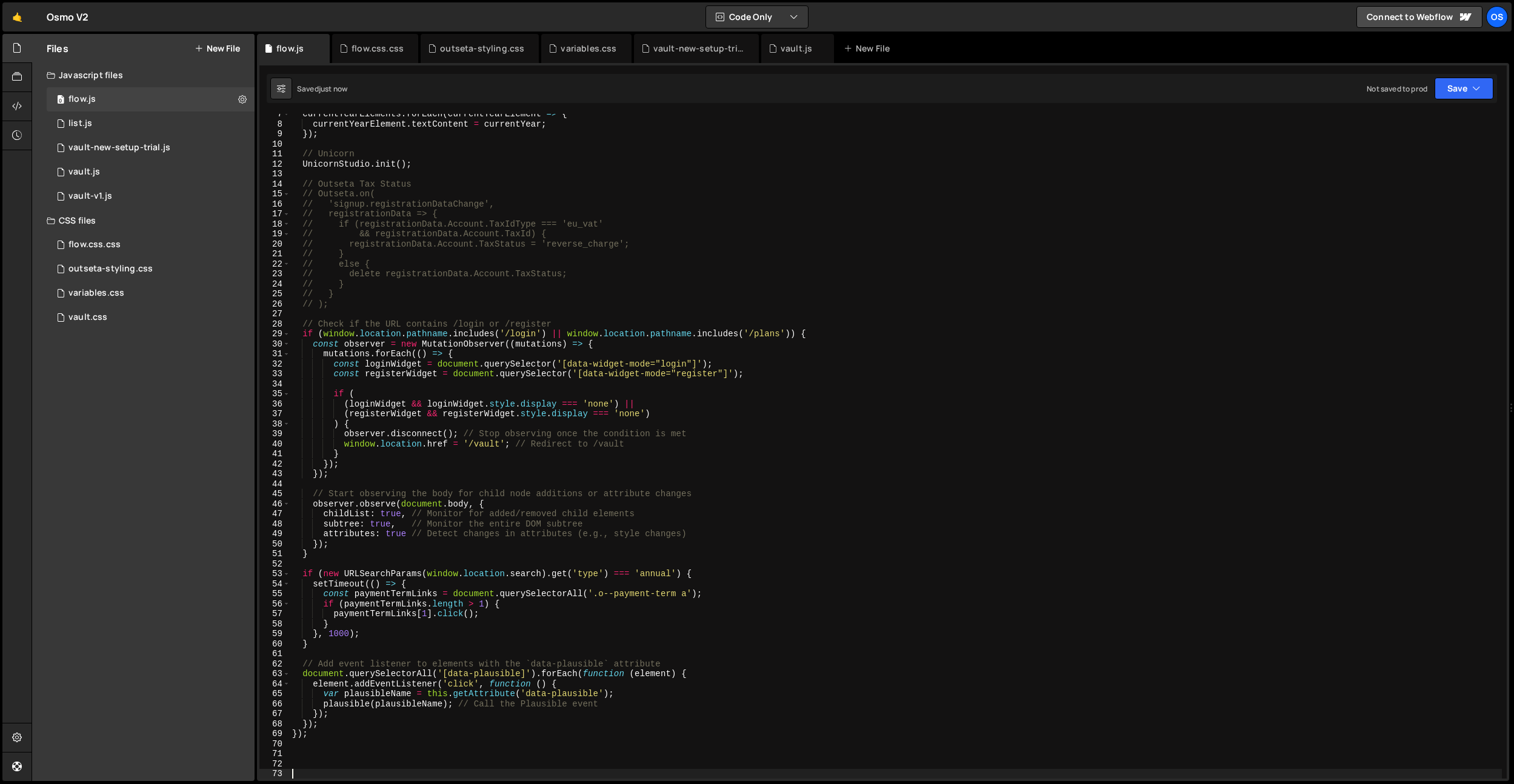
scroll to position [0, 0]
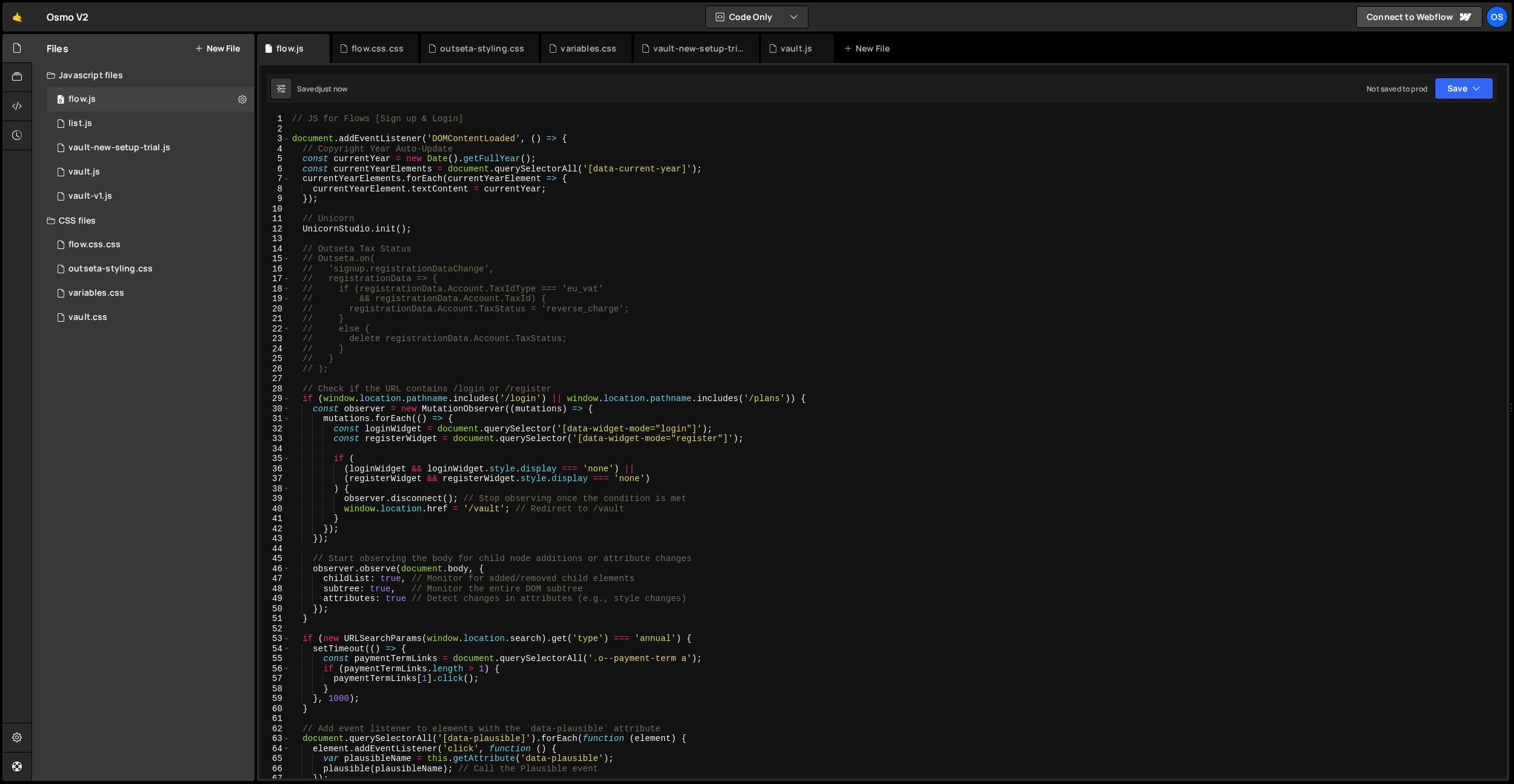
click at [584, 263] on div "// JS for Flows [Sign up & Login] document . addEventListener ( 'DOMContentLoad…" at bounding box center [895, 456] width 1213 height 685
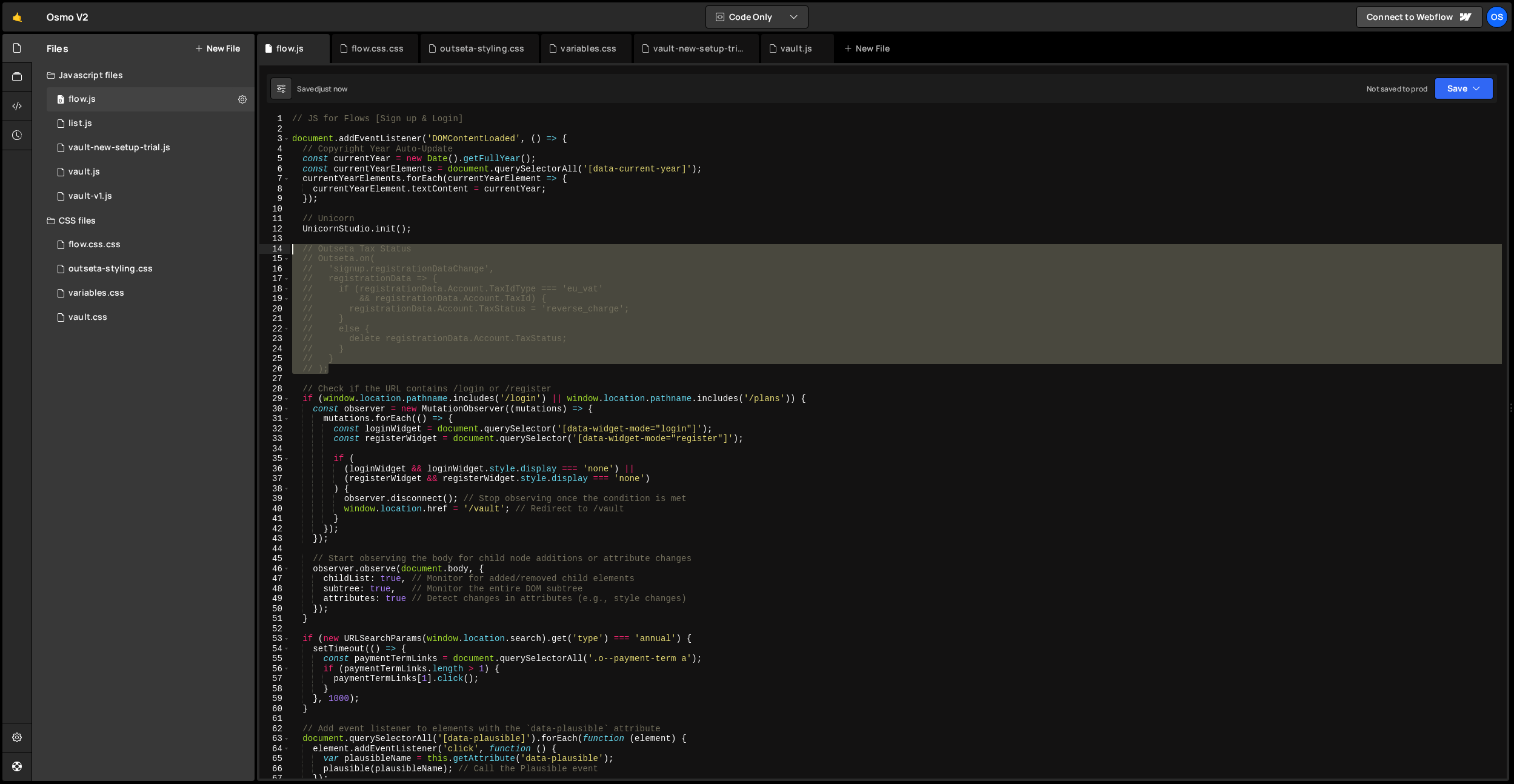
drag, startPoint x: 338, startPoint y: 371, endPoint x: 274, endPoint y: 248, distance: 138.7
click at [274, 248] on div "// Outseta.on( 1 2 3 4 5 6 7 8 9 10 11 12 13 14 15 16 17 18 19 20 21 22 23 24 2…" at bounding box center [883, 446] width 1248 height 665
type textarea "// Outseta Tax Status // Outseta.on("
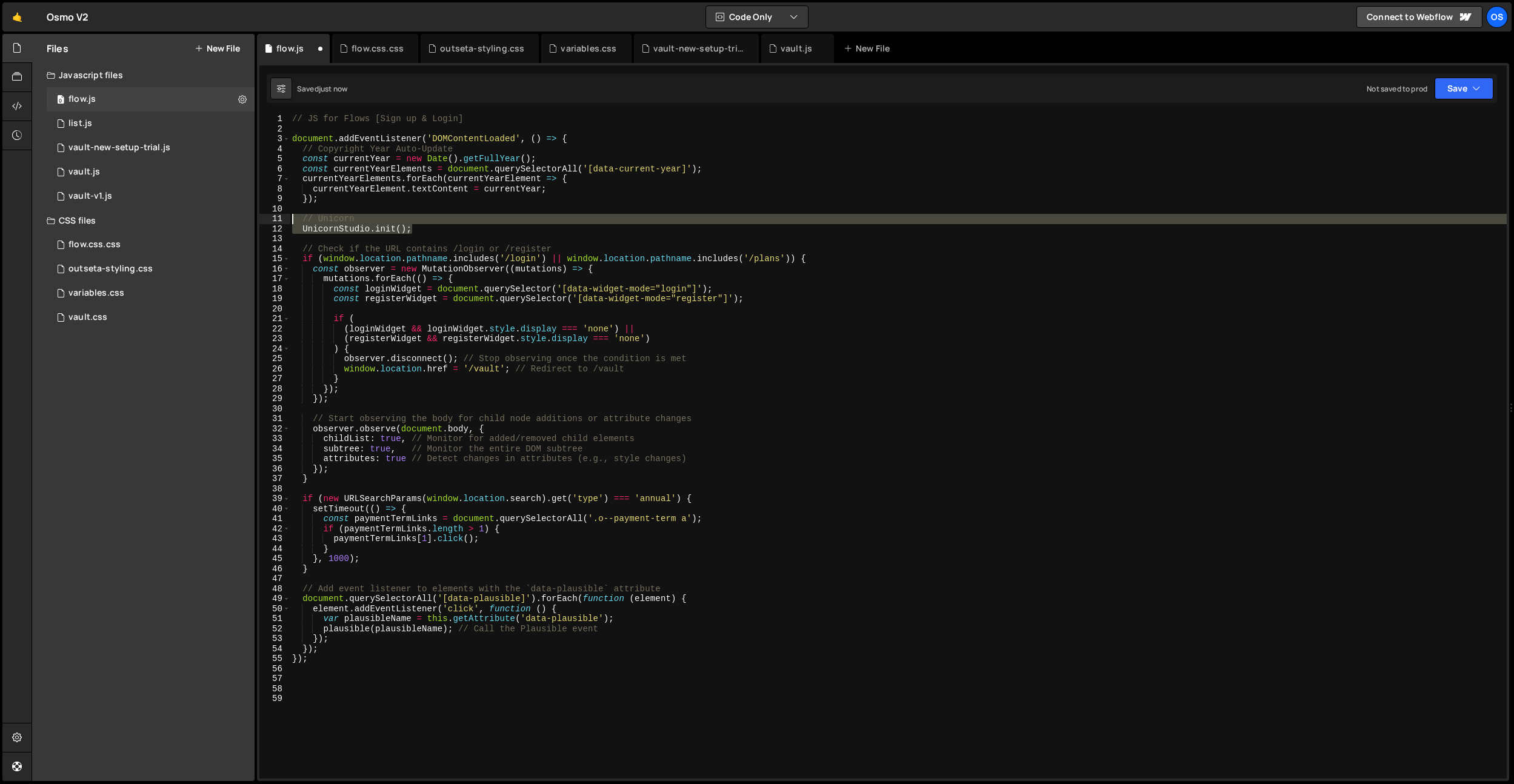
drag, startPoint x: 433, startPoint y: 231, endPoint x: 219, endPoint y: 214, distance: 214.7
click at [219, 214] on div "Files New File Javascript files 0 flow.js 0 0 list.js 0 0 vault-new-setup-trial…" at bounding box center [773, 408] width 1483 height 748
click at [290, 214] on div "11" at bounding box center [274, 219] width 30 height 10
click at [363, 216] on div "// JS for Flows [Sign up & Login] document . addEventListener ( 'DOMContentLoad…" at bounding box center [898, 446] width 1217 height 665
drag, startPoint x: 492, startPoint y: 229, endPoint x: 259, endPoint y: 220, distance: 233.2
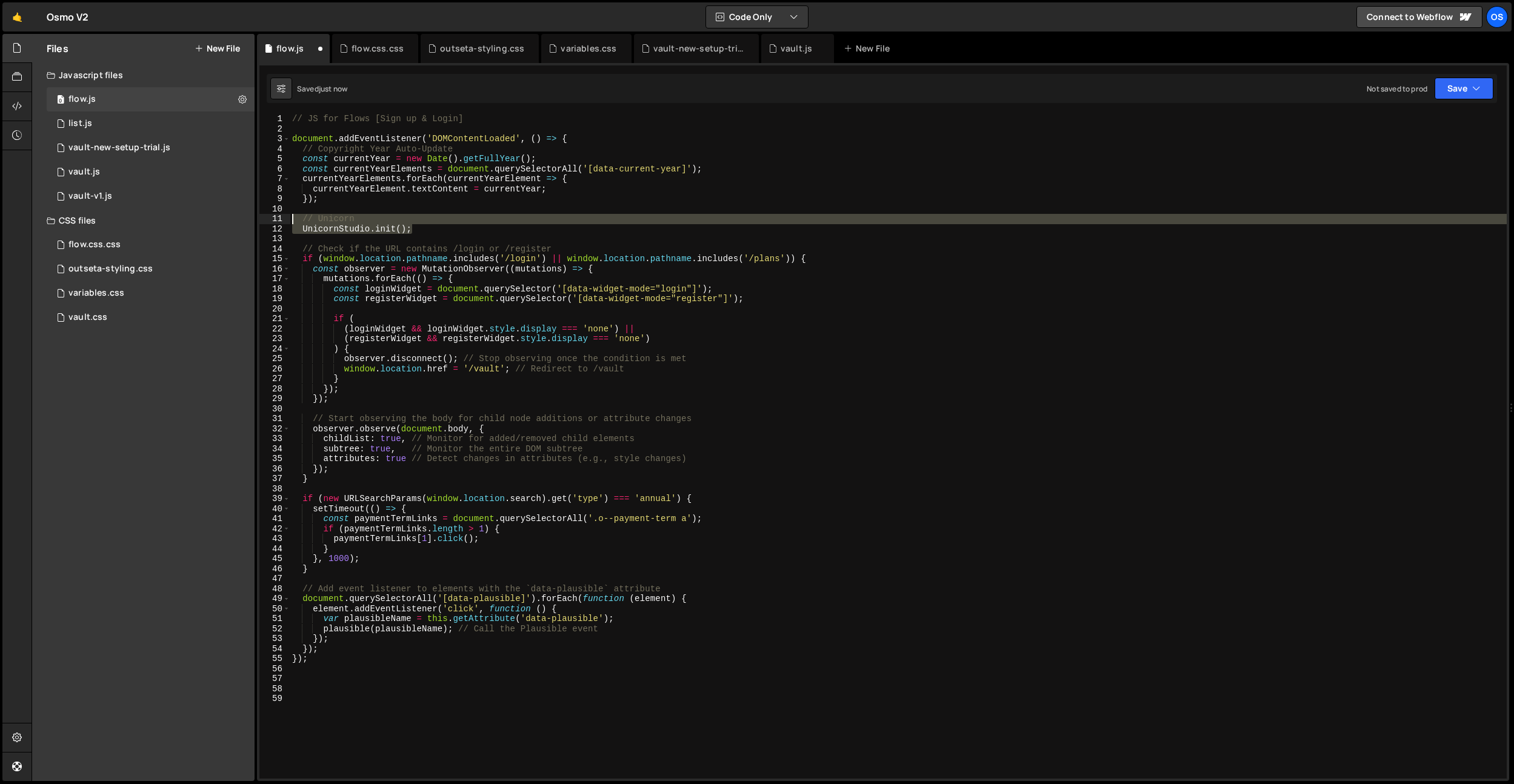
click at [259, 220] on div "// Unicorn 1 2 3 4 5 6 7 8 9 10 11 12 13 14 15 16 17 18 19 20 21 22 23 24 25 26…" at bounding box center [883, 446] width 1248 height 665
type textarea "// Unicorn UnicornStudio.init();"
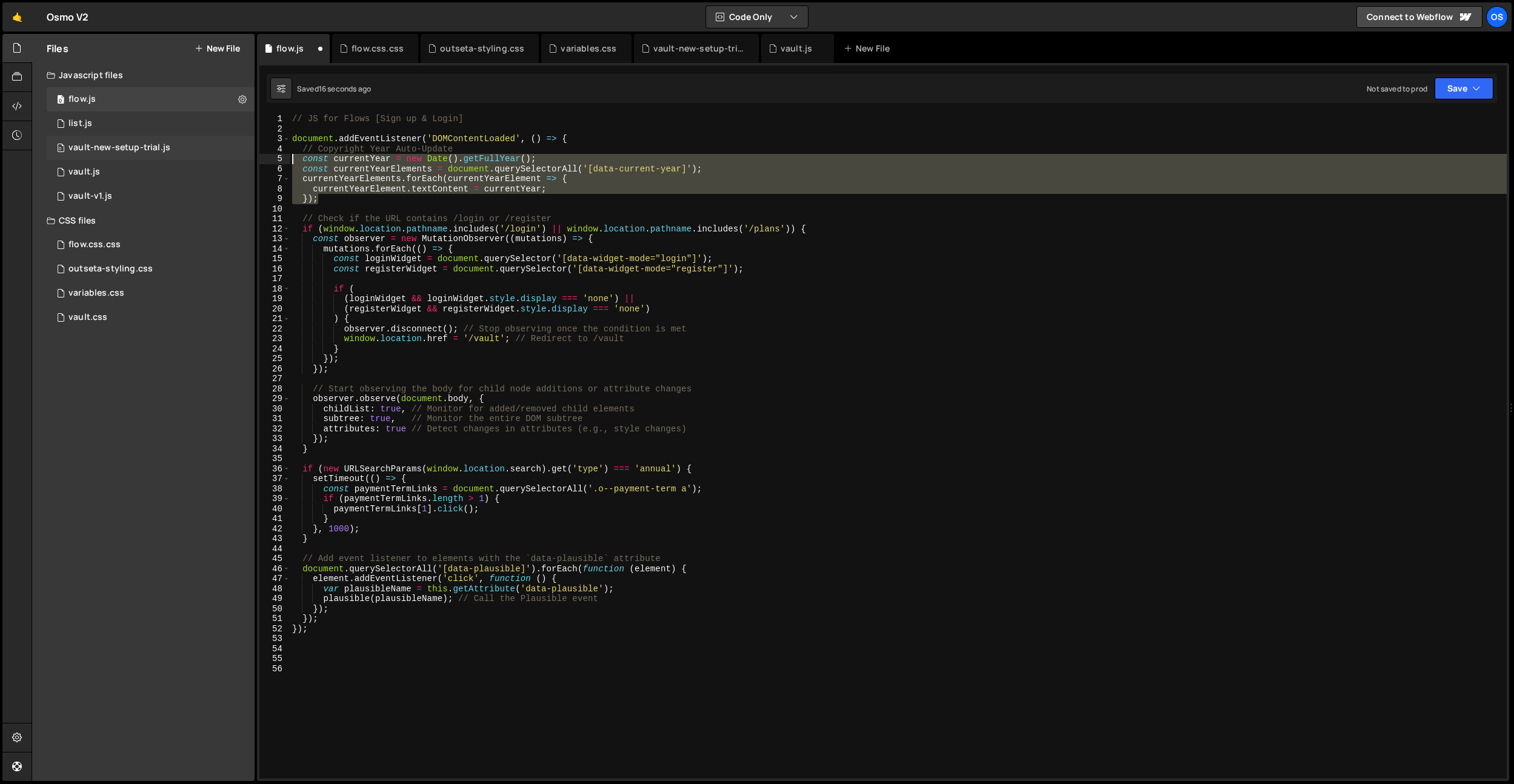
drag, startPoint x: 382, startPoint y: 194, endPoint x: 228, endPoint y: 154, distance: 159.1
click at [228, 154] on div "Files New File Javascript files 0 flow.js 0 0 list.js 0 0 vault-new-setup-trial…" at bounding box center [773, 408] width 1483 height 748
click at [688, 411] on div "// JS for Flows [Sign up & Login] document . addEventListener ( 'DOMContentLoad…" at bounding box center [898, 456] width 1217 height 685
type textarea "childList: true, // Monitor for added/removed child elements"
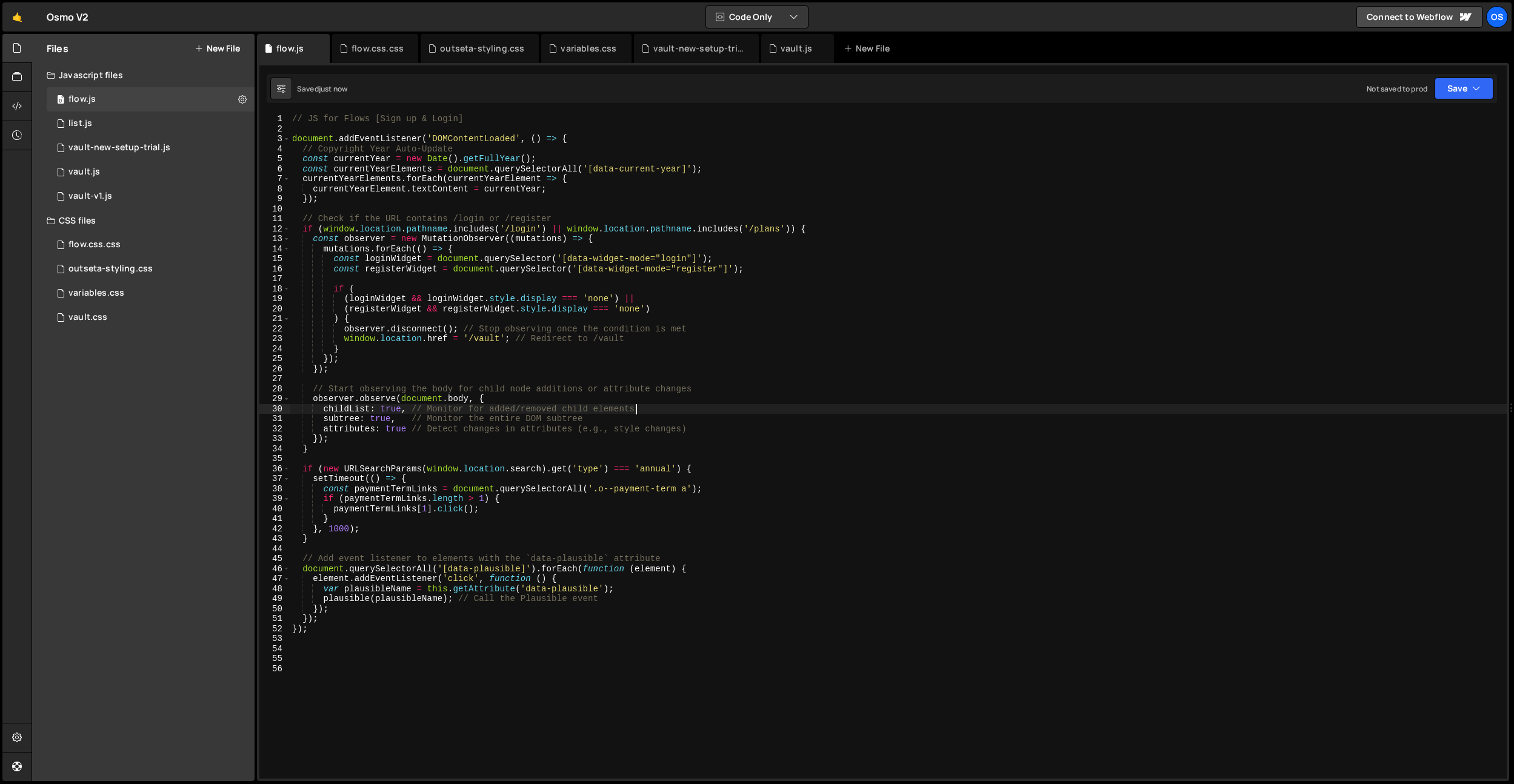
click at [688, 411] on div "// JS for Flows [Sign up & Login] document . addEventListener ( 'DOMContentLoad…" at bounding box center [898, 456] width 1217 height 685
click at [239, 97] on icon at bounding box center [242, 99] width 8 height 12
click at [325, 171] on button "Delete File" at bounding box center [316, 173] width 119 height 24
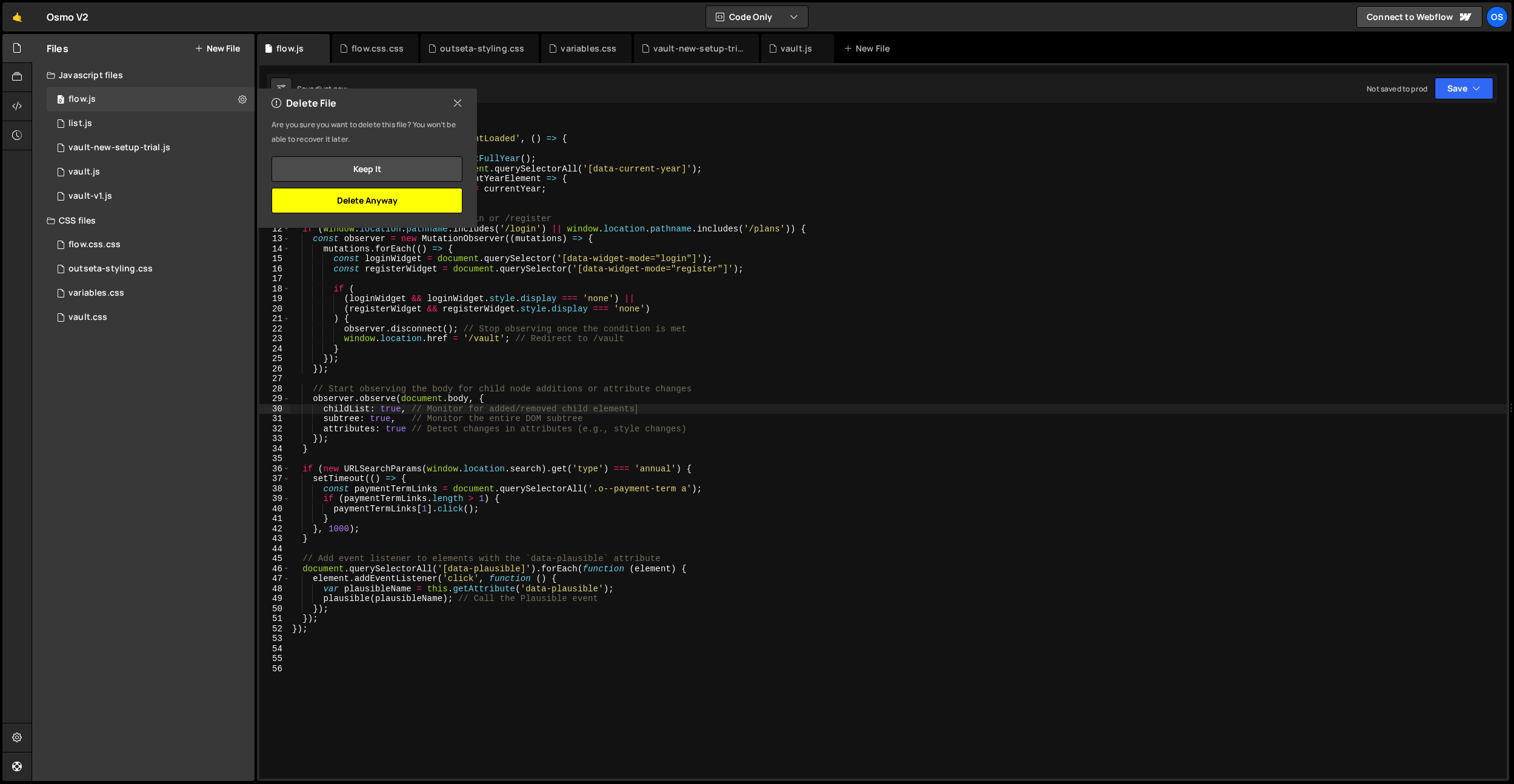
click at [369, 203] on button "Delete Anyway" at bounding box center [367, 201] width 191 height 25
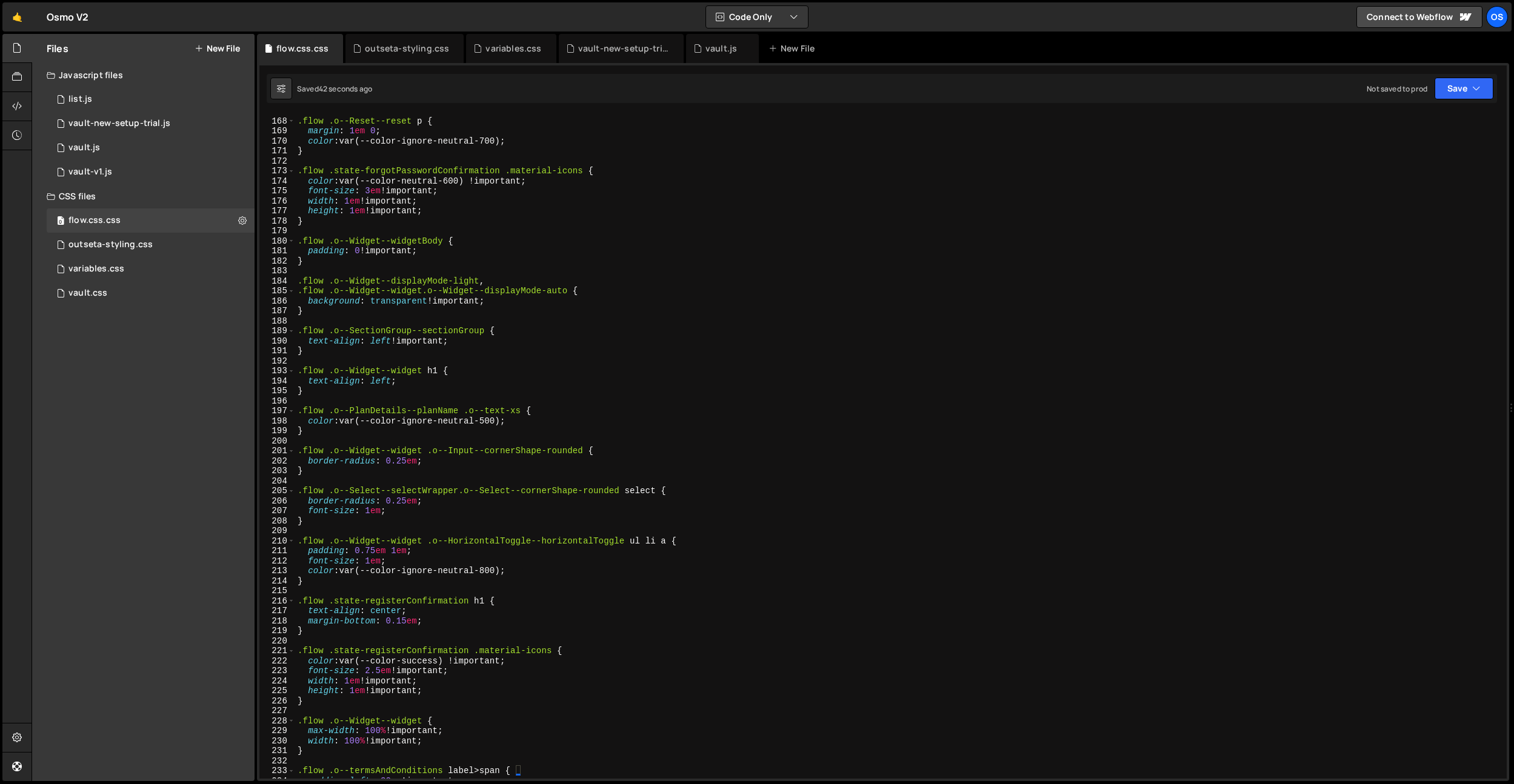
scroll to position [1202, 0]
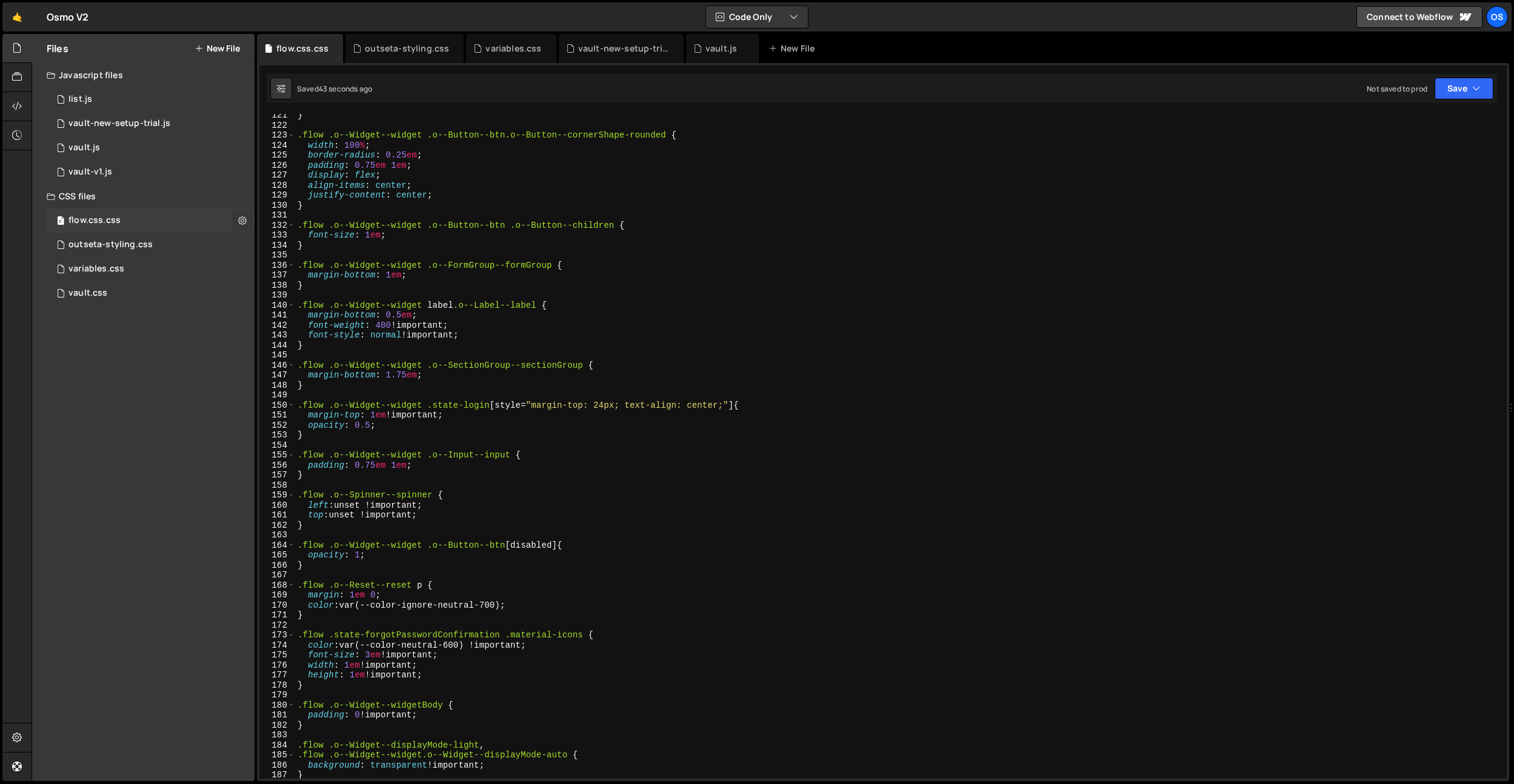
click at [240, 222] on icon at bounding box center [242, 220] width 8 height 12
click at [301, 287] on button "Delete File" at bounding box center [316, 294] width 119 height 24
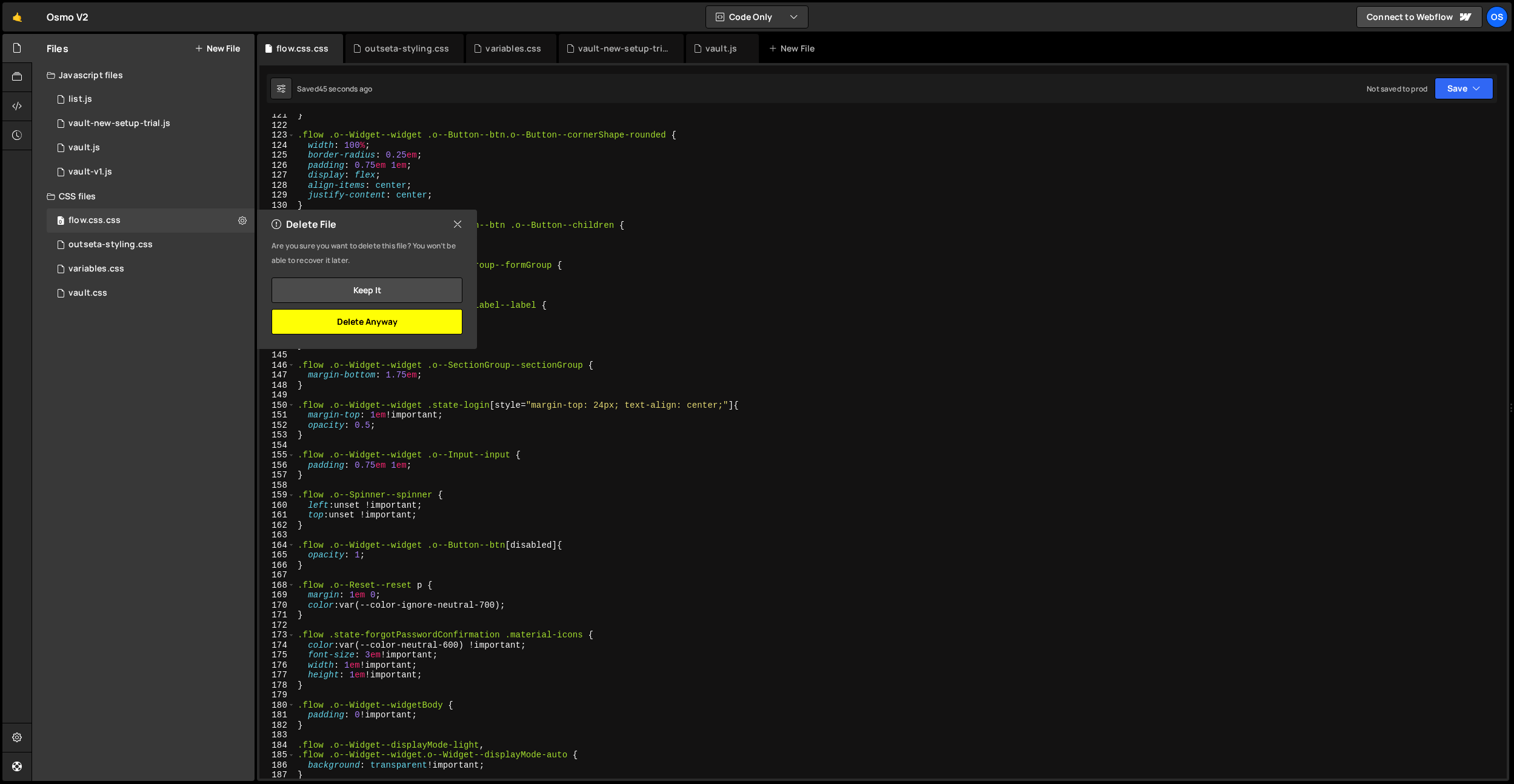
click at [385, 321] on button "Delete Anyway" at bounding box center [367, 322] width 191 height 25
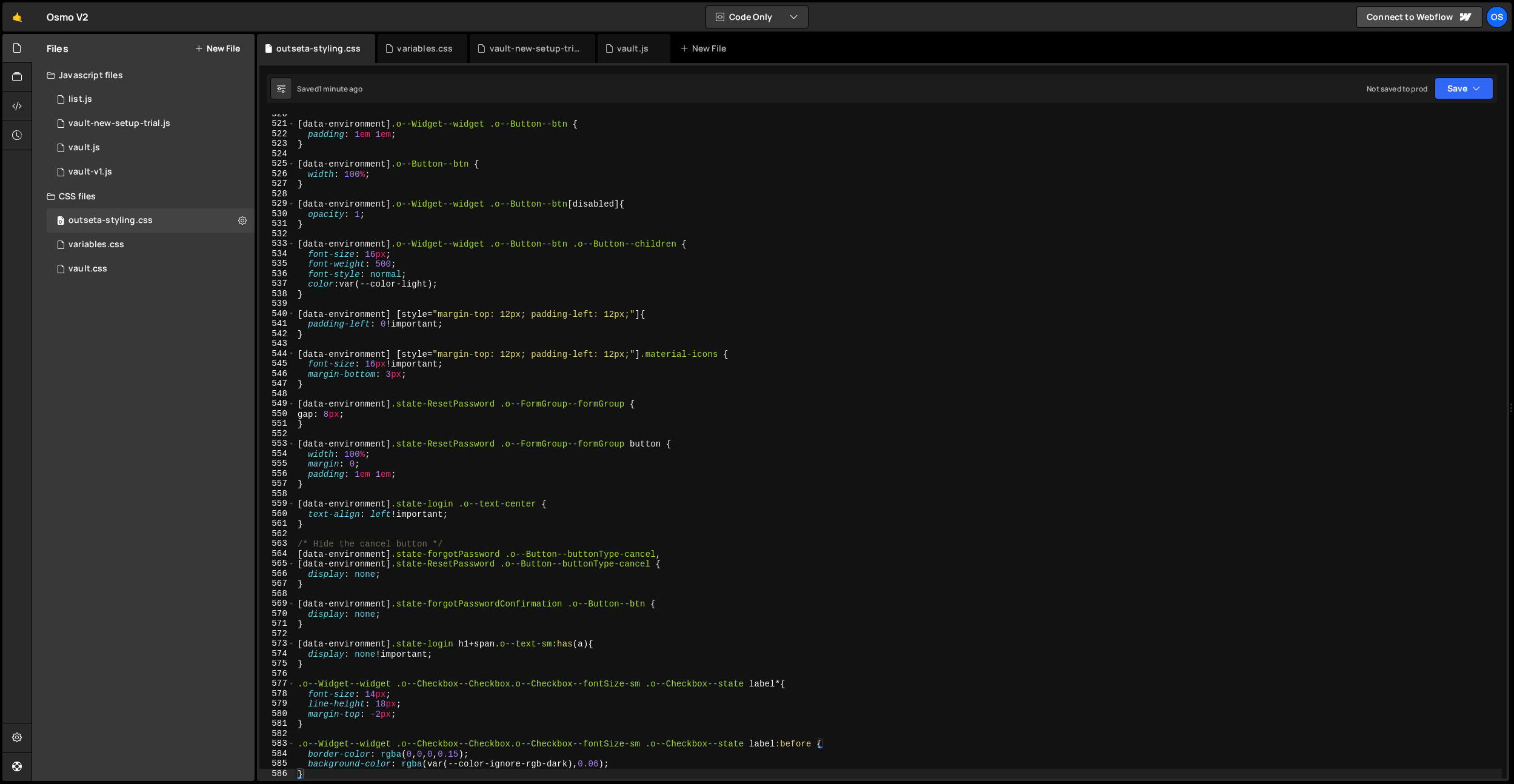
type textarea "padding-left: 0 !important;"
click at [486, 319] on div "[ data-environment ] .o--Widget--widget .o--Button--btn { padding : 1 em 1 em ;…" at bounding box center [898, 452] width 1207 height 685
click at [502, 322] on div "[ data-environment ] .o--Widget--widget .o--Button--btn { padding : 1 em 1 em ;…" at bounding box center [898, 452] width 1207 height 685
click at [156, 245] on div "0 variables.css 0" at bounding box center [151, 245] width 208 height 24
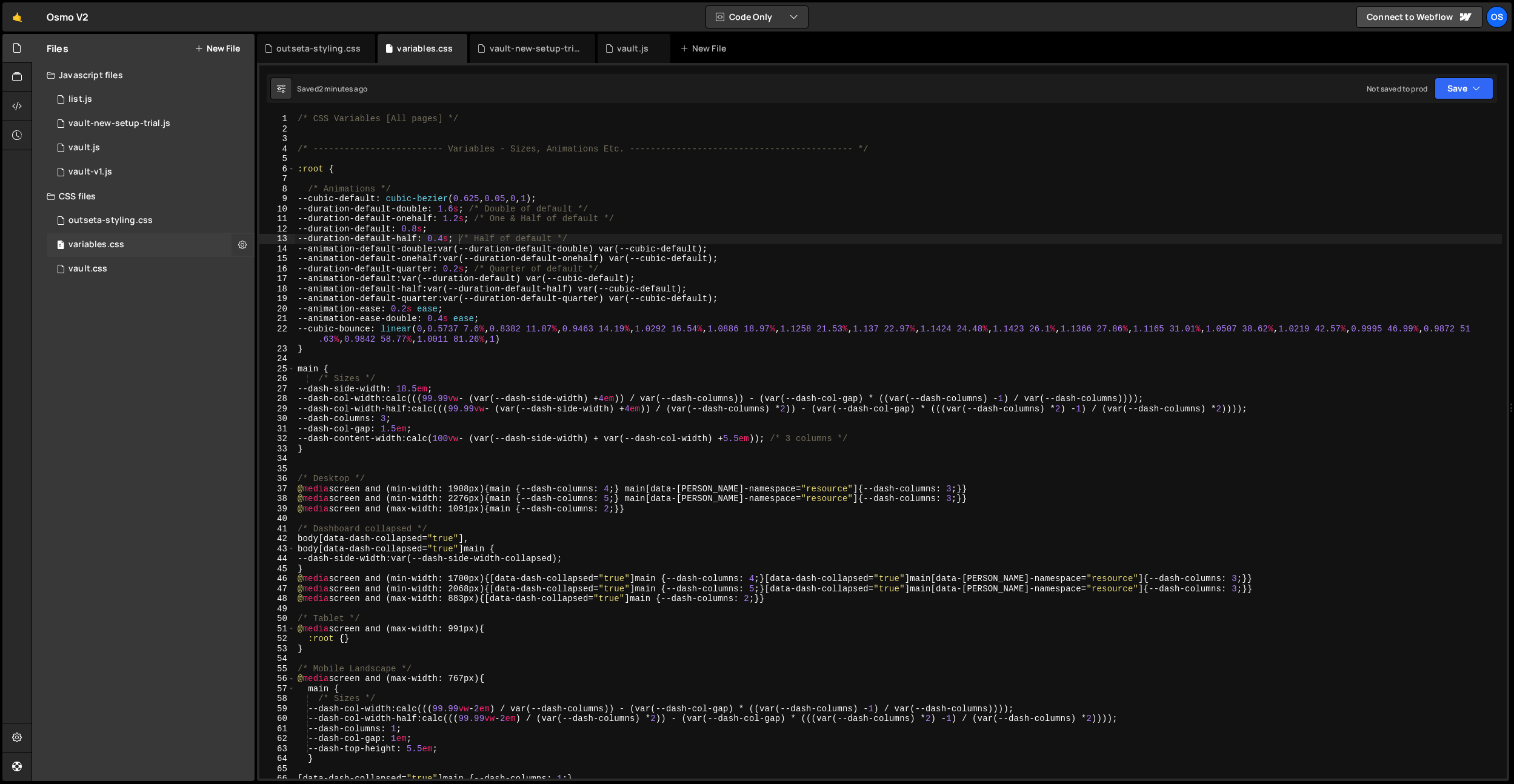
click at [247, 249] on icon at bounding box center [242, 244] width 8 height 12
click at [10, 76] on div at bounding box center [17, 77] width 30 height 29
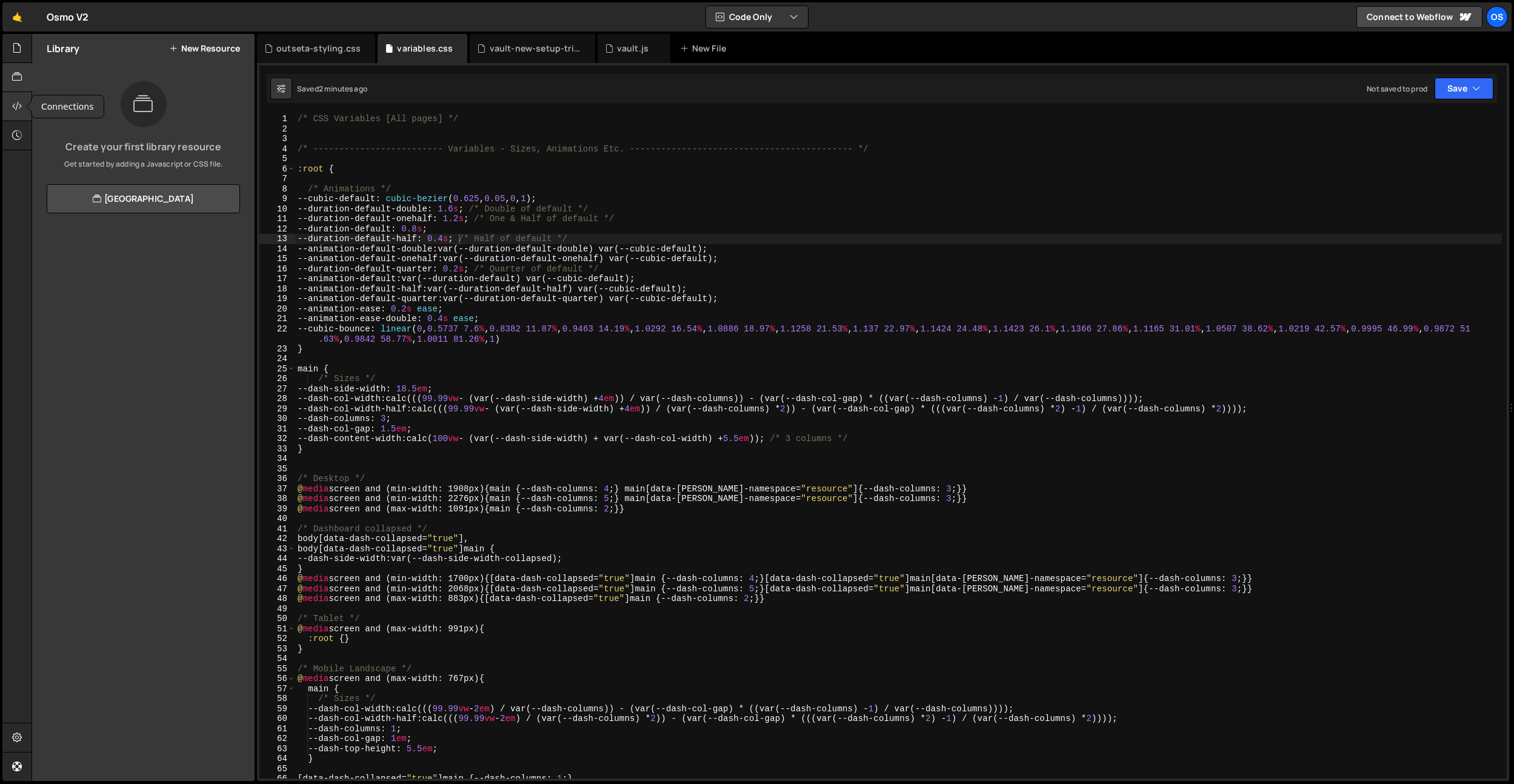
click at [20, 109] on icon at bounding box center [17, 106] width 10 height 13
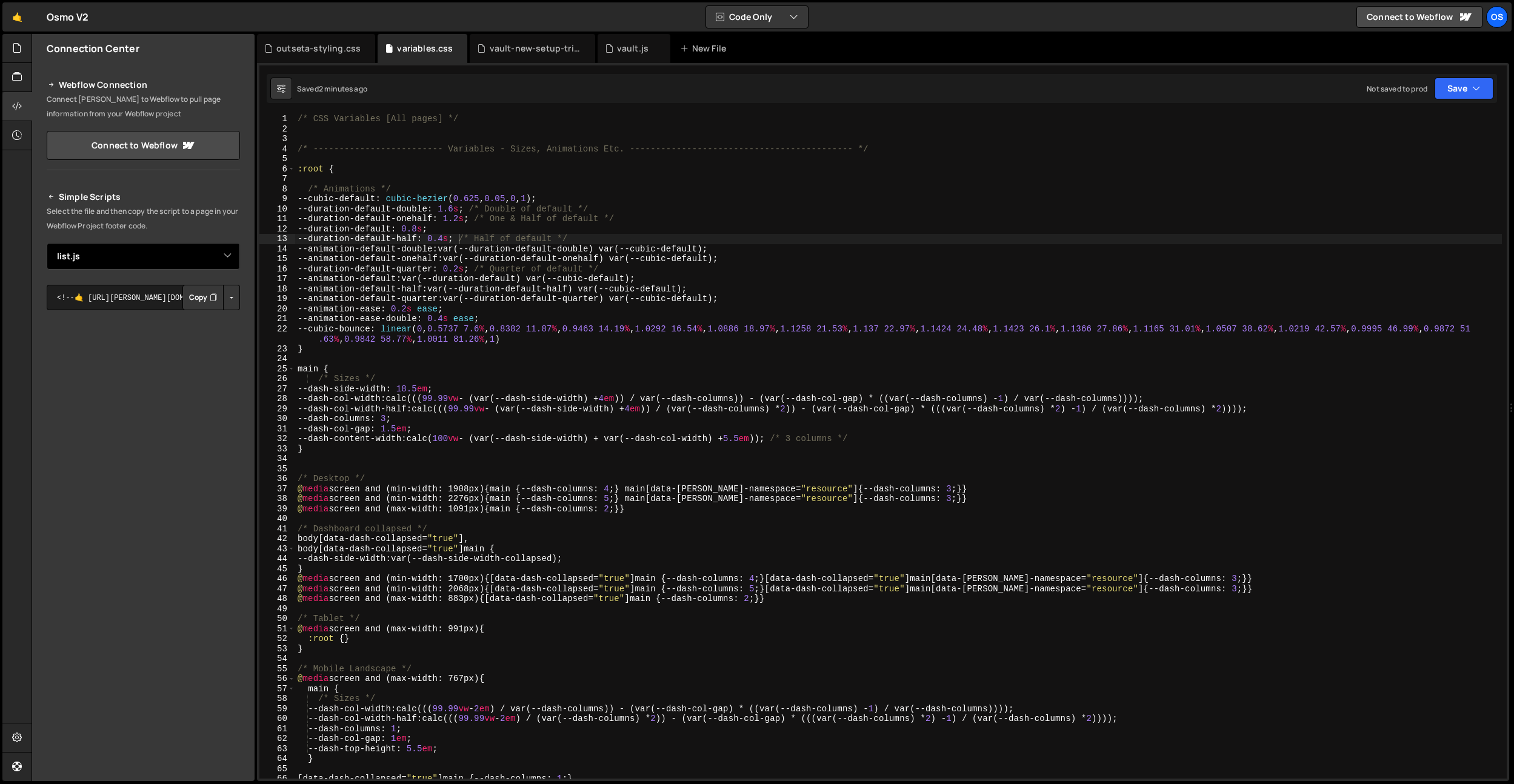
click at [171, 259] on select "Select File vault.js vault-v1.js list.js vault-new-setup-trial.js vault.css var…" at bounding box center [143, 256] width 194 height 27
click at [47, 243] on select "Select File vault.js vault-v1.js list.js vault-new-setup-trial.js vault.css var…" at bounding box center [143, 256] width 194 height 27
click at [25, 70] on div at bounding box center [17, 77] width 30 height 29
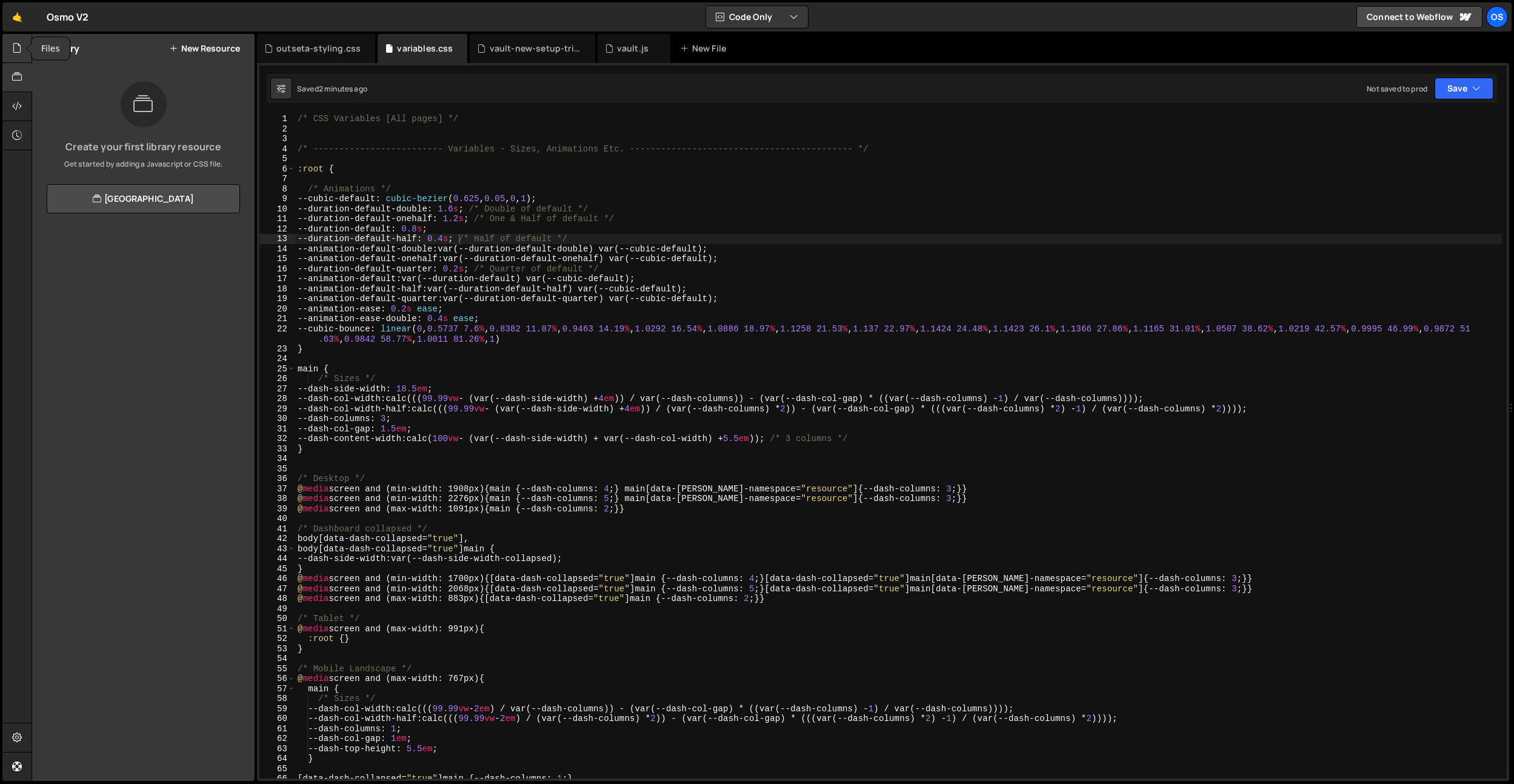
click at [24, 45] on div at bounding box center [17, 48] width 30 height 29
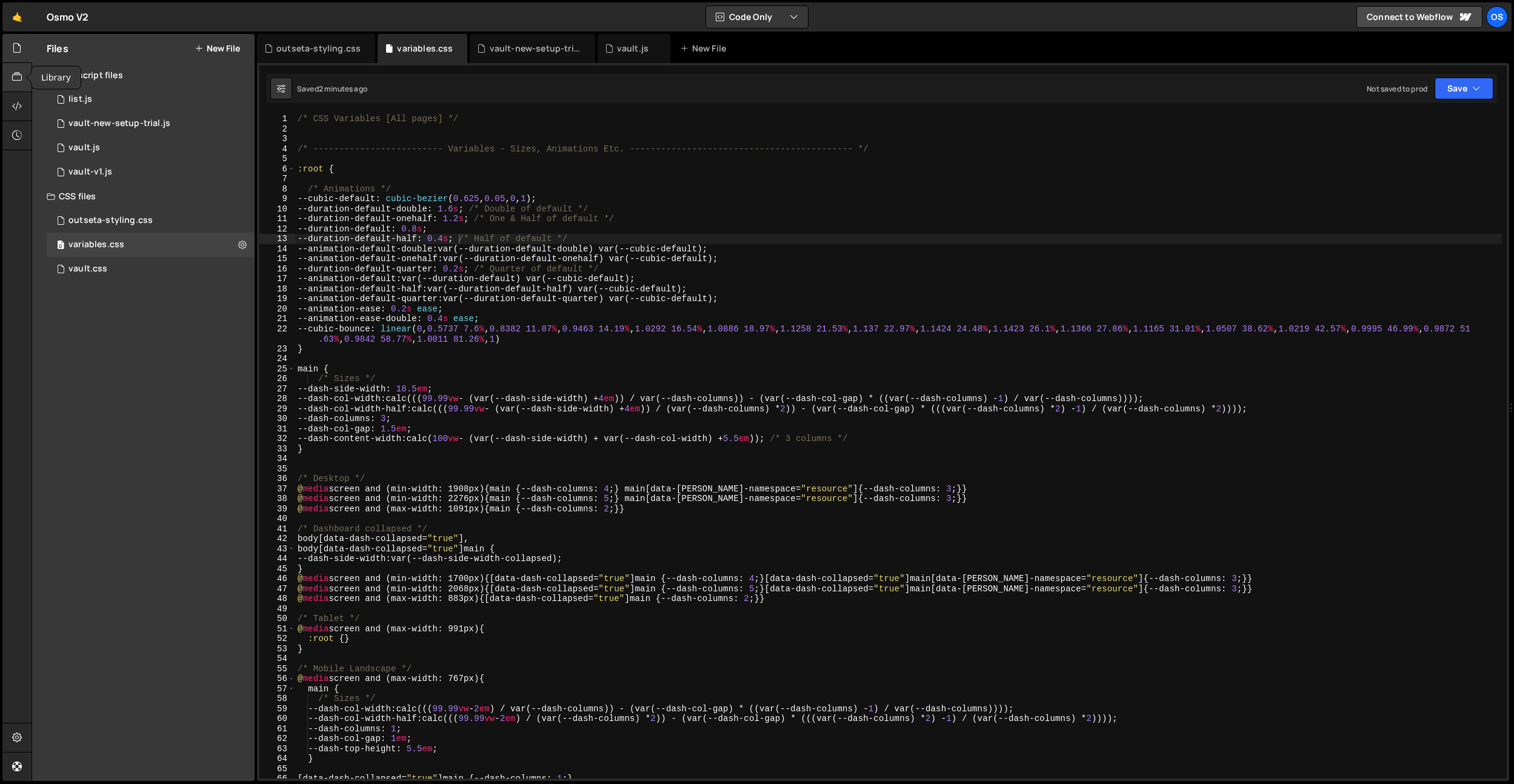
click at [17, 74] on icon at bounding box center [17, 76] width 10 height 13
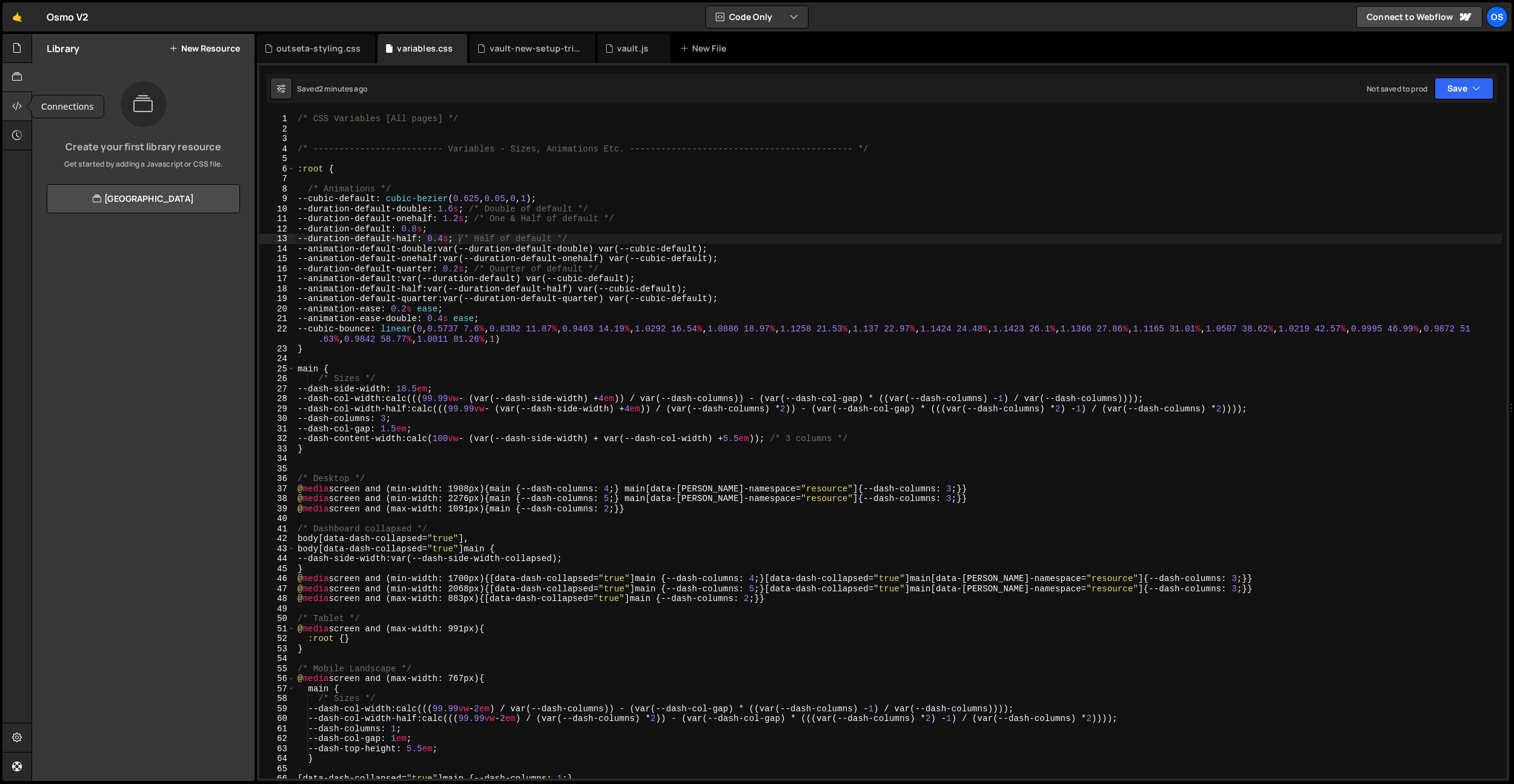
click at [17, 95] on div at bounding box center [17, 107] width 30 height 29
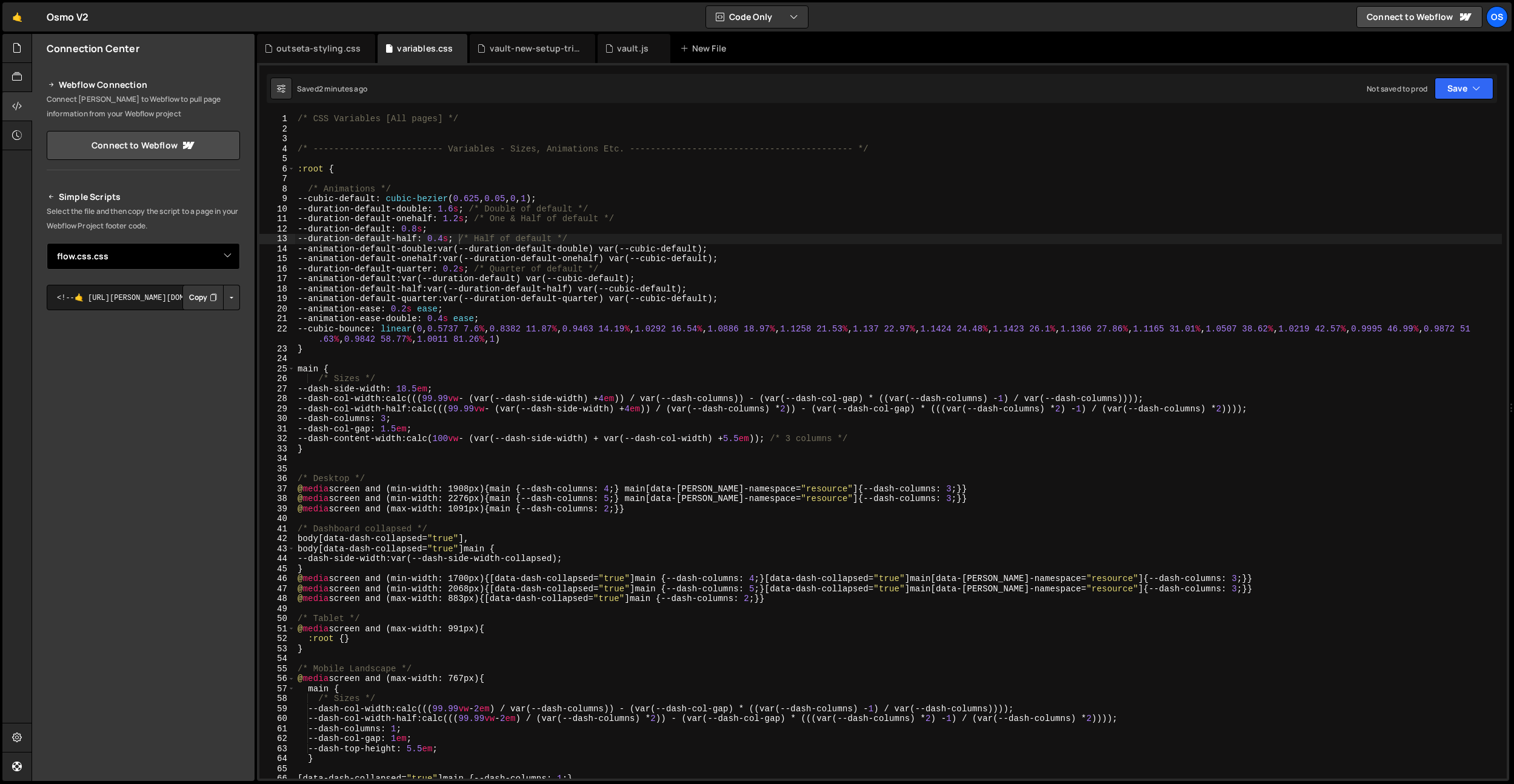
click at [147, 254] on select "Select File vault.js vault-v1.js list.js vault-new-setup-trial.js vault.css var…" at bounding box center [143, 256] width 194 height 27
click at [47, 243] on select "Select File vault.js vault-v1.js list.js vault-new-setup-trial.js vault.css var…" at bounding box center [143, 256] width 194 height 27
click at [199, 300] on button "Copy" at bounding box center [203, 297] width 41 height 25
click at [117, 265] on select "Select File vault.js vault-v1.js list.js vault-new-setup-trial.js vault.css var…" at bounding box center [143, 256] width 194 height 27
click at [47, 243] on select "Select File vault.js vault-v1.js list.js vault-new-setup-trial.js vault.css var…" at bounding box center [143, 256] width 194 height 27
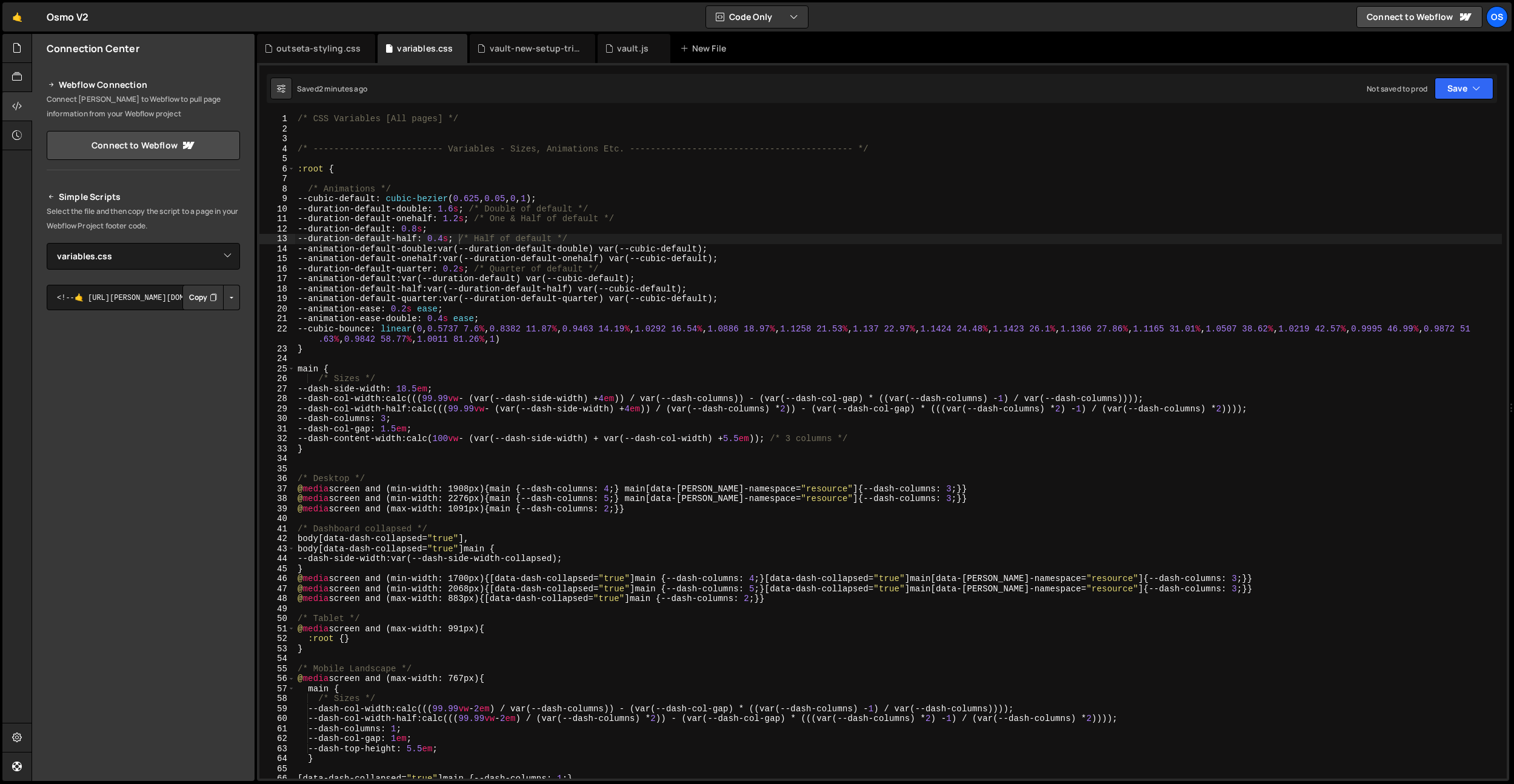
click at [200, 300] on button "Copy" at bounding box center [203, 297] width 41 height 25
click at [128, 254] on select "Select File vault.js vault-v1.js list.js vault-new-setup-trial.js vault.css var…" at bounding box center [143, 256] width 194 height 27
select select "45156"
click at [47, 243] on select "Select File vault.js vault-v1.js list.js vault-new-setup-trial.js vault.css var…" at bounding box center [143, 256] width 194 height 27
click at [146, 256] on select "Select File vault.js vault-v1.js list.js vault-new-setup-trial.js vault.css var…" at bounding box center [143, 256] width 194 height 27
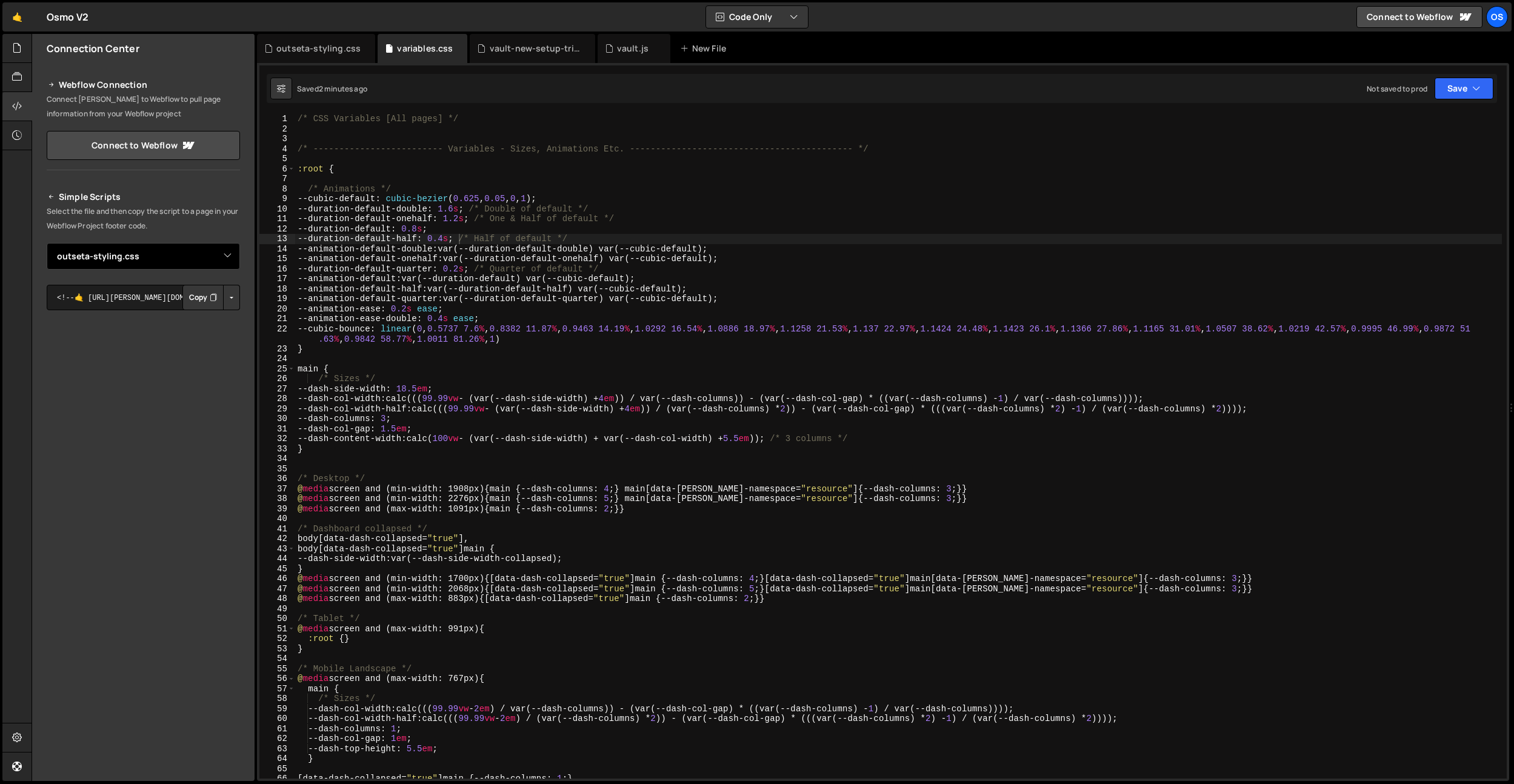
click at [47, 243] on select "Select File vault.js vault-v1.js list.js vault-new-setup-trial.js vault.css var…" at bounding box center [143, 256] width 194 height 27
click at [211, 300] on icon "Button group with nested dropdown" at bounding box center [213, 297] width 7 height 13
type textarea "--duration-default-quarter: 0.2s; /* Quarter of default */"
click at [661, 271] on div "/* CSS Variables [All pages] */ /* ------------------------- Variables - Sizes,…" at bounding box center [898, 456] width 1207 height 685
click at [484, 155] on div "/* CSS Variables [All pages] */ /* ------------------------- Variables - Sizes,…" at bounding box center [898, 456] width 1207 height 685
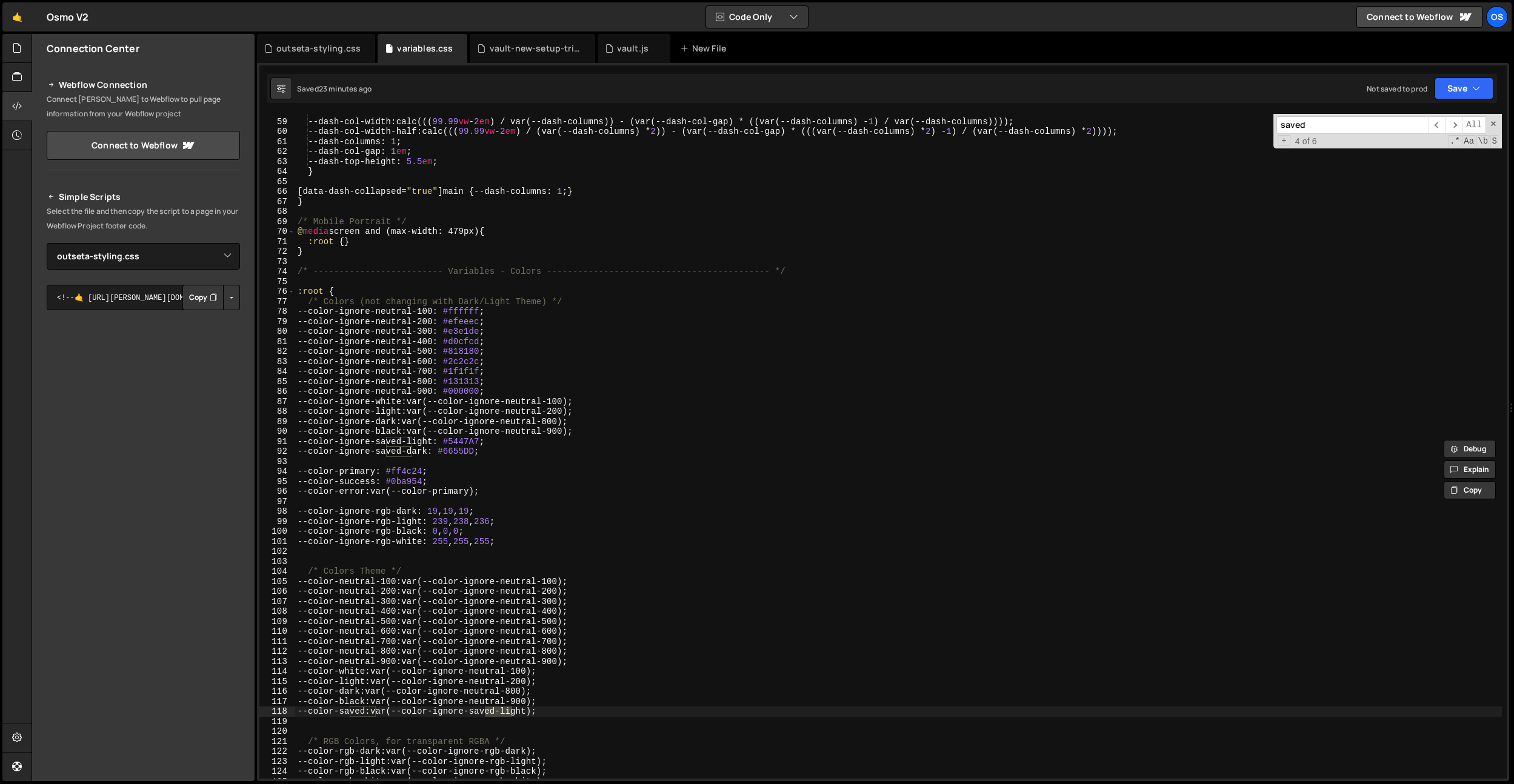
scroll to position [1137, 0]
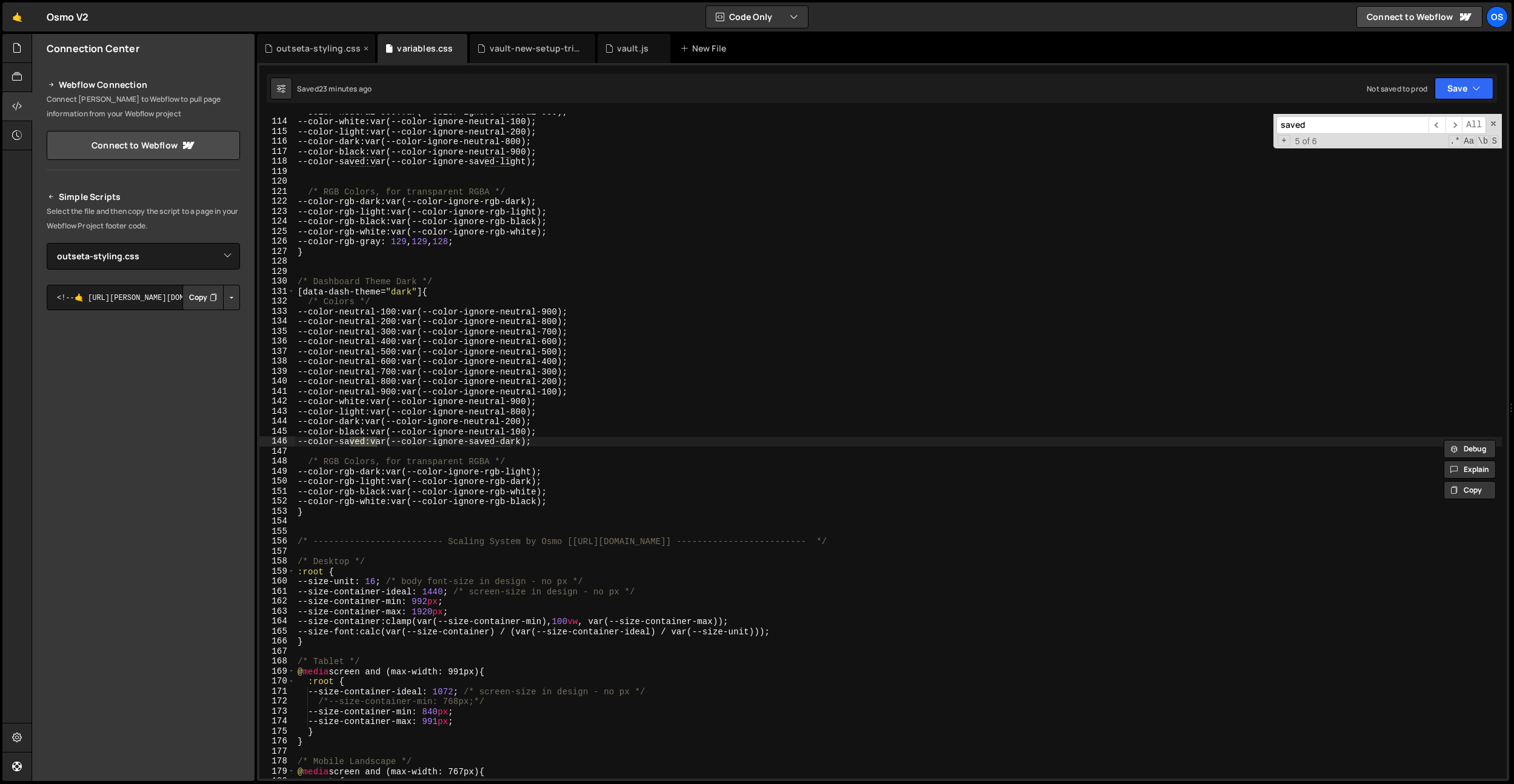
type input "saved"
click at [364, 49] on icon at bounding box center [366, 48] width 8 height 13
click at [465, 51] on icon at bounding box center [464, 48] width 8 height 13
click at [16, 78] on icon at bounding box center [17, 76] width 10 height 13
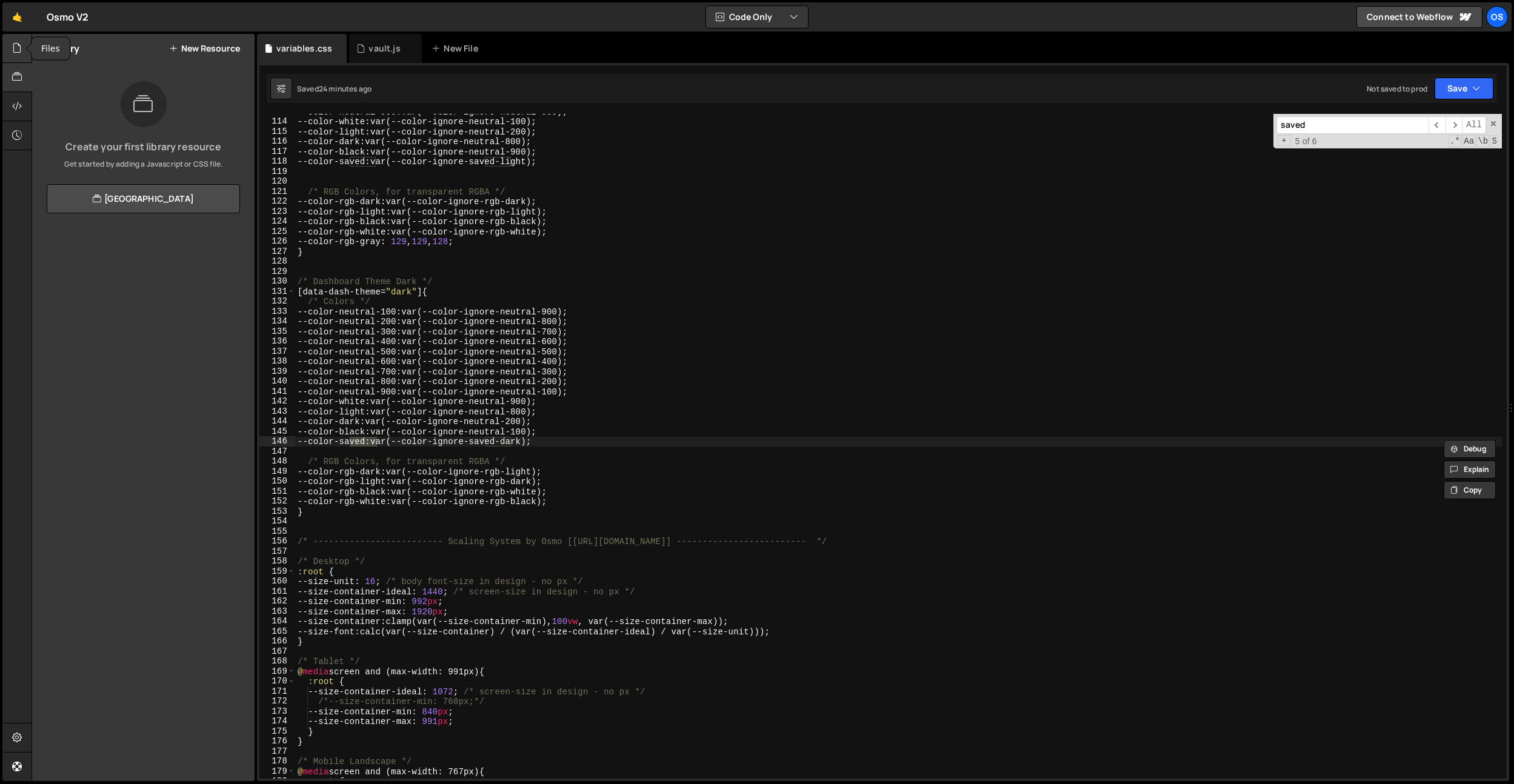
click at [22, 54] on icon at bounding box center [17, 47] width 10 height 13
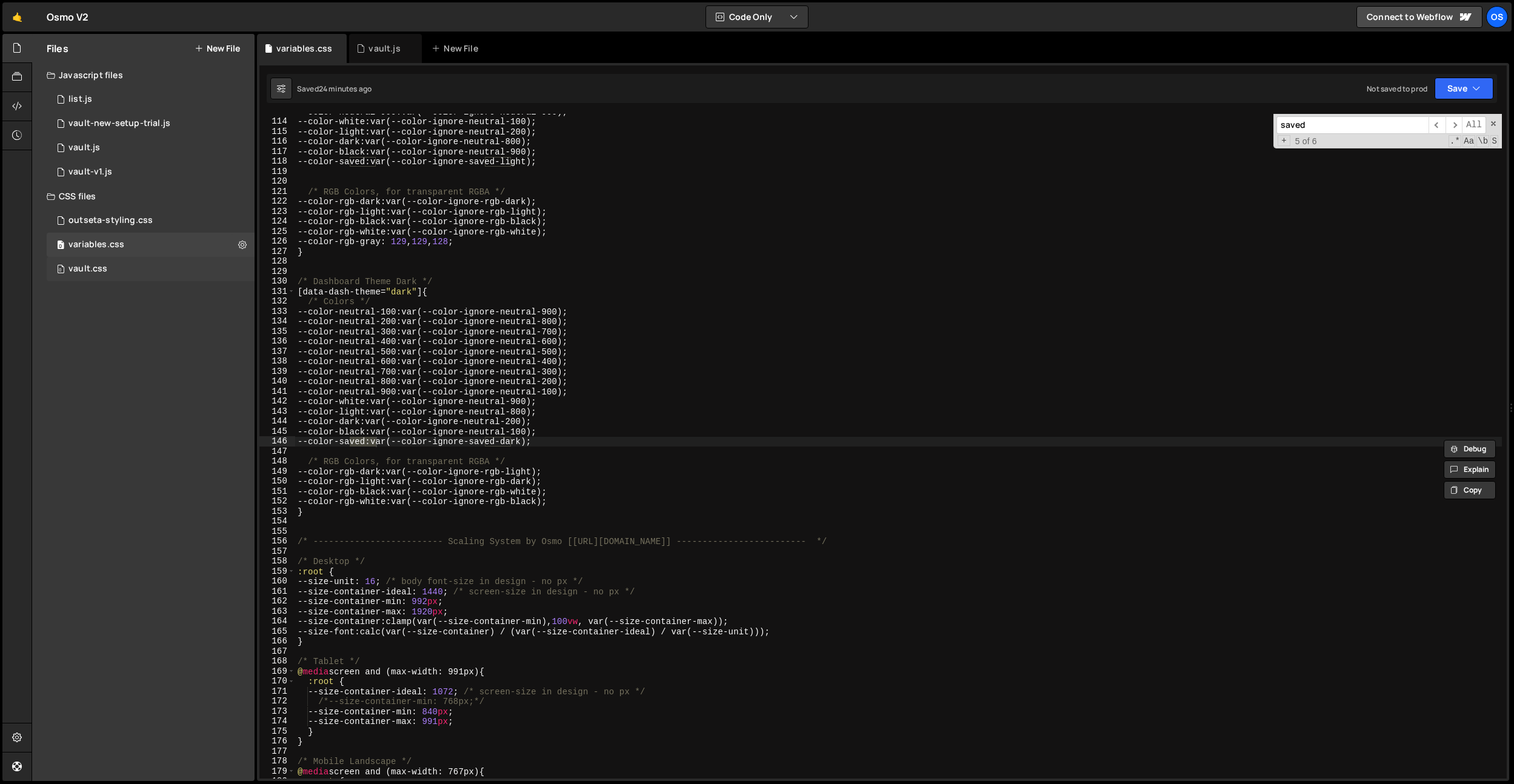
click at [89, 271] on div "vault.css" at bounding box center [87, 269] width 39 height 11
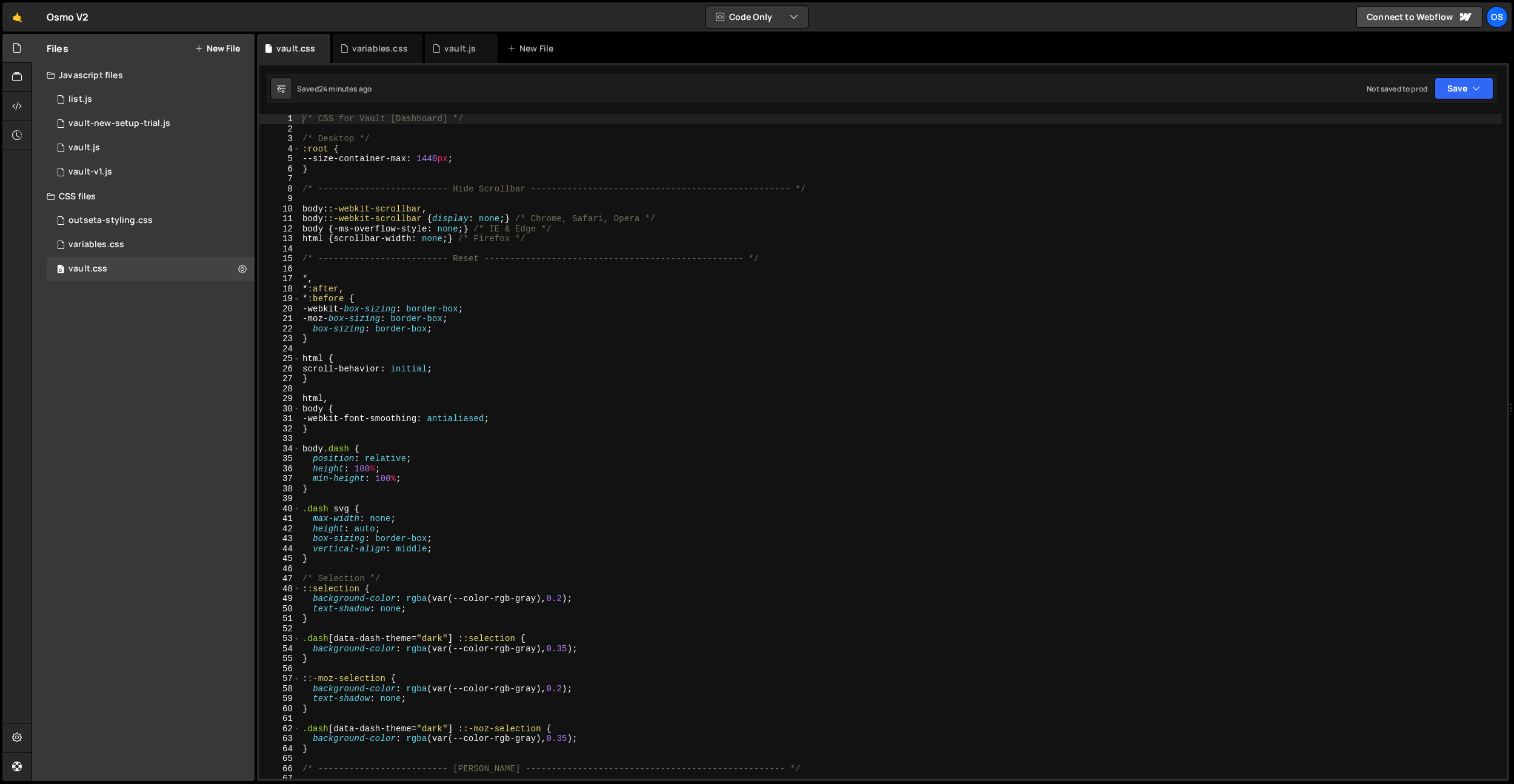
click at [491, 182] on div "/* CSS for Vault [Dashboard] */ /* Desktop */ :root { --size-container-max : 14…" at bounding box center [901, 456] width 1202 height 685
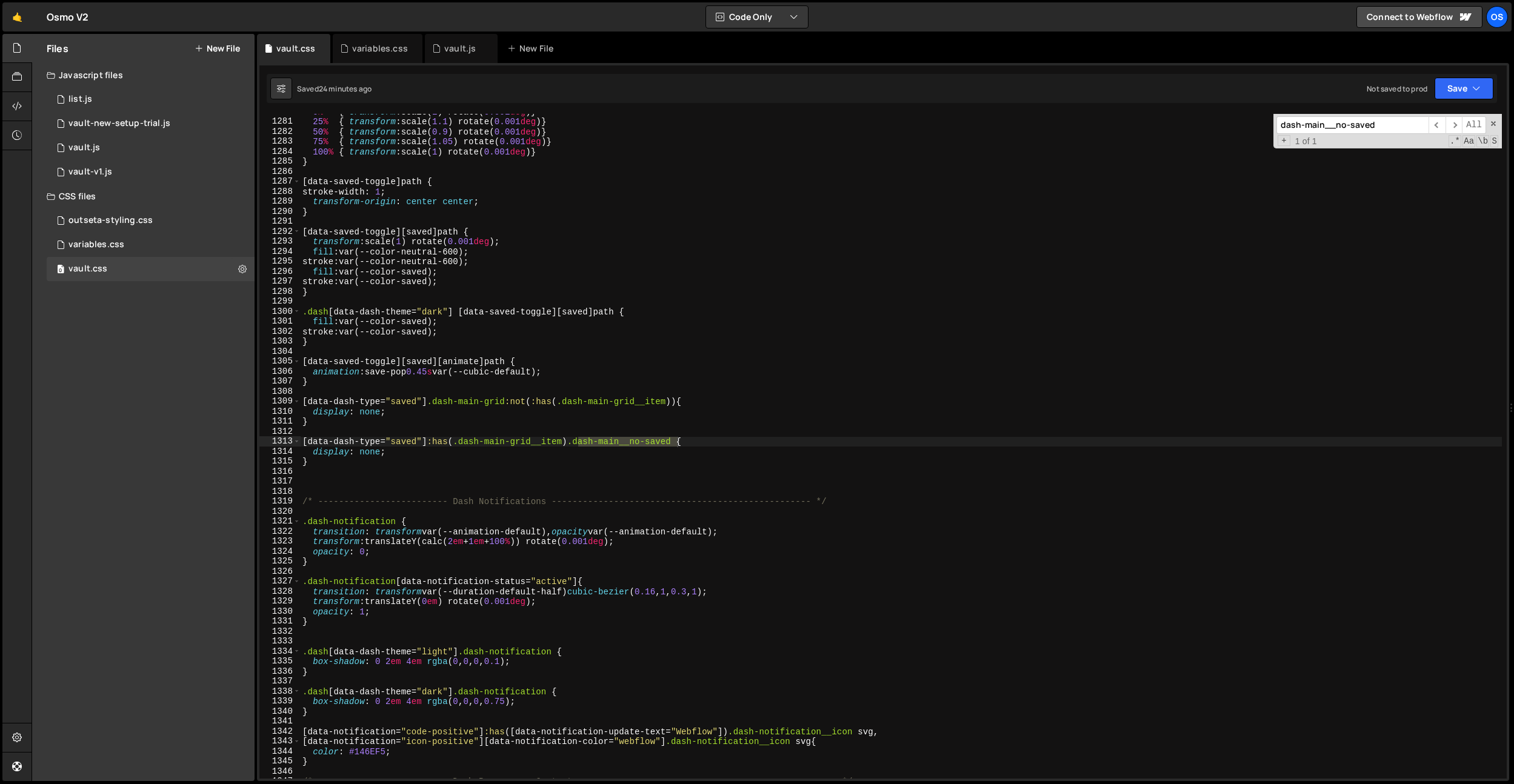
type input "dash-main__no-saved"
click at [686, 479] on div "0 % { transform : scale( 1 ) rotate( 0.001 deg ) } 25 % { transform : scale( 1.…" at bounding box center [901, 449] width 1202 height 685
click at [636, 475] on div "0 % { transform : scale( 1 ) rotate( 0.001 deg ) } 25 % { transform : scale( 1.…" at bounding box center [901, 449] width 1202 height 685
click at [463, 429] on div "0 % { transform : scale( 1 ) rotate( 0.001 deg ) } 25 % { transform : scale( 1.…" at bounding box center [901, 449] width 1202 height 685
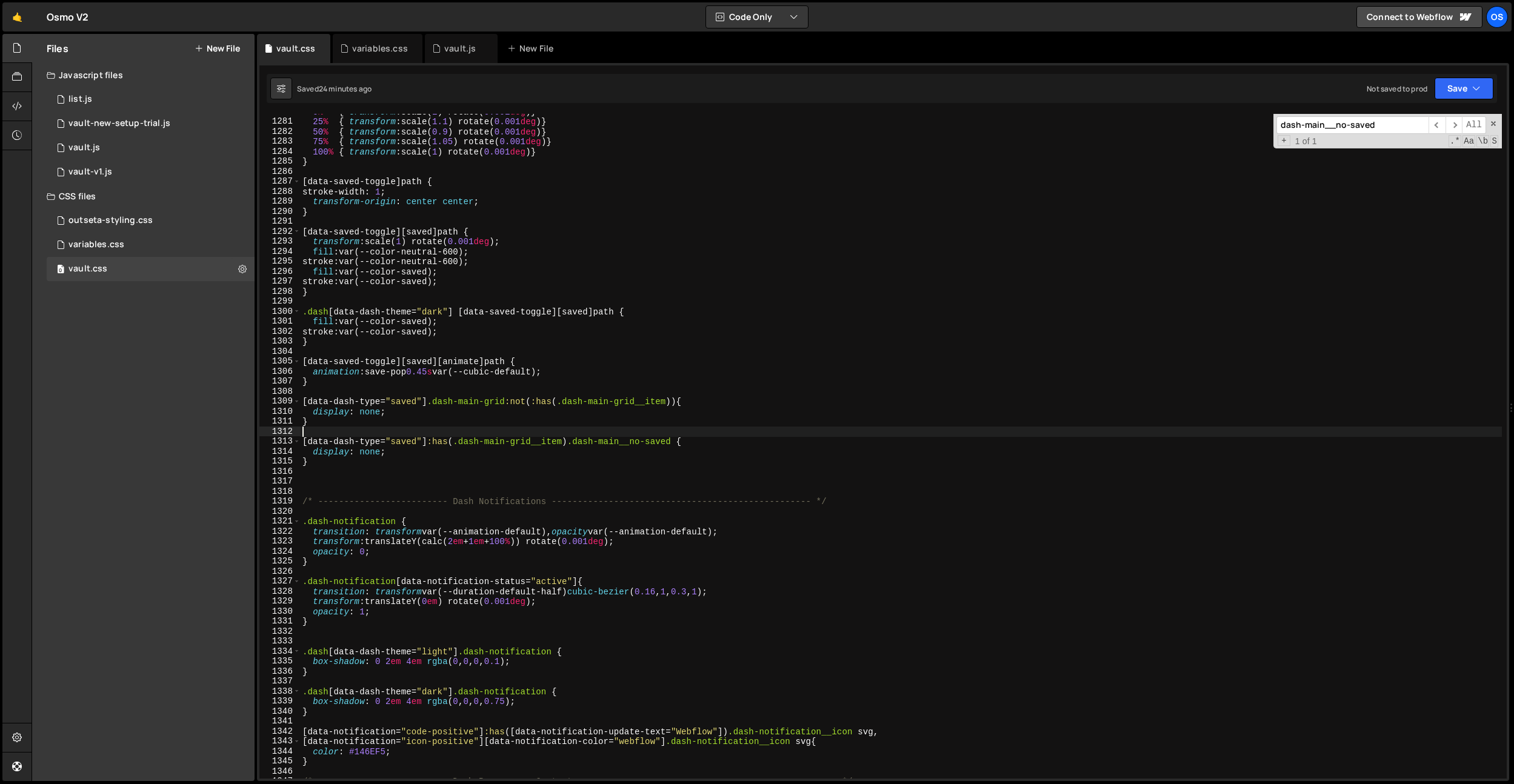
click at [415, 475] on div "0 % { transform : scale( 1 ) rotate( 0.001 deg ) } 25 % { transform : scale( 1.…" at bounding box center [901, 449] width 1202 height 685
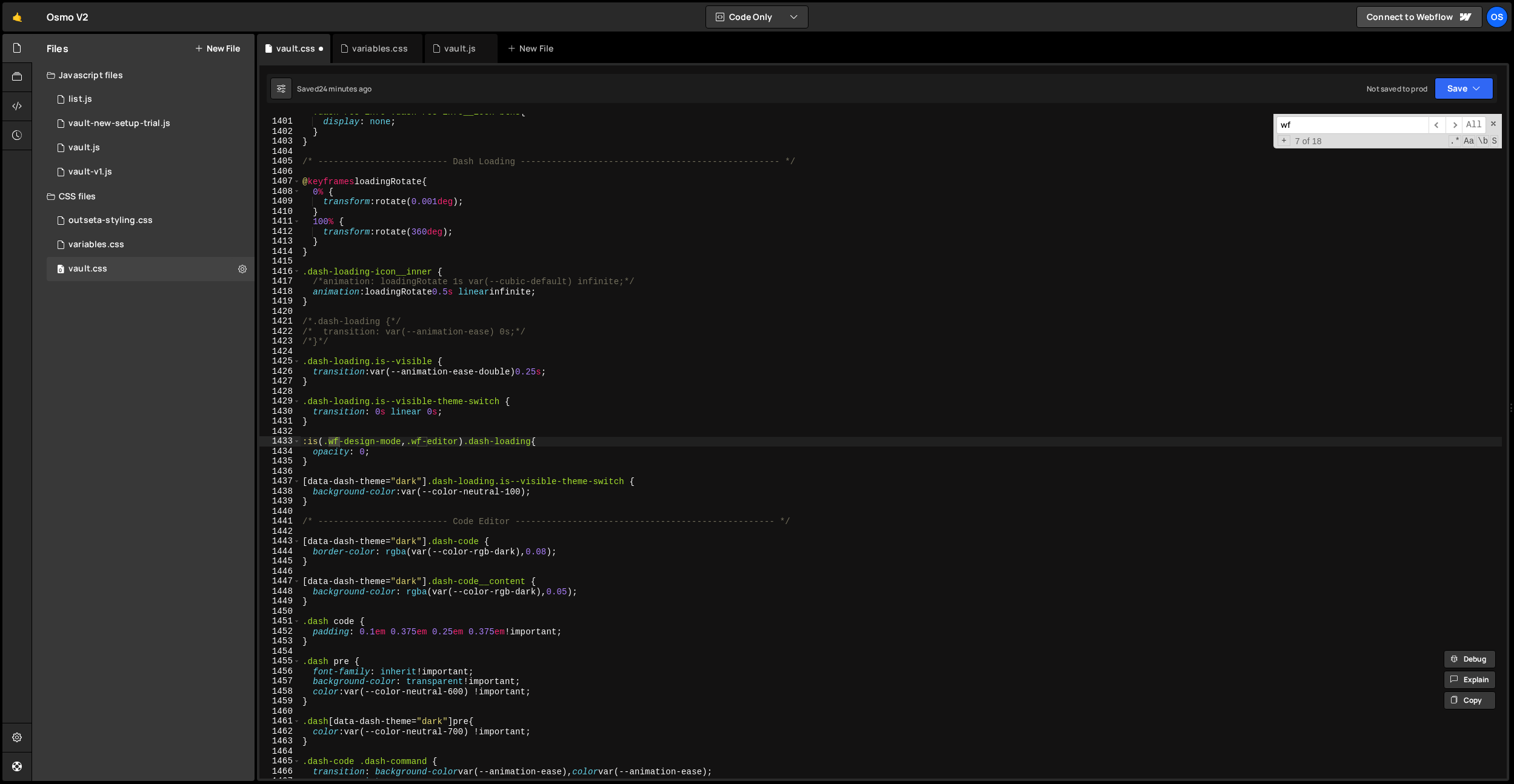
scroll to position [11842, 0]
type input "wf"
type textarea "}"
click at [379, 460] on div ".dash-res-info .dash-res-info__icon-btns { display : none ; } } /* ------------…" at bounding box center [901, 449] width 1202 height 685
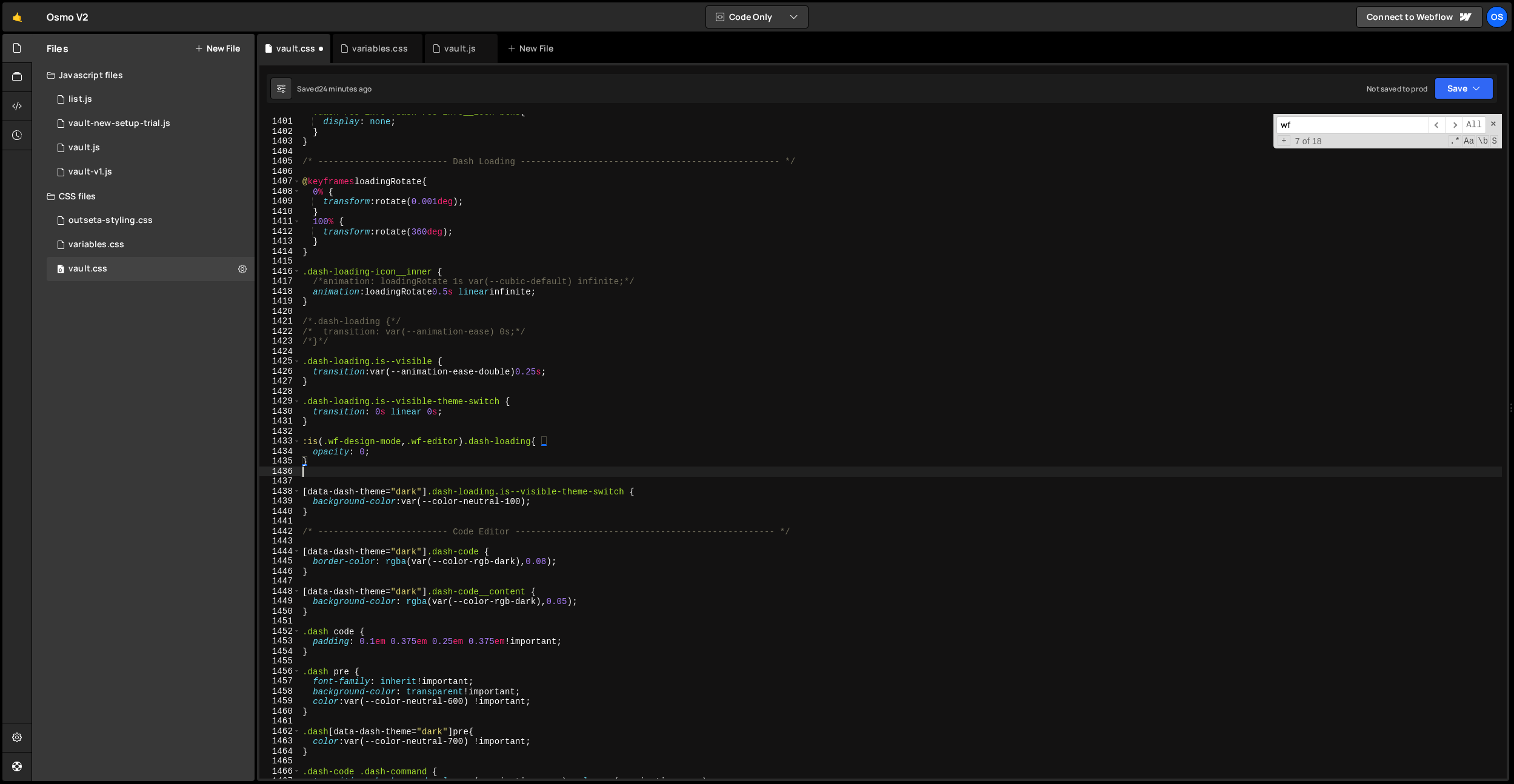
paste textarea "dash-main__no-saved"
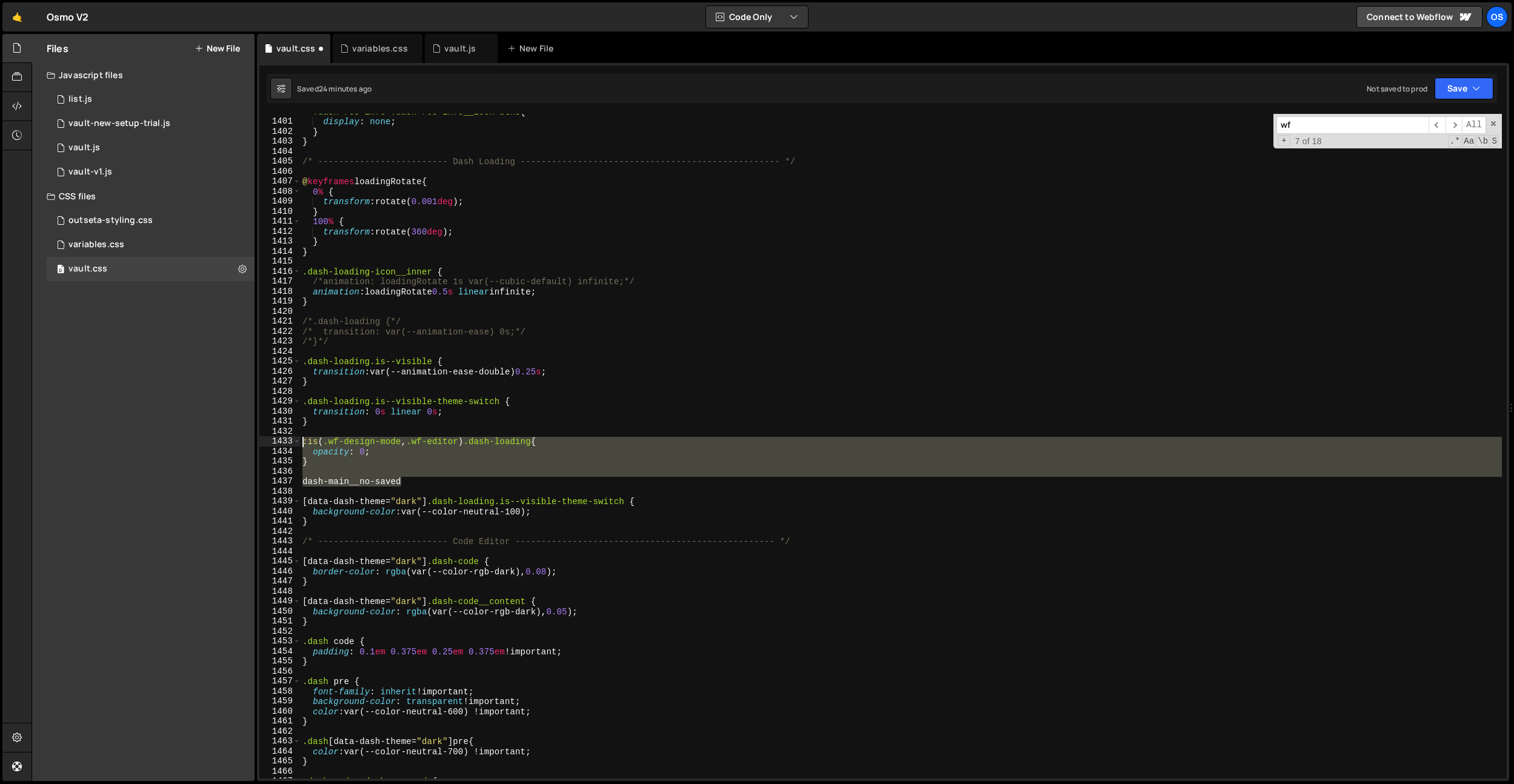
drag, startPoint x: 385, startPoint y: 470, endPoint x: 291, endPoint y: 437, distance: 99.6
click at [291, 437] on div "dash-main__no-saved 1400 1401 1402 1403 1404 1405 1406 1407 1408 1409 1410 1411…" at bounding box center [883, 446] width 1248 height 665
type textarea ":is(.wf-design-mode, .wf-editor) .dash-loading{ opacity: 0;"
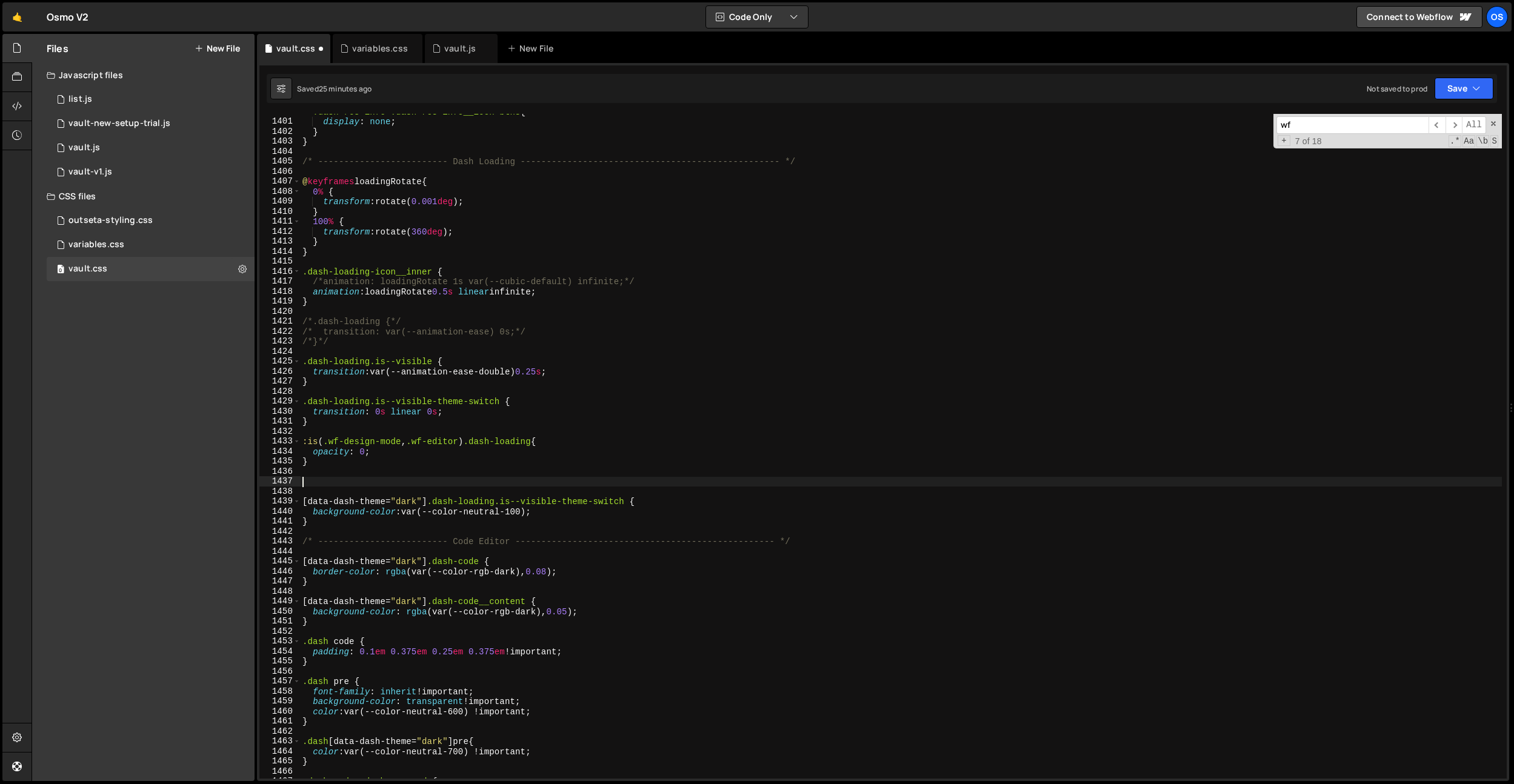
type textarea "}"
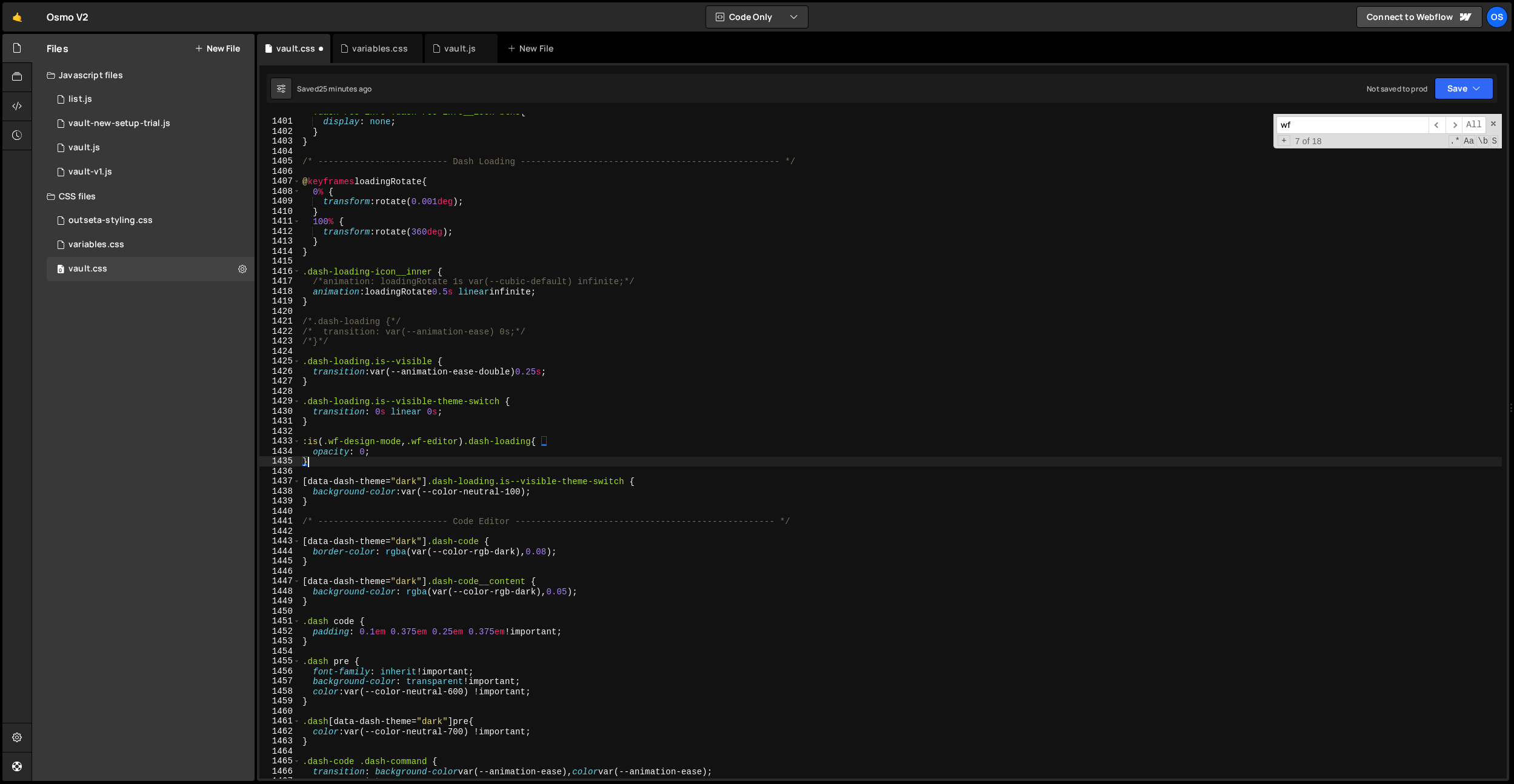
scroll to position [10848, 0]
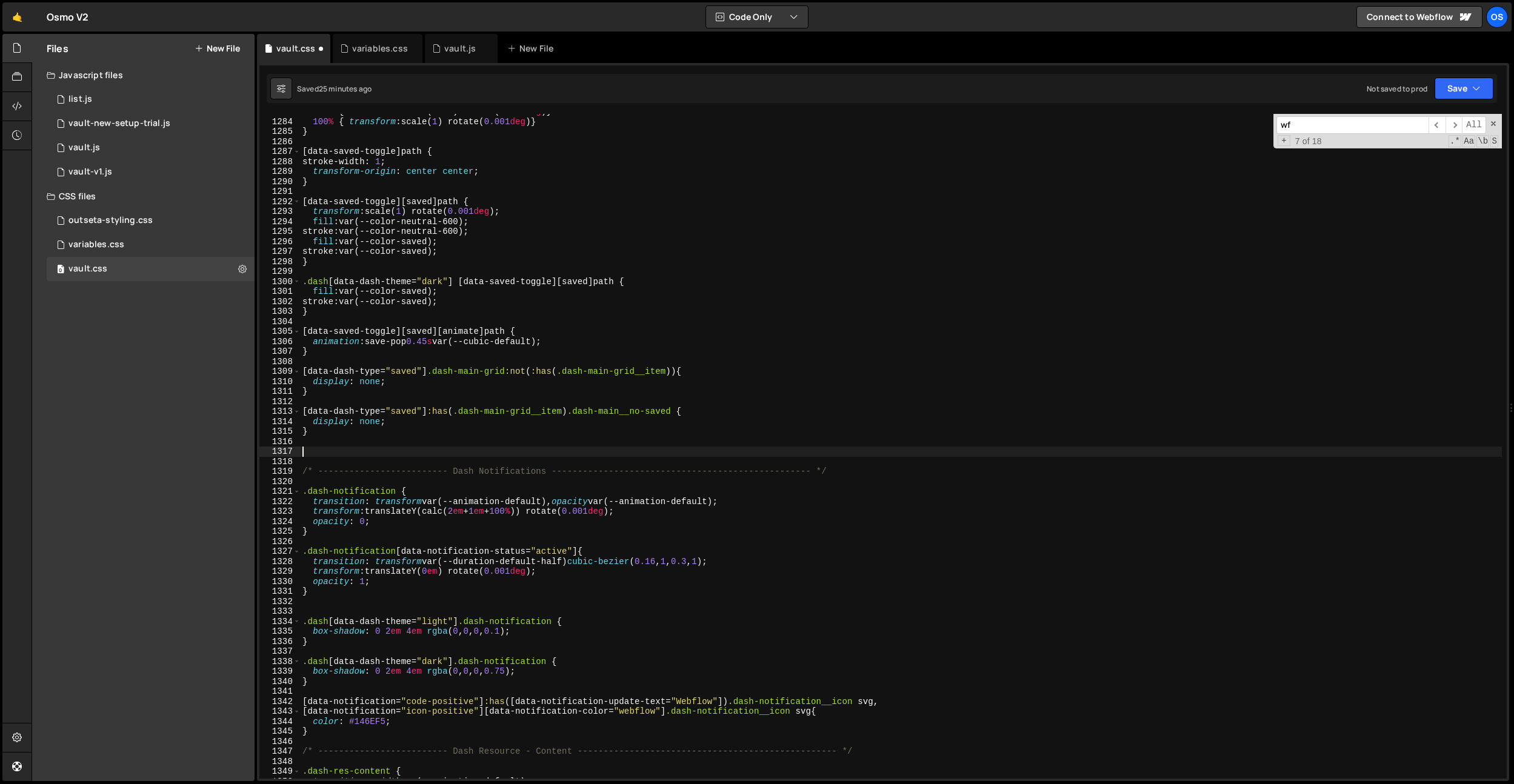
paste textarea "dash-main__no-saved"
type textarea "dash-main__no-saved"
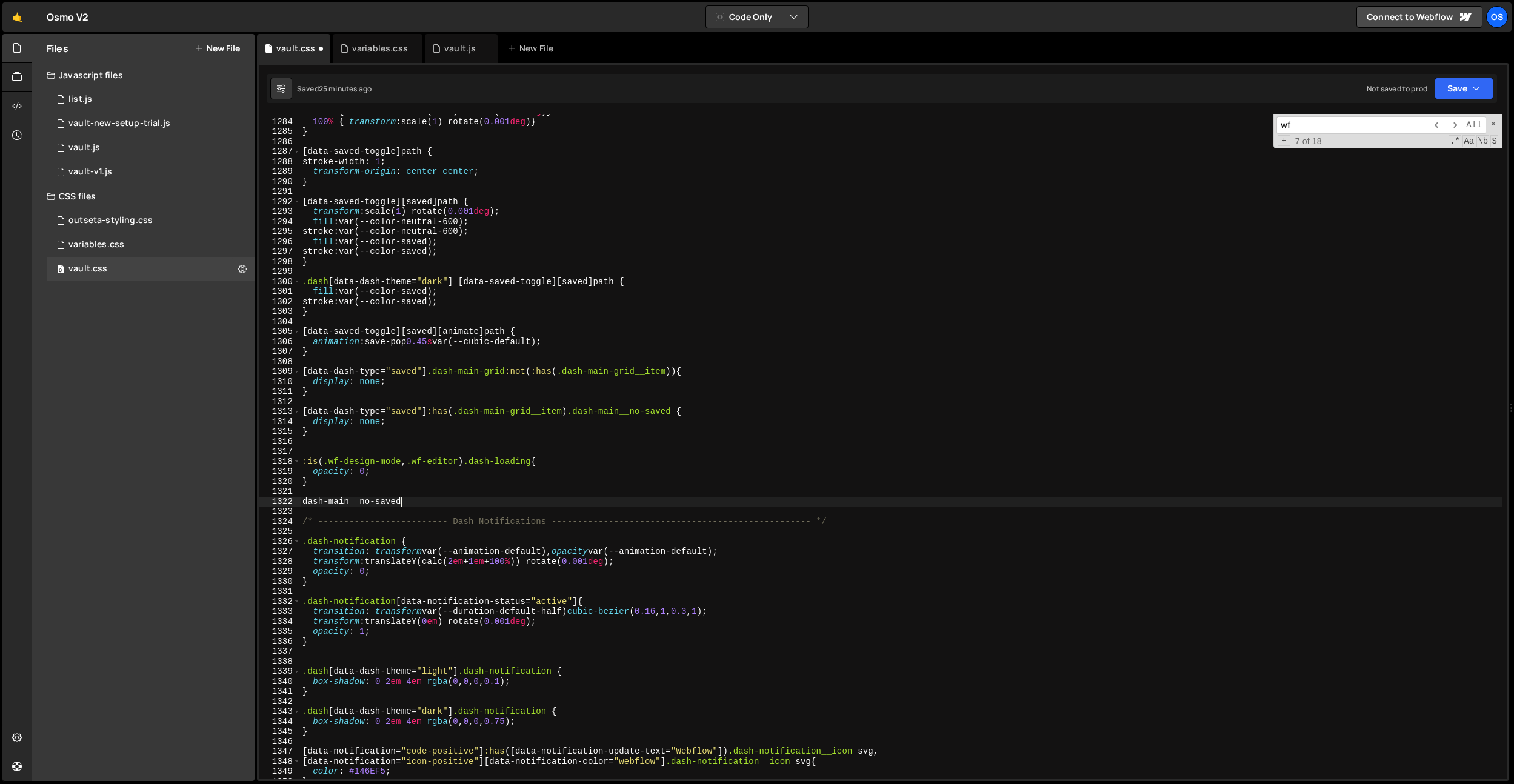
click at [386, 444] on div "75 % { transform : scale( 1.05 ) rotate( 0.001 deg ) } 100 % { transform : scal…" at bounding box center [901, 449] width 1202 height 685
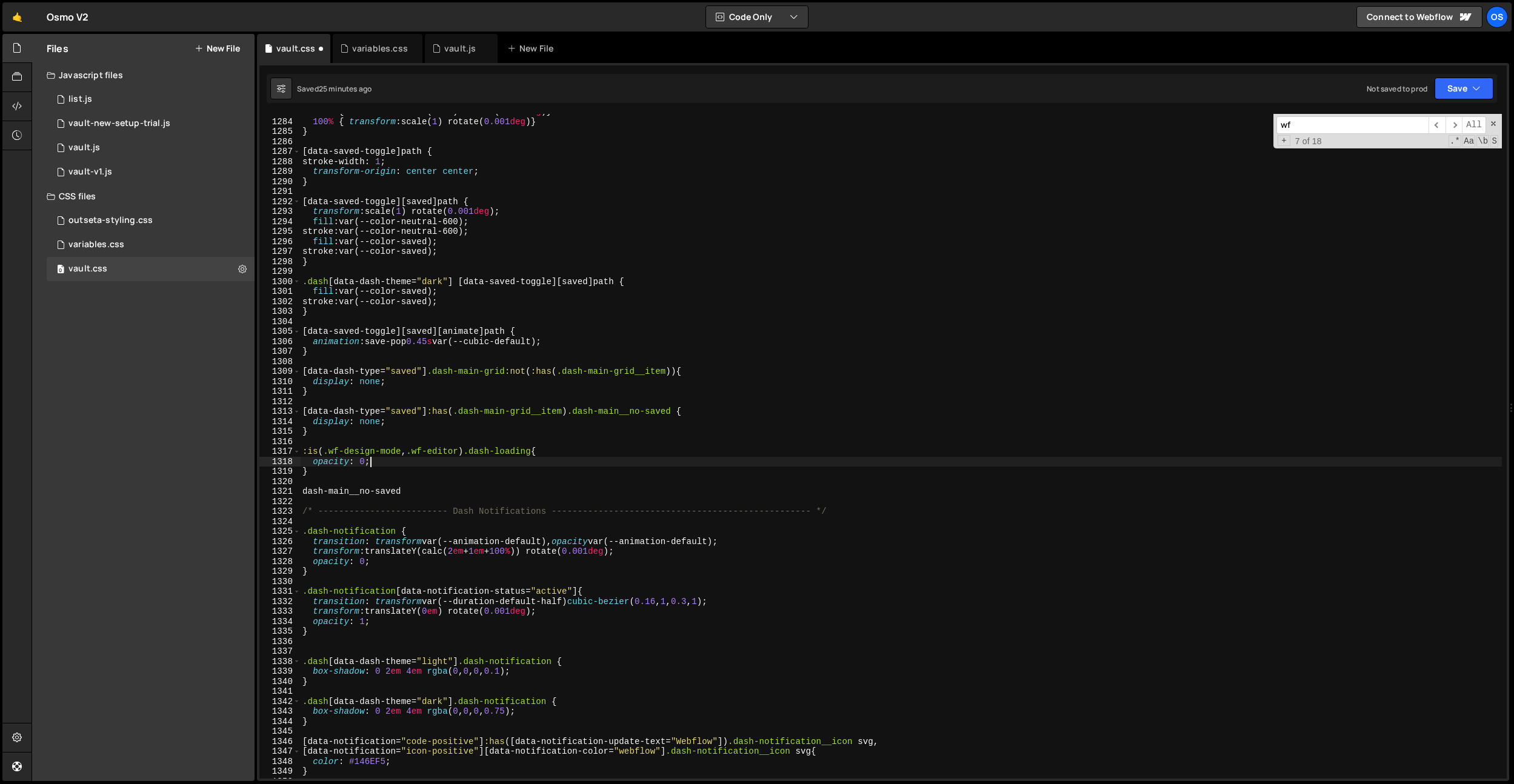
click at [415, 463] on div "75 % { transform : scale( 1.05 ) rotate( 0.001 deg ) } 100 % { transform : scal…" at bounding box center [901, 449] width 1202 height 685
drag, startPoint x: 677, startPoint y: 407, endPoint x: 574, endPoint y: 414, distance: 103.2
click at [574, 414] on div "75 % { transform : scale( 1.05 ) rotate( 0.001 deg ) } 100 % { transform : scal…" at bounding box center [901, 449] width 1202 height 685
drag, startPoint x: 542, startPoint y: 451, endPoint x: 475, endPoint y: 452, distance: 67.0
click at [475, 452] on div "75 % { transform : scale( 1.05 ) rotate( 0.001 deg ) } 100 % { transform : scal…" at bounding box center [901, 449] width 1202 height 685
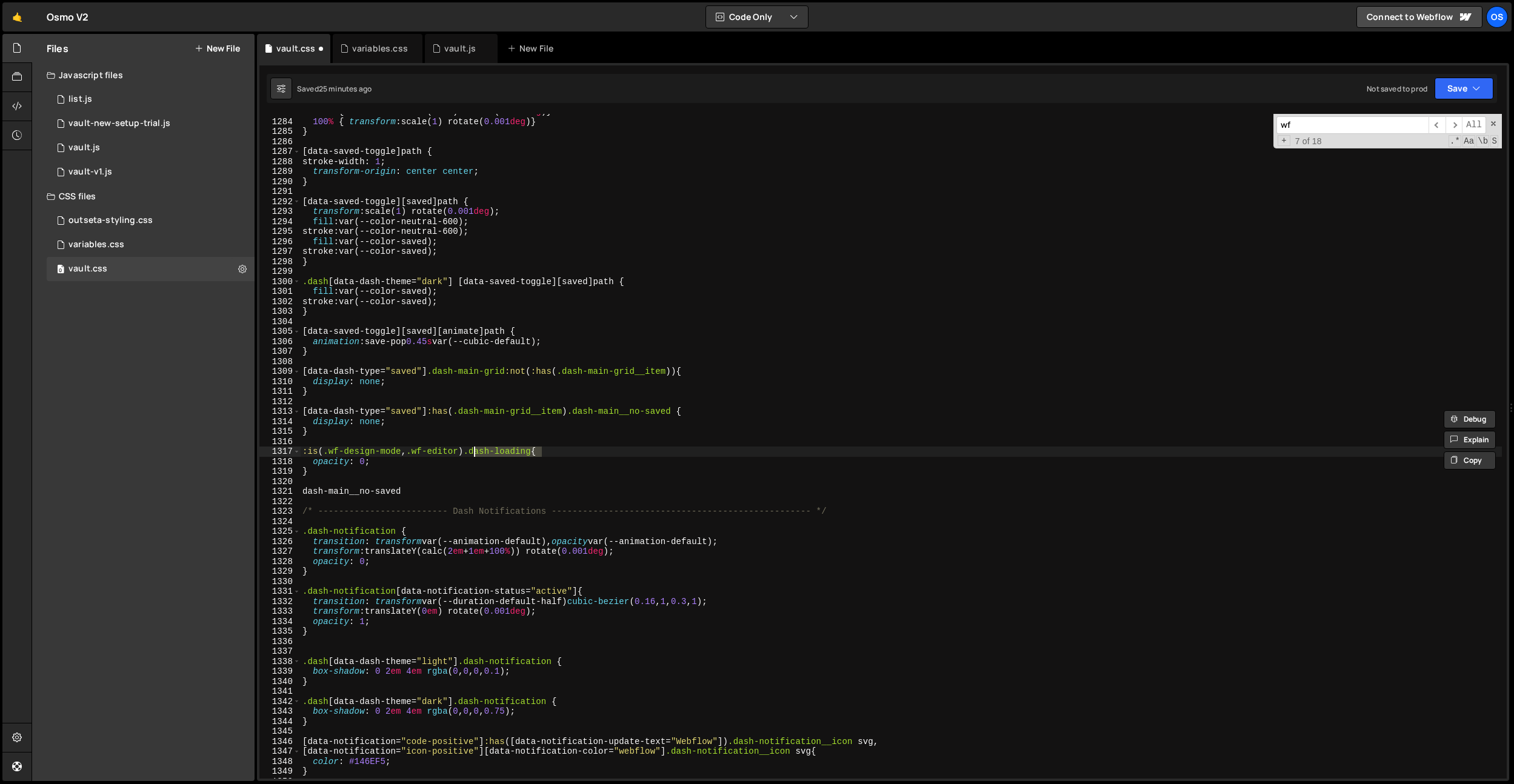
paste textarea "main__no-saved"
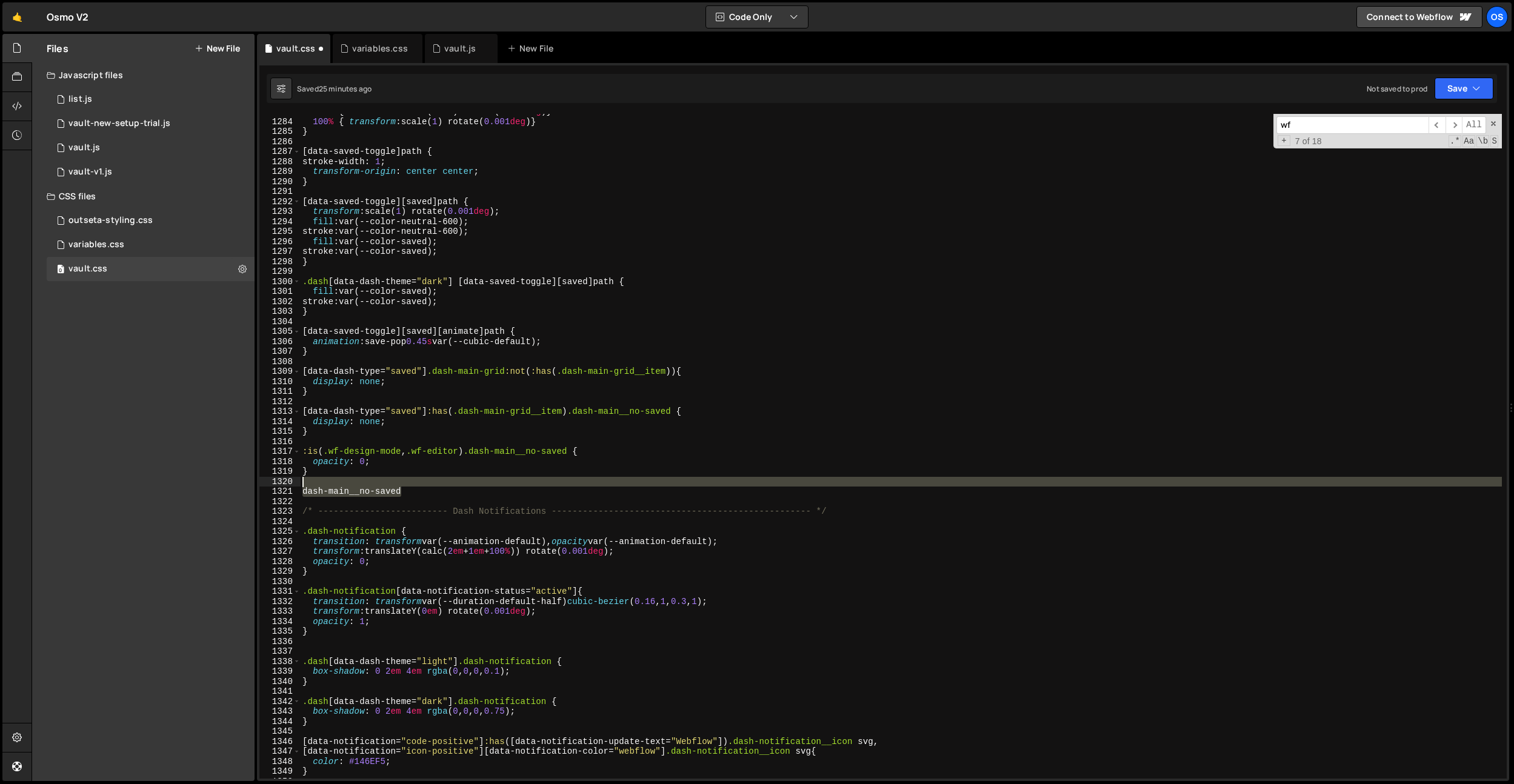
drag, startPoint x: 419, startPoint y: 489, endPoint x: 420, endPoint y: 480, distance: 9.1
click at [420, 480] on div "75 % { transform : scale( 1.05 ) rotate( 0.001 deg ) } 100 % { transform : scal…" at bounding box center [901, 449] width 1202 height 685
type textarea "dash-main__no-saved"
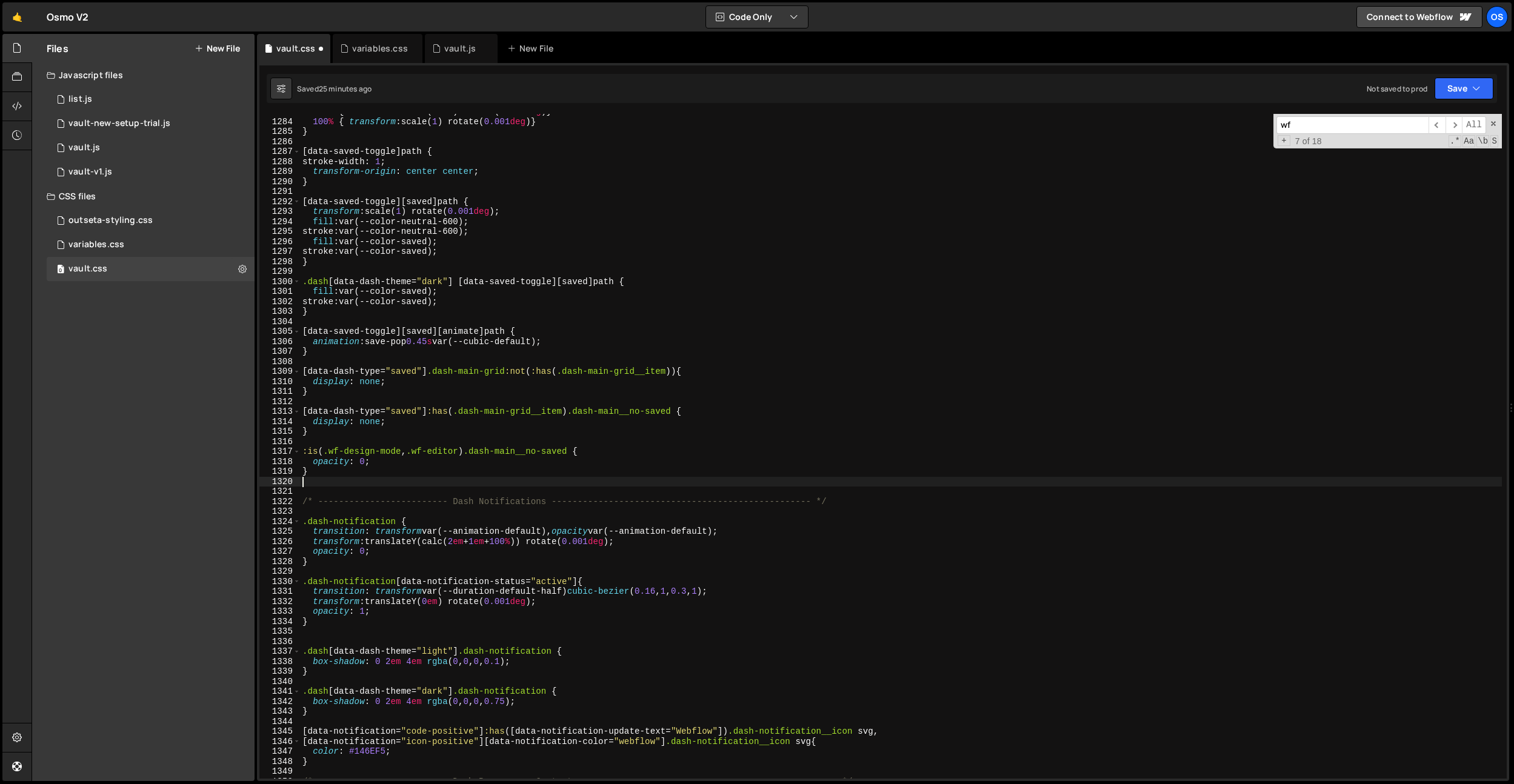
scroll to position [0, 0]
click at [377, 462] on div "75 % { transform : scale( 1.05 ) rotate( 0.001 deg ) } 100 % { transform : scal…" at bounding box center [901, 449] width 1202 height 685
type textarea "o"
click at [453, 460] on div "75 % { transform : scale( 1.05 ) rotate( 0.001 deg ) } 100 % { transform : scal…" at bounding box center [901, 449] width 1202 height 685
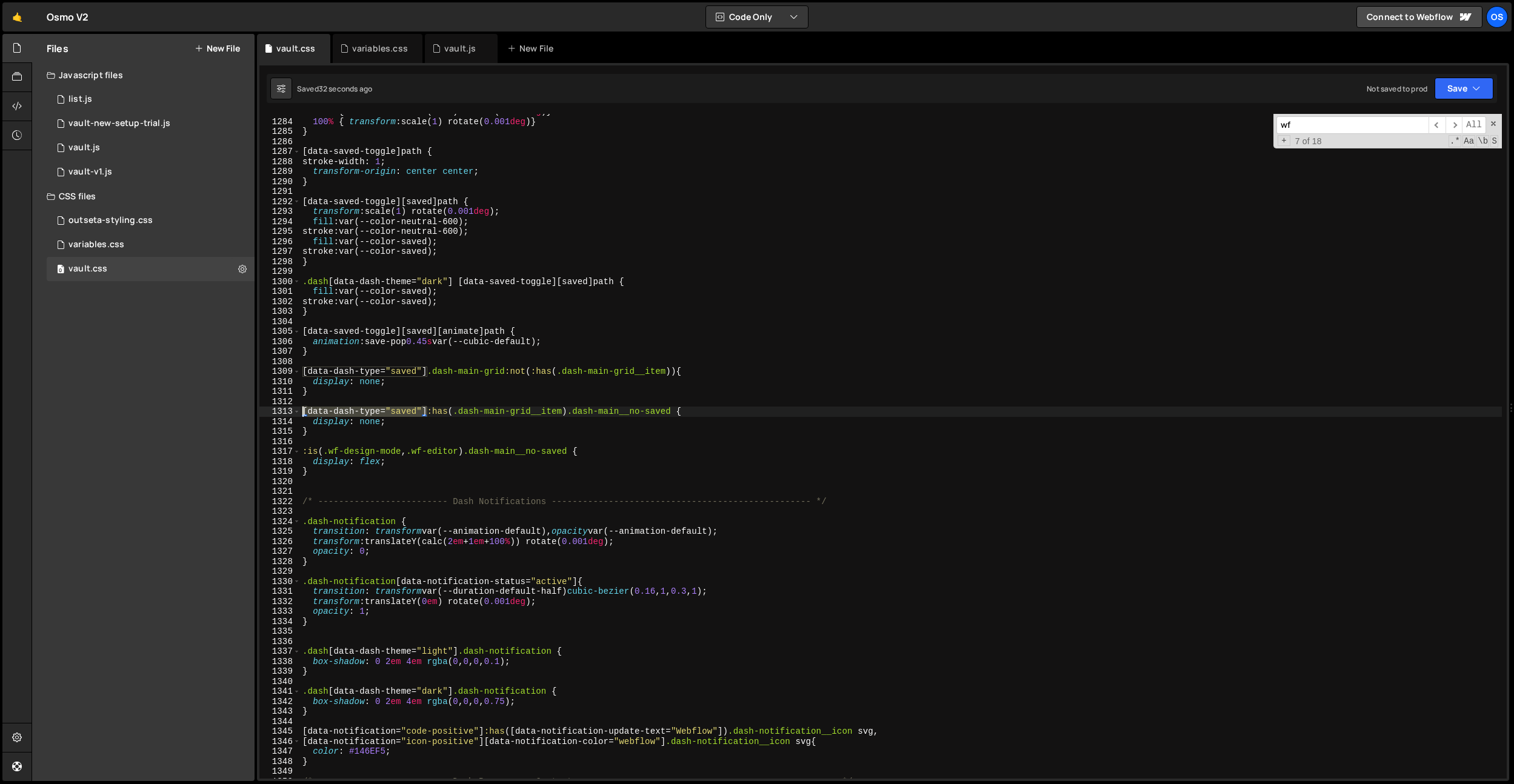
drag, startPoint x: 428, startPoint y: 413, endPoint x: 290, endPoint y: 409, distance: 138.1
click at [290, 409] on div "display: flex; 1283 1284 1285 1286 1287 1288 1289 1290 1291 1292 1293 1294 1295…" at bounding box center [883, 446] width 1248 height 665
click at [415, 460] on div "75 % { transform : scale( 1.05 ) rotate( 0.001 deg ) } 100 % { transform : scal…" at bounding box center [901, 449] width 1202 height 685
click at [472, 452] on div "75 % { transform : scale( 1.05 ) rotate( 0.001 deg ) } 100 % { transform : scal…" at bounding box center [901, 449] width 1202 height 685
paste textarea "[data-dash-type="saved"]"
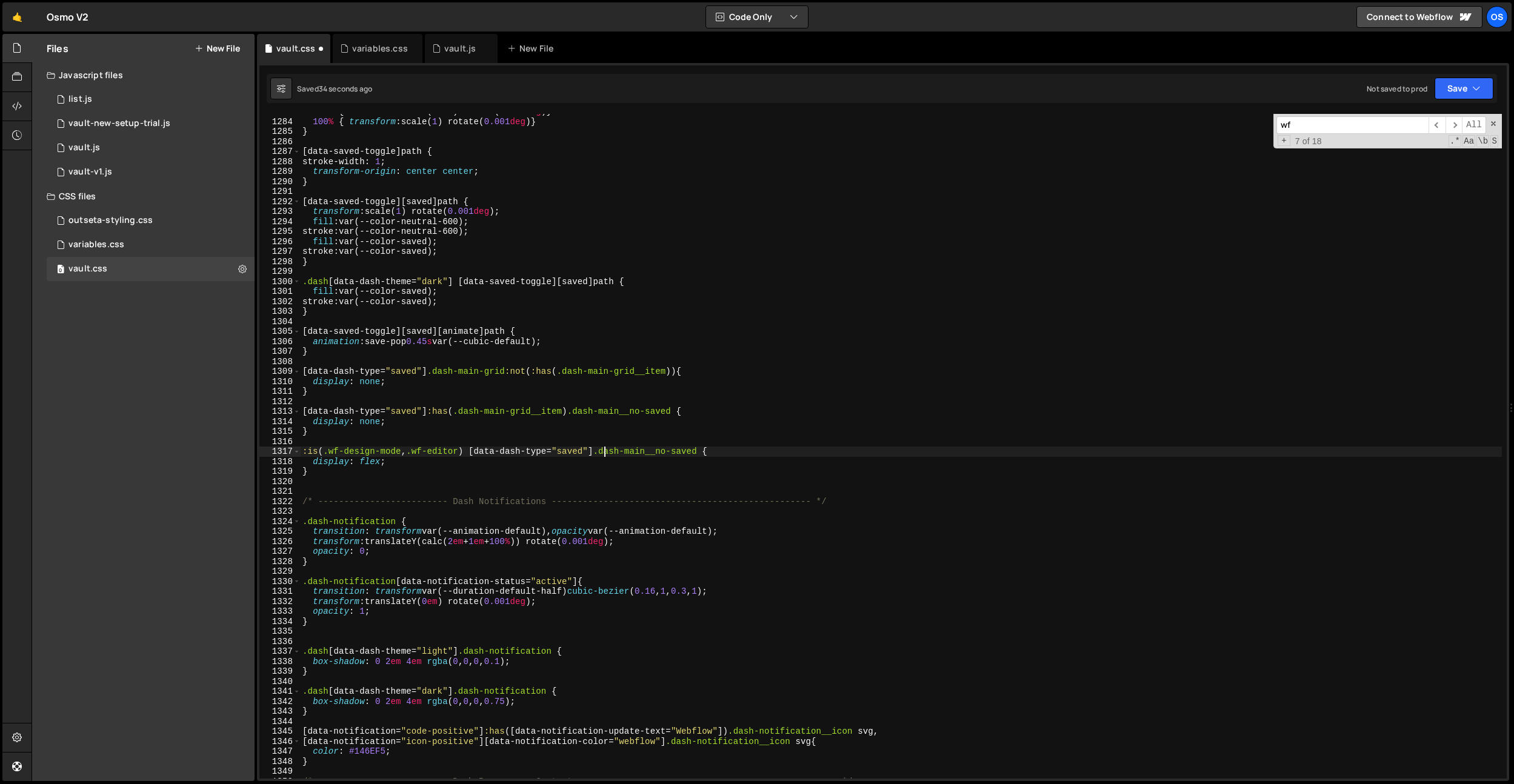
scroll to position [0, 21]
type textarea ":is(.wf-design-mode, .wf-editor) [data-dash-type="saved"] .dash-main__no-saved {"
